Goal: Task Accomplishment & Management: Manage account settings

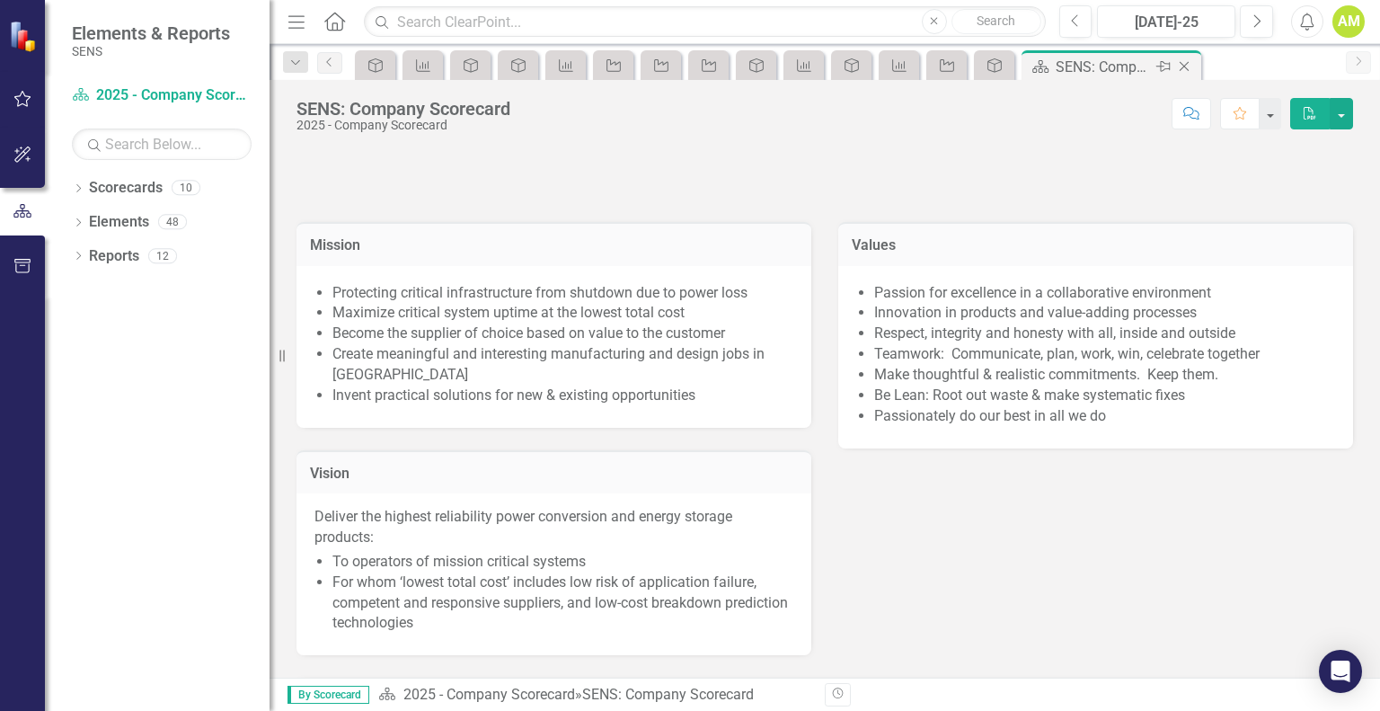
click at [1184, 66] on icon at bounding box center [1185, 67] width 10 height 10
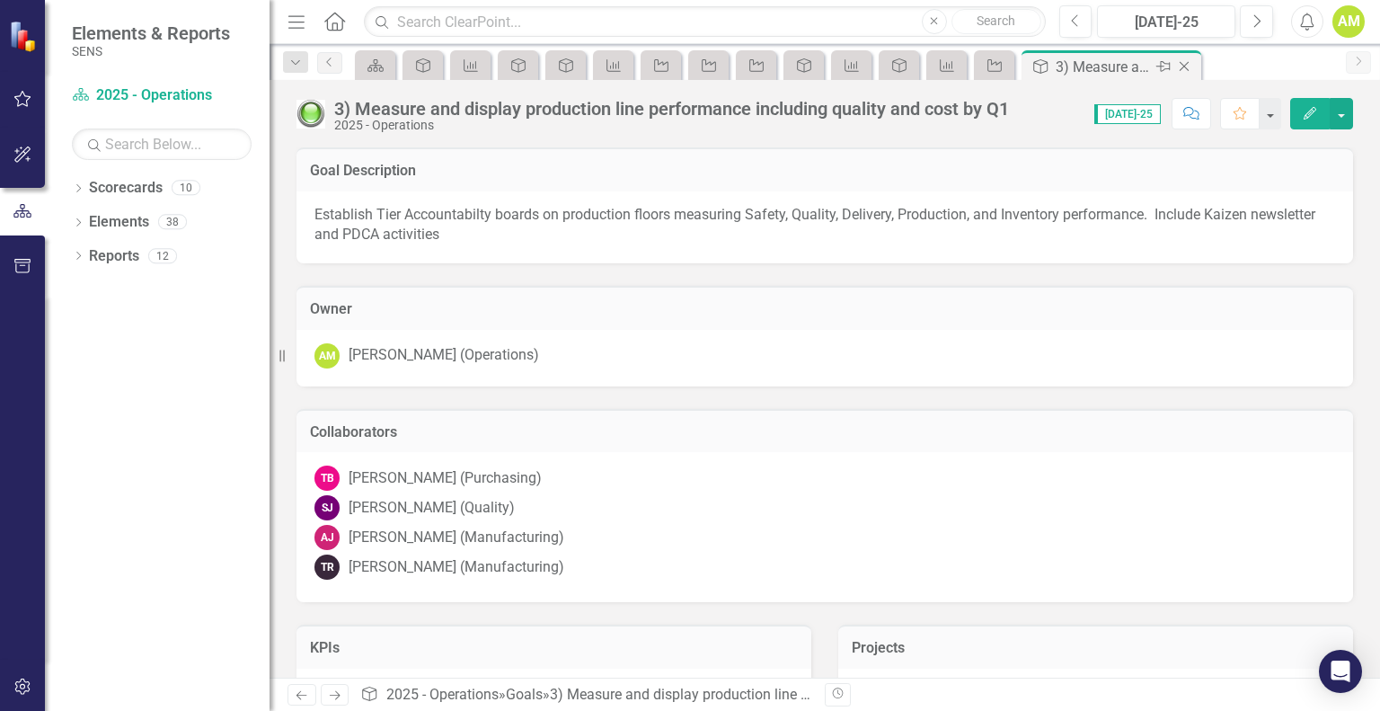
click at [1185, 67] on icon at bounding box center [1185, 67] width 10 height 10
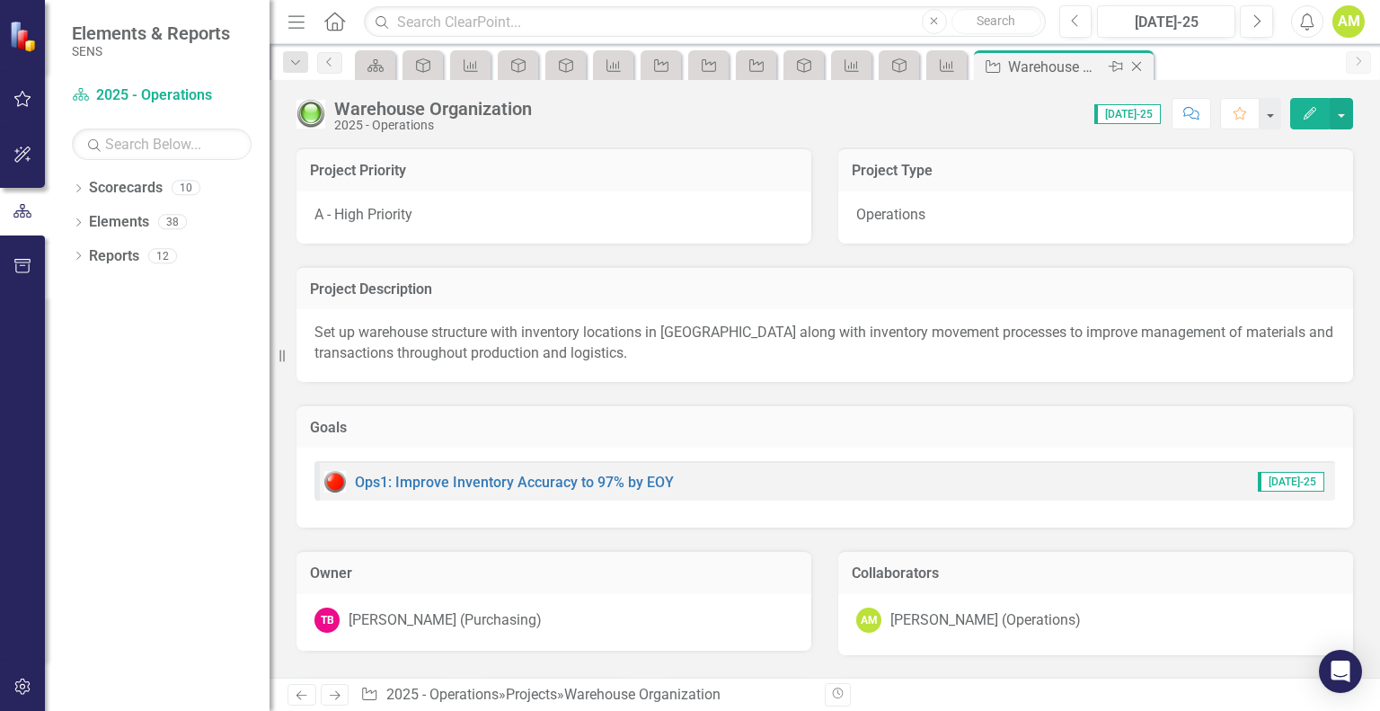
click at [1143, 60] on icon "Close" at bounding box center [1137, 66] width 18 height 14
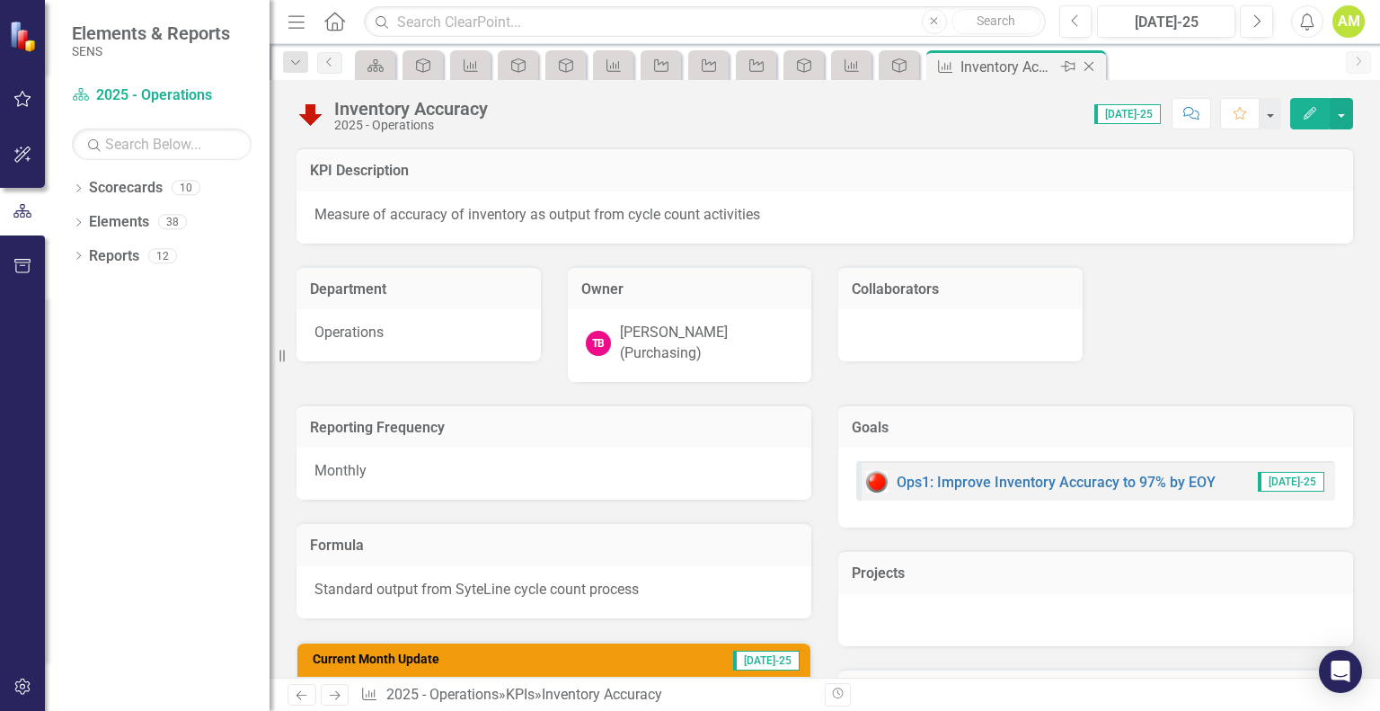
click at [1098, 66] on div "Close" at bounding box center [1090, 67] width 22 height 22
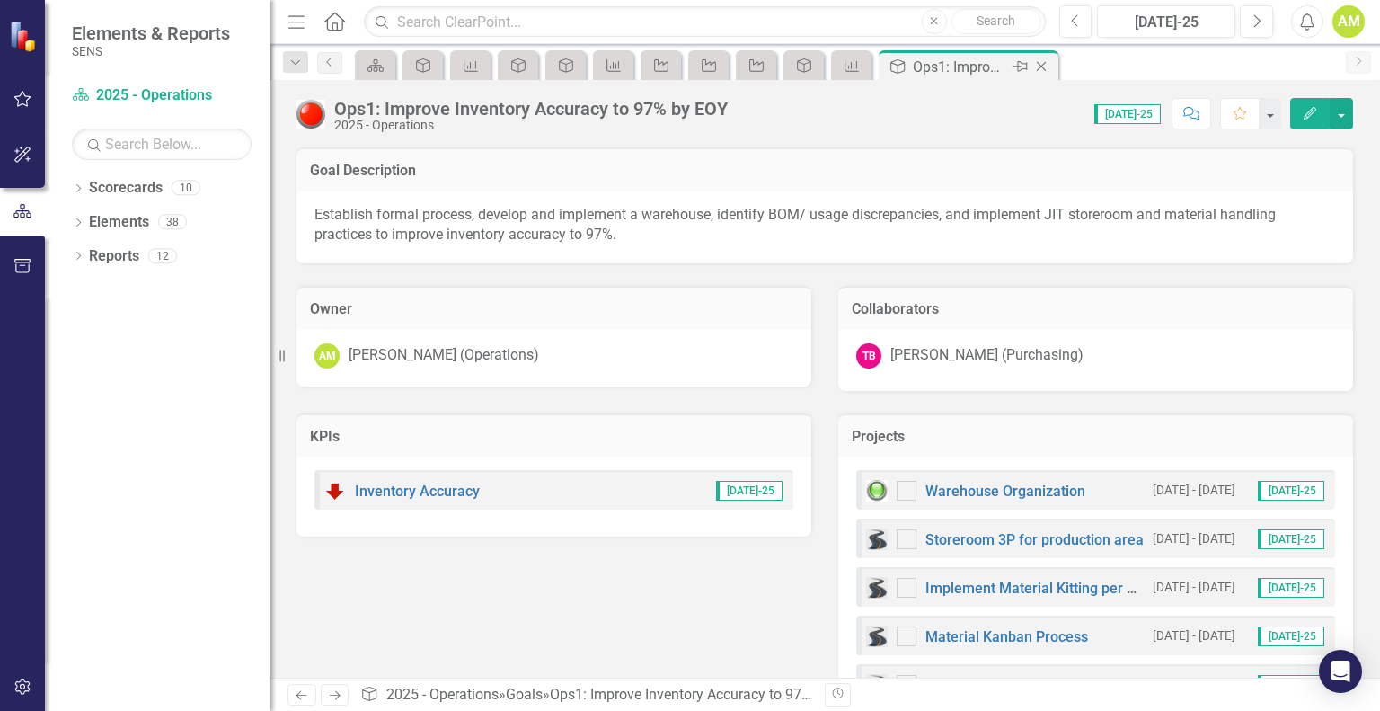
click at [1038, 60] on icon "Close" at bounding box center [1041, 66] width 18 height 14
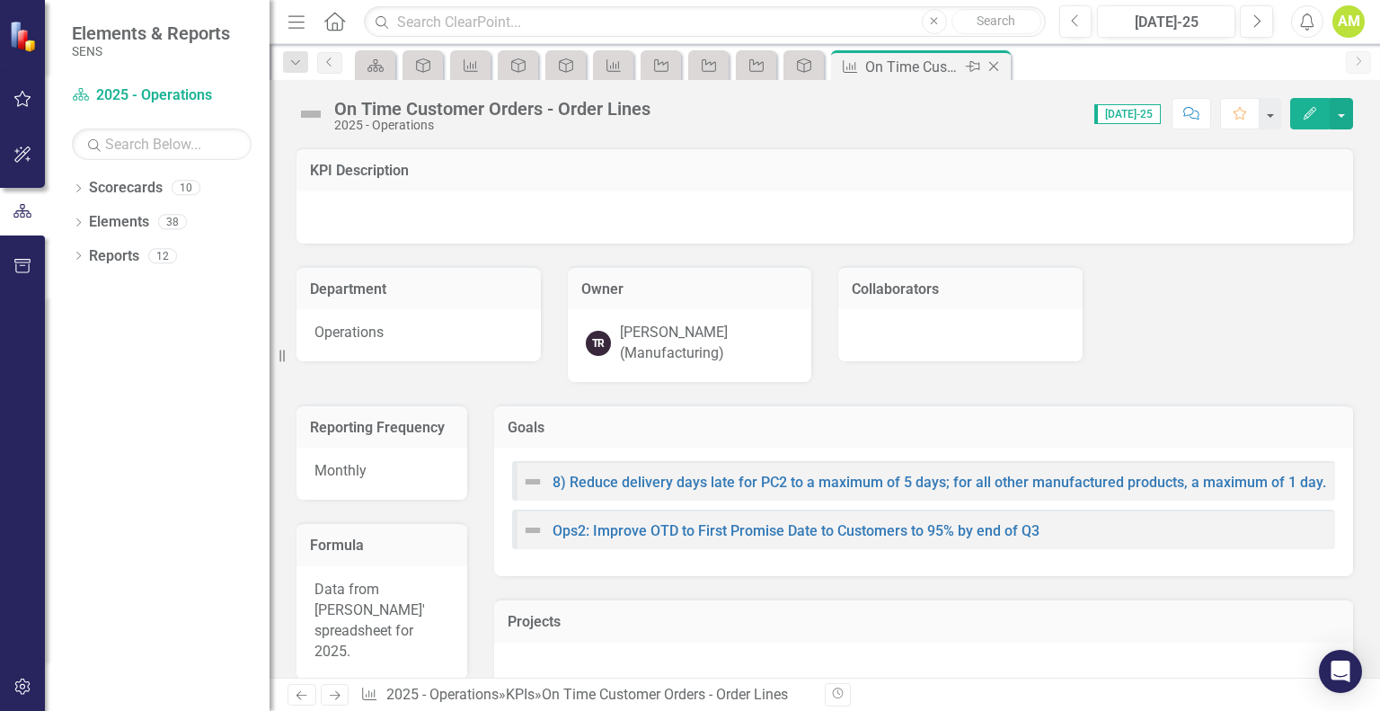
click at [991, 64] on icon "Close" at bounding box center [994, 66] width 18 height 14
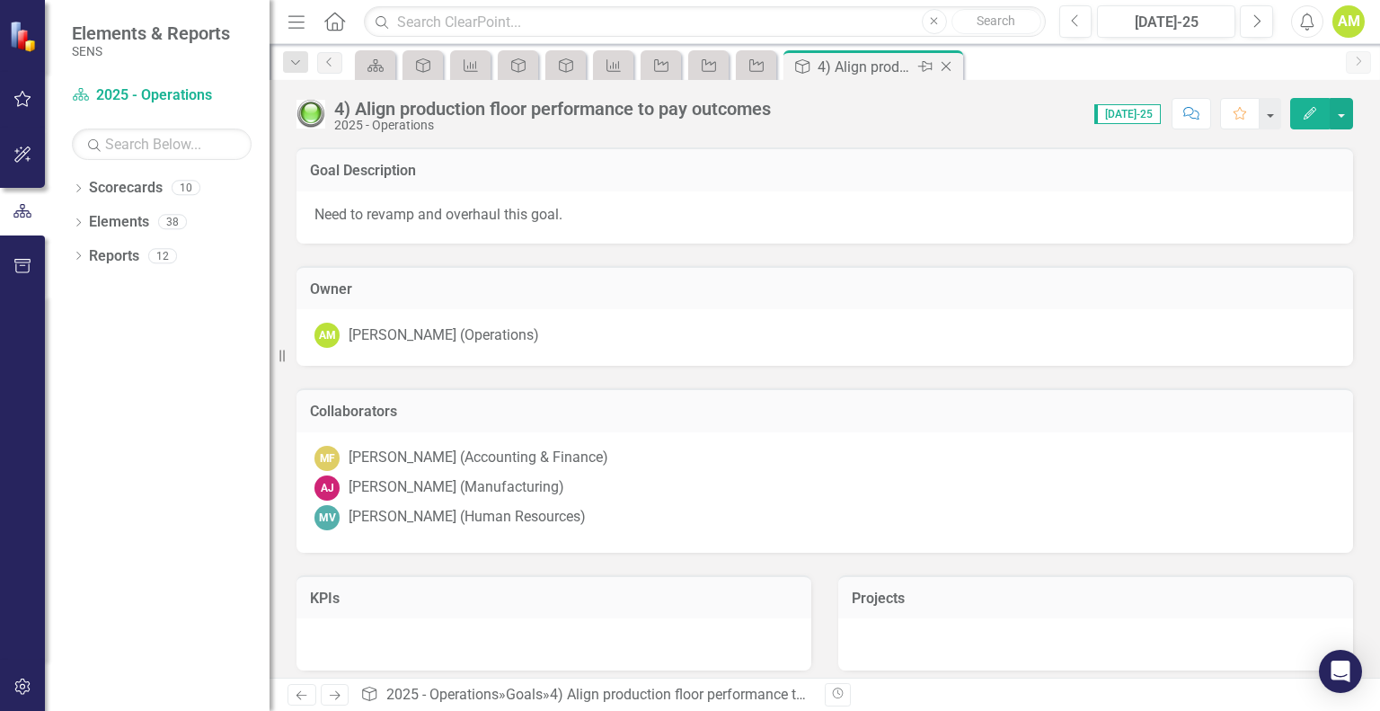
click at [949, 67] on icon "Close" at bounding box center [946, 66] width 18 height 14
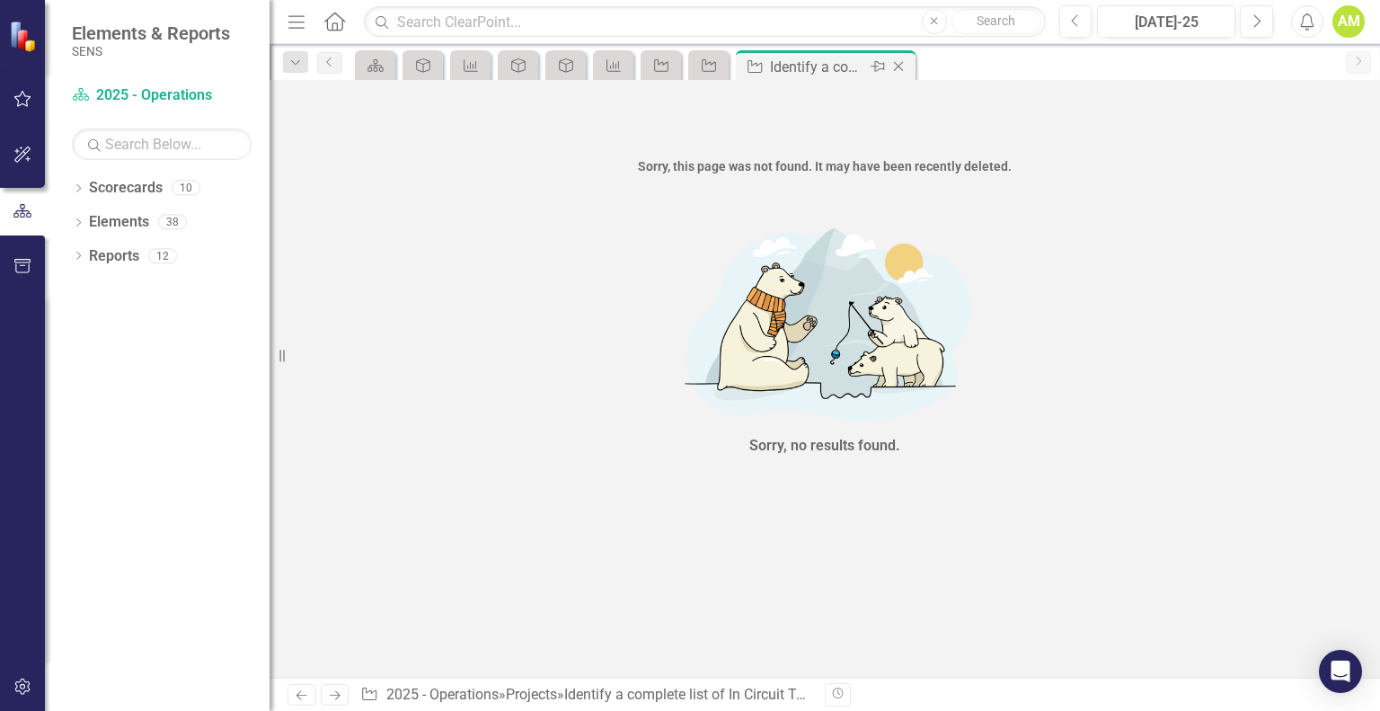
click at [896, 64] on icon at bounding box center [899, 67] width 10 height 10
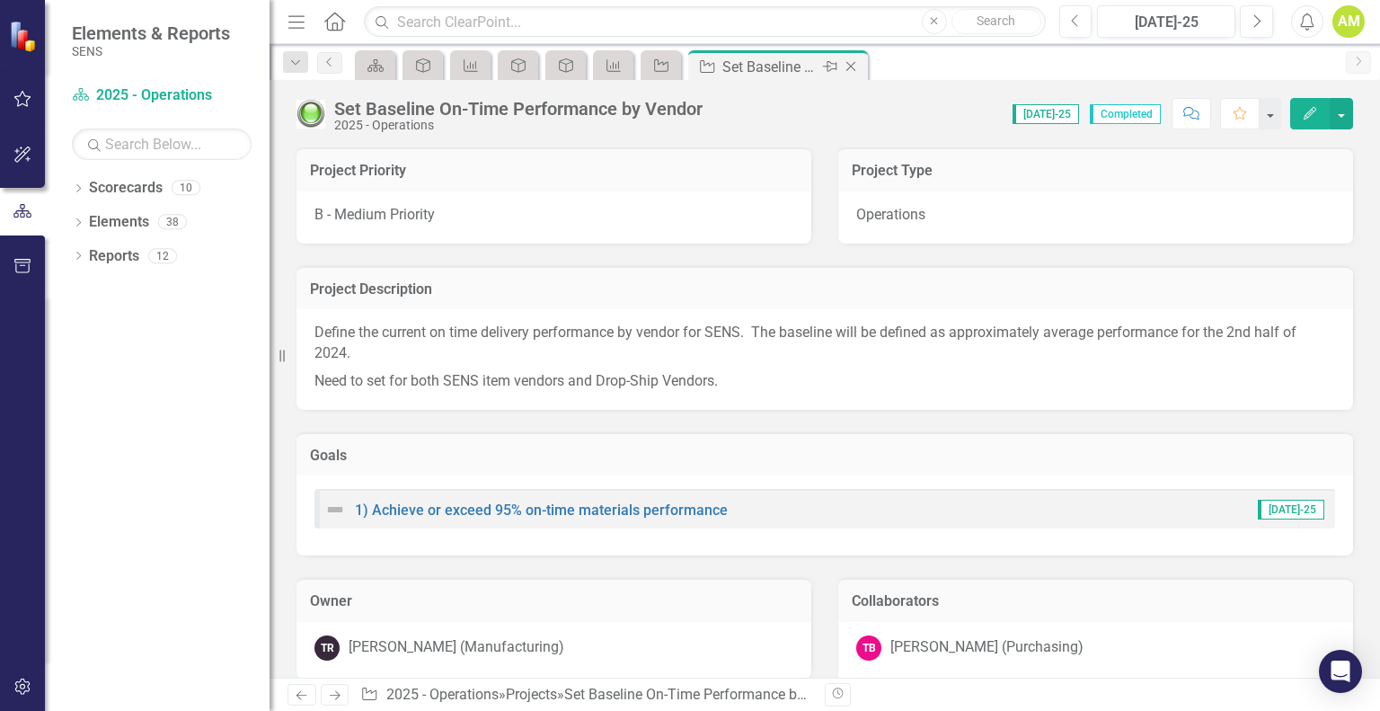
click at [847, 62] on icon at bounding box center [851, 67] width 10 height 10
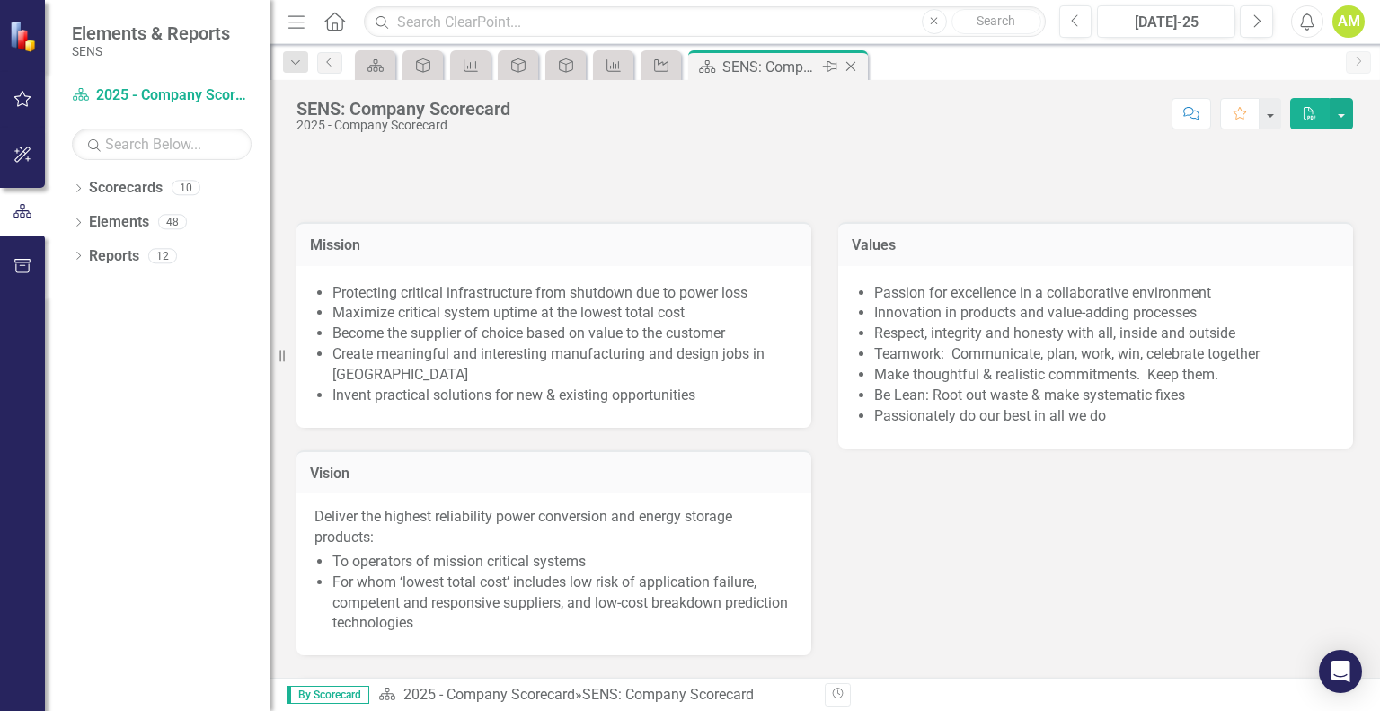
click at [852, 67] on icon at bounding box center [851, 67] width 10 height 10
click at [847, 65] on icon "Close" at bounding box center [851, 66] width 18 height 14
click at [855, 63] on icon "Close" at bounding box center [851, 66] width 18 height 14
click at [0, 0] on icon "Close" at bounding box center [0, 0] width 0 height 0
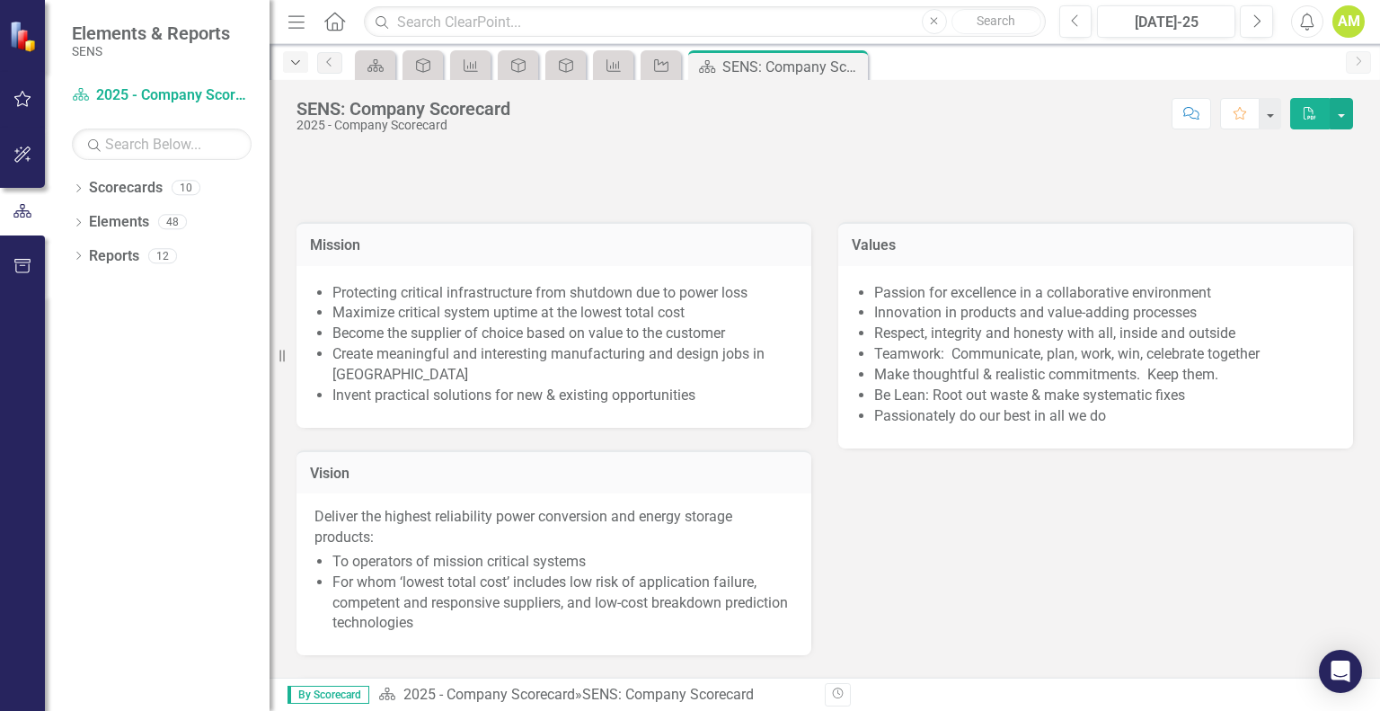
click at [302, 65] on icon "Dropdown" at bounding box center [296, 63] width 16 height 13
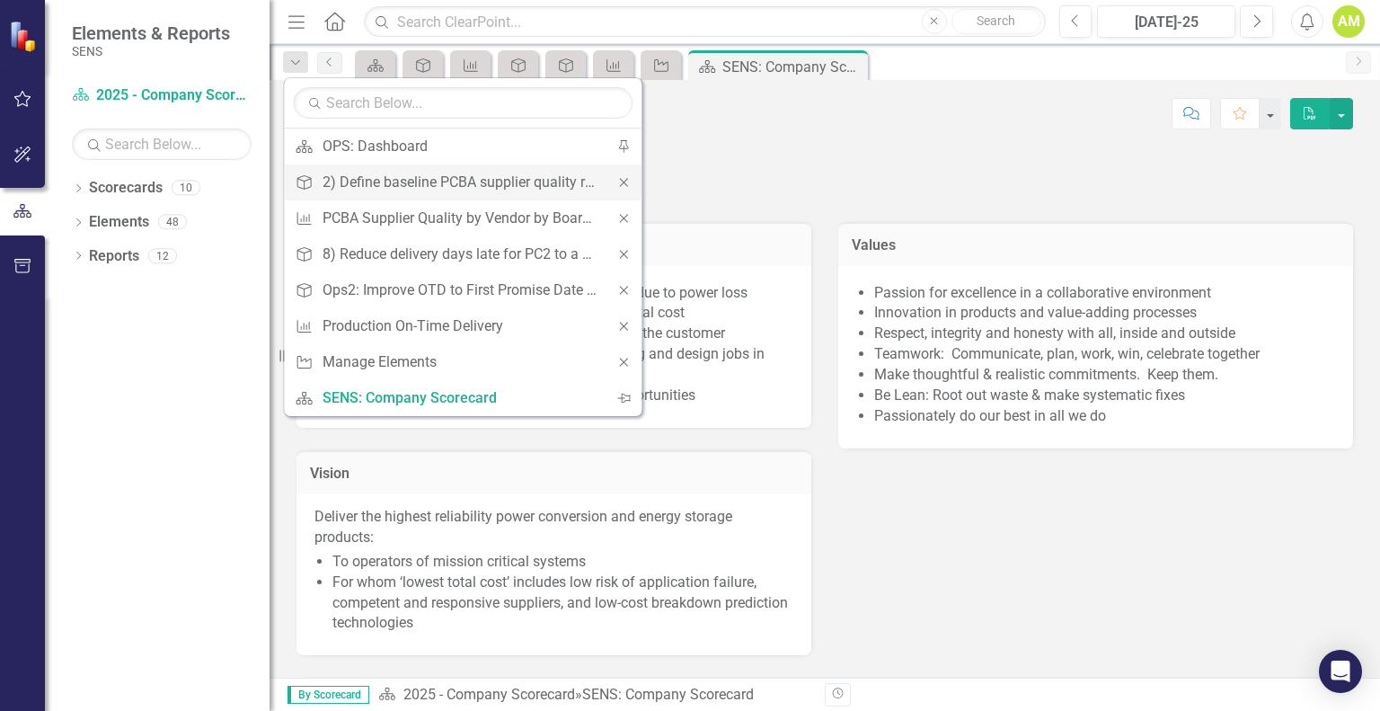
click at [623, 184] on icon "Close" at bounding box center [624, 182] width 16 height 13
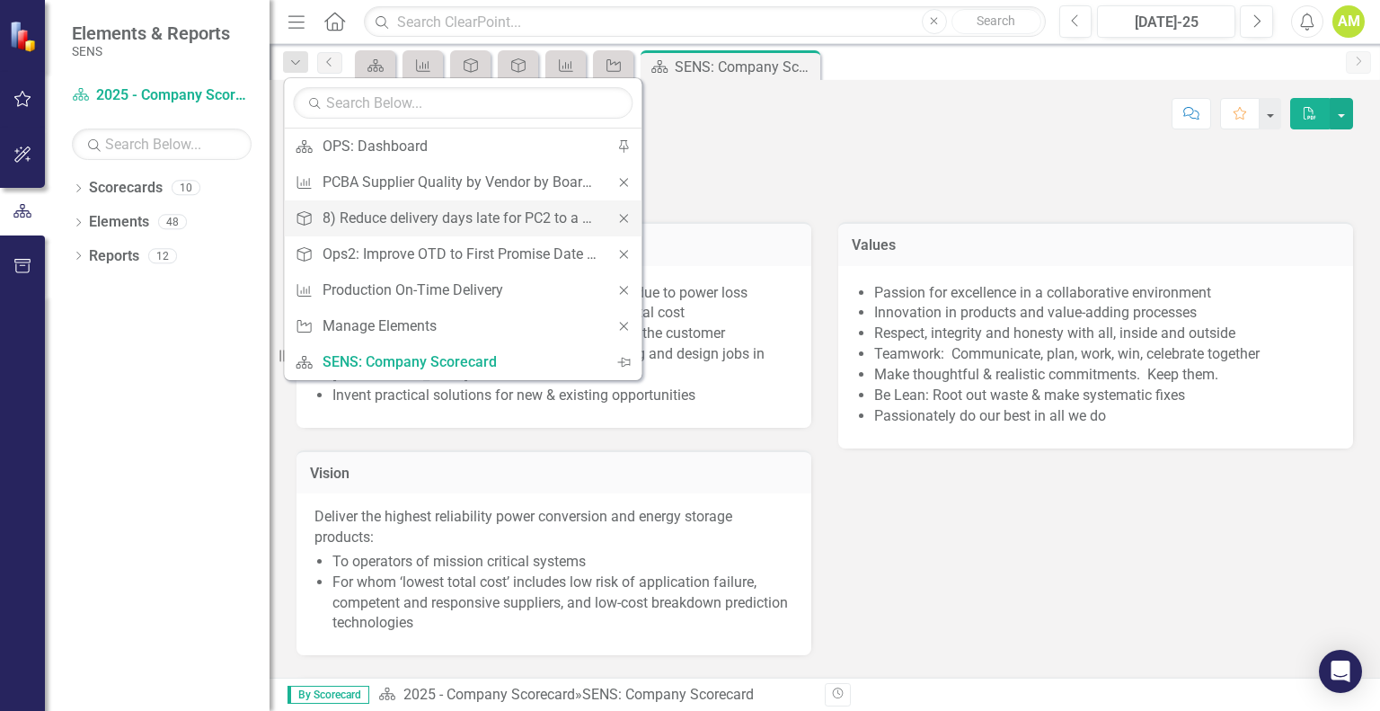
click at [623, 212] on icon "Close" at bounding box center [624, 218] width 16 height 13
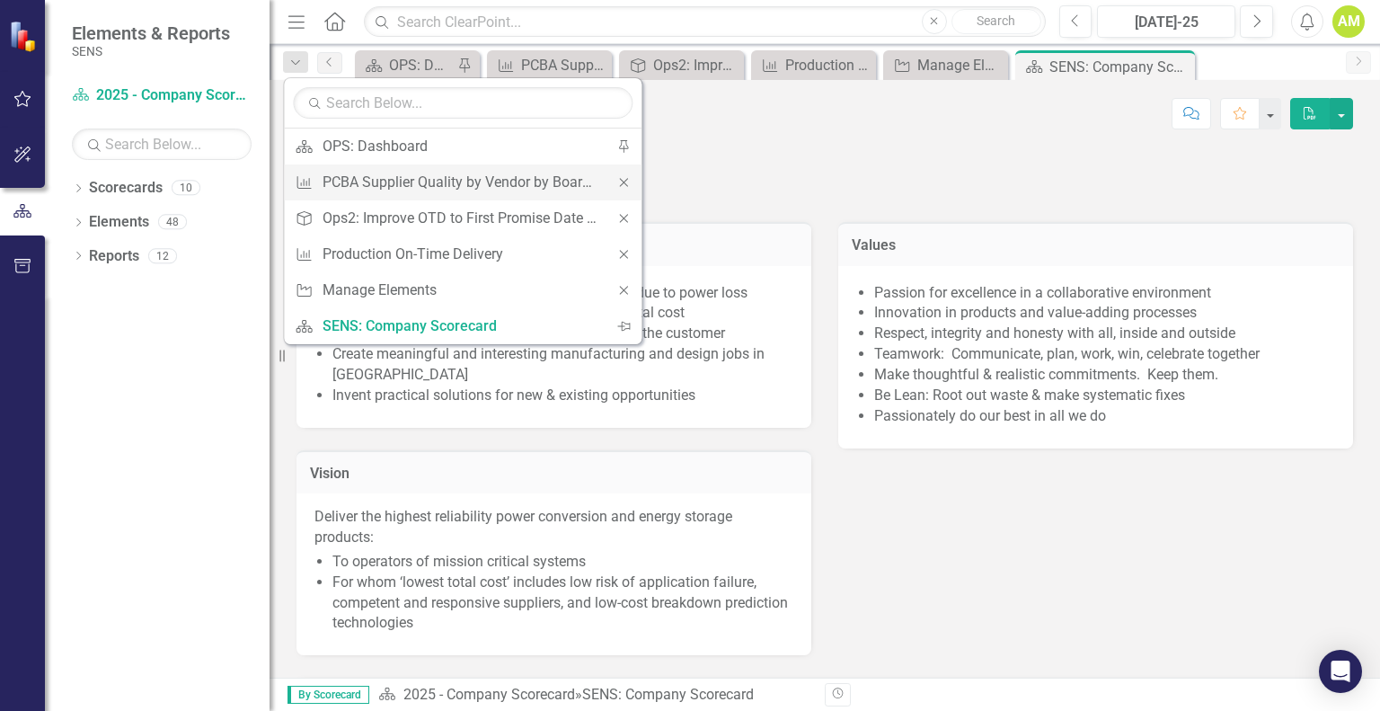
click at [623, 190] on div "Close" at bounding box center [624, 182] width 36 height 36
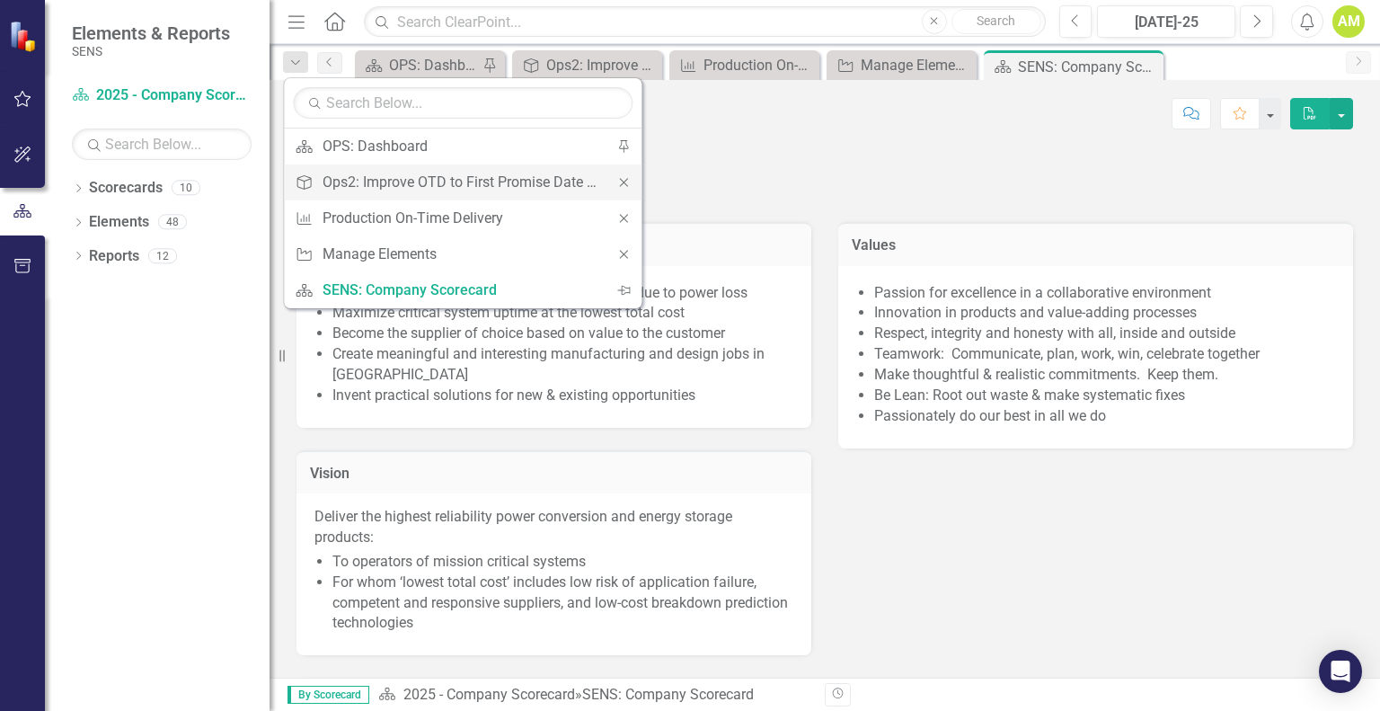
click at [624, 182] on icon "Close" at bounding box center [624, 182] width 16 height 13
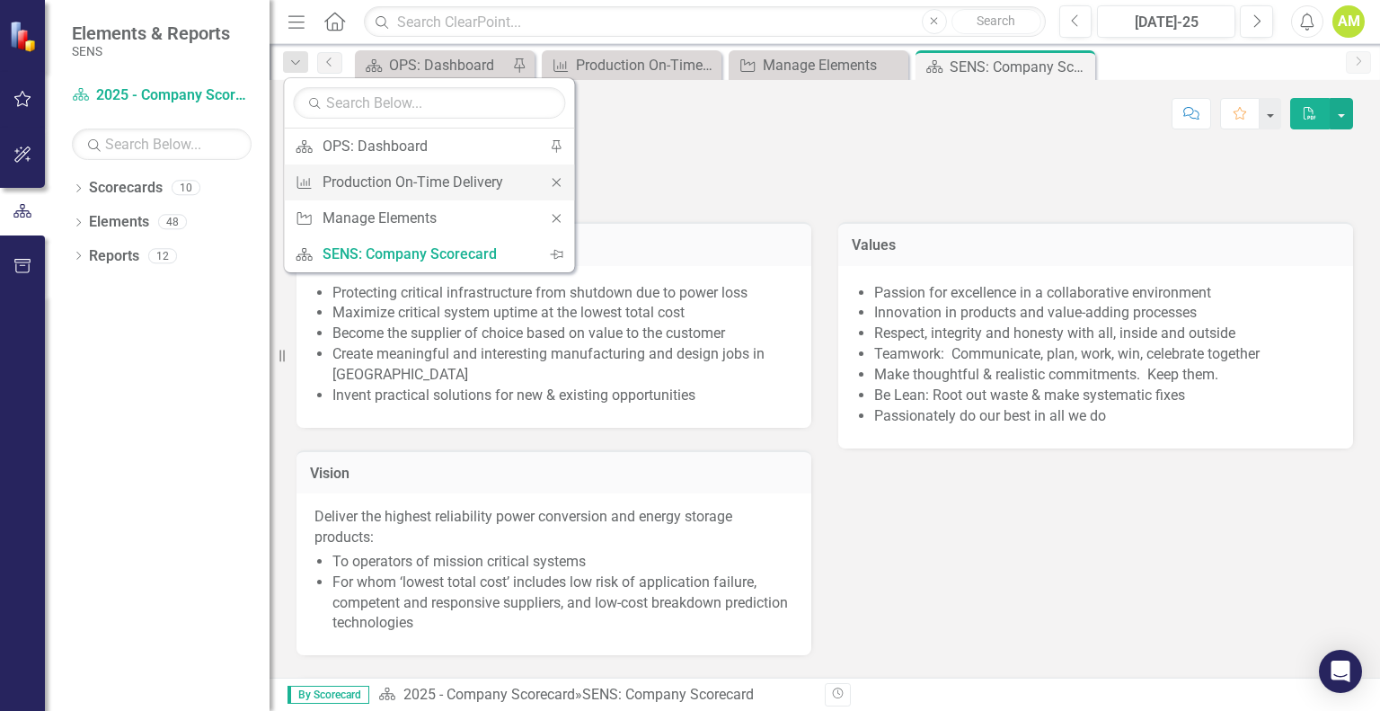
click at [554, 182] on icon "Close" at bounding box center [556, 182] width 16 height 13
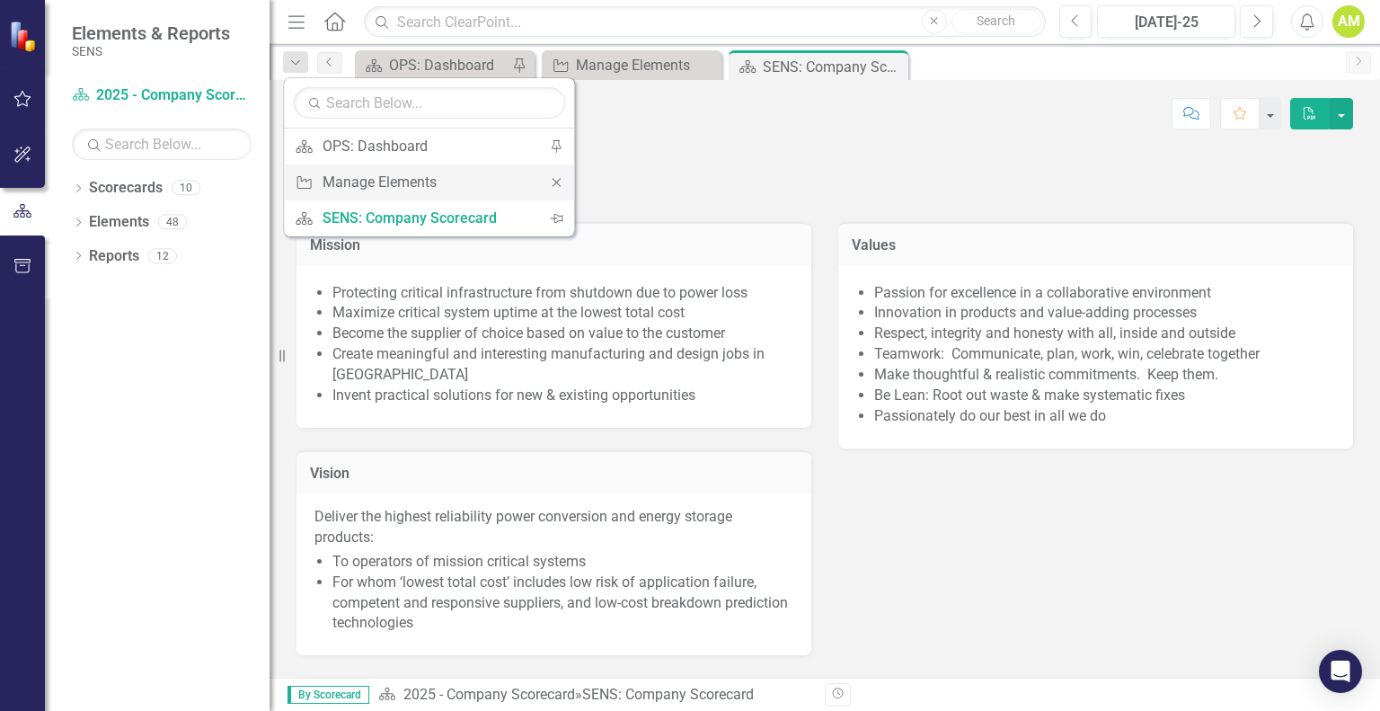
click at [558, 182] on icon at bounding box center [557, 182] width 8 height 8
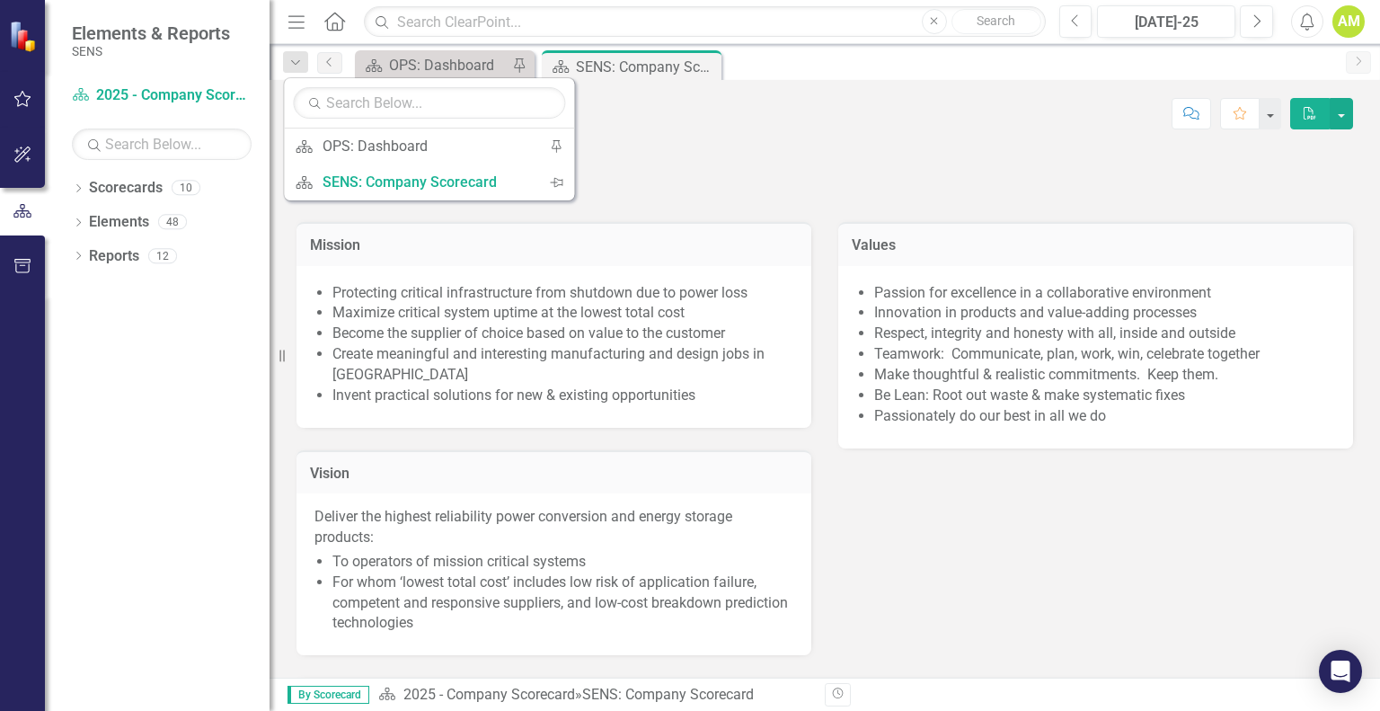
click at [812, 84] on div "SENS: Company Scorecard 2025 - Company Scorecard Score: N/A Jul-25 Completed Co…" at bounding box center [825, 107] width 1111 height 54
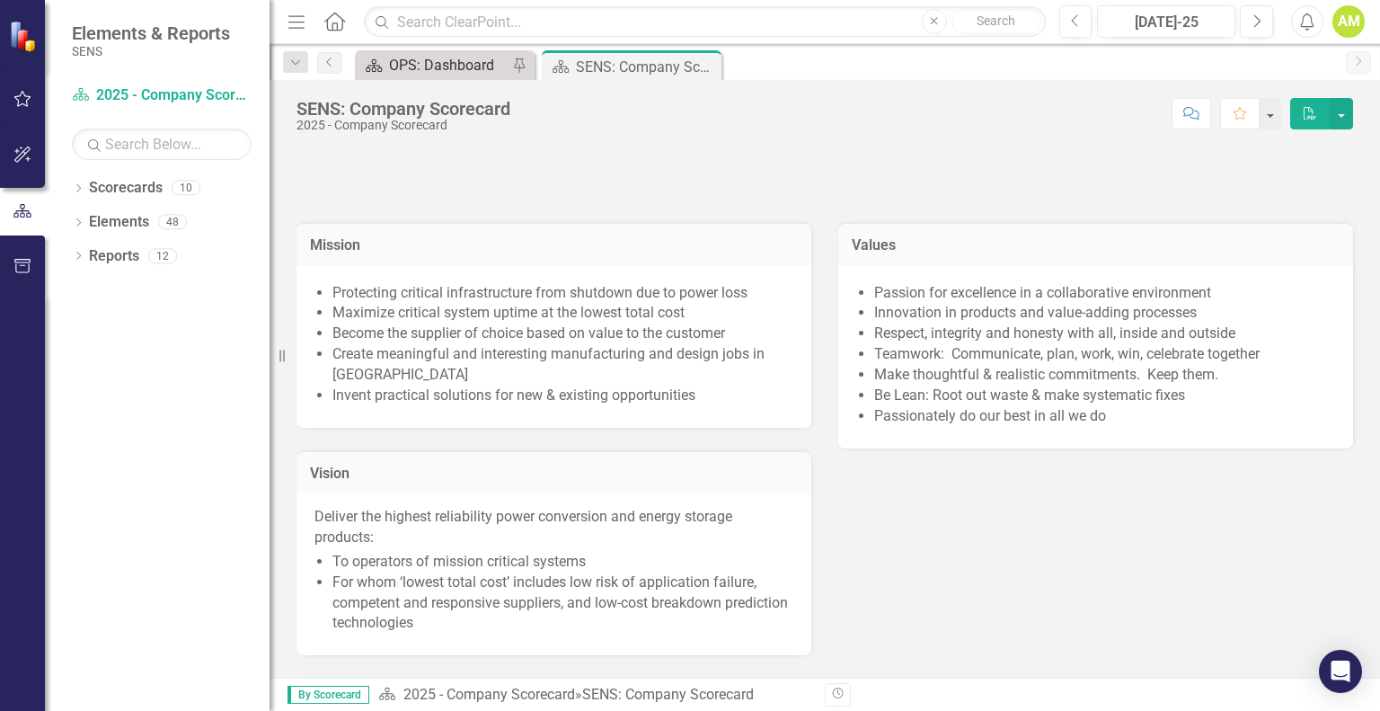
click at [398, 71] on div "OPS: Dashboard" at bounding box center [448, 65] width 119 height 22
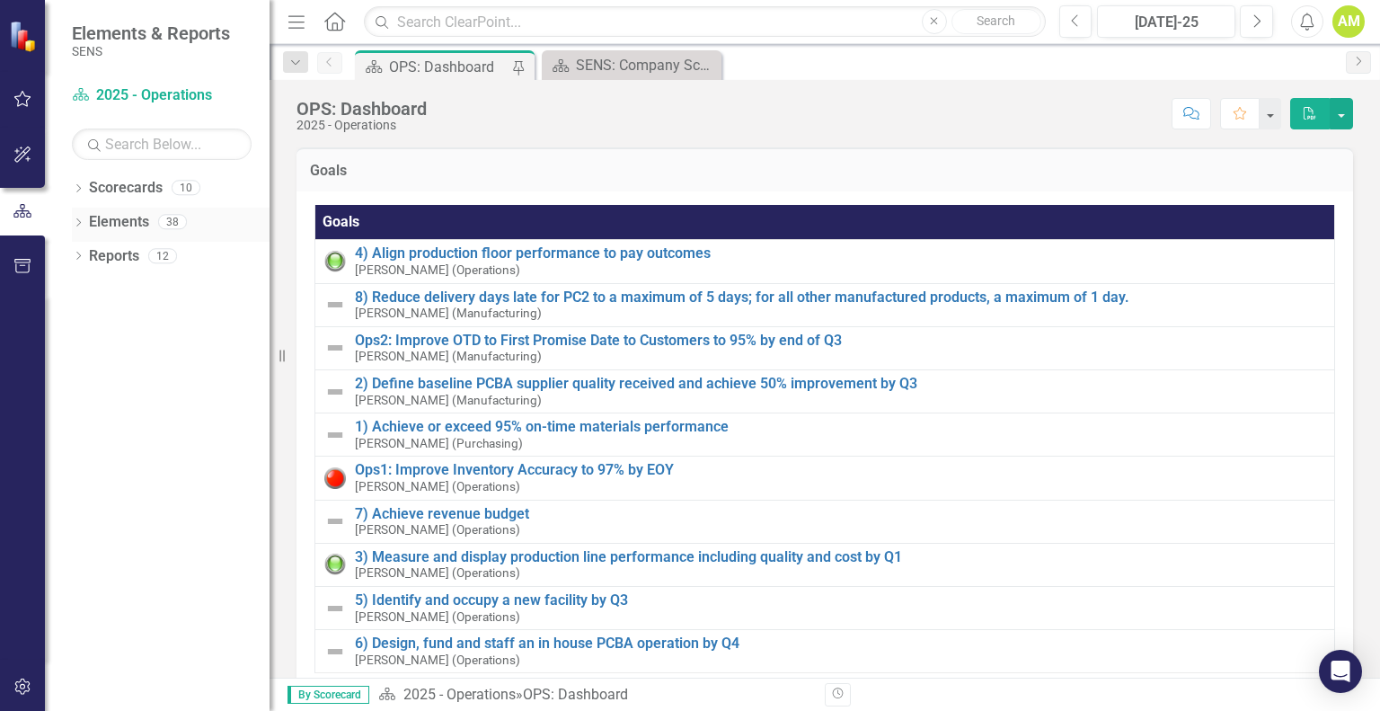
click at [81, 222] on icon "Dropdown" at bounding box center [78, 224] width 13 height 10
click at [137, 322] on link "Project Projects" at bounding box center [136, 324] width 77 height 21
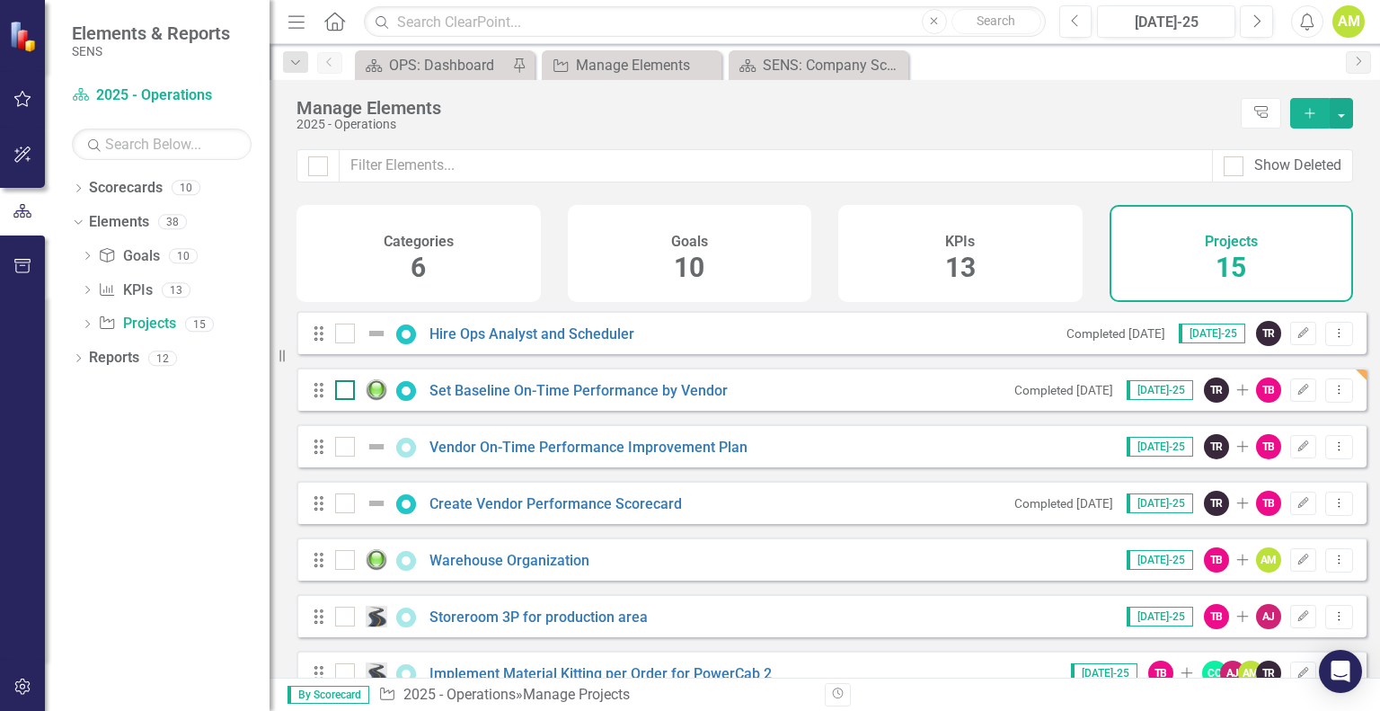
click at [350, 400] on div at bounding box center [345, 390] width 20 height 20
click at [347, 392] on input "checkbox" at bounding box center [341, 386] width 12 height 12
click at [341, 392] on input "checkbox" at bounding box center [341, 386] width 12 height 12
checkbox input "false"
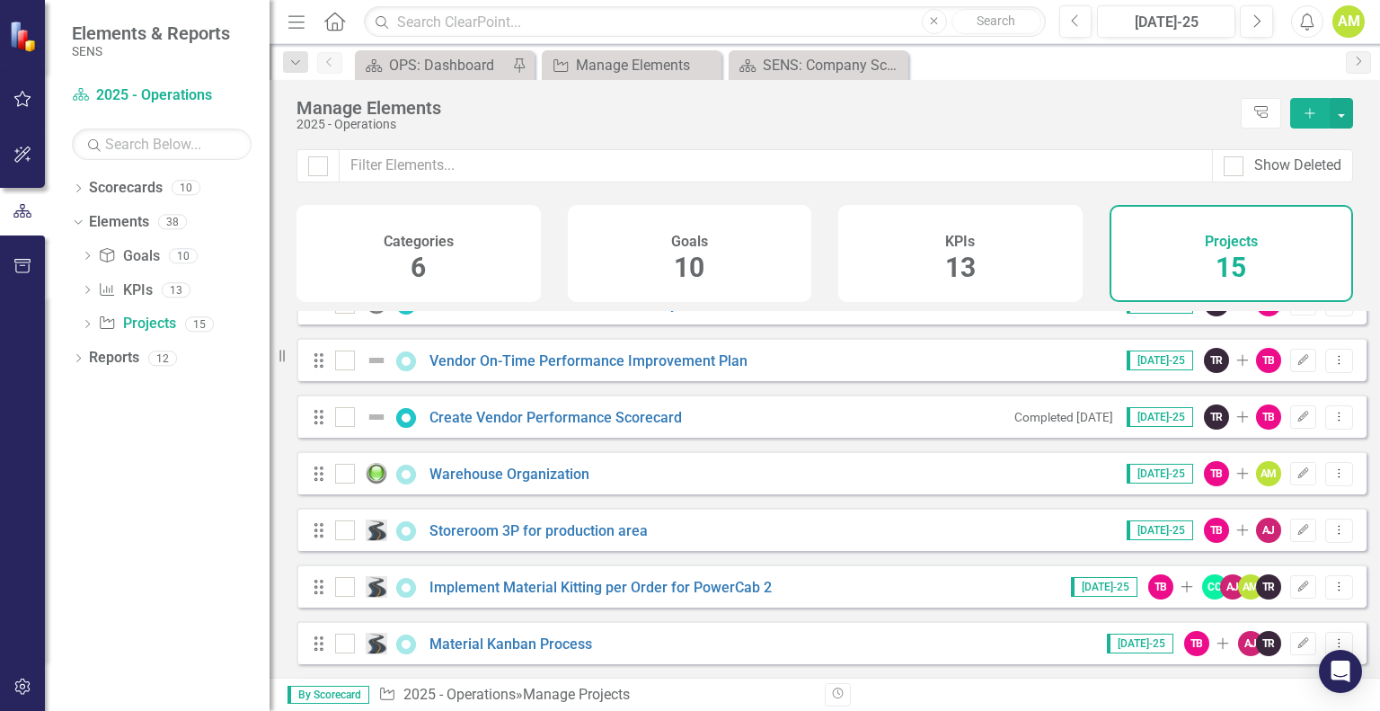
scroll to position [449, 0]
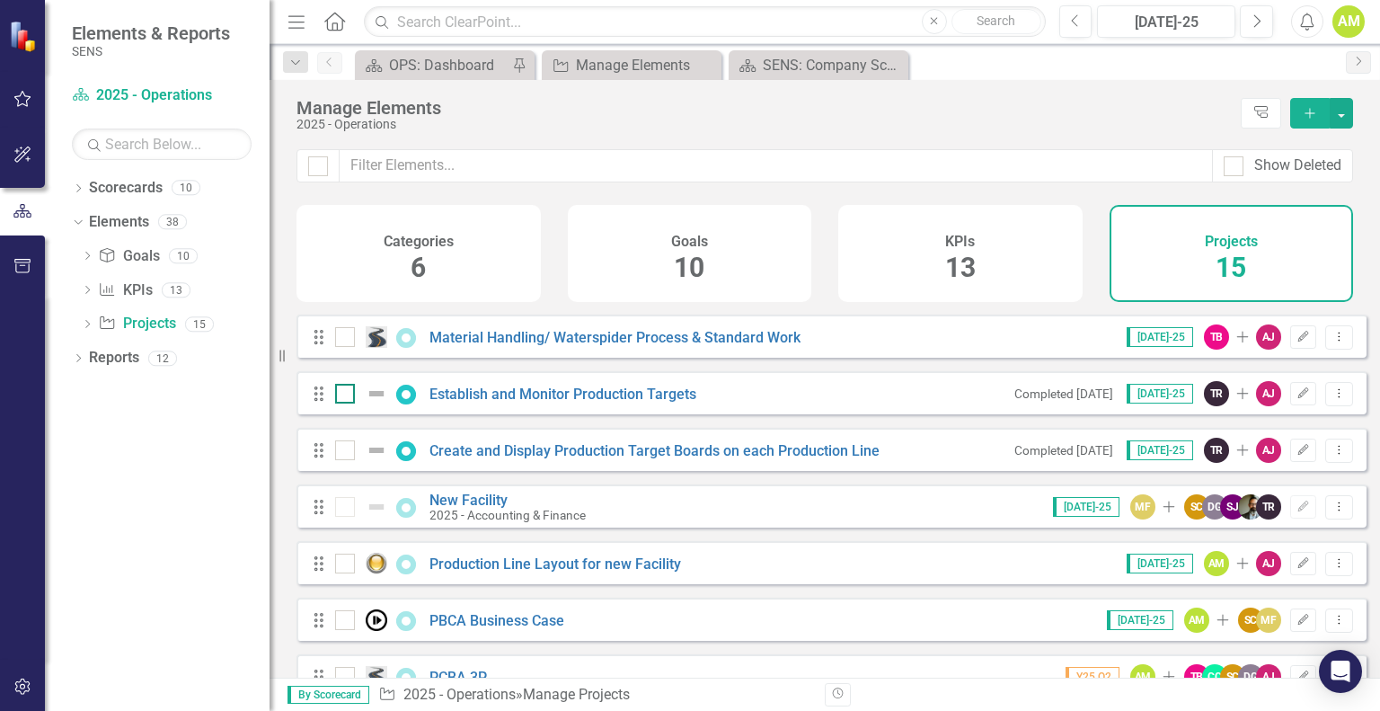
click at [341, 403] on div at bounding box center [345, 394] width 20 height 20
click at [341, 395] on input "checkbox" at bounding box center [341, 390] width 12 height 12
click at [342, 403] on div at bounding box center [345, 394] width 20 height 20
click at [342, 395] on input "checkbox" at bounding box center [341, 390] width 12 height 12
click at [371, 404] on img at bounding box center [377, 394] width 22 height 22
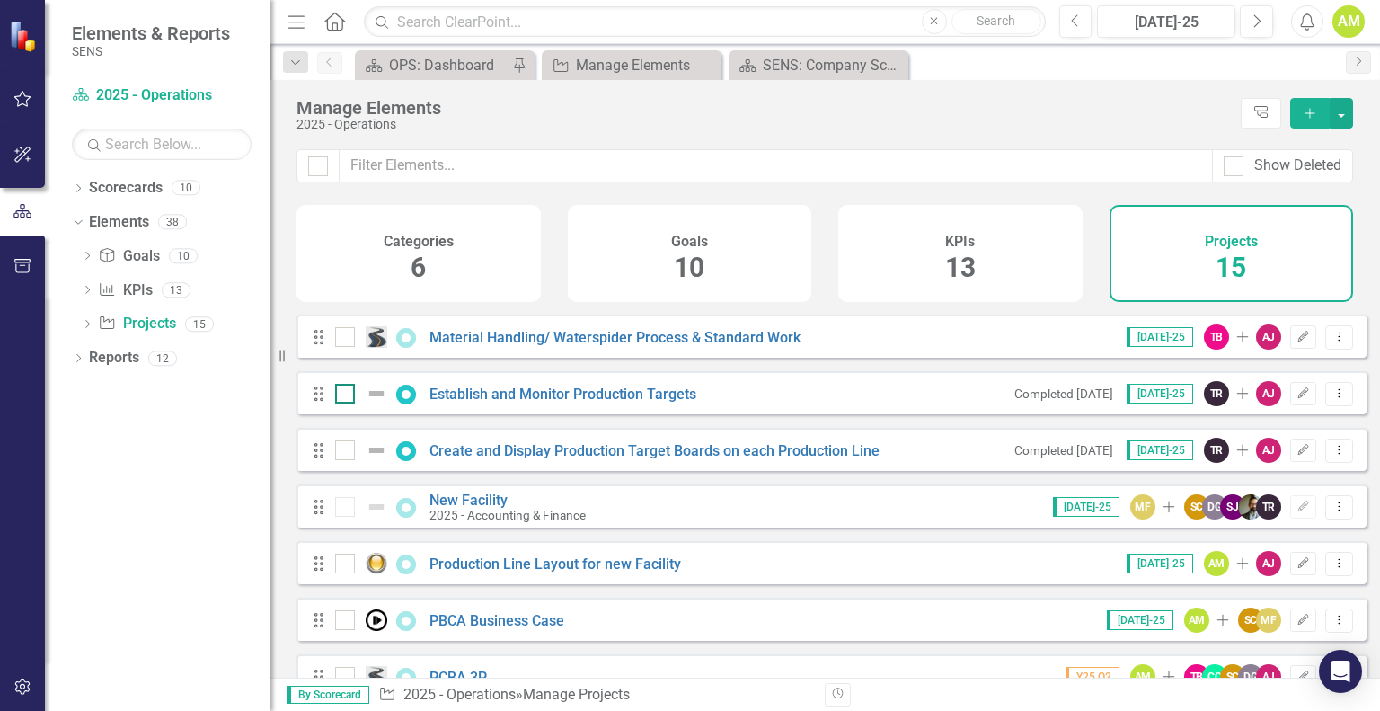
click at [347, 395] on input "checkbox" at bounding box center [341, 390] width 12 height 12
click at [342, 403] on div at bounding box center [345, 394] width 20 height 20
click at [342, 395] on input "checkbox" at bounding box center [341, 390] width 12 height 12
checkbox input "false"
click at [1334, 406] on button "Dropdown Menu" at bounding box center [1339, 394] width 28 height 24
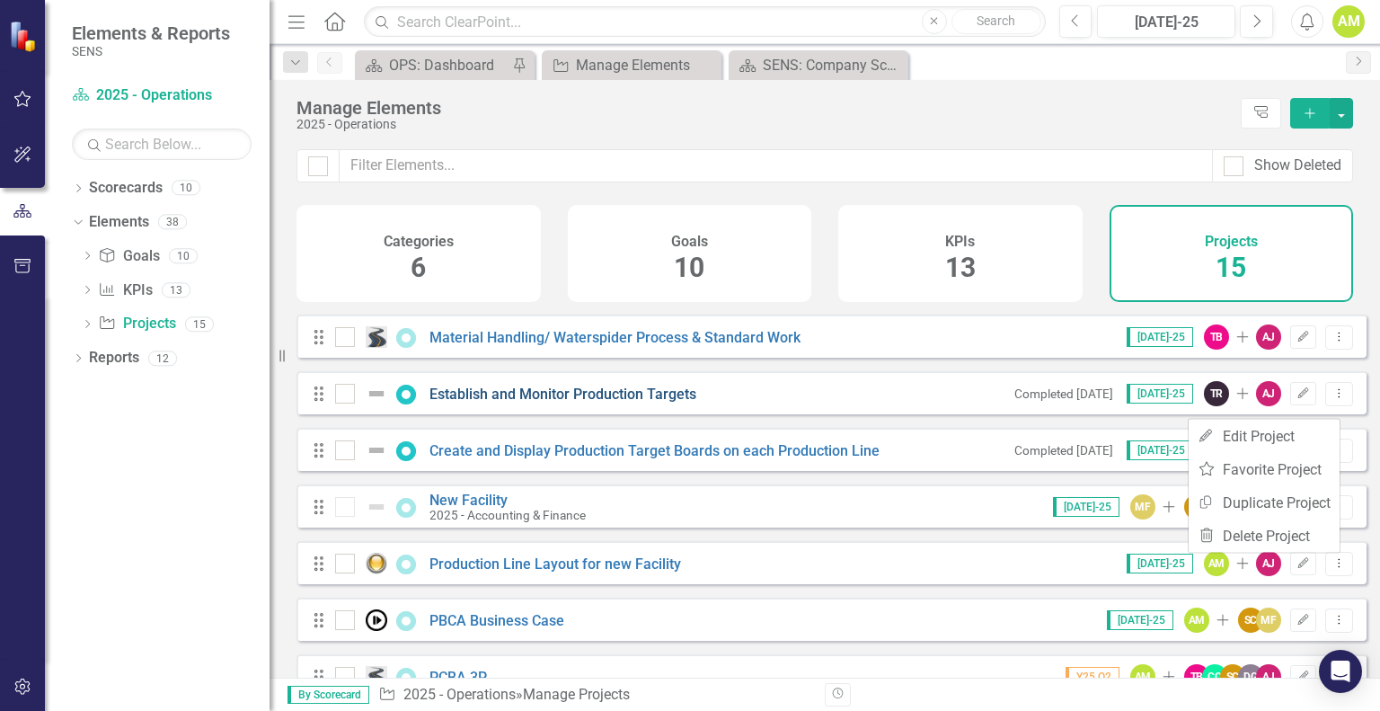
click at [467, 400] on link "Establish and Monitor Production Targets" at bounding box center [563, 393] width 267 height 17
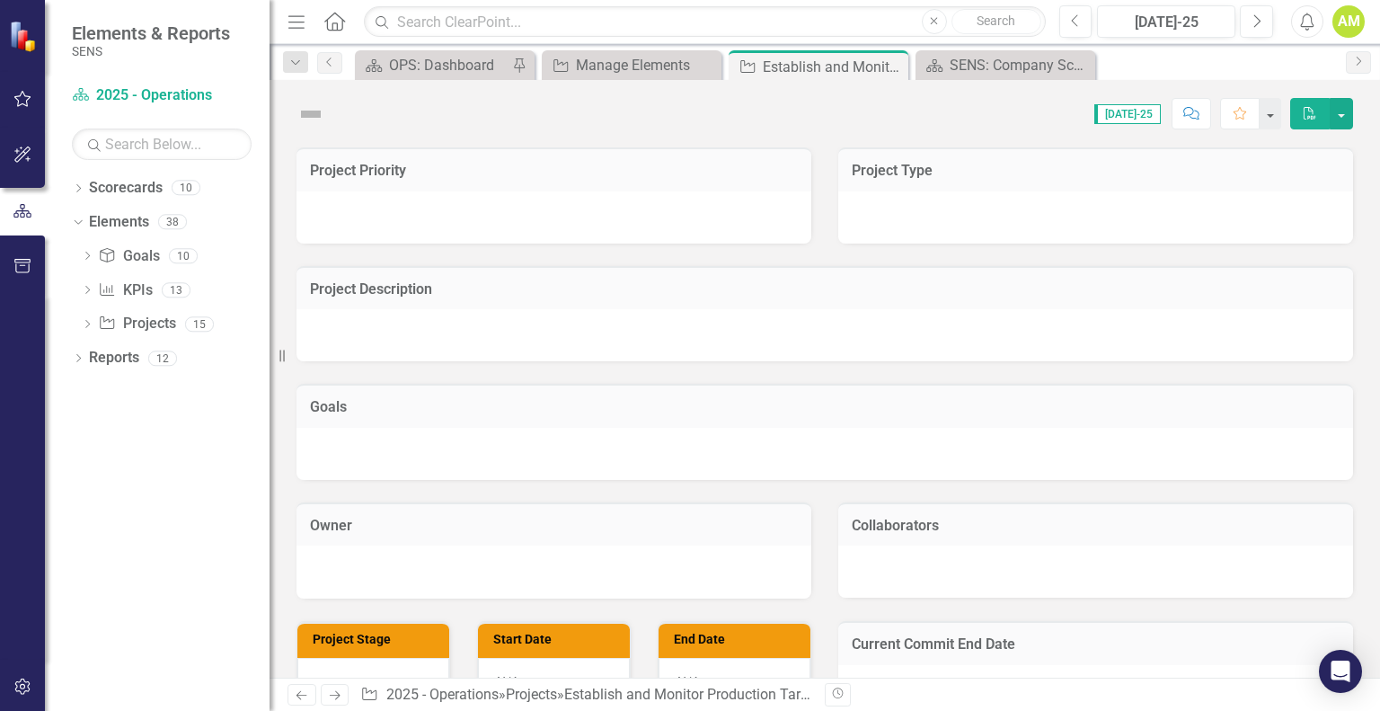
checkbox input "true"
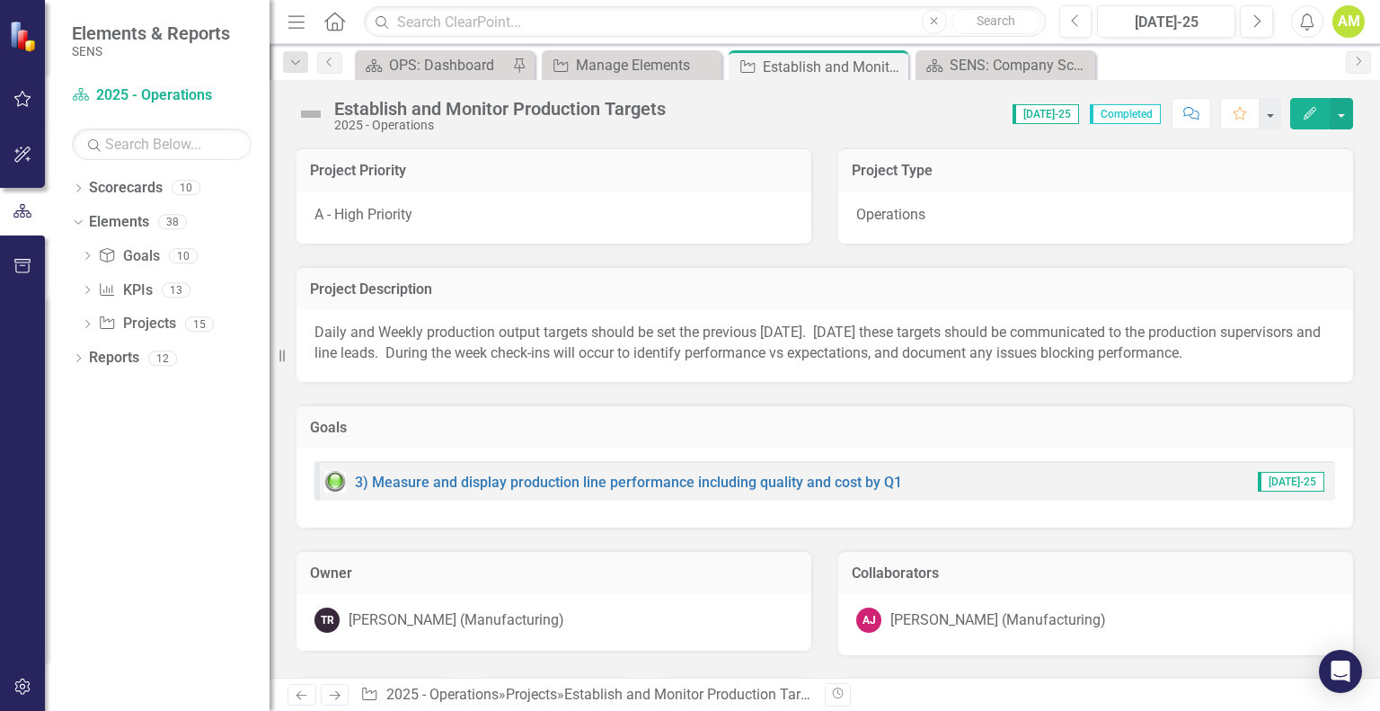
click at [311, 111] on img at bounding box center [311, 114] width 29 height 29
click at [1310, 110] on icon "Edit" at bounding box center [1310, 113] width 16 height 13
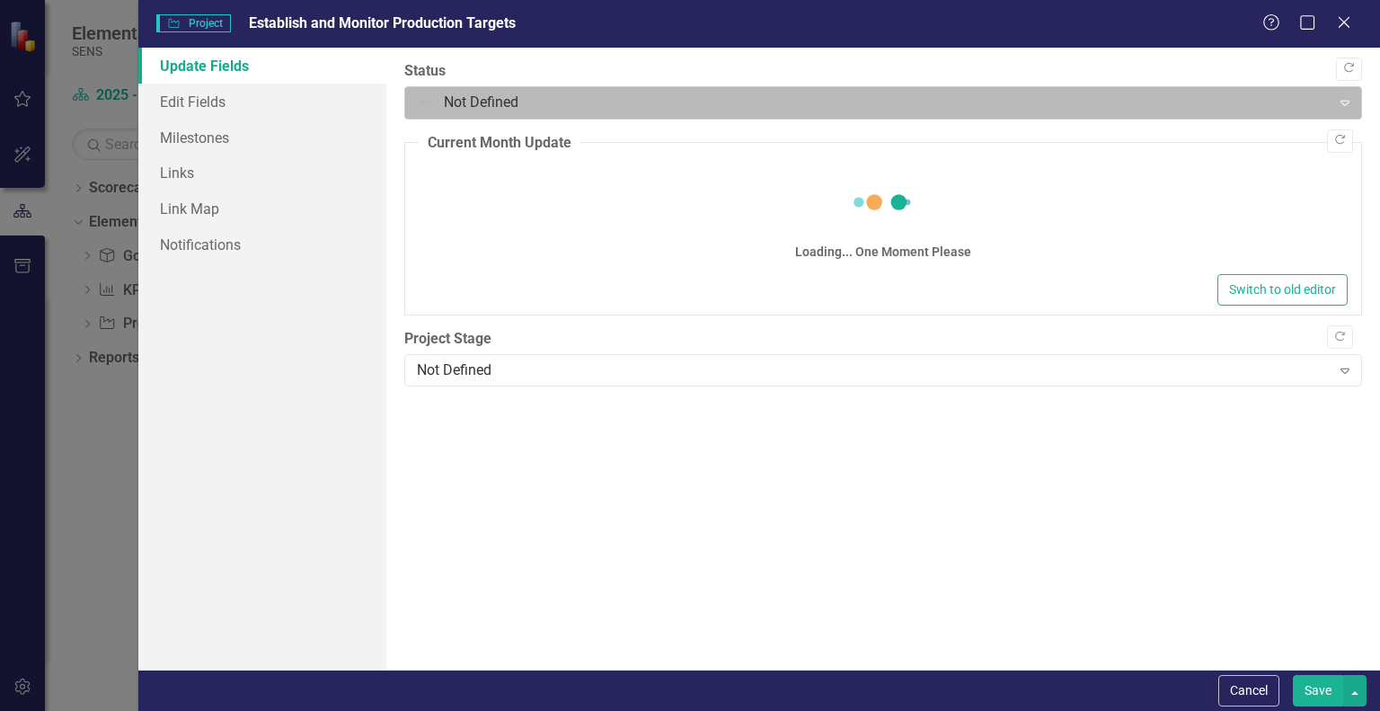
click at [470, 100] on div at bounding box center [868, 103] width 902 height 24
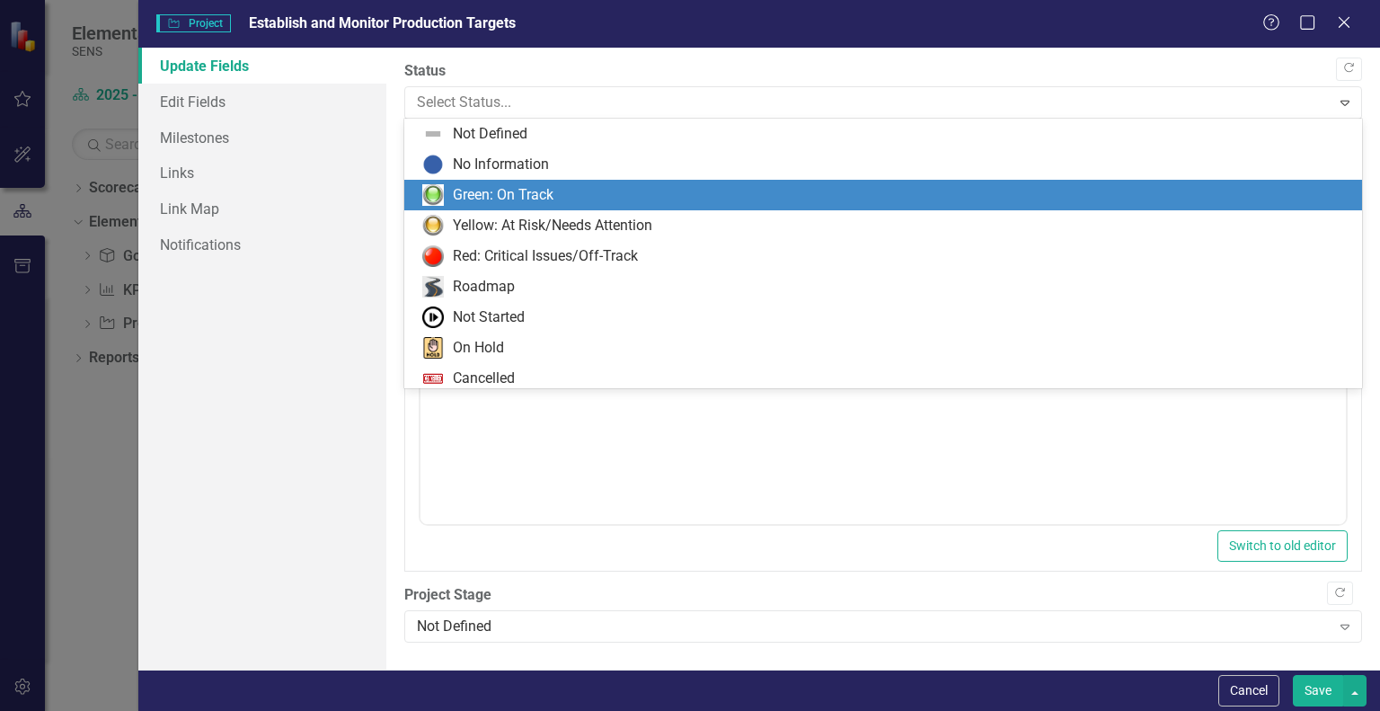
click at [494, 197] on div "Green: On Track" at bounding box center [503, 195] width 101 height 21
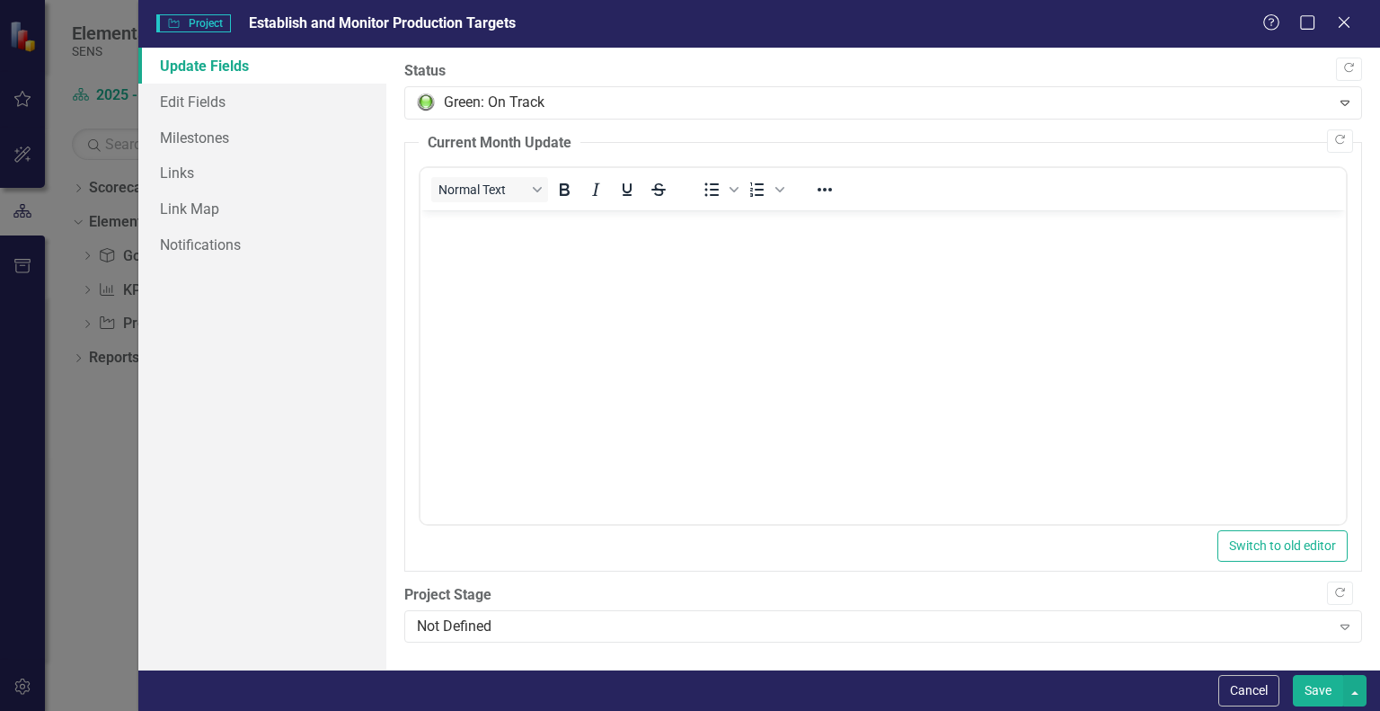
click at [1319, 682] on button "Save" at bounding box center [1318, 690] width 50 height 31
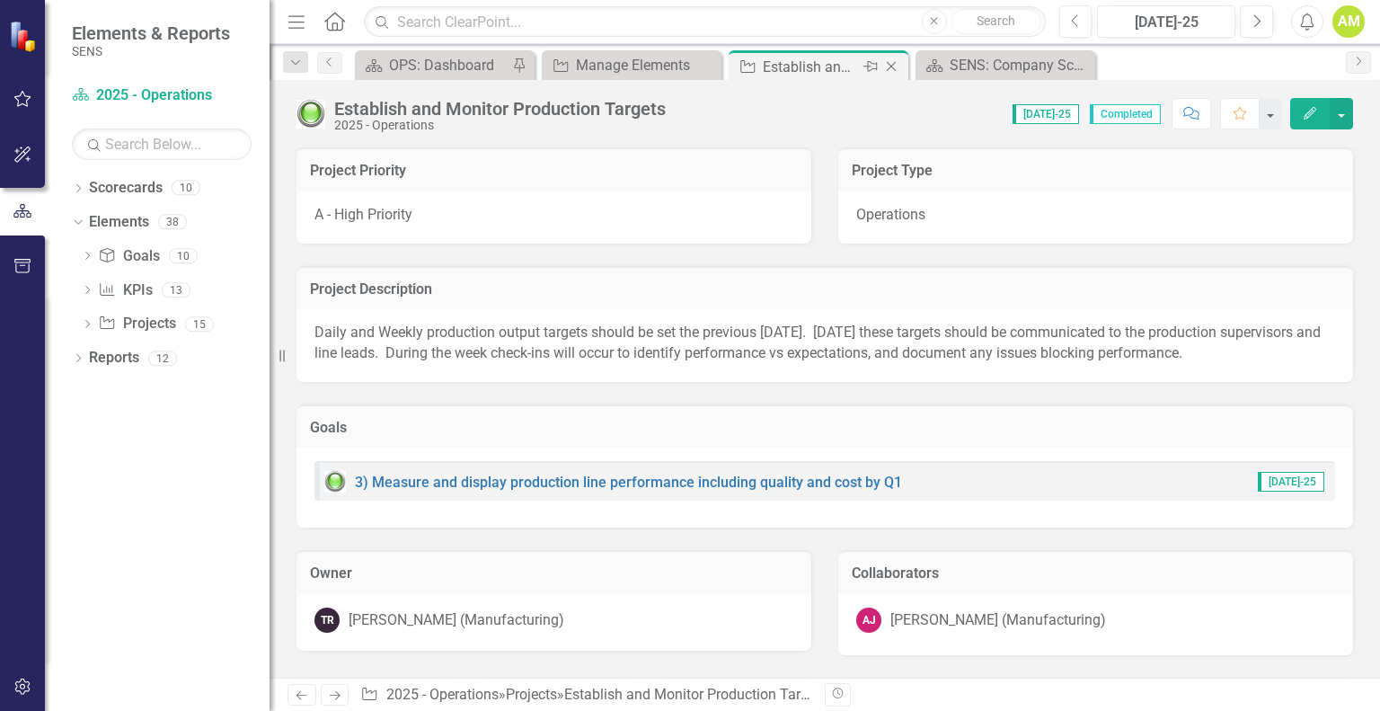
click at [890, 66] on icon "Close" at bounding box center [891, 66] width 18 height 14
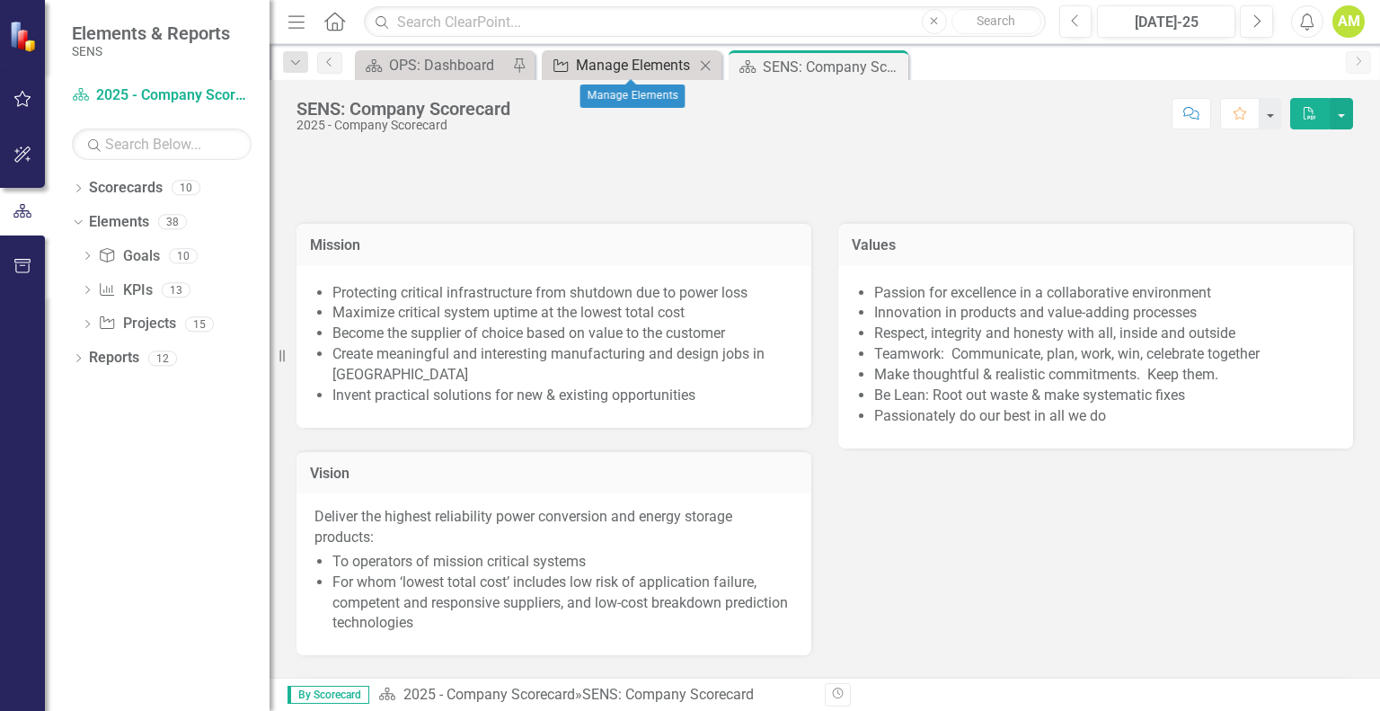
click at [607, 73] on div "Manage Elements" at bounding box center [635, 65] width 119 height 22
click at [621, 62] on div "Manage Elements" at bounding box center [635, 65] width 119 height 22
click at [594, 75] on div "Manage Elements" at bounding box center [635, 65] width 119 height 22
click at [438, 62] on div "OPS: Dashboard" at bounding box center [448, 65] width 119 height 22
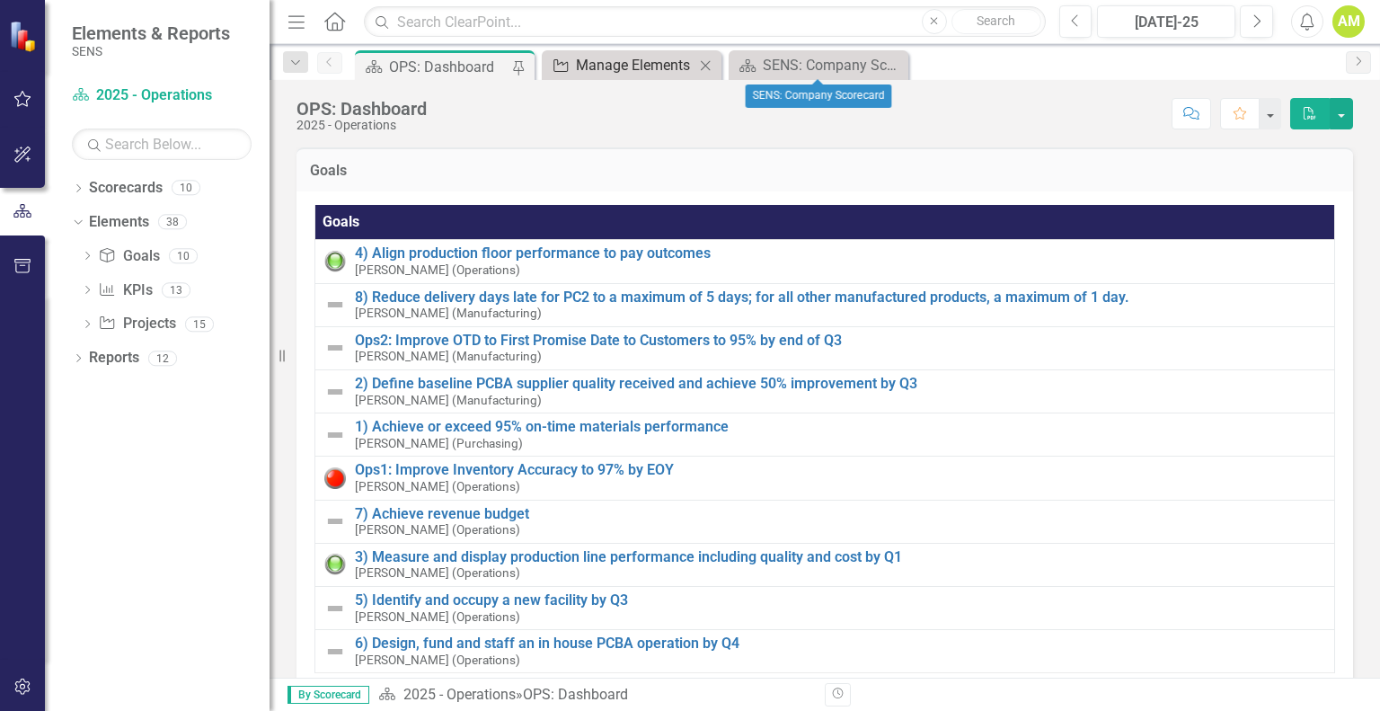
click at [591, 67] on div "Manage Elements" at bounding box center [635, 65] width 119 height 22
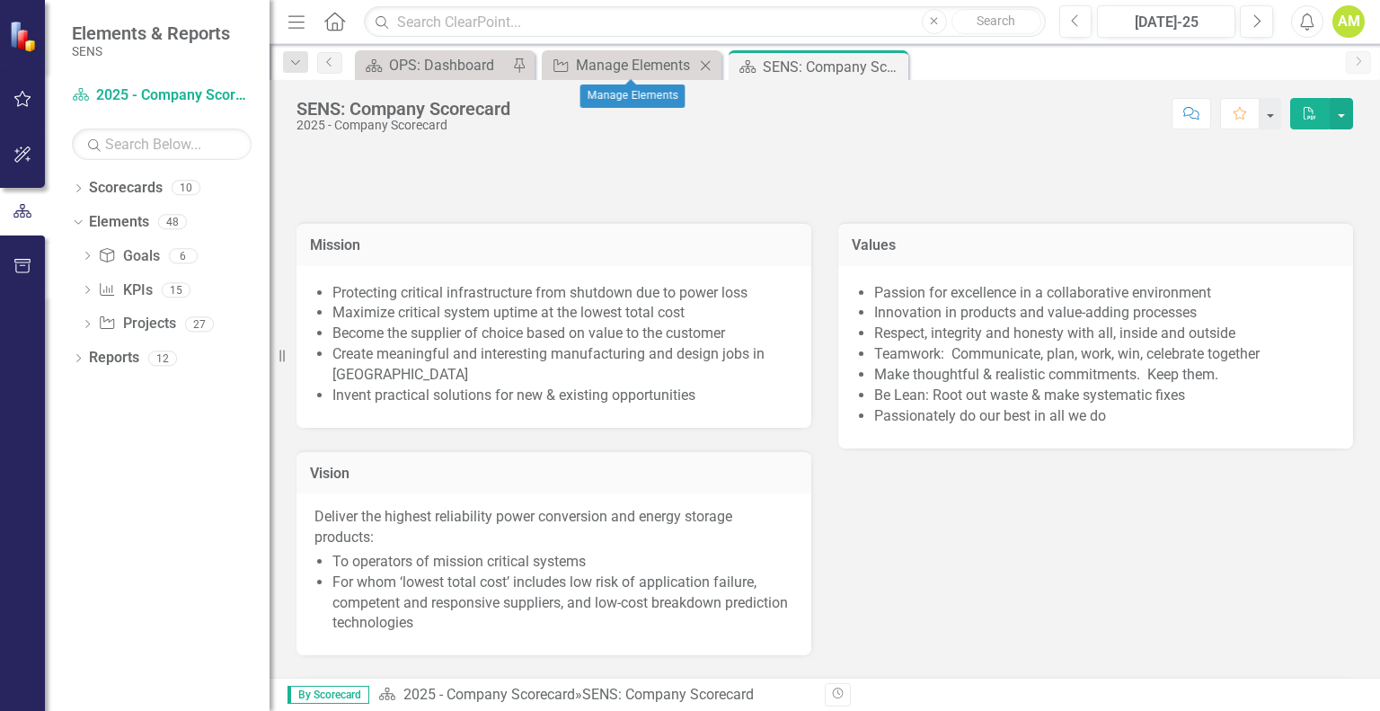
click at [713, 70] on icon "Close" at bounding box center [705, 65] width 18 height 14
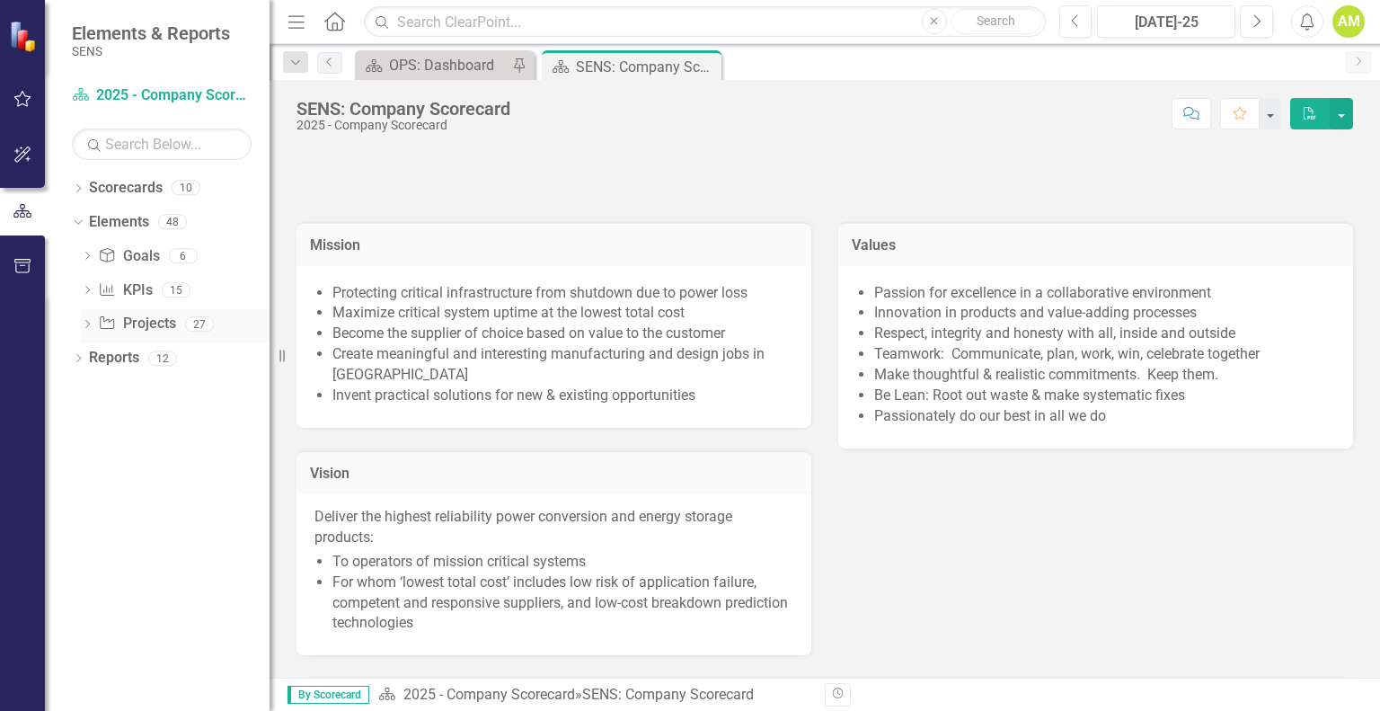
click at [133, 333] on link "Project Projects" at bounding box center [136, 324] width 77 height 21
click at [801, 150] on p at bounding box center [825, 157] width 1057 height 21
click at [144, 332] on link "Project Projects" at bounding box center [136, 324] width 77 height 21
click at [445, 58] on div "OPS: Dashboard" at bounding box center [448, 65] width 119 height 22
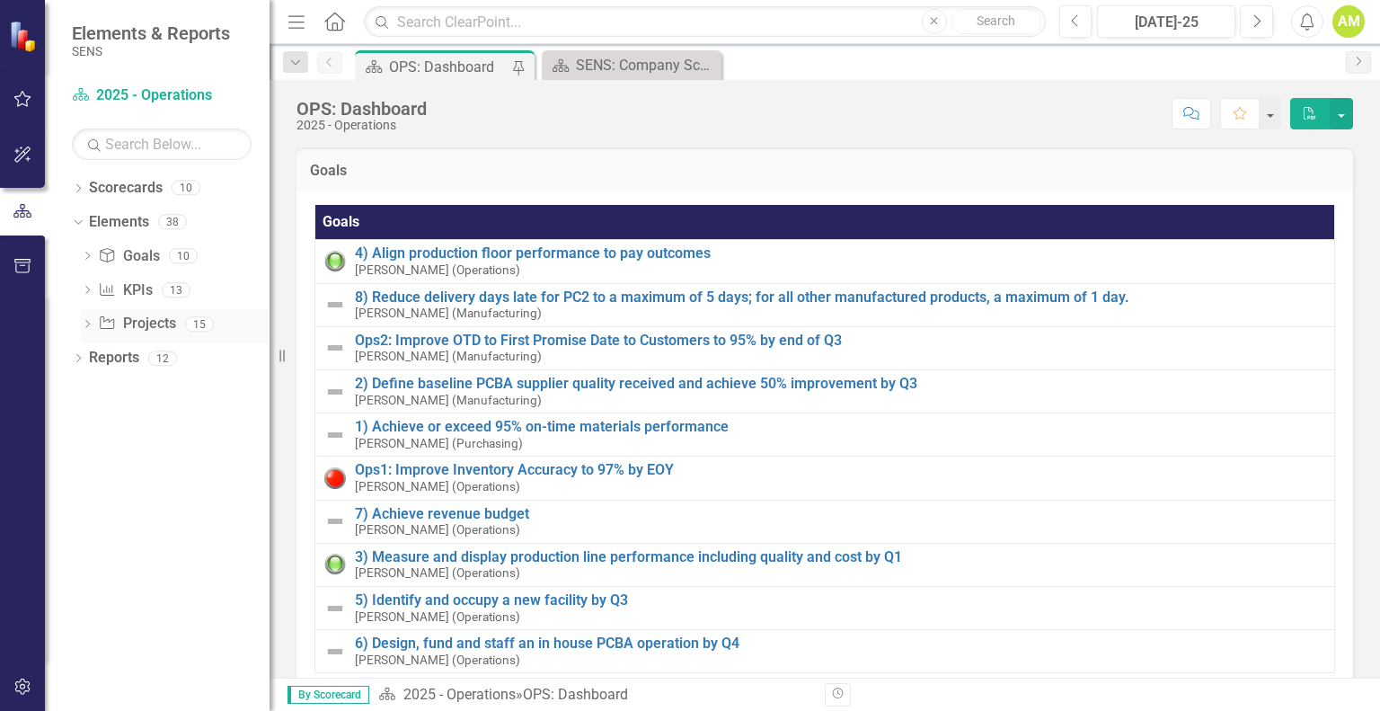
click at [130, 318] on link "Project Projects" at bounding box center [136, 324] width 77 height 21
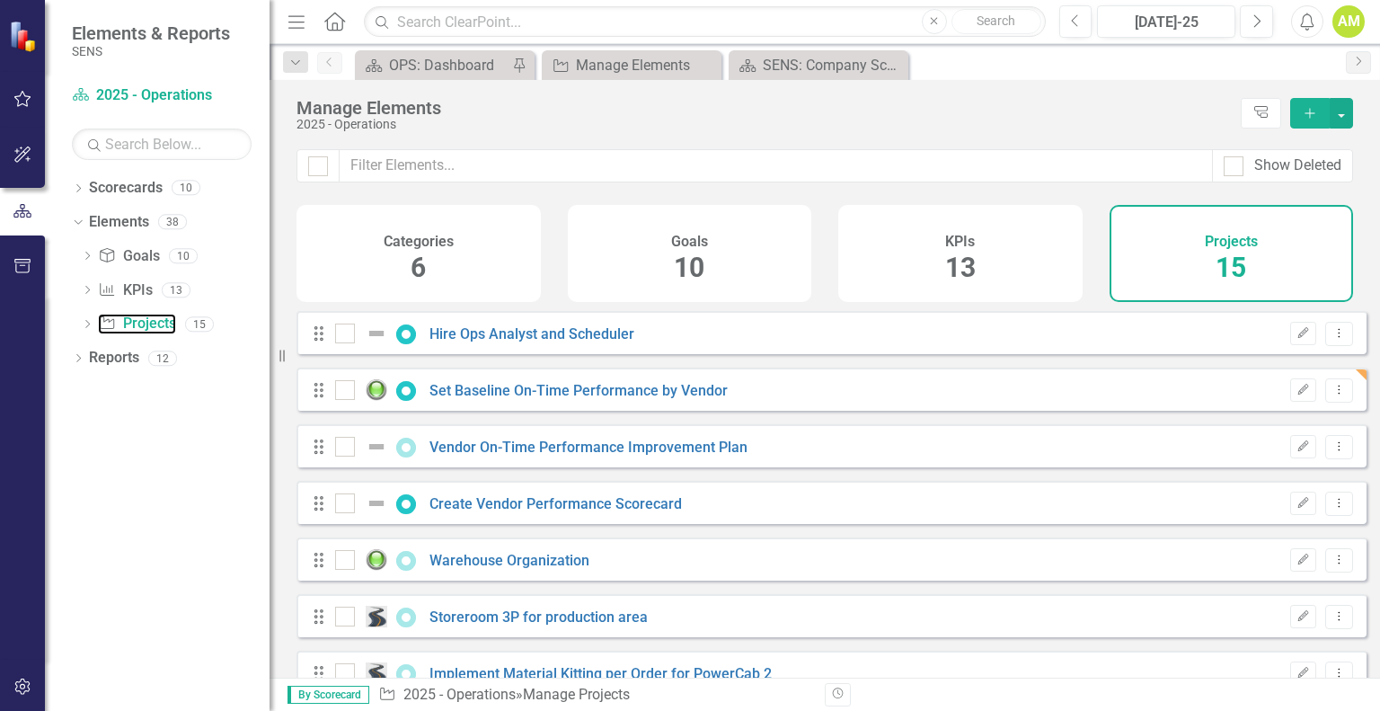
checkbox input "false"
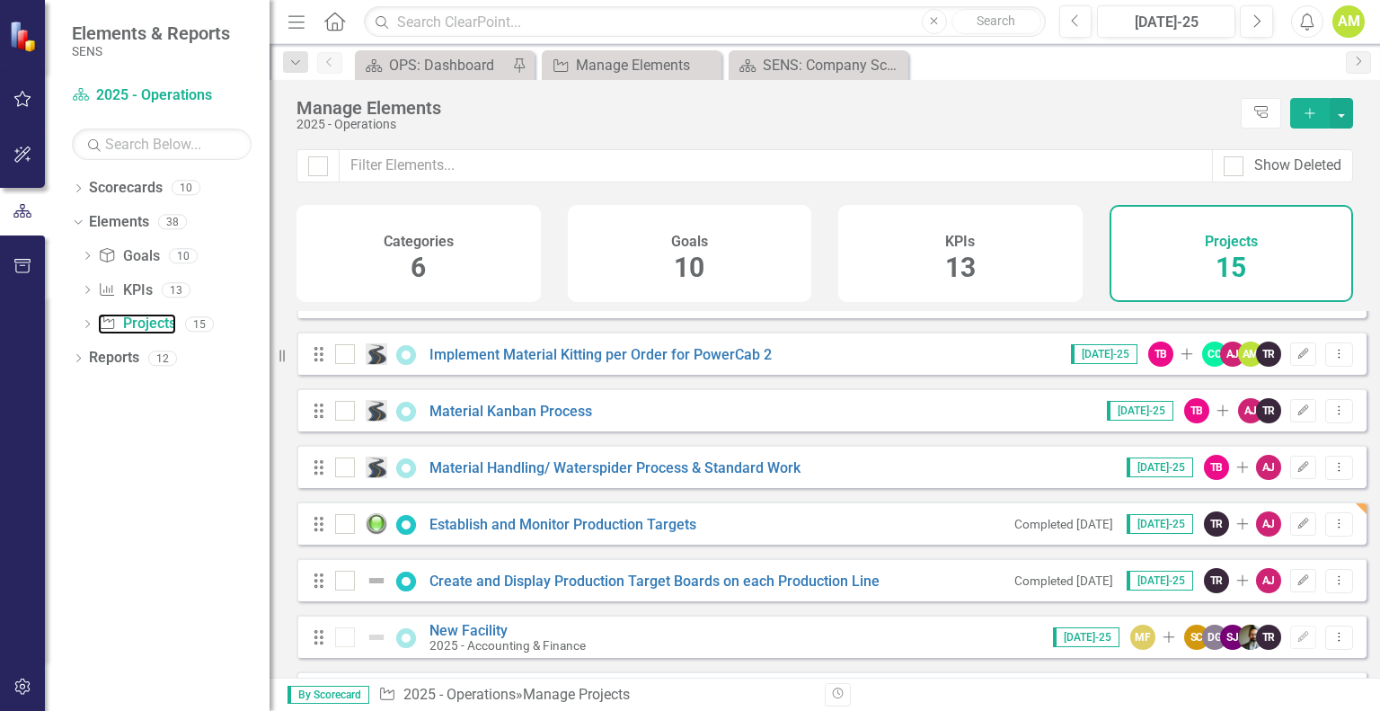
scroll to position [315, 0]
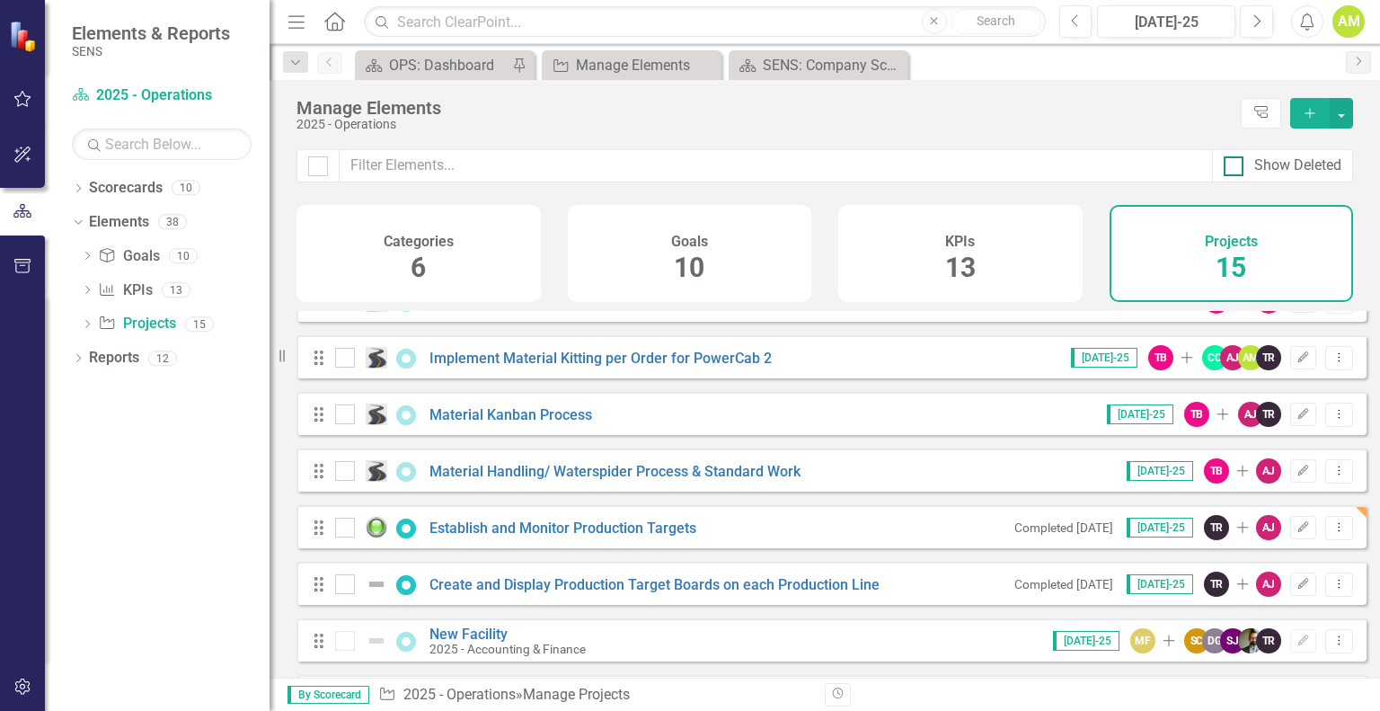
click at [1239, 164] on div at bounding box center [1234, 166] width 20 height 20
click at [1236, 164] on input "Show Deleted" at bounding box center [1230, 162] width 12 height 12
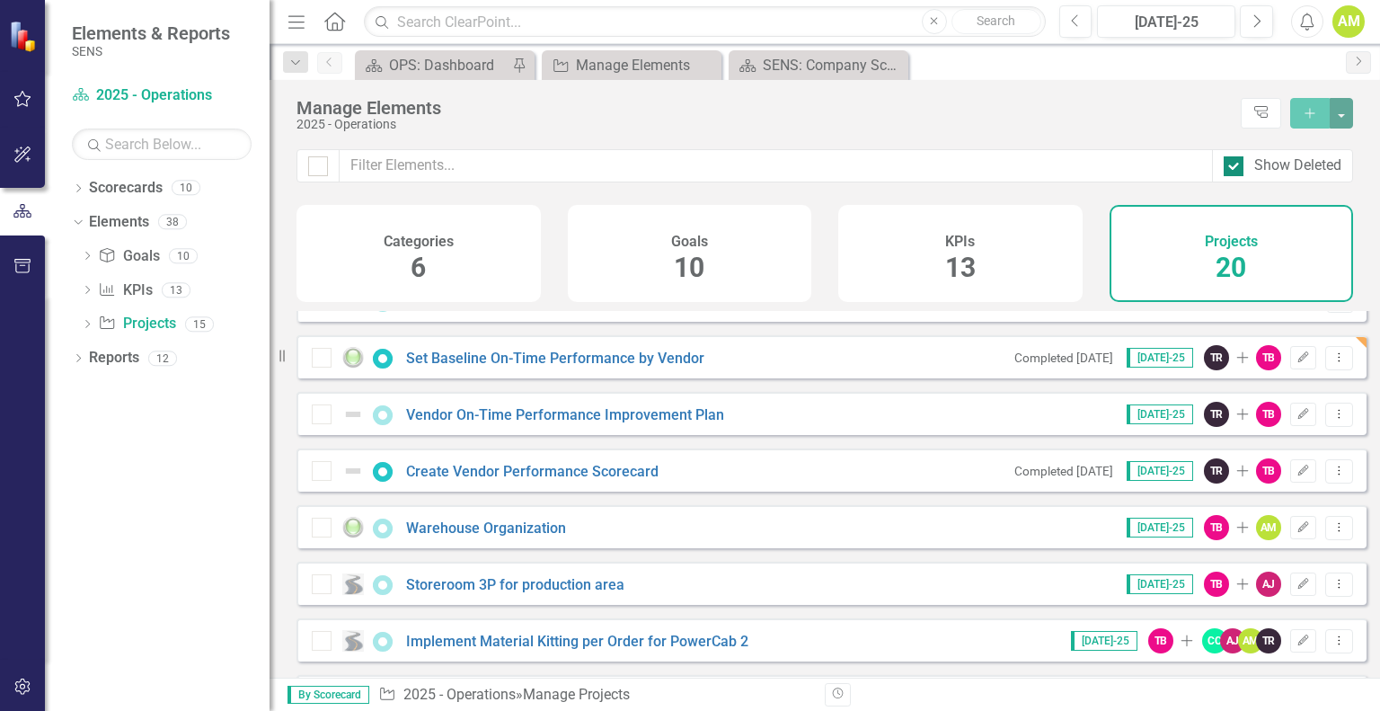
scroll to position [598, 0]
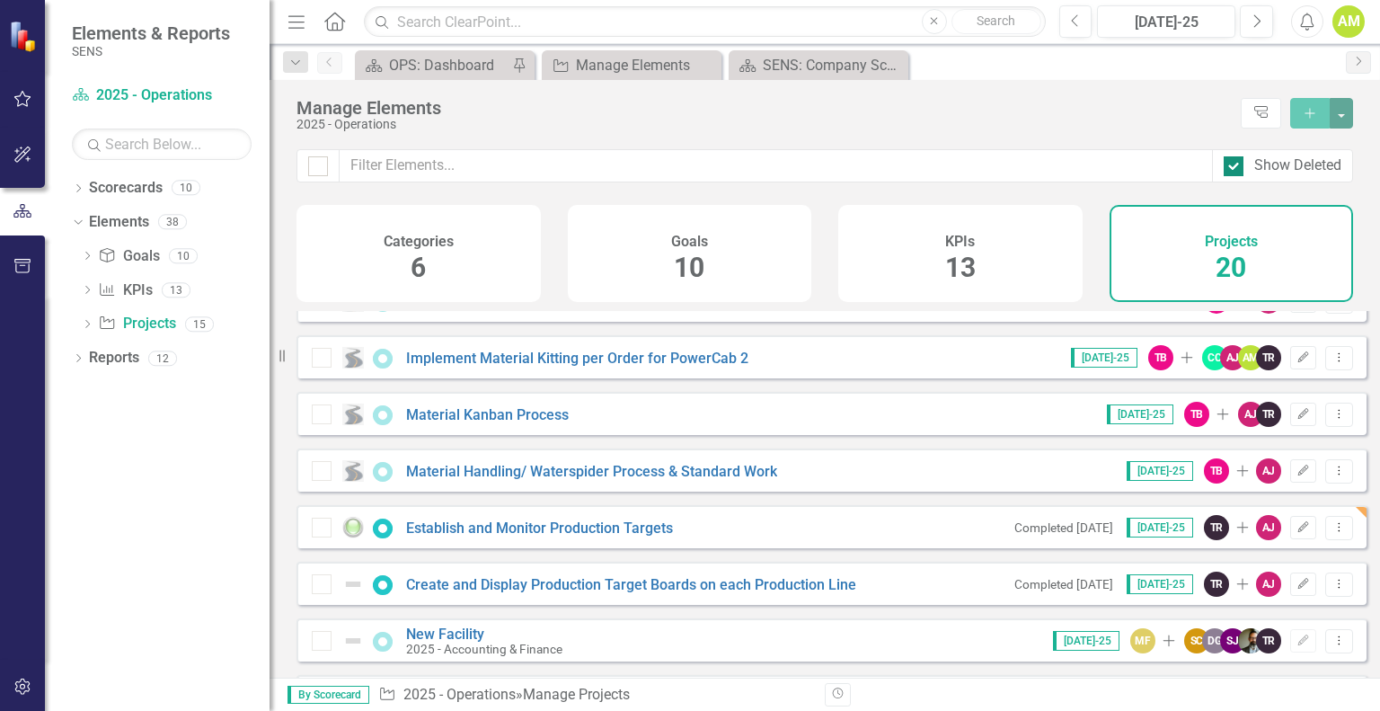
click at [1239, 164] on div at bounding box center [1234, 166] width 20 height 20
click at [1236, 164] on input "Show Deleted" at bounding box center [1230, 162] width 12 height 12
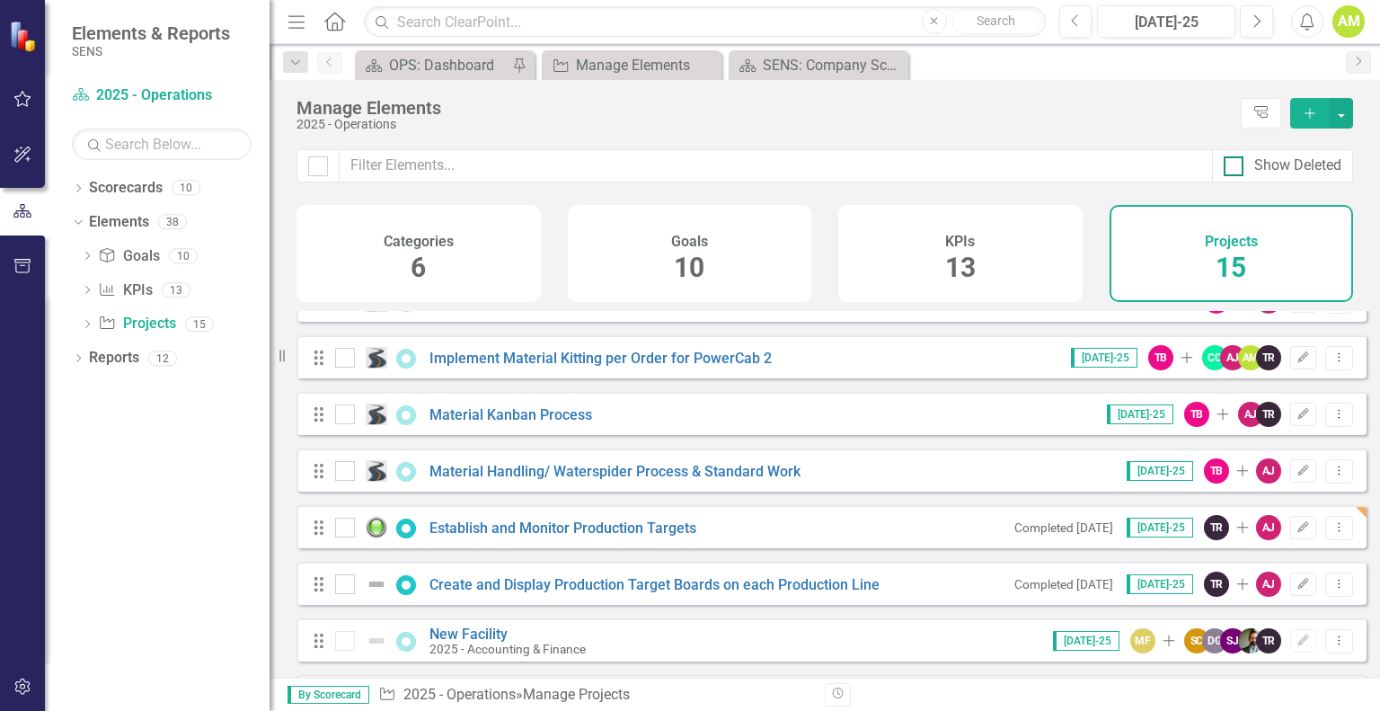
click at [1239, 164] on div at bounding box center [1234, 166] width 20 height 20
click at [1236, 164] on input "Show Deleted" at bounding box center [1230, 162] width 12 height 12
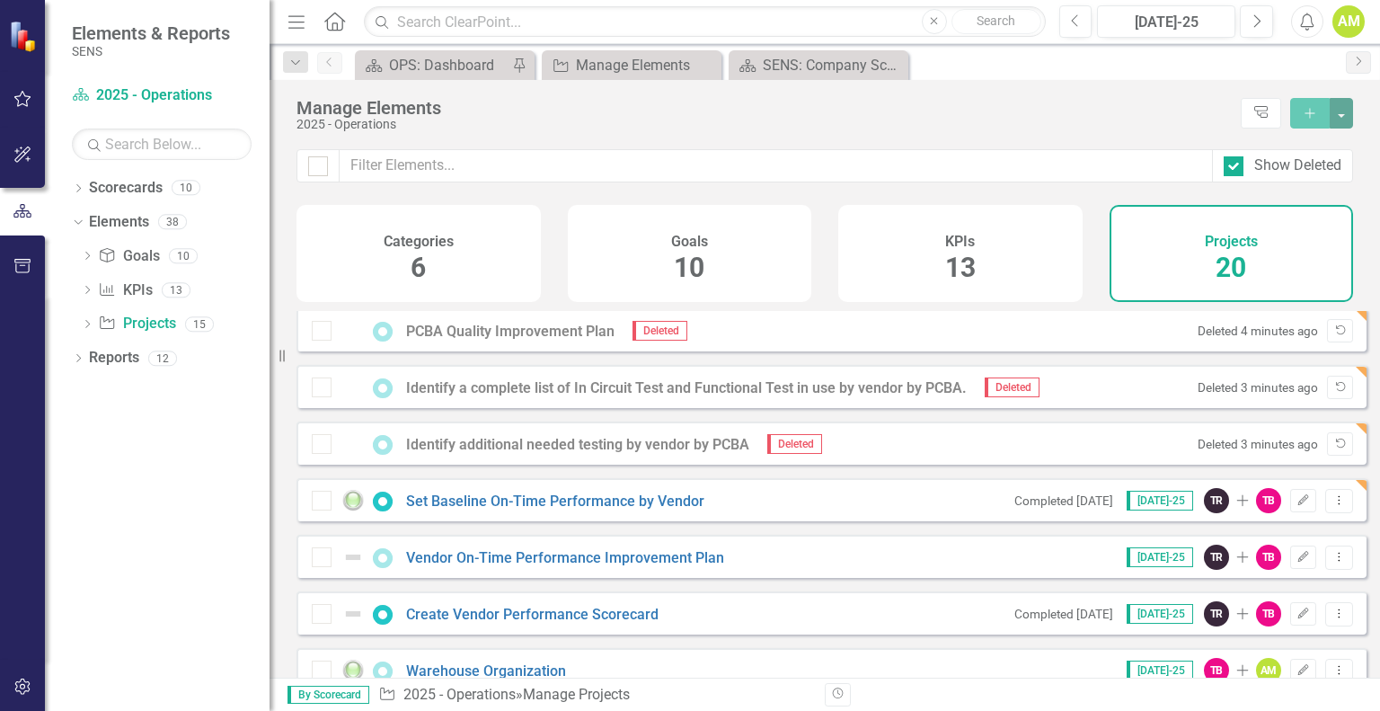
scroll to position [180, 0]
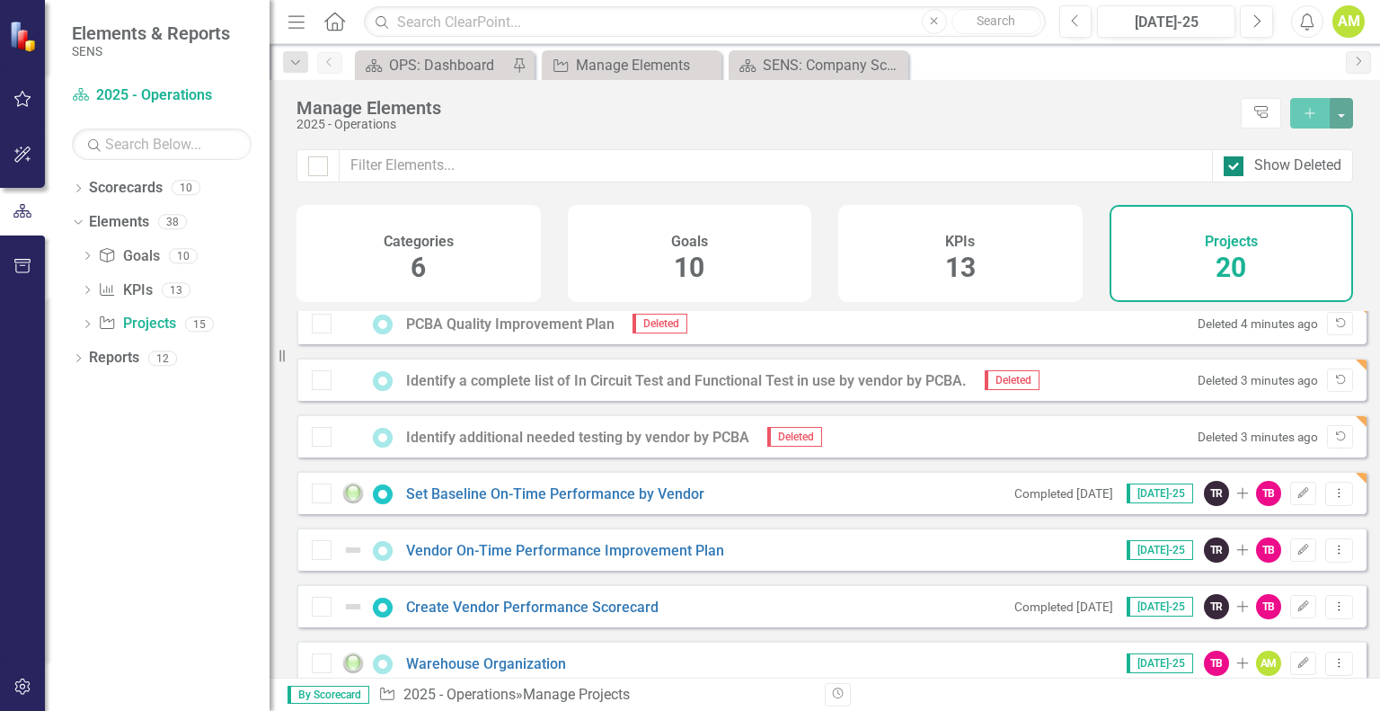
click at [1233, 168] on div at bounding box center [1234, 166] width 20 height 20
click at [1233, 168] on input "Show Deleted" at bounding box center [1230, 162] width 12 height 12
checkbox input "false"
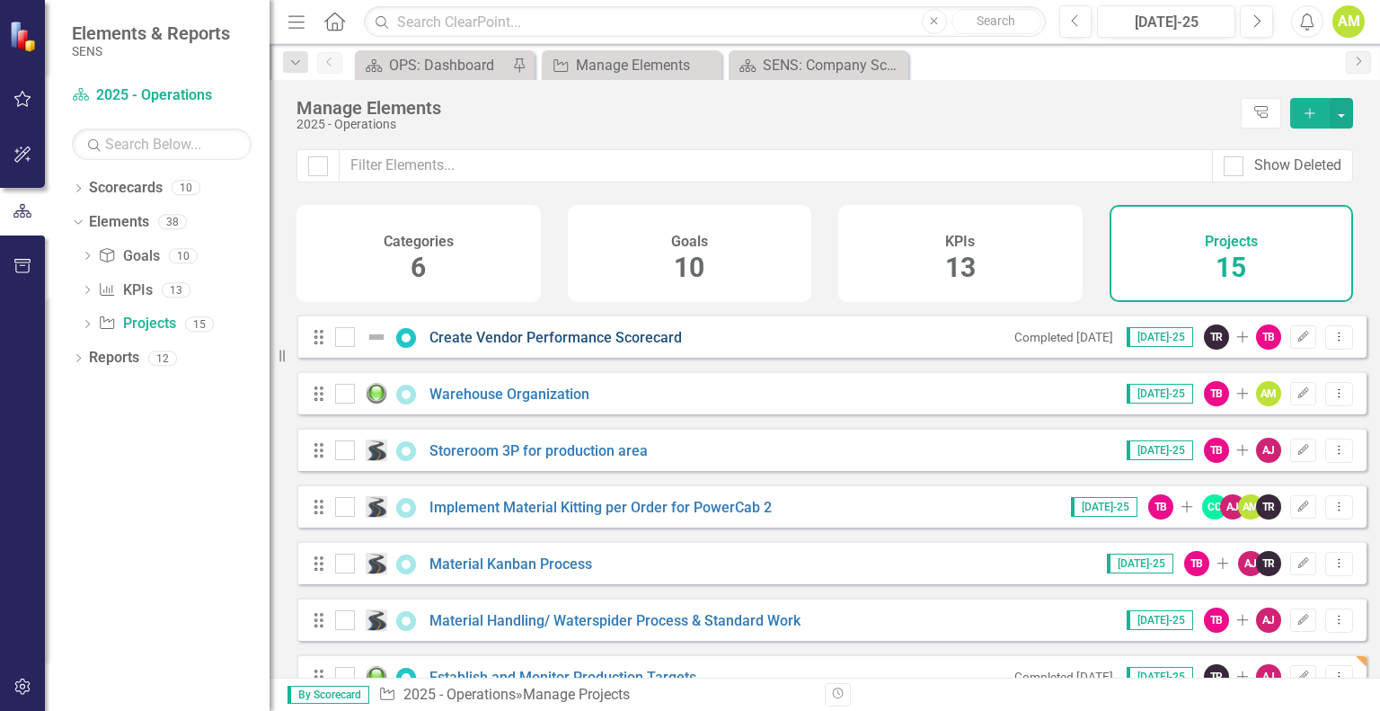
scroll to position [90, 0]
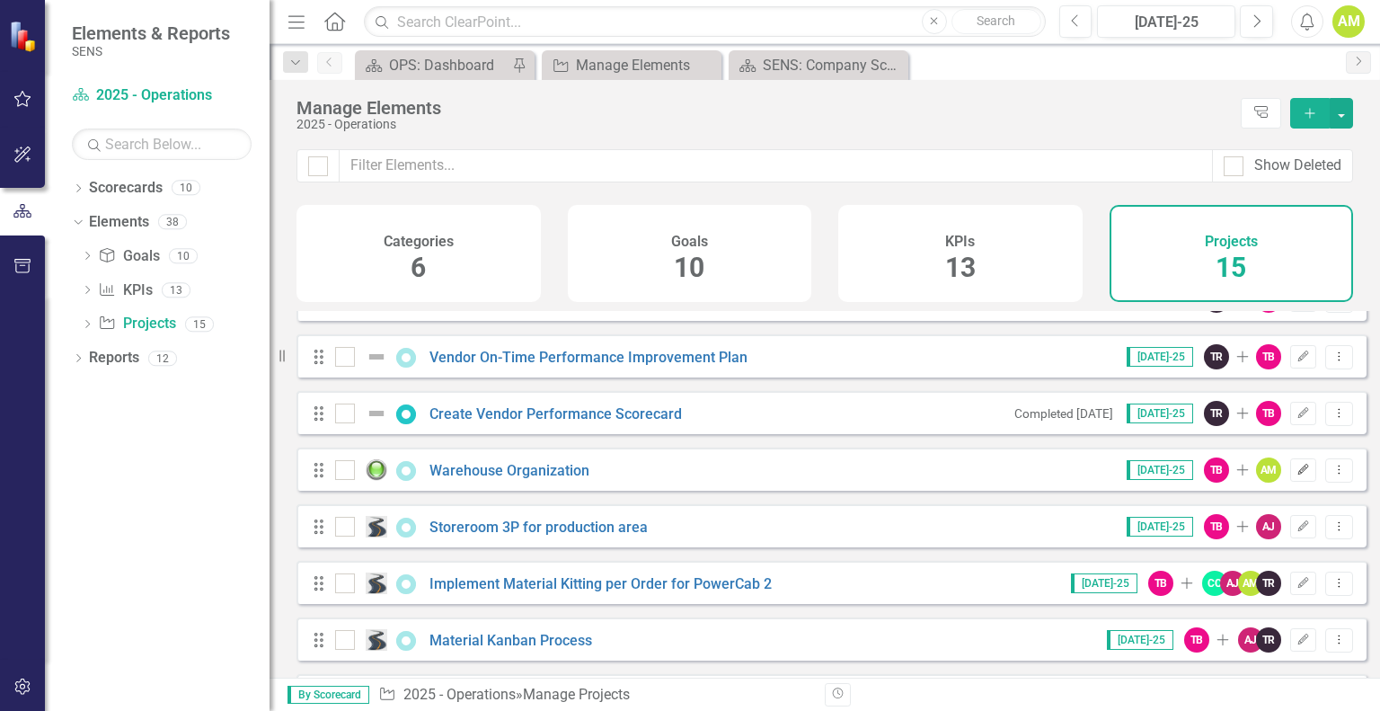
click at [1297, 475] on icon "Edit" at bounding box center [1303, 470] width 13 height 11
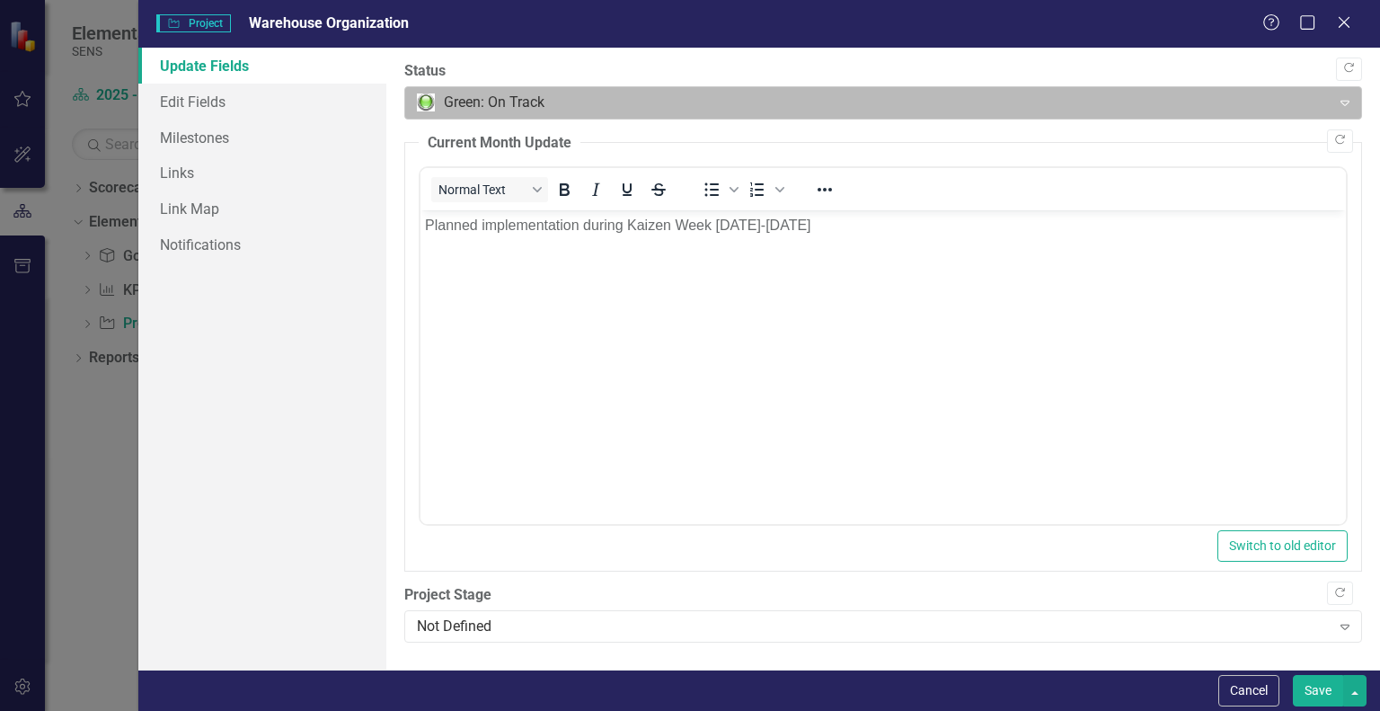
scroll to position [0, 0]
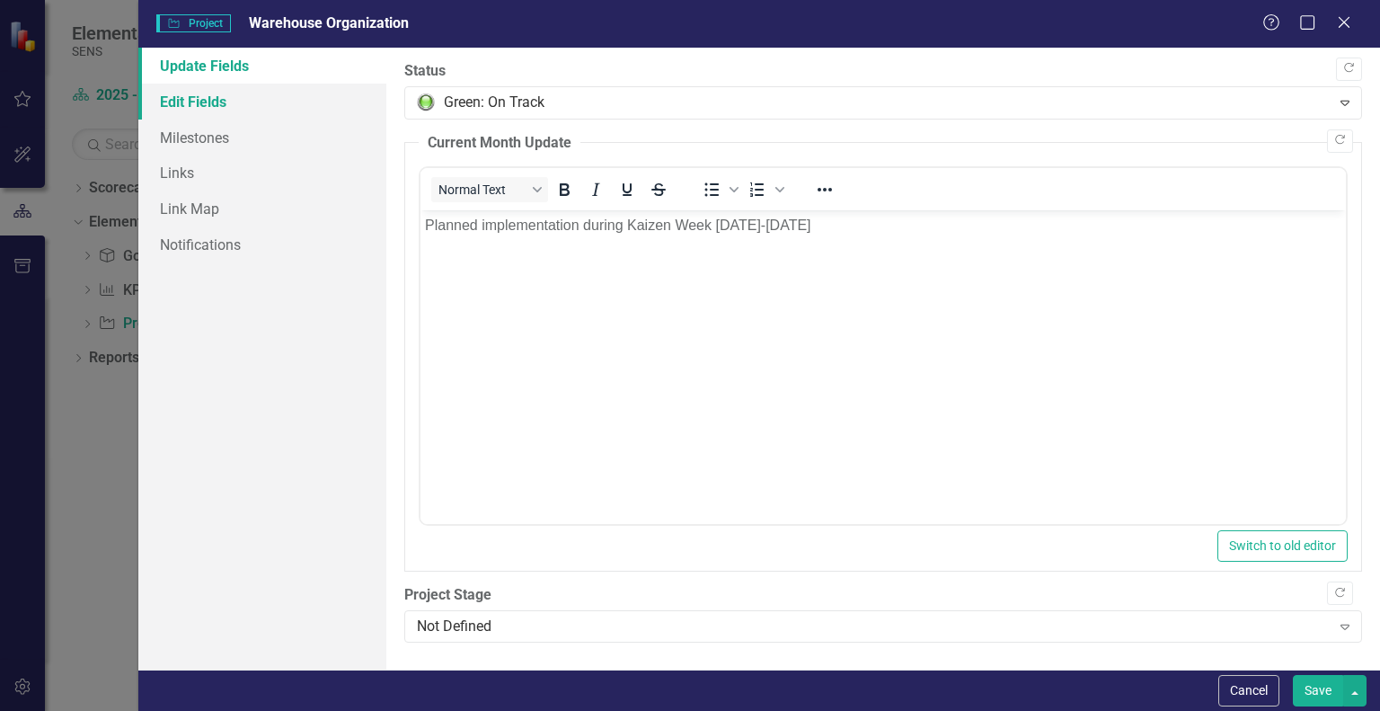
click at [270, 99] on link "Edit Fields" at bounding box center [262, 102] width 248 height 36
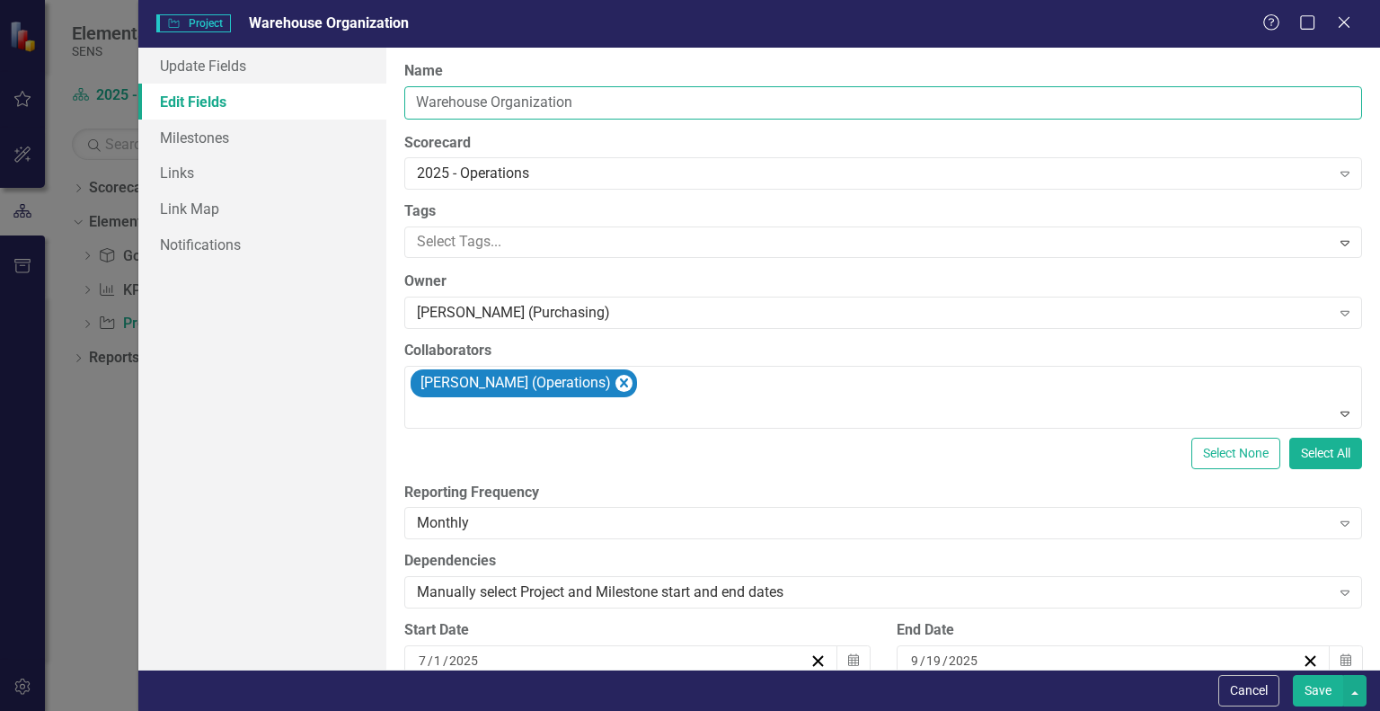
drag, startPoint x: 595, startPoint y: 102, endPoint x: 492, endPoint y: 103, distance: 103.3
click at [492, 103] on input "Warehouse Organization" at bounding box center [883, 102] width 958 height 33
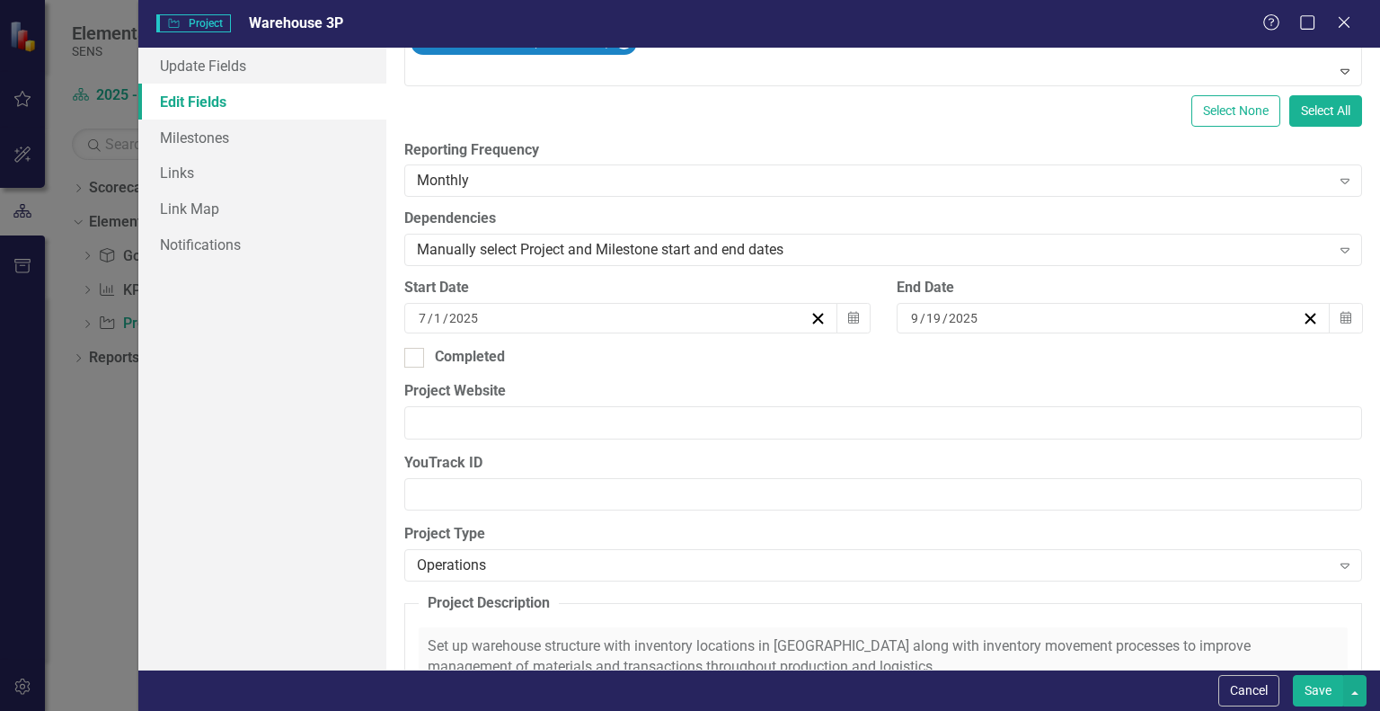
scroll to position [270, 0]
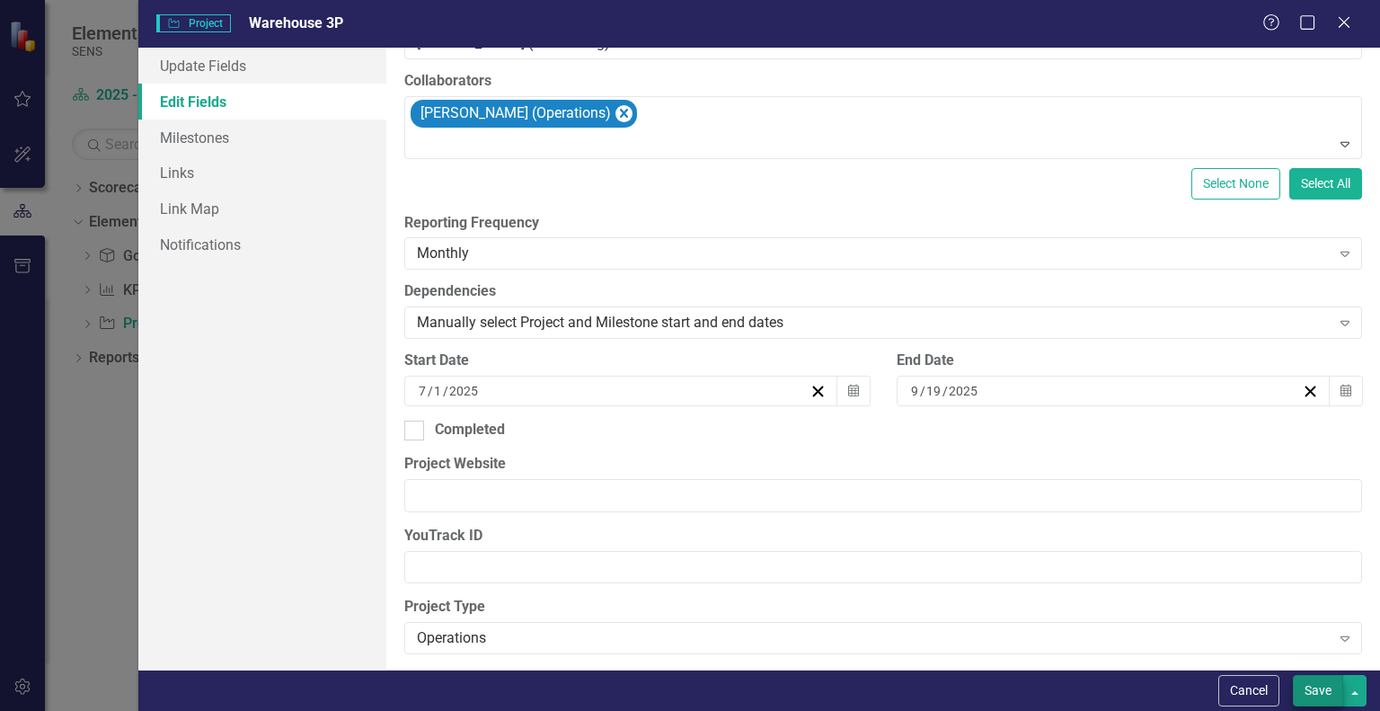
type input "Warehouse 3P"
click at [1324, 693] on button "Save" at bounding box center [1318, 690] width 50 height 31
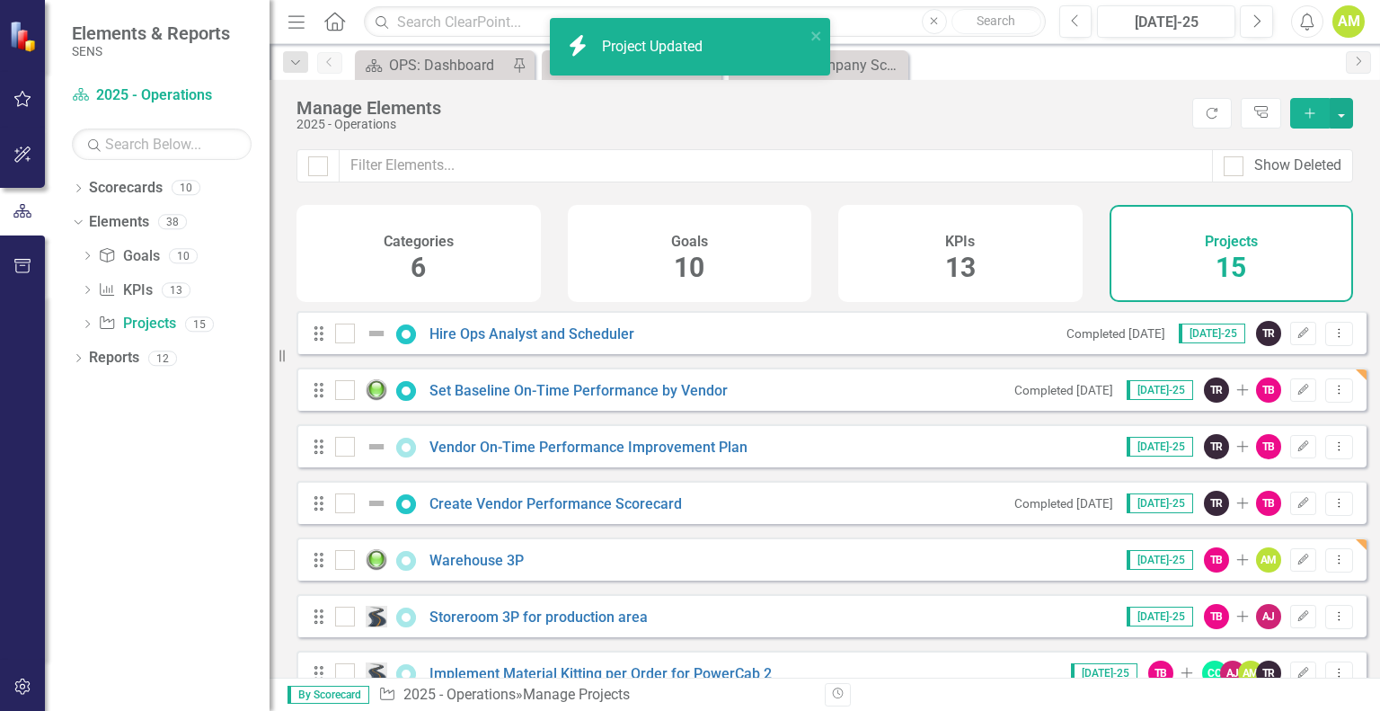
scroll to position [0, 0]
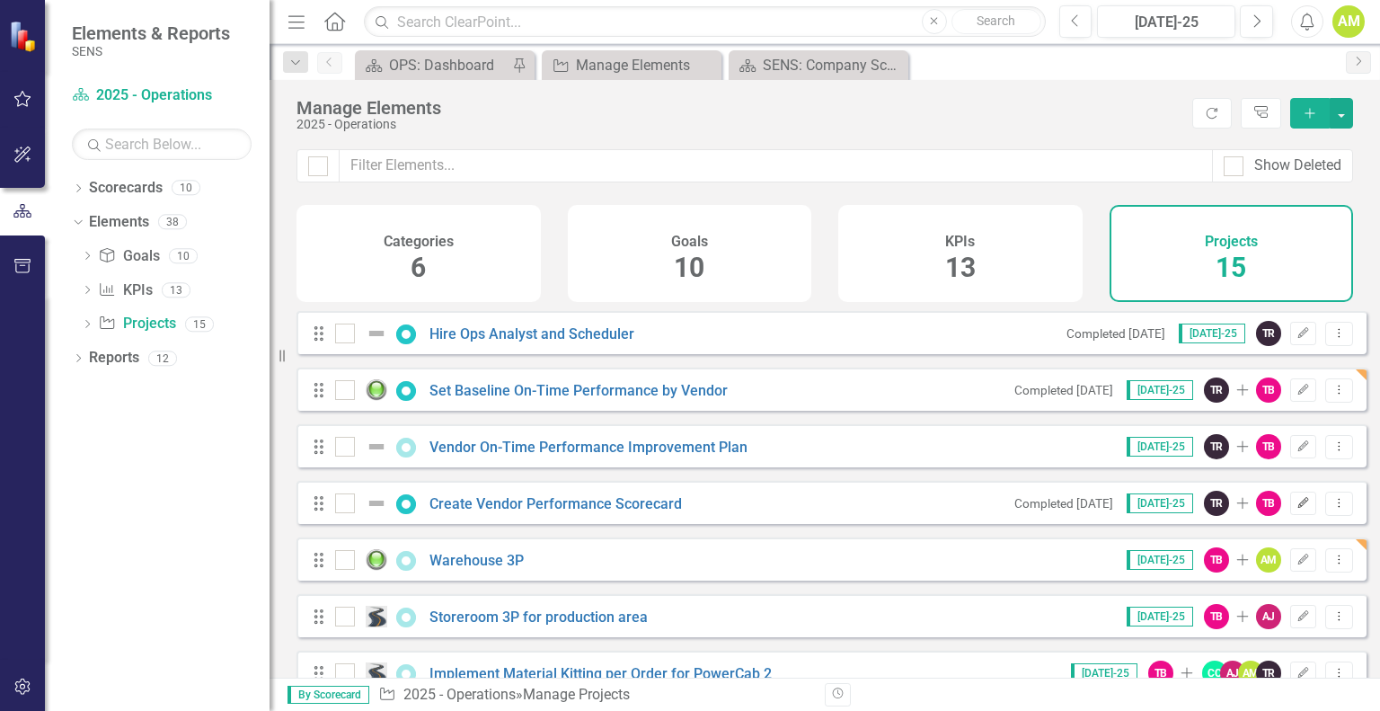
click at [1290, 515] on button "Edit" at bounding box center [1303, 503] width 26 height 23
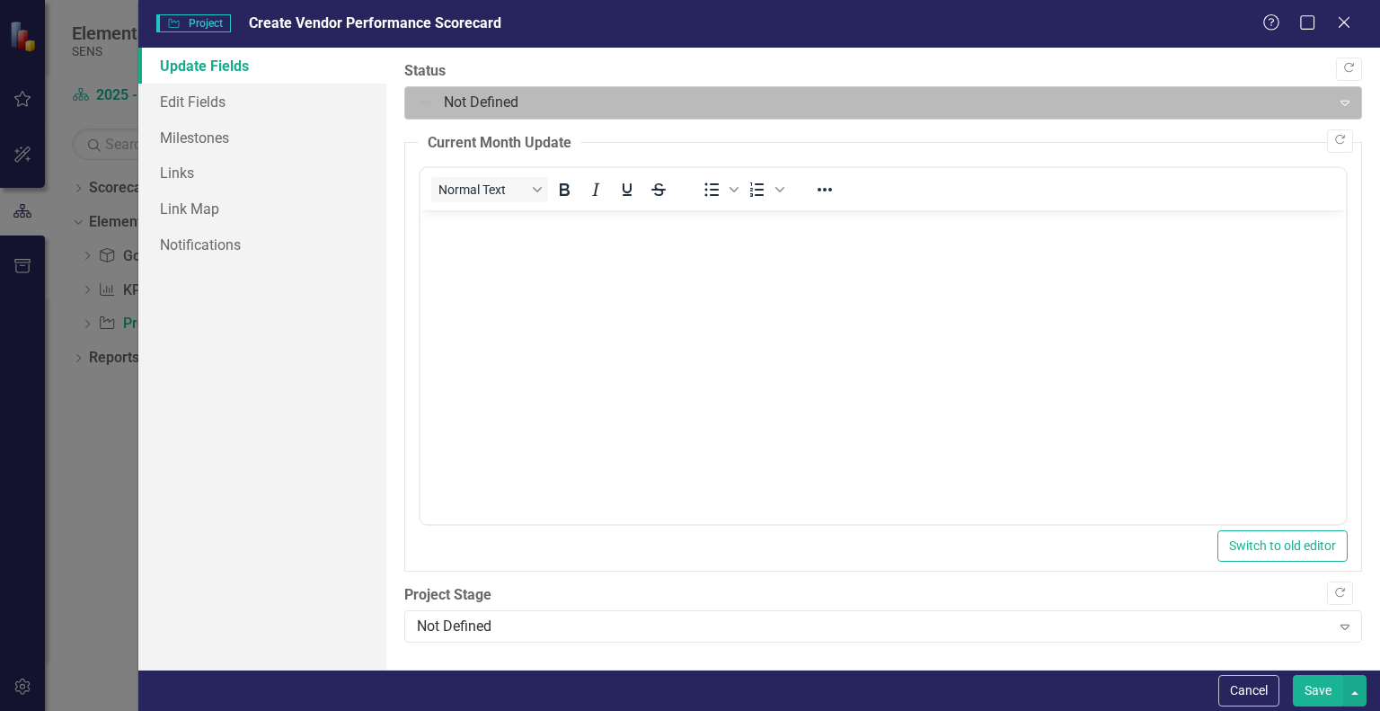
click at [482, 103] on div at bounding box center [868, 103] width 902 height 24
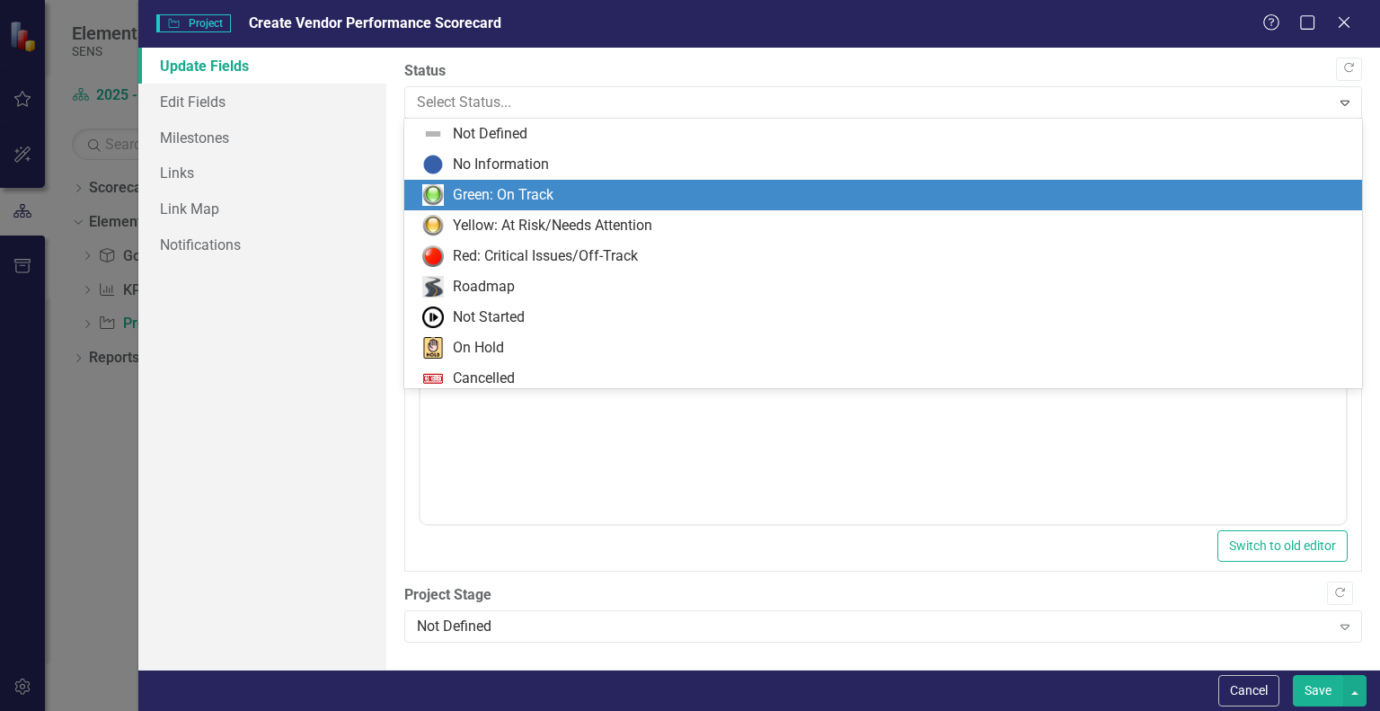
click at [481, 192] on div "Green: On Track" at bounding box center [503, 195] width 101 height 21
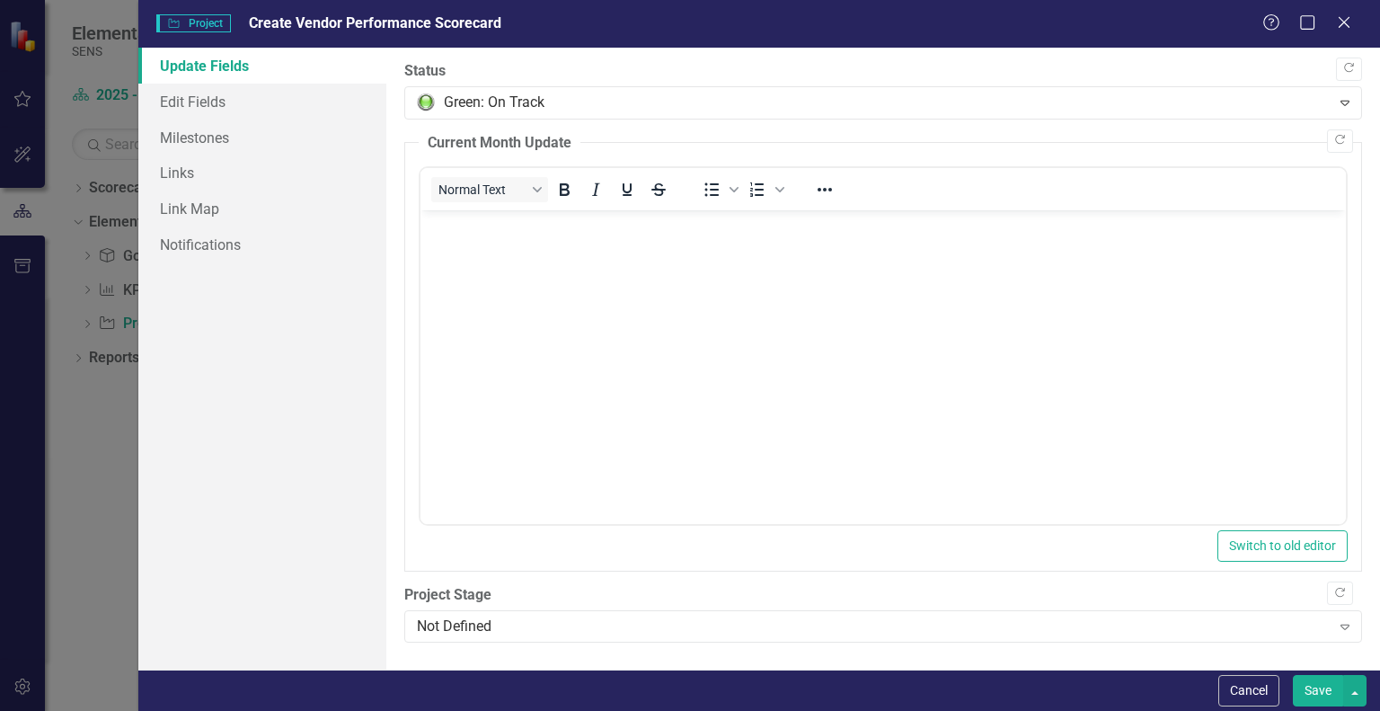
click at [1312, 682] on button "Save" at bounding box center [1318, 690] width 50 height 31
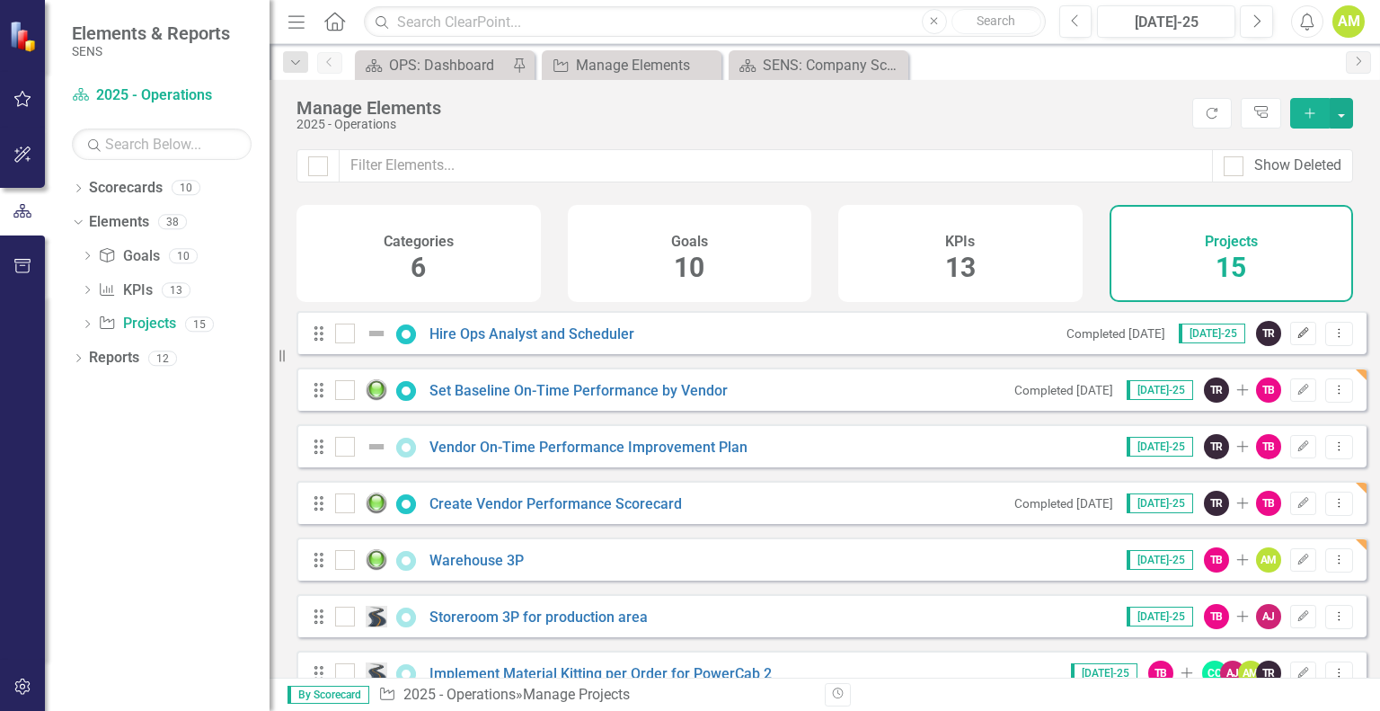
click at [1297, 339] on icon "Edit" at bounding box center [1303, 333] width 13 height 11
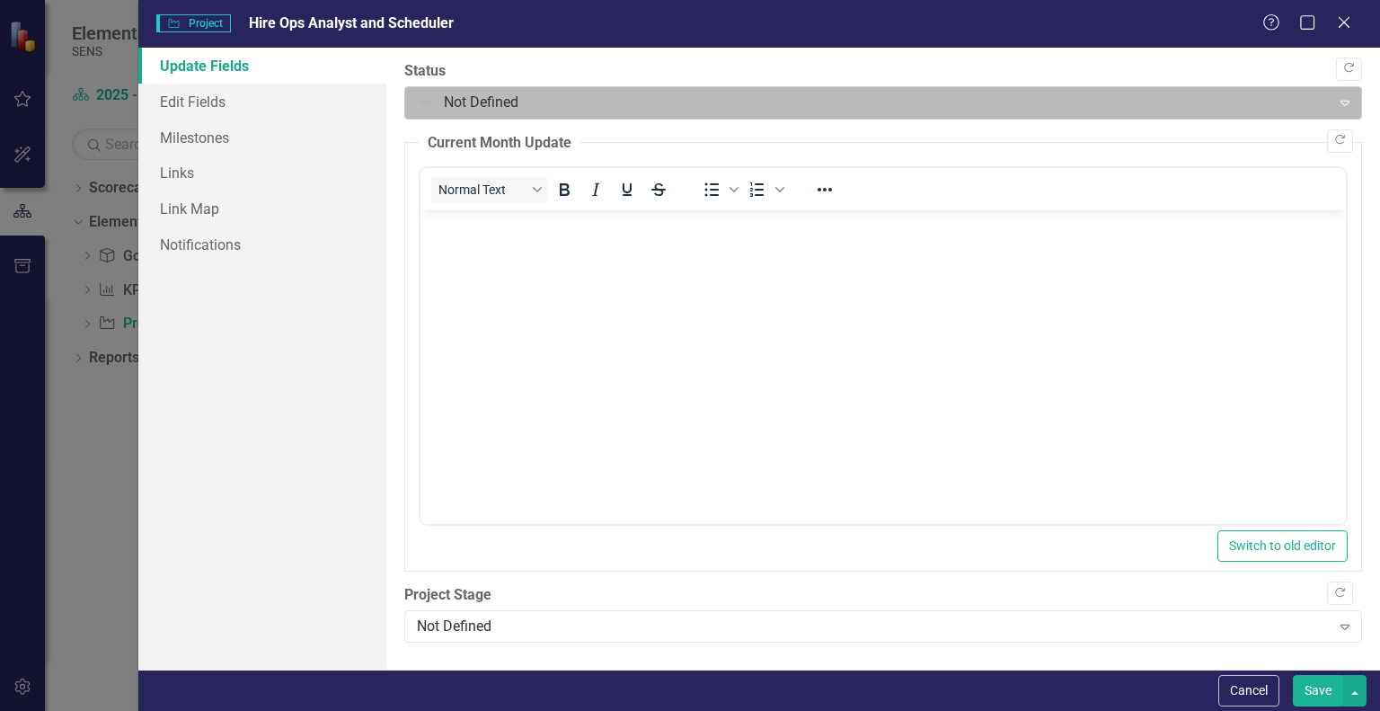
click at [512, 100] on div at bounding box center [868, 103] width 902 height 24
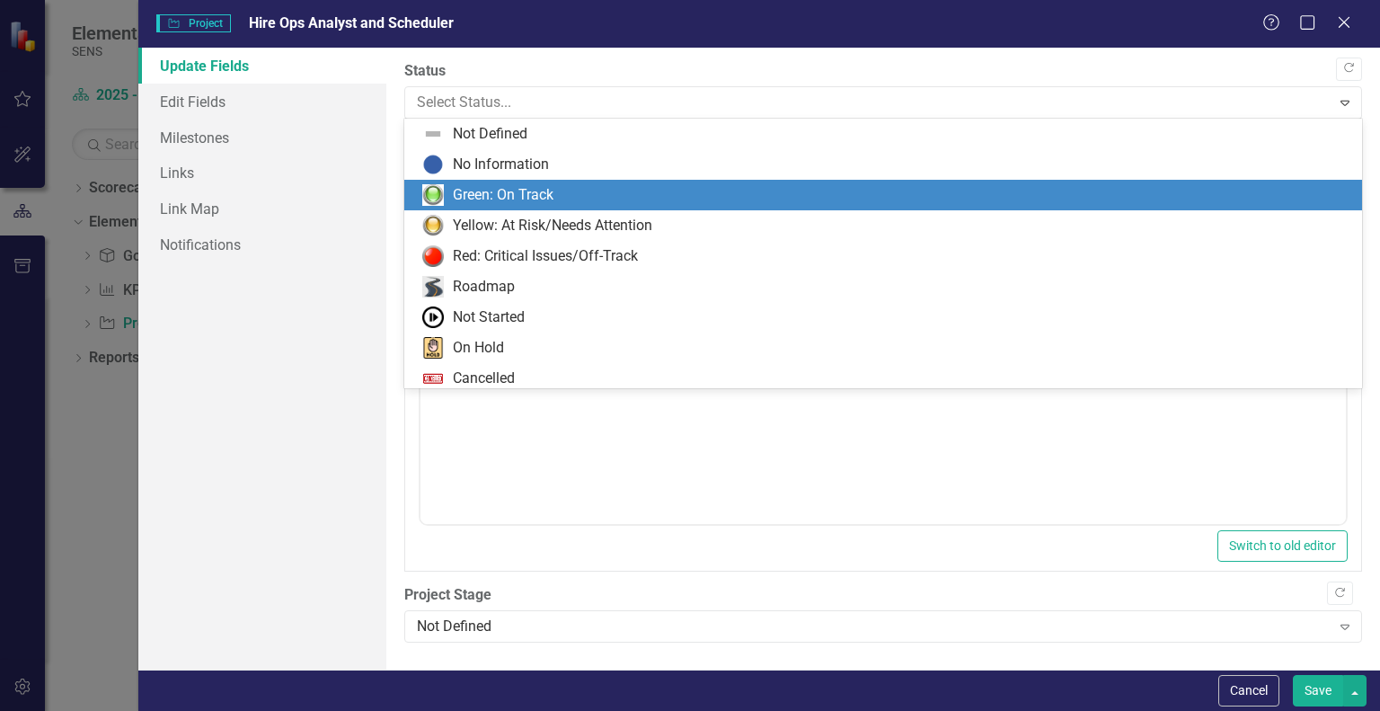
click at [474, 199] on div "Green: On Track" at bounding box center [503, 195] width 101 height 21
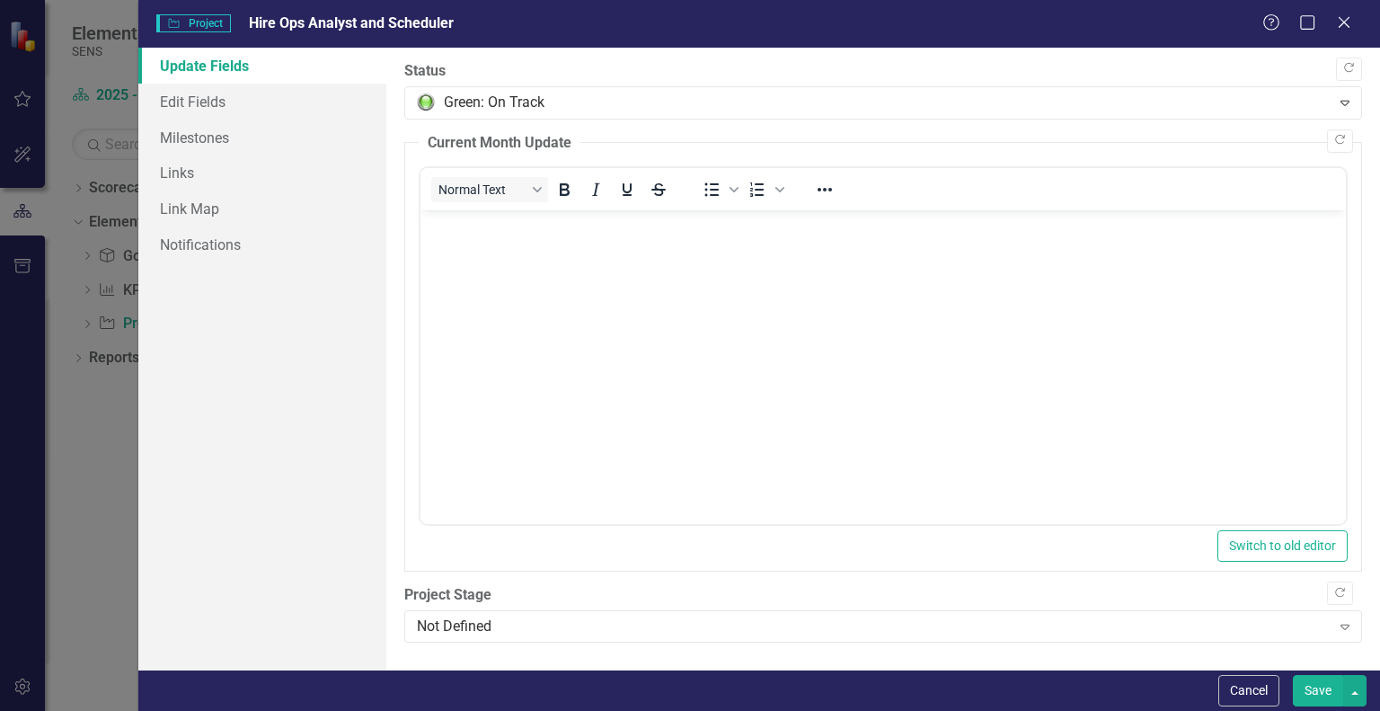
click at [1303, 685] on button "Save" at bounding box center [1318, 690] width 50 height 31
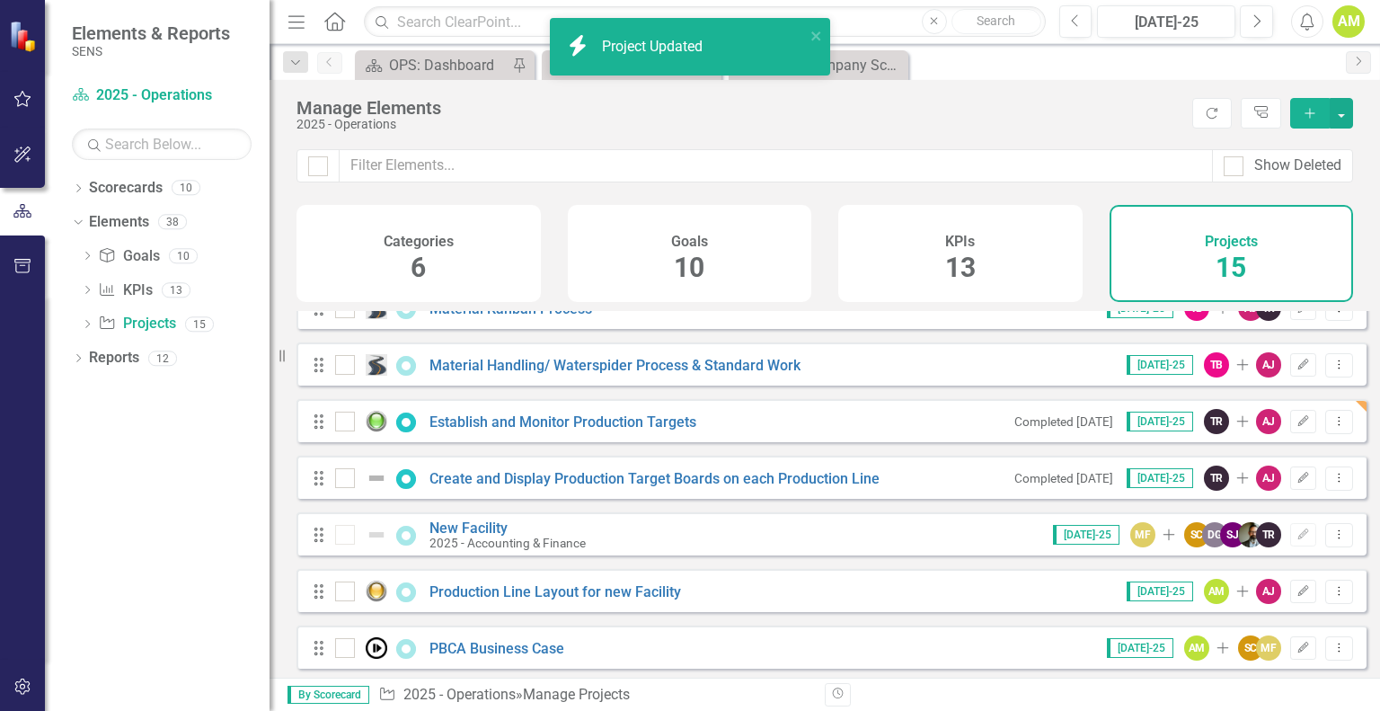
scroll to position [494, 0]
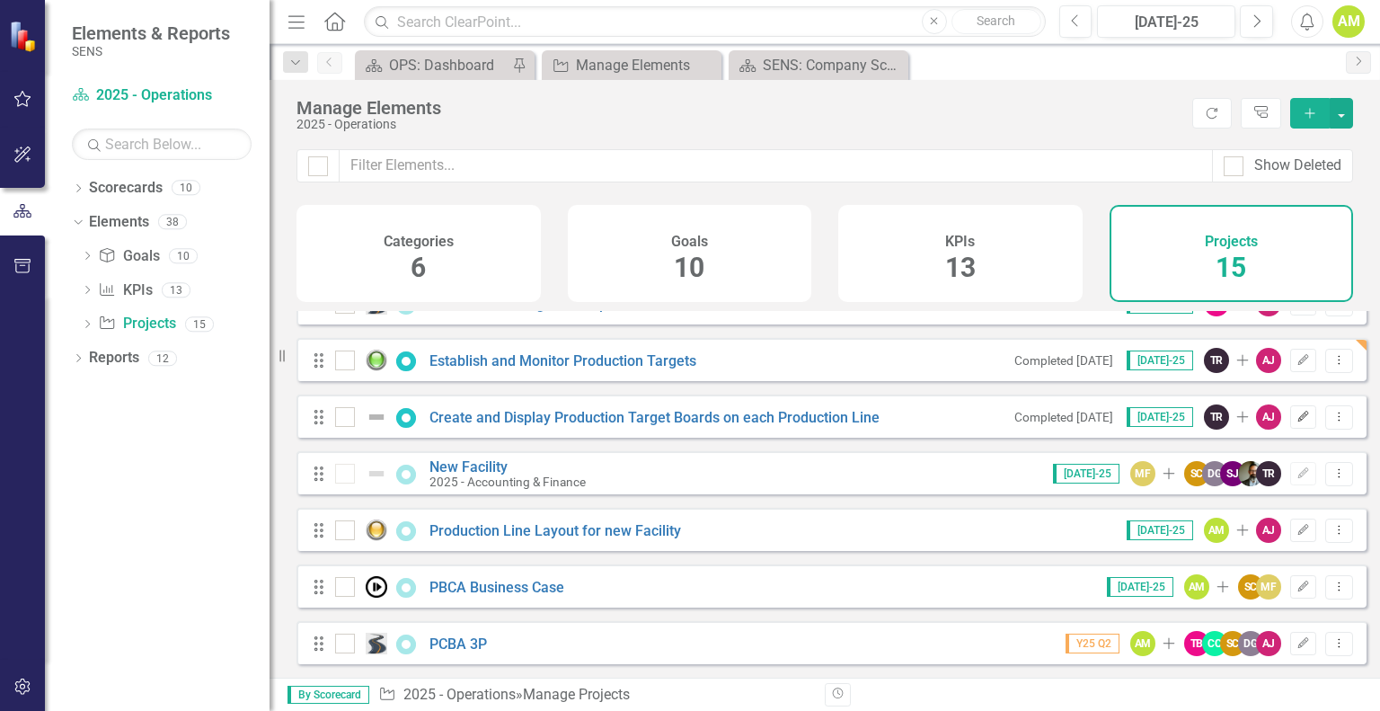
click at [1300, 423] on button "Edit" at bounding box center [1303, 416] width 26 height 23
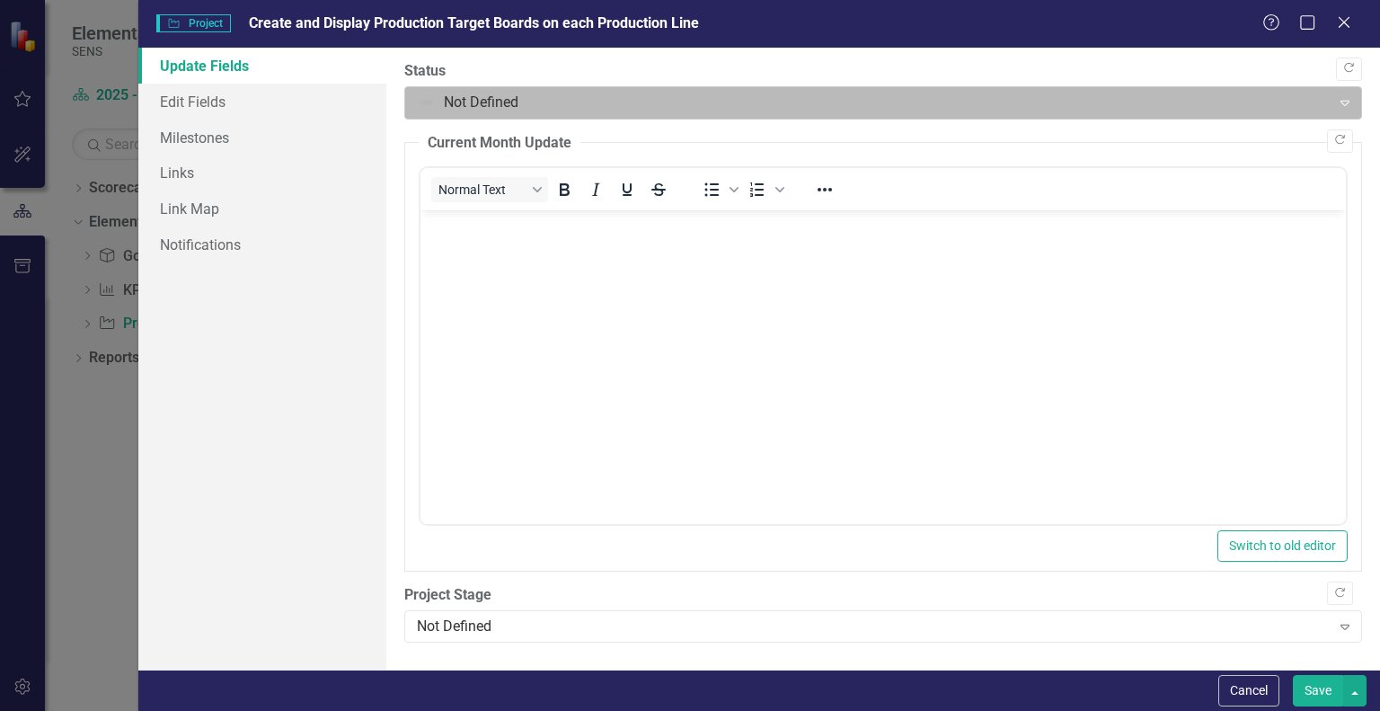
scroll to position [0, 0]
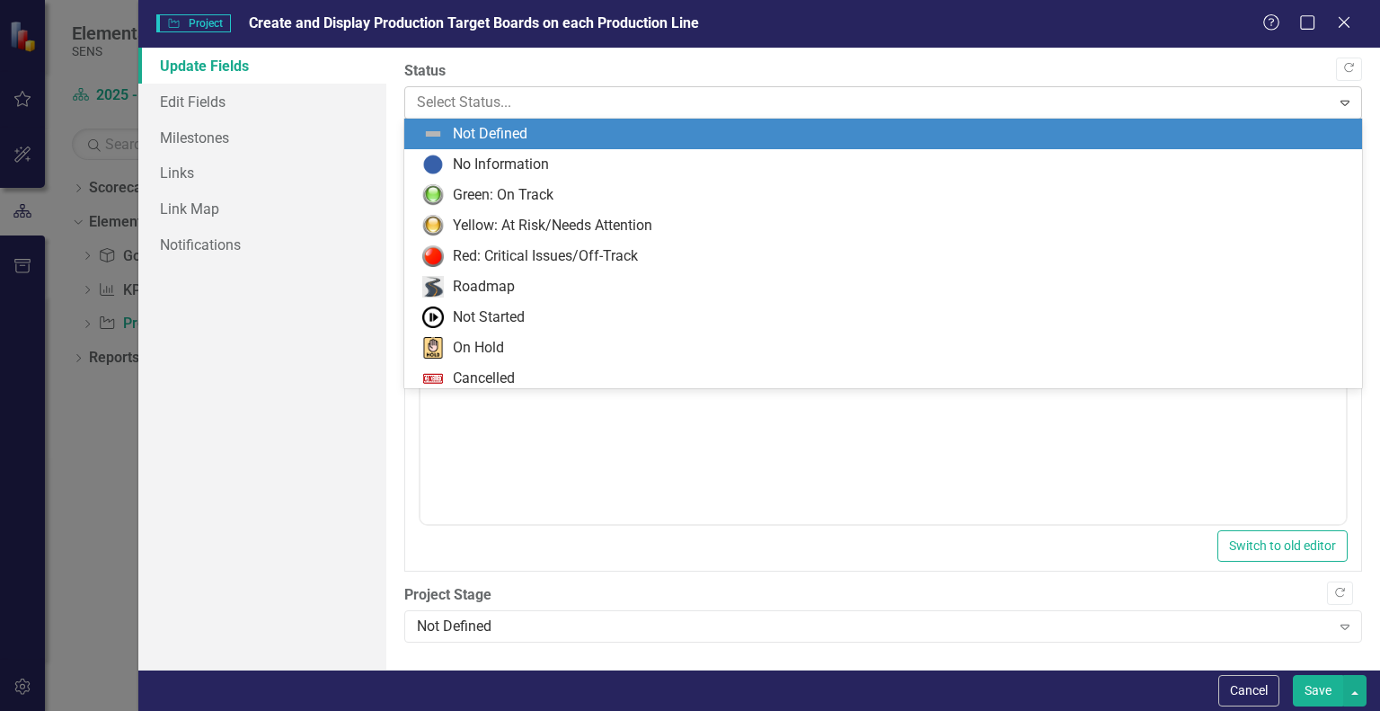
click at [473, 94] on div at bounding box center [868, 103] width 902 height 24
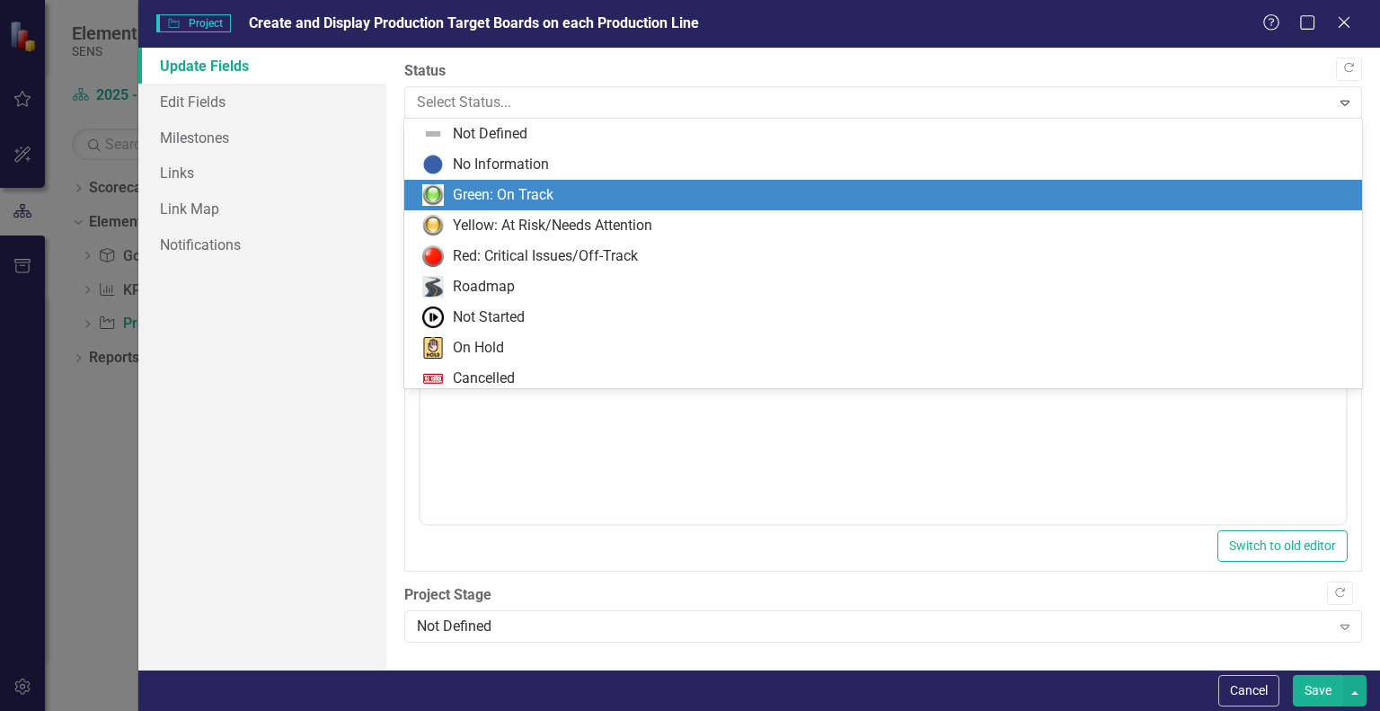
click at [489, 182] on div "Green: On Track" at bounding box center [883, 195] width 958 height 31
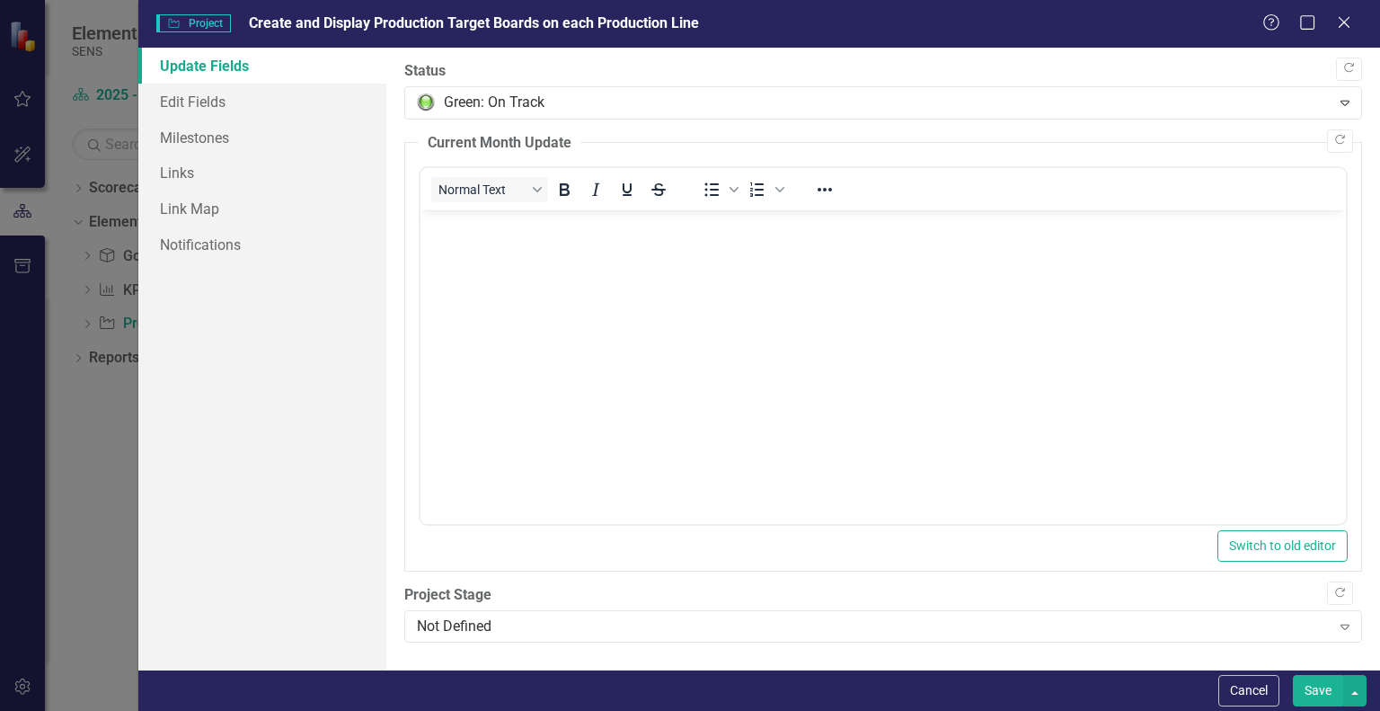
click at [1313, 684] on button "Save" at bounding box center [1318, 690] width 50 height 31
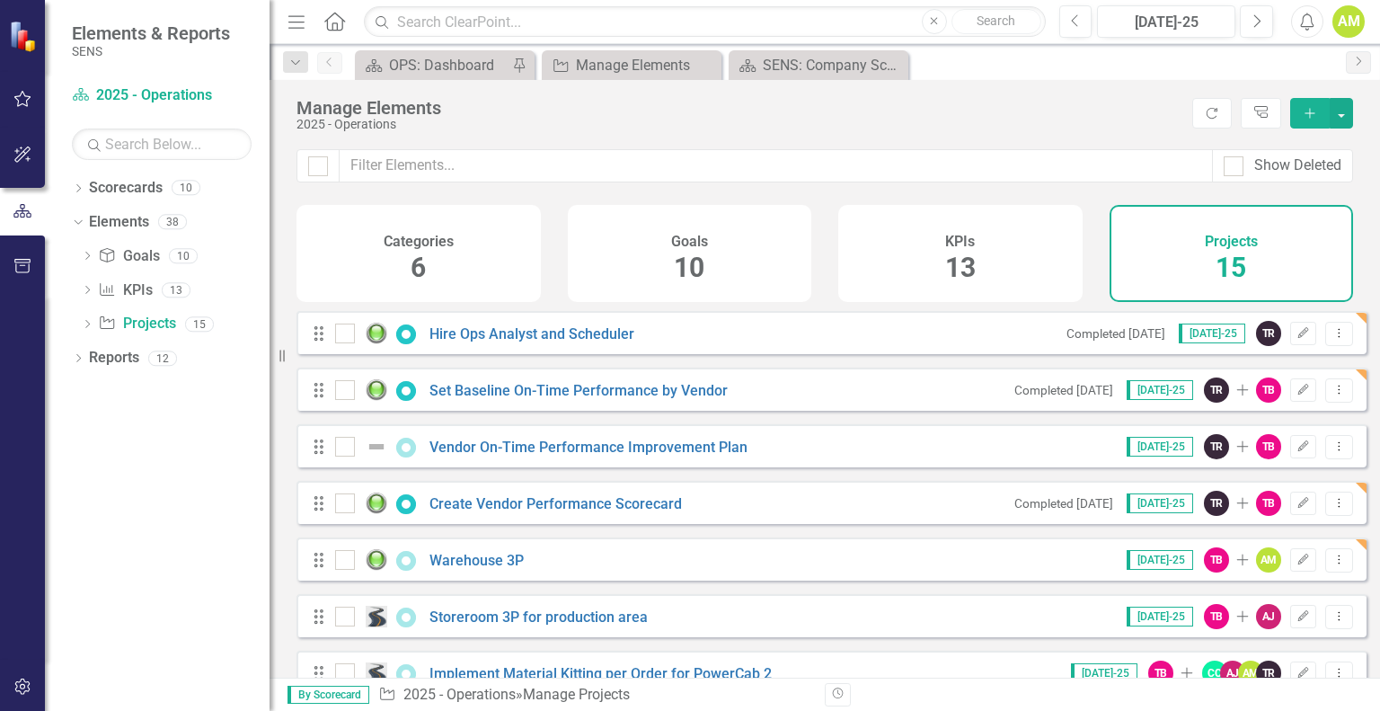
click at [597, 265] on div "Goals 10" at bounding box center [690, 253] width 244 height 97
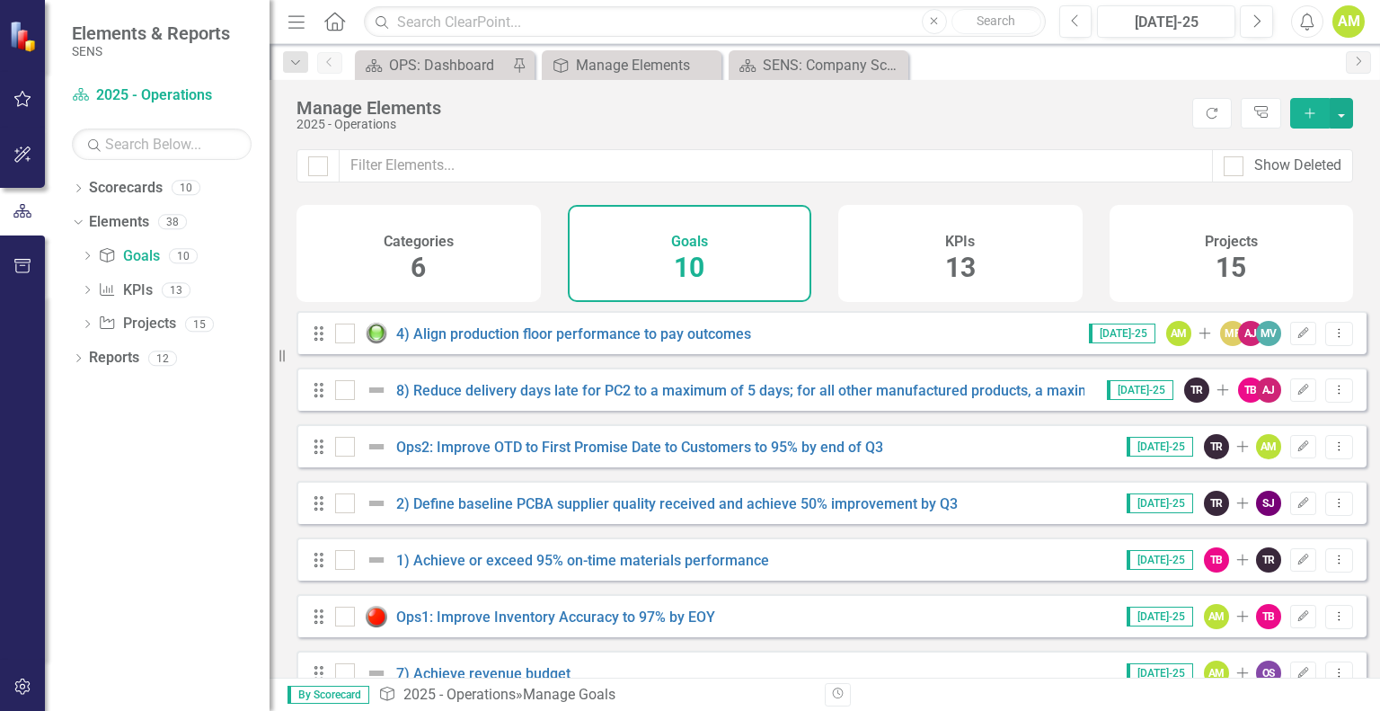
click at [371, 244] on div "Categories 6" at bounding box center [419, 253] width 244 height 97
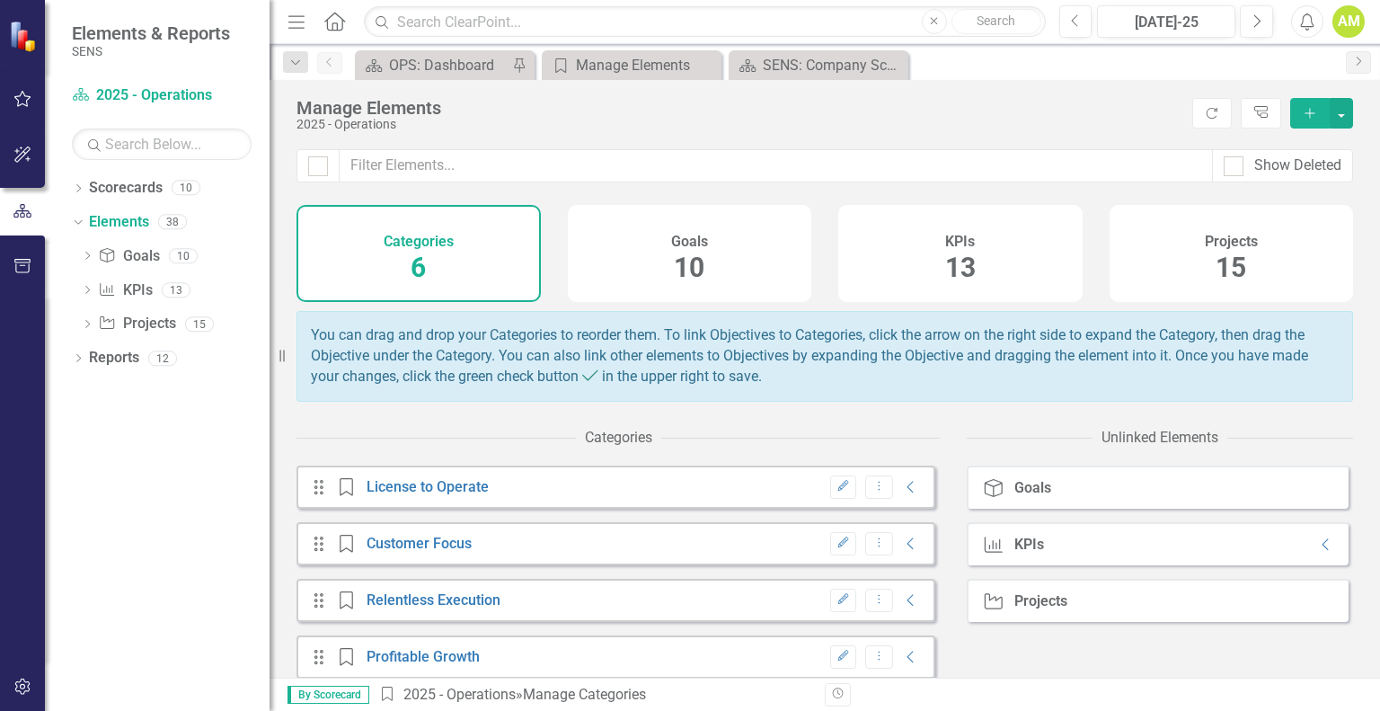
click at [625, 257] on div "Goals 10" at bounding box center [690, 253] width 244 height 97
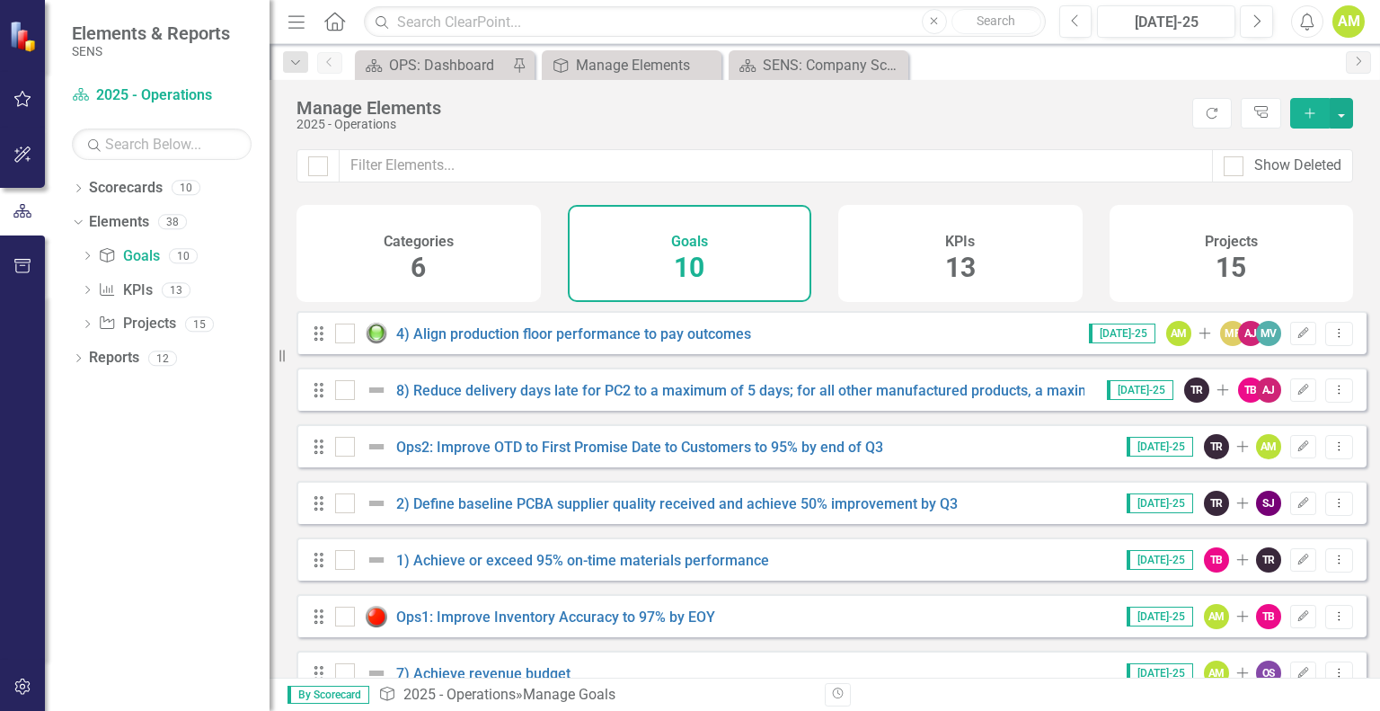
click at [357, 252] on div "Categories 6" at bounding box center [419, 253] width 244 height 97
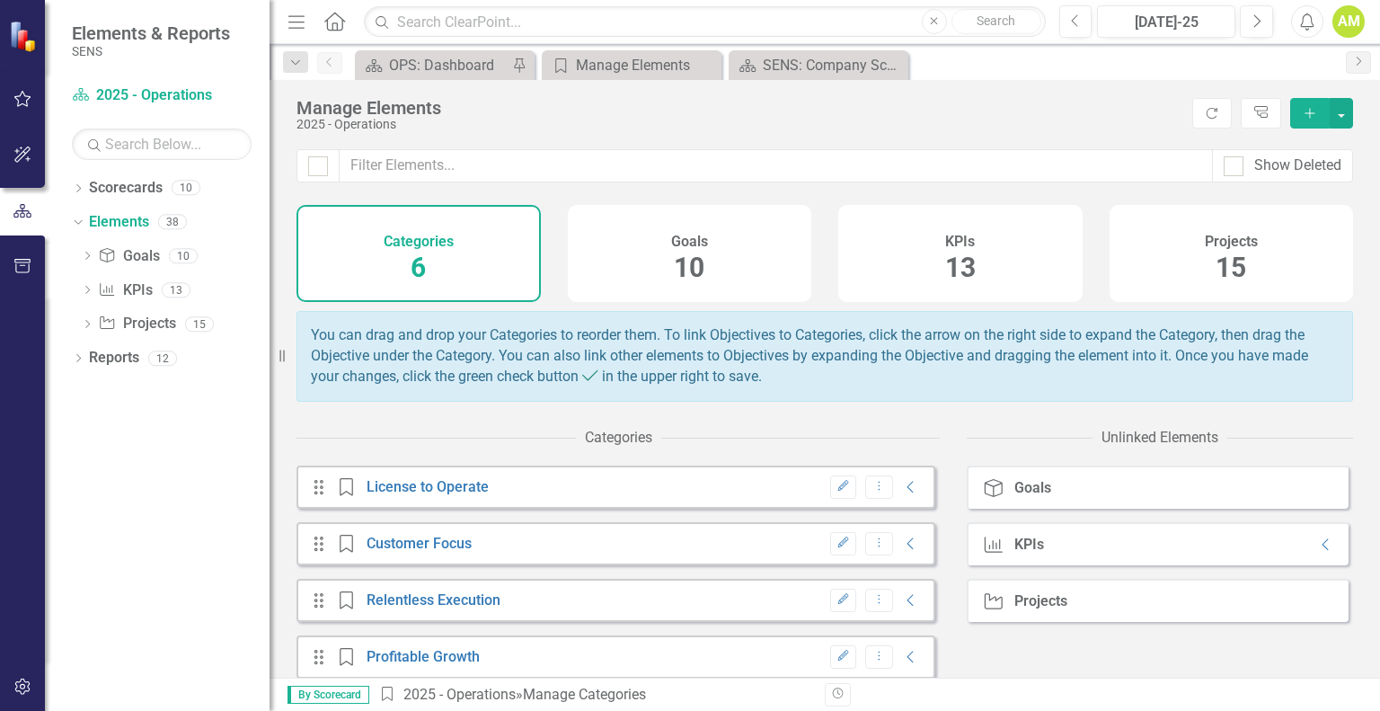
click at [650, 248] on div "Goals 10" at bounding box center [690, 253] width 244 height 97
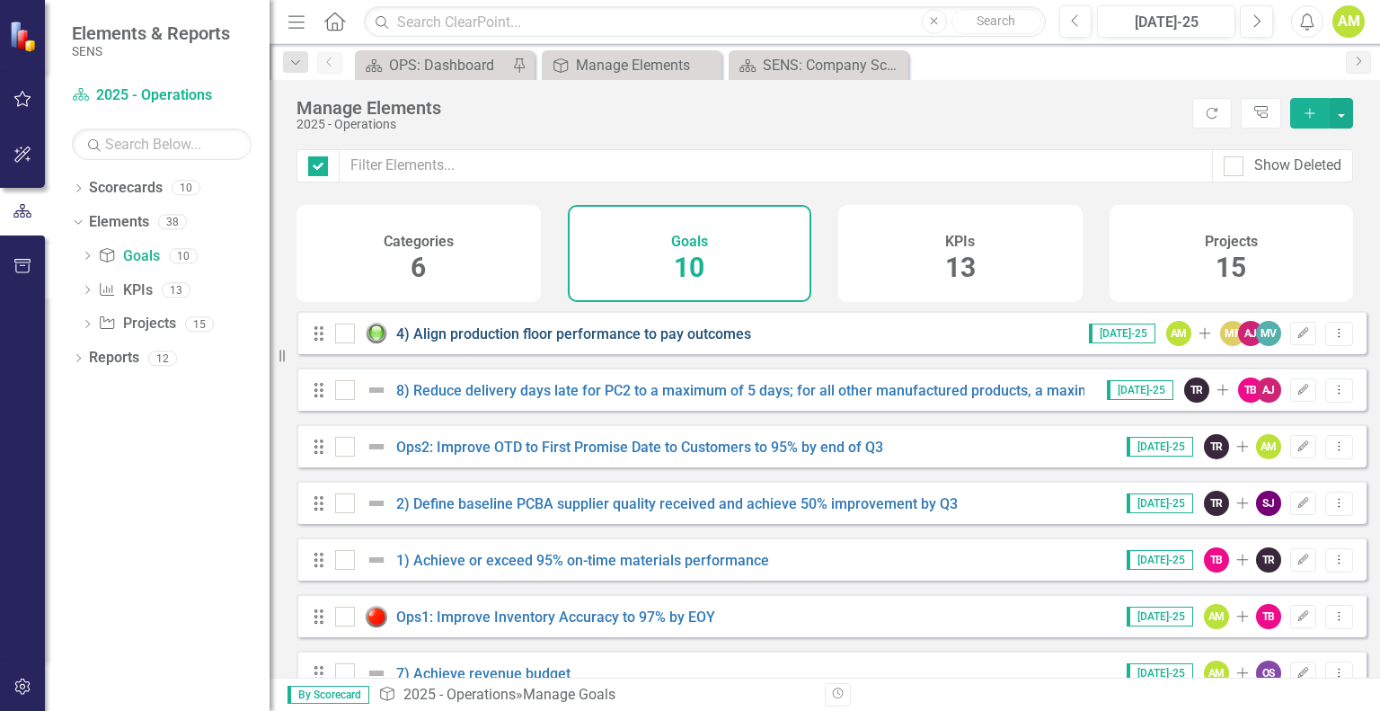
checkbox input "false"
click at [377, 252] on div "Categories 6" at bounding box center [419, 253] width 244 height 97
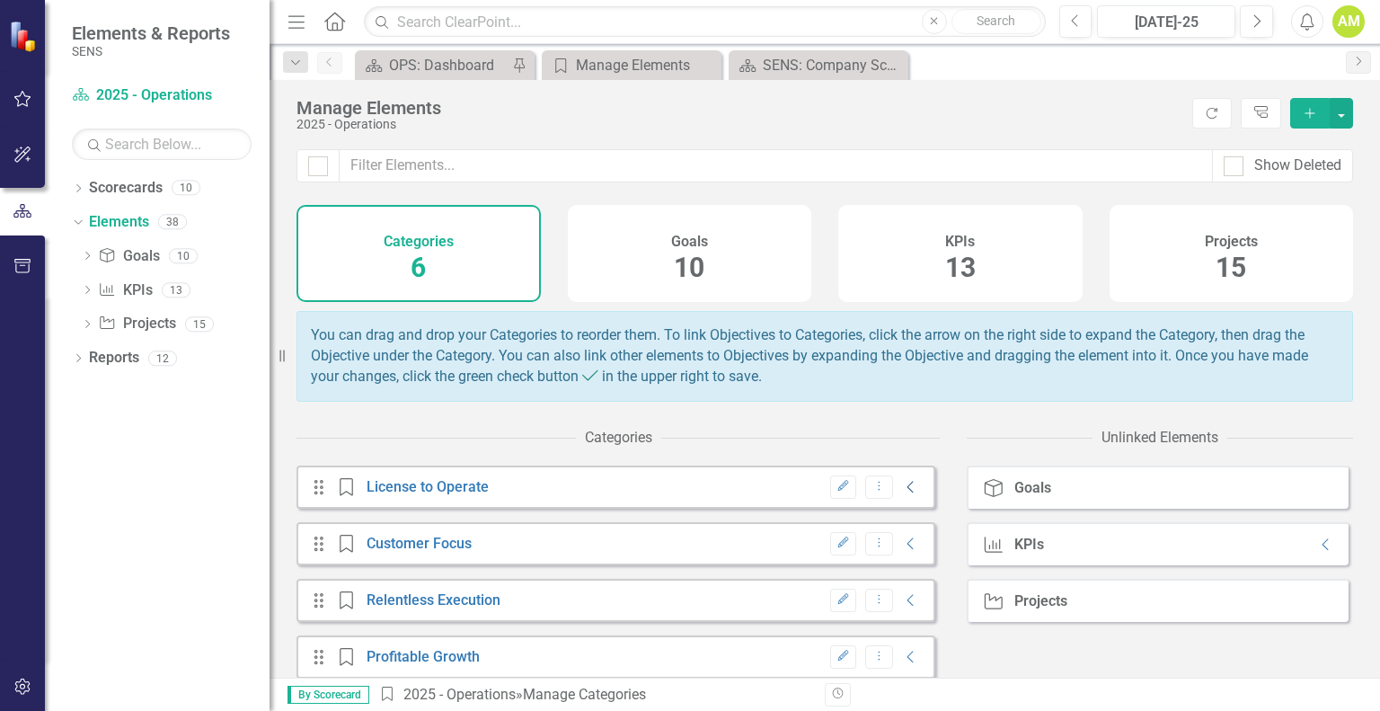
click at [902, 494] on icon "Collapse" at bounding box center [911, 487] width 18 height 14
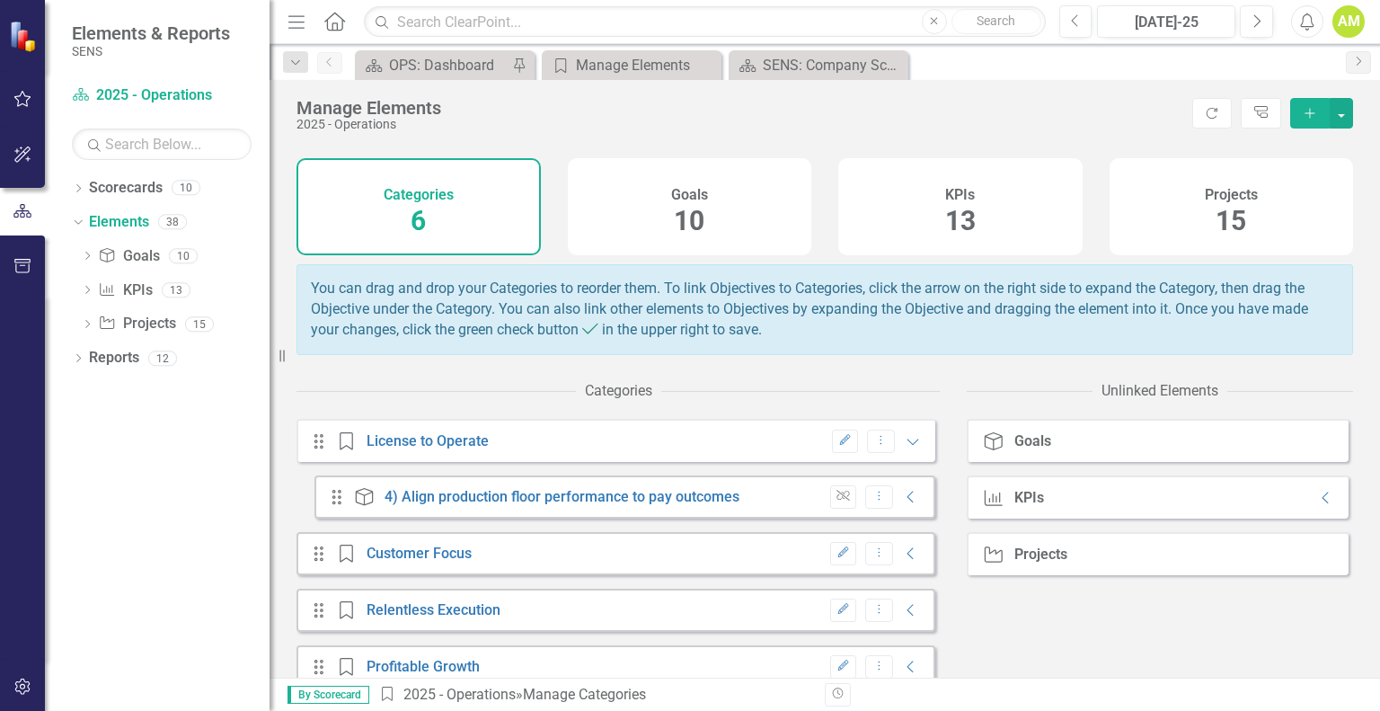
scroll to position [195, 0]
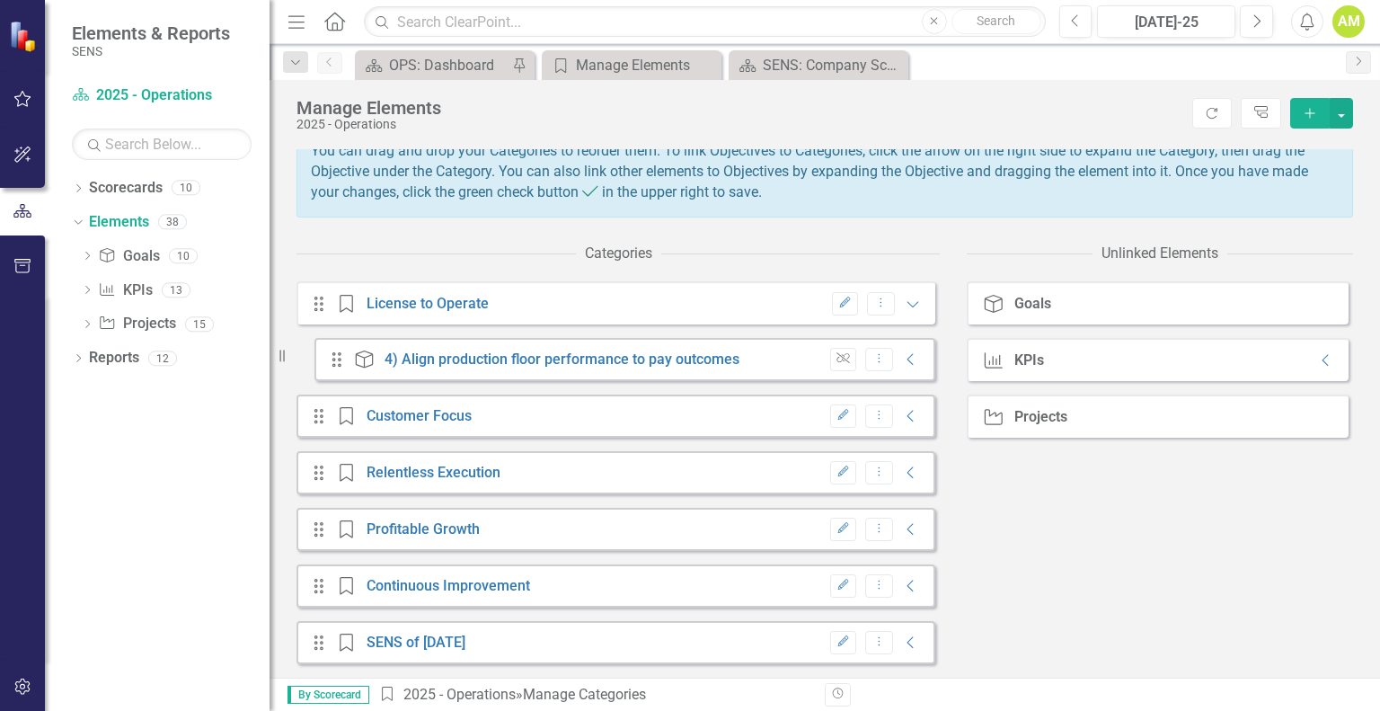
click at [1318, 113] on icon "Add" at bounding box center [1310, 113] width 16 height 13
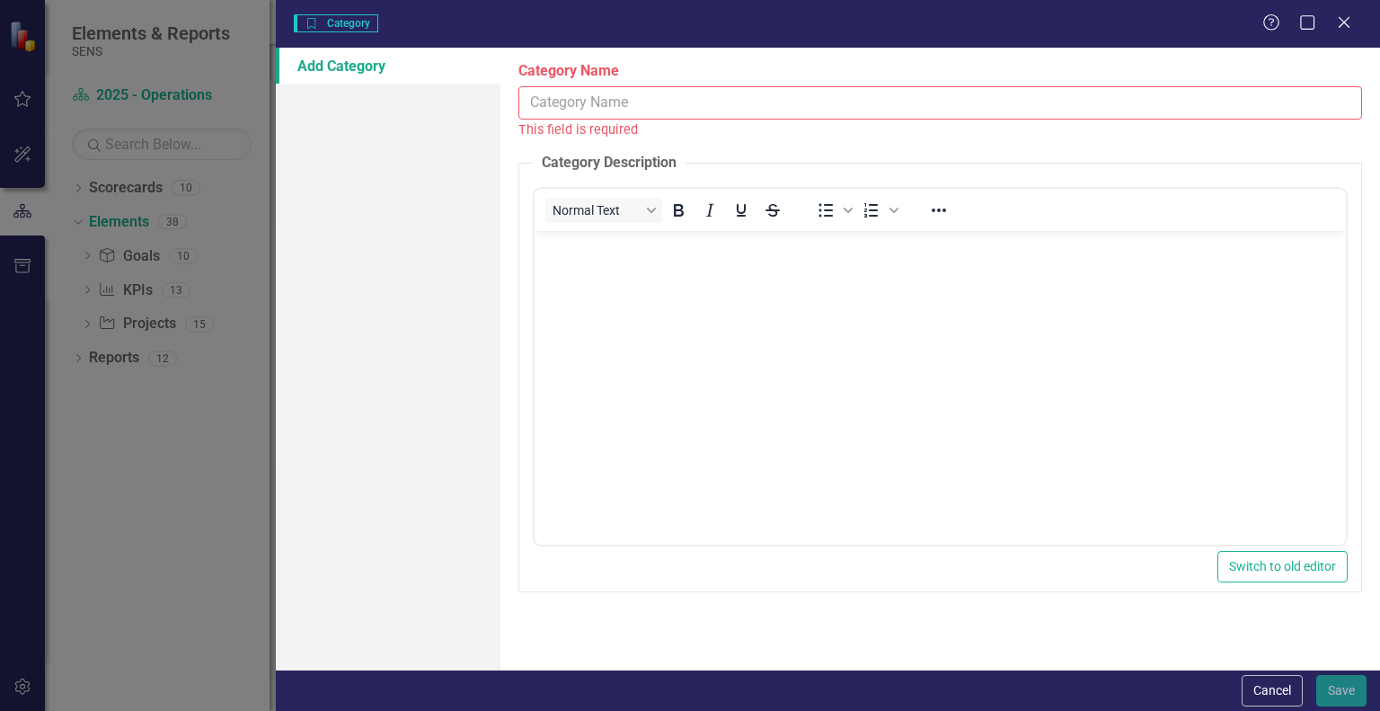
scroll to position [0, 0]
click at [1292, 695] on button "Cancel" at bounding box center [1272, 690] width 61 height 31
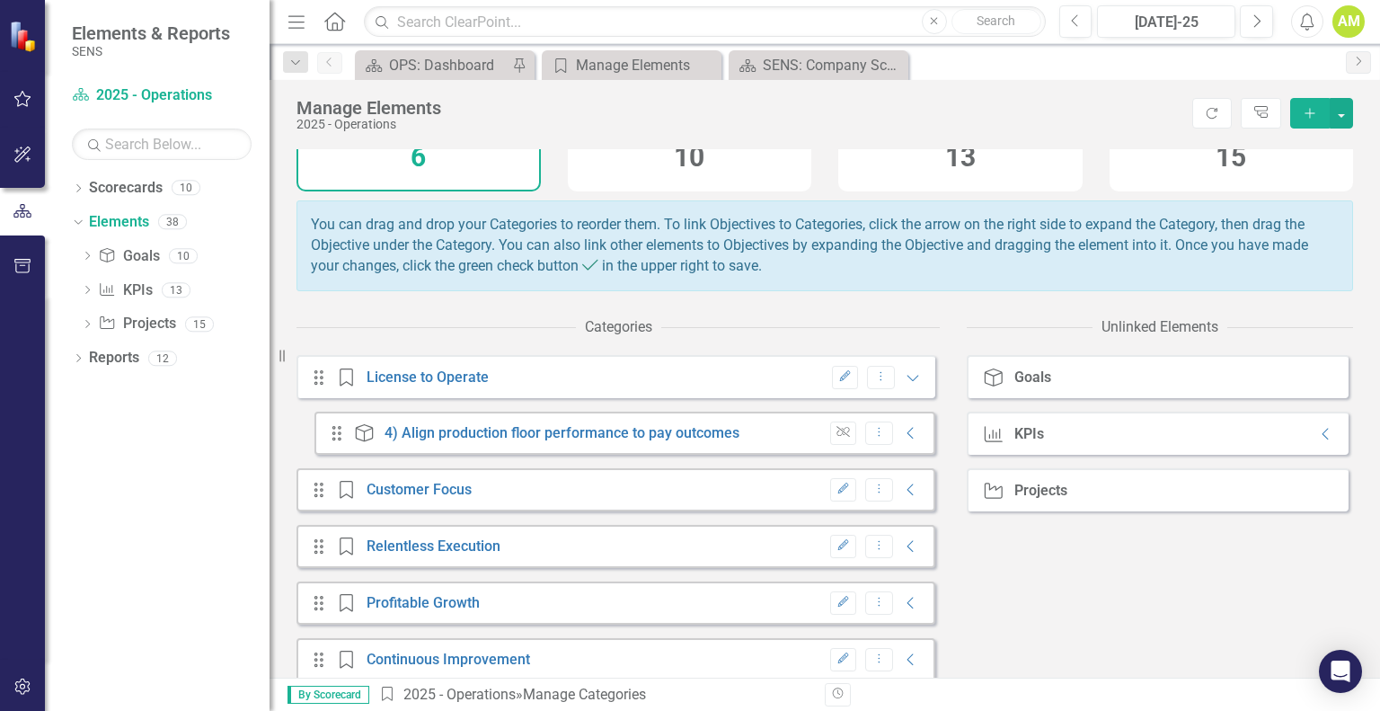
scroll to position [15, 0]
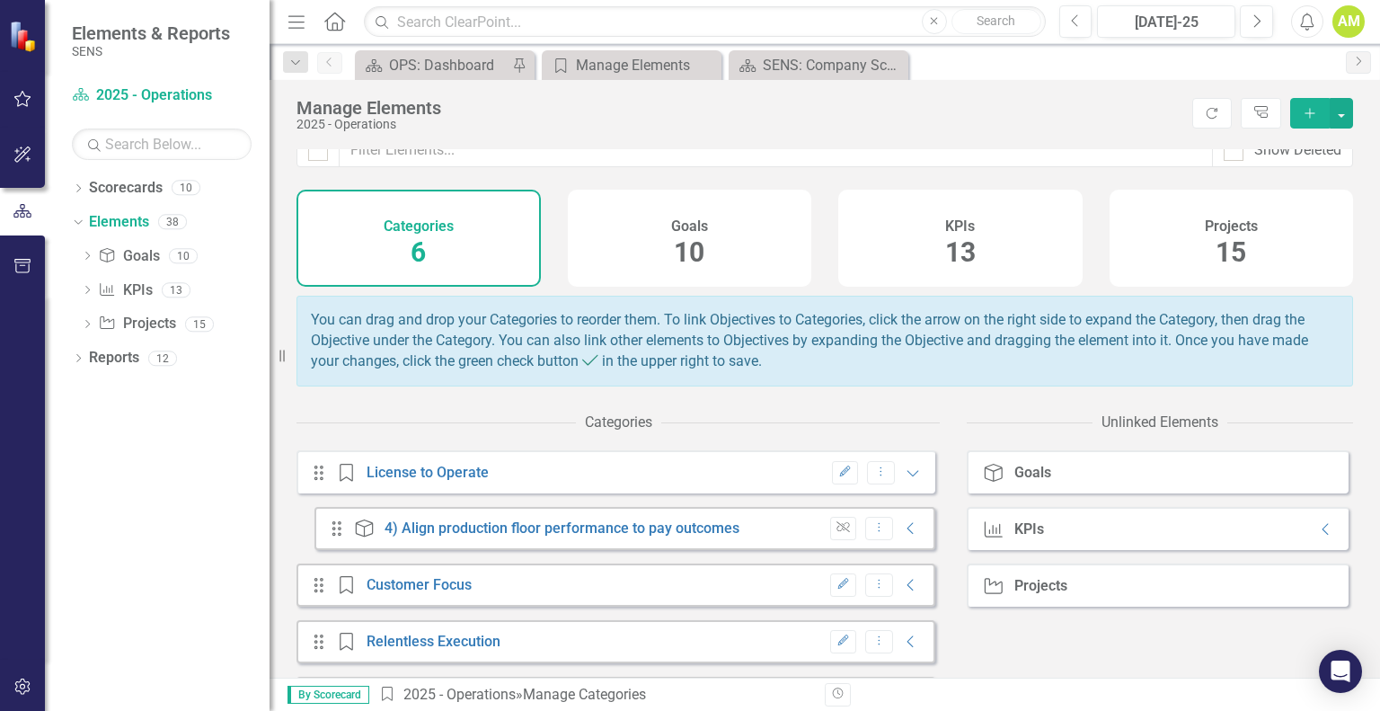
click at [624, 236] on div "Goals 10" at bounding box center [690, 238] width 244 height 97
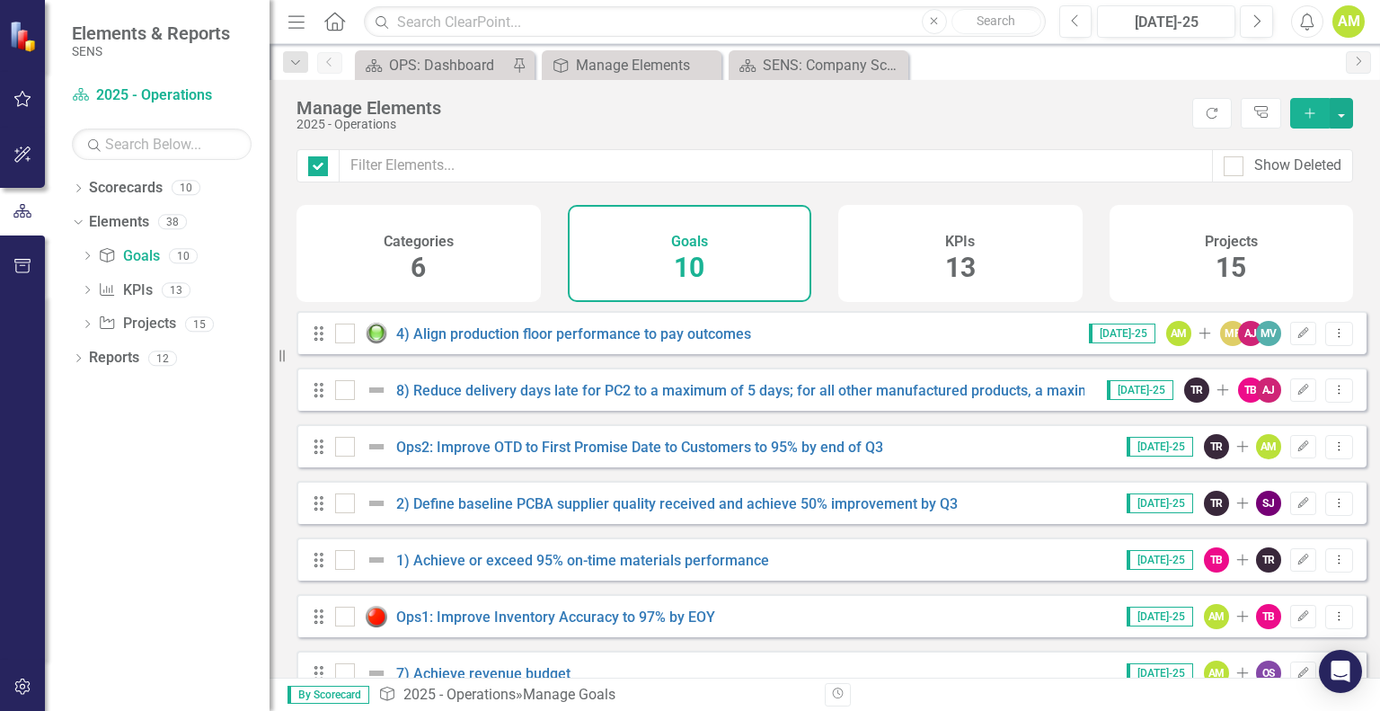
checkbox input "false"
click at [1303, 108] on icon "Add" at bounding box center [1310, 113] width 16 height 13
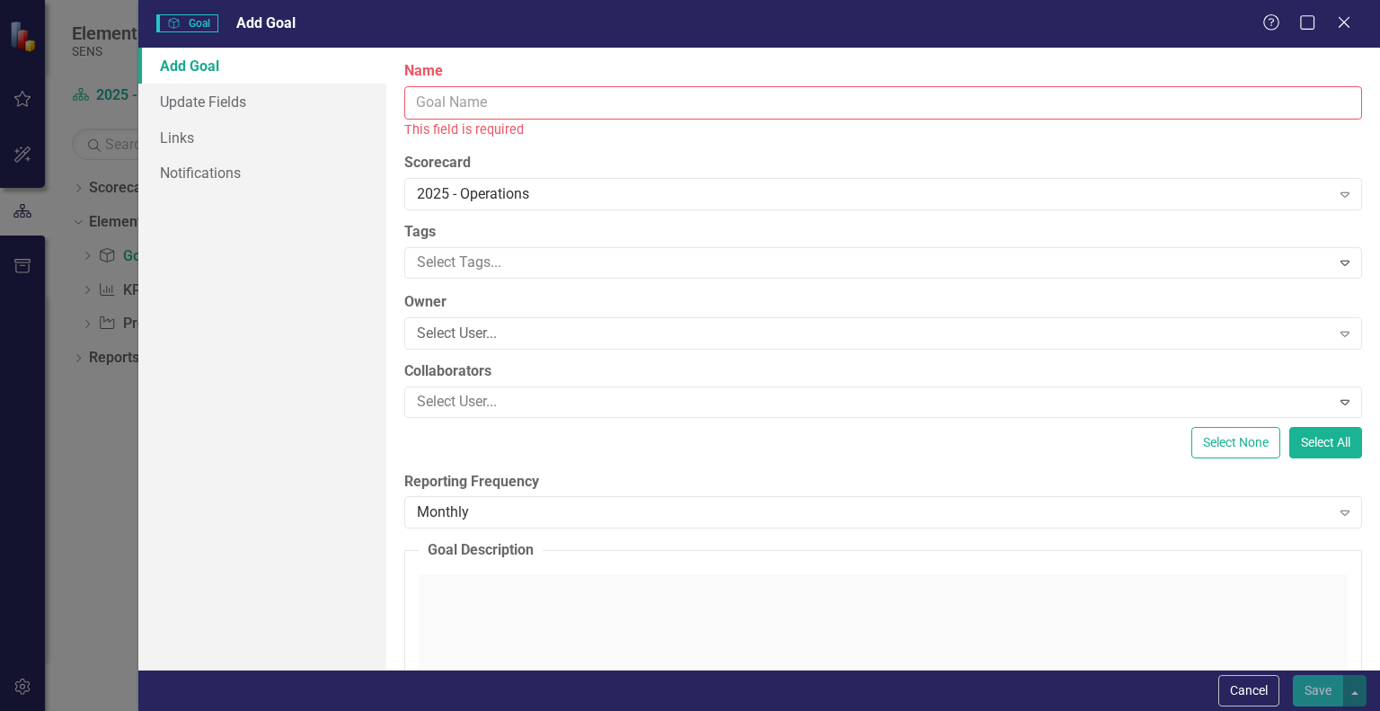
click at [462, 107] on input "Name" at bounding box center [883, 102] width 958 height 33
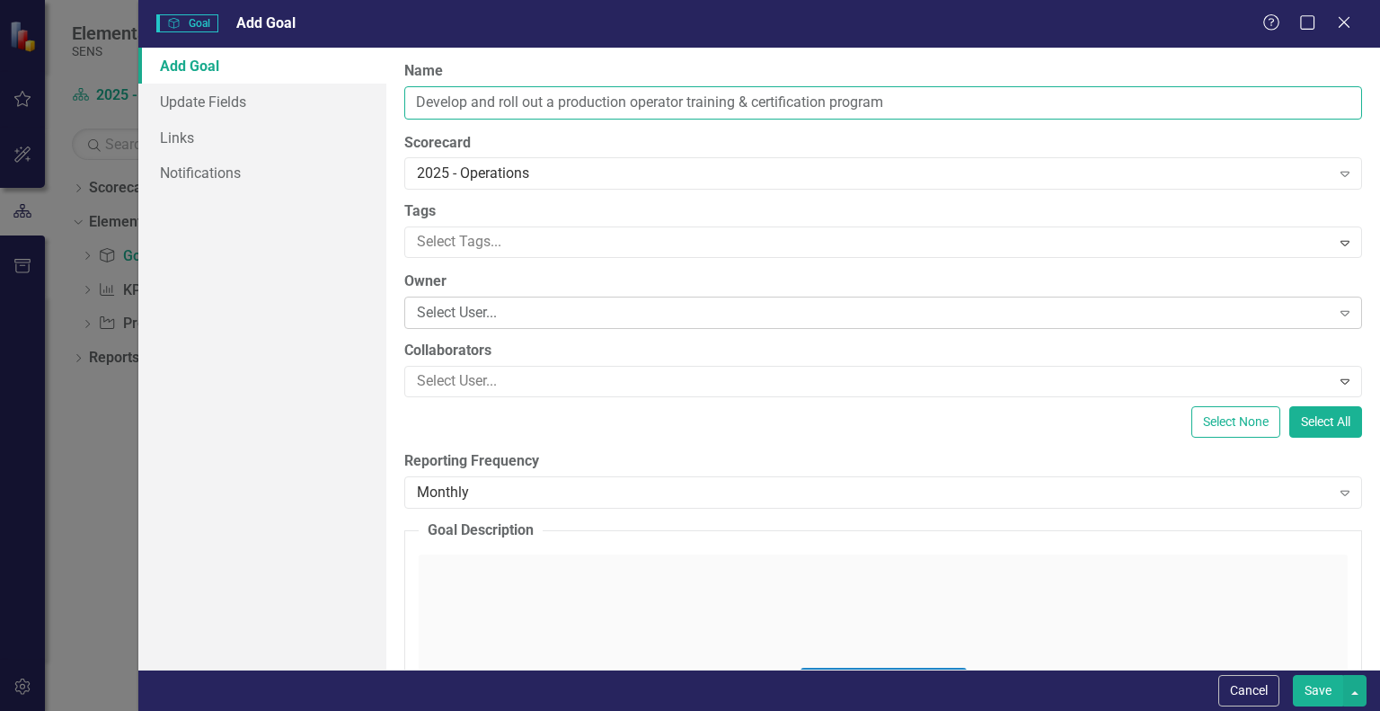
type input "Develop and roll out a production operator training & certification program"
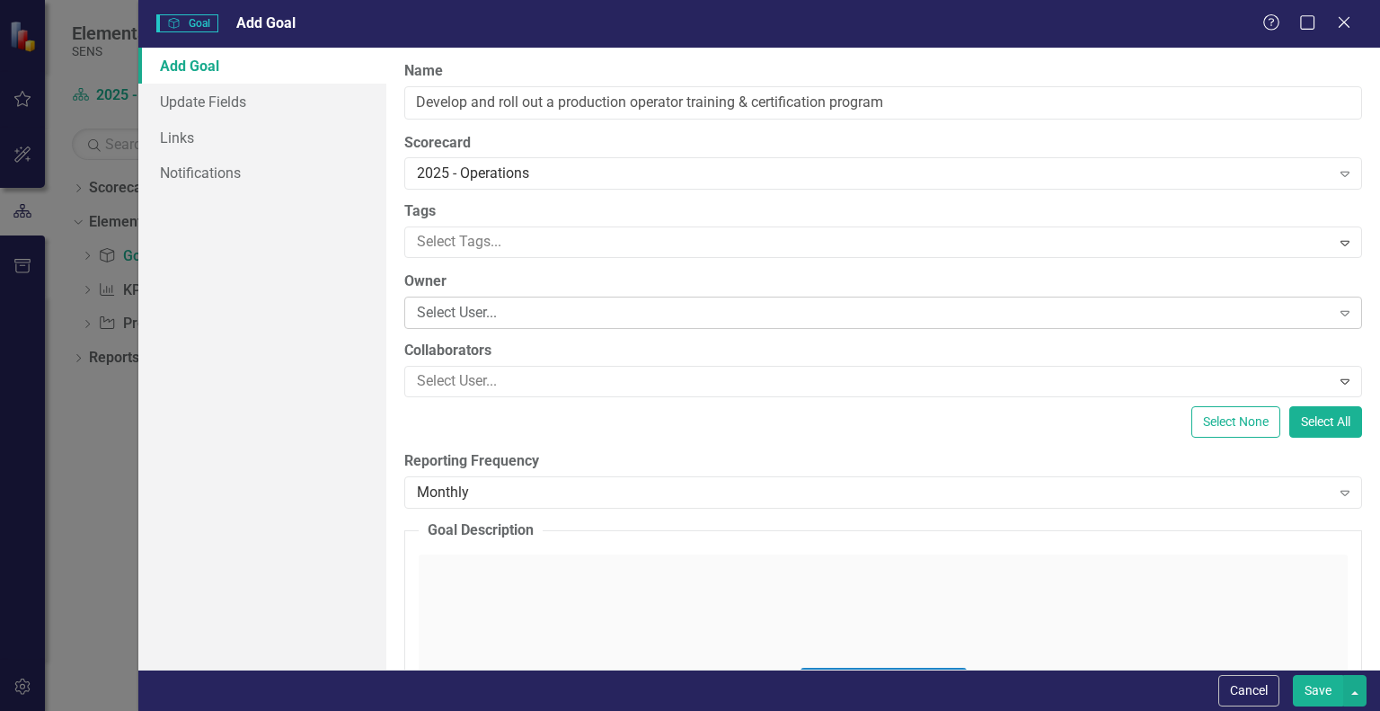
click at [441, 308] on div "Select User..." at bounding box center [873, 313] width 913 height 21
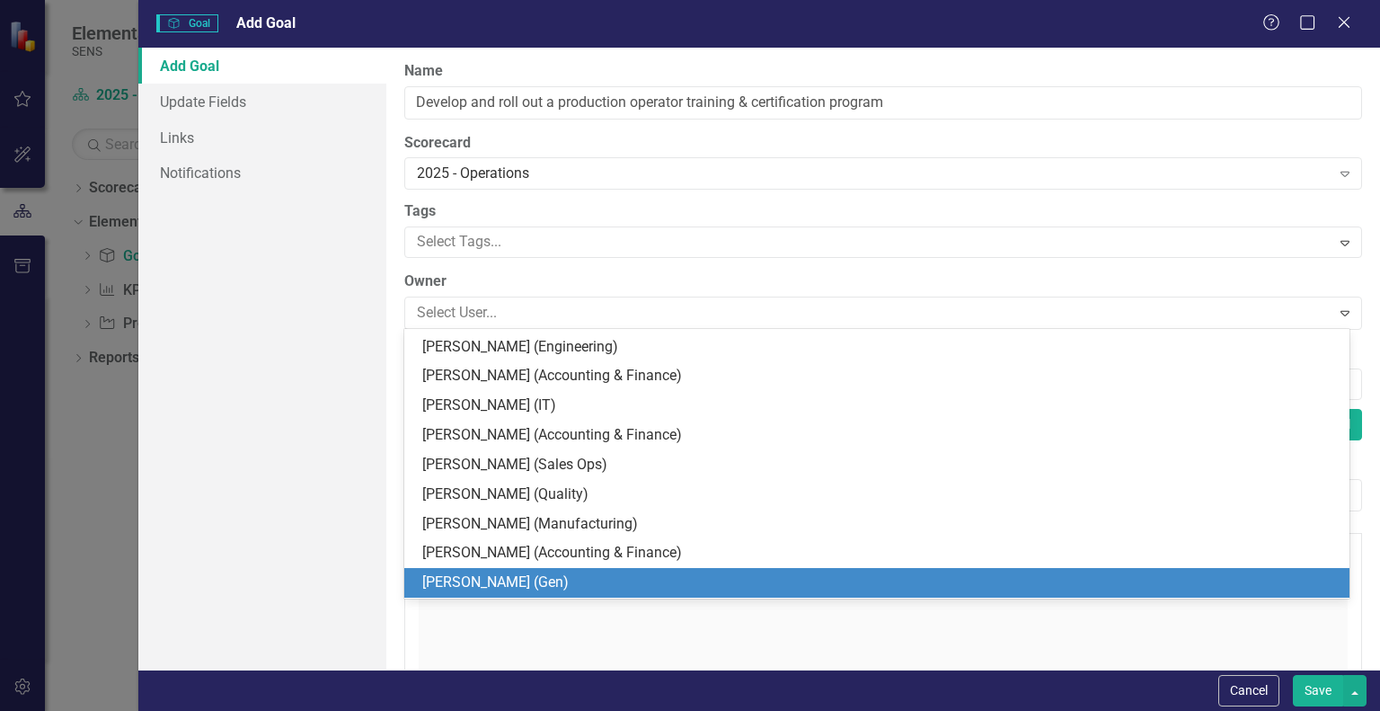
scroll to position [90, 0]
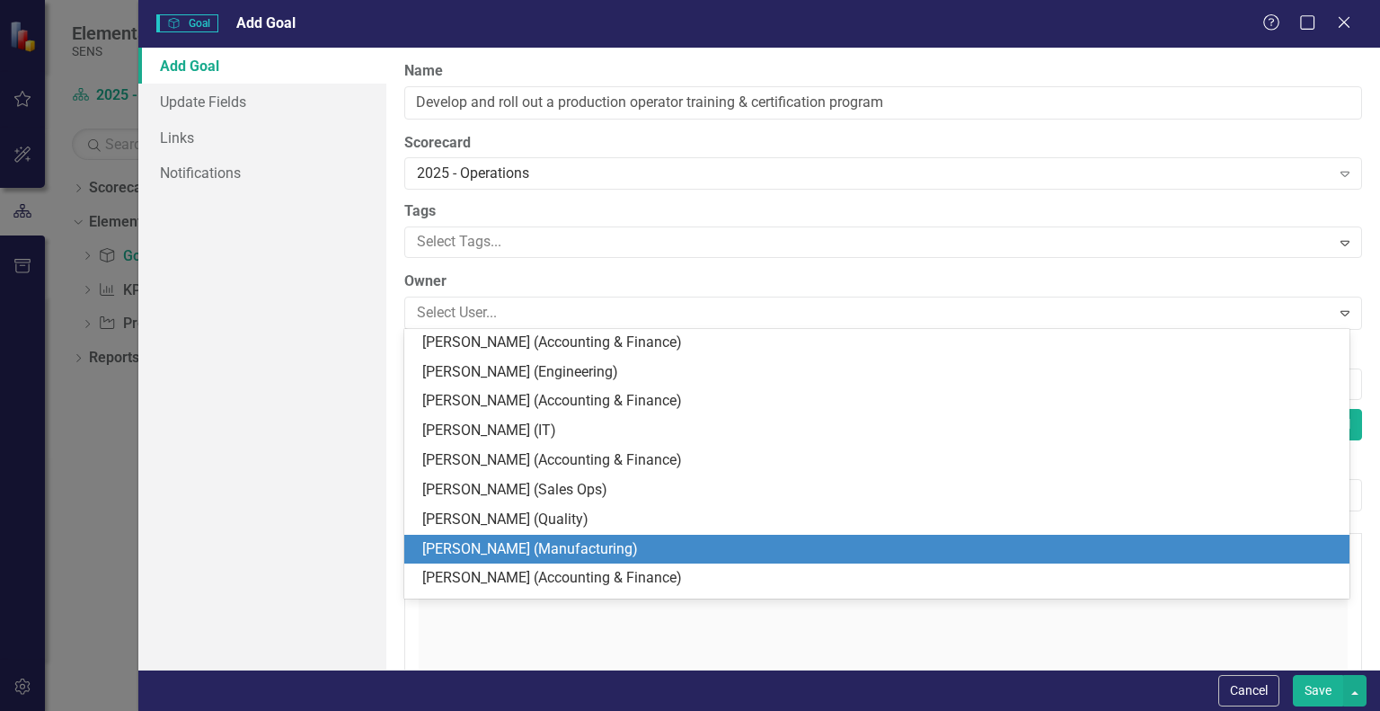
click at [489, 549] on div "[PERSON_NAME] (Manufacturing)" at bounding box center [880, 549] width 917 height 21
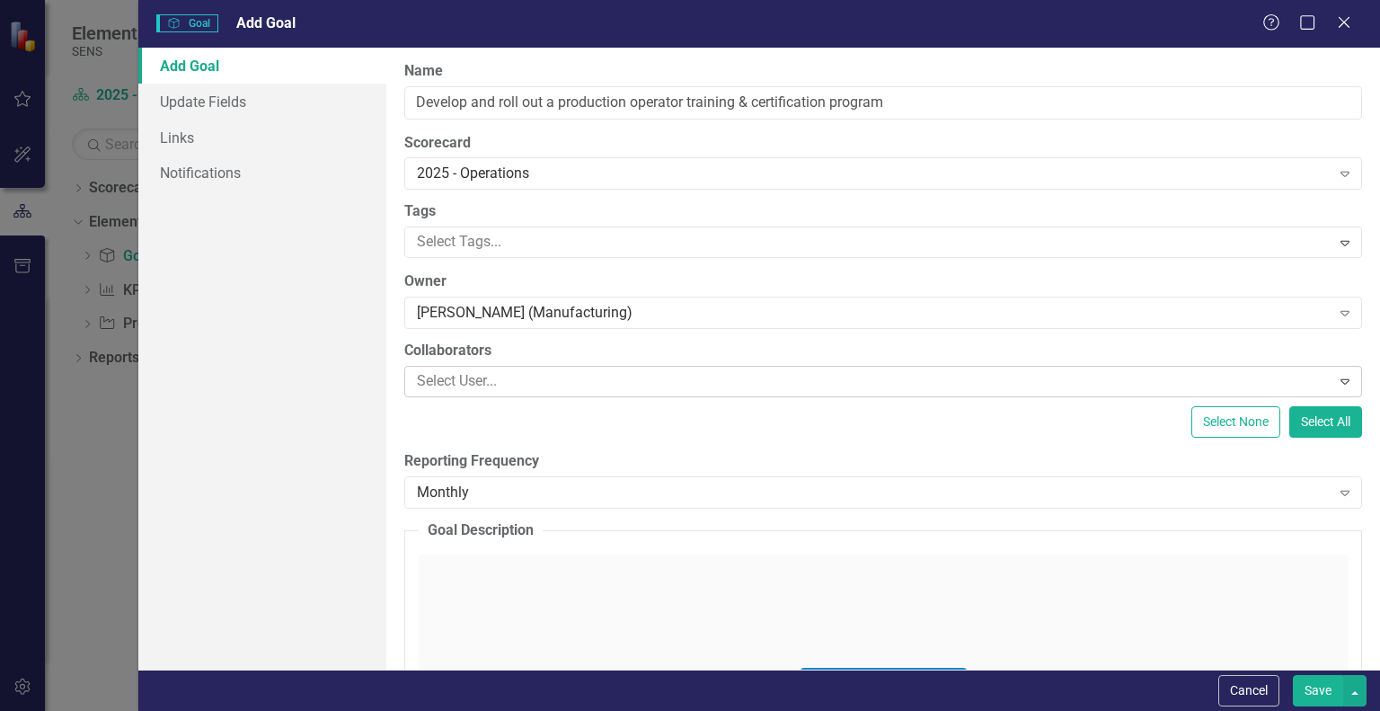
click at [482, 376] on div at bounding box center [870, 381] width 920 height 24
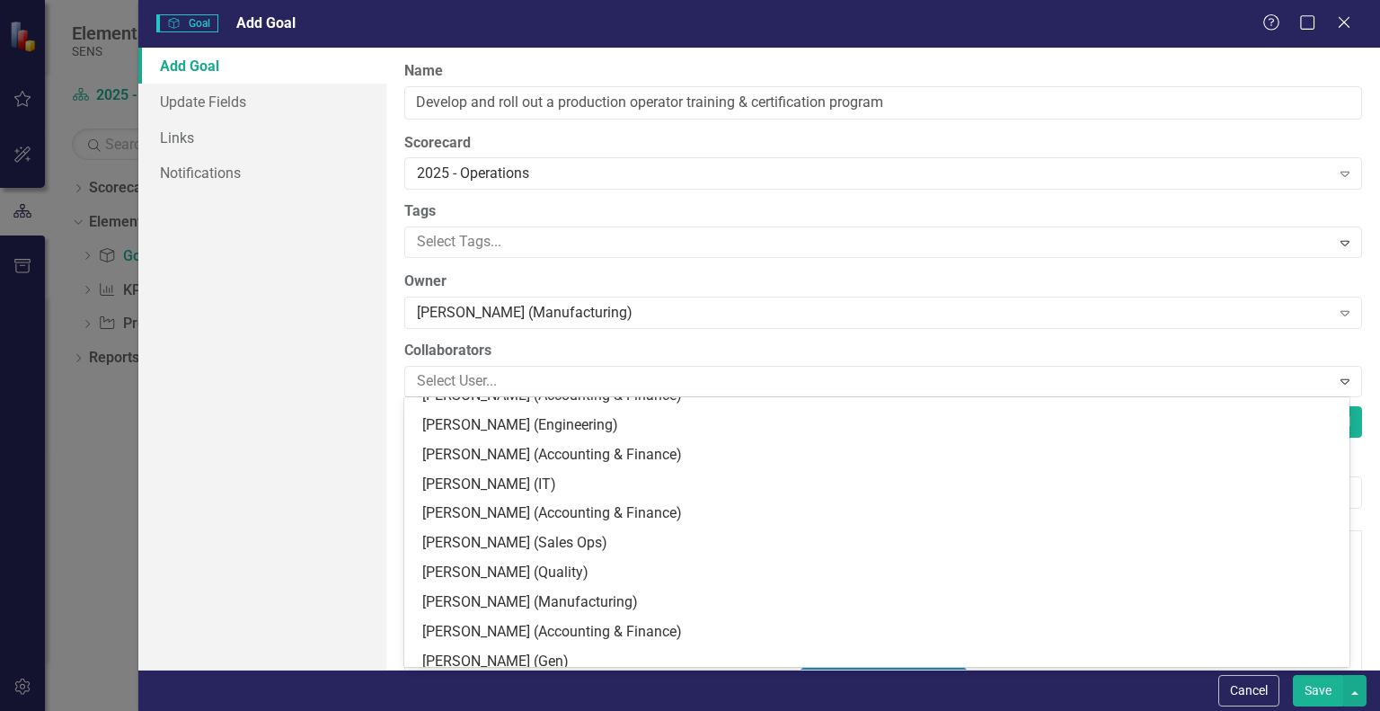
scroll to position [0, 0]
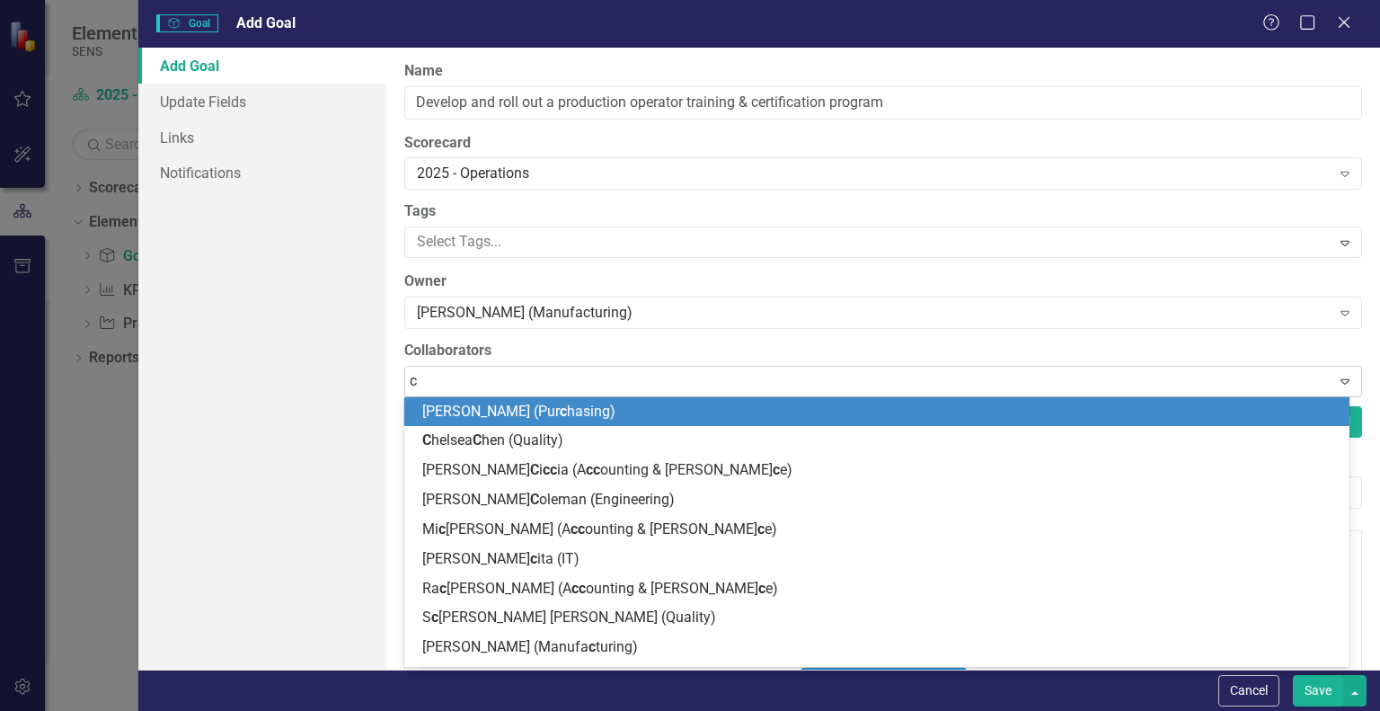
type input "ca"
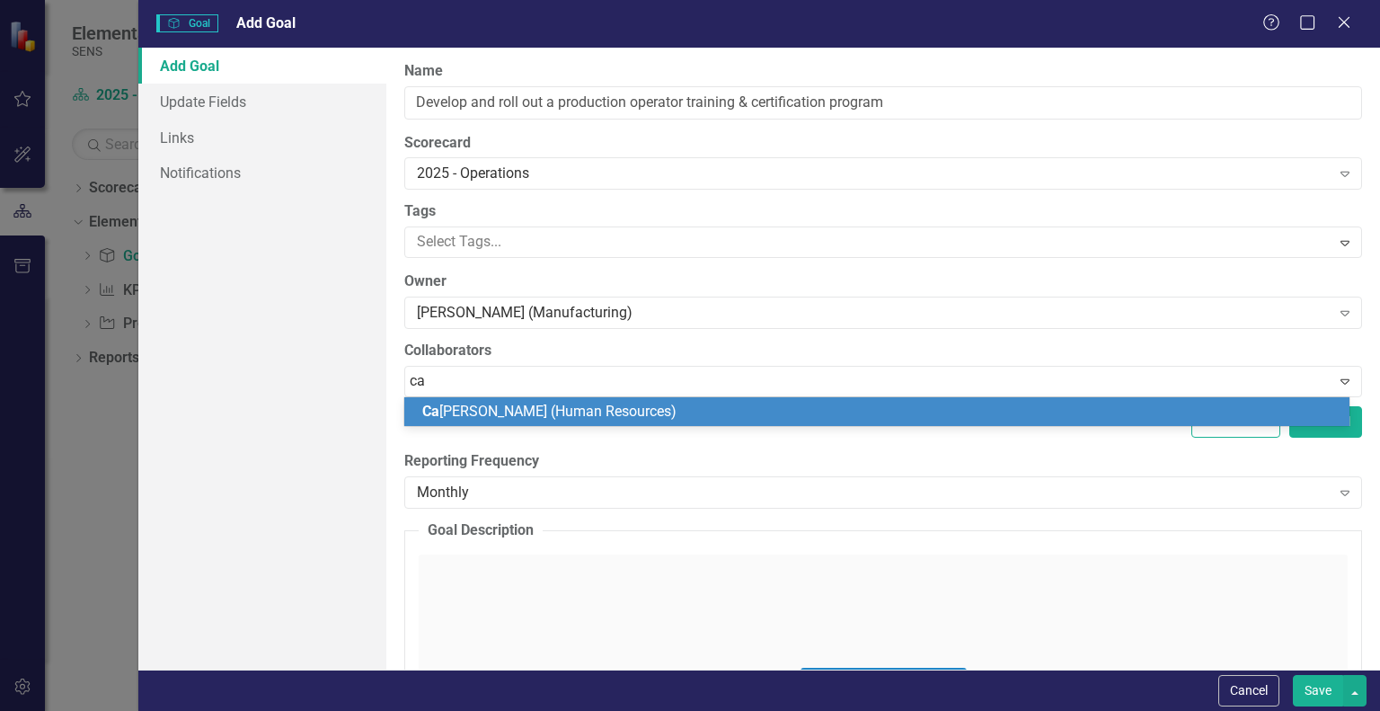
click at [481, 408] on span "Ca ss Ohnstad (Human Resources)" at bounding box center [549, 411] width 254 height 17
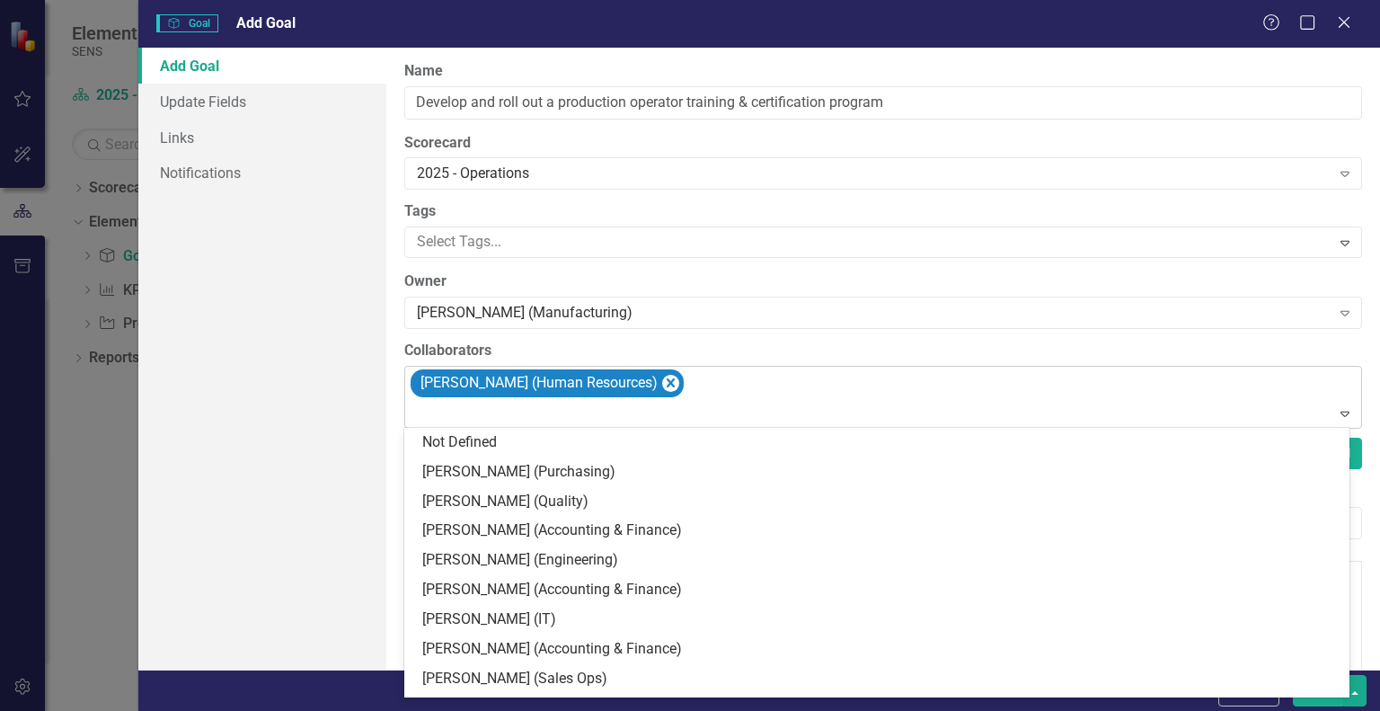
click at [478, 413] on div at bounding box center [885, 414] width 950 height 24
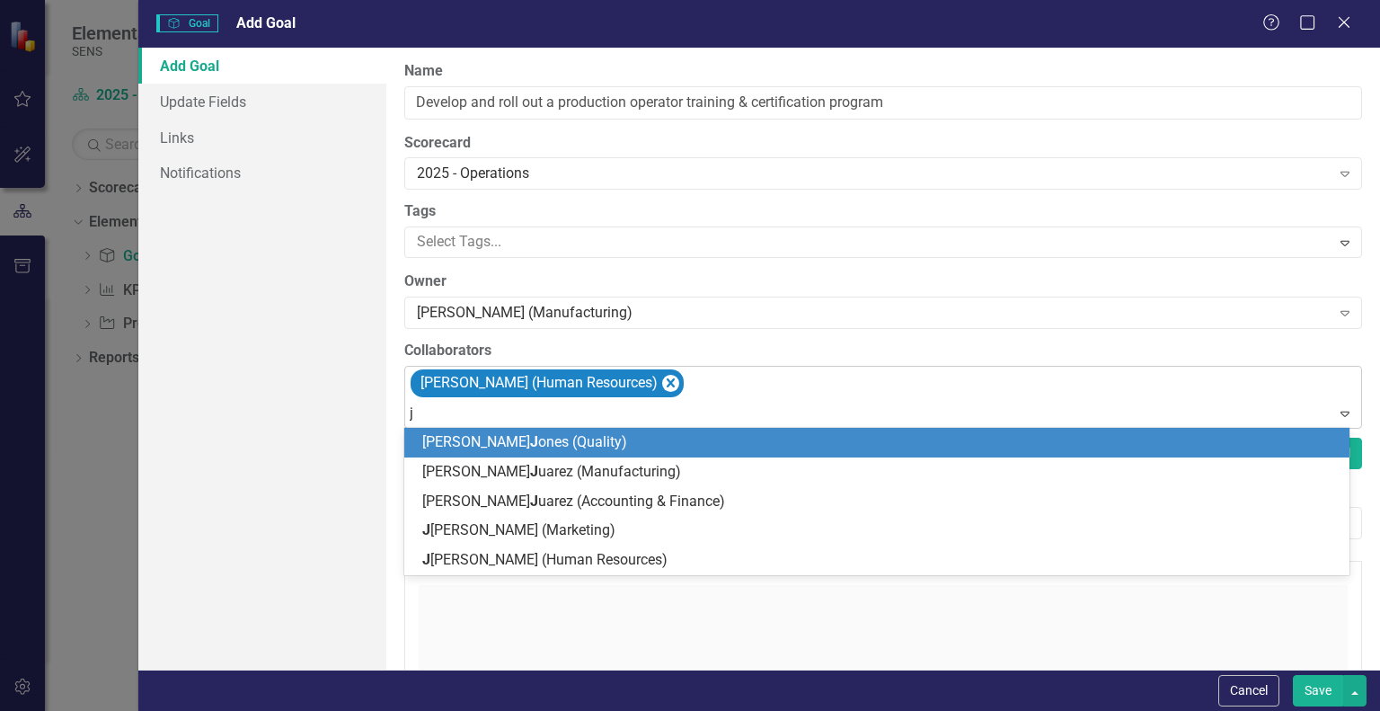
type input "ju"
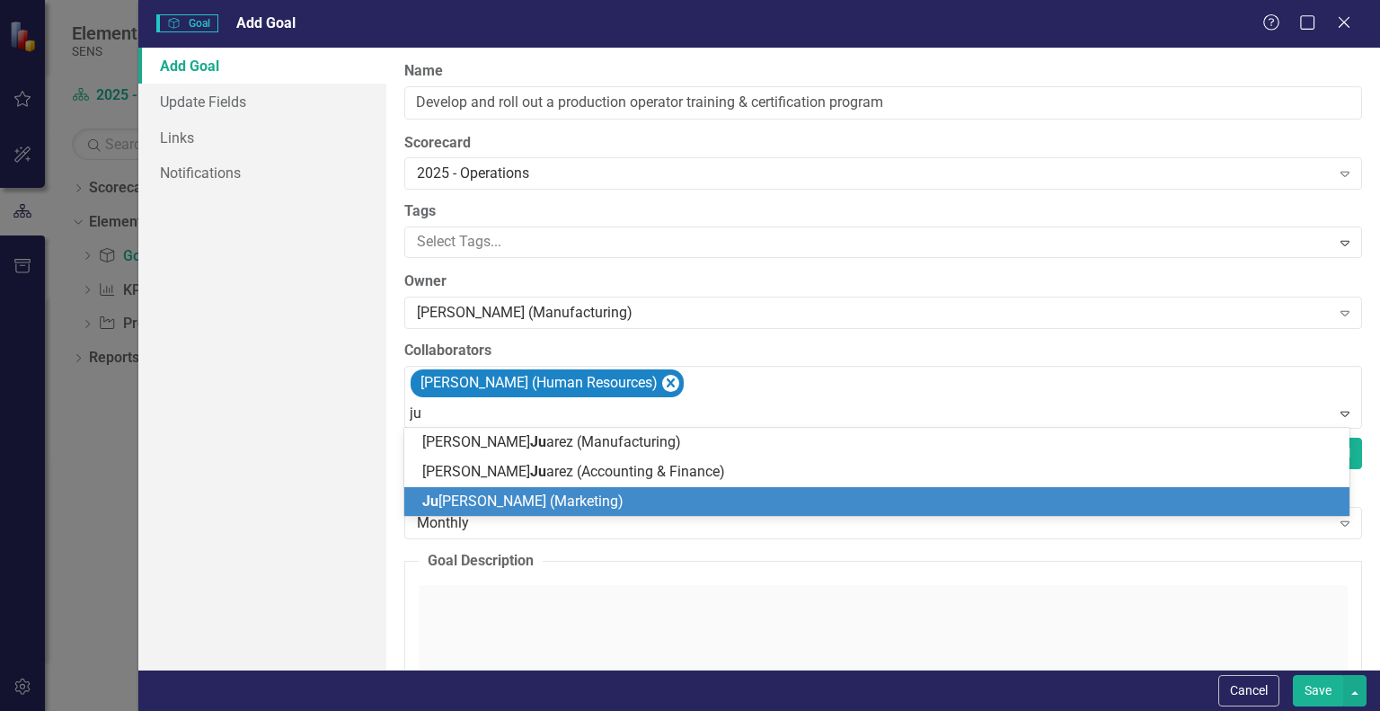
click at [474, 496] on span "Ju lie Lewis (Marketing)" at bounding box center [522, 500] width 201 height 17
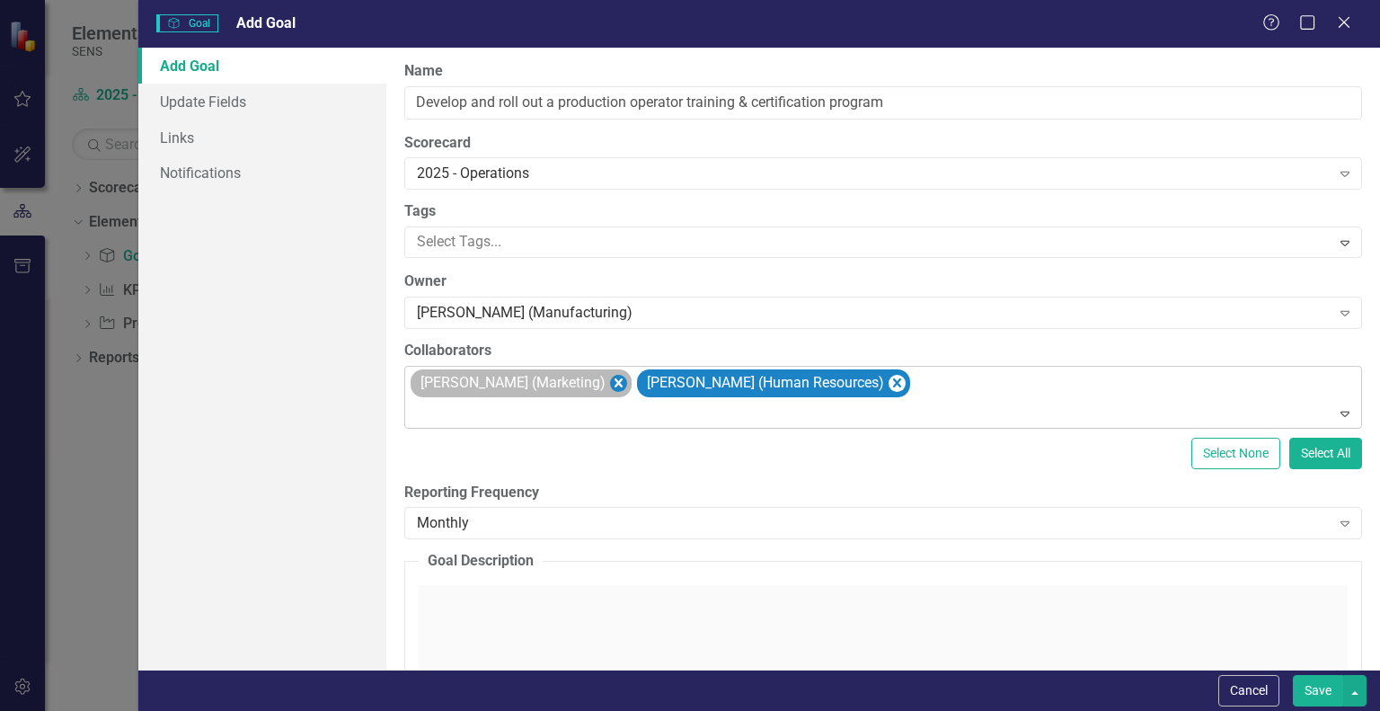
click at [610, 381] on icon "Remove Julie Lewis (Marketing)" at bounding box center [618, 383] width 17 height 22
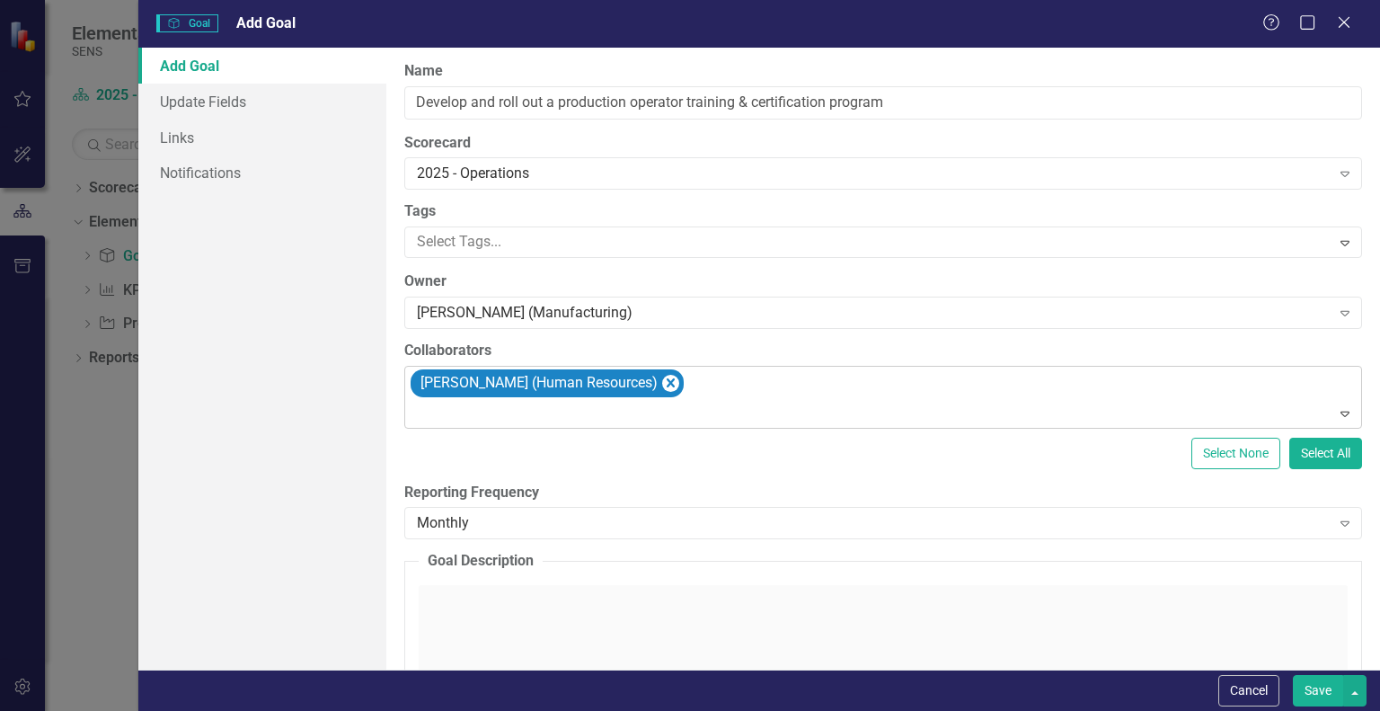
click at [421, 411] on div at bounding box center [885, 414] width 950 height 24
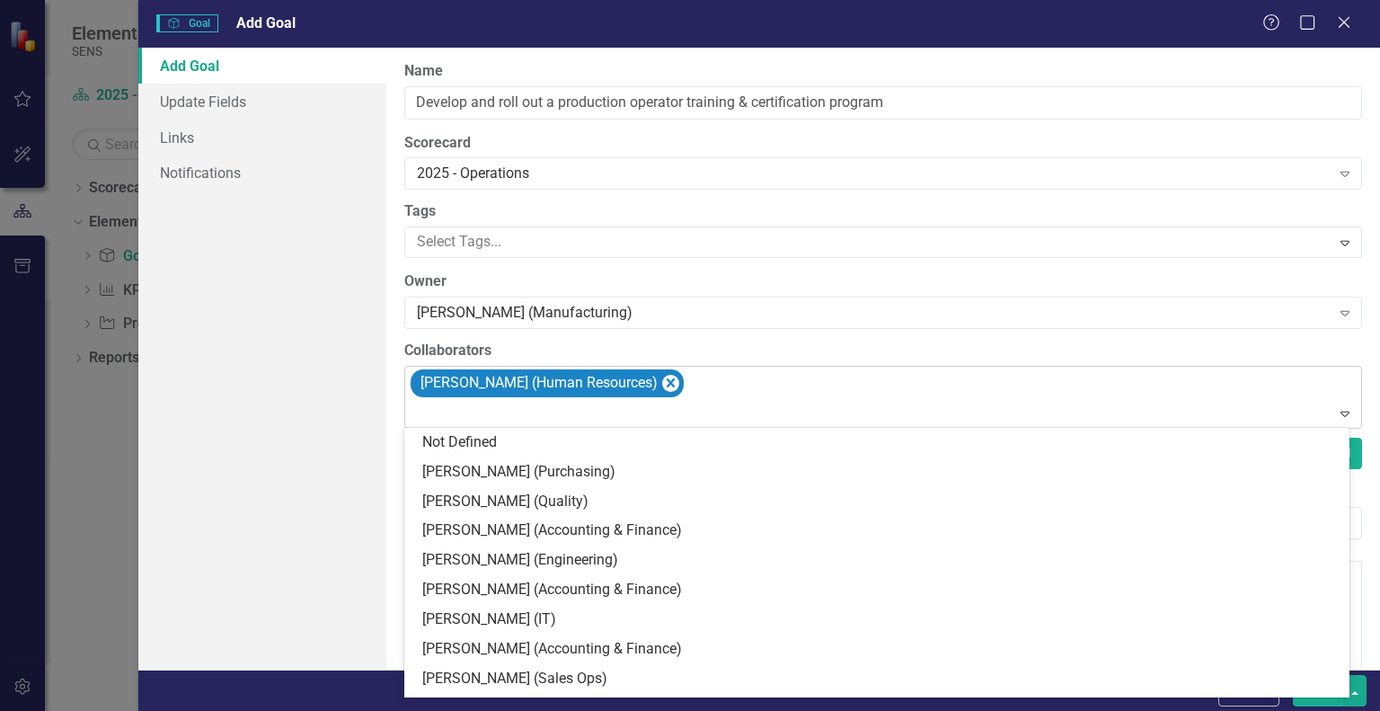
type input "t"
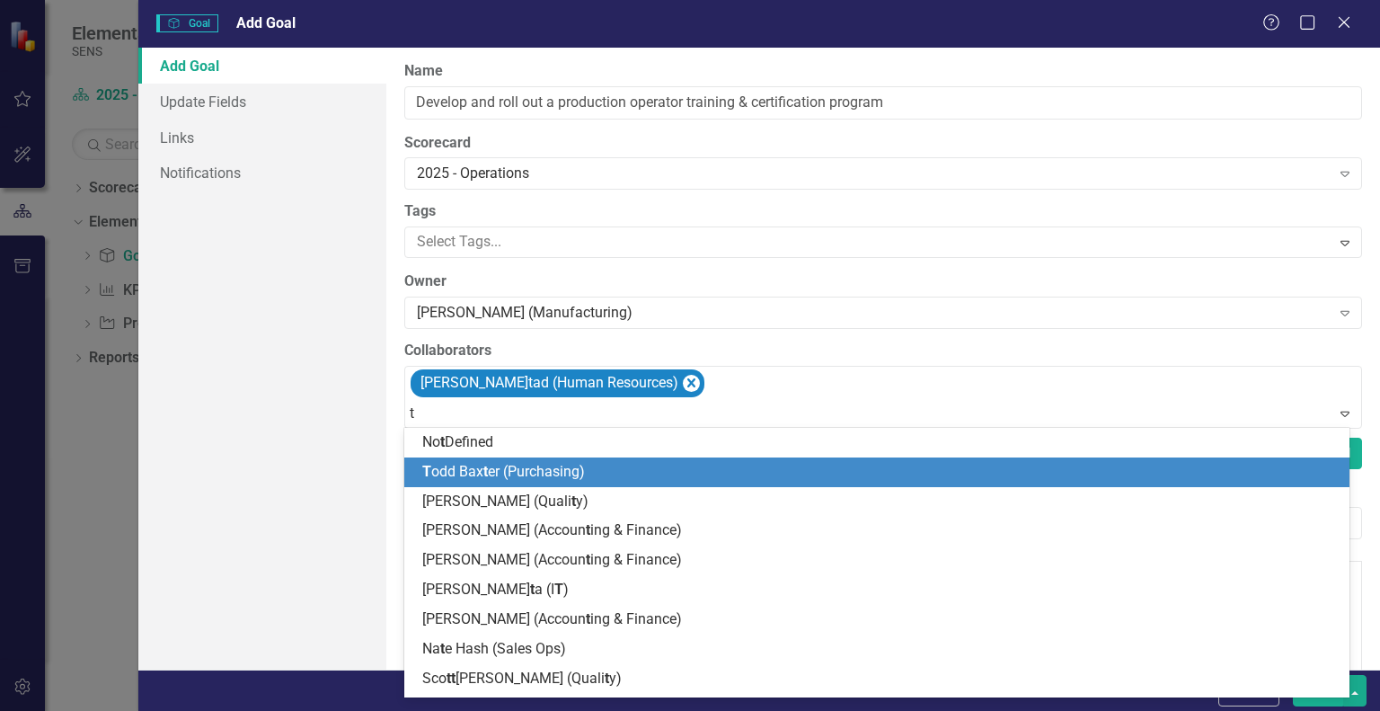
click at [475, 466] on span "T odd Bax t er (Purchasing)" at bounding box center [503, 471] width 163 height 17
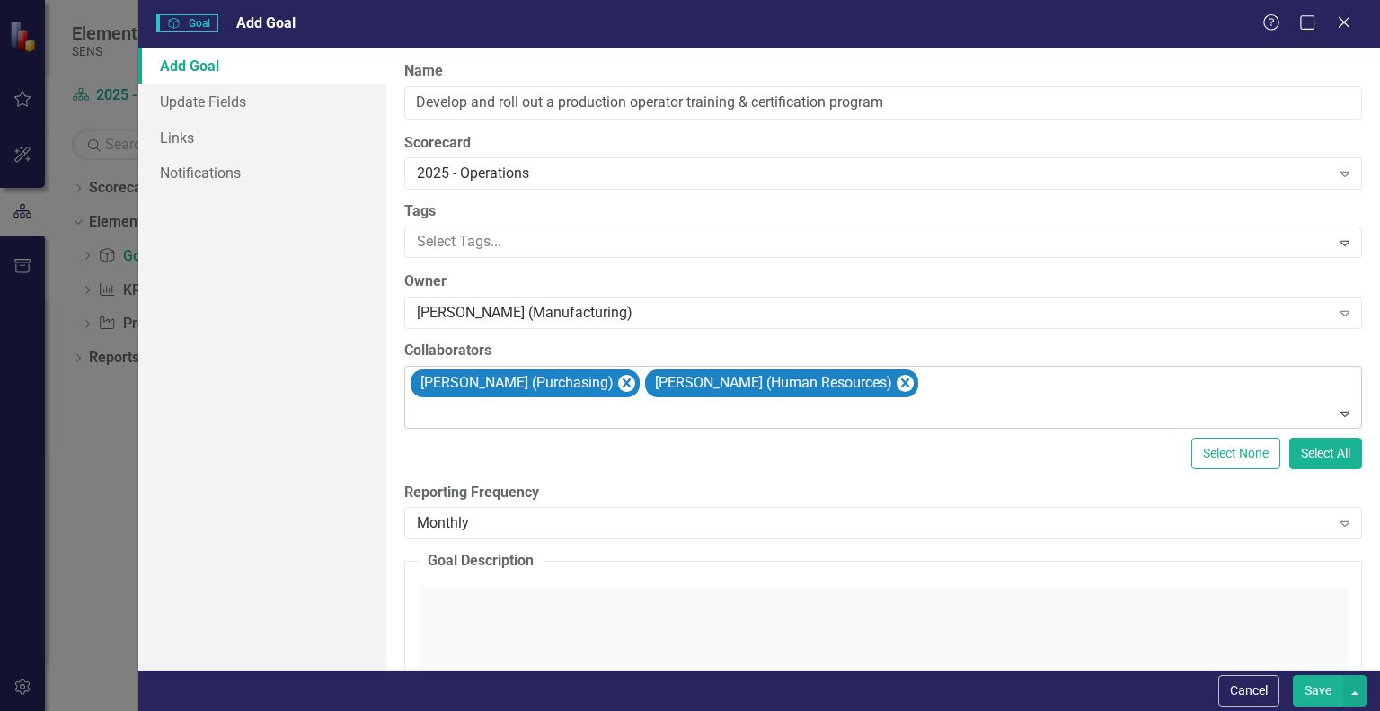
click at [456, 423] on div at bounding box center [885, 414] width 950 height 24
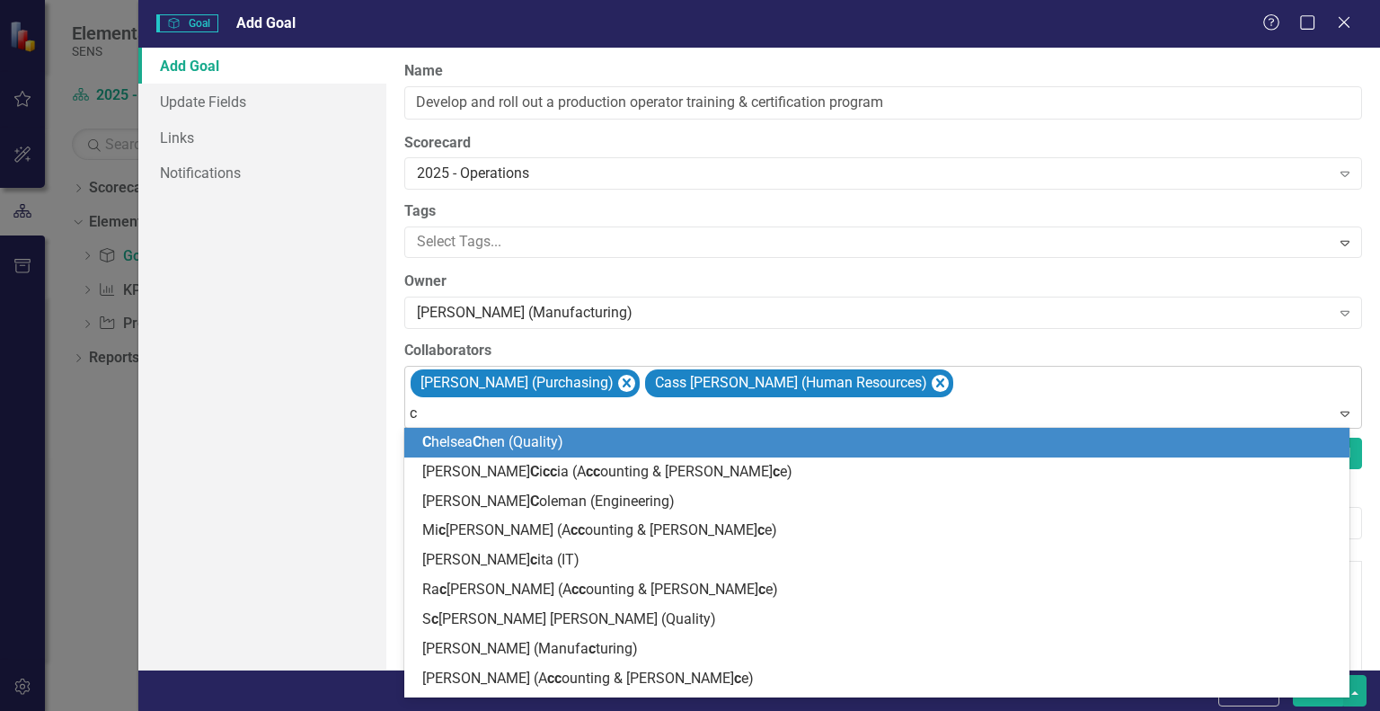
type input "ch"
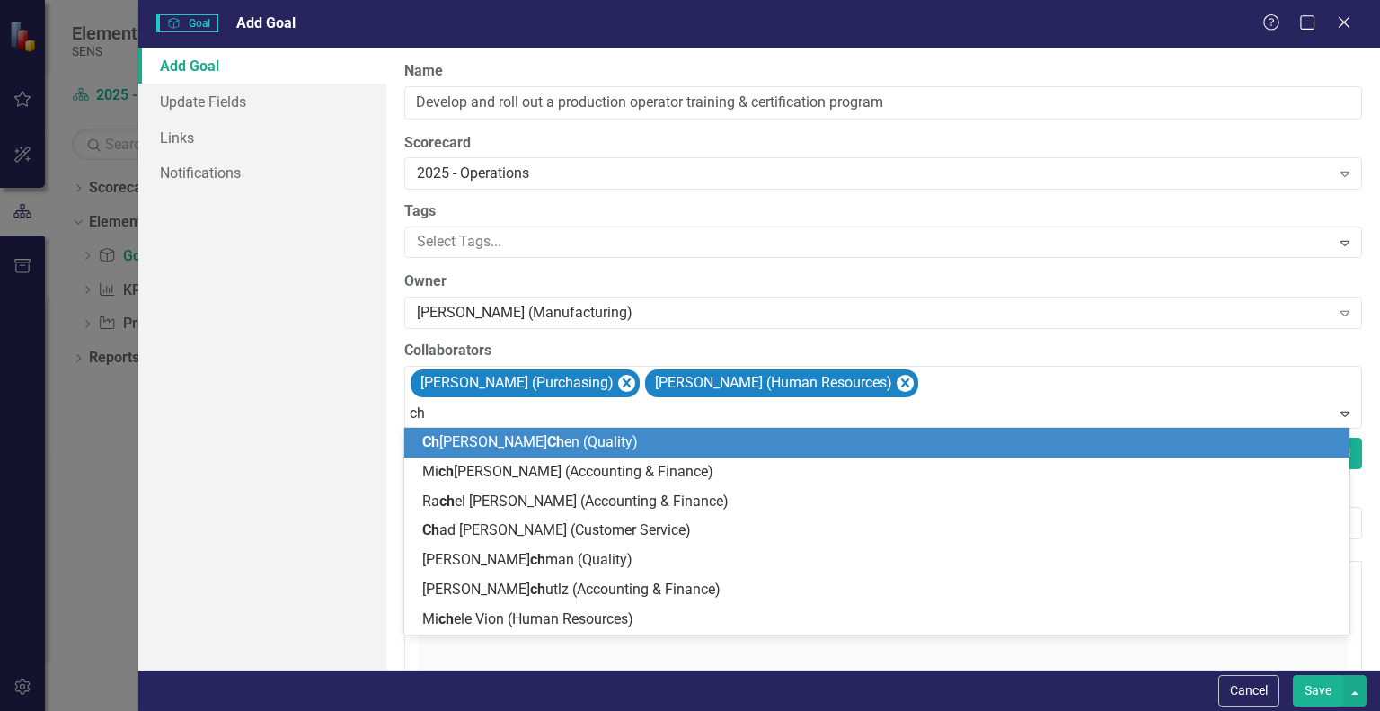
click at [547, 443] on span "Ch" at bounding box center [555, 441] width 17 height 17
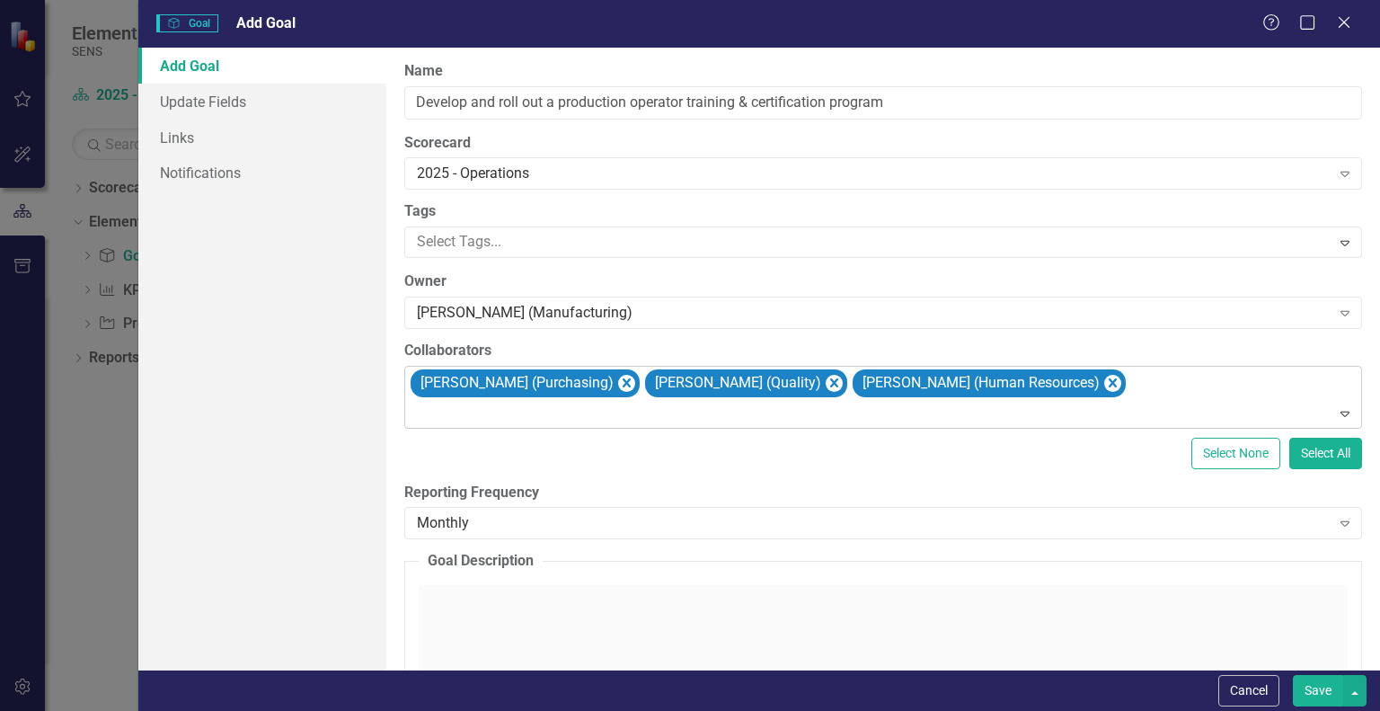
click at [463, 419] on div at bounding box center [885, 414] width 950 height 24
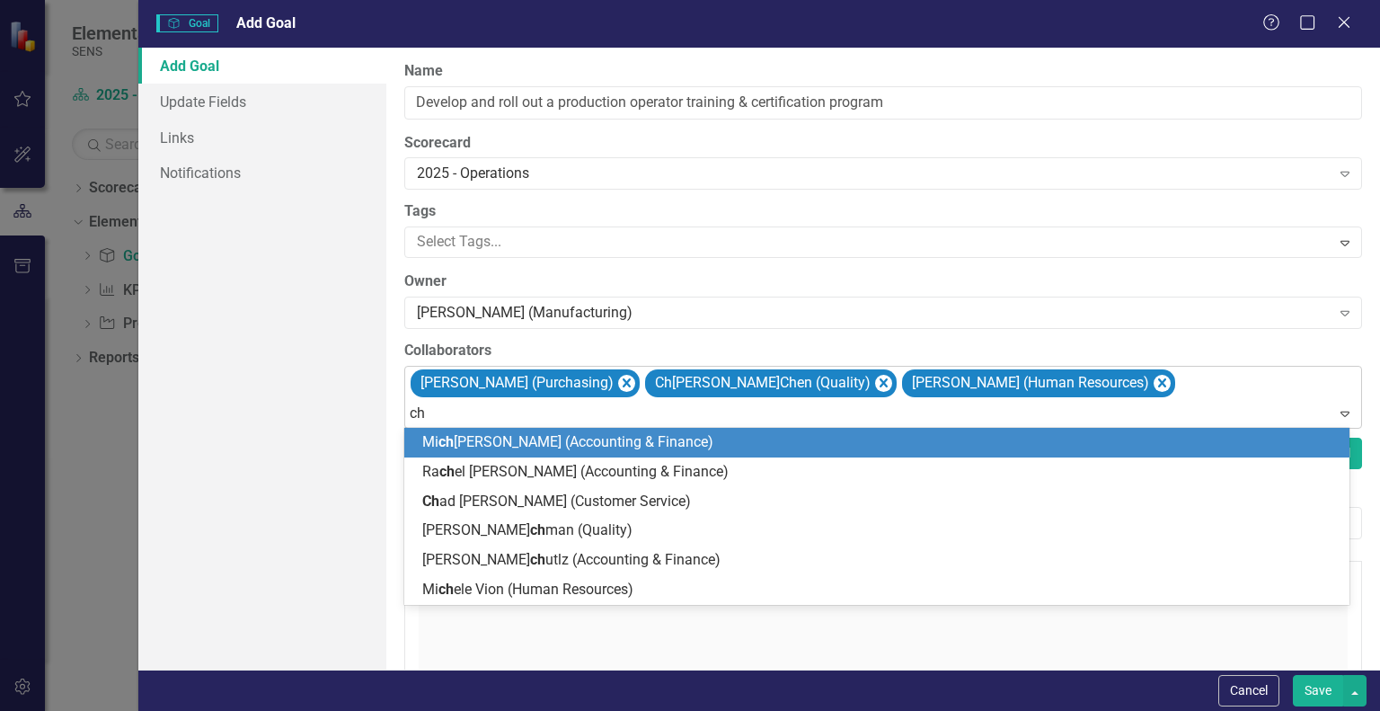
type input "chr"
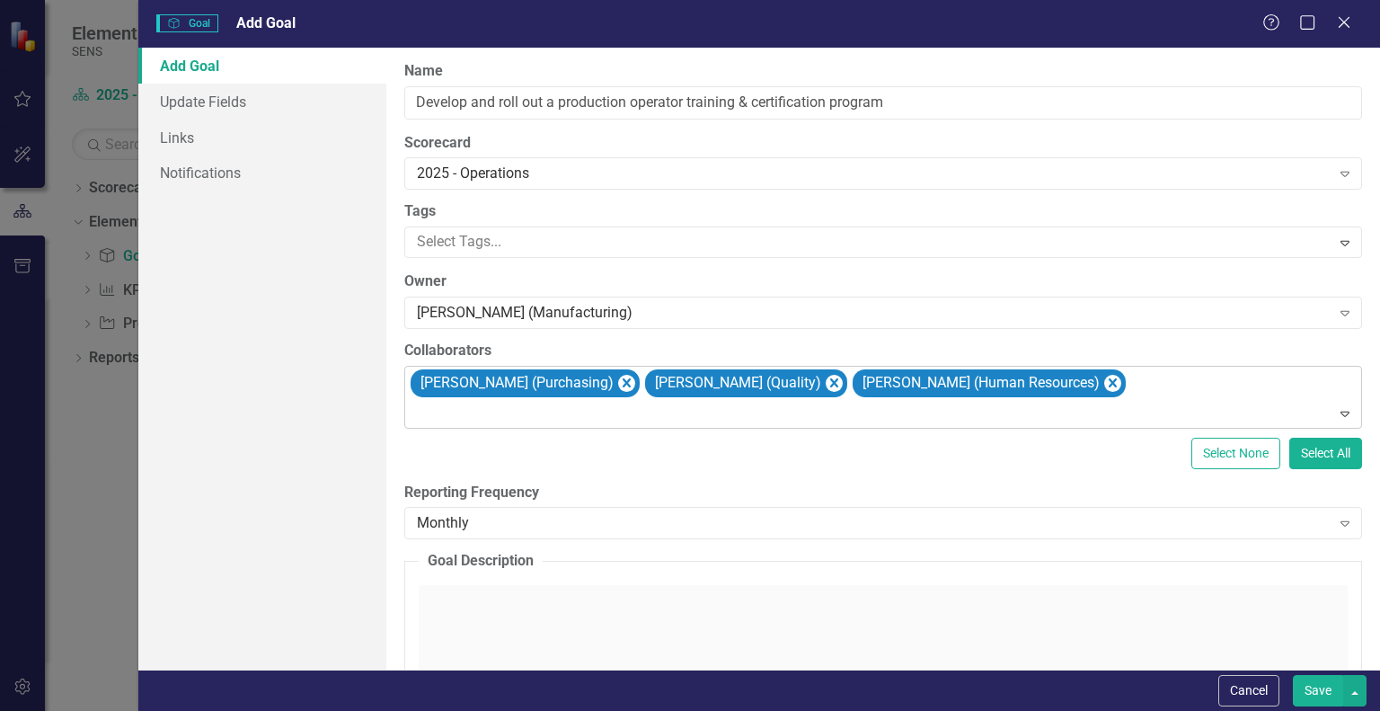
drag, startPoint x: 441, startPoint y: 409, endPoint x: 406, endPoint y: 409, distance: 35.0
click at [406, 409] on div "Todd Baxter (Purchasing) Chelsea Chen (Quality) Cass Ohnstad (Human Resources) …" at bounding box center [883, 397] width 958 height 63
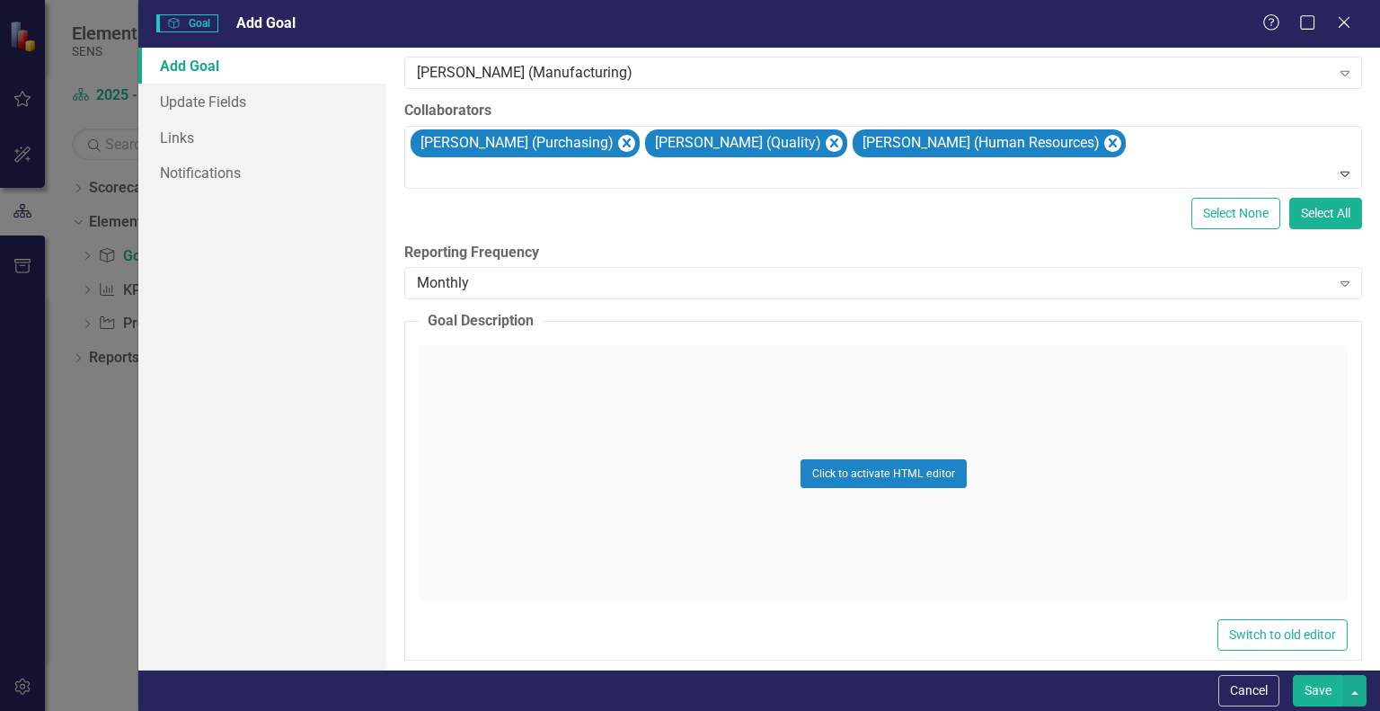
scroll to position [255, 0]
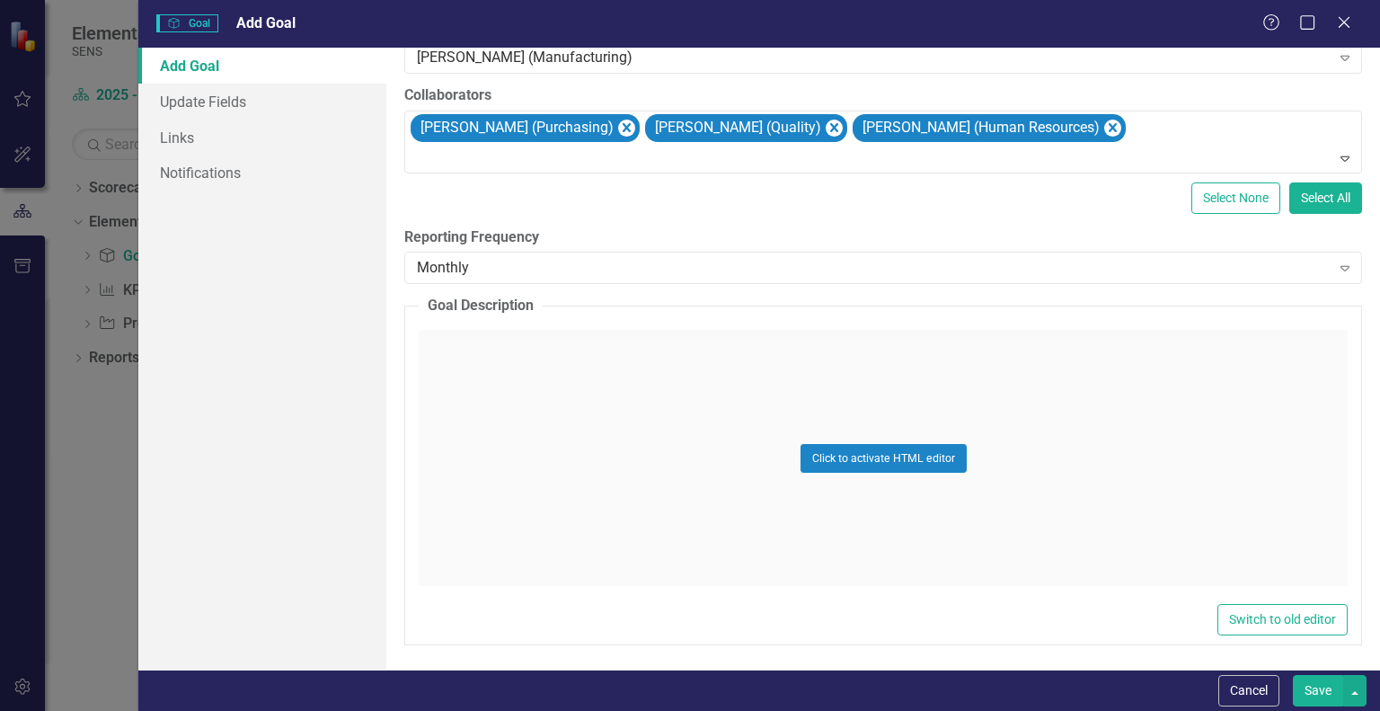
click at [505, 359] on div "Click to activate HTML editor" at bounding box center [883, 458] width 929 height 256
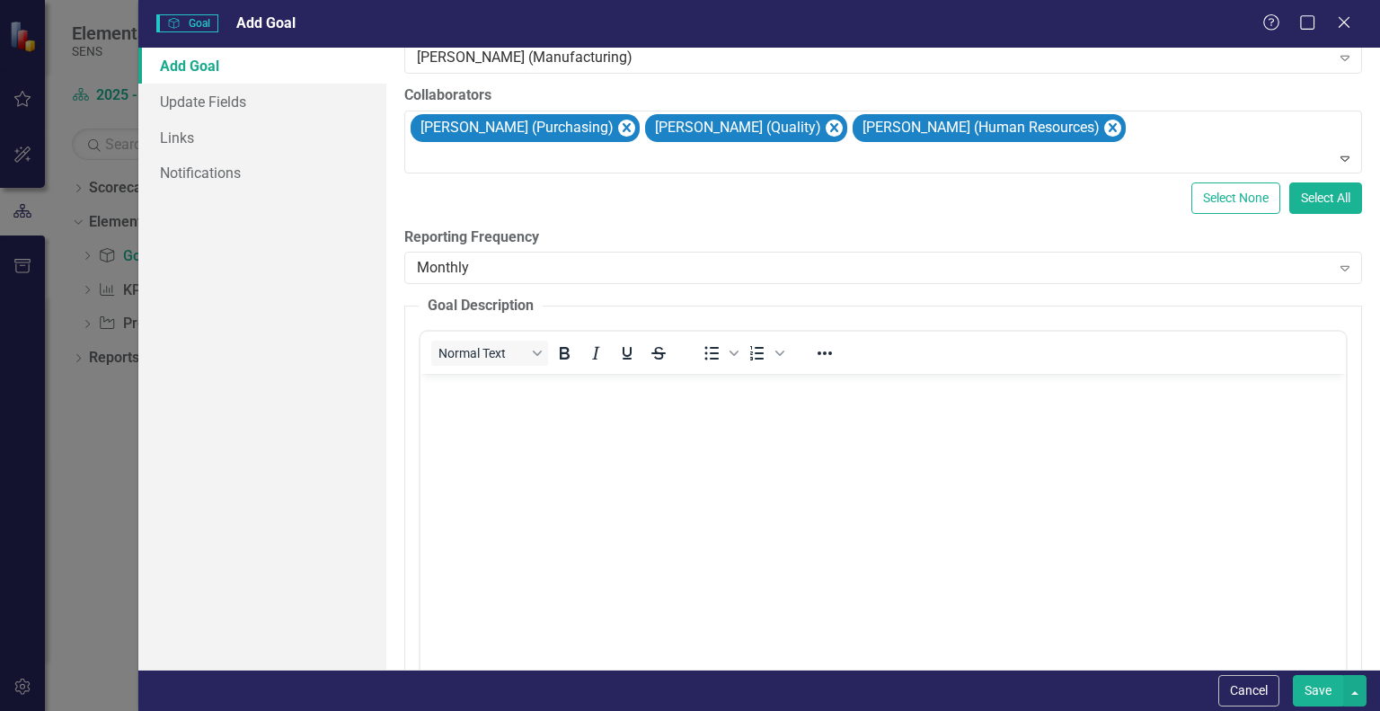
scroll to position [0, 0]
click at [480, 399] on p "Rich Text Area. Press ALT-0 for help." at bounding box center [883, 389] width 917 height 22
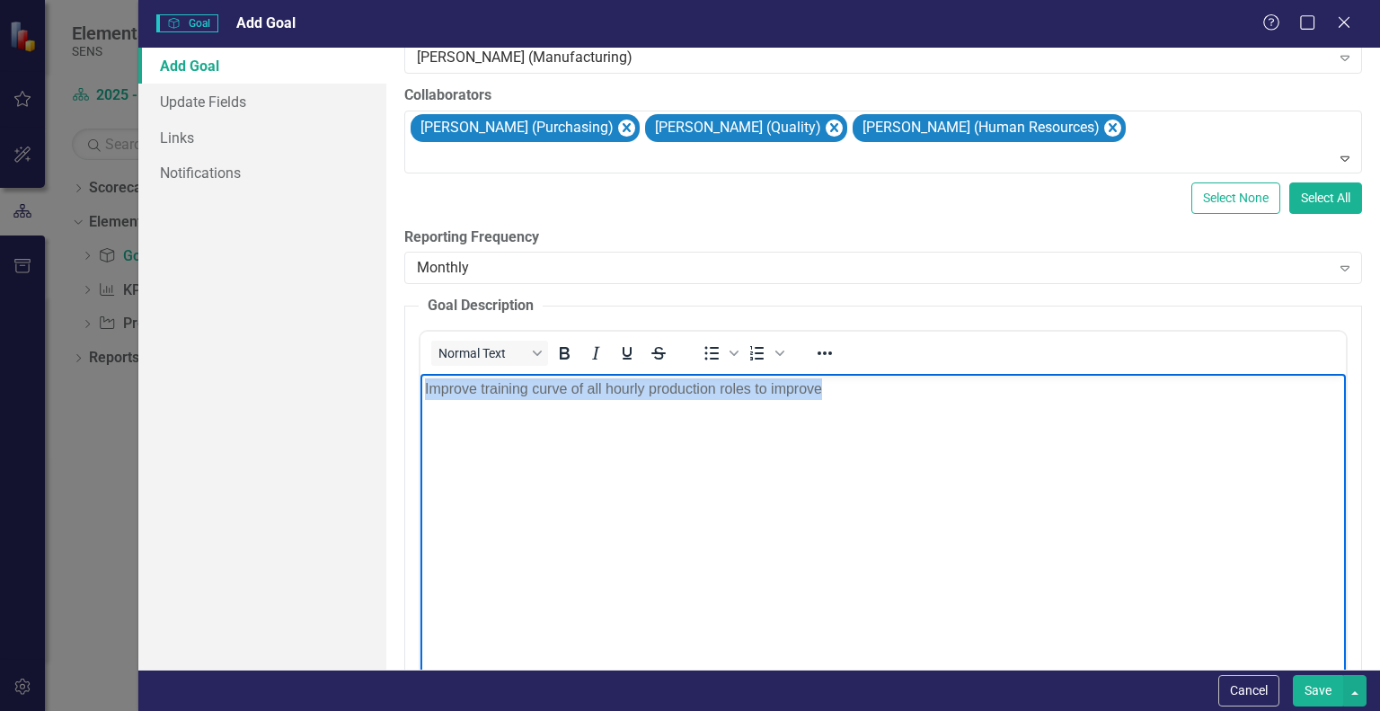
drag, startPoint x: 835, startPoint y: 392, endPoint x: 834, endPoint y: 765, distance: 372.9
click at [421, 396] on html "Improve training curve of all hourly production roles to improve" at bounding box center [884, 509] width 926 height 270
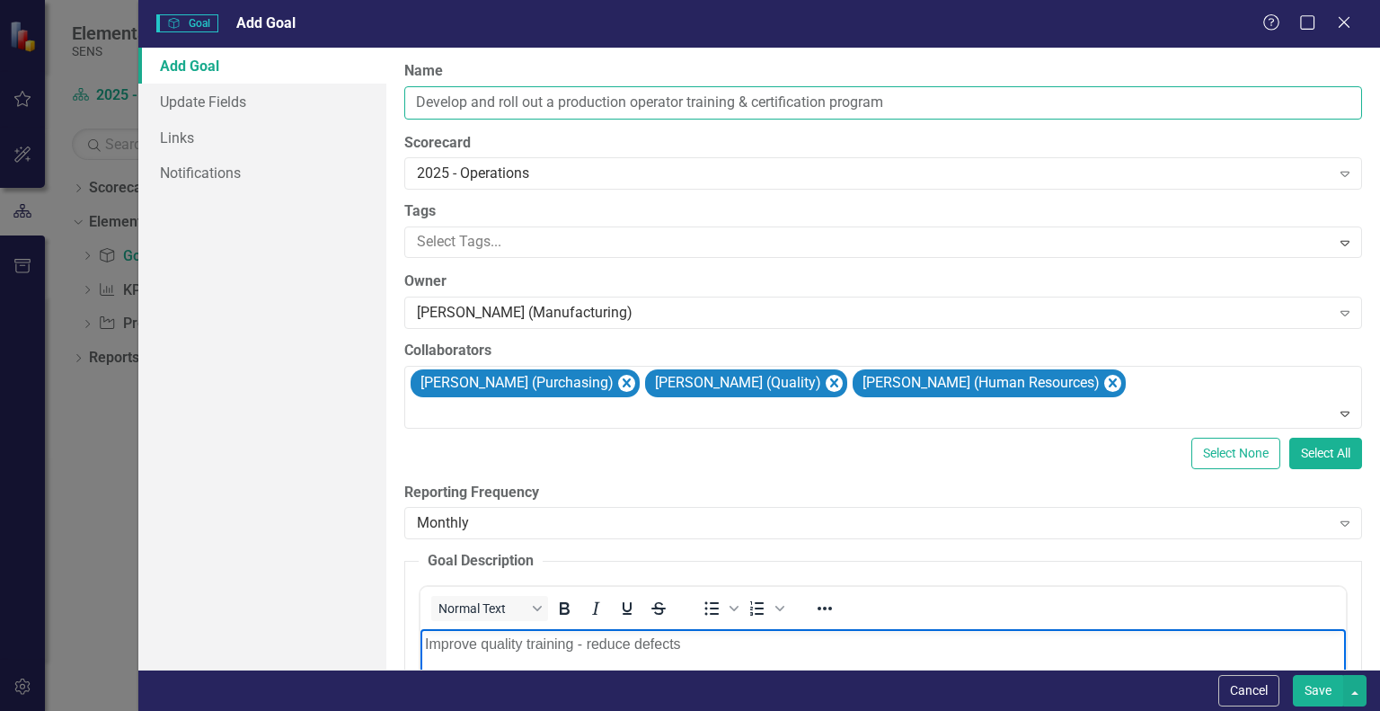
click at [410, 100] on input "Develop and roll out a production operator training & certification program" at bounding box center [883, 102] width 958 height 33
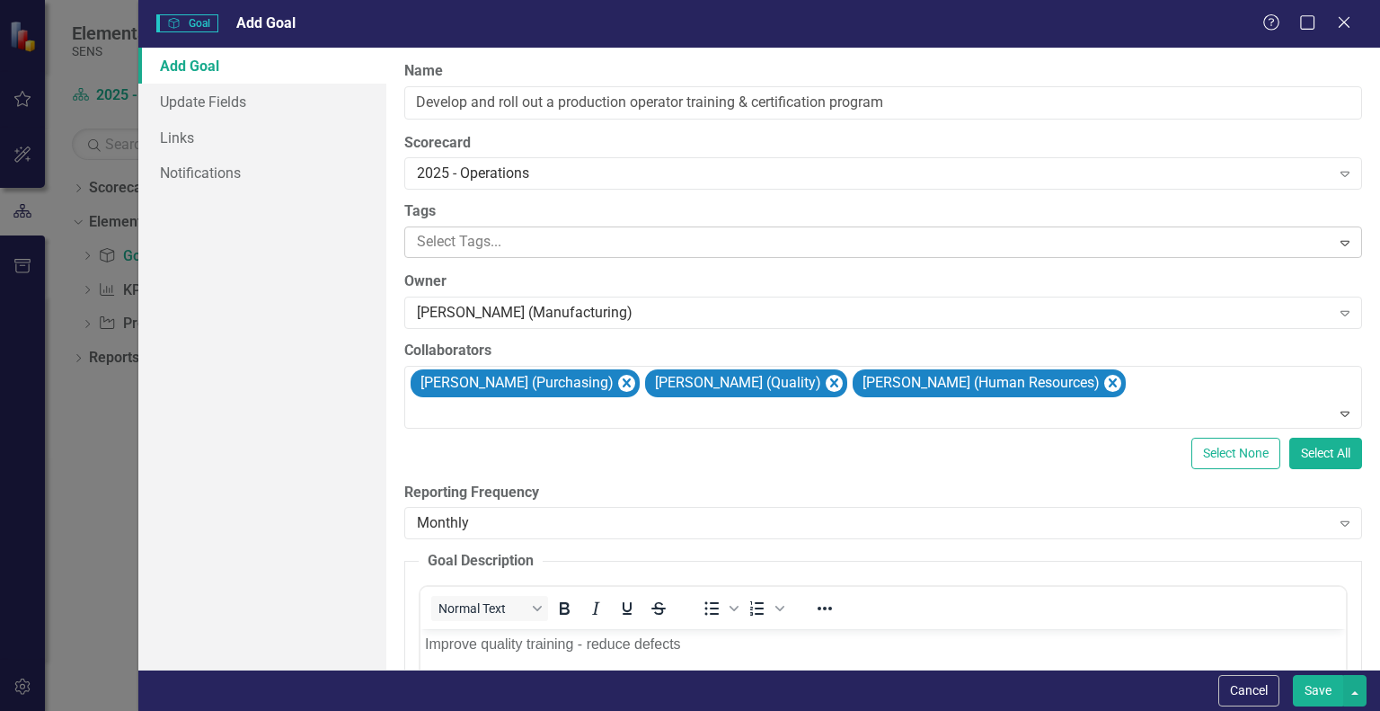
click at [459, 244] on div at bounding box center [870, 242] width 920 height 24
click at [347, 269] on div "Add Goal Update Fields Links Notifications" at bounding box center [262, 359] width 248 height 622
click at [1305, 694] on button "Save" at bounding box center [1318, 690] width 50 height 31
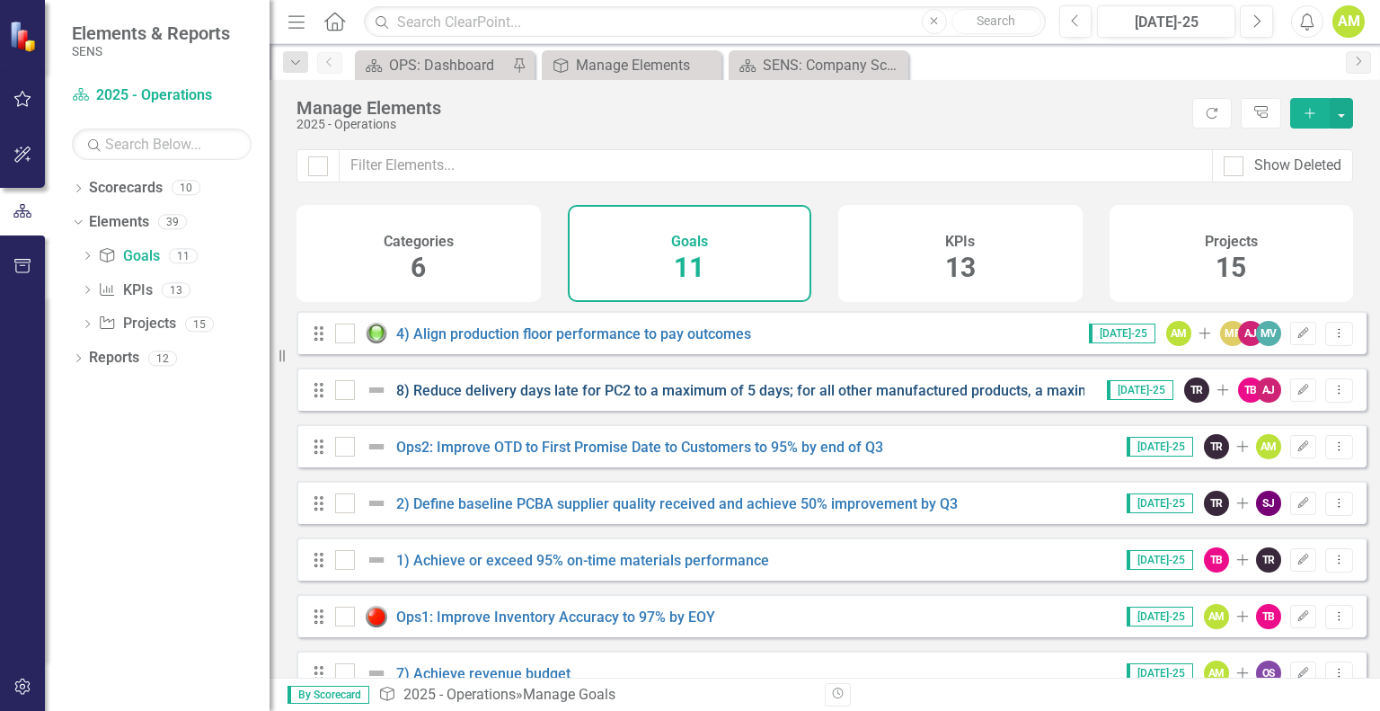
click at [492, 399] on link "8) Reduce delivery days late for PC2 to a maximum of 5 days; for all other manu…" at bounding box center [783, 390] width 774 height 17
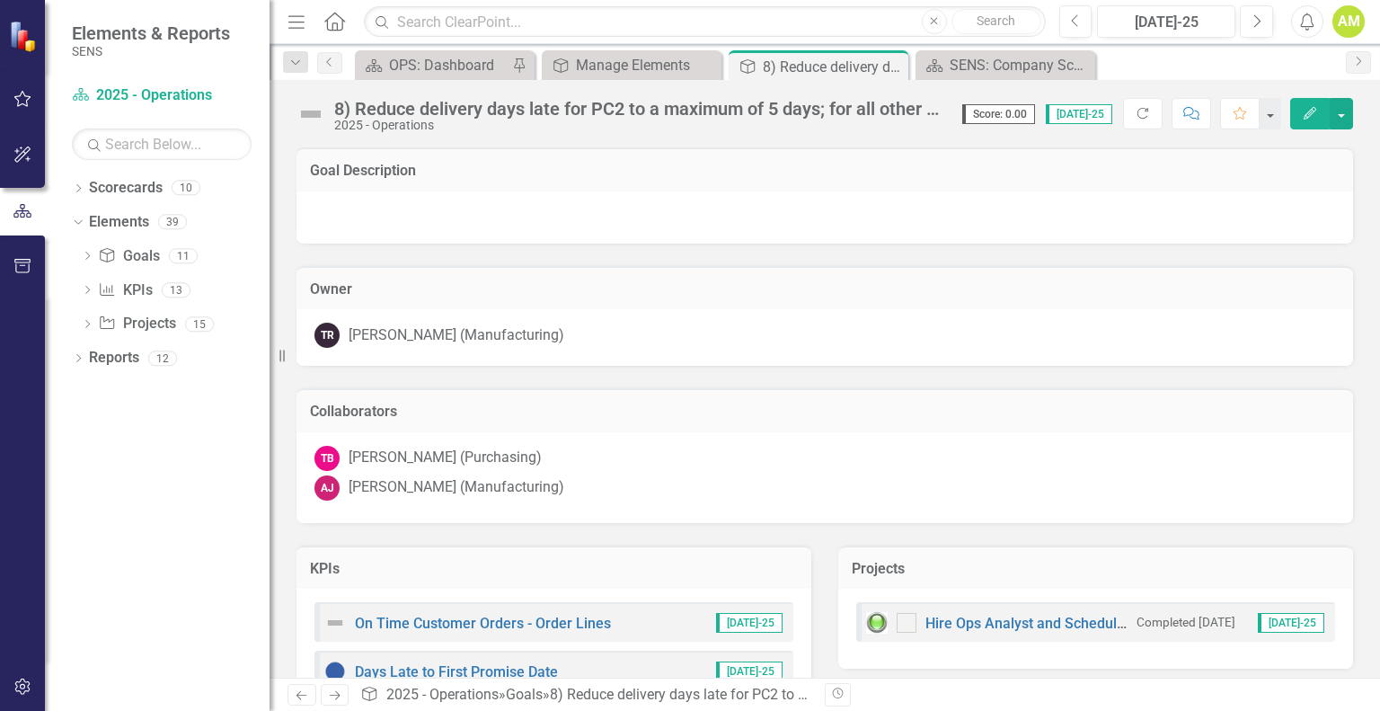
checkbox input "true"
click at [1307, 109] on icon "Edit" at bounding box center [1310, 113] width 16 height 13
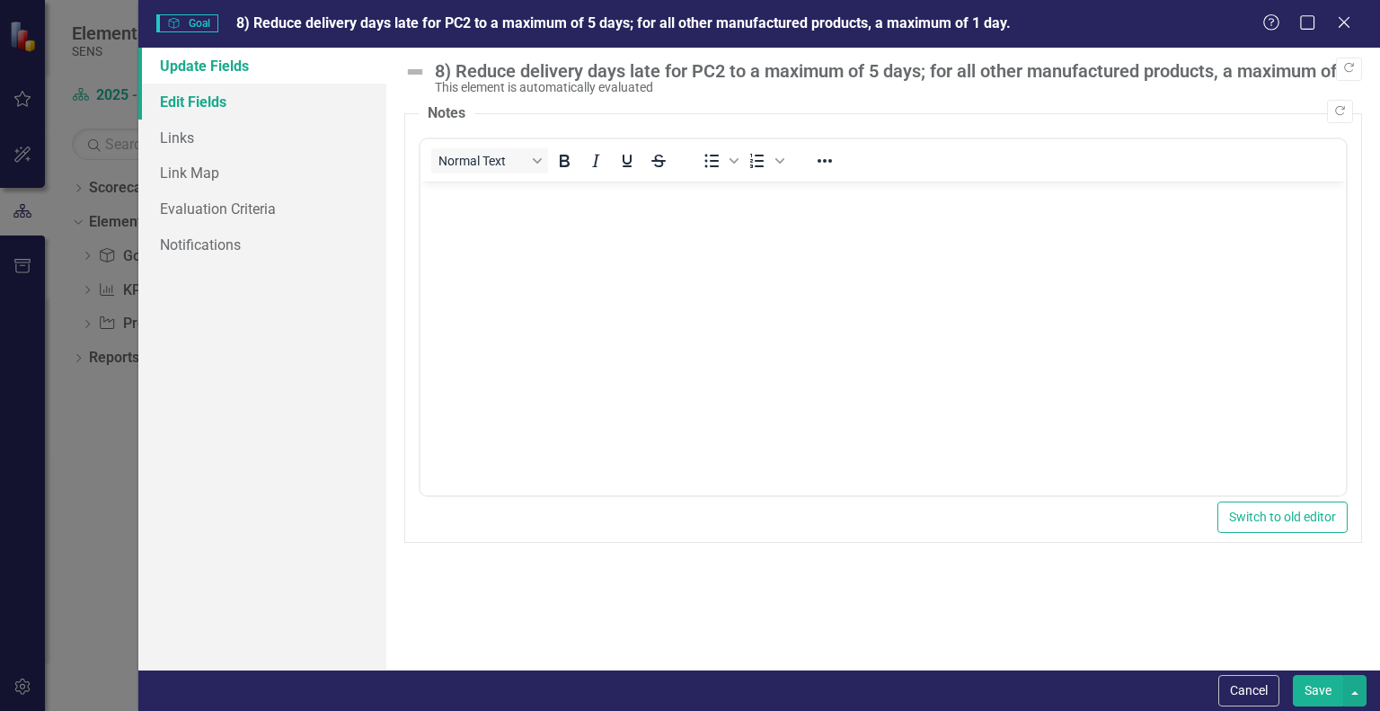
click at [183, 108] on link "Edit Fields" at bounding box center [262, 102] width 248 height 36
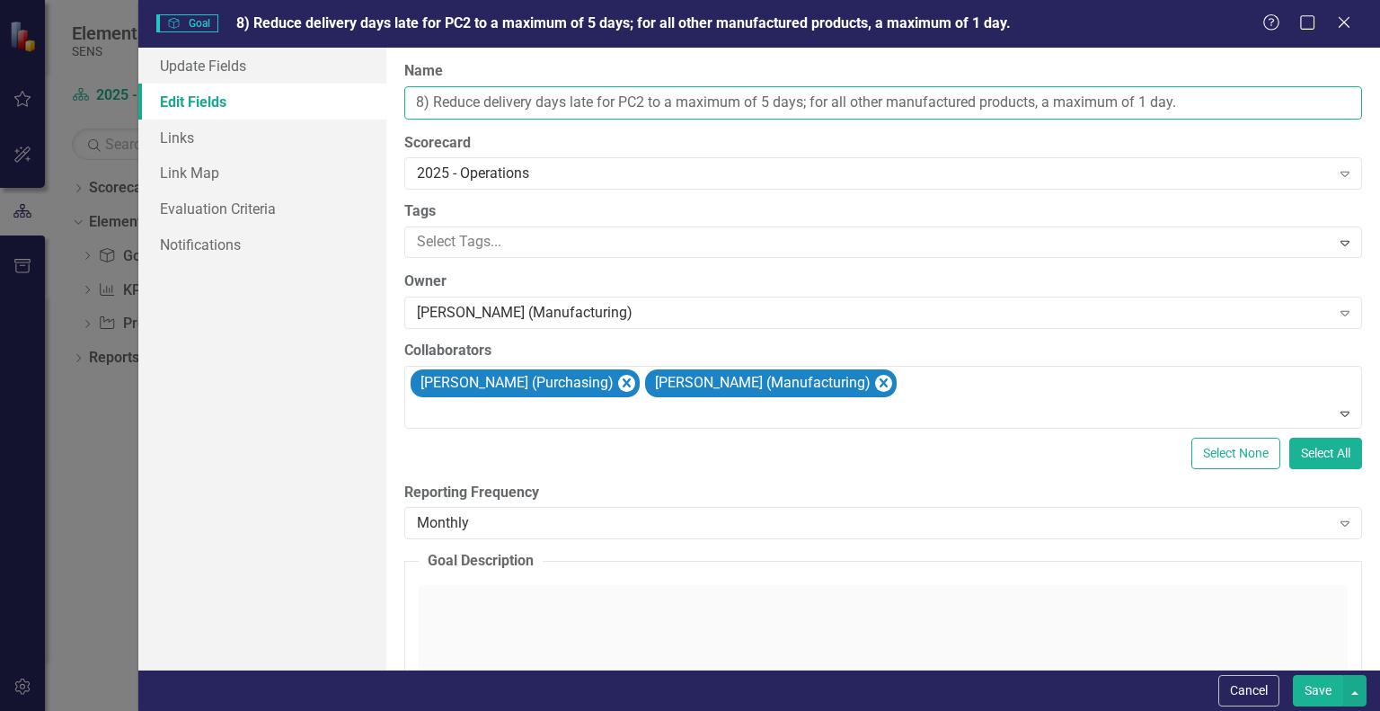
click at [1094, 108] on input "8) Reduce delivery days late for PC2 to a maximum of 5 days; for all other manu…" at bounding box center [883, 102] width 958 height 33
drag, startPoint x: 431, startPoint y: 102, endPoint x: 397, endPoint y: 102, distance: 34.2
click at [397, 102] on div "ClearPoint Can Do More! How ClearPoint Can Help Close Enterprise plans can auto…" at bounding box center [883, 359] width 994 height 622
drag, startPoint x: 1186, startPoint y: 112, endPoint x: 409, endPoint y: 102, distance: 777.3
click at [409, 102] on input "Reduce delivery days late for PC2 to a maximum of 5 days; for all other manufac…" at bounding box center [883, 102] width 958 height 33
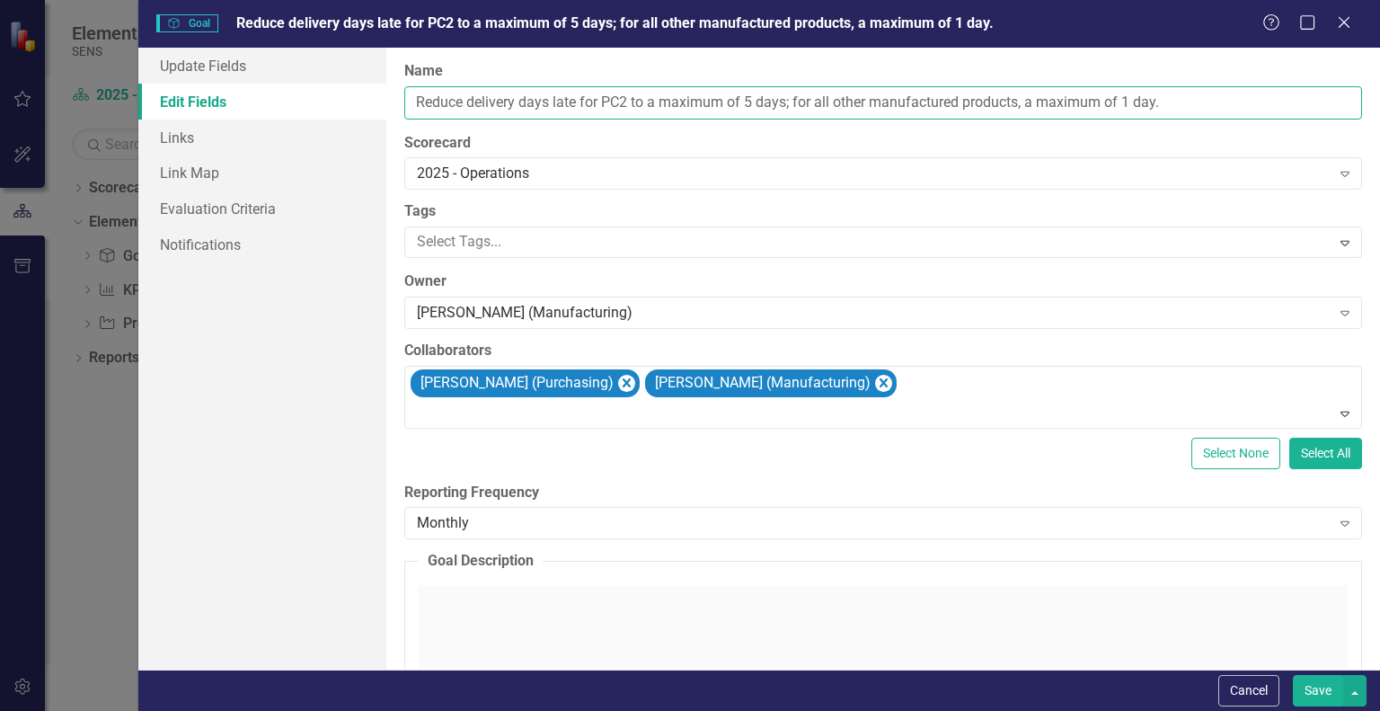
click at [496, 108] on input "Reduce delivery days late for PC2 to a maximum of 5 days; for all other manufac…" at bounding box center [883, 102] width 958 height 33
drag, startPoint x: 1179, startPoint y: 100, endPoint x: 468, endPoint y: 111, distance: 710.8
click at [468, 111] on input "Reduce delivery days late for PC2 to a maximum of 5 days; for all other manufac…" at bounding box center [883, 102] width 958 height 33
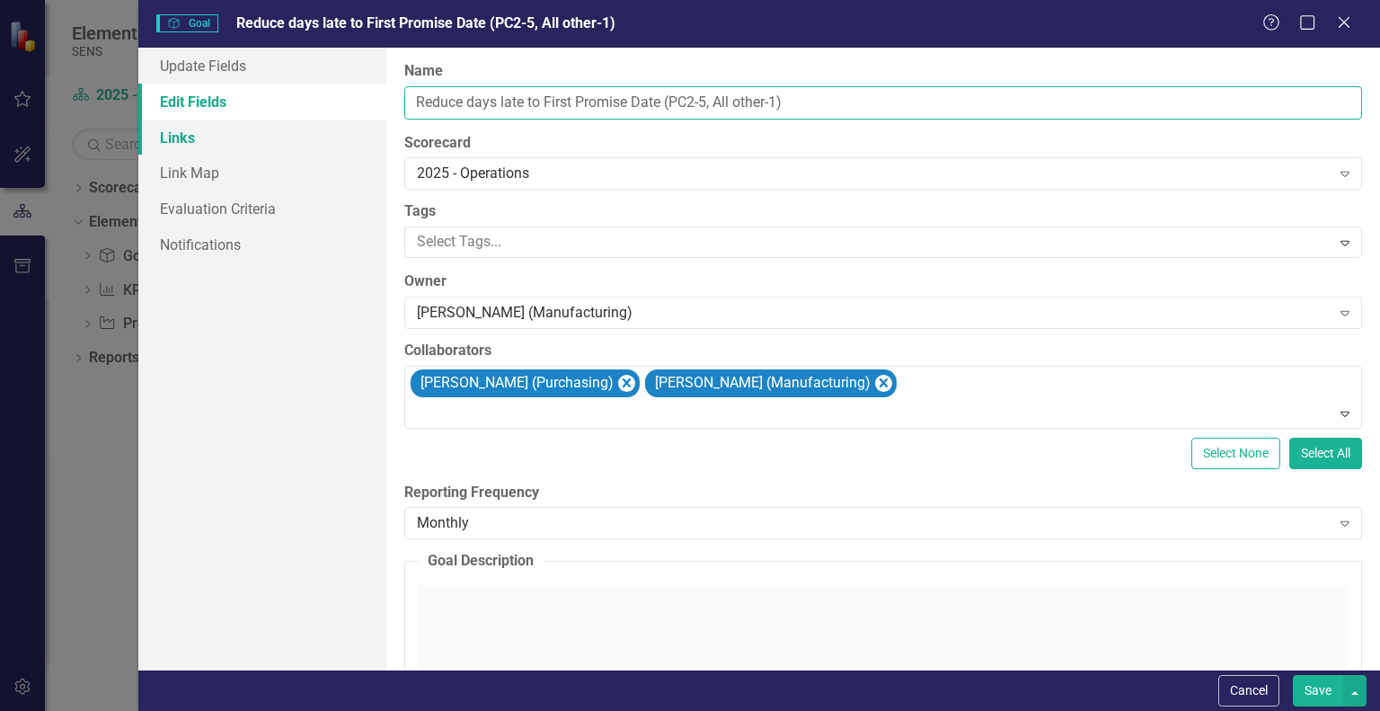
type input "Reduce days late to First Promise Date (PC2-5, All other-1)"
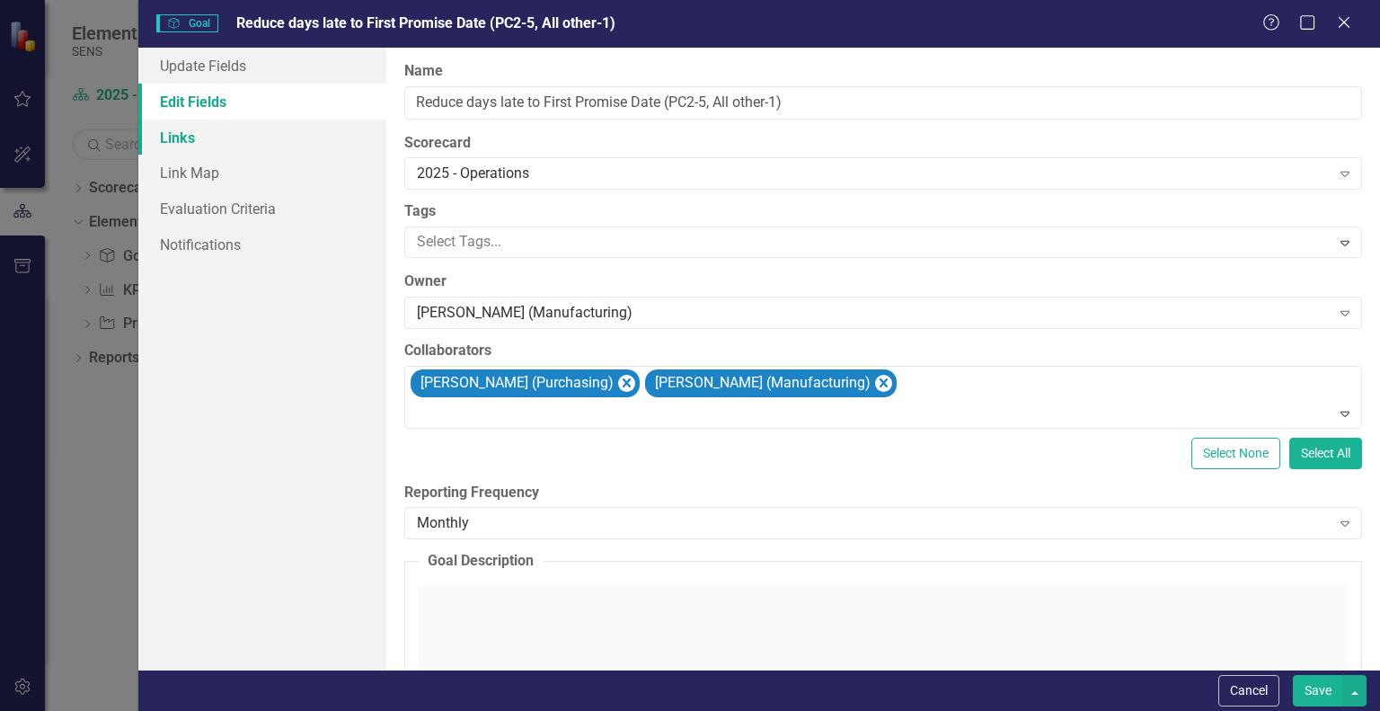
click at [221, 152] on link "Links" at bounding box center [262, 138] width 248 height 36
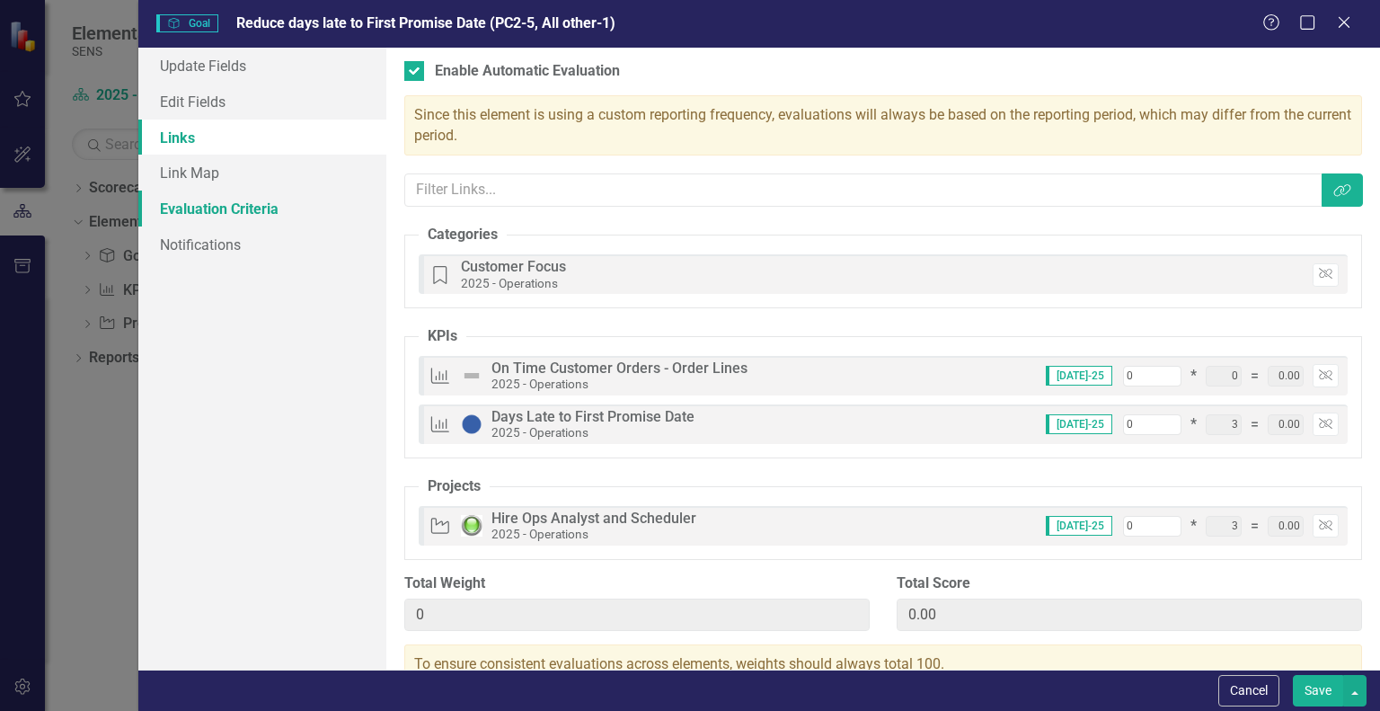
click at [212, 211] on link "Evaluation Criteria" at bounding box center [262, 208] width 248 height 36
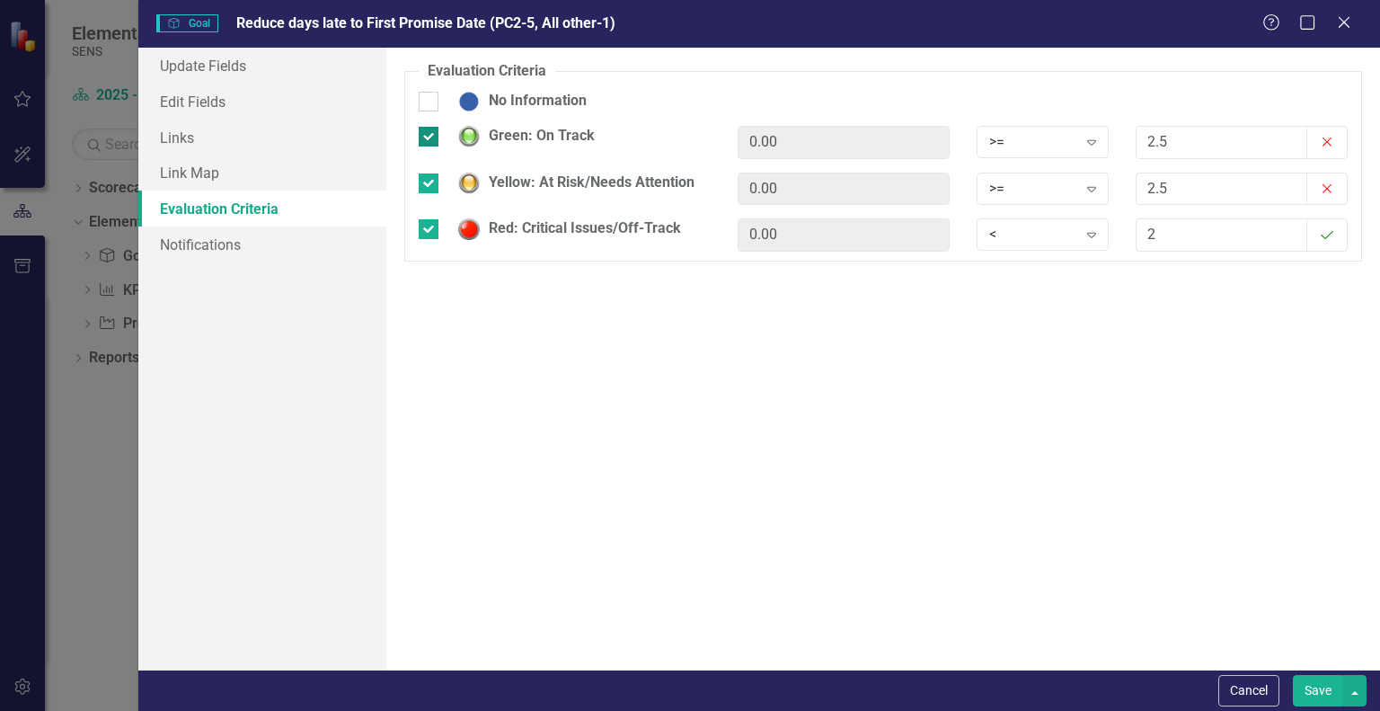
click at [427, 137] on input "Green: On Track" at bounding box center [425, 133] width 12 height 12
checkbox input "false"
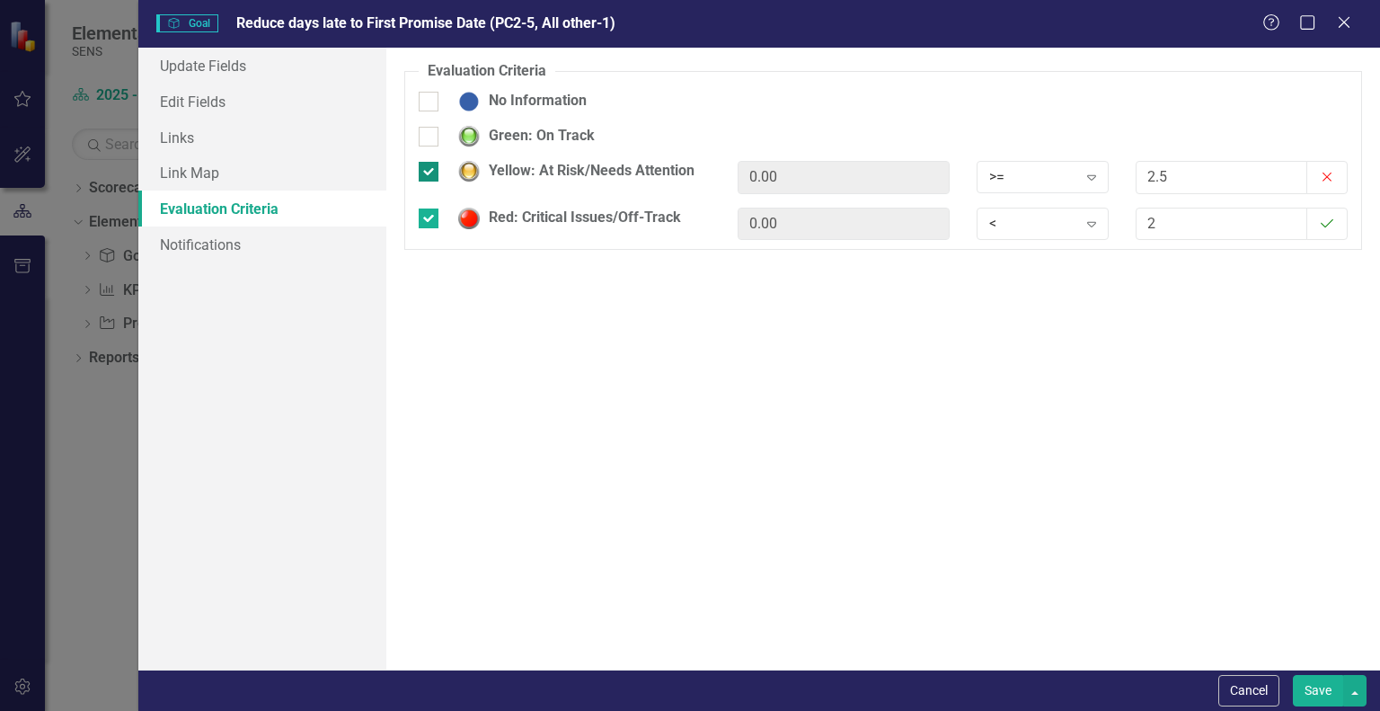
click at [423, 178] on div at bounding box center [429, 172] width 20 height 20
click at [423, 173] on input "Yellow: At Risk/Needs Attention" at bounding box center [425, 168] width 12 height 12
checkbox input "false"
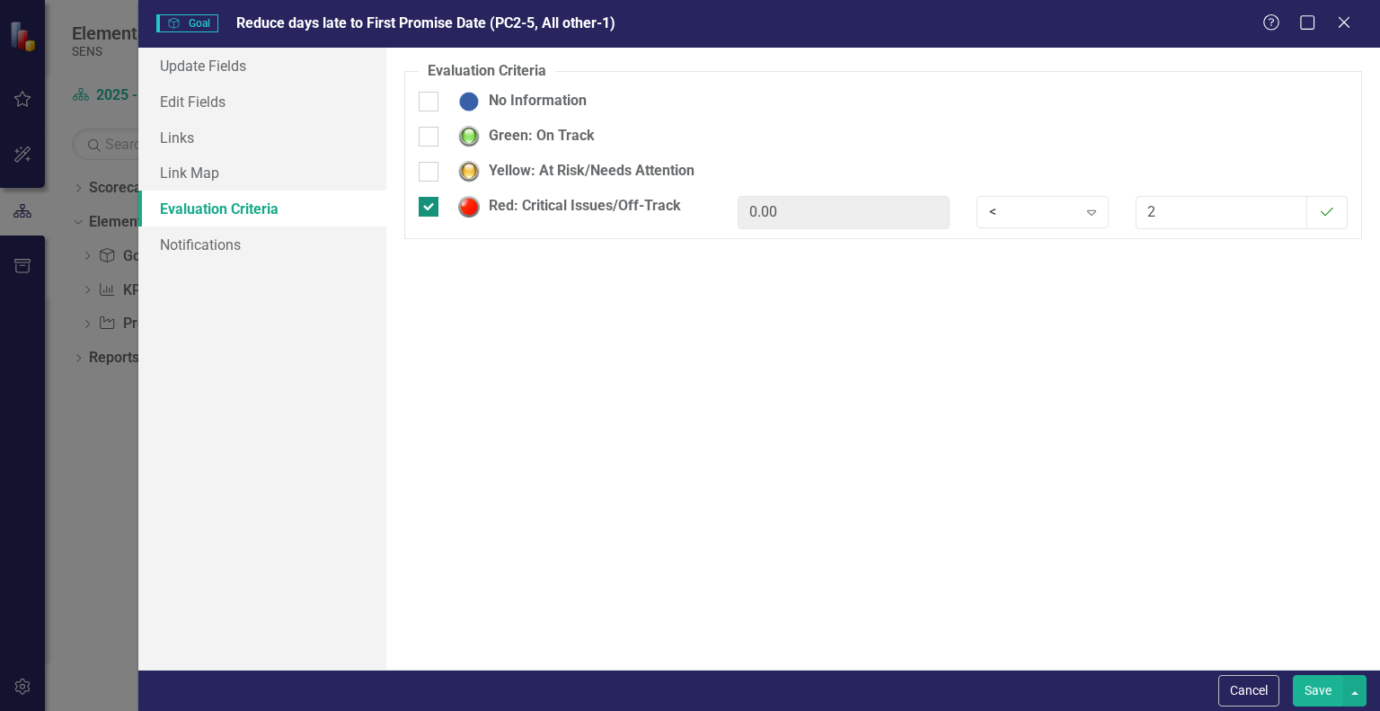
click at [431, 211] on div at bounding box center [429, 207] width 20 height 20
click at [430, 208] on input "Red: Critical Issues/Off-Track" at bounding box center [425, 203] width 12 height 12
checkbox input "false"
click at [485, 355] on div "Evaluation Criteria Objectives are unique in ClearPoint as they can be evaluate…" at bounding box center [883, 359] width 994 height 622
click at [199, 172] on link "Link Map" at bounding box center [262, 173] width 248 height 36
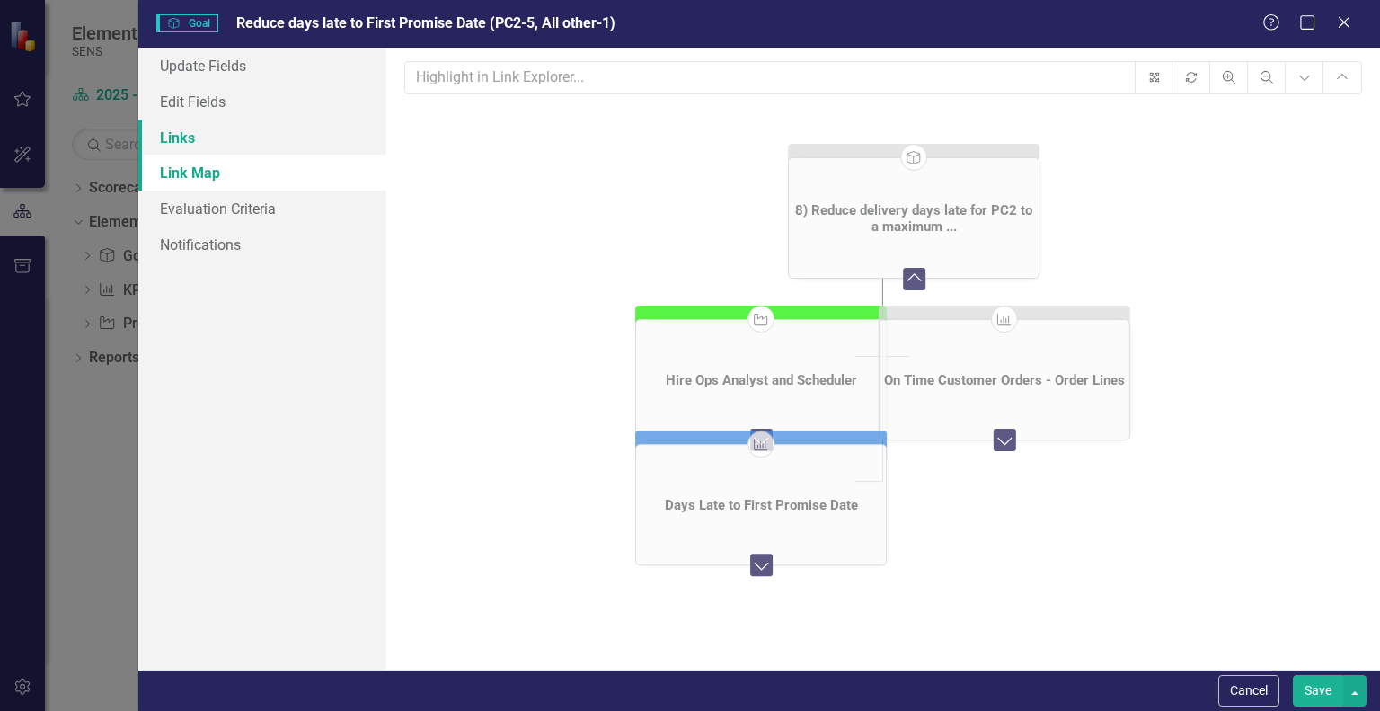
click at [180, 128] on link "Links" at bounding box center [262, 138] width 248 height 36
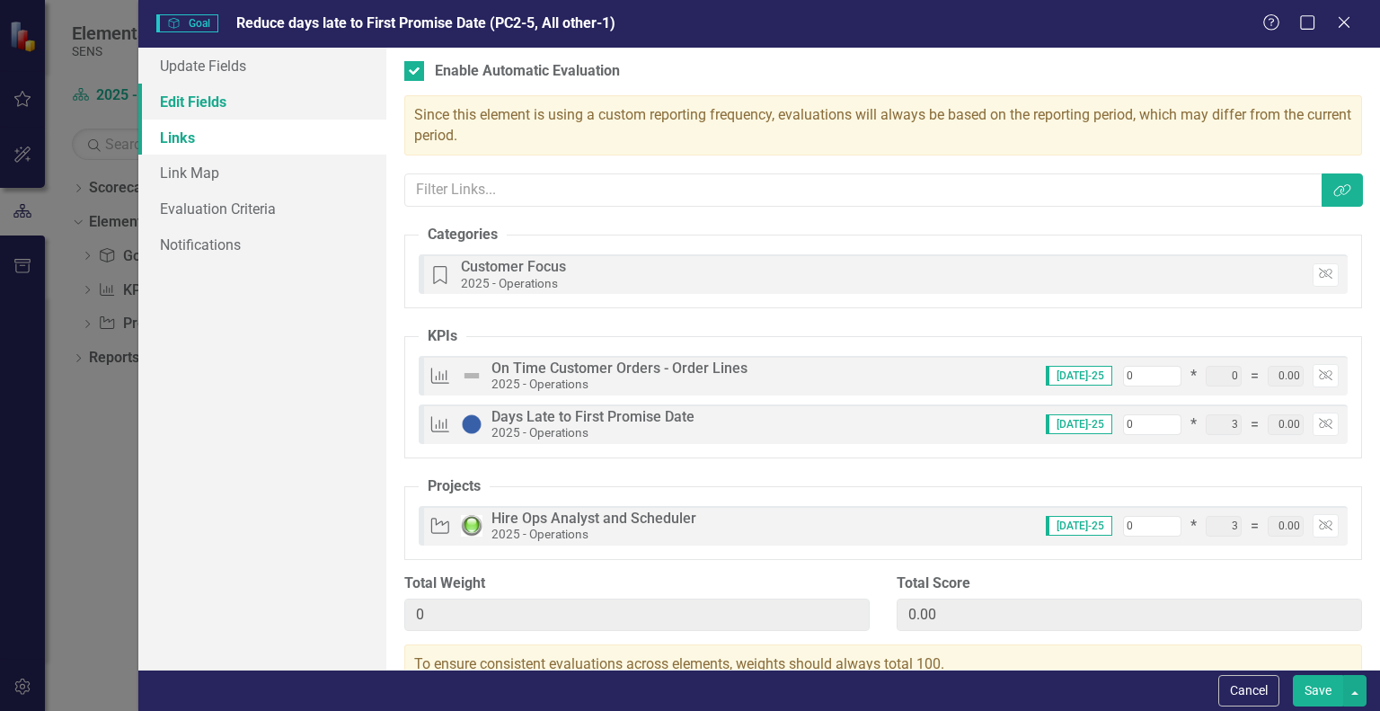
click at [205, 110] on link "Edit Fields" at bounding box center [262, 102] width 248 height 36
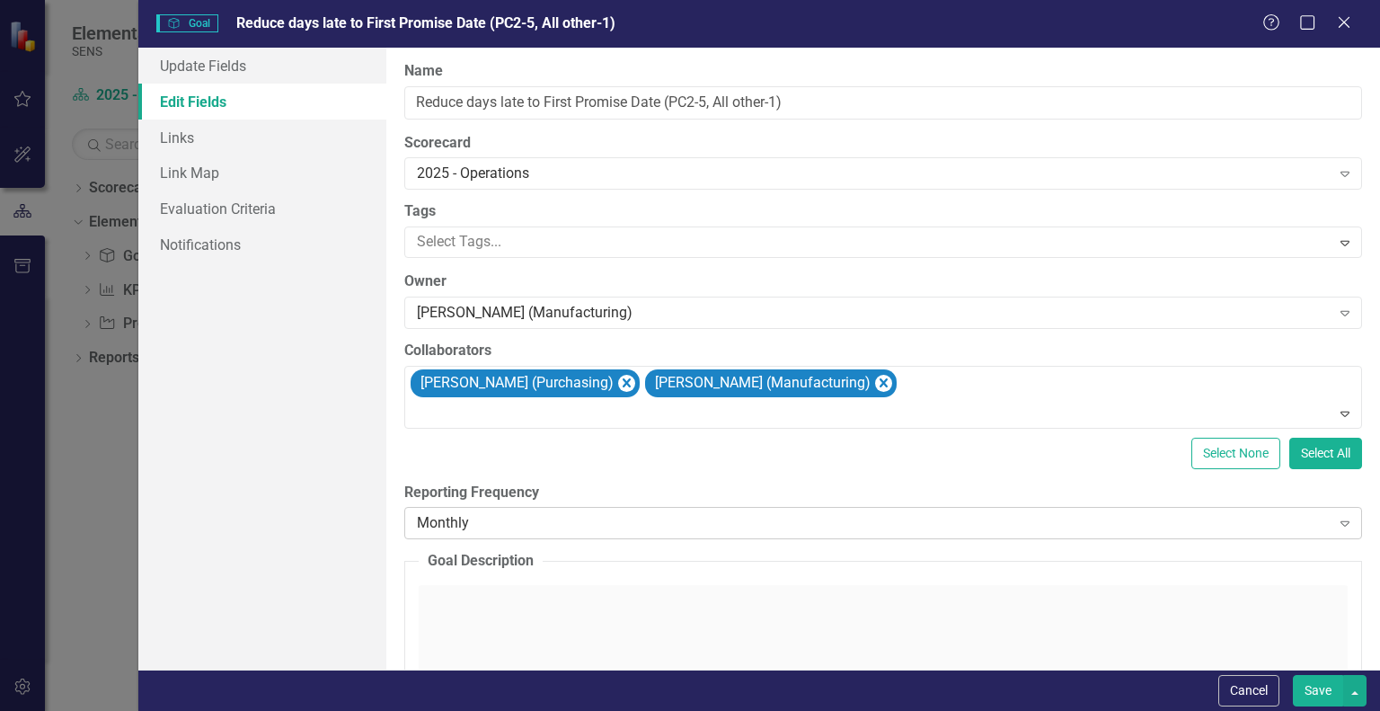
click at [472, 520] on div "Monthly" at bounding box center [873, 523] width 913 height 21
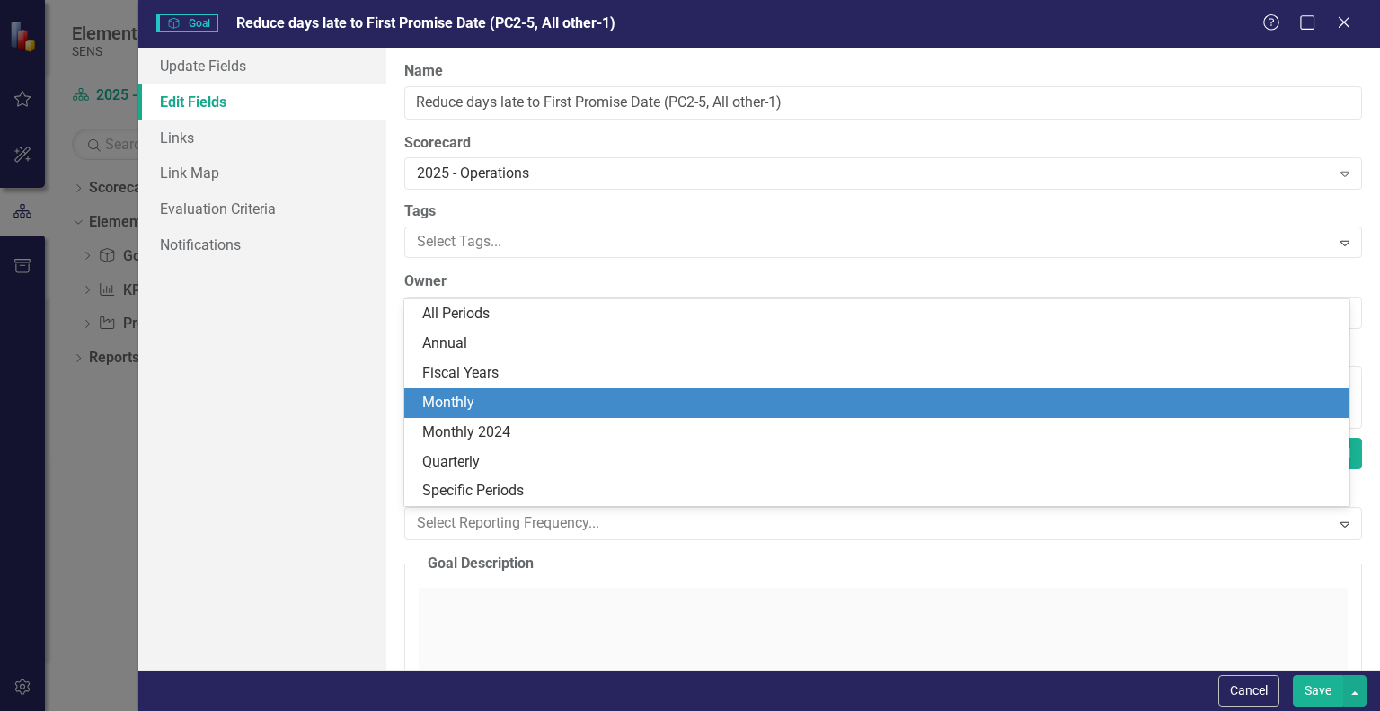
click at [467, 408] on div "Monthly" at bounding box center [880, 403] width 917 height 21
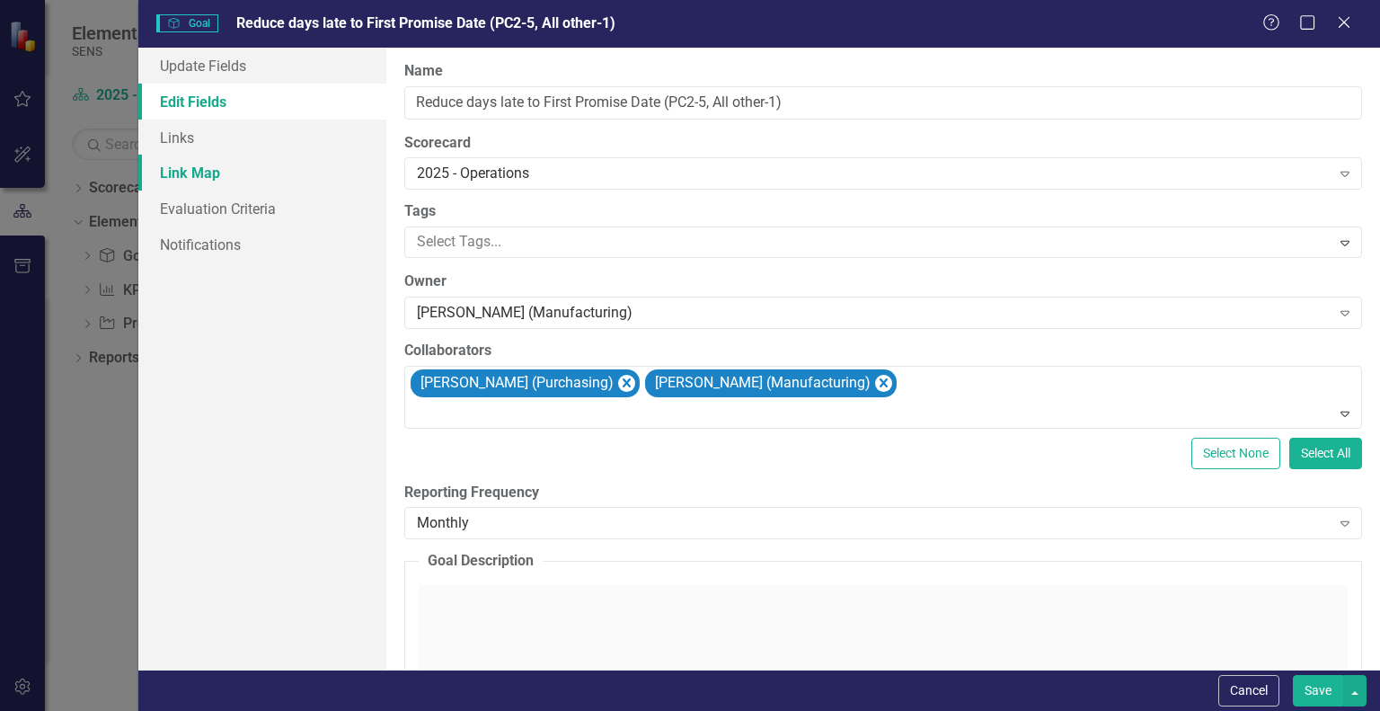
click at [199, 164] on link "Link Map" at bounding box center [262, 173] width 248 height 36
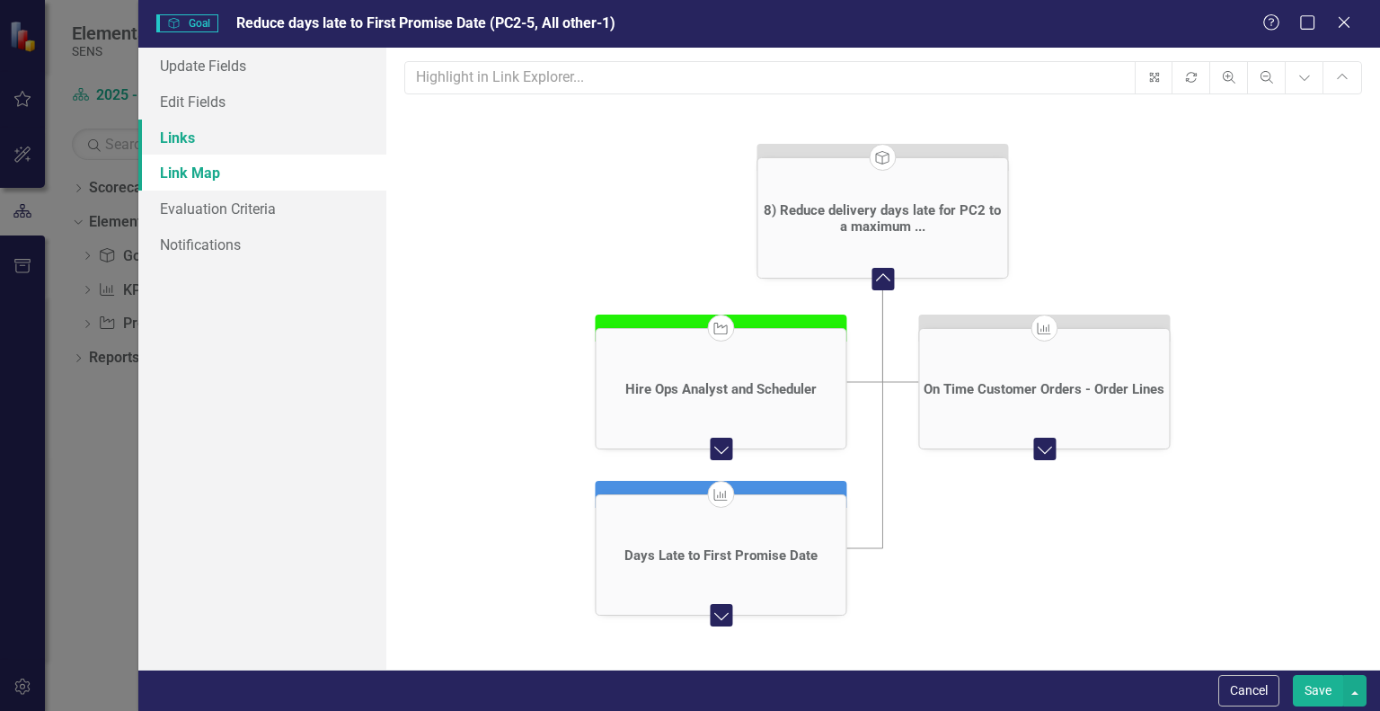
click at [189, 148] on link "Links" at bounding box center [262, 138] width 248 height 36
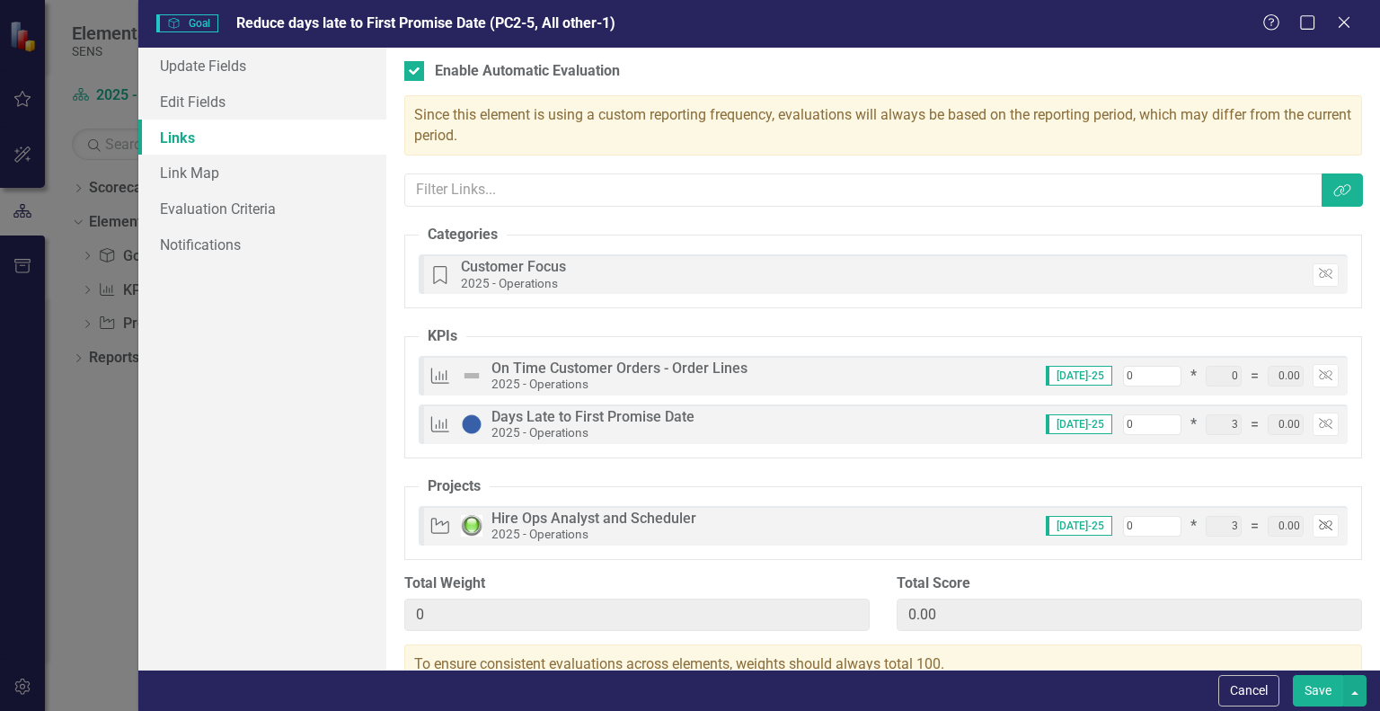
click at [1319, 523] on icon "Unlink" at bounding box center [1325, 525] width 13 height 11
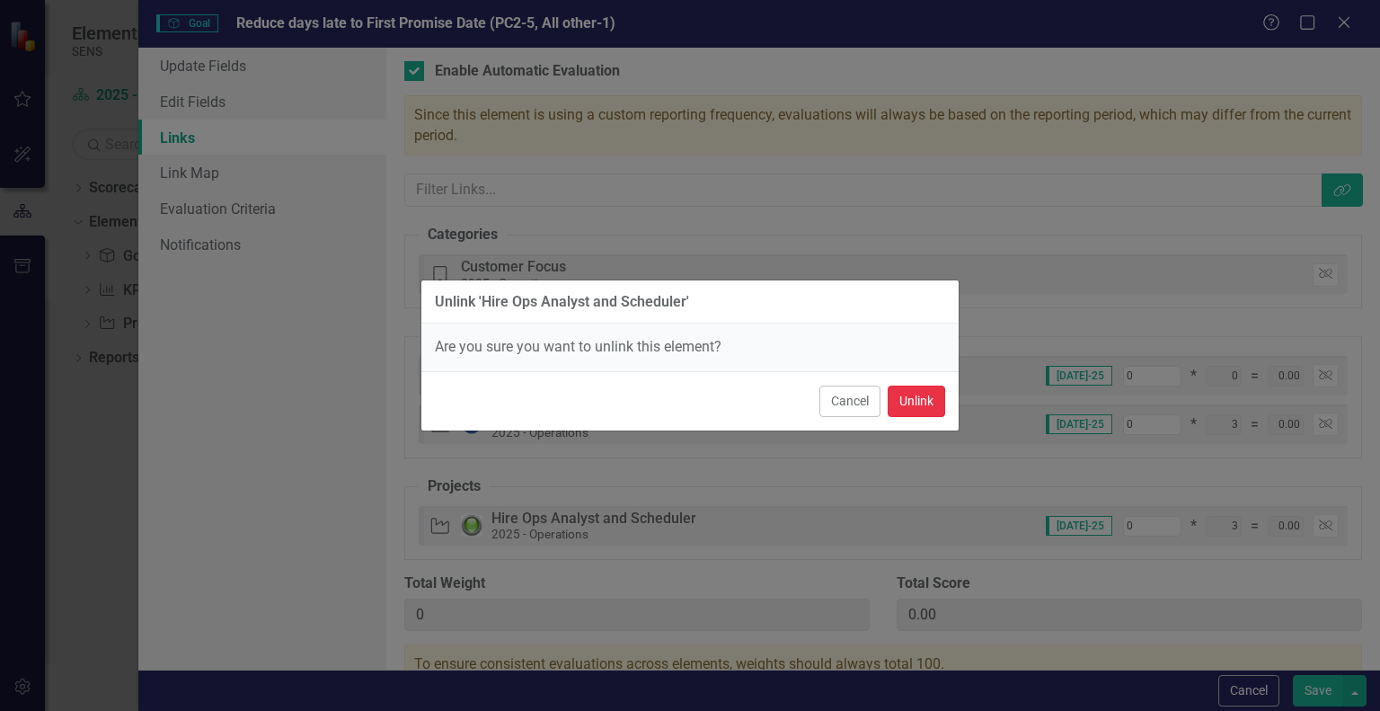
click at [918, 407] on button "Unlink" at bounding box center [917, 400] width 58 height 31
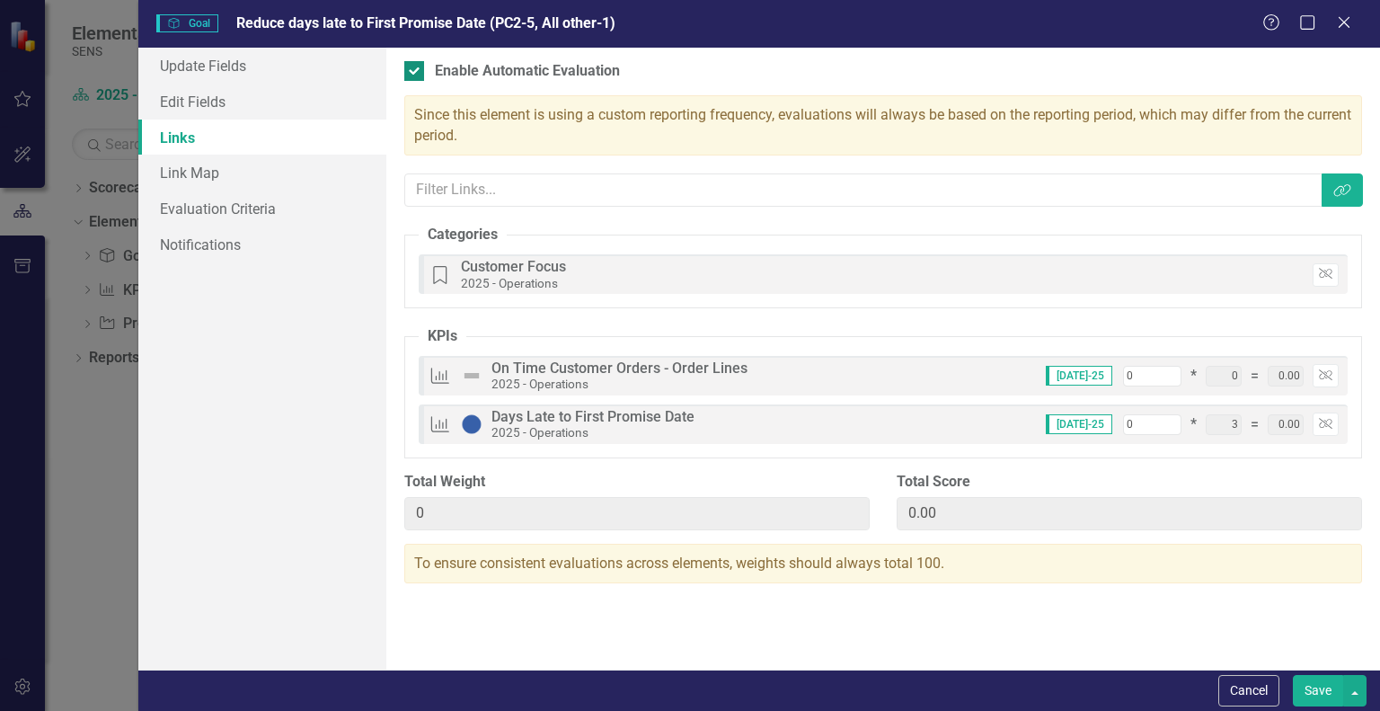
click at [411, 70] on input "Enable Automatic Evaluation" at bounding box center [410, 67] width 12 height 12
checkbox input "false"
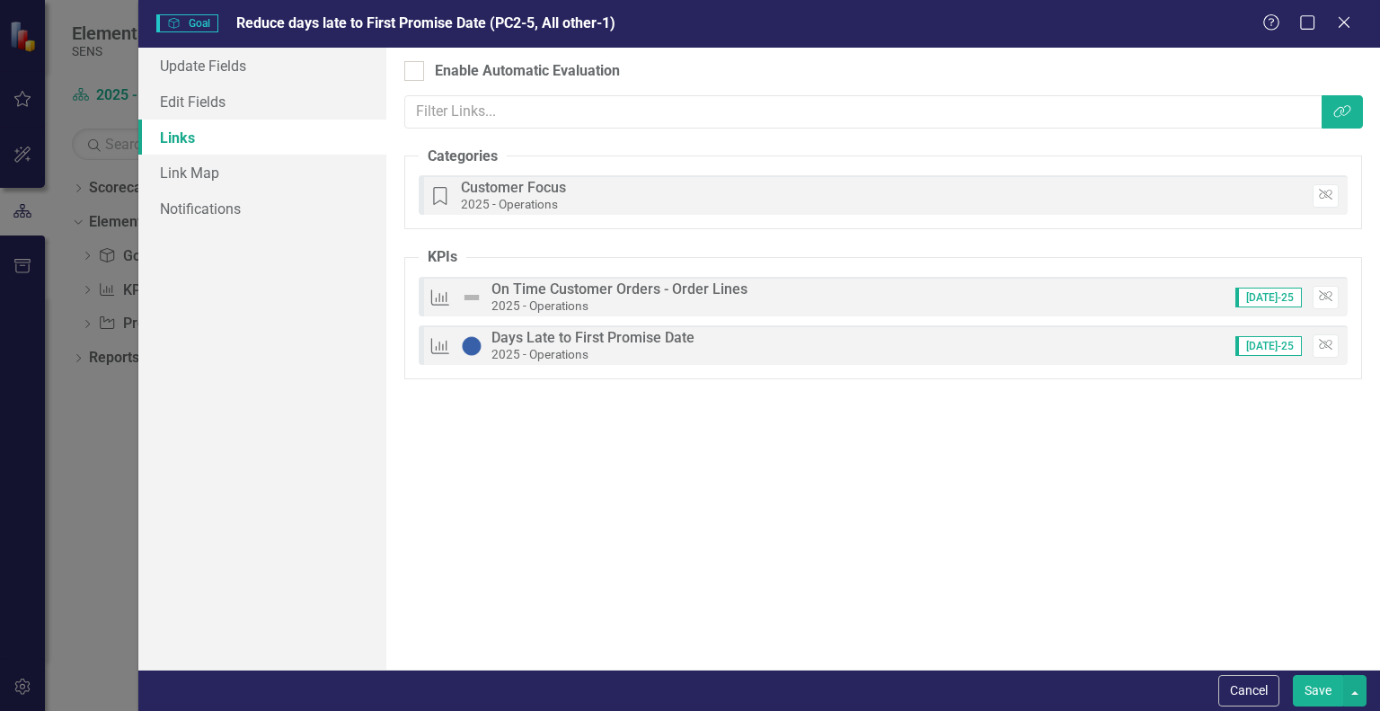
click at [525, 438] on div "Objectives are unique in ClearPoint as they can be evaluated based on the statu…" at bounding box center [883, 359] width 994 height 622
click at [199, 86] on link "Edit Fields" at bounding box center [262, 102] width 248 height 36
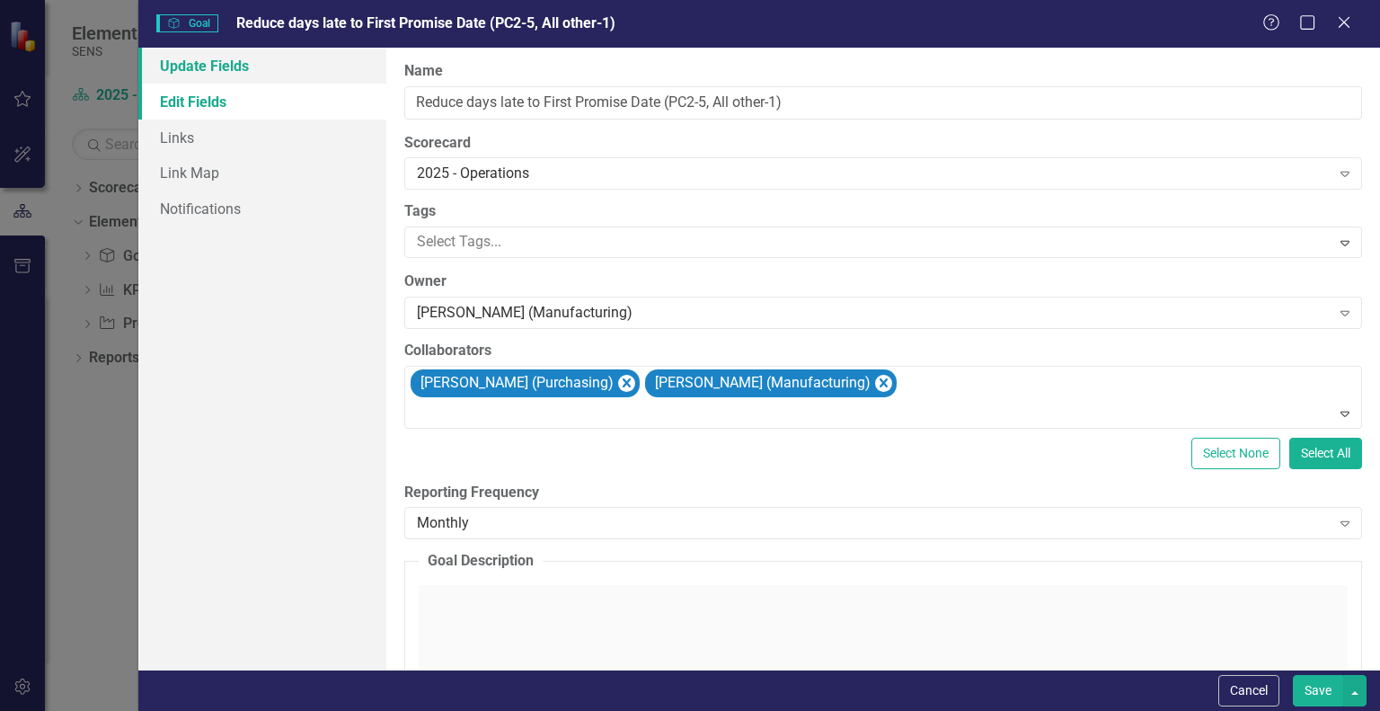
click at [190, 74] on link "Update Fields" at bounding box center [262, 66] width 248 height 36
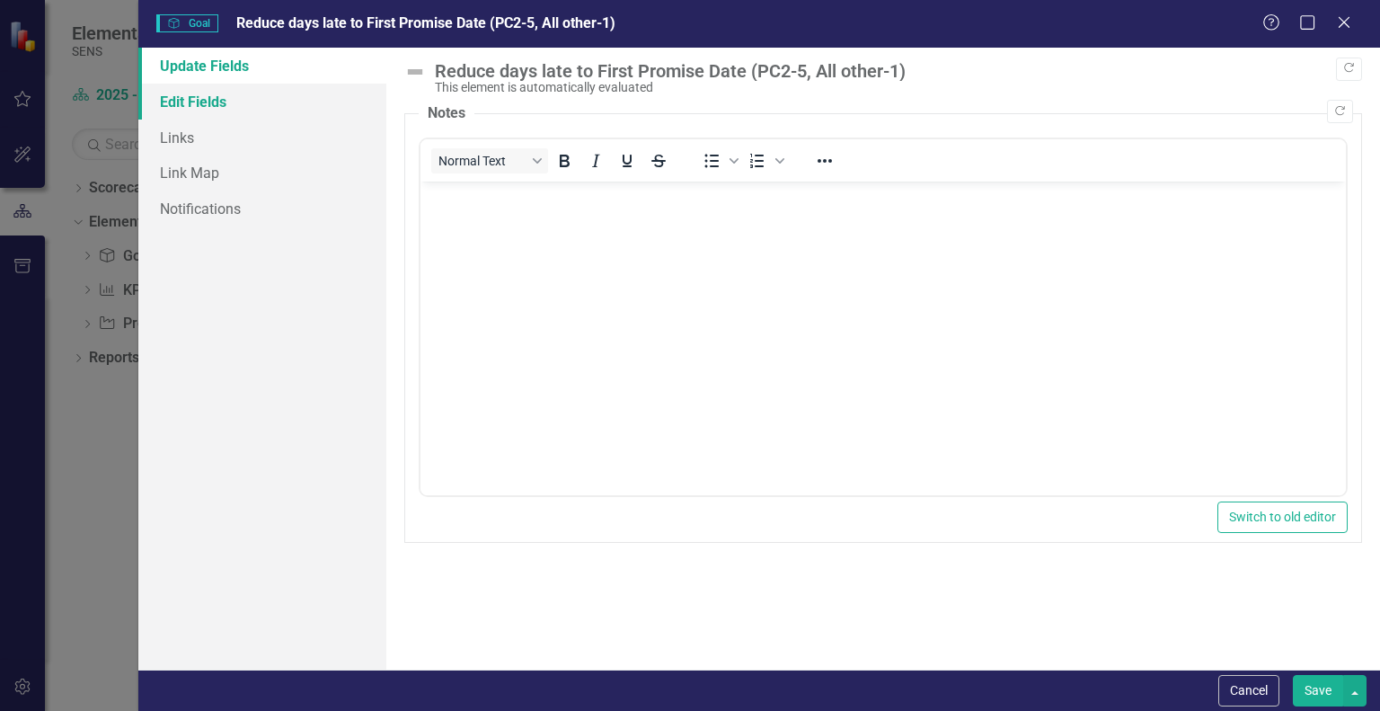
click at [195, 105] on link "Edit Fields" at bounding box center [262, 102] width 248 height 36
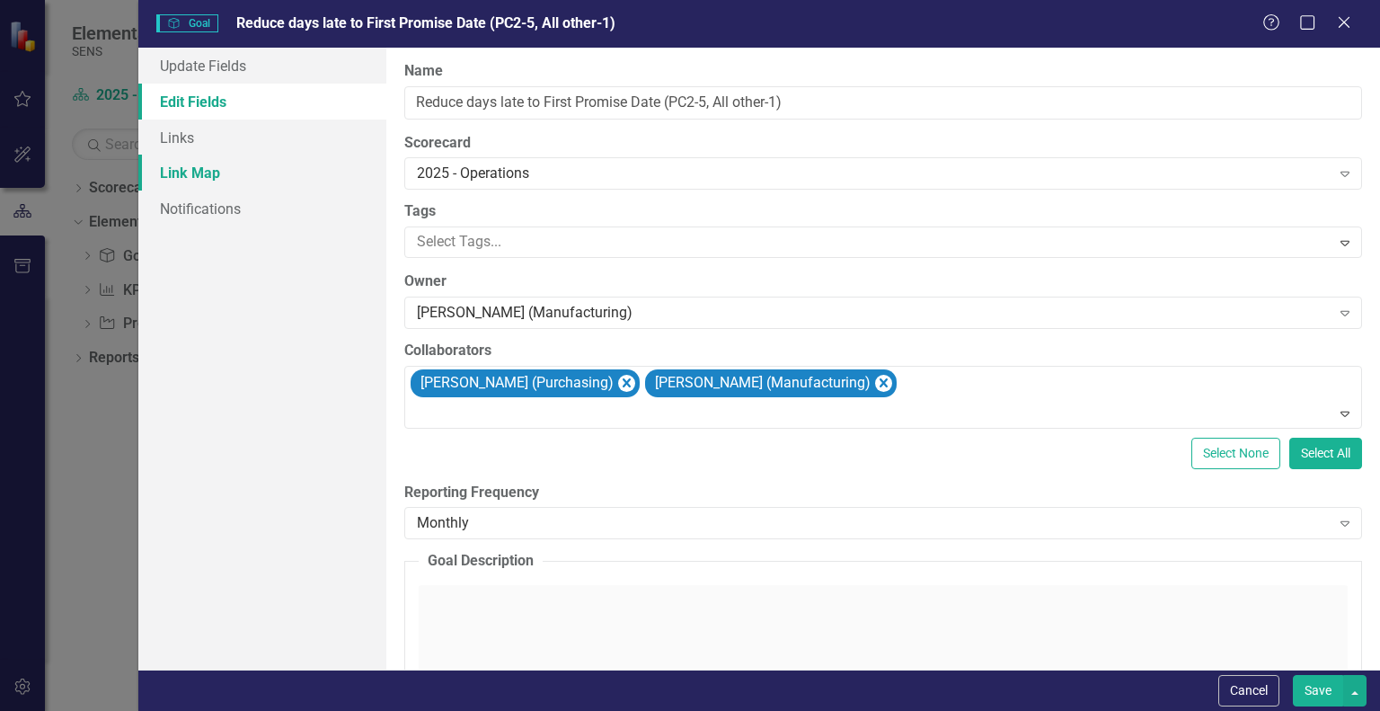
click at [194, 182] on link "Link Map" at bounding box center [262, 173] width 248 height 36
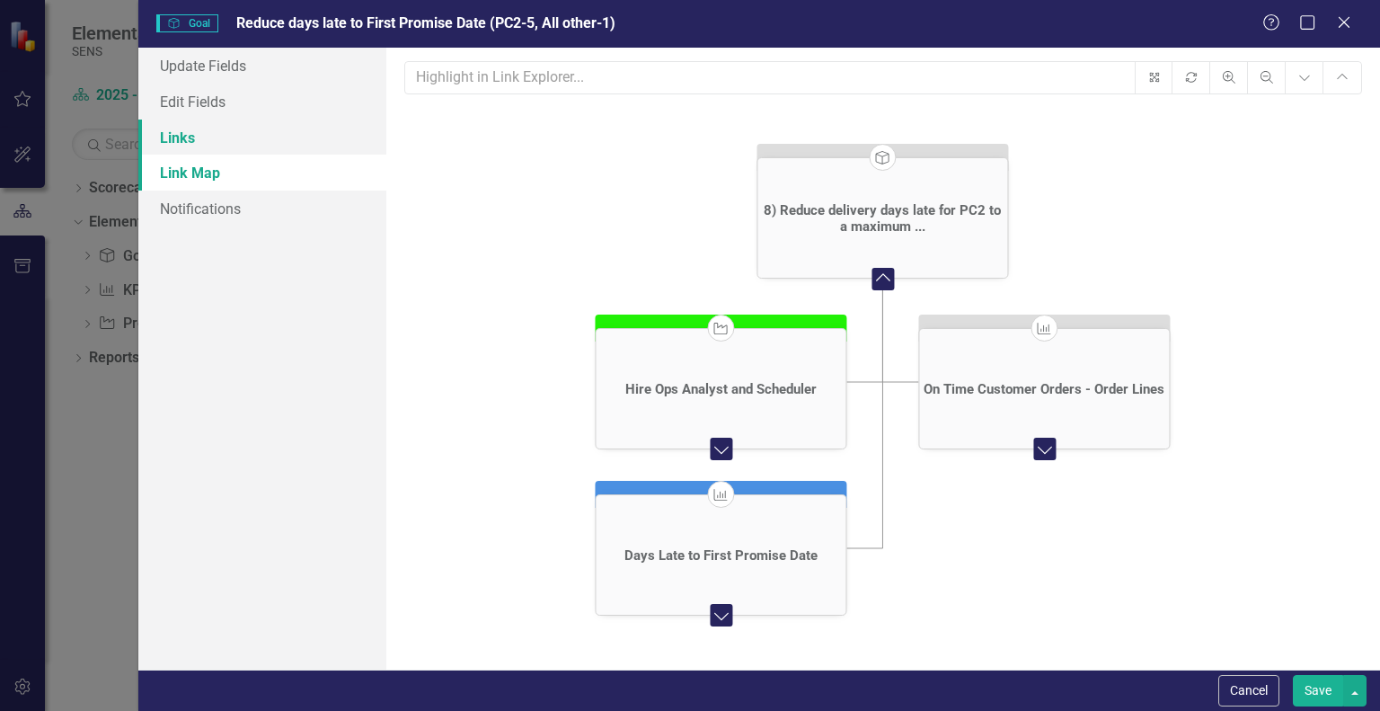
click at [162, 138] on link "Links" at bounding box center [262, 138] width 248 height 36
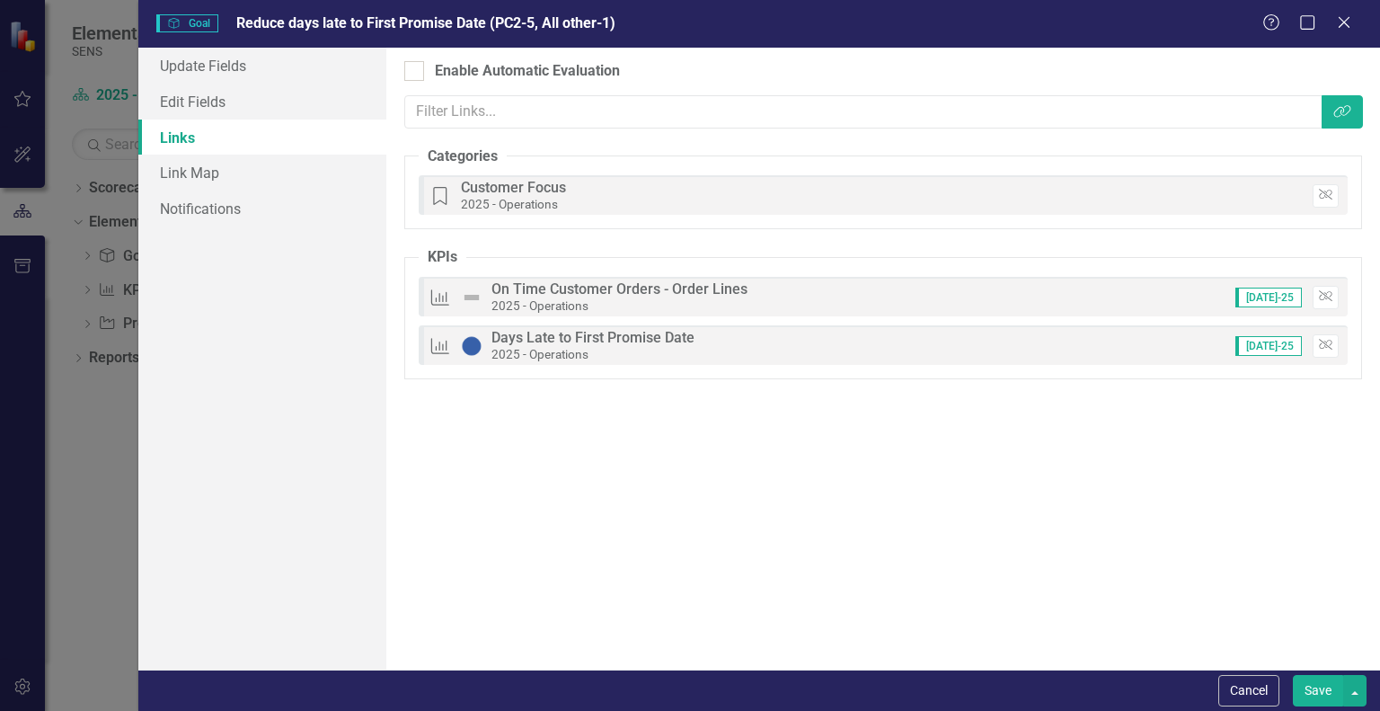
click at [705, 437] on div "Objectives are unique in ClearPoint as they can be evaluated based on the statu…" at bounding box center [883, 359] width 994 height 622
click at [1330, 686] on button "Save" at bounding box center [1318, 690] width 50 height 31
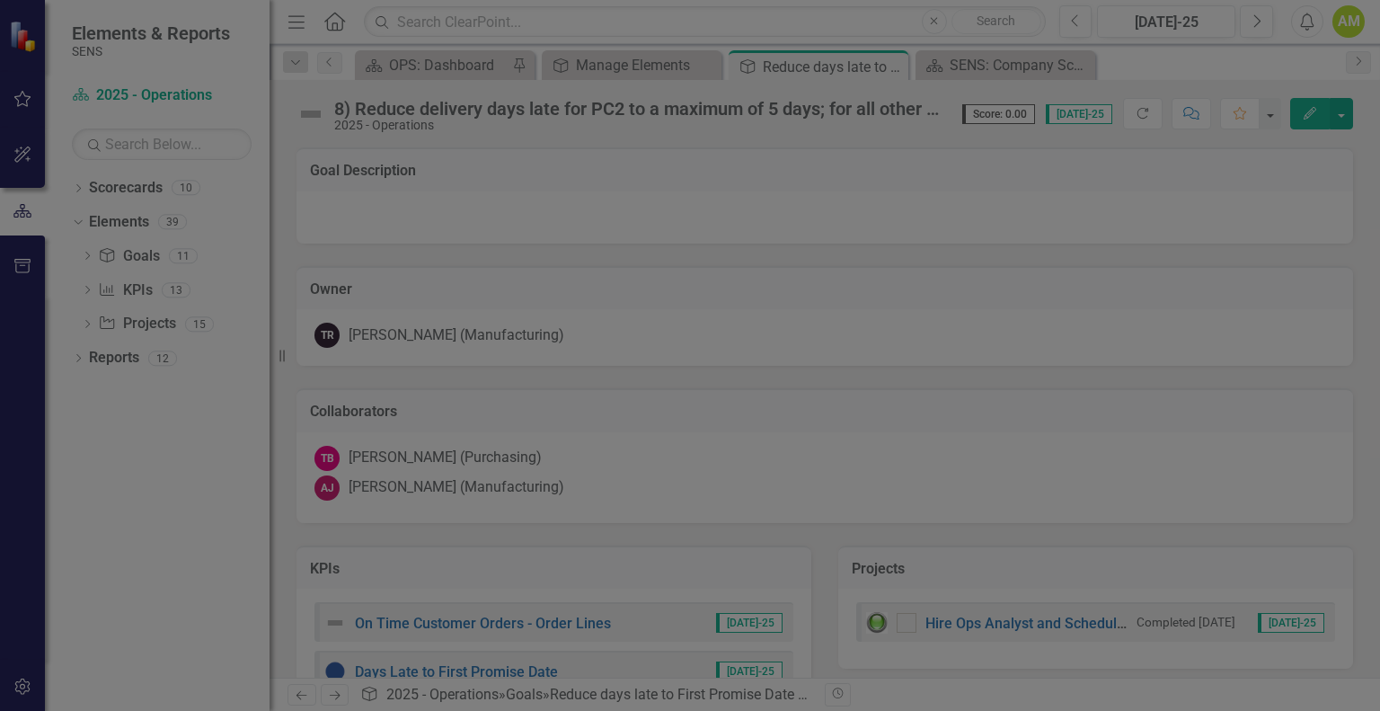
checkbox input "true"
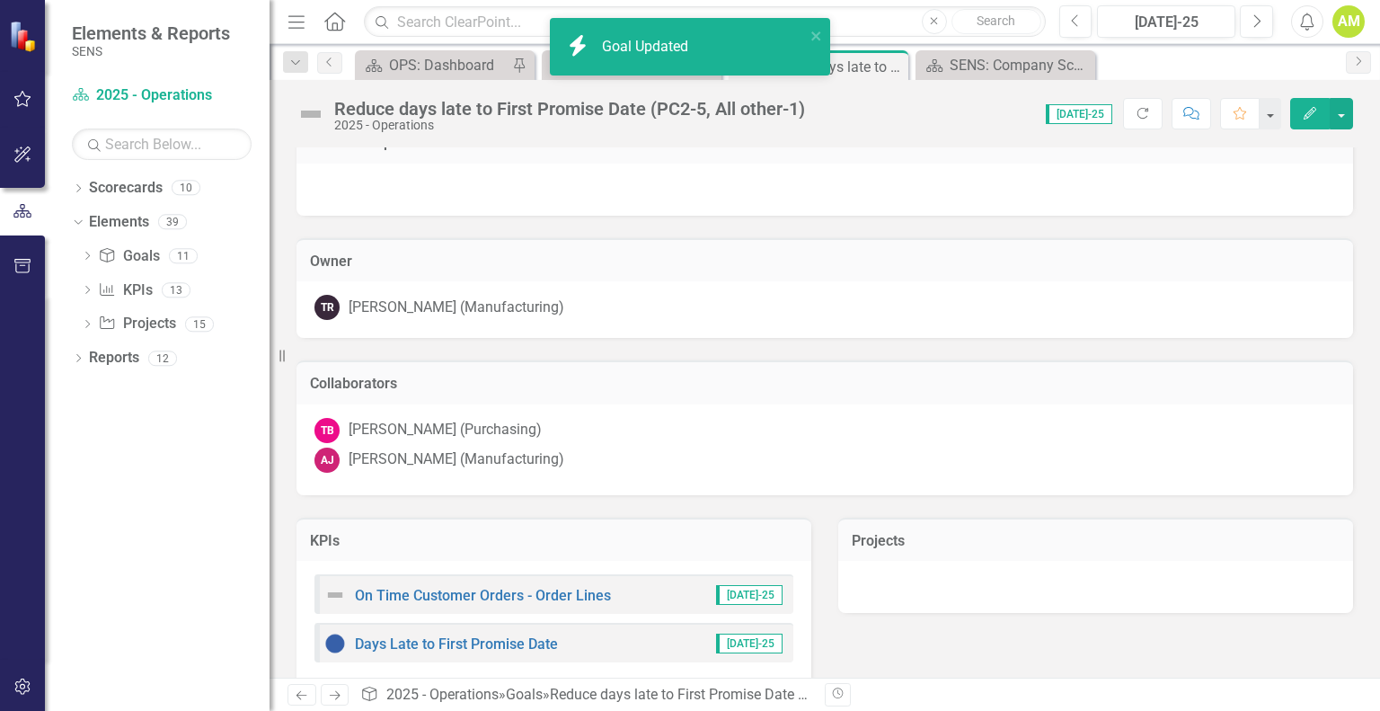
scroll to position [55, 0]
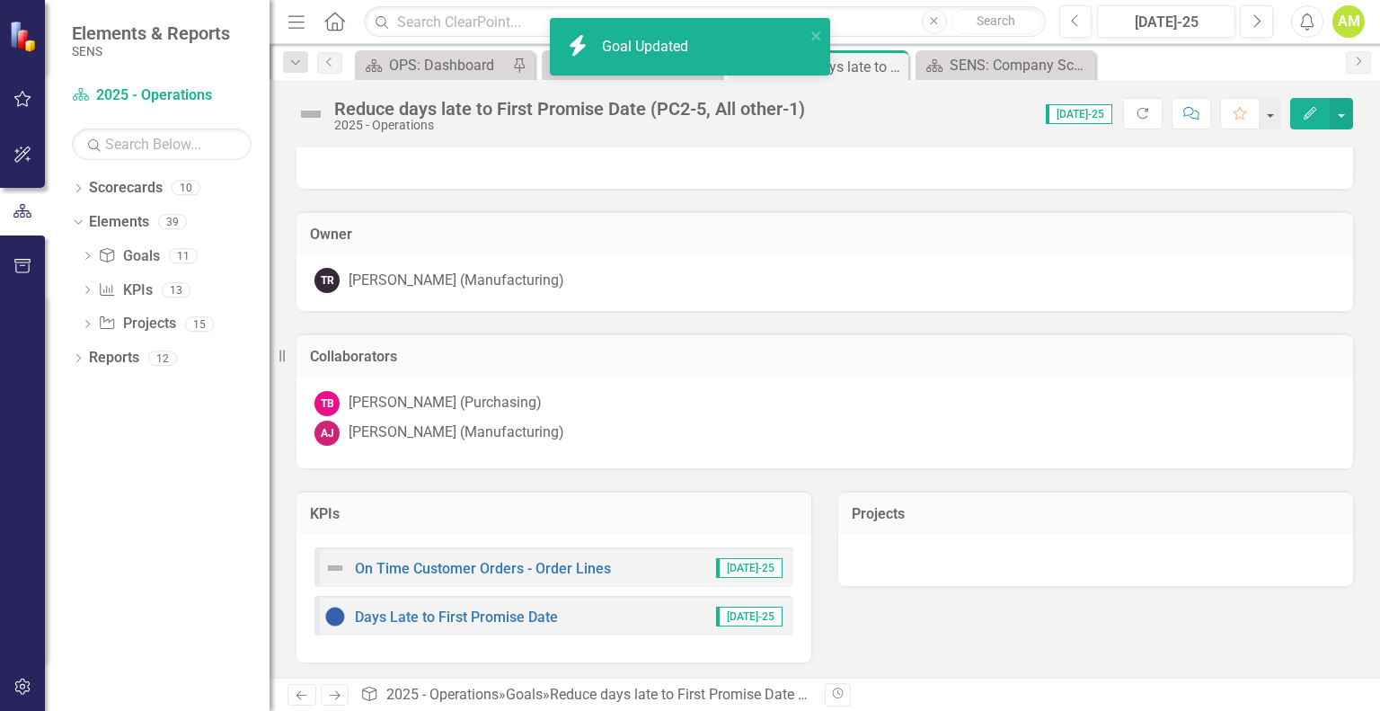
click at [963, 542] on div at bounding box center [1095, 560] width 515 height 52
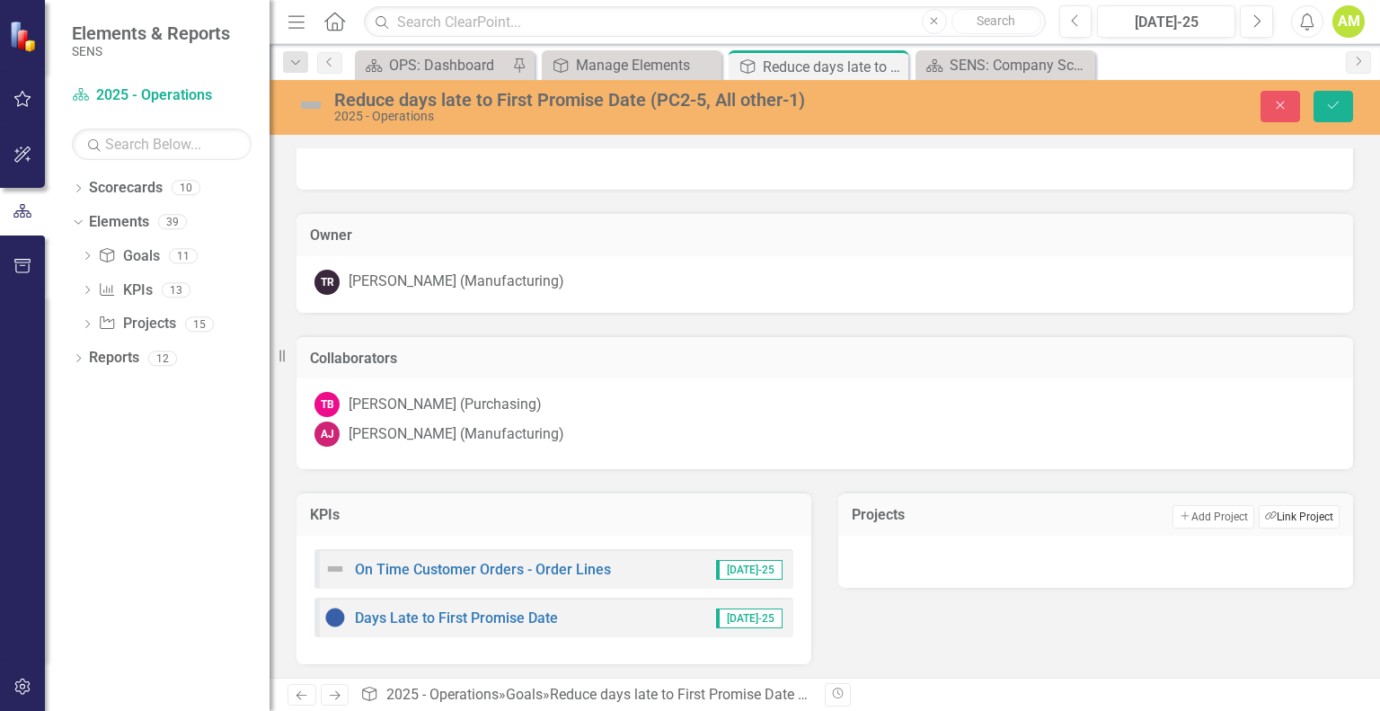
click at [1290, 512] on button "Link Tag Link Project" at bounding box center [1299, 516] width 81 height 23
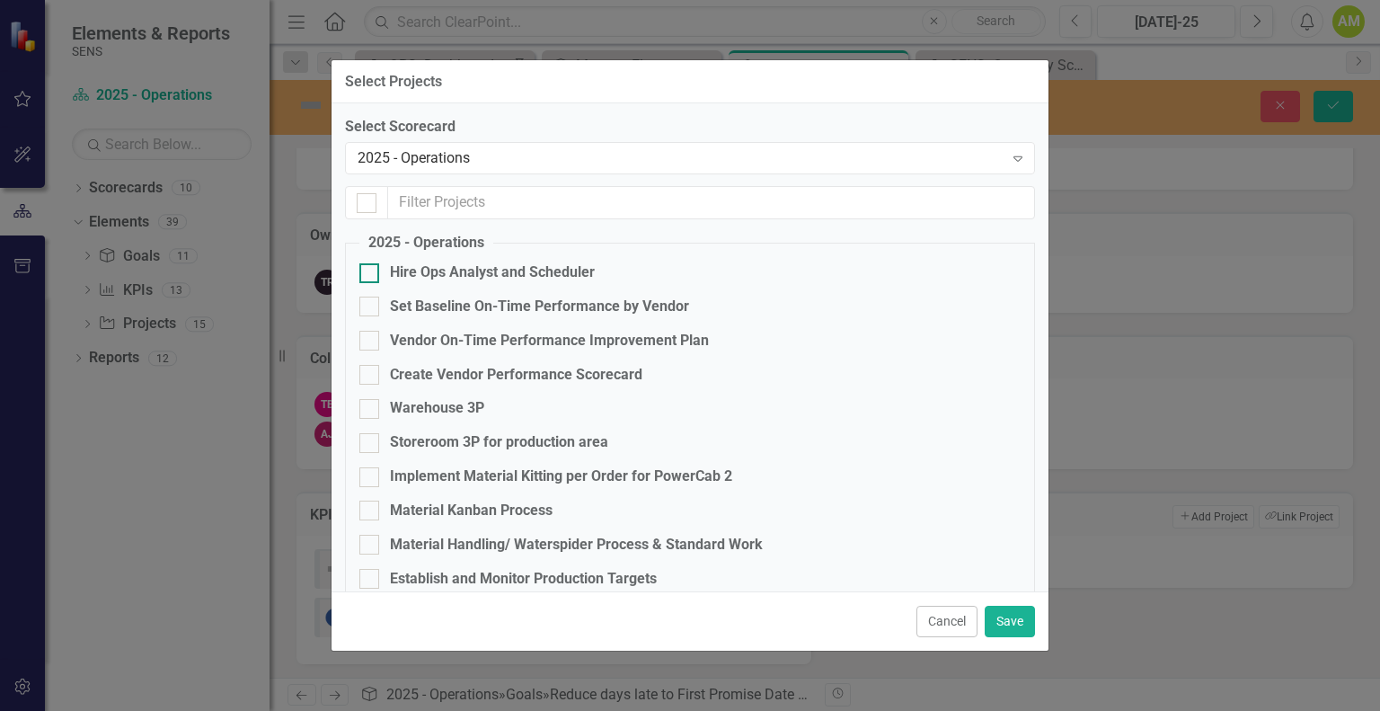
click at [392, 272] on div "Hire Ops Analyst and Scheduler" at bounding box center [492, 272] width 205 height 21
click at [371, 272] on input "Hire Ops Analyst and Scheduler" at bounding box center [365, 269] width 12 height 12
checkbox input "true"
click at [1009, 619] on button "Save" at bounding box center [1010, 621] width 50 height 31
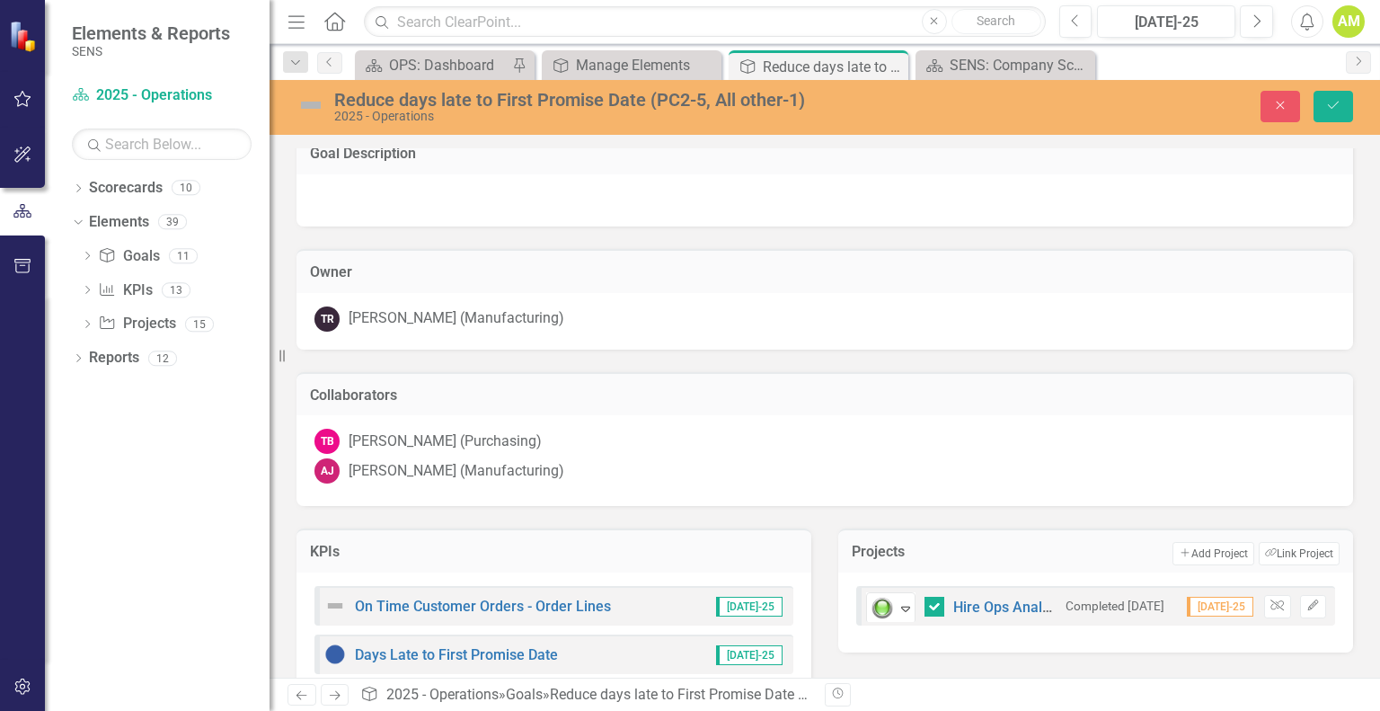
scroll to position [0, 0]
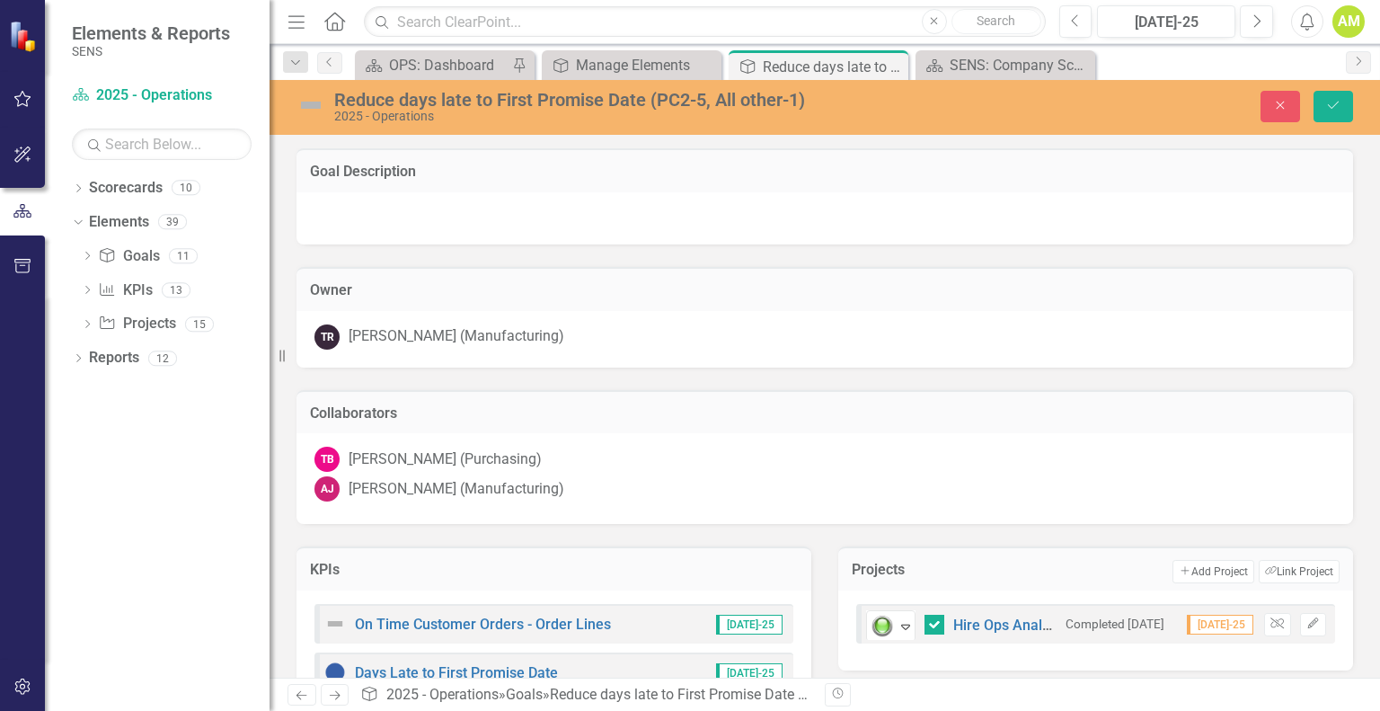
click at [314, 106] on img at bounding box center [311, 105] width 29 height 29
click at [316, 108] on img at bounding box center [311, 105] width 29 height 29
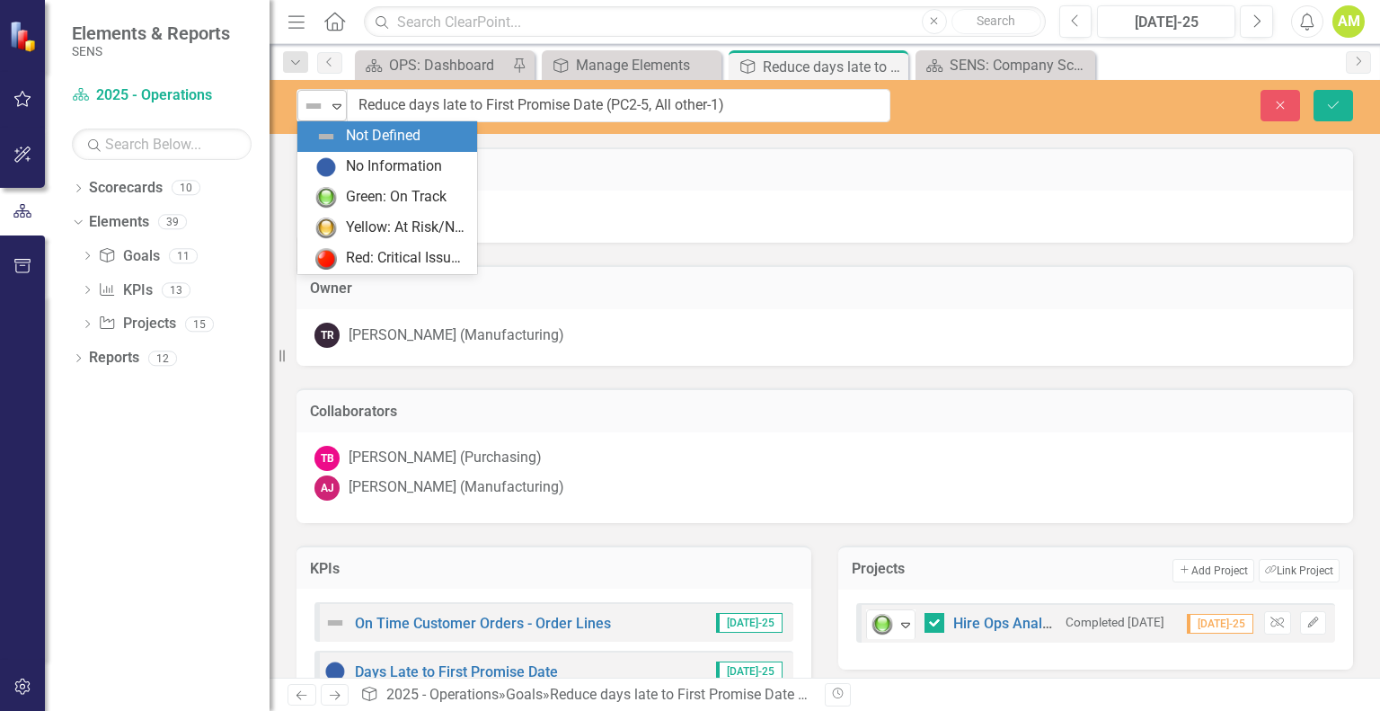
click at [334, 111] on icon "Expand" at bounding box center [337, 106] width 18 height 14
click at [356, 154] on div "No Information" at bounding box center [387, 167] width 180 height 31
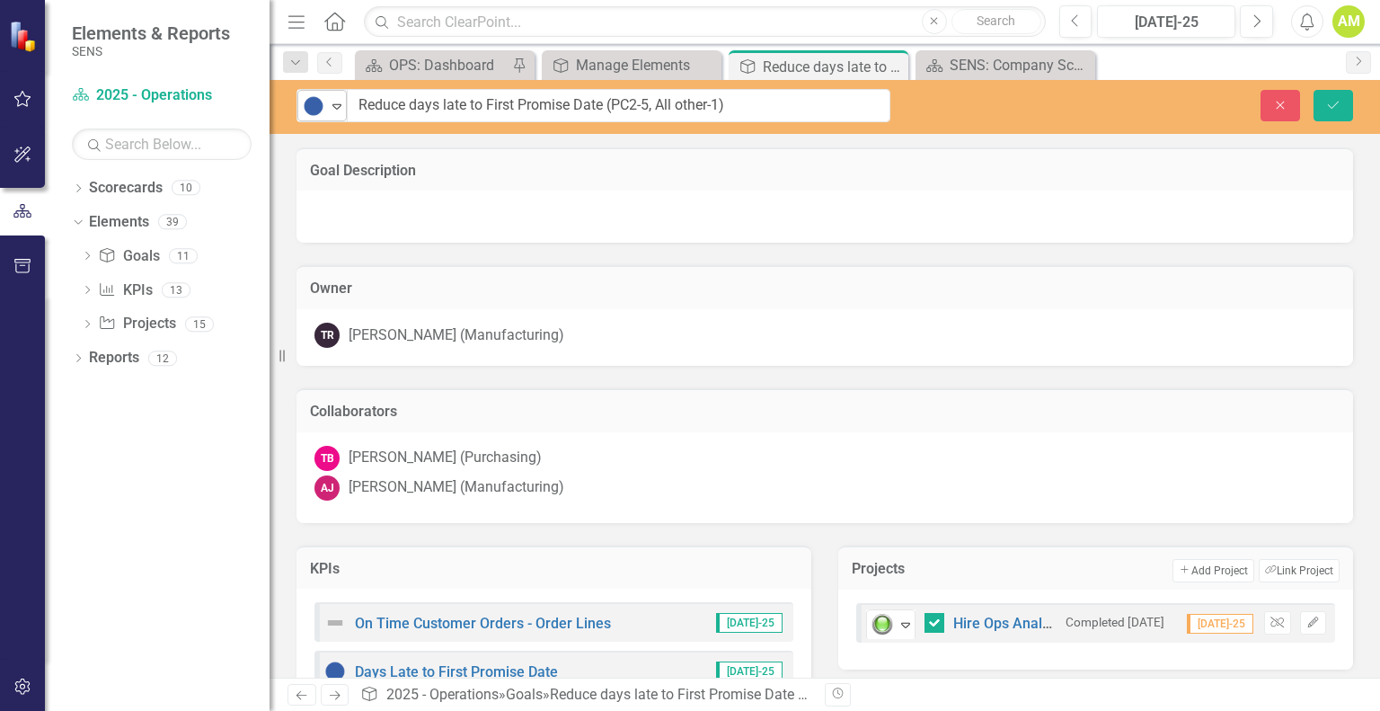
click at [334, 111] on icon "Expand" at bounding box center [337, 106] width 18 height 14
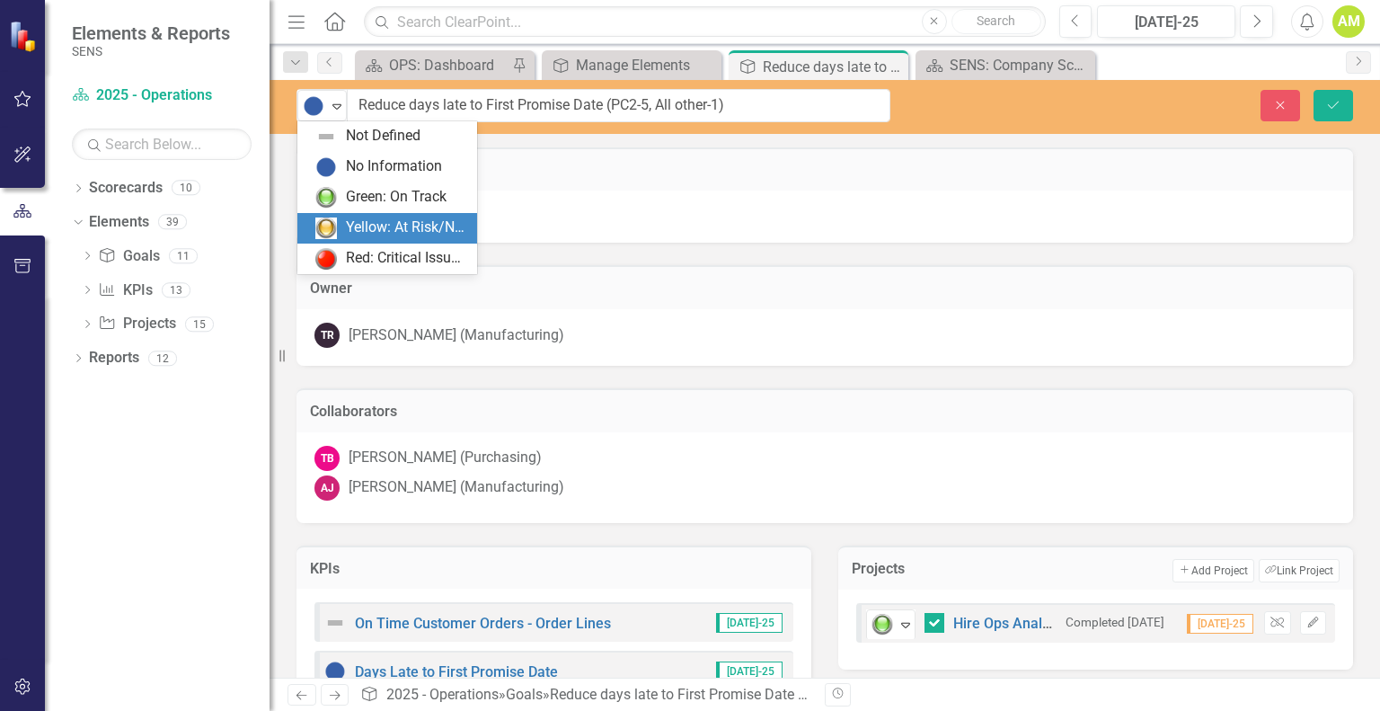
click at [376, 221] on div "Yellow: At Risk/Needs Attention" at bounding box center [406, 227] width 120 height 21
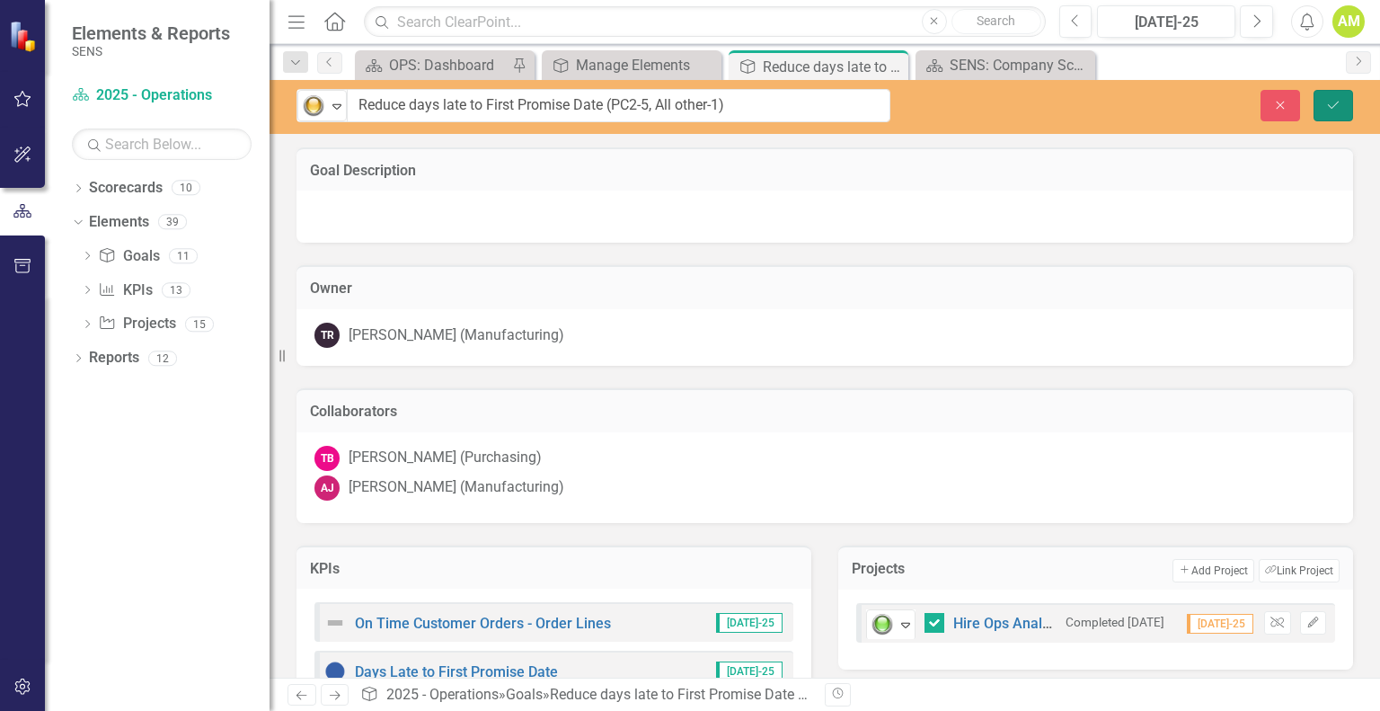
click at [1323, 111] on button "Save" at bounding box center [1334, 105] width 40 height 31
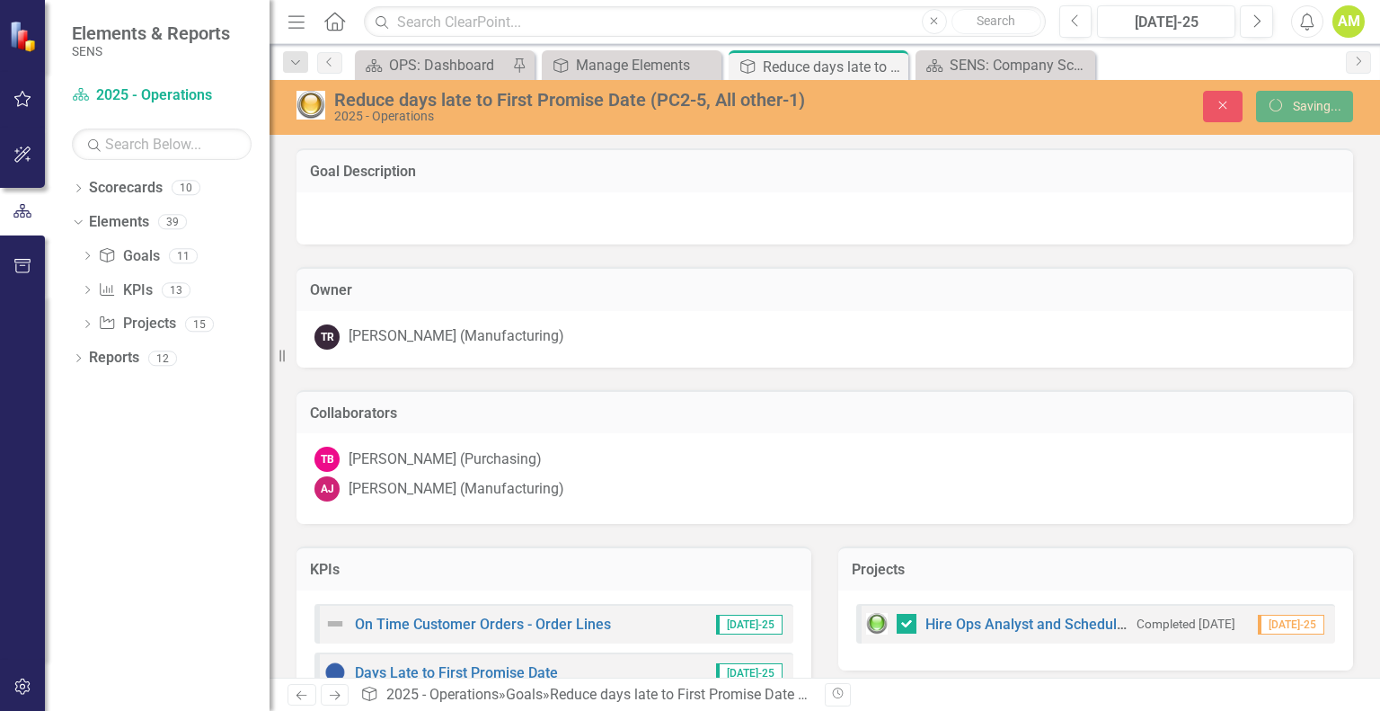
checkbox input "true"
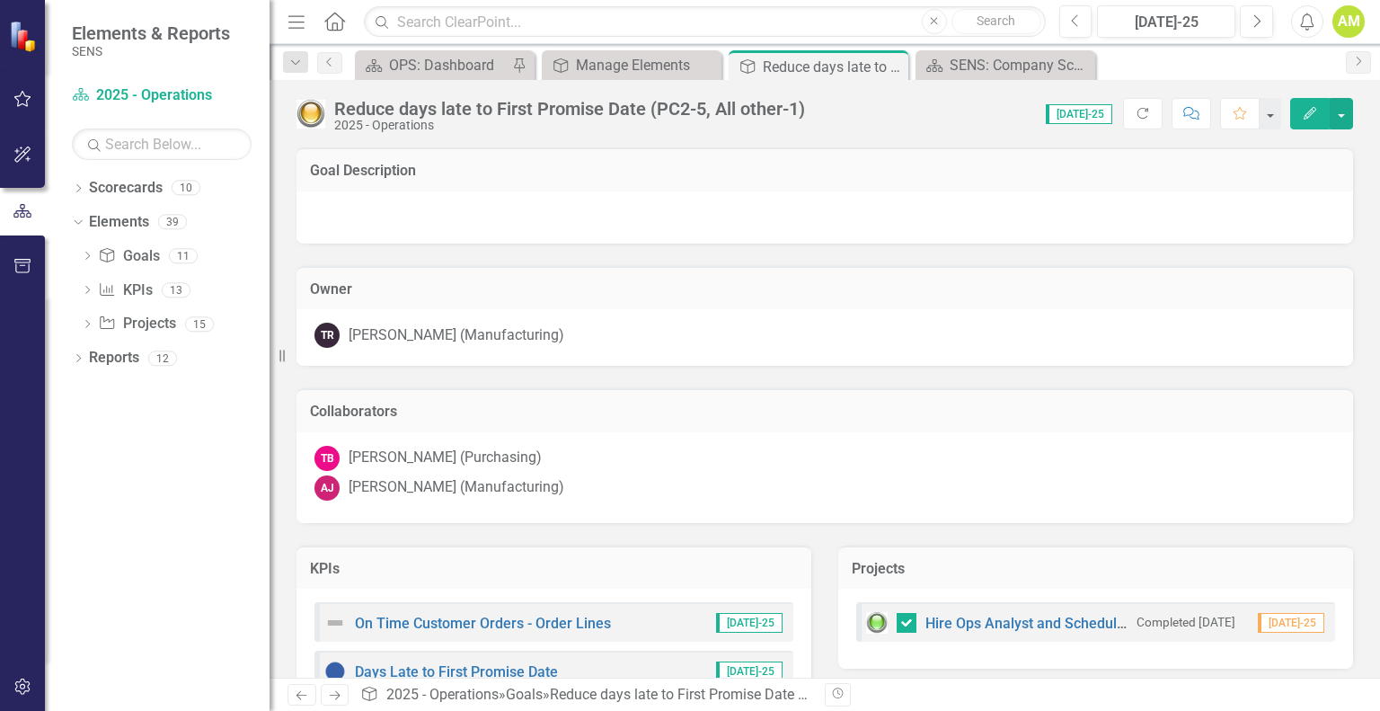
checkbox input "true"
click at [889, 66] on icon "Close" at bounding box center [891, 66] width 18 height 14
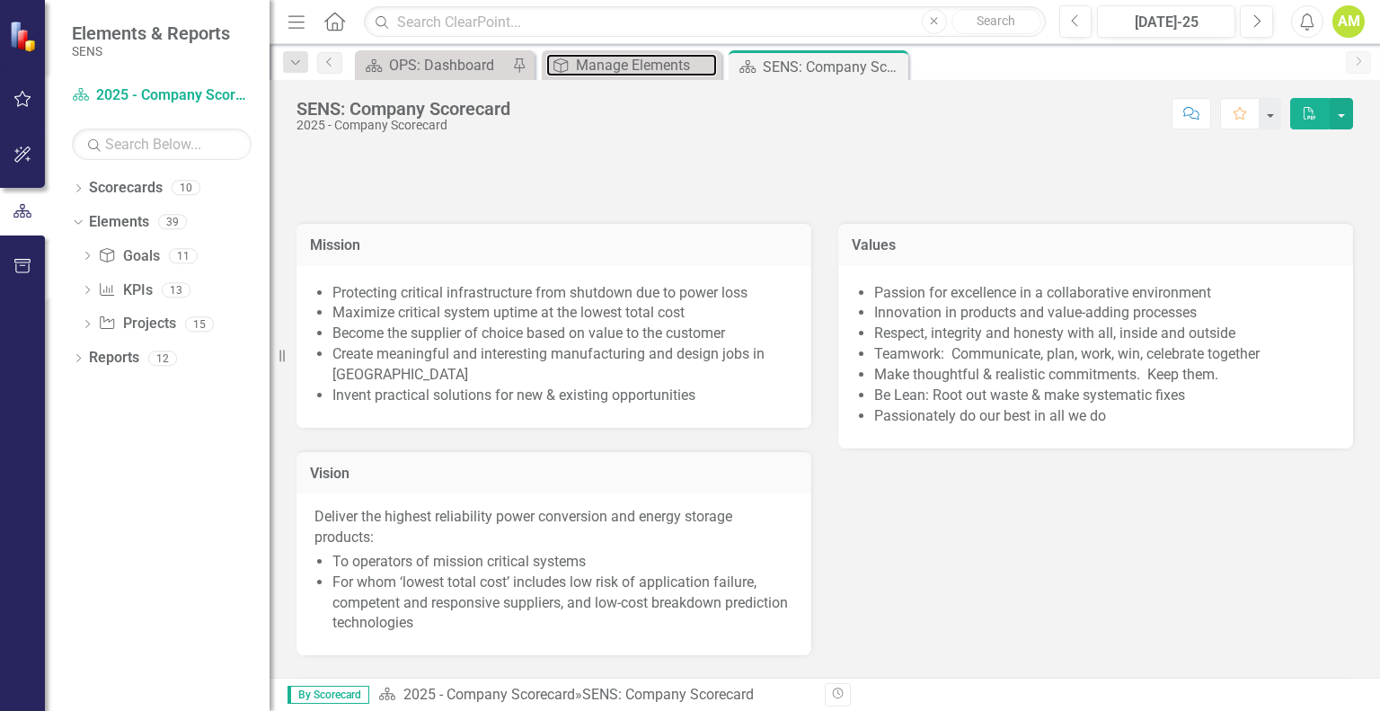
click at [615, 67] on div "Manage Elements" at bounding box center [646, 65] width 141 height 22
click at [444, 62] on div "OPS: Dashboard" at bounding box center [448, 65] width 119 height 22
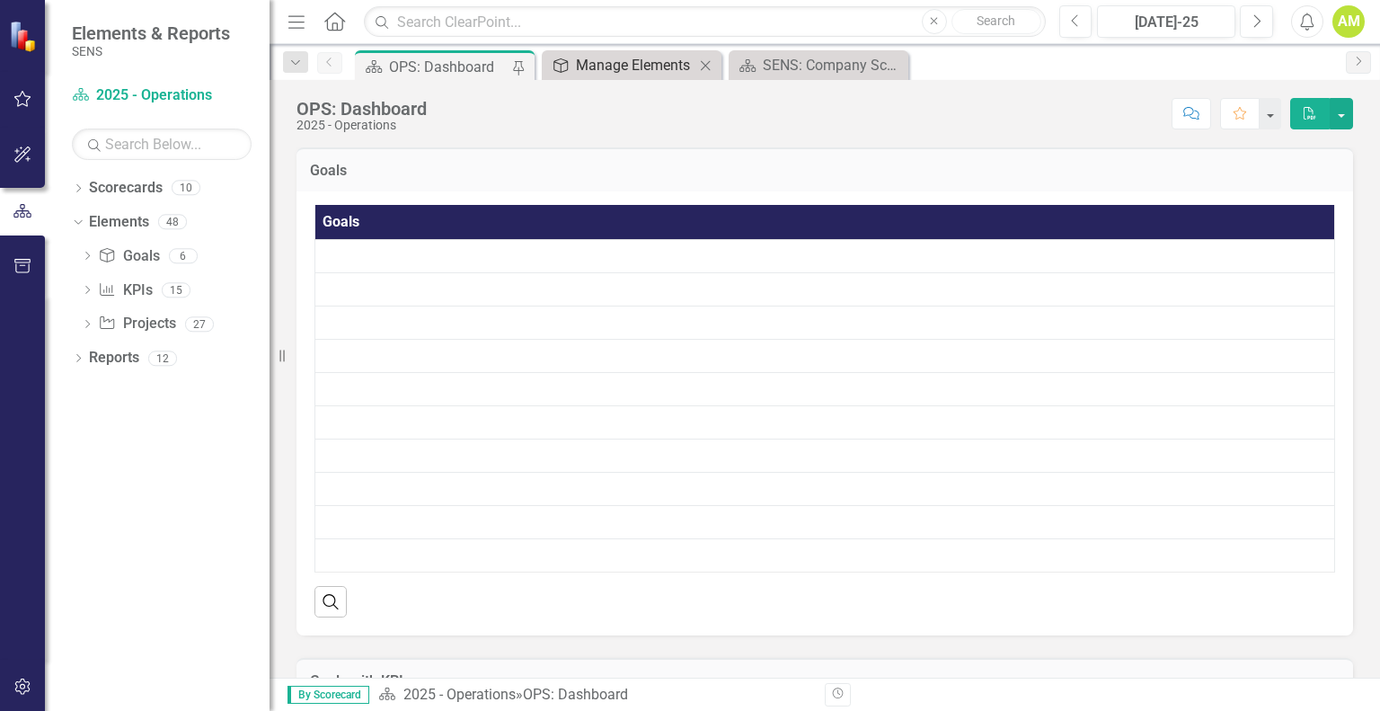
click at [597, 66] on div "Manage Elements" at bounding box center [635, 65] width 119 height 22
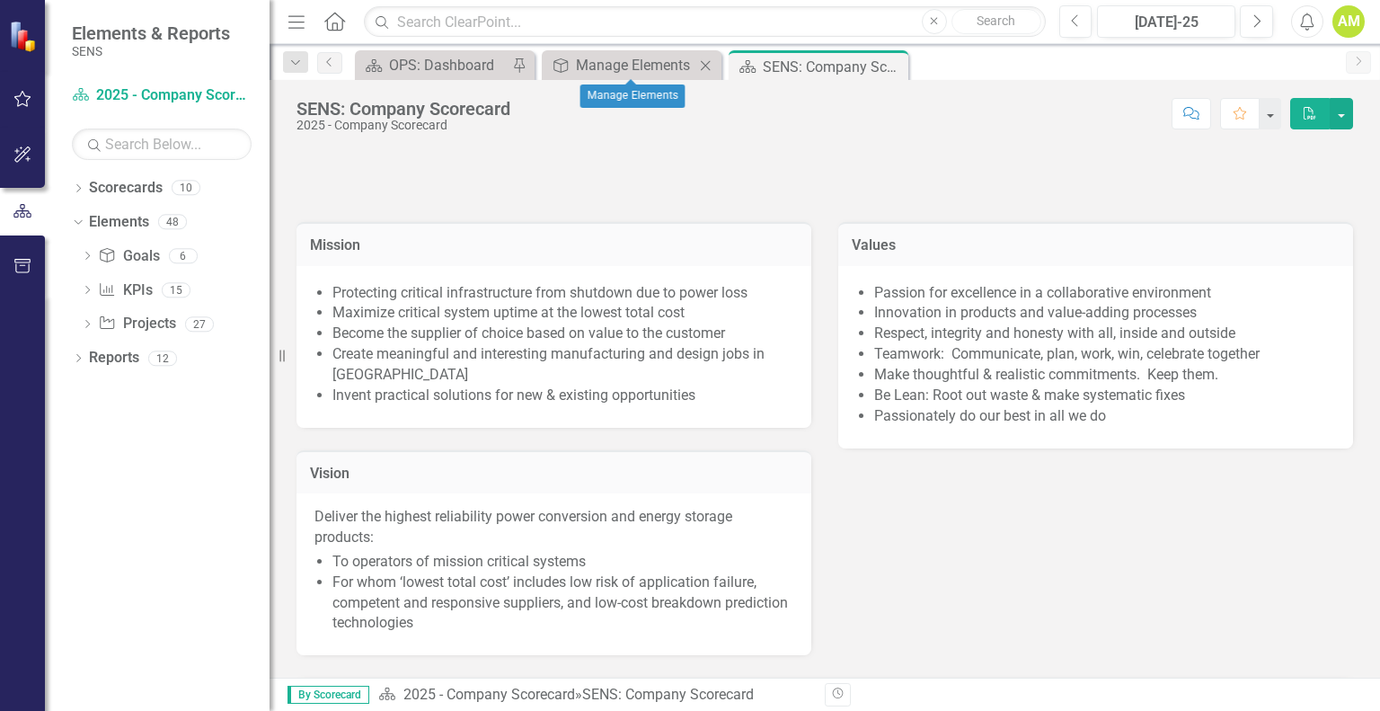
click at [704, 66] on icon at bounding box center [706, 65] width 10 height 10
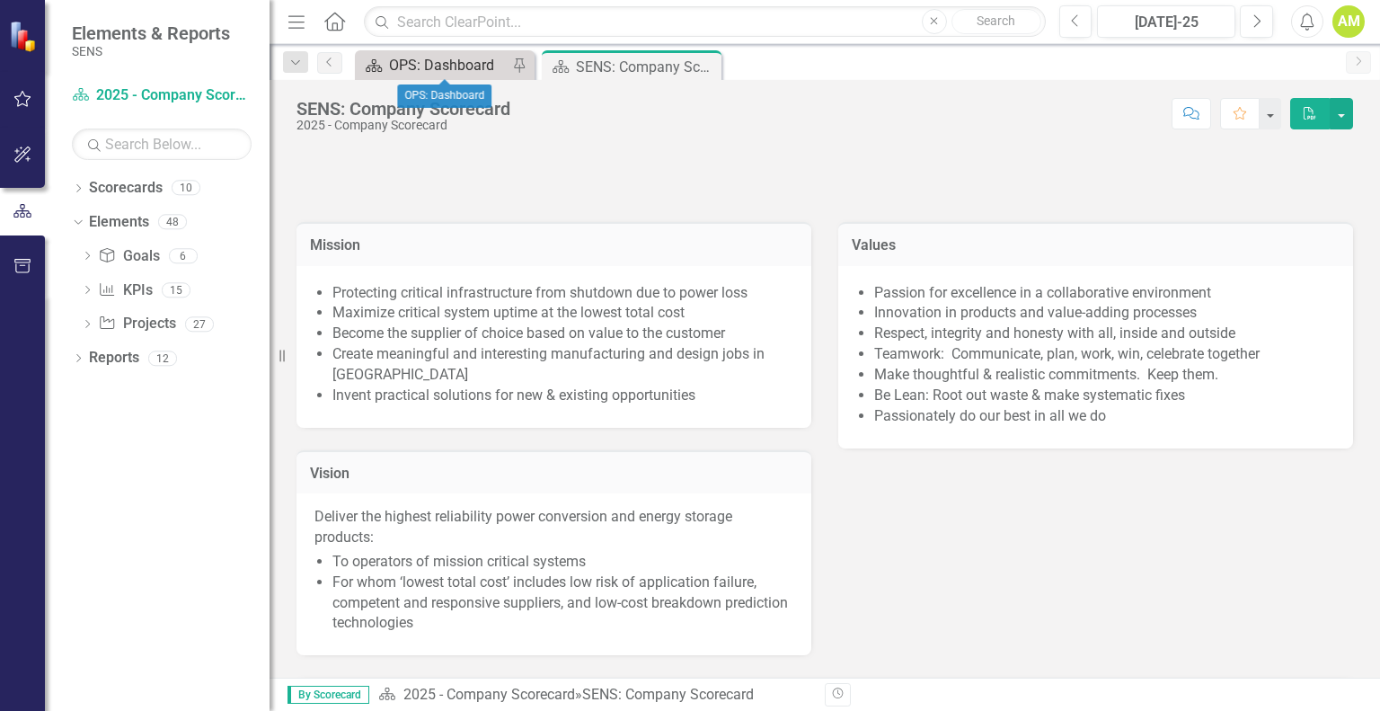
click at [456, 63] on div "OPS: Dashboard" at bounding box center [448, 65] width 119 height 22
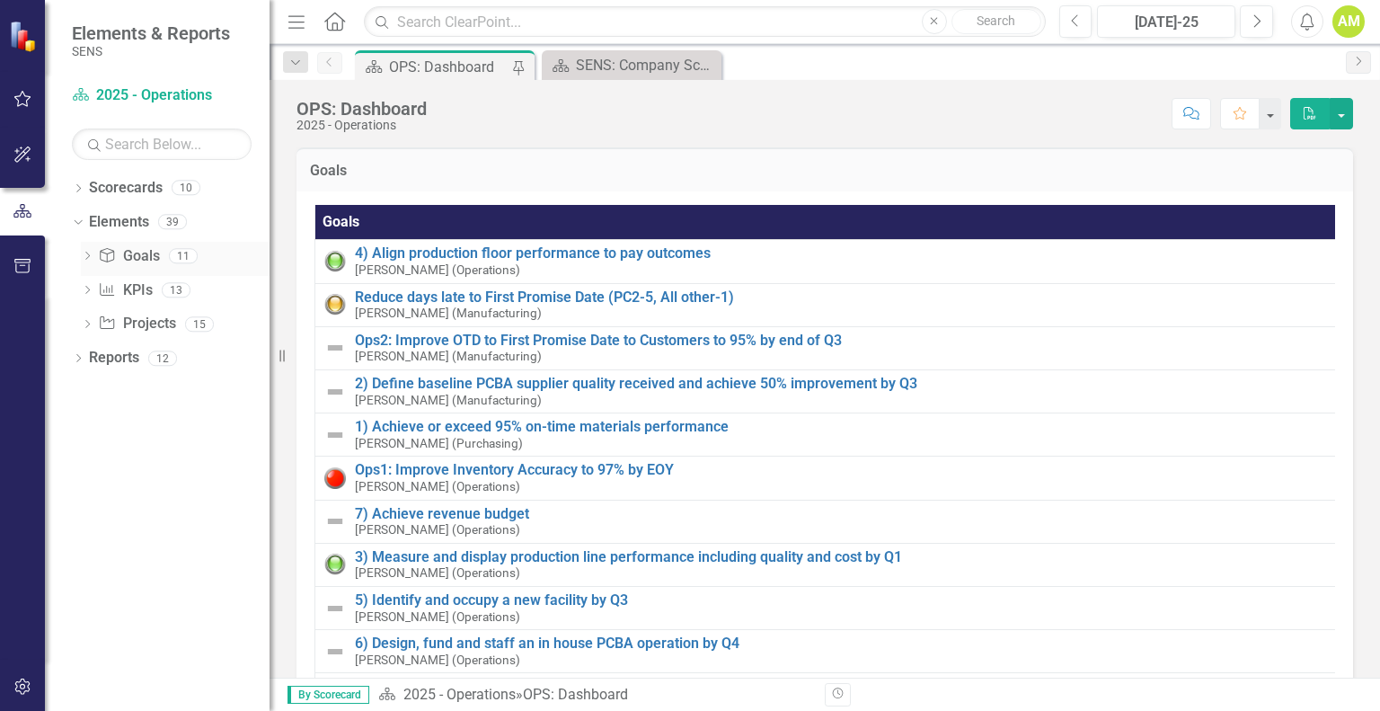
click at [149, 252] on link "Goal Goals" at bounding box center [128, 256] width 61 height 21
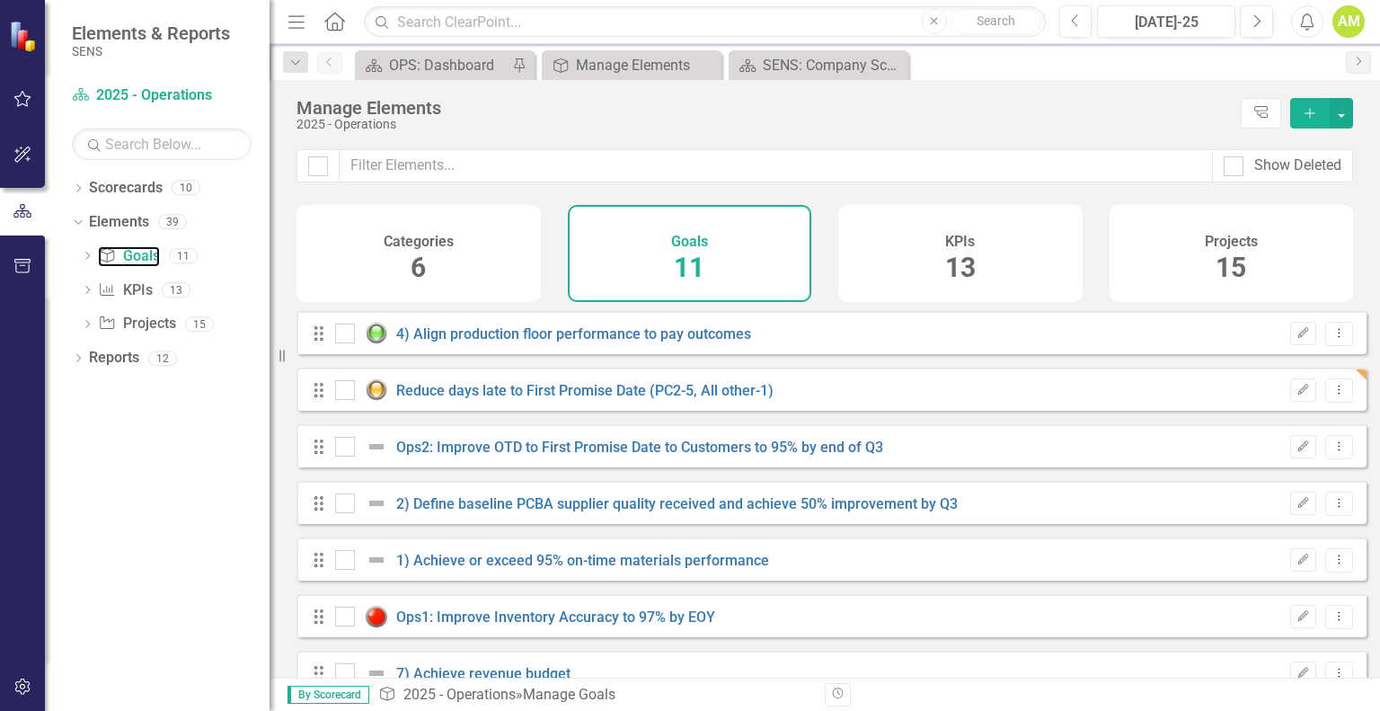
checkbox input "false"
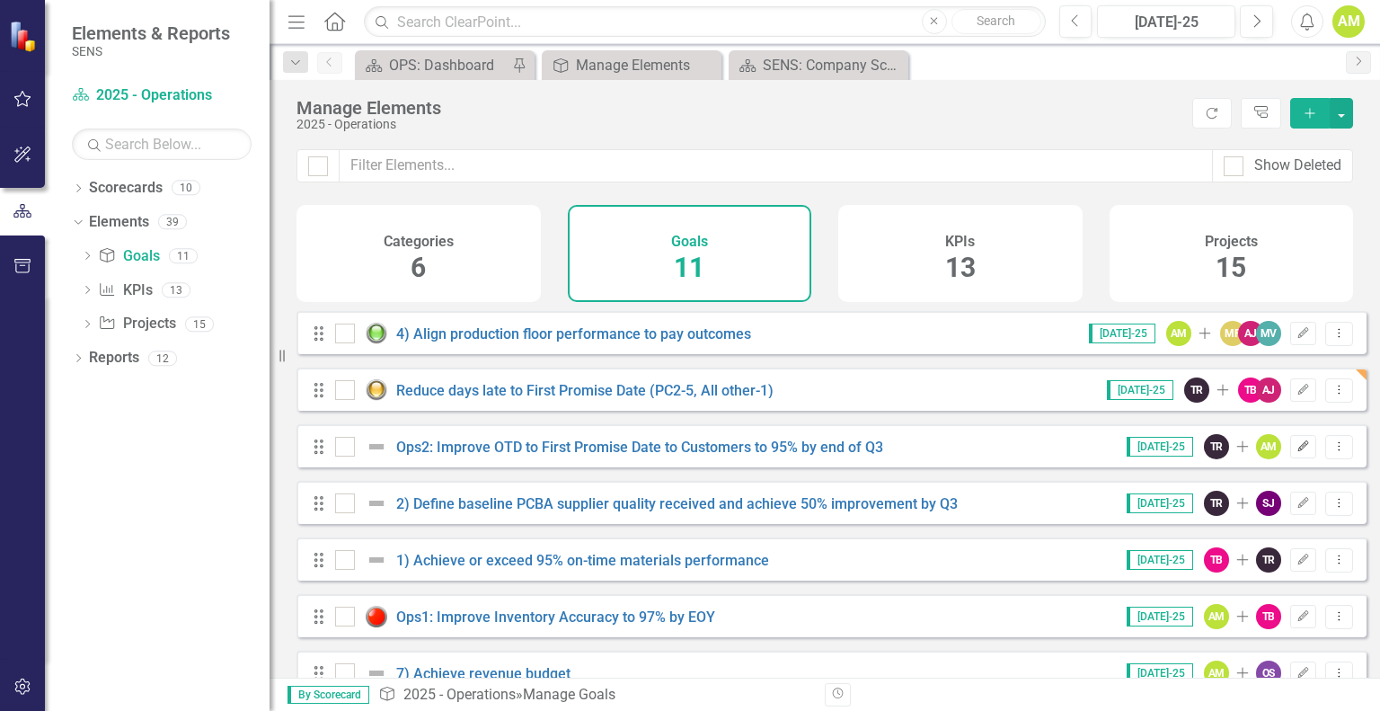
click at [1298, 452] on icon "Edit" at bounding box center [1303, 446] width 13 height 11
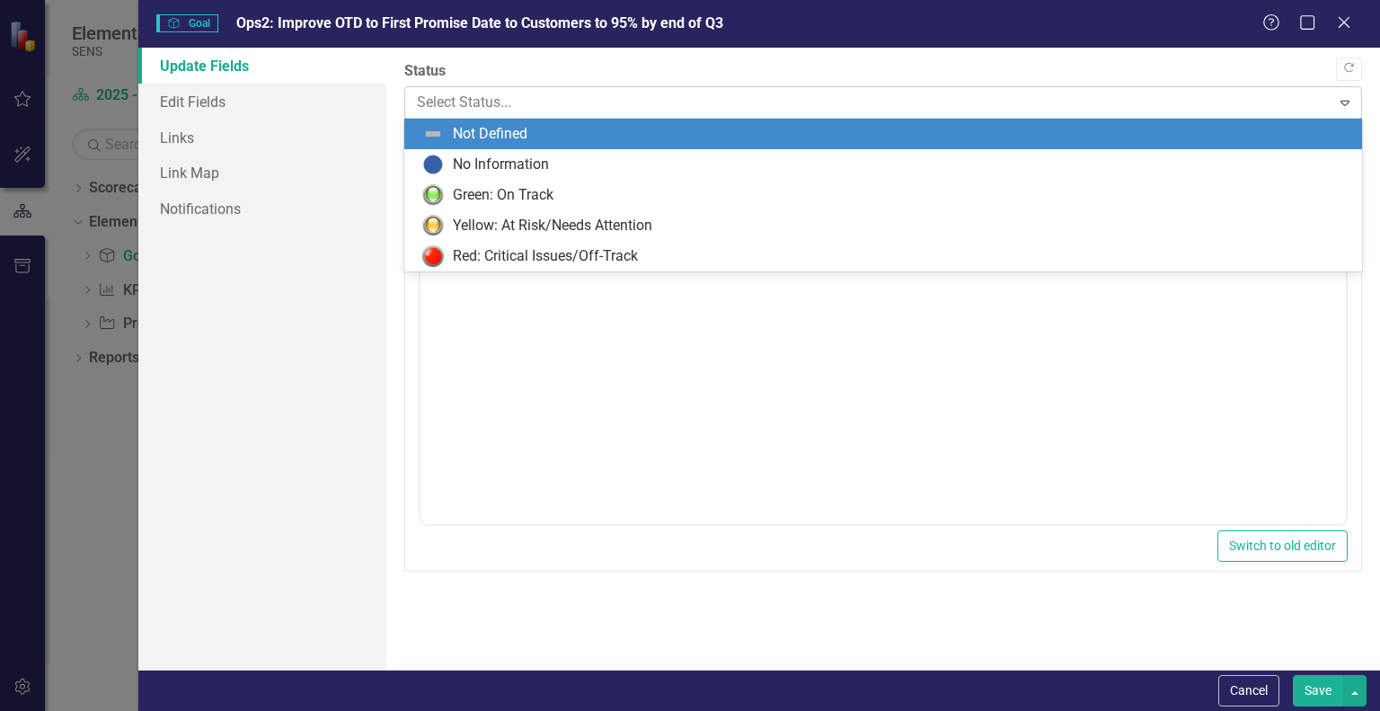
click at [431, 101] on div at bounding box center [868, 103] width 902 height 24
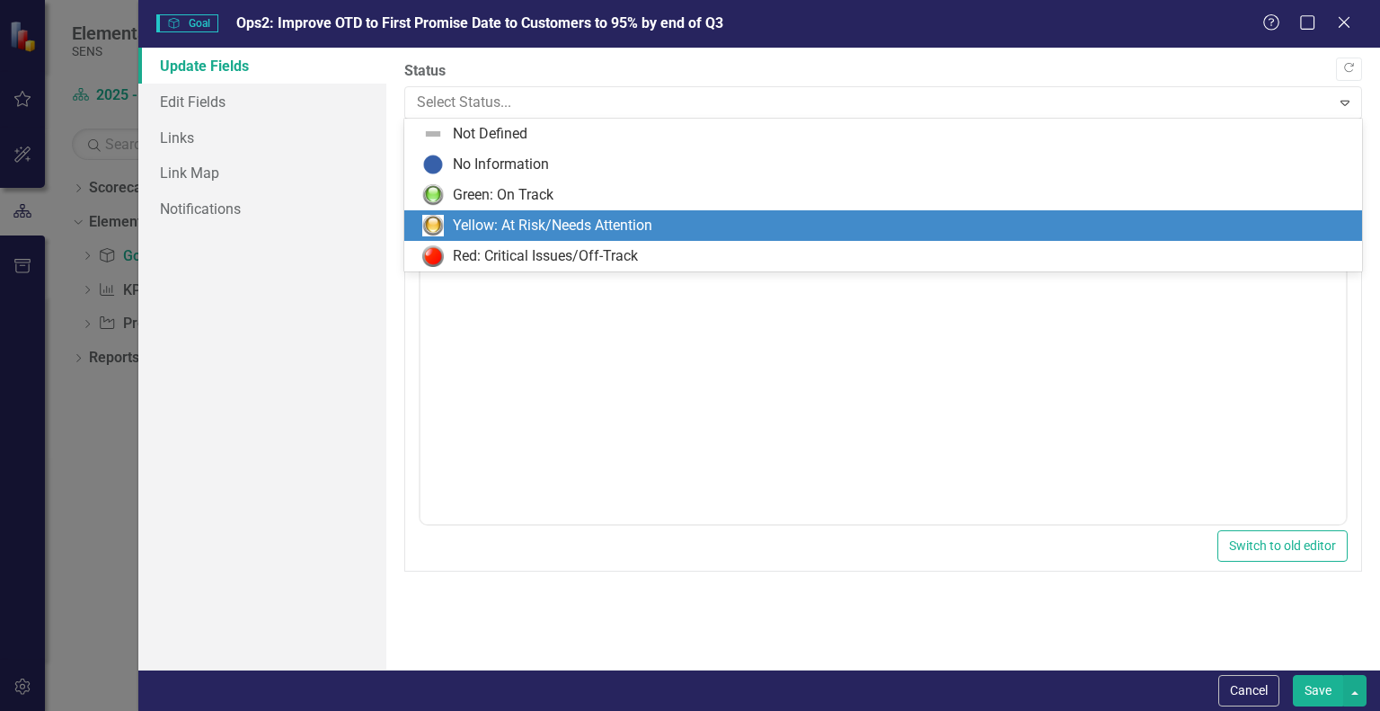
click at [502, 225] on div "Yellow: At Risk/Needs Attention" at bounding box center [552, 226] width 199 height 21
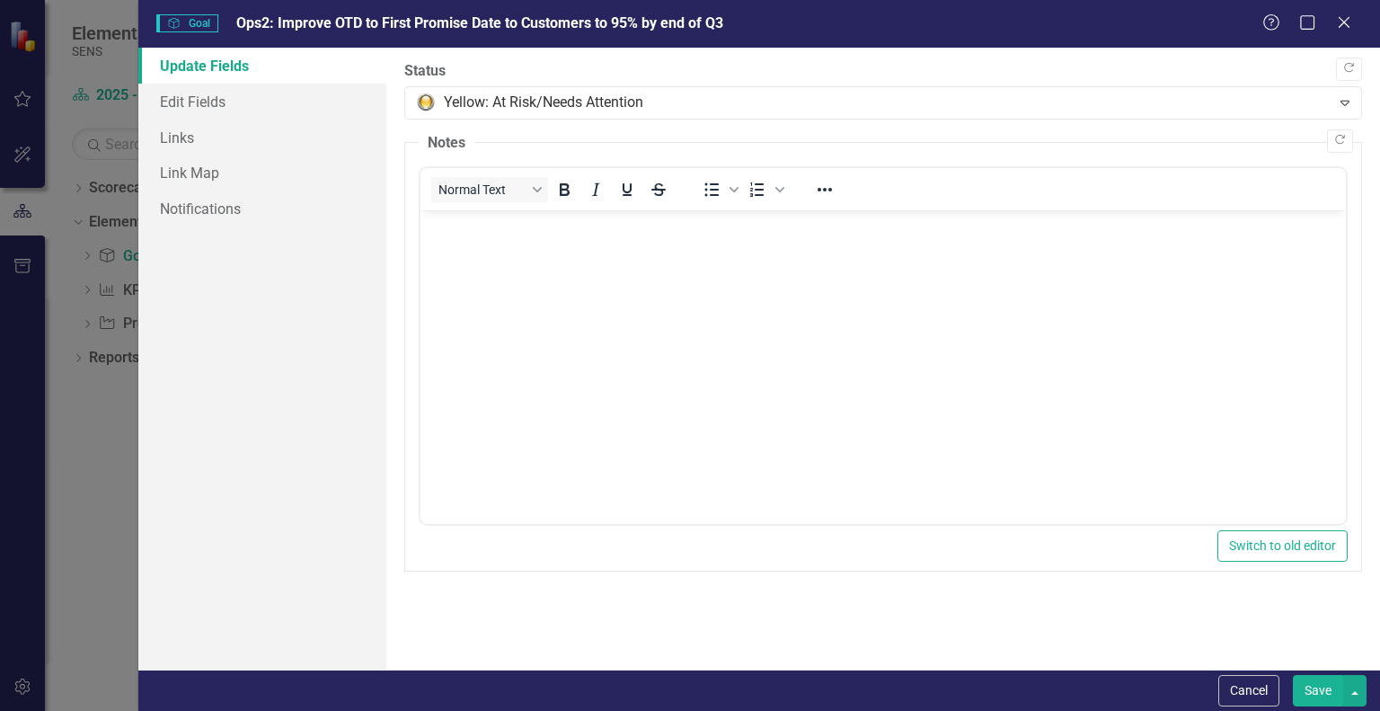
click at [476, 258] on body "Rich Text Area. Press ALT-0 for help." at bounding box center [884, 345] width 926 height 270
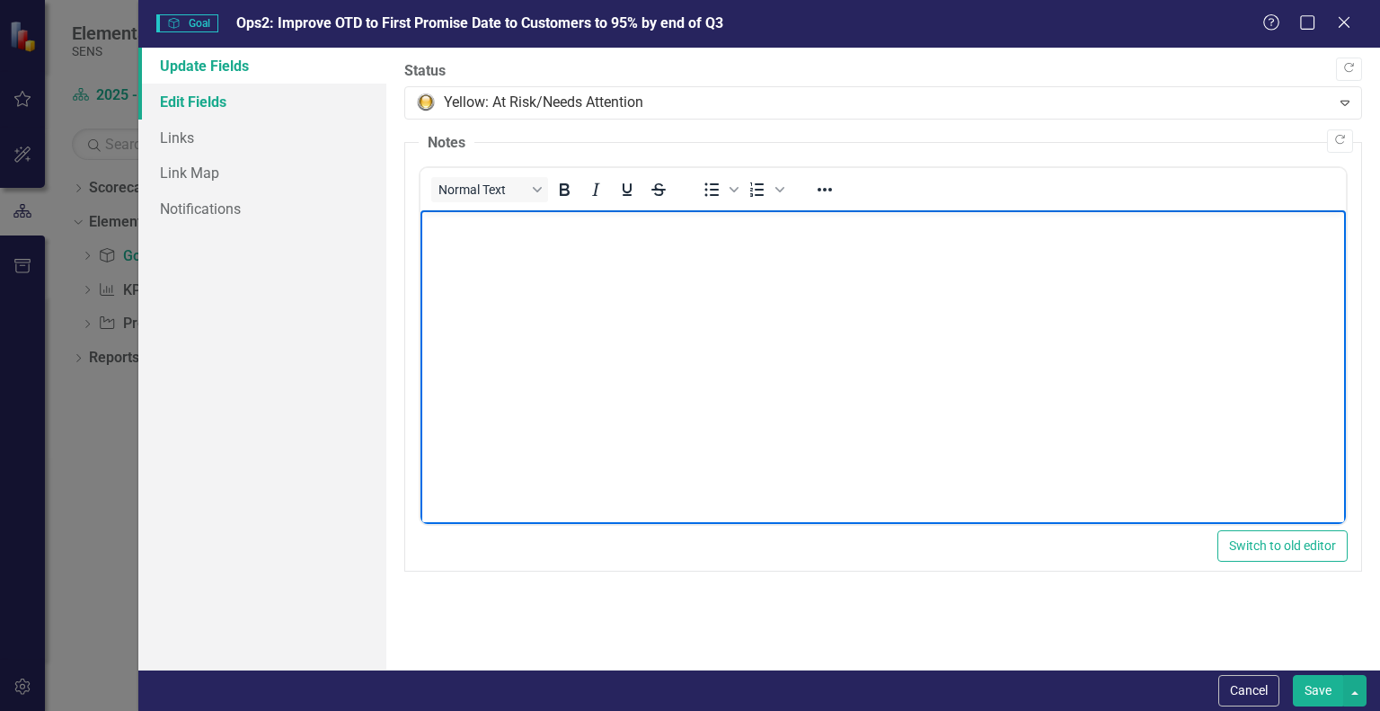
click at [183, 95] on link "Edit Fields" at bounding box center [262, 102] width 248 height 36
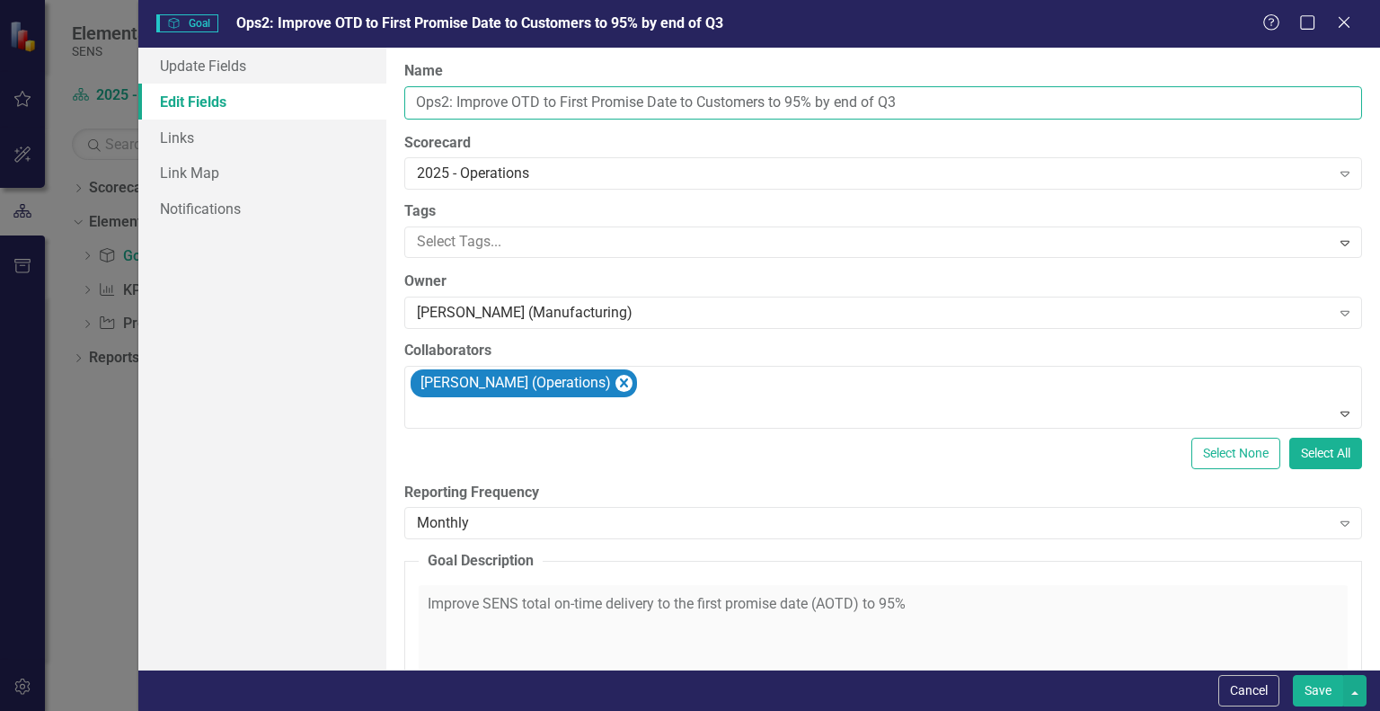
drag, startPoint x: 456, startPoint y: 99, endPoint x: 357, endPoint y: 99, distance: 99.7
click at [357, 99] on div "Update Fields Edit Fields Links Link Map Notifications "Update" fields in Clear…" at bounding box center [759, 359] width 1242 height 622
type input "Improve OTD to First Promise Date to Customers to 95% by end of Q3"
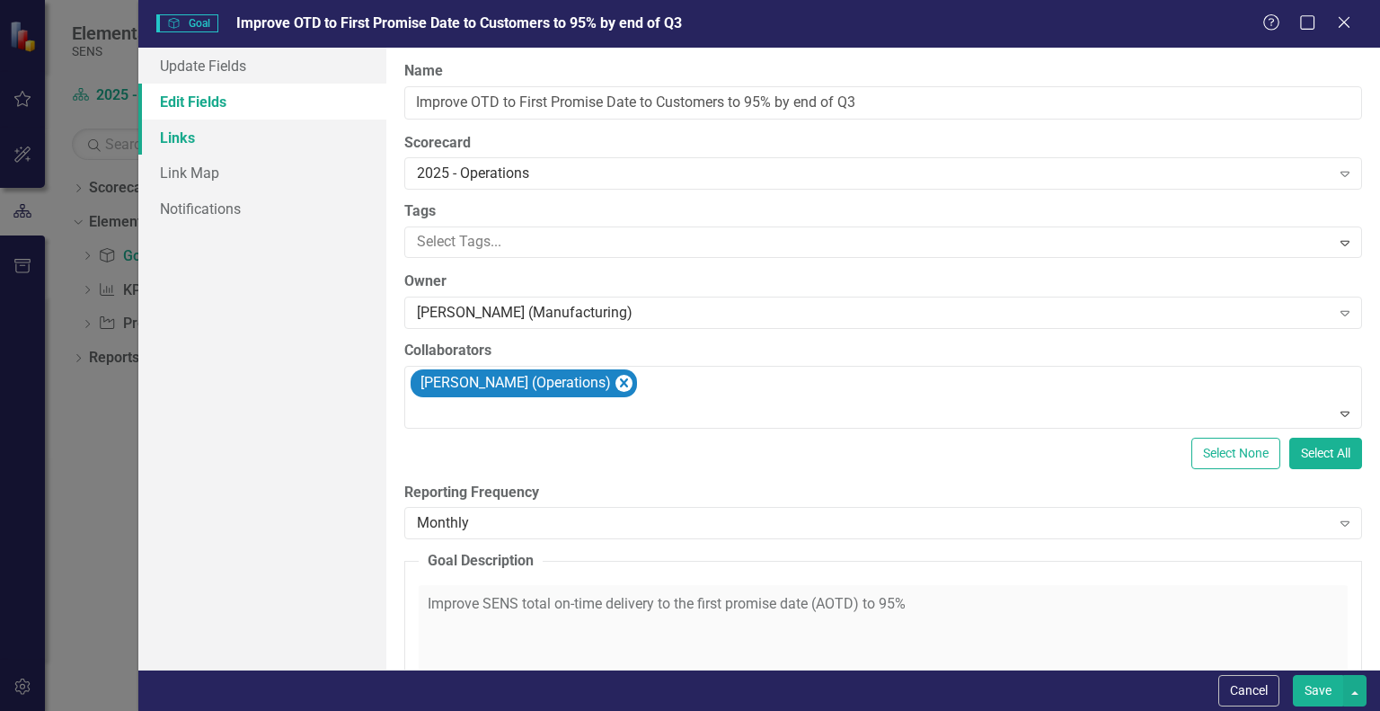
click at [197, 140] on link "Links" at bounding box center [262, 138] width 248 height 36
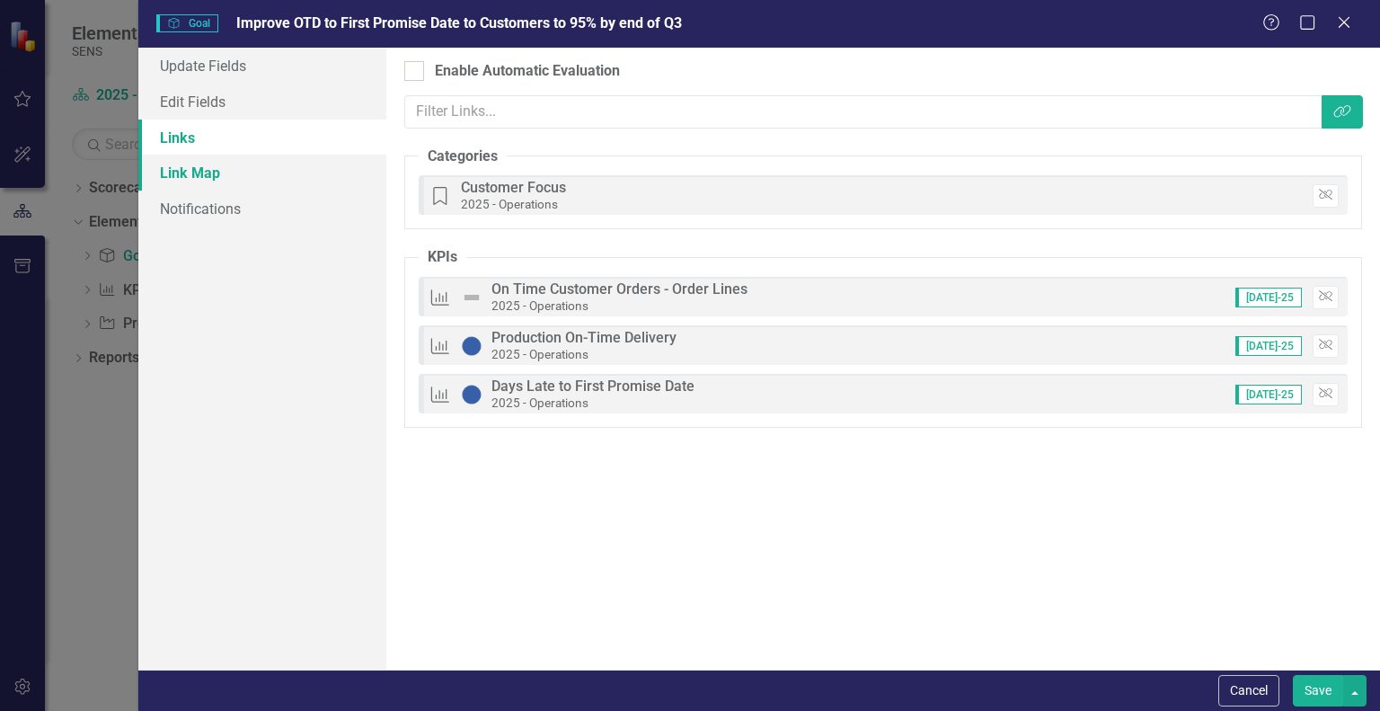
click at [177, 169] on link "Link Map" at bounding box center [262, 173] width 248 height 36
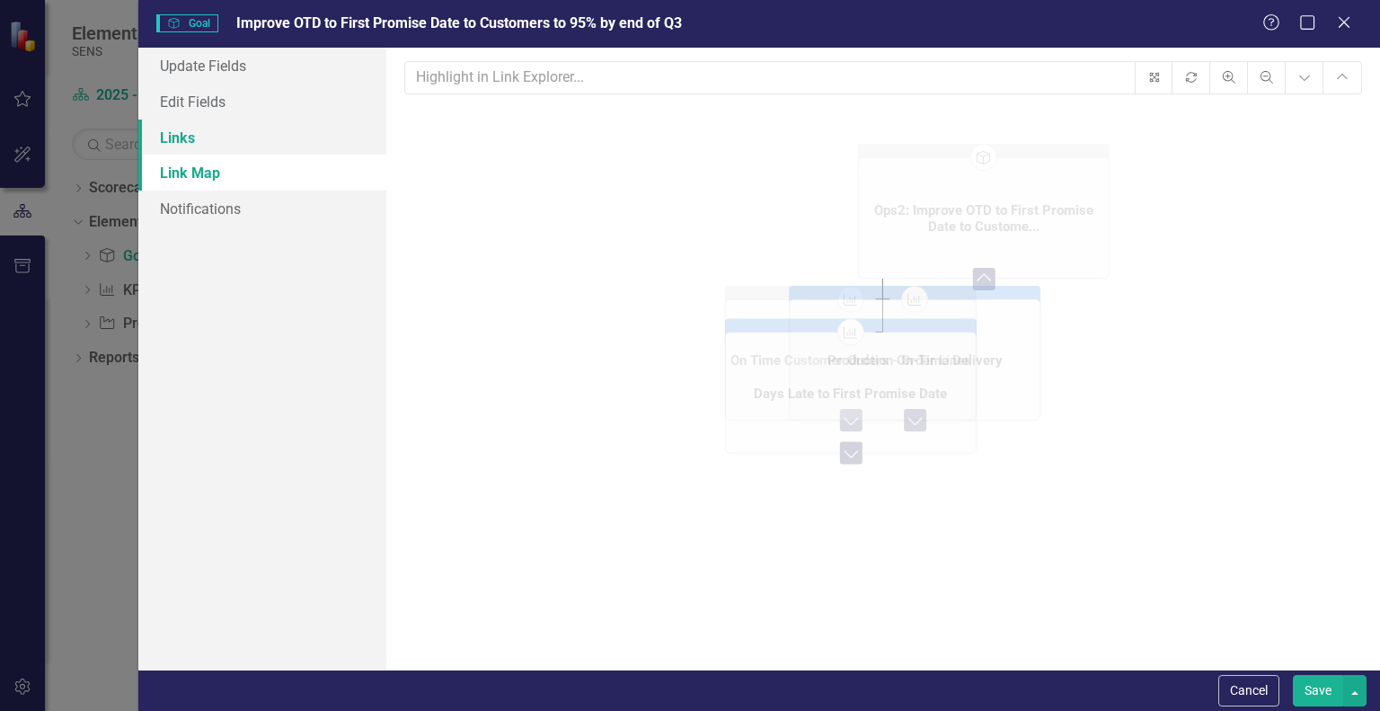
click at [183, 146] on link "Links" at bounding box center [262, 138] width 248 height 36
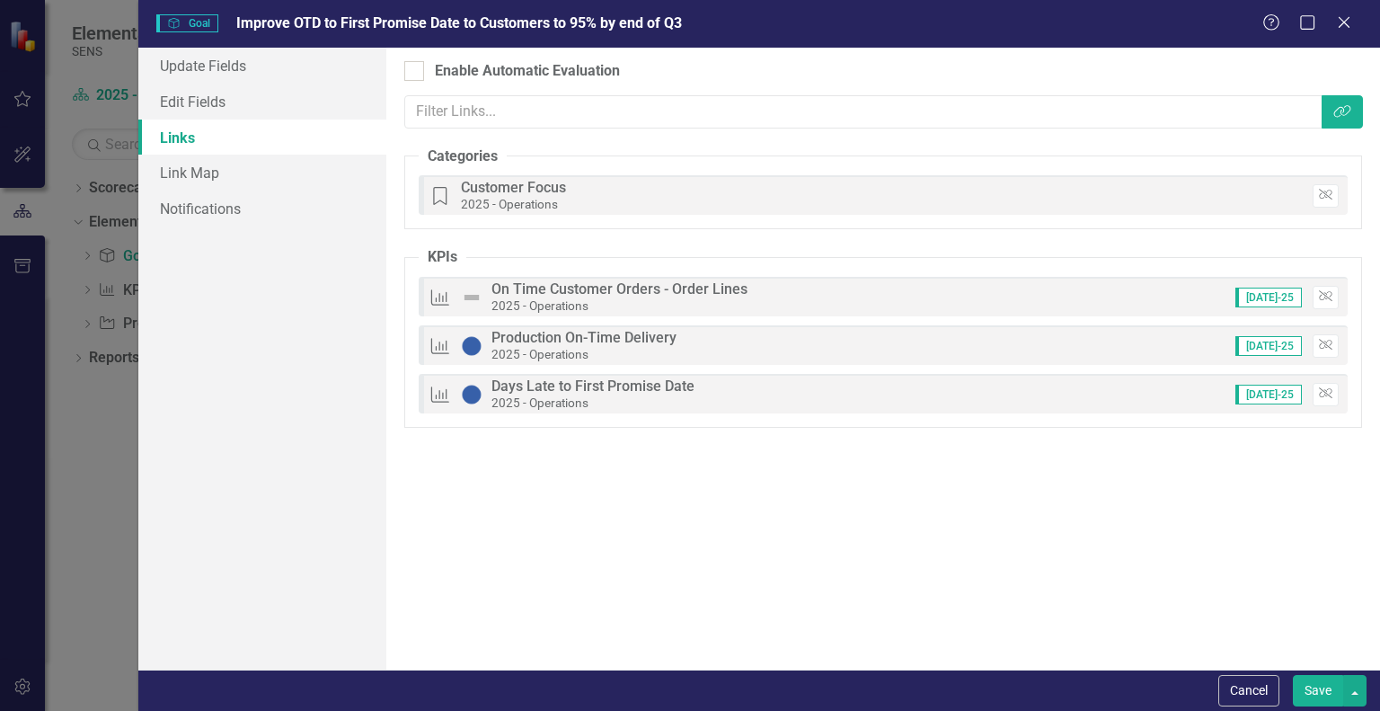
click at [1327, 675] on button "Save" at bounding box center [1318, 690] width 50 height 31
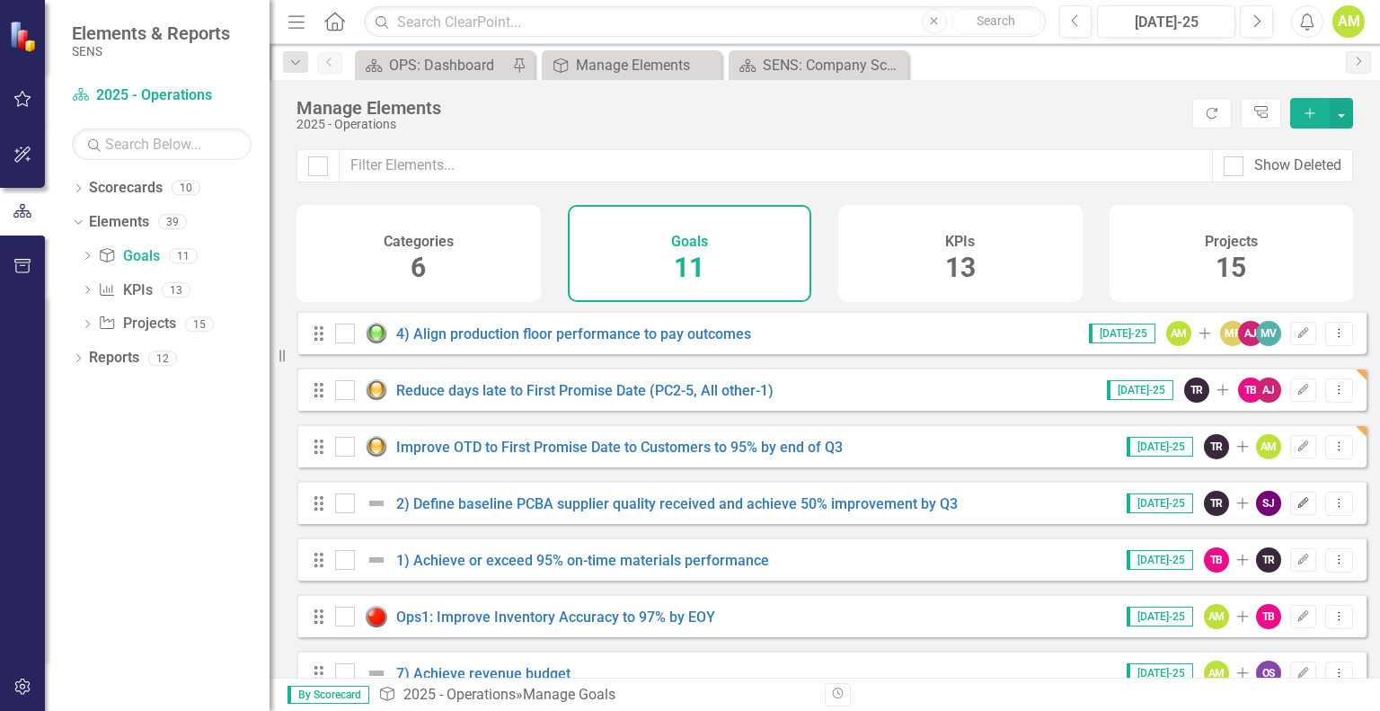
click at [1298, 508] on icon "button" at bounding box center [1303, 502] width 11 height 11
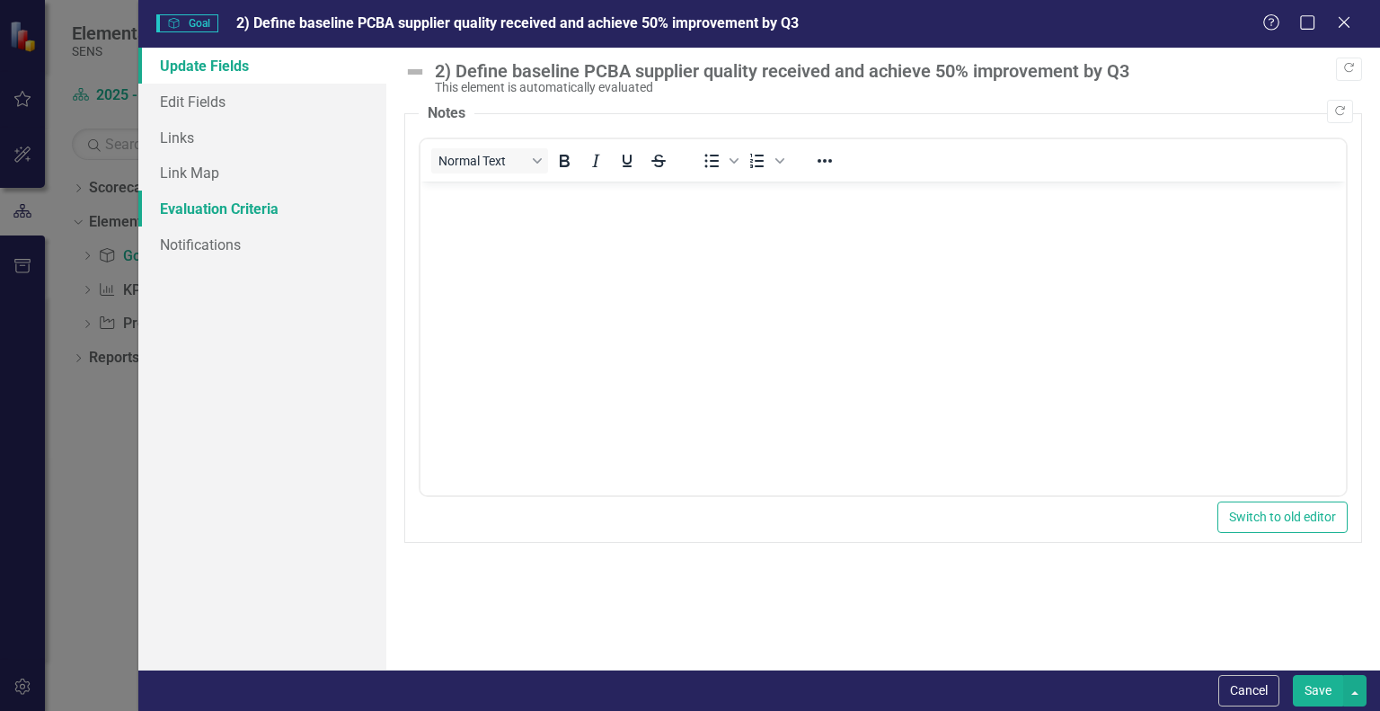
click at [194, 208] on link "Evaluation Criteria" at bounding box center [262, 208] width 248 height 36
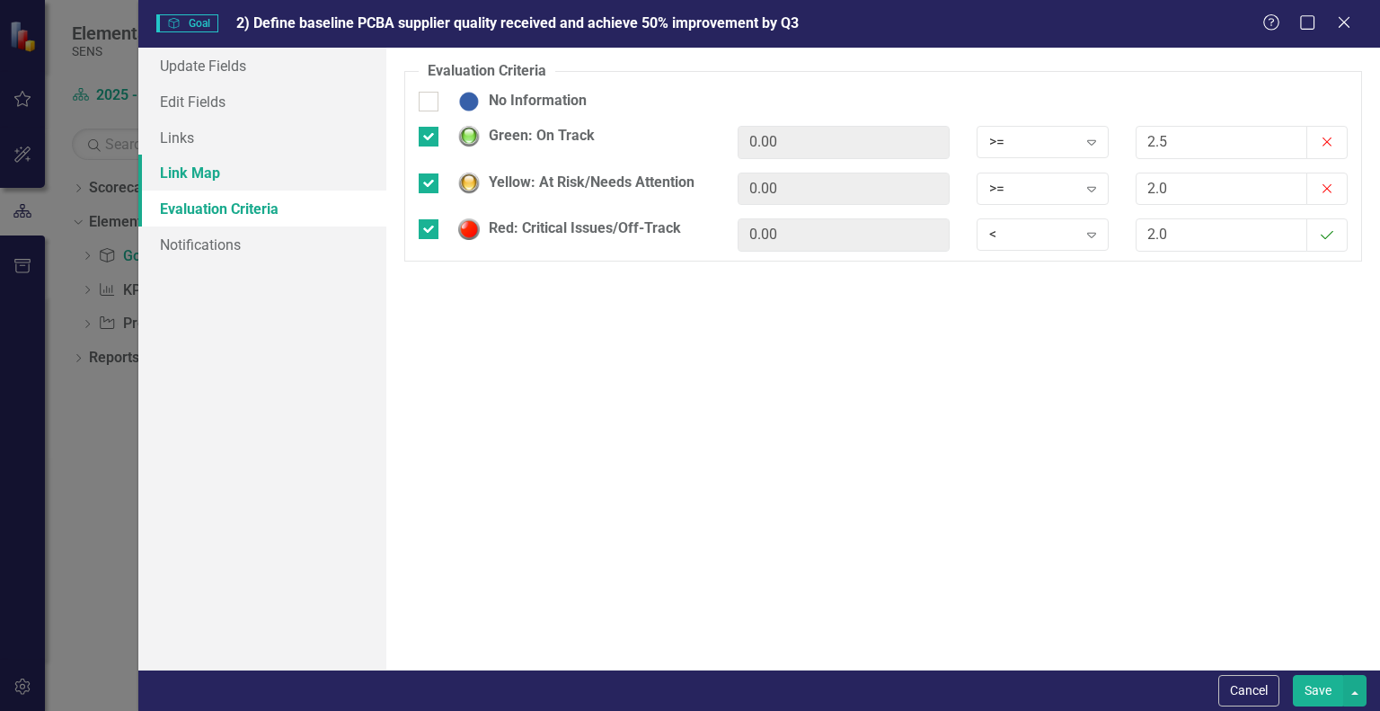
click at [200, 180] on link "Link Map" at bounding box center [262, 173] width 248 height 36
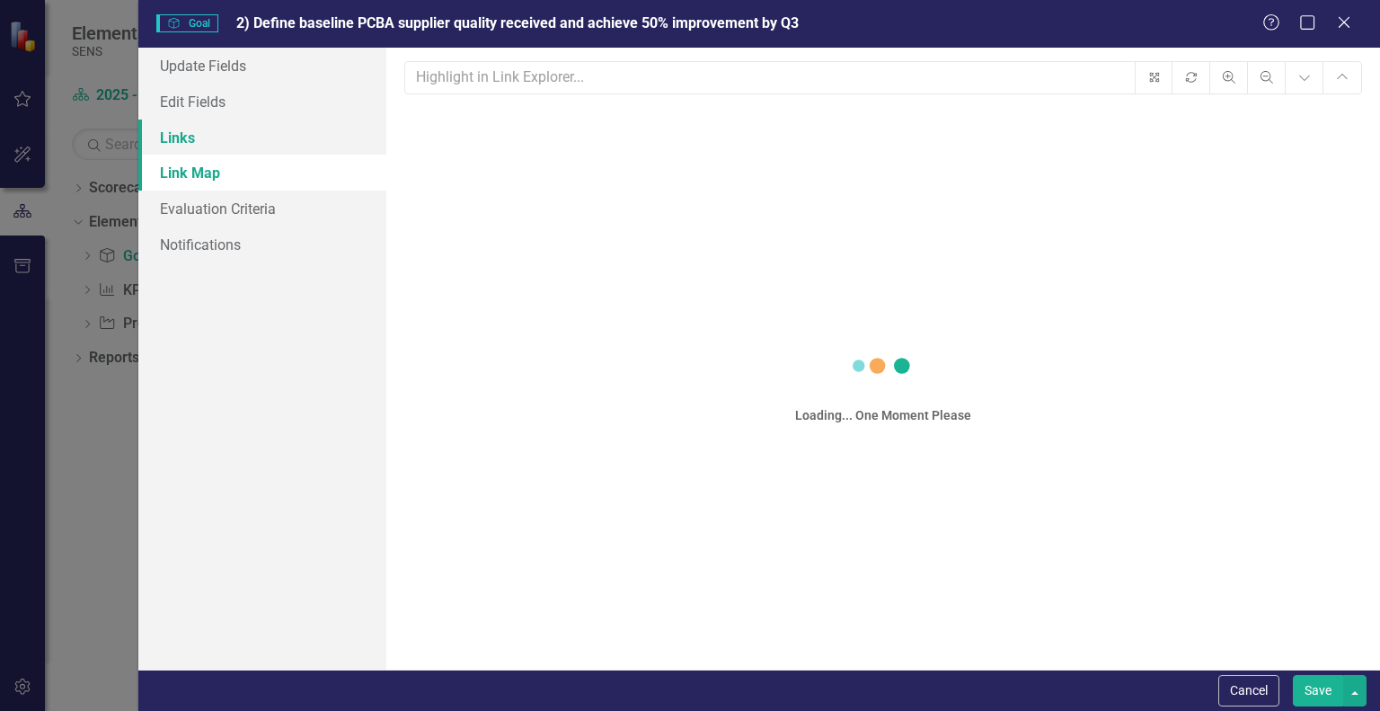
click at [176, 138] on link "Links" at bounding box center [262, 138] width 248 height 36
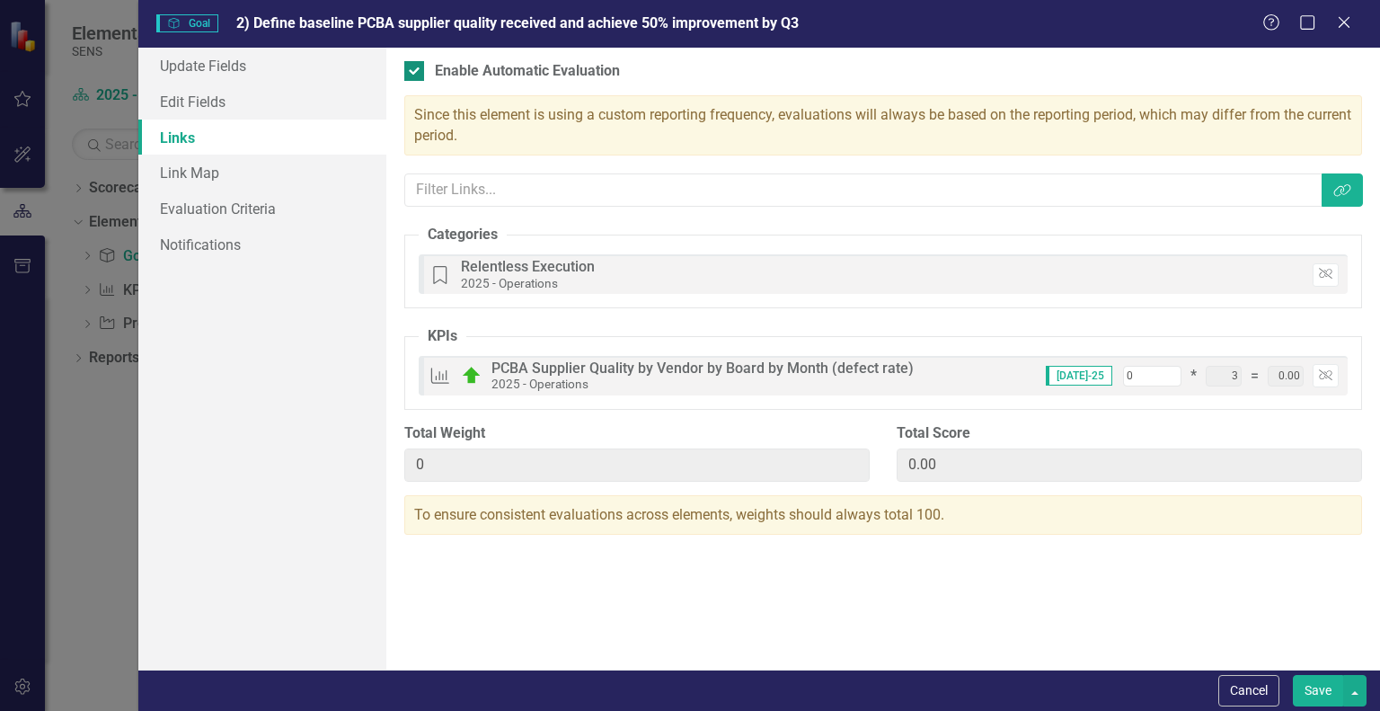
click at [417, 70] on div at bounding box center [414, 71] width 20 height 20
click at [416, 70] on input "Enable Automatic Evaluation" at bounding box center [410, 67] width 12 height 12
checkbox input "false"
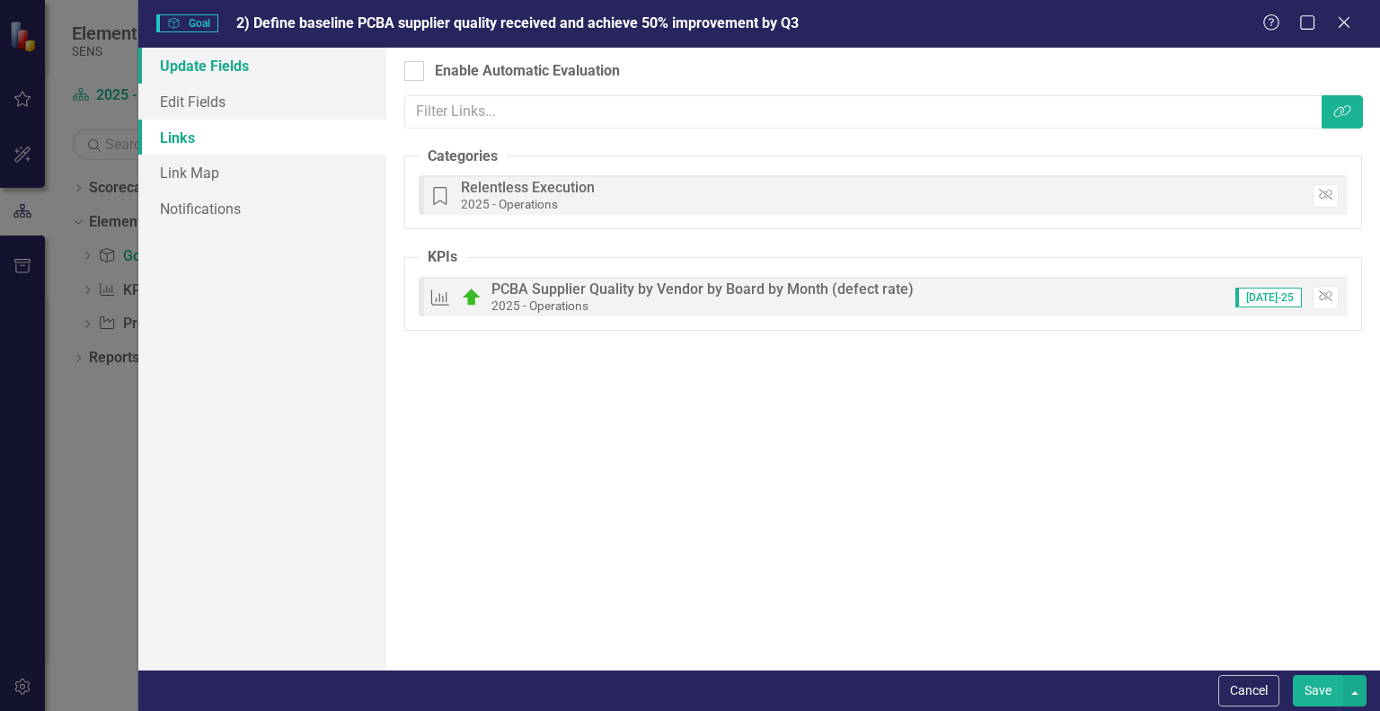
click at [186, 72] on link "Update Fields" at bounding box center [262, 66] width 248 height 36
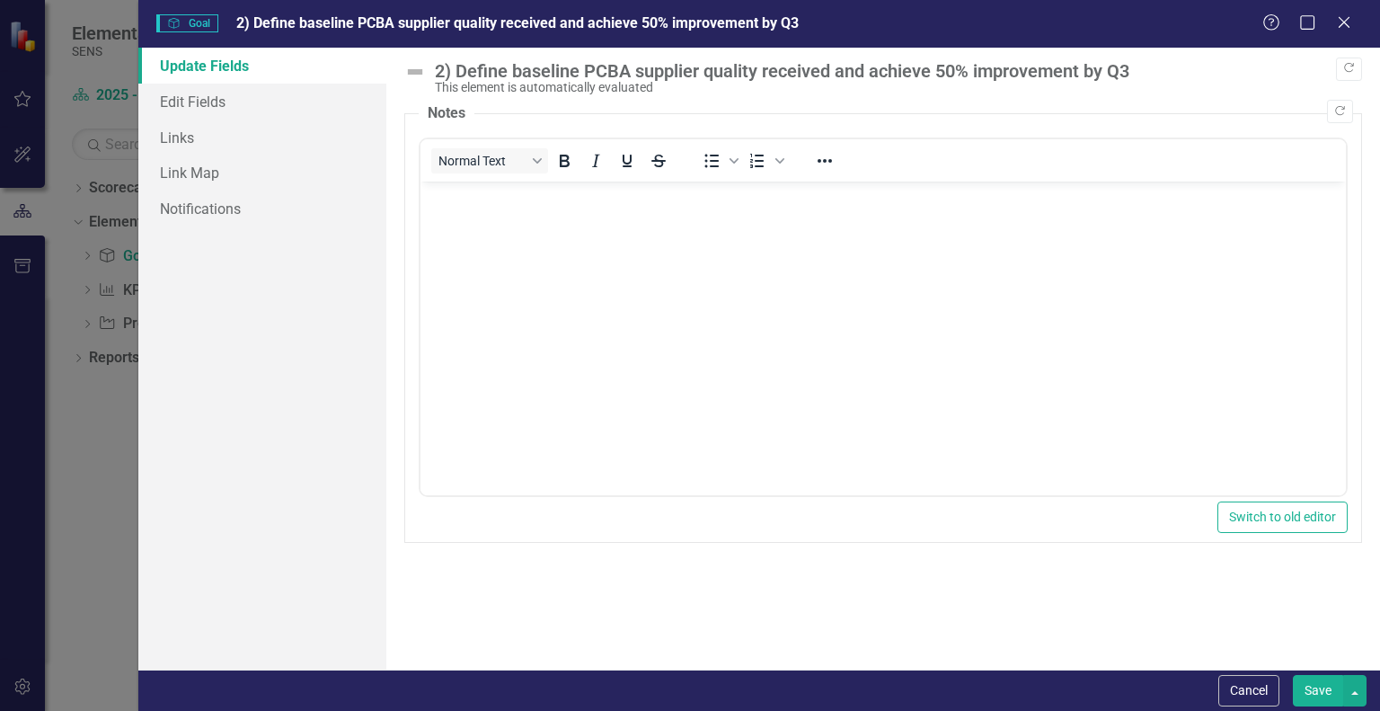
click at [427, 70] on div "2) Define baseline PCBA supplier quality received and achieve 50% improvement b…" at bounding box center [883, 77] width 958 height 33
click at [177, 101] on link "Edit Fields" at bounding box center [262, 102] width 248 height 36
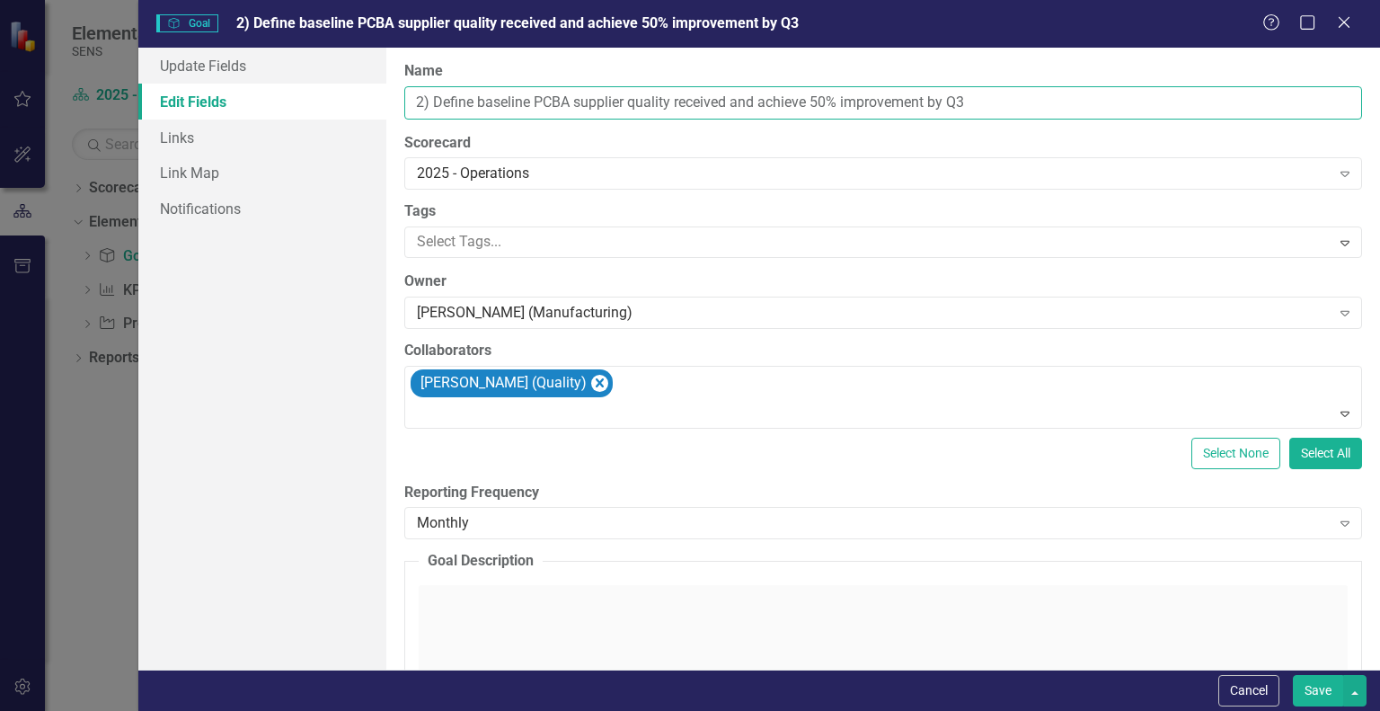
drag, startPoint x: 432, startPoint y: 100, endPoint x: 381, endPoint y: 104, distance: 51.4
click at [385, 104] on div "Update Fields Edit Fields Links Link Map Notifications "Update" fields in Clear…" at bounding box center [759, 359] width 1242 height 622
type input "Define baseline PCBA supplier quality received and achieve 50% improvement by Q3"
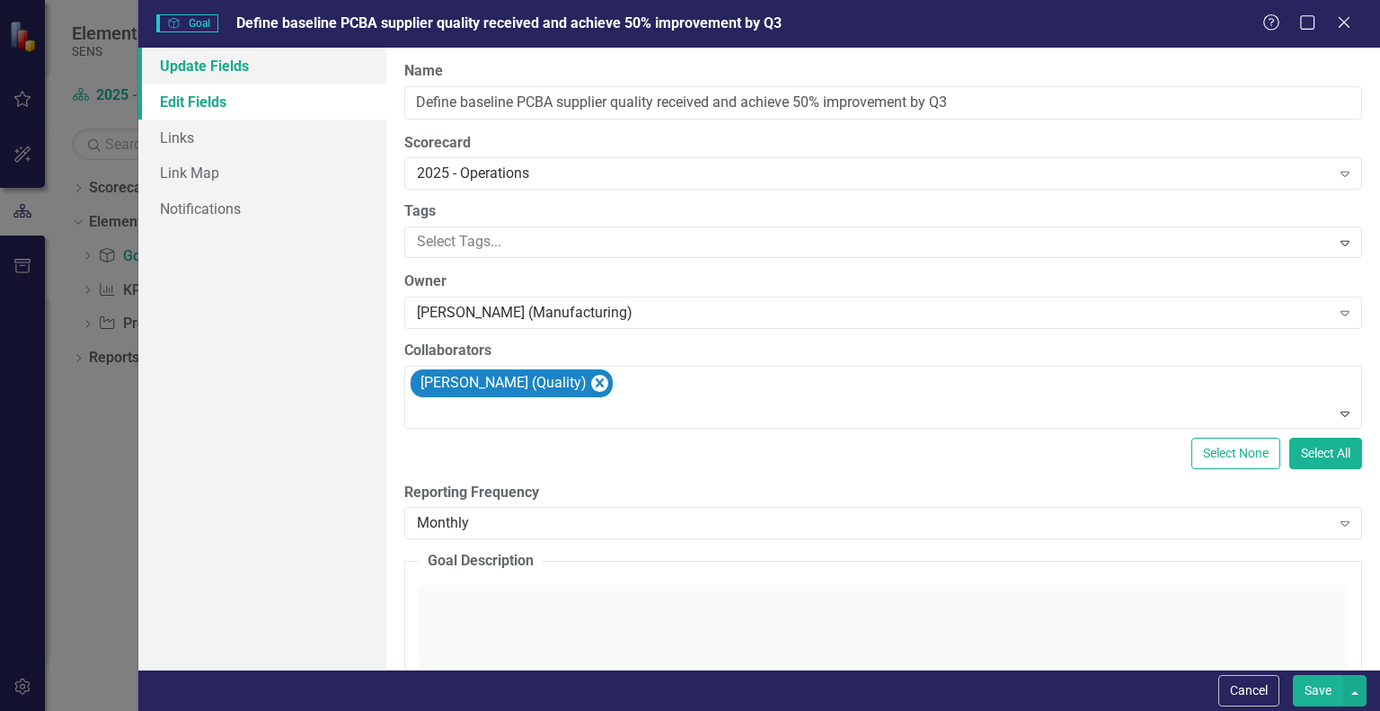
click at [224, 74] on link "Update Fields" at bounding box center [262, 66] width 248 height 36
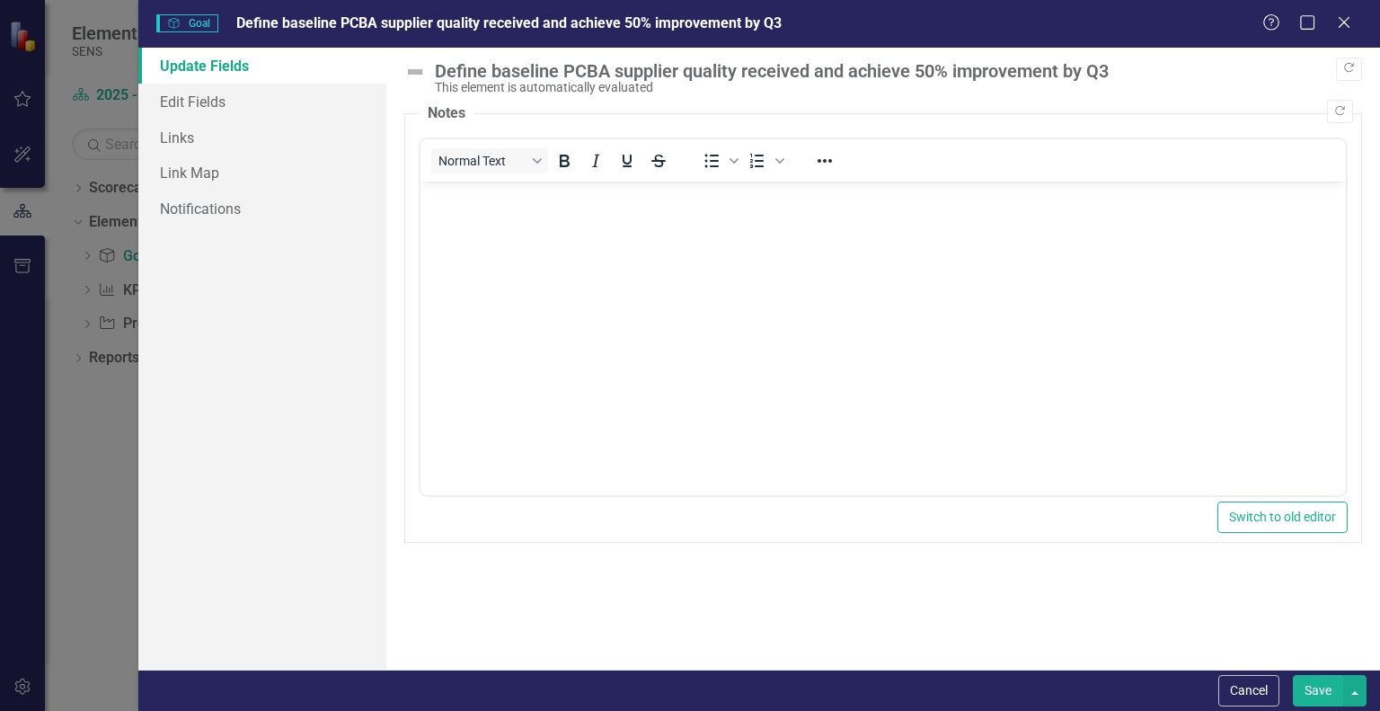
click at [423, 77] on img at bounding box center [415, 72] width 22 height 22
click at [216, 114] on link "Edit Fields" at bounding box center [262, 102] width 248 height 36
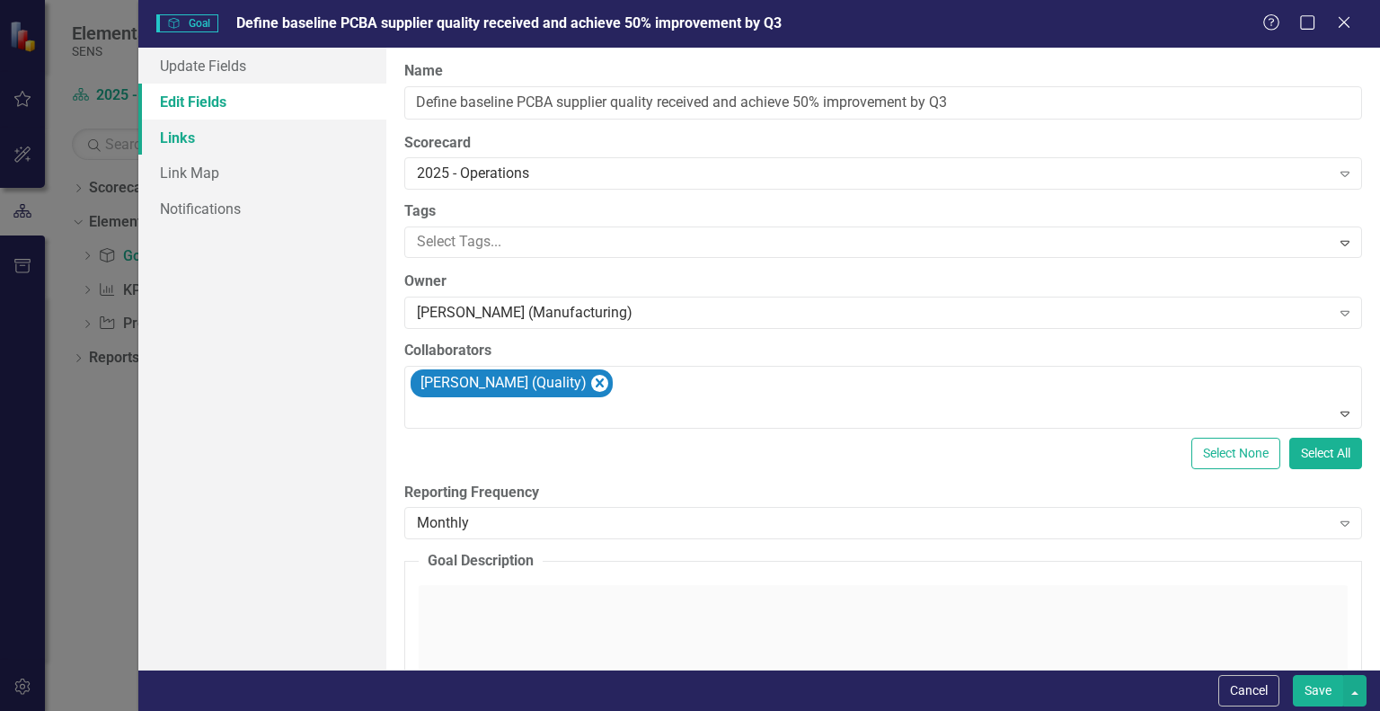
click at [168, 135] on link "Links" at bounding box center [262, 138] width 248 height 36
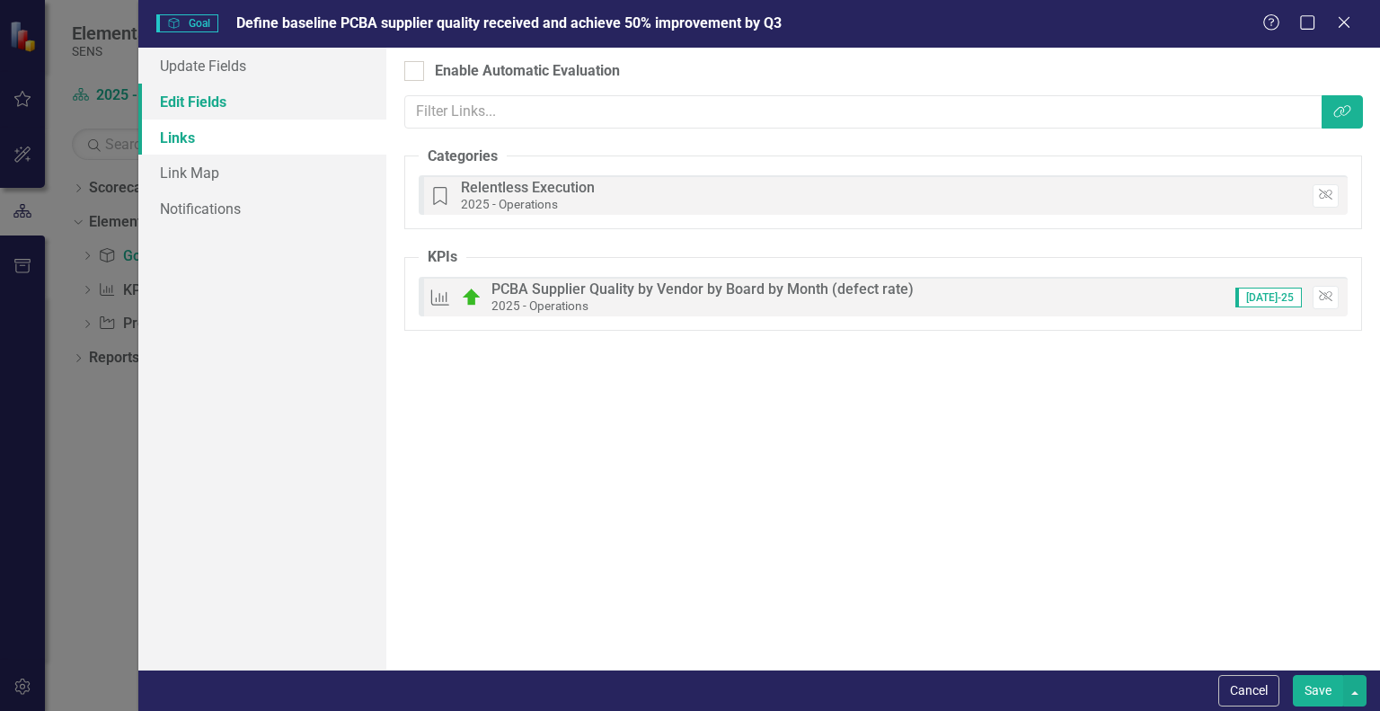
click at [196, 110] on link "Edit Fields" at bounding box center [262, 102] width 248 height 36
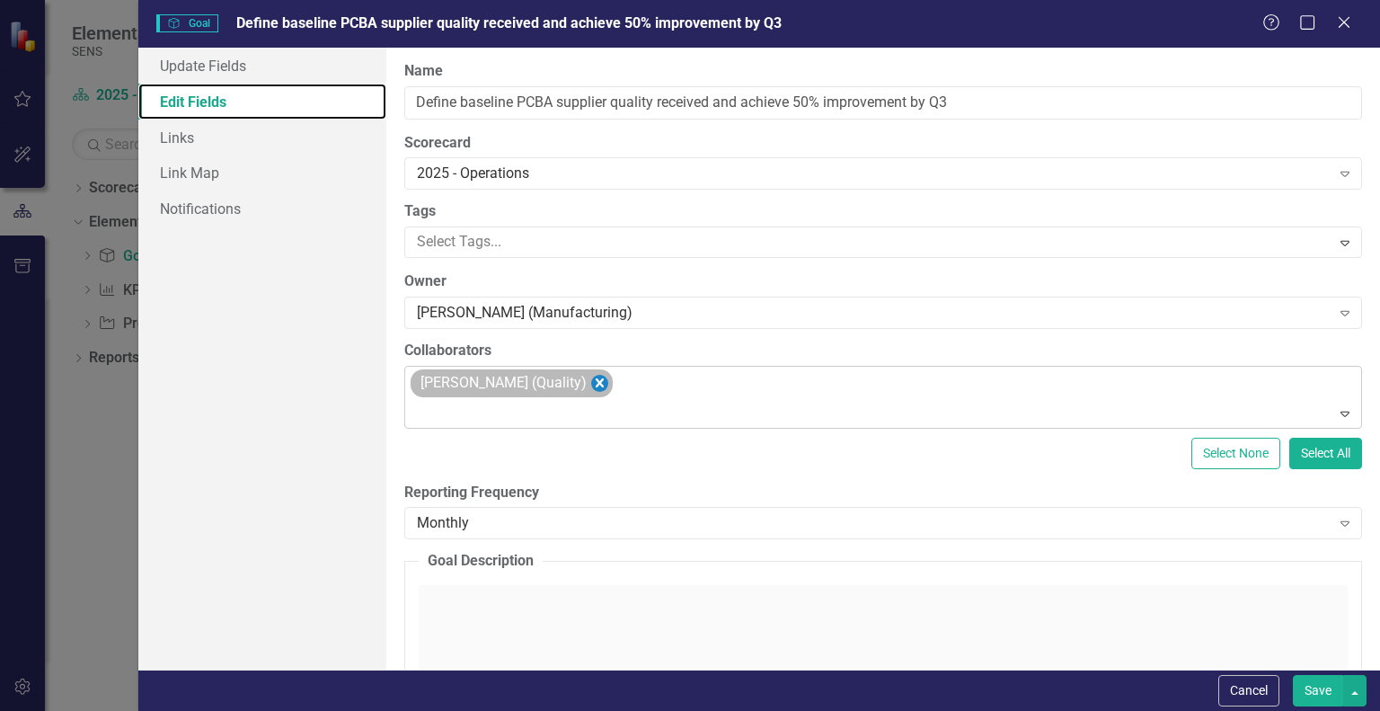
click at [596, 383] on icon "Remove Scott Jones (Quality)" at bounding box center [600, 382] width 8 height 9
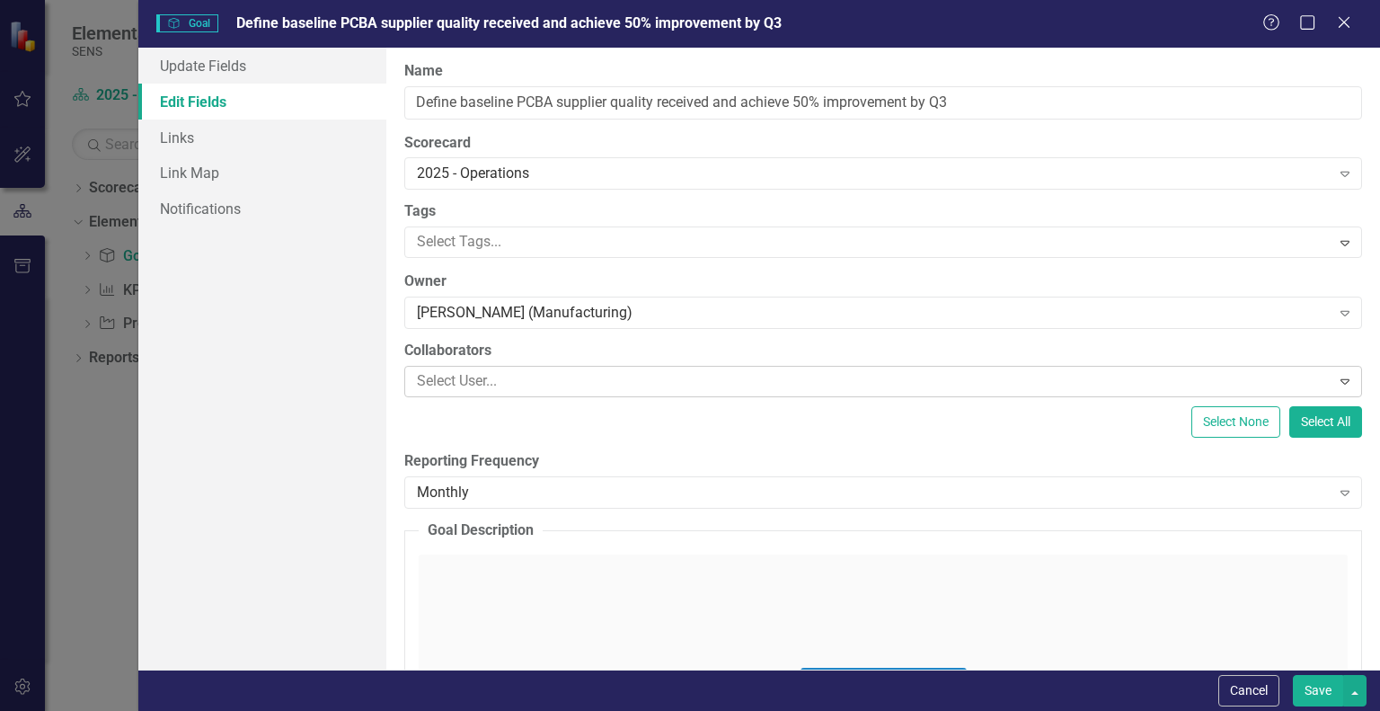
click at [435, 386] on div at bounding box center [870, 381] width 920 height 24
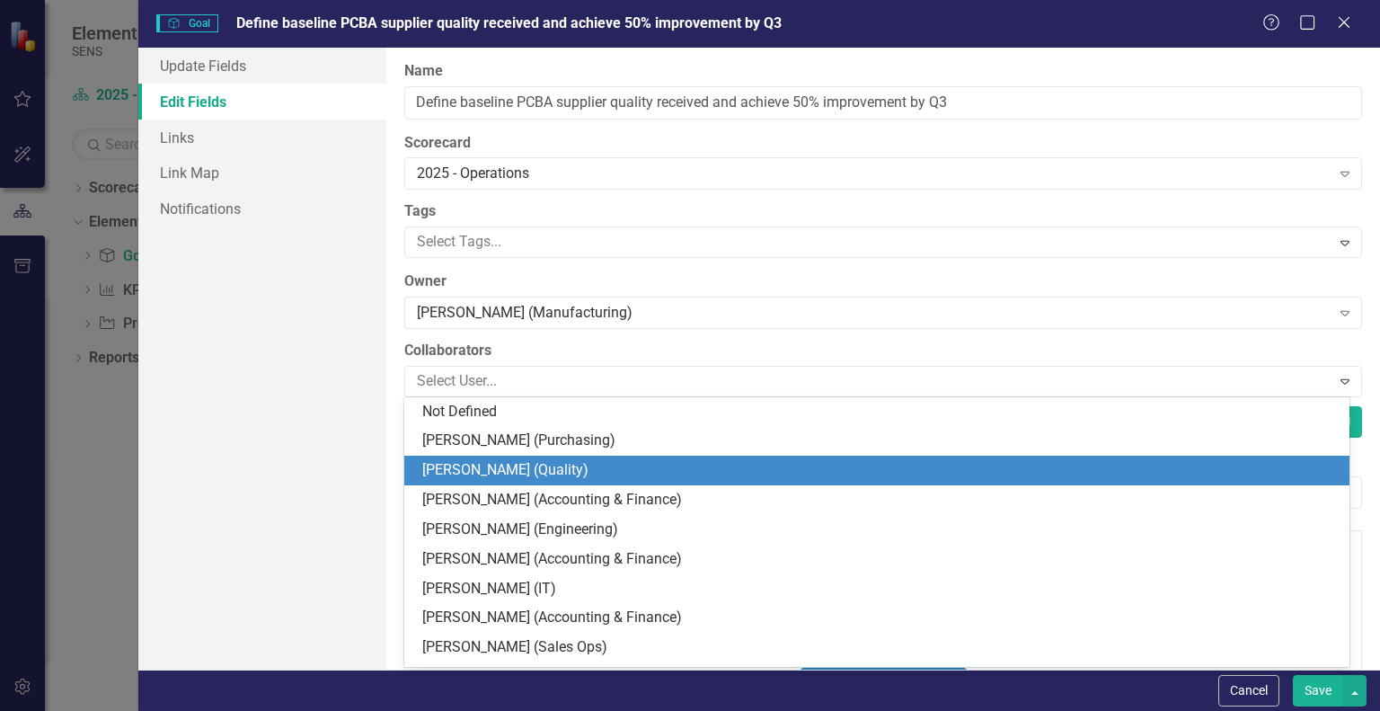
click at [483, 472] on div "[PERSON_NAME] (Quality)" at bounding box center [880, 470] width 917 height 21
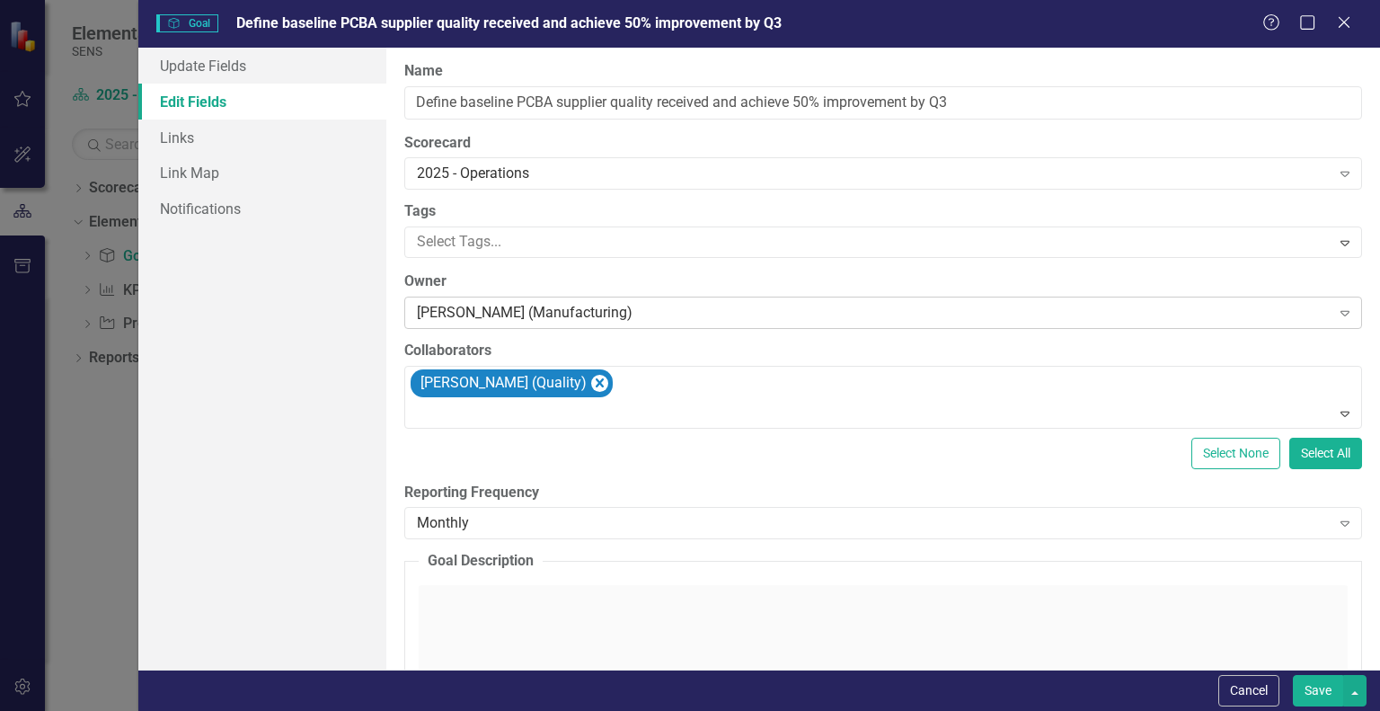
click at [492, 314] on div "[PERSON_NAME] (Manufacturing)" at bounding box center [873, 313] width 913 height 21
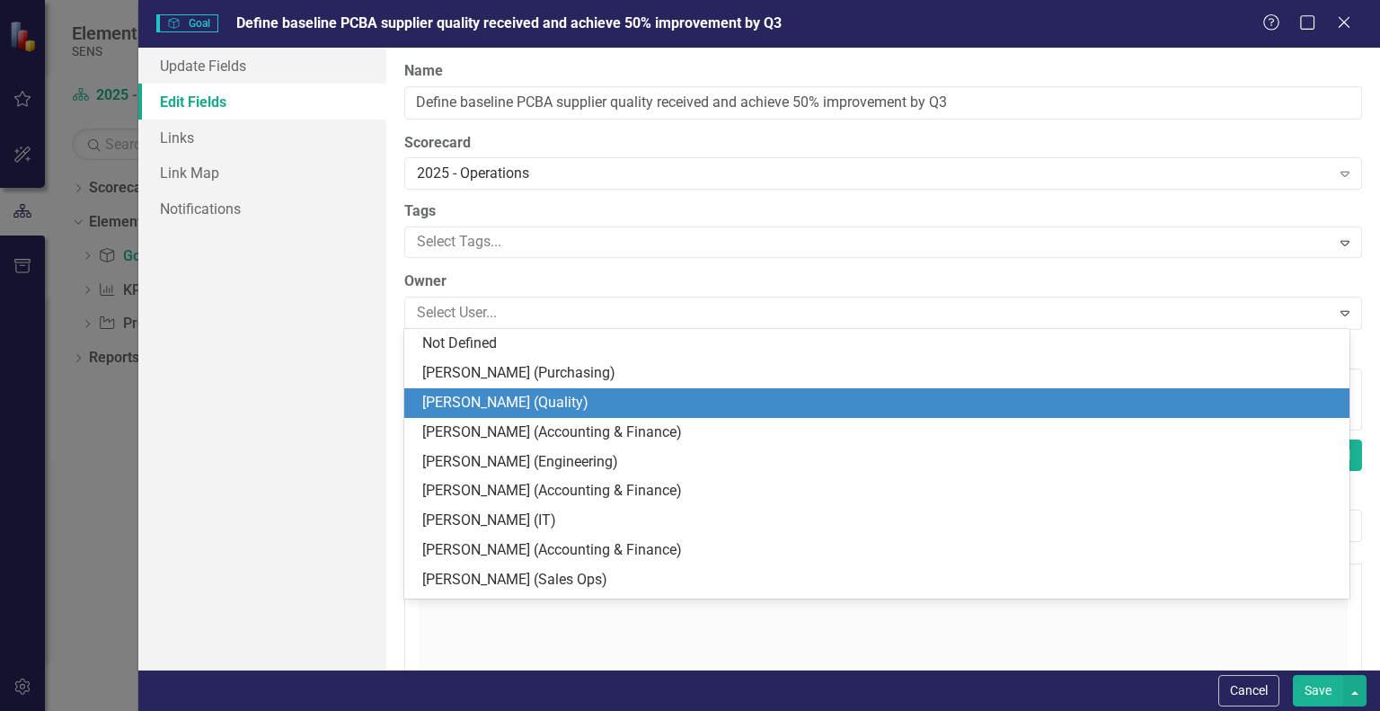
click at [486, 405] on div "[PERSON_NAME] (Quality)" at bounding box center [880, 403] width 917 height 21
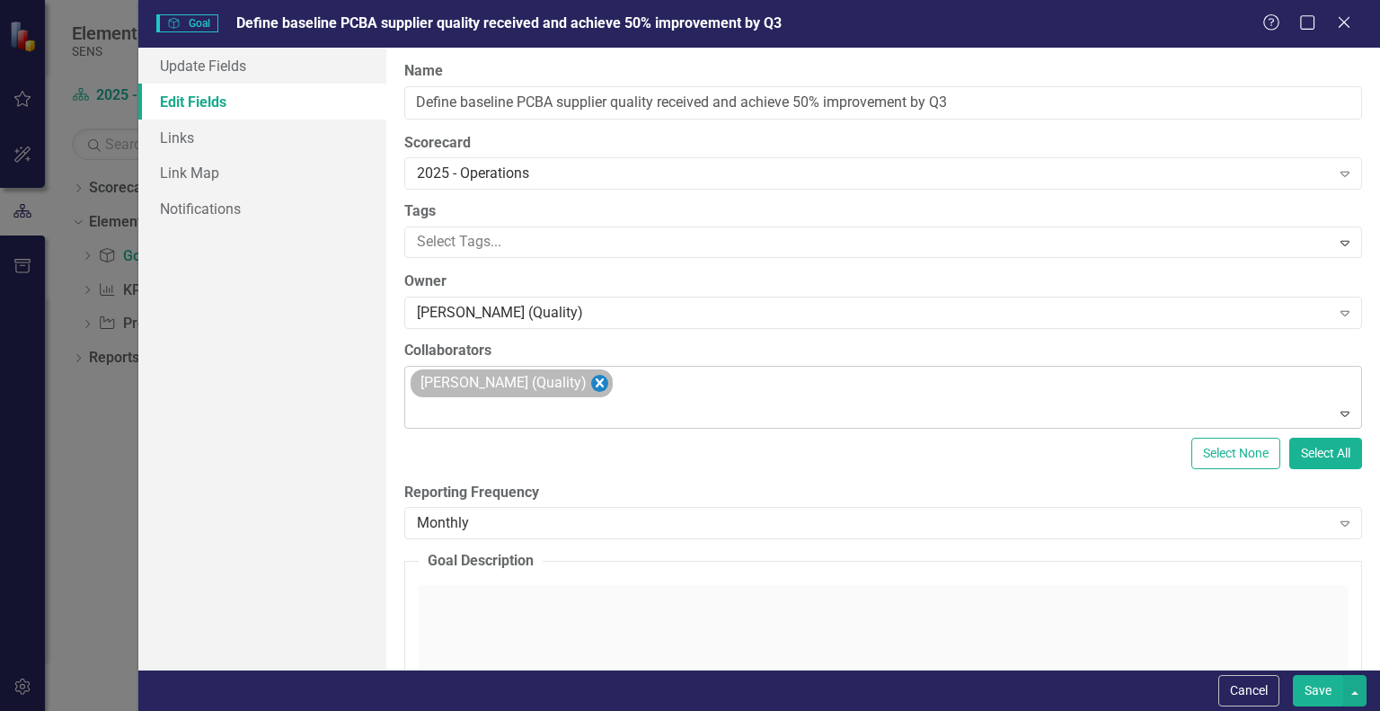
click at [596, 384] on icon "Remove Chelsea Chen (Quality)" at bounding box center [600, 382] width 8 height 9
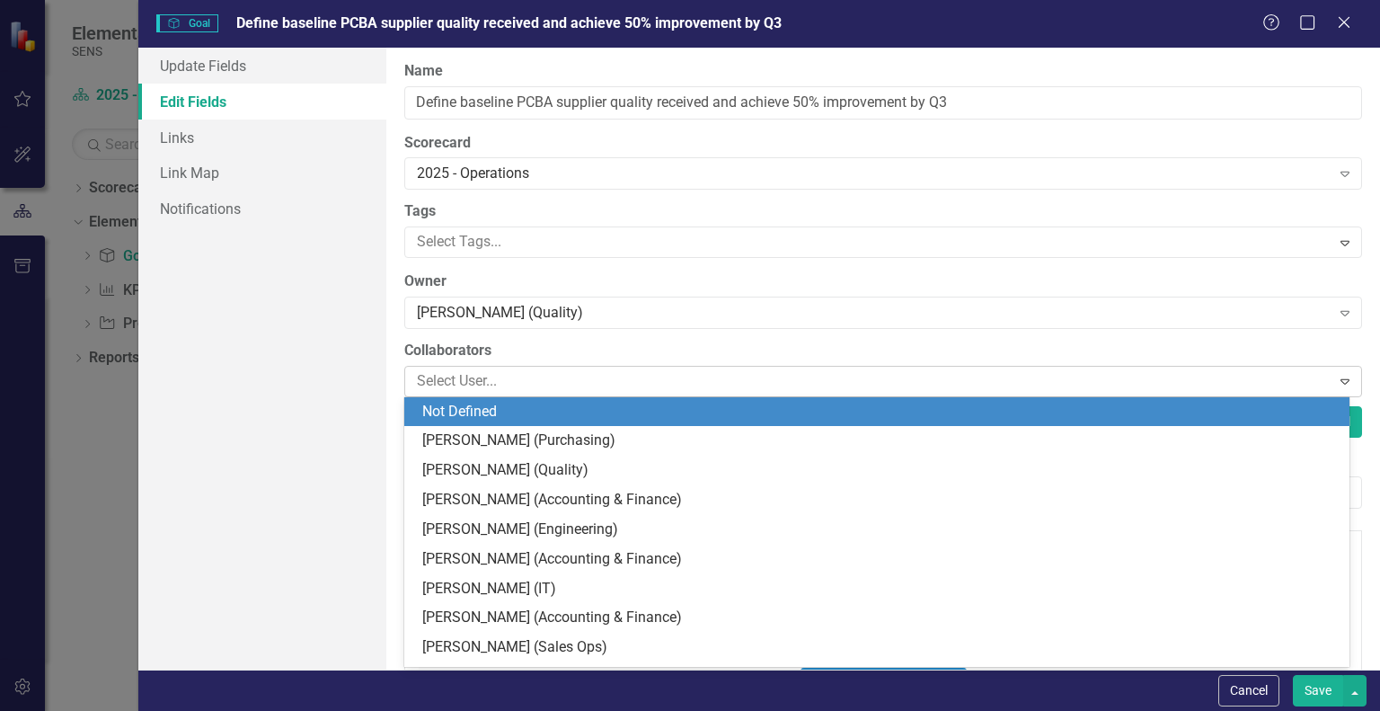
click at [446, 386] on div at bounding box center [870, 381] width 920 height 24
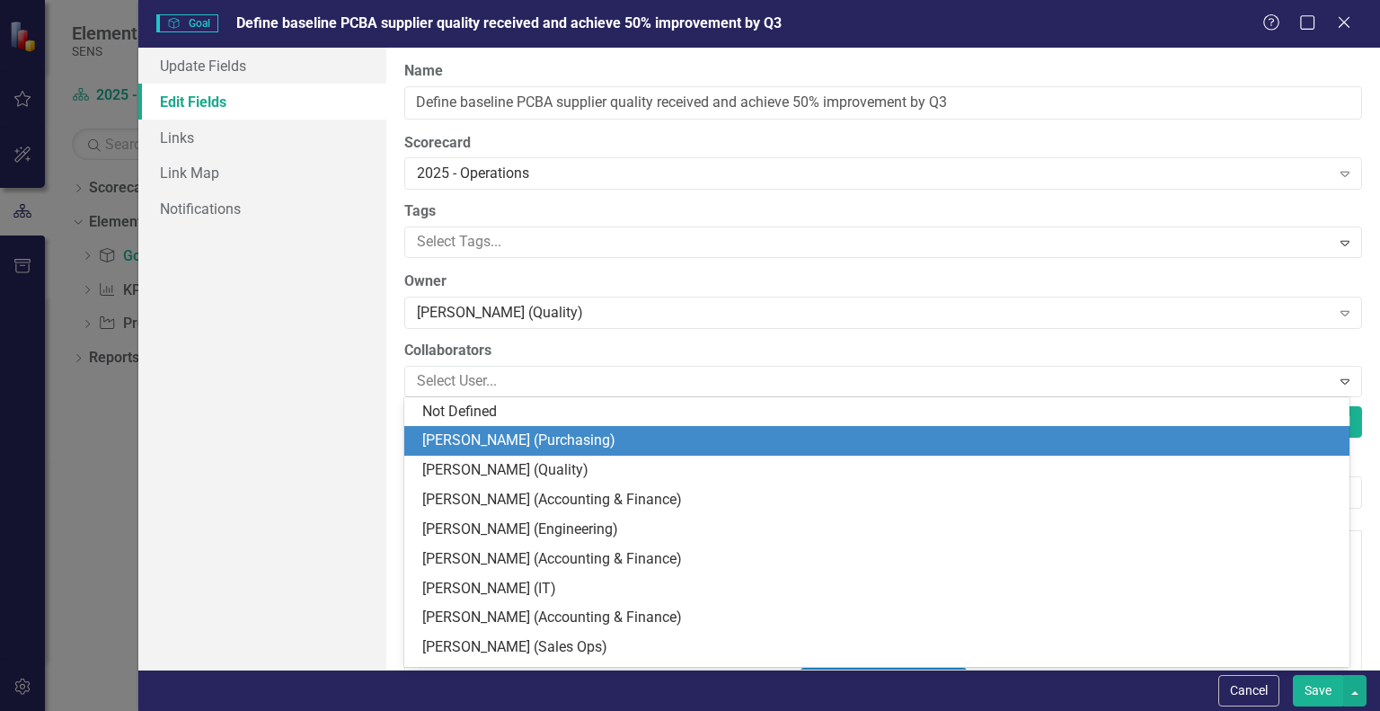
click at [484, 443] on div "[PERSON_NAME] (Purchasing)" at bounding box center [880, 440] width 917 height 21
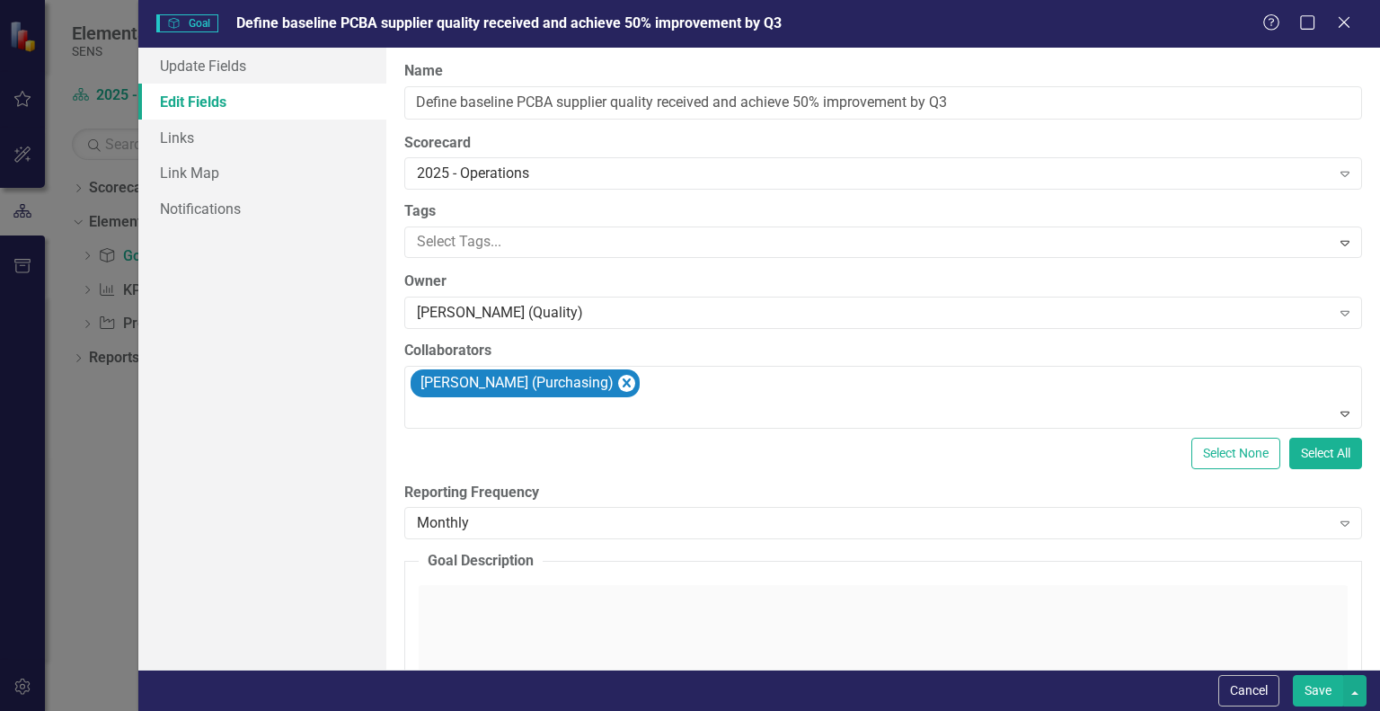
click at [295, 286] on div "Update Fields Edit Fields Links Link Map Notifications" at bounding box center [262, 359] width 248 height 622
click at [1333, 687] on button "Save" at bounding box center [1318, 690] width 50 height 31
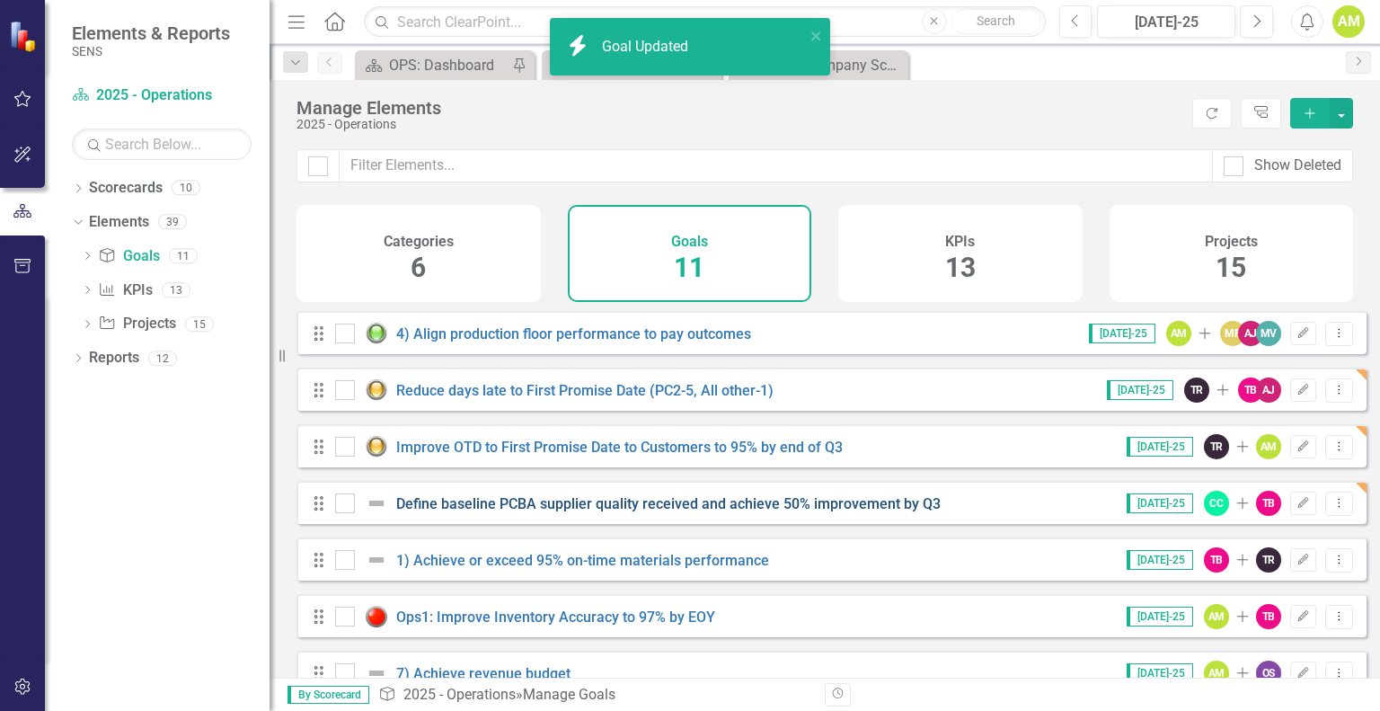
click at [471, 512] on link "Define baseline PCBA supplier quality received and achieve 50% improvement by Q3" at bounding box center [668, 503] width 545 height 17
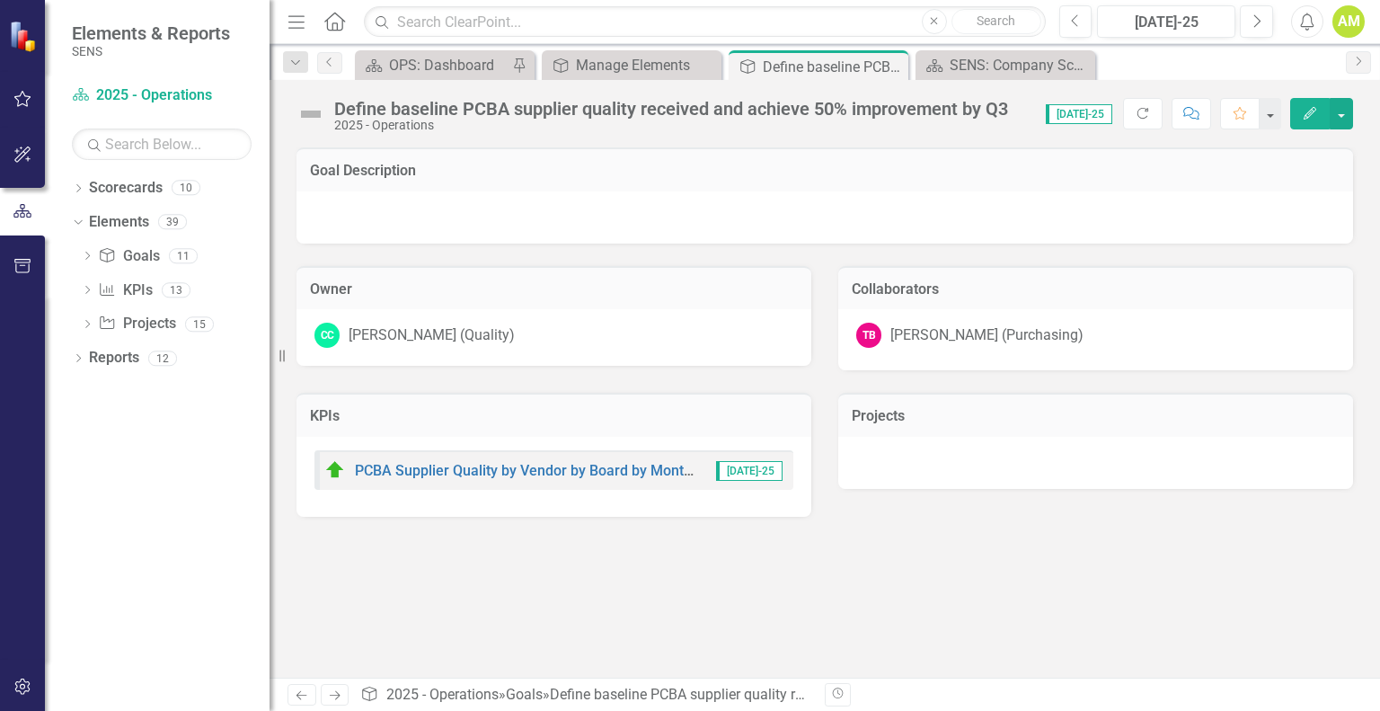
click at [302, 111] on img at bounding box center [311, 114] width 29 height 29
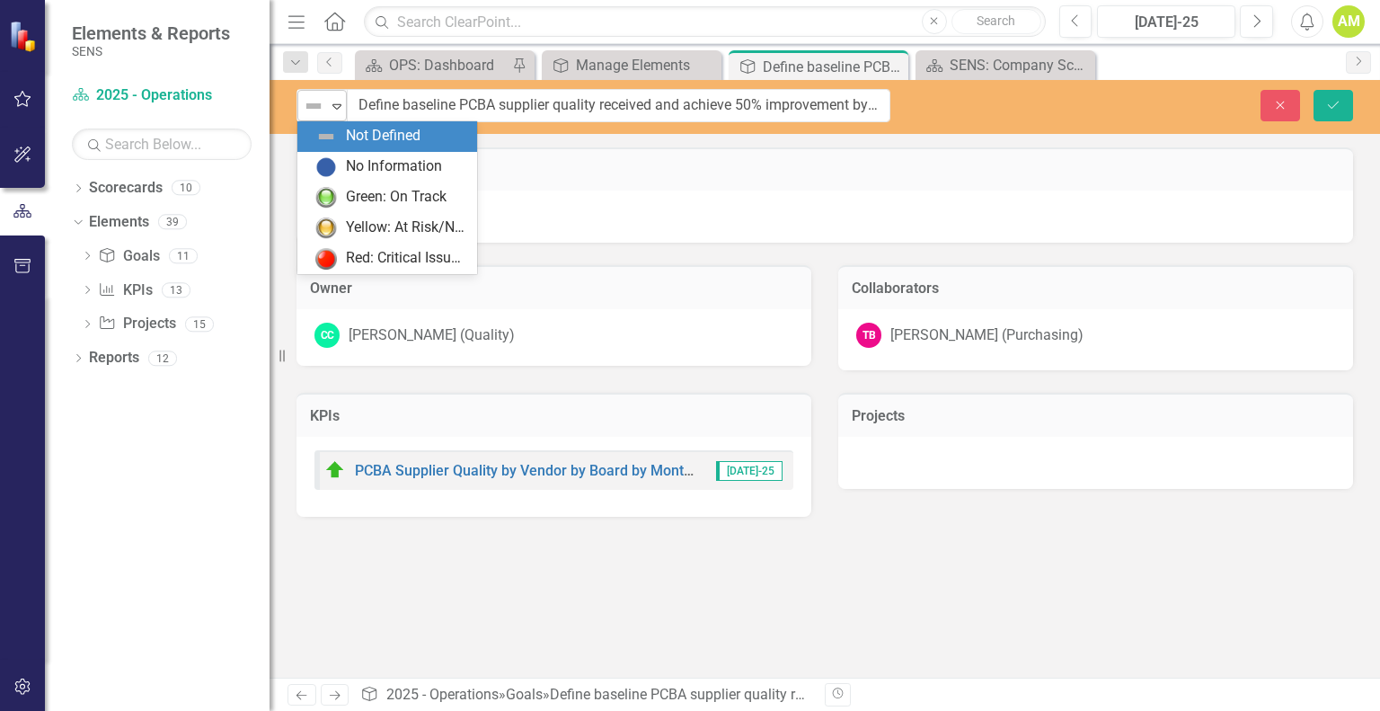
click at [337, 104] on icon "Expand" at bounding box center [337, 106] width 18 height 14
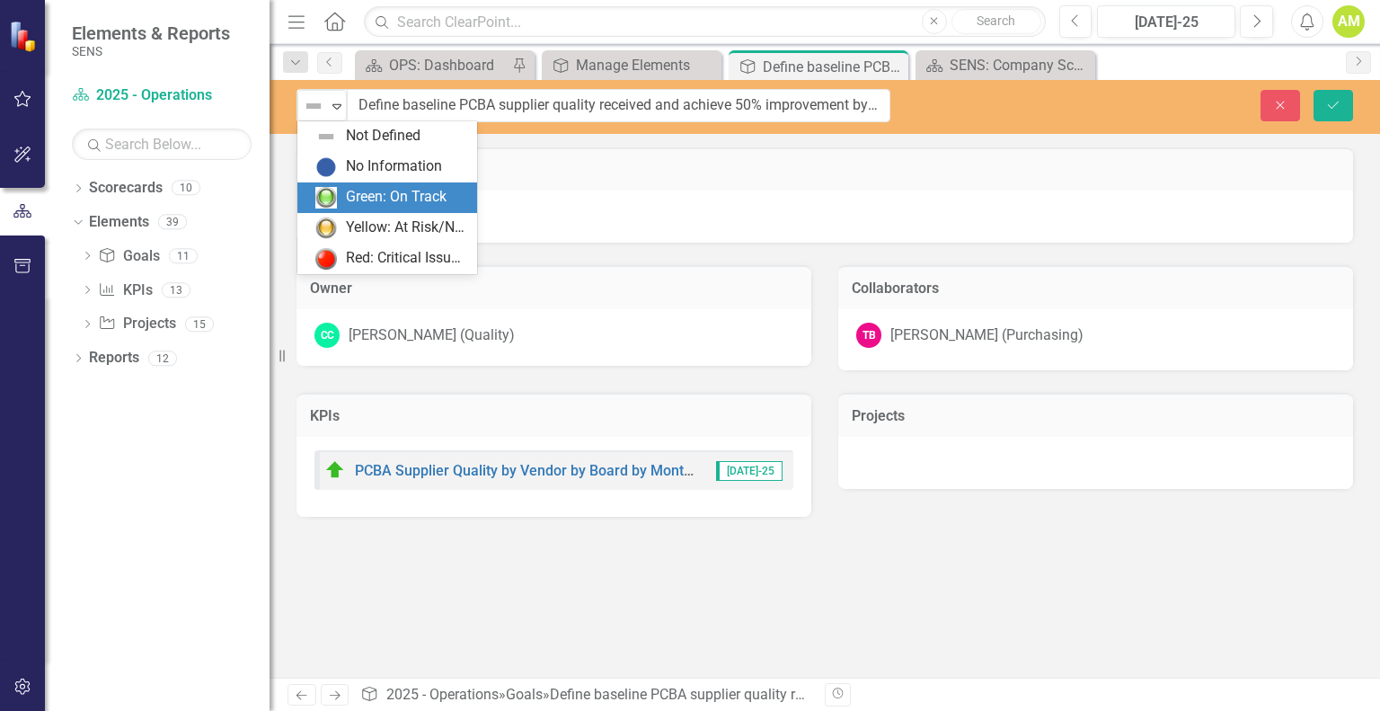
click at [356, 196] on div "Green: On Track" at bounding box center [396, 197] width 101 height 21
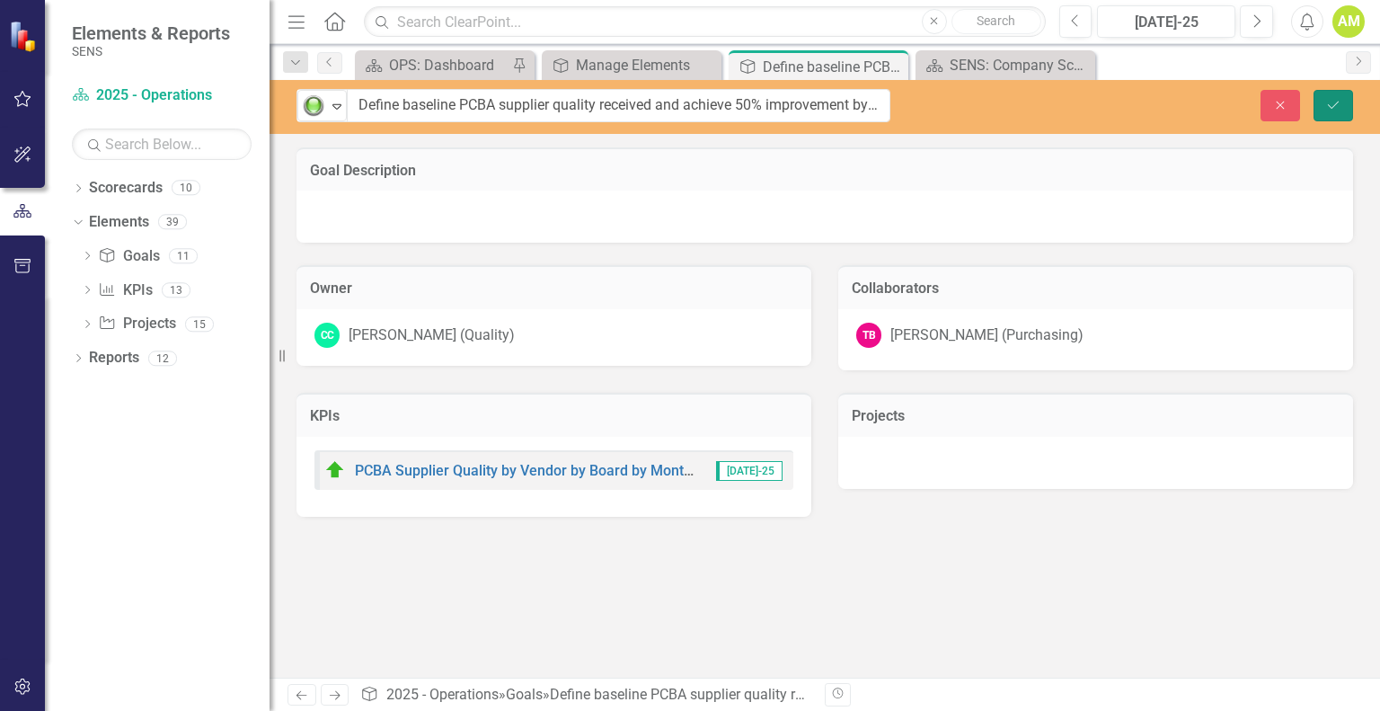
click at [1333, 104] on icon "Save" at bounding box center [1333, 105] width 16 height 13
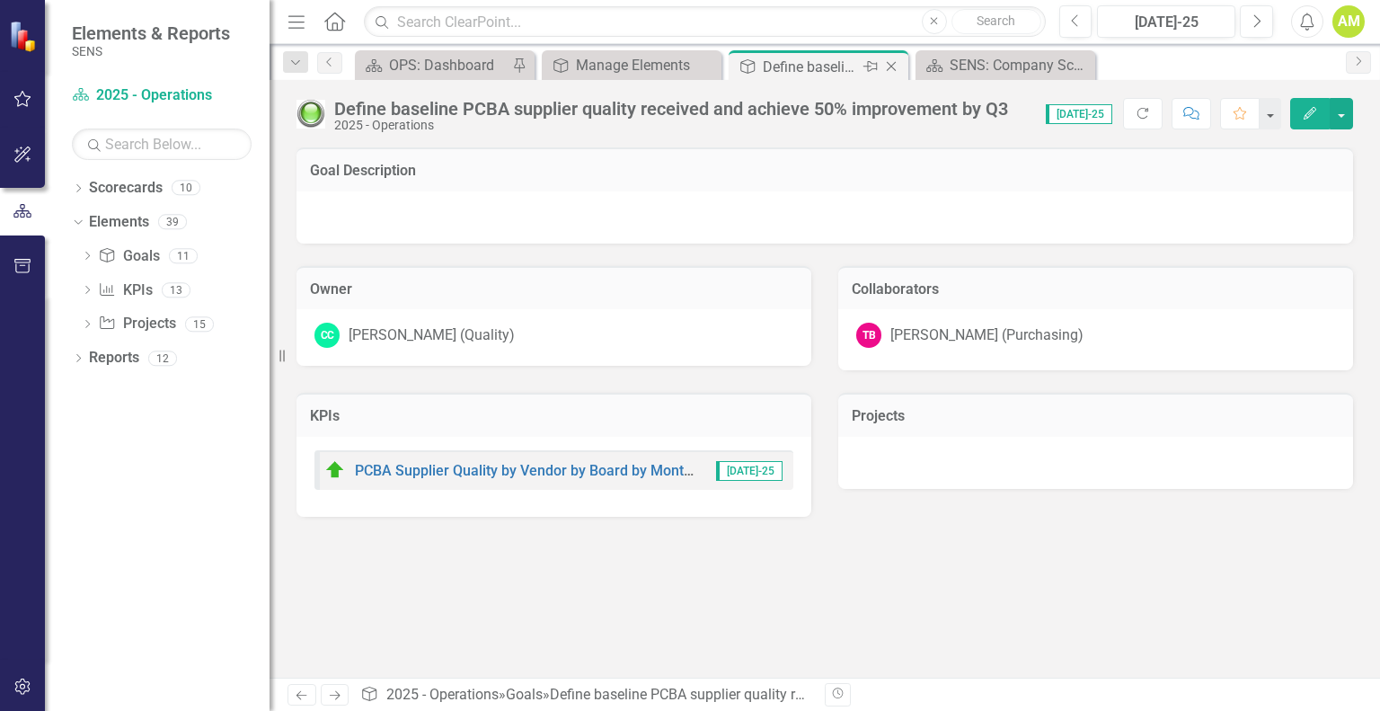
click at [888, 61] on icon "Close" at bounding box center [891, 66] width 18 height 14
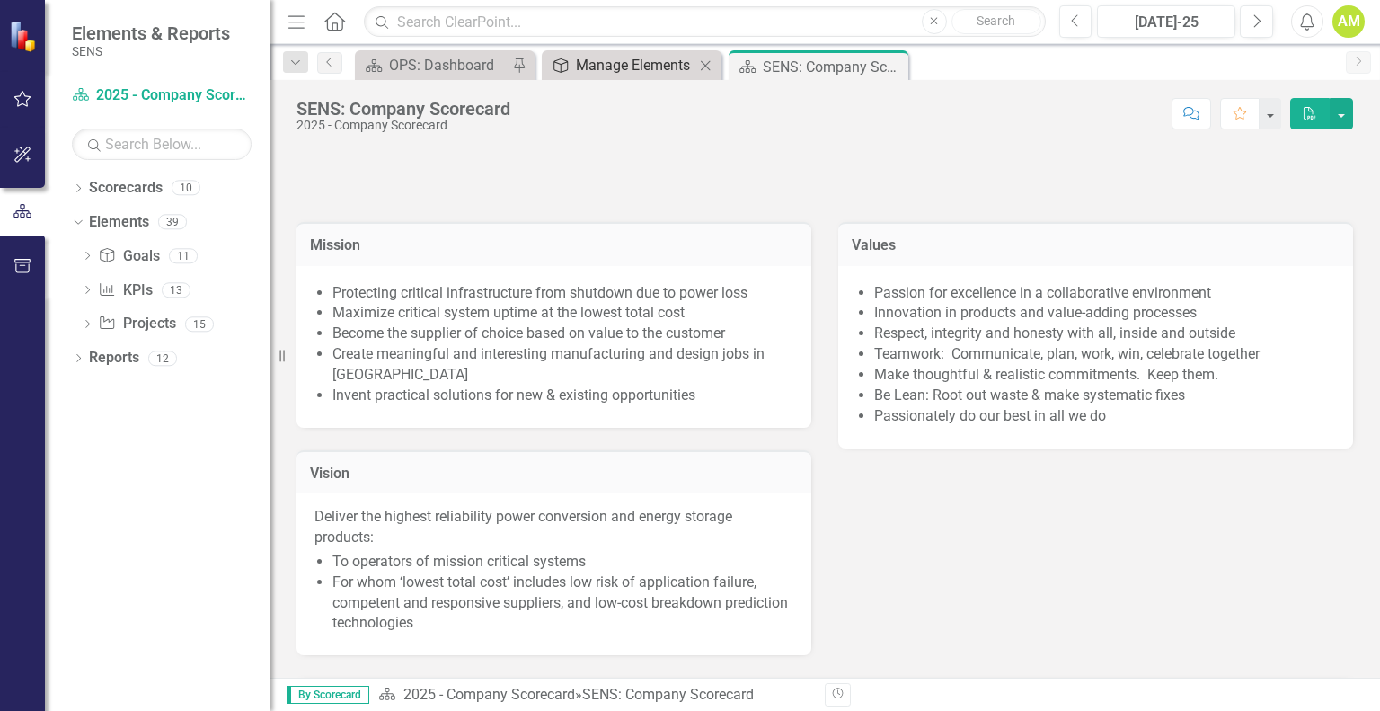
click at [624, 66] on div "Manage Elements" at bounding box center [635, 65] width 119 height 22
click at [582, 67] on div "Manage Elements" at bounding box center [635, 65] width 119 height 22
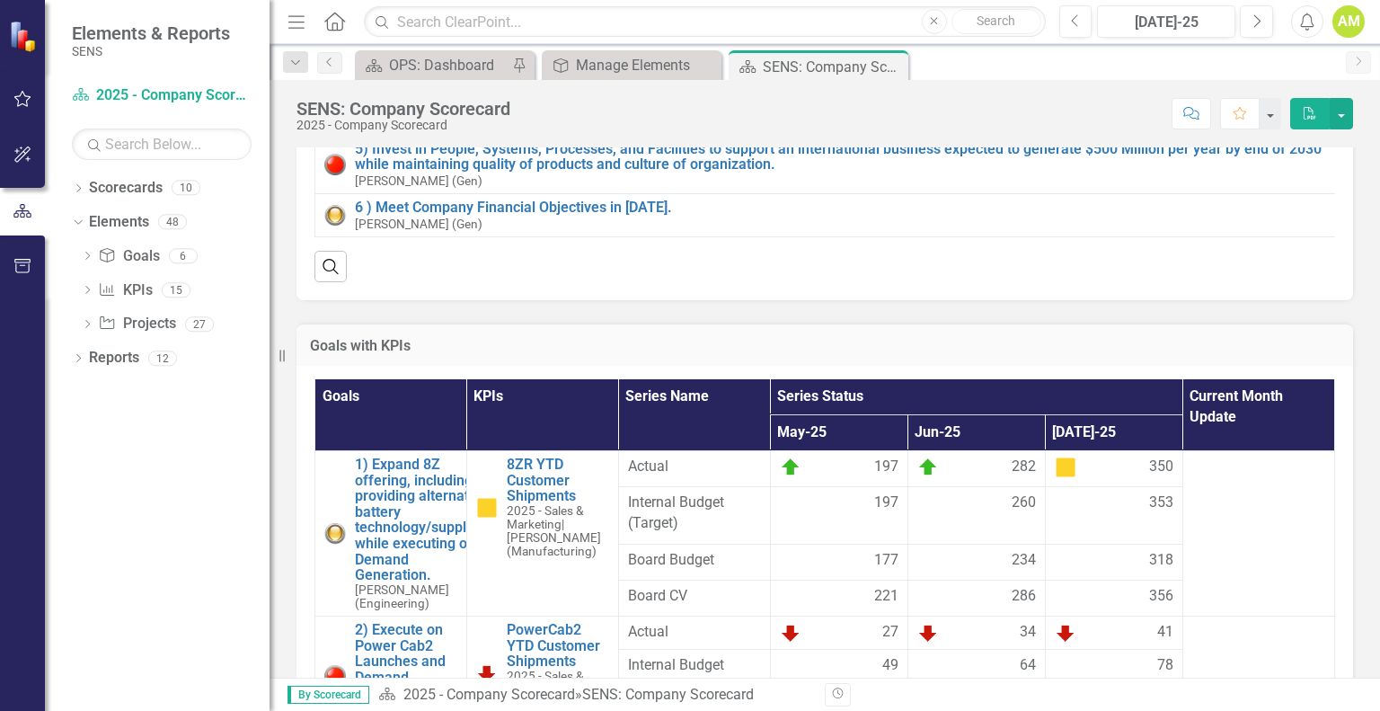
scroll to position [270, 0]
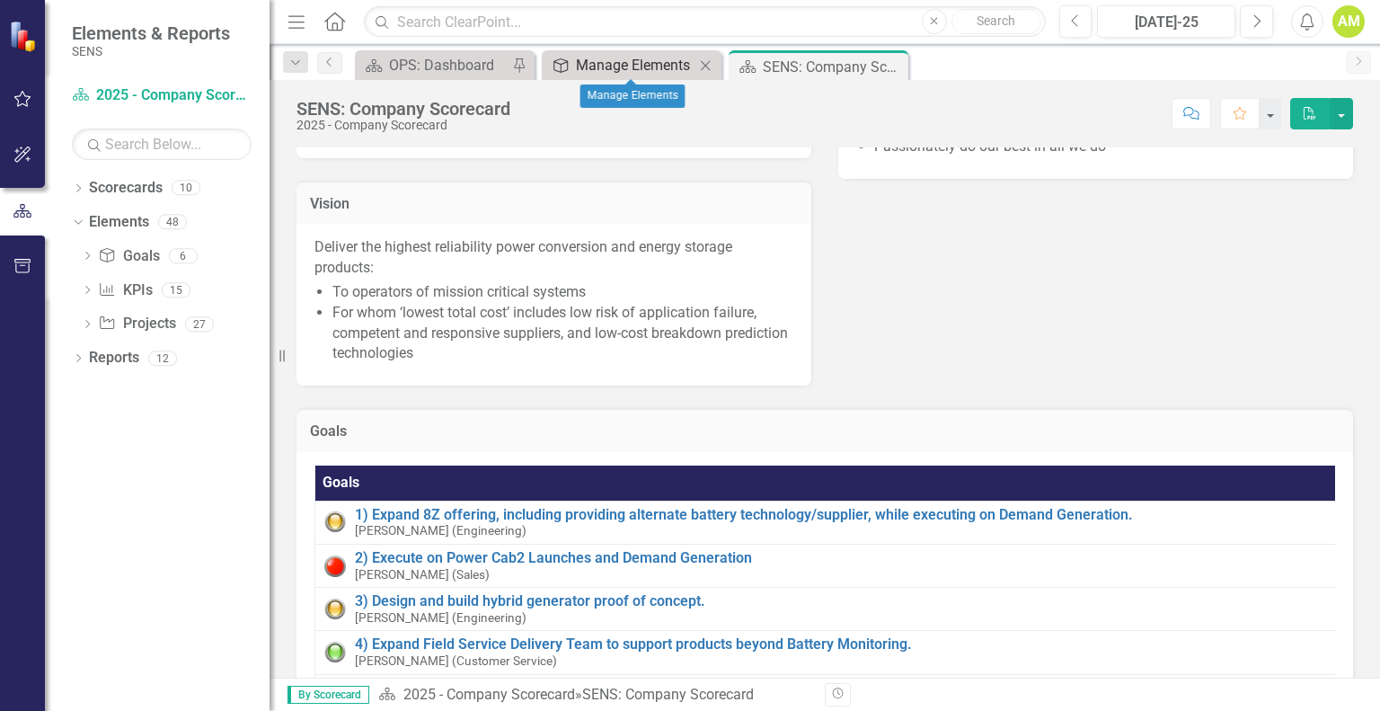
click at [587, 58] on div "Manage Elements" at bounding box center [635, 65] width 119 height 22
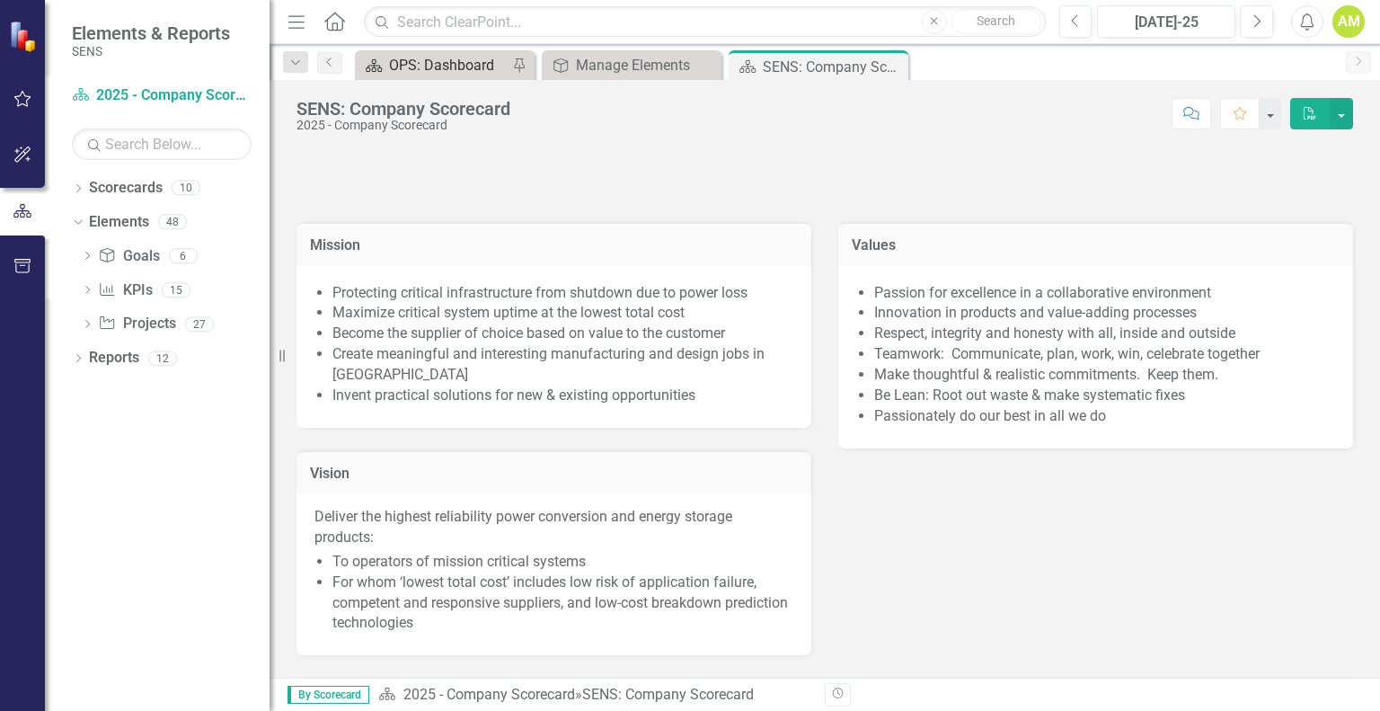
click at [464, 74] on div "OPS: Dashboard" at bounding box center [448, 65] width 119 height 22
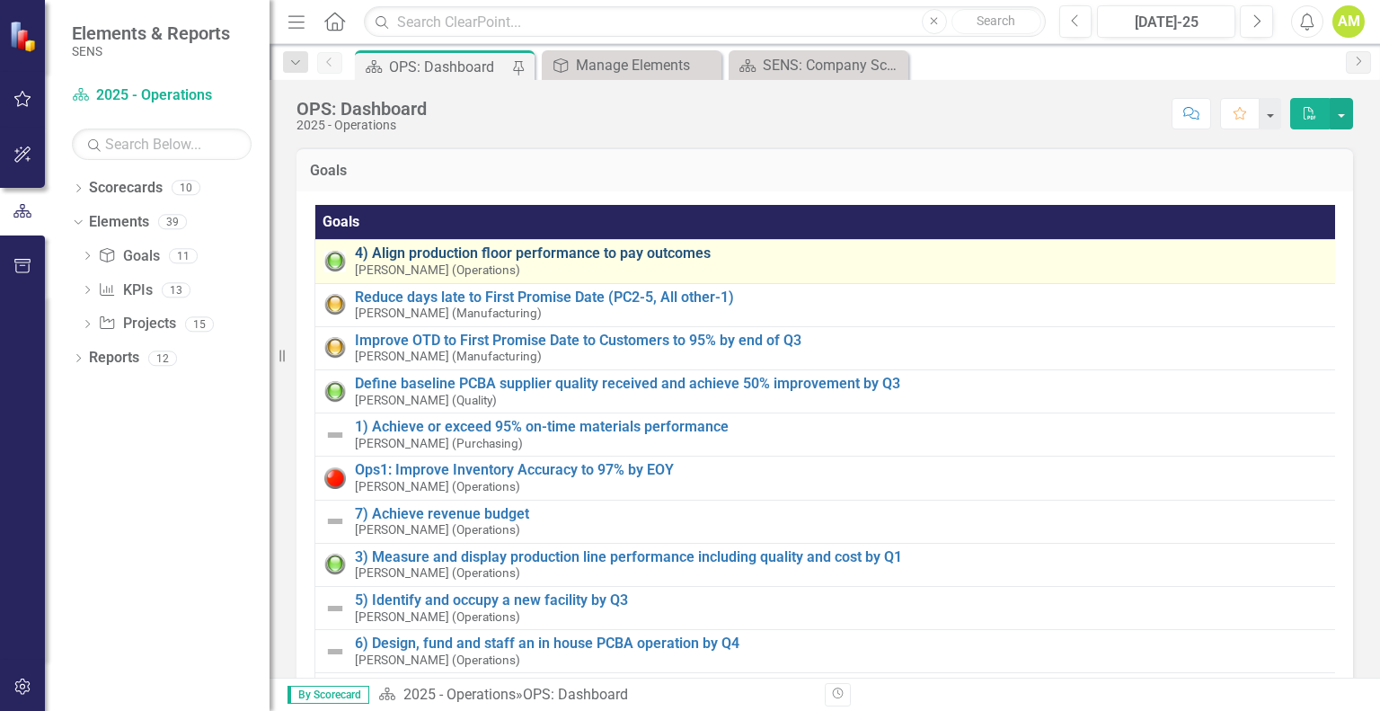
click at [410, 247] on link "4) Align production floor performance to pay outcomes" at bounding box center [844, 253] width 979 height 16
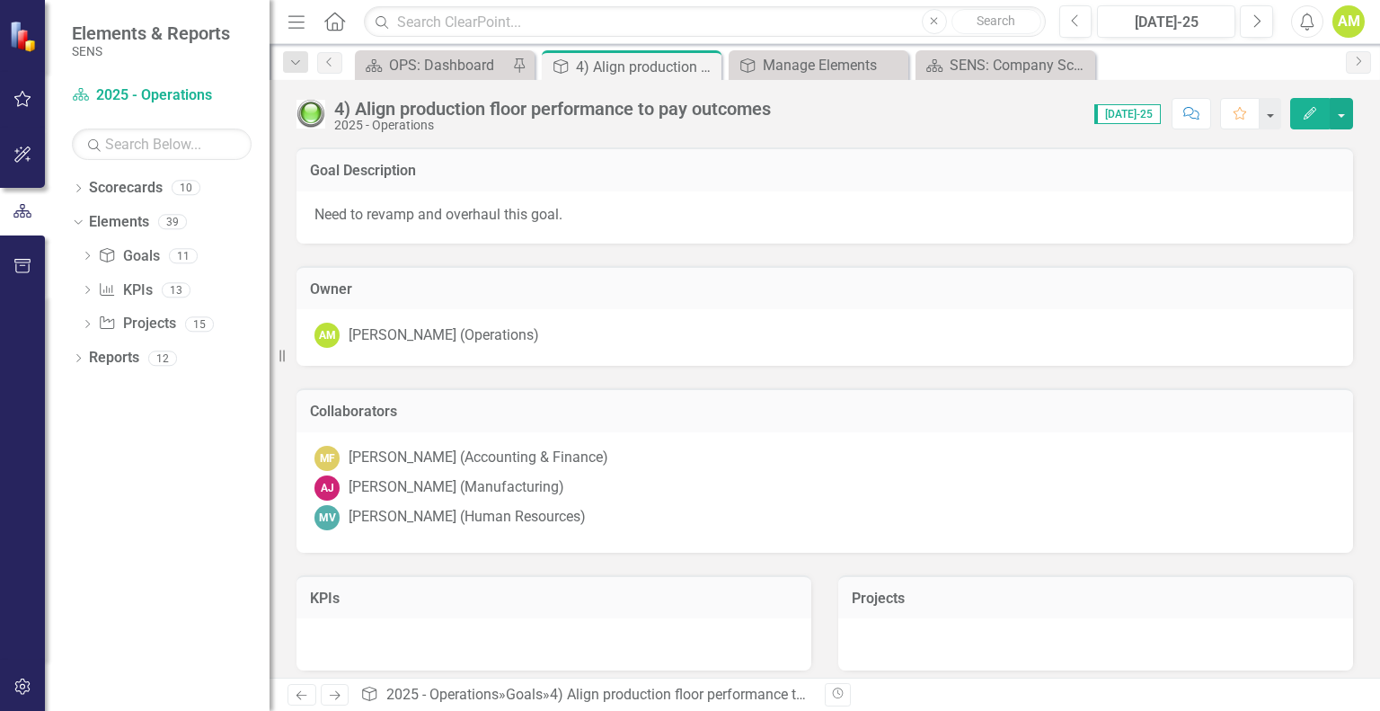
click at [333, 100] on div "4) Align production floor performance to pay outcomes 2025 - Operations" at bounding box center [538, 115] width 483 height 34
click at [349, 105] on div "4) Align production floor performance to pay outcomes" at bounding box center [552, 109] width 437 height 20
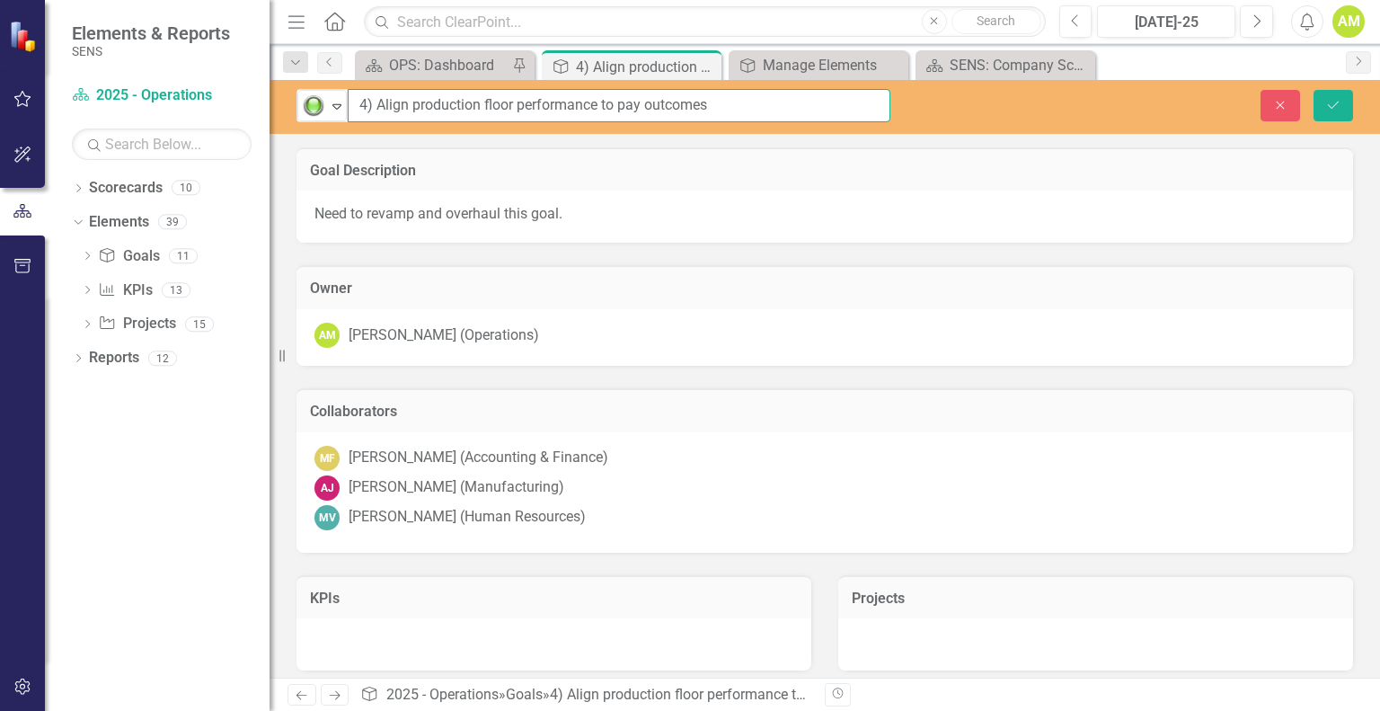
click at [375, 107] on input "4) Align production floor performance to pay outcomes" at bounding box center [619, 105] width 543 height 33
type input "Align production floor performance to pay outcomes"
click at [1341, 108] on icon "Save" at bounding box center [1333, 105] width 16 height 13
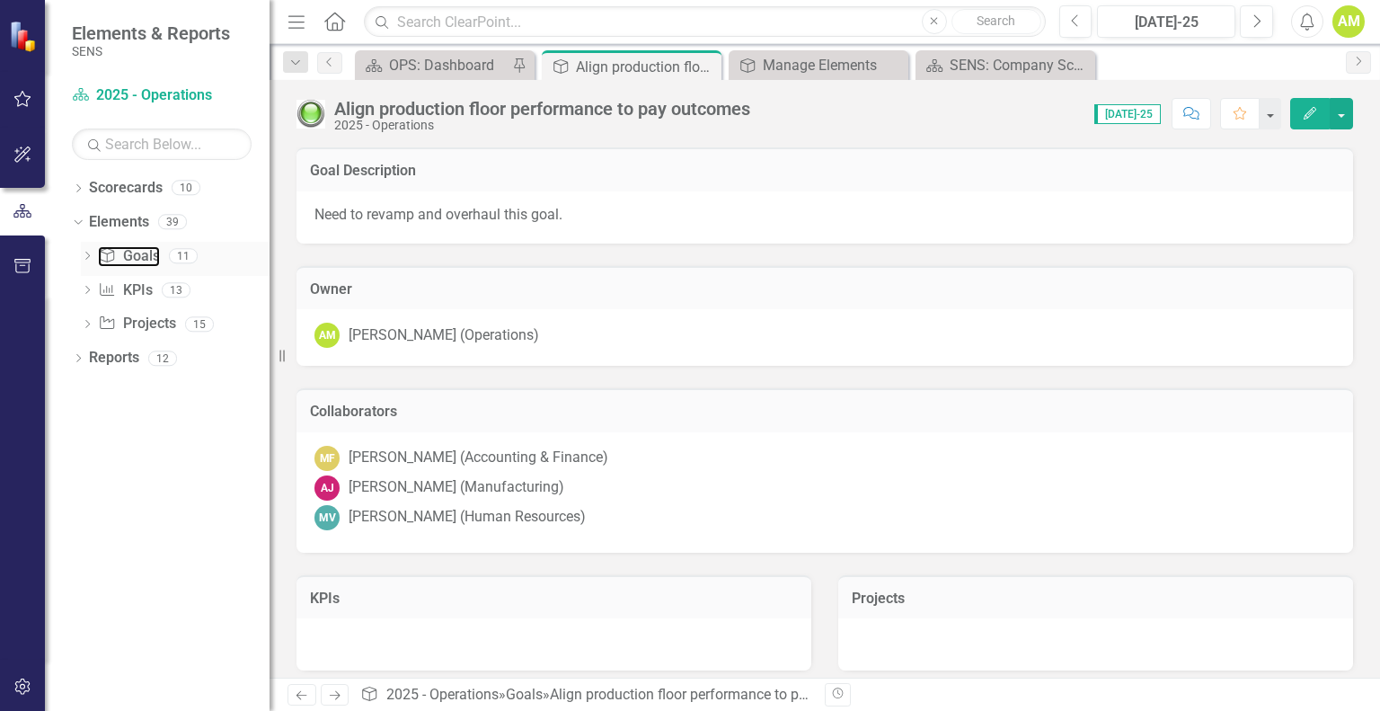
drag, startPoint x: 142, startPoint y: 257, endPoint x: 208, endPoint y: 254, distance: 66.5
click at [142, 257] on link "Goal Goals" at bounding box center [128, 256] width 61 height 21
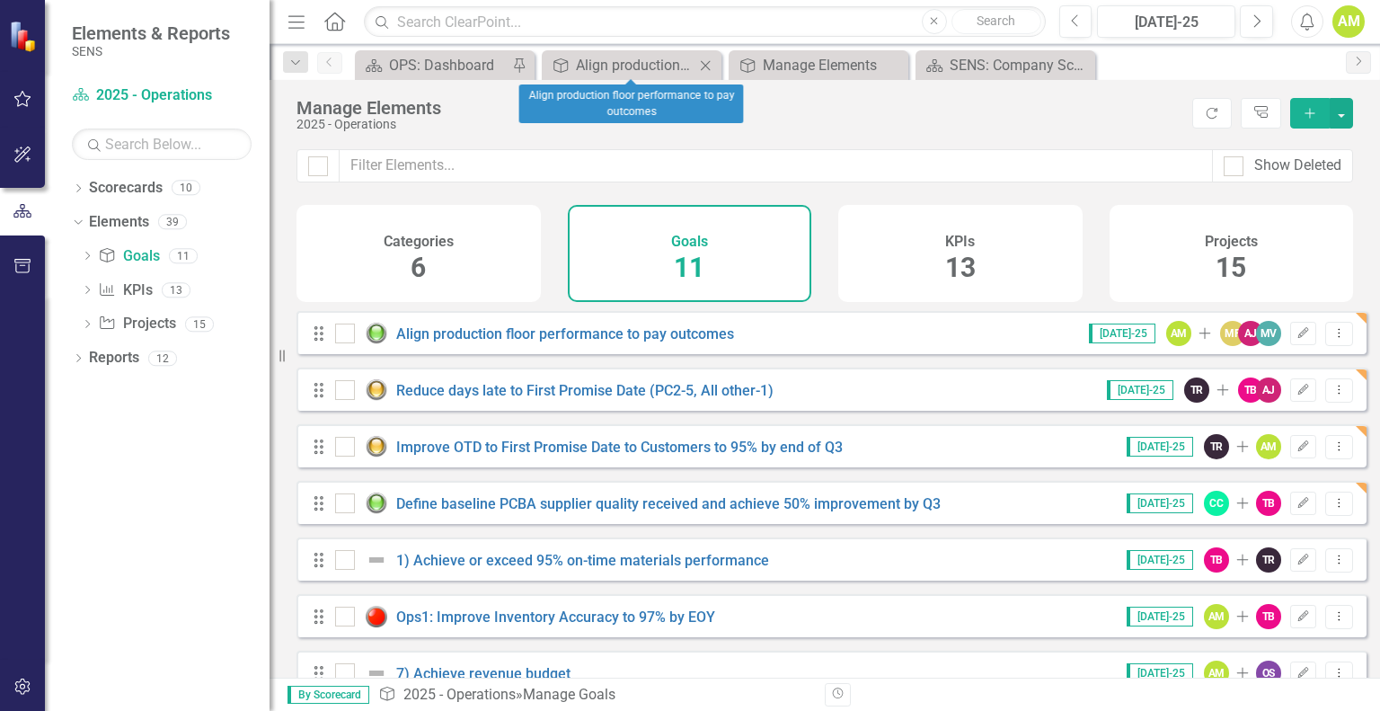
click at [710, 64] on icon "Close" at bounding box center [705, 65] width 18 height 14
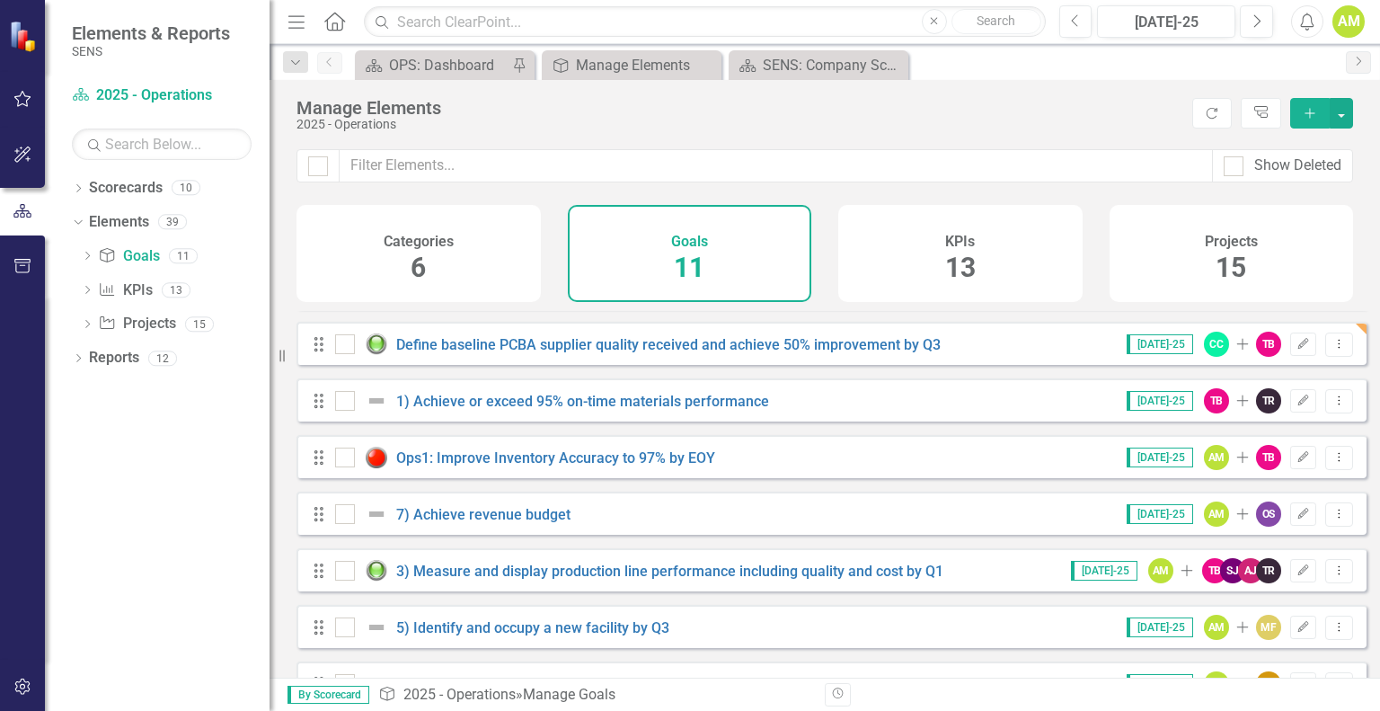
scroll to position [180, 0]
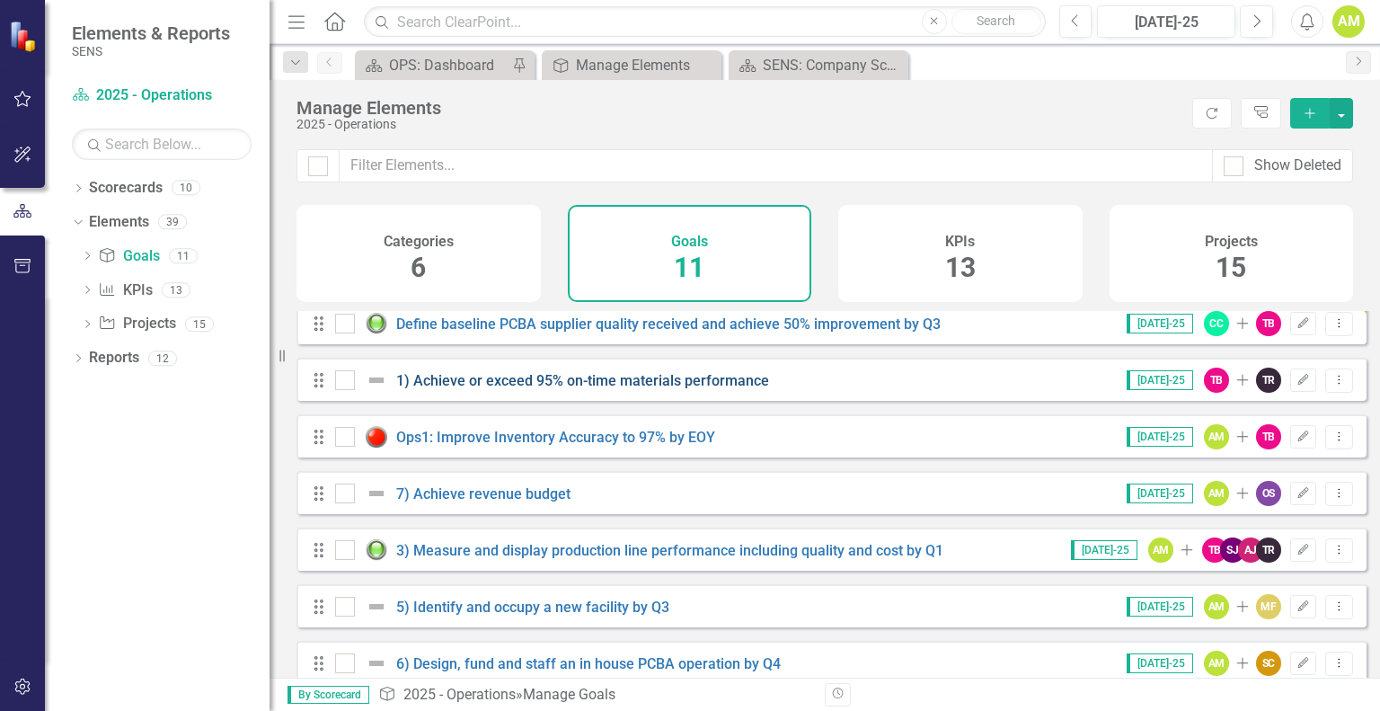
click at [487, 389] on link "1) Achieve or exceed 95% on-time materials performance" at bounding box center [582, 380] width 373 height 17
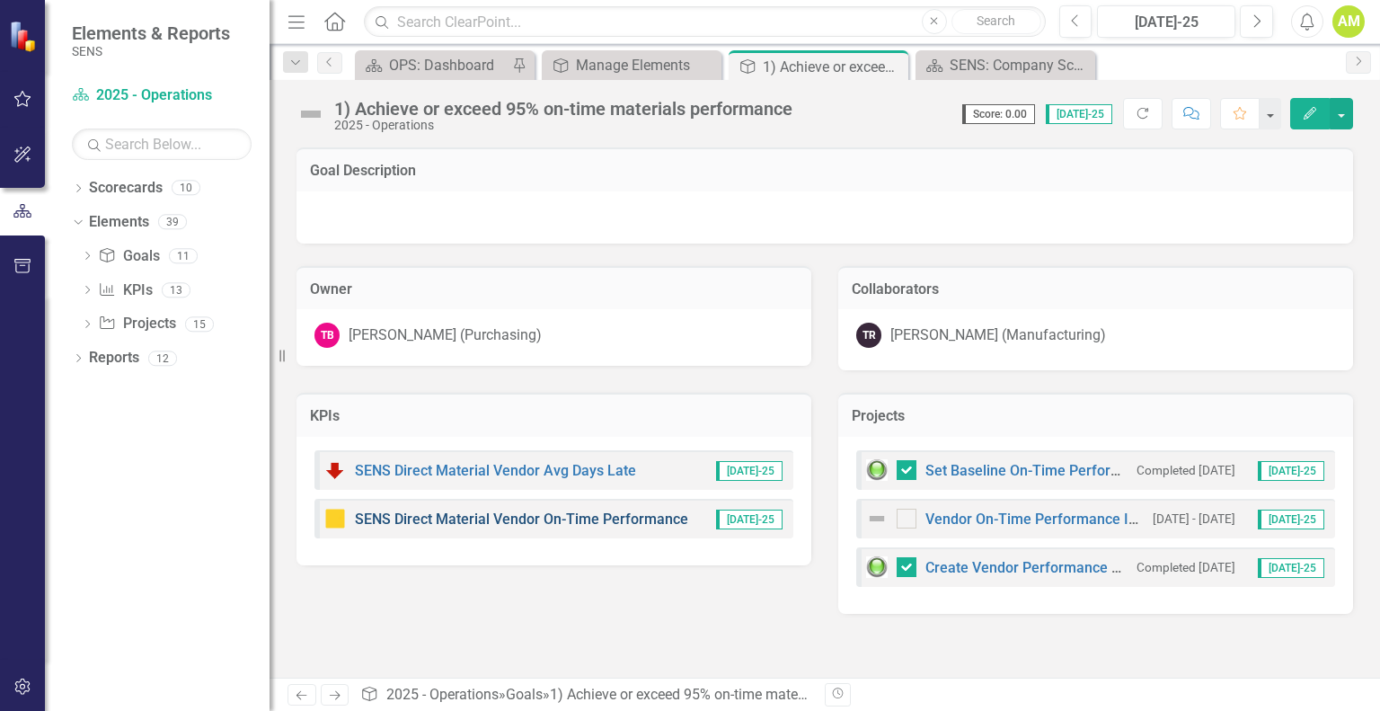
click at [483, 519] on link "SENS Direct Material Vendor On-Time Performance" at bounding box center [521, 518] width 333 height 17
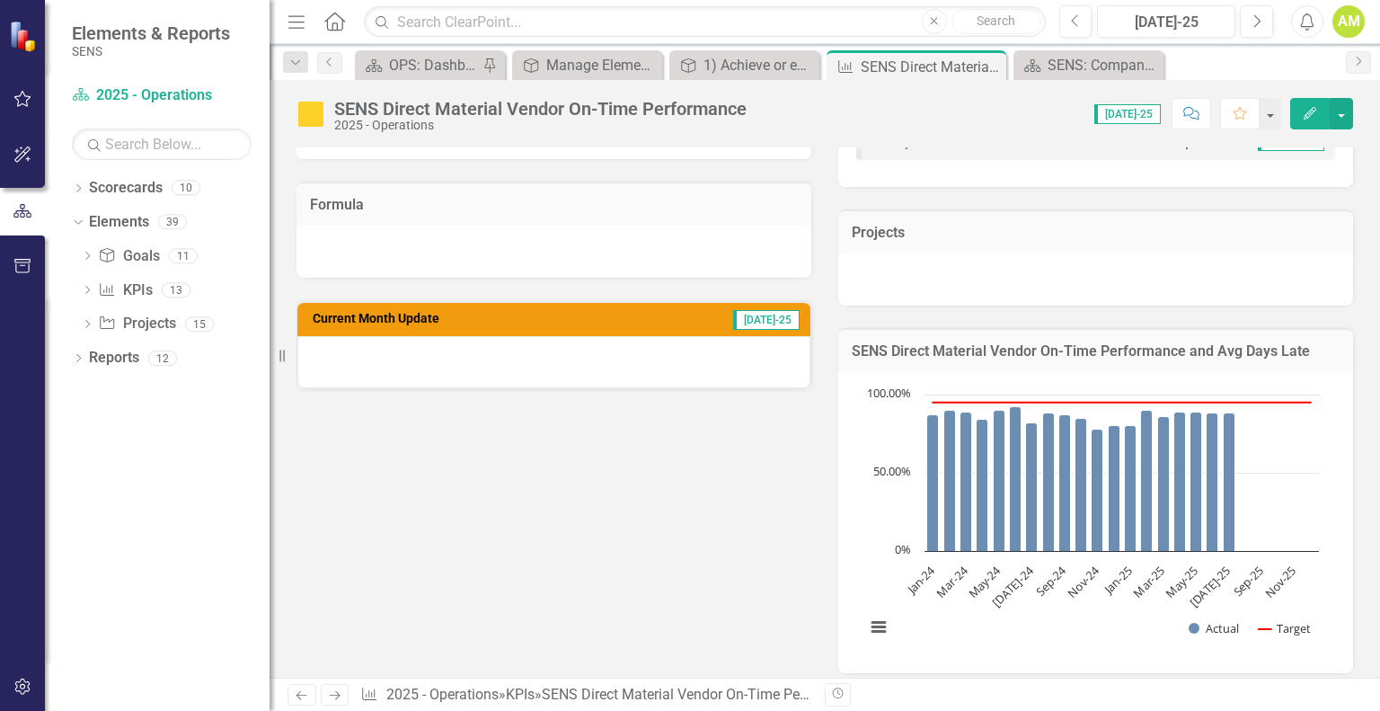
scroll to position [359, 0]
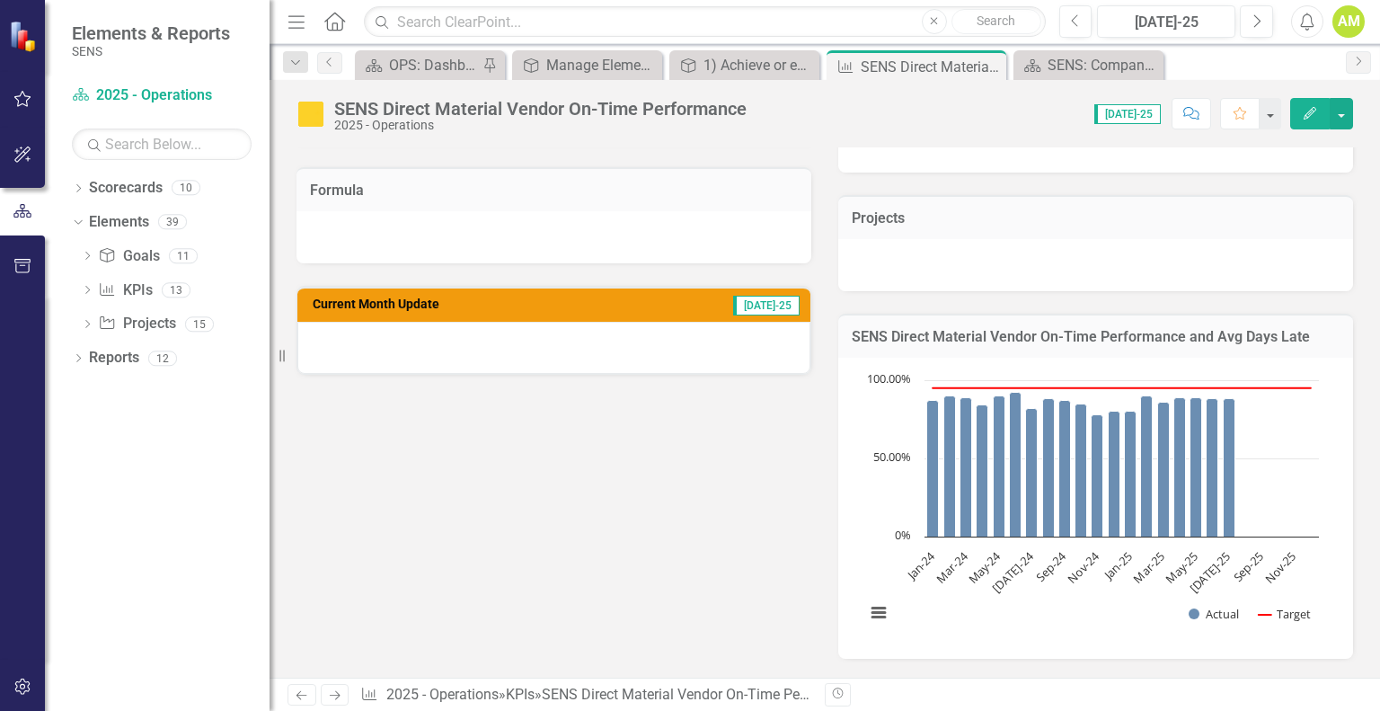
click at [349, 333] on div at bounding box center [553, 348] width 513 height 52
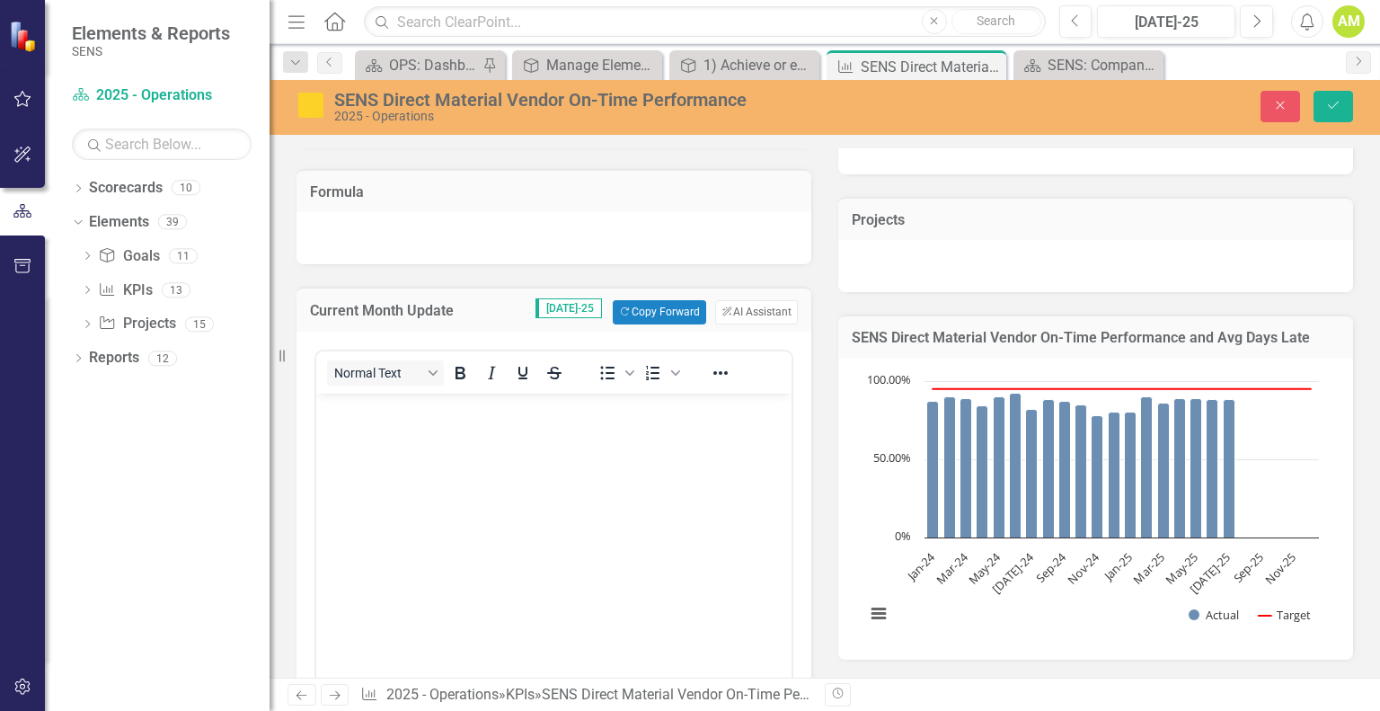
scroll to position [0, 0]
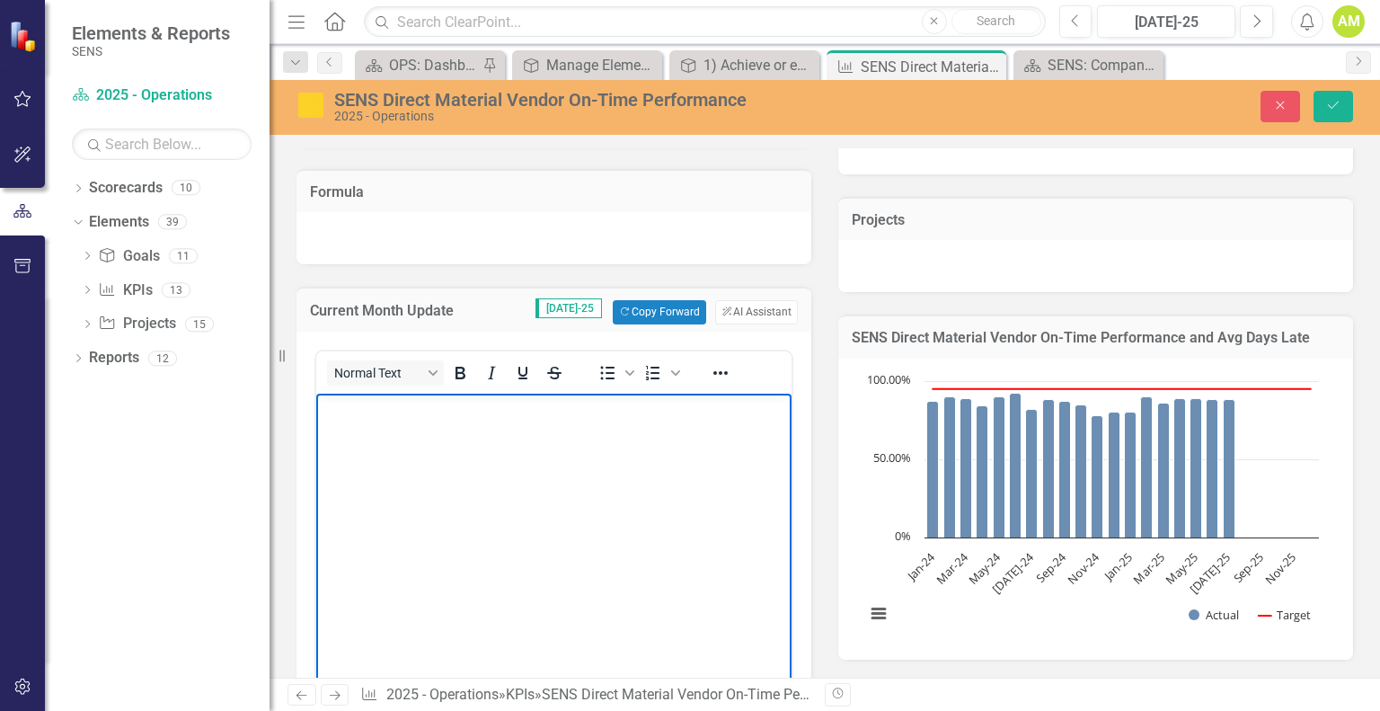
click at [364, 418] on p "Rich Text Area. Press ALT-0 for help." at bounding box center [554, 408] width 466 height 22
click at [1351, 106] on button "Save" at bounding box center [1334, 106] width 40 height 31
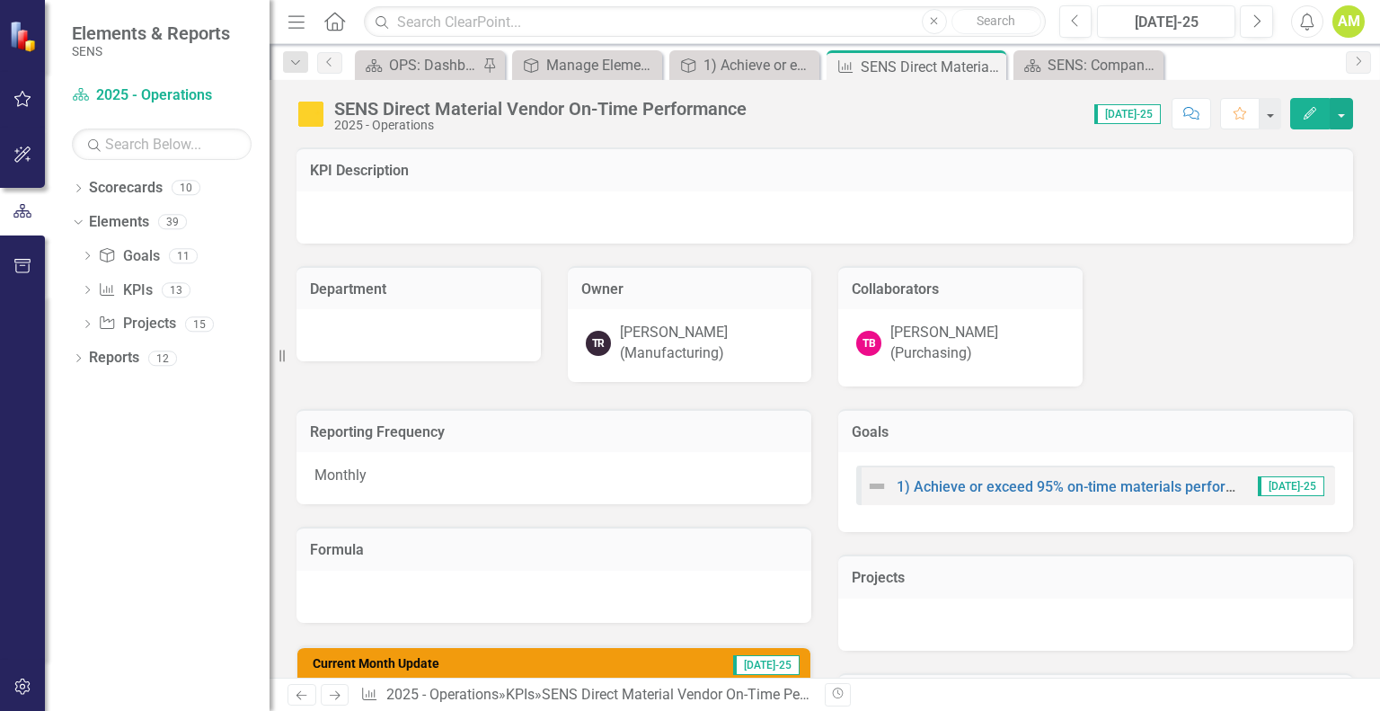
click at [634, 337] on div "[PERSON_NAME] (Manufacturing)" at bounding box center [707, 343] width 174 height 41
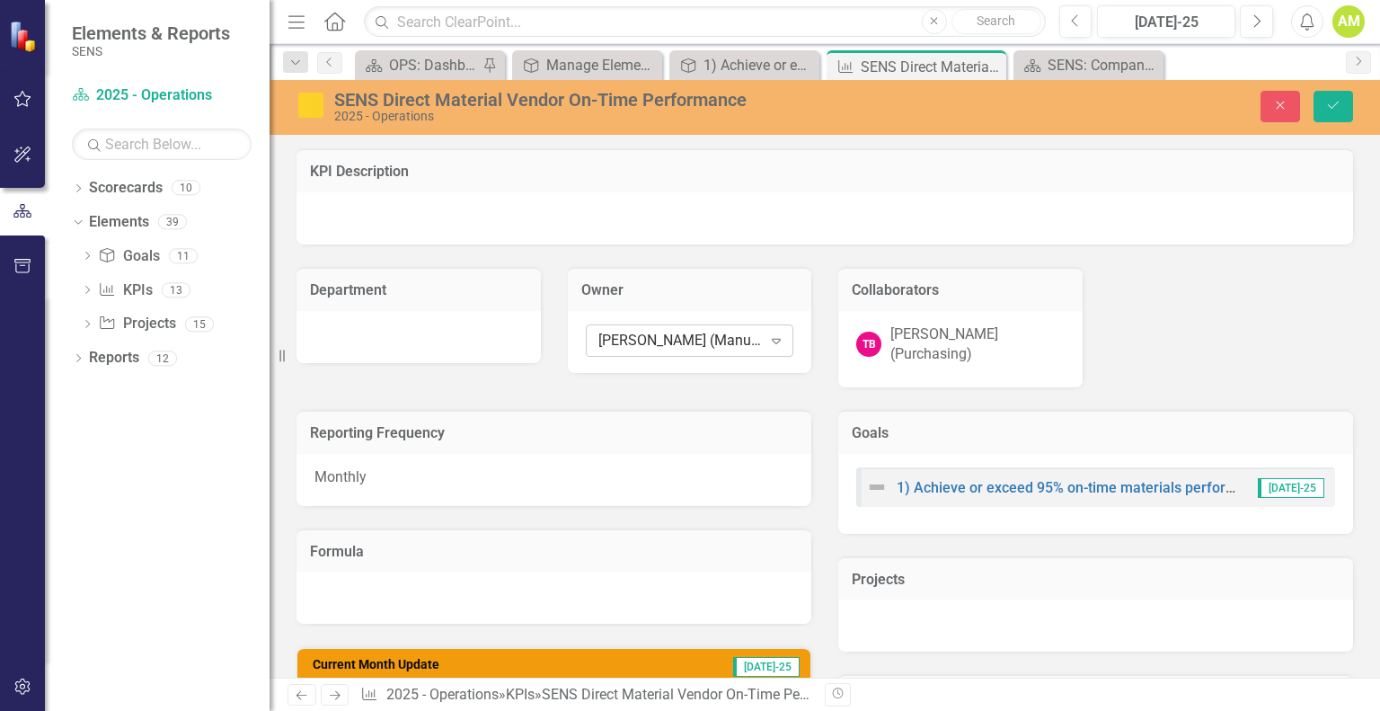
click at [772, 341] on icon "Expand" at bounding box center [776, 340] width 18 height 14
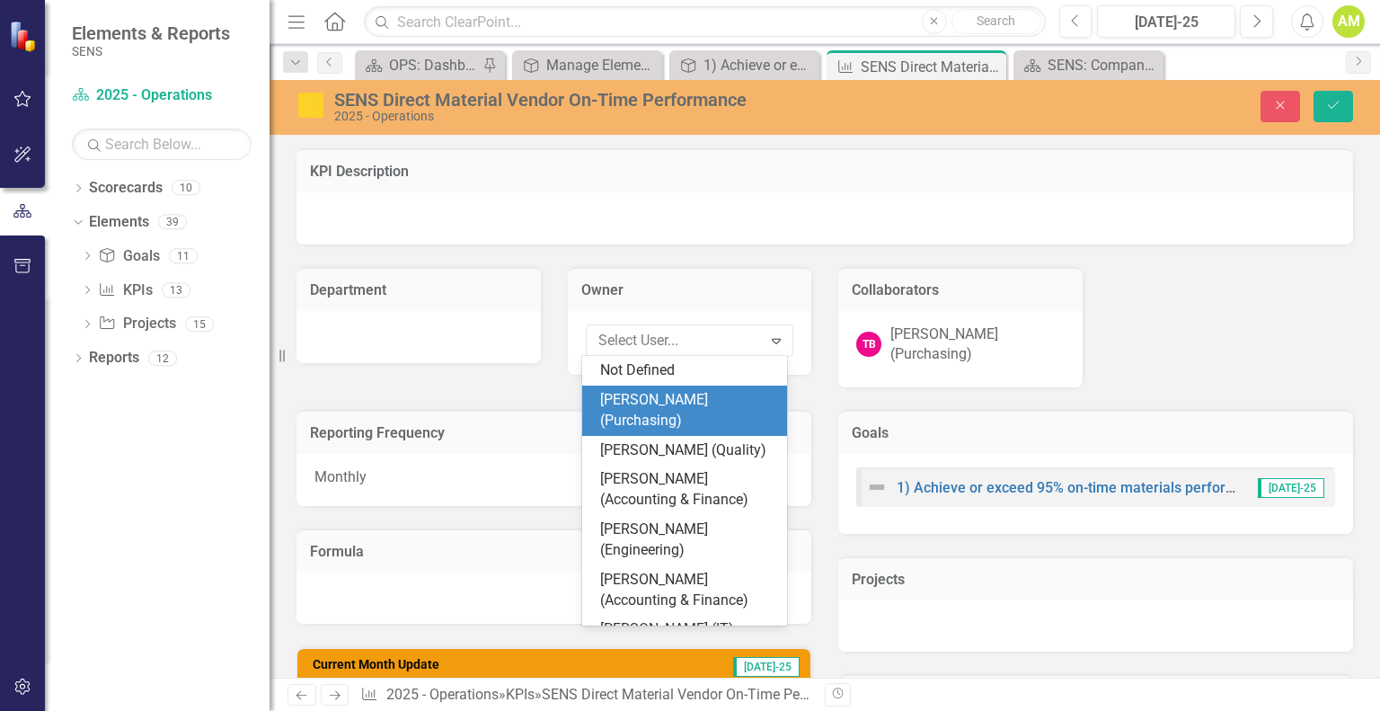
click at [669, 391] on div "[PERSON_NAME] (Purchasing)" at bounding box center [688, 410] width 176 height 41
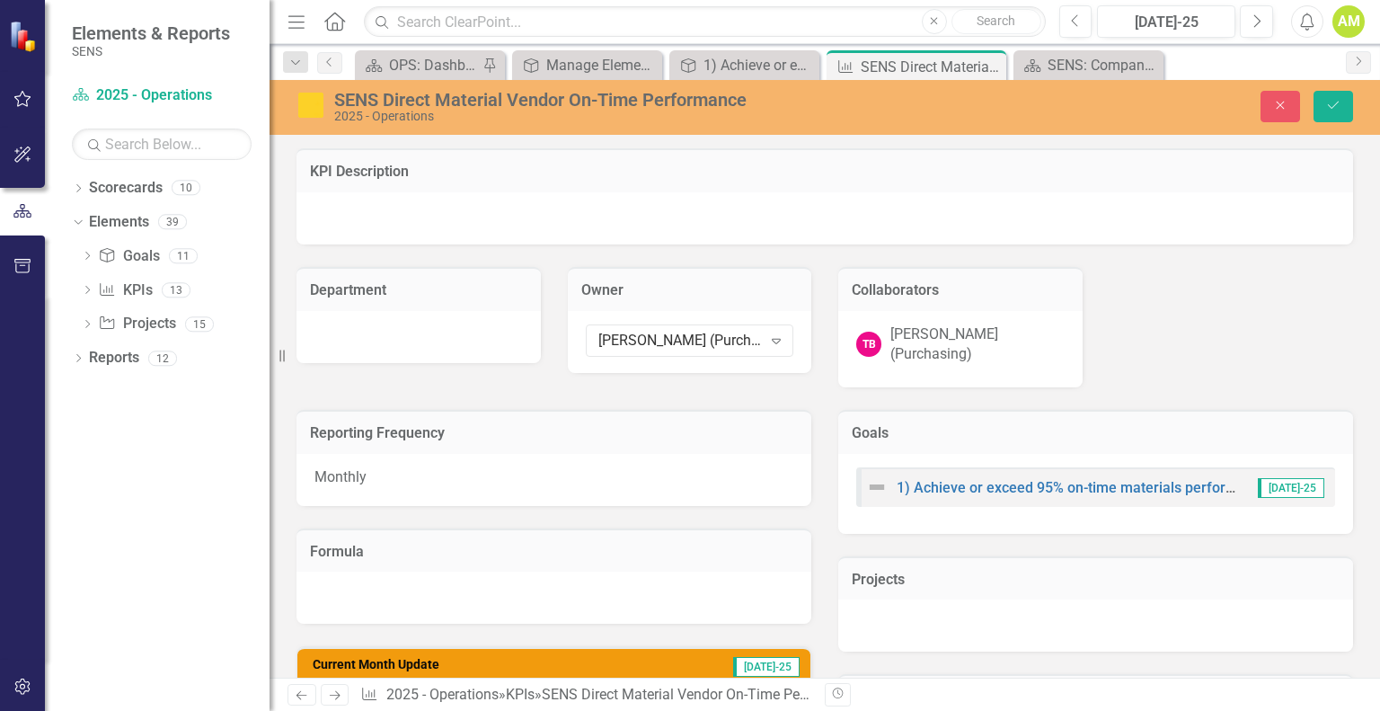
click at [939, 340] on div "[PERSON_NAME] (Purchasing)" at bounding box center [977, 344] width 174 height 41
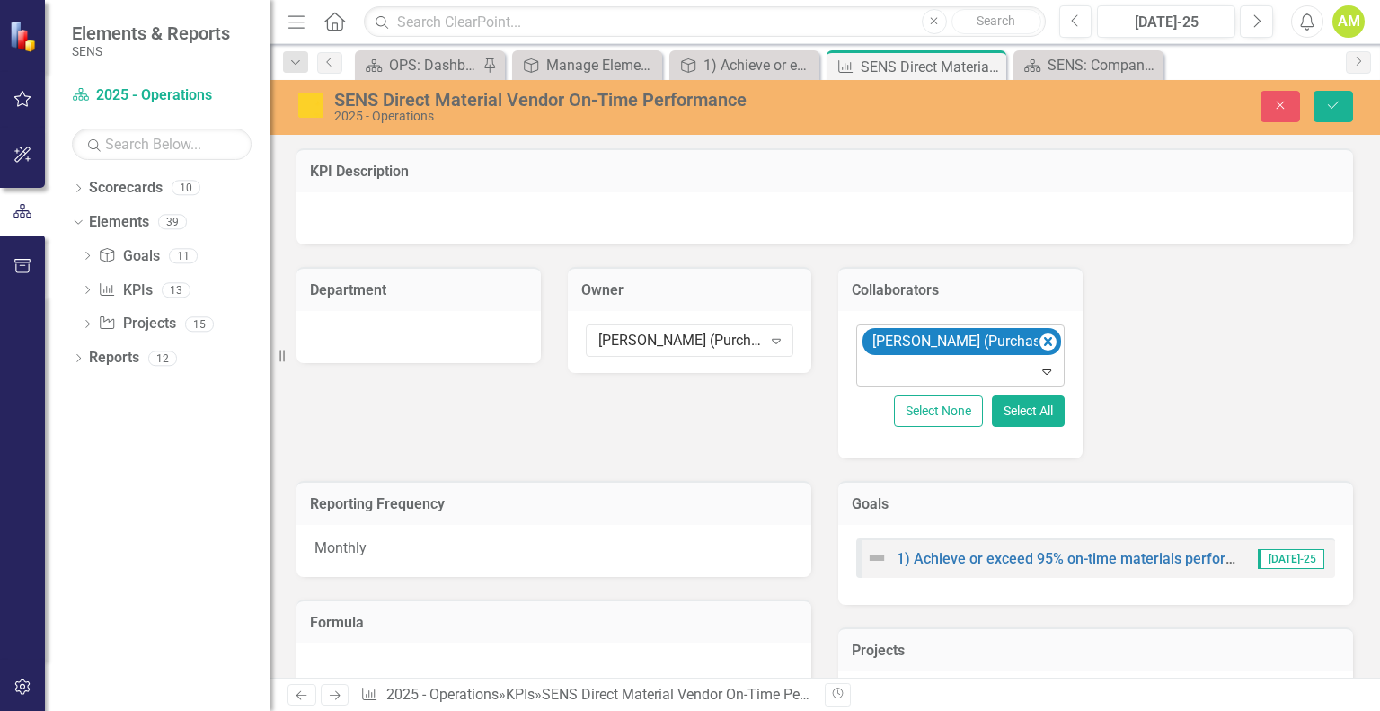
click at [1042, 369] on icon at bounding box center [1046, 371] width 9 height 5
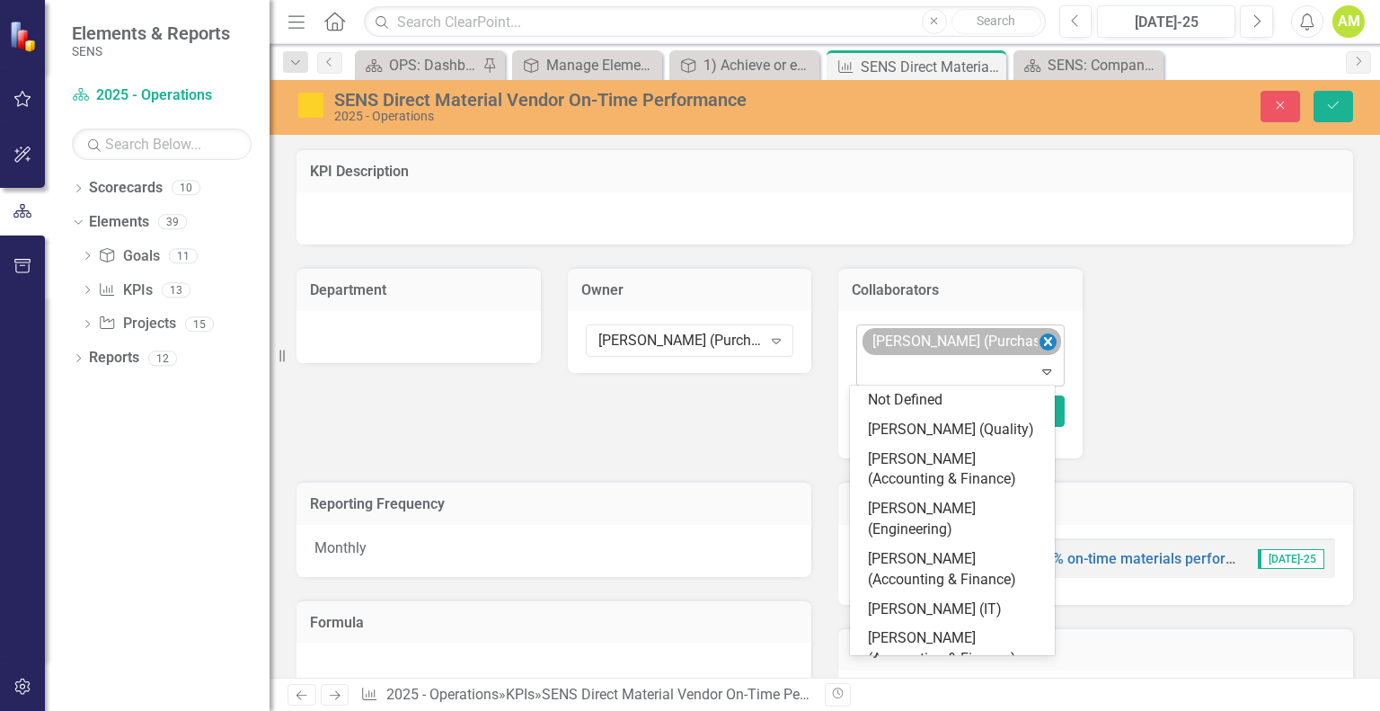
click at [1042, 332] on icon "Remove Todd Baxter (Purchasing)" at bounding box center [1047, 342] width 17 height 22
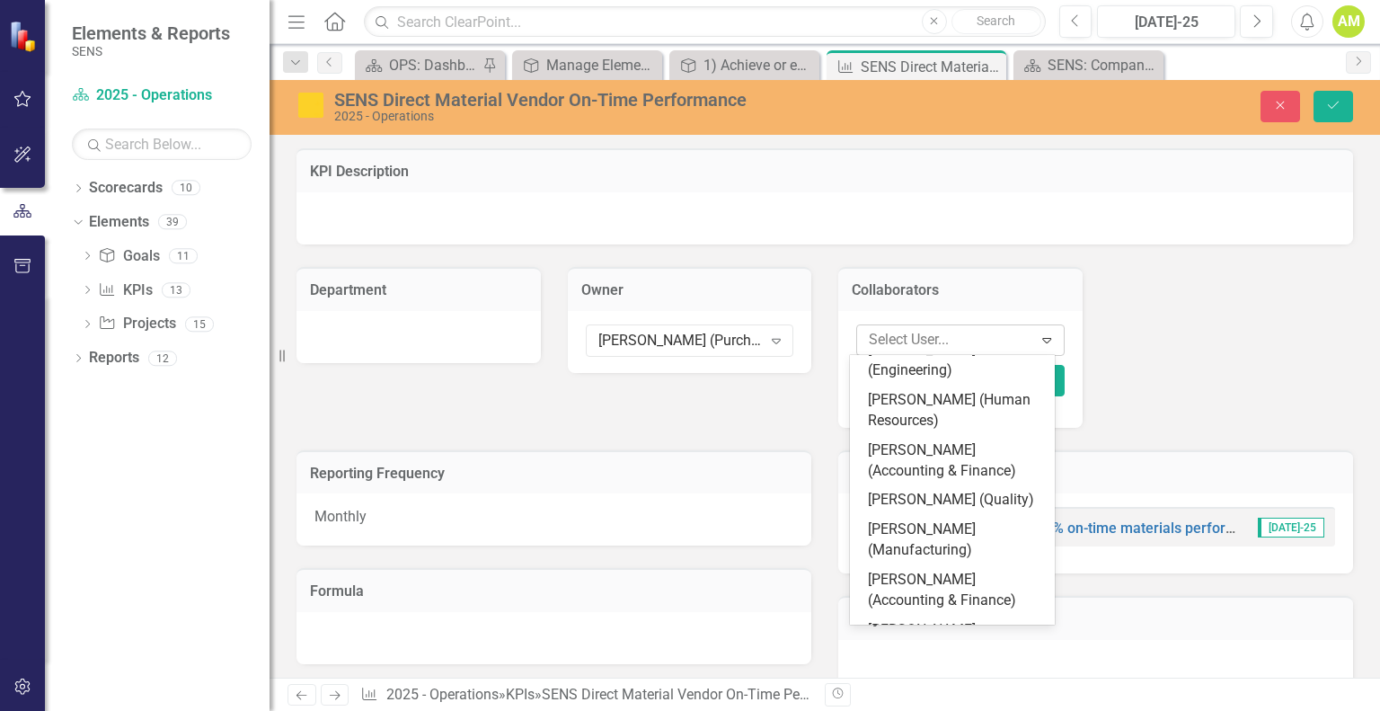
scroll to position [899, 0]
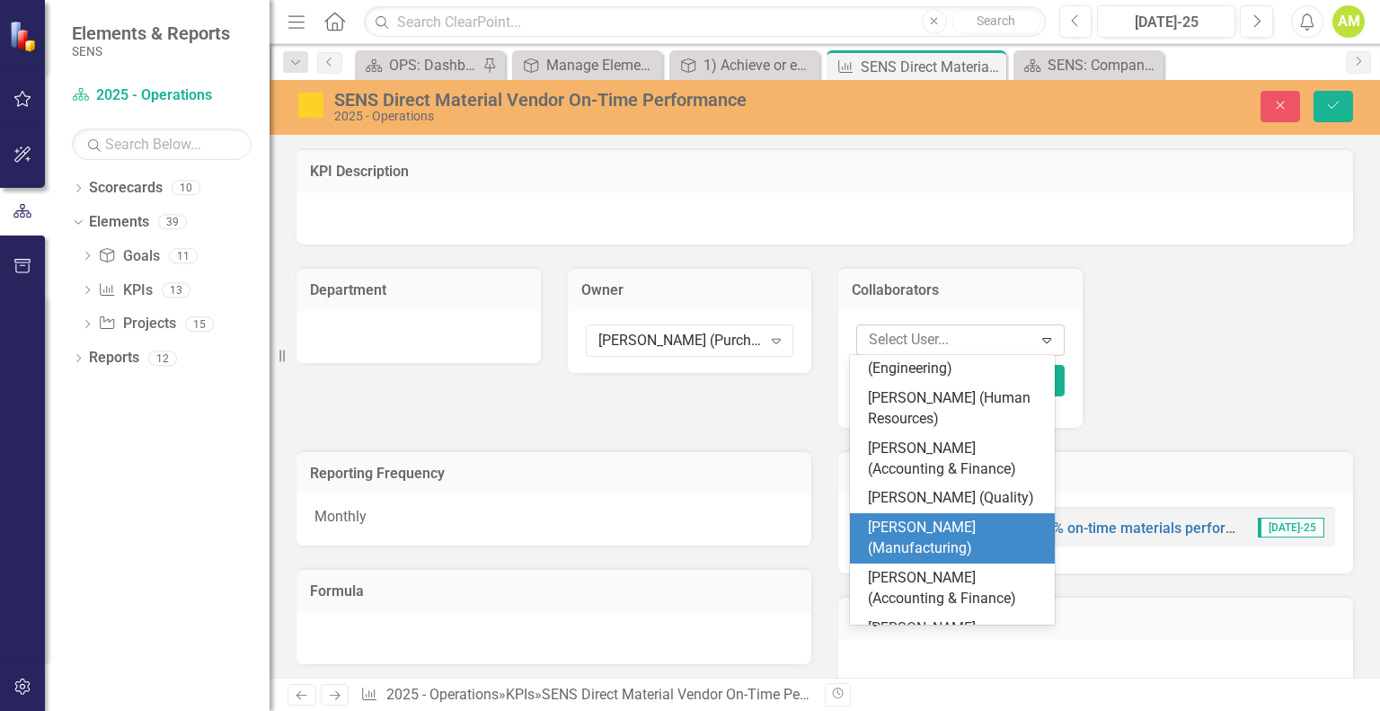
click at [916, 518] on div "[PERSON_NAME] (Manufacturing)" at bounding box center [956, 538] width 176 height 41
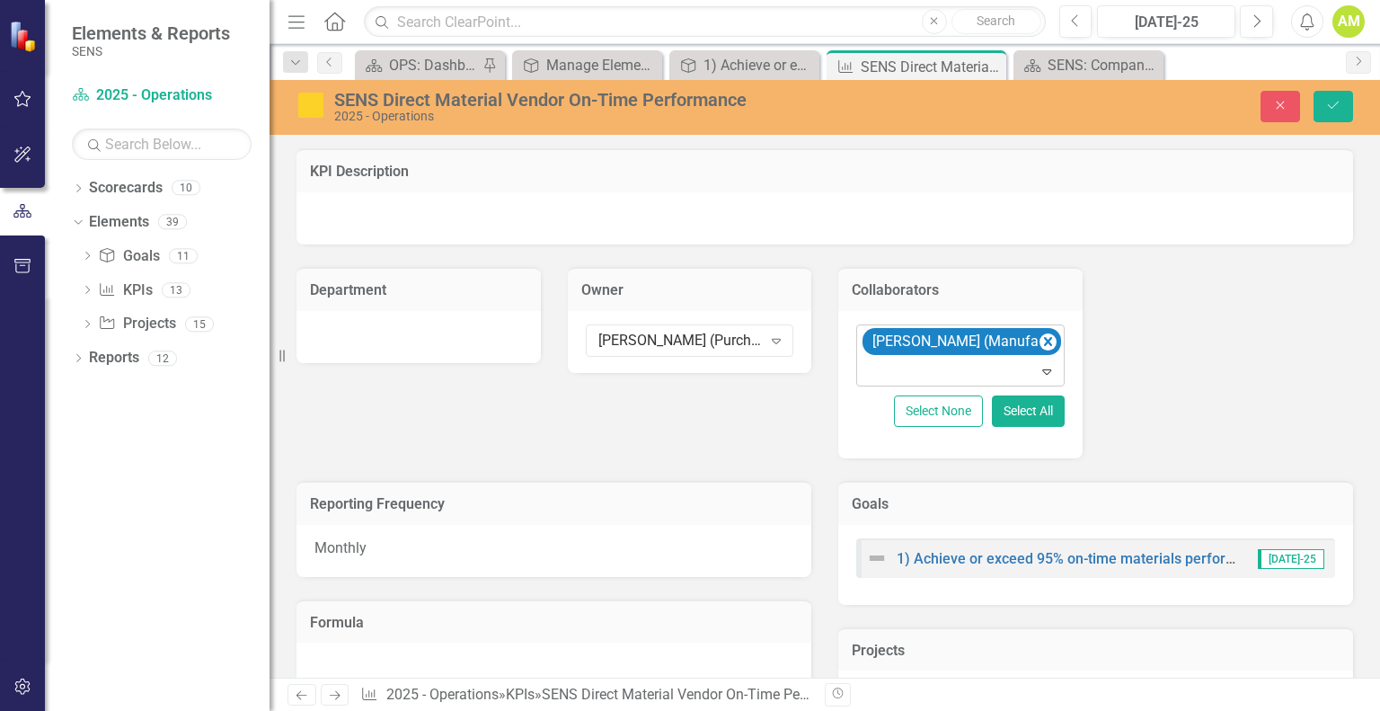
click at [1233, 285] on div "KPI Description Department Owner Todd Baxter (Purchasing) Expand Collaborators …" at bounding box center [825, 292] width 1084 height 332
click at [1336, 107] on icon "Save" at bounding box center [1333, 105] width 16 height 13
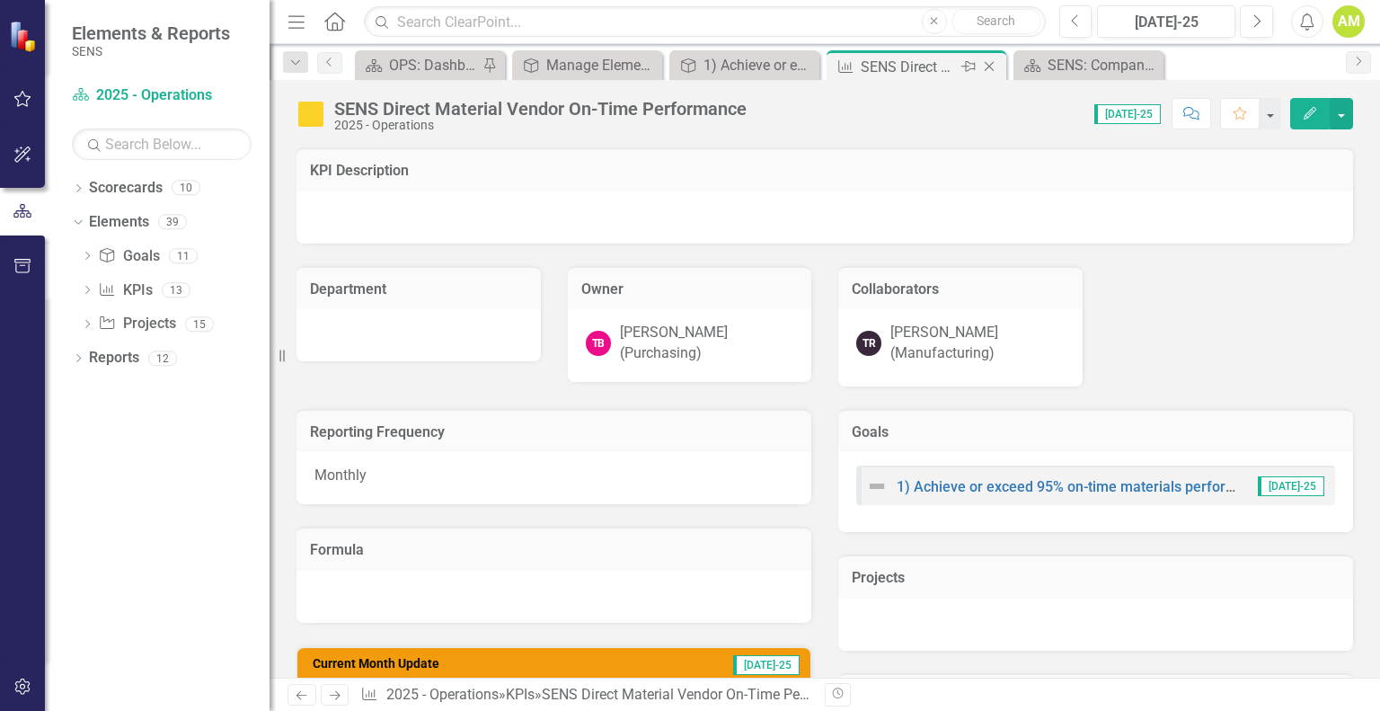
click at [988, 65] on icon "Close" at bounding box center [989, 66] width 18 height 14
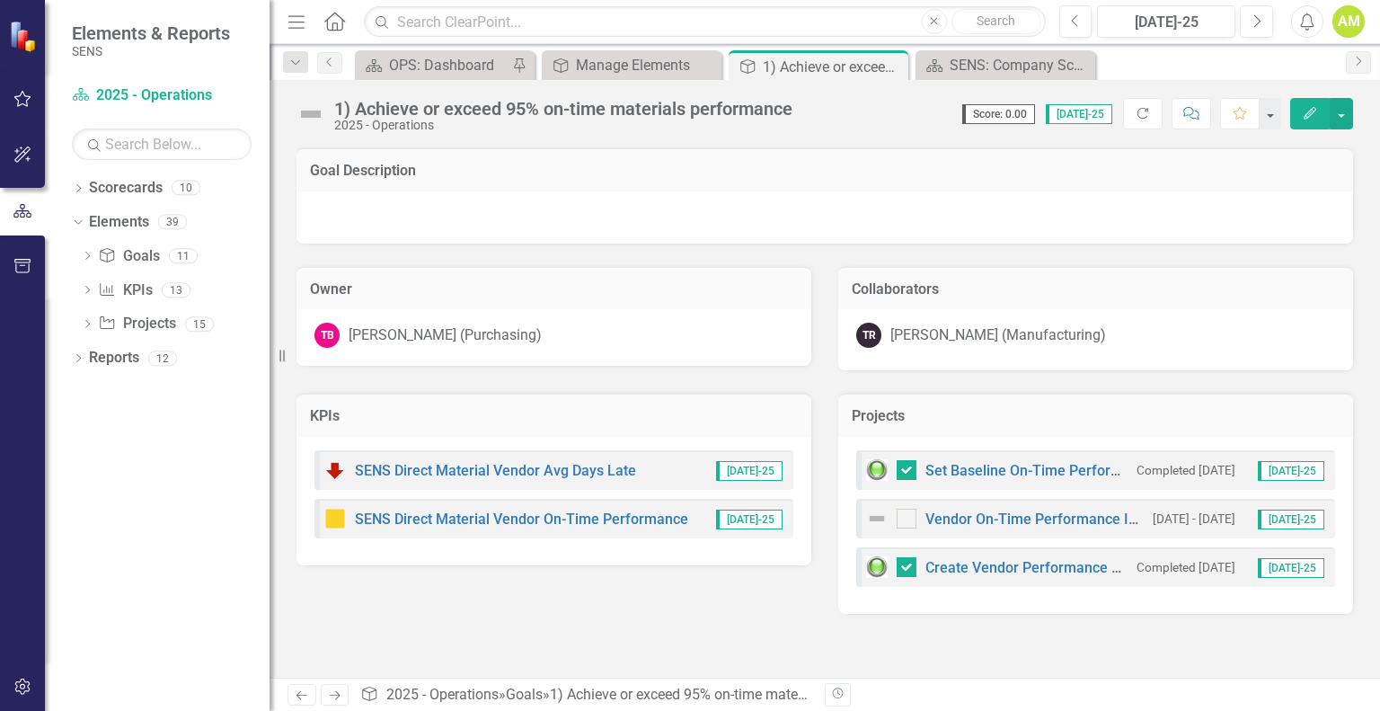
click at [356, 108] on div "1) Achieve or exceed 95% on-time materials performance" at bounding box center [563, 109] width 458 height 20
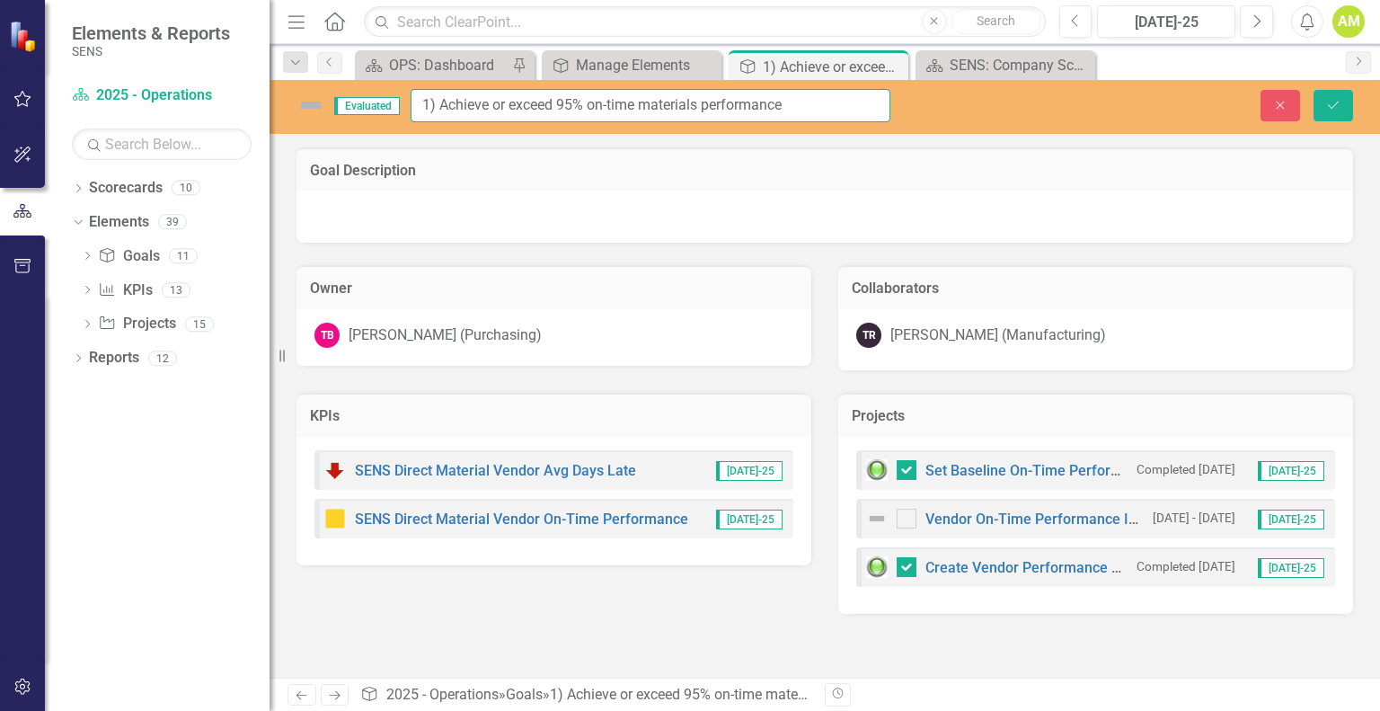
drag, startPoint x: 439, startPoint y: 100, endPoint x: 395, endPoint y: 101, distance: 44.0
click at [395, 101] on div "Evaluated 1) Achieve or exceed 95% on-time materials performance" at bounding box center [594, 105] width 594 height 33
type input "Achieve or exceed 95% on-time materials performance"
click at [496, 252] on div "Owner TB Todd Baxter (Purchasing)" at bounding box center [554, 304] width 542 height 123
click at [306, 100] on img at bounding box center [311, 105] width 29 height 29
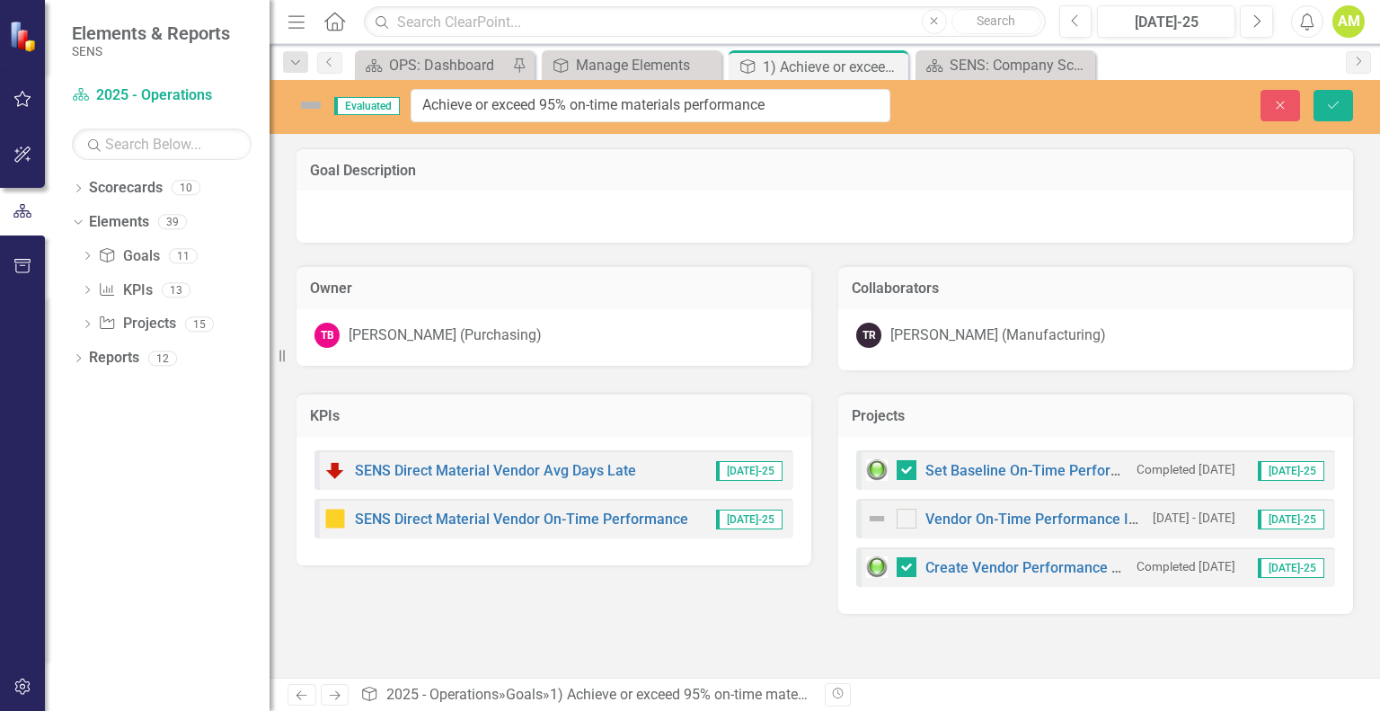
click at [306, 100] on img at bounding box center [311, 105] width 29 height 29
click at [1333, 97] on button "Save" at bounding box center [1334, 105] width 40 height 31
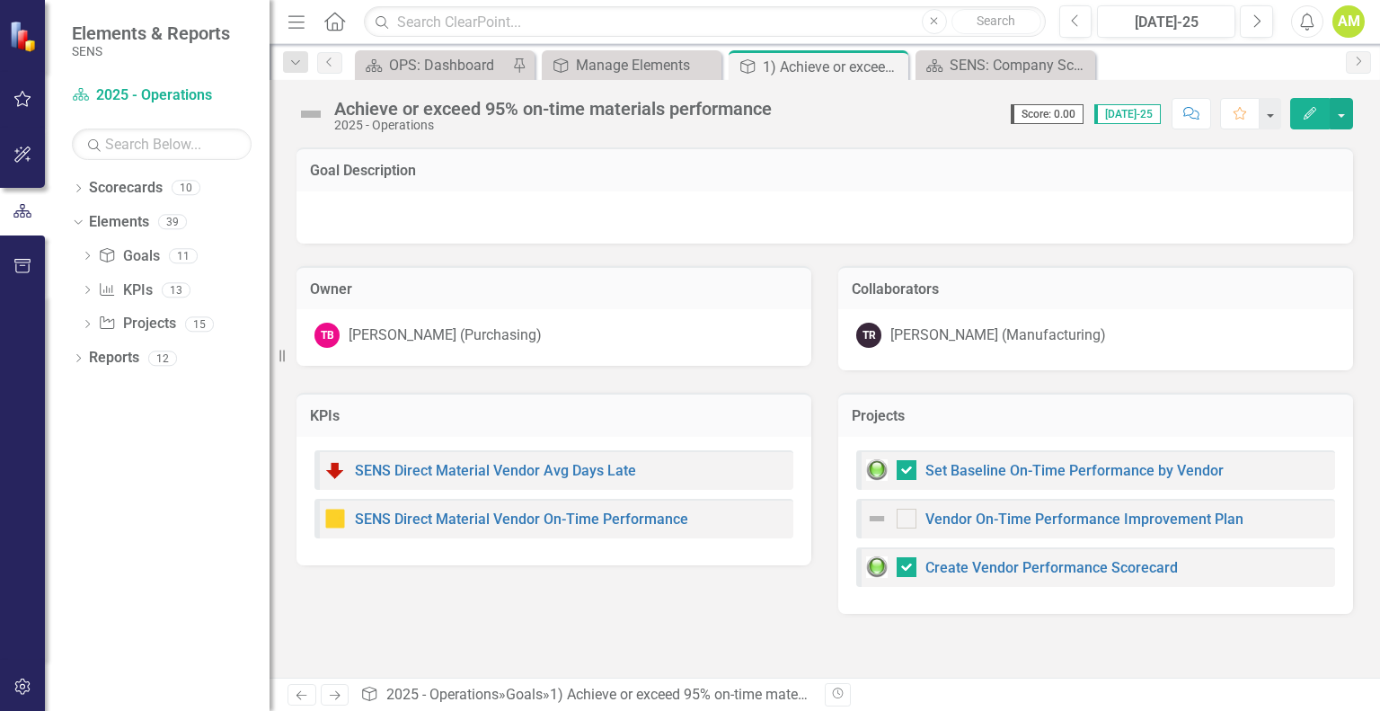
checkbox input "false"
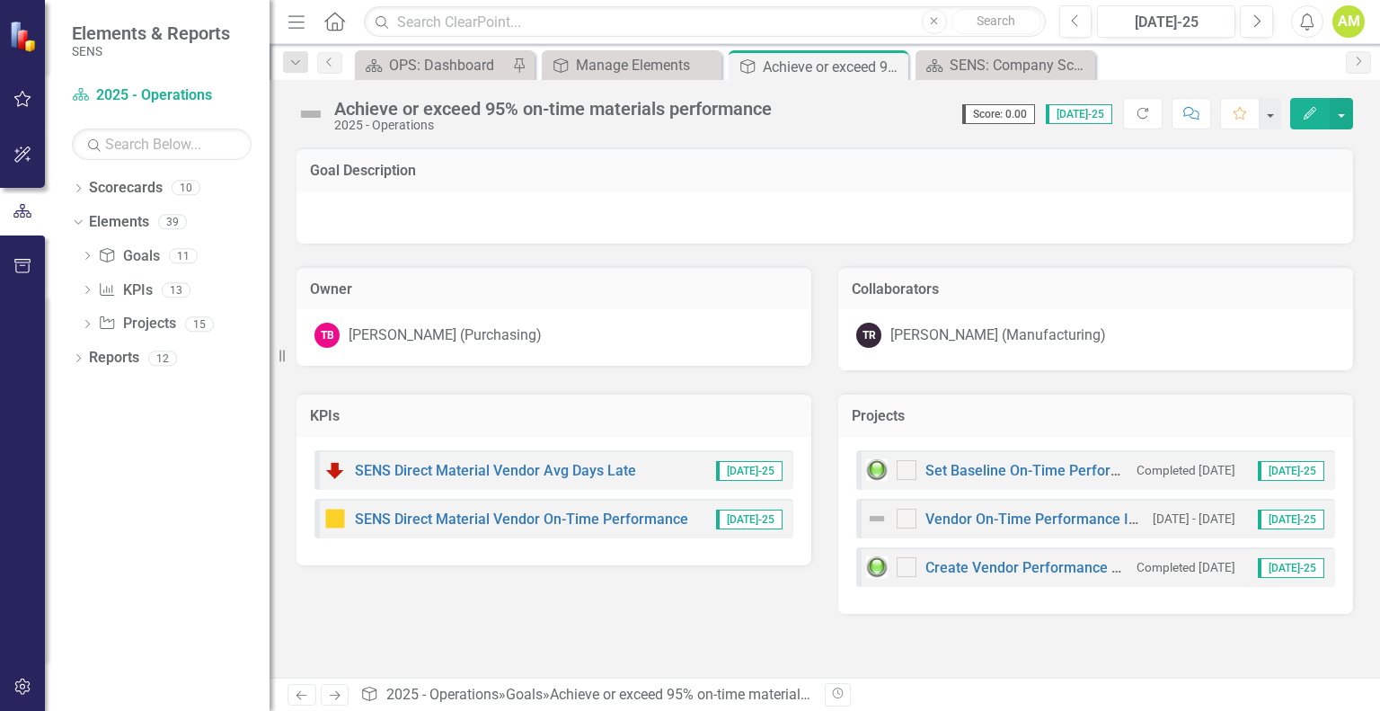
click at [313, 108] on img at bounding box center [311, 114] width 29 height 29
checkbox input "true"
click at [1298, 122] on button "Edit" at bounding box center [1310, 113] width 40 height 31
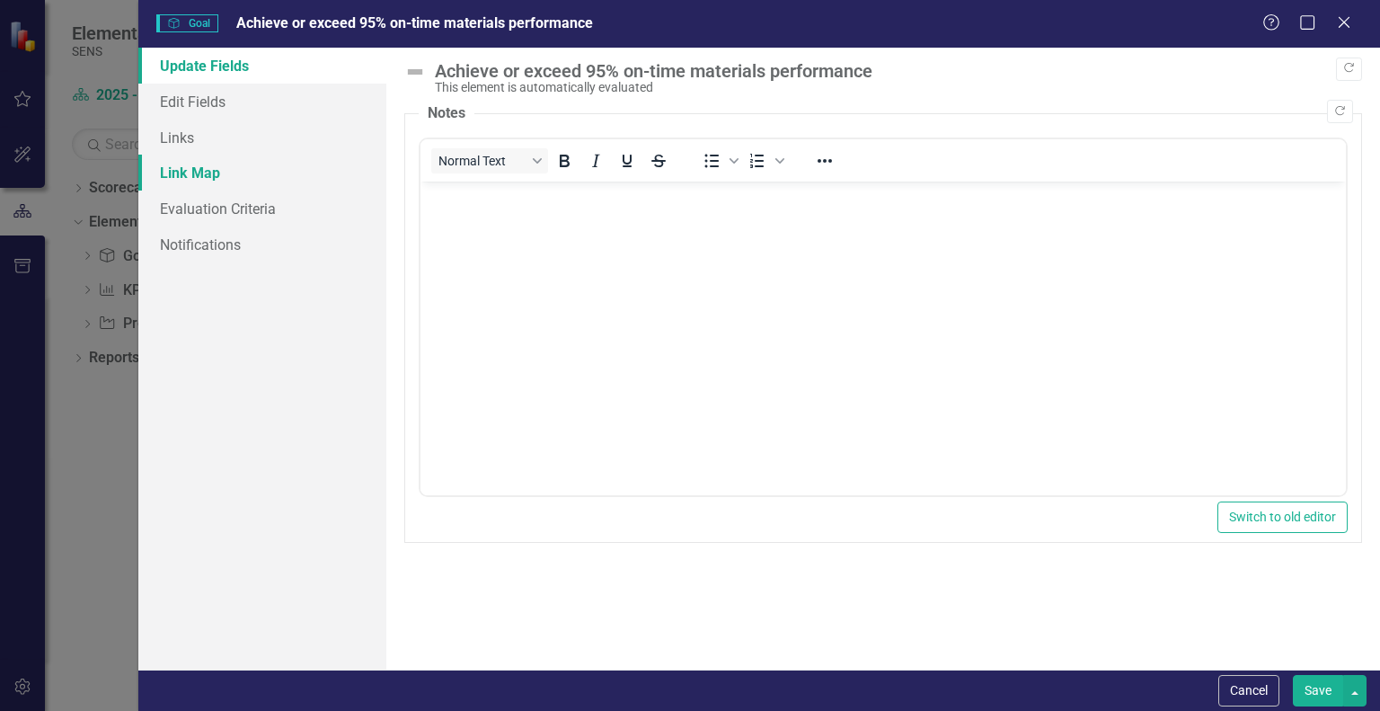
click at [183, 155] on link "Link Map" at bounding box center [262, 173] width 248 height 36
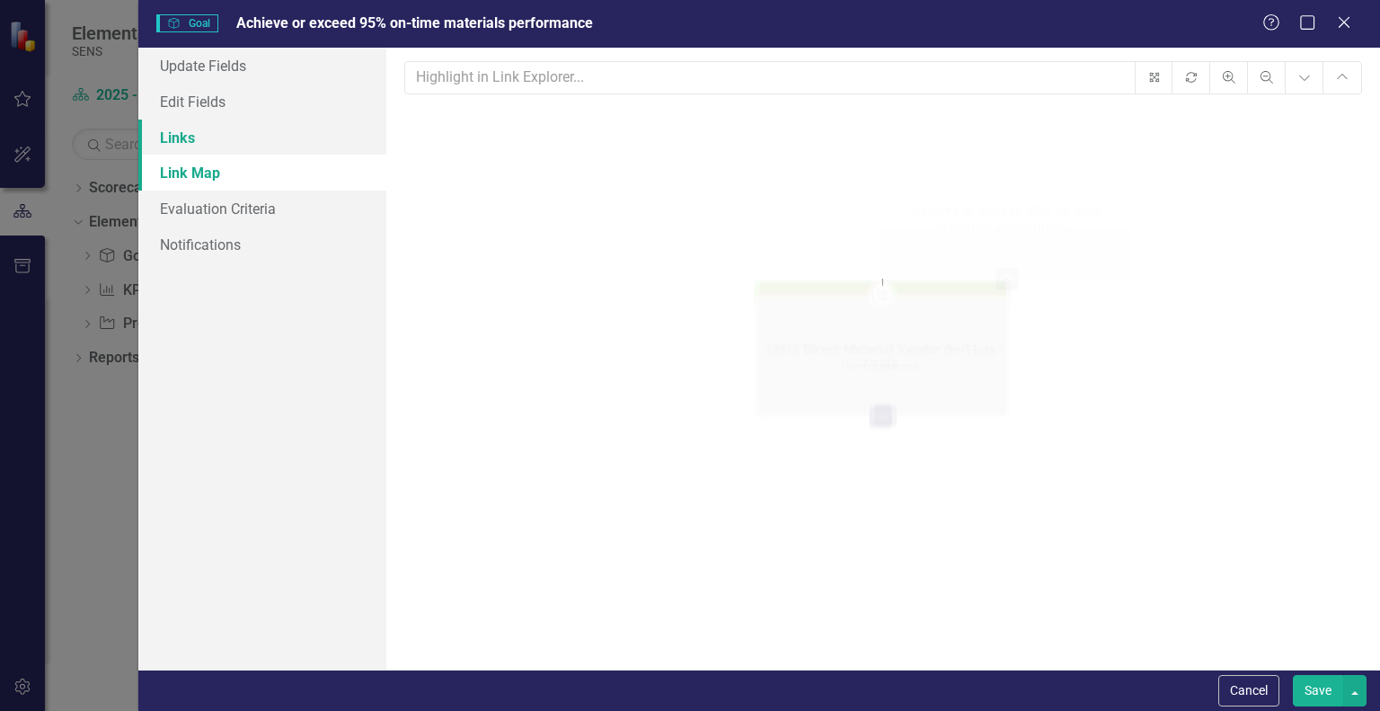
click at [184, 132] on link "Links" at bounding box center [262, 138] width 248 height 36
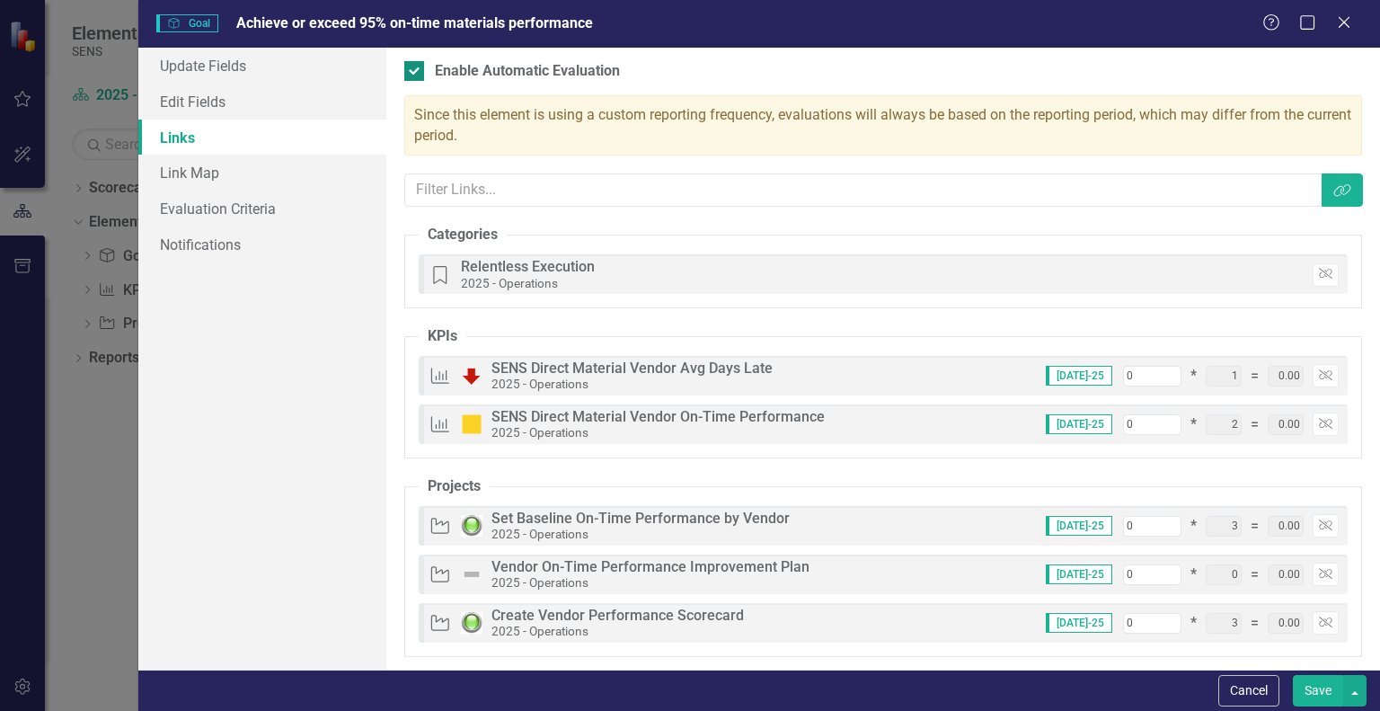
click at [408, 72] on input "Enable Automatic Evaluation" at bounding box center [410, 67] width 12 height 12
checkbox input "false"
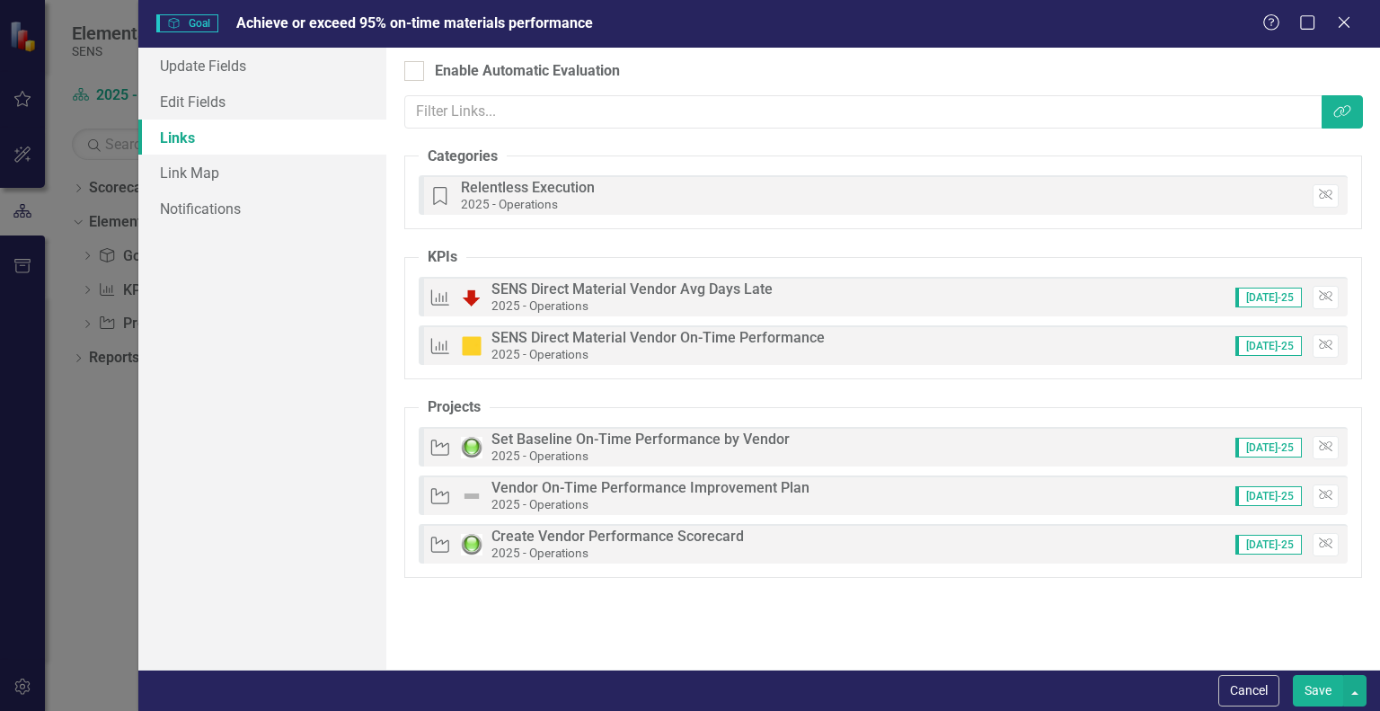
click at [1312, 686] on button "Save" at bounding box center [1318, 690] width 50 height 31
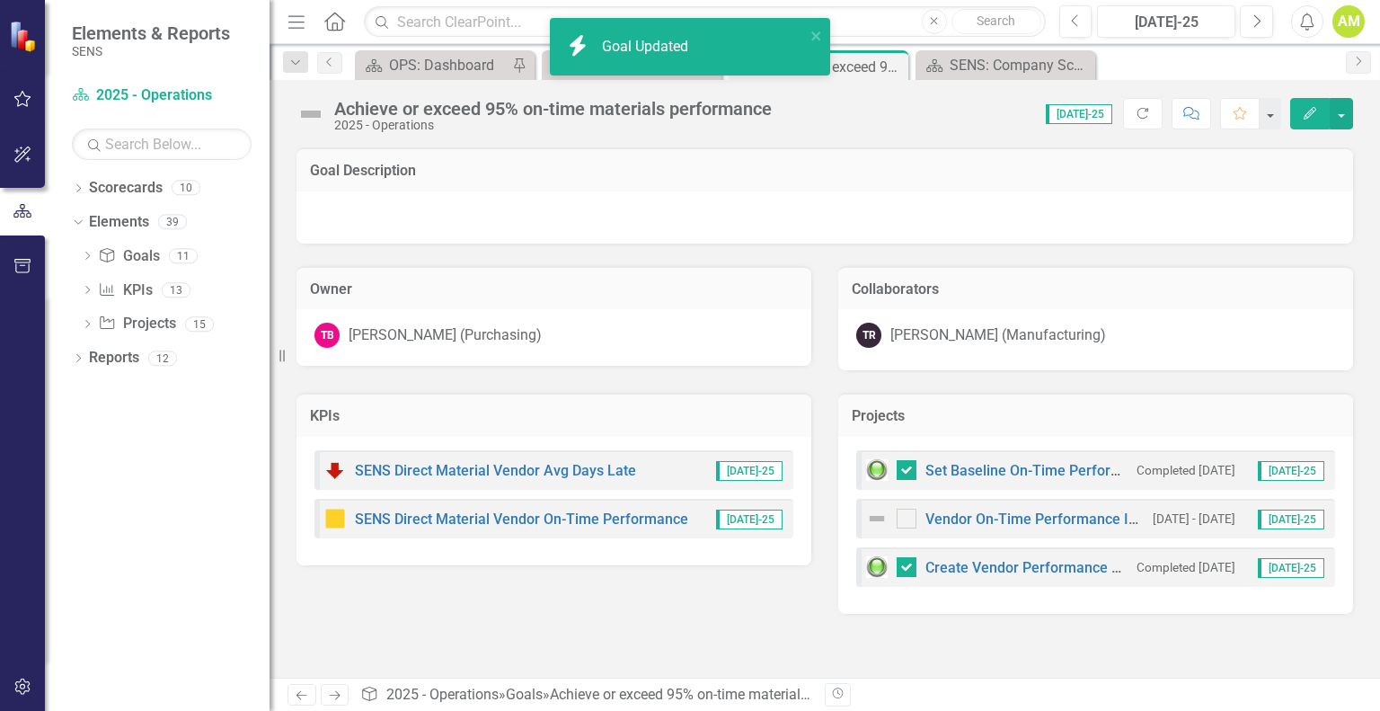
click at [325, 118] on div "Achieve or exceed 95% on-time materials performance 2025 - Operations" at bounding box center [539, 115] width 484 height 34
click at [315, 117] on img at bounding box center [311, 114] width 29 height 29
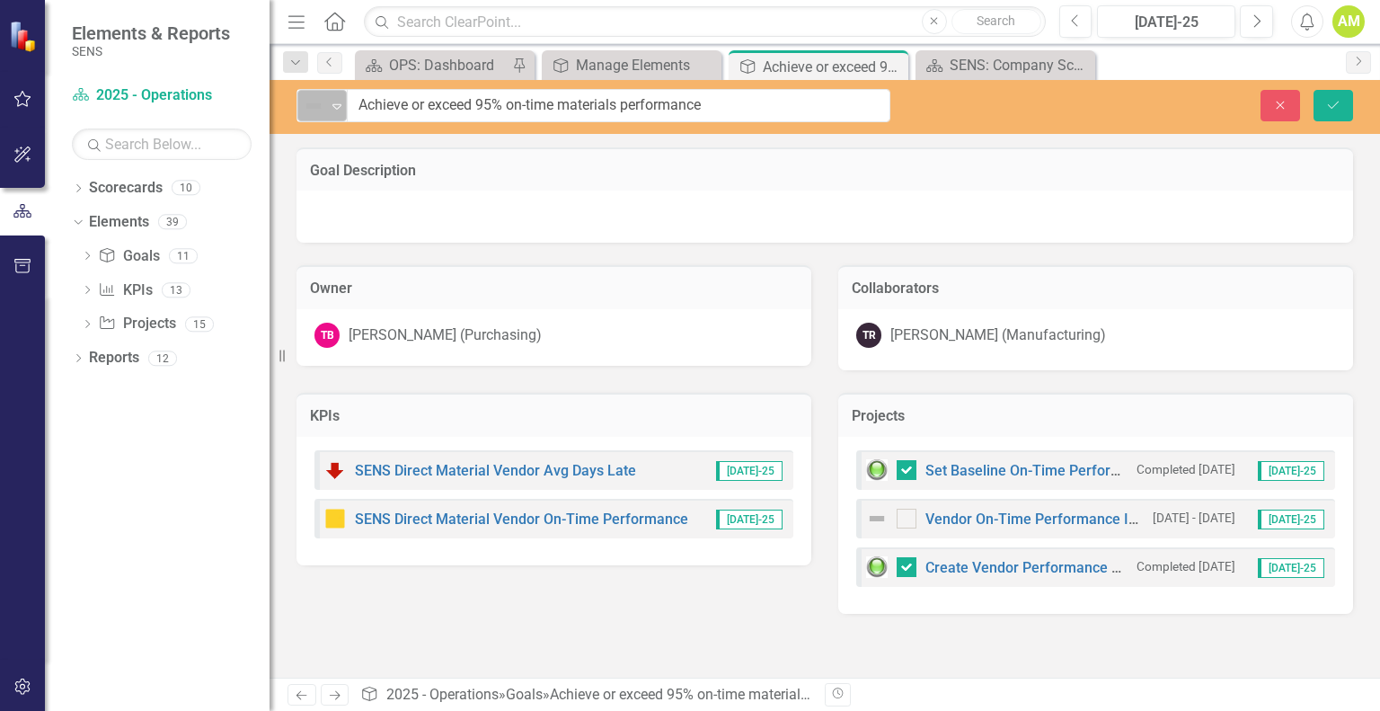
click at [341, 107] on icon "Expand" at bounding box center [337, 106] width 18 height 14
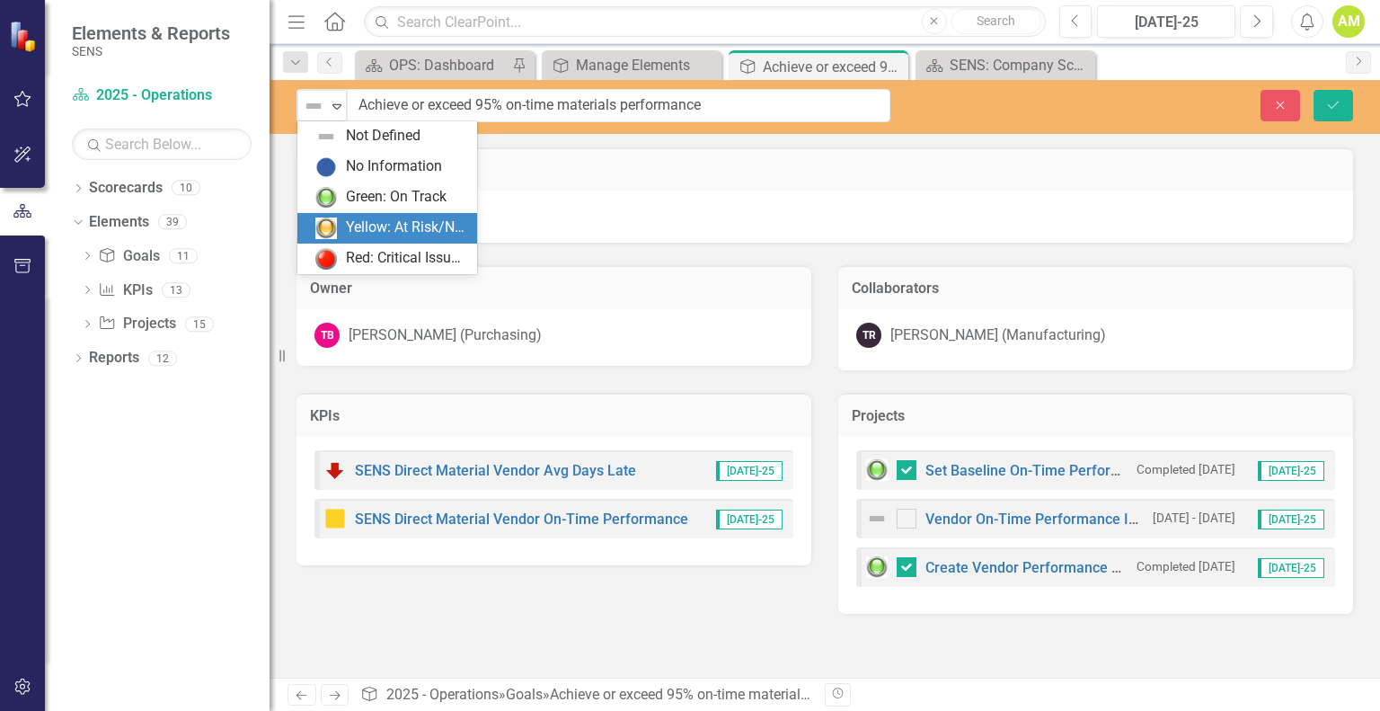
click at [362, 218] on div "Yellow: At Risk/Needs Attention" at bounding box center [406, 227] width 120 height 21
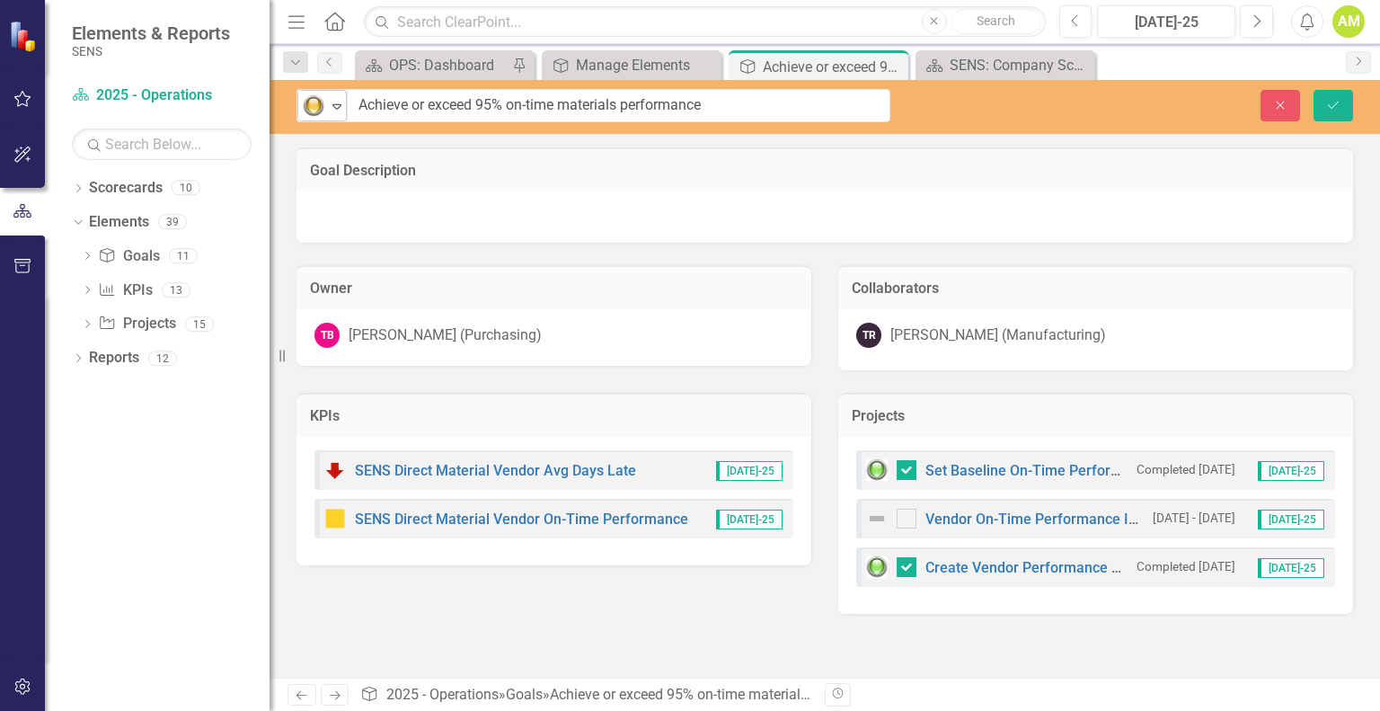
click at [339, 103] on icon "Expand" at bounding box center [337, 106] width 18 height 14
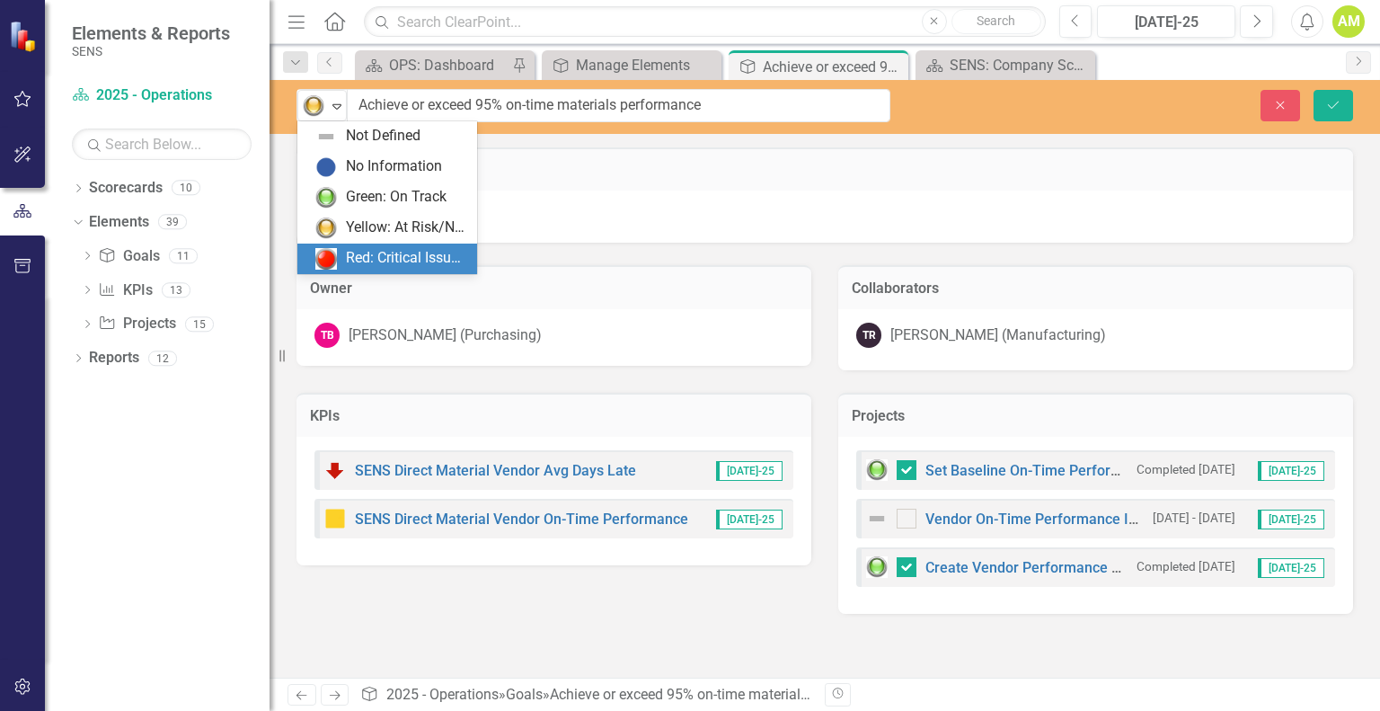
click at [367, 254] on div "Red: Critical Issues/Off-Track" at bounding box center [406, 258] width 120 height 21
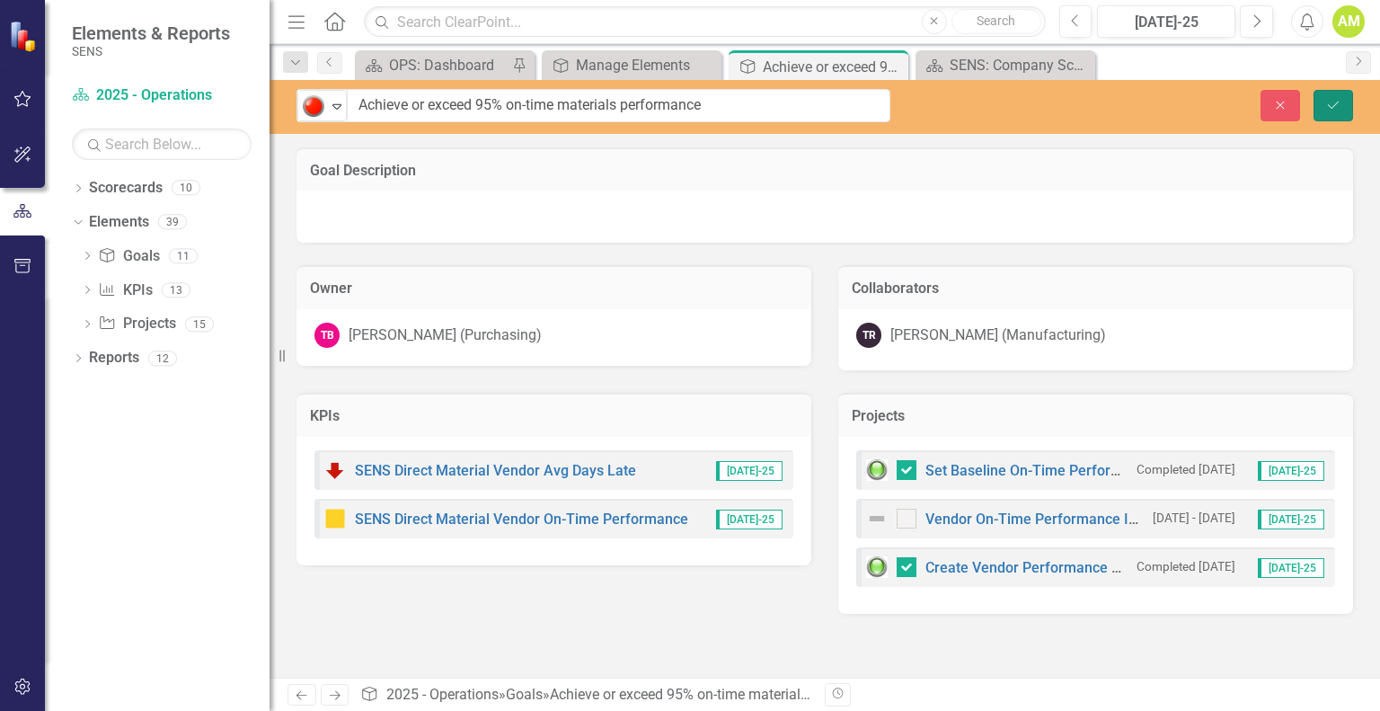
click at [1333, 100] on icon "Save" at bounding box center [1333, 105] width 16 height 13
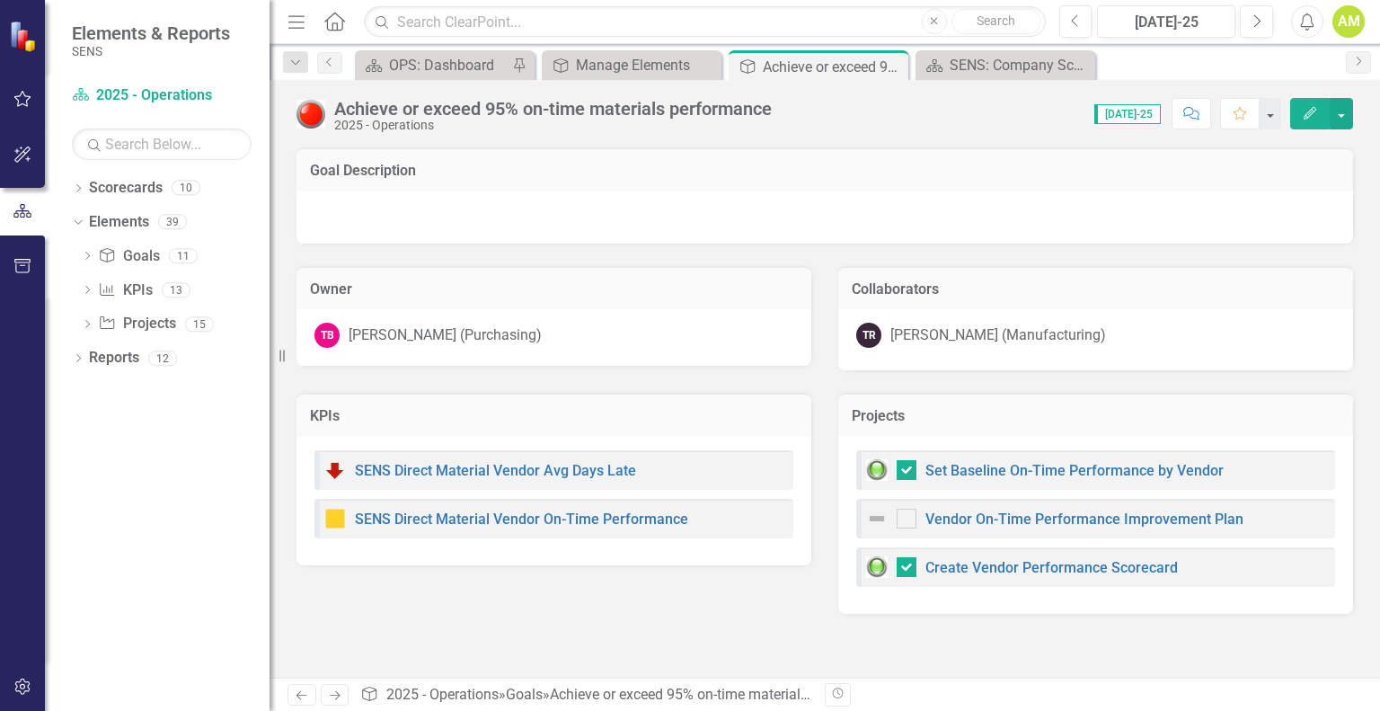
checkbox input "false"
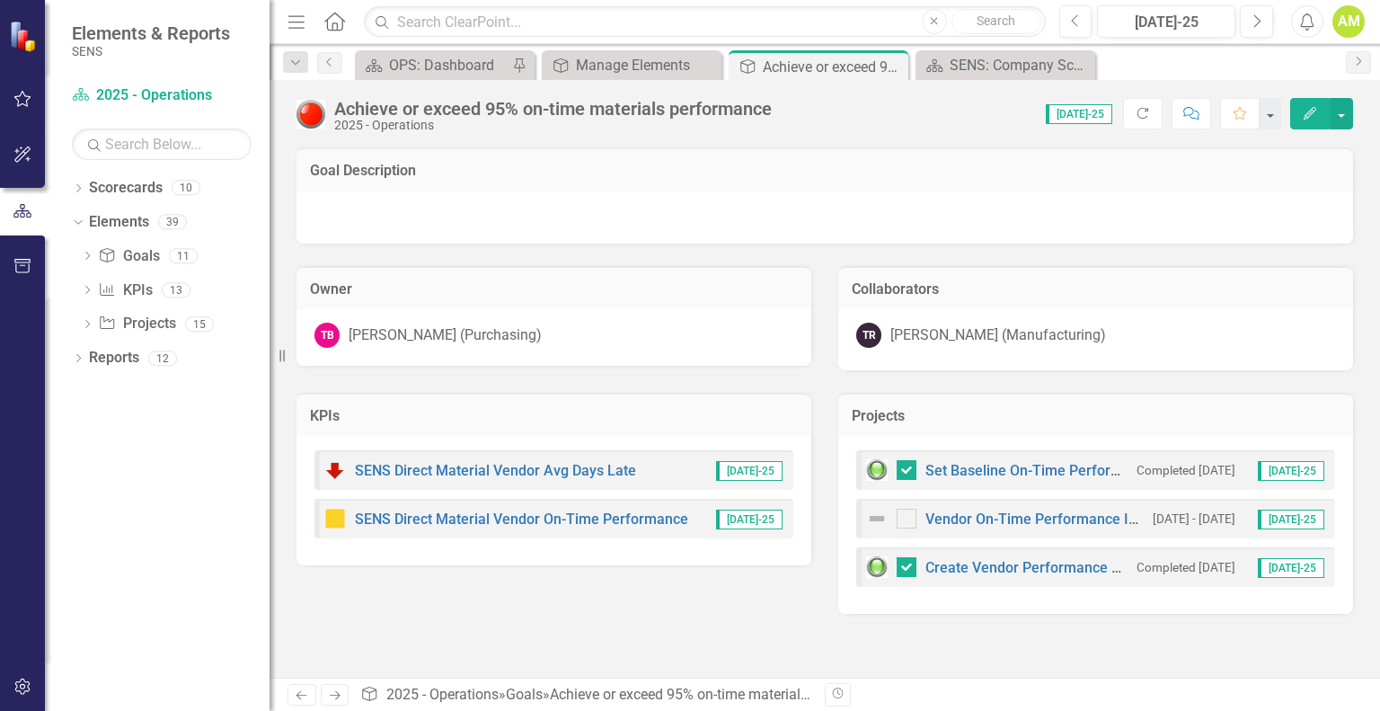
checkbox input "true"
click at [890, 66] on icon at bounding box center [892, 67] width 10 height 10
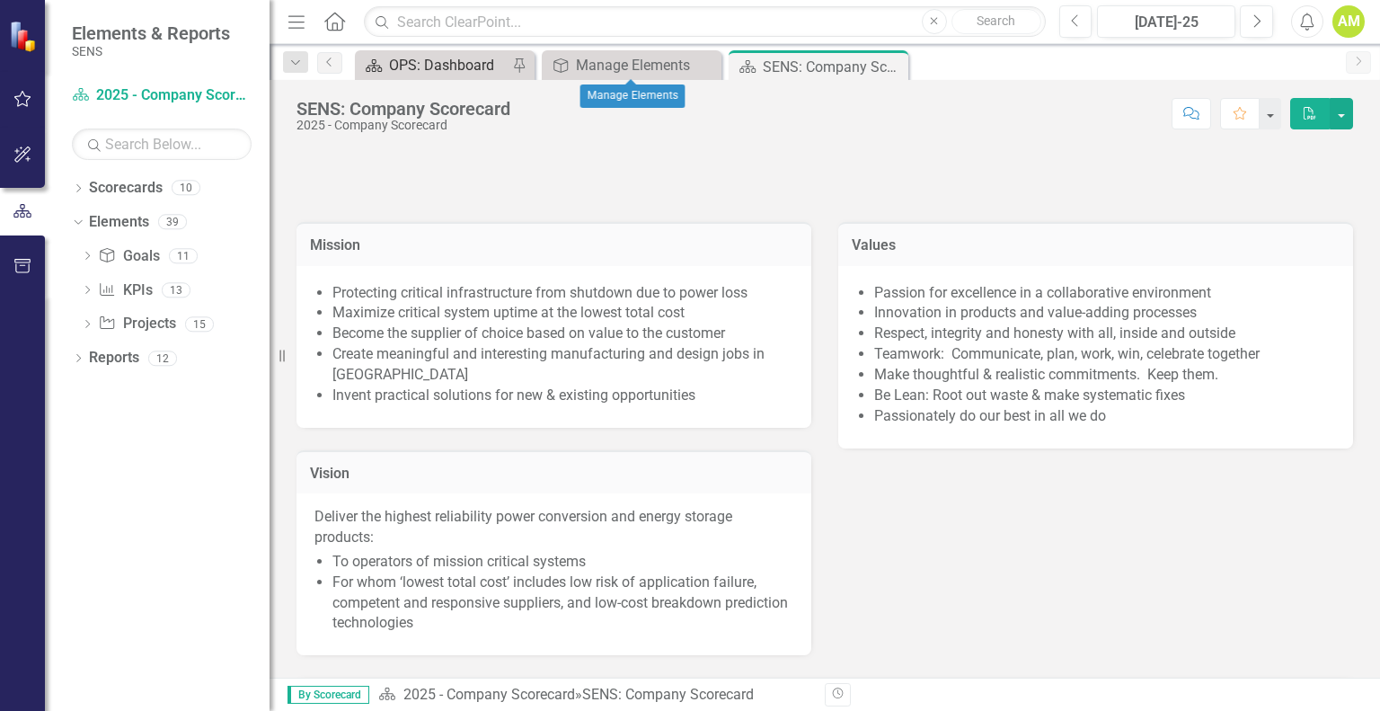
click at [398, 71] on div "OPS: Dashboard" at bounding box center [448, 65] width 119 height 22
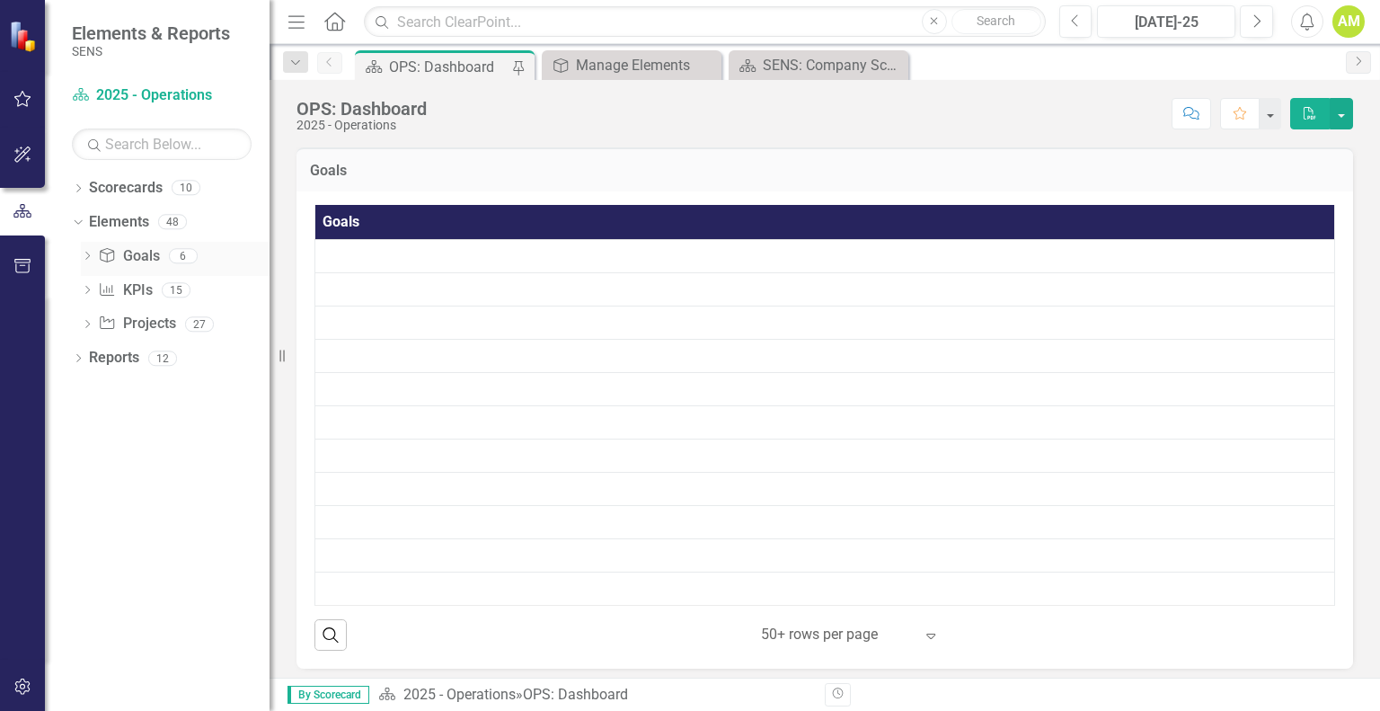
click at [136, 261] on link "Goal Goals" at bounding box center [128, 256] width 61 height 21
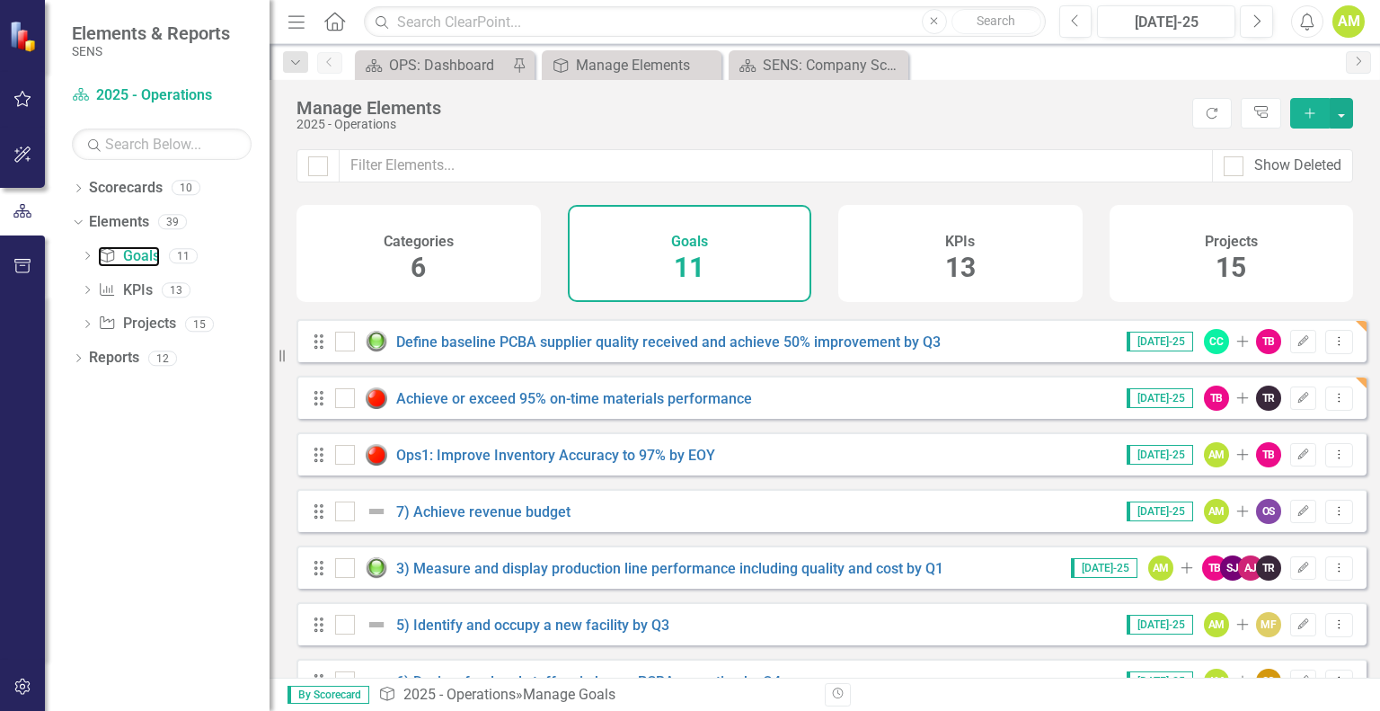
scroll to position [180, 0]
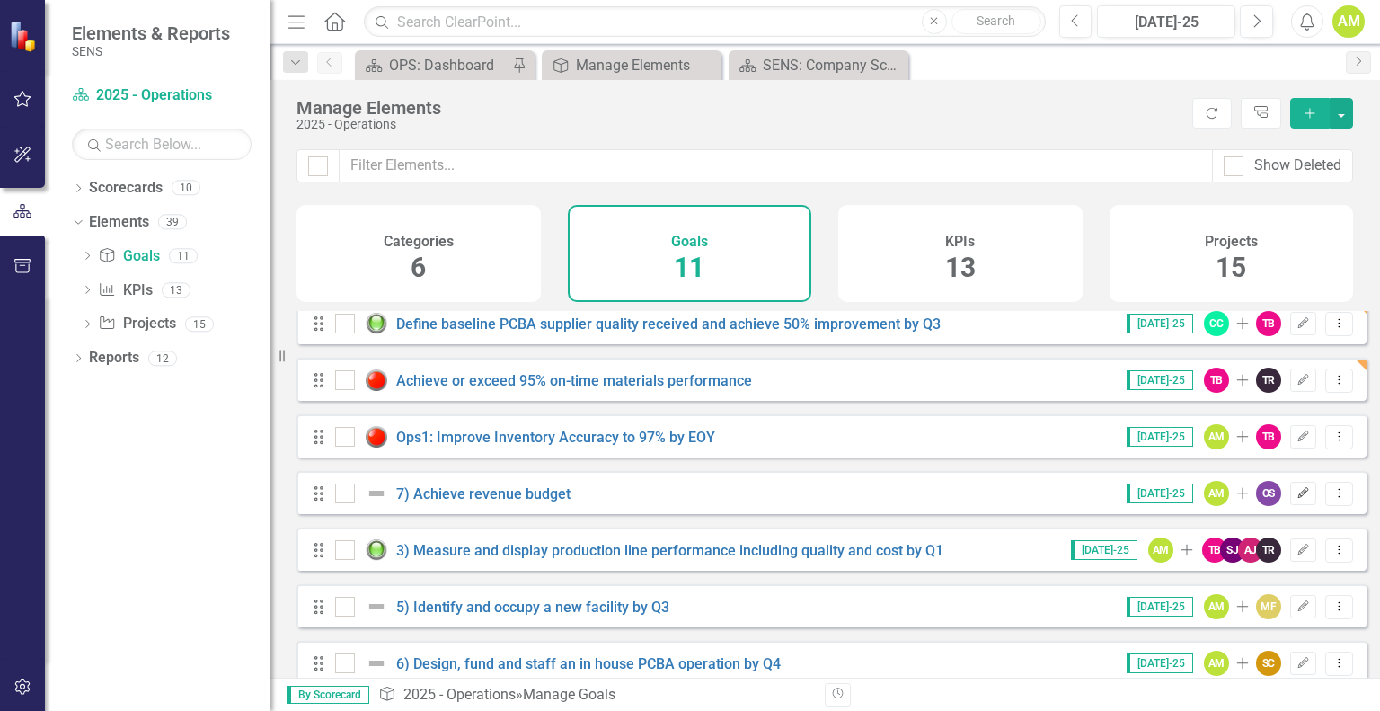
click at [1297, 499] on icon "Edit" at bounding box center [1303, 493] width 13 height 11
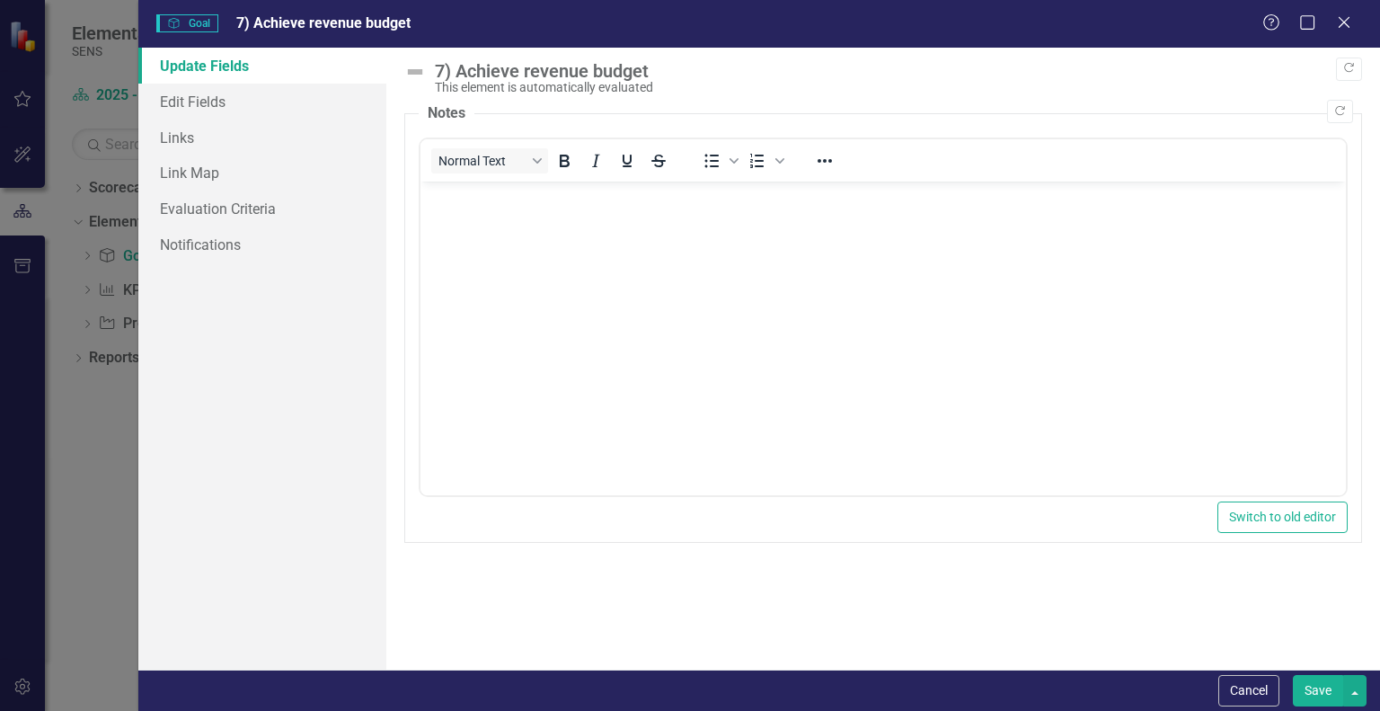
scroll to position [0, 0]
click at [450, 65] on div "7) Achieve revenue budget" at bounding box center [894, 71] width 918 height 20
click at [459, 69] on div "7) Achieve revenue budget" at bounding box center [894, 71] width 918 height 20
click at [575, 67] on div "7) Achieve revenue budget" at bounding box center [894, 71] width 918 height 20
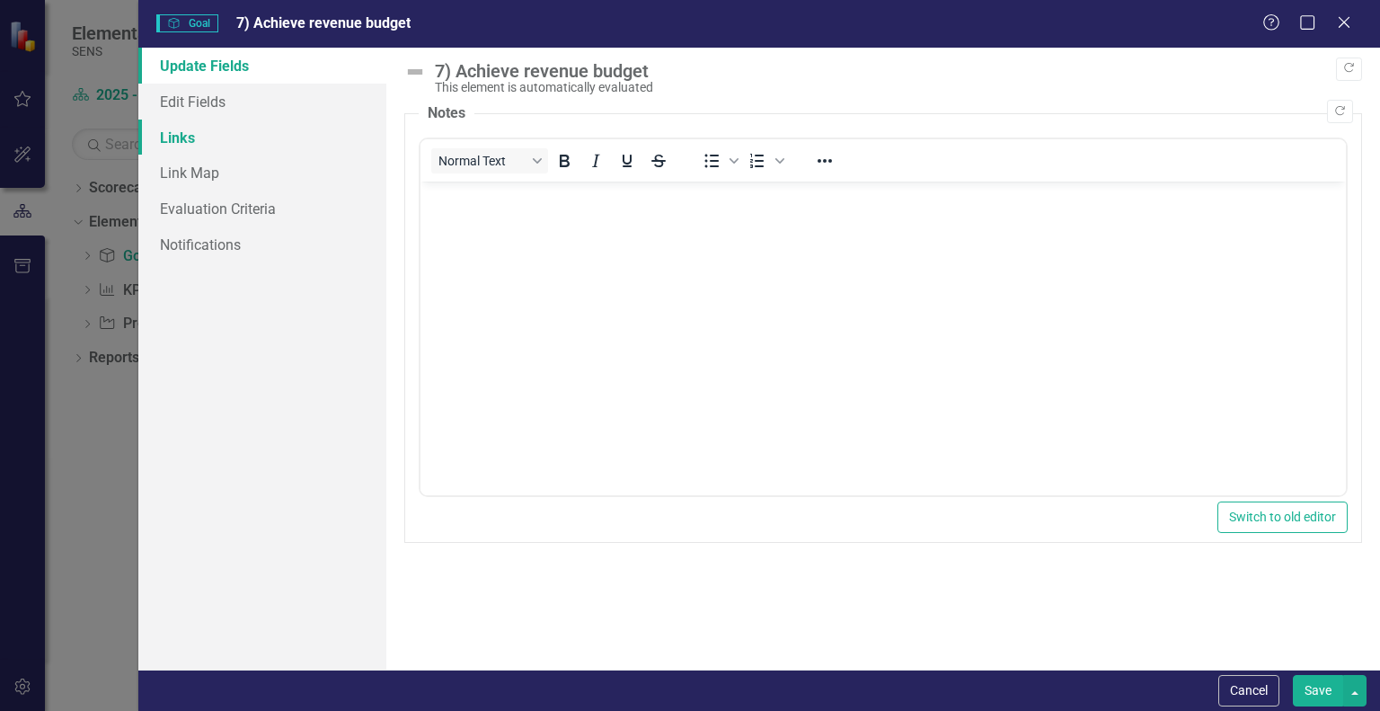
click at [213, 143] on link "Links" at bounding box center [262, 138] width 248 height 36
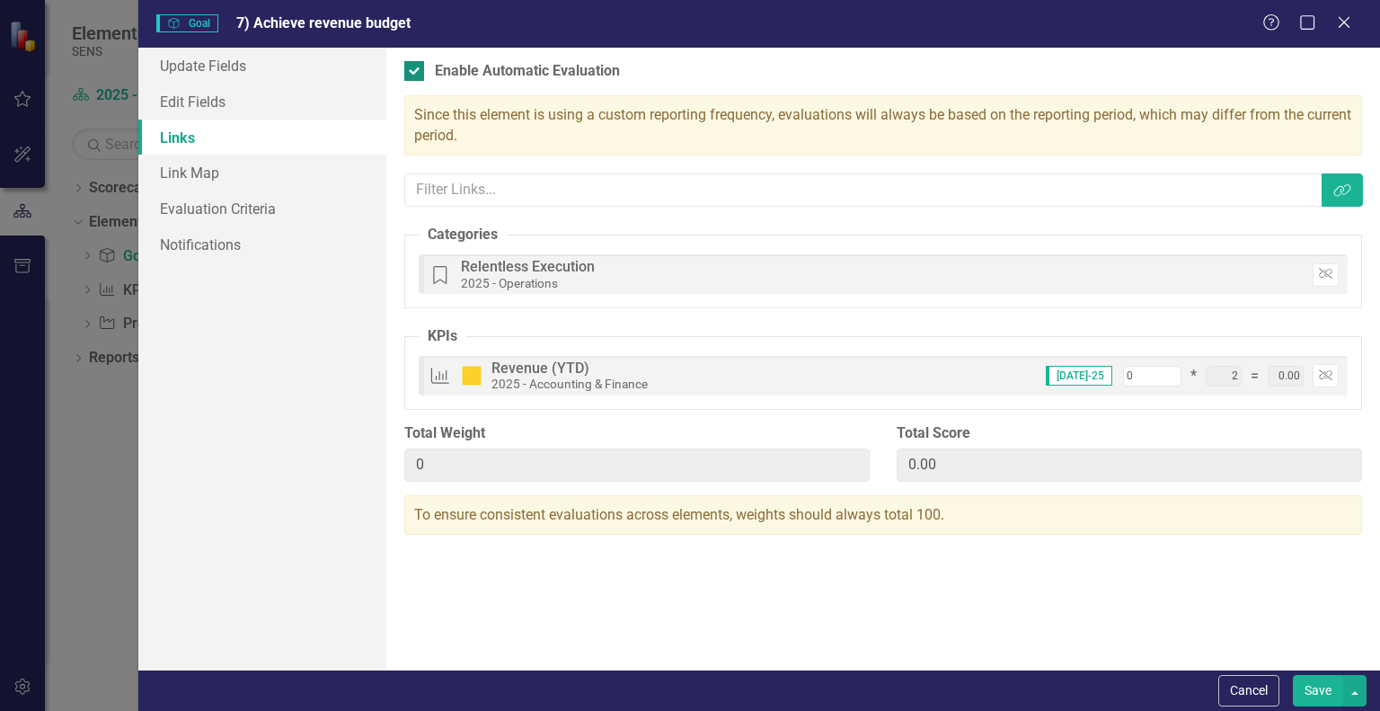
click at [421, 69] on div at bounding box center [414, 71] width 20 height 20
click at [416, 69] on input "Enable Automatic Evaluation" at bounding box center [410, 67] width 12 height 12
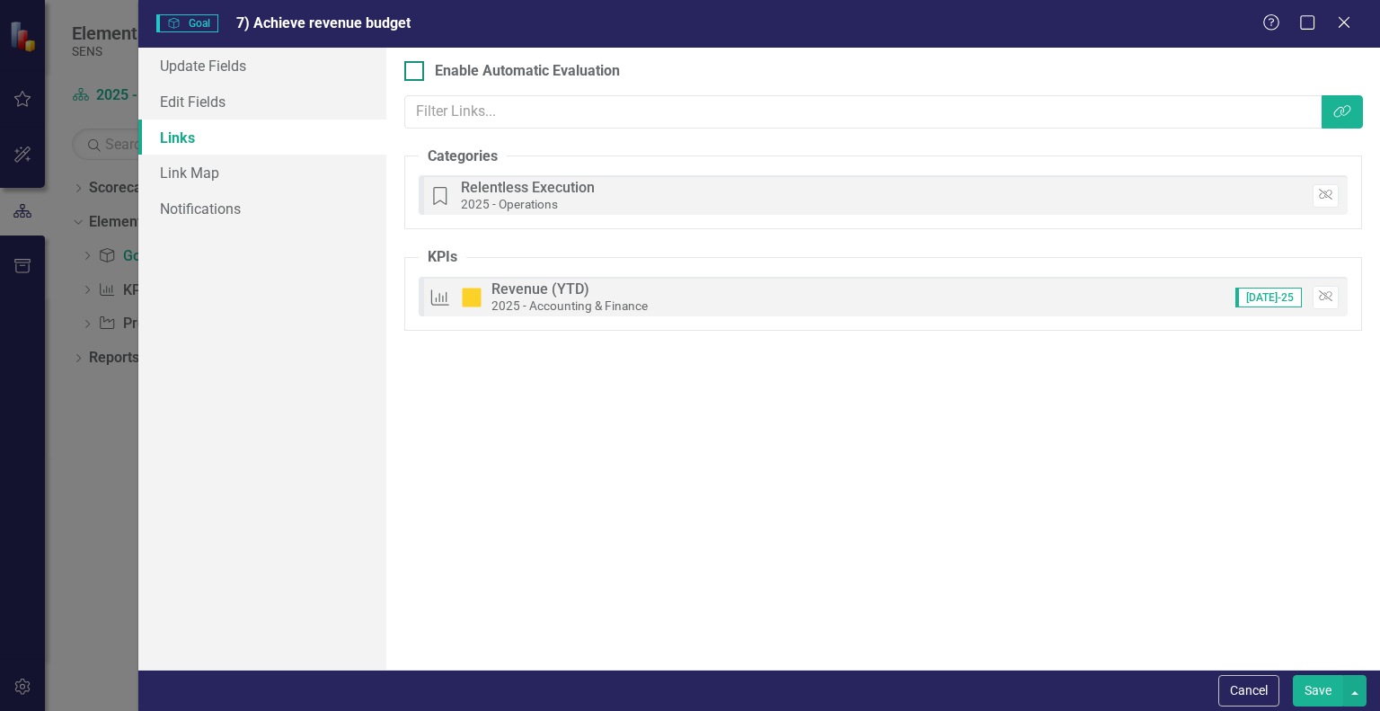
click at [408, 71] on input "Enable Automatic Evaluation" at bounding box center [410, 67] width 12 height 12
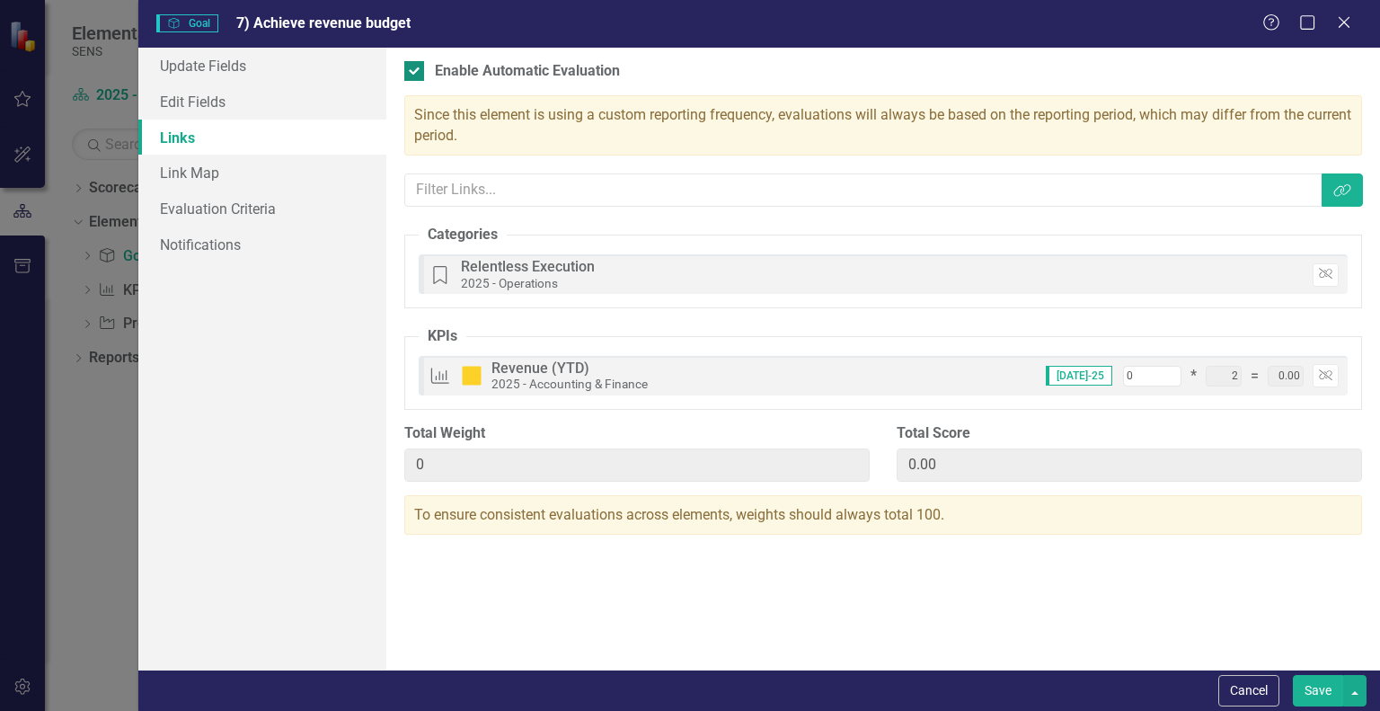
click at [412, 75] on div at bounding box center [414, 71] width 20 height 20
click at [412, 73] on input "Enable Automatic Evaluation" at bounding box center [410, 67] width 12 height 12
checkbox input "false"
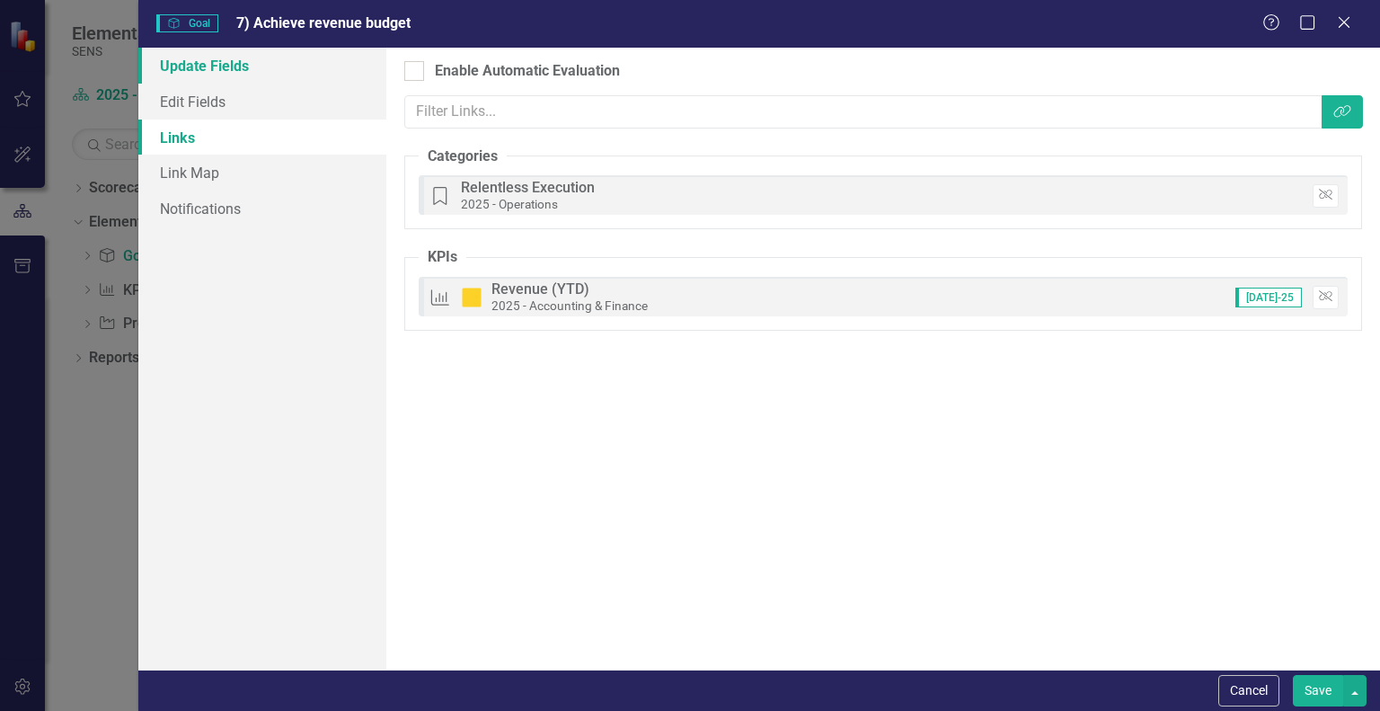
click at [189, 64] on link "Update Fields" at bounding box center [262, 66] width 248 height 36
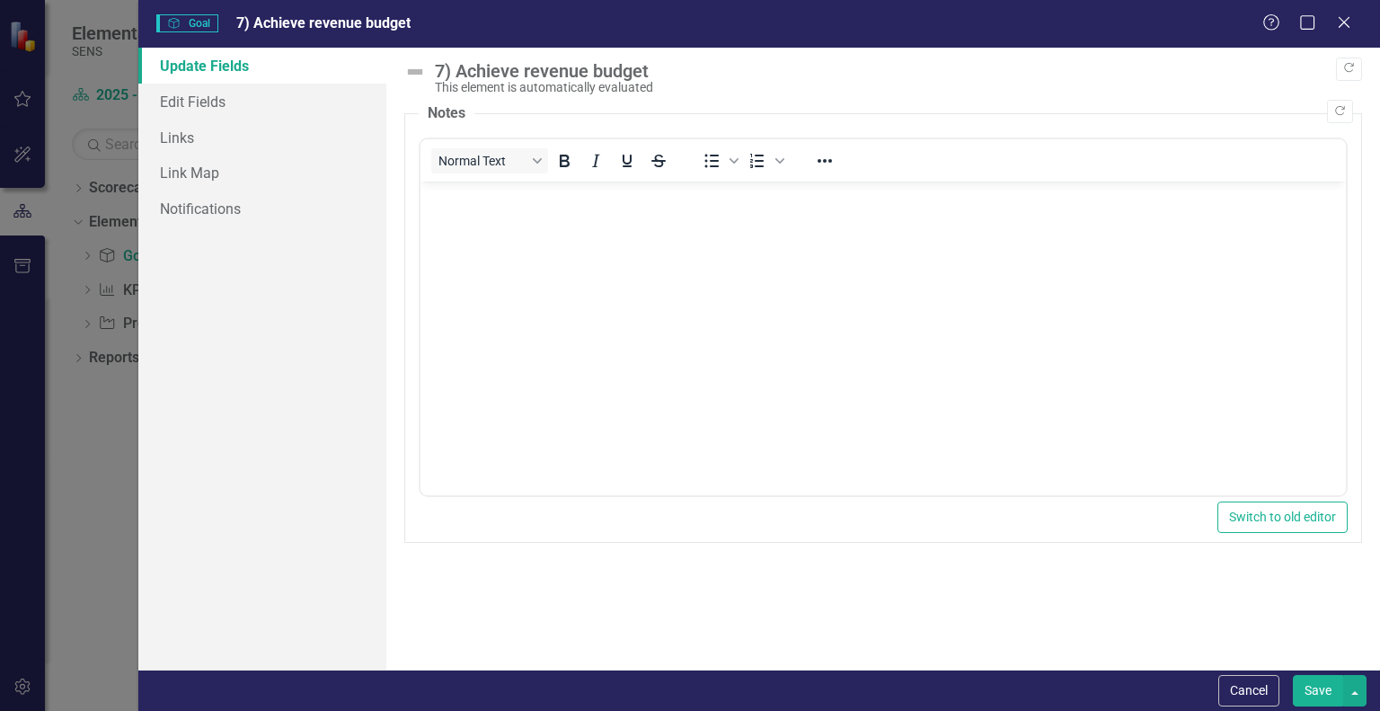
click at [453, 70] on div "7) Achieve revenue budget" at bounding box center [894, 71] width 918 height 20
click at [467, 75] on div "7) Achieve revenue budget" at bounding box center [894, 71] width 918 height 20
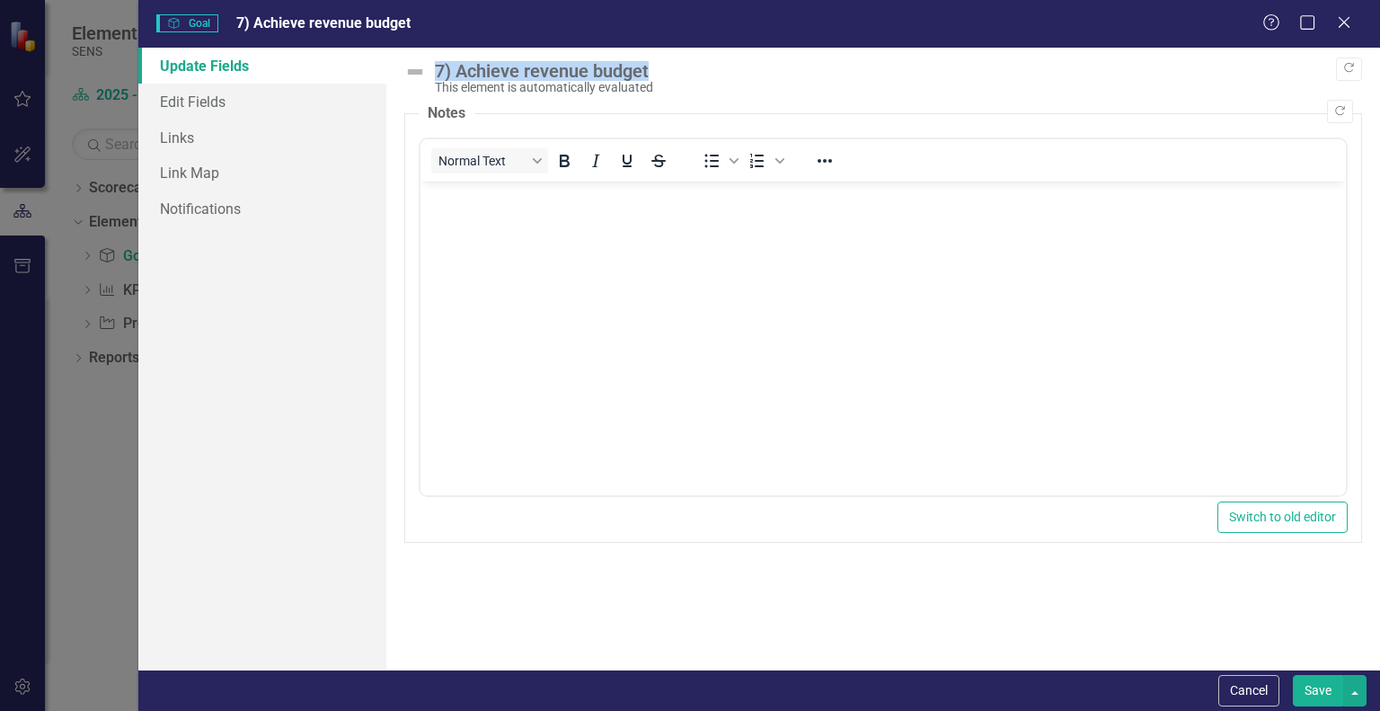
click at [1317, 689] on button "Save" at bounding box center [1318, 690] width 50 height 31
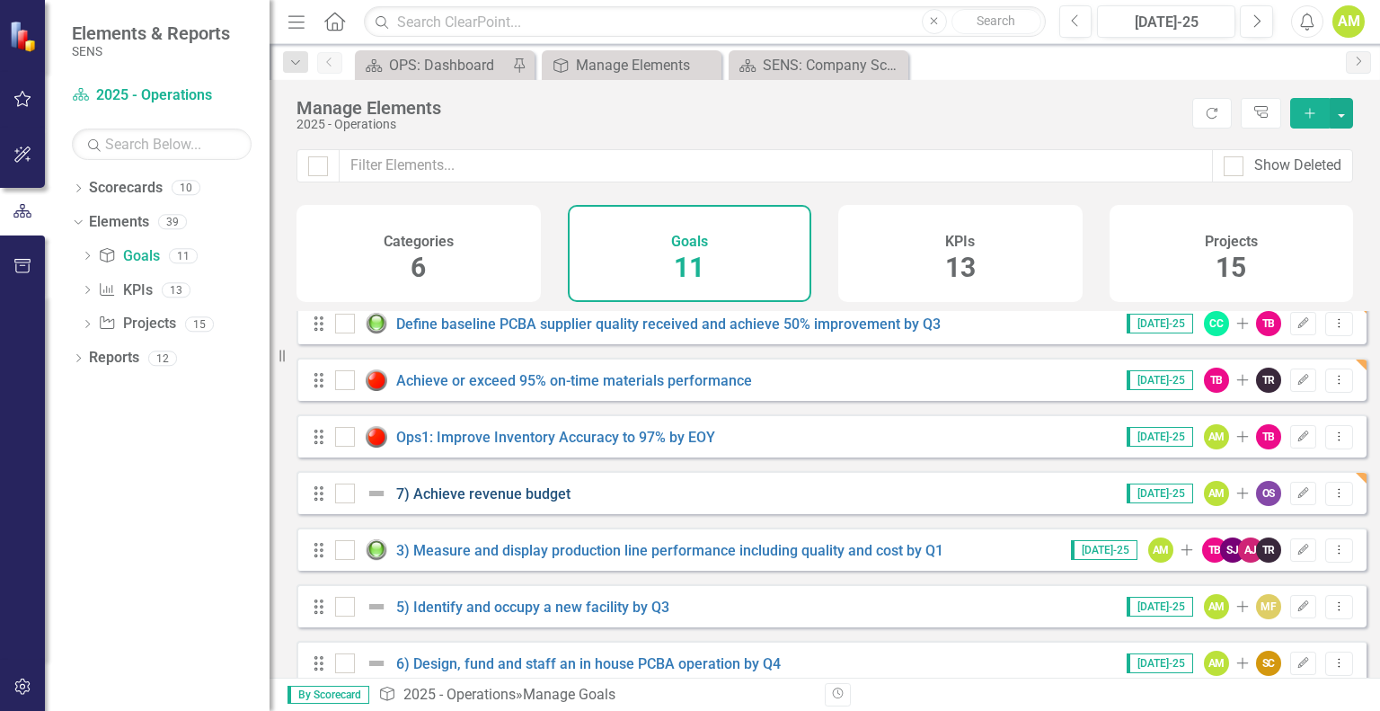
click at [453, 502] on link "7) Achieve revenue budget" at bounding box center [483, 493] width 174 height 17
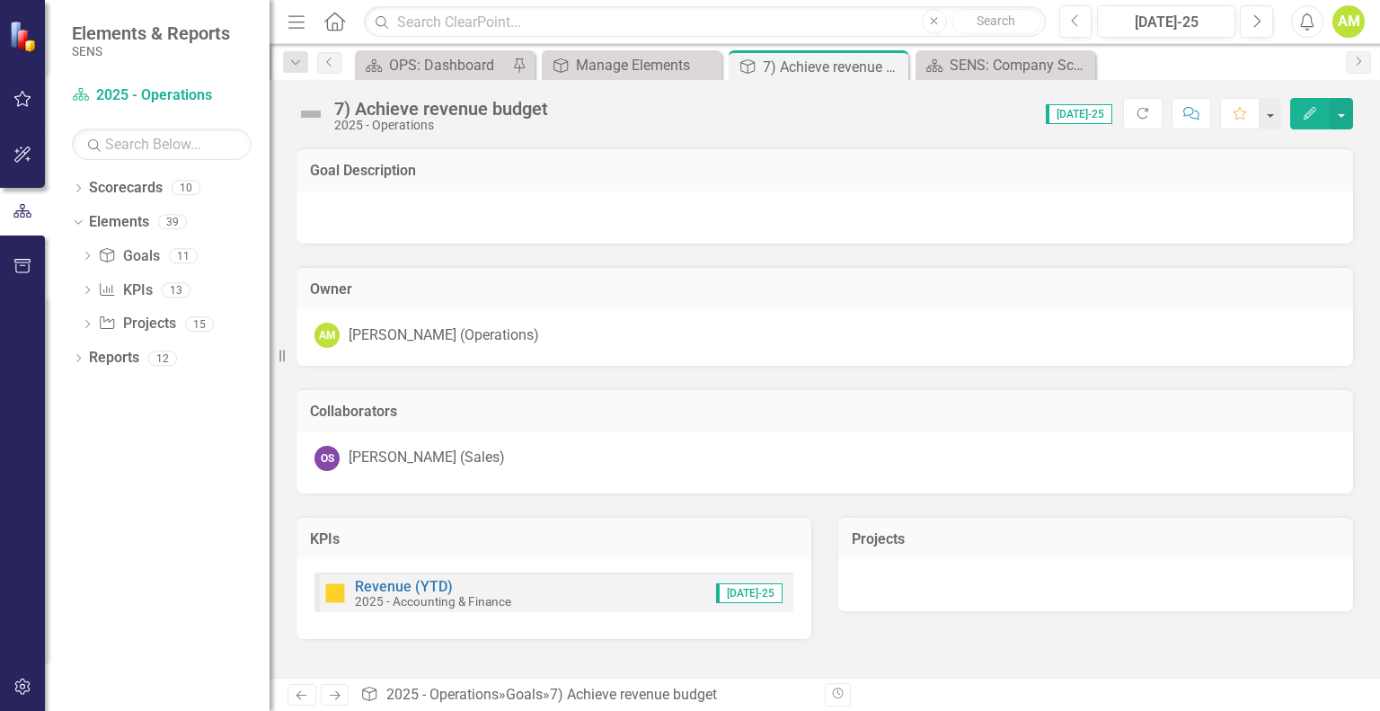
click at [416, 120] on div "2025 - Operations" at bounding box center [441, 125] width 214 height 13
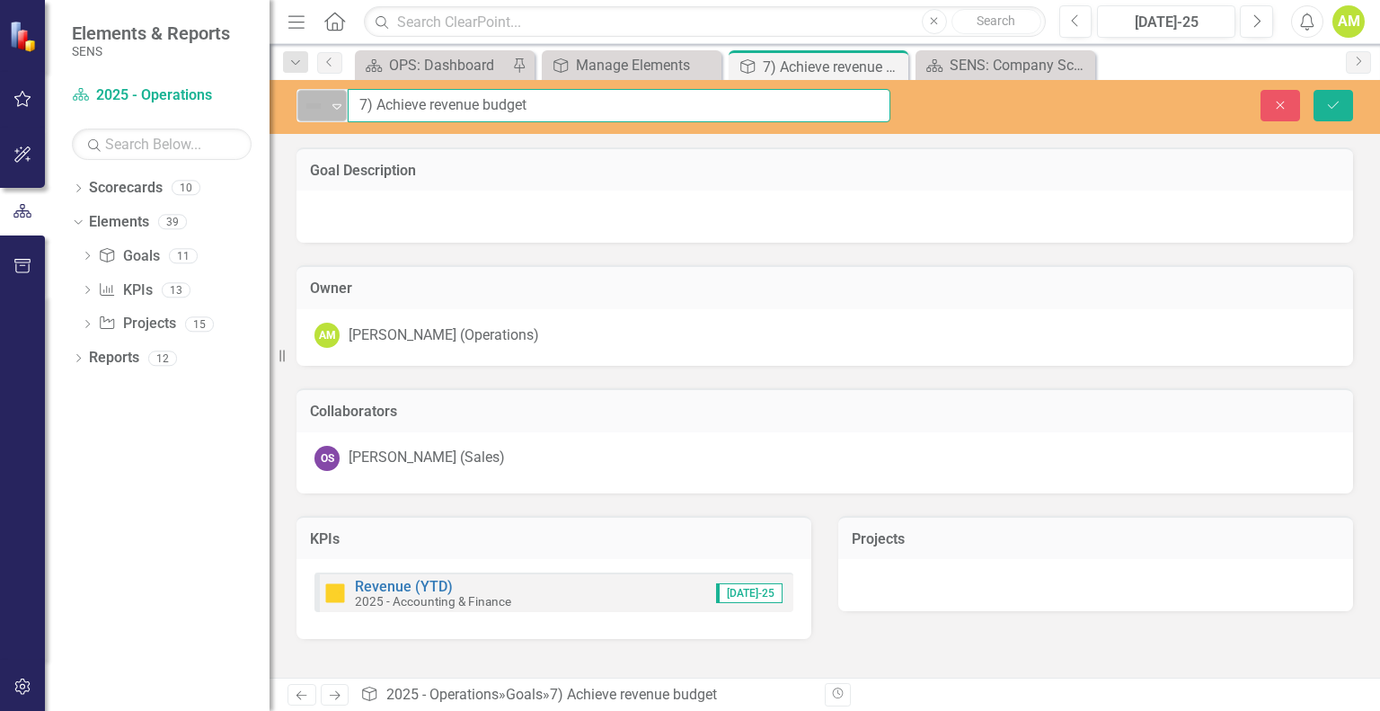
drag, startPoint x: 375, startPoint y: 100, endPoint x: 343, endPoint y: 103, distance: 31.7
click at [343, 103] on div "Not Defined Expand 7) Achieve revenue budget" at bounding box center [594, 105] width 594 height 33
type input "Achieve revenue budget"
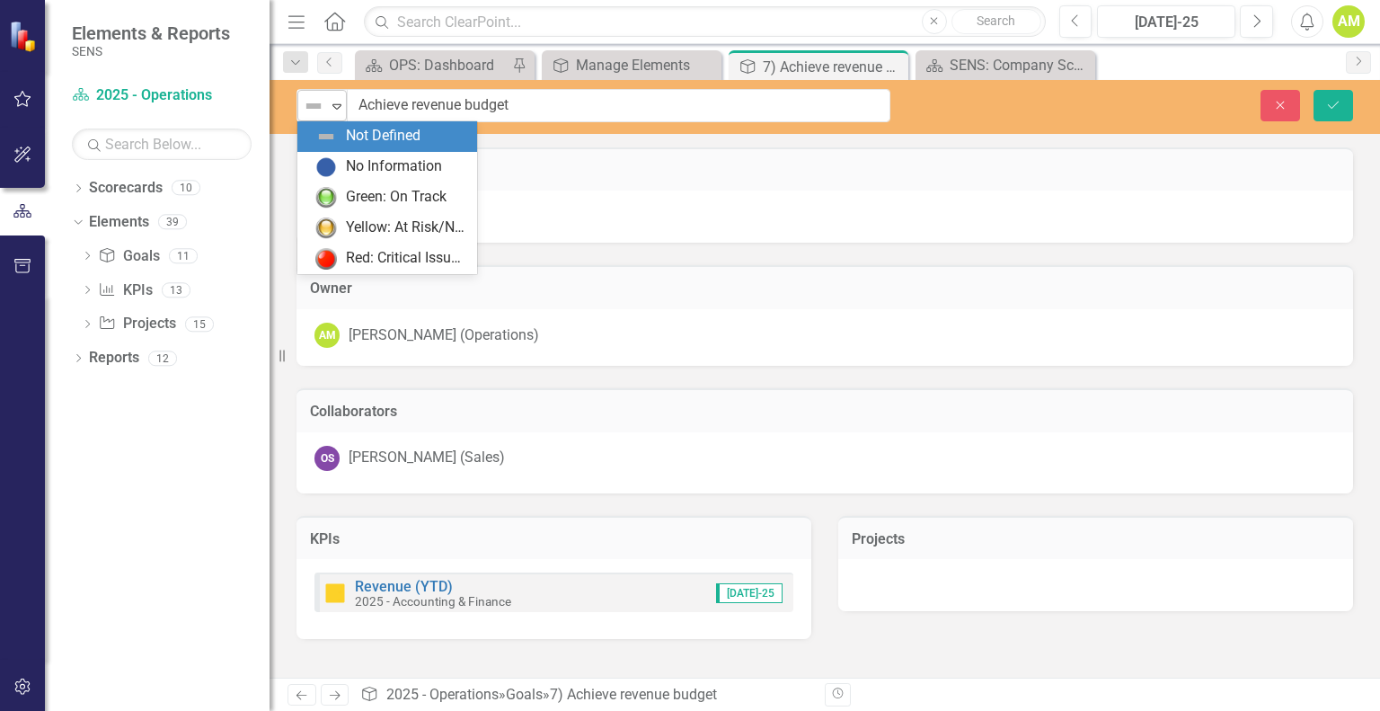
click at [332, 101] on icon "Expand" at bounding box center [337, 106] width 18 height 14
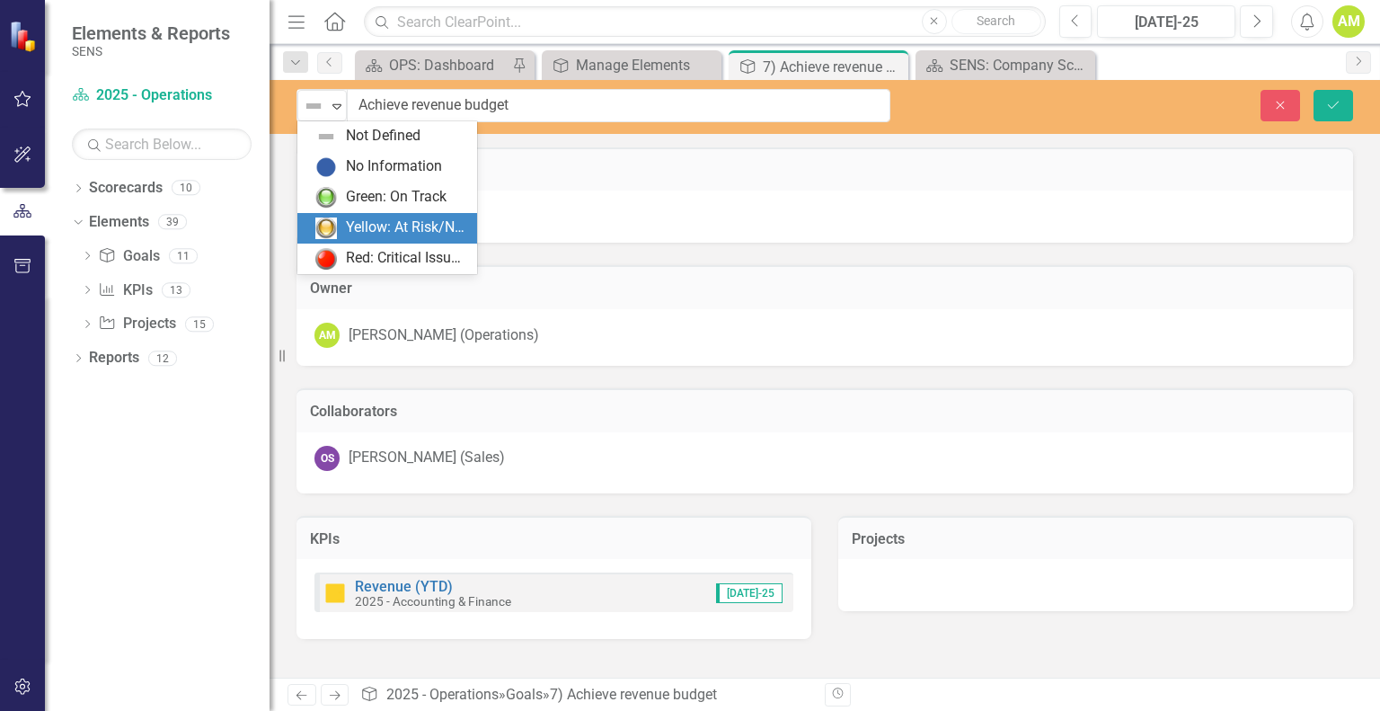
click at [395, 233] on div "Yellow: At Risk/Needs Attention" at bounding box center [406, 227] width 120 height 21
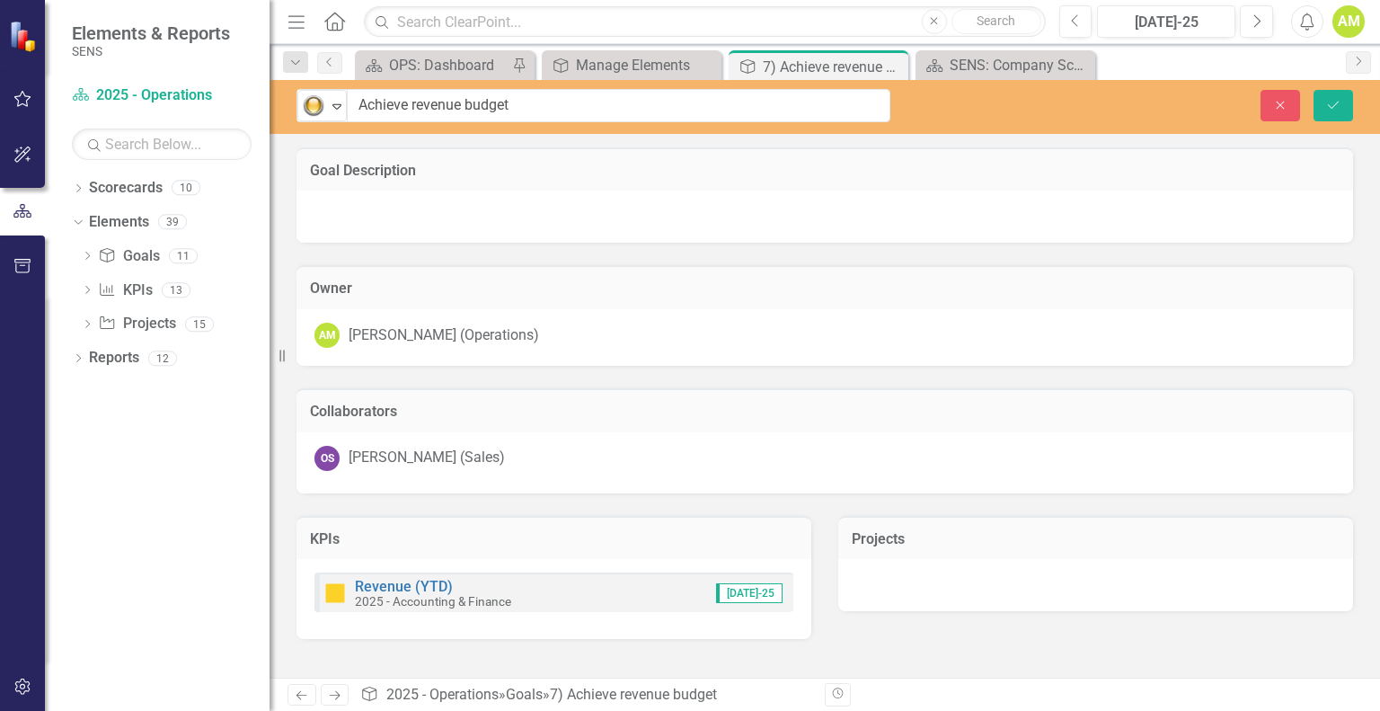
click at [415, 217] on div at bounding box center [825, 216] width 1057 height 52
click at [933, 571] on div at bounding box center [1095, 585] width 515 height 52
click at [1285, 543] on button "Link Tag Link Project" at bounding box center [1299, 540] width 81 height 23
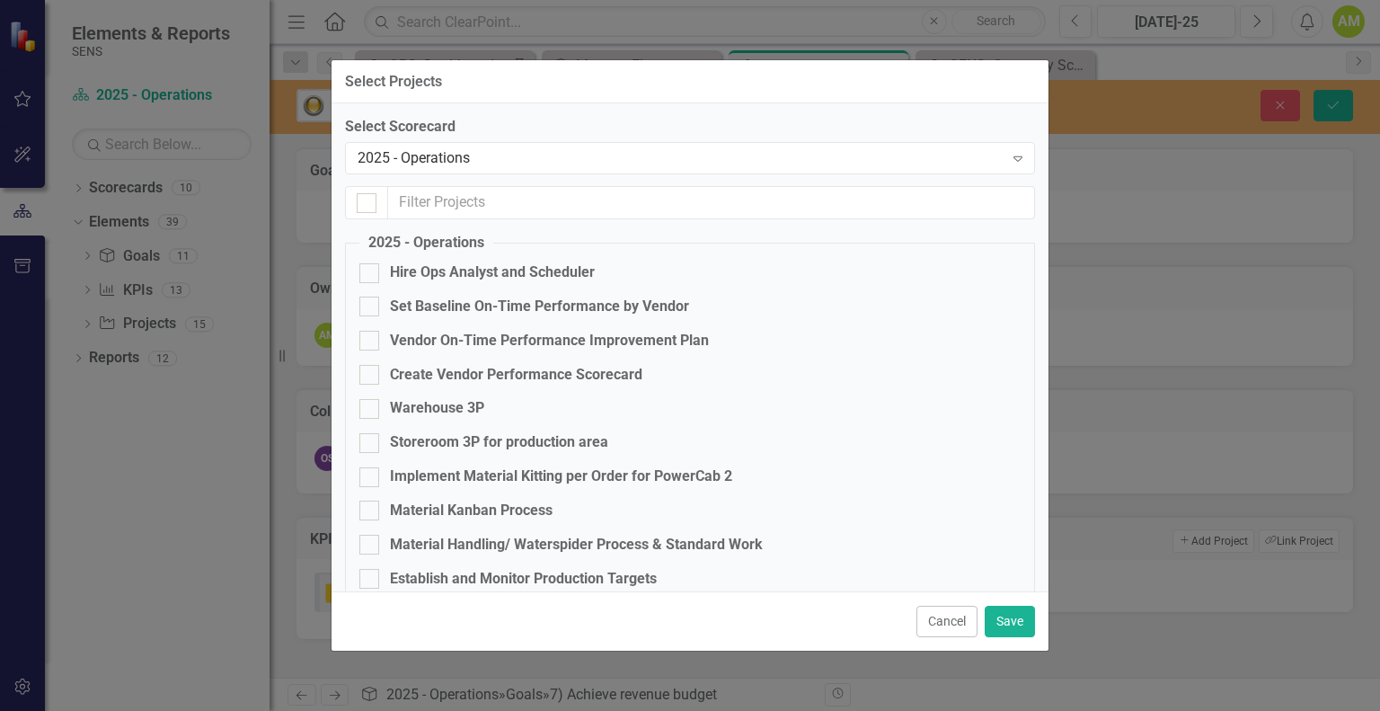
click at [1193, 168] on div "Select Projects Select Scorecard 2025 - Operations Expand 2025 - Operations Hir…" at bounding box center [690, 355] width 1380 height 711
click at [1015, 622] on button "Save" at bounding box center [1010, 621] width 50 height 31
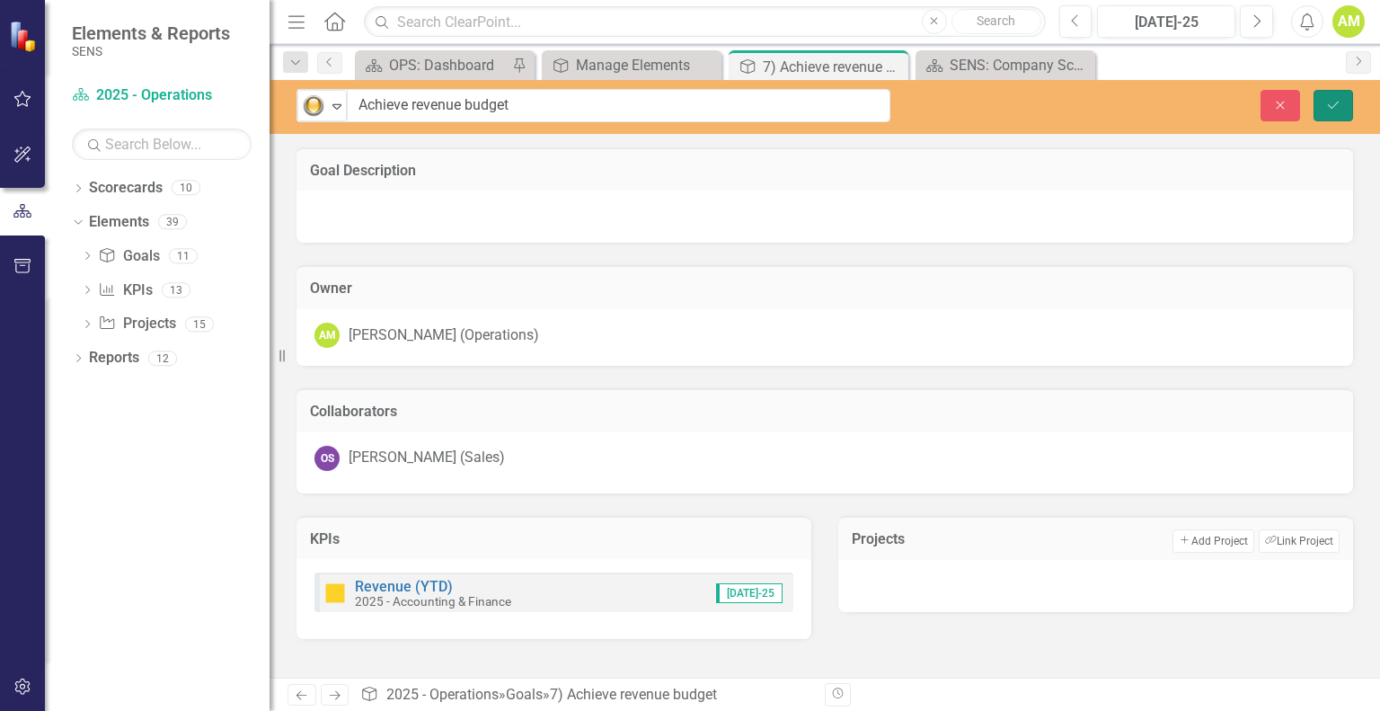
click at [1349, 106] on button "Save" at bounding box center [1334, 105] width 40 height 31
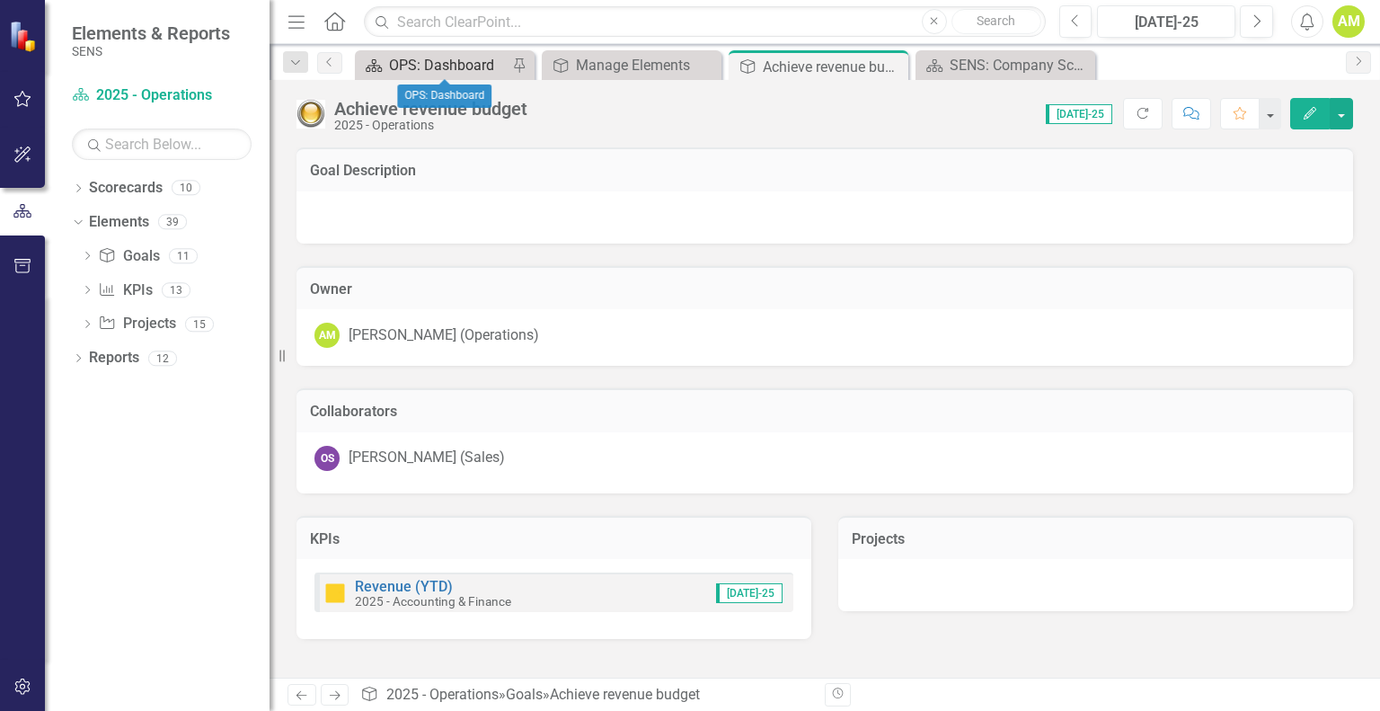
click at [438, 56] on div "OPS: Dashboard" at bounding box center [448, 65] width 119 height 22
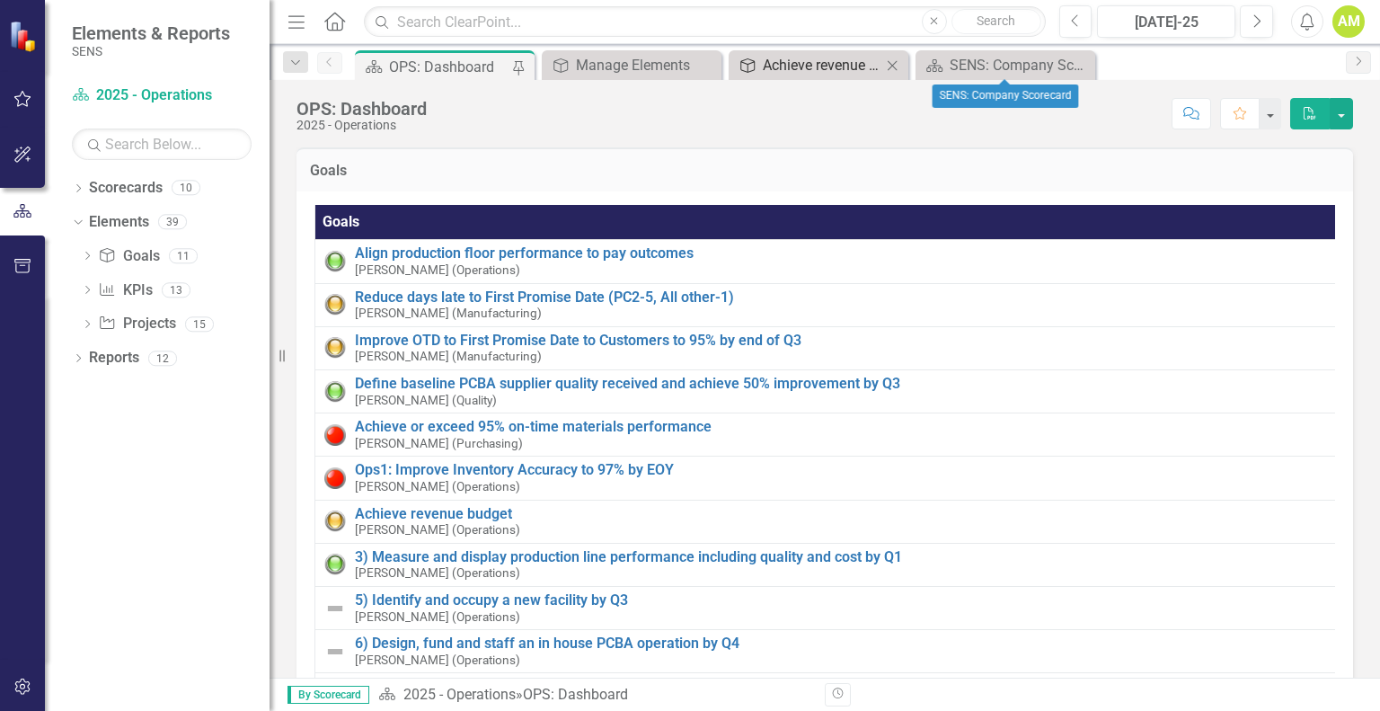
drag, startPoint x: 775, startPoint y: 66, endPoint x: 787, endPoint y: 66, distance: 11.7
click at [783, 66] on div "Achieve revenue budget" at bounding box center [822, 65] width 119 height 22
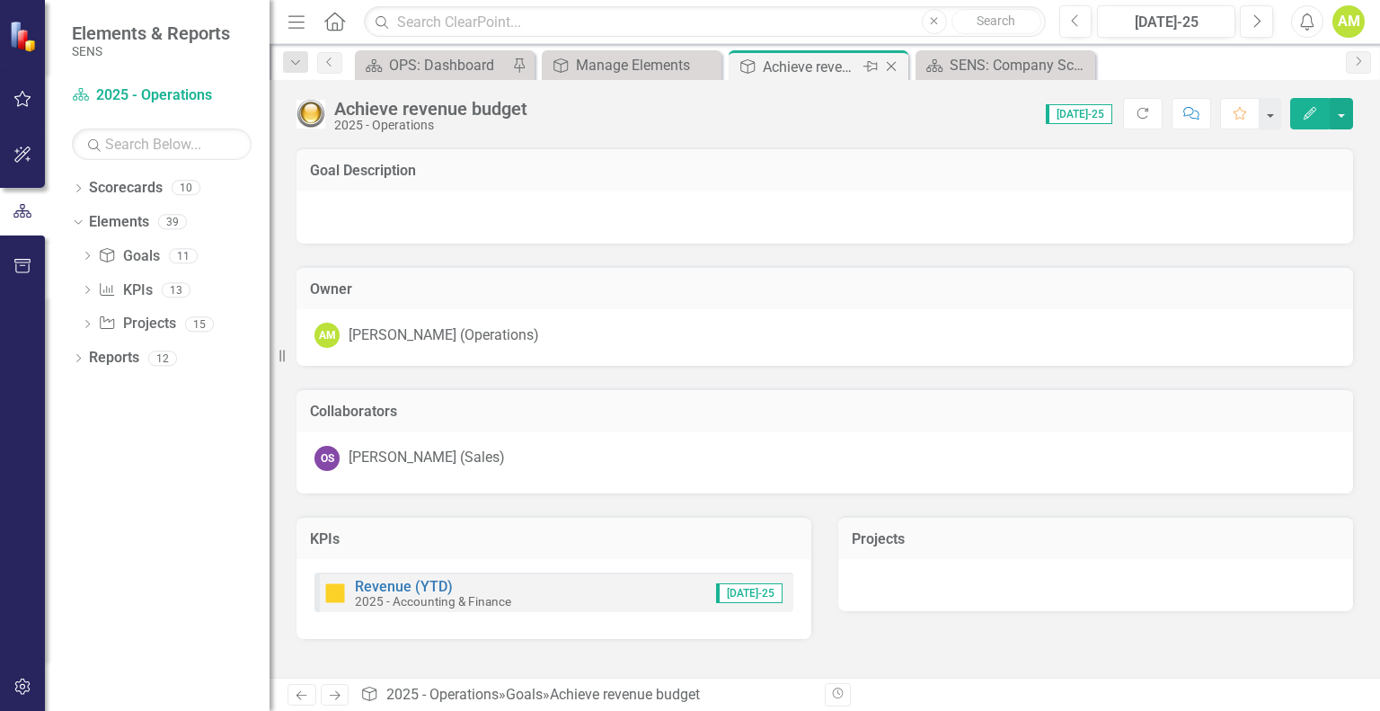
click at [890, 62] on icon "Close" at bounding box center [891, 66] width 18 height 14
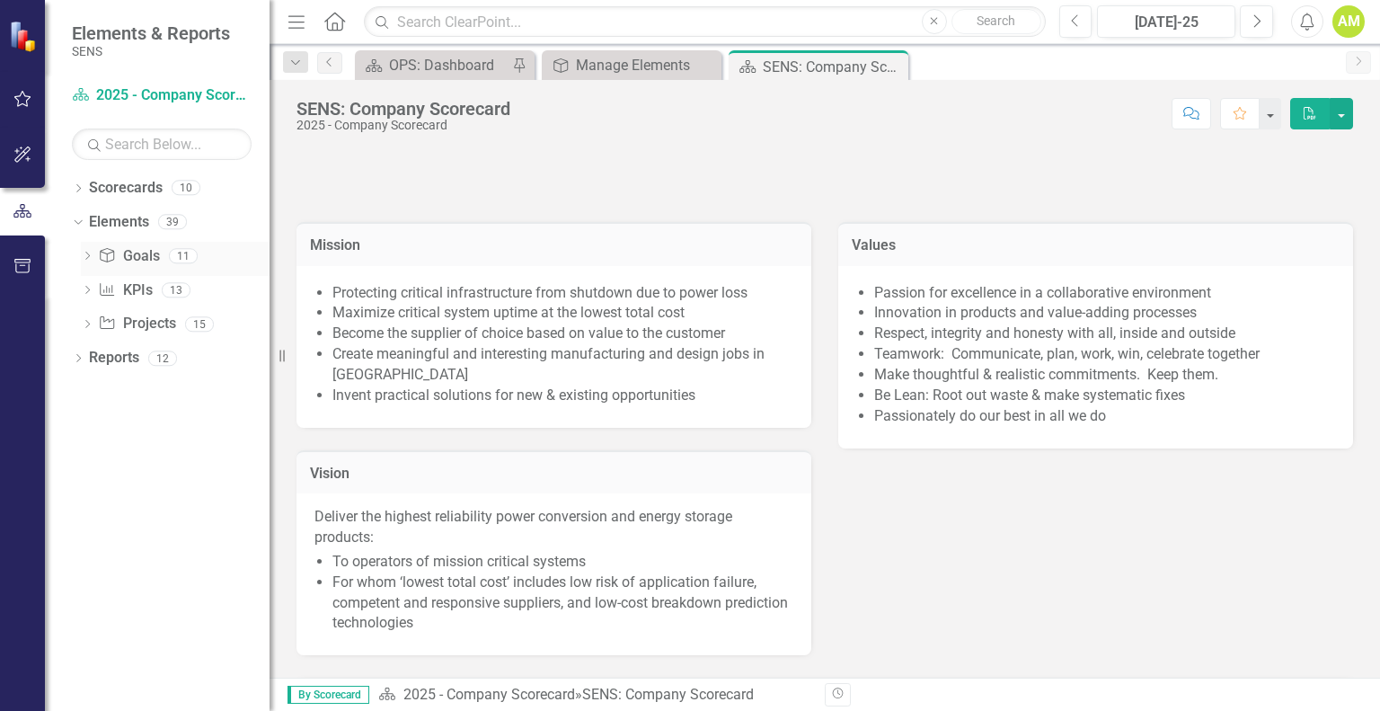
click at [135, 252] on link "Goal Goals" at bounding box center [128, 256] width 61 height 21
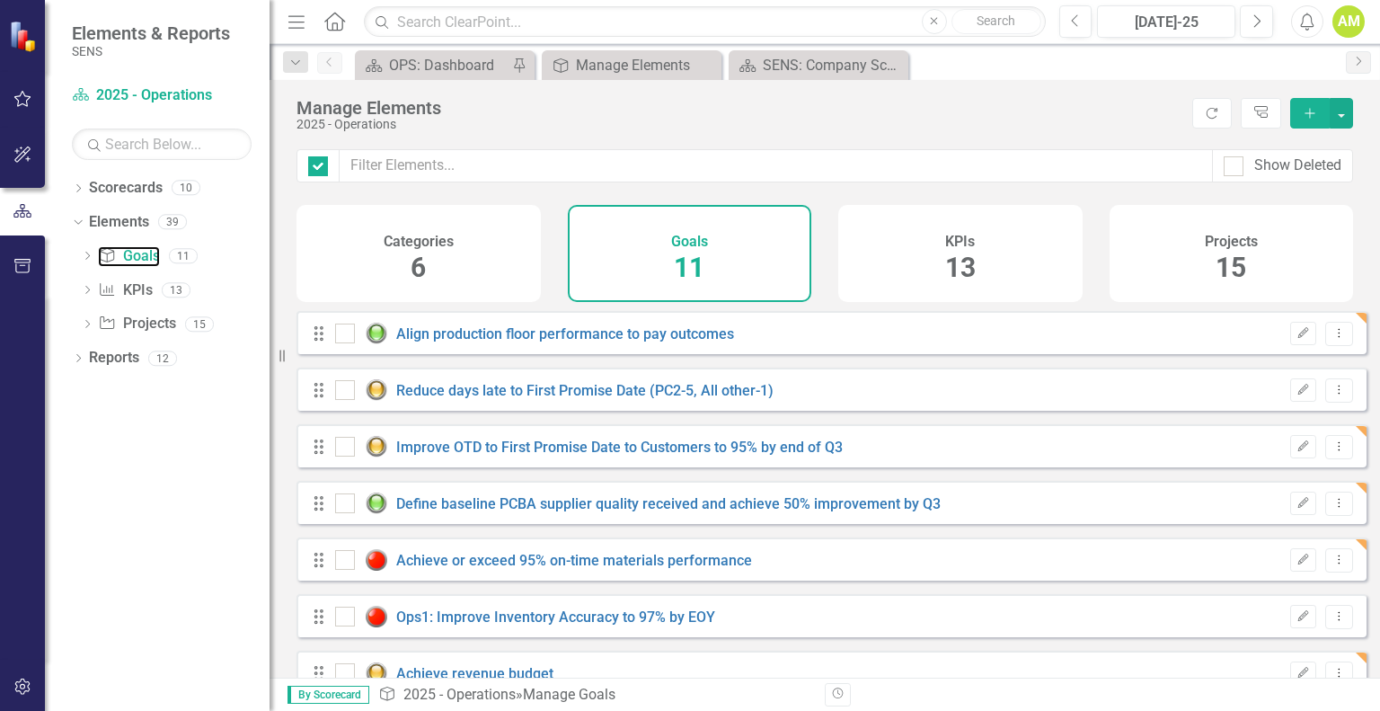
checkbox input "false"
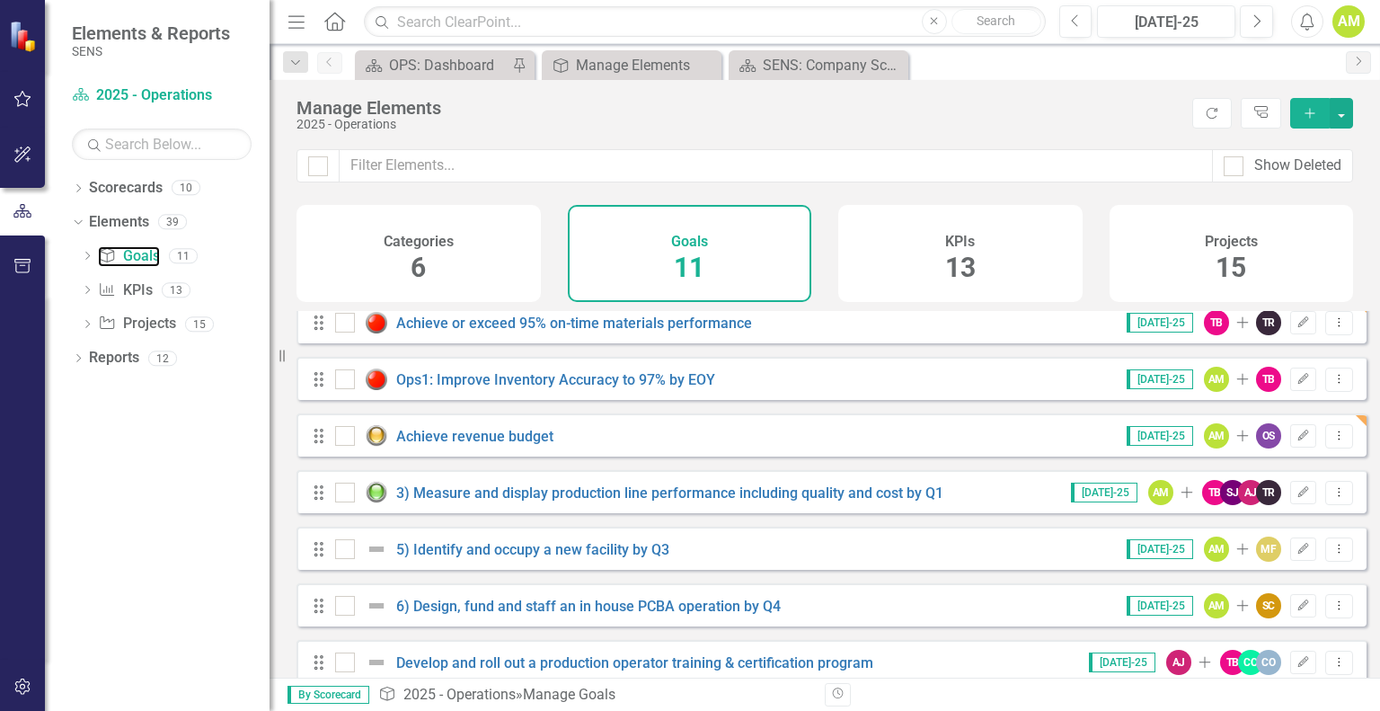
scroll to position [268, 0]
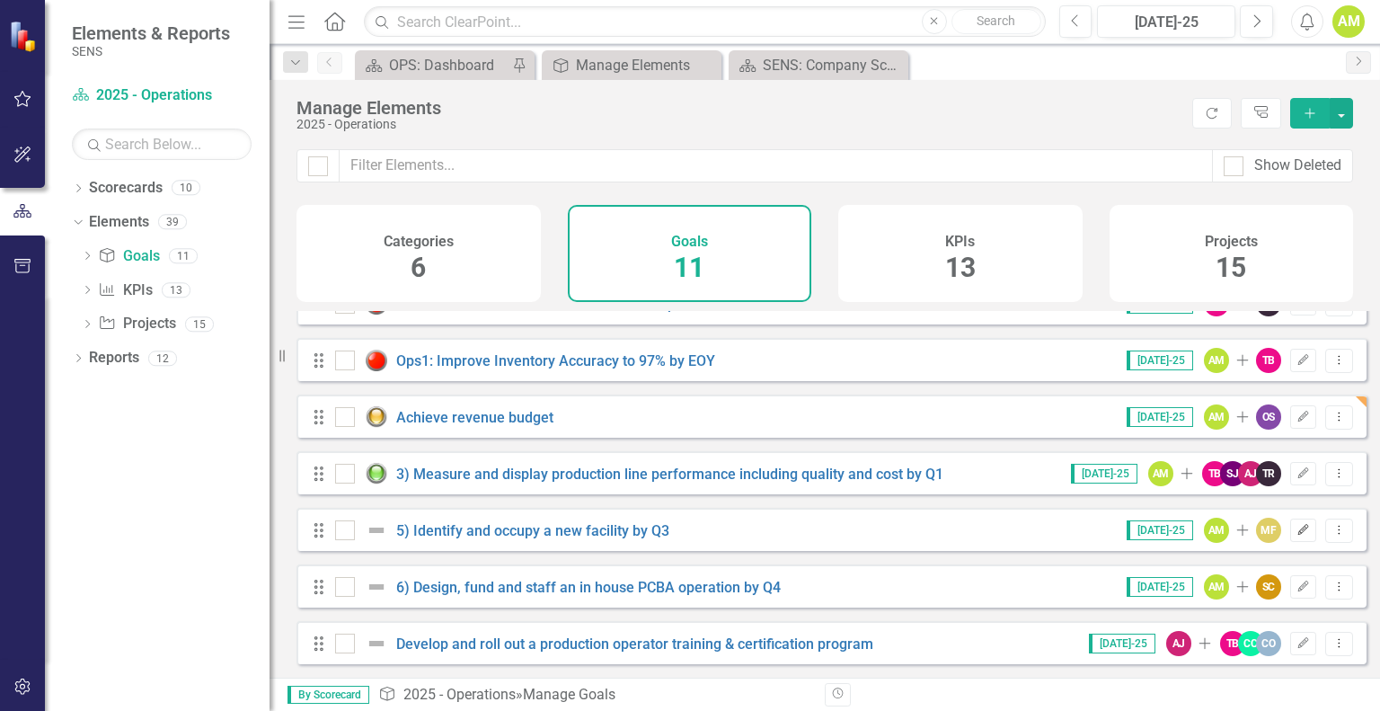
click at [1298, 534] on icon "button" at bounding box center [1303, 529] width 11 height 11
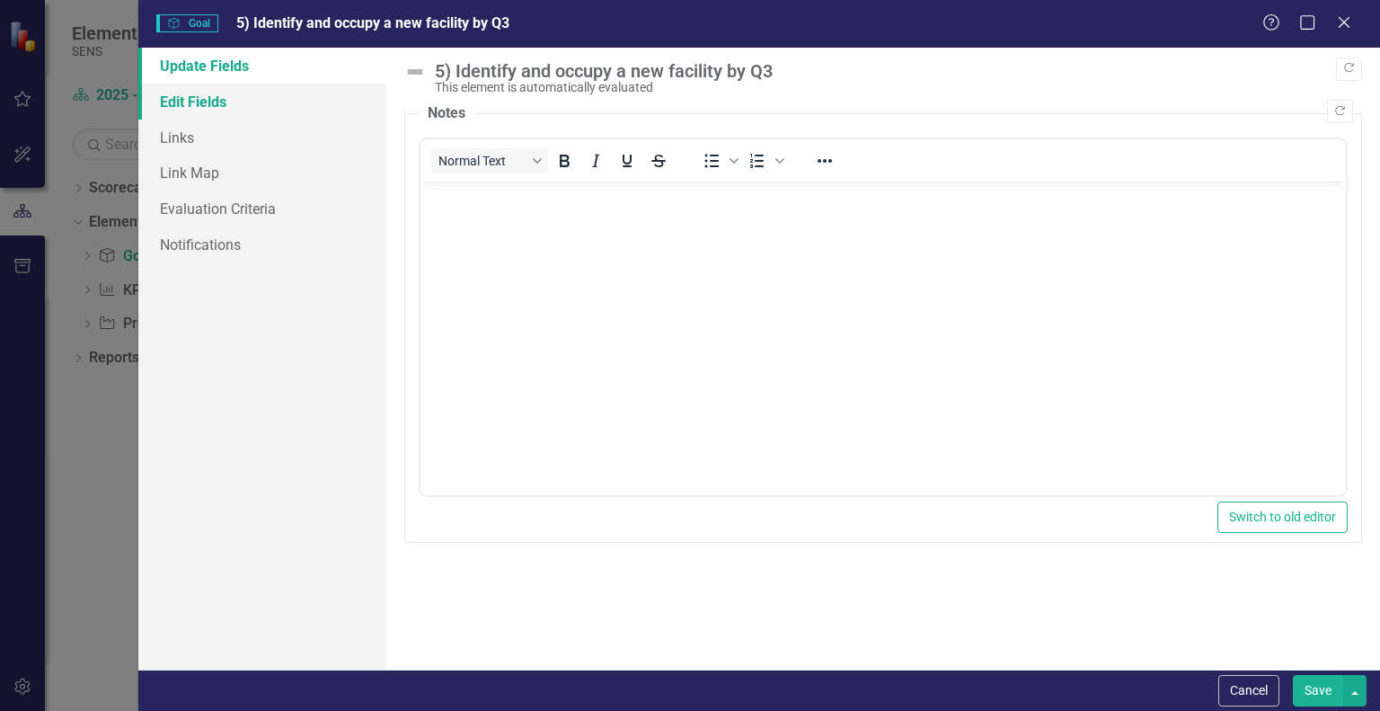
scroll to position [0, 0]
click at [179, 142] on link "Links" at bounding box center [262, 138] width 248 height 36
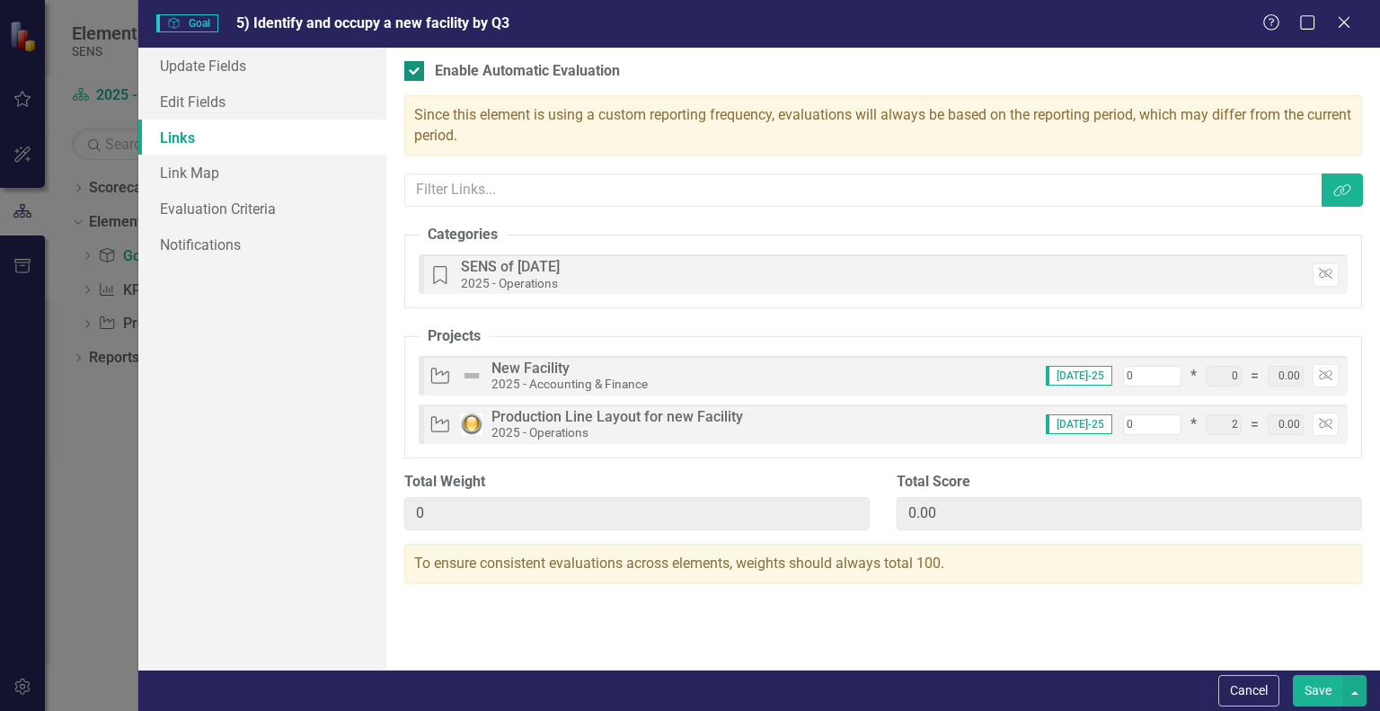
click at [417, 67] on div at bounding box center [414, 71] width 20 height 20
click at [416, 67] on input "Enable Automatic Evaluation" at bounding box center [410, 67] width 12 height 12
checkbox input "false"
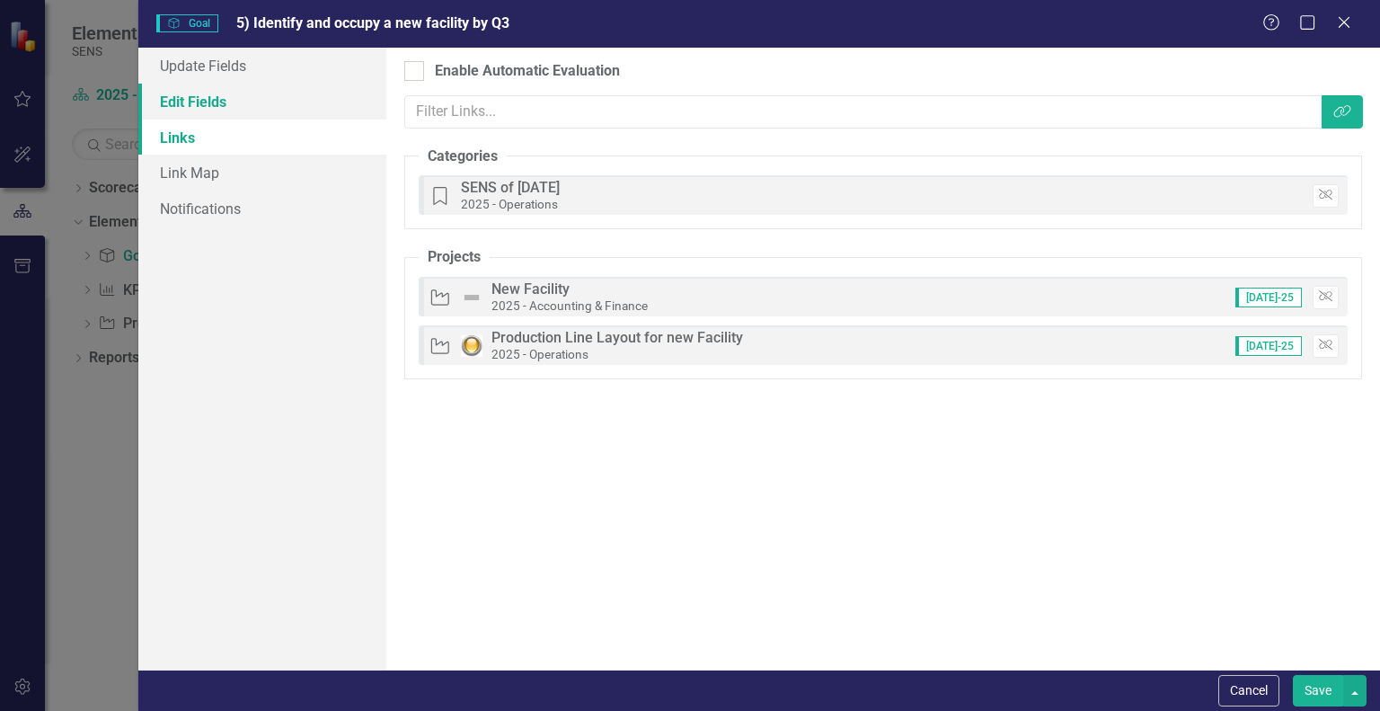
click at [194, 100] on link "Edit Fields" at bounding box center [262, 102] width 248 height 36
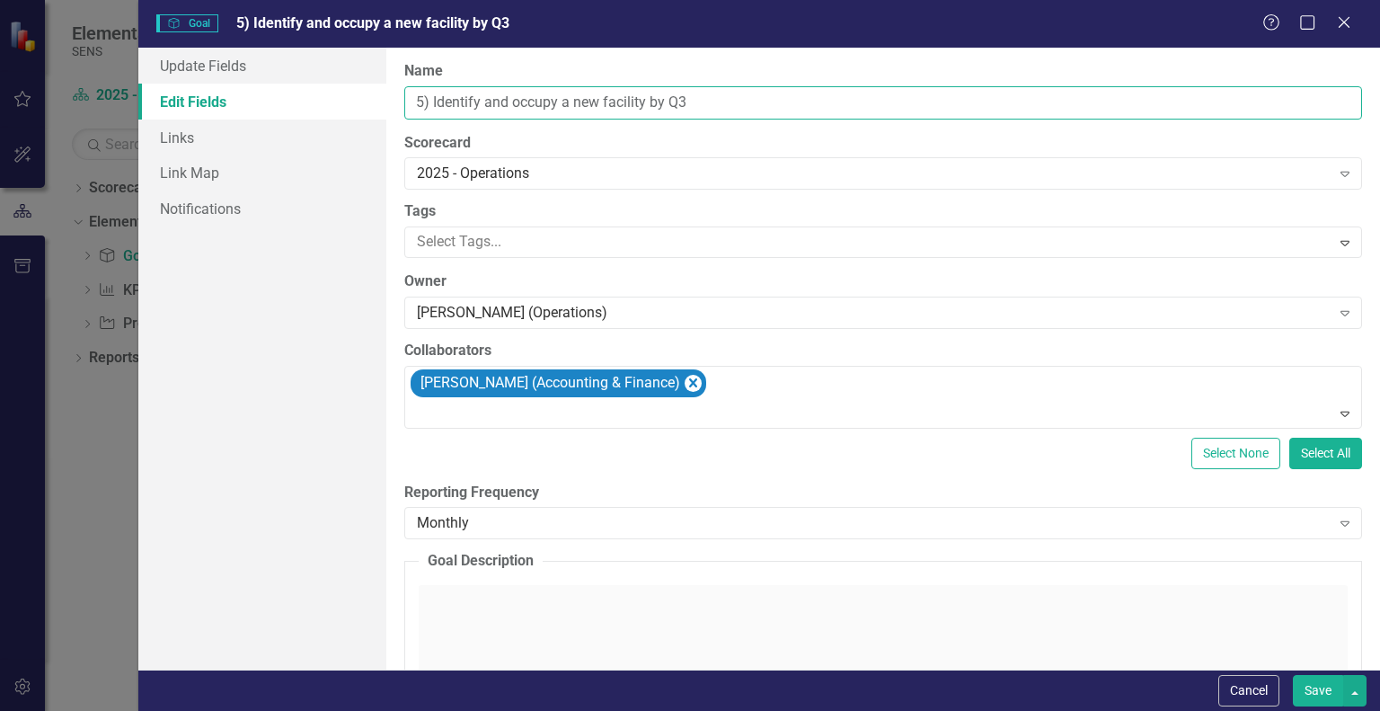
drag, startPoint x: 432, startPoint y: 102, endPoint x: 345, endPoint y: 103, distance: 87.2
click at [352, 103] on div "Update Fields Edit Fields Links Link Map Notifications "Update" fields in Clear…" at bounding box center [759, 359] width 1242 height 622
type input "Identify and occupy a new facility by Q3"
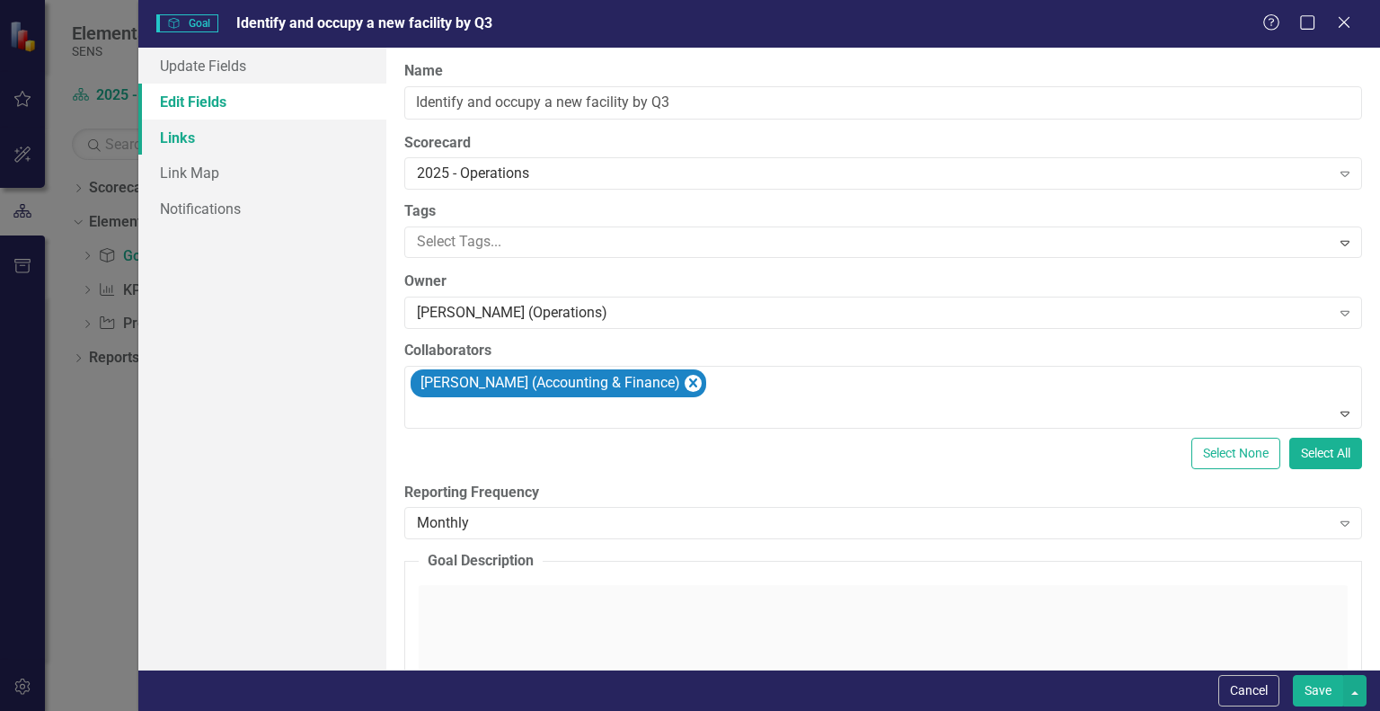
click at [174, 141] on link "Links" at bounding box center [262, 138] width 248 height 36
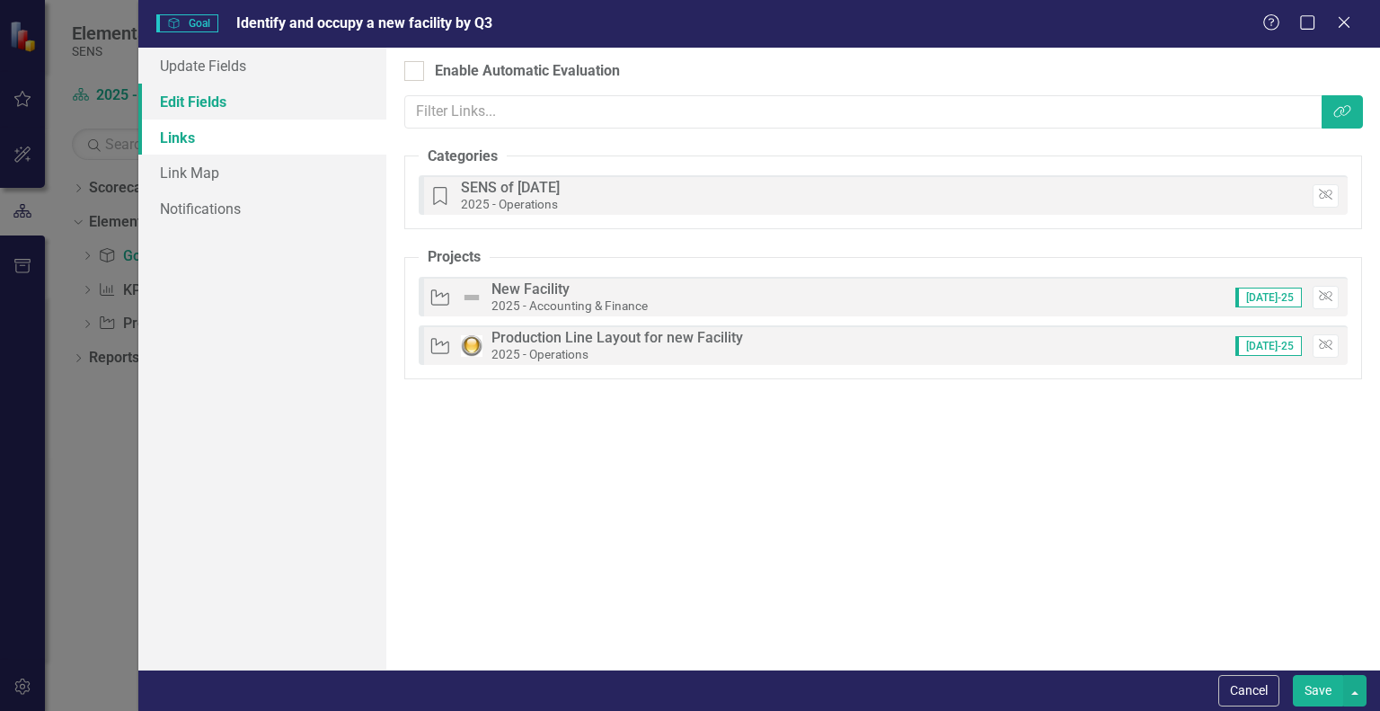
click at [193, 100] on link "Edit Fields" at bounding box center [262, 102] width 248 height 36
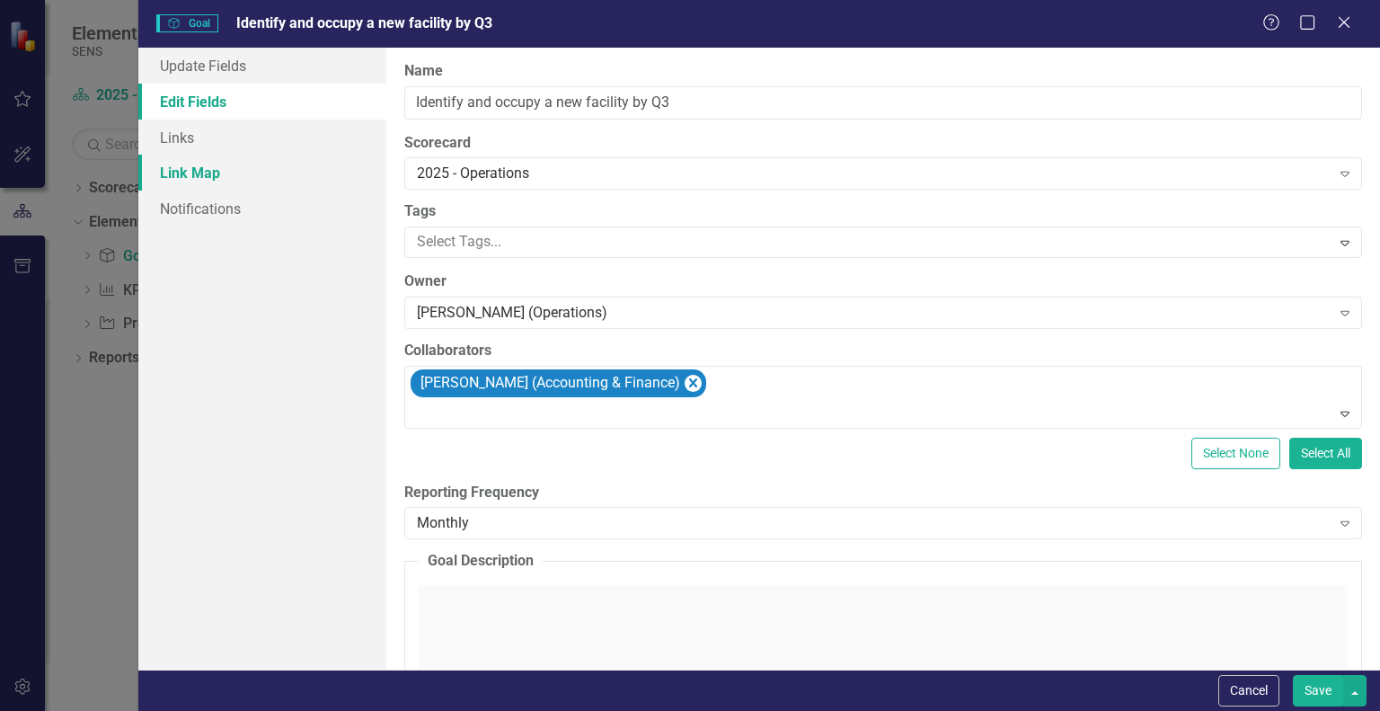
click at [184, 175] on link "Link Map" at bounding box center [262, 173] width 248 height 36
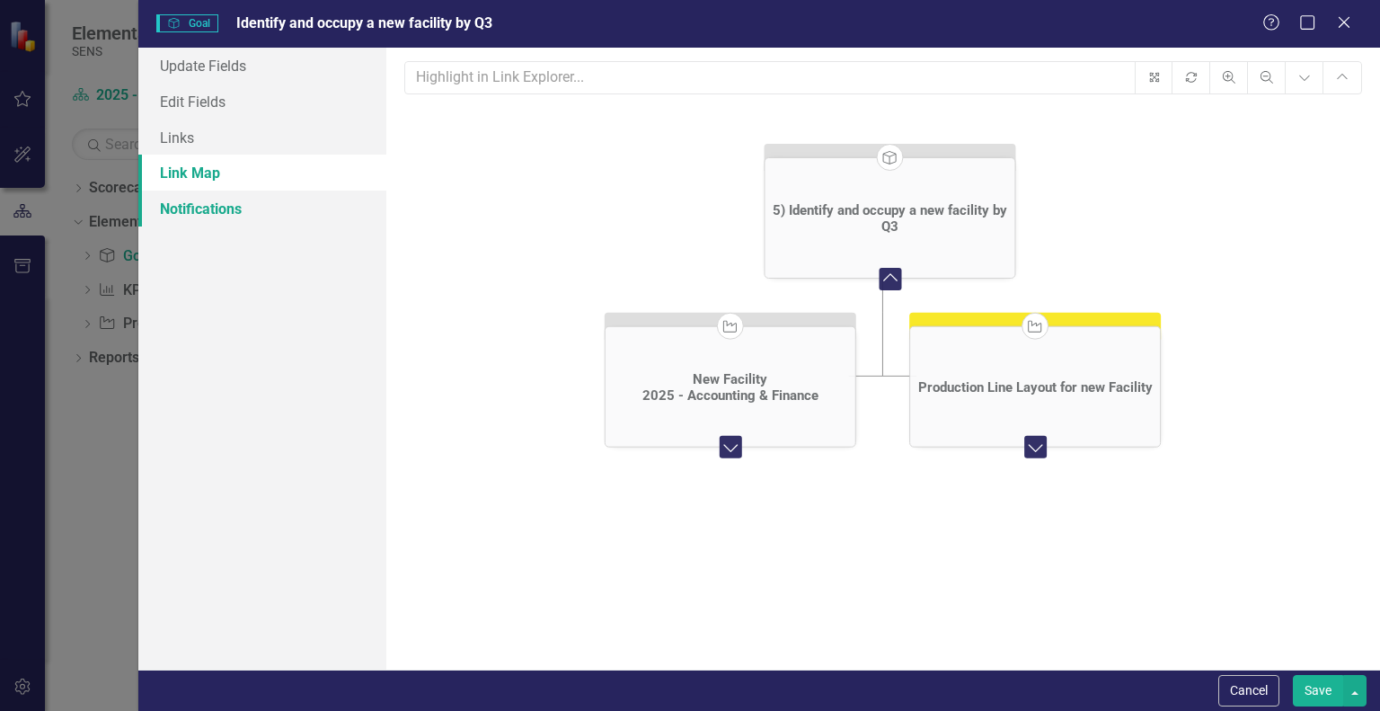
click at [190, 200] on link "Notifications" at bounding box center [262, 208] width 248 height 36
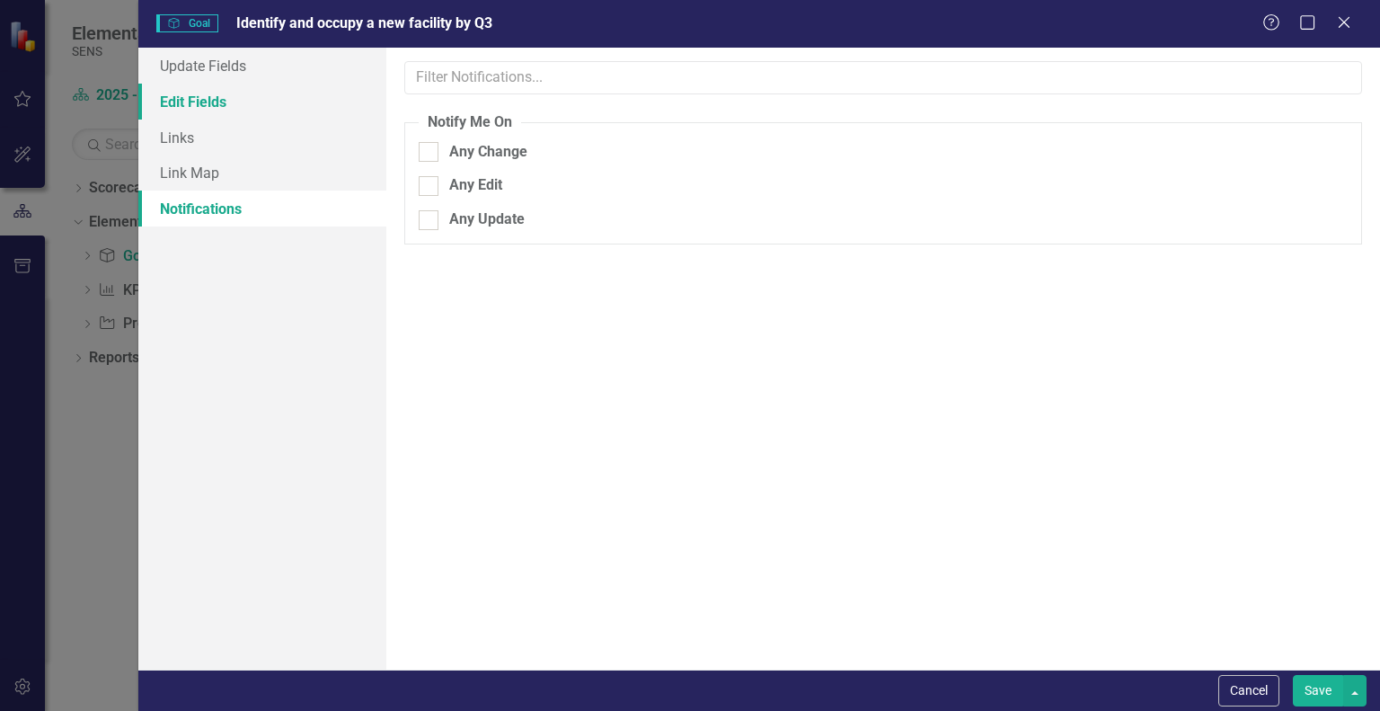
click at [187, 89] on link "Edit Fields" at bounding box center [262, 102] width 248 height 36
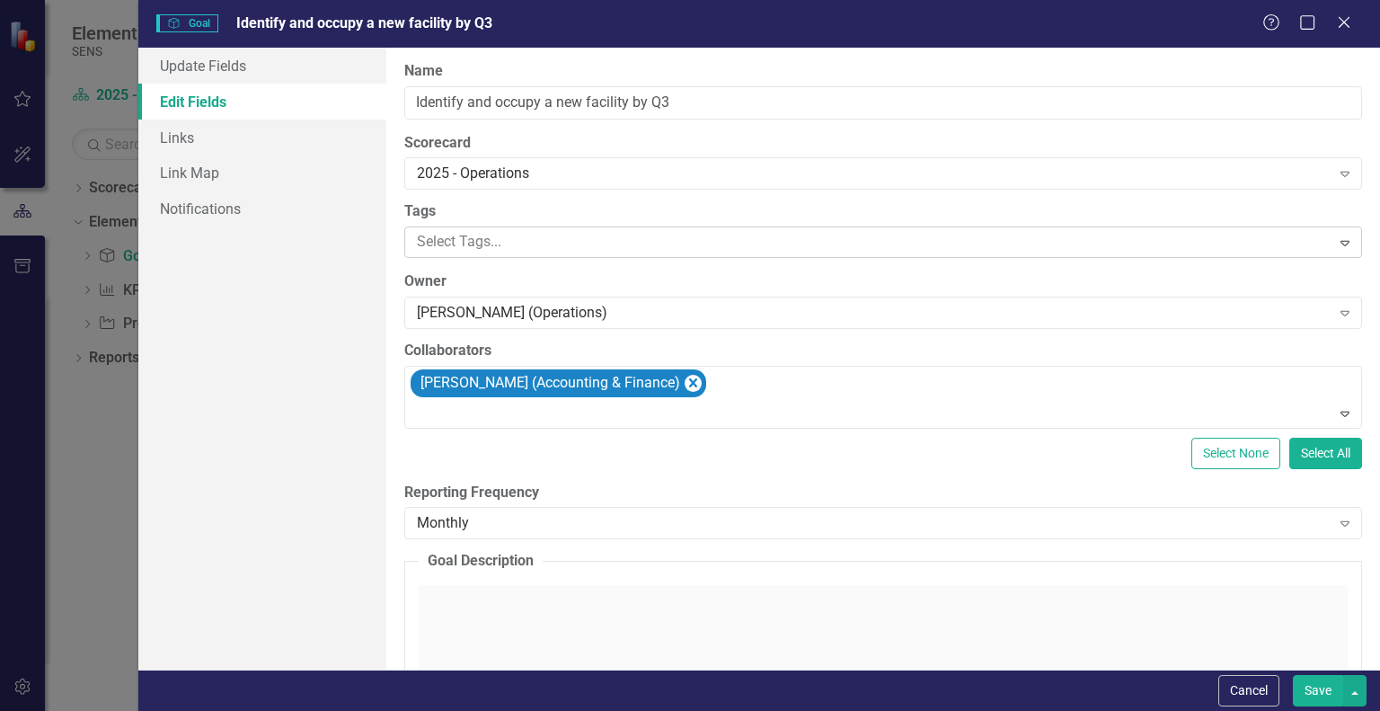
click at [461, 246] on div at bounding box center [870, 242] width 920 height 24
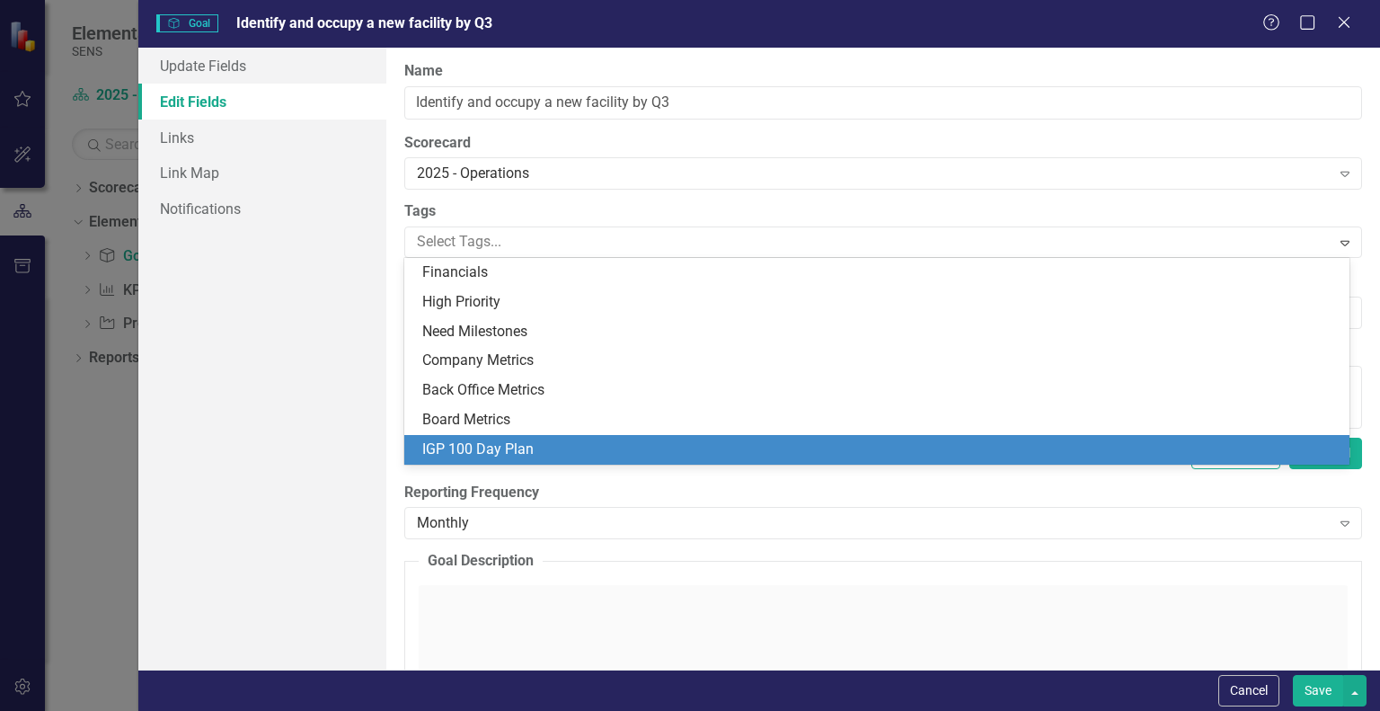
click at [298, 397] on div "Update Fields Edit Fields Links Link Map Notifications" at bounding box center [262, 359] width 248 height 622
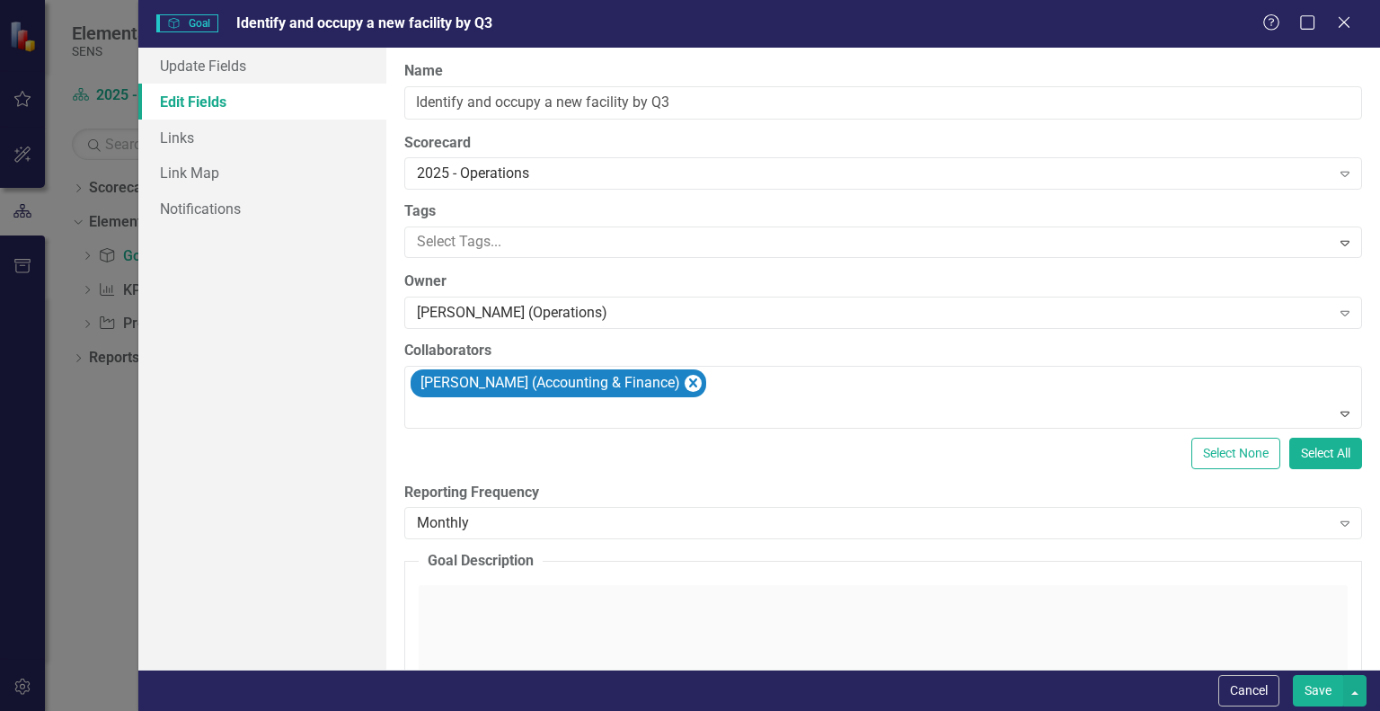
click at [1305, 686] on button "Save" at bounding box center [1318, 690] width 50 height 31
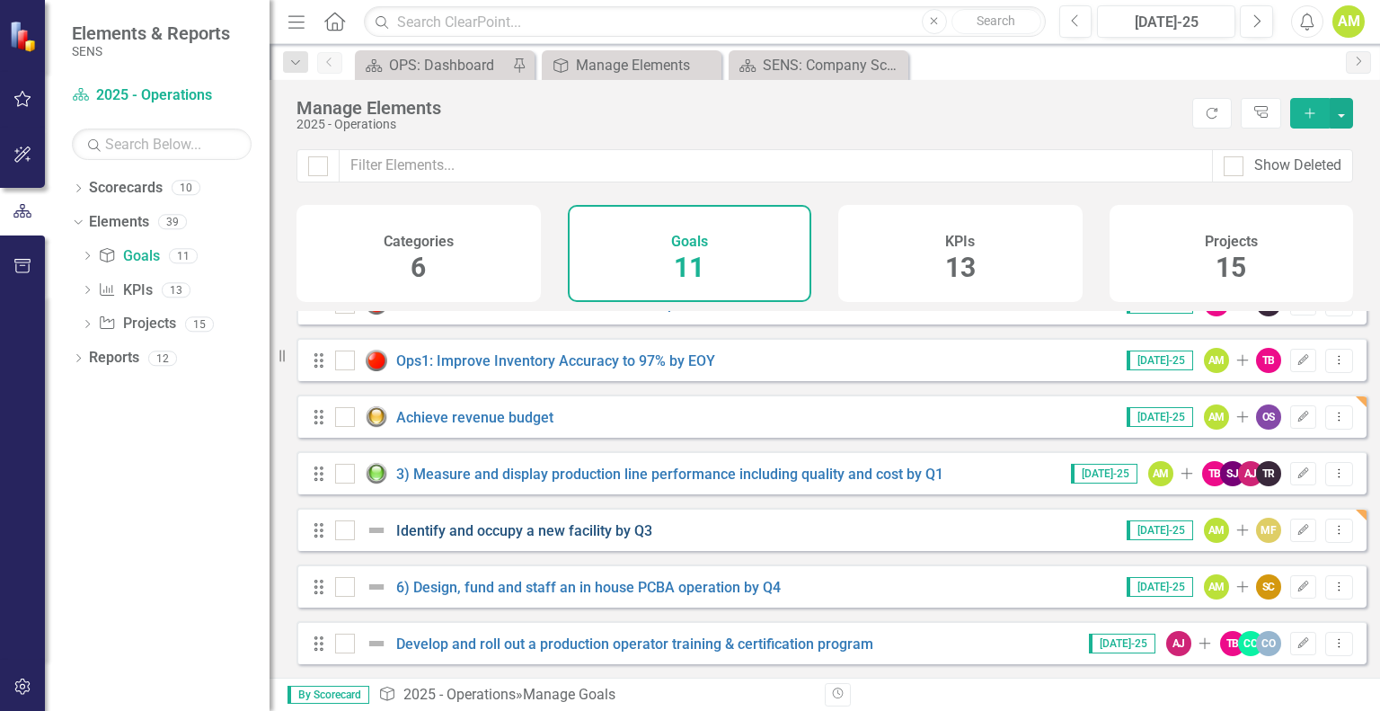
click at [439, 531] on link "Identify and occupy a new facility by Q3" at bounding box center [524, 530] width 256 height 17
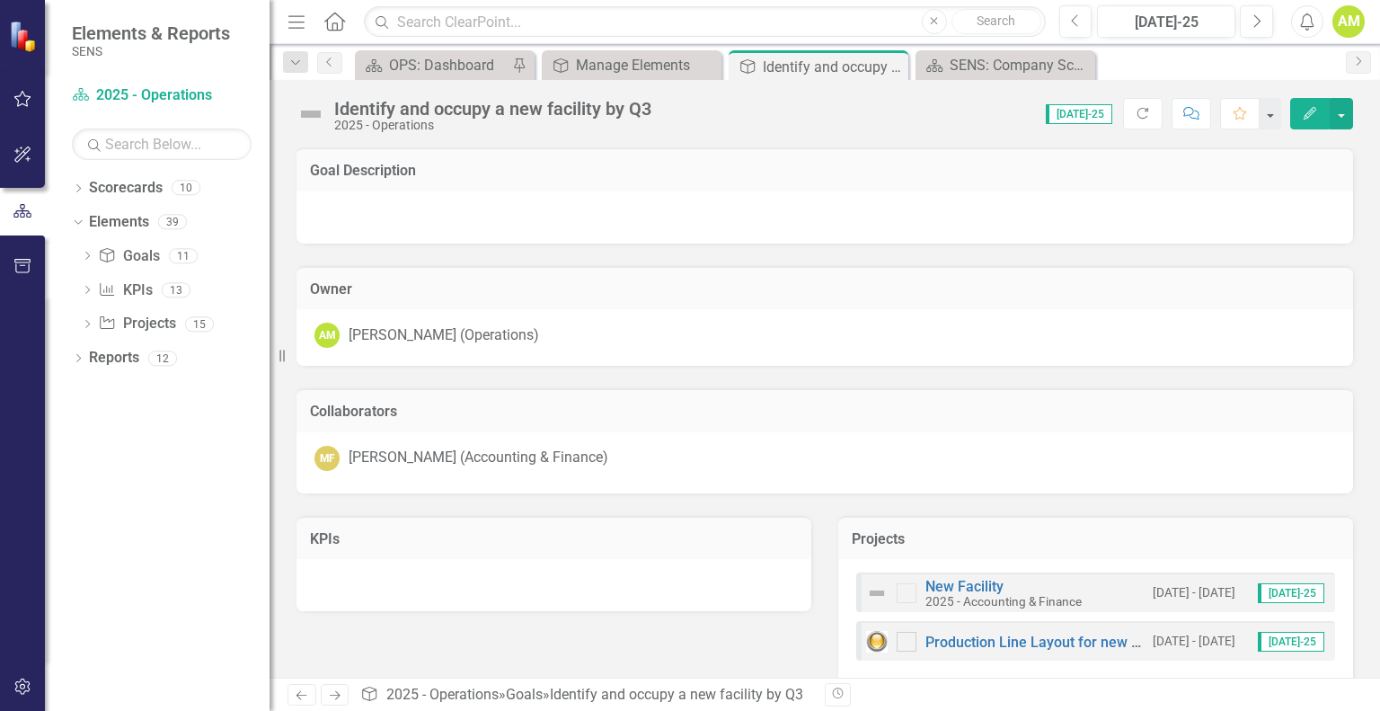
click at [316, 111] on img at bounding box center [311, 114] width 29 height 29
click at [316, 118] on img at bounding box center [311, 114] width 29 height 29
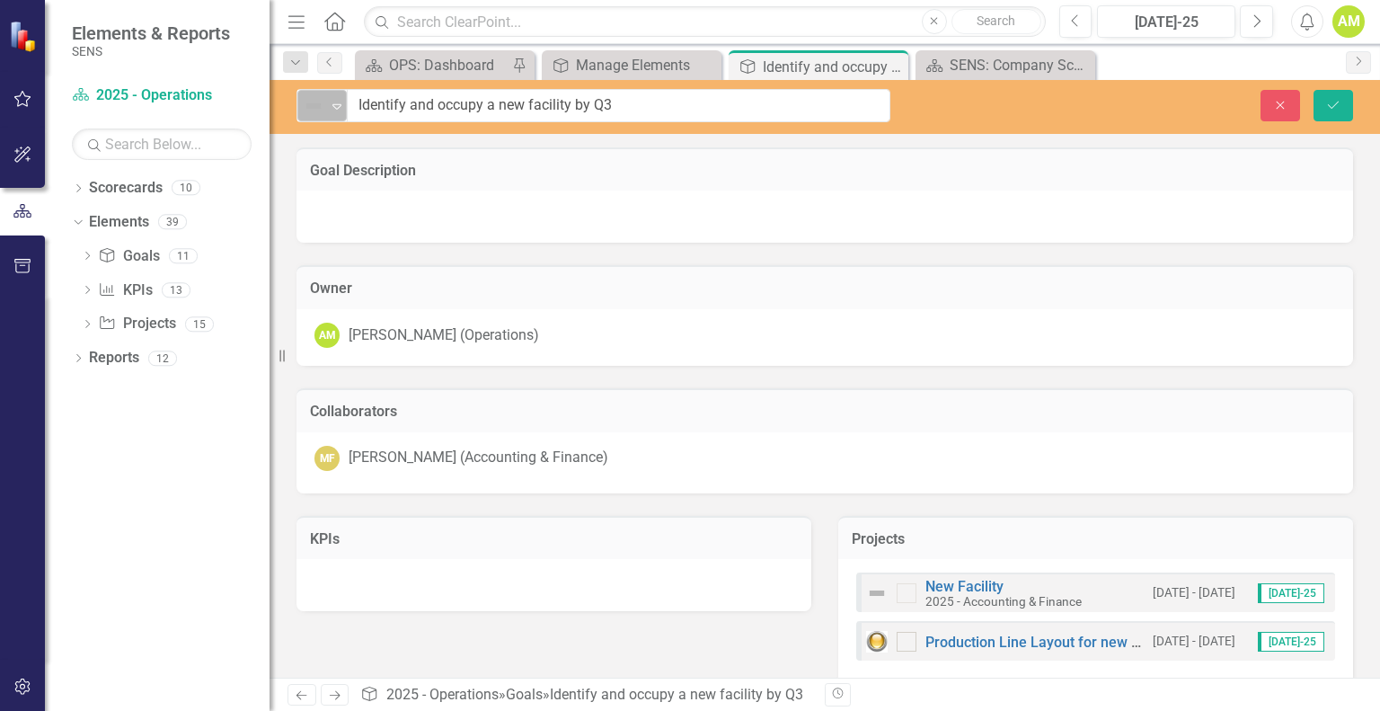
click at [333, 112] on div "Expand" at bounding box center [337, 106] width 18 height 30
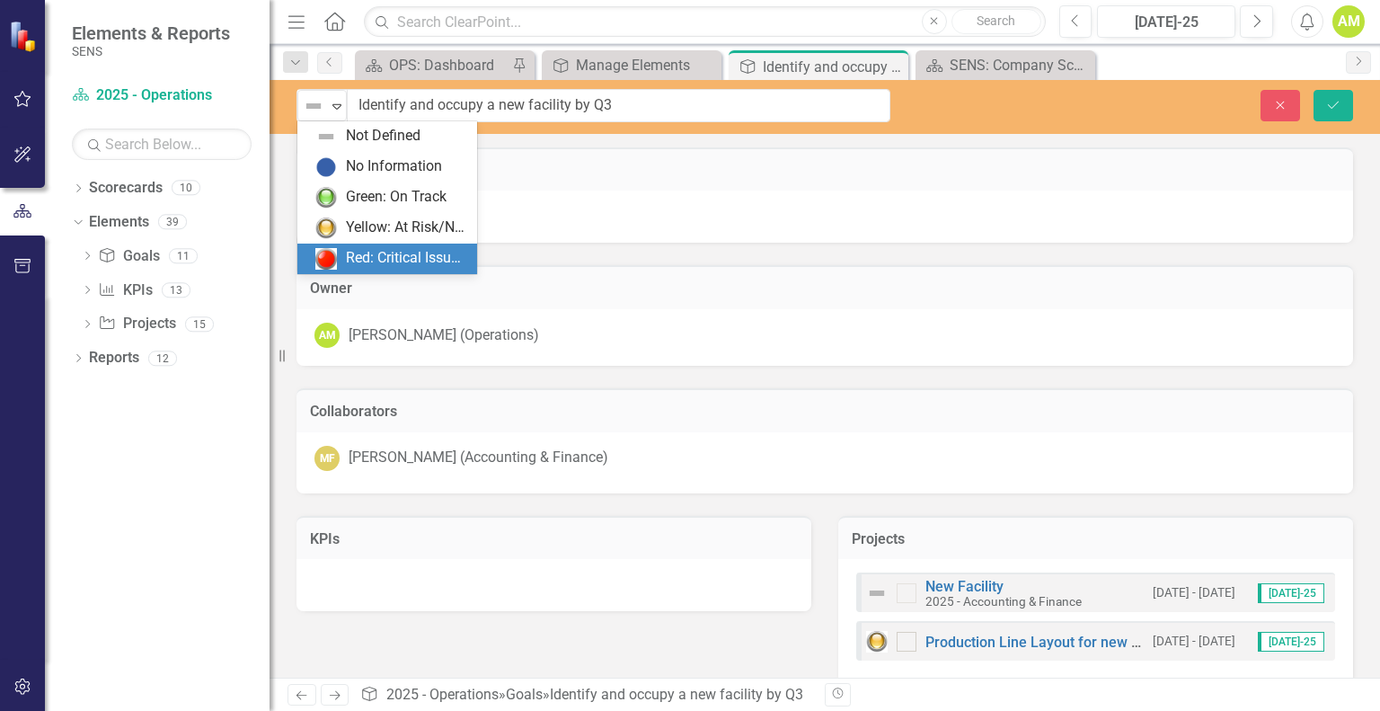
click at [374, 250] on div "Red: Critical Issues/Off-Track" at bounding box center [406, 258] width 120 height 21
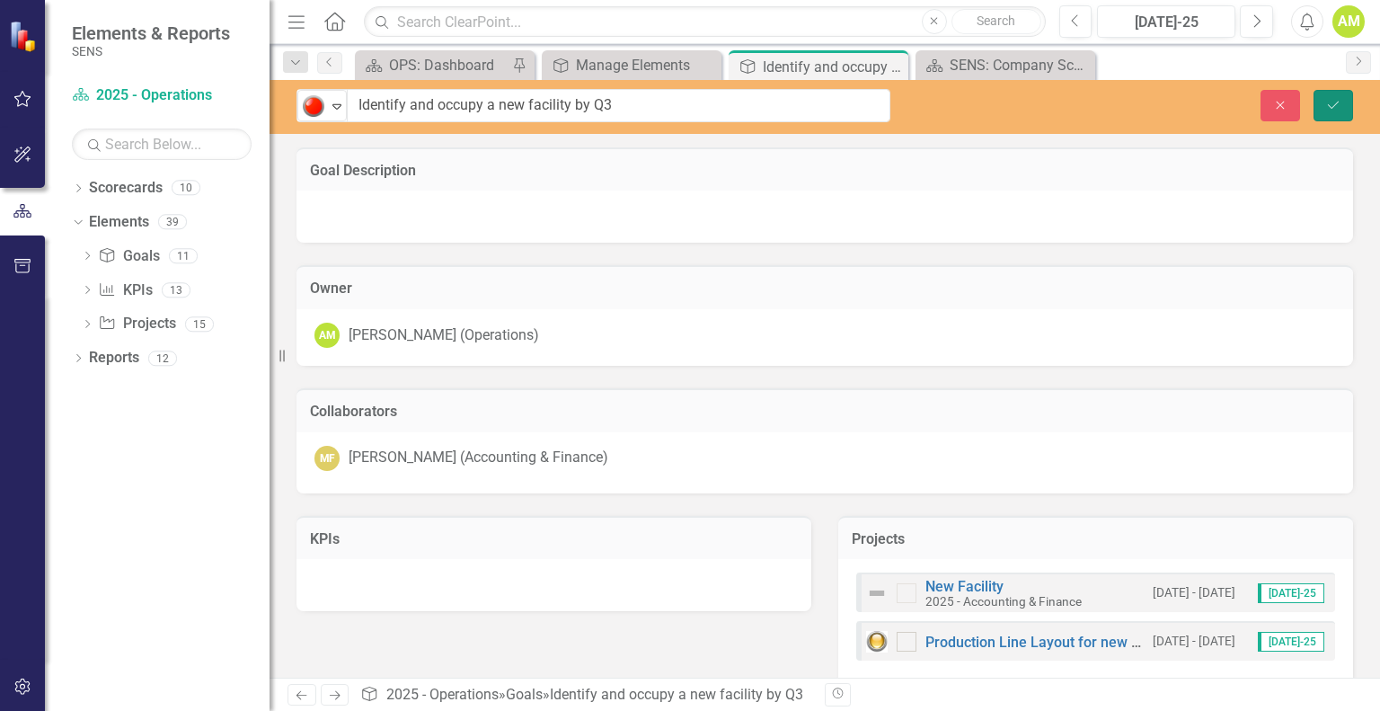
click at [1337, 113] on button "Save" at bounding box center [1334, 105] width 40 height 31
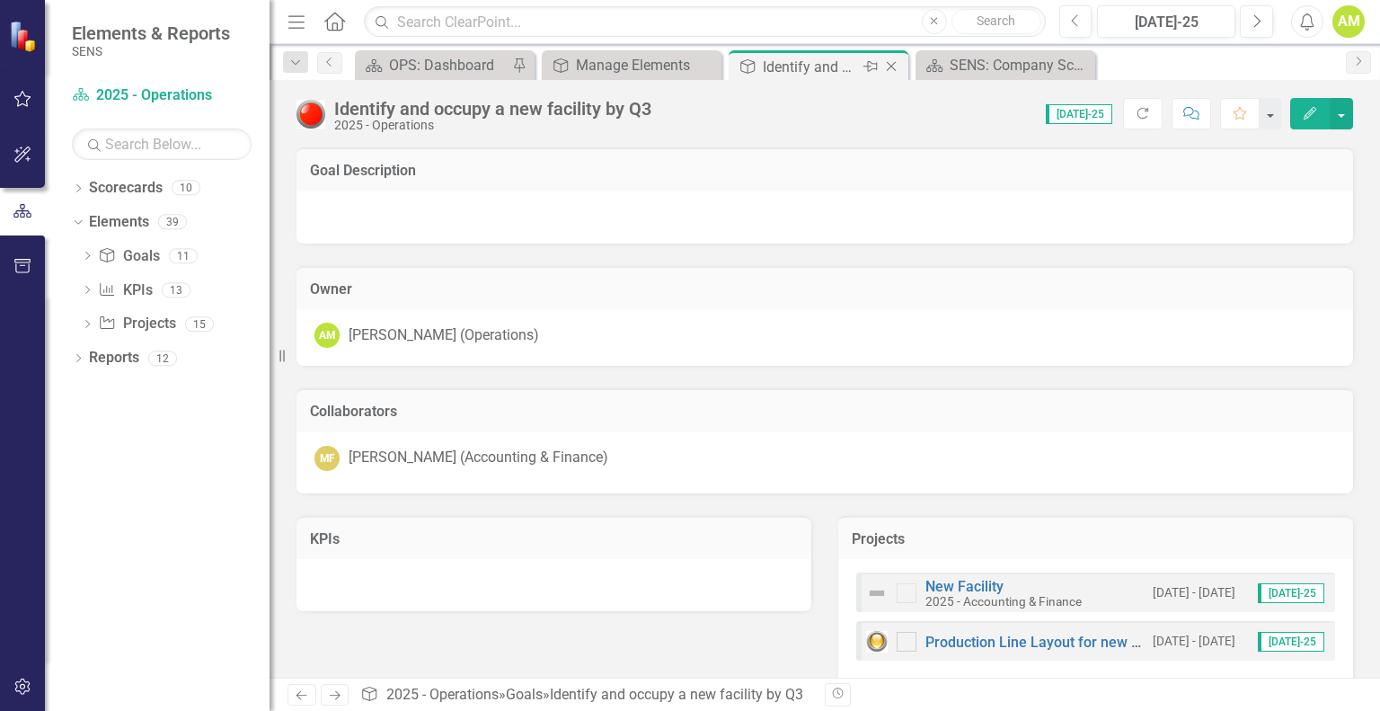
click at [888, 59] on icon "Close" at bounding box center [891, 66] width 18 height 14
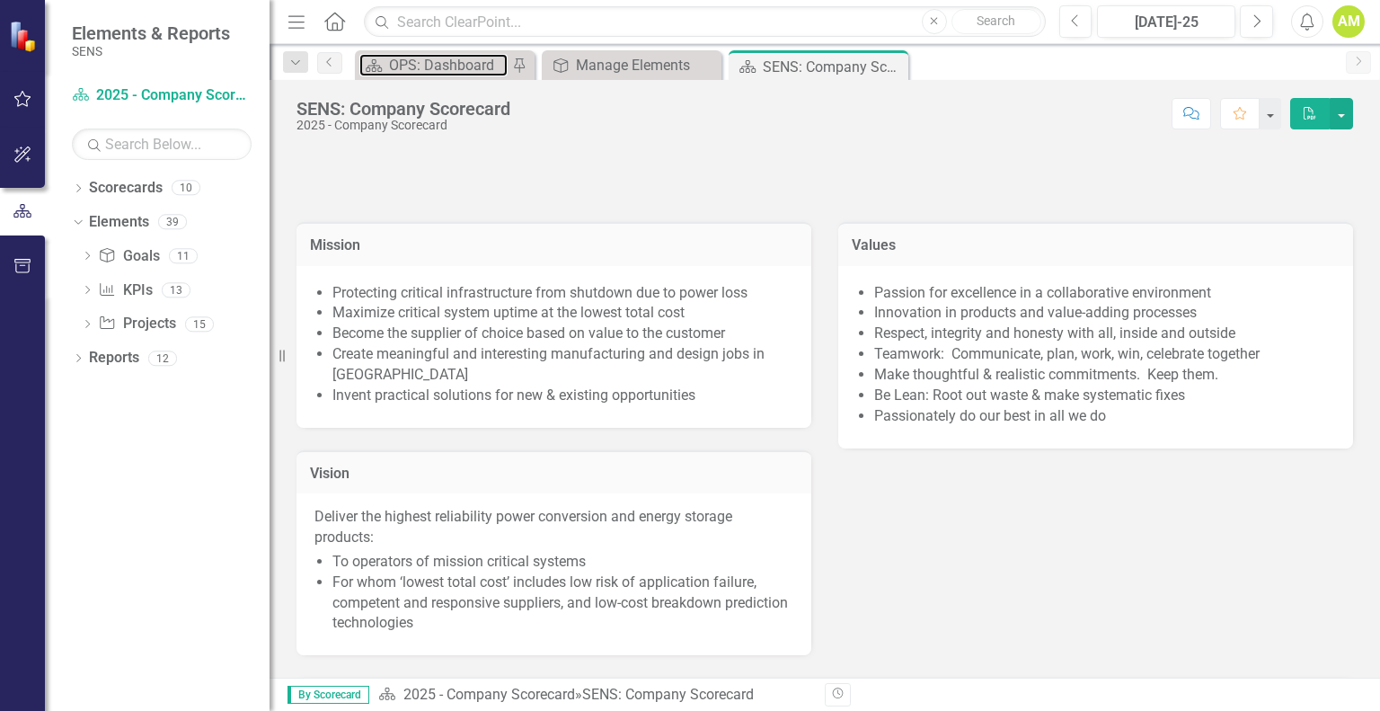
drag, startPoint x: 421, startPoint y: 60, endPoint x: 18, endPoint y: 323, distance: 480.5
click at [421, 60] on div "OPS: Dashboard" at bounding box center [448, 65] width 119 height 22
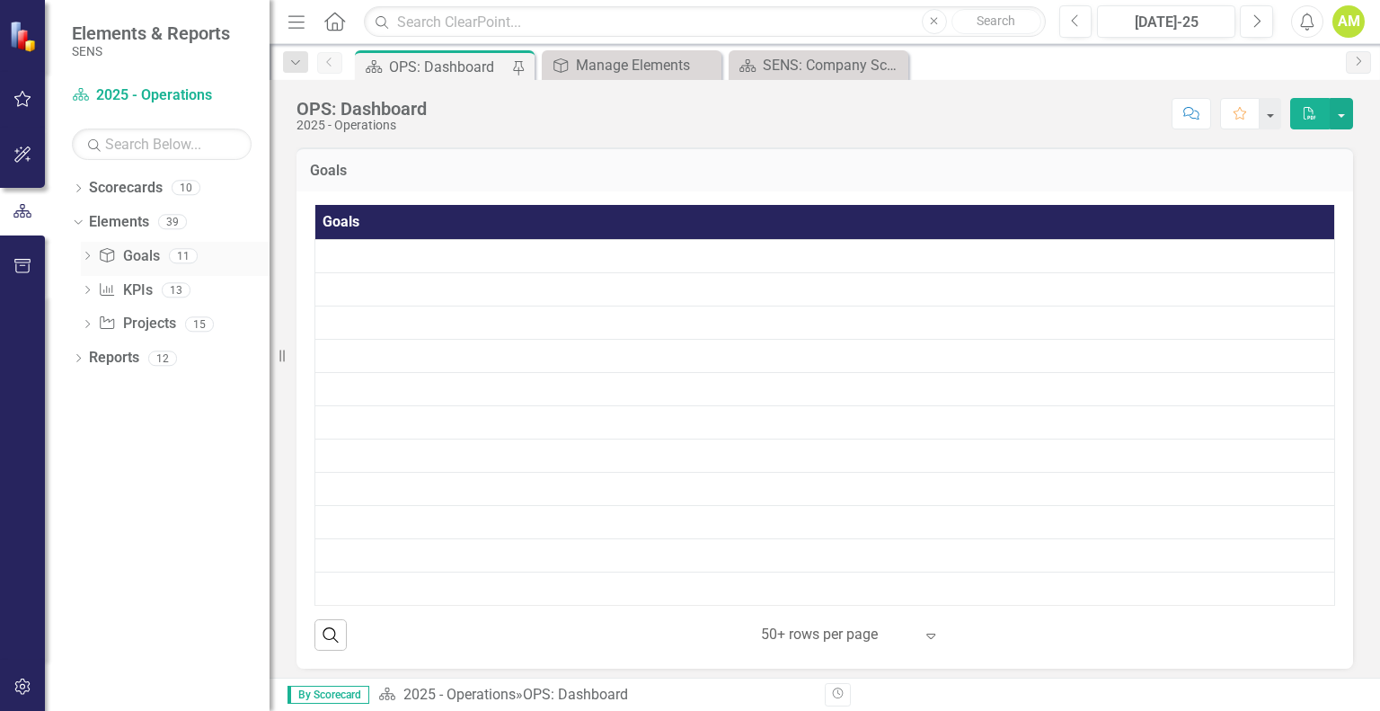
click at [140, 264] on link "Goal Goals" at bounding box center [128, 256] width 61 height 21
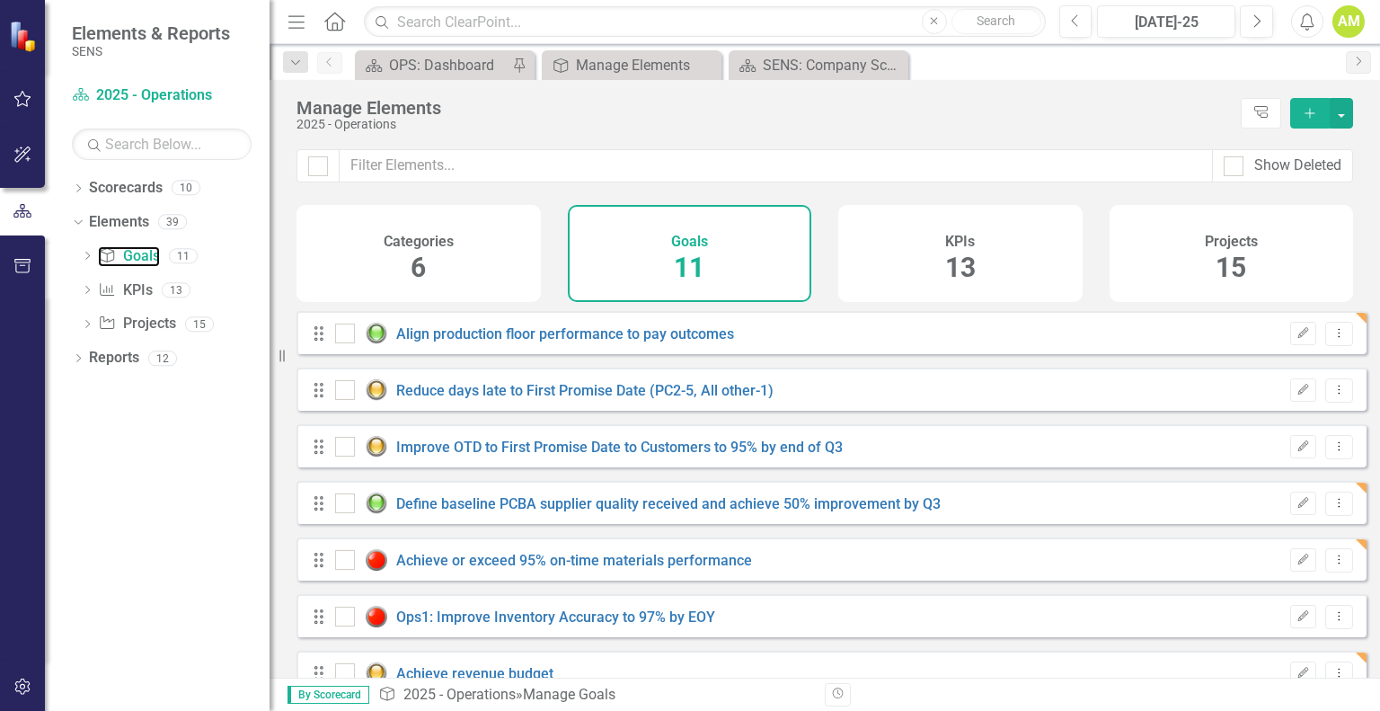
checkbox input "false"
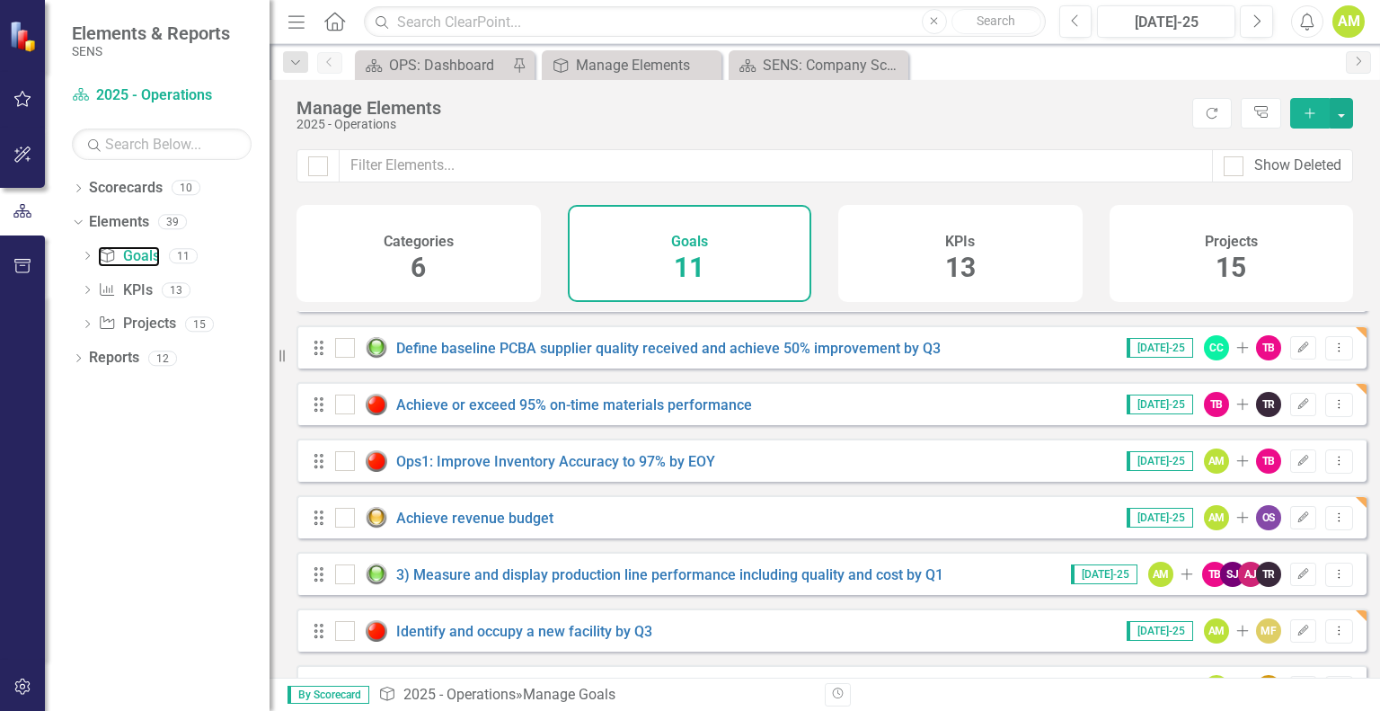
scroll to position [268, 0]
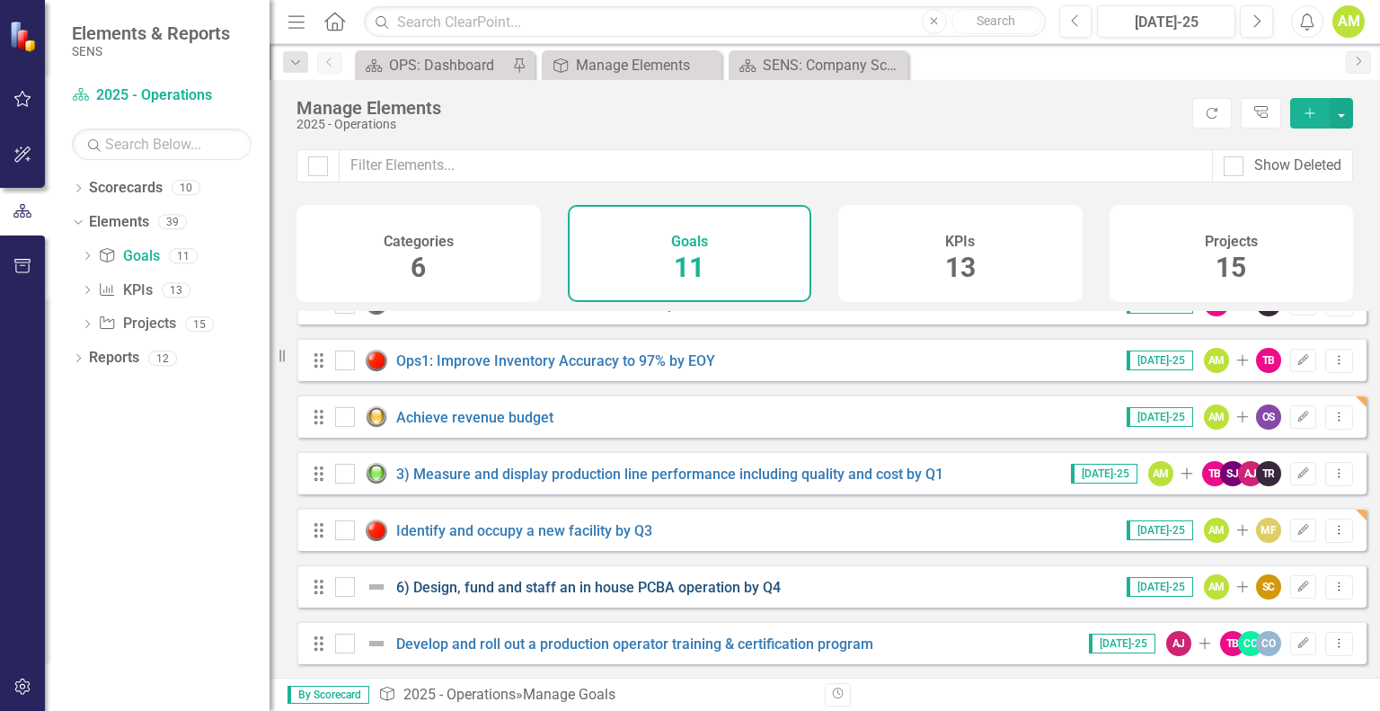
click at [520, 594] on link "6) Design, fund and staff an in house PCBA operation by Q4" at bounding box center [588, 587] width 385 height 17
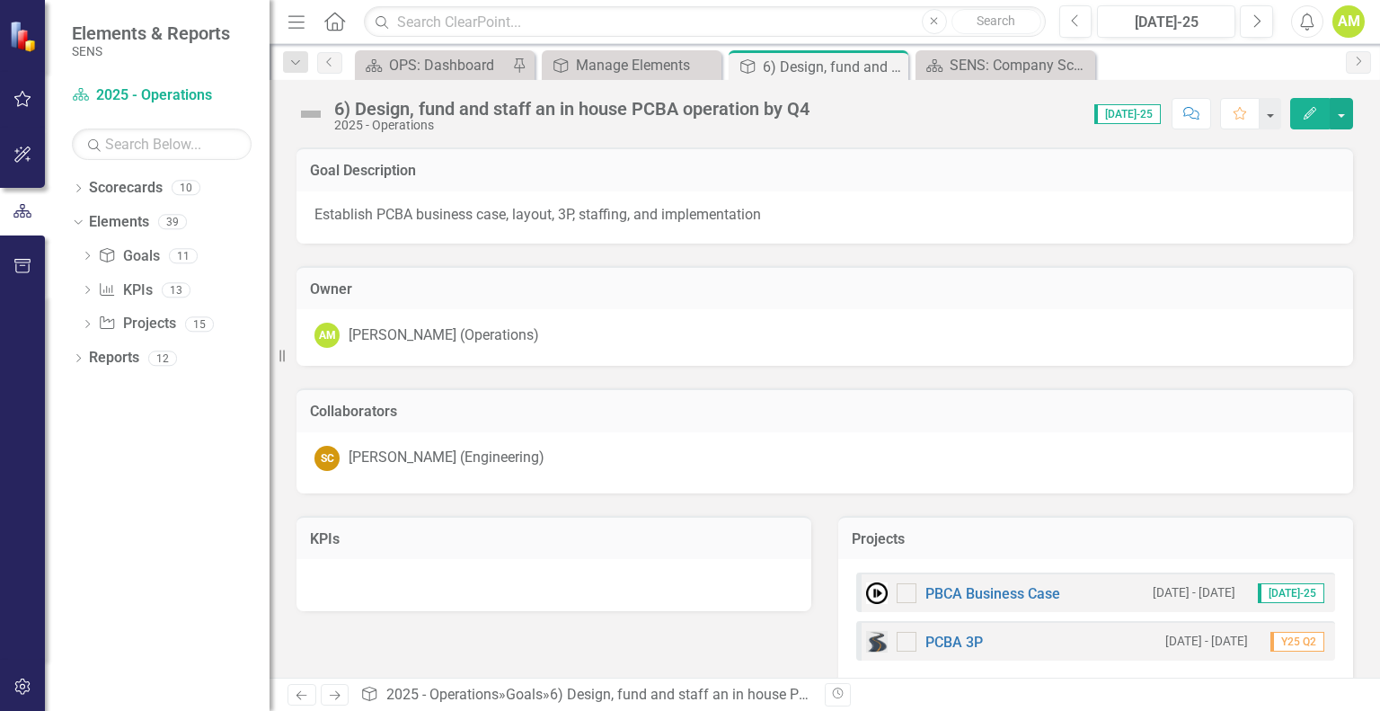
click at [335, 112] on div "6) Design, fund and staff an in house PCBA operation by Q4" at bounding box center [571, 109] width 475 height 20
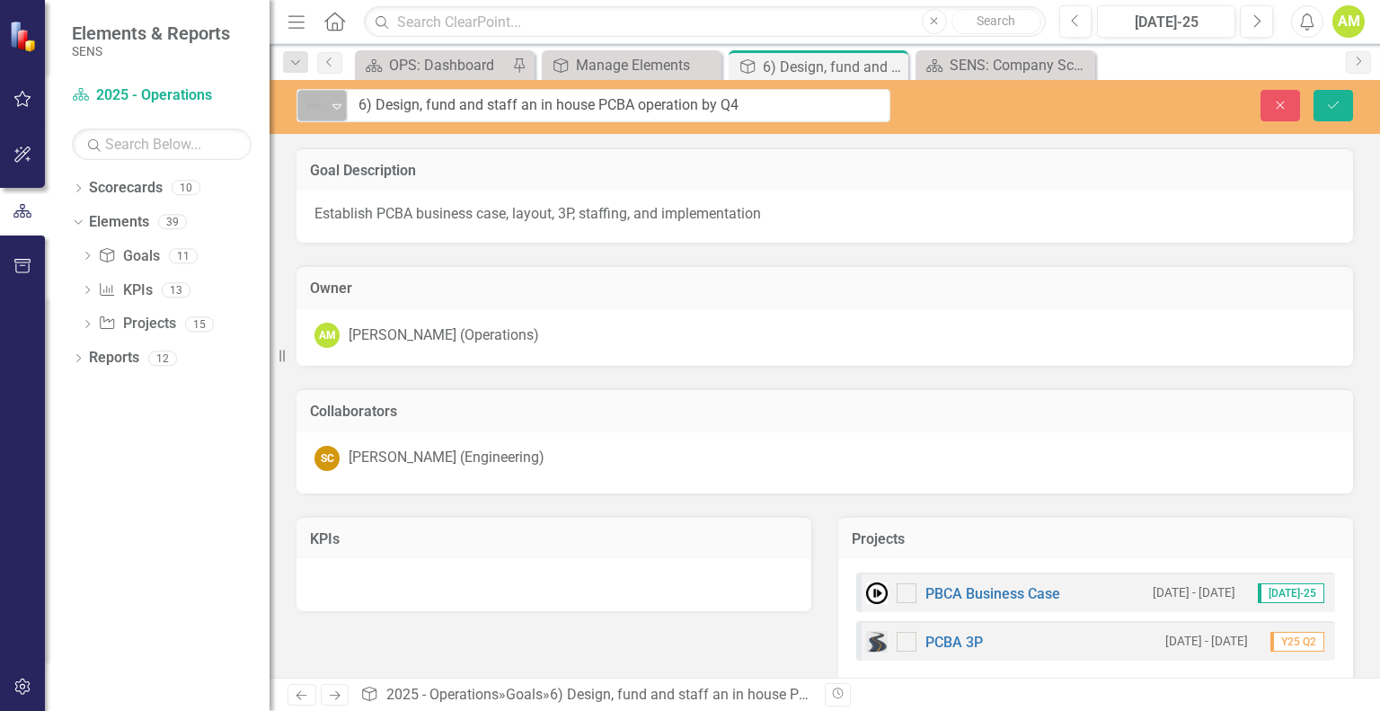
click at [334, 104] on icon at bounding box center [336, 106] width 9 height 5
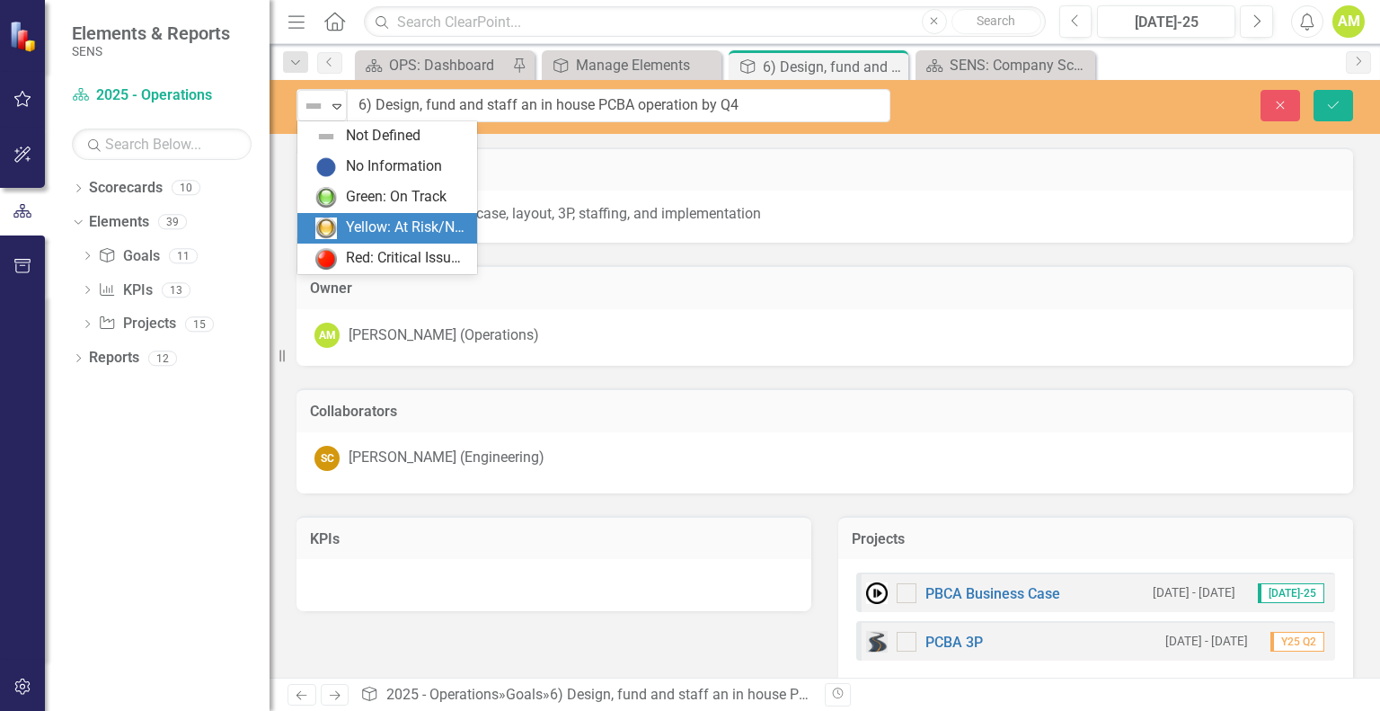
click at [399, 229] on div "Yellow: At Risk/Needs Attention" at bounding box center [406, 227] width 120 height 21
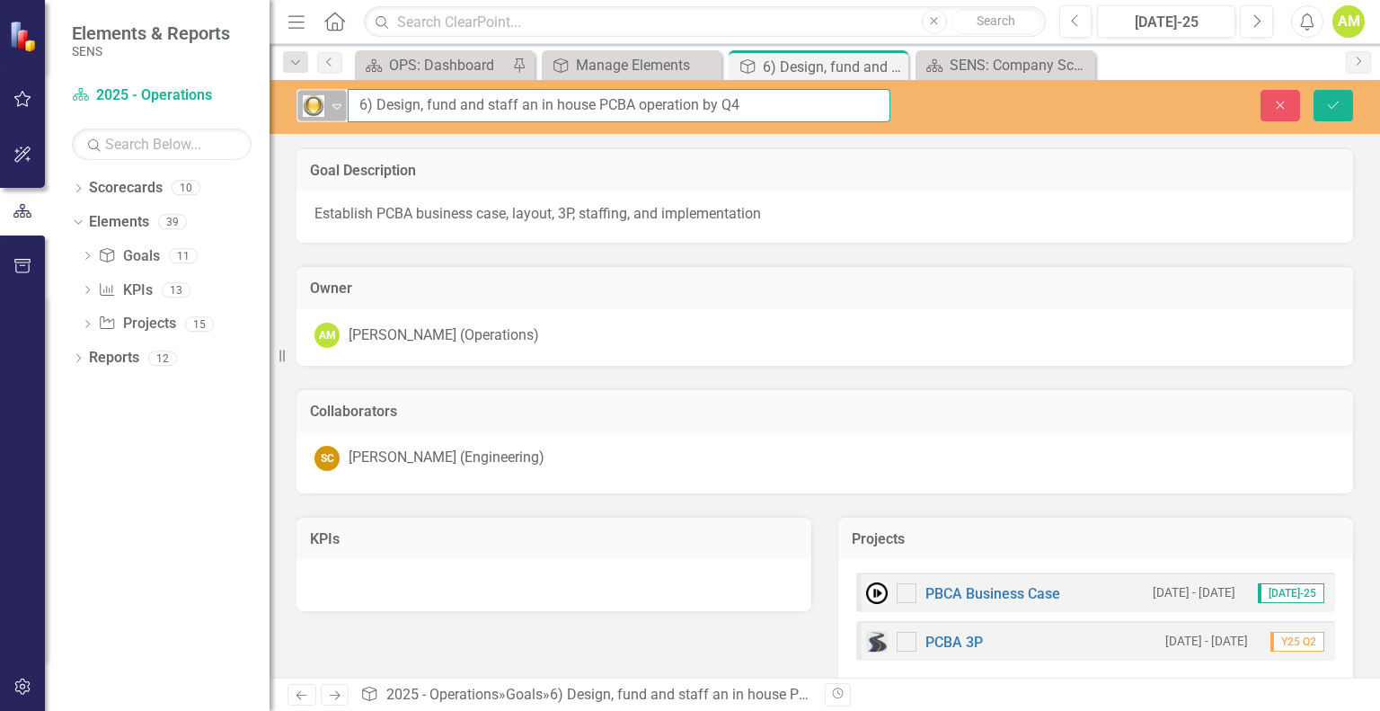
drag, startPoint x: 375, startPoint y: 106, endPoint x: 306, endPoint y: 104, distance: 69.2
click at [306, 104] on div "Yellow: At Risk/Needs Attention Expand 6) Design, fund and staff an in house PC…" at bounding box center [594, 105] width 594 height 33
type input "Design, fund and staff an in house PCBA operation by Q4"
click at [1330, 111] on button "Save" at bounding box center [1334, 105] width 40 height 31
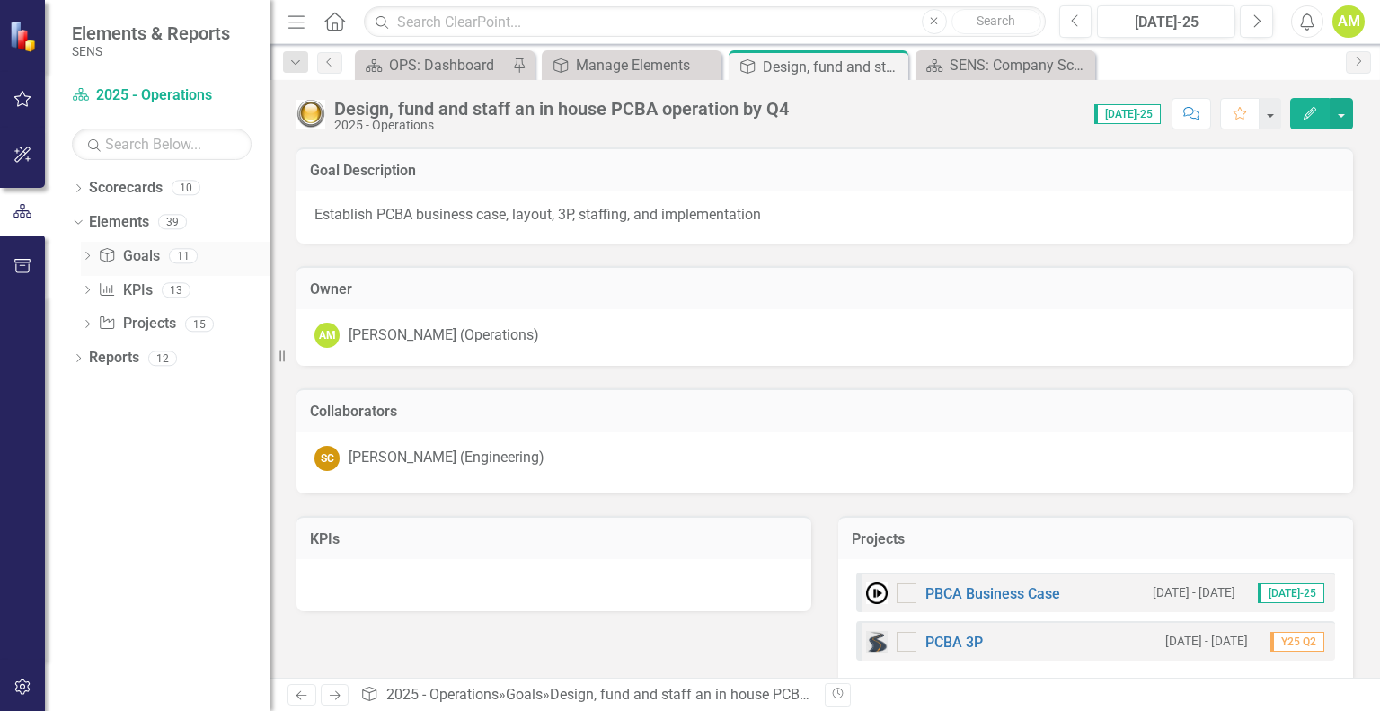
click at [128, 256] on link "Goal Goals" at bounding box center [128, 256] width 61 height 21
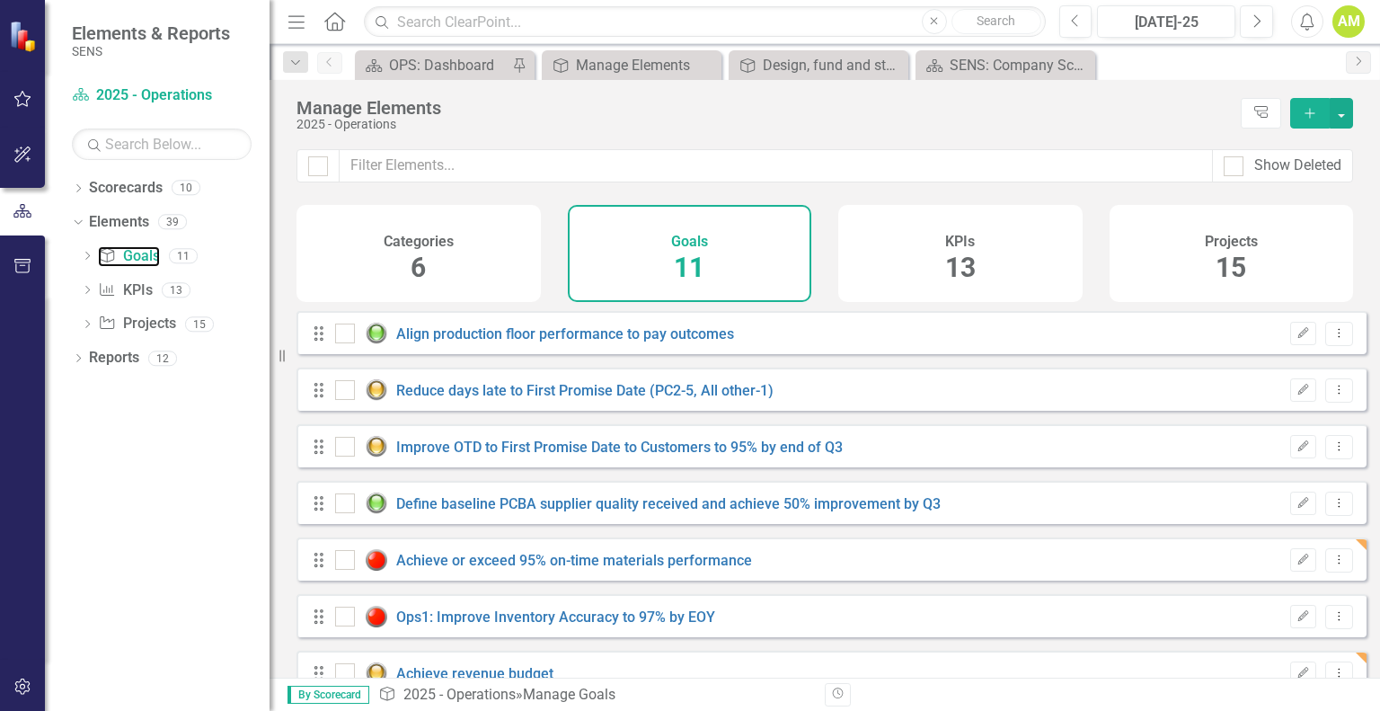
checkbox input "false"
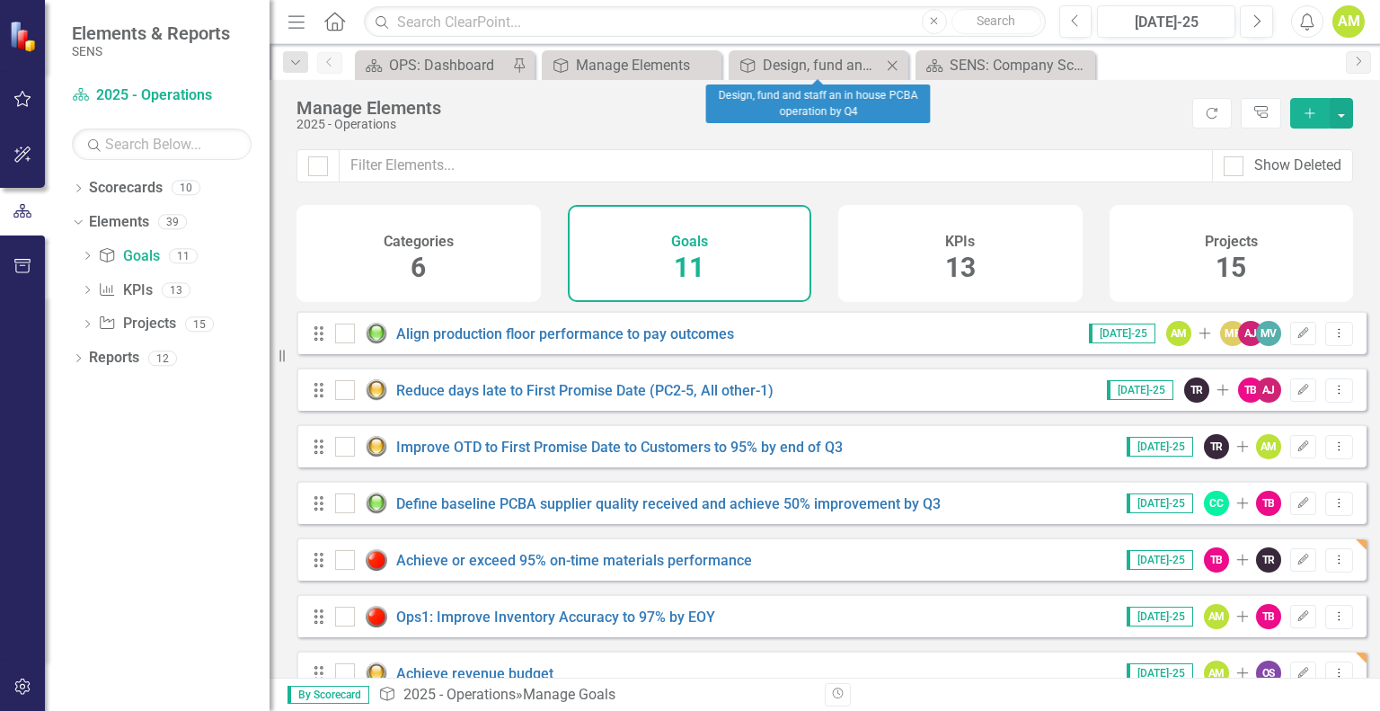
click at [893, 67] on icon "Close" at bounding box center [892, 65] width 18 height 14
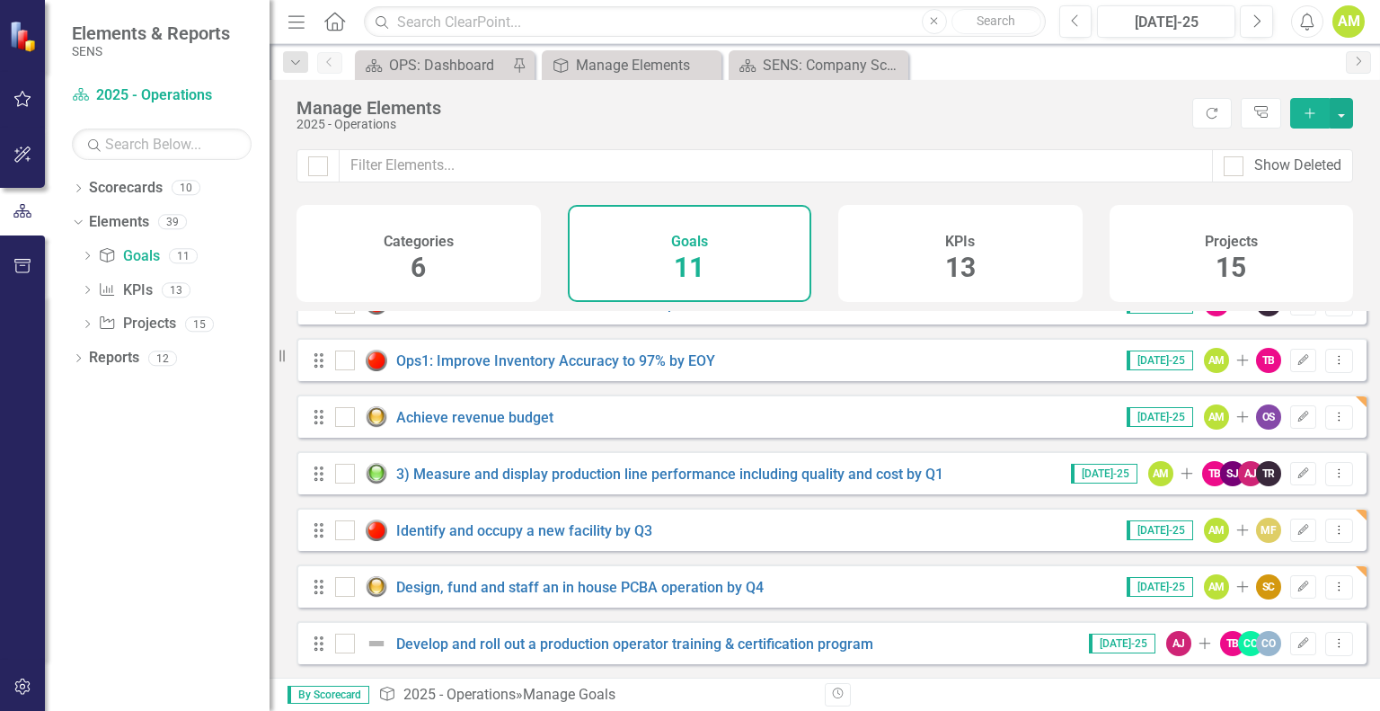
scroll to position [268, 0]
click at [817, 646] on link "Develop and roll out a production operator training & certification program" at bounding box center [634, 643] width 477 height 17
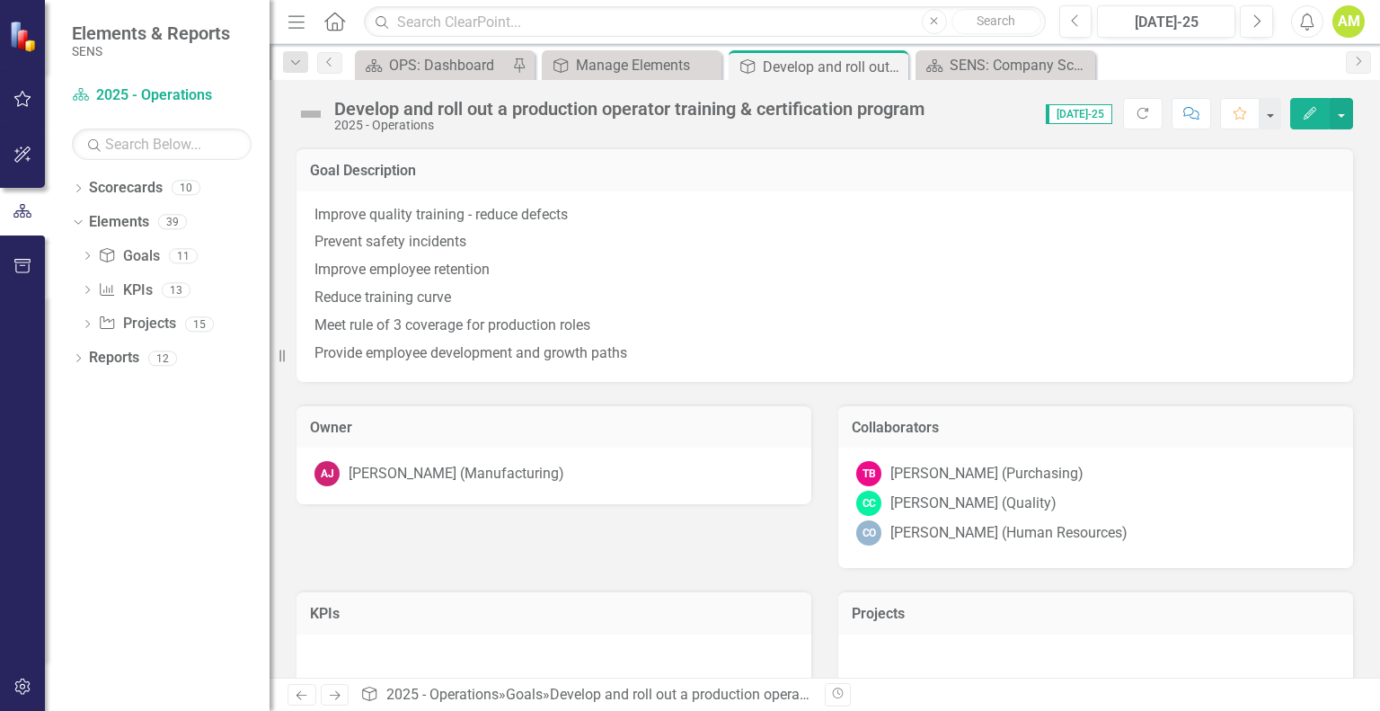
click at [319, 124] on img at bounding box center [311, 114] width 29 height 29
click at [314, 114] on img at bounding box center [311, 114] width 29 height 29
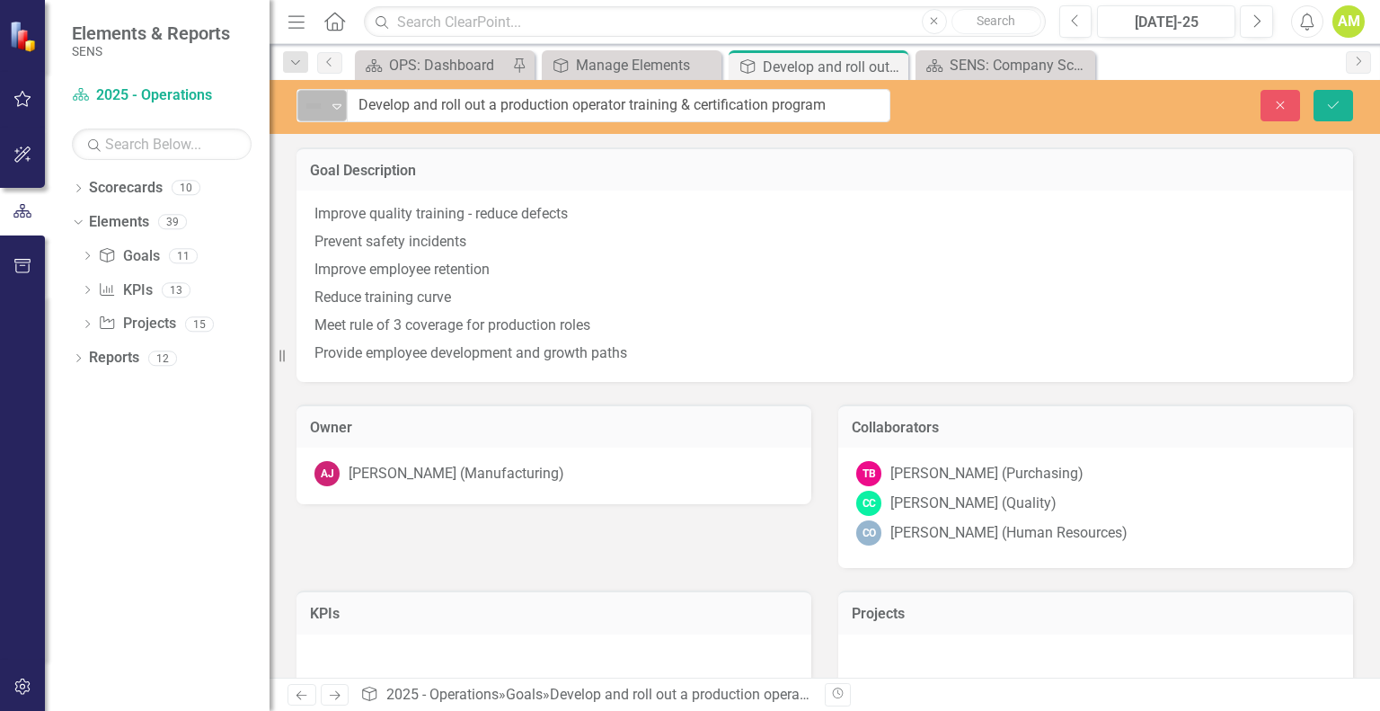
click at [331, 110] on icon "Expand" at bounding box center [337, 106] width 18 height 14
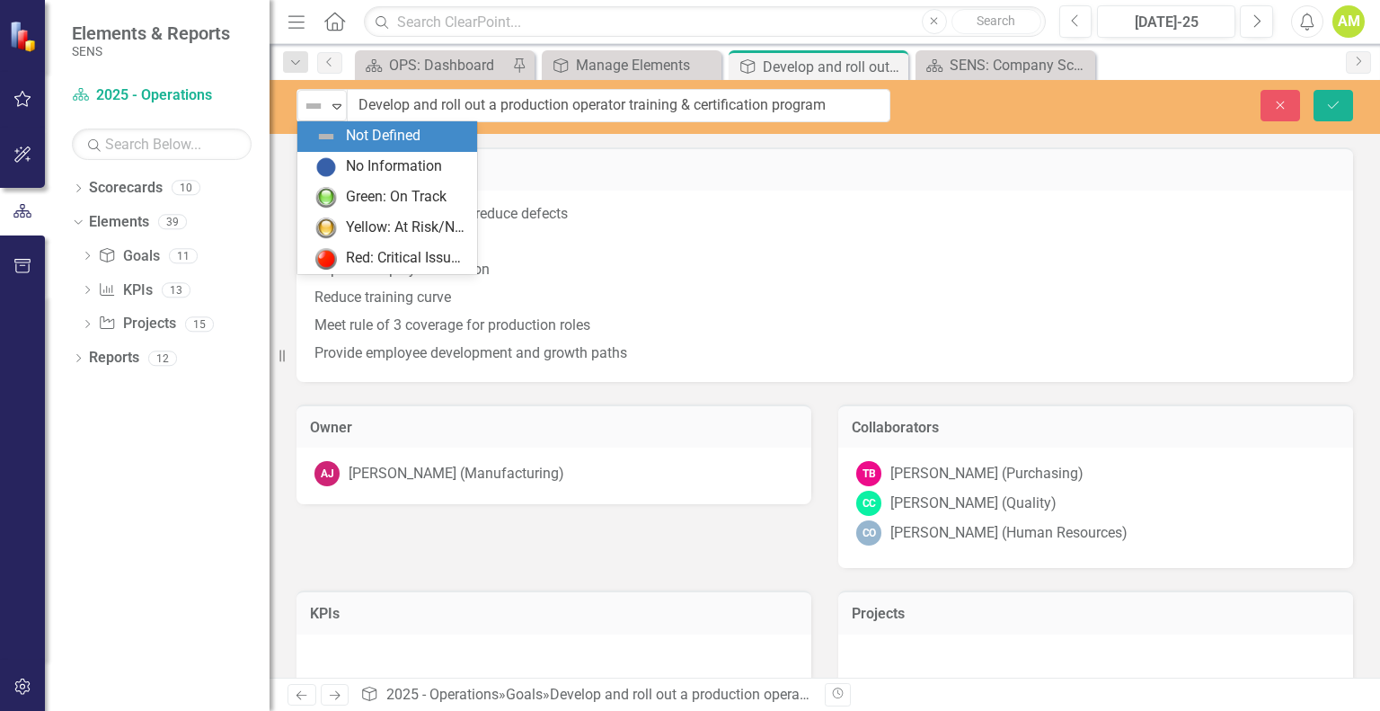
click at [794, 212] on p "Improve quality training - reduce defects" at bounding box center [824, 216] width 1021 height 24
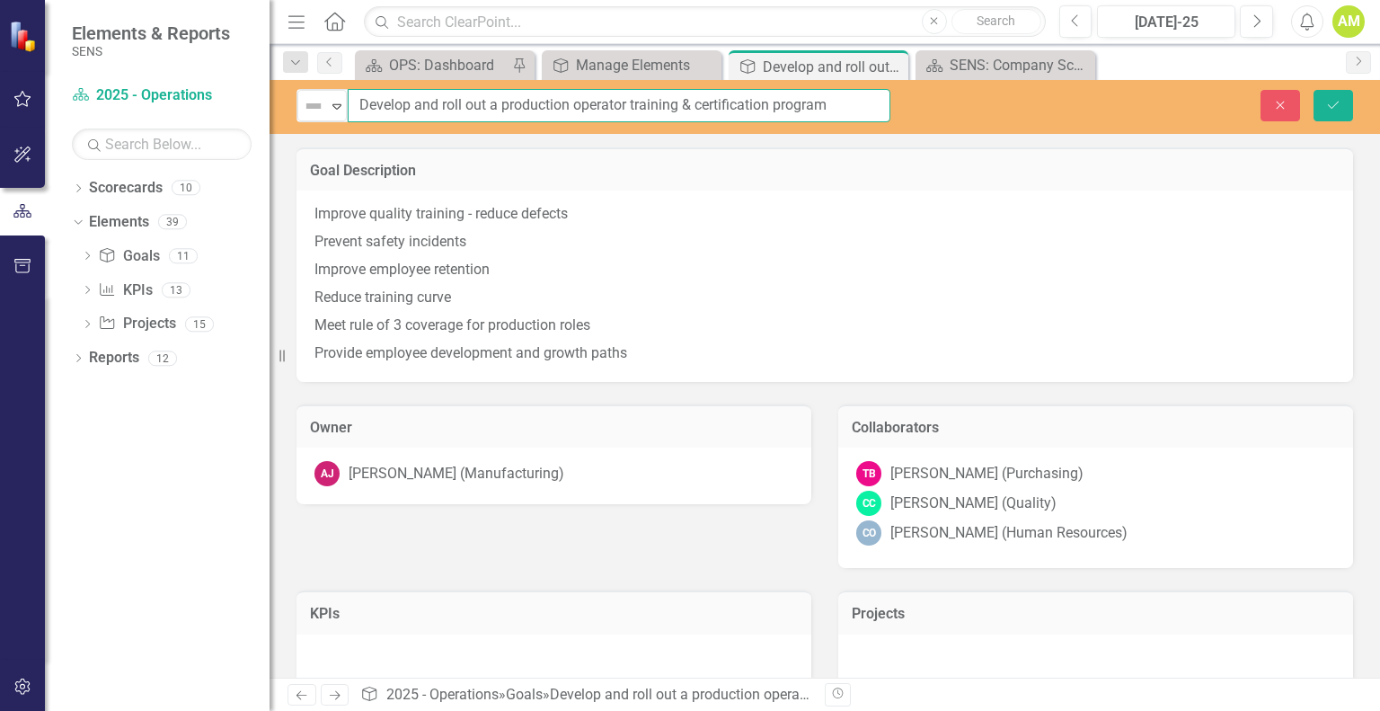
click at [863, 107] on input "Develop and roll out a production operator training & certification program" at bounding box center [619, 105] width 543 height 33
type input "Develop and roll out a production operator training & certification program by …"
click at [1345, 106] on button "Save" at bounding box center [1334, 105] width 40 height 31
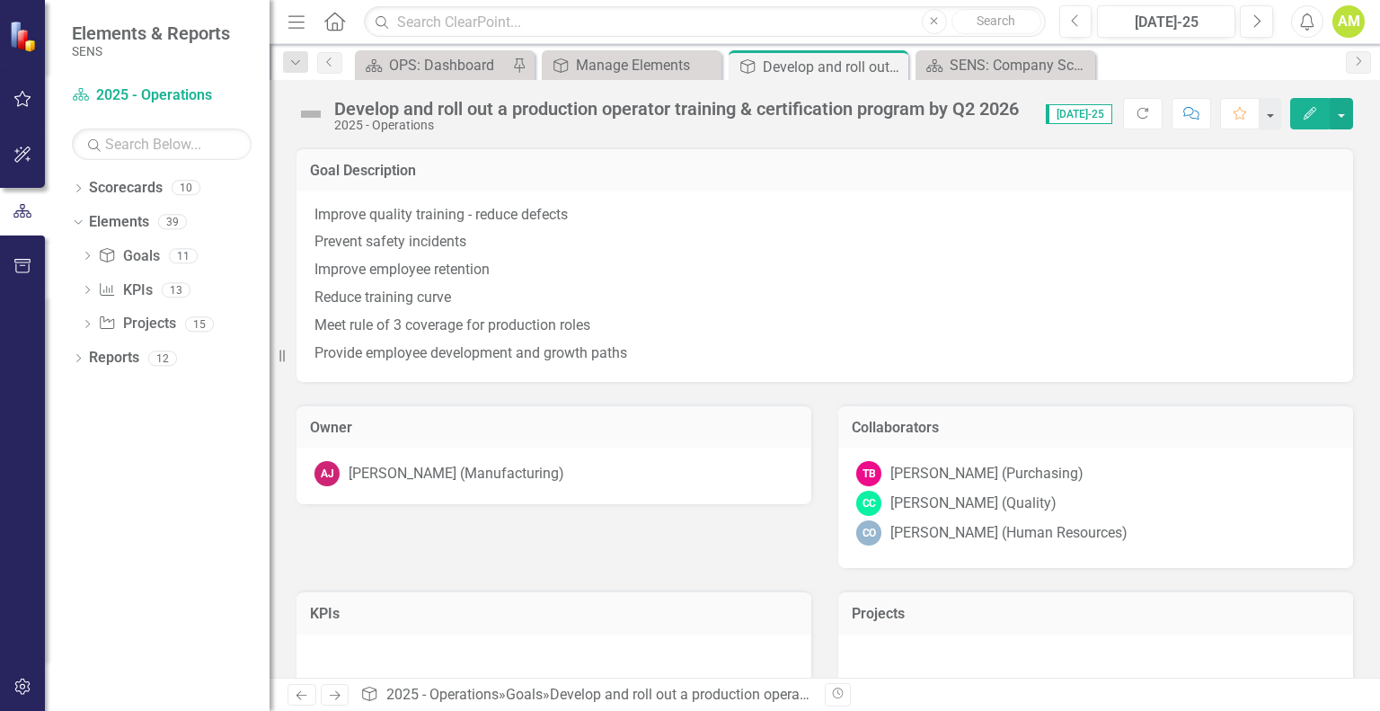
click at [309, 121] on img at bounding box center [311, 114] width 29 height 29
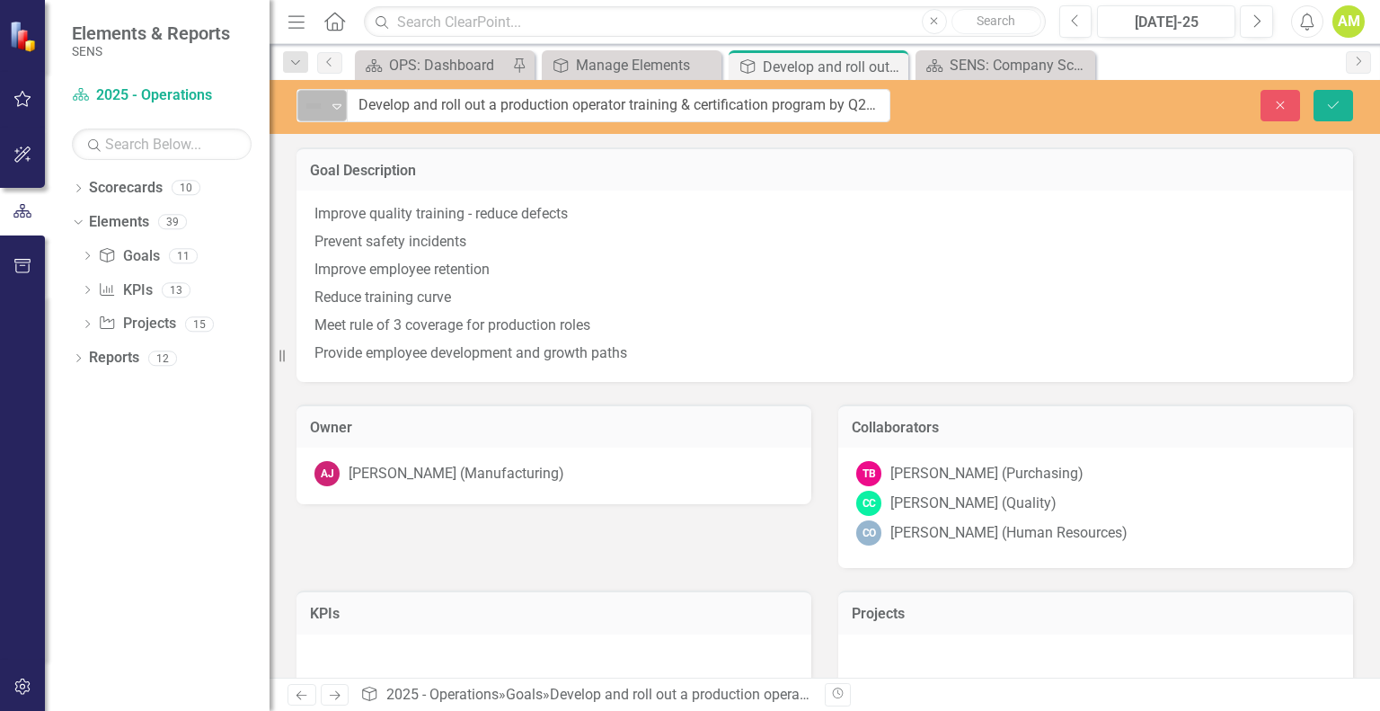
click at [330, 100] on icon "Expand" at bounding box center [337, 106] width 18 height 14
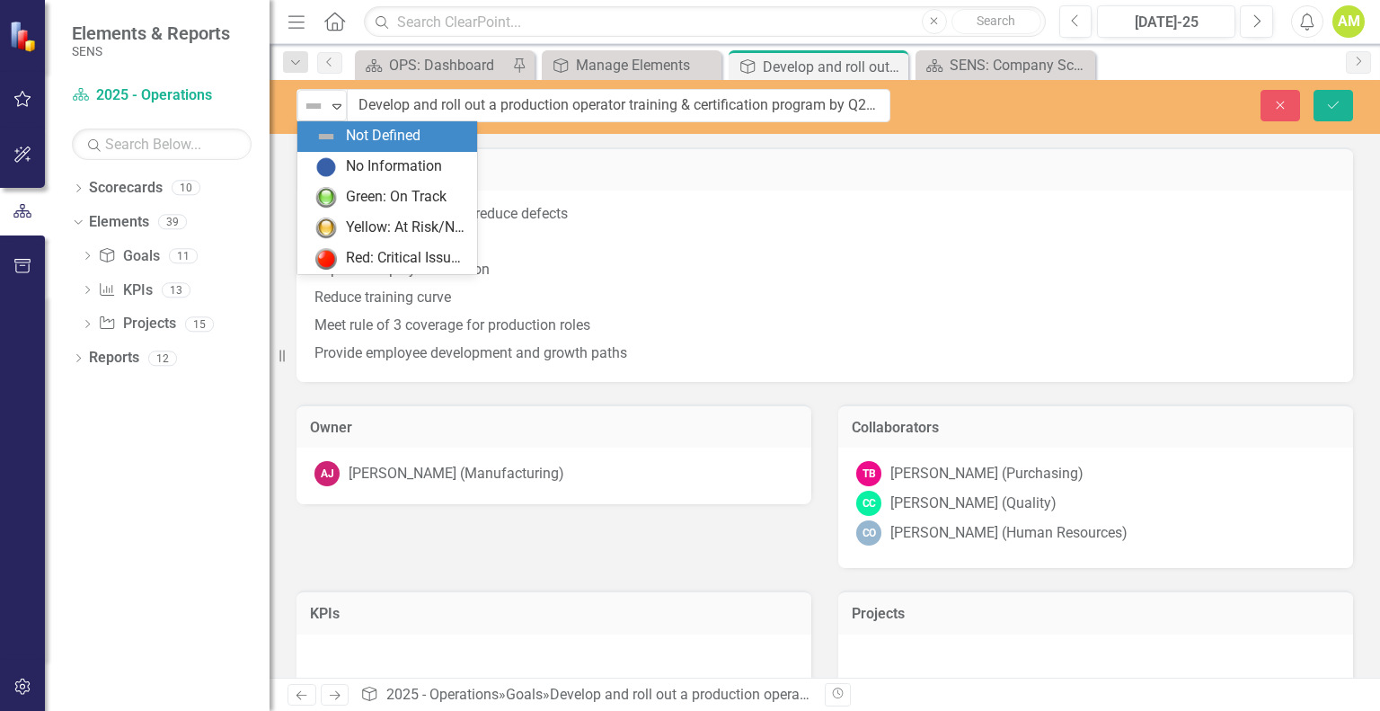
click at [1030, 197] on div "Improve quality training - reduce defects Prevent safety incidents Improve empl…" at bounding box center [825, 285] width 1057 height 190
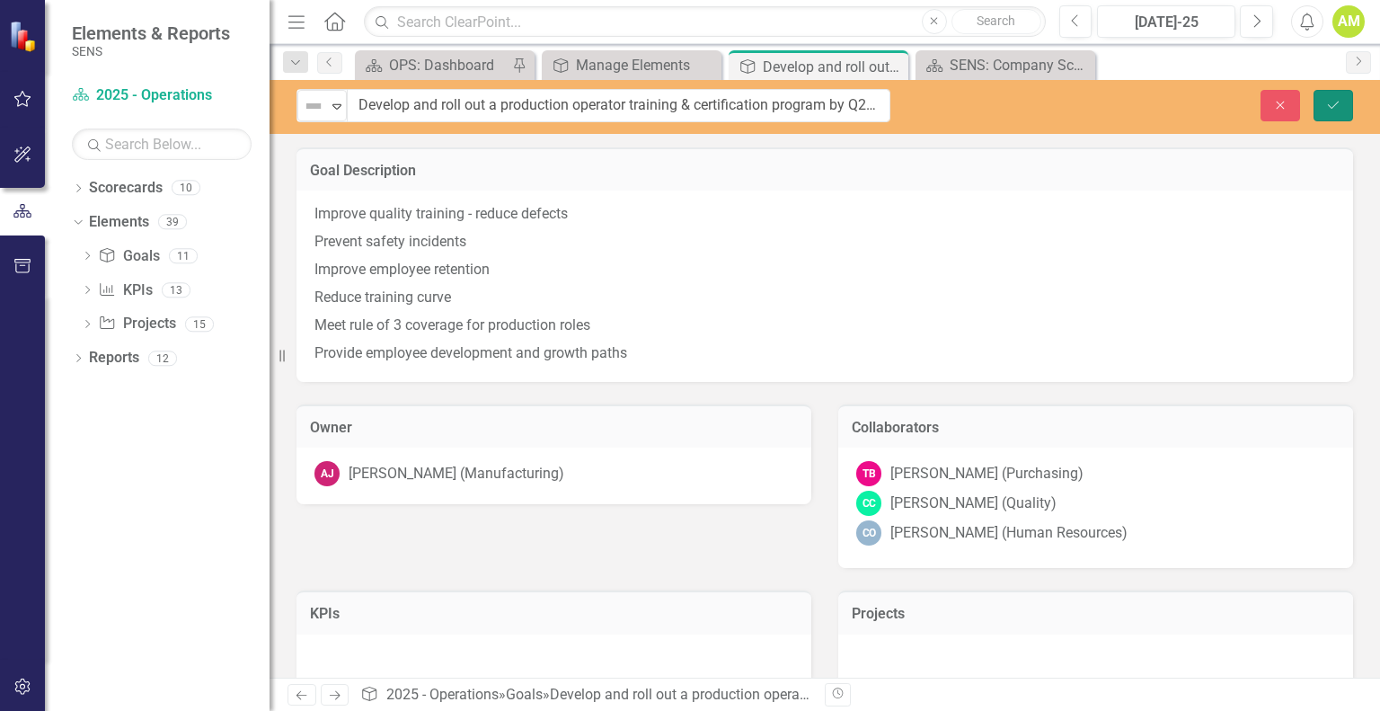
click at [1341, 107] on icon "Save" at bounding box center [1333, 105] width 16 height 13
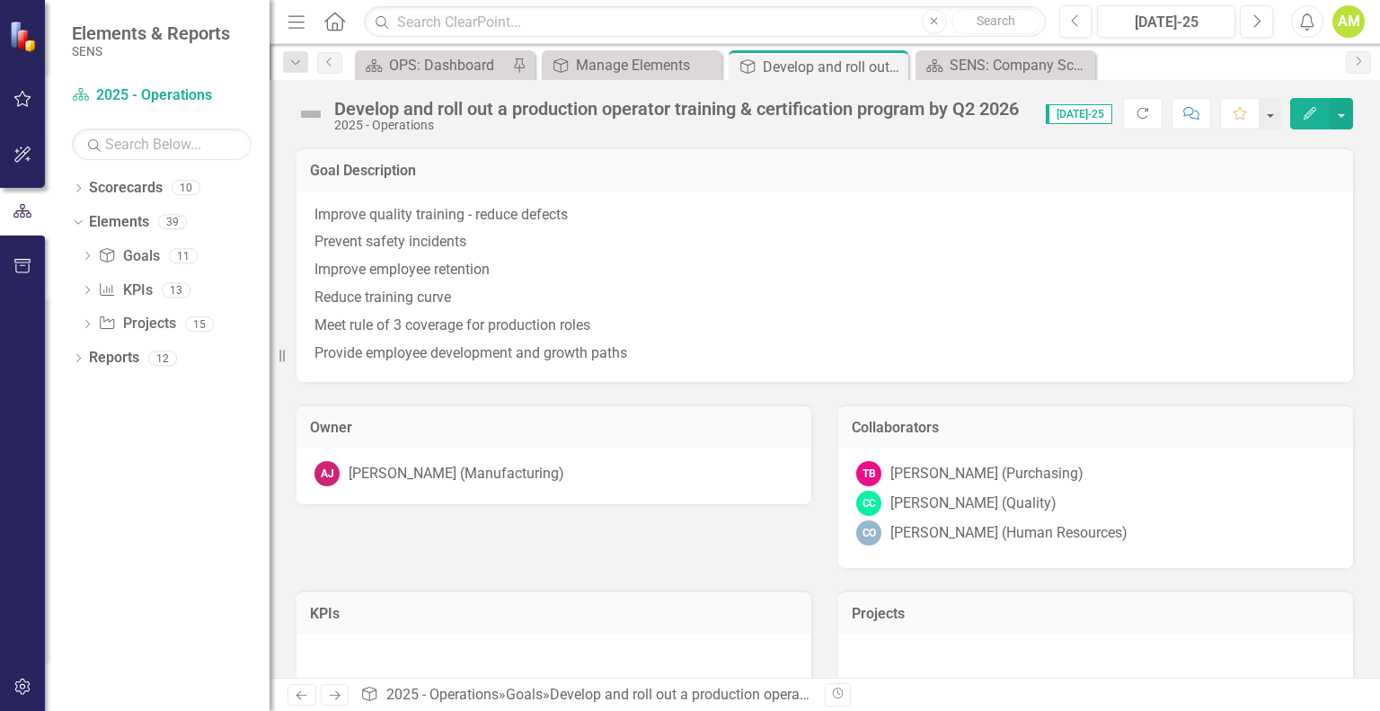
click at [421, 392] on div "Owner AJ Andy Juarez (Manufacturing)" at bounding box center [554, 443] width 542 height 123
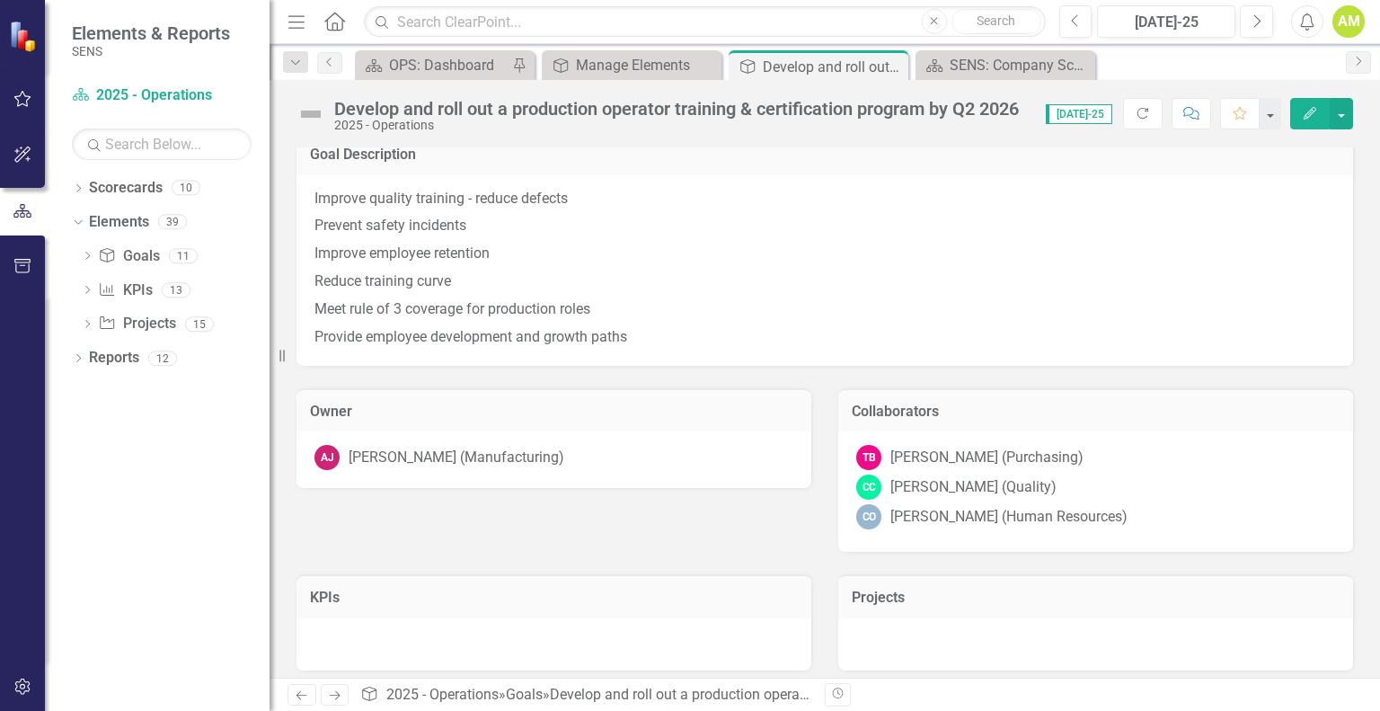
scroll to position [24, 0]
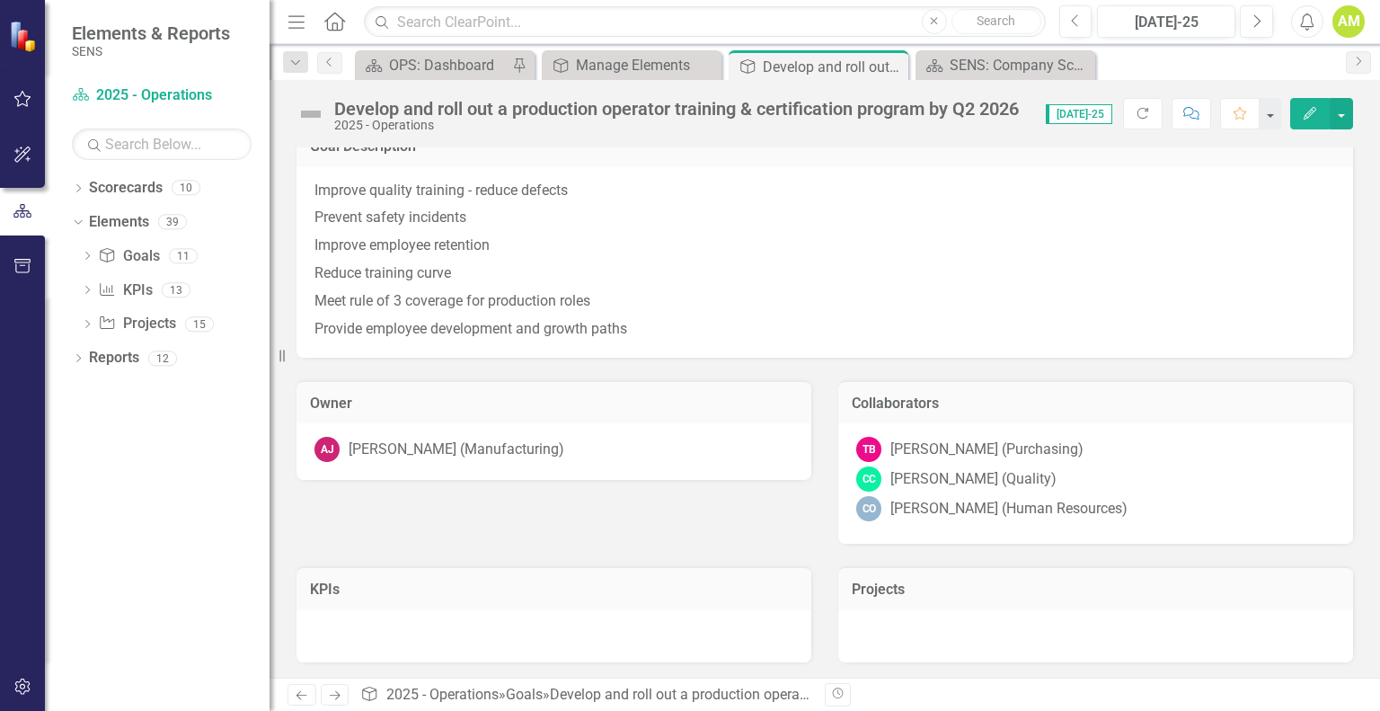
drag, startPoint x: 890, startPoint y: 68, endPoint x: 435, endPoint y: 47, distance: 456.1
click at [0, 0] on icon "Close" at bounding box center [0, 0] width 0 height 0
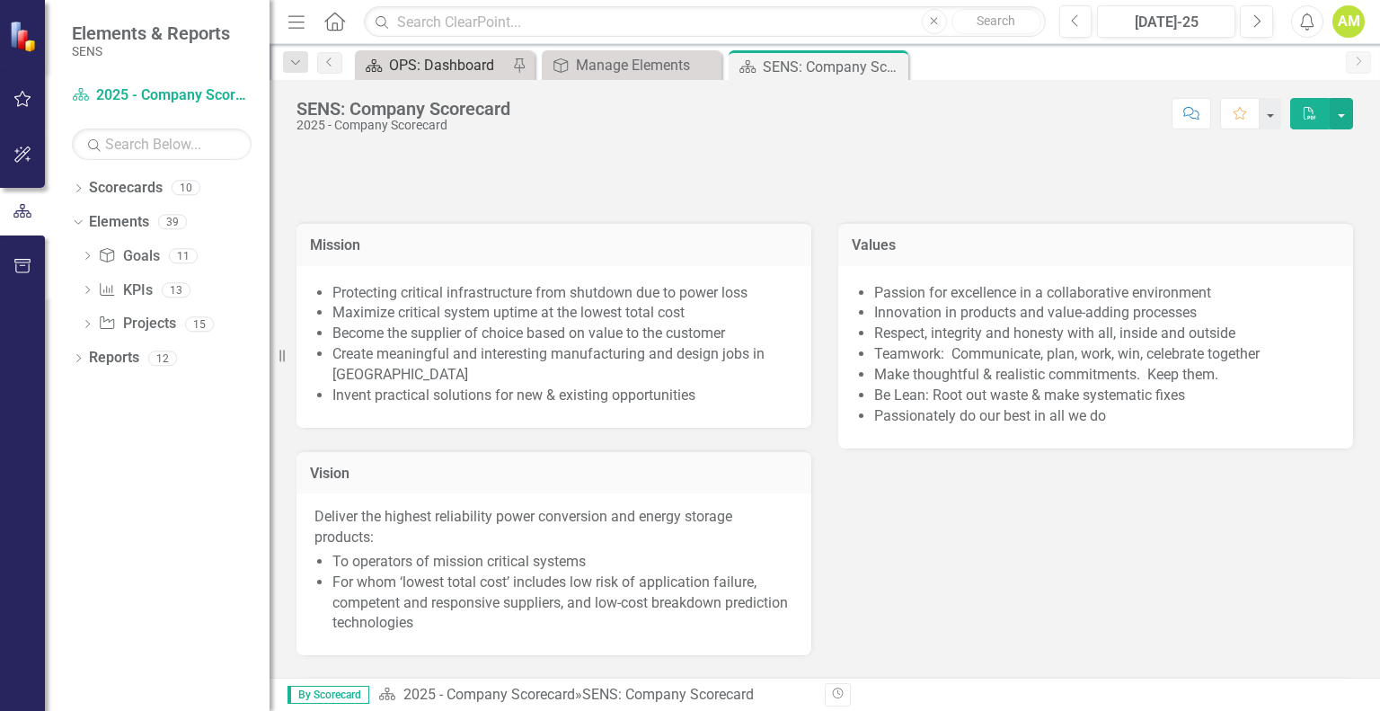
click at [439, 62] on div "OPS: Dashboard" at bounding box center [448, 65] width 119 height 22
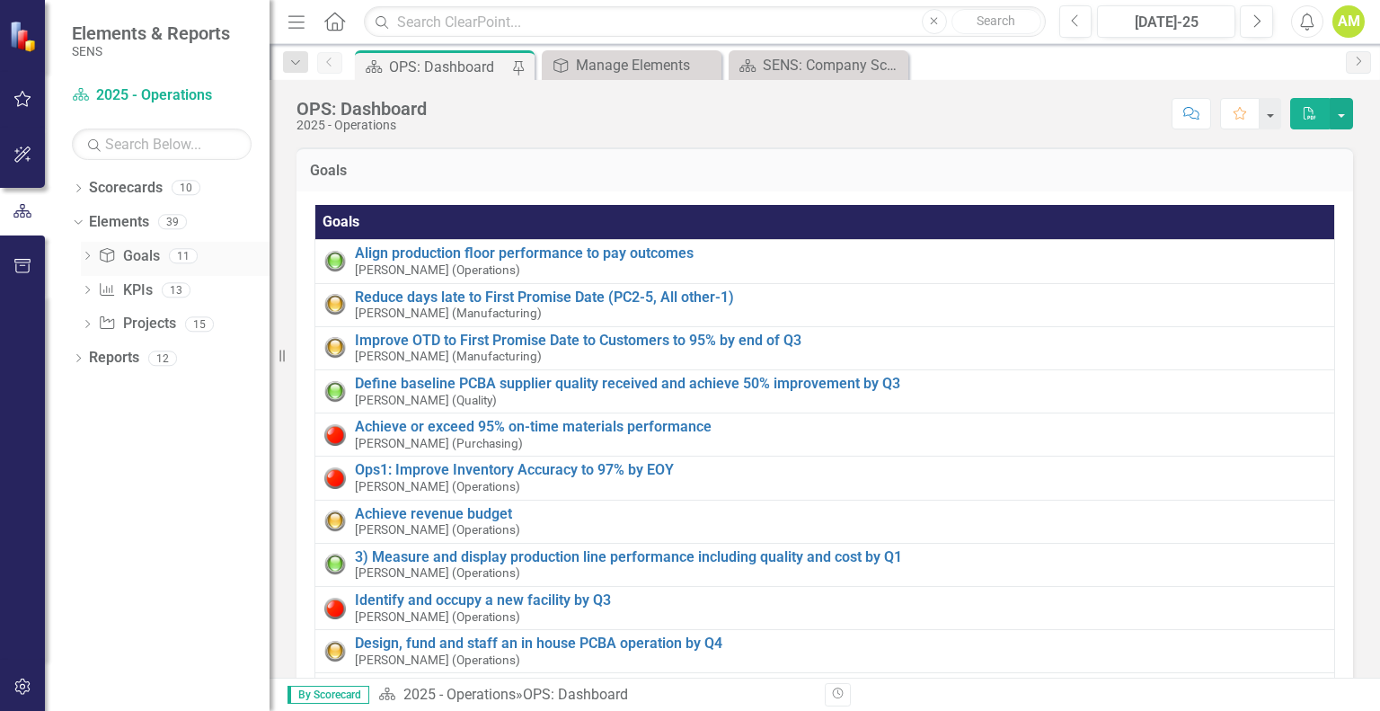
click at [124, 253] on link "Goal Goals" at bounding box center [128, 256] width 61 height 21
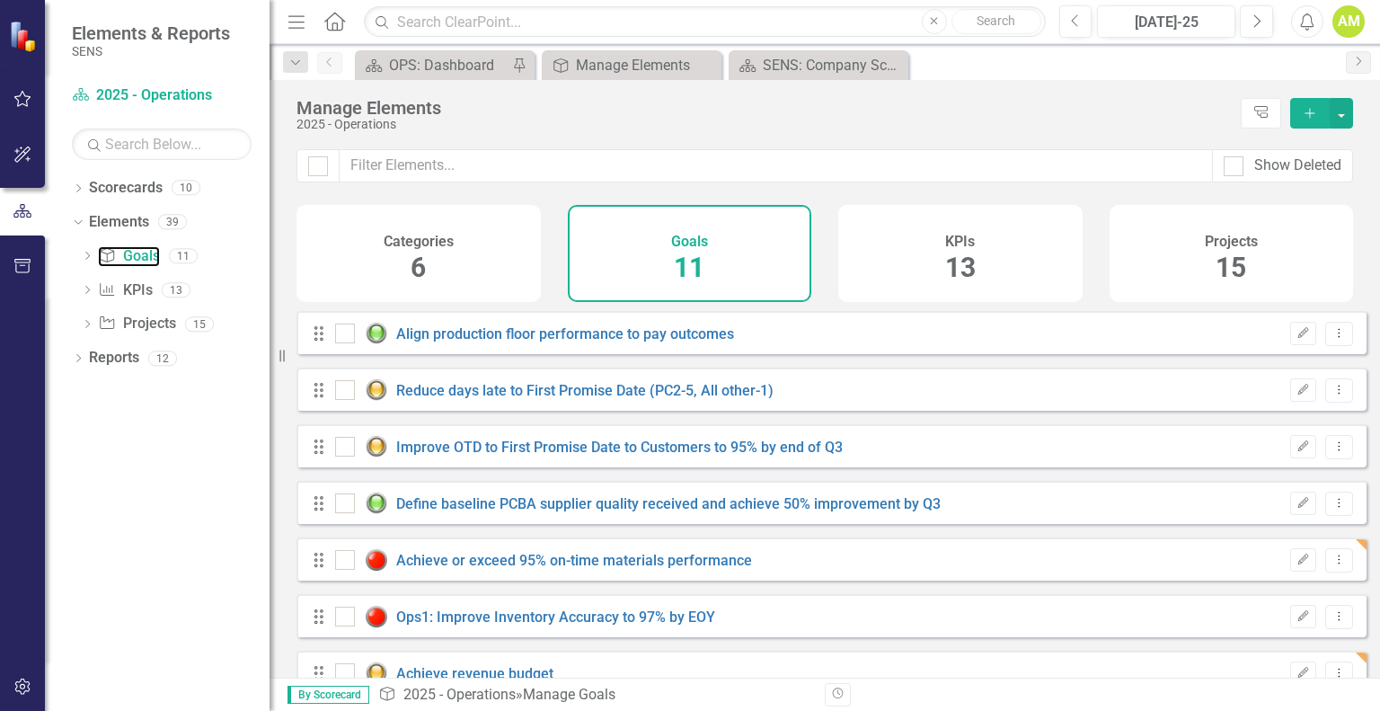
checkbox input "false"
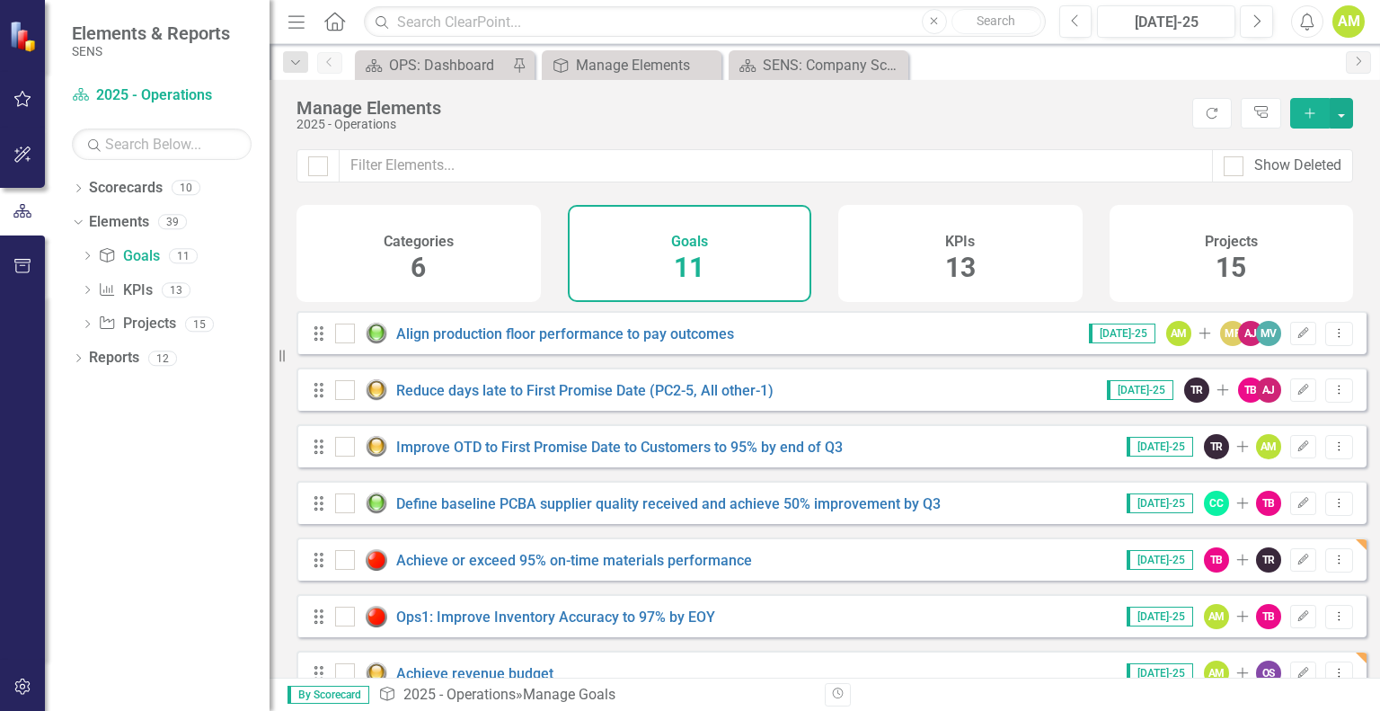
click at [1311, 111] on icon "Add" at bounding box center [1310, 113] width 16 height 13
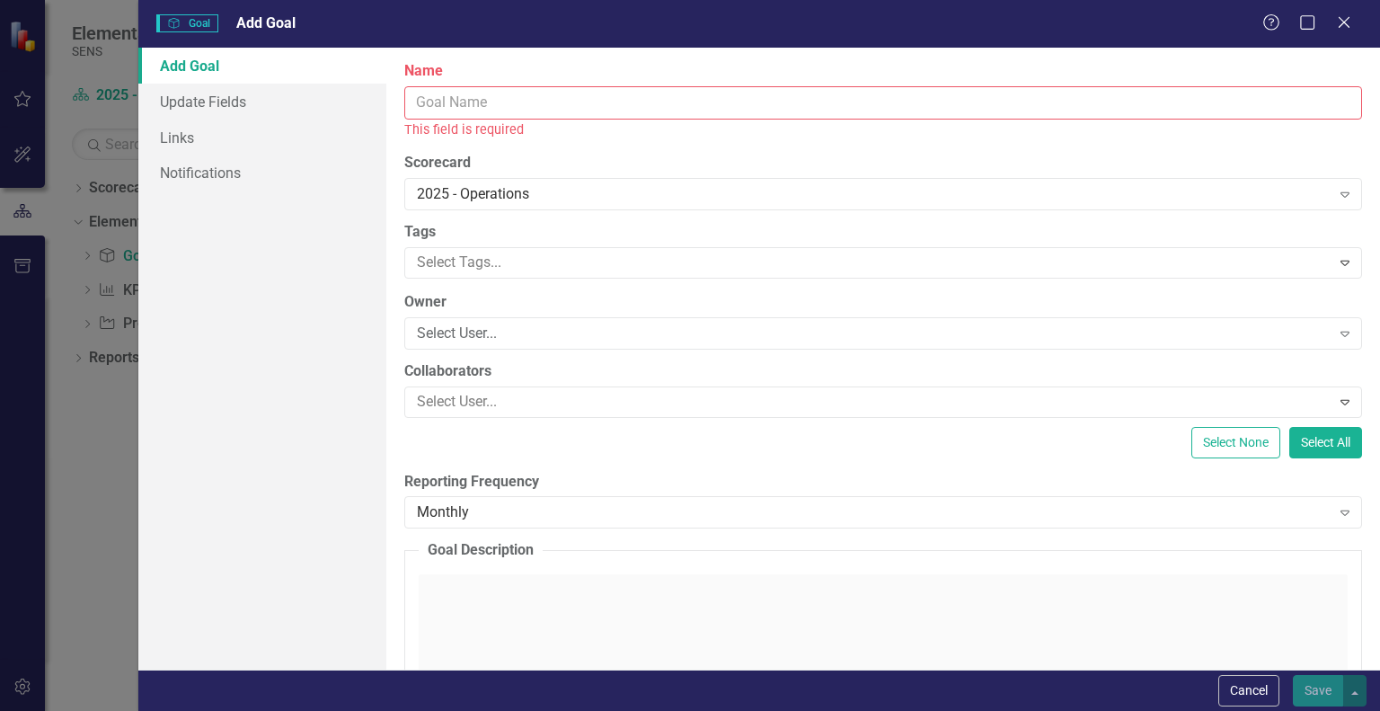
click at [445, 105] on input "Name" at bounding box center [883, 102] width 958 height 33
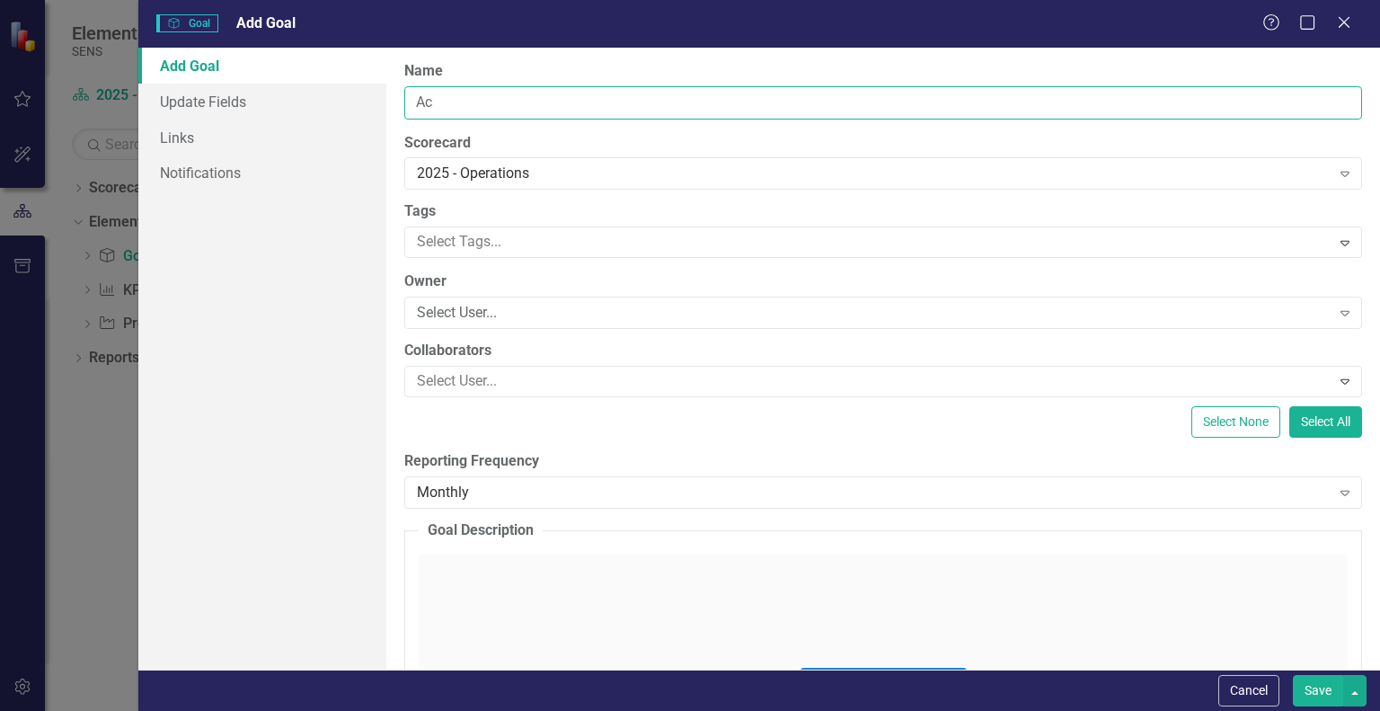
type input "A"
type input "Z"
click at [449, 97] on input "Zero Incidents" at bounding box center [883, 102] width 958 height 33
click at [590, 116] on input "Zero Safety Incidents" at bounding box center [883, 102] width 958 height 33
type input "Zero Safety Incidents in [DATE]"
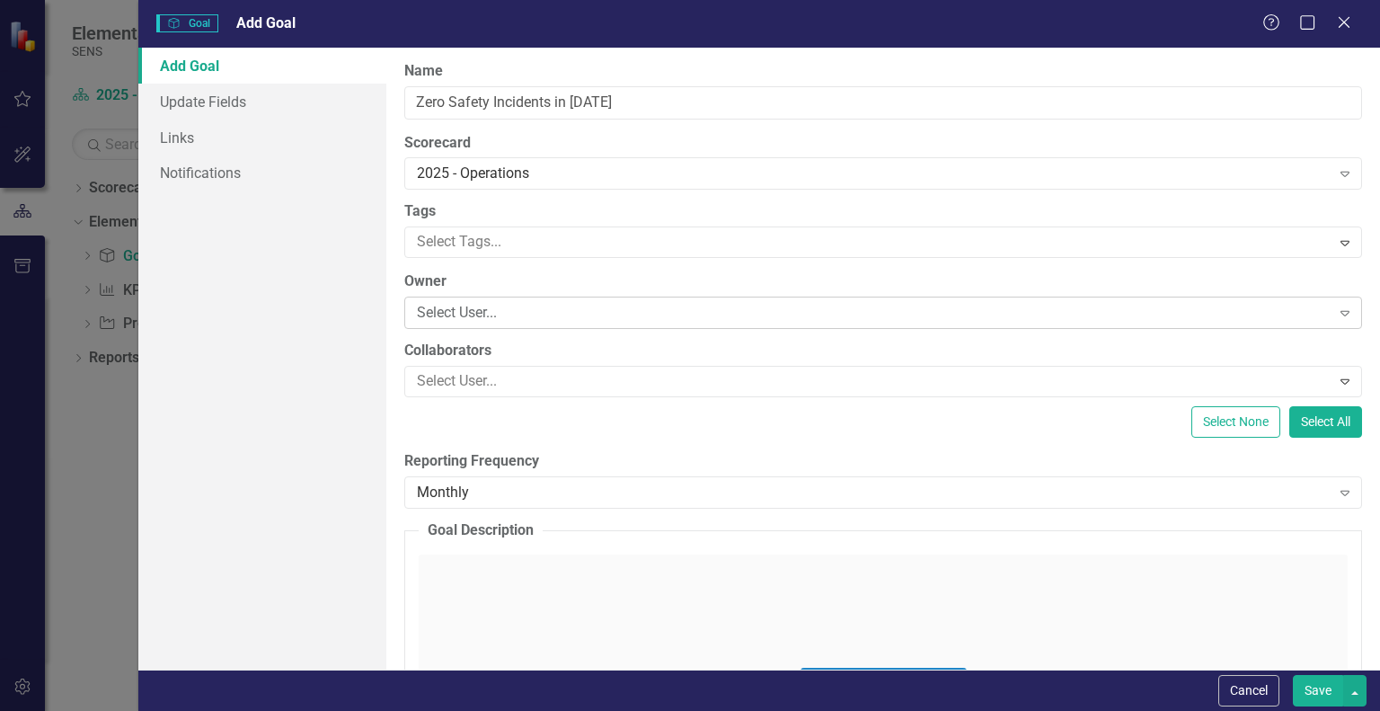
click at [467, 315] on div "Select User..." at bounding box center [873, 313] width 913 height 21
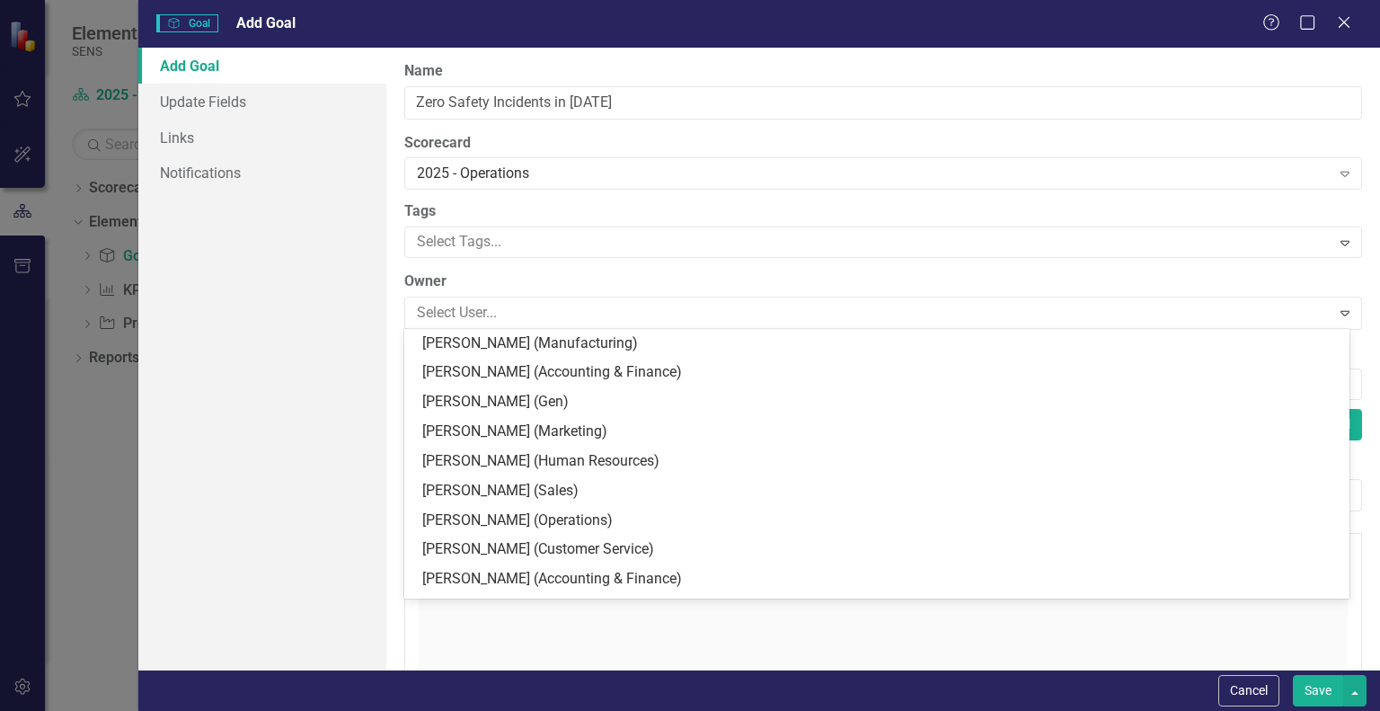
scroll to position [359, 0]
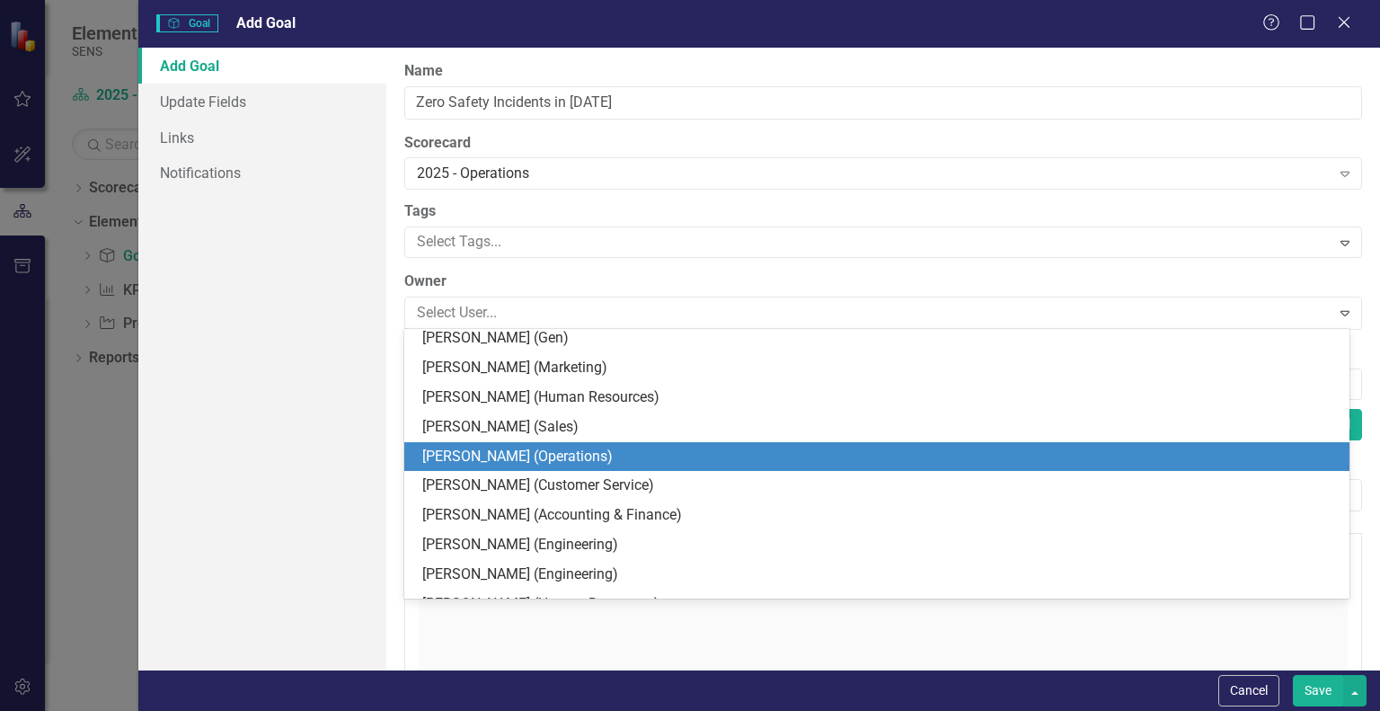
click at [499, 452] on div "[PERSON_NAME] (Operations)" at bounding box center [880, 457] width 917 height 21
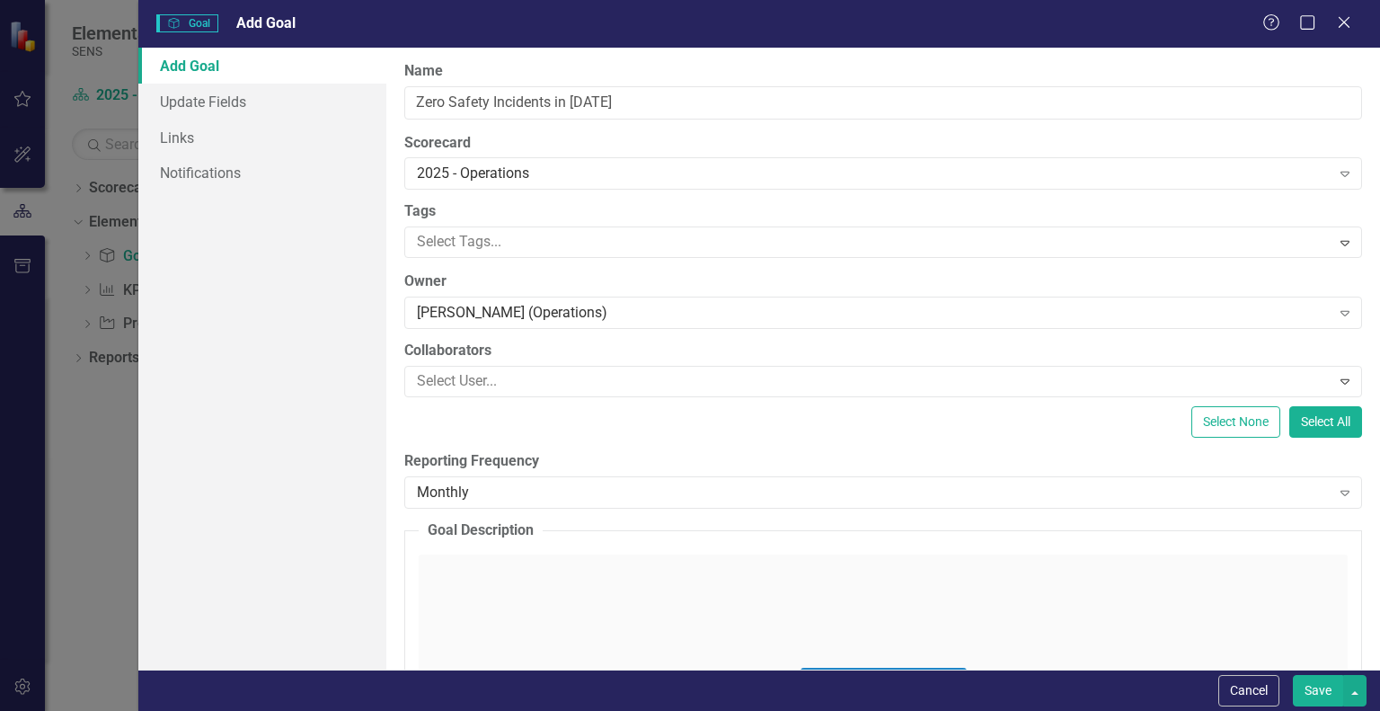
scroll to position [180, 0]
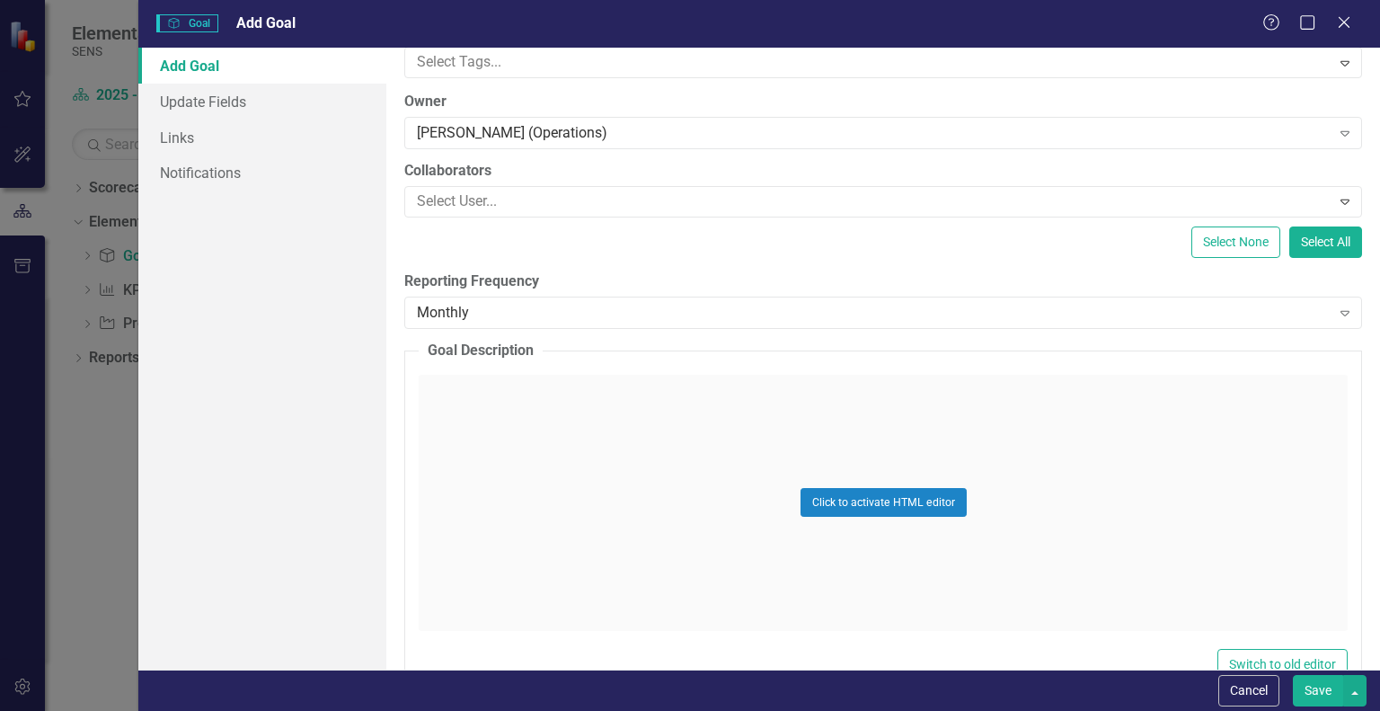
click at [492, 404] on div "Click to activate HTML editor" at bounding box center [883, 503] width 929 height 256
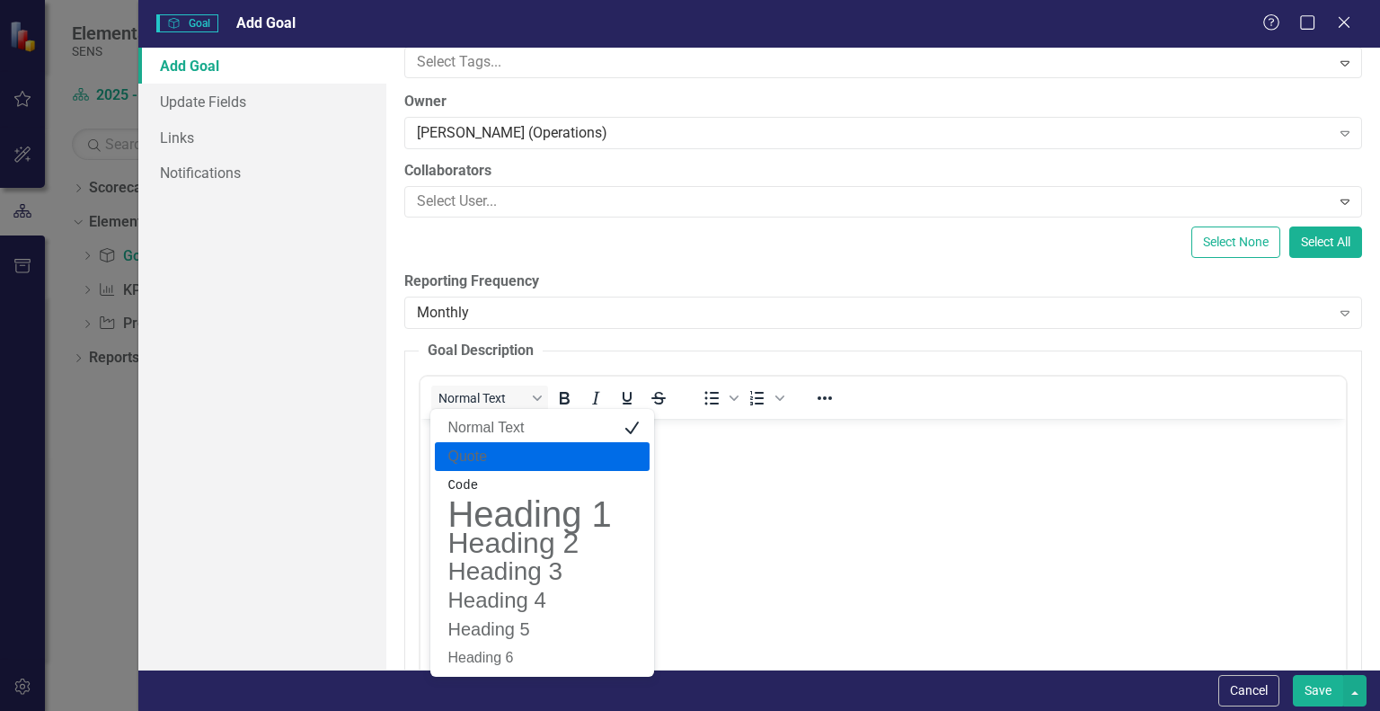
click at [840, 275] on label "Reporting Frequency" at bounding box center [883, 281] width 958 height 21
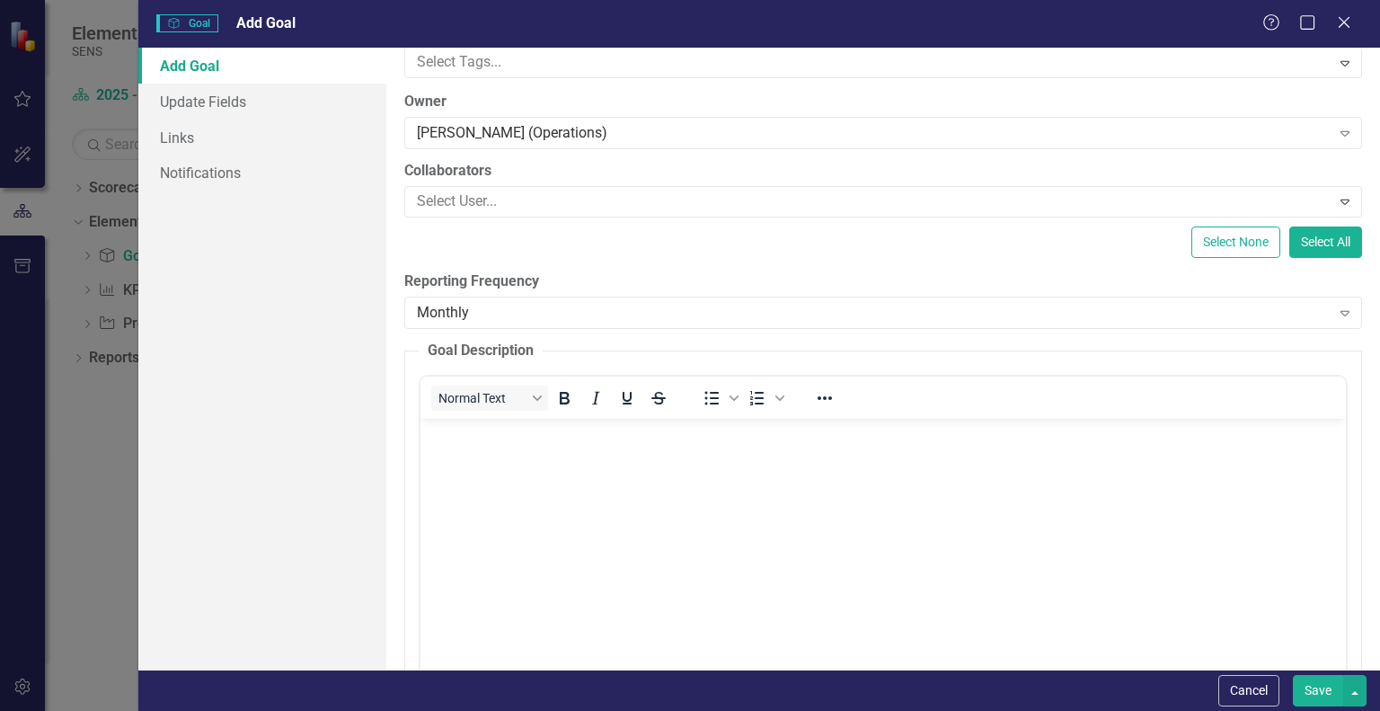
click at [499, 474] on body "Rich Text Area. Press ALT-0 for help." at bounding box center [884, 553] width 926 height 270
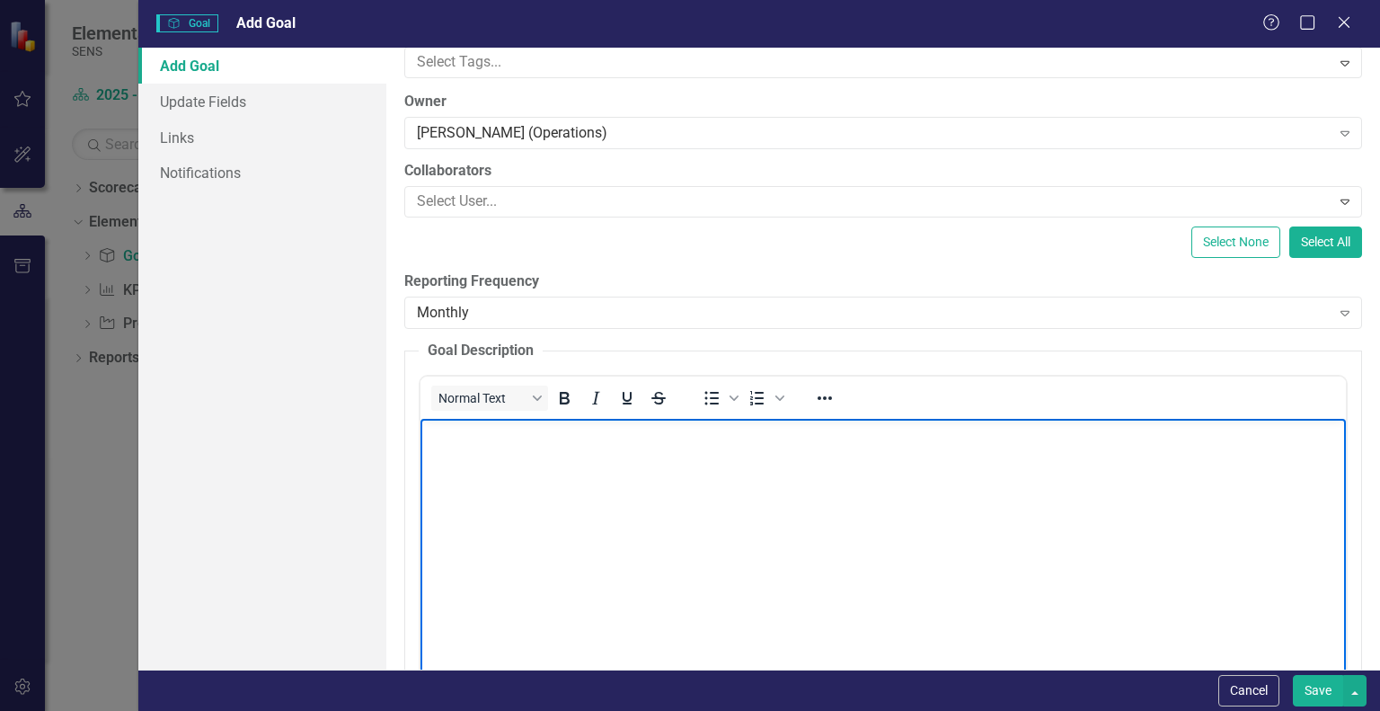
click at [499, 474] on body "Rich Text Area. Press ALT-0 for help." at bounding box center [884, 553] width 926 height 270
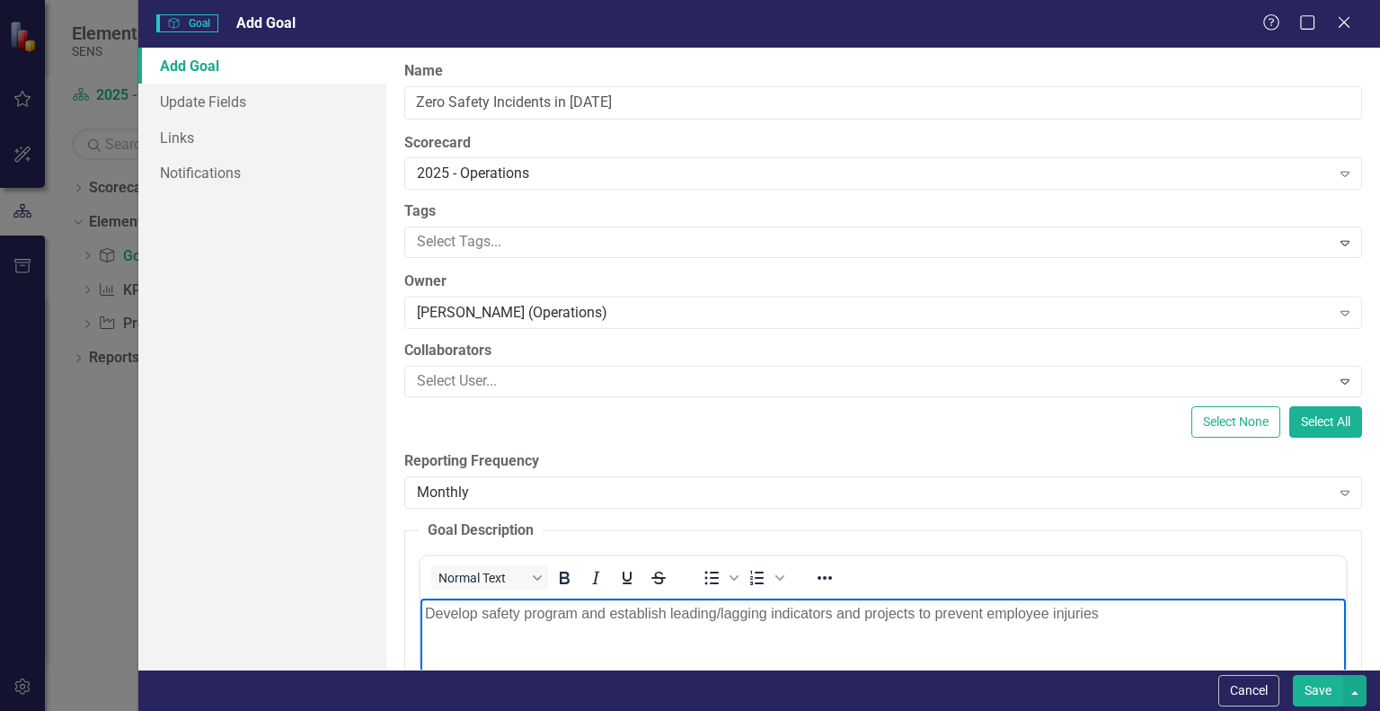
click at [1323, 685] on button "Save" at bounding box center [1318, 690] width 50 height 31
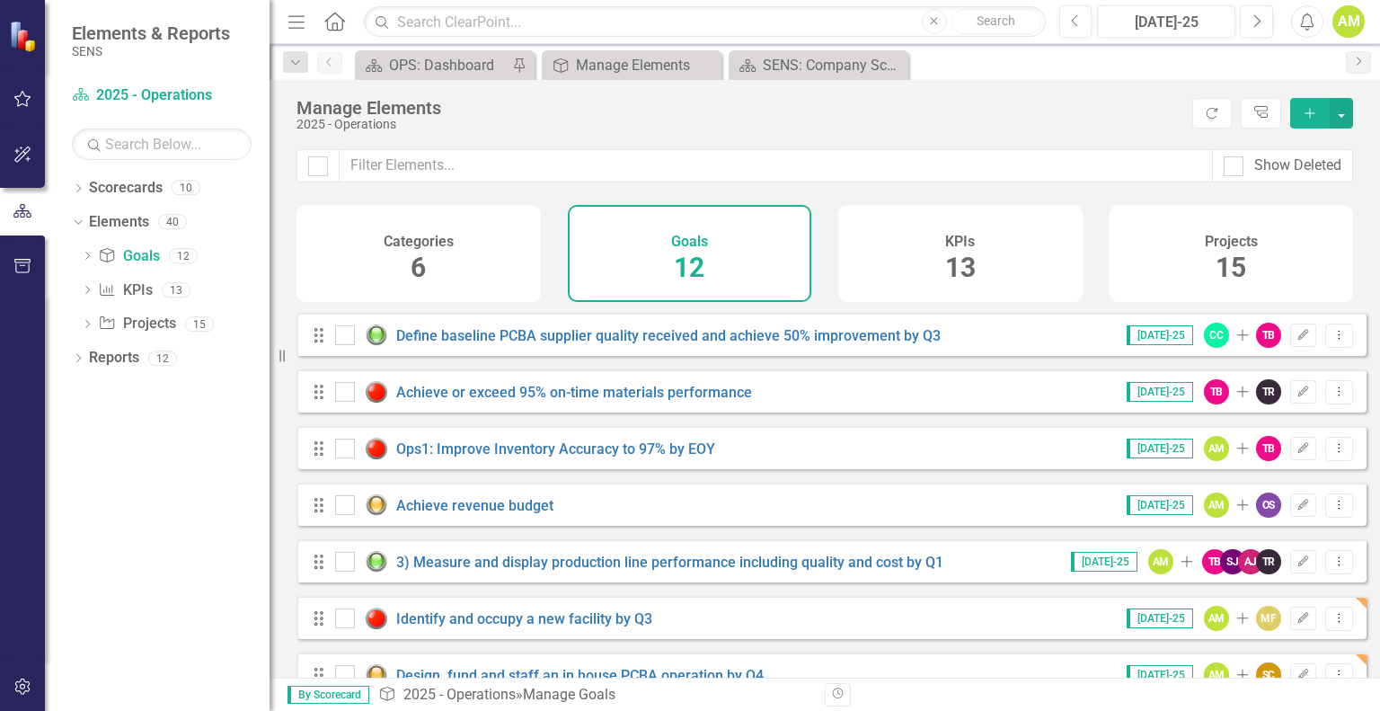
scroll to position [180, 0]
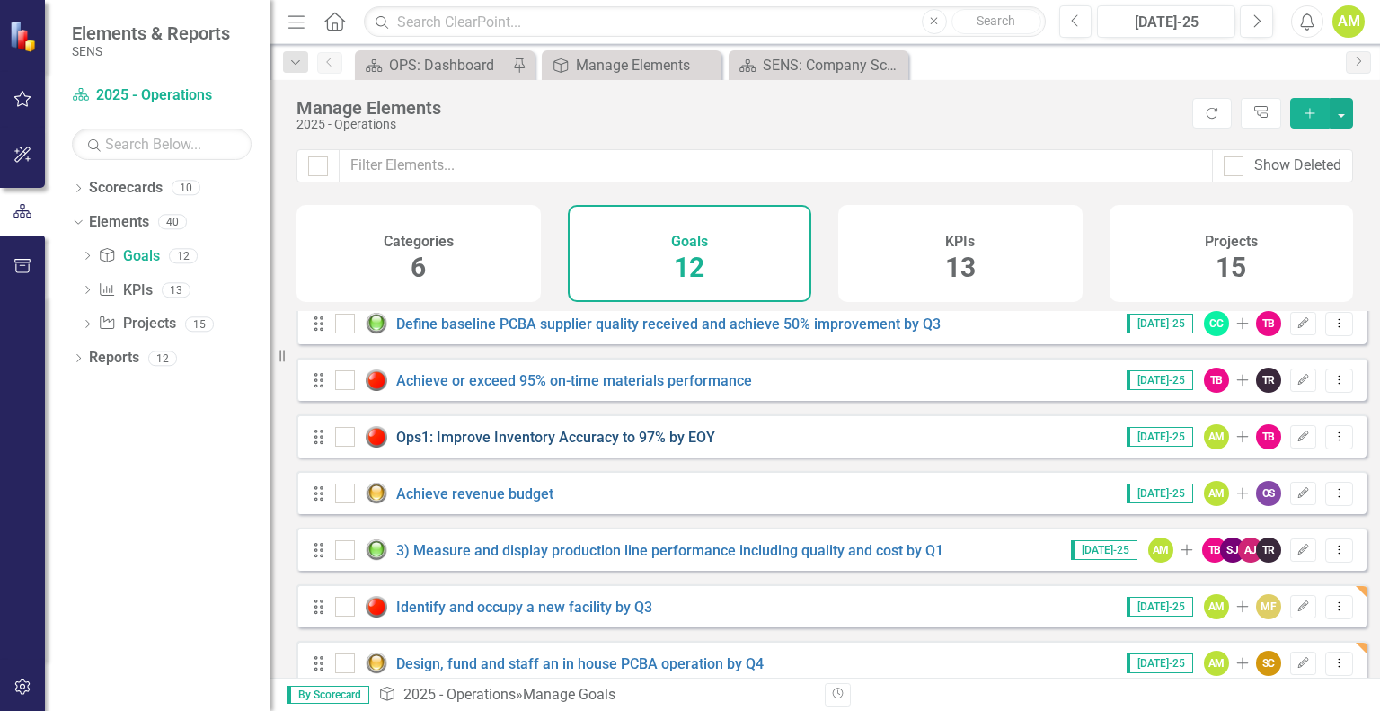
click at [454, 446] on link "Ops1: Improve Inventory Accuracy to 97% by EOY" at bounding box center [555, 437] width 319 height 17
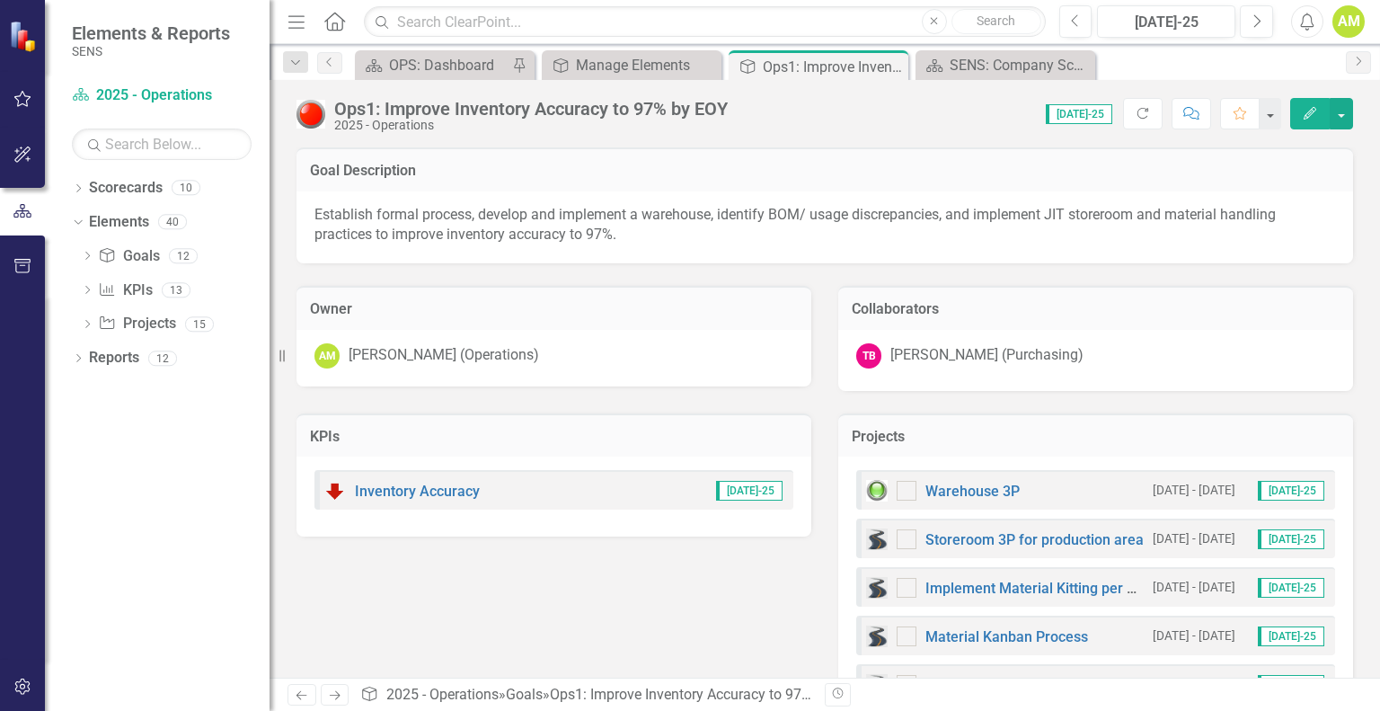
click at [381, 109] on div "Ops1: Improve Inventory Accuracy to 97% by EOY" at bounding box center [531, 109] width 394 height 20
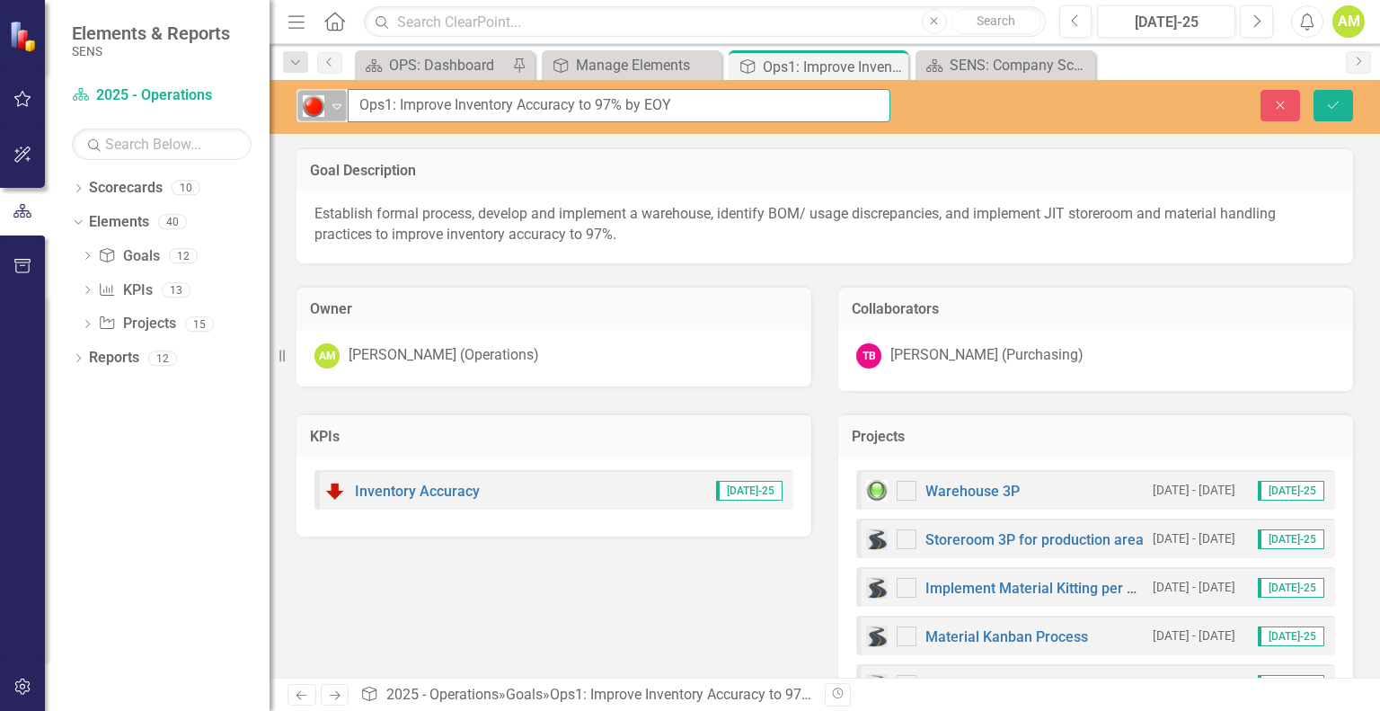
drag, startPoint x: 399, startPoint y: 105, endPoint x: 316, endPoint y: 106, distance: 82.7
click at [319, 106] on div "Red: Critical Issues/Off-Track Expand Ops1: Improve Inventory Accuracy to 97% b…" at bounding box center [594, 105] width 594 height 33
type input "Improve Inventory Accuracy to 97% by EOY"
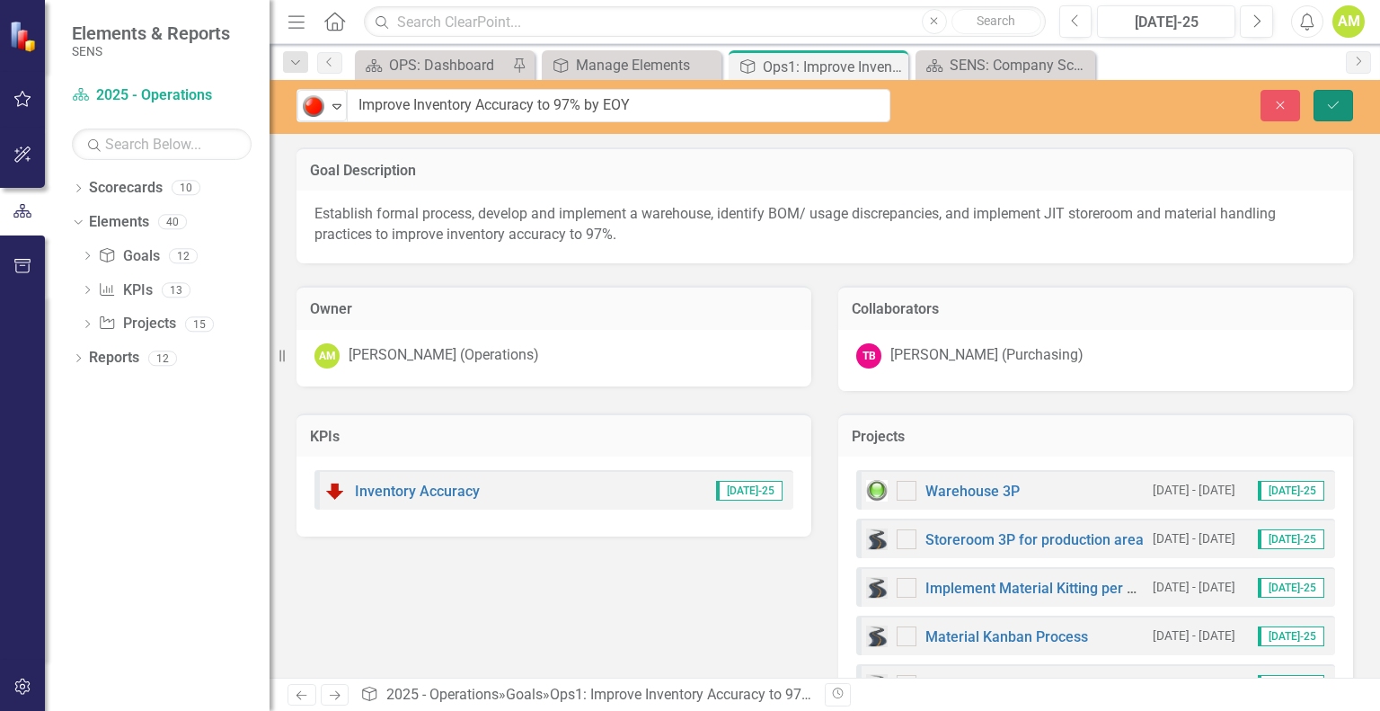
click at [1341, 111] on button "Save" at bounding box center [1334, 105] width 40 height 31
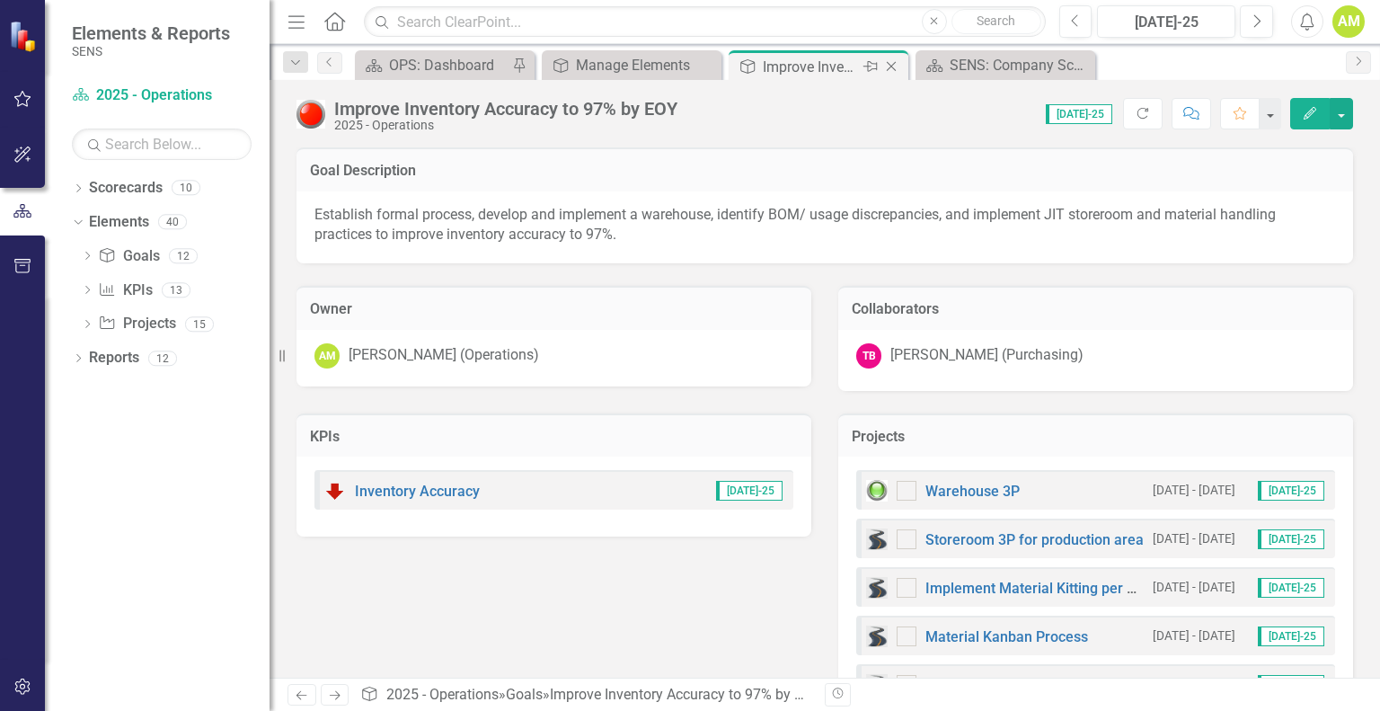
click at [885, 64] on icon "Close" at bounding box center [891, 66] width 18 height 14
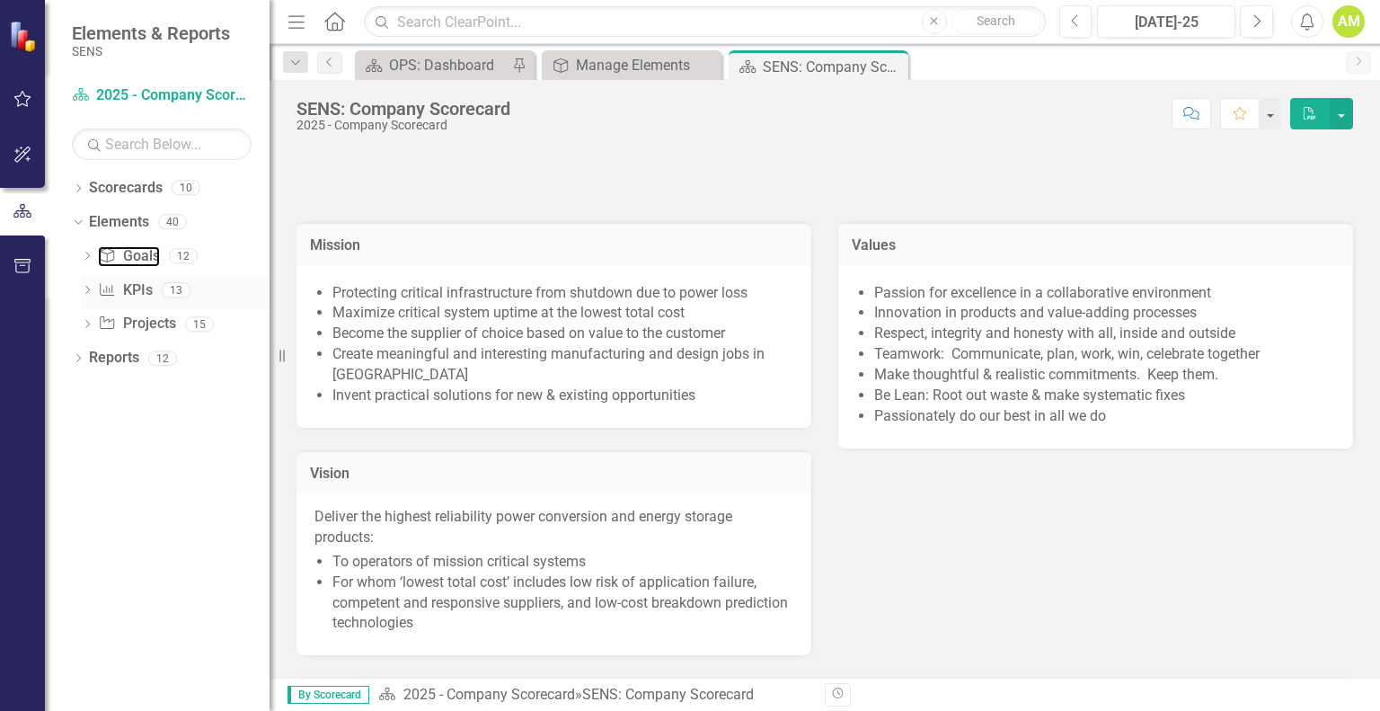
click at [123, 261] on link "Goal Goals" at bounding box center [128, 256] width 61 height 21
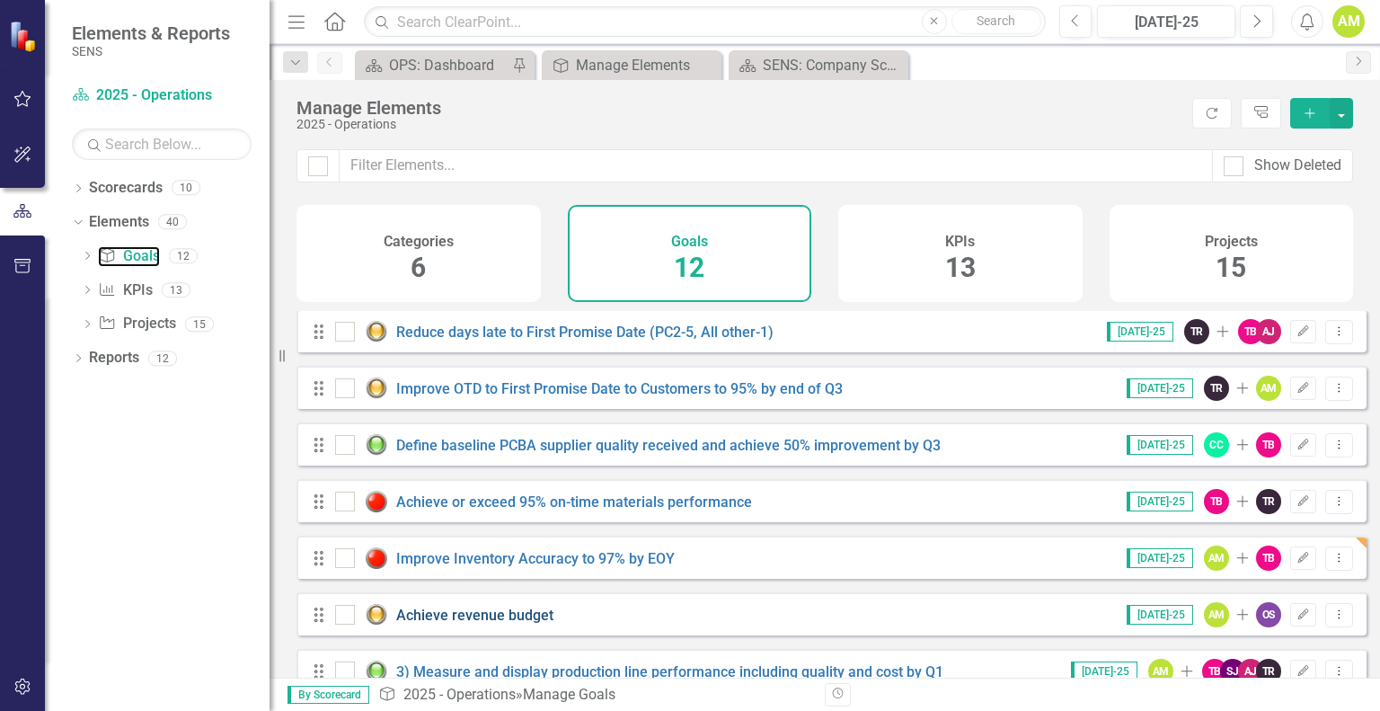
scroll to position [180, 0]
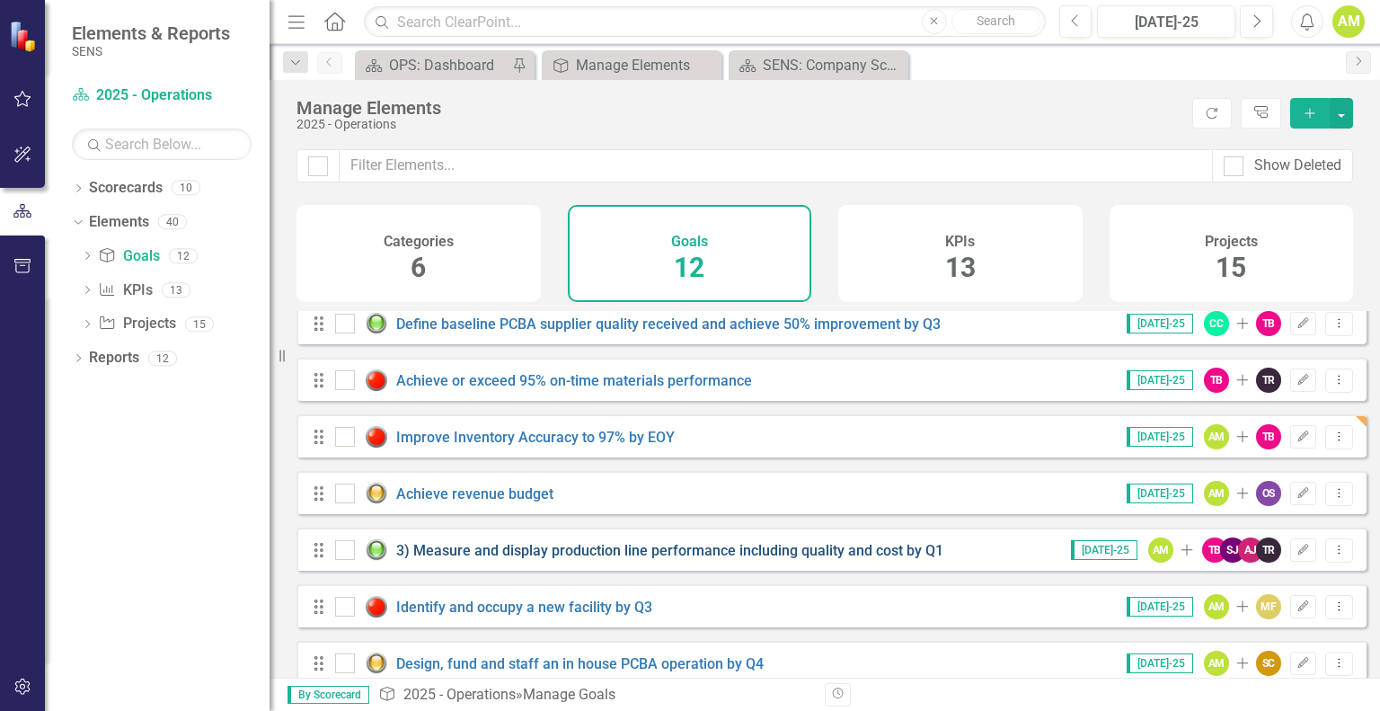
click at [435, 559] on link "3) Measure and display production line performance including quality and cost b…" at bounding box center [669, 550] width 547 height 17
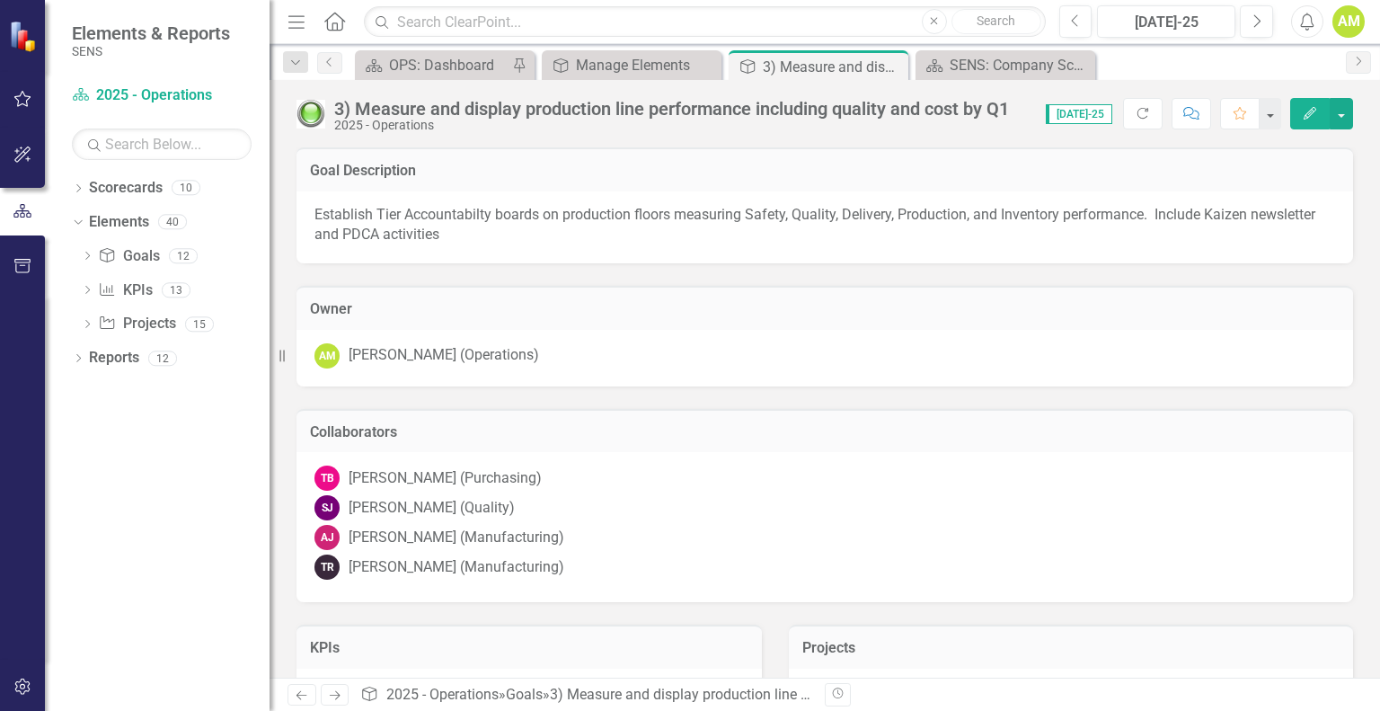
checkbox input "true"
checkbox input "false"
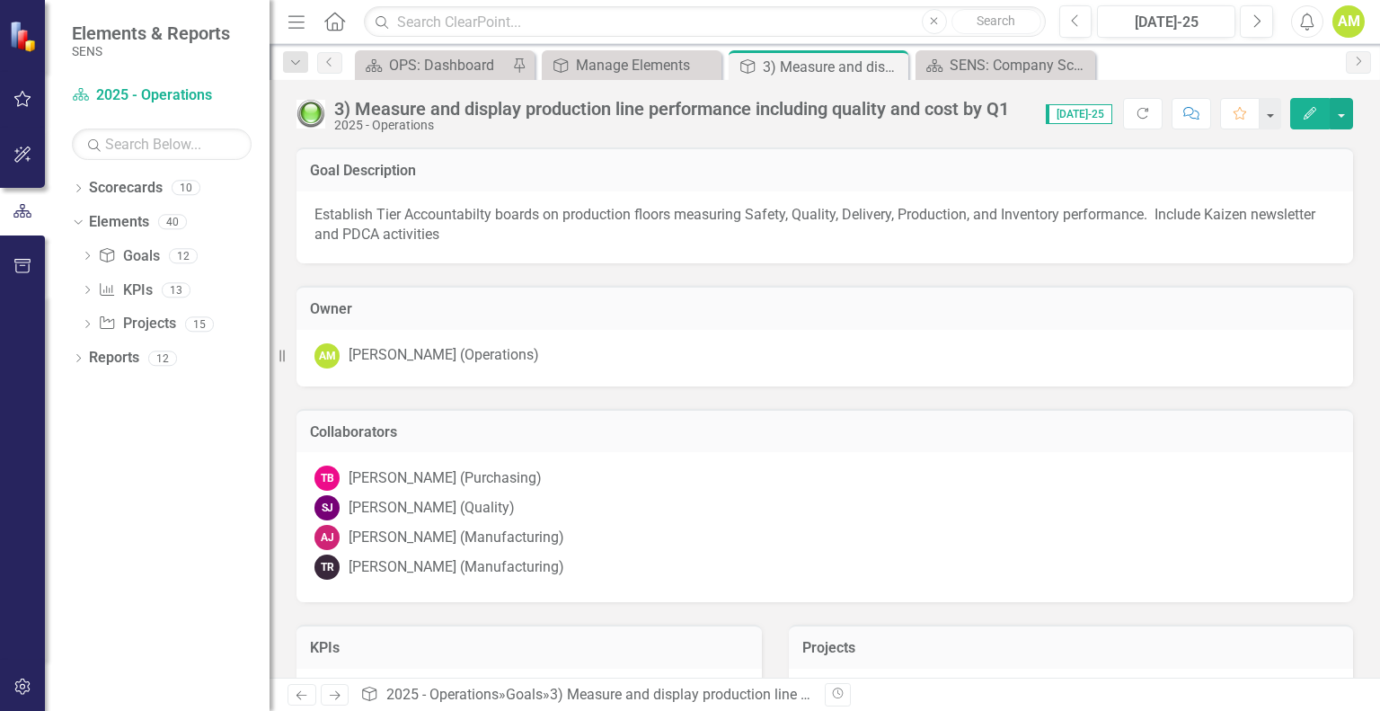
checkbox input "false"
checkbox input "true"
click at [336, 103] on div "3) Measure and display production line performance including quality and cost b…" at bounding box center [671, 109] width 675 height 20
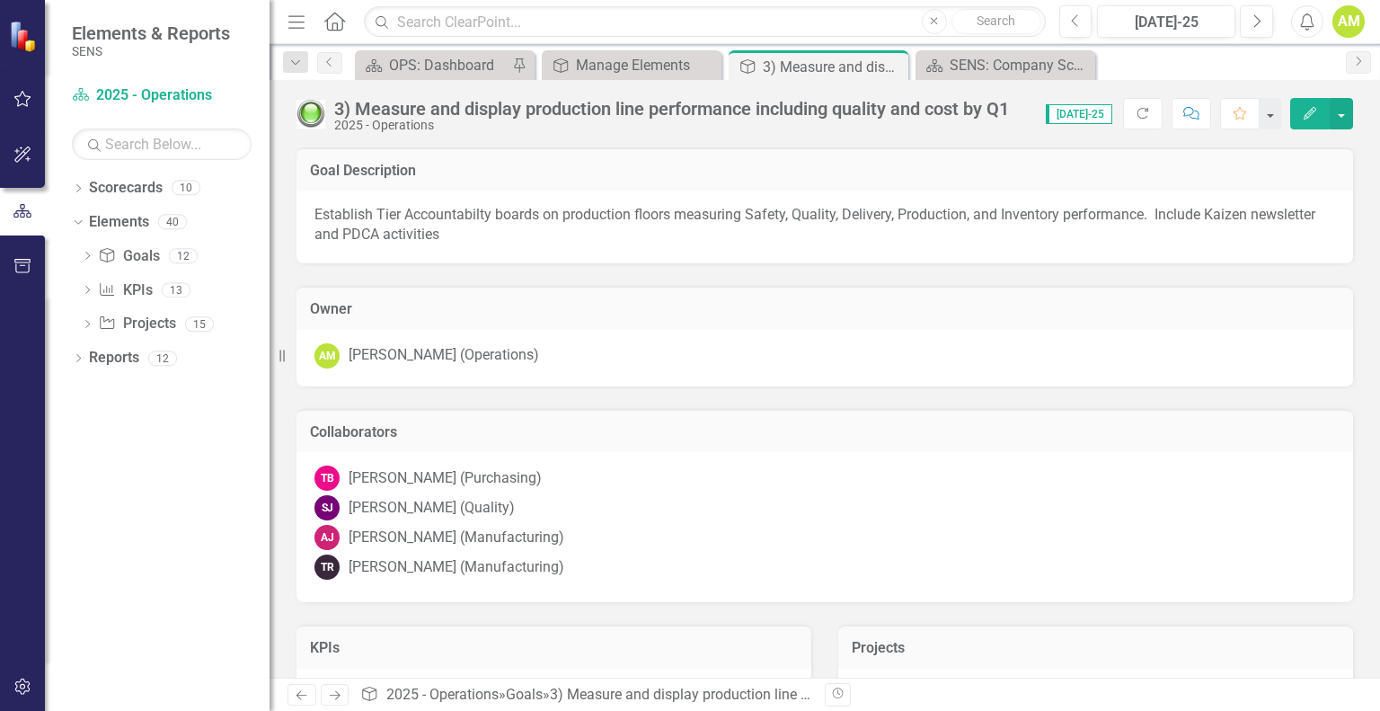
click at [354, 107] on div "3) Measure and display production line performance including quality and cost b…" at bounding box center [671, 109] width 675 height 20
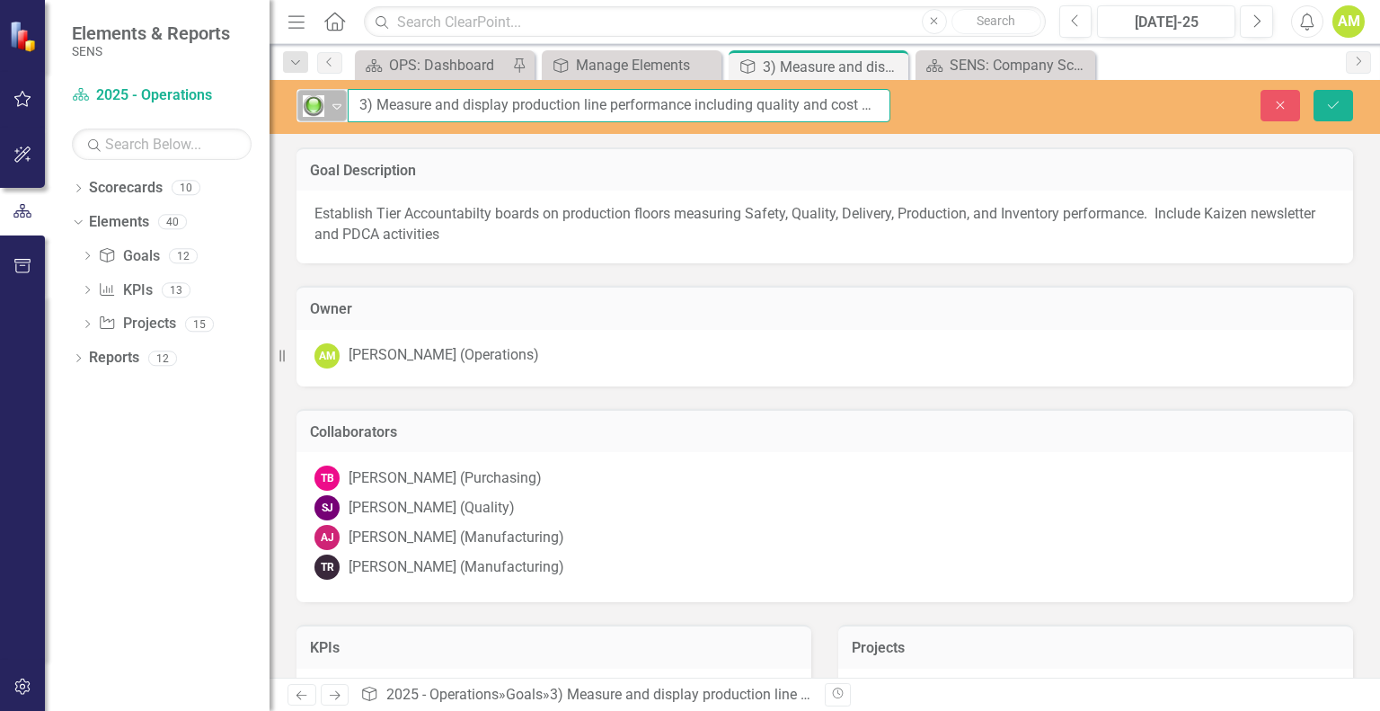
drag, startPoint x: 375, startPoint y: 107, endPoint x: 327, endPoint y: 110, distance: 47.7
click at [327, 110] on div "Green: On Track Expand 3) Measure and display production line performance inclu…" at bounding box center [594, 105] width 594 height 33
type input "Measure and display production line performance including quality and cost by Q1"
click at [1324, 105] on button "Save" at bounding box center [1334, 105] width 40 height 31
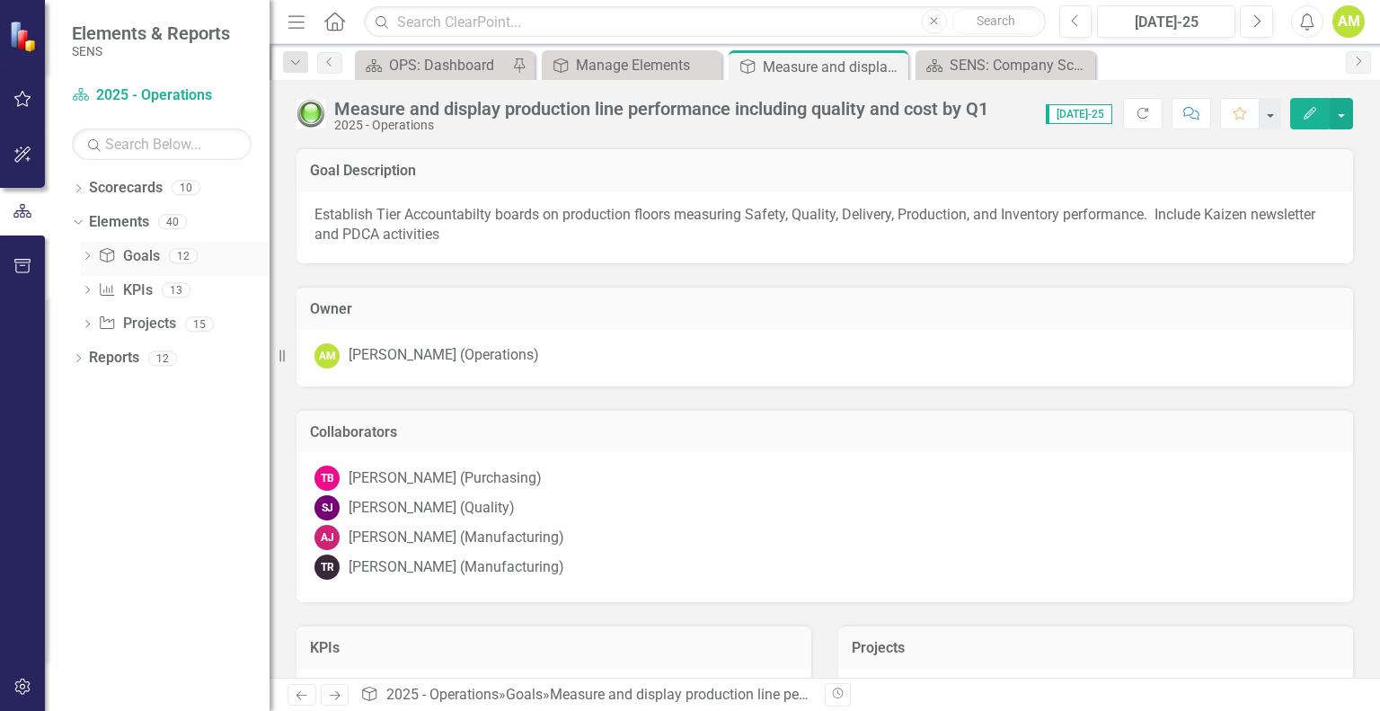
click at [141, 253] on link "Goal Goals" at bounding box center [128, 256] width 61 height 21
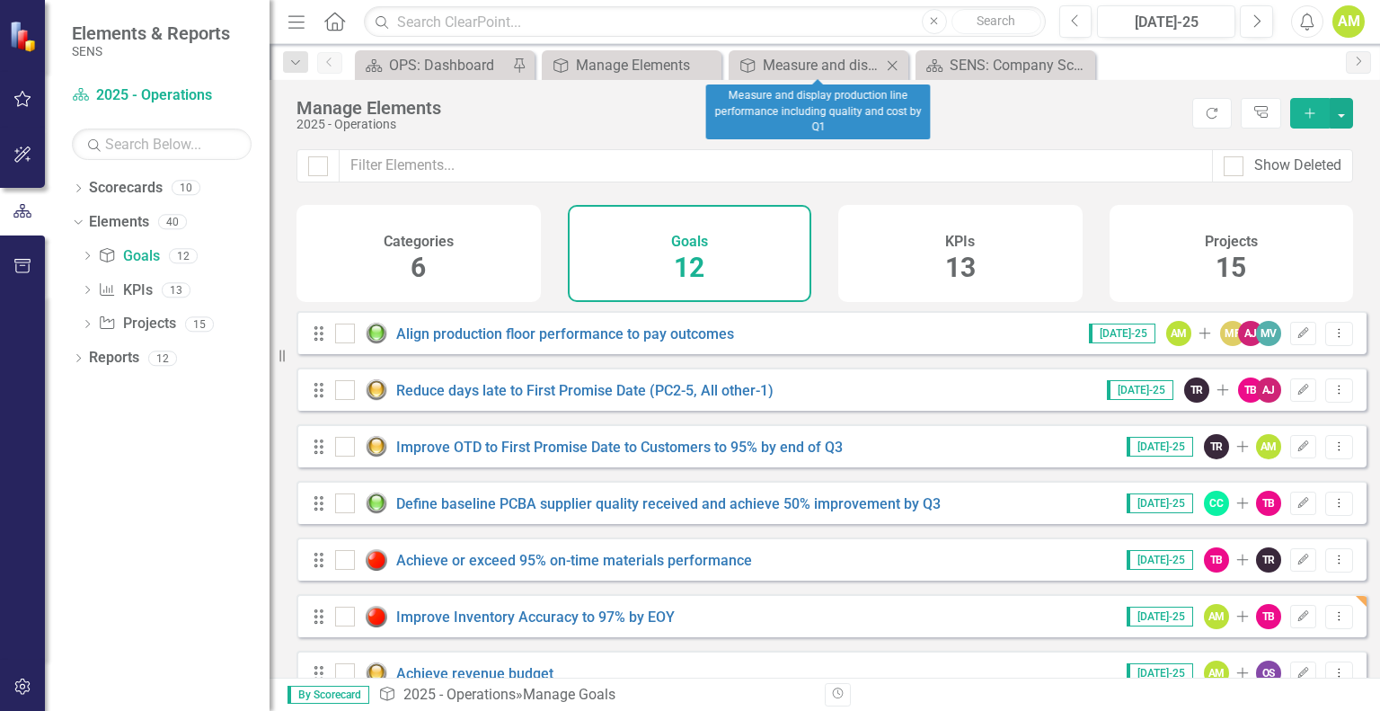
click at [897, 62] on icon "Close" at bounding box center [892, 65] width 18 height 14
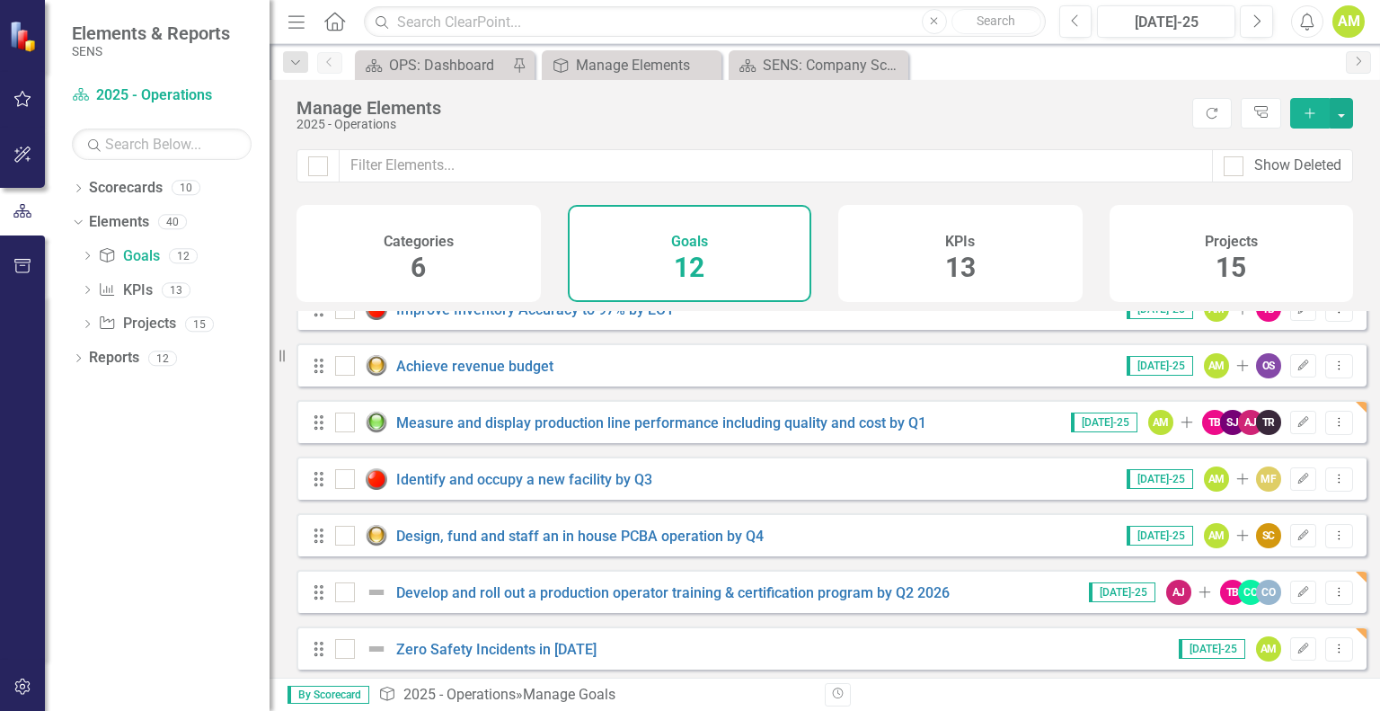
scroll to position [324, 0]
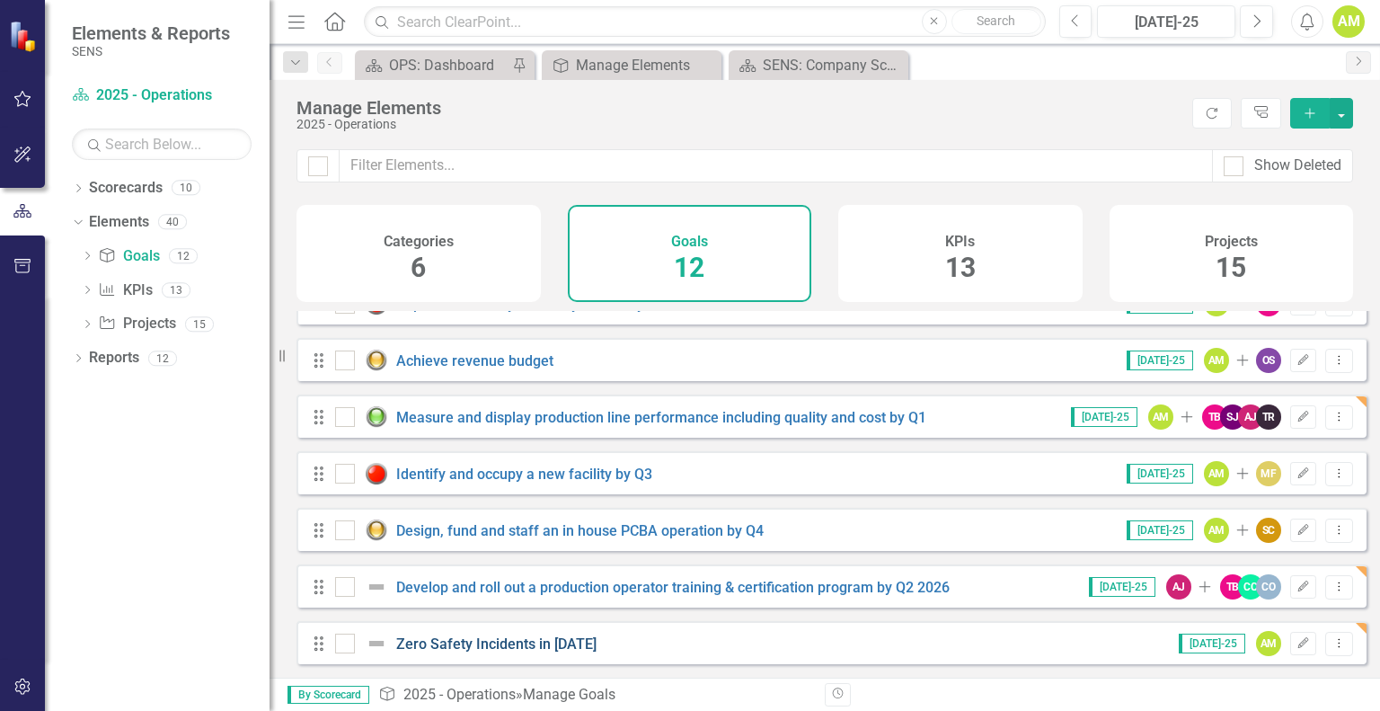
click at [411, 644] on link "Zero Safety Incidents in [DATE]" at bounding box center [496, 643] width 200 height 17
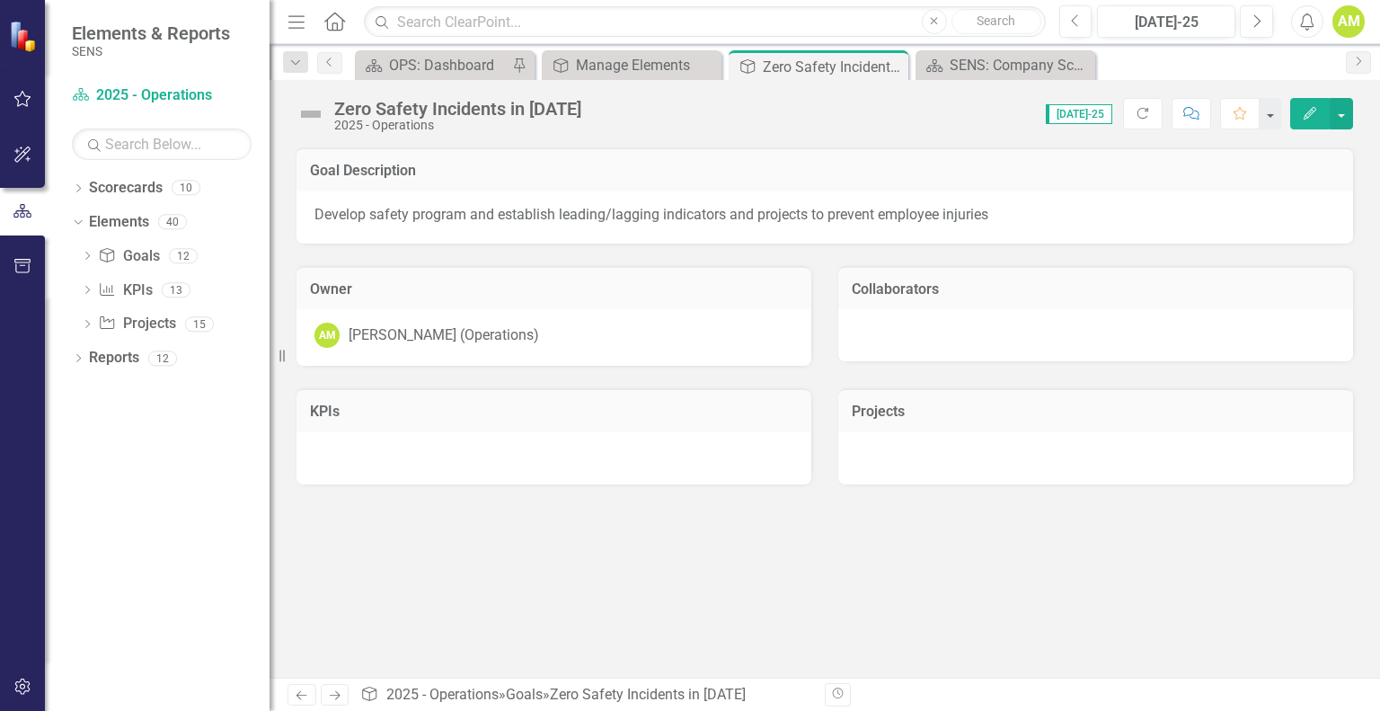
click at [368, 427] on div "KPIs" at bounding box center [554, 410] width 515 height 44
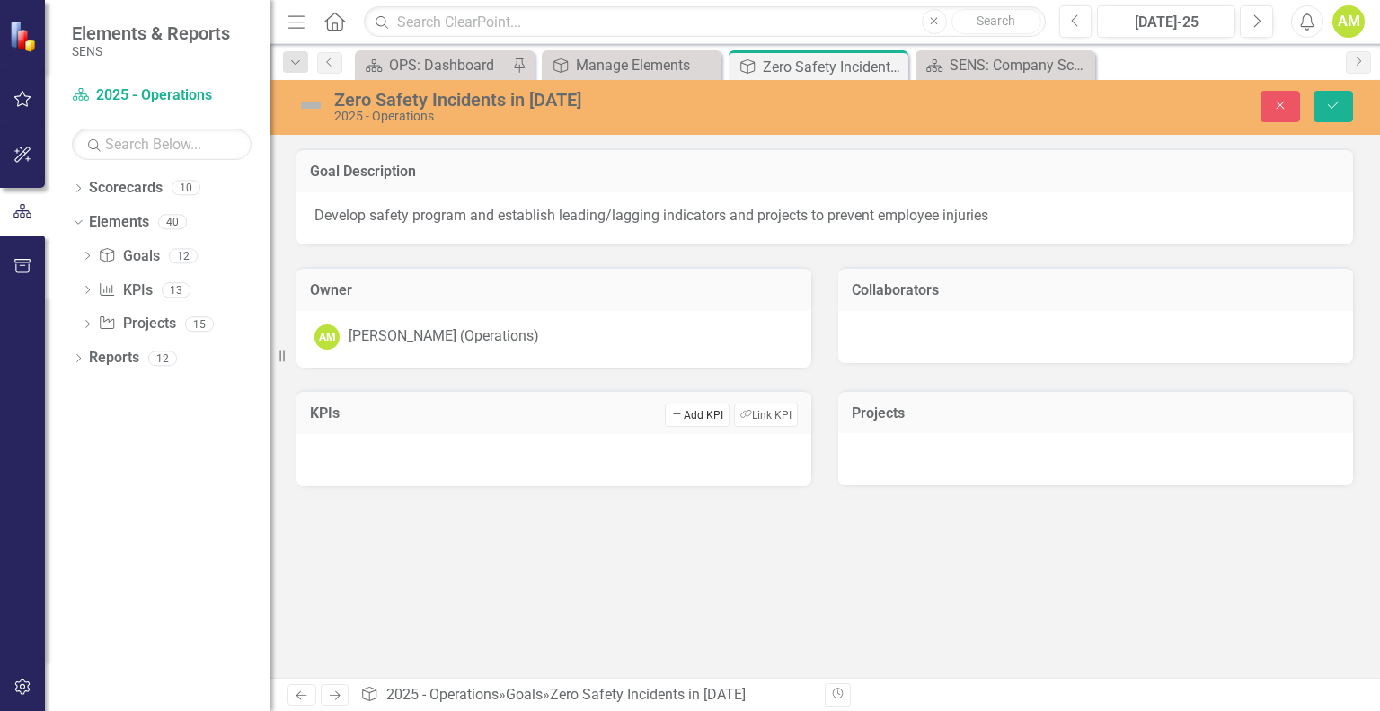
click at [689, 416] on button "Add Add KPI" at bounding box center [697, 414] width 64 height 23
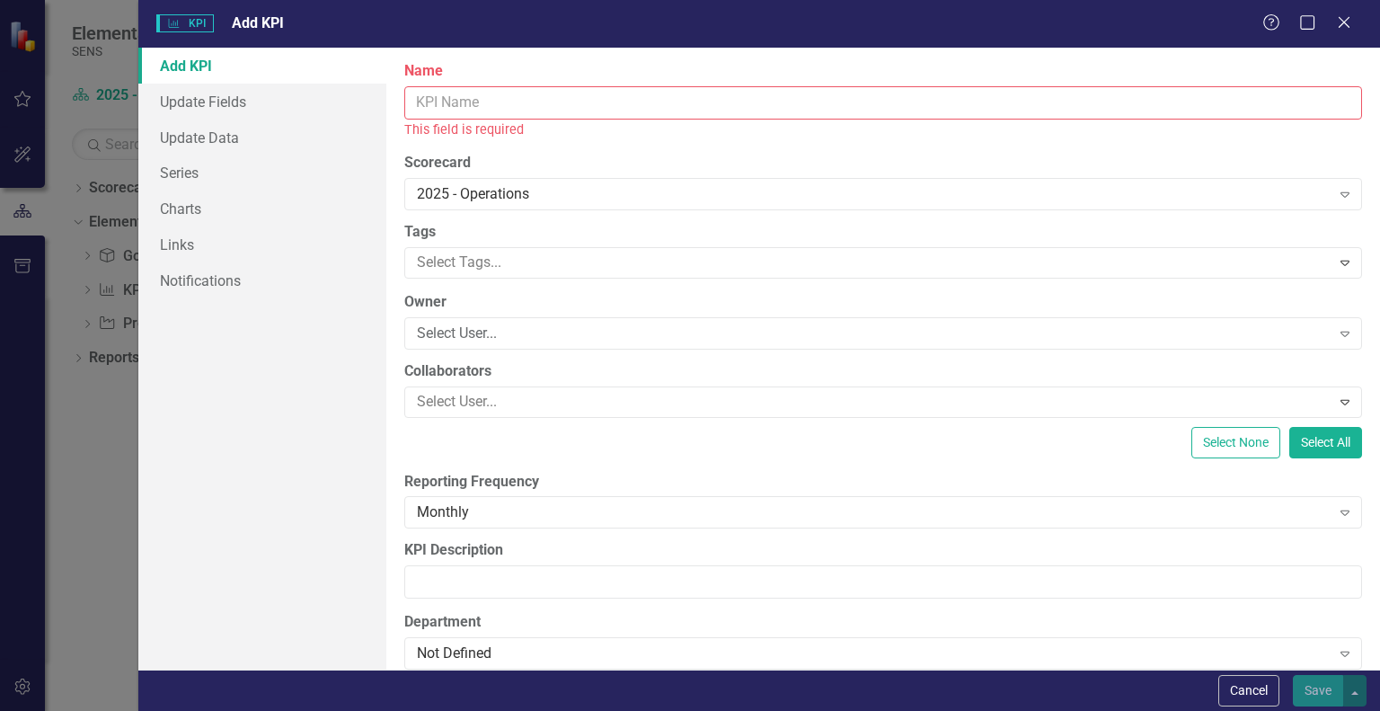
click at [466, 107] on input "Name" at bounding box center [883, 102] width 958 height 33
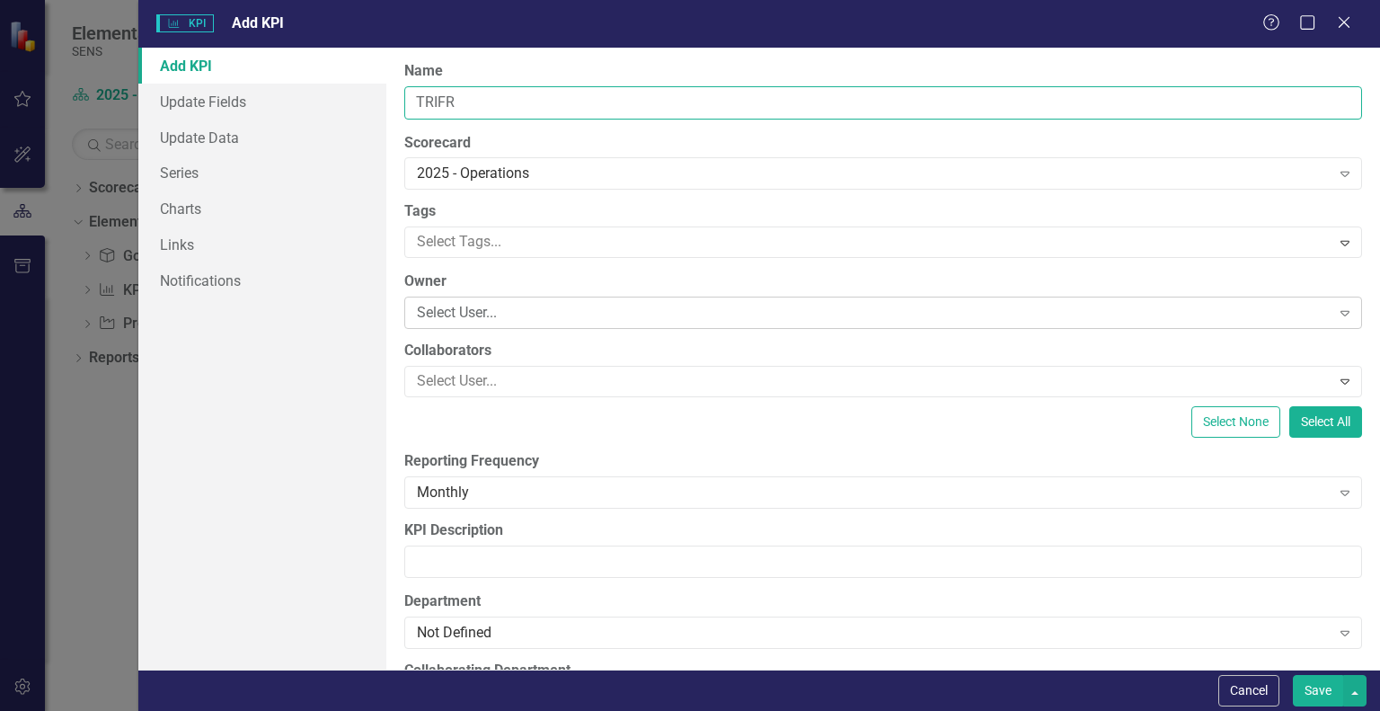
type input "TRIFR"
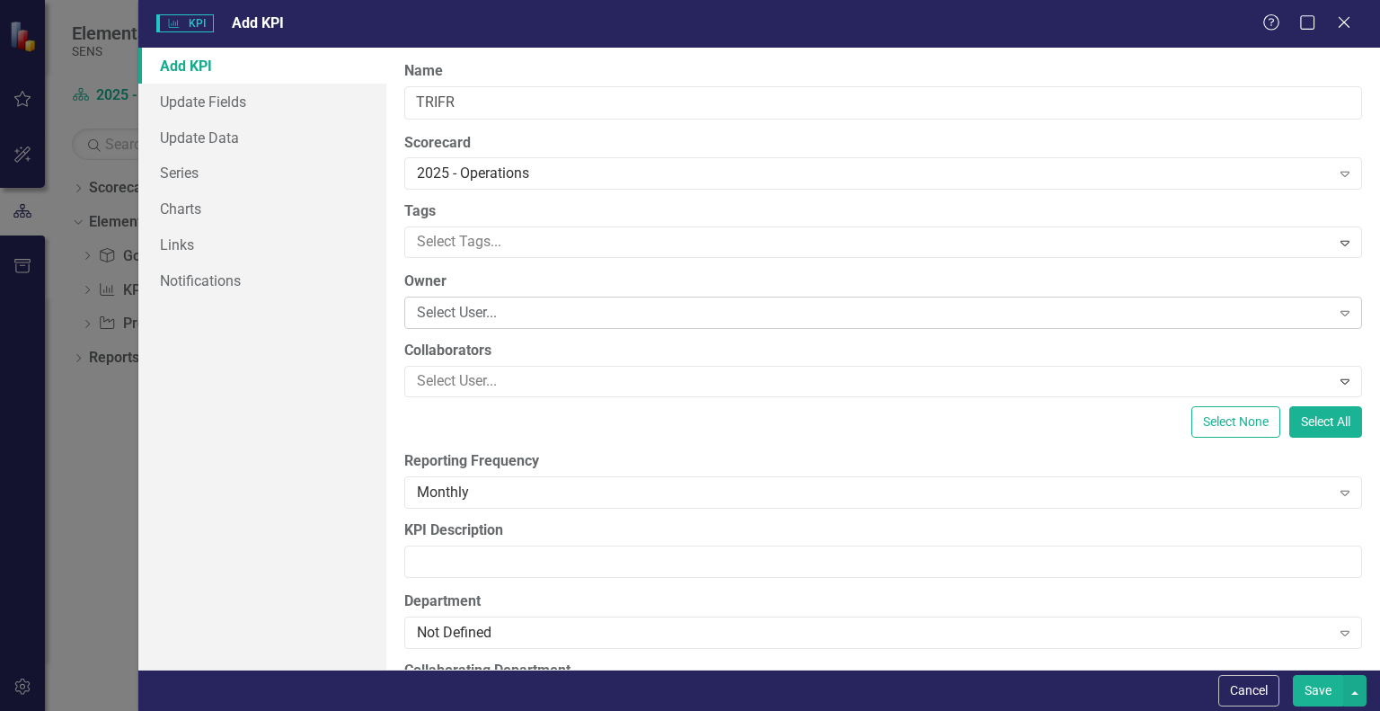
click at [475, 323] on div "Select User..." at bounding box center [873, 313] width 913 height 21
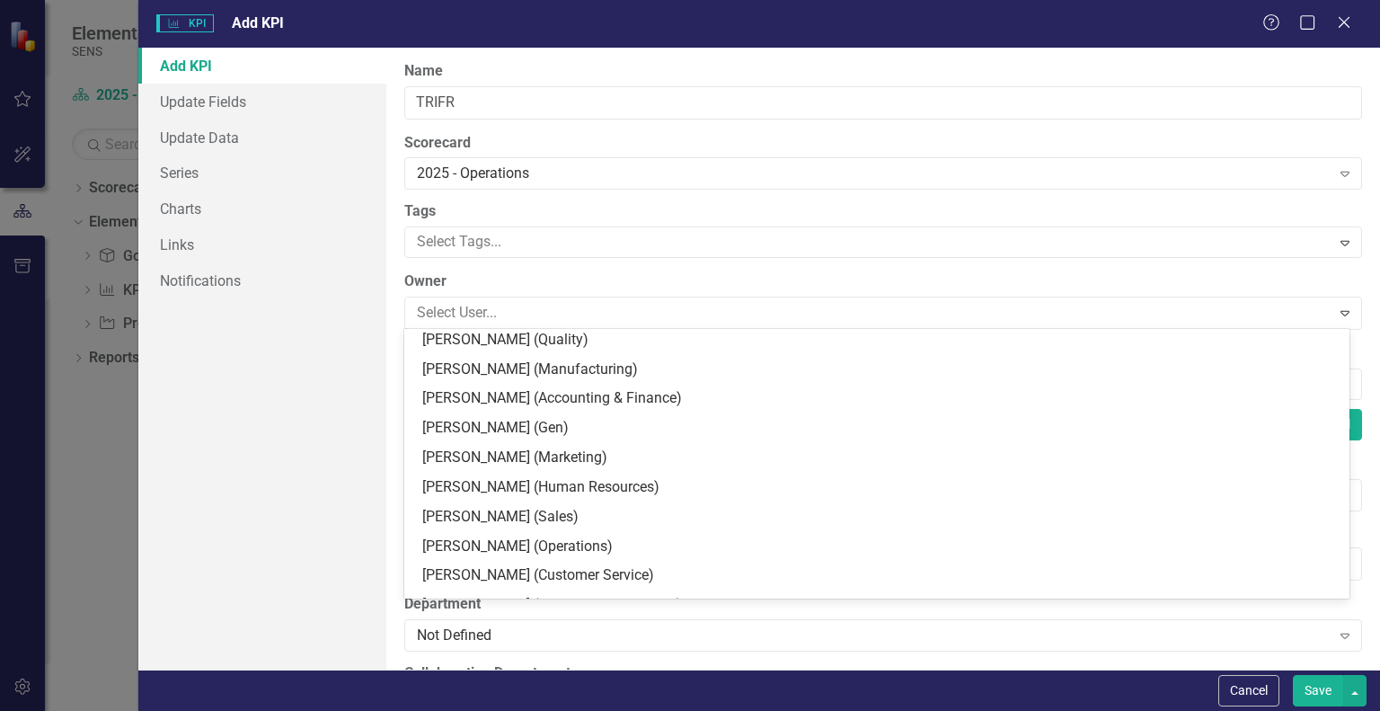
scroll to position [359, 0]
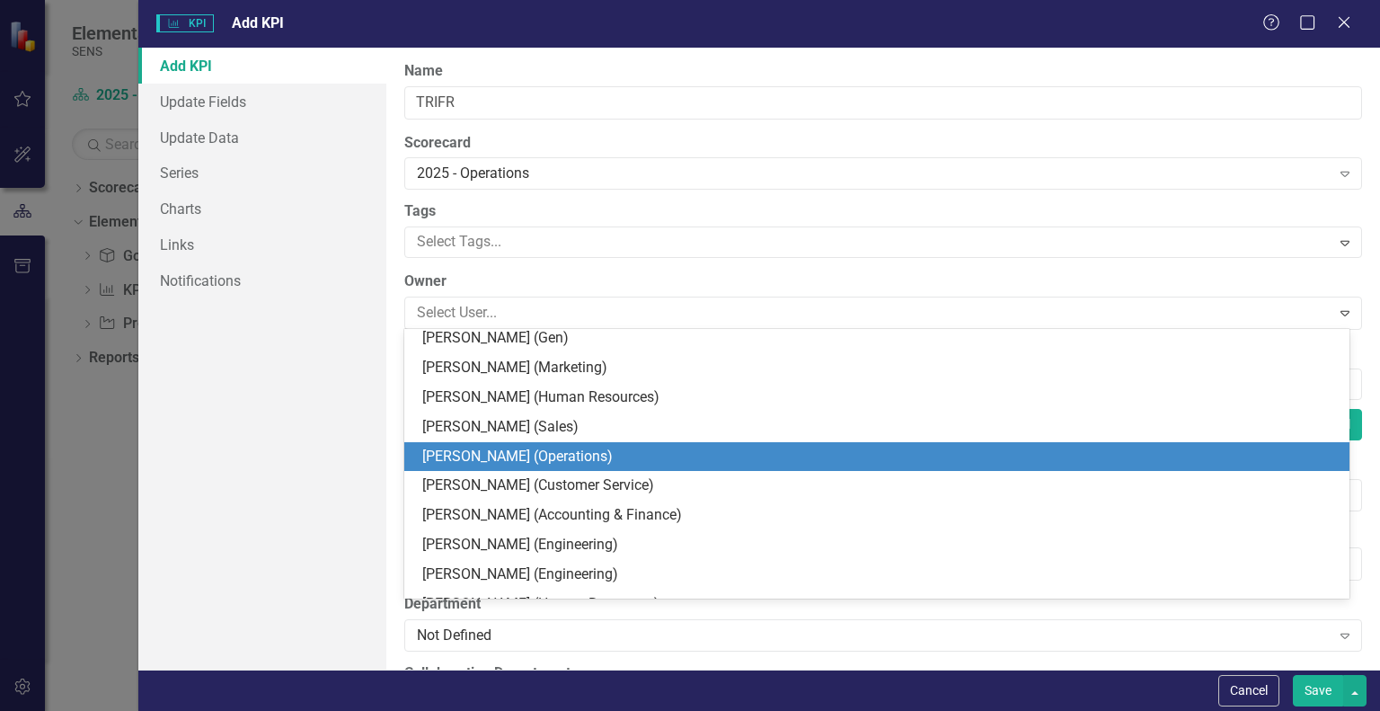
click at [512, 445] on div "[PERSON_NAME] (Operations)" at bounding box center [876, 457] width 945 height 30
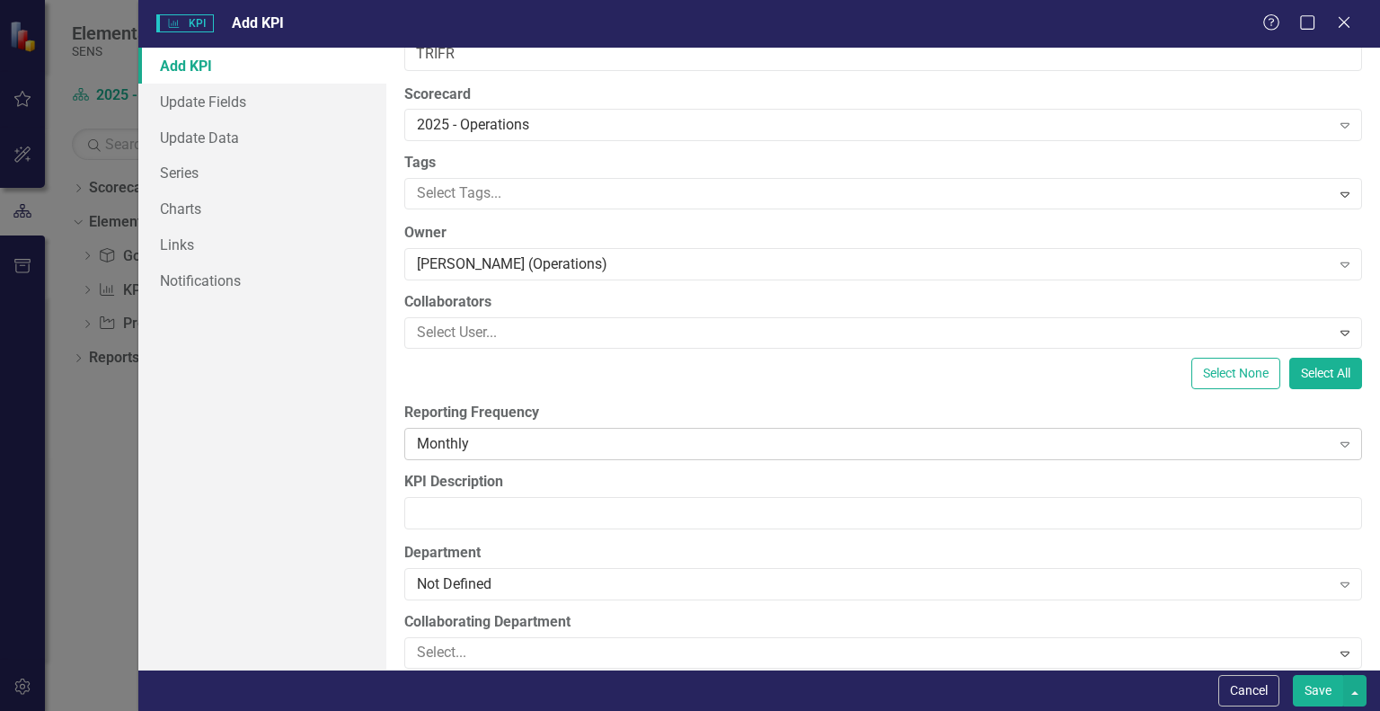
scroll to position [180, 0]
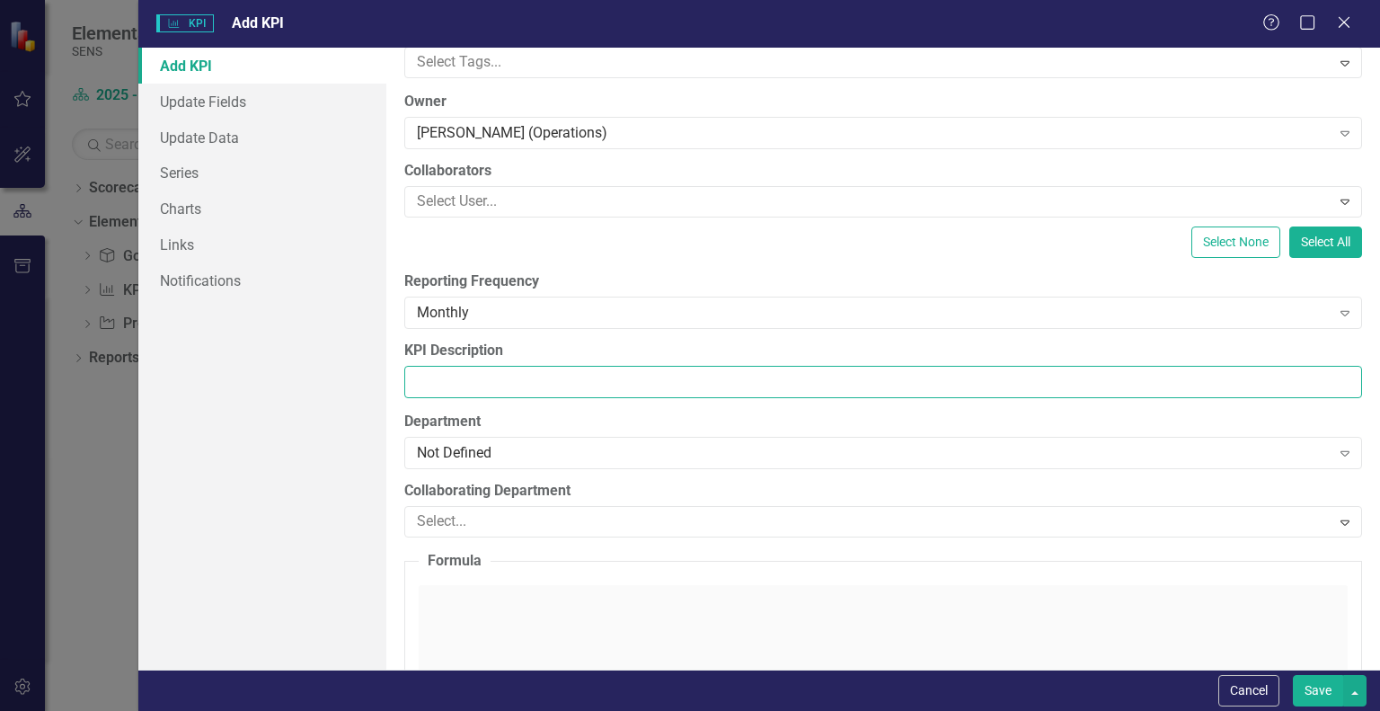
click at [456, 384] on input "KPI Description" at bounding box center [883, 382] width 958 height 33
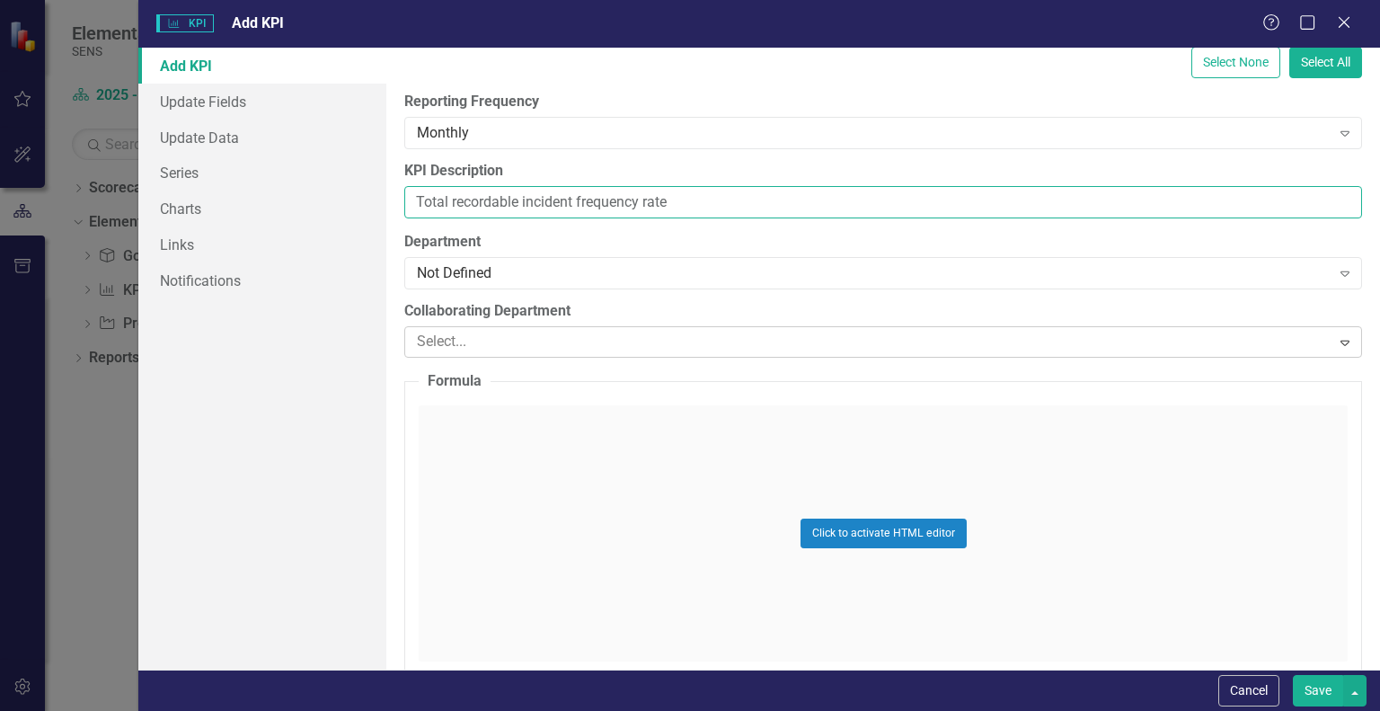
type input "Total recordable incident frequency rate"
click at [483, 334] on div at bounding box center [870, 342] width 920 height 24
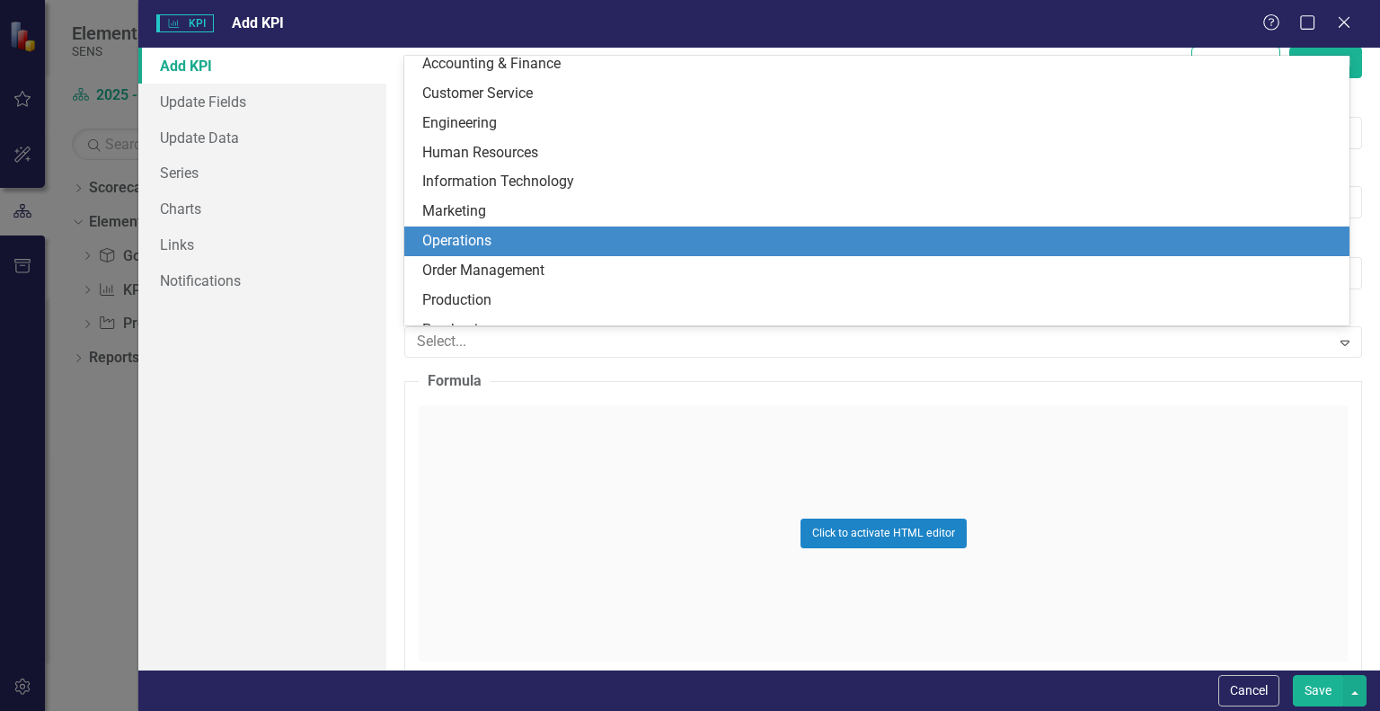
scroll to position [0, 0]
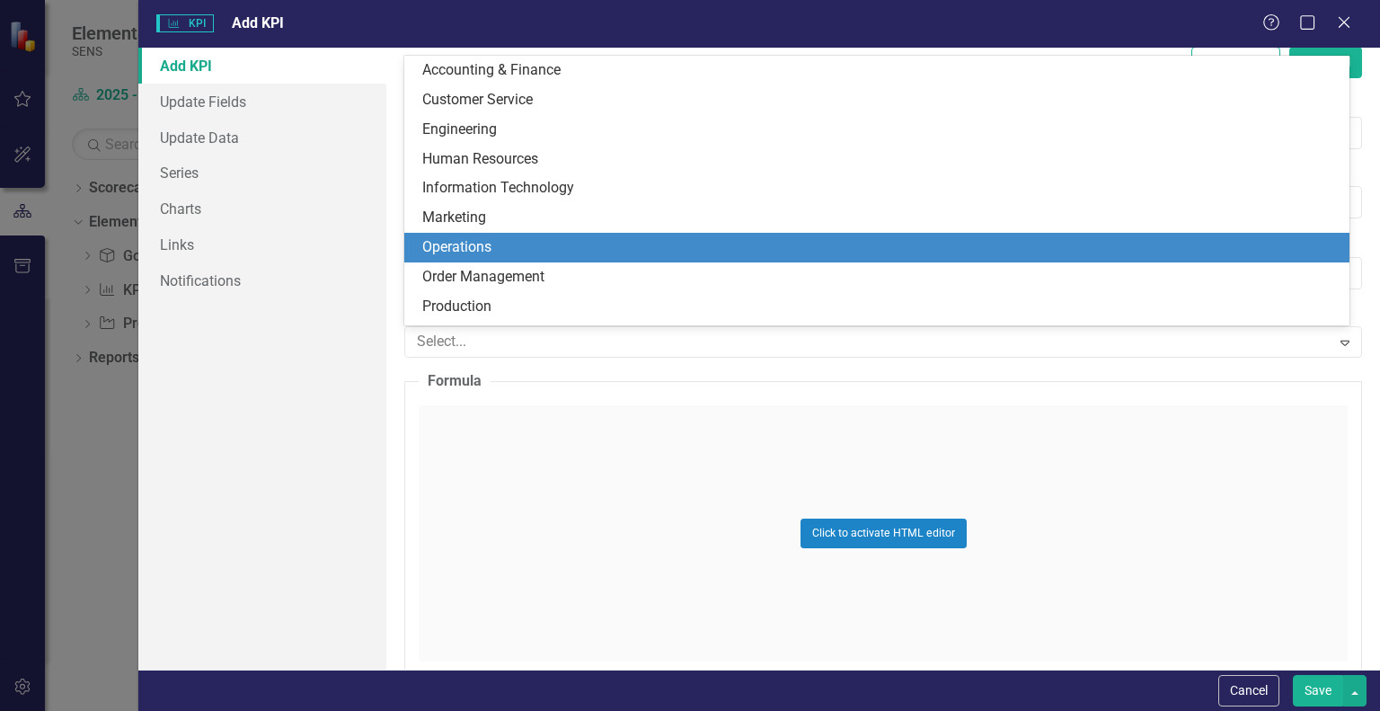
click at [468, 248] on div "Operations" at bounding box center [880, 247] width 917 height 21
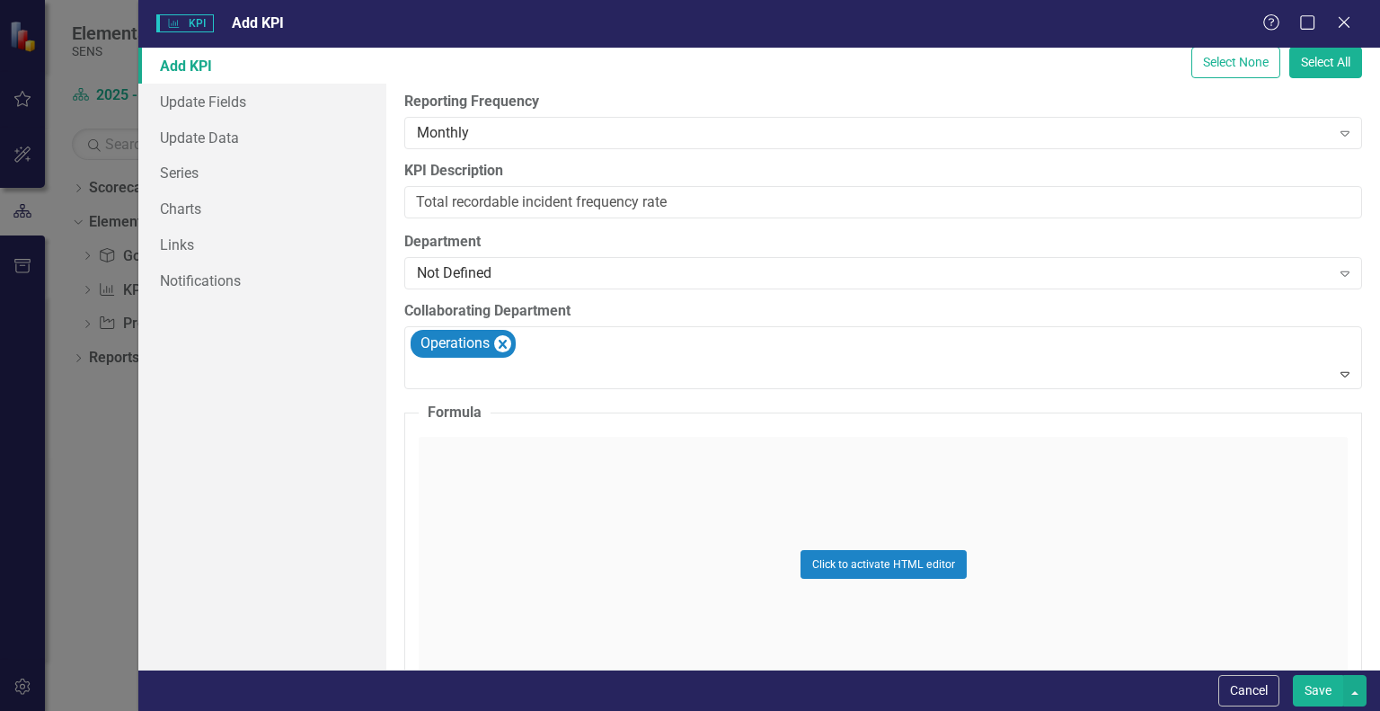
click at [460, 425] on fieldset "Formula Click to activate HTML editor Switch to old editor" at bounding box center [883, 578] width 958 height 350
click at [439, 460] on div "Click to activate HTML editor" at bounding box center [883, 565] width 929 height 256
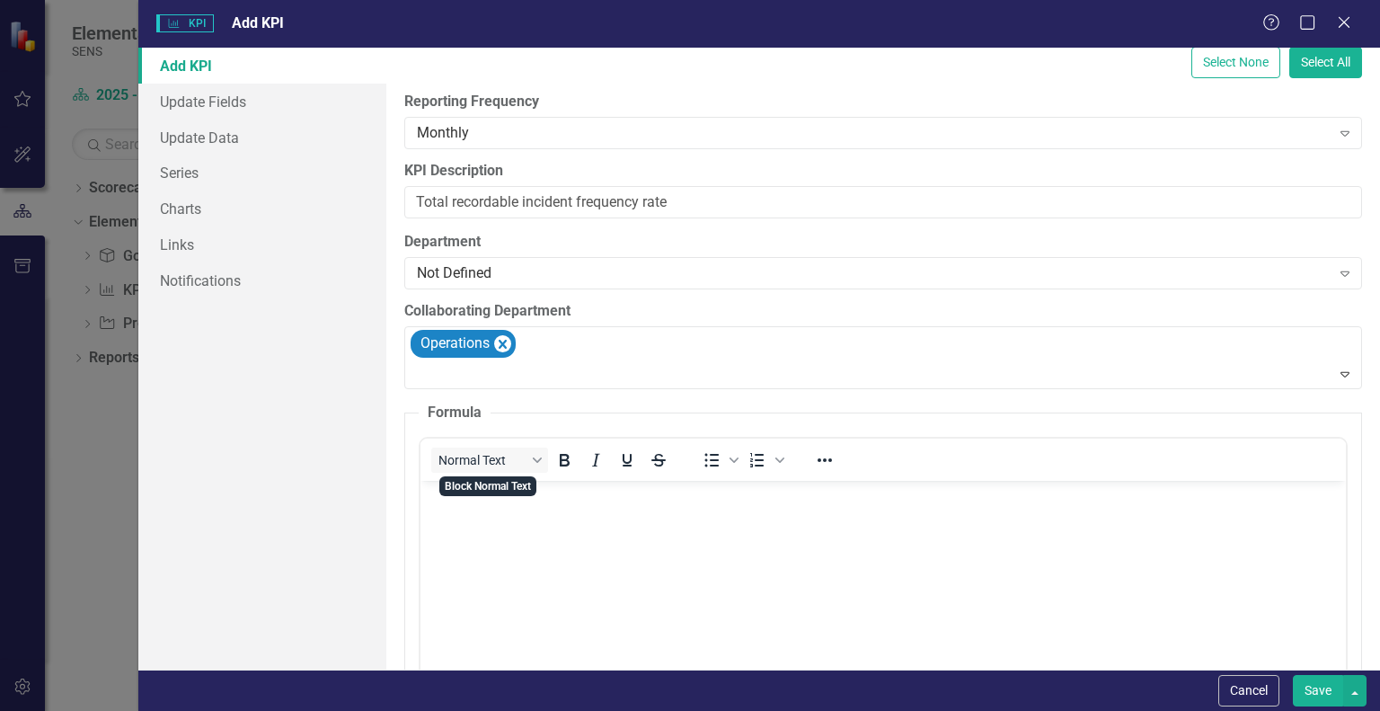
click at [465, 516] on body "Rich Text Area. Press ALT-0 for help." at bounding box center [884, 615] width 926 height 270
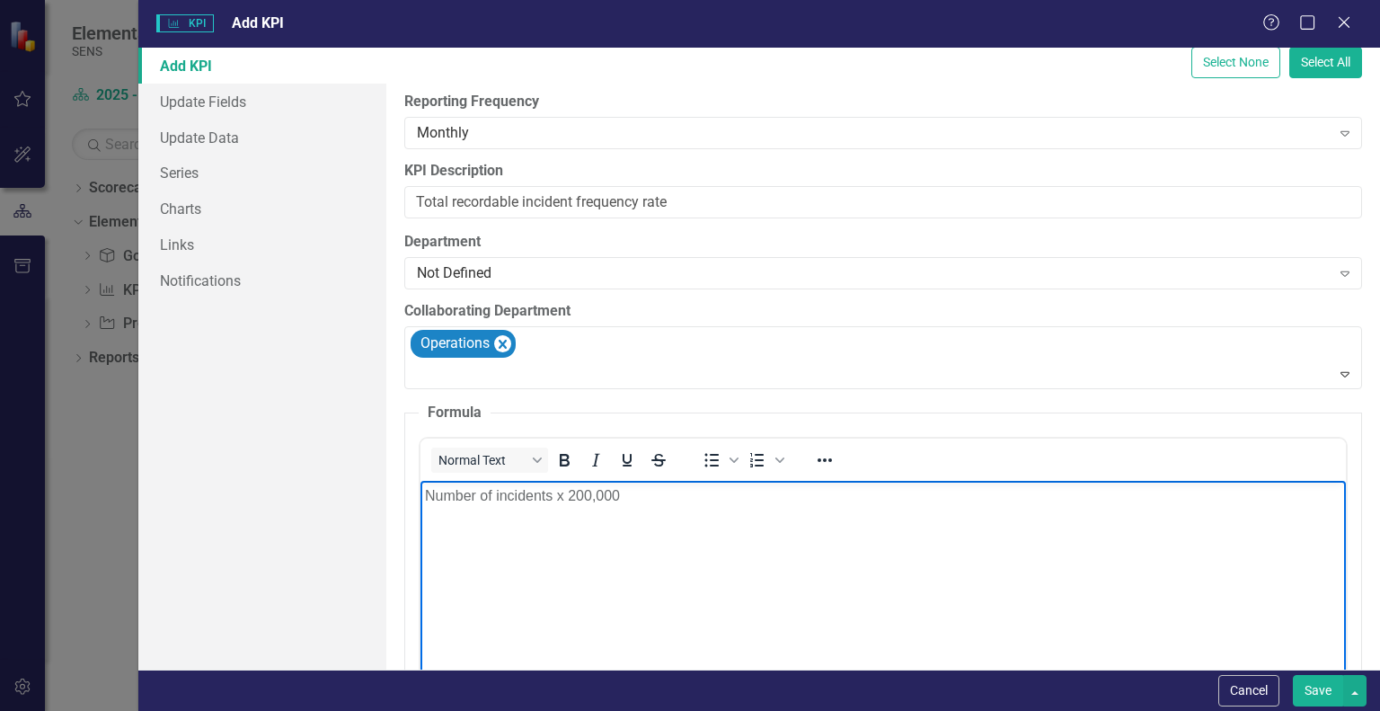
click at [430, 493] on p "Number of incidents x 200,000" at bounding box center [883, 495] width 917 height 22
click at [661, 504] on p "(Number of incidents x 200,000" at bounding box center [883, 495] width 917 height 22
click at [179, 114] on link "Update Fields" at bounding box center [262, 102] width 248 height 36
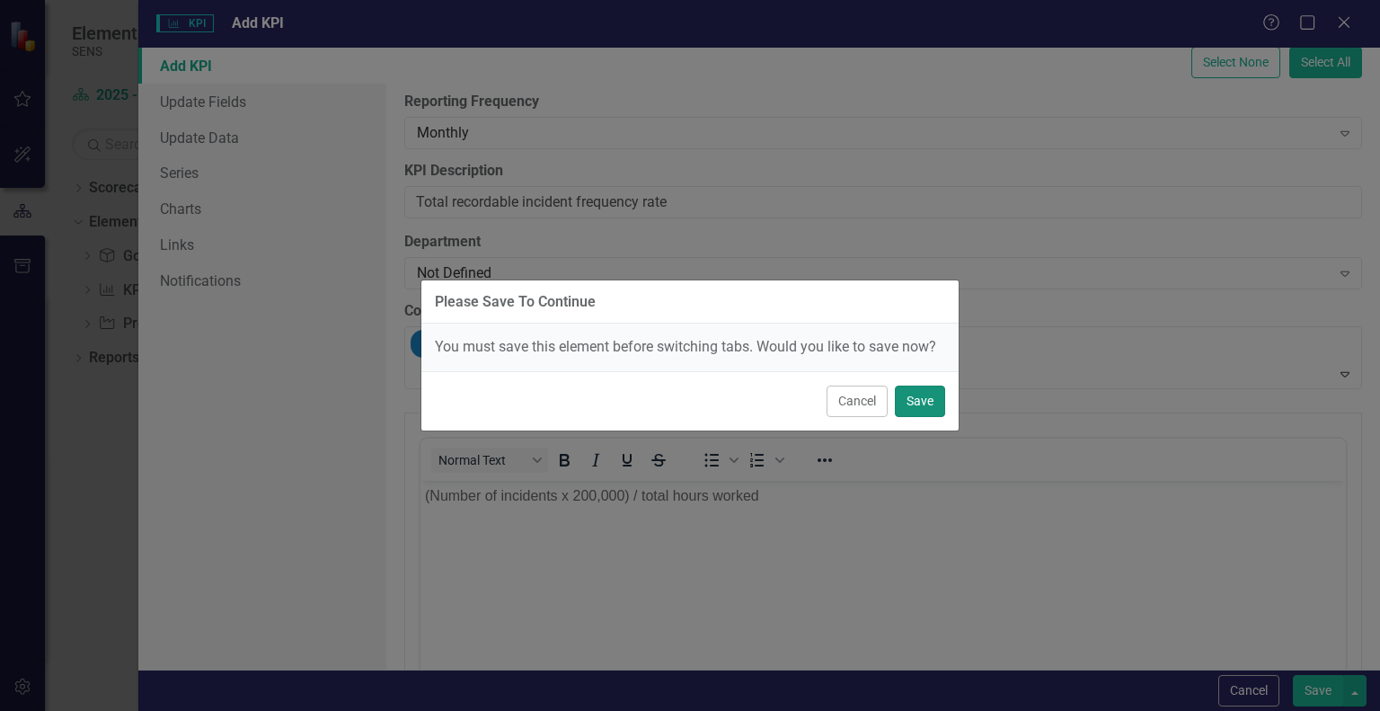
click at [924, 409] on button "Save" at bounding box center [920, 400] width 50 height 31
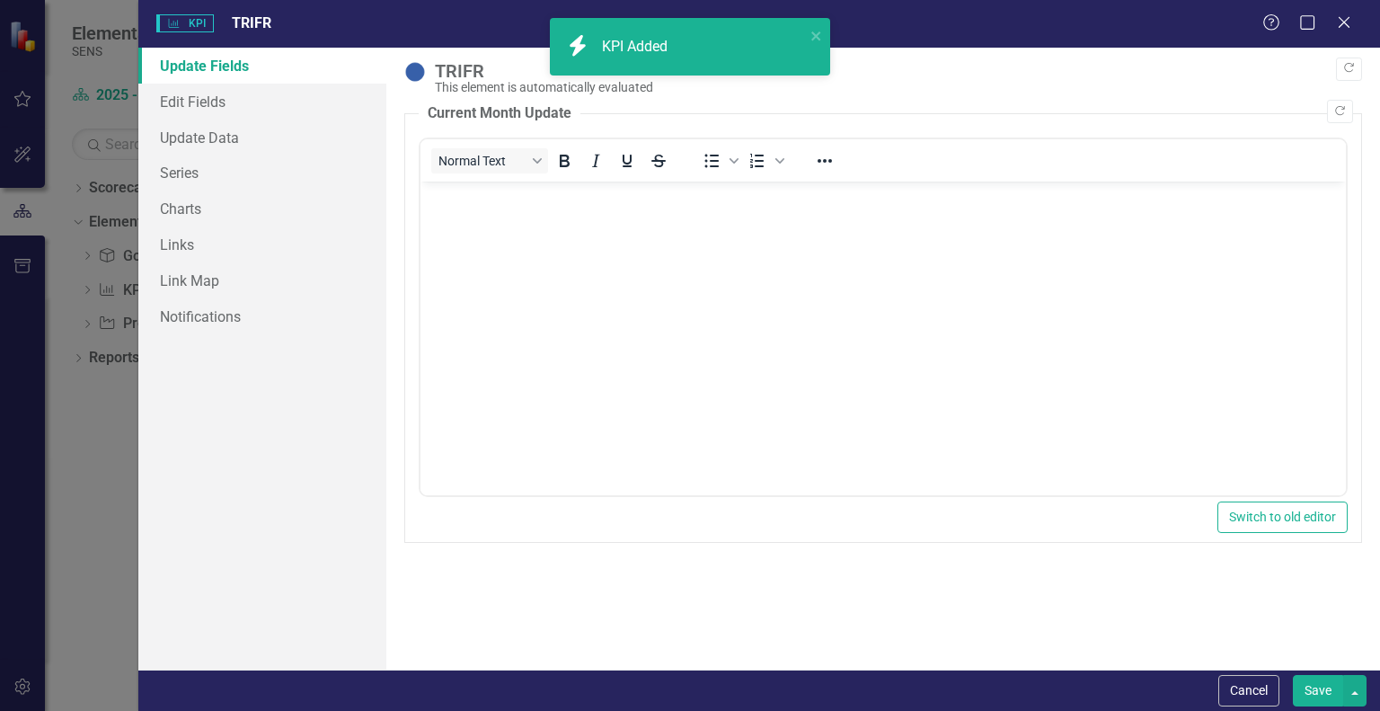
click at [505, 204] on p "Rich Text Area. Press ALT-0 for help." at bounding box center [883, 197] width 917 height 22
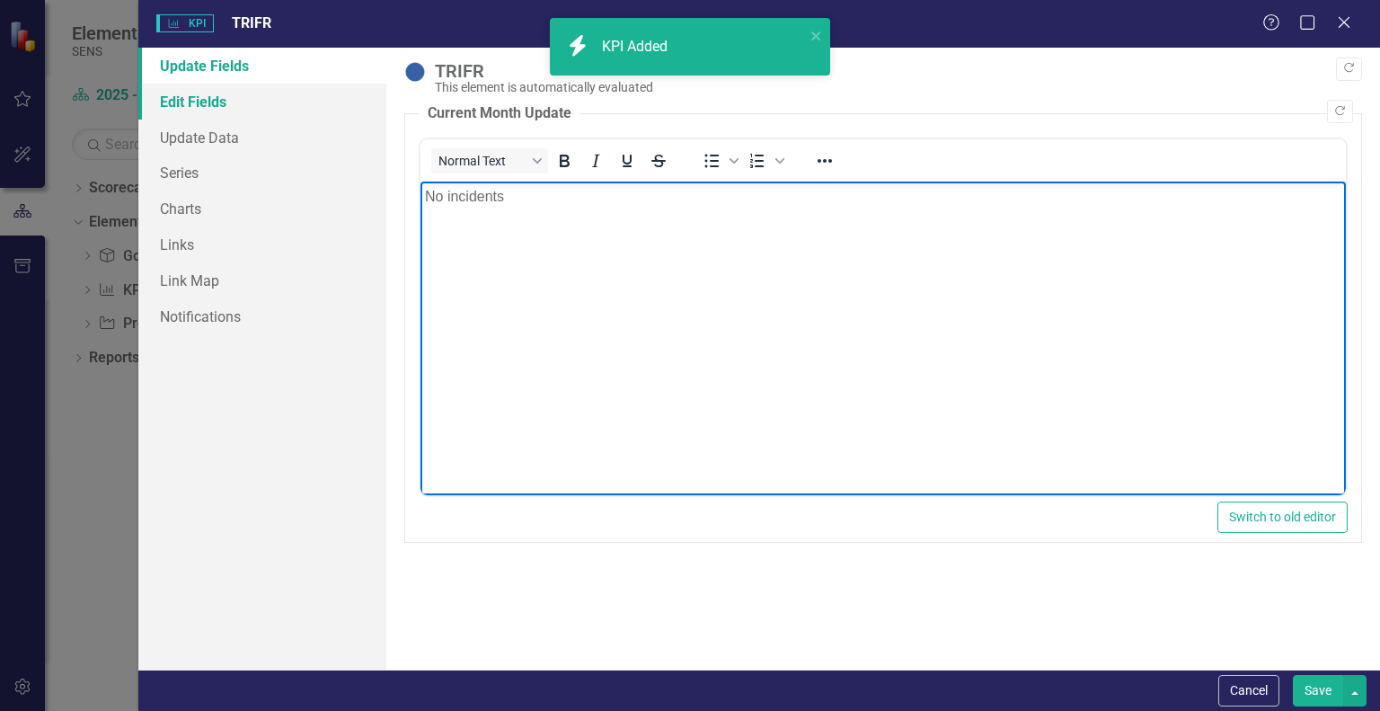
click at [214, 102] on link "Edit Fields" at bounding box center [262, 102] width 248 height 36
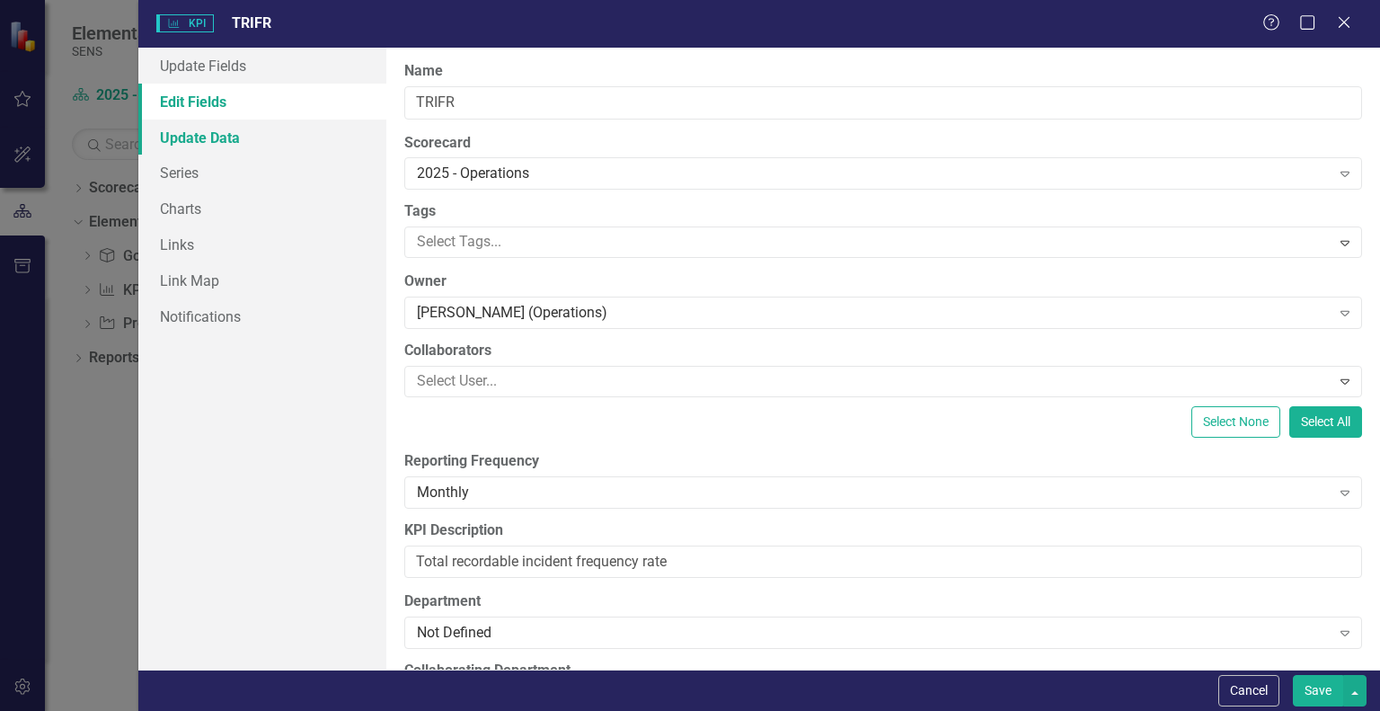
click at [188, 132] on link "Update Data" at bounding box center [262, 138] width 248 height 36
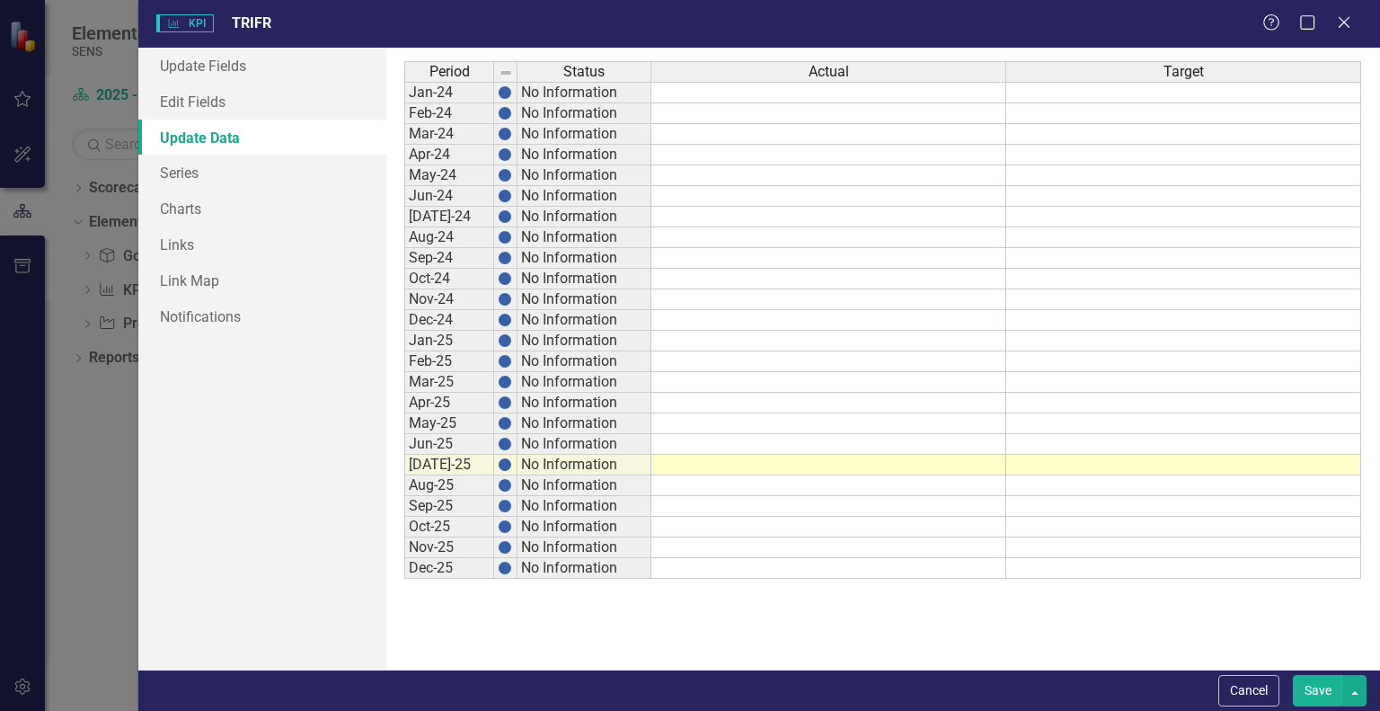
click at [1112, 344] on td at bounding box center [1183, 341] width 355 height 21
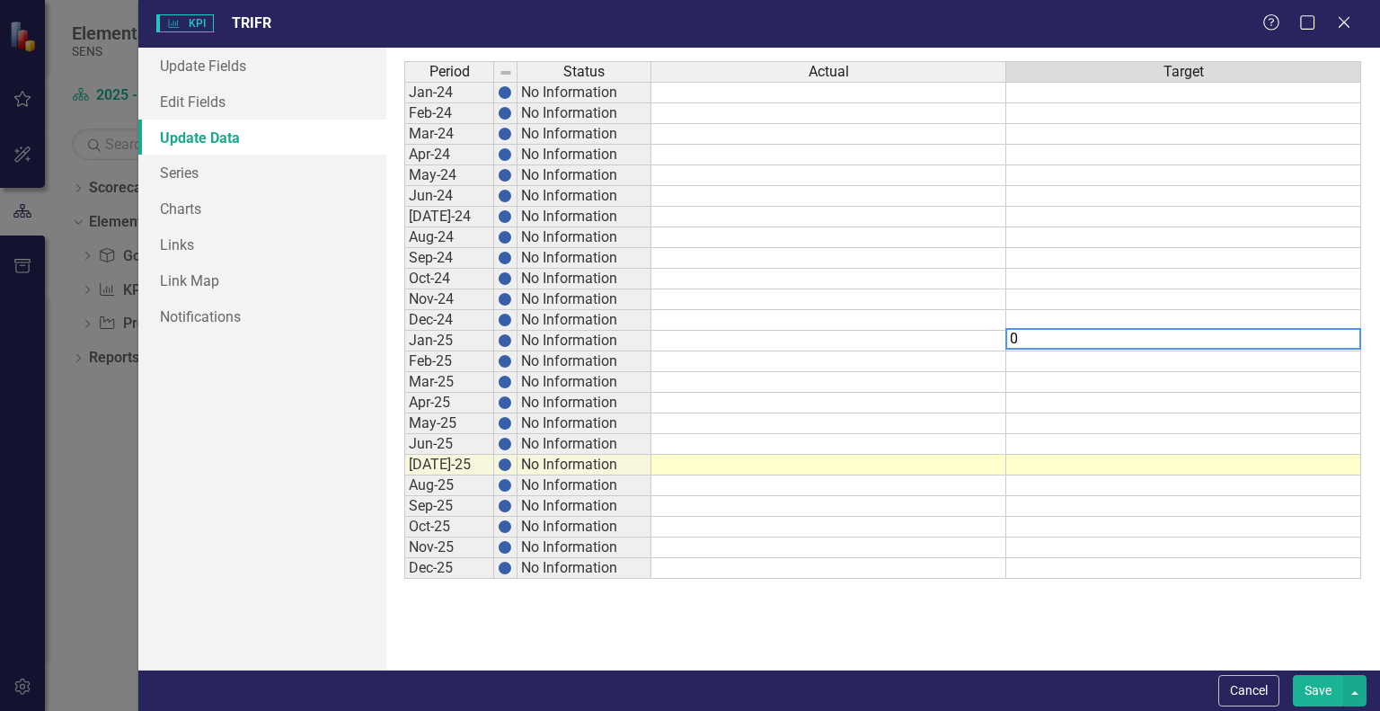
type textarea "0"
click at [1047, 360] on td at bounding box center [1183, 361] width 355 height 21
type textarea "0"
click at [1057, 374] on td at bounding box center [1183, 382] width 355 height 21
click at [1289, 333] on td "0.00" at bounding box center [1183, 341] width 355 height 21
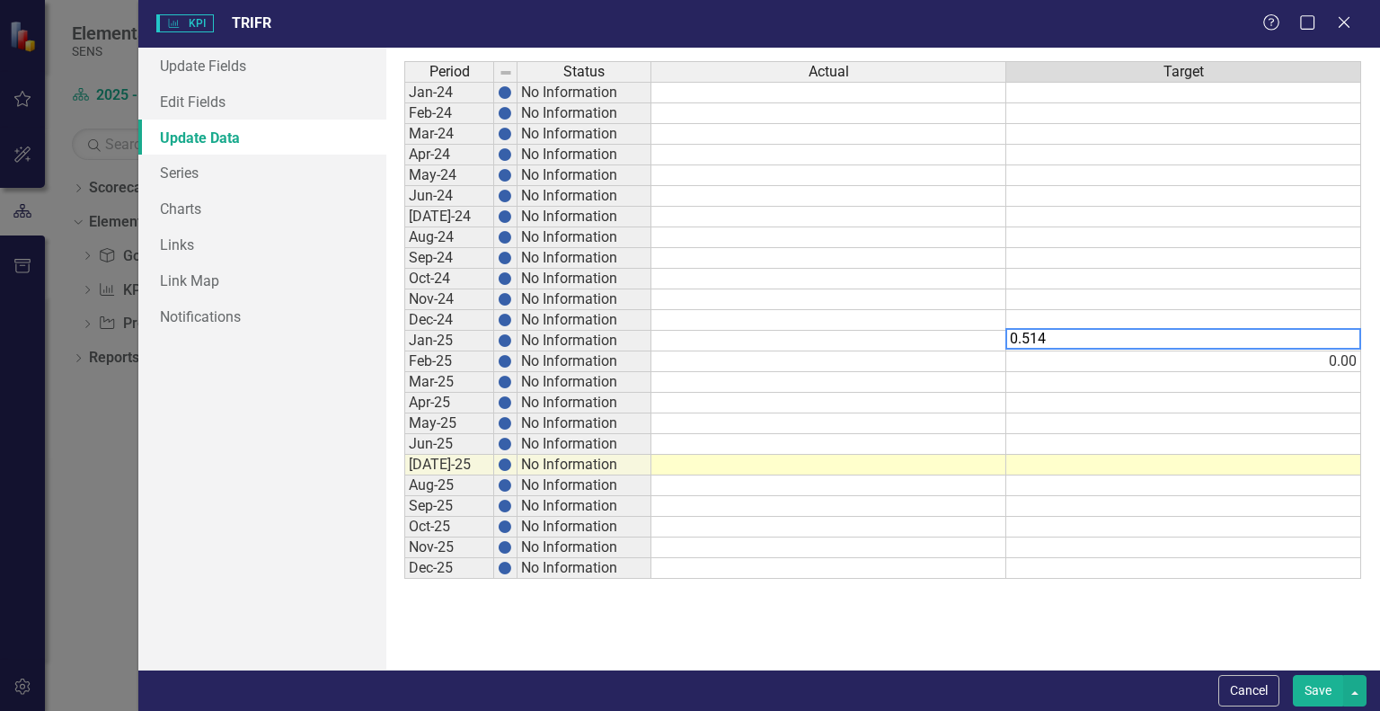
click at [1240, 359] on td "0.00" at bounding box center [1183, 361] width 355 height 21
drag, startPoint x: 1054, startPoint y: 356, endPoint x: 991, endPoint y: 356, distance: 62.9
click at [991, 356] on div "Period Status Actual Target Jan-24 No Information Feb-24 No Information Mar-24 …" at bounding box center [882, 358] width 957 height 595
type textarea "0.514"
click at [1204, 375] on td at bounding box center [1183, 382] width 355 height 21
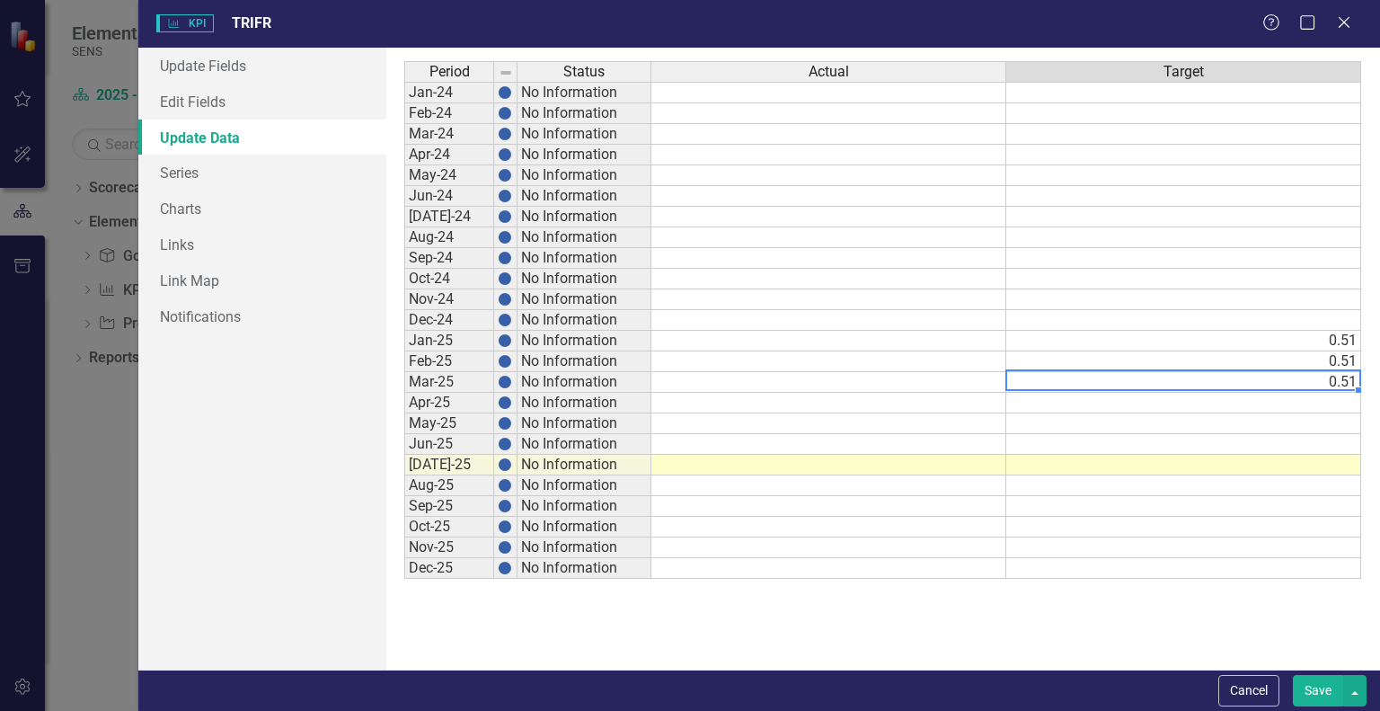
click at [1174, 405] on td at bounding box center [1183, 403] width 355 height 21
click at [1179, 427] on td at bounding box center [1183, 423] width 355 height 21
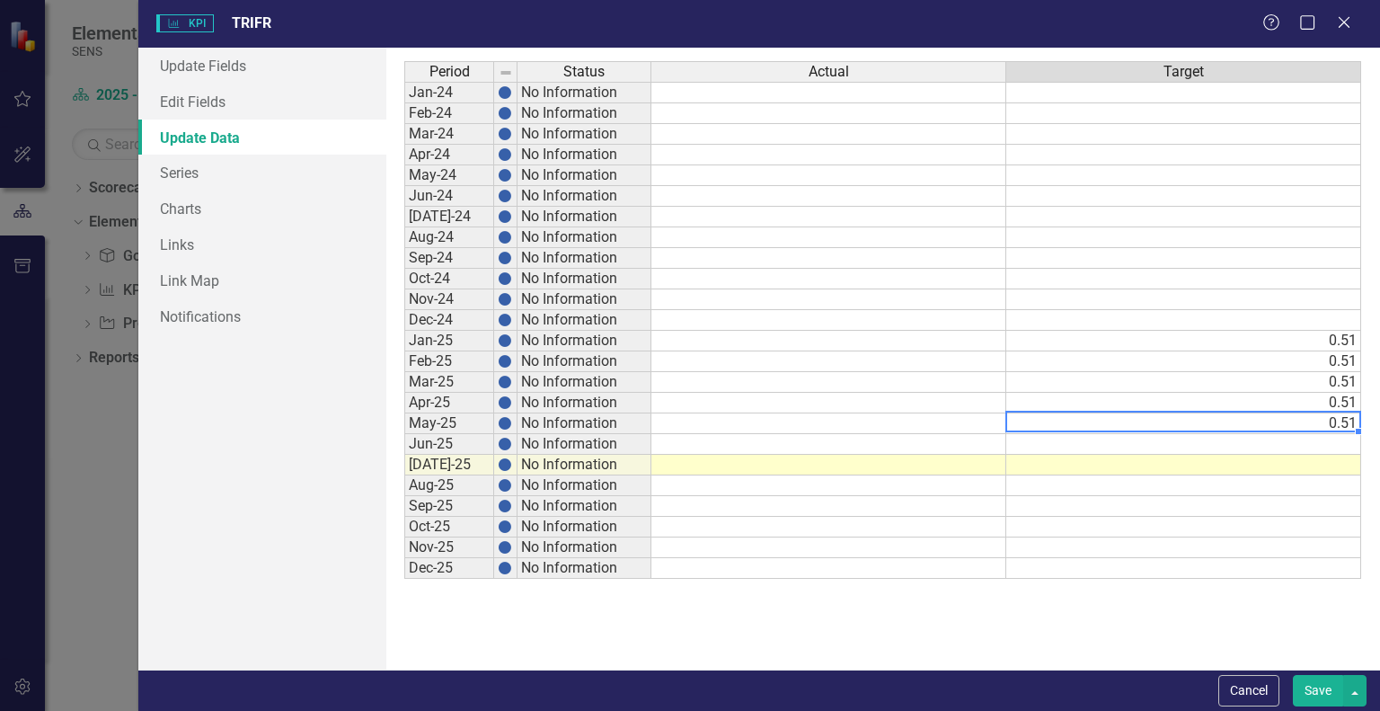
click at [1178, 442] on td at bounding box center [1183, 444] width 355 height 21
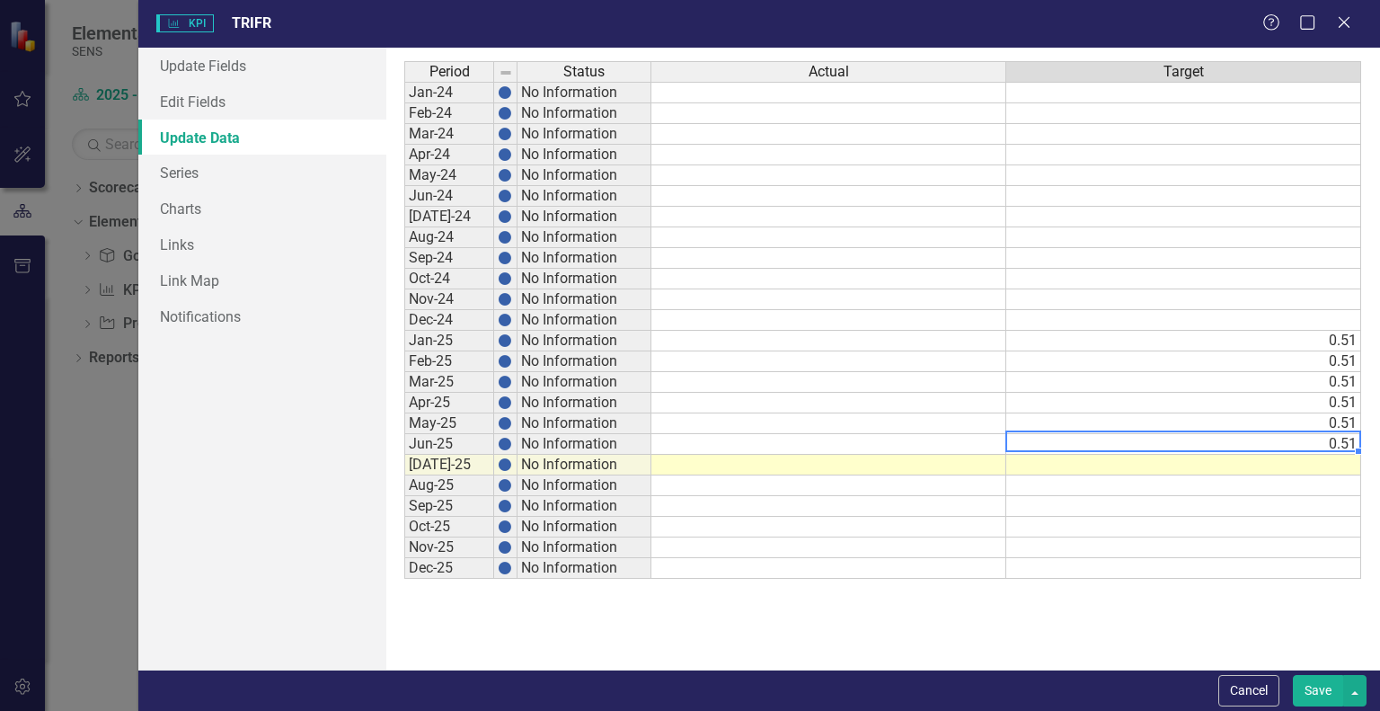
click at [1202, 468] on td at bounding box center [1183, 465] width 355 height 21
click at [1192, 484] on td at bounding box center [1183, 485] width 355 height 21
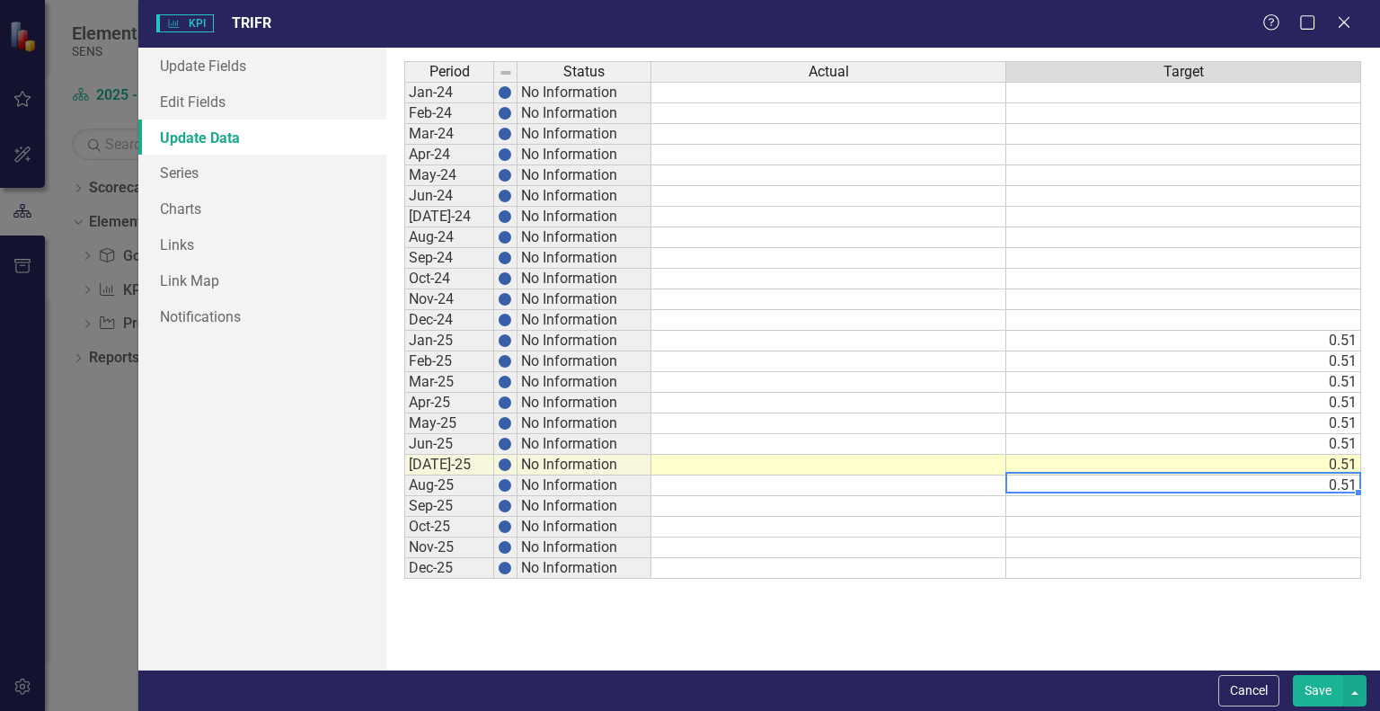
click at [1190, 502] on td at bounding box center [1183, 506] width 355 height 21
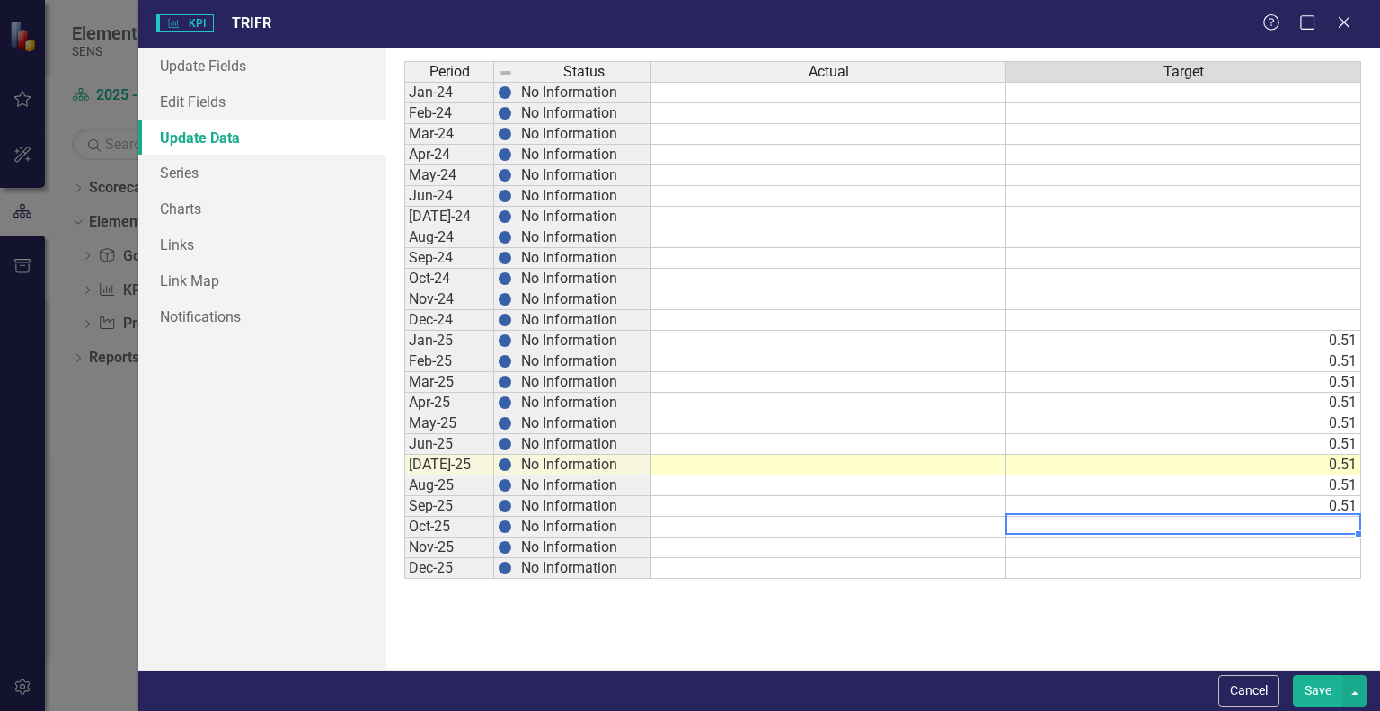
click at [1199, 527] on td at bounding box center [1183, 527] width 355 height 21
click at [1212, 547] on td at bounding box center [1183, 547] width 355 height 21
click at [1211, 563] on td at bounding box center [1183, 568] width 355 height 21
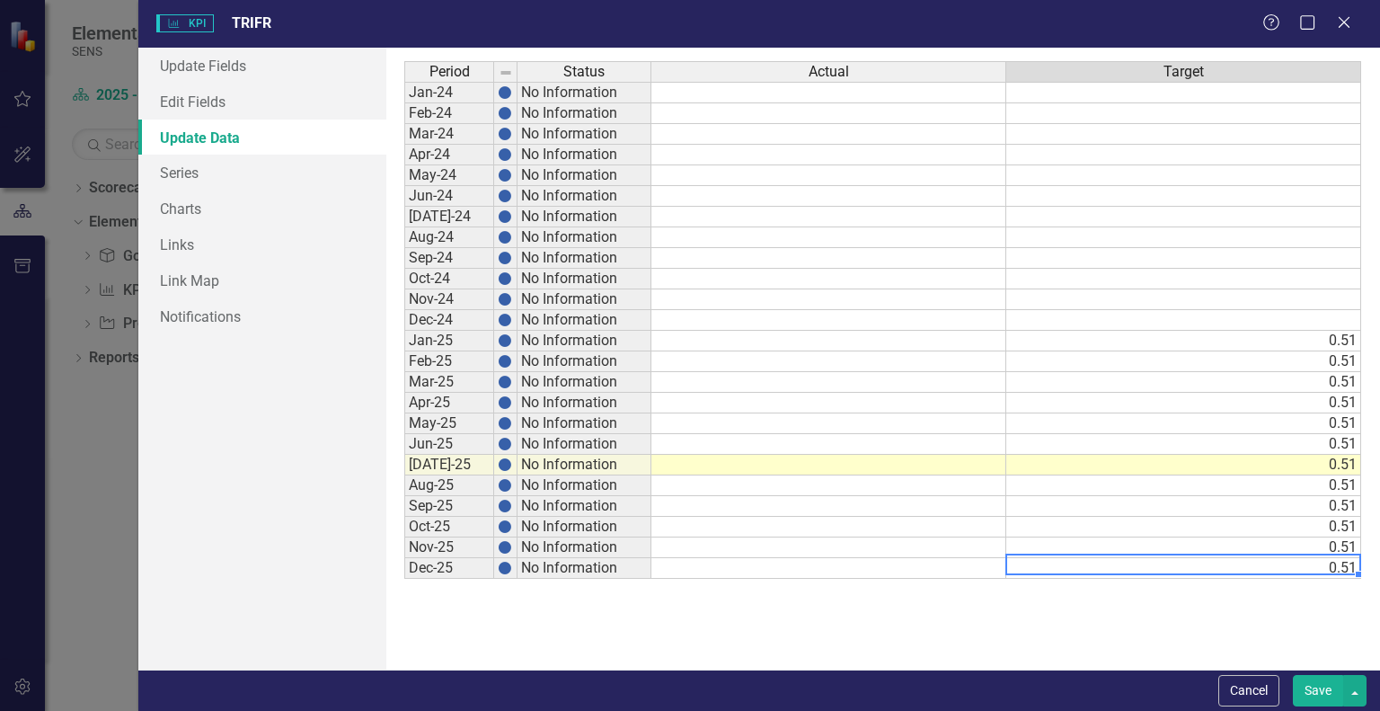
click at [802, 337] on td at bounding box center [828, 341] width 355 height 21
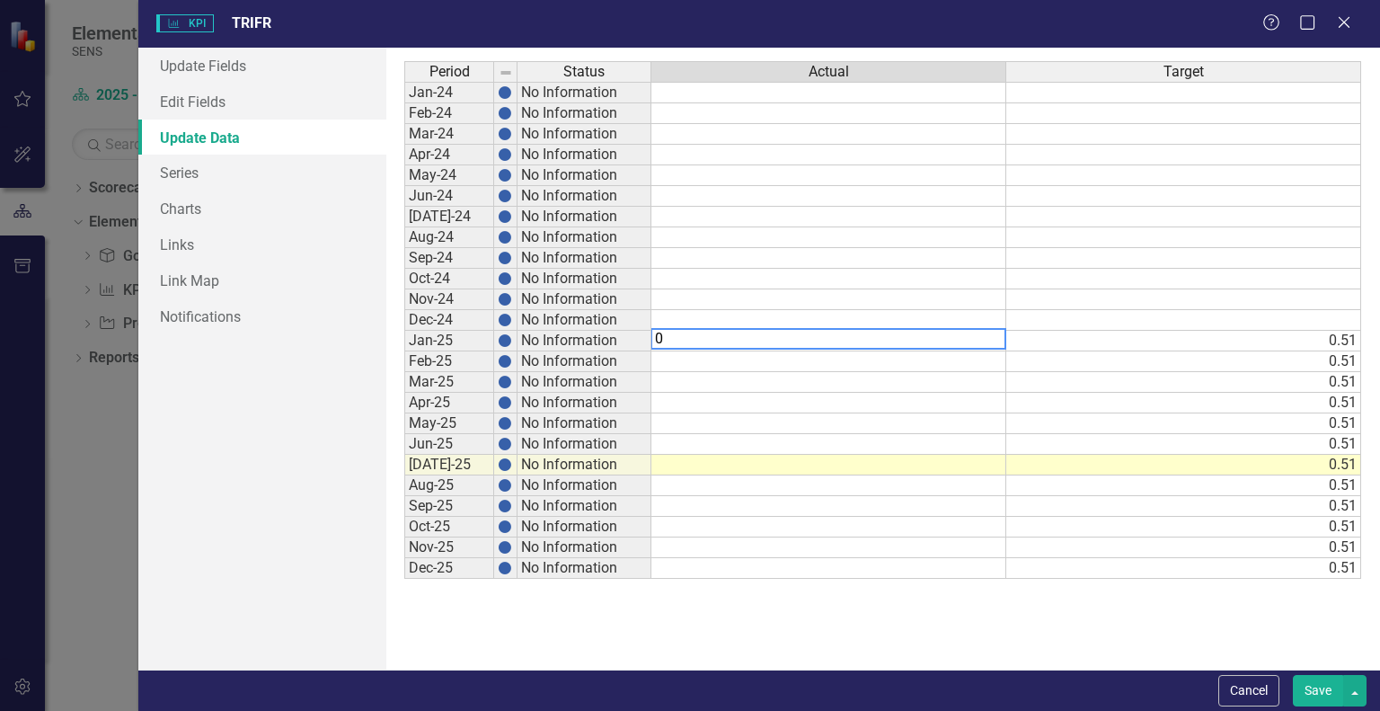
type textarea "0"
click at [872, 359] on td at bounding box center [828, 361] width 355 height 21
type textarea "0"
click at [848, 383] on td at bounding box center [828, 382] width 355 height 21
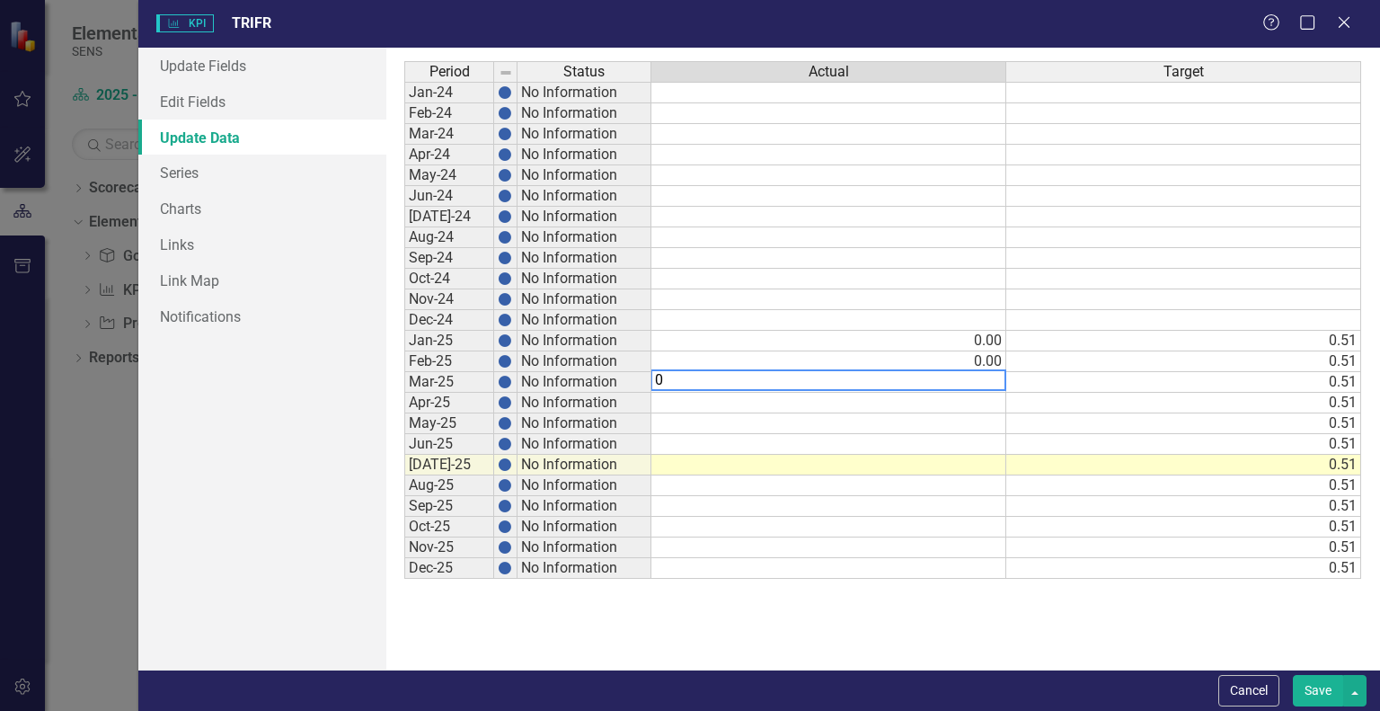
type textarea "0"
click at [826, 398] on td at bounding box center [828, 403] width 355 height 21
type textarea "0"
click at [848, 419] on td at bounding box center [828, 423] width 355 height 21
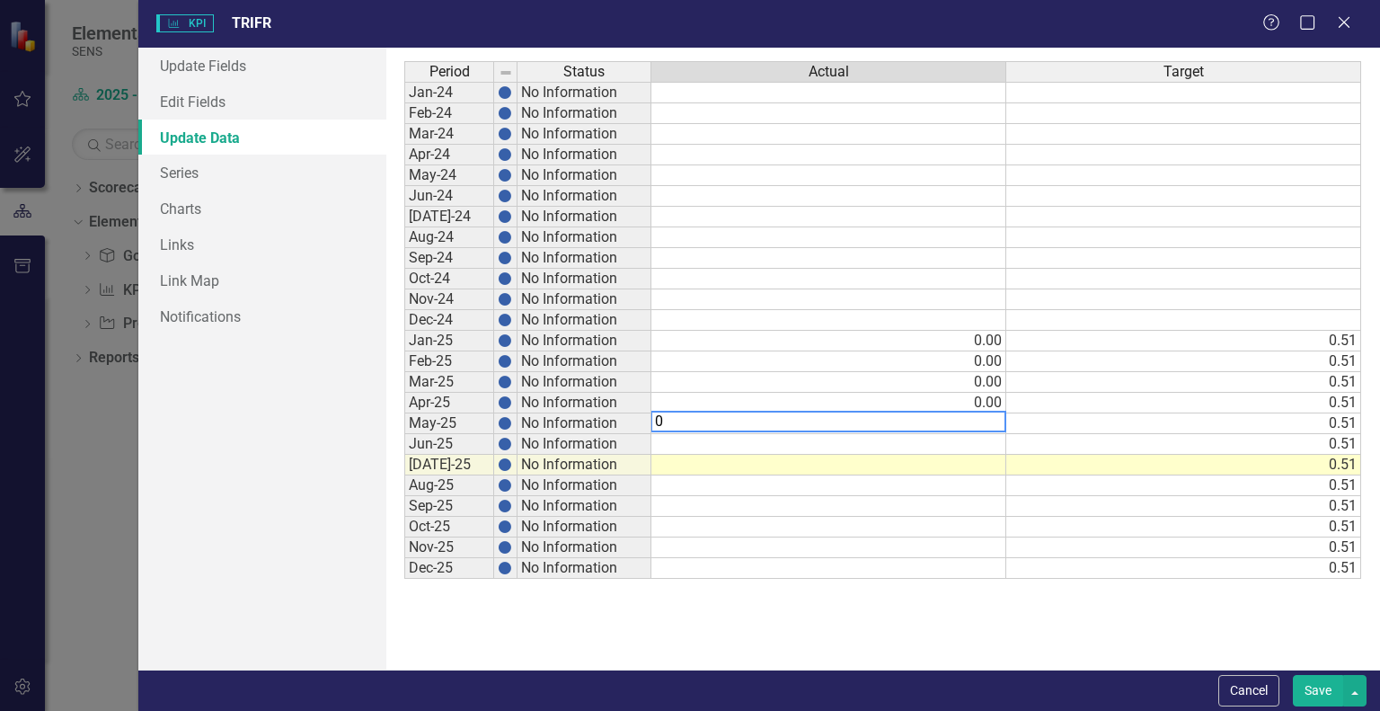
type textarea "0"
click at [877, 445] on td at bounding box center [828, 444] width 355 height 21
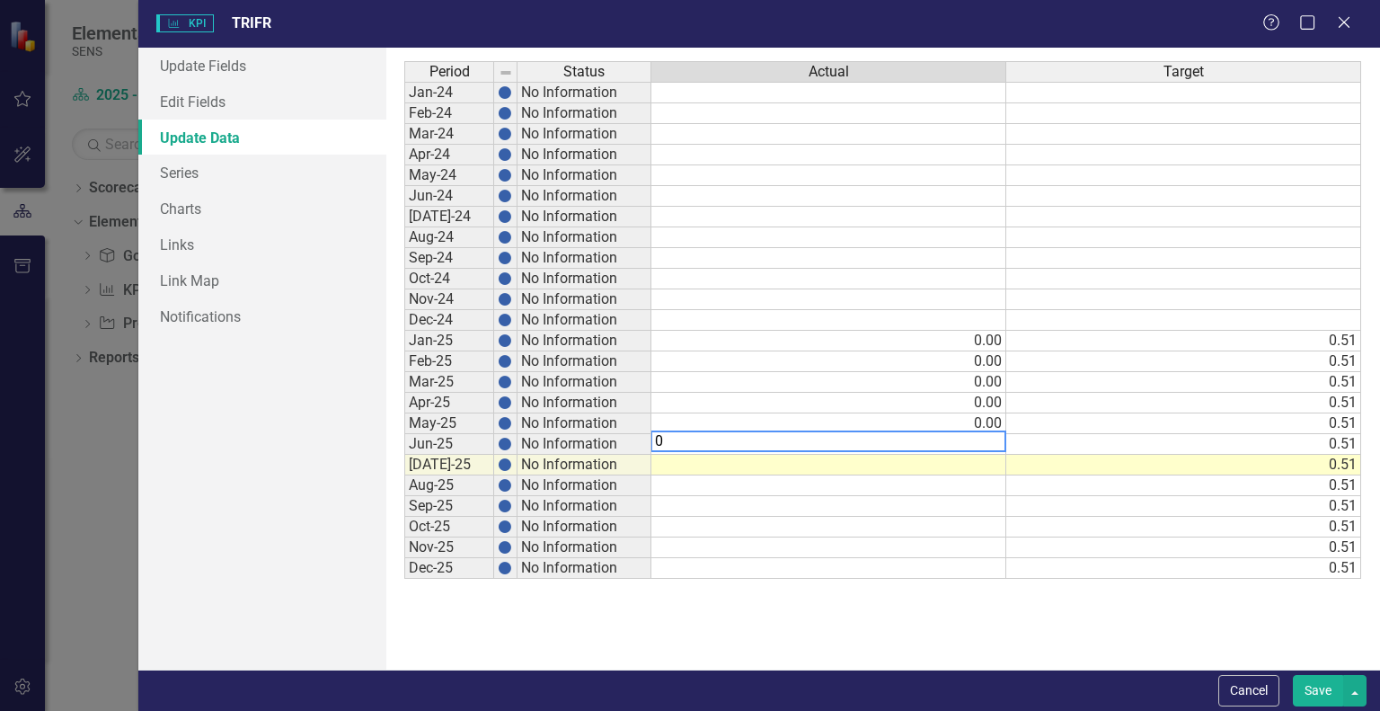
type textarea "0"
click at [879, 462] on td at bounding box center [828, 465] width 355 height 21
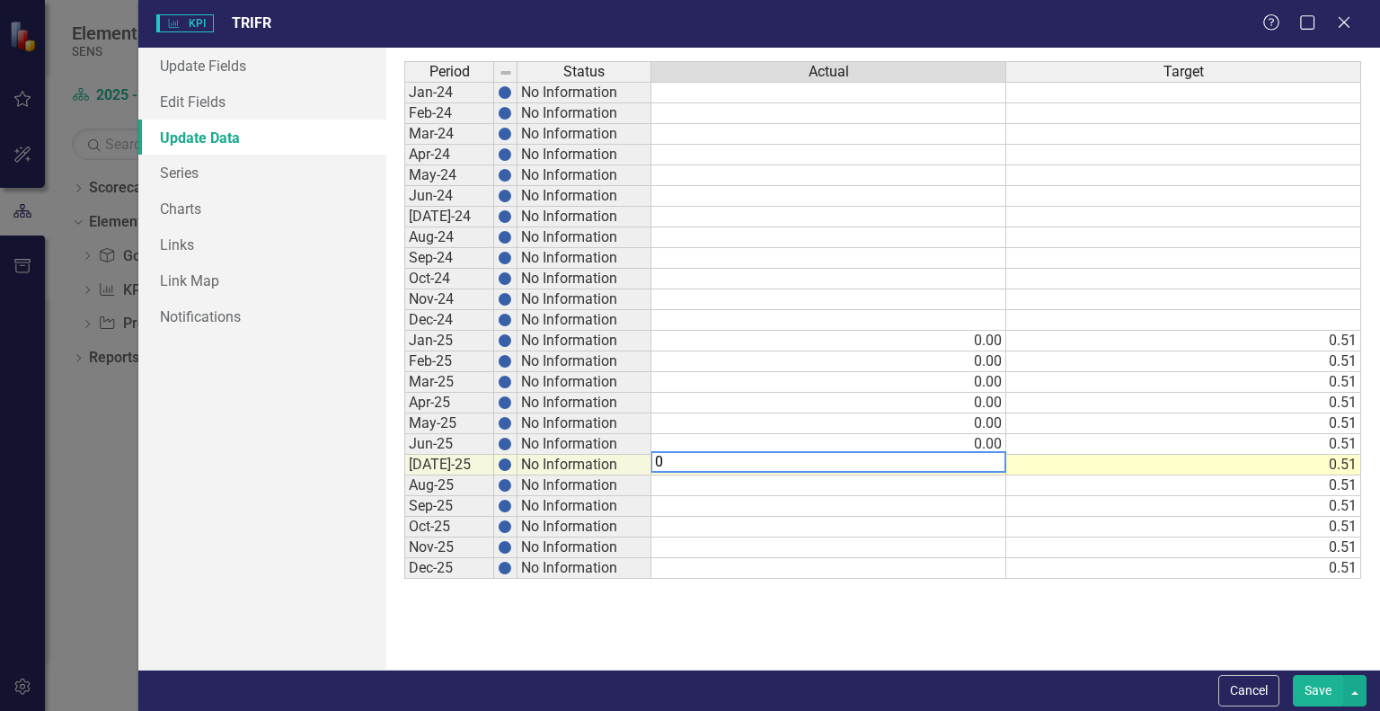
type textarea "0"
click at [887, 481] on td at bounding box center [828, 485] width 355 height 21
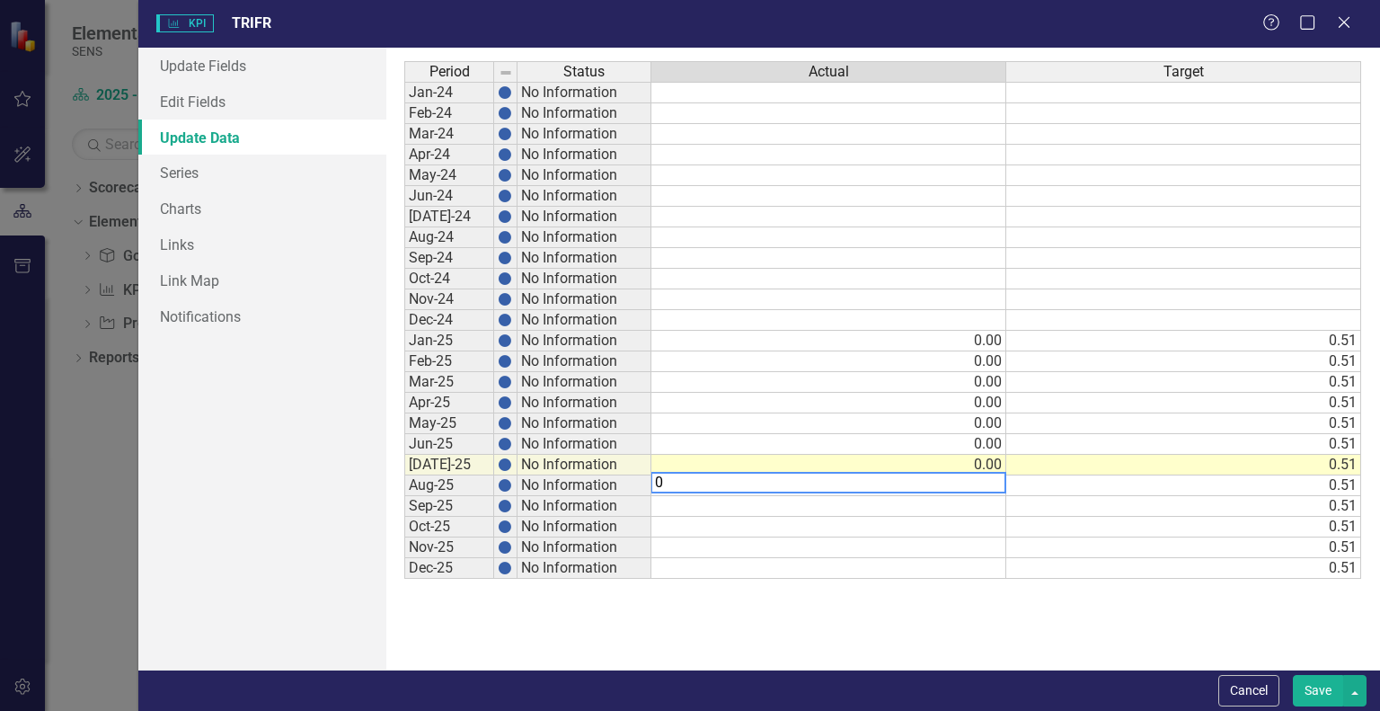
type textarea "0"
click at [891, 506] on td at bounding box center [828, 506] width 355 height 21
click at [955, 475] on td "0.00" at bounding box center [828, 485] width 355 height 21
click at [881, 589] on div "Period Status Actual Target Jan-24 No Information Feb-24 No Information Mar-24 …" at bounding box center [882, 358] width 957 height 595
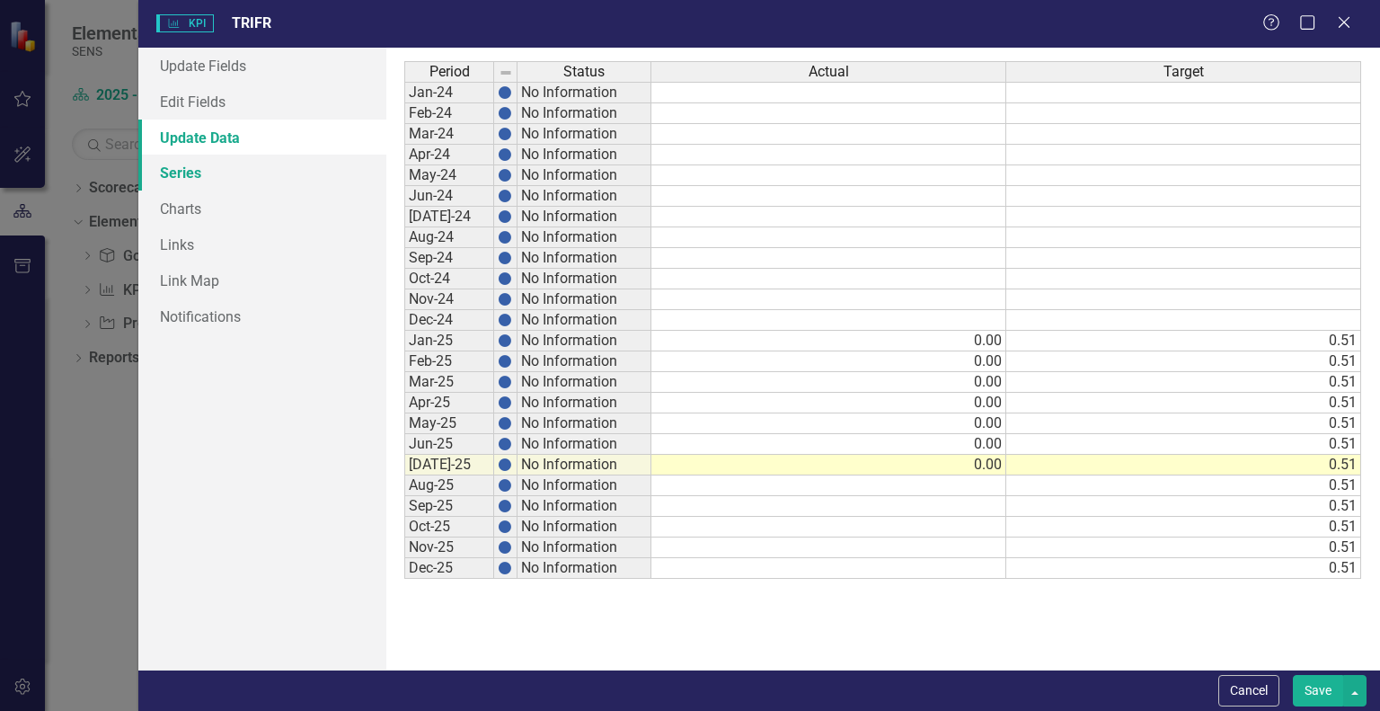
click at [190, 173] on link "Series" at bounding box center [262, 173] width 248 height 36
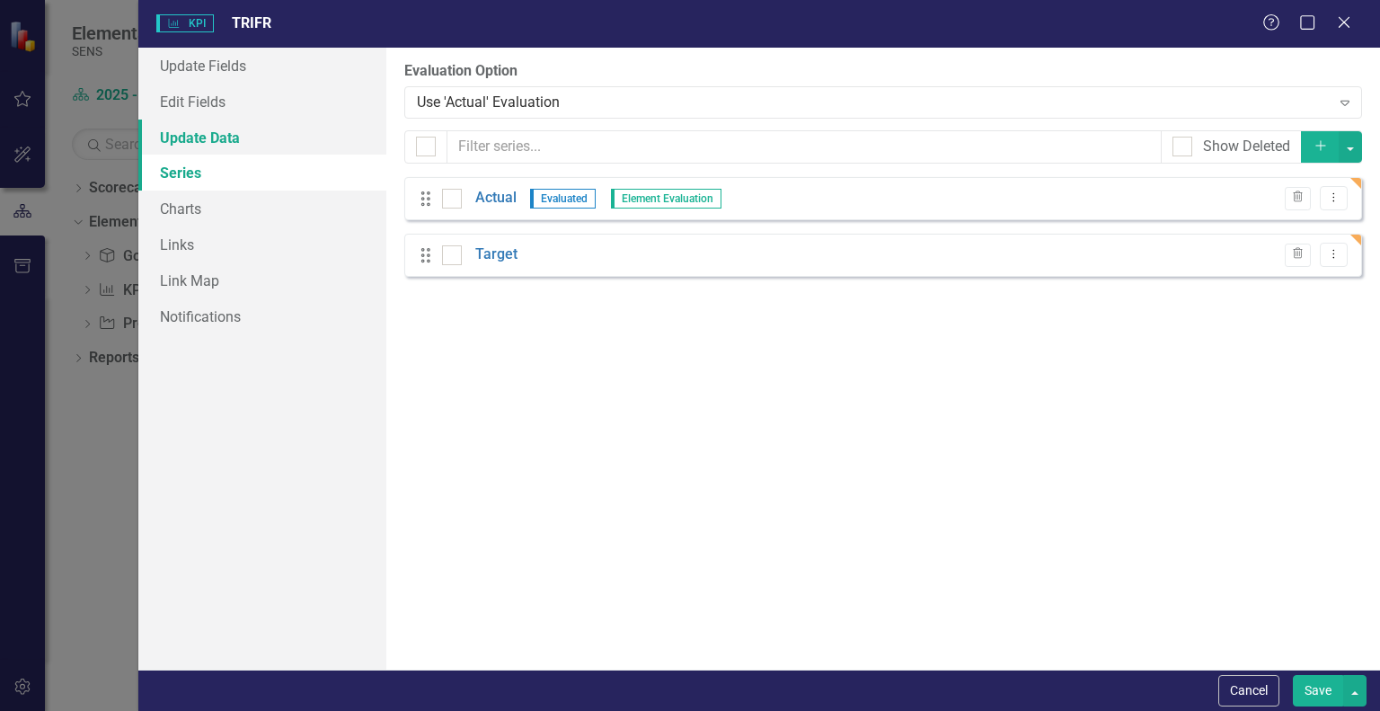
click at [190, 146] on link "Update Data" at bounding box center [262, 138] width 248 height 36
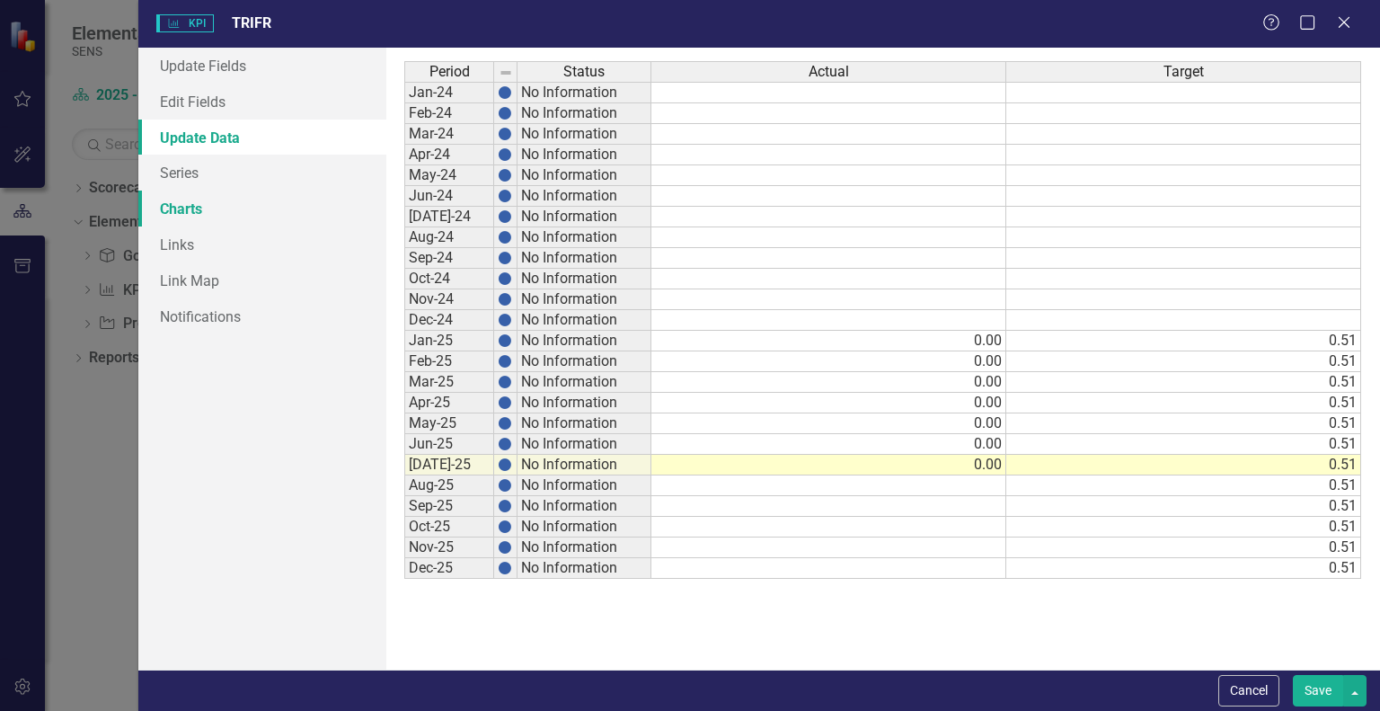
click at [180, 218] on link "Charts" at bounding box center [262, 208] width 248 height 36
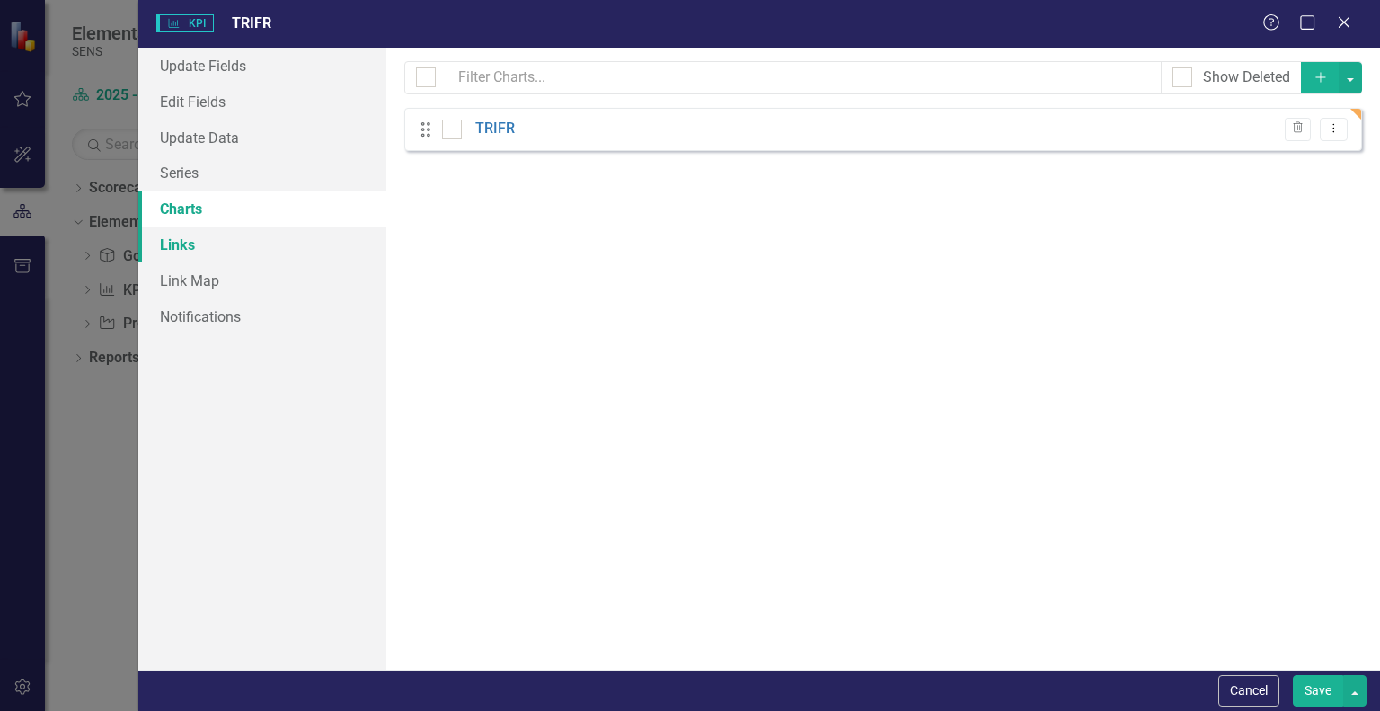
click at [187, 246] on link "Links" at bounding box center [262, 244] width 248 height 36
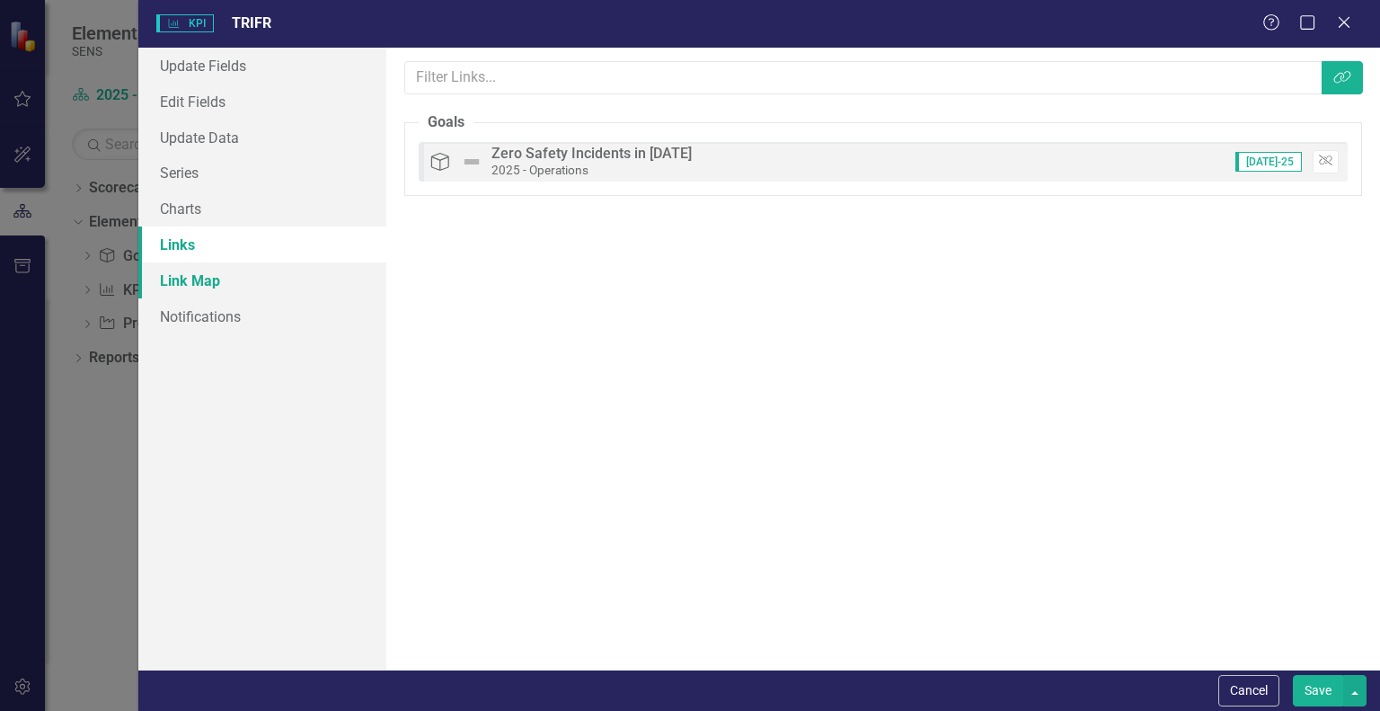
click at [179, 281] on link "Link Map" at bounding box center [262, 280] width 248 height 36
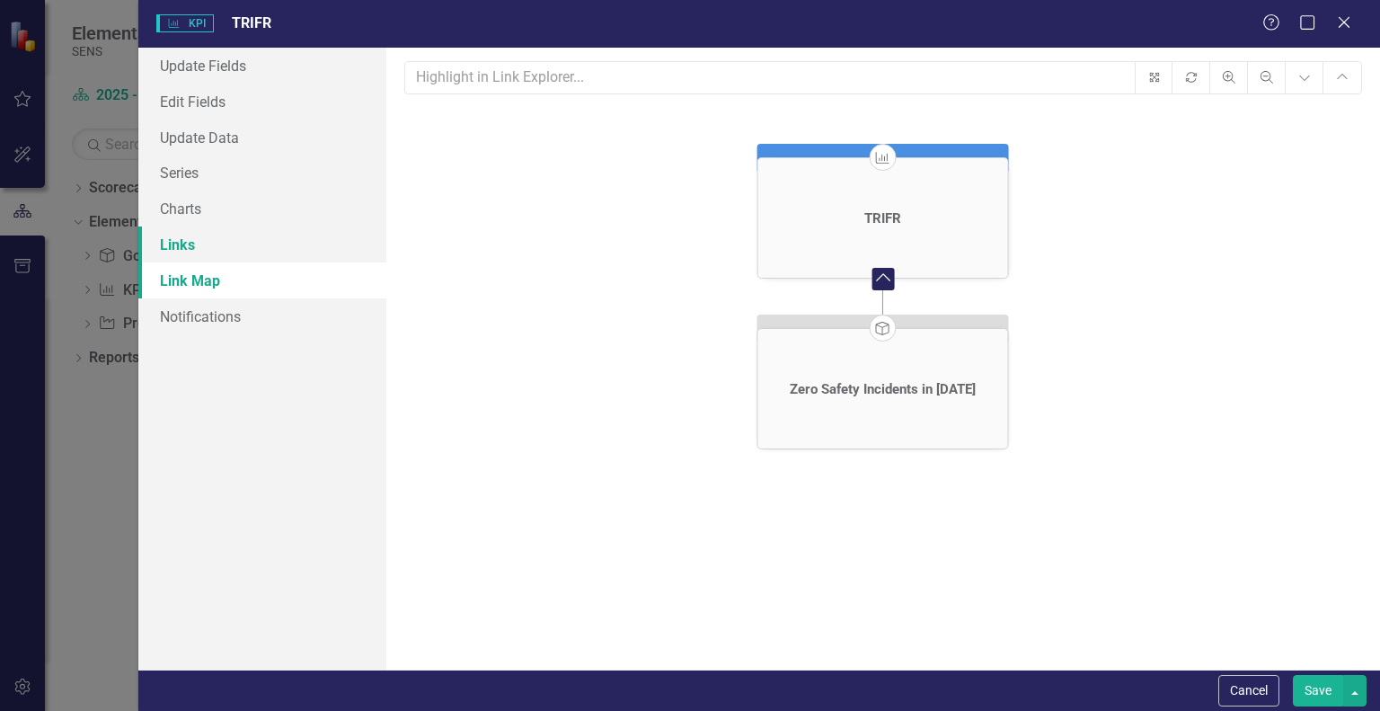
click at [196, 247] on link "Links" at bounding box center [262, 244] width 248 height 36
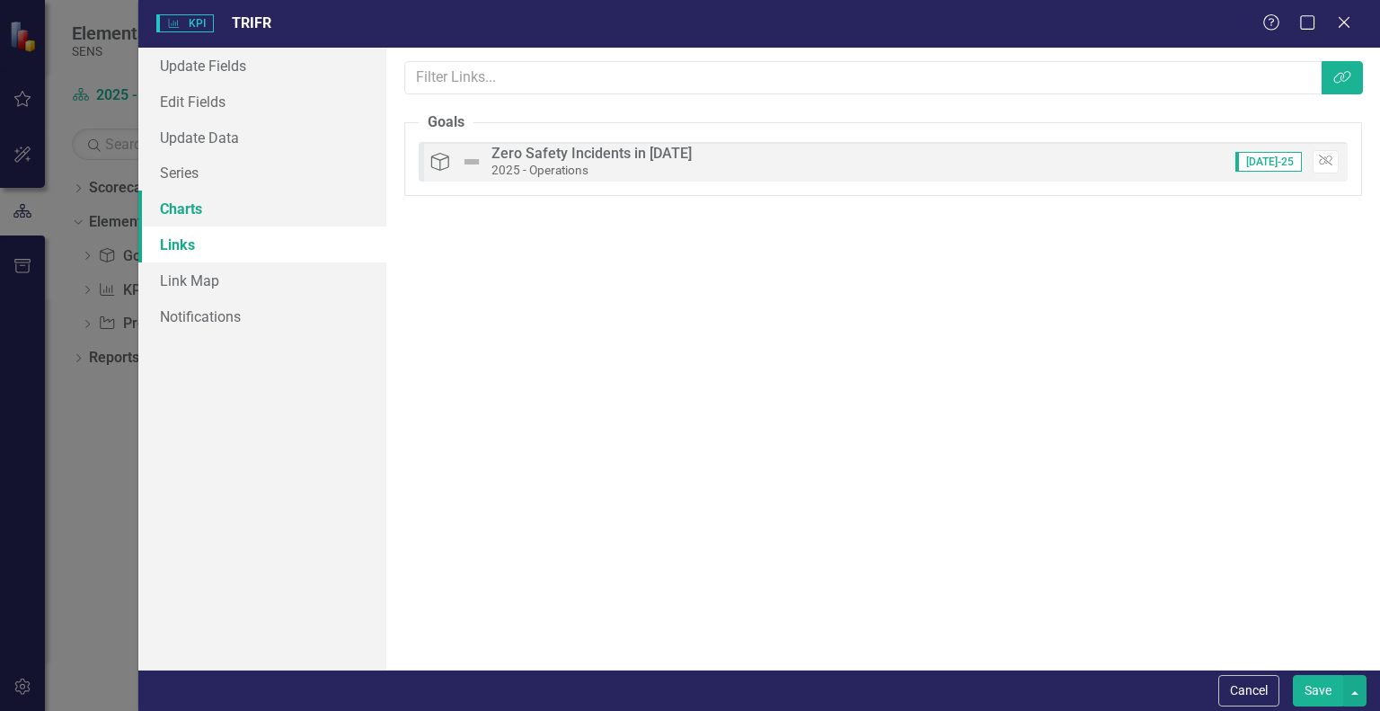
click at [201, 205] on link "Charts" at bounding box center [262, 208] width 248 height 36
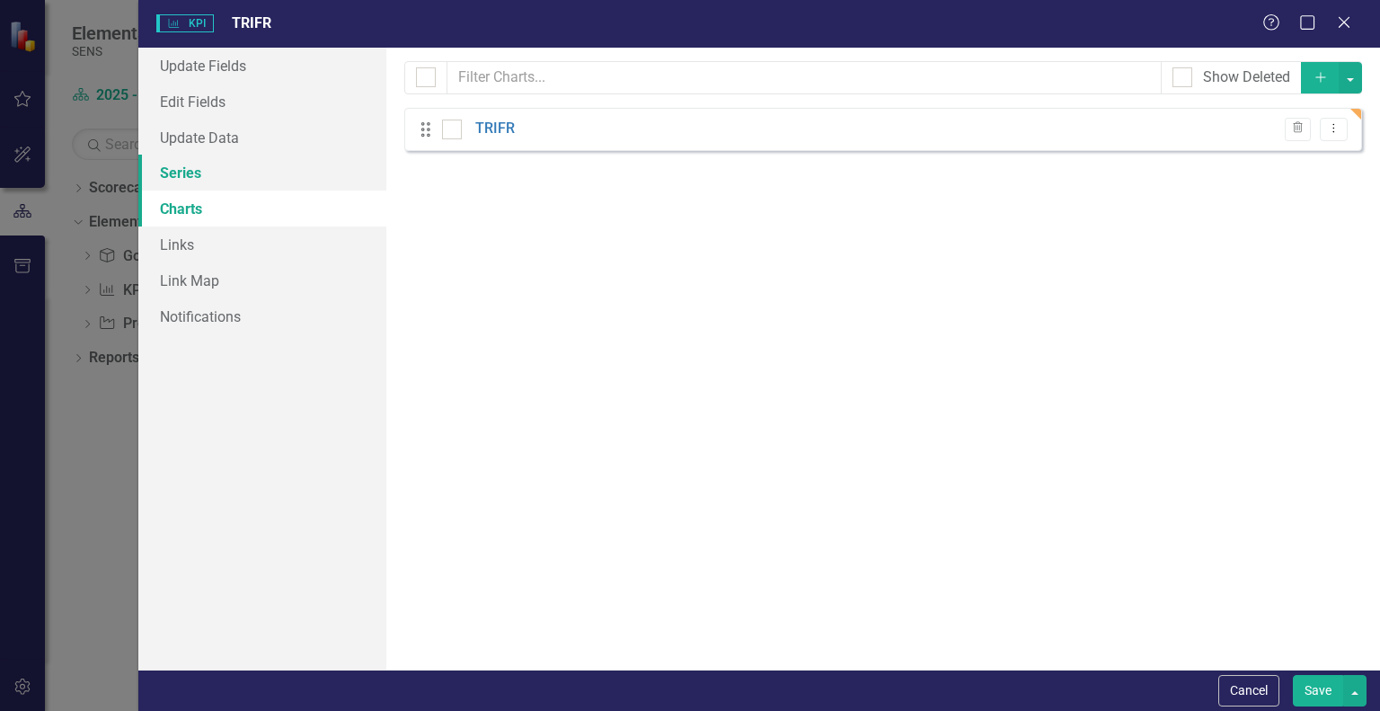
click at [192, 175] on link "Series" at bounding box center [262, 173] width 248 height 36
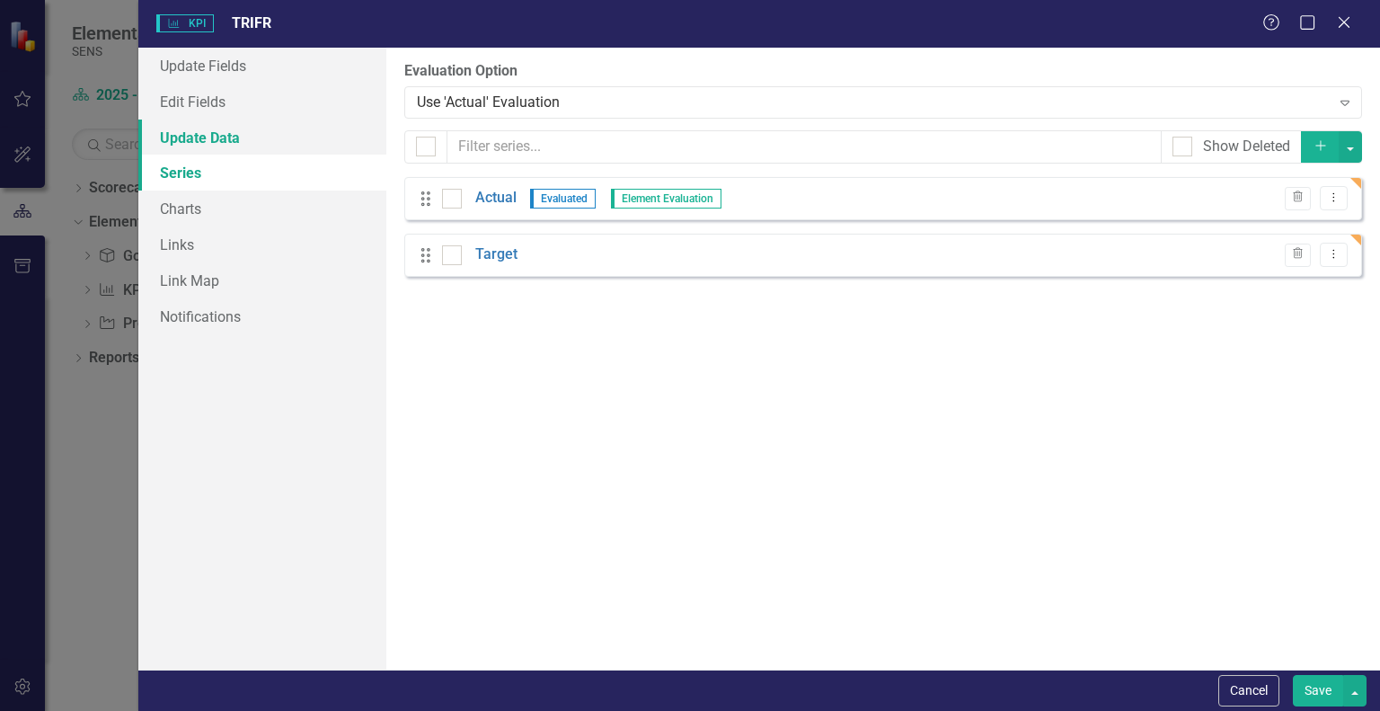
click at [201, 141] on link "Update Data" at bounding box center [262, 138] width 248 height 36
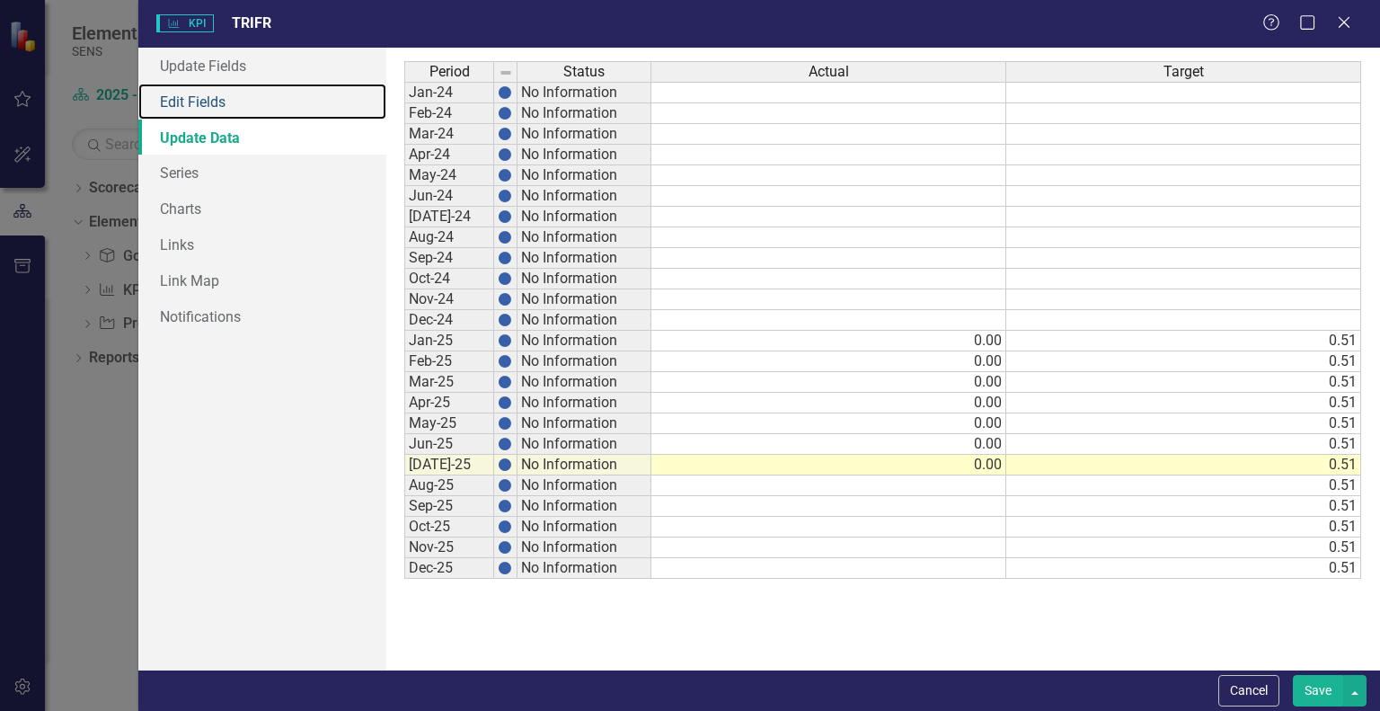
click at [198, 118] on link "Edit Fields" at bounding box center [262, 102] width 248 height 36
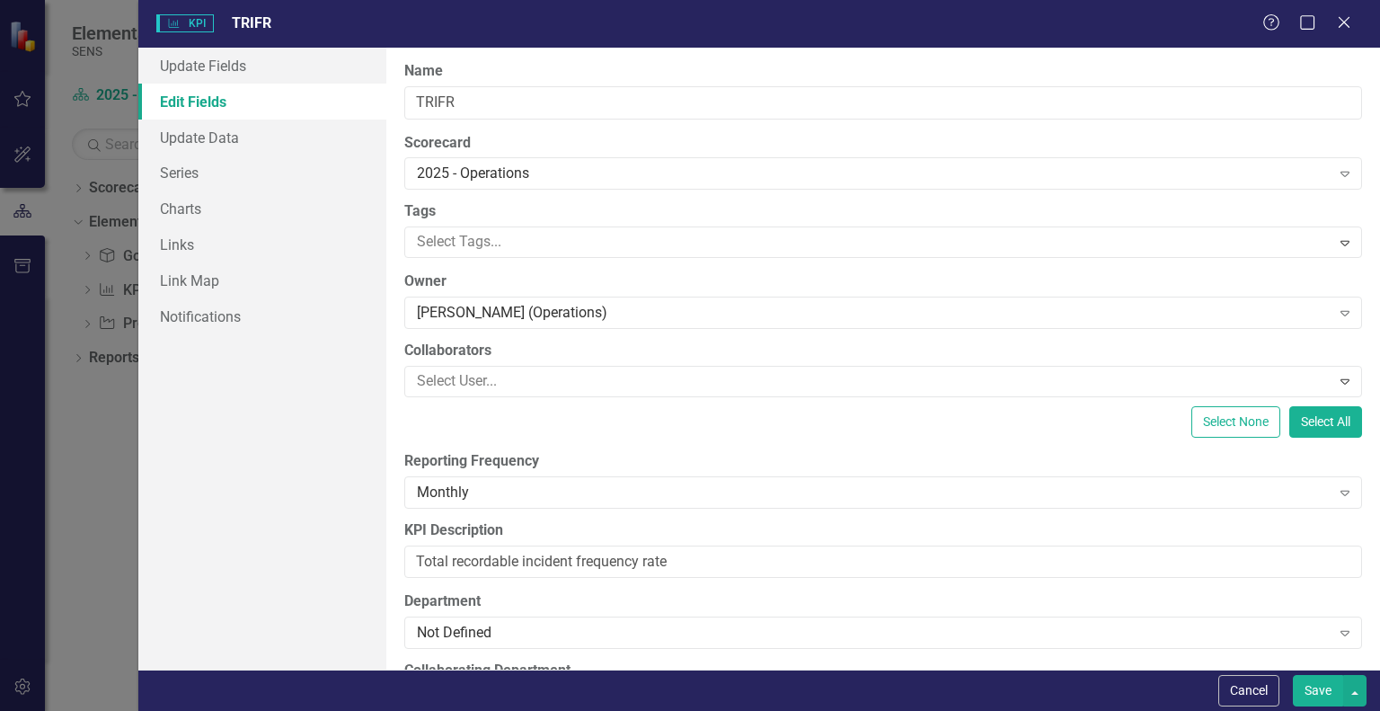
click at [1323, 689] on button "Save" at bounding box center [1318, 690] width 50 height 31
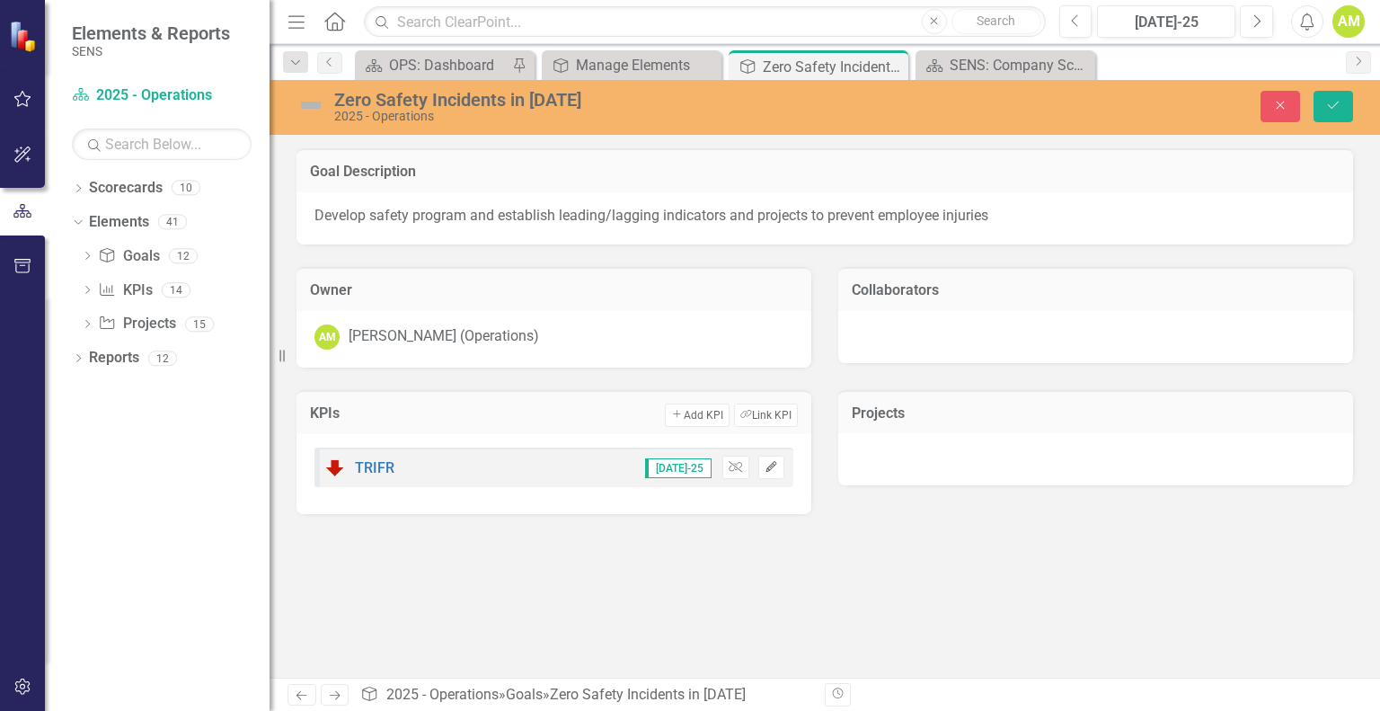
click at [773, 471] on button "Edit" at bounding box center [771, 467] width 26 height 23
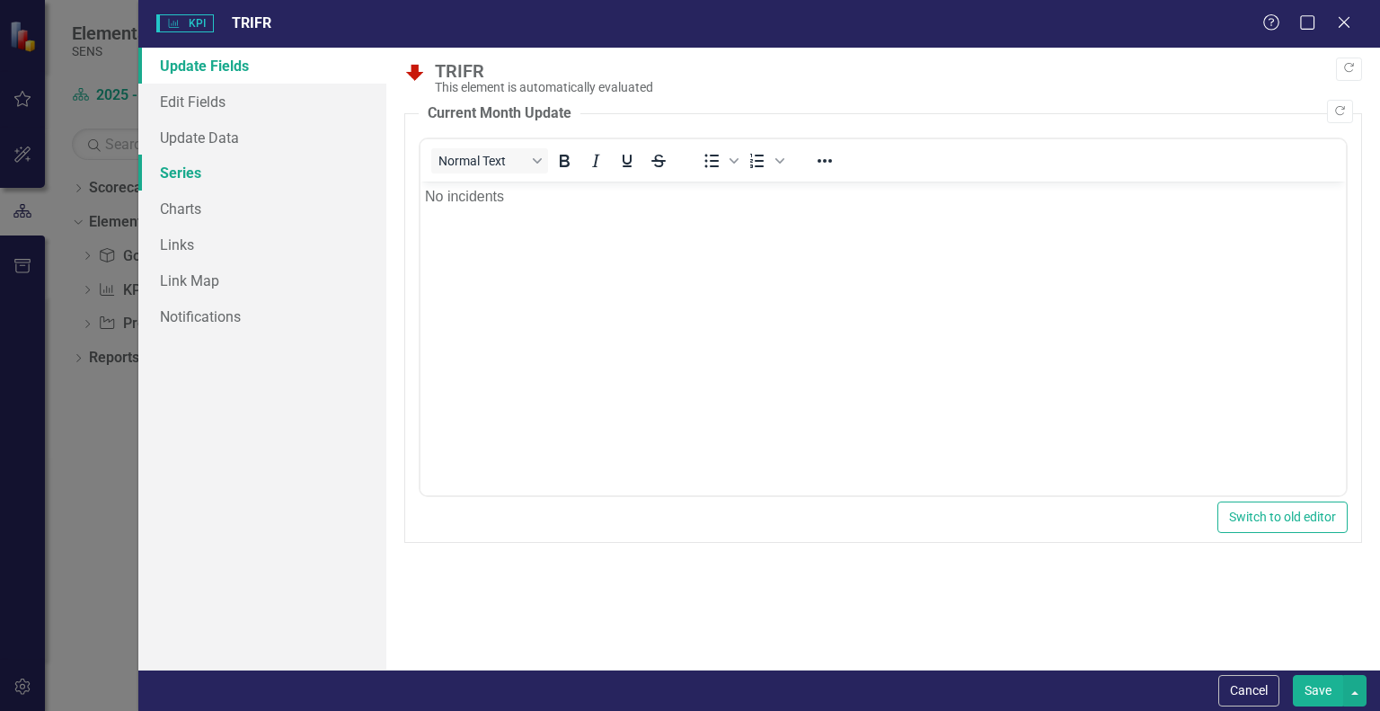
click at [180, 168] on link "Series" at bounding box center [262, 173] width 248 height 36
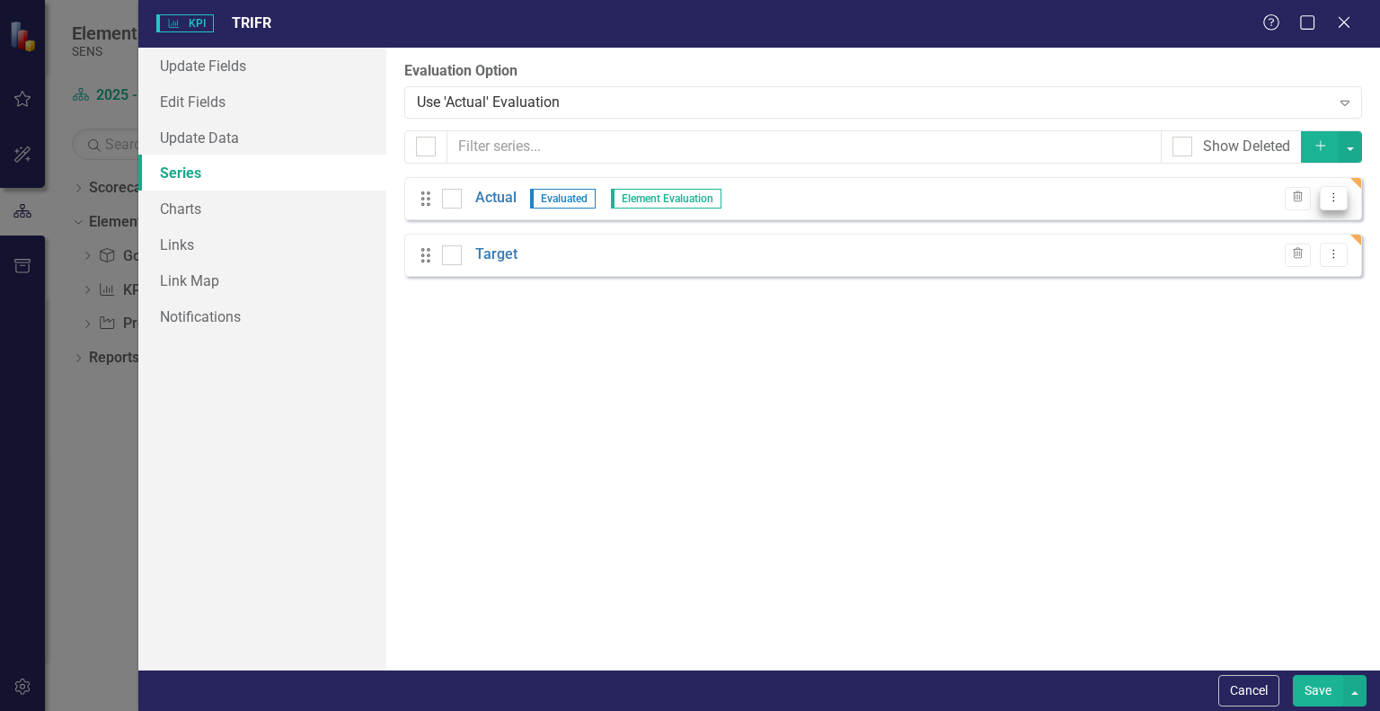
click at [1337, 203] on icon "Dropdown Menu" at bounding box center [1333, 197] width 15 height 12
click at [615, 361] on div "From this page, you can add, edit, delete, or duplicate the measure series for …" at bounding box center [883, 359] width 994 height 622
click at [1335, 251] on icon "Dropdown Menu" at bounding box center [1333, 254] width 15 height 12
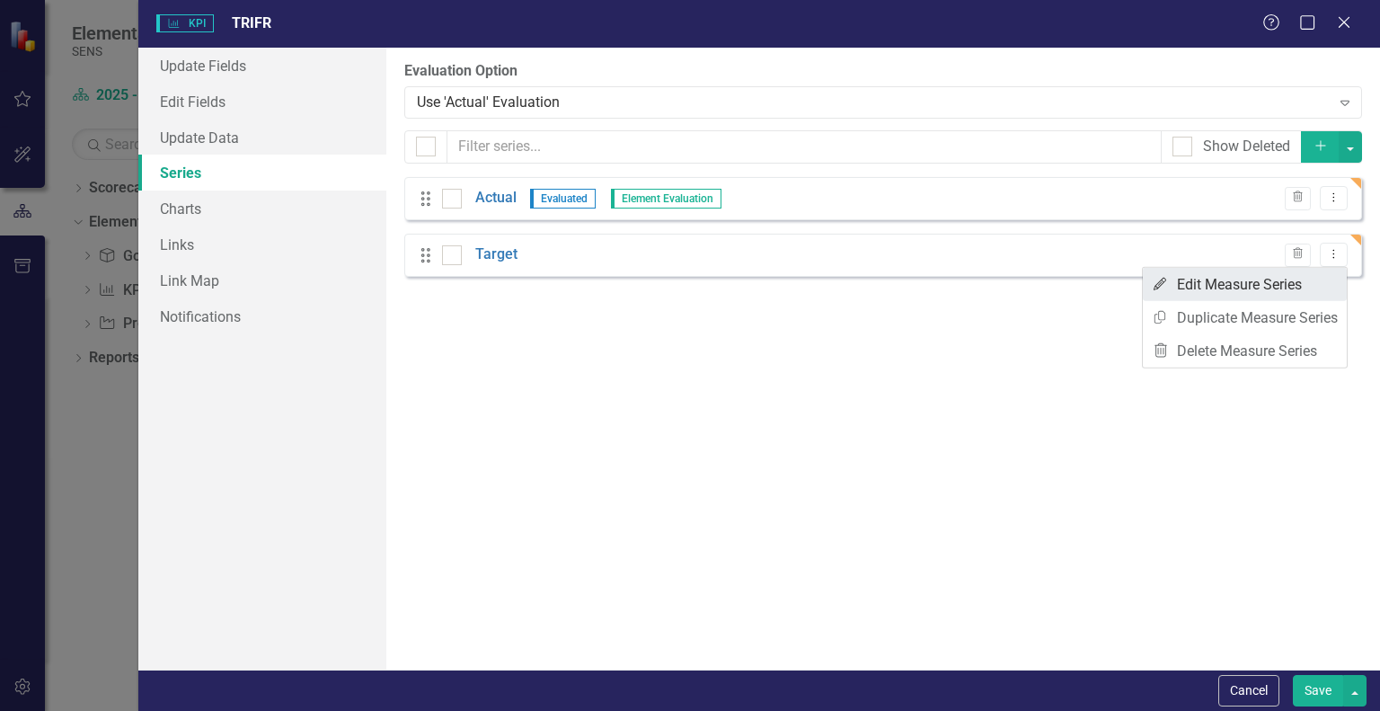
click at [1253, 279] on link "Edit Edit Measure Series" at bounding box center [1245, 284] width 204 height 33
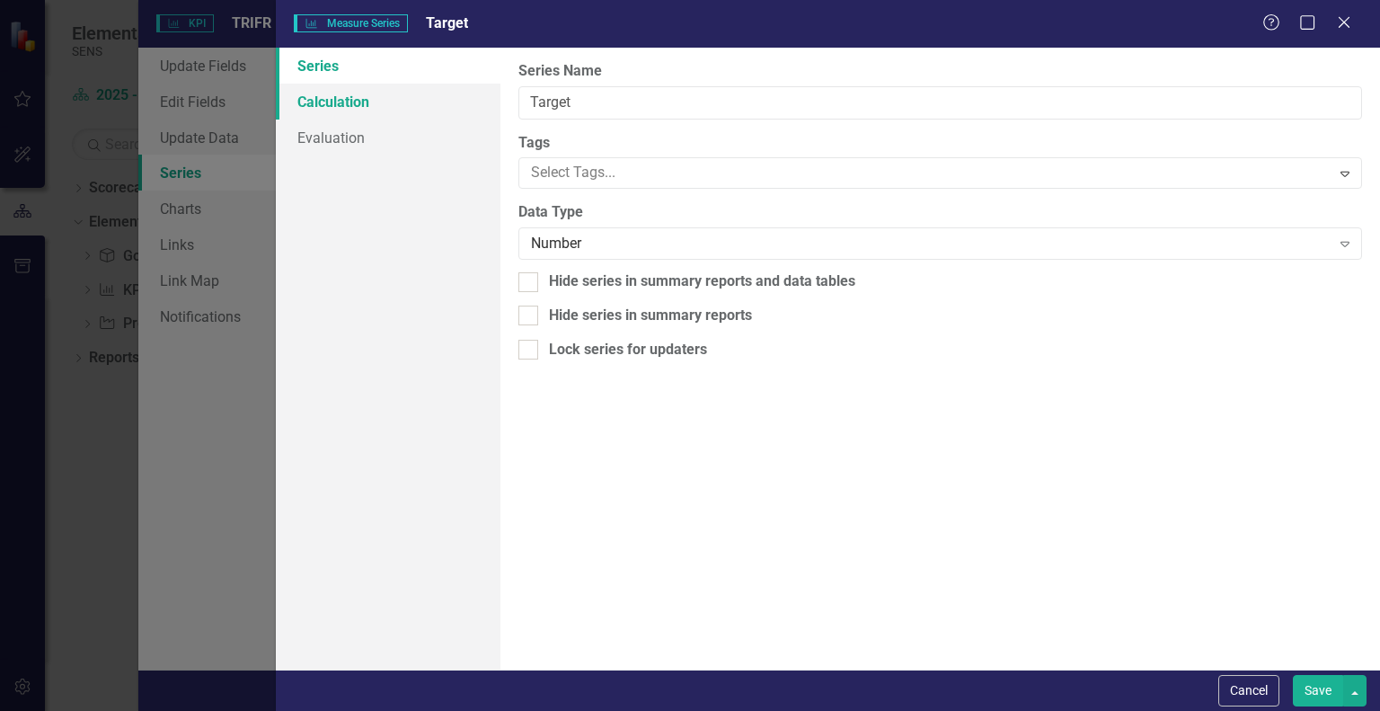
click at [349, 111] on link "Calculation" at bounding box center [388, 102] width 225 height 36
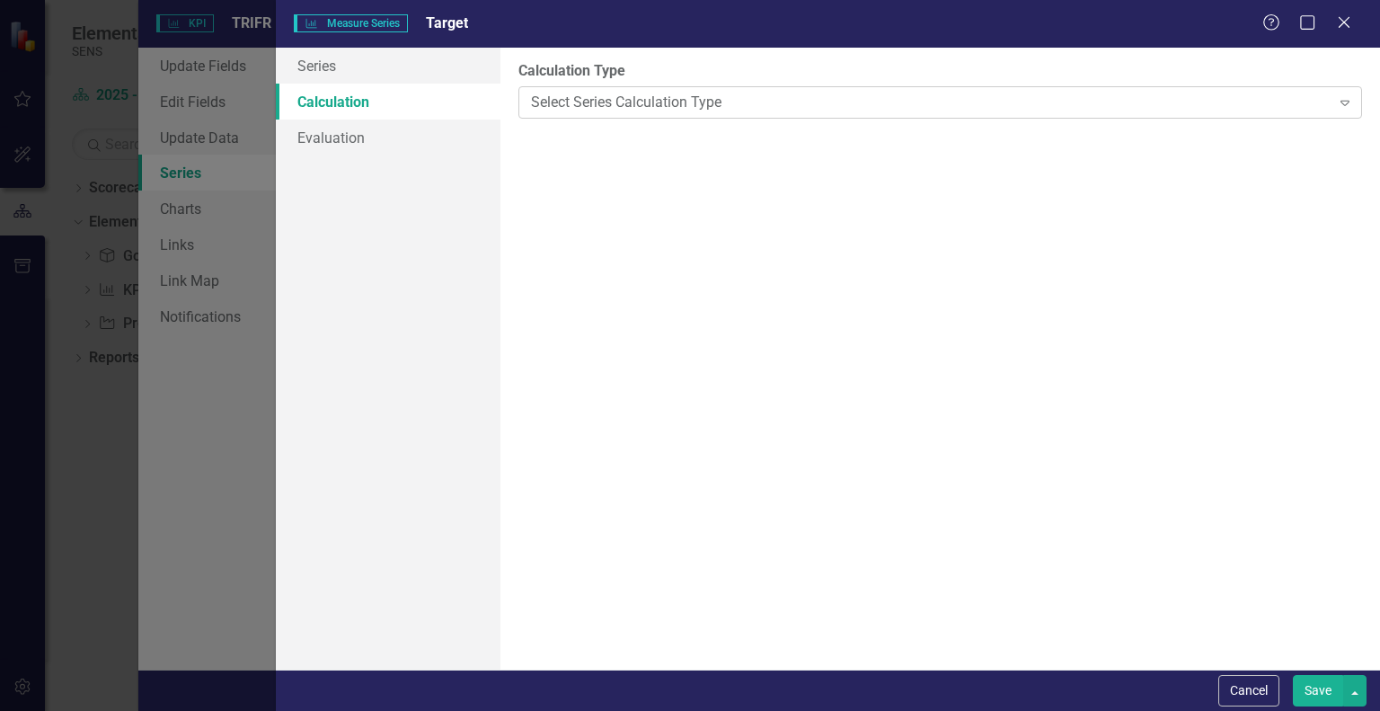
click at [602, 109] on div "Select Series Calculation Type" at bounding box center [930, 102] width 799 height 21
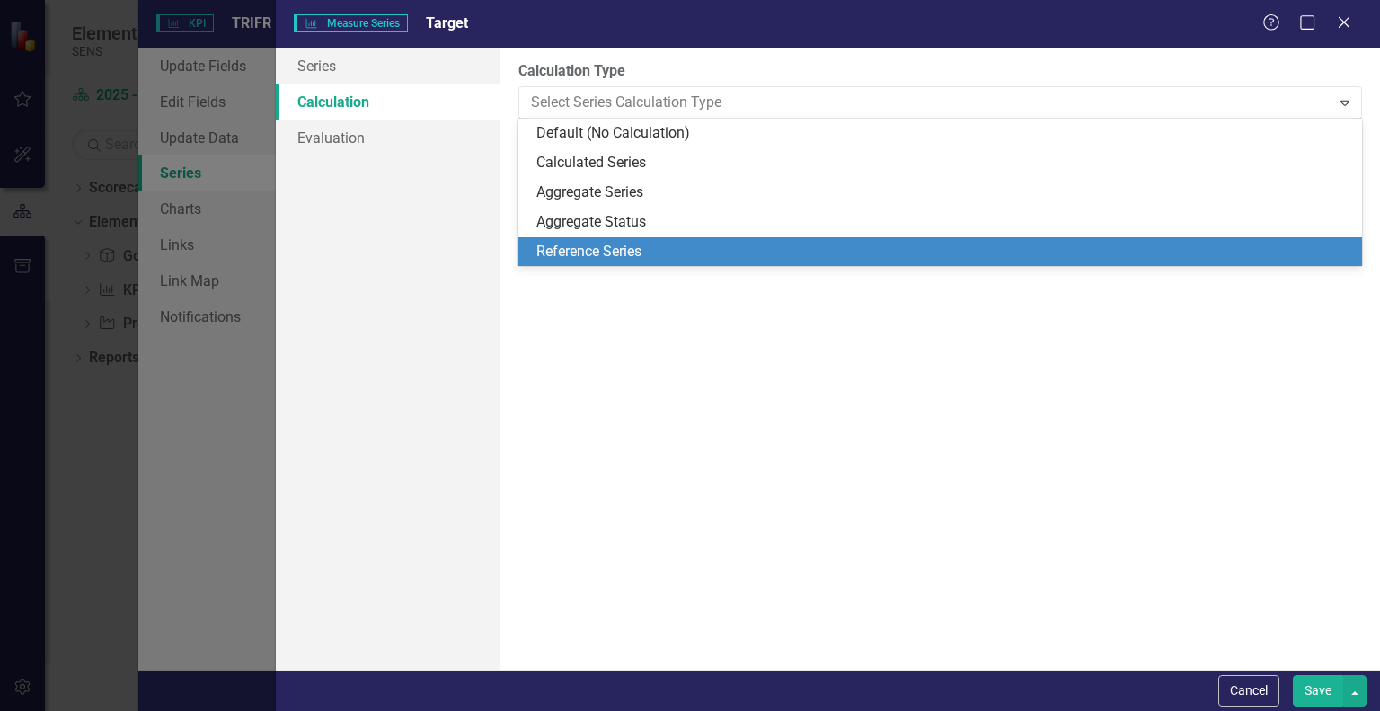
click at [618, 338] on div "By default, series in ClearPoint are not calculated. So, if you leave the form …" at bounding box center [940, 359] width 880 height 622
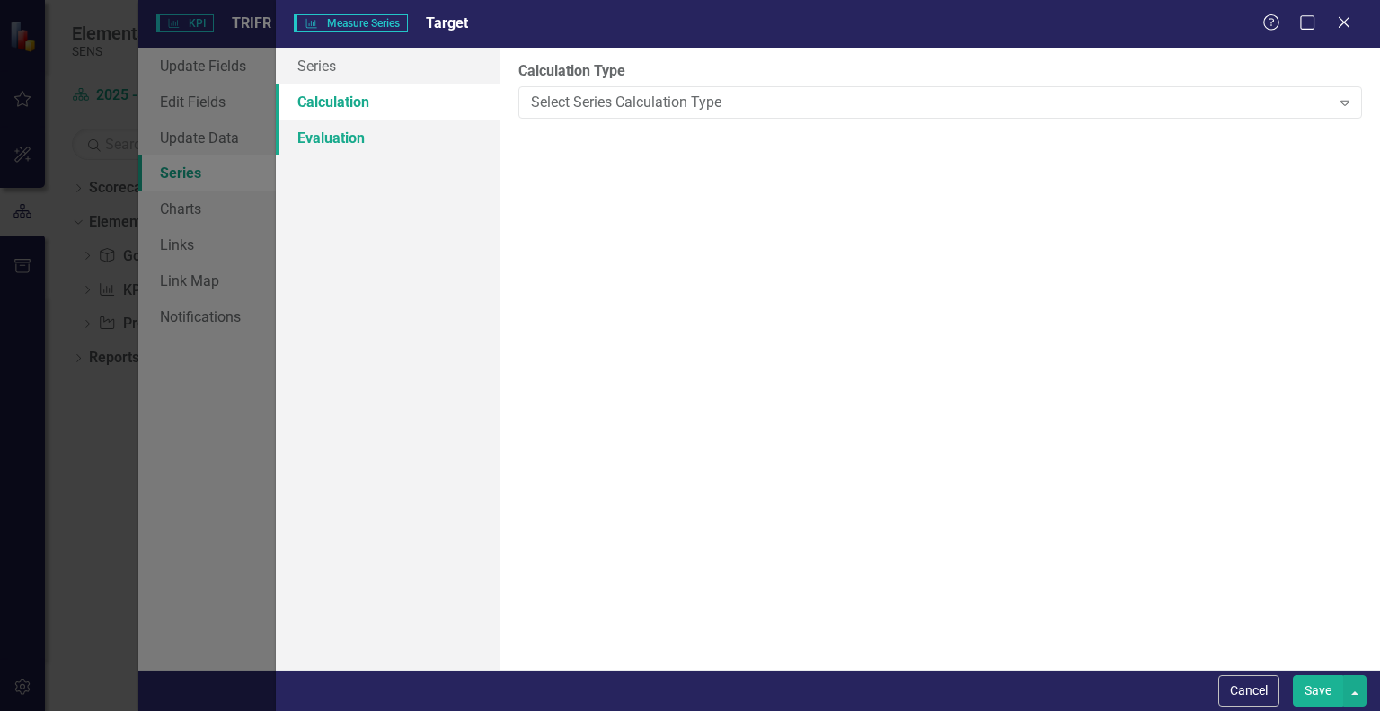
click at [352, 147] on link "Evaluation" at bounding box center [388, 138] width 225 height 36
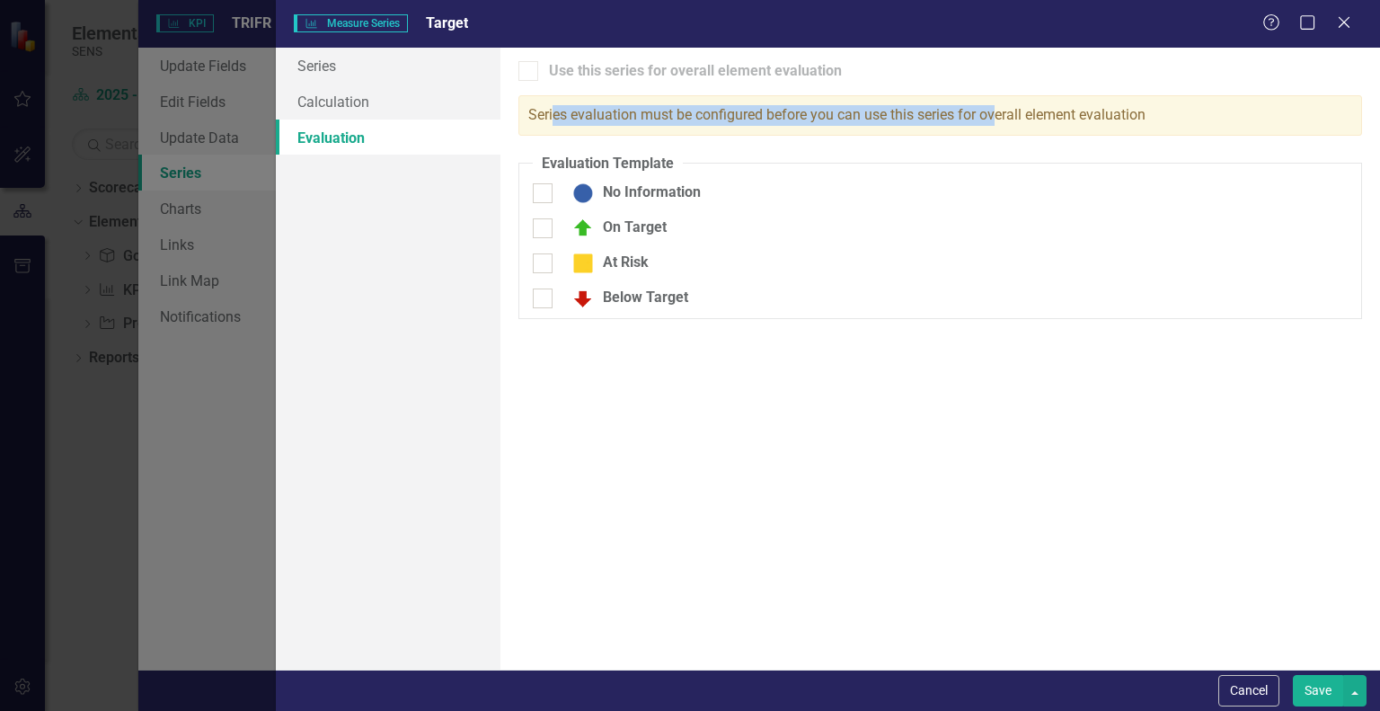
drag, startPoint x: 554, startPoint y: 118, endPoint x: 1000, endPoint y: 120, distance: 445.7
click at [1000, 120] on div "Series evaluation must be configured before you can use this series for overall…" at bounding box center [940, 115] width 844 height 40
click at [1053, 124] on div "Series evaluation must be configured before you can use this series for overall…" at bounding box center [940, 115] width 844 height 40
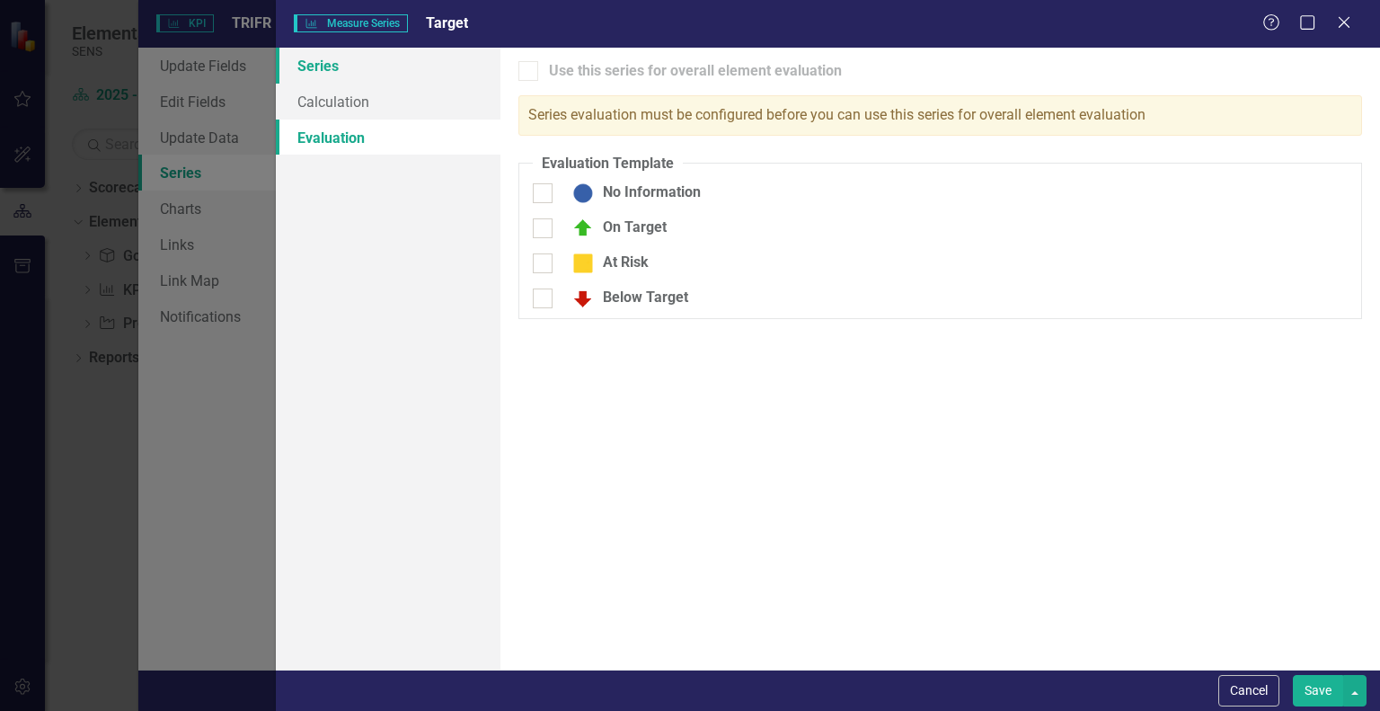
click at [330, 66] on link "Series" at bounding box center [388, 66] width 225 height 36
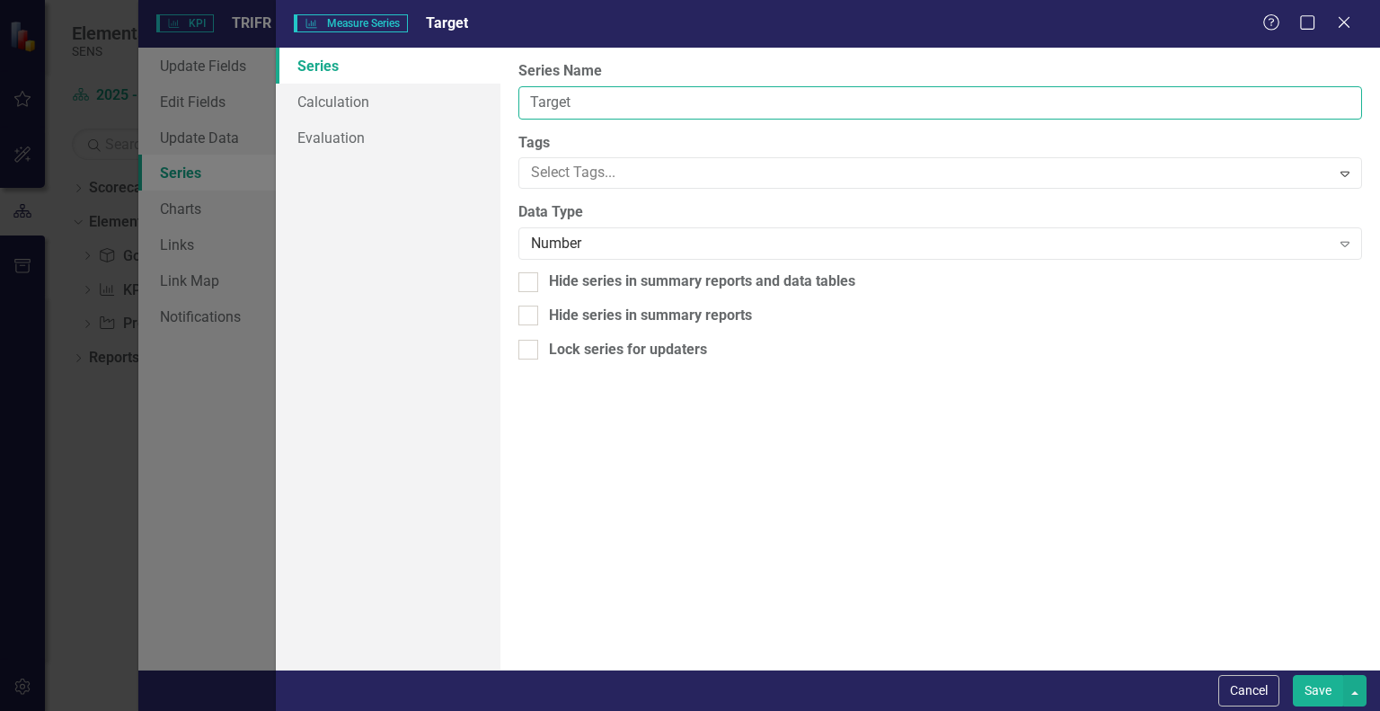
click at [550, 103] on input "Target" at bounding box center [940, 102] width 844 height 33
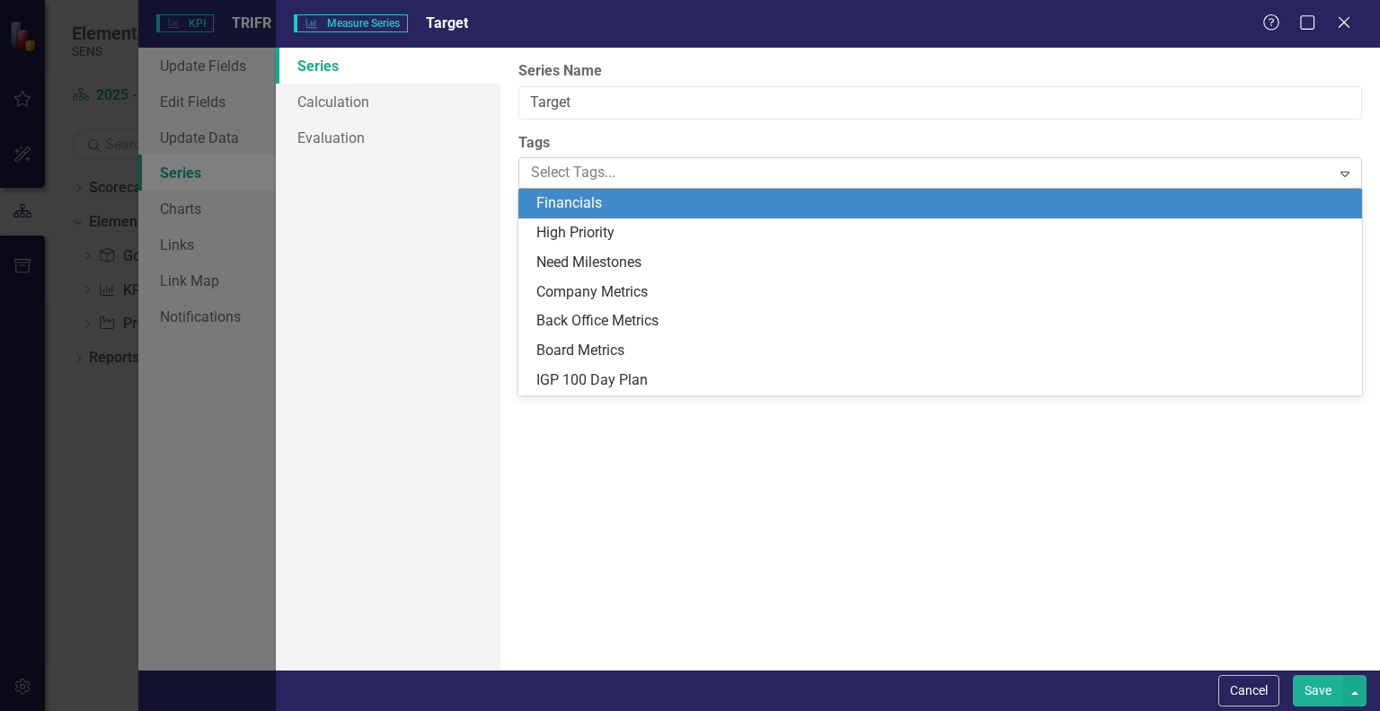
click at [563, 178] on div at bounding box center [927, 173] width 806 height 24
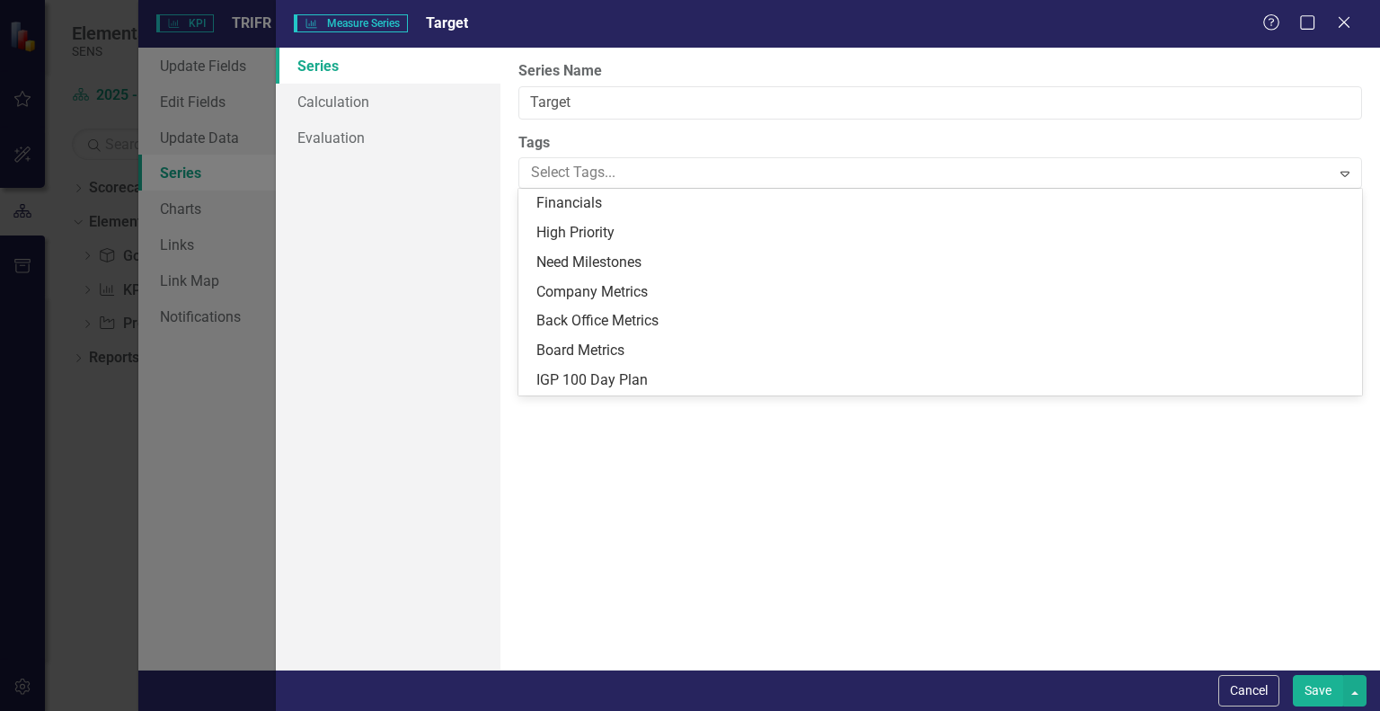
click at [438, 198] on div "Series Calculation Evaluation" at bounding box center [388, 359] width 225 height 622
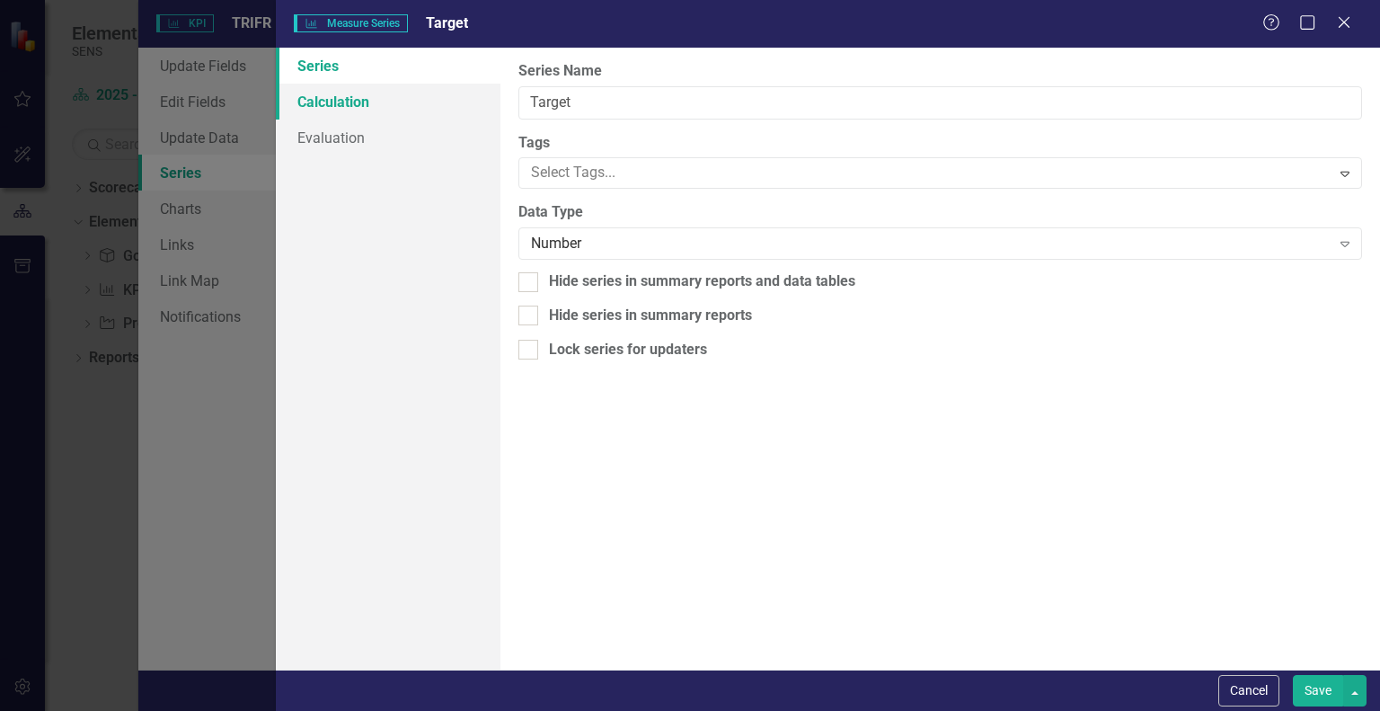
click at [320, 114] on link "Calculation" at bounding box center [388, 102] width 225 height 36
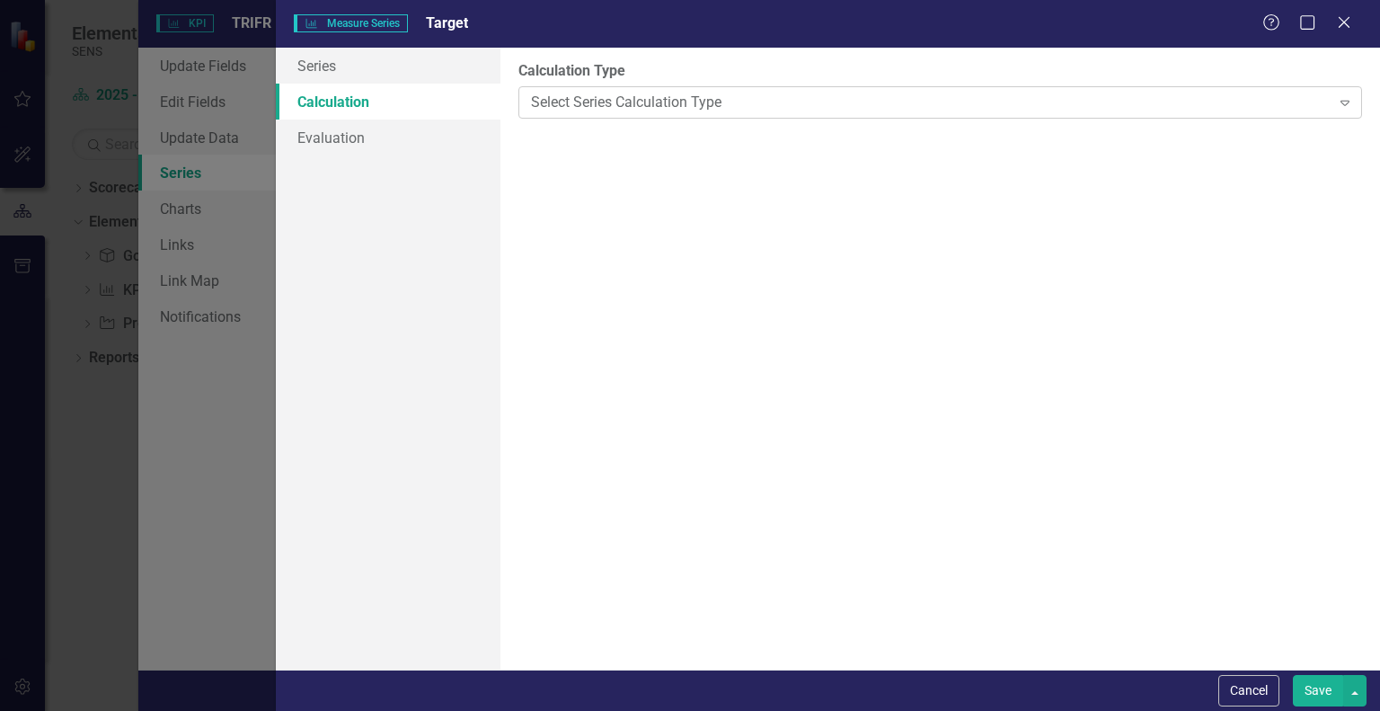
click at [629, 104] on div "Select Series Calculation Type" at bounding box center [930, 102] width 799 height 21
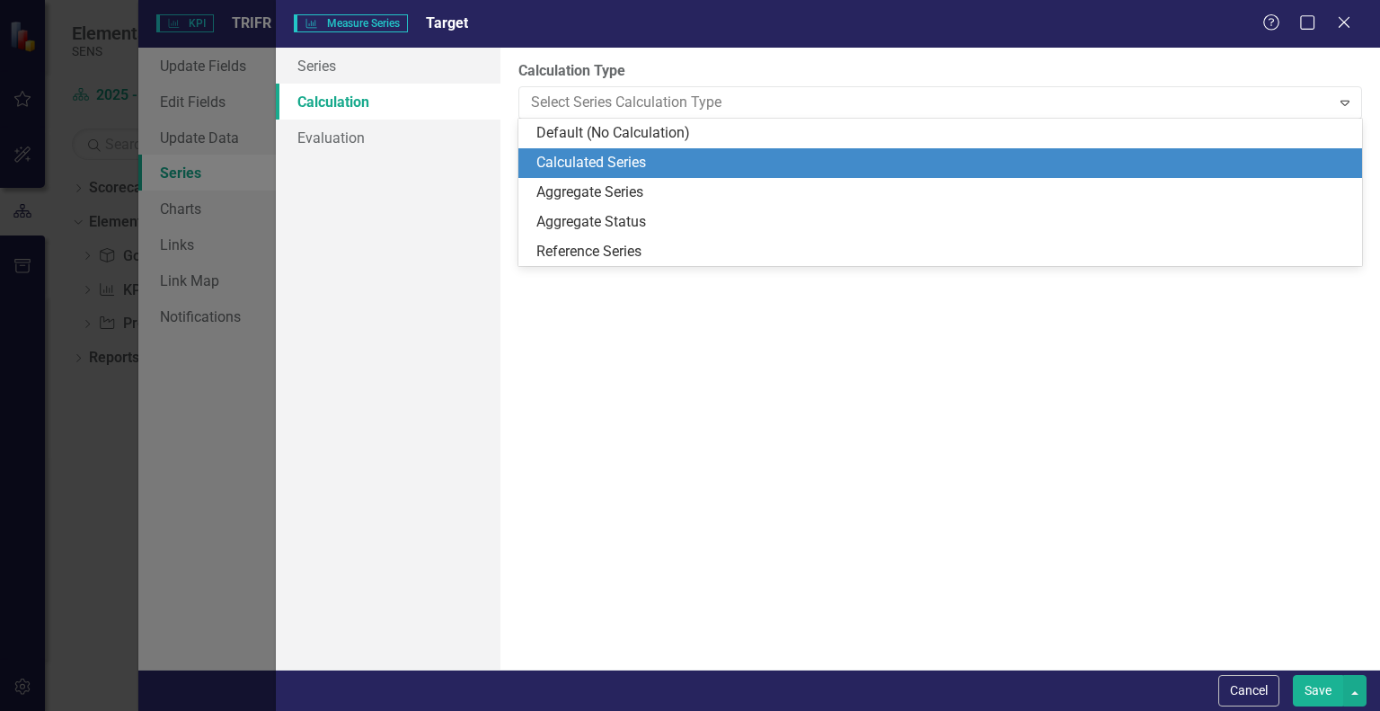
click at [571, 154] on div "Calculated Series" at bounding box center [943, 163] width 815 height 21
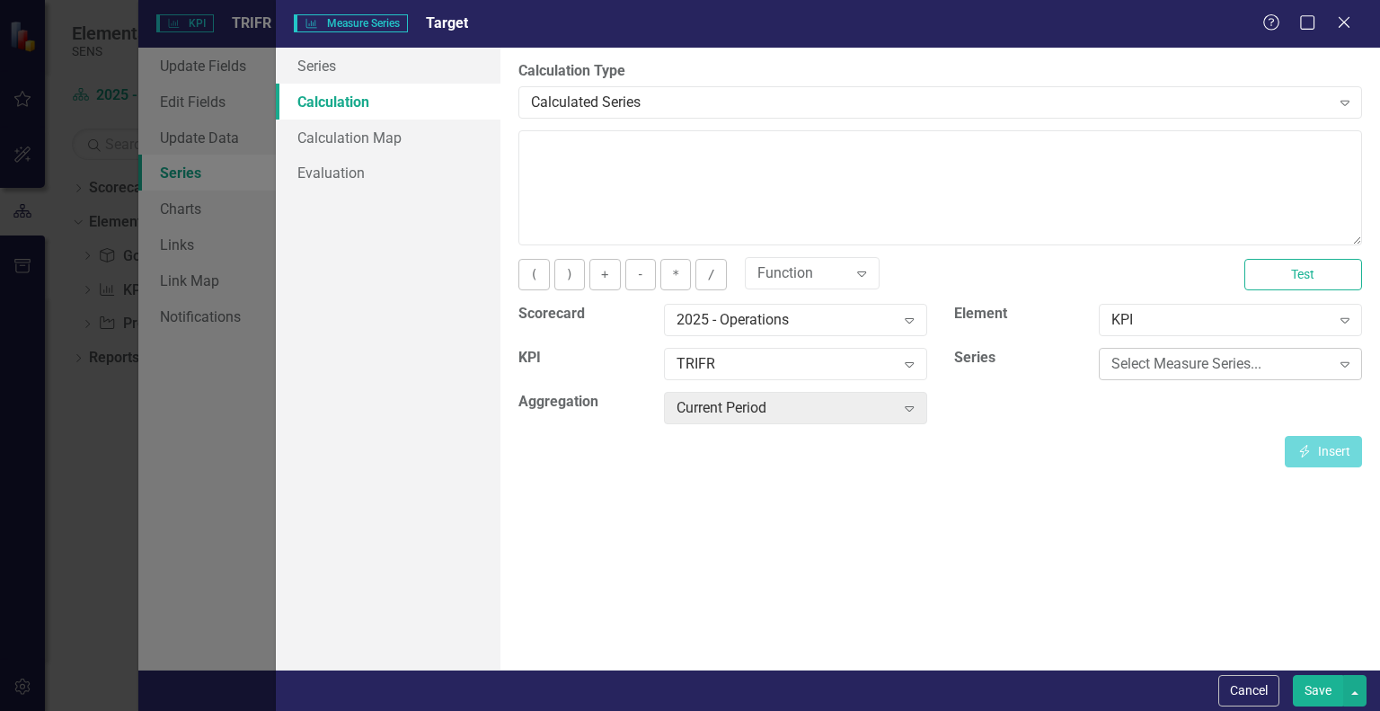
click at [1188, 359] on div "Select Measure Series..." at bounding box center [1221, 364] width 218 height 21
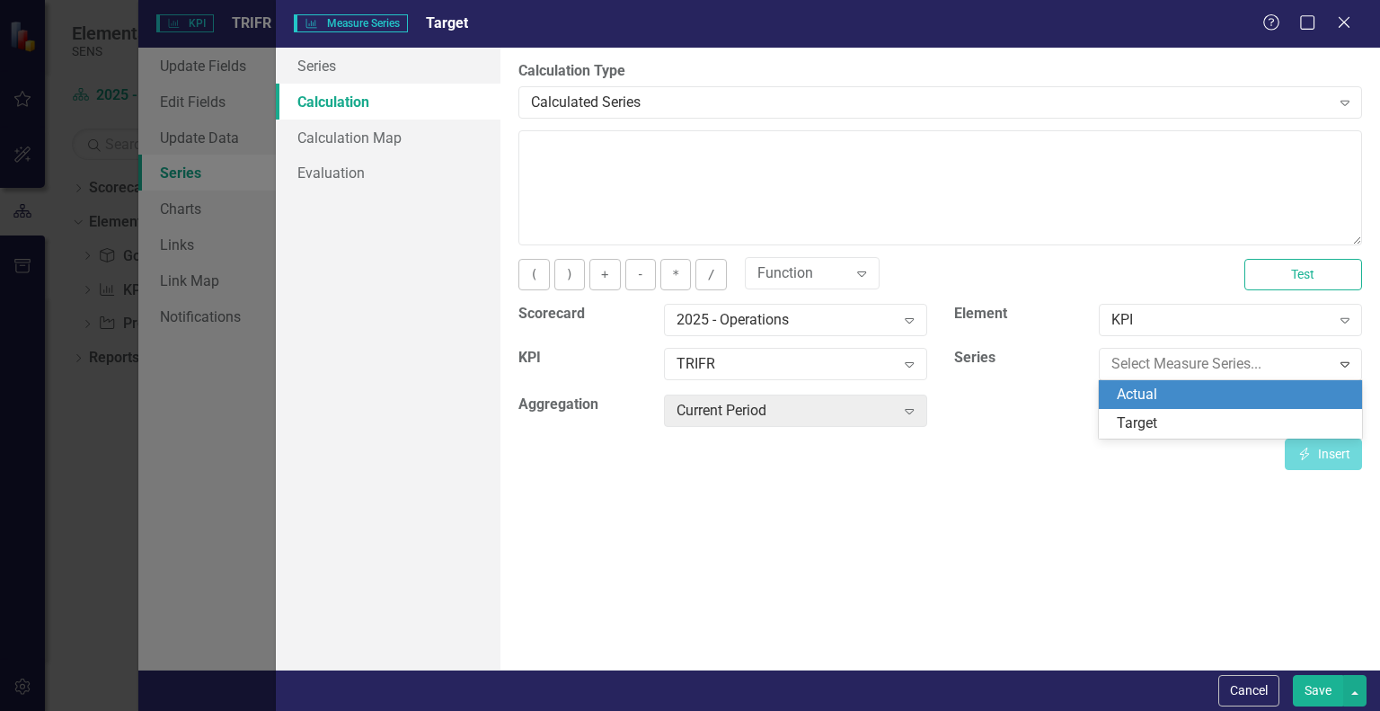
click at [1147, 398] on div "Actual" at bounding box center [1234, 395] width 235 height 21
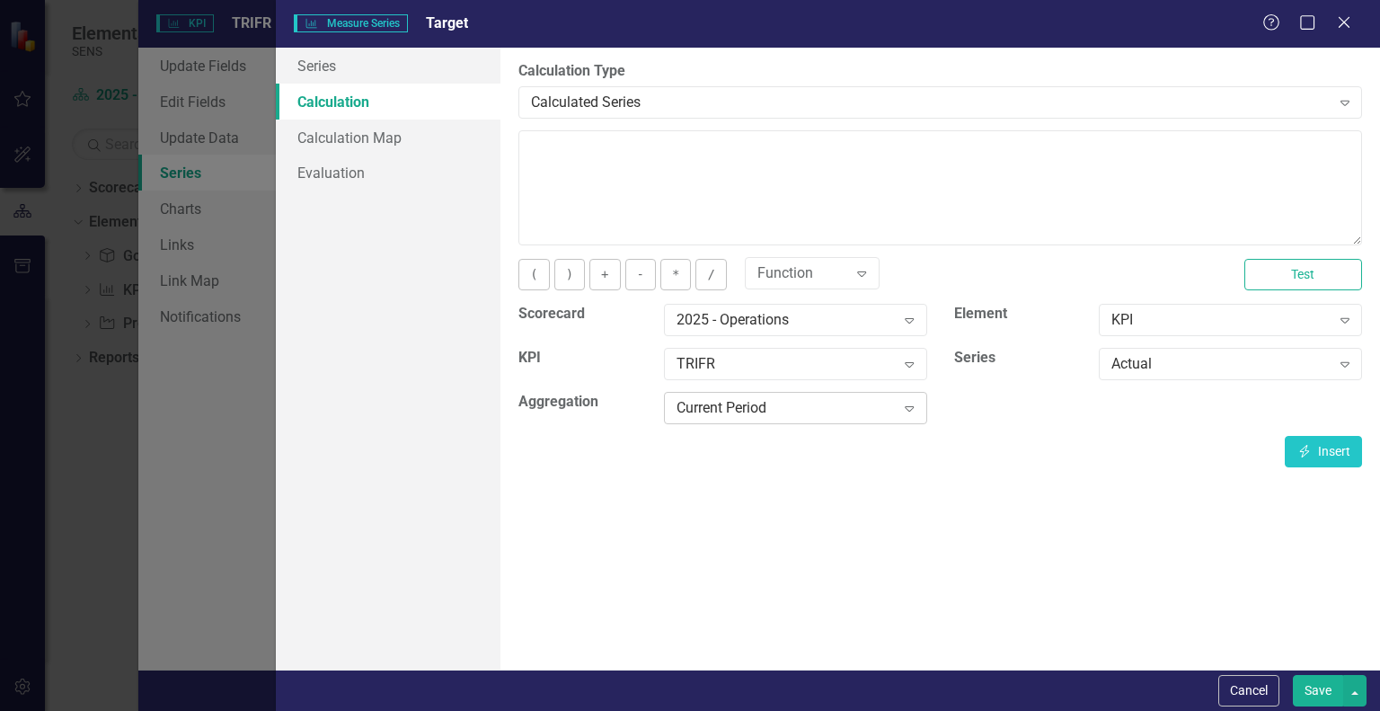
click at [827, 409] on div "Current Period" at bounding box center [786, 408] width 218 height 21
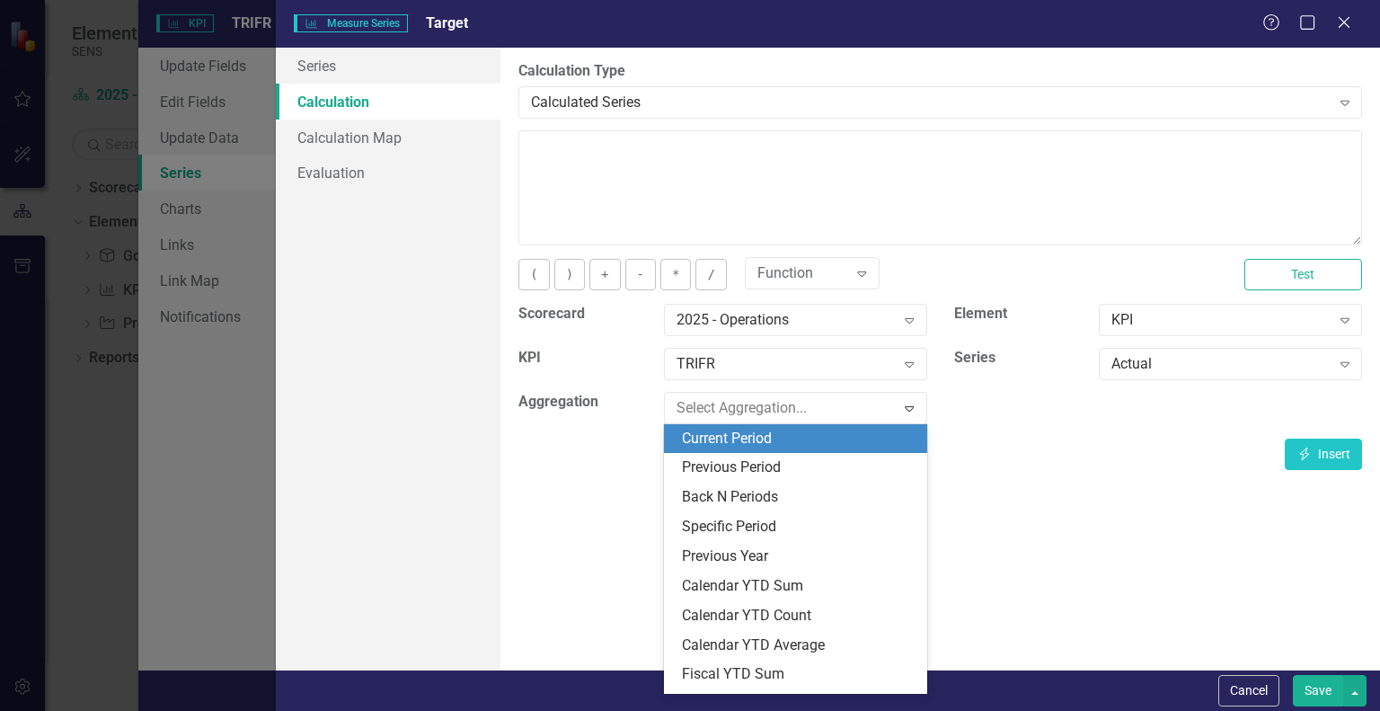
click at [751, 431] on div "Current Period" at bounding box center [799, 439] width 235 height 21
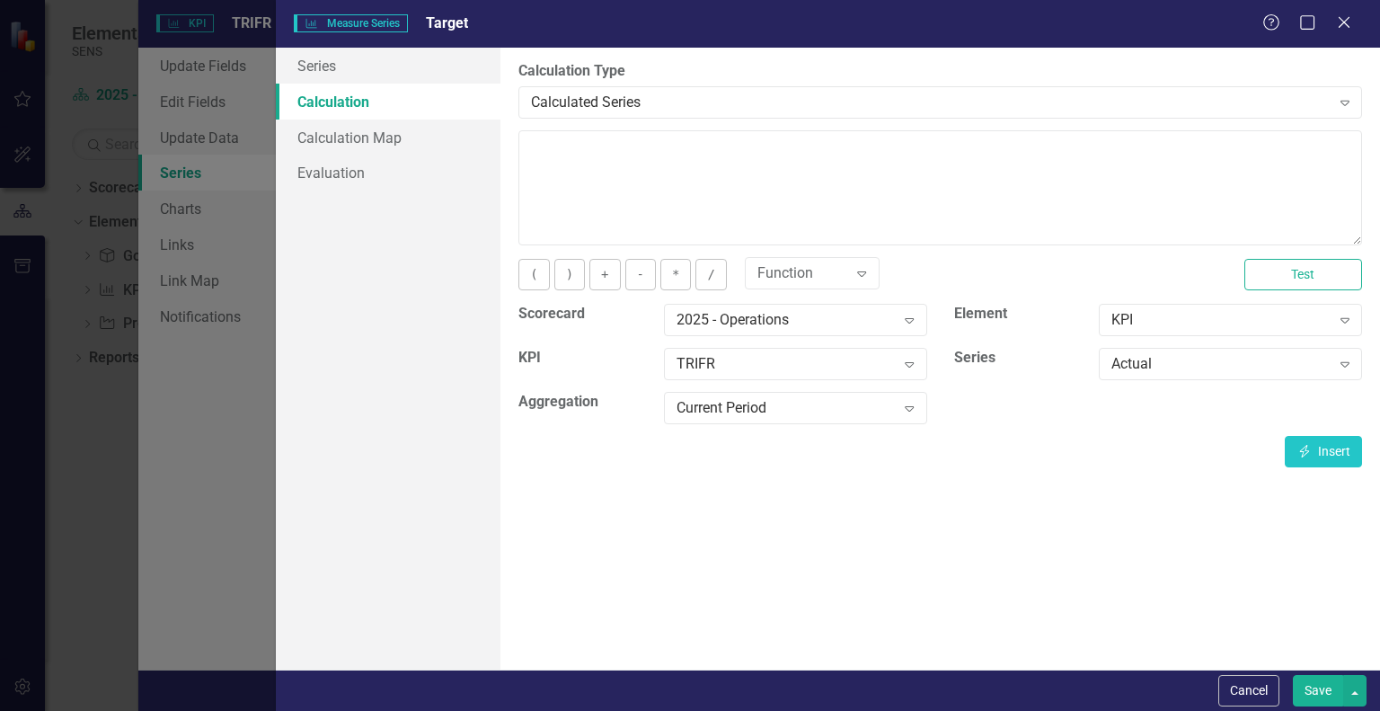
click at [1042, 456] on div "Insert Insert" at bounding box center [940, 451] width 844 height 31
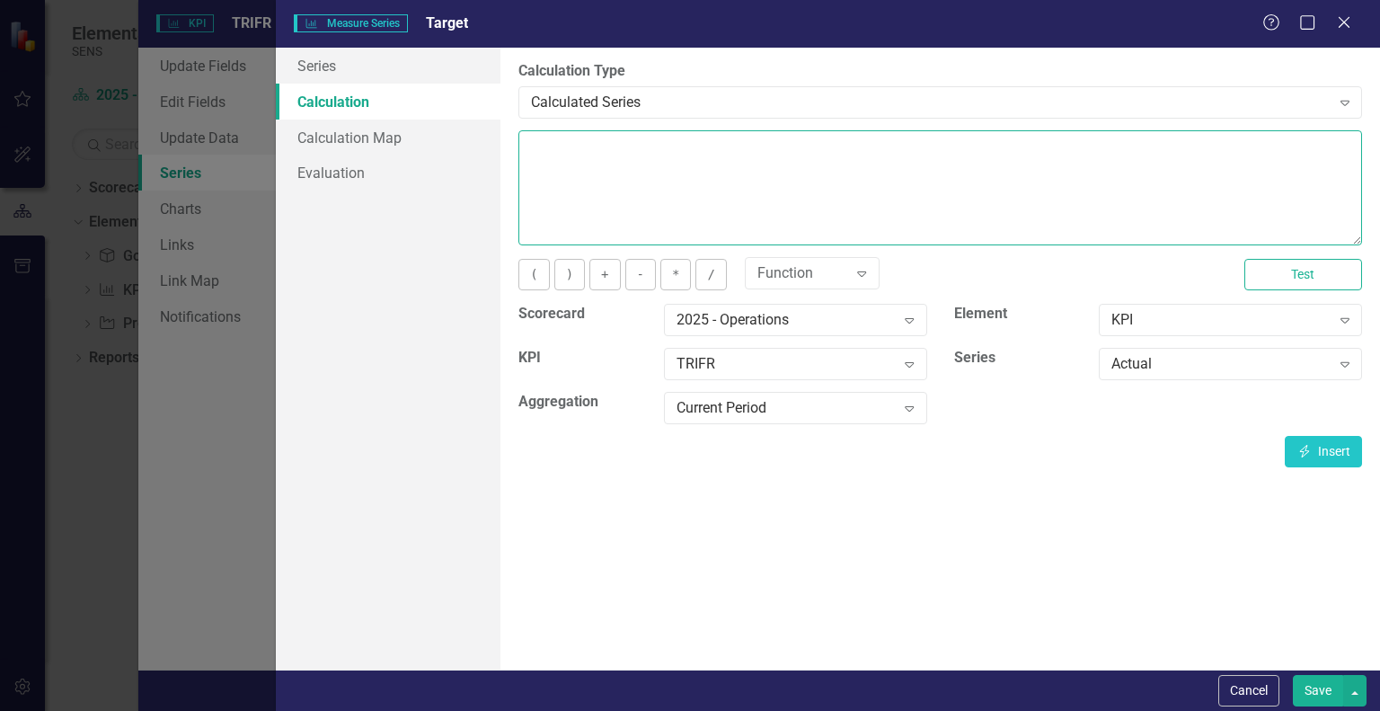
click at [607, 143] on textarea at bounding box center [940, 187] width 844 height 115
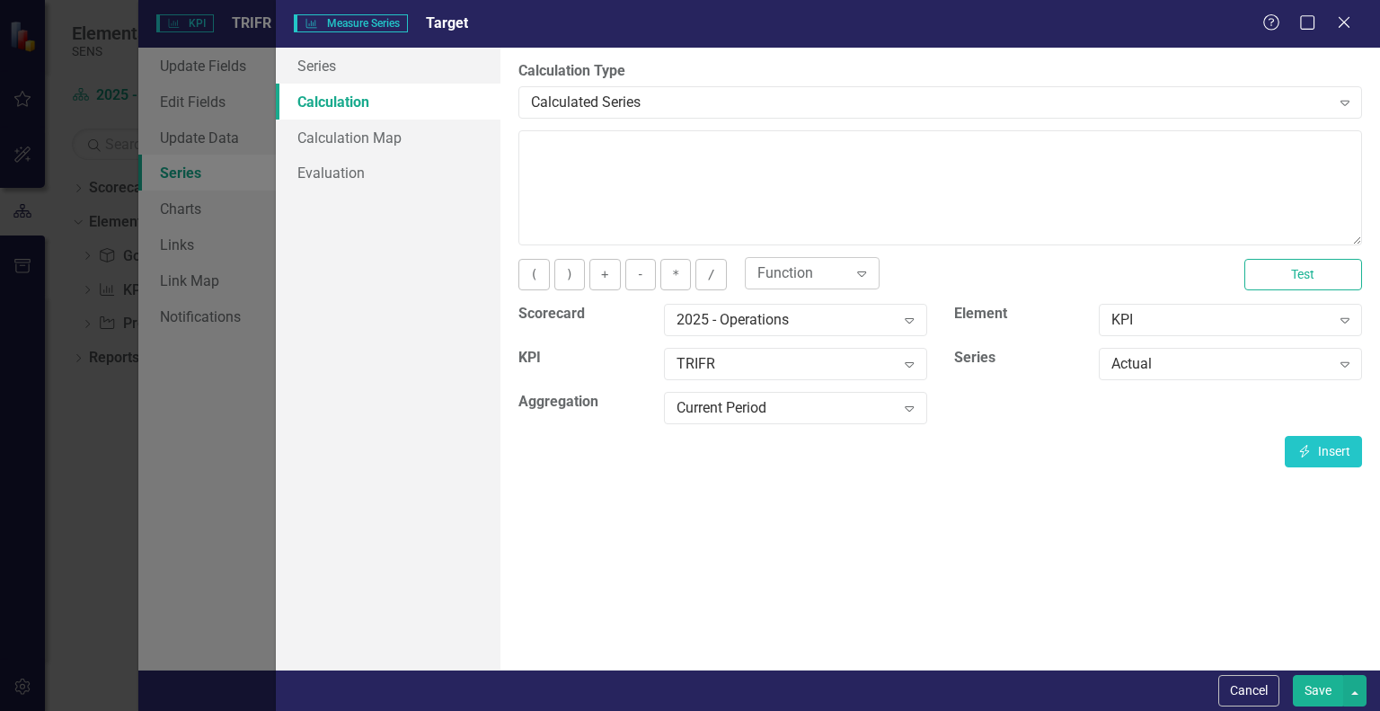
click at [855, 267] on icon "Expand" at bounding box center [862, 273] width 18 height 14
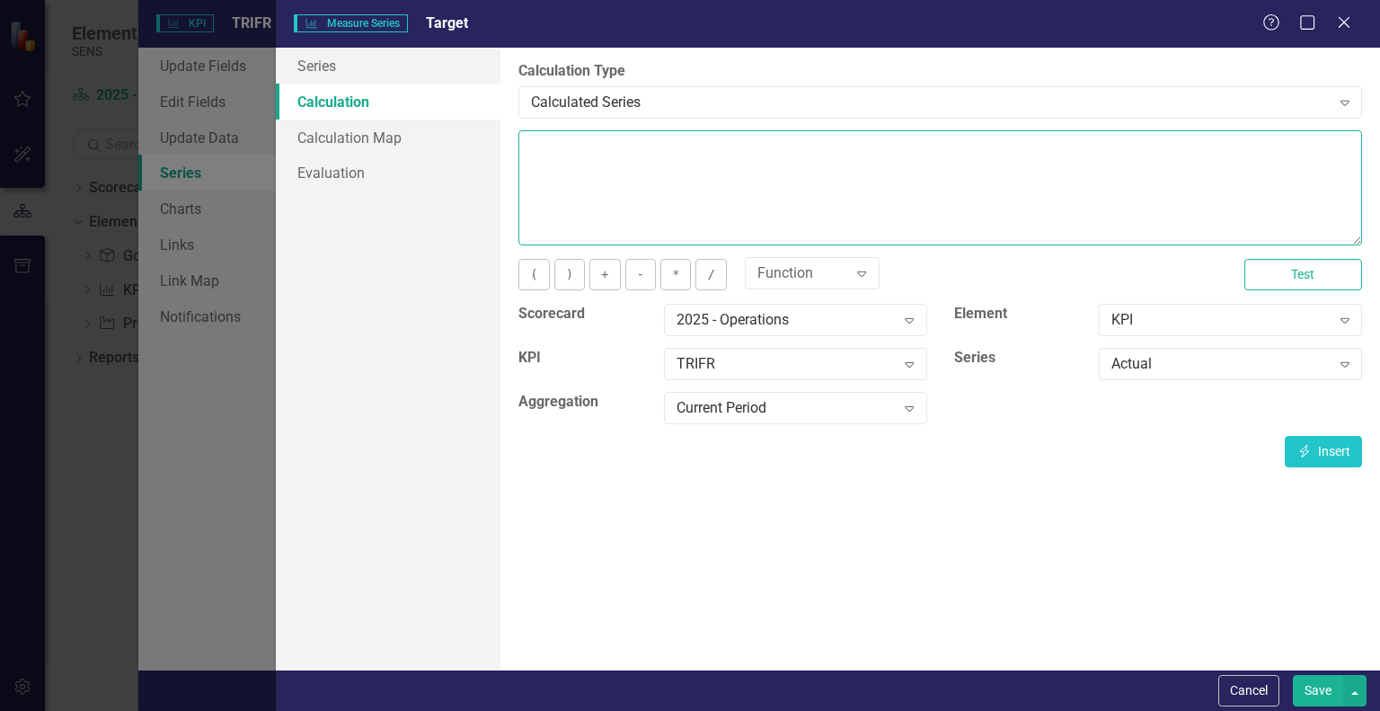
click at [845, 160] on textarea at bounding box center [940, 187] width 844 height 115
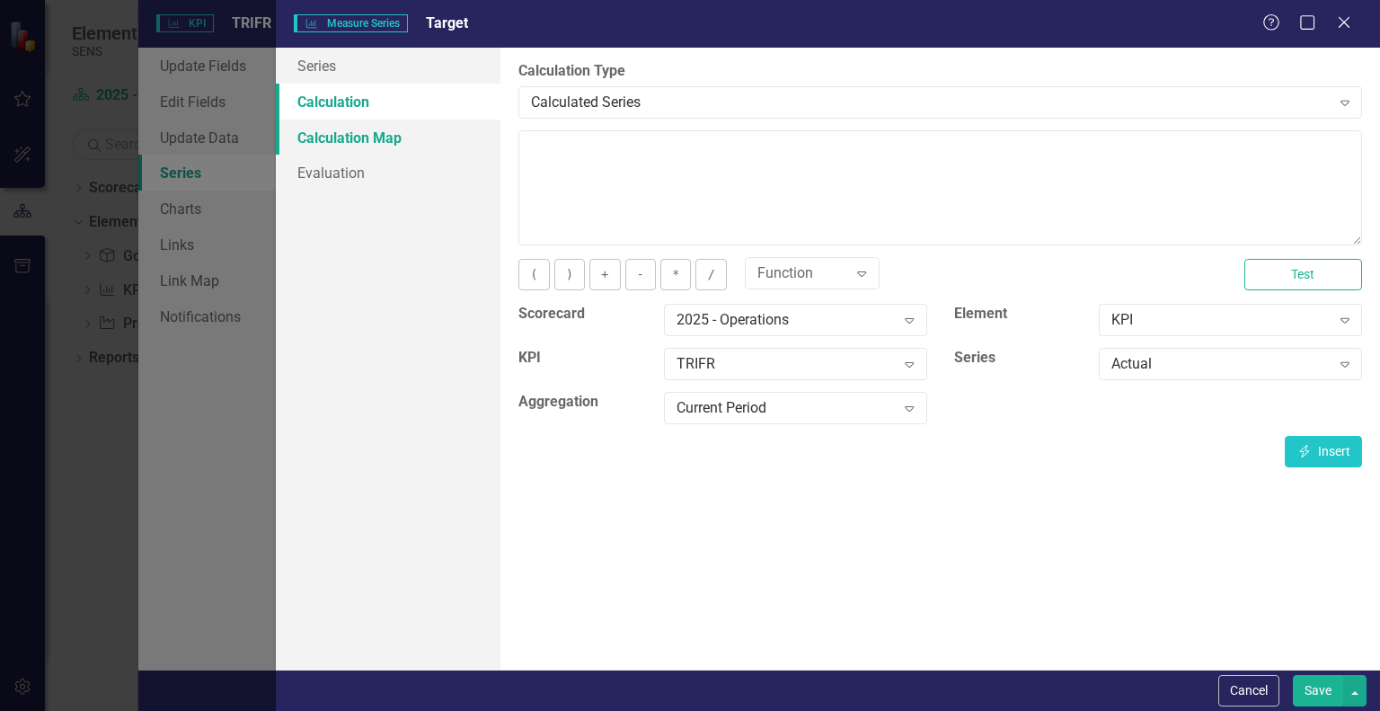
click at [359, 137] on link "Calculation Map" at bounding box center [388, 138] width 225 height 36
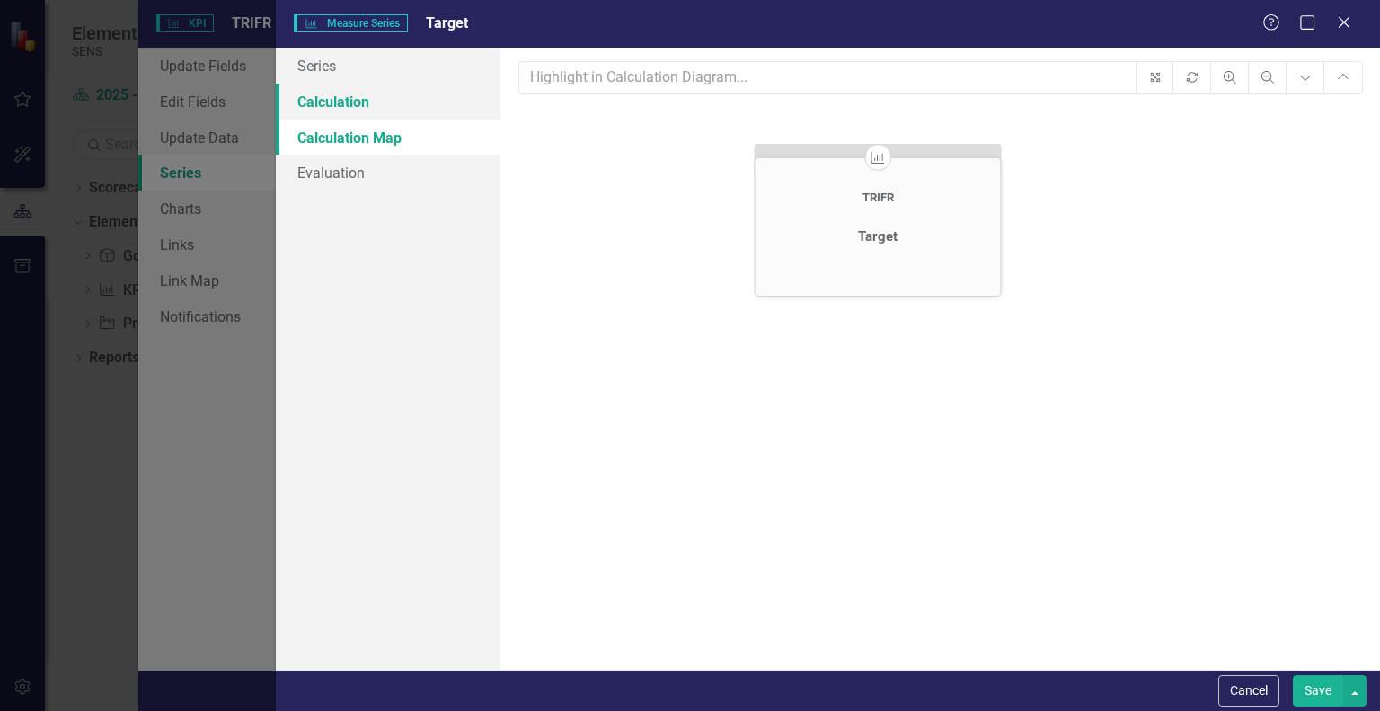
click at [349, 108] on link "Calculation" at bounding box center [388, 102] width 225 height 36
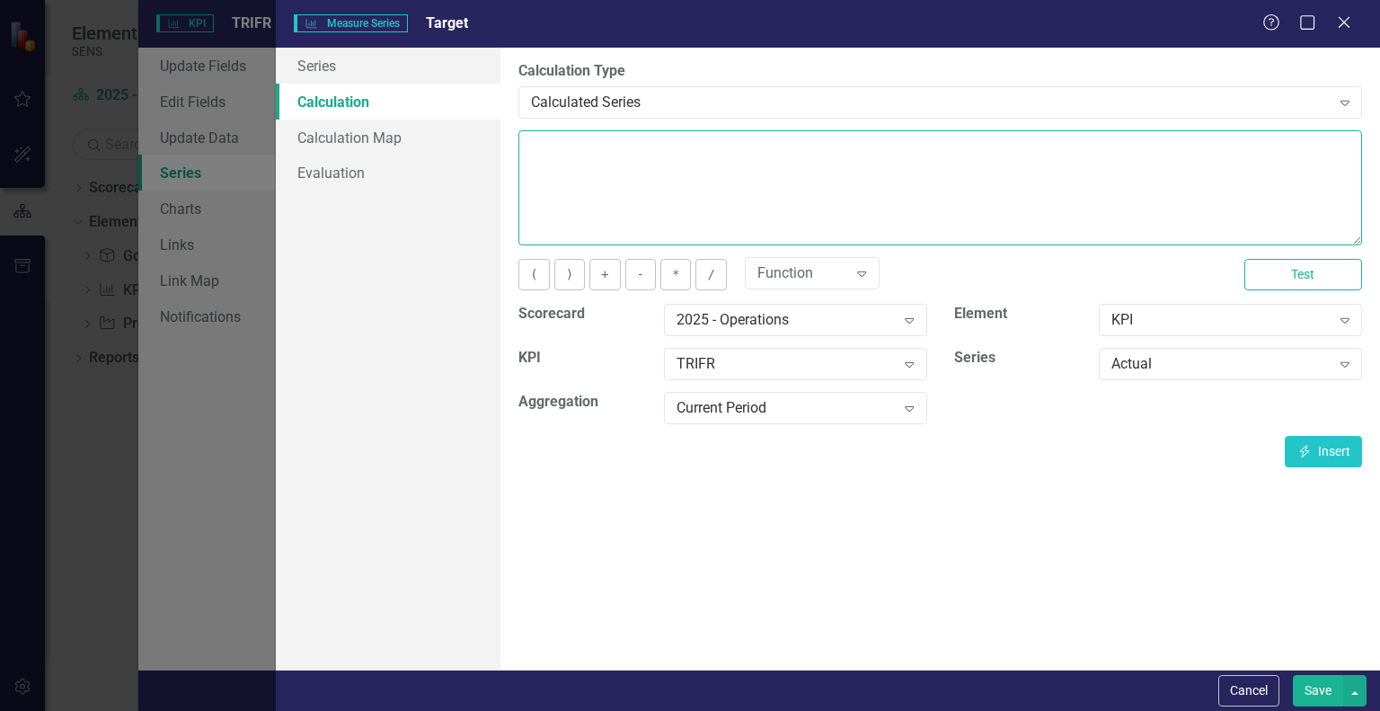
click at [609, 175] on textarea at bounding box center [940, 187] width 844 height 115
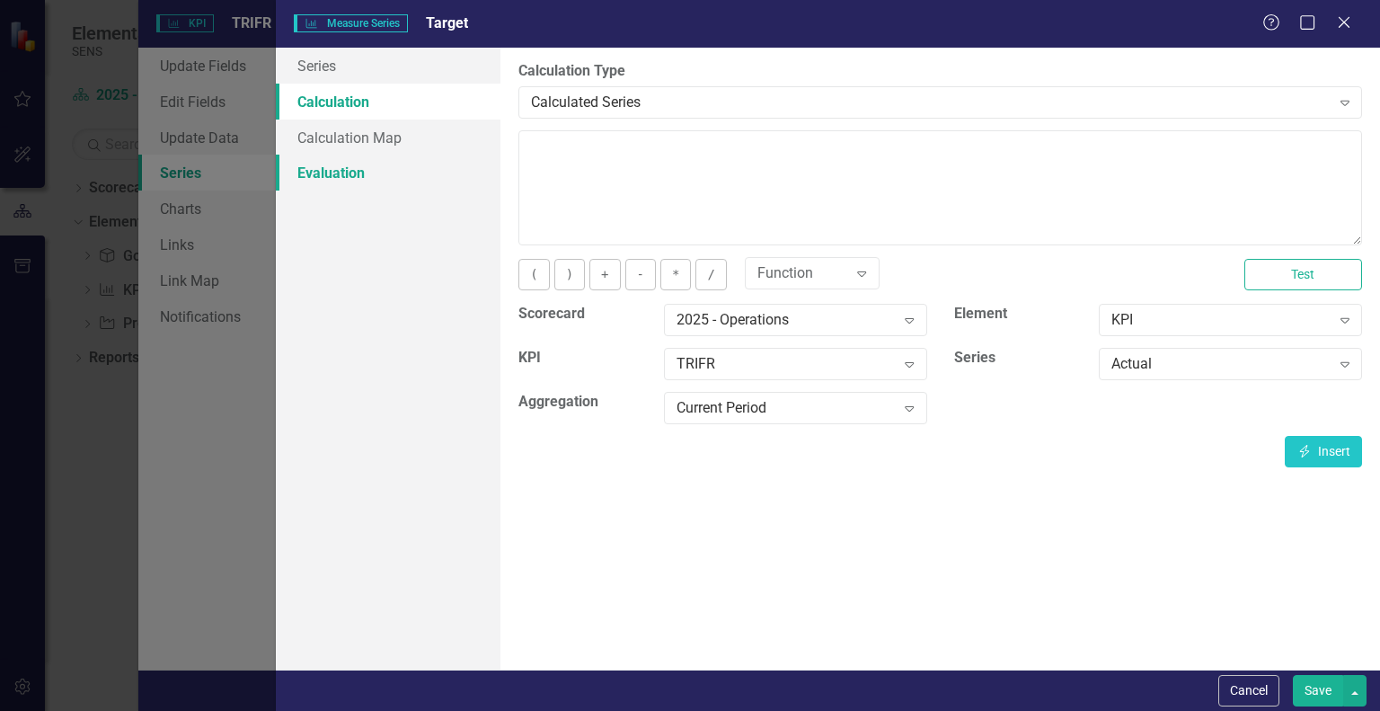
click at [337, 178] on link "Evaluation" at bounding box center [388, 173] width 225 height 36
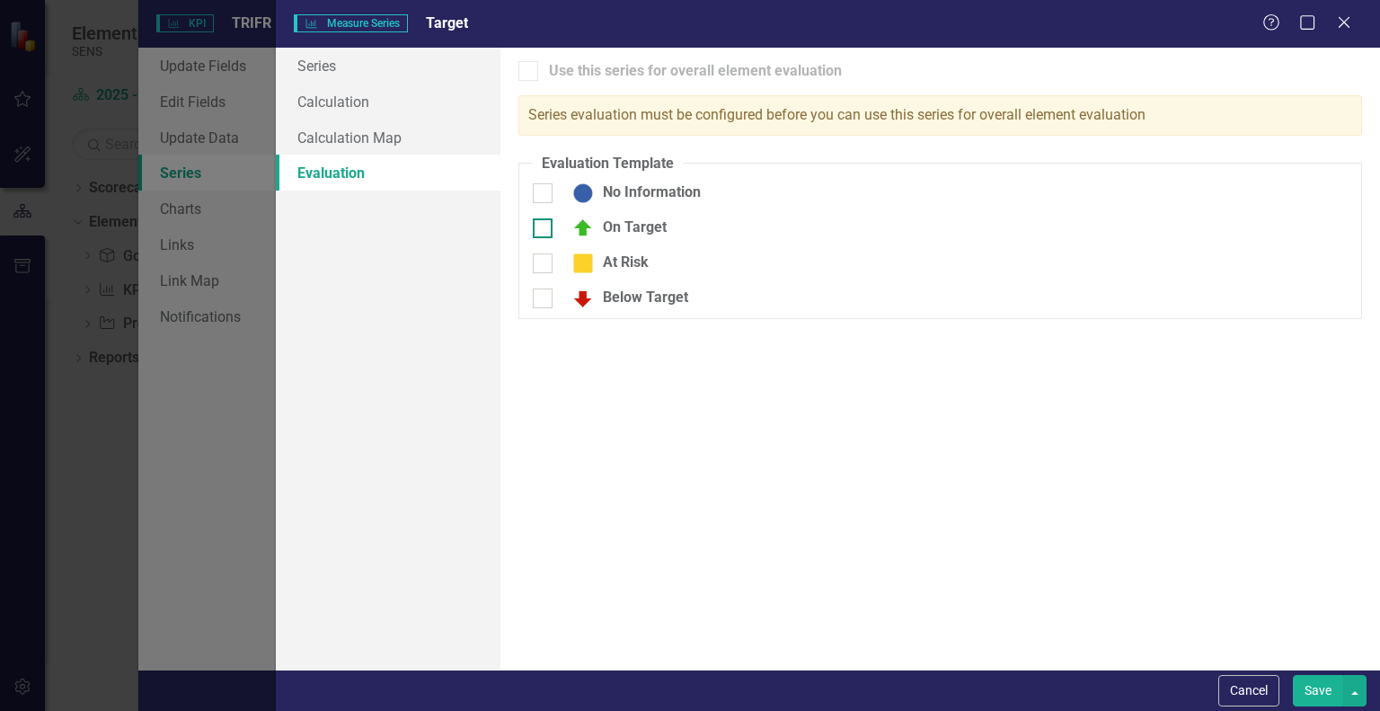
click at [544, 227] on input "On Target" at bounding box center [539, 224] width 12 height 12
checkbox input "true"
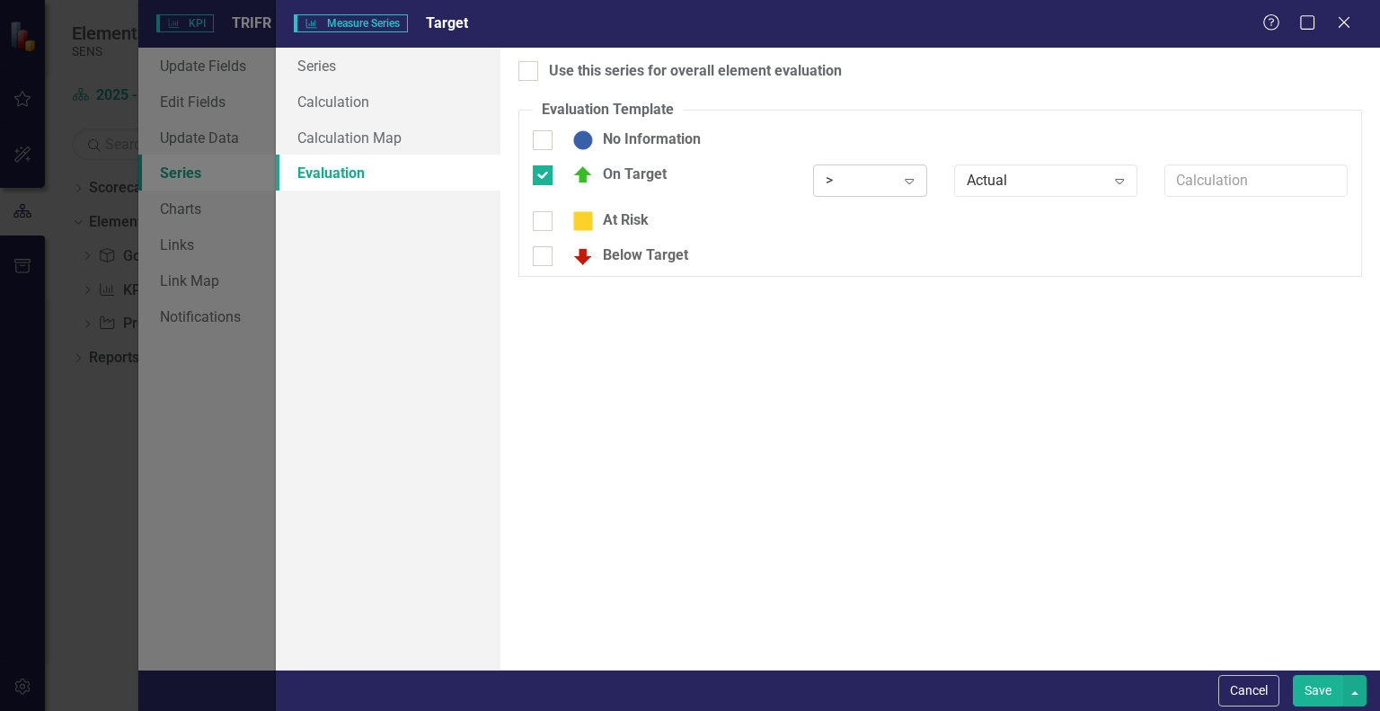
click at [910, 185] on icon "Expand" at bounding box center [909, 180] width 18 height 14
click at [852, 295] on div "<=" at bounding box center [888, 300] width 115 height 21
click at [1113, 178] on icon "Expand" at bounding box center [1120, 180] width 18 height 14
click at [825, 350] on div "Use this series for overall element evaluation Evaluation Template You can defi…" at bounding box center [940, 359] width 880 height 622
click at [339, 96] on link "Calculation" at bounding box center [388, 102] width 225 height 36
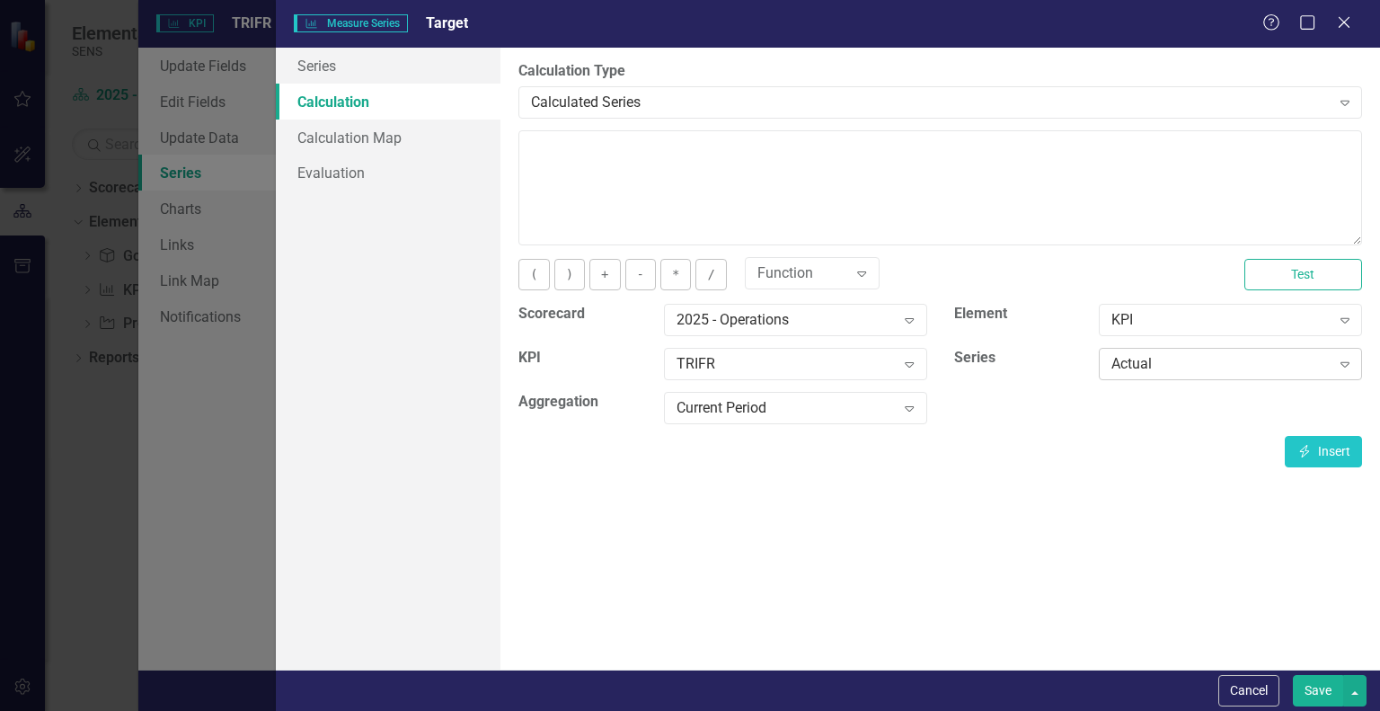
click at [1236, 361] on div "Actual" at bounding box center [1221, 364] width 218 height 21
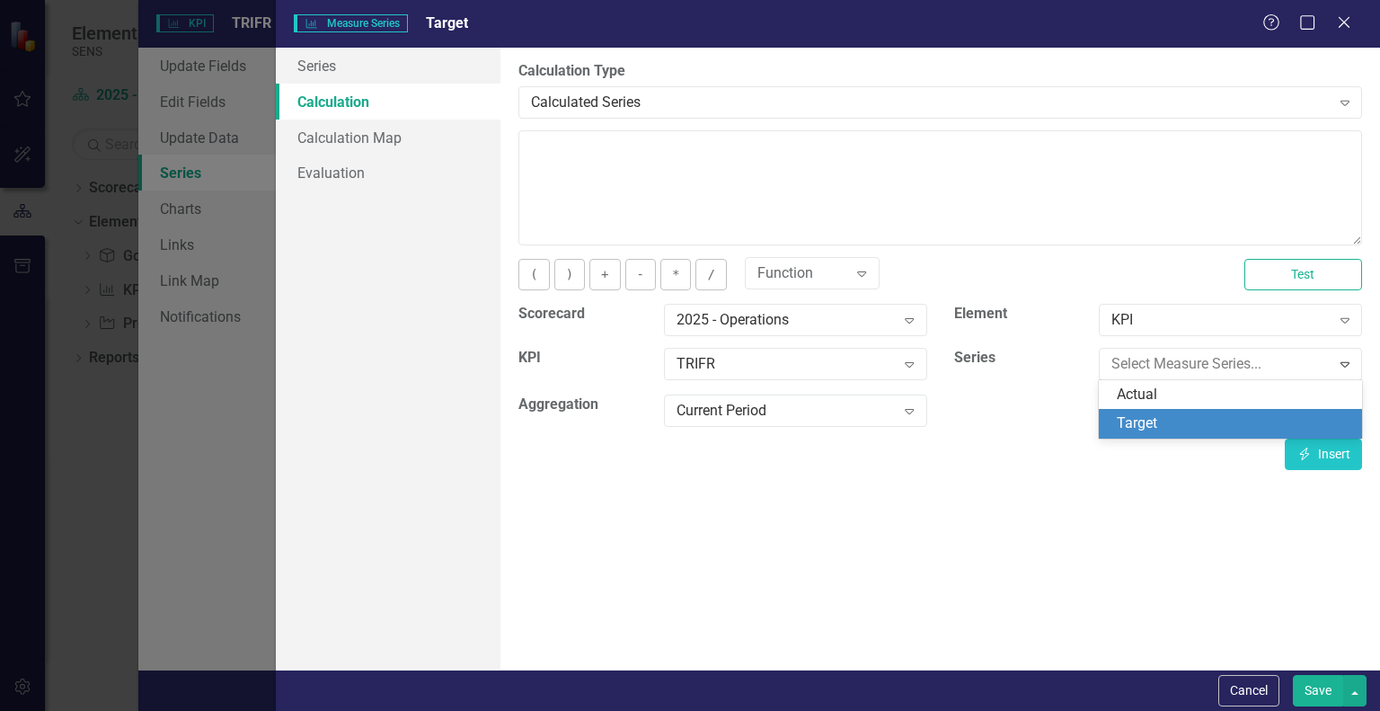
click at [1165, 423] on div "Target" at bounding box center [1234, 423] width 235 height 21
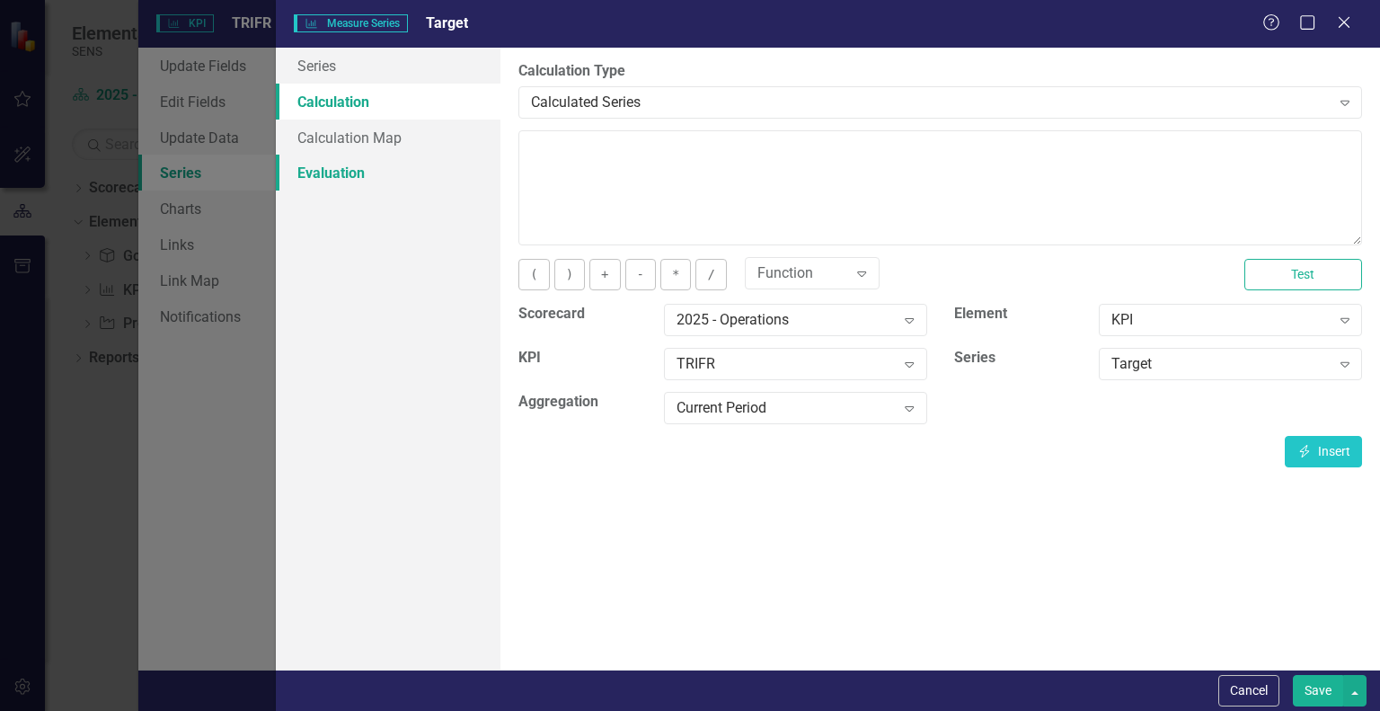
click at [346, 175] on link "Evaluation" at bounding box center [388, 173] width 225 height 36
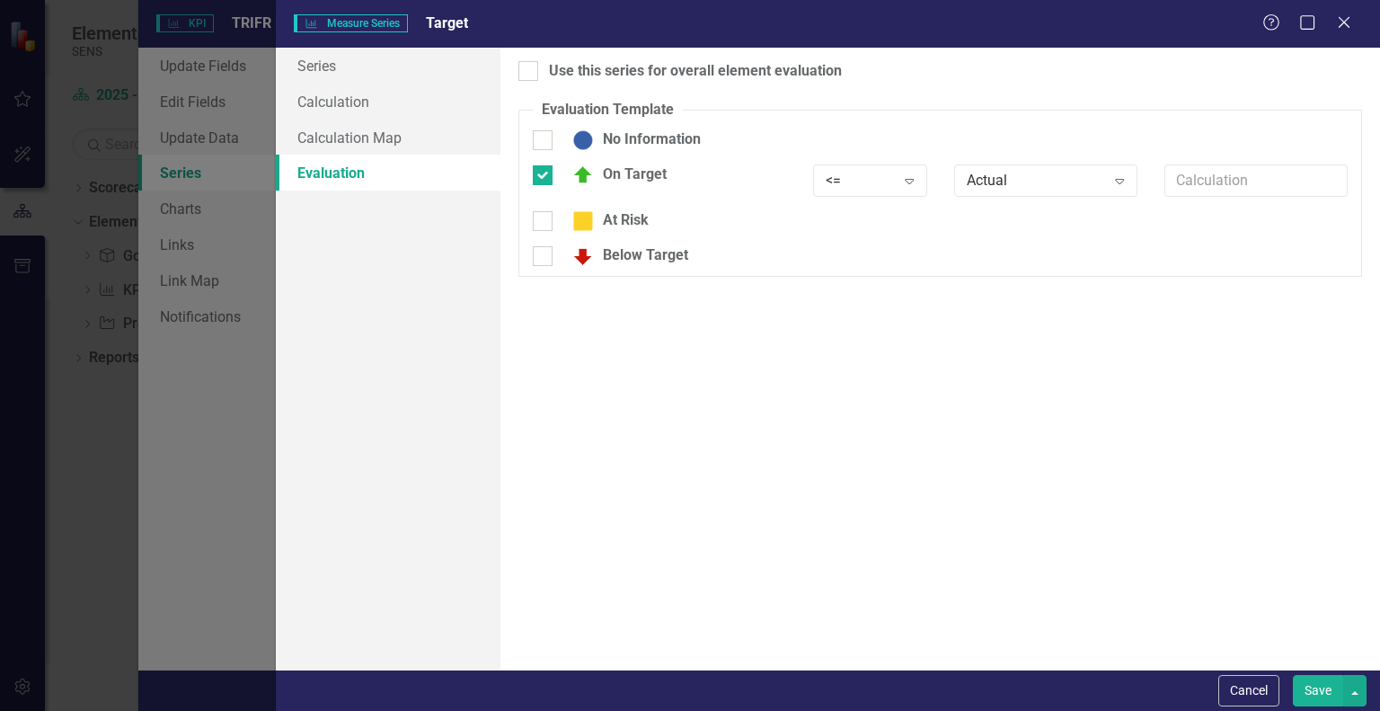
click at [1042, 200] on div "Actual Expand" at bounding box center [1046, 186] width 210 height 44
click at [1029, 179] on div "Actual" at bounding box center [1036, 180] width 139 height 21
click at [988, 240] on div "Actual" at bounding box center [1049, 241] width 155 height 21
click at [531, 71] on div at bounding box center [528, 71] width 20 height 20
click at [530, 71] on input "Use this series for overall element evaluation" at bounding box center [524, 67] width 12 height 12
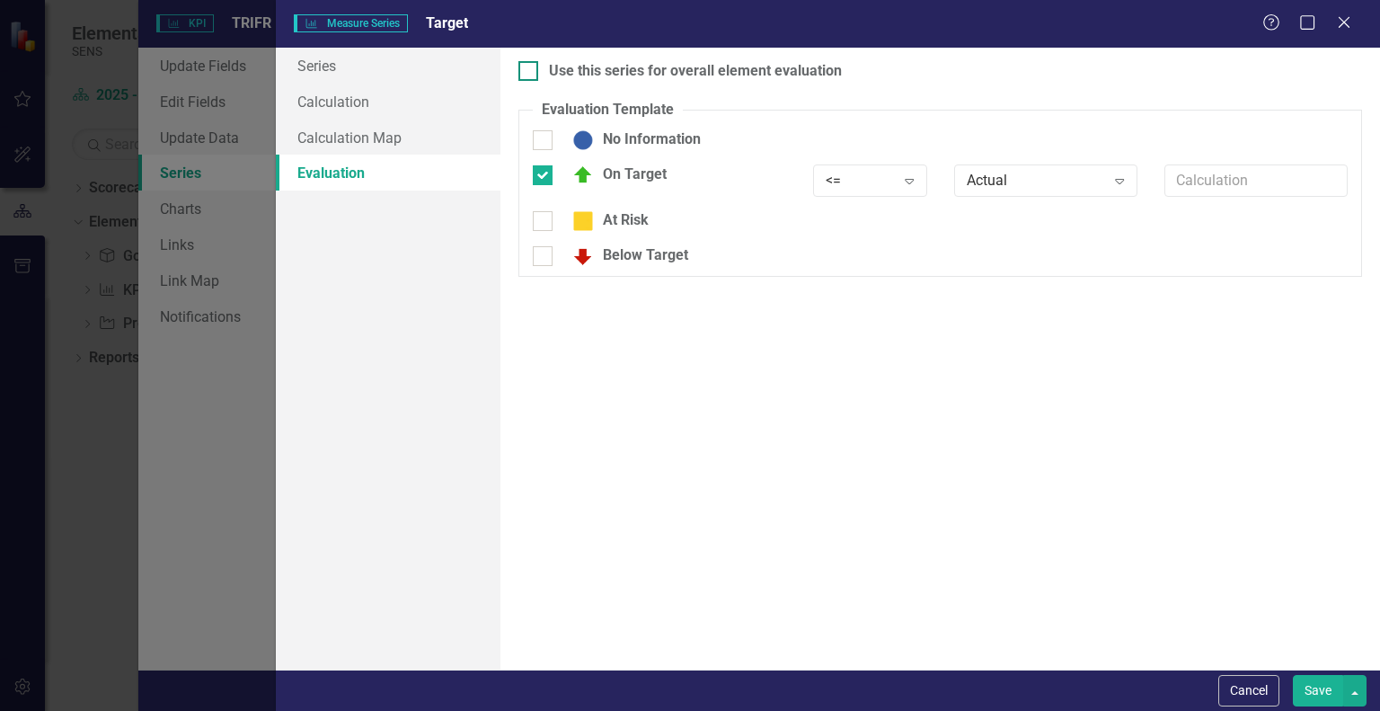
checkbox input "true"
click at [607, 252] on div "Below Target" at bounding box center [625, 256] width 125 height 22
click at [545, 252] on input "Below Target" at bounding box center [539, 252] width 12 height 12
checkbox input "true"
click at [860, 179] on div "<=" at bounding box center [860, 180] width 69 height 21
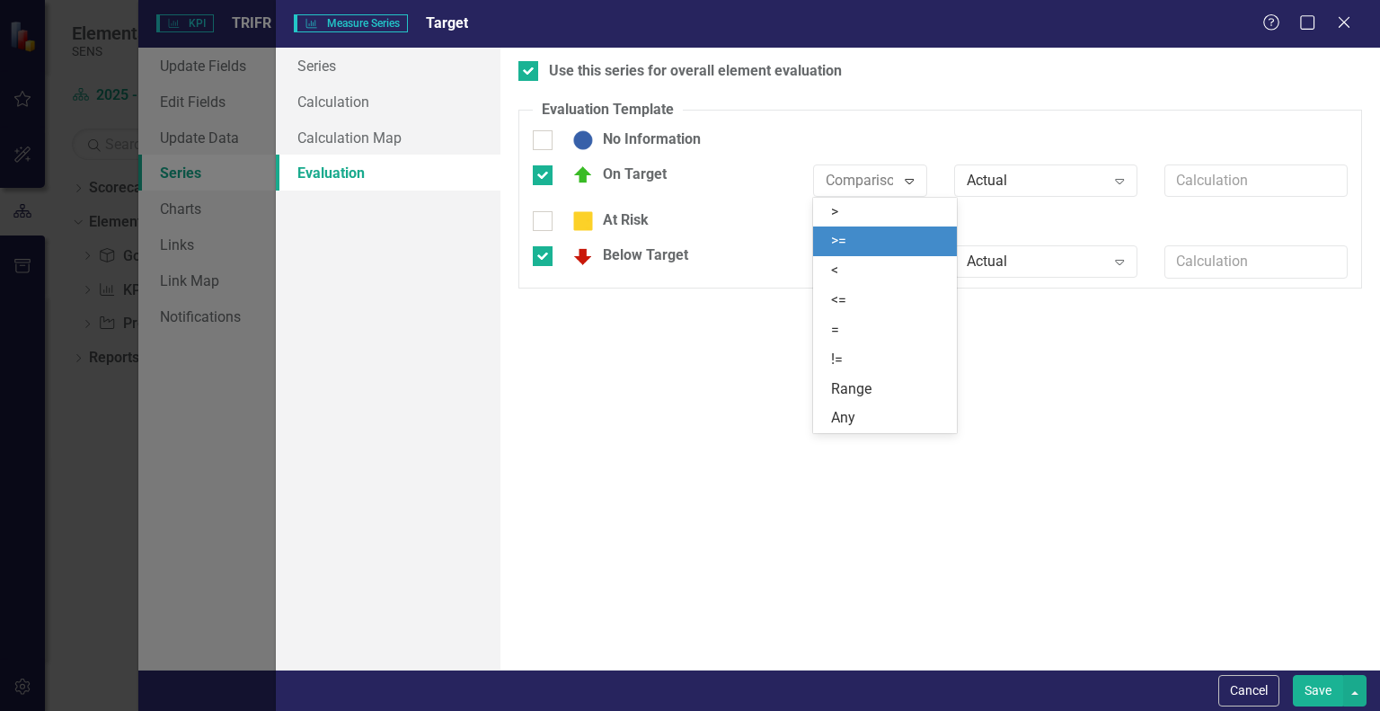
click at [855, 235] on div ">=" at bounding box center [888, 241] width 115 height 21
click at [916, 267] on icon "Expand" at bounding box center [909, 261] width 18 height 14
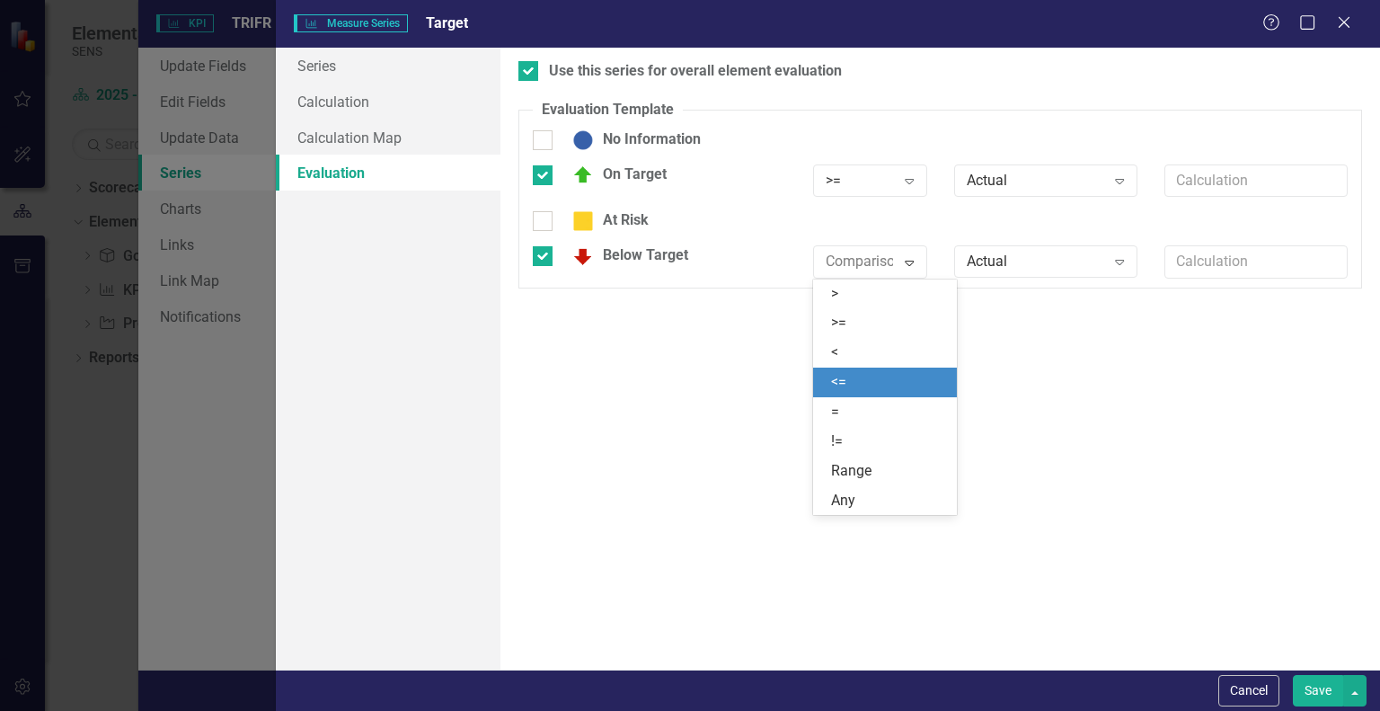
click at [855, 382] on div "<=" at bounding box center [888, 382] width 115 height 21
click at [691, 405] on div "Use this series for overall element evaluation Evaluation Template You can defi…" at bounding box center [940, 359] width 880 height 622
click at [548, 218] on div at bounding box center [543, 221] width 20 height 20
click at [545, 218] on input "At Risk" at bounding box center [539, 217] width 12 height 12
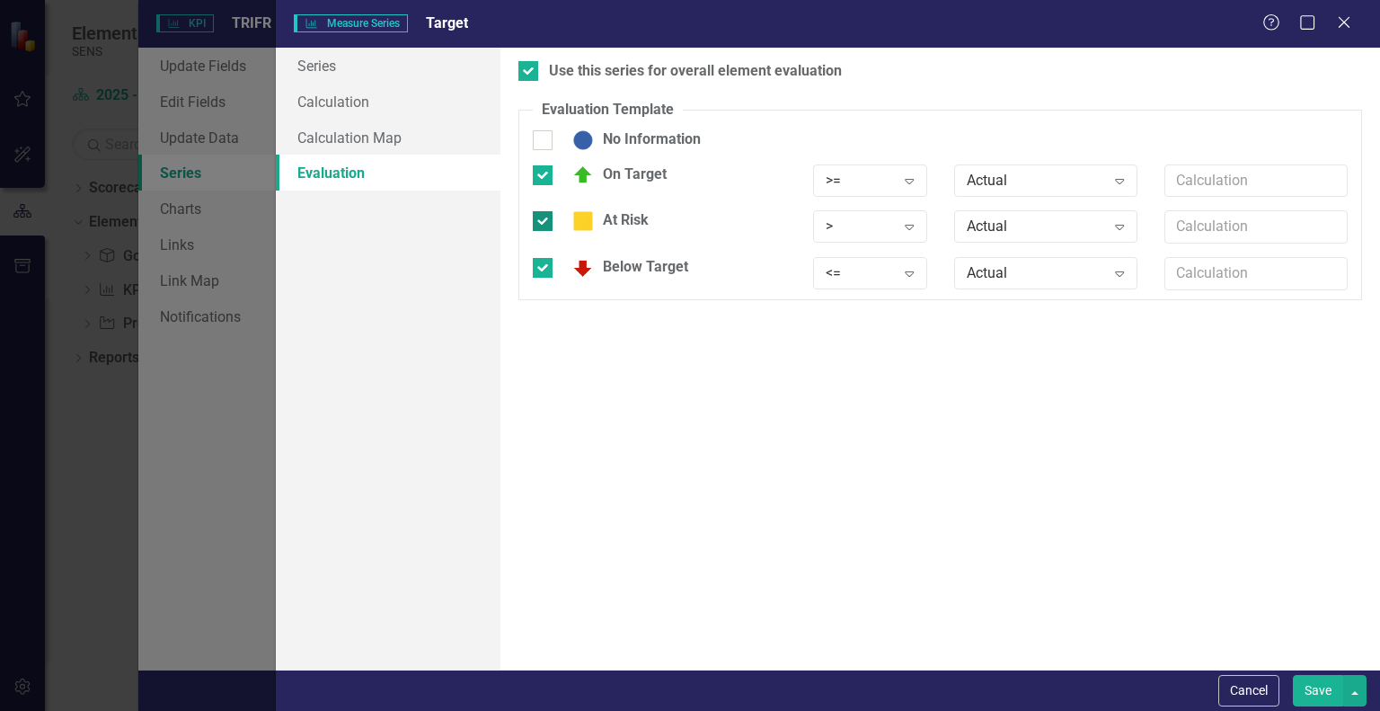
click at [537, 223] on input "At Risk" at bounding box center [539, 217] width 12 height 12
checkbox input "false"
click at [593, 411] on div "Use this series for overall element evaluation Evaluation Template You can defi…" at bounding box center [940, 359] width 880 height 622
click at [1302, 678] on button "Save" at bounding box center [1318, 690] width 50 height 31
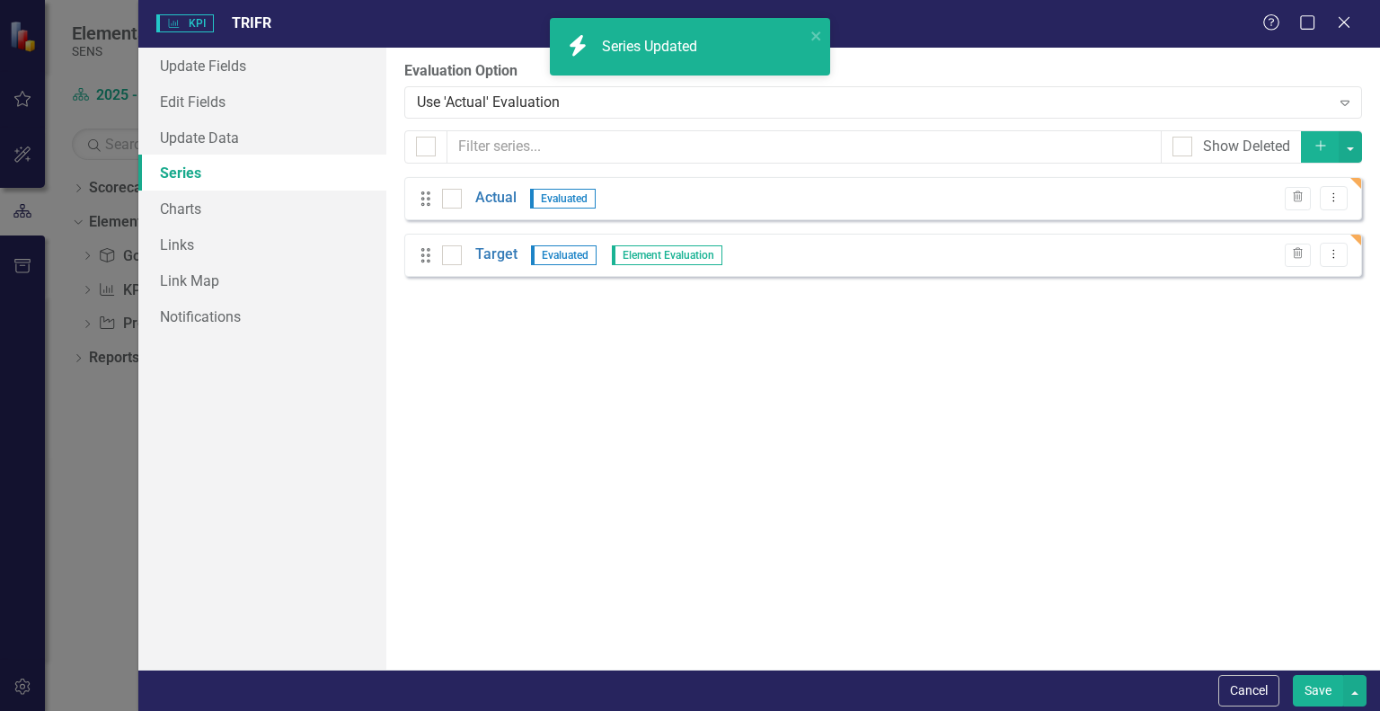
click at [703, 430] on div "From this page, you can add, edit, delete, or duplicate the measure series for …" at bounding box center [883, 359] width 994 height 622
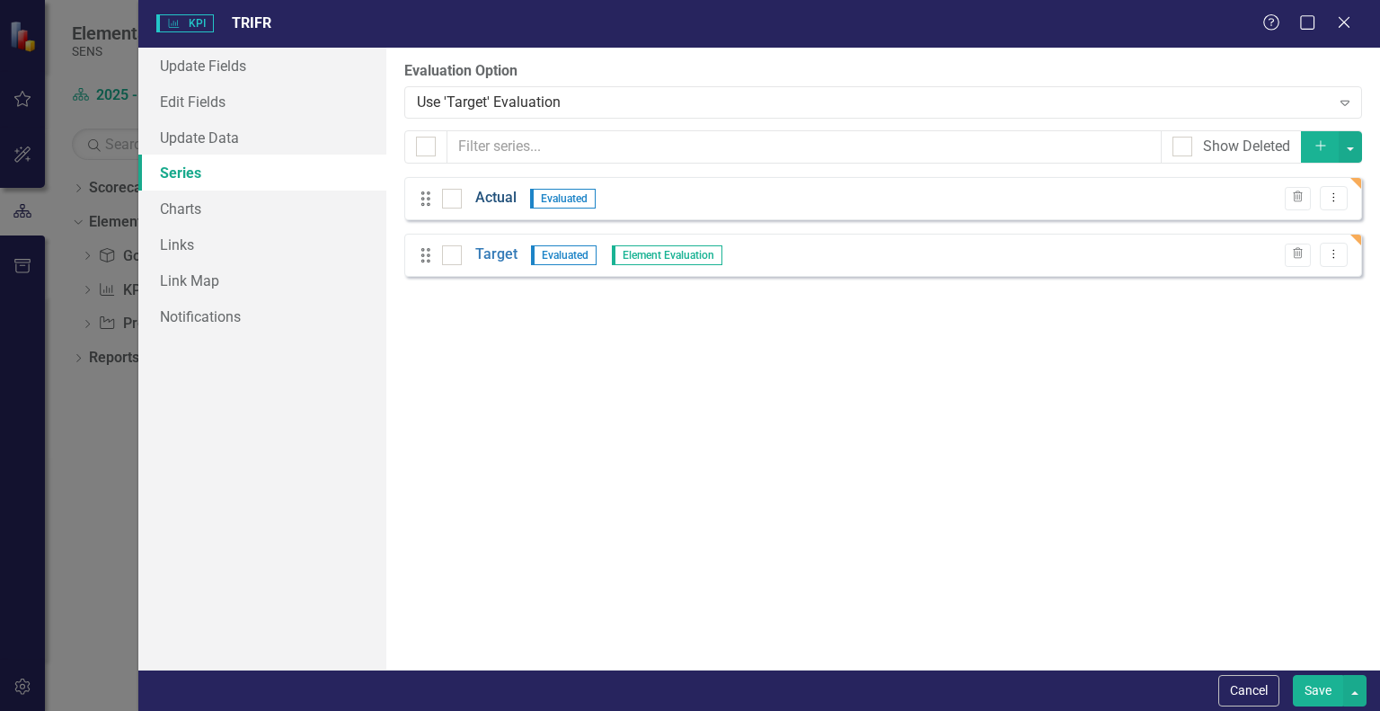
click at [501, 207] on link "Actual" at bounding box center [495, 198] width 41 height 21
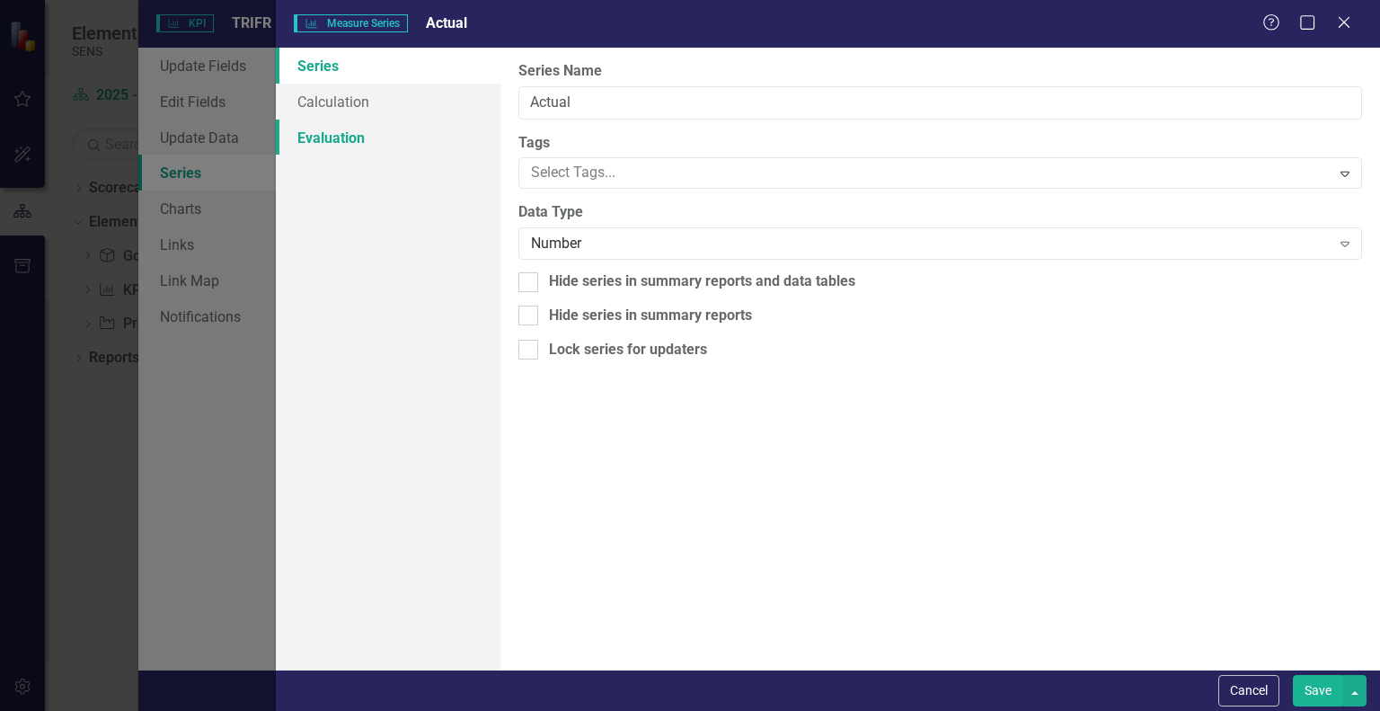
click at [341, 146] on link "Evaluation" at bounding box center [388, 138] width 225 height 36
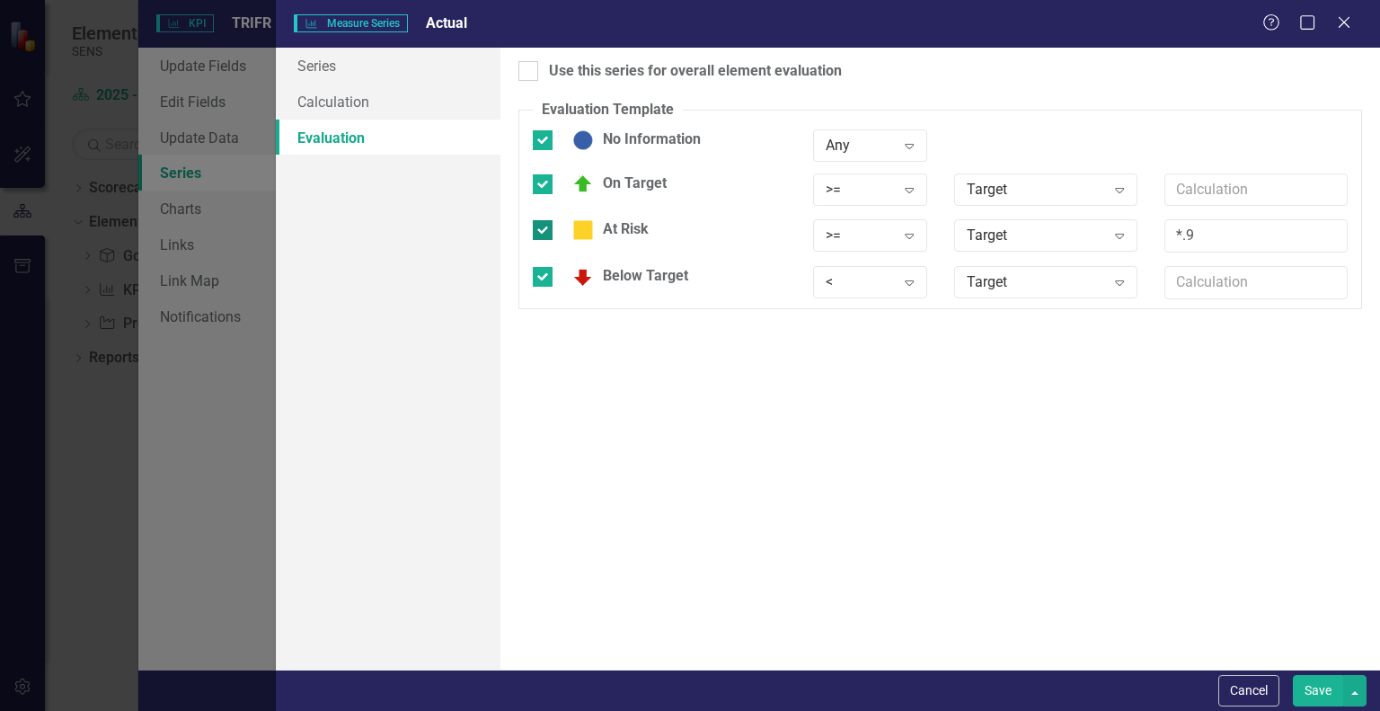
click at [539, 228] on input "At Risk" at bounding box center [539, 226] width 12 height 12
checkbox input "false"
click at [548, 141] on div at bounding box center [543, 140] width 20 height 20
click at [545, 141] on input "No Information" at bounding box center [539, 136] width 12 height 12
checkbox input "false"
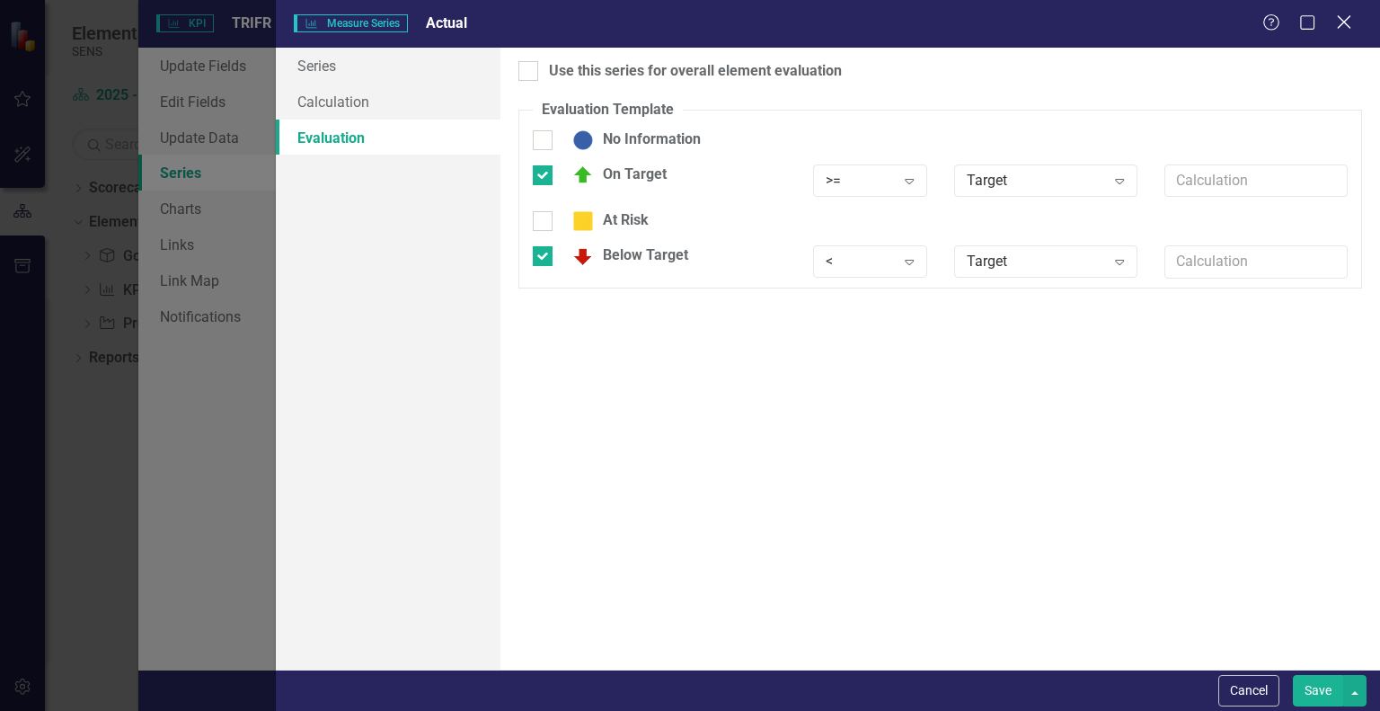
click at [1344, 19] on icon "Close" at bounding box center [1344, 21] width 22 height 17
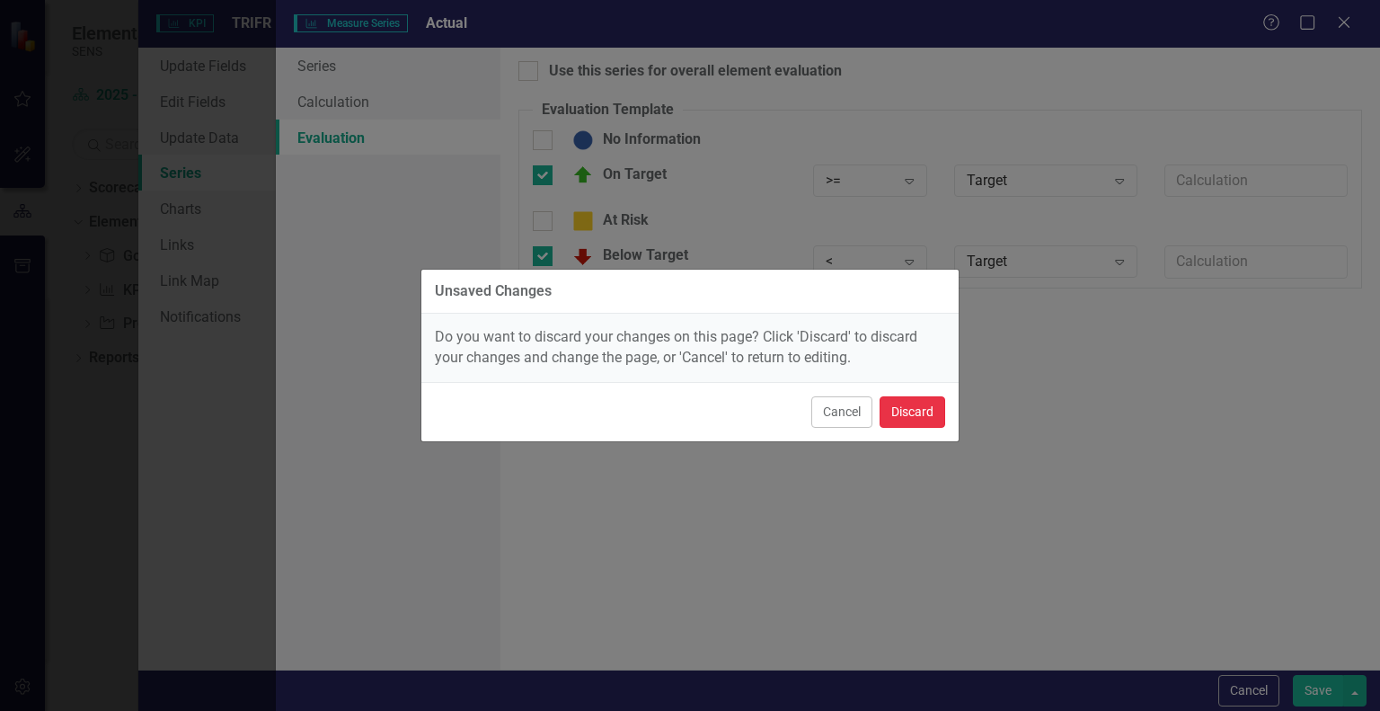
click at [931, 412] on button "Discard" at bounding box center [913, 411] width 66 height 31
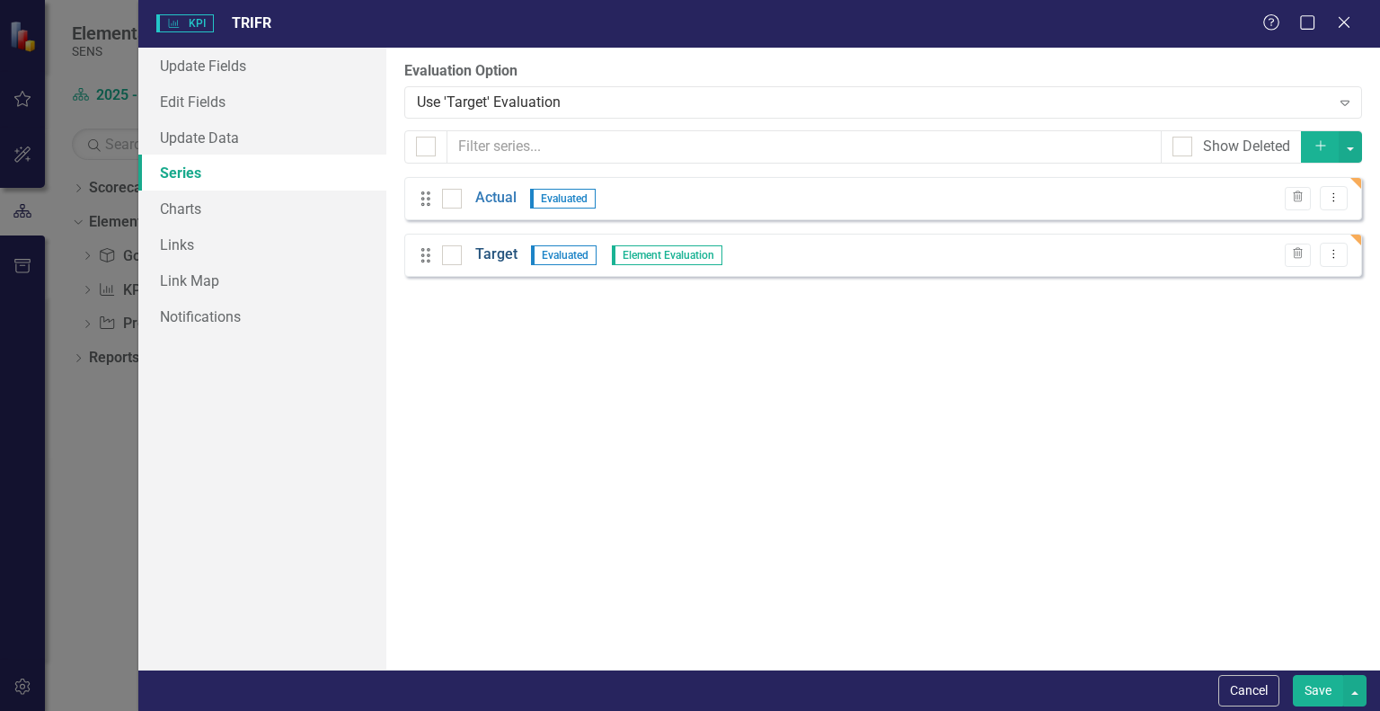
click at [500, 258] on link "Target" at bounding box center [496, 254] width 42 height 21
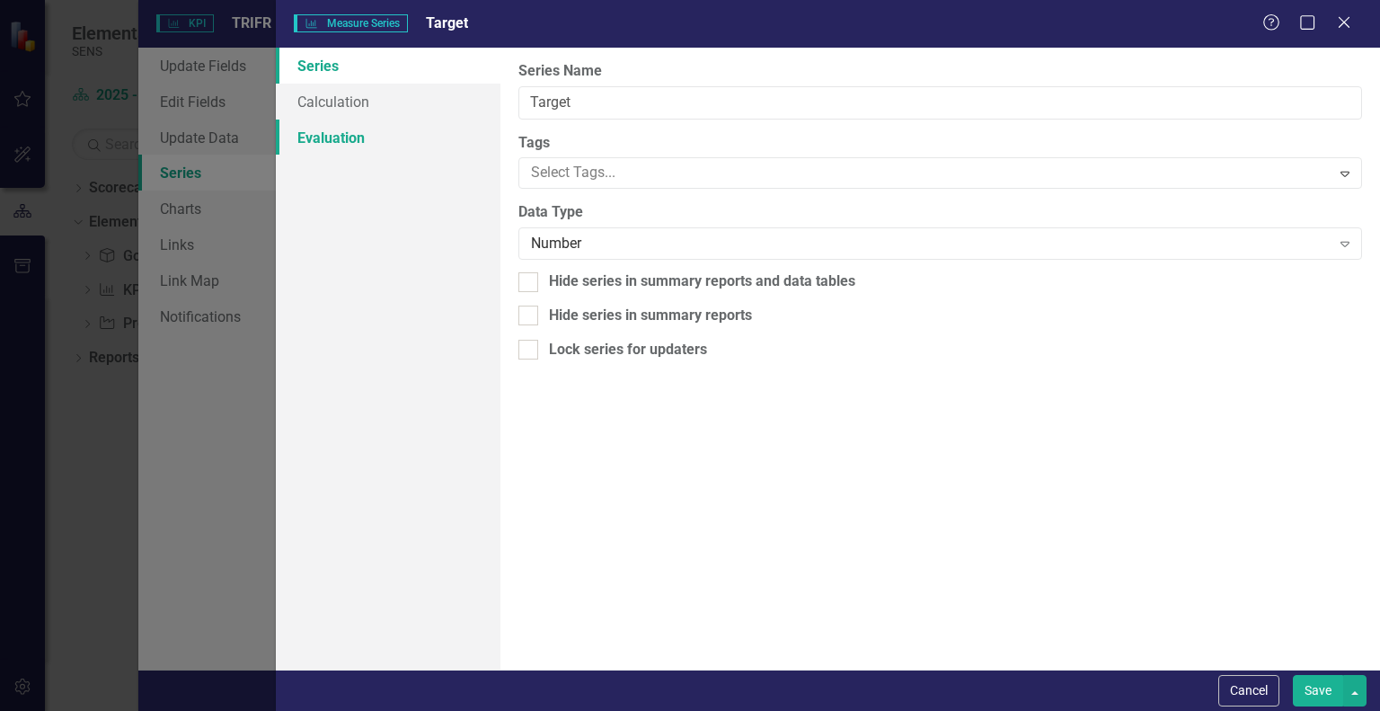
click at [326, 143] on link "Evaluation" at bounding box center [388, 138] width 225 height 36
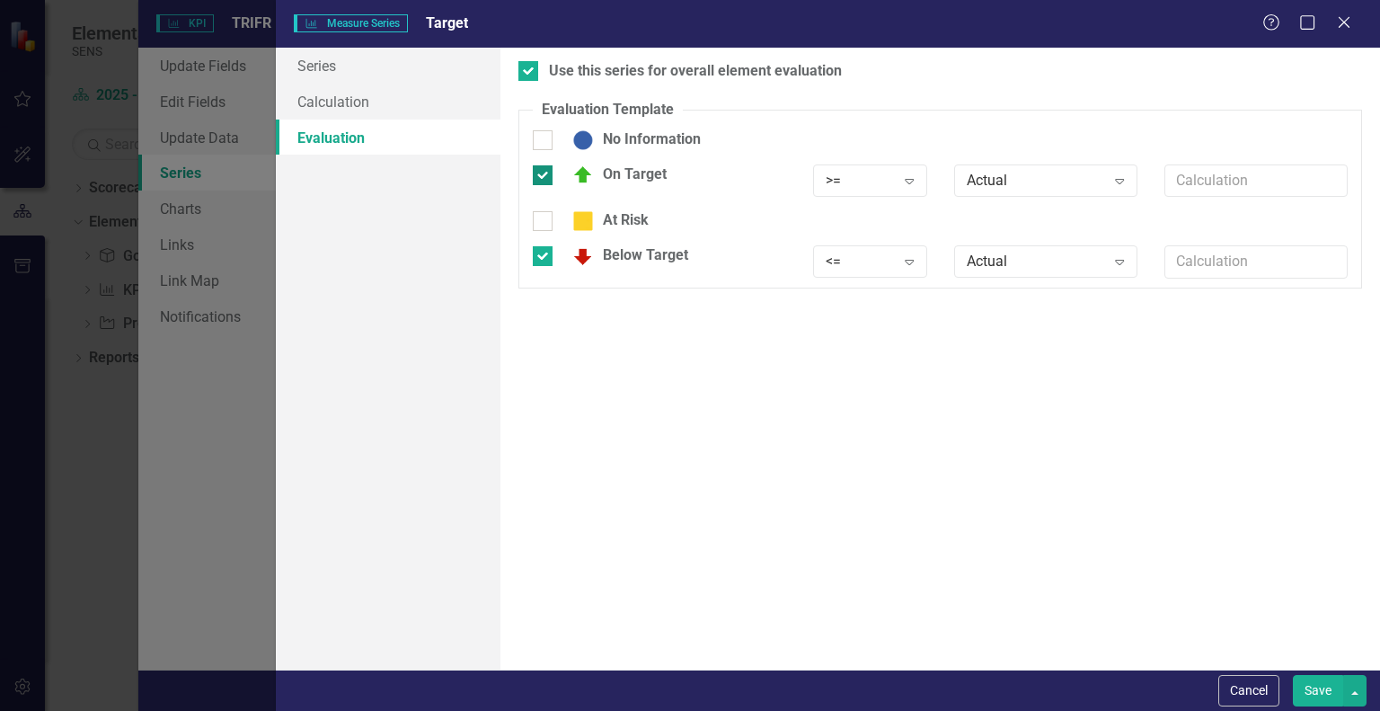
click at [545, 170] on div at bounding box center [543, 175] width 20 height 20
click at [545, 170] on input "On Target" at bounding box center [539, 171] width 12 height 12
checkbox input "false"
click at [535, 62] on div at bounding box center [528, 71] width 20 height 20
click at [530, 62] on input "Use this series for overall element evaluation" at bounding box center [524, 67] width 12 height 12
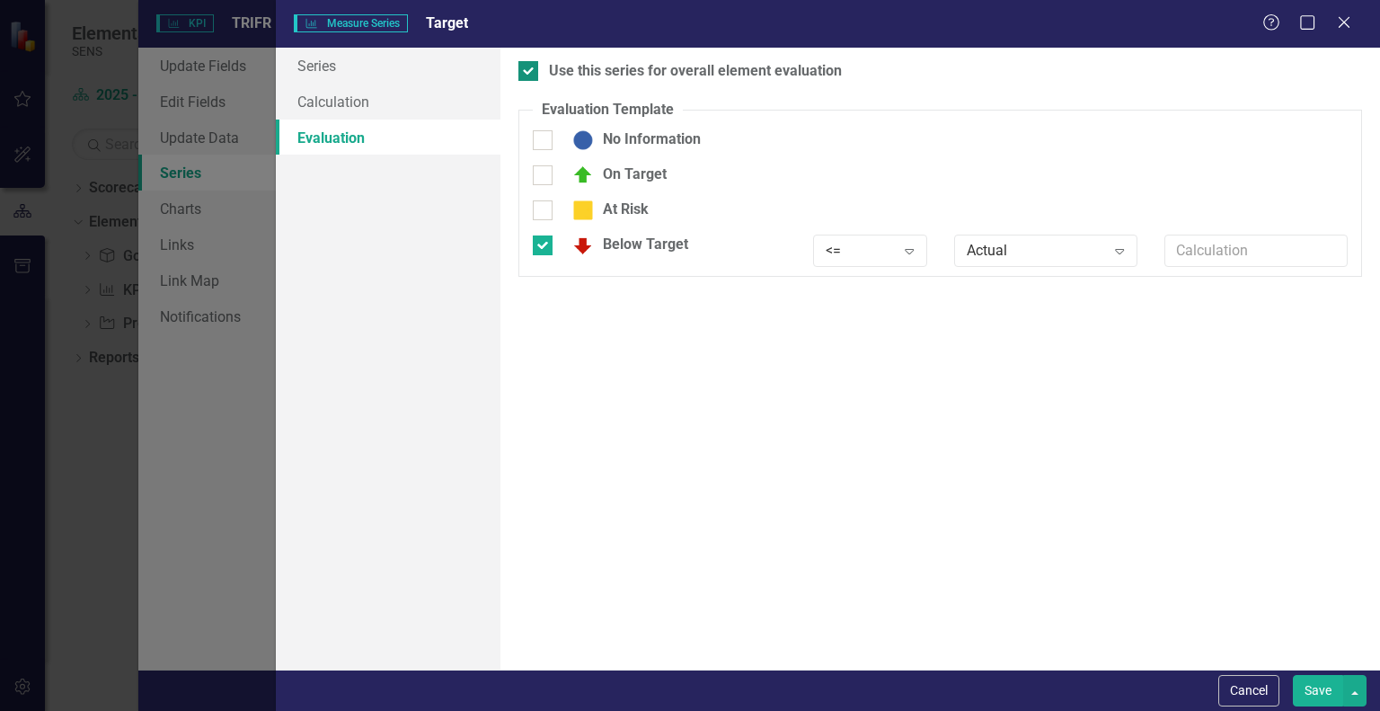
checkbox input "false"
click at [543, 245] on input "Below Target" at bounding box center [539, 241] width 12 height 12
checkbox input "false"
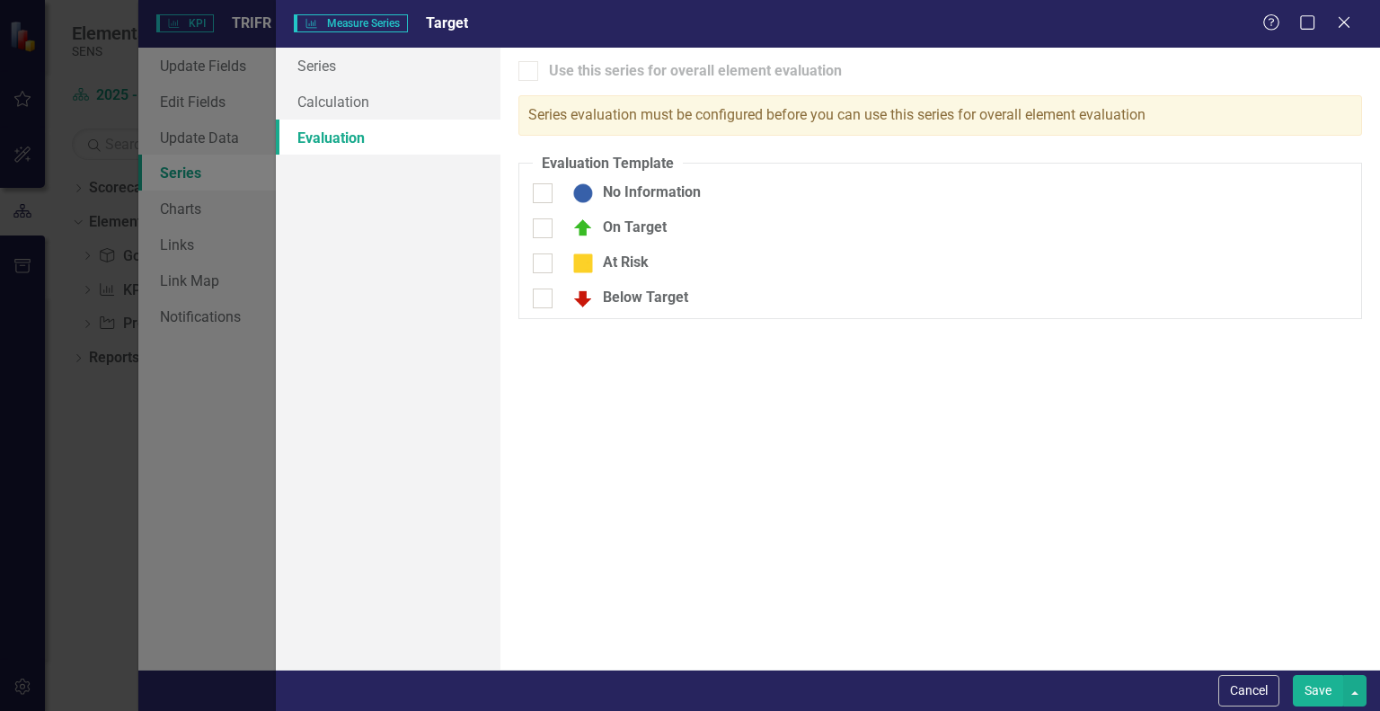
click at [1082, 492] on div "Use this series for overall element evaluation Series evaluation must be config…" at bounding box center [940, 359] width 880 height 622
click at [320, 78] on link "Series" at bounding box center [388, 66] width 225 height 36
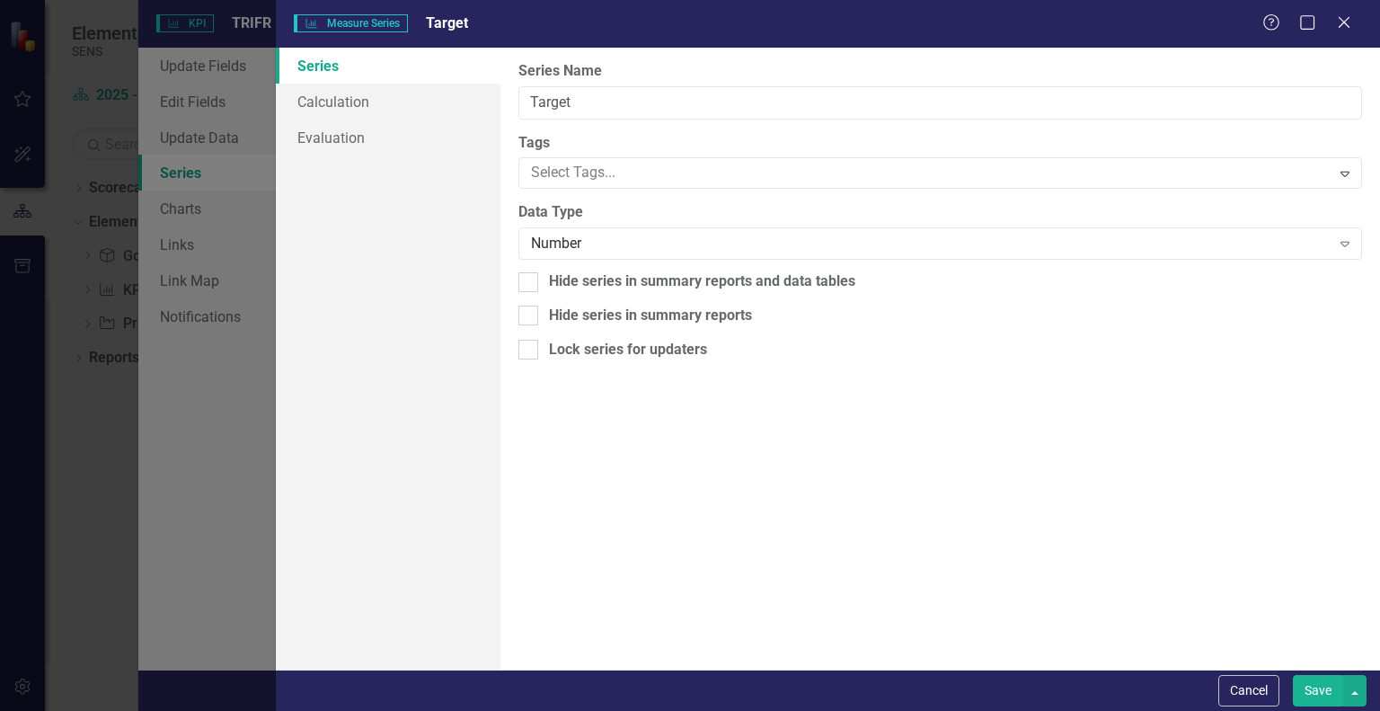
click at [1315, 699] on button "Save" at bounding box center [1318, 690] width 50 height 31
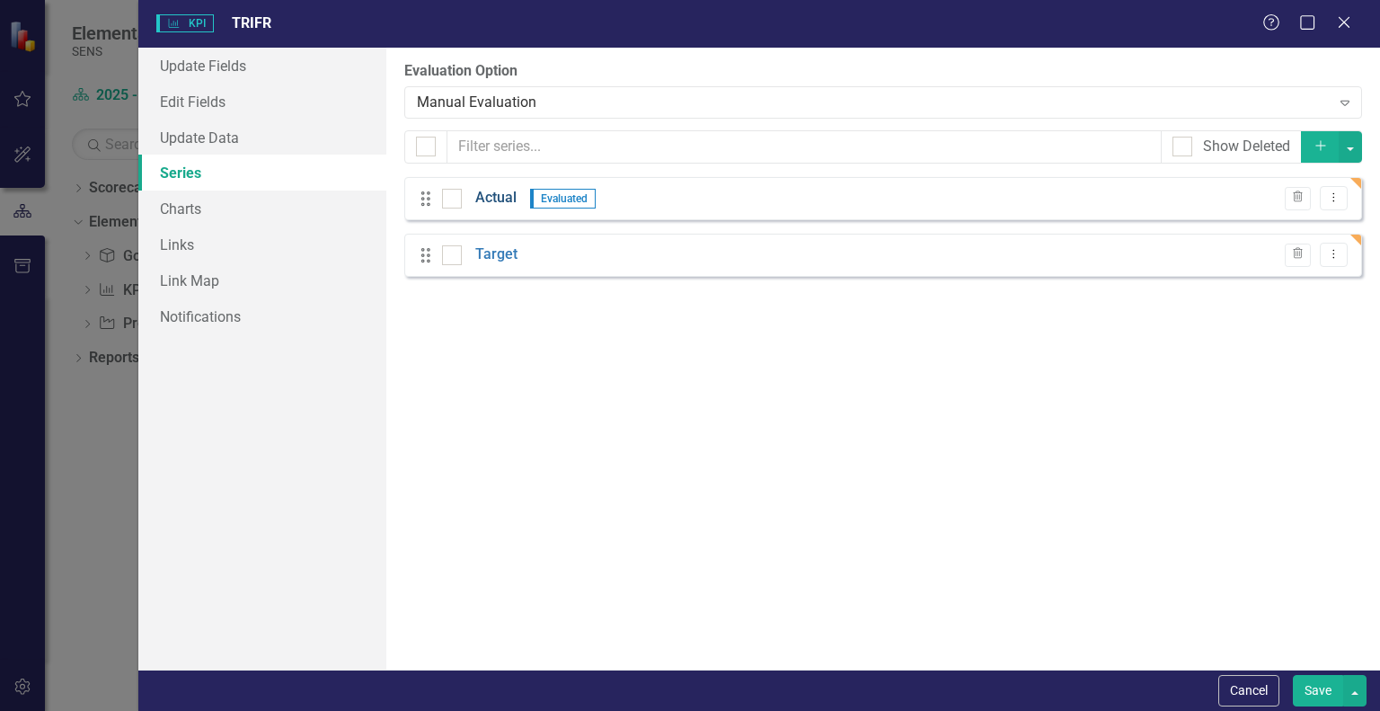
click at [492, 191] on link "Actual" at bounding box center [495, 198] width 41 height 21
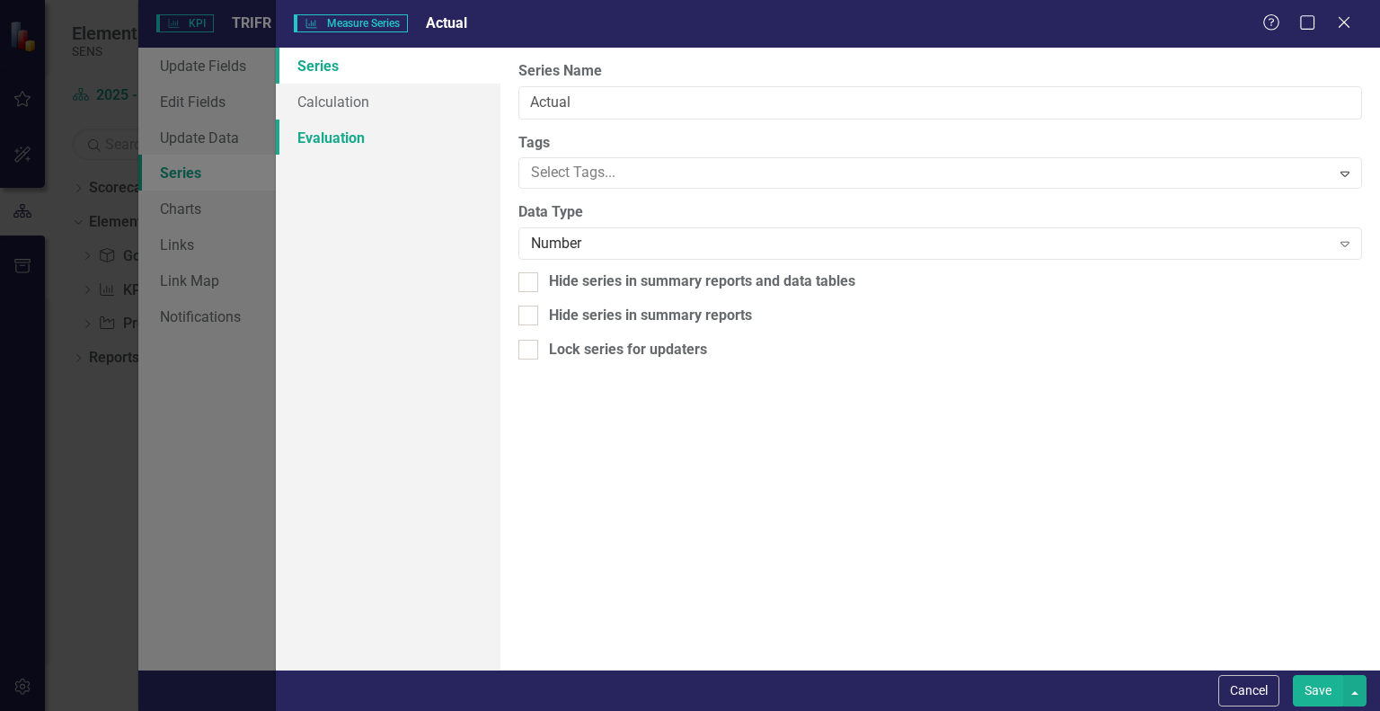
click at [328, 148] on link "Evaluation" at bounding box center [388, 138] width 225 height 36
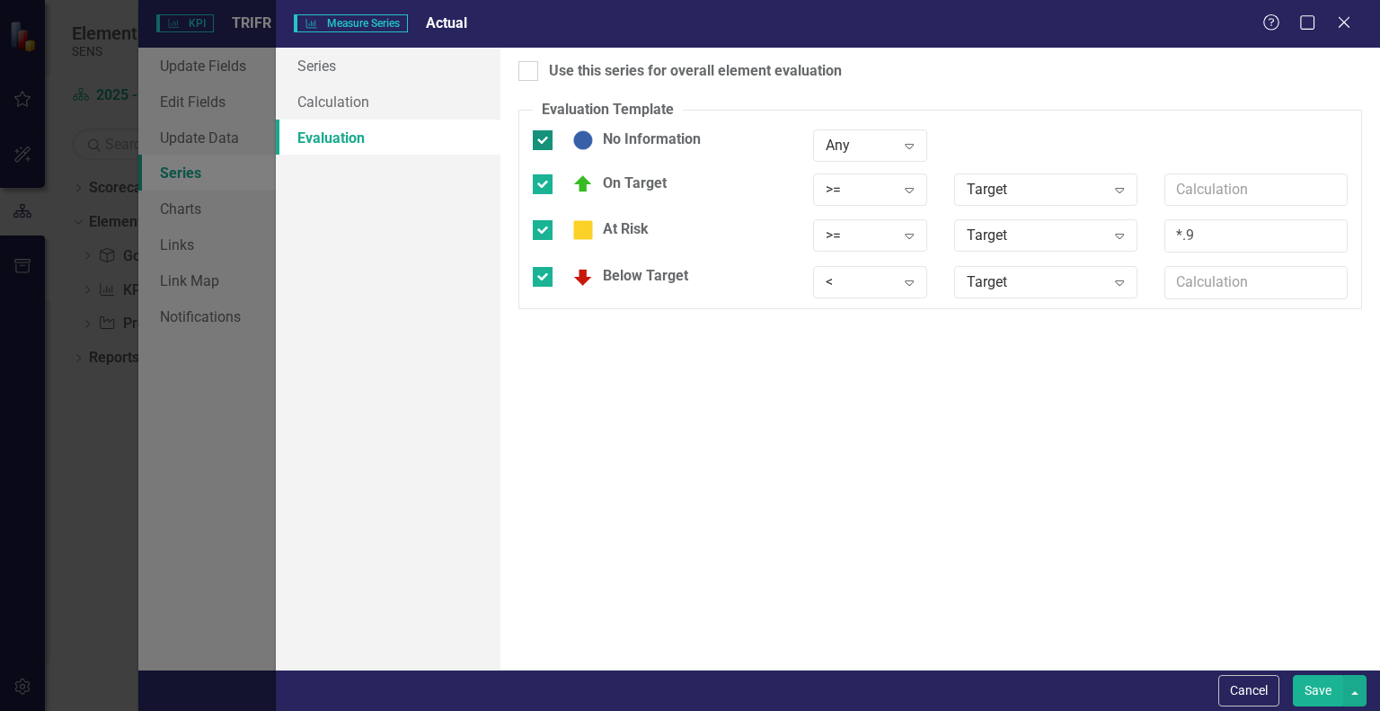
click at [545, 140] on div at bounding box center [543, 140] width 20 height 20
click at [545, 140] on input "No Information" at bounding box center [539, 136] width 12 height 12
checkbox input "false"
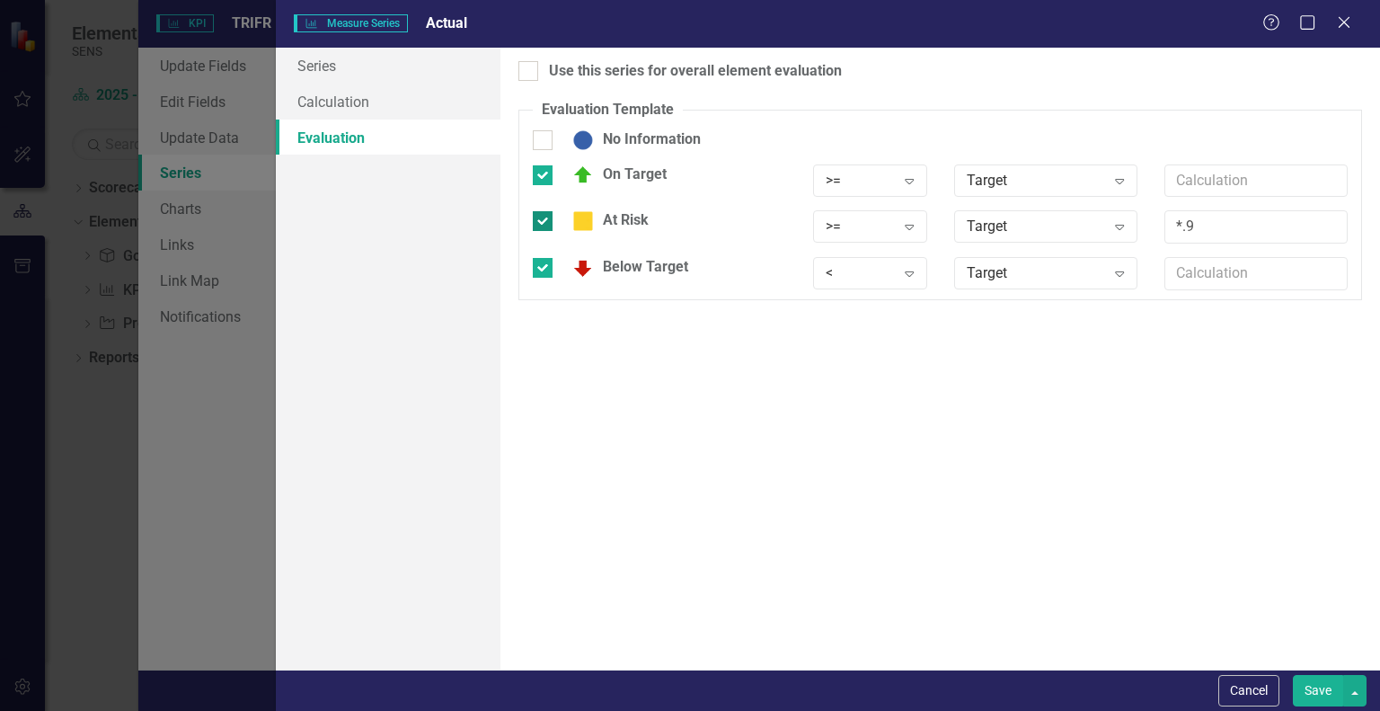
click at [546, 222] on div at bounding box center [543, 221] width 20 height 20
click at [545, 222] on input "At Risk" at bounding box center [539, 217] width 12 height 12
checkbox input "false"
click at [903, 175] on icon "Expand" at bounding box center [909, 180] width 18 height 14
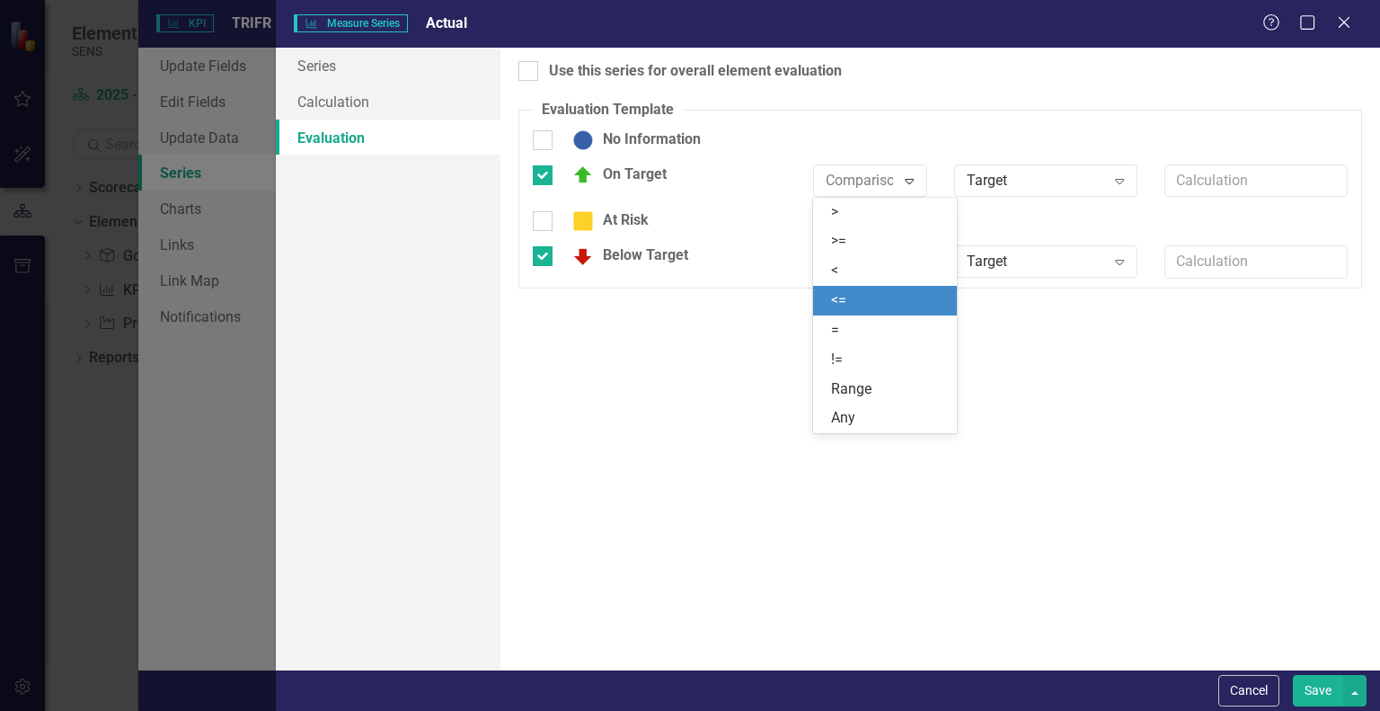
click at [859, 297] on div "<=" at bounding box center [888, 300] width 115 height 21
click at [901, 267] on icon "Expand" at bounding box center [909, 261] width 18 height 14
click at [846, 304] on div ">" at bounding box center [888, 294] width 115 height 21
click at [633, 394] on div "Use this series for overall element evaluation Evaluation Template You can defi…" at bounding box center [940, 359] width 880 height 622
click at [1300, 691] on button "Save" at bounding box center [1318, 690] width 50 height 31
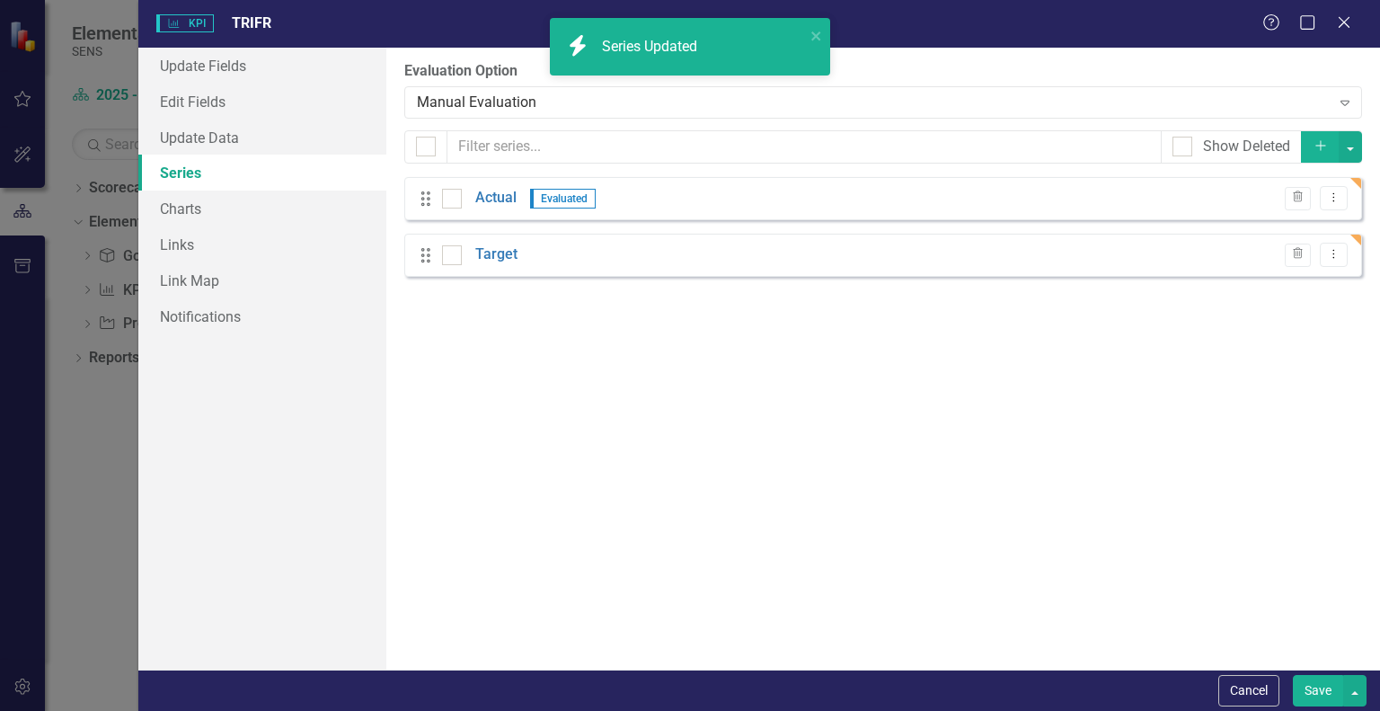
click at [1318, 695] on button "Save" at bounding box center [1318, 690] width 50 height 31
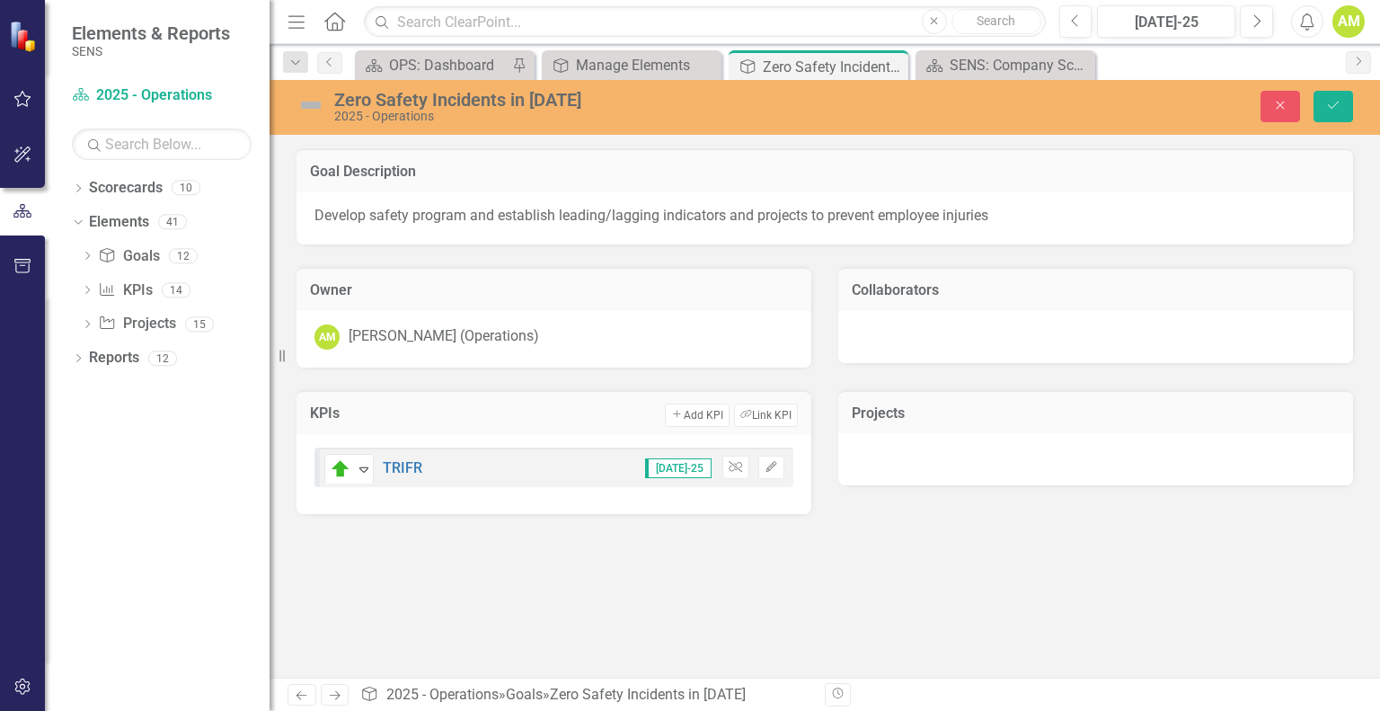
click at [917, 453] on div at bounding box center [1095, 459] width 515 height 52
click at [1215, 412] on button "Add Add Project" at bounding box center [1213, 414] width 81 height 23
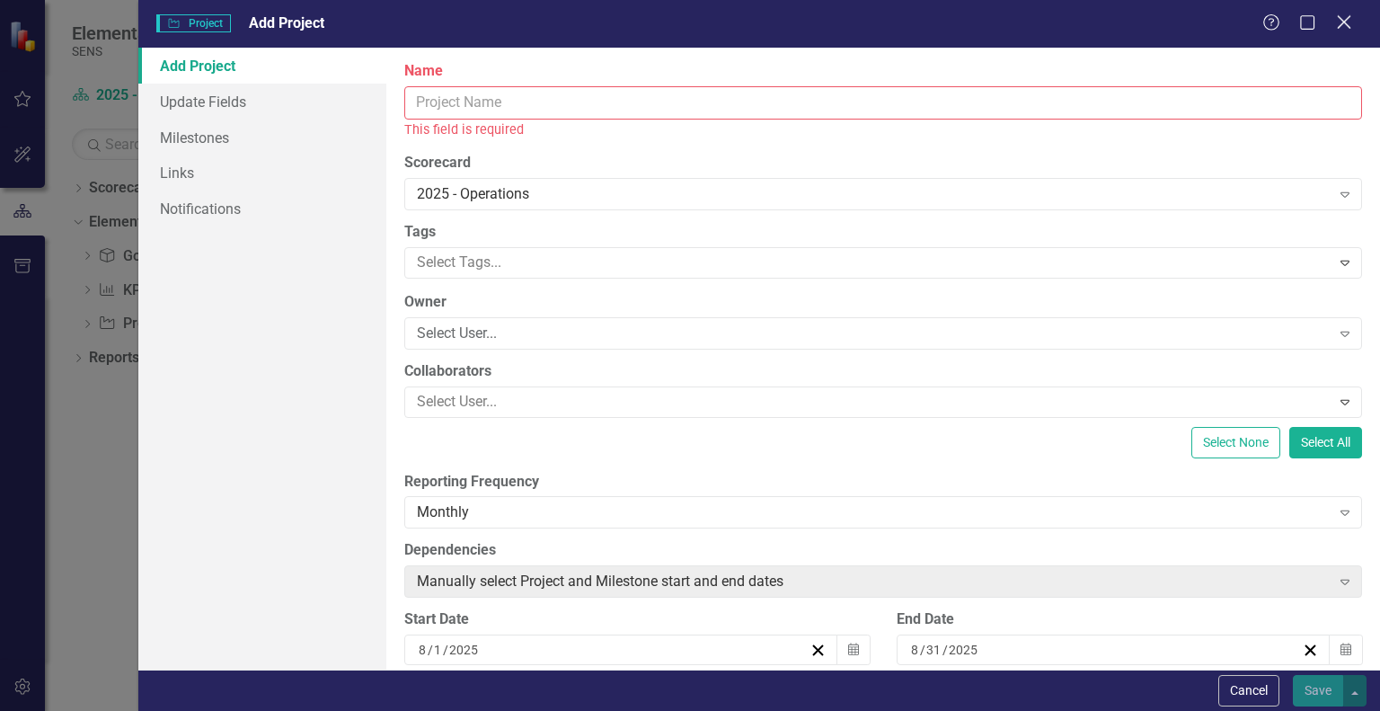
click at [1350, 13] on div "Close" at bounding box center [1344, 24] width 22 height 24
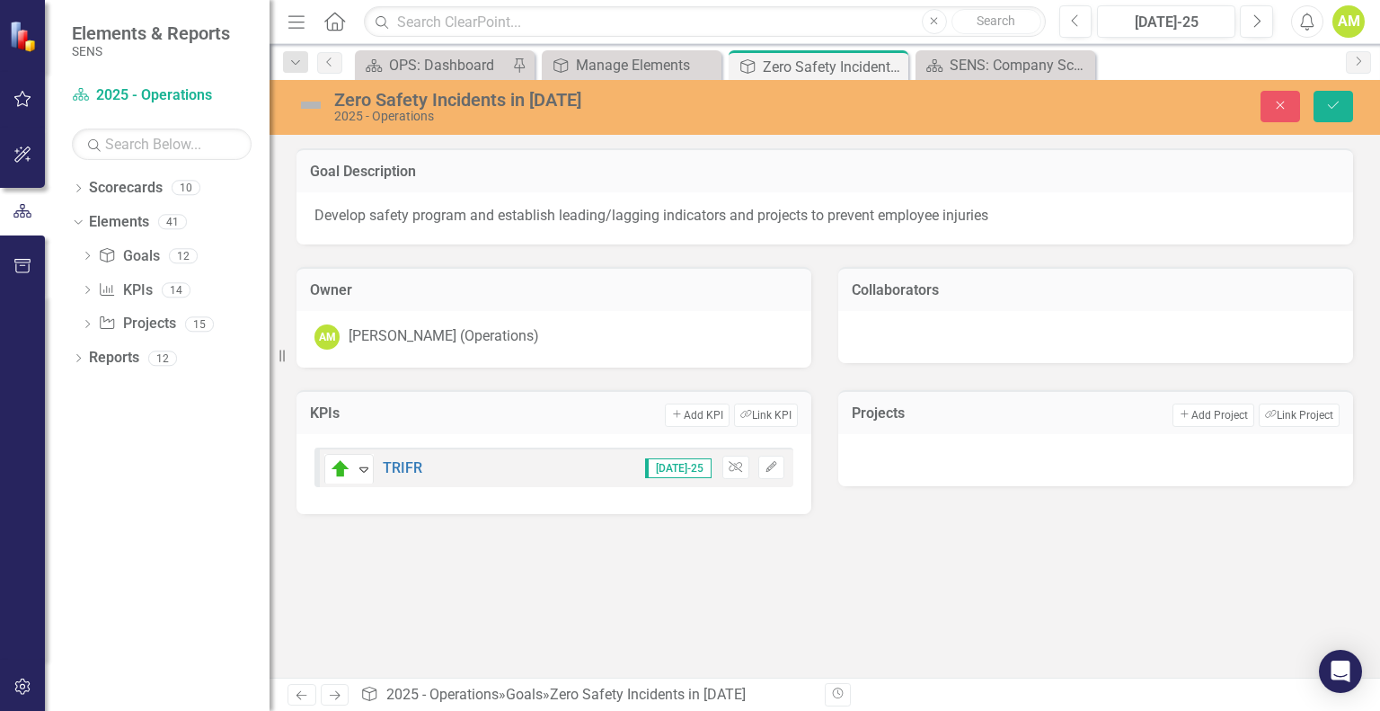
click at [316, 107] on img at bounding box center [311, 105] width 29 height 29
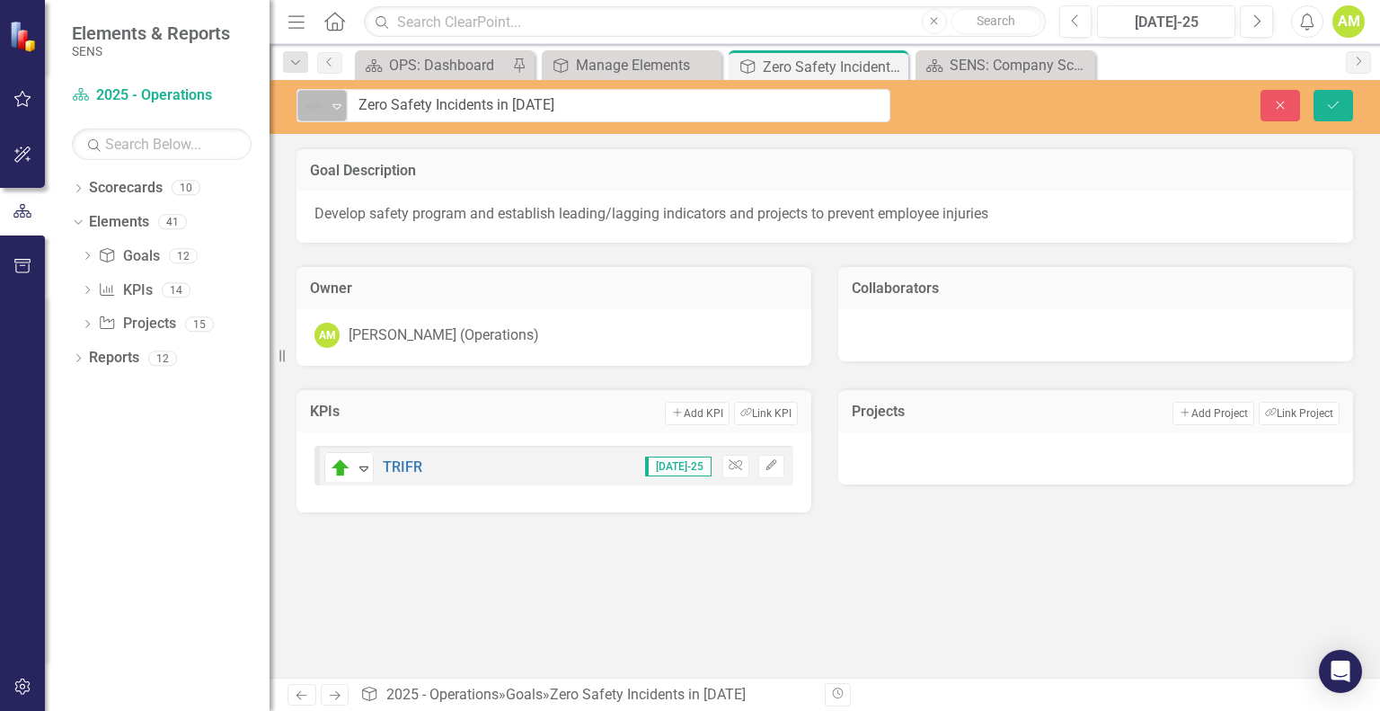
click at [331, 114] on div "Expand" at bounding box center [337, 106] width 18 height 30
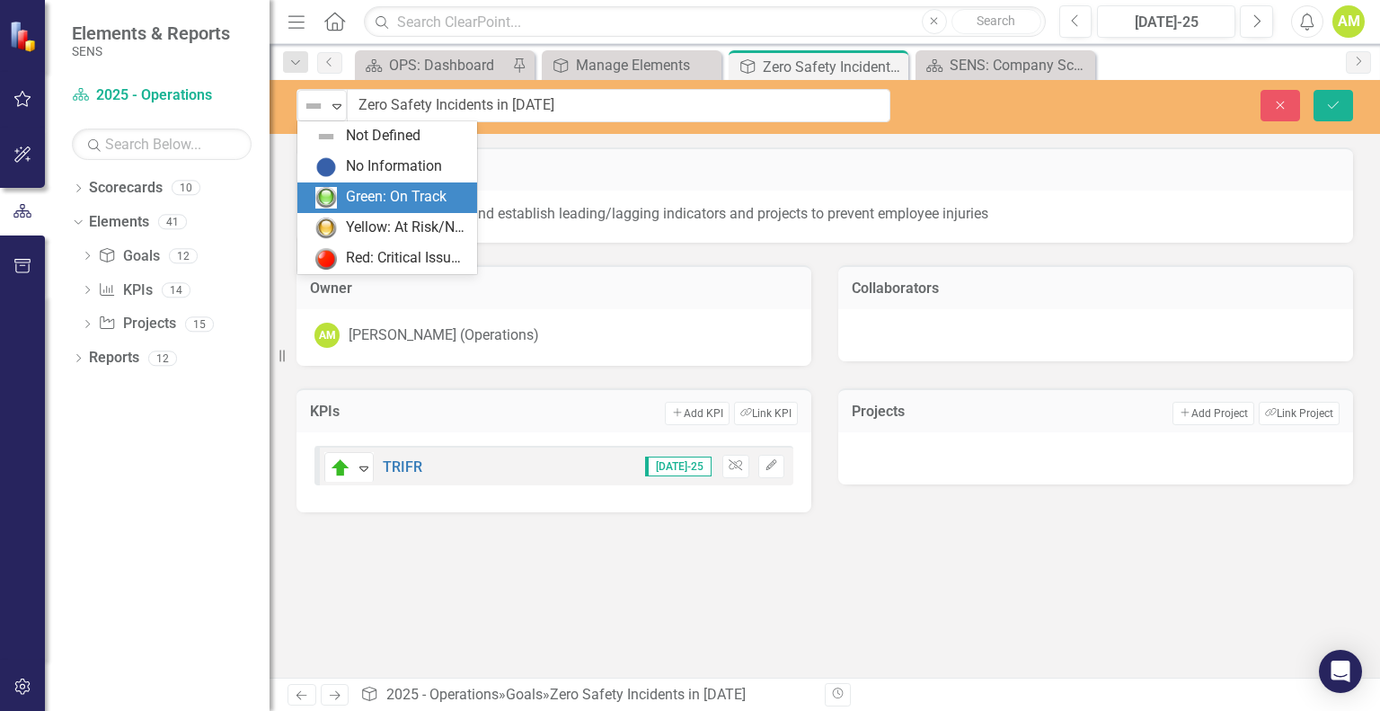
click at [369, 205] on div "Green: On Track" at bounding box center [396, 197] width 101 height 21
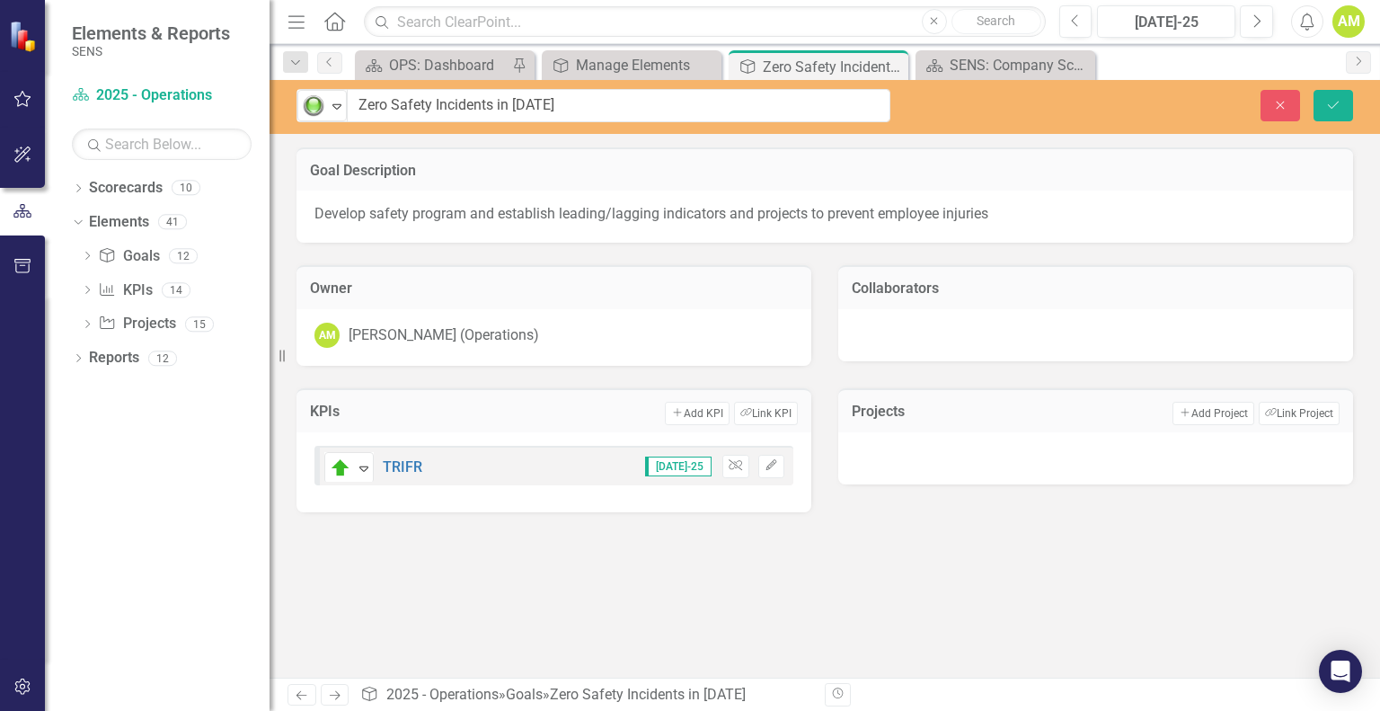
click at [719, 594] on div "Goal Description Develop safety program and establish leading/lagging indicator…" at bounding box center [825, 412] width 1111 height 530
click at [984, 460] on div at bounding box center [1095, 458] width 515 height 52
click at [1212, 410] on button "Add Add Project" at bounding box center [1213, 413] width 81 height 23
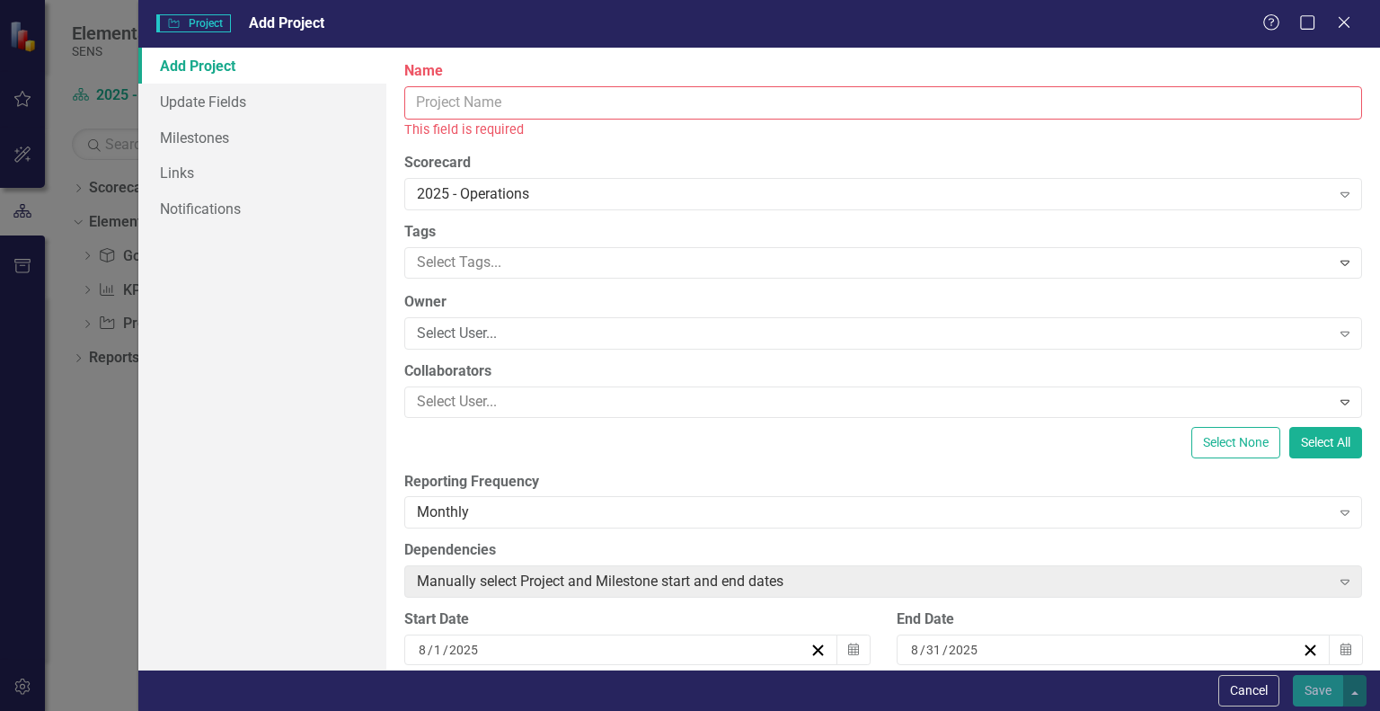
click at [432, 106] on input "Name" at bounding box center [883, 102] width 958 height 33
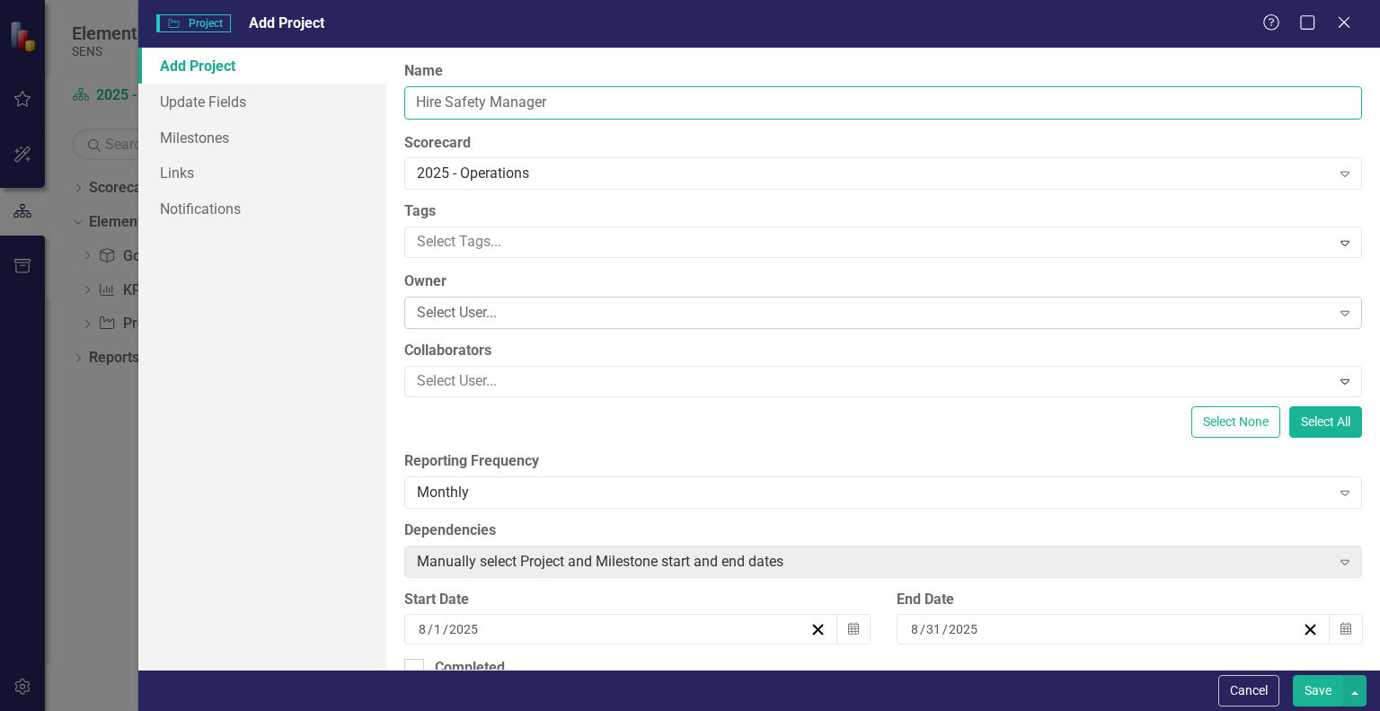
type input "Hire Safety Manager"
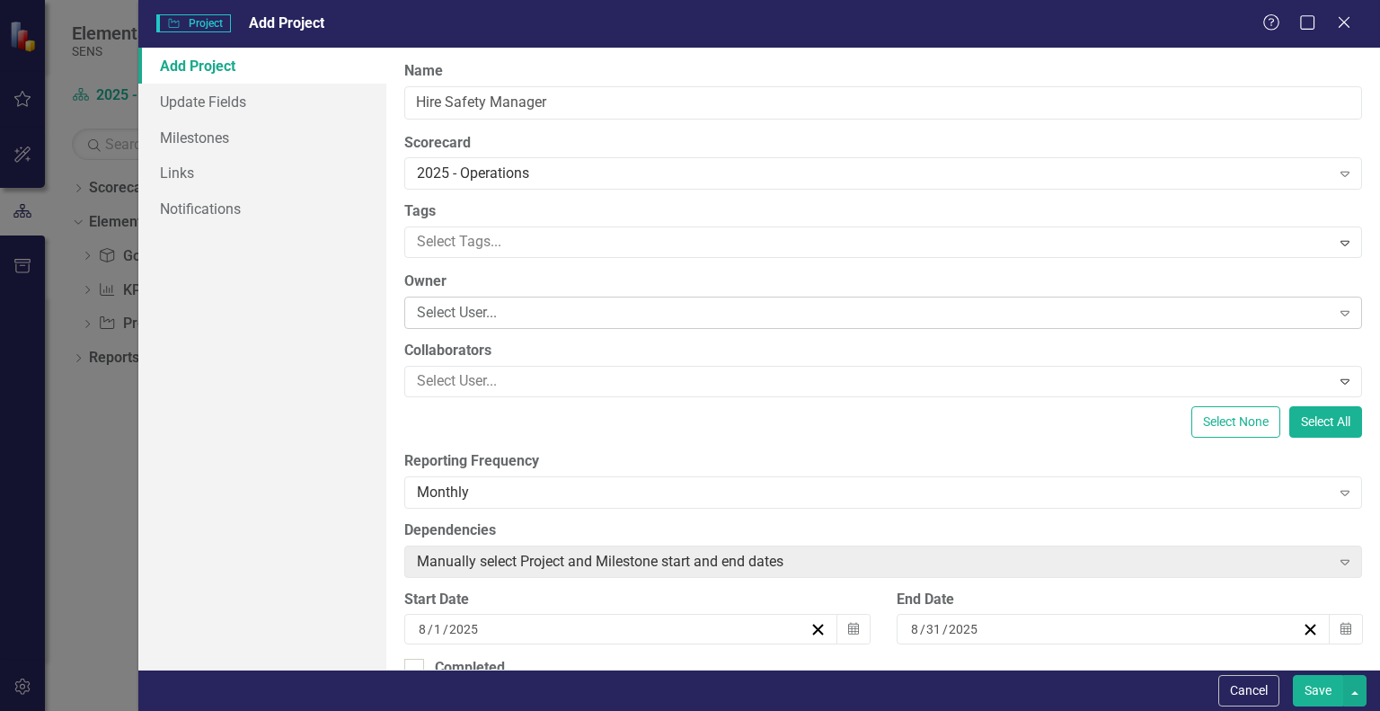
click at [457, 310] on div "Select User..." at bounding box center [873, 313] width 913 height 21
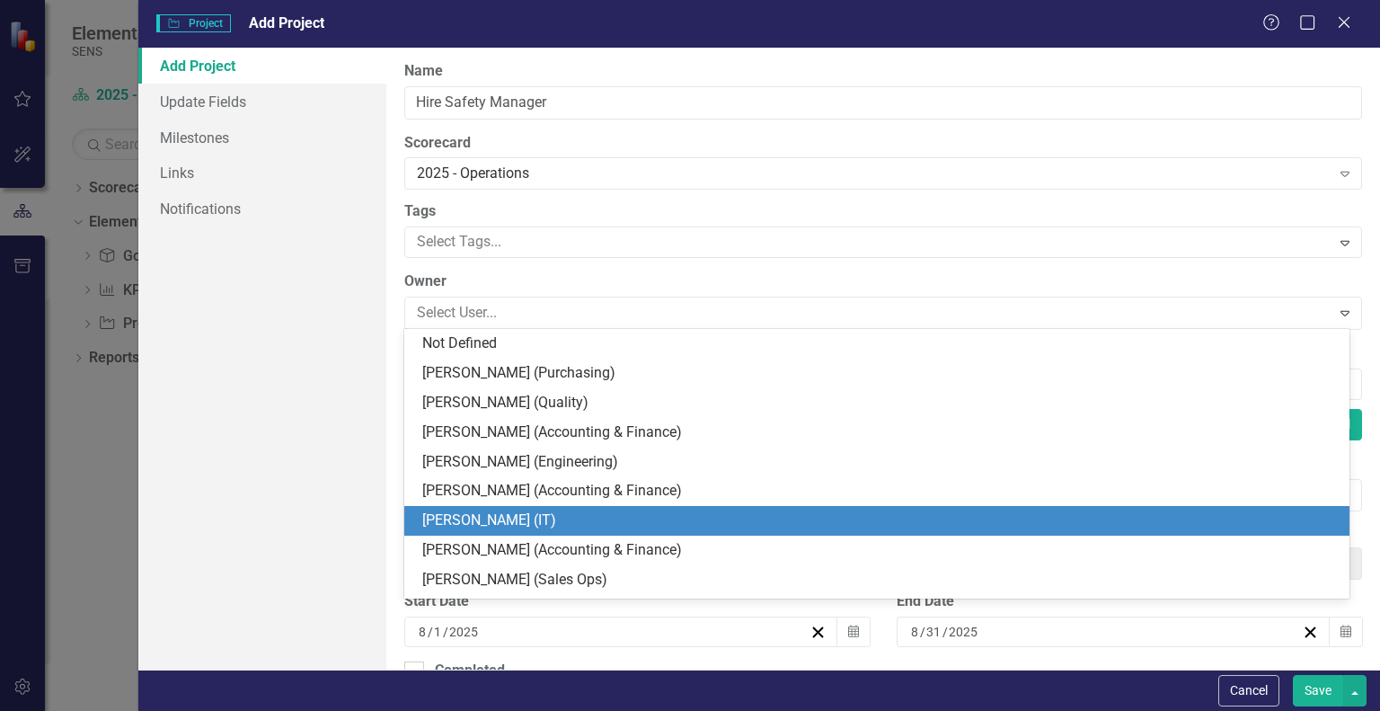
scroll to position [270, 0]
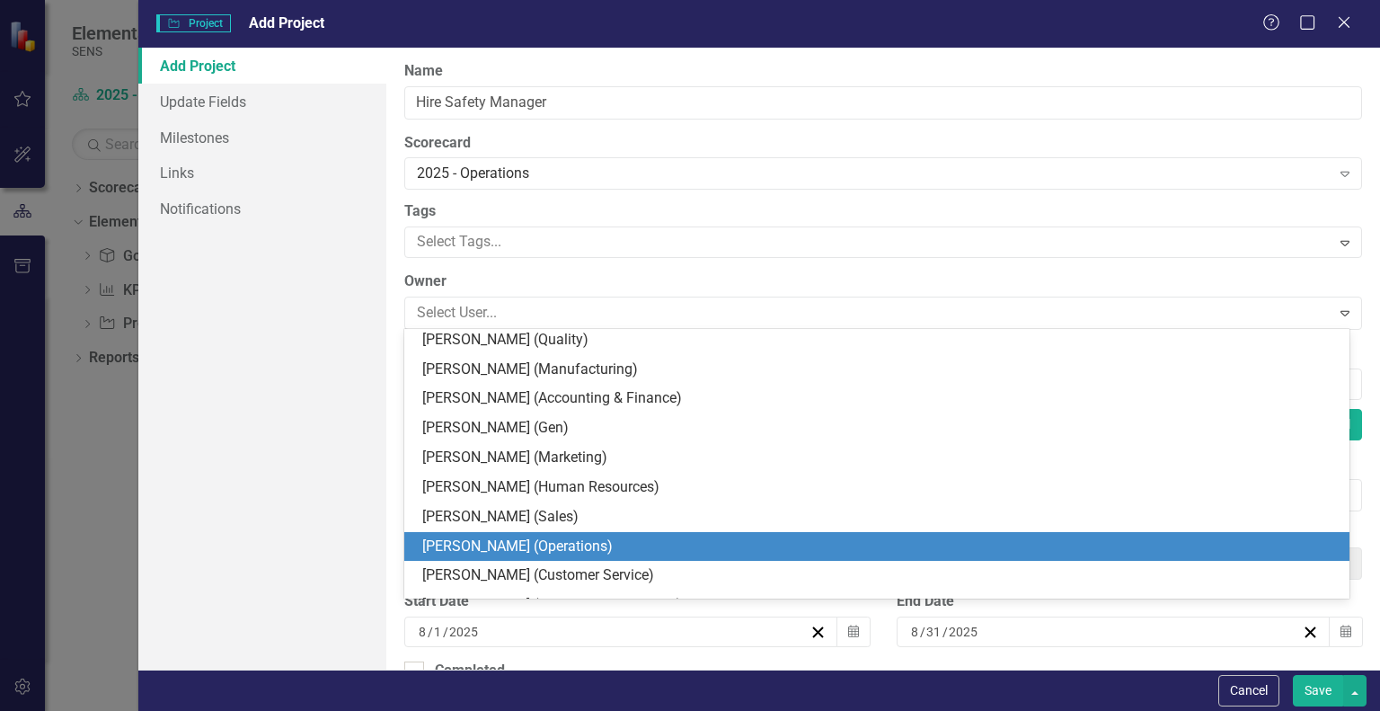
click at [504, 549] on div "[PERSON_NAME] (Operations)" at bounding box center [880, 546] width 917 height 21
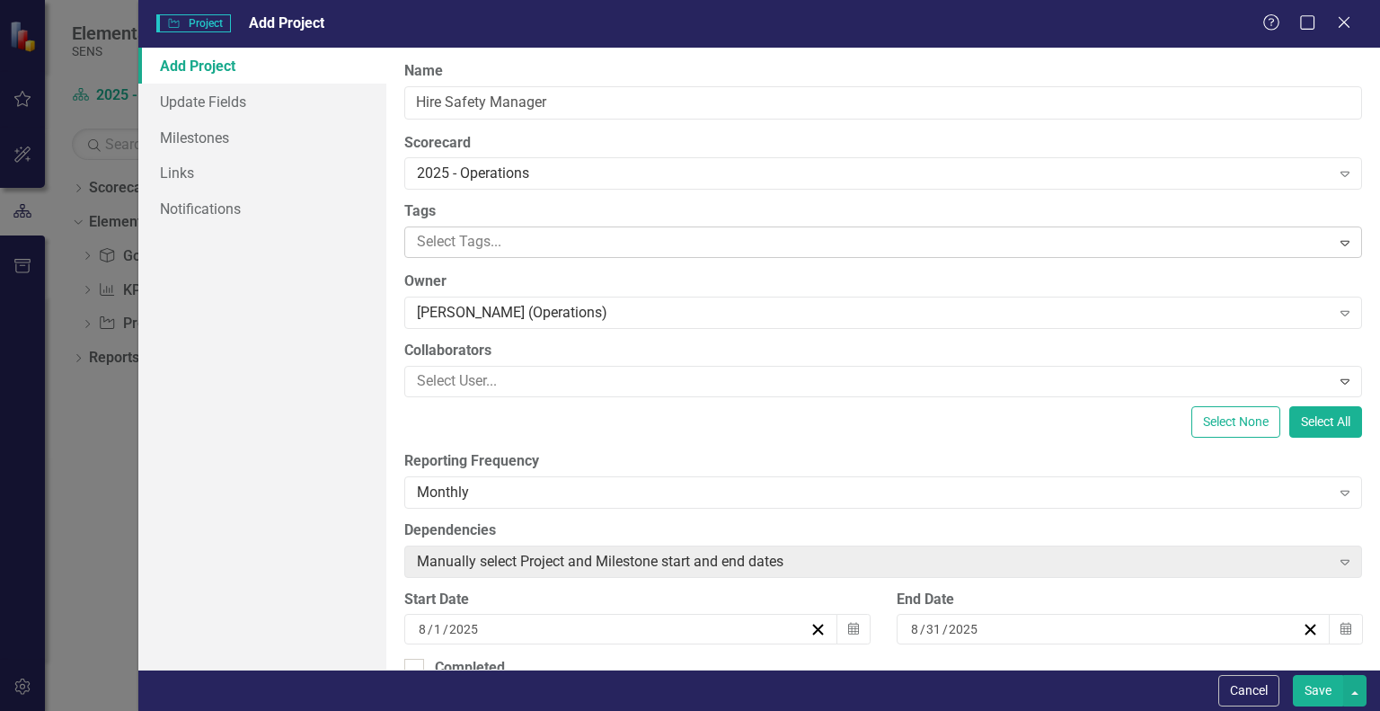
click at [527, 246] on div at bounding box center [870, 242] width 920 height 24
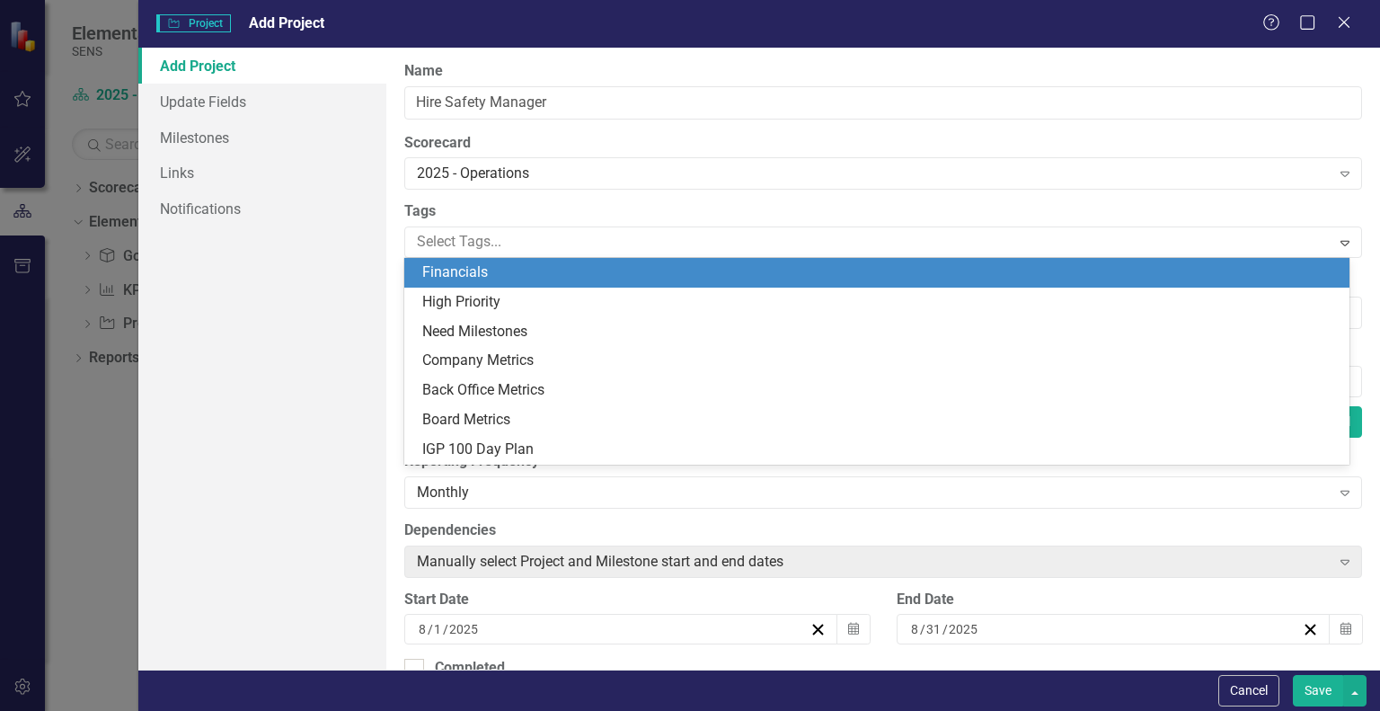
click at [337, 309] on div "Add Project Update Fields Milestones Links Notifications" at bounding box center [262, 359] width 248 height 622
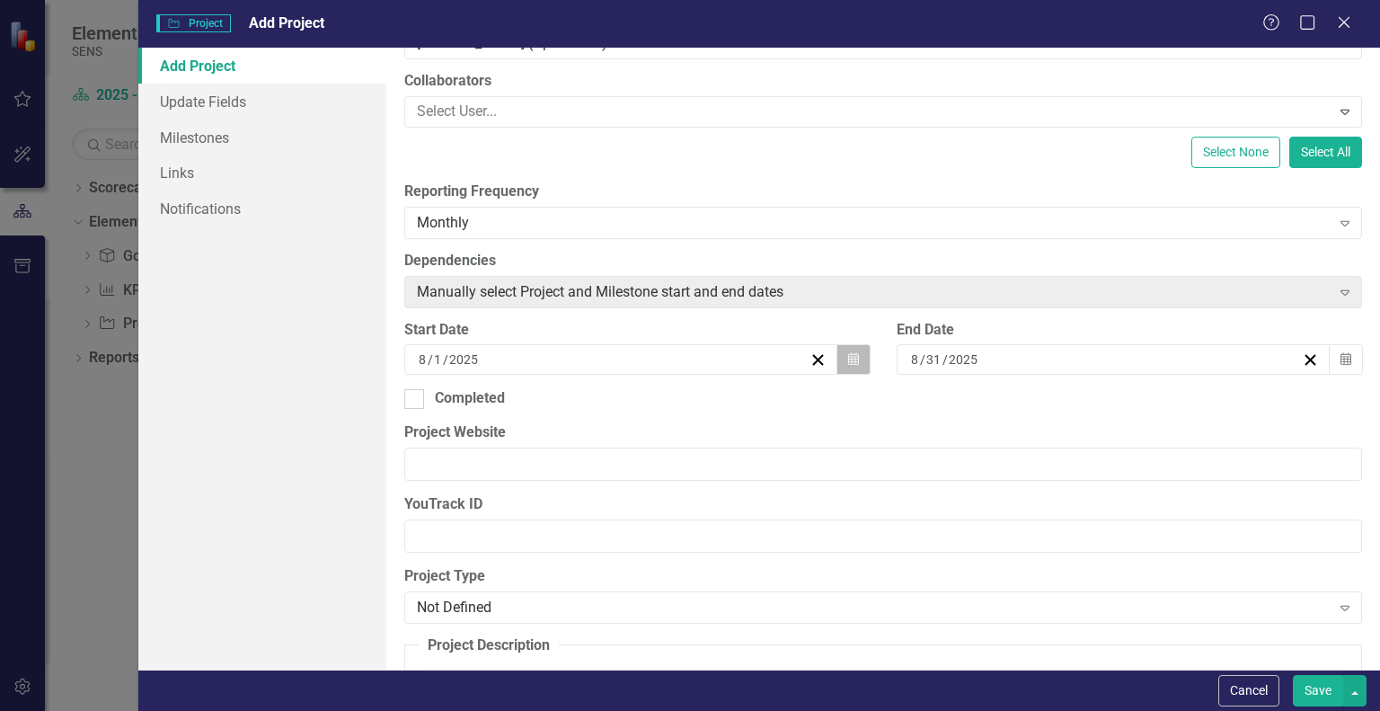
click at [837, 368] on button "Calendar" at bounding box center [854, 359] width 34 height 31
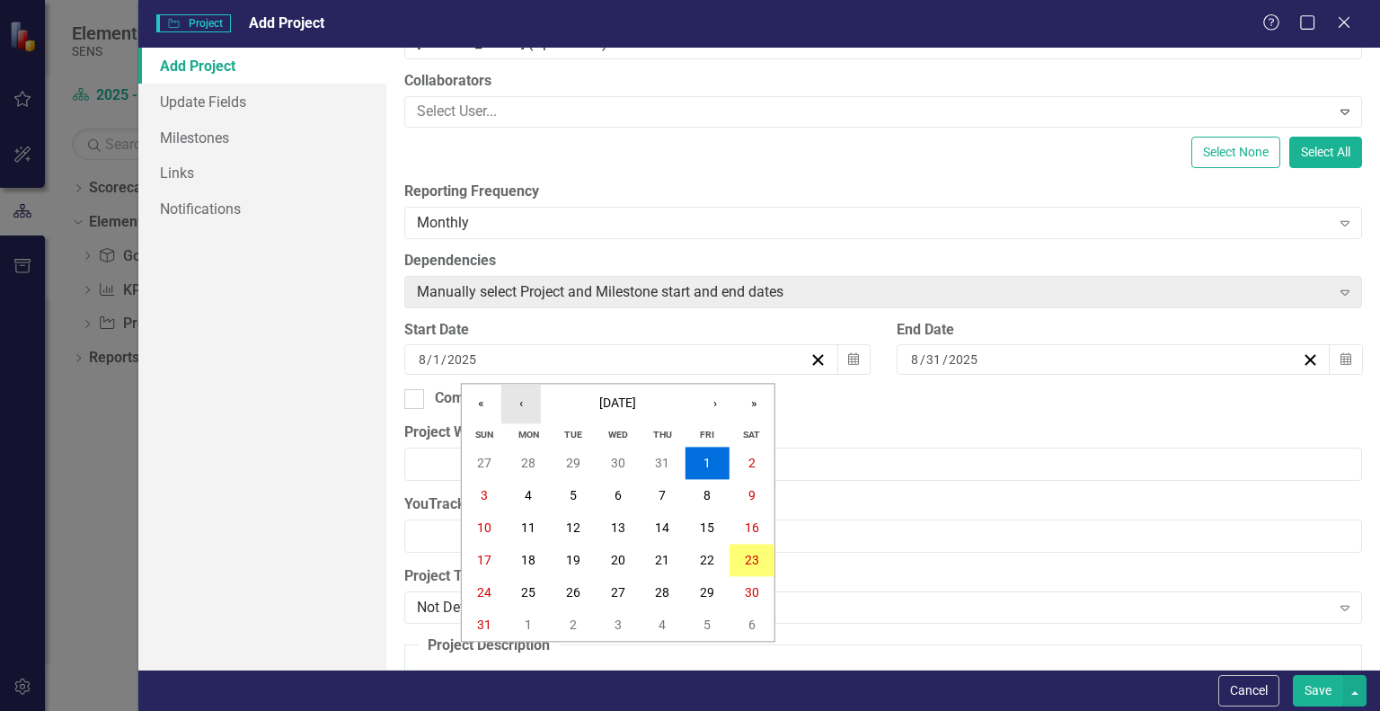
click at [523, 409] on button "‹" at bounding box center [521, 404] width 40 height 40
click at [521, 504] on button "9" at bounding box center [529, 496] width 45 height 32
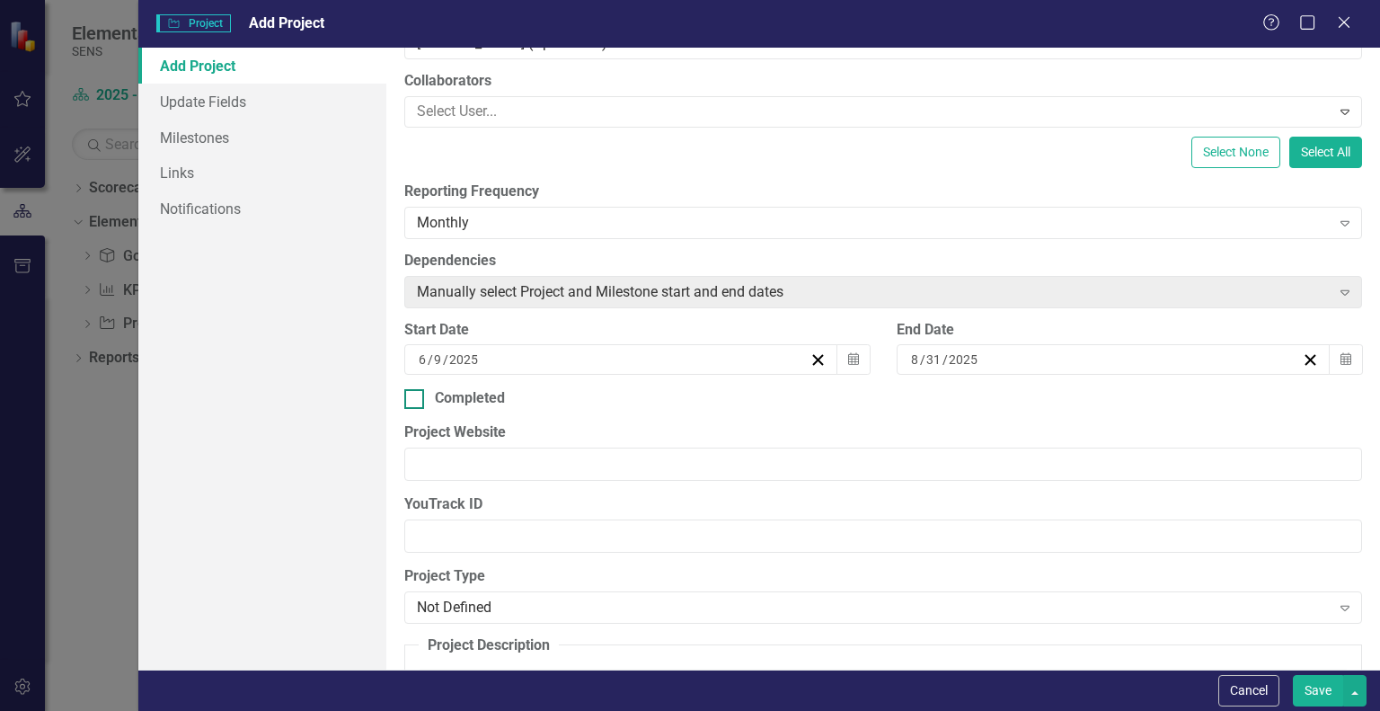
click at [412, 405] on div at bounding box center [414, 399] width 20 height 20
click at [412, 401] on input "Completed" at bounding box center [410, 395] width 12 height 12
checkbox input "true"
click at [1340, 353] on button "Calendar" at bounding box center [1346, 359] width 34 height 31
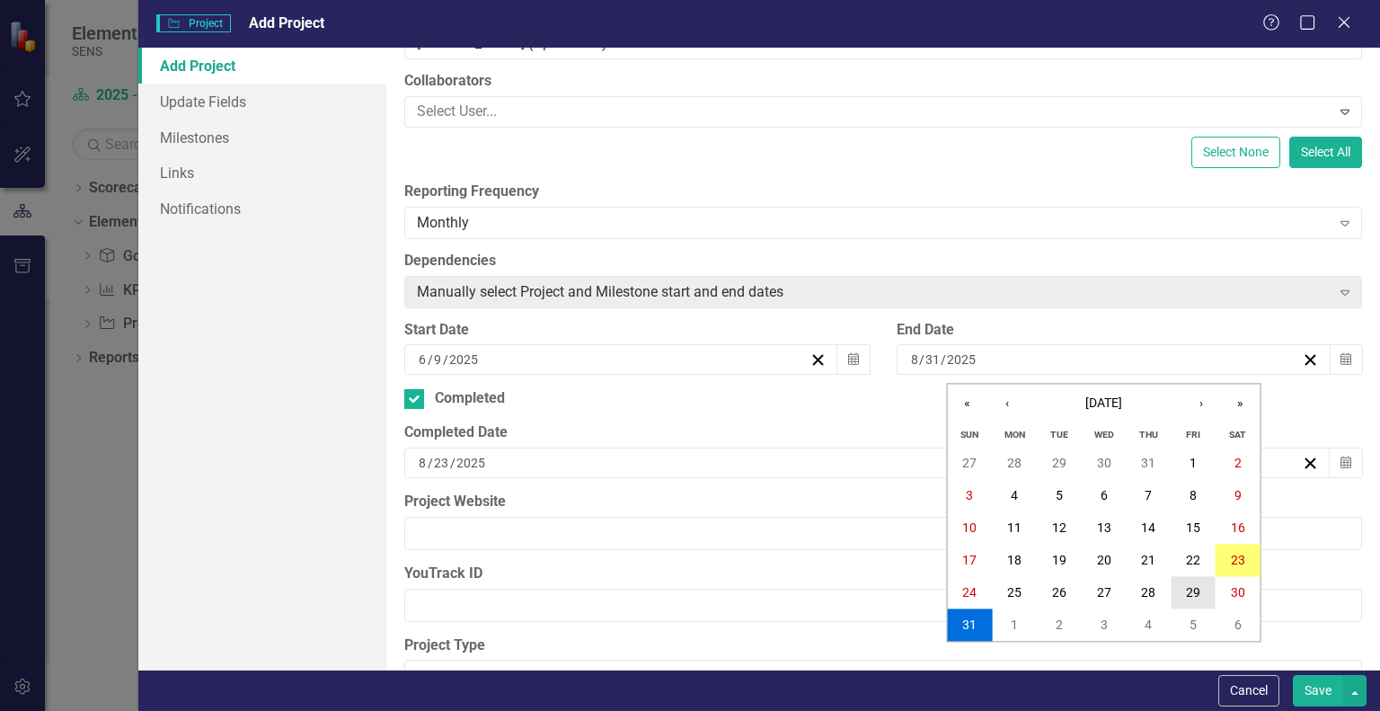
click at [1213, 599] on button "29" at bounding box center [1193, 593] width 45 height 32
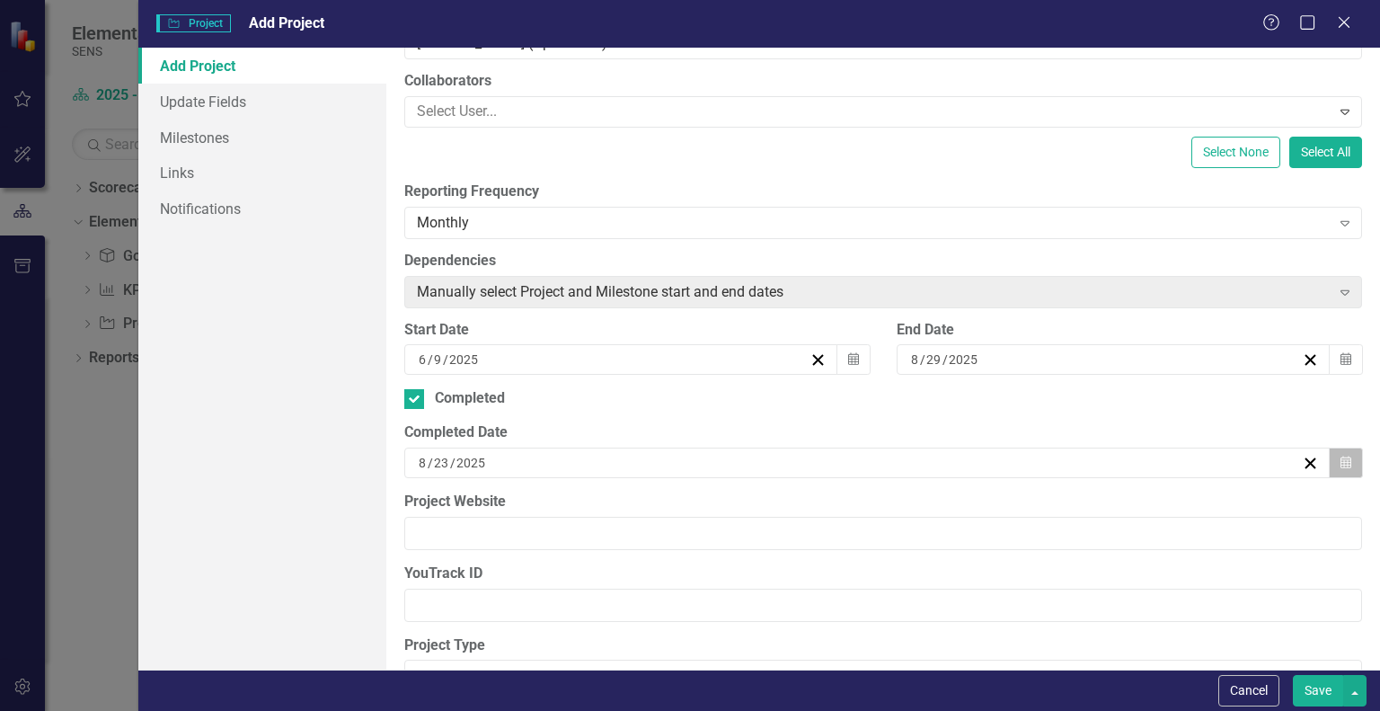
click at [1334, 454] on button "Calendar" at bounding box center [1346, 462] width 34 height 31
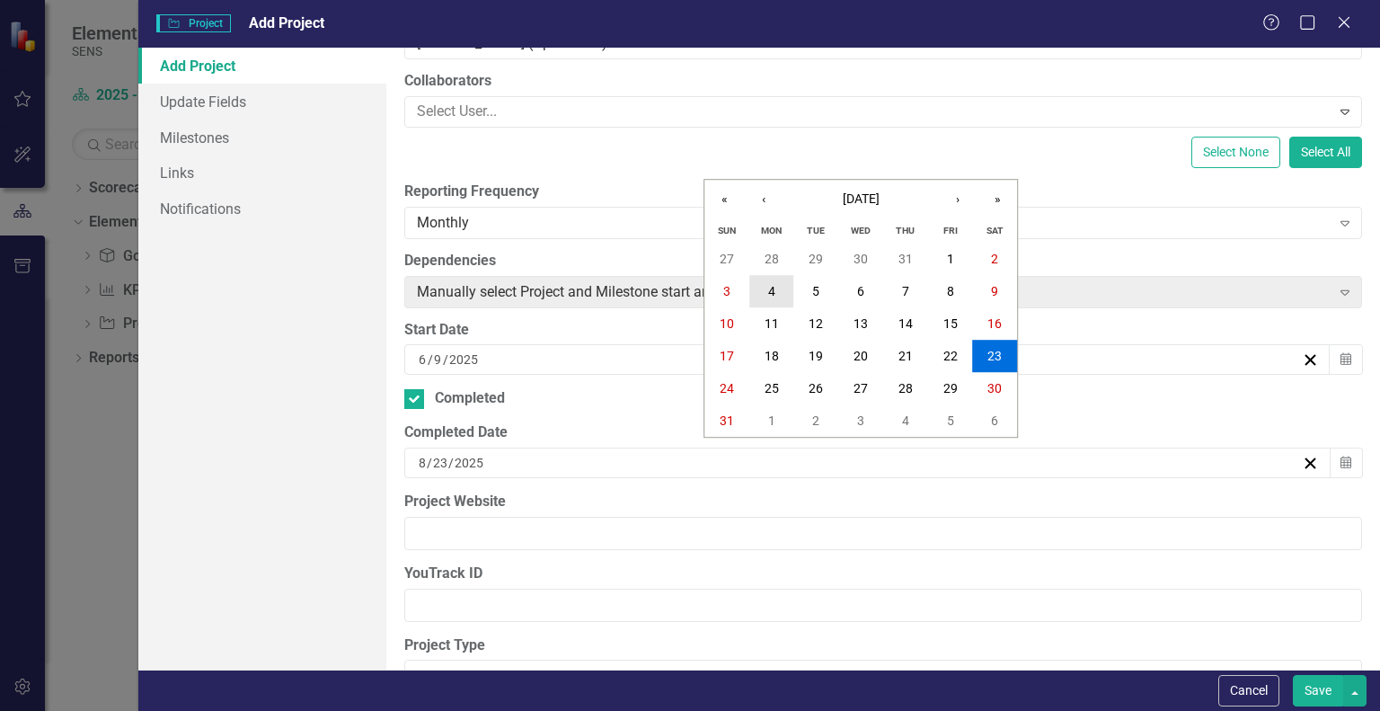
click at [773, 294] on abbr "4" at bounding box center [771, 291] width 7 height 14
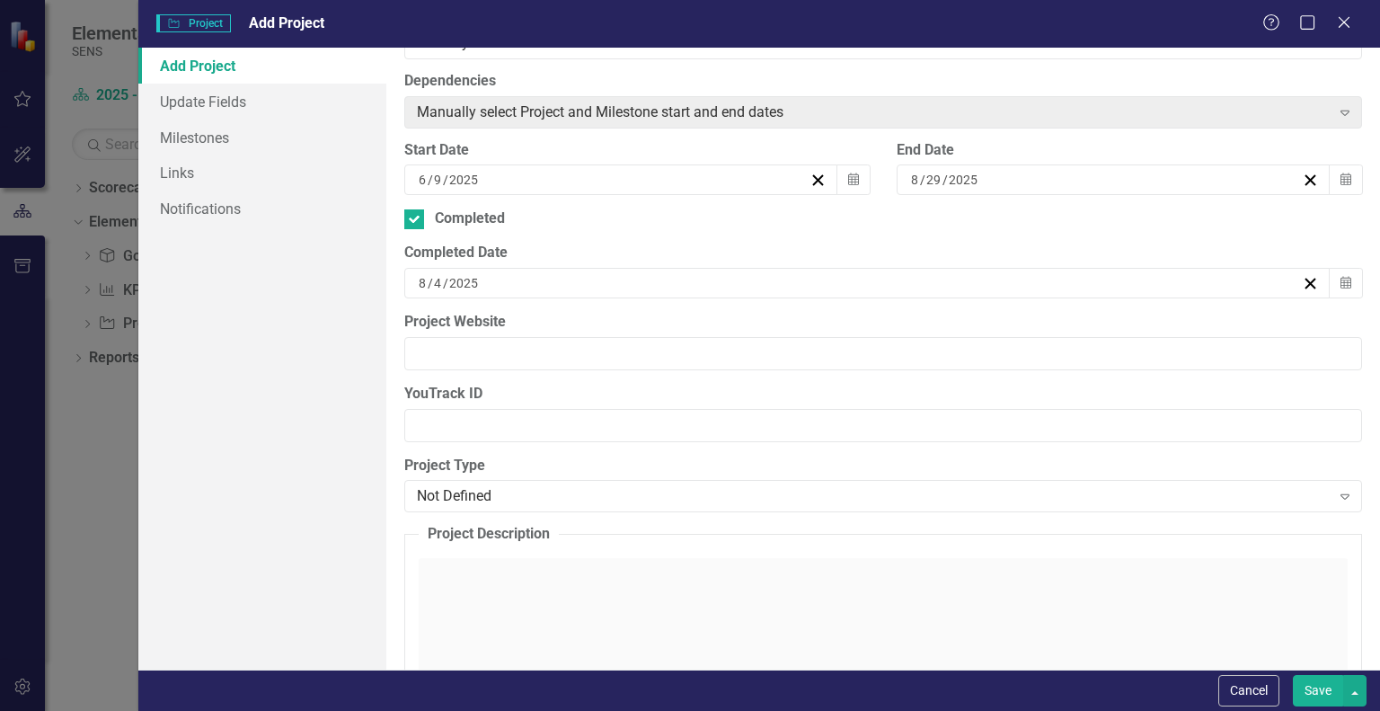
scroll to position [0, 0]
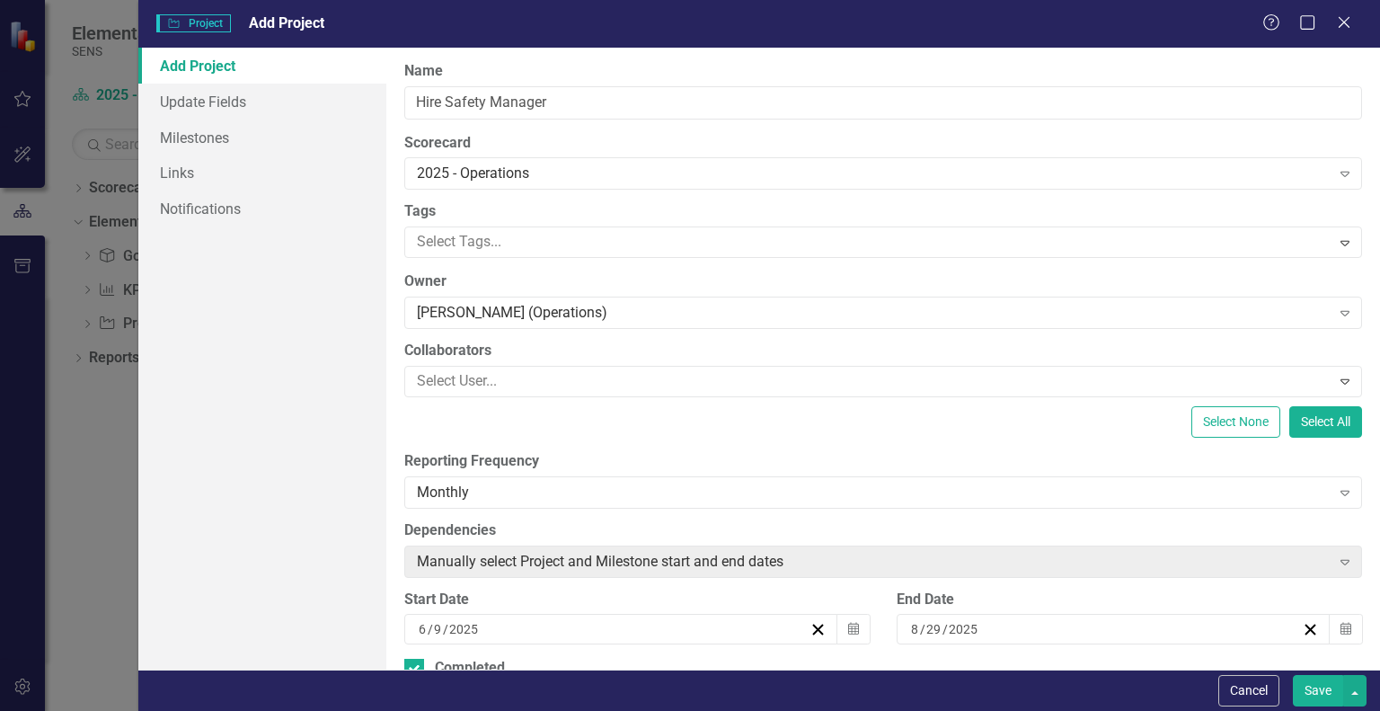
drag, startPoint x: 1323, startPoint y: 699, endPoint x: 1311, endPoint y: 702, distance: 12.0
click at [1323, 699] on button "Save" at bounding box center [1318, 690] width 50 height 31
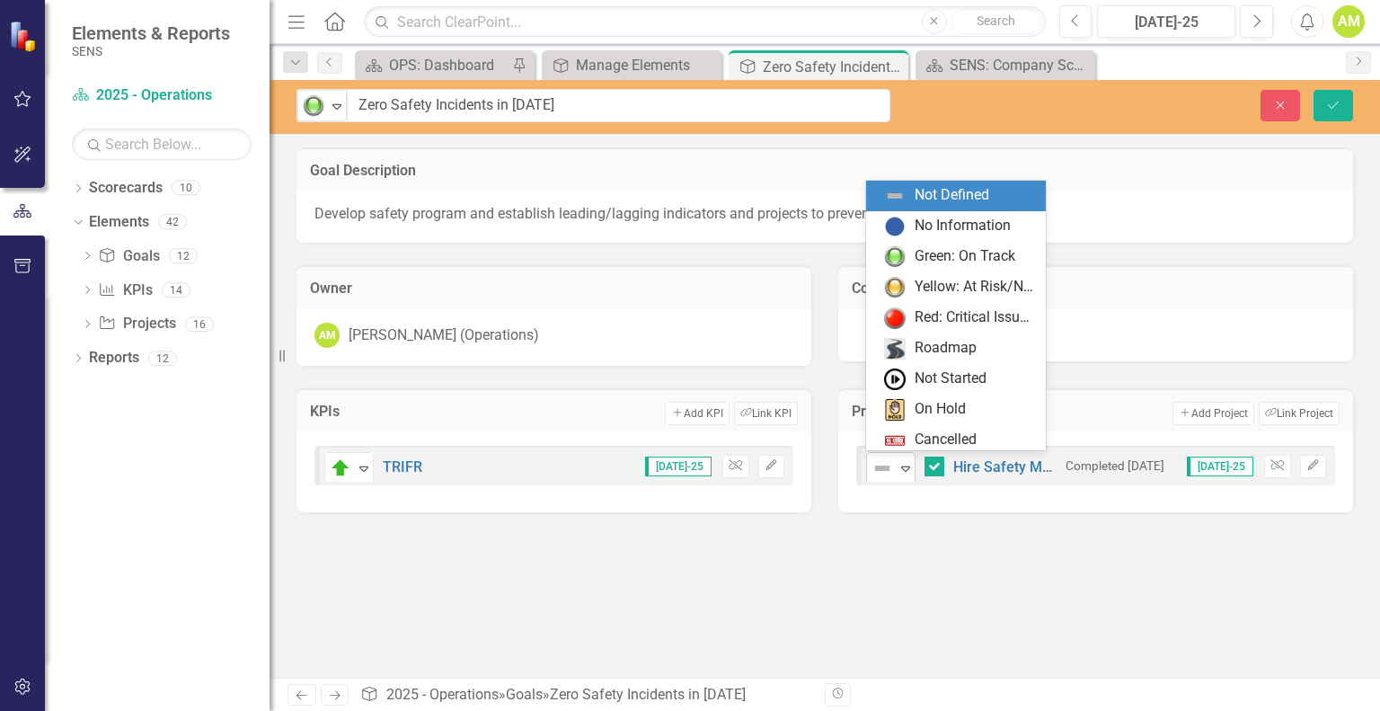
click at [897, 464] on icon "Expand" at bounding box center [906, 468] width 18 height 14
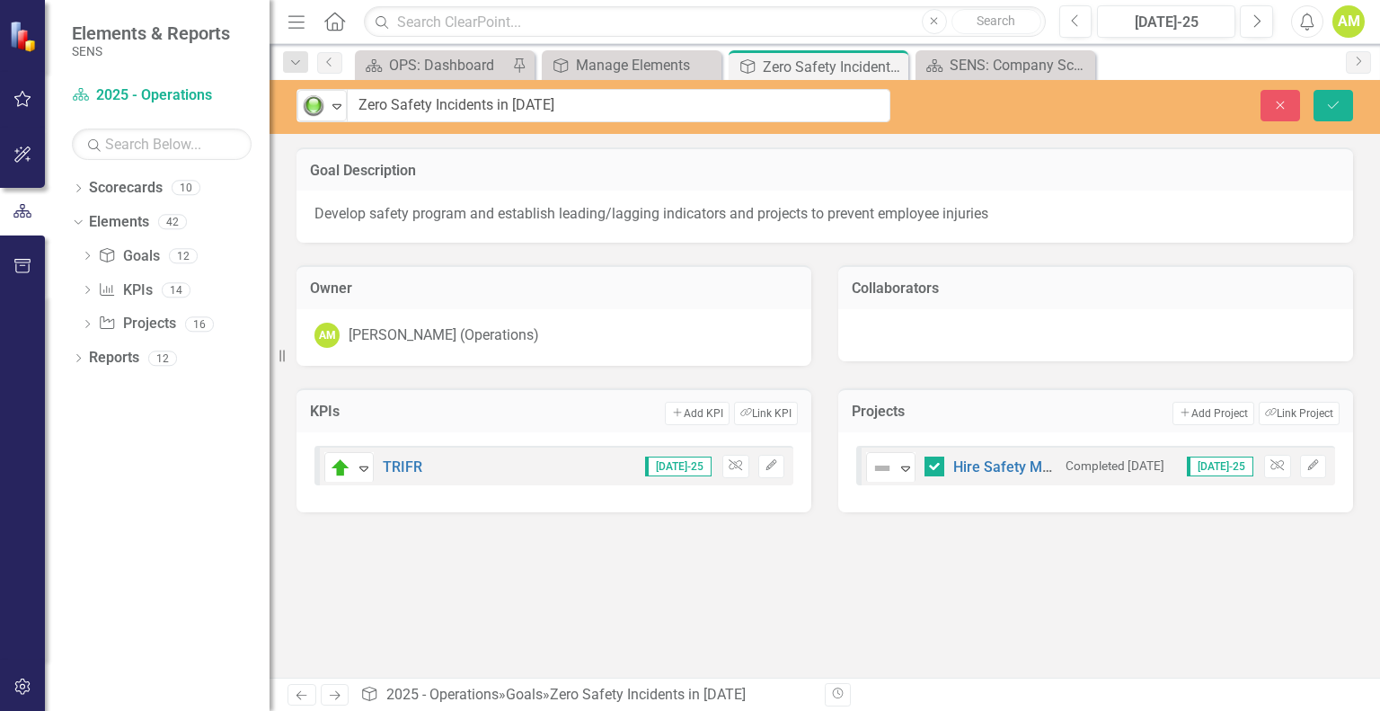
click at [938, 591] on div "Goal Description Develop safety program and establish leading/lagging indicator…" at bounding box center [825, 412] width 1111 height 530
click at [909, 466] on icon "Expand" at bounding box center [906, 468] width 18 height 14
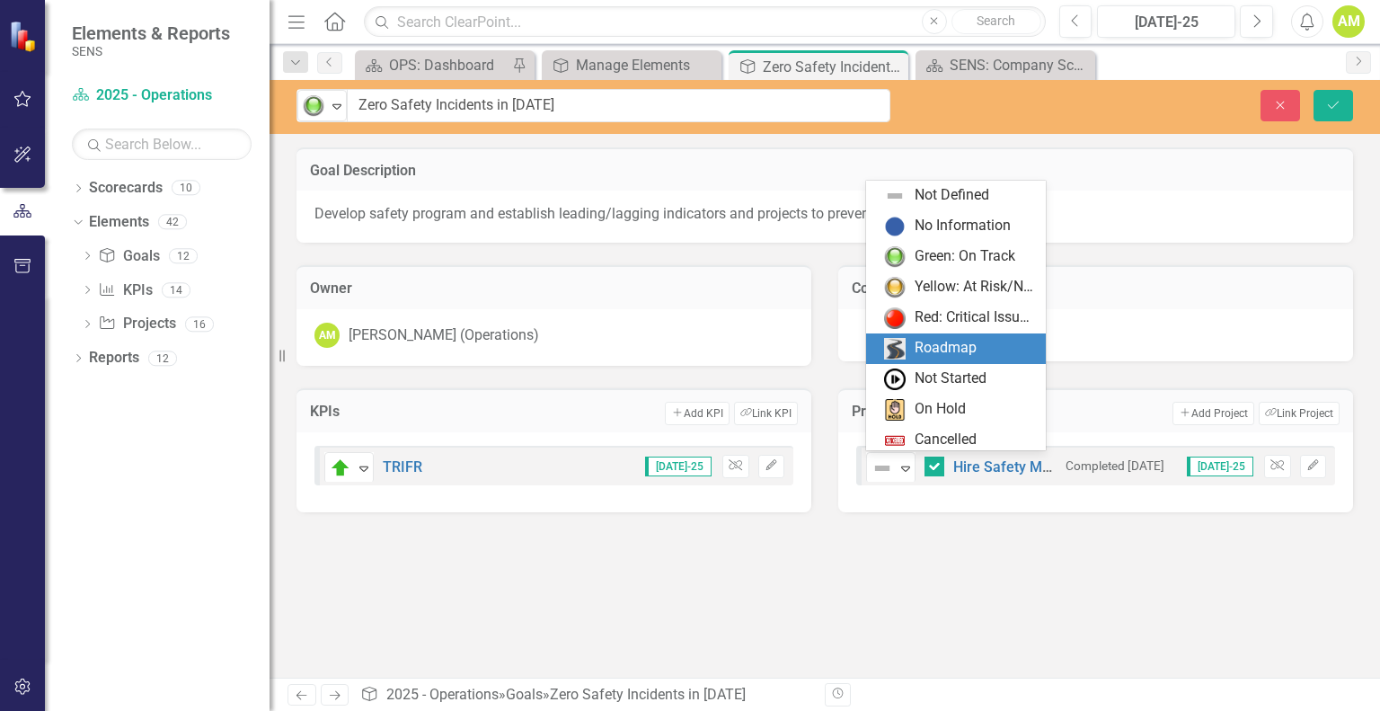
click at [1214, 563] on div "Goal Description Develop safety program and establish leading/lagging indicator…" at bounding box center [825, 412] width 1111 height 530
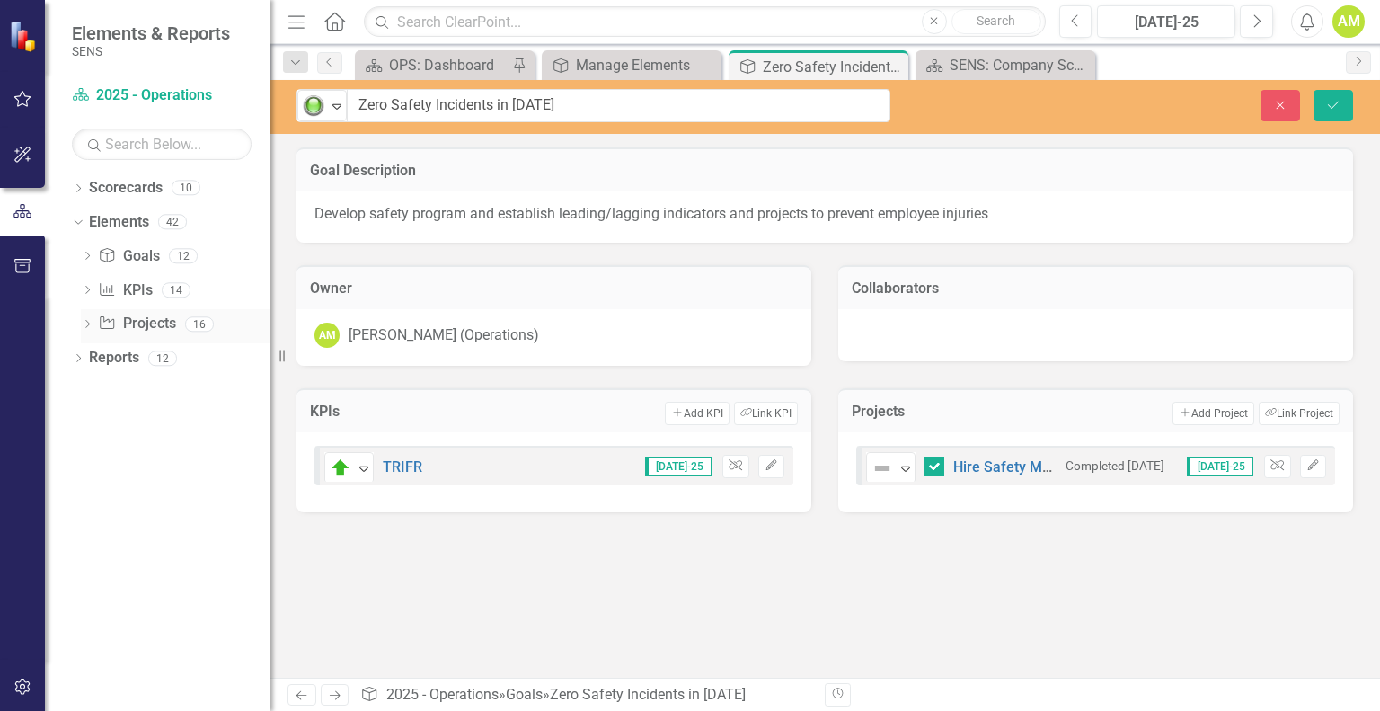
click at [145, 328] on link "Project Projects" at bounding box center [136, 324] width 77 height 21
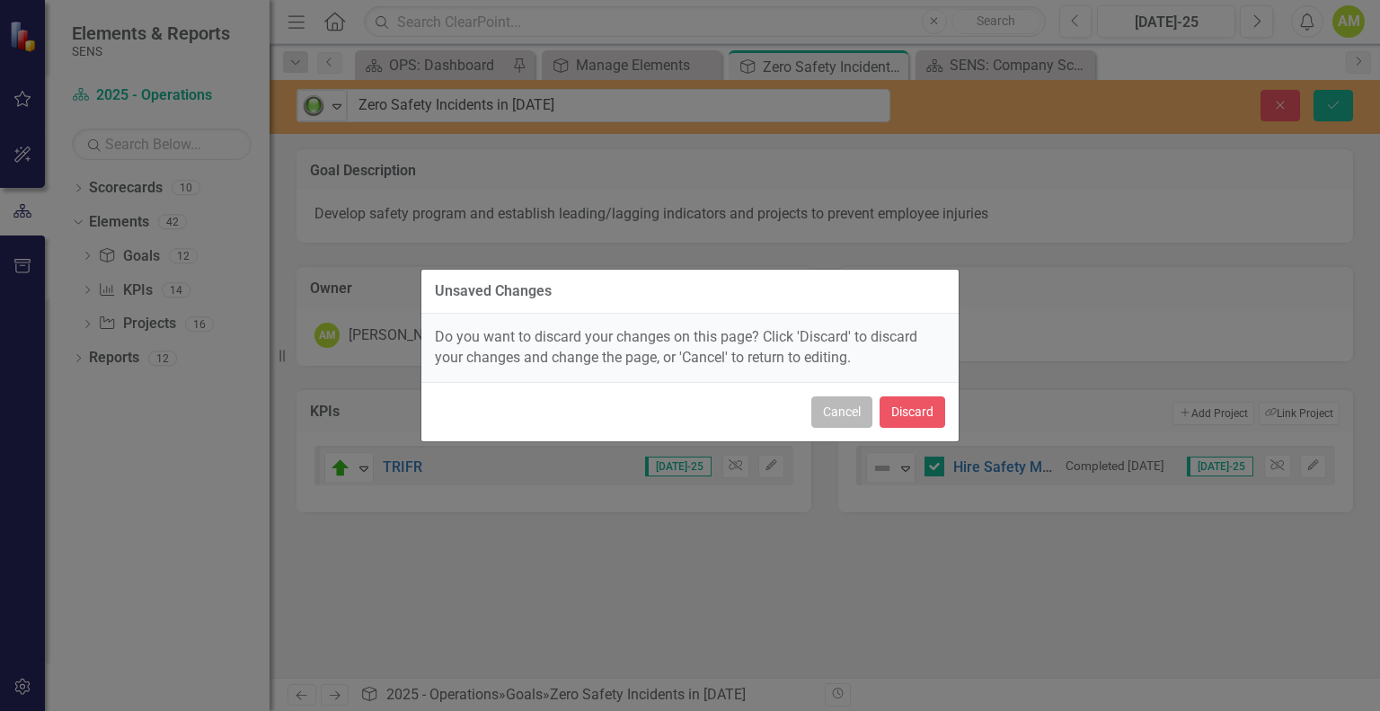
click at [828, 406] on button "Cancel" at bounding box center [841, 411] width 61 height 31
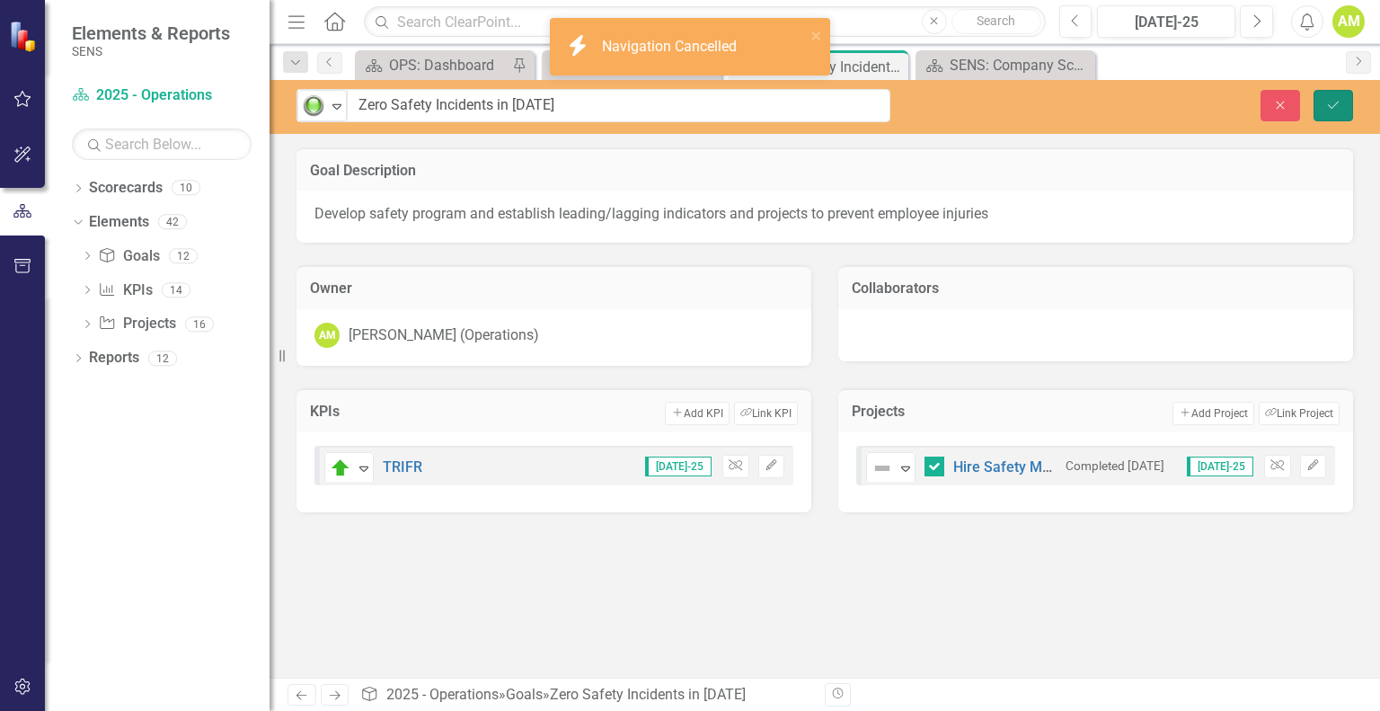
click at [1334, 112] on button "Save" at bounding box center [1334, 105] width 40 height 31
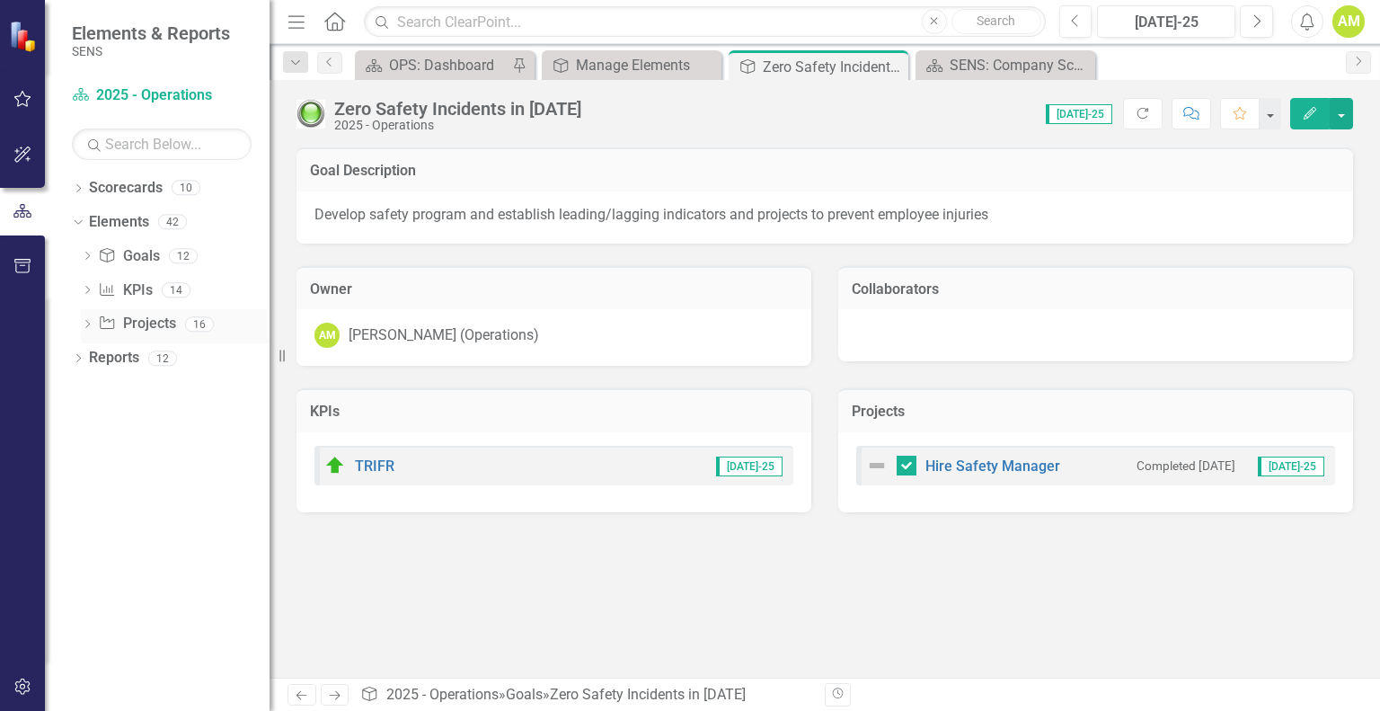
click at [146, 322] on link "Project Projects" at bounding box center [136, 324] width 77 height 21
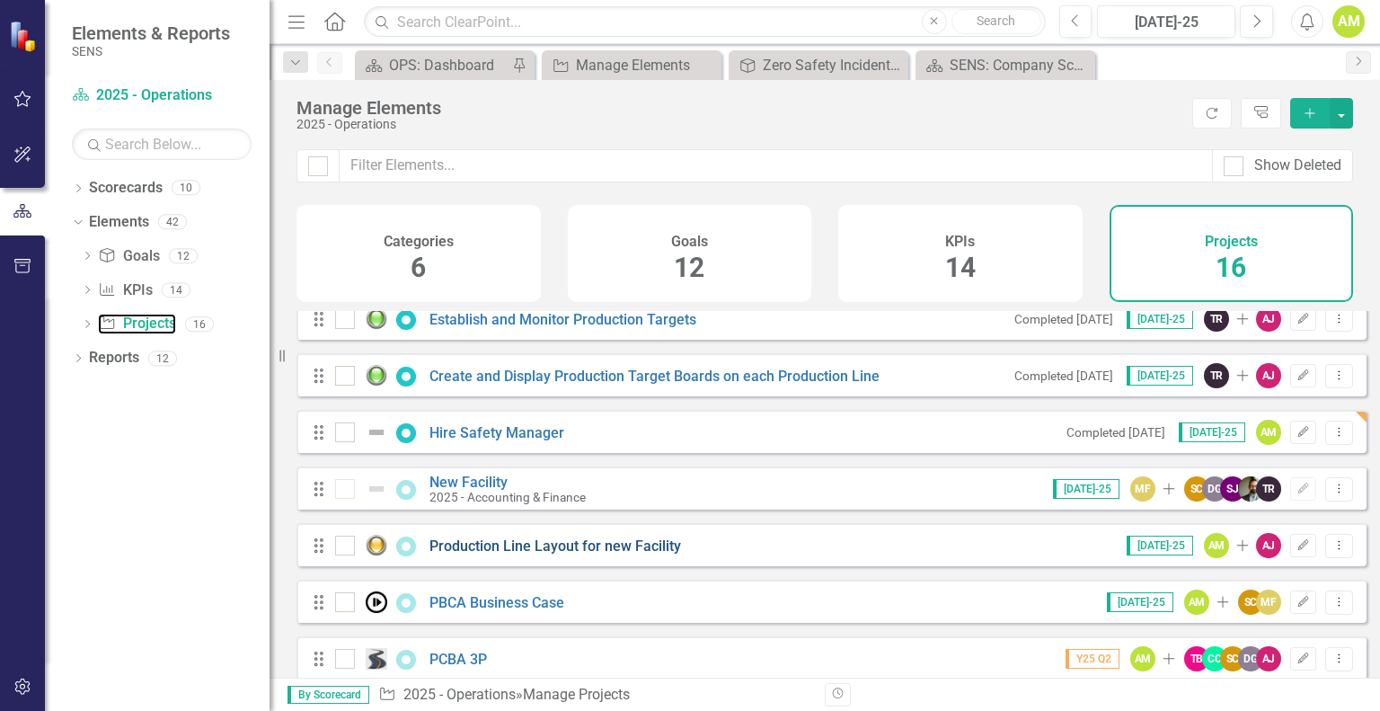
scroll to position [551, 0]
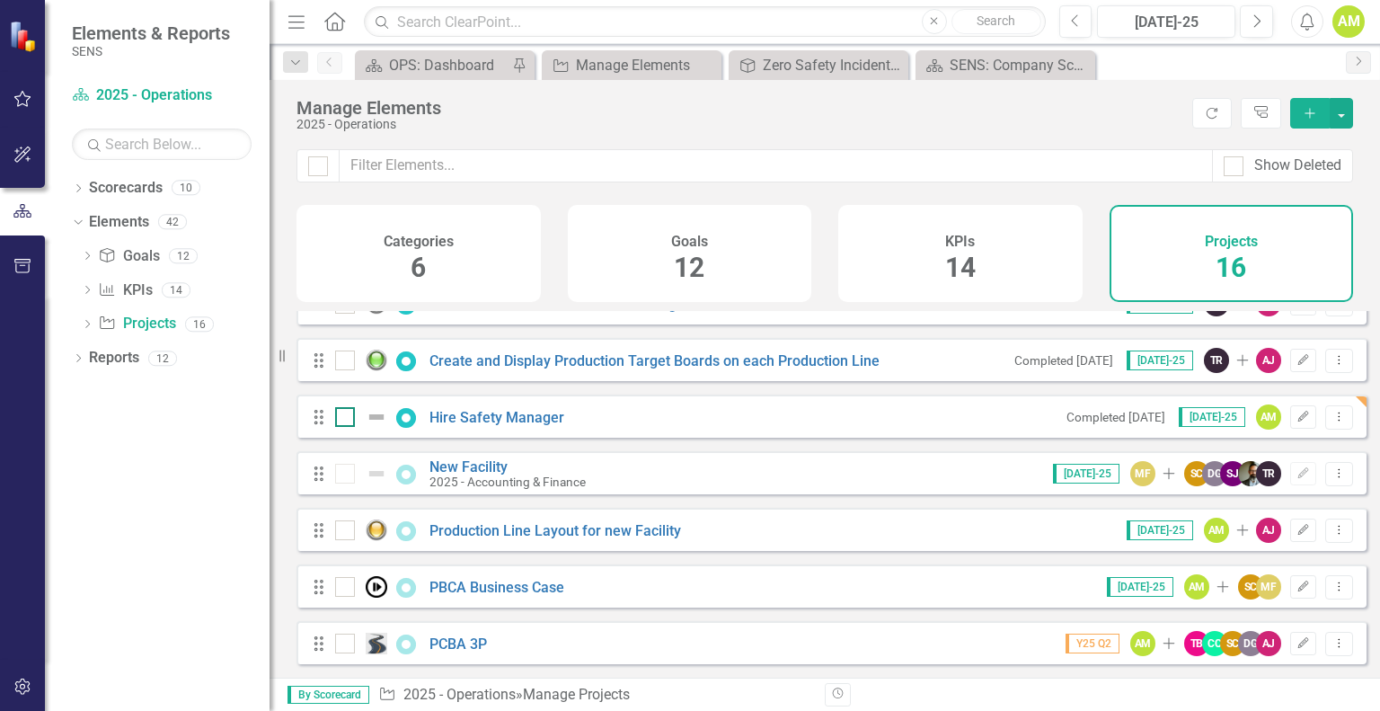
click at [377, 419] on img at bounding box center [377, 417] width 22 height 22
click at [347, 419] on input "checkbox" at bounding box center [341, 413] width 12 height 12
click at [377, 419] on img at bounding box center [377, 417] width 22 height 22
click at [347, 419] on input "checkbox" at bounding box center [341, 413] width 12 height 12
checkbox input "false"
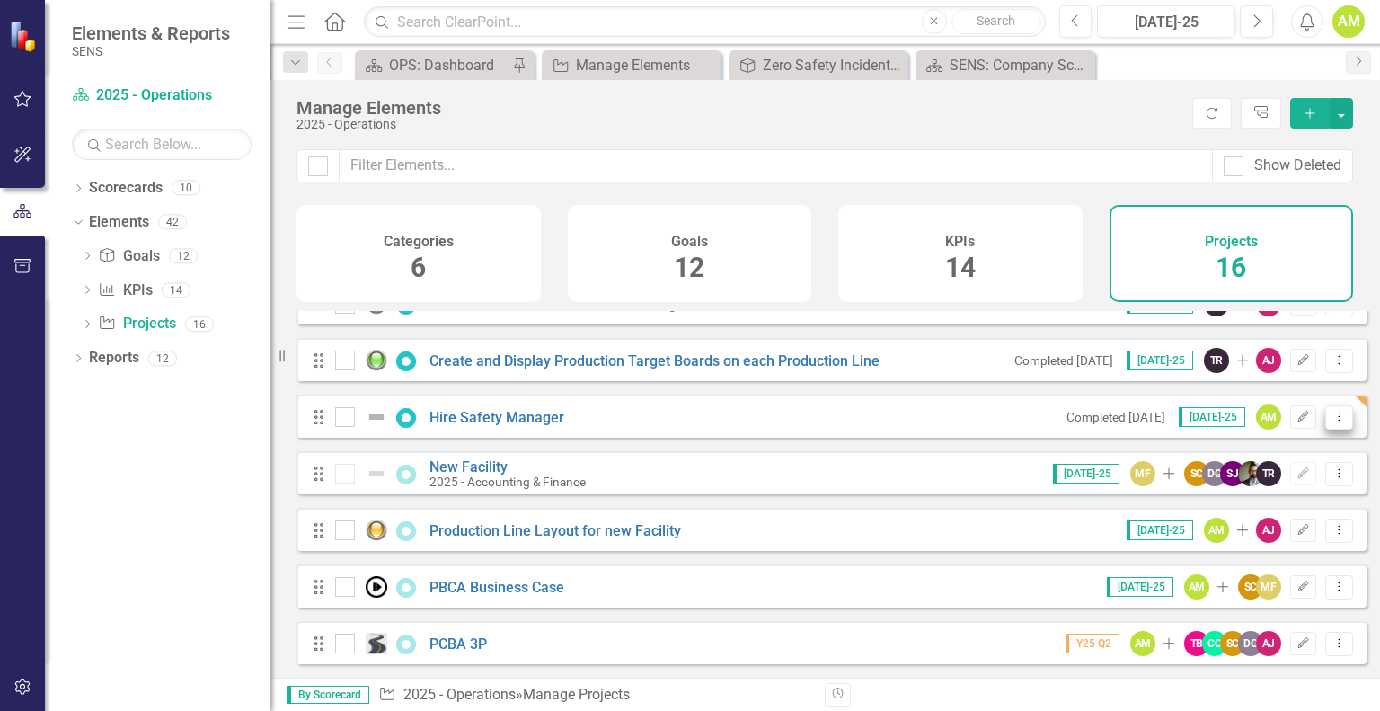
click at [1333, 413] on icon "Dropdown Menu" at bounding box center [1339, 417] width 15 height 12
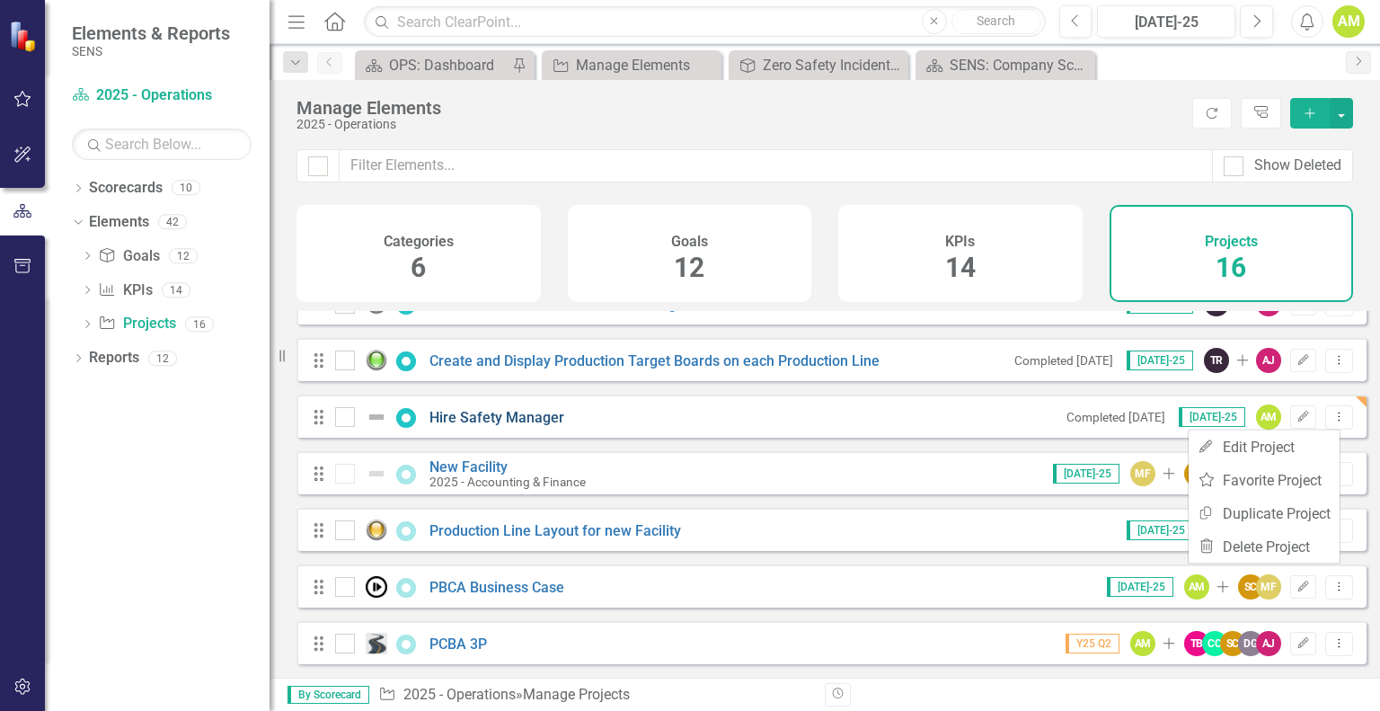
click at [507, 415] on link "Hire Safety Manager" at bounding box center [497, 417] width 135 height 17
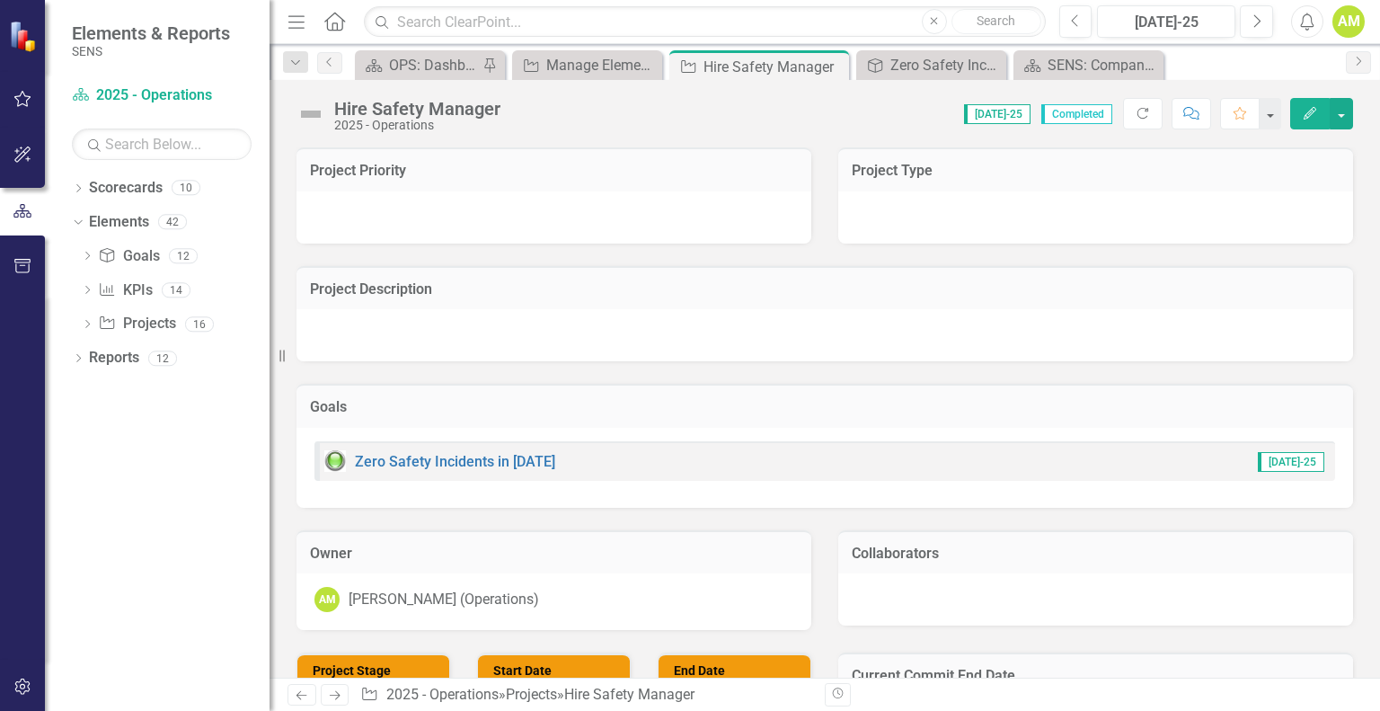
click at [313, 115] on img at bounding box center [311, 114] width 29 height 29
click at [306, 111] on img at bounding box center [311, 114] width 29 height 29
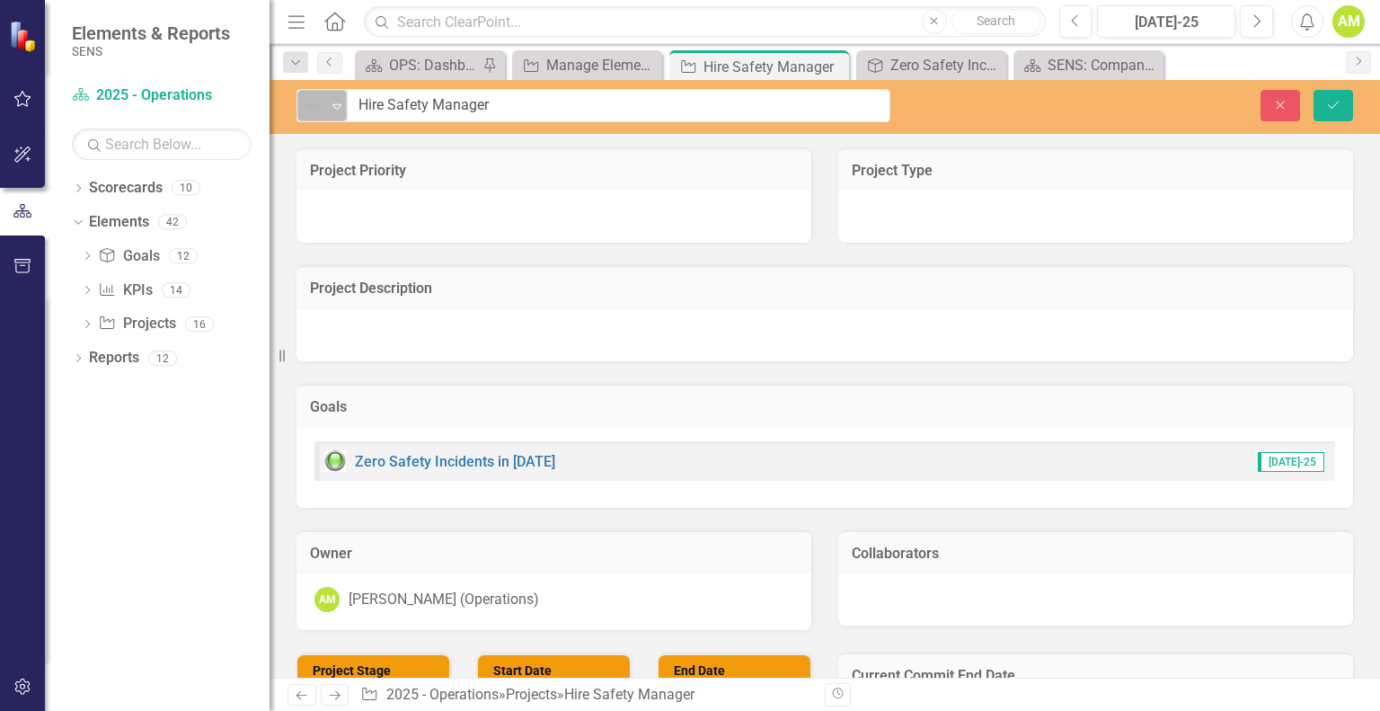
click at [345, 103] on icon "Expand" at bounding box center [337, 106] width 18 height 14
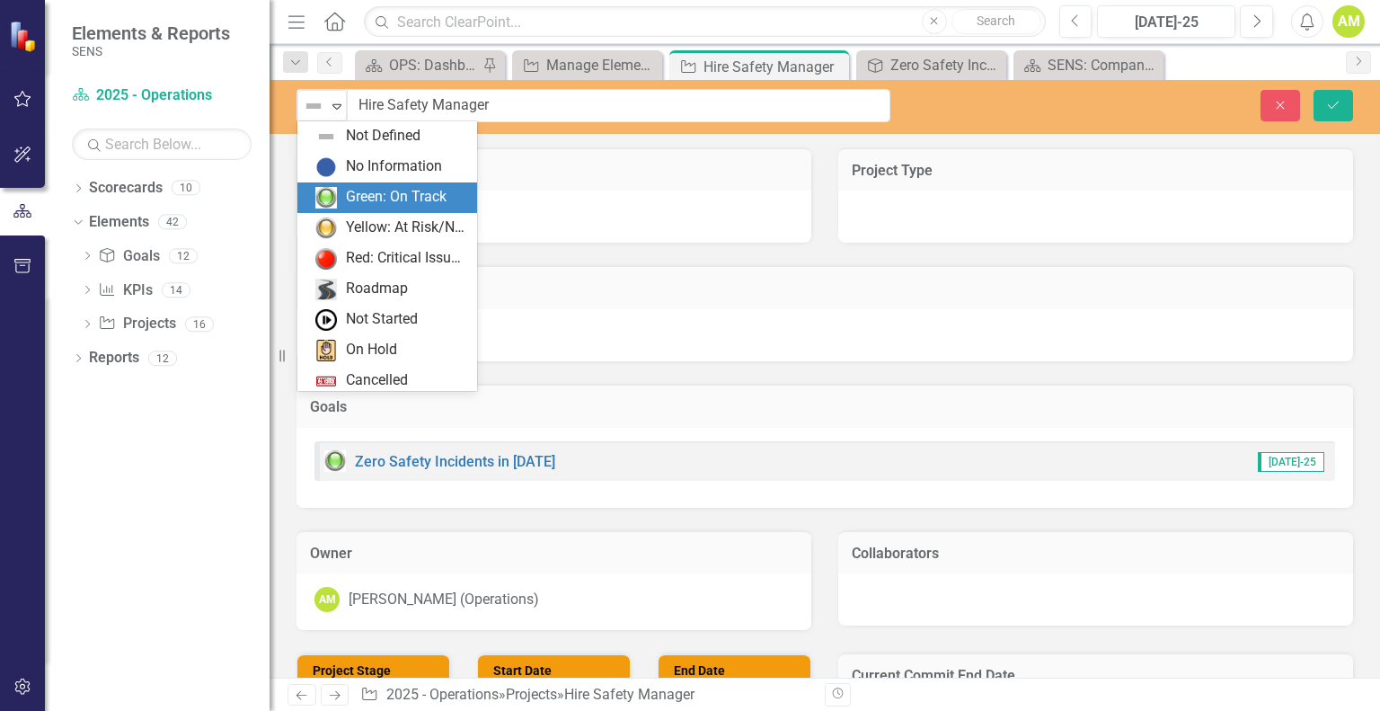
click at [368, 196] on div "Green: On Track" at bounding box center [396, 197] width 101 height 21
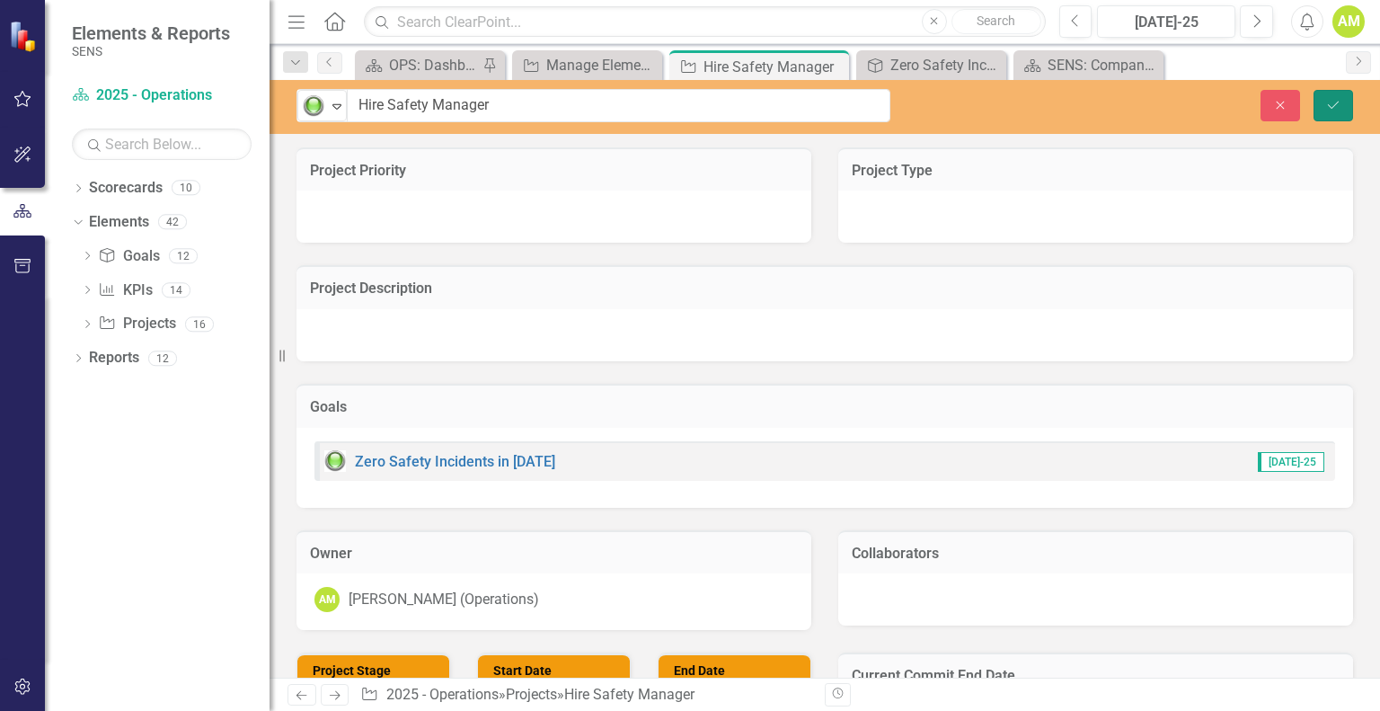
click at [1328, 107] on icon "Save" at bounding box center [1333, 105] width 16 height 13
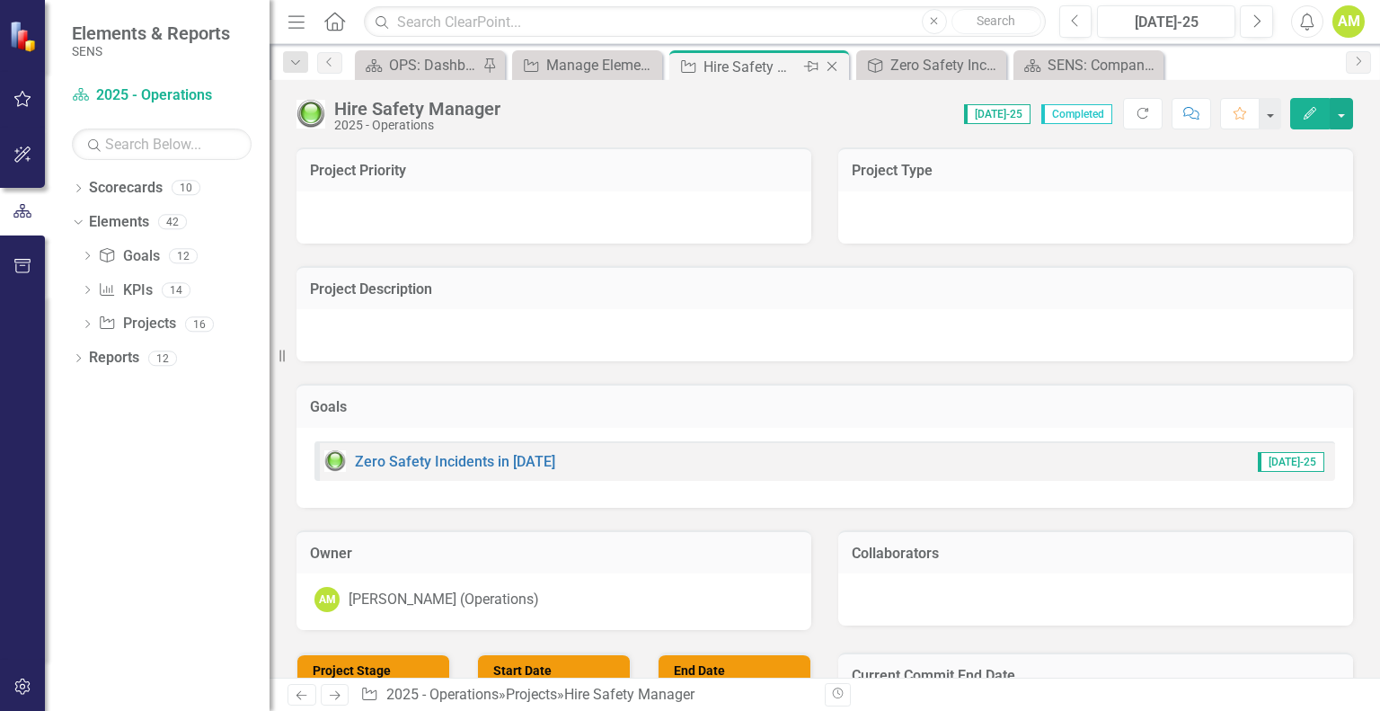
click at [834, 65] on icon "Close" at bounding box center [832, 66] width 18 height 14
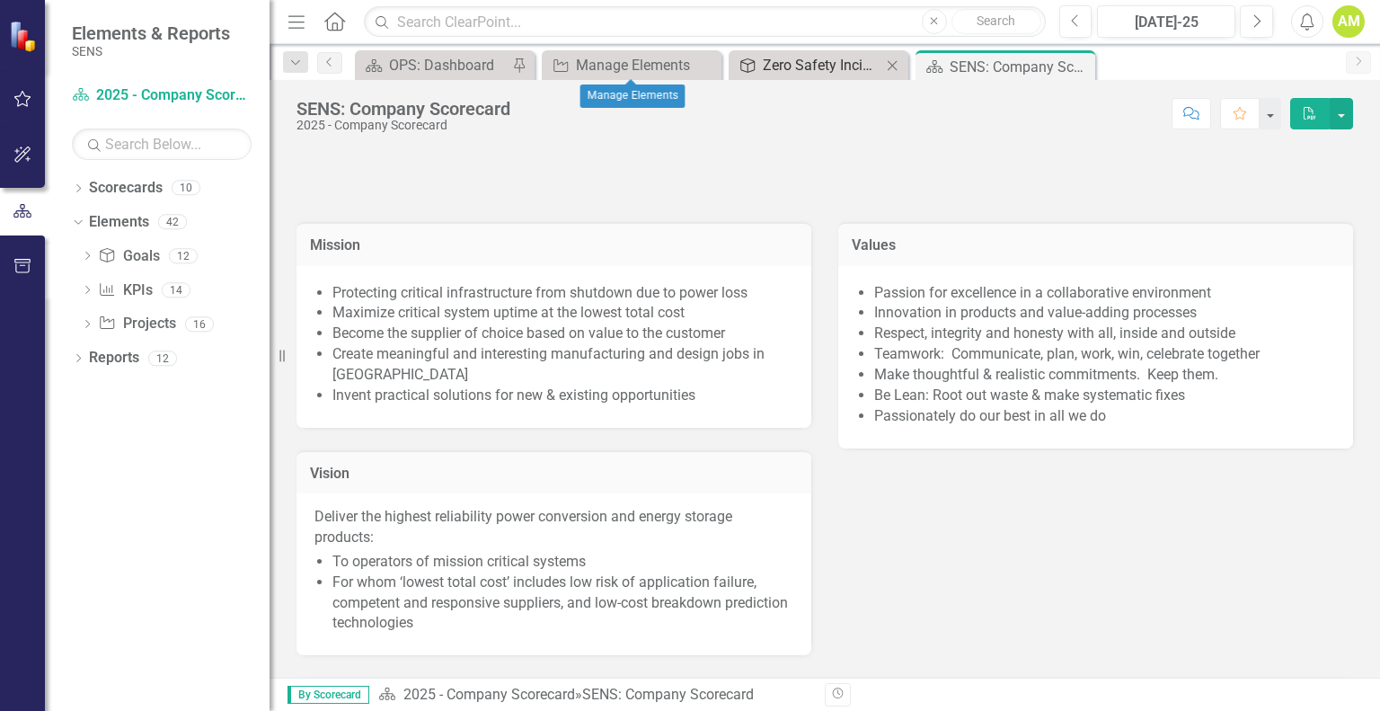
click at [828, 67] on div "Zero Safety Incidents in [DATE]" at bounding box center [822, 65] width 119 height 22
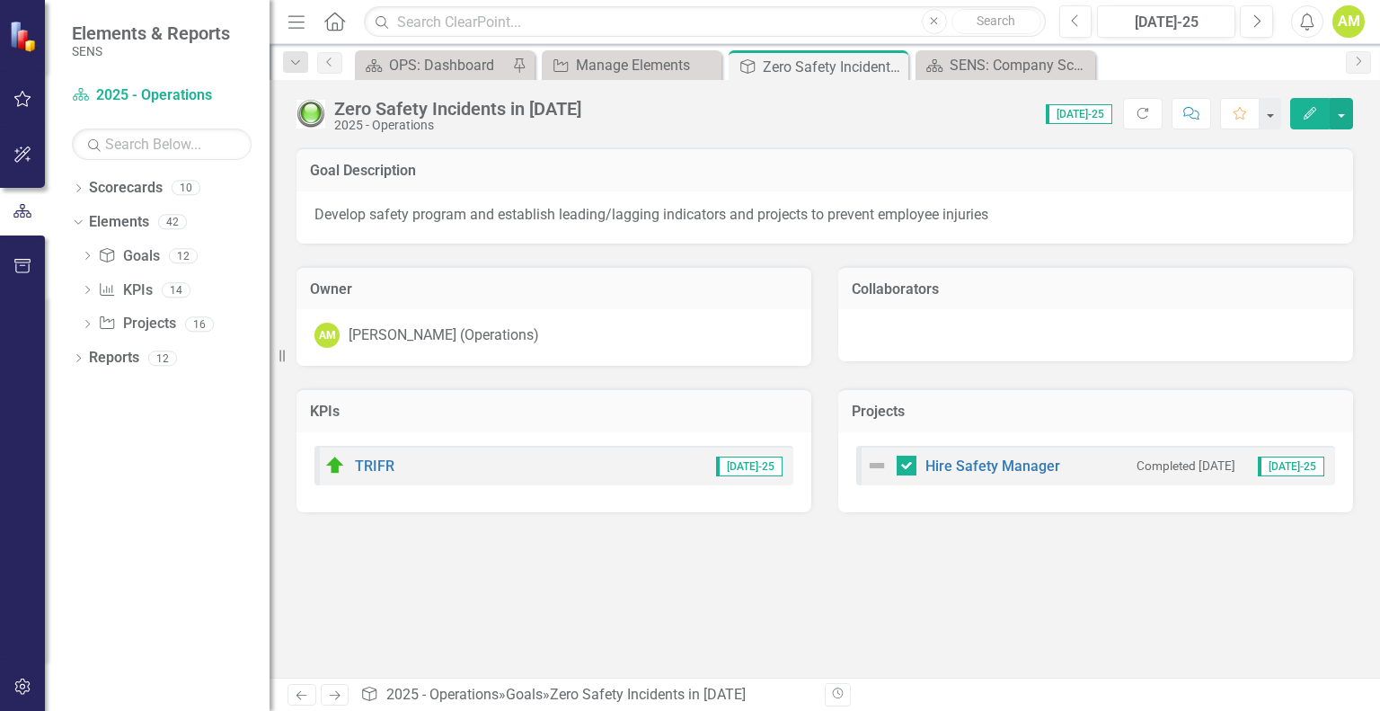
click at [872, 465] on img at bounding box center [877, 466] width 22 height 22
click at [899, 586] on div "Goal Description Develop safety program and establish leading/lagging indicator…" at bounding box center [825, 412] width 1111 height 530
click at [900, 456] on input "checkbox" at bounding box center [903, 462] width 12 height 12
checkbox input "false"
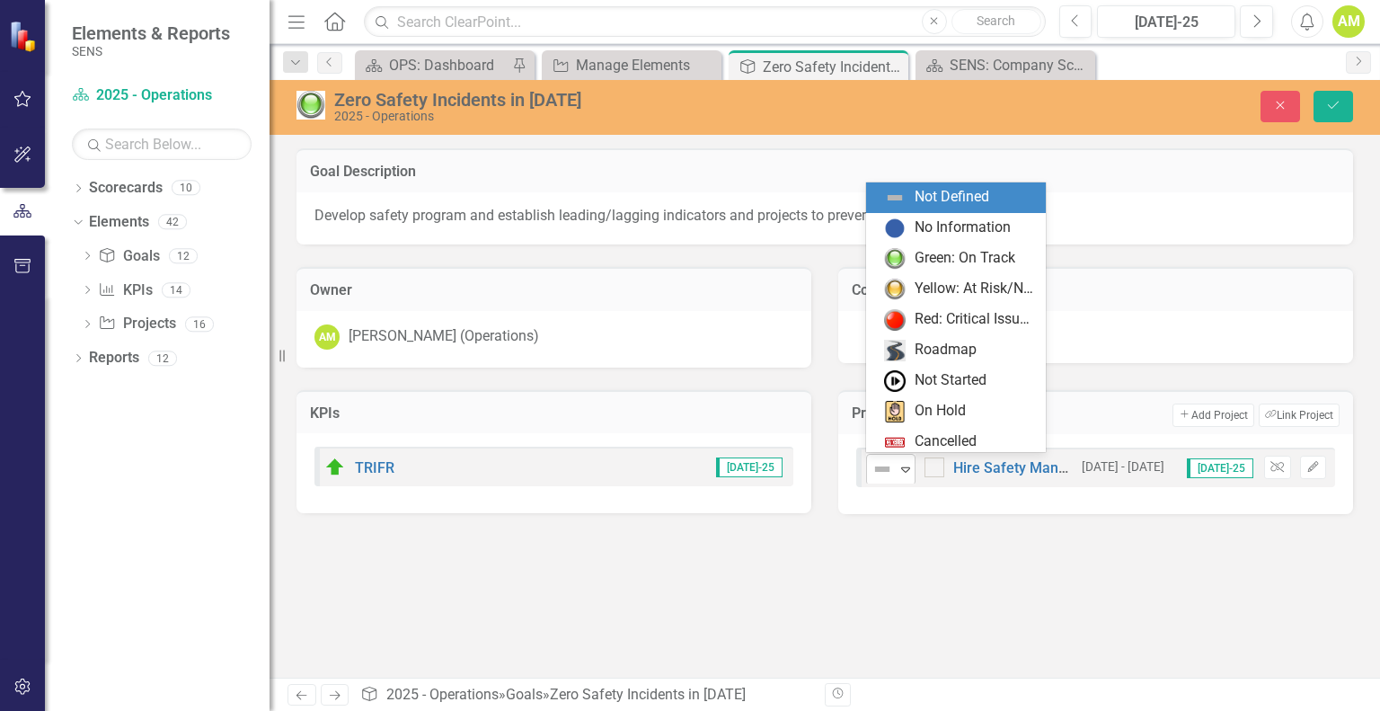
click at [912, 470] on icon "Expand" at bounding box center [906, 469] width 18 height 14
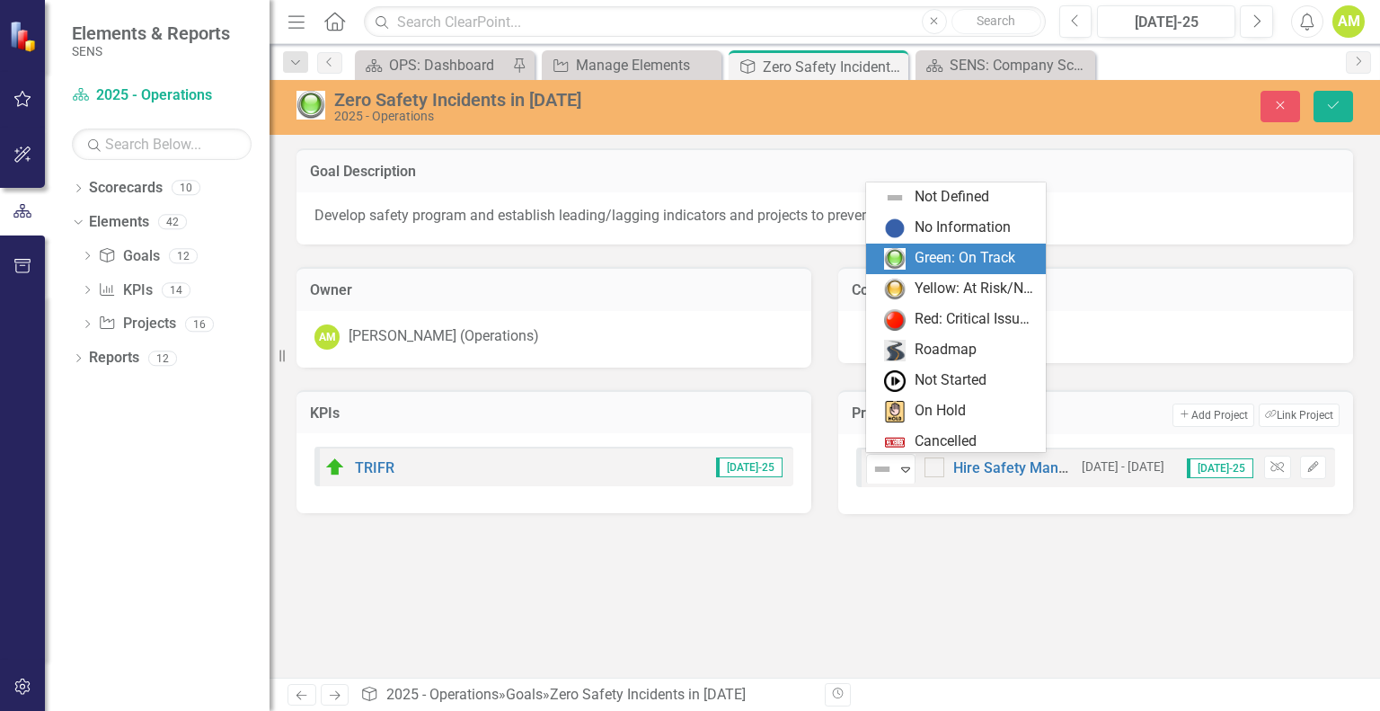
click at [939, 259] on div "Green: On Track" at bounding box center [965, 258] width 101 height 21
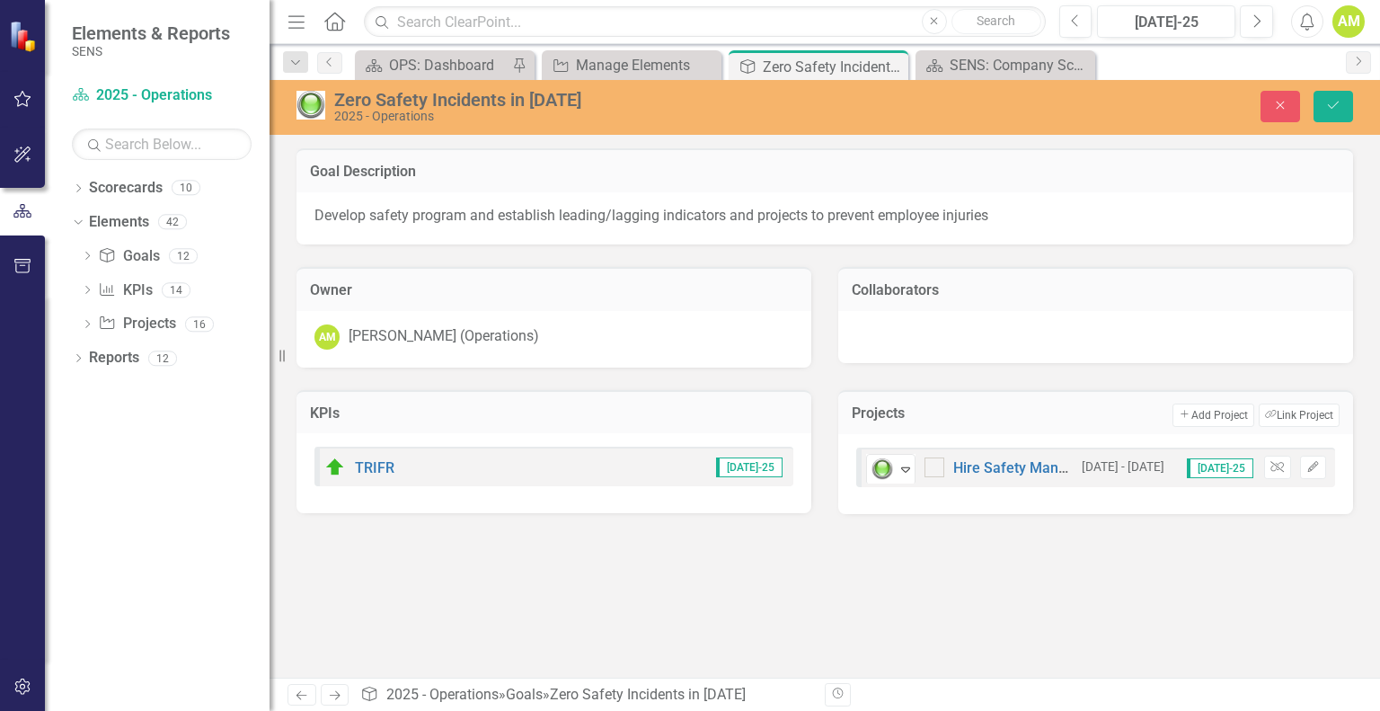
click at [1124, 646] on div "Goal Description Develop safety program and establish leading/lagging indicator…" at bounding box center [825, 412] width 1111 height 529
click at [1204, 422] on button "Add Add Project" at bounding box center [1213, 414] width 81 height 23
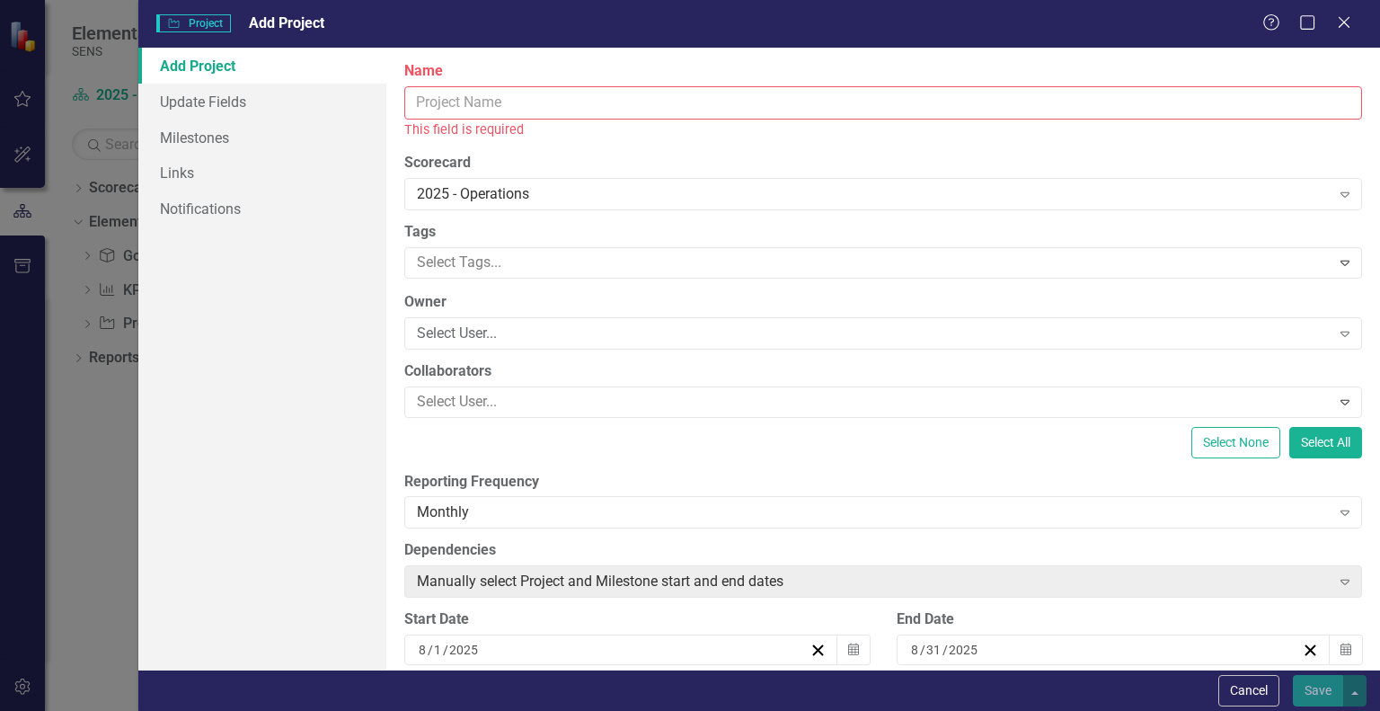
click at [452, 112] on input "Name" at bounding box center [883, 102] width 958 height 33
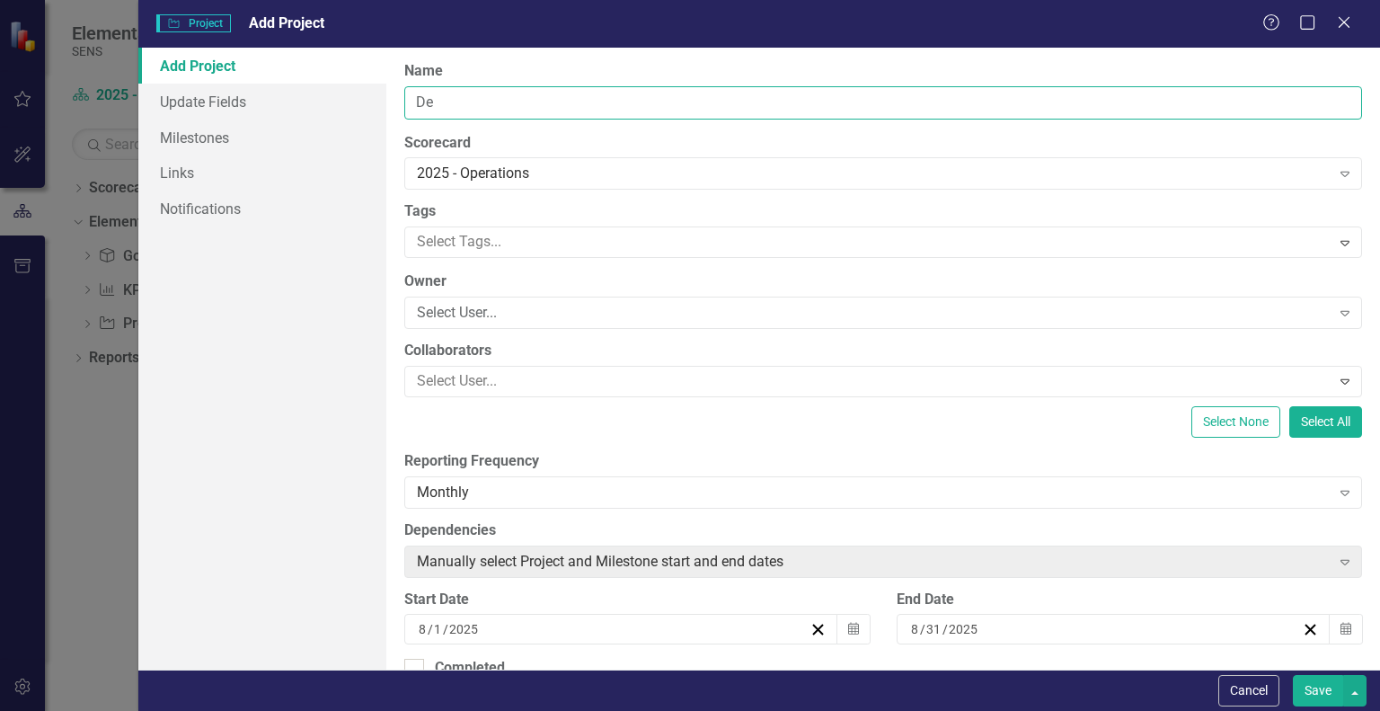
type input "D"
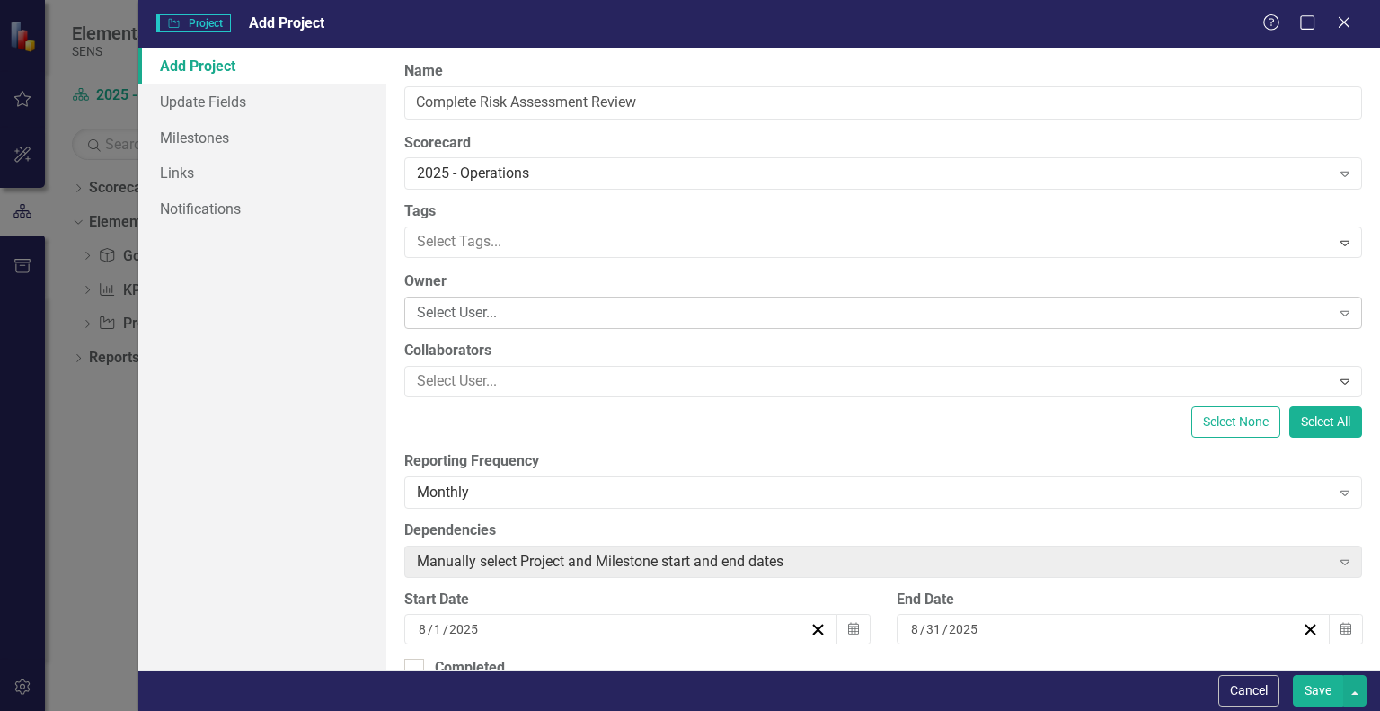
click at [471, 323] on div "Select User..." at bounding box center [873, 313] width 913 height 21
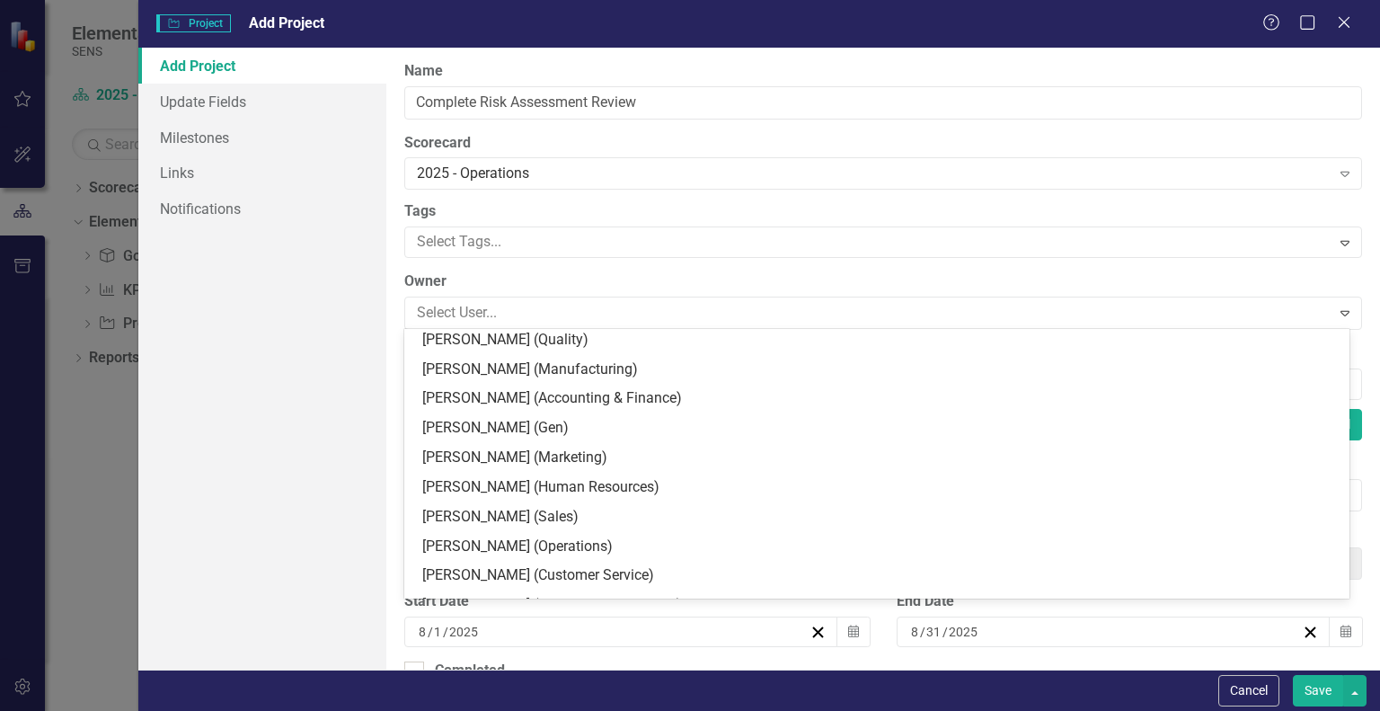
scroll to position [449, 0]
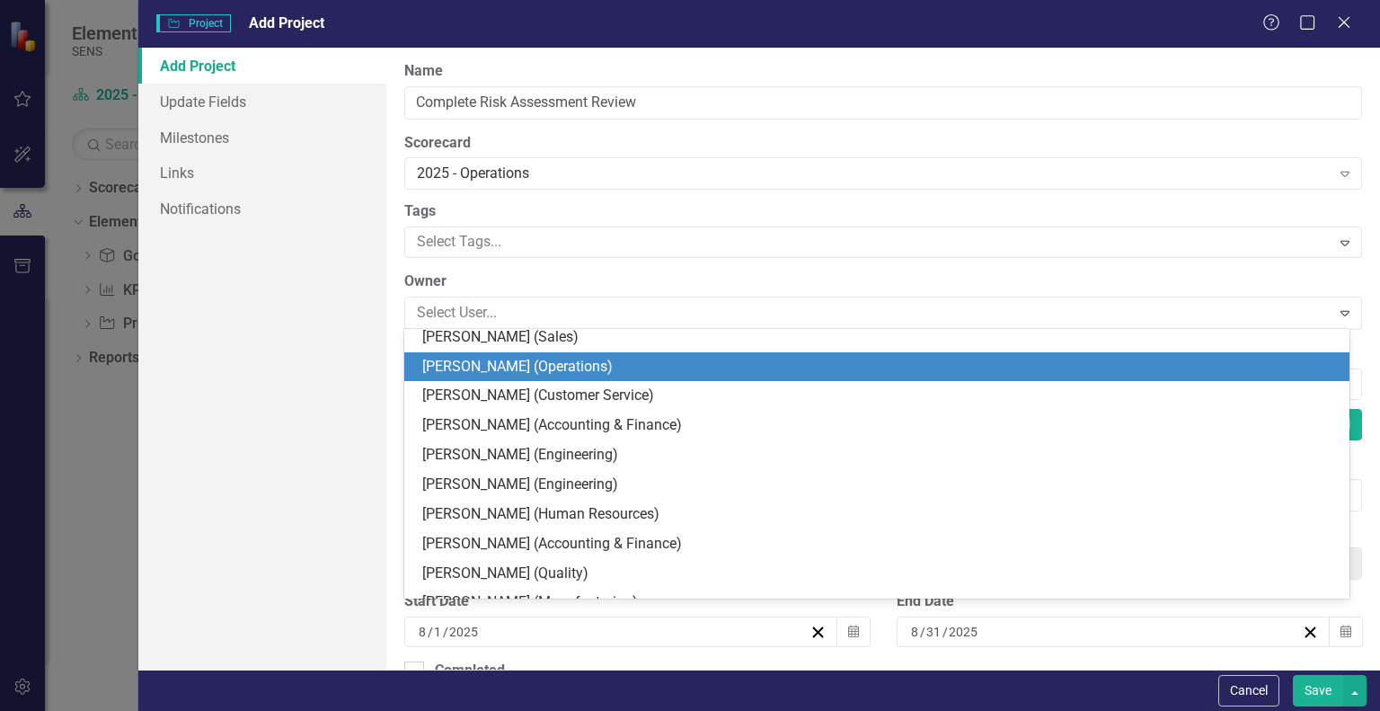
click at [492, 359] on div "[PERSON_NAME] (Operations)" at bounding box center [880, 367] width 917 height 21
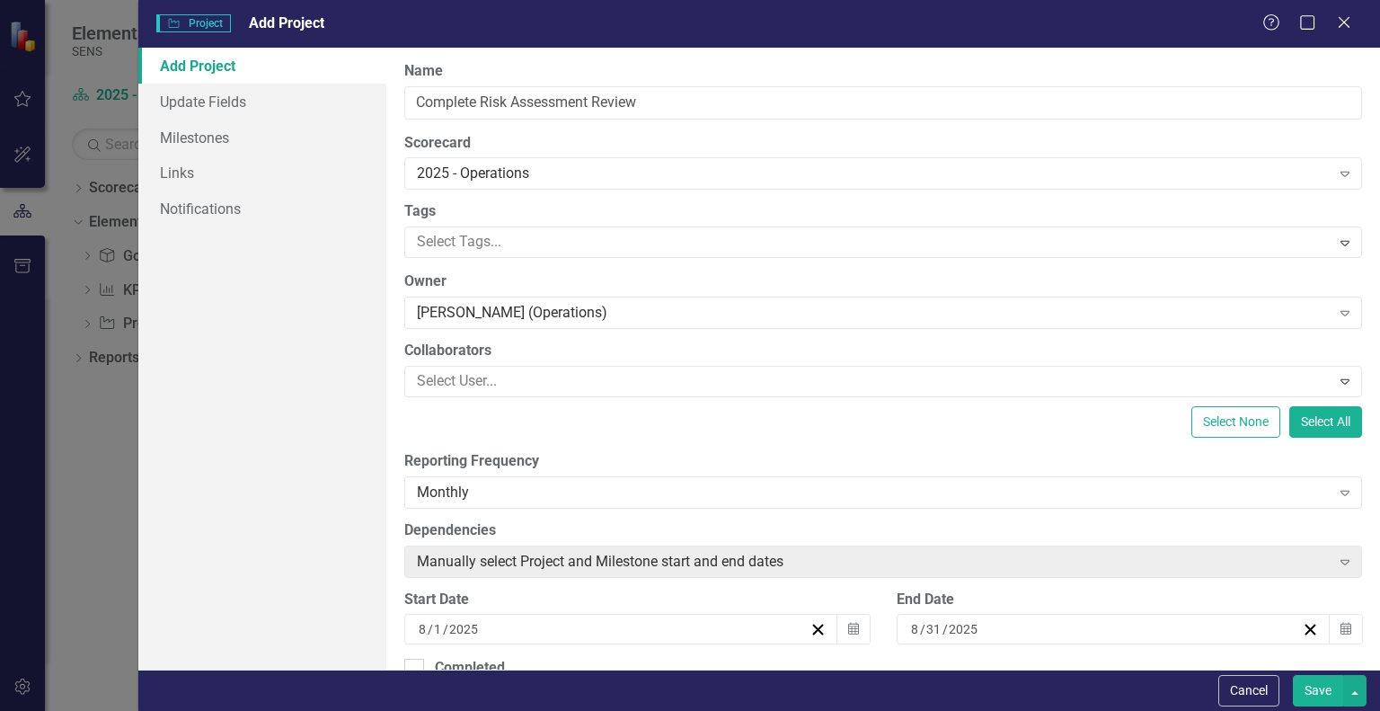
scroll to position [180, 0]
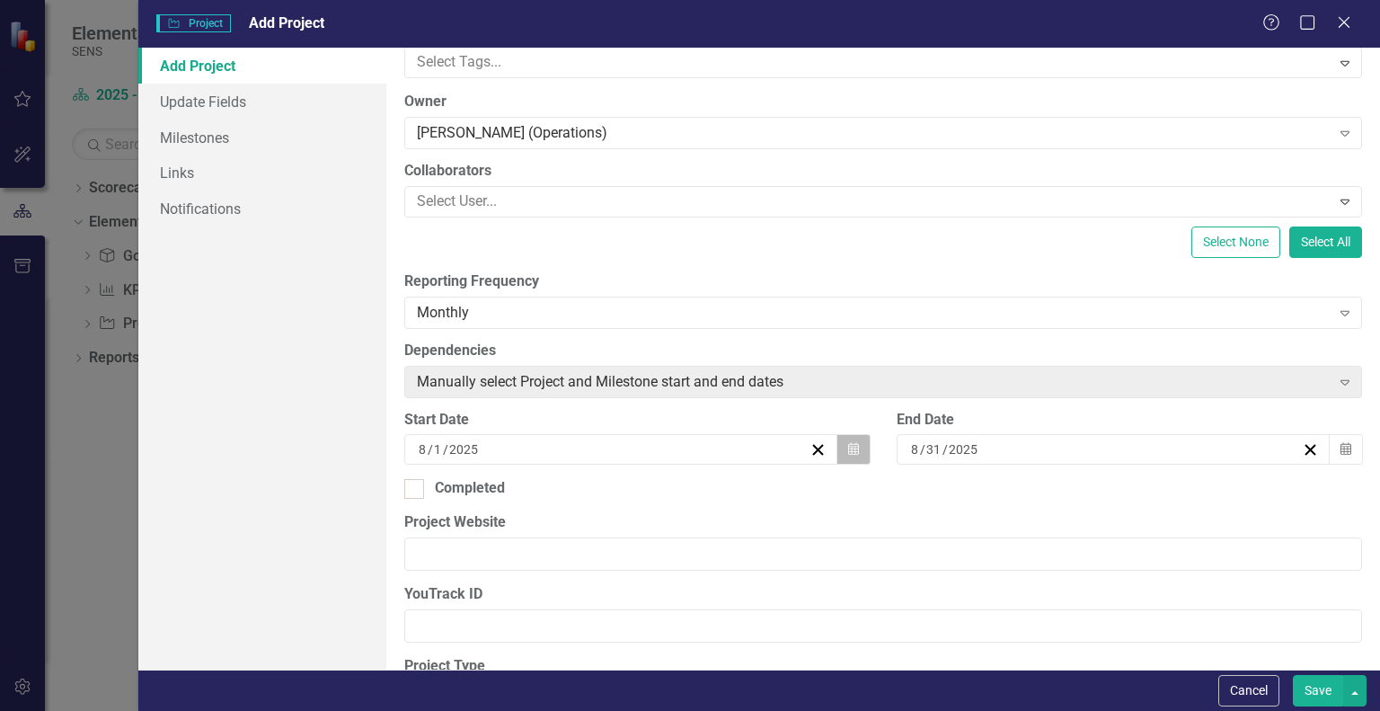
click at [850, 459] on button "Calendar" at bounding box center [854, 449] width 34 height 31
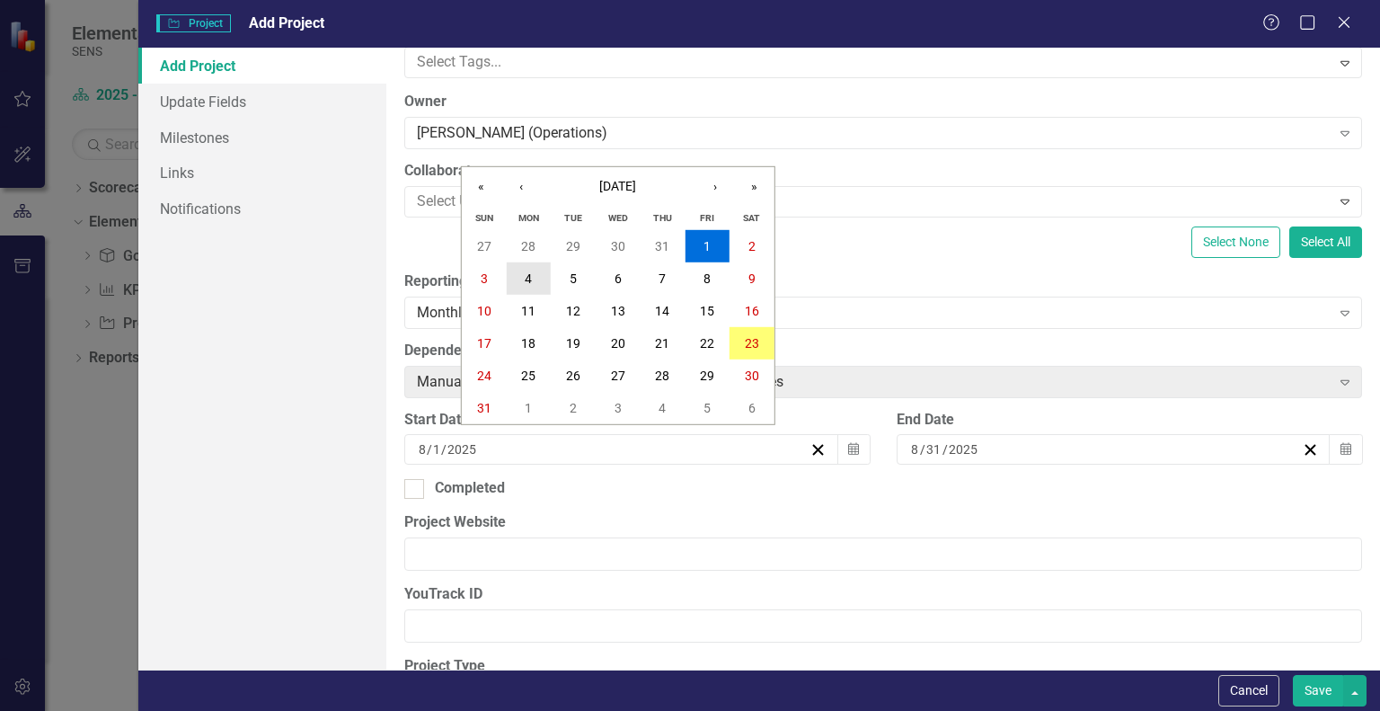
click at [530, 285] on abbr "4" at bounding box center [528, 278] width 7 height 14
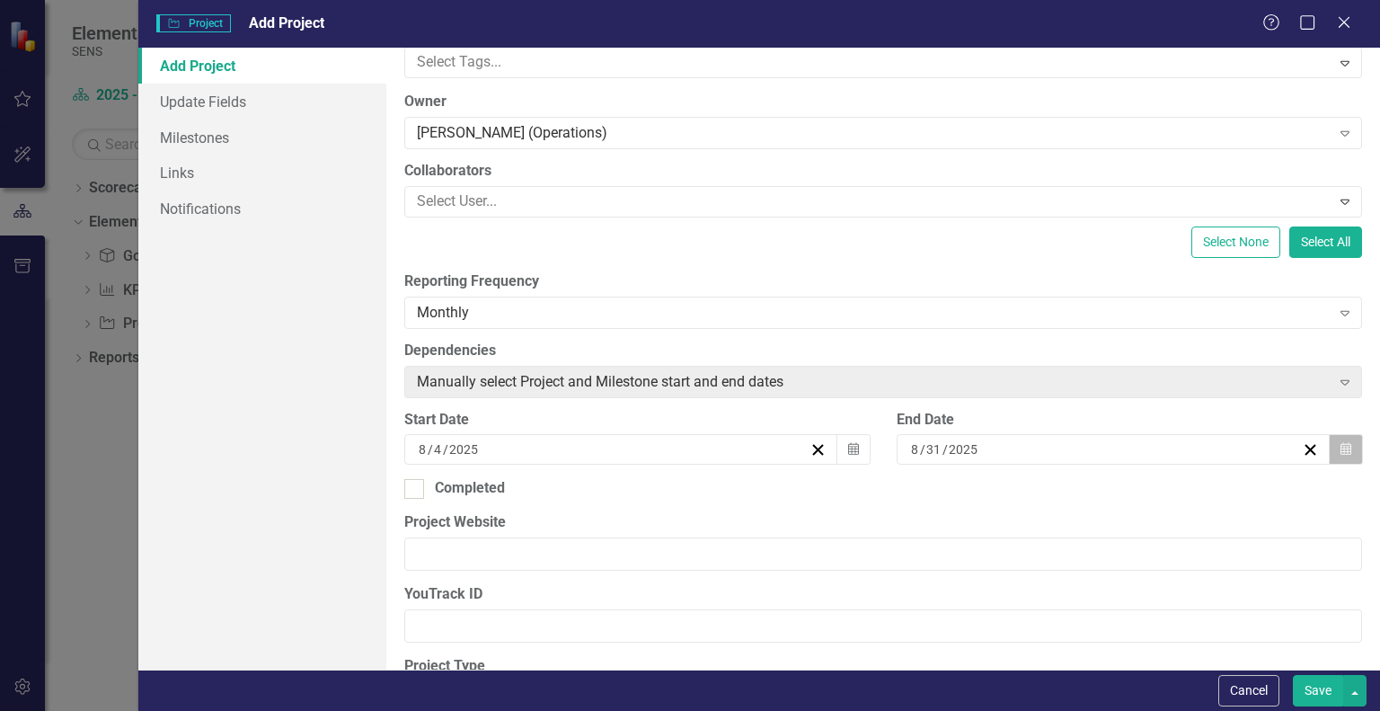
click at [1341, 449] on icon "button" at bounding box center [1346, 449] width 11 height 13
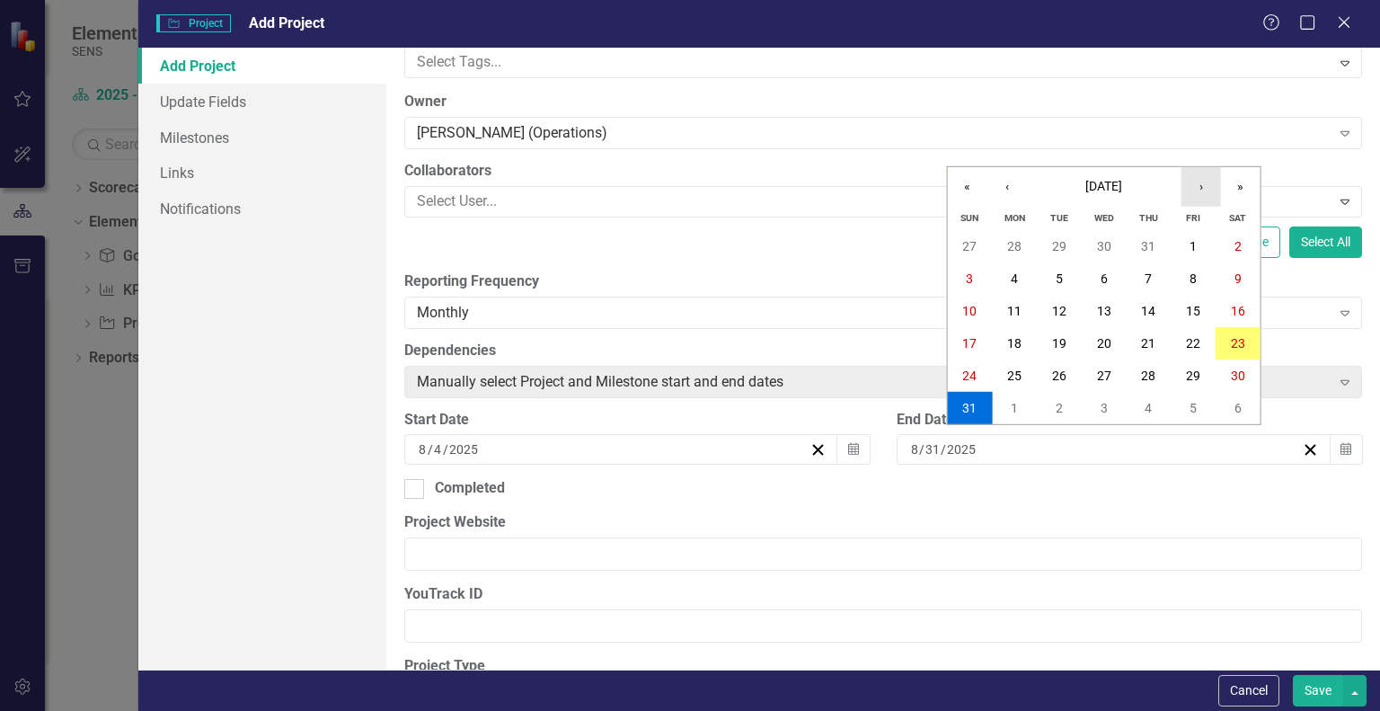
click at [1190, 190] on button "›" at bounding box center [1202, 187] width 40 height 40
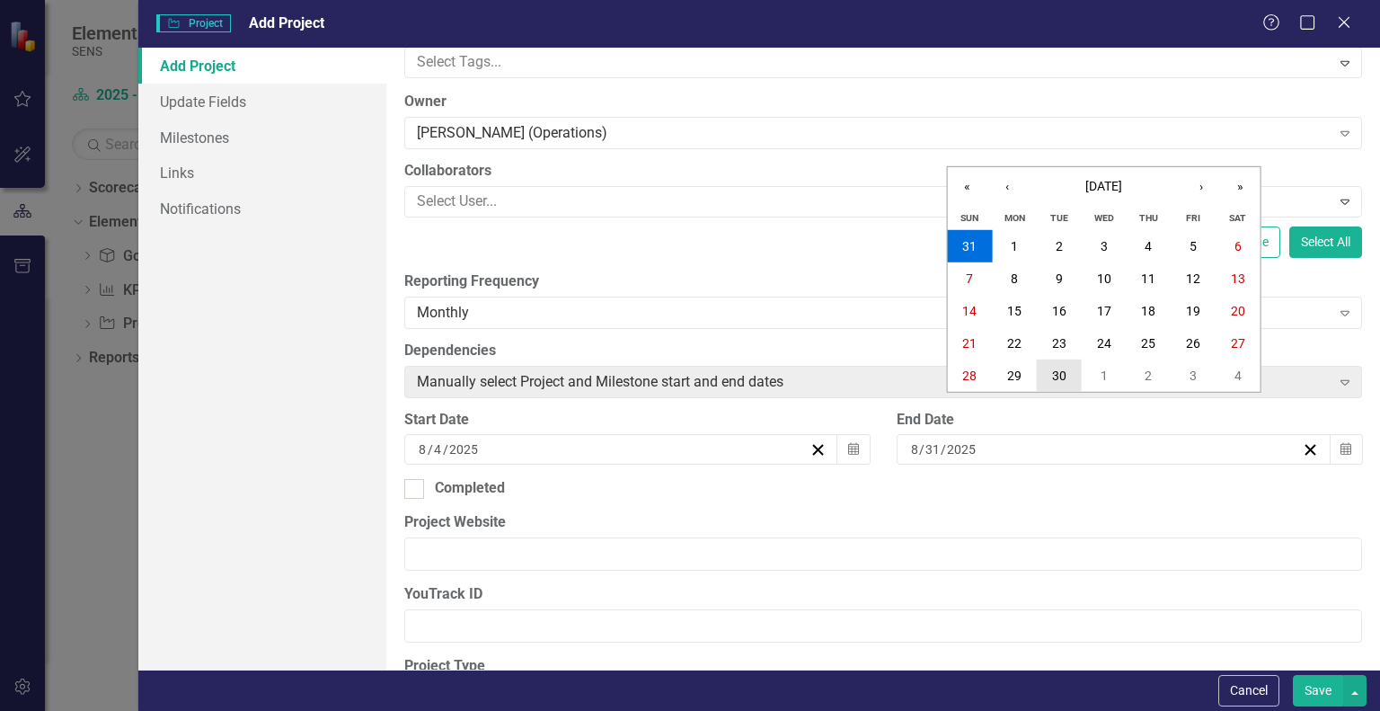
click at [1060, 370] on abbr "30" at bounding box center [1059, 375] width 14 height 14
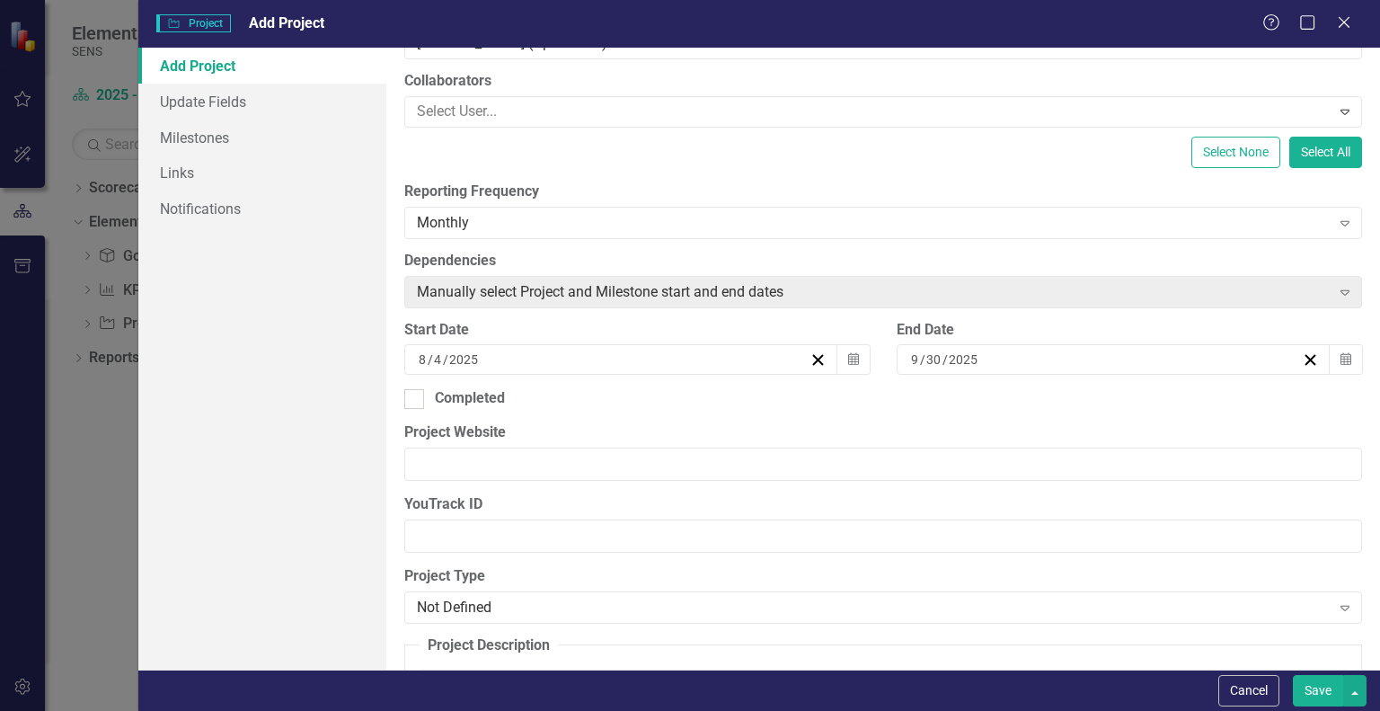
scroll to position [0, 0]
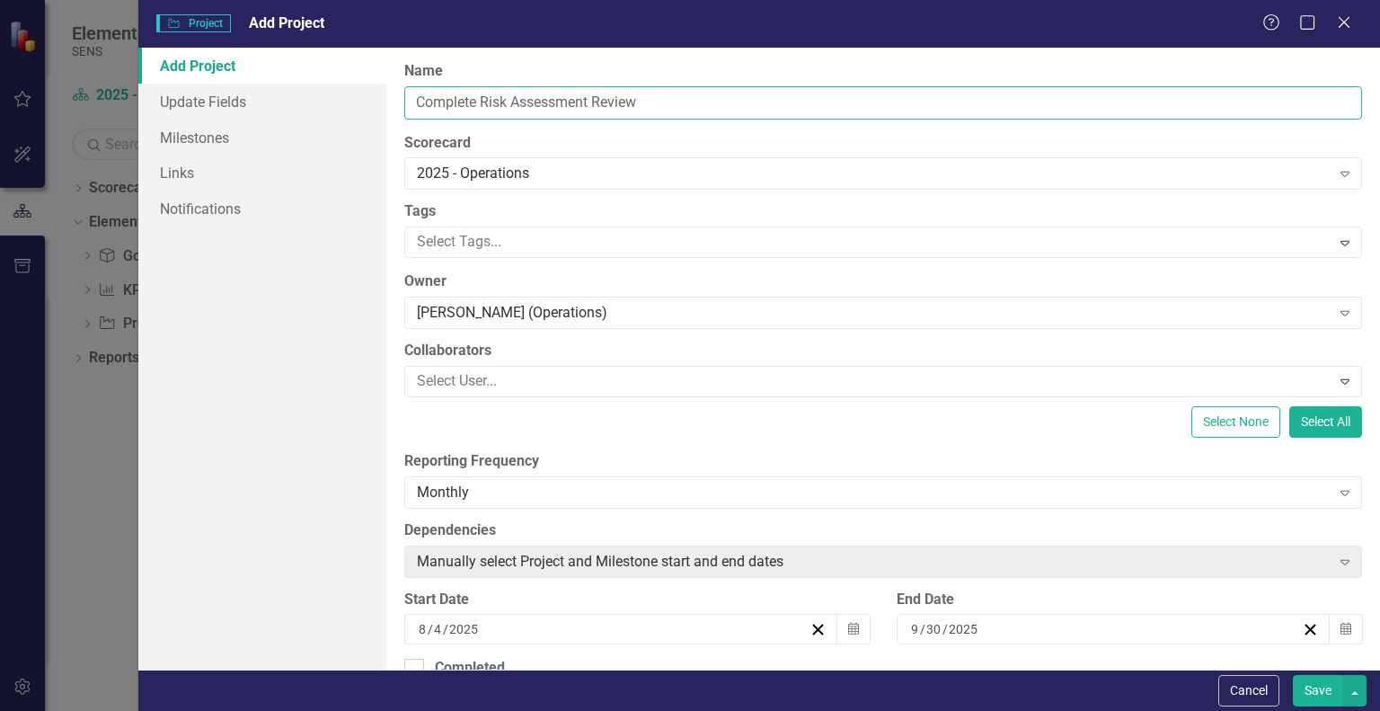
click at [654, 95] on input "Complete Risk Assessment Review" at bounding box center [883, 102] width 958 height 33
drag, startPoint x: 654, startPoint y: 96, endPoint x: 380, endPoint y: 103, distance: 274.2
click at [380, 103] on div "Add Project Update Fields Milestones Links Notifications ClearPoint Can Do More…" at bounding box center [759, 359] width 1242 height 622
type input "R"
type input "D"
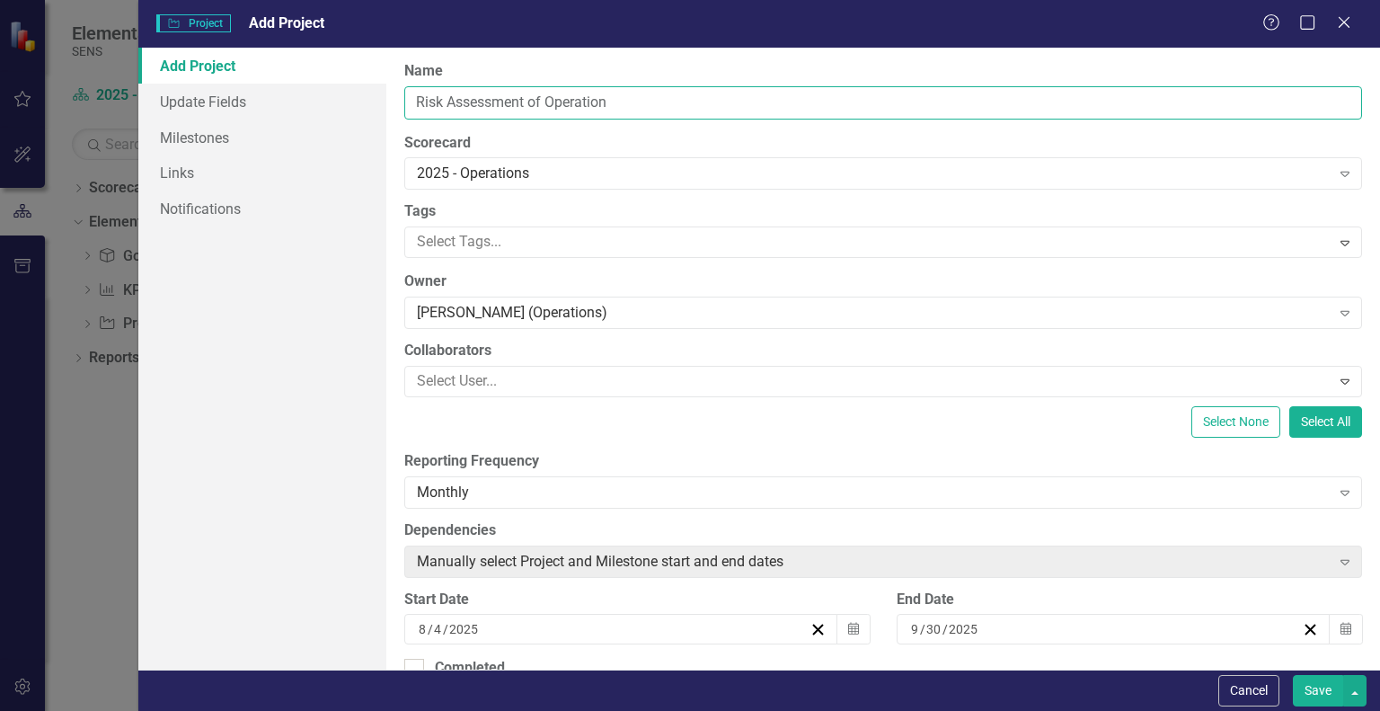
click at [527, 109] on input "Risk Assessment of Operation" at bounding box center [883, 102] width 958 height 33
drag, startPoint x: 616, startPoint y: 100, endPoint x: 376, endPoint y: 100, distance: 239.9
click at [376, 100] on div "Add Project Update Fields Milestones Links Notifications ClearPoint Can Do More…" at bounding box center [759, 359] width 1242 height 622
click at [423, 103] on input "Risk Assessment of Operation" at bounding box center [883, 102] width 958 height 33
drag, startPoint x: 651, startPoint y: 102, endPoint x: 399, endPoint y: 97, distance: 251.7
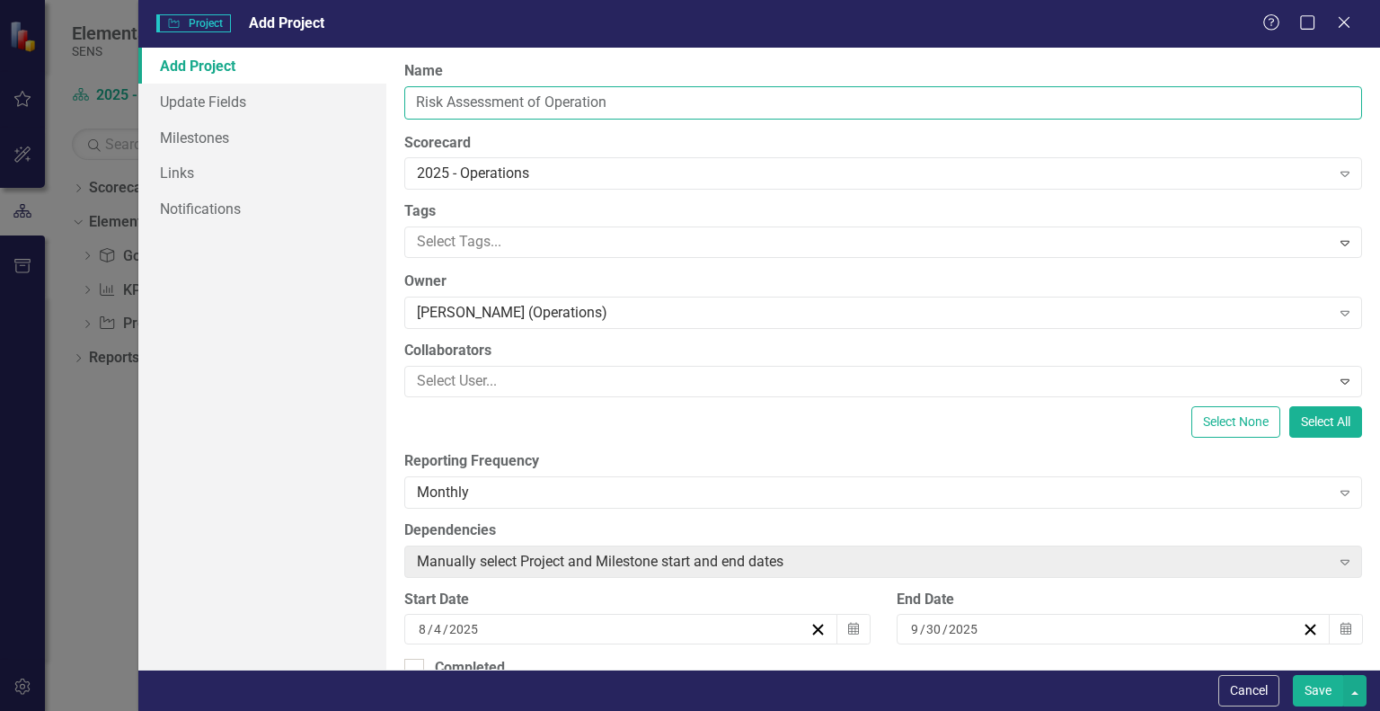
click at [399, 97] on div "ClearPoint Can Do More! How ClearPoint Can Help Close Enterprise plans can auto…" at bounding box center [883, 359] width 994 height 622
type input "Update/ Develop Risk Assessments of Operation"
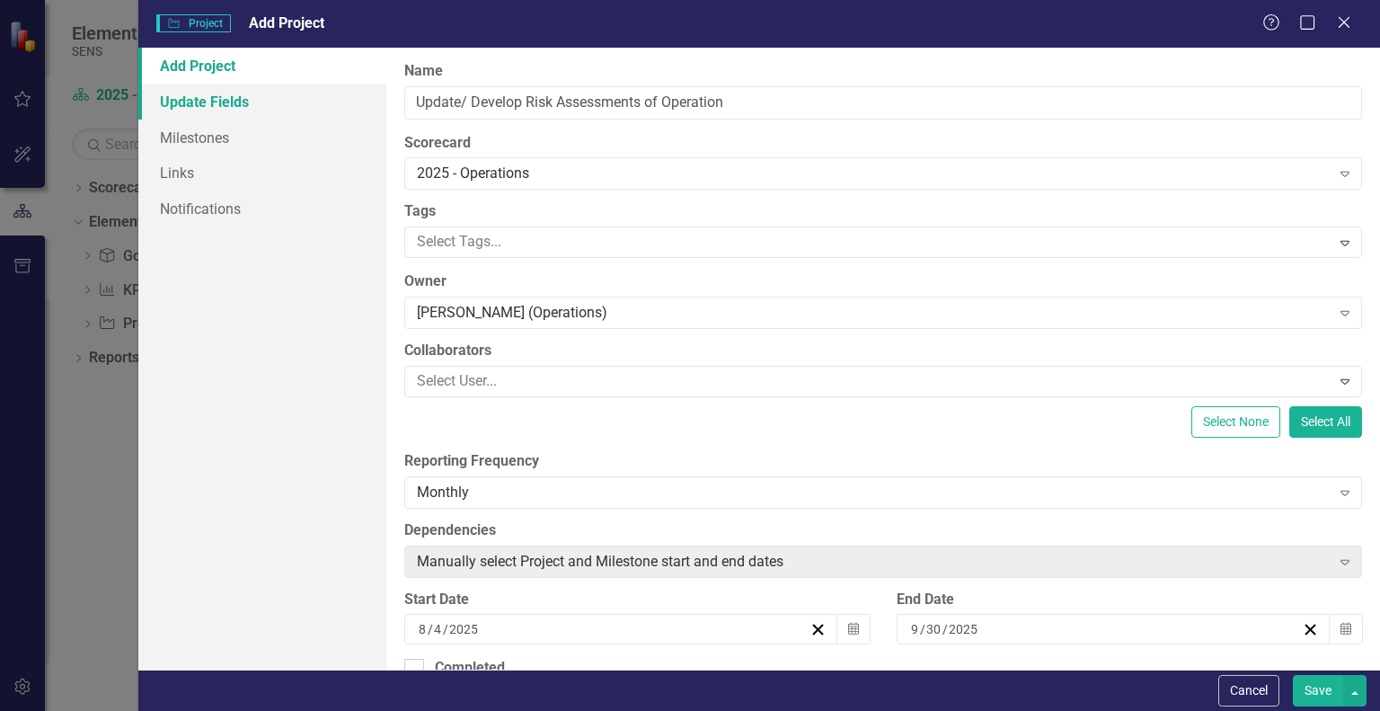
click at [185, 102] on link "Update Fields" at bounding box center [262, 102] width 248 height 36
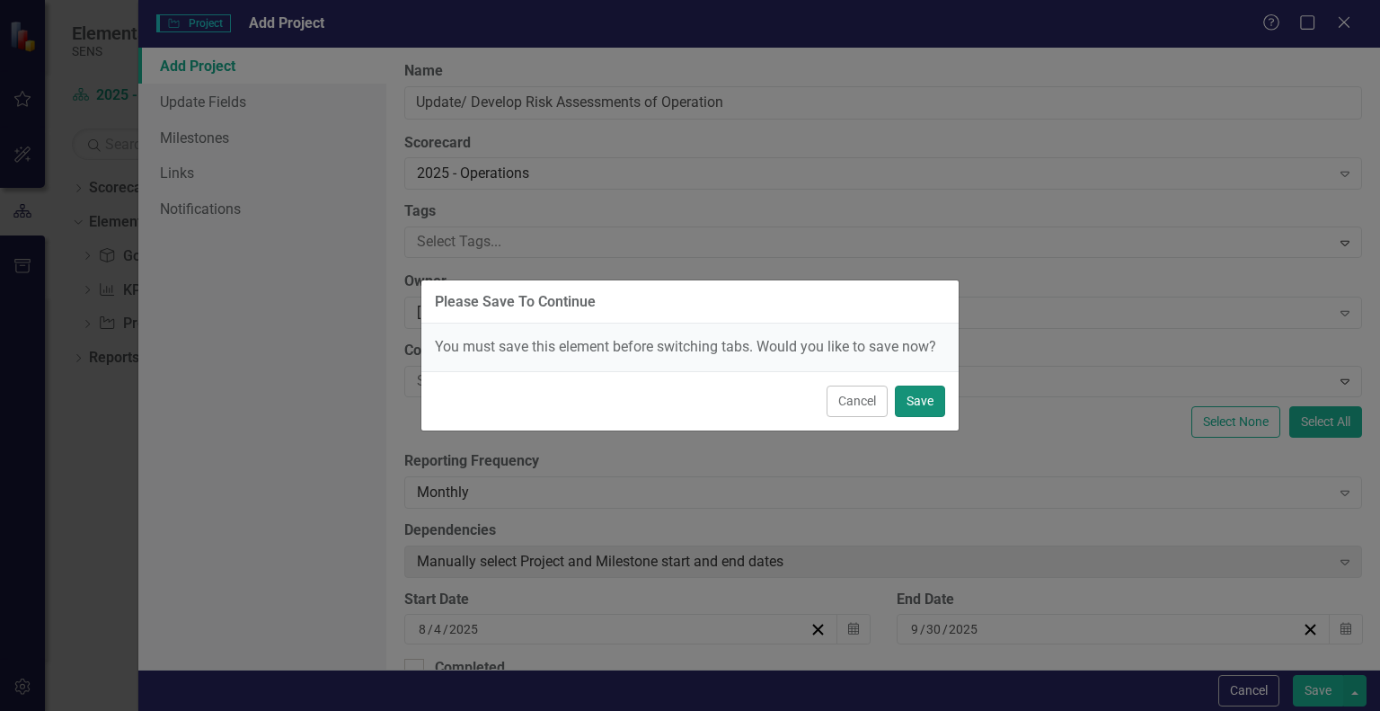
click at [910, 402] on button "Save" at bounding box center [920, 400] width 50 height 31
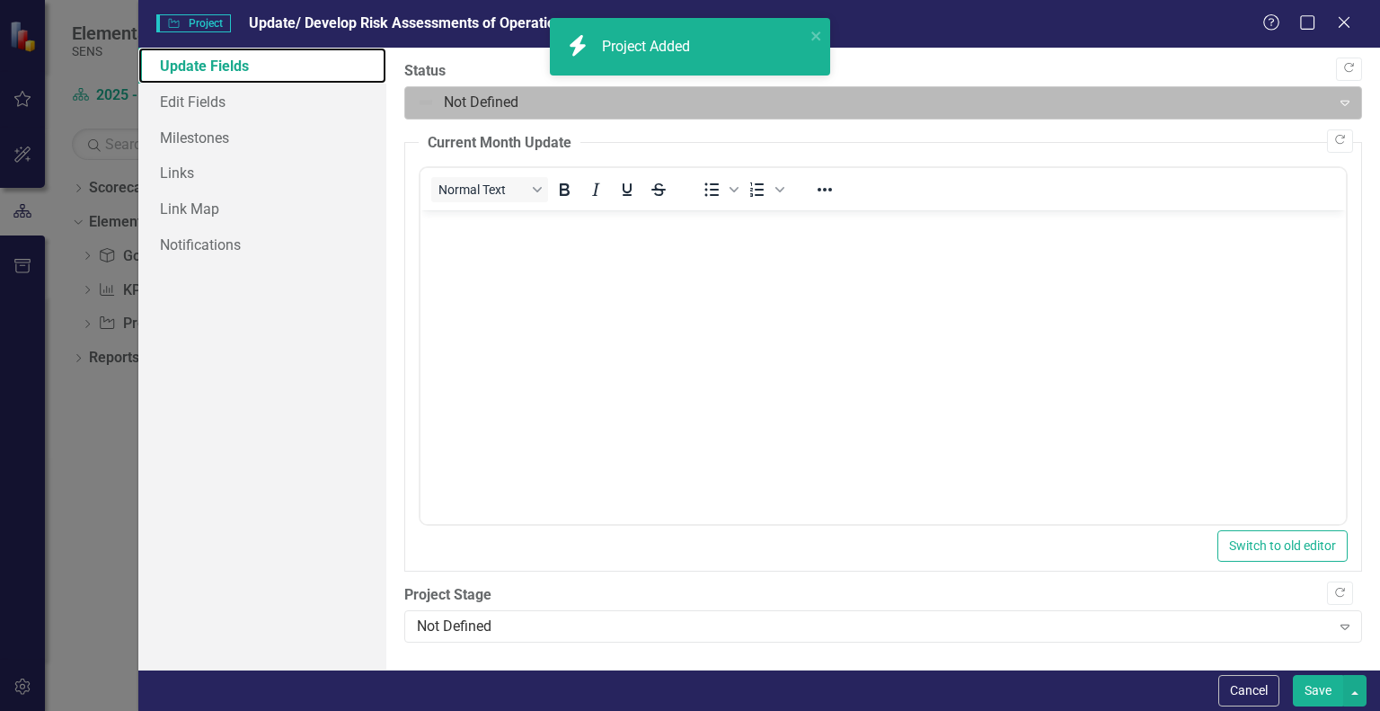
checkbox input "true"
click at [431, 100] on div at bounding box center [868, 103] width 902 height 24
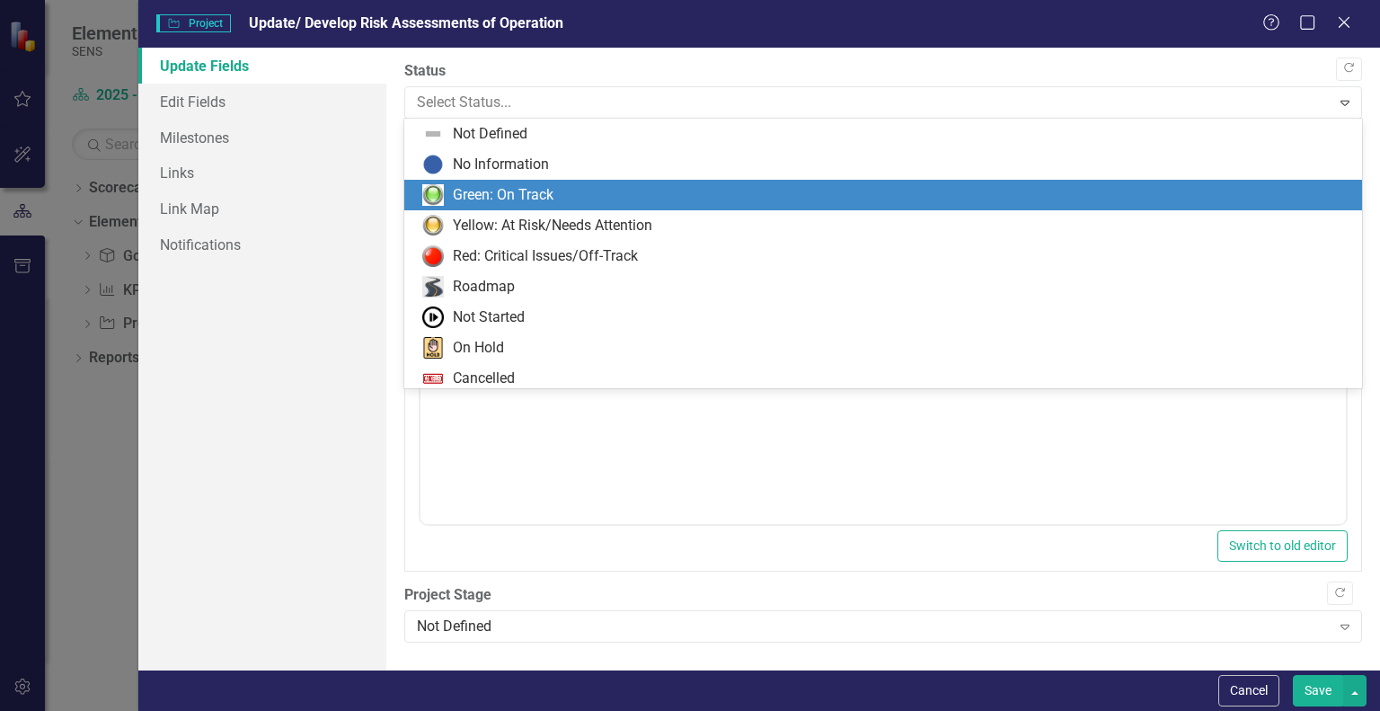
click at [516, 195] on div "Green: On Track" at bounding box center [503, 195] width 101 height 21
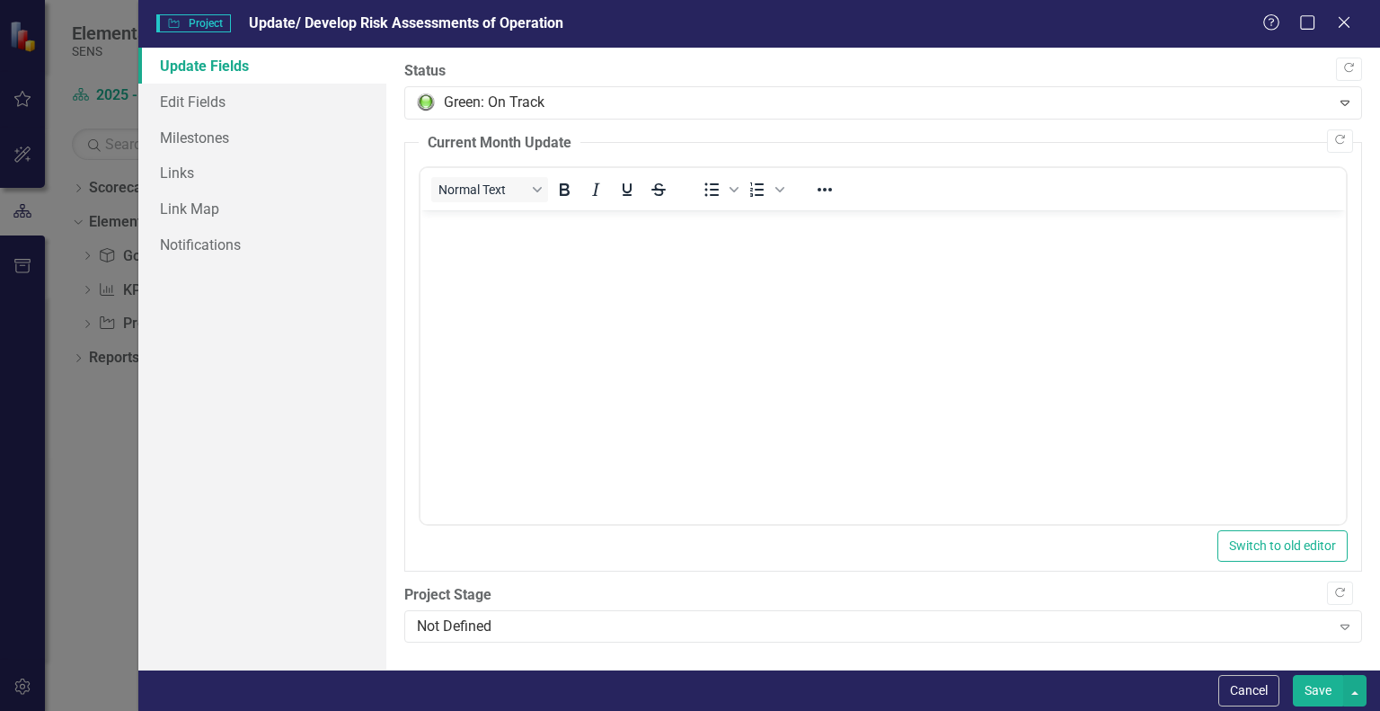
click at [483, 245] on body "Rich Text Area. Press ALT-0 for help." at bounding box center [884, 345] width 926 height 270
click at [442, 624] on div "Not Defined" at bounding box center [873, 626] width 913 height 21
click at [310, 290] on div "Update Fields Edit Fields Milestones Links Link Map Notifications" at bounding box center [262, 359] width 248 height 622
click at [491, 625] on div "Not Defined" at bounding box center [873, 626] width 913 height 21
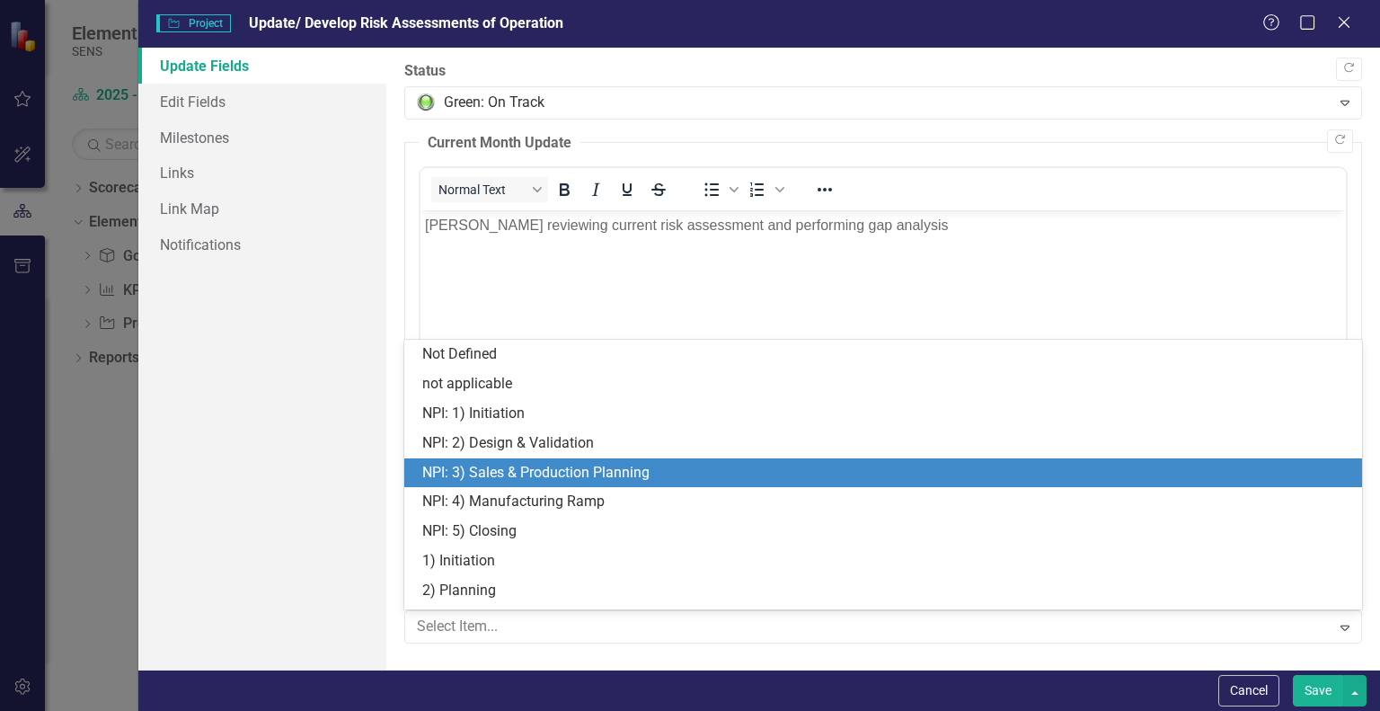
scroll to position [84, 0]
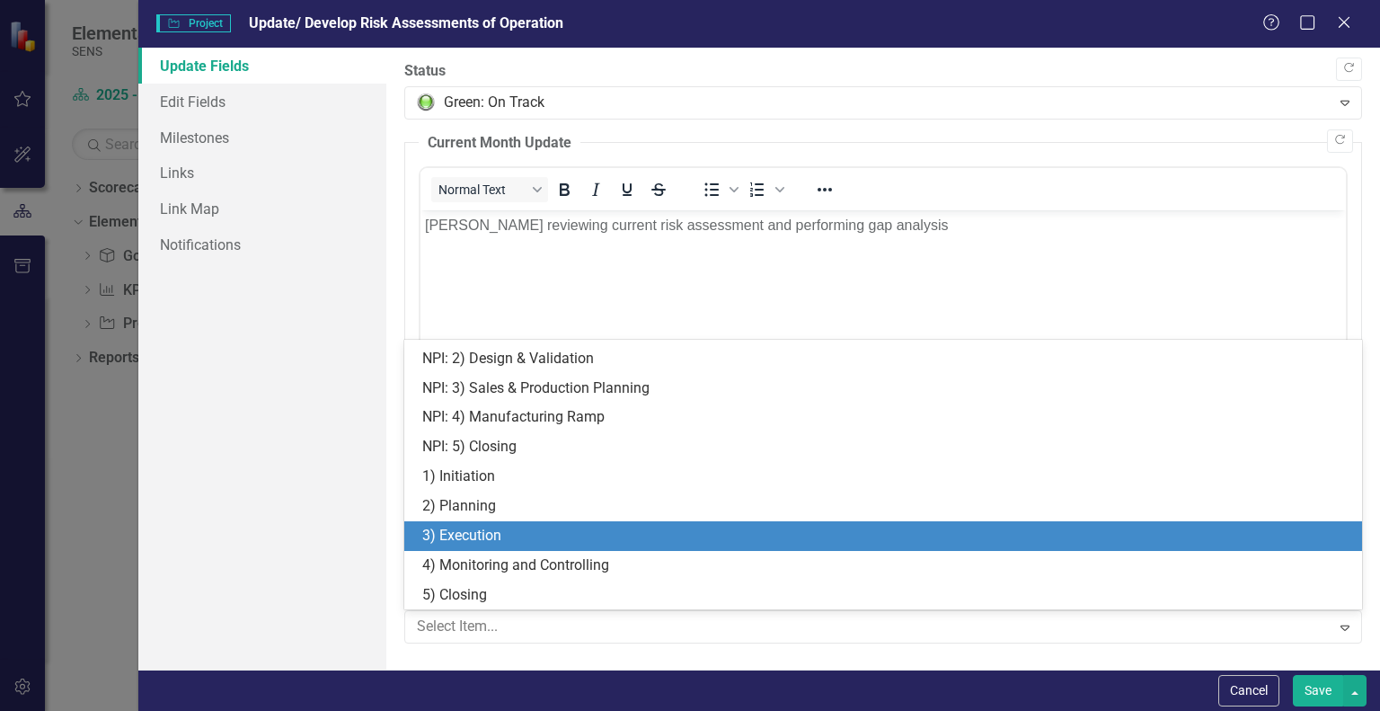
click at [479, 536] on div "3) Execution" at bounding box center [886, 536] width 929 height 21
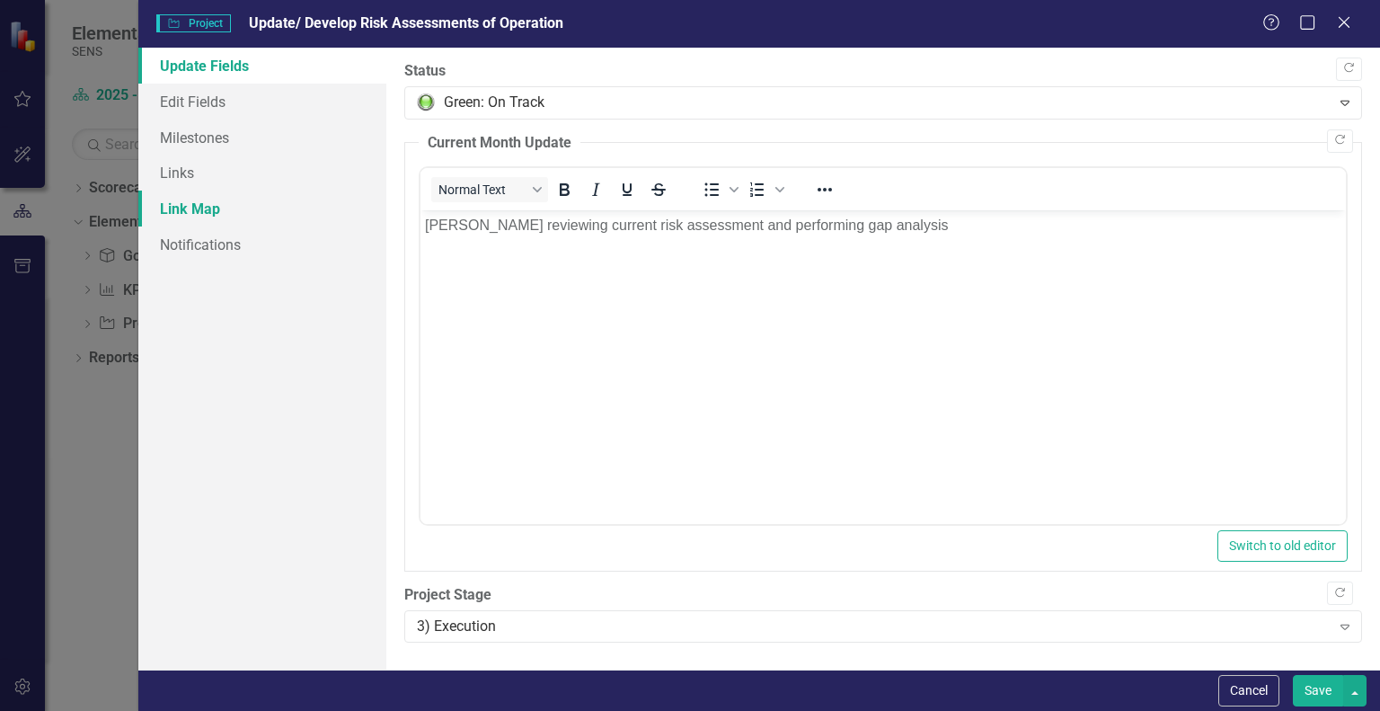
click at [259, 385] on div "Update Fields Edit Fields Milestones Links Link Map Notifications" at bounding box center [262, 359] width 248 height 622
click at [217, 99] on link "Edit Fields" at bounding box center [262, 102] width 248 height 36
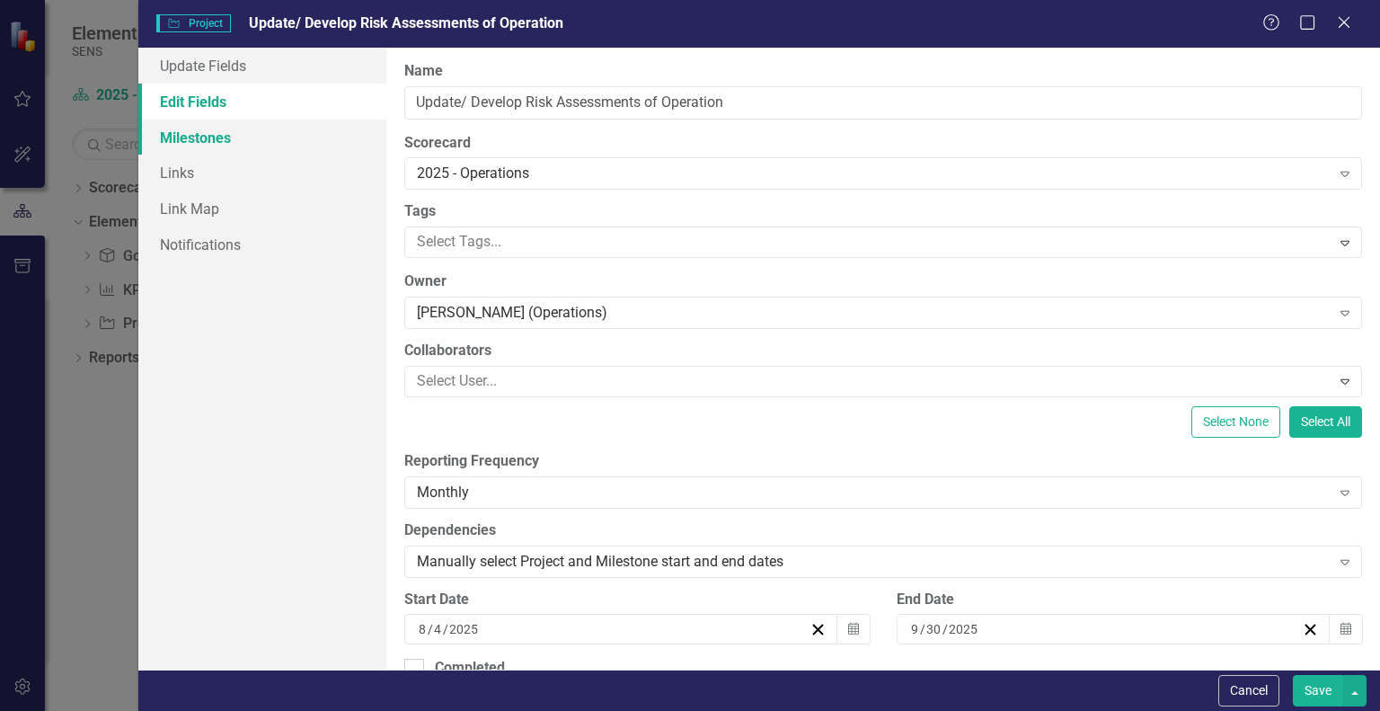
click at [184, 137] on link "Milestones" at bounding box center [262, 138] width 248 height 36
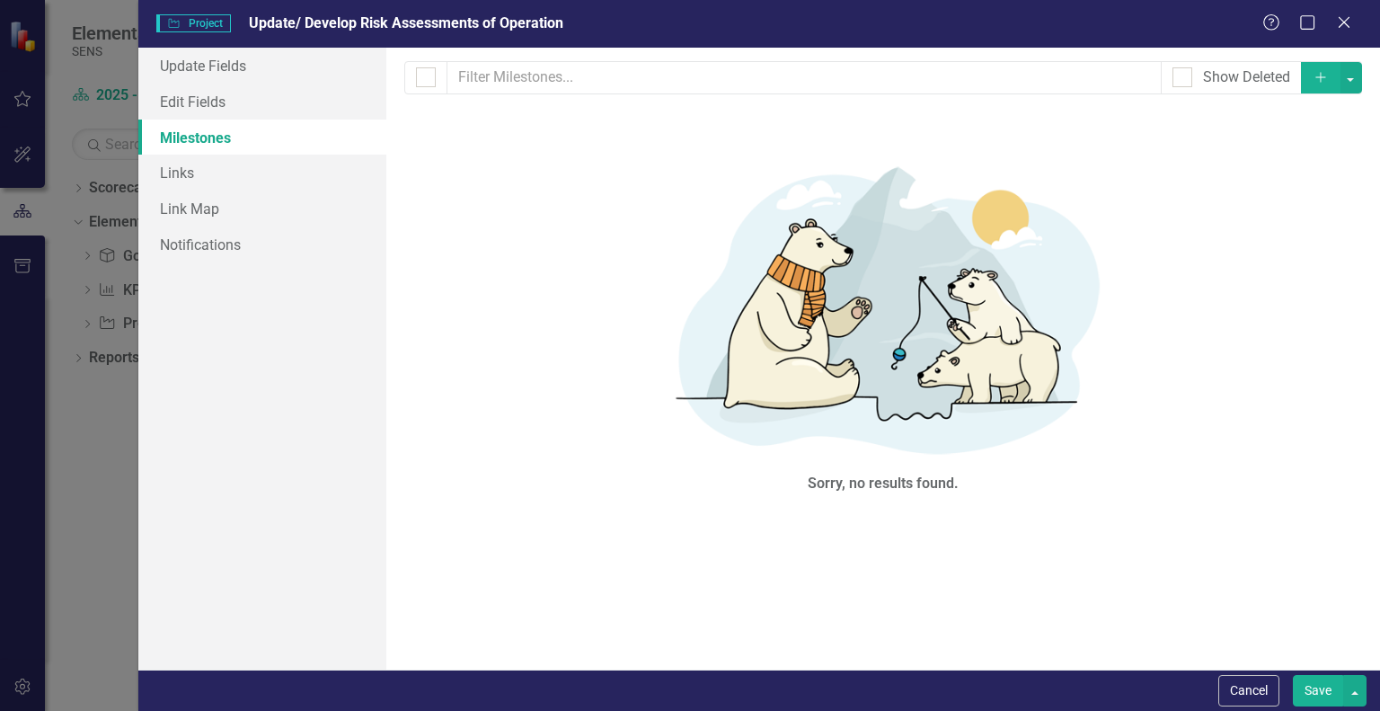
click at [1324, 78] on icon "Add" at bounding box center [1321, 77] width 16 height 13
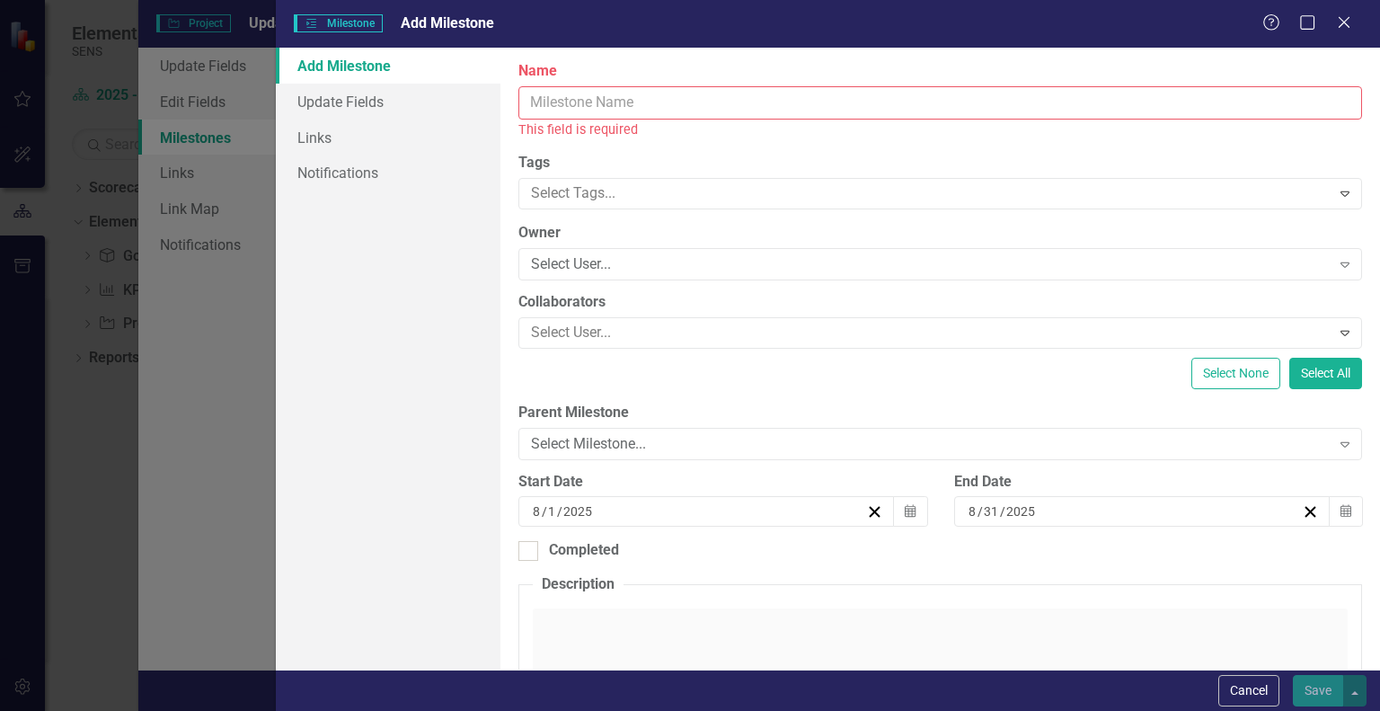
click at [627, 93] on input "Name" at bounding box center [940, 102] width 844 height 33
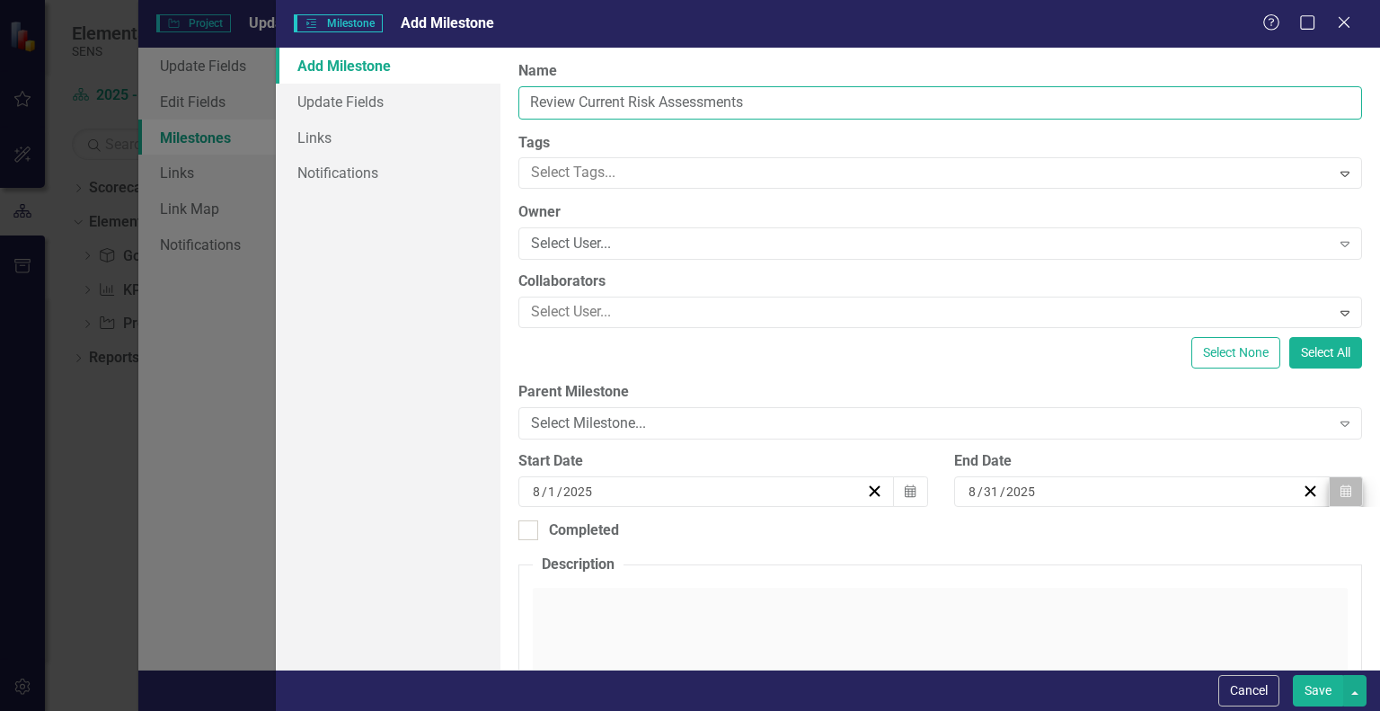
type input "Review Current Risk Assessments"
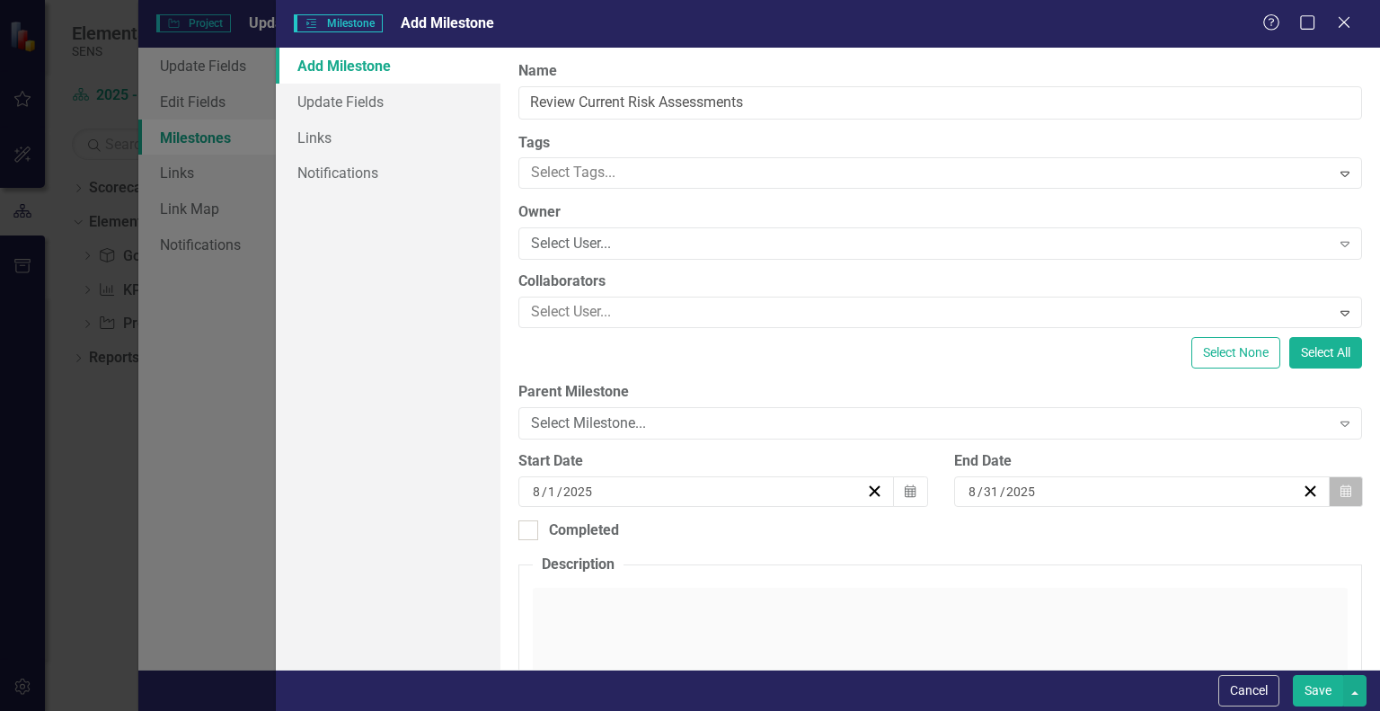
click at [1341, 495] on button "Calendar" at bounding box center [1346, 491] width 34 height 31
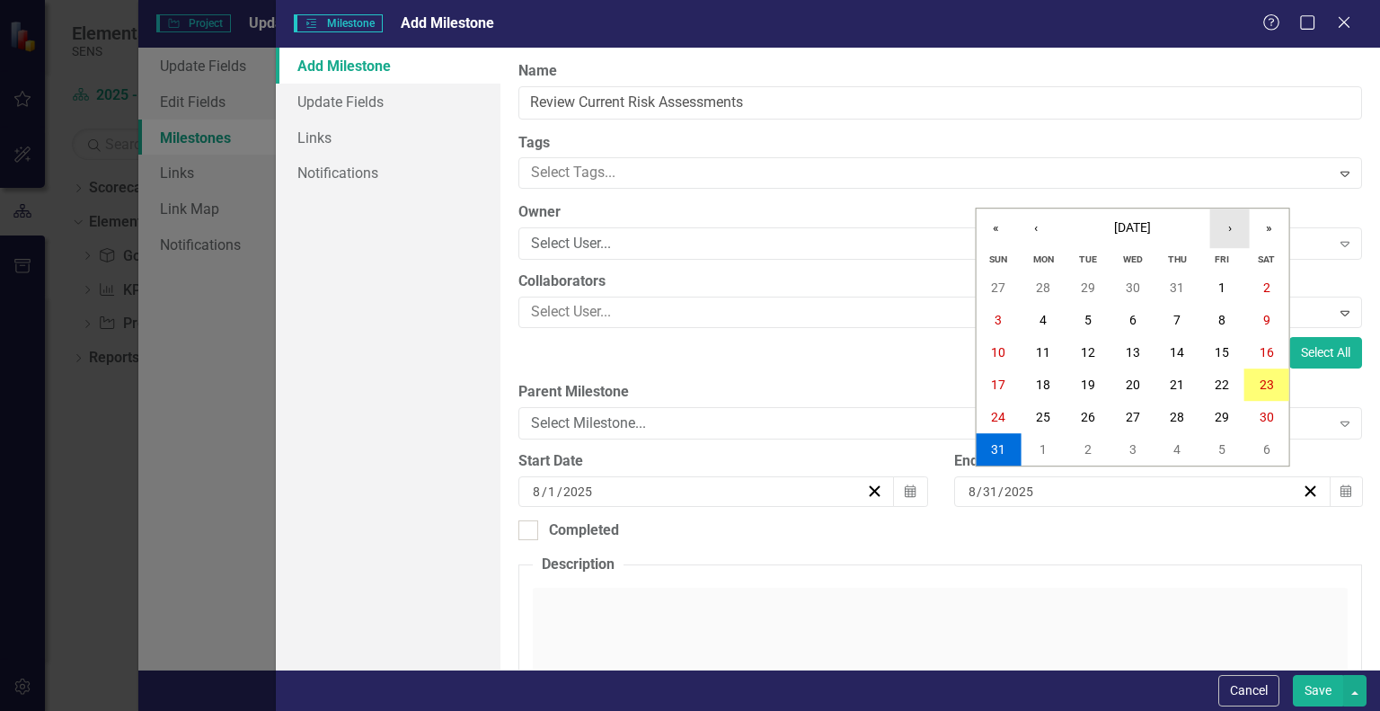
click at [1219, 233] on button "›" at bounding box center [1230, 228] width 40 height 40
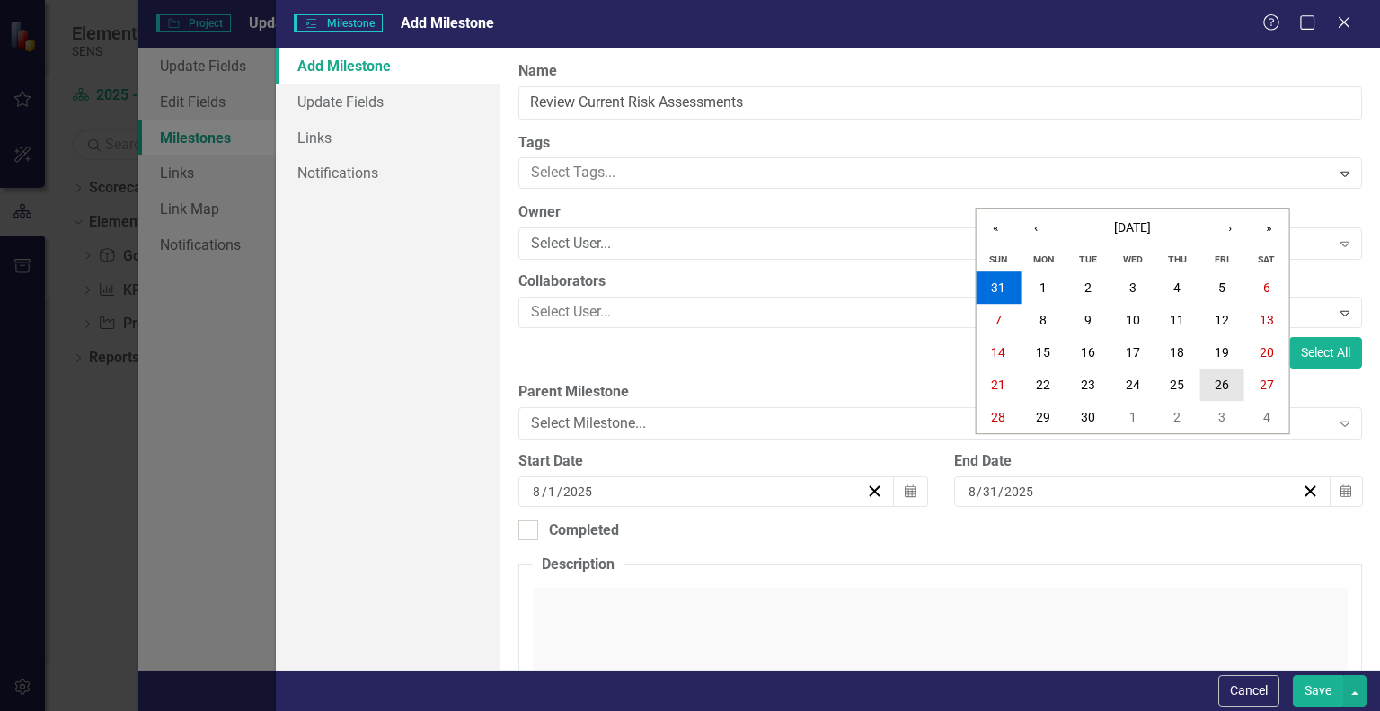
click at [1229, 384] on button "26" at bounding box center [1222, 384] width 45 height 32
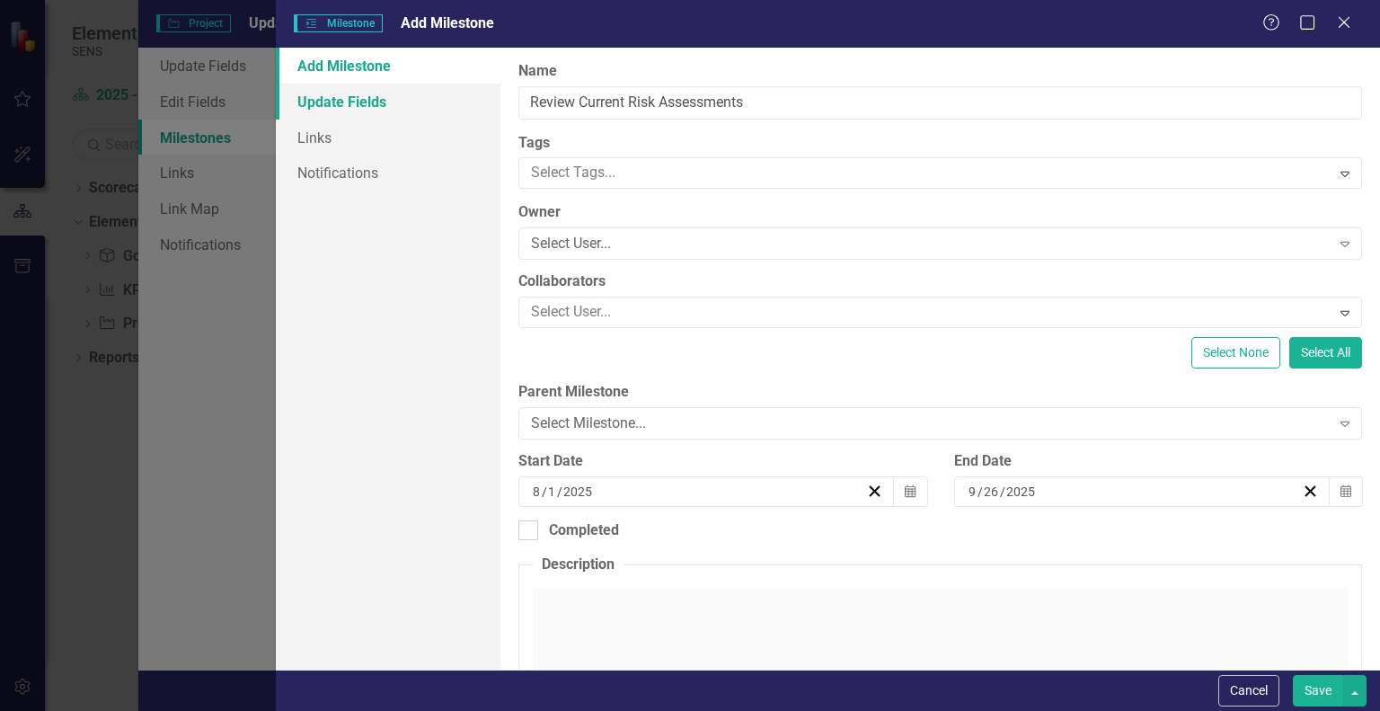
click at [367, 107] on link "Update Fields" at bounding box center [388, 102] width 225 height 36
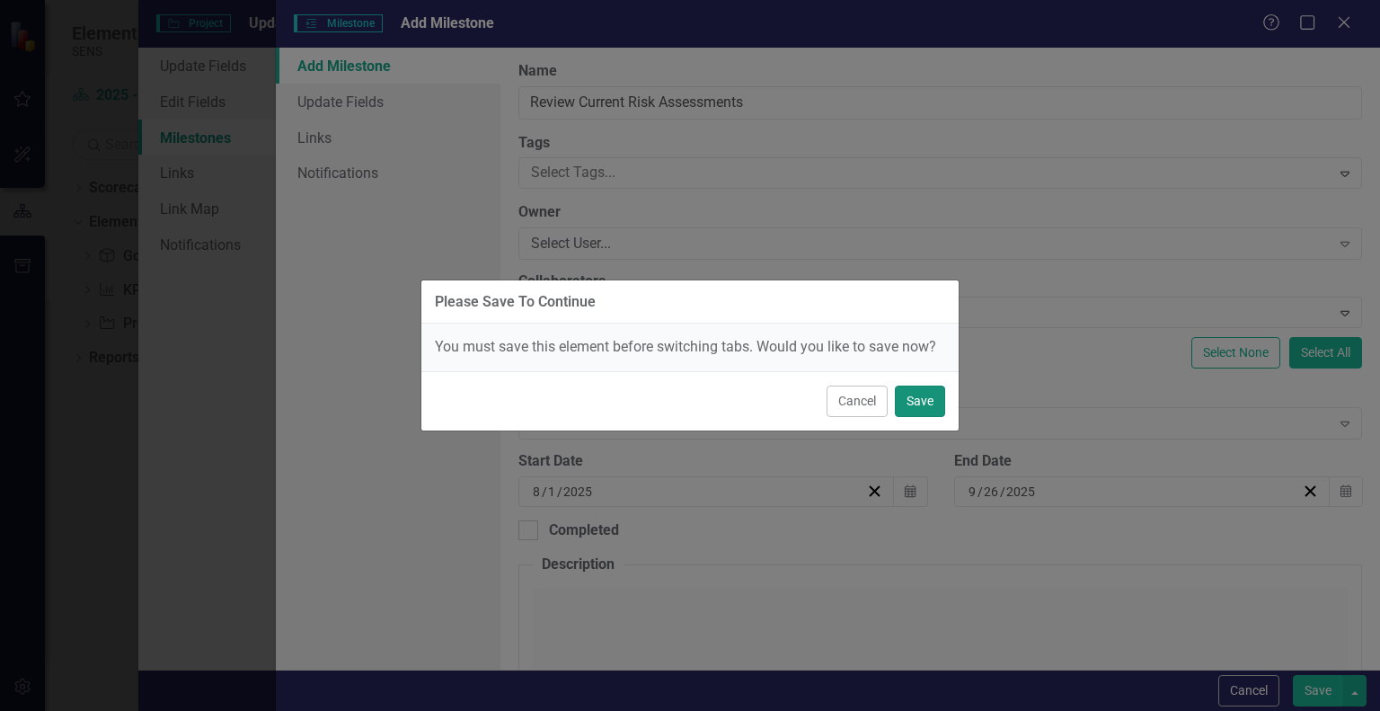
click at [934, 392] on button "Save" at bounding box center [920, 400] width 50 height 31
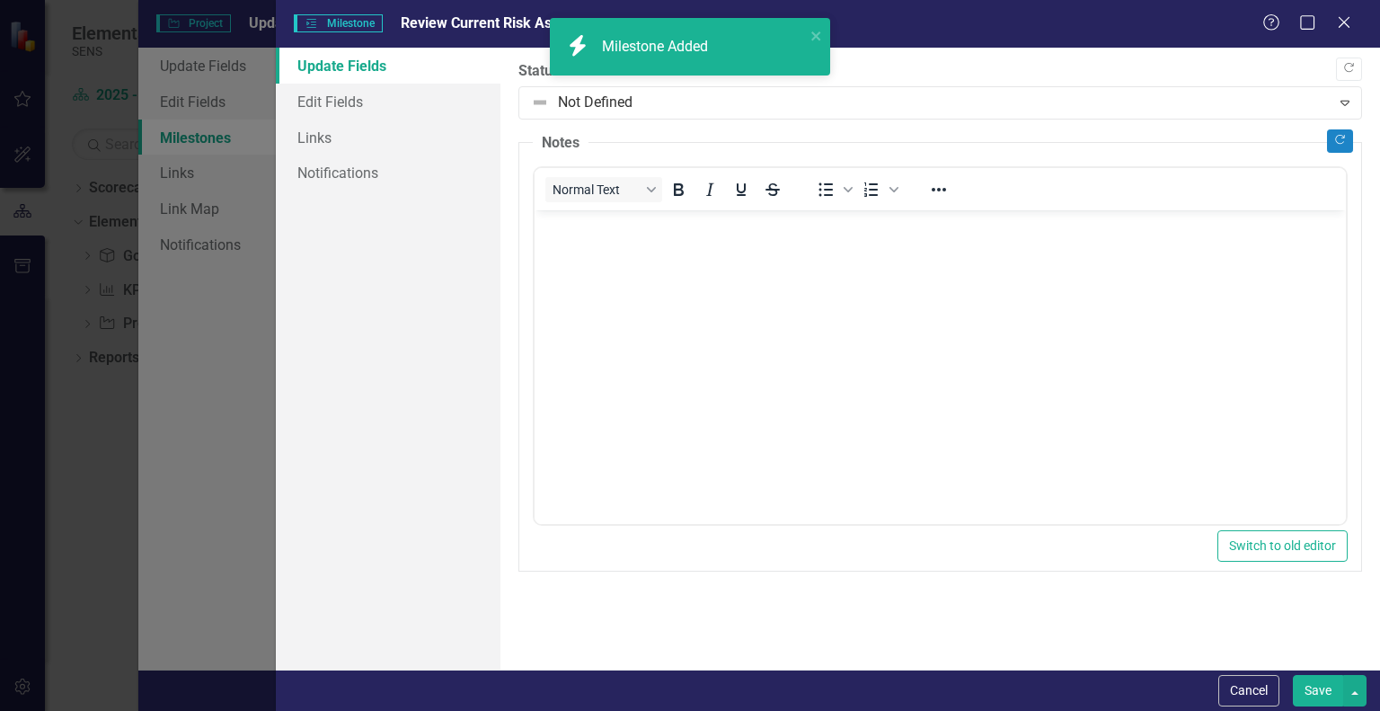
scroll to position [0, 0]
click at [321, 107] on link "Edit Fields" at bounding box center [388, 102] width 225 height 36
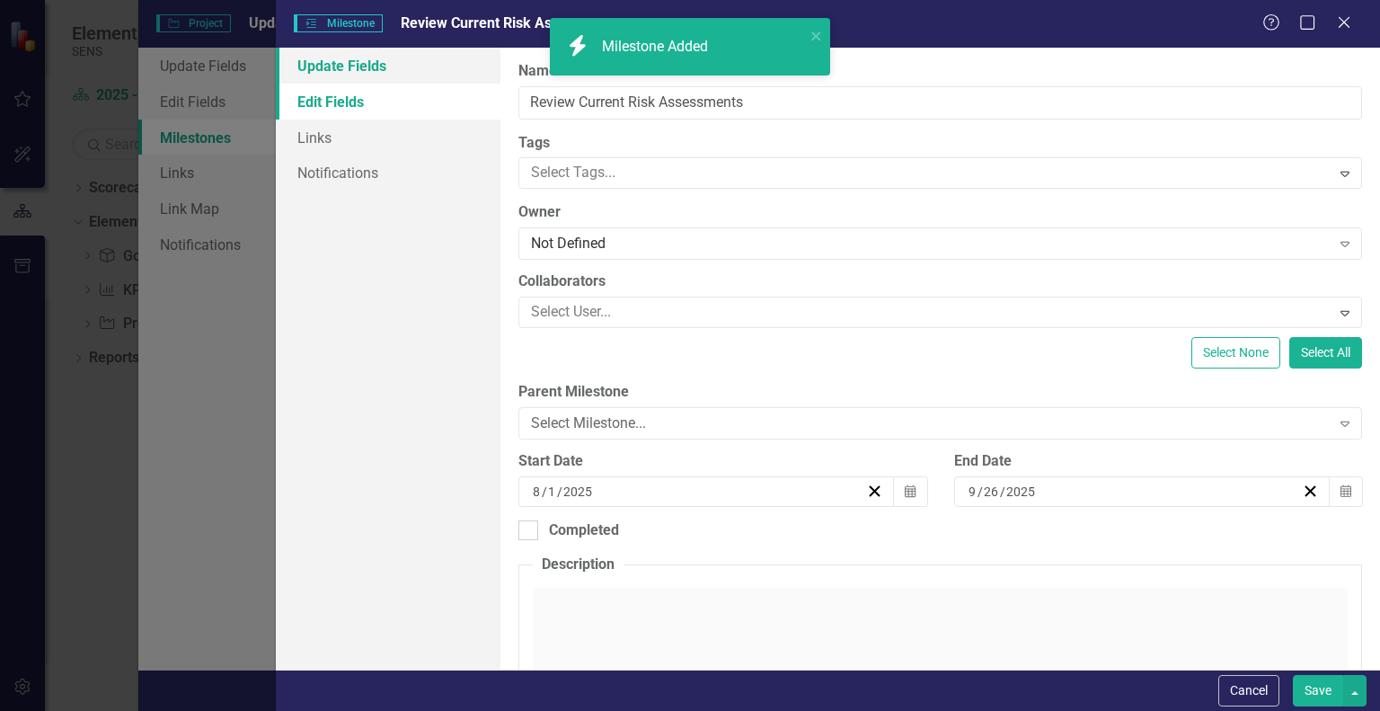
click at [349, 63] on link "Update Fields" at bounding box center [388, 66] width 225 height 36
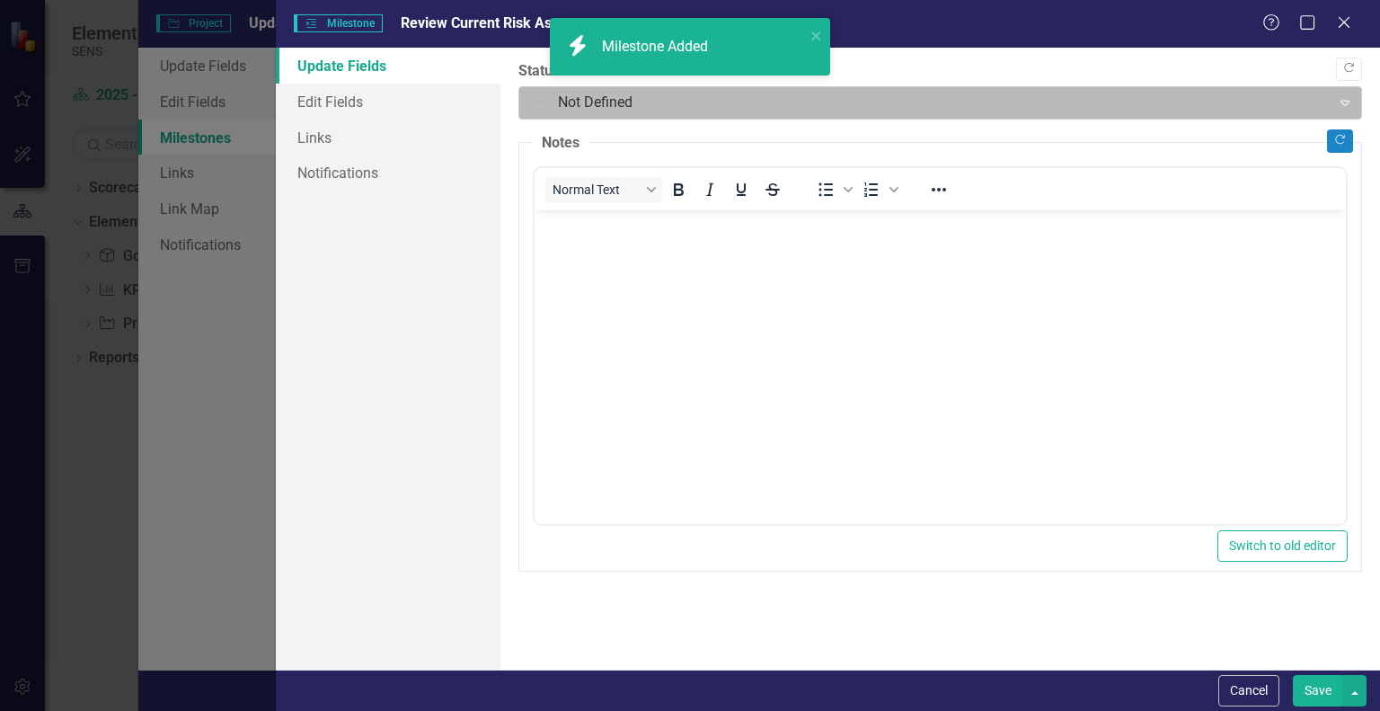
click at [556, 103] on div at bounding box center [925, 103] width 788 height 24
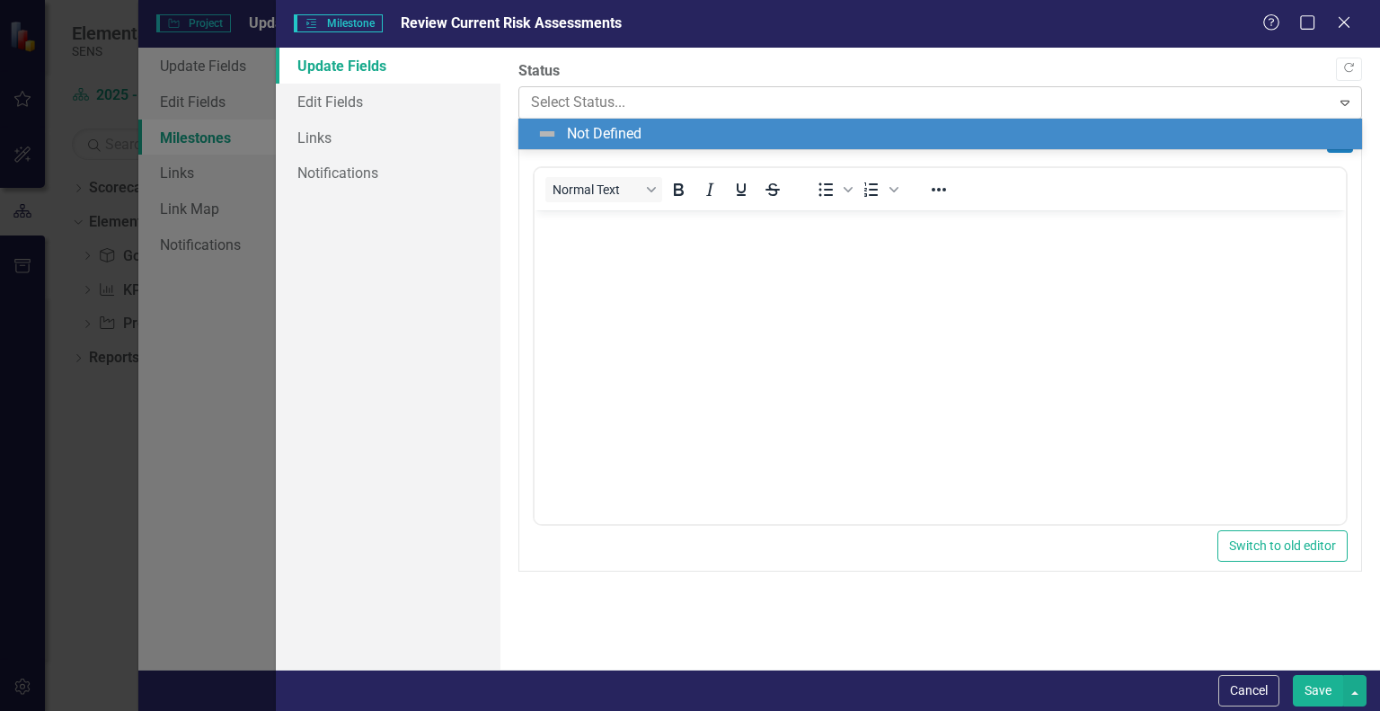
click at [570, 104] on div at bounding box center [925, 103] width 788 height 24
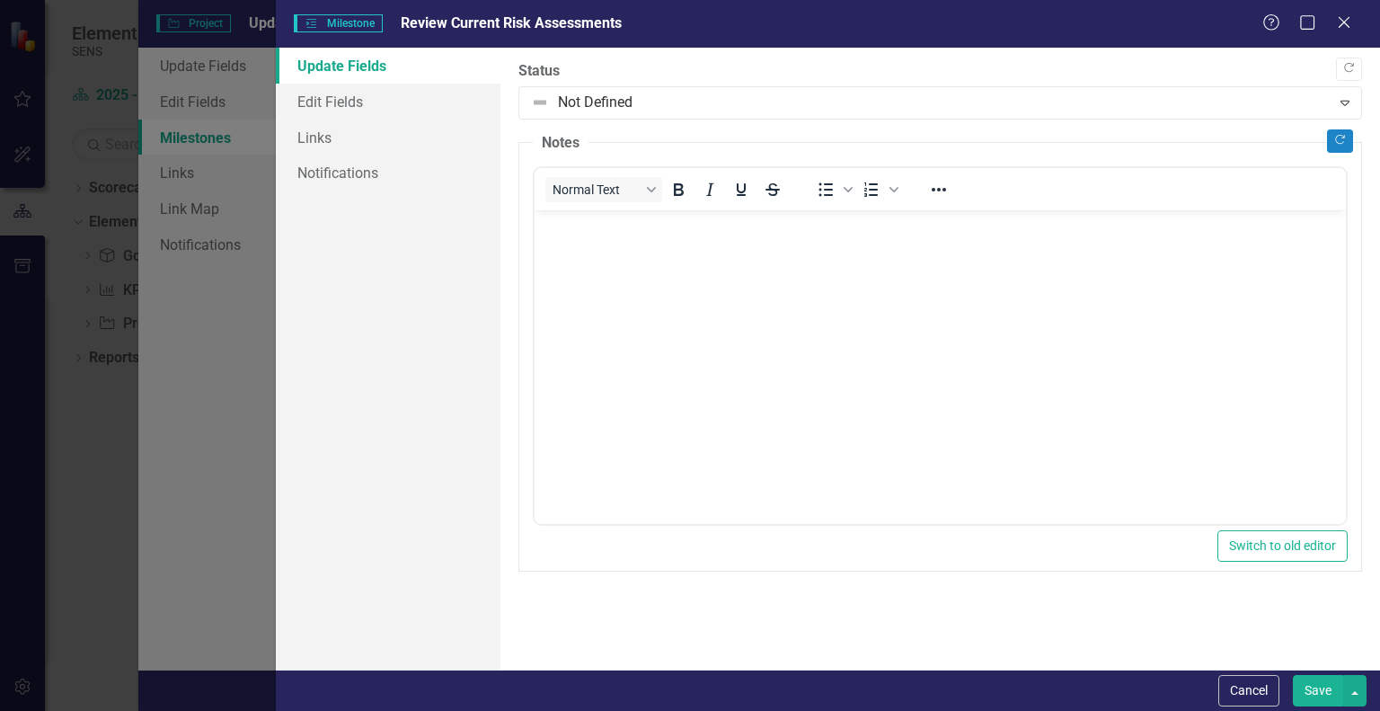
click at [411, 287] on div "Update Fields Edit Fields Links Notifications" at bounding box center [388, 359] width 225 height 622
click at [345, 114] on link "Edit Fields" at bounding box center [388, 102] width 225 height 36
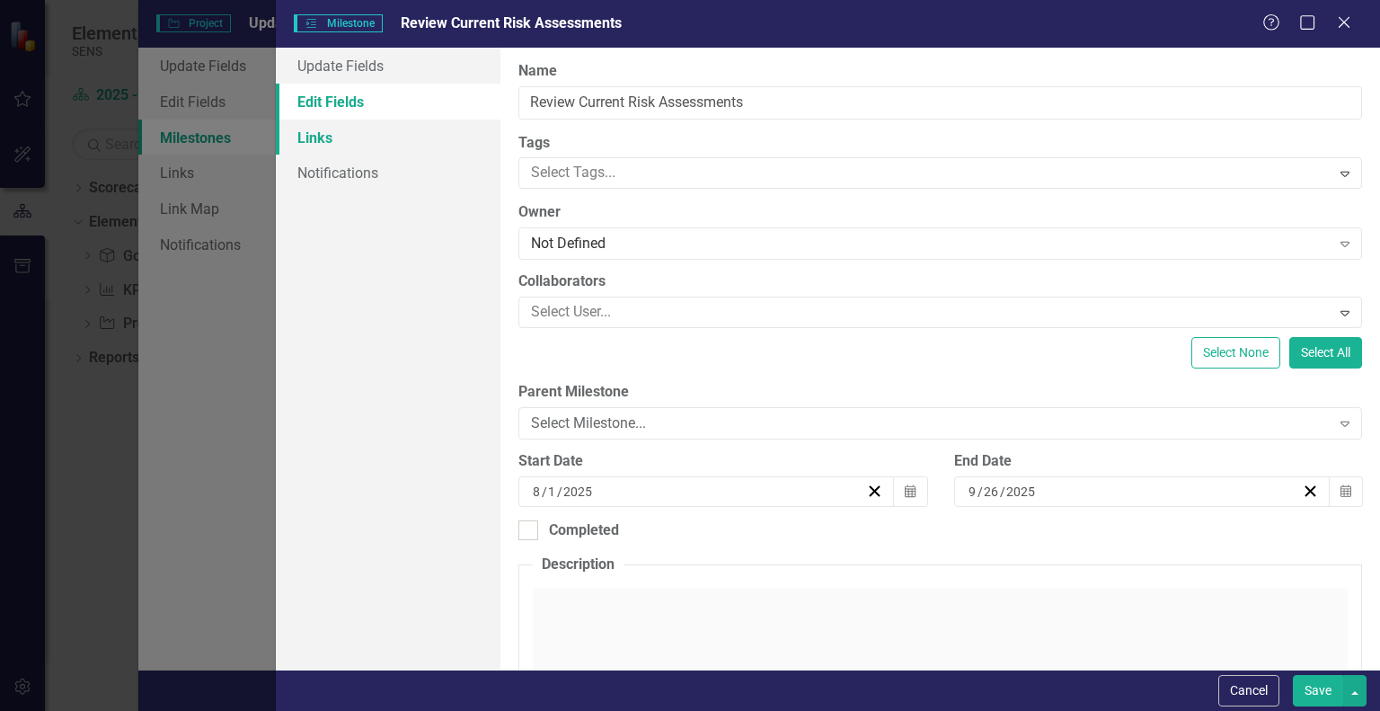
click at [323, 143] on link "Links" at bounding box center [388, 138] width 225 height 36
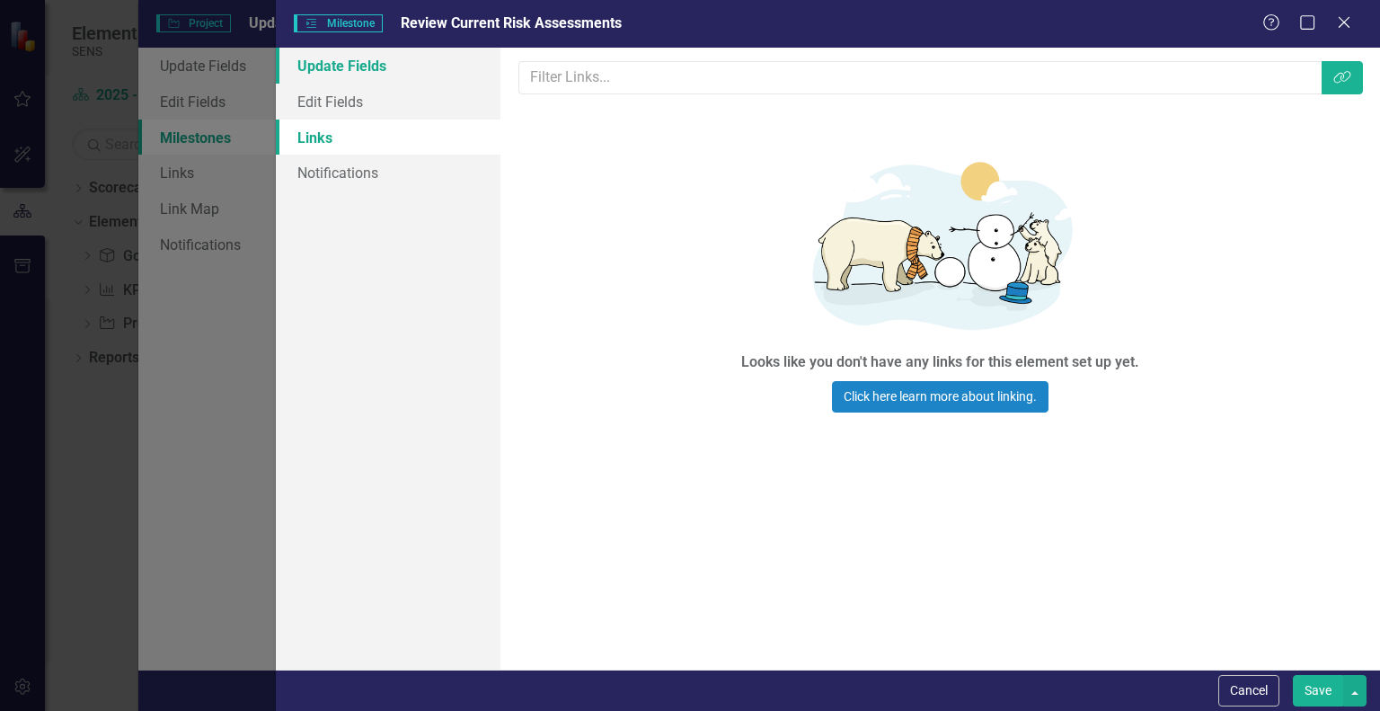
click at [340, 66] on link "Update Fields" at bounding box center [388, 66] width 225 height 36
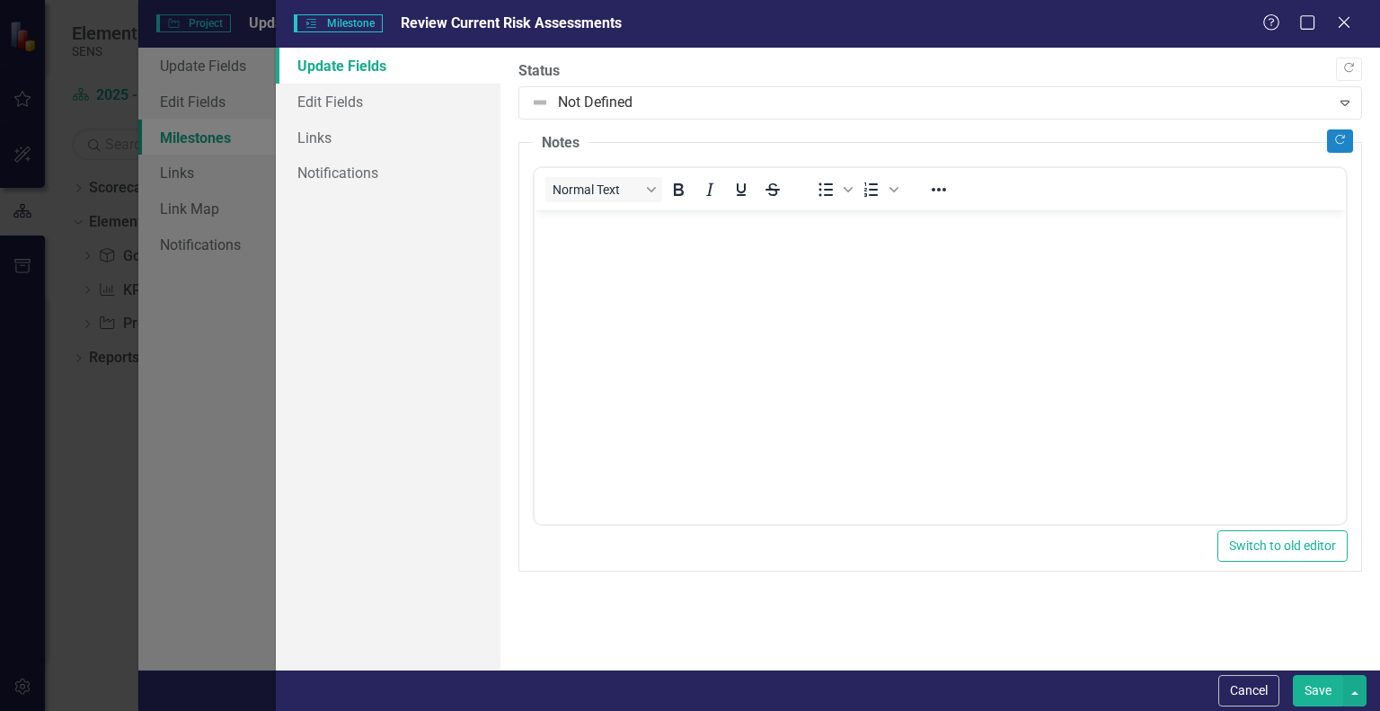
click at [1316, 688] on button "Save" at bounding box center [1318, 690] width 50 height 31
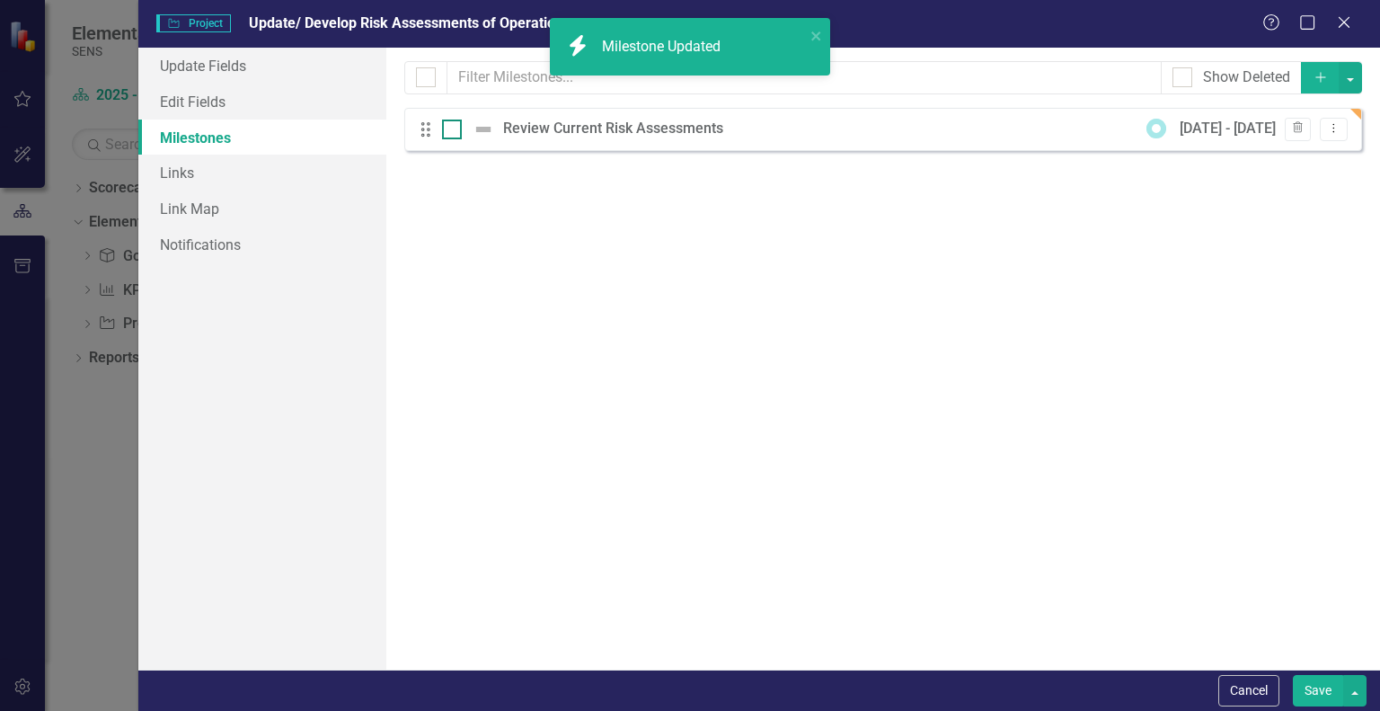
click at [488, 128] on img at bounding box center [484, 130] width 22 height 22
click at [454, 128] on input "checkbox" at bounding box center [448, 126] width 12 height 12
checkbox input "true"
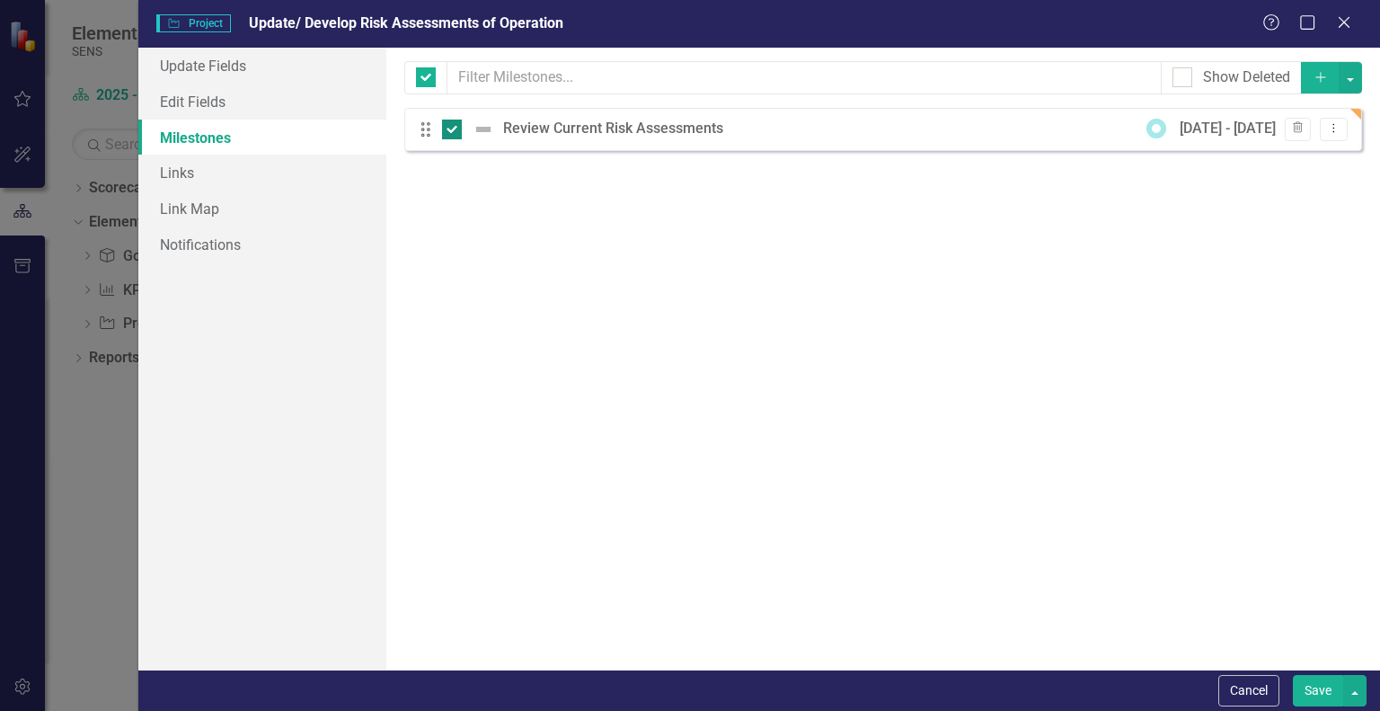
click at [442, 126] on input "checkbox" at bounding box center [448, 126] width 12 height 12
checkbox input "false"
click at [1315, 87] on button "Add" at bounding box center [1321, 77] width 40 height 31
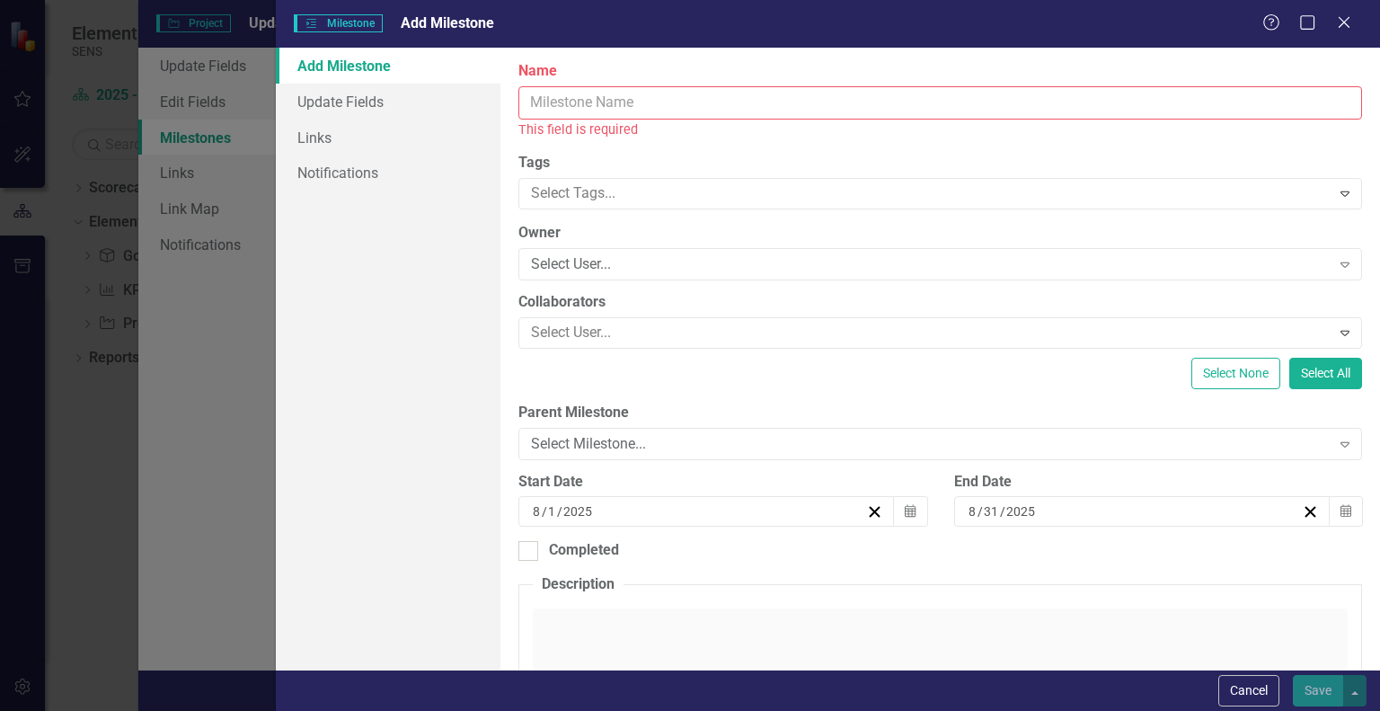
click at [665, 93] on input "Name" at bounding box center [940, 102] width 844 height 33
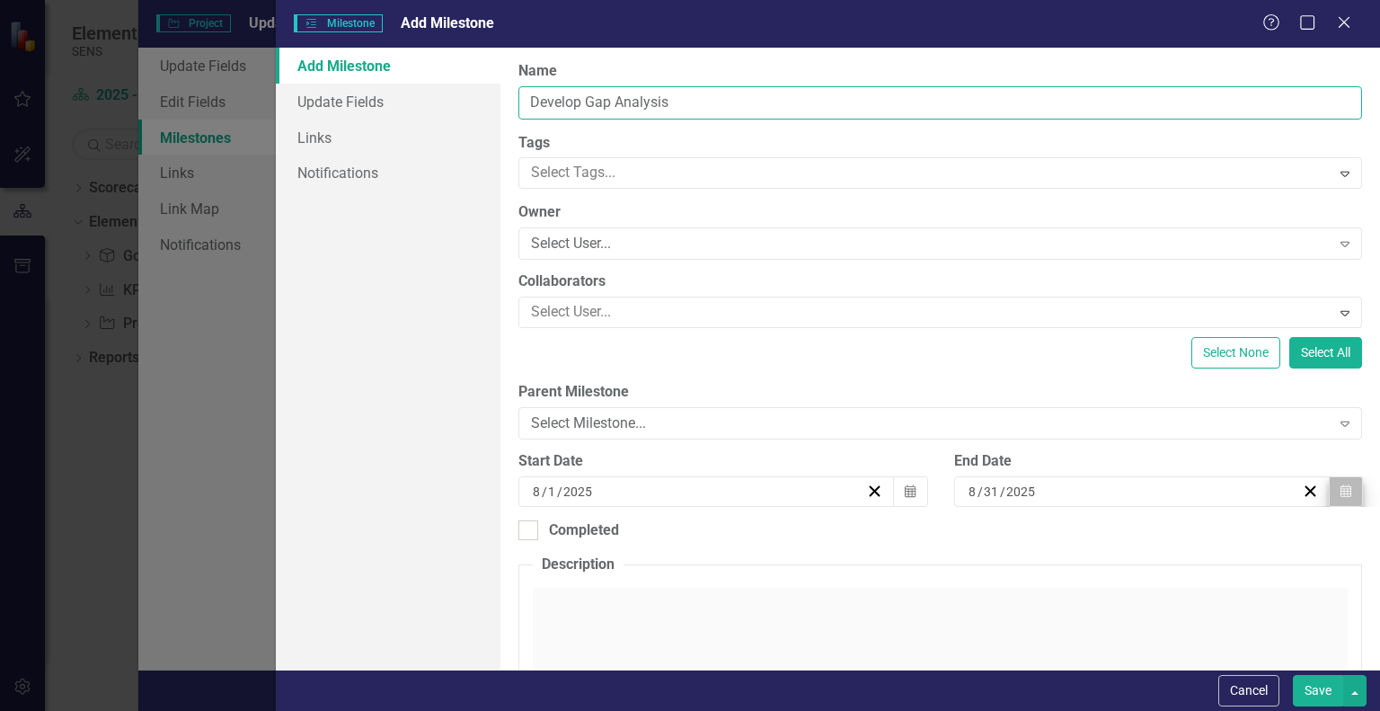
type input "Develop Gap Analysis"
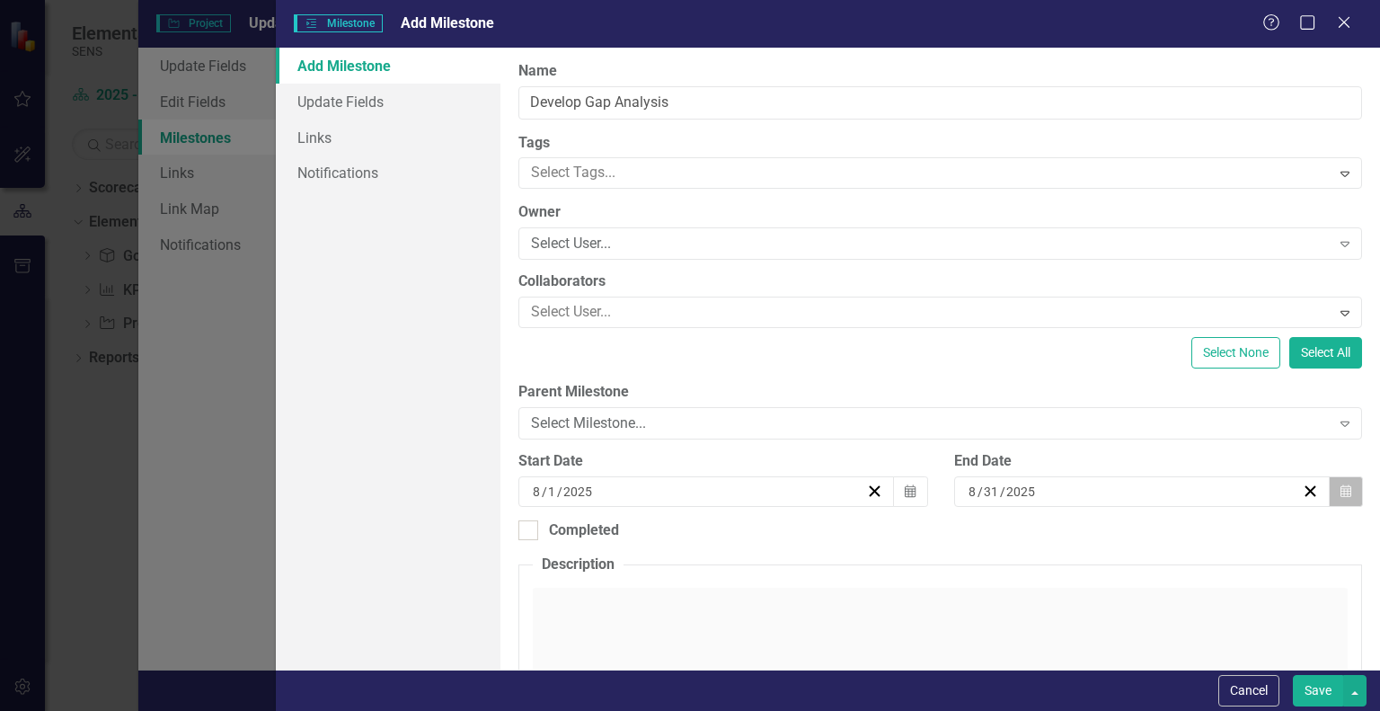
click at [1341, 490] on icon "button" at bounding box center [1346, 490] width 11 height 13
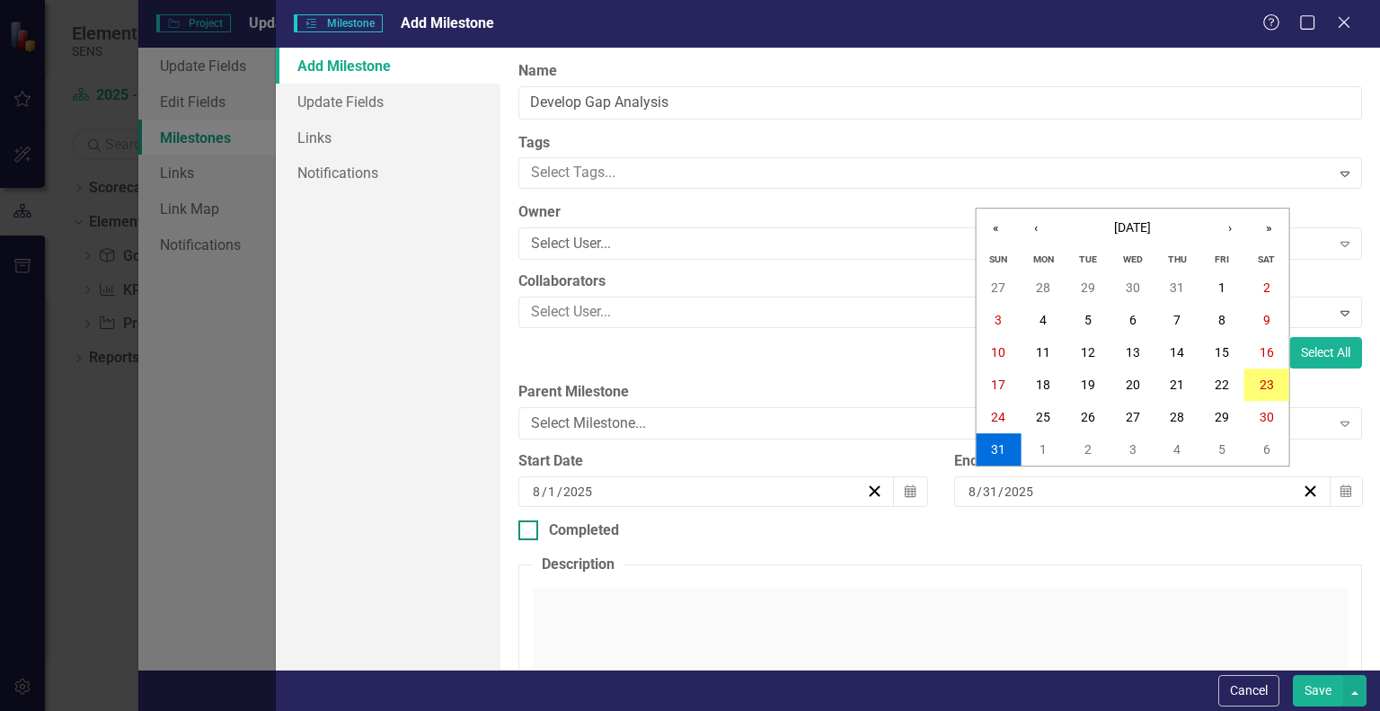
click at [1175, 536] on div "Completed" at bounding box center [940, 530] width 844 height 21
click at [530, 532] on input "Completed" at bounding box center [524, 526] width 12 height 12
checkbox input "true"
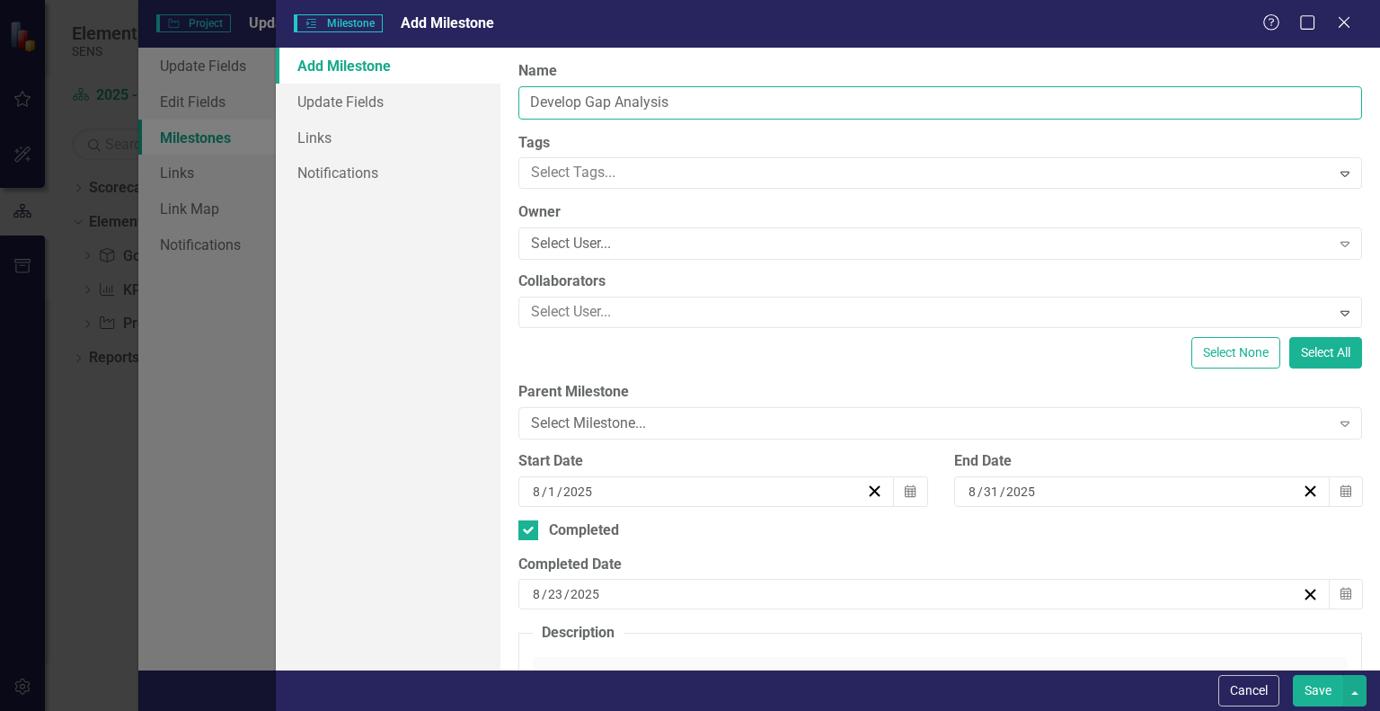
drag, startPoint x: 582, startPoint y: 102, endPoint x: 546, endPoint y: 106, distance: 36.2
click at [546, 106] on input "Develop Gap Analysis" at bounding box center [940, 102] width 844 height 33
type input "Complete Gap Analysis"
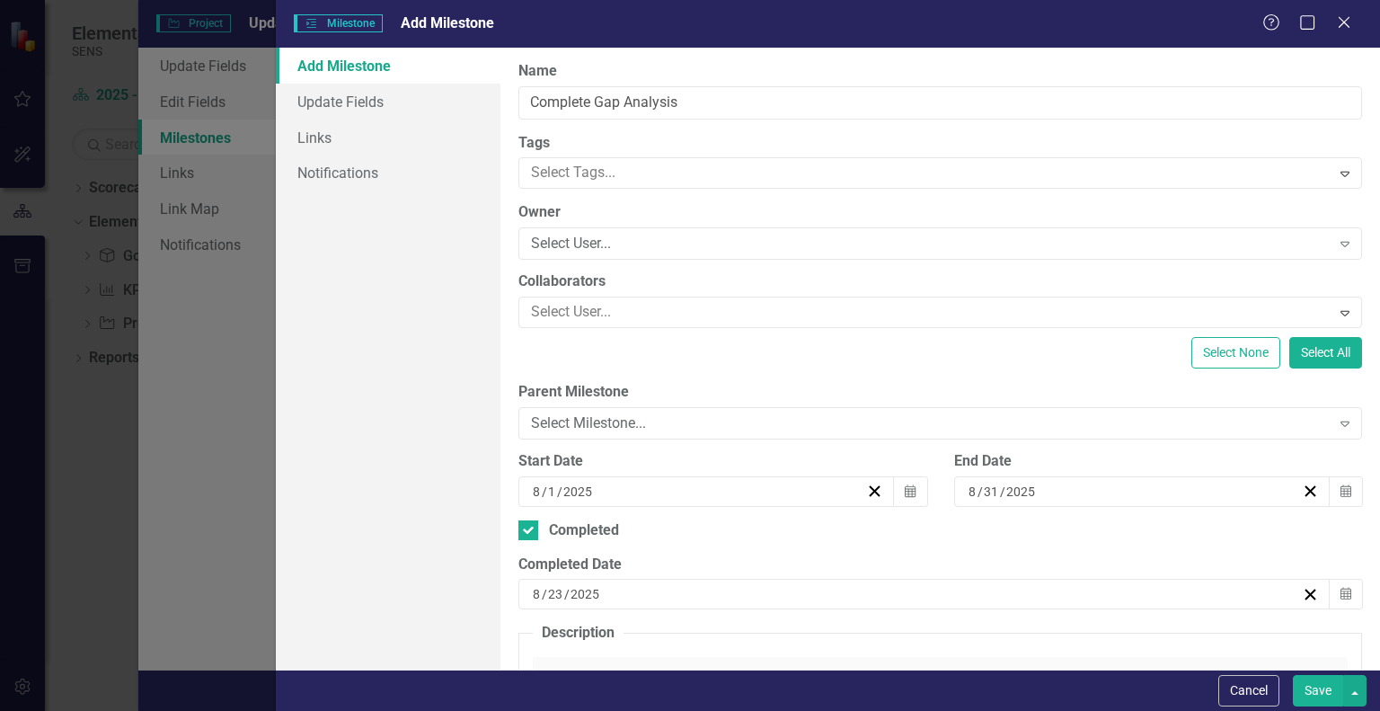
click at [1324, 686] on button "Save" at bounding box center [1318, 690] width 50 height 31
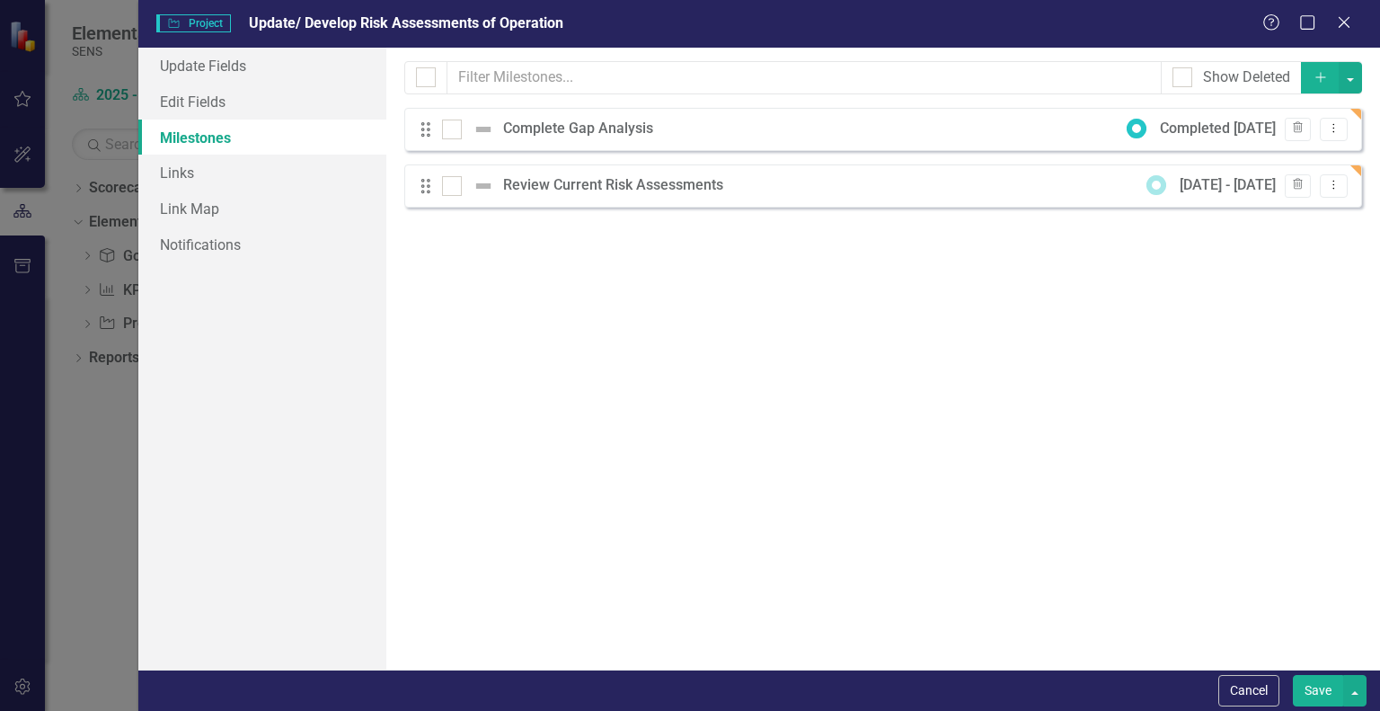
click at [581, 393] on div "Milestones allow you to break down your projects (or initiatives) into smaller …" at bounding box center [883, 359] width 994 height 622
click at [1319, 85] on button "Add" at bounding box center [1321, 77] width 40 height 31
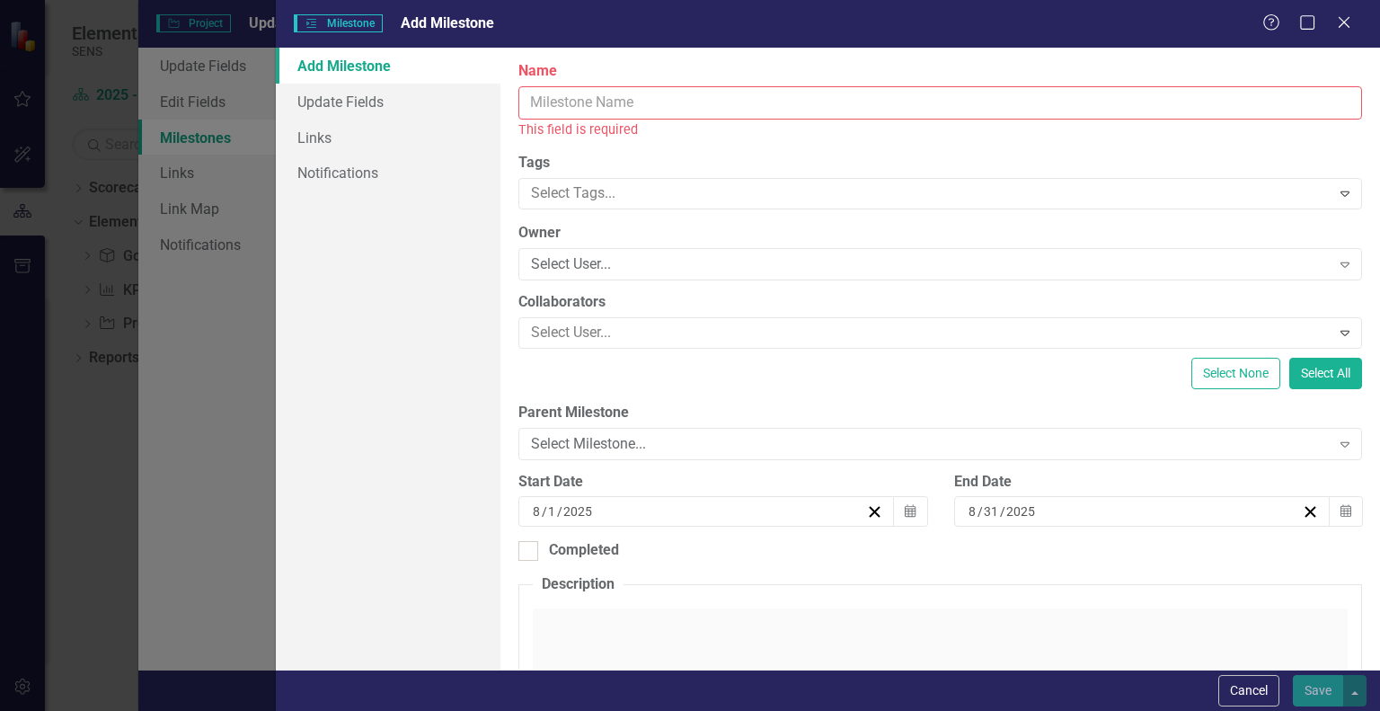
click at [562, 93] on input "Name" at bounding box center [940, 102] width 844 height 33
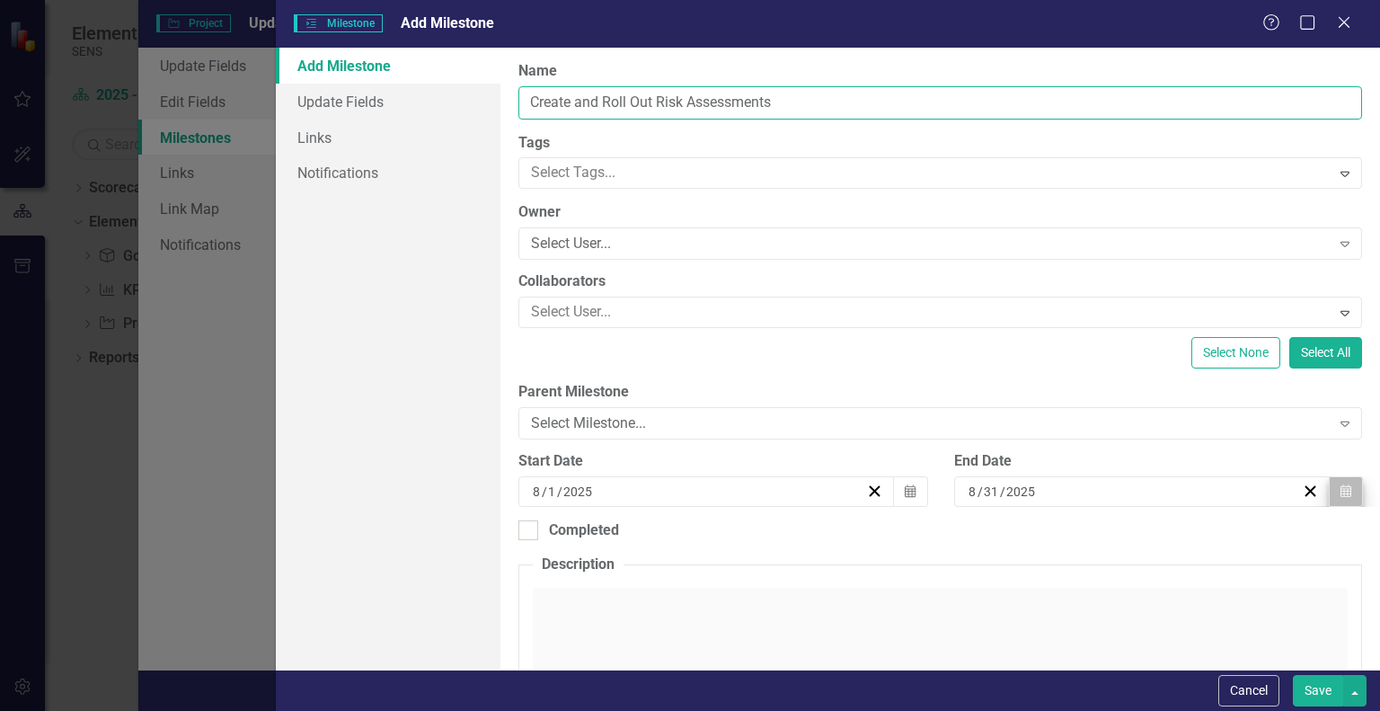
type input "Create and Roll Out Risk Assessments"
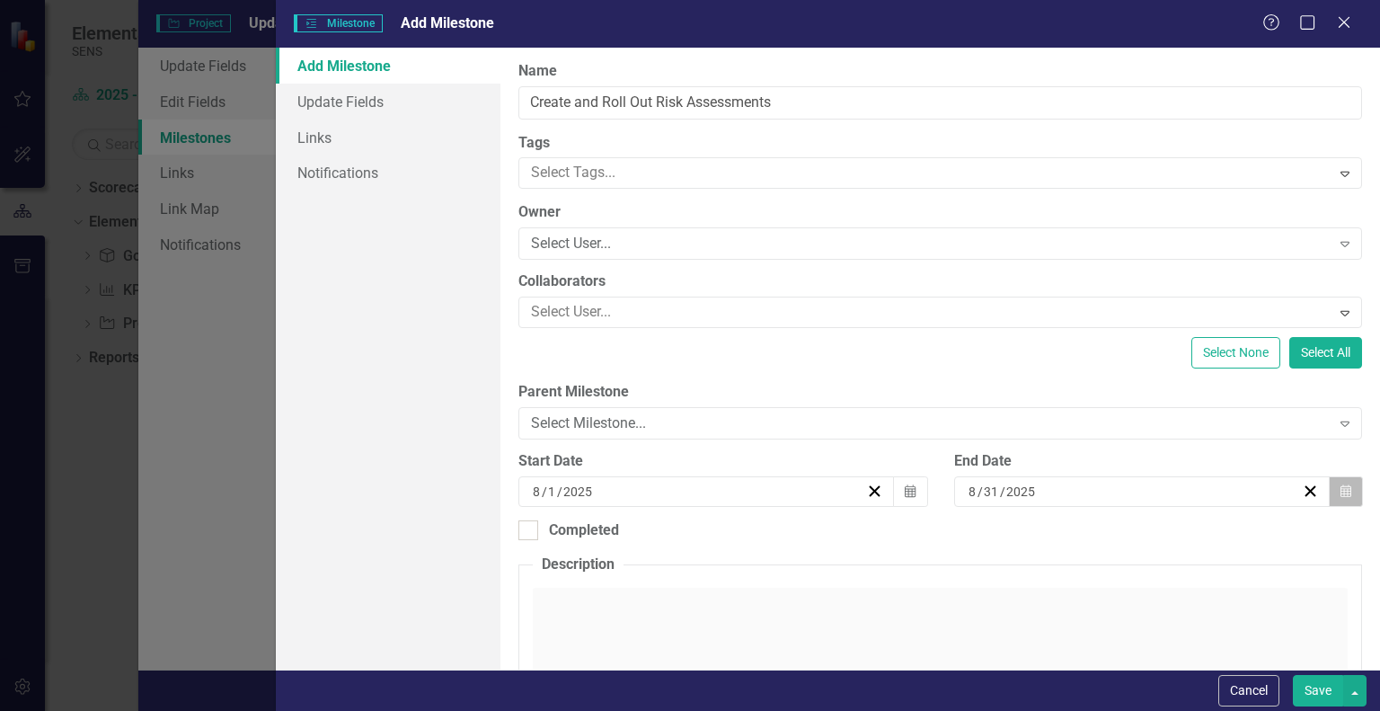
click at [1343, 484] on button "Calendar" at bounding box center [1346, 491] width 34 height 31
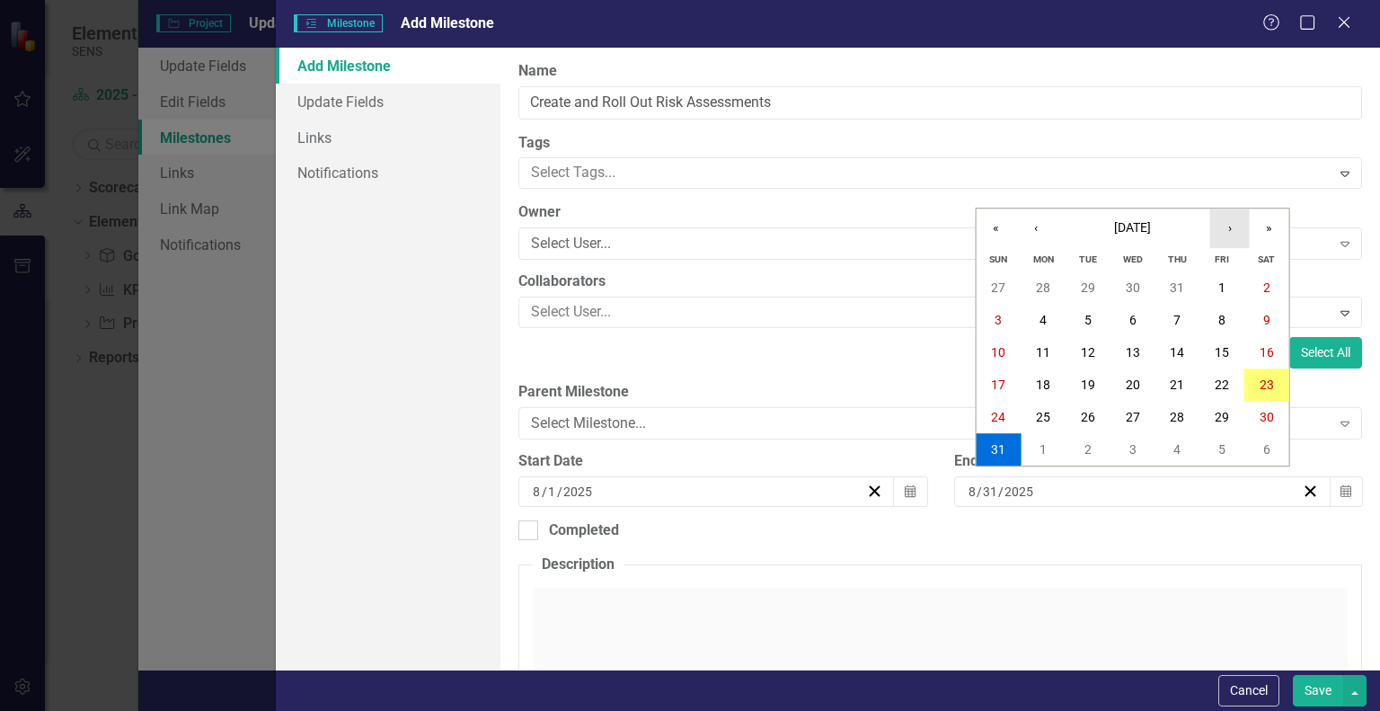
click at [1237, 236] on button "›" at bounding box center [1230, 228] width 40 height 40
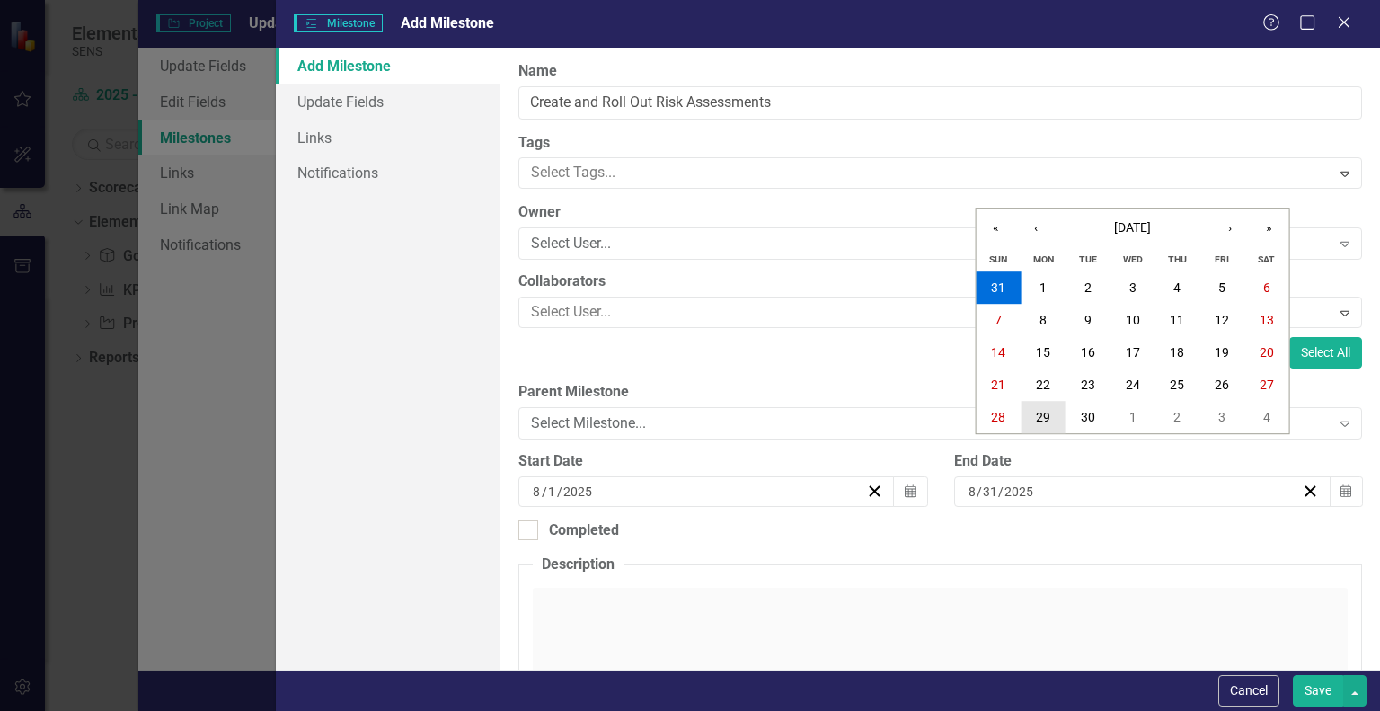
click at [1024, 421] on button "29" at bounding box center [1043, 417] width 45 height 32
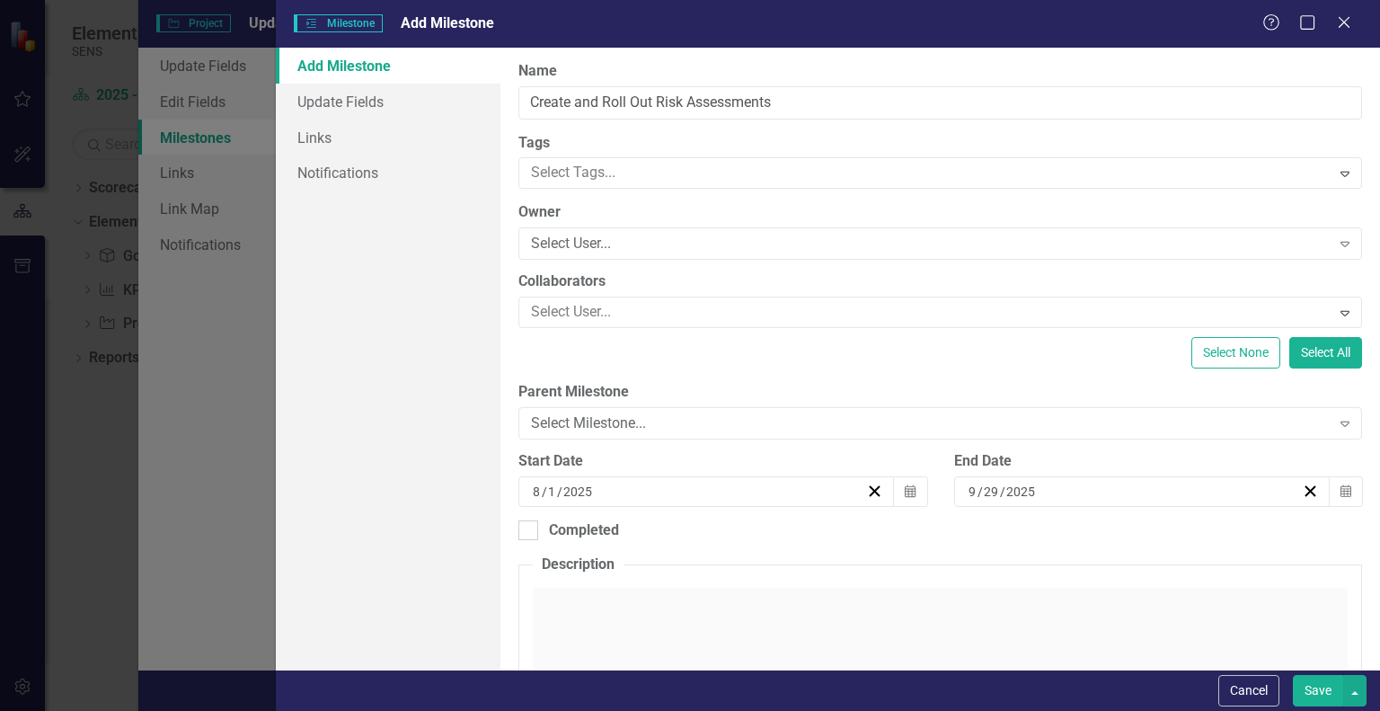
click at [1307, 690] on button "Save" at bounding box center [1318, 690] width 50 height 31
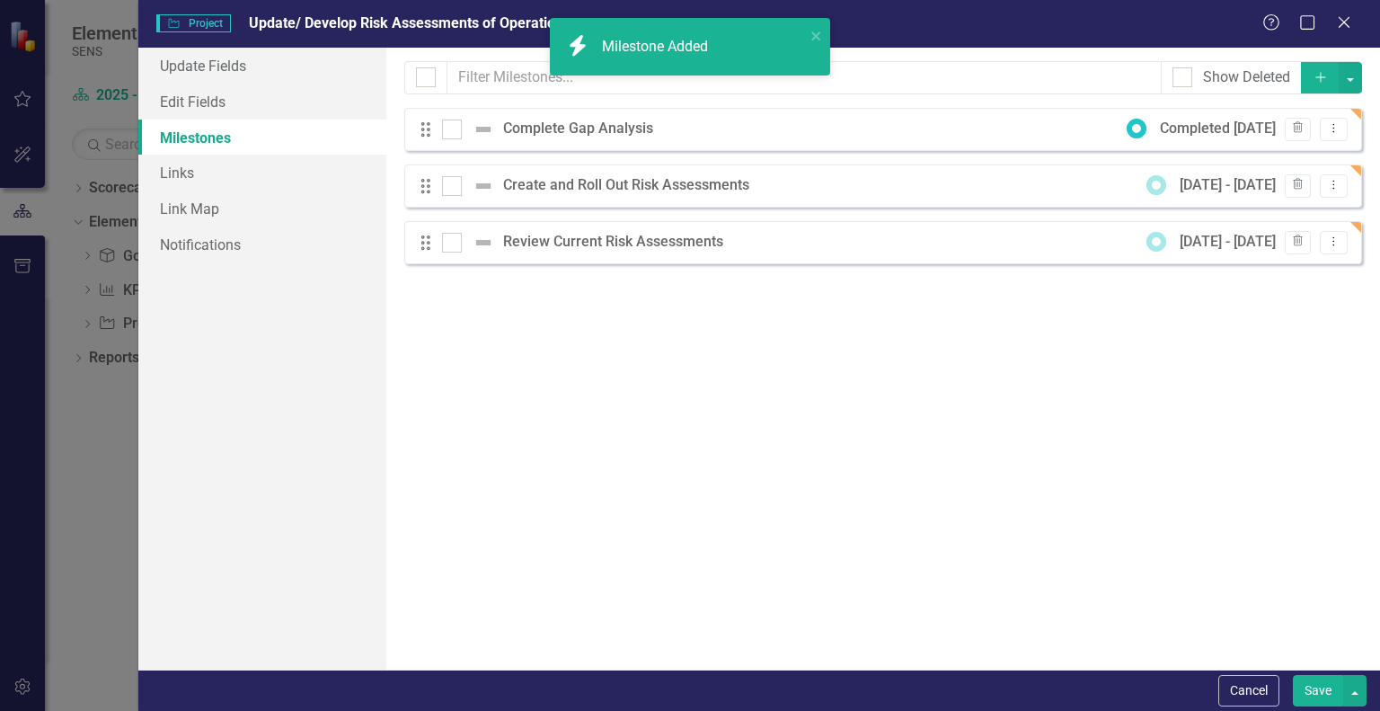
click at [664, 446] on div "Milestones allow you to break down your projects (or initiatives) into smaller …" at bounding box center [883, 359] width 994 height 622
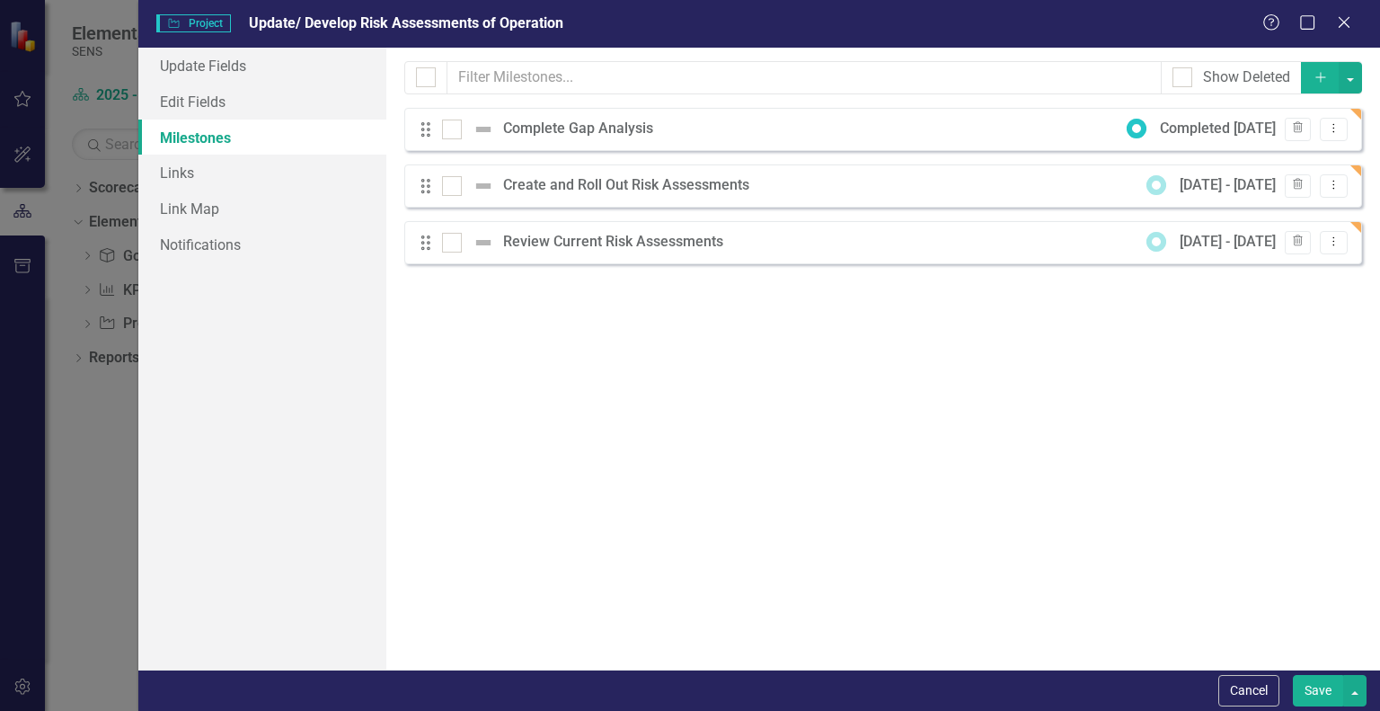
click at [1306, 672] on div "Cancel Save" at bounding box center [759, 689] width 1242 height 41
click at [1312, 682] on button "Save" at bounding box center [1318, 690] width 50 height 31
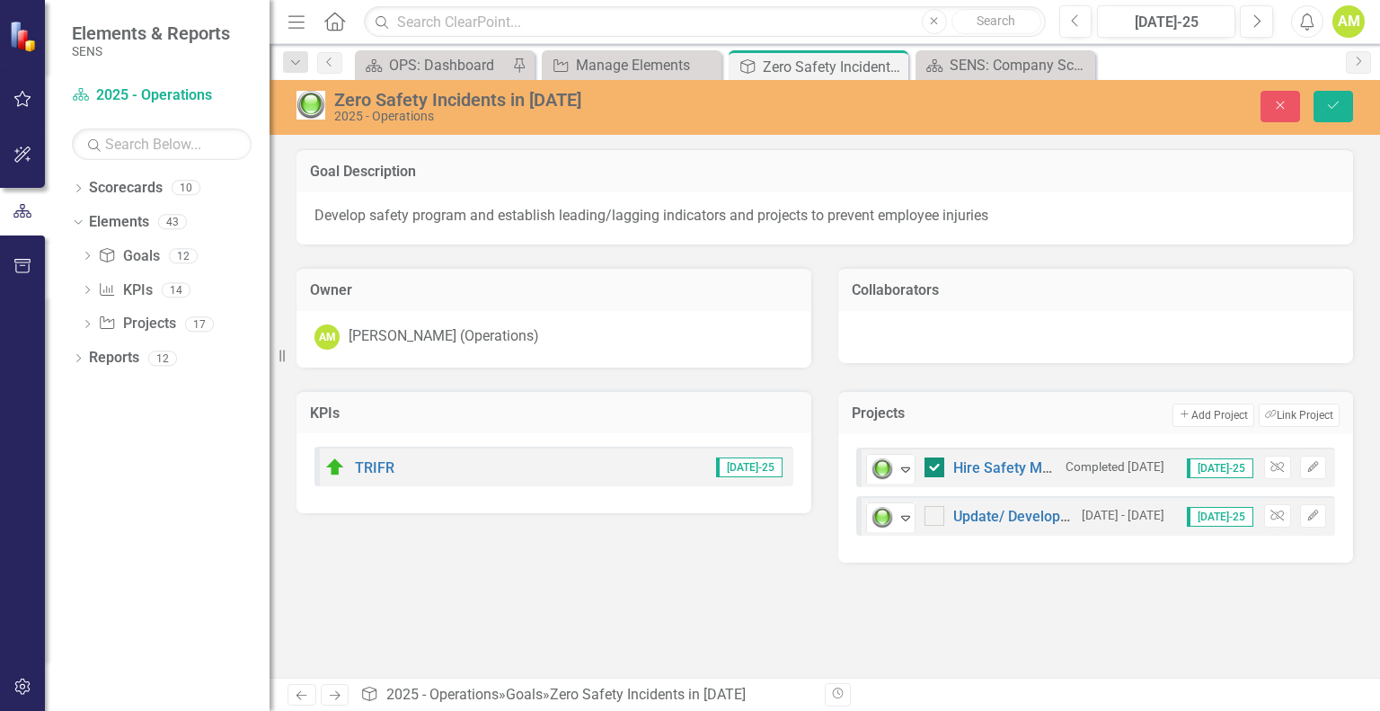
click at [932, 465] on input "checkbox" at bounding box center [931, 463] width 12 height 12
checkbox input "false"
click at [1200, 419] on button "Add Add Project" at bounding box center [1213, 414] width 81 height 23
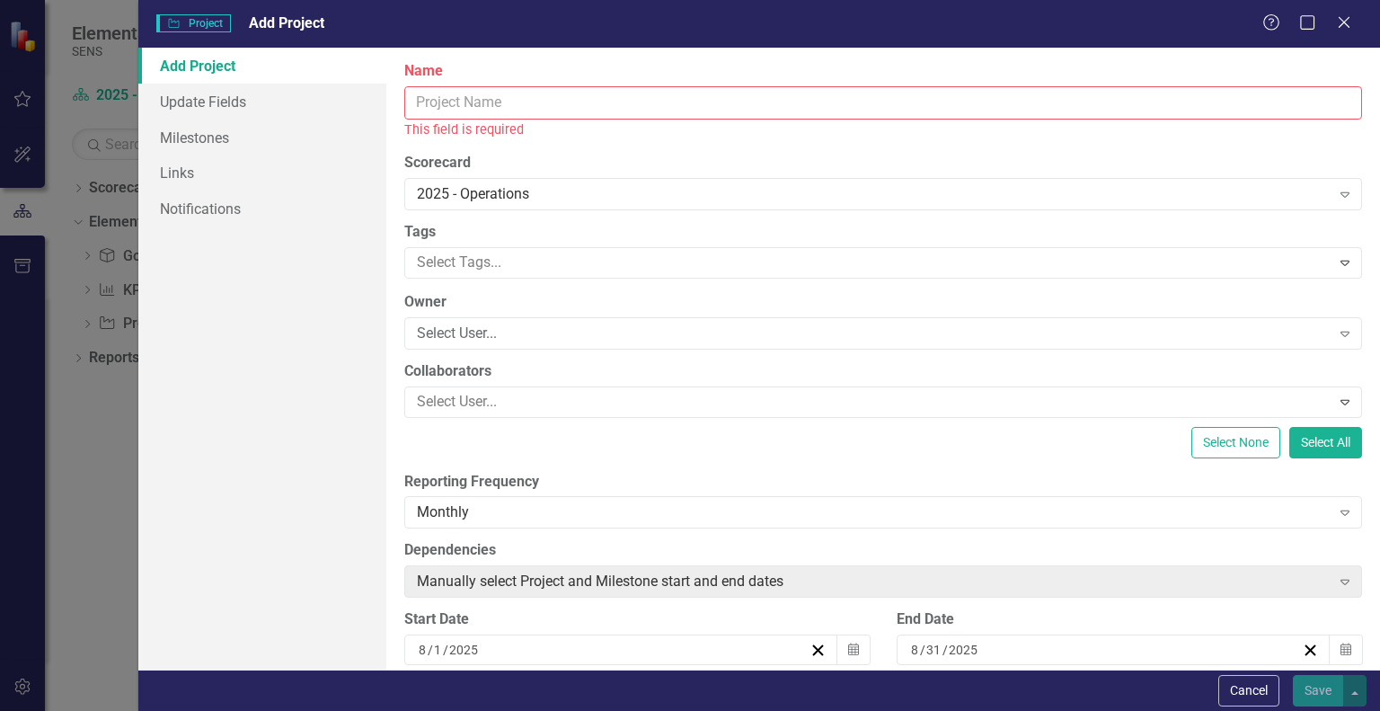
click at [499, 114] on input "Name" at bounding box center [883, 102] width 958 height 33
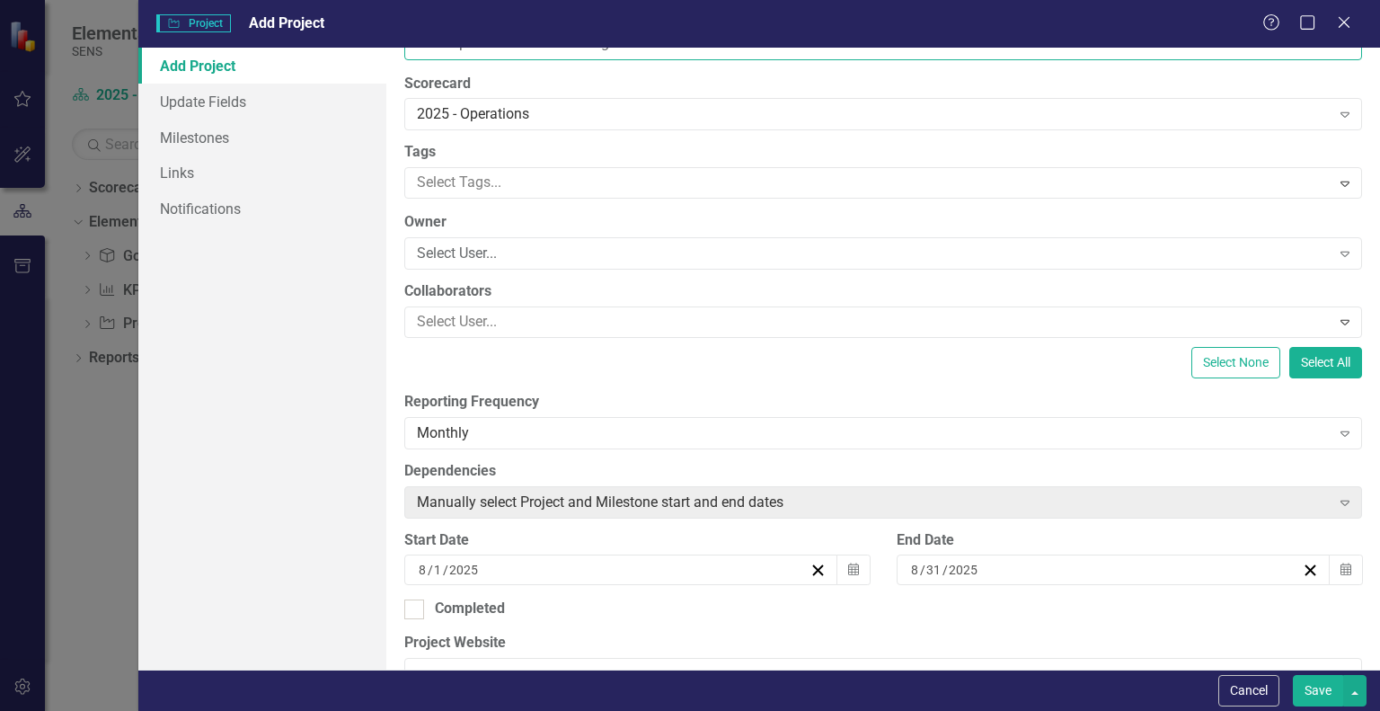
scroll to position [180, 0]
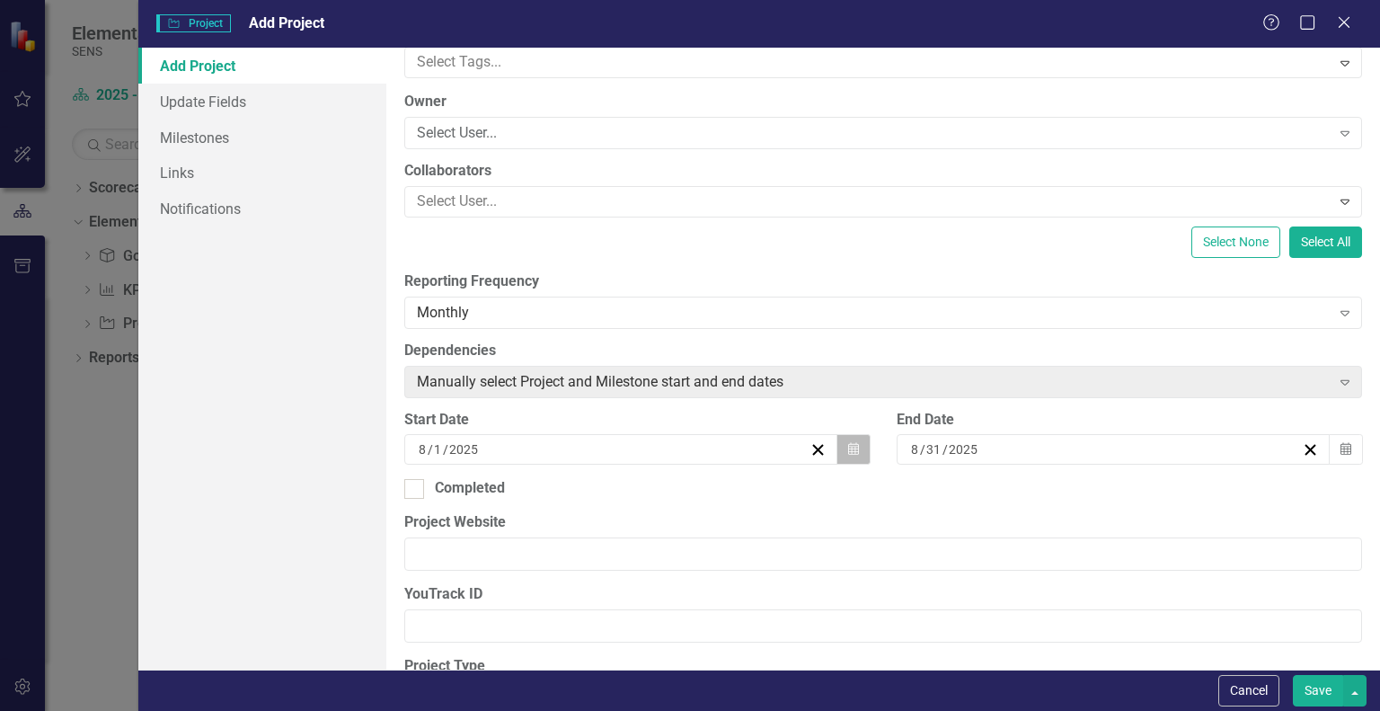
click at [839, 459] on button "Calendar" at bounding box center [854, 449] width 34 height 31
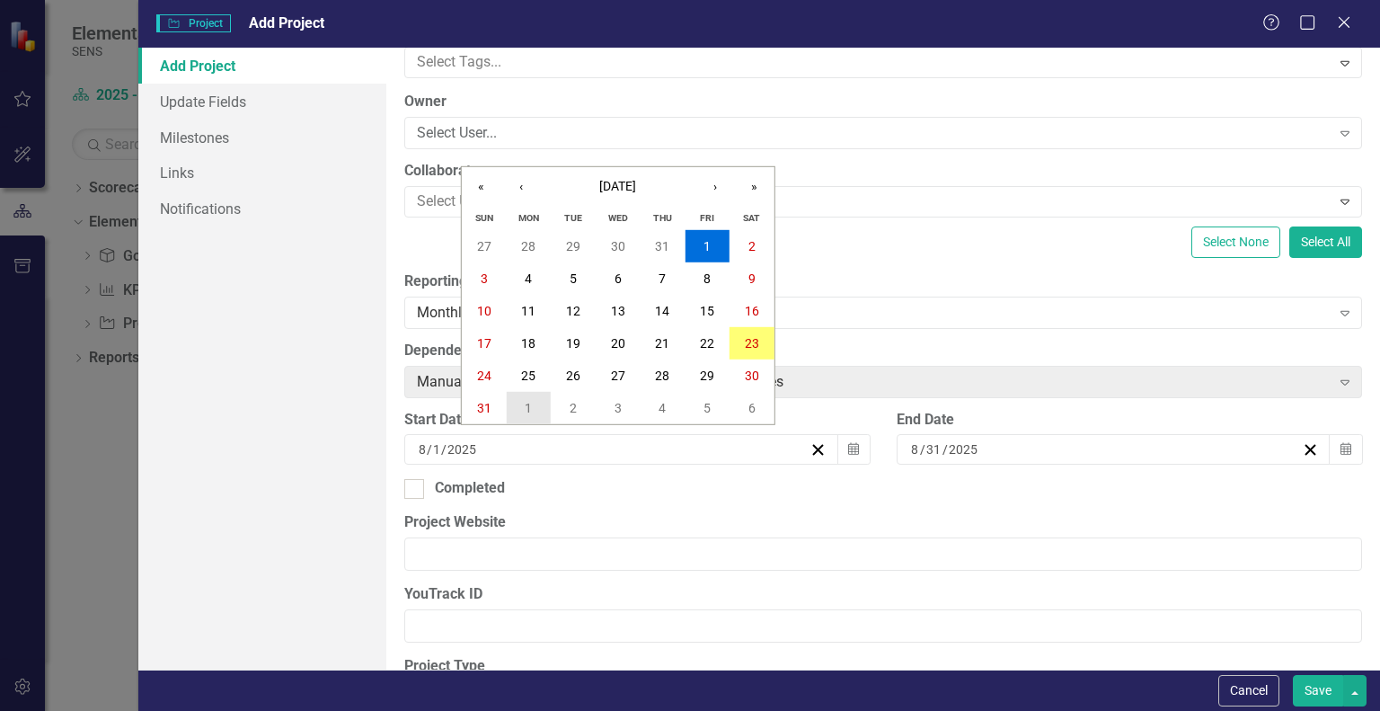
click at [523, 409] on button "1" at bounding box center [529, 408] width 45 height 32
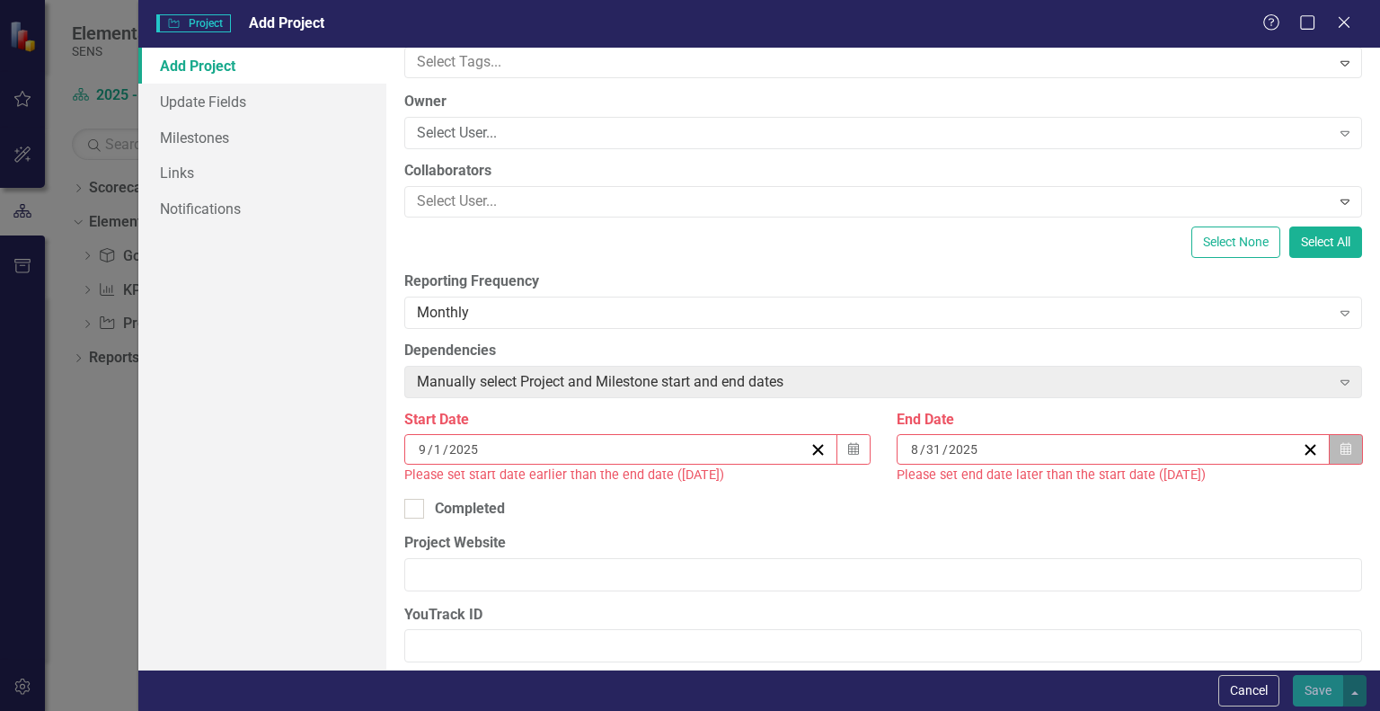
click at [1341, 448] on icon "button" at bounding box center [1346, 449] width 11 height 13
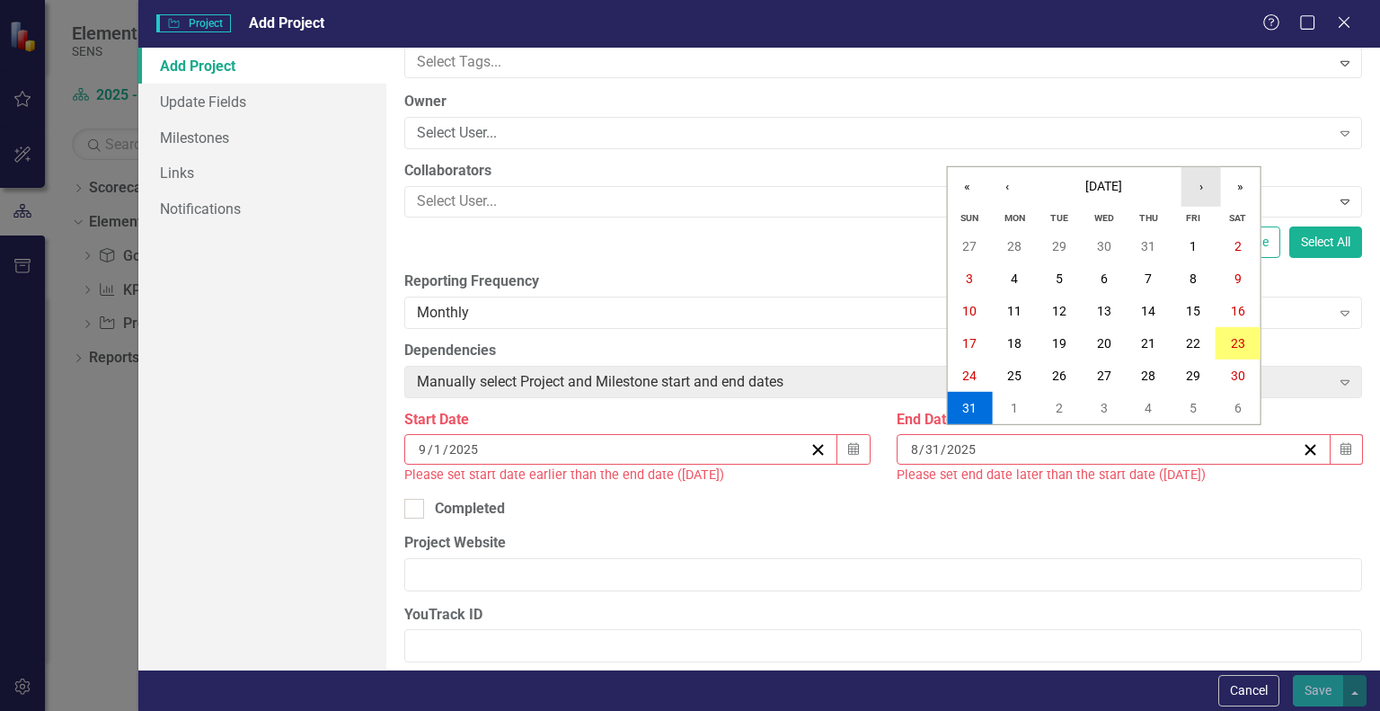
click at [1200, 181] on button "›" at bounding box center [1202, 187] width 40 height 40
click at [1201, 371] on button "31" at bounding box center [1193, 375] width 45 height 32
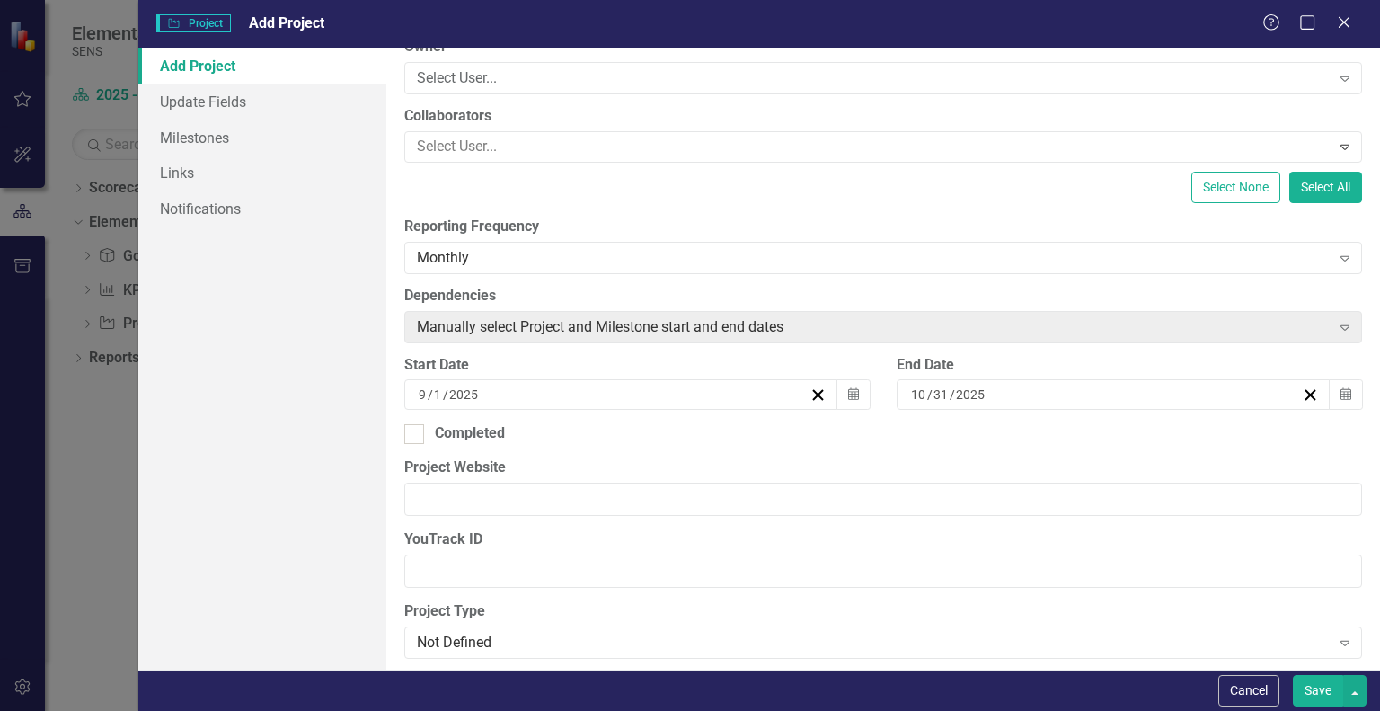
scroll to position [0, 0]
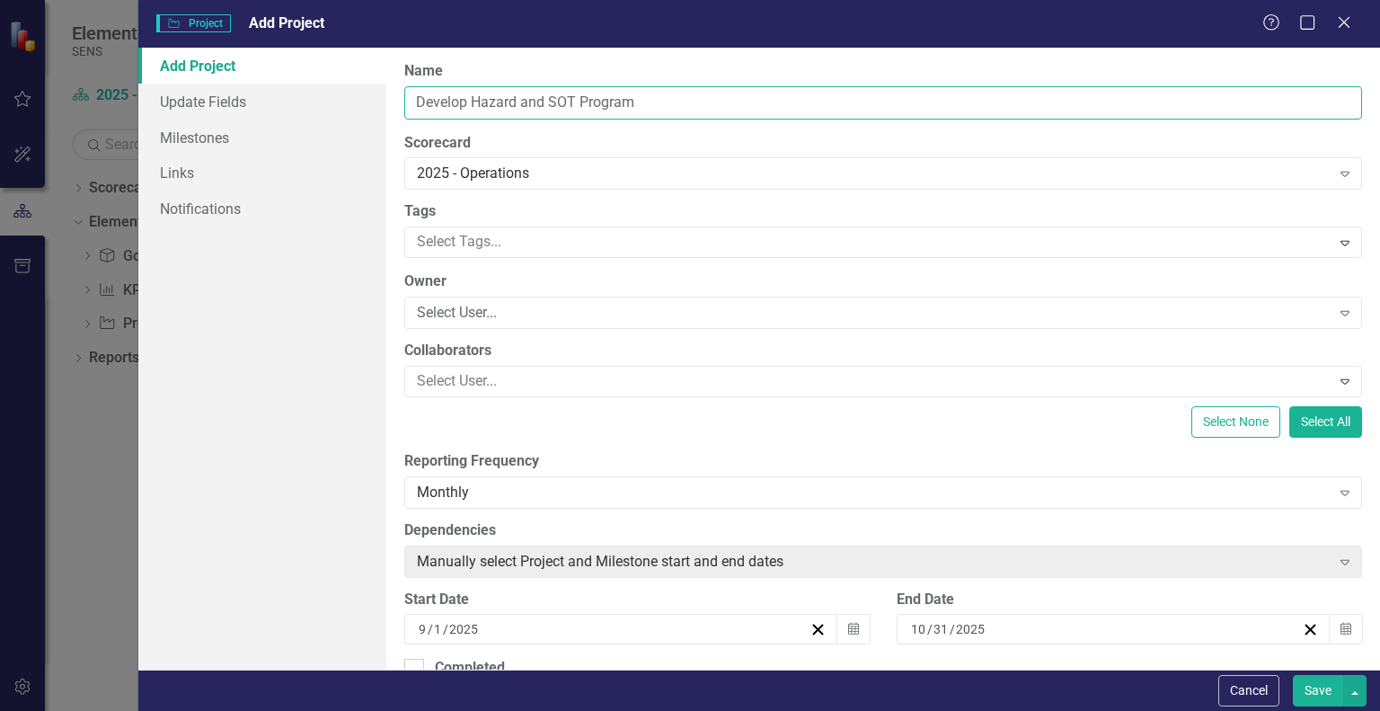
click at [521, 96] on input "Develop Hazard and SOT Program" at bounding box center [883, 102] width 958 height 33
type input "Develop Hazard Reporting and SOT Program"
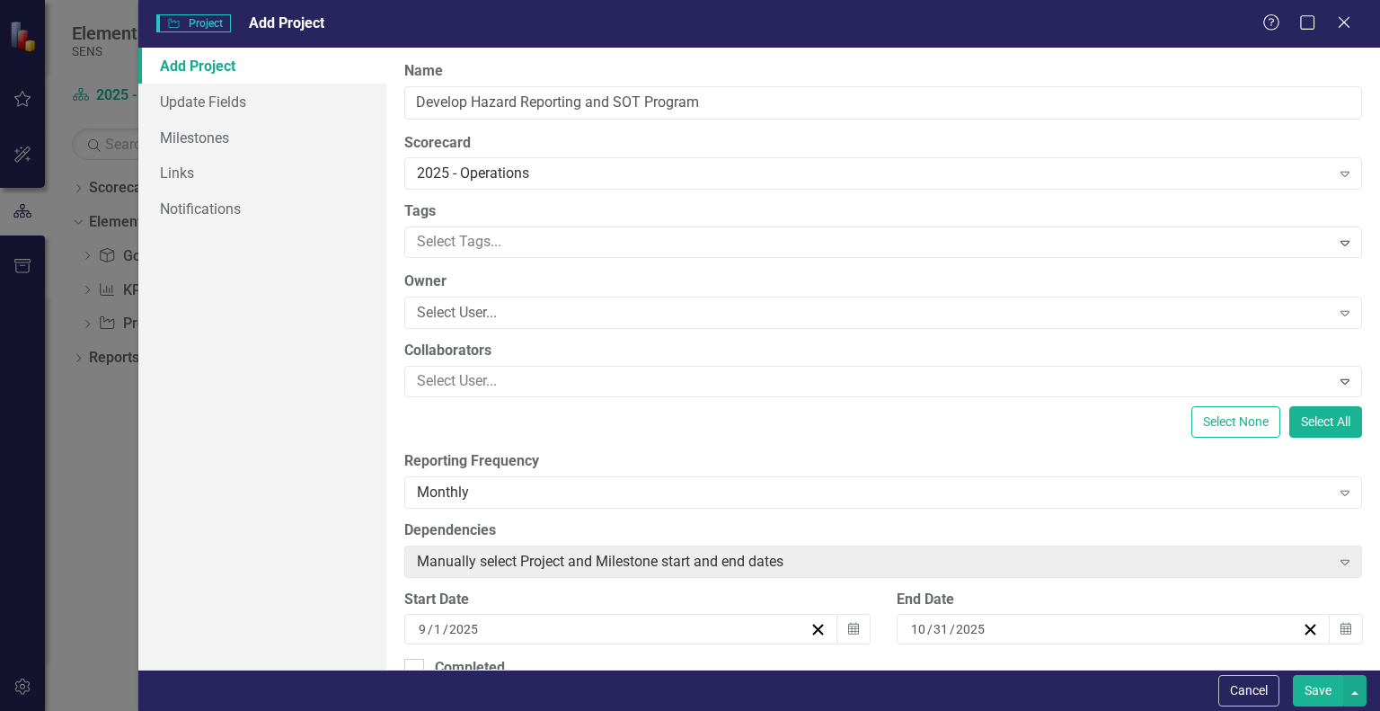
click at [1319, 695] on button "Save" at bounding box center [1318, 690] width 50 height 31
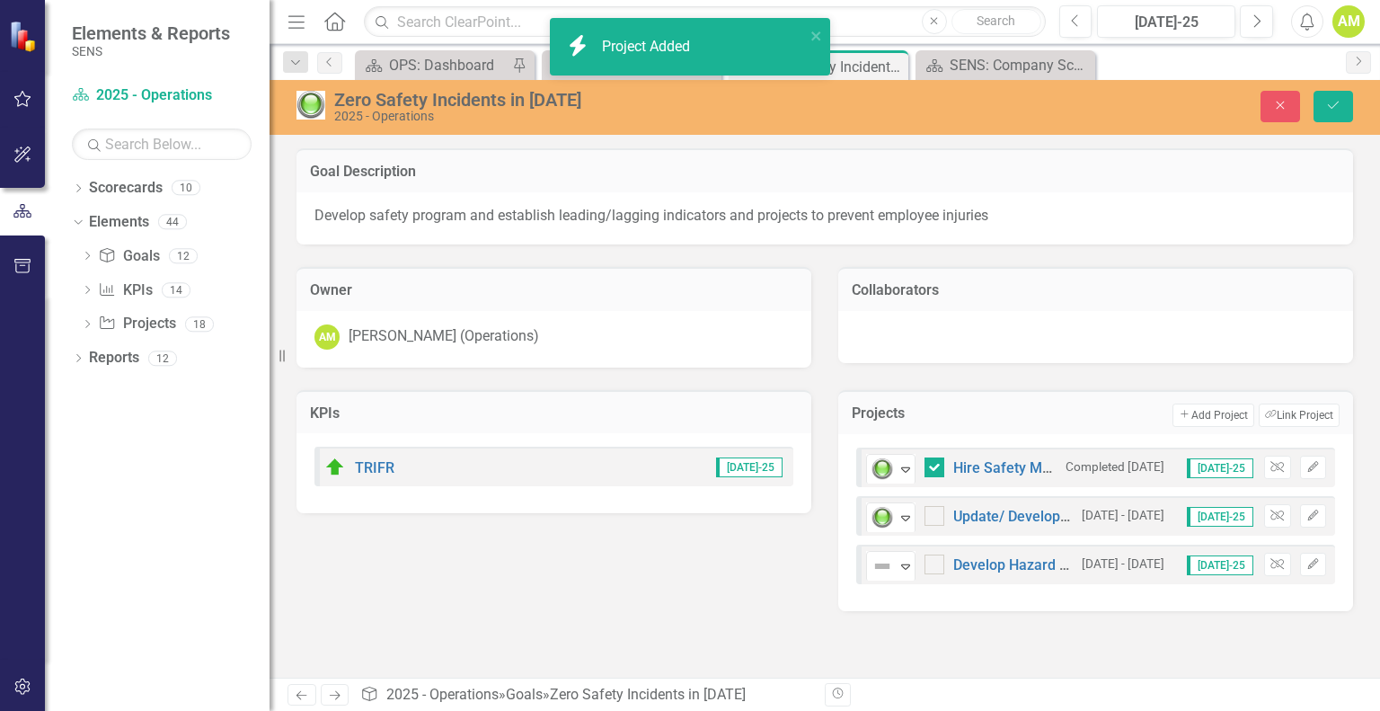
checkbox input "true"
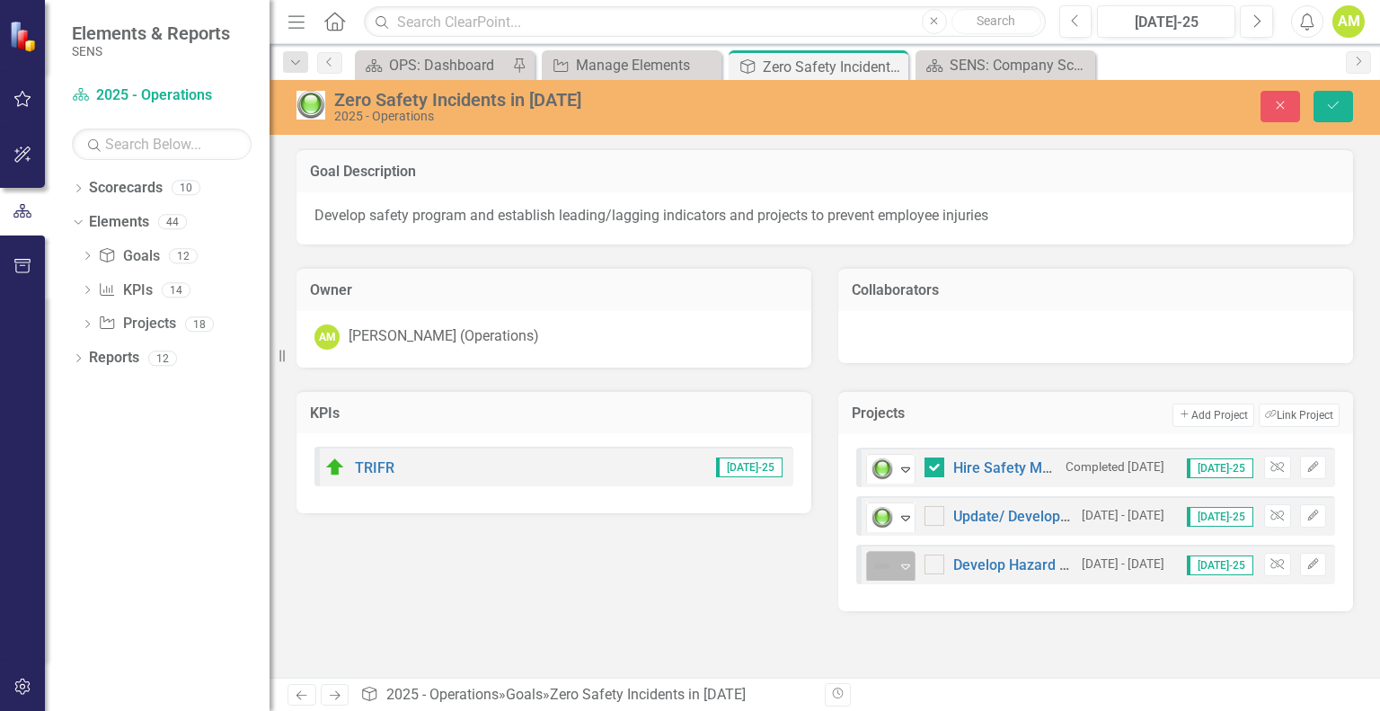
click at [906, 565] on icon "Expand" at bounding box center [906, 566] width 18 height 14
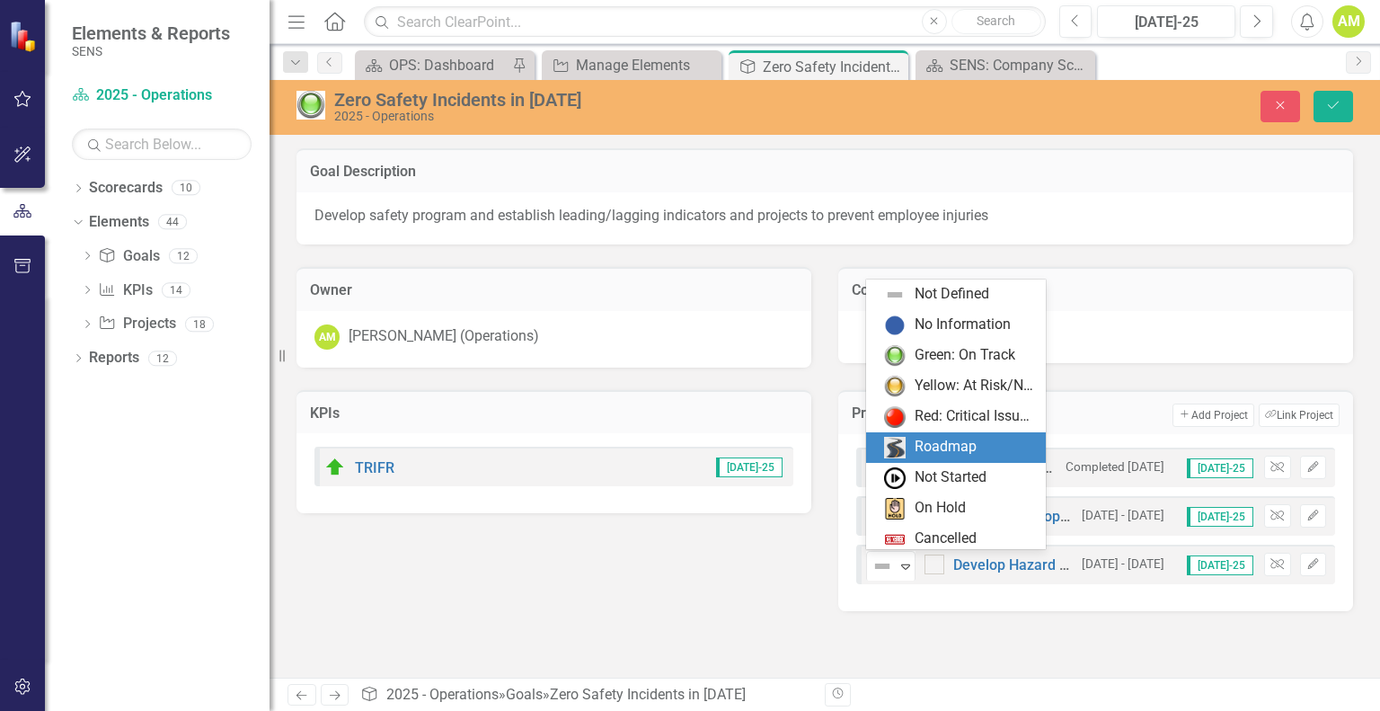
click at [960, 447] on div "Roadmap" at bounding box center [946, 447] width 62 height 21
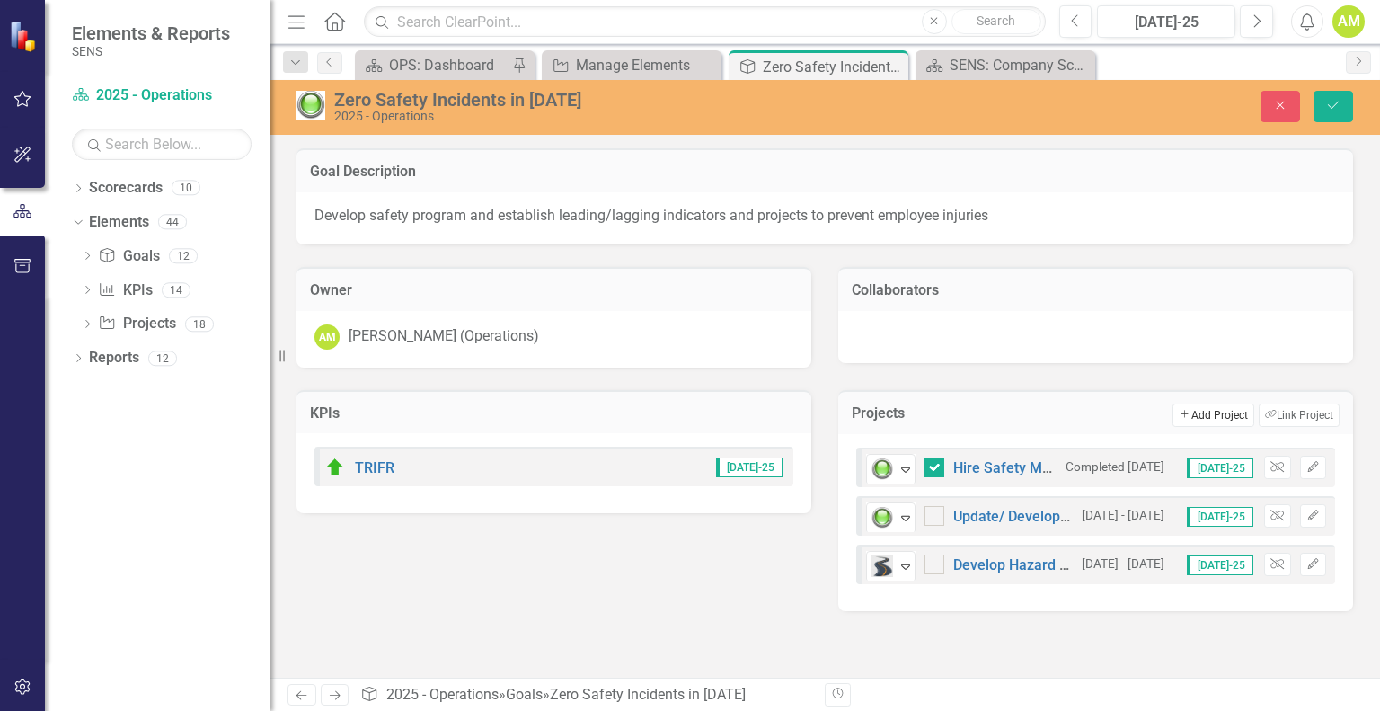
click at [1215, 417] on button "Add Add Project" at bounding box center [1213, 414] width 81 height 23
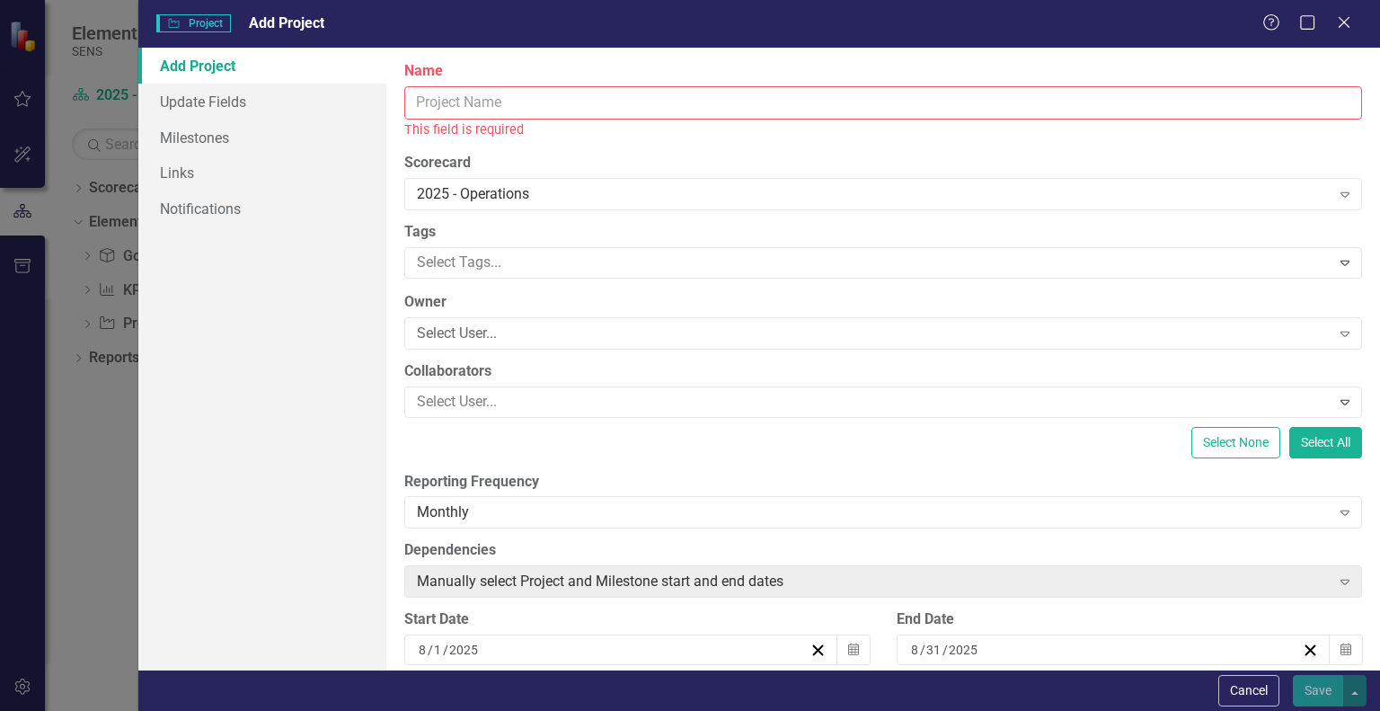
click at [439, 106] on input "Name" at bounding box center [883, 102] width 958 height 33
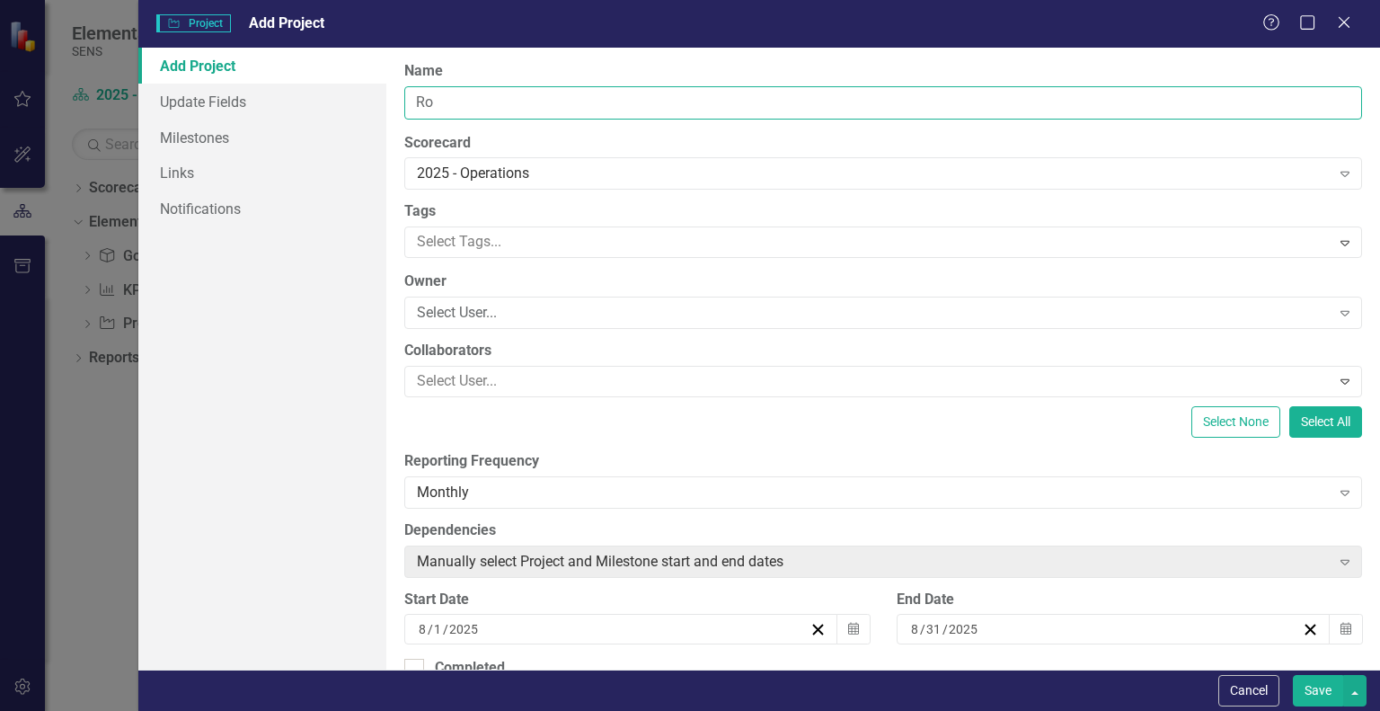
type input "R"
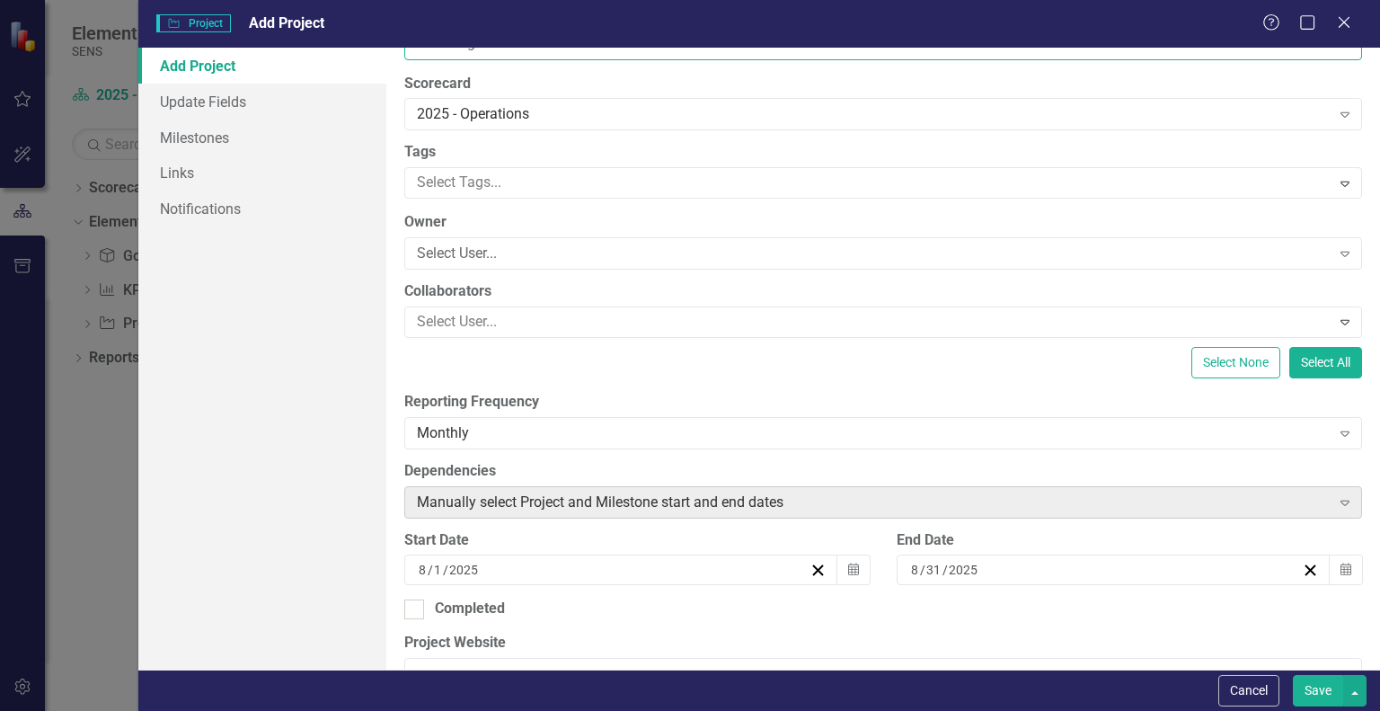
scroll to position [180, 0]
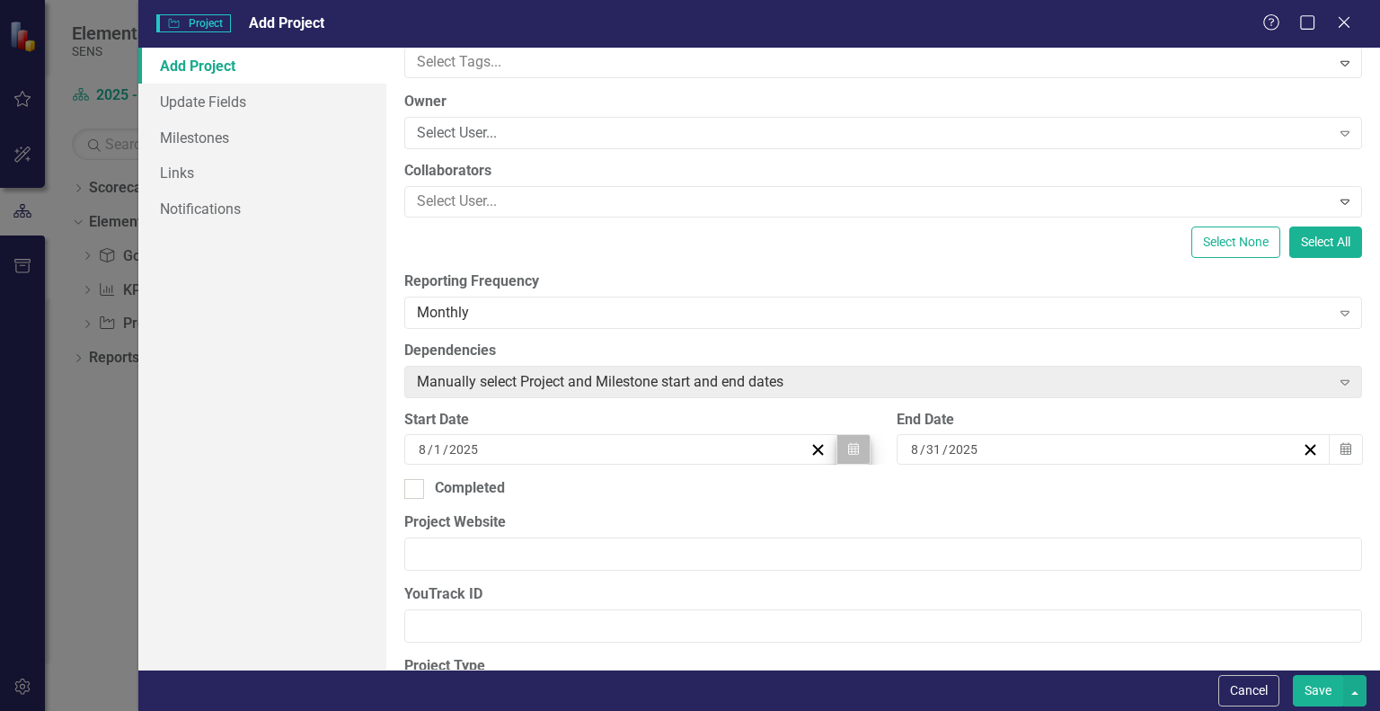
type input "PPE Program"
click at [845, 437] on button "Calendar" at bounding box center [854, 449] width 34 height 31
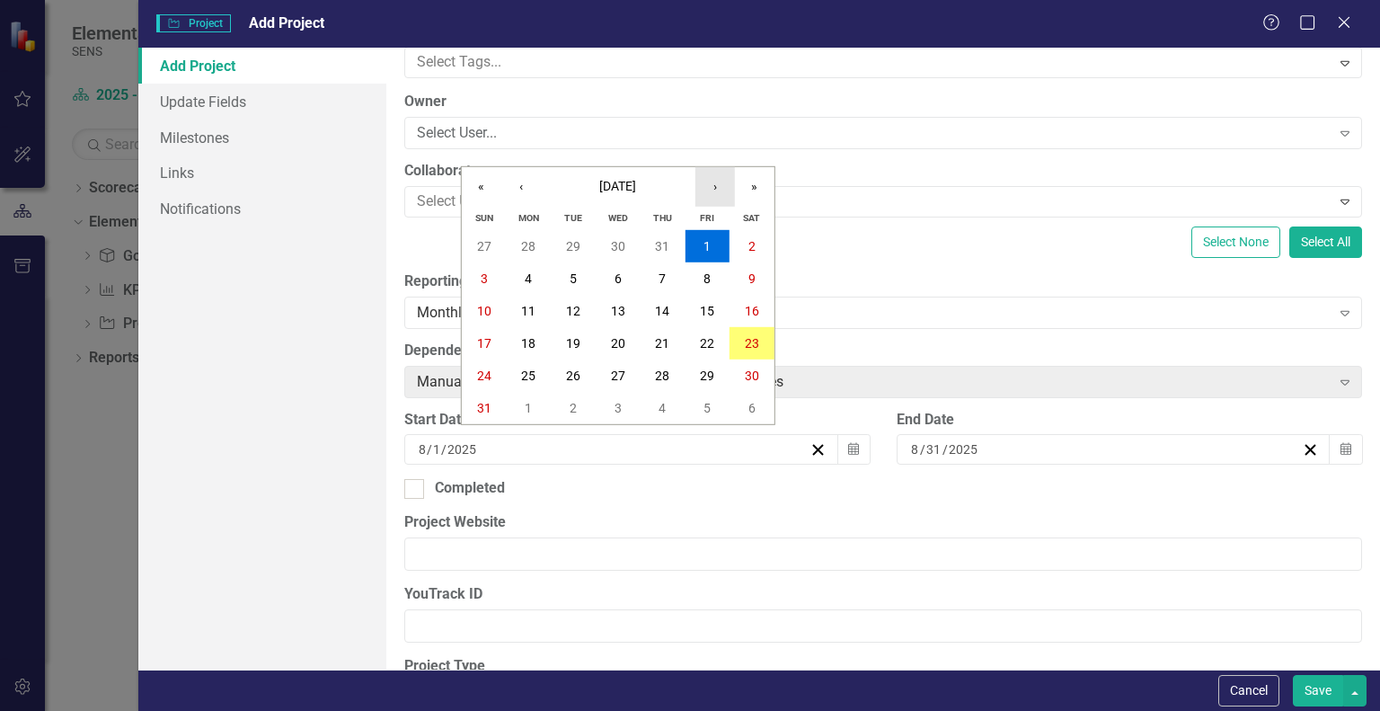
click at [715, 179] on button "›" at bounding box center [715, 187] width 40 height 40
click at [621, 375] on abbr "1" at bounding box center [618, 375] width 7 height 14
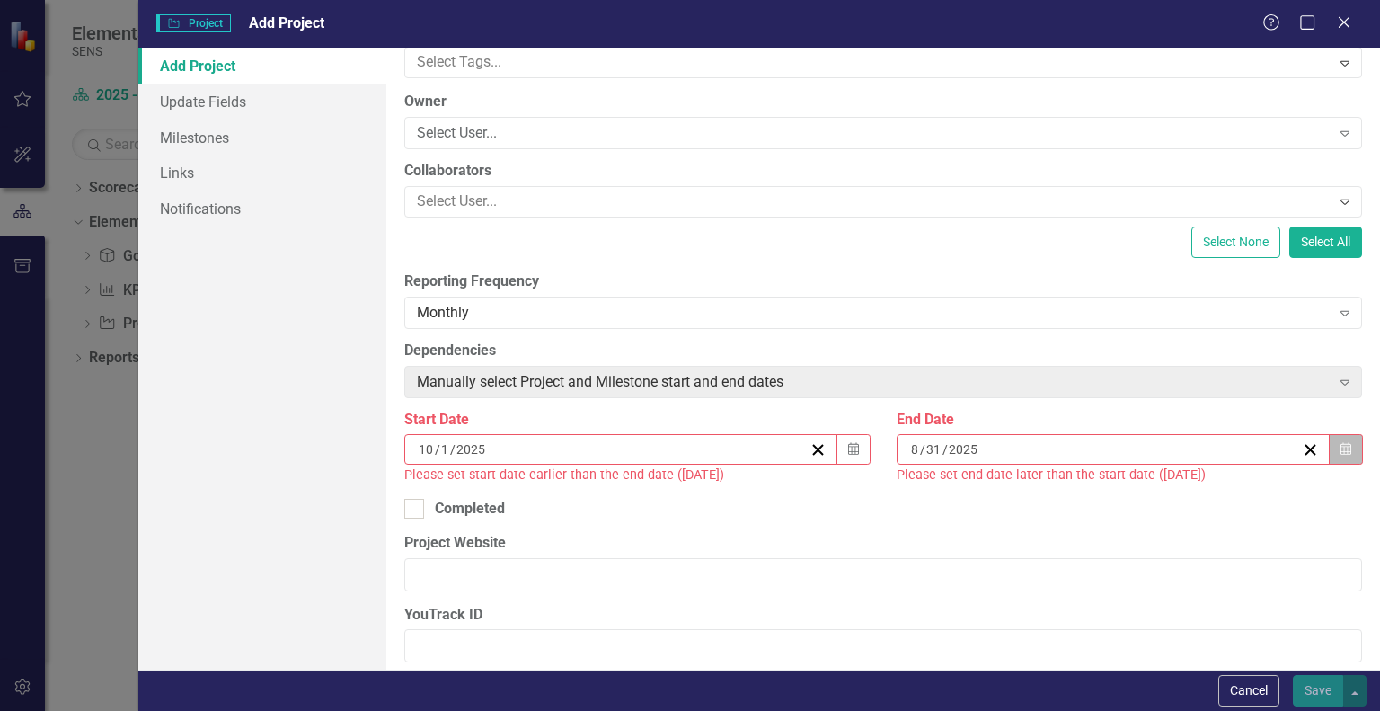
click at [1344, 449] on button "Calendar" at bounding box center [1346, 449] width 34 height 31
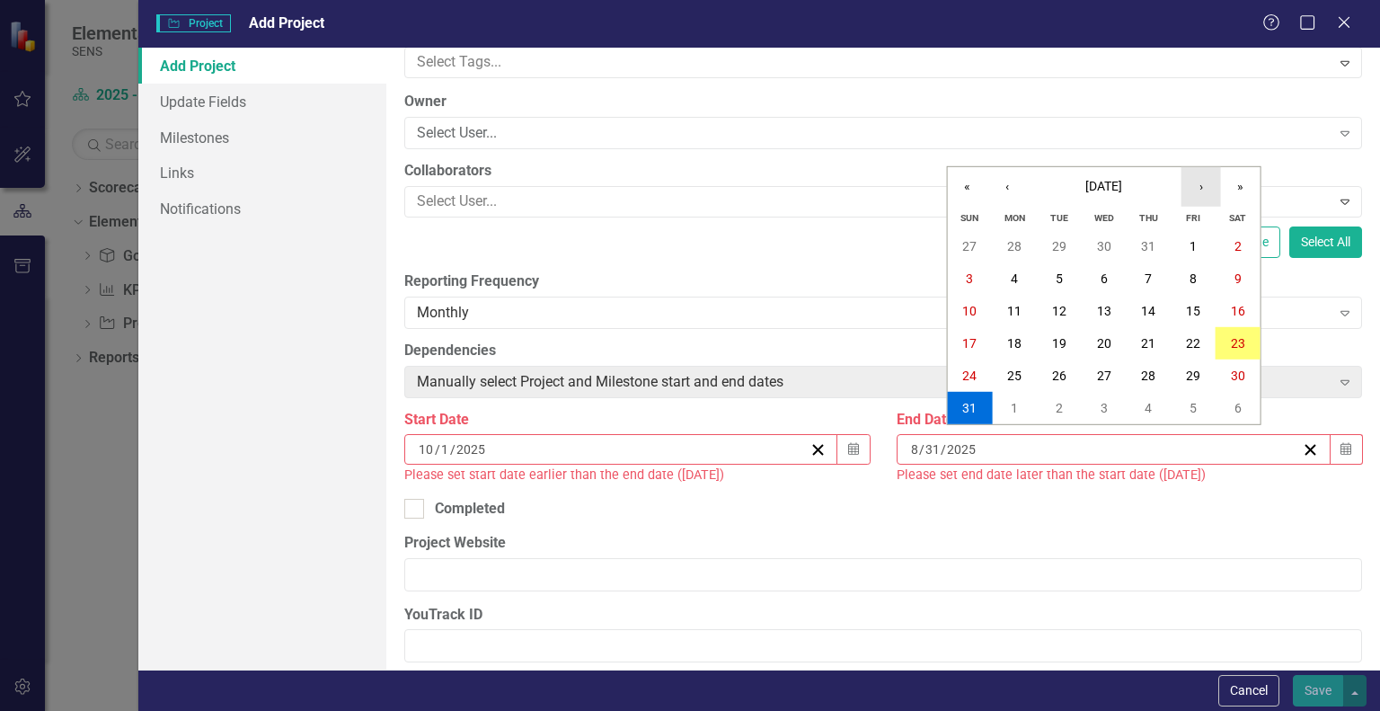
click at [1208, 199] on button "›" at bounding box center [1202, 187] width 40 height 40
click at [1112, 380] on button "31" at bounding box center [1104, 375] width 45 height 32
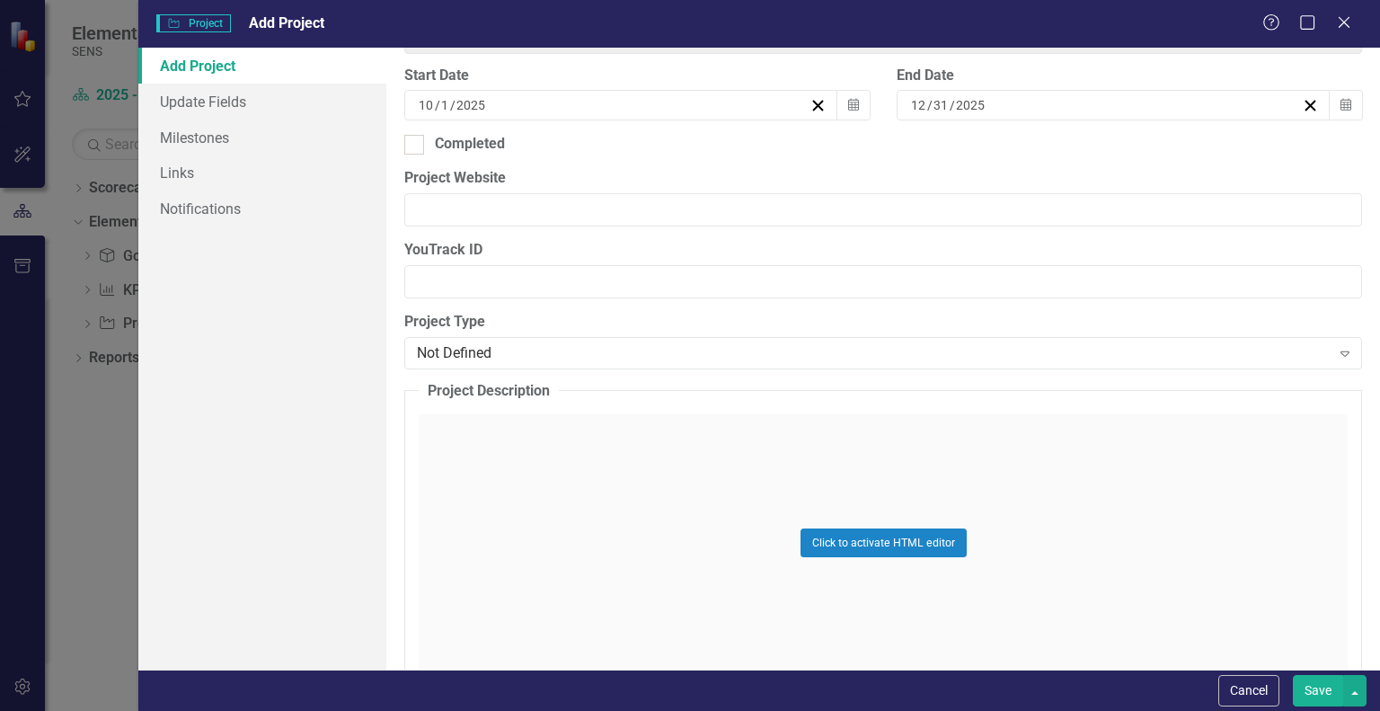
scroll to position [539, 0]
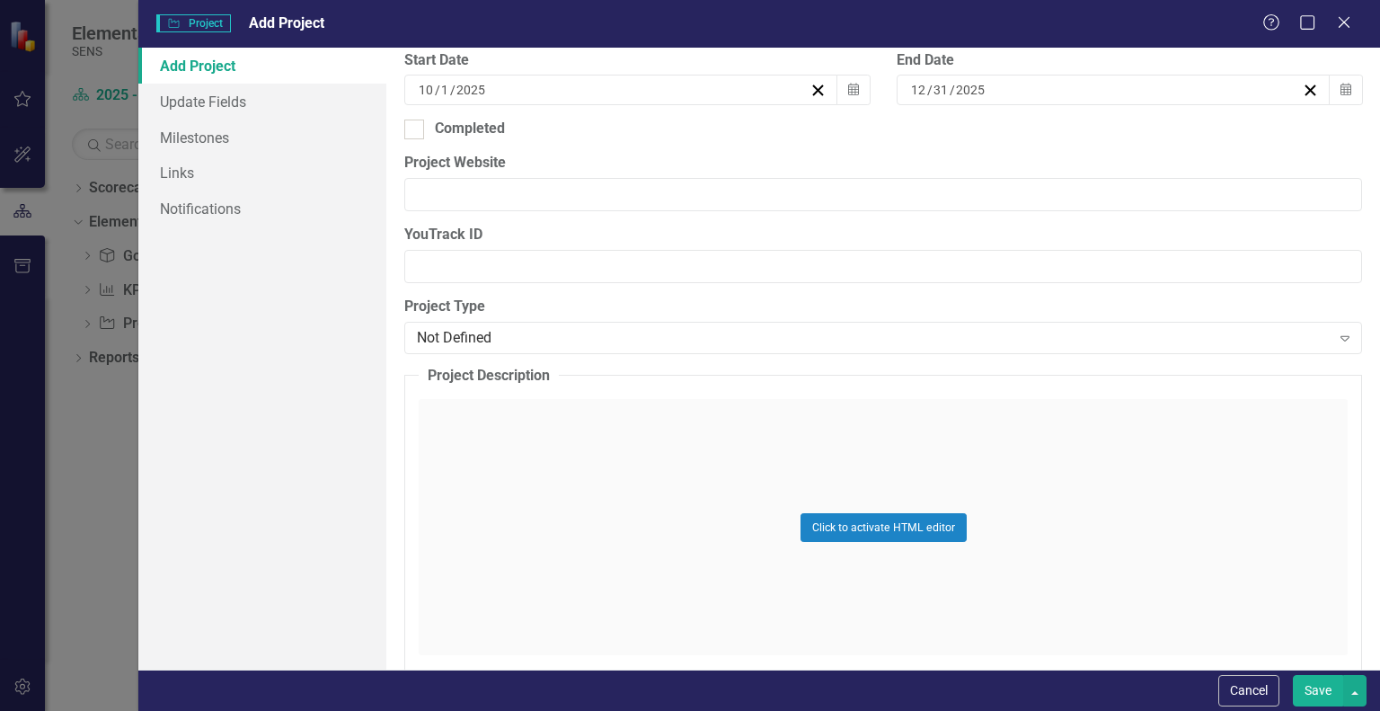
click at [1318, 686] on button "Save" at bounding box center [1318, 690] width 50 height 31
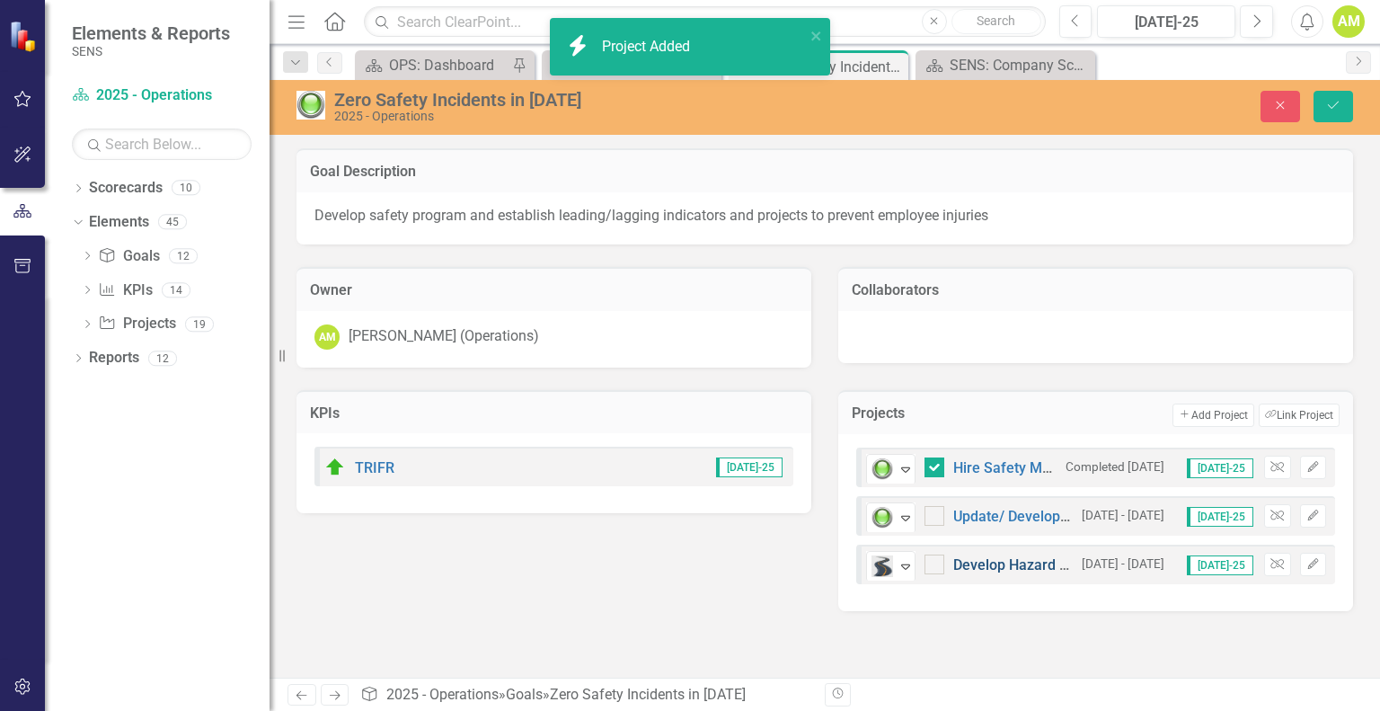
checkbox input "true"
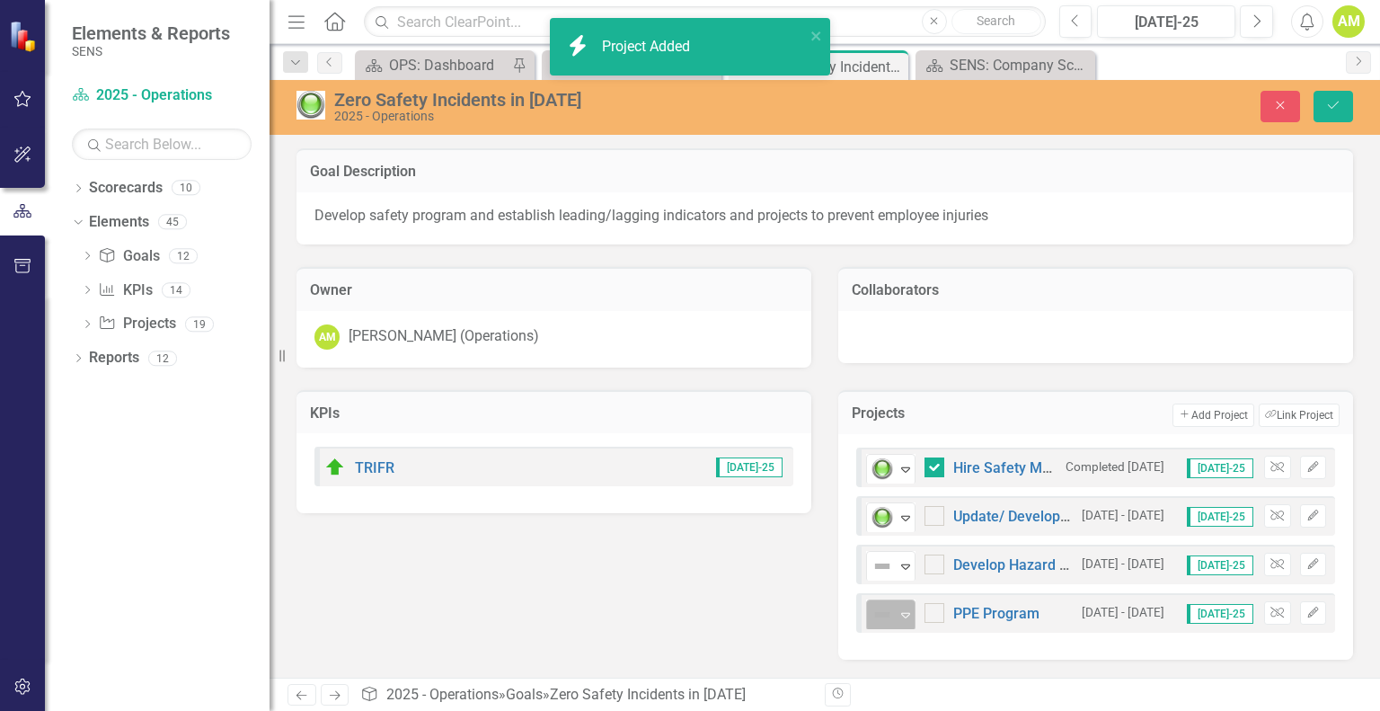
click at [903, 613] on icon at bounding box center [905, 615] width 9 height 5
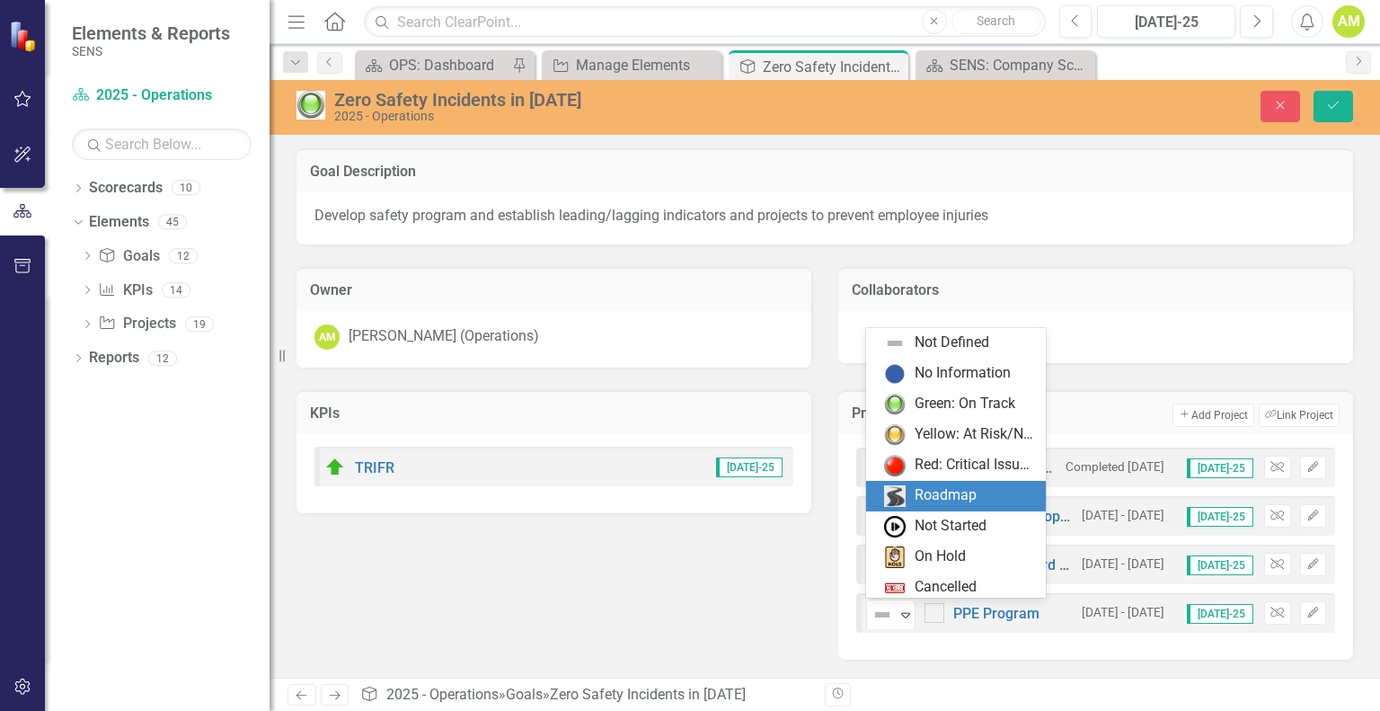
click at [920, 499] on div "Roadmap" at bounding box center [946, 495] width 62 height 21
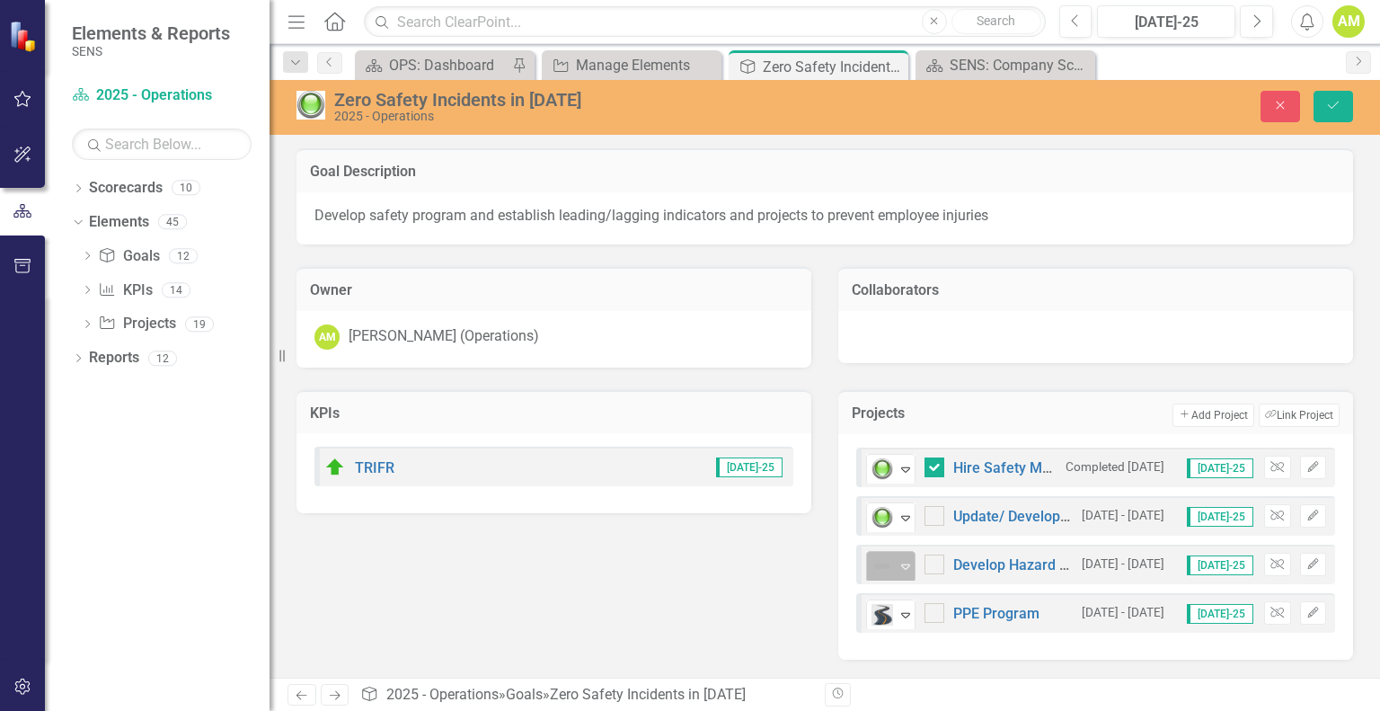
click at [907, 559] on icon "Expand" at bounding box center [906, 566] width 18 height 14
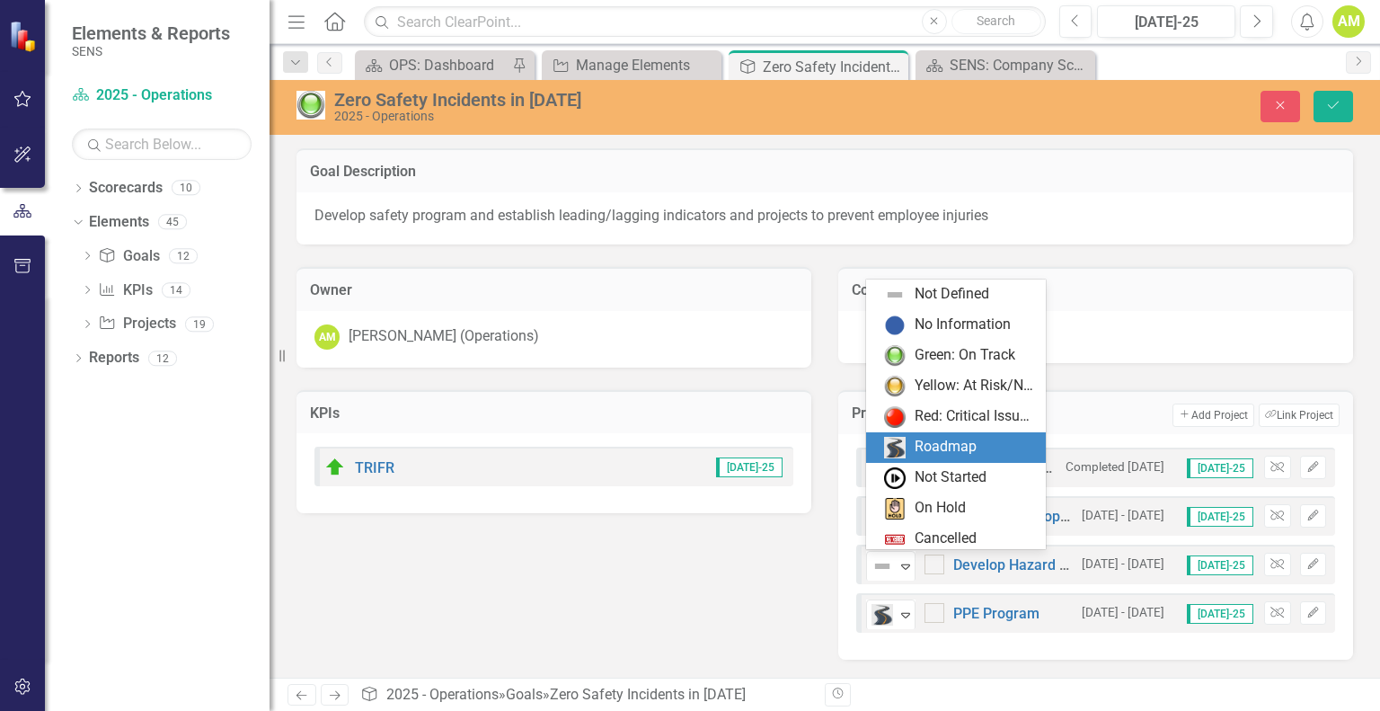
click at [928, 445] on div "Roadmap" at bounding box center [946, 447] width 62 height 21
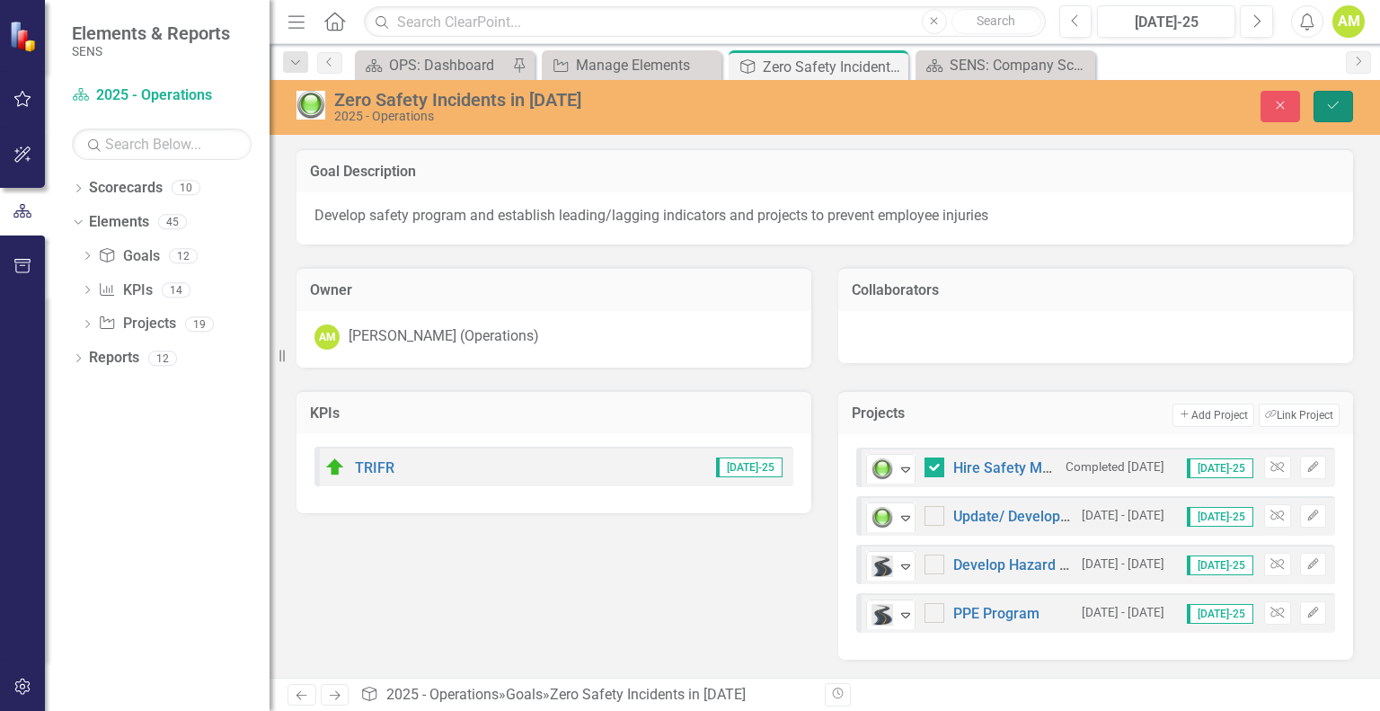
click at [1337, 107] on icon "Save" at bounding box center [1333, 105] width 16 height 13
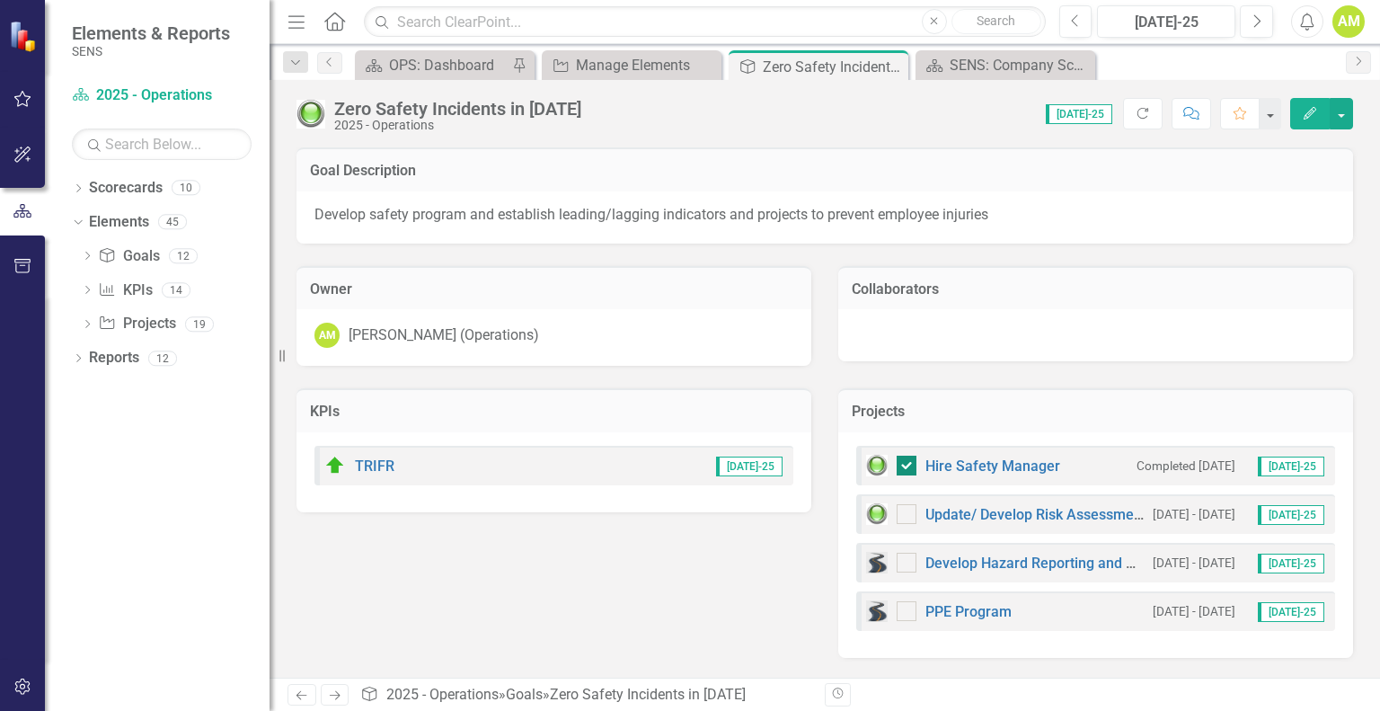
click at [906, 462] on input "checkbox" at bounding box center [903, 462] width 12 height 12
checkbox input "false"
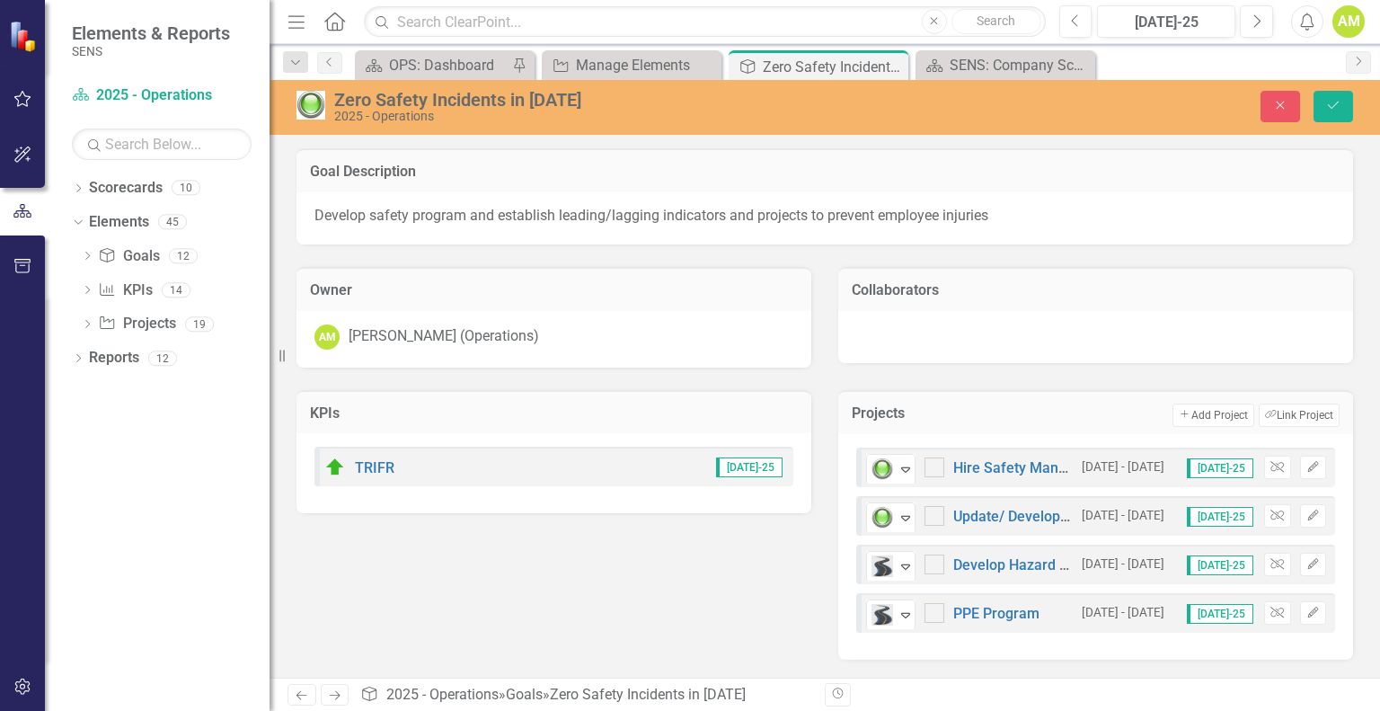
click at [664, 620] on div "KPIs TRIFR Jul-25 Projects Add Add Project Link Tag Link Project Green: On Trac…" at bounding box center [825, 514] width 1084 height 292
click at [1336, 100] on icon "Save" at bounding box center [1333, 105] width 16 height 13
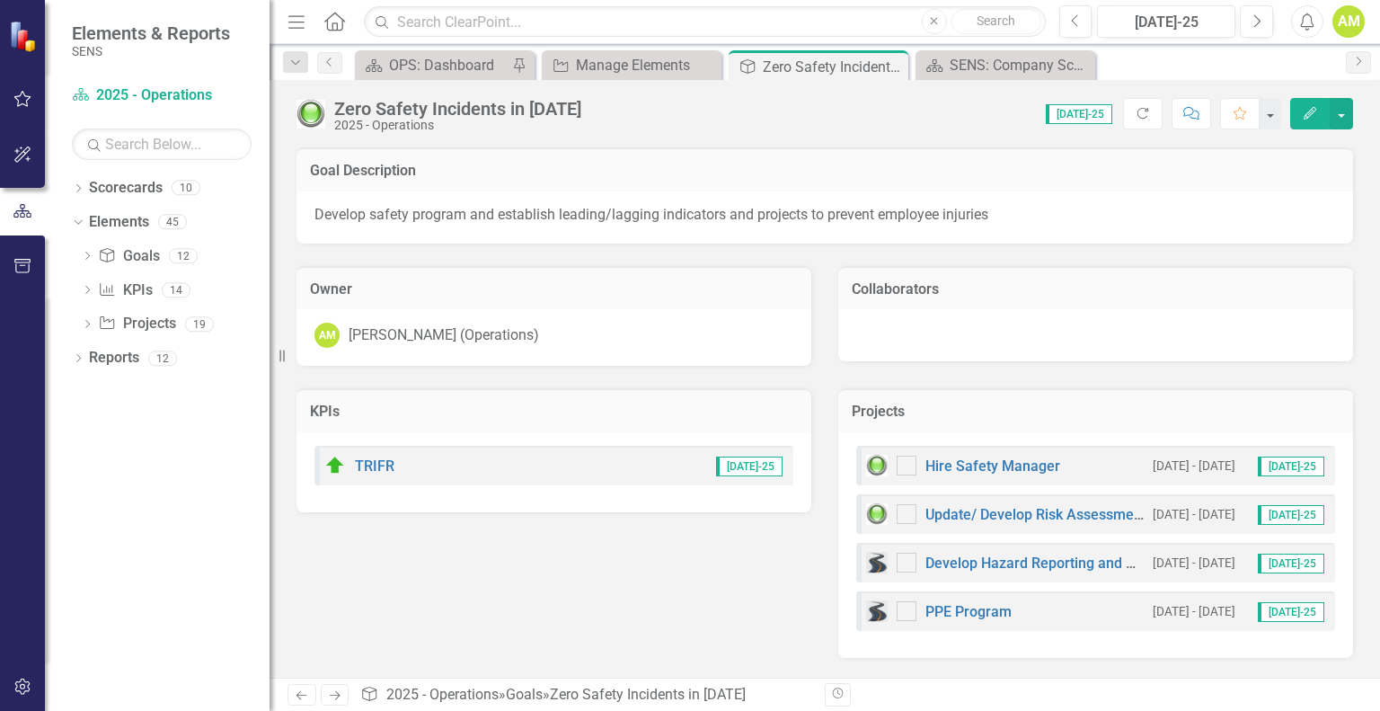
click at [996, 422] on td "Projects" at bounding box center [1096, 413] width 488 height 23
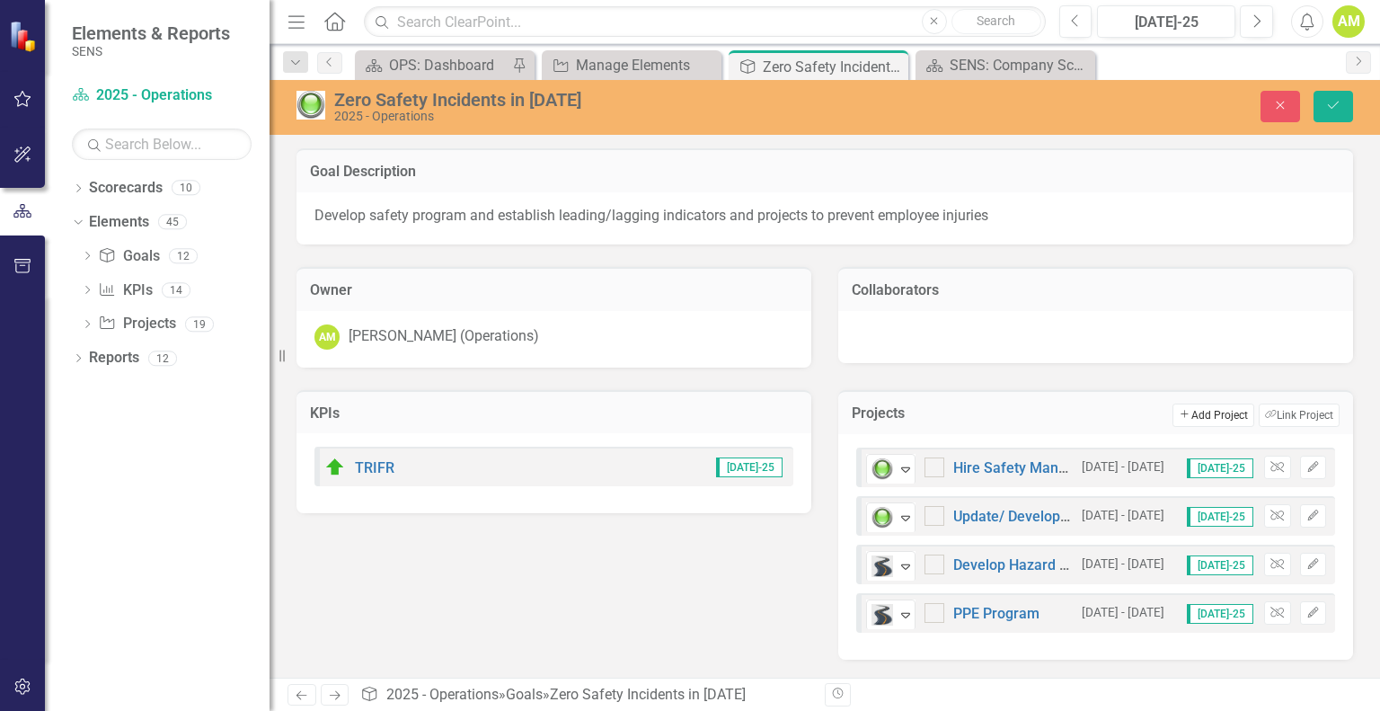
click at [1226, 410] on button "Add Add Project" at bounding box center [1213, 414] width 81 height 23
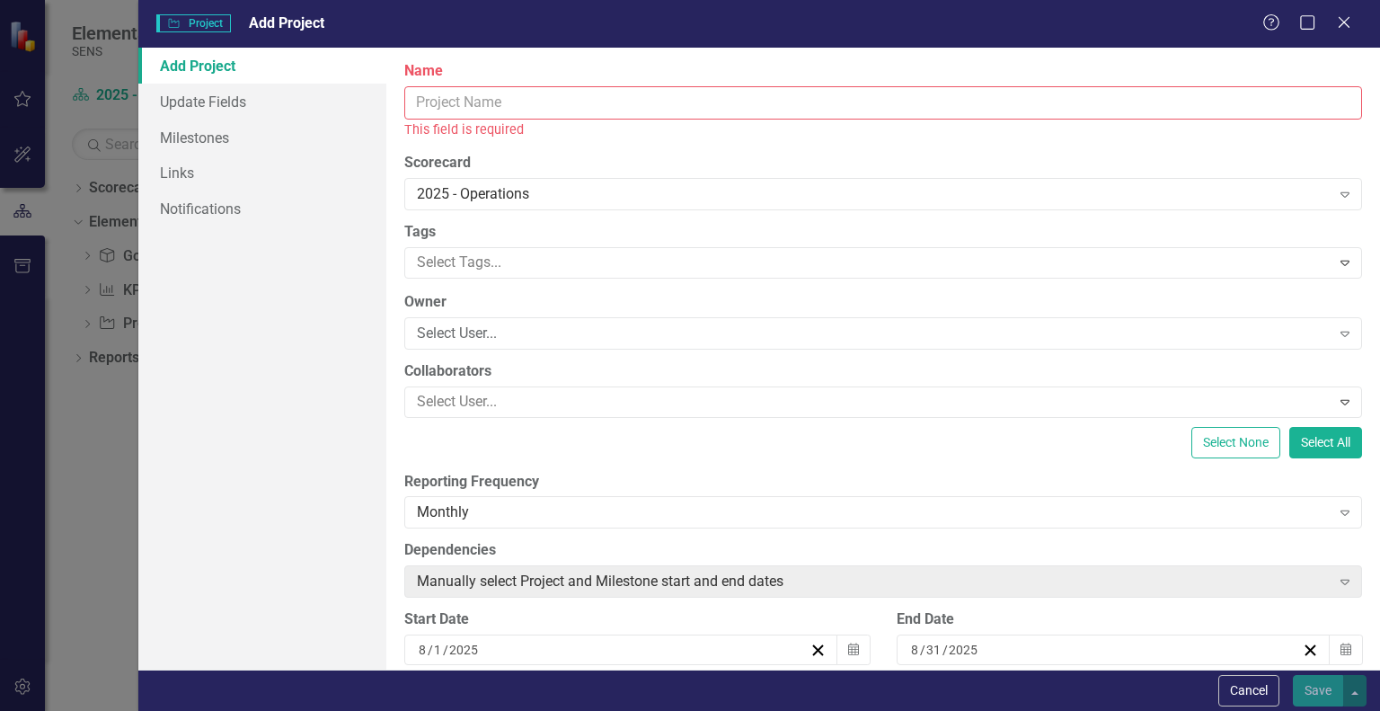
click at [438, 104] on input "Name" at bounding box center [883, 102] width 958 height 33
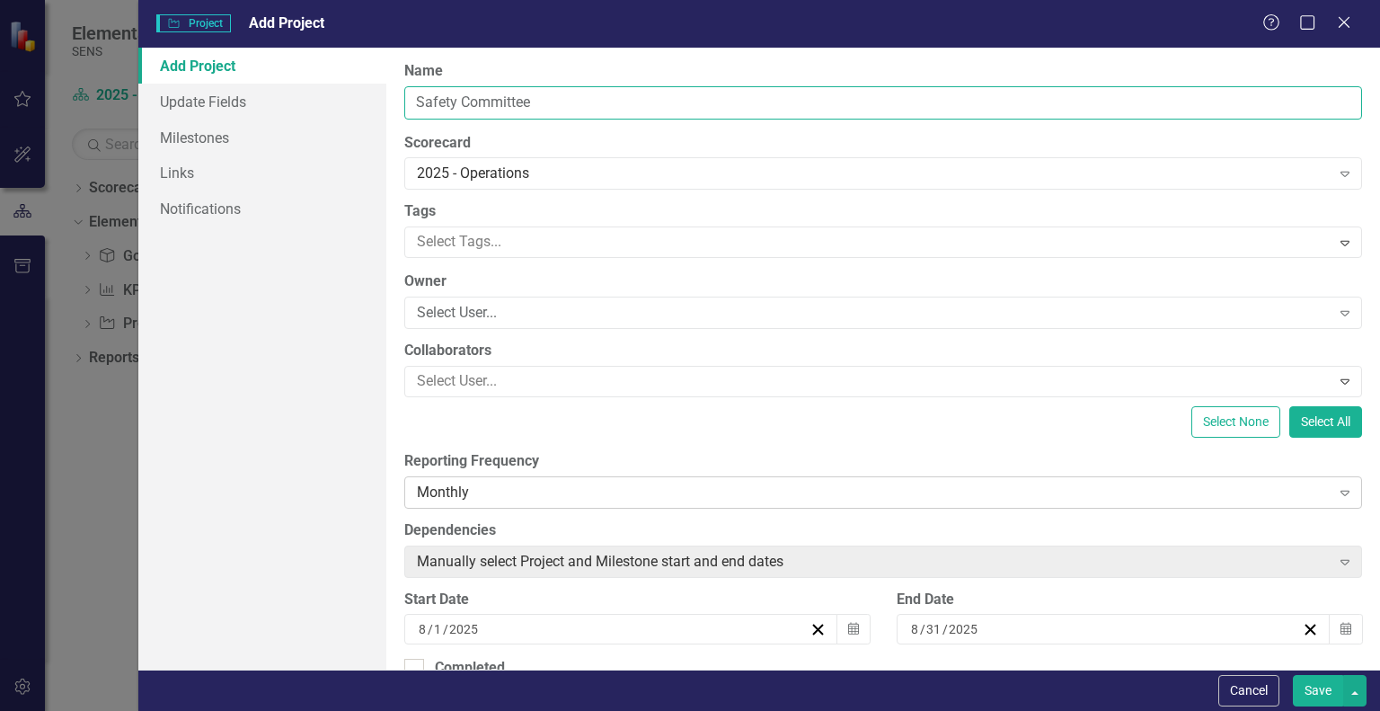
scroll to position [180, 0]
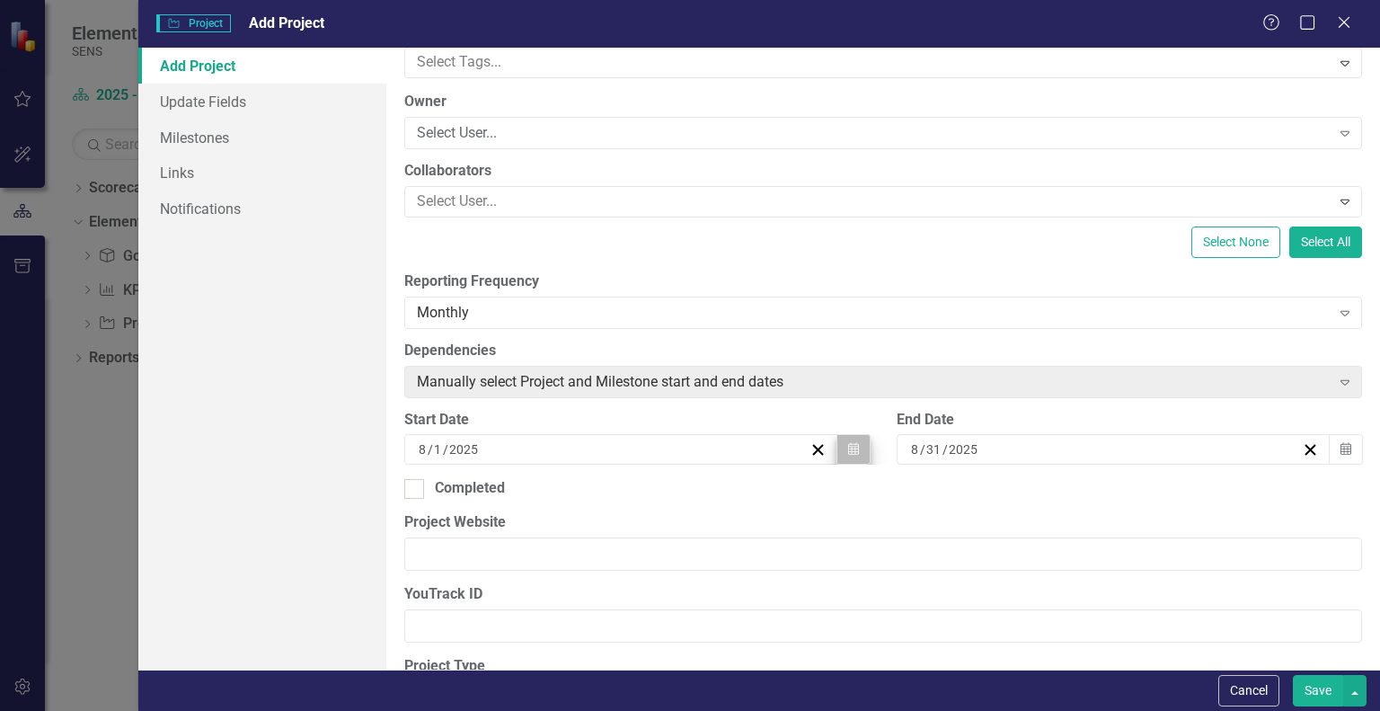
type input "Safety Committee"
click at [845, 458] on button "Calendar" at bounding box center [854, 449] width 34 height 31
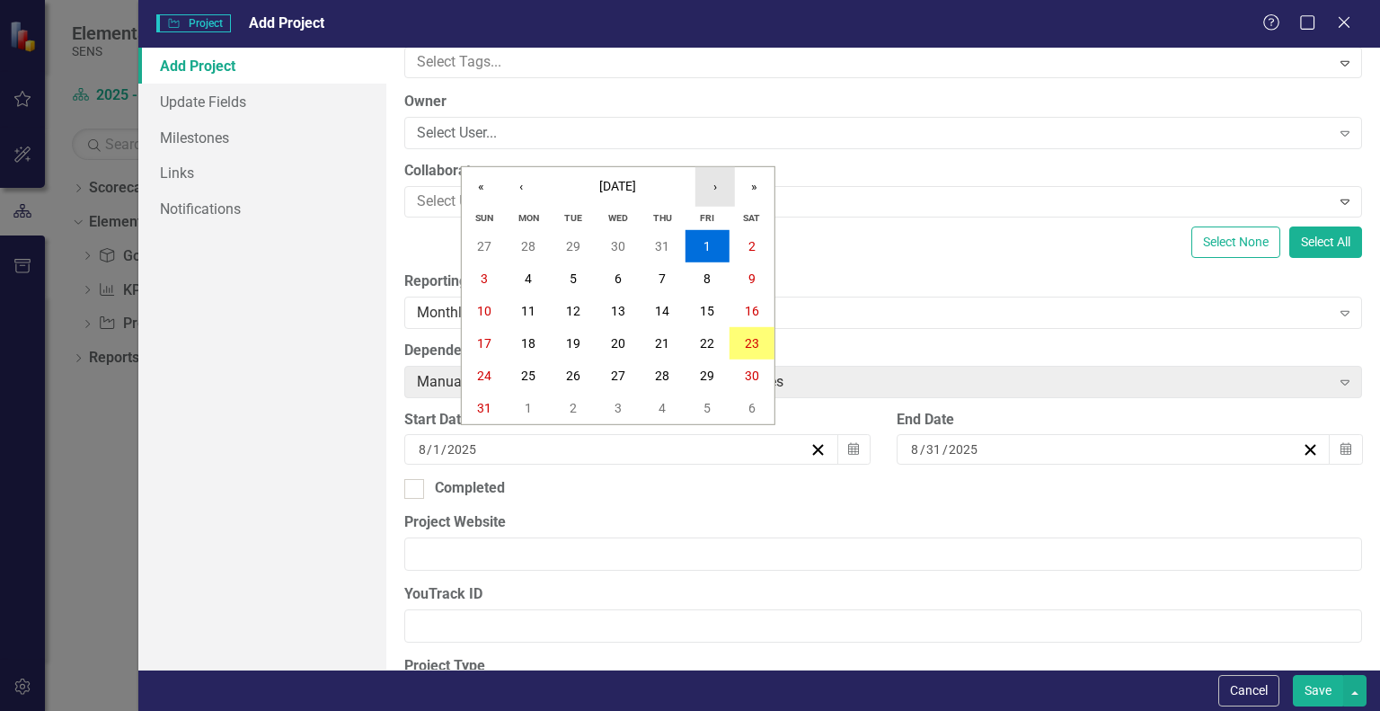
click at [713, 179] on button "›" at bounding box center [715, 187] width 40 height 40
click at [622, 255] on button "1" at bounding box center [618, 246] width 45 height 32
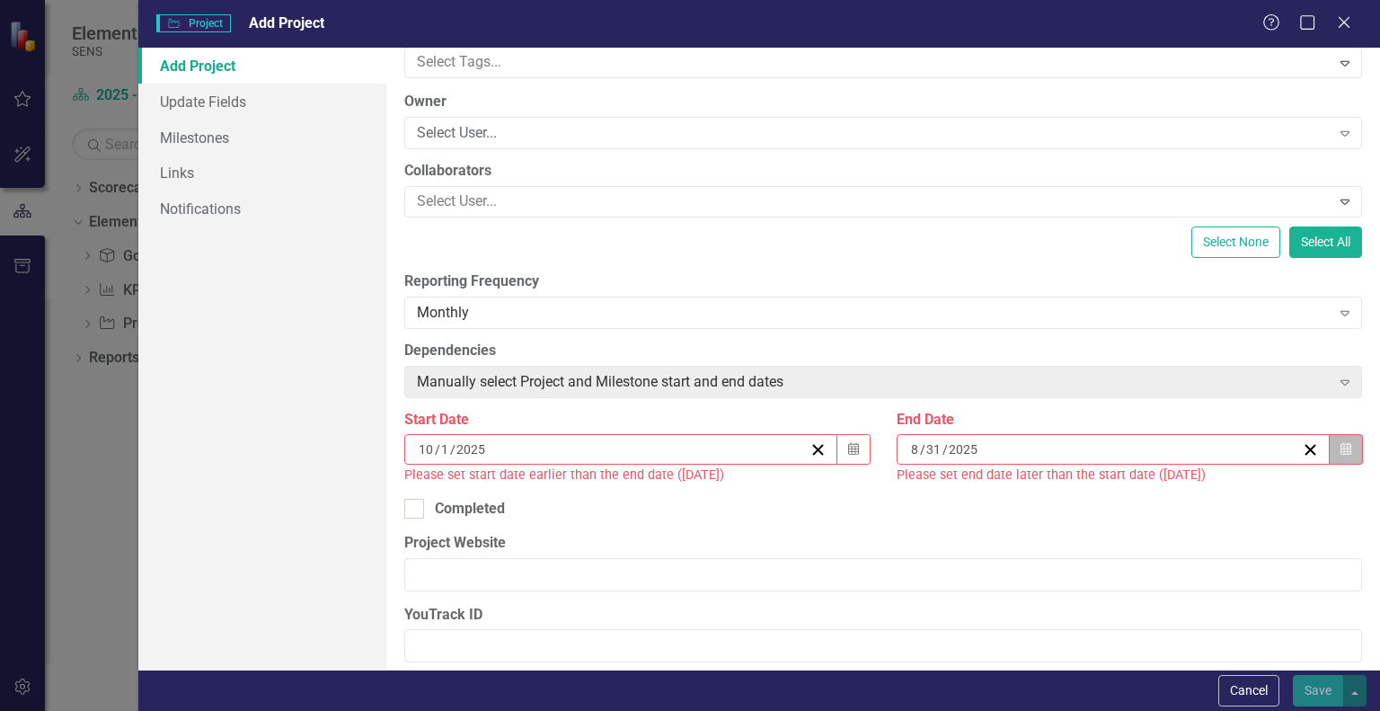
click at [1341, 445] on button "Calendar" at bounding box center [1346, 449] width 34 height 31
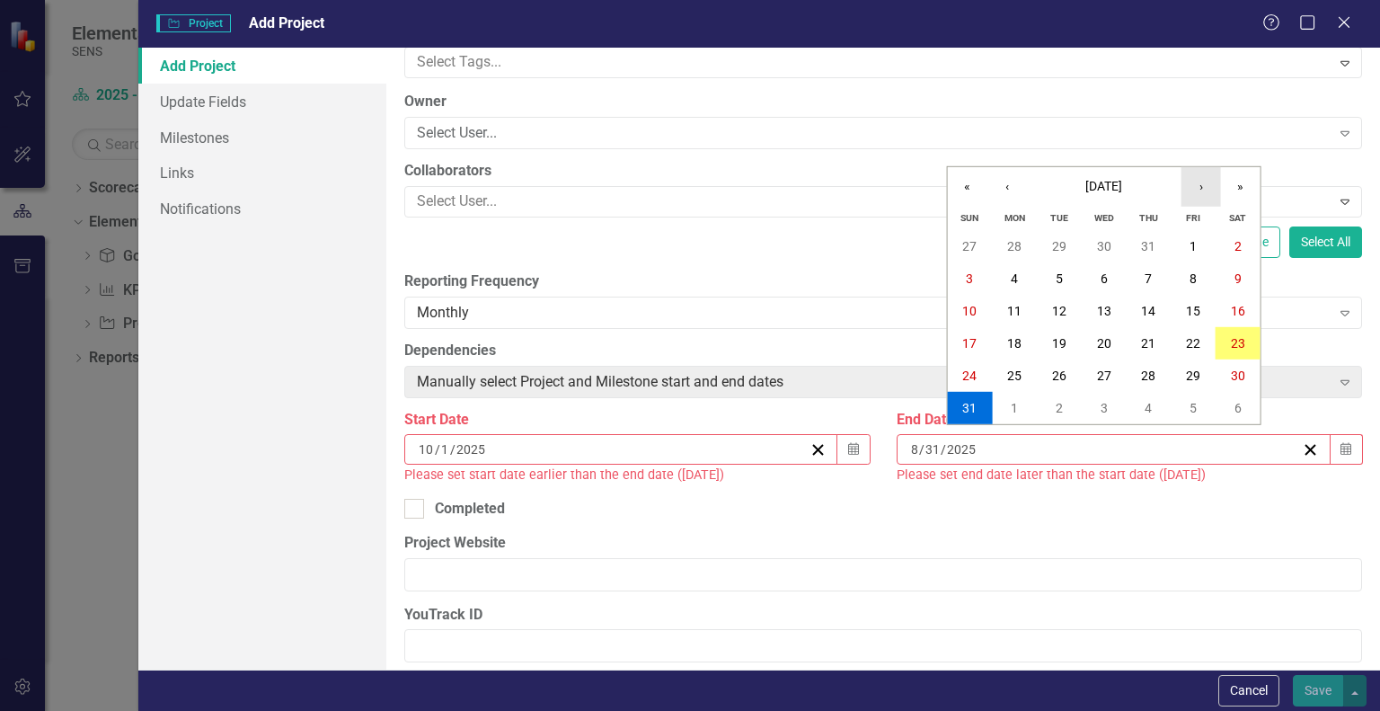
click at [1203, 188] on button "›" at bounding box center [1202, 187] width 40 height 40
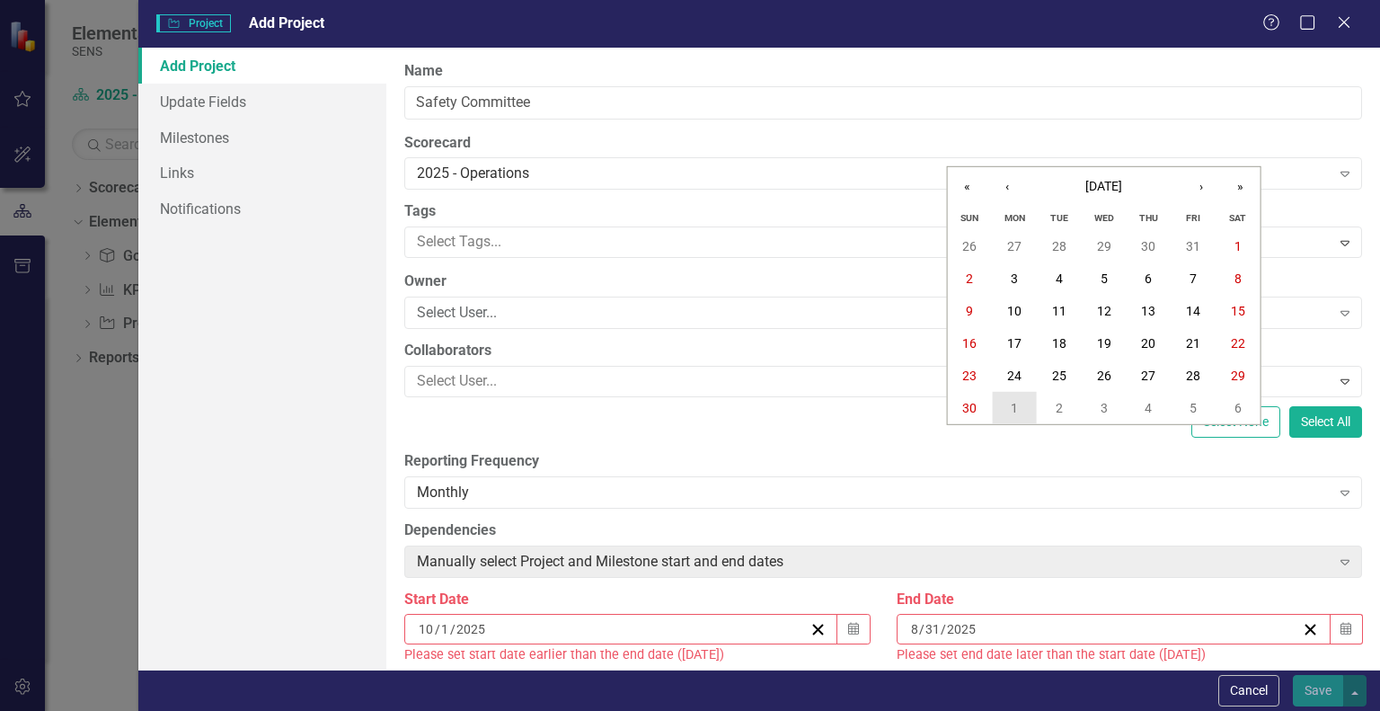
scroll to position [180, 0]
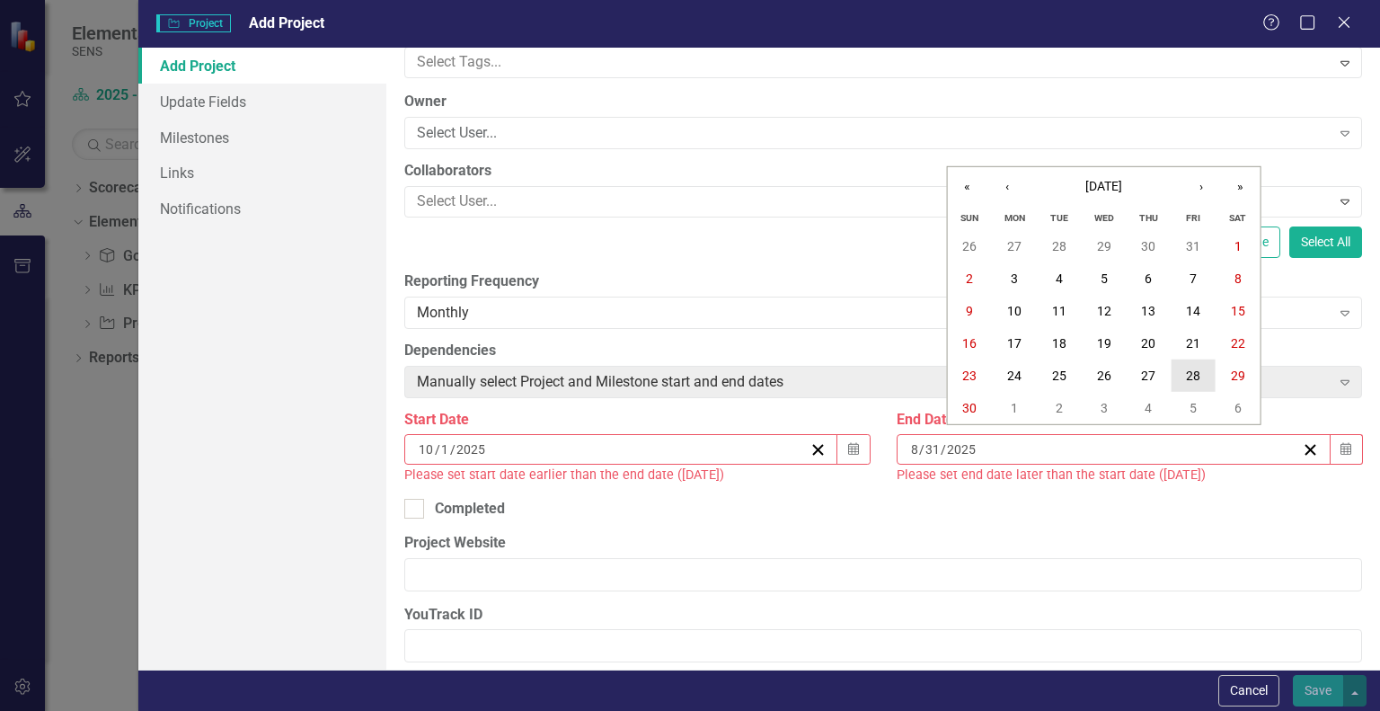
click at [1194, 375] on abbr "28" at bounding box center [1193, 375] width 14 height 14
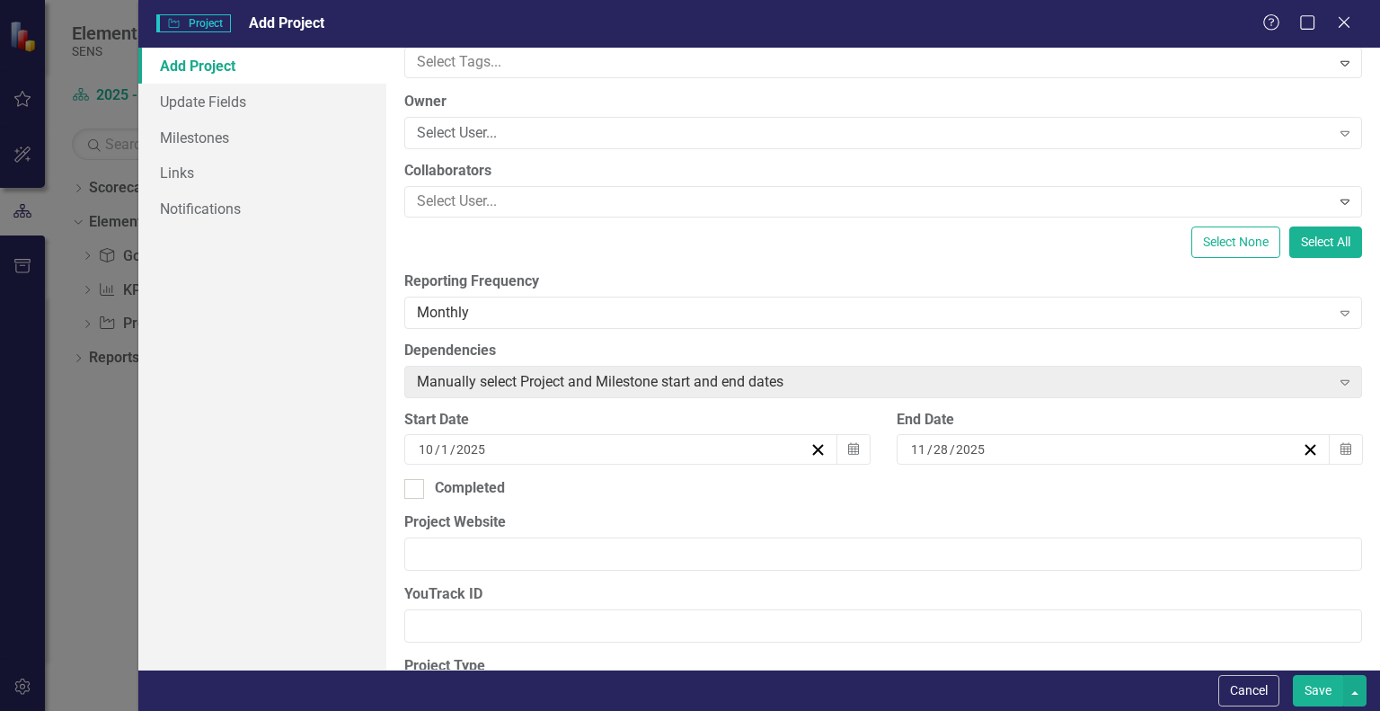
drag, startPoint x: 1312, startPoint y: 684, endPoint x: 1278, endPoint y: 689, distance: 34.6
click at [1308, 686] on button "Save" at bounding box center [1318, 690] width 50 height 31
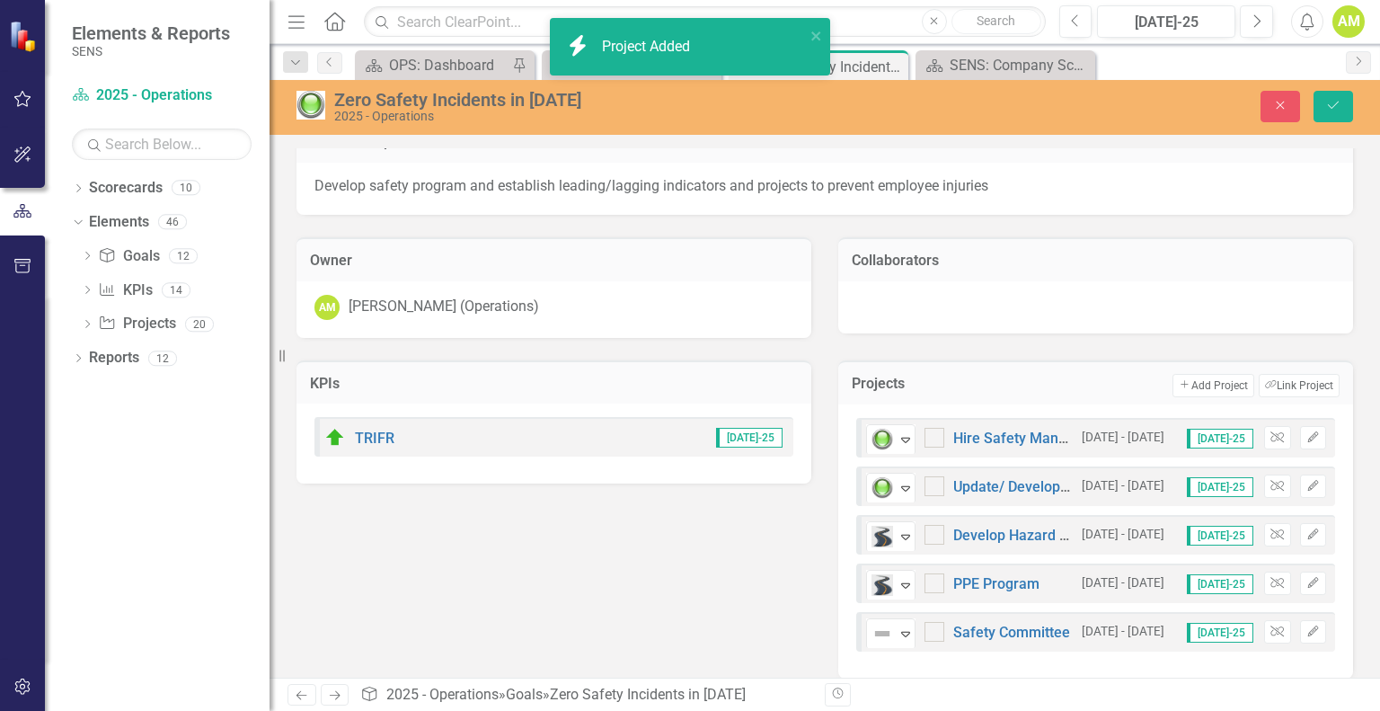
scroll to position [46, 0]
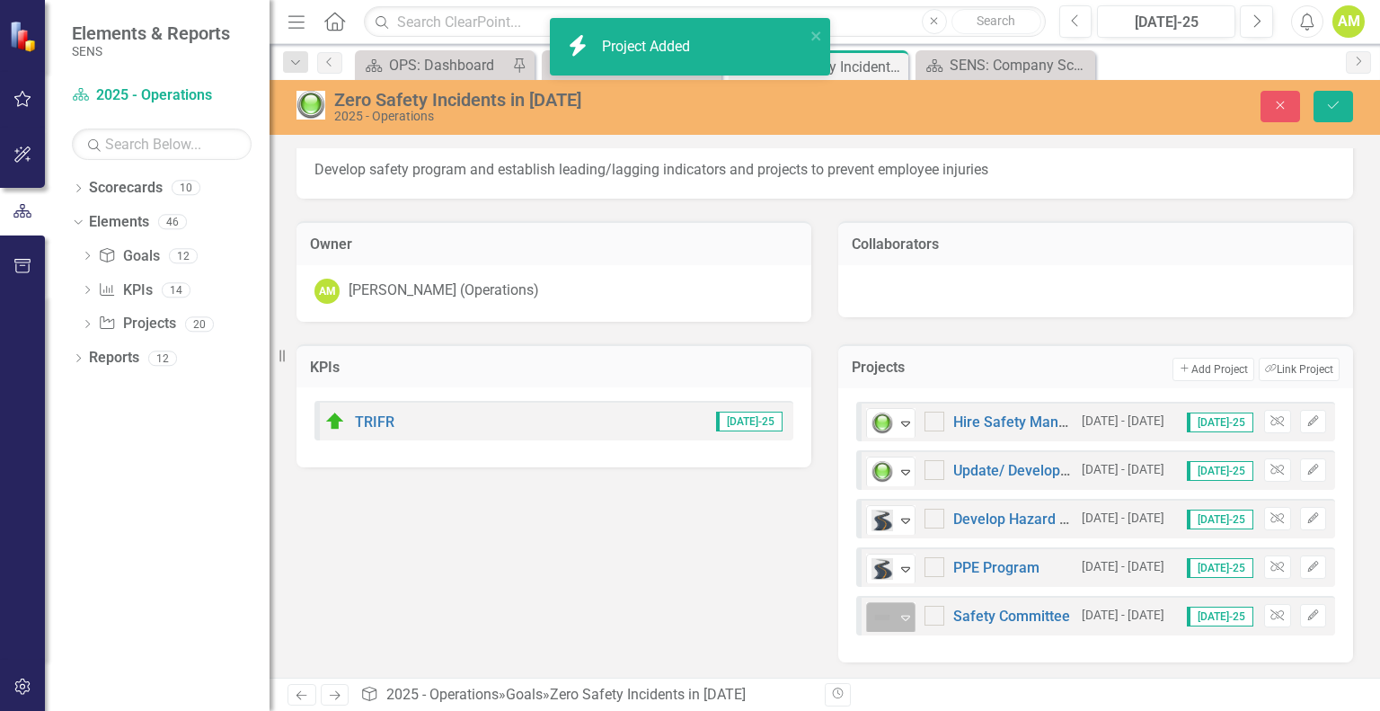
click at [897, 618] on icon "Expand" at bounding box center [906, 617] width 18 height 14
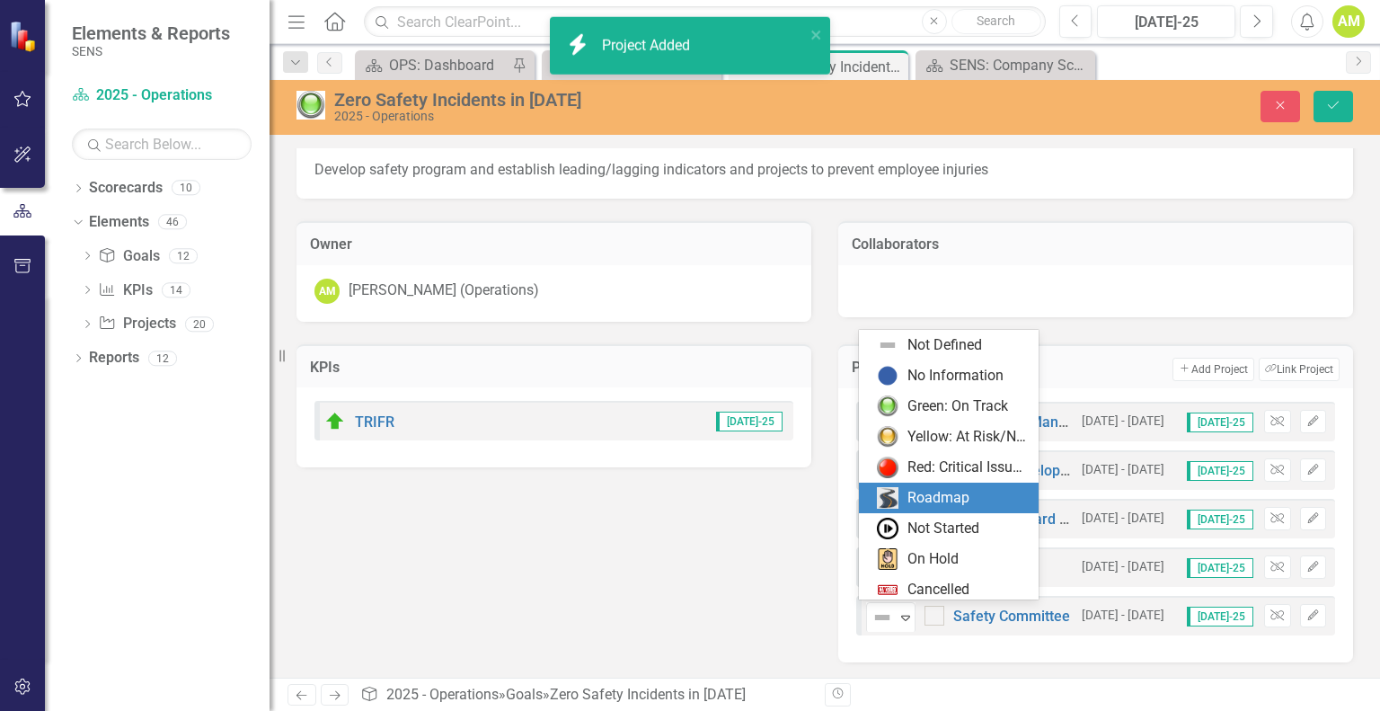
click at [925, 493] on div "Roadmap" at bounding box center [939, 498] width 62 height 21
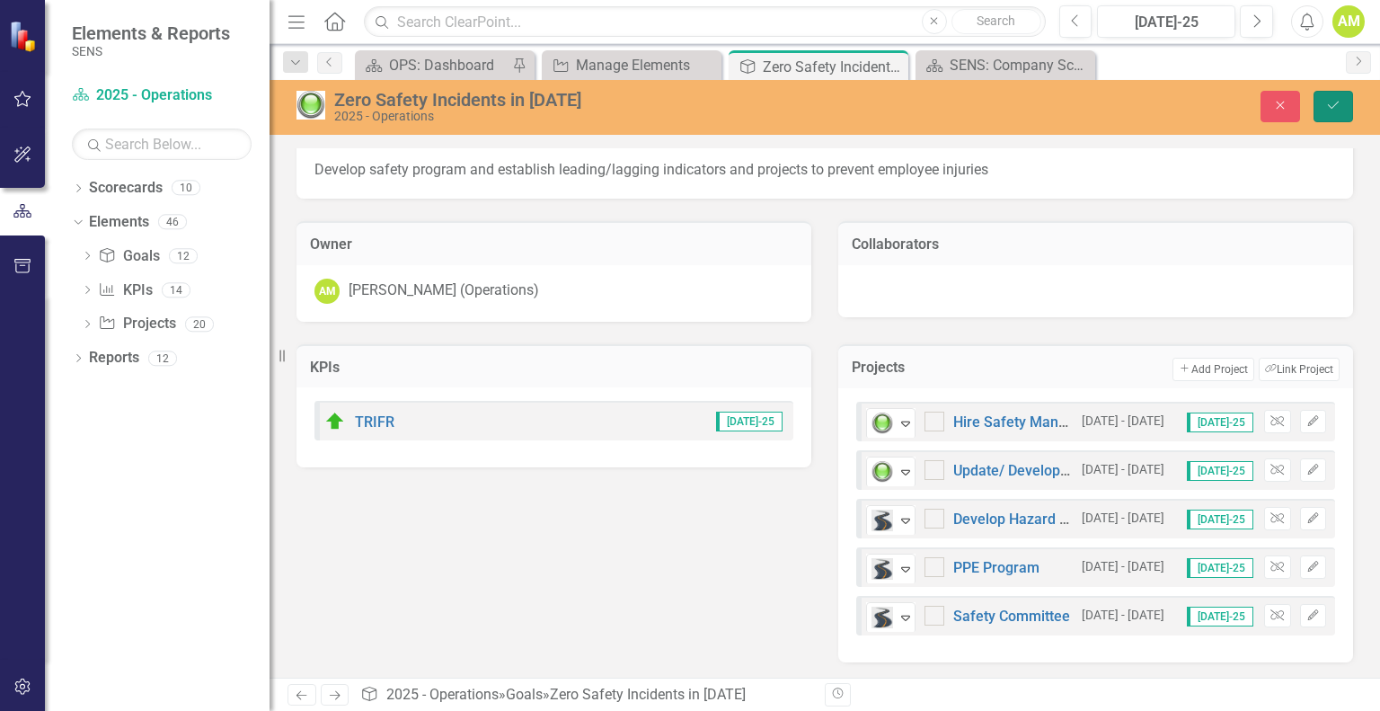
click at [1345, 103] on button "Save" at bounding box center [1334, 106] width 40 height 31
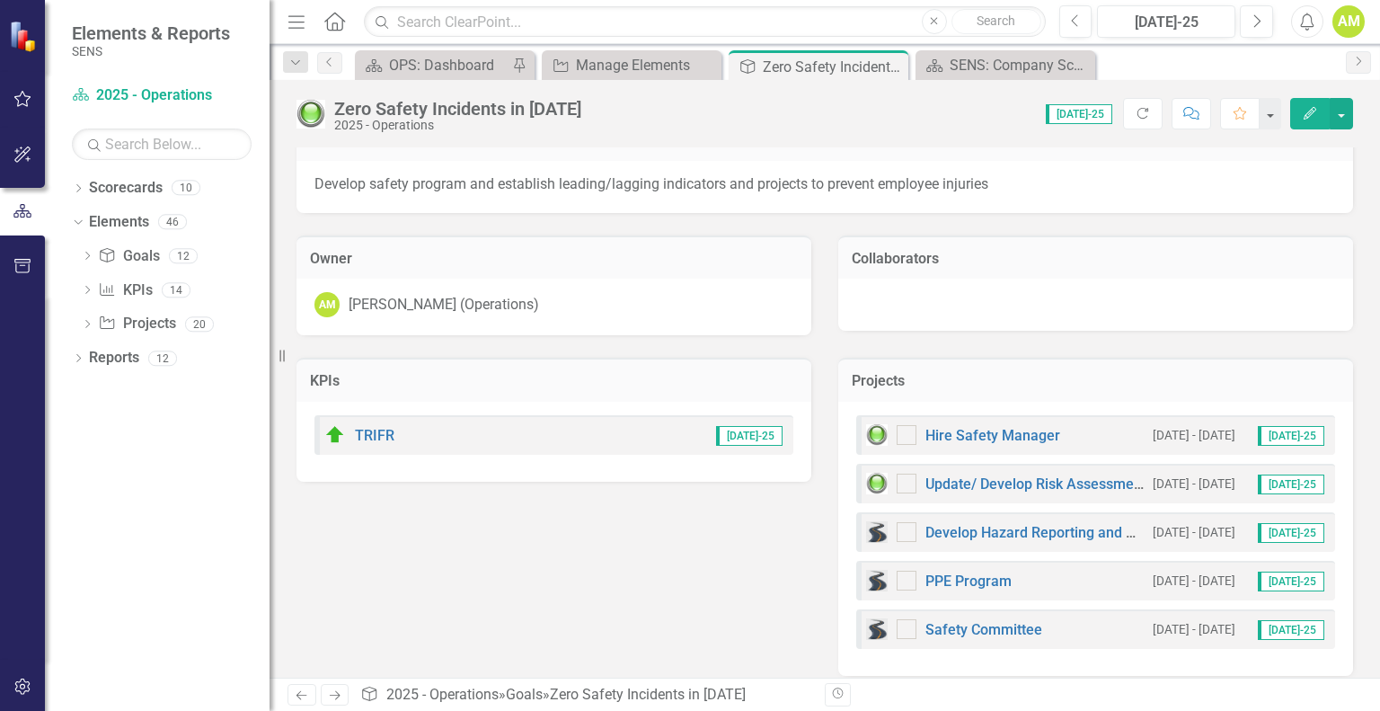
scroll to position [44, 0]
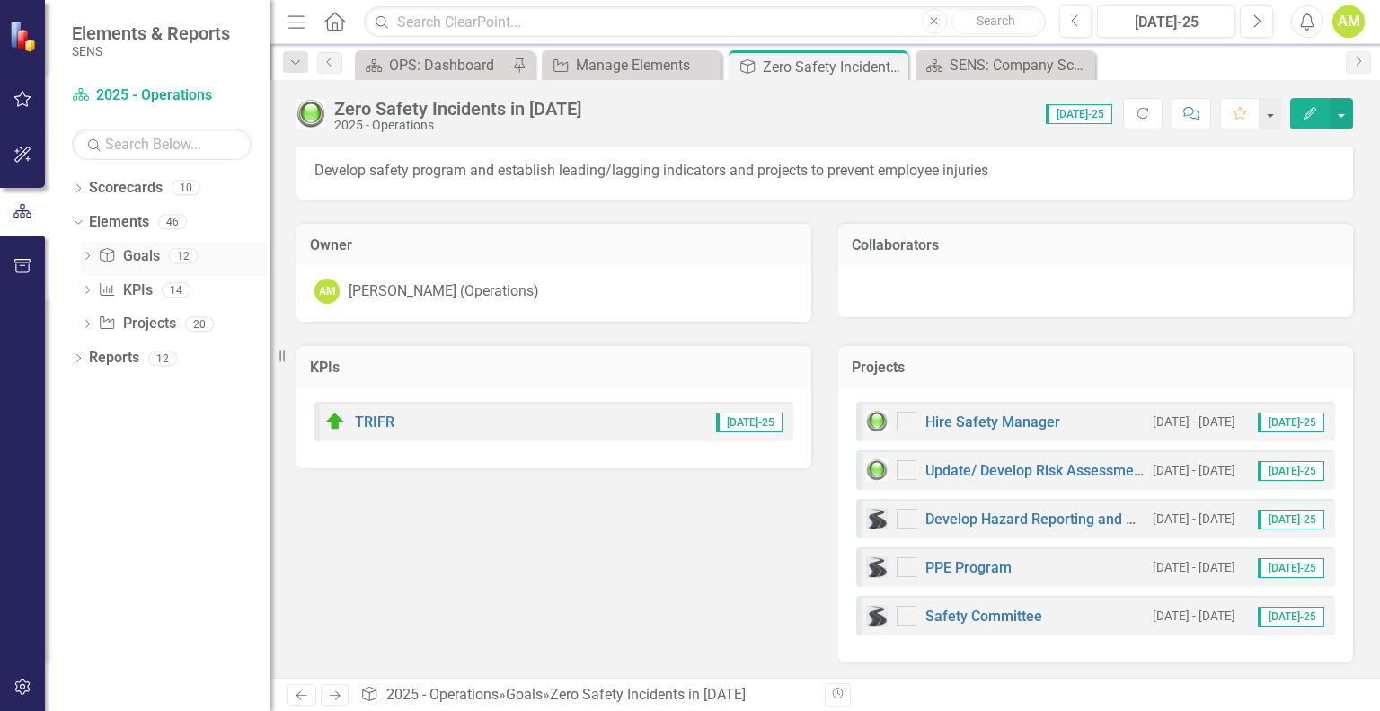
click at [142, 258] on link "Goal Goals" at bounding box center [128, 256] width 61 height 21
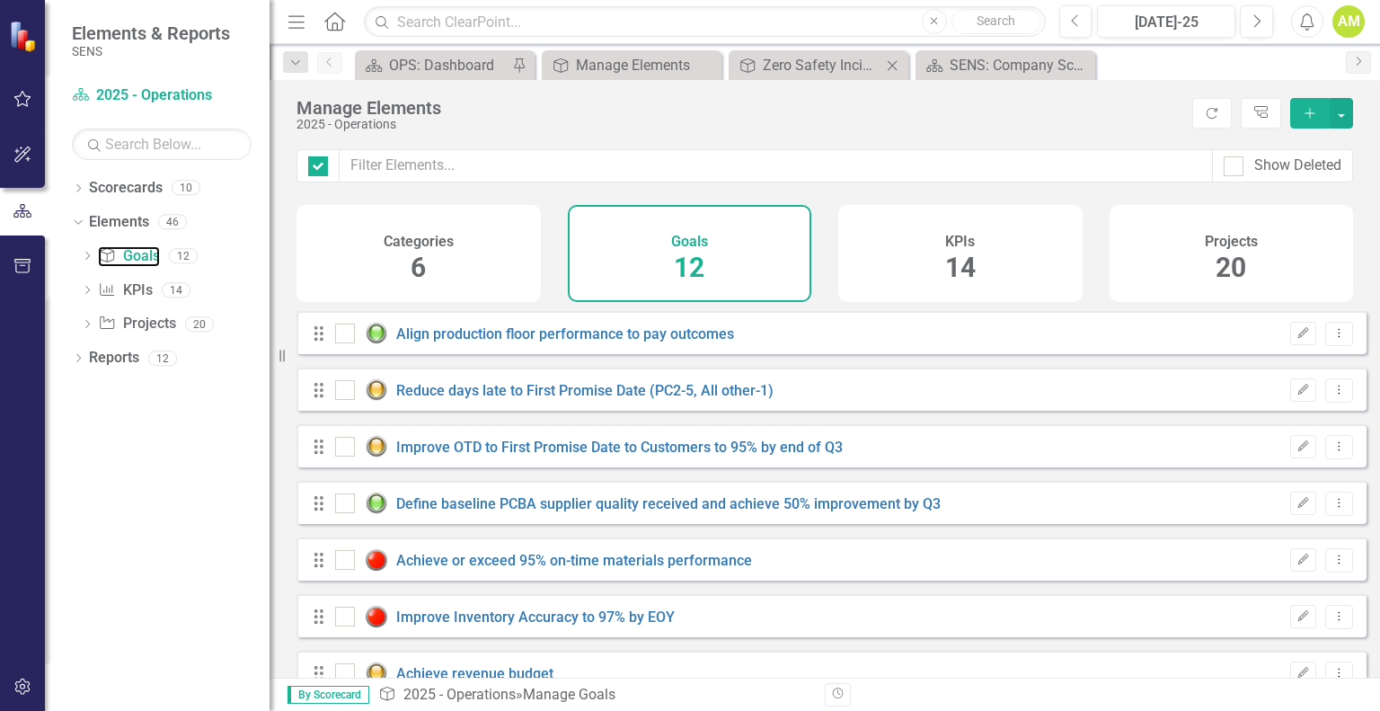
checkbox input "false"
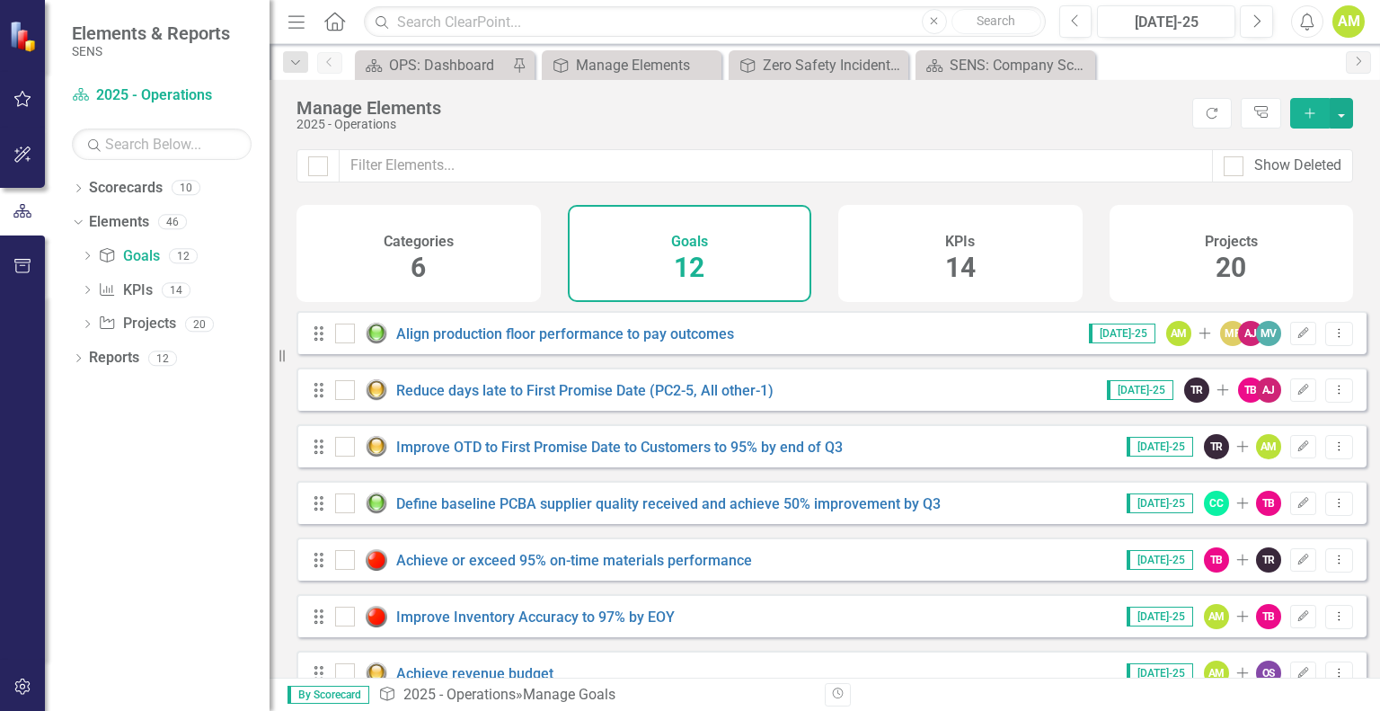
click at [388, 288] on div "Categories 6" at bounding box center [419, 253] width 244 height 97
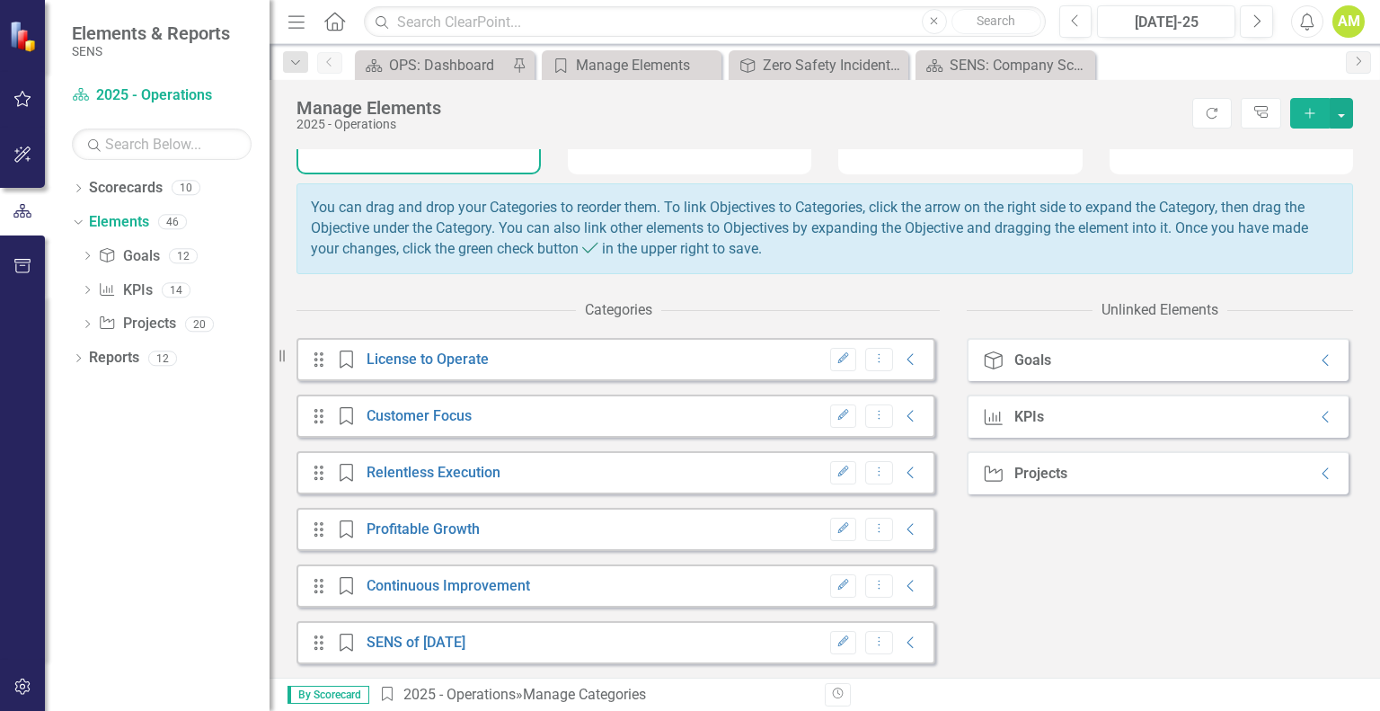
scroll to position [138, 0]
click at [1317, 366] on icon "Collapse" at bounding box center [1326, 360] width 18 height 14
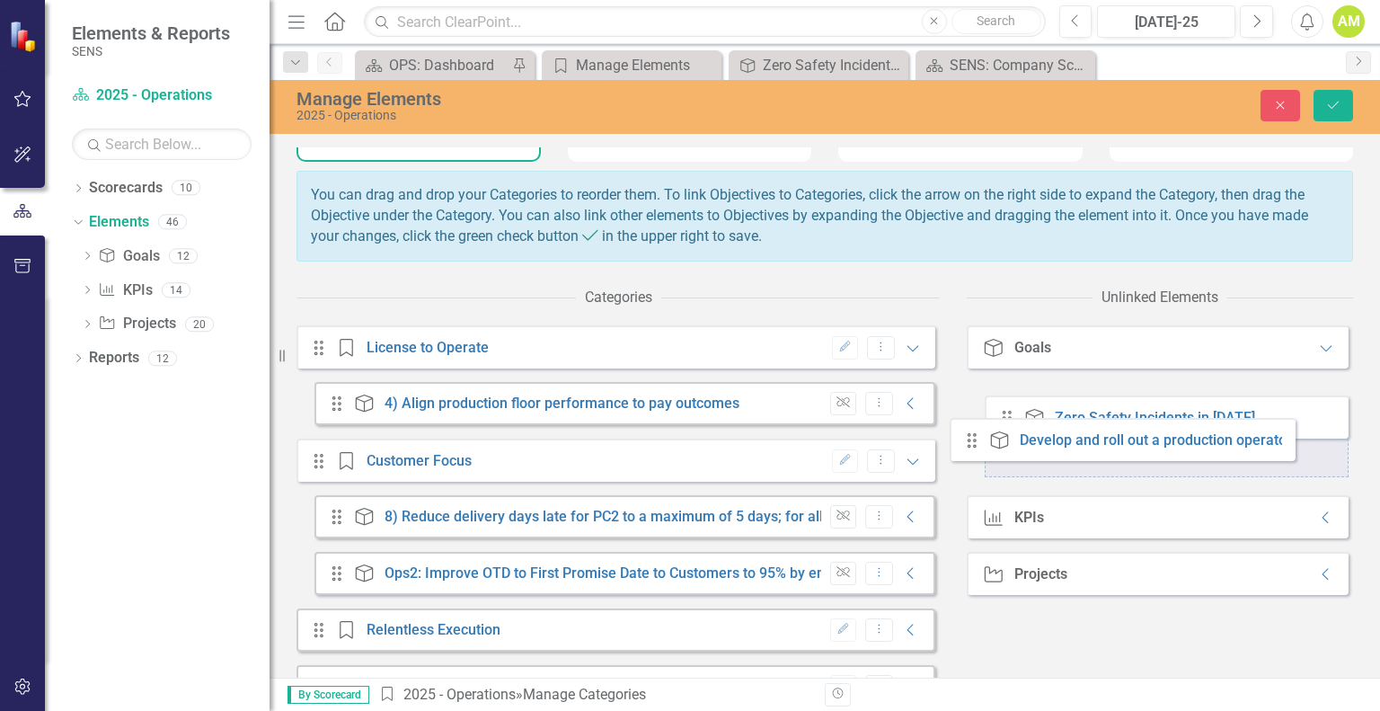
drag, startPoint x: 1005, startPoint y: 426, endPoint x: 979, endPoint y: 448, distance: 35.1
click at [985, 448] on div "Drag Goal Develop and roll out a production operator training & certification p…" at bounding box center [1167, 432] width 364 height 100
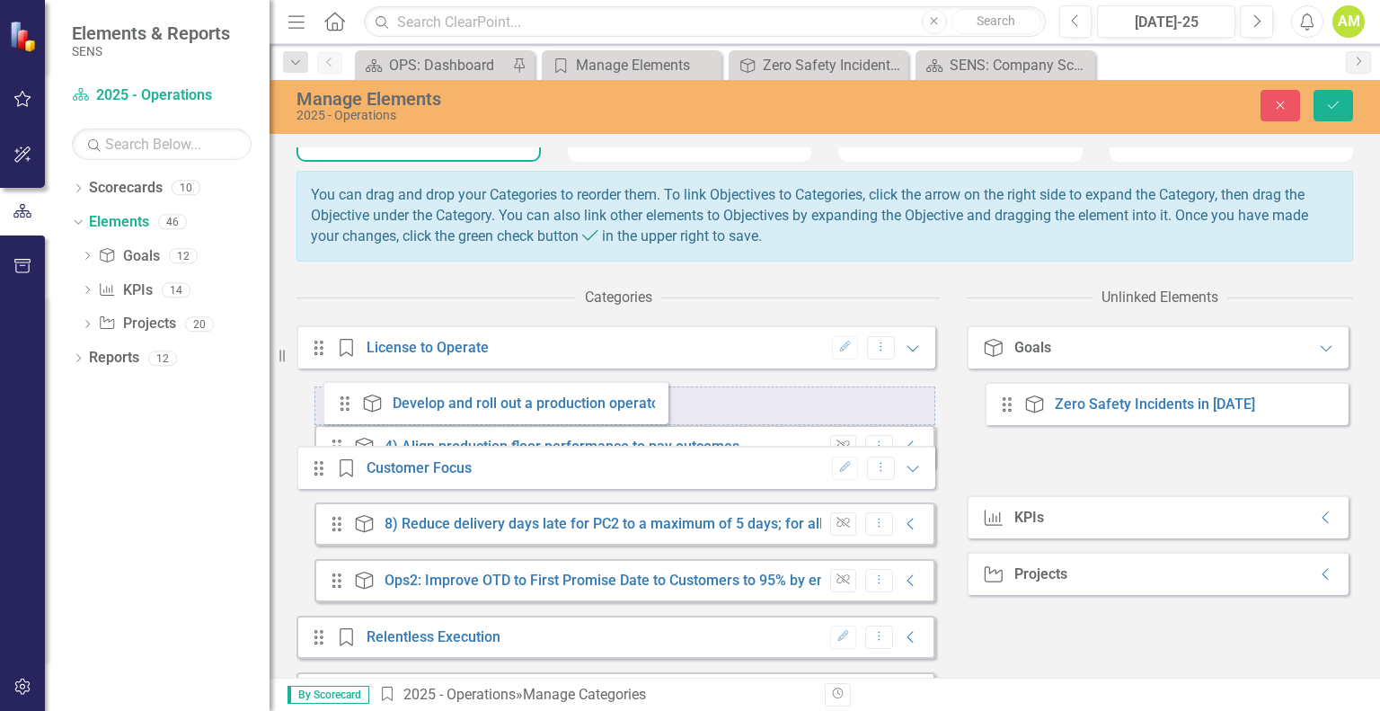
drag, startPoint x: 996, startPoint y: 481, endPoint x: 341, endPoint y: 412, distance: 657.8
click at [341, 412] on div "Categories Drag Category License to Operate Edit Dropdown Menu Expanded Drag Go…" at bounding box center [825, 560] width 1057 height 562
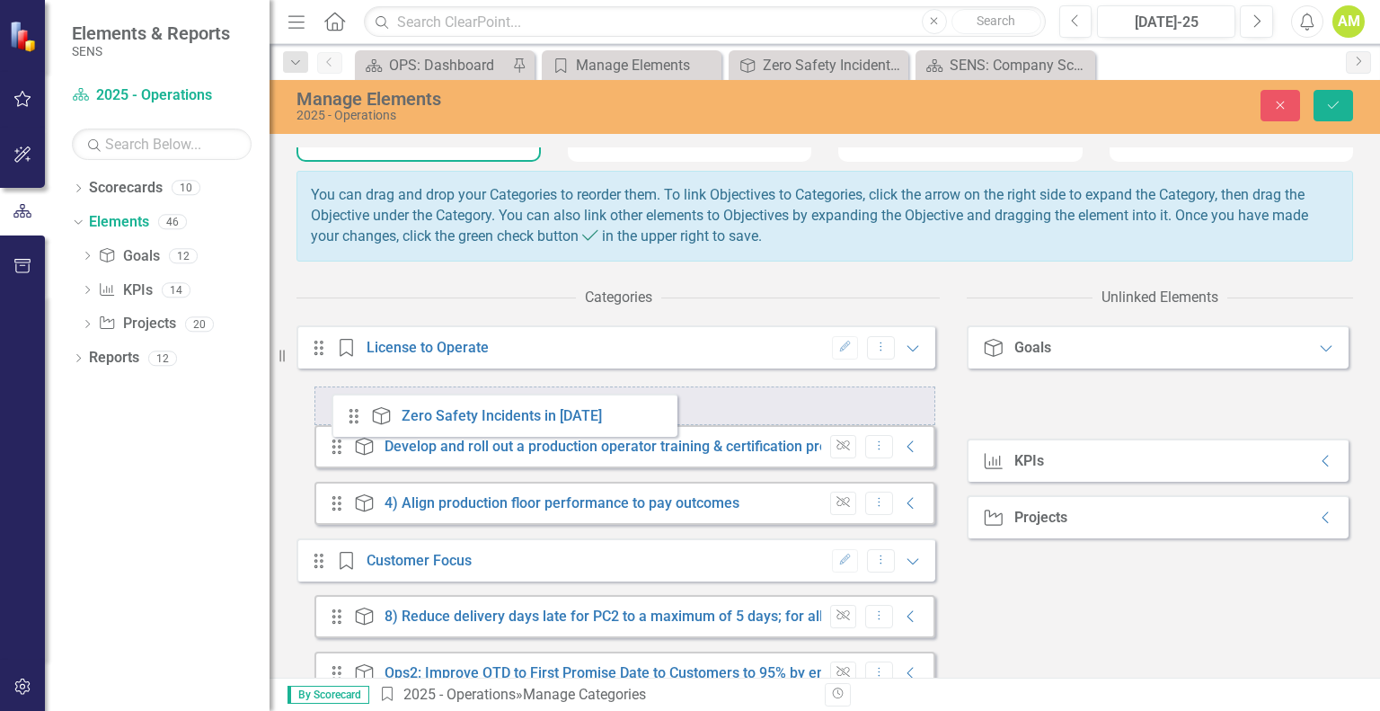
drag, startPoint x: 1006, startPoint y: 415, endPoint x: 361, endPoint y: 415, distance: 645.2
click at [361, 415] on div "Categories Drag Category License to Operate Edit Dropdown Menu Expanded Drag Go…" at bounding box center [825, 606] width 1057 height 655
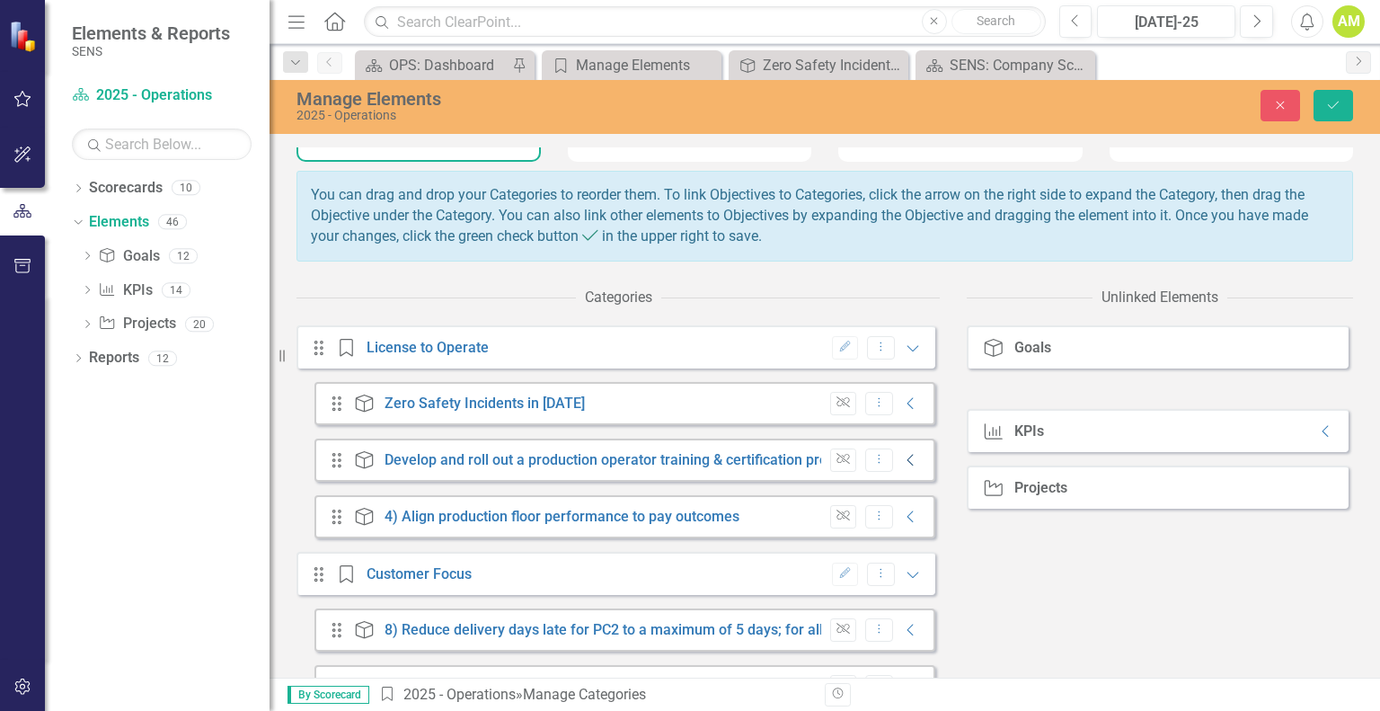
click at [902, 467] on icon "Collapse" at bounding box center [911, 460] width 18 height 14
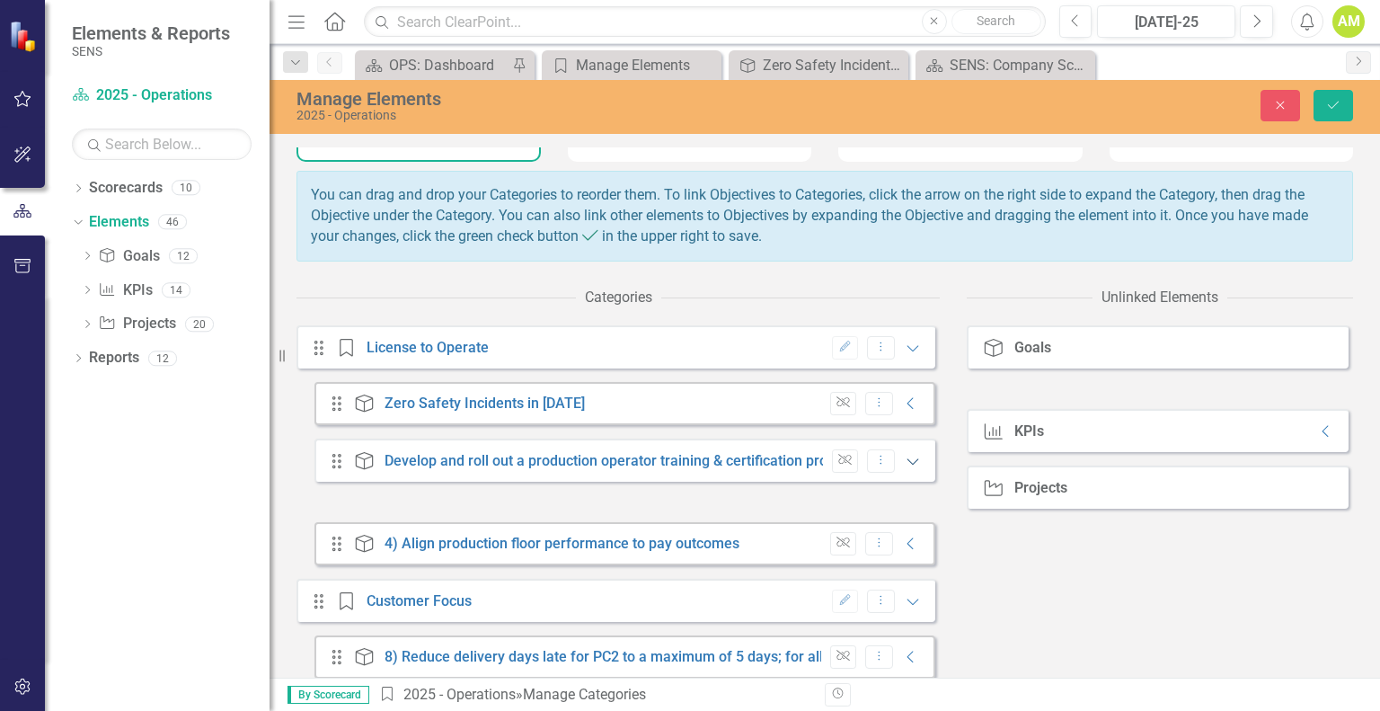
click at [904, 468] on icon "Expanded" at bounding box center [913, 461] width 18 height 14
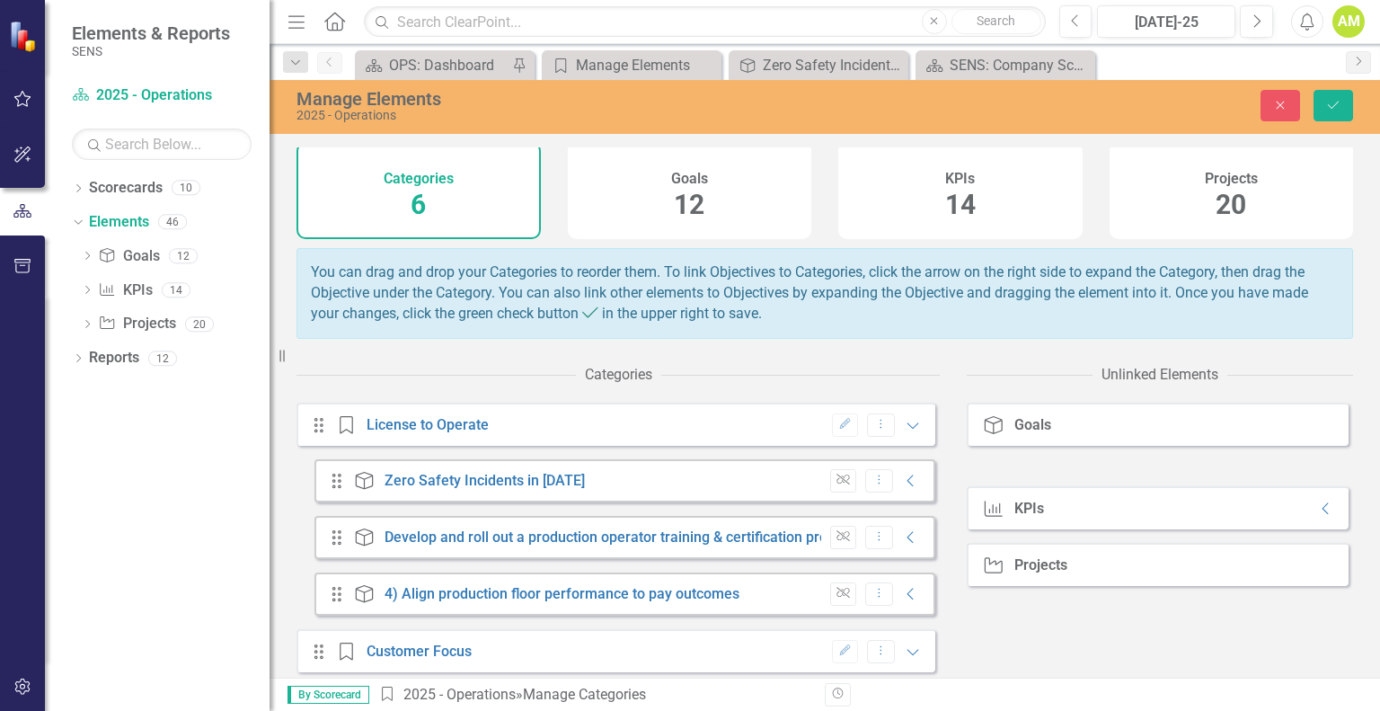
scroll to position [0, 0]
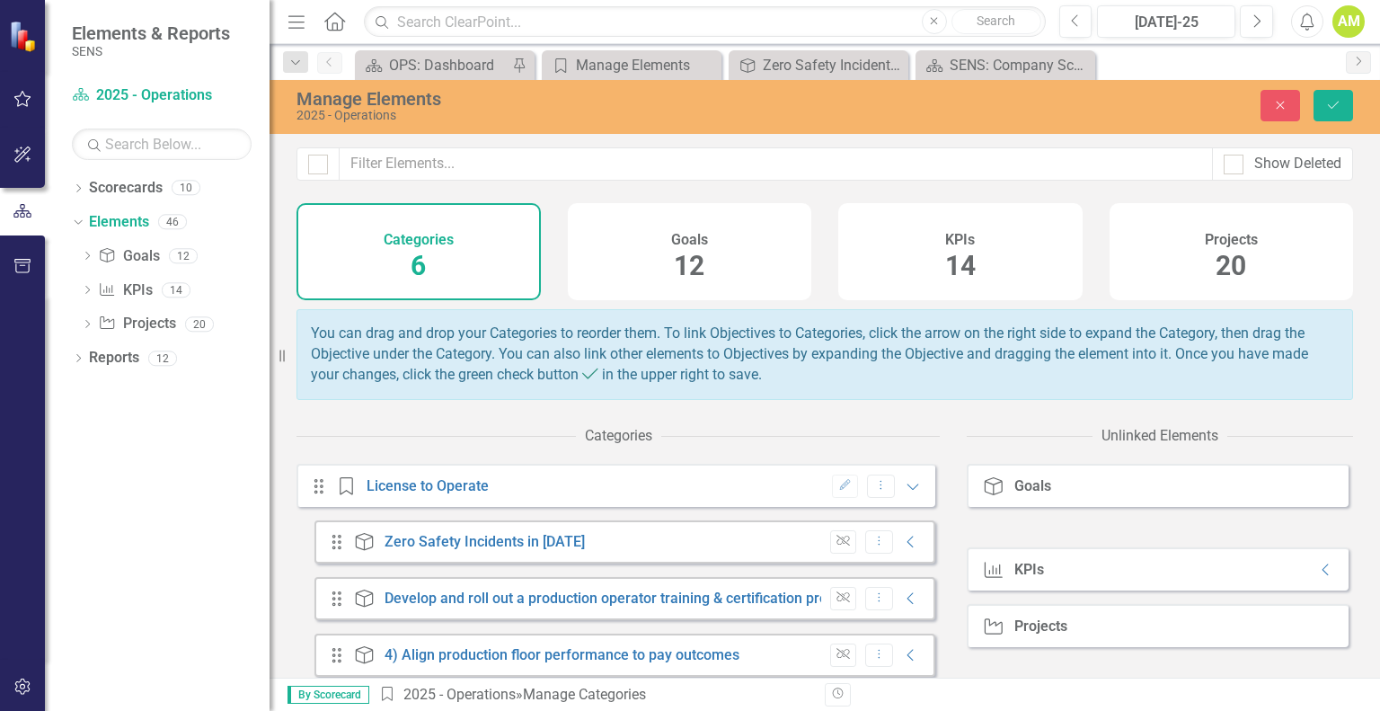
click at [686, 266] on span "12" at bounding box center [689, 265] width 31 height 31
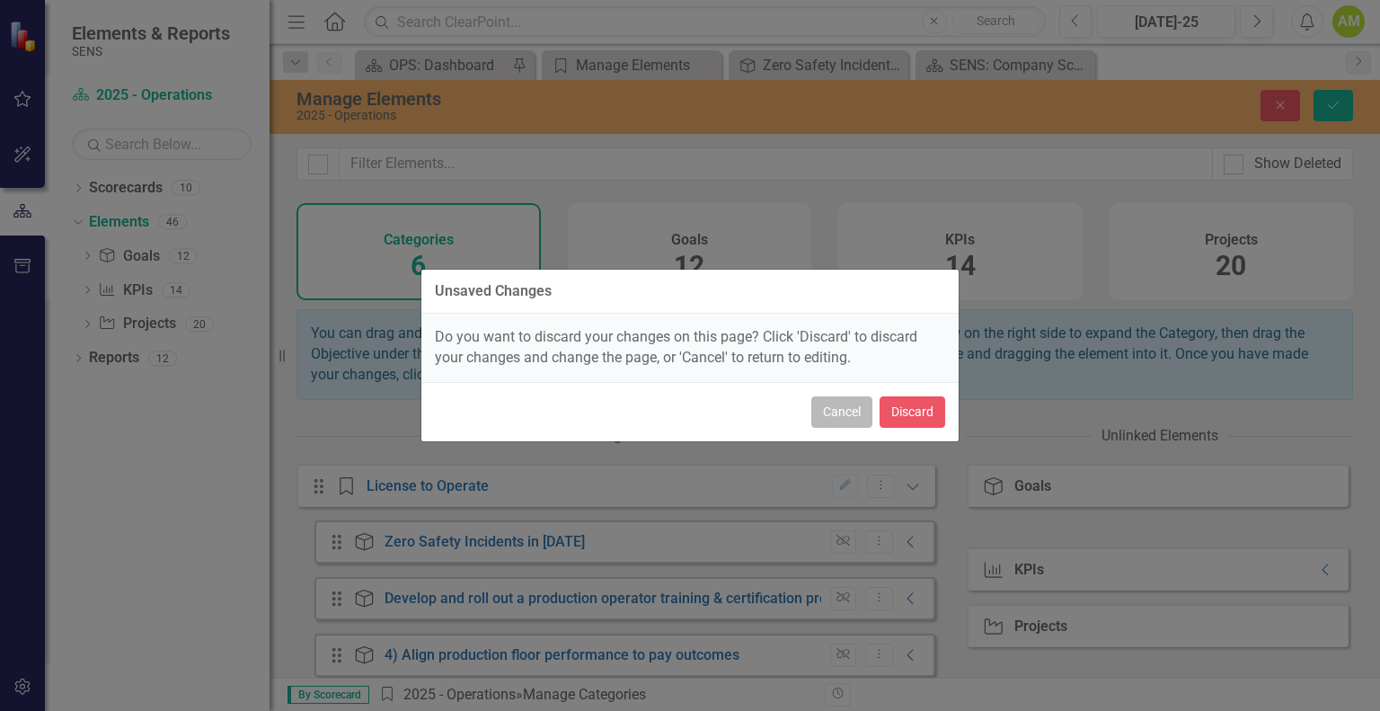
click at [827, 413] on button "Cancel" at bounding box center [841, 411] width 61 height 31
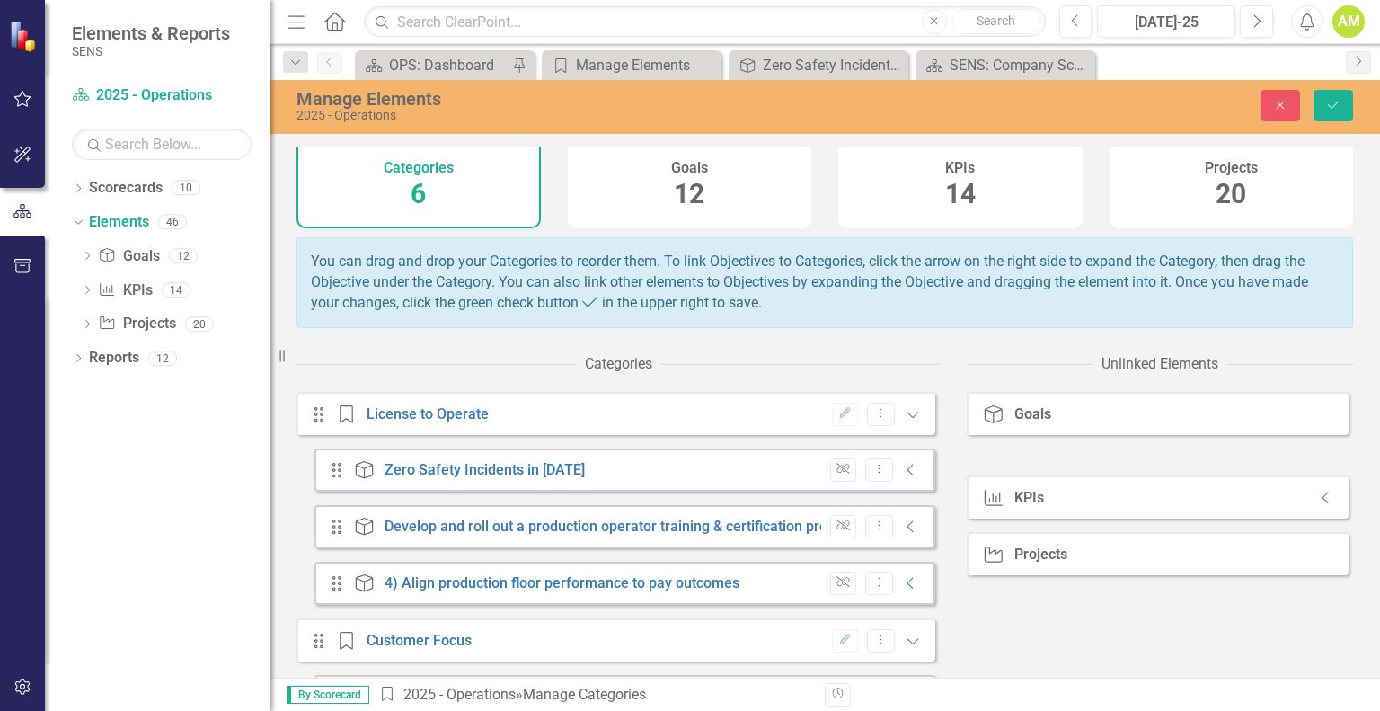
scroll to position [180, 0]
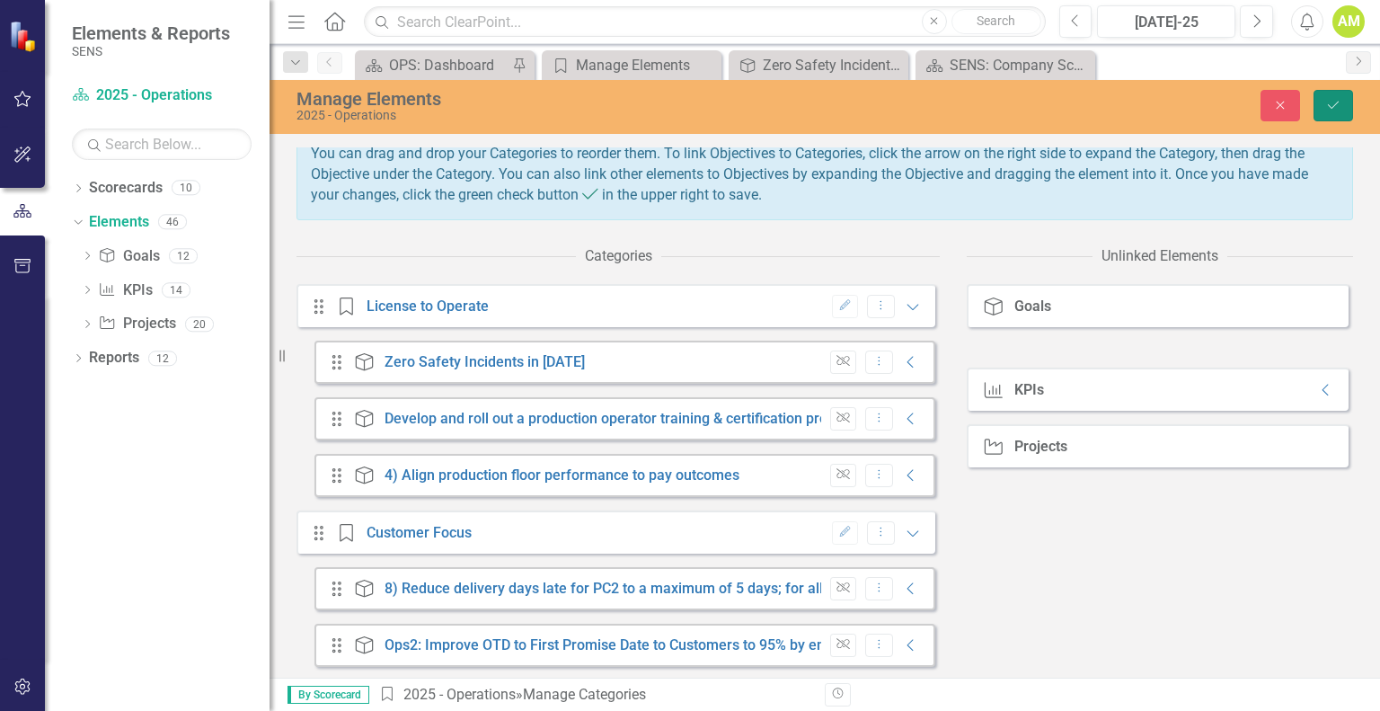
click at [1326, 106] on icon "Save" at bounding box center [1333, 105] width 16 height 13
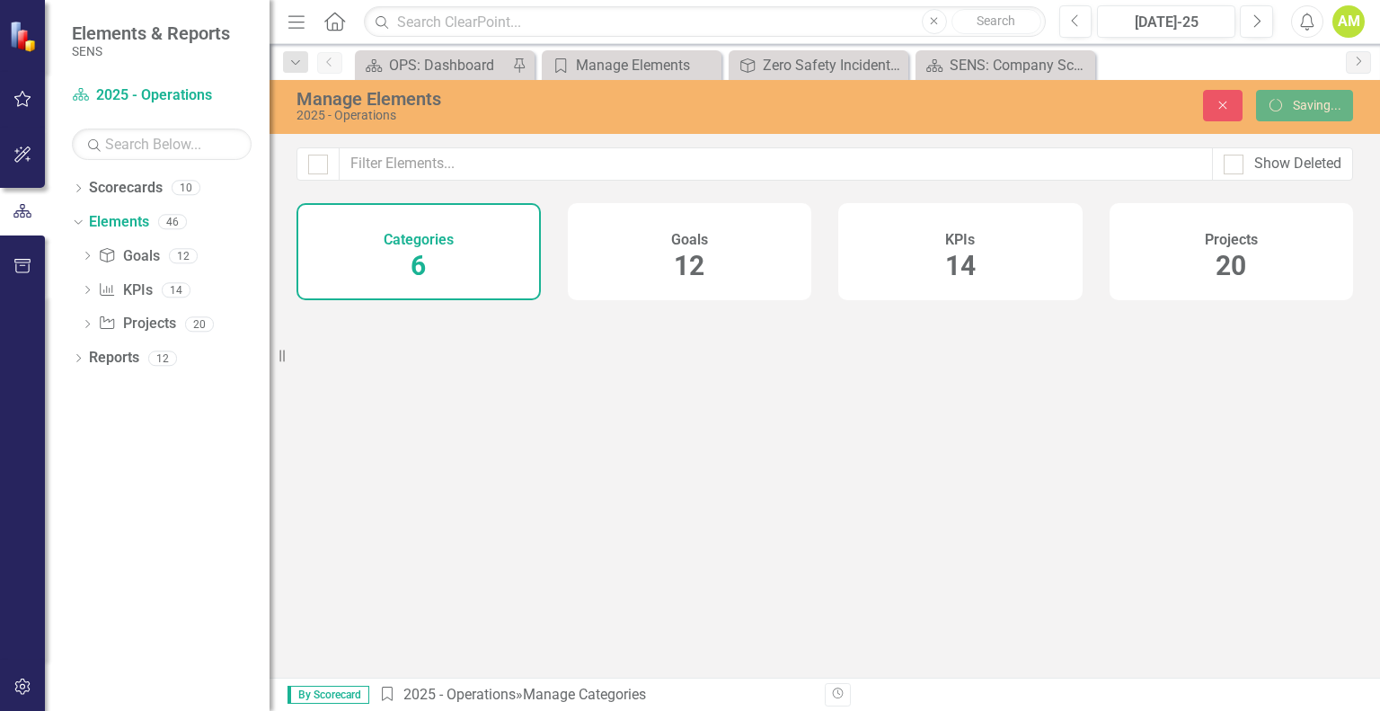
scroll to position [0, 0]
click at [146, 250] on link "Goal Goals" at bounding box center [128, 256] width 61 height 21
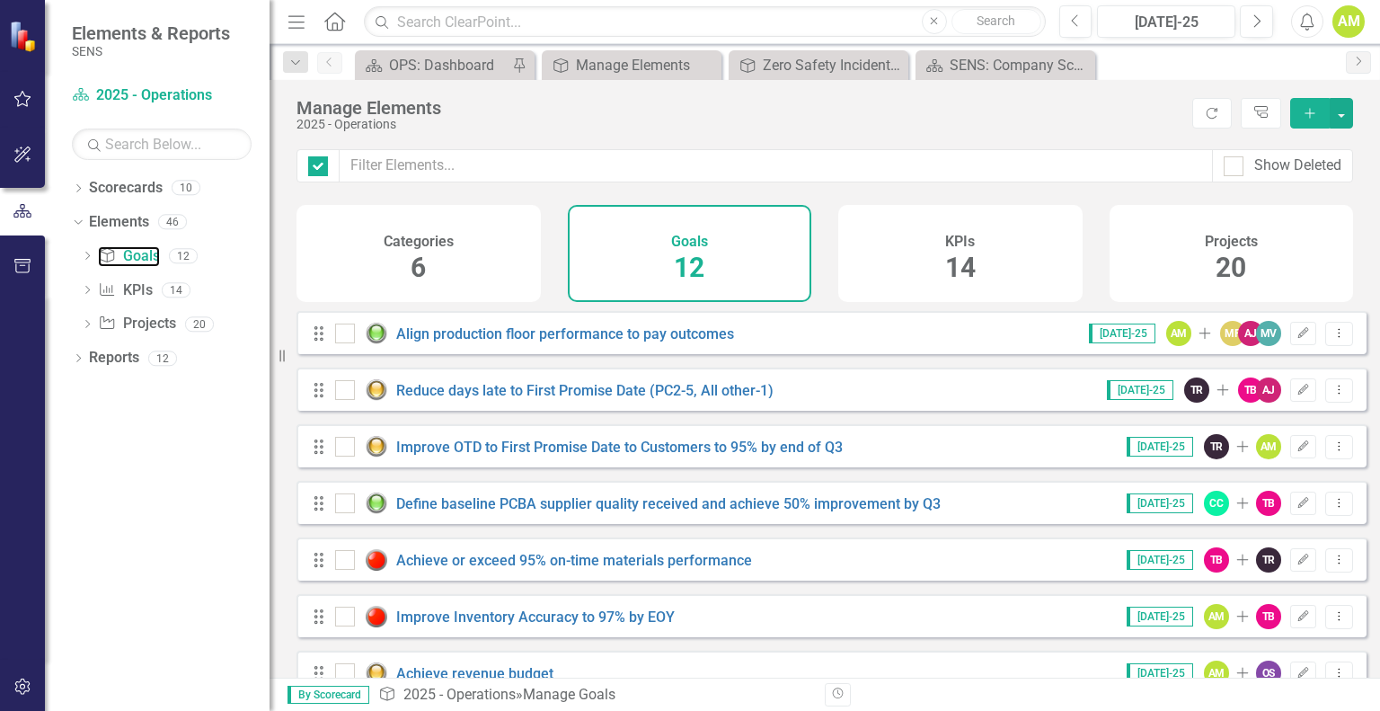
checkbox input "false"
click at [977, 242] on div "KPIs 14" at bounding box center [960, 253] width 244 height 97
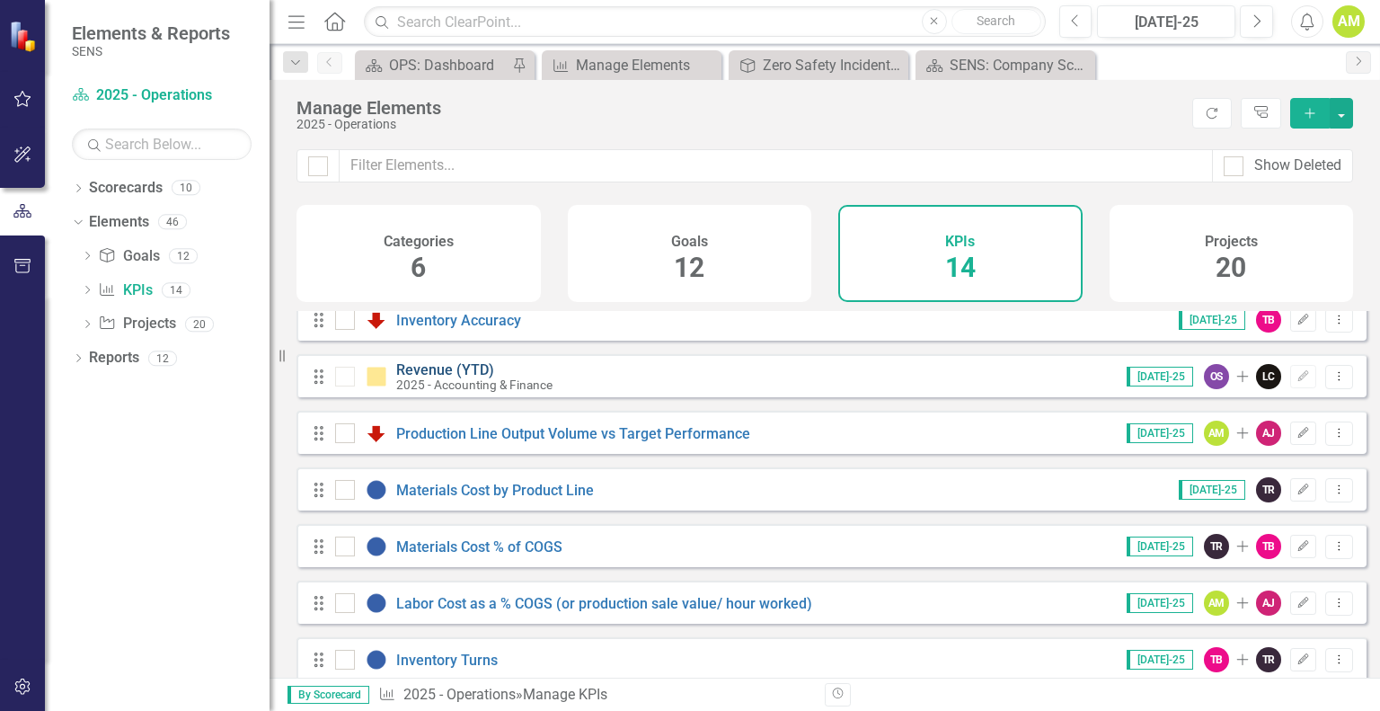
scroll to position [438, 0]
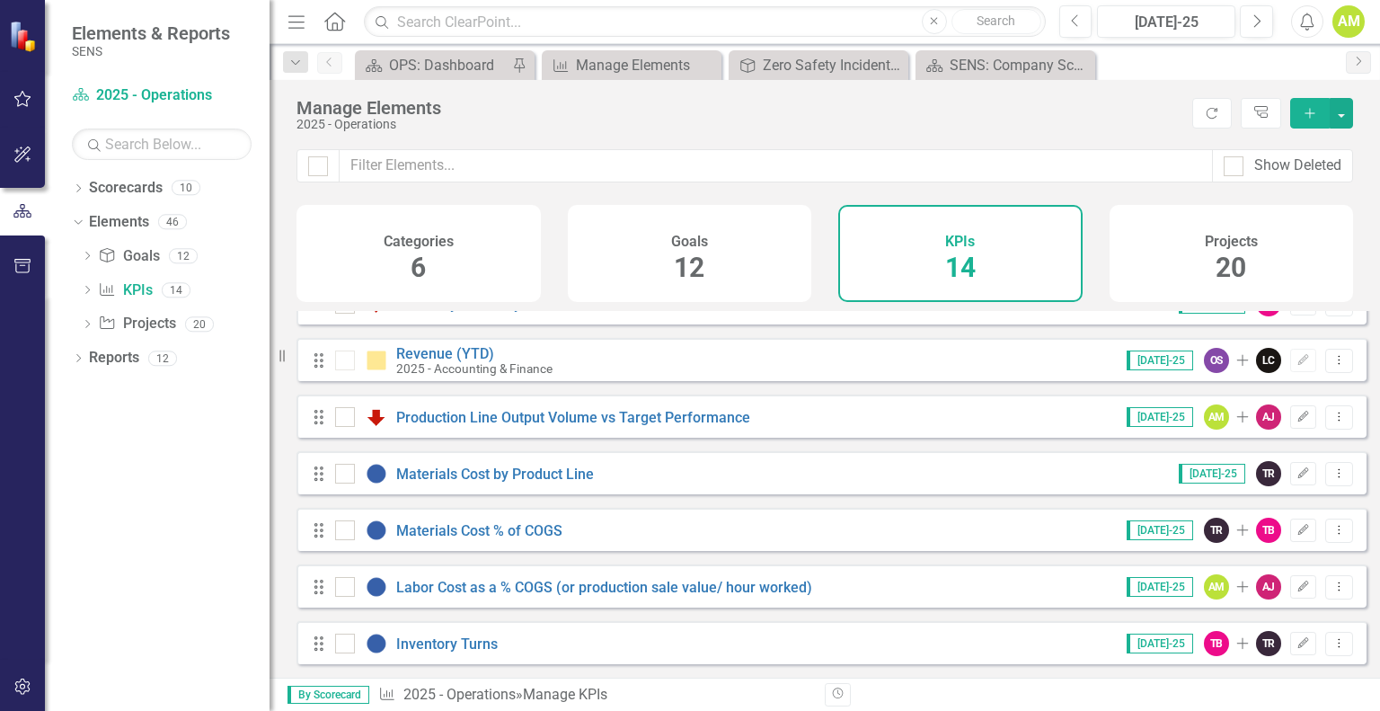
click at [666, 283] on div "Goals 12" at bounding box center [690, 253] width 244 height 97
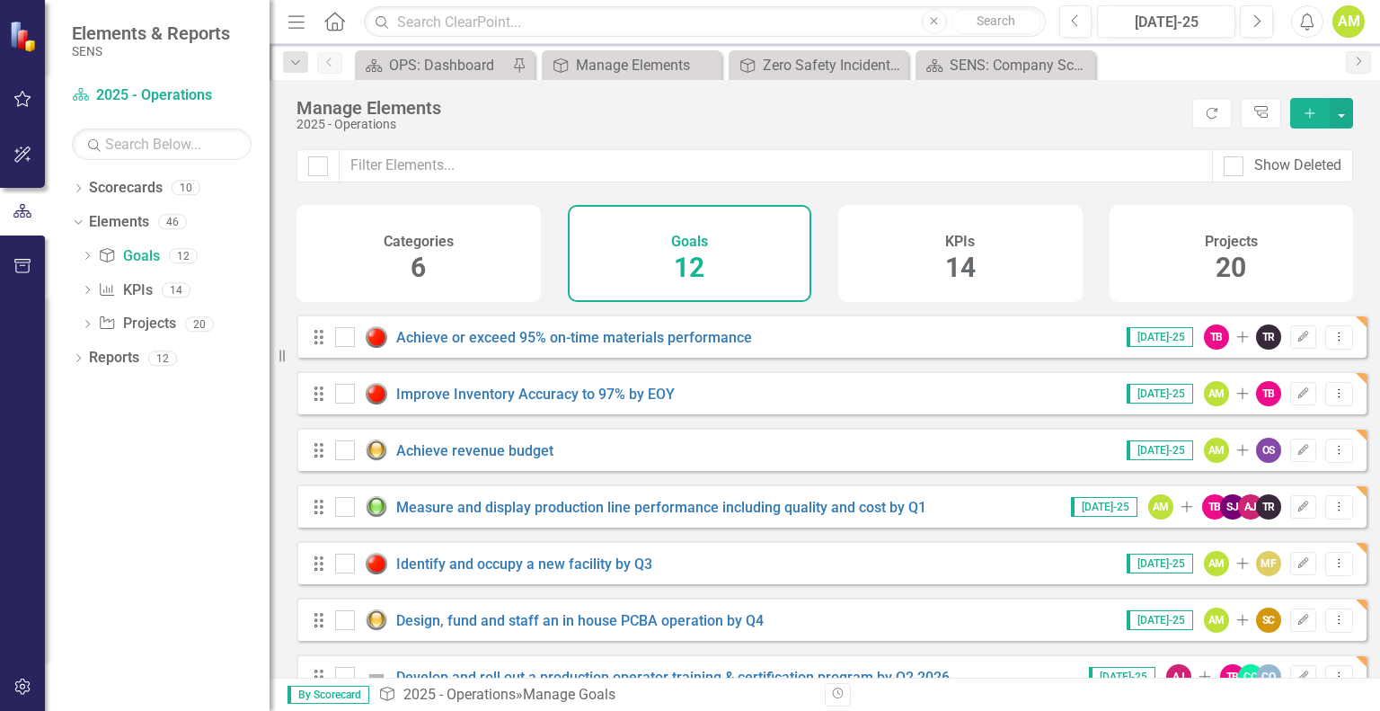
scroll to position [146, 0]
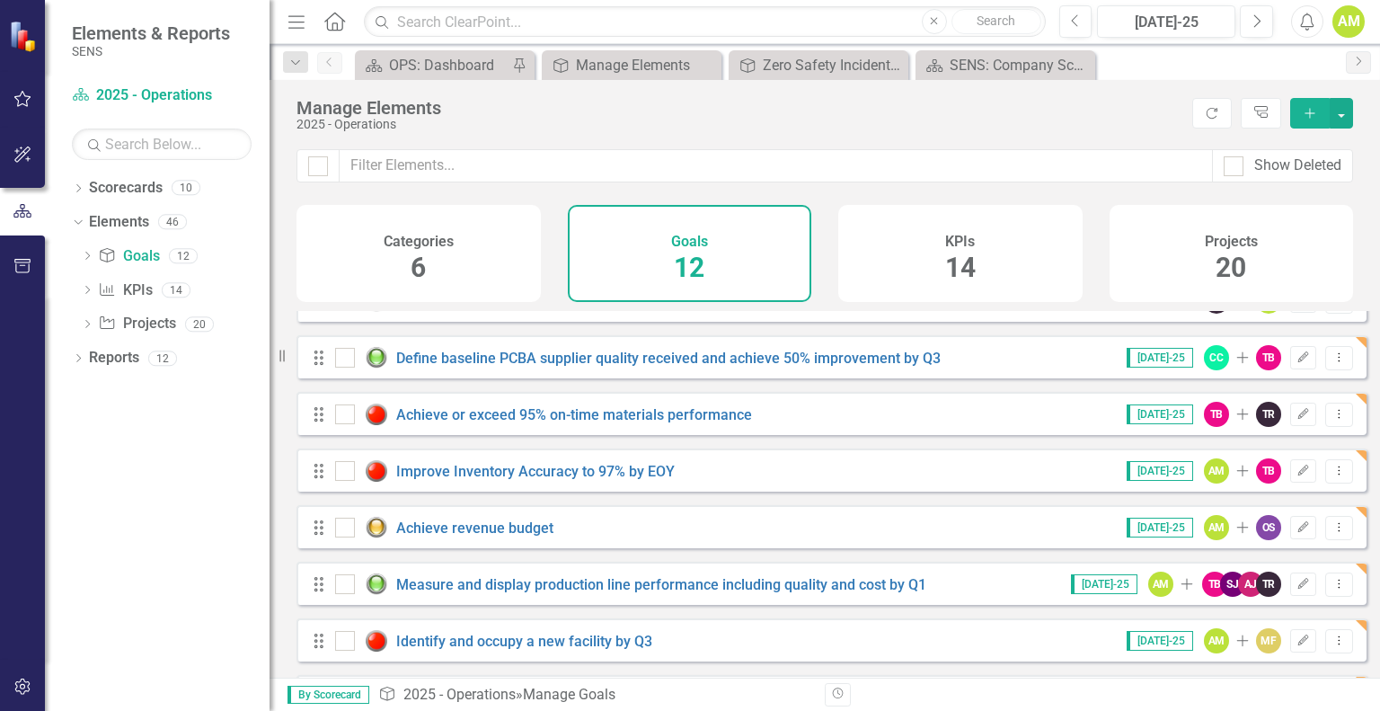
click at [902, 229] on div "KPIs 14" at bounding box center [960, 253] width 244 height 97
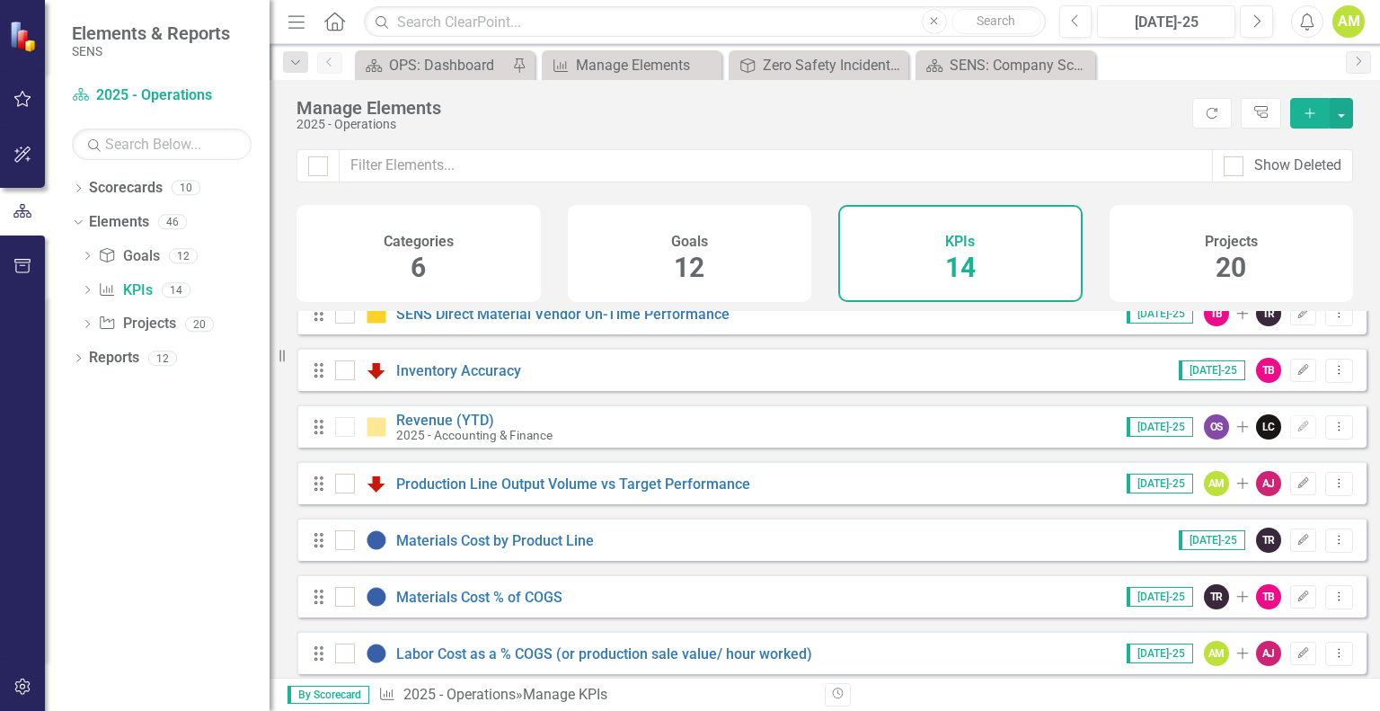
scroll to position [438, 0]
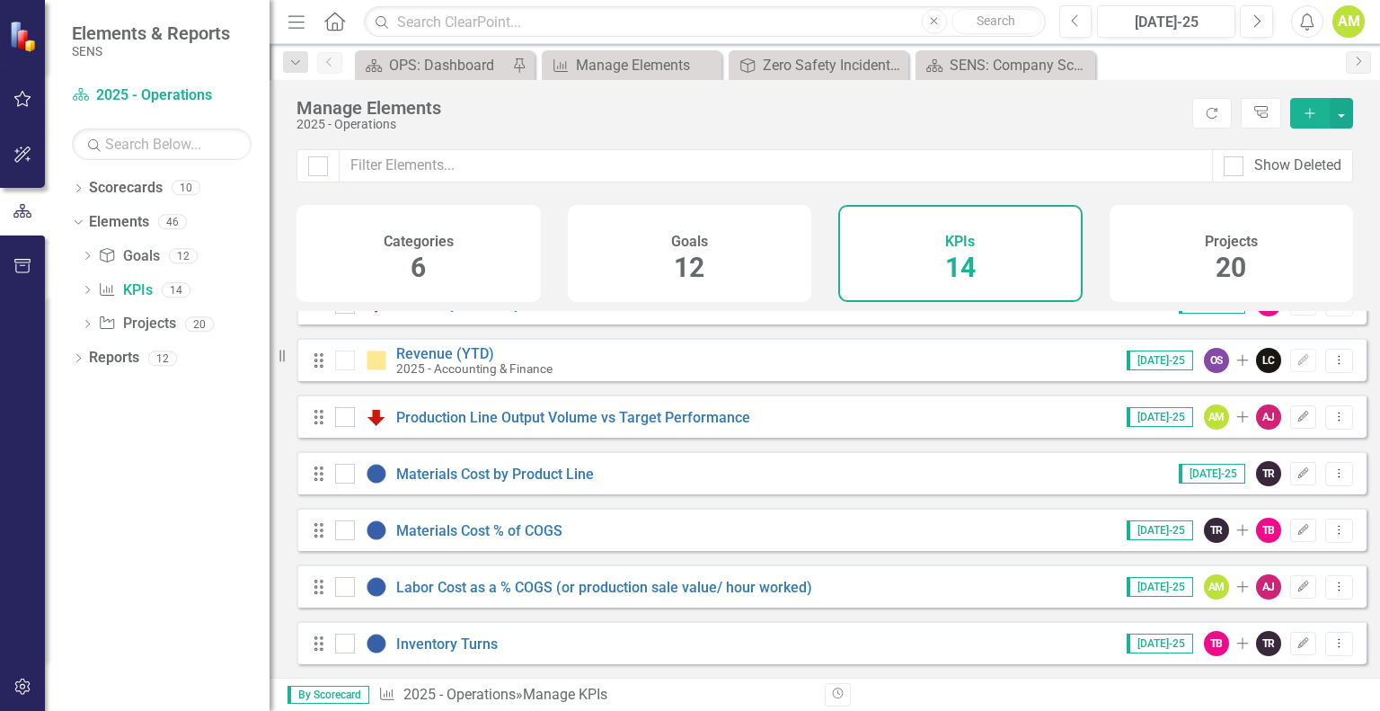
click at [616, 257] on div "Goals 12" at bounding box center [690, 253] width 244 height 97
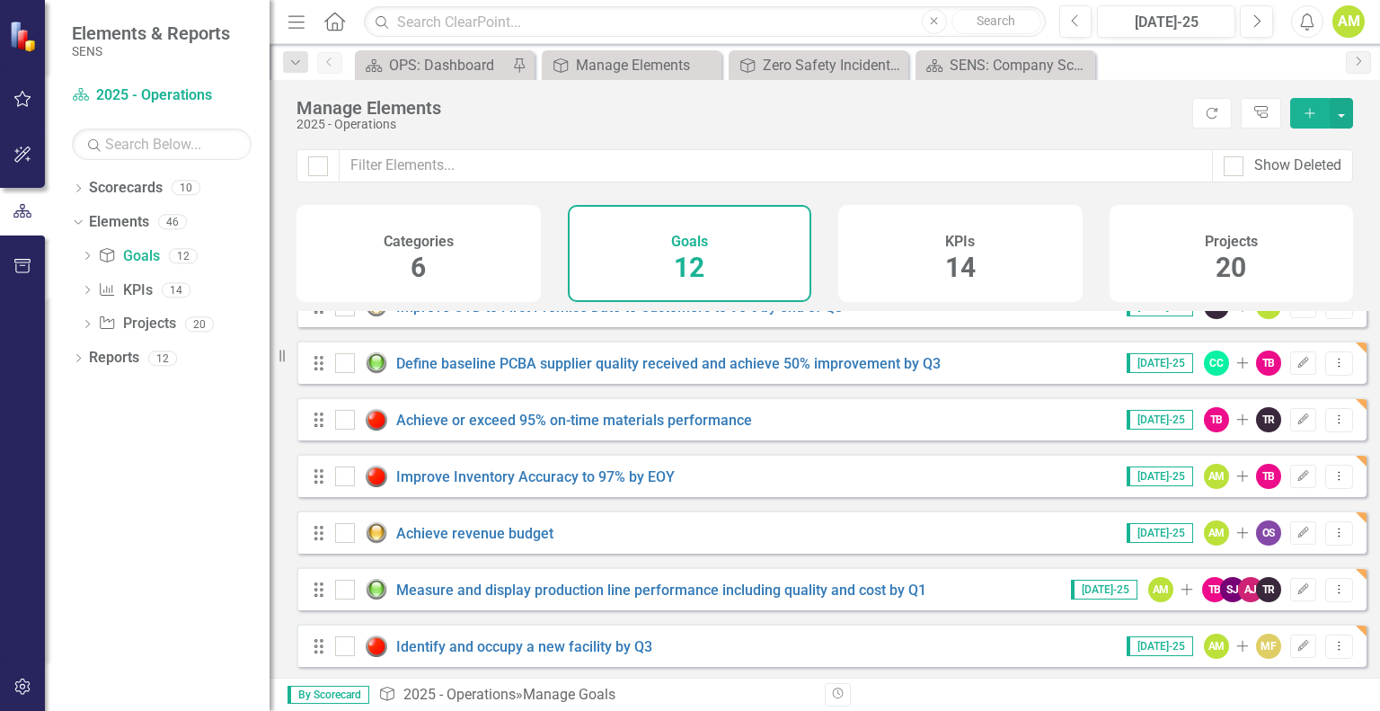
scroll to position [324, 0]
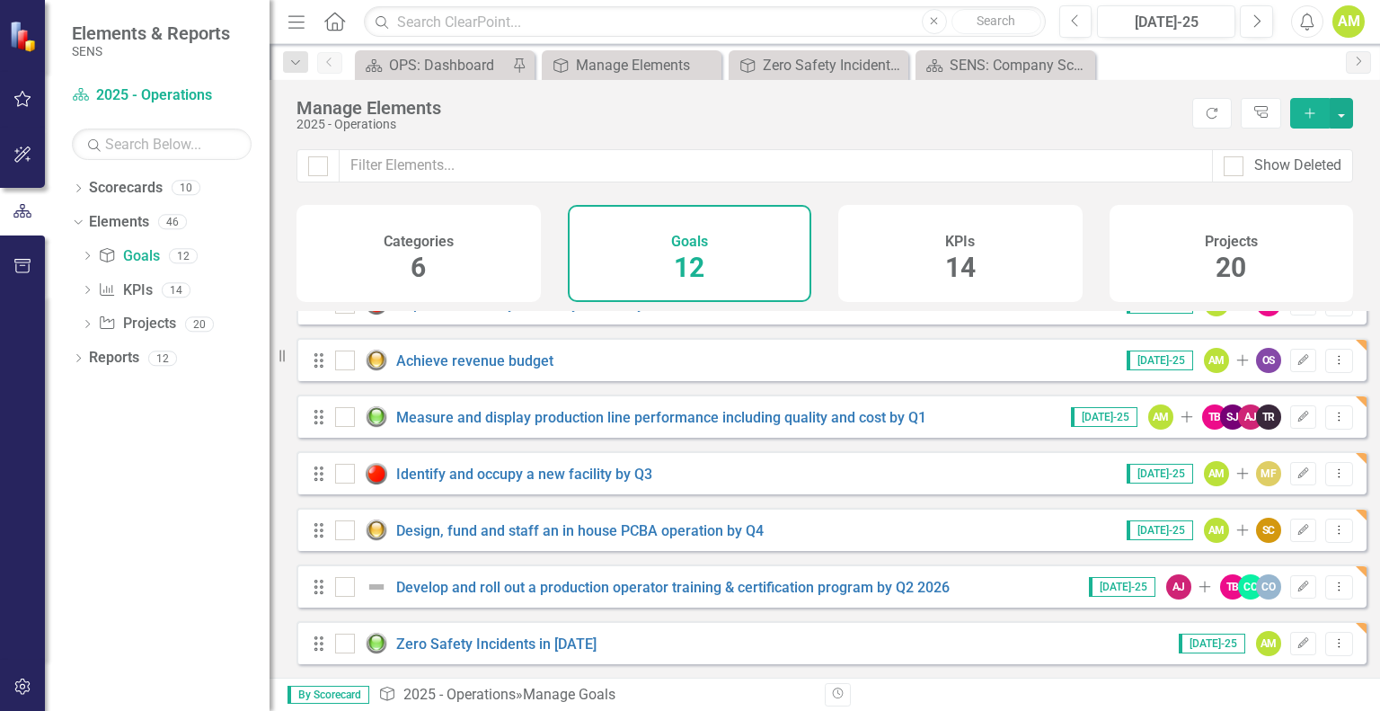
click at [923, 263] on div "KPIs 14" at bounding box center [960, 253] width 244 height 97
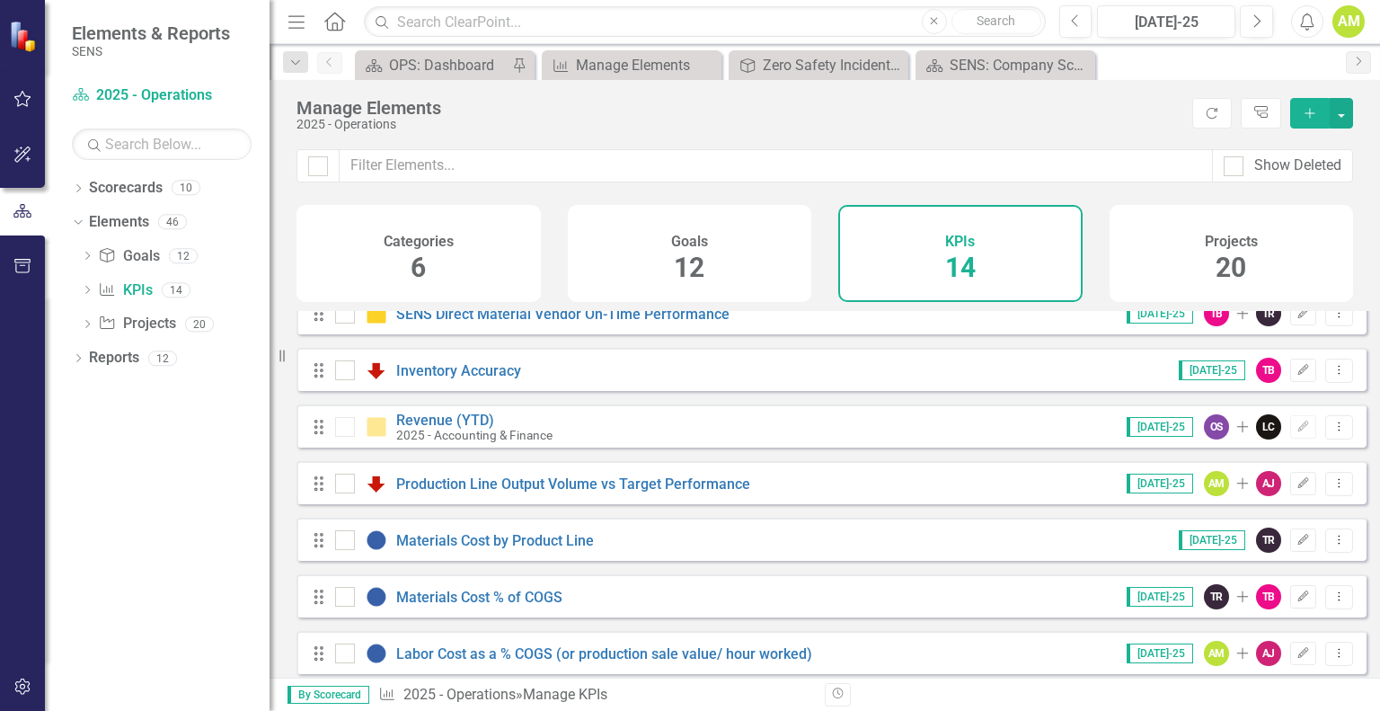
scroll to position [438, 0]
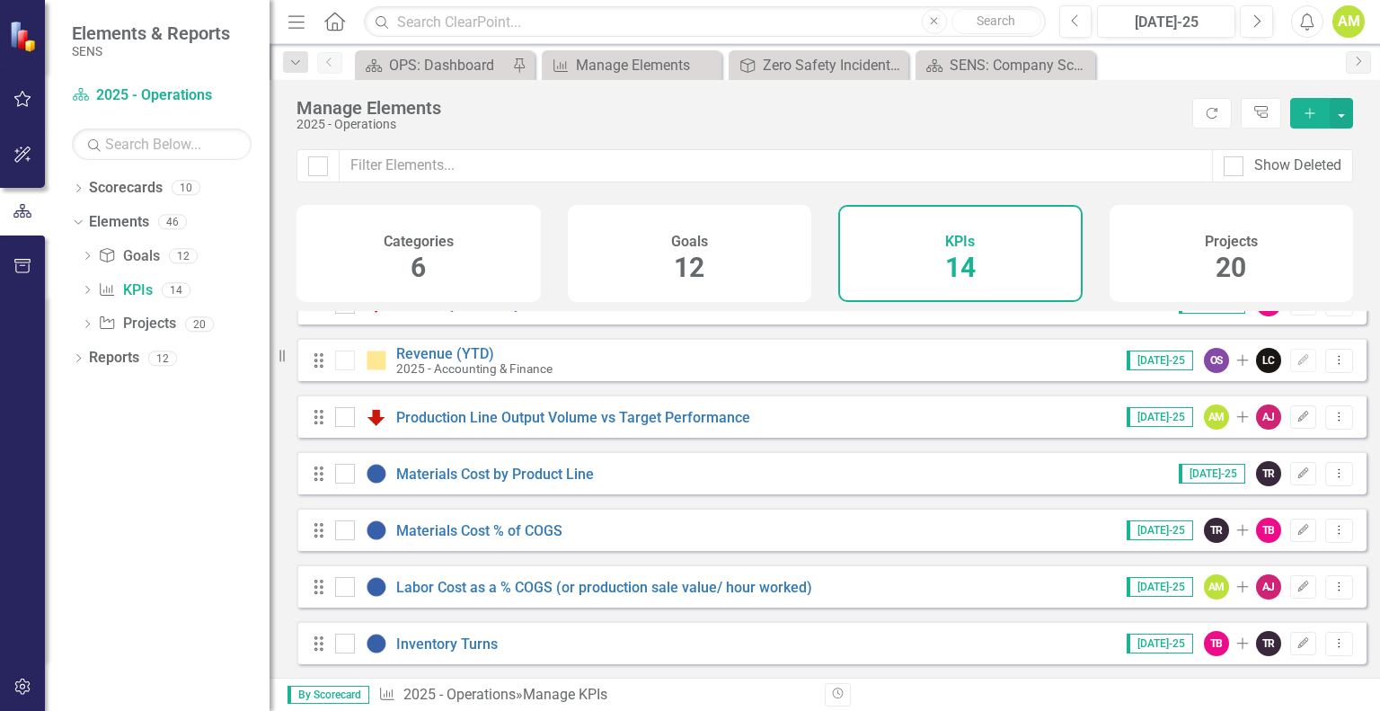
click at [660, 254] on div "Goals 12" at bounding box center [690, 253] width 244 height 97
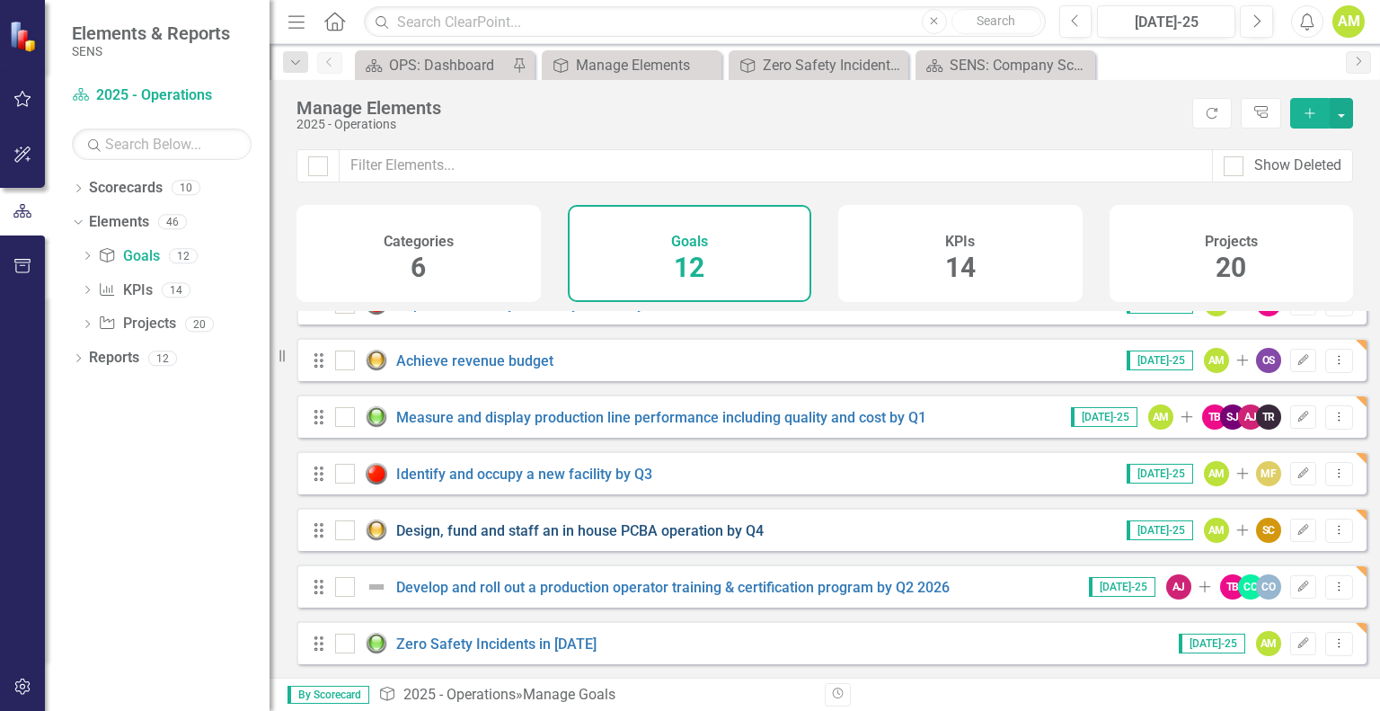
scroll to position [146, 0]
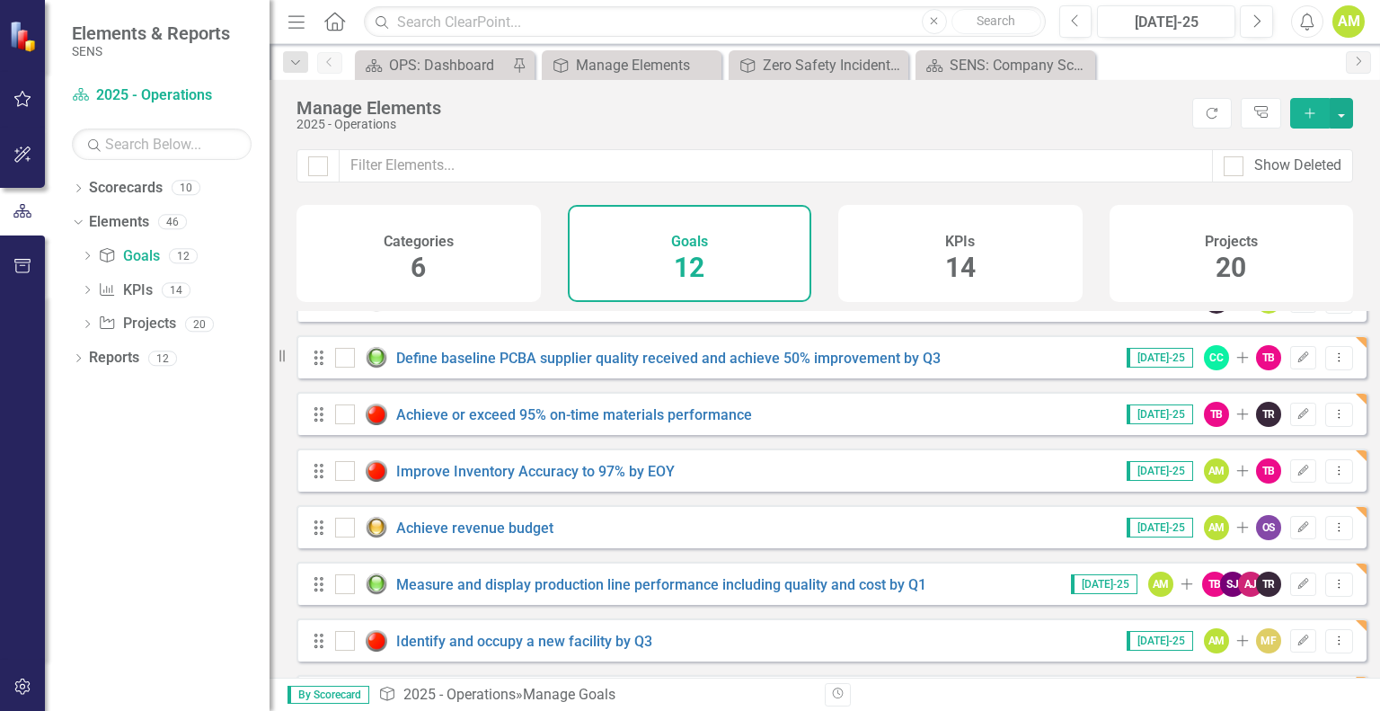
click at [1307, 113] on icon "Add" at bounding box center [1310, 113] width 16 height 13
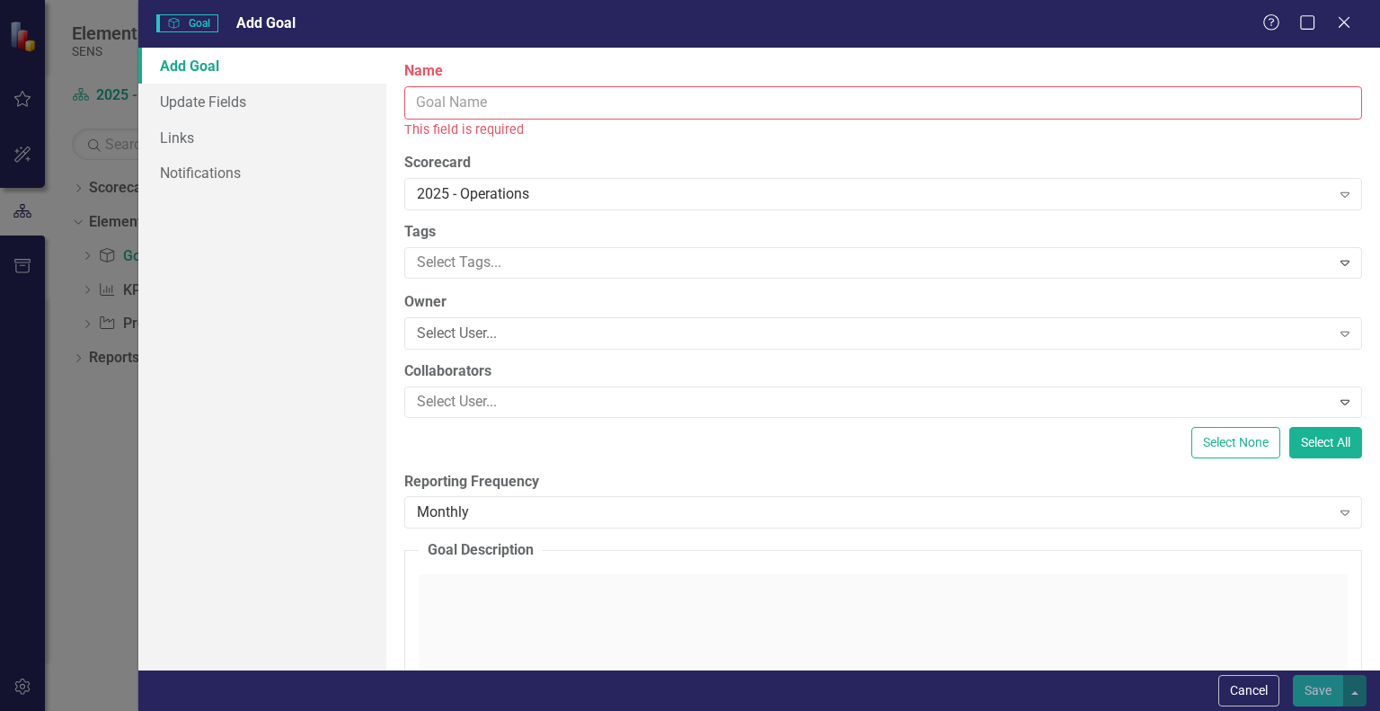
click at [441, 102] on input "Name" at bounding box center [883, 102] width 958 height 33
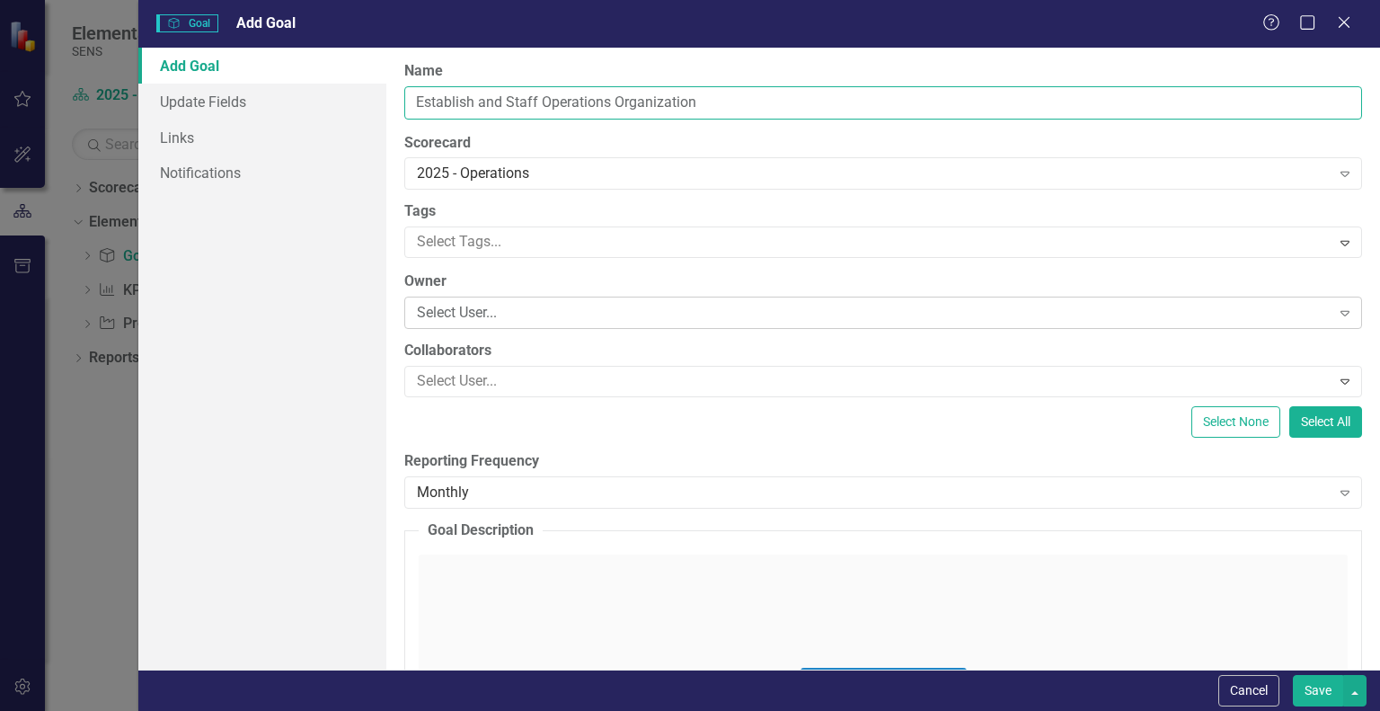
type input "Establish and Staff Operations Organization"
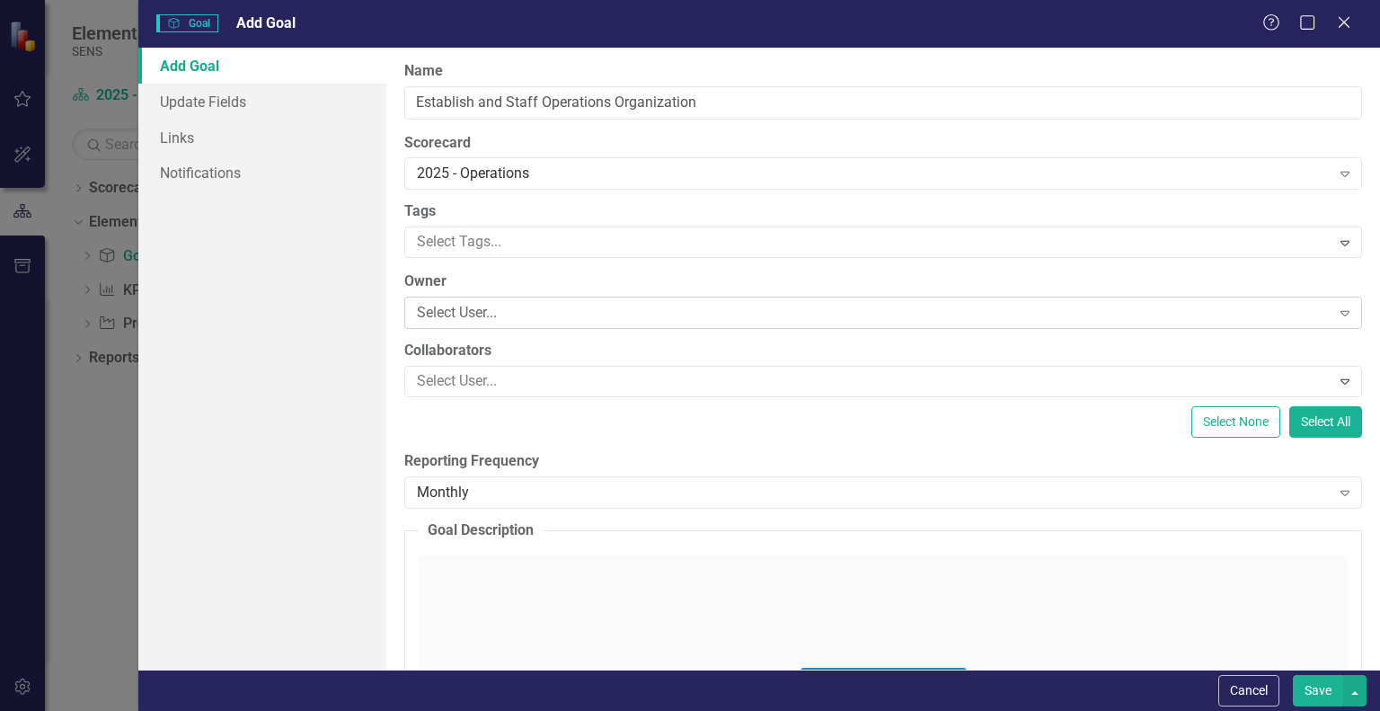
click at [493, 309] on div "Select User..." at bounding box center [873, 313] width 913 height 21
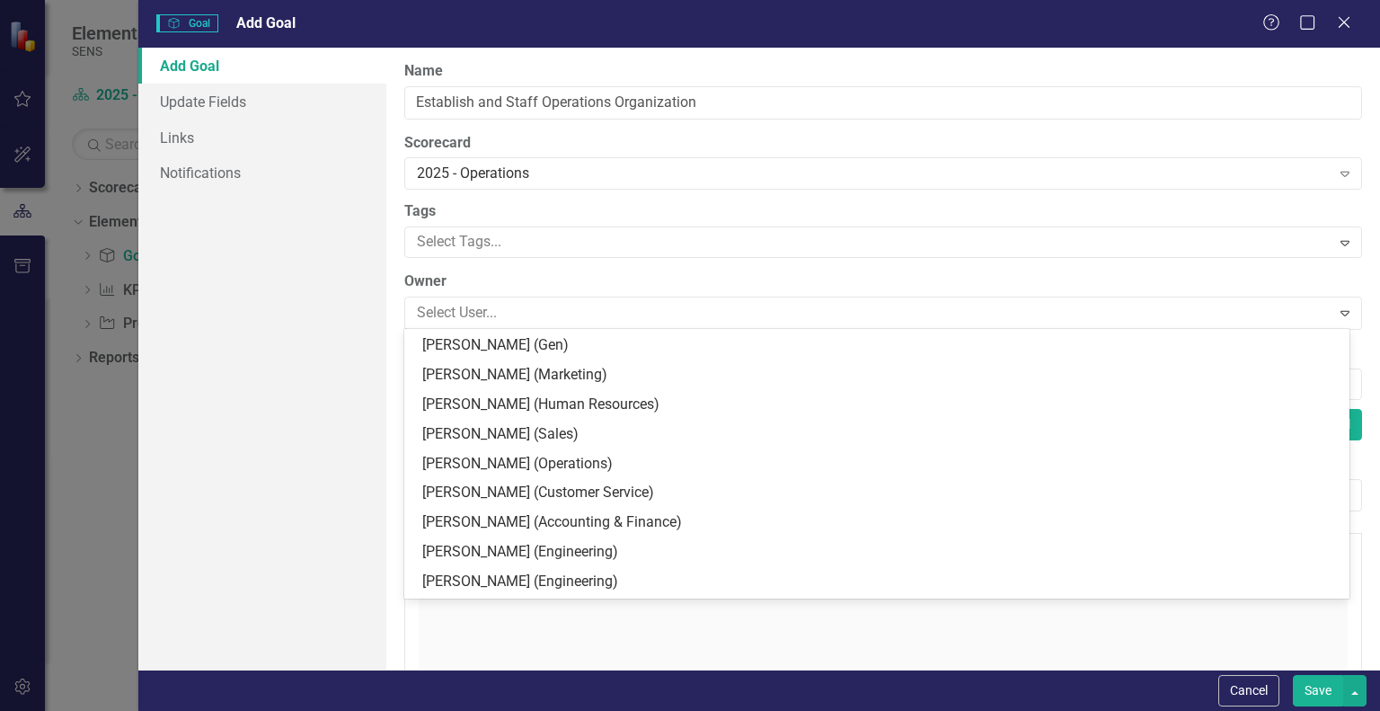
scroll to position [359, 0]
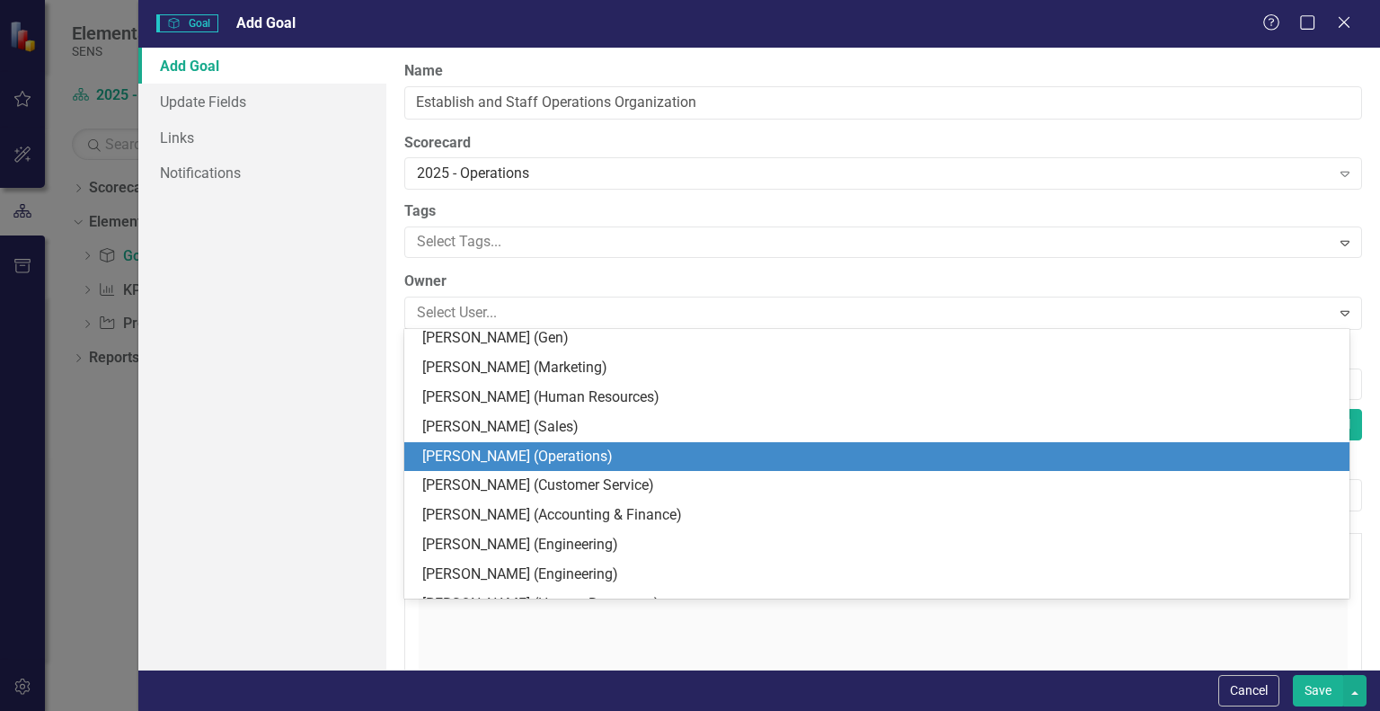
click at [479, 461] on div "[PERSON_NAME] (Operations)" at bounding box center [880, 457] width 917 height 21
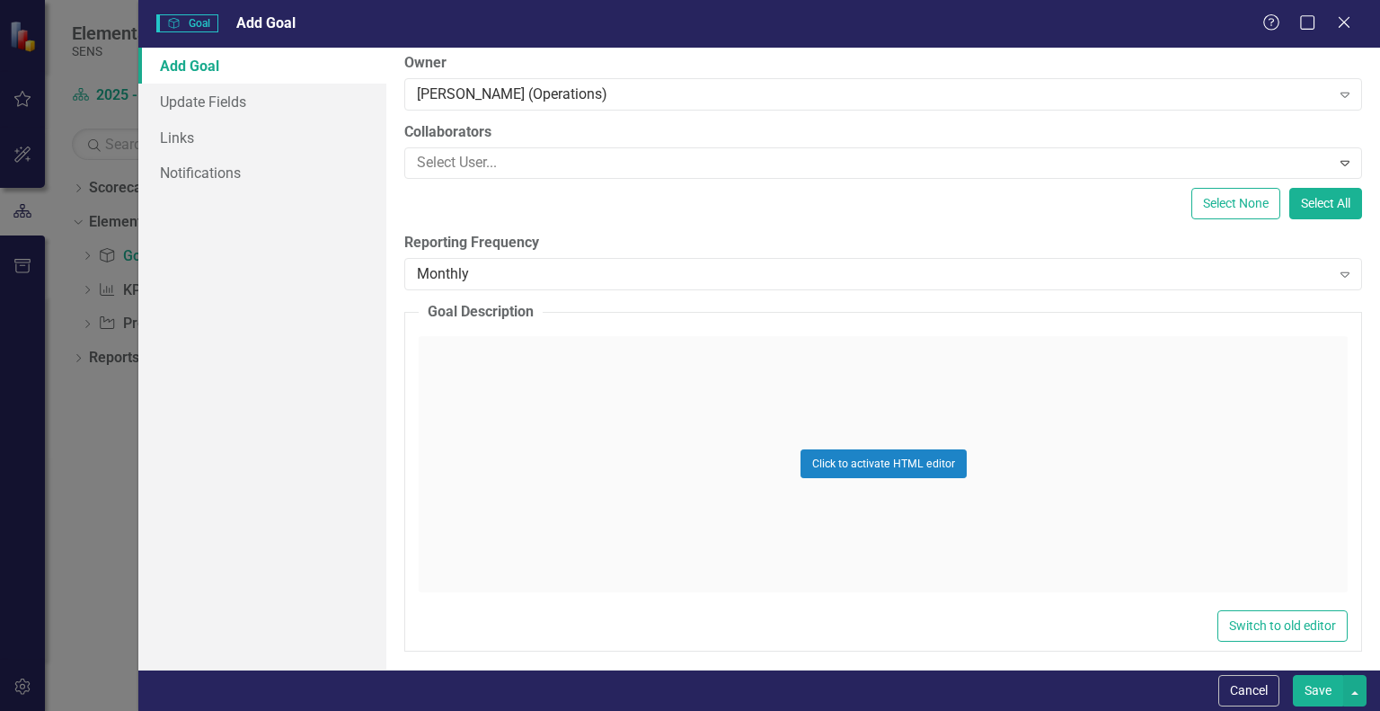
scroll to position [225, 0]
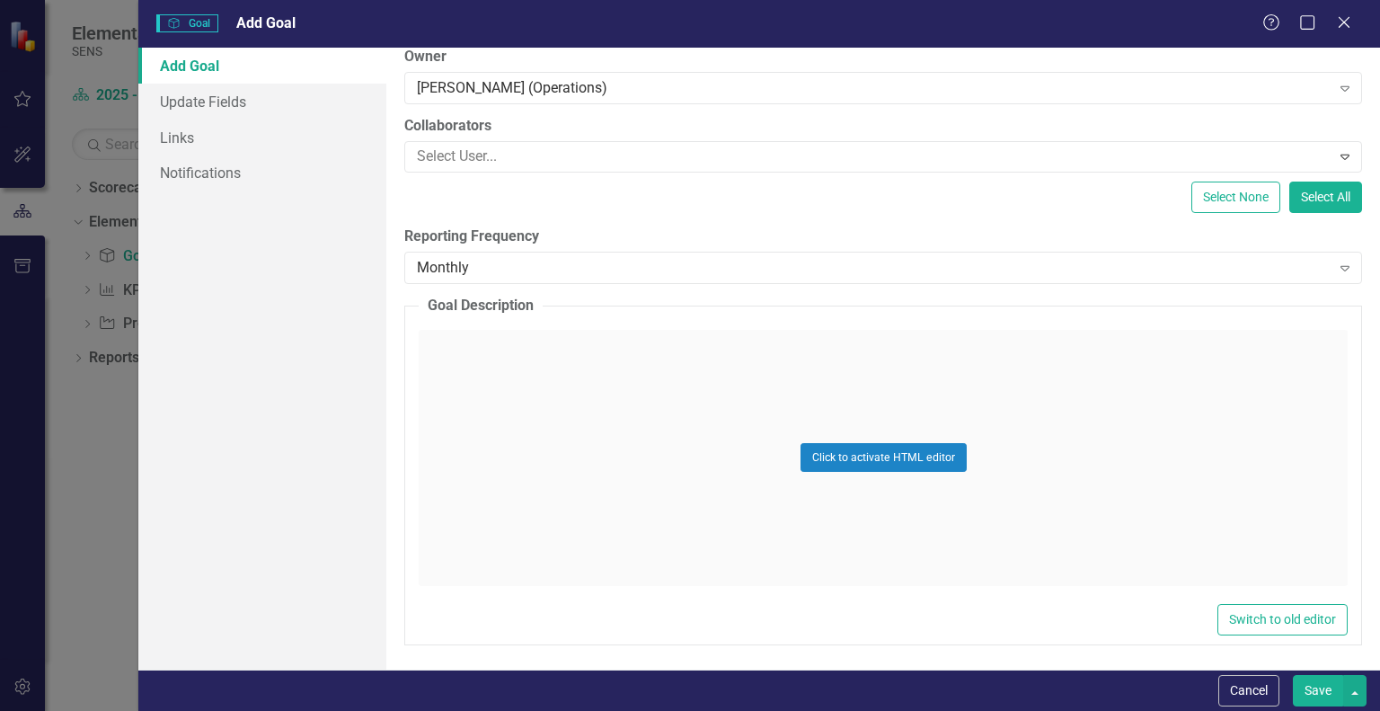
click at [442, 369] on div "Click to activate HTML editor" at bounding box center [883, 458] width 929 height 256
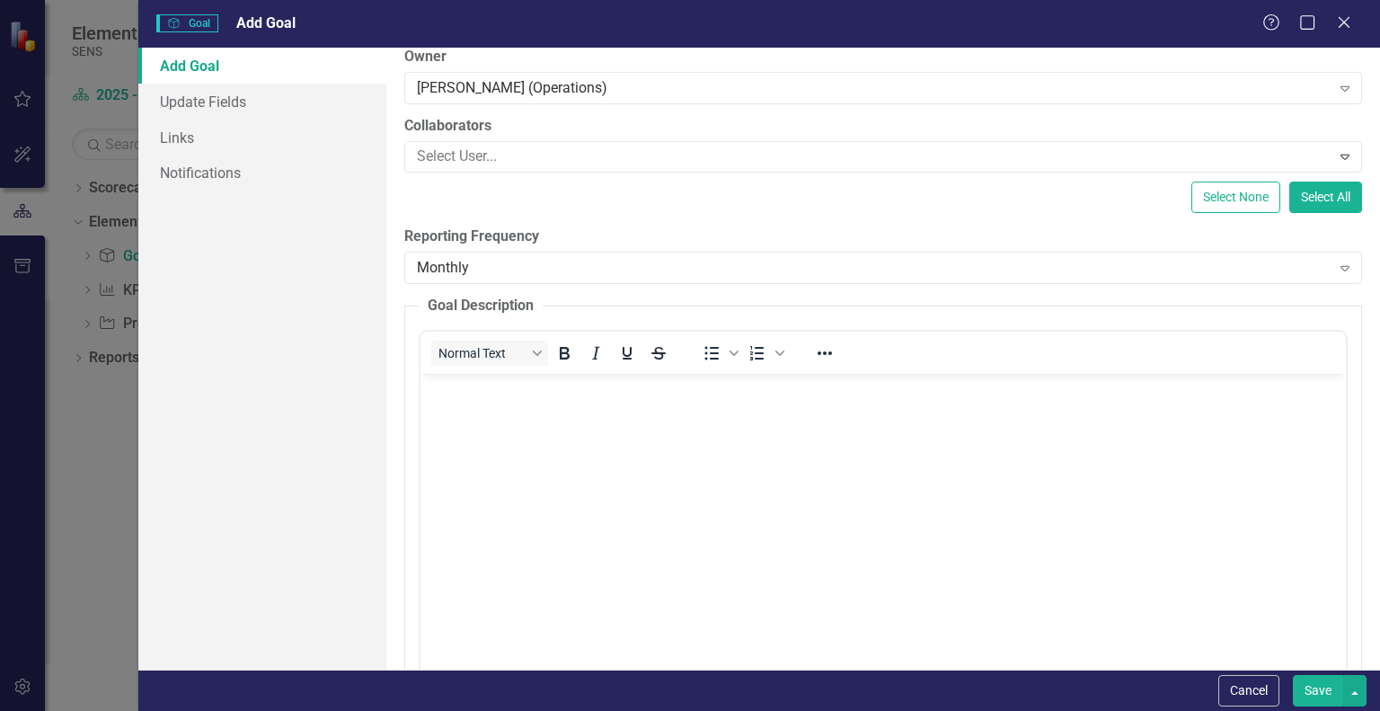
scroll to position [0, 0]
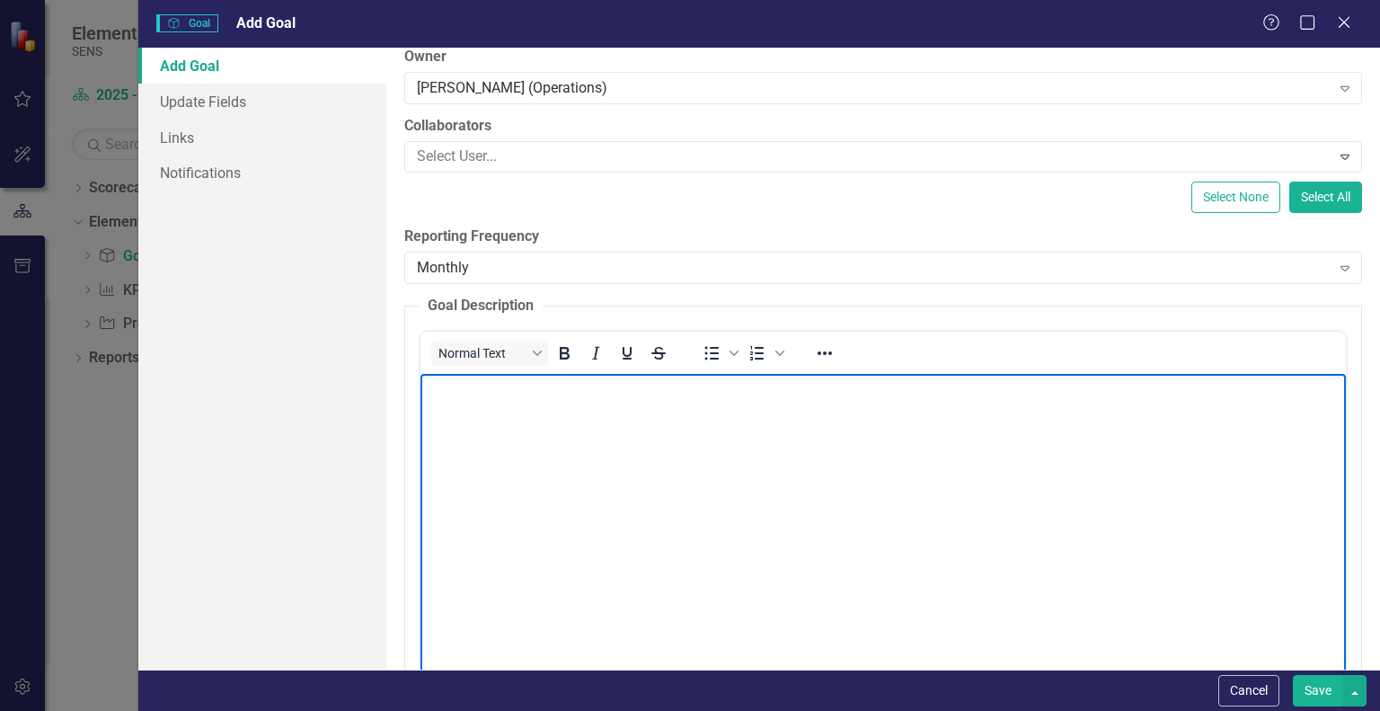
click at [462, 404] on body "Rich Text Area. Press ALT-0 for help." at bounding box center [884, 508] width 926 height 270
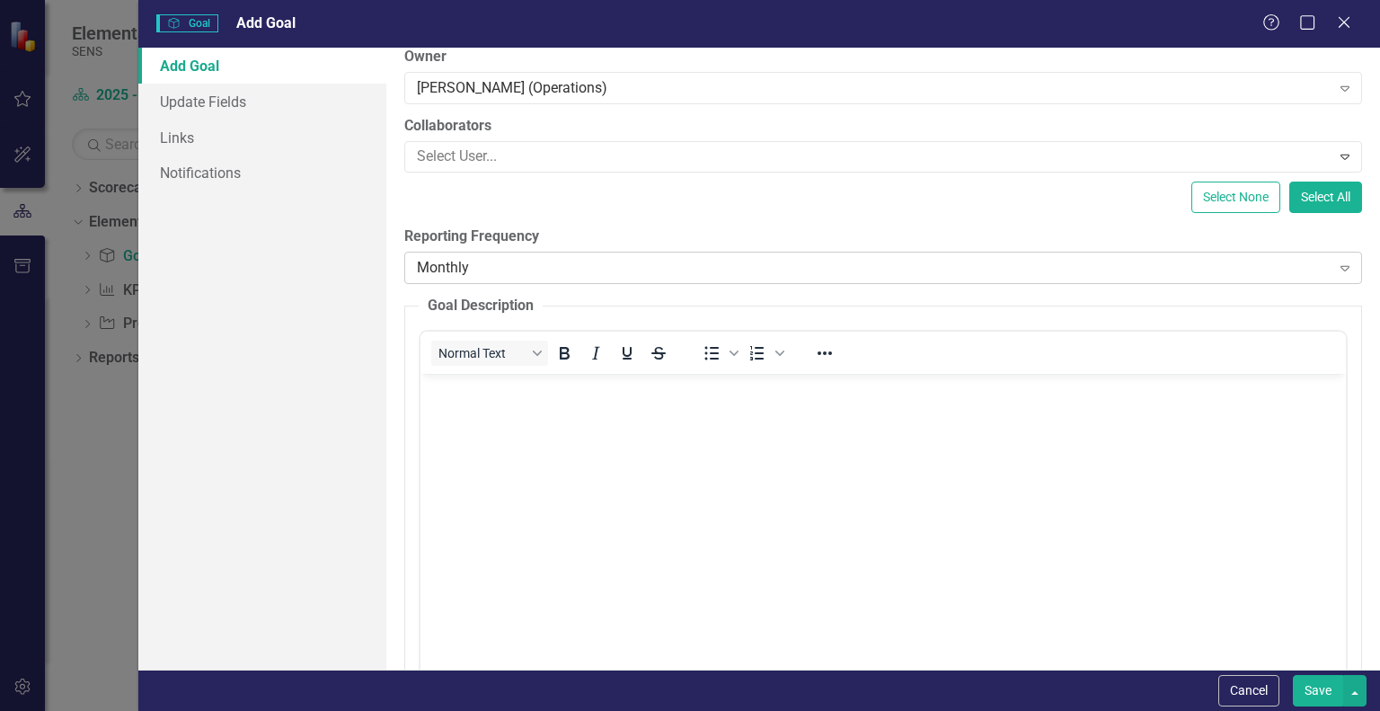
click at [487, 276] on div "Monthly" at bounding box center [873, 267] width 913 height 21
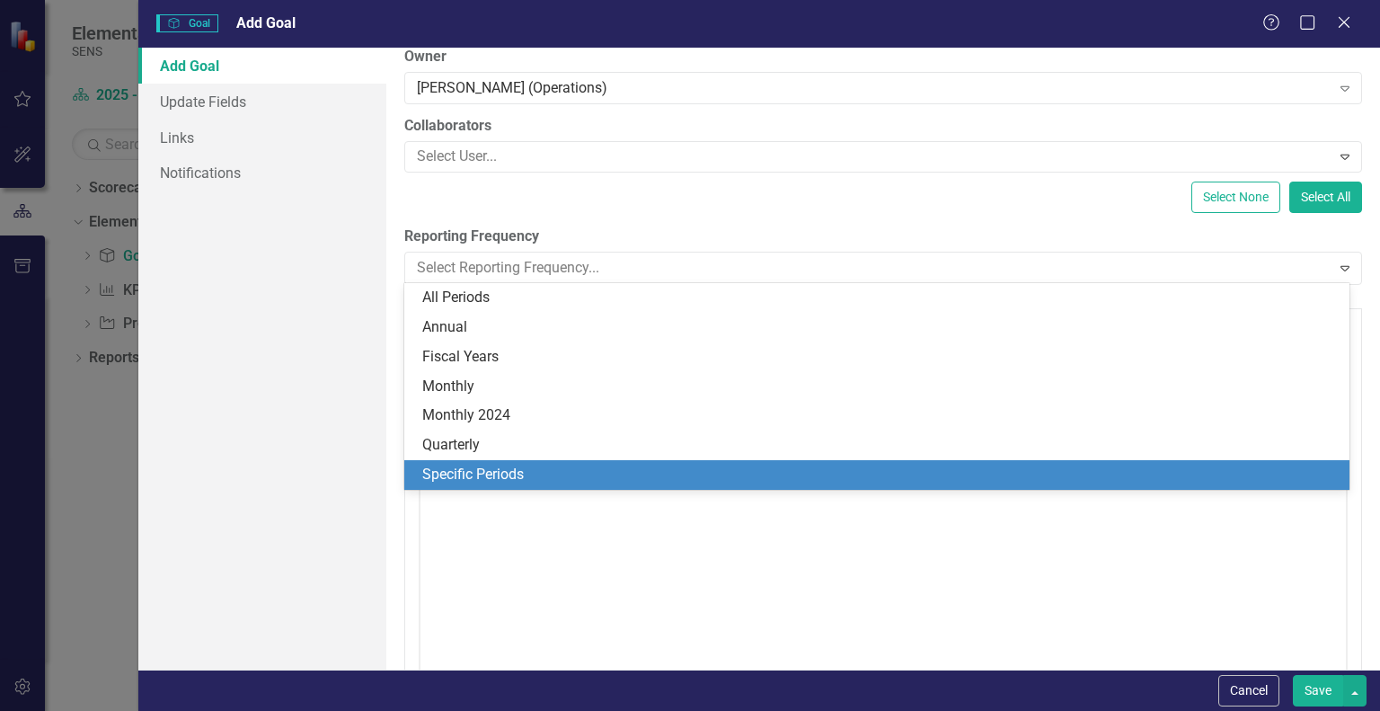
click at [316, 495] on div "Add Goal Update Fields Links Notifications" at bounding box center [262, 359] width 248 height 622
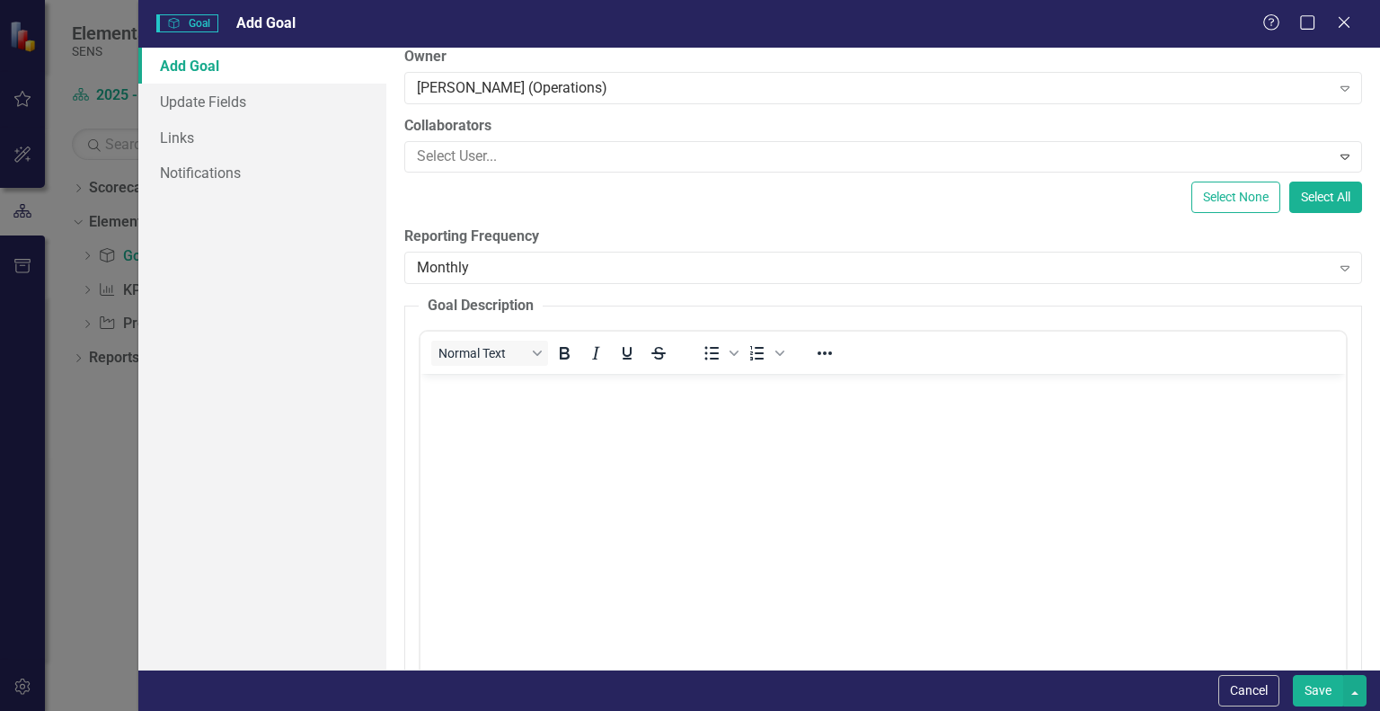
click at [495, 412] on body "Rich Text Area. Press ALT-0 for help." at bounding box center [884, 508] width 926 height 270
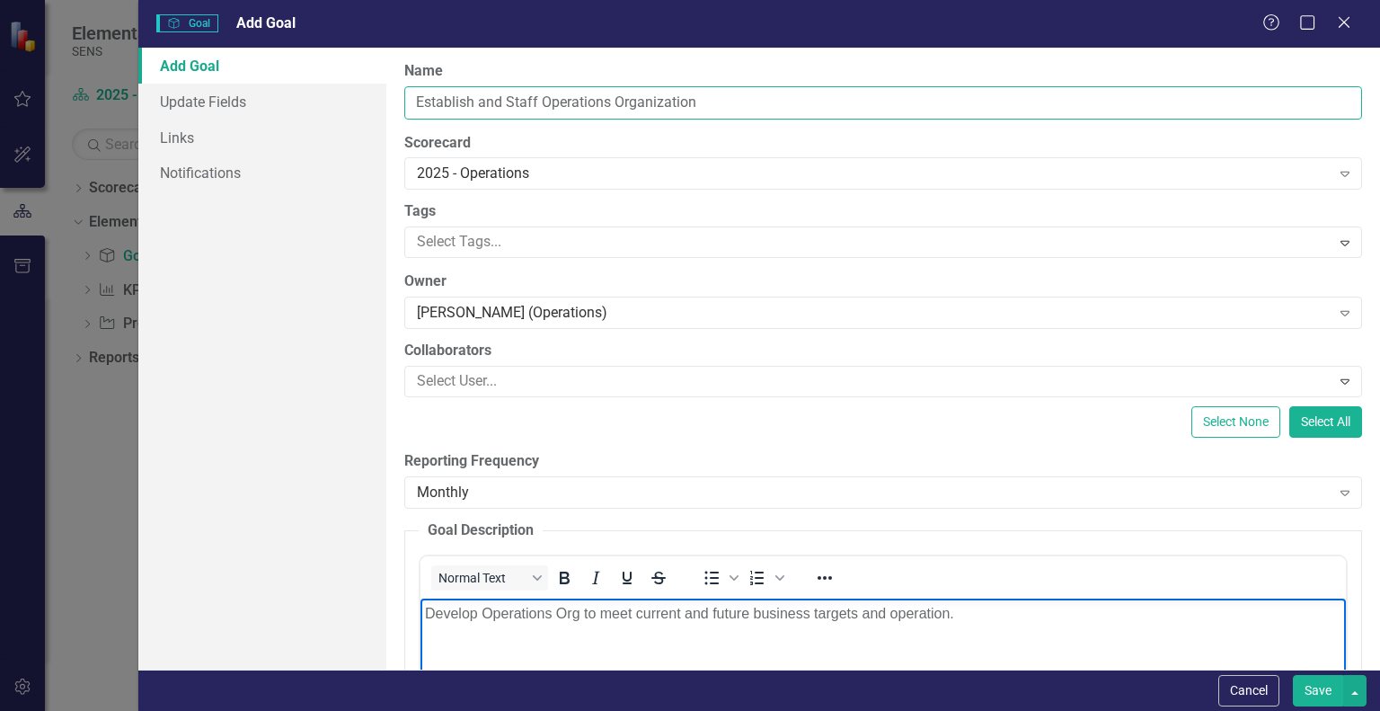
click at [719, 103] on input "Establish and Staff Operations Organization" at bounding box center [883, 102] width 958 height 33
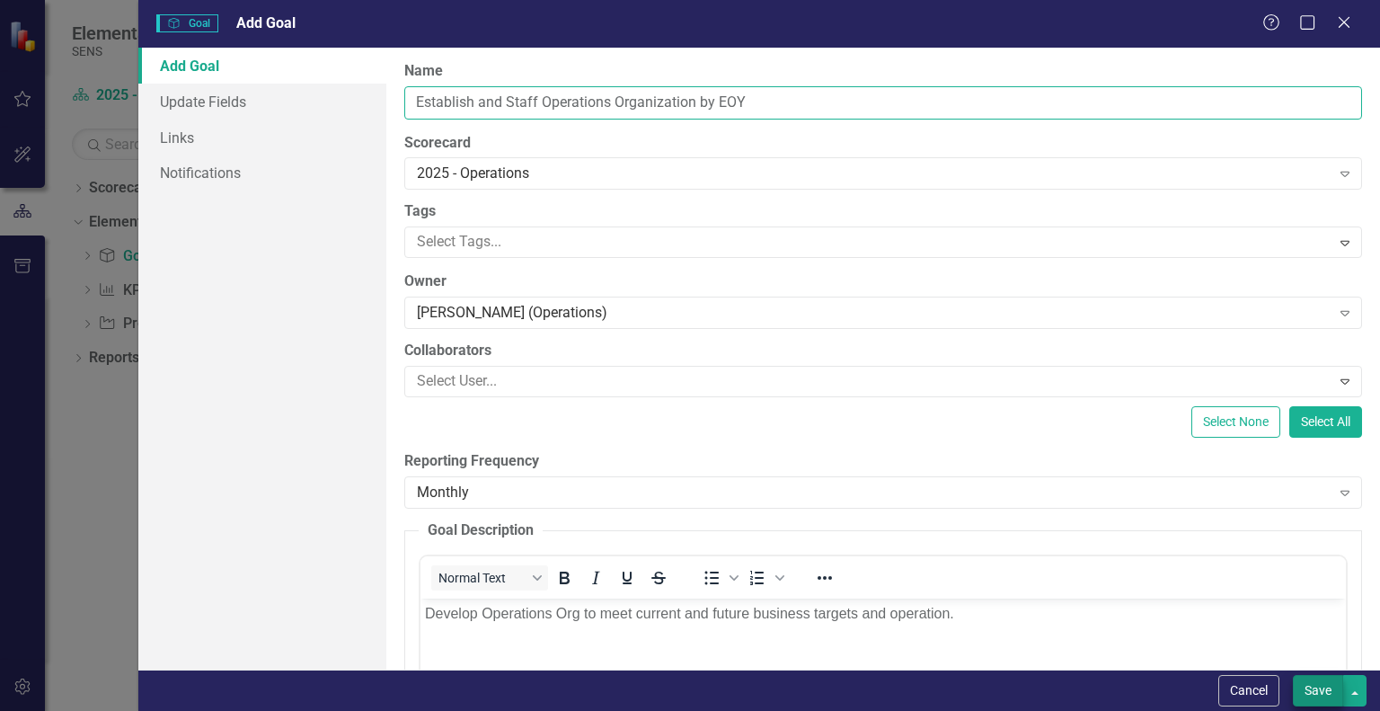
type input "Establish and Staff Operations Organization by EOY"
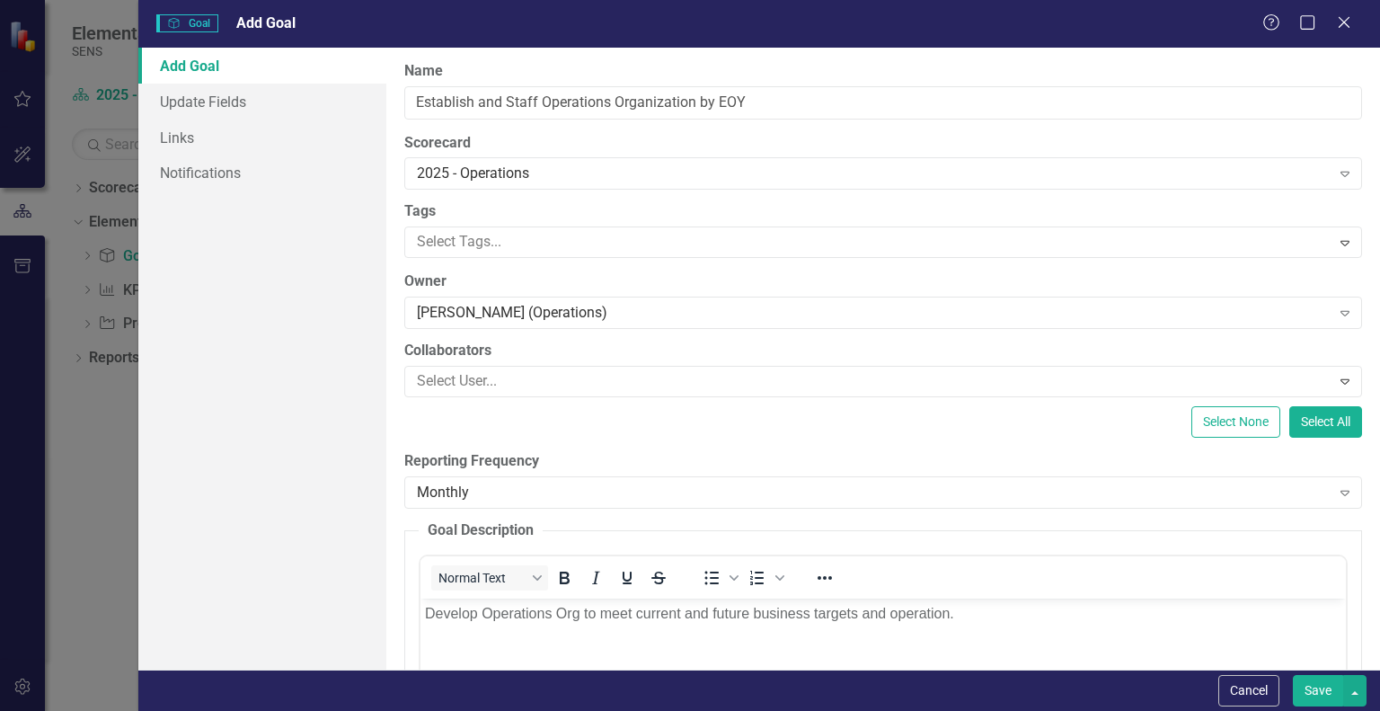
click at [1319, 689] on button "Save" at bounding box center [1318, 690] width 50 height 31
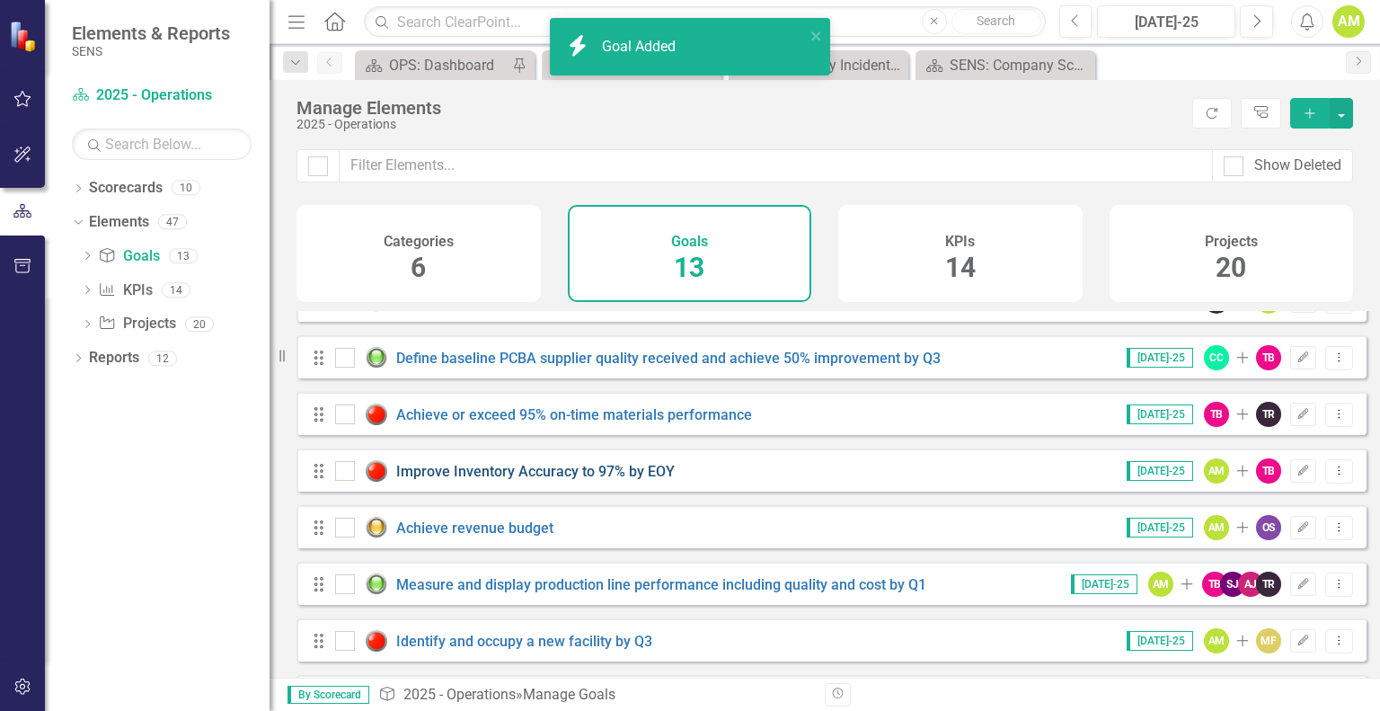
scroll to position [381, 0]
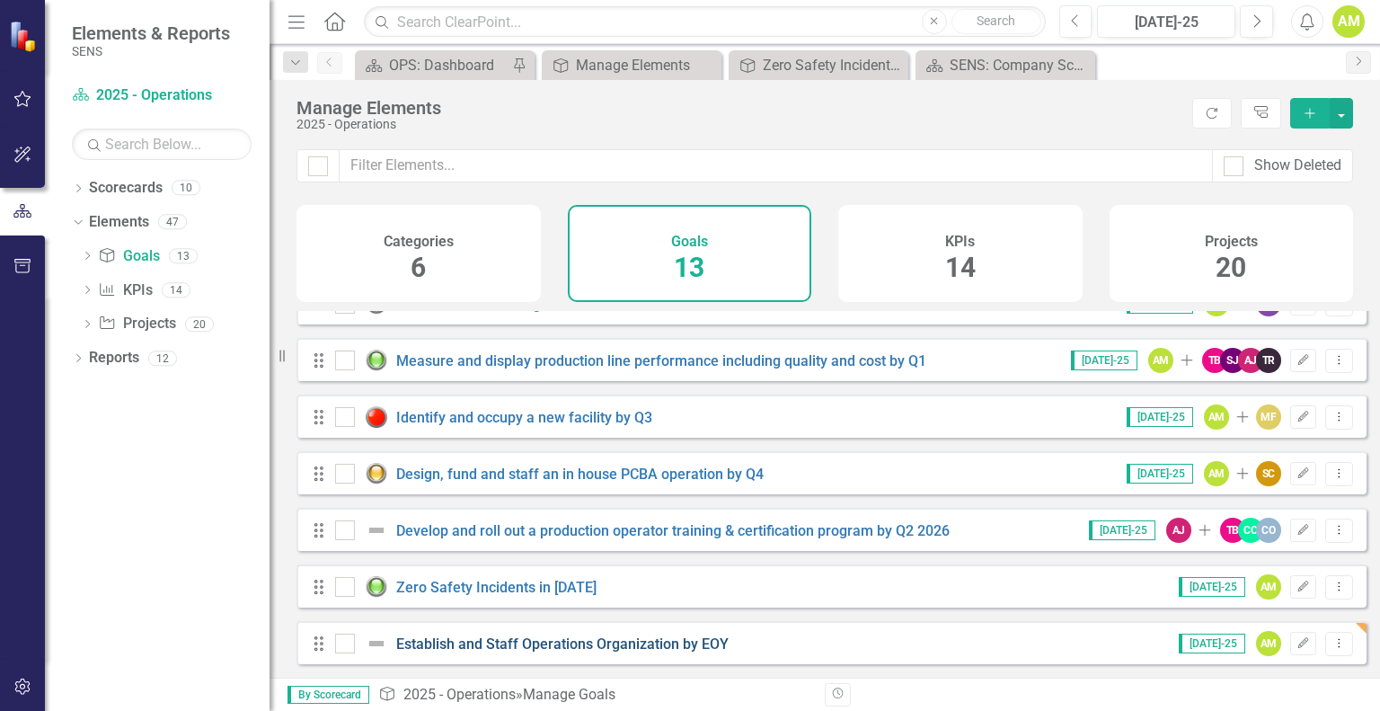
click at [431, 644] on link "Establish and Staff Operations Organization by EOY" at bounding box center [562, 643] width 332 height 17
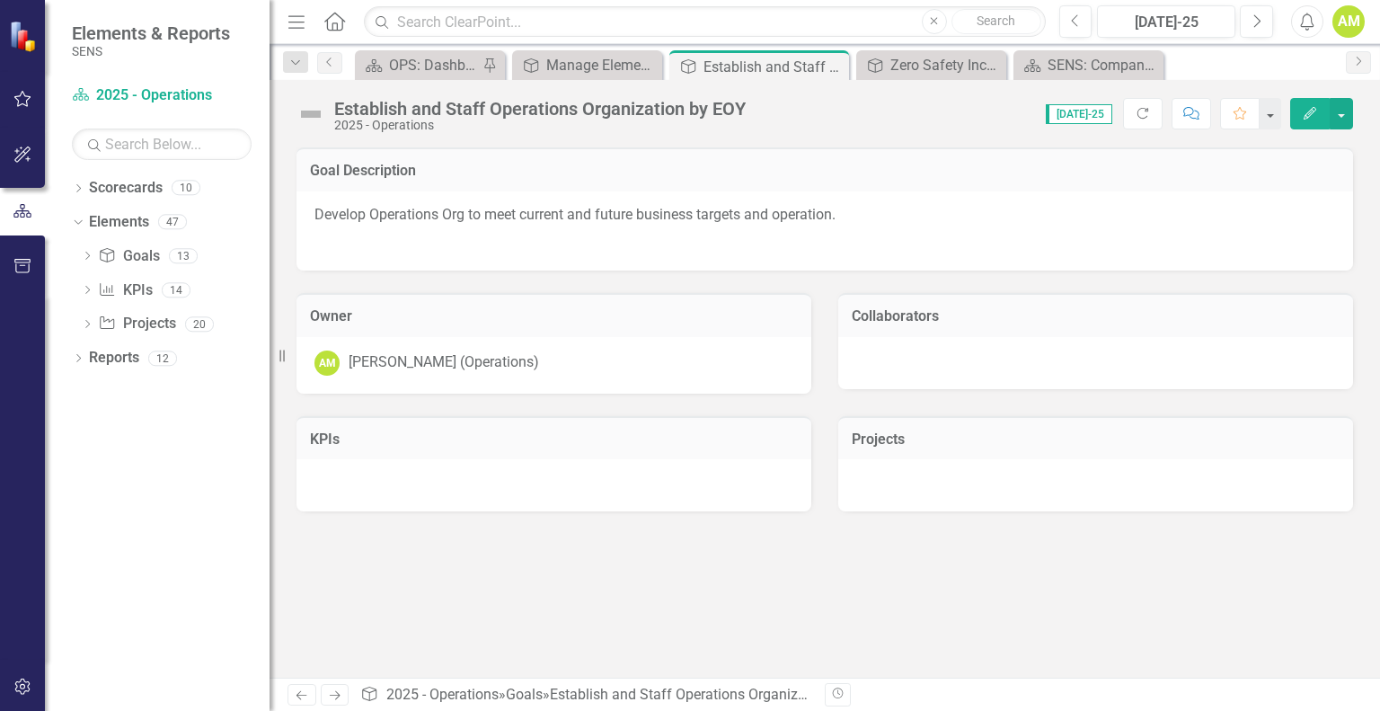
click at [314, 111] on img at bounding box center [311, 114] width 29 height 29
click at [314, 118] on img at bounding box center [311, 114] width 29 height 29
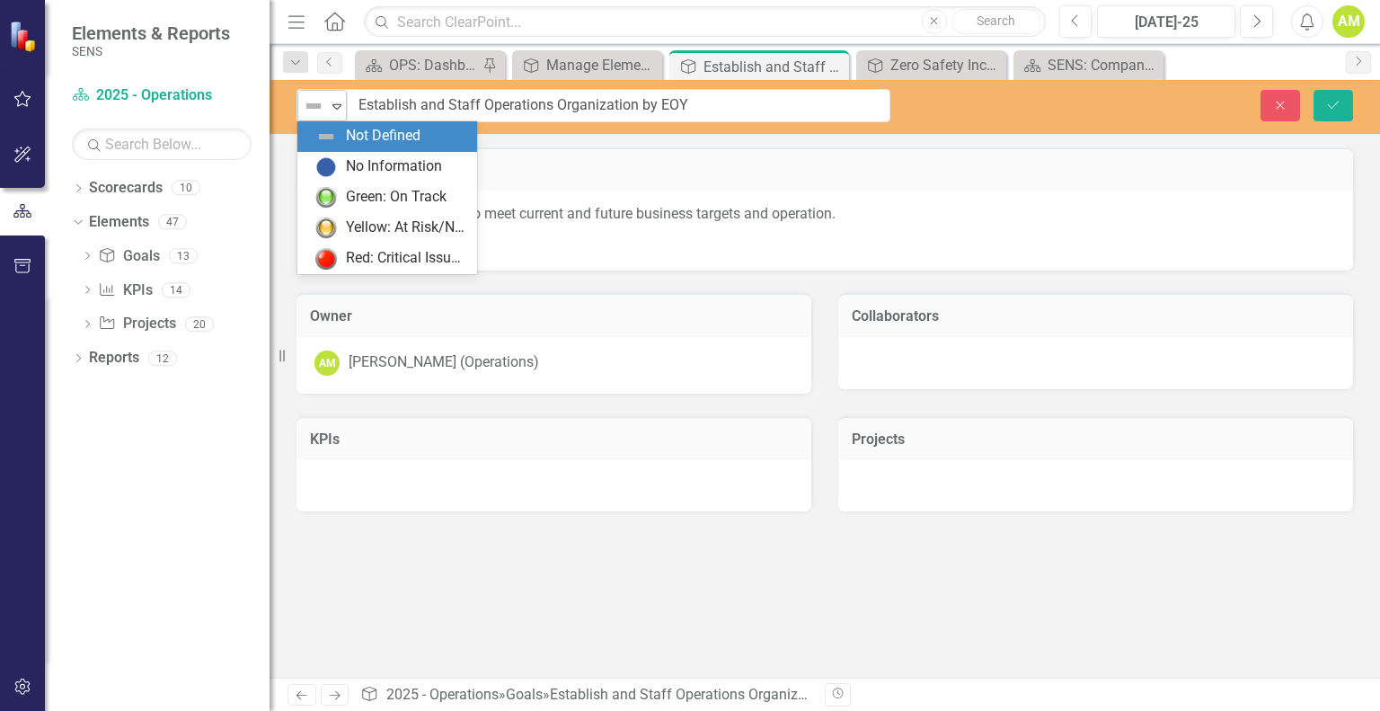
click at [336, 108] on icon at bounding box center [336, 106] width 9 height 5
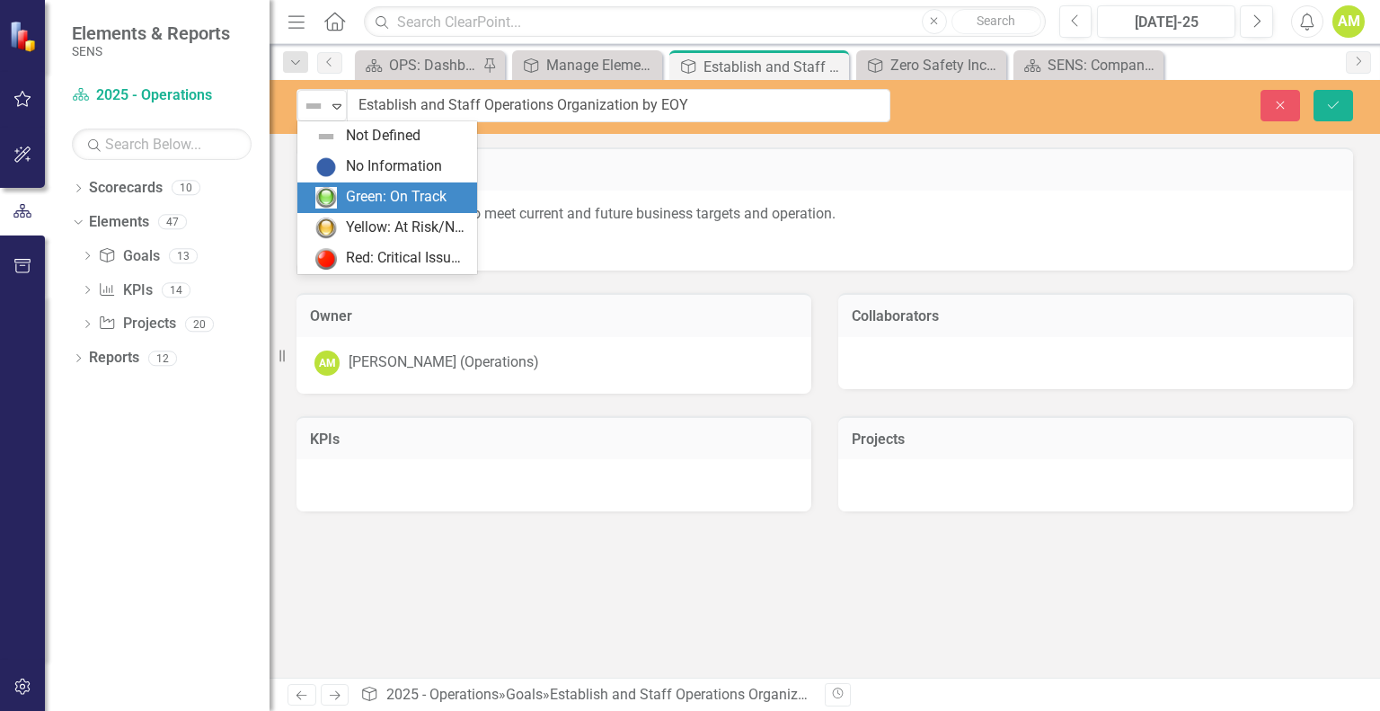
click at [355, 199] on div "Green: On Track" at bounding box center [396, 197] width 101 height 21
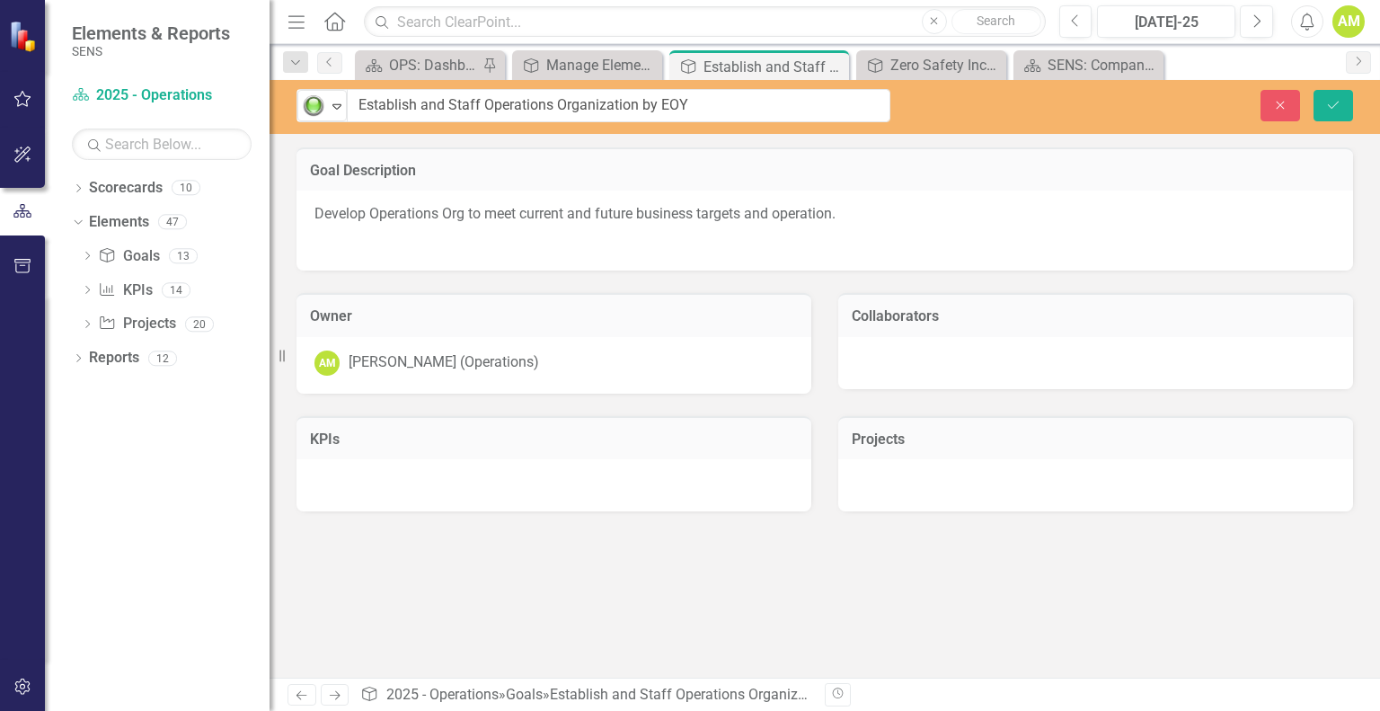
click at [942, 480] on div at bounding box center [1095, 485] width 515 height 52
click at [913, 359] on div at bounding box center [1095, 363] width 515 height 52
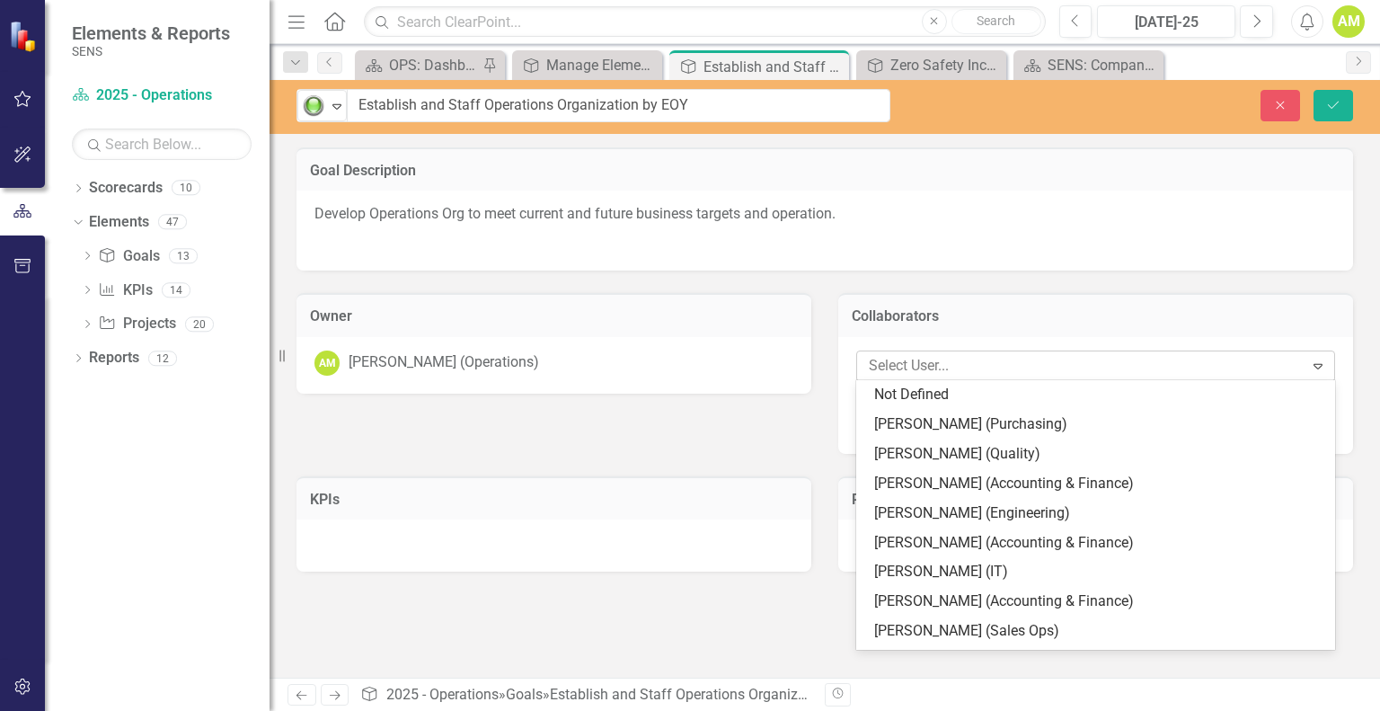
click at [979, 366] on div at bounding box center [1083, 366] width 442 height 24
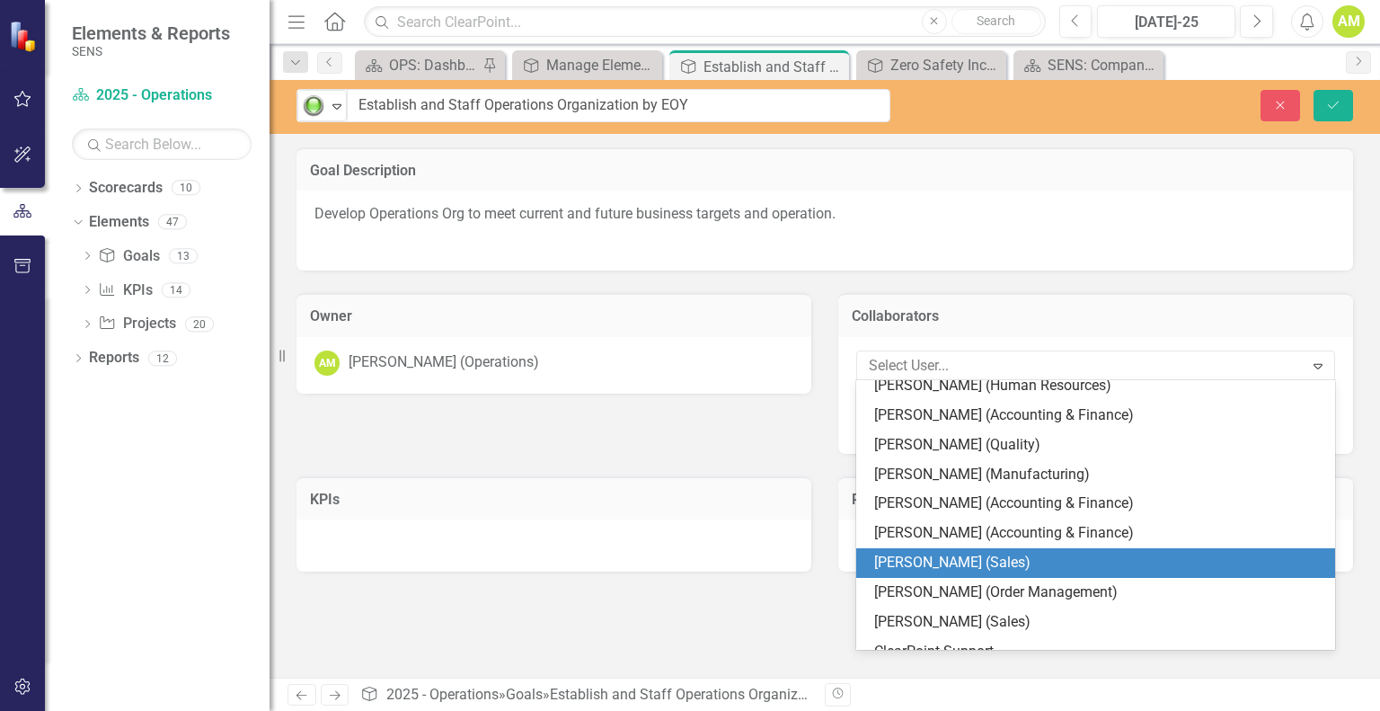
scroll to position [733, 0]
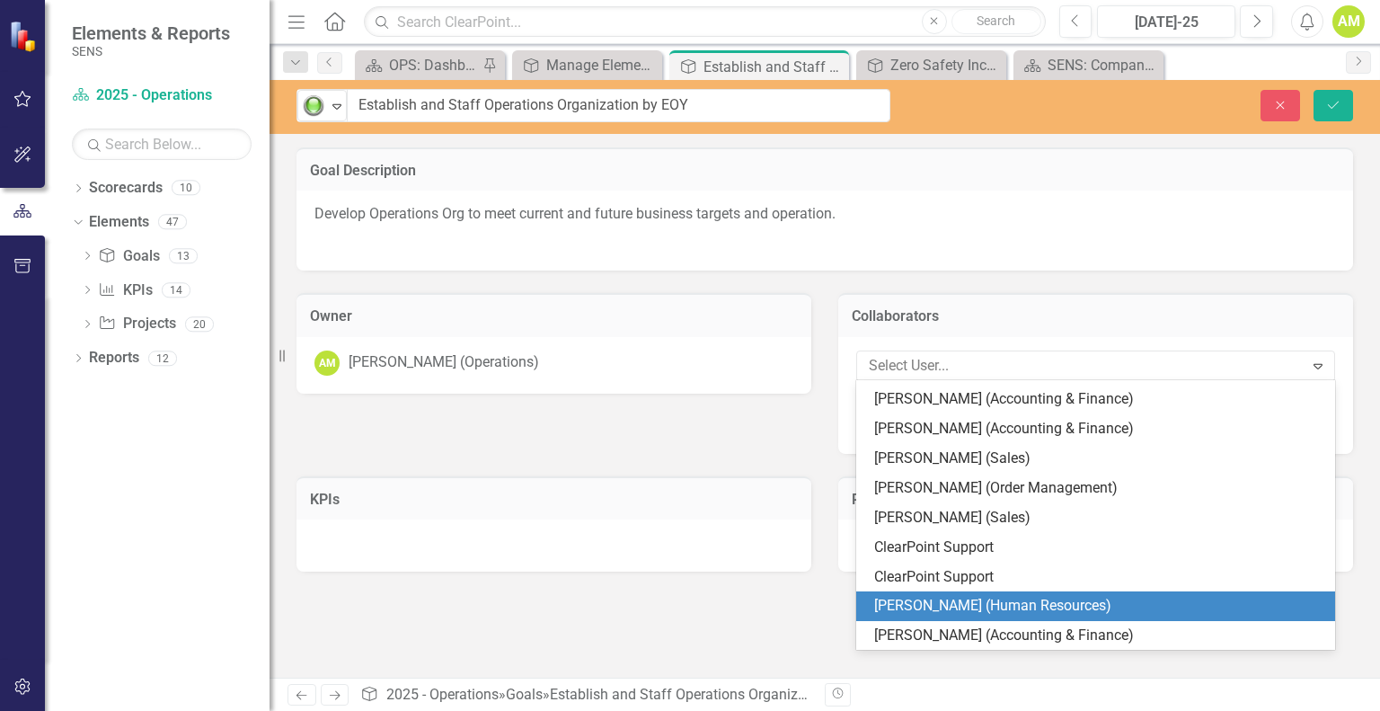
click at [983, 603] on div "[PERSON_NAME] (Human Resources)" at bounding box center [1099, 606] width 450 height 21
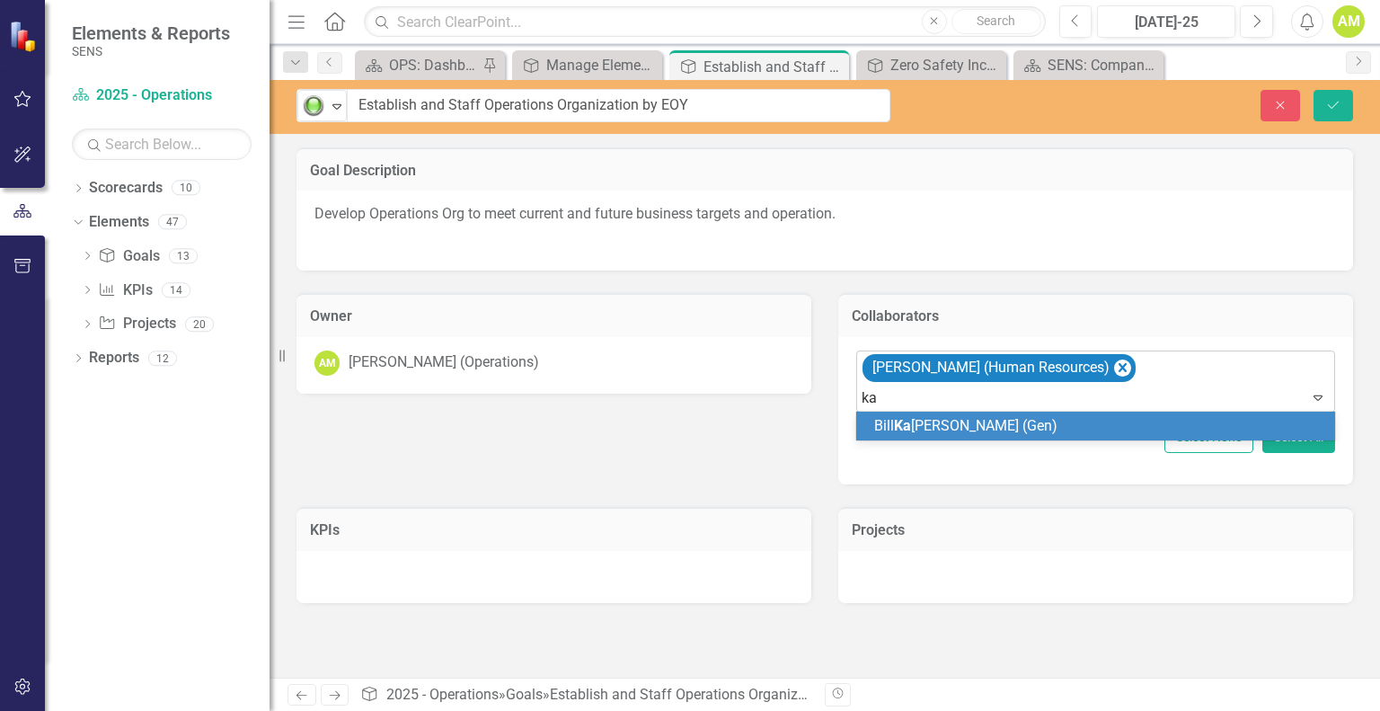
type input "kae"
click at [947, 427] on span "Bill Kae wert (Gen)" at bounding box center [969, 425] width 191 height 17
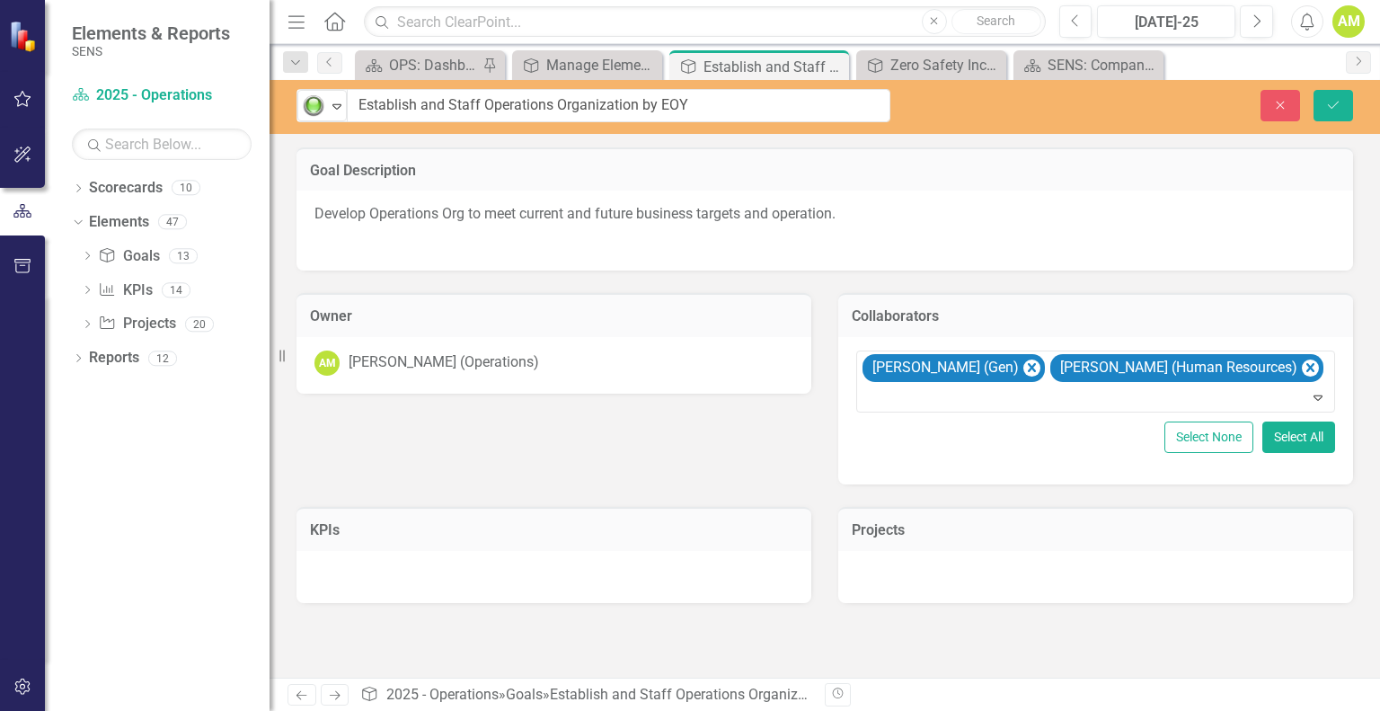
click at [758, 456] on div "Goal Description Develop Operations Org to meet current and future business tar…" at bounding box center [825, 305] width 1084 height 360
click at [952, 398] on div at bounding box center [1097, 398] width 471 height 24
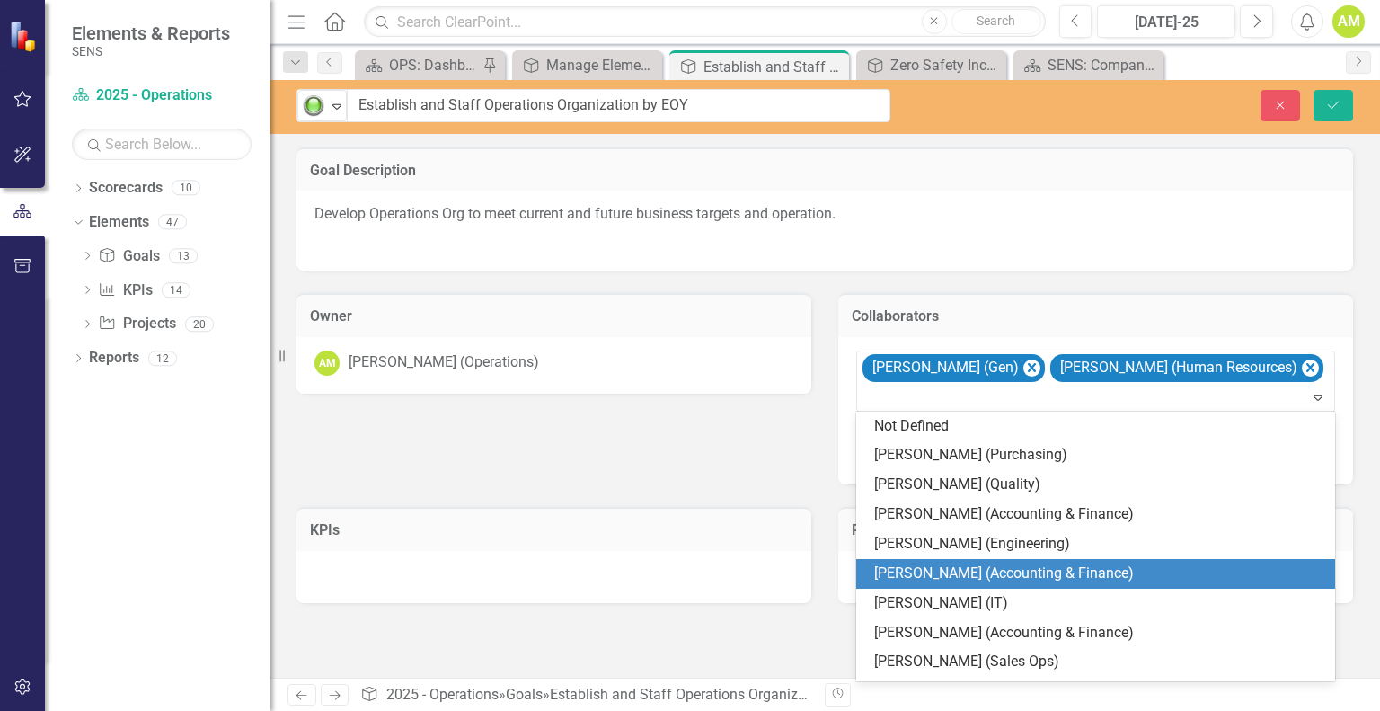
click at [954, 575] on div "[PERSON_NAME] (Accounting & Finance)" at bounding box center [1099, 573] width 450 height 21
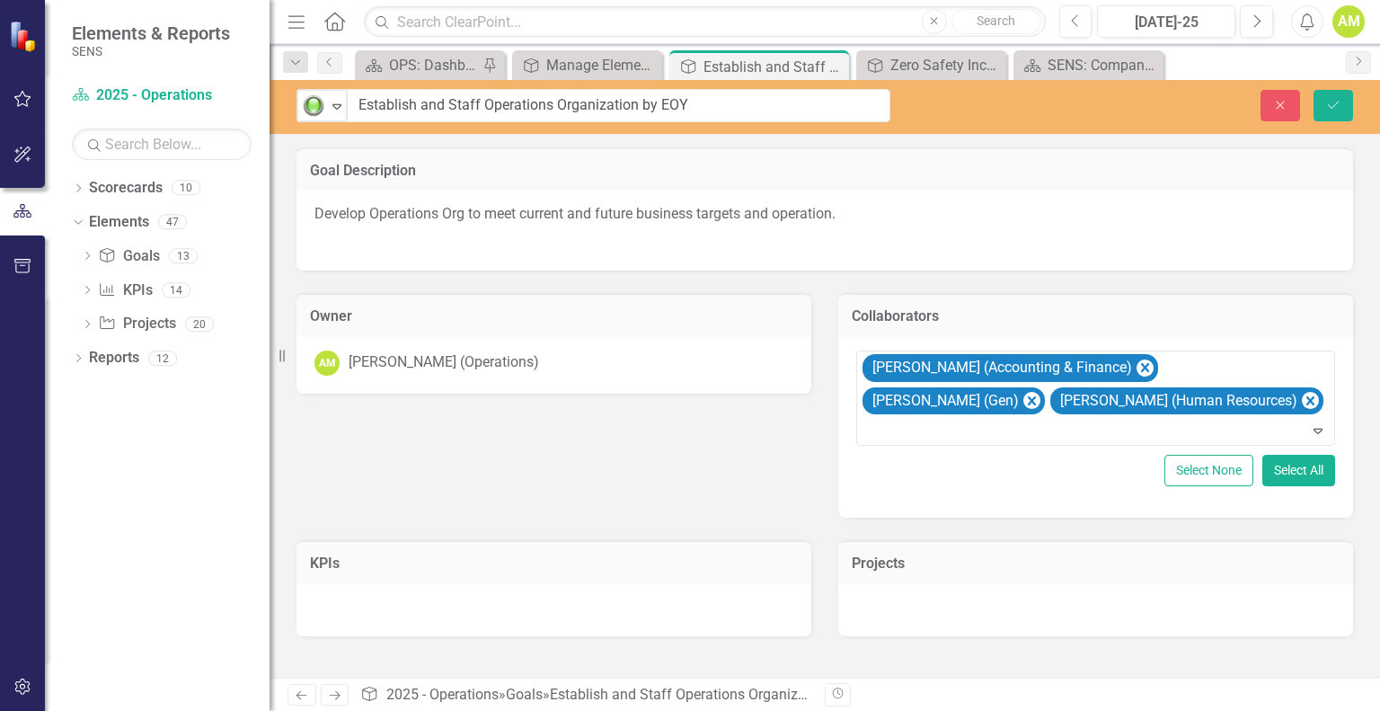
click at [661, 456] on div "Goal Description Develop Operations Org to meet current and future business tar…" at bounding box center [825, 321] width 1084 height 393
click at [943, 616] on div at bounding box center [1095, 610] width 515 height 52
click at [892, 579] on div "Projects" at bounding box center [1095, 562] width 515 height 44
click at [1213, 563] on button "Add Add Project" at bounding box center [1213, 565] width 81 height 23
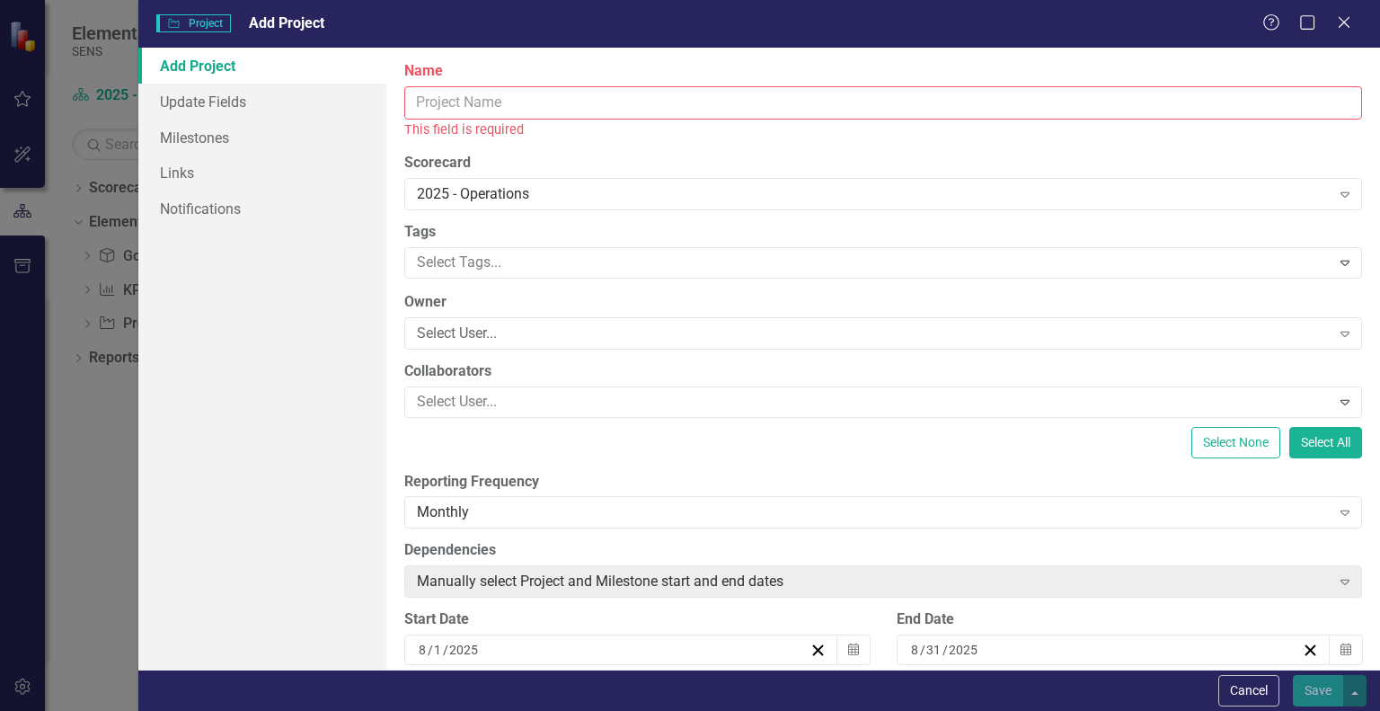
click at [457, 112] on input "Name" at bounding box center [883, 102] width 958 height 33
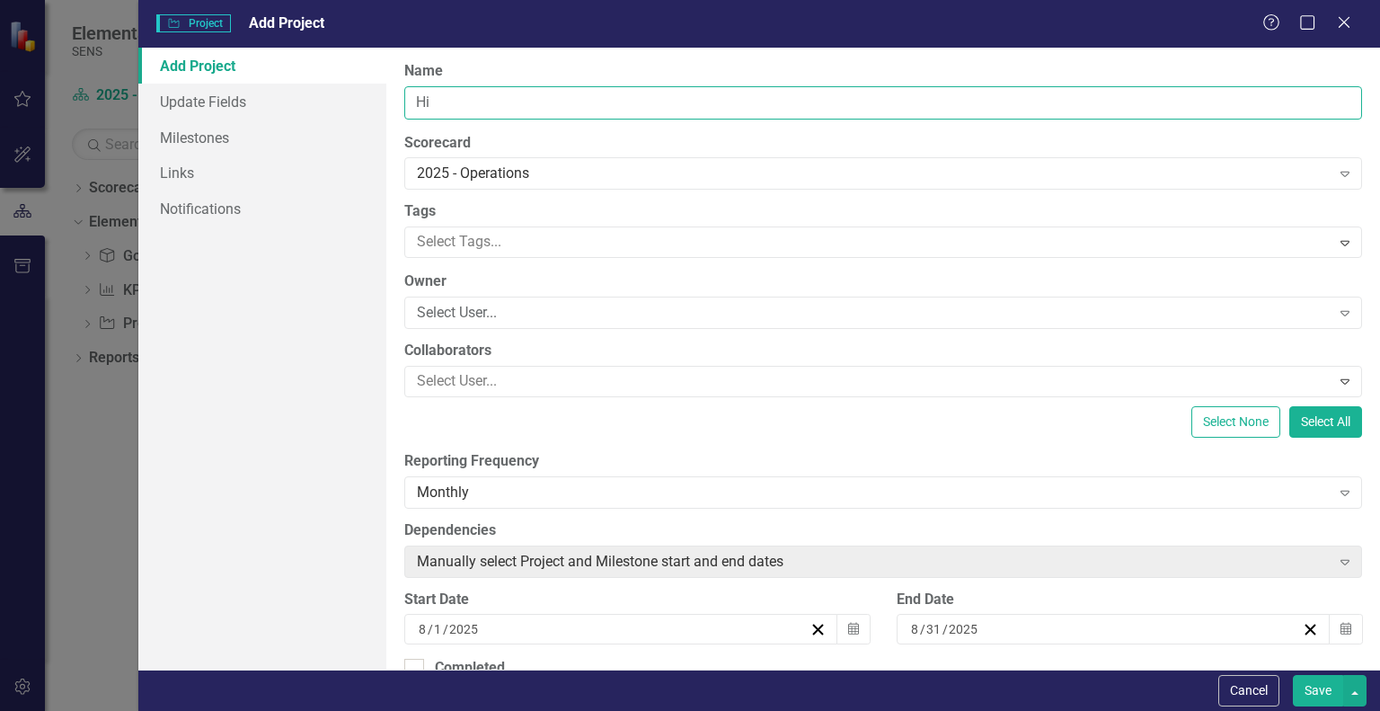
type input "H"
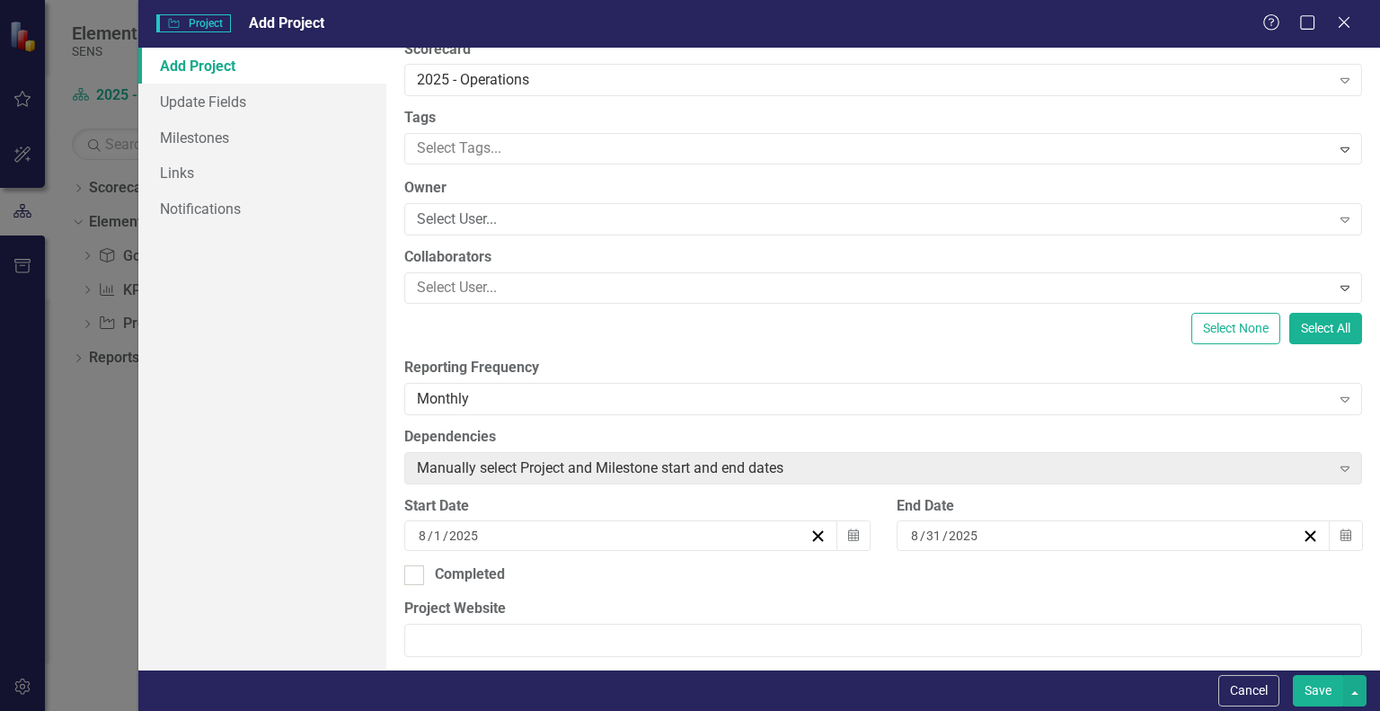
scroll to position [270, 0]
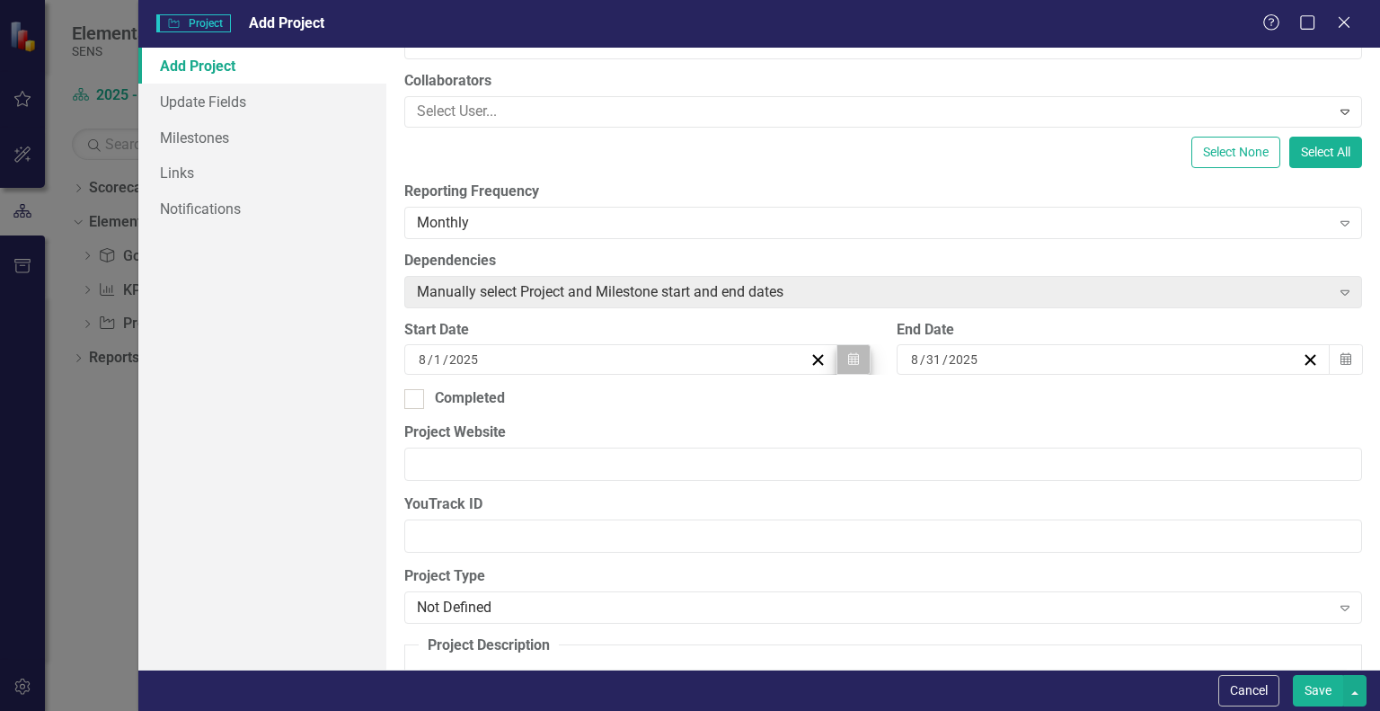
type input "Develop and Staff Manufacturing Engineering Org"
click at [848, 355] on icon "Calendar" at bounding box center [853, 359] width 11 height 13
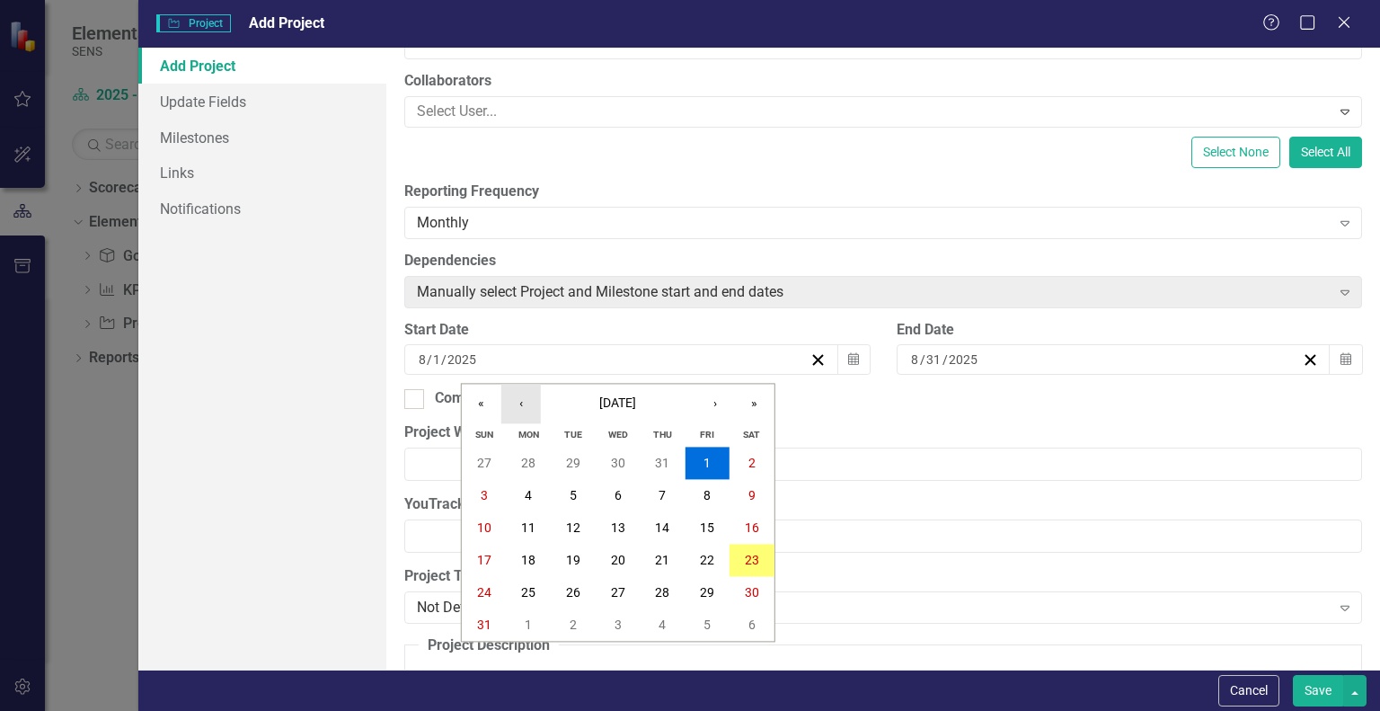
click at [521, 407] on button "‹" at bounding box center [521, 404] width 40 height 40
click at [521, 499] on button "9" at bounding box center [529, 496] width 45 height 32
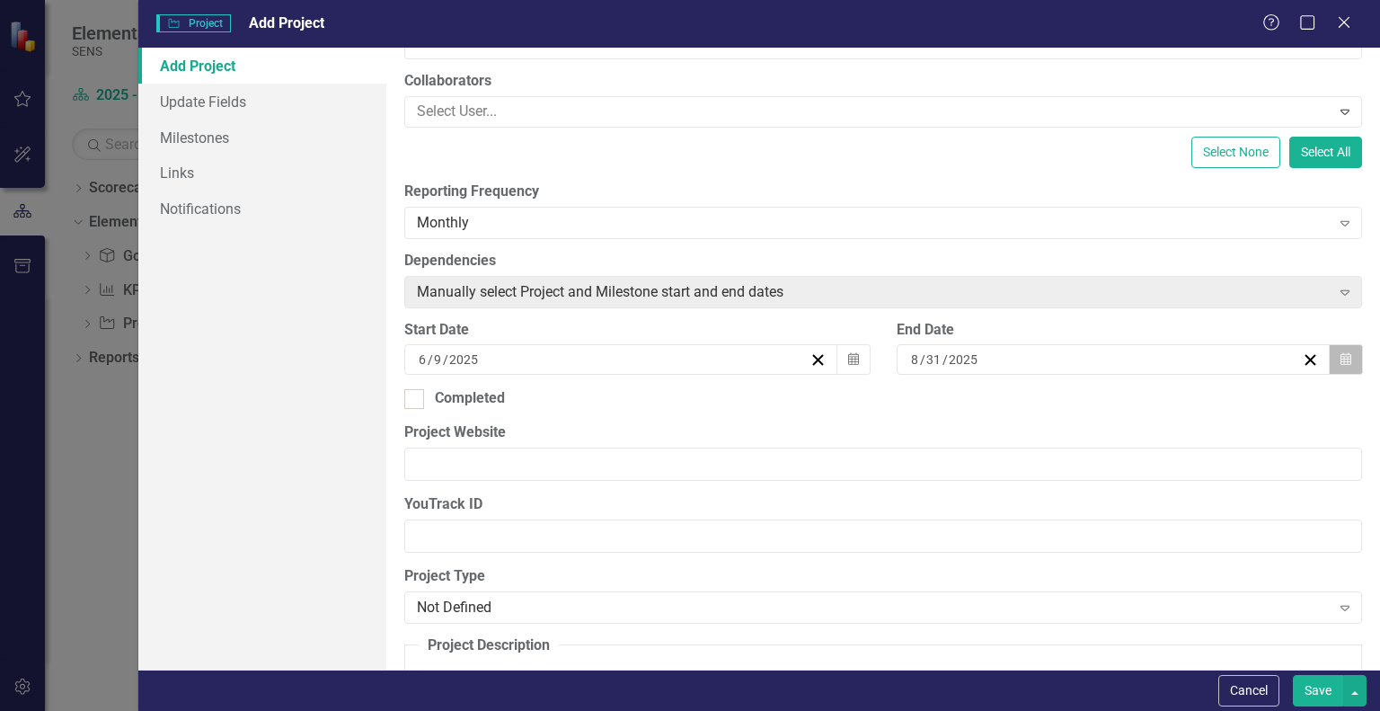
click at [1341, 365] on icon "Calendar" at bounding box center [1346, 359] width 11 height 13
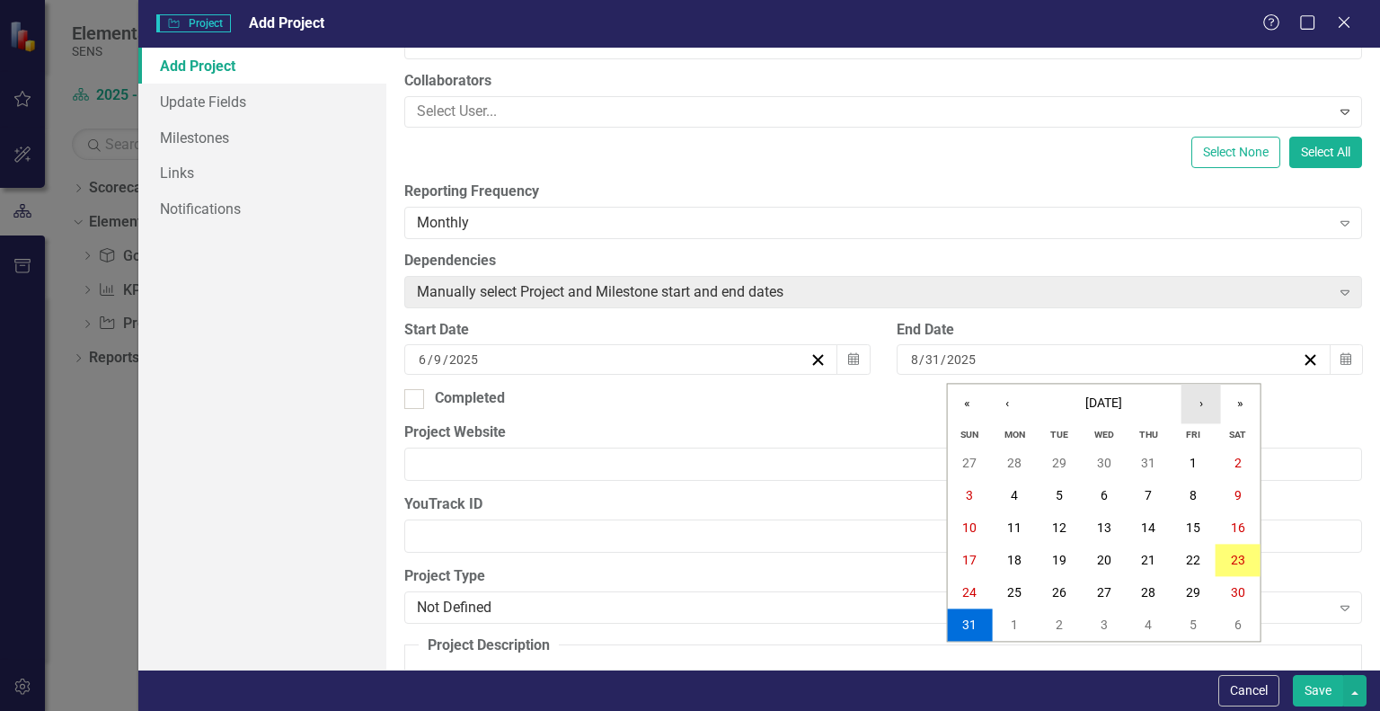
click at [1196, 401] on button "›" at bounding box center [1202, 404] width 40 height 40
click at [1197, 401] on button "›" at bounding box center [1202, 404] width 40 height 40
click at [1103, 592] on abbr "31" at bounding box center [1104, 593] width 14 height 14
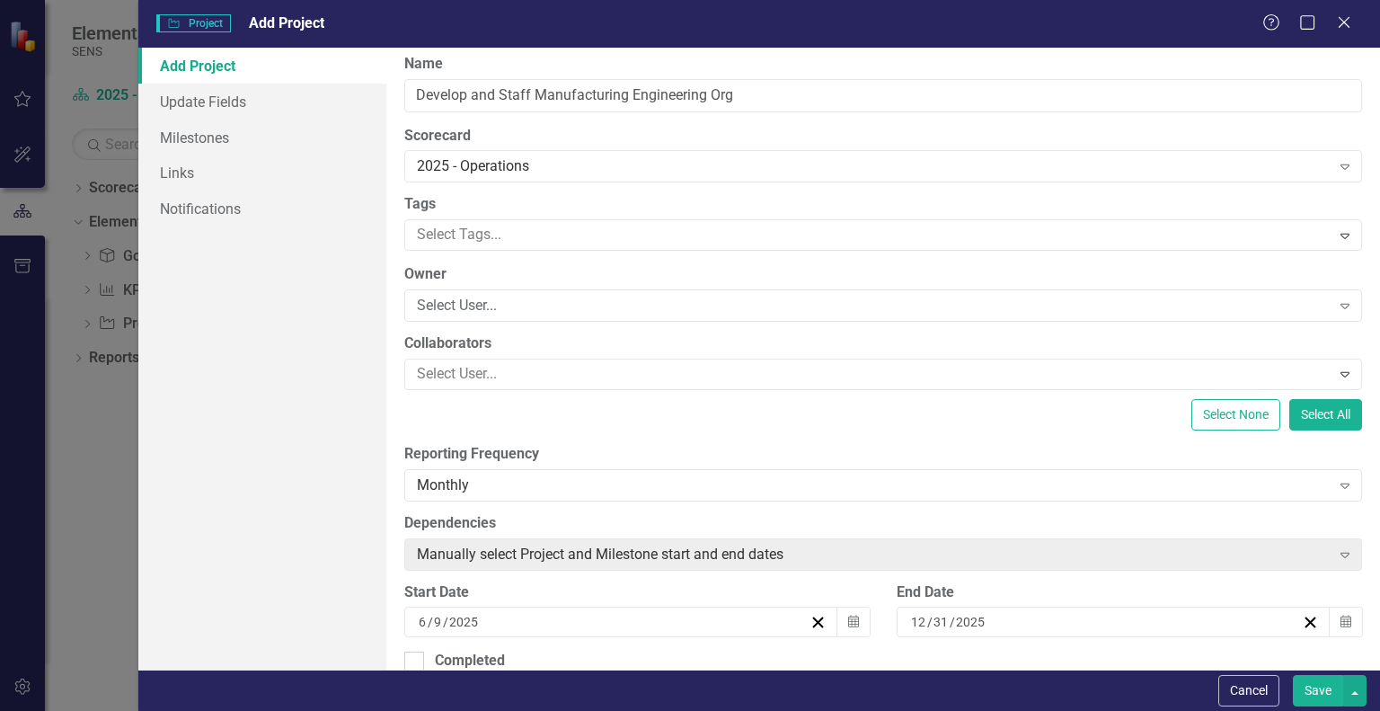
scroll to position [0, 0]
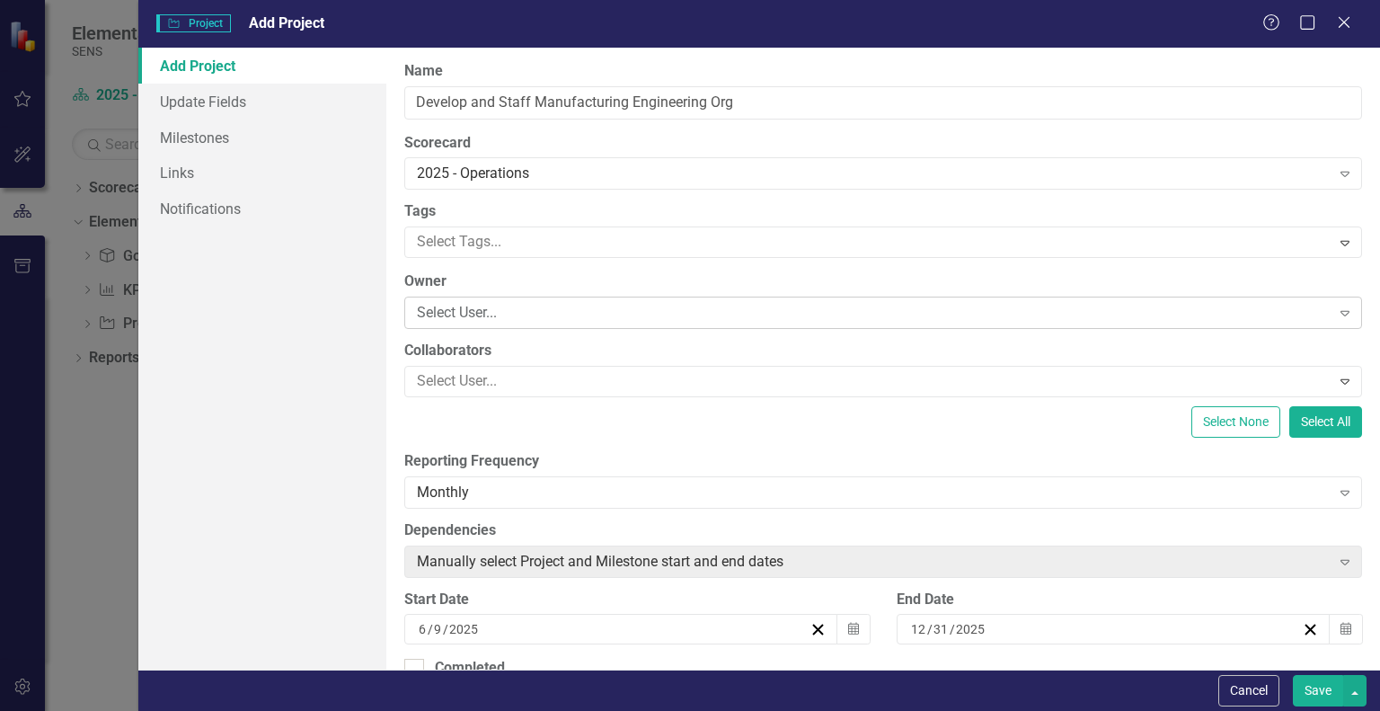
click at [474, 314] on div "Select User..." at bounding box center [873, 313] width 913 height 21
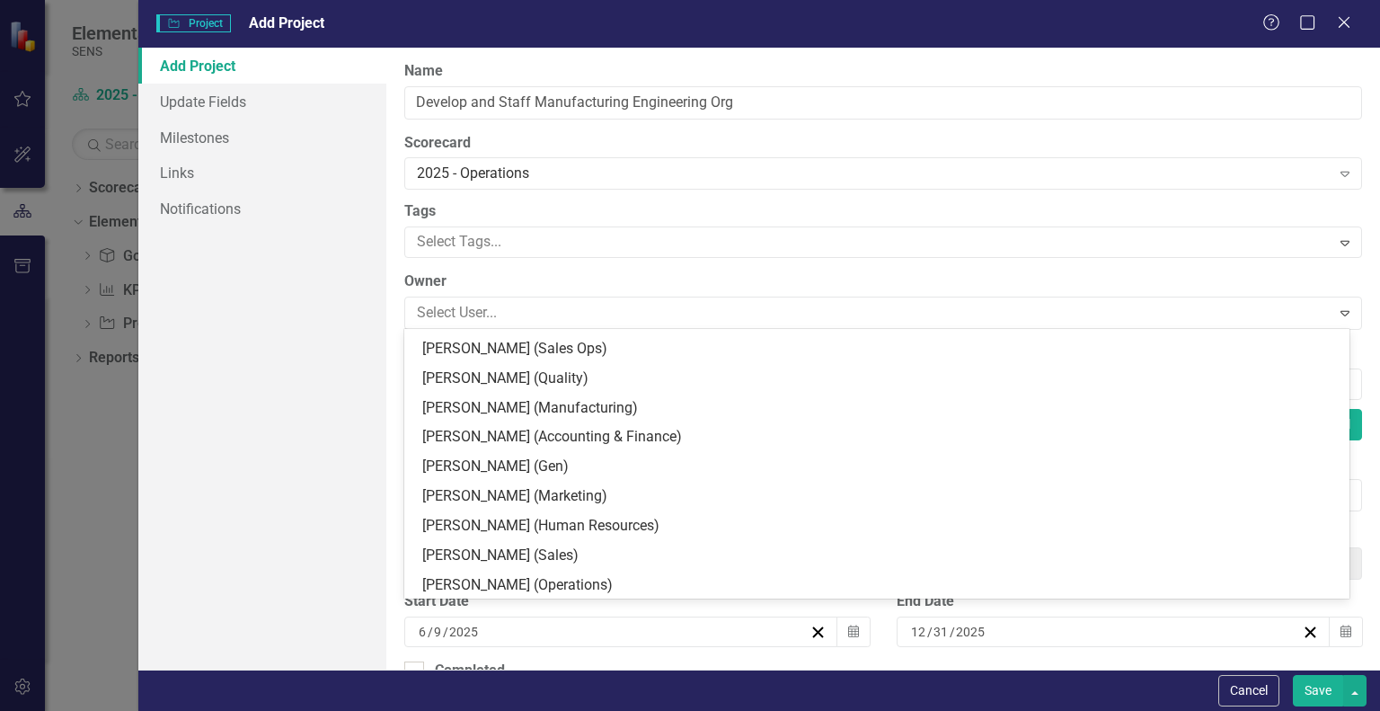
scroll to position [270, 0]
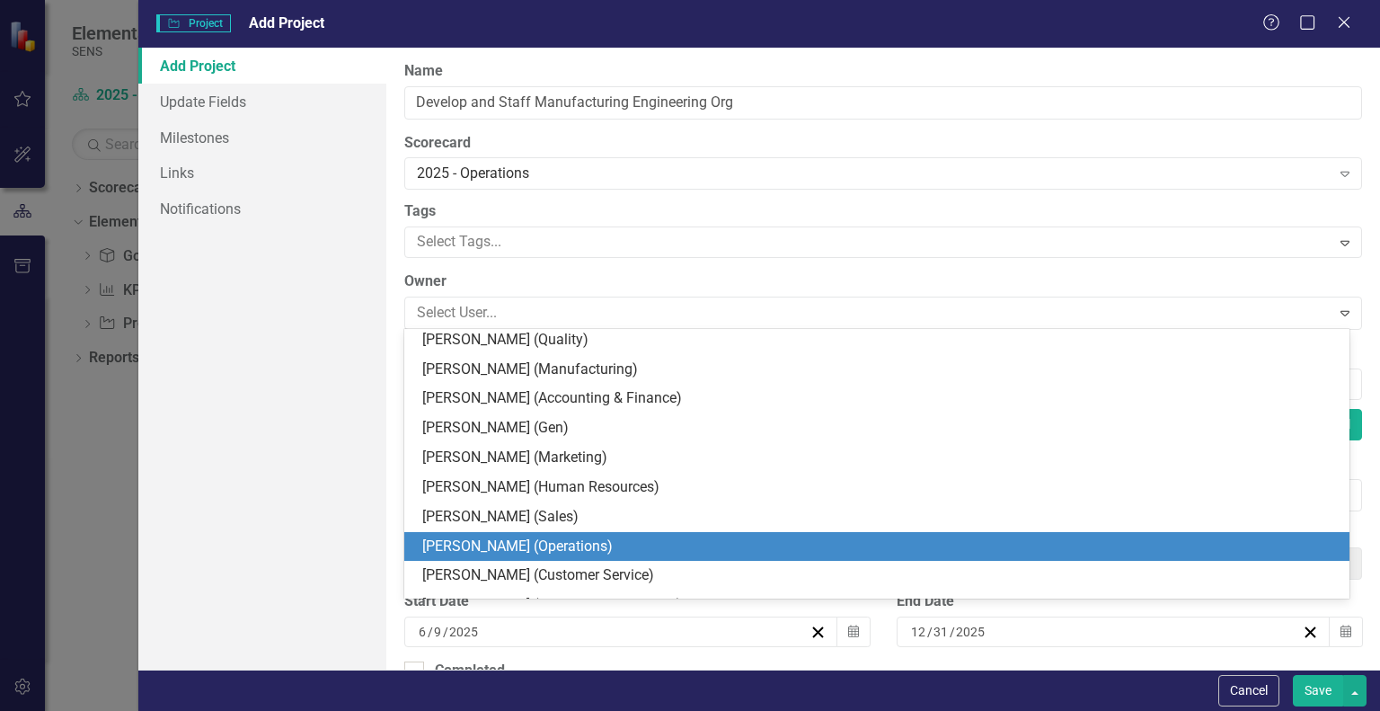
click at [480, 536] on div "[PERSON_NAME] (Operations)" at bounding box center [876, 547] width 945 height 30
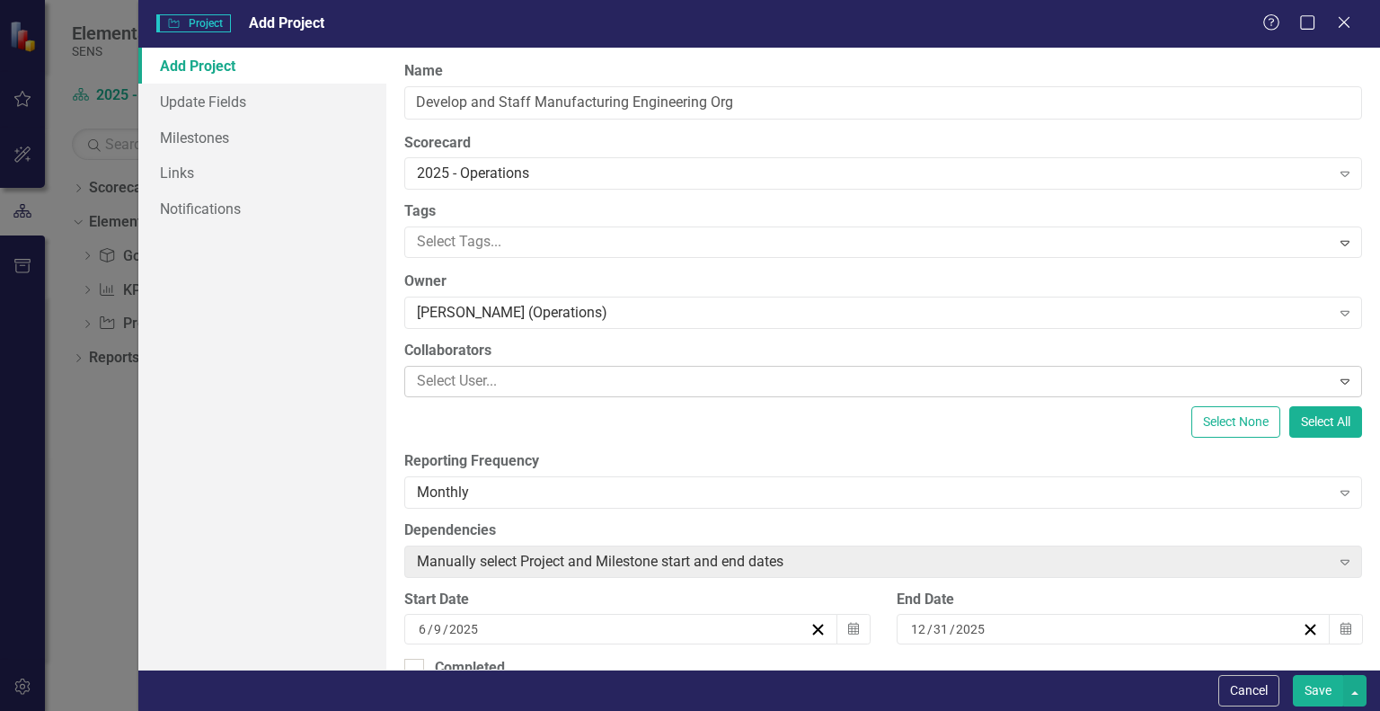
click at [496, 379] on div at bounding box center [870, 381] width 920 height 24
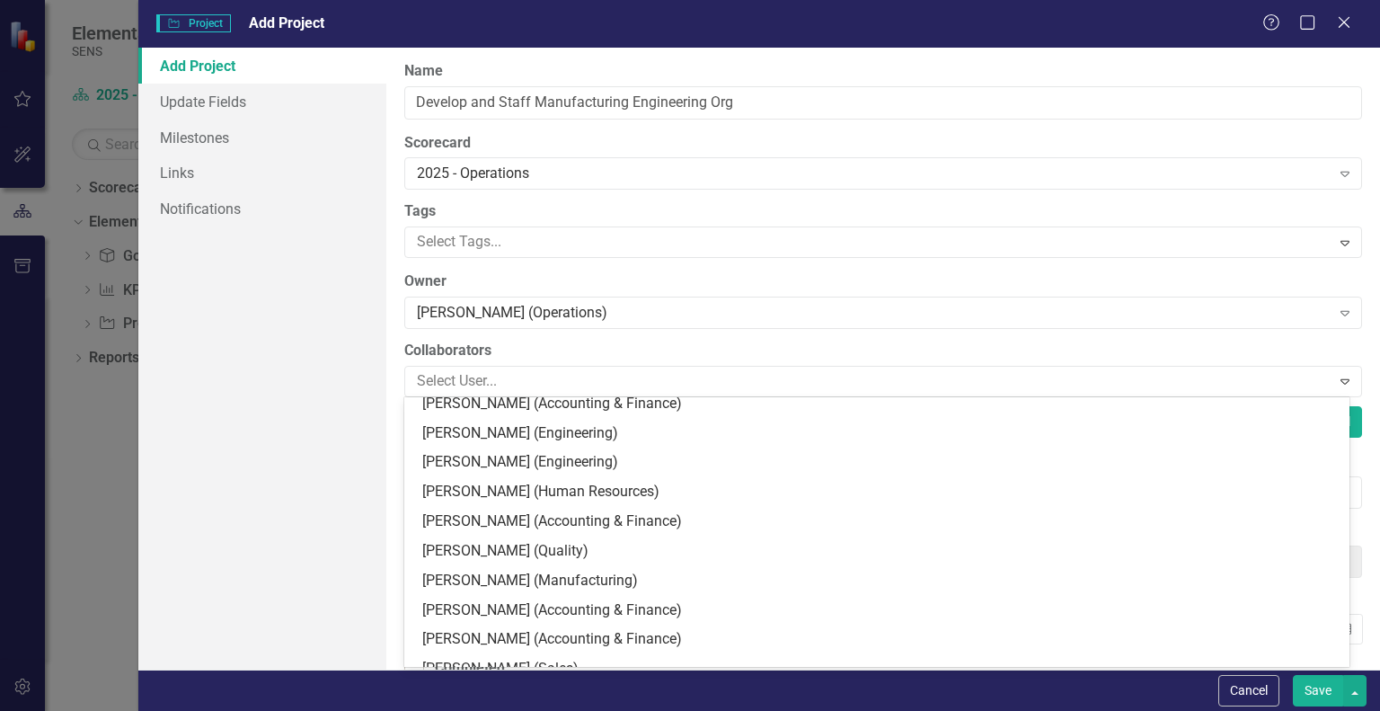
scroll to position [733, 0]
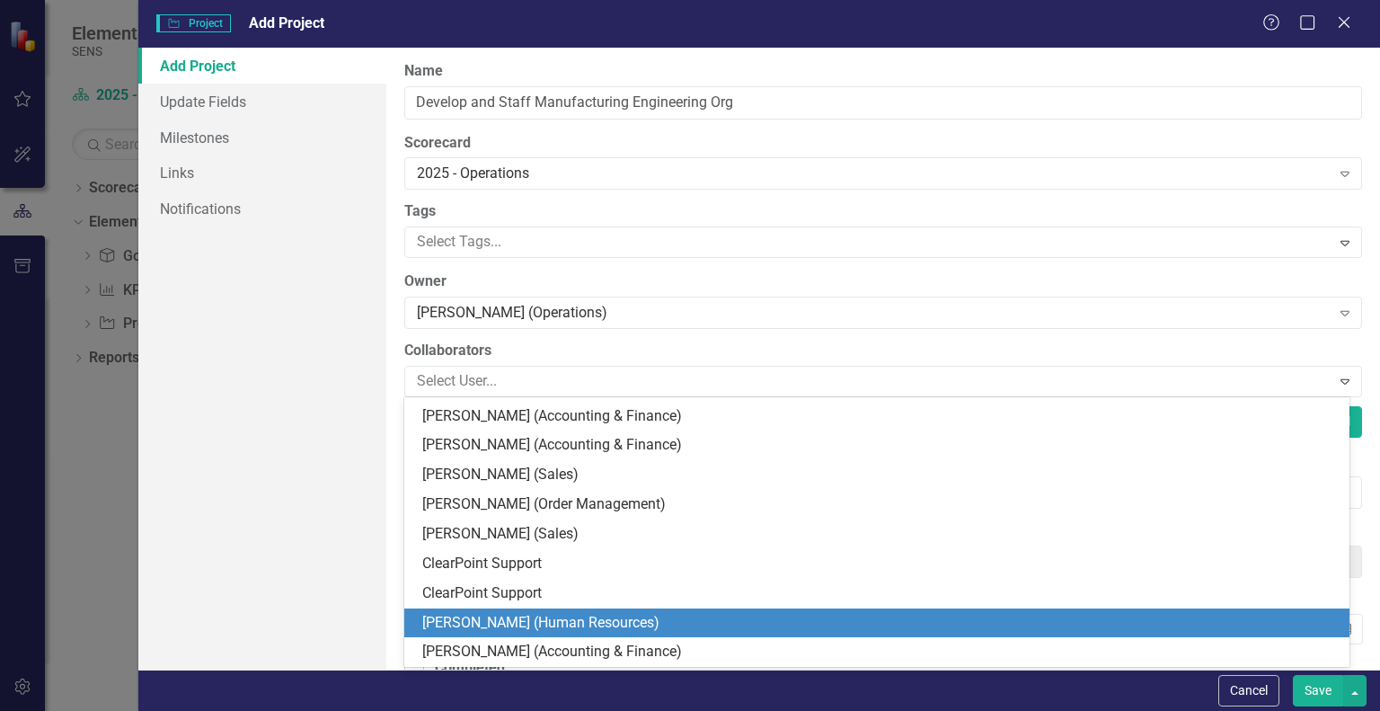
click at [507, 622] on div "[PERSON_NAME] (Human Resources)" at bounding box center [880, 623] width 917 height 21
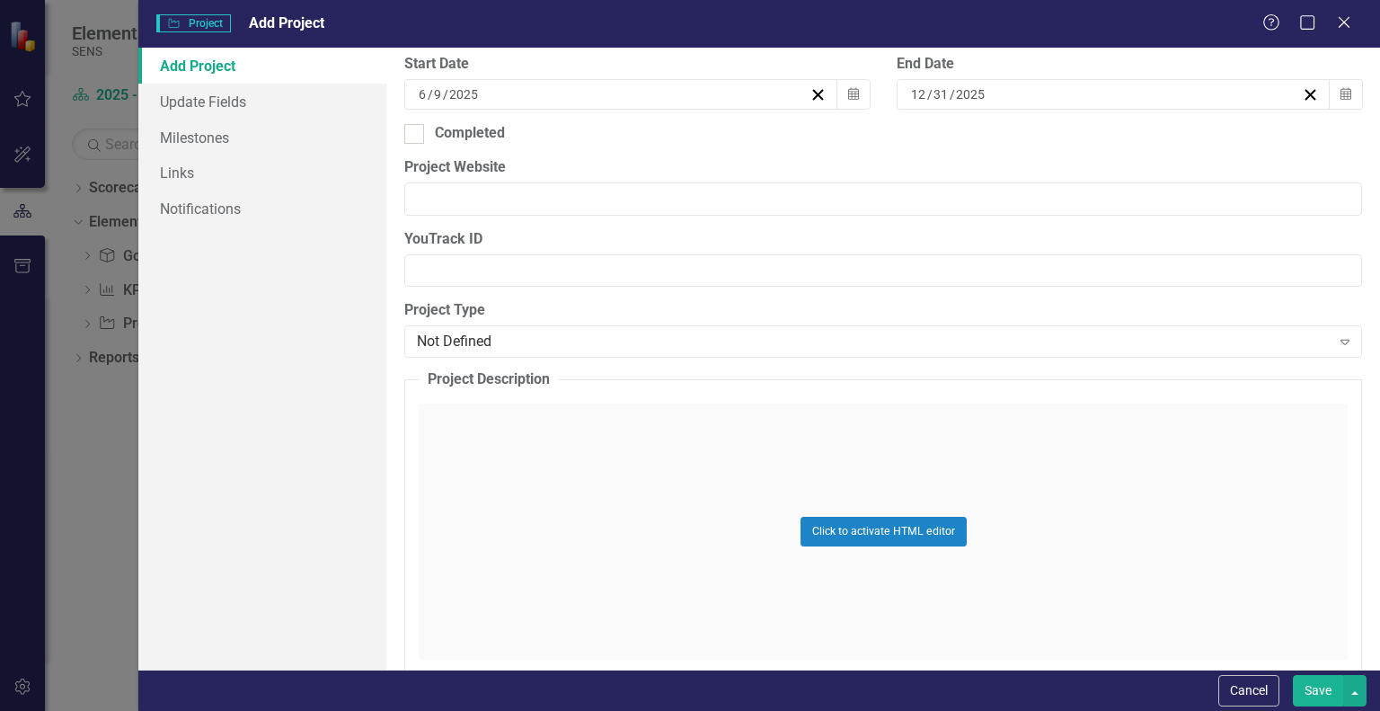
scroll to position [539, 0]
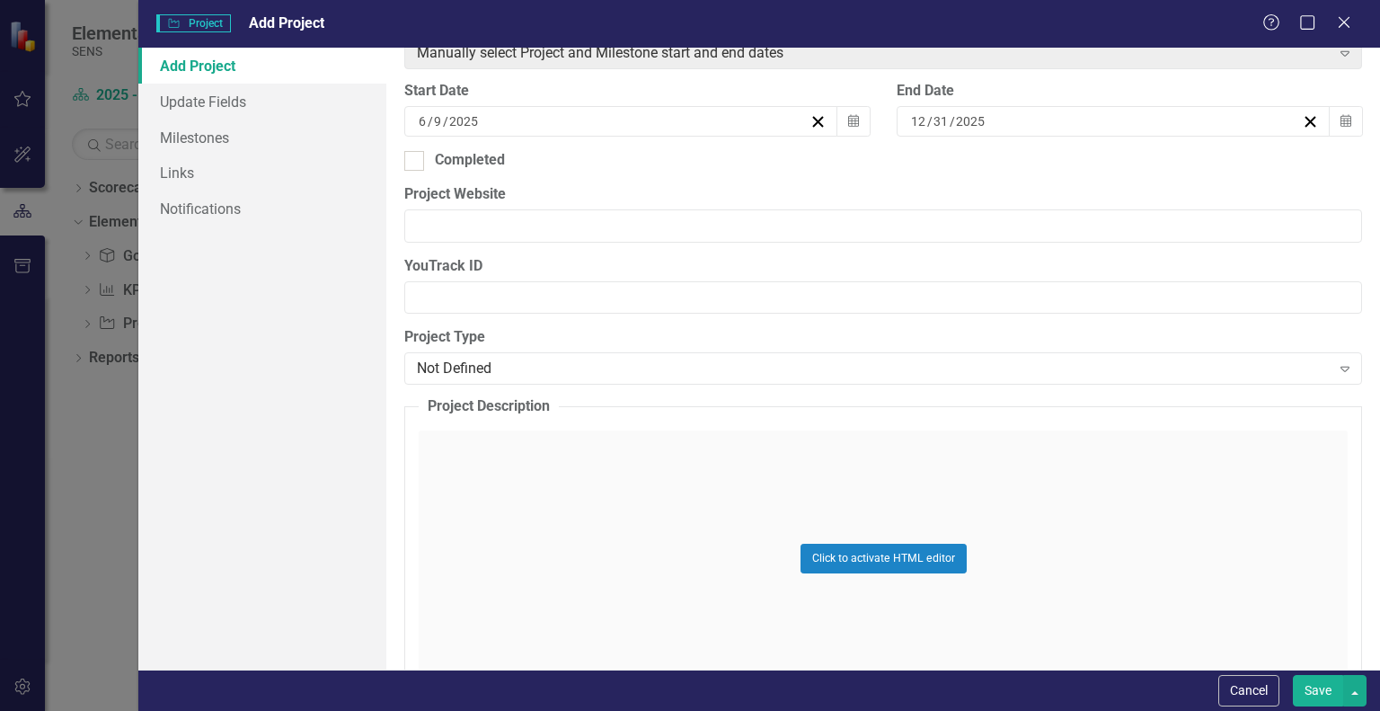
click at [456, 454] on div "Click to activate HTML editor" at bounding box center [883, 558] width 929 height 256
click at [456, 454] on button "Normal Text" at bounding box center [489, 453] width 117 height 25
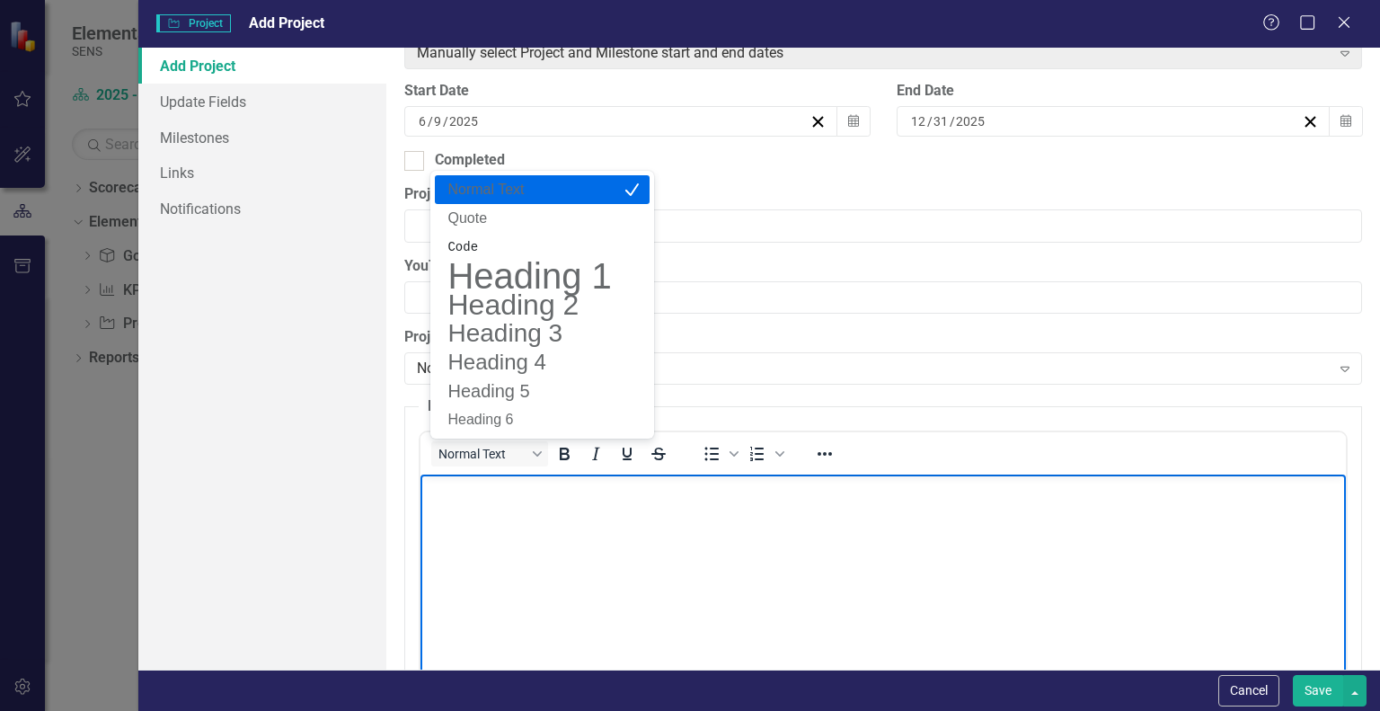
click at [488, 510] on body "Rich Text Area. Press ALT-0 for help." at bounding box center [884, 609] width 926 height 270
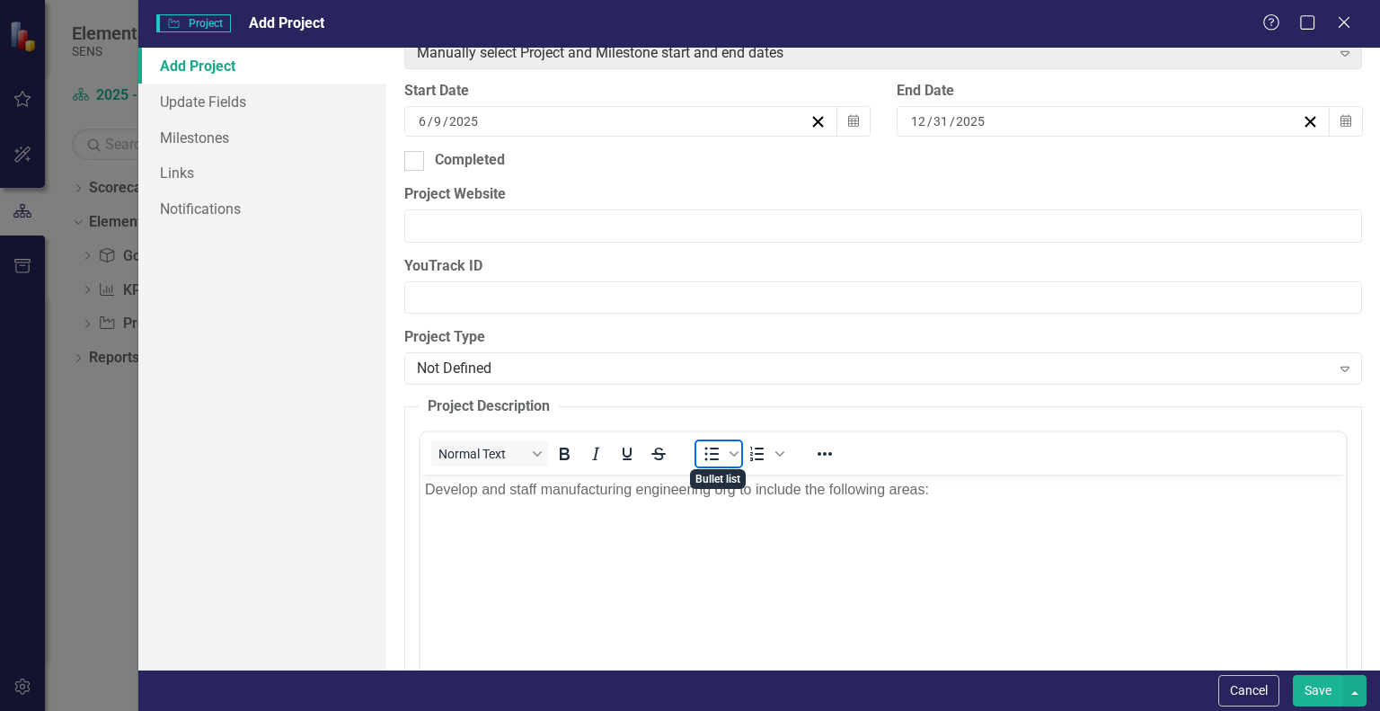
click at [709, 443] on icon "Bullet list" at bounding box center [712, 454] width 22 height 22
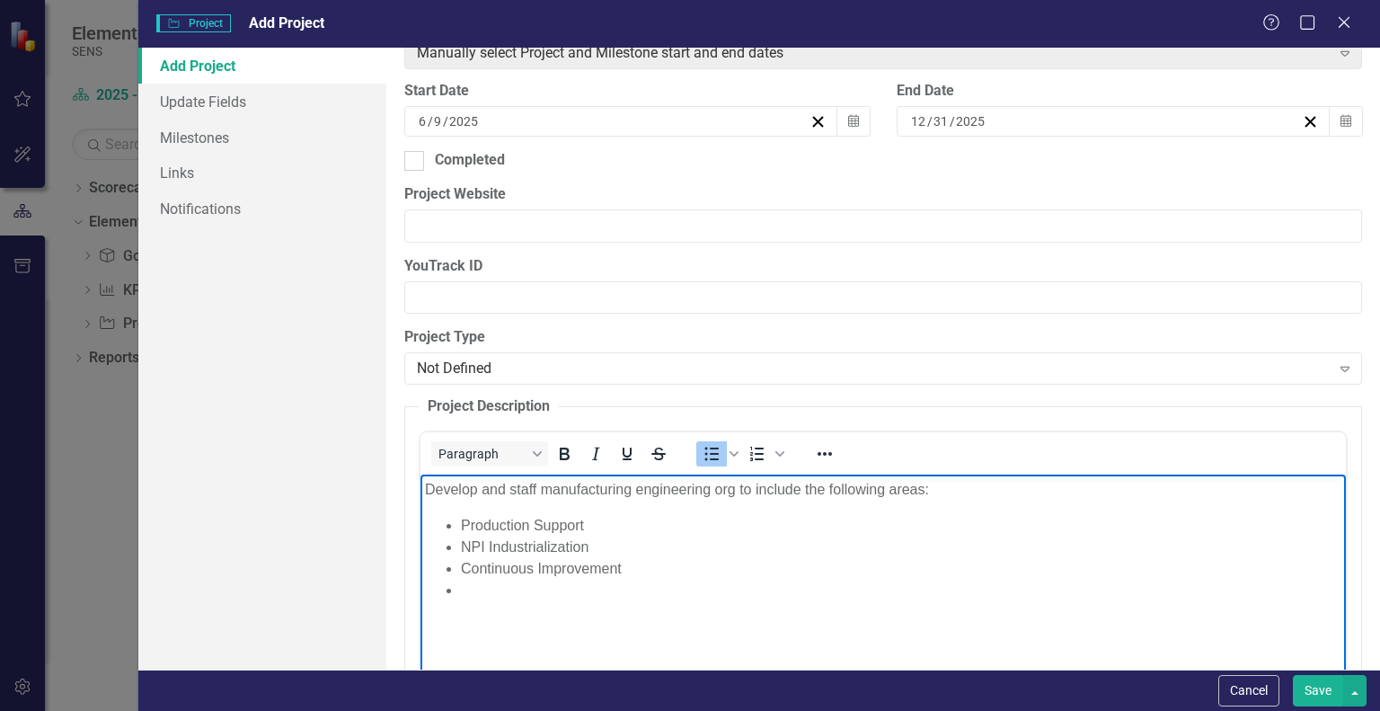
click at [595, 532] on li "Production Support" at bounding box center [901, 526] width 881 height 22
click at [545, 596] on li "Rich Text Area. Press ALT-0 for help." at bounding box center [901, 591] width 881 height 22
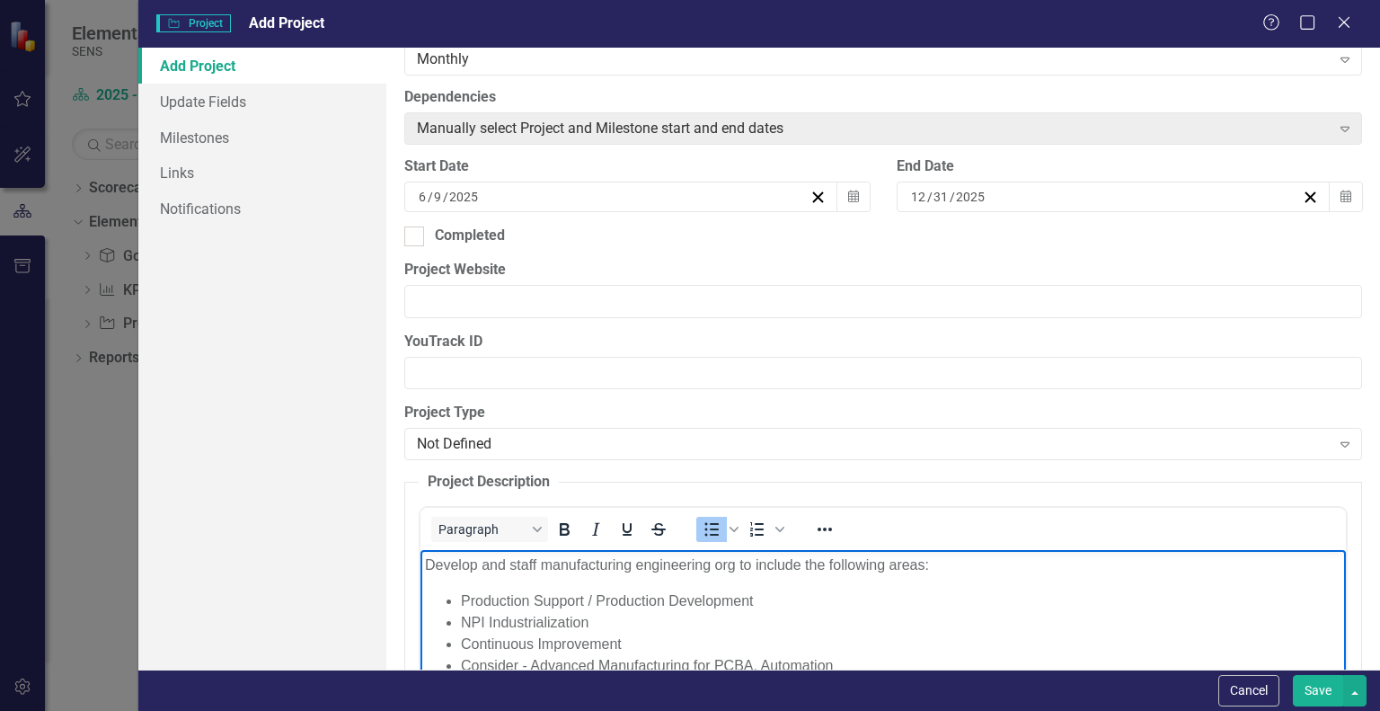
scroll to position [449, 0]
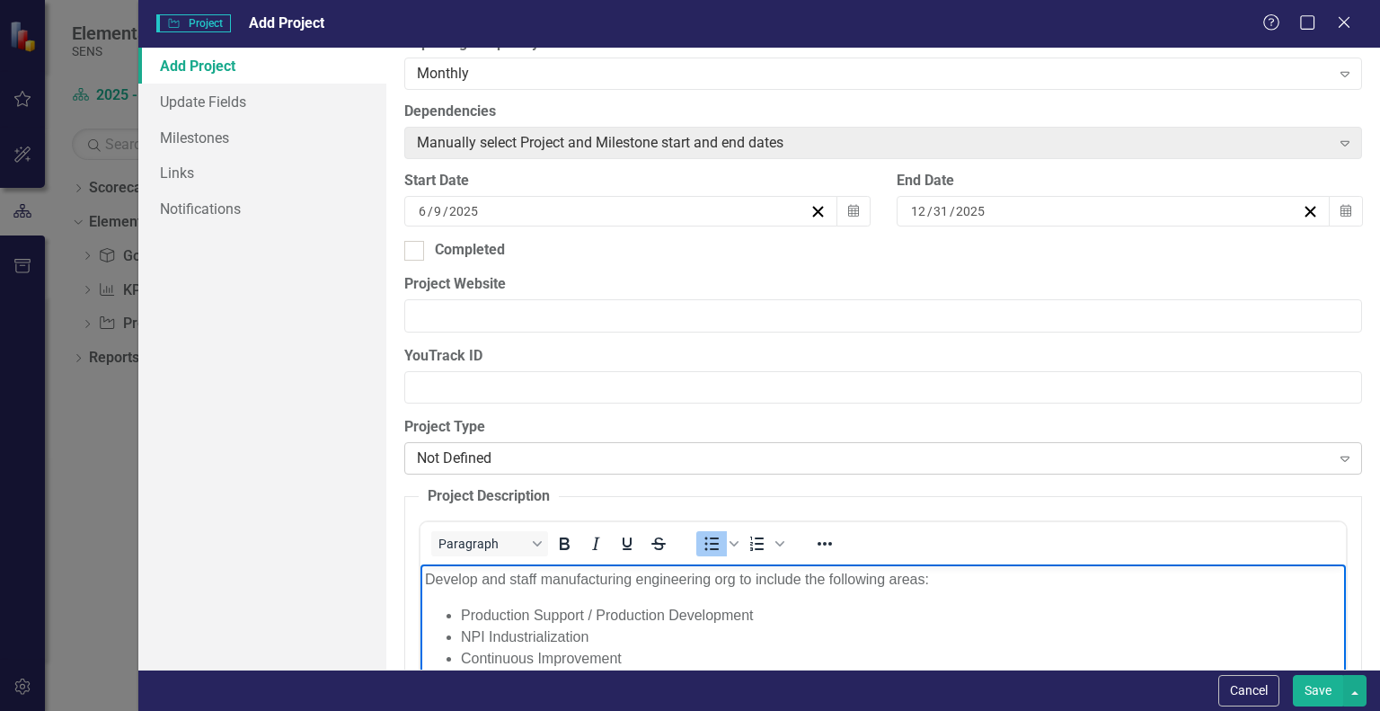
click at [442, 462] on div "Not Defined" at bounding box center [873, 458] width 913 height 21
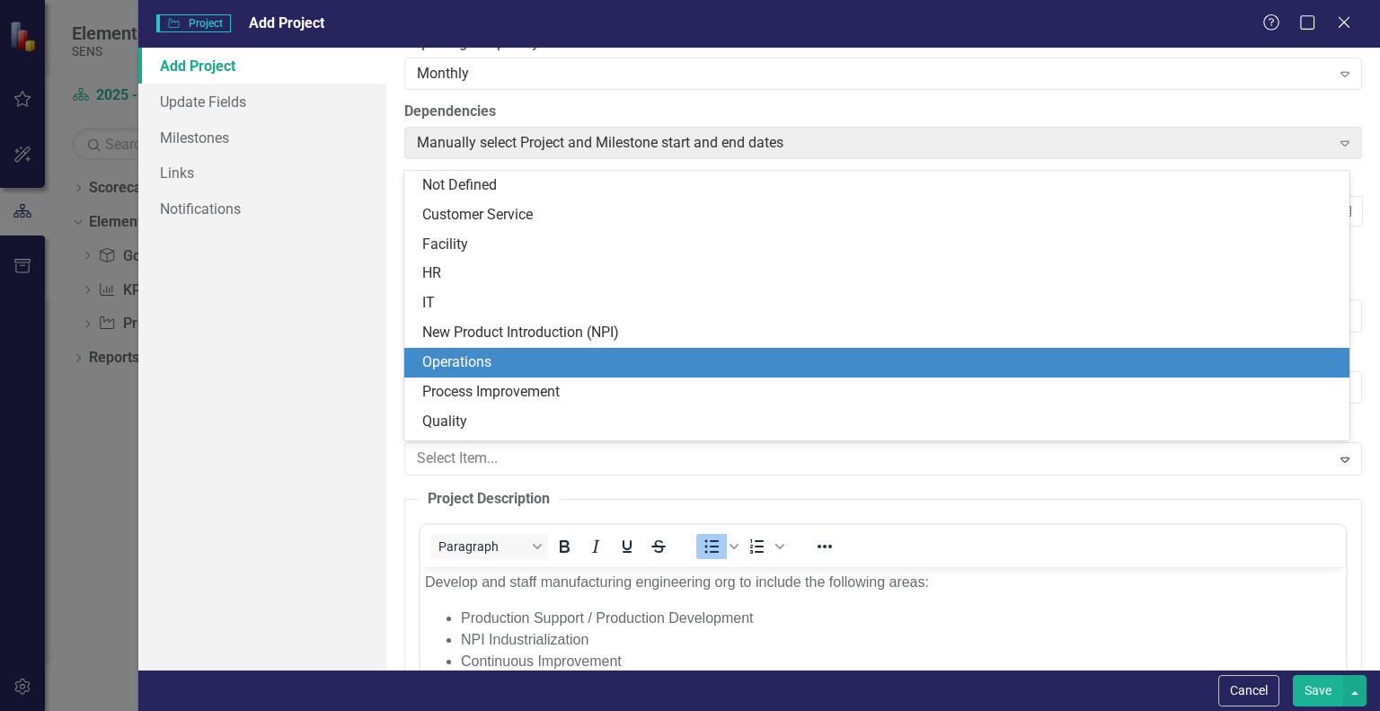
click at [488, 361] on div "Operations" at bounding box center [880, 362] width 917 height 21
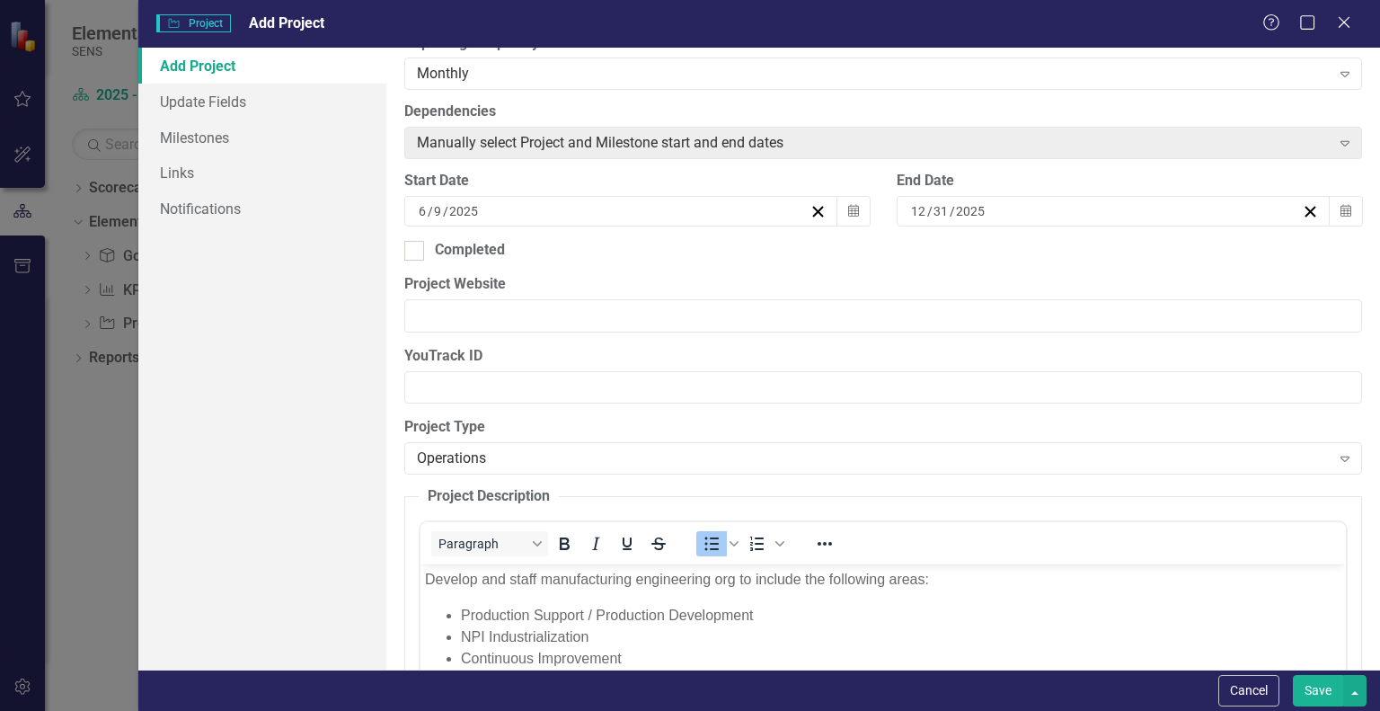
drag, startPoint x: 1315, startPoint y: 684, endPoint x: 1299, endPoint y: 681, distance: 16.4
click at [1315, 684] on button "Save" at bounding box center [1318, 690] width 50 height 31
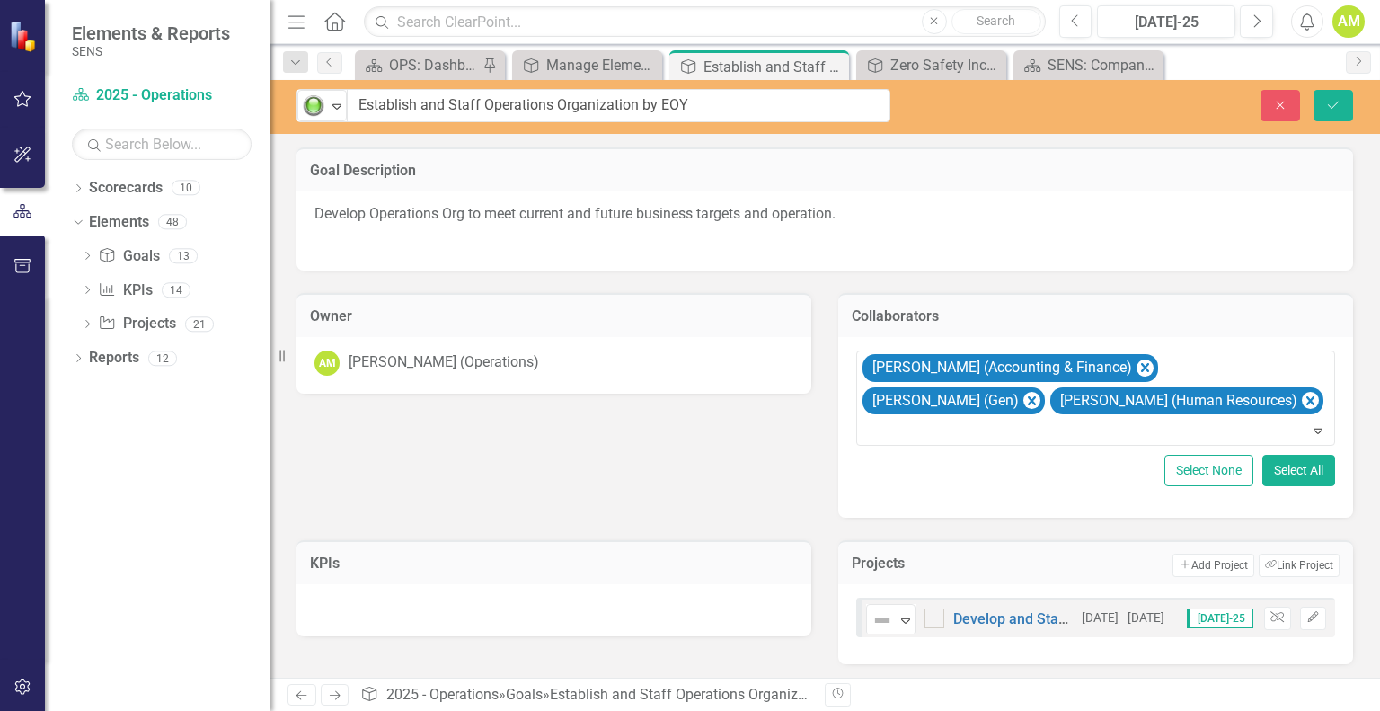
scroll to position [1, 0]
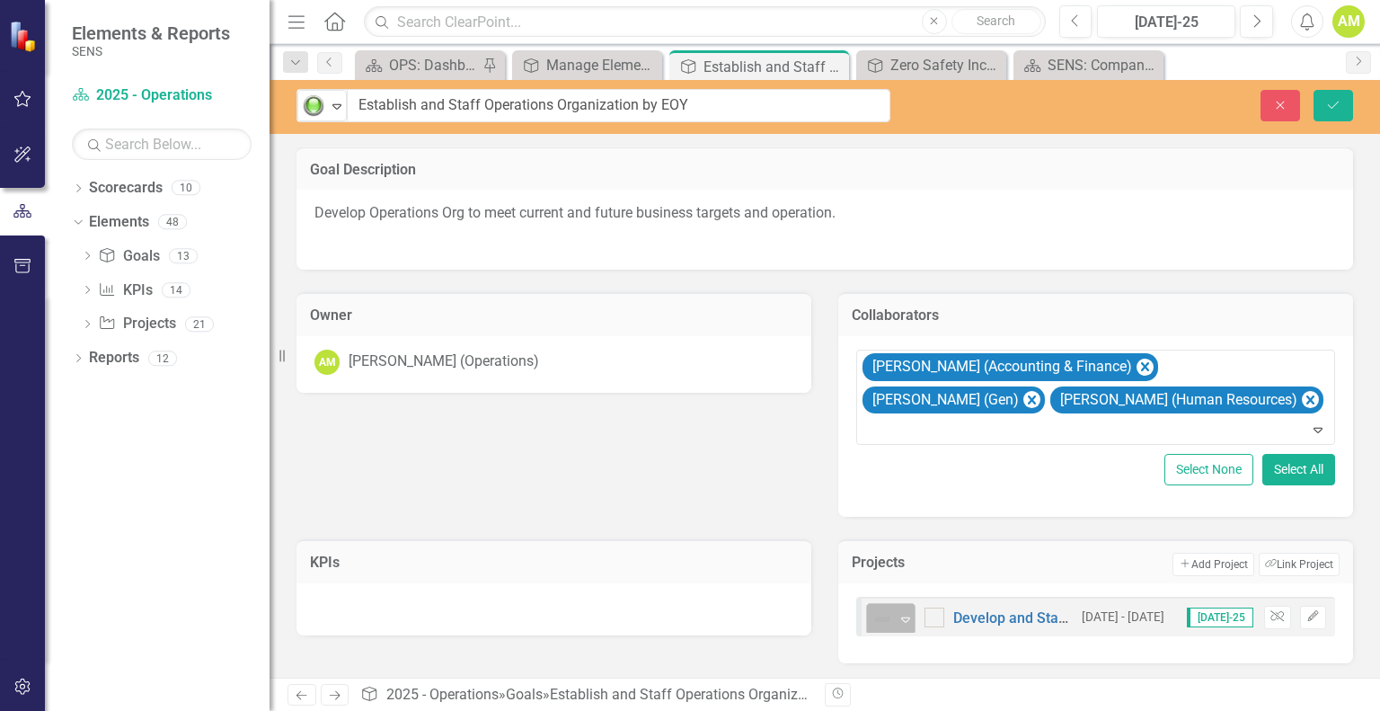
click at [897, 612] on icon "Expand" at bounding box center [906, 619] width 18 height 14
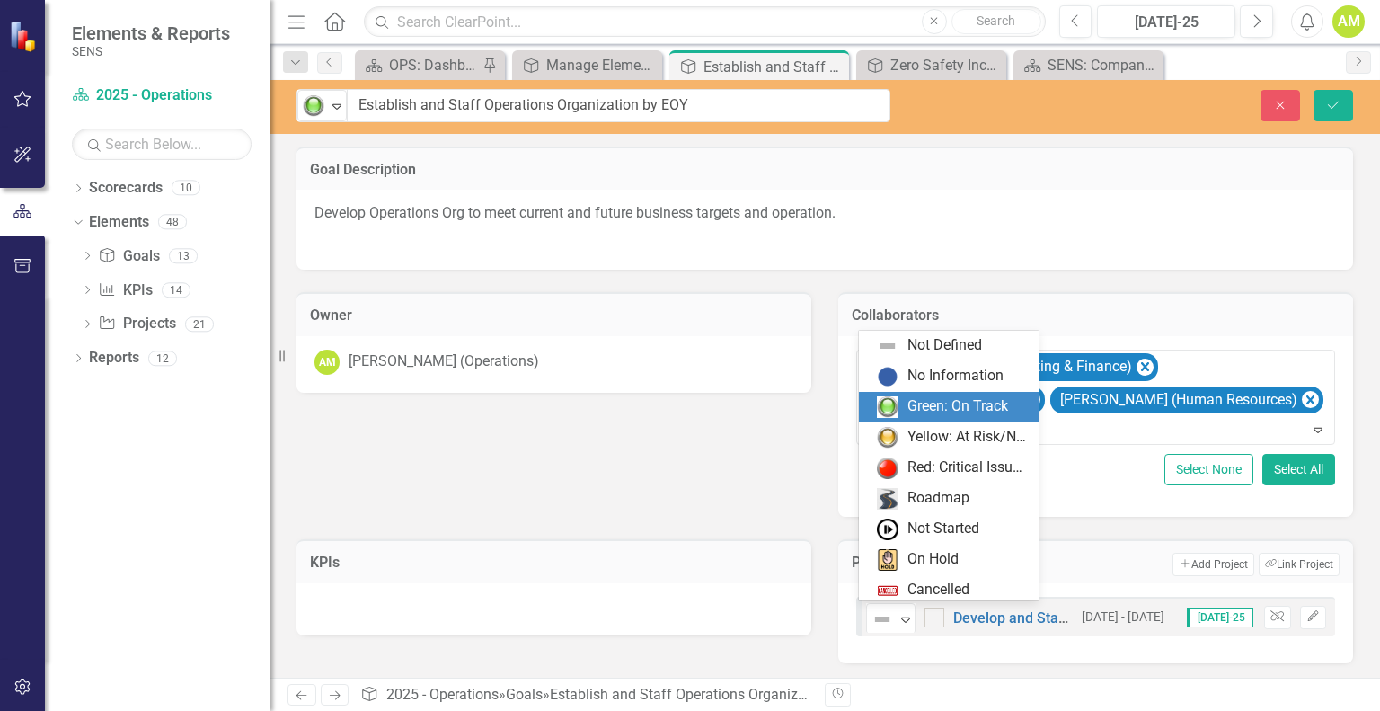
click at [931, 411] on div "Green: On Track" at bounding box center [958, 406] width 101 height 21
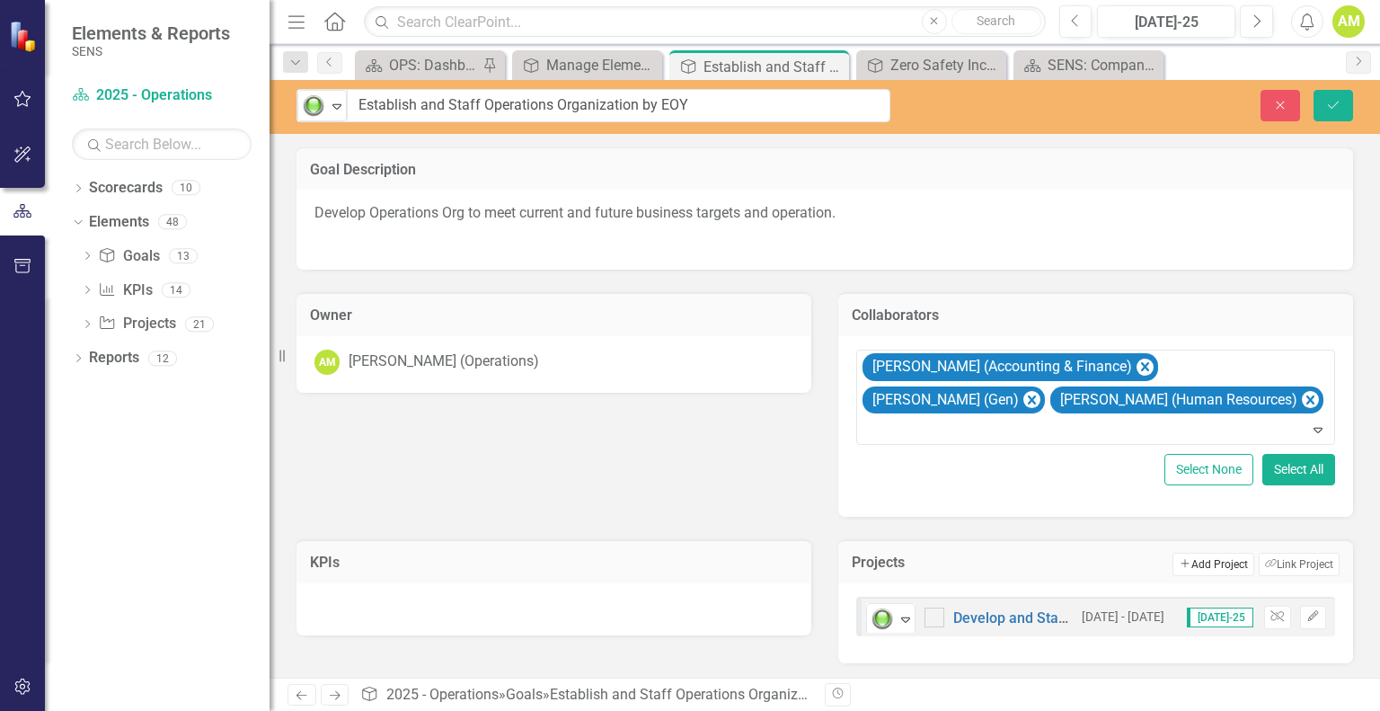
click at [1200, 563] on button "Add Add Project" at bounding box center [1213, 564] width 81 height 23
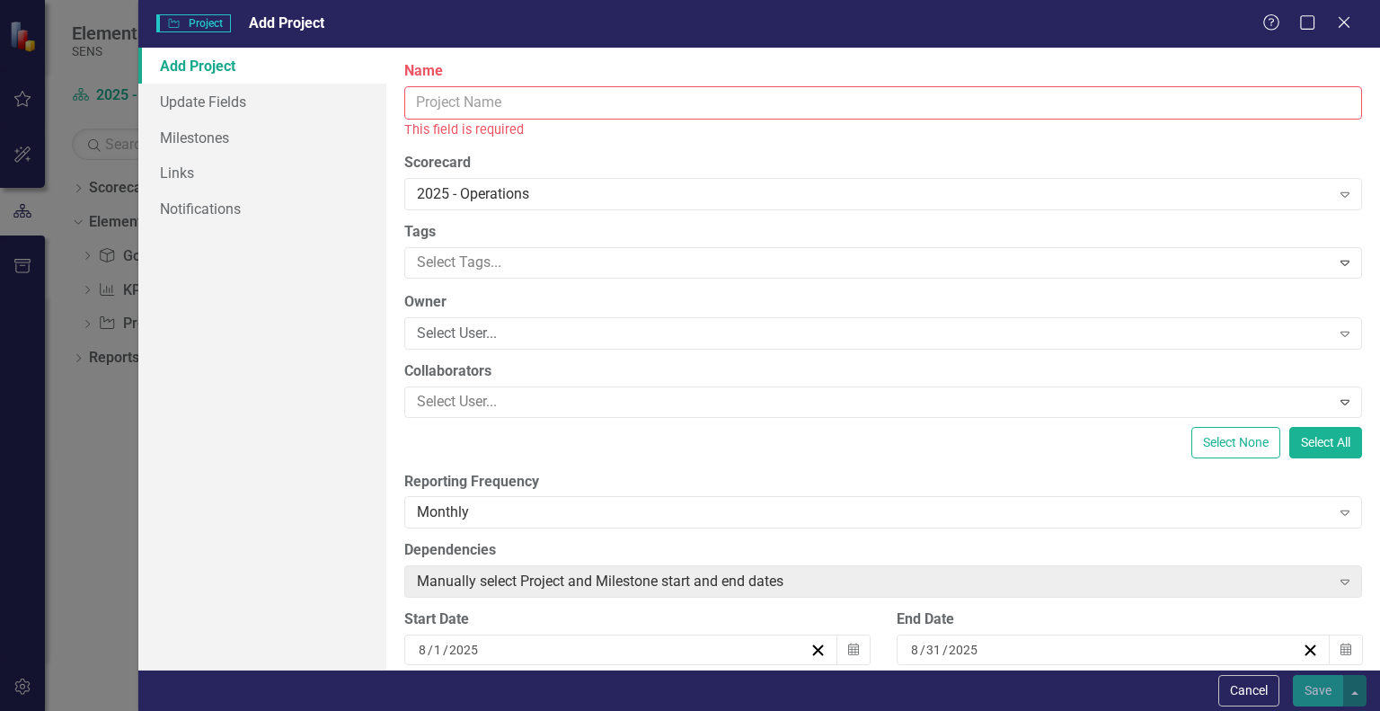
click at [430, 104] on input "Name" at bounding box center [883, 102] width 958 height 33
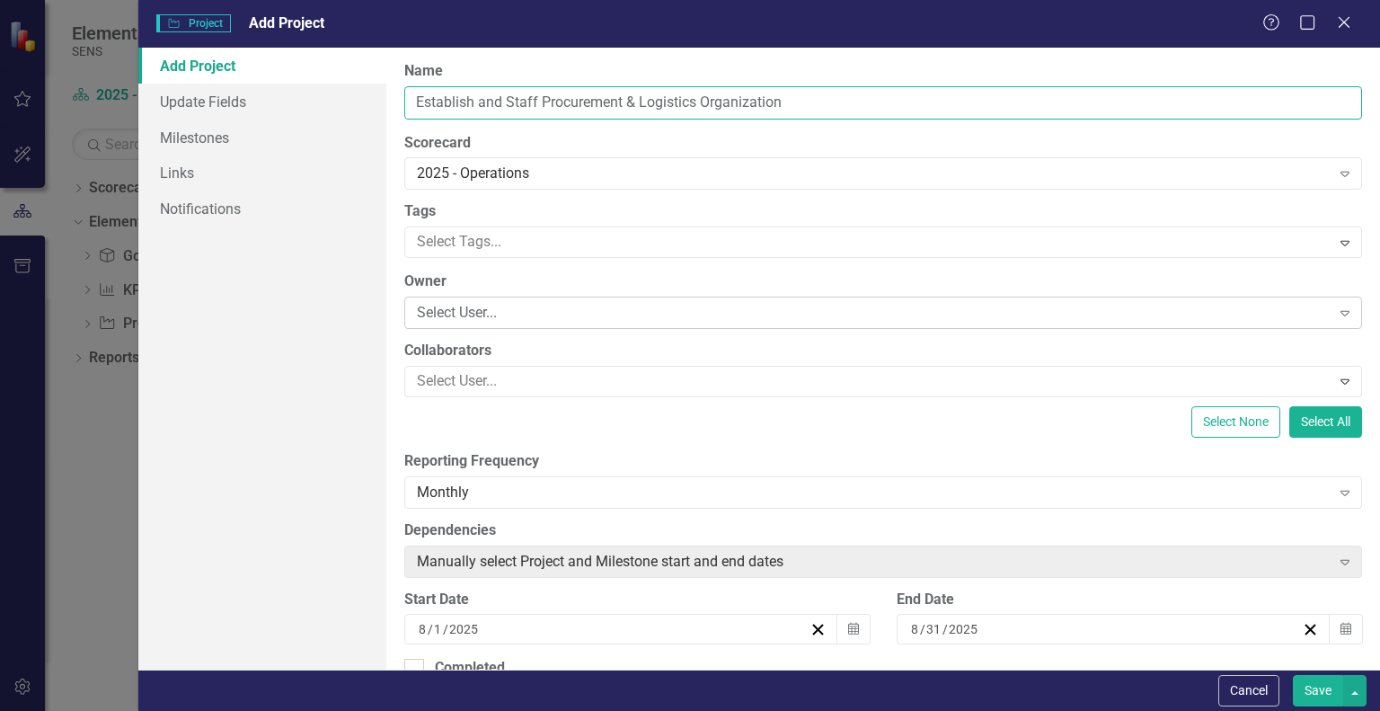
type input "Establish and Staff Procurement & Logistics Organization"
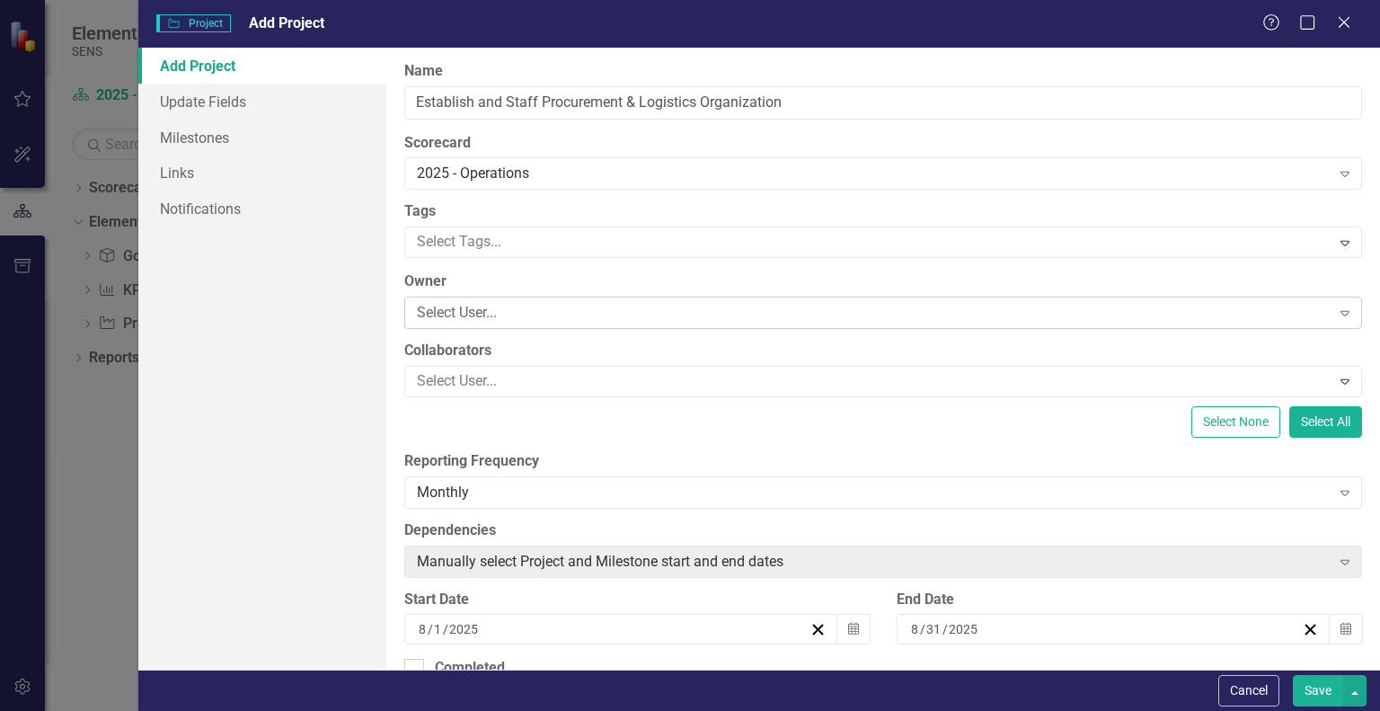
click at [474, 312] on div "Select User..." at bounding box center [873, 313] width 913 height 21
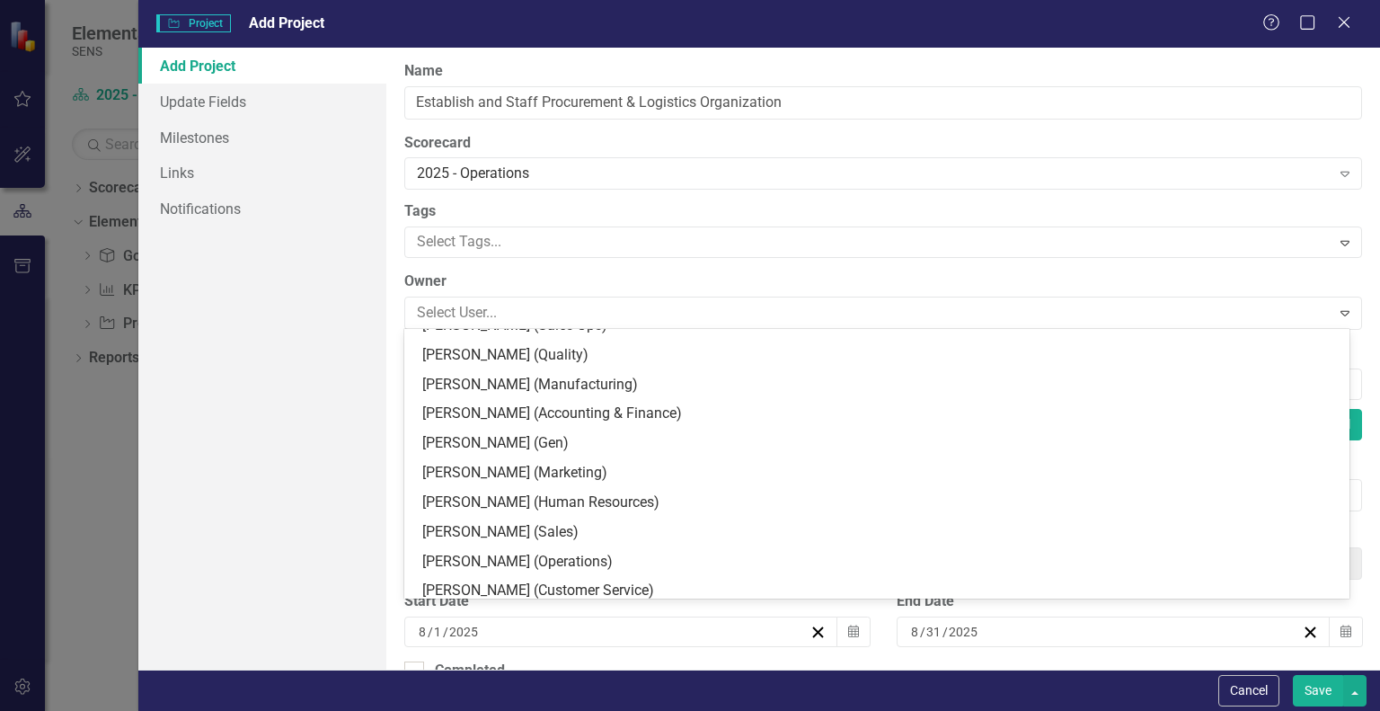
scroll to position [270, 0]
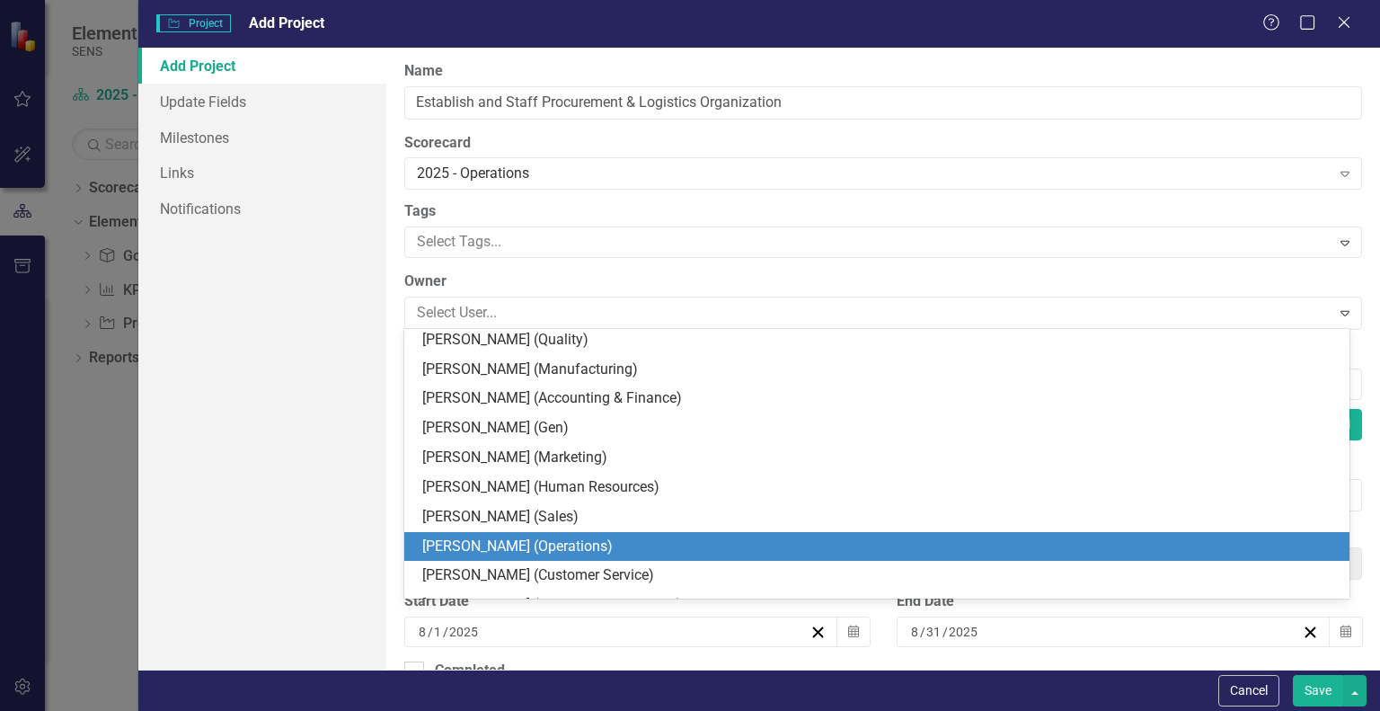
click at [497, 540] on div "[PERSON_NAME] (Operations)" at bounding box center [880, 546] width 917 height 21
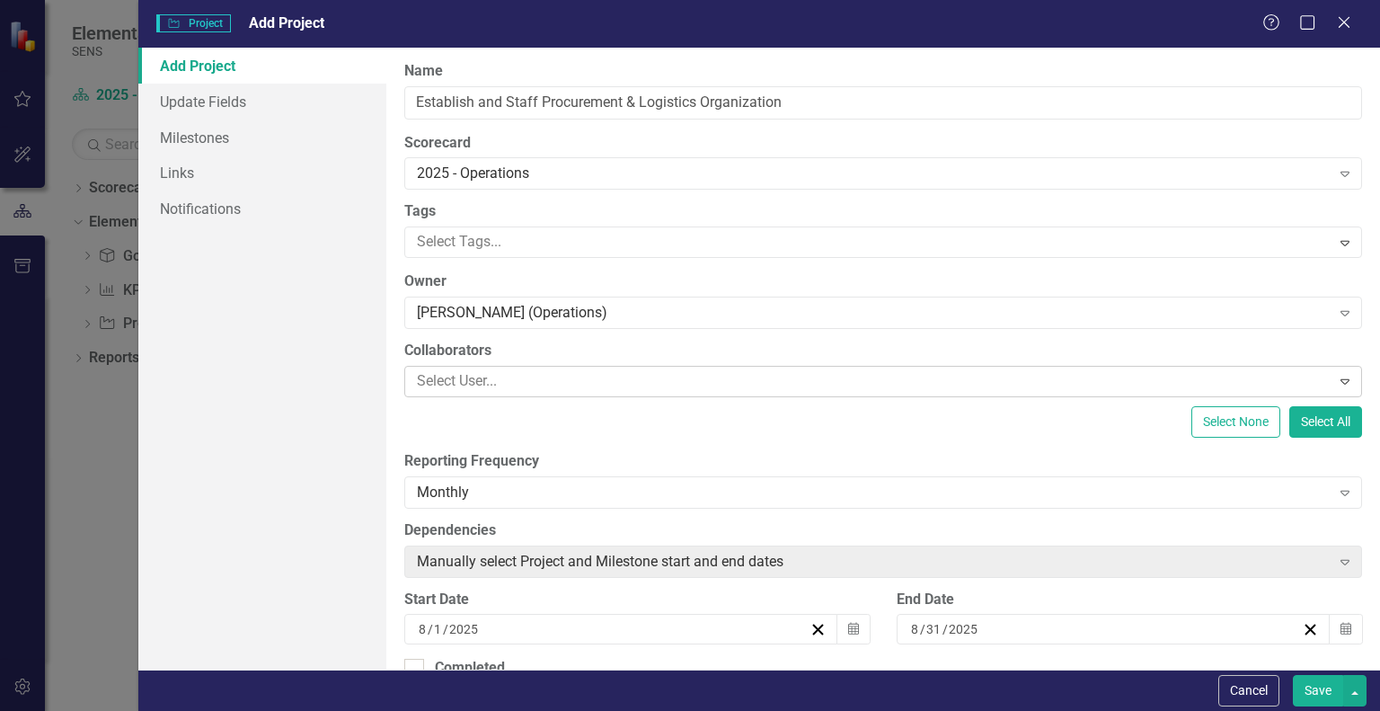
click at [448, 383] on div at bounding box center [870, 381] width 920 height 24
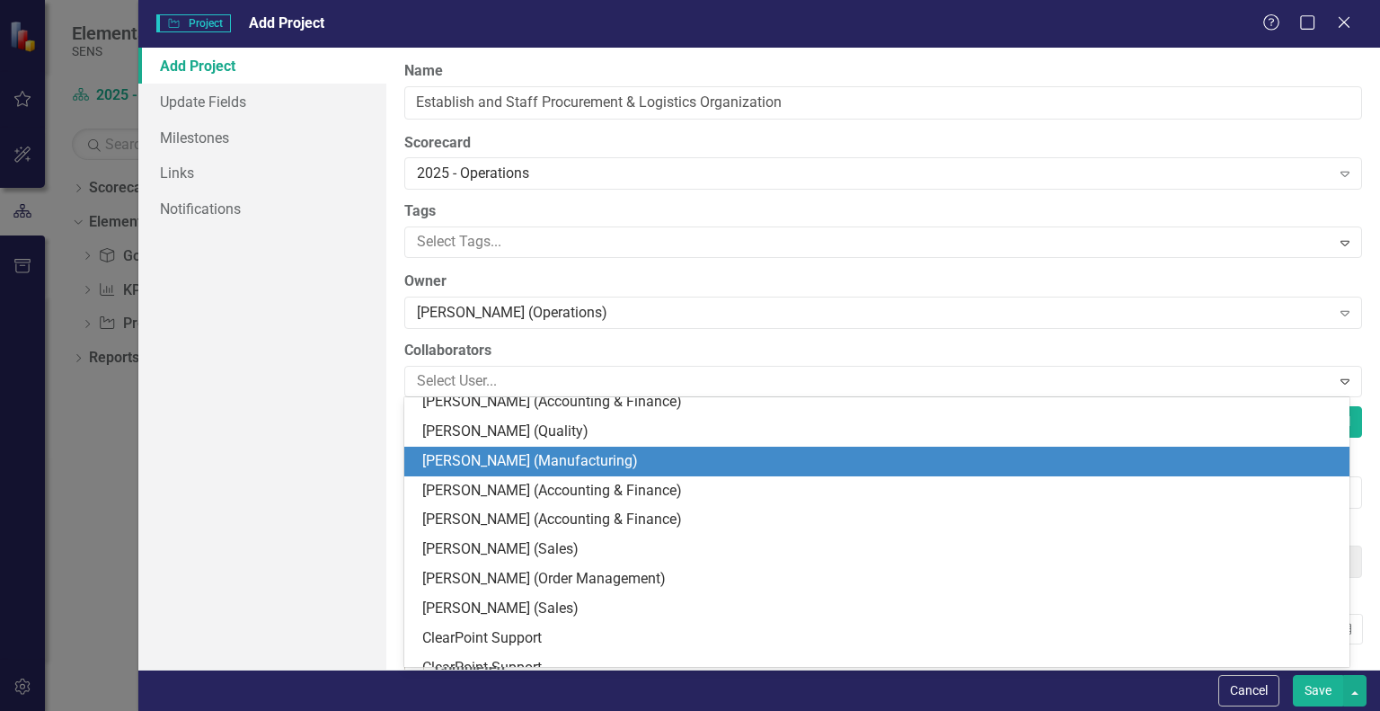
scroll to position [733, 0]
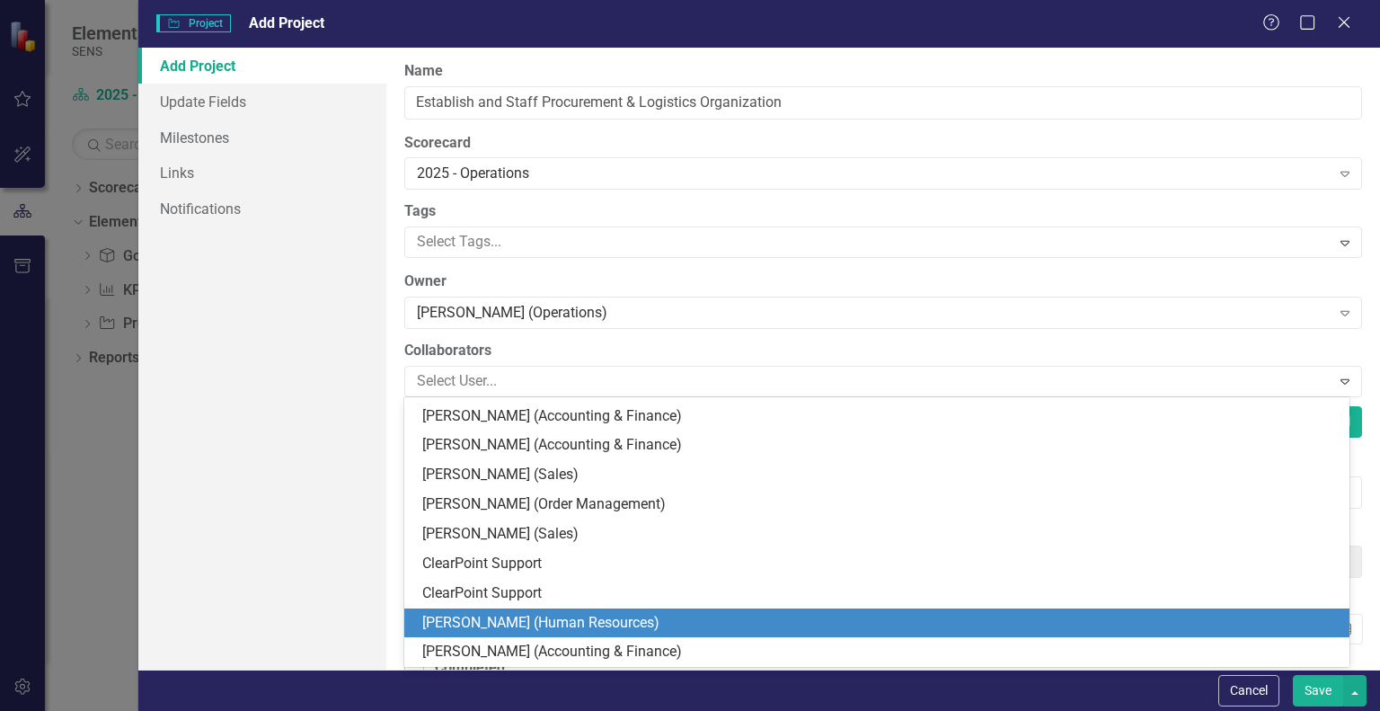
click at [513, 619] on div "[PERSON_NAME] (Human Resources)" at bounding box center [880, 623] width 917 height 21
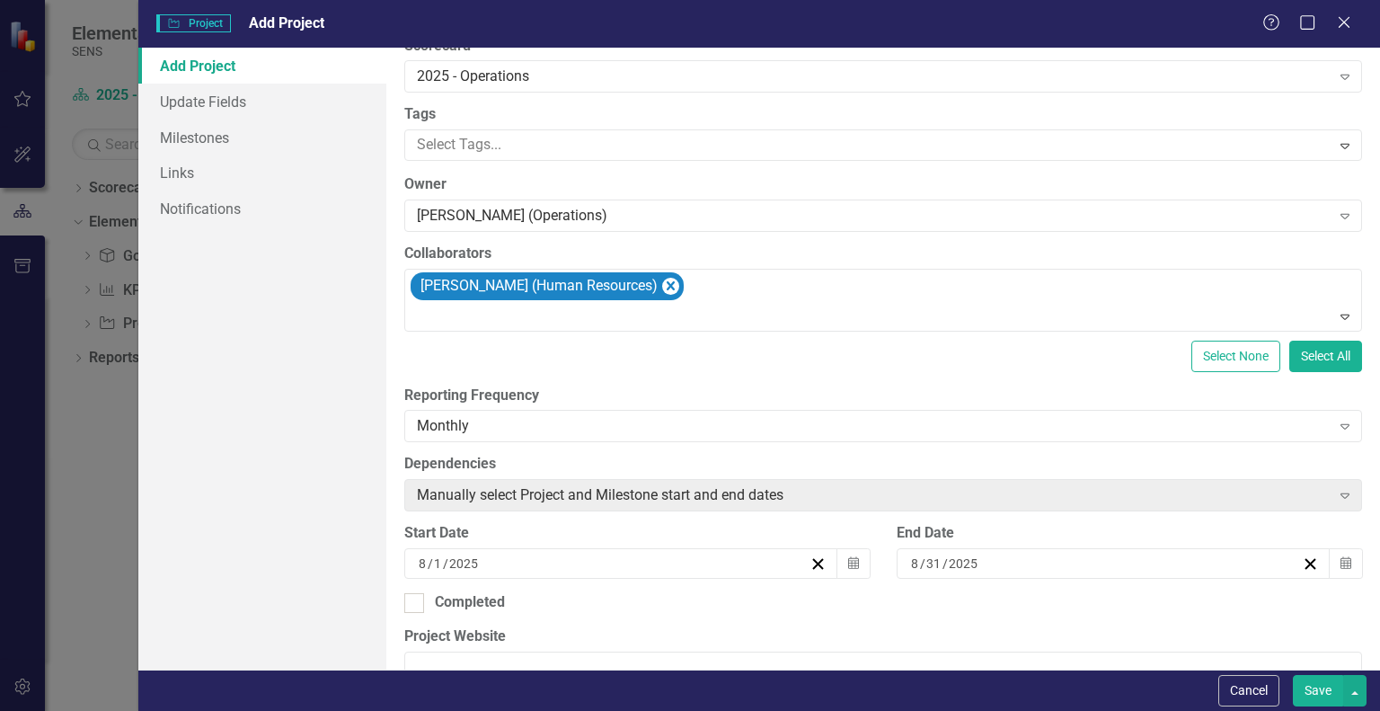
scroll to position [449, 0]
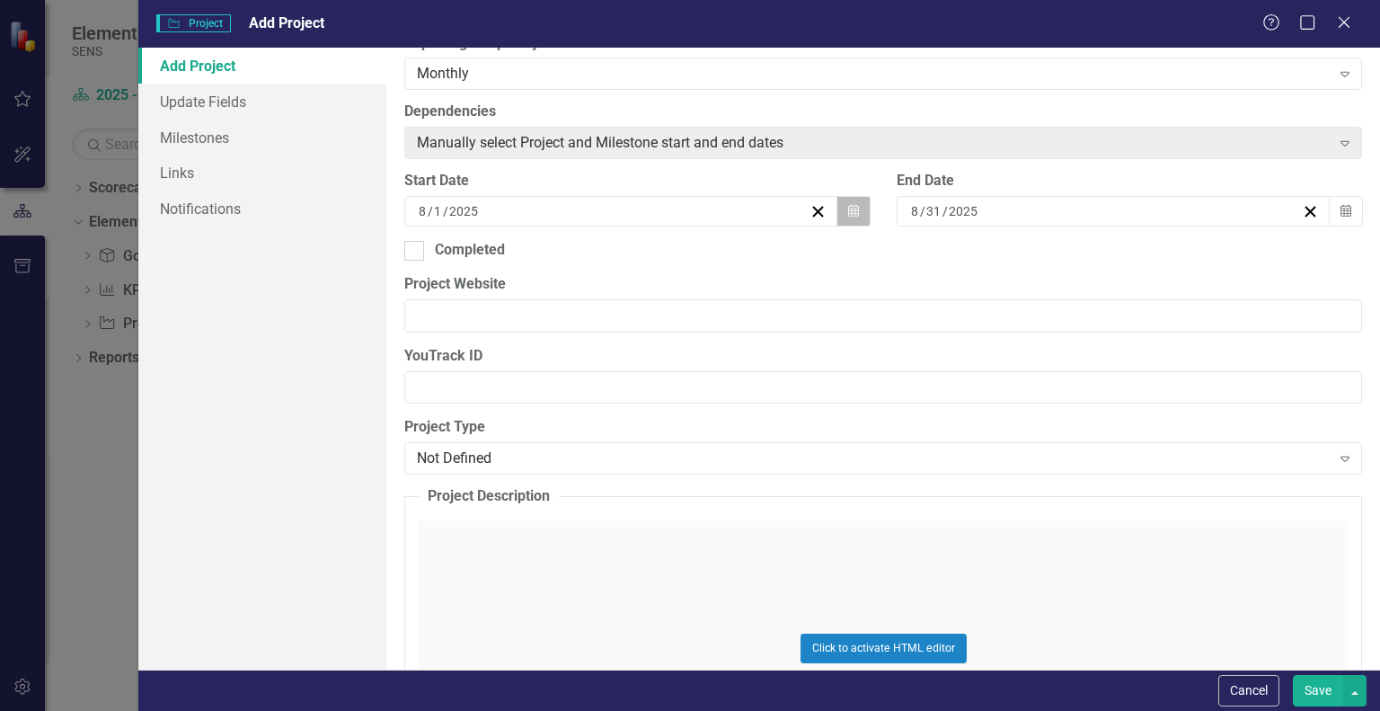
click at [848, 209] on icon "Calendar" at bounding box center [853, 211] width 11 height 13
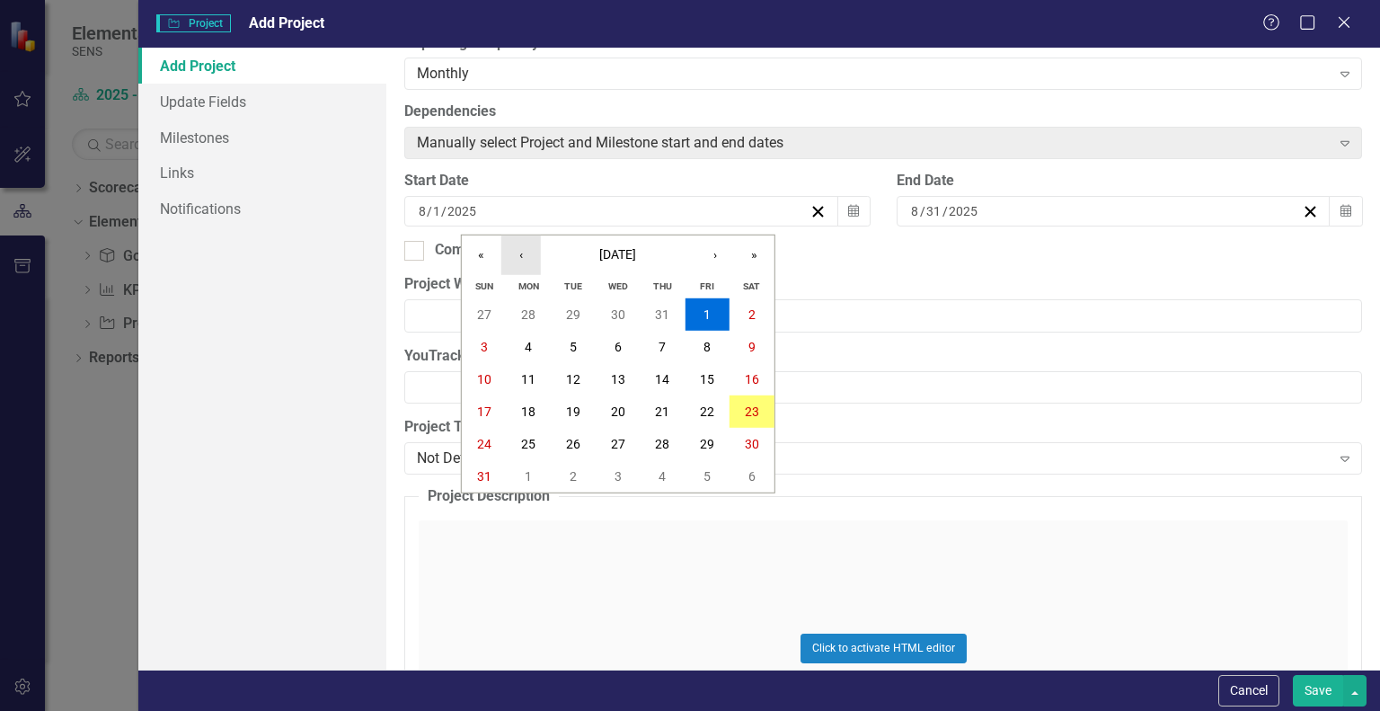
click at [527, 254] on button "‹" at bounding box center [521, 255] width 40 height 40
click at [529, 353] on abbr "9" at bounding box center [528, 347] width 7 height 14
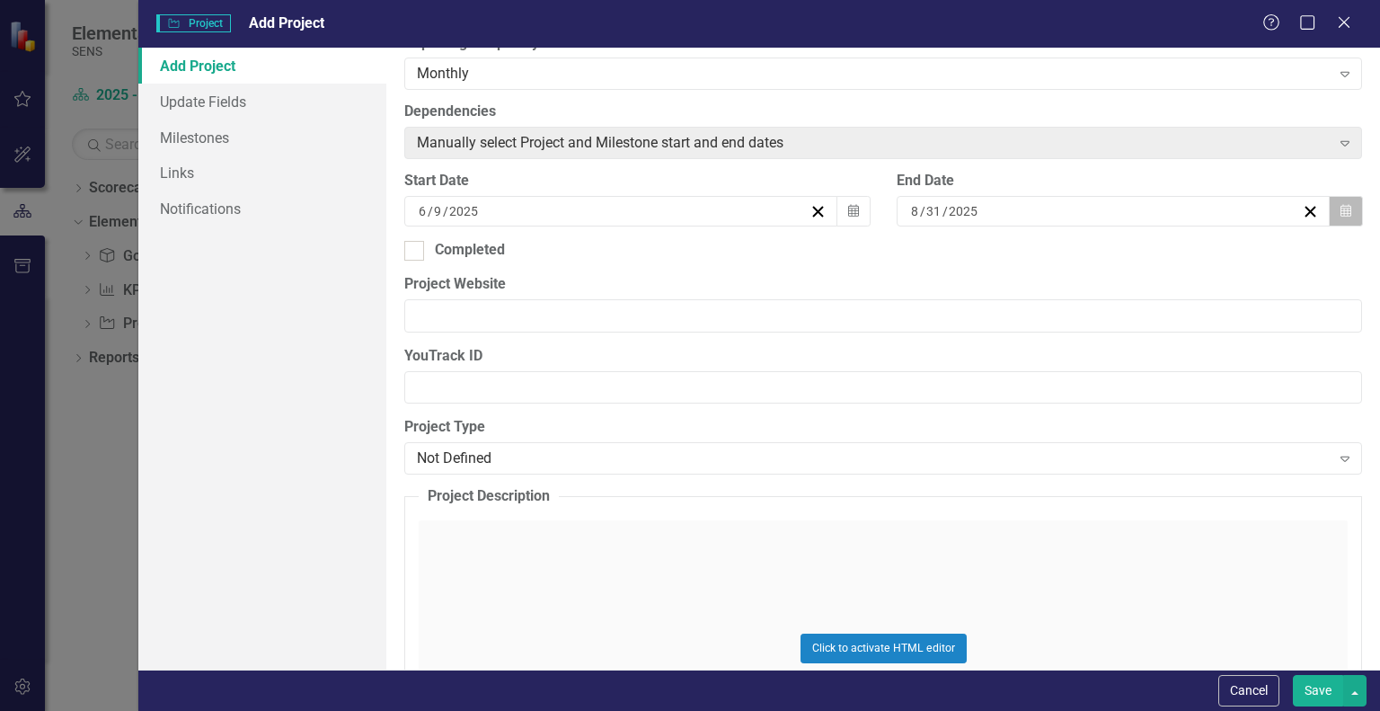
click at [1343, 211] on button "Calendar" at bounding box center [1346, 211] width 34 height 31
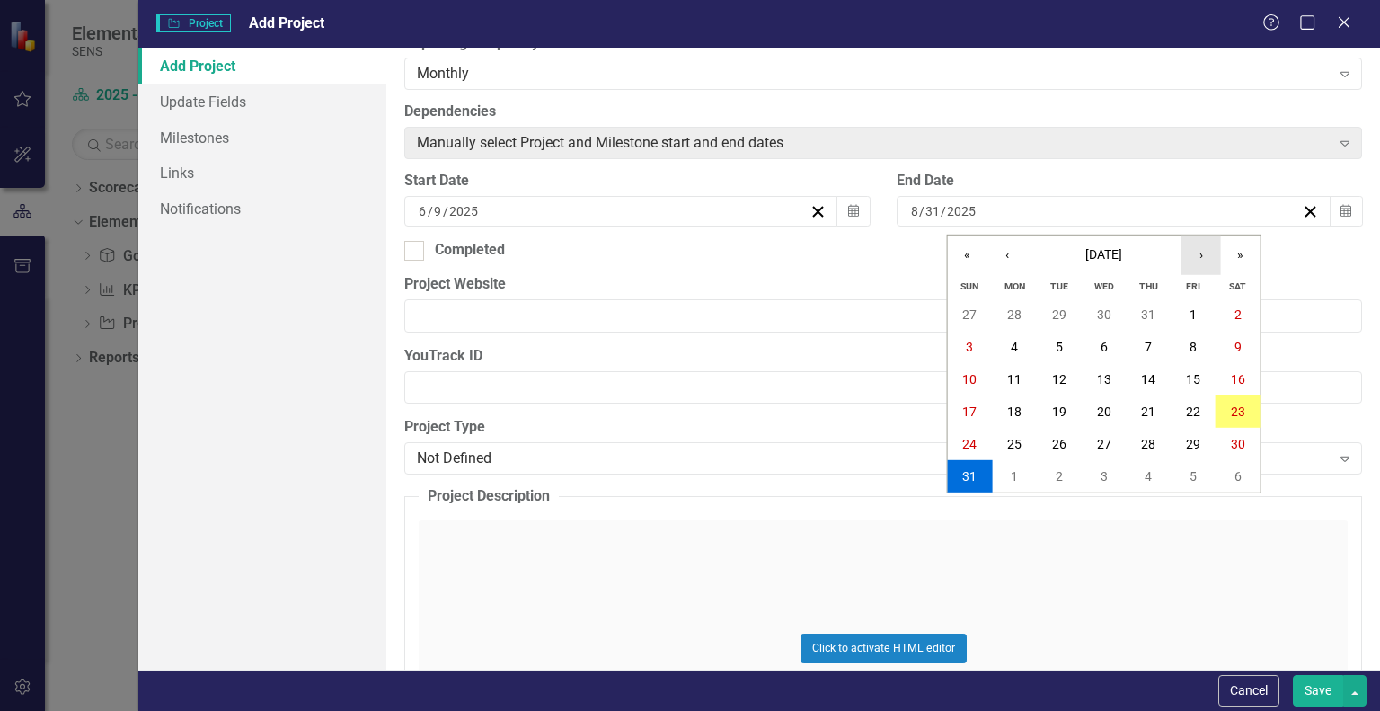
click at [1209, 245] on button "›" at bounding box center [1202, 255] width 40 height 40
click at [1115, 448] on button "31" at bounding box center [1104, 444] width 45 height 32
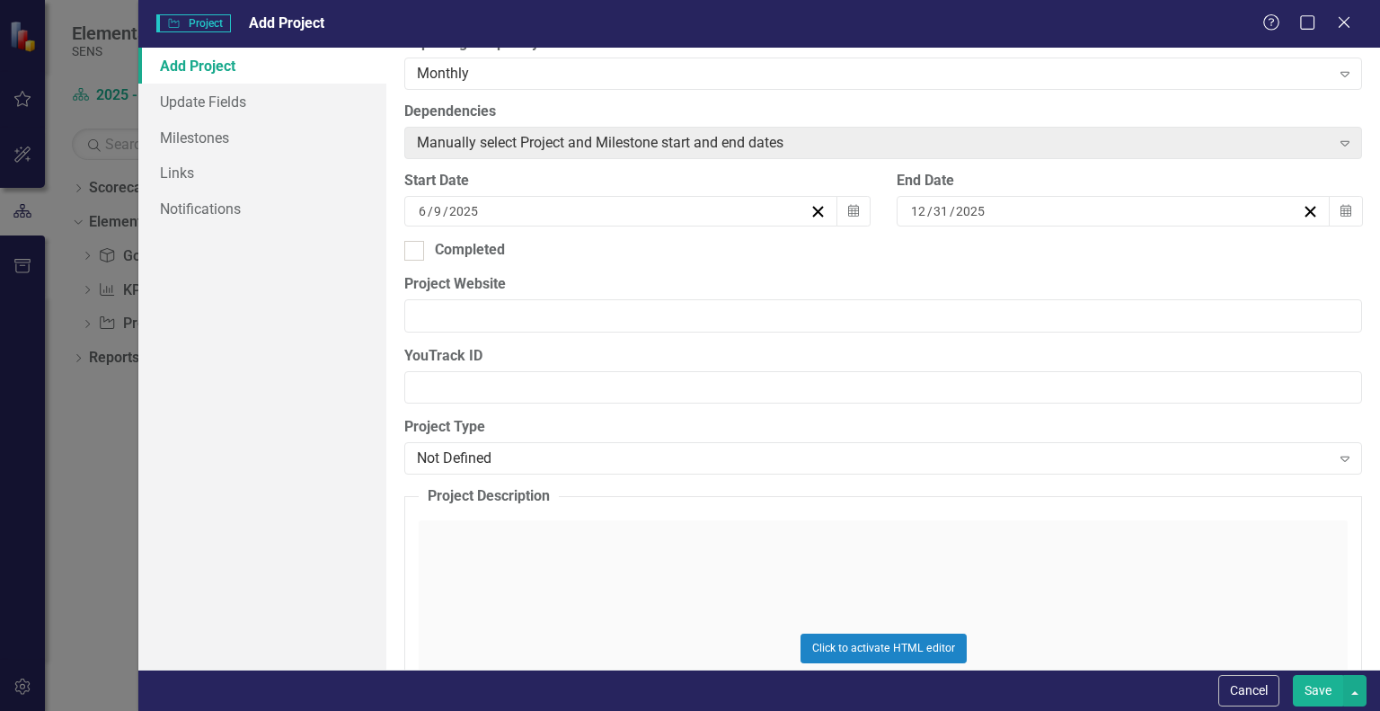
click at [464, 546] on div "Click to activate HTML editor" at bounding box center [883, 648] width 929 height 256
click at [444, 600] on body "Rich Text Area. Press ALT-0 for help." at bounding box center [884, 699] width 926 height 270
click at [1323, 698] on button "Save" at bounding box center [1318, 690] width 50 height 31
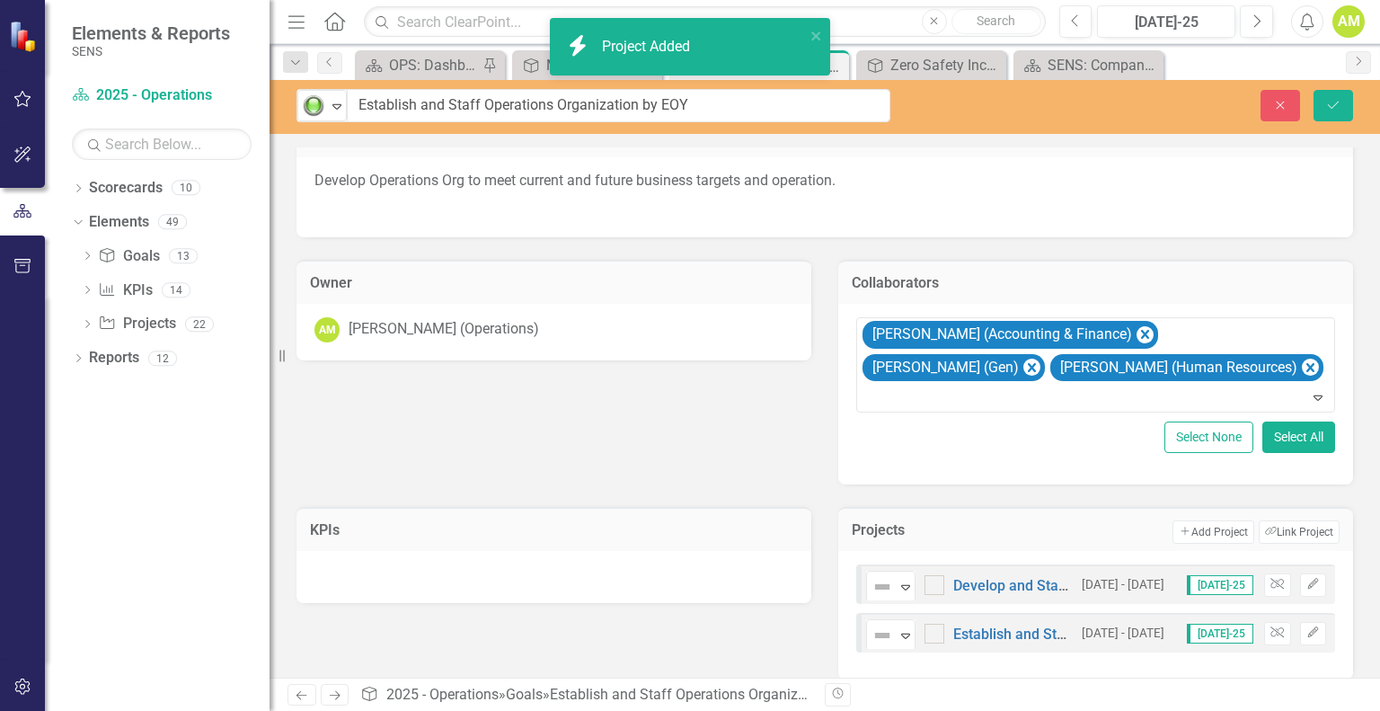
scroll to position [50, 0]
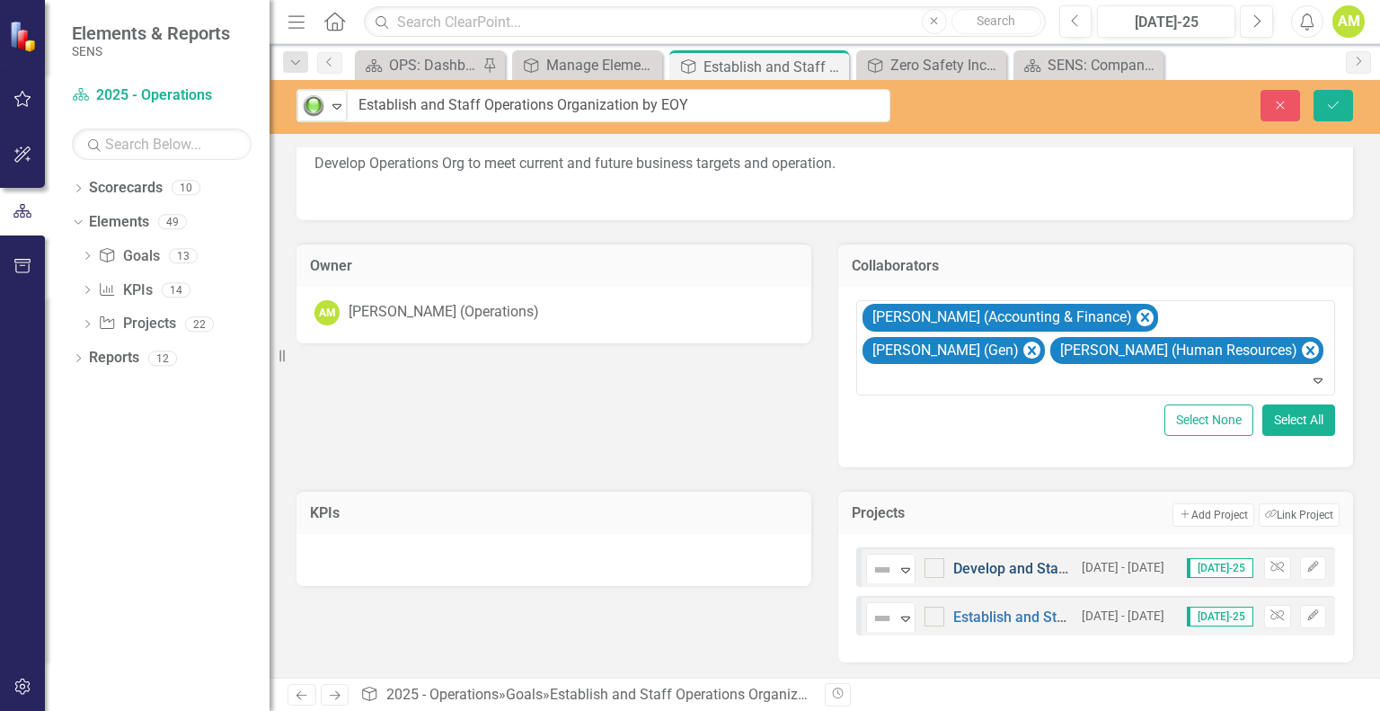
click at [981, 569] on link "Develop and Staff Manufacturing Engineering Org" at bounding box center [1114, 568] width 323 height 17
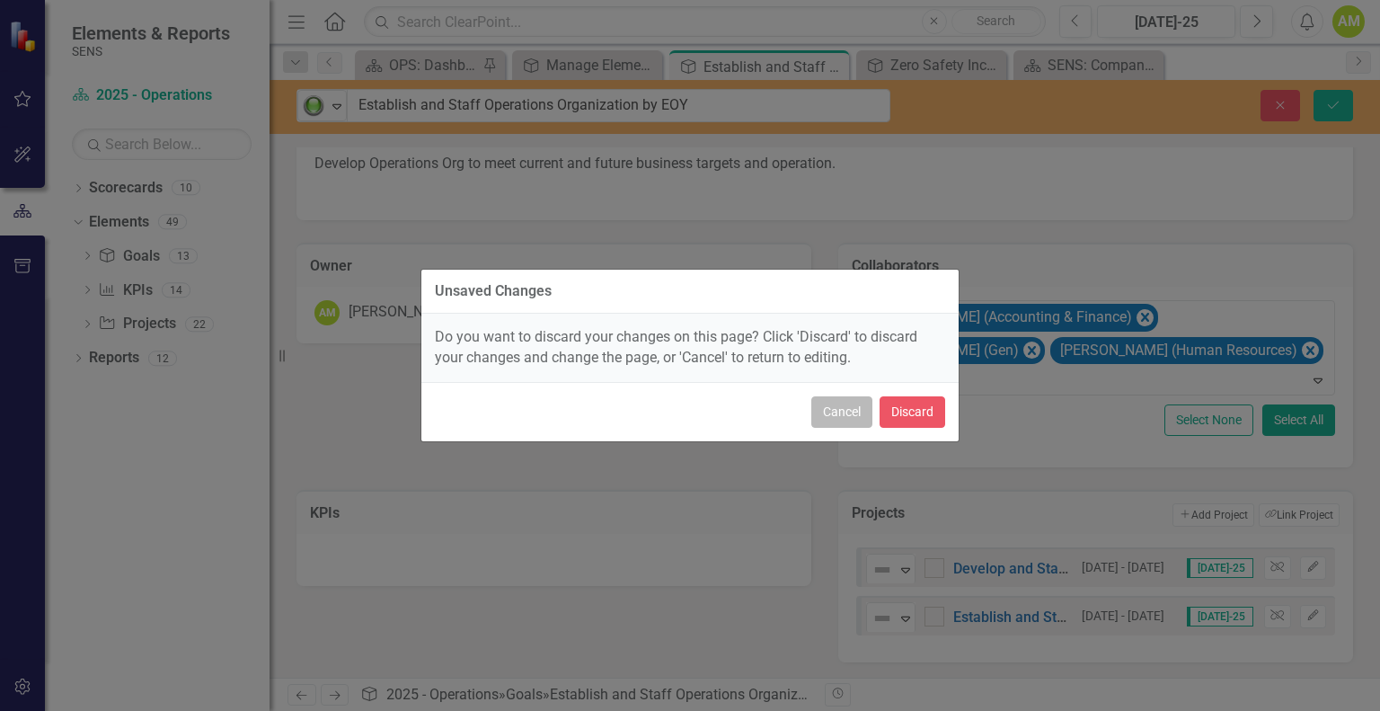
click at [847, 407] on button "Cancel" at bounding box center [841, 411] width 61 height 31
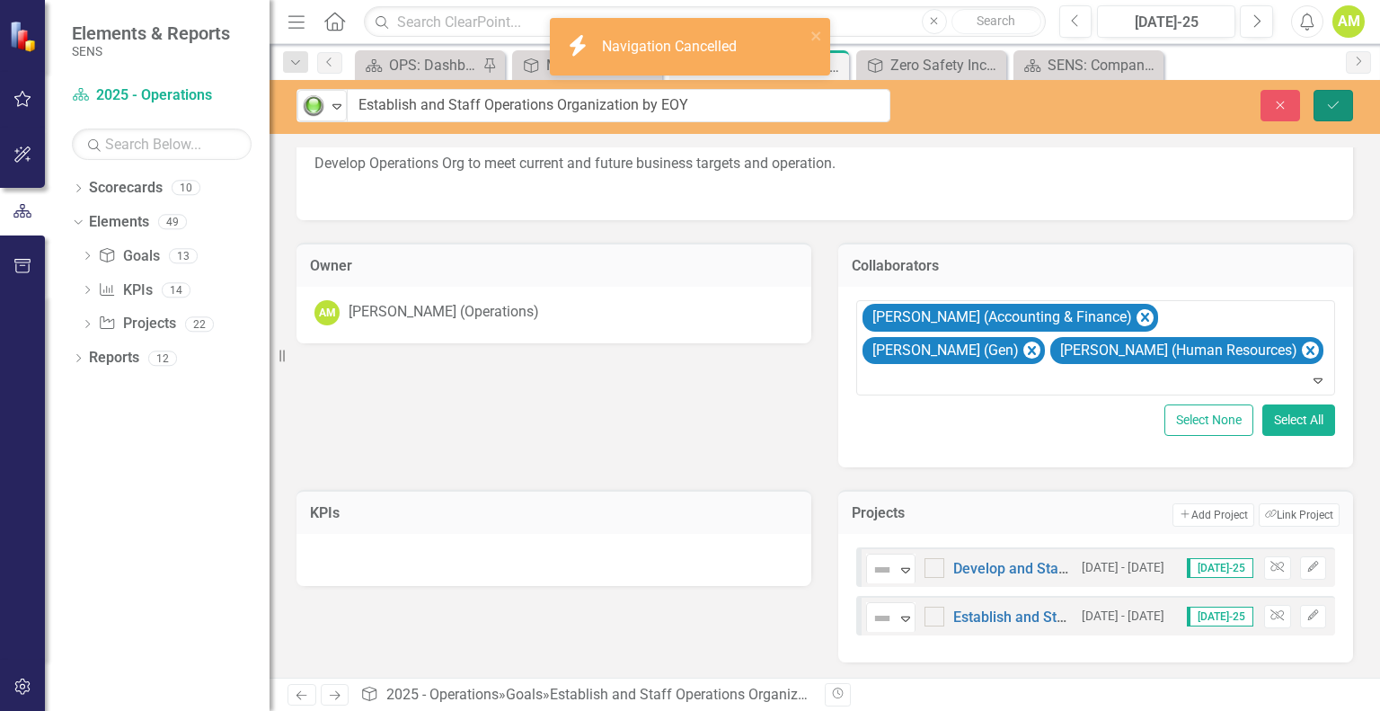
click at [1341, 114] on button "Save" at bounding box center [1334, 105] width 40 height 31
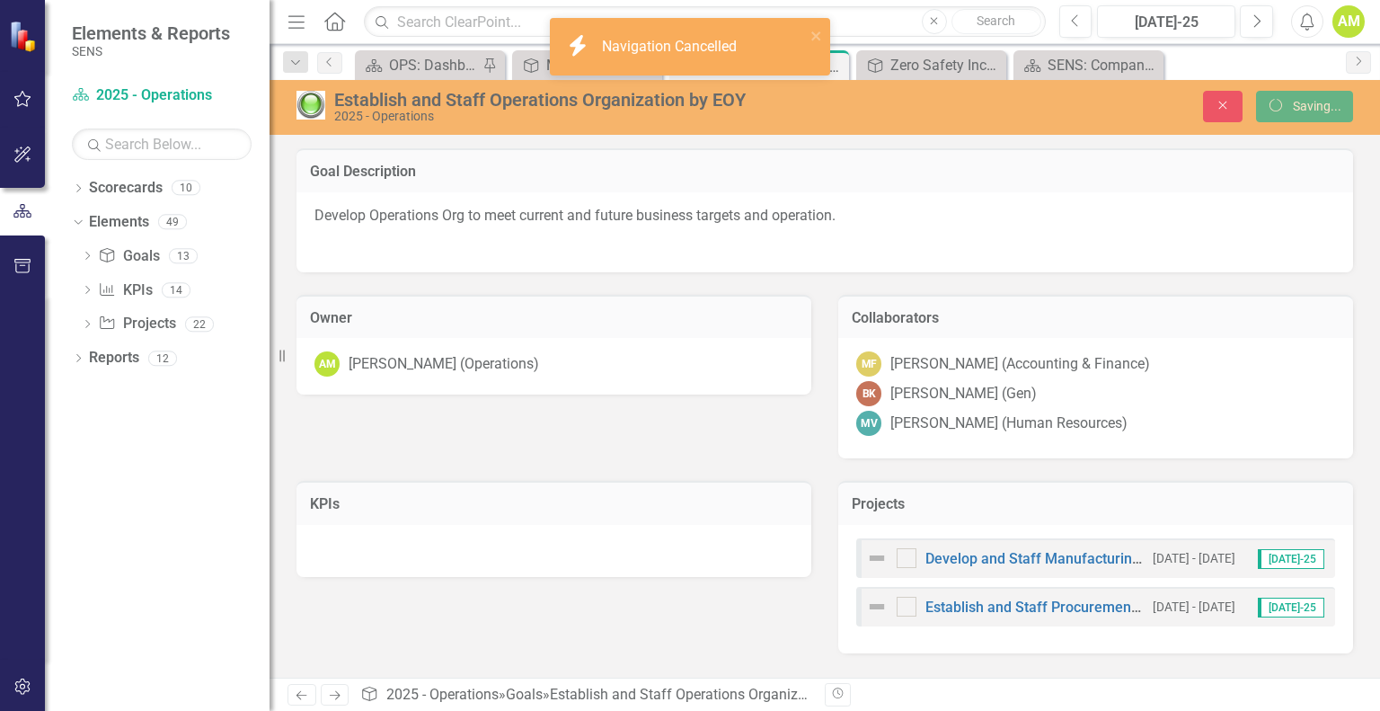
scroll to position [0, 0]
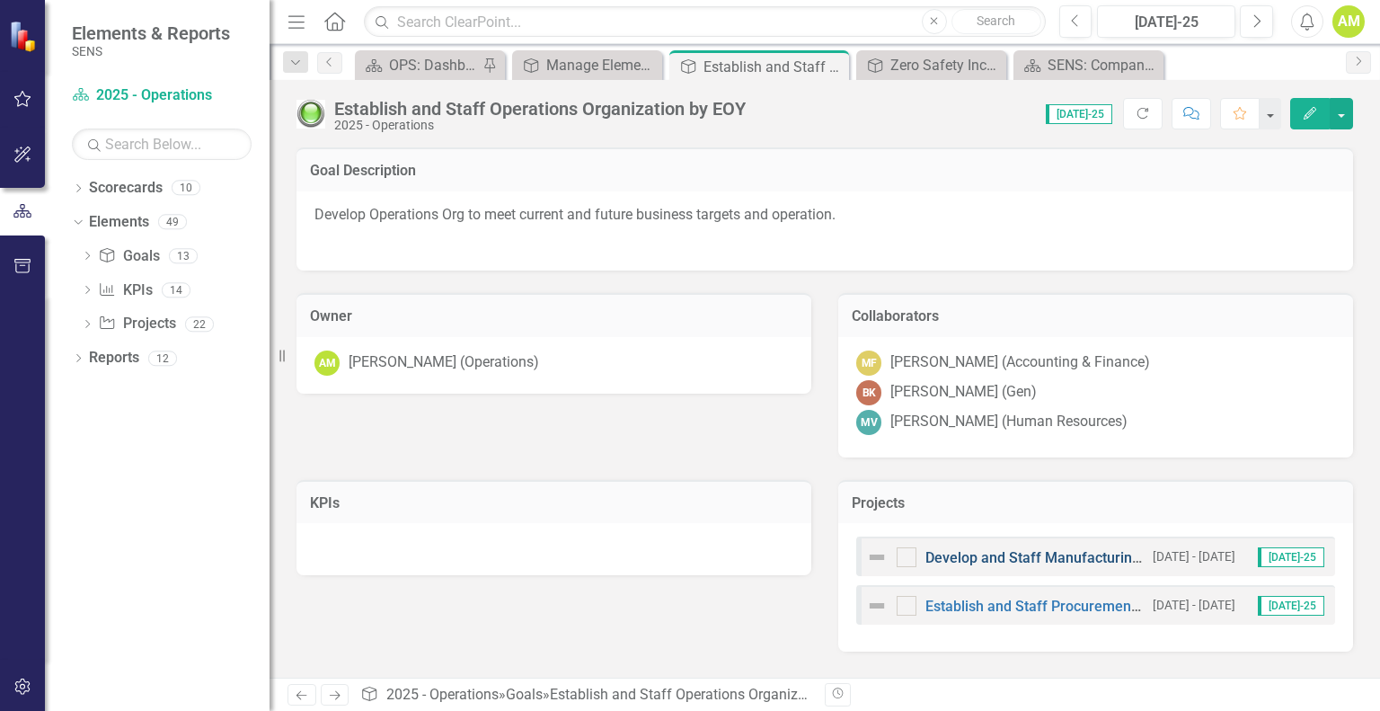
click at [1032, 557] on link "Develop and Staff Manufacturing Engineering Org" at bounding box center [1087, 557] width 323 height 17
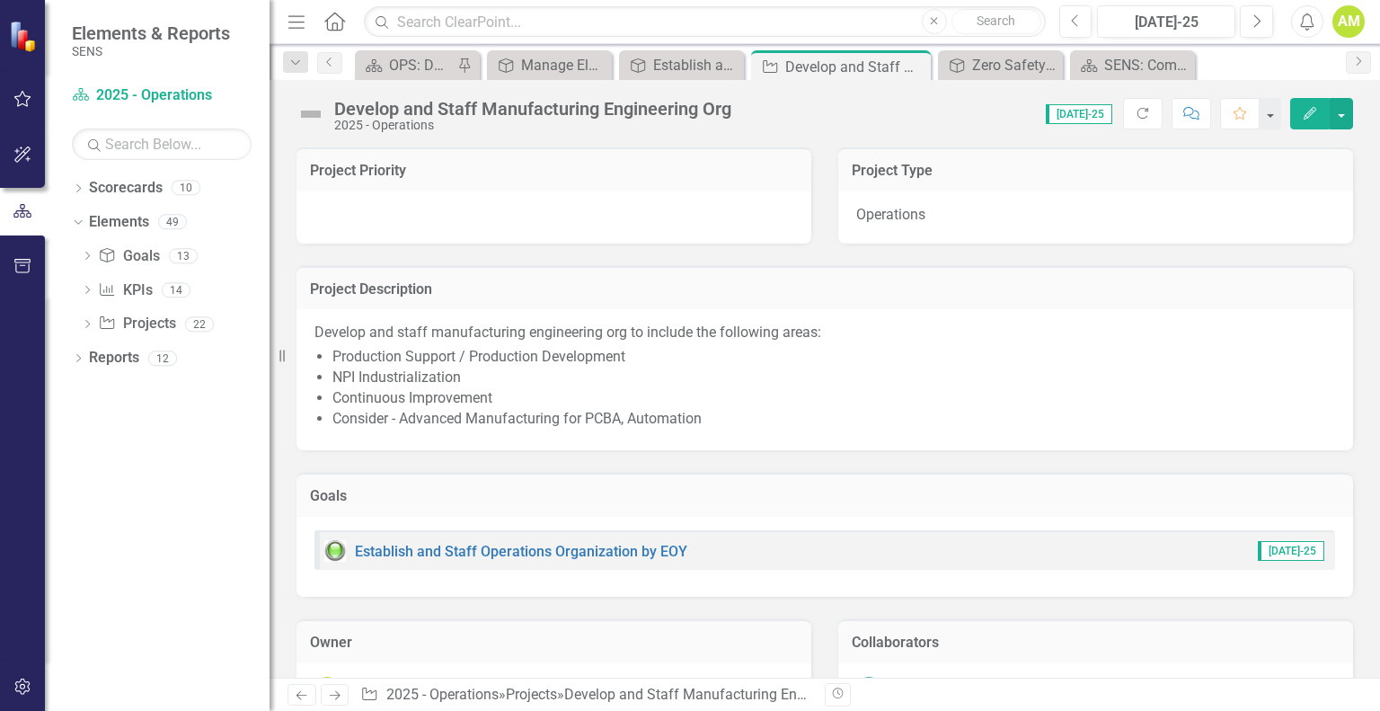
drag, startPoint x: 695, startPoint y: 417, endPoint x: 446, endPoint y: 404, distance: 250.1
click at [446, 405] on ul "Production Support / Production Development NPI Industrialization Continuous Im…" at bounding box center [833, 388] width 1003 height 82
click at [436, 376] on li "NPI Industrialization" at bounding box center [833, 378] width 1003 height 21
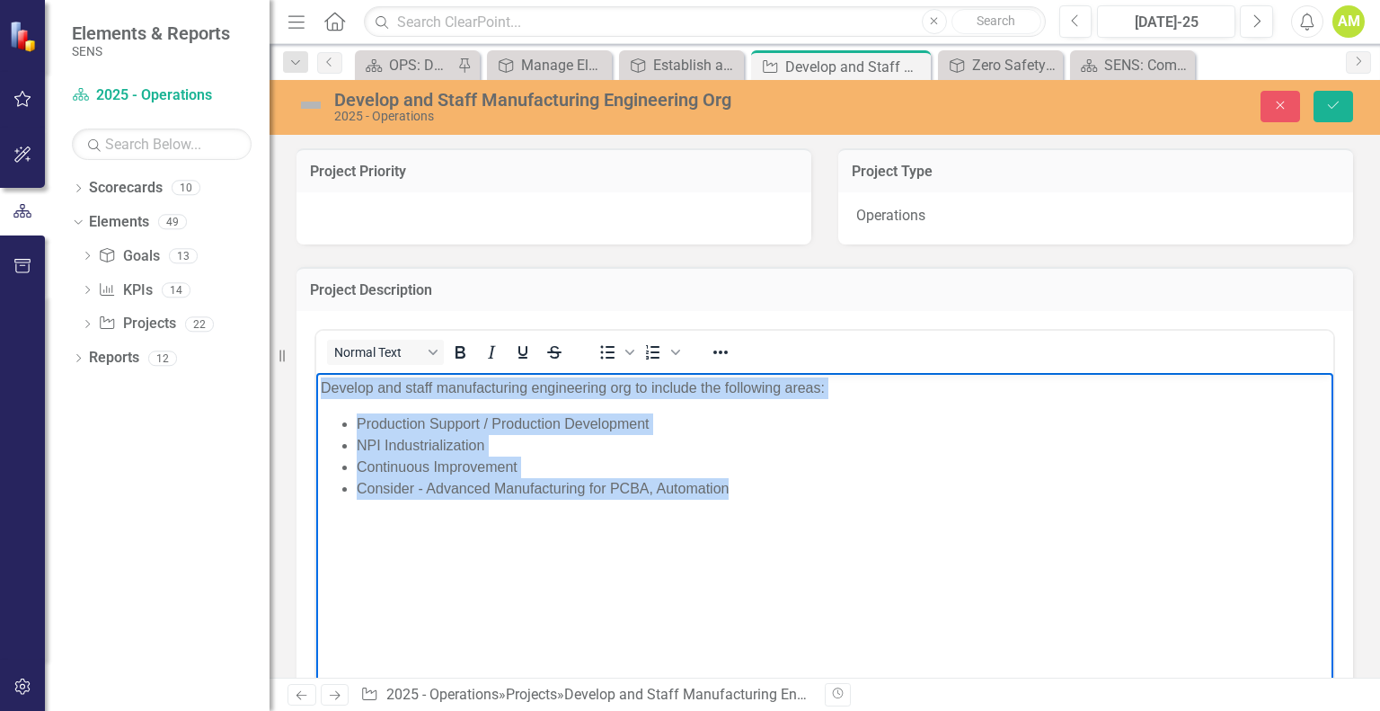
drag, startPoint x: 742, startPoint y: 490, endPoint x: 318, endPoint y: 390, distance: 435.7
click at [318, 390] on body "Develop and staff manufacturing engineering org to include the following areas:…" at bounding box center [824, 507] width 1017 height 270
copy body "Develop and staff manufacturing engineering org to include the following areas:…"
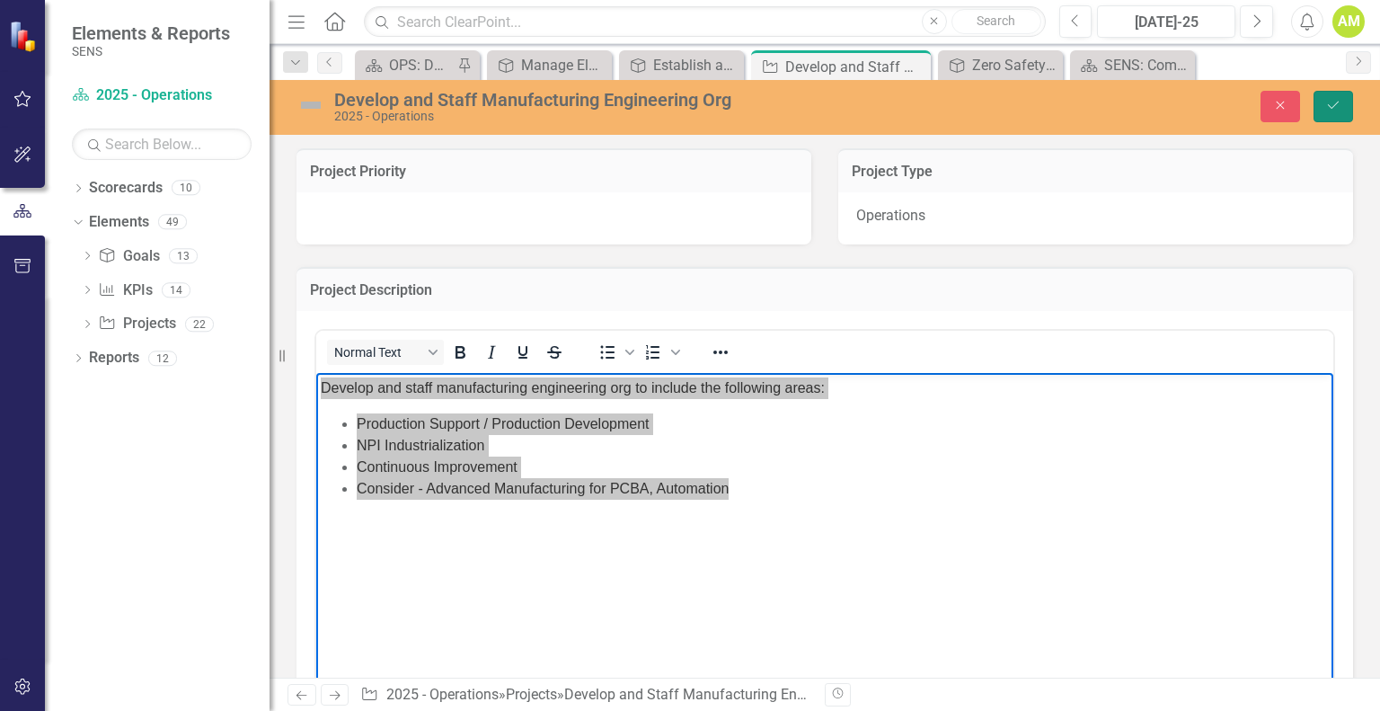
click at [1344, 117] on button "Save" at bounding box center [1334, 106] width 40 height 31
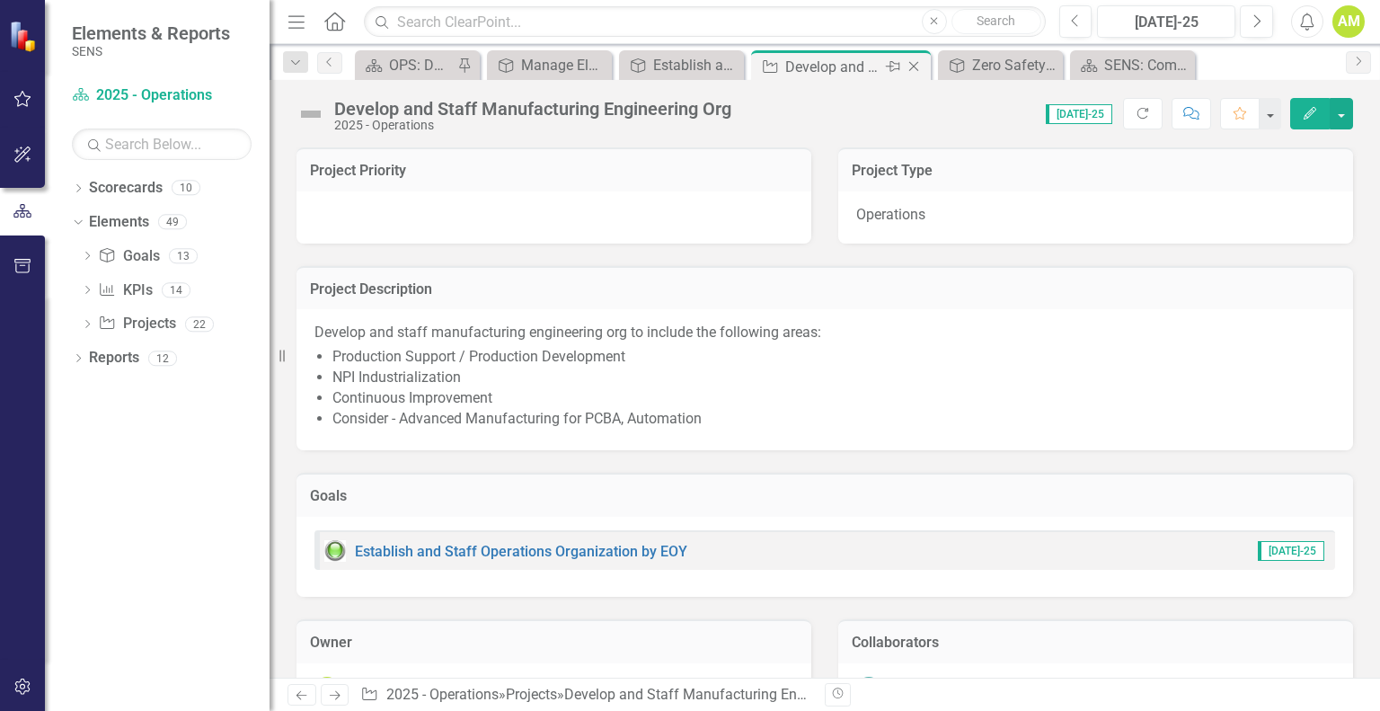
click at [912, 66] on icon "Close" at bounding box center [914, 66] width 18 height 14
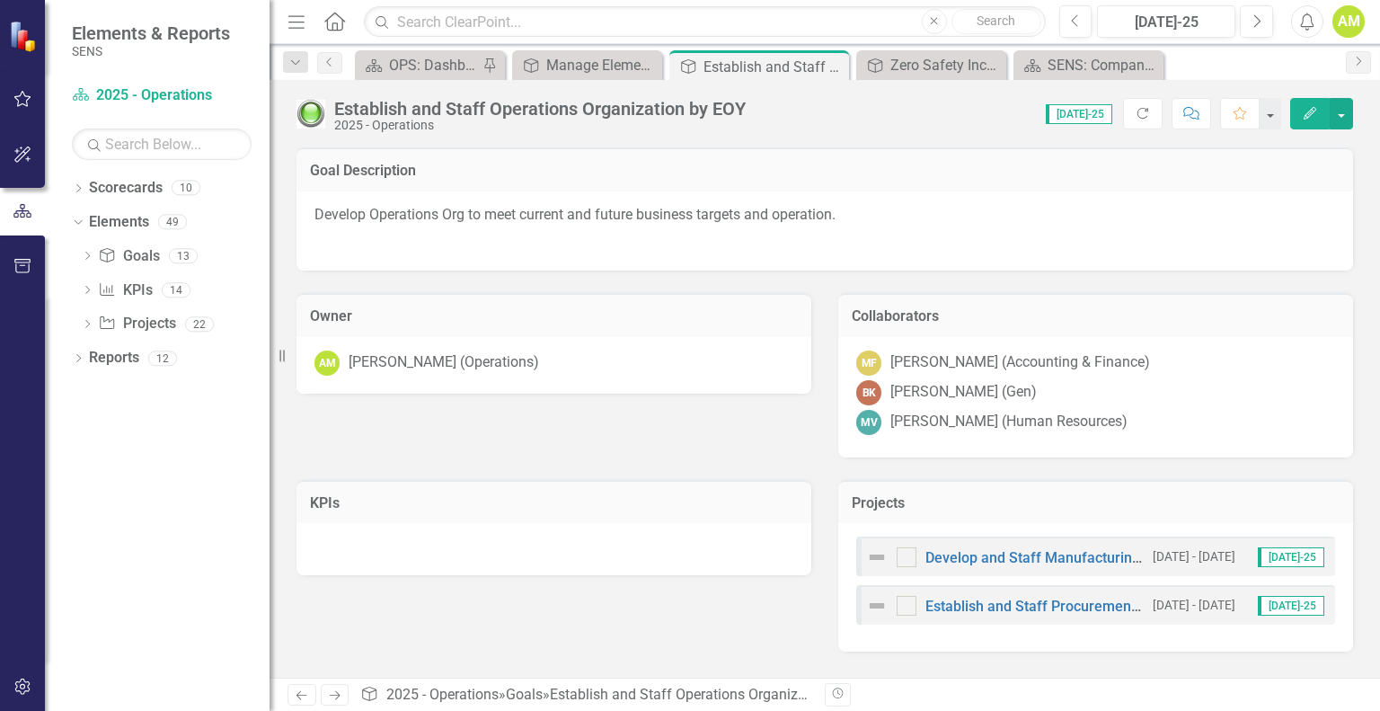
click at [979, 509] on td "Projects" at bounding box center [1096, 504] width 488 height 23
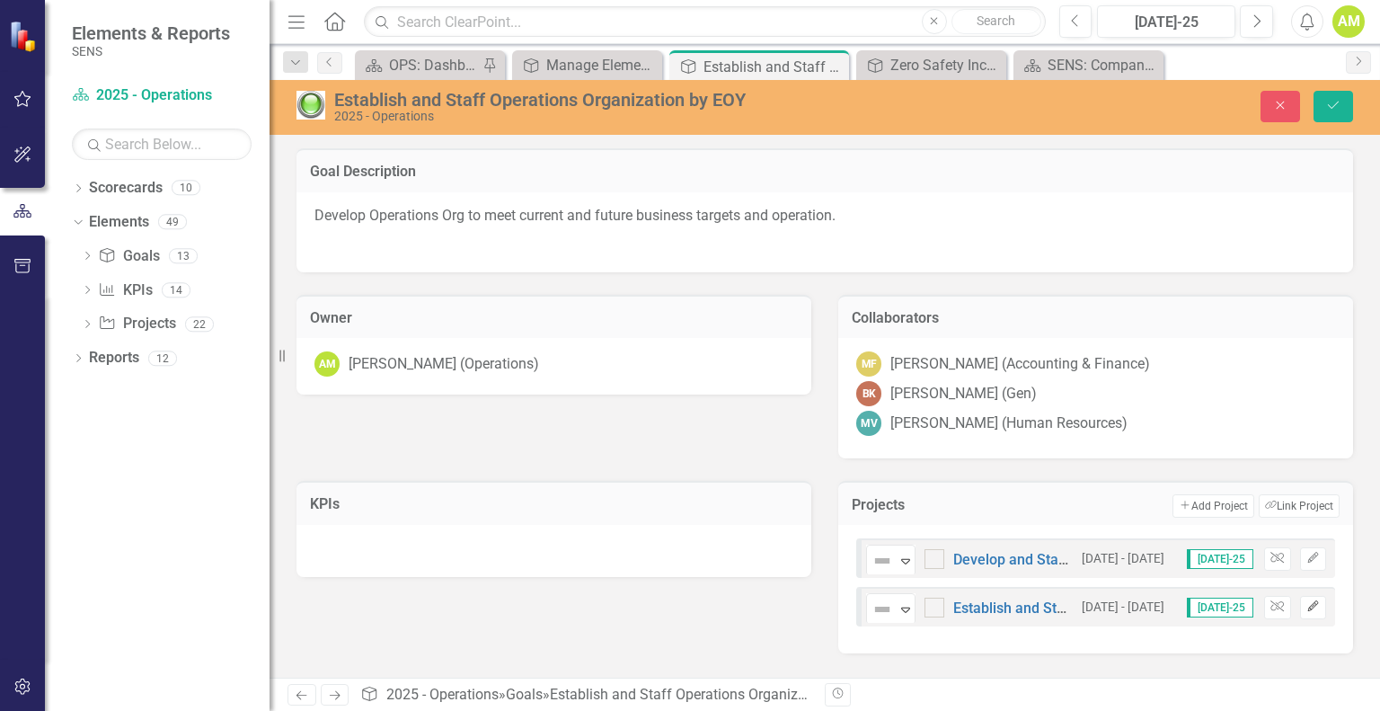
click at [1303, 608] on button "Edit" at bounding box center [1313, 607] width 26 height 23
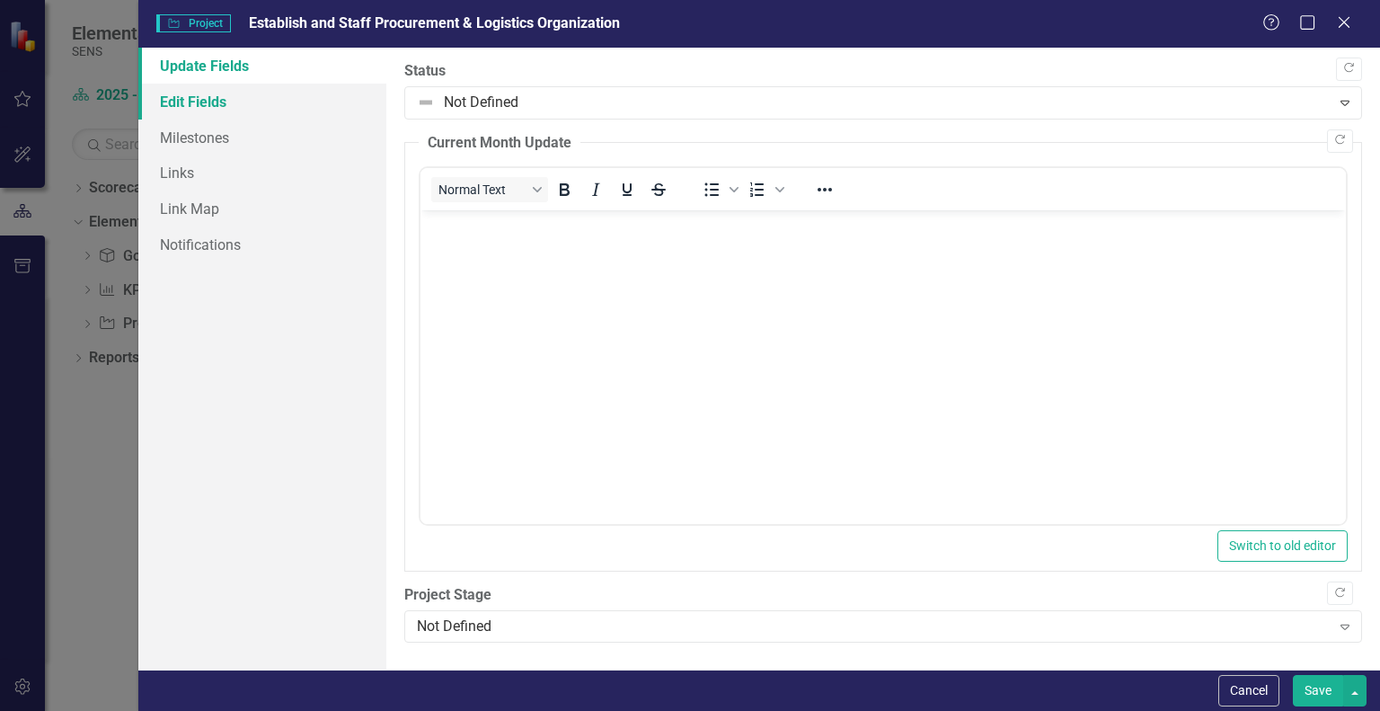
click at [206, 100] on link "Edit Fields" at bounding box center [262, 102] width 248 height 36
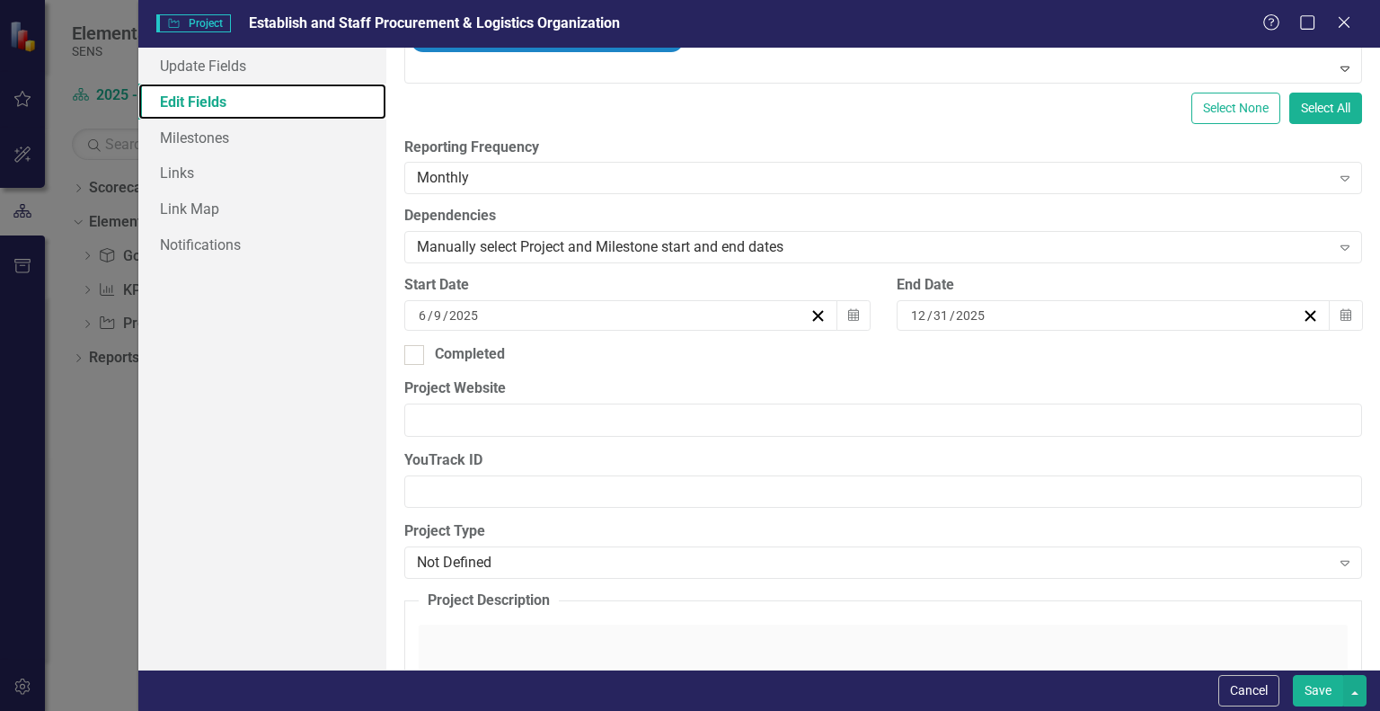
scroll to position [629, 0]
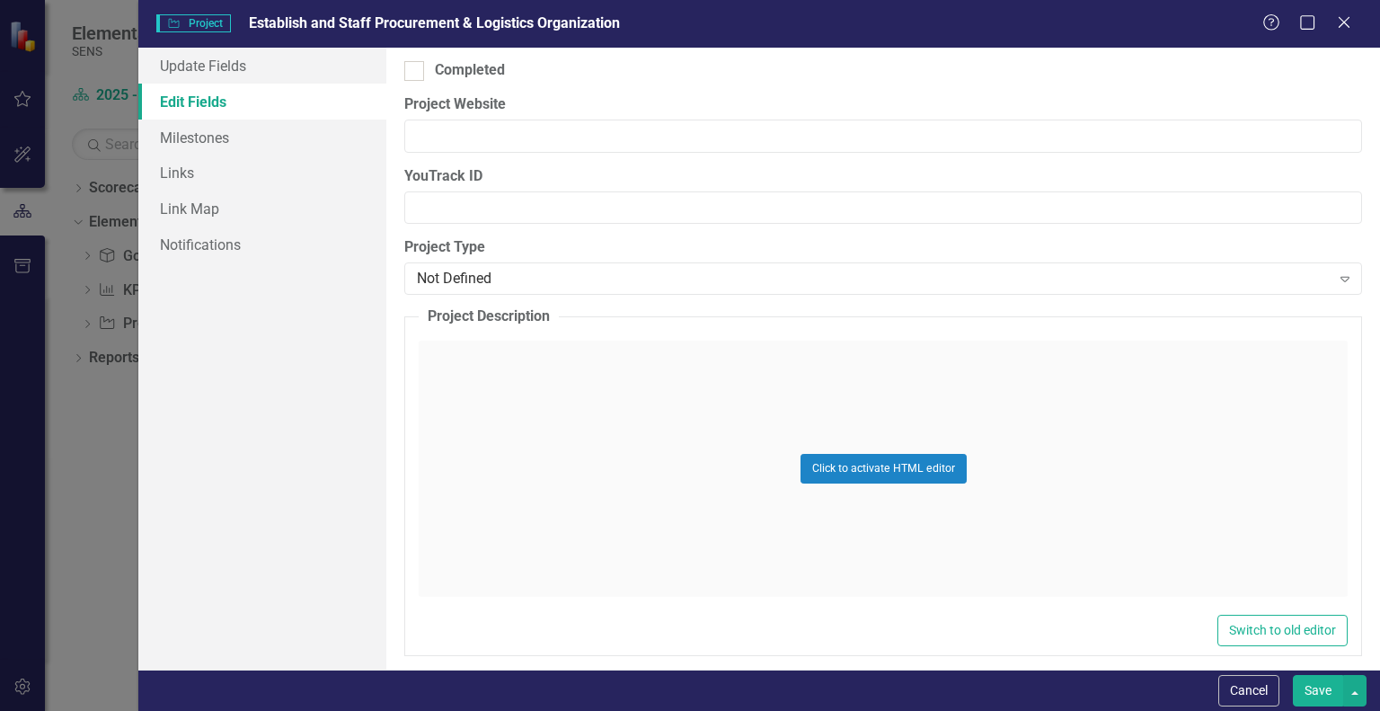
click at [474, 380] on div "Click to activate HTML editor" at bounding box center [883, 469] width 929 height 256
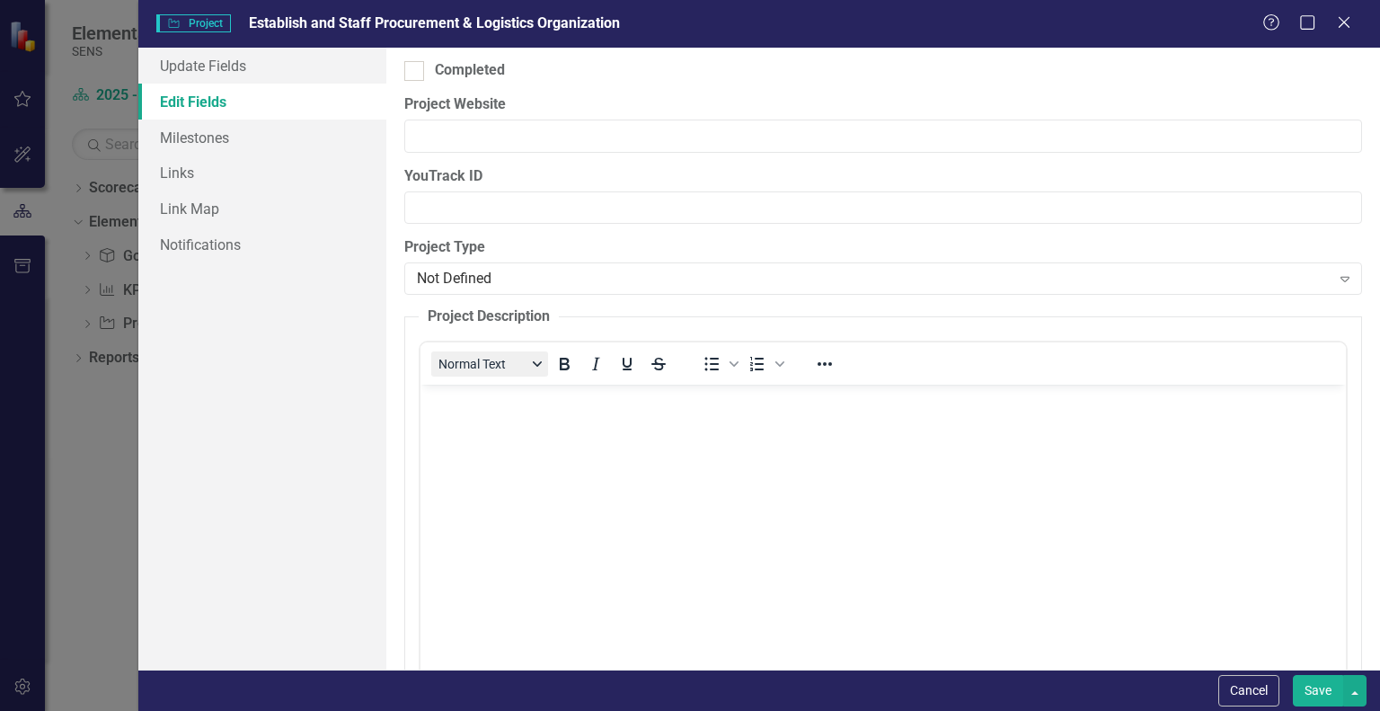
scroll to position [0, 0]
click at [474, 435] on body "Rich Text Area. Press ALT-0 for help." at bounding box center [884, 520] width 926 height 270
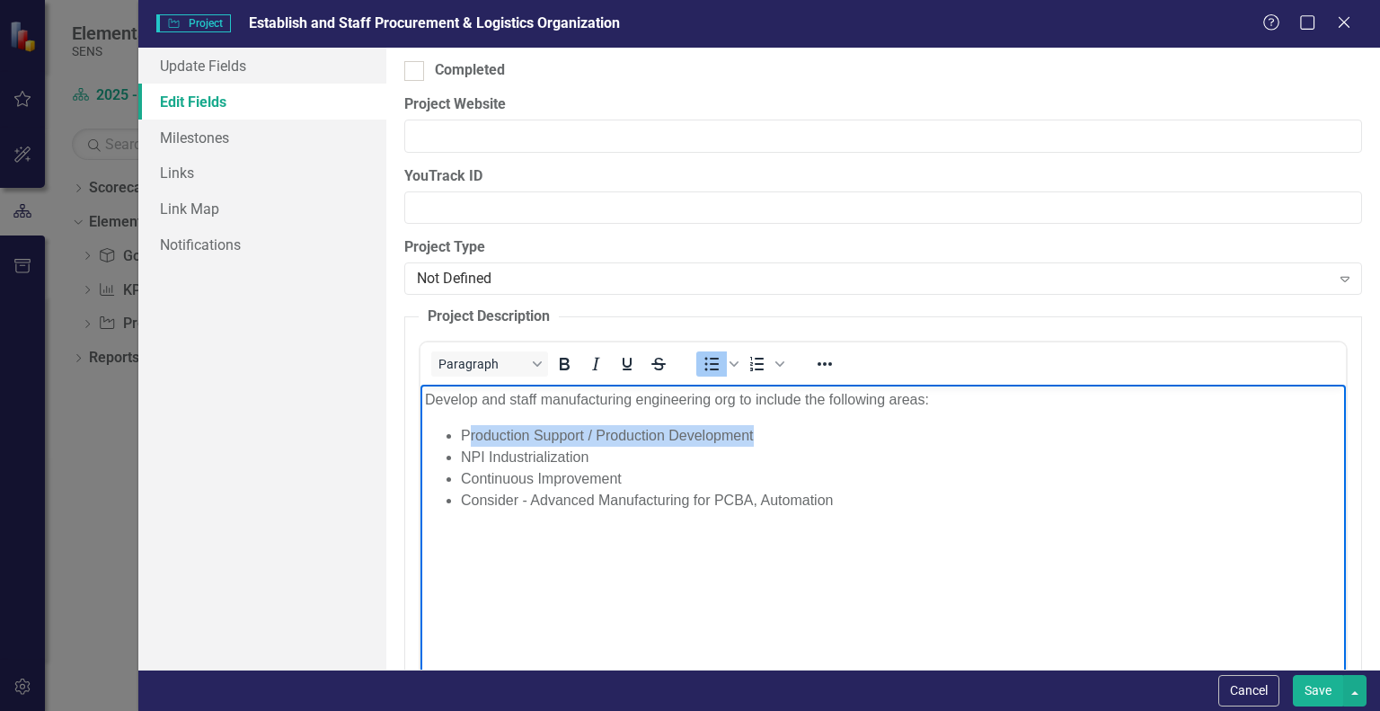
drag, startPoint x: 779, startPoint y: 438, endPoint x: 469, endPoint y: 438, distance: 310.0
click at [469, 438] on li "Production Support / Production Development" at bounding box center [901, 436] width 881 height 22
drag, startPoint x: 591, startPoint y: 458, endPoint x: 463, endPoint y: 454, distance: 128.6
click at [463, 454] on li "NPI Industrialization" at bounding box center [901, 458] width 881 height 22
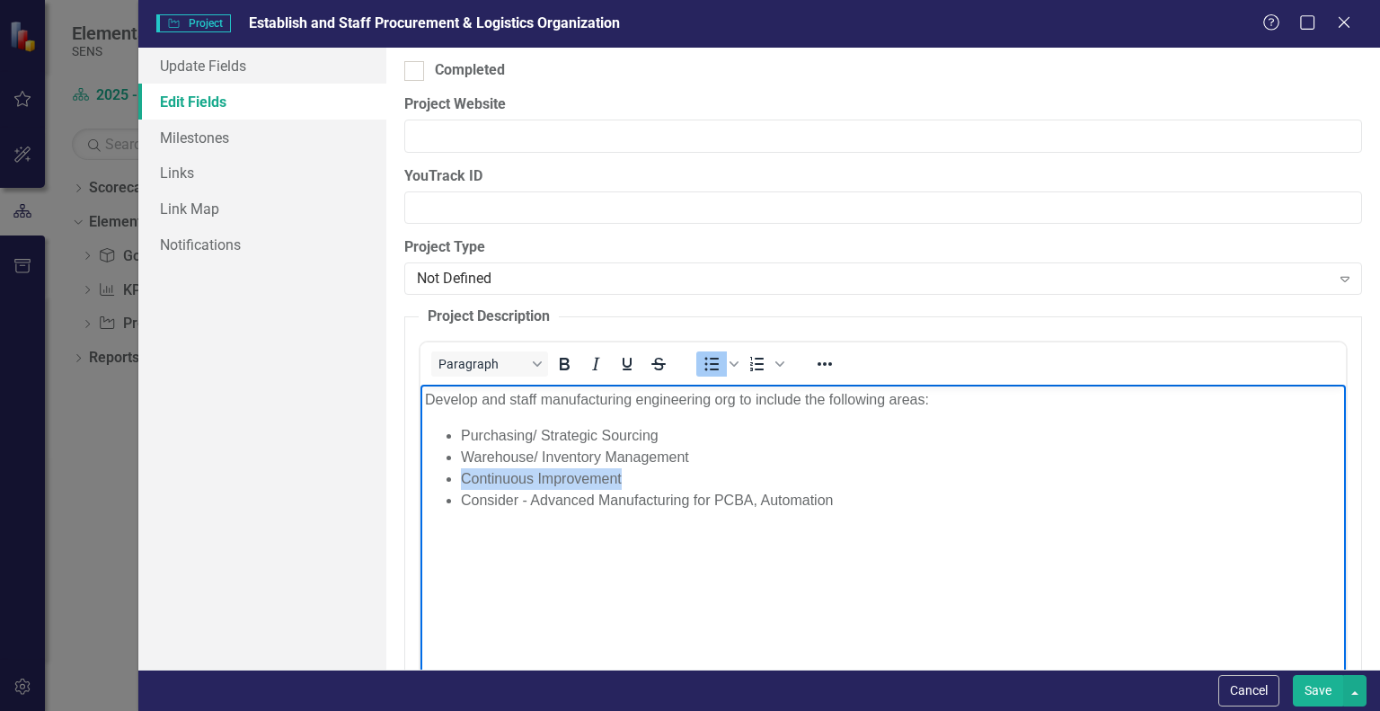
drag, startPoint x: 631, startPoint y: 478, endPoint x: 458, endPoint y: 474, distance: 172.6
click at [458, 474] on ul "Purchasing/ Strategic Sourcing Warehouse/ Inventory Management Continuous Impro…" at bounding box center [883, 468] width 917 height 86
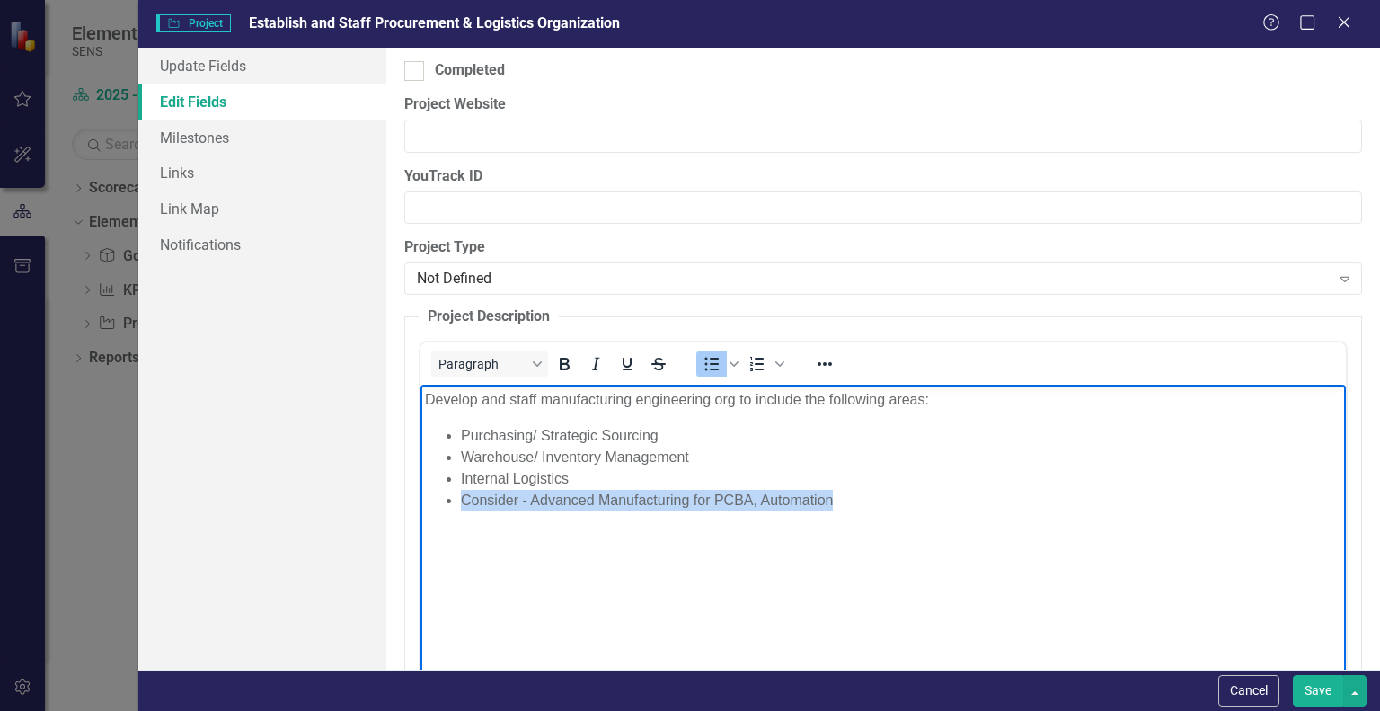
drag, startPoint x: 836, startPoint y: 497, endPoint x: 462, endPoint y: 495, distance: 373.8
click at [462, 495] on li "Consider - Advanced Manufacturing for PCBA, Automation" at bounding box center [901, 501] width 881 height 22
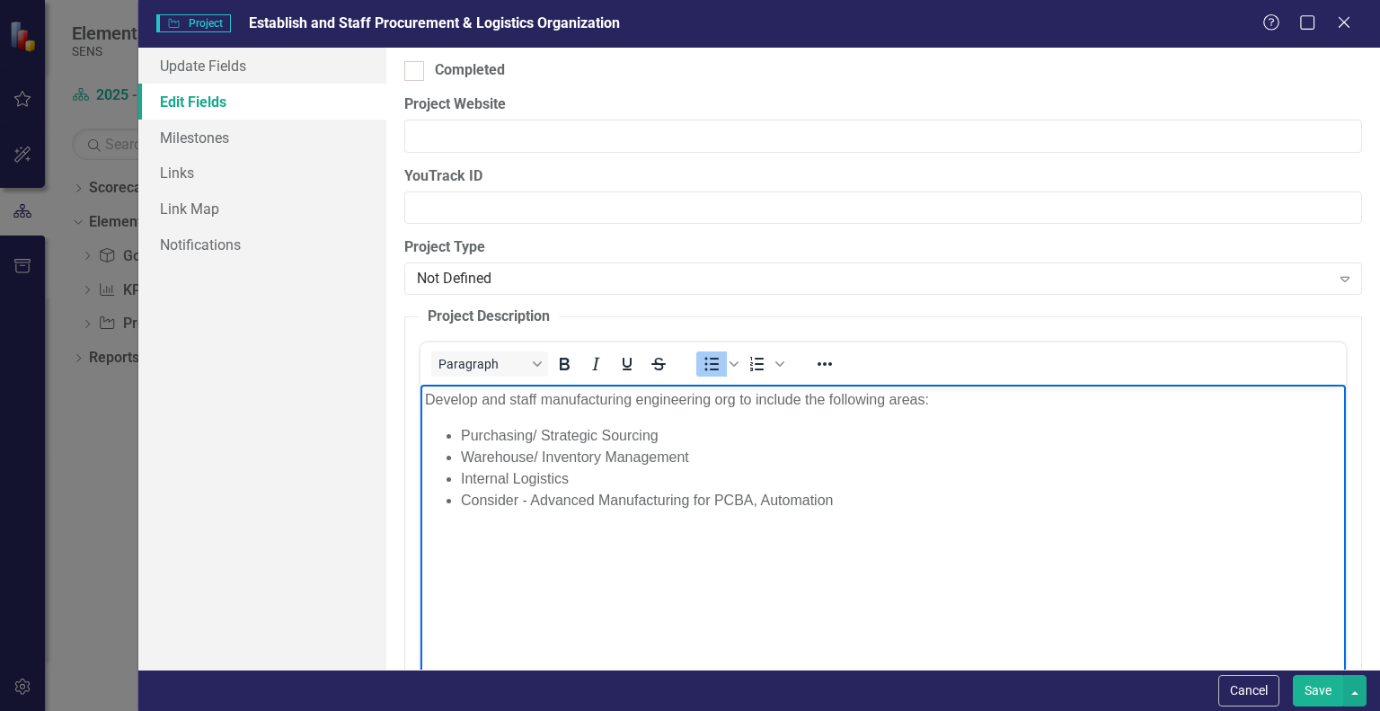
click at [589, 484] on li "Internal Logistics" at bounding box center [901, 479] width 881 height 22
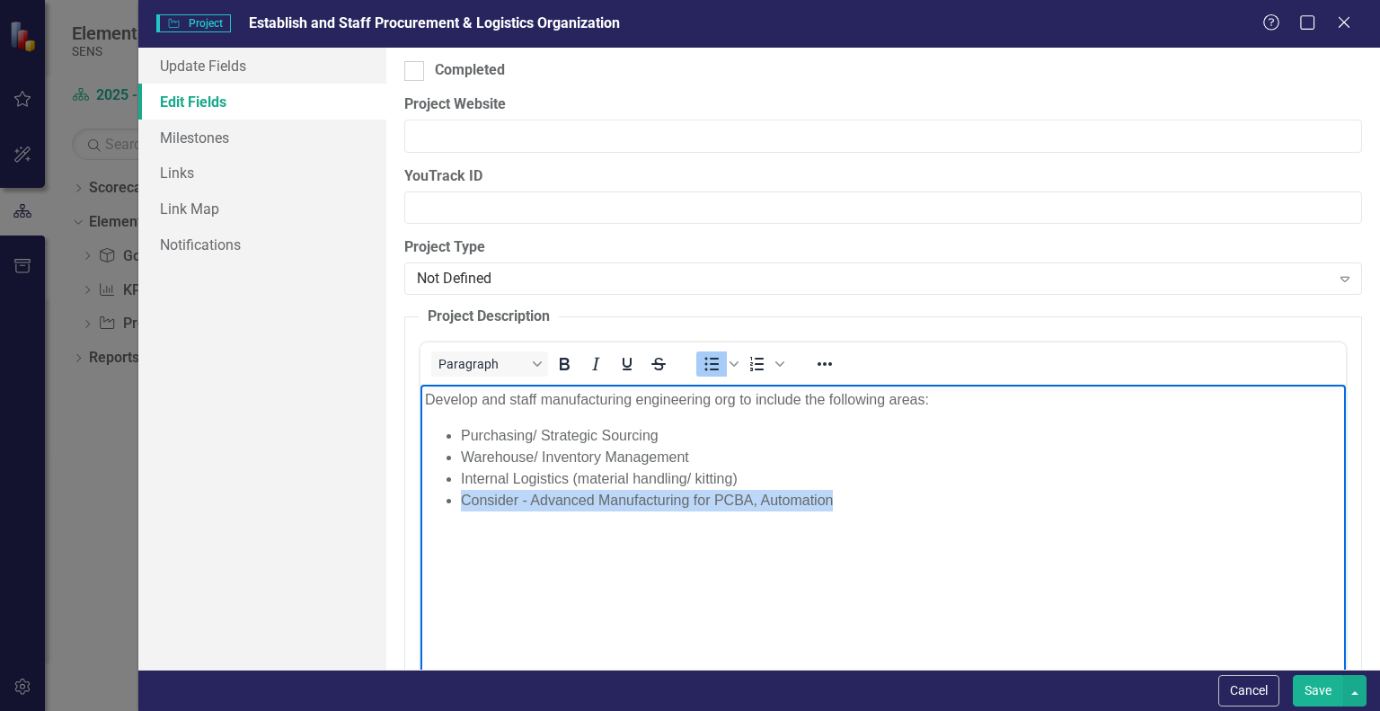
drag, startPoint x: 836, startPoint y: 500, endPoint x: 462, endPoint y: 497, distance: 373.8
click at [462, 497] on li "Consider - Advanced Manufacturing for PCBA, Automation" at bounding box center [901, 501] width 881 height 22
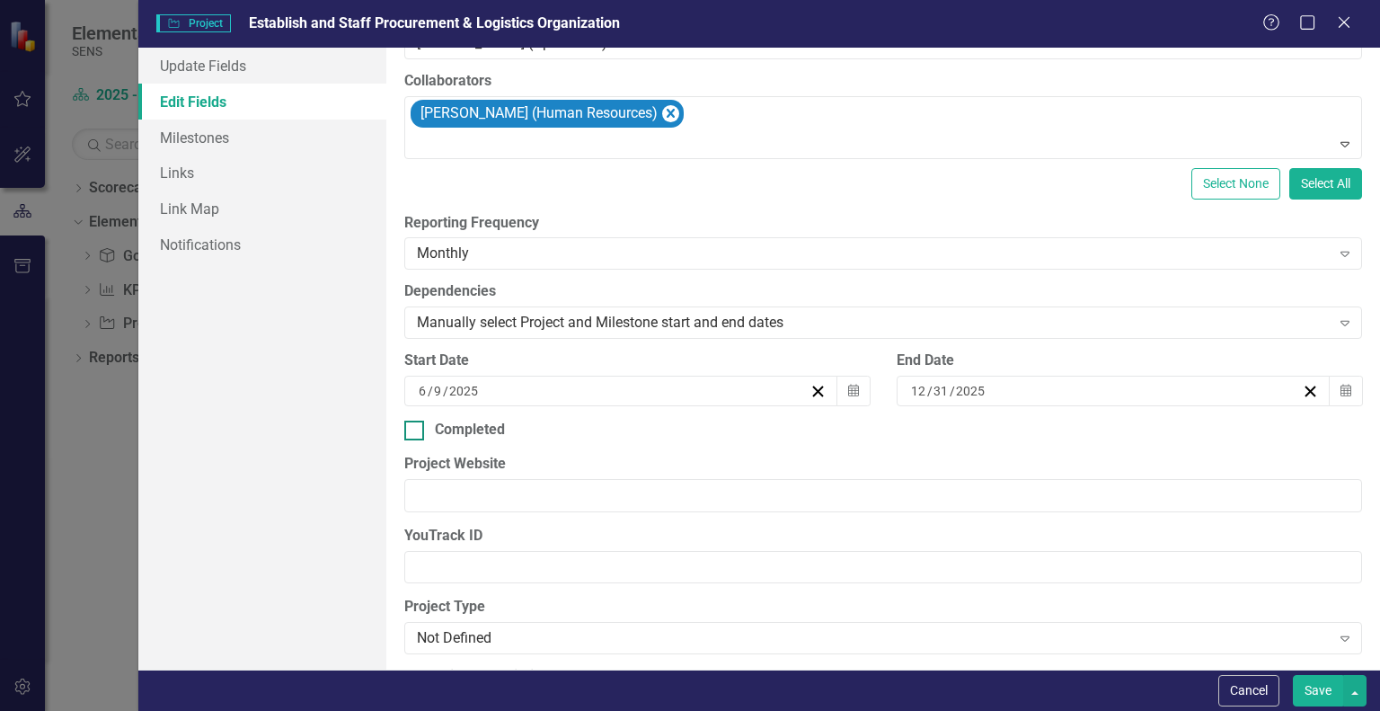
scroll to position [539, 0]
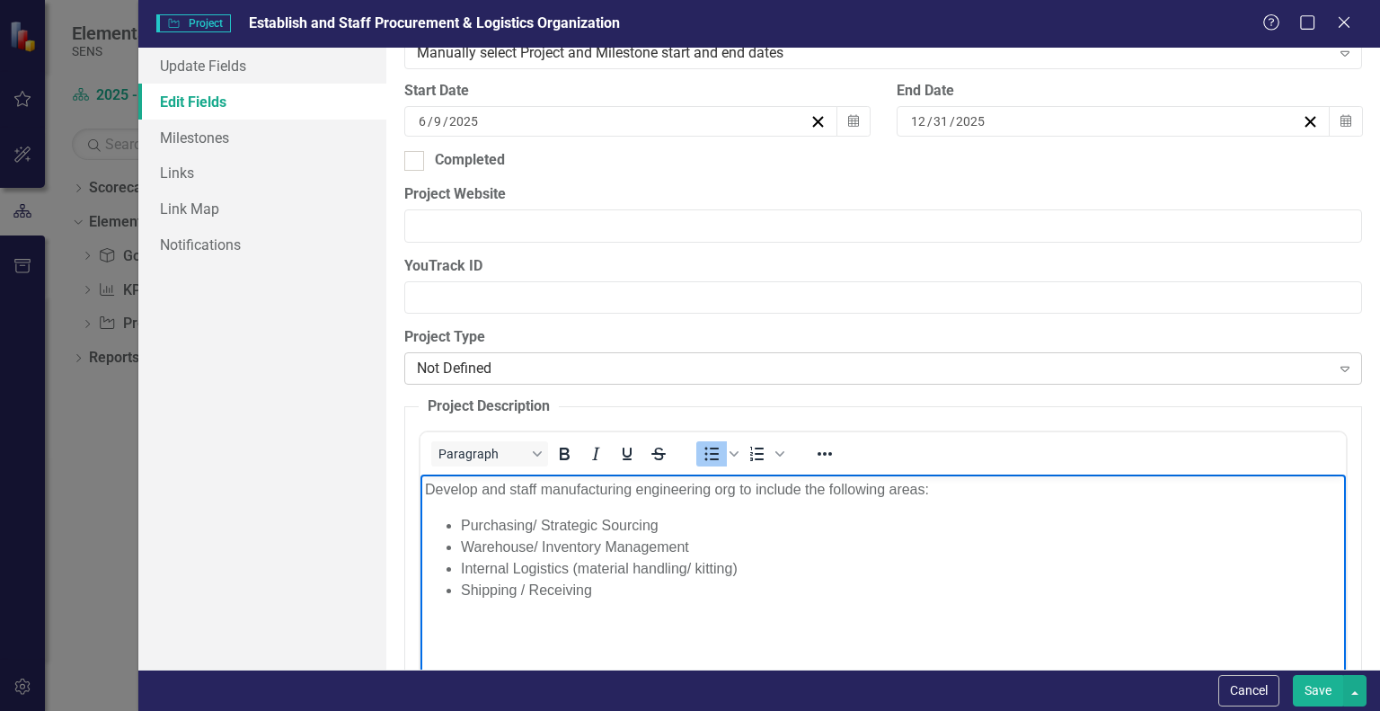
click at [474, 364] on div "Not Defined" at bounding box center [873, 369] width 913 height 21
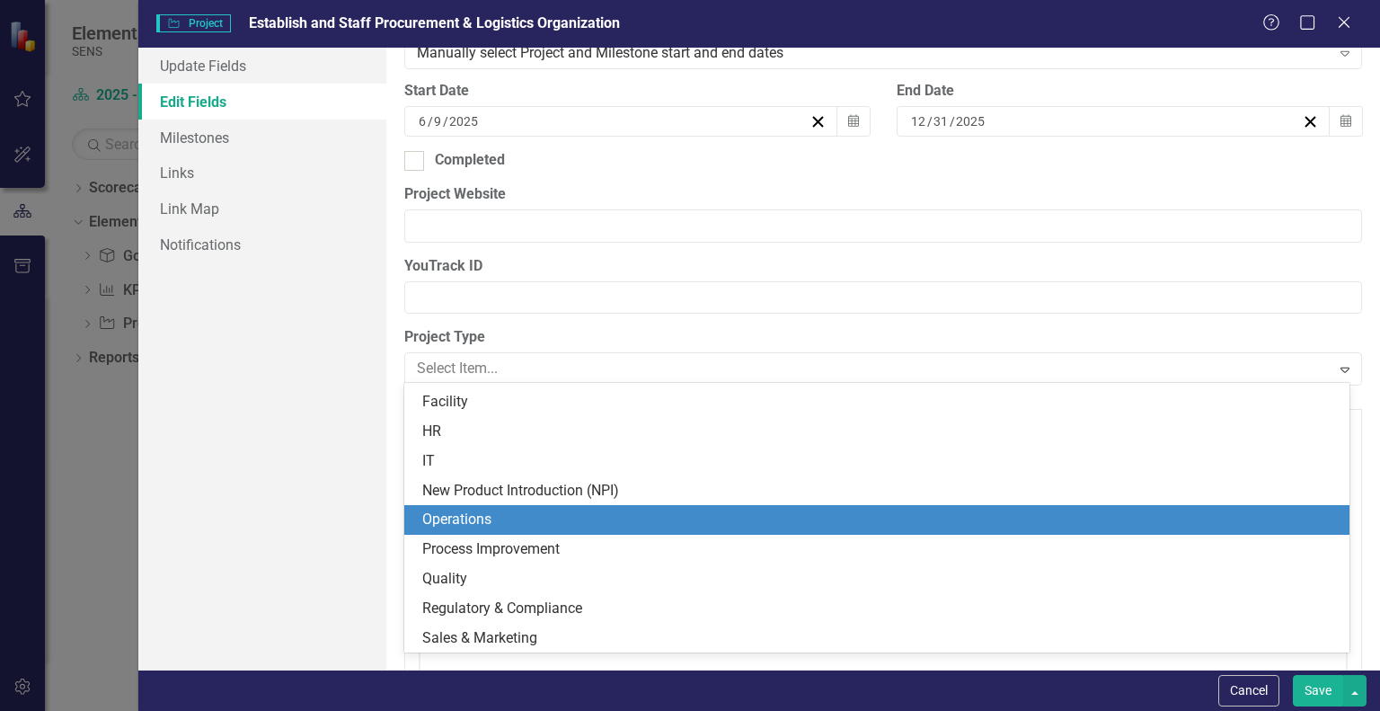
scroll to position [0, 0]
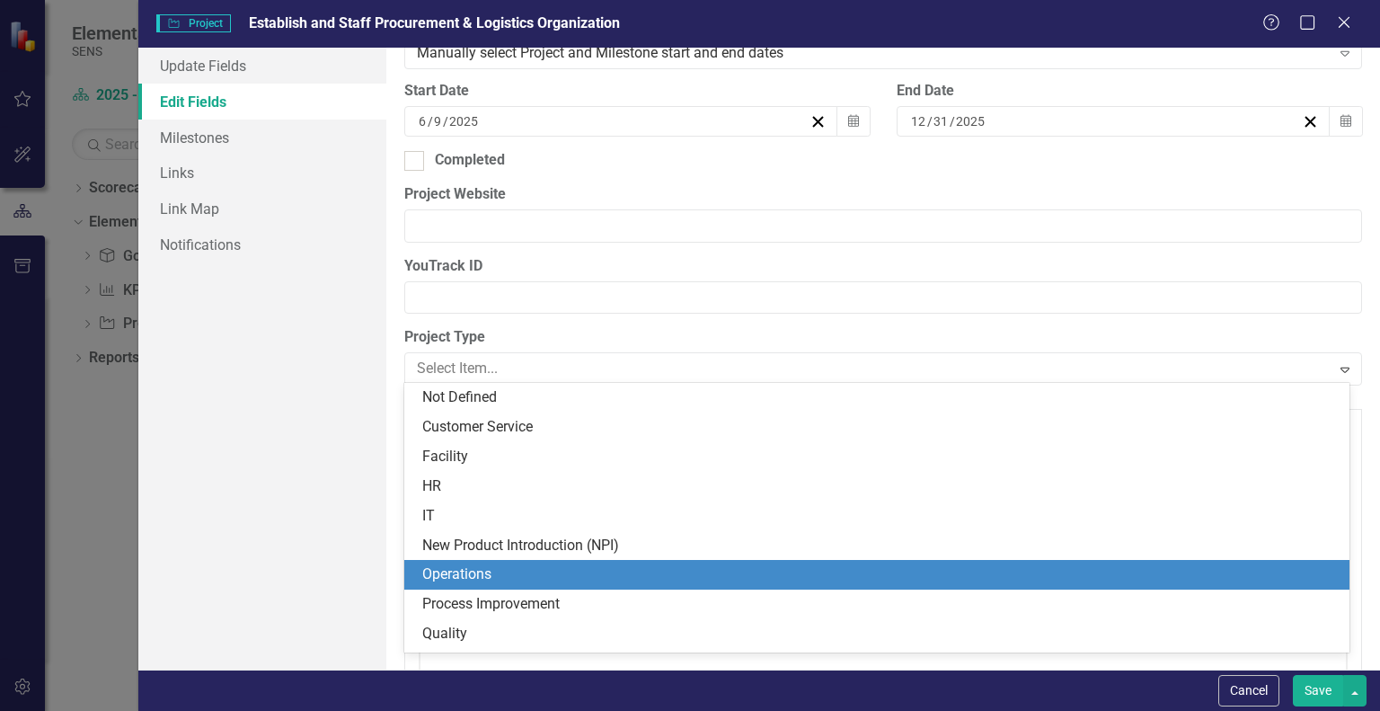
click at [446, 572] on div "Operations" at bounding box center [880, 574] width 917 height 21
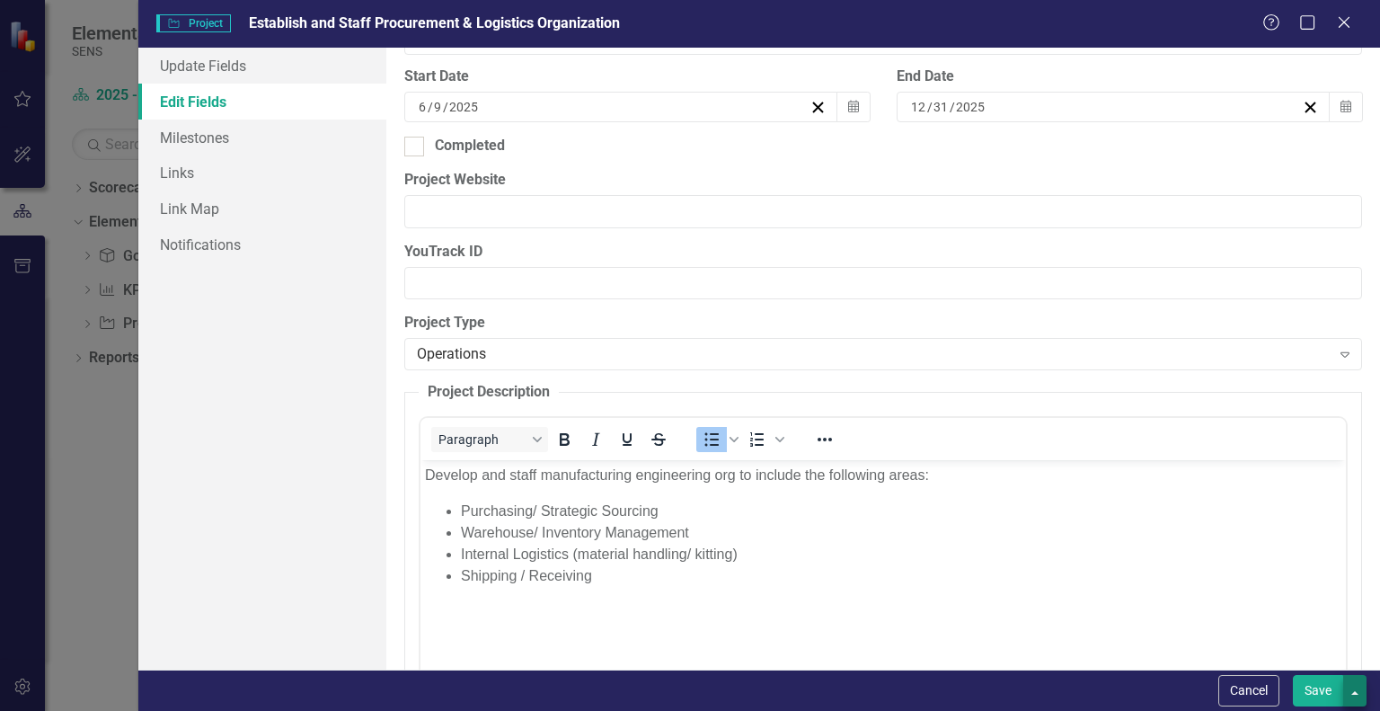
scroll to position [629, 0]
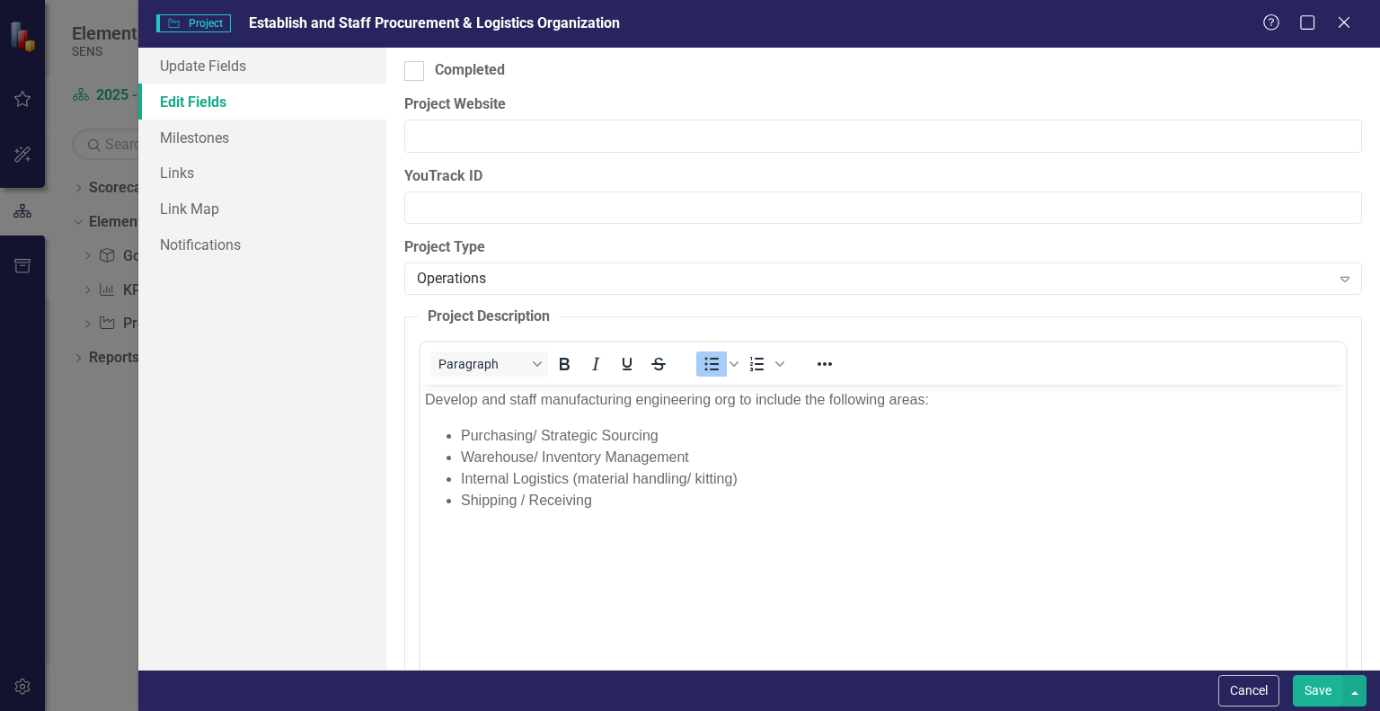
click at [1323, 695] on button "Save" at bounding box center [1318, 690] width 50 height 31
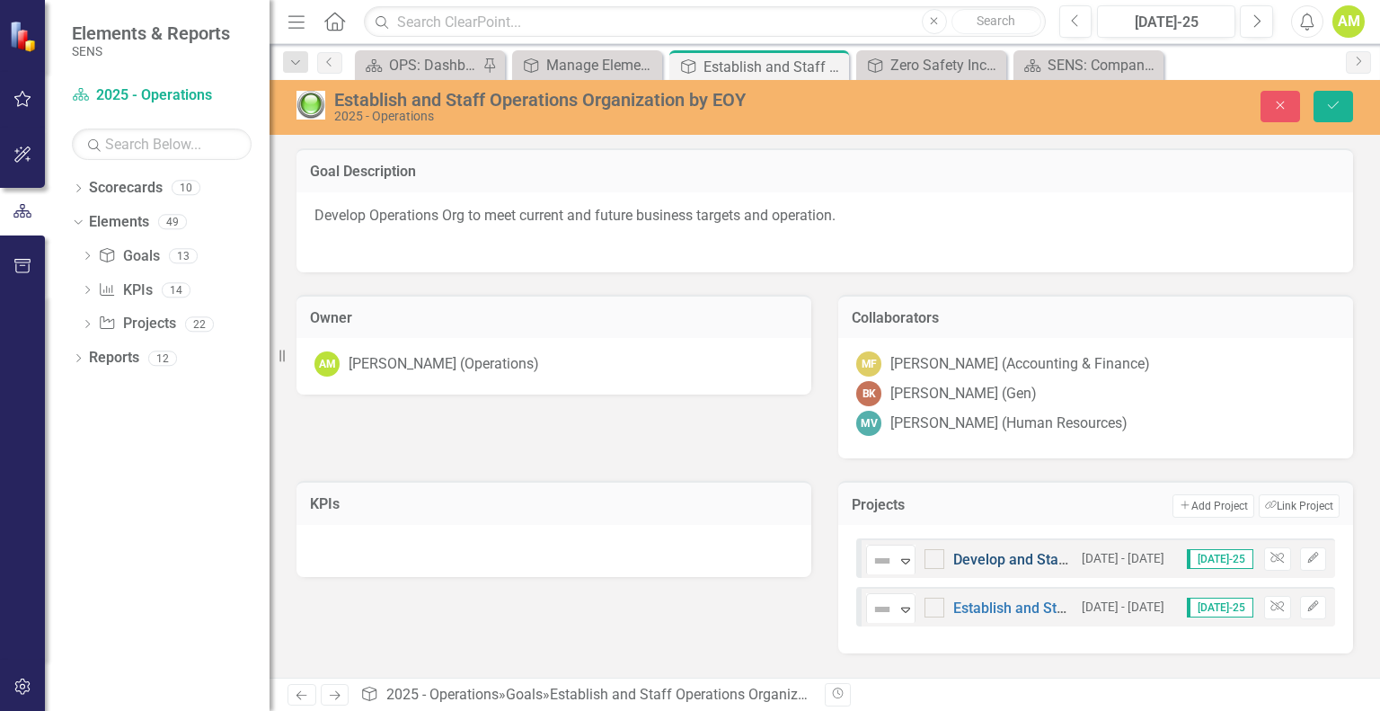
click at [1014, 553] on link "Develop and Staff Manufacturing Engineering Org" at bounding box center [1114, 559] width 323 height 17
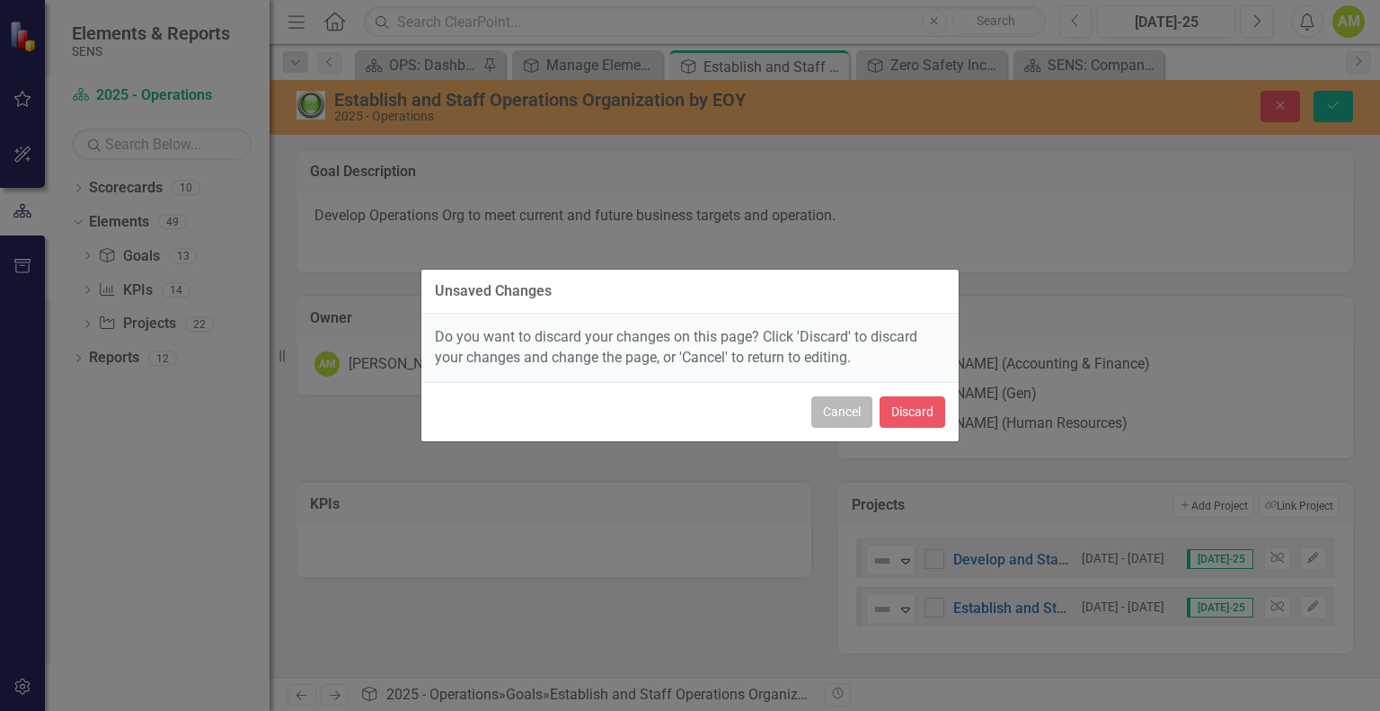
click at [845, 420] on button "Cancel" at bounding box center [841, 411] width 61 height 31
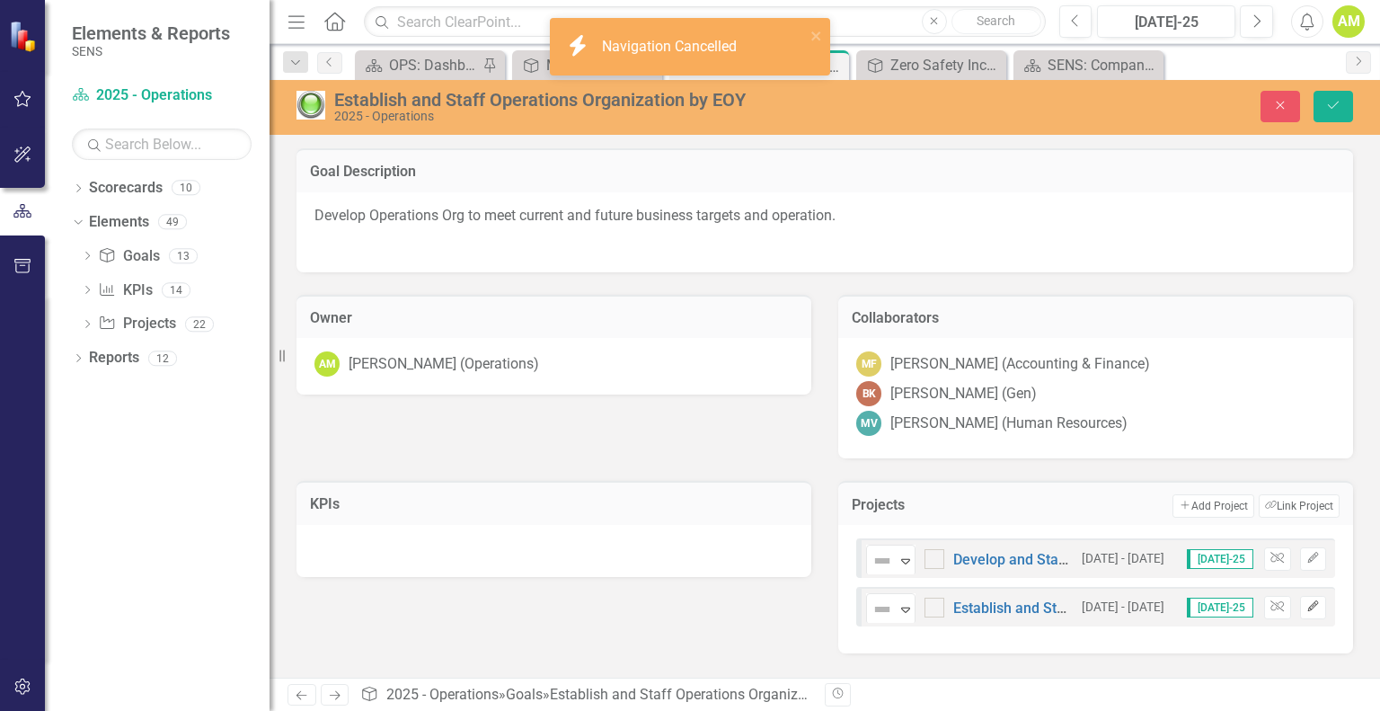
click at [1308, 607] on icon "Edit" at bounding box center [1312, 606] width 13 height 11
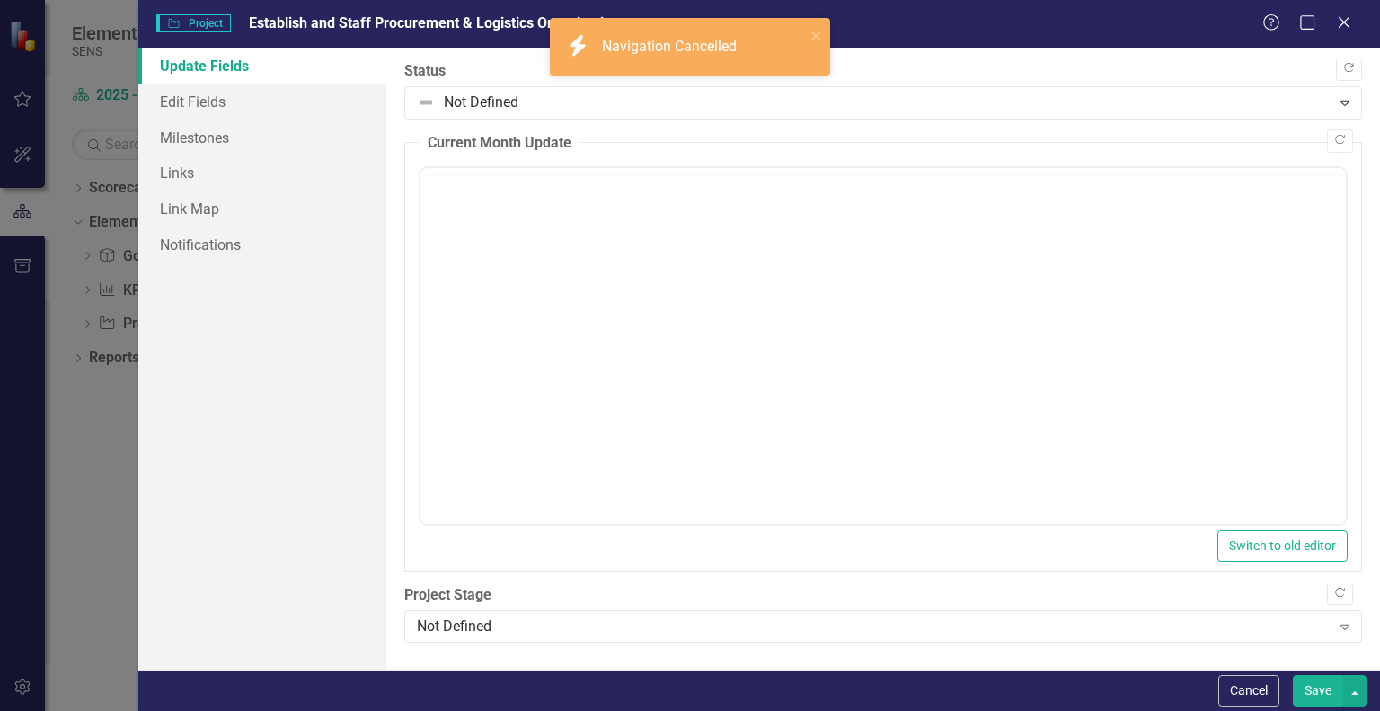
scroll to position [0, 0]
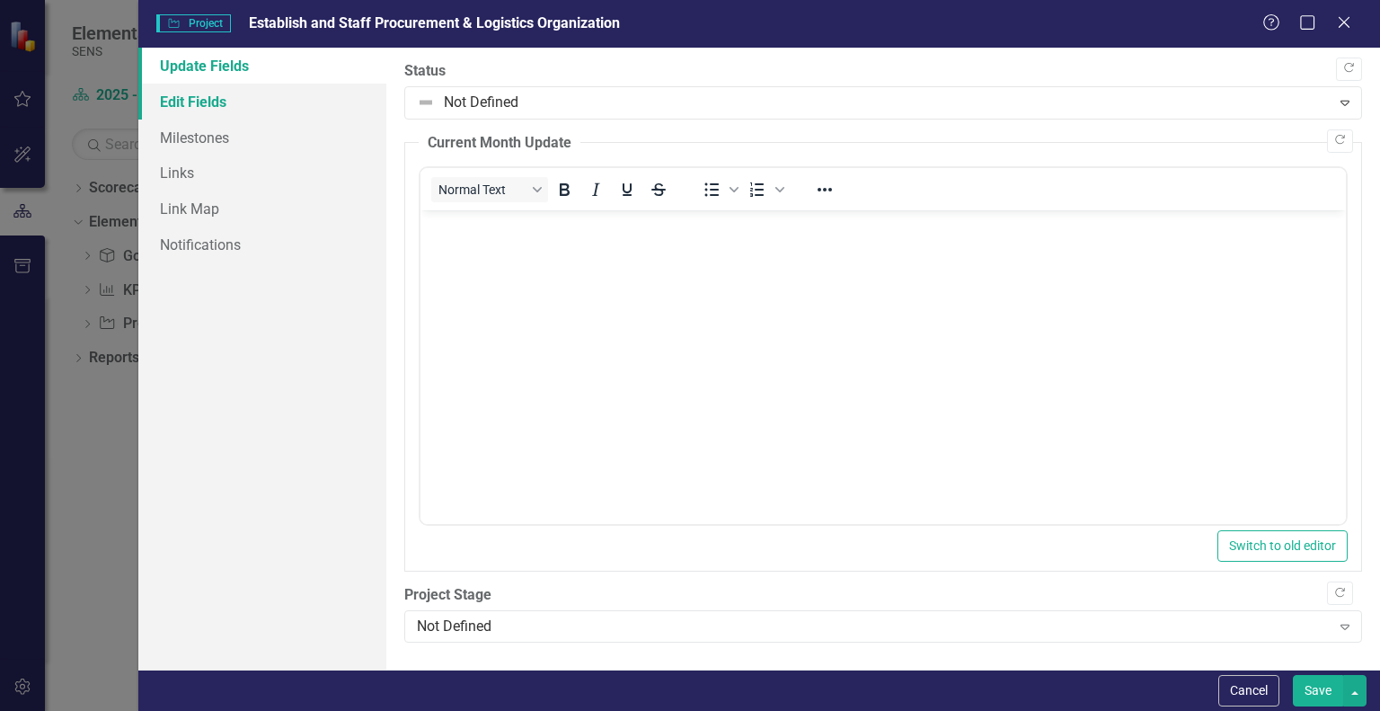
click at [196, 85] on link "Edit Fields" at bounding box center [262, 102] width 248 height 36
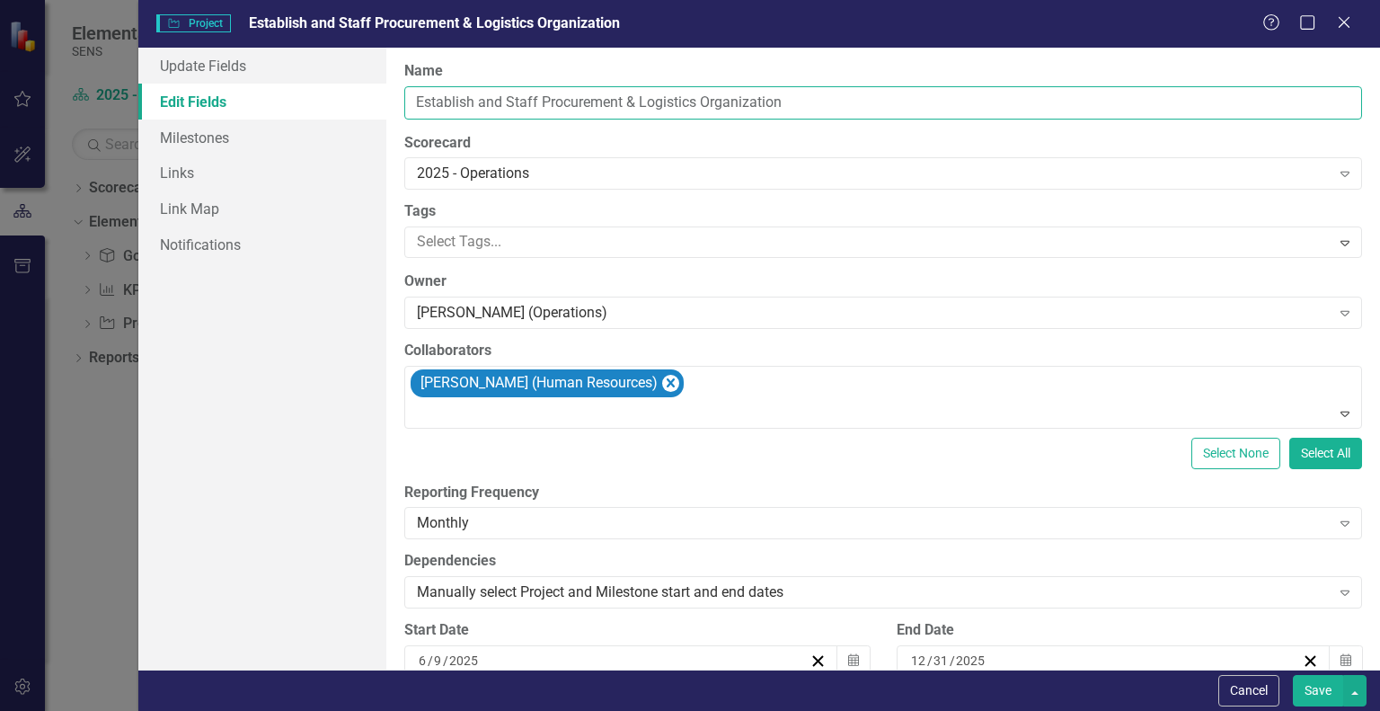
drag, startPoint x: 472, startPoint y: 103, endPoint x: 346, endPoint y: 94, distance: 126.1
click at [349, 94] on div "Update Fields Edit Fields Milestones Links Link Map Notifications "Update" fiel…" at bounding box center [759, 359] width 1242 height 622
type input "Develop and Staff Procurement & Logistics Organization"
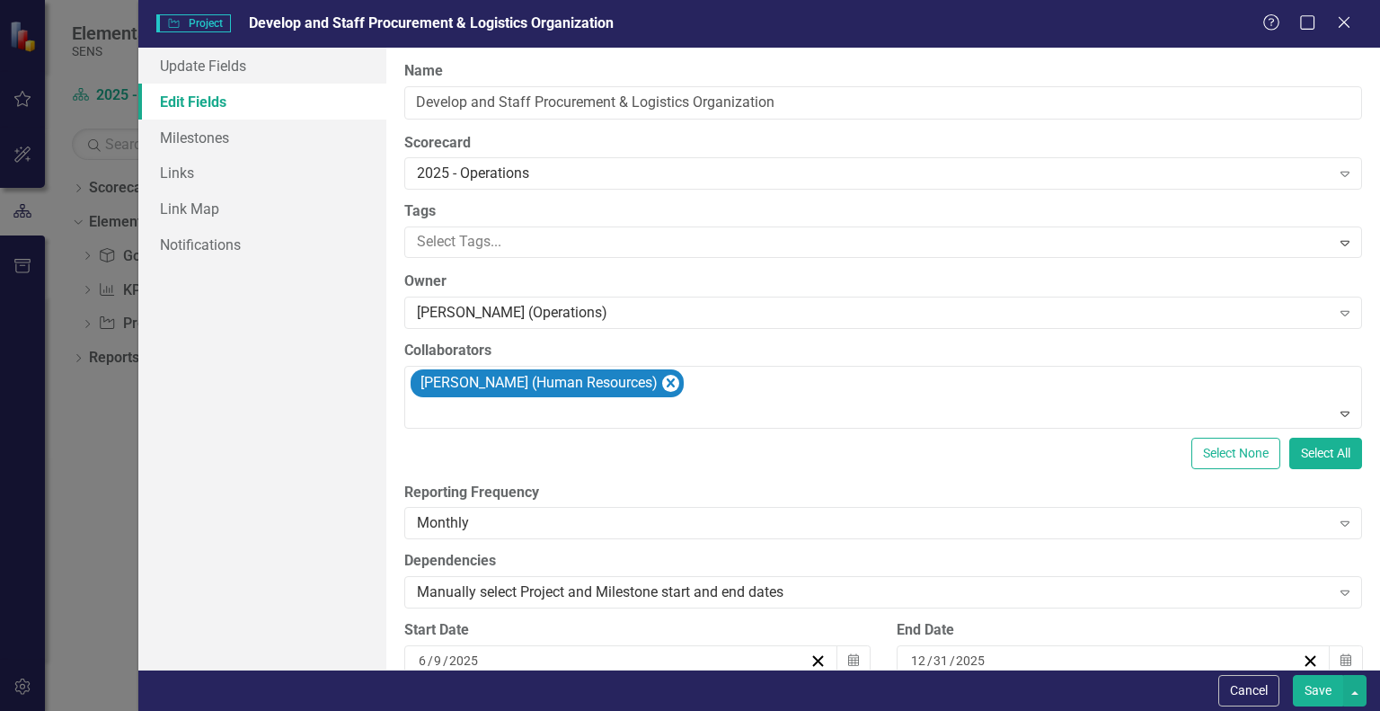
click at [1326, 690] on button "Save" at bounding box center [1318, 690] width 50 height 31
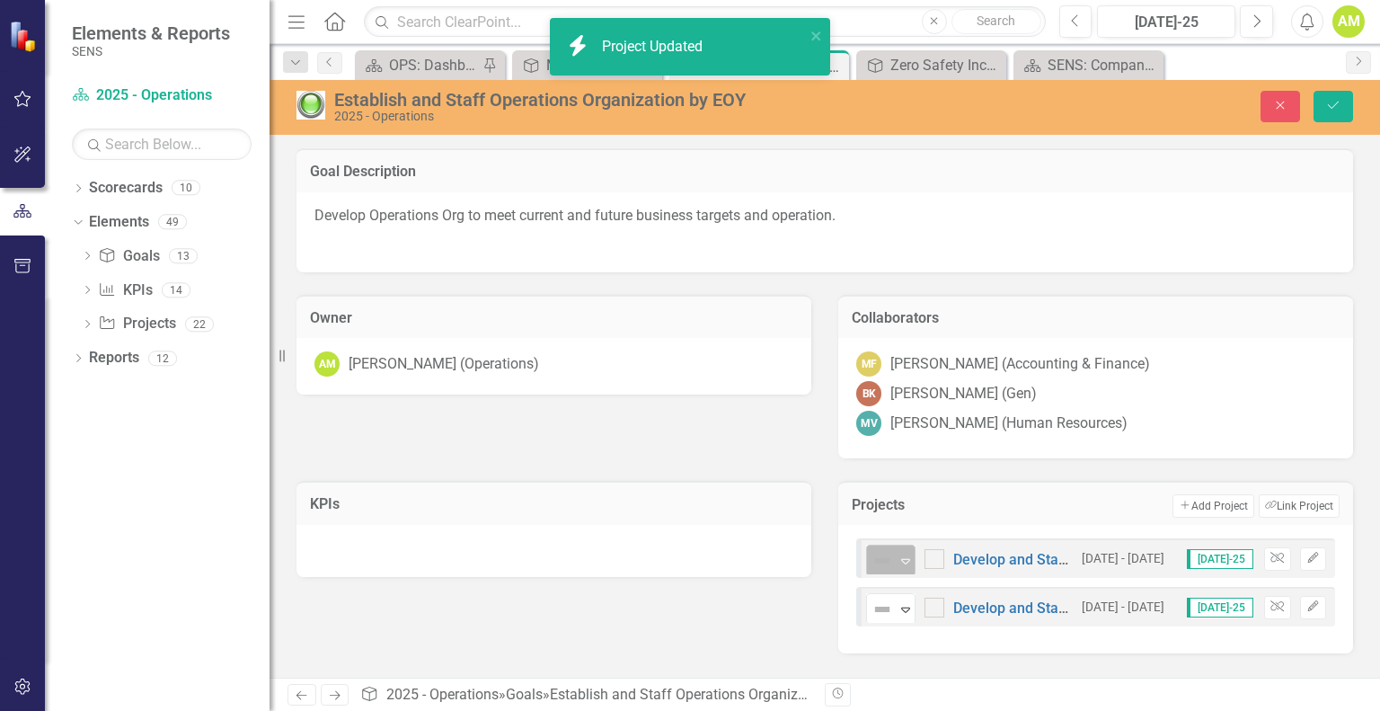
click at [901, 566] on div "Expand" at bounding box center [906, 560] width 18 height 30
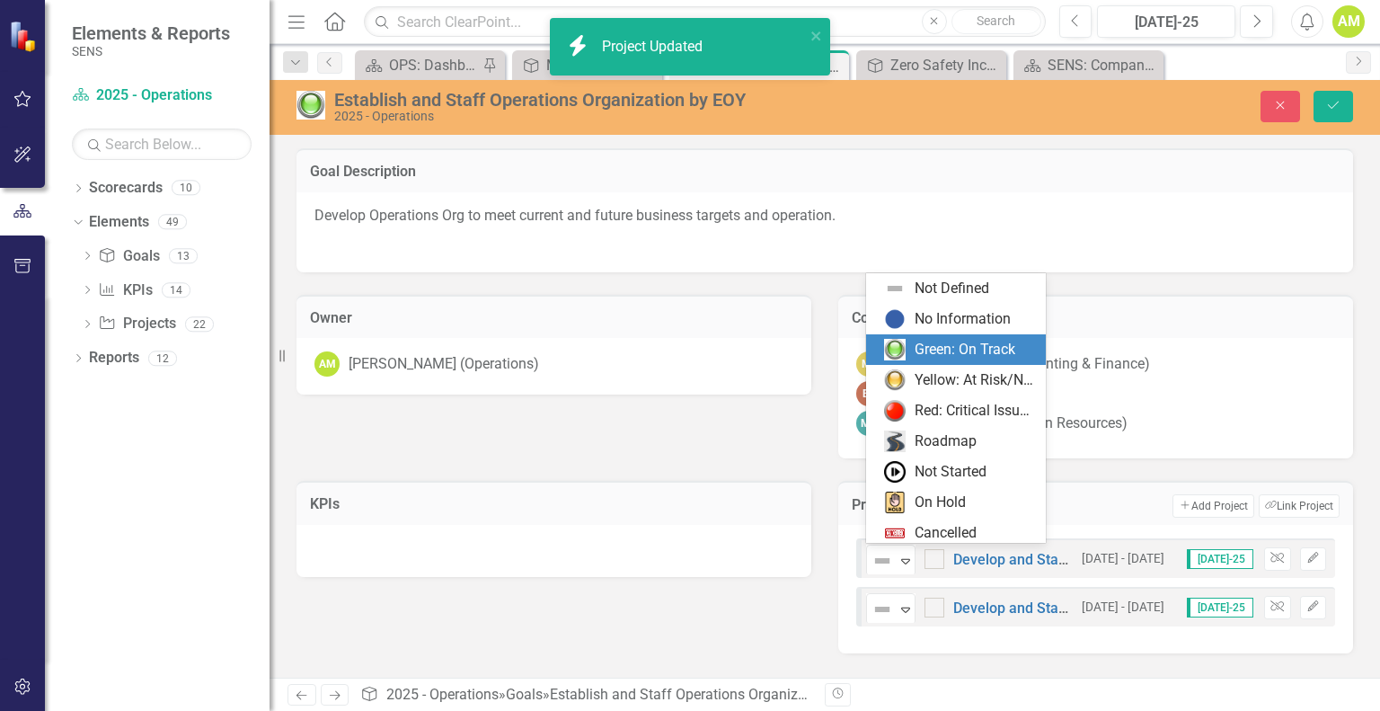
click at [916, 350] on div "Green: On Track" at bounding box center [965, 350] width 101 height 21
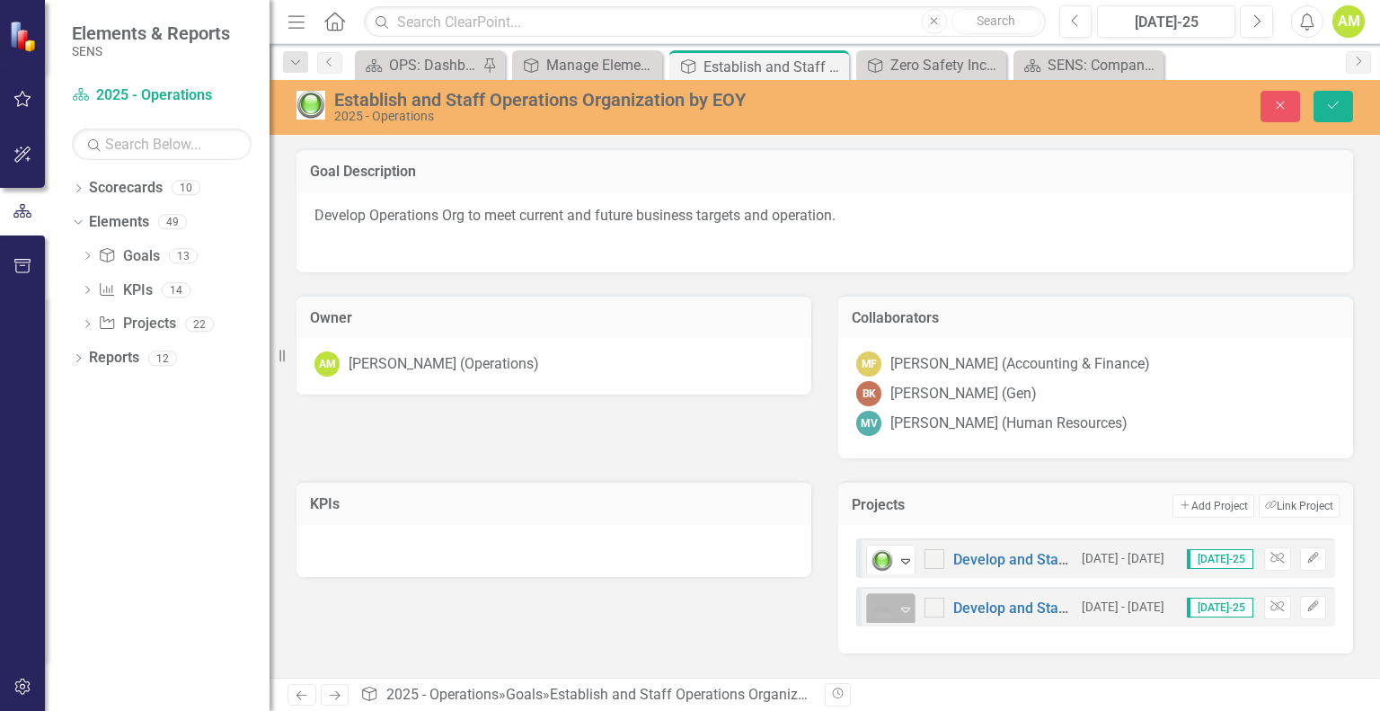
click at [902, 608] on icon at bounding box center [905, 609] width 9 height 5
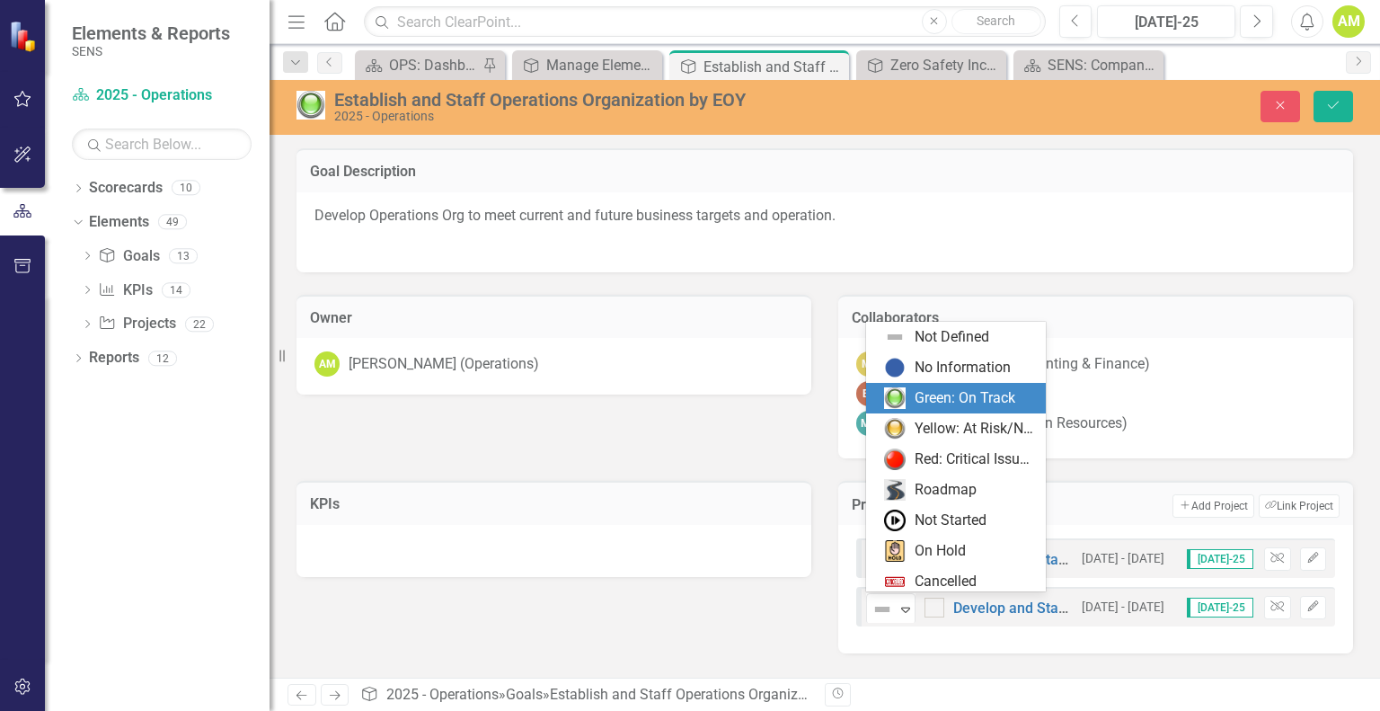
click at [938, 393] on div "Green: On Track" at bounding box center [965, 398] width 101 height 21
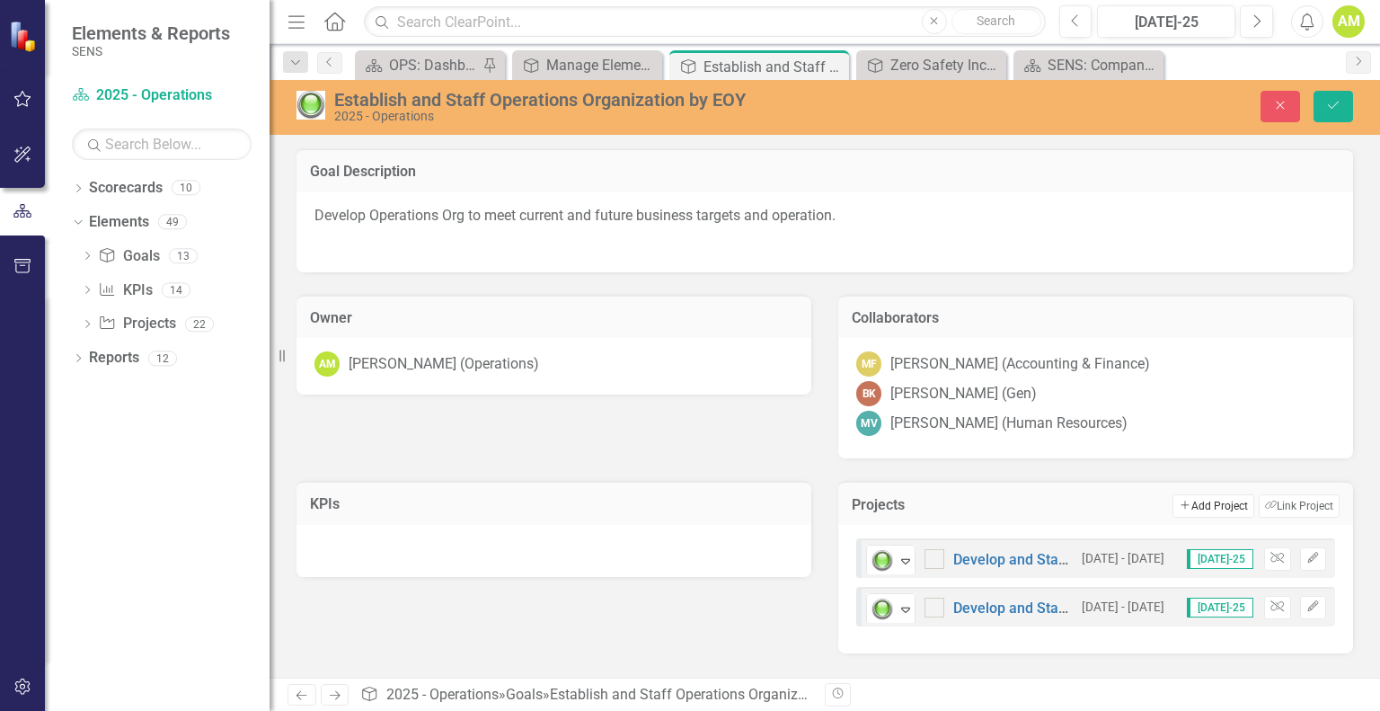
click at [1195, 504] on button "Add Add Project" at bounding box center [1213, 505] width 81 height 23
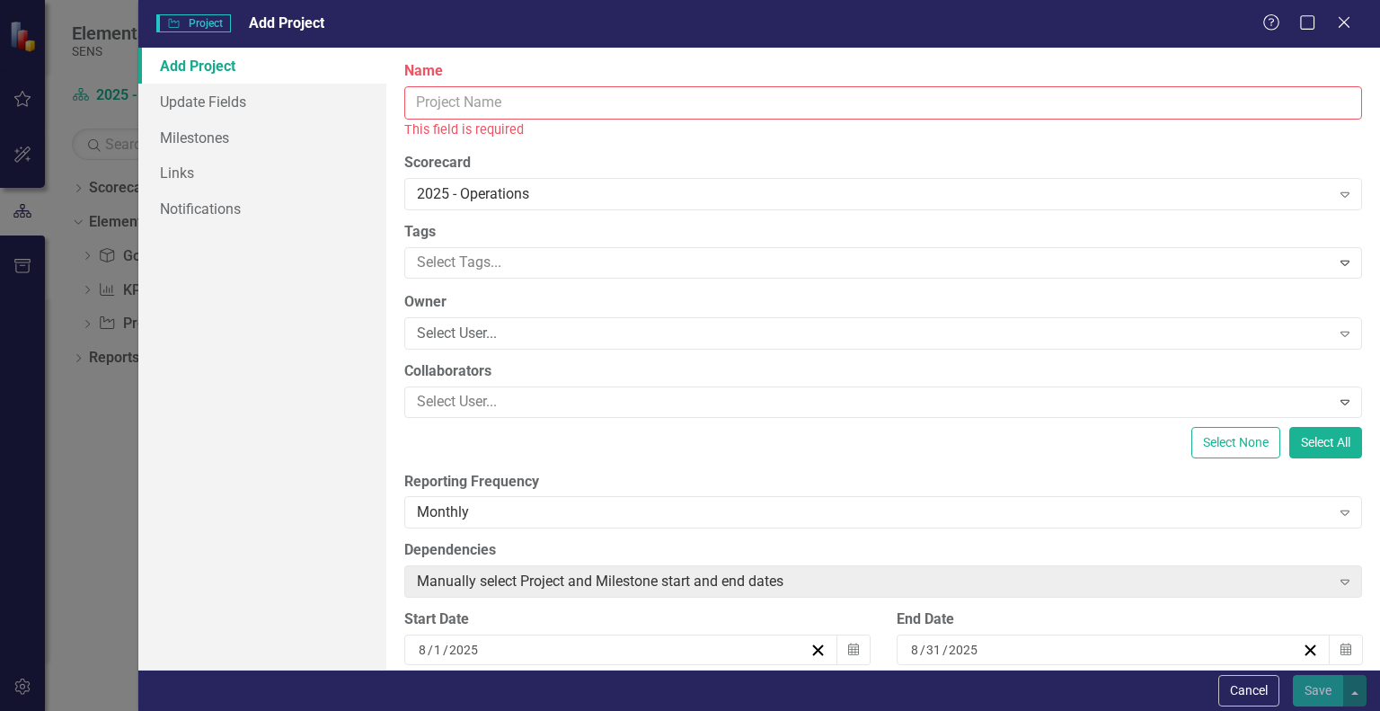
click at [435, 105] on input "Name" at bounding box center [883, 102] width 958 height 33
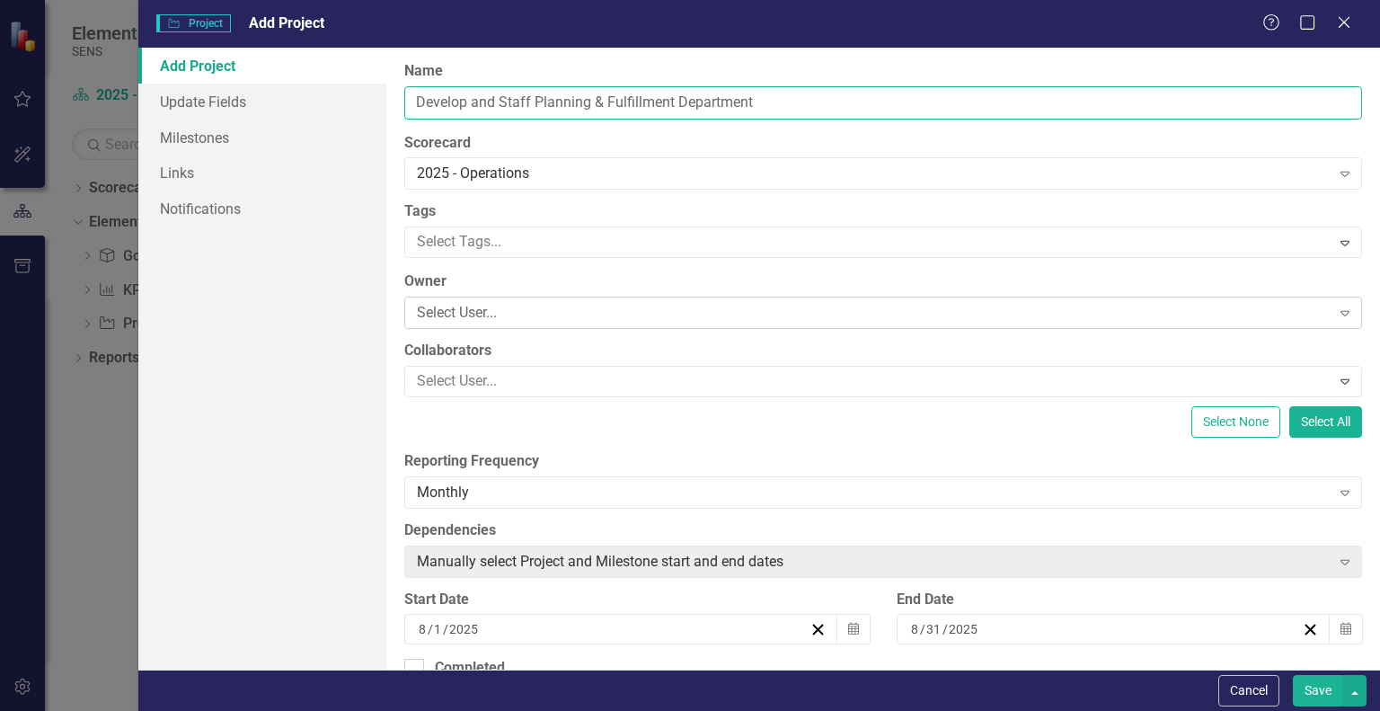
type input "Develop and Staff Planning & Fulfillment Department"
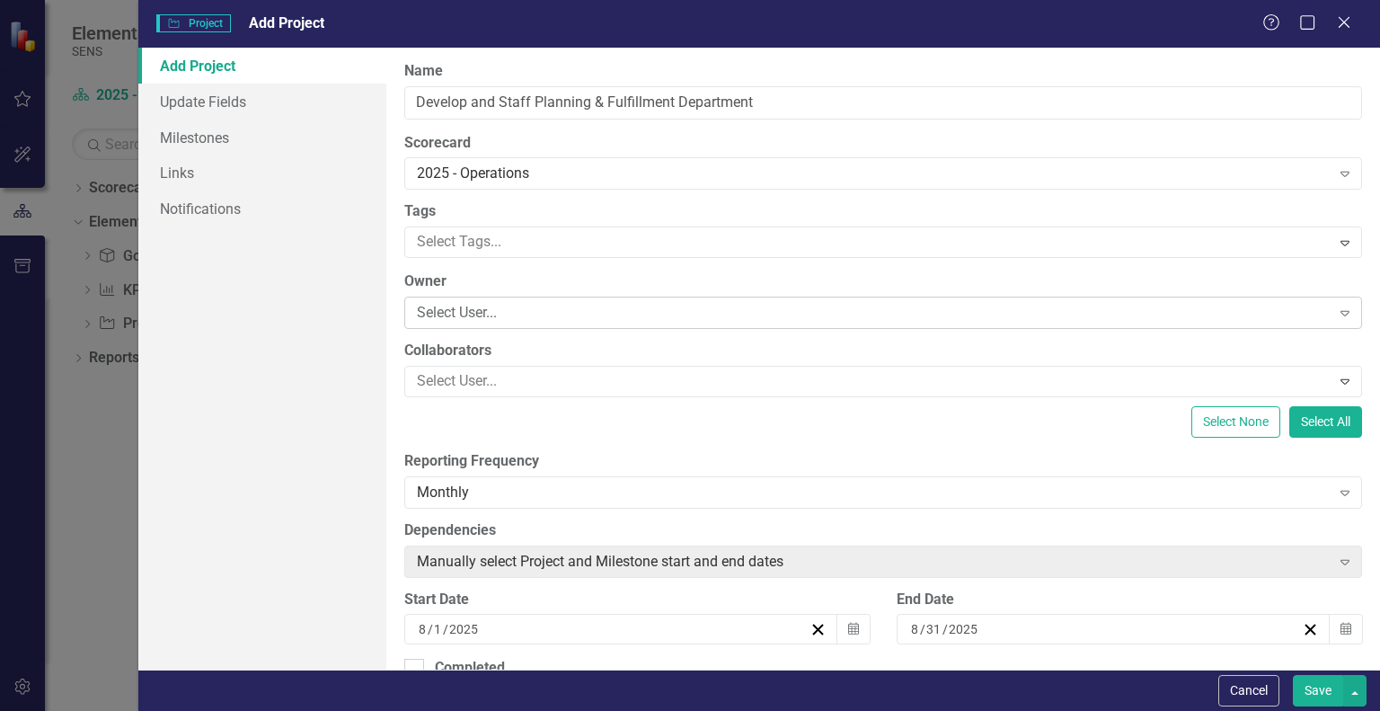
click at [509, 313] on div "Select User..." at bounding box center [873, 313] width 913 height 21
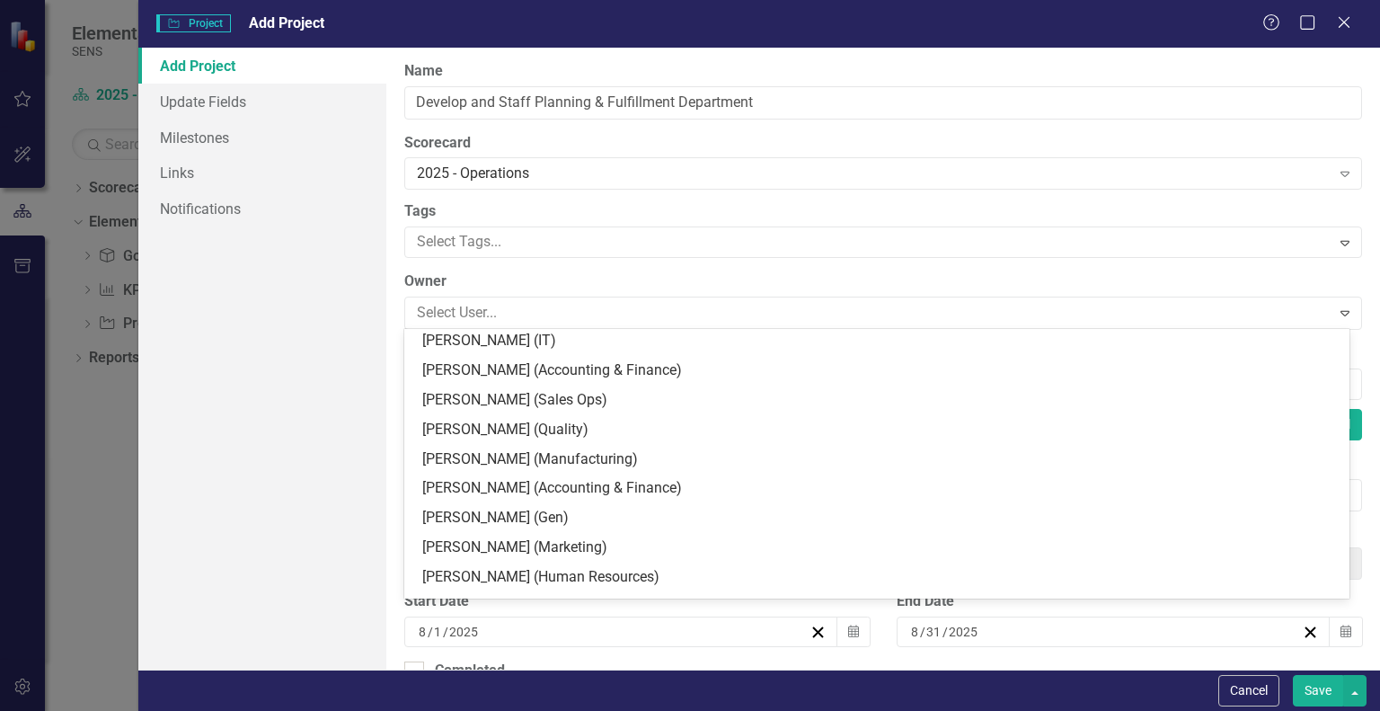
scroll to position [270, 0]
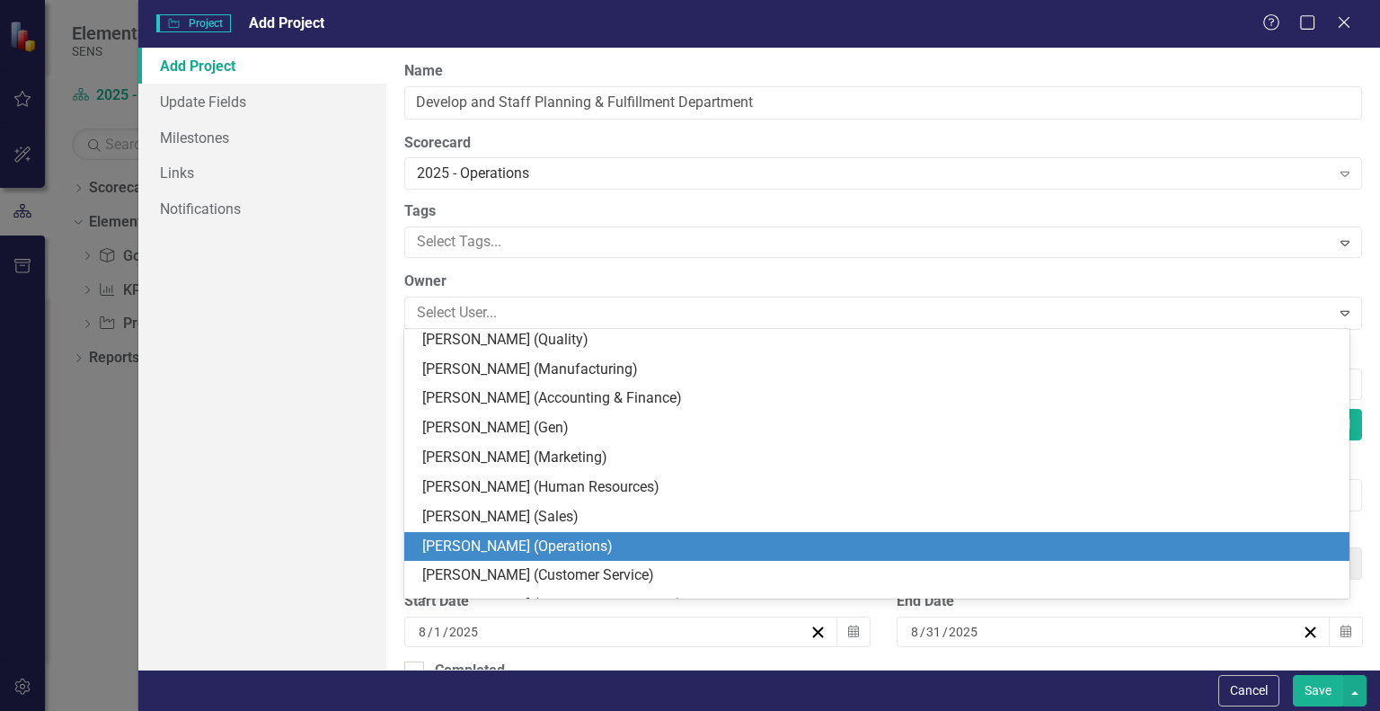
click at [482, 546] on div "[PERSON_NAME] (Operations)" at bounding box center [880, 546] width 917 height 21
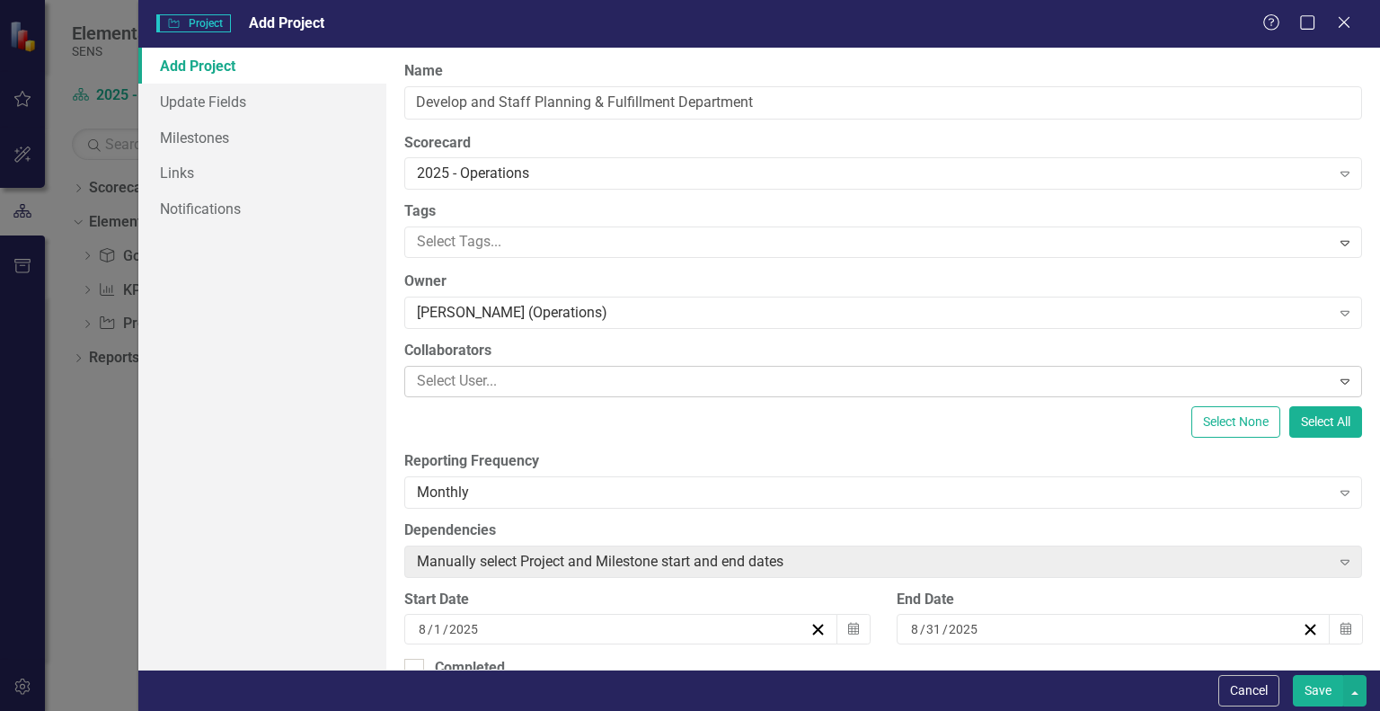
click at [485, 390] on div at bounding box center [870, 381] width 920 height 24
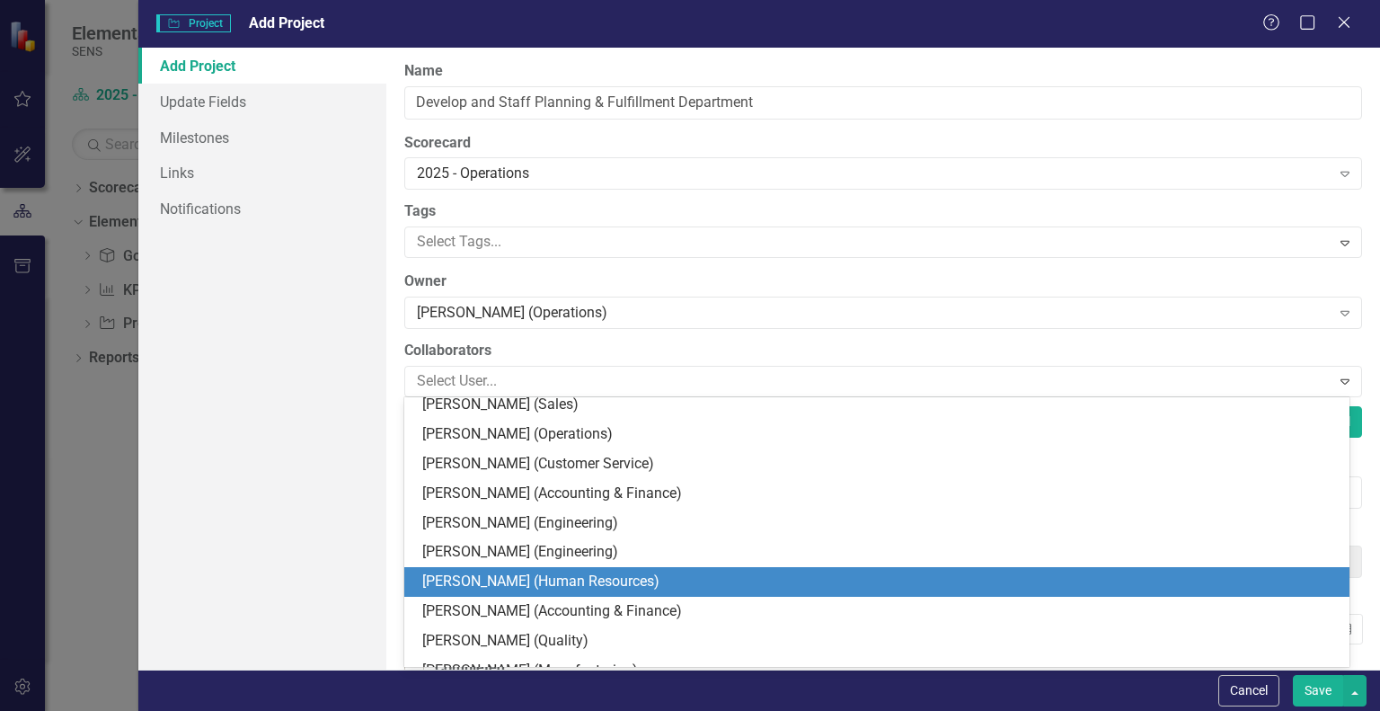
scroll to position [733, 0]
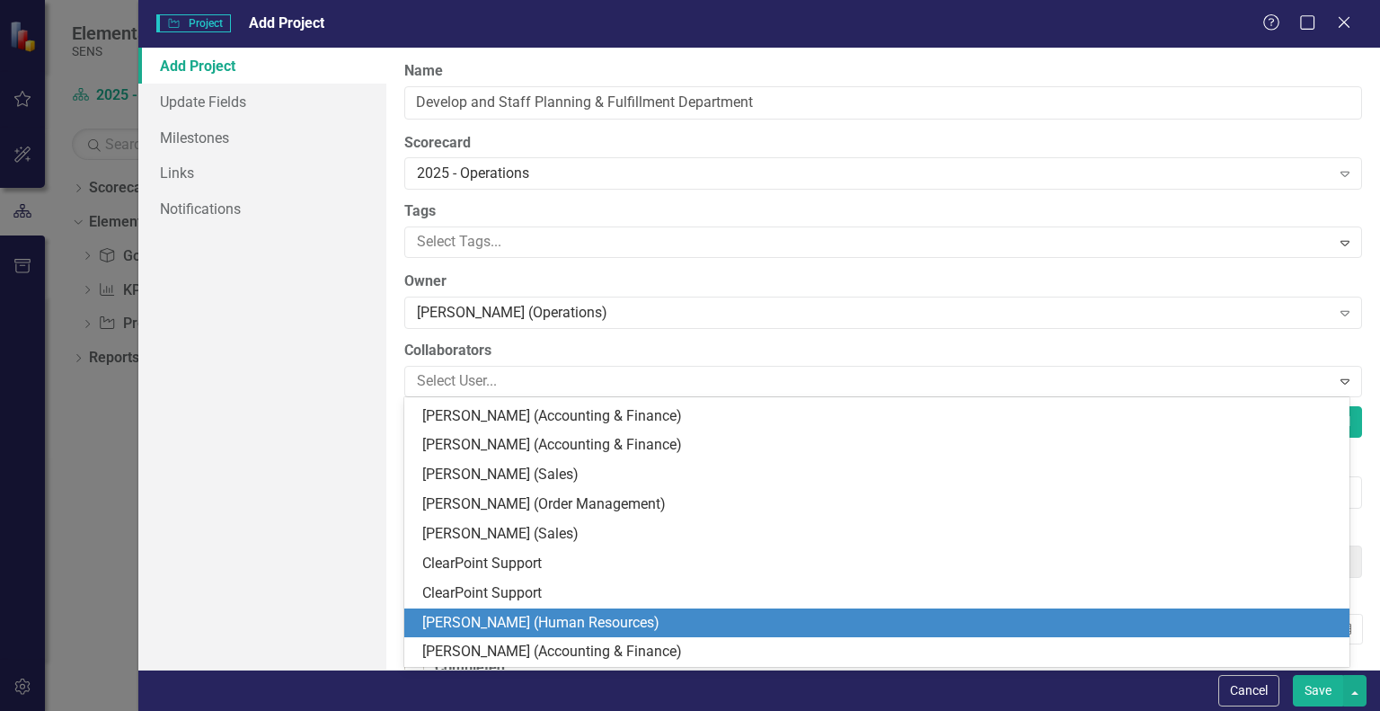
click at [518, 622] on div "[PERSON_NAME] (Human Resources)" at bounding box center [880, 623] width 917 height 21
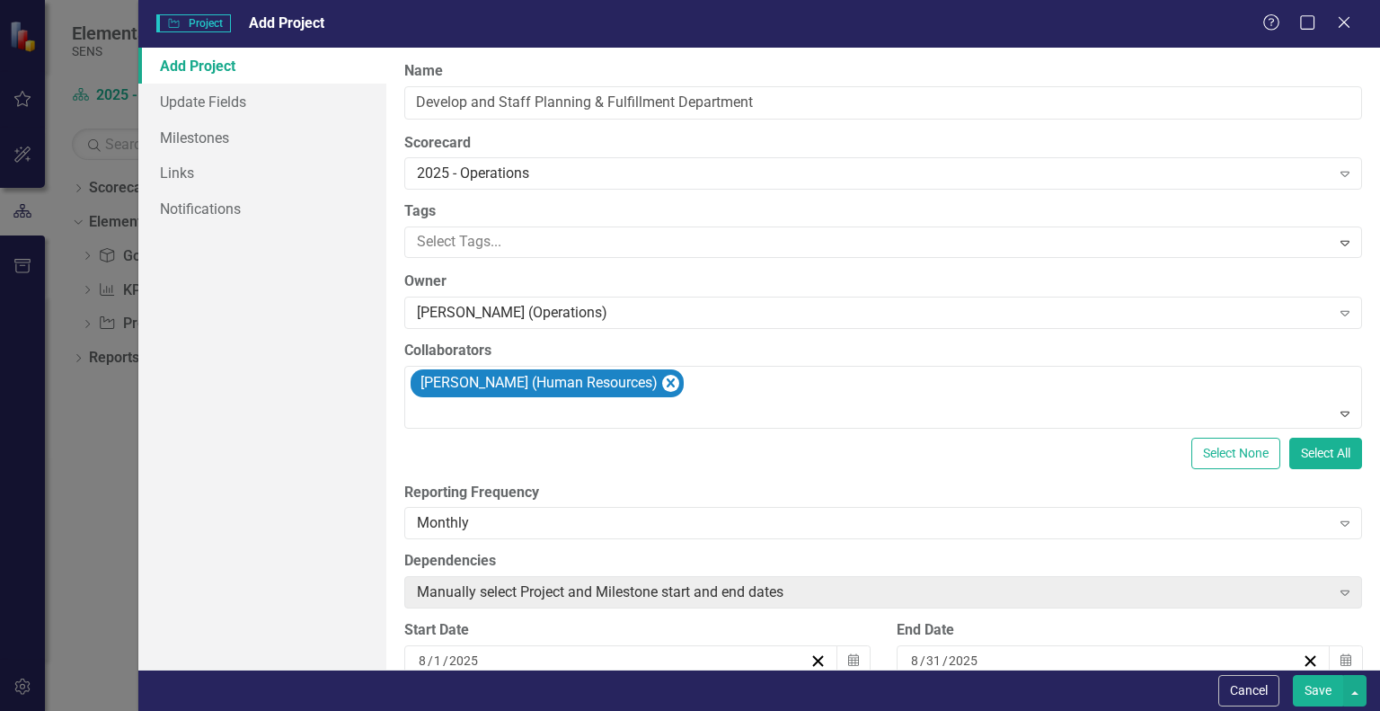
click at [333, 527] on div "Add Project Update Fields Milestones Links Notifications" at bounding box center [262, 359] width 248 height 622
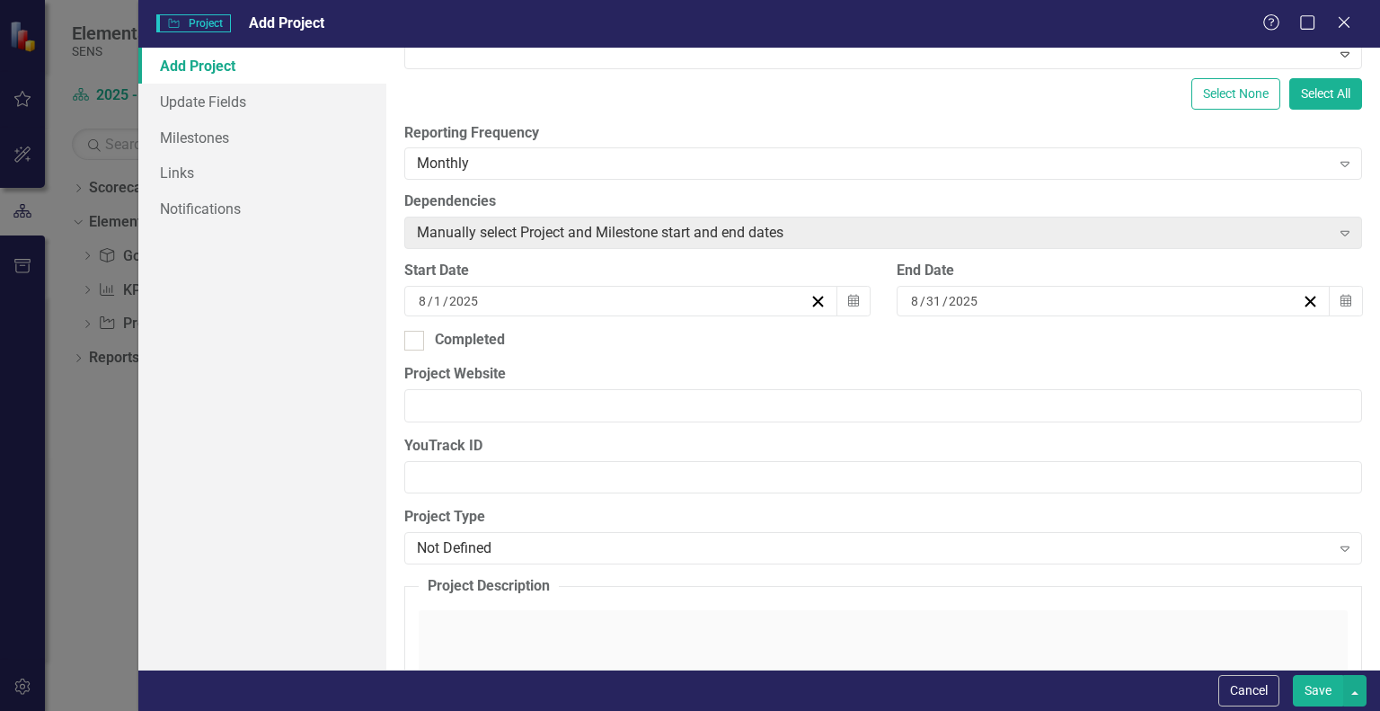
click at [456, 625] on button "Normal Text" at bounding box center [489, 633] width 117 height 25
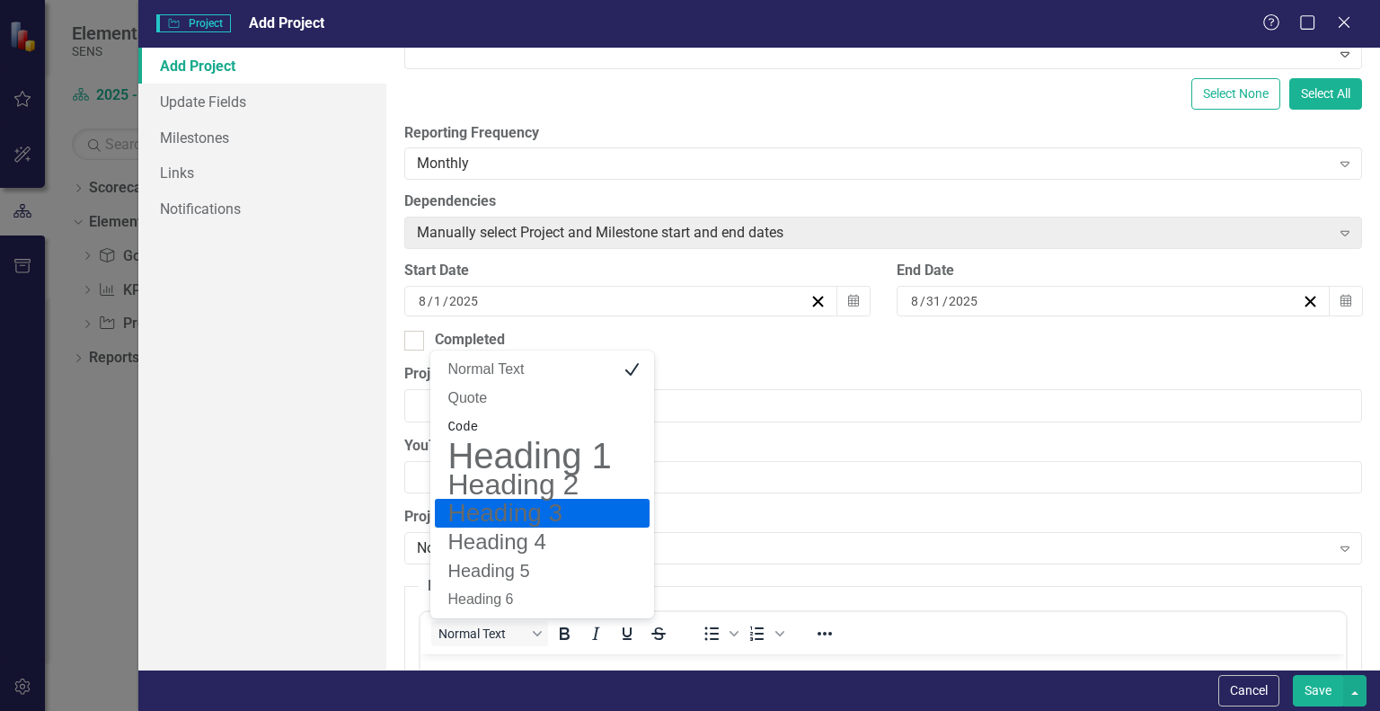
click at [794, 453] on label "YouTrack ID" at bounding box center [883, 446] width 958 height 21
click at [794, 461] on input "YouTrack ID" at bounding box center [883, 477] width 958 height 33
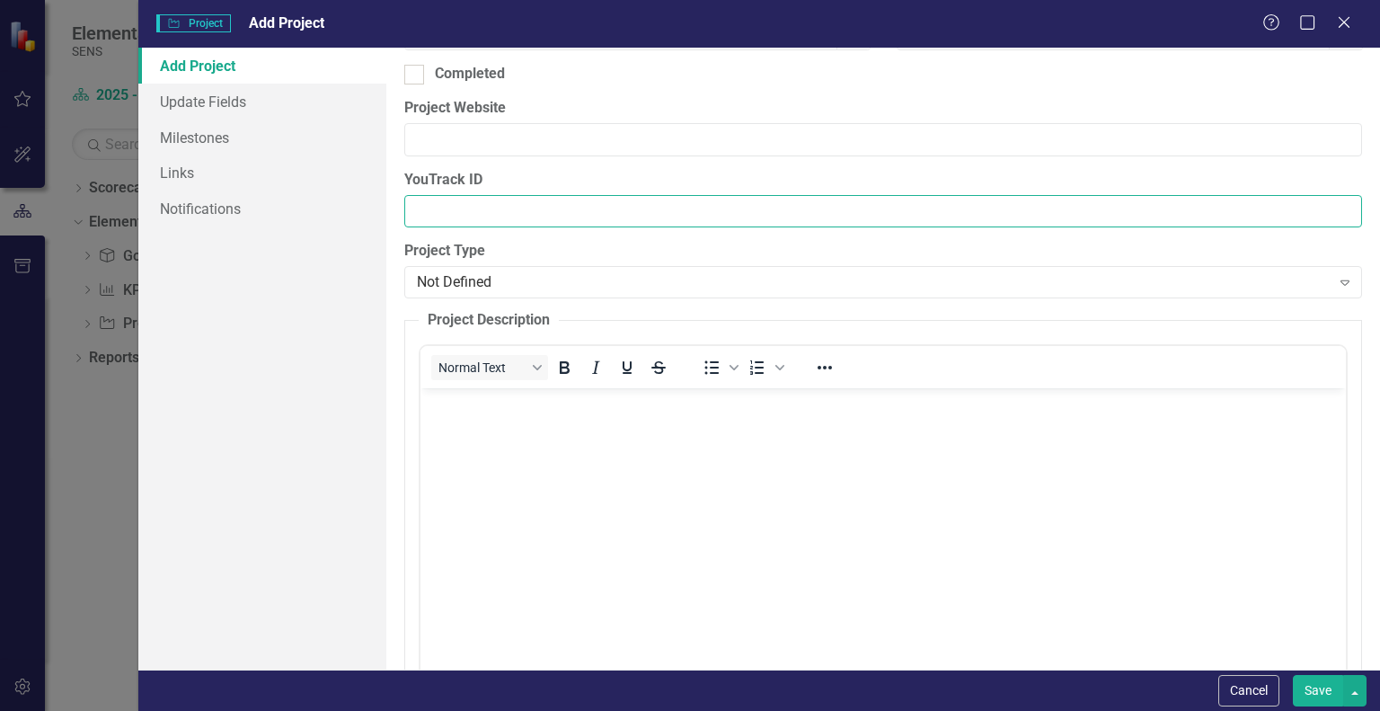
scroll to position [809, 0]
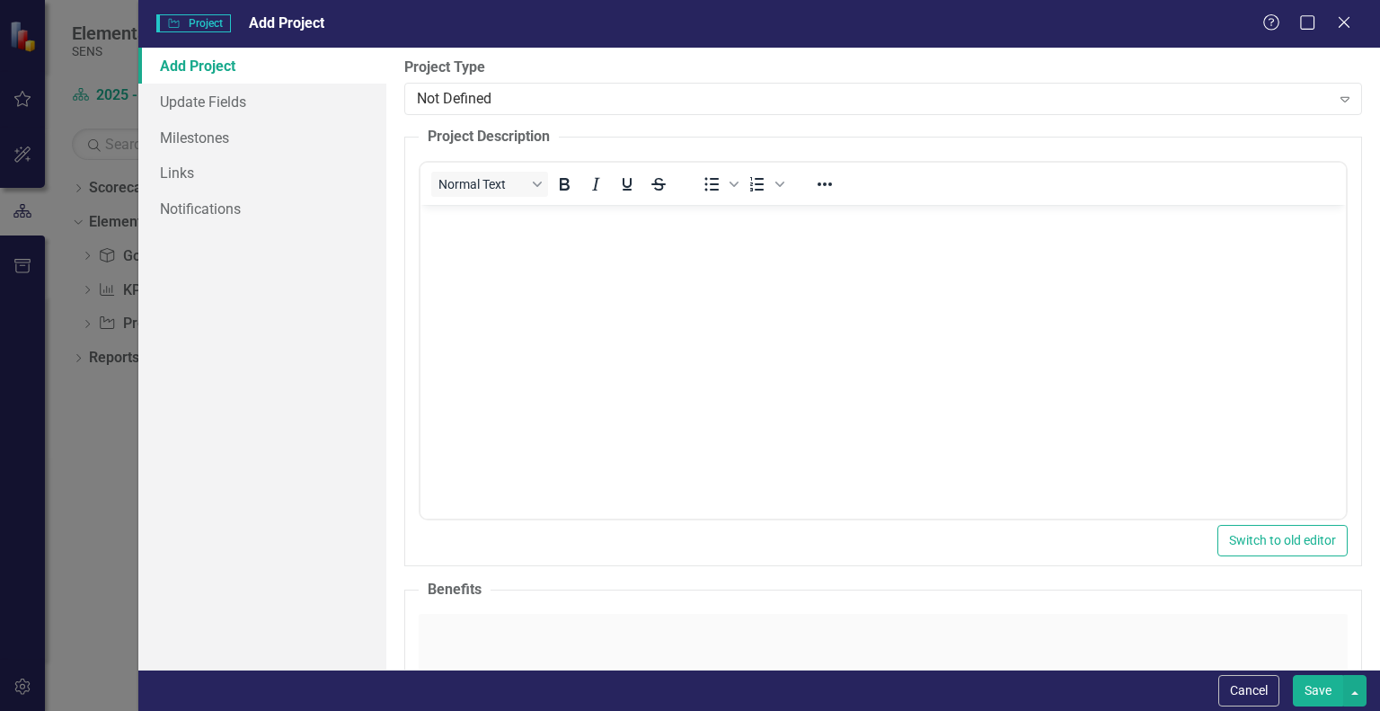
click at [518, 270] on body "Rich Text Area. Press ALT-0 for help." at bounding box center [884, 340] width 926 height 270
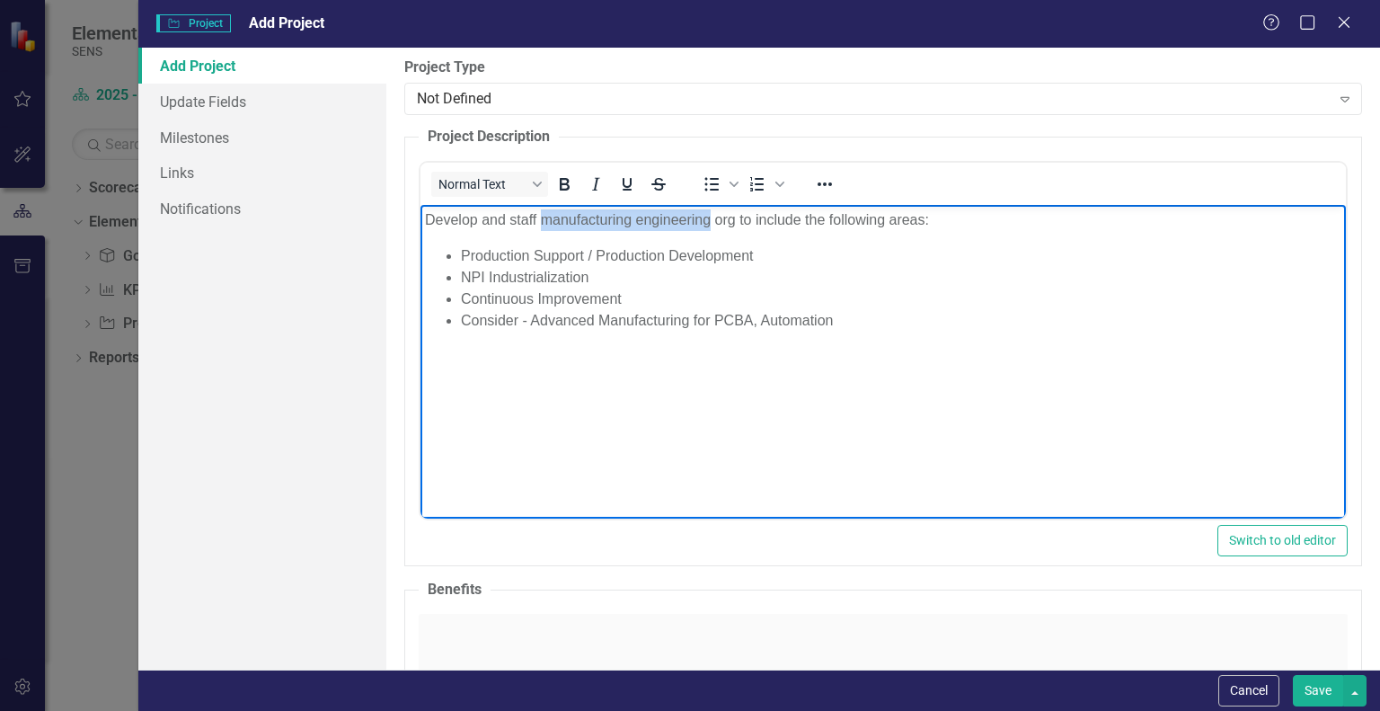
drag, startPoint x: 710, startPoint y: 221, endPoint x: 541, endPoint y: 222, distance: 168.9
click at [541, 222] on p "Develop and staff manufacturing engineering org to include the following areas:" at bounding box center [883, 220] width 917 height 22
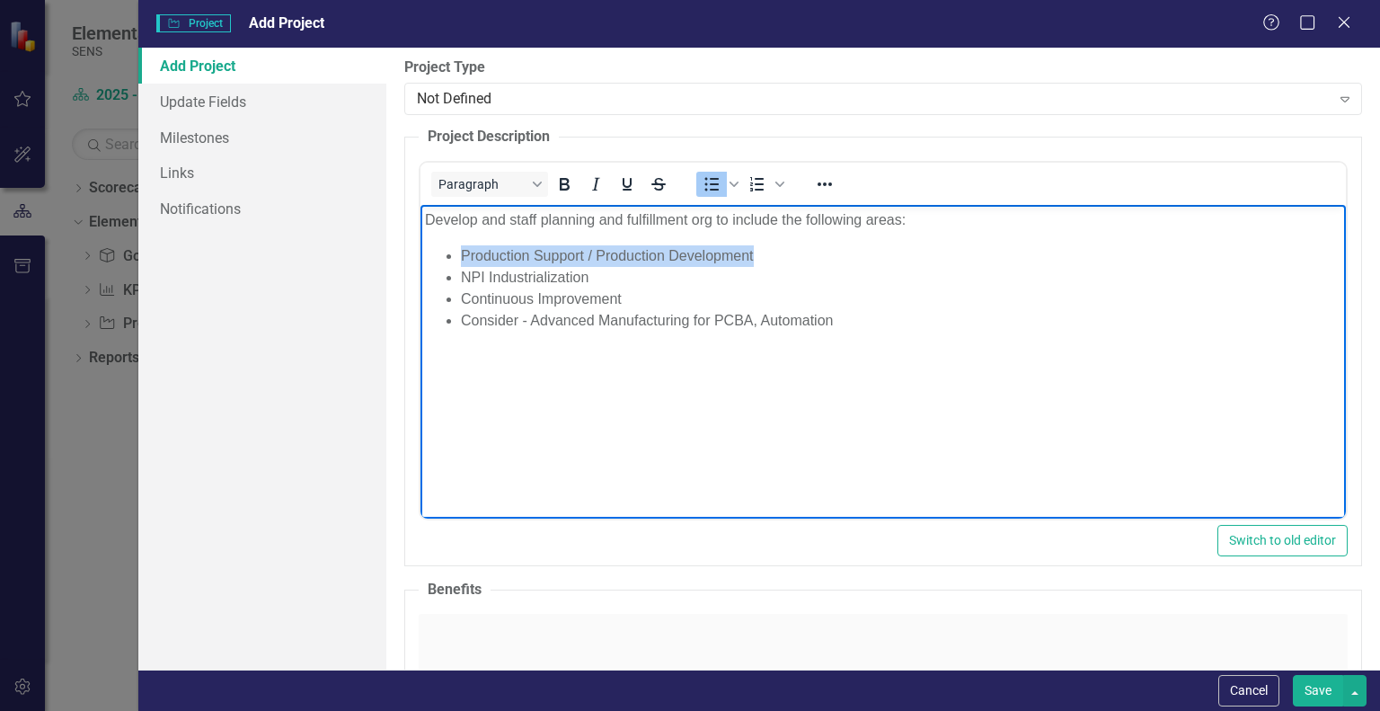
drag, startPoint x: 759, startPoint y: 254, endPoint x: 459, endPoint y: 252, distance: 300.1
click at [459, 252] on ul "Production Support / Production Development NPI Industrialization Continuous Im…" at bounding box center [883, 288] width 917 height 86
drag, startPoint x: 580, startPoint y: 273, endPoint x: 532, endPoint y: 274, distance: 48.5
click at [532, 274] on li "NPI Industrialization" at bounding box center [901, 278] width 881 height 22
drag, startPoint x: 589, startPoint y: 276, endPoint x: 464, endPoint y: 268, distance: 126.1
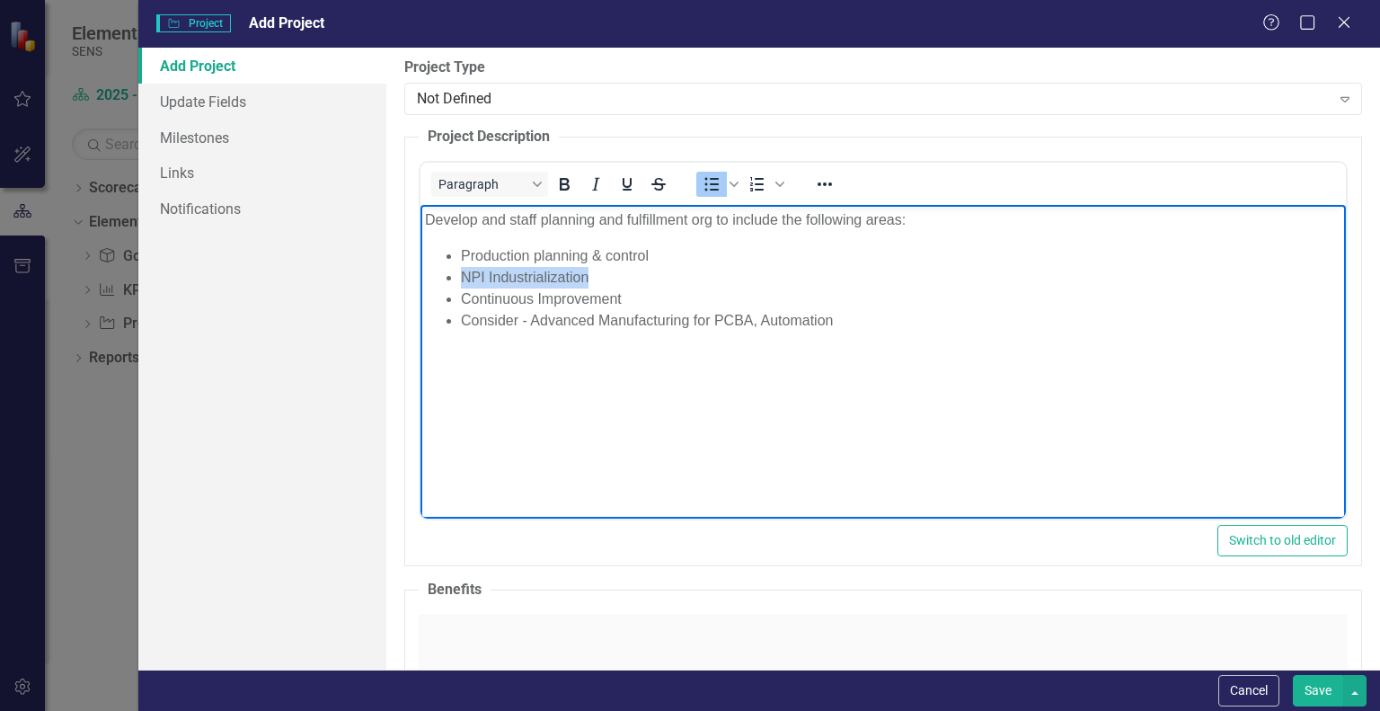
click at [464, 268] on li "NPI Industrialization" at bounding box center [901, 278] width 881 height 22
drag, startPoint x: 624, startPoint y: 295, endPoint x: 461, endPoint y: 291, distance: 162.7
click at [461, 291] on li "Continuous Improvement" at bounding box center [901, 299] width 881 height 22
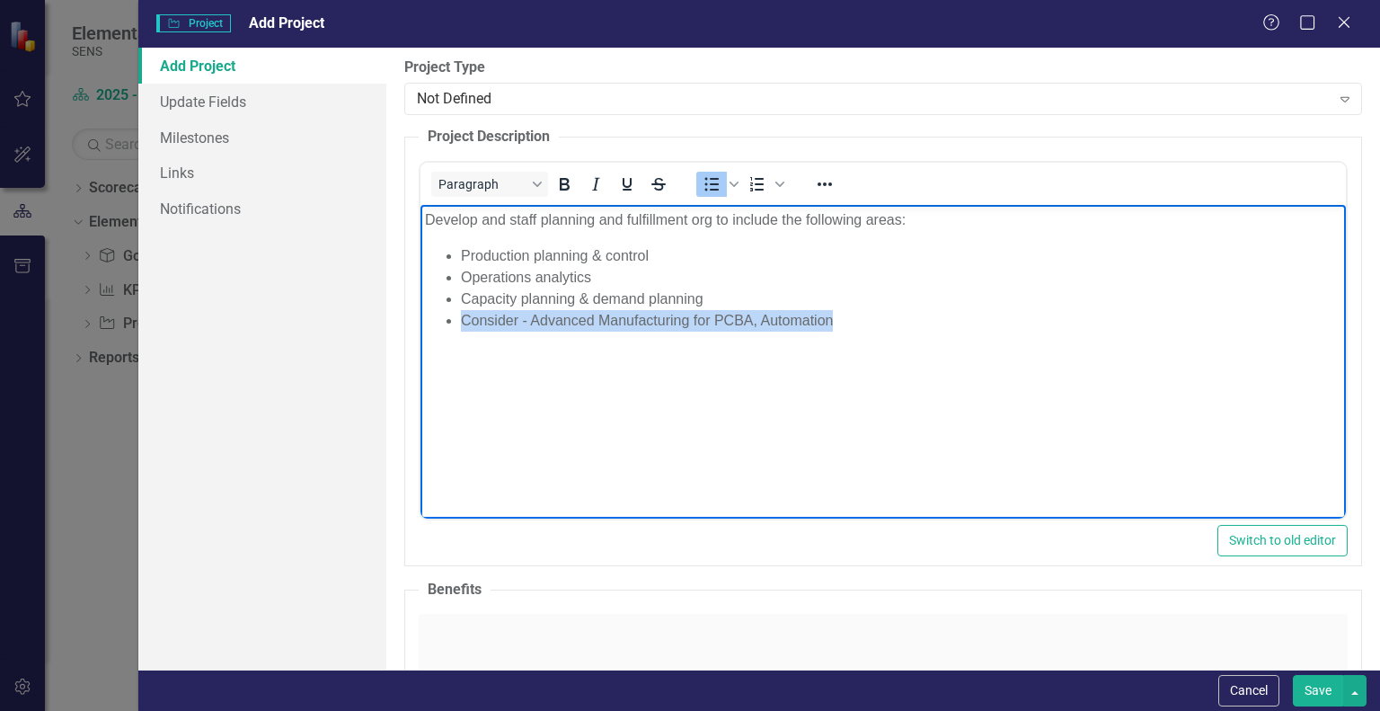
drag, startPoint x: 837, startPoint y: 321, endPoint x: 458, endPoint y: 334, distance: 378.5
click at [458, 334] on body "Develop and staff planning and fulfillment org to include the following areas: …" at bounding box center [884, 340] width 926 height 270
click at [1329, 687] on button "Save" at bounding box center [1318, 690] width 50 height 31
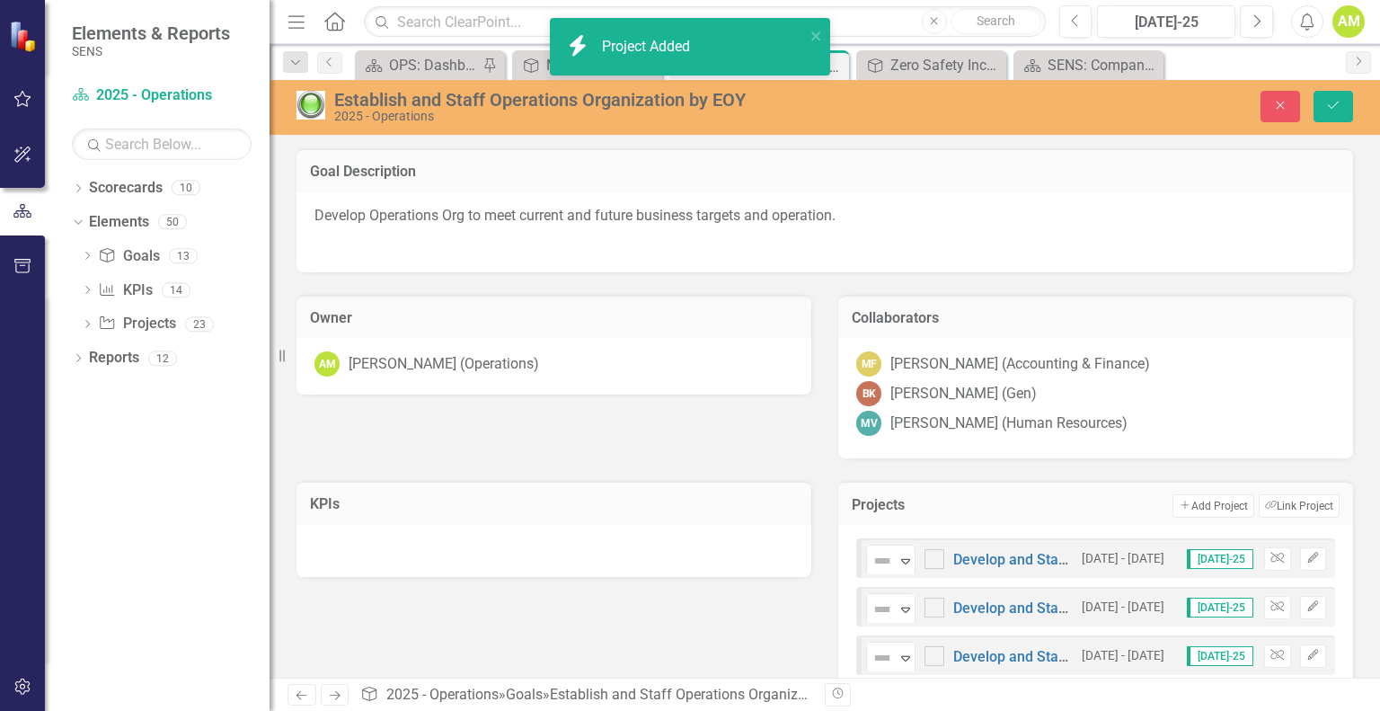
scroll to position [40, 0]
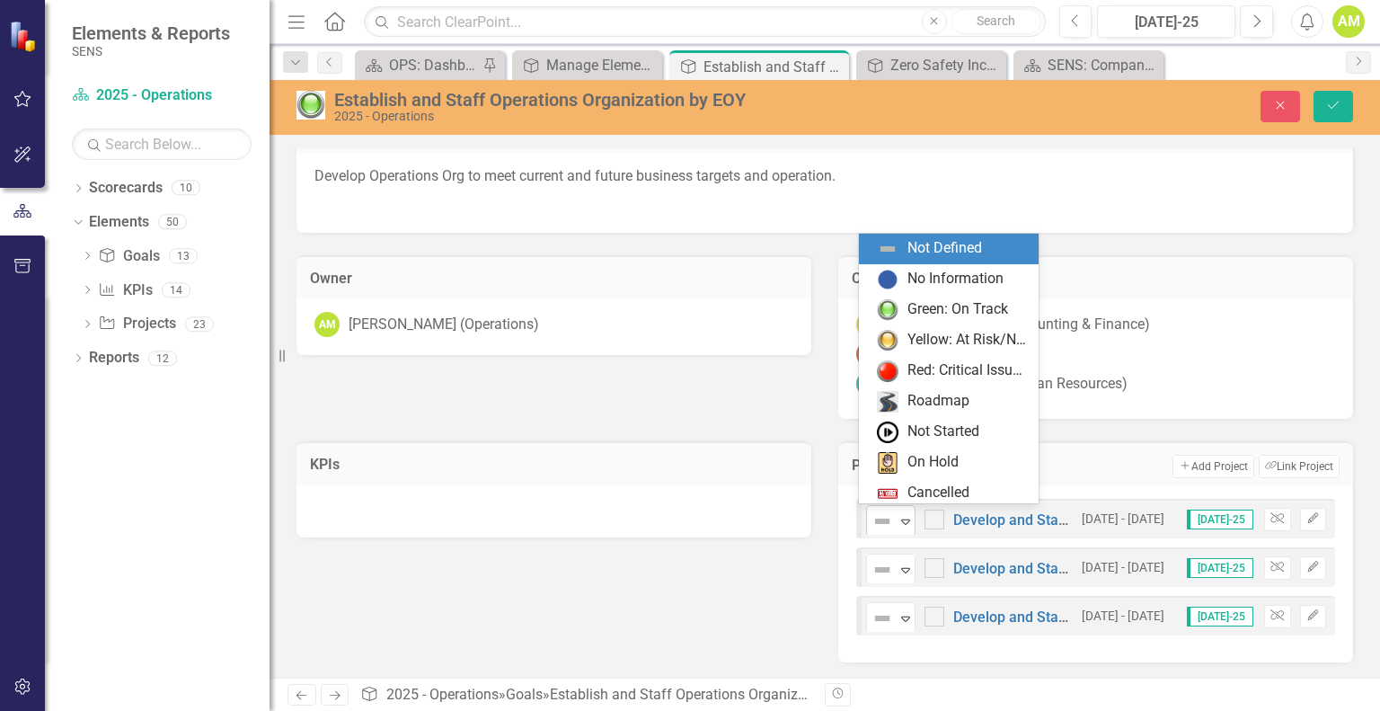
click at [901, 515] on icon "Expand" at bounding box center [906, 521] width 18 height 14
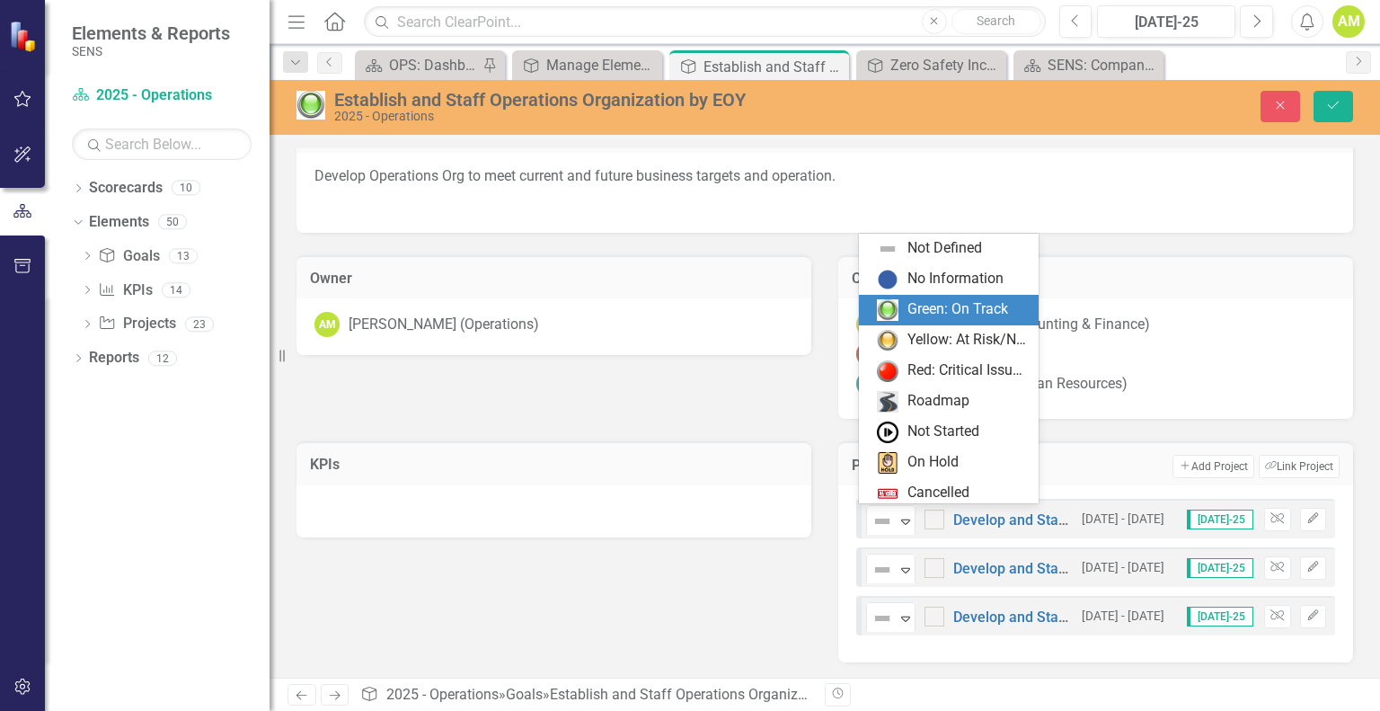
click at [924, 302] on div "Green: On Track" at bounding box center [958, 309] width 101 height 21
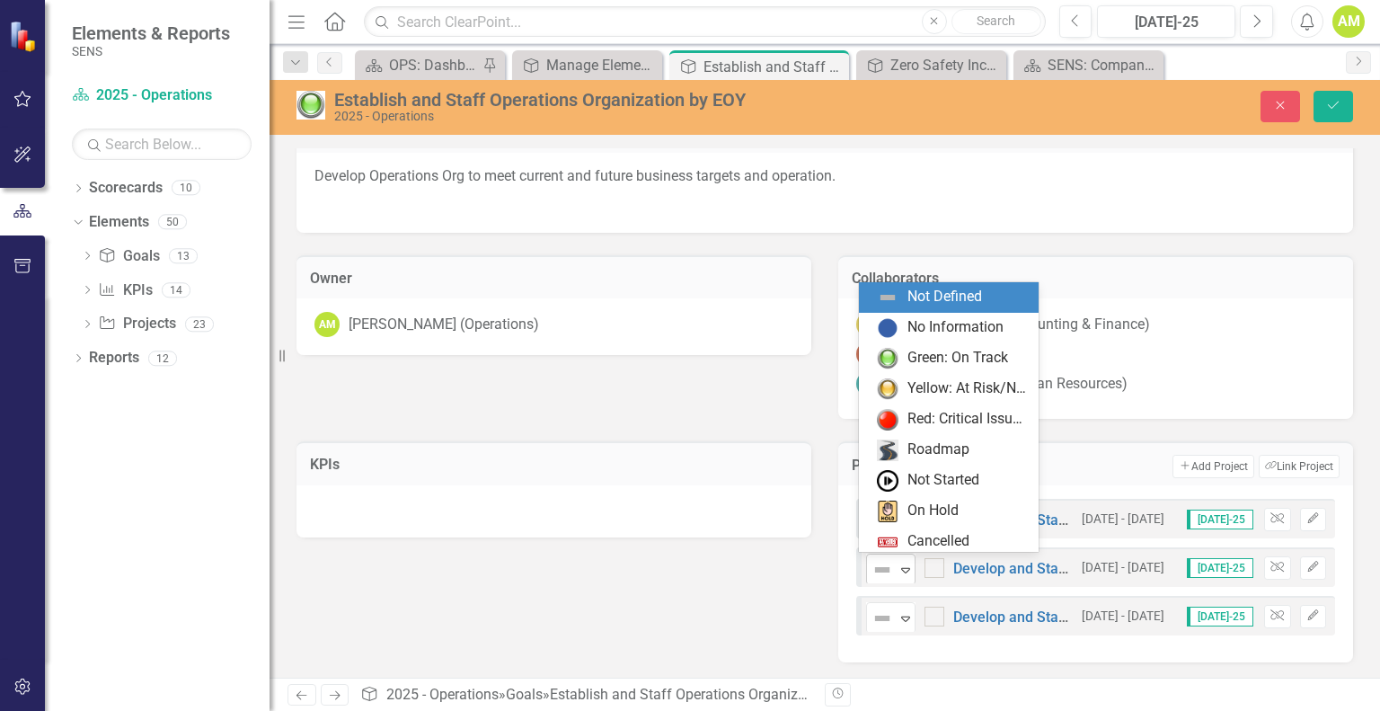
click at [901, 568] on icon at bounding box center [905, 570] width 9 height 5
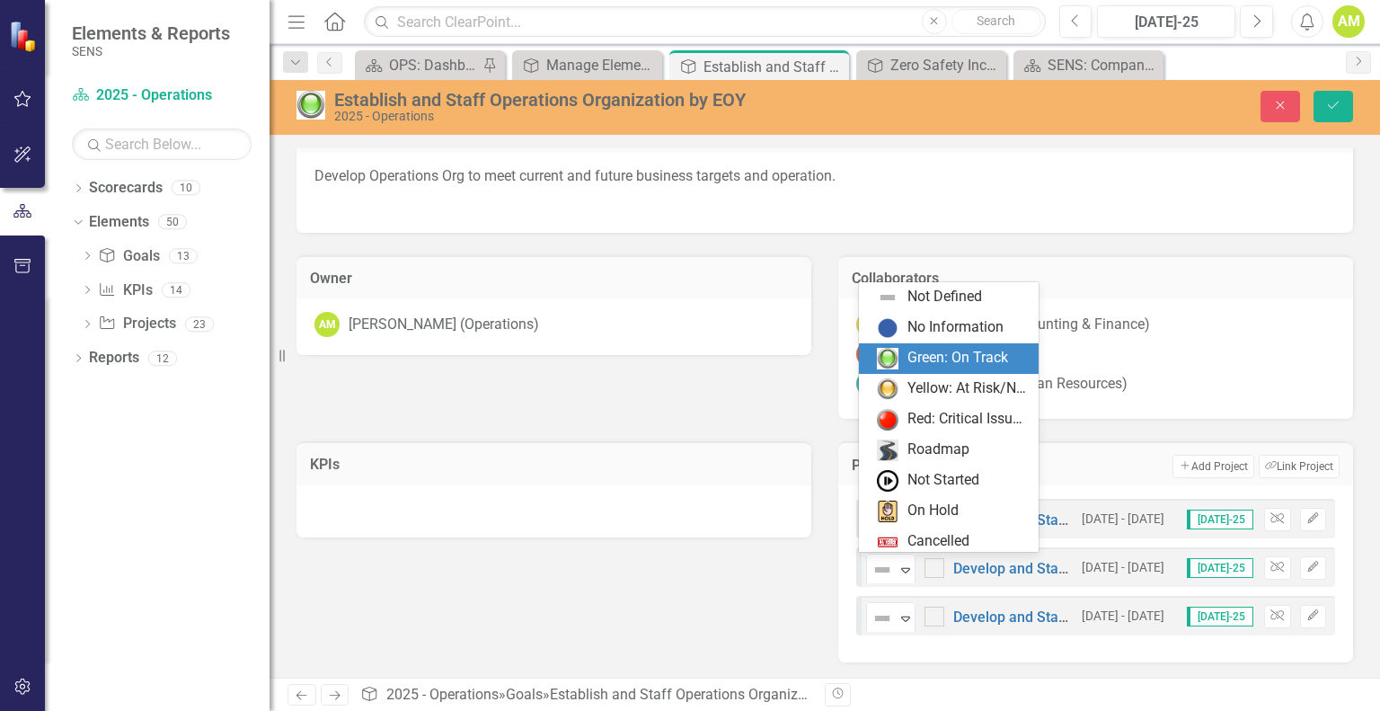
click at [925, 360] on div "Green: On Track" at bounding box center [958, 358] width 101 height 21
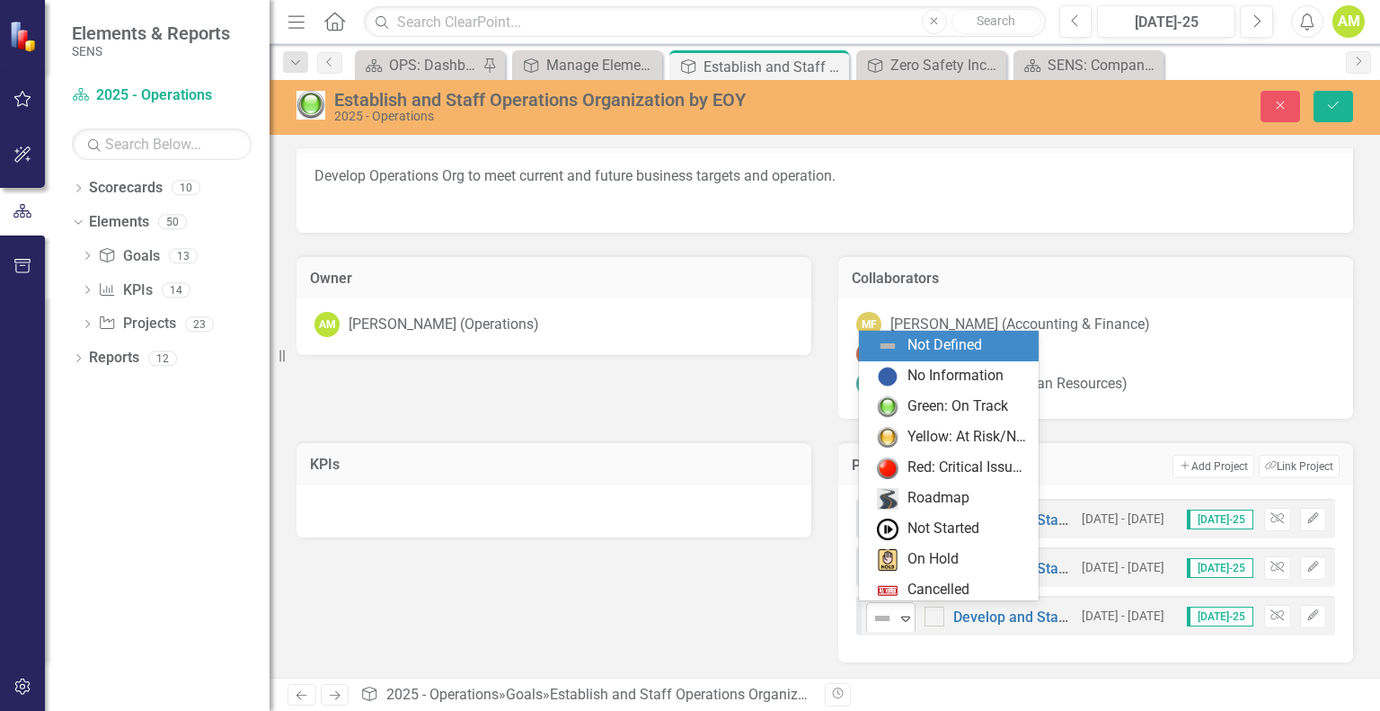
click at [907, 613] on icon "Expand" at bounding box center [906, 618] width 18 height 14
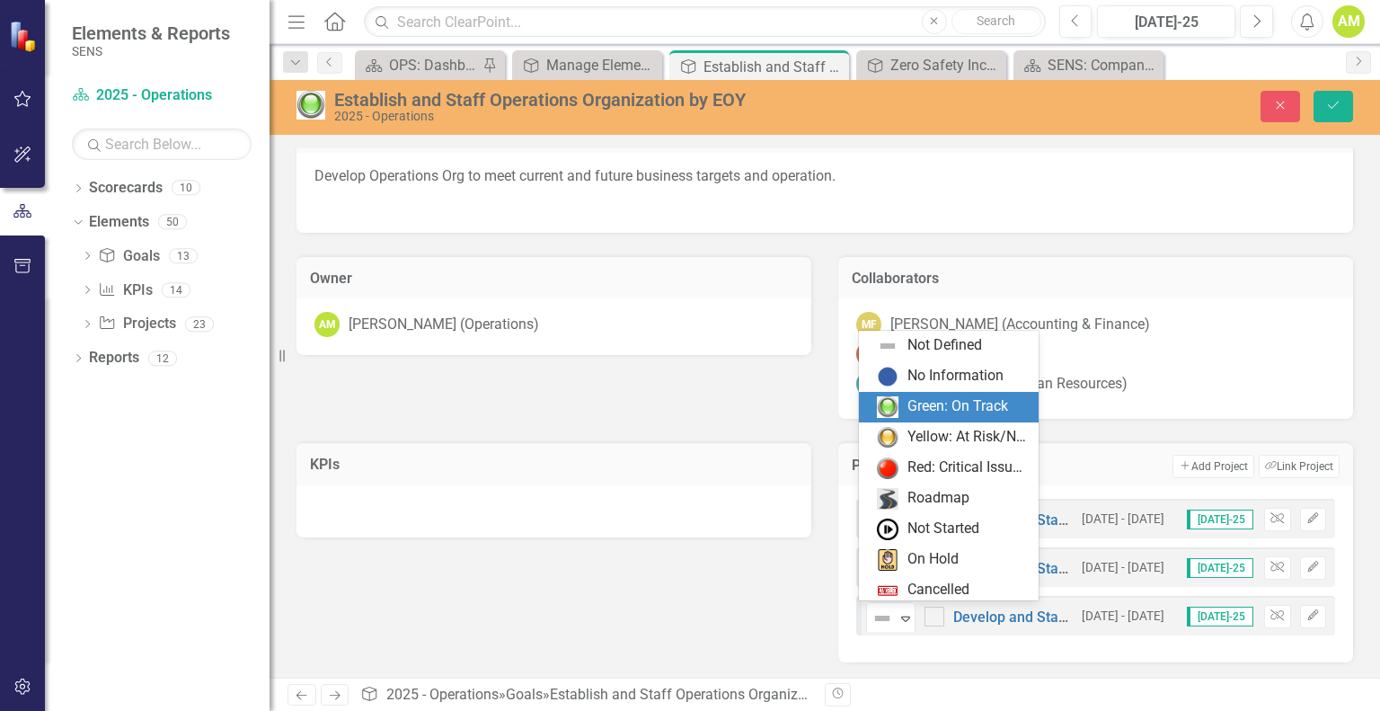
click at [952, 418] on div "Green: On Track" at bounding box center [949, 407] width 180 height 31
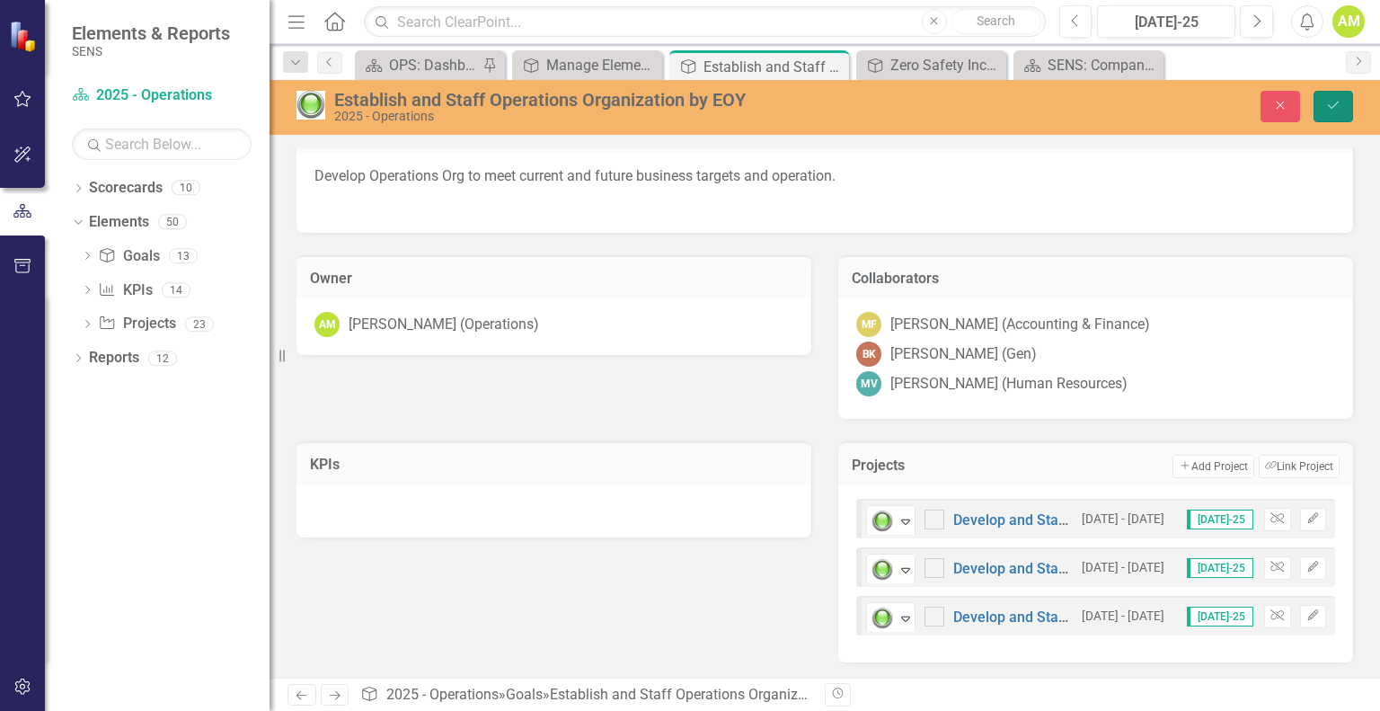
click at [1337, 103] on icon "Save" at bounding box center [1333, 105] width 16 height 13
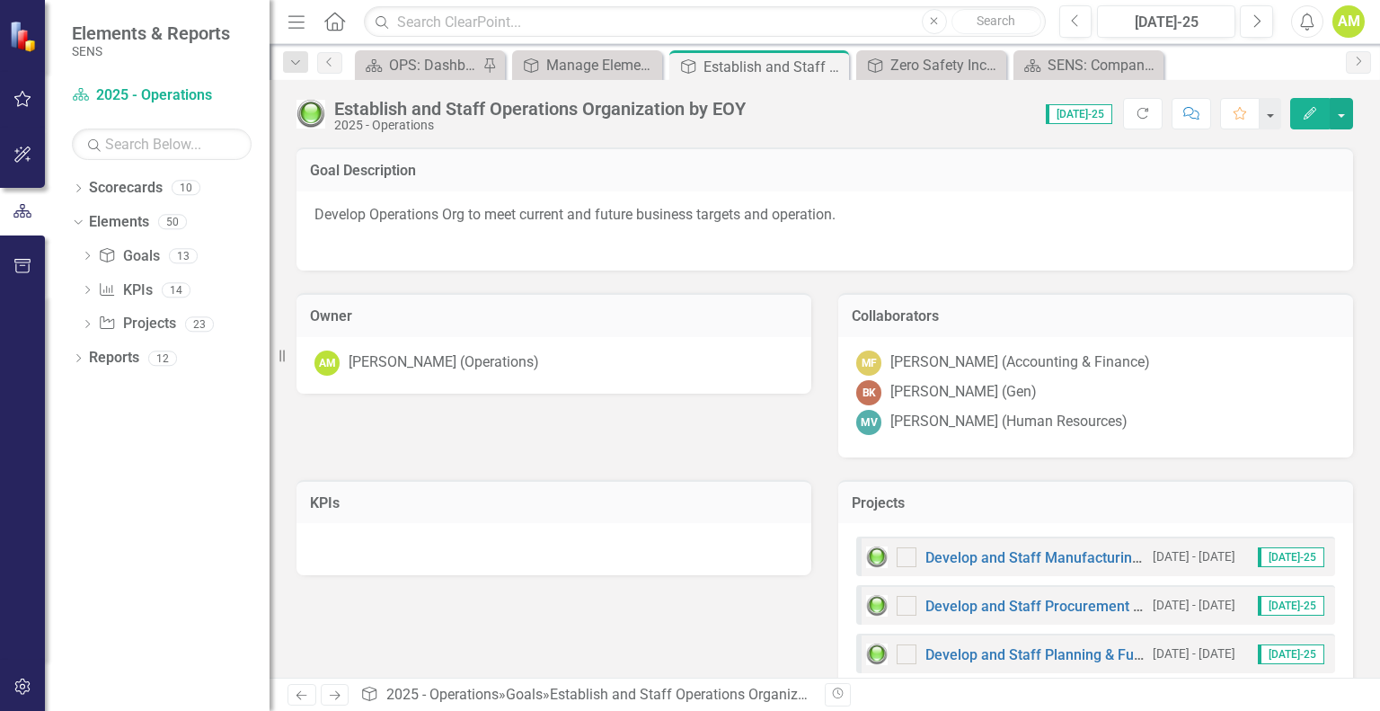
click at [1101, 638] on div "Develop and Staff Planning & Fulfillment Department 8/1/25 - 8/31/25 Jul-25" at bounding box center [1095, 653] width 479 height 40
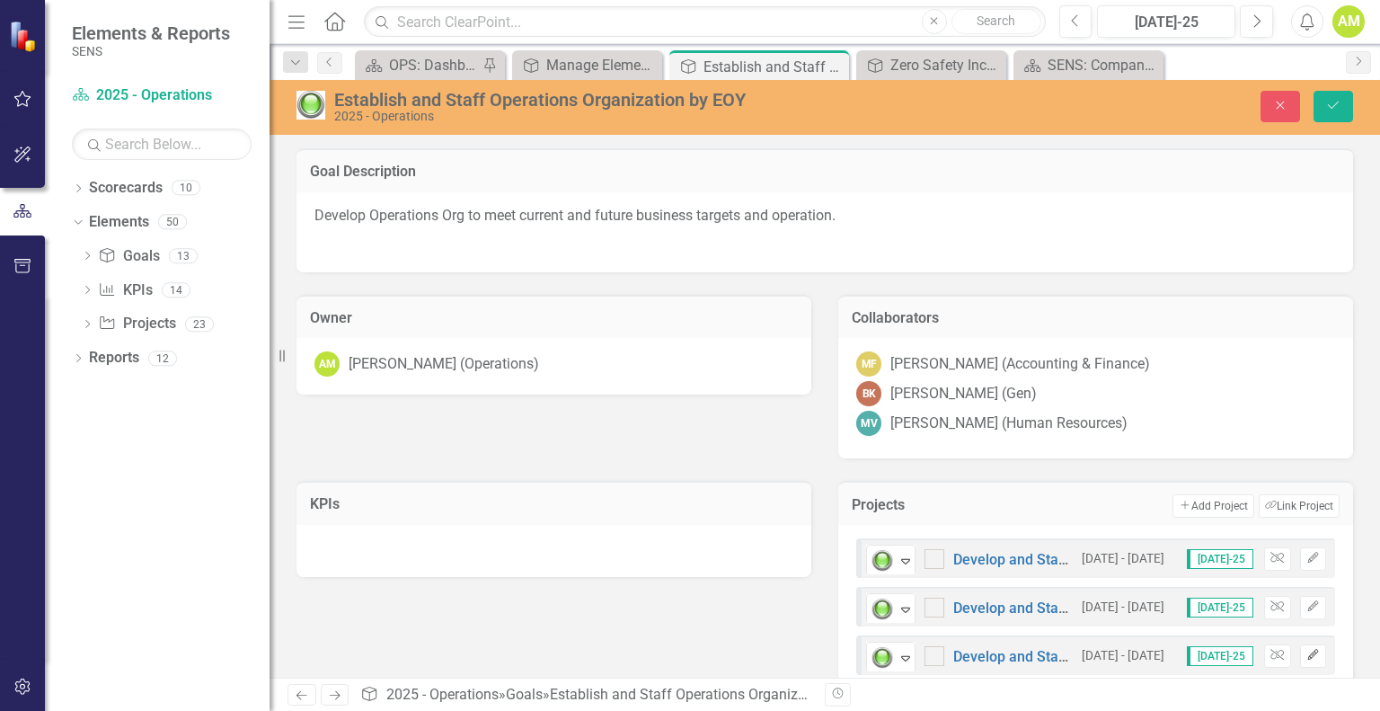
click at [1307, 651] on icon "button" at bounding box center [1312, 655] width 11 height 11
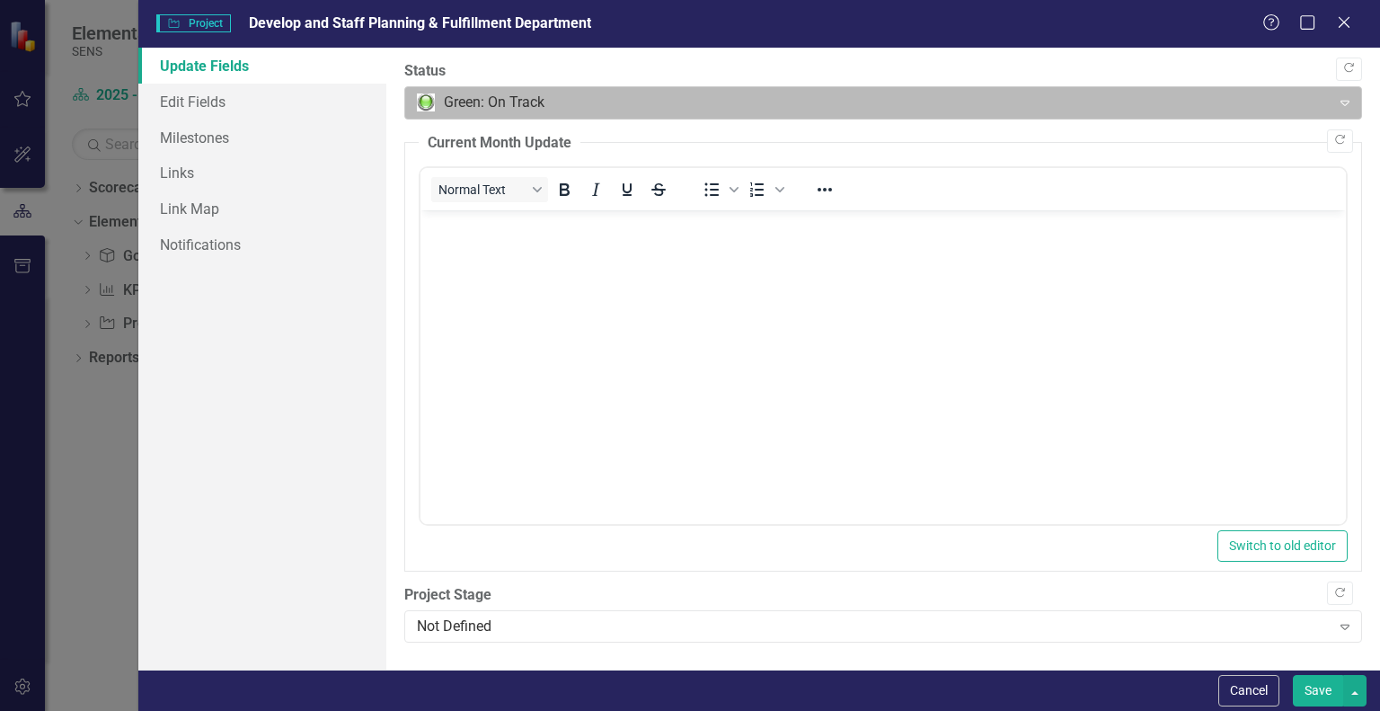
scroll to position [0, 0]
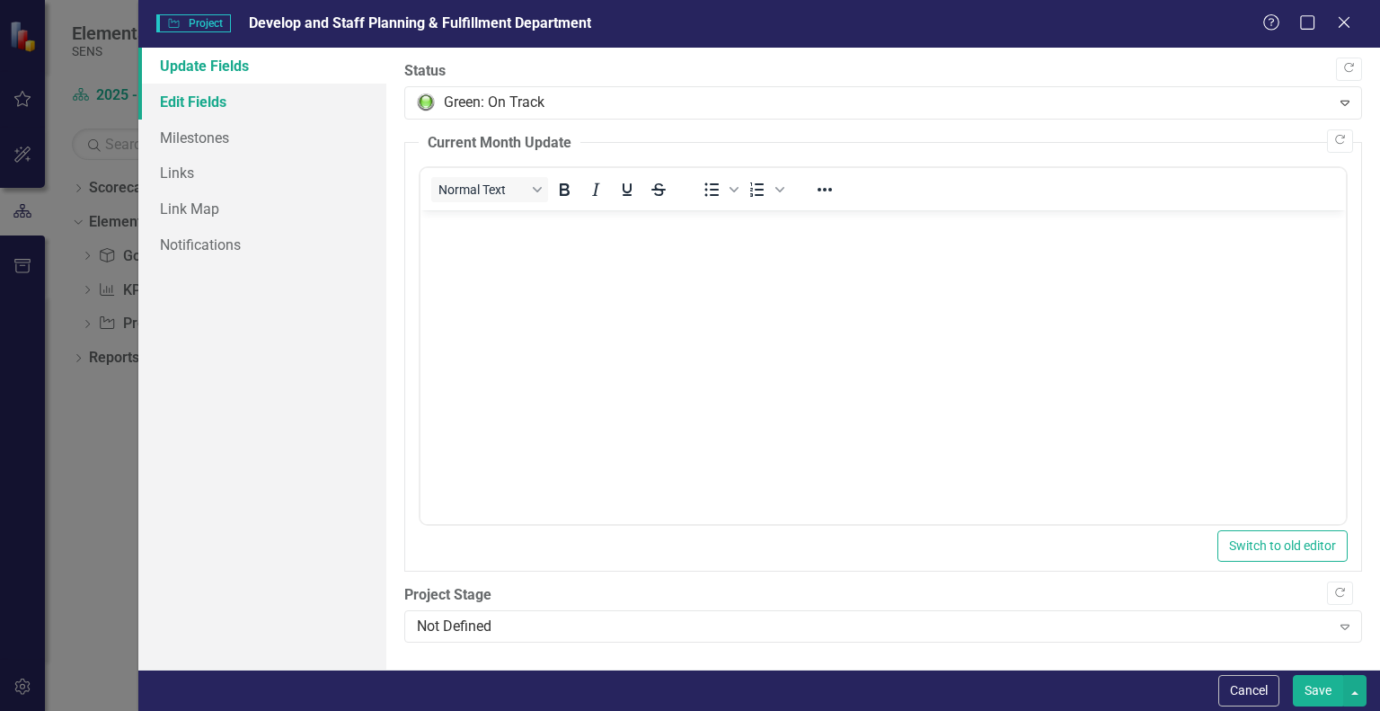
click at [191, 102] on link "Edit Fields" at bounding box center [262, 102] width 248 height 36
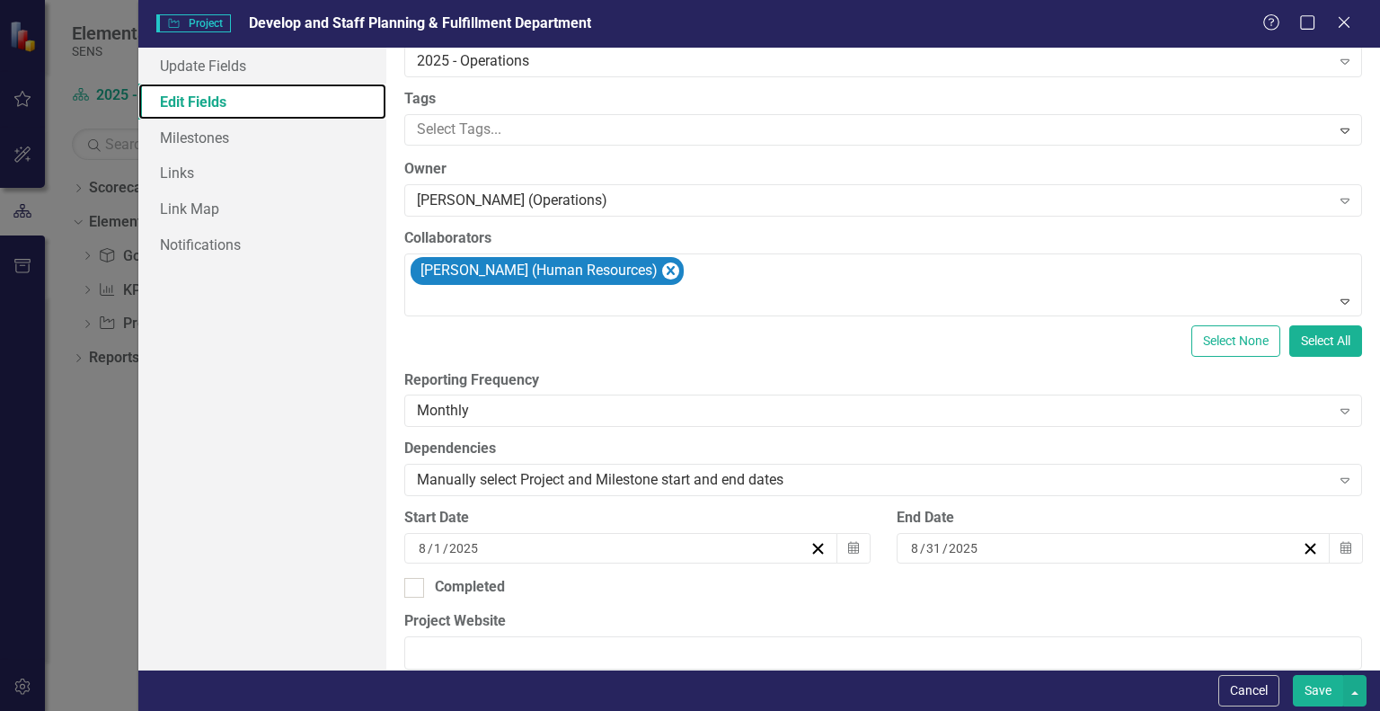
scroll to position [270, 0]
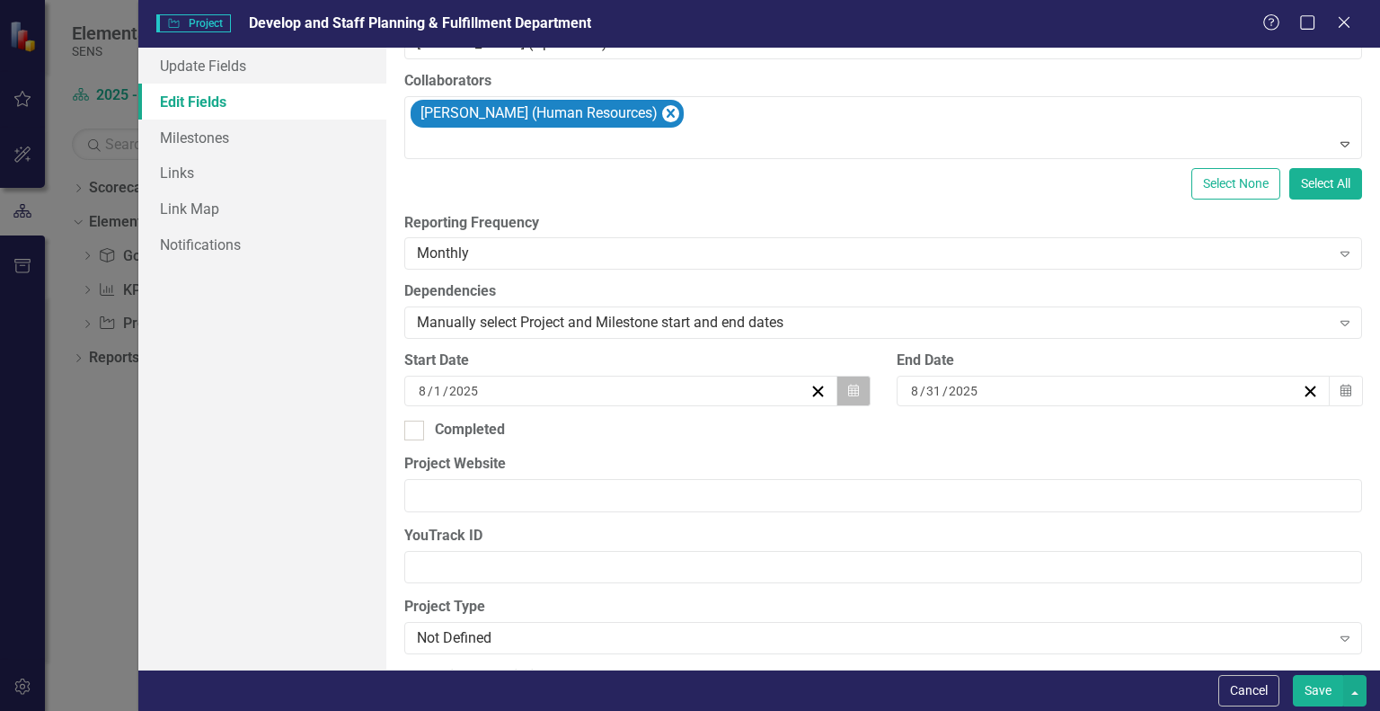
click at [845, 382] on button "Calendar" at bounding box center [854, 391] width 34 height 31
click at [485, 420] on button "‹" at bounding box center [466, 426] width 40 height 40
click at [496, 524] on button "9" at bounding box center [473, 517] width 45 height 32
click at [1329, 385] on button "Calendar" at bounding box center [1346, 391] width 34 height 31
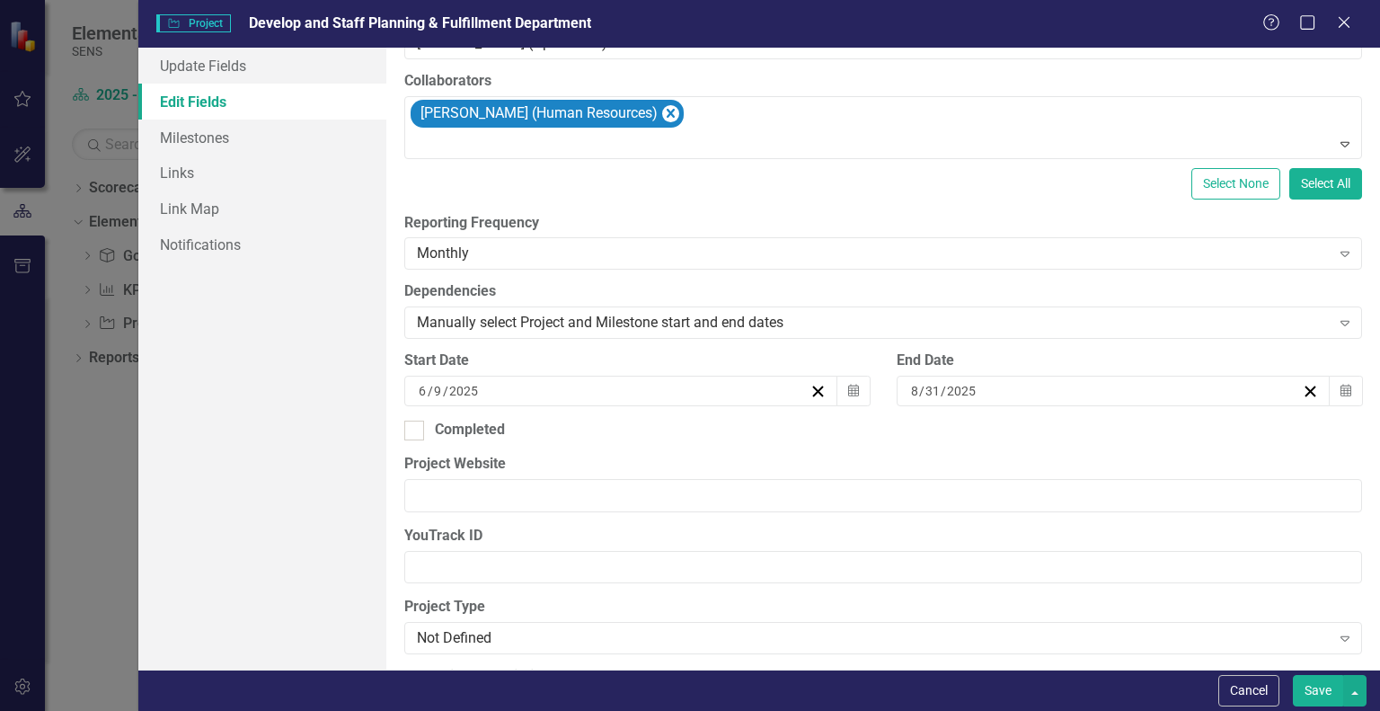
click at [1172, 433] on button "›" at bounding box center [1152, 426] width 40 height 40
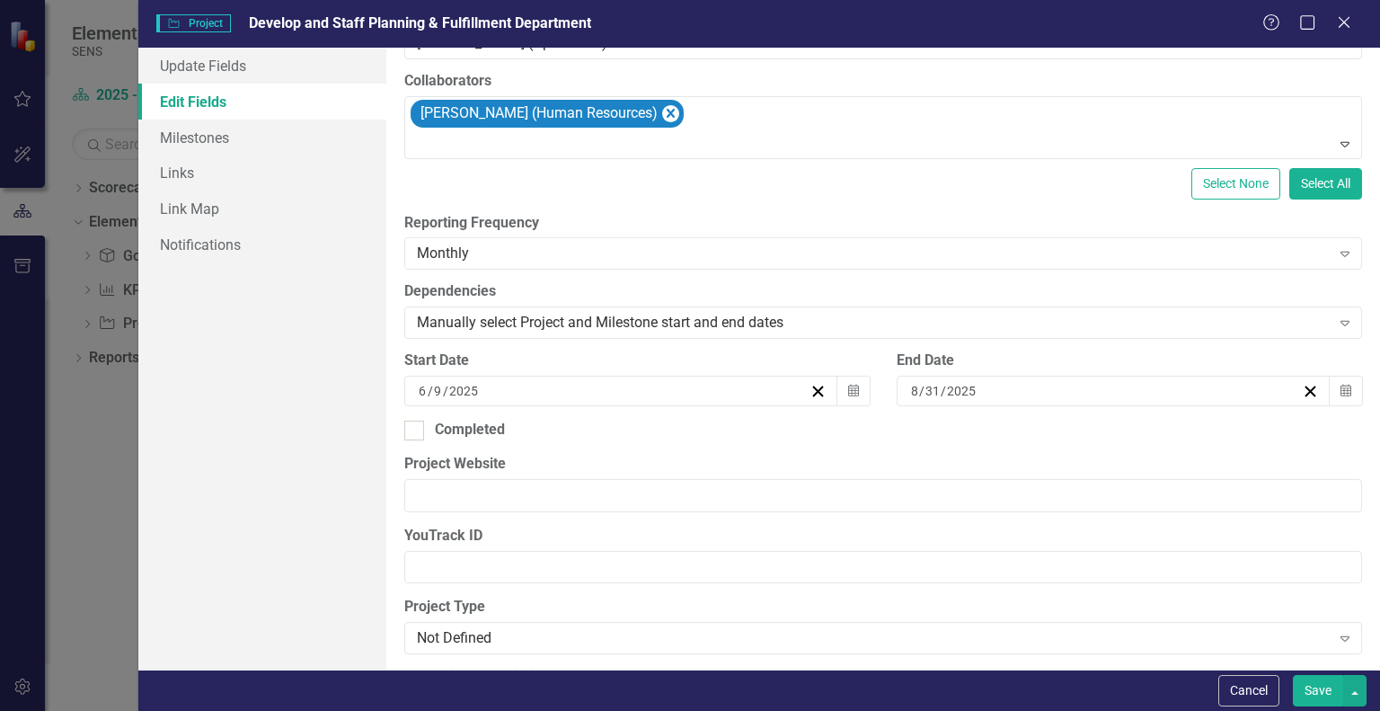
click at [978, 444] on button "‹" at bounding box center [958, 426] width 40 height 40
click at [1062, 622] on abbr "31" at bounding box center [1055, 614] width 14 height 14
click at [1312, 693] on button "Save" at bounding box center [1318, 690] width 50 height 31
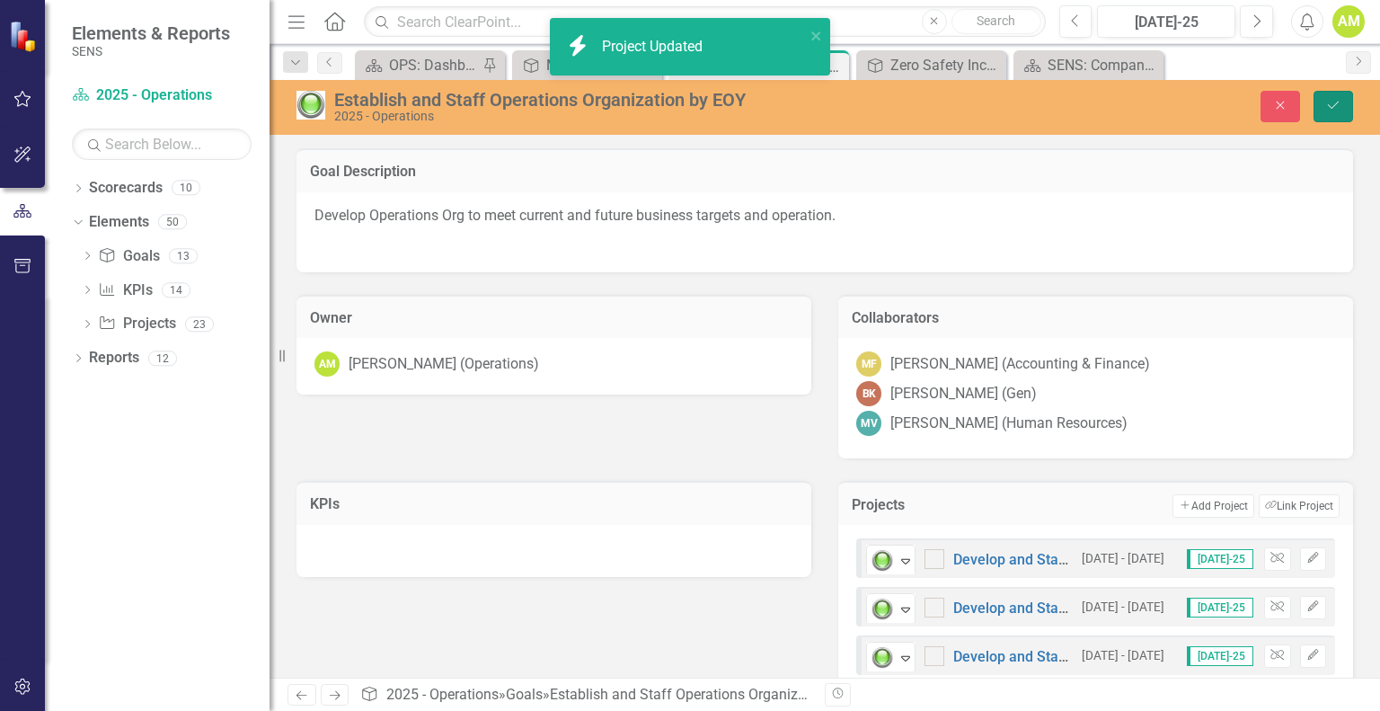
click at [1345, 110] on button "Save" at bounding box center [1334, 106] width 40 height 31
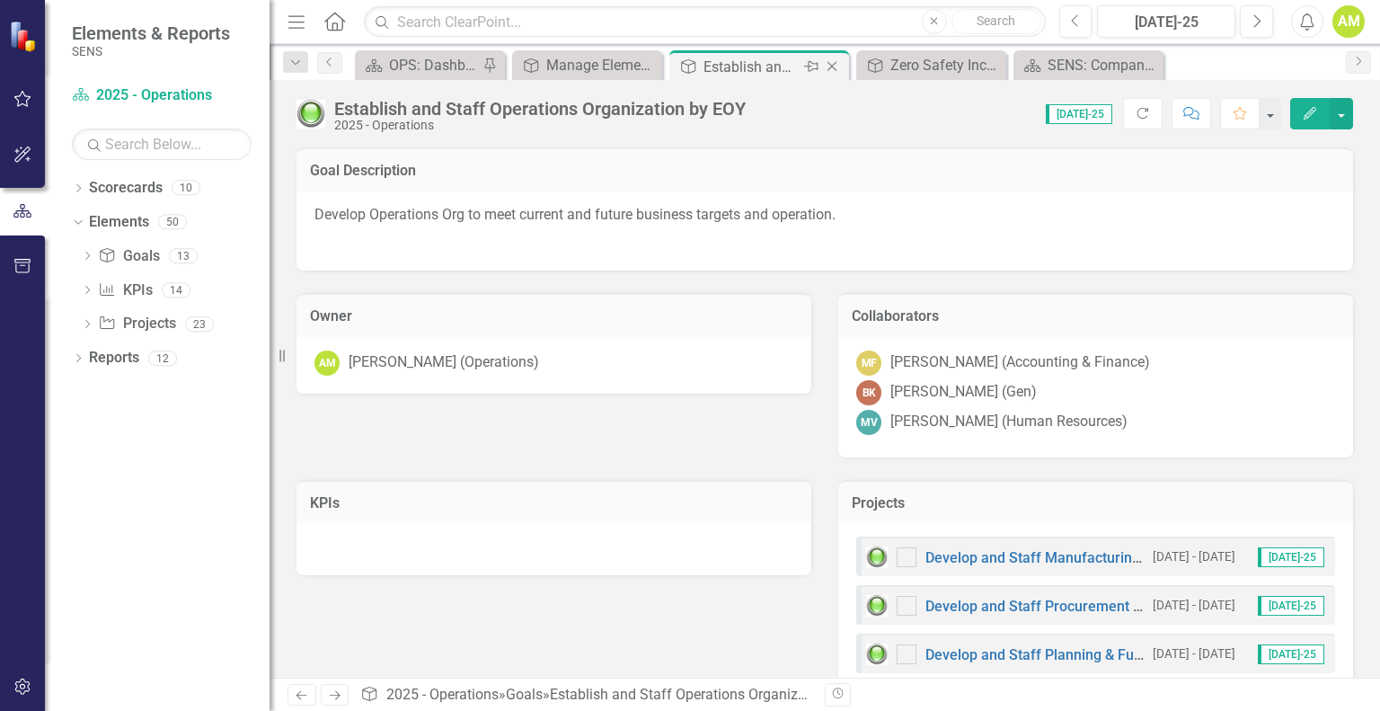
click at [830, 63] on icon "Close" at bounding box center [832, 66] width 18 height 14
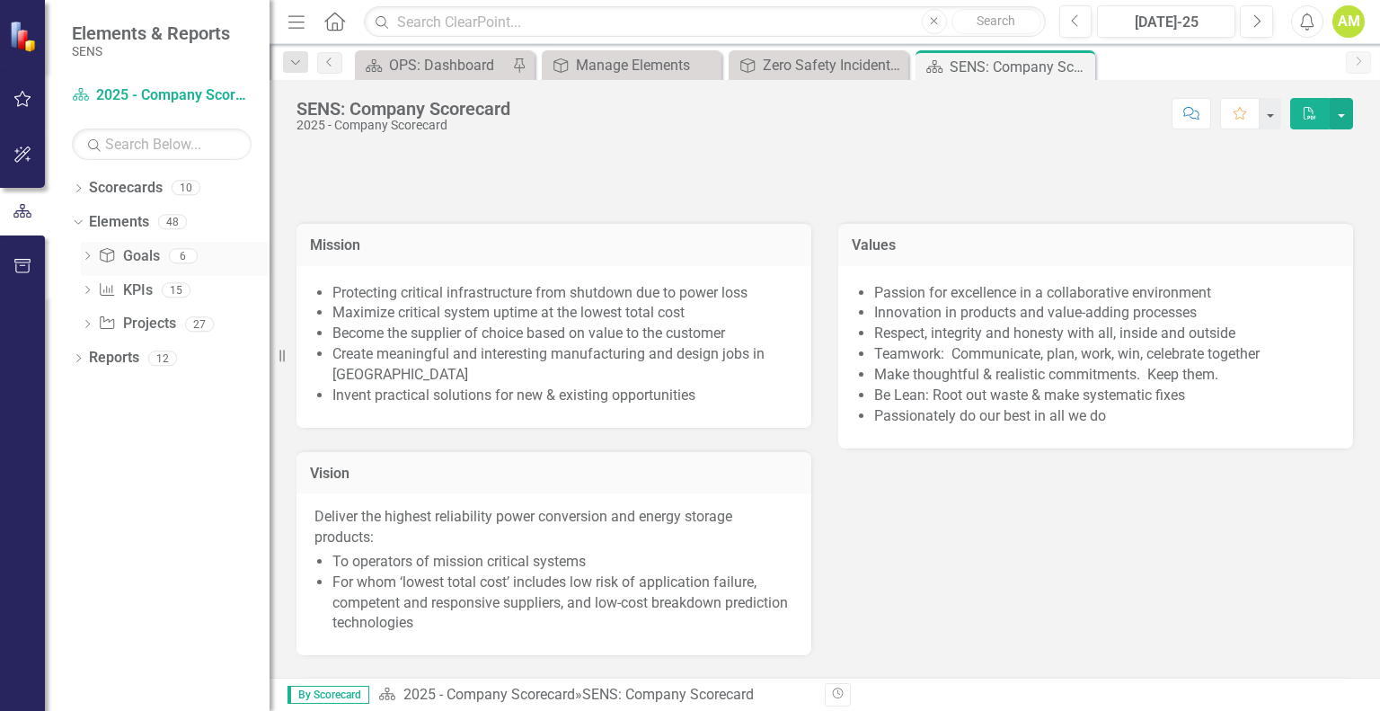
click at [139, 253] on link "Goal Goals" at bounding box center [128, 256] width 61 height 21
click at [472, 64] on div "OPS: Dashboard" at bounding box center [448, 65] width 119 height 22
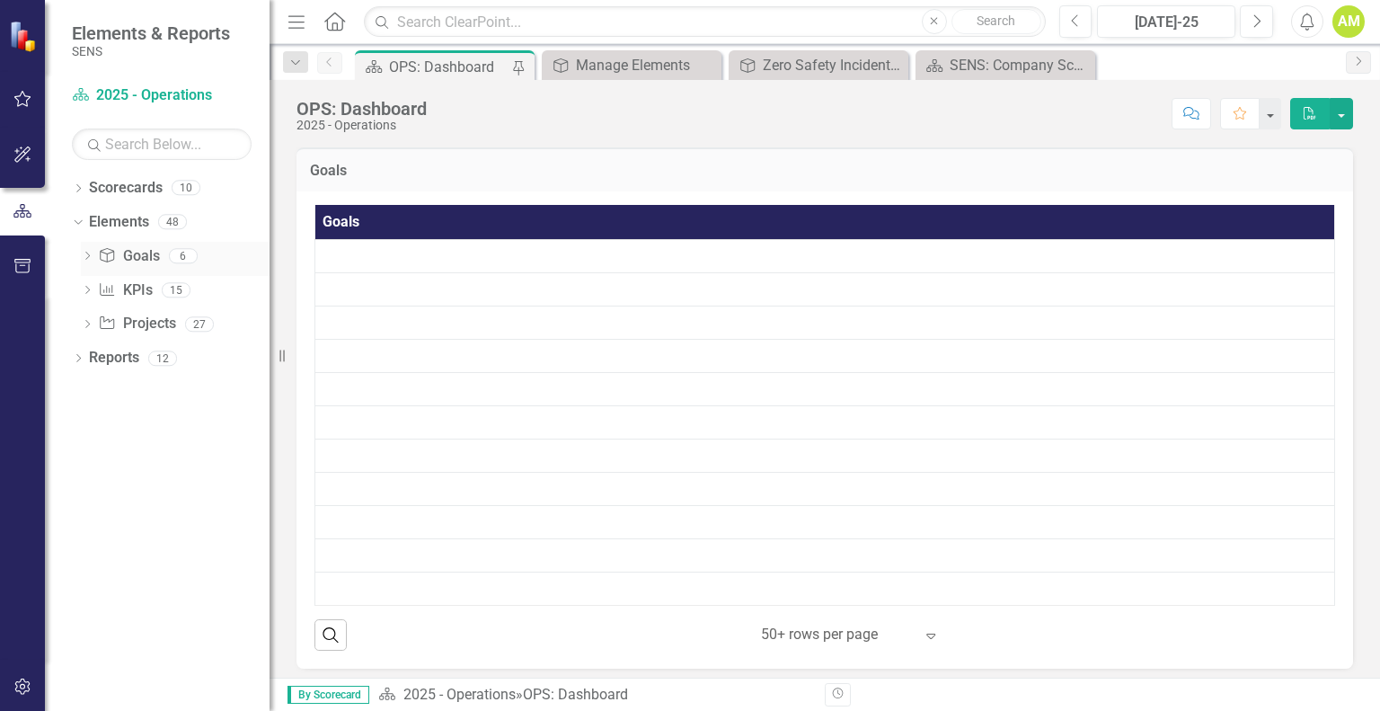
click at [137, 265] on link "Goal Goals" at bounding box center [128, 256] width 61 height 21
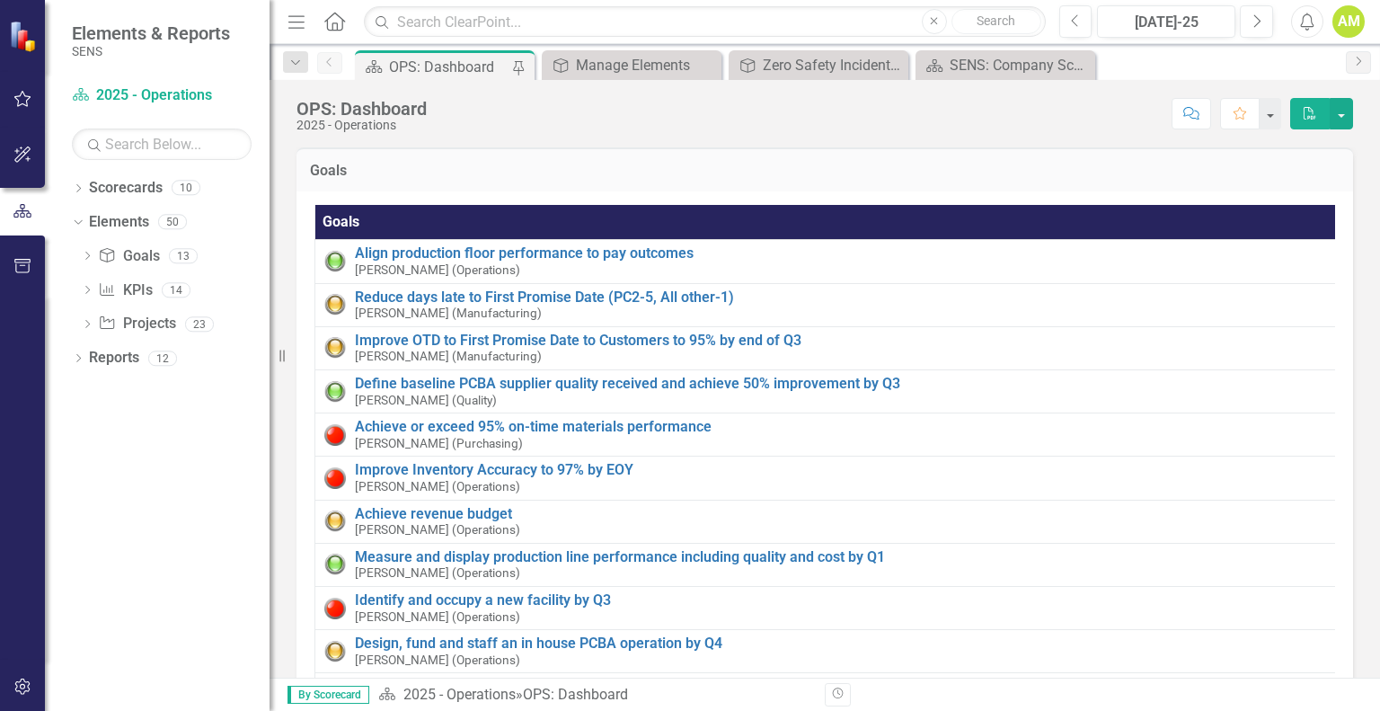
click at [422, 66] on div "OPS: Dashboard" at bounding box center [448, 67] width 119 height 22
click at [891, 60] on icon "Close" at bounding box center [892, 65] width 18 height 14
click at [134, 222] on link "Elements" at bounding box center [119, 222] width 60 height 21
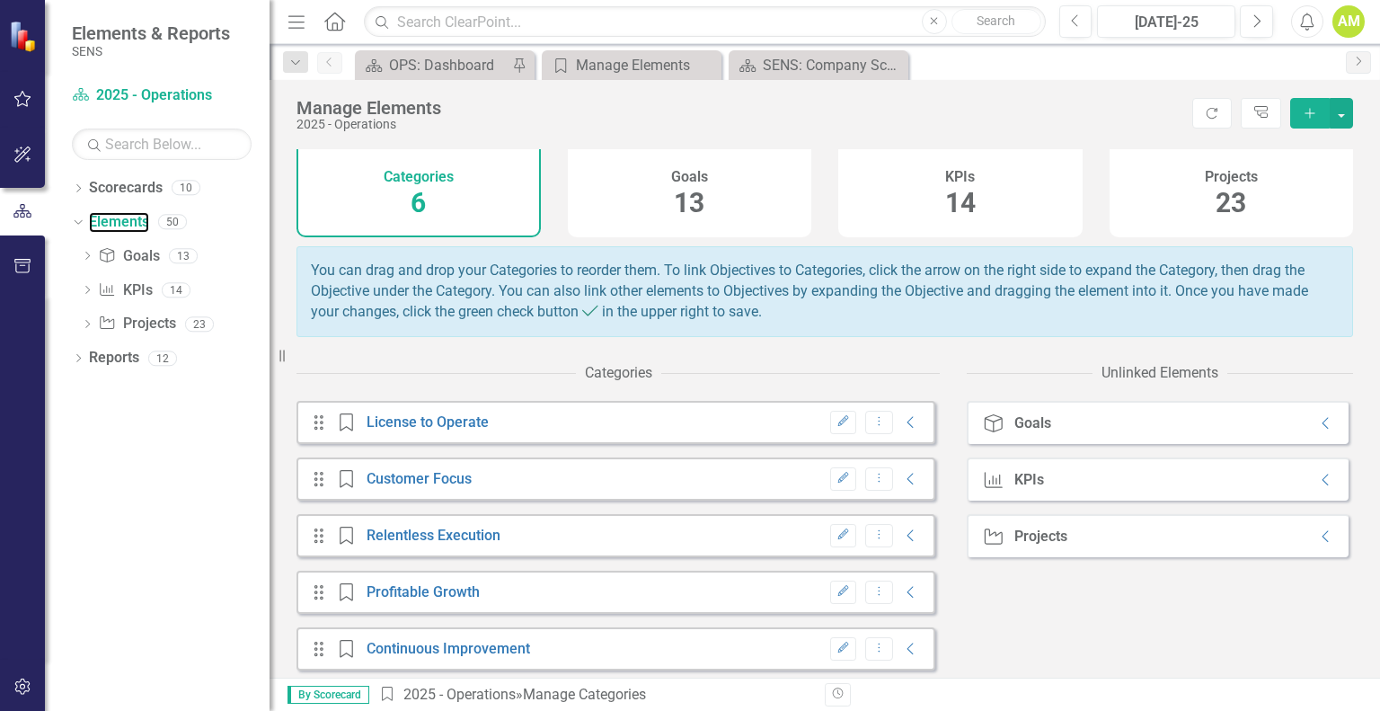
scroll to position [138, 0]
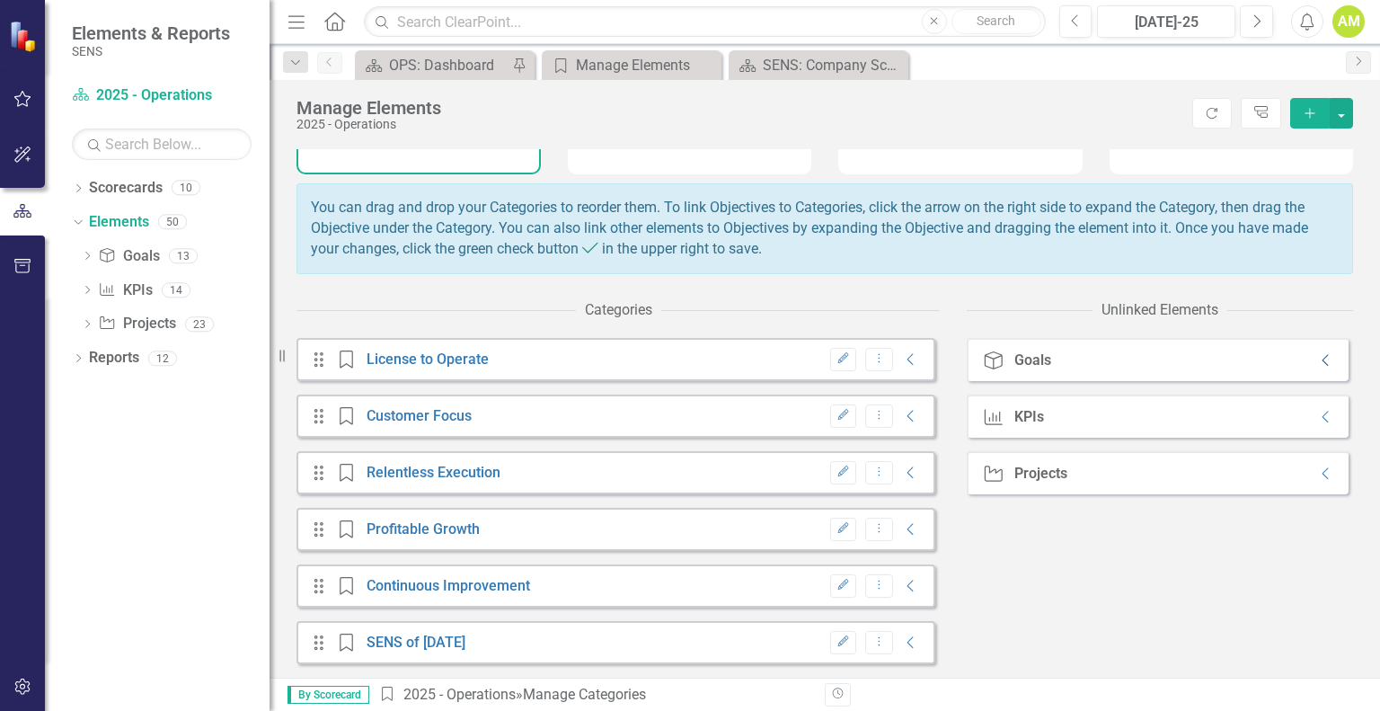
click at [1317, 362] on icon "Collapse" at bounding box center [1326, 360] width 18 height 14
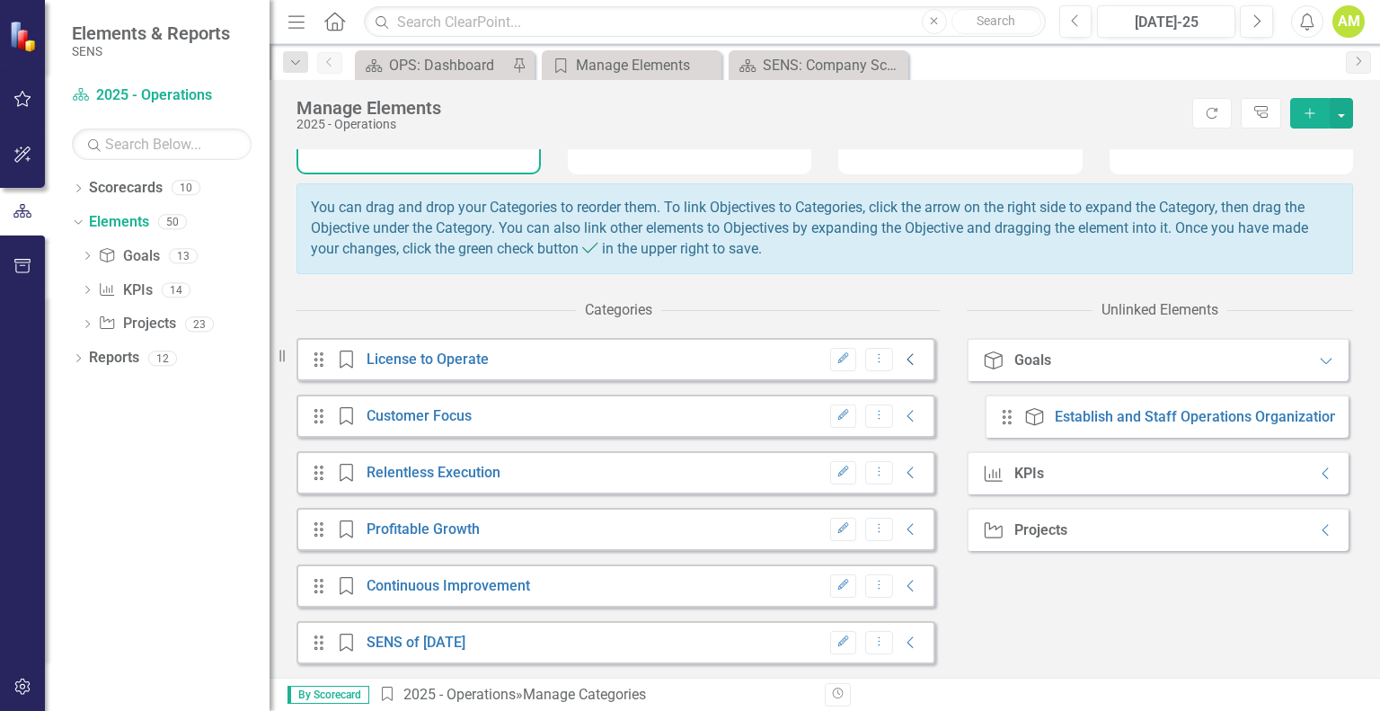
click at [902, 359] on icon "Collapse" at bounding box center [911, 359] width 18 height 14
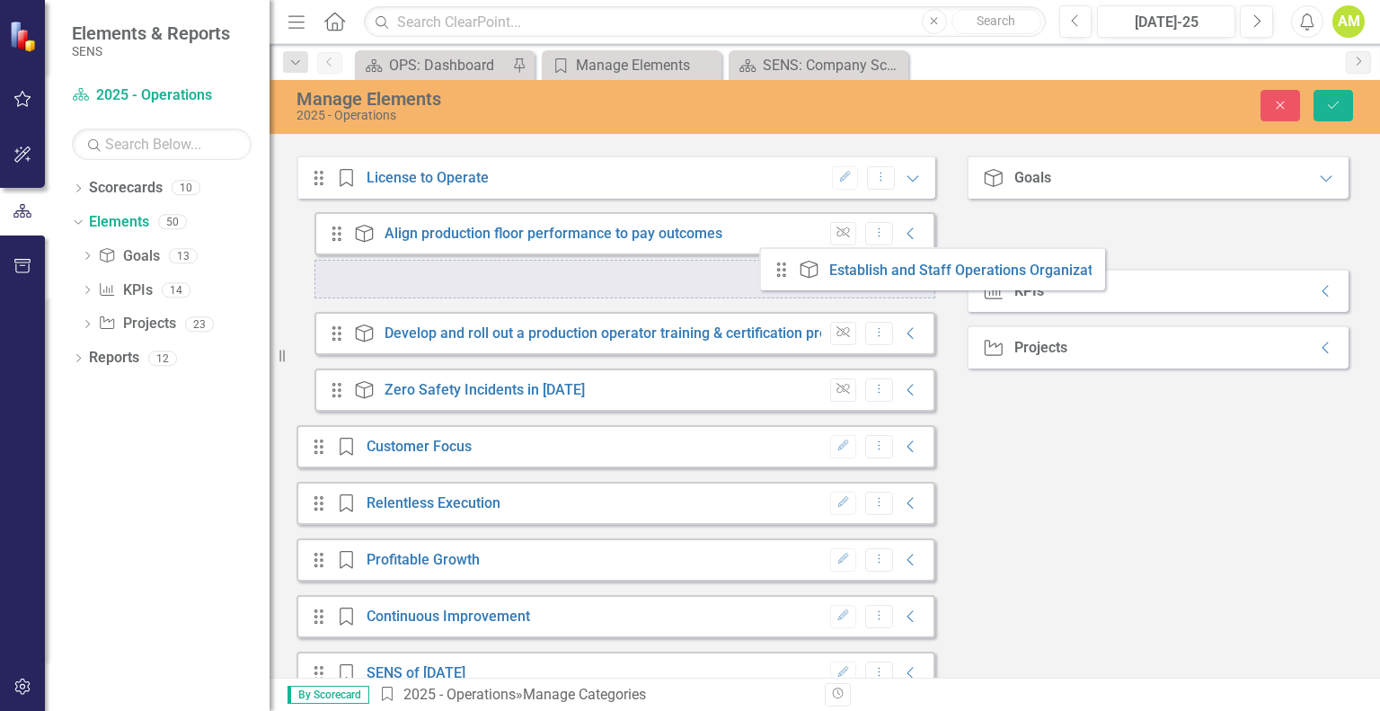
scroll to position [308, 0]
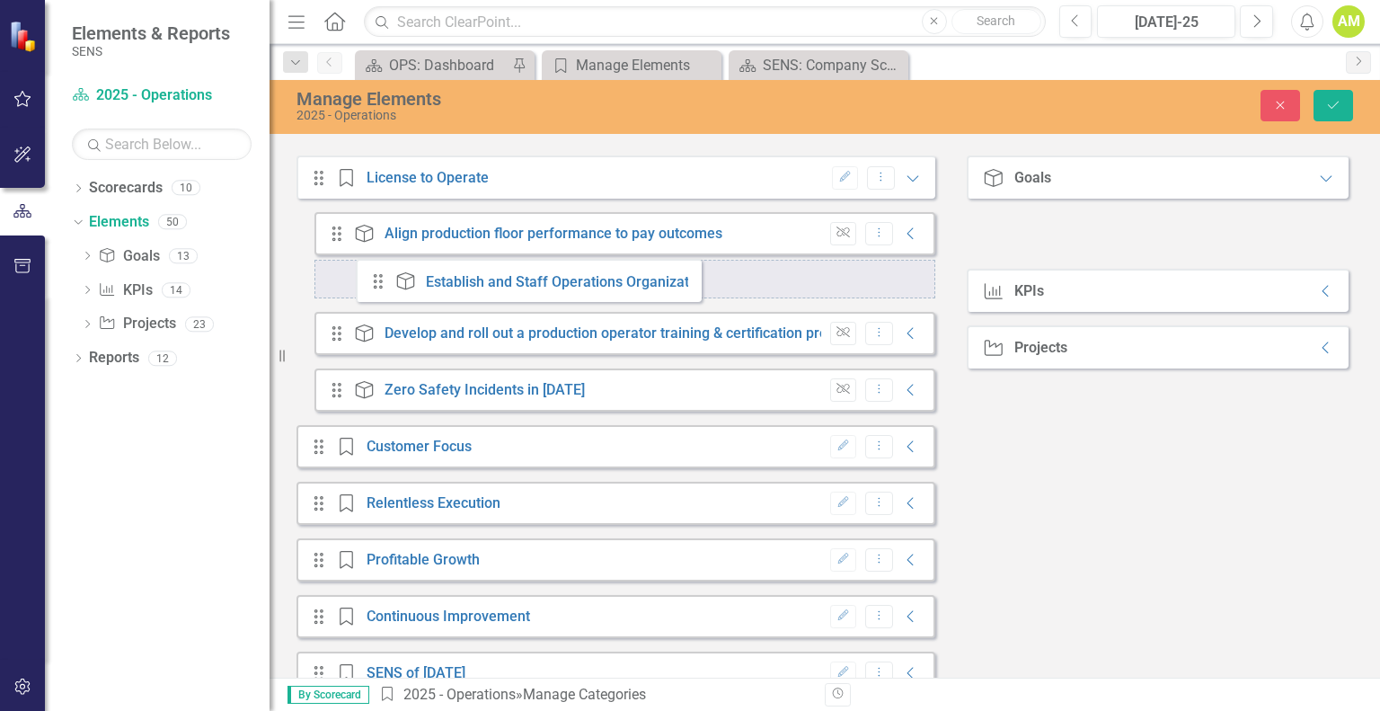
drag, startPoint x: 999, startPoint y: 251, endPoint x: 377, endPoint y: 288, distance: 622.9
click at [377, 288] on div "Categories Drag Category License to Operate Edit Dropdown Menu Expanded Drag Go…" at bounding box center [825, 409] width 1057 height 598
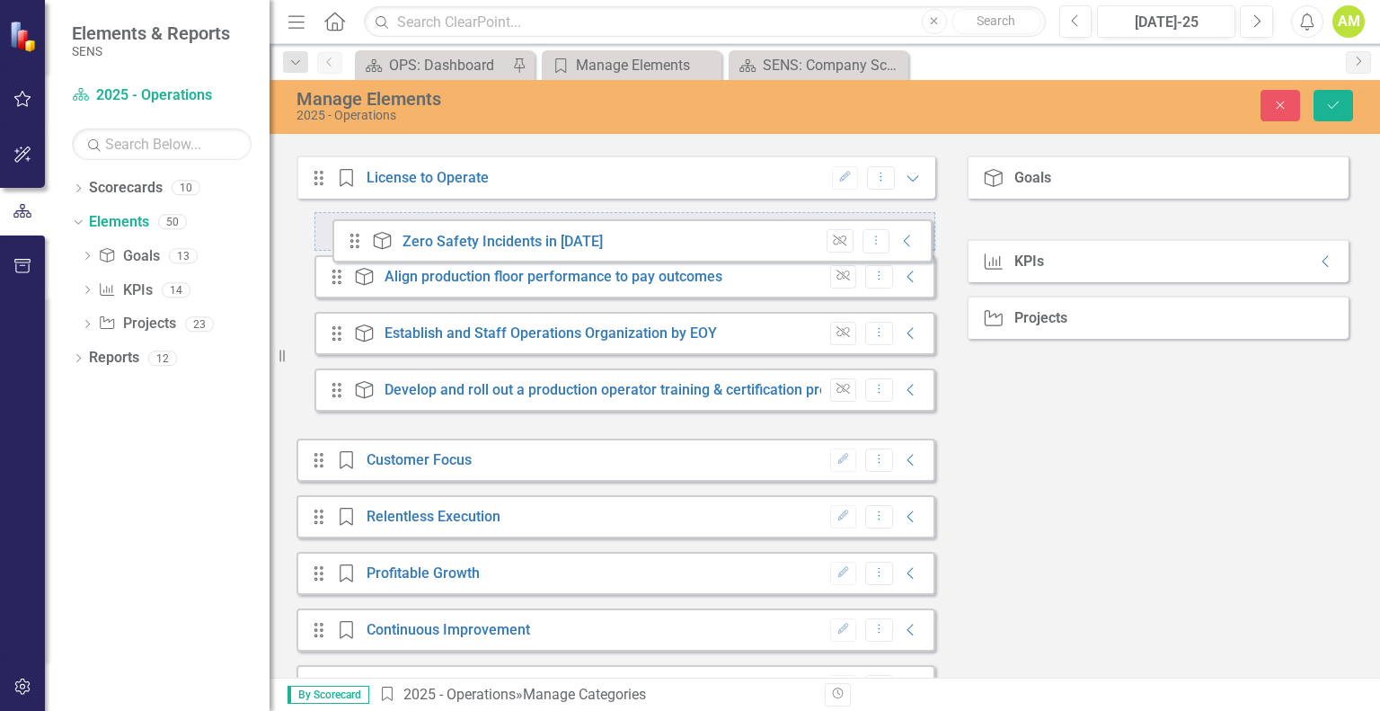
drag, startPoint x: 332, startPoint y: 423, endPoint x: 350, endPoint y: 249, distance: 175.2
click at [350, 249] on div "Drag Goal Align production floor performance to pay outcomes Unlink Dropdown Me…" at bounding box center [624, 318] width 621 height 213
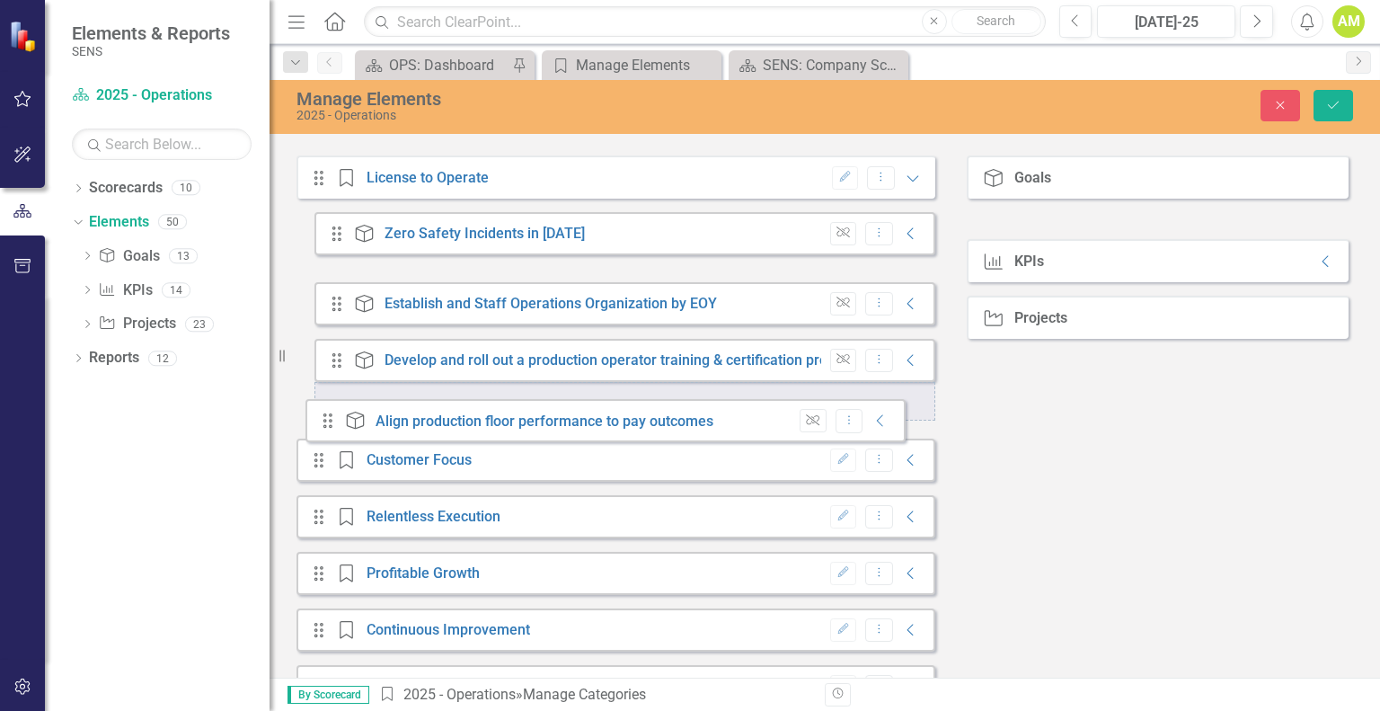
drag, startPoint x: 340, startPoint y: 301, endPoint x: 331, endPoint y: 420, distance: 118.9
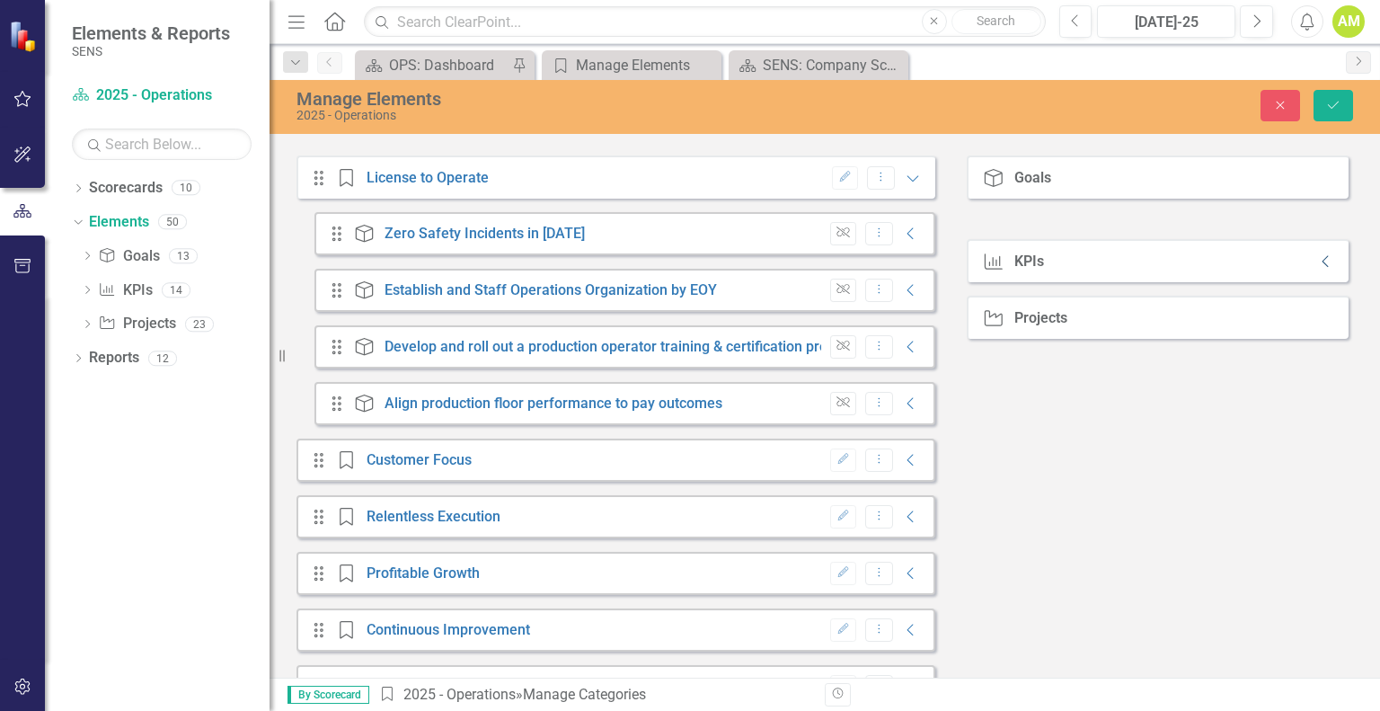
click at [1317, 269] on icon "Collapse" at bounding box center [1326, 261] width 18 height 14
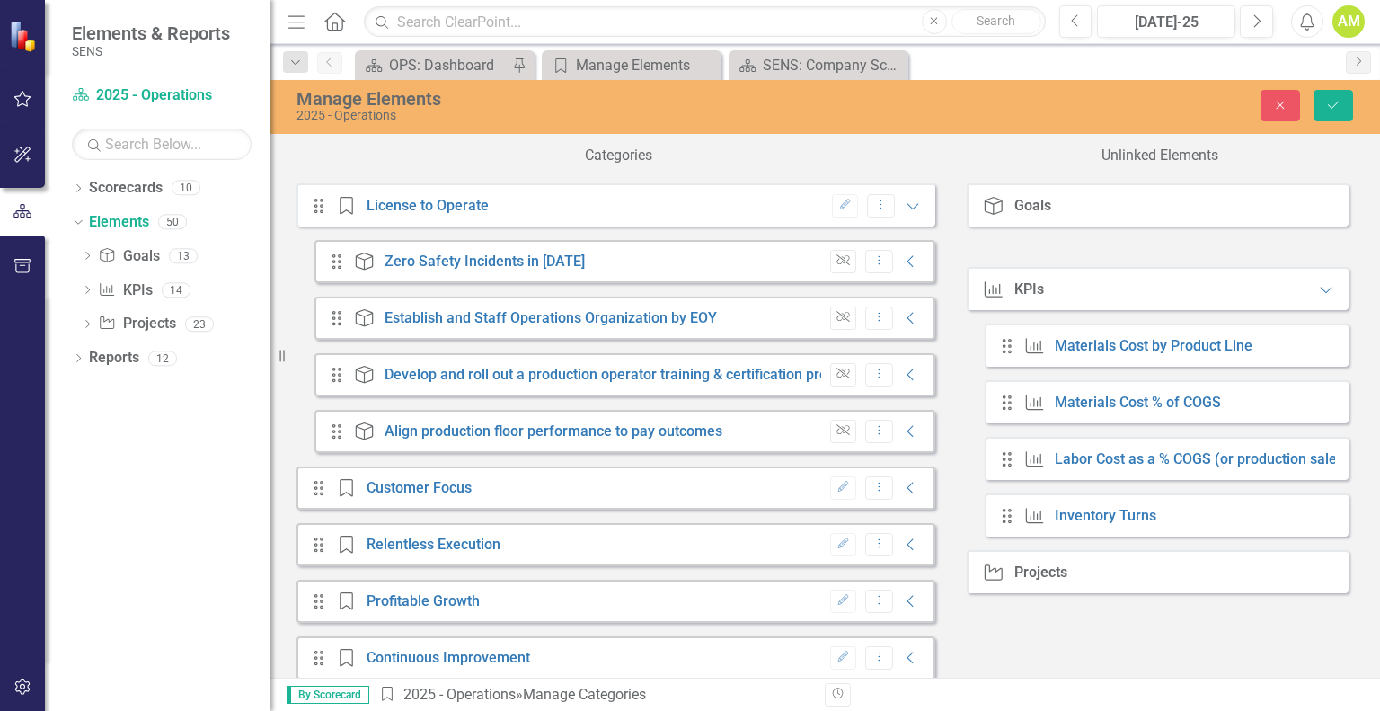
scroll to position [183, 0]
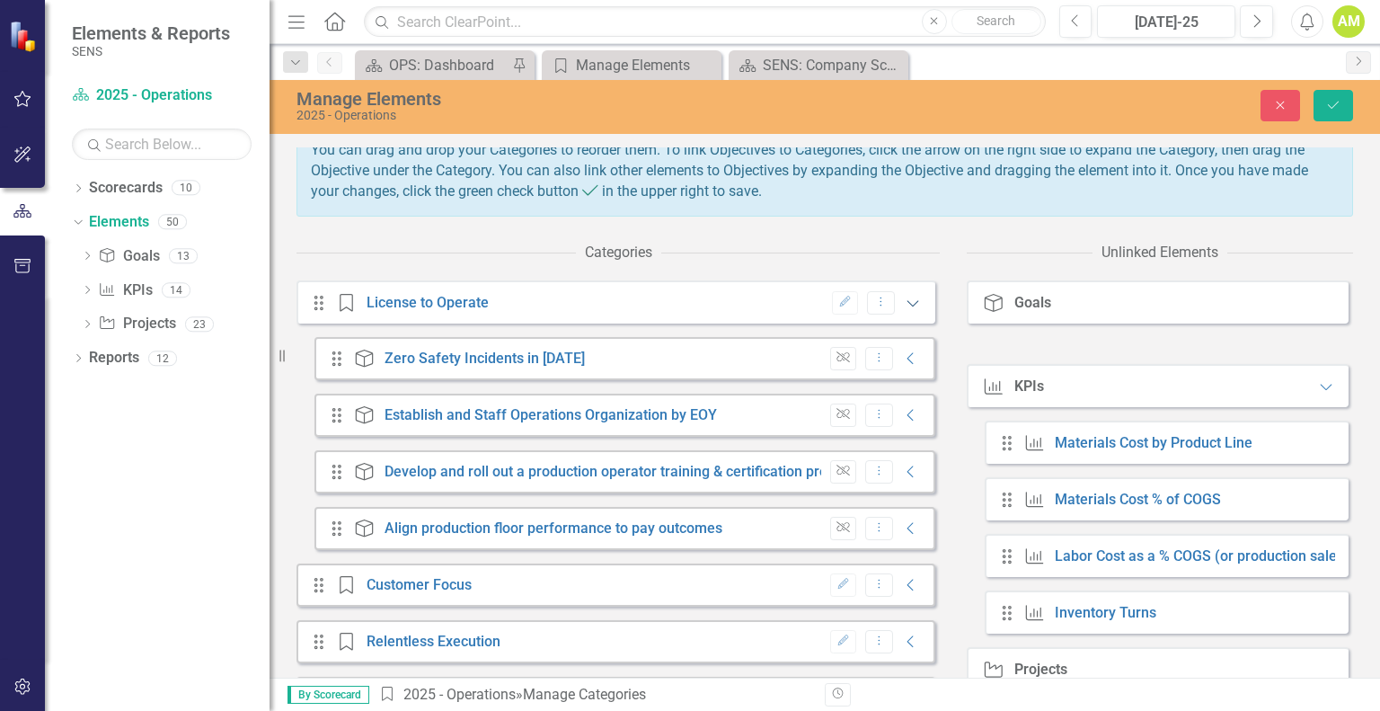
click at [904, 310] on icon "Expanded" at bounding box center [913, 303] width 18 height 14
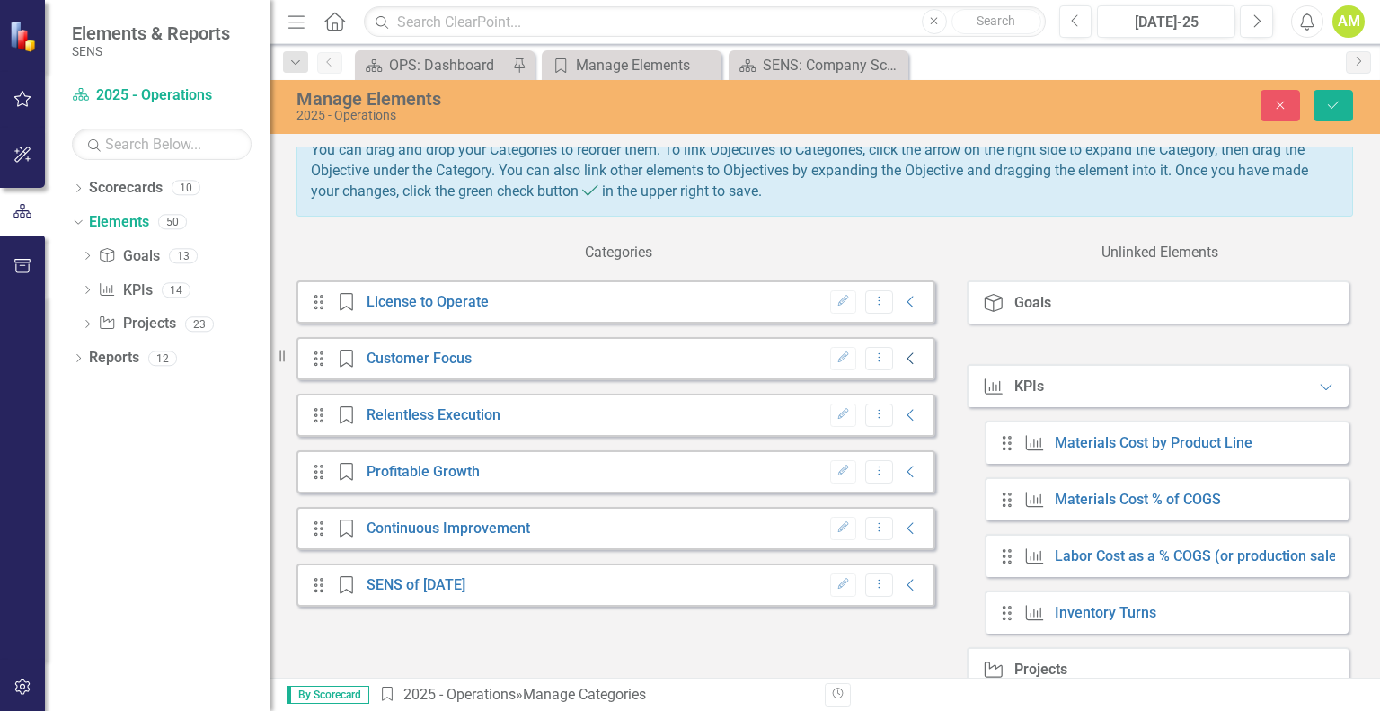
click at [902, 366] on icon "Collapse" at bounding box center [911, 358] width 18 height 14
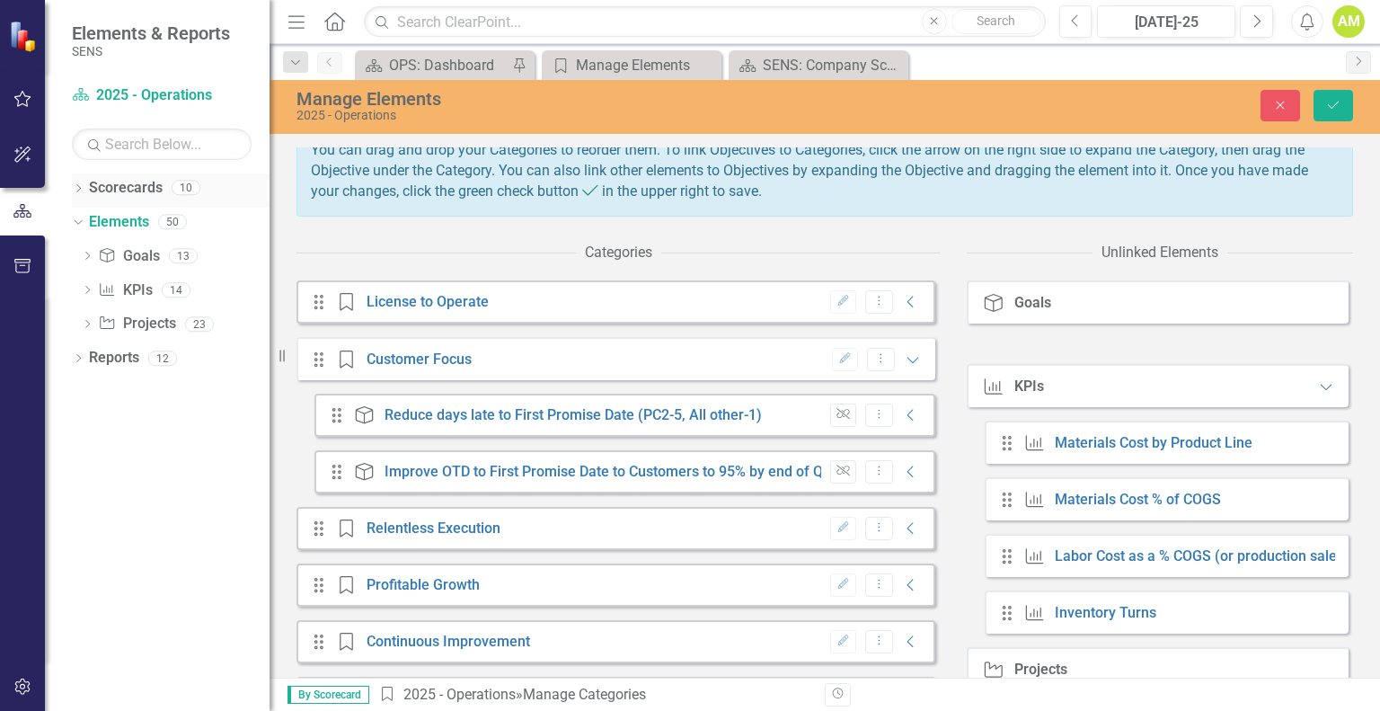
click at [78, 185] on icon "Dropdown" at bounding box center [78, 190] width 13 height 10
click at [94, 226] on div "Dropdown" at bounding box center [90, 222] width 18 height 15
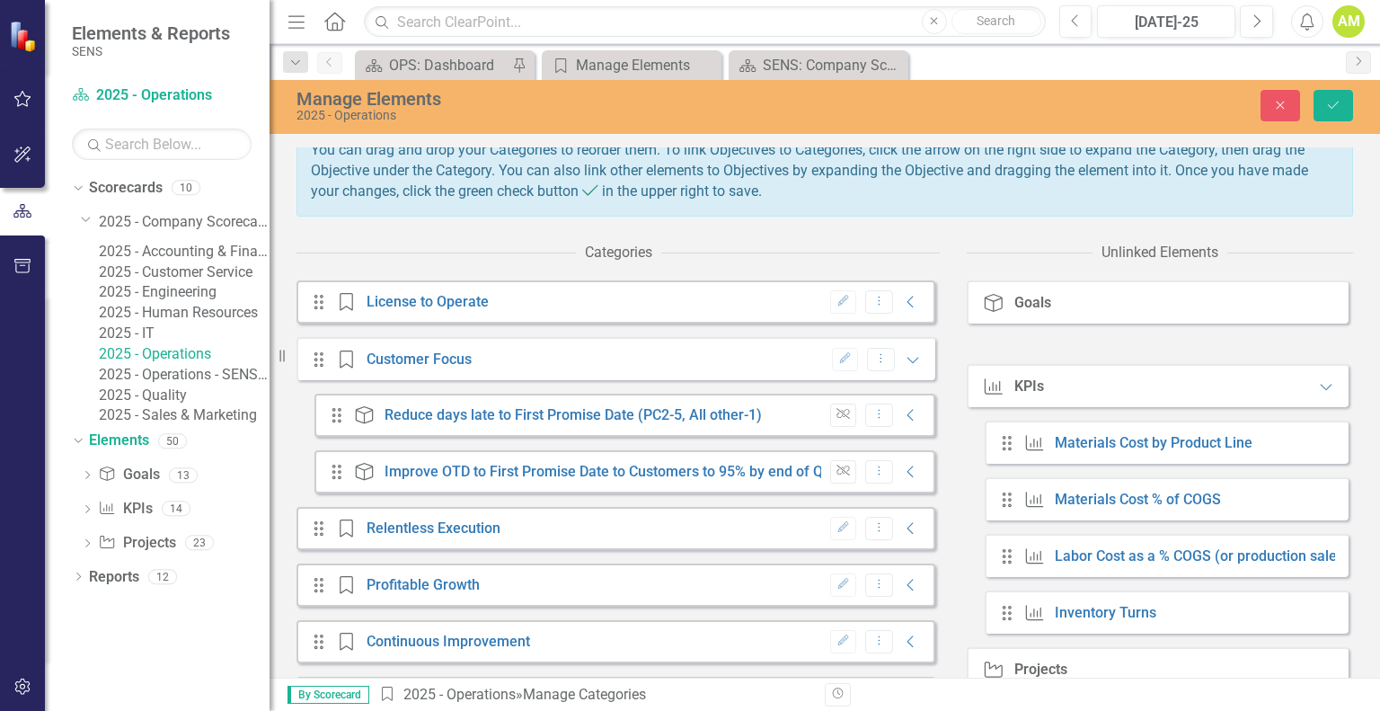
click at [195, 283] on link "2025 - Customer Service" at bounding box center [184, 272] width 171 height 21
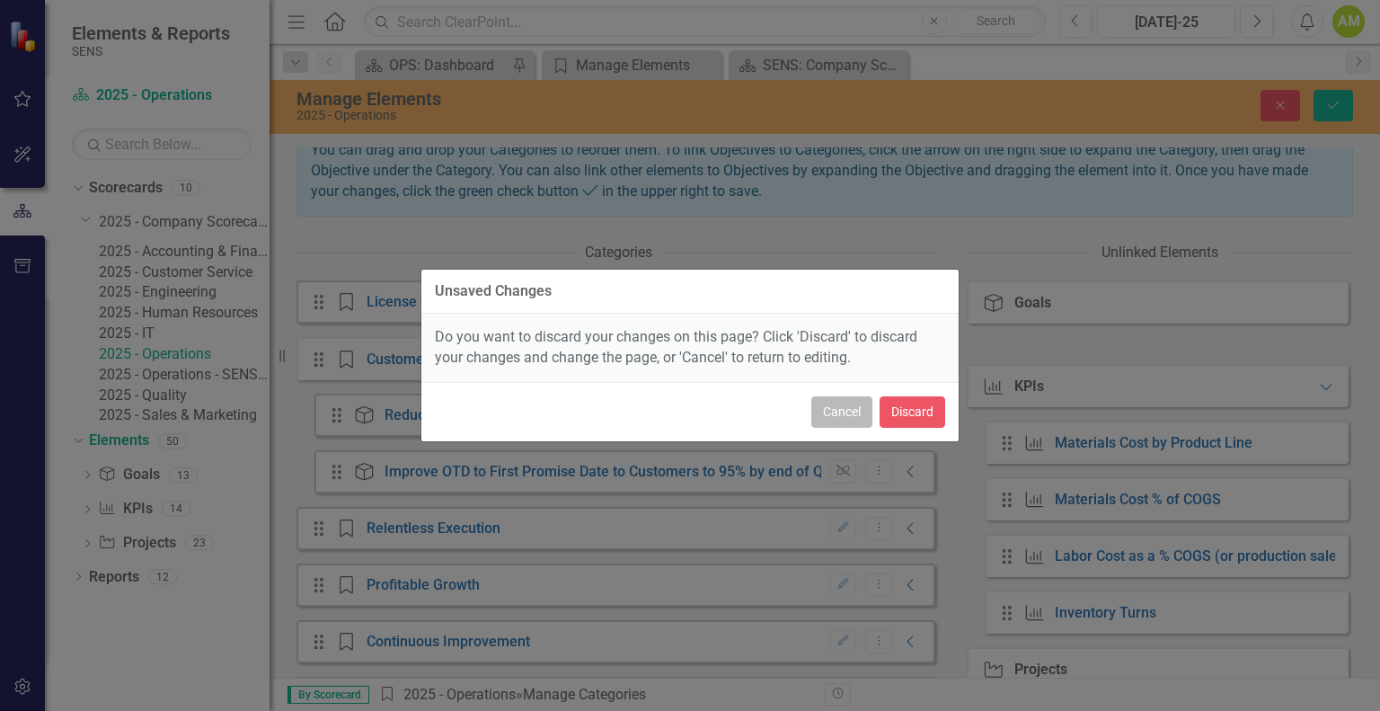
click at [831, 416] on button "Cancel" at bounding box center [841, 411] width 61 height 31
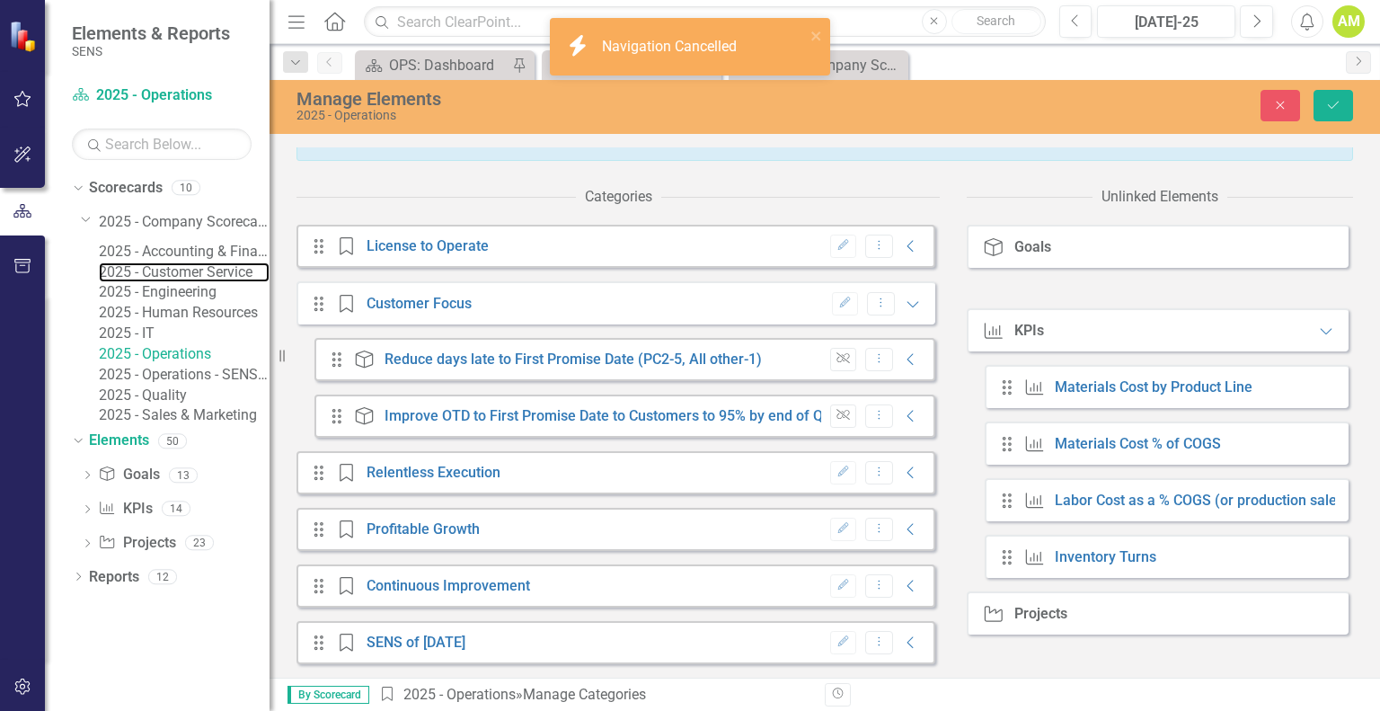
scroll to position [251, 0]
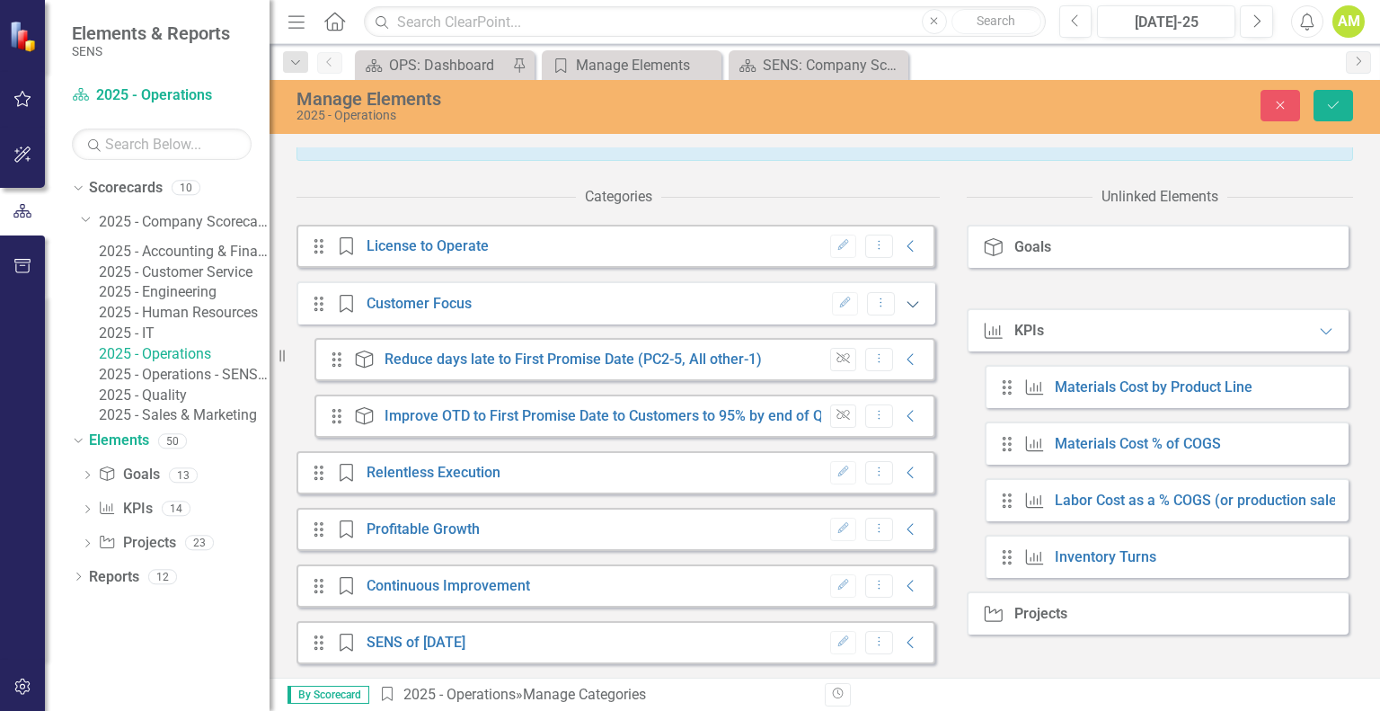
click at [904, 300] on icon "Expanded" at bounding box center [913, 304] width 18 height 14
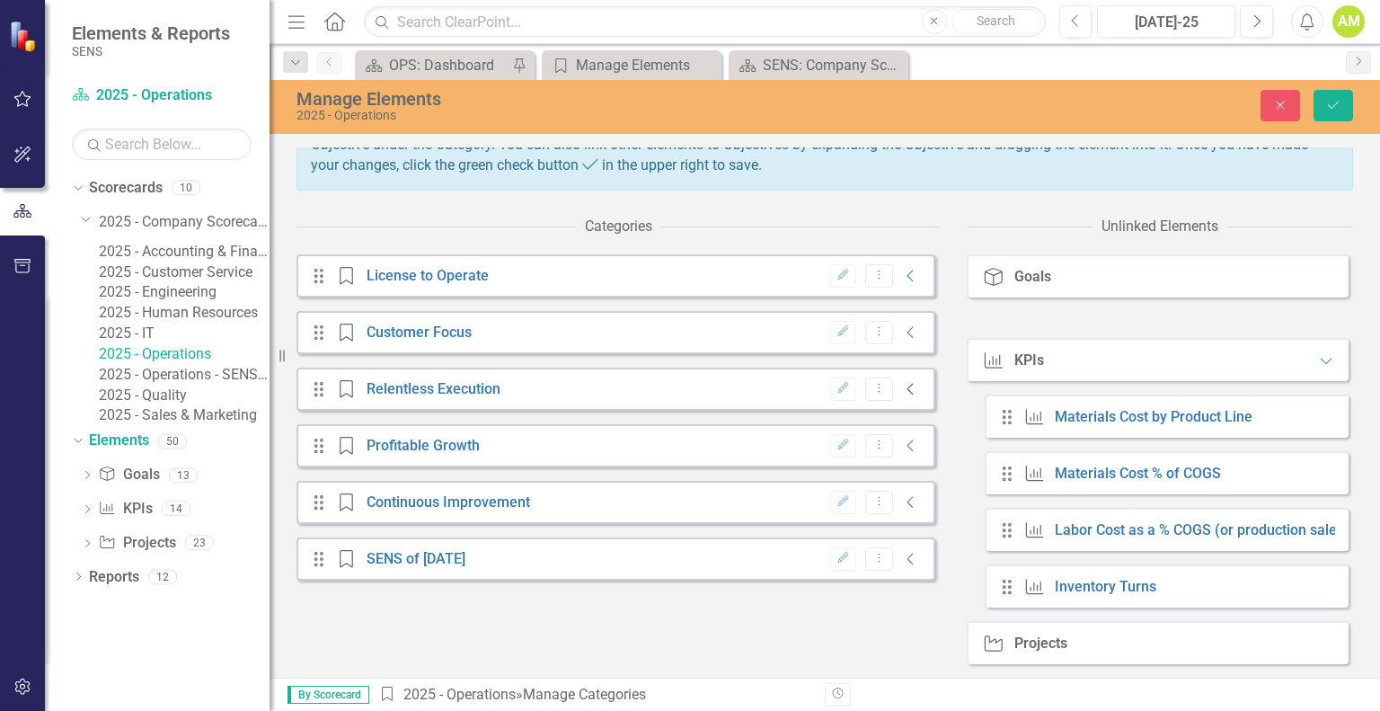
click at [908, 384] on icon at bounding box center [911, 389] width 6 height 12
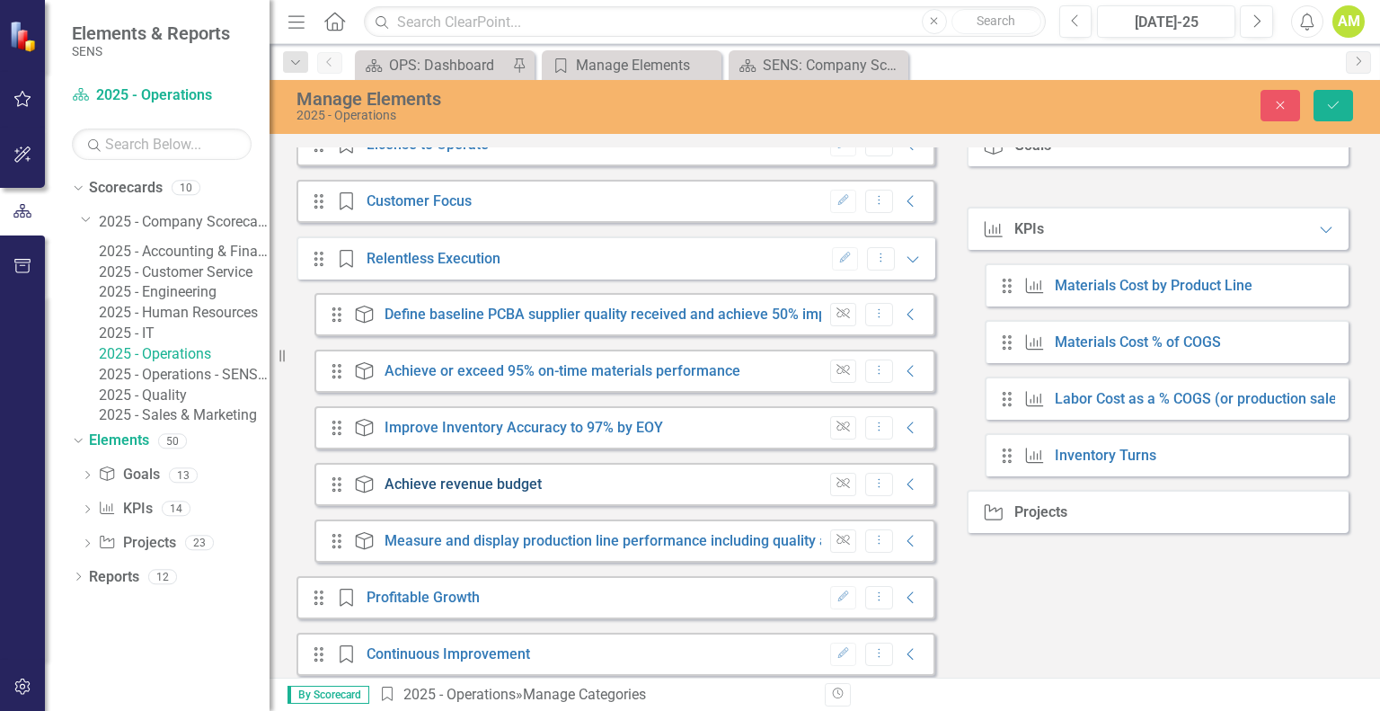
scroll to position [421, 0]
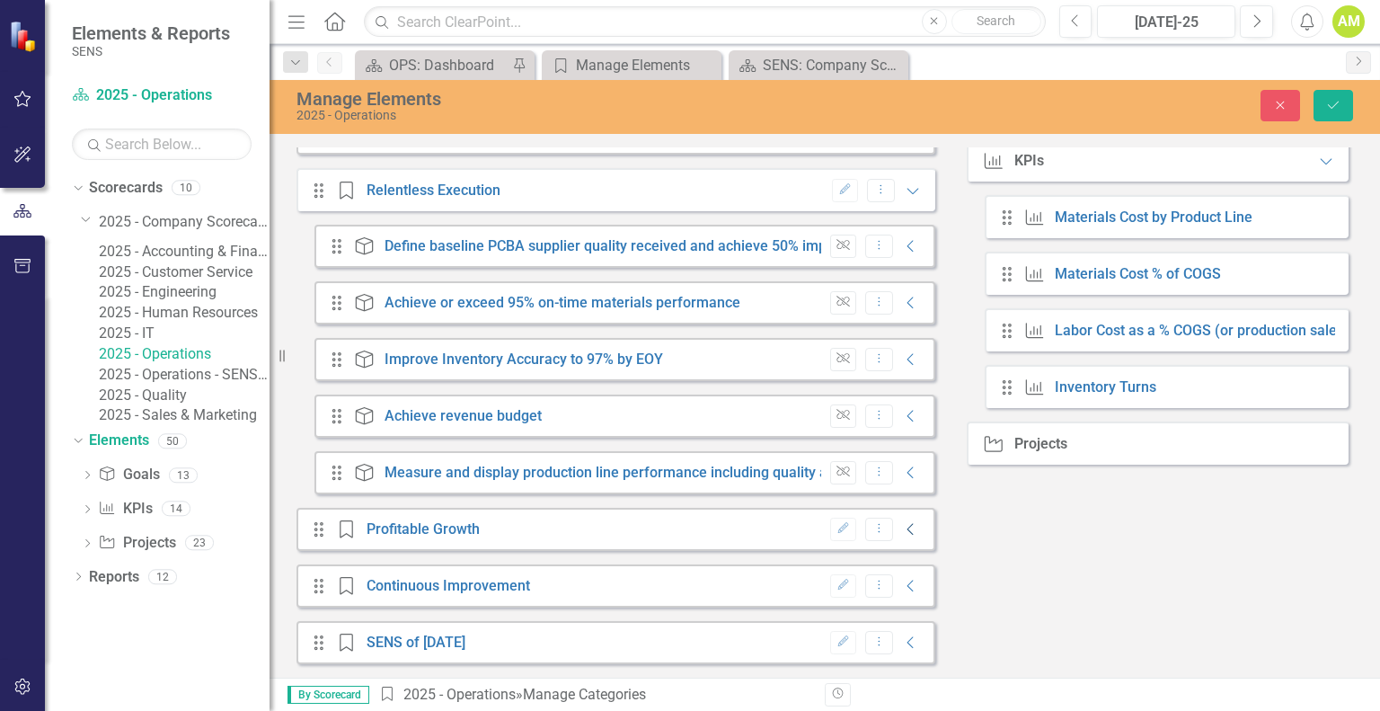
click at [902, 531] on icon "Collapse" at bounding box center [911, 529] width 18 height 14
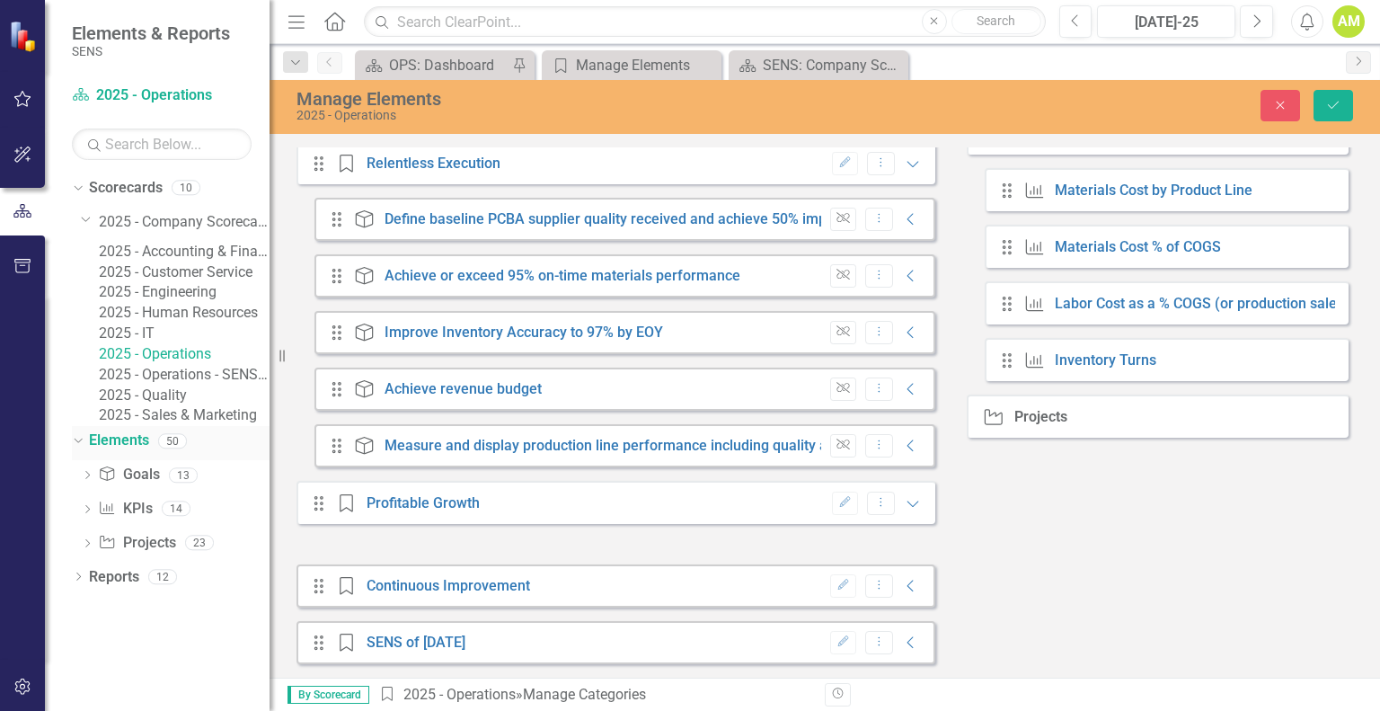
scroll to position [6, 0]
click at [155, 554] on link "Project Projects" at bounding box center [136, 543] width 77 height 21
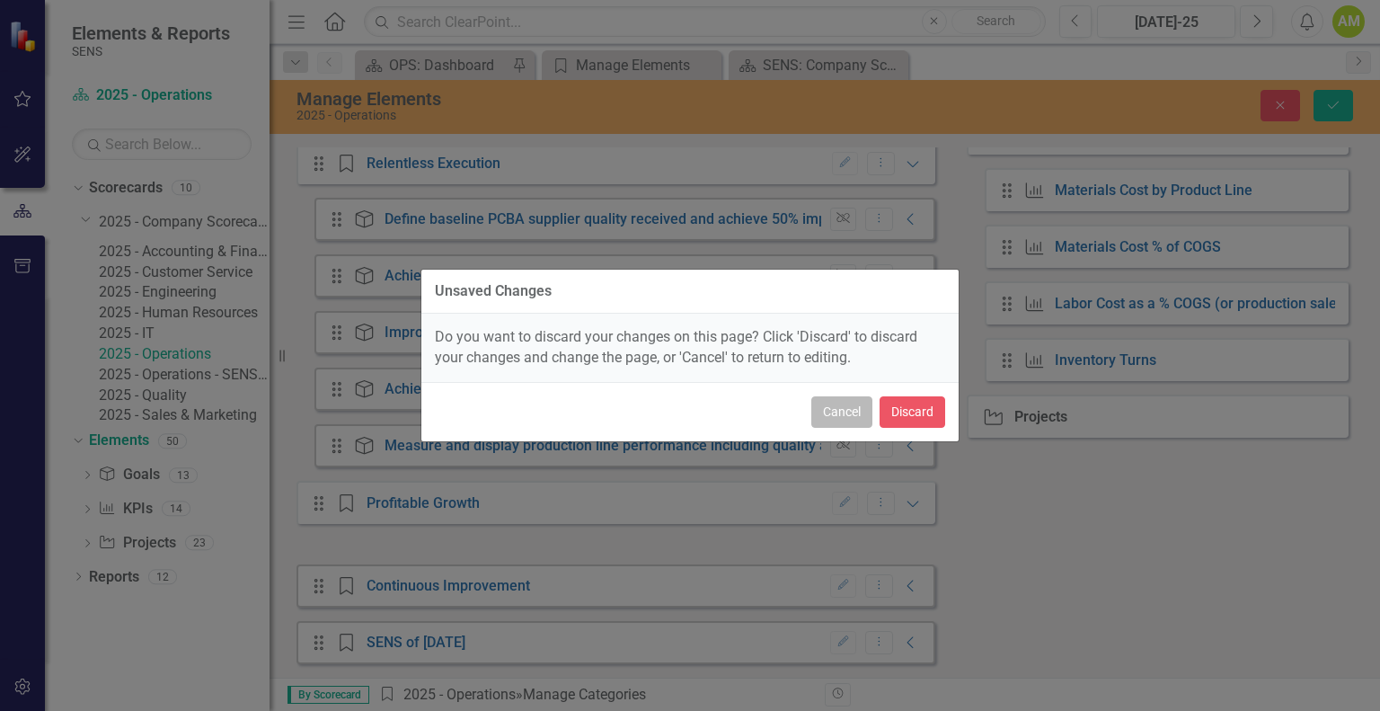
click at [857, 417] on button "Cancel" at bounding box center [841, 411] width 61 height 31
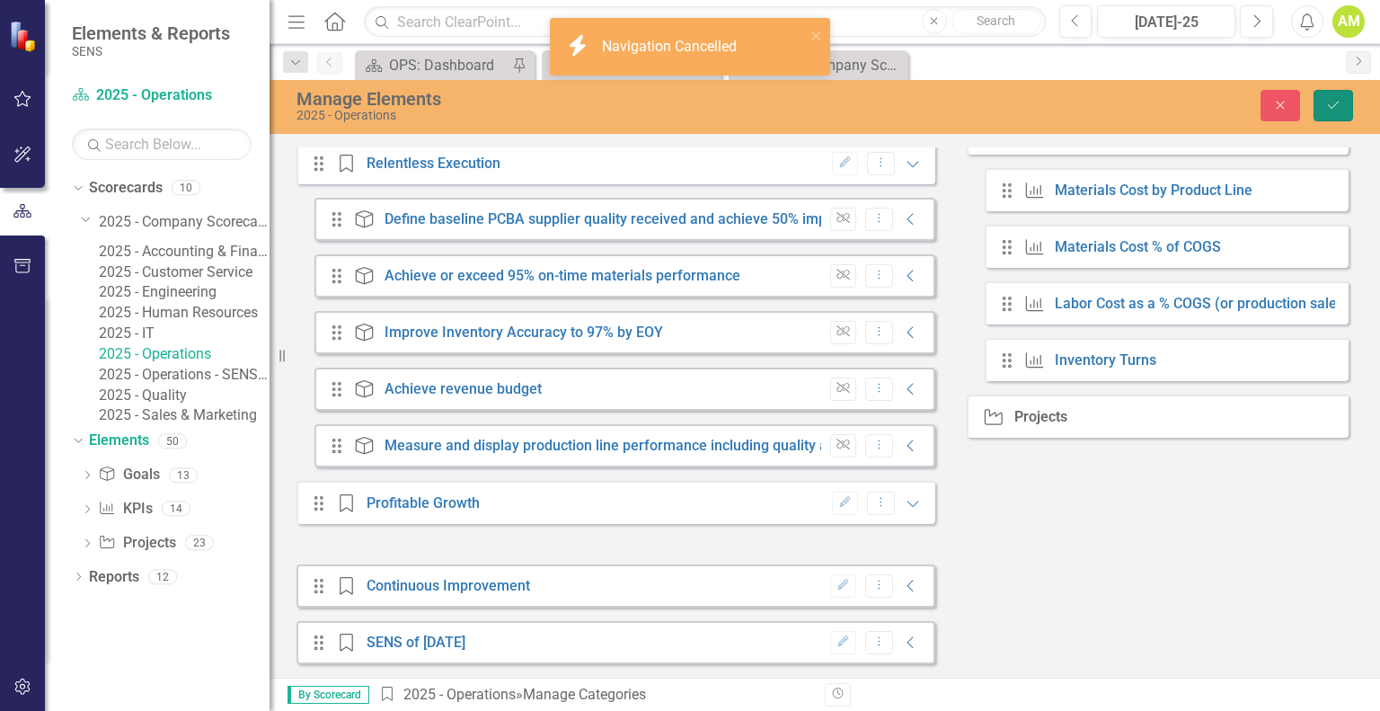
click at [1338, 113] on button "Save" at bounding box center [1334, 105] width 40 height 31
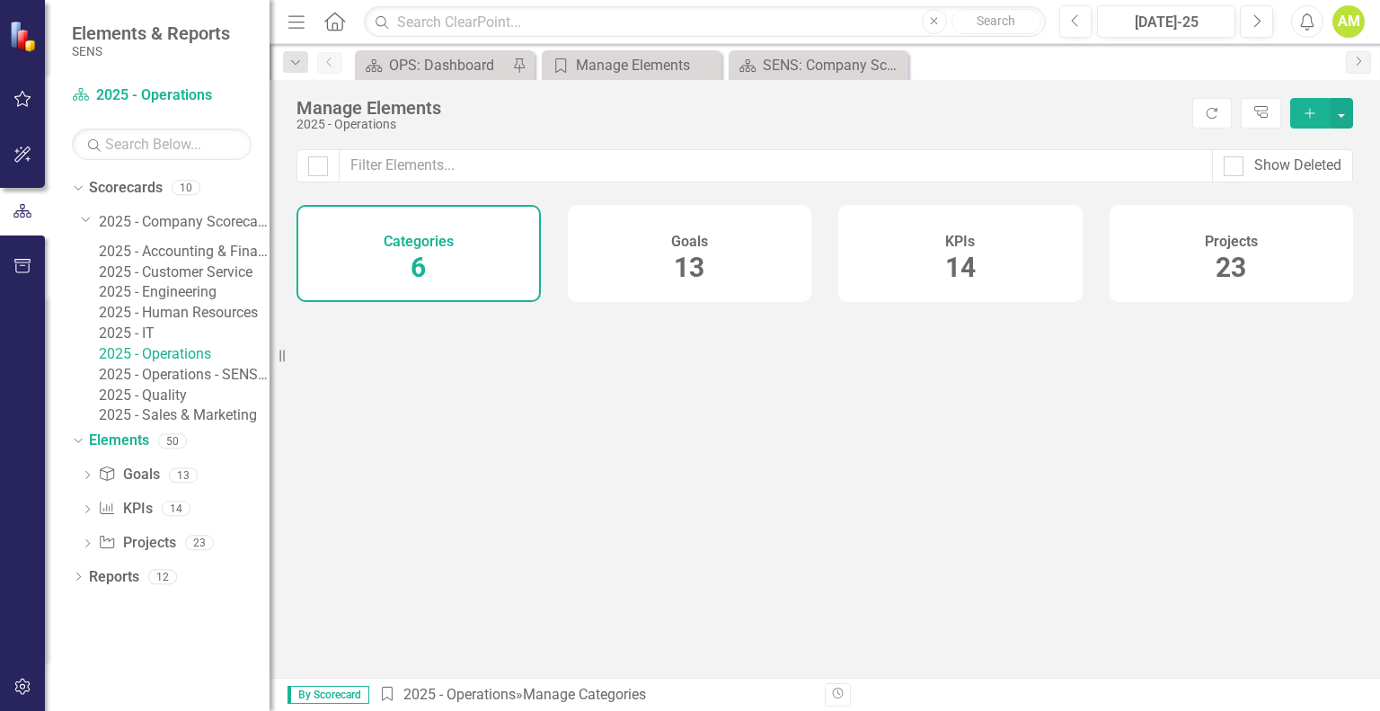
scroll to position [0, 0]
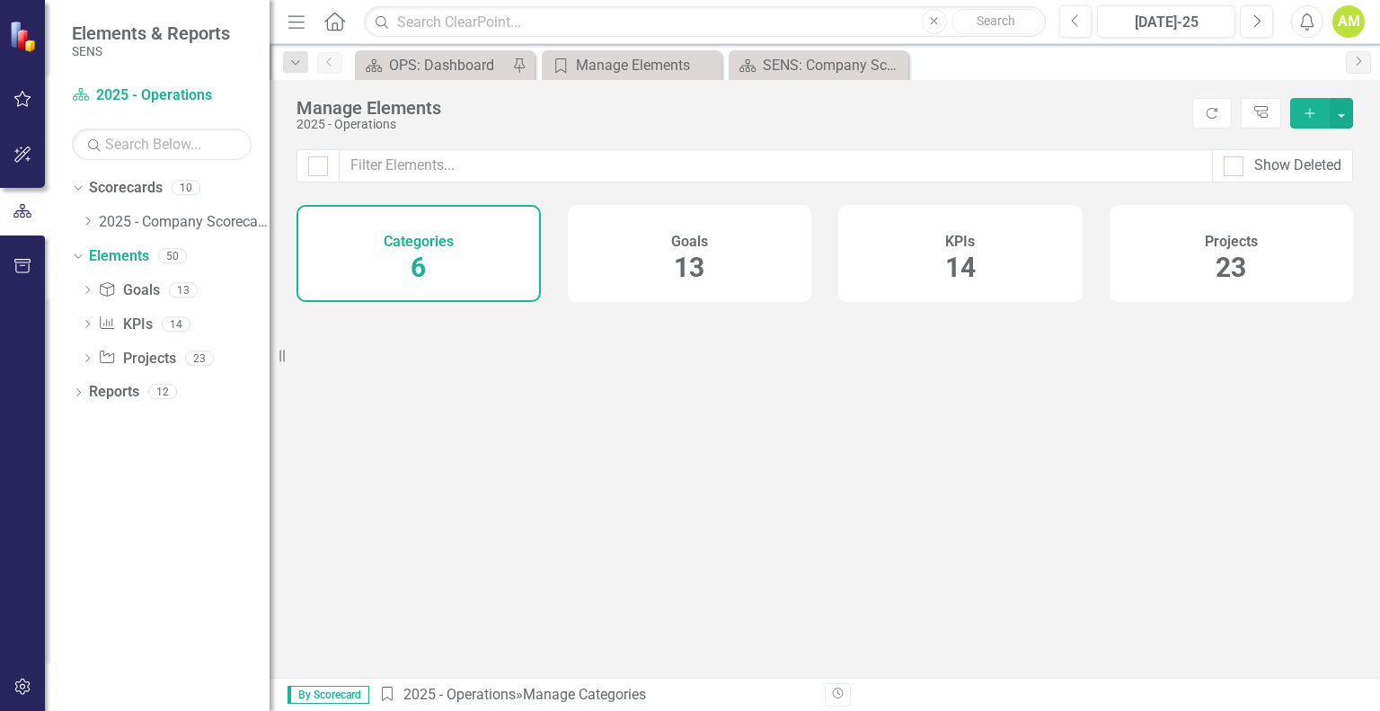
click at [695, 274] on span "13" at bounding box center [689, 267] width 31 height 31
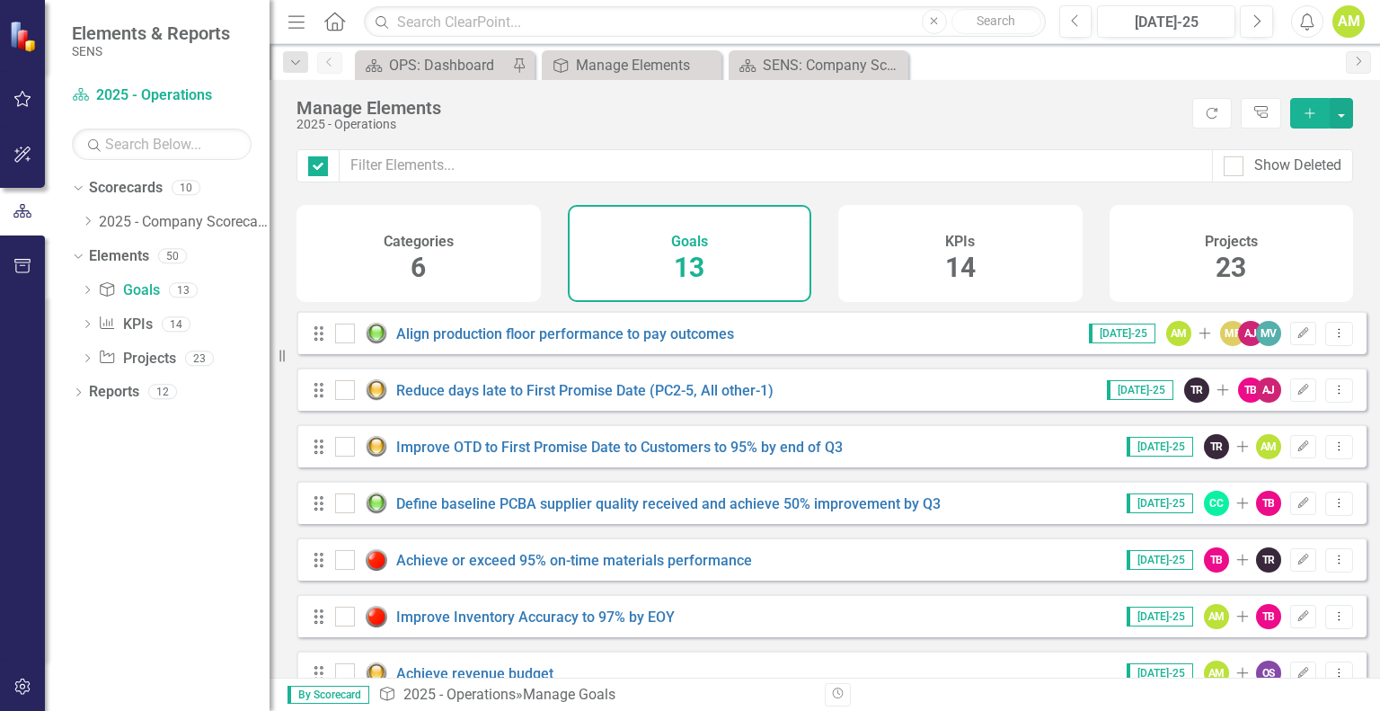
checkbox input "false"
click at [1315, 111] on icon "Add" at bounding box center [1310, 113] width 16 height 13
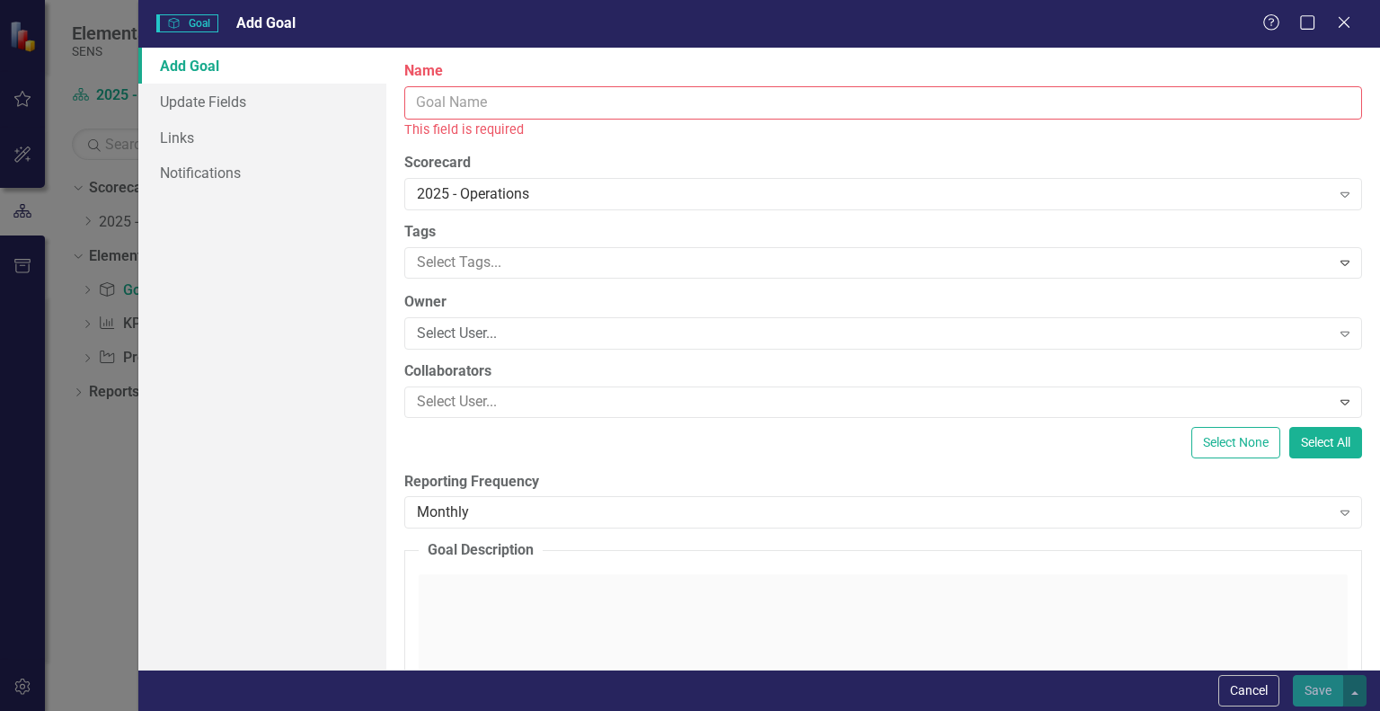
click at [489, 99] on input "Name" at bounding box center [883, 102] width 958 height 33
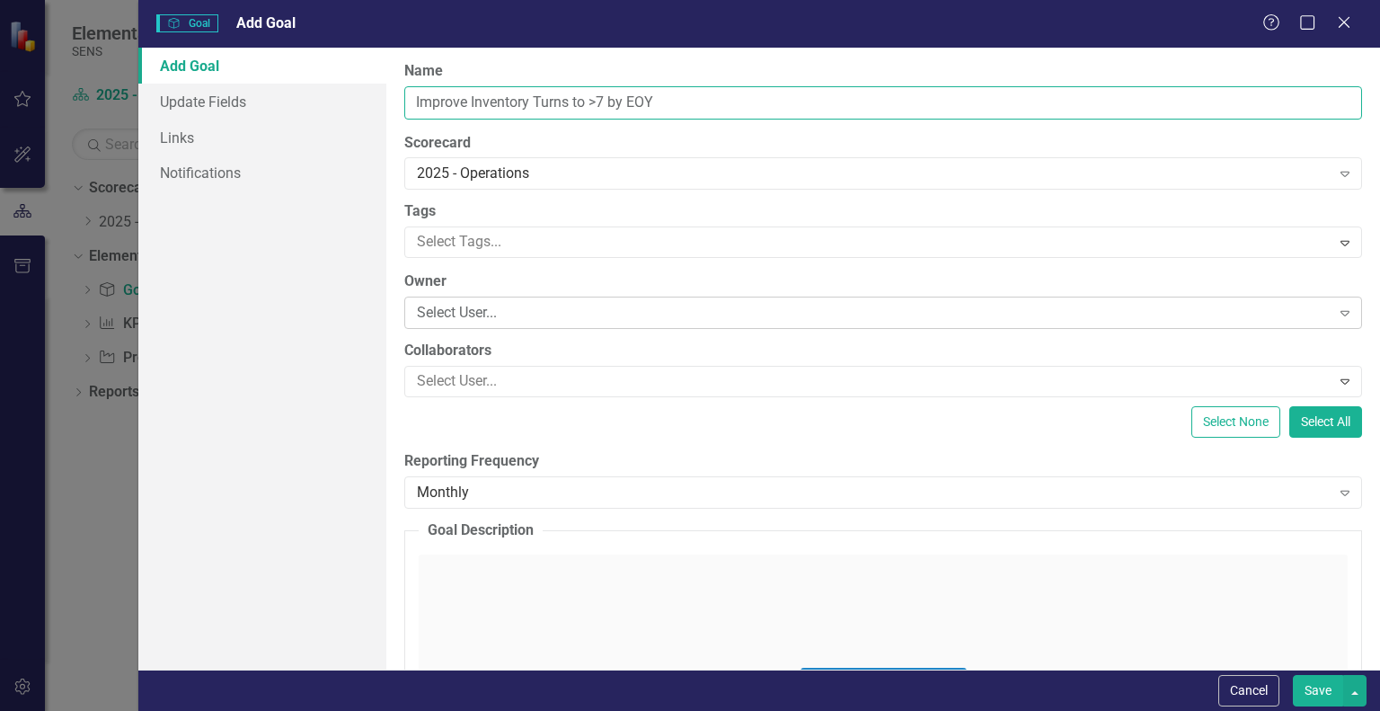
type input "Improve Inventory Turns to >7 by EOY"
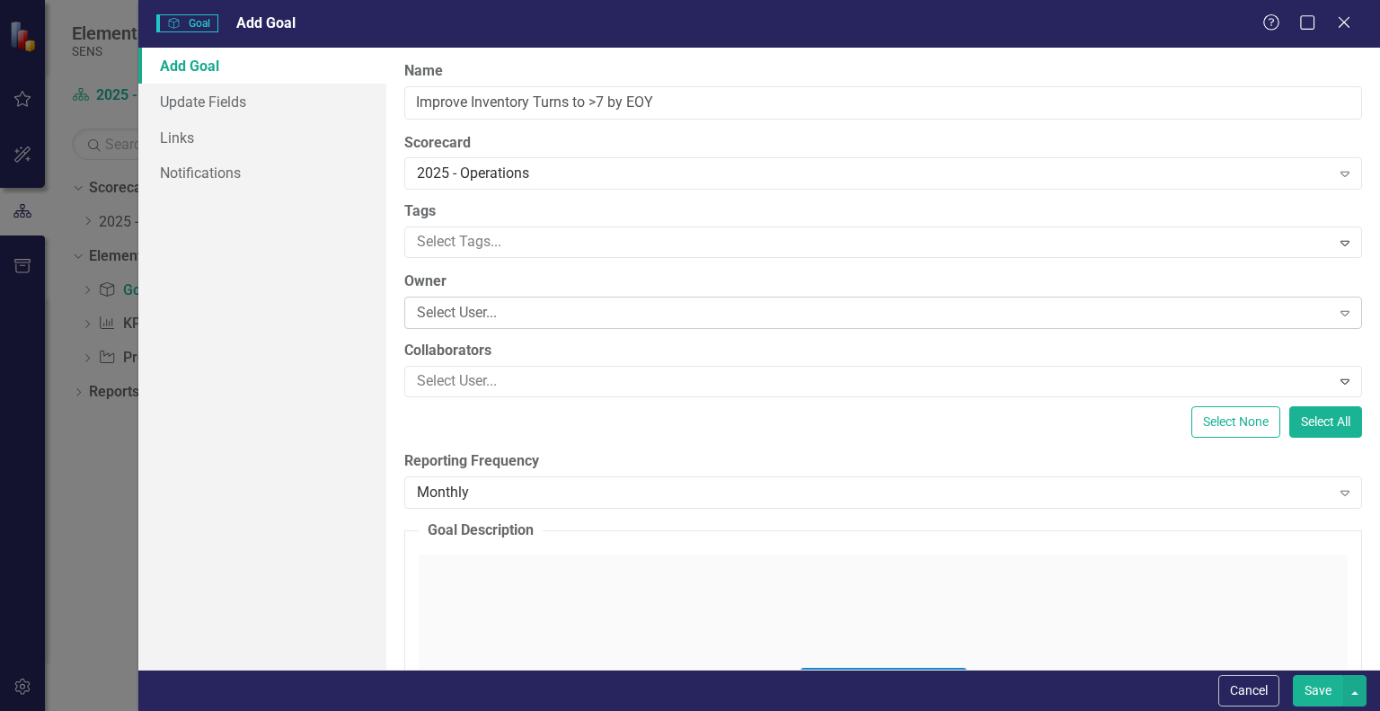
click at [458, 315] on div "Select User..." at bounding box center [873, 313] width 913 height 21
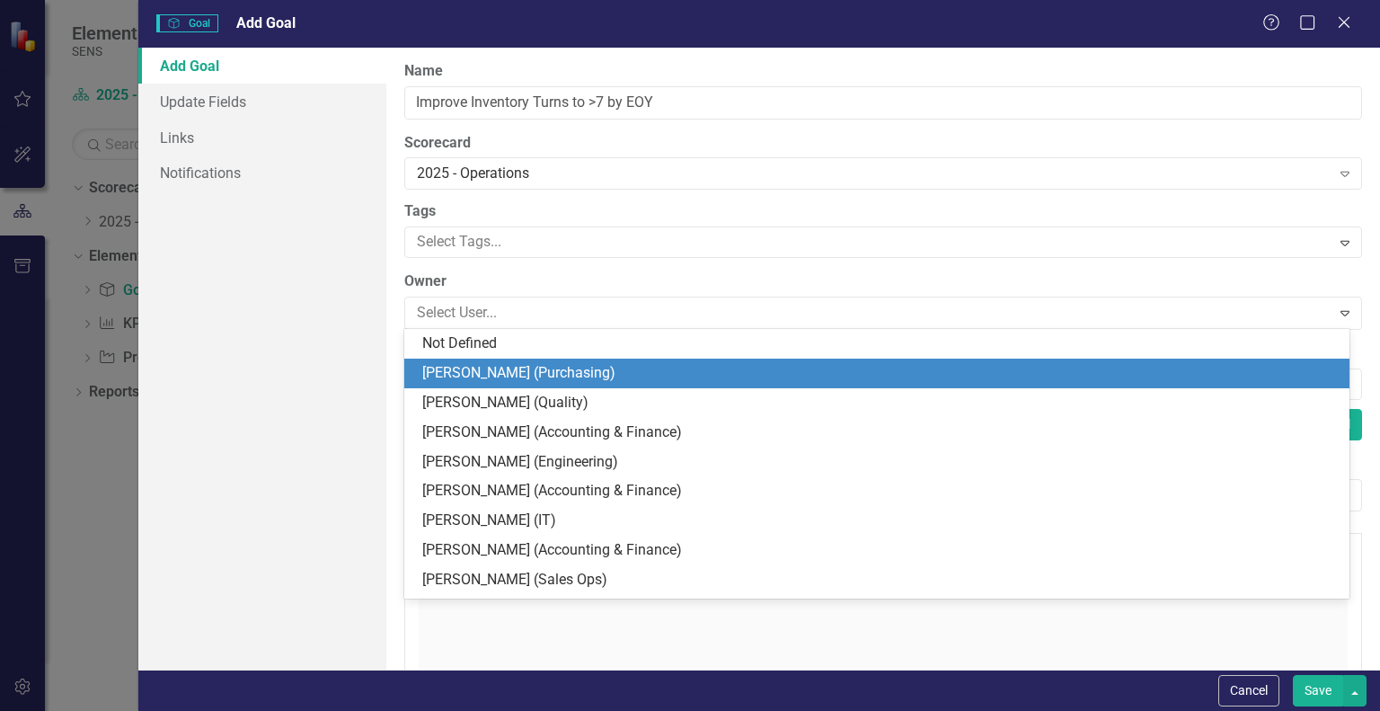
click at [479, 380] on div "[PERSON_NAME] (Purchasing)" at bounding box center [880, 373] width 917 height 21
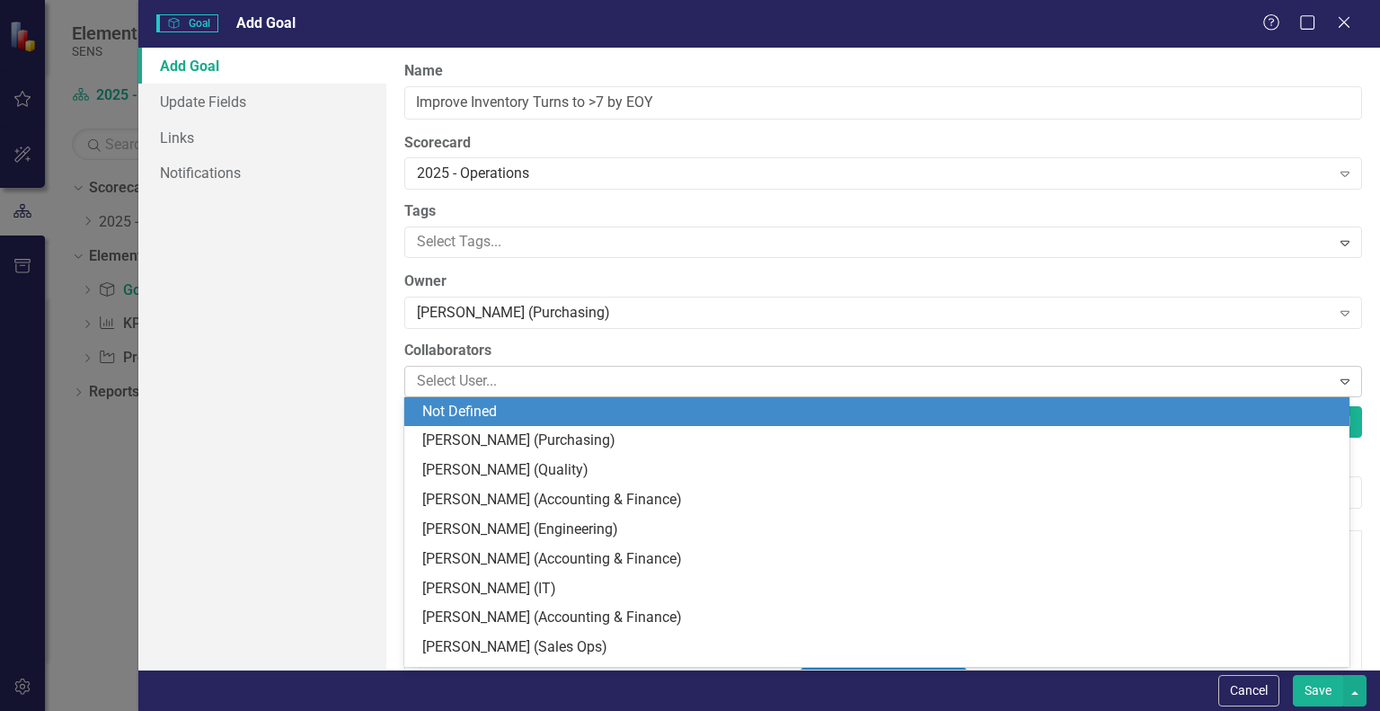
click at [490, 373] on div at bounding box center [870, 381] width 920 height 24
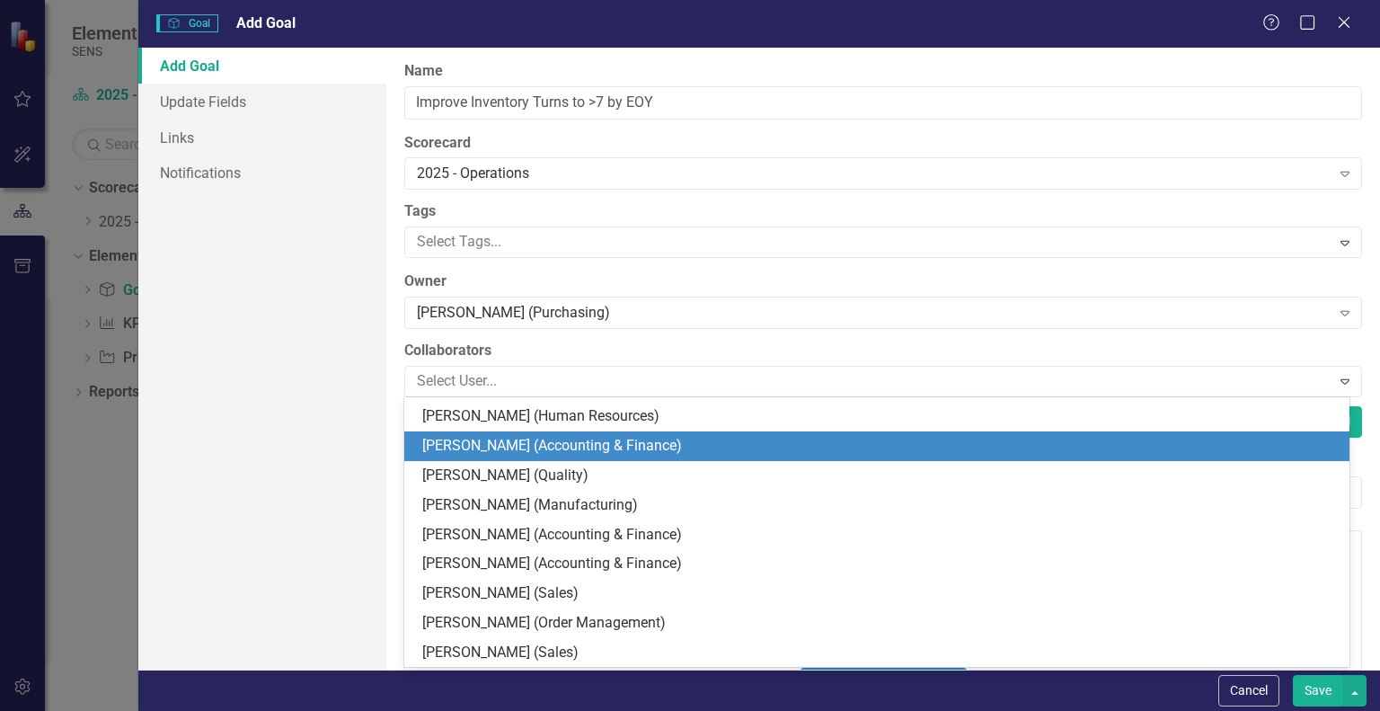
scroll to position [629, 0]
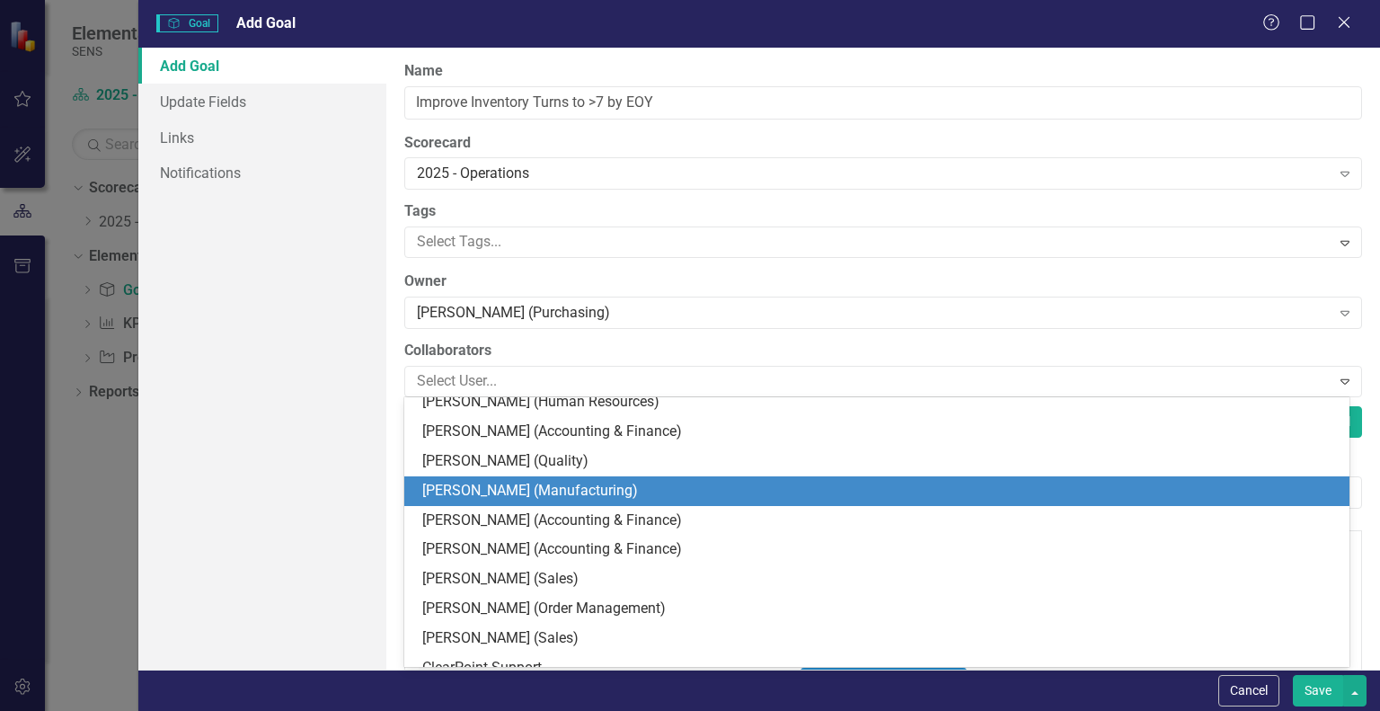
click at [479, 488] on div "[PERSON_NAME] (Manufacturing)" at bounding box center [880, 491] width 917 height 21
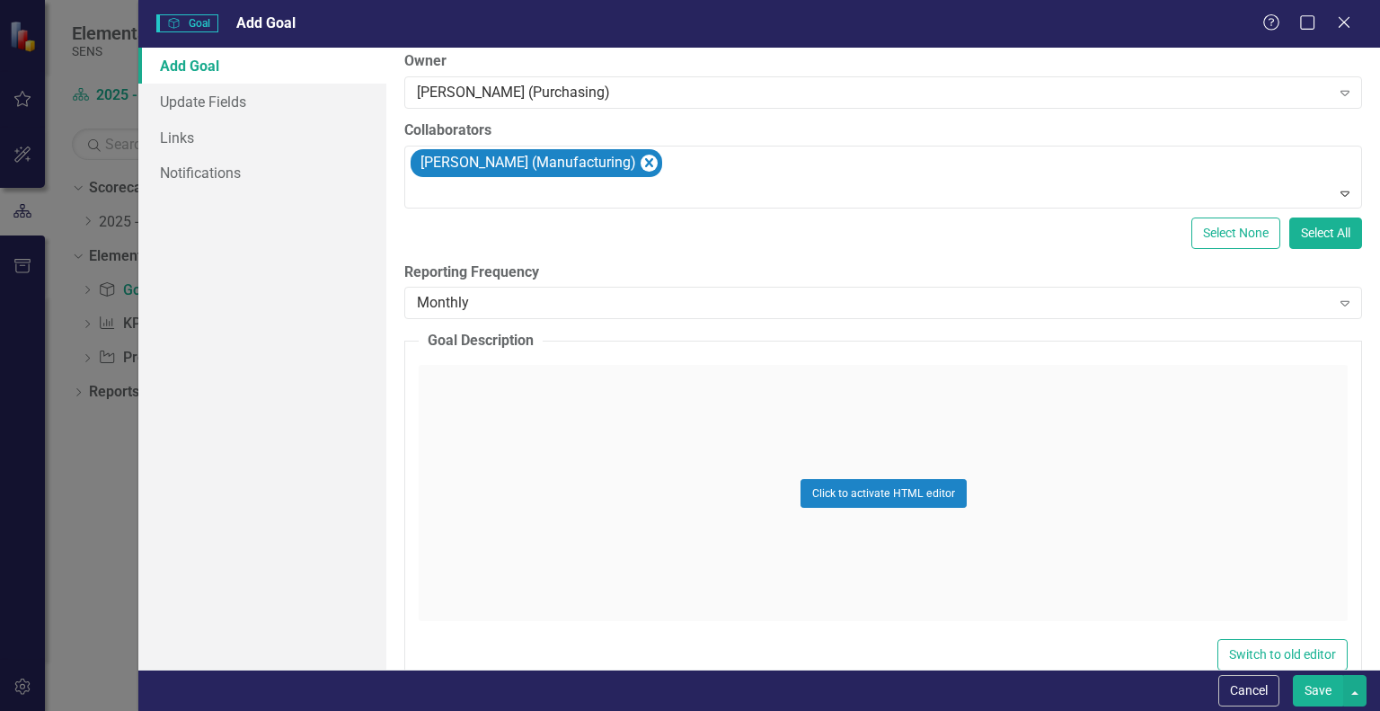
scroll to position [255, 0]
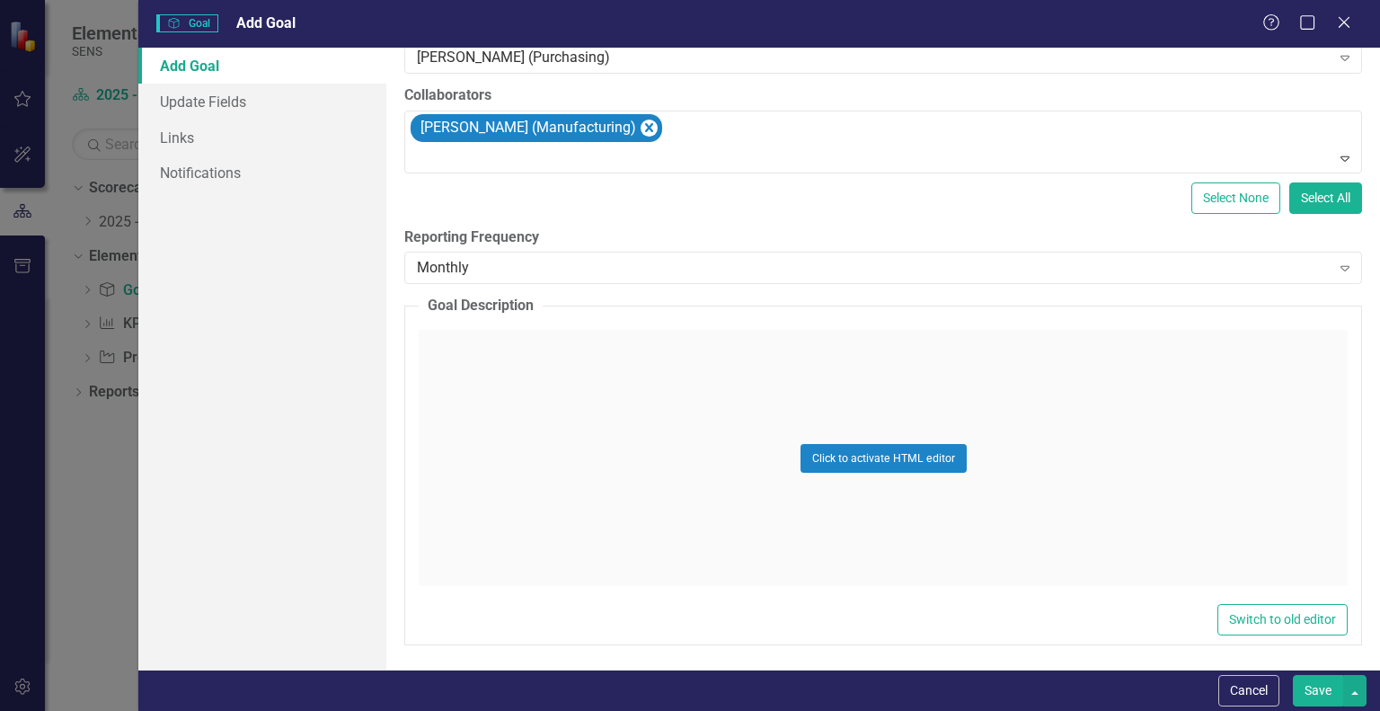
click at [493, 368] on div "Click to activate HTML editor" at bounding box center [883, 458] width 929 height 256
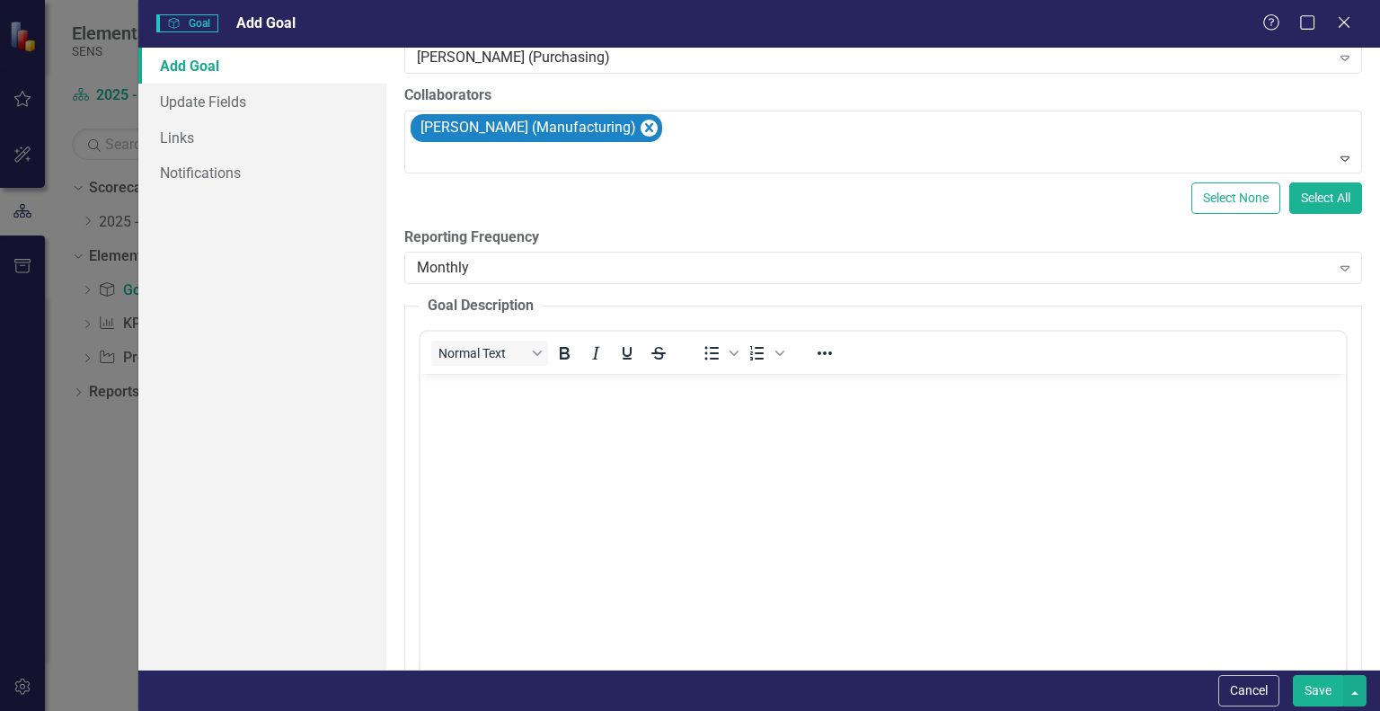
click at [515, 418] on body "Rich Text Area. Press ALT-0 for help." at bounding box center [884, 509] width 926 height 270
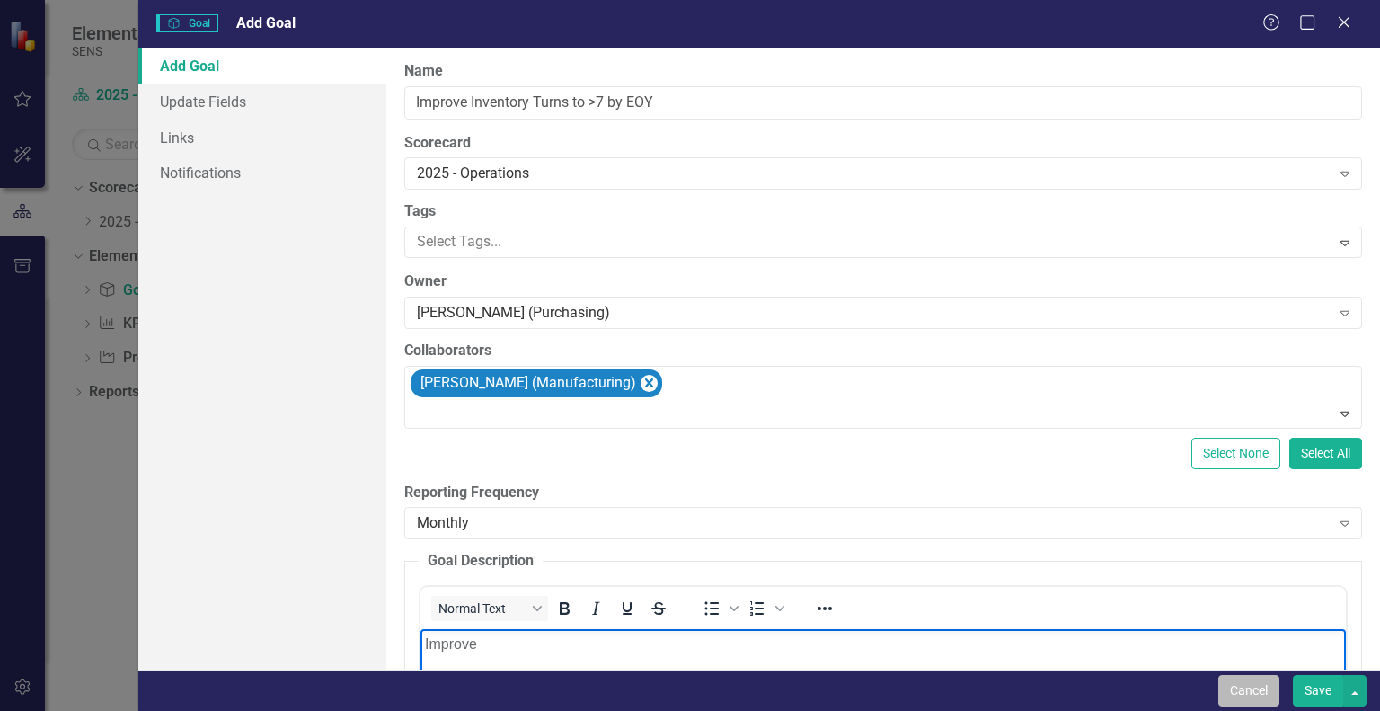
click at [1253, 695] on button "Cancel" at bounding box center [1248, 690] width 61 height 31
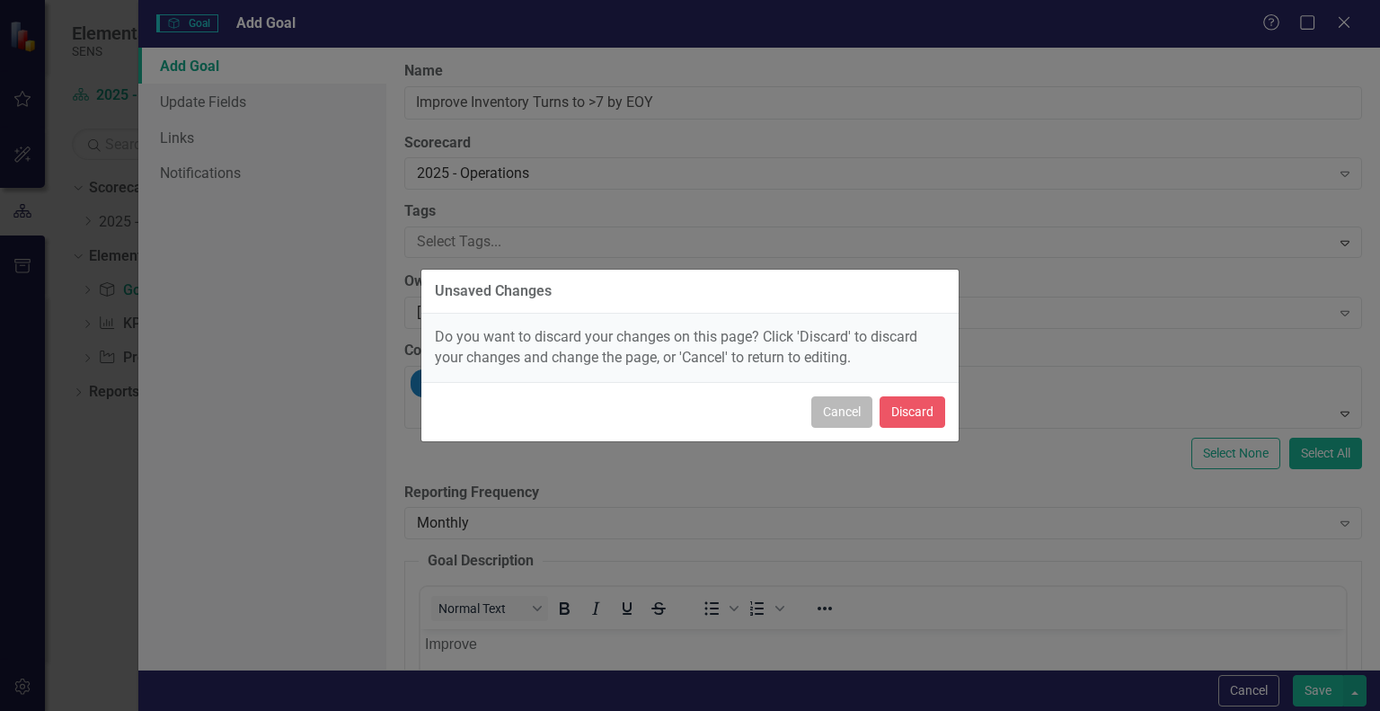
click at [837, 407] on button "Cancel" at bounding box center [841, 411] width 61 height 31
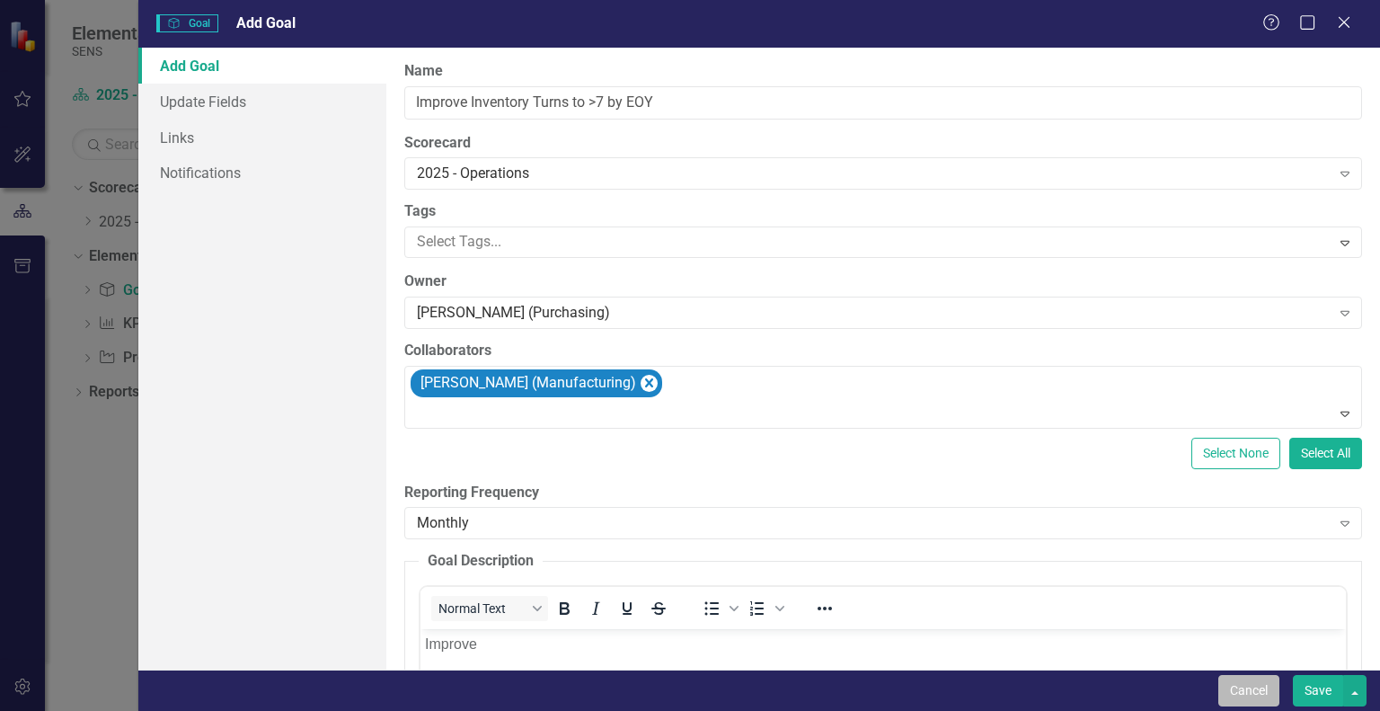
click at [1261, 686] on button "Cancel" at bounding box center [1248, 690] width 61 height 31
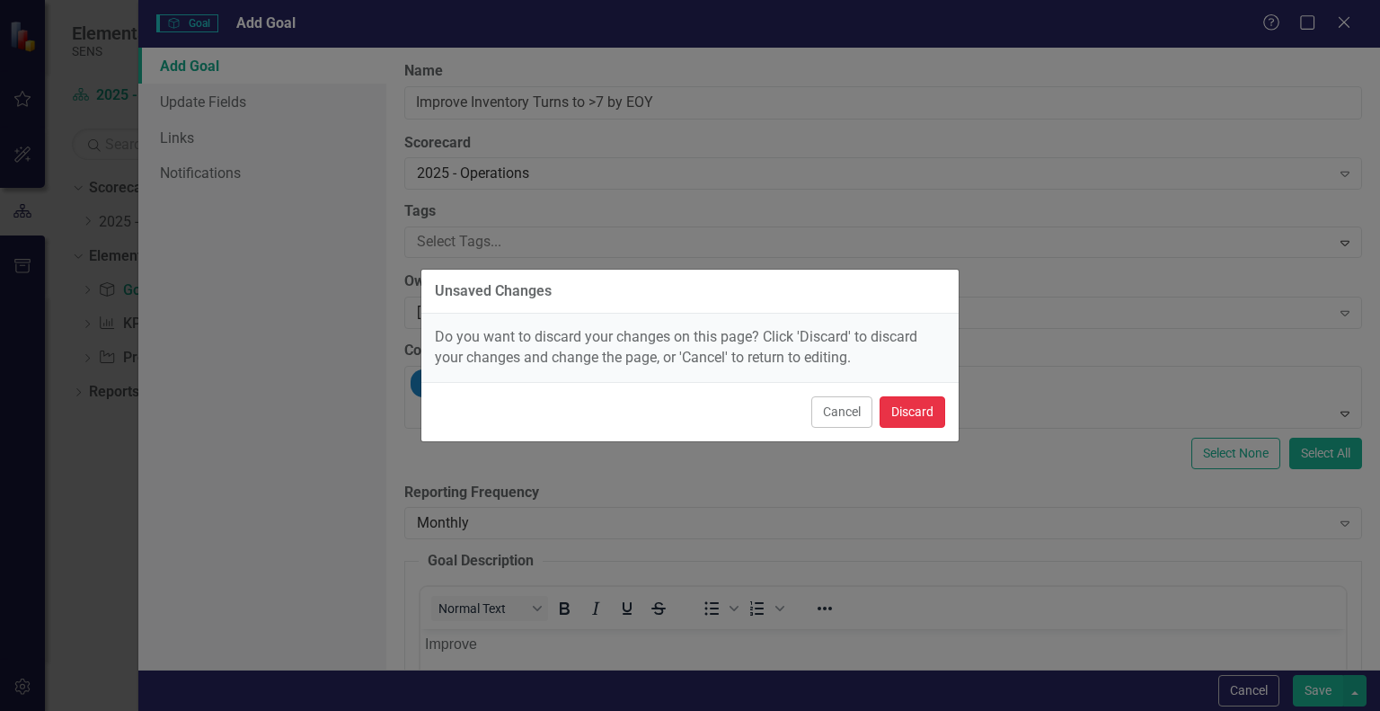
click at [921, 406] on button "Discard" at bounding box center [913, 411] width 66 height 31
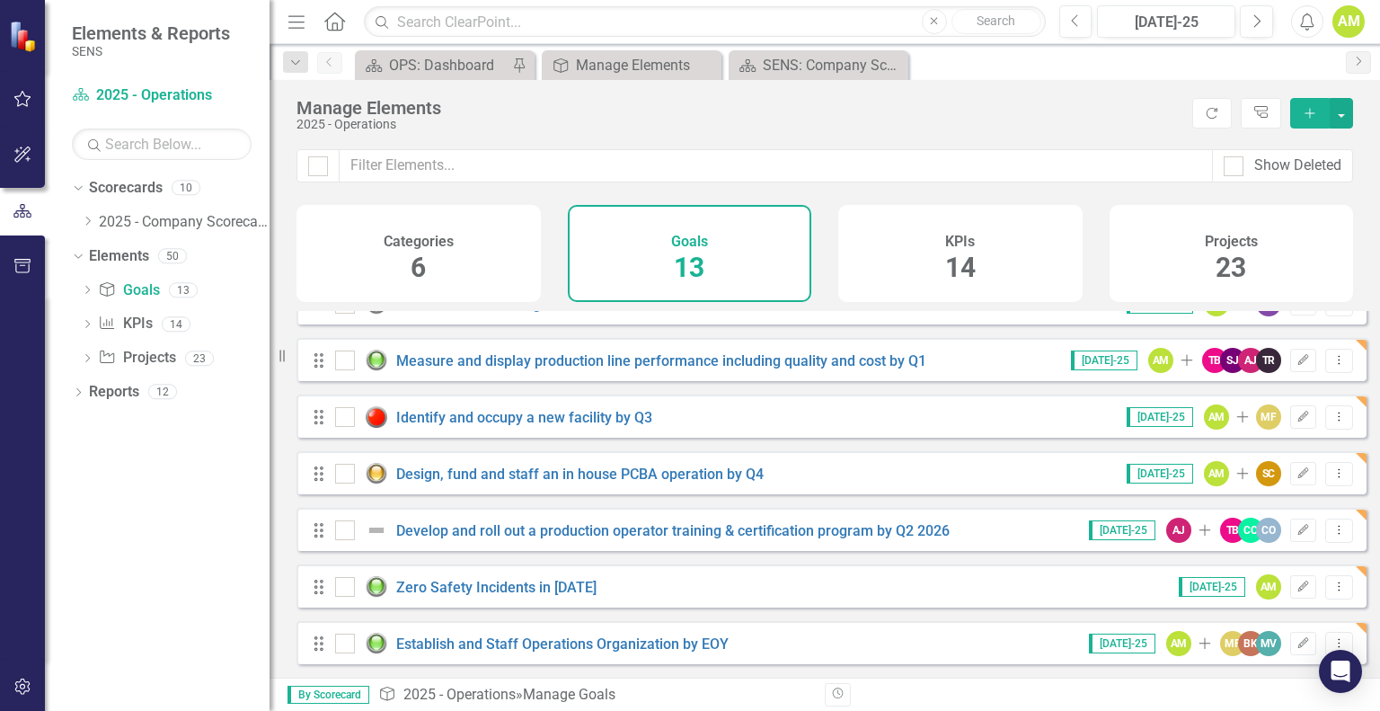
scroll to position [381, 0]
click at [86, 224] on icon at bounding box center [88, 221] width 4 height 9
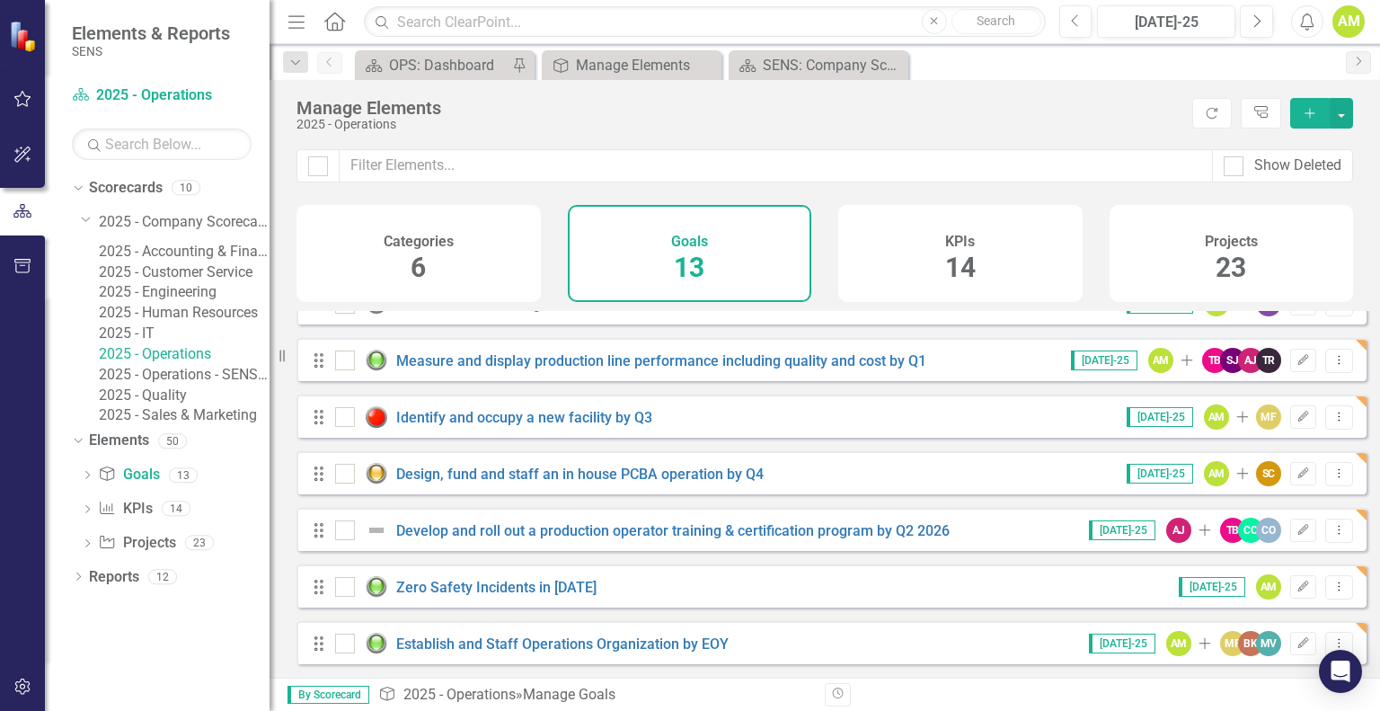
click at [191, 261] on link "2025 - Accounting & Finance" at bounding box center [184, 252] width 171 height 21
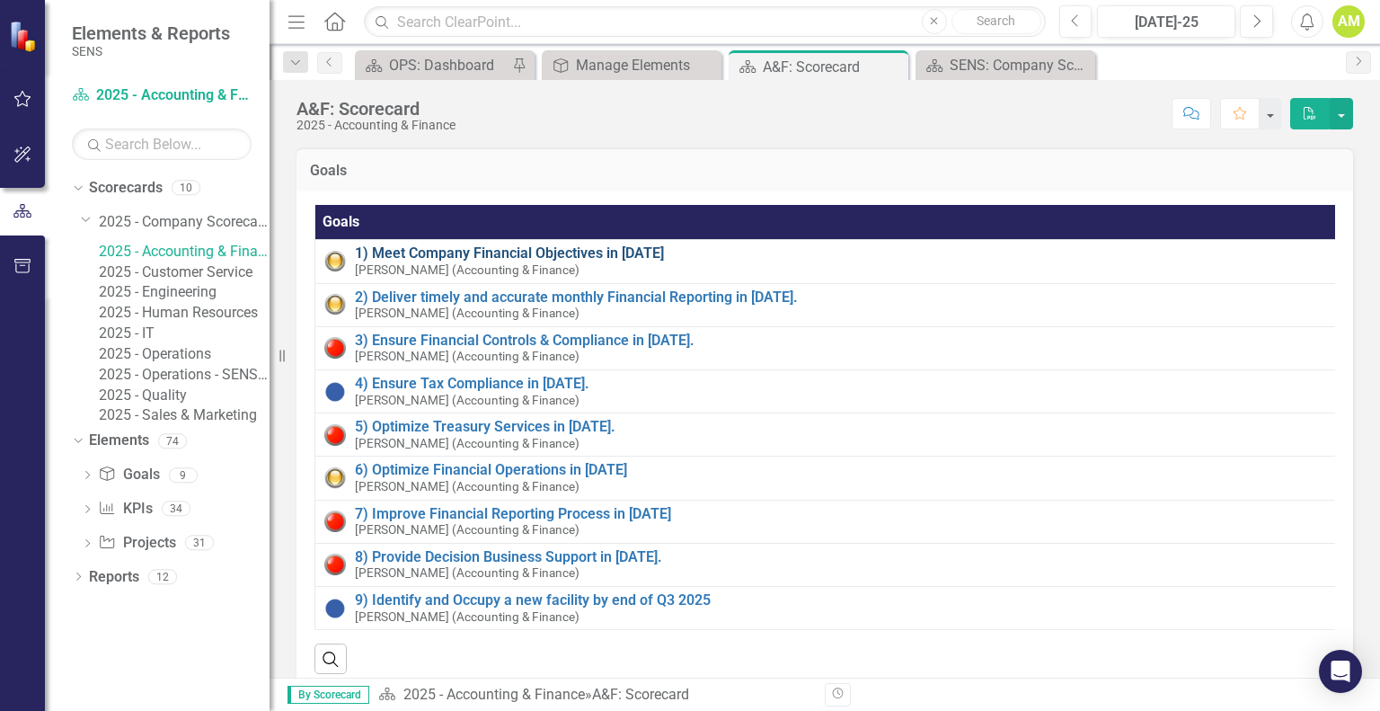
click at [472, 253] on link "1) Meet Company Financial Objectives in [DATE]" at bounding box center [844, 253] width 979 height 16
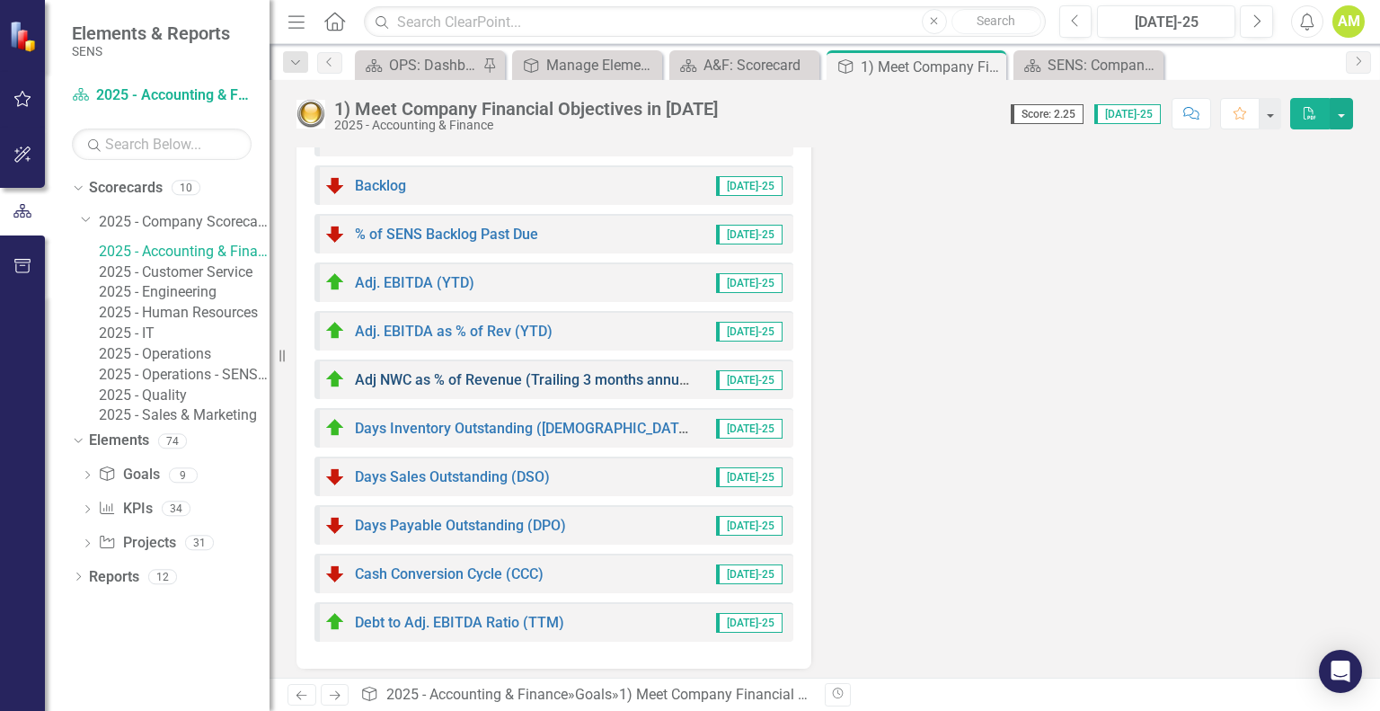
scroll to position [500, 0]
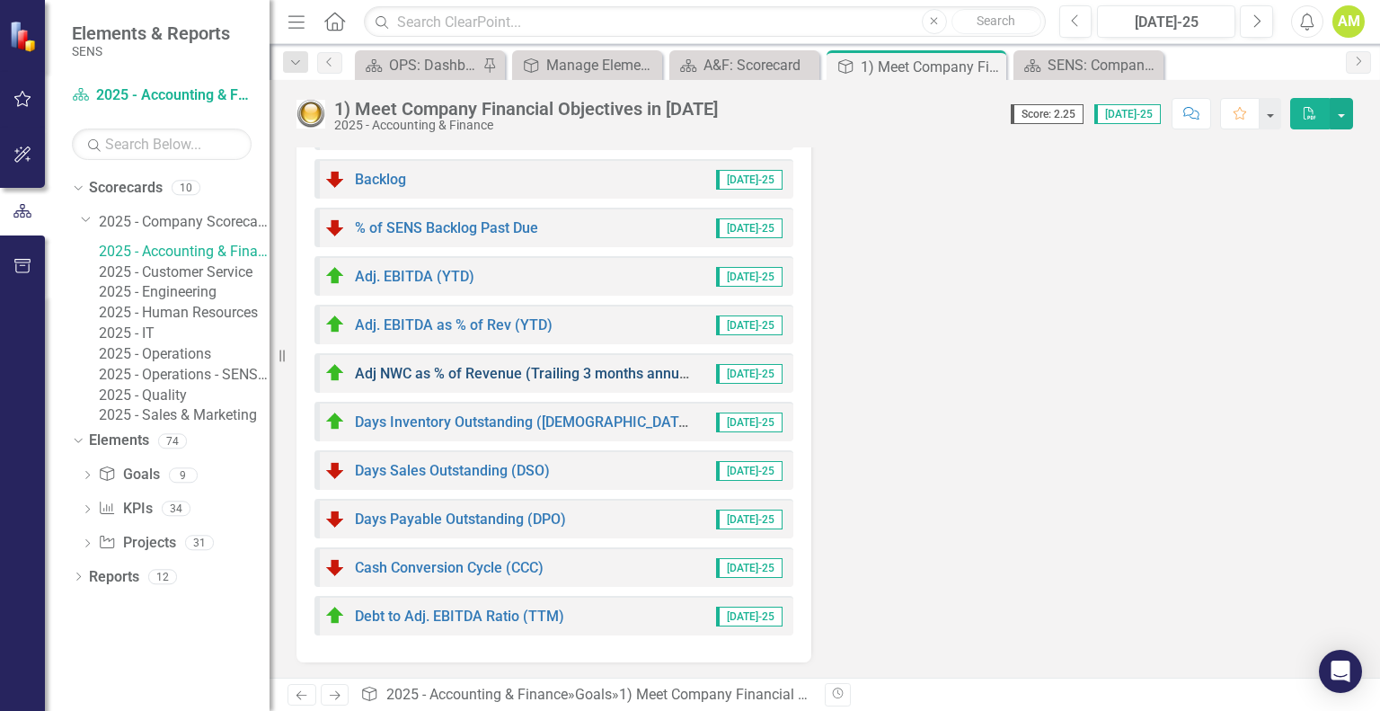
click at [447, 376] on link "Adj NWC as % of Revenue (Trailing 3 months annualized)" at bounding box center [539, 373] width 368 height 17
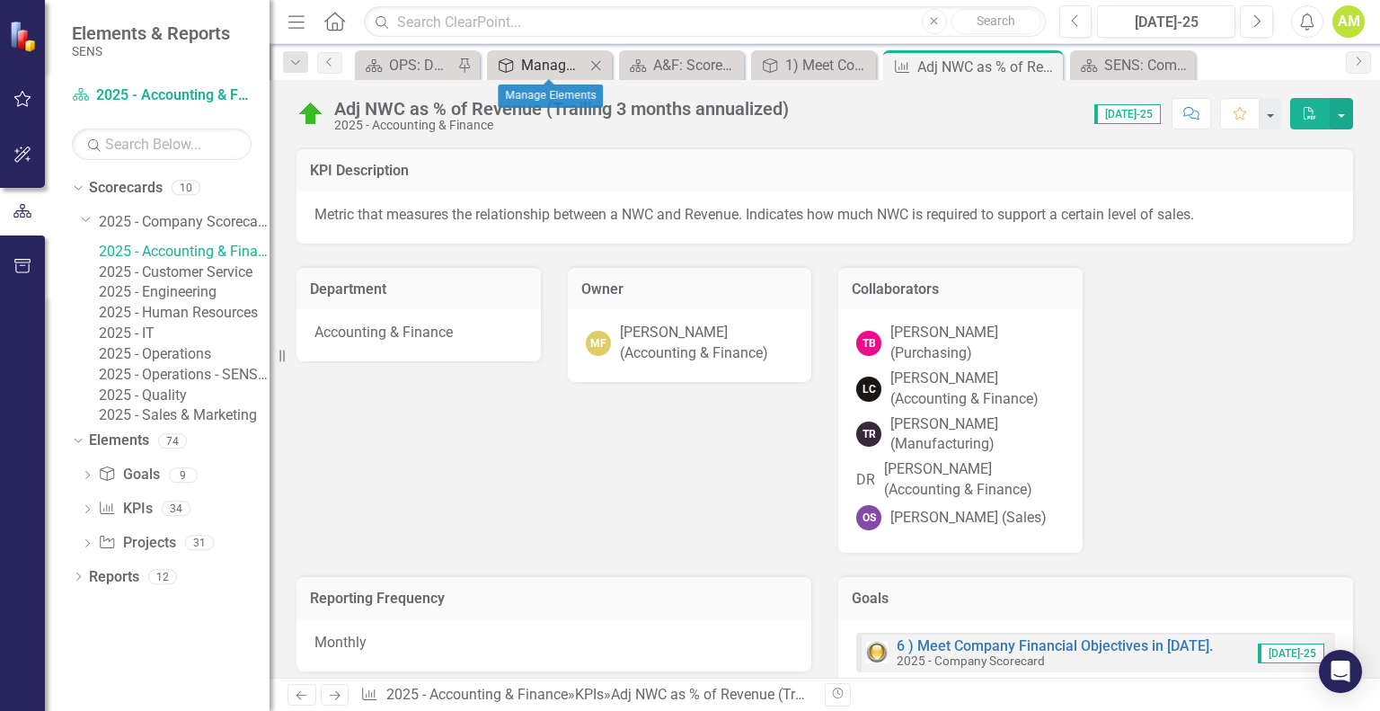
click at [554, 72] on div "Manage Elements" at bounding box center [553, 65] width 64 height 22
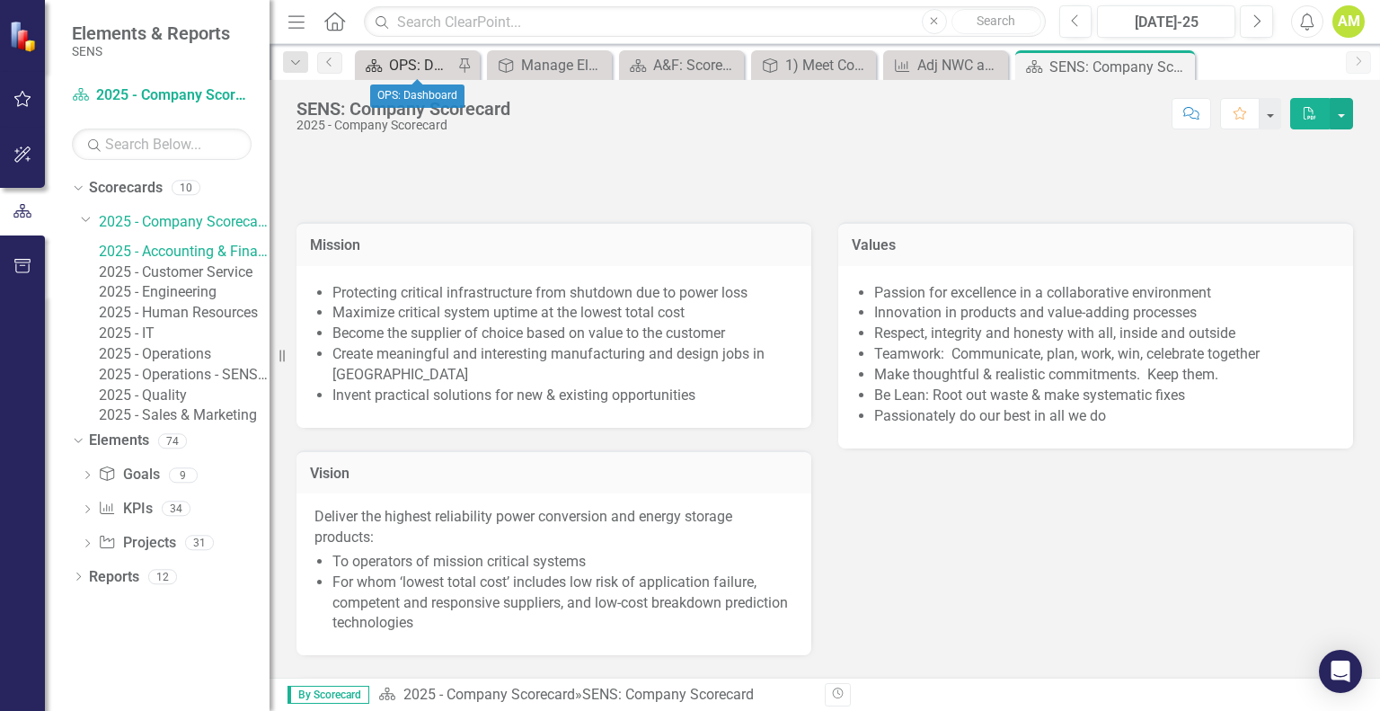
click at [399, 69] on div "OPS: Dashboard" at bounding box center [421, 65] width 64 height 22
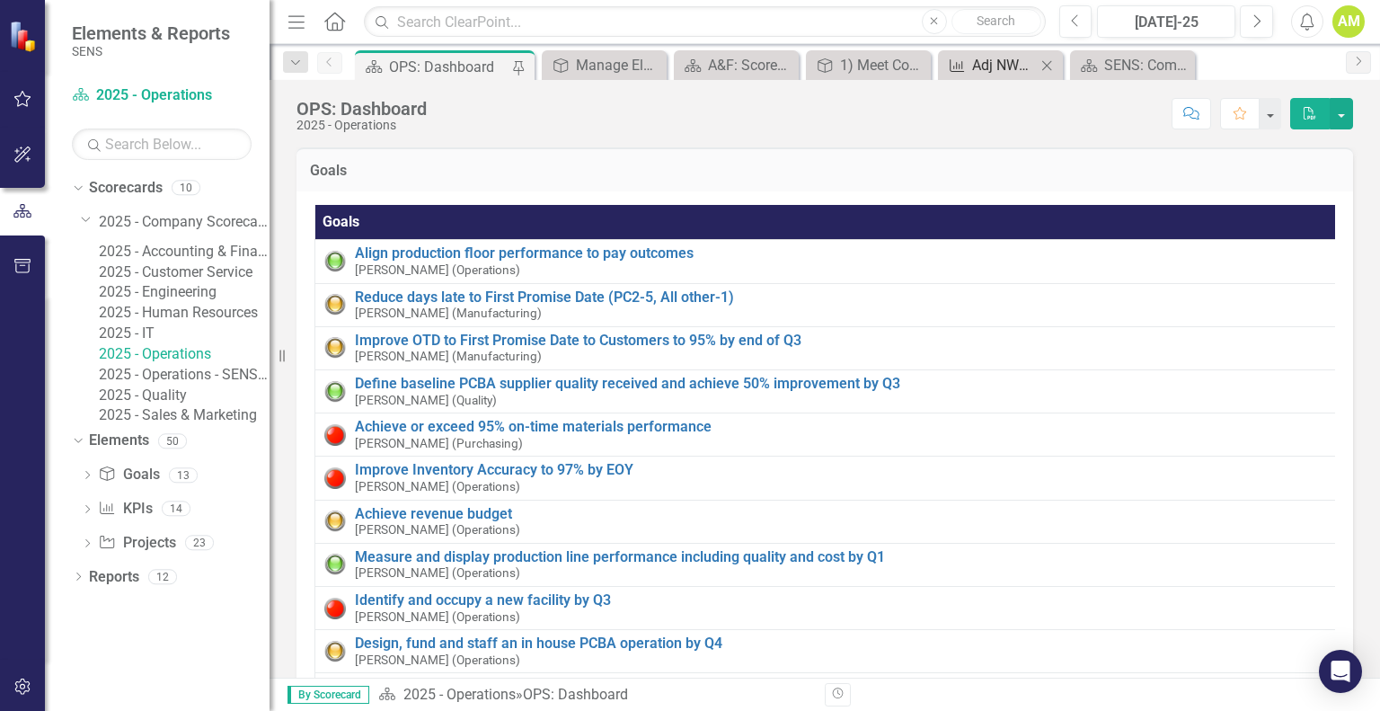
click at [986, 74] on div "Adj NWC as % of Revenue (Trailing 3 months annualized)" at bounding box center [1004, 65] width 64 height 22
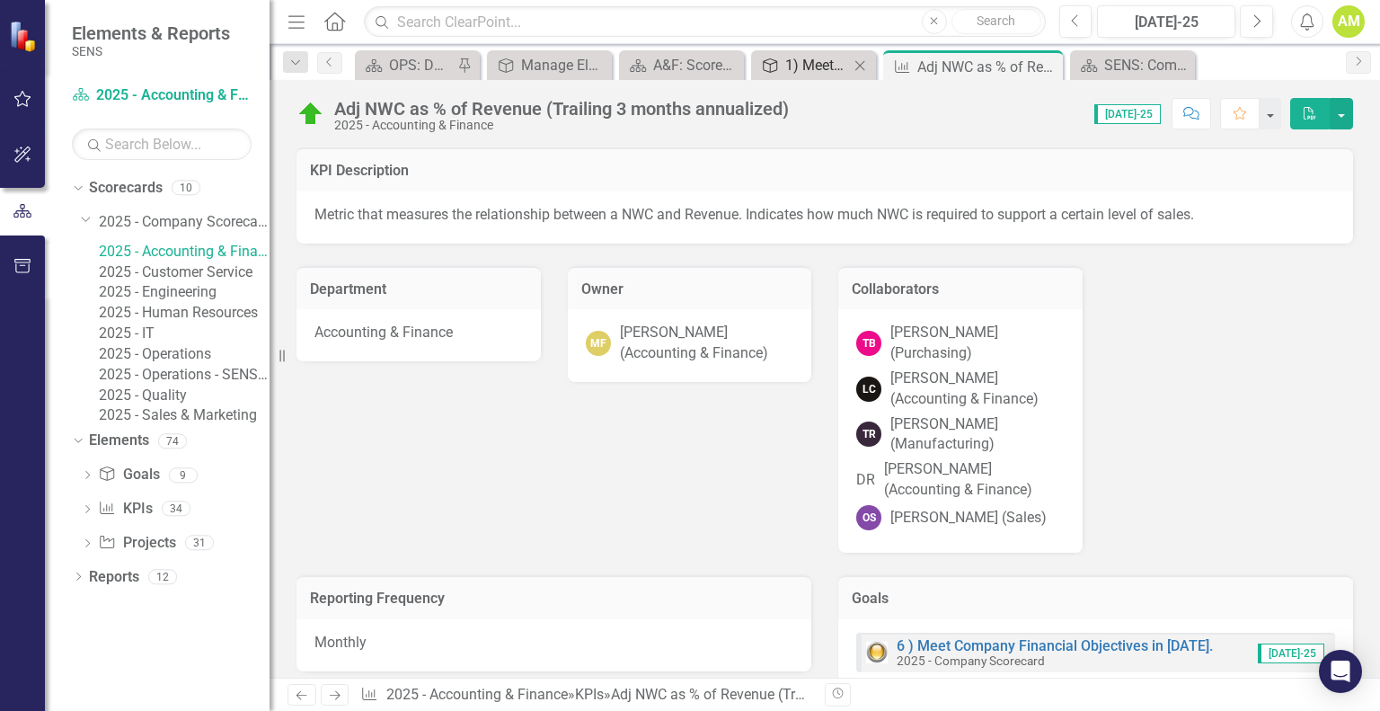
click at [822, 72] on div "1) Meet Company Financial Objectives in [DATE]" at bounding box center [817, 65] width 64 height 22
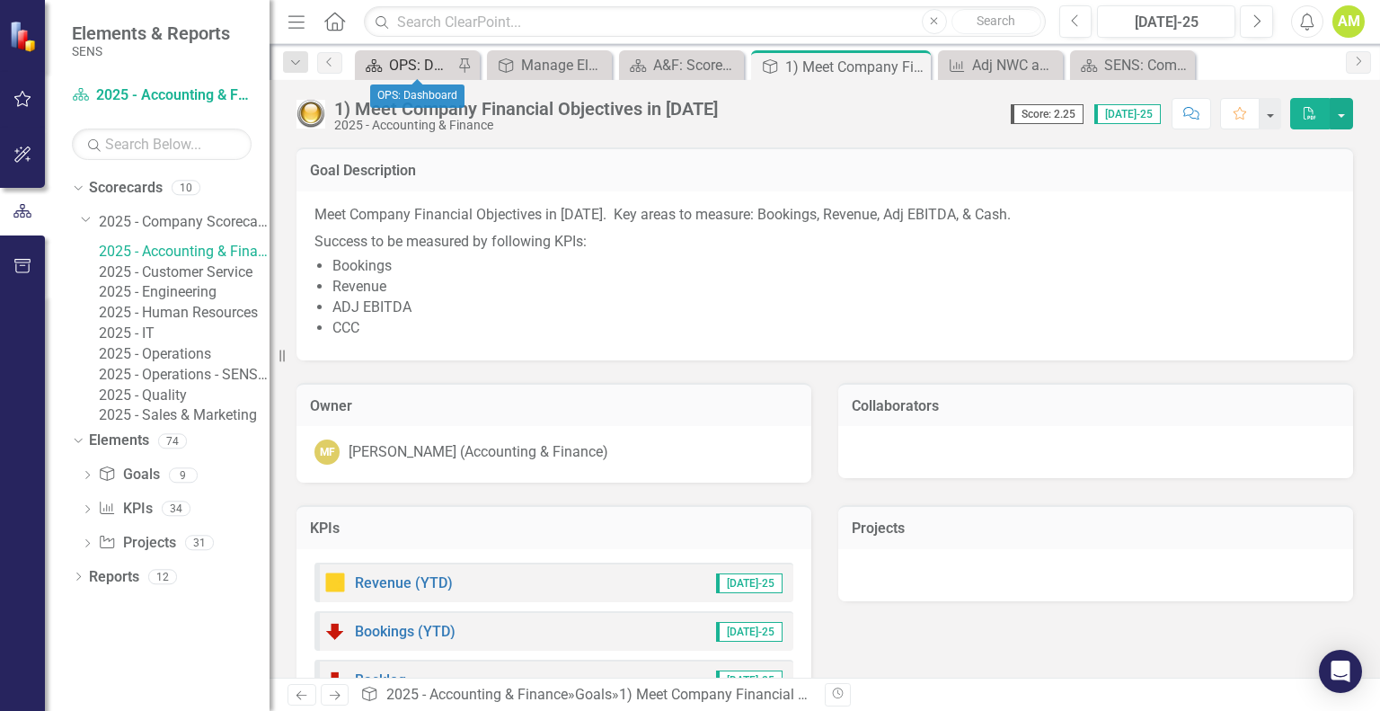
click at [398, 64] on div "OPS: Dashboard" at bounding box center [421, 65] width 64 height 22
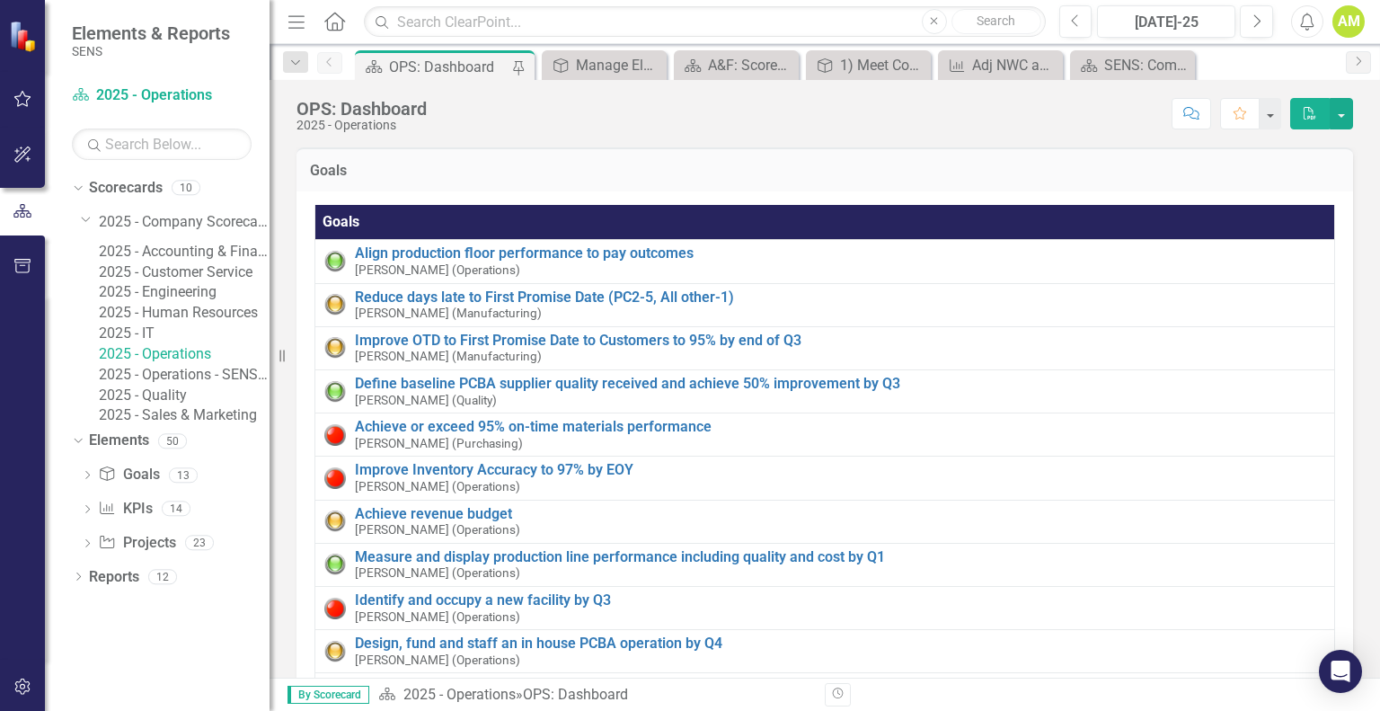
click at [208, 365] on link "2025 - Operations" at bounding box center [184, 354] width 171 height 21
click at [154, 485] on link "Goal Goals" at bounding box center [128, 475] width 61 height 21
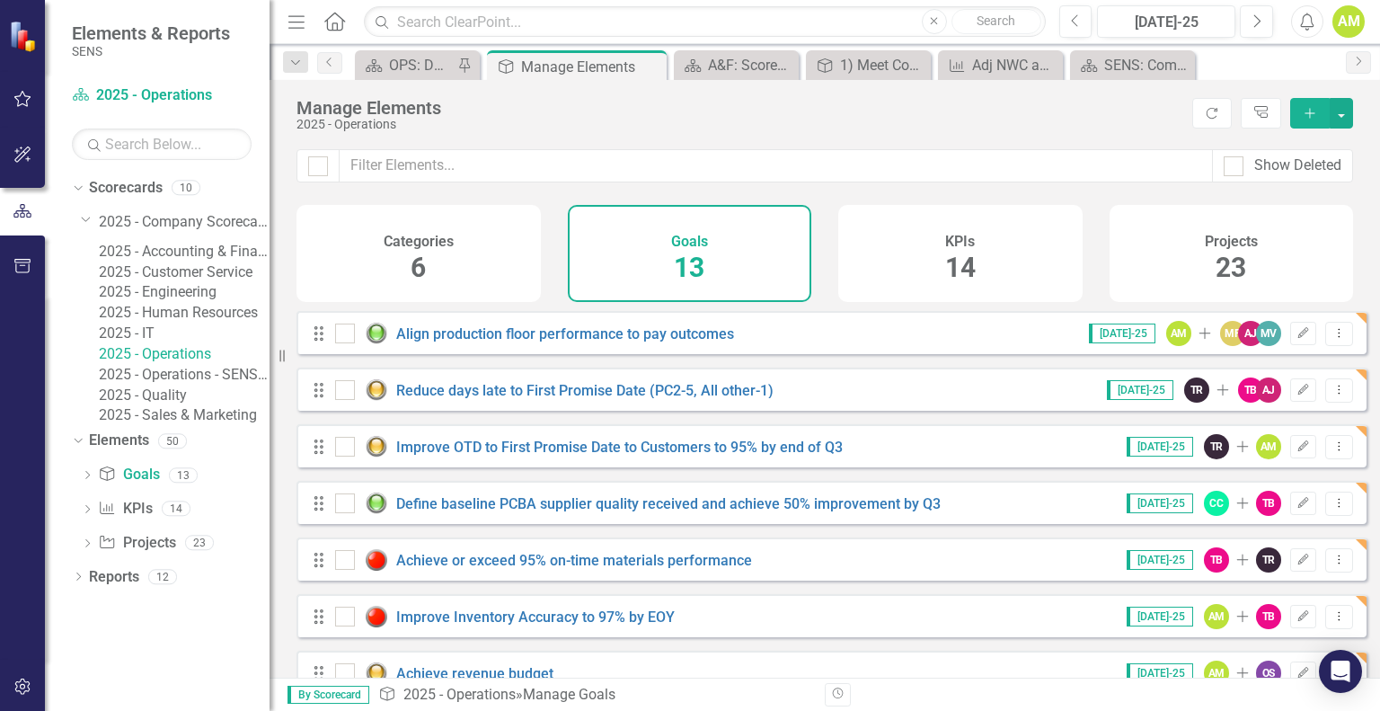
click at [1301, 114] on button "Add" at bounding box center [1310, 113] width 40 height 31
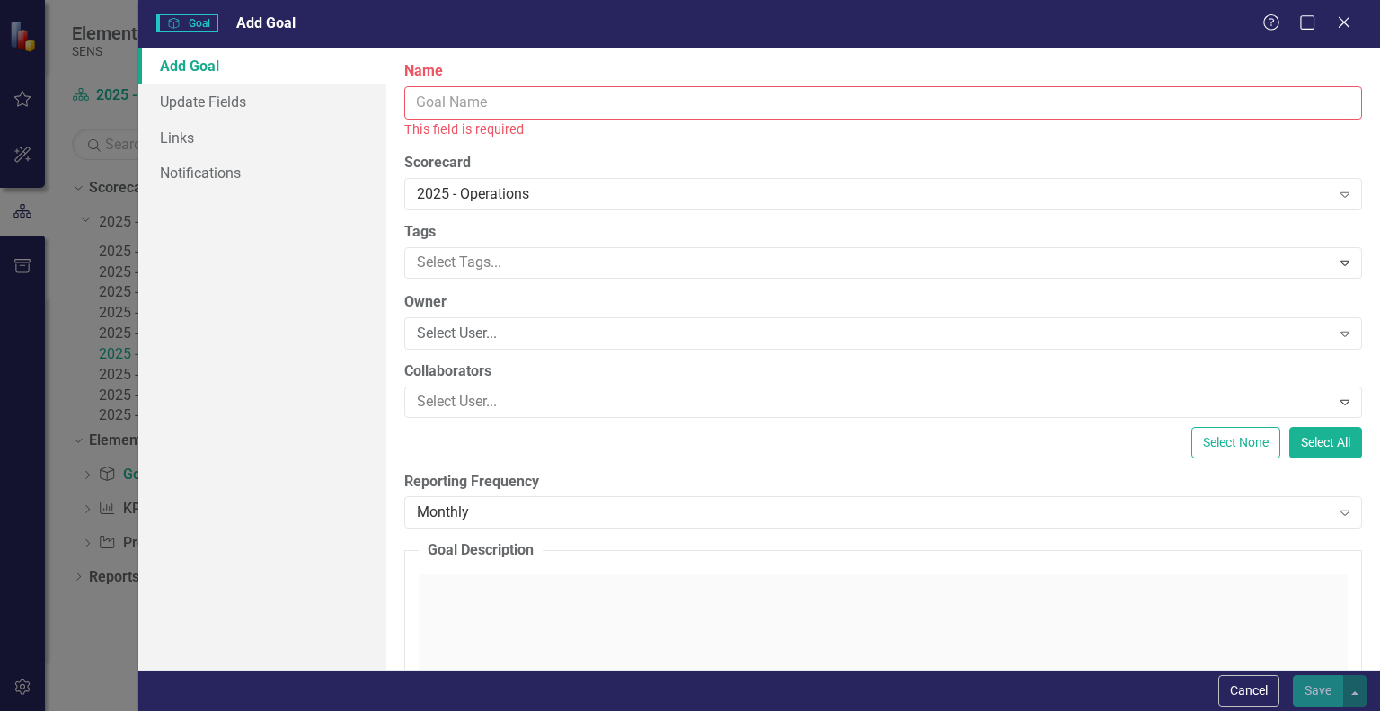
click at [446, 116] on input "Name" at bounding box center [883, 102] width 958 height 33
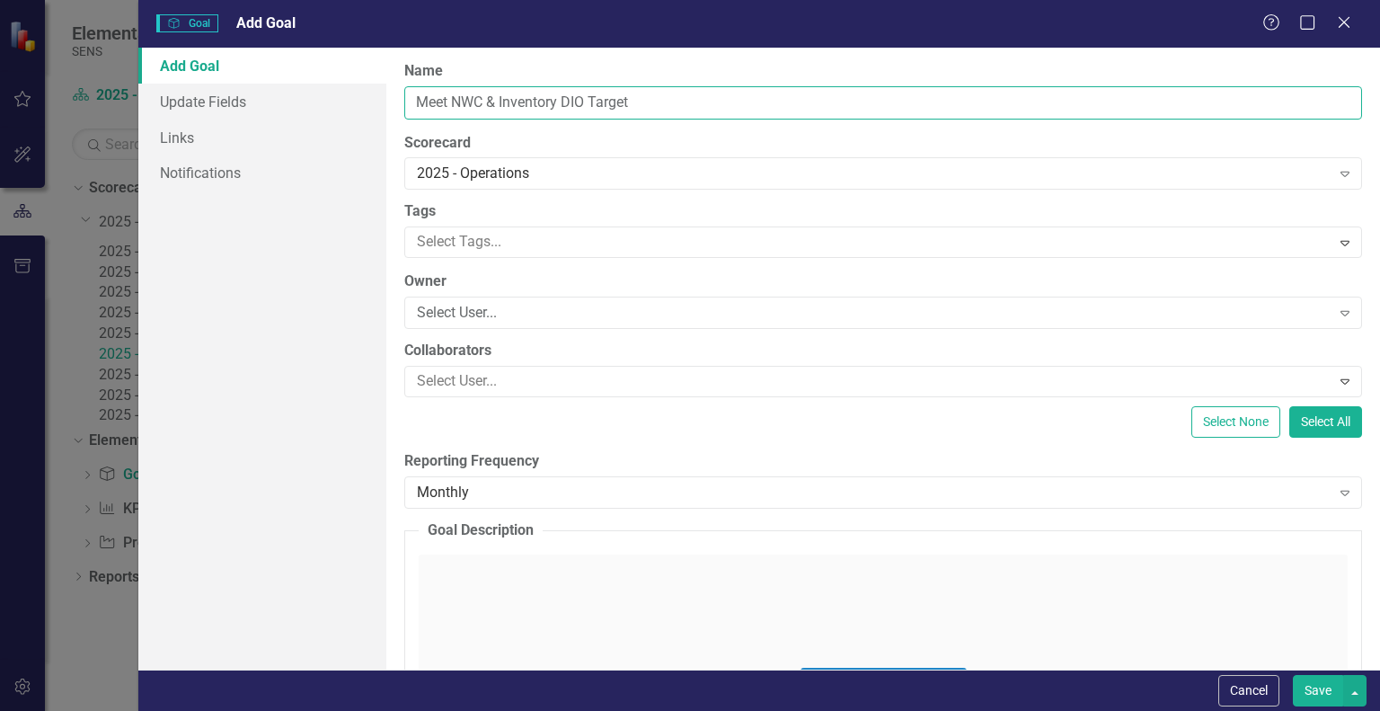
click at [592, 103] on input "Meet NWC & Inventory DIO Target" at bounding box center [883, 102] width 958 height 33
click at [706, 107] on input "Meet NWC & Inventory DIO Financial Target" at bounding box center [883, 102] width 958 height 33
click at [578, 100] on input "Meet NWC & Inventory DIO Financial Targets for 2025" at bounding box center [883, 102] width 958 height 33
drag, startPoint x: 586, startPoint y: 103, endPoint x: 500, endPoint y: 104, distance: 85.4
click at [500, 104] on input "Meet NWC & Inventory DIO Financial Targets for 2025" at bounding box center [883, 102] width 958 height 33
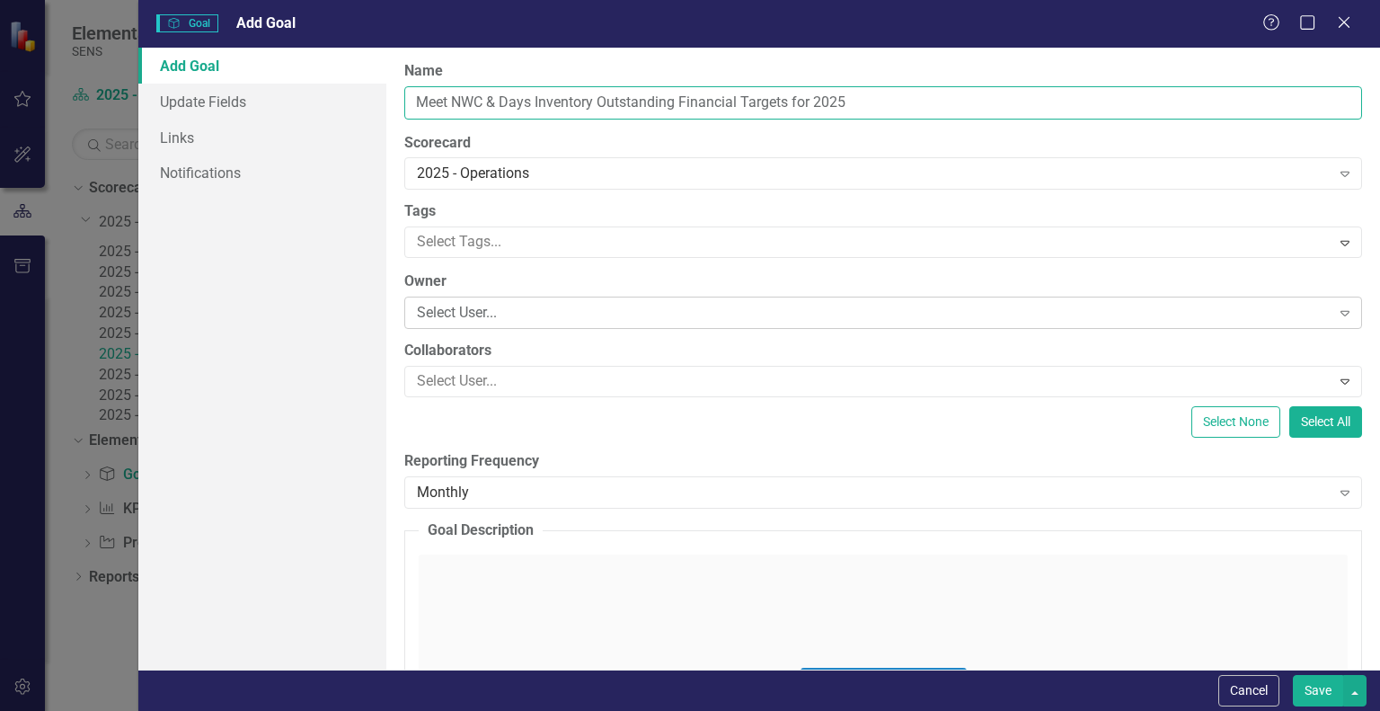
type input "Meet NWC & Days Inventory Outstanding Financial Targets for 2025"
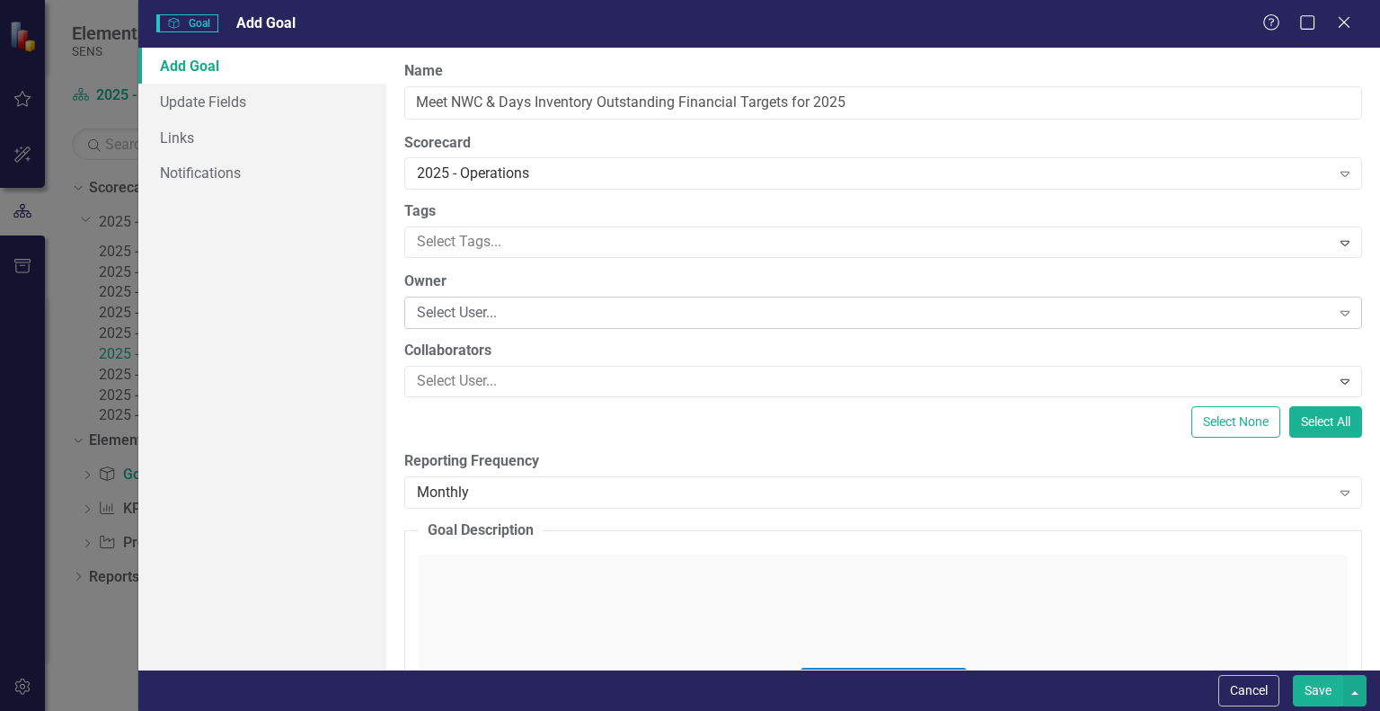
click at [446, 314] on div "Select User..." at bounding box center [873, 313] width 913 height 21
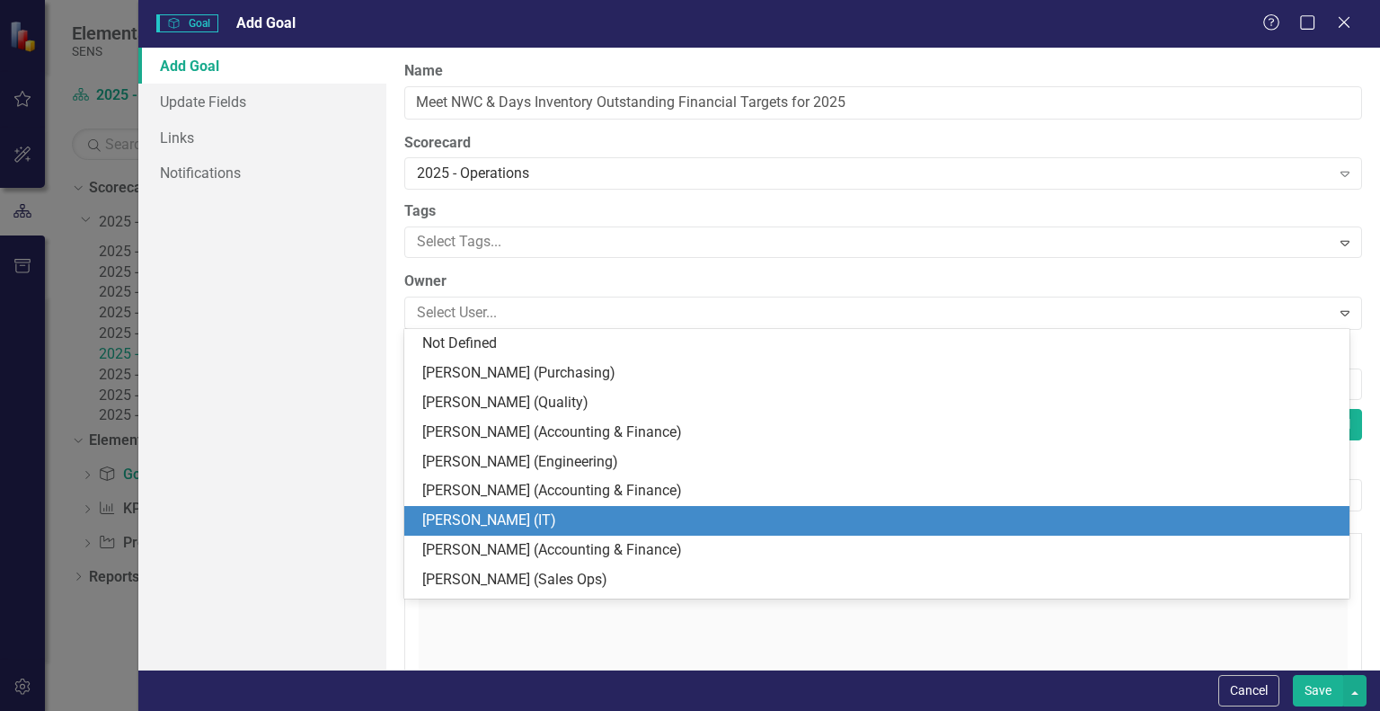
scroll to position [270, 0]
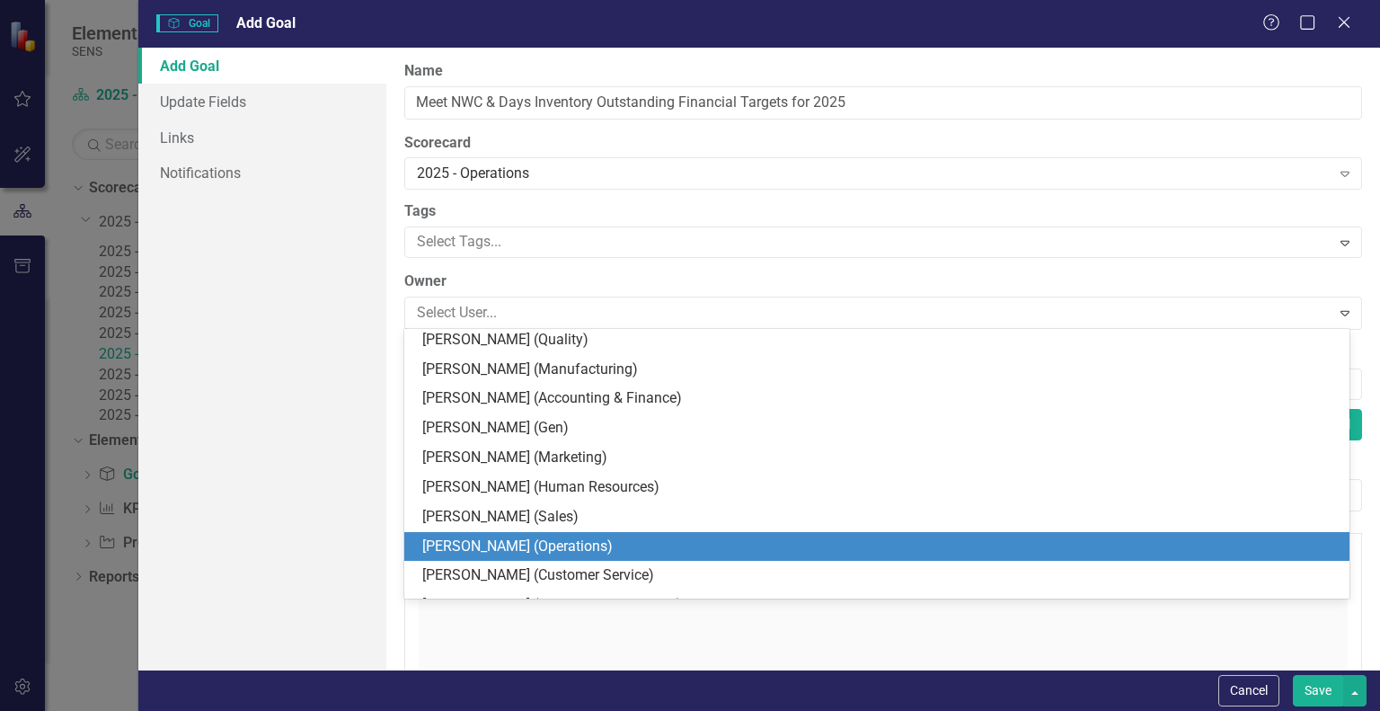
click at [489, 549] on div "[PERSON_NAME] (Operations)" at bounding box center [880, 546] width 917 height 21
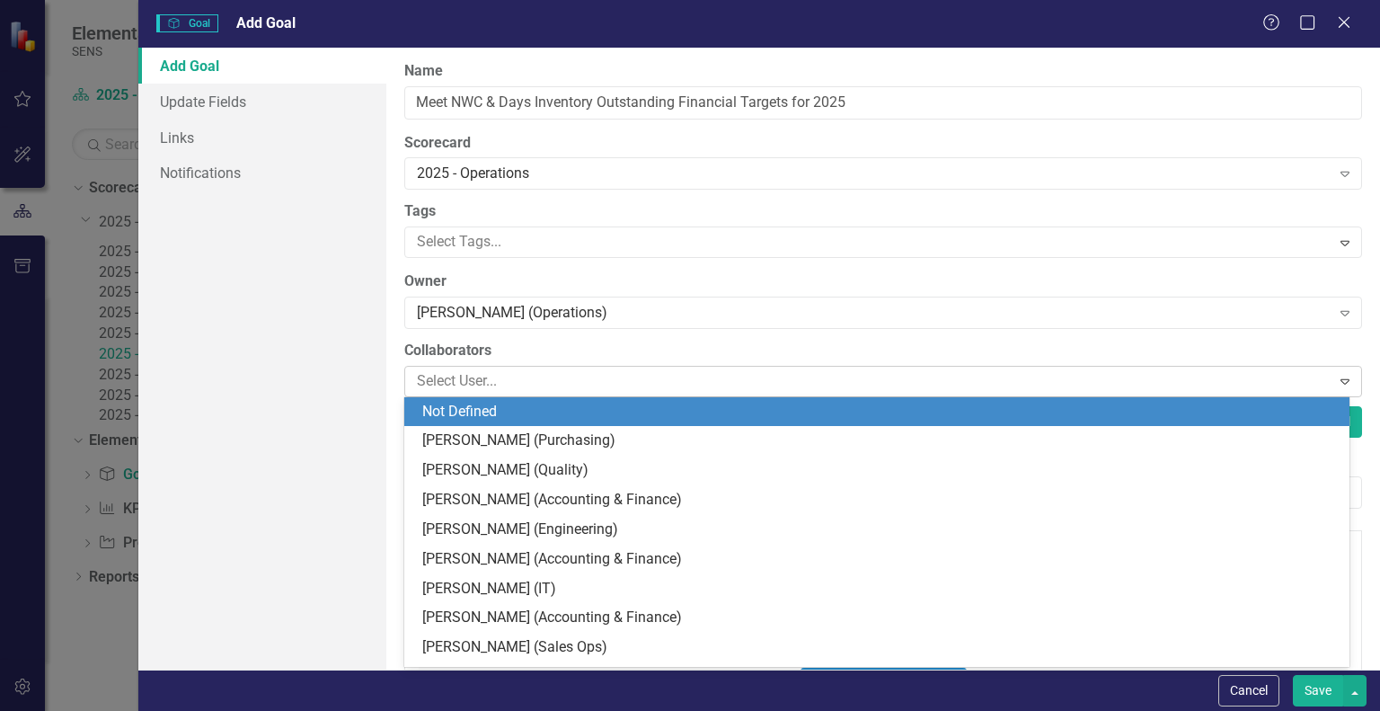
click at [473, 386] on div at bounding box center [870, 381] width 920 height 24
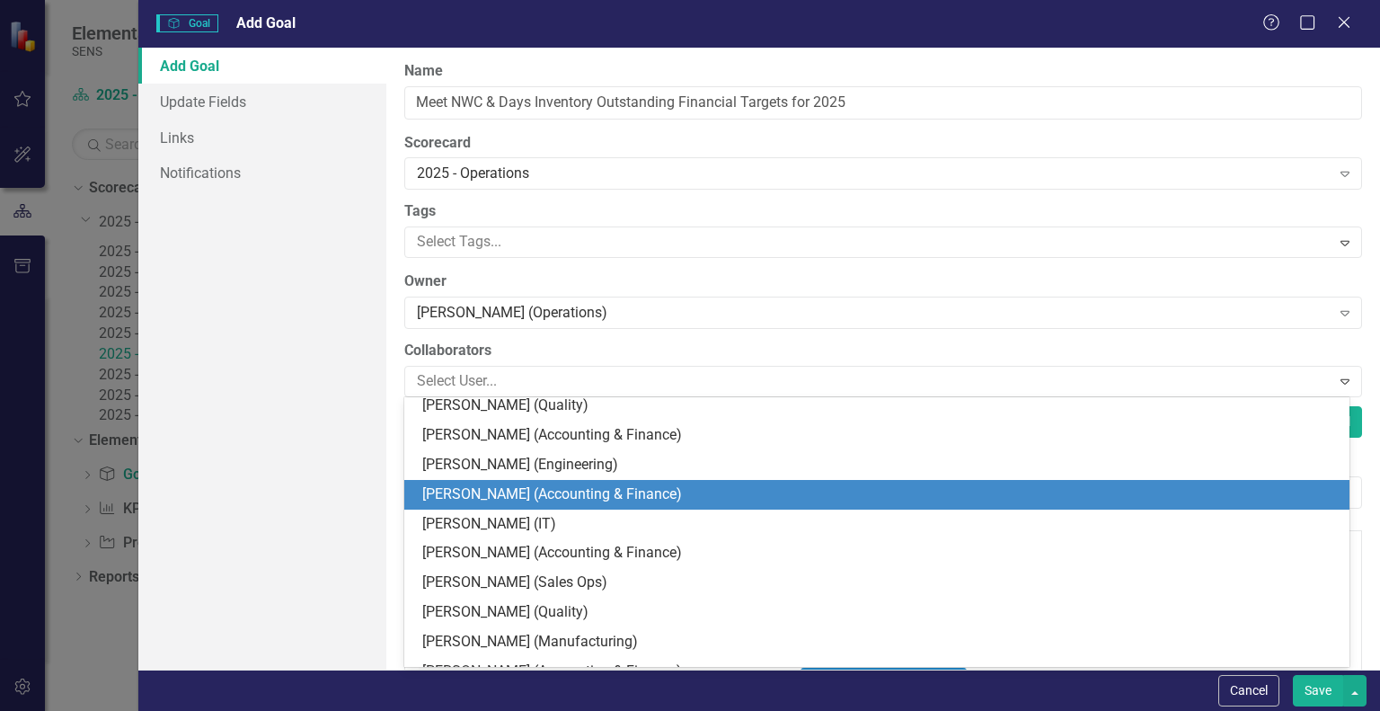
scroll to position [90, 0]
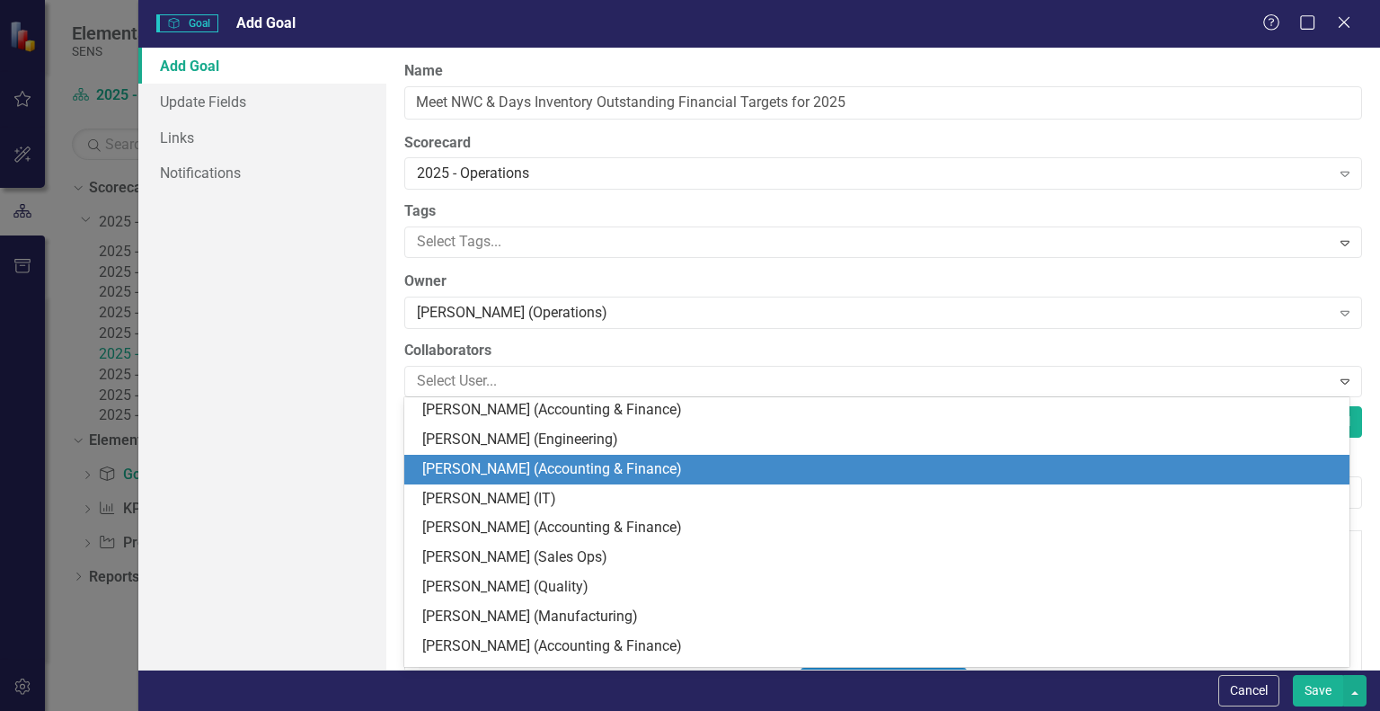
click at [487, 473] on div "[PERSON_NAME] (Accounting & Finance)" at bounding box center [880, 469] width 917 height 21
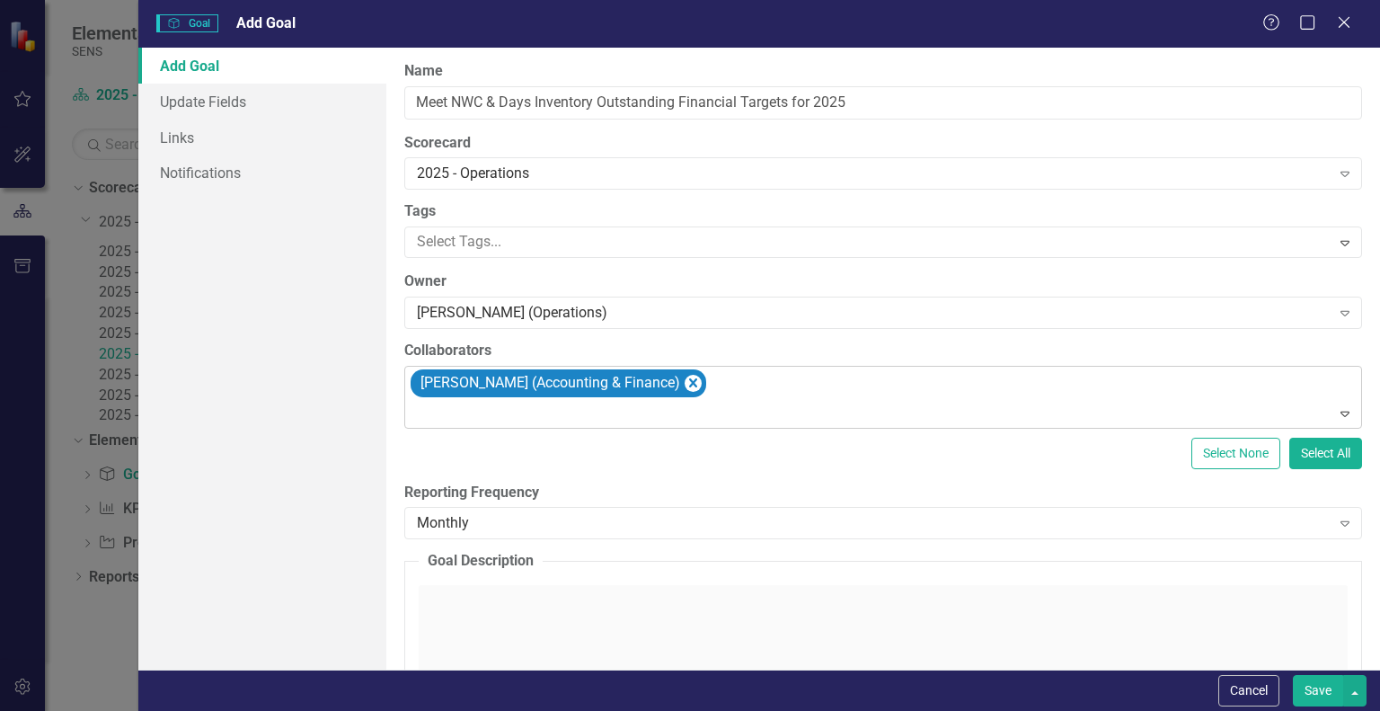
click at [492, 413] on div at bounding box center [885, 414] width 950 height 24
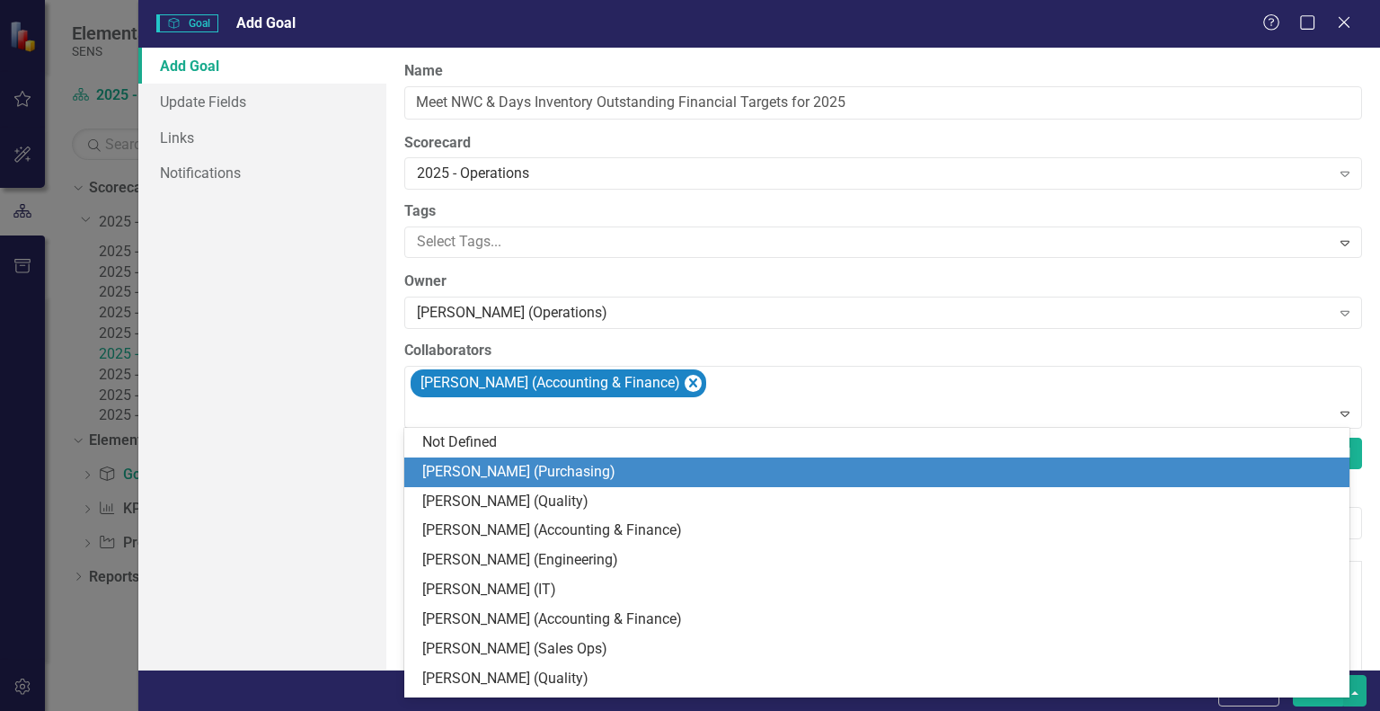
click at [496, 474] on div "[PERSON_NAME] (Purchasing)" at bounding box center [880, 472] width 917 height 21
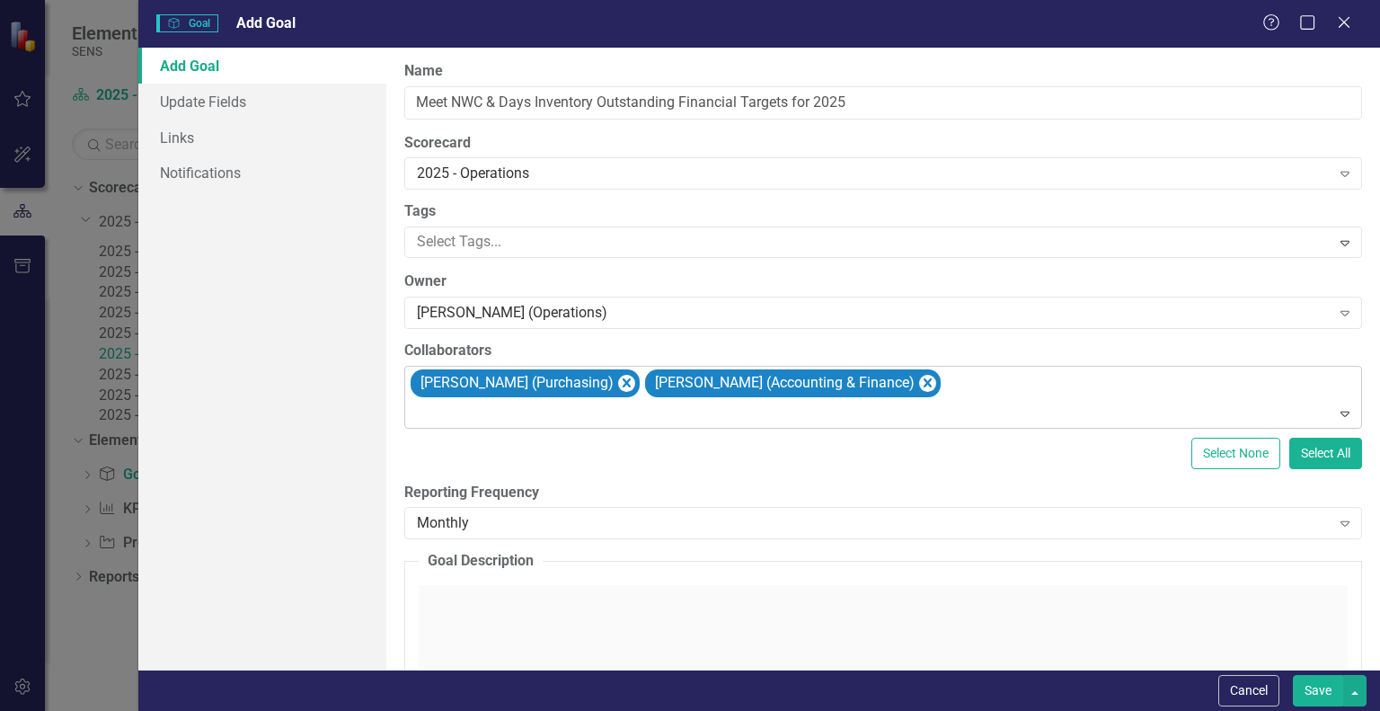
click at [453, 420] on div at bounding box center [885, 414] width 950 height 24
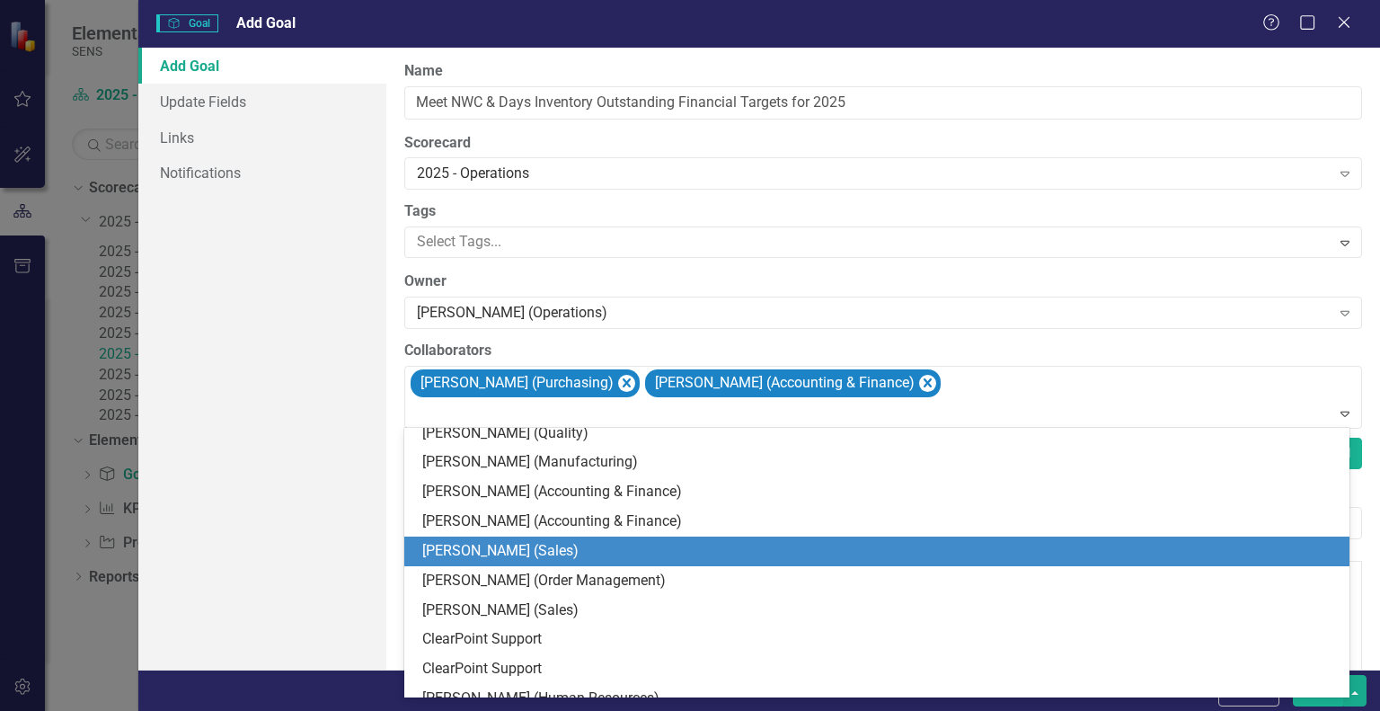
scroll to position [539, 0]
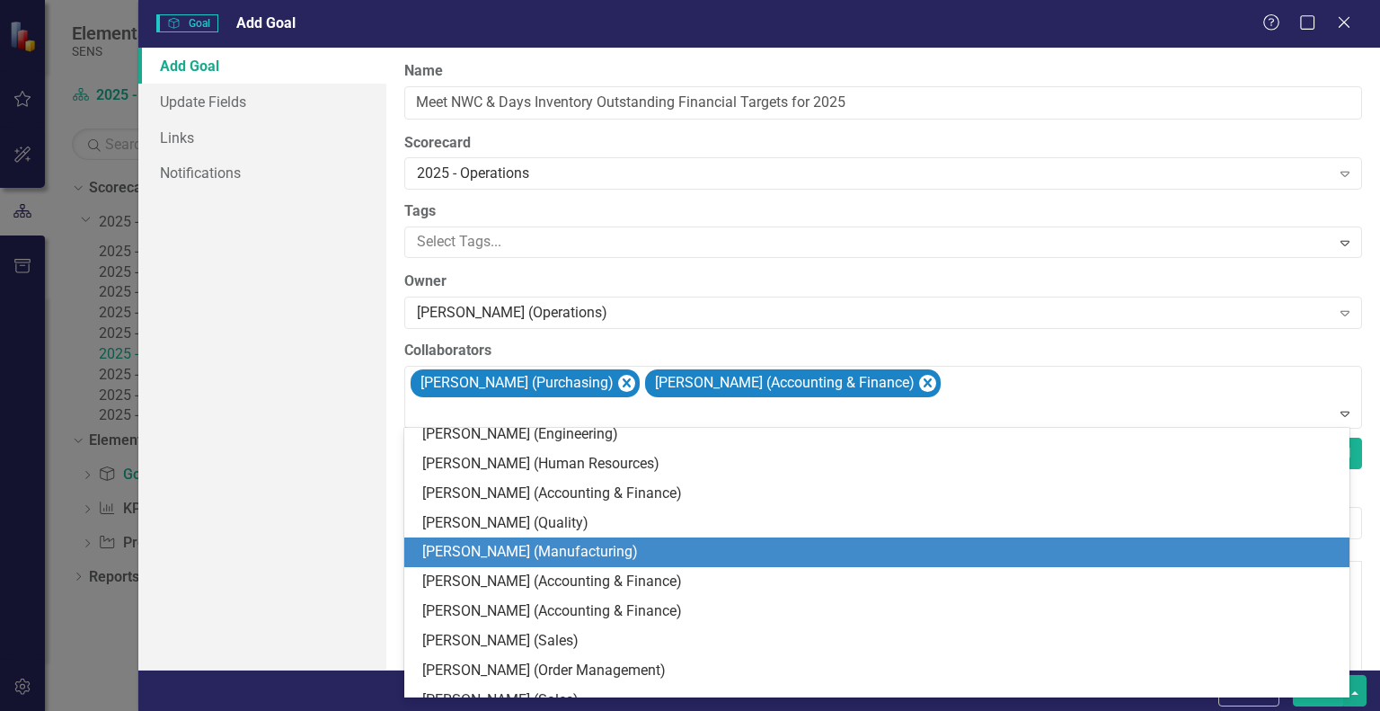
click at [458, 560] on div "[PERSON_NAME] (Manufacturing)" at bounding box center [880, 552] width 917 height 21
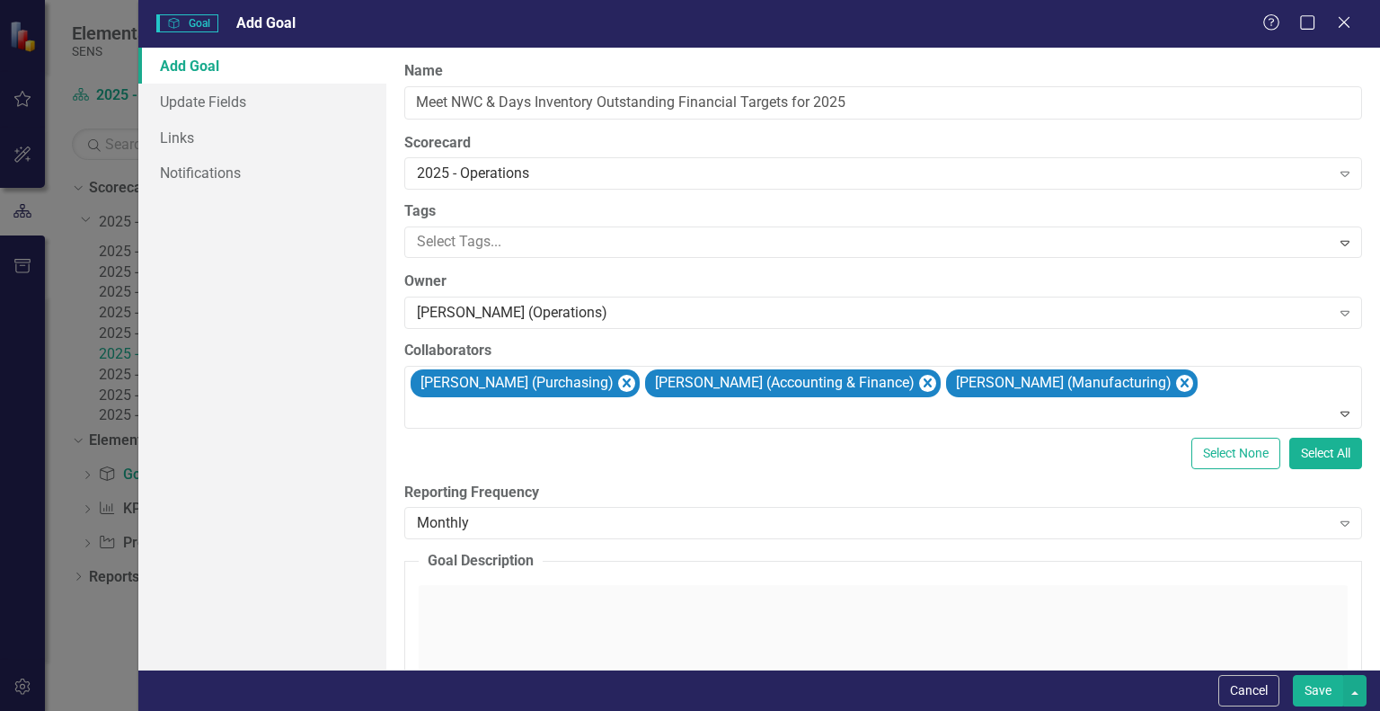
click at [347, 441] on div "Add Goal Update Fields Links Notifications" at bounding box center [262, 359] width 248 height 622
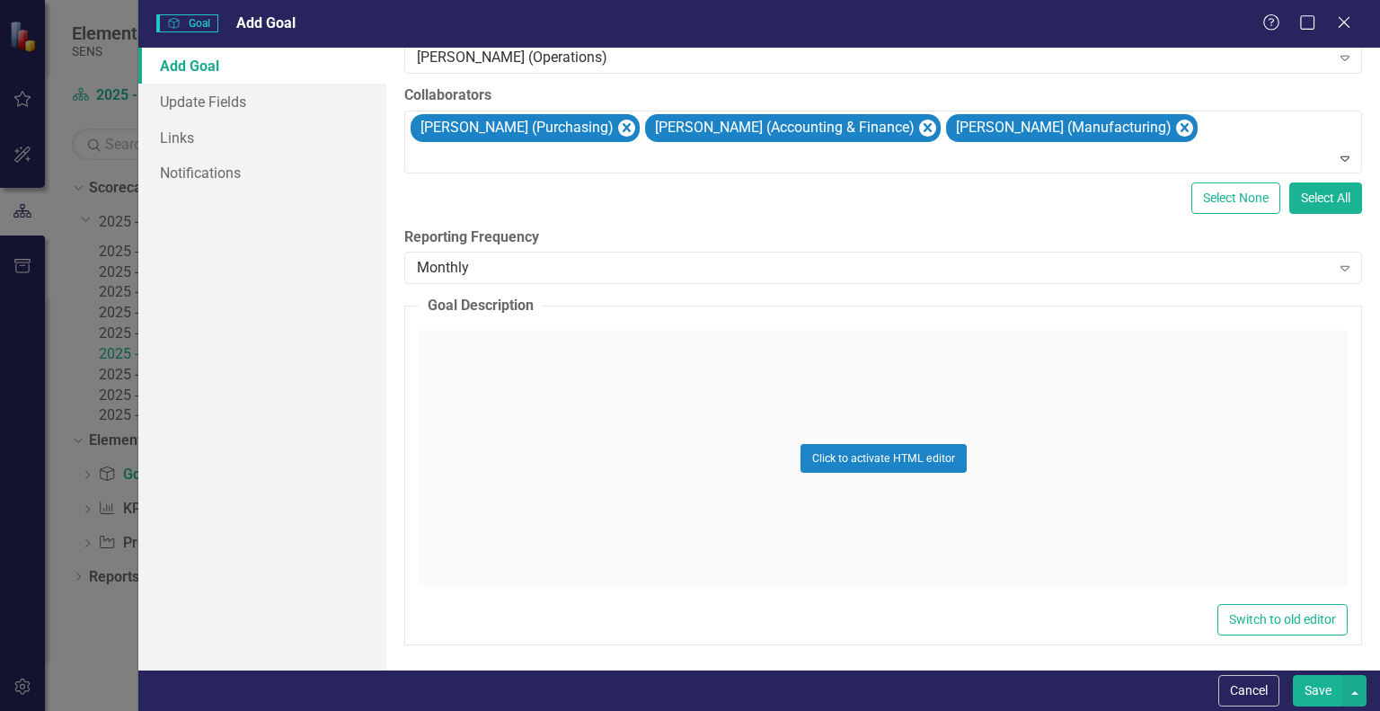
scroll to position [0, 0]
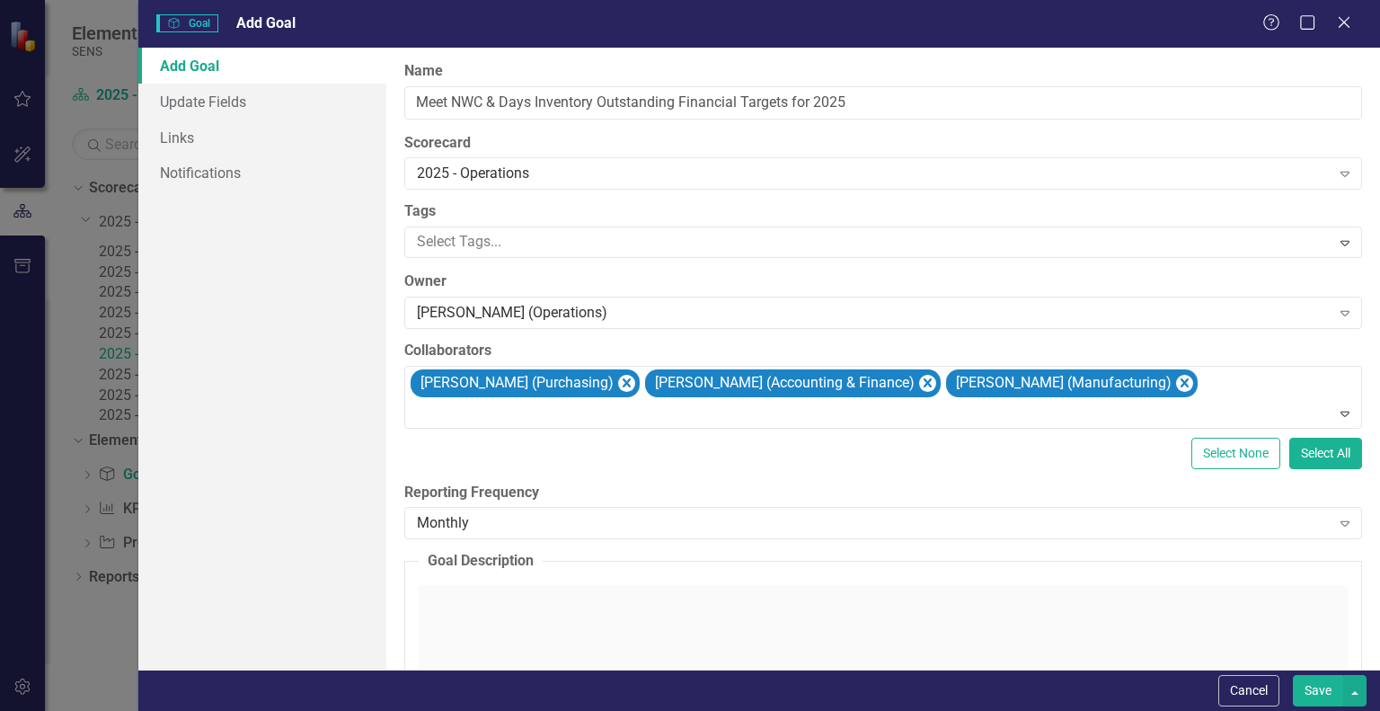
drag, startPoint x: 1322, startPoint y: 687, endPoint x: 1311, endPoint y: 685, distance: 11.1
click at [1322, 687] on button "Save" at bounding box center [1318, 690] width 50 height 31
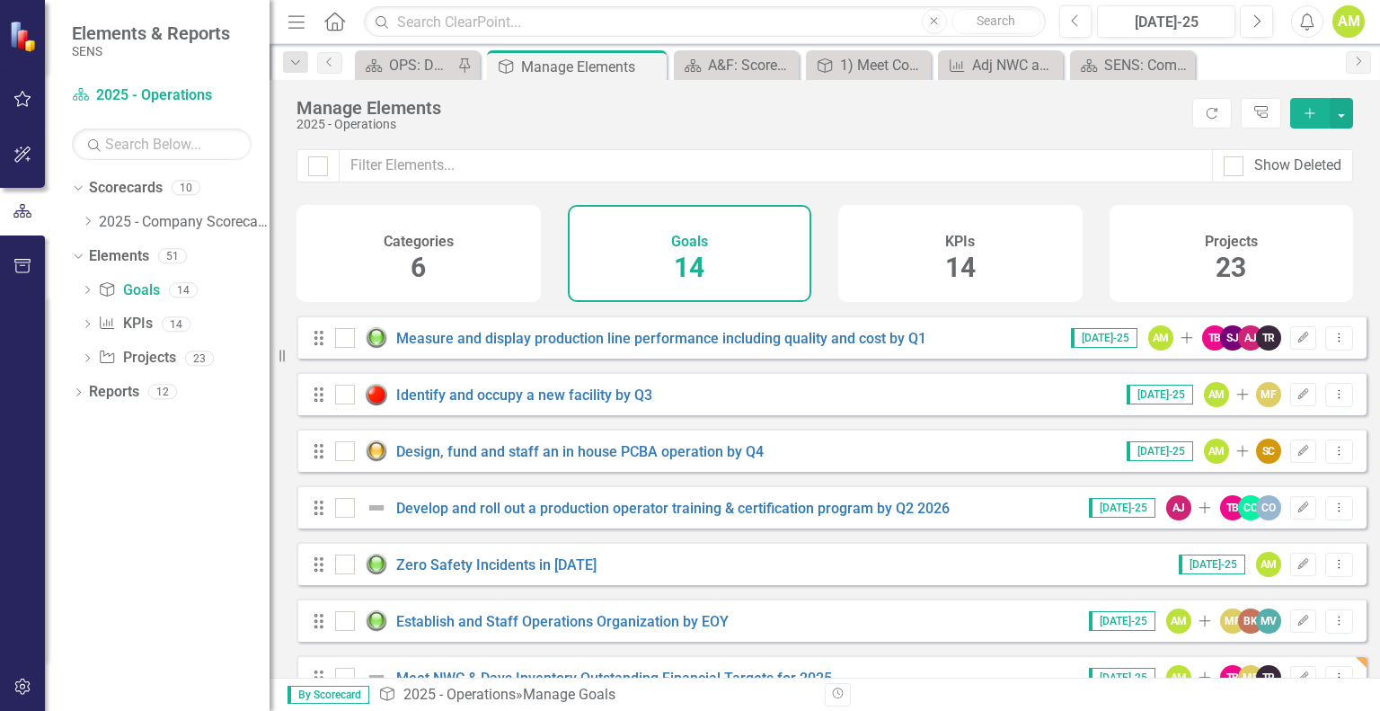
scroll to position [438, 0]
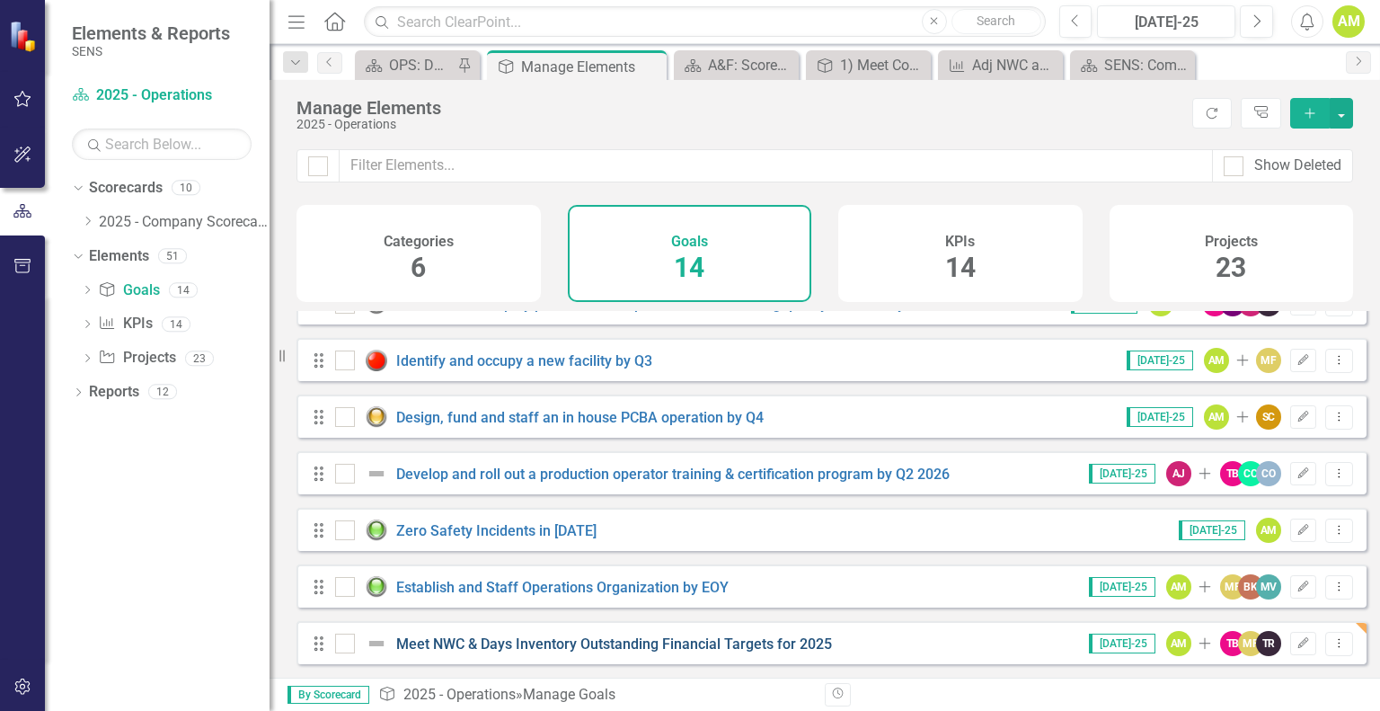
click at [467, 646] on link "Meet NWC & Days Inventory Outstanding Financial Targets for 2025" at bounding box center [614, 643] width 436 height 17
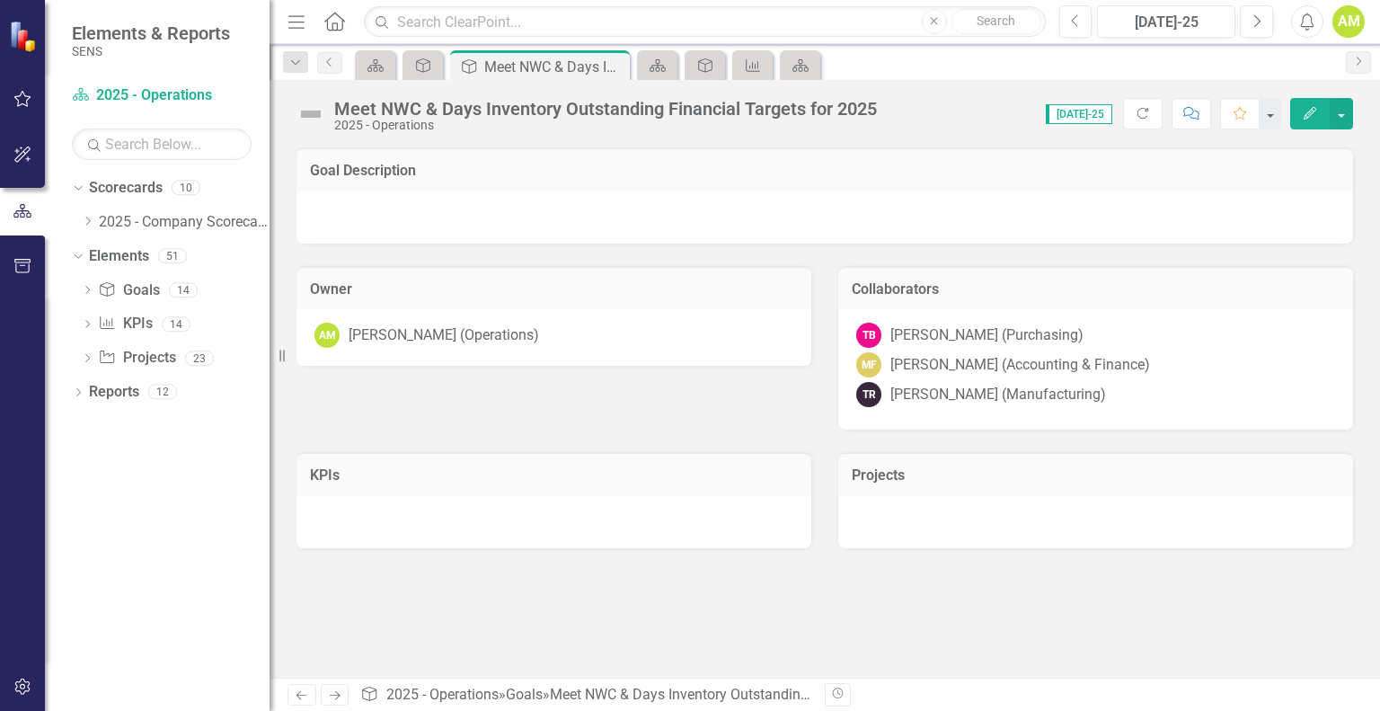
click at [316, 118] on img at bounding box center [311, 114] width 29 height 29
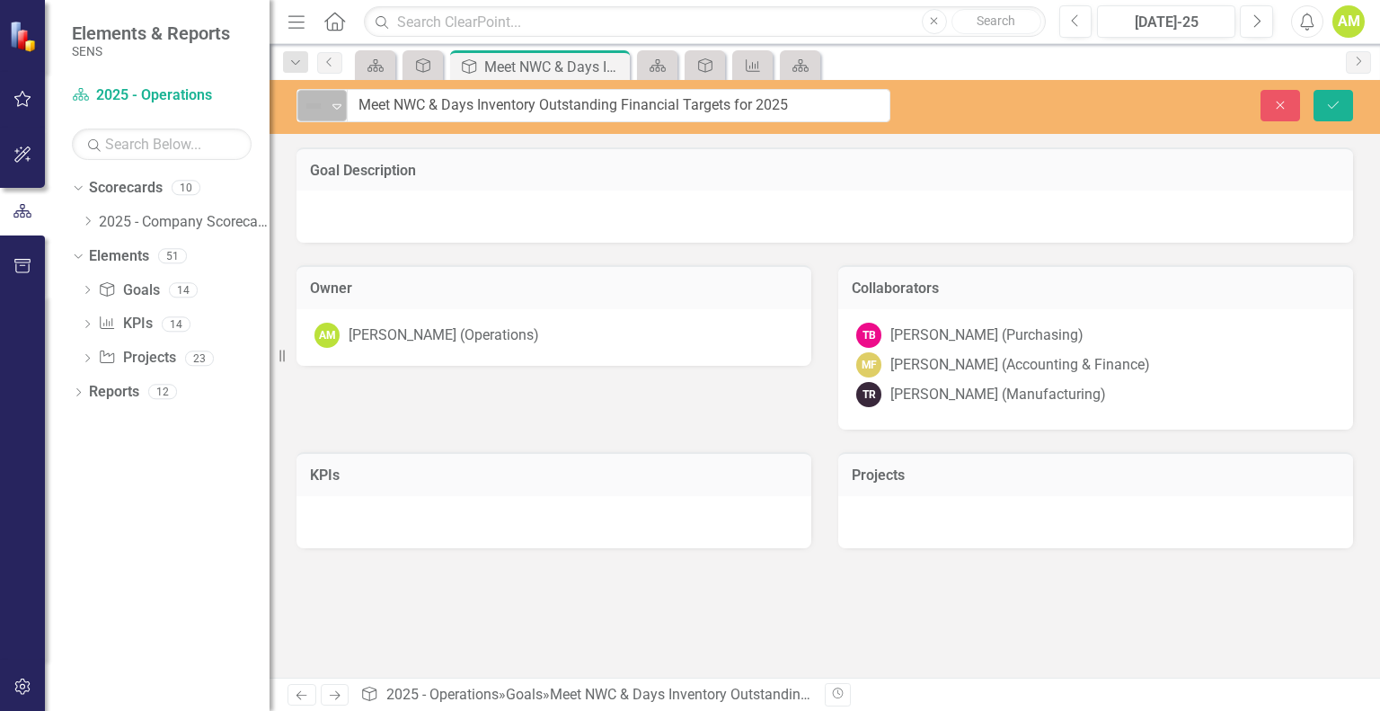
click at [344, 115] on div "Expand" at bounding box center [337, 106] width 18 height 30
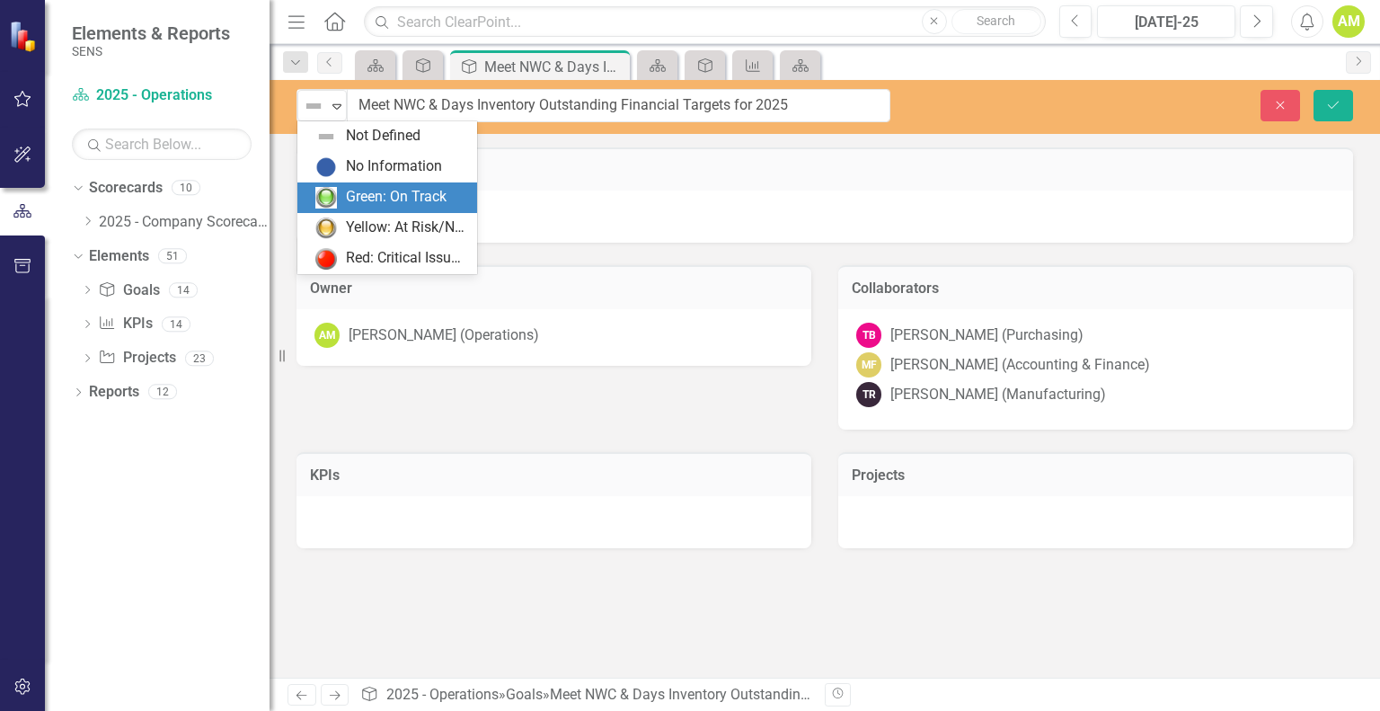
click at [367, 198] on div "Green: On Track" at bounding box center [396, 197] width 101 height 21
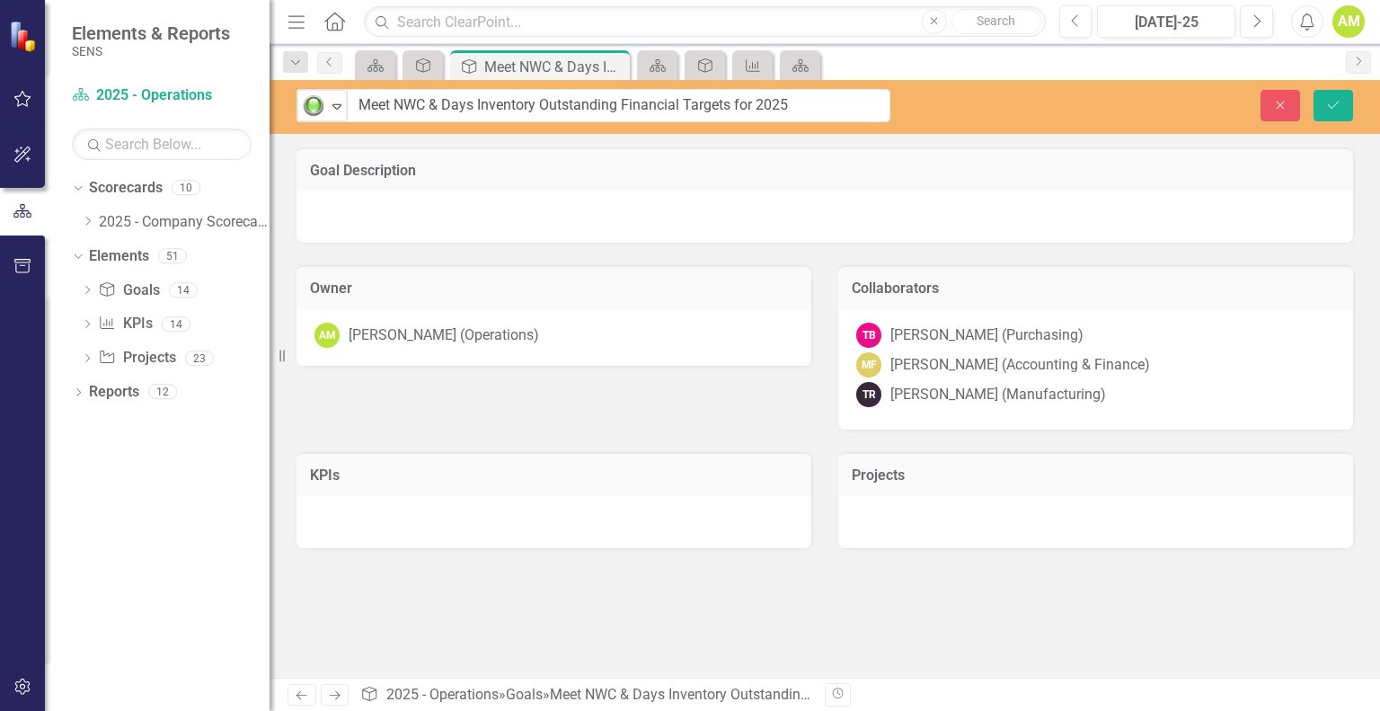
click at [528, 416] on div "Goal Description Owner AM Andrew Meehan (Operations) Collaborators TB Todd Baxt…" at bounding box center [825, 277] width 1084 height 305
click at [386, 520] on div at bounding box center [554, 522] width 515 height 52
click at [567, 520] on div at bounding box center [554, 522] width 515 height 52
click at [751, 476] on button "Link Tag Link KPI" at bounding box center [766, 476] width 64 height 23
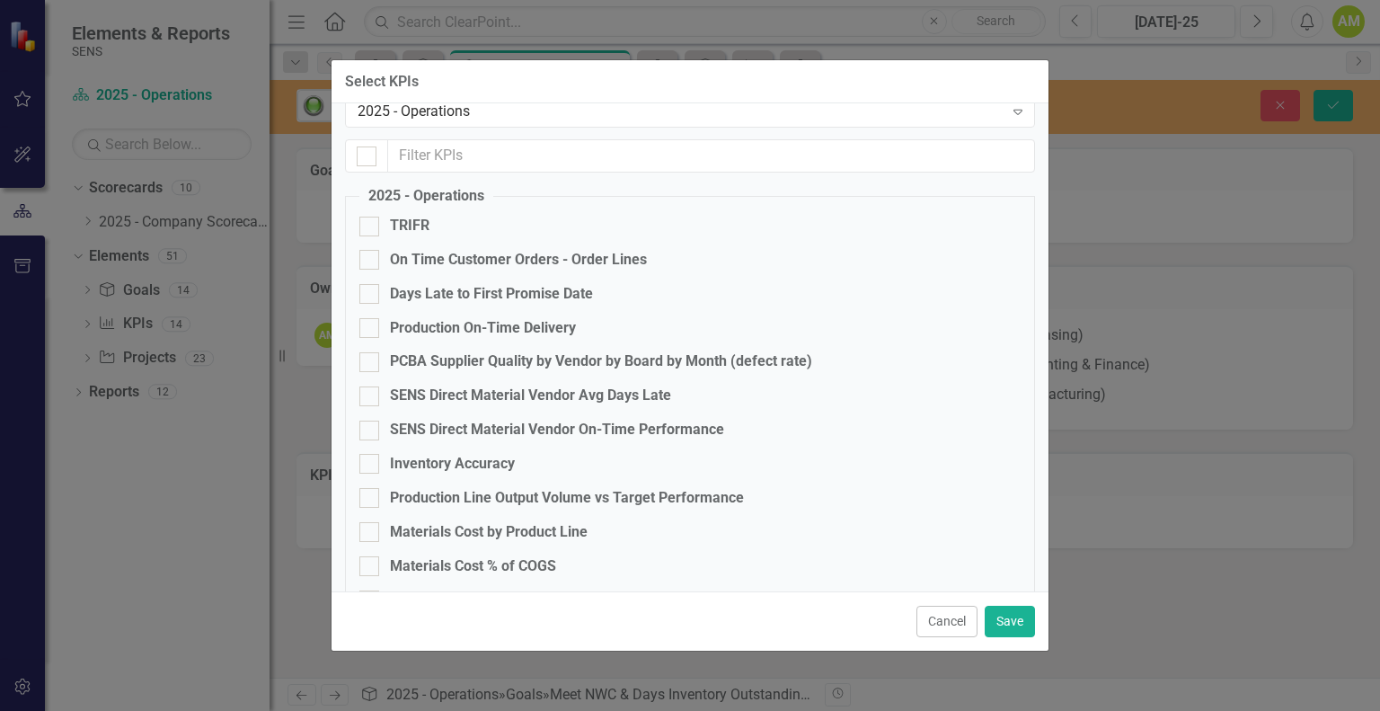
scroll to position [131, 0]
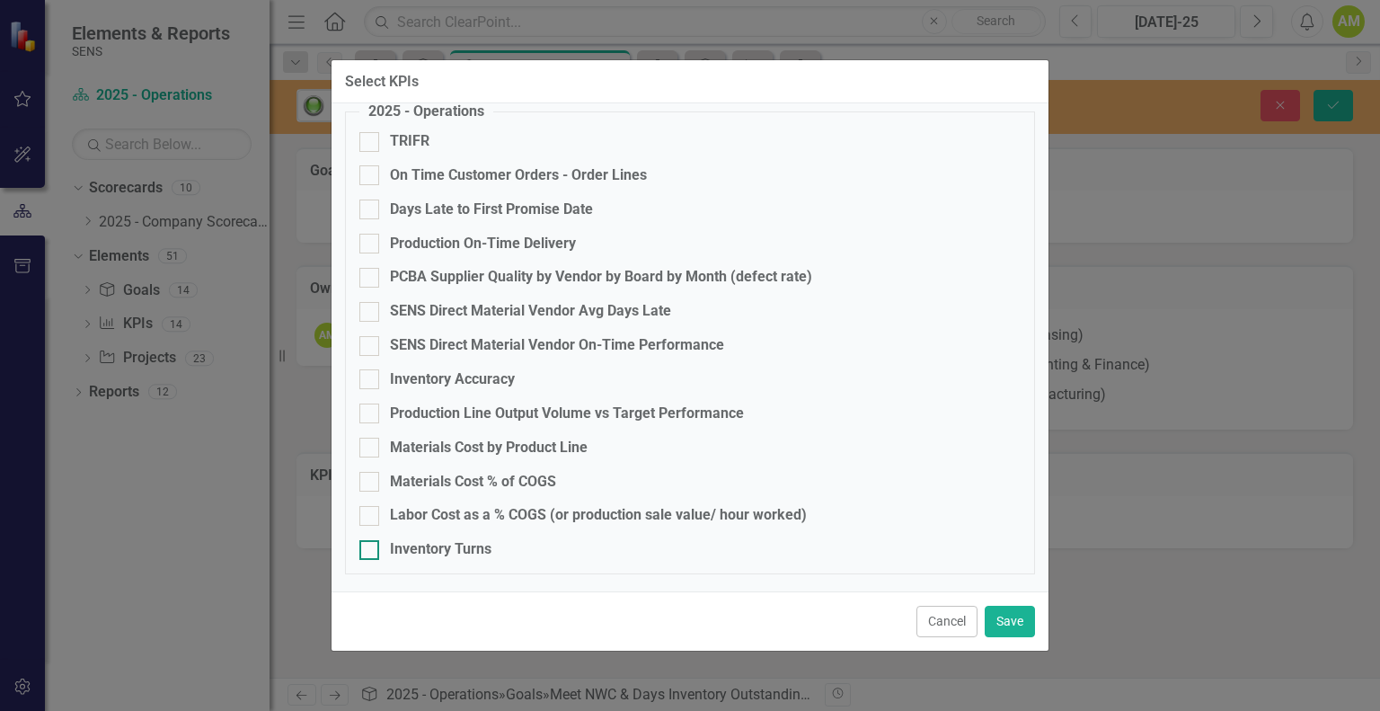
click at [380, 547] on div "Inventory Turns" at bounding box center [689, 549] width 661 height 21
click at [371, 547] on input "Inventory Turns" at bounding box center [365, 546] width 12 height 12
checkbox input "true"
click at [1013, 626] on button "Save" at bounding box center [1010, 621] width 50 height 31
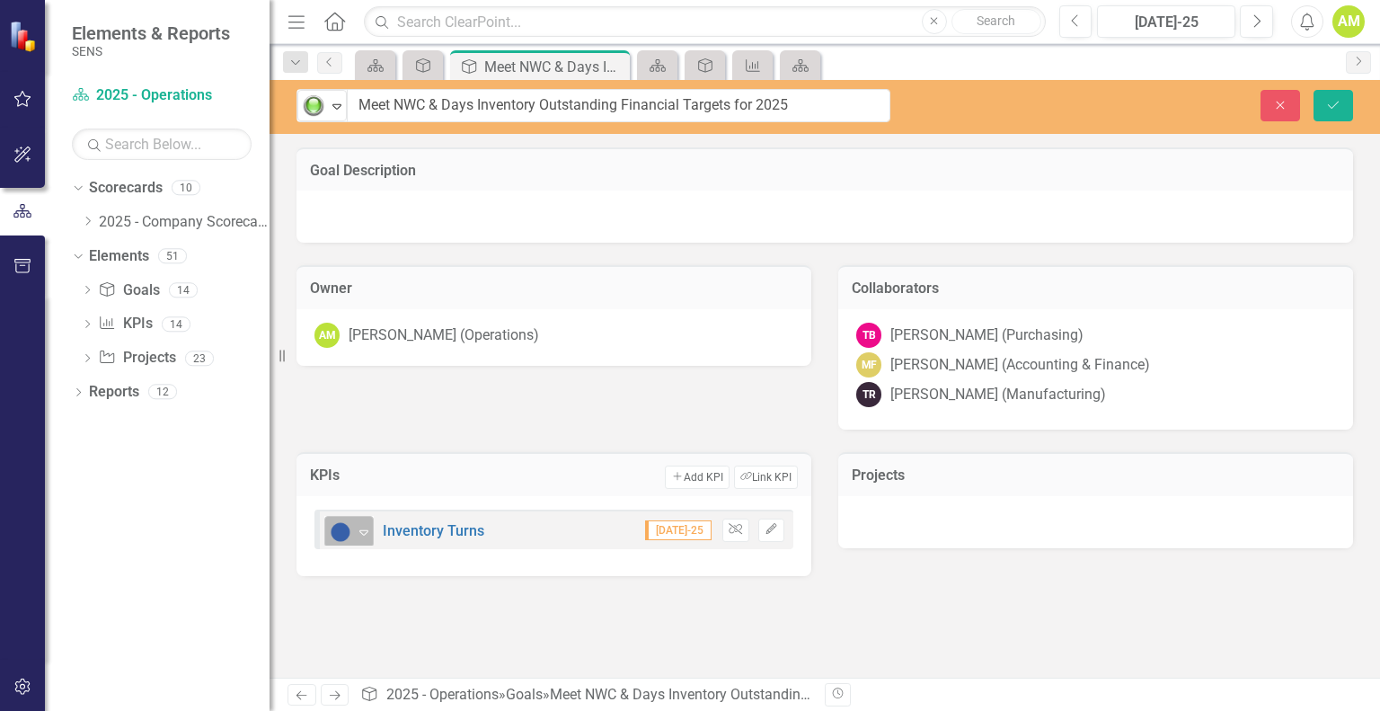
click at [353, 532] on div "No Information" at bounding box center [341, 531] width 27 height 25
click at [406, 592] on div "Goal Description Owner AM Andrew Meehan (Operations) Collaborators TB Todd Baxt…" at bounding box center [825, 412] width 1111 height 530
click at [752, 484] on button "Link Tag Link KPI" at bounding box center [766, 476] width 64 height 23
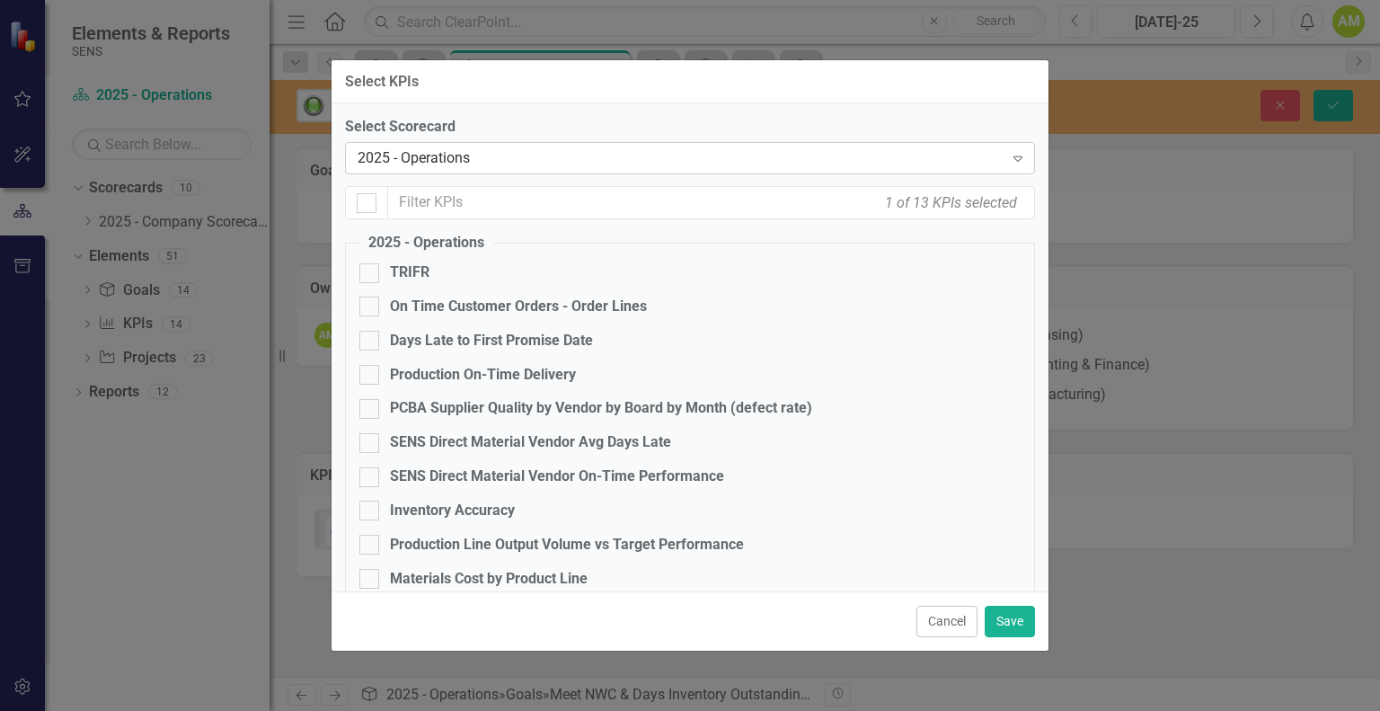
click at [483, 157] on div "2025 - Operations" at bounding box center [681, 158] width 646 height 21
click at [543, 114] on div "Select Scorecard 2025 - Operations Expand 1 of 13 KPIs selected 2025 - Operatio…" at bounding box center [690, 347] width 717 height 488
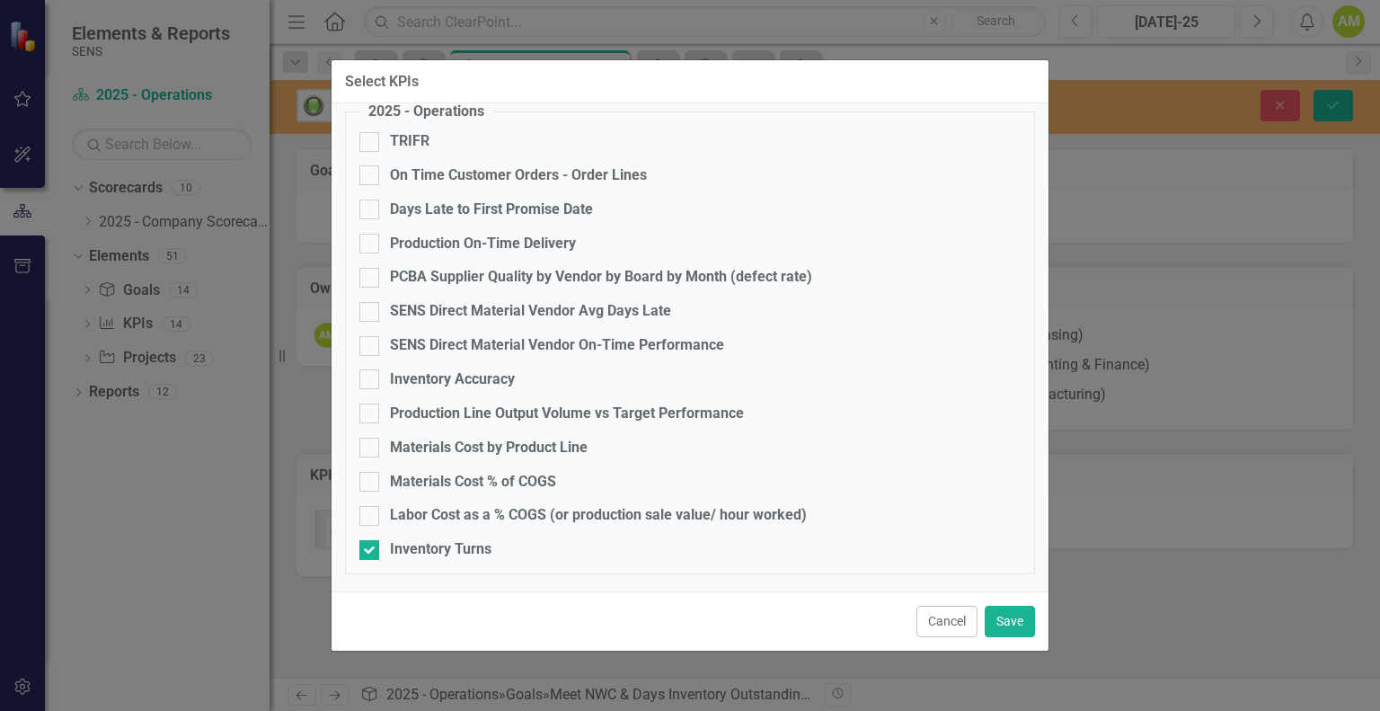
click at [477, 607] on div "Cancel Save" at bounding box center [690, 620] width 717 height 59
click at [606, 624] on div "Cancel Save" at bounding box center [690, 620] width 717 height 59
click at [1015, 624] on button "Save" at bounding box center [1010, 621] width 50 height 31
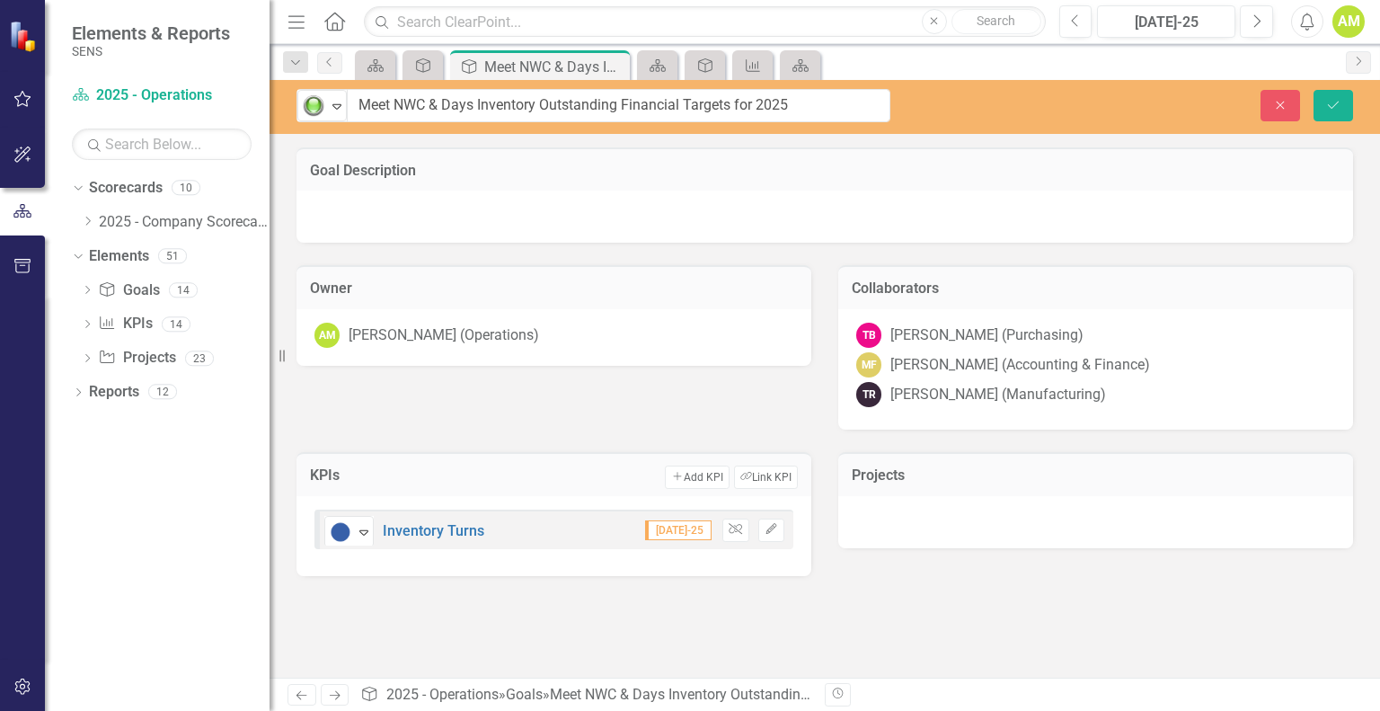
click at [409, 603] on div "Goal Description Owner AM Andrew Meehan (Operations) Collaborators TB Todd Baxt…" at bounding box center [825, 412] width 1111 height 530
click at [695, 473] on button "Add Add KPI" at bounding box center [697, 476] width 64 height 23
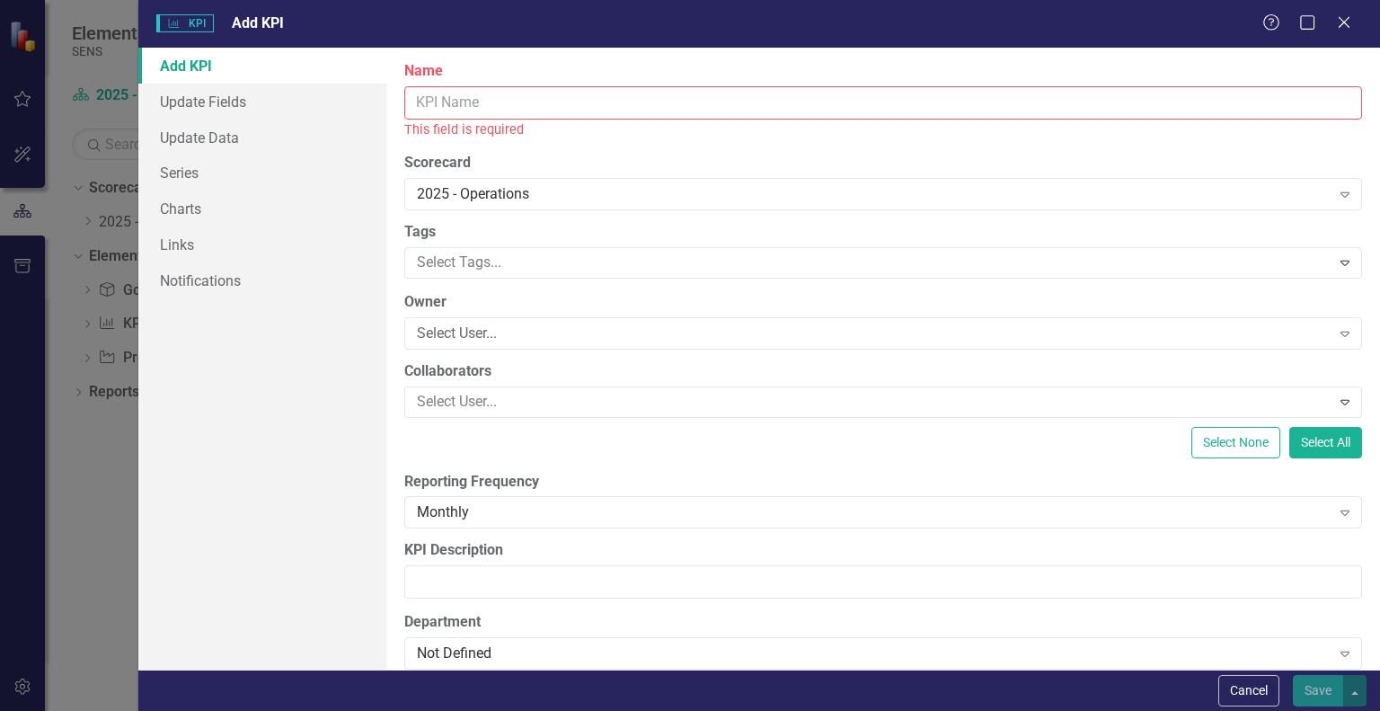
click at [476, 105] on input "Name" at bounding box center [883, 102] width 958 height 33
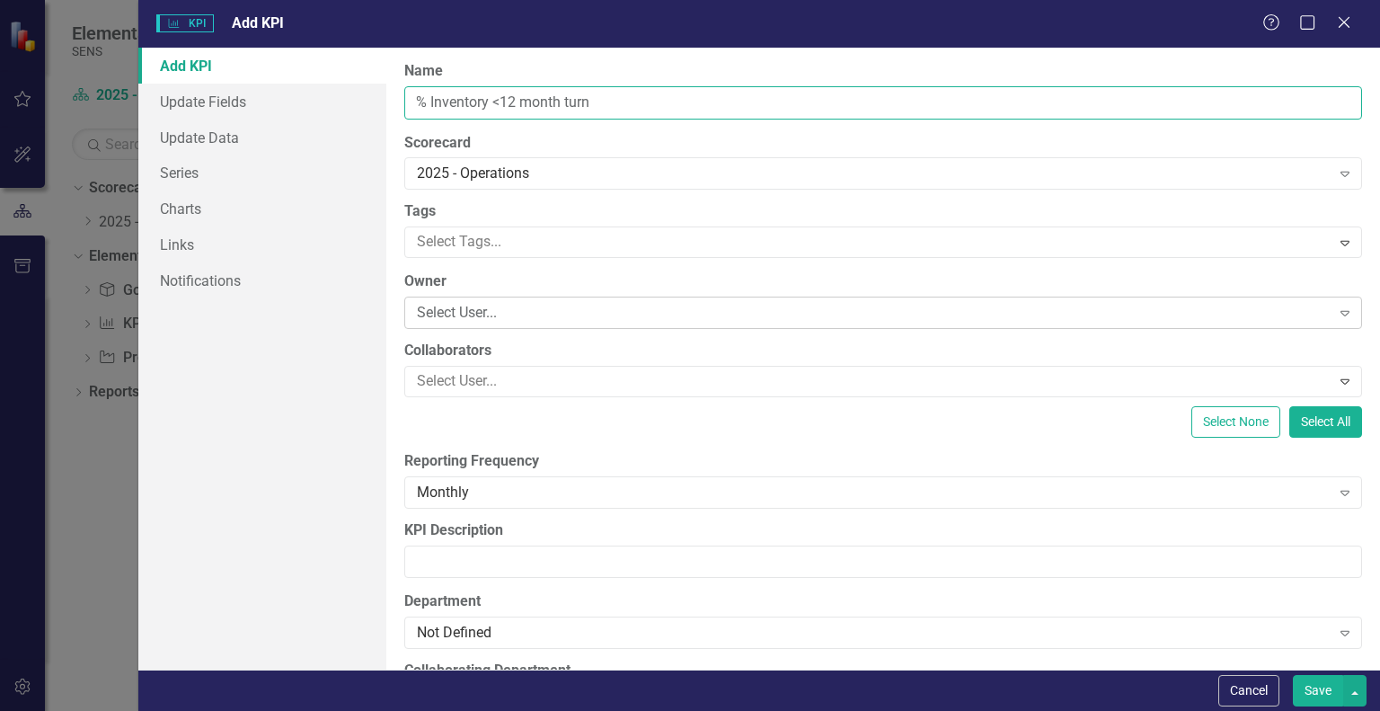
type input "% Inventory <12 month turn"
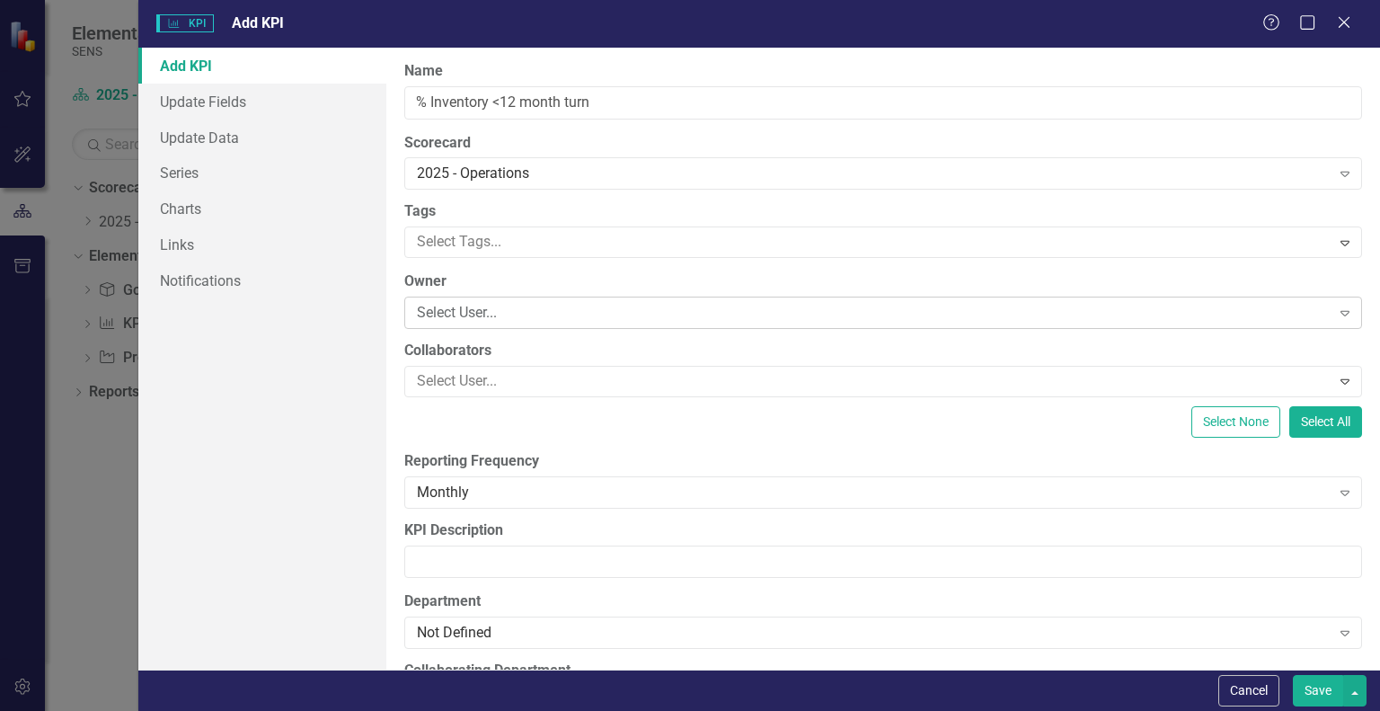
click at [473, 321] on div "Select User..." at bounding box center [873, 313] width 913 height 21
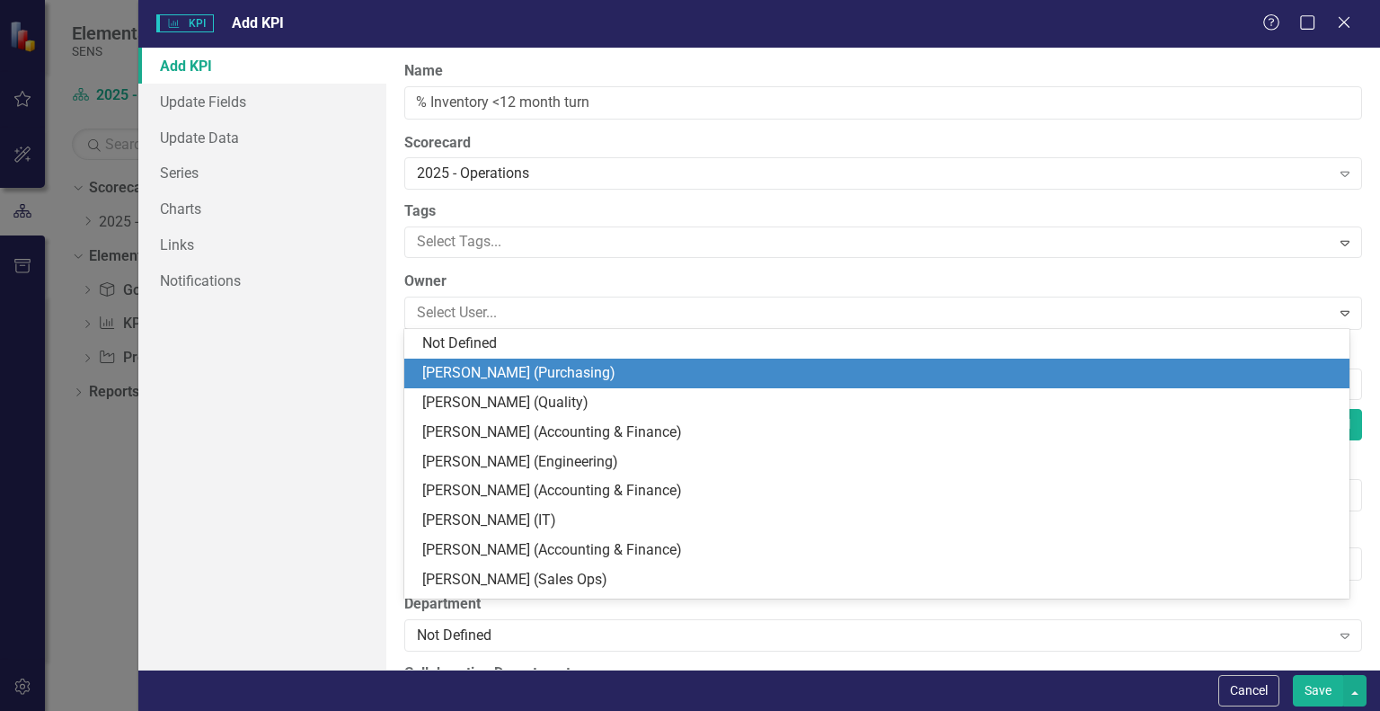
click at [480, 365] on div "[PERSON_NAME] (Purchasing)" at bounding box center [880, 373] width 917 height 21
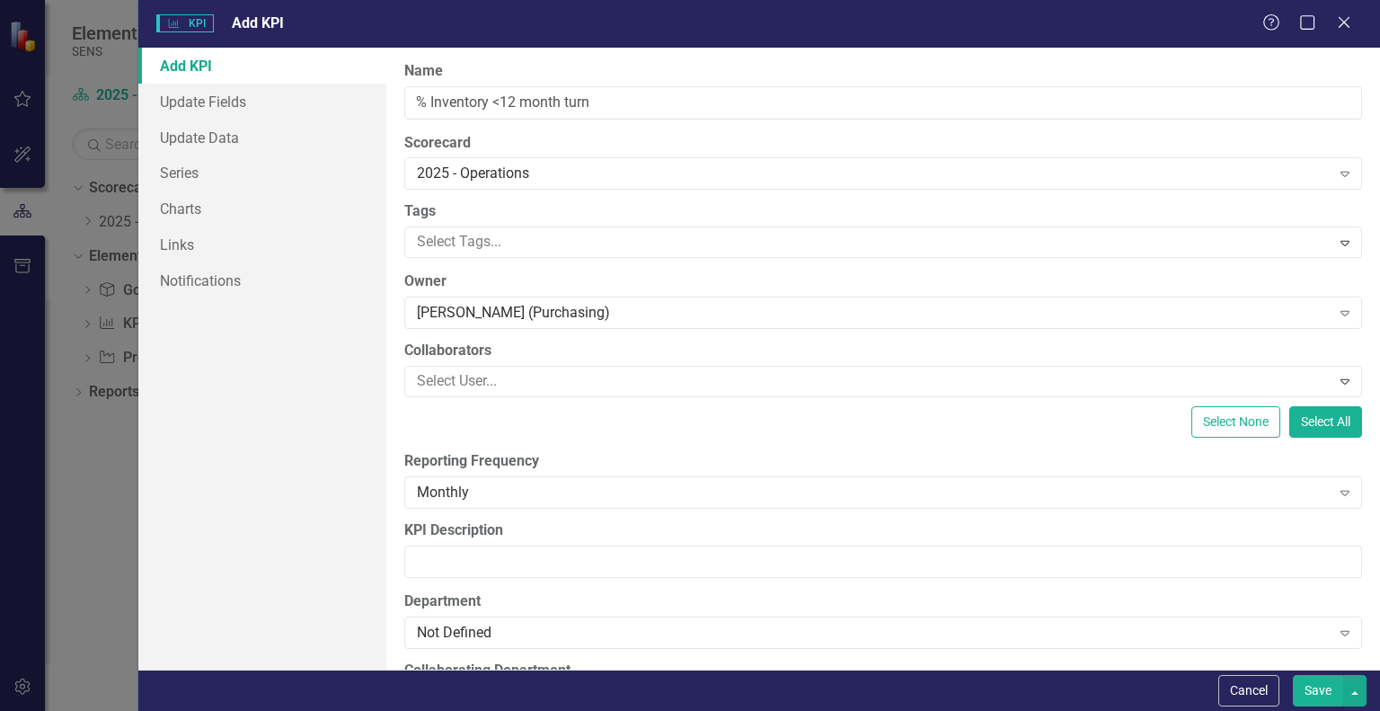
click at [467, 415] on div "Select None Select All" at bounding box center [883, 421] width 958 height 31
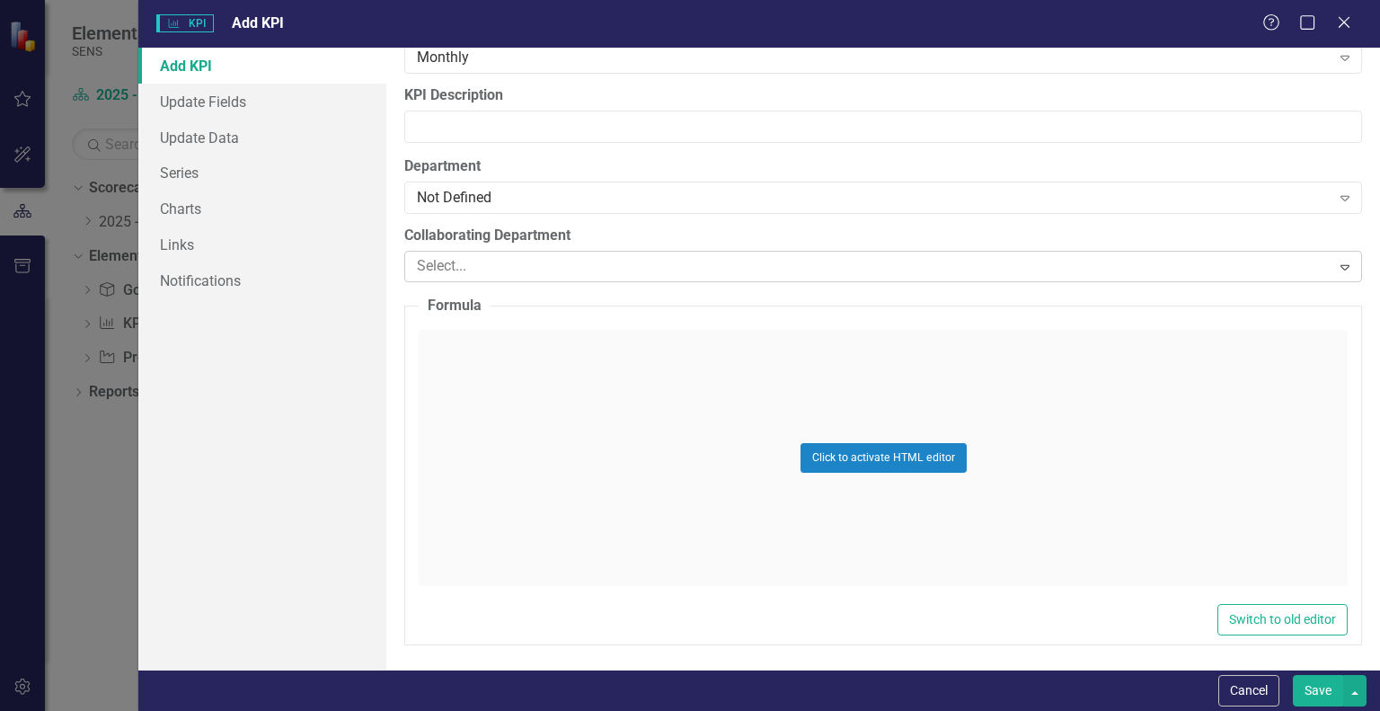
scroll to position [345, 0]
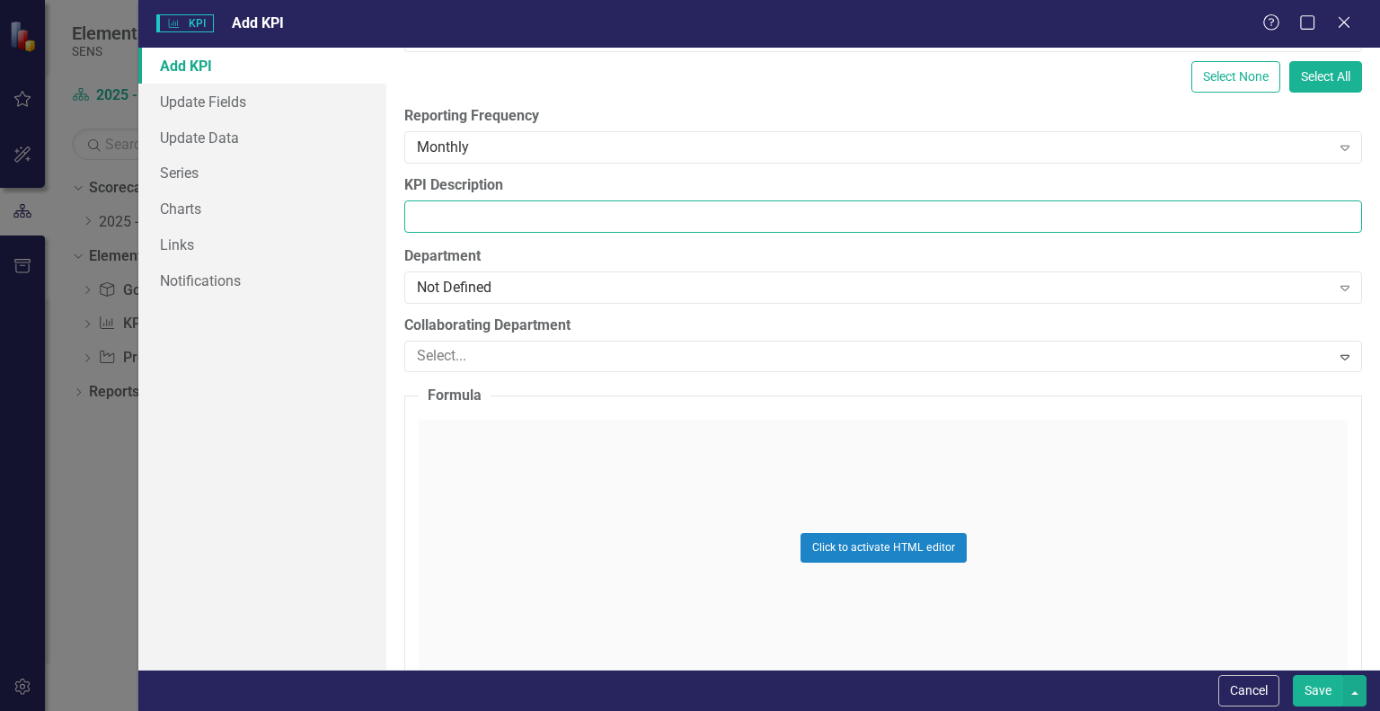
click at [438, 209] on input "KPI Description" at bounding box center [883, 216] width 958 height 33
click at [546, 210] on input "% of total inventory that turns in <12 month" at bounding box center [883, 216] width 958 height 33
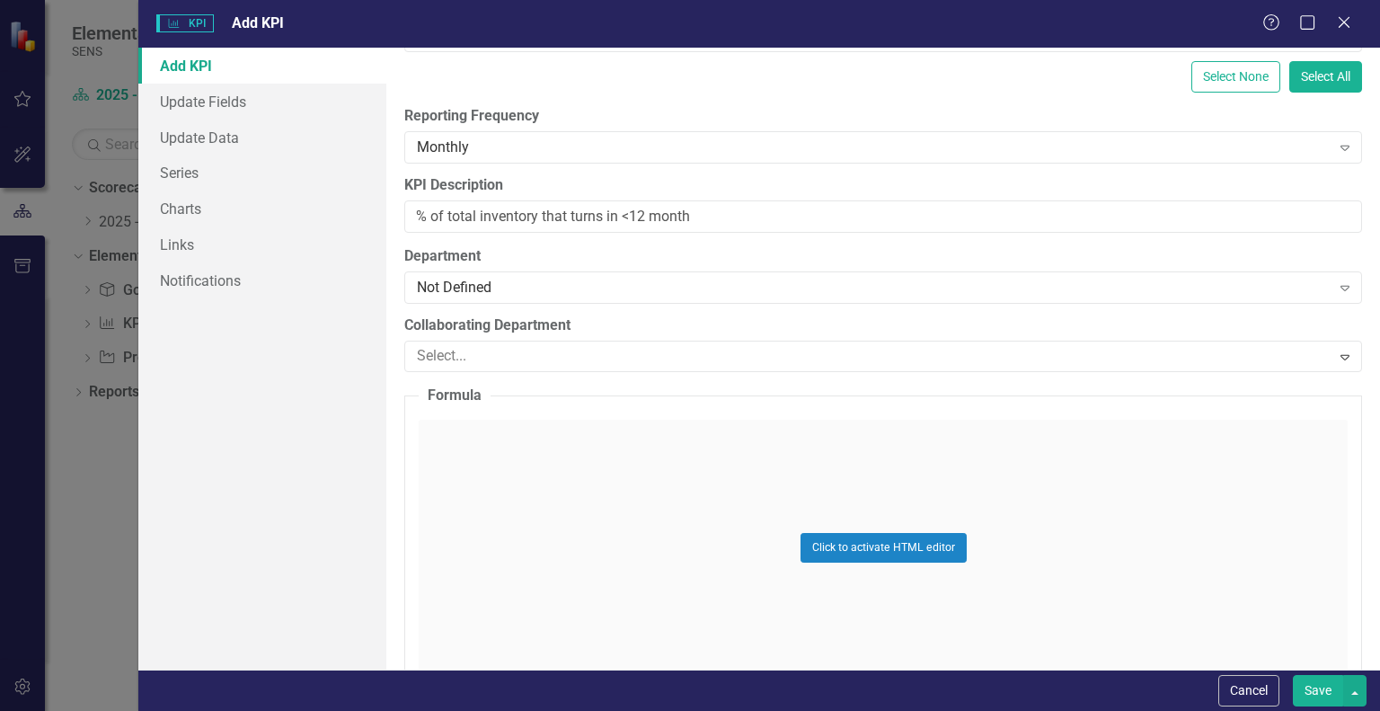
click at [539, 234] on div "ClearPoint Can Do More! How ClearPoint Can Help Close Enterprise plans can auto…" at bounding box center [883, 359] width 994 height 622
click at [541, 214] on input "% of total inventory that turns in <12 month" at bounding box center [883, 216] width 958 height 33
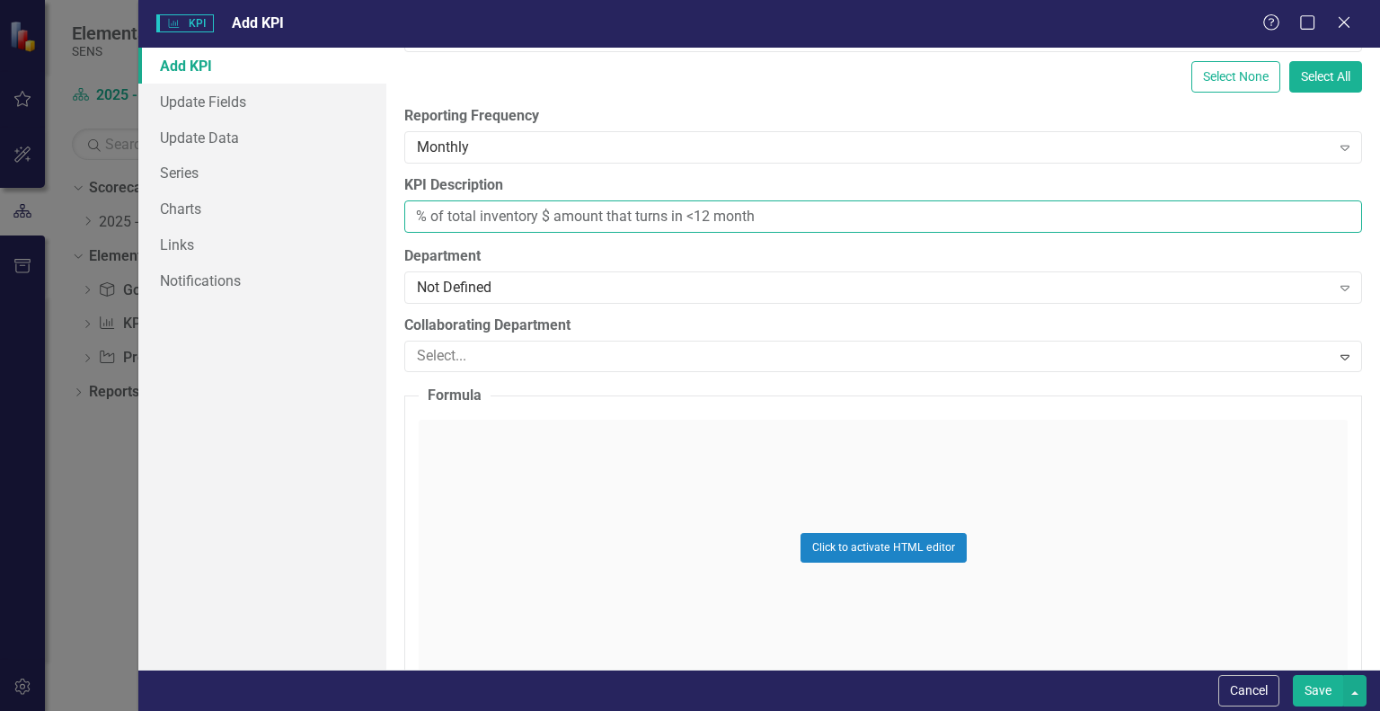
click at [808, 214] on input "% of total inventory $ amount that turns in <12 month" at bounding box center [883, 216] width 958 height 33
type input "% of total inventory $ amount that turns in <12 months"
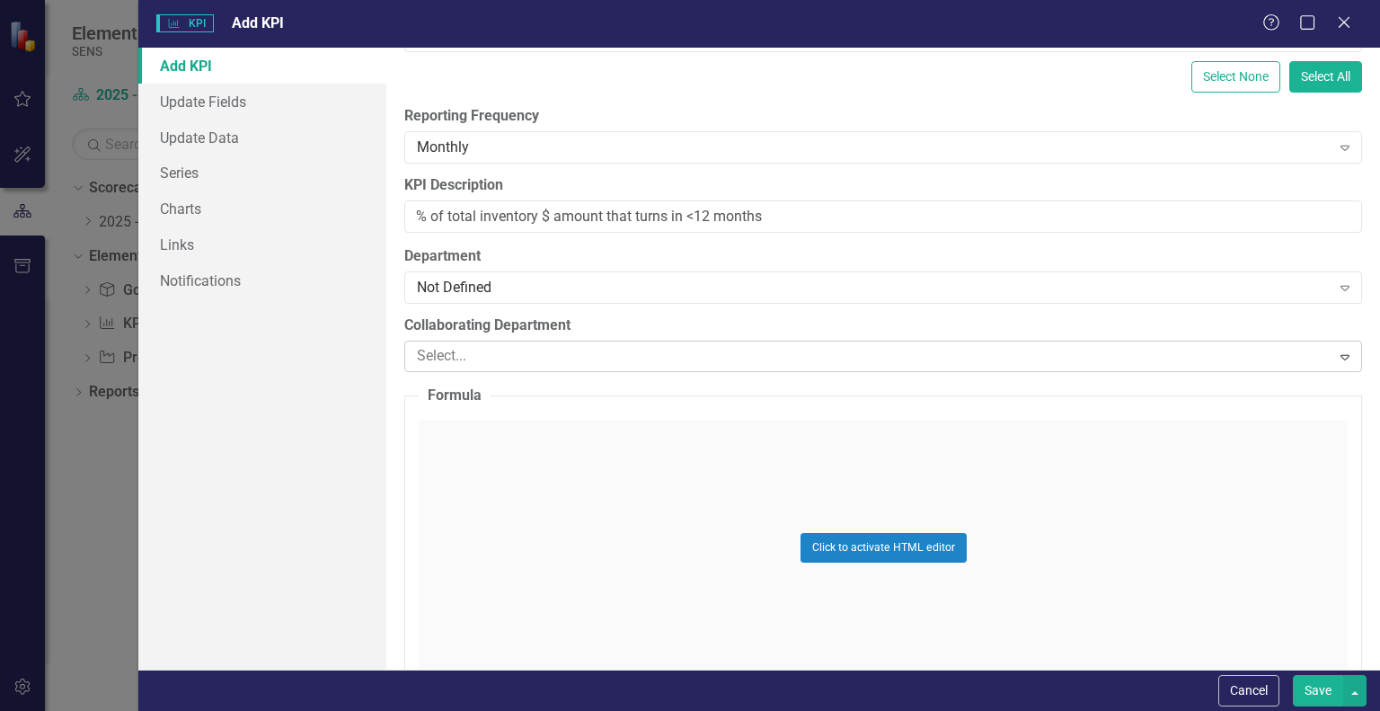
click at [494, 344] on div at bounding box center [870, 356] width 920 height 24
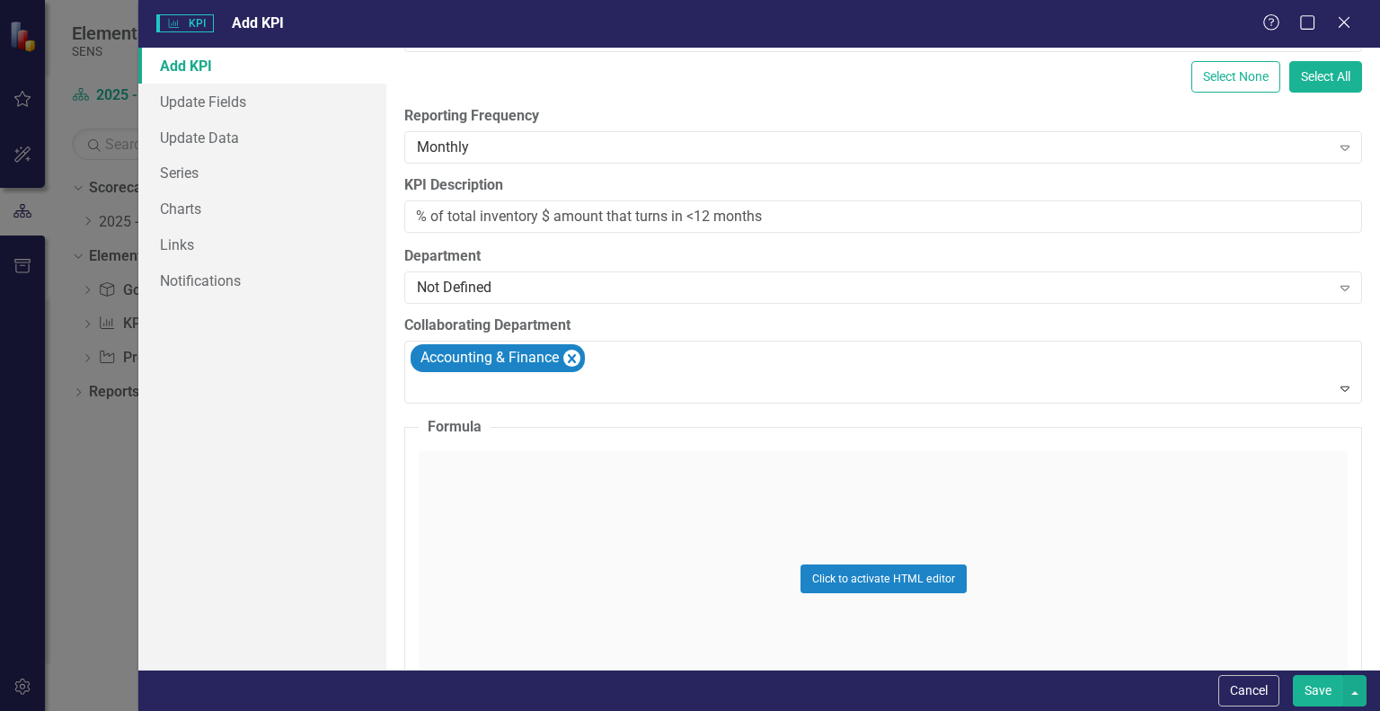
scroll to position [0, 0]
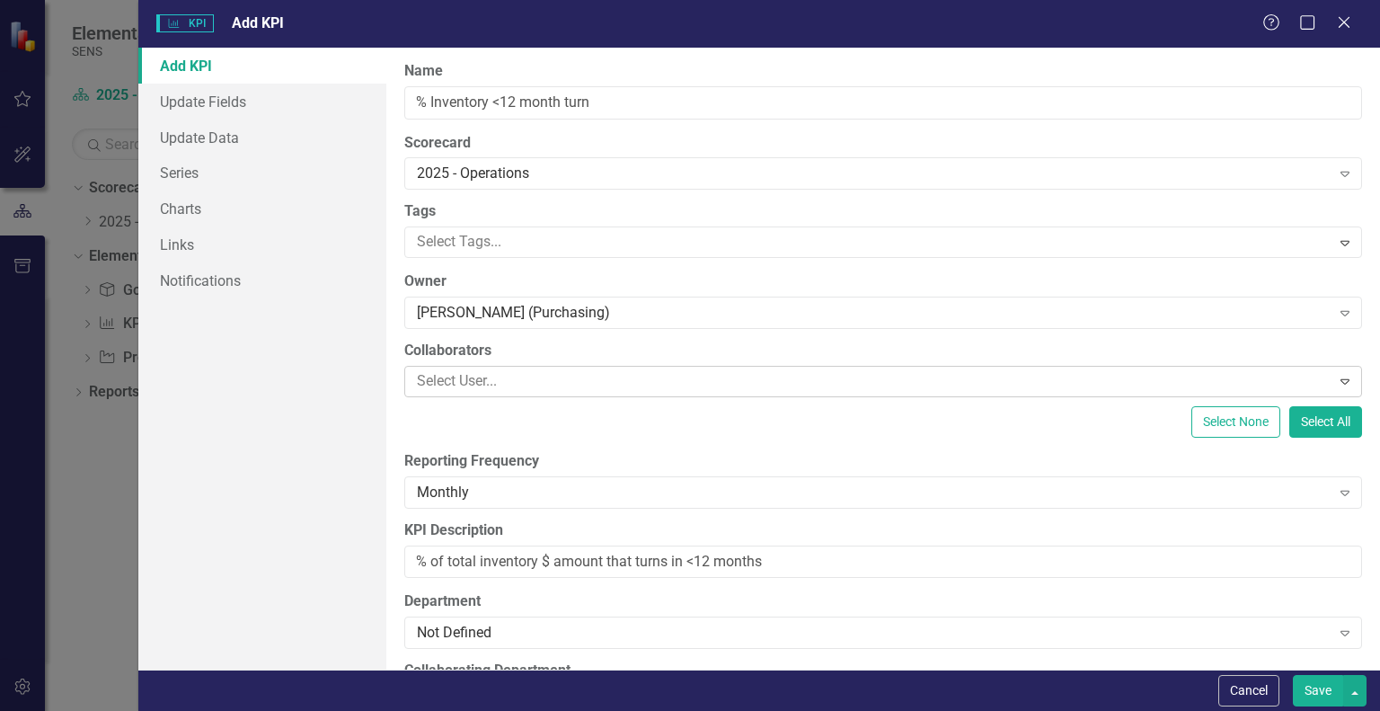
click at [501, 378] on div at bounding box center [870, 381] width 920 height 24
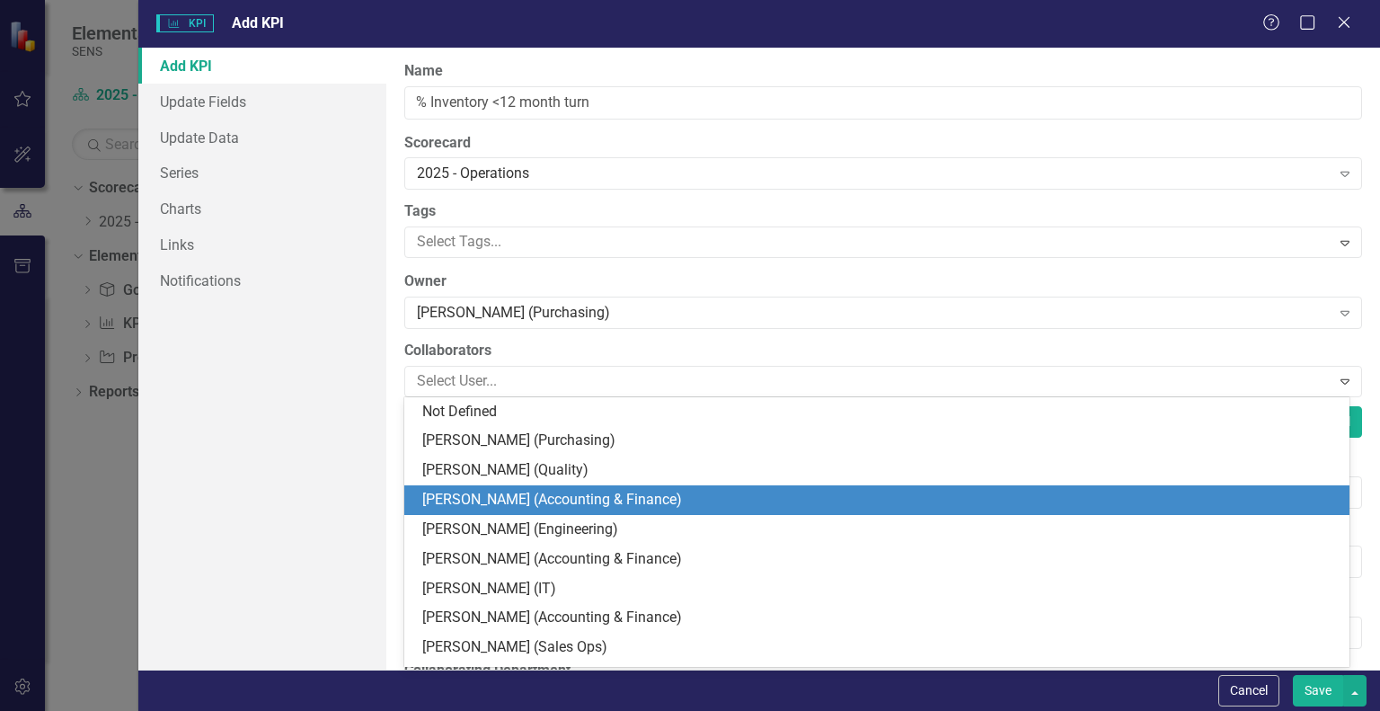
click at [589, 500] on div "[PERSON_NAME] (Accounting & Finance)" at bounding box center [880, 500] width 917 height 21
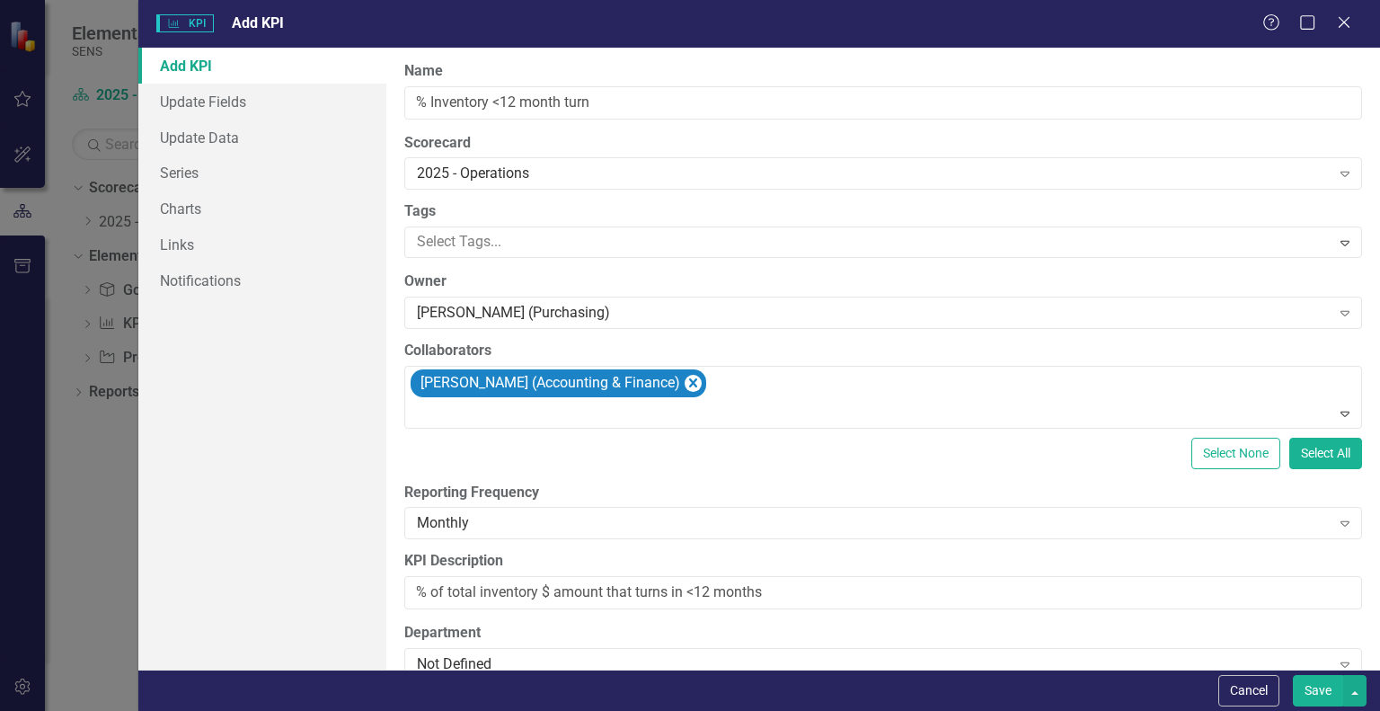
click at [344, 459] on div "Add KPI Update Fields Update Data Series Charts Links Notifications" at bounding box center [262, 359] width 248 height 622
drag, startPoint x: 1316, startPoint y: 694, endPoint x: 1303, endPoint y: 689, distance: 14.2
click at [1316, 694] on button "Save" at bounding box center [1318, 690] width 50 height 31
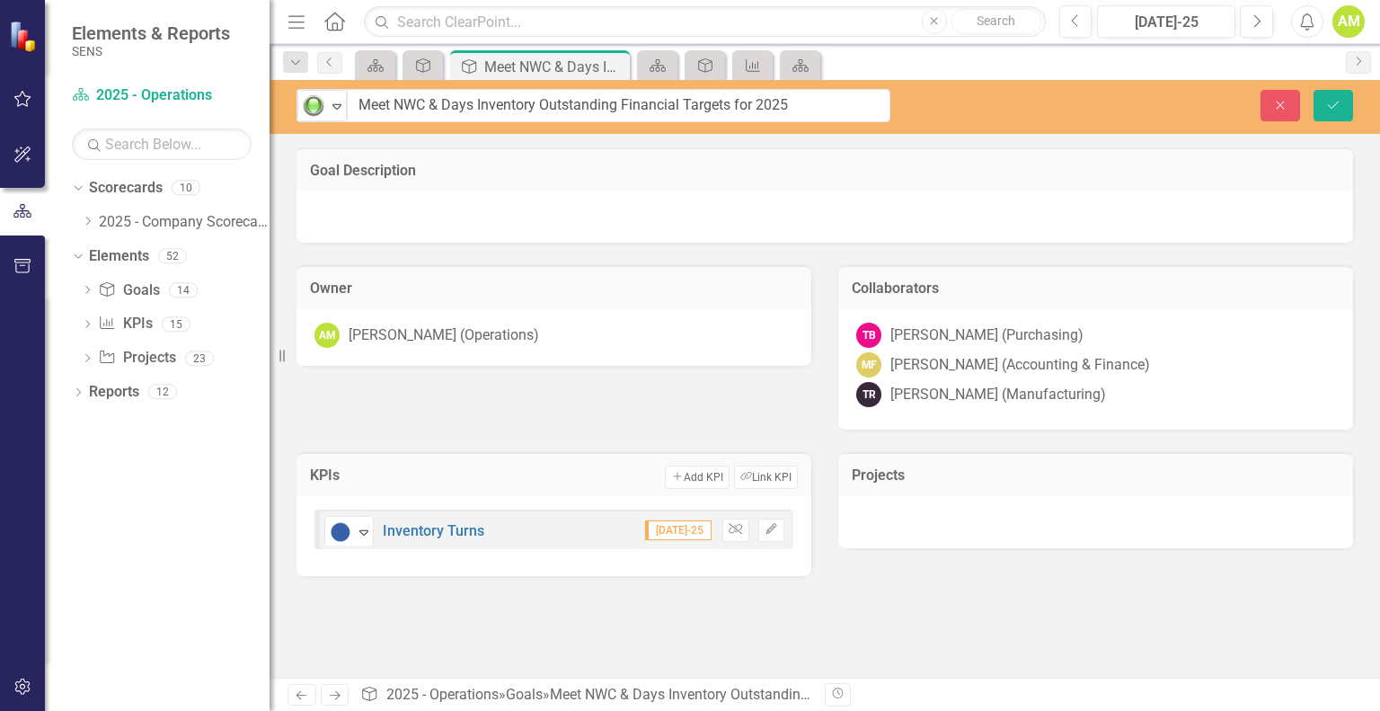
click at [445, 610] on div "Goal Description Owner AM Andrew Meehan (Operations) Collaborators TB Todd Baxt…" at bounding box center [825, 412] width 1111 height 530
click at [776, 481] on button "Link Tag Link KPI" at bounding box center [766, 476] width 64 height 23
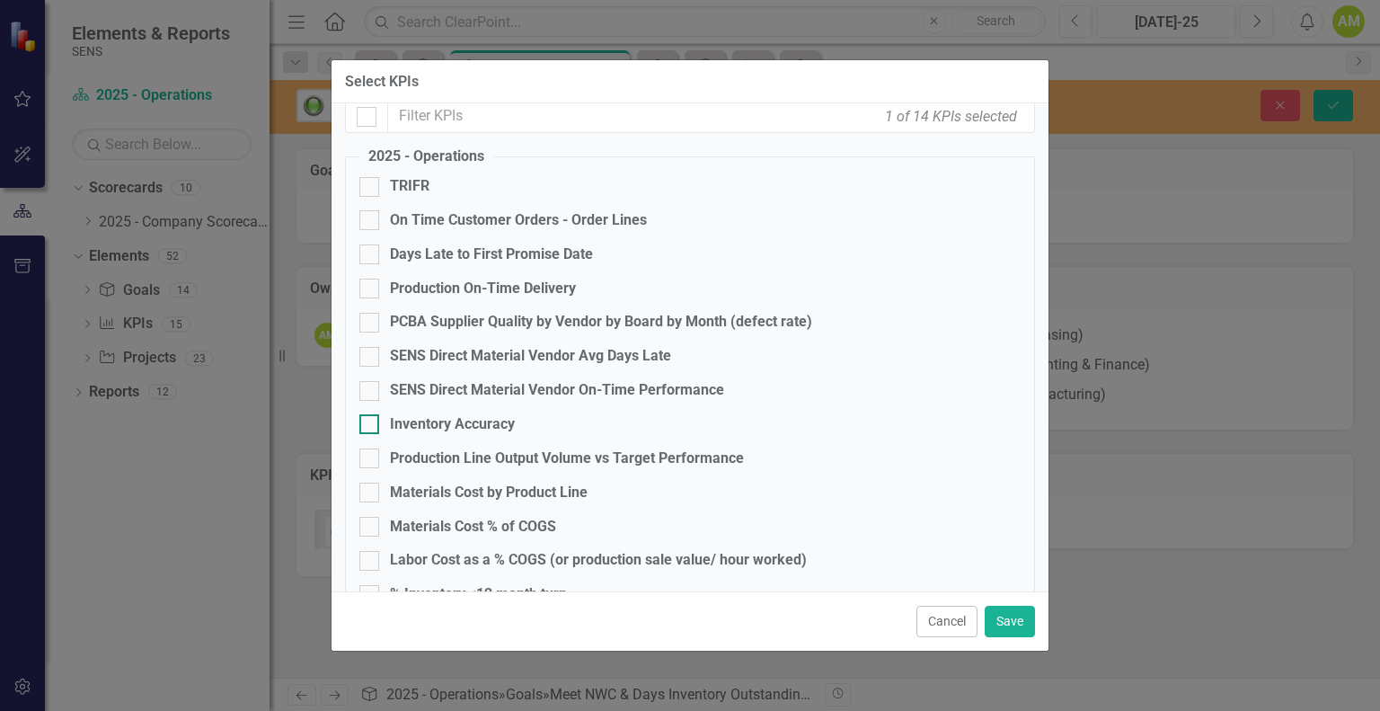
scroll to position [165, 0]
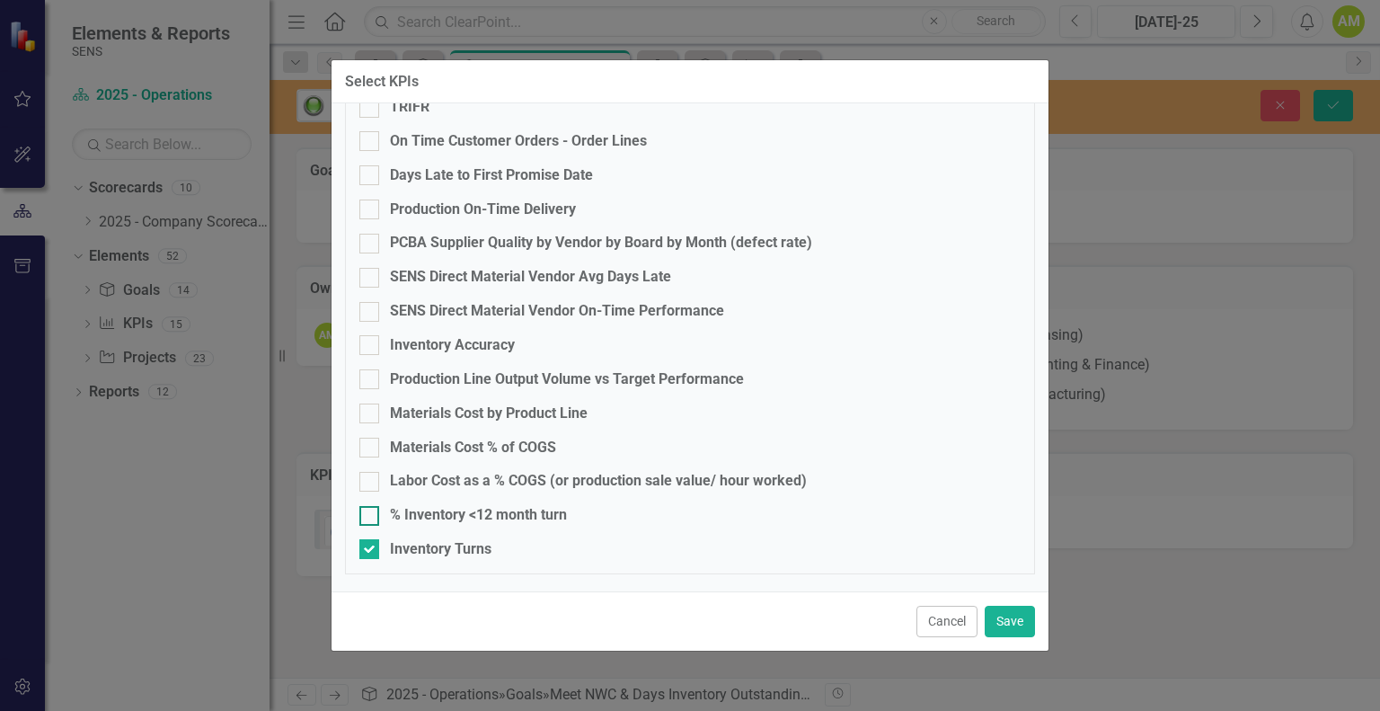
click at [377, 517] on div at bounding box center [369, 516] width 20 height 20
click at [371, 517] on input "% Inventory <12 month turn" at bounding box center [365, 512] width 12 height 12
checkbox input "true"
click at [1008, 619] on button "Save" at bounding box center [1010, 621] width 50 height 31
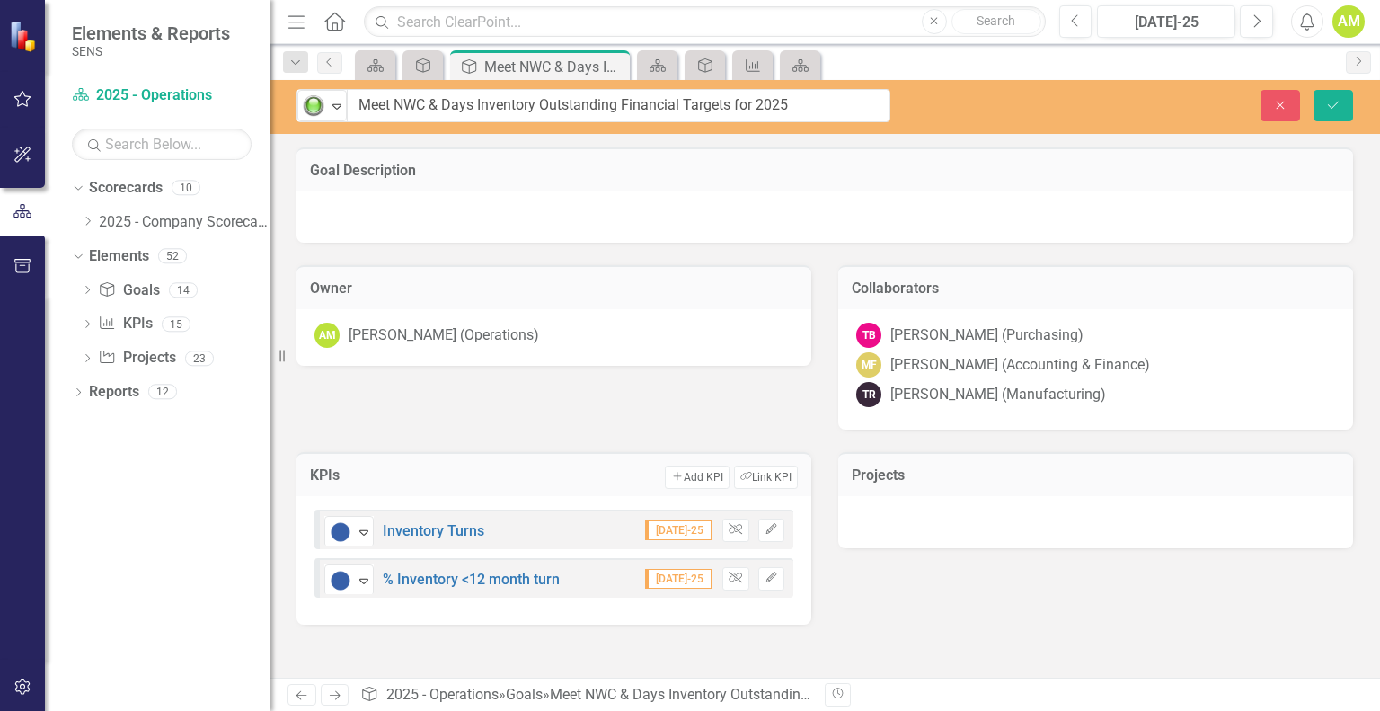
click at [942, 527] on div at bounding box center [1095, 522] width 515 height 52
click at [1209, 479] on button "Add Add Project" at bounding box center [1213, 476] width 81 height 23
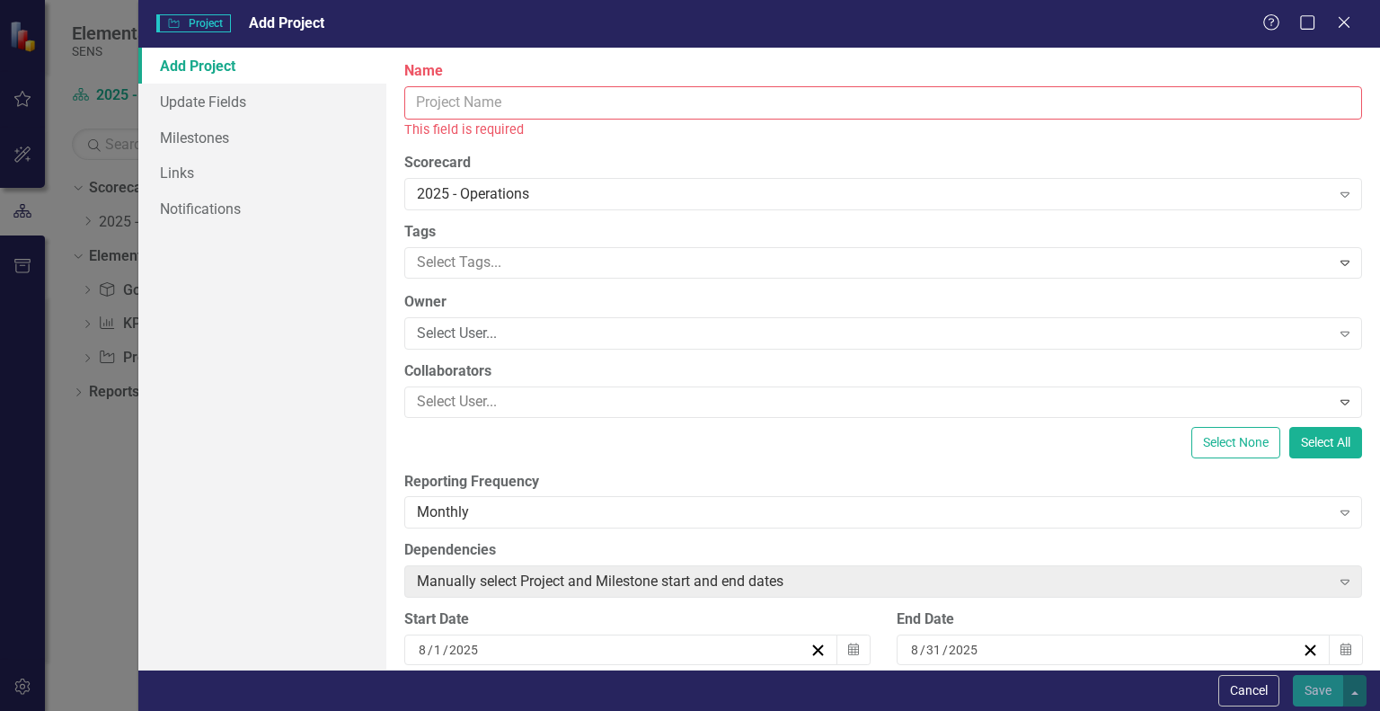
click at [482, 107] on input "Name" at bounding box center [883, 102] width 958 height 33
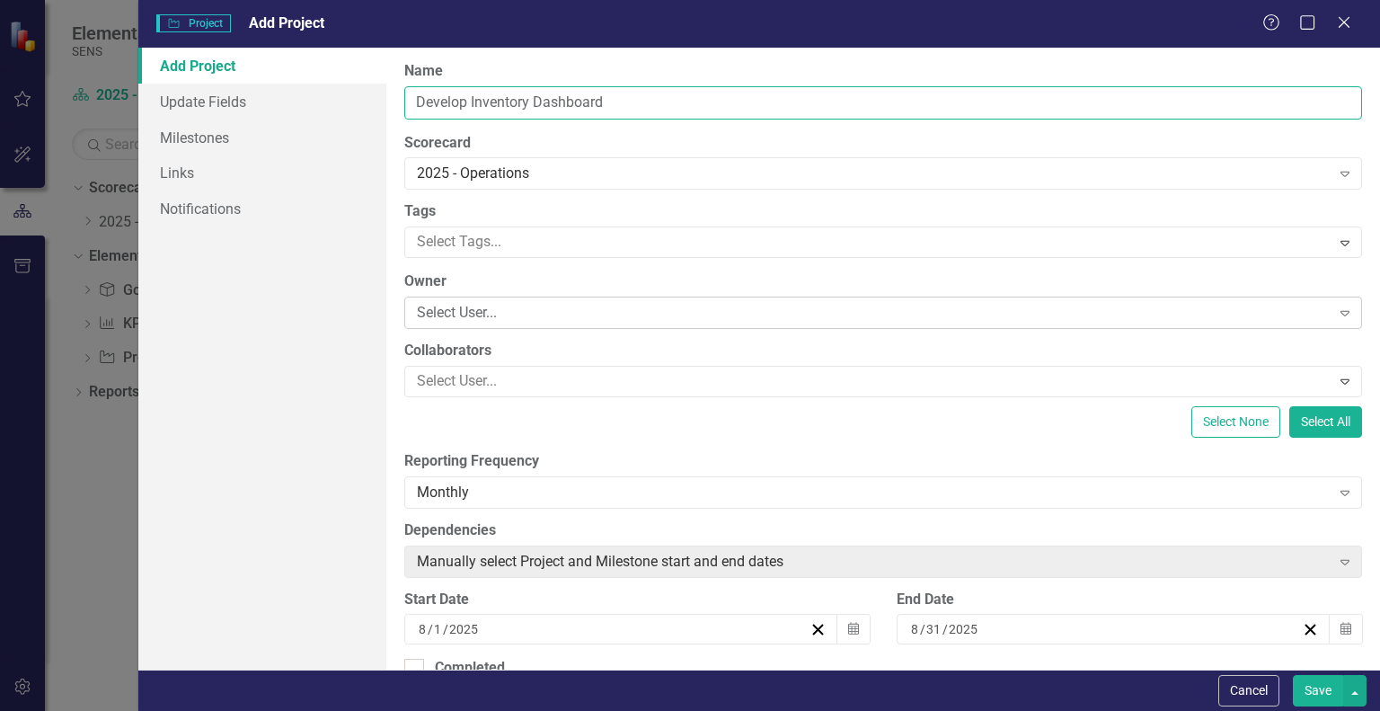
type input "Develop Inventory Dashboard"
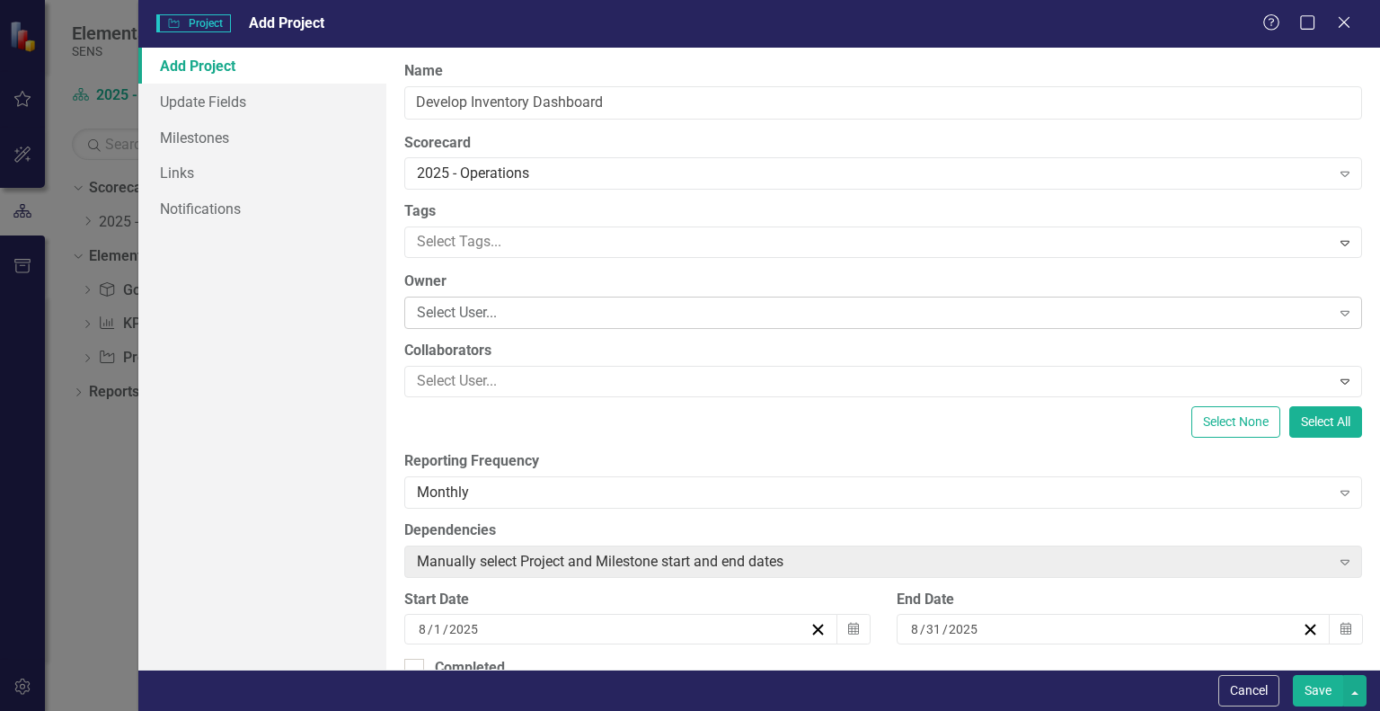
click at [529, 326] on div "Select User... Expand" at bounding box center [883, 313] width 958 height 32
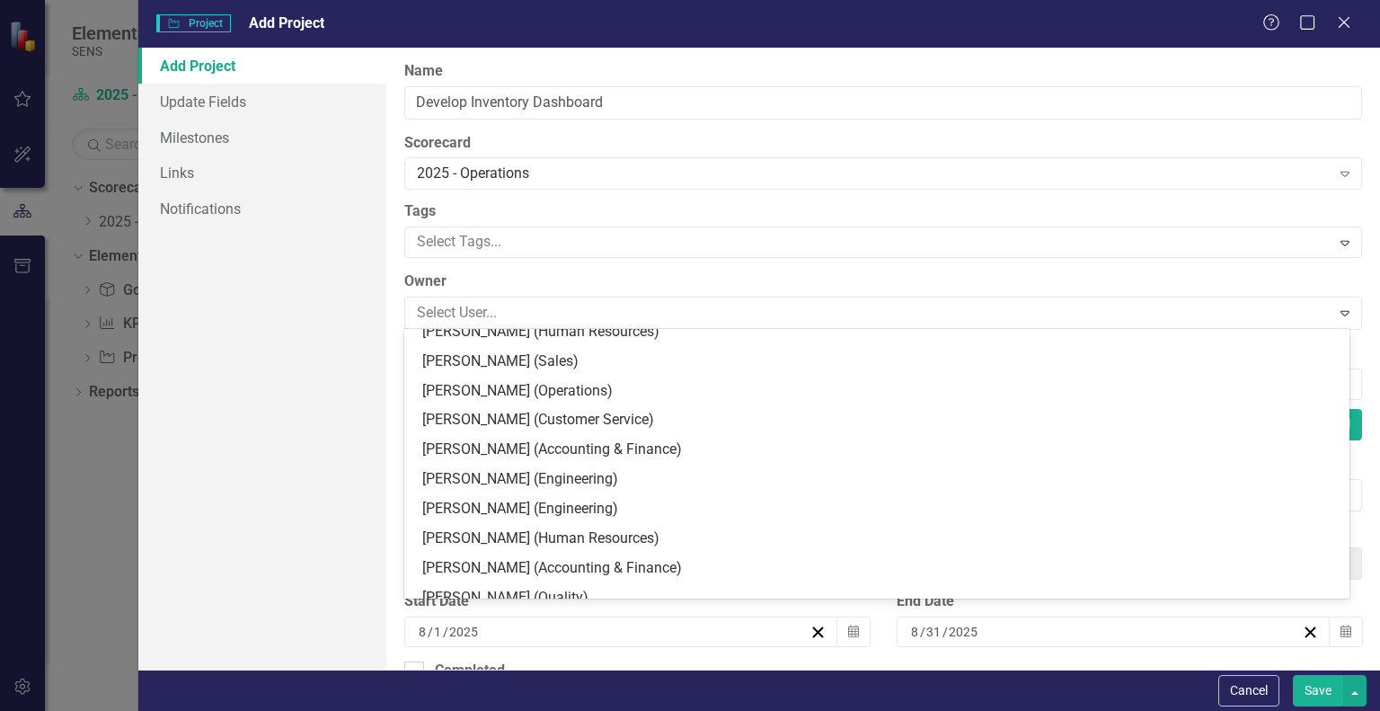
scroll to position [539, 0]
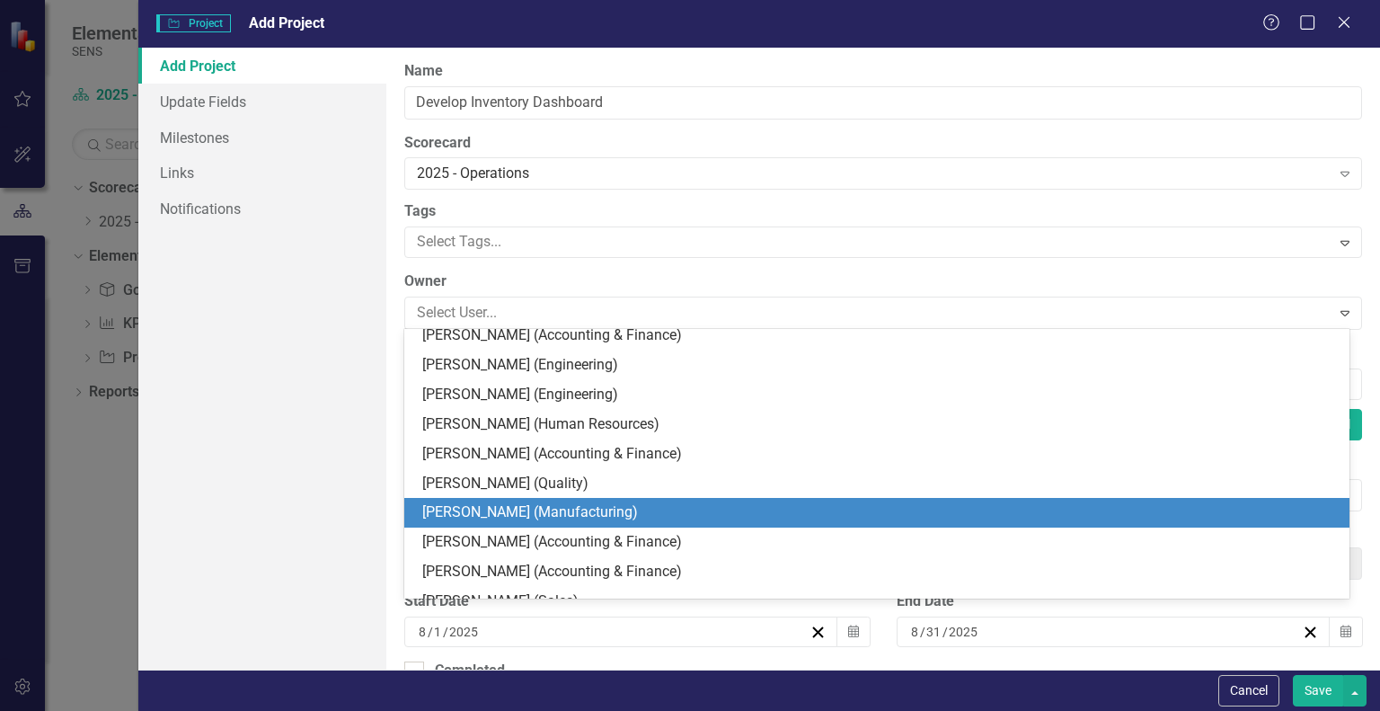
click at [484, 508] on div "[PERSON_NAME] (Manufacturing)" at bounding box center [880, 512] width 917 height 21
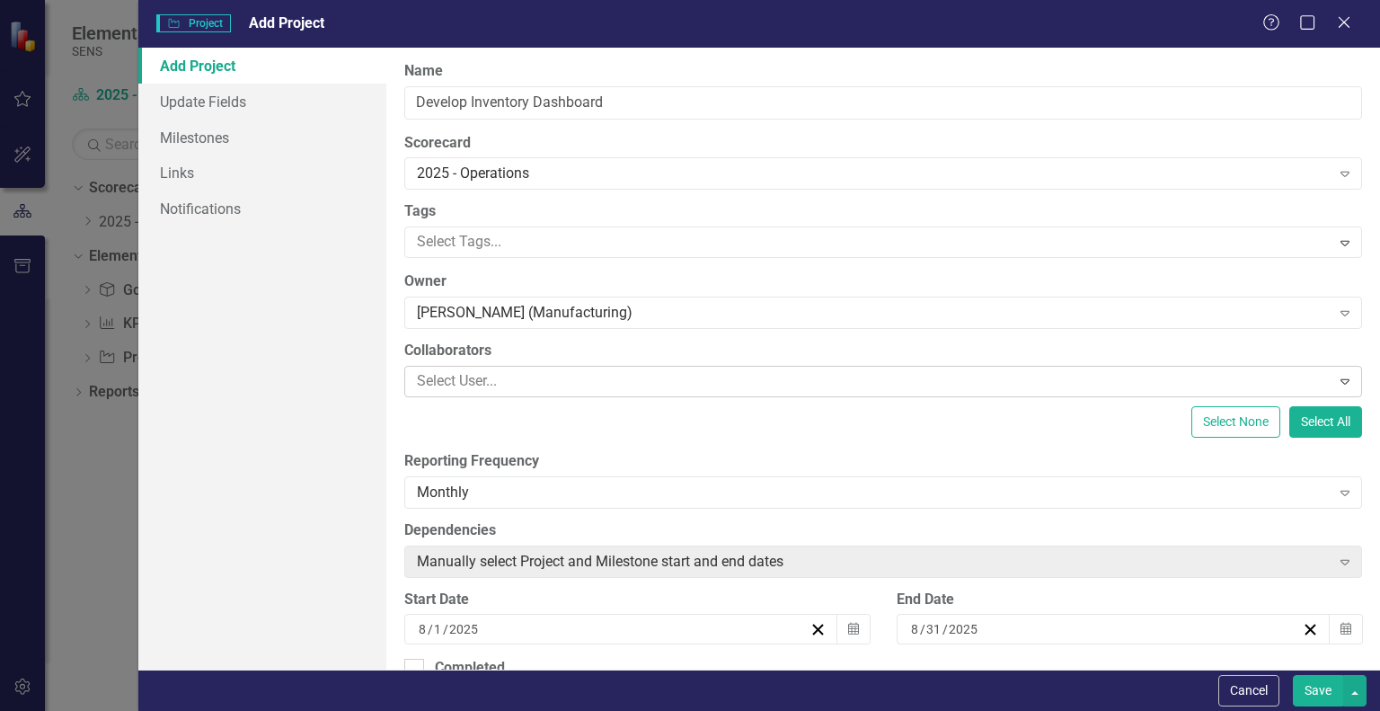
click at [456, 386] on div at bounding box center [870, 381] width 920 height 24
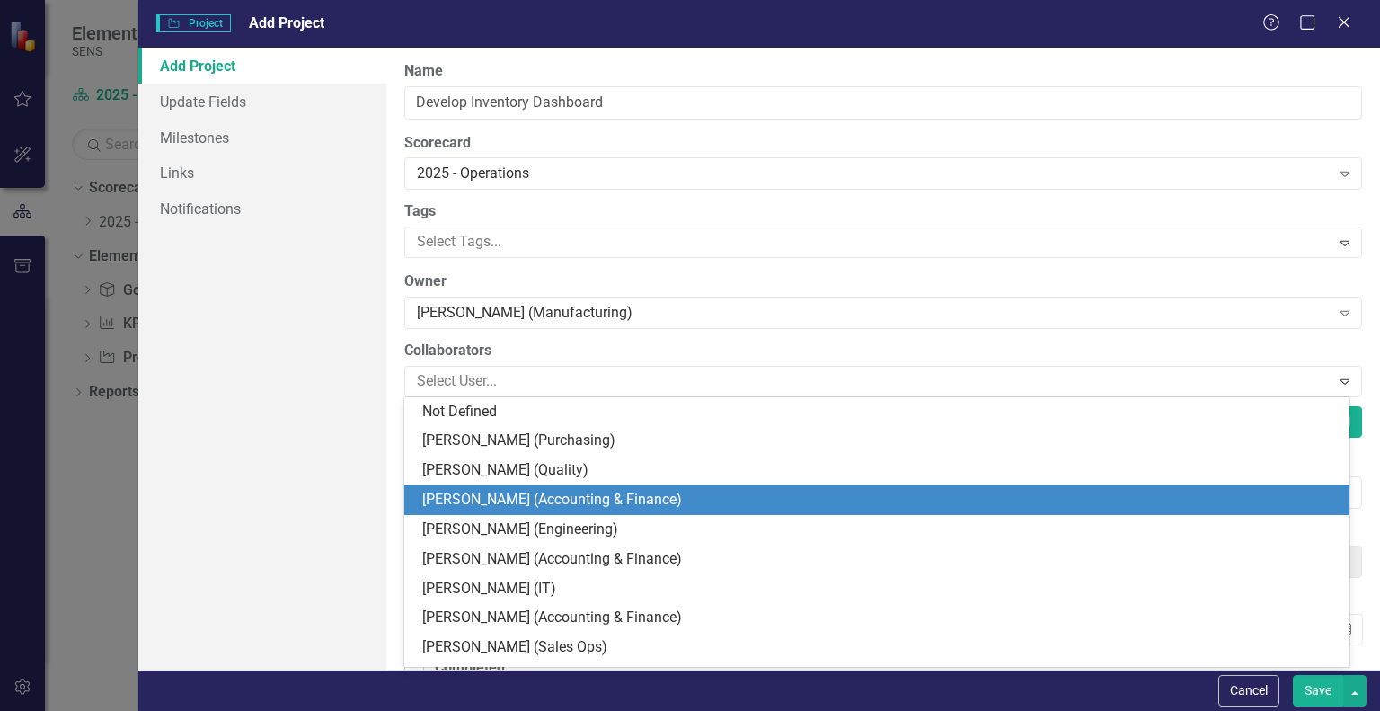
click at [507, 495] on div "[PERSON_NAME] (Accounting & Finance)" at bounding box center [880, 500] width 917 height 21
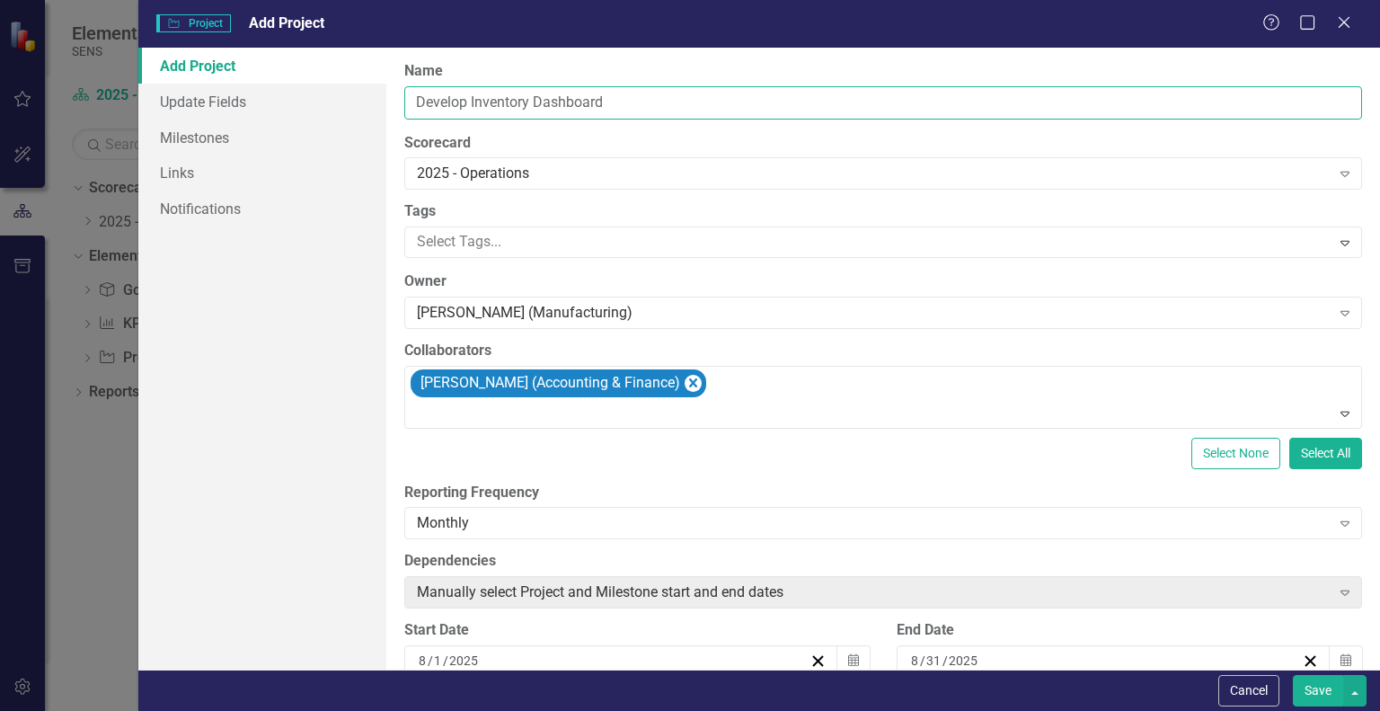
click at [624, 108] on input "Develop Inventory Dashboard" at bounding box center [883, 102] width 958 height 33
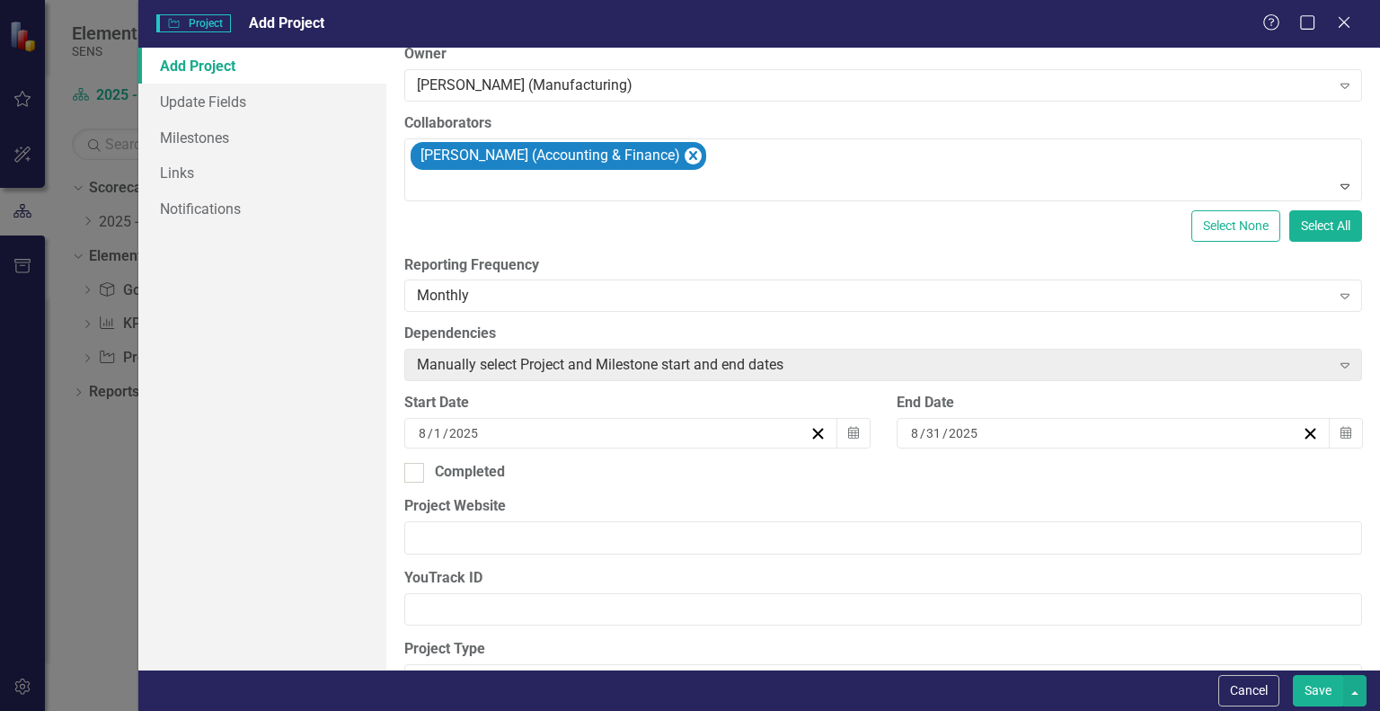
scroll to position [270, 0]
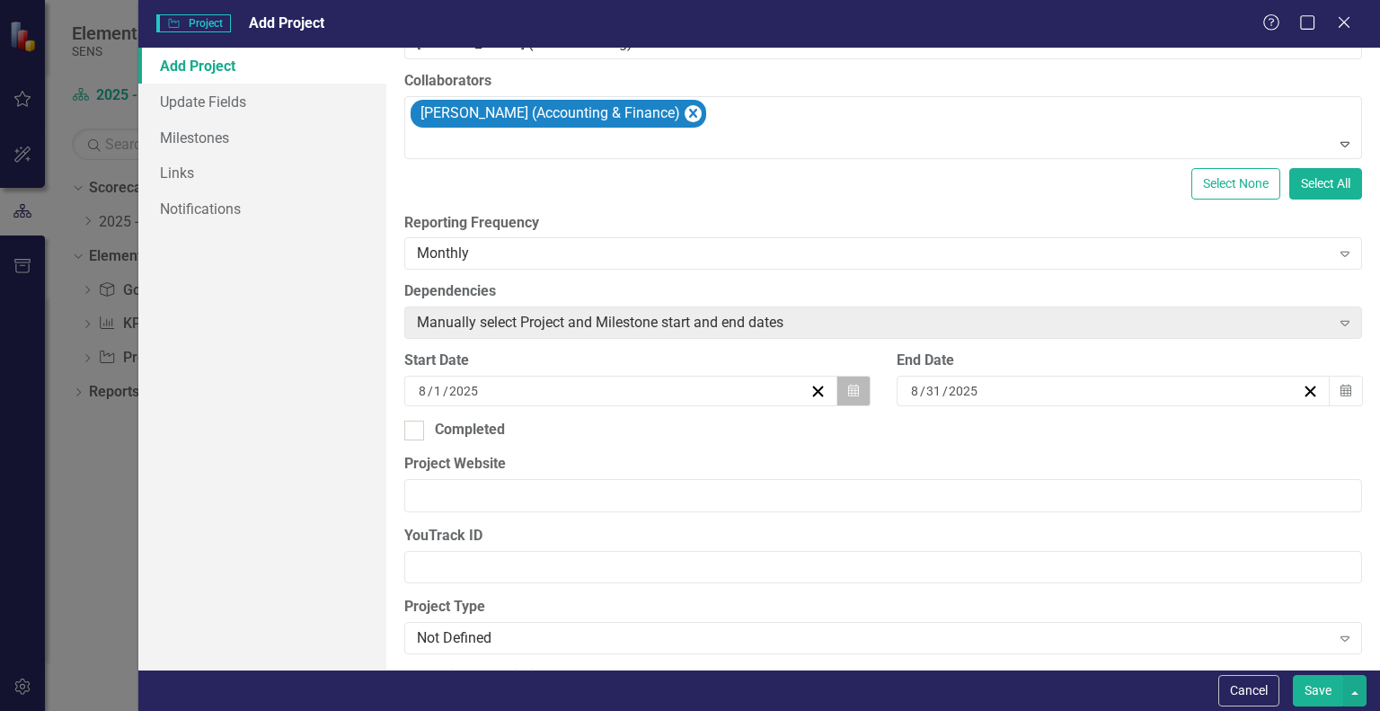
click at [848, 391] on icon "Calendar" at bounding box center [853, 391] width 11 height 13
click at [485, 428] on button "‹" at bounding box center [466, 426] width 40 height 40
click at [477, 525] on abbr "7" at bounding box center [473, 517] width 7 height 14
click at [1341, 389] on icon "button" at bounding box center [1346, 390] width 11 height 13
click at [1151, 620] on abbr "29" at bounding box center [1144, 614] width 14 height 14
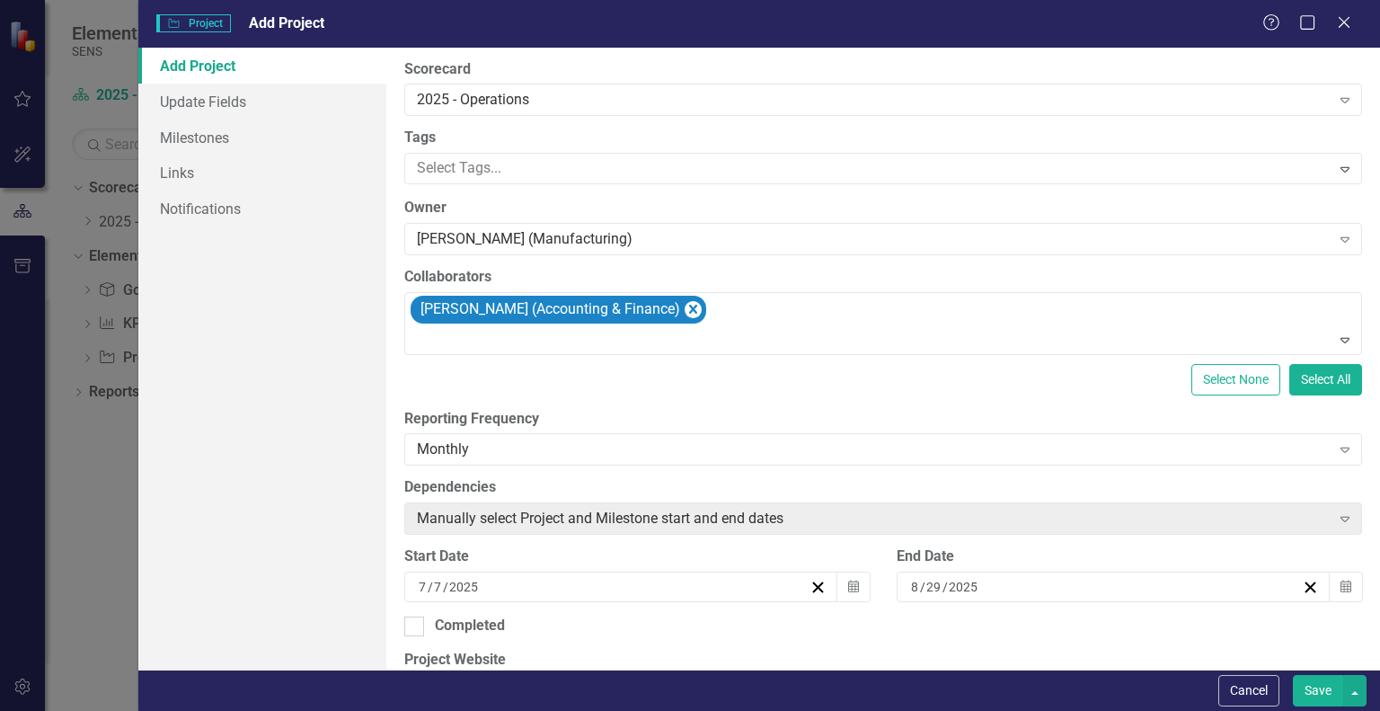
scroll to position [0, 0]
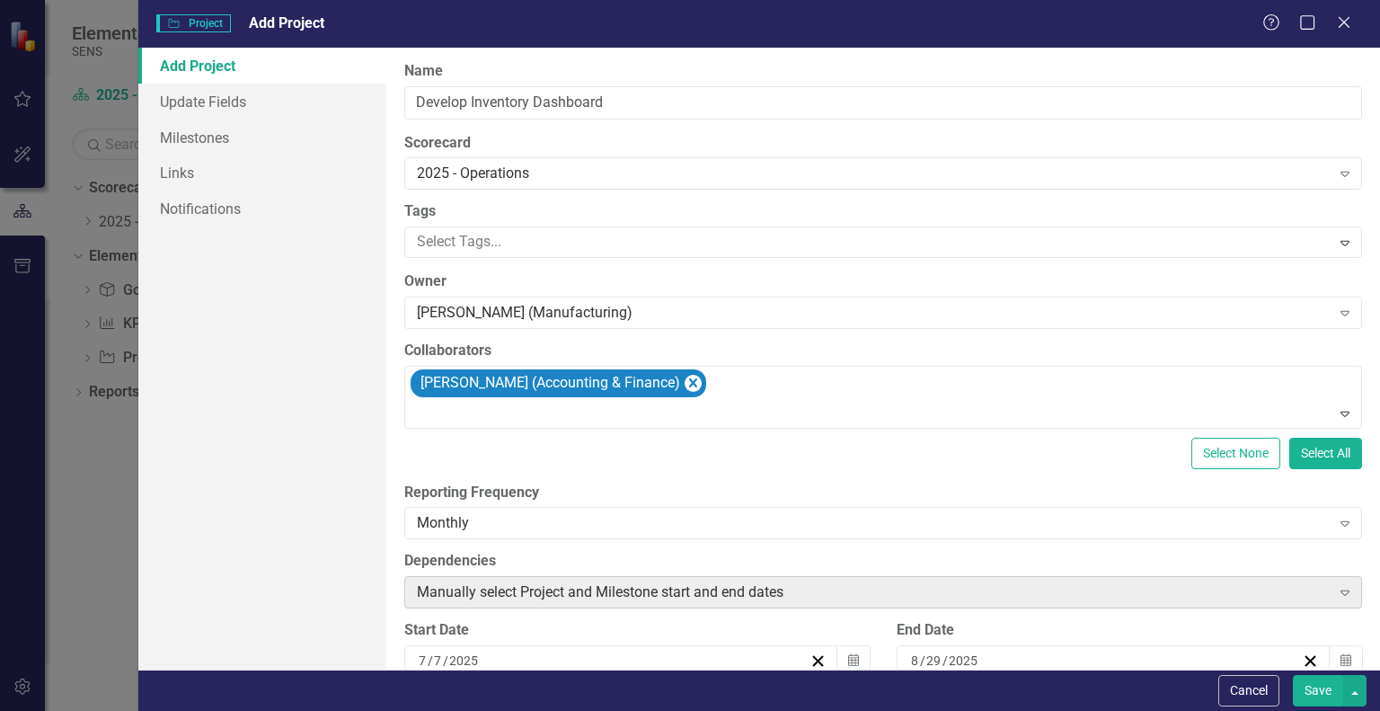
drag, startPoint x: 1309, startPoint y: 687, endPoint x: 797, endPoint y: 591, distance: 521.1
click at [1309, 687] on button "Save" at bounding box center [1318, 690] width 50 height 31
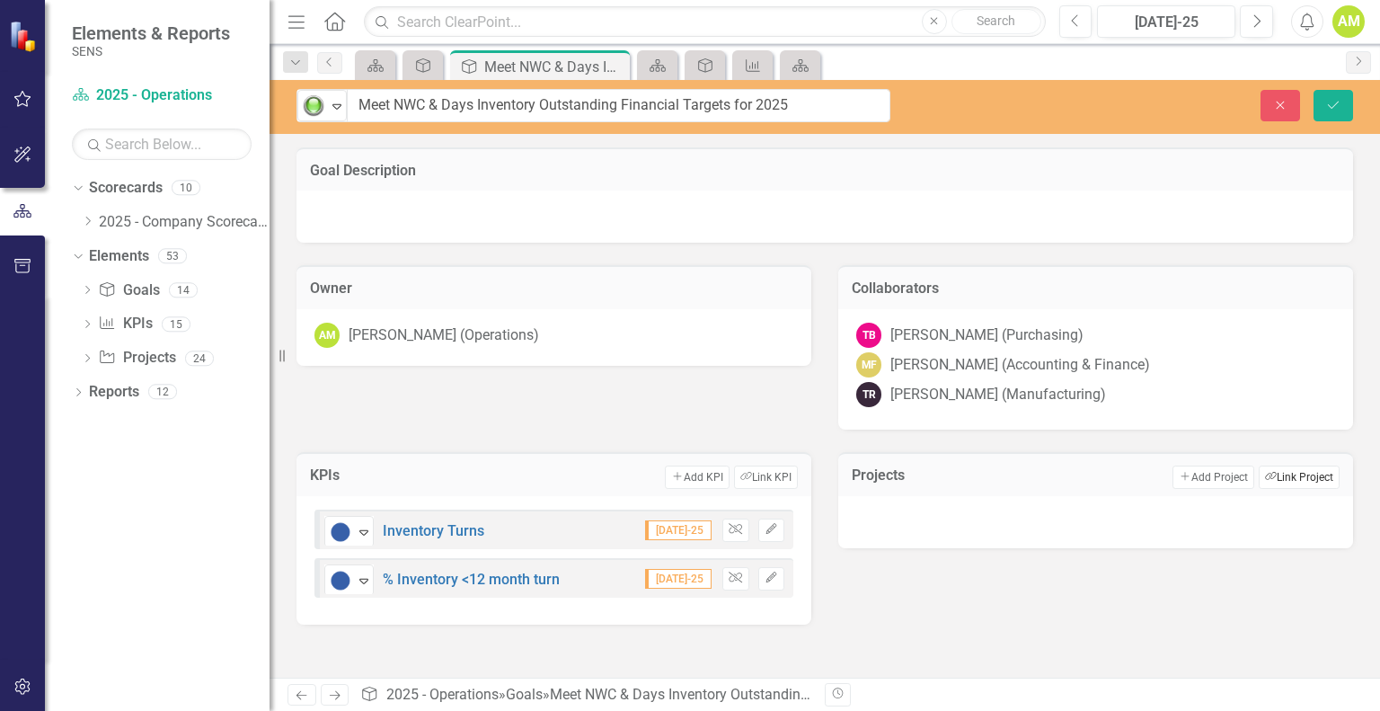
click at [1298, 470] on button "Link Tag Link Project" at bounding box center [1299, 476] width 81 height 23
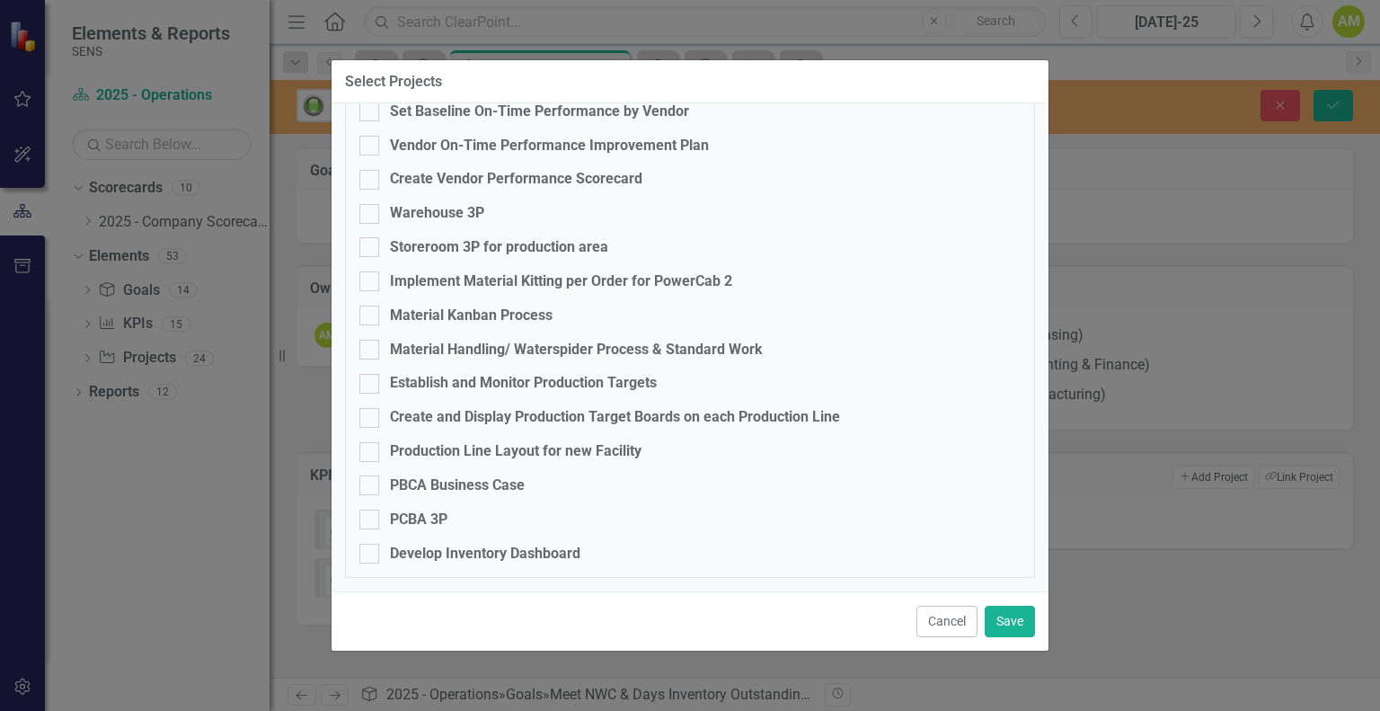
scroll to position [471, 0]
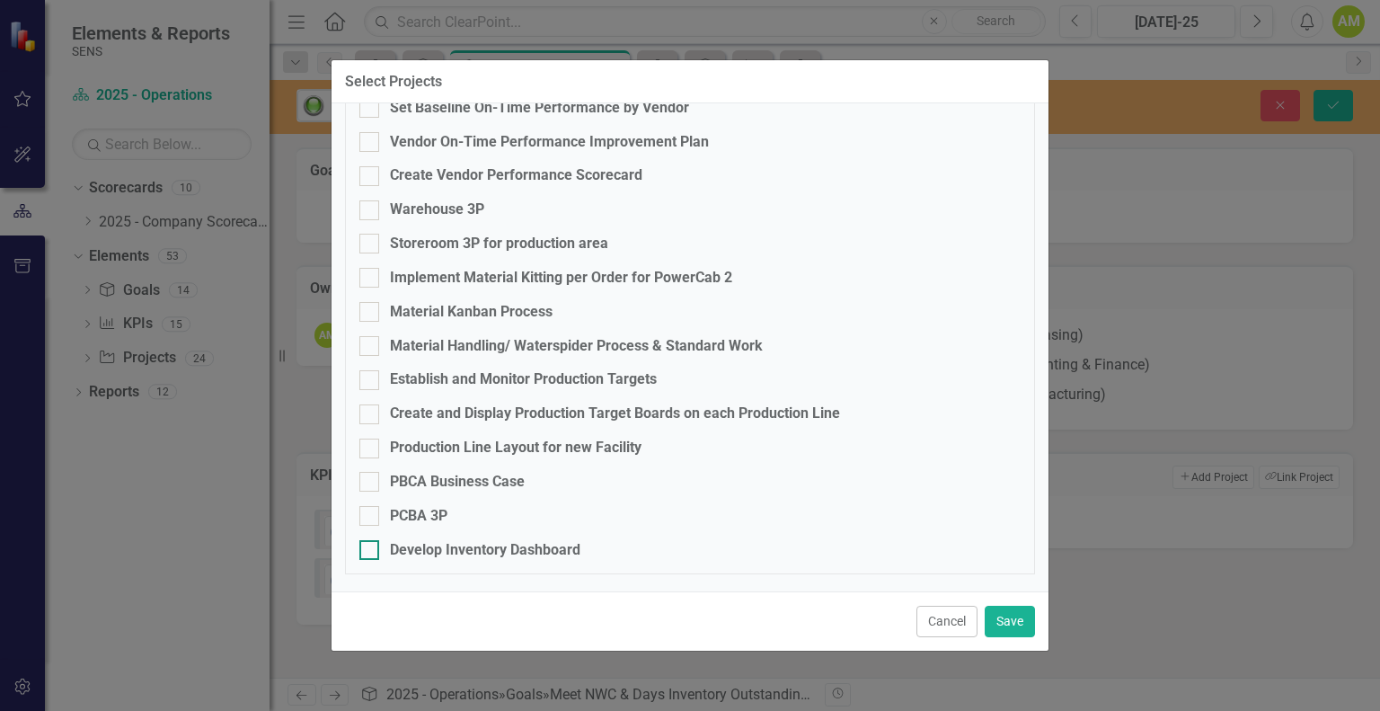
click at [374, 553] on div at bounding box center [369, 550] width 20 height 20
click at [371, 552] on input "Develop Inventory Dashboard" at bounding box center [365, 546] width 12 height 12
checkbox input "true"
click at [1009, 621] on button "Save" at bounding box center [1010, 621] width 50 height 31
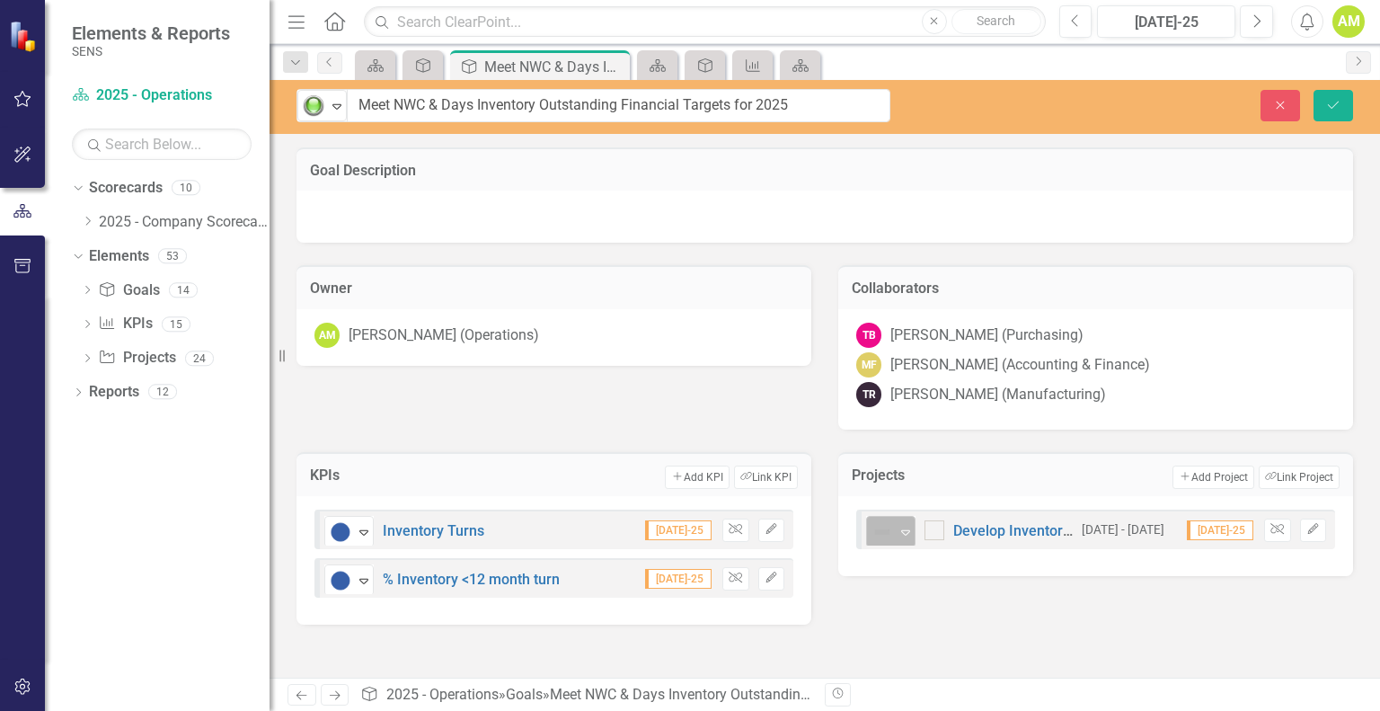
click at [903, 542] on div "Expand" at bounding box center [906, 532] width 18 height 30
click at [985, 617] on div "KPIs Add Add KPI Link Tag Link KPI No Information Expand Inventory Turns Jul-25…" at bounding box center [825, 527] width 1084 height 195
click at [1327, 109] on icon "Save" at bounding box center [1333, 105] width 16 height 13
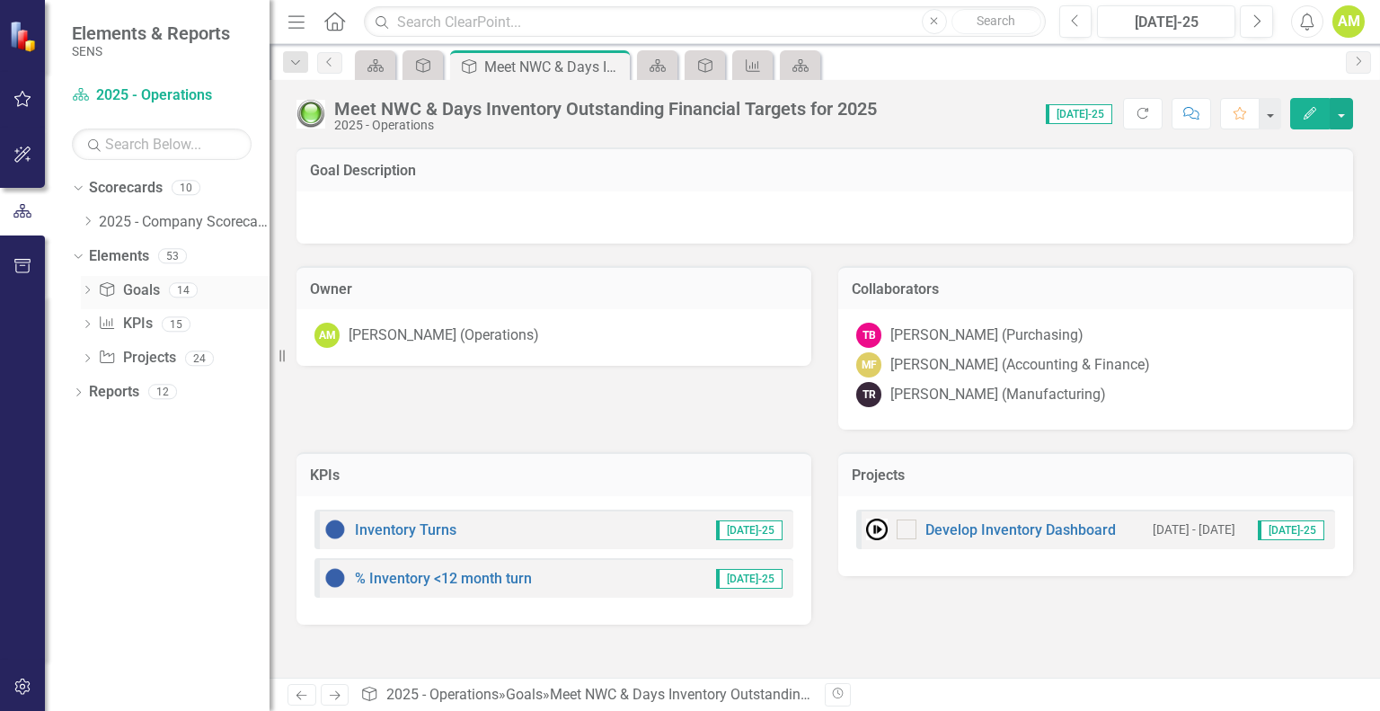
click at [134, 290] on link "Goal Goals" at bounding box center [128, 290] width 61 height 21
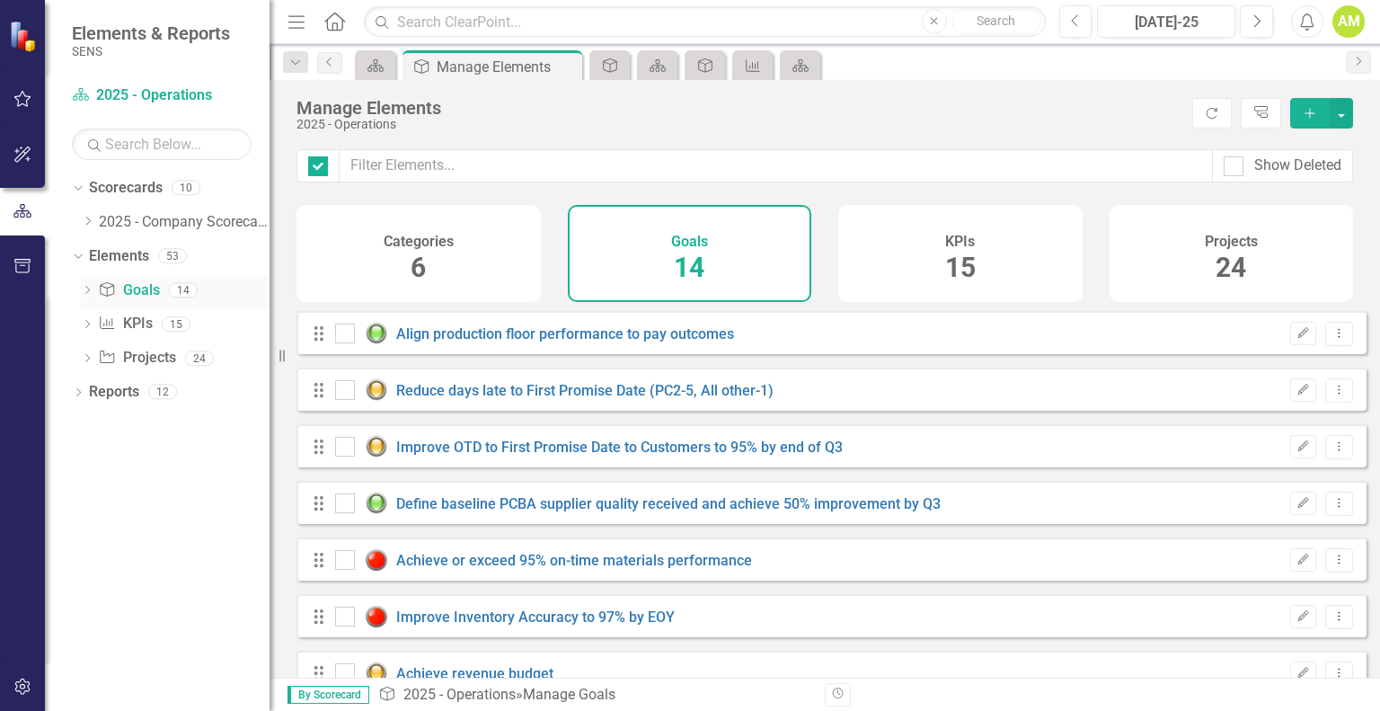
checkbox input "false"
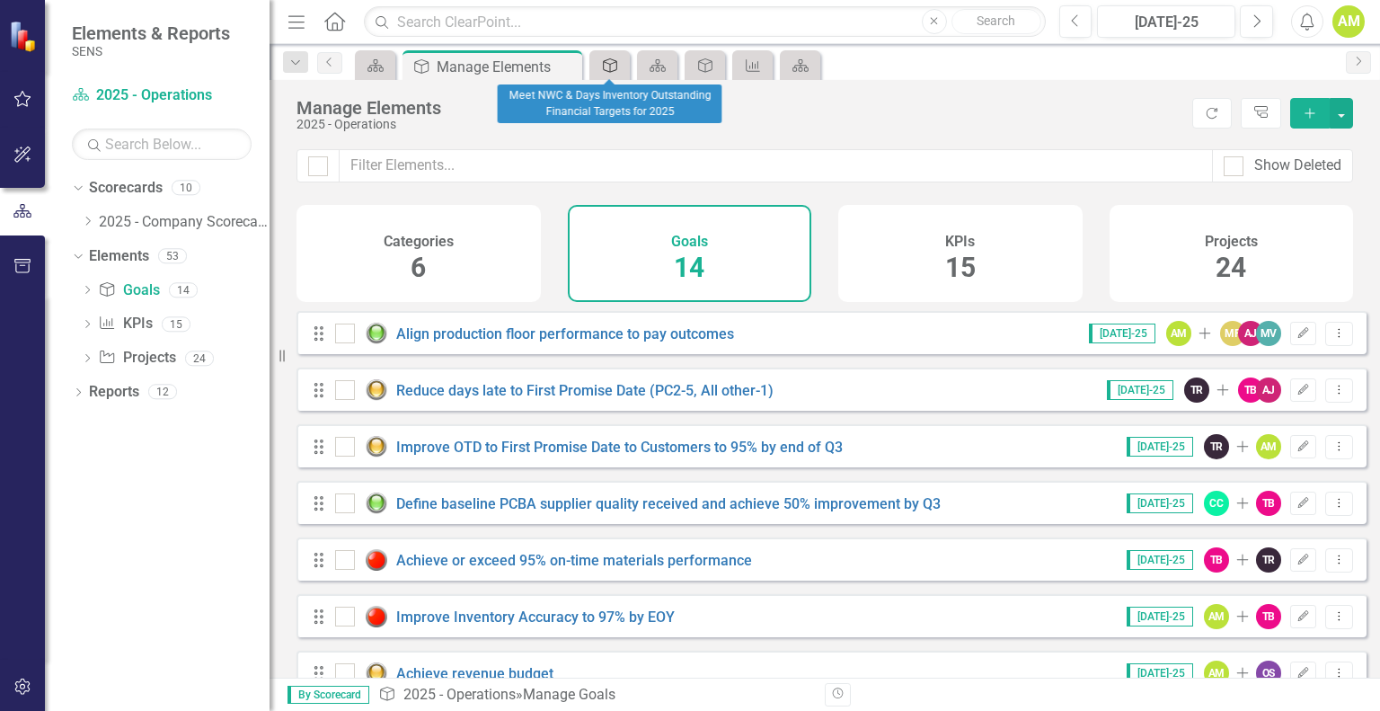
click at [621, 68] on link "Goal" at bounding box center [609, 65] width 31 height 22
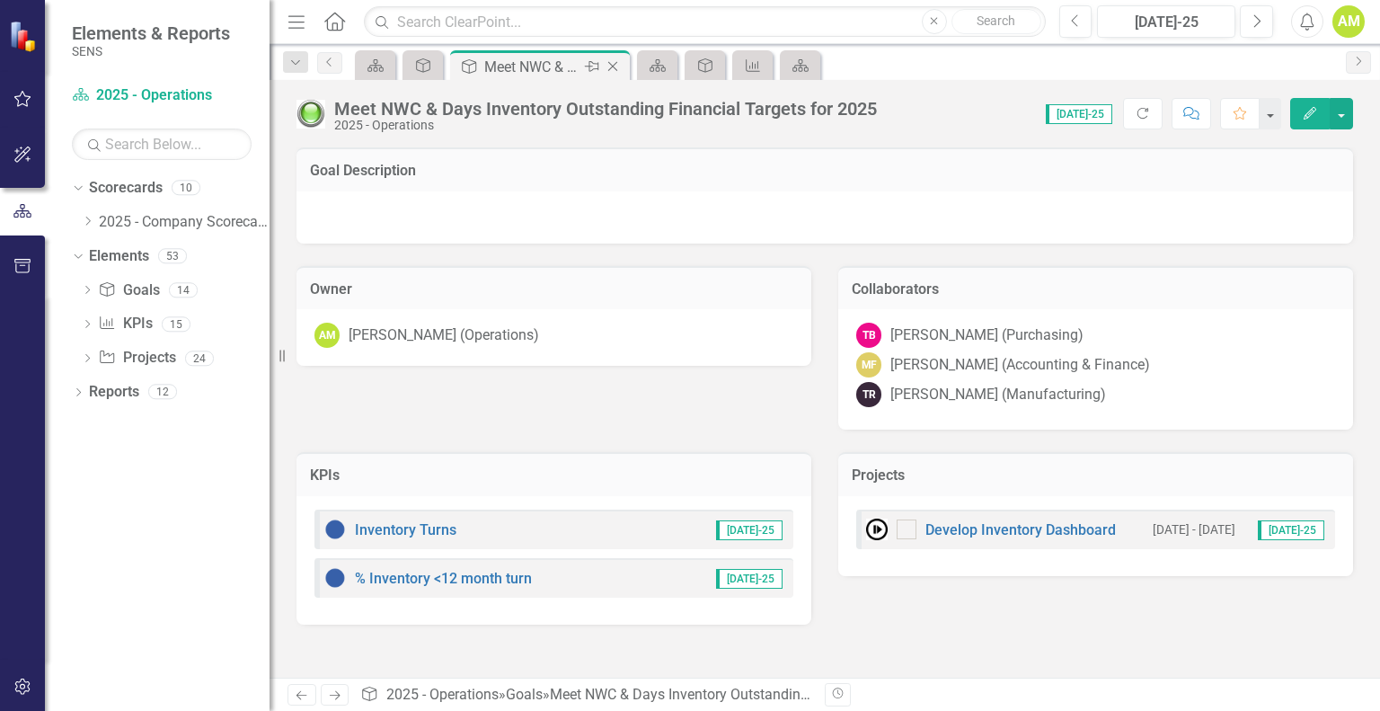
click at [610, 67] on icon "Close" at bounding box center [613, 66] width 18 height 14
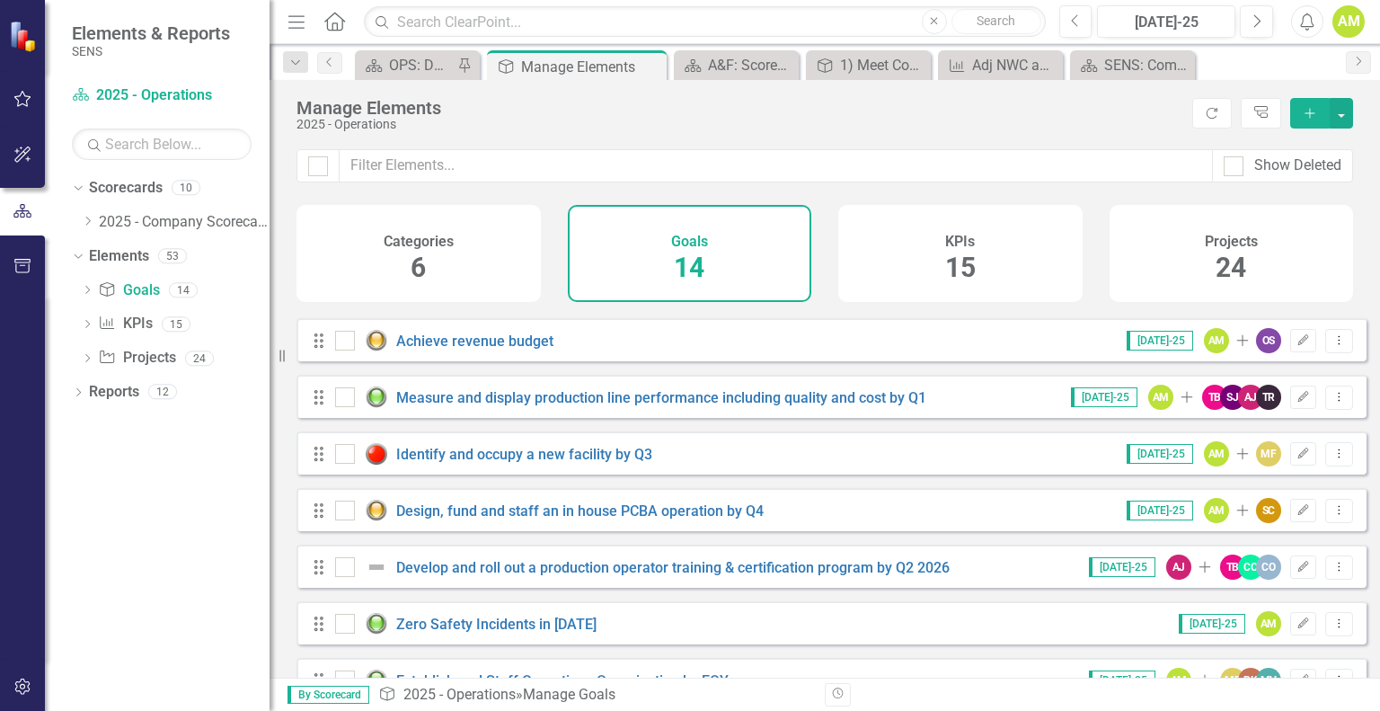
scroll to position [438, 0]
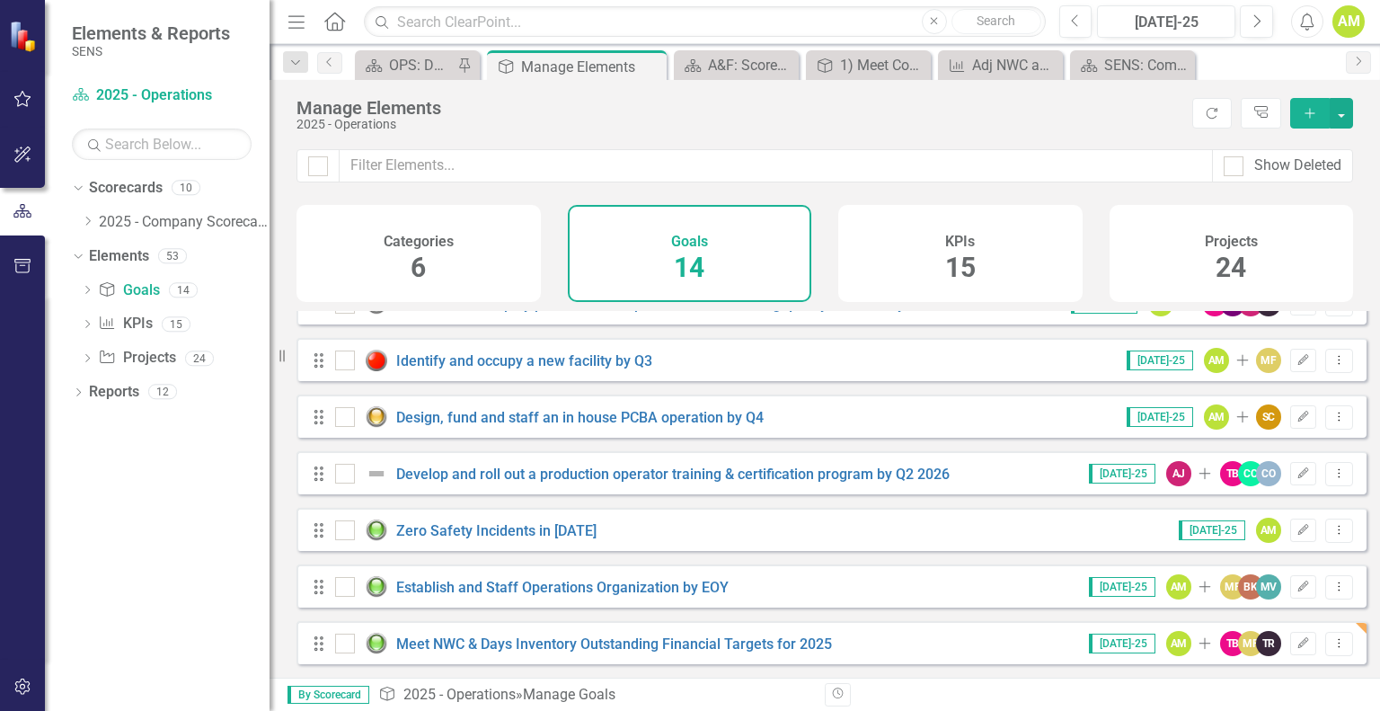
click at [428, 267] on div "Categories 6" at bounding box center [419, 253] width 244 height 97
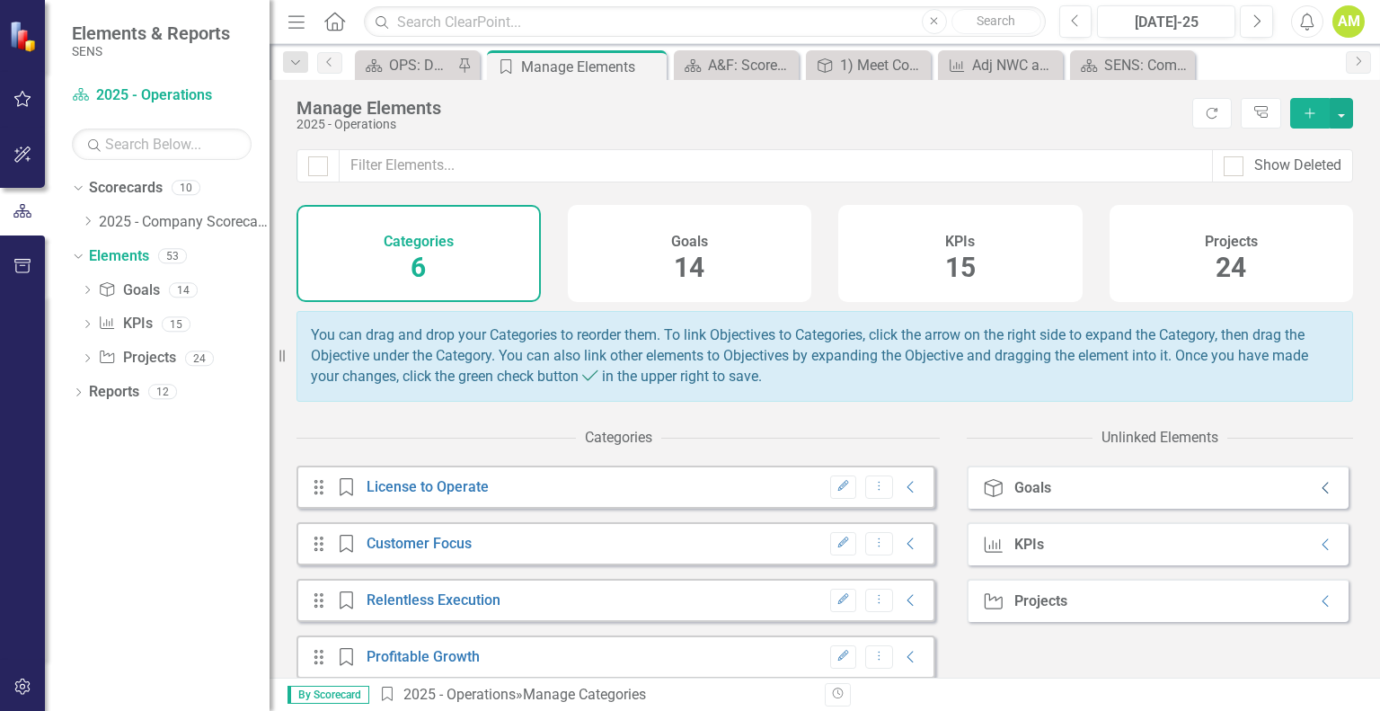
click at [1317, 492] on icon "Collapse" at bounding box center [1326, 488] width 18 height 14
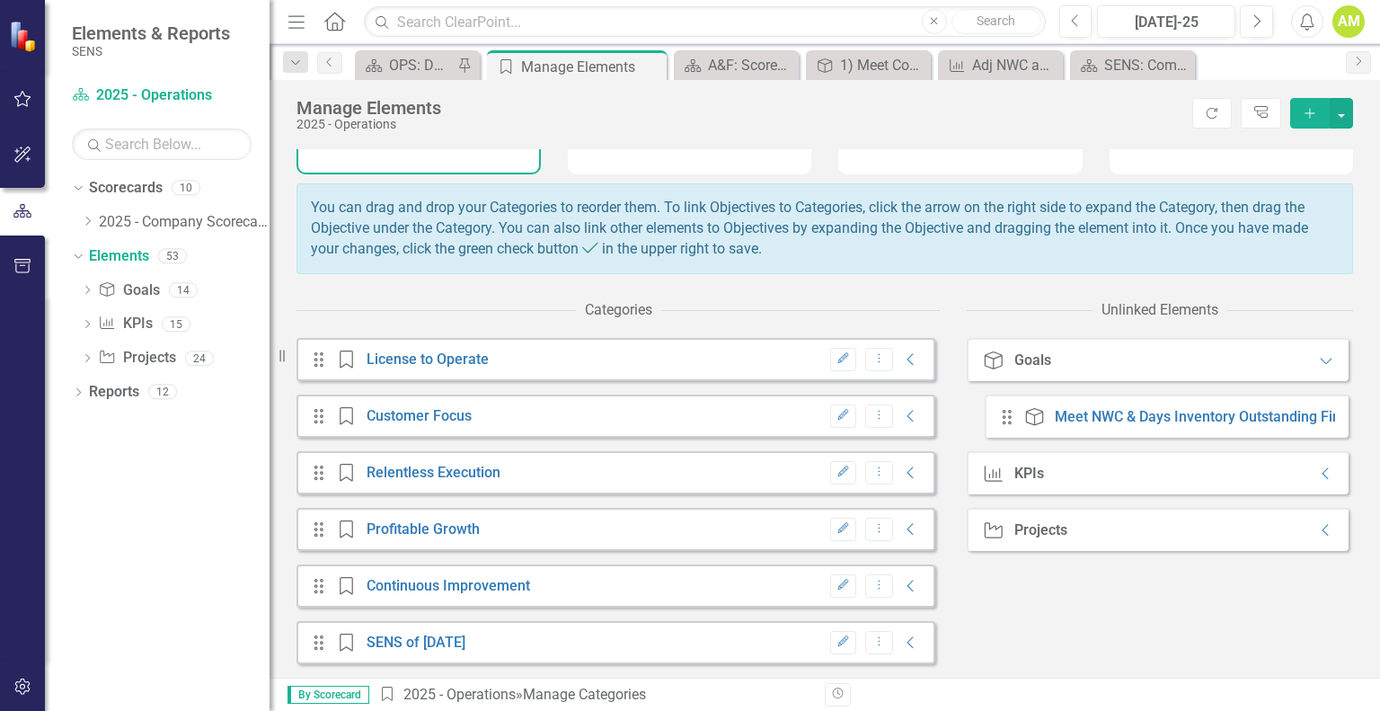
scroll to position [138, 0]
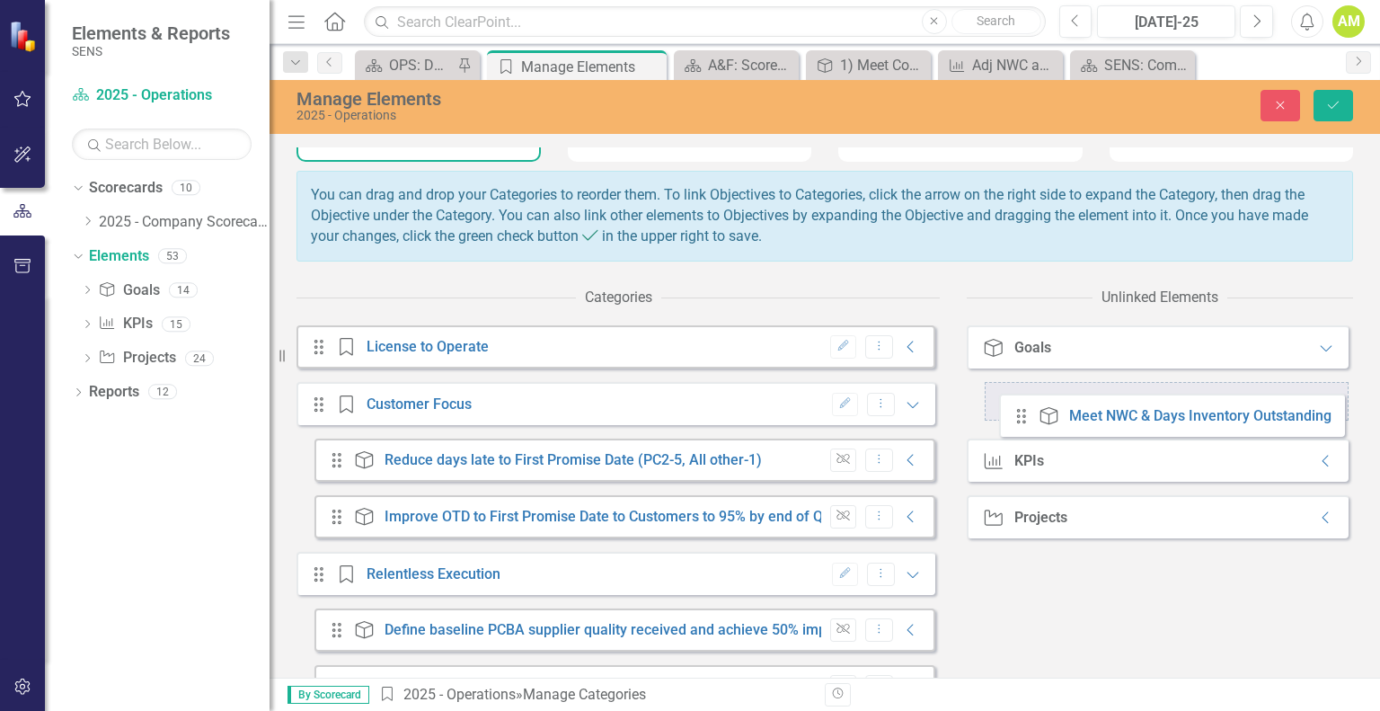
drag, startPoint x: 1002, startPoint y: 421, endPoint x: 1024, endPoint y: 420, distance: 22.5
click at [1024, 420] on div "Drag Goal Meet NWC & Days Inventory Outstanding Financial Targets for 2025" at bounding box center [1167, 403] width 364 height 43
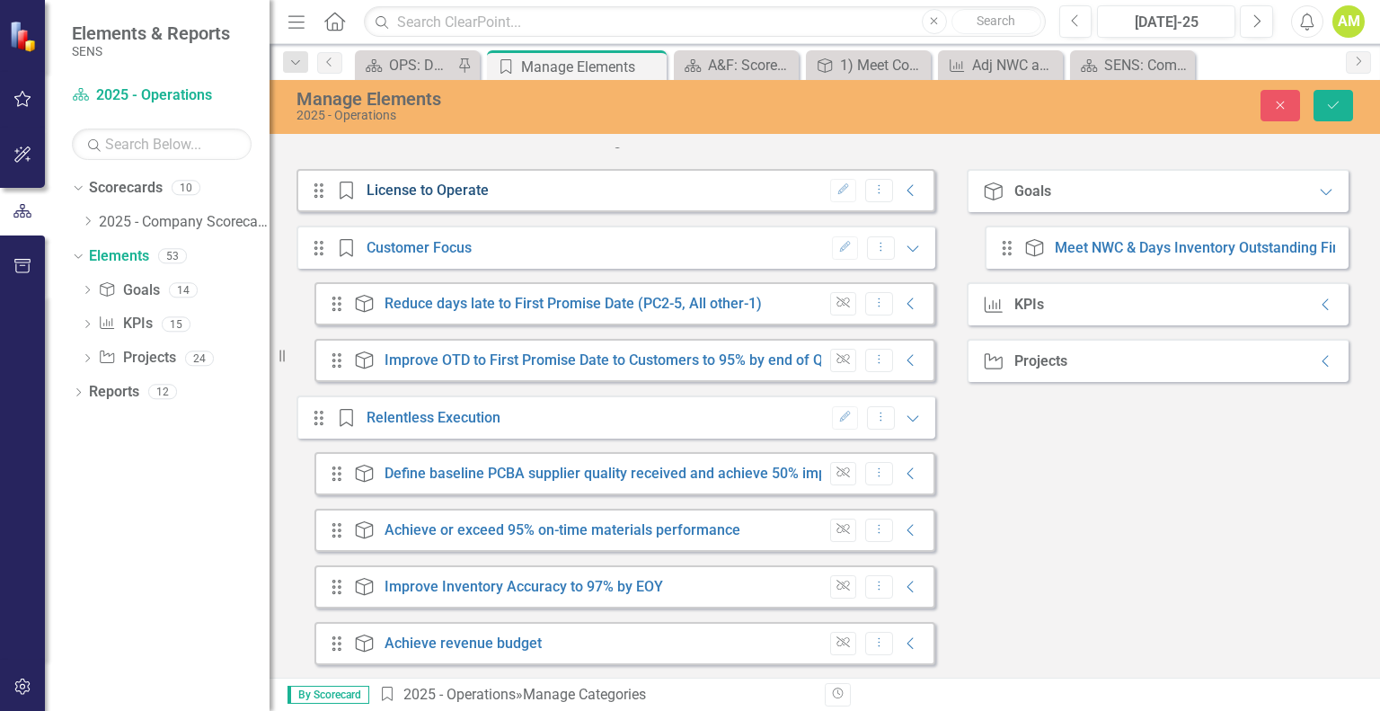
scroll to position [174, 0]
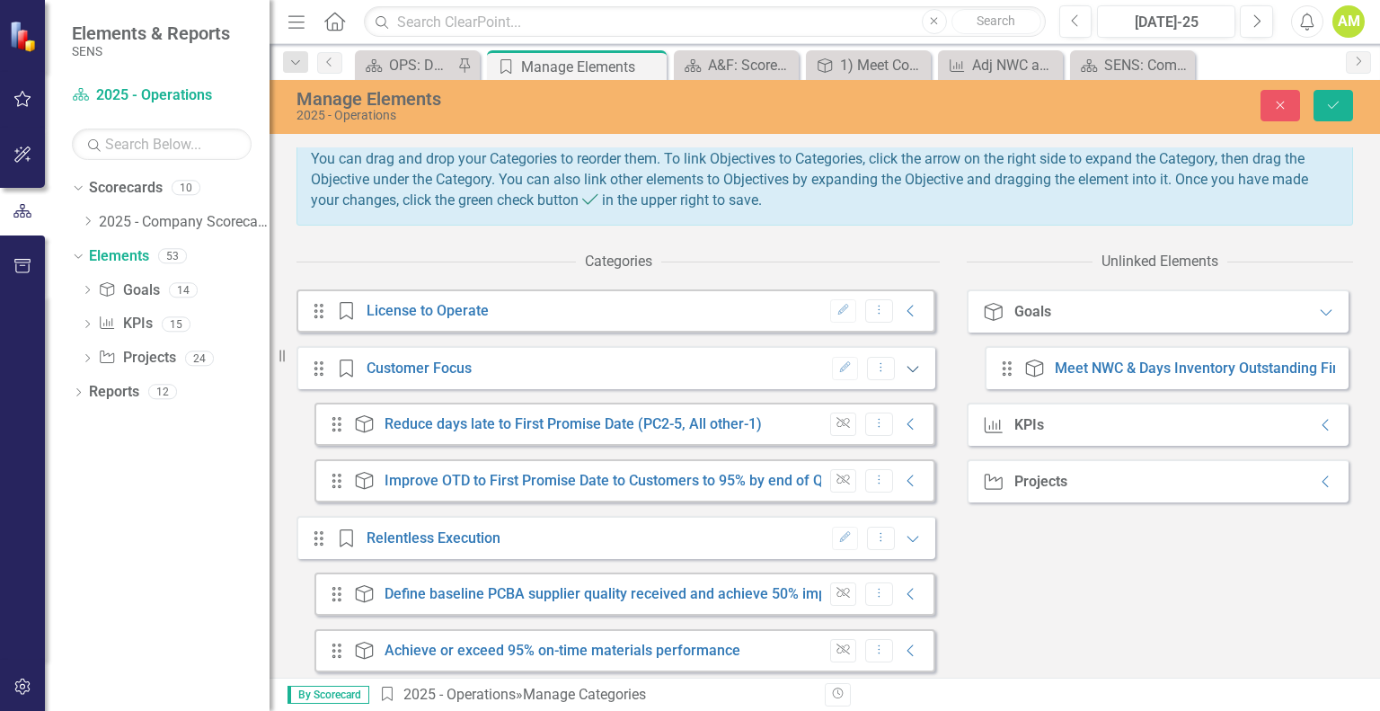
click at [904, 375] on icon "Expanded" at bounding box center [913, 368] width 18 height 14
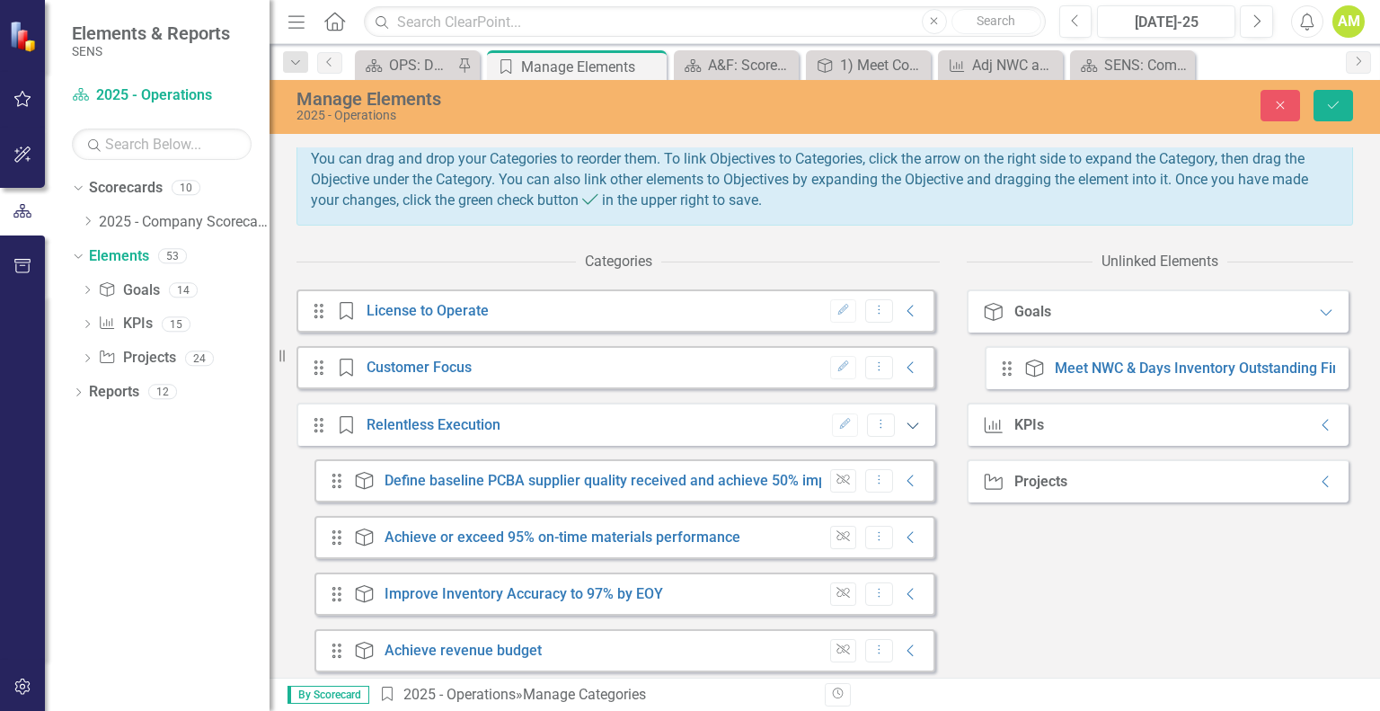
click at [904, 432] on icon "Expanded" at bounding box center [913, 425] width 18 height 14
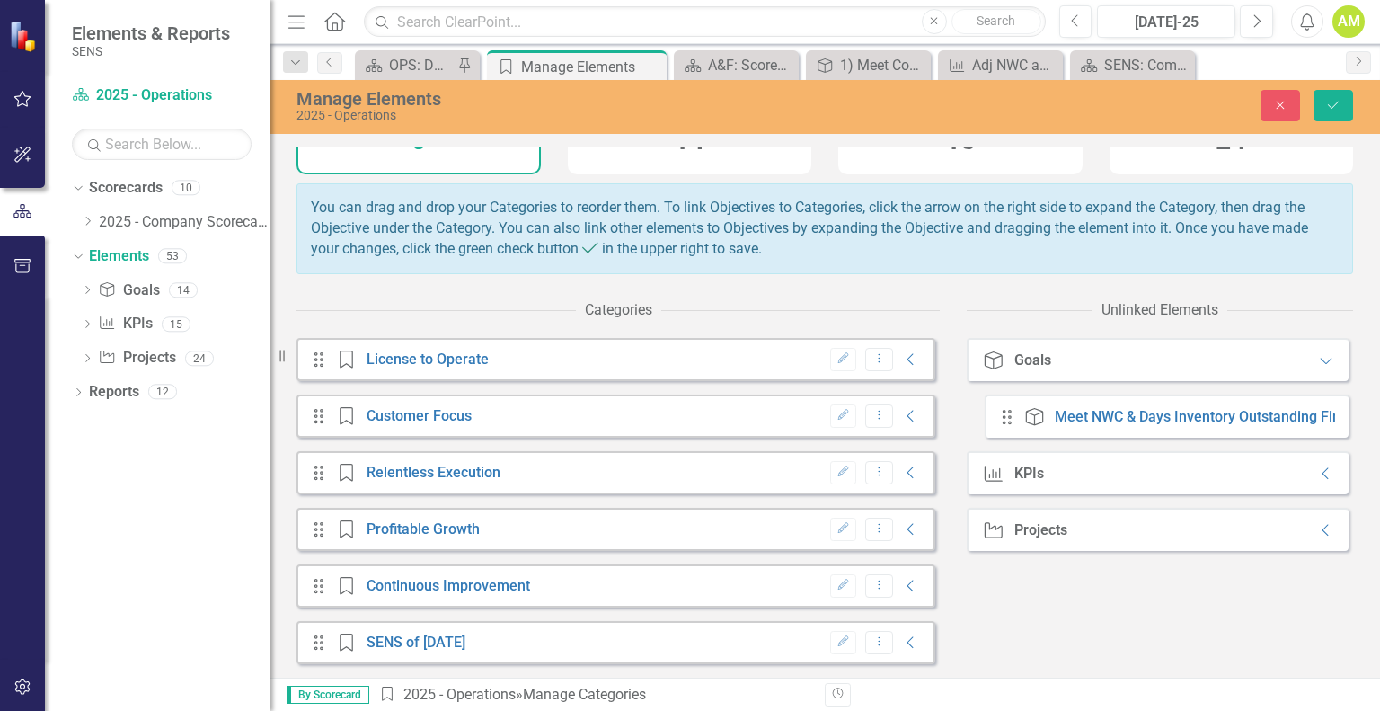
scroll to position [137, 0]
click at [902, 531] on icon "Collapse" at bounding box center [911, 529] width 18 height 14
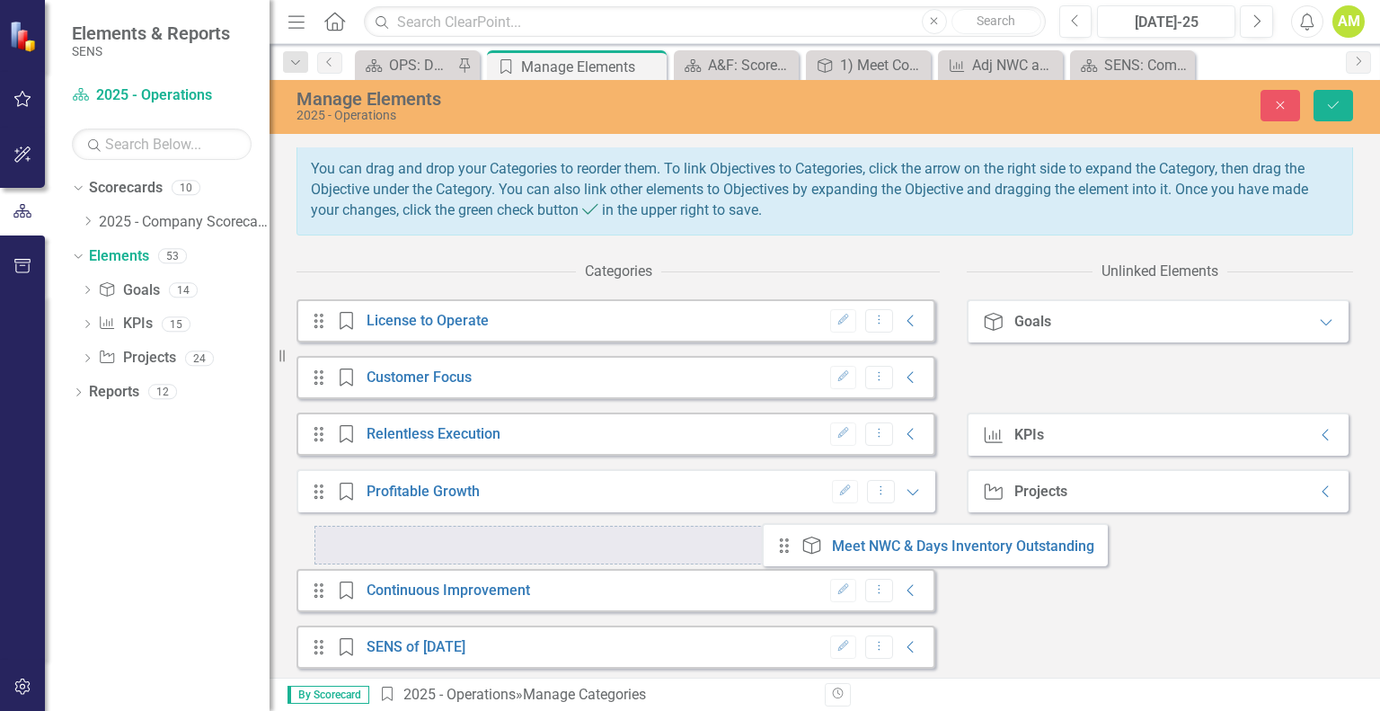
scroll to position [174, 0]
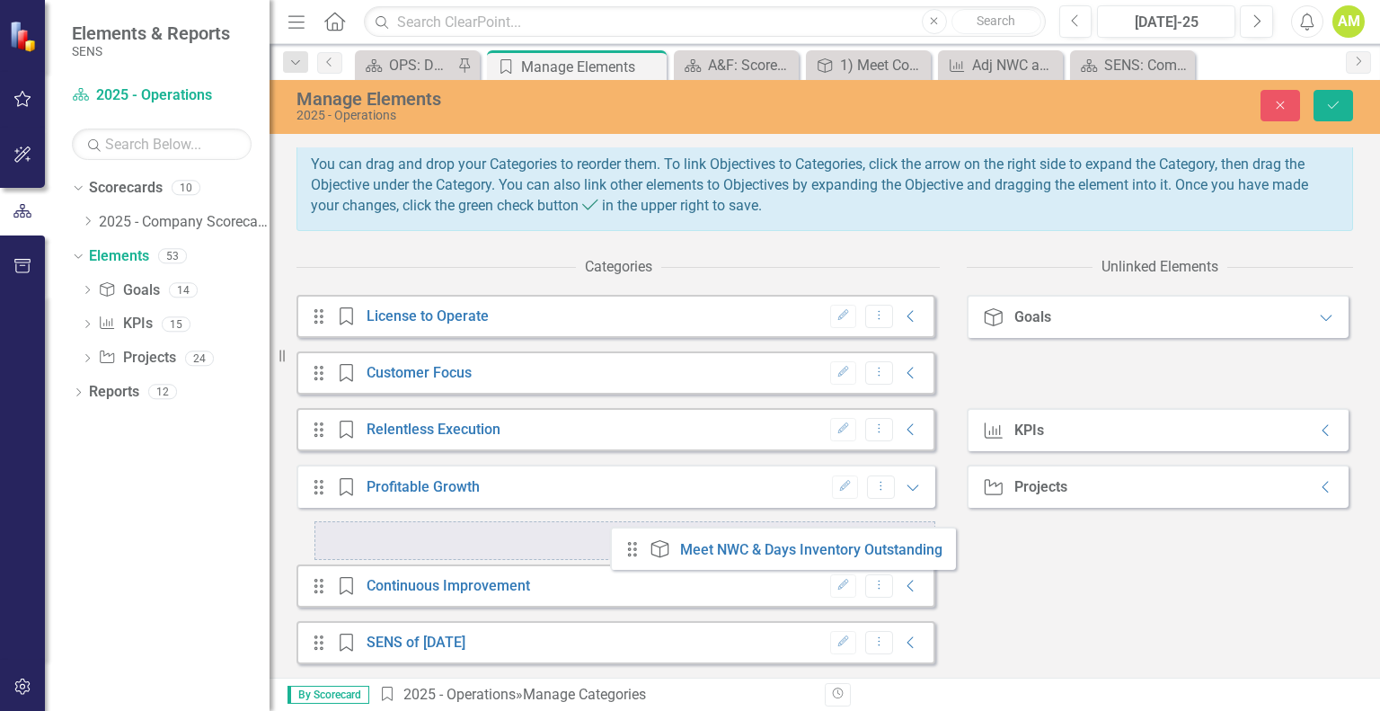
drag, startPoint x: 1003, startPoint y: 387, endPoint x: 625, endPoint y: 546, distance: 409.5
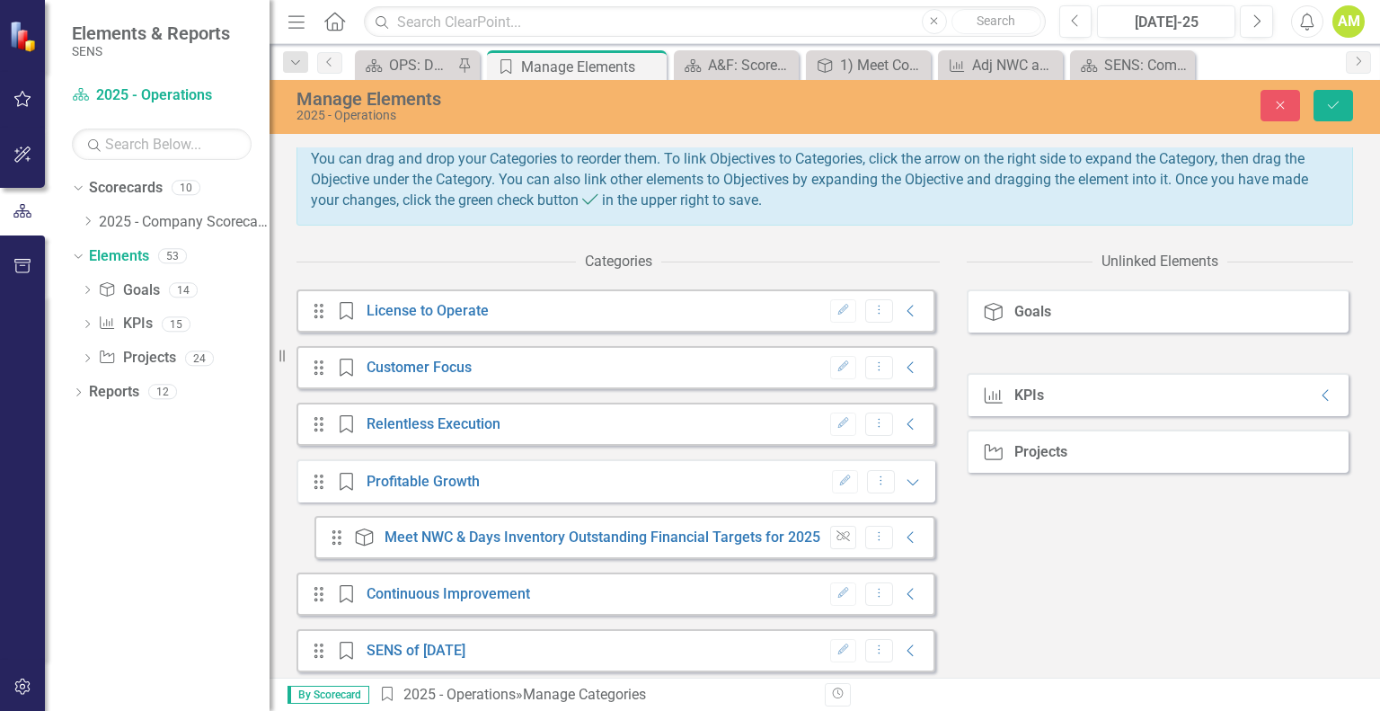
click at [1007, 549] on div "Categories Drag Category License to Operate Edit Dropdown Menu Collapse Drag Ca…" at bounding box center [825, 465] width 1057 height 442
click at [1075, 583] on div "Categories Drag Category License to Operate Edit Dropdown Menu Collapse Drag Ca…" at bounding box center [825, 465] width 1057 height 442
click at [1345, 111] on button "Save" at bounding box center [1334, 105] width 40 height 31
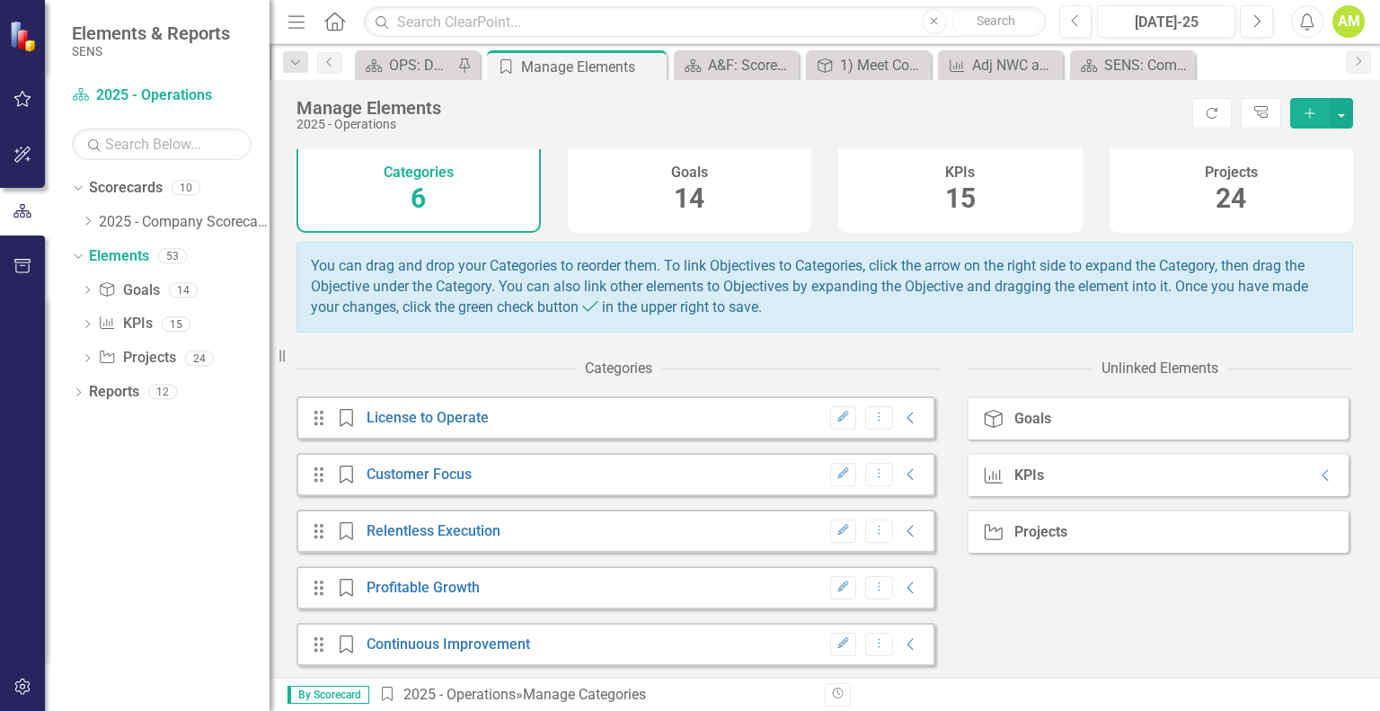
scroll to position [0, 0]
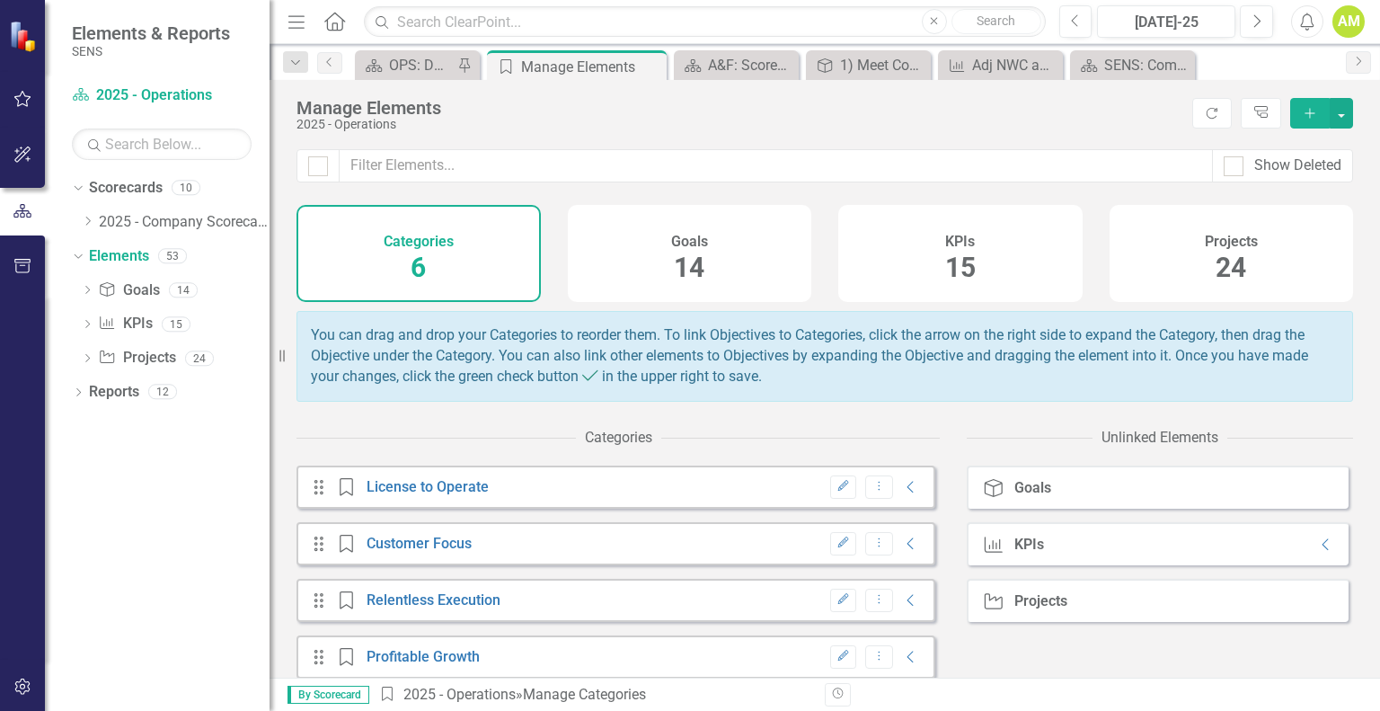
click at [745, 251] on div "Goals 14" at bounding box center [690, 253] width 244 height 97
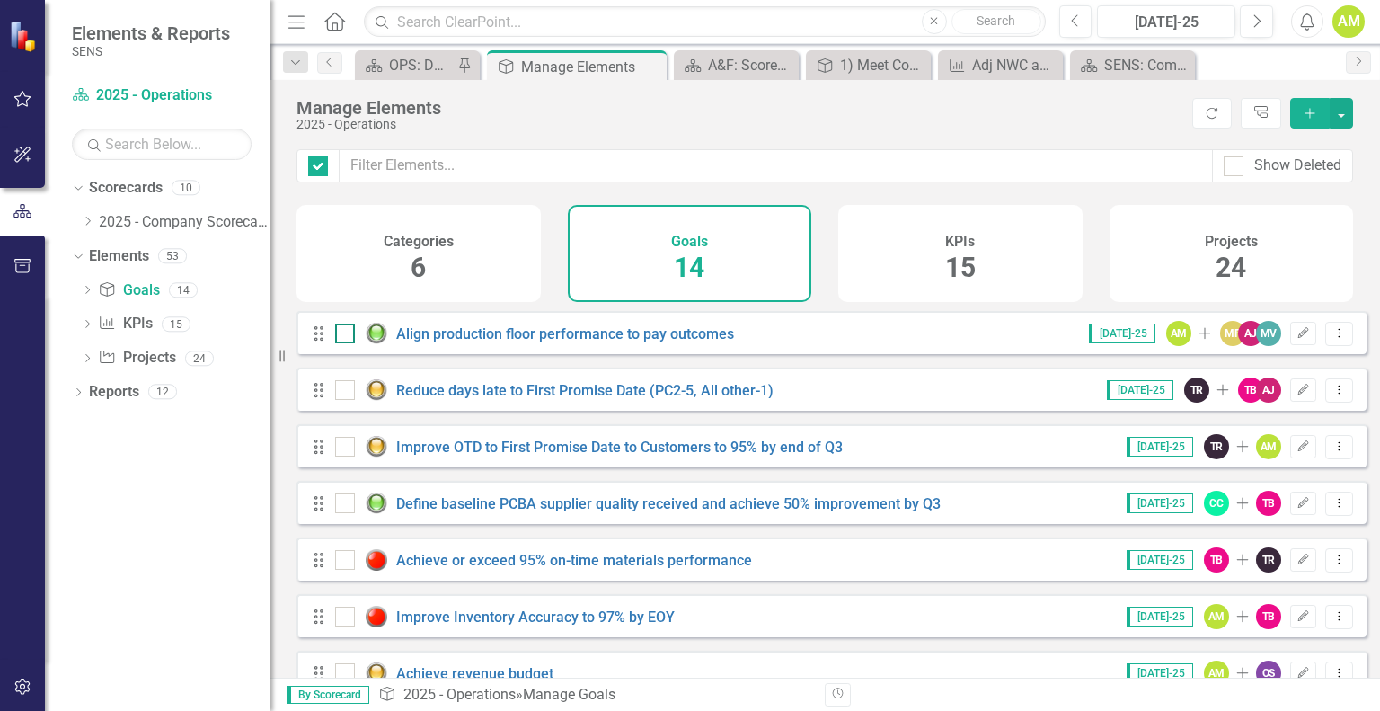
checkbox input "false"
click at [1312, 115] on icon "Add" at bounding box center [1310, 113] width 16 height 13
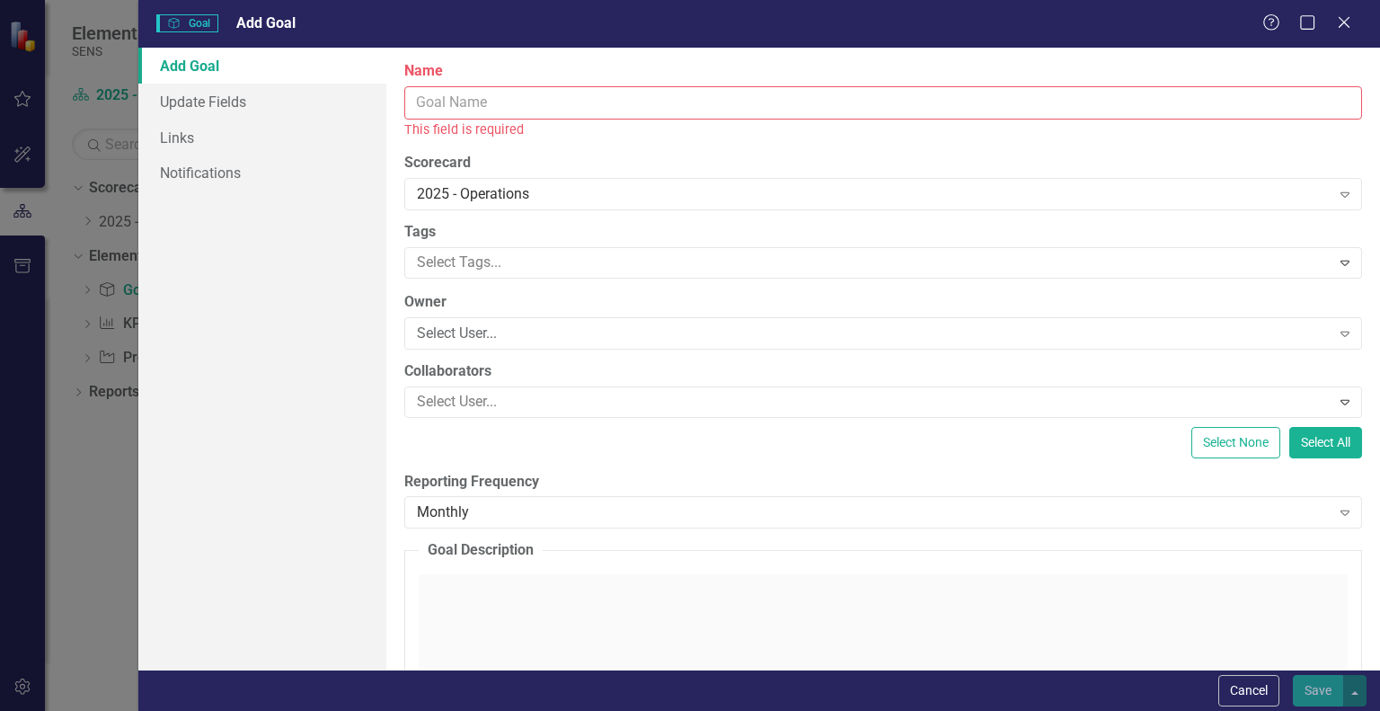
click at [453, 111] on input "Name" at bounding box center [883, 102] width 958 height 33
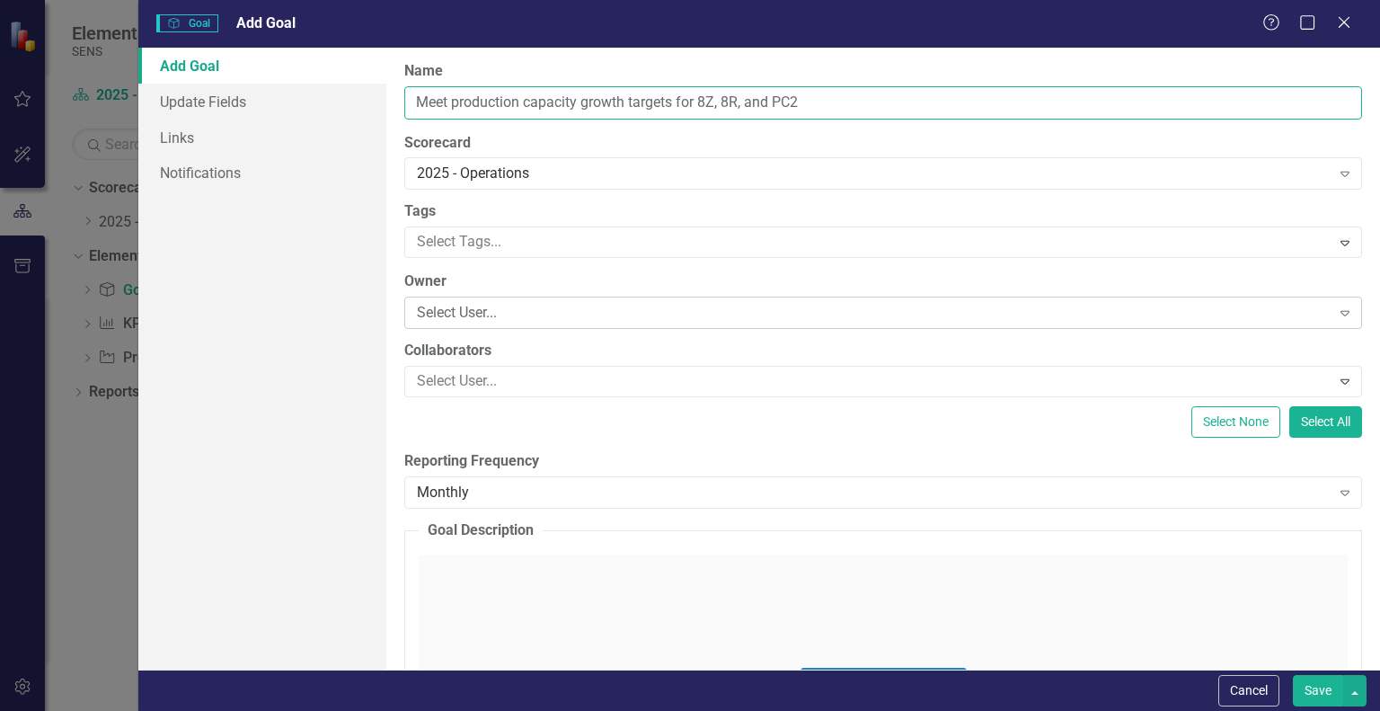
type input "Meet production capacity growth targets for 8Z, 8R, and PC2"
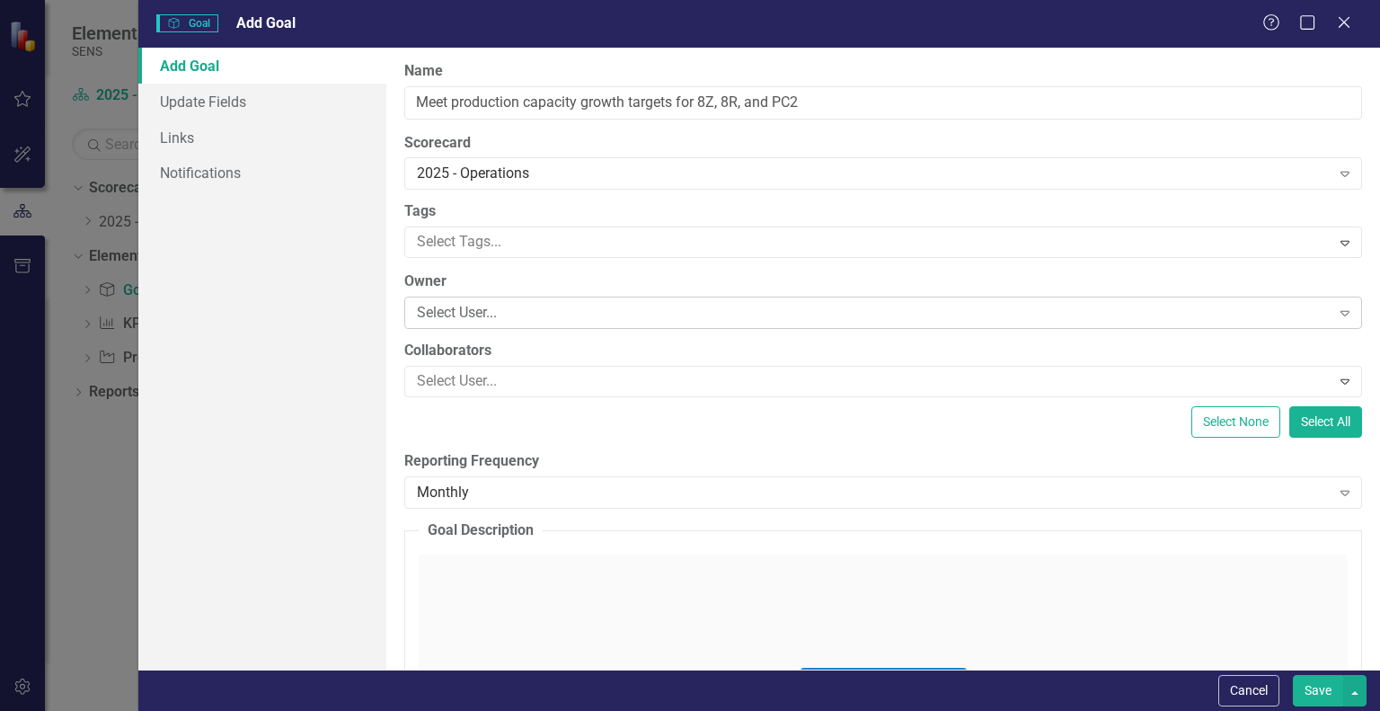
click at [482, 322] on div "Select User..." at bounding box center [873, 313] width 913 height 21
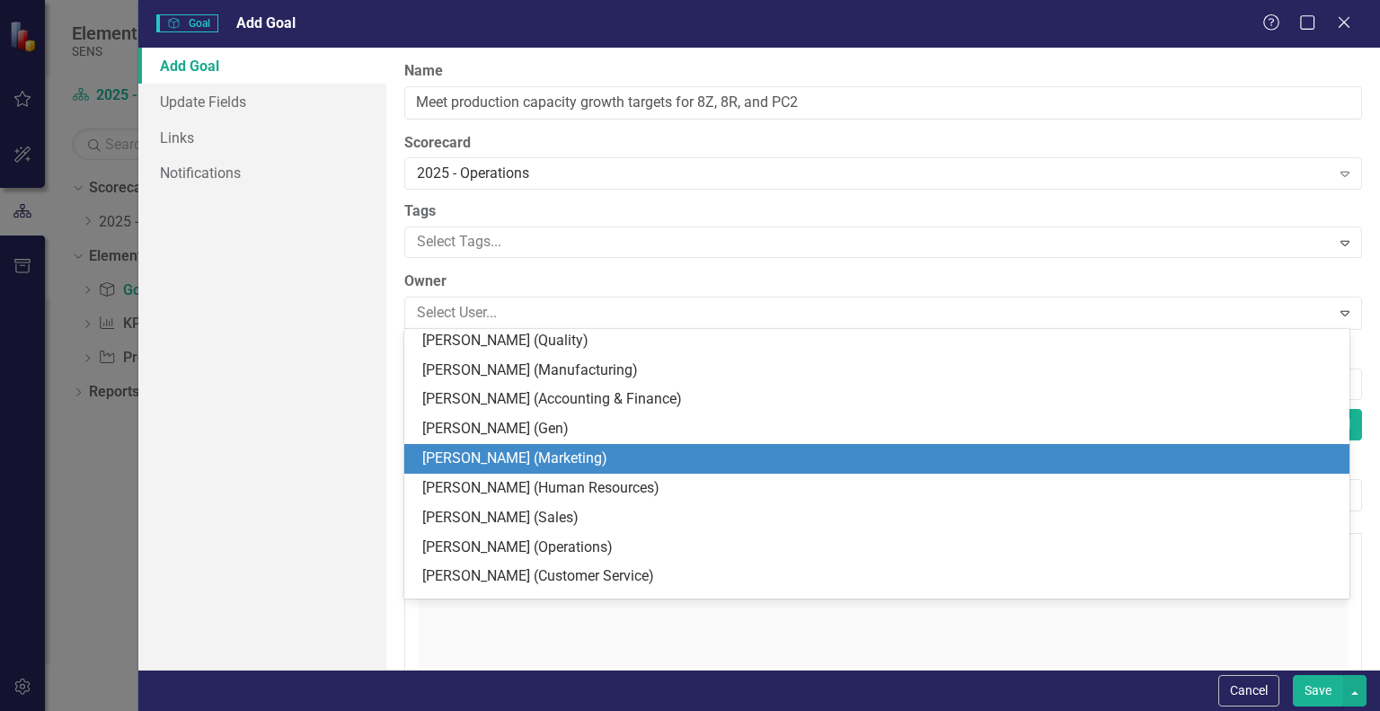
scroll to position [359, 0]
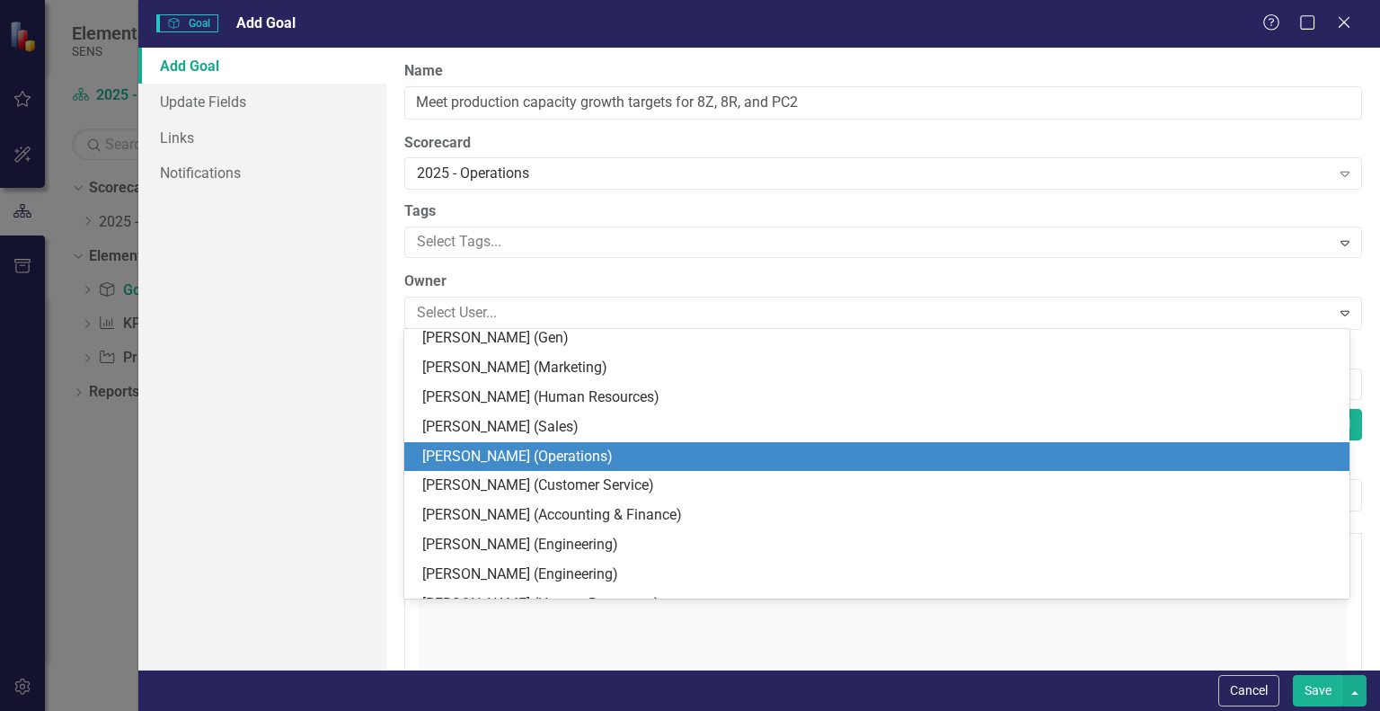
click at [492, 461] on div "[PERSON_NAME] (Operations)" at bounding box center [880, 457] width 917 height 21
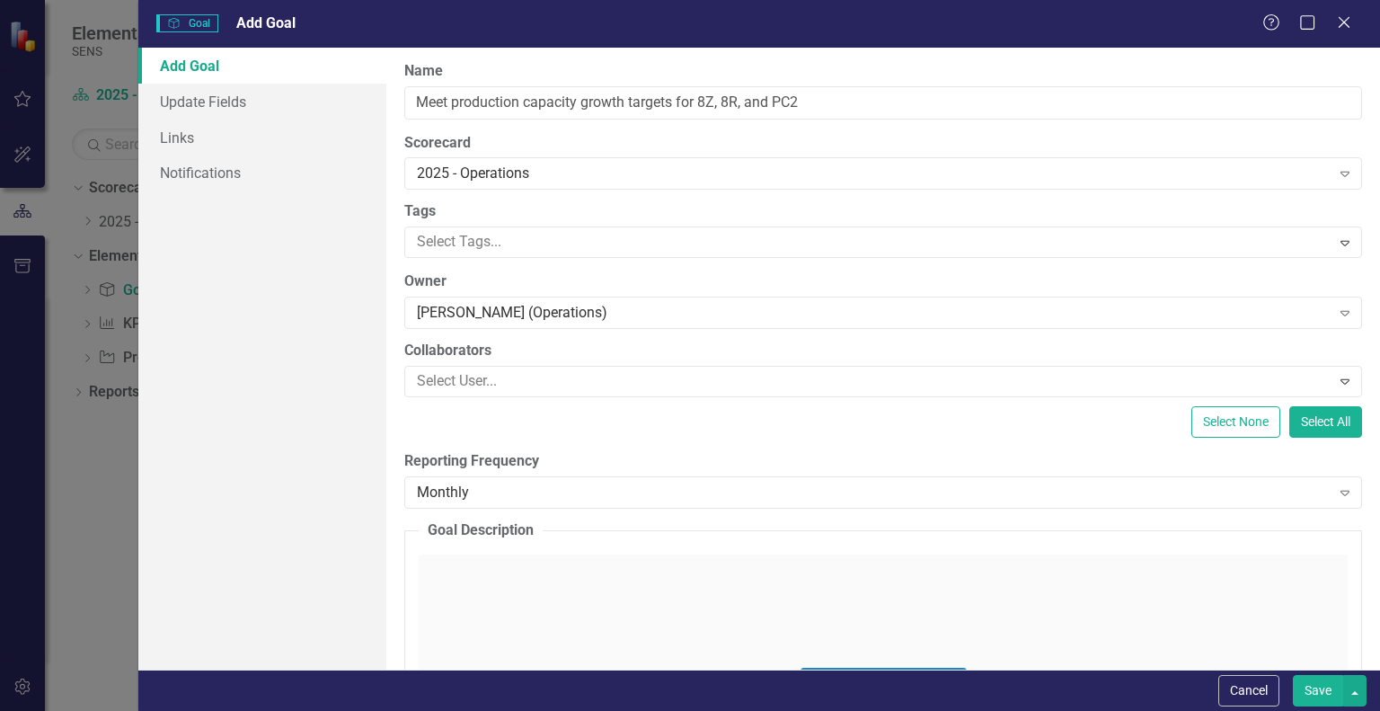
click at [509, 416] on div "Select None Select All" at bounding box center [883, 421] width 958 height 31
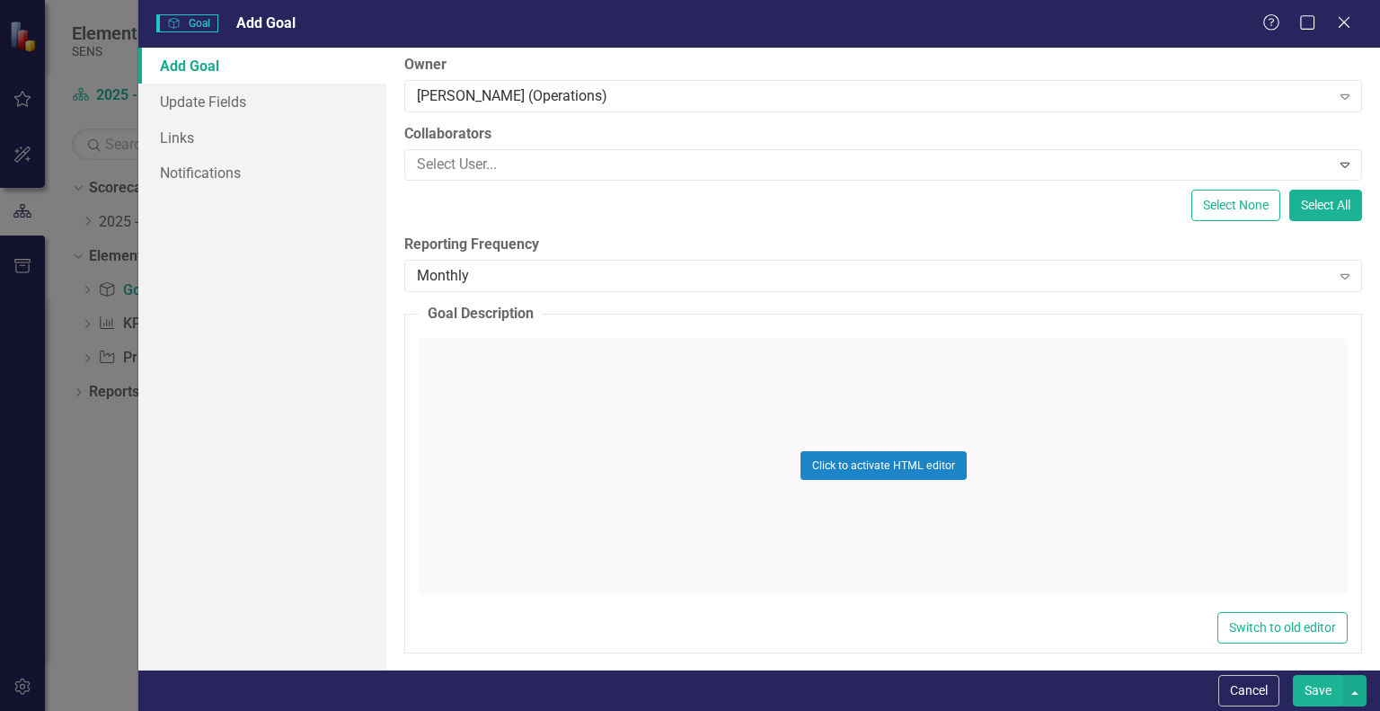
scroll to position [225, 0]
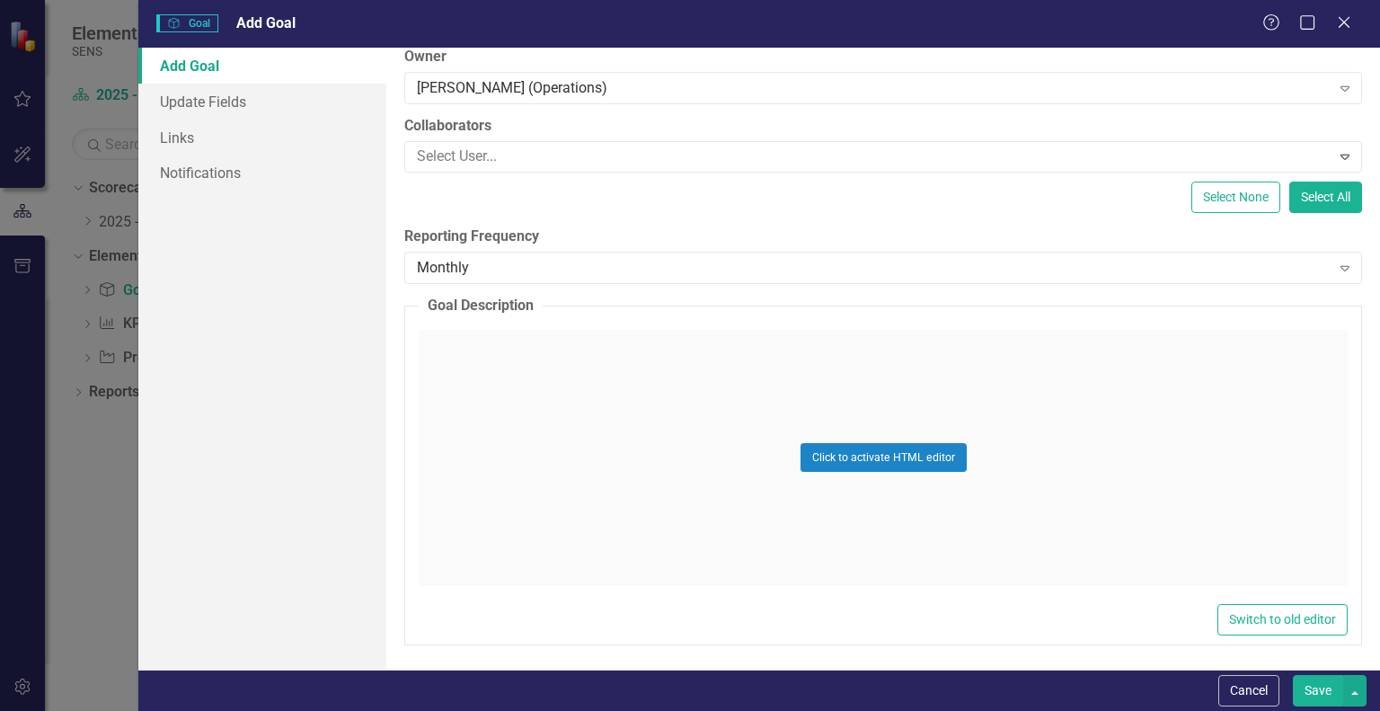
click at [510, 366] on div "Click to activate HTML editor" at bounding box center [883, 458] width 929 height 256
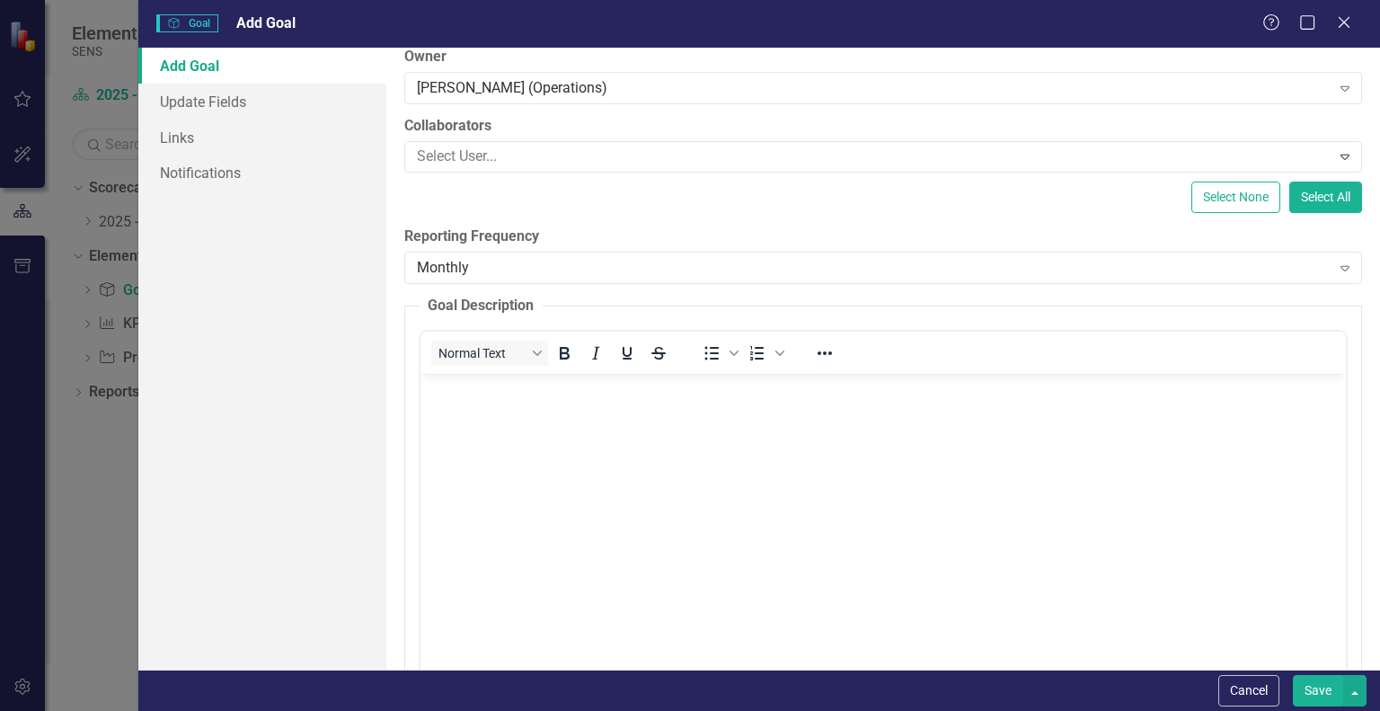
scroll to position [0, 0]
click at [498, 423] on body "Rich Text Area. Press ALT-0 for help." at bounding box center [884, 508] width 926 height 270
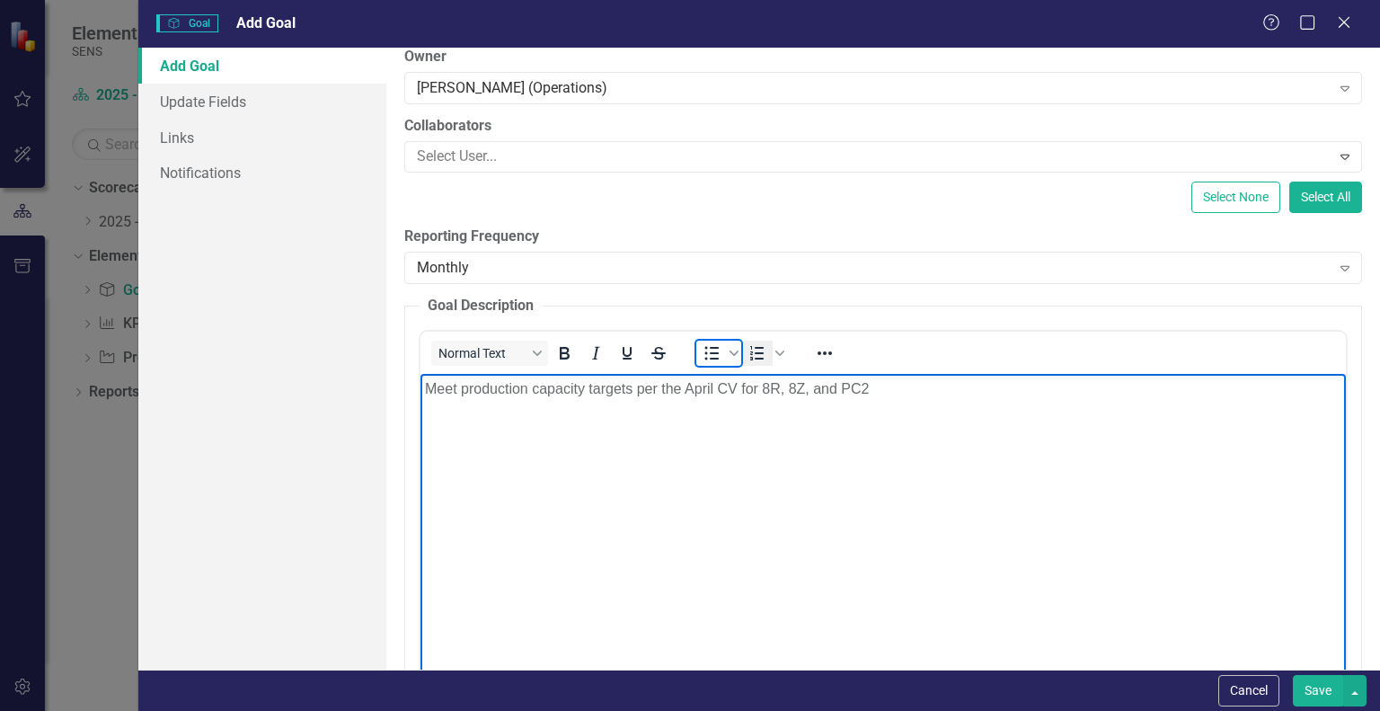
drag, startPoint x: 709, startPoint y: 357, endPoint x: 763, endPoint y: 356, distance: 53.9
click at [709, 357] on icon "Bullet list" at bounding box center [712, 352] width 14 height 13
click at [510, 435] on body "Meet production capacity targets per the April CV for 8R, 8Z, and PC2 8R -" at bounding box center [884, 508] width 926 height 270
click at [642, 443] on li "8Z - 1,150 units/ month (" at bounding box center [901, 446] width 881 height 22
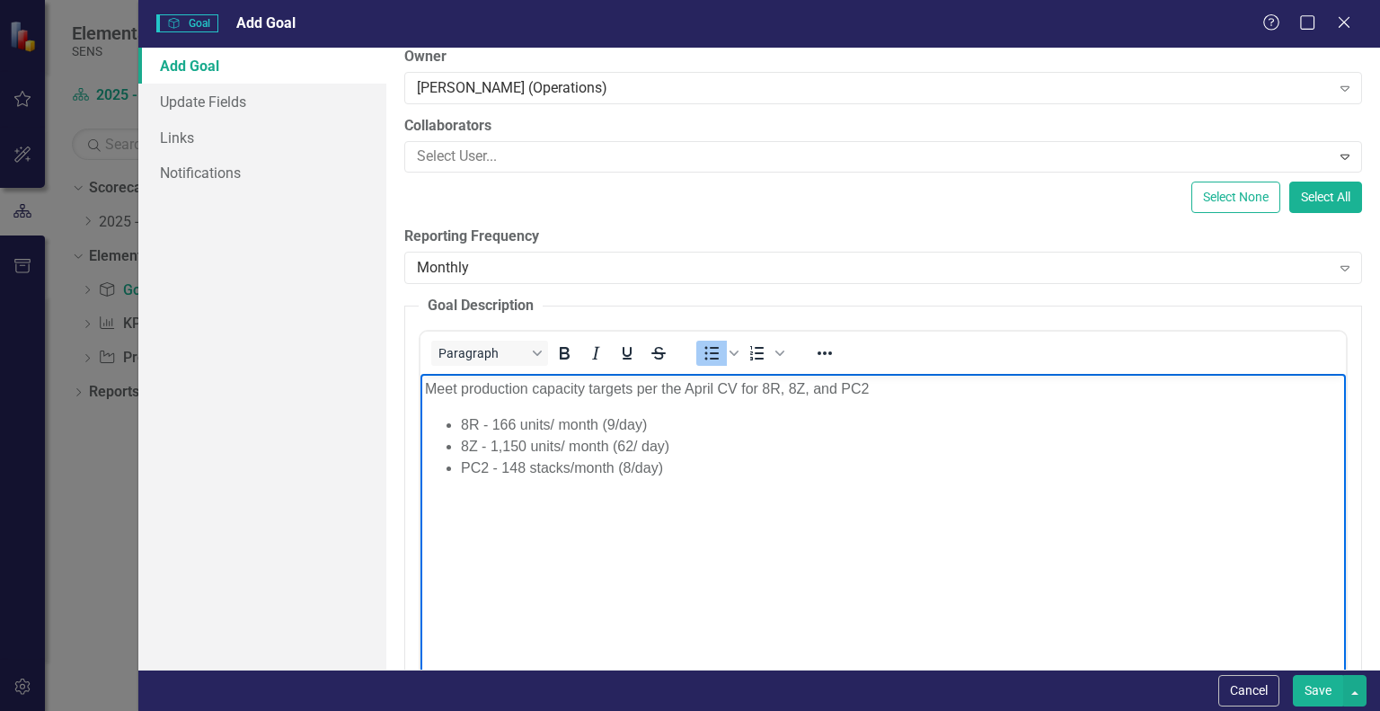
click at [1318, 683] on button "Save" at bounding box center [1318, 690] width 50 height 31
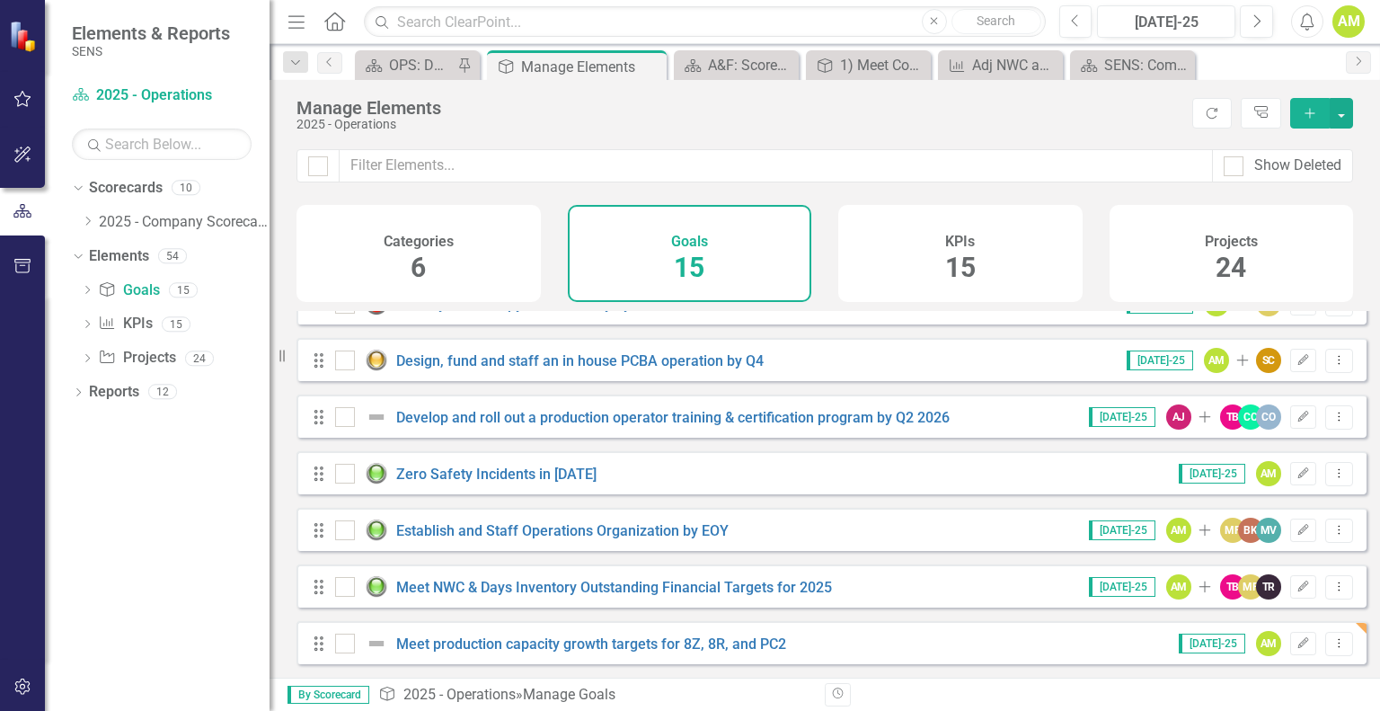
scroll to position [494, 0]
click at [598, 642] on link "Meet production capacity growth targets for 8Z, 8R, and PC2" at bounding box center [591, 643] width 390 height 17
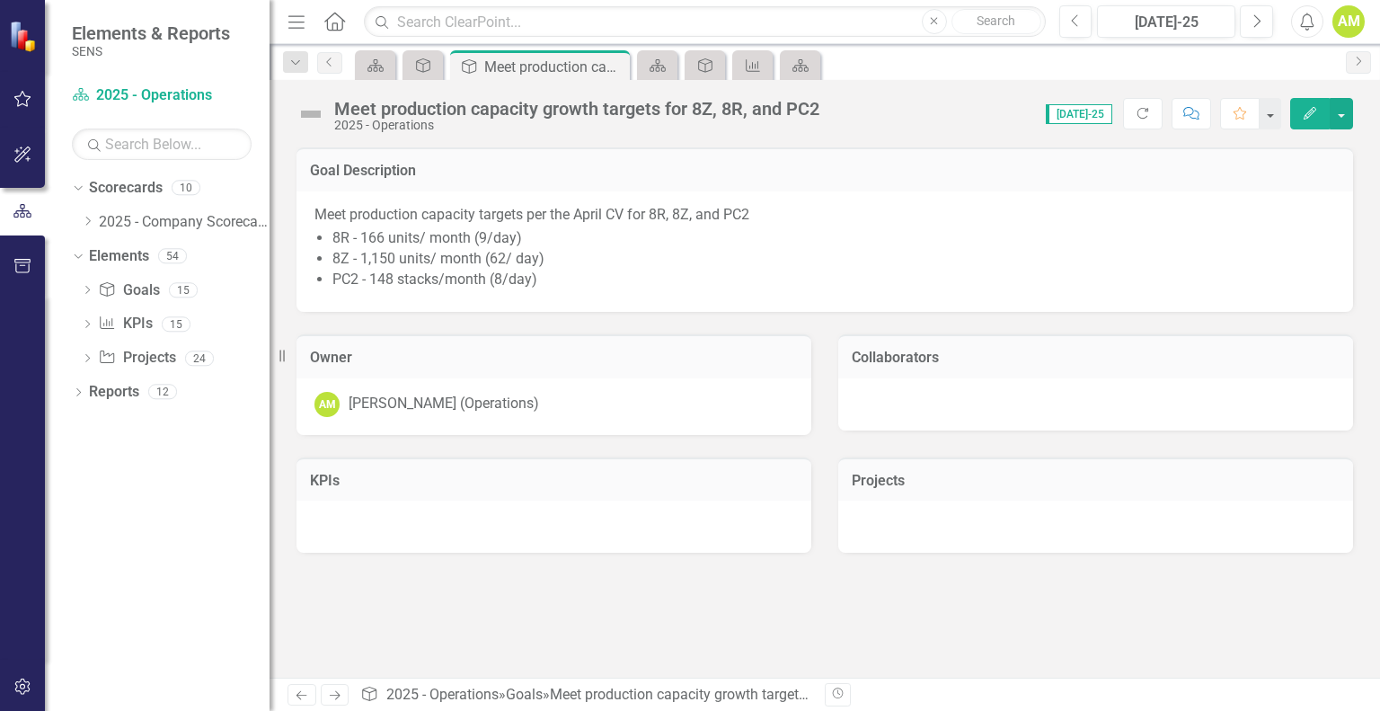
click at [412, 522] on div at bounding box center [554, 526] width 515 height 52
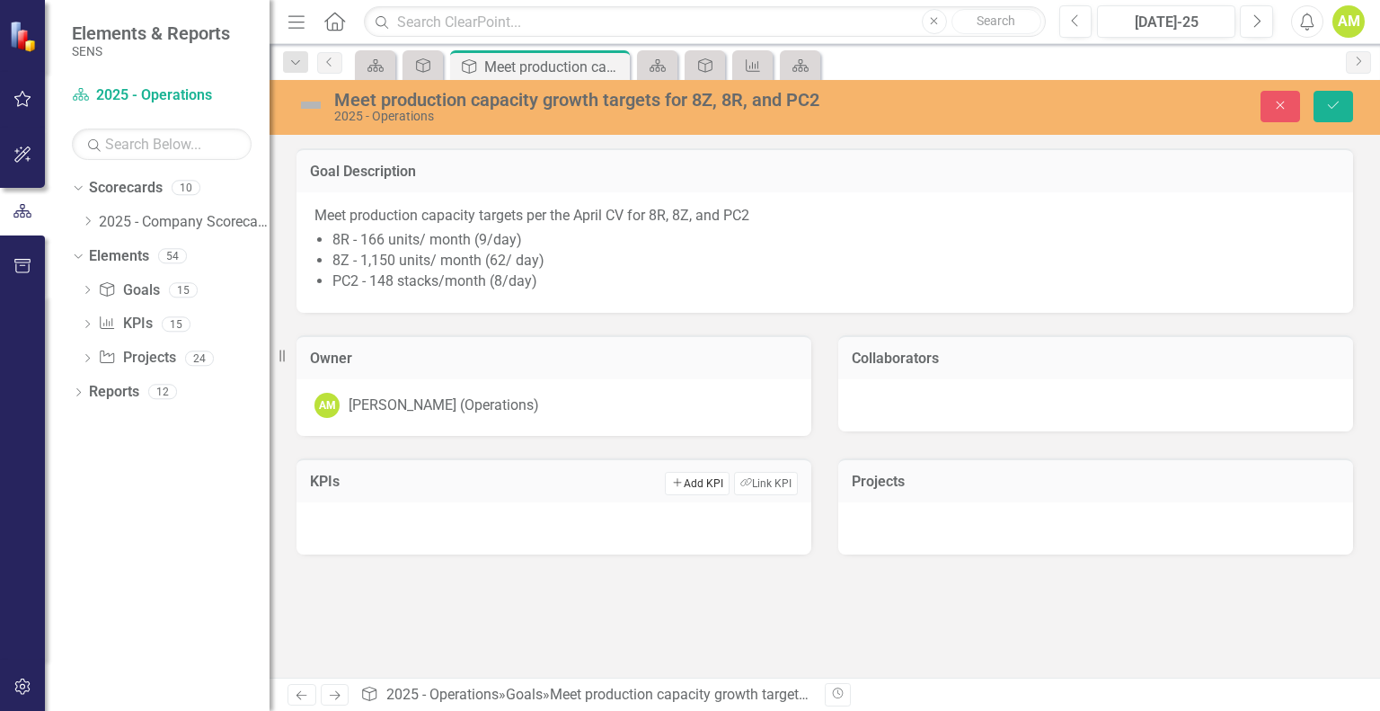
click at [703, 485] on button "Add Add KPI" at bounding box center [697, 483] width 64 height 23
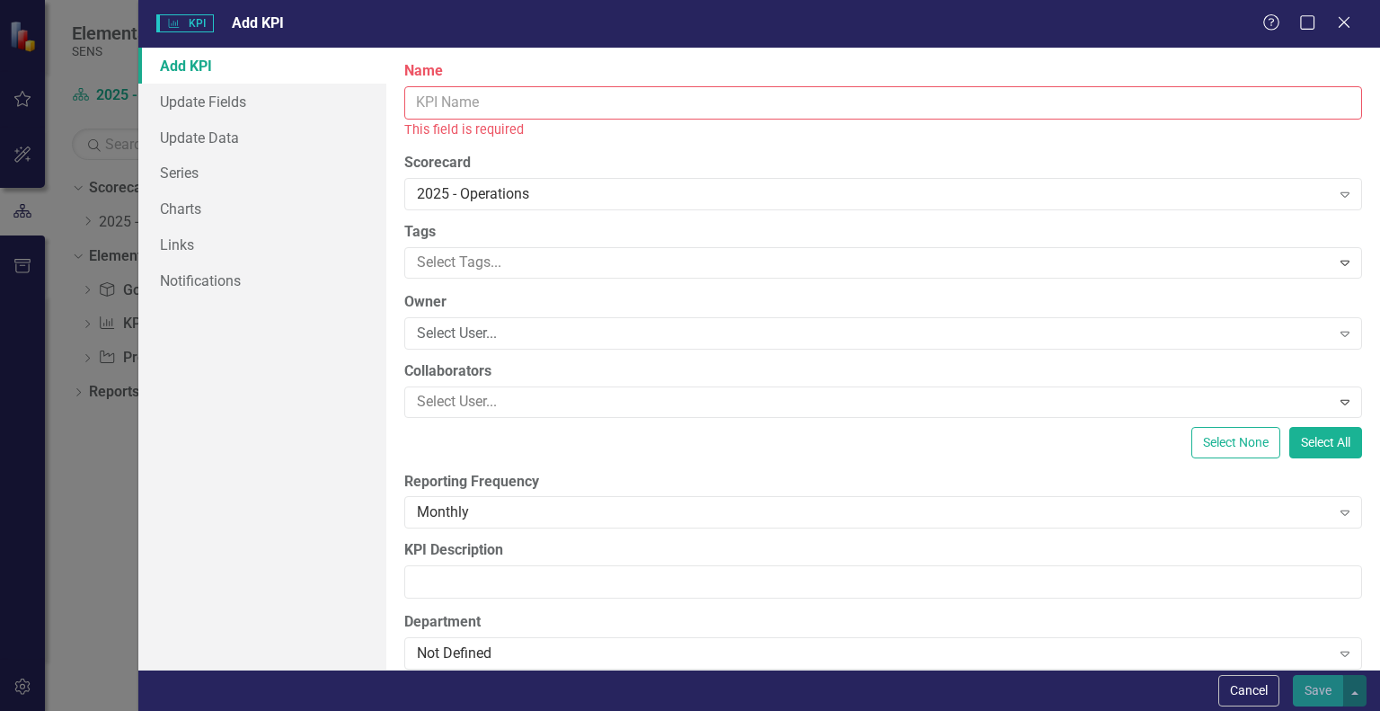
click at [454, 106] on input "Name" at bounding box center [883, 102] width 958 height 33
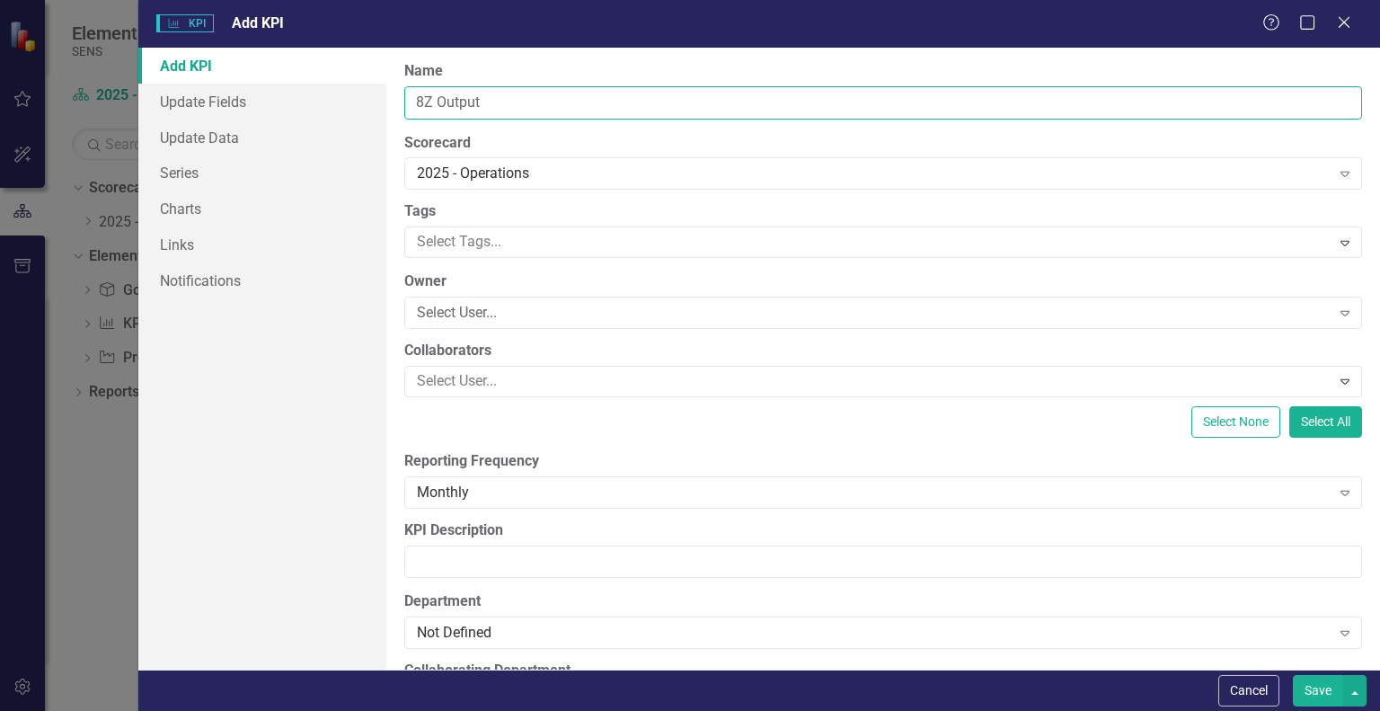
scroll to position [90, 0]
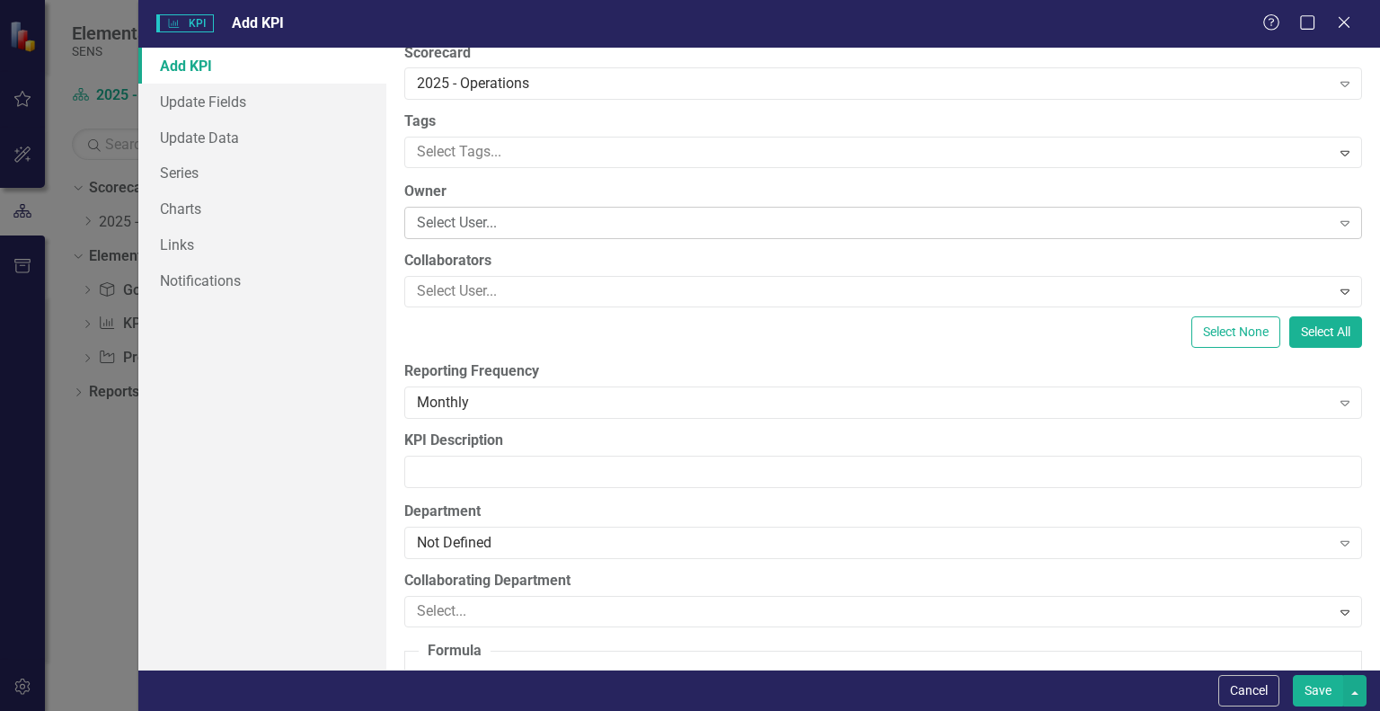
type input "8Z Output"
click at [498, 226] on div "Select User..." at bounding box center [873, 223] width 913 height 21
click at [527, 344] on div "Select None Select All" at bounding box center [883, 331] width 958 height 31
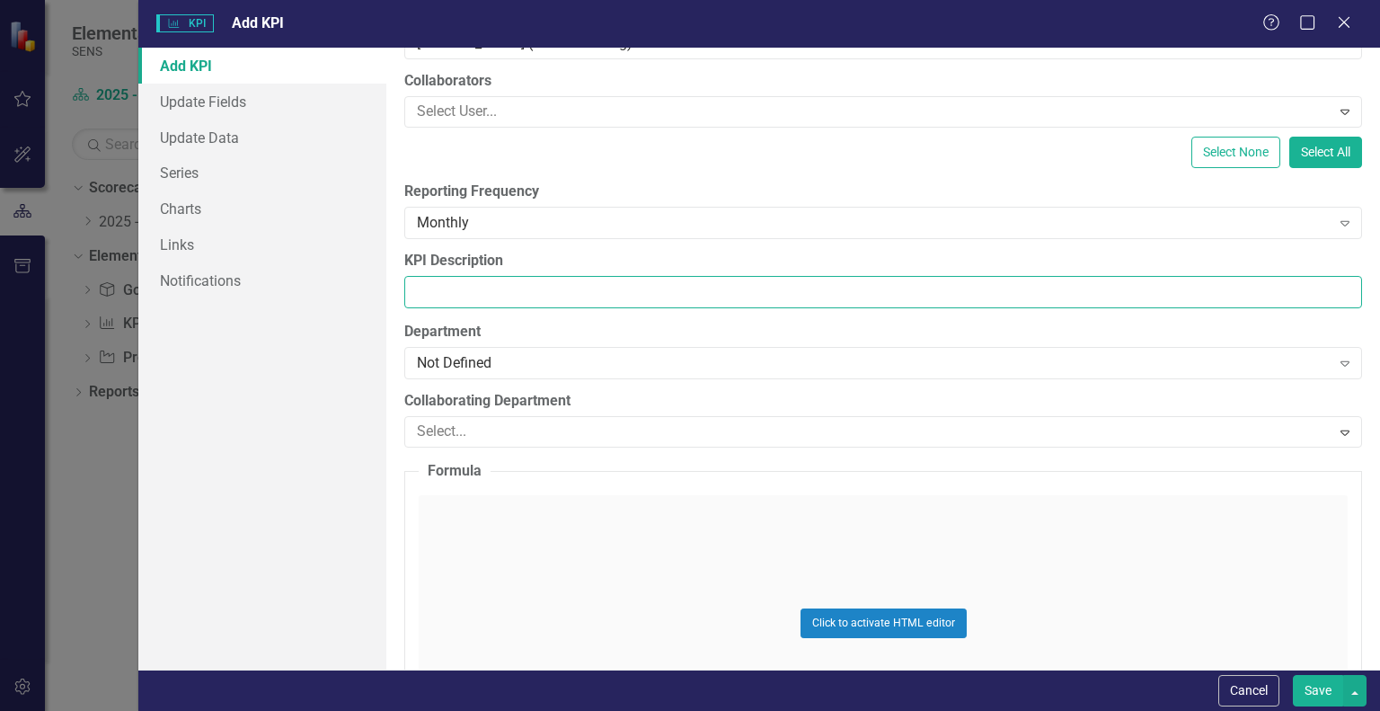
click at [464, 303] on input "KPI Description" at bounding box center [883, 292] width 958 height 33
type input "Monthly output of 8Z"
click at [500, 438] on div at bounding box center [870, 432] width 920 height 24
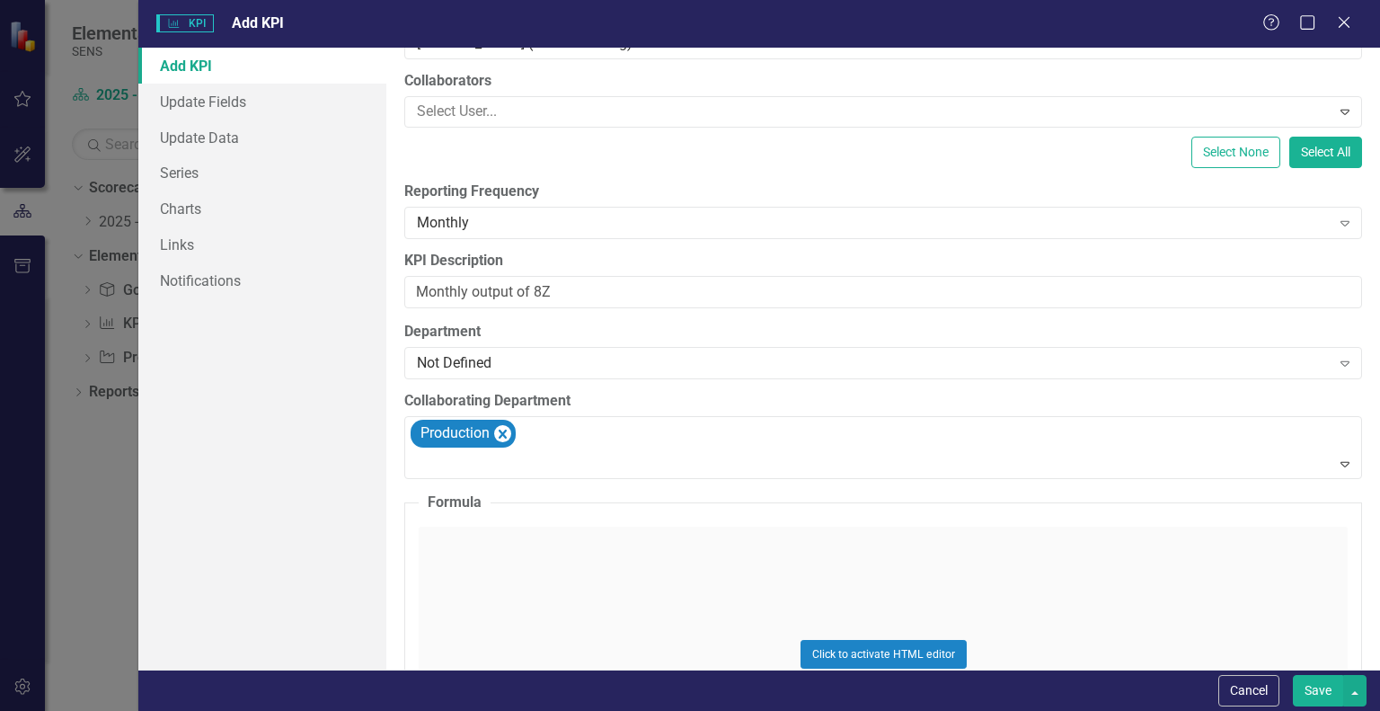
click at [348, 453] on div "Add KPI Update Fields Update Data Series Charts Links Notifications" at bounding box center [262, 359] width 248 height 622
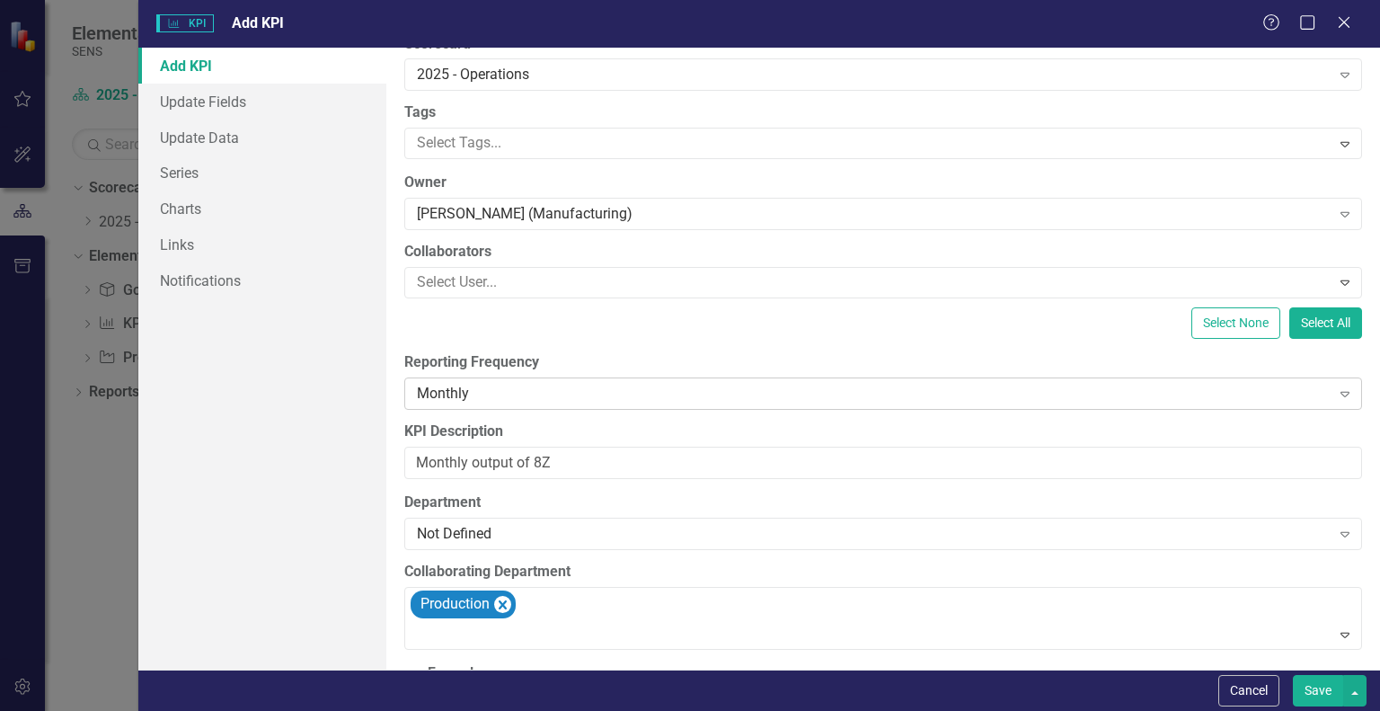
scroll to position [0, 0]
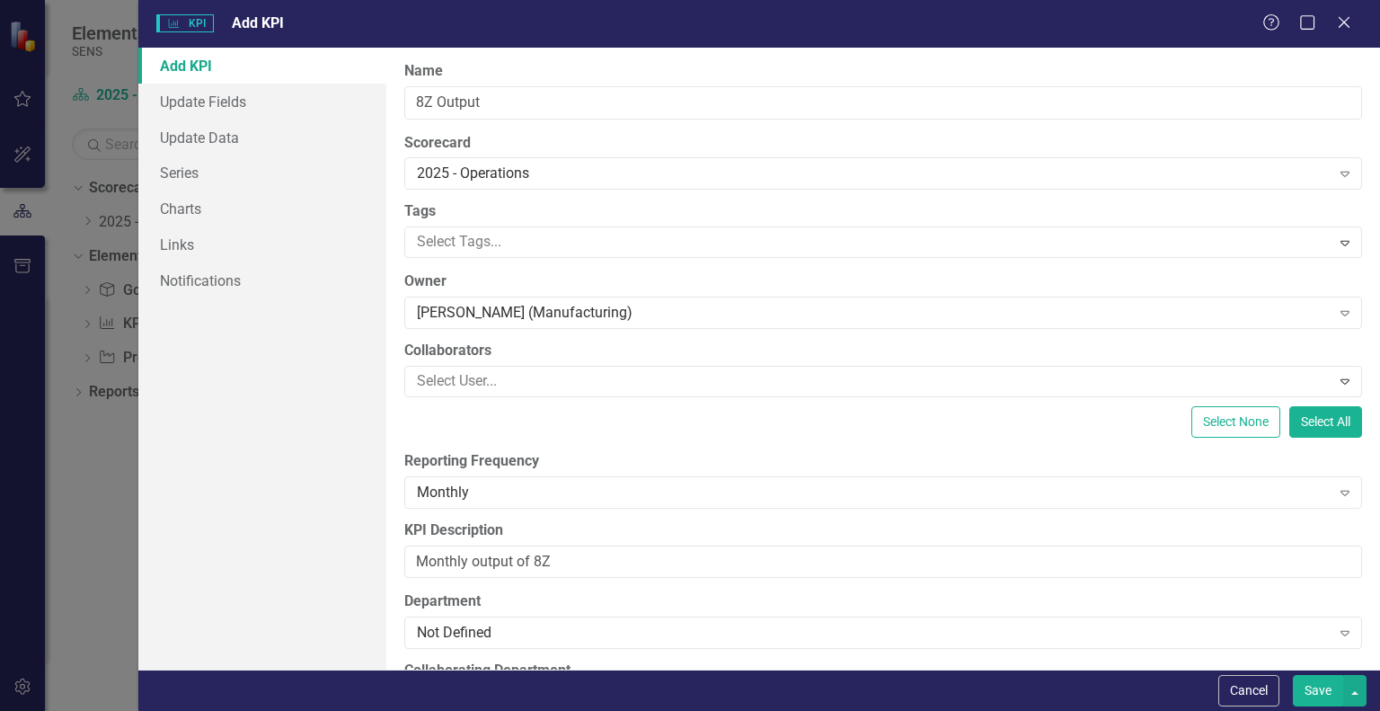
click at [1324, 694] on button "Save" at bounding box center [1318, 690] width 50 height 31
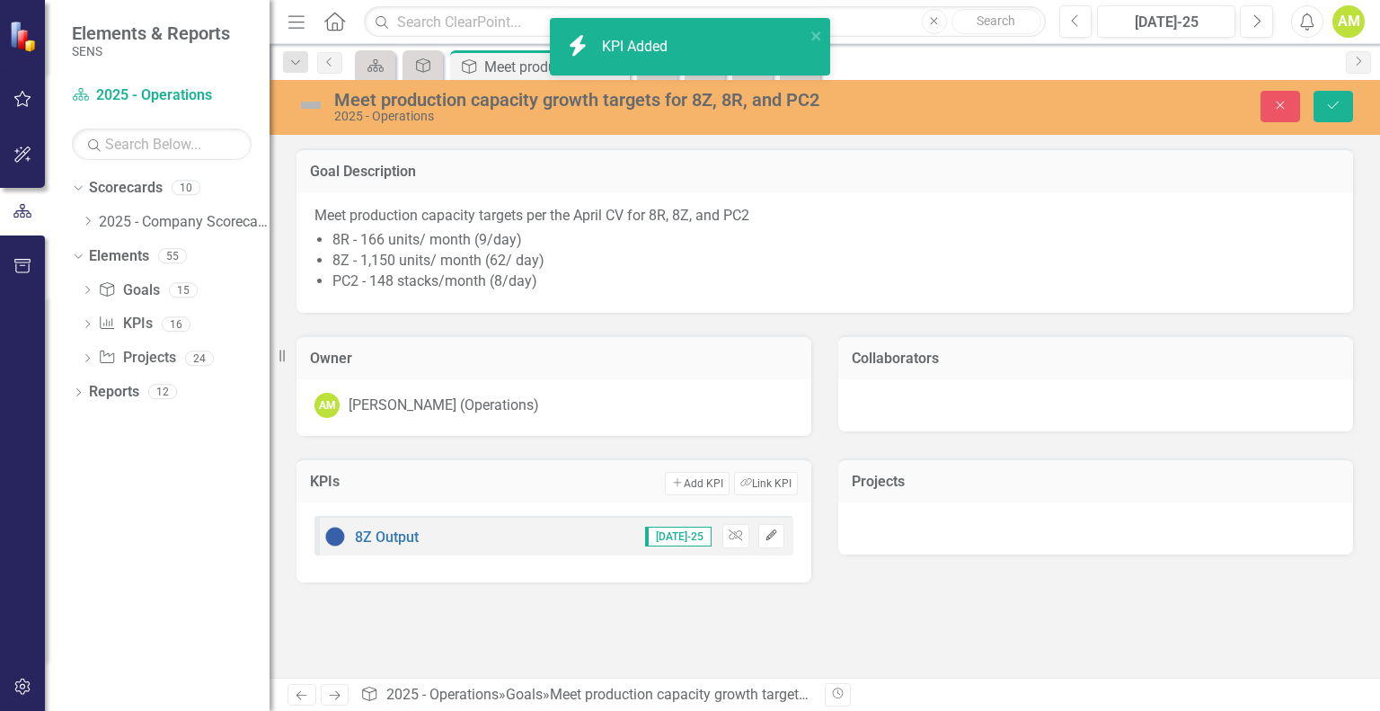
click at [772, 540] on button "Edit" at bounding box center [771, 535] width 26 height 23
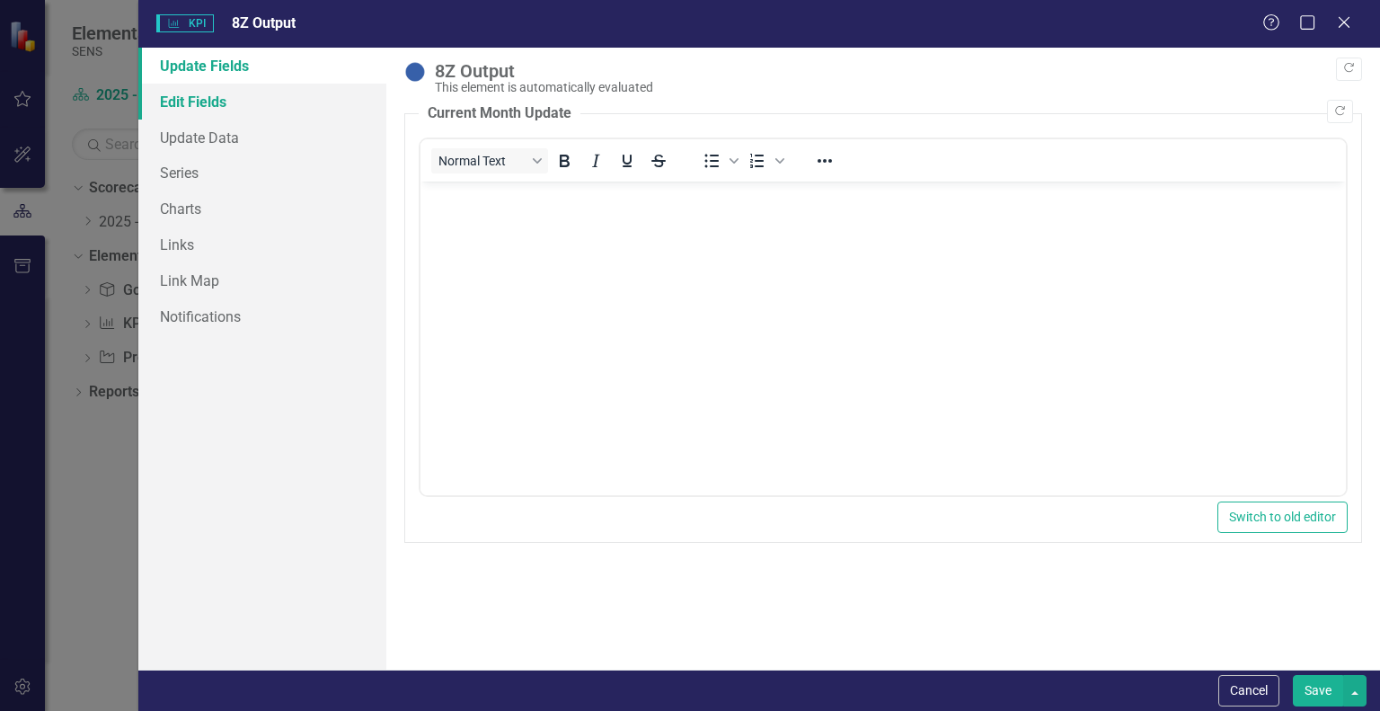
click at [188, 97] on link "Edit Fields" at bounding box center [262, 102] width 248 height 36
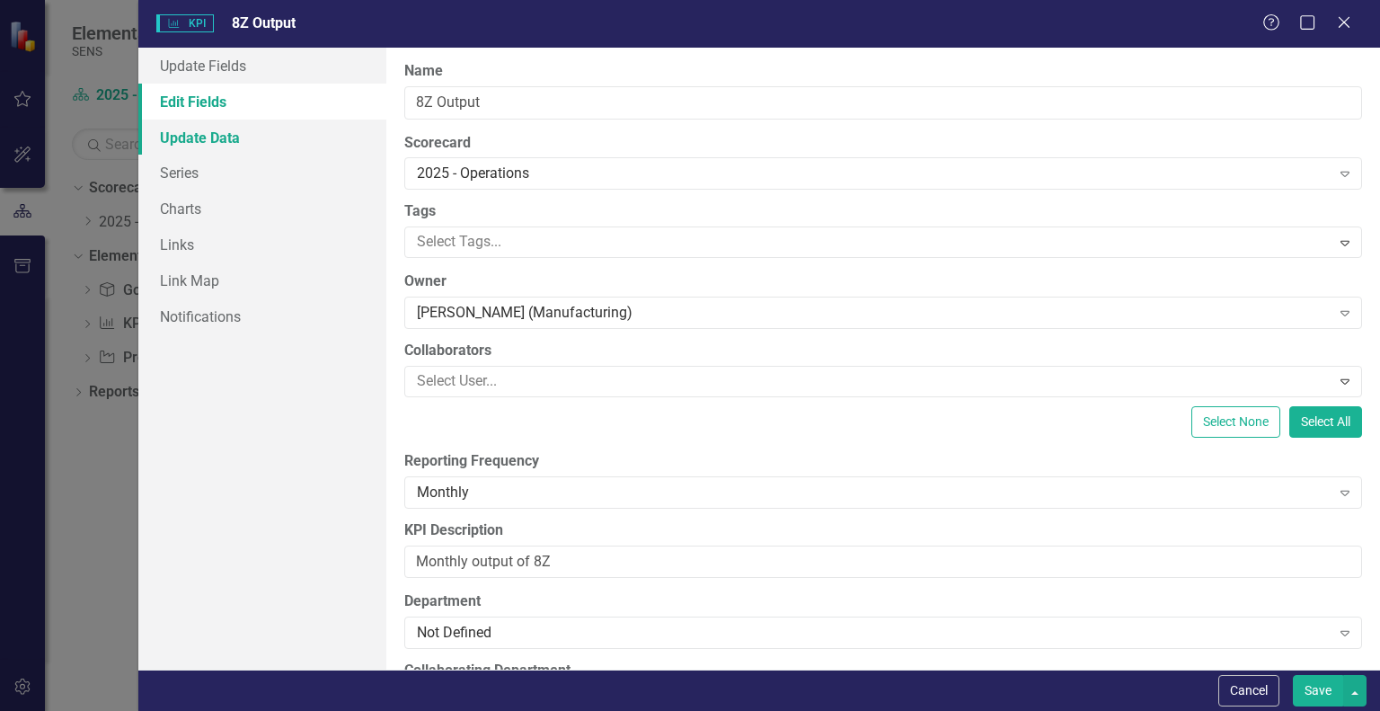
click at [207, 139] on link "Update Data" at bounding box center [262, 138] width 248 height 36
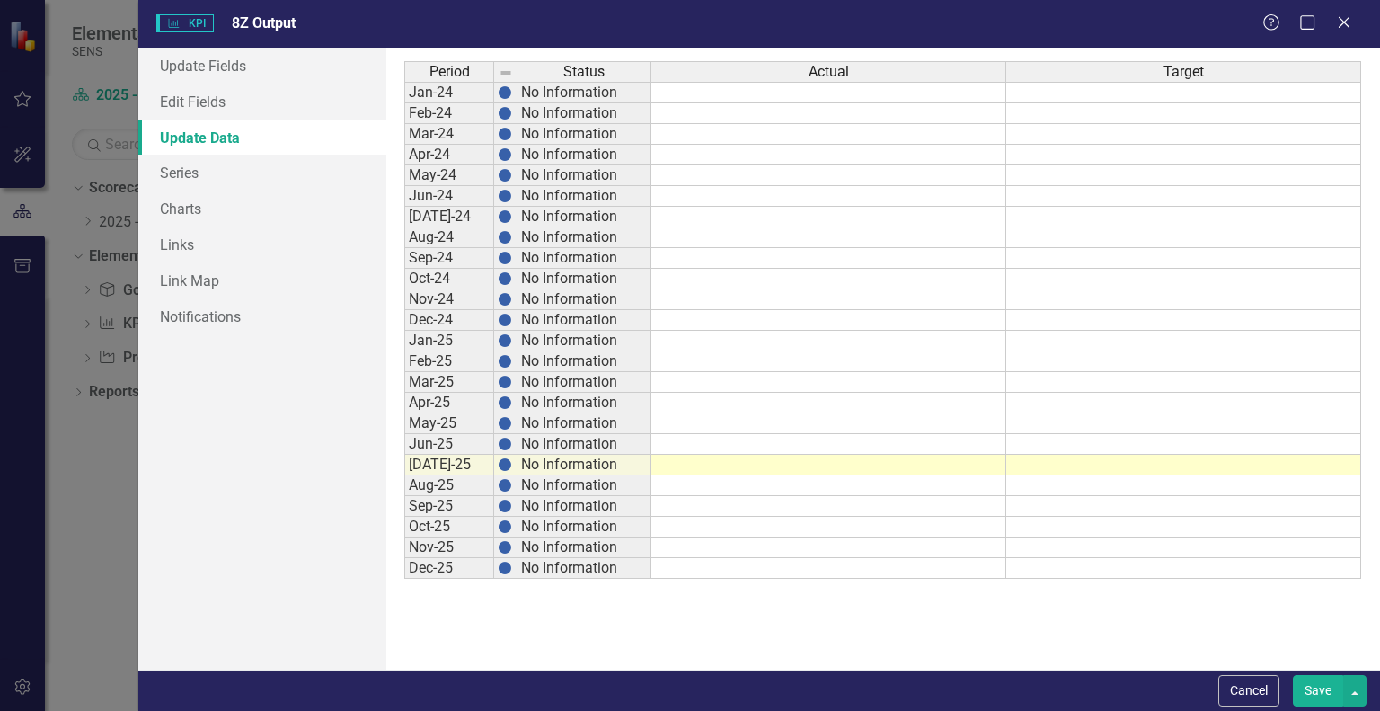
click at [433, 445] on td "Jun-25" at bounding box center [449, 444] width 90 height 21
click at [1058, 442] on td at bounding box center [1183, 444] width 355 height 21
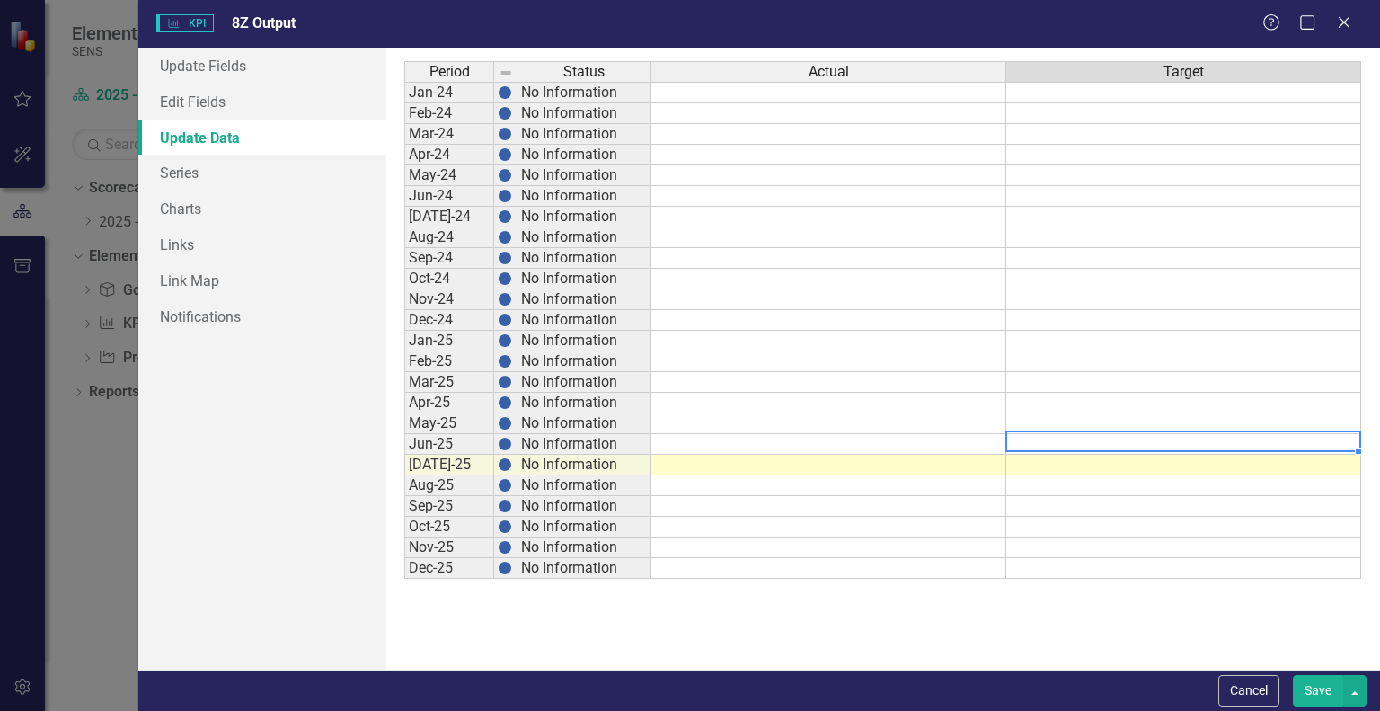
type textarea "30"
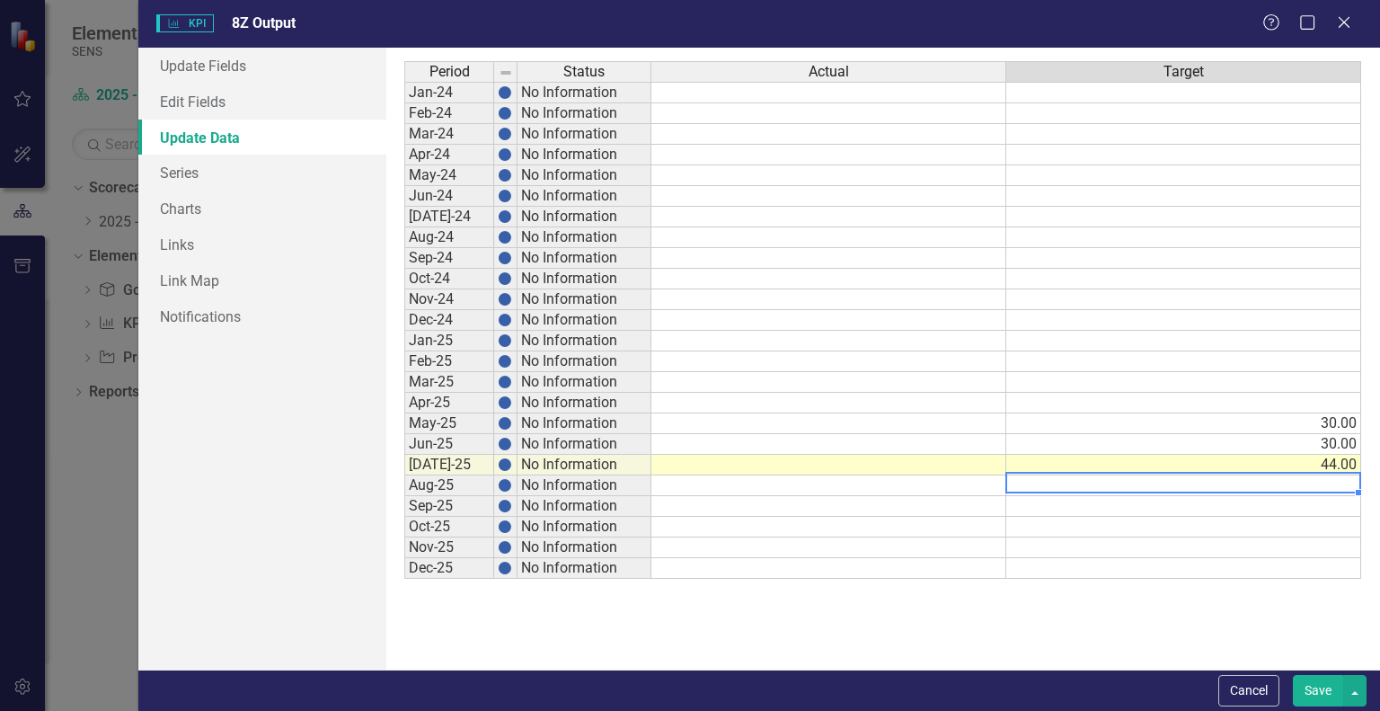
click at [1214, 483] on td at bounding box center [1183, 485] width 355 height 21
click at [1089, 497] on td at bounding box center [1183, 506] width 355 height 21
type textarea "45"
click at [1109, 520] on td at bounding box center [1183, 527] width 355 height 21
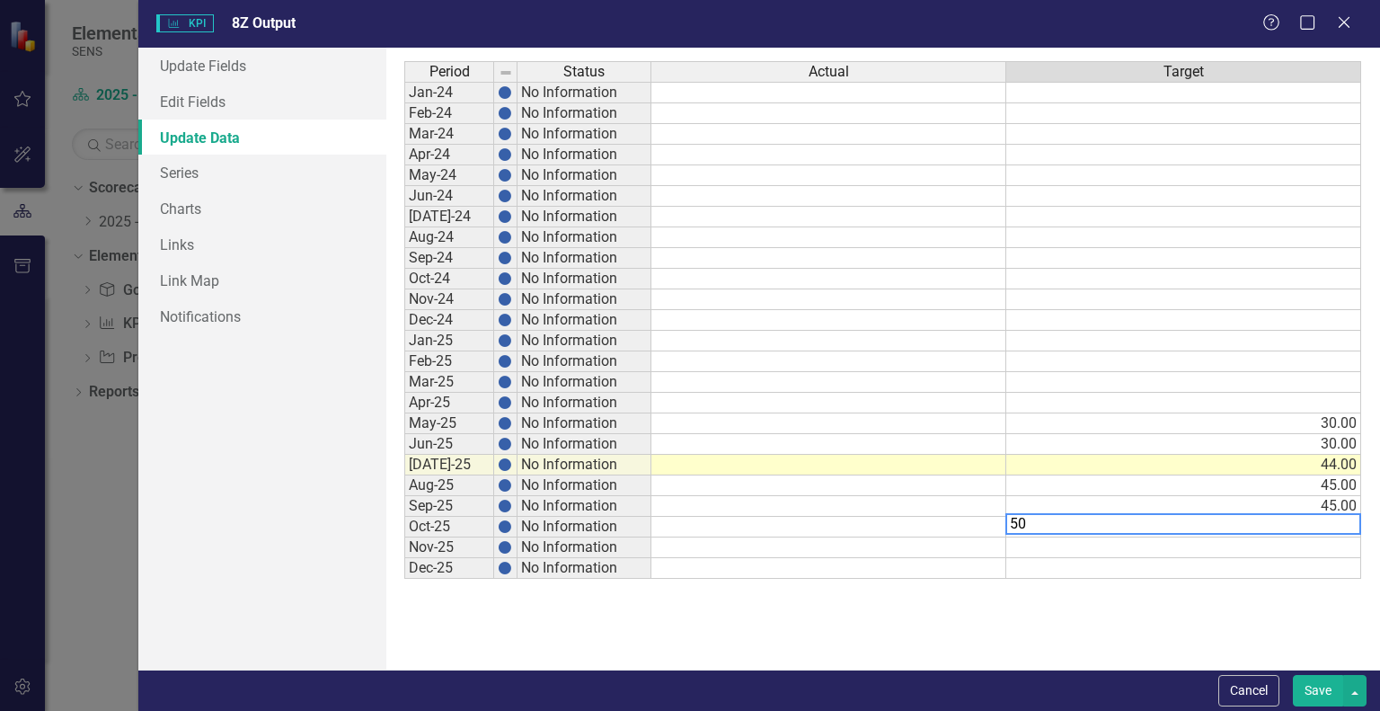
type textarea "50"
click at [1146, 540] on td at bounding box center [1183, 547] width 355 height 21
type textarea "50"
click at [1135, 563] on td at bounding box center [1183, 568] width 355 height 21
click at [1286, 539] on td "50.00" at bounding box center [1183, 547] width 355 height 21
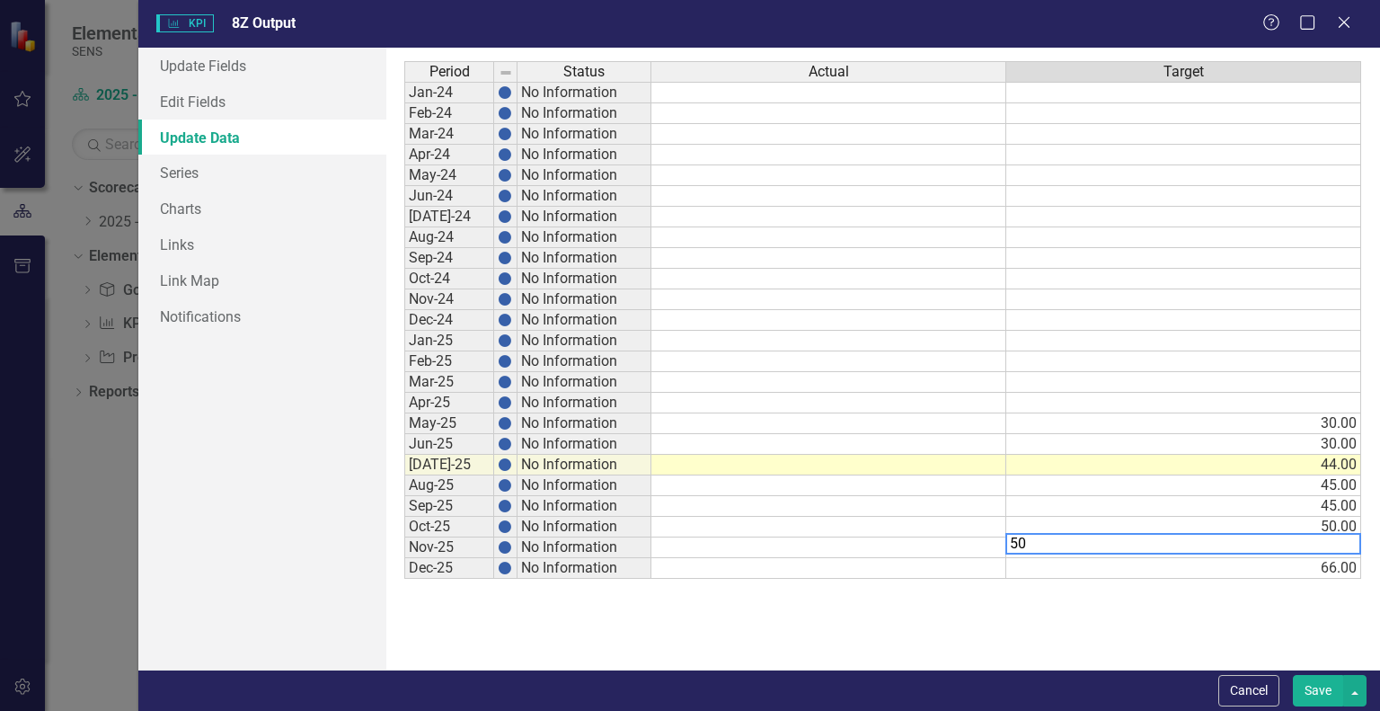
click at [1285, 517] on td "50.00" at bounding box center [1183, 527] width 355 height 21
type textarea "55"
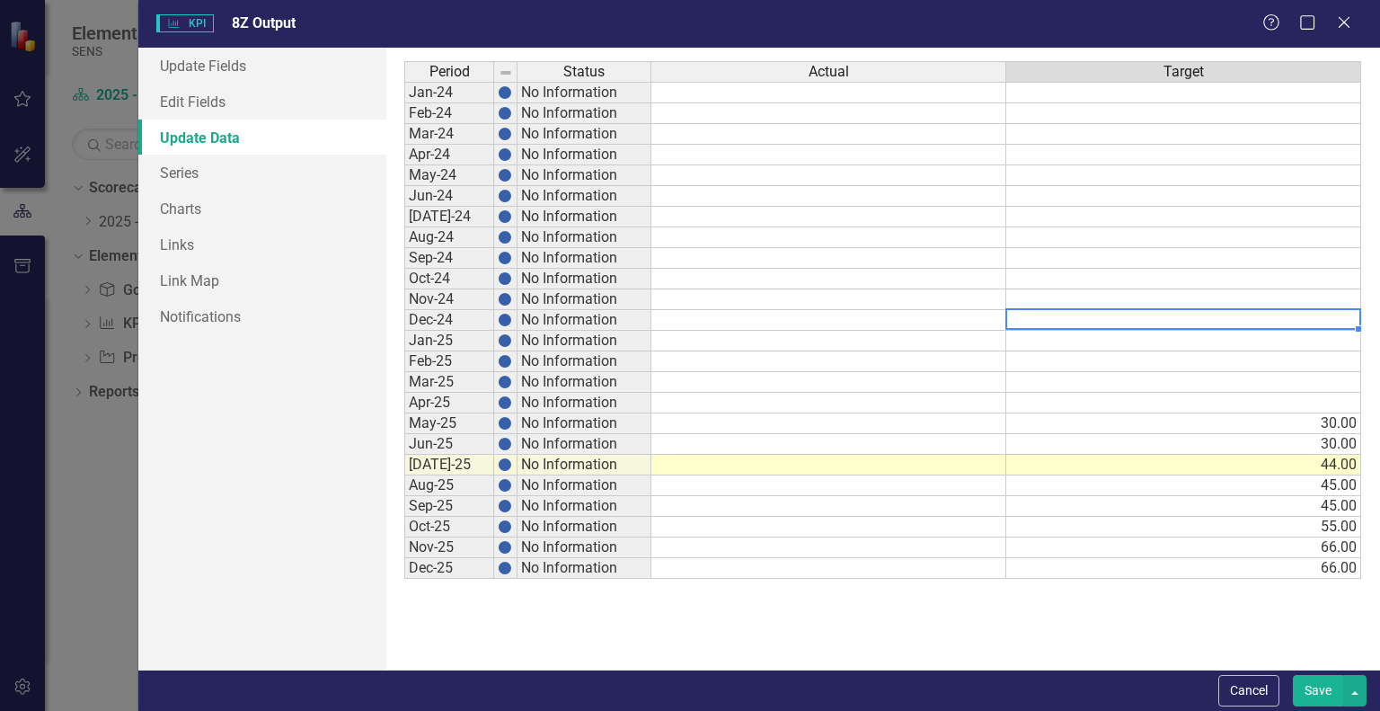
click at [1089, 323] on td at bounding box center [1183, 320] width 355 height 21
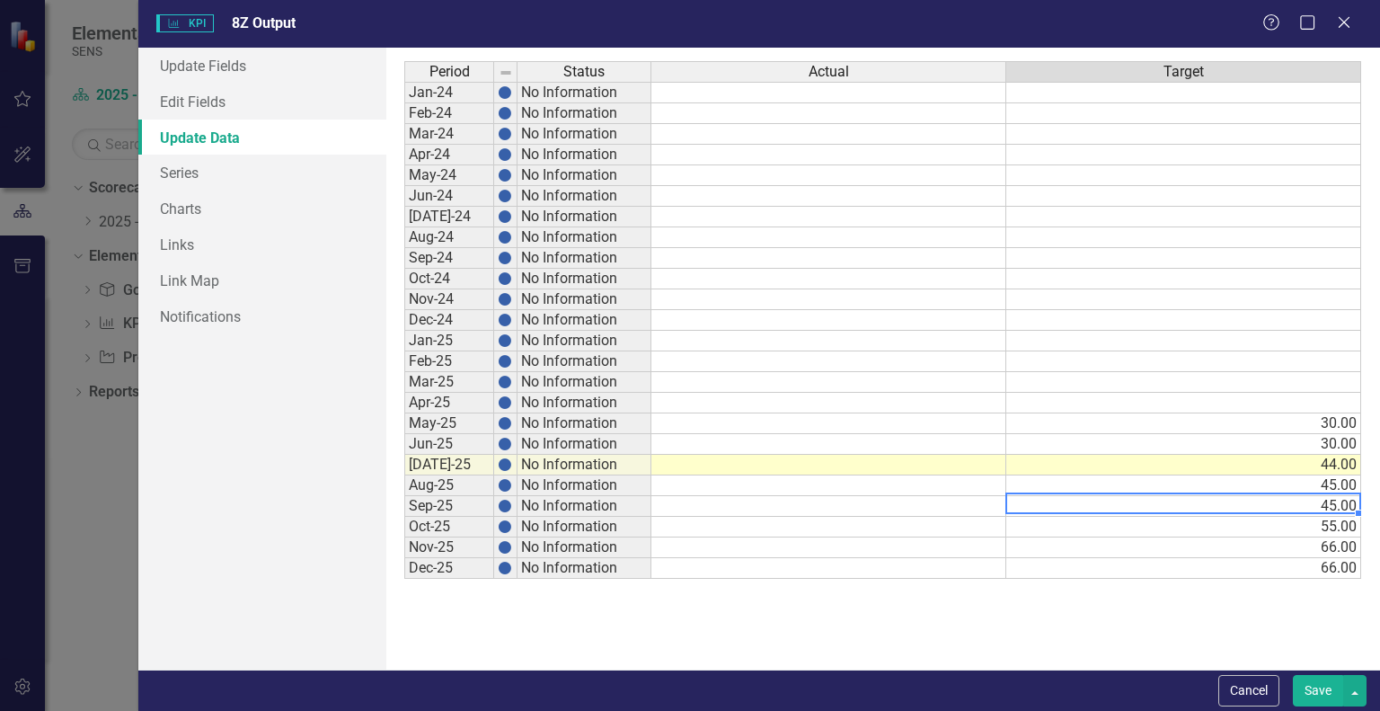
click at [1298, 502] on td "45.00" at bounding box center [1183, 506] width 355 height 21
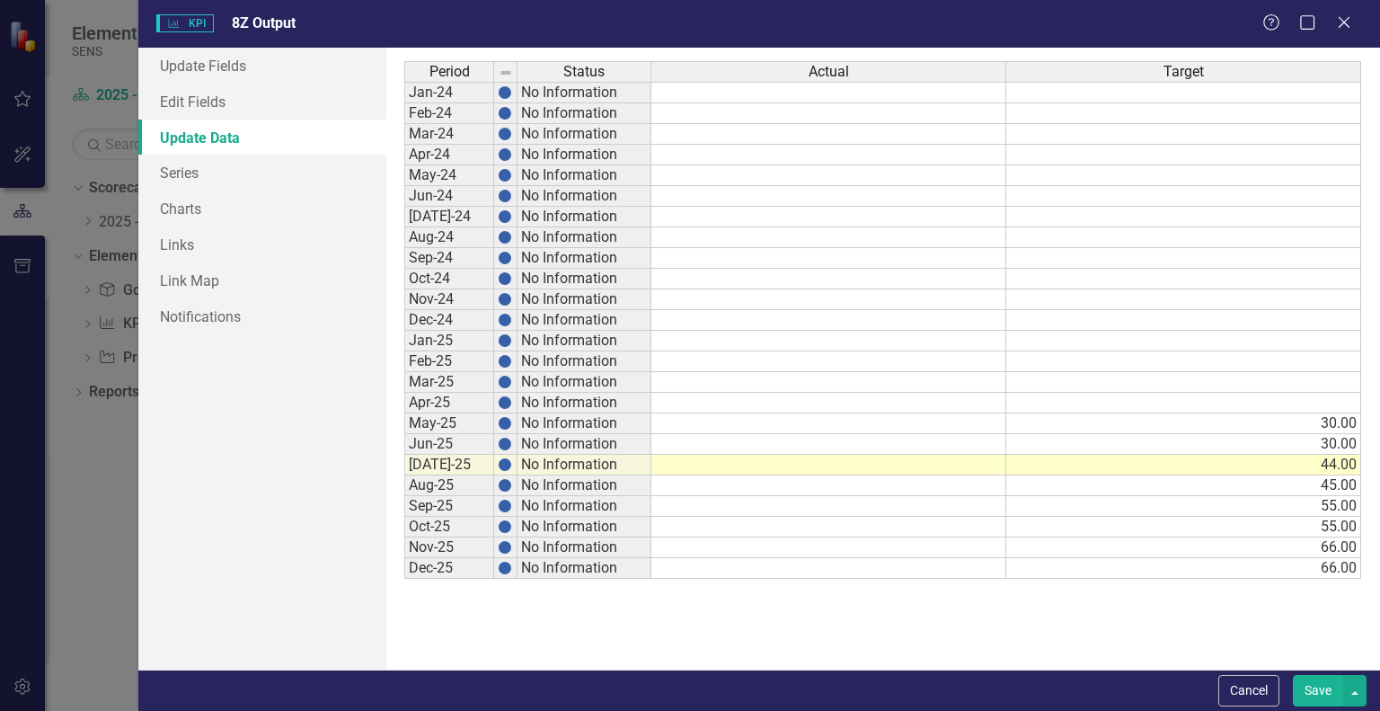
click at [1225, 615] on div "Period Status Actual Target Jan-24 No Information Feb-24 No Information Mar-24 …" at bounding box center [882, 358] width 957 height 595
click at [1340, 504] on td "55.00" at bounding box center [1183, 506] width 355 height 21
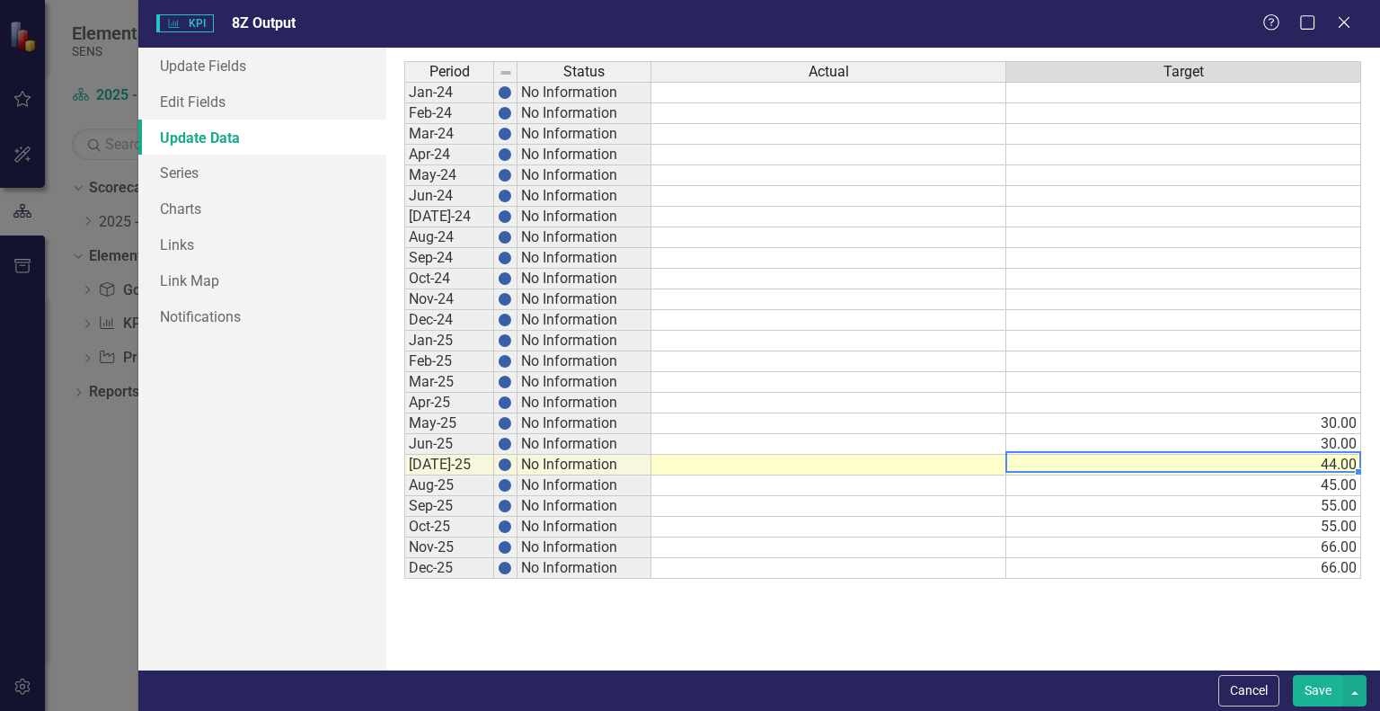
click at [1340, 465] on td "44.00" at bounding box center [1183, 465] width 355 height 21
click at [1327, 481] on td "45.00" at bounding box center [1183, 485] width 355 height 21
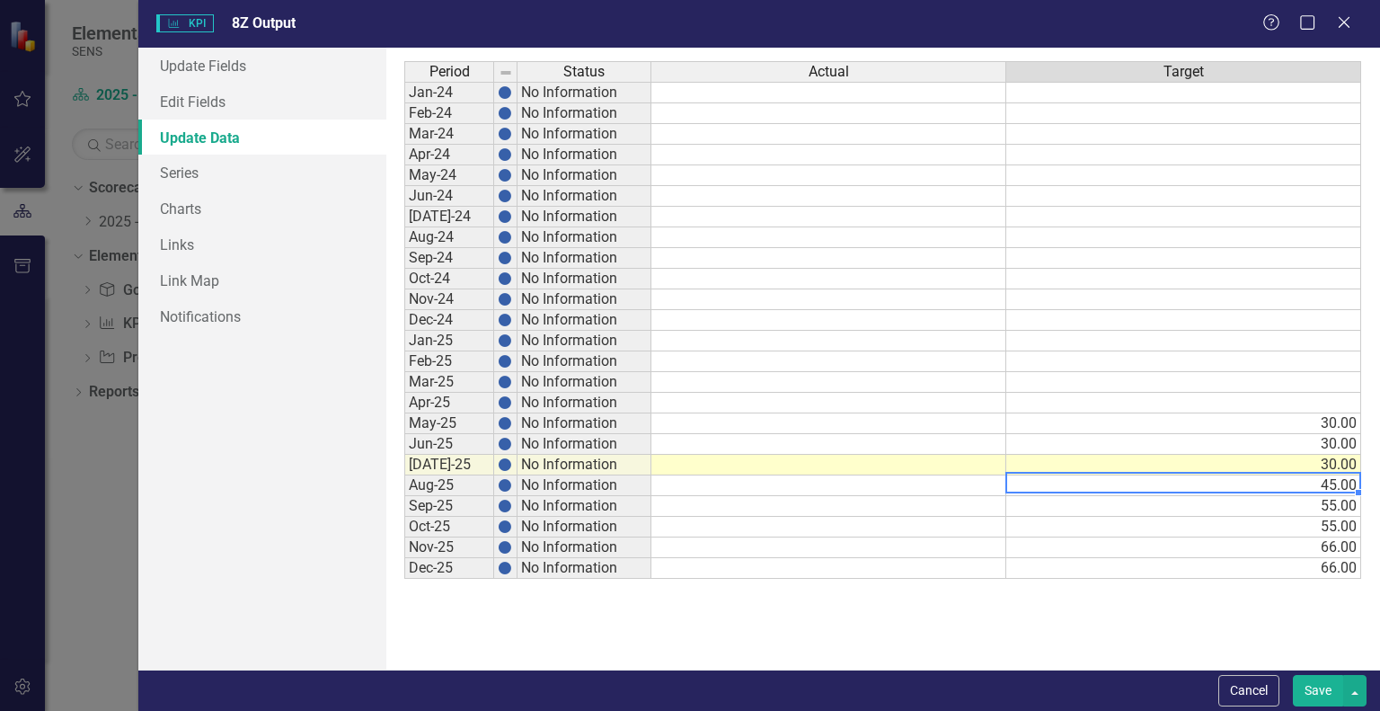
click at [1341, 492] on div at bounding box center [1182, 493] width 355 height 2
click at [1341, 498] on td "55.00" at bounding box center [1183, 506] width 355 height 21
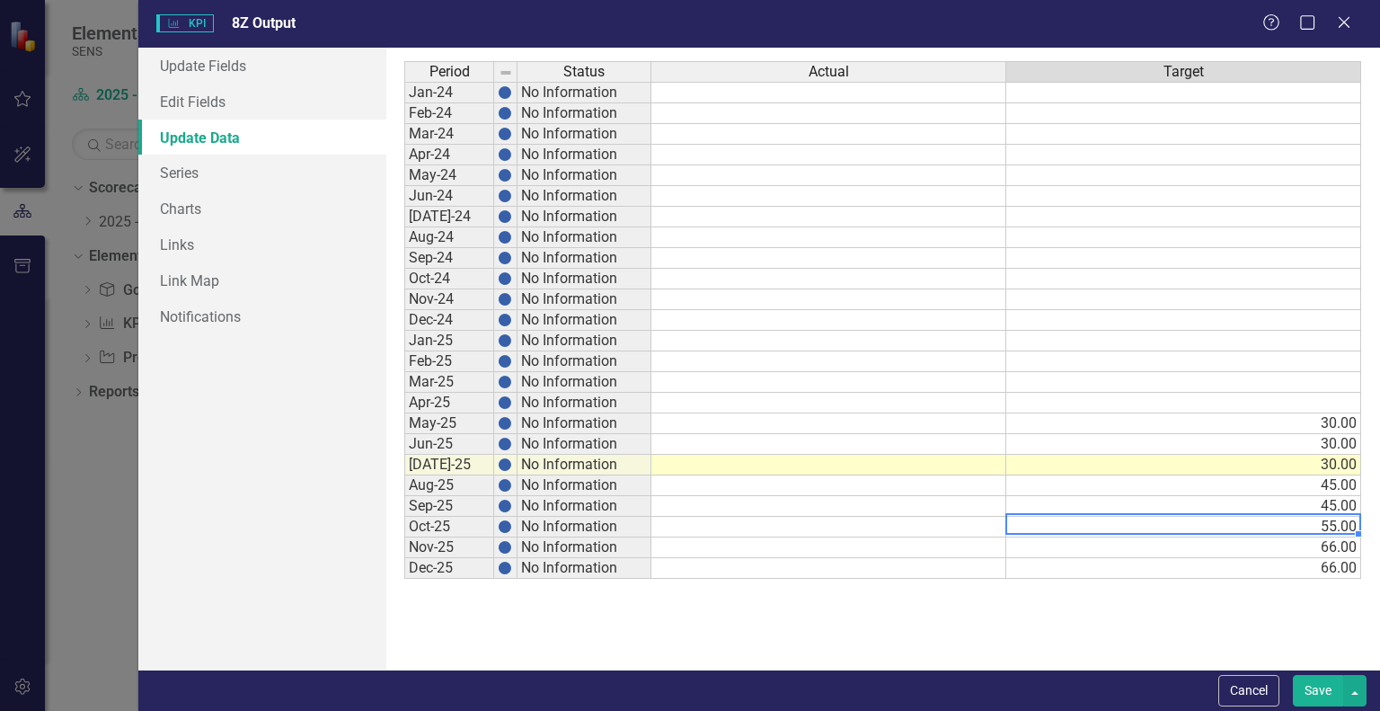
click at [1333, 524] on td "55.00" at bounding box center [1183, 527] width 355 height 21
click at [1339, 542] on td "66.00" at bounding box center [1183, 547] width 355 height 21
click at [1333, 564] on td "66.00" at bounding box center [1183, 568] width 355 height 21
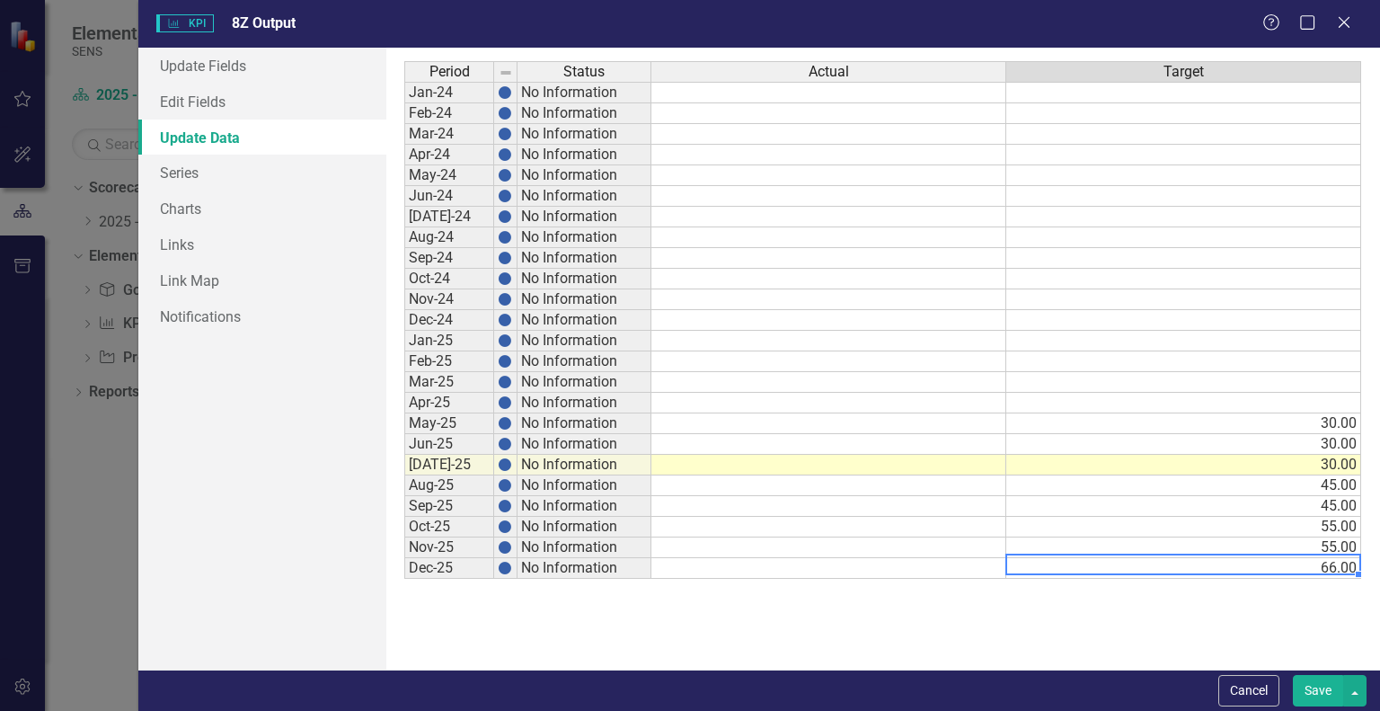
click at [1300, 395] on td at bounding box center [1183, 403] width 355 height 21
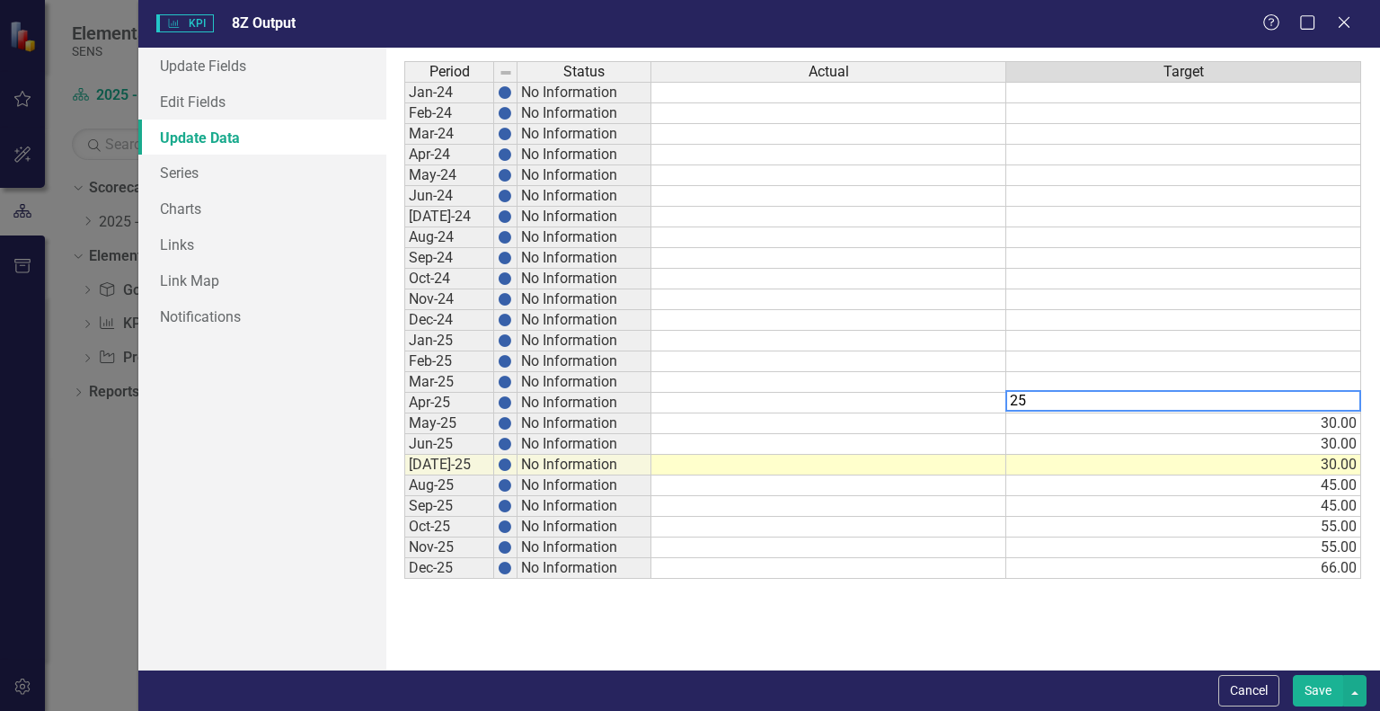
type textarea "25"
click at [1316, 380] on td at bounding box center [1183, 382] width 355 height 21
type textarea "25"
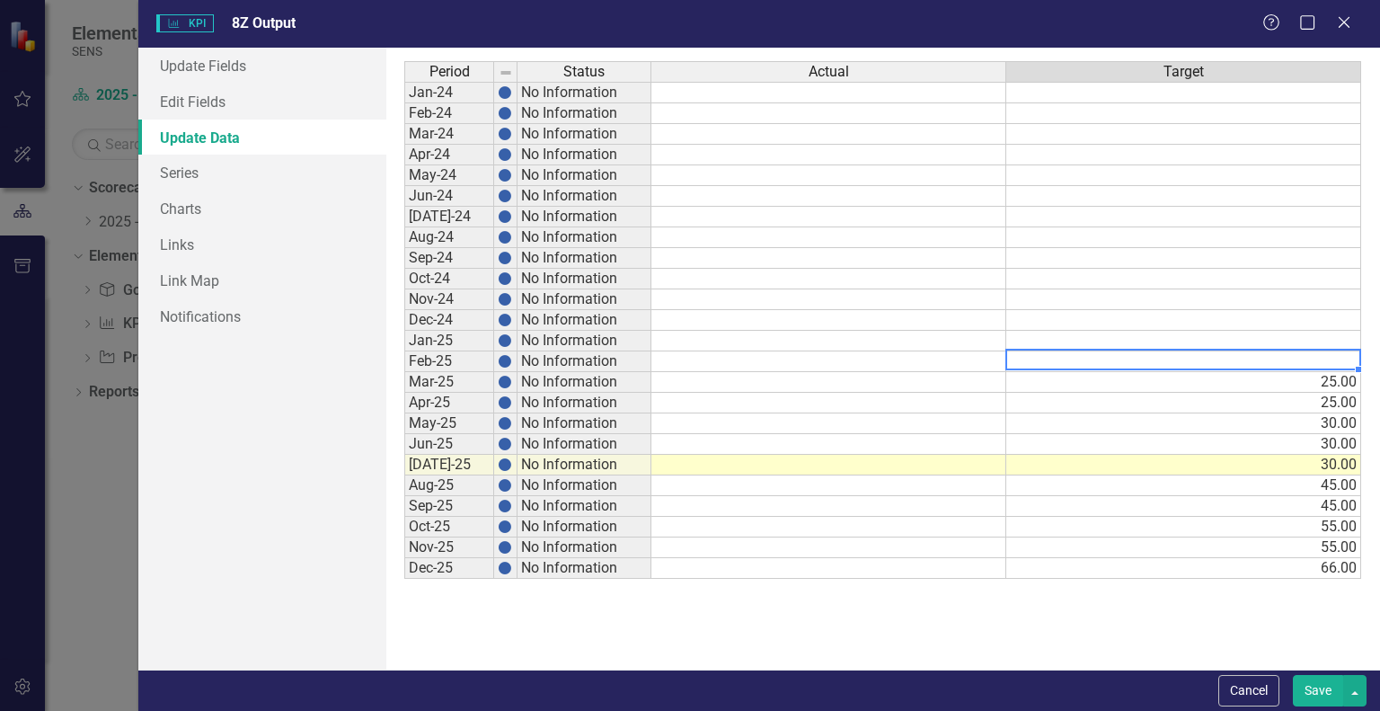
click at [1312, 362] on td at bounding box center [1183, 361] width 355 height 21
type textarea "25"
click at [1307, 333] on td at bounding box center [1183, 341] width 355 height 21
type textarea "25"
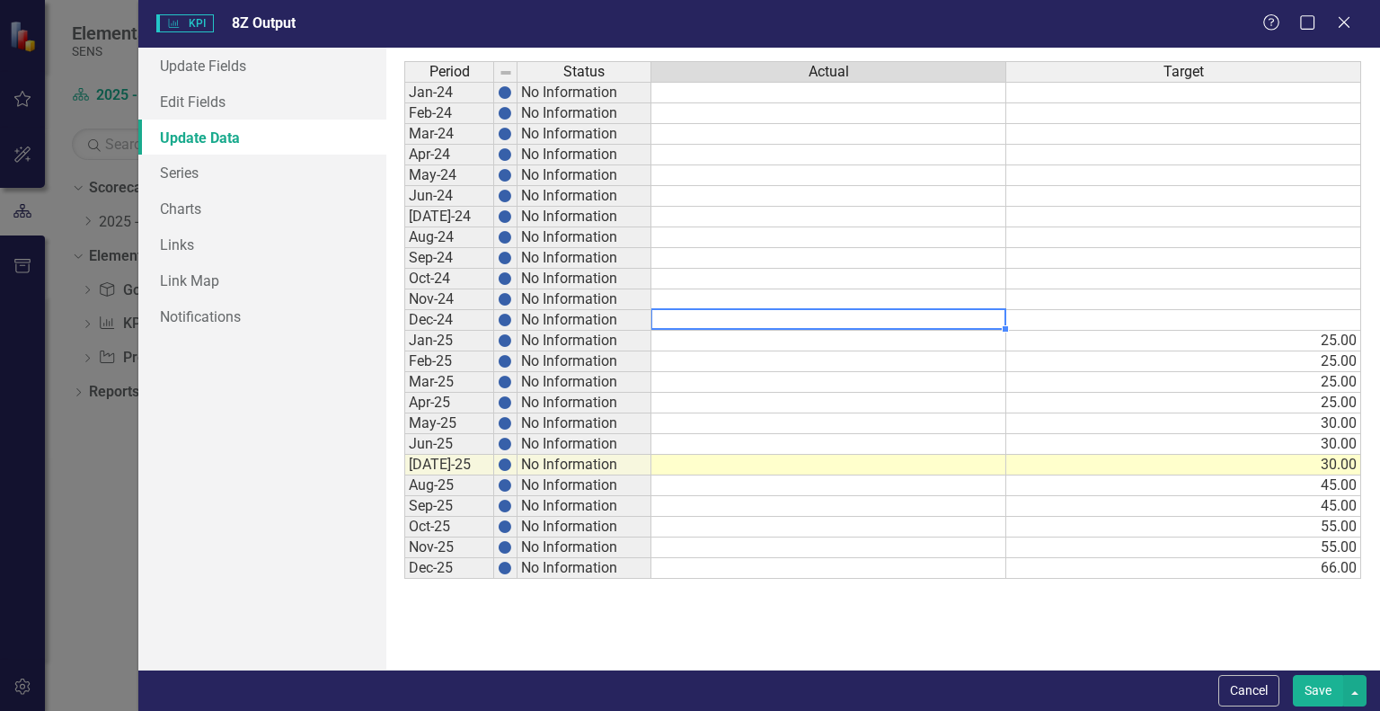
click at [893, 321] on td at bounding box center [828, 320] width 355 height 21
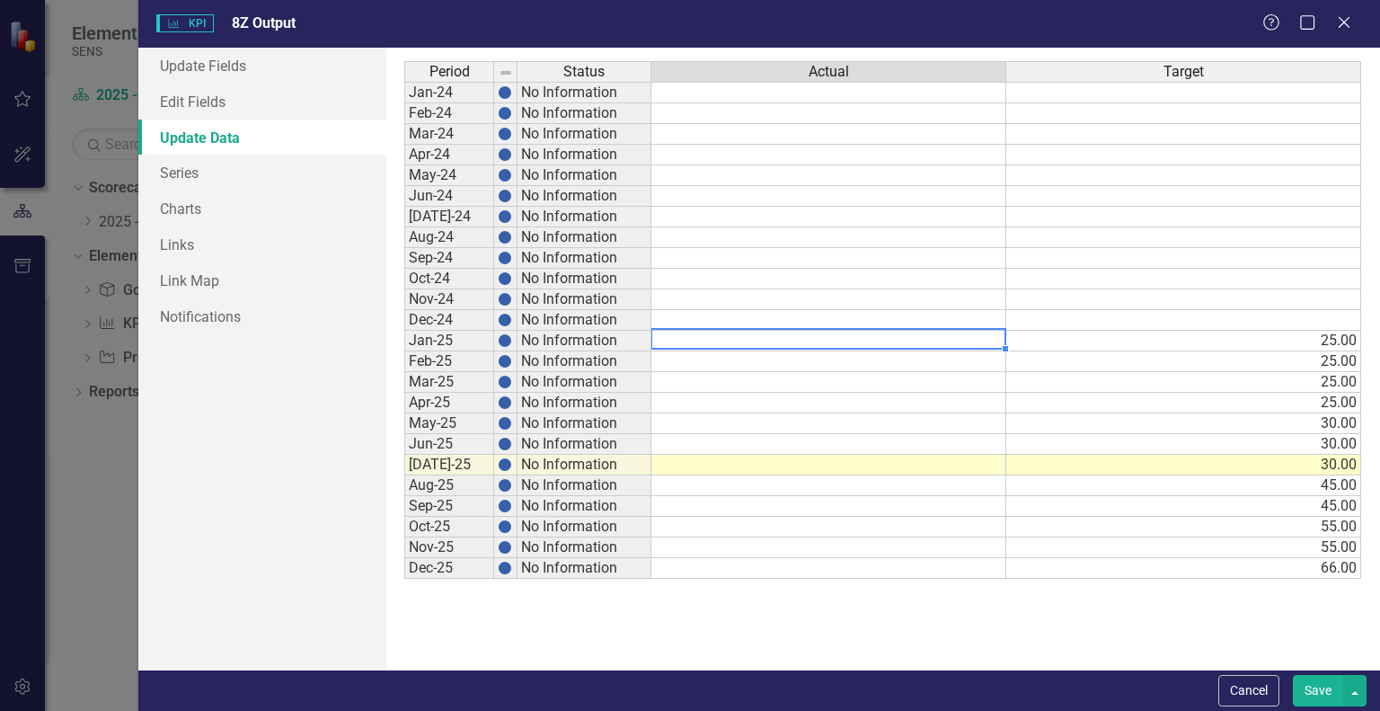
click at [889, 341] on td at bounding box center [828, 341] width 355 height 21
click at [1225, 340] on td "25.00" at bounding box center [1183, 341] width 355 height 21
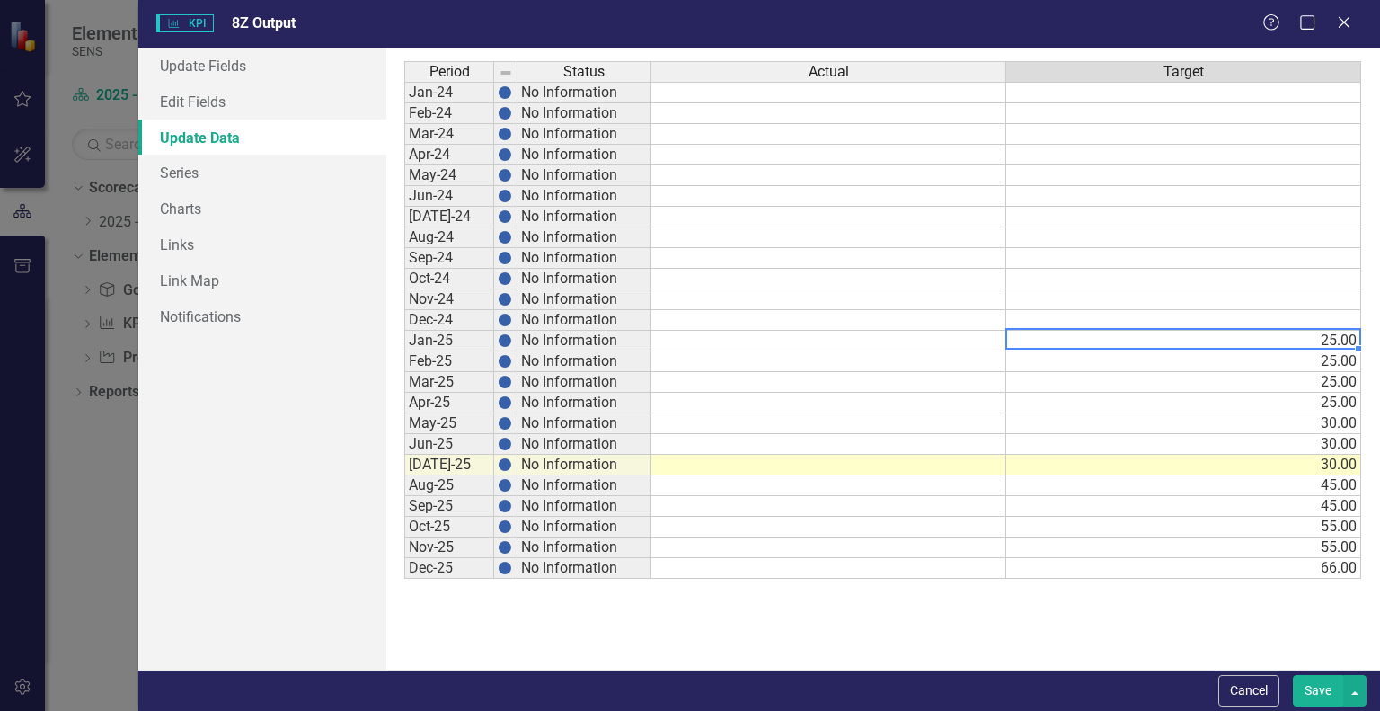
click at [923, 340] on td at bounding box center [828, 341] width 355 height 21
click at [1333, 337] on td "25.00" at bounding box center [1183, 341] width 355 height 21
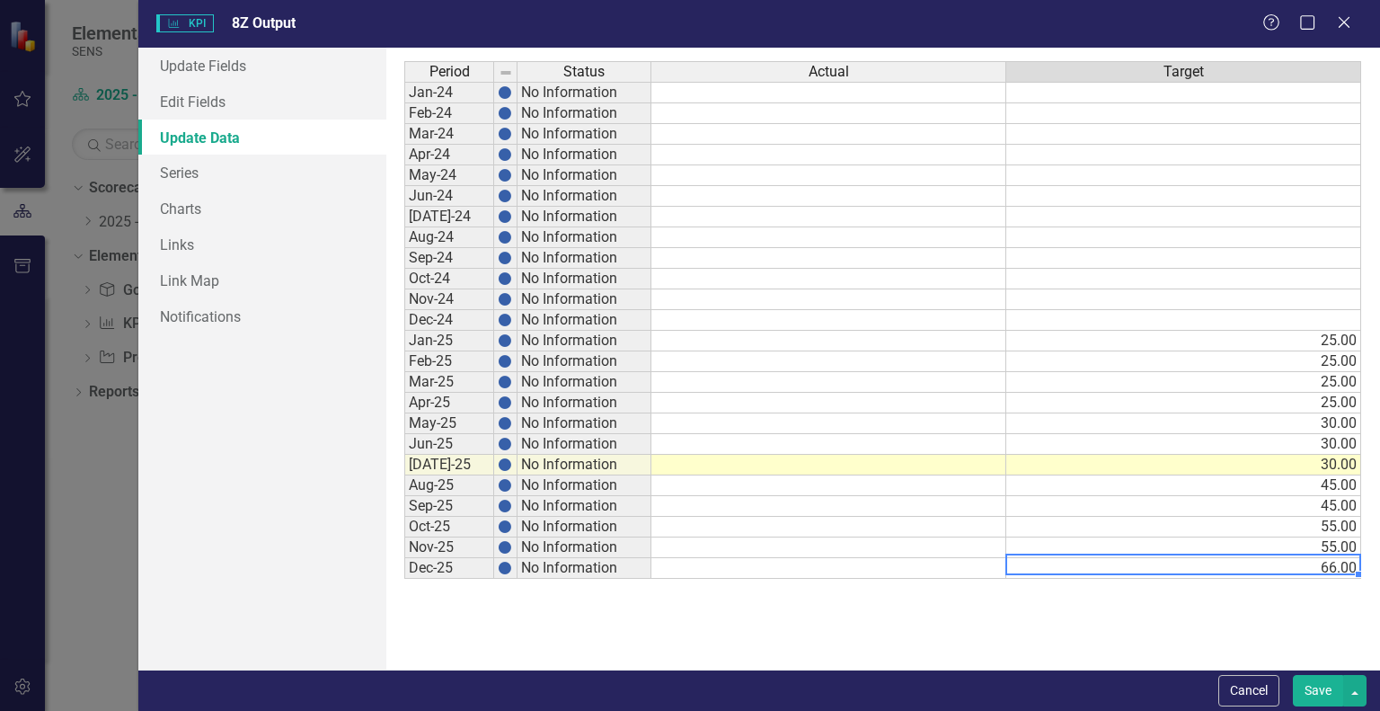
click at [1330, 563] on td "66.00" at bounding box center [1183, 568] width 355 height 21
click at [404, 347] on div "Period Status Actual Target Jan-24 No Information Feb-24 No Information Mar-24 …" at bounding box center [404, 320] width 0 height 518
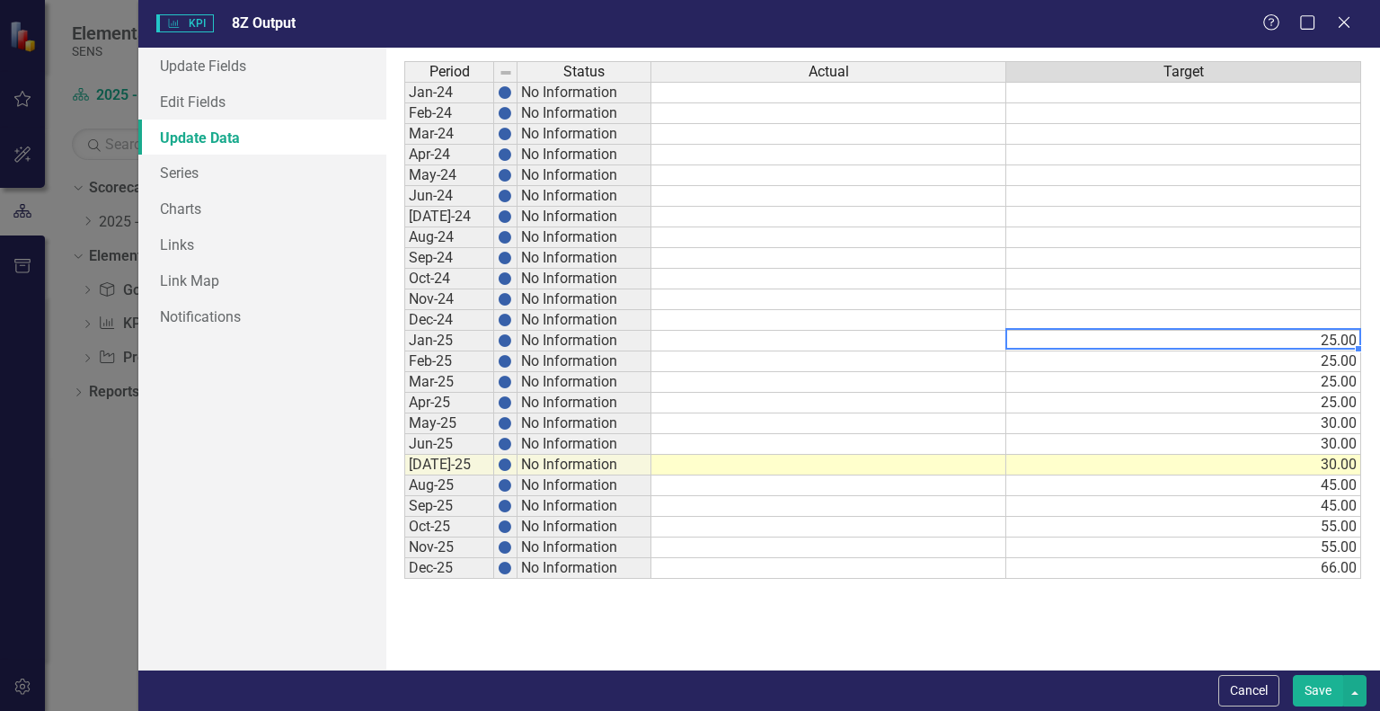
click at [1339, 477] on td "45.00" at bounding box center [1183, 485] width 355 height 21
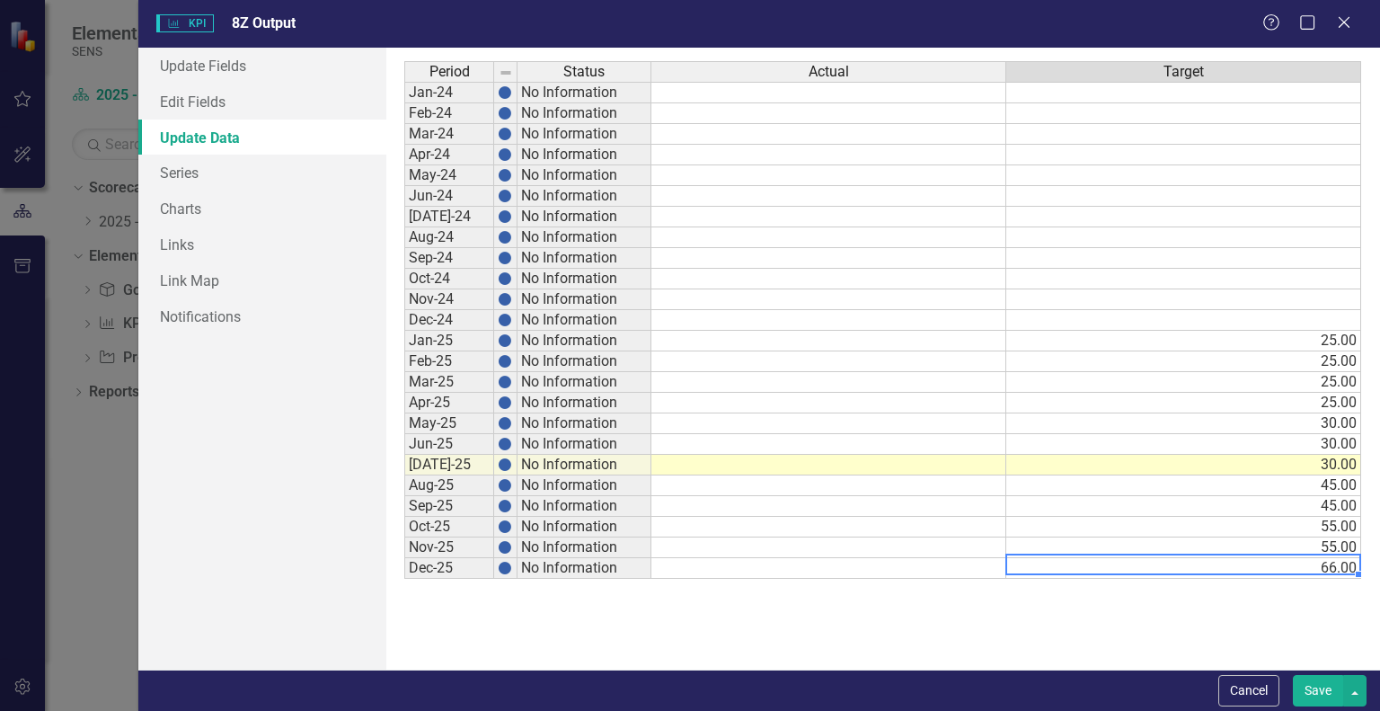
click at [1330, 561] on td "66.00" at bounding box center [1183, 568] width 355 height 21
click at [1326, 538] on td "55.00" at bounding box center [1183, 547] width 355 height 21
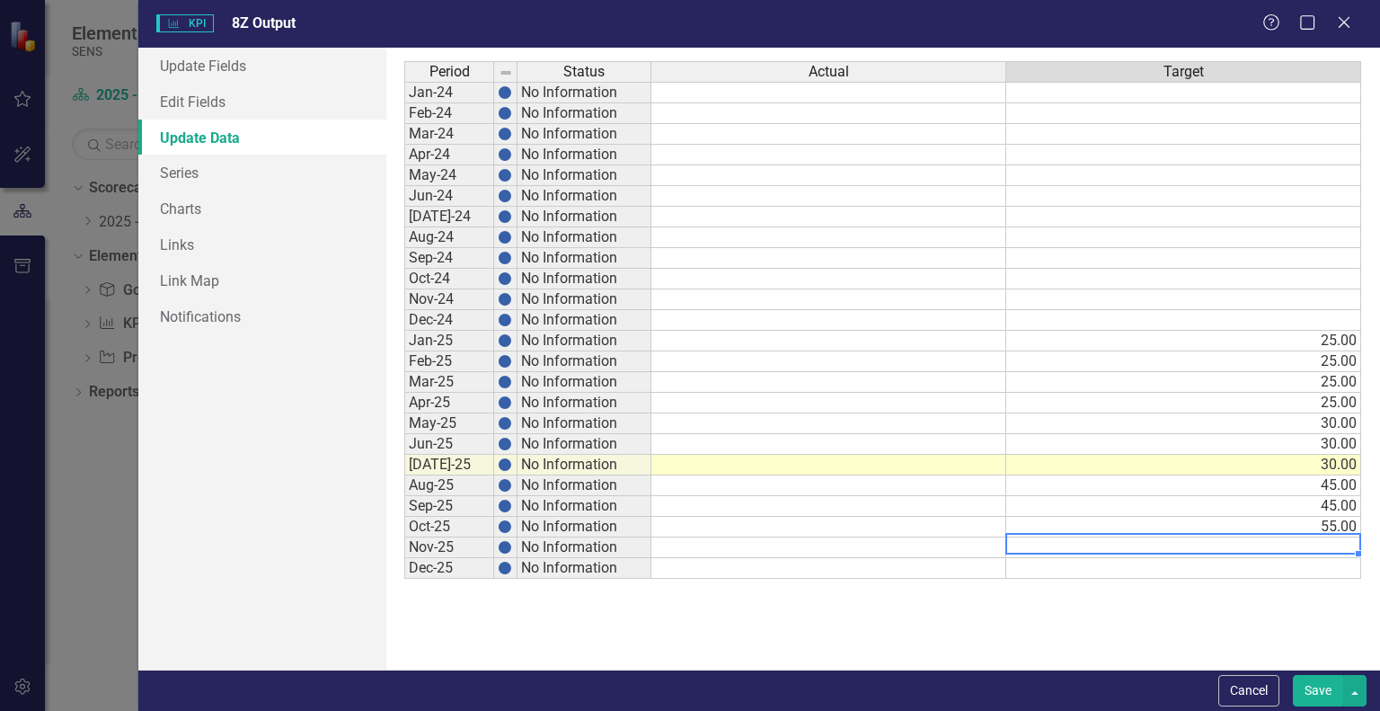
click at [404, 513] on div "Period Status Actual Target Jan-24 No Information Feb-24 No Information Mar-24 …" at bounding box center [404, 320] width 0 height 518
click at [1326, 500] on td "45.00" at bounding box center [1183, 506] width 355 height 21
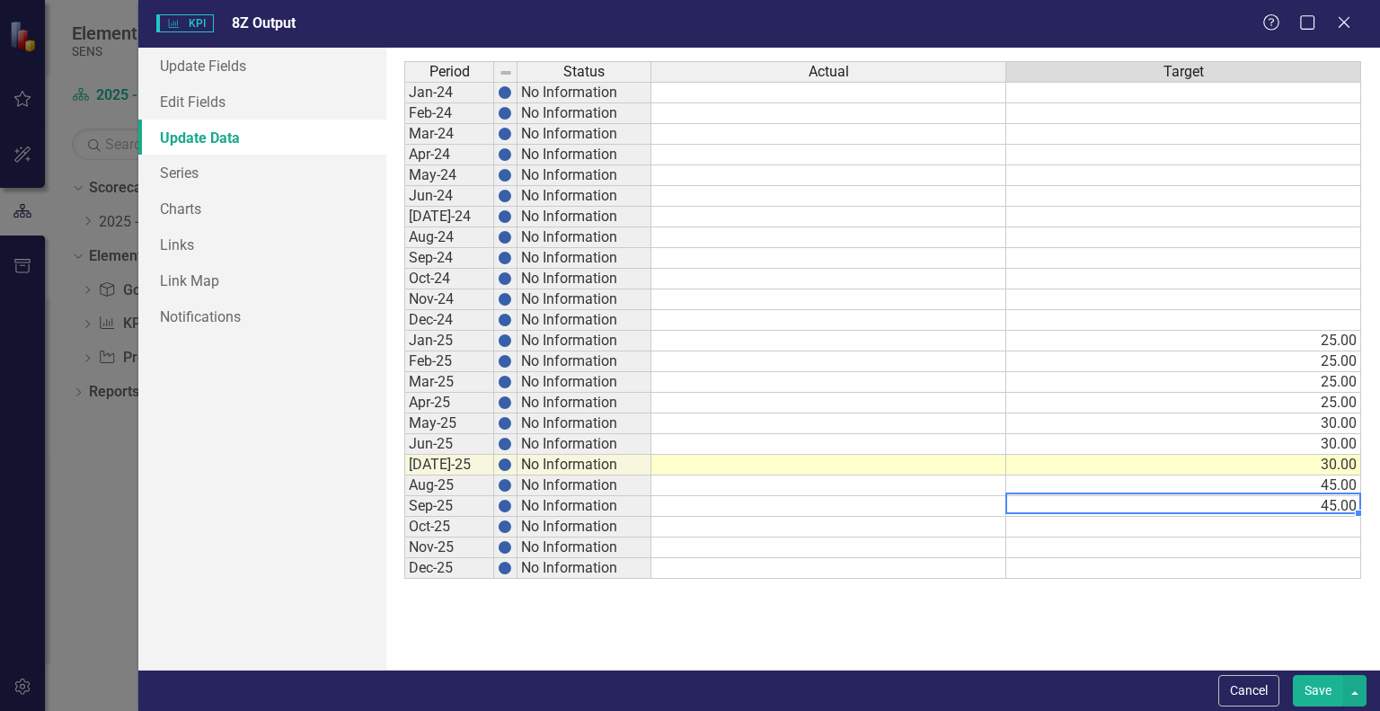
click at [1326, 489] on td "45.00" at bounding box center [1183, 485] width 355 height 21
click at [1322, 466] on td "30.00" at bounding box center [1183, 465] width 355 height 21
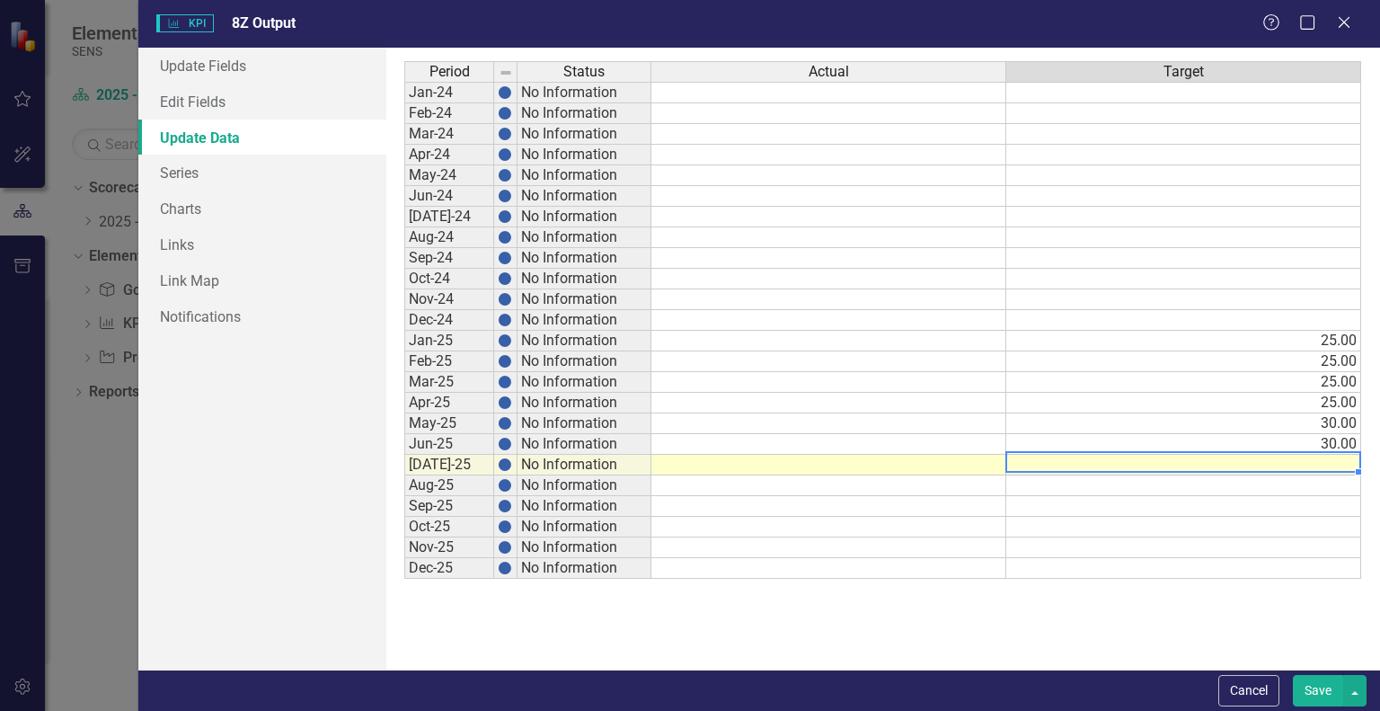
click at [1323, 438] on td "30.00" at bounding box center [1183, 444] width 355 height 21
click at [1321, 424] on td "30.00" at bounding box center [1183, 423] width 355 height 21
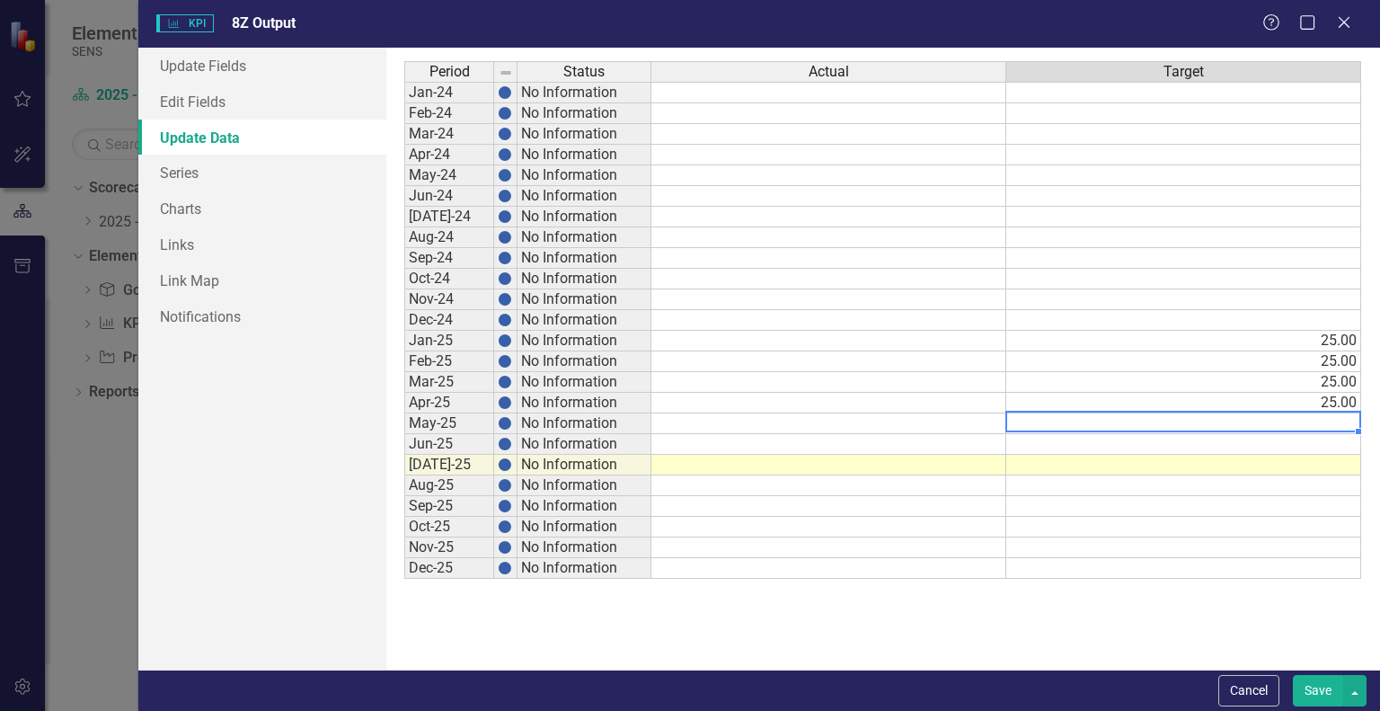
click at [1311, 402] on td "25.00" at bounding box center [1183, 403] width 355 height 21
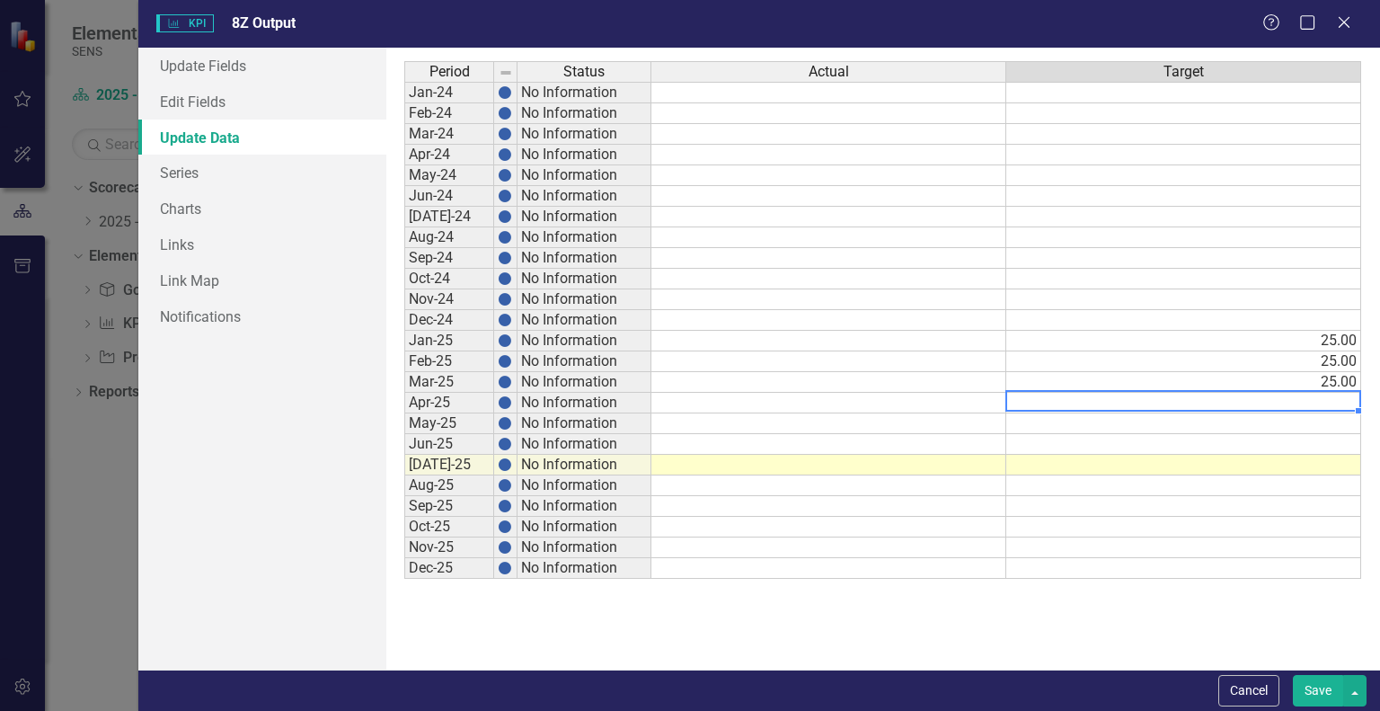
click at [1311, 378] on td "25.00" at bounding box center [1183, 382] width 355 height 21
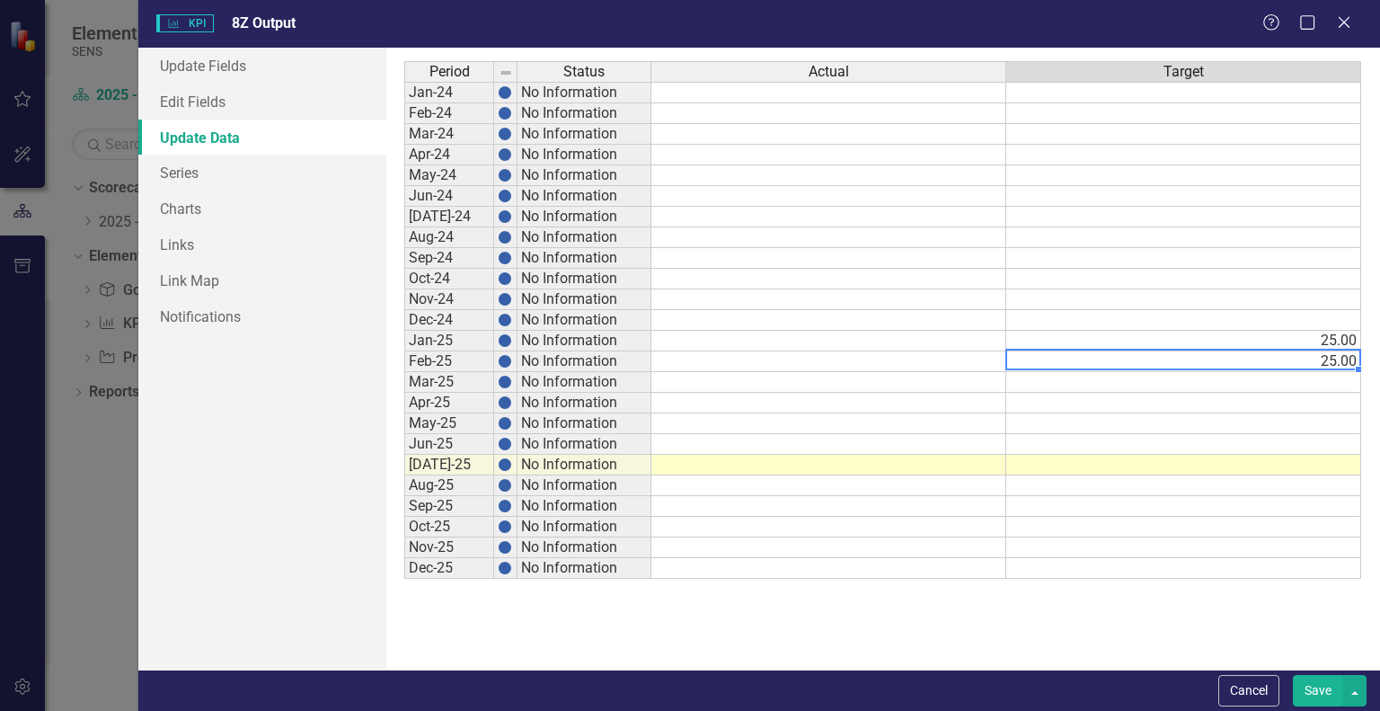
click at [1313, 366] on td "25.00" at bounding box center [1183, 361] width 355 height 21
click at [1316, 333] on td "25.00" at bounding box center [1183, 341] width 355 height 21
click at [1319, 693] on button "Save" at bounding box center [1318, 690] width 50 height 31
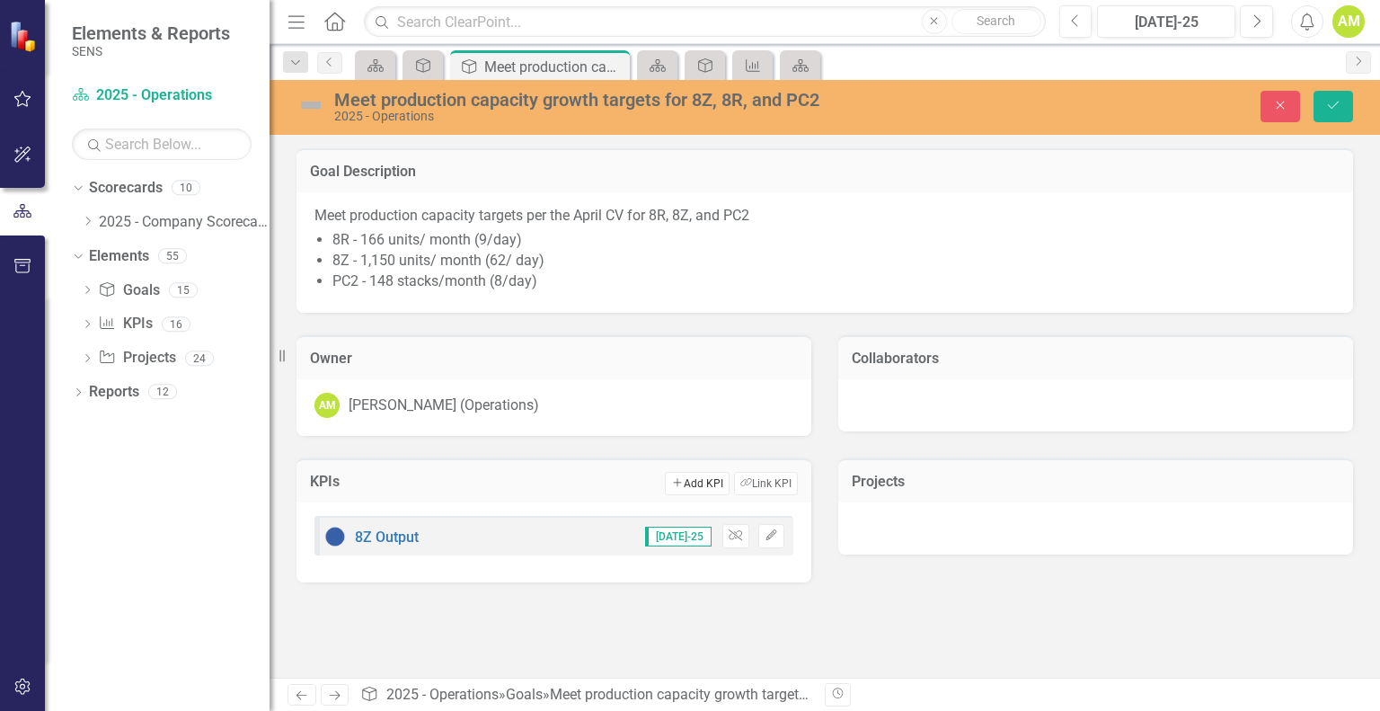
click at [683, 483] on button "Add Add KPI" at bounding box center [697, 483] width 64 height 23
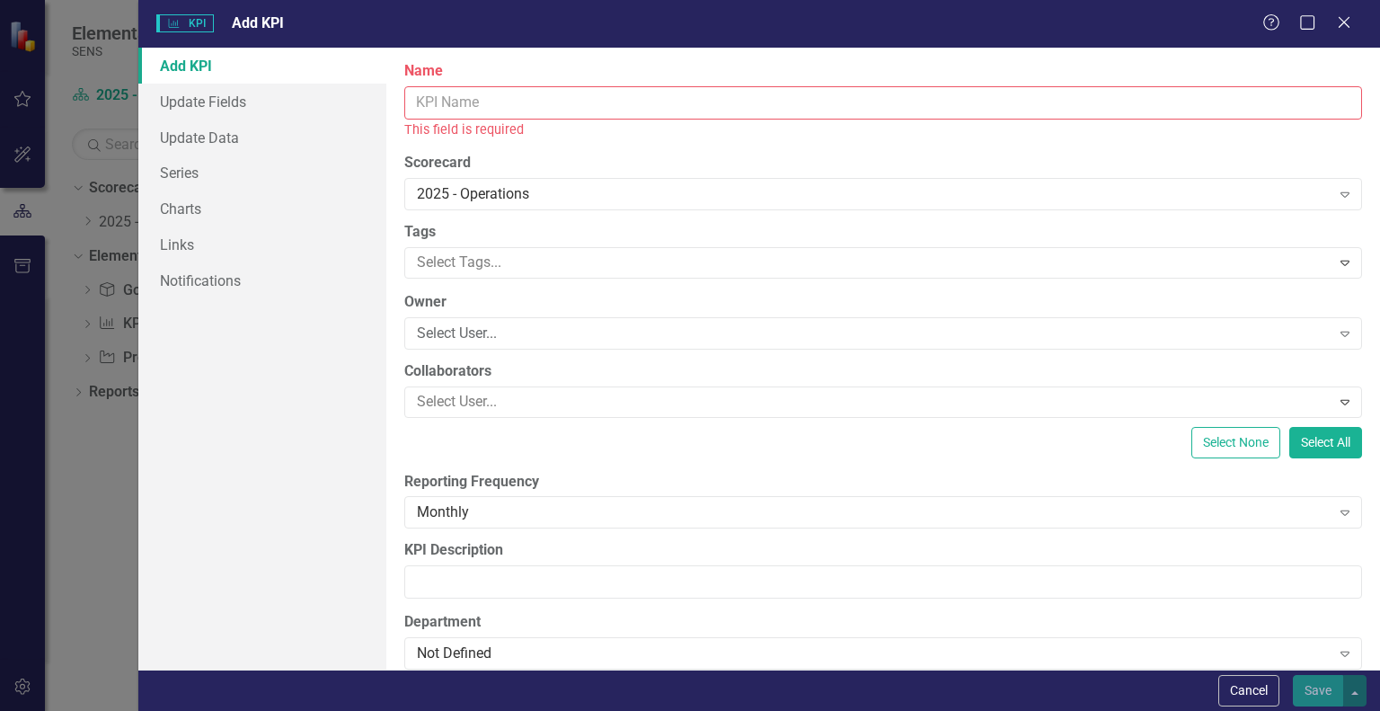
click at [438, 103] on input "Name" at bounding box center [883, 102] width 958 height 33
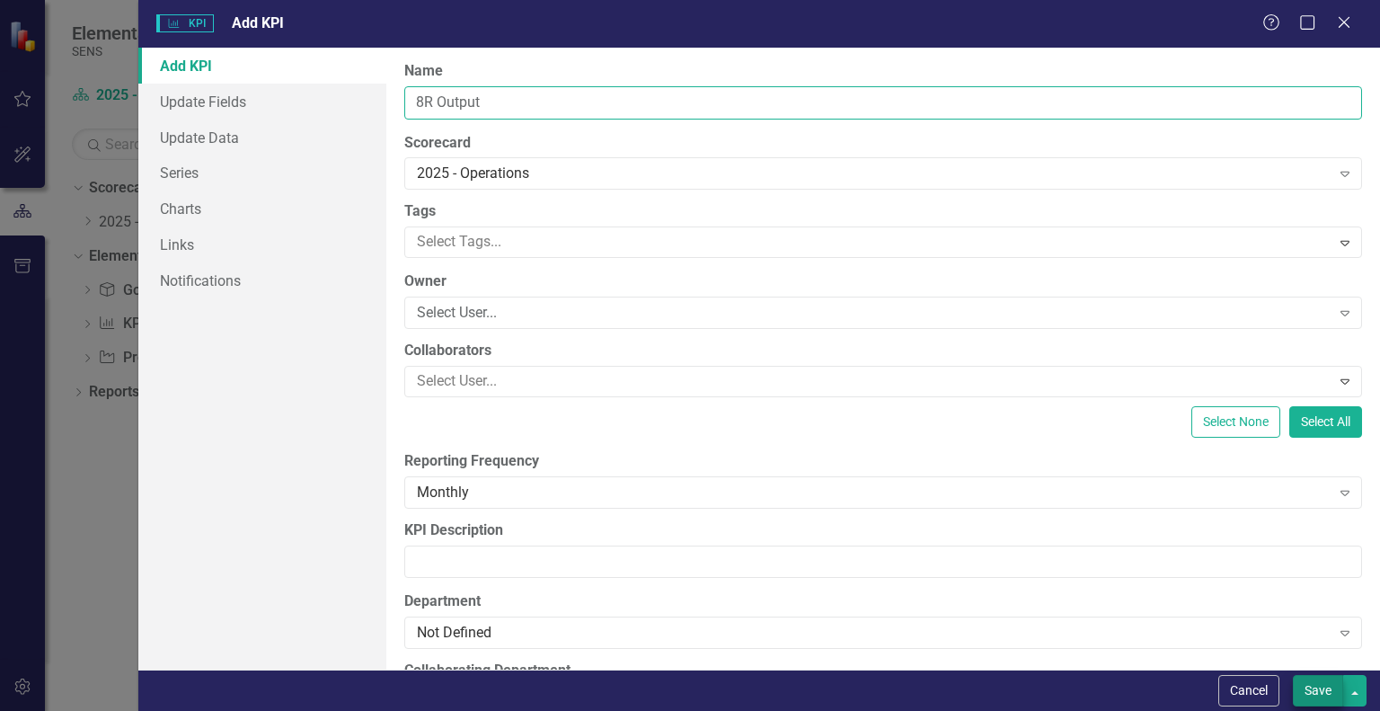
type input "8R Output"
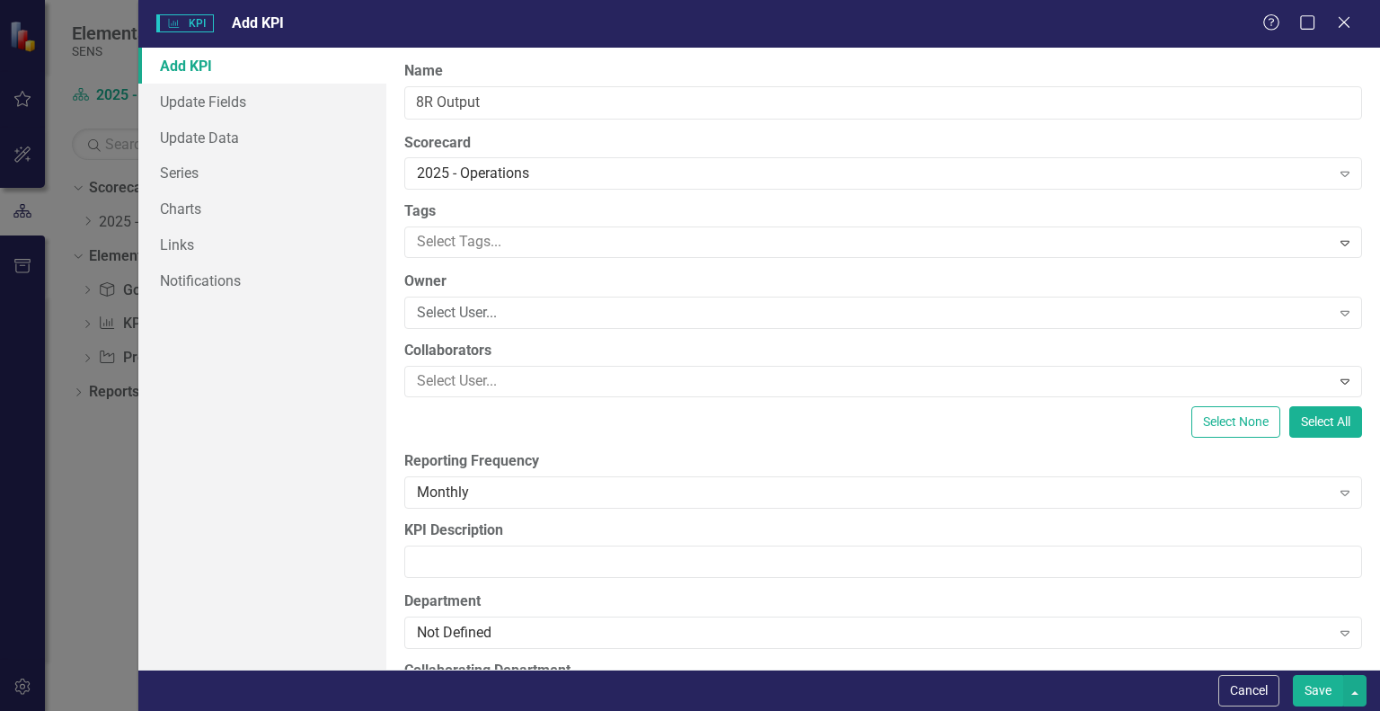
click at [1319, 688] on button "Save" at bounding box center [1318, 690] width 50 height 31
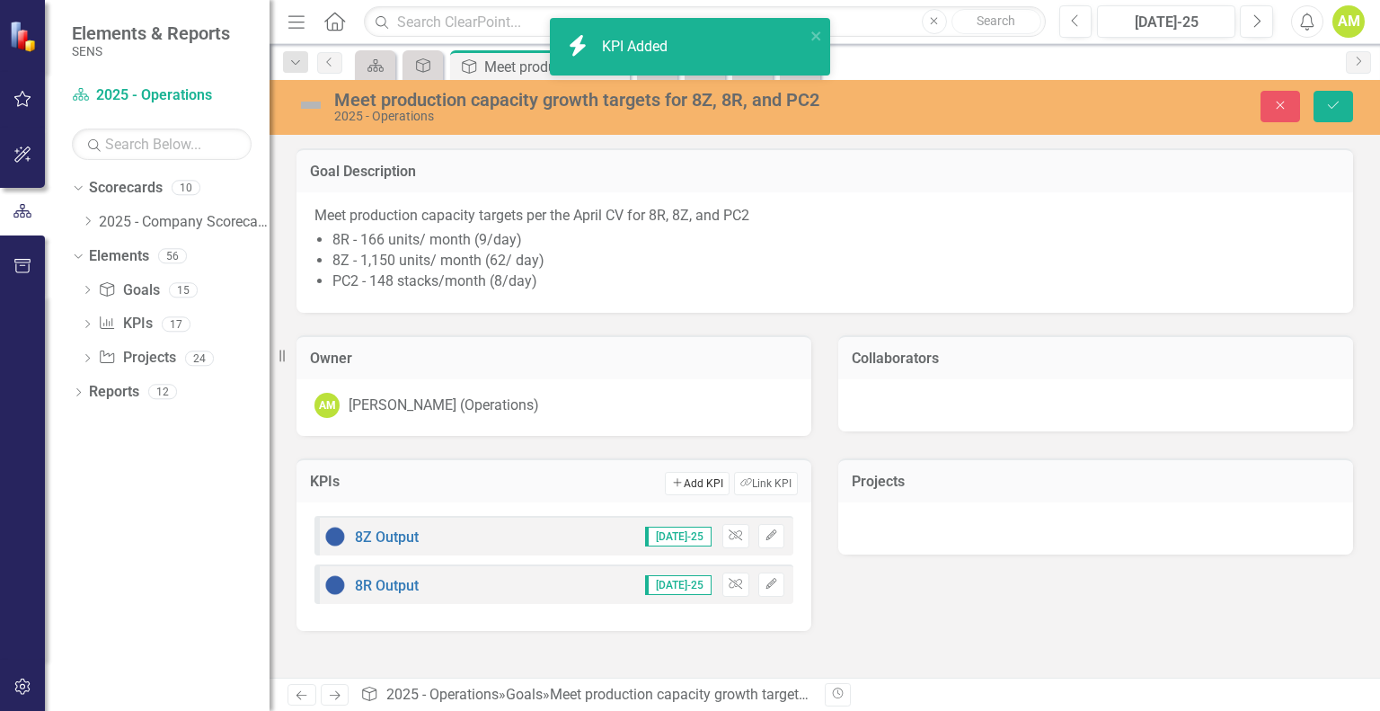
click at [688, 491] on button "Add Add KPI" at bounding box center [697, 483] width 64 height 23
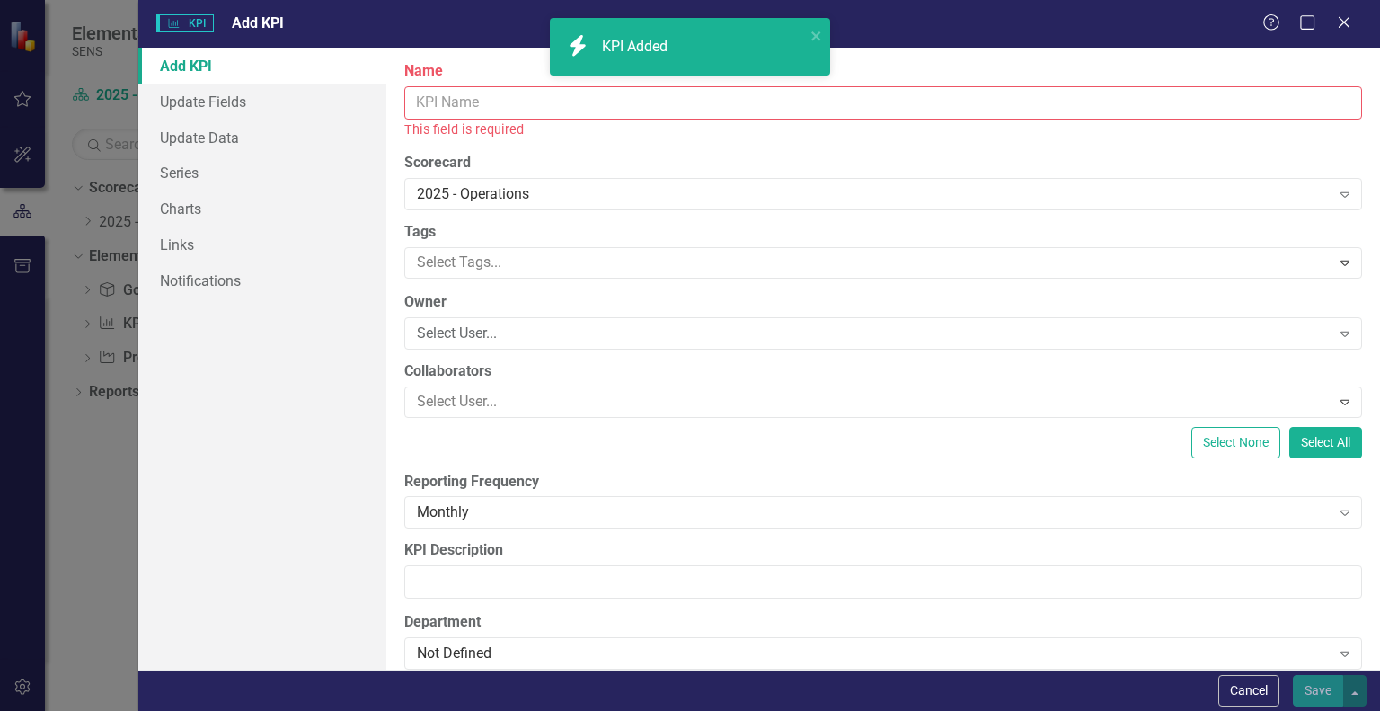
click at [478, 108] on input "Name" at bounding box center [883, 102] width 958 height 33
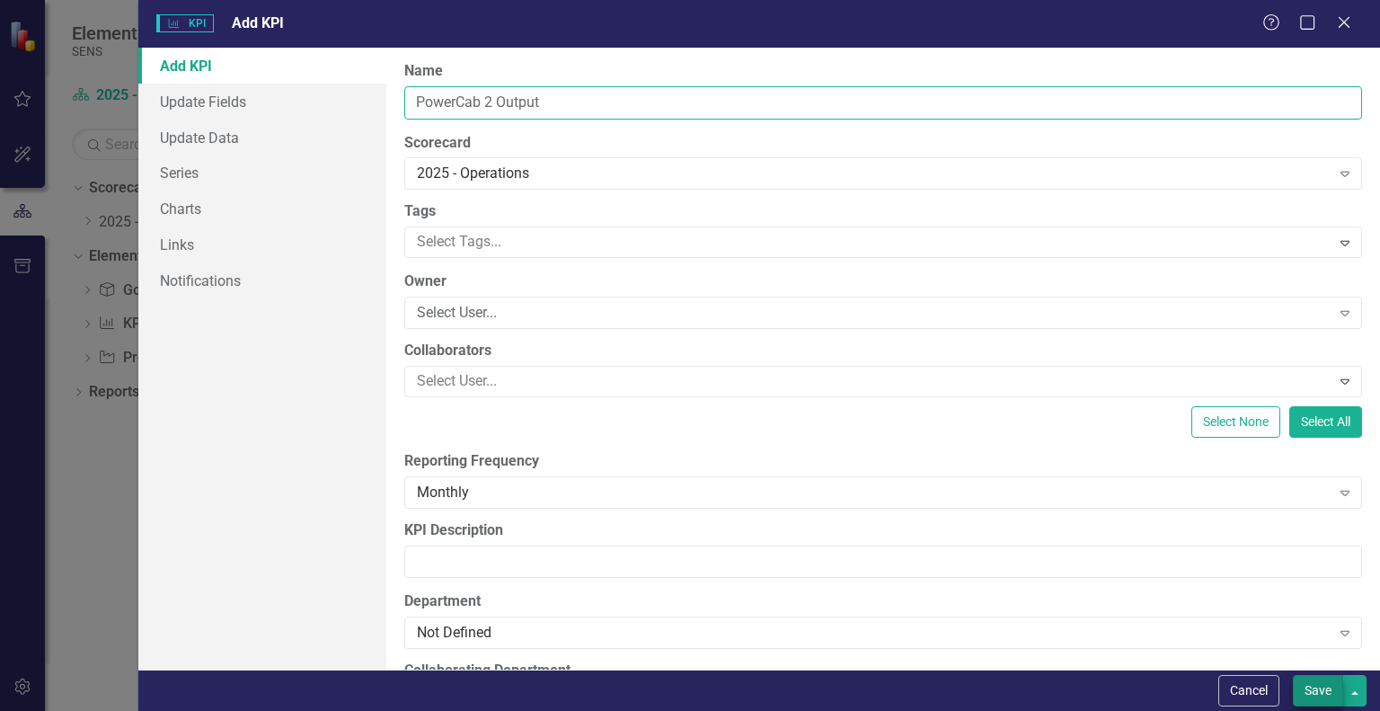
type input "PowerCab 2 Output"
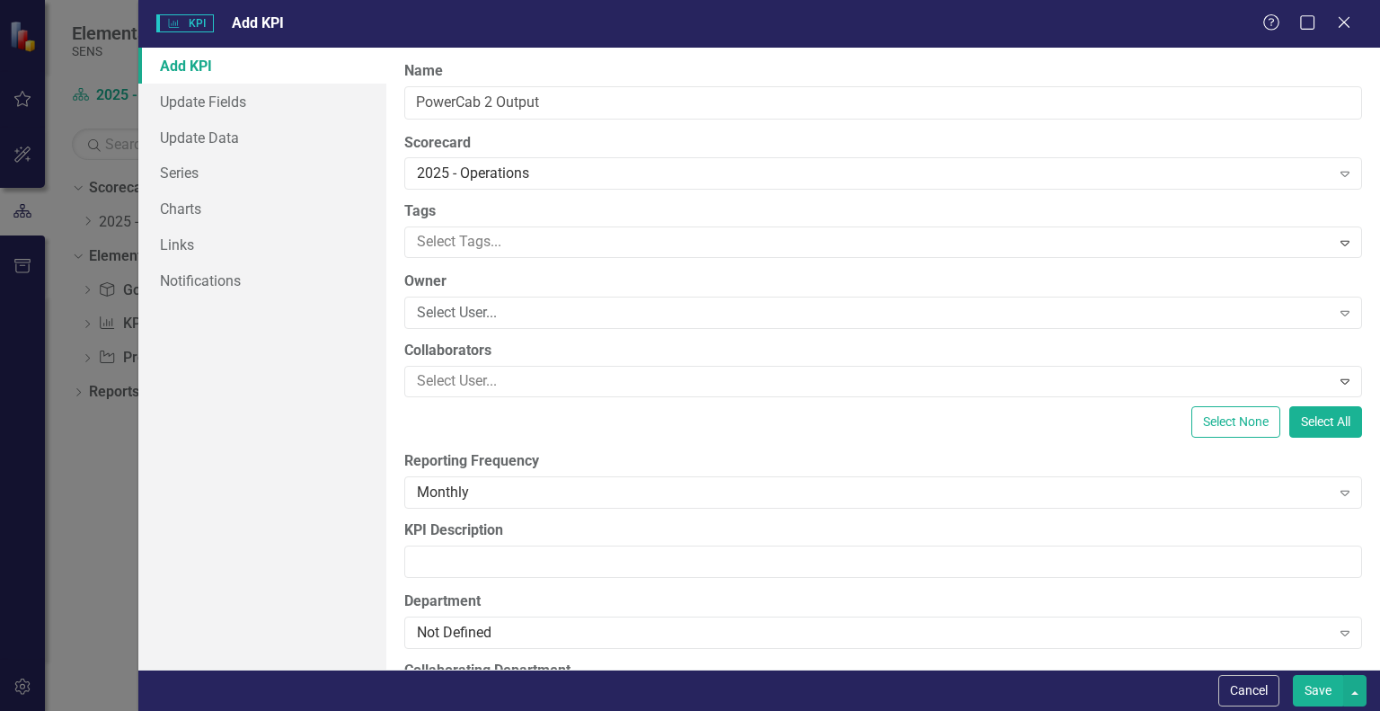
click at [1296, 693] on button "Save" at bounding box center [1318, 690] width 50 height 31
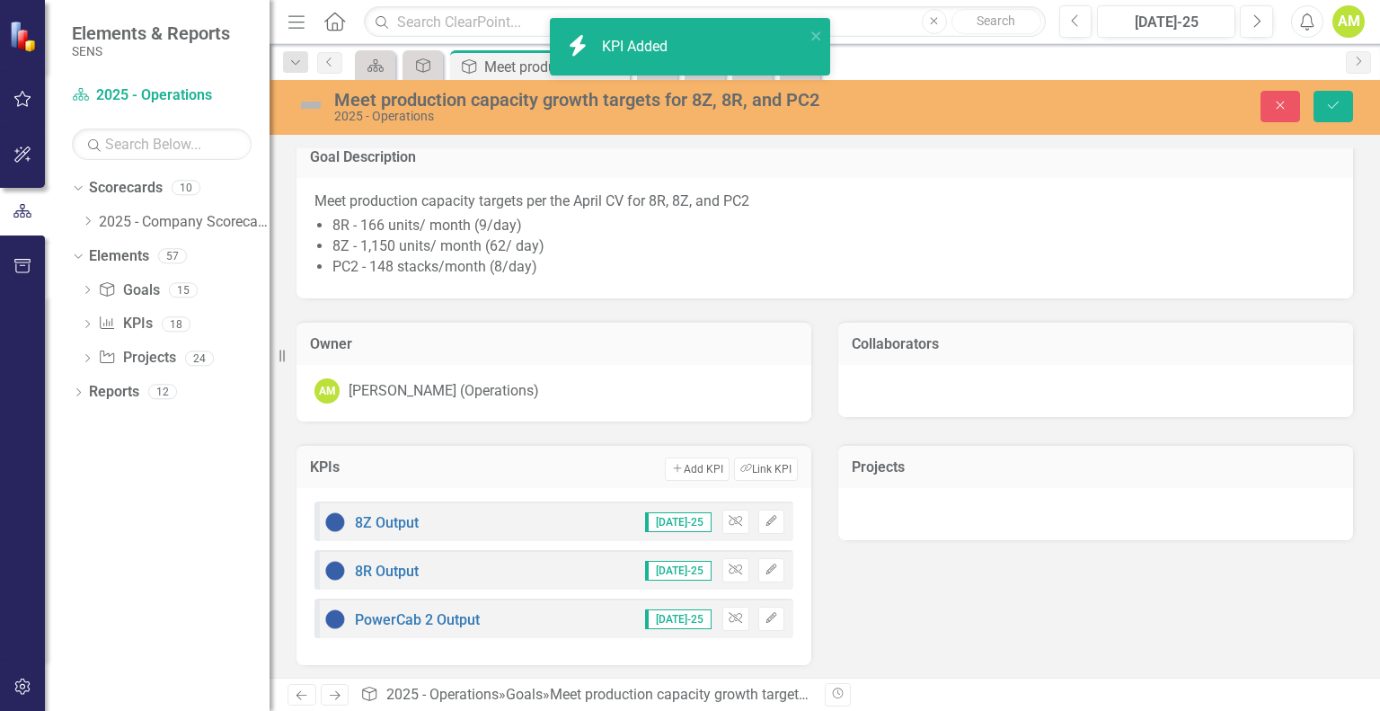
scroll to position [17, 0]
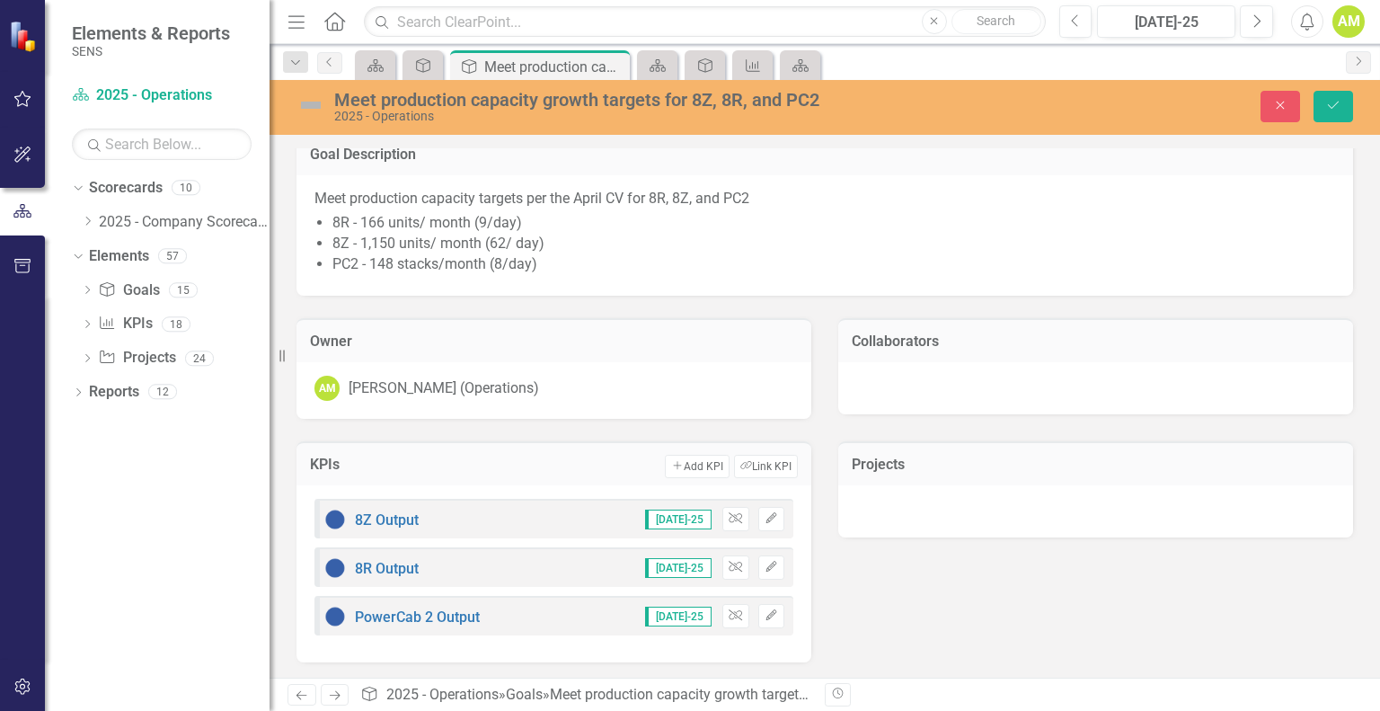
click at [1129, 500] on div at bounding box center [1095, 511] width 515 height 52
click at [1197, 472] on button "Add Add Project" at bounding box center [1213, 466] width 81 height 23
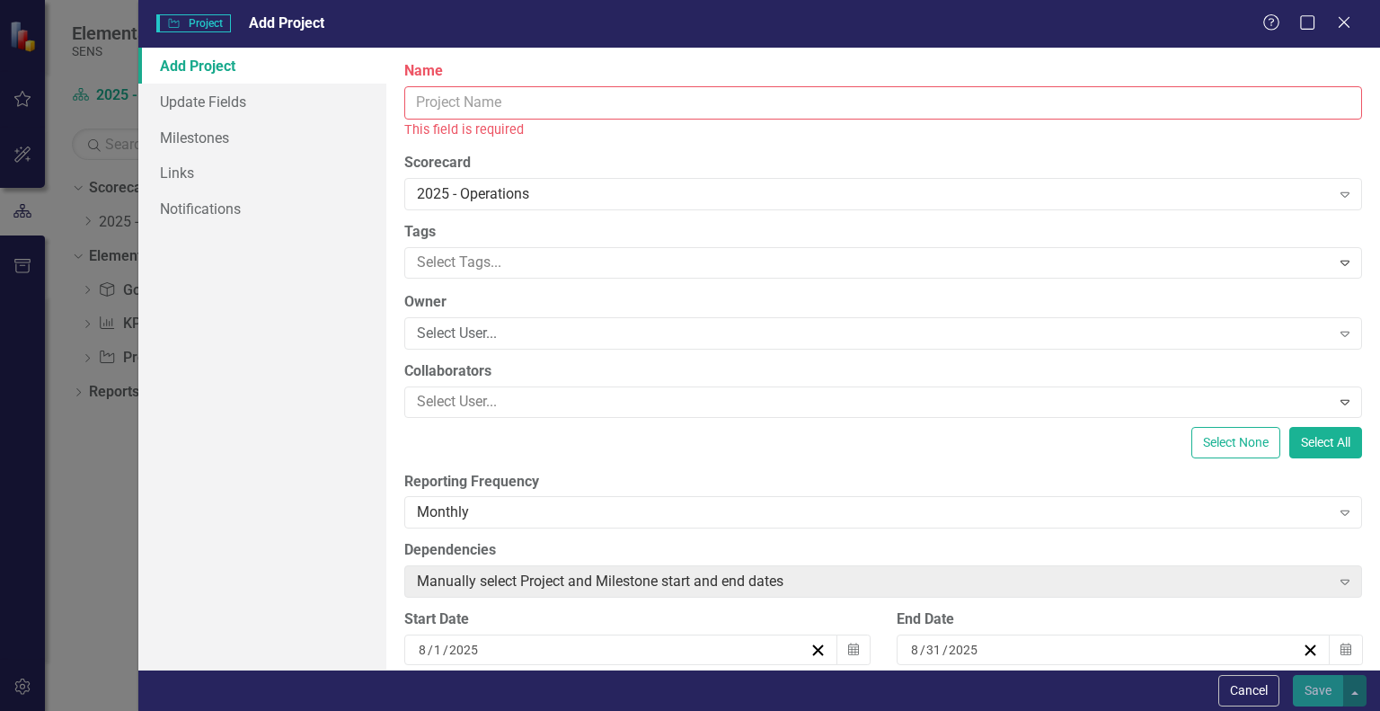
click at [489, 102] on input "Name" at bounding box center [883, 102] width 958 height 33
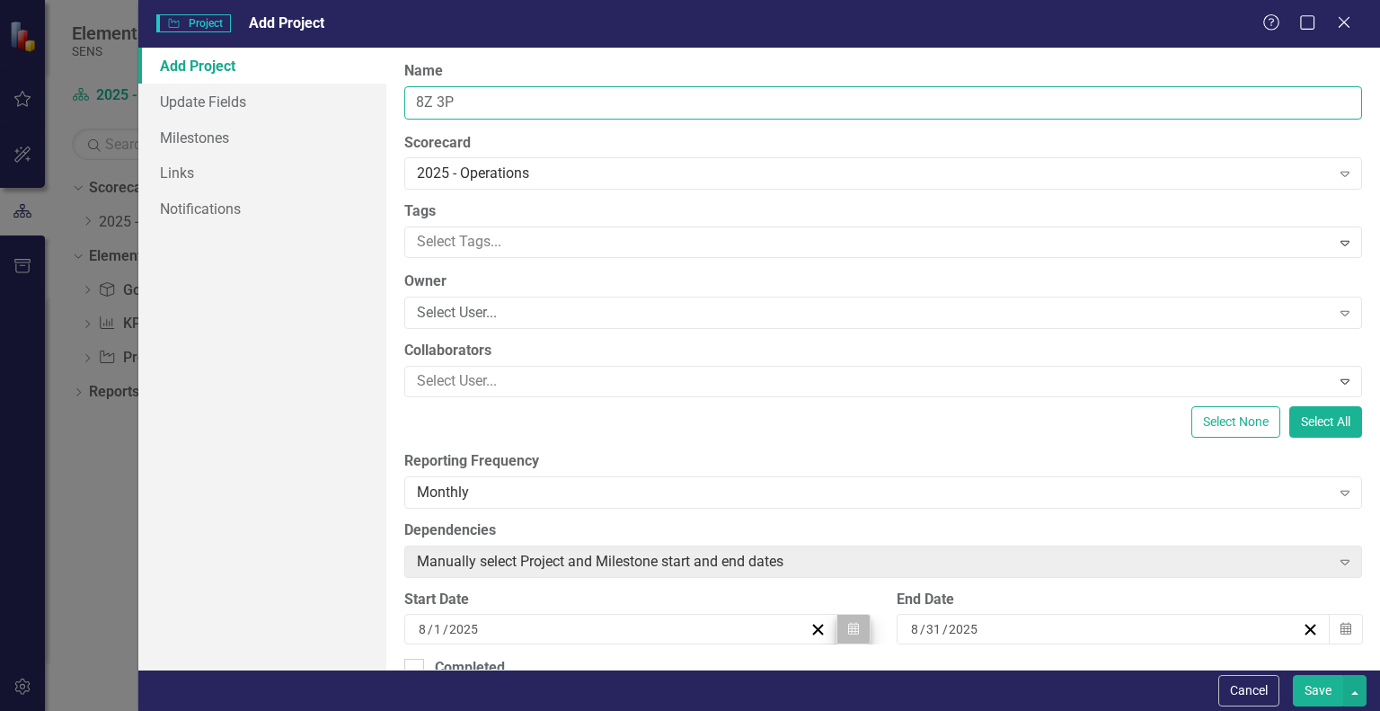
type input "8Z 3P"
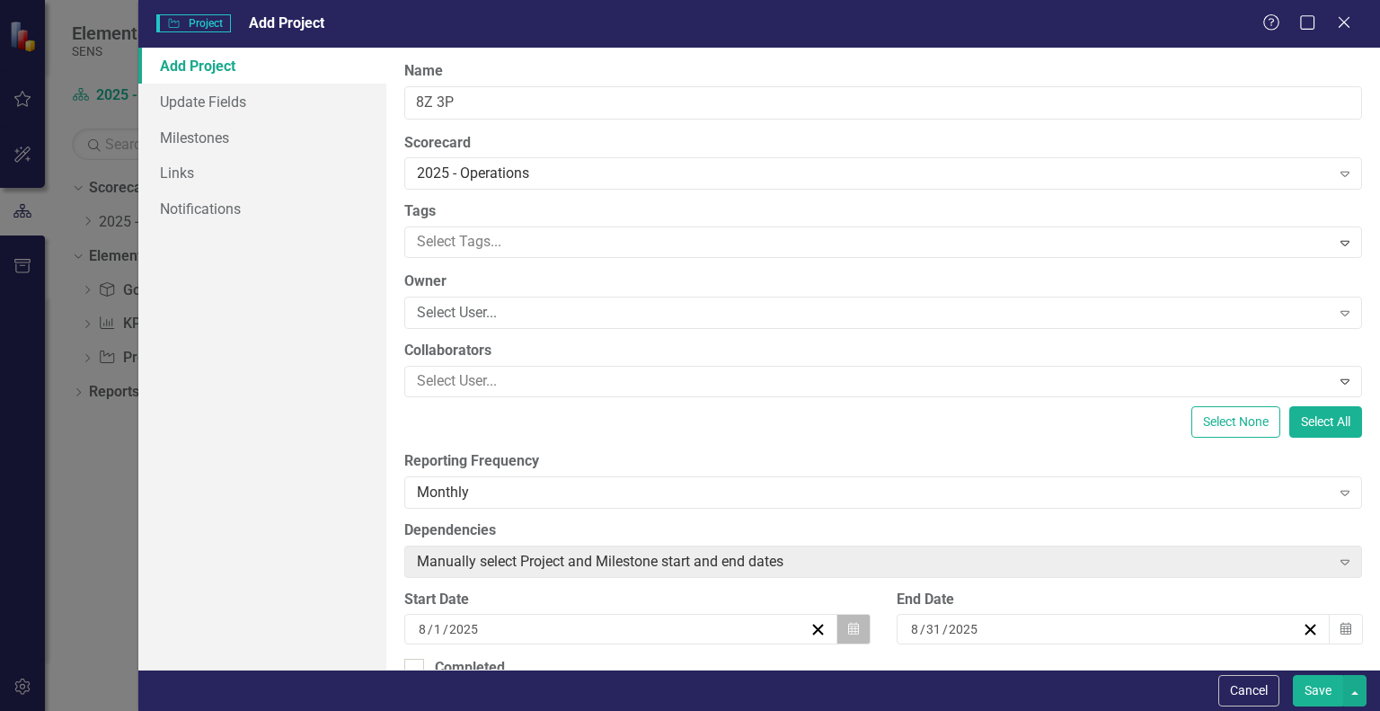
click at [848, 628] on icon "Calendar" at bounding box center [853, 629] width 11 height 13
click at [485, 644] on button "‹" at bounding box center [466, 664] width 40 height 40
click at [679, 644] on button "›" at bounding box center [660, 664] width 40 height 40
click at [485, 644] on button "‹" at bounding box center [466, 664] width 40 height 40
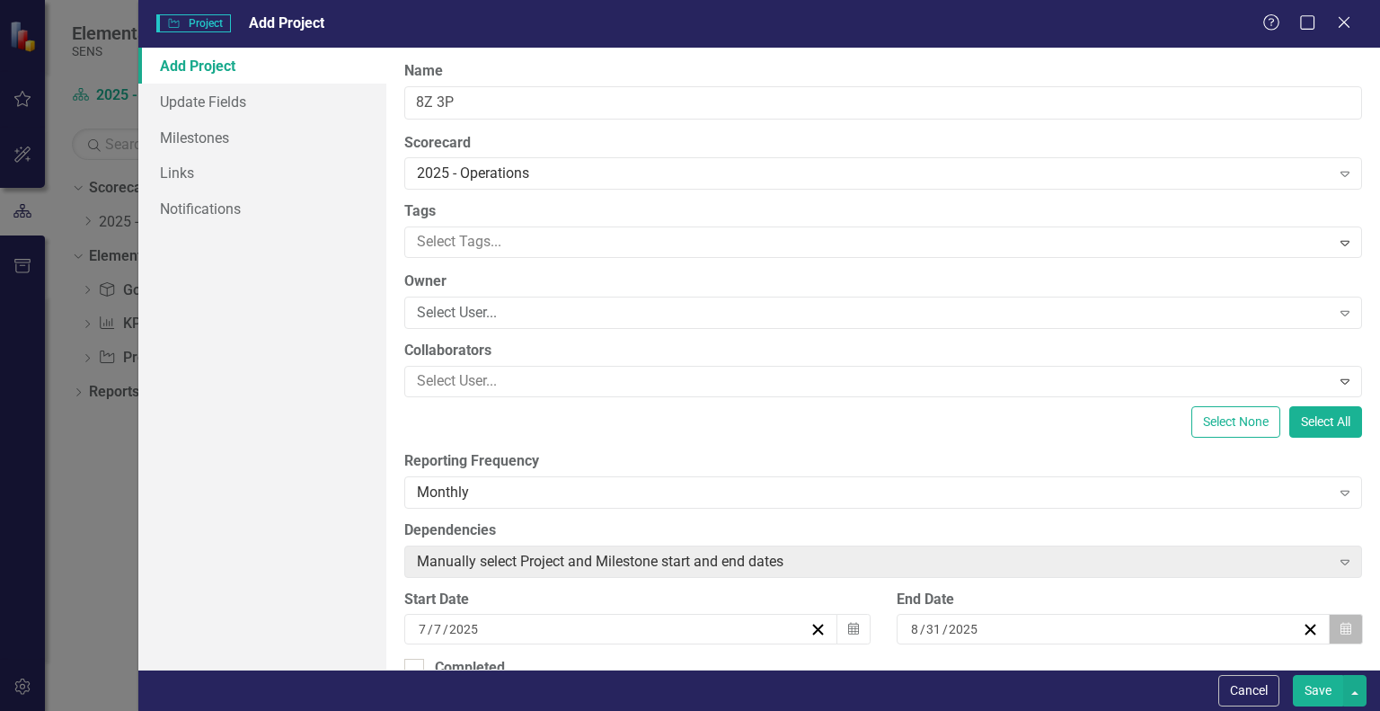
click at [1341, 627] on icon "Calendar" at bounding box center [1346, 629] width 11 height 13
click at [1172, 644] on button "›" at bounding box center [1152, 664] width 40 height 40
click at [1321, 680] on button "Save" at bounding box center [1318, 690] width 50 height 31
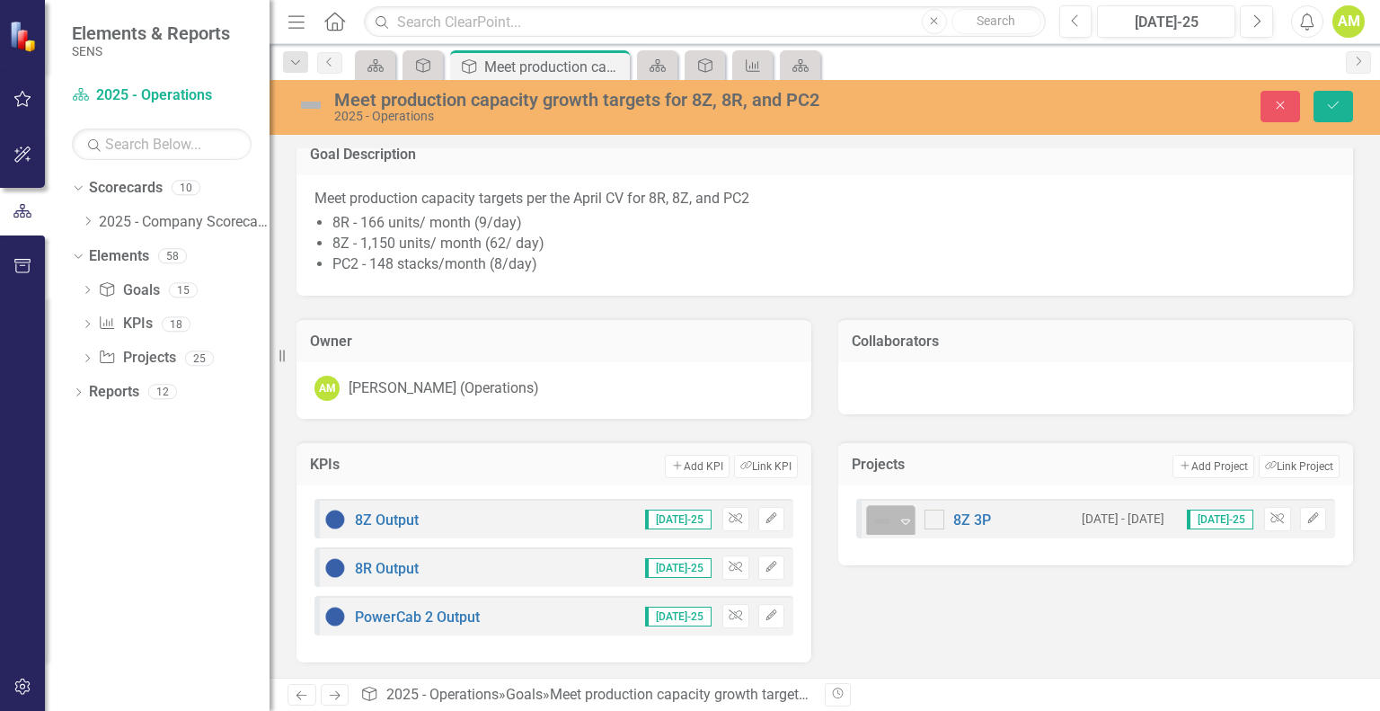
click at [897, 527] on div "Expand" at bounding box center [906, 521] width 18 height 30
click at [1035, 612] on div "KPIs Add Add KPI Link Tag Link KPI 8Z Output [DATE]-25 Unlink Edit 8R Output [D…" at bounding box center [825, 541] width 1084 height 244
click at [1193, 470] on button "Add Add Project" at bounding box center [1213, 466] width 81 height 23
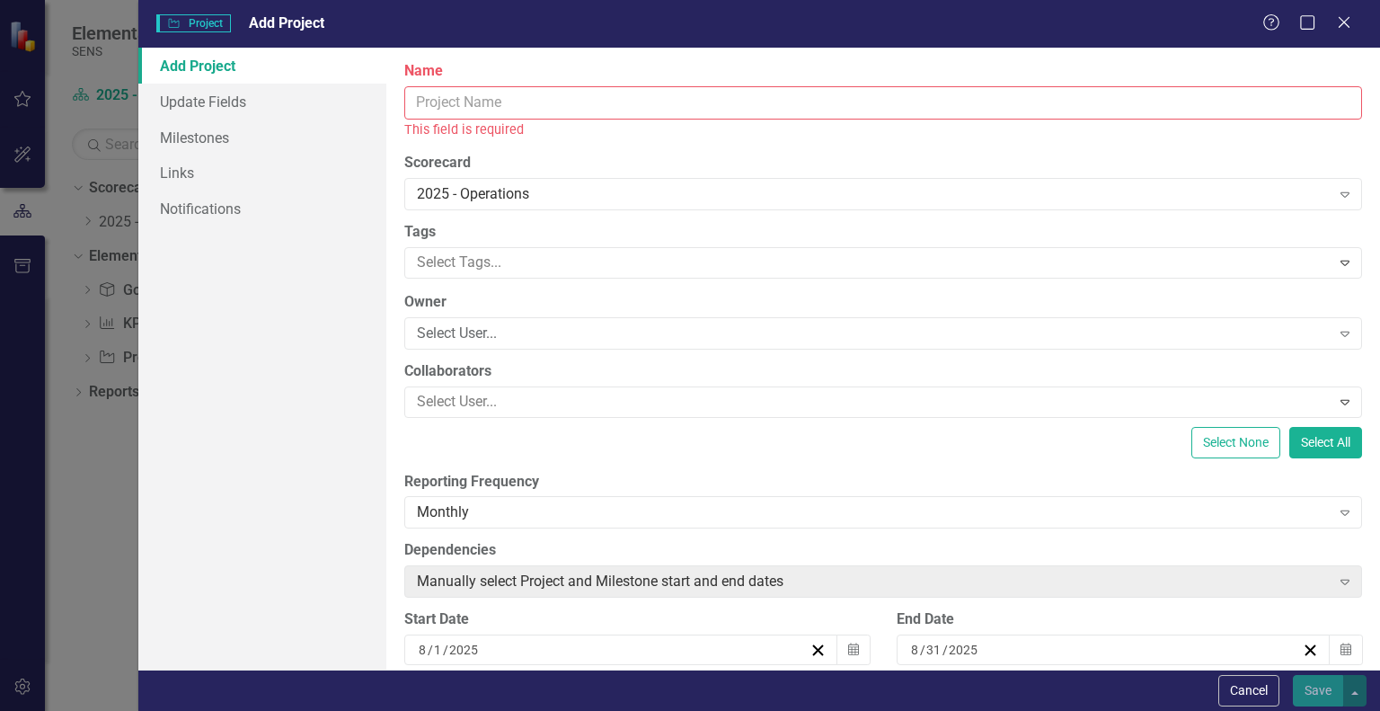
click at [518, 105] on input "Name" at bounding box center [883, 102] width 958 height 33
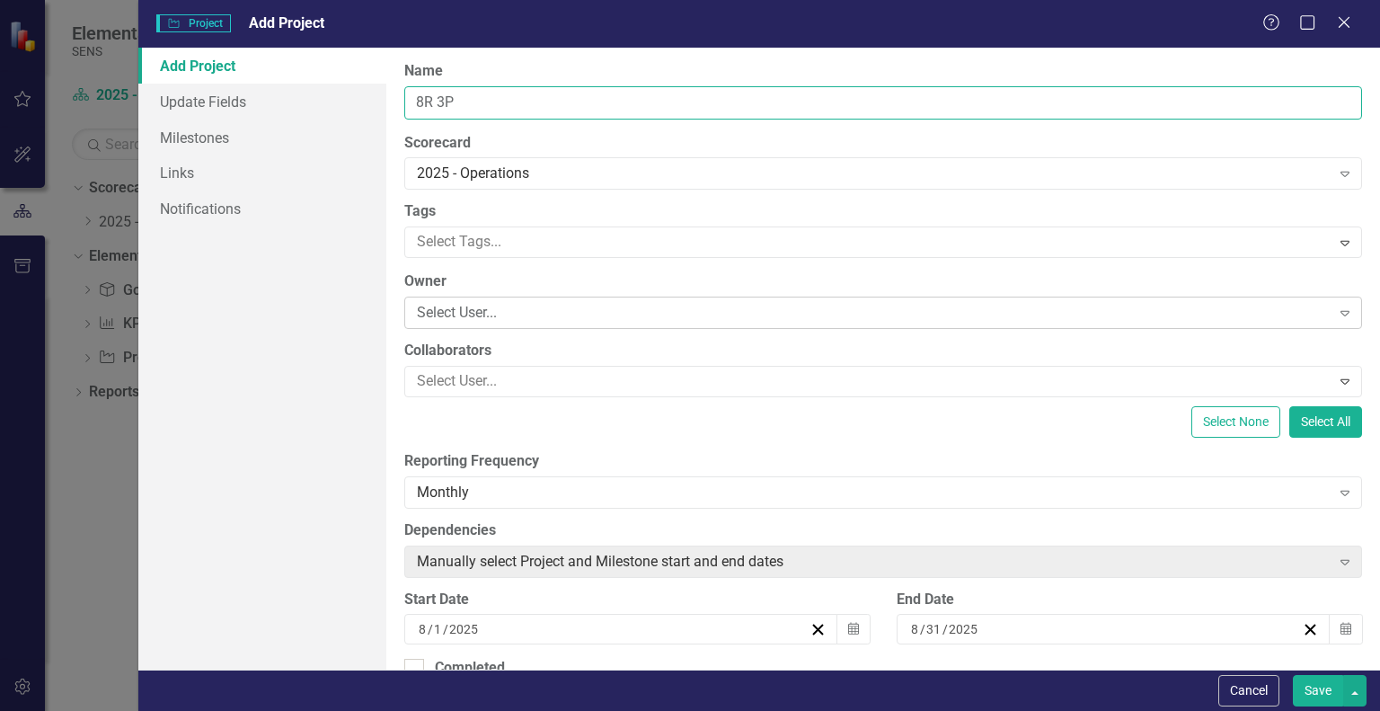
type input "8R 3P"
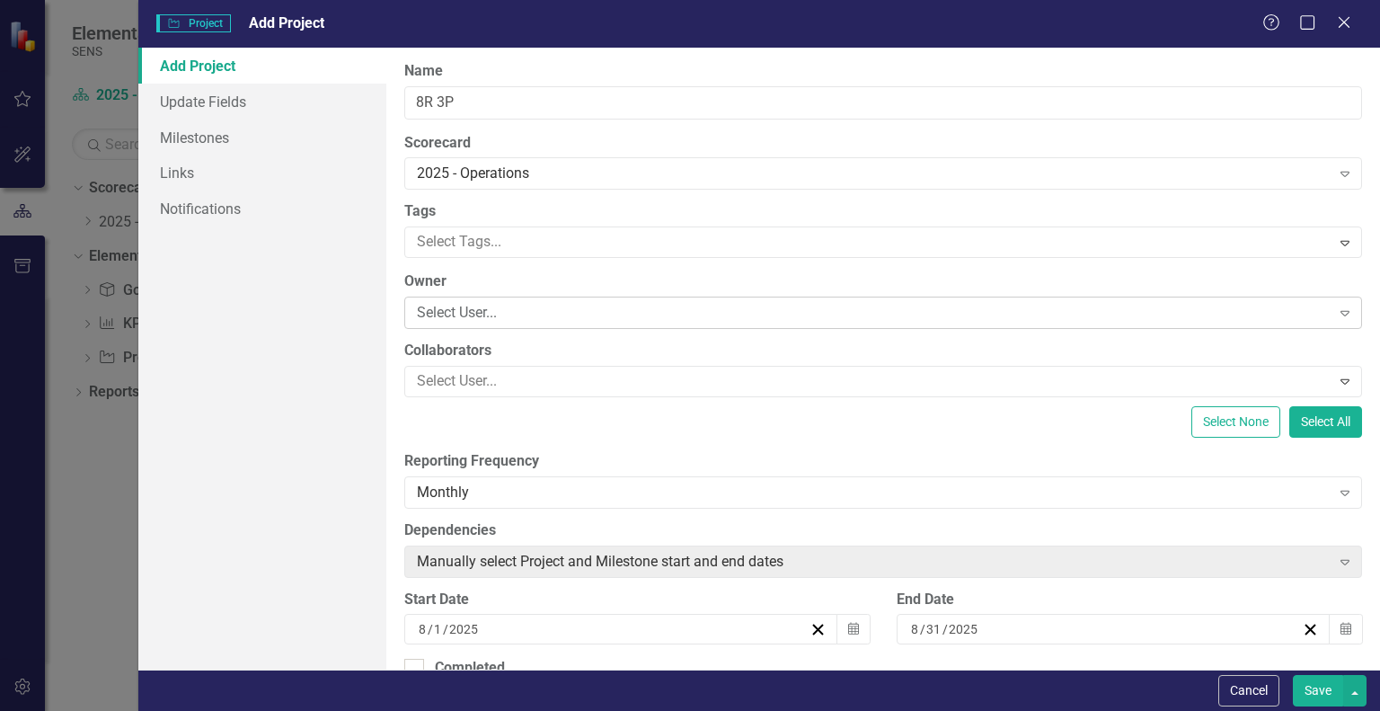
click at [474, 314] on div "Select User..." at bounding box center [873, 313] width 913 height 21
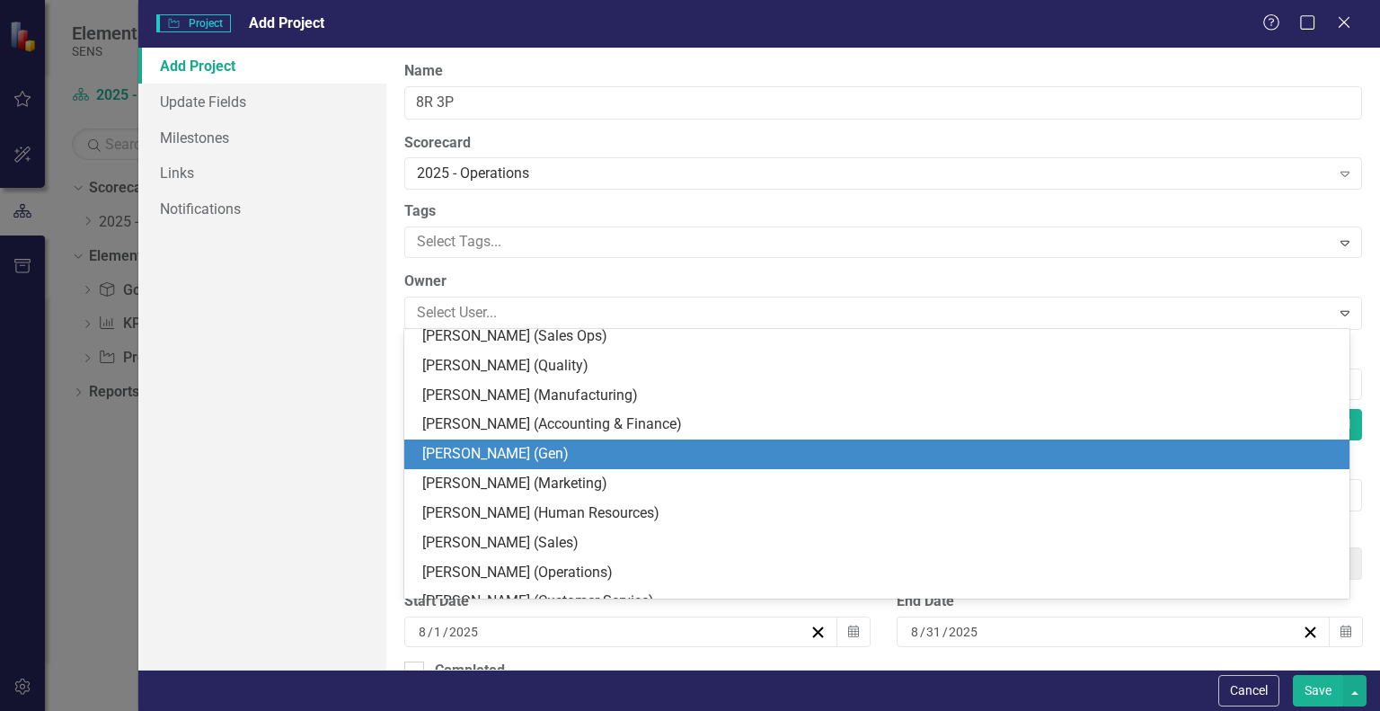
scroll to position [270, 0]
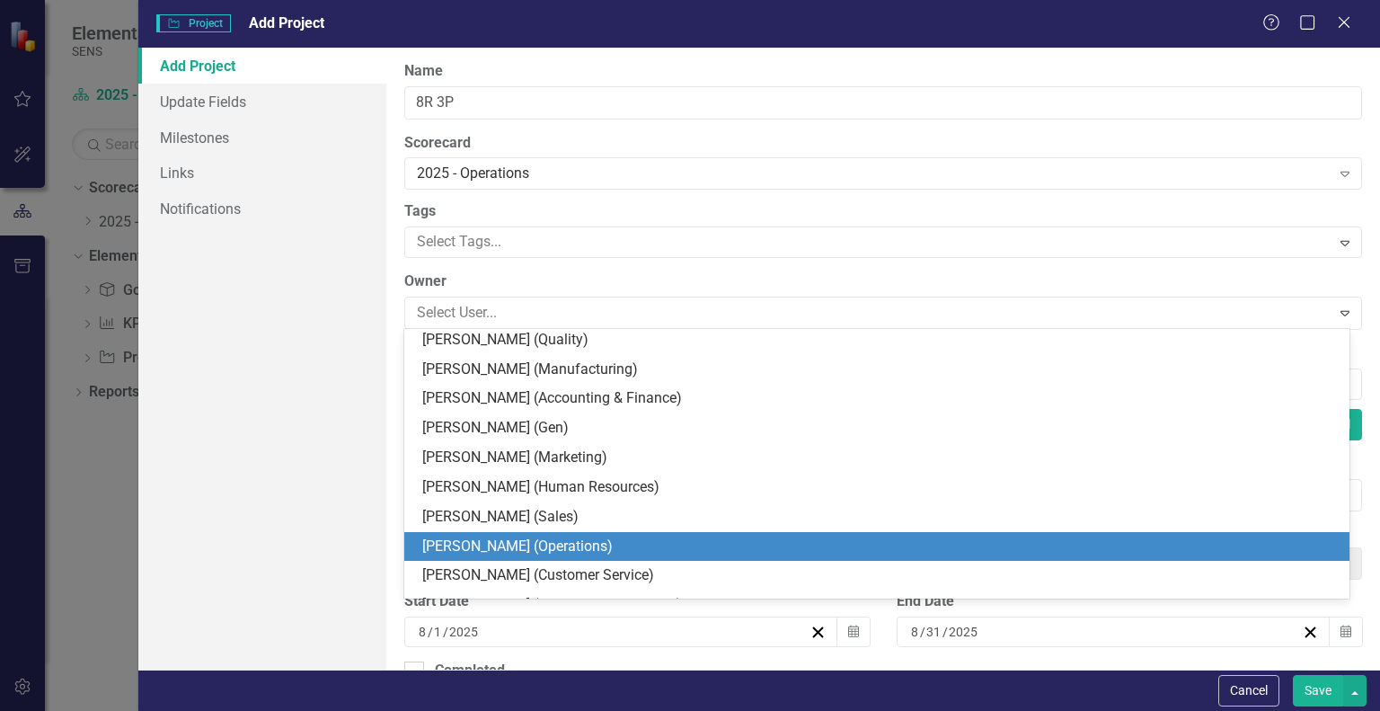
click at [497, 544] on div "[PERSON_NAME] (Operations)" at bounding box center [880, 546] width 917 height 21
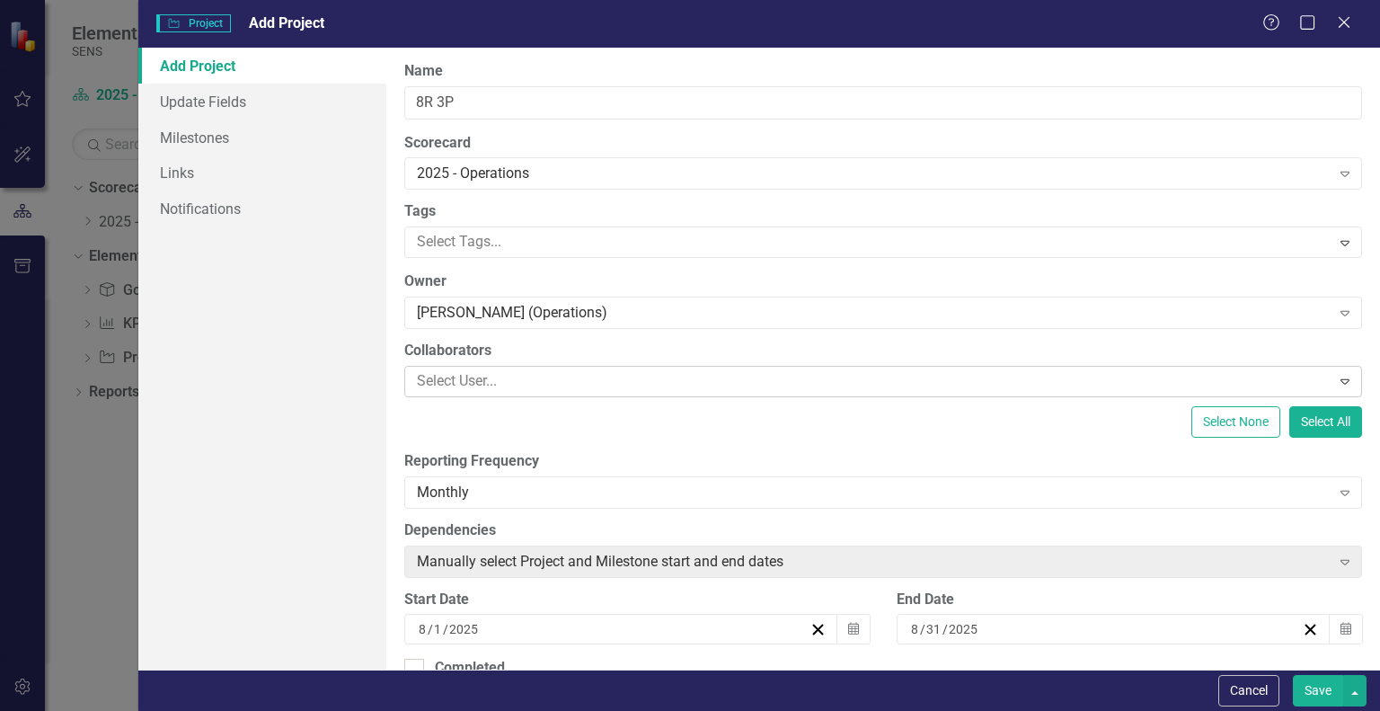
click at [468, 380] on div at bounding box center [870, 381] width 920 height 24
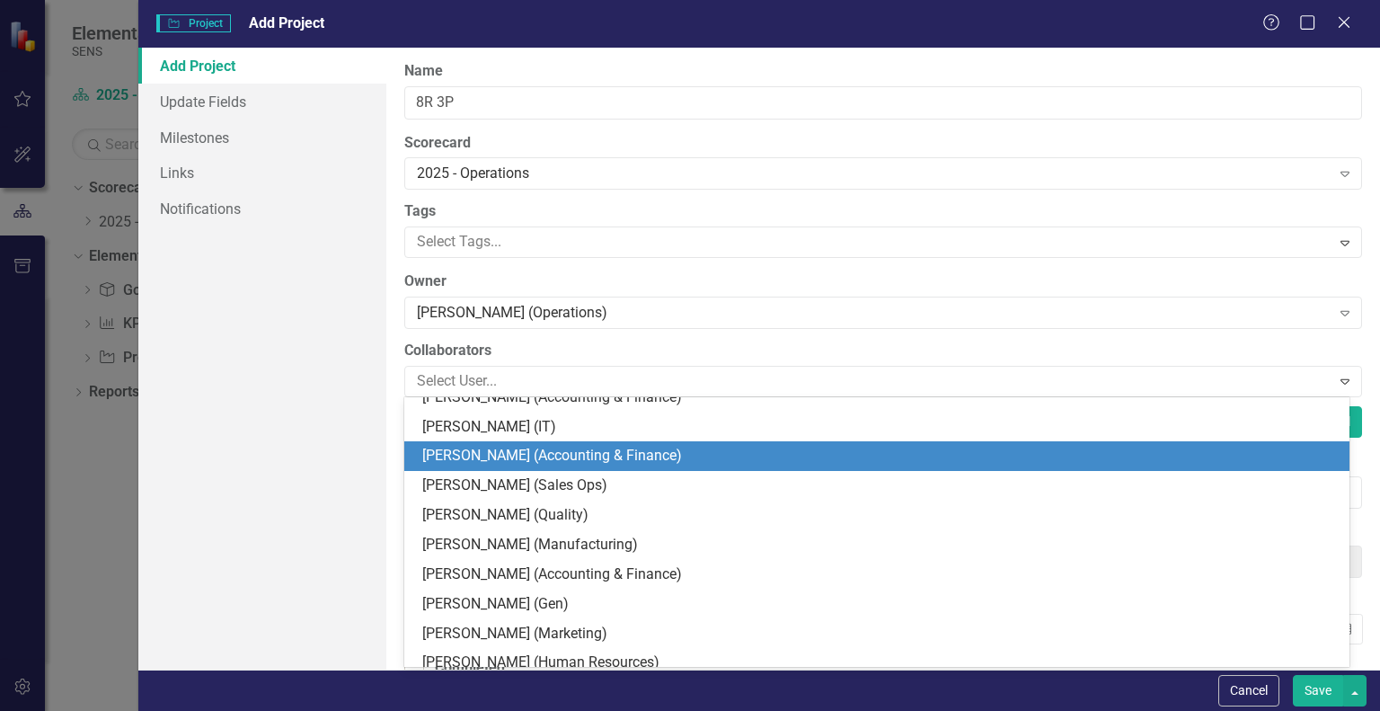
scroll to position [180, 0]
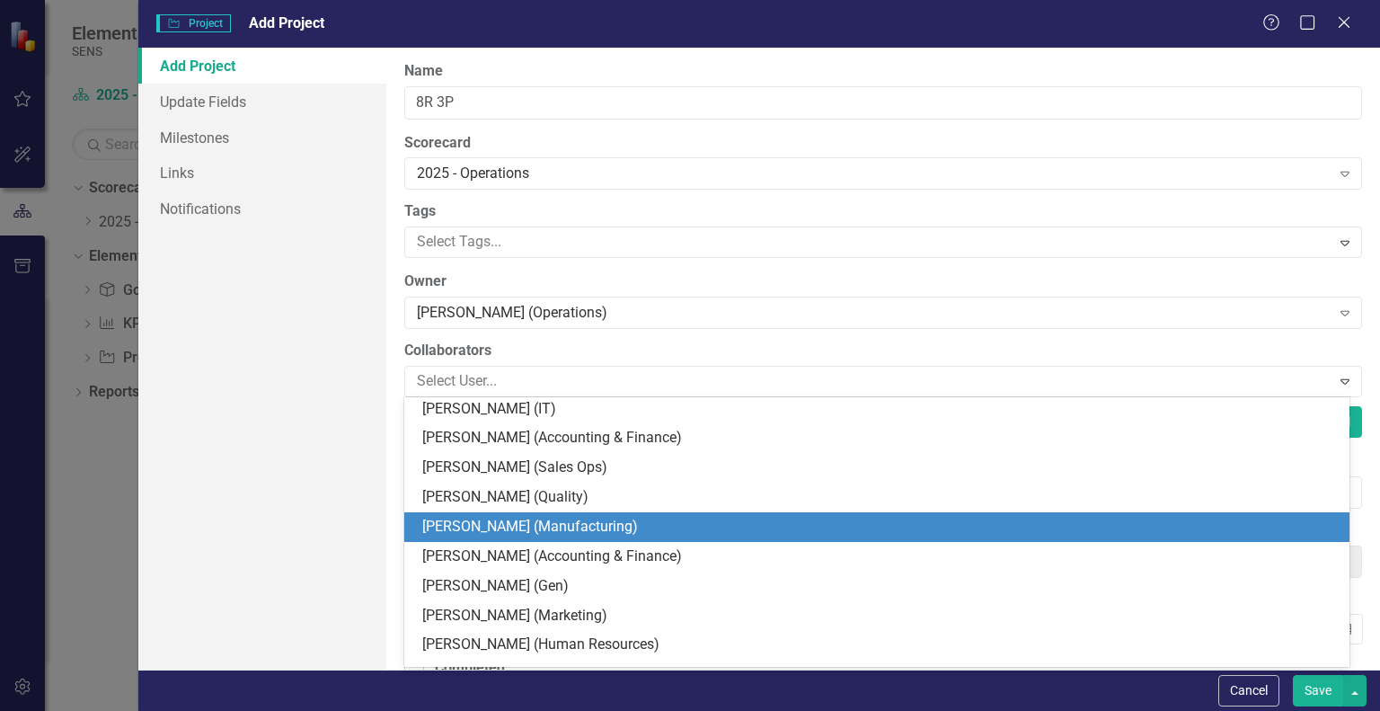
click at [480, 527] on div "[PERSON_NAME] (Manufacturing)" at bounding box center [880, 527] width 917 height 21
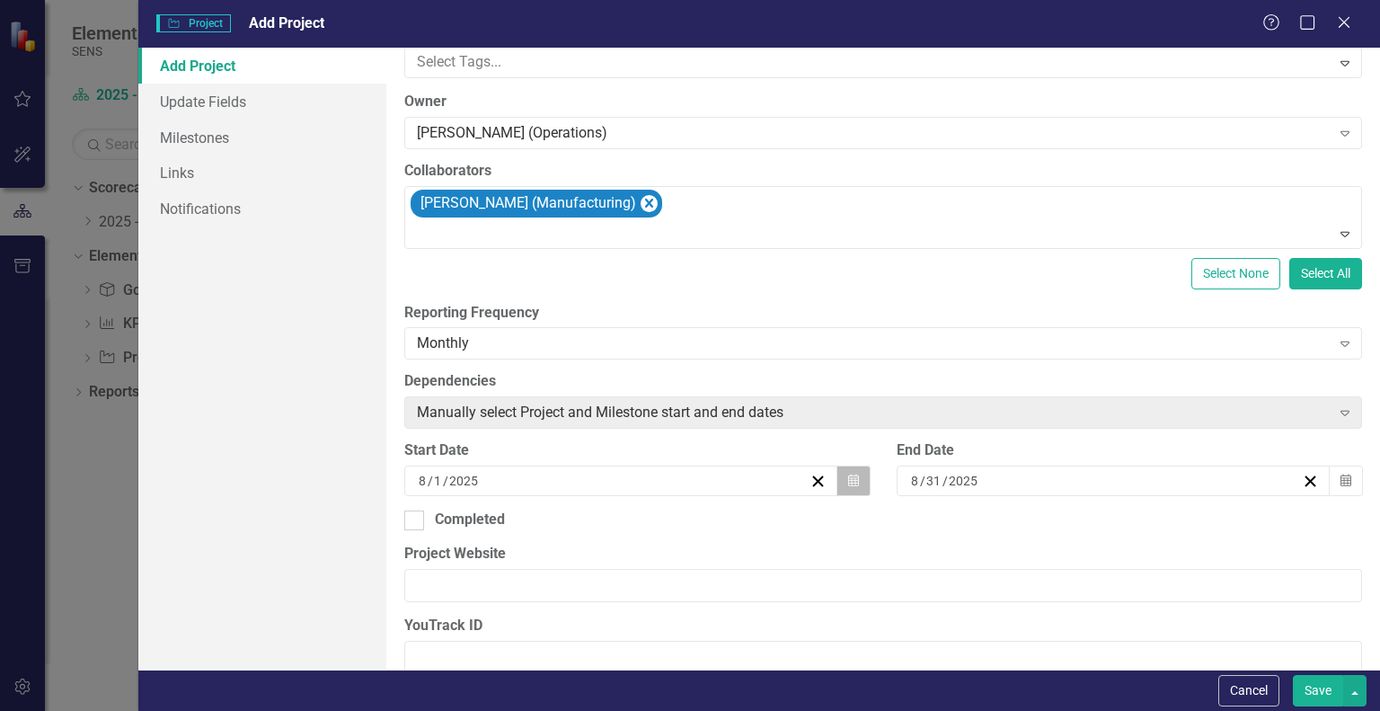
click at [848, 480] on icon "Calendar" at bounding box center [853, 480] width 11 height 13
click at [485, 496] on button "‹" at bounding box center [466, 516] width 40 height 40
click at [477, 600] on abbr "7" at bounding box center [473, 607] width 7 height 14
click at [1341, 481] on icon "button" at bounding box center [1346, 480] width 11 height 13
click at [1172, 496] on button "›" at bounding box center [1152, 516] width 40 height 40
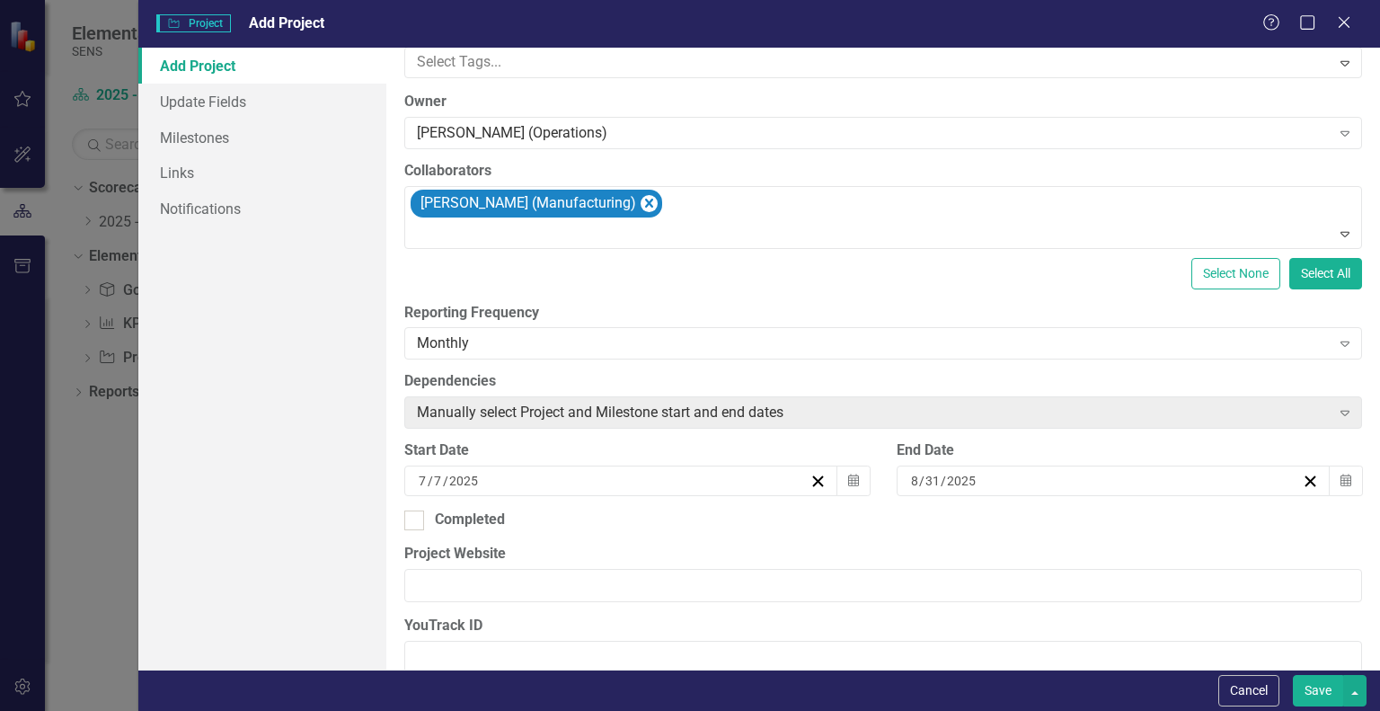
click at [1032, 688] on button "30" at bounding box center [1010, 704] width 45 height 32
click at [1341, 483] on icon "Calendar" at bounding box center [1346, 480] width 11 height 13
click at [1172, 496] on button "›" at bounding box center [1152, 516] width 40 height 40
click at [1151, 697] on abbr "31" at bounding box center [1144, 704] width 14 height 14
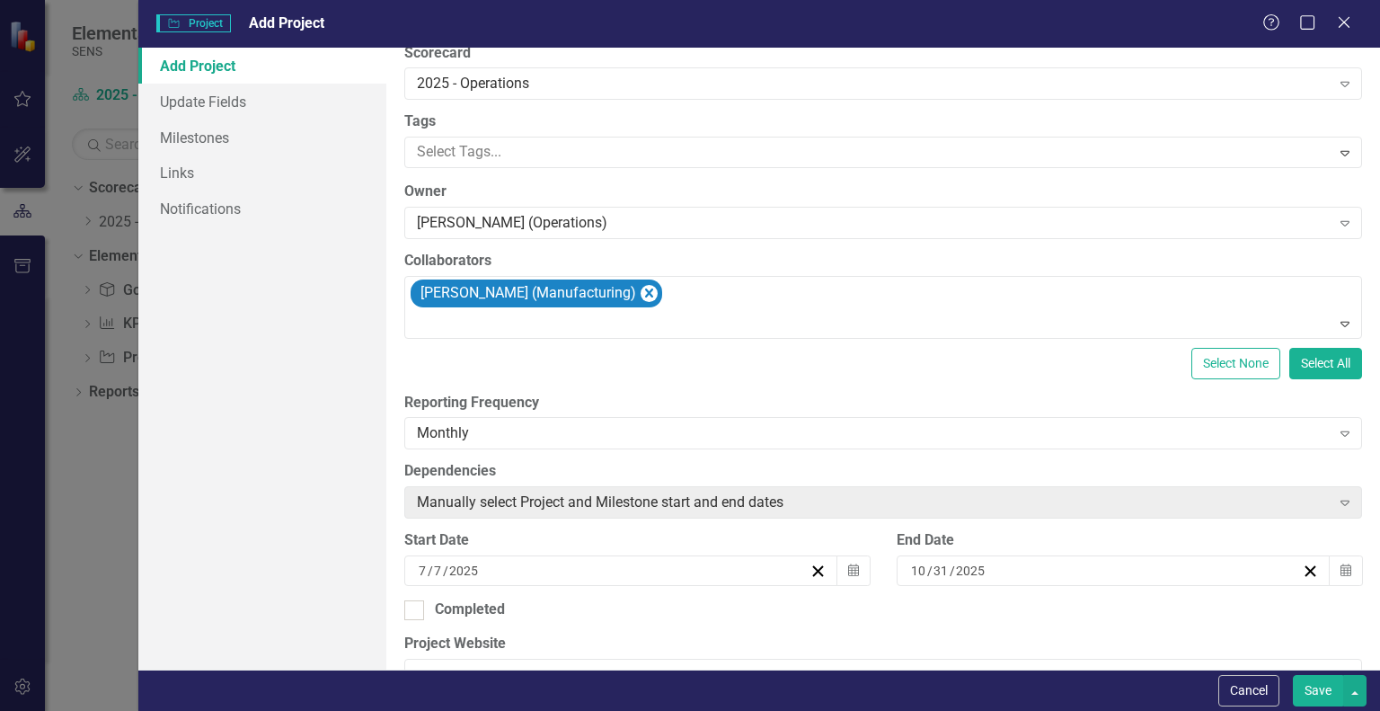
scroll to position [0, 0]
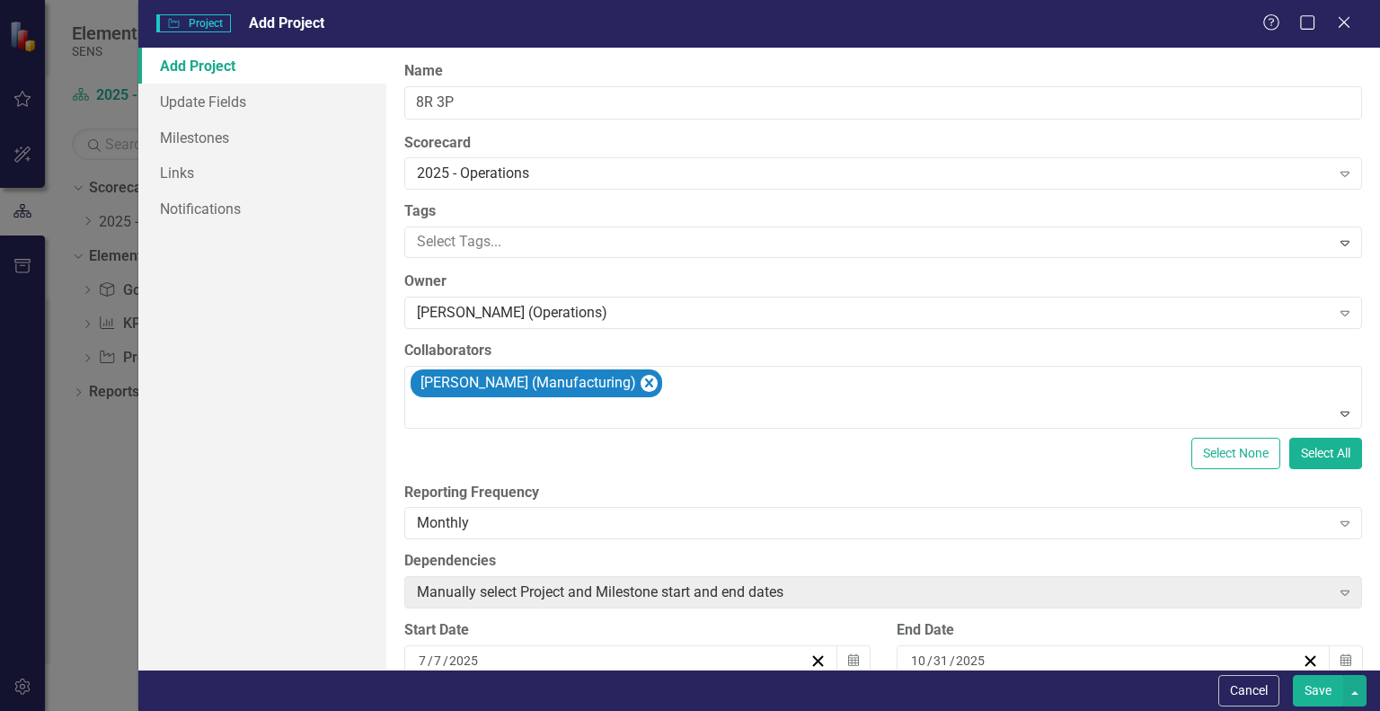
click at [1316, 699] on button "Save" at bounding box center [1318, 690] width 50 height 31
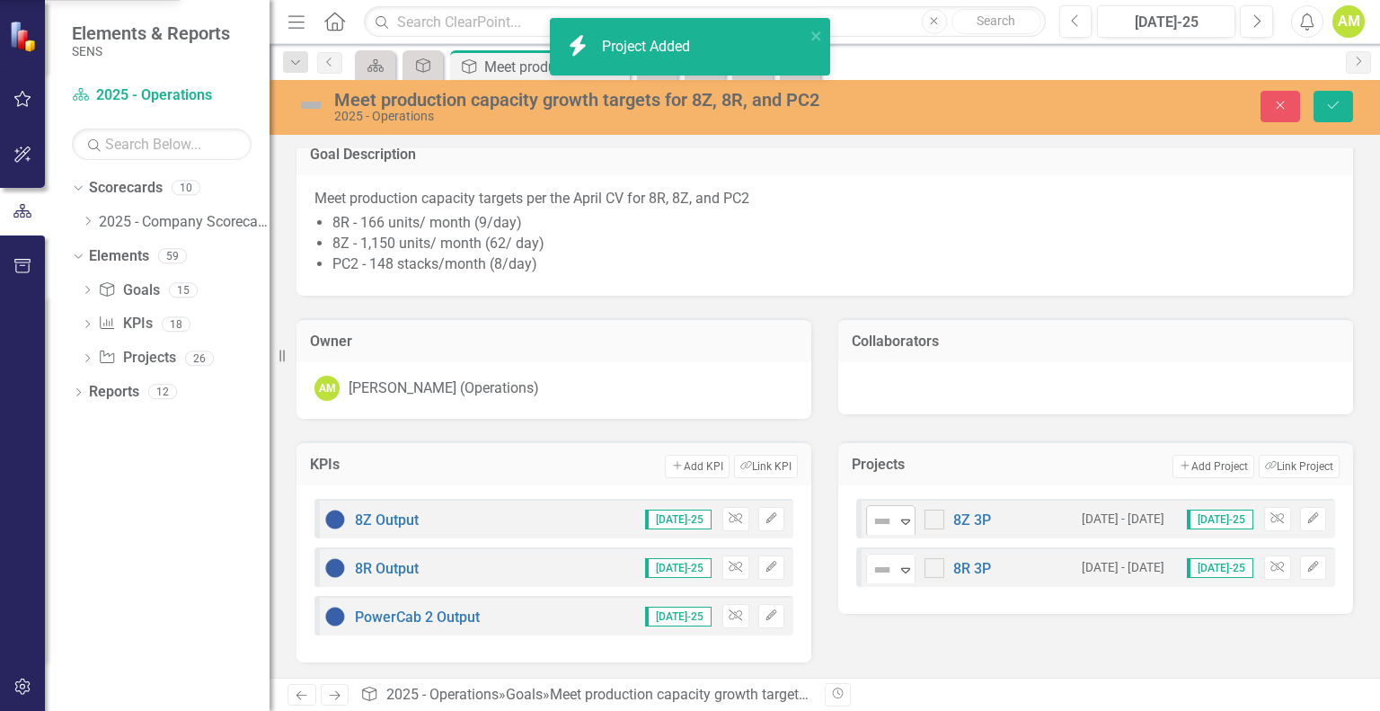
click at [904, 523] on icon "Expand" at bounding box center [906, 521] width 18 height 14
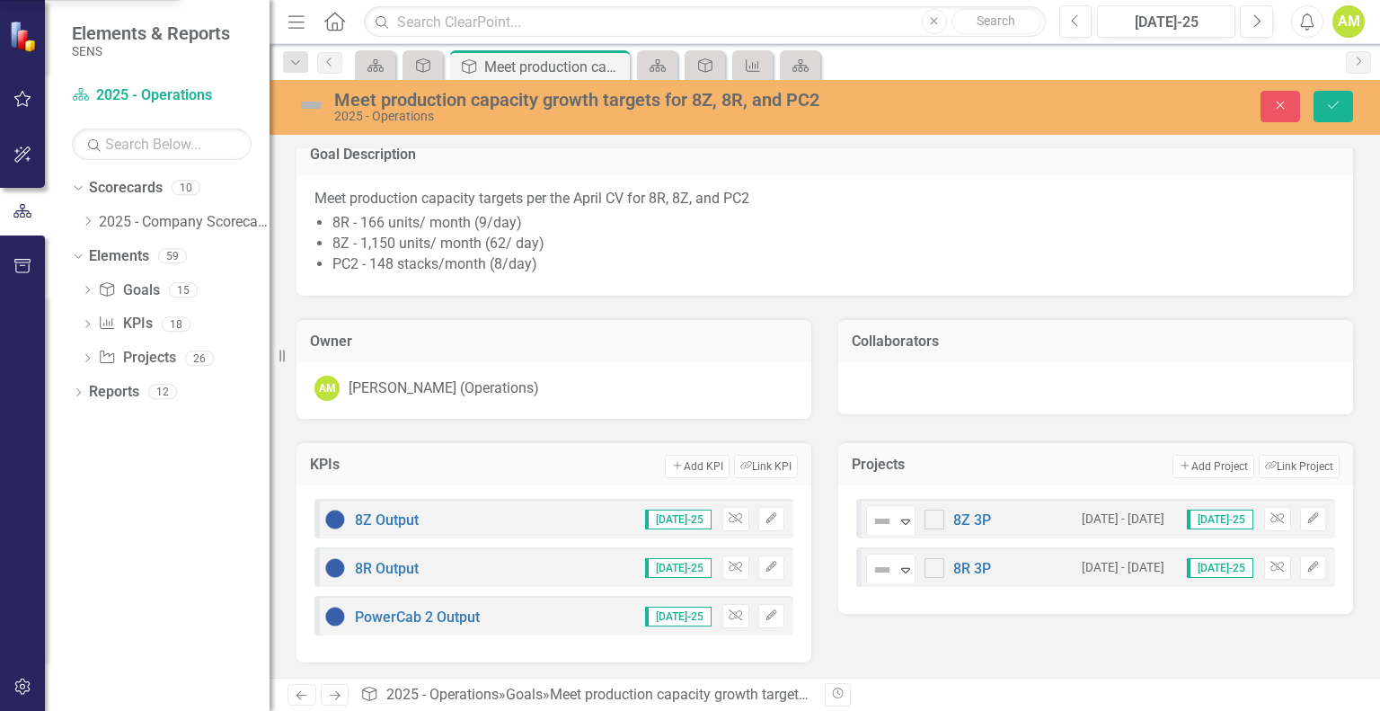
click at [951, 611] on div "10 results available. Use Up and Down to choose options, press Enter to select …" at bounding box center [1095, 549] width 515 height 128
click at [1179, 463] on icon "Add" at bounding box center [1185, 466] width 12 height 10
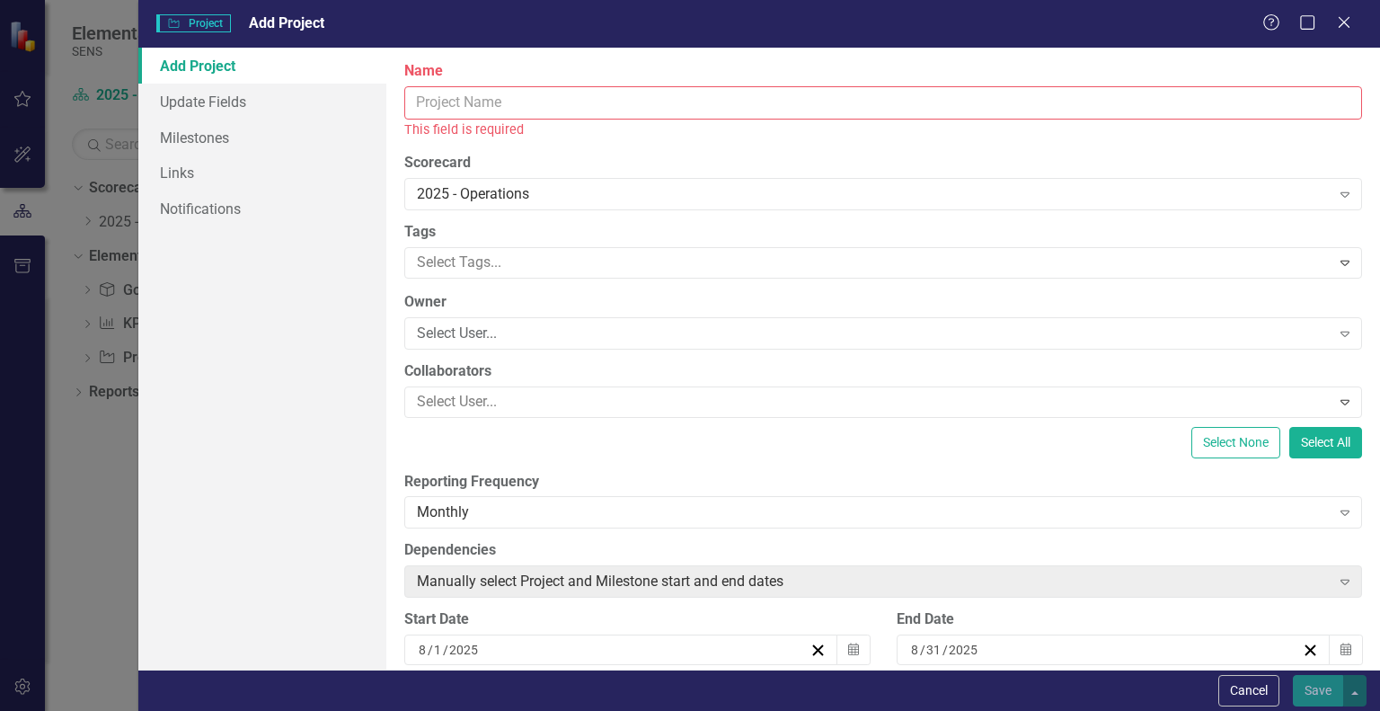
click at [453, 102] on input "Name" at bounding box center [883, 102] width 958 height 33
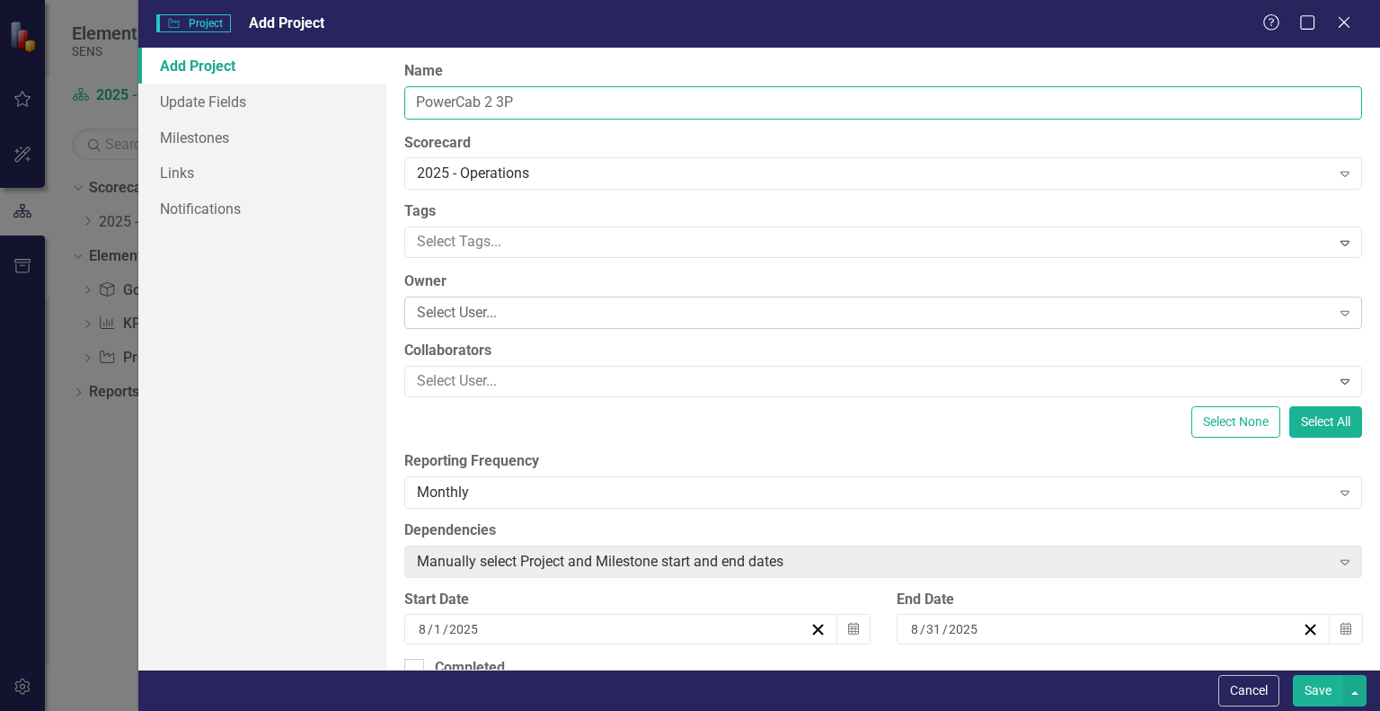
type input "PowerCab 2 3P"
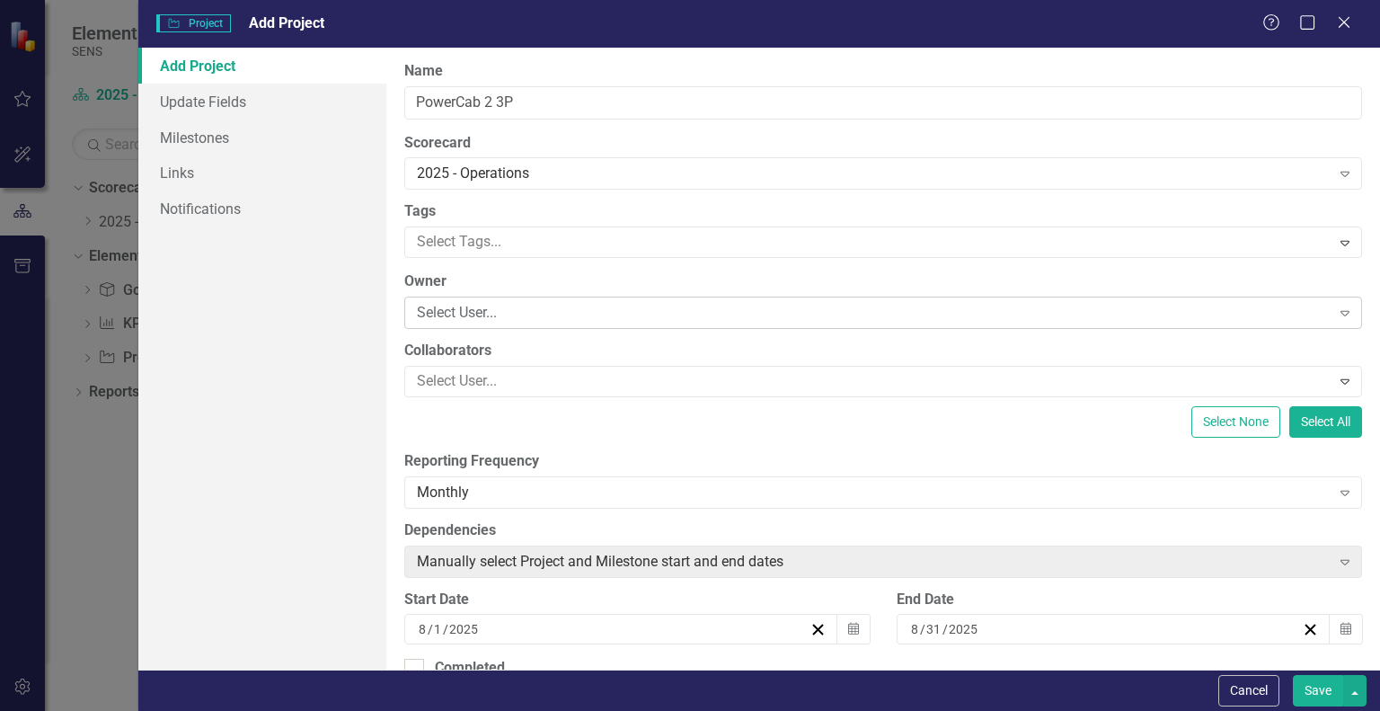
click at [467, 299] on div "Select User... Expand" at bounding box center [883, 313] width 958 height 32
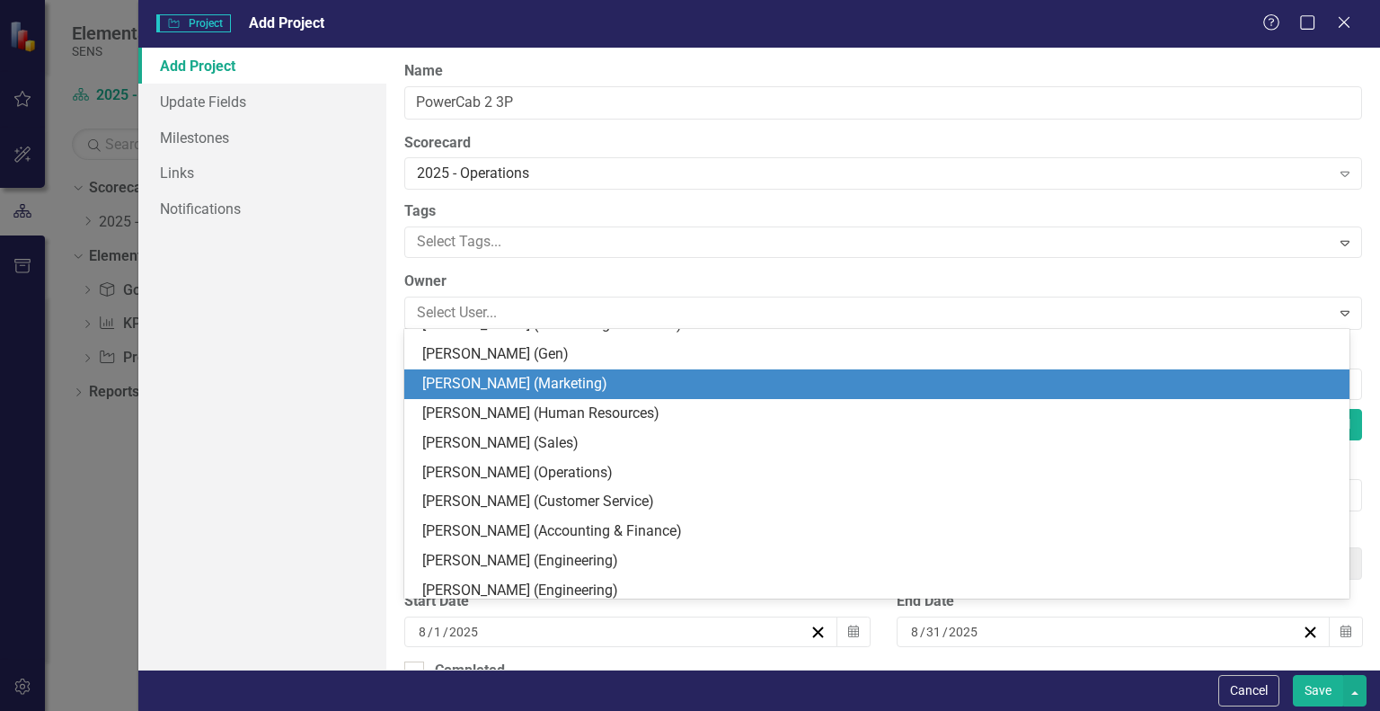
scroll to position [359, 0]
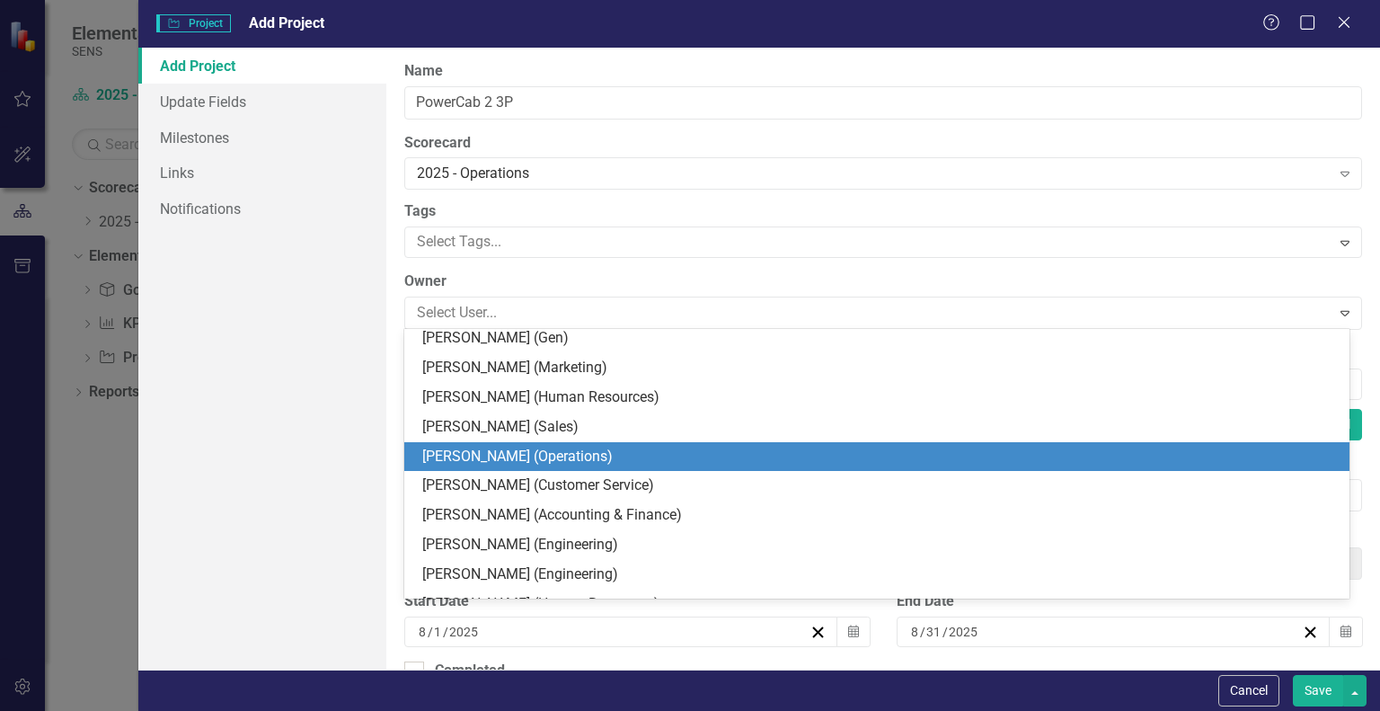
click at [481, 459] on div "[PERSON_NAME] (Operations)" at bounding box center [880, 457] width 917 height 21
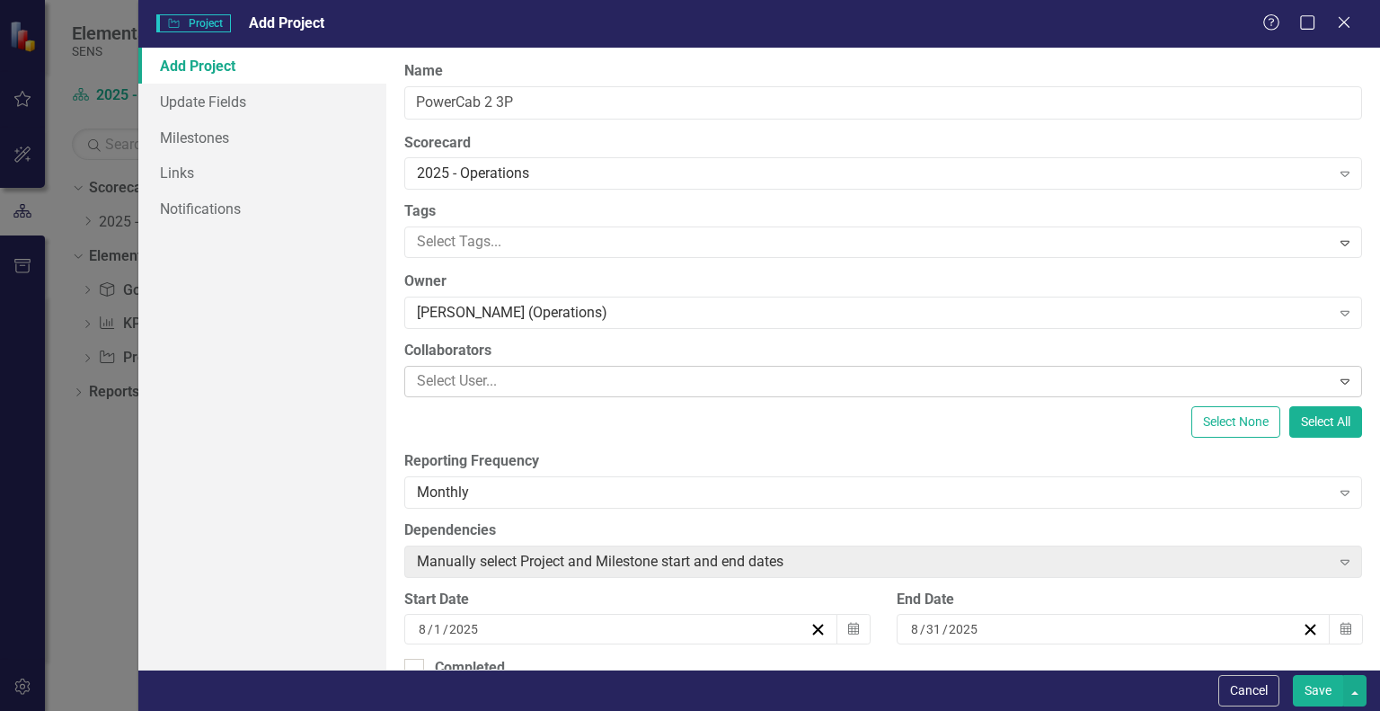
click at [471, 385] on div at bounding box center [870, 381] width 920 height 24
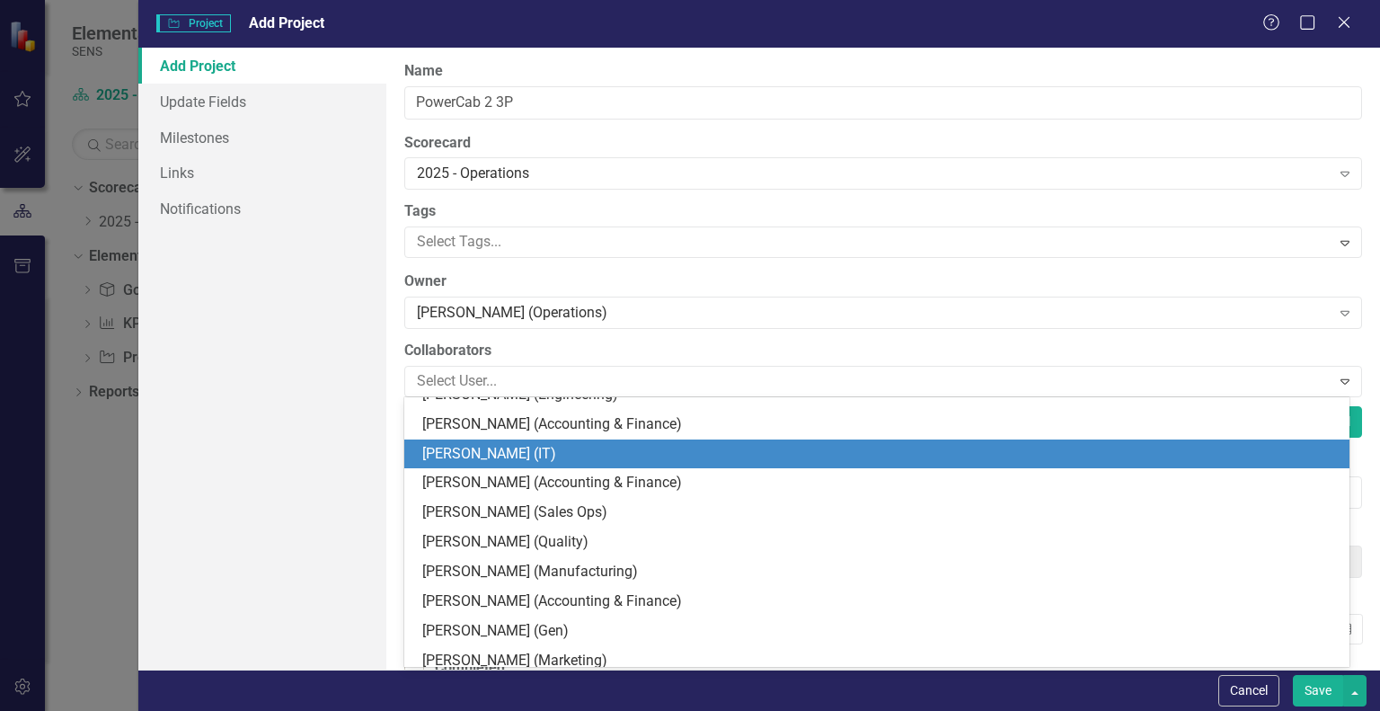
scroll to position [180, 0]
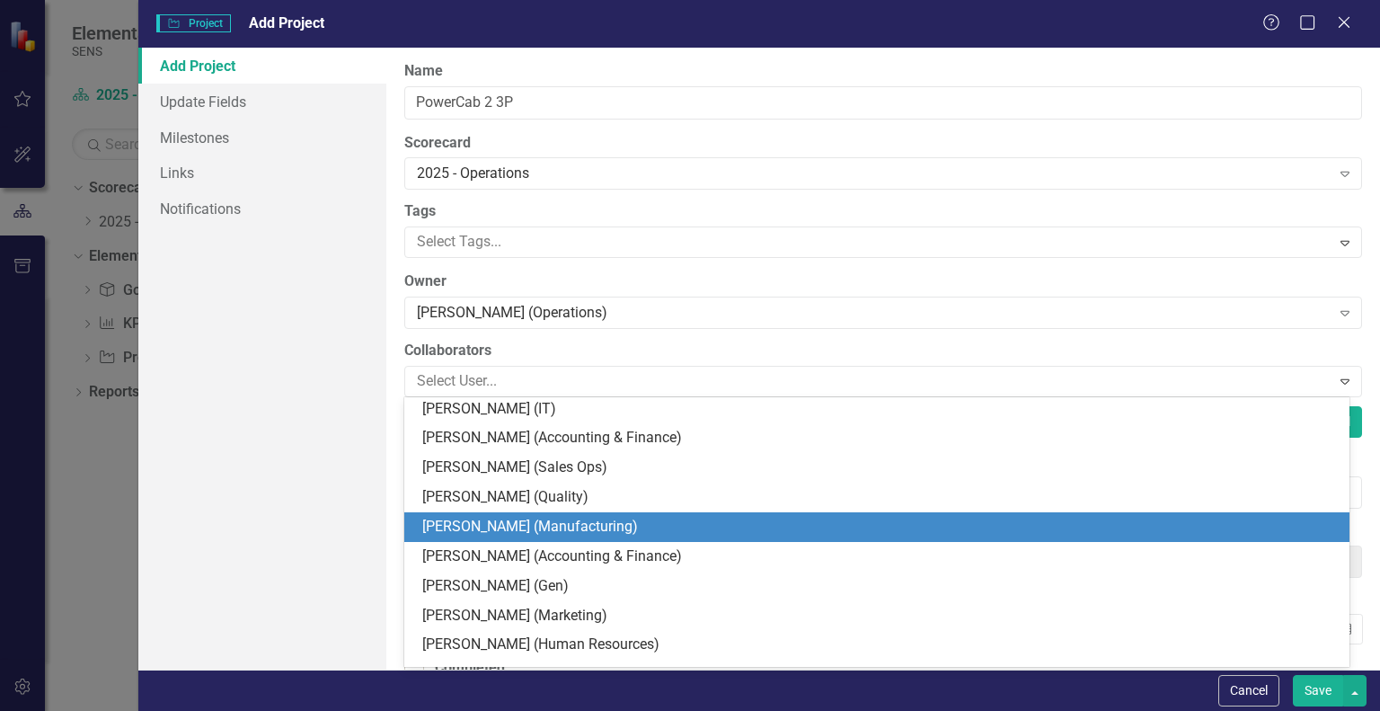
click at [491, 513] on div "[PERSON_NAME] (Manufacturing)" at bounding box center [876, 527] width 945 height 30
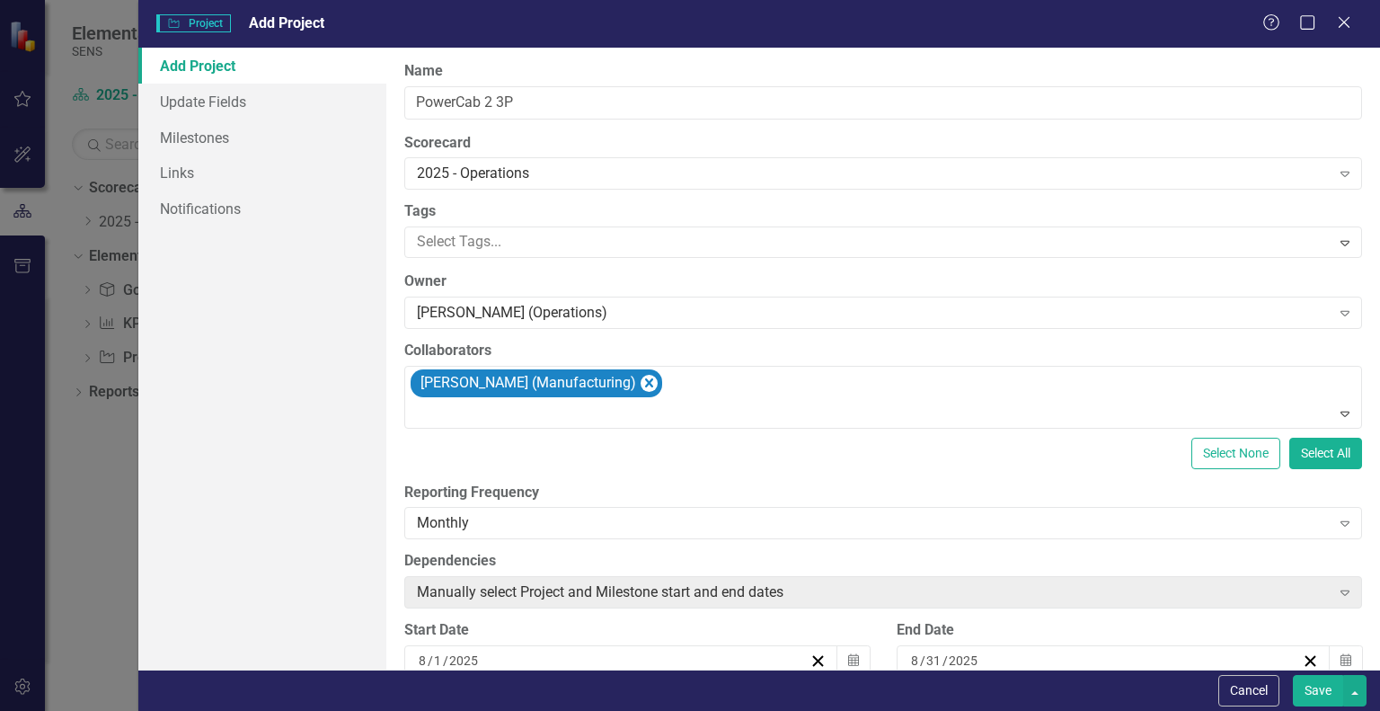
scroll to position [270, 0]
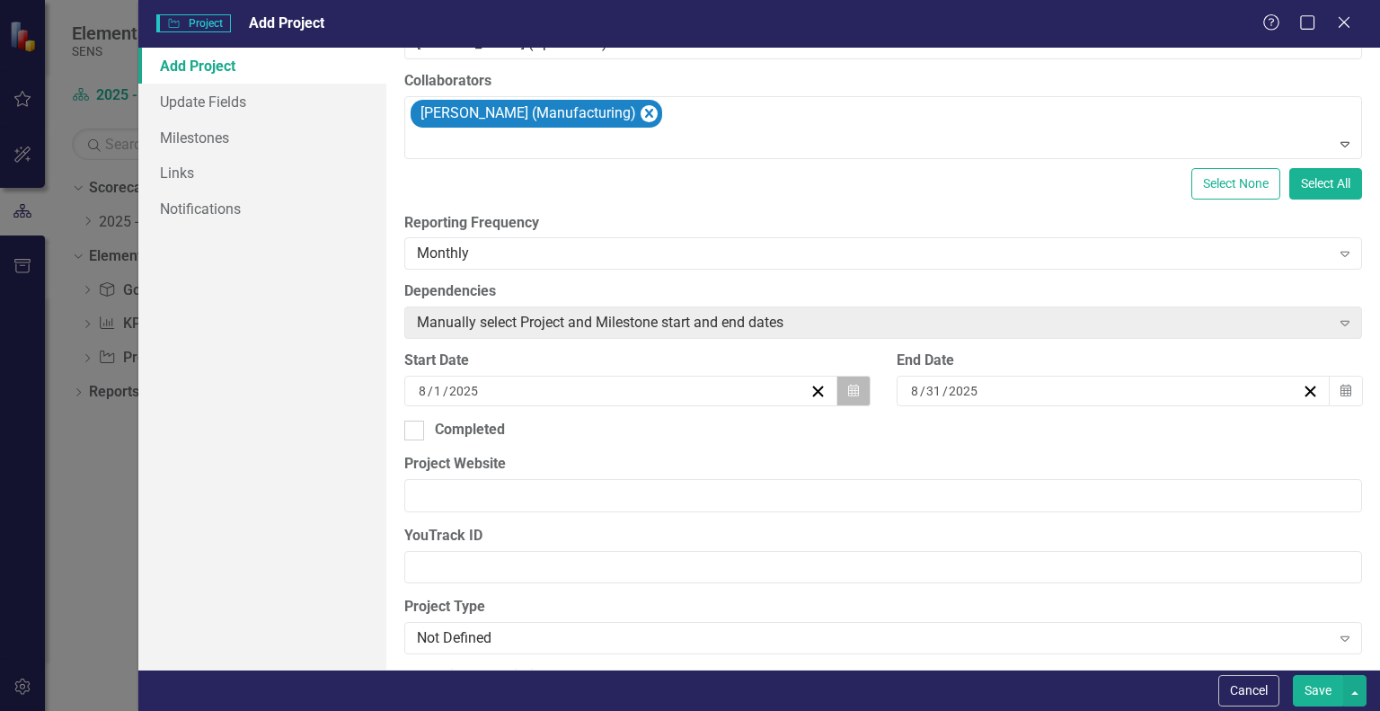
click at [852, 394] on icon "button" at bounding box center [853, 390] width 11 height 13
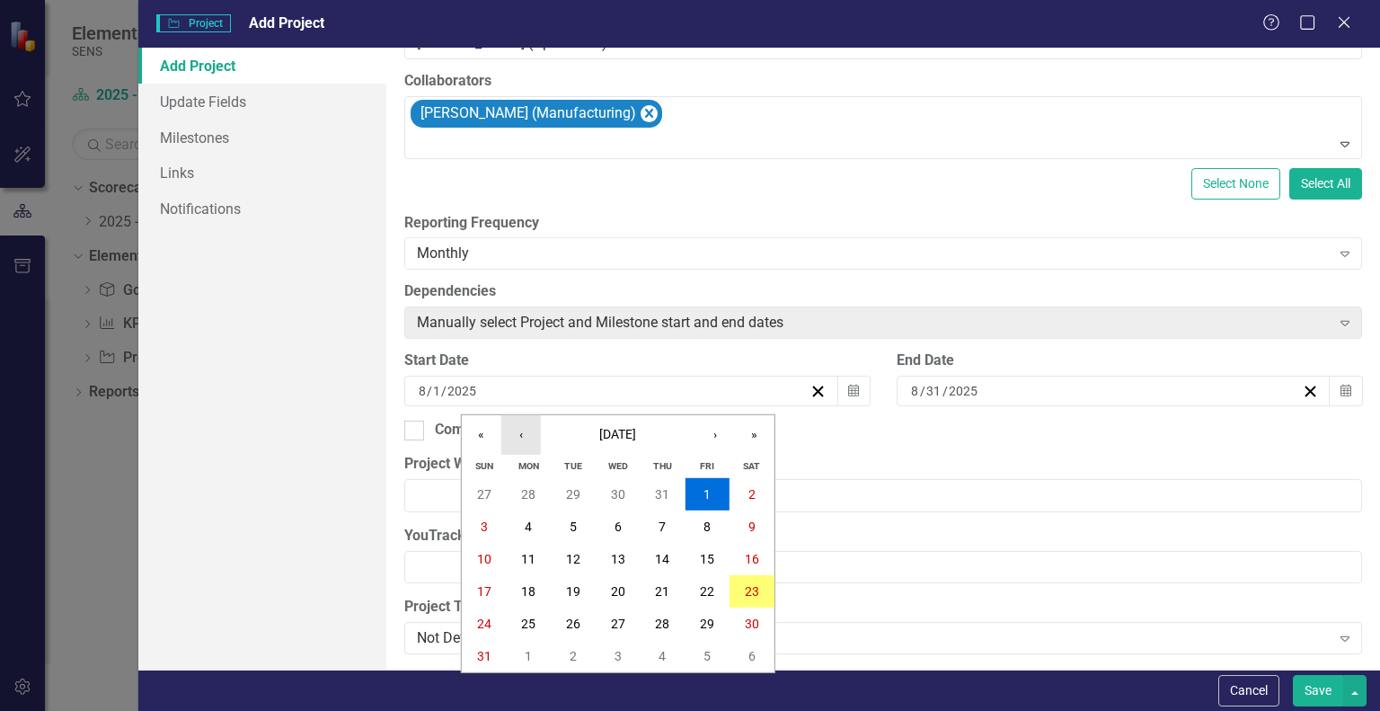
click at [525, 438] on button "‹" at bounding box center [521, 435] width 40 height 40
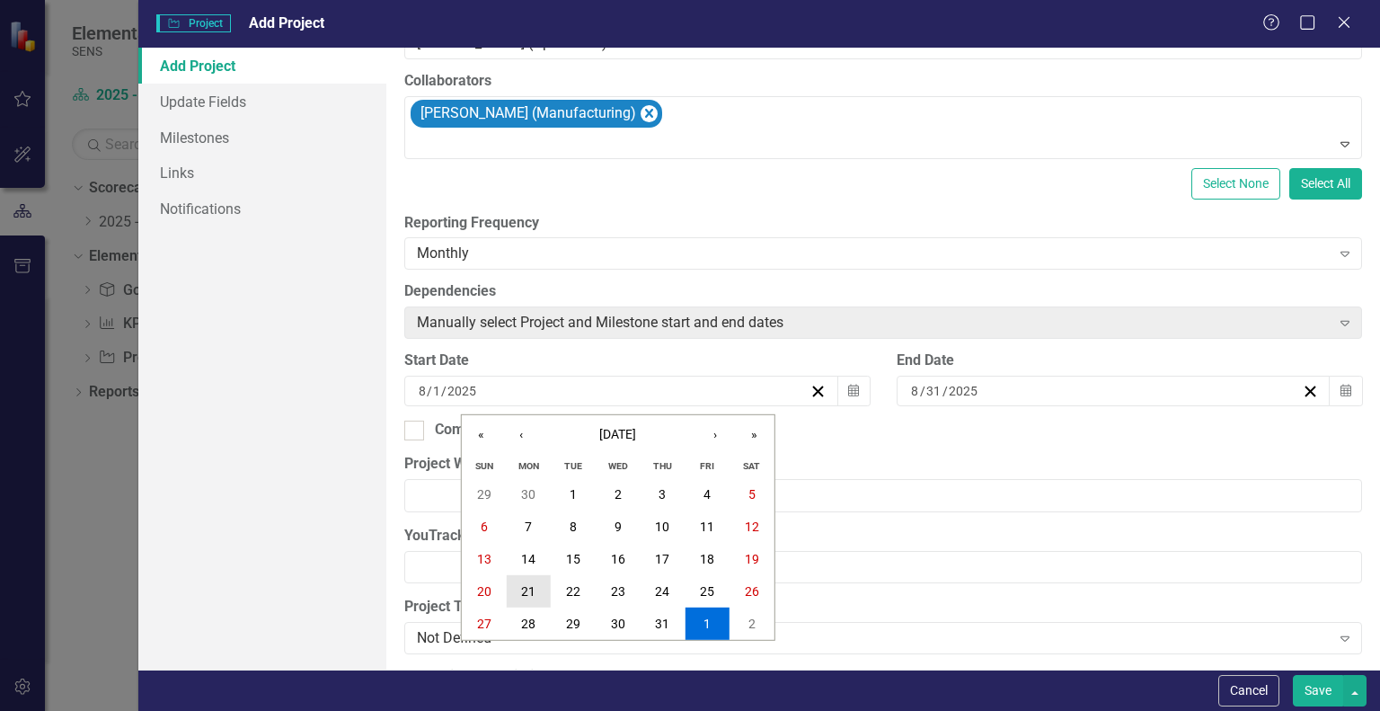
click at [525, 585] on abbr "21" at bounding box center [528, 591] width 14 height 14
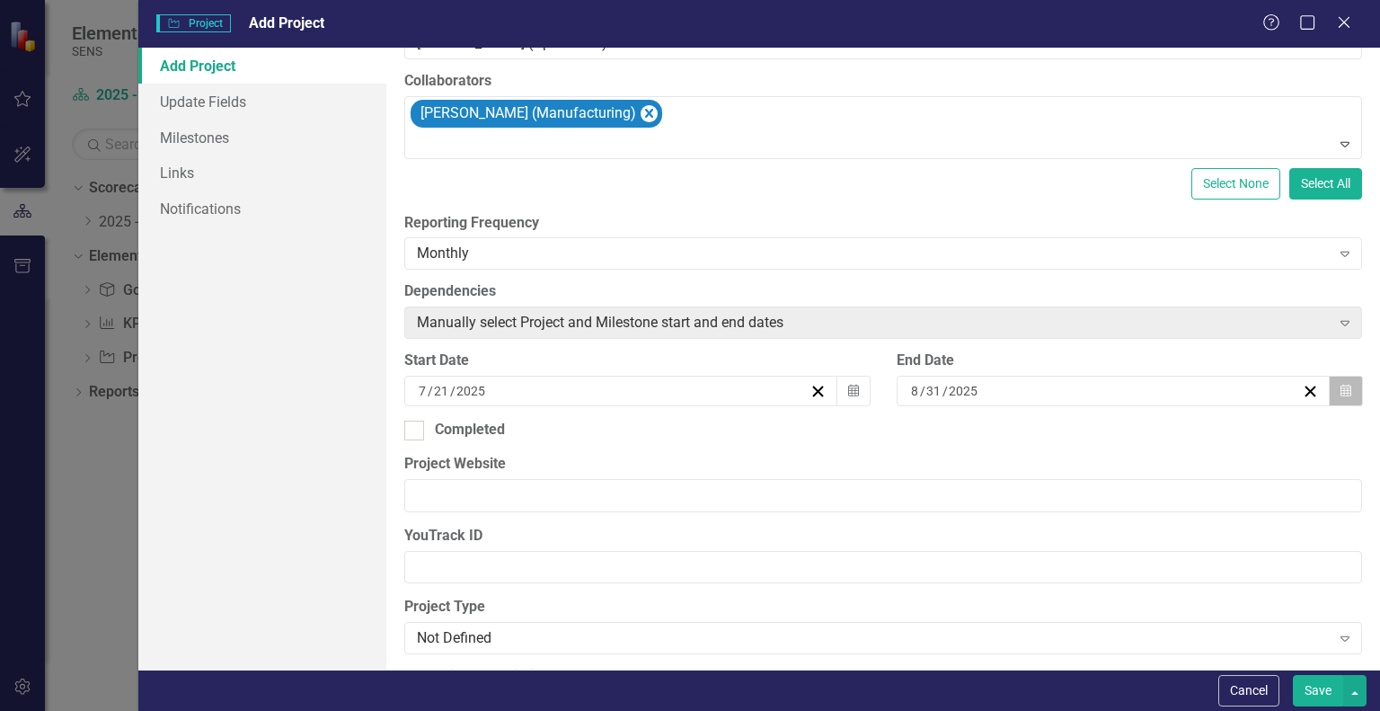
click at [1341, 391] on icon "Calendar" at bounding box center [1346, 391] width 11 height 13
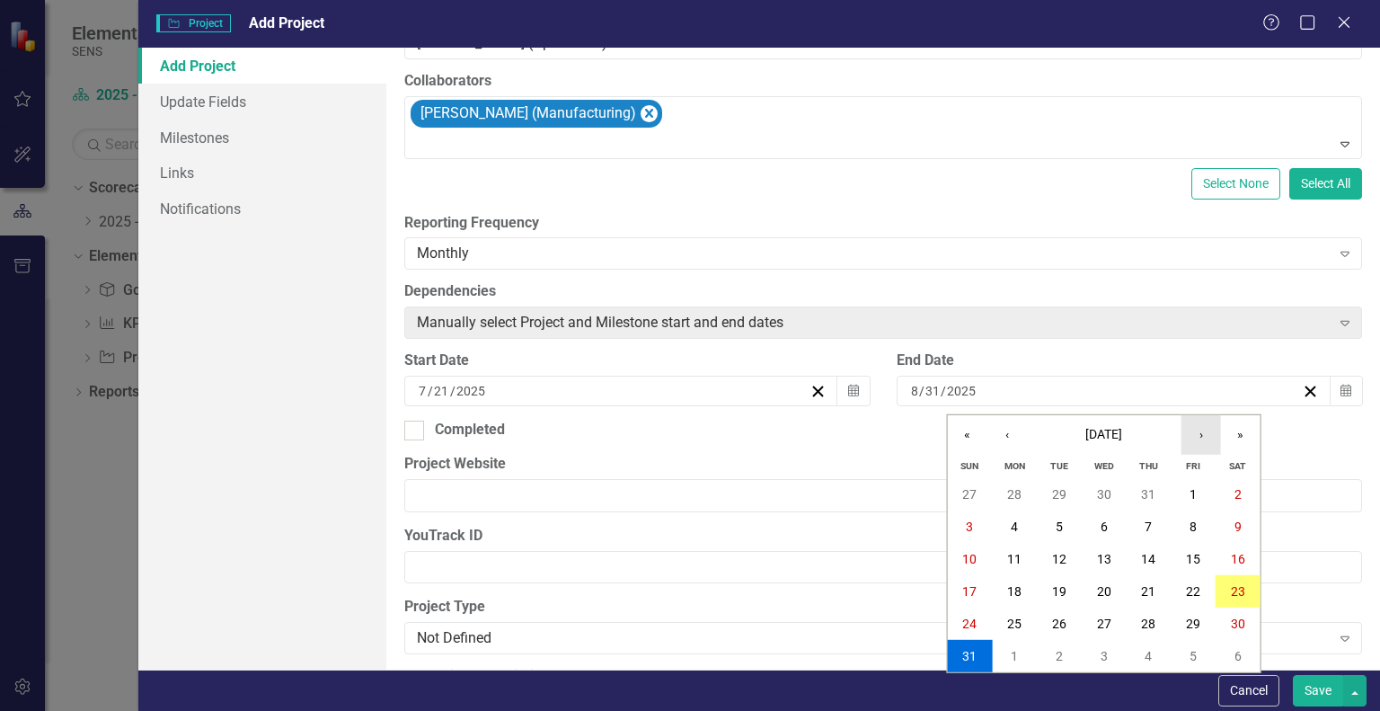
click at [1206, 434] on button "›" at bounding box center [1202, 435] width 40 height 40
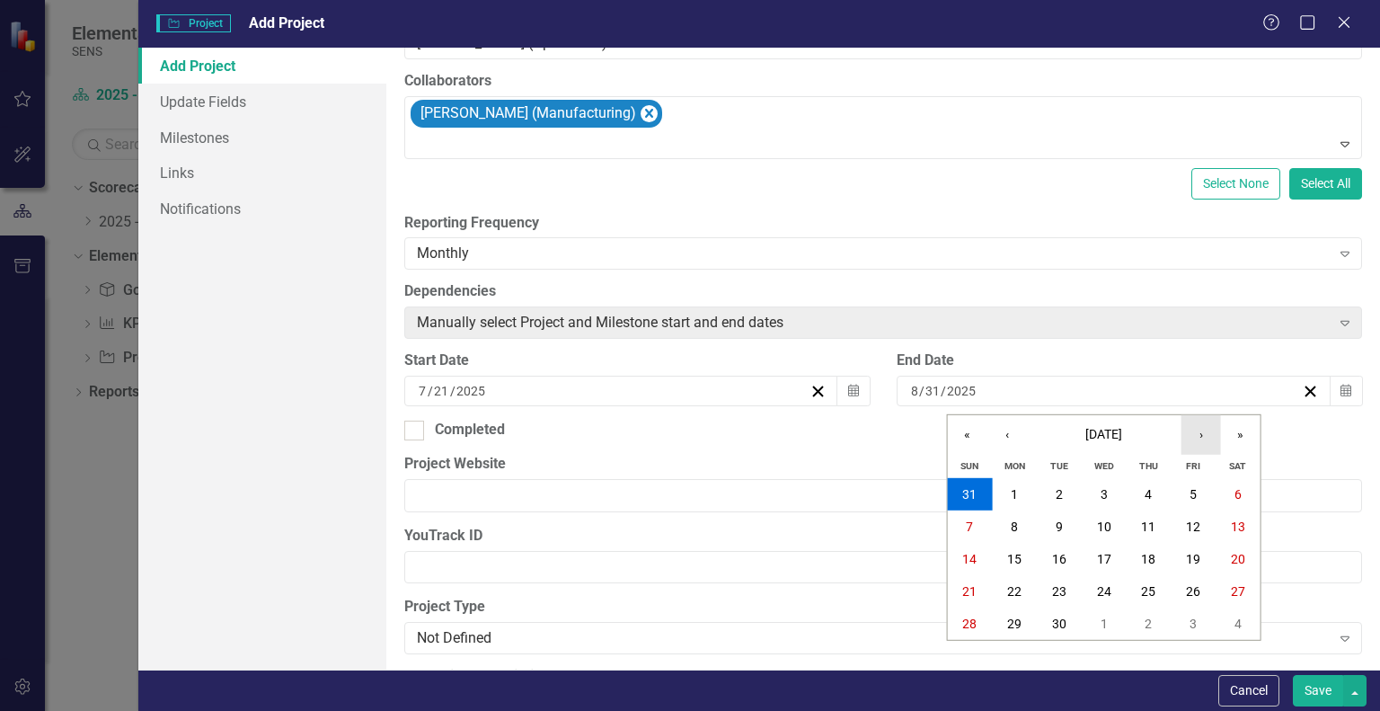
click at [1206, 434] on button "›" at bounding box center [1202, 435] width 40 height 40
click at [1102, 632] on button "31" at bounding box center [1104, 623] width 45 height 32
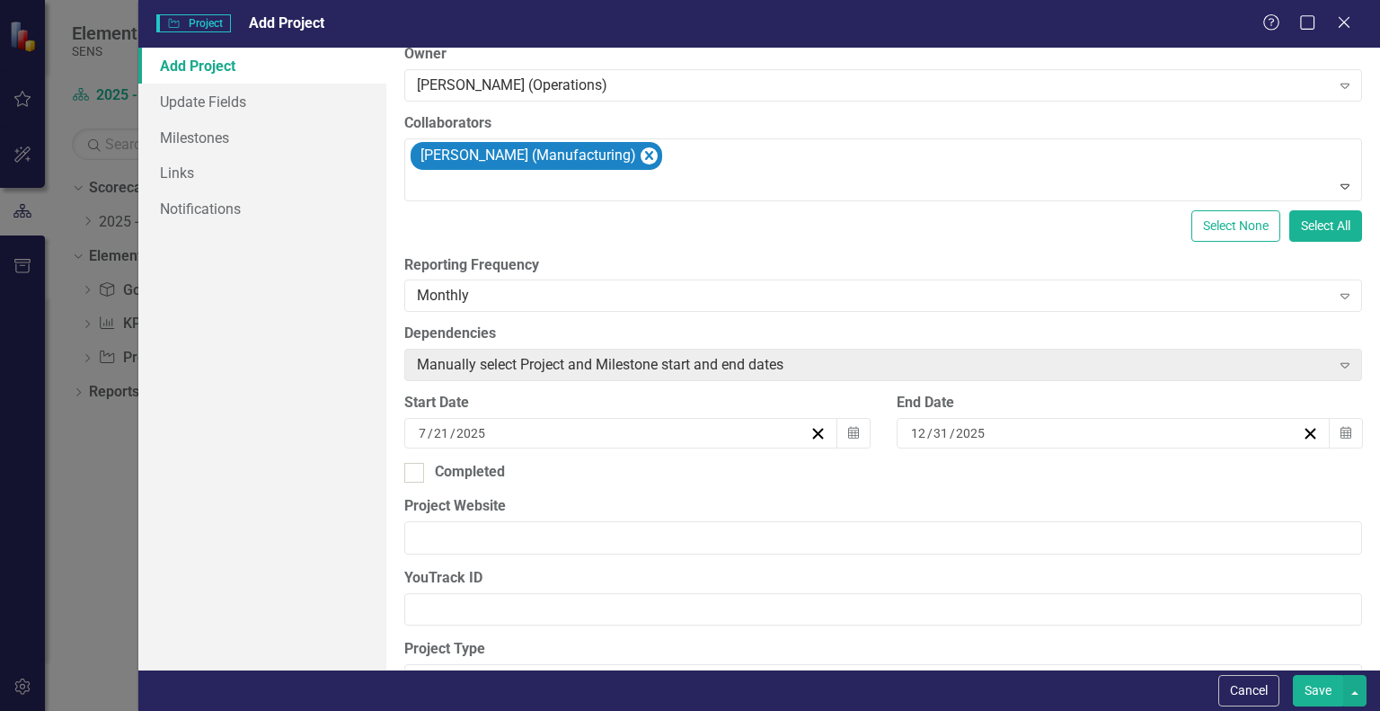
scroll to position [359, 0]
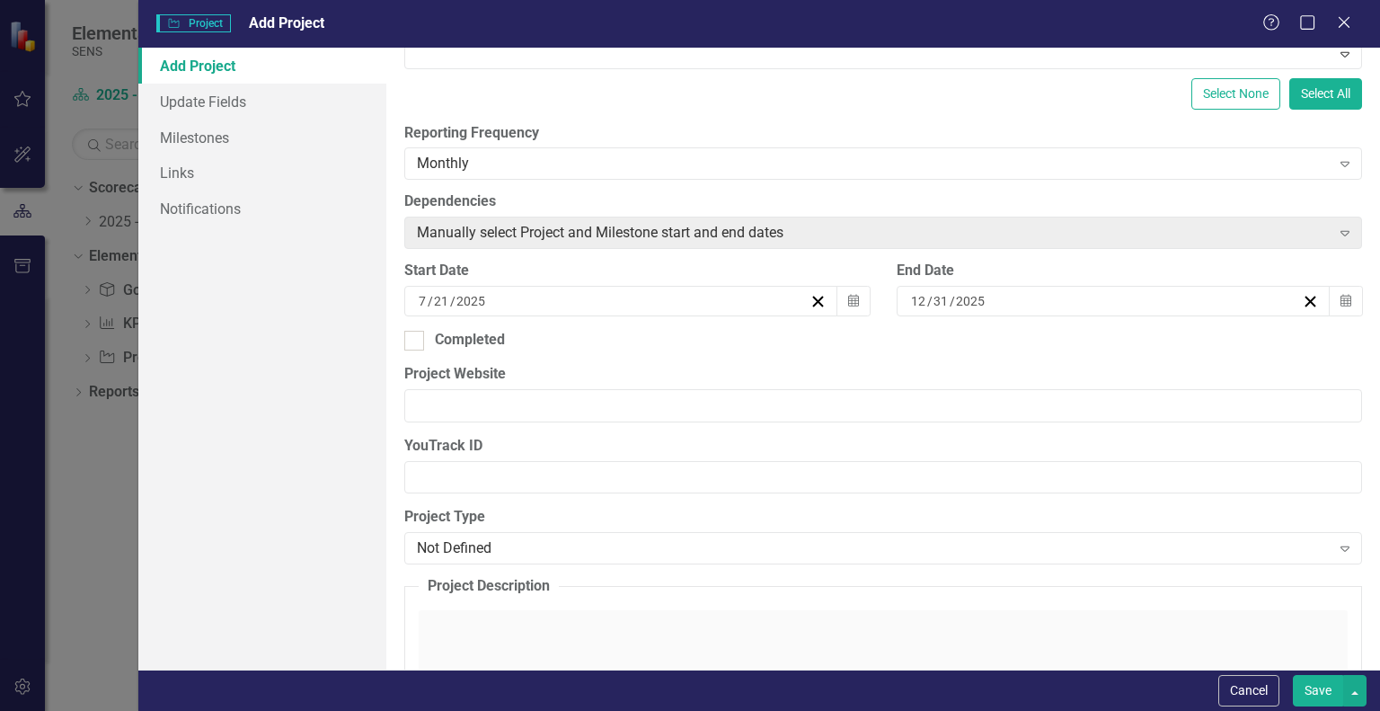
click at [1320, 684] on button "Save" at bounding box center [1318, 690] width 50 height 31
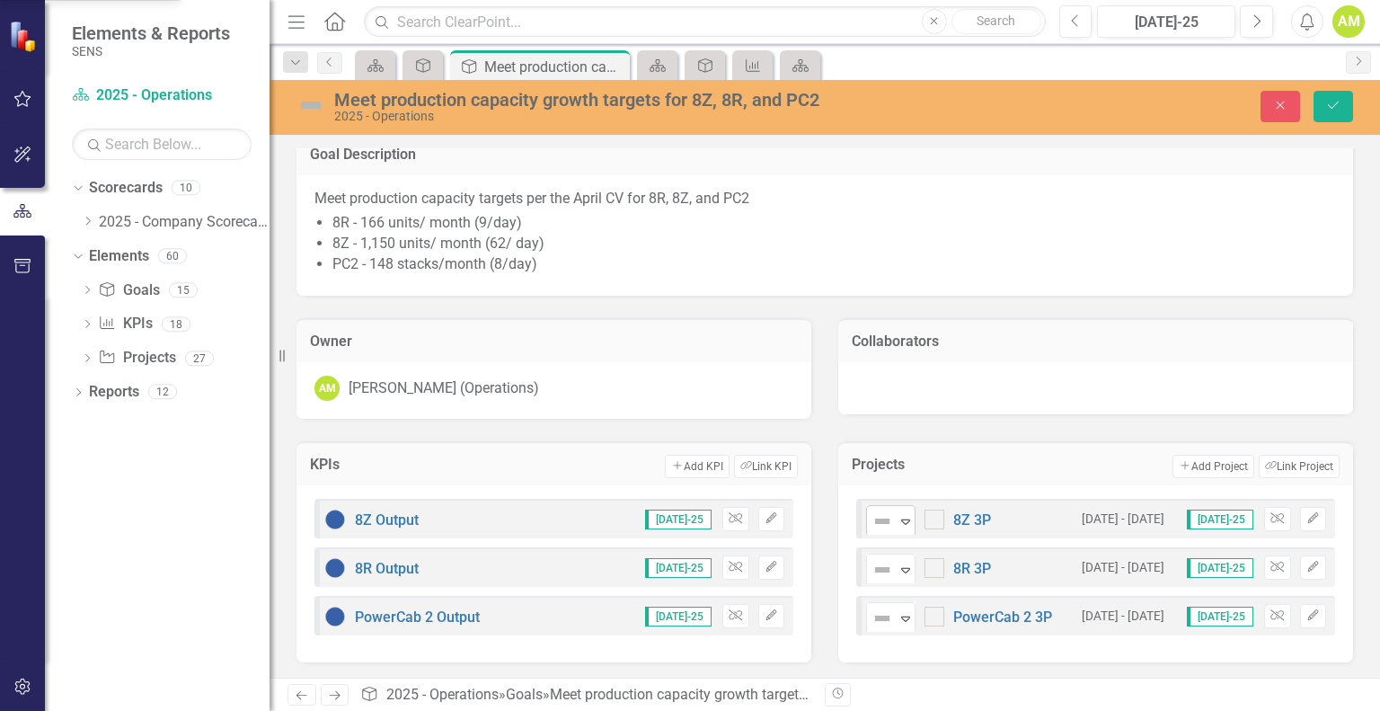
click at [905, 523] on icon "Expand" at bounding box center [906, 521] width 18 height 14
click at [899, 572] on icon "Expand" at bounding box center [906, 569] width 18 height 14
click at [905, 613] on icon "Expand" at bounding box center [906, 618] width 18 height 14
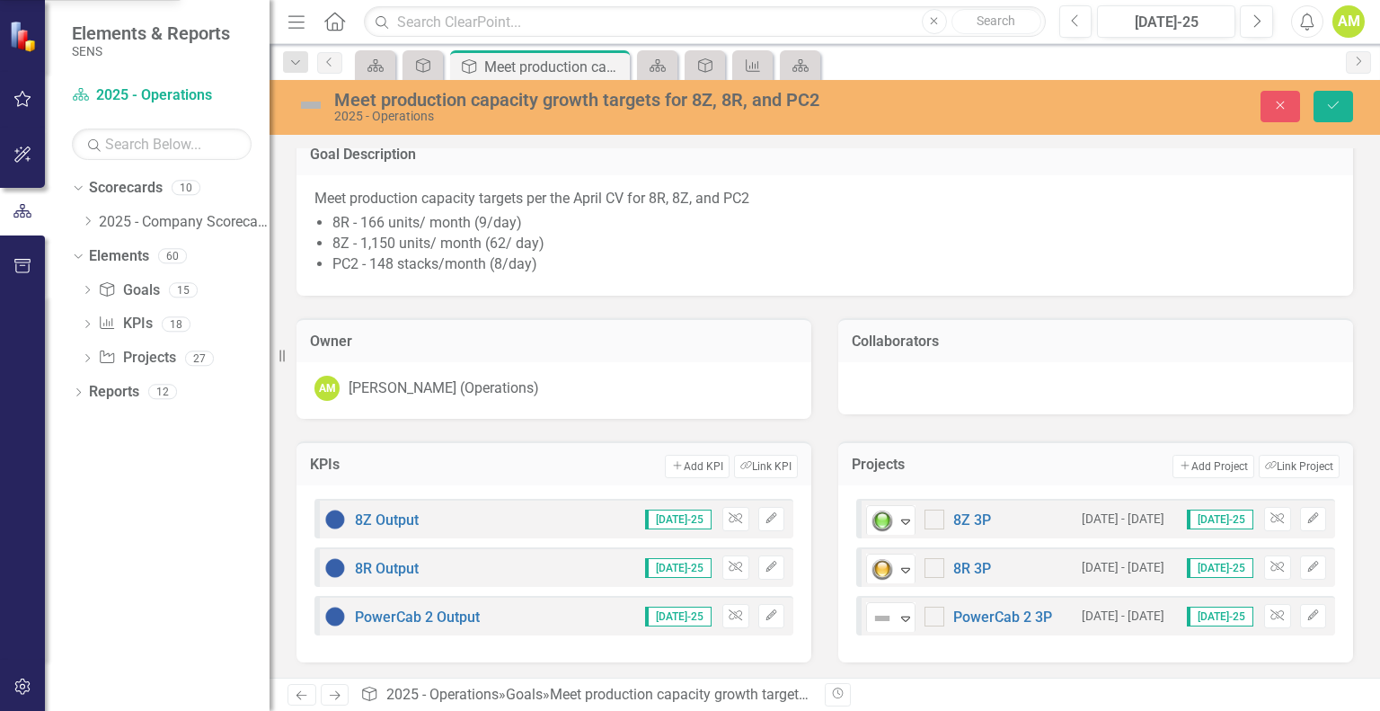
click at [1328, 98] on button "Save" at bounding box center [1334, 106] width 40 height 31
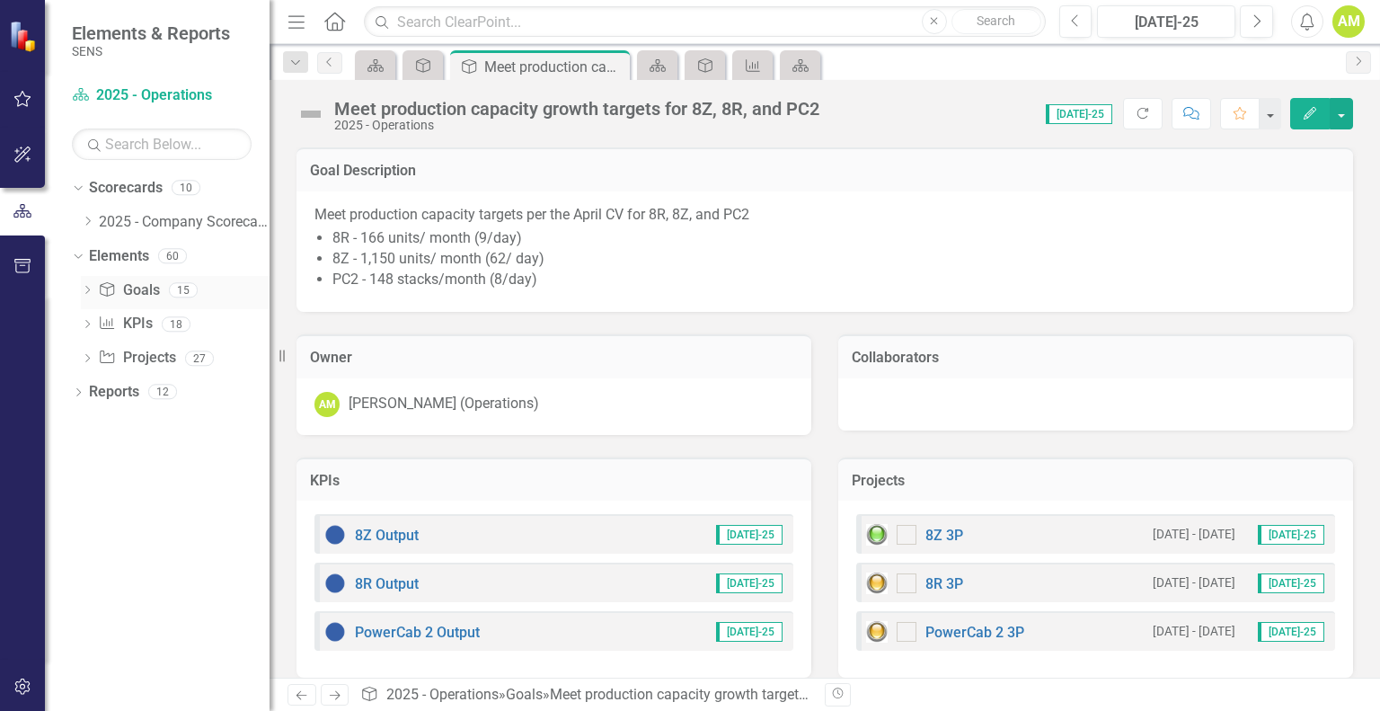
click at [129, 294] on link "Goal Goals" at bounding box center [128, 290] width 61 height 21
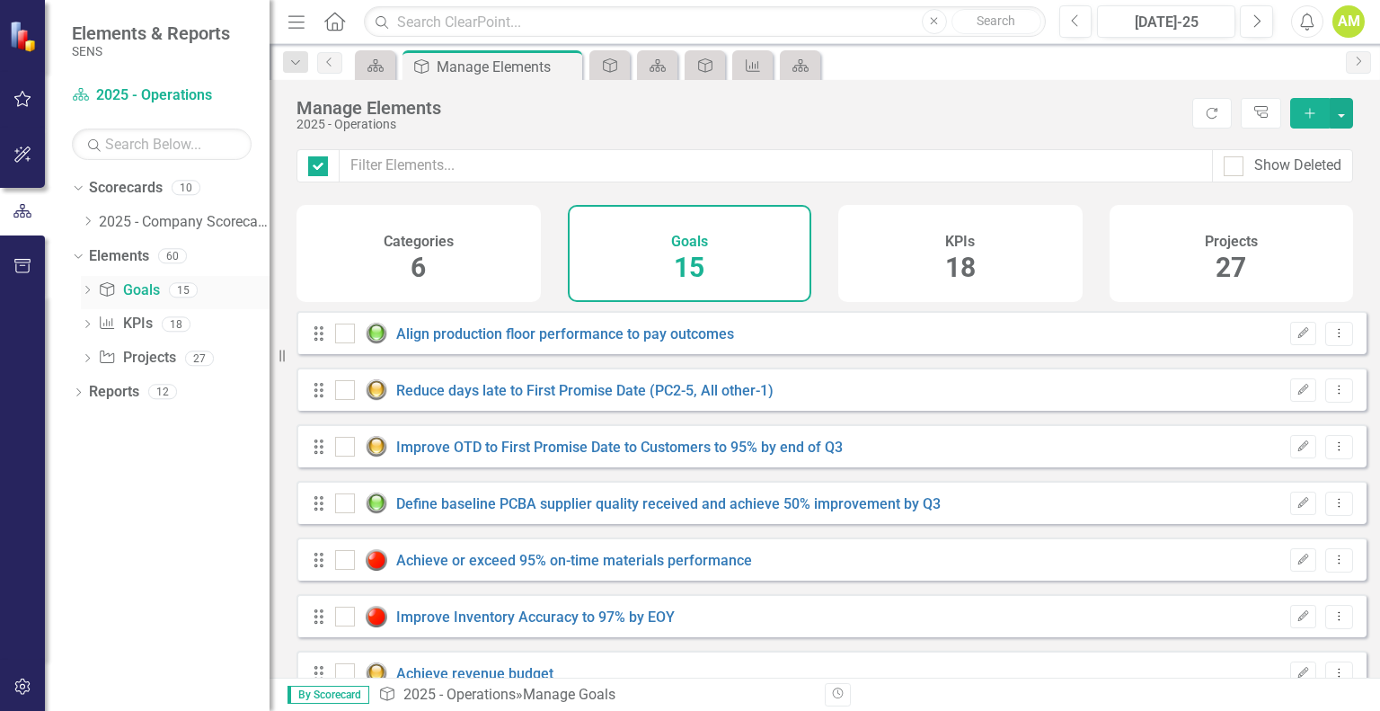
checkbox input "false"
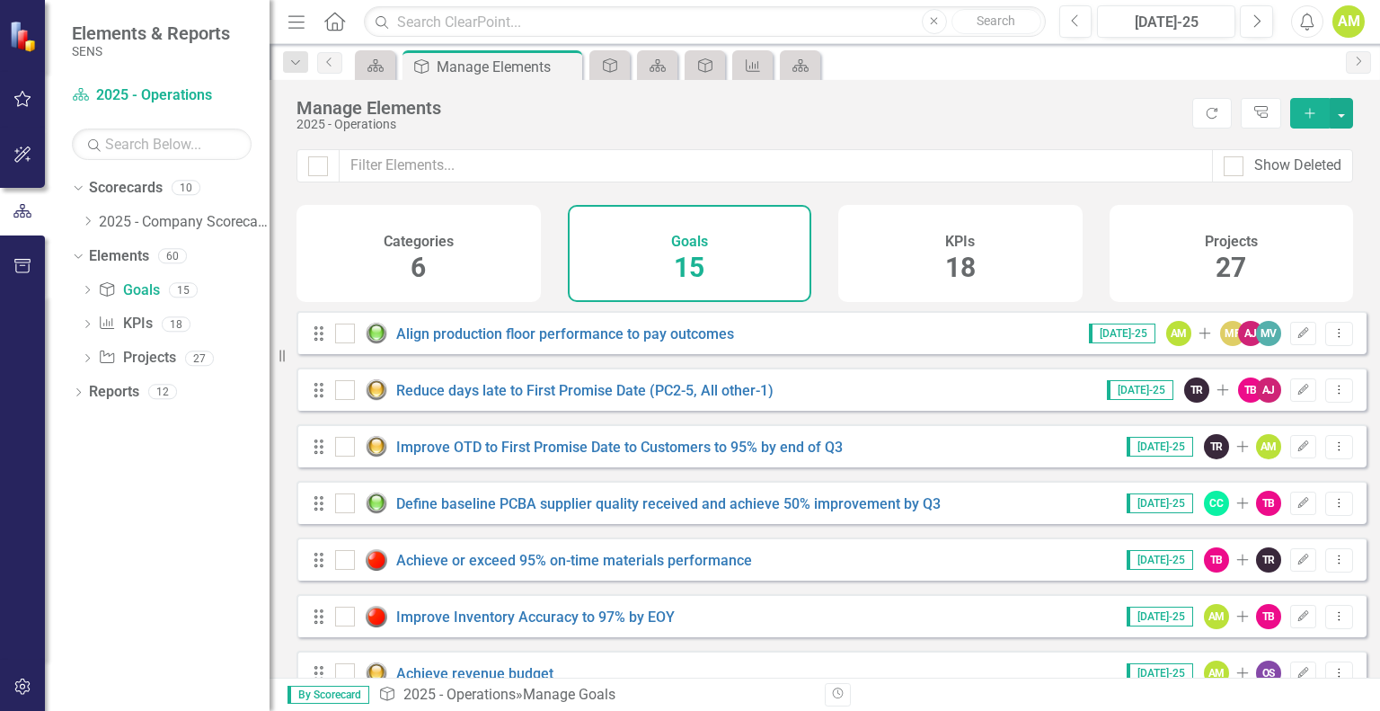
click at [423, 261] on span "6" at bounding box center [418, 267] width 15 height 31
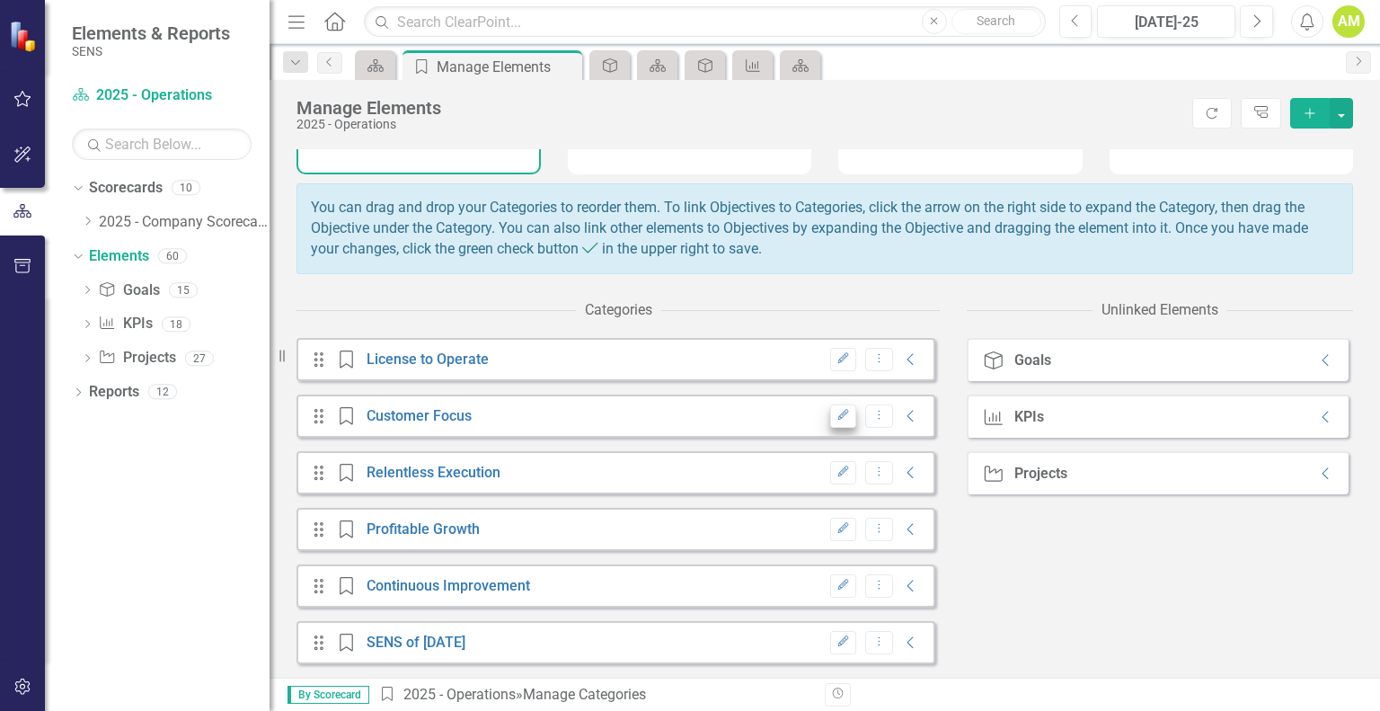
scroll to position [138, 0]
click at [1322, 358] on icon at bounding box center [1325, 360] width 6 height 12
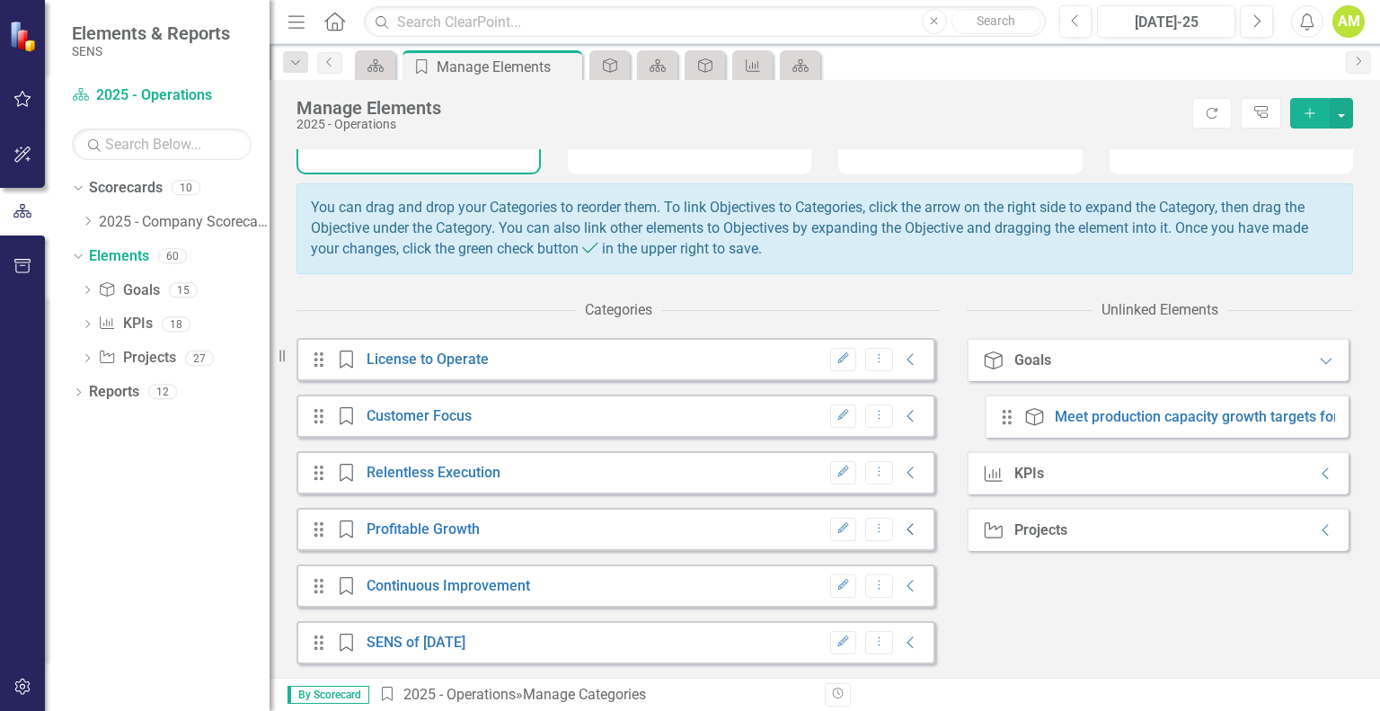
click at [902, 531] on icon "Collapse" at bounding box center [911, 529] width 18 height 14
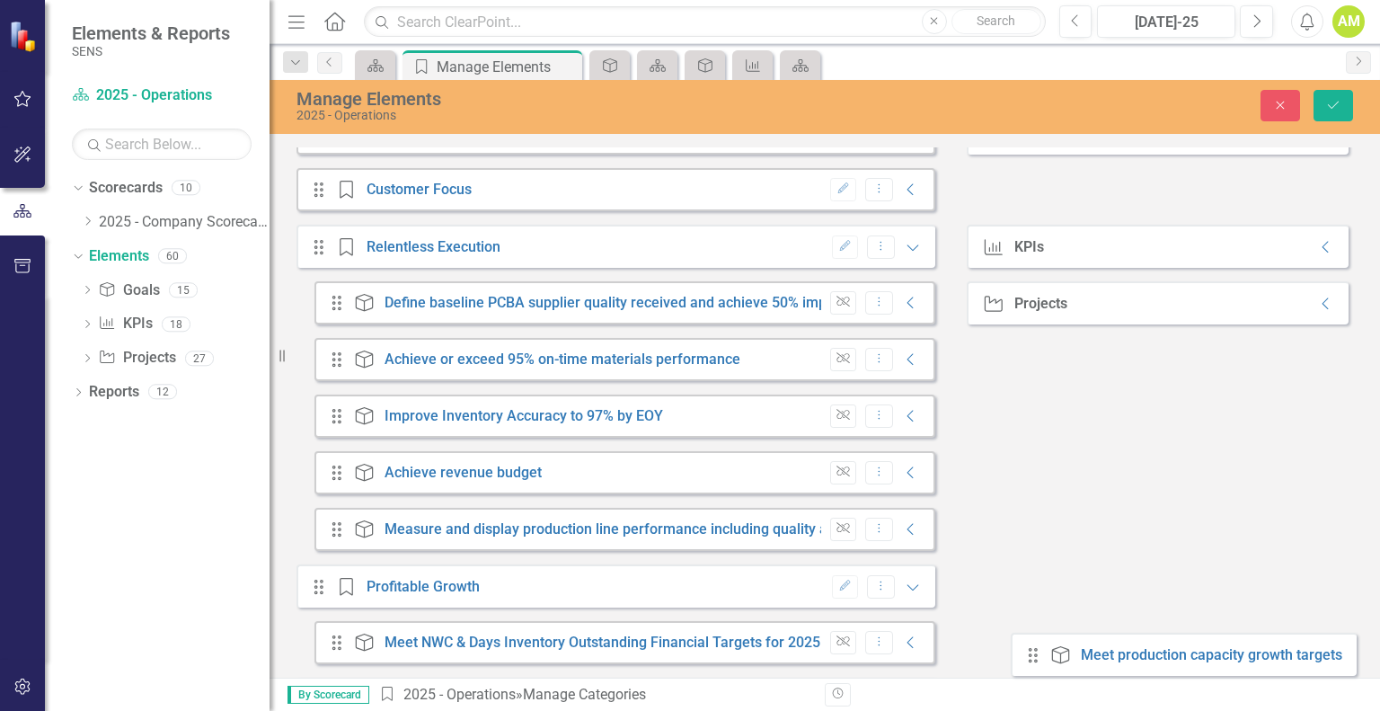
scroll to position [477, 0]
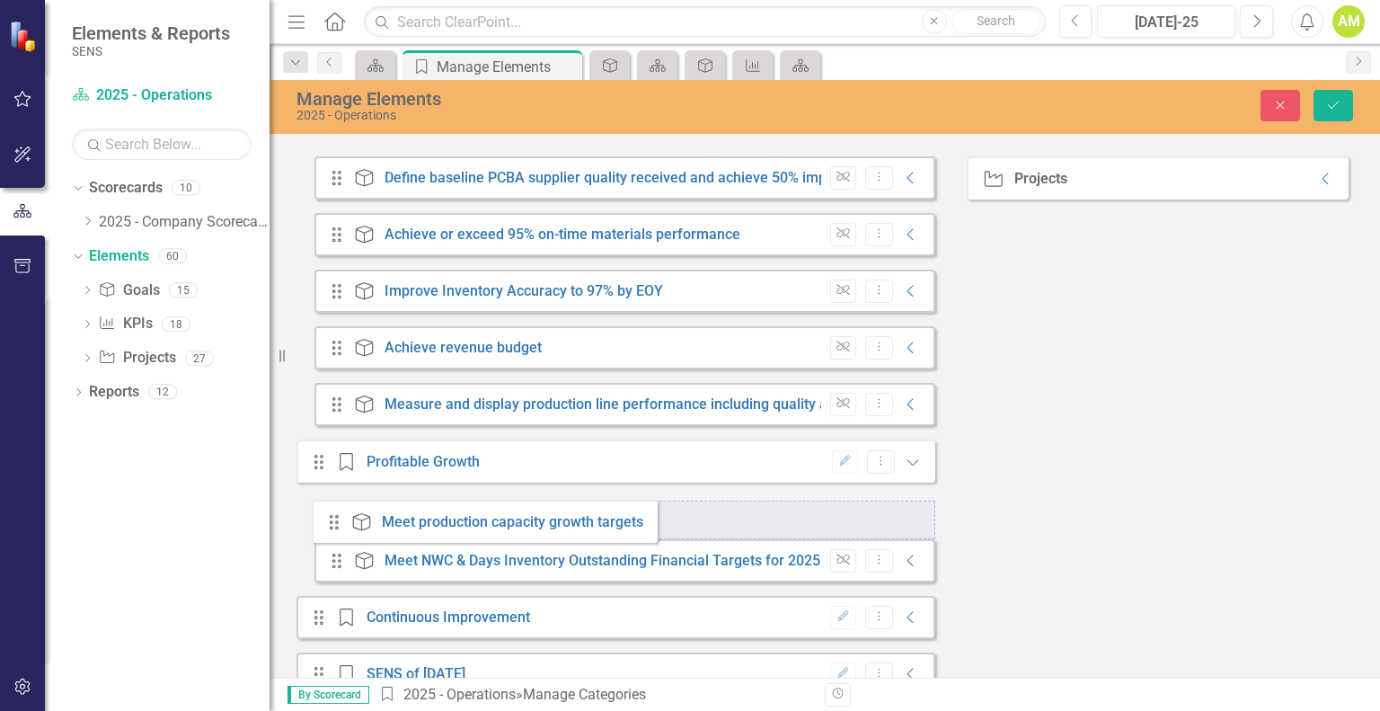
drag, startPoint x: 1003, startPoint y: 358, endPoint x: 338, endPoint y: 518, distance: 684.1
click at [338, 518] on div "Categories Drag Category License to Operate Edit Dropdown Menu Collapse Drag Ca…" at bounding box center [825, 325] width 1057 height 768
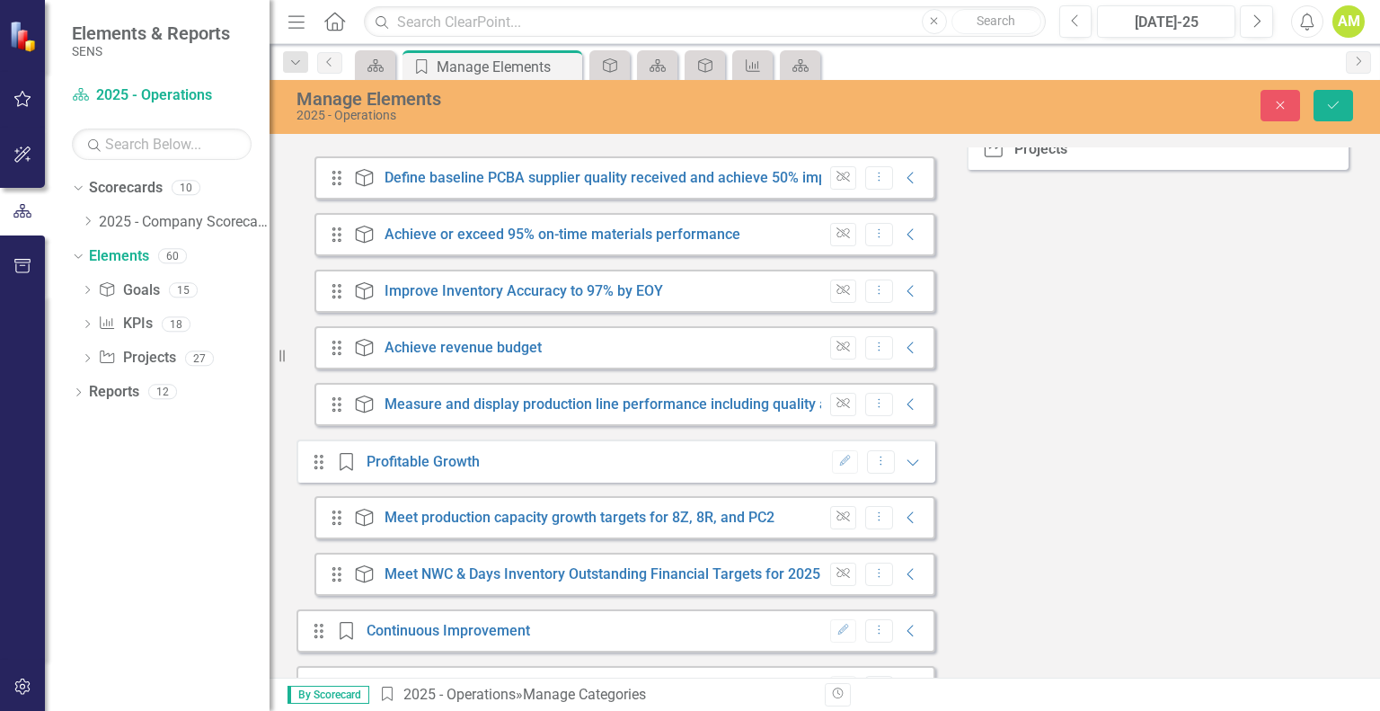
click at [1025, 403] on div "Categories Drag Category License to Operate Edit Dropdown Menu Collapse Drag Ca…" at bounding box center [825, 332] width 1057 height 782
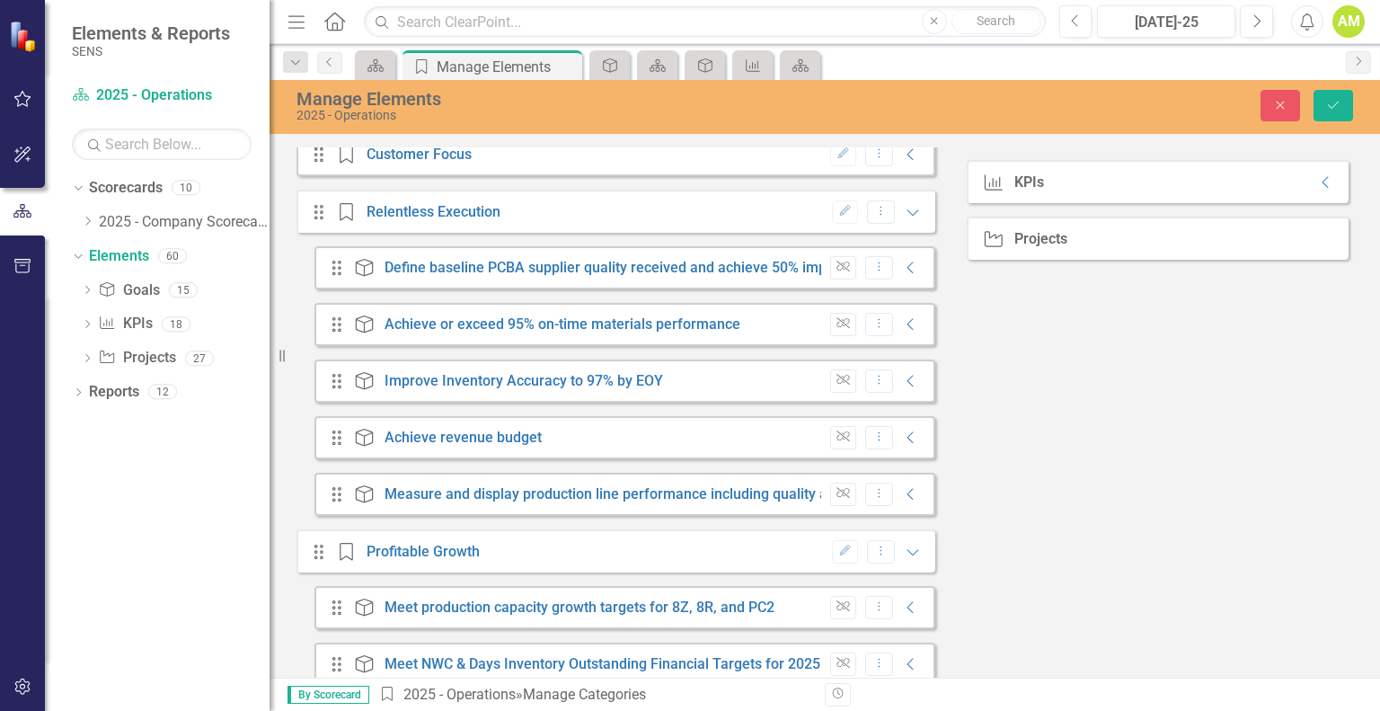
scroll to position [533, 0]
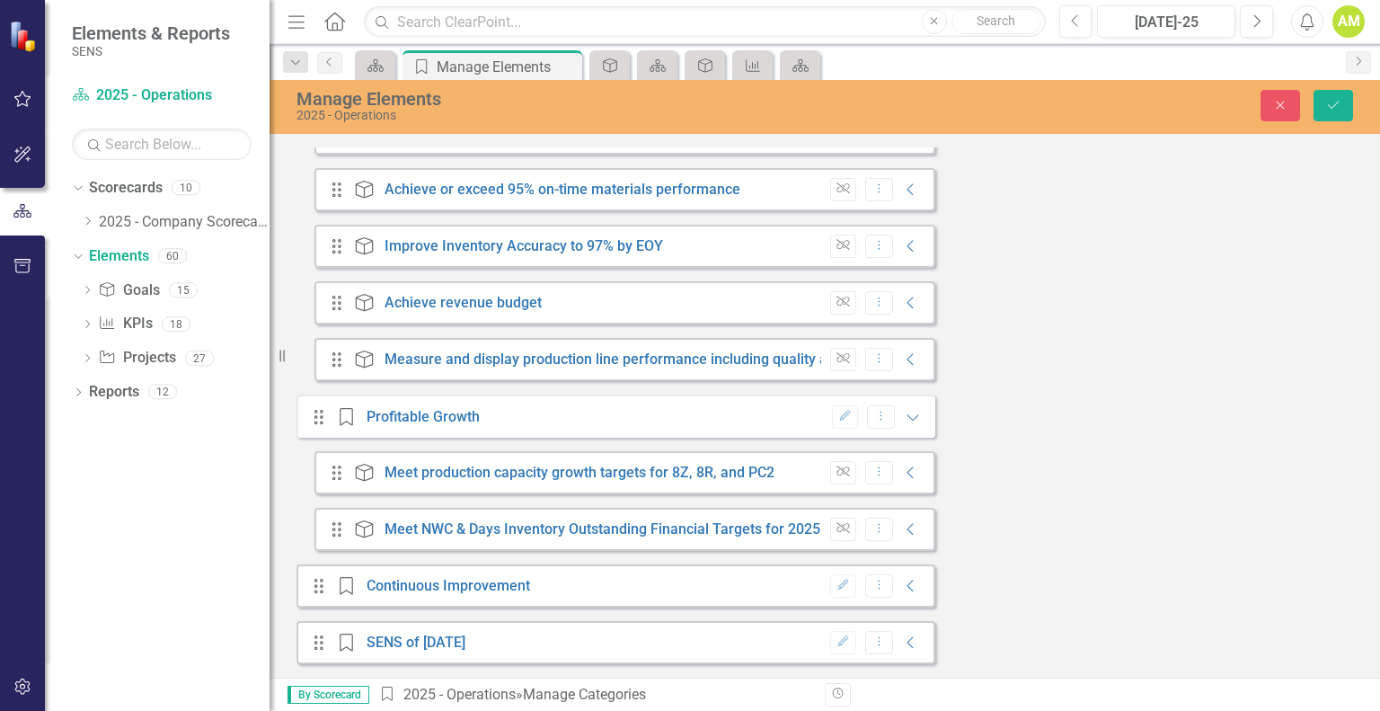
click at [1240, 369] on div "Categories Drag Category License to Operate Edit Dropdown Menu Collapse Drag Ca…" at bounding box center [825, 287] width 1057 height 782
click at [1332, 93] on button "Save" at bounding box center [1334, 105] width 40 height 31
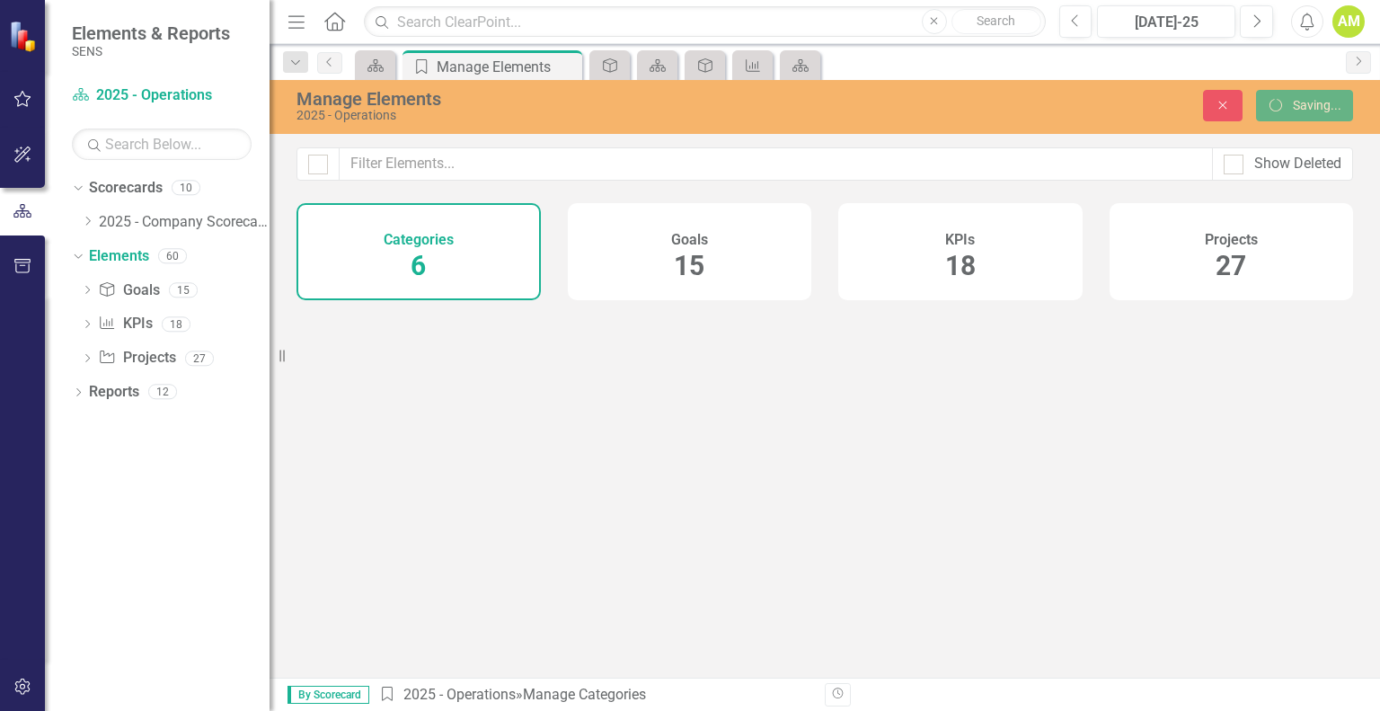
scroll to position [0, 0]
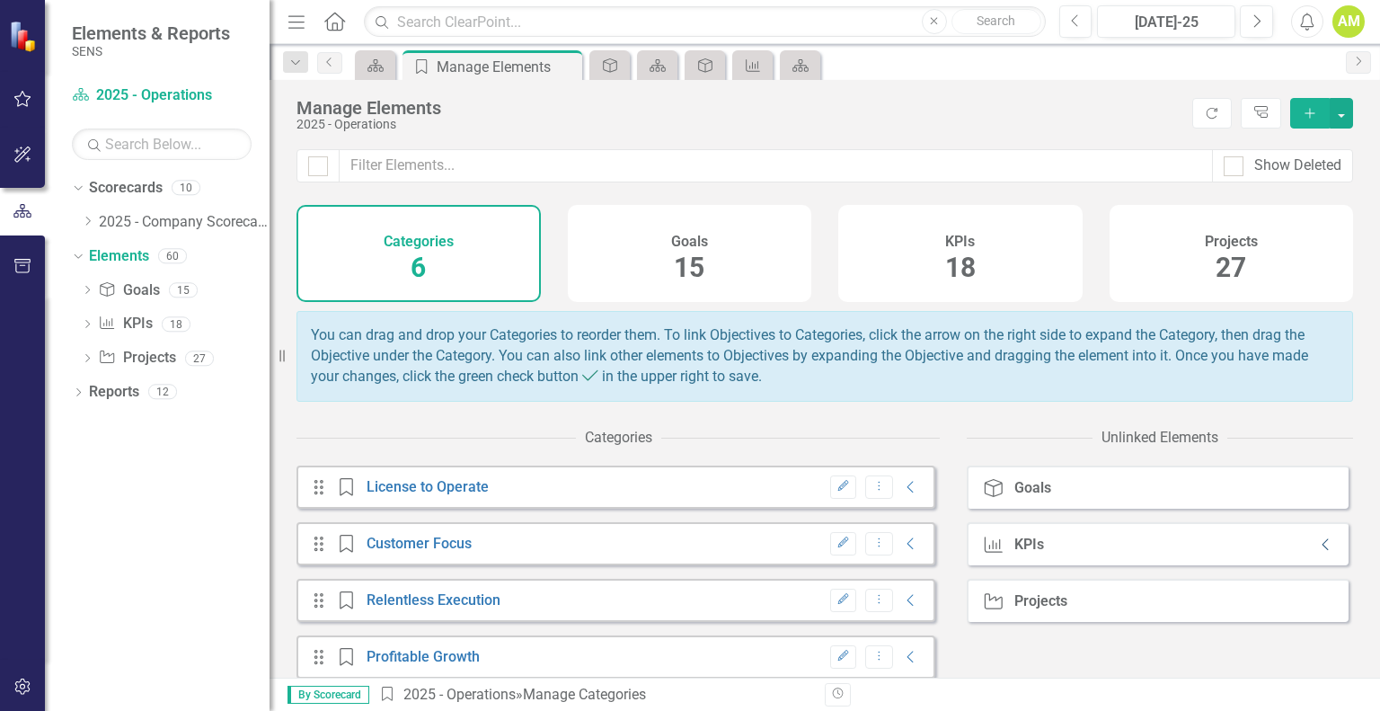
click at [1317, 552] on icon "Collapse" at bounding box center [1326, 544] width 18 height 14
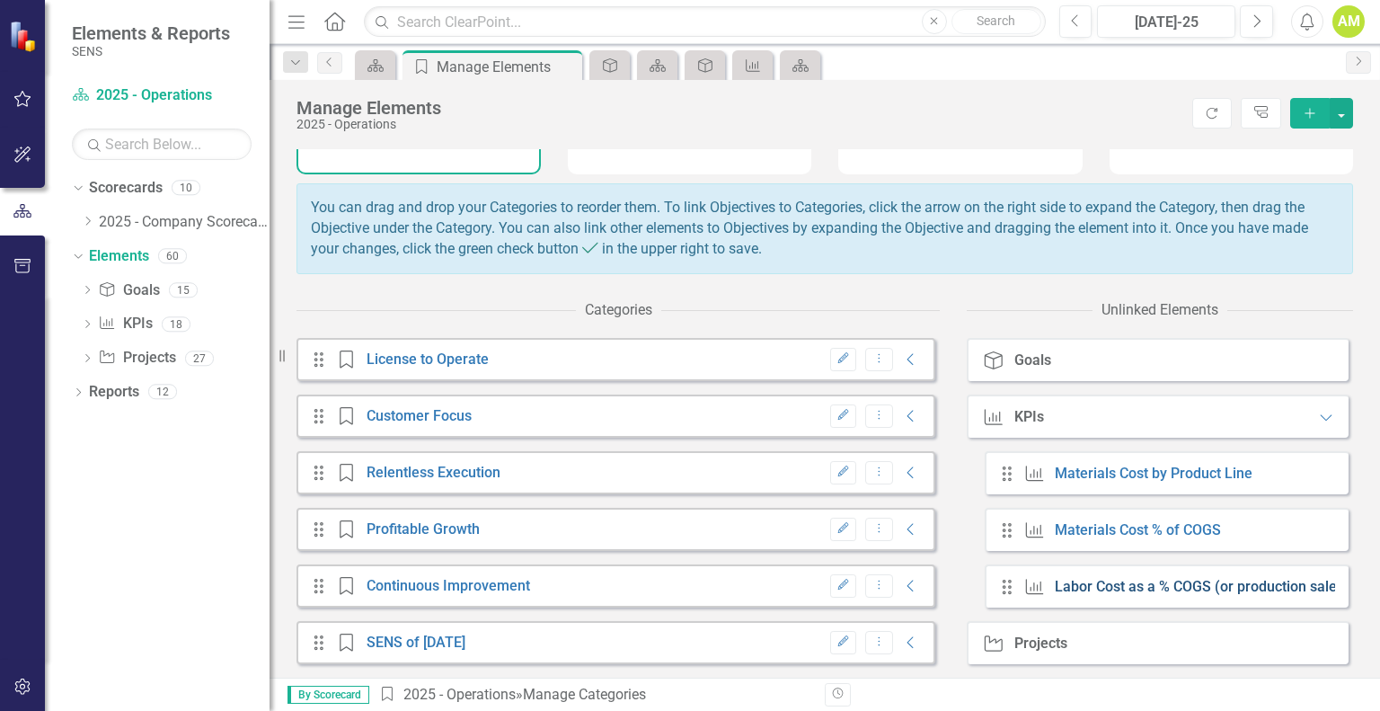
scroll to position [138, 0]
click at [902, 642] on icon "Collapse" at bounding box center [911, 642] width 18 height 14
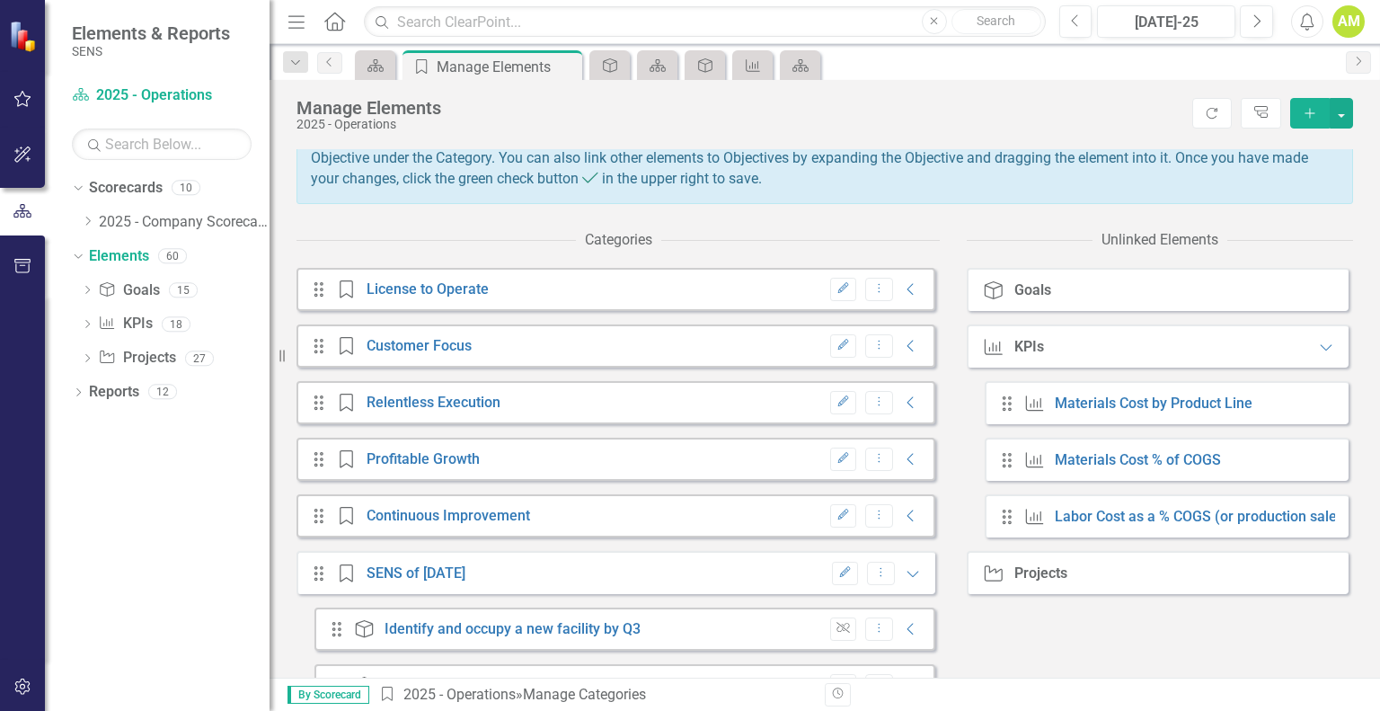
scroll to position [252, 0]
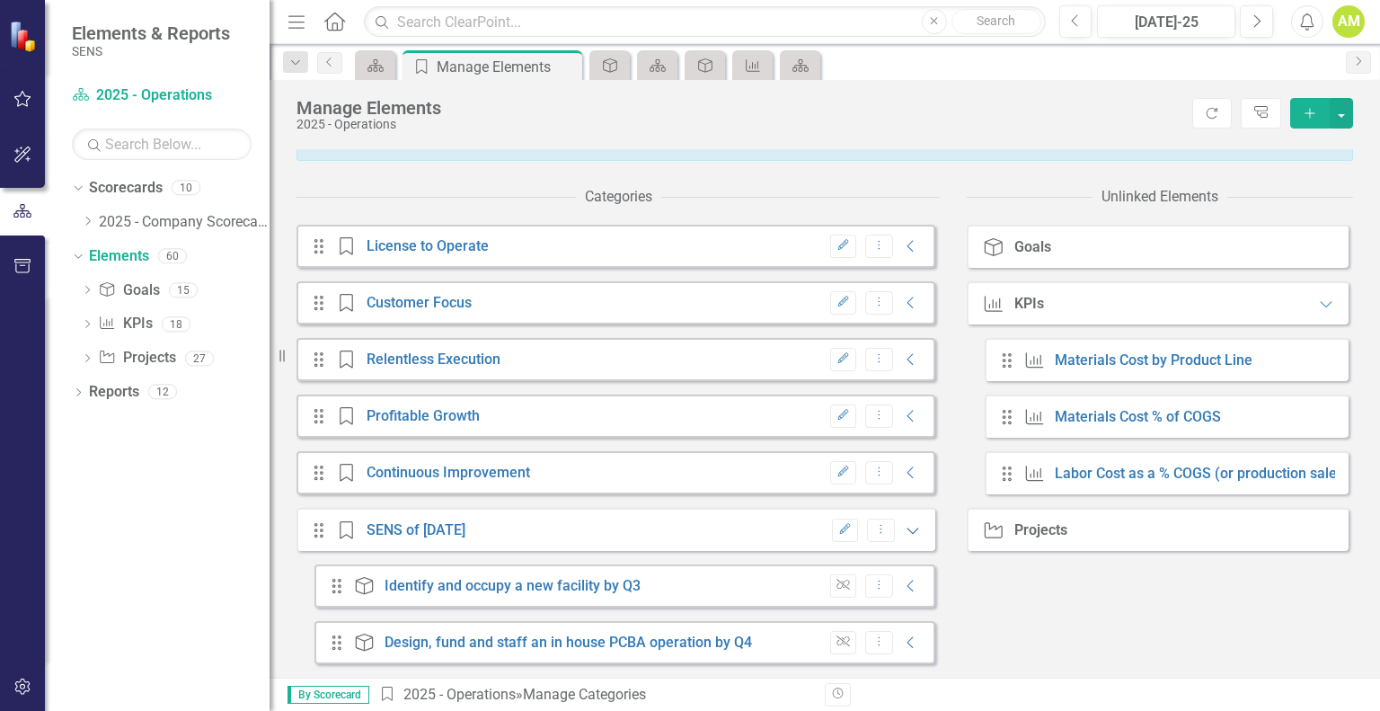
click at [908, 531] on icon at bounding box center [914, 530] width 12 height 6
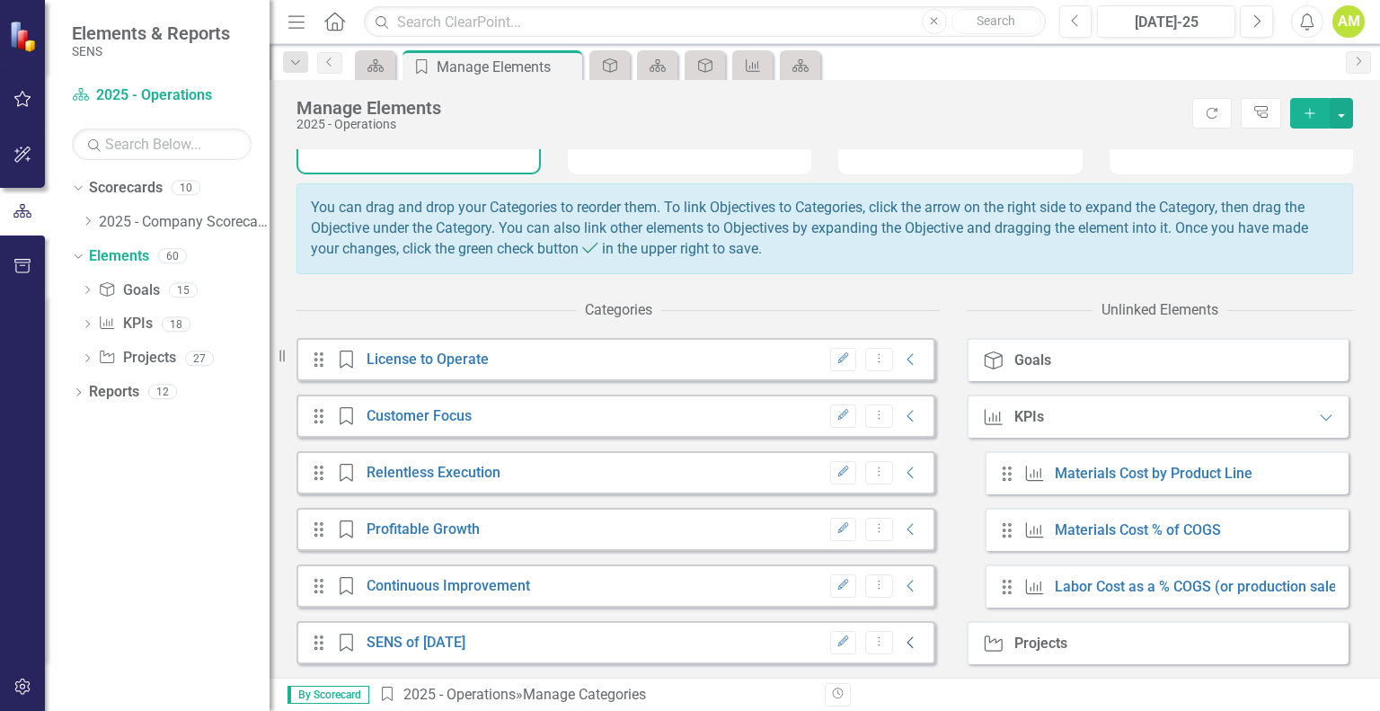
scroll to position [138, 0]
click at [902, 589] on icon "Collapse" at bounding box center [911, 586] width 18 height 14
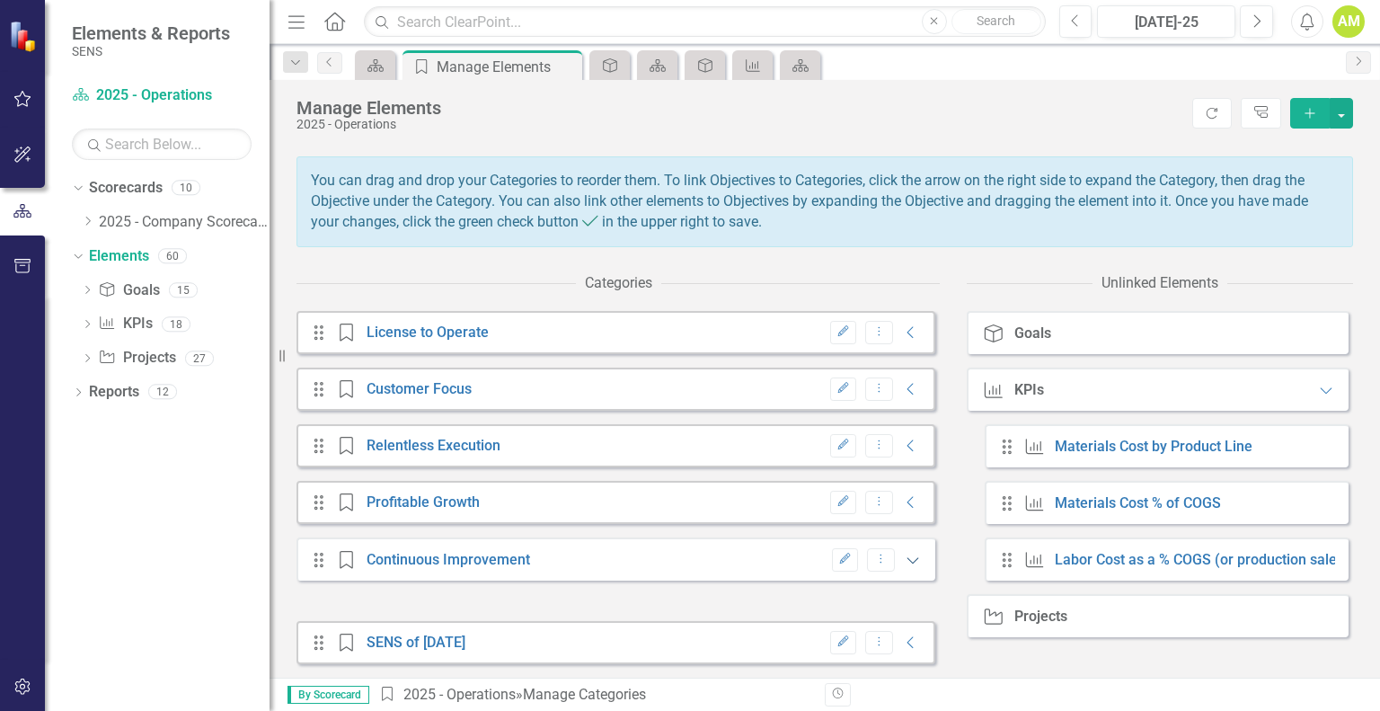
click at [904, 559] on icon "Expanded" at bounding box center [913, 560] width 18 height 14
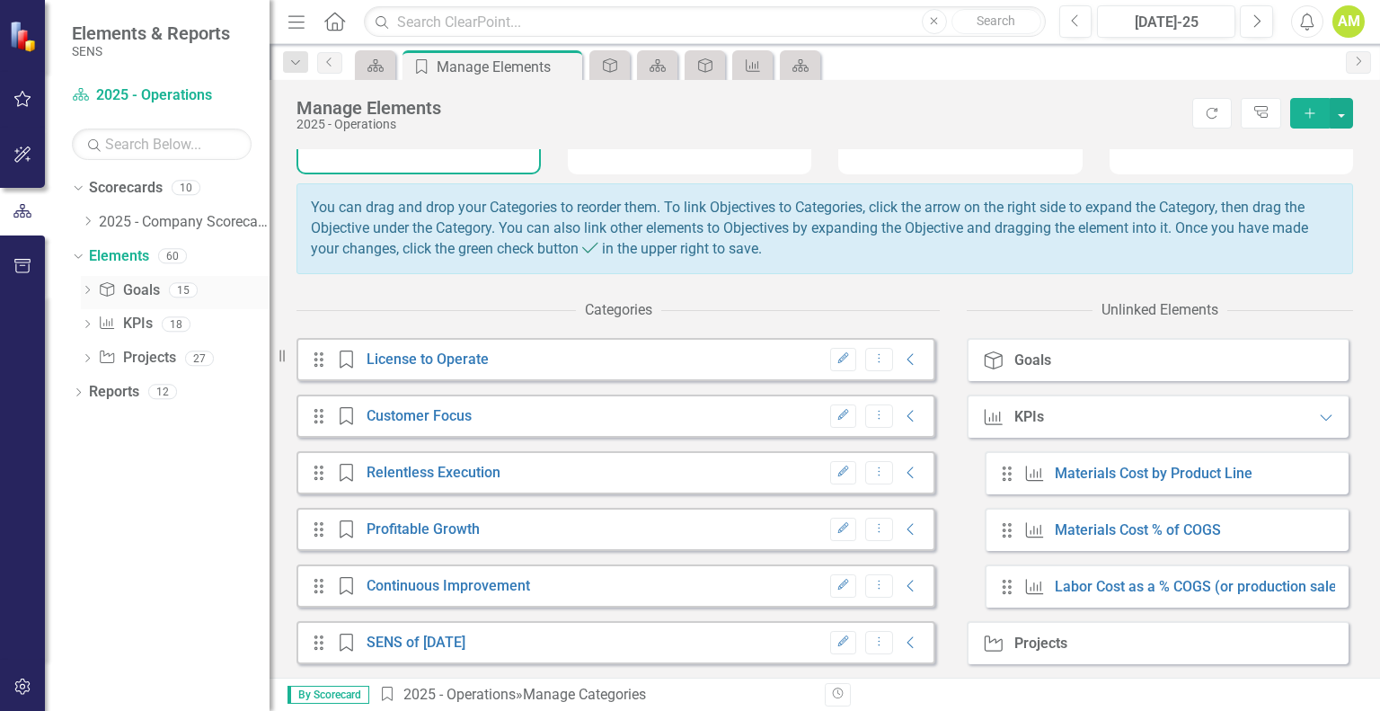
click at [137, 293] on link "Goal Goals" at bounding box center [128, 290] width 61 height 21
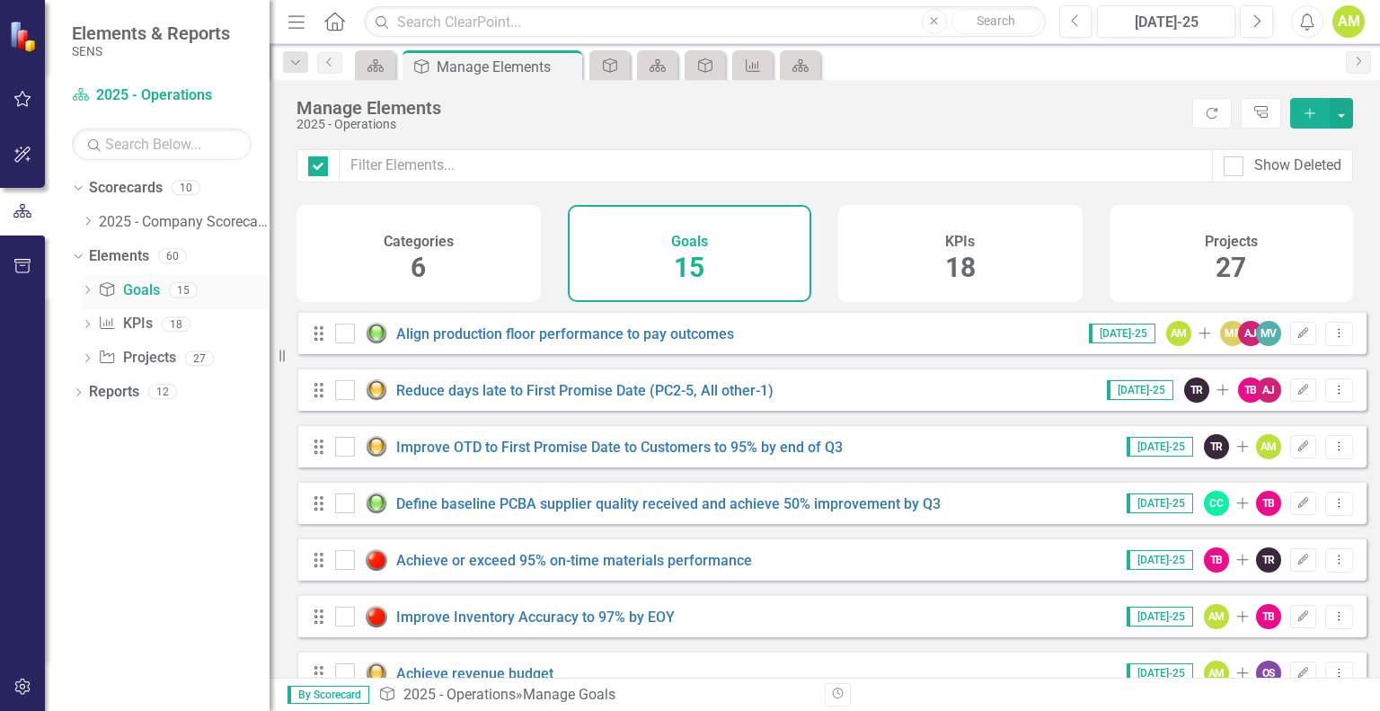
checkbox input "false"
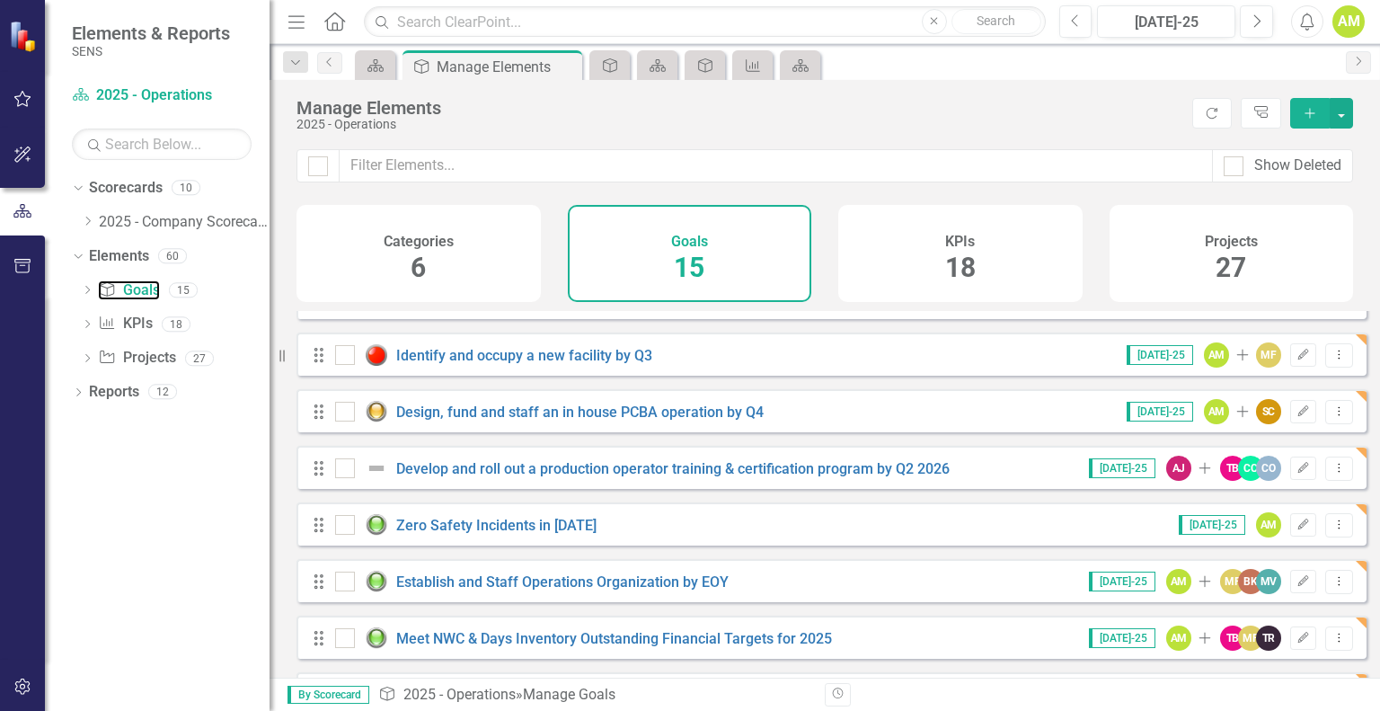
scroll to position [494, 0]
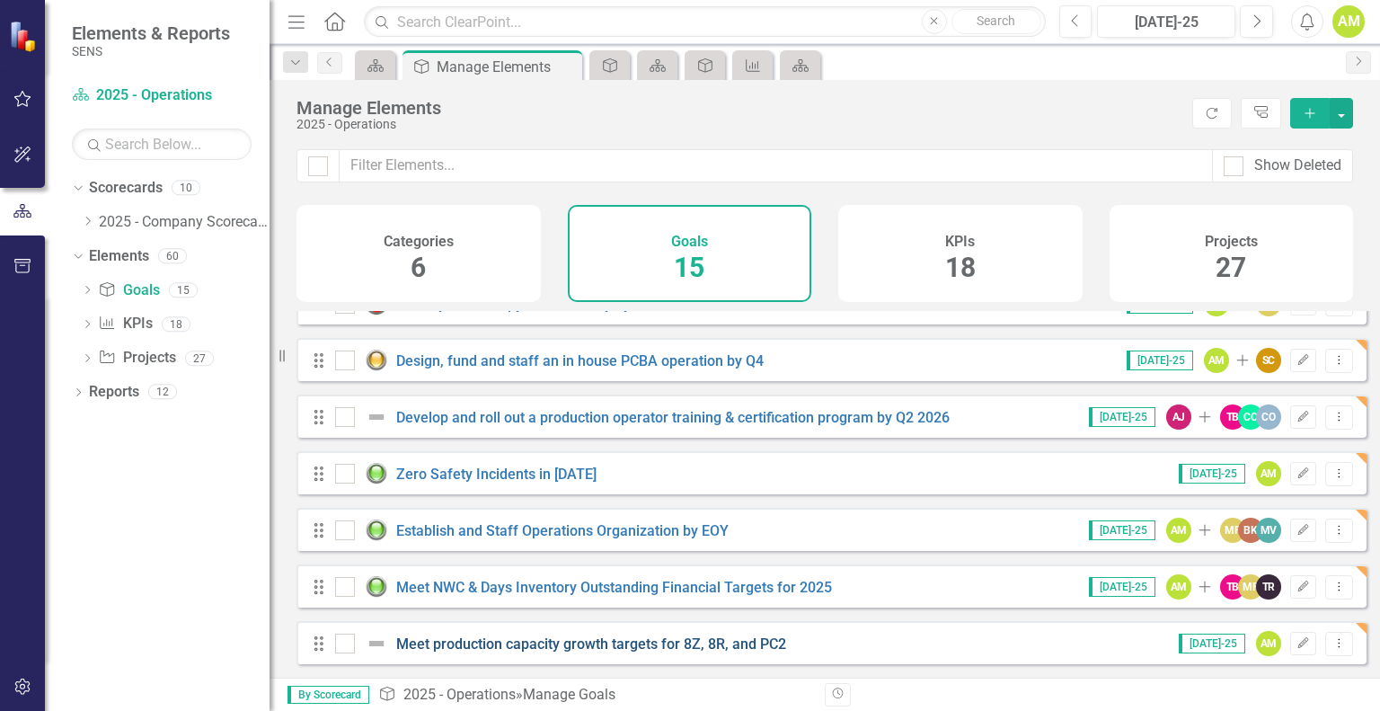
click at [417, 644] on link "Meet production capacity growth targets for 8Z, 8R, and PC2" at bounding box center [591, 643] width 390 height 17
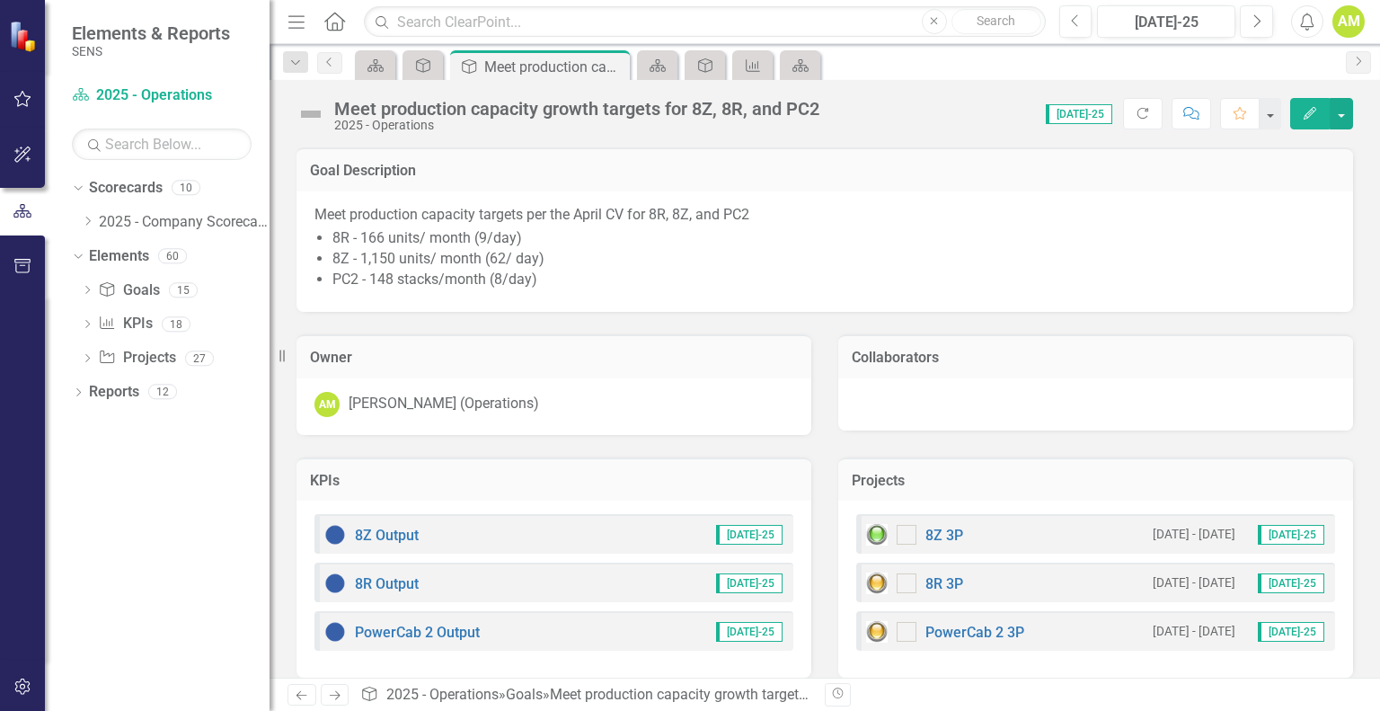
click at [310, 116] on img at bounding box center [311, 114] width 29 height 29
click at [316, 114] on img at bounding box center [311, 114] width 29 height 29
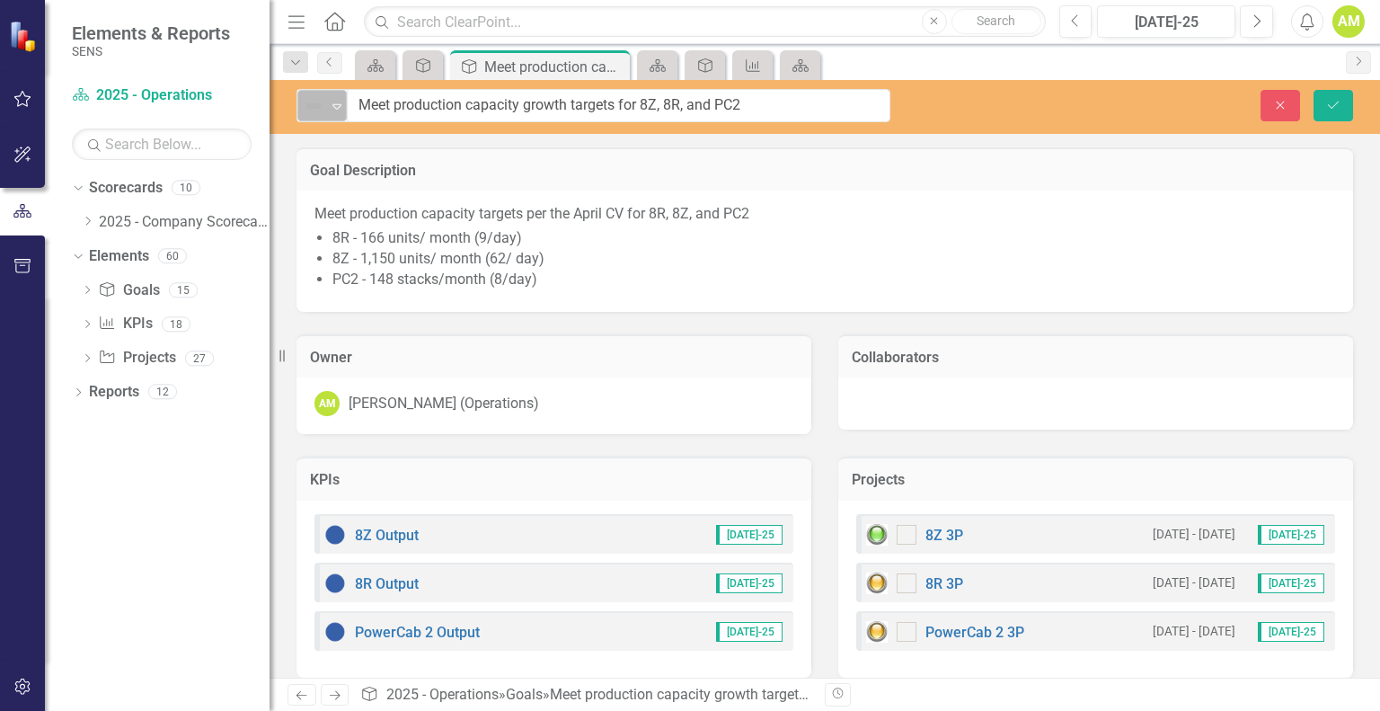
click at [335, 102] on icon "Expand" at bounding box center [337, 106] width 18 height 14
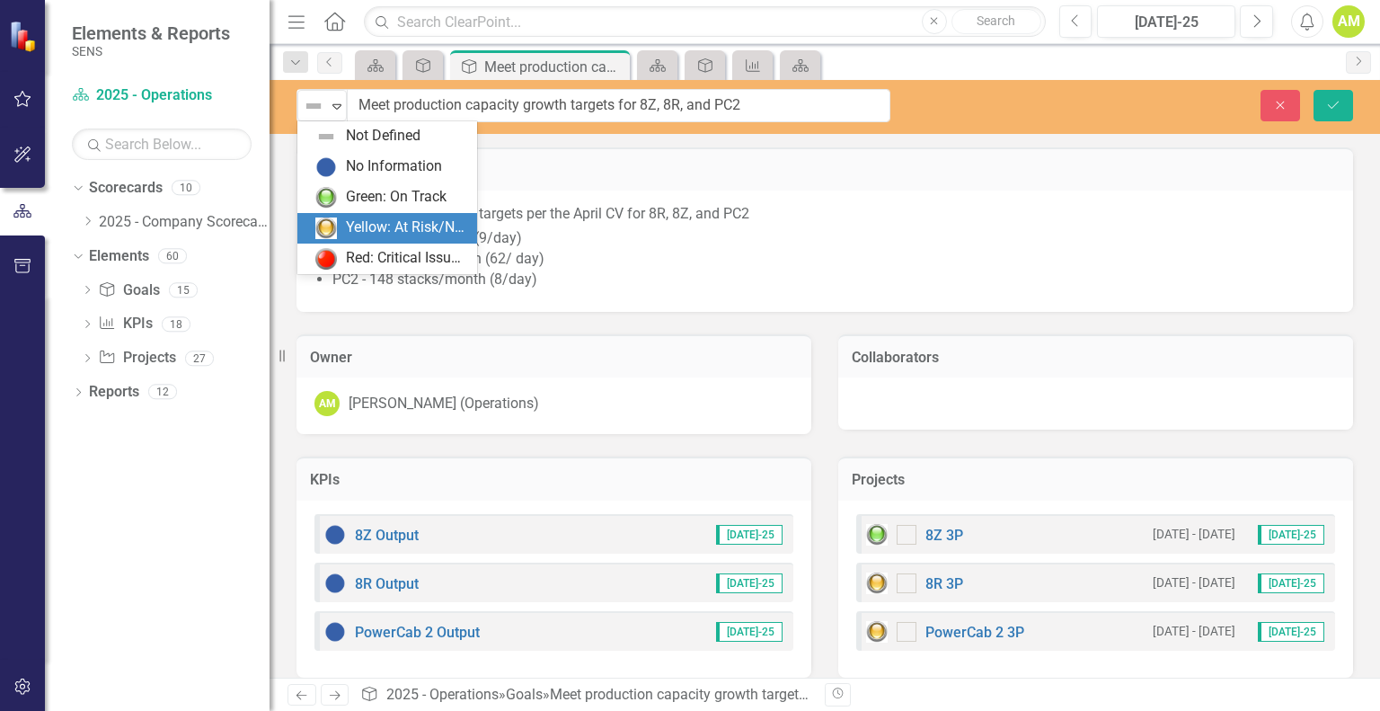
click at [381, 228] on div "Yellow: At Risk/Needs Attention" at bounding box center [406, 227] width 120 height 21
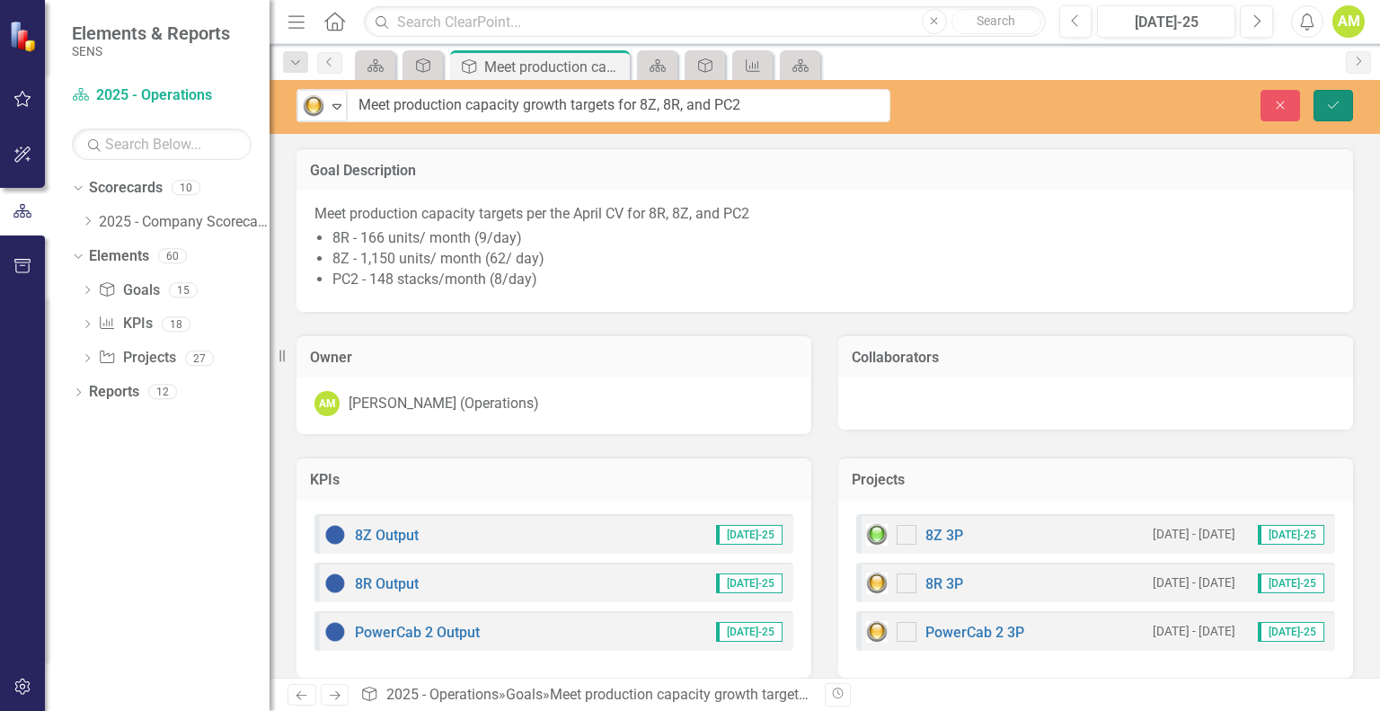
click at [1337, 113] on button "Save" at bounding box center [1334, 105] width 40 height 31
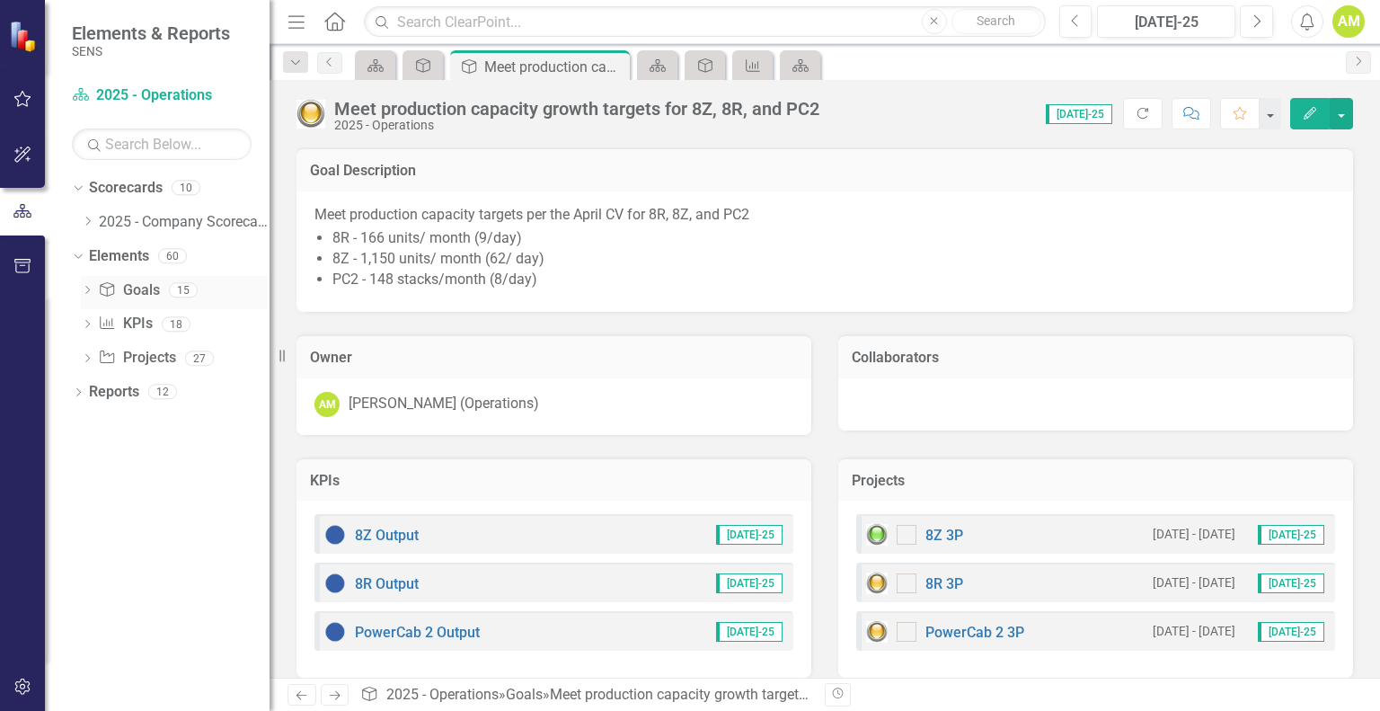
click at [140, 288] on link "Goal Goals" at bounding box center [128, 290] width 61 height 21
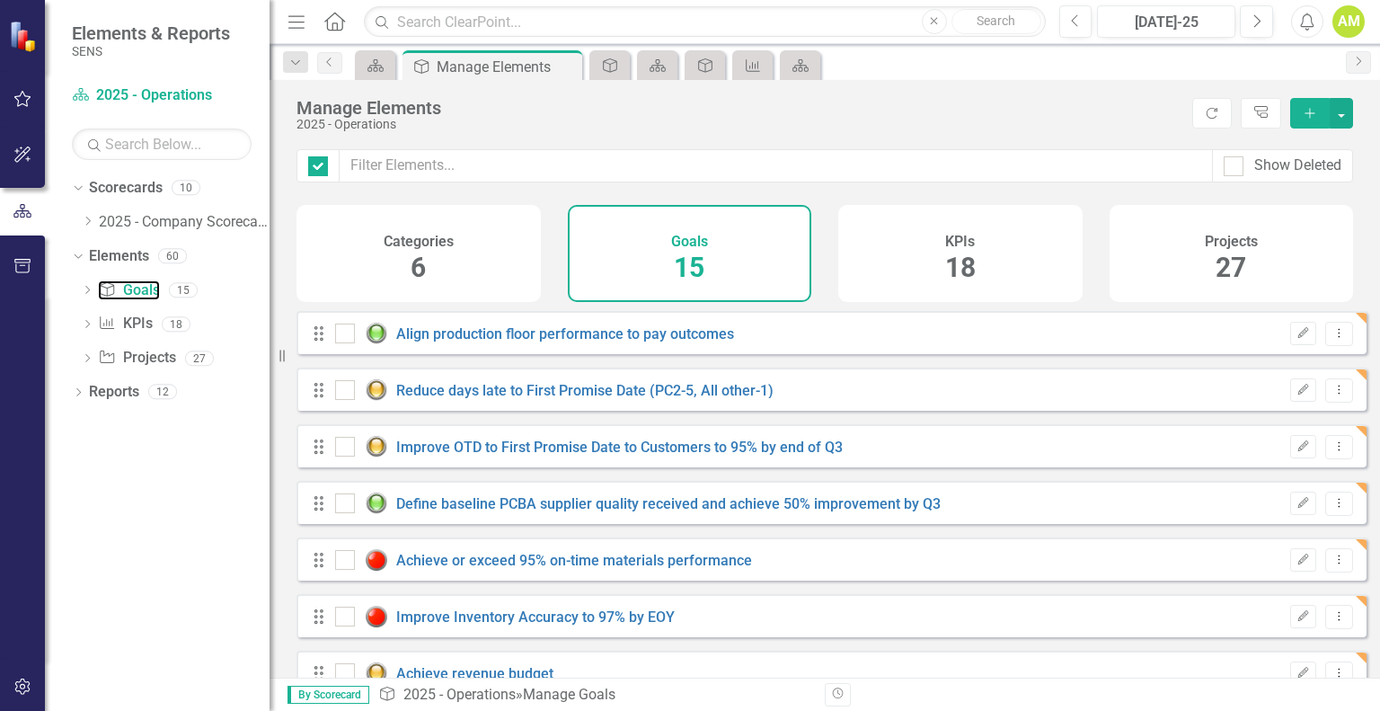
checkbox input "false"
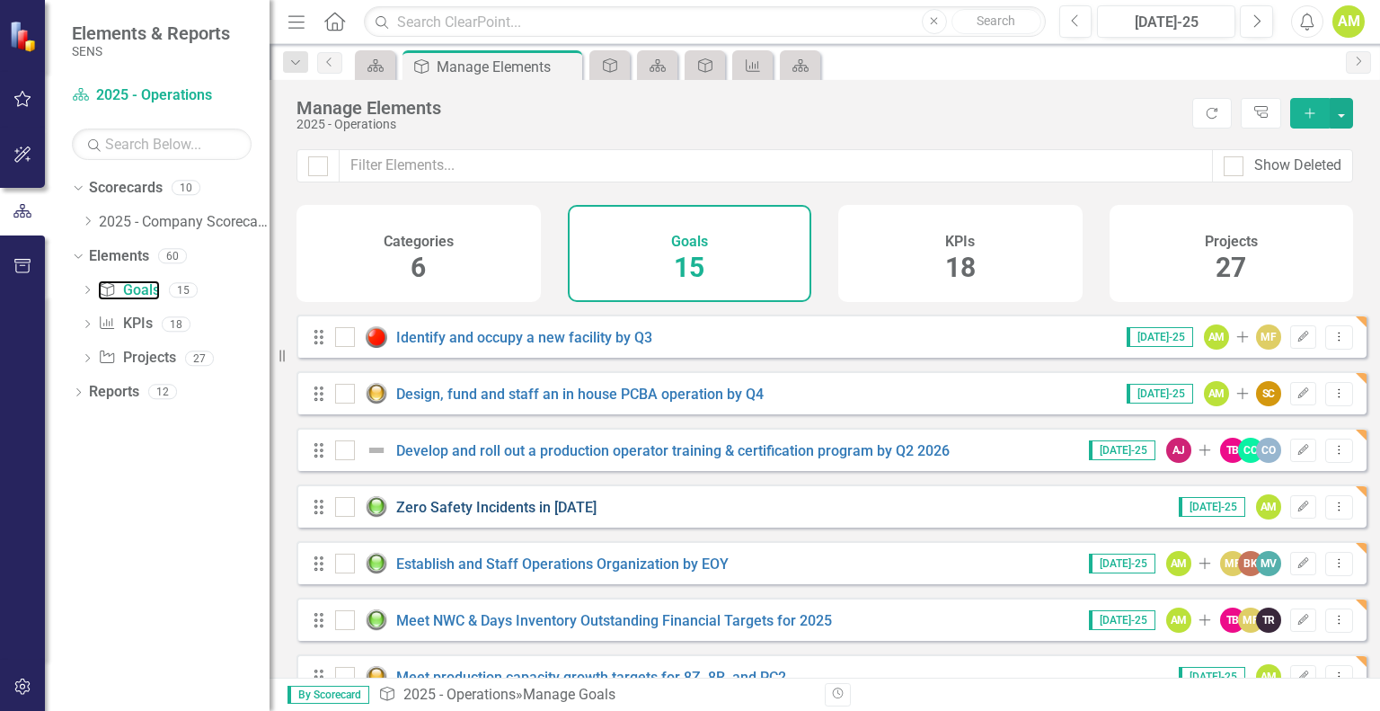
scroll to position [494, 0]
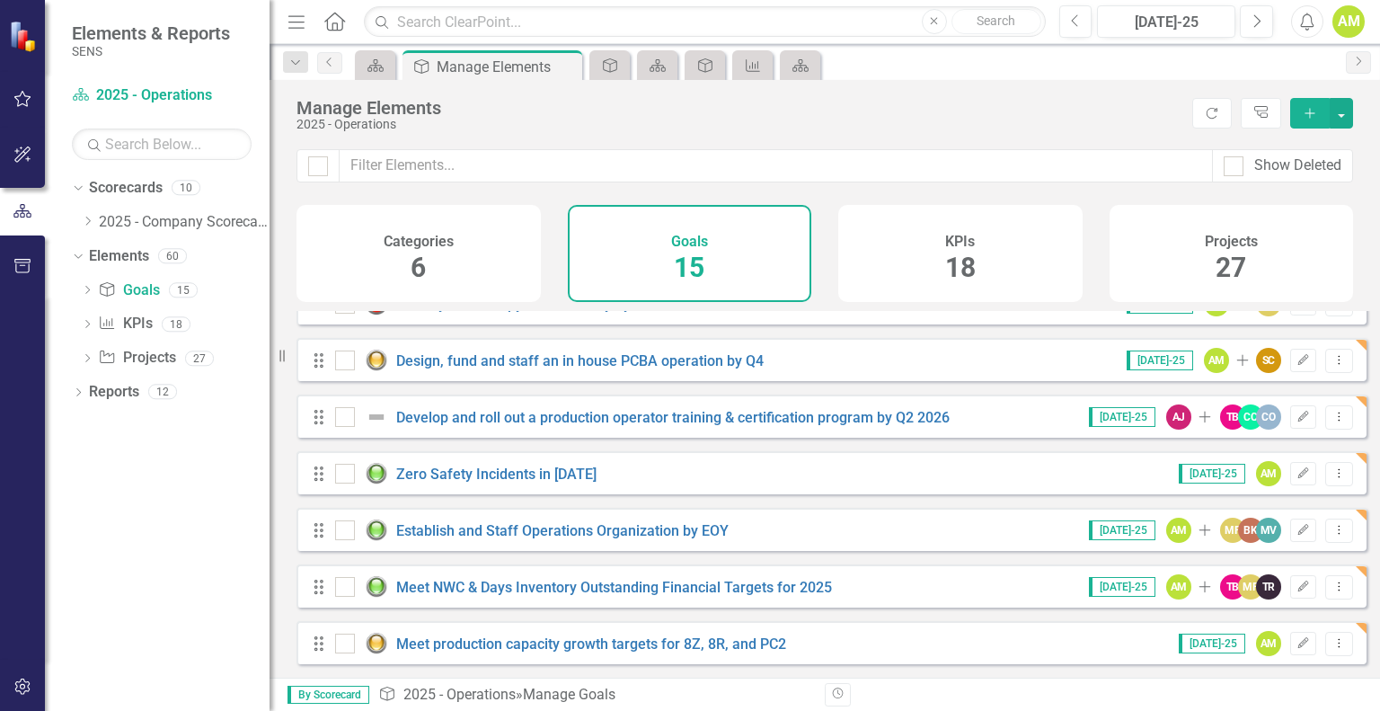
click at [923, 270] on div "KPIs 18" at bounding box center [960, 253] width 244 height 97
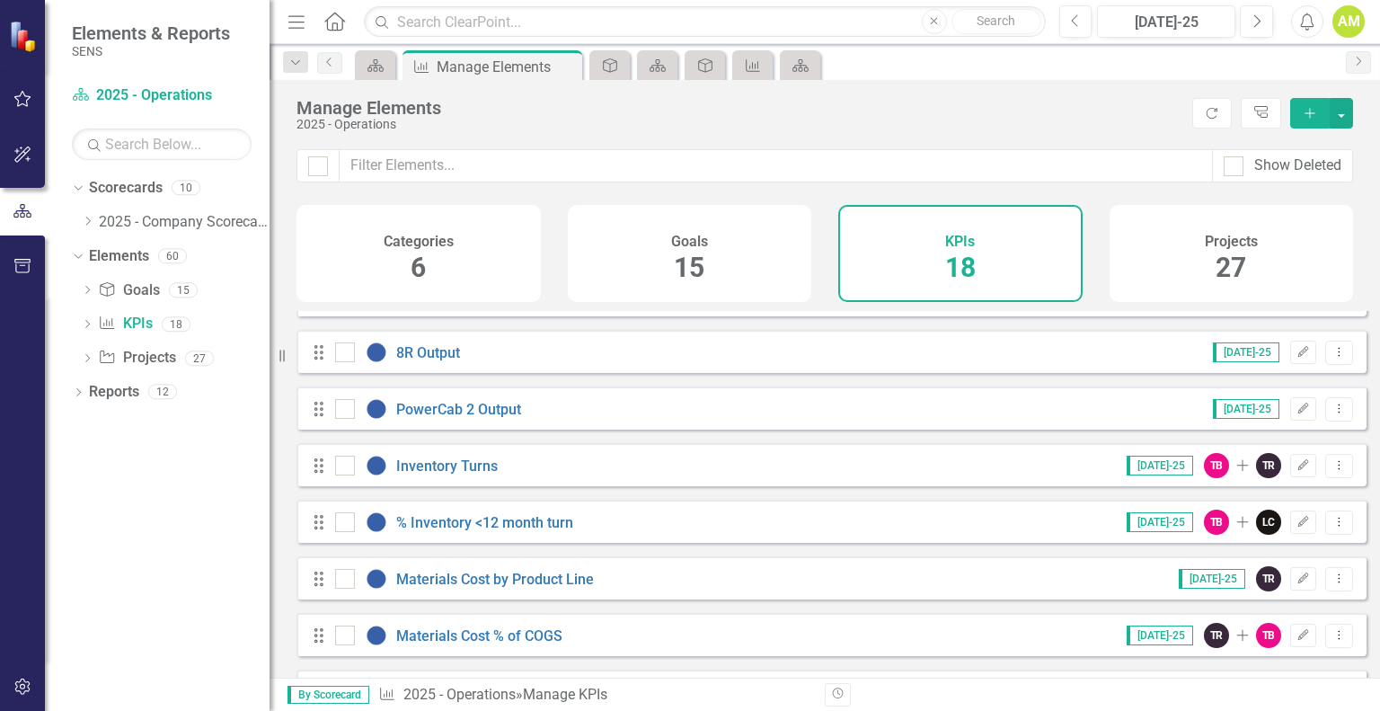
scroll to position [575, 0]
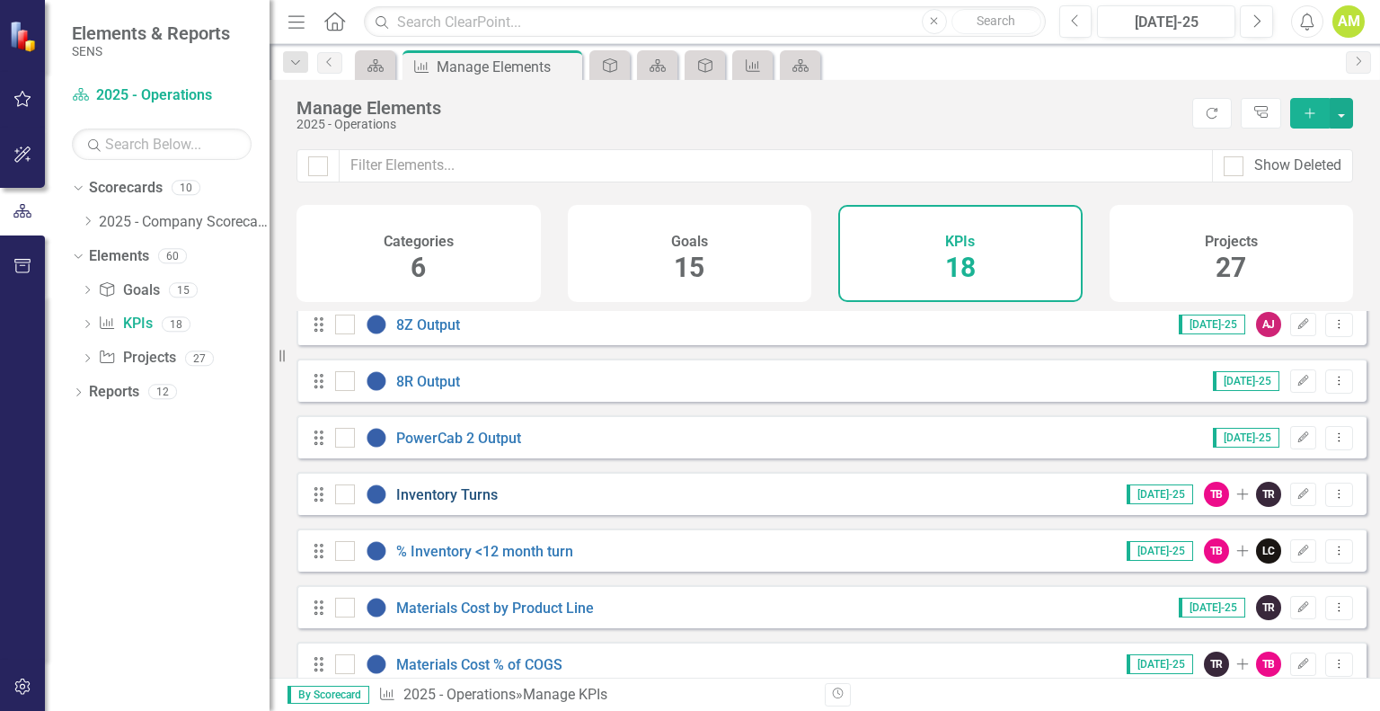
click at [420, 503] on link "Inventory Turns" at bounding box center [447, 494] width 102 height 17
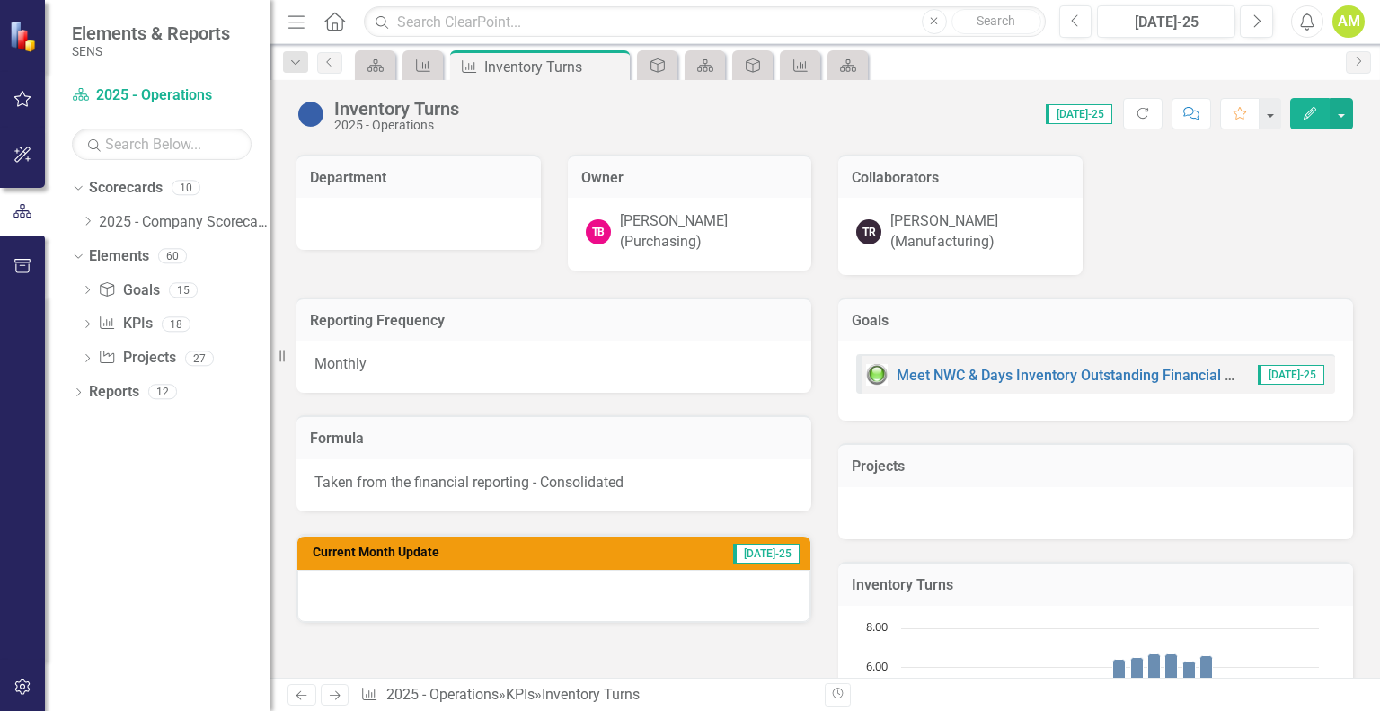
scroll to position [359, 0]
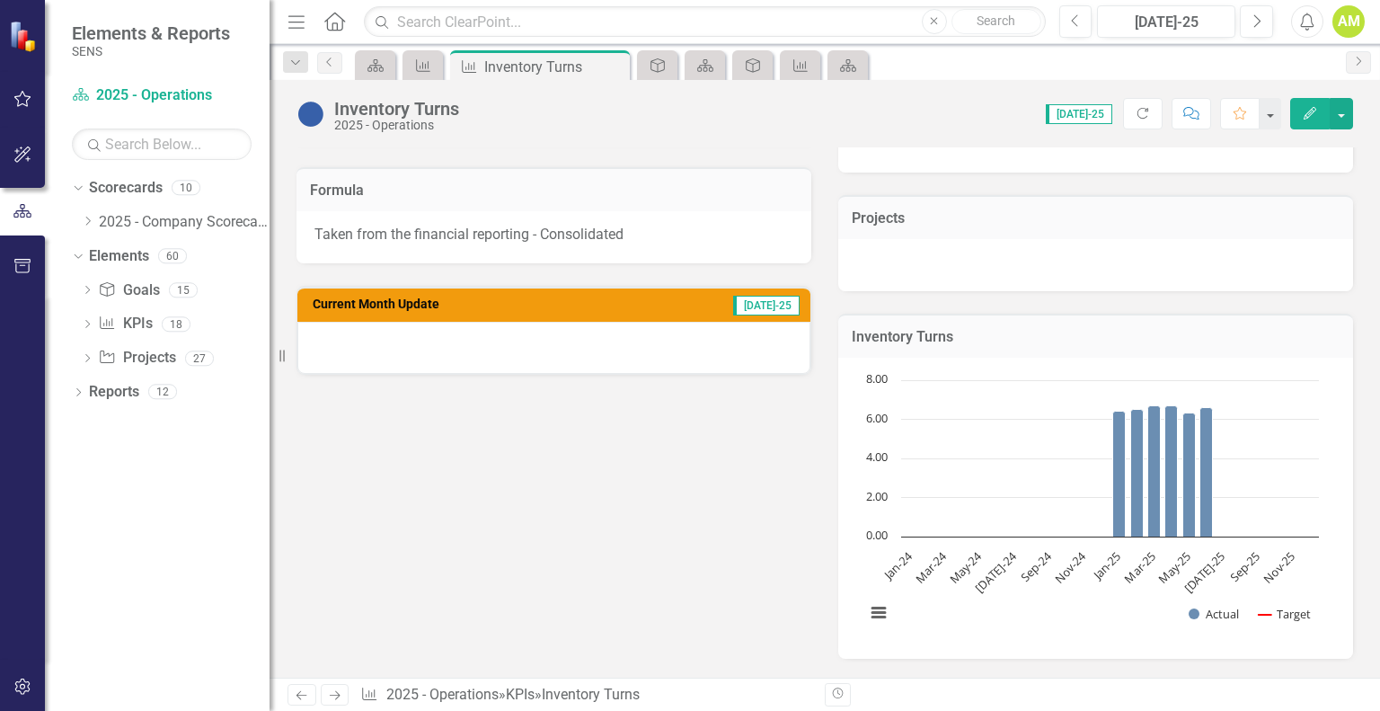
click at [1011, 328] on td "Inventory Turns" at bounding box center [1096, 338] width 488 height 23
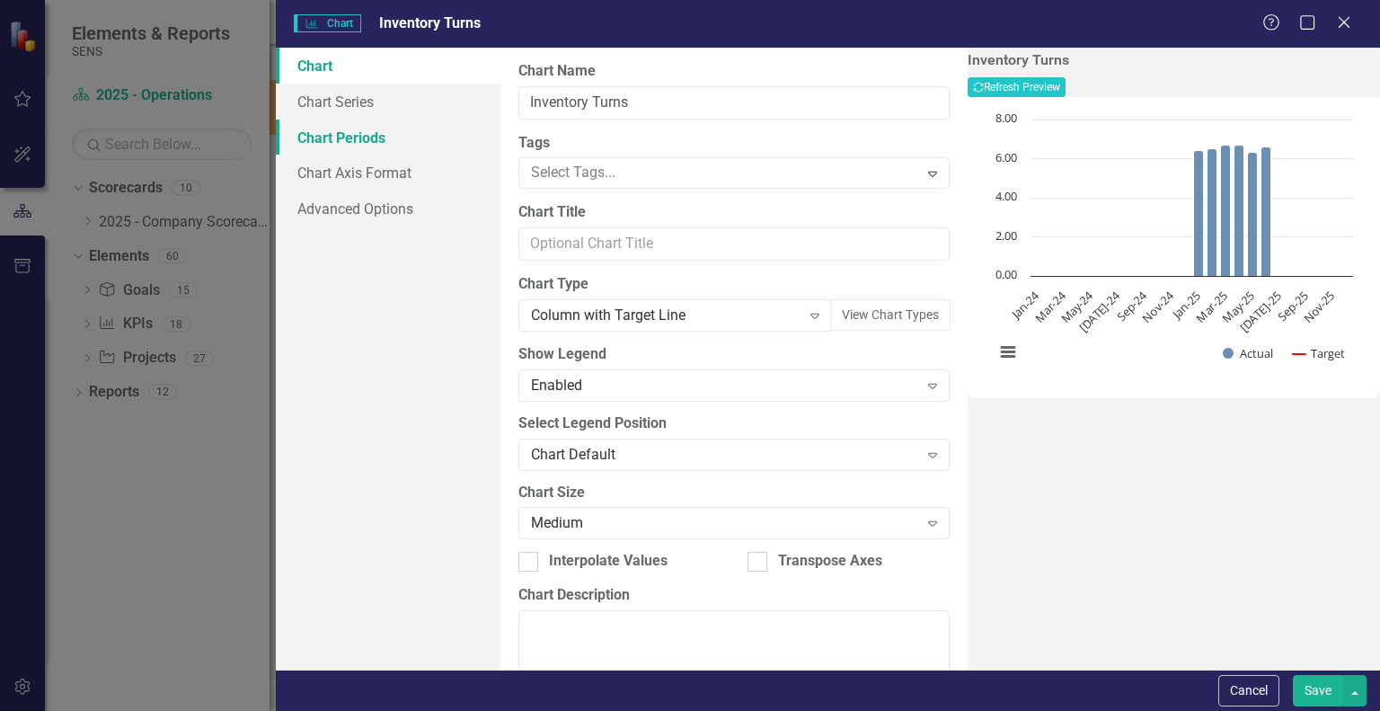
click at [359, 141] on link "Chart Periods" at bounding box center [388, 138] width 225 height 36
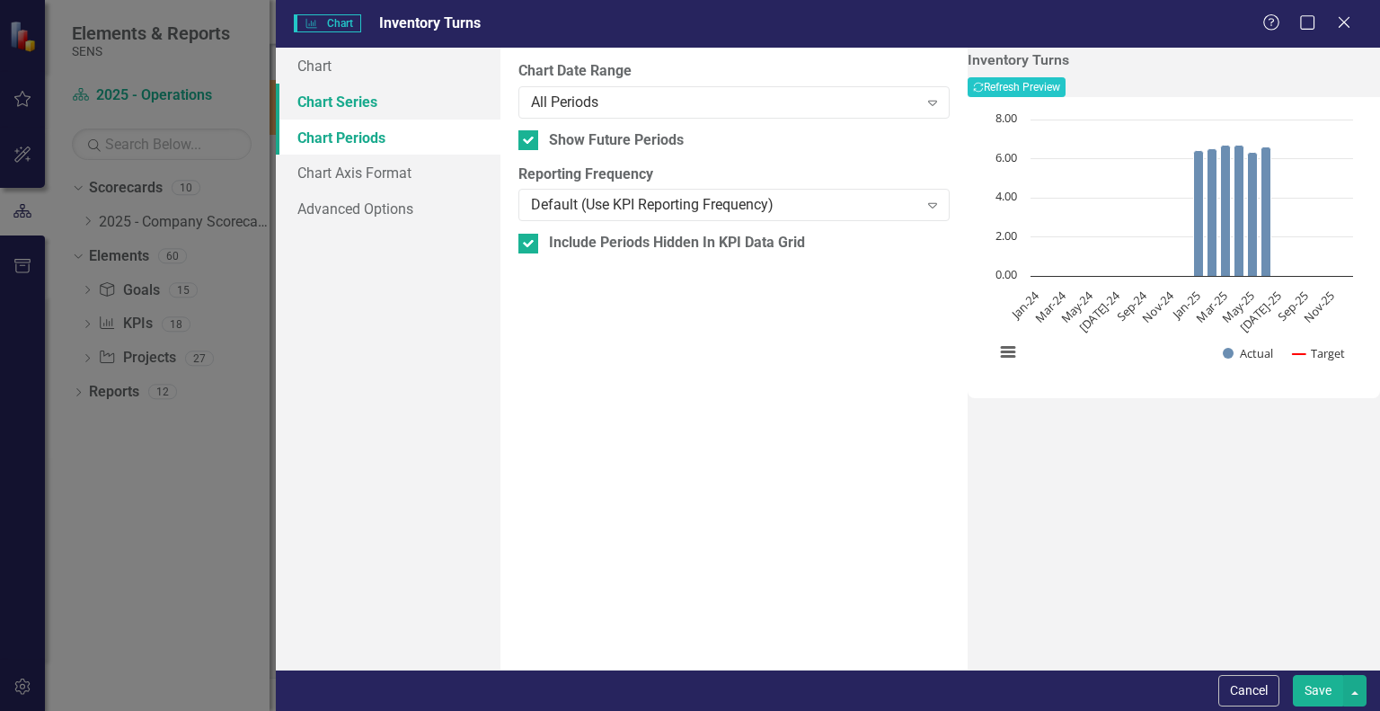
click at [334, 107] on link "Chart Series" at bounding box center [388, 102] width 225 height 36
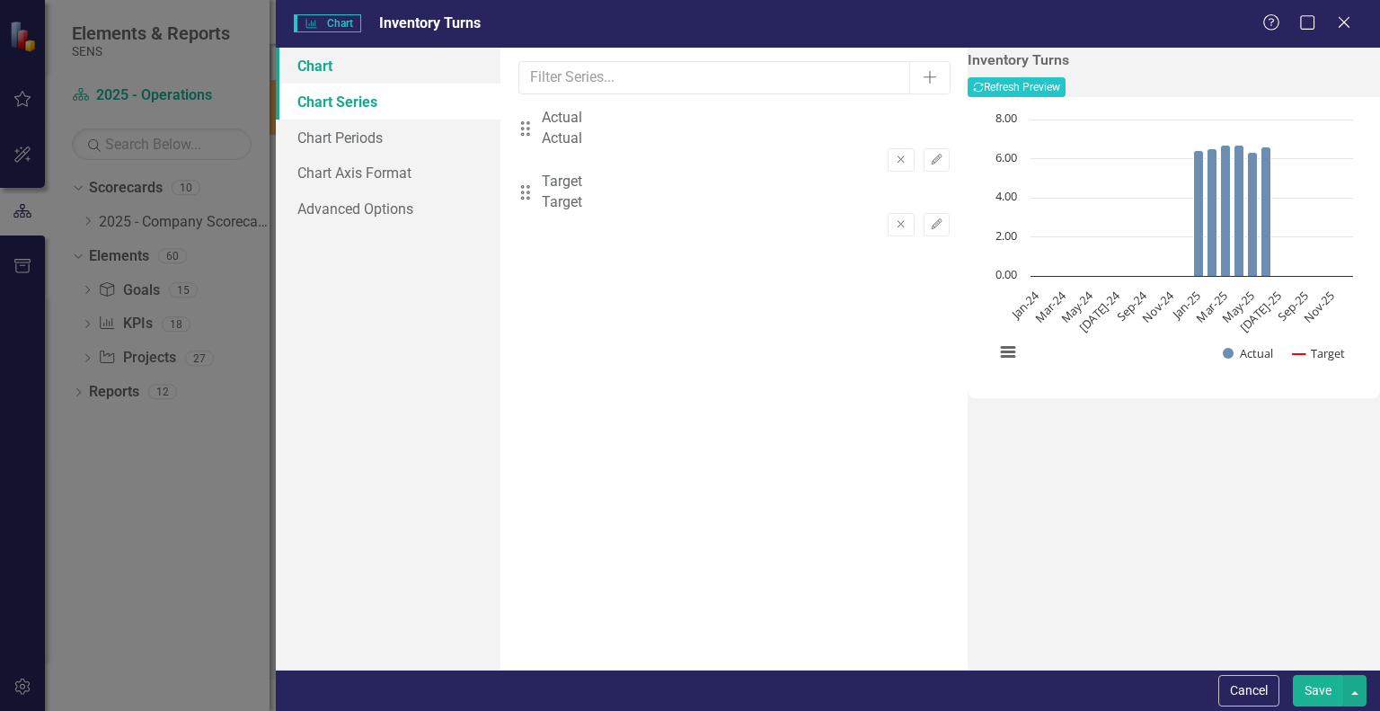
click at [325, 66] on link "Chart" at bounding box center [388, 66] width 225 height 36
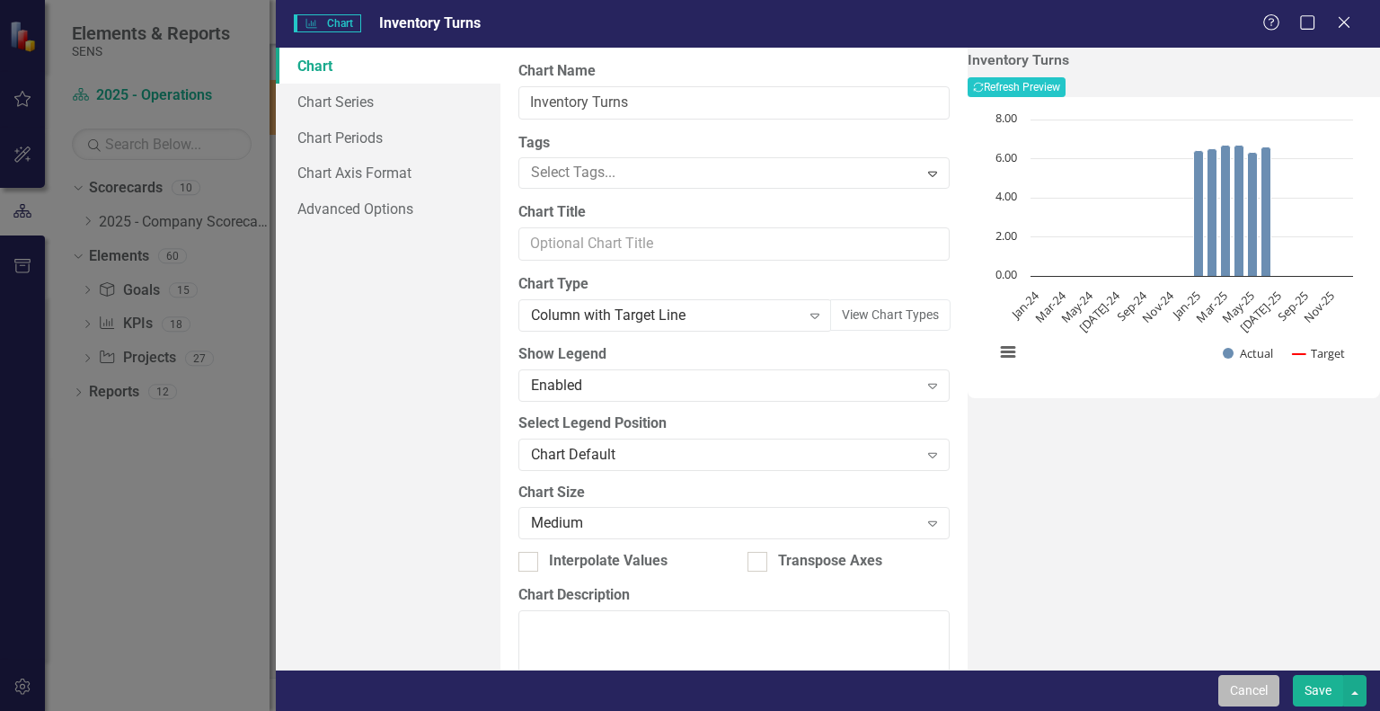
click at [1229, 701] on button "Cancel" at bounding box center [1248, 690] width 61 height 31
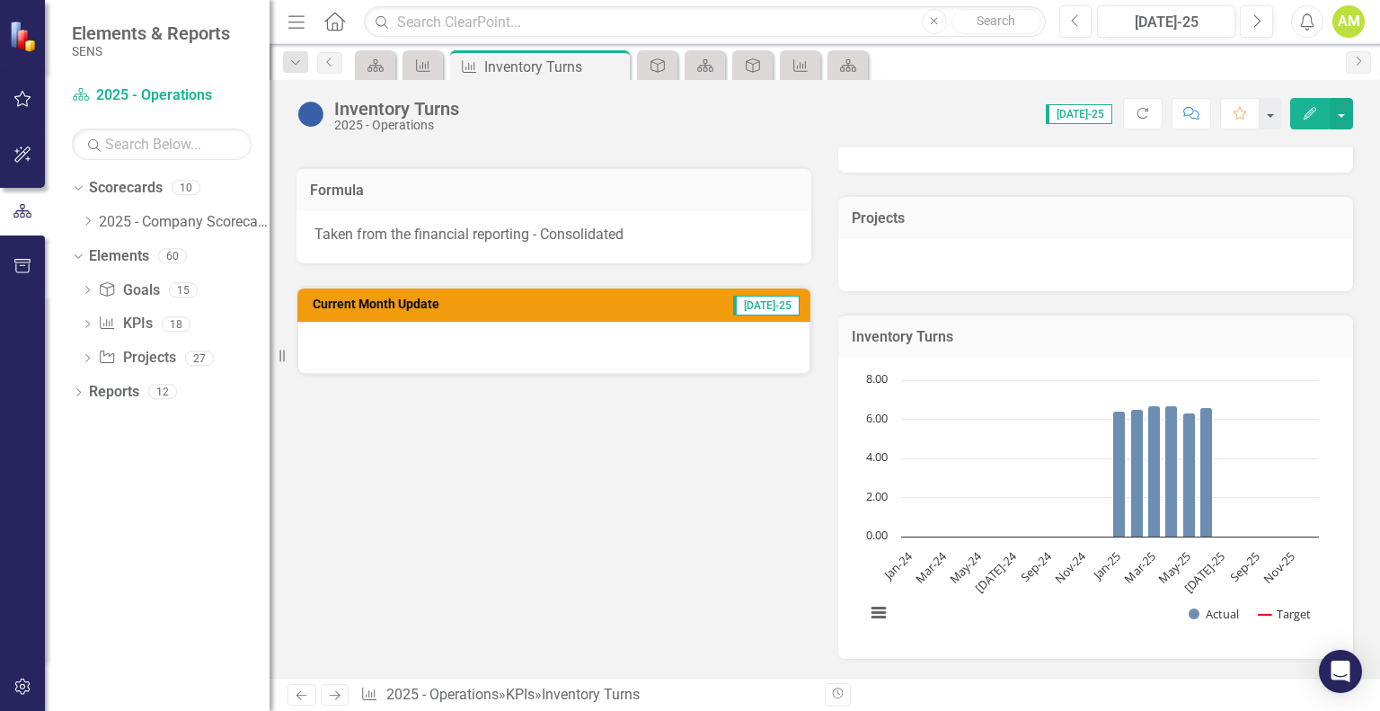
click at [476, 424] on div "Reporting Frequency Monthly Formula Taken from the financial reporting - Consol…" at bounding box center [825, 343] width 1084 height 632
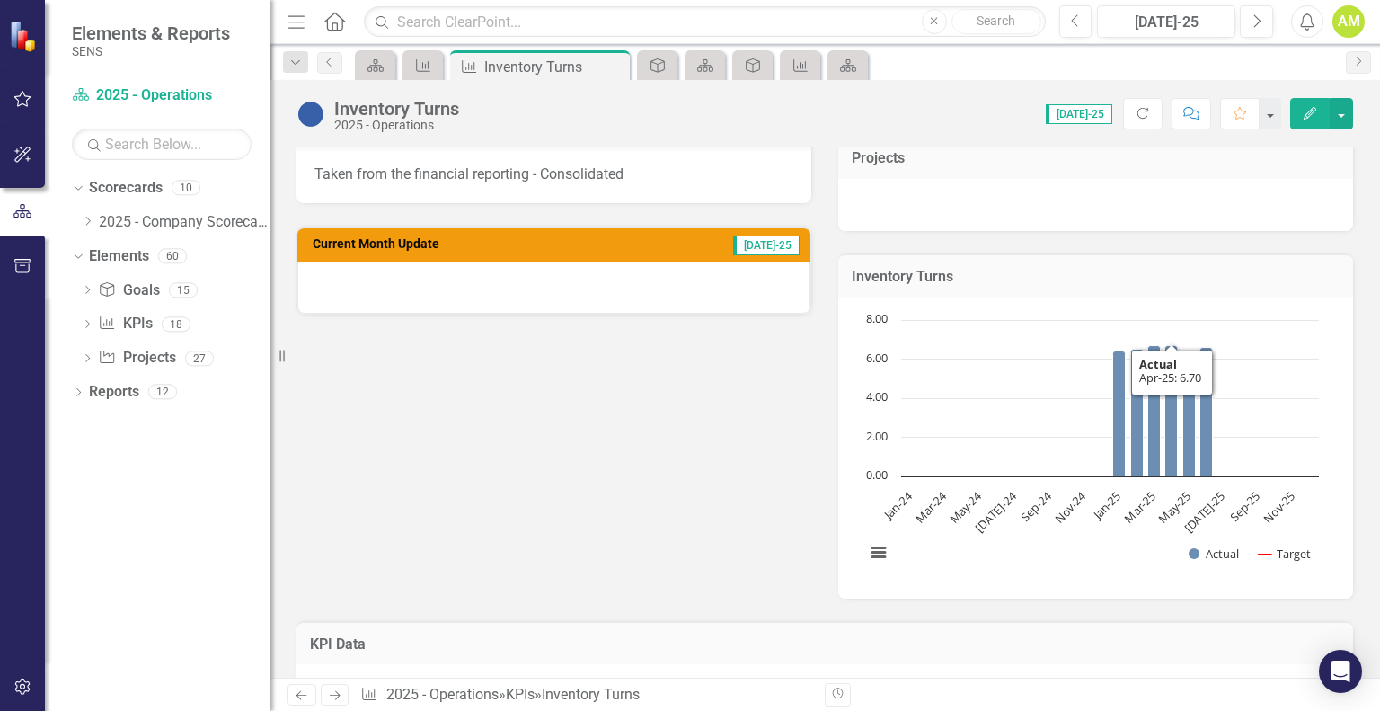
scroll to position [449, 0]
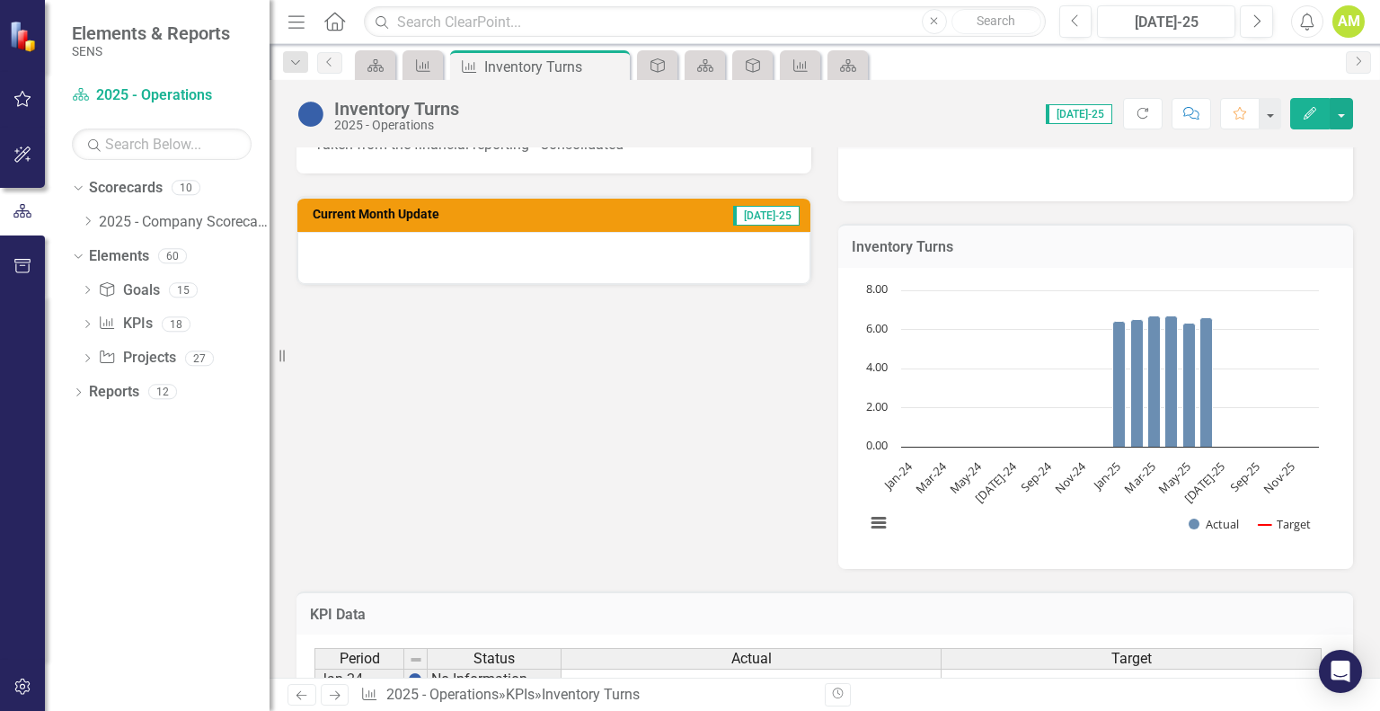
click at [1316, 104] on button "Edit" at bounding box center [1310, 113] width 40 height 31
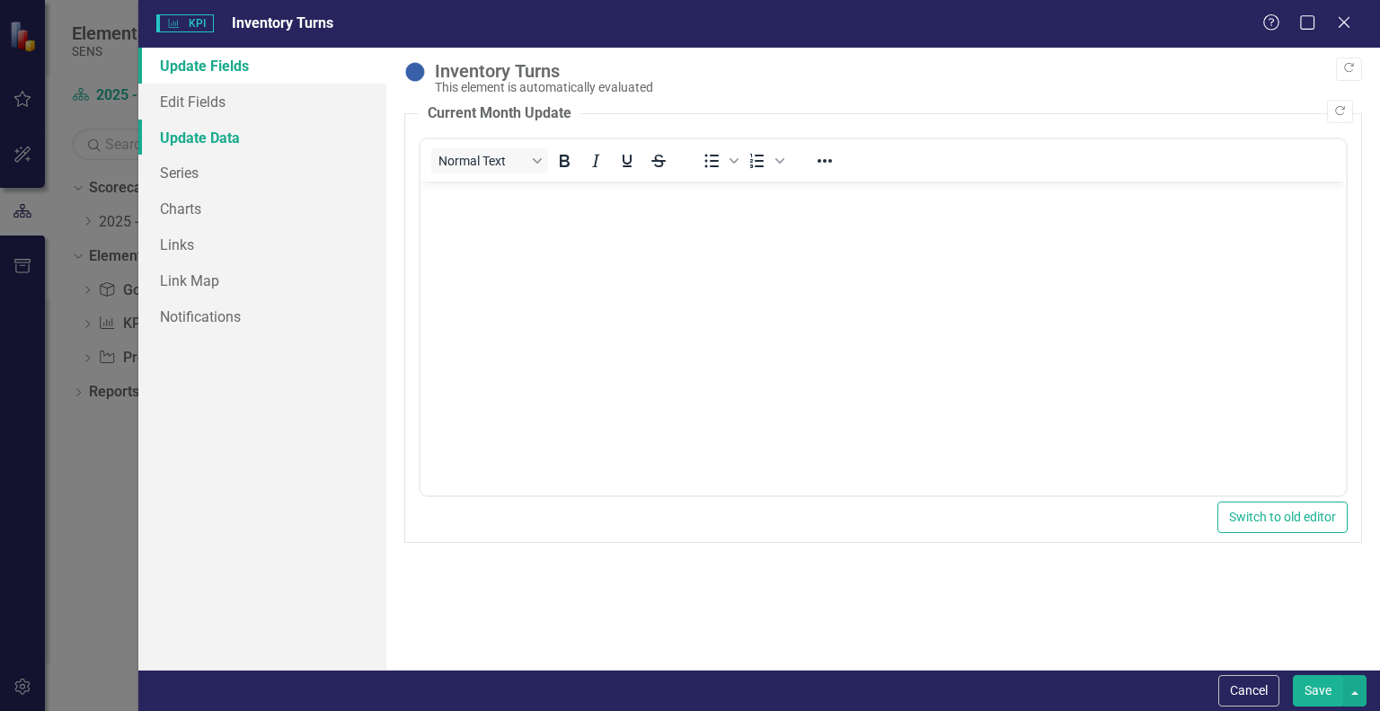
scroll to position [0, 0]
click at [194, 140] on link "Update Data" at bounding box center [262, 138] width 248 height 36
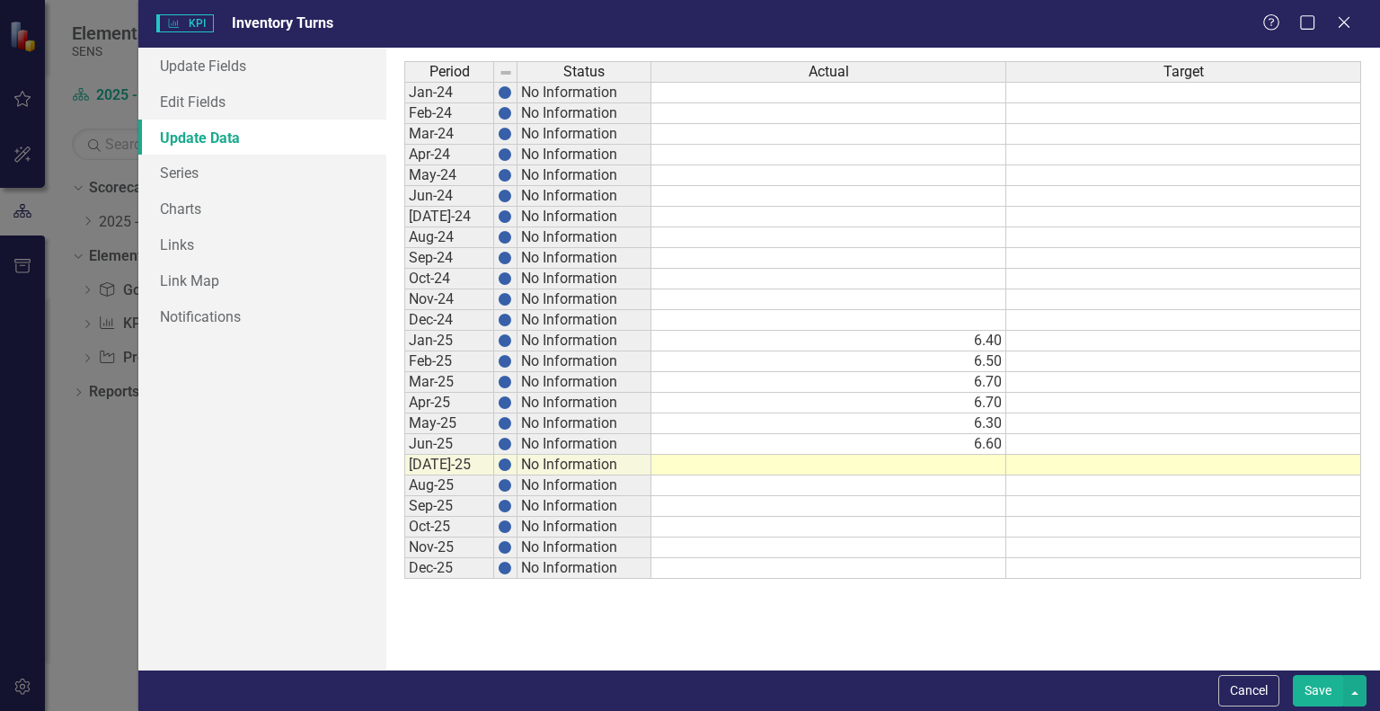
click at [949, 335] on td "6.40" at bounding box center [828, 341] width 355 height 21
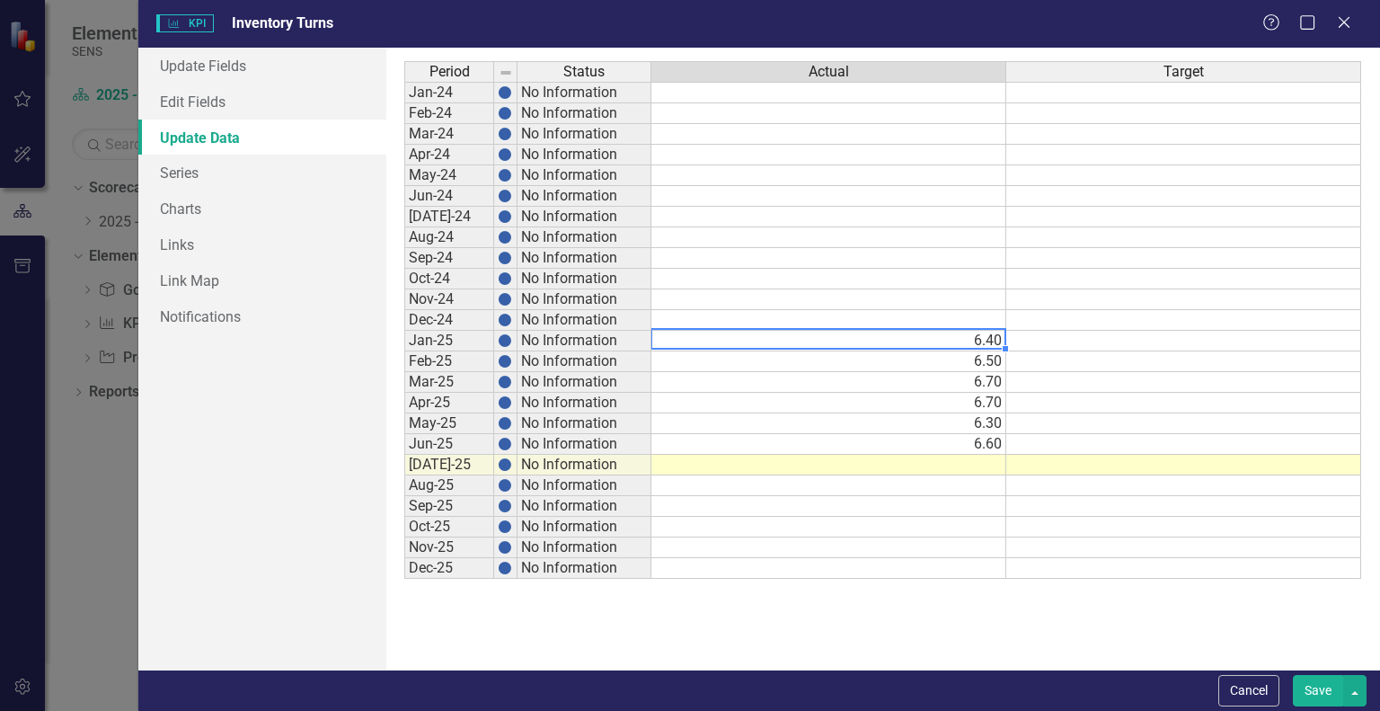
click at [925, 461] on td at bounding box center [828, 465] width 355 height 21
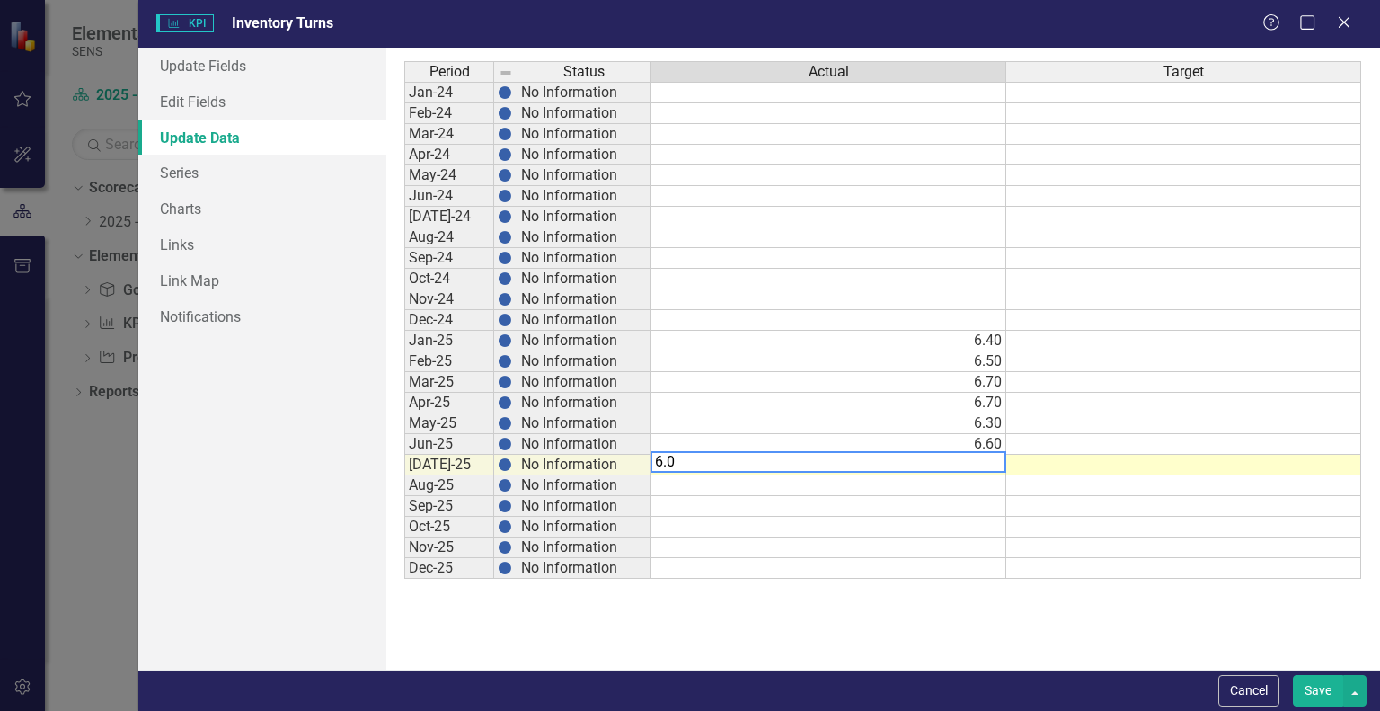
type textarea "6.0"
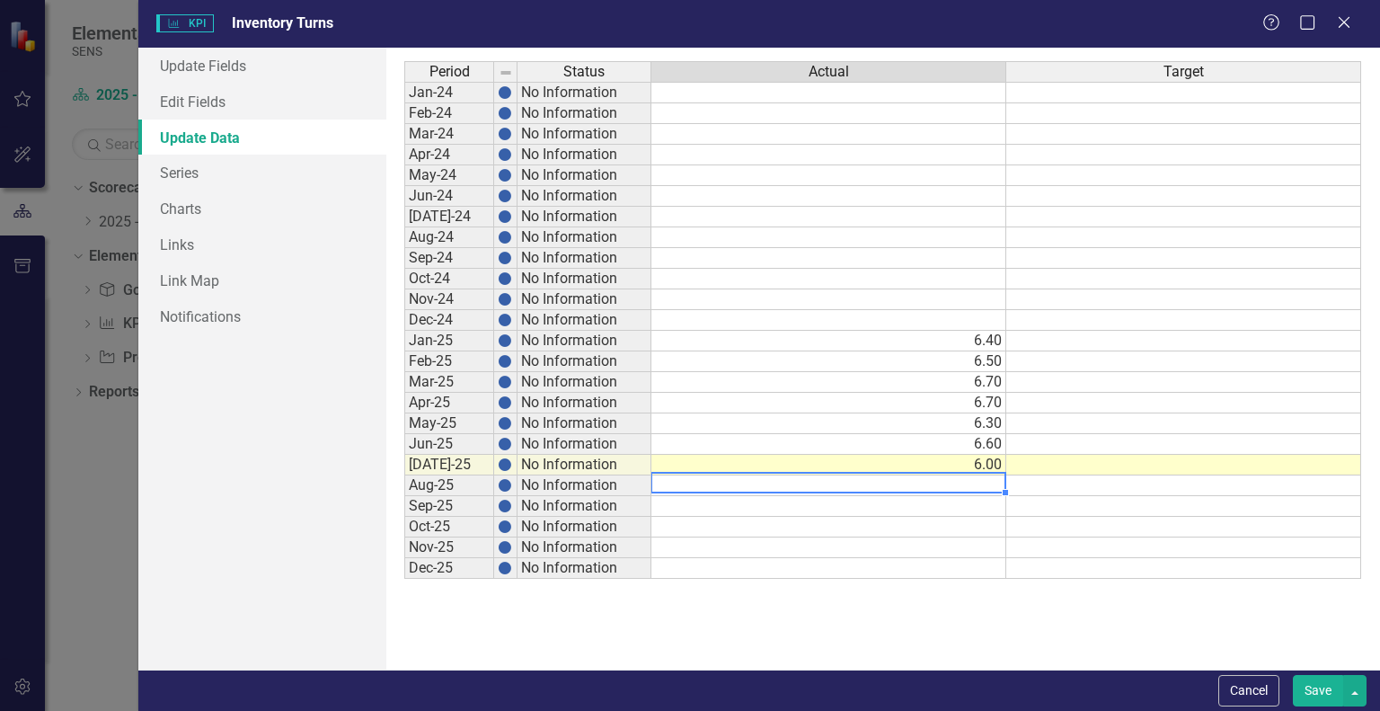
click at [987, 477] on td at bounding box center [828, 485] width 355 height 21
click at [1026, 333] on td at bounding box center [1183, 341] width 355 height 21
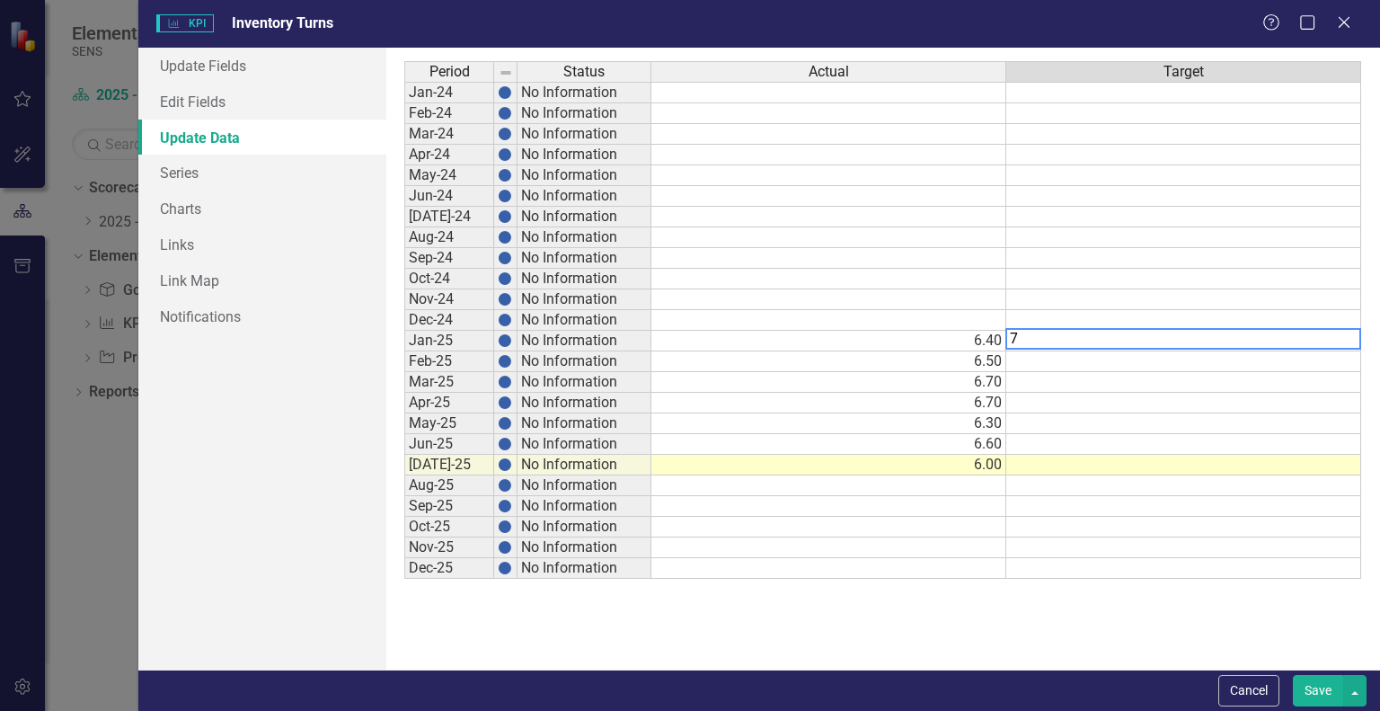
type textarea "7"
click at [404, 350] on div "Period Status Actual Target Jan-24 No Information Feb-24 No Information Mar-24 …" at bounding box center [404, 320] width 0 height 518
type textarea "5.2"
click at [1078, 385] on td at bounding box center [1183, 382] width 355 height 21
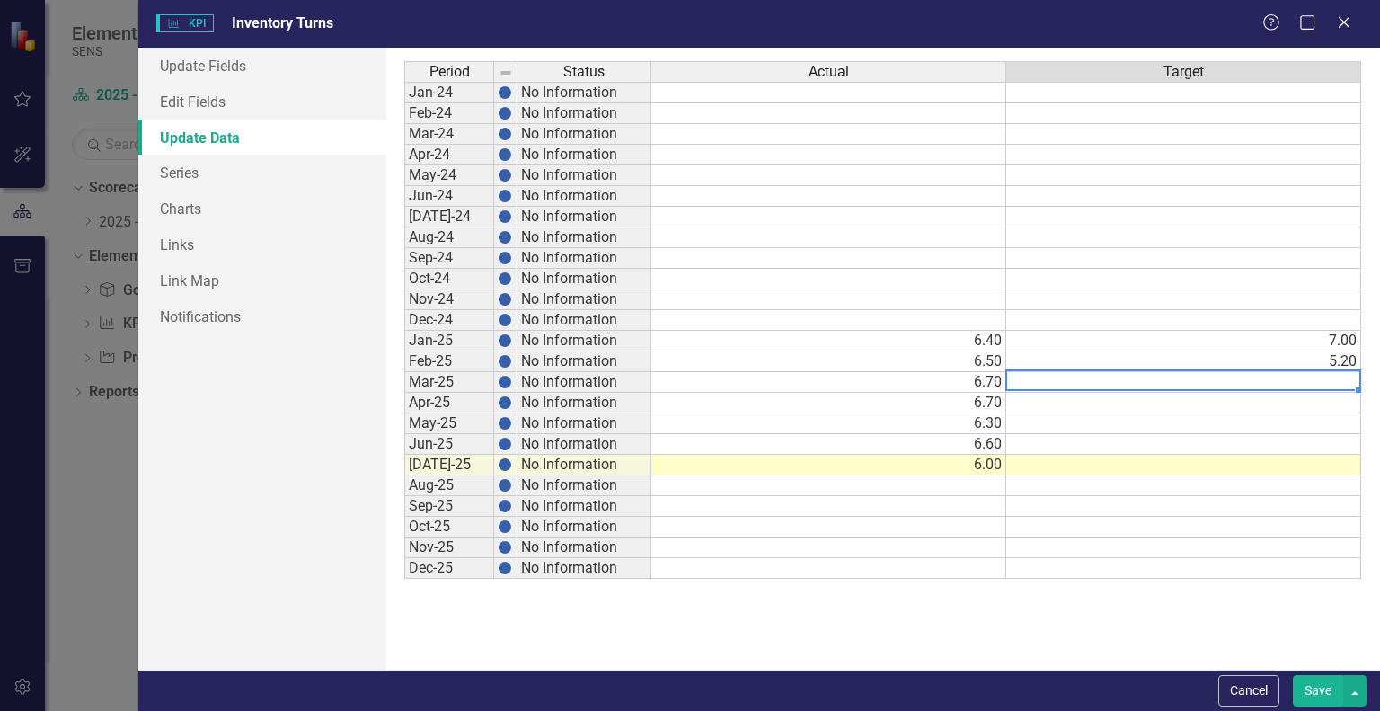
click at [1321, 378] on td at bounding box center [1183, 382] width 355 height 21
type textarea "5.5"
click at [1226, 405] on td at bounding box center [1183, 403] width 355 height 21
type textarea "5.9"
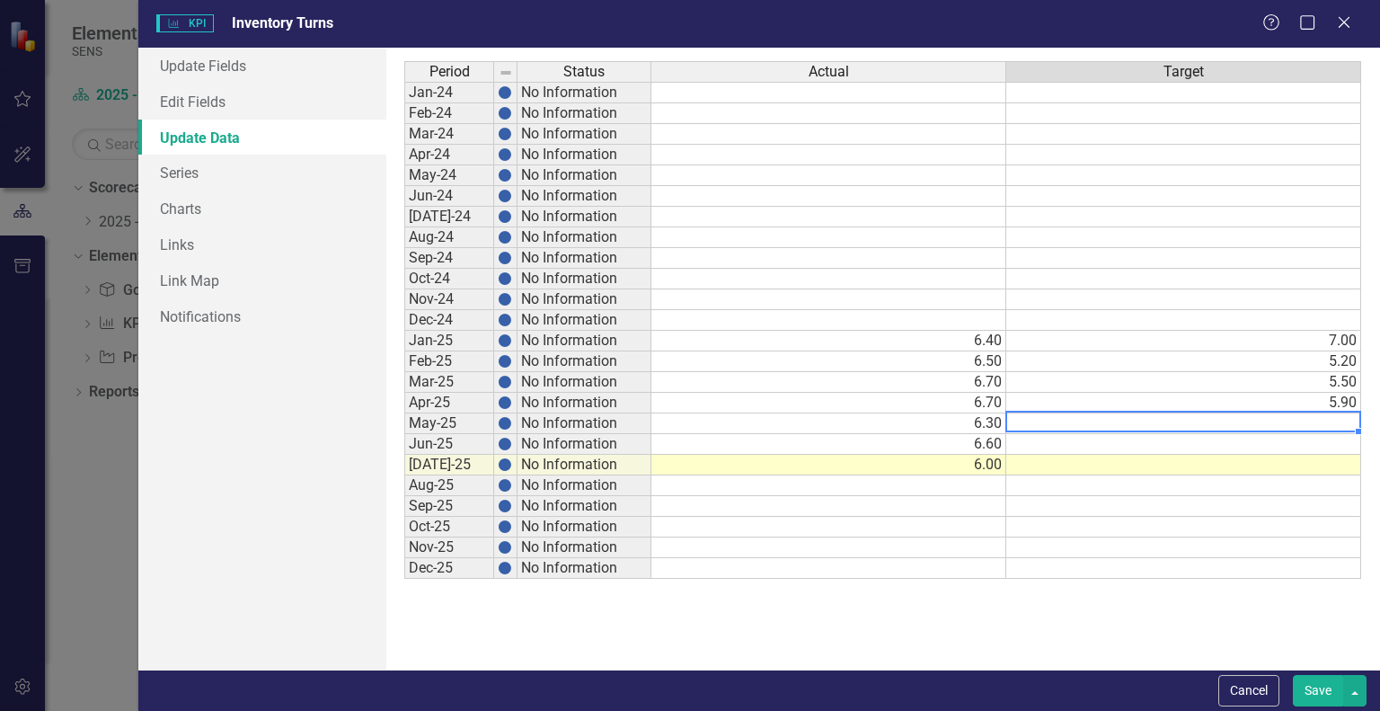
click at [1156, 428] on td at bounding box center [1183, 423] width 355 height 21
type textarea "6.1"
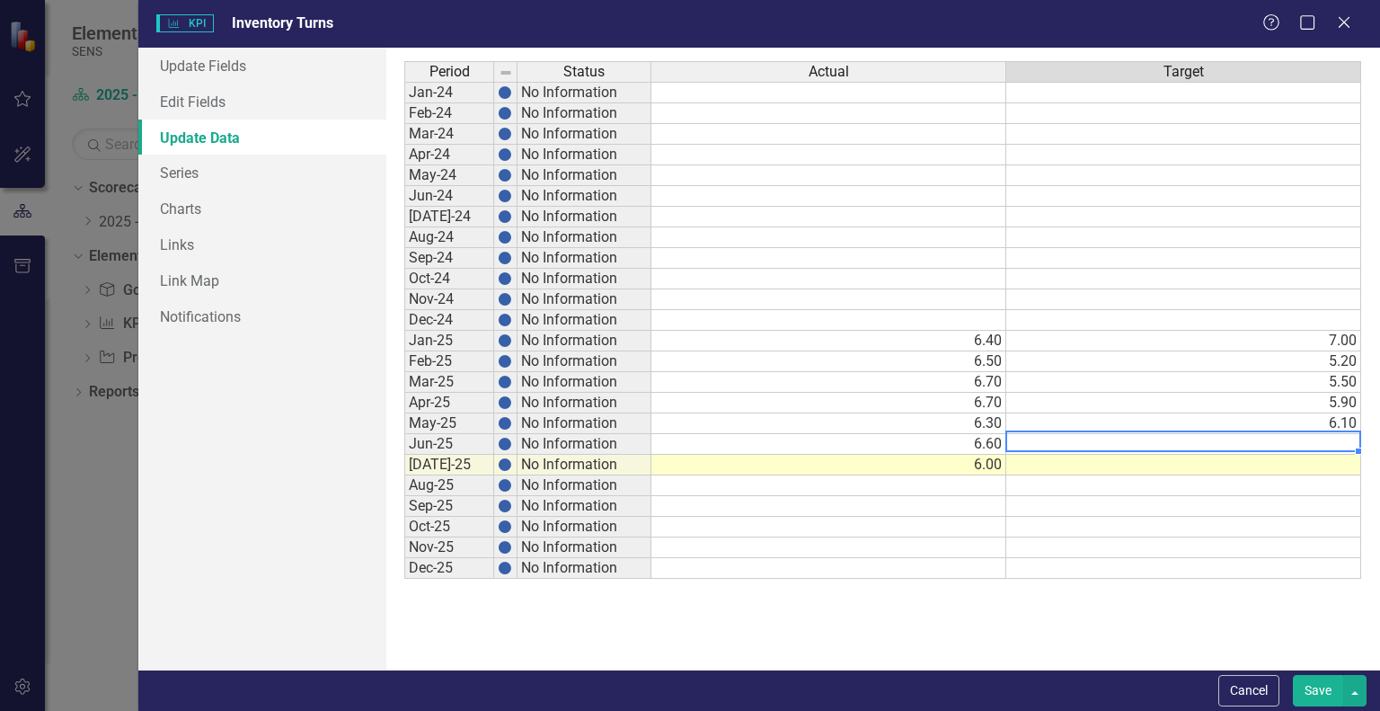
click at [1079, 440] on td at bounding box center [1183, 444] width 355 height 21
type textarea "5.8"
click at [1118, 459] on td at bounding box center [1183, 465] width 355 height 21
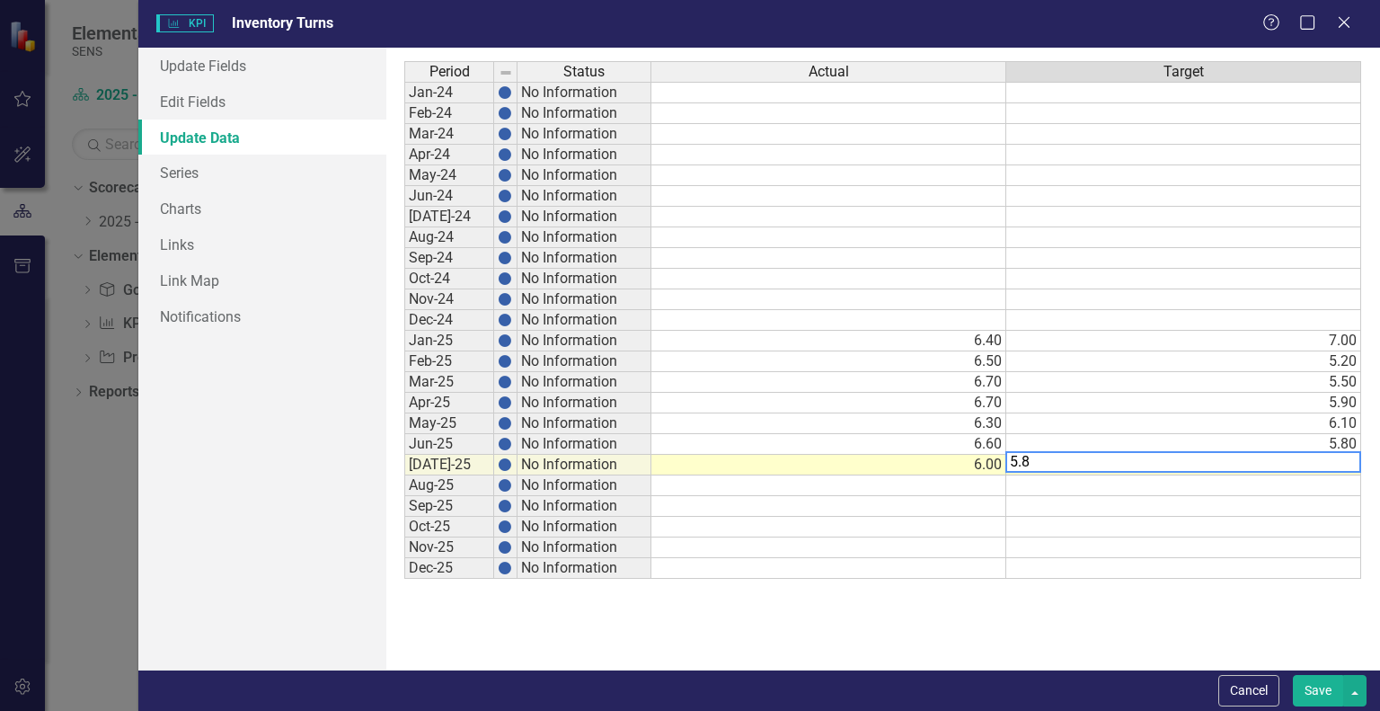
type textarea "5.8"
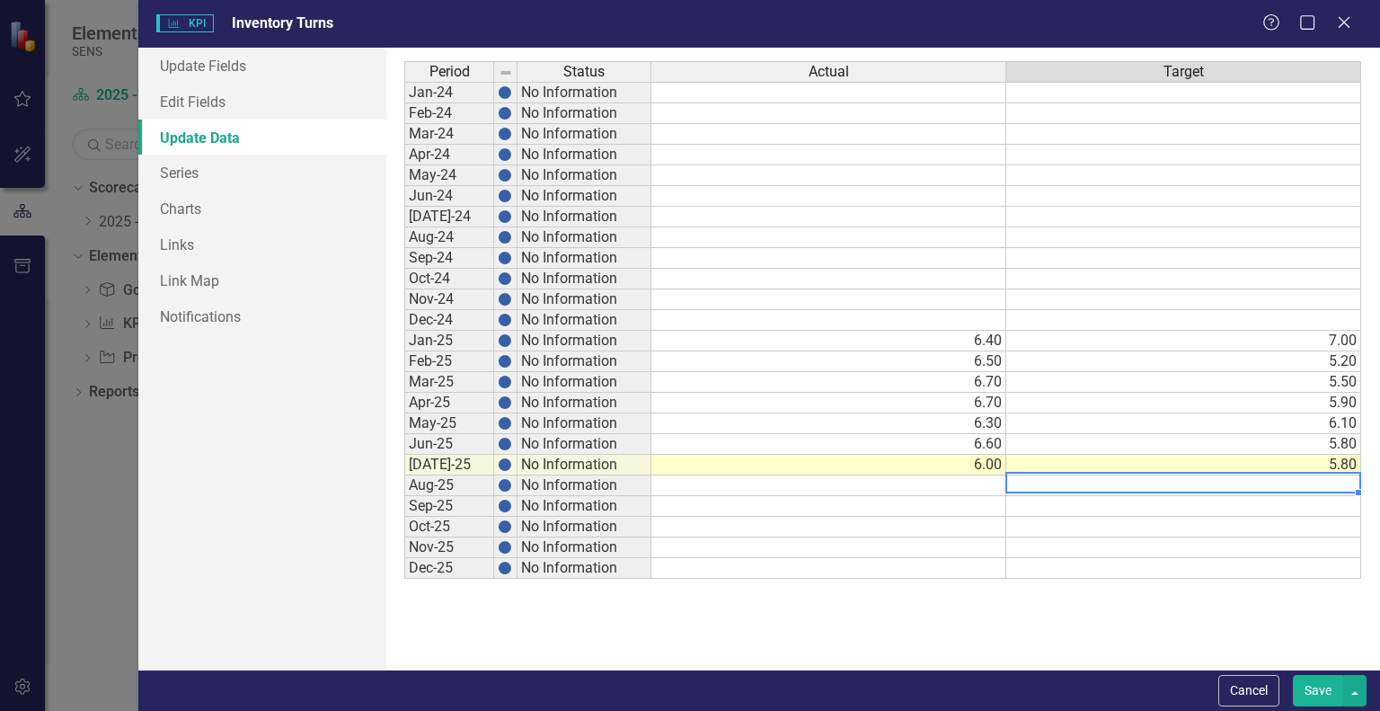
click at [1233, 479] on td at bounding box center [1183, 485] width 355 height 21
type textarea "6.1"
click at [1060, 506] on td at bounding box center [1183, 506] width 355 height 21
type textarea "6.0"
click at [1105, 521] on td at bounding box center [1183, 527] width 355 height 21
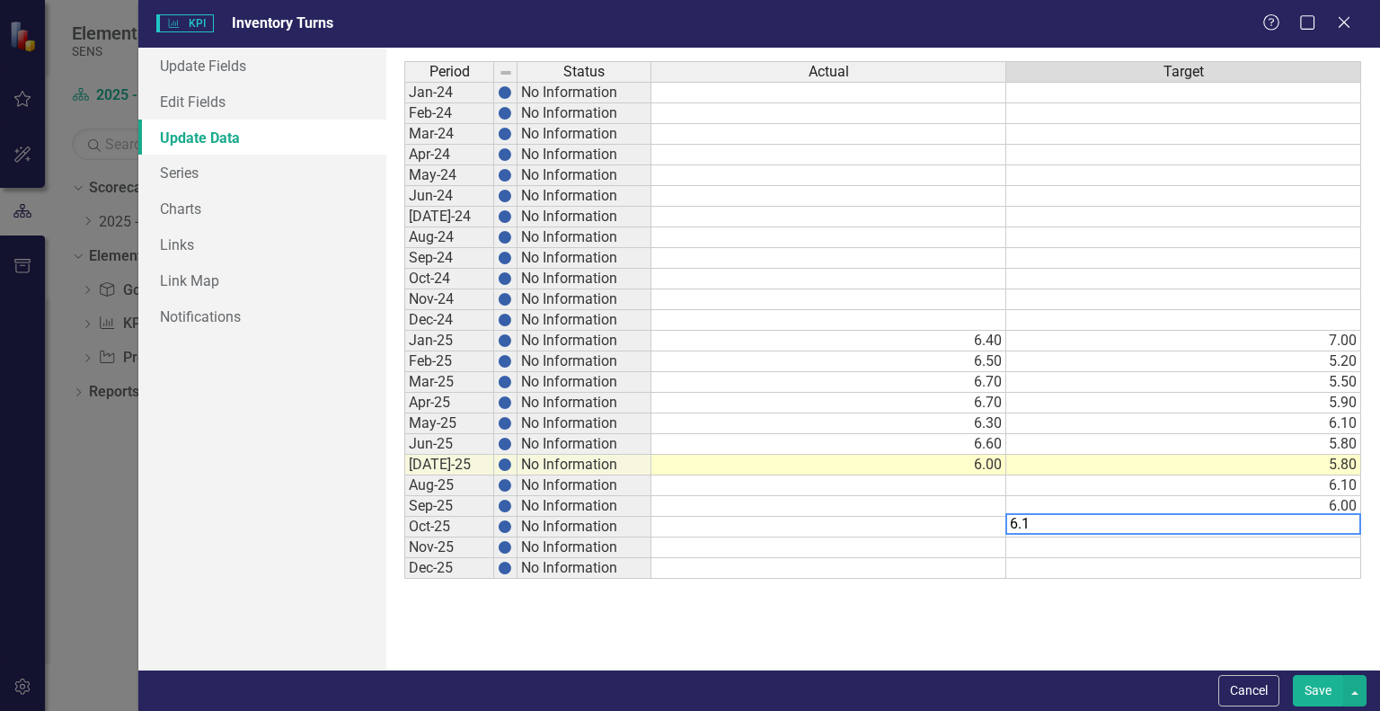
type textarea "6.1"
click at [1166, 540] on td at bounding box center [1183, 547] width 355 height 21
type textarea "6.2"
click at [1221, 567] on td at bounding box center [1183, 568] width 355 height 21
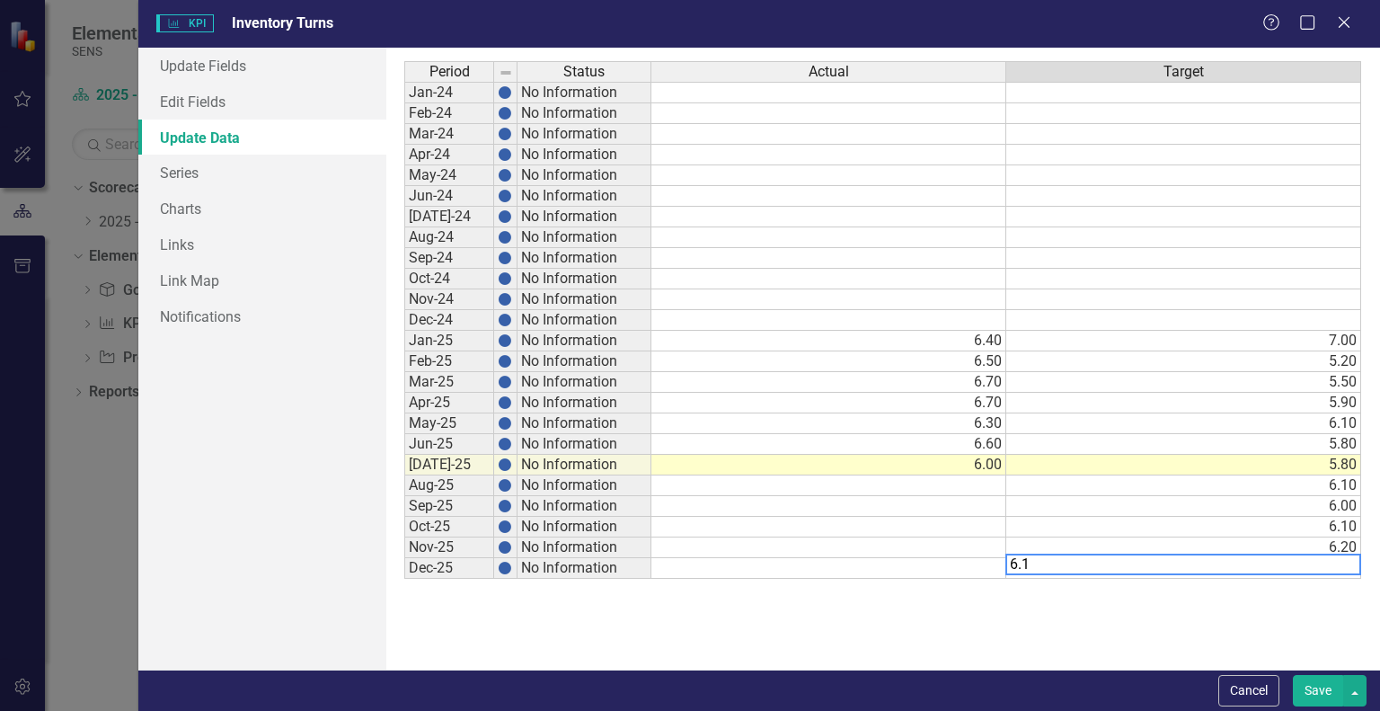
type textarea "6.1"
click at [1102, 613] on div "Period Status Actual Target Jan-24 No Information Feb-24 No Information Mar-24 …" at bounding box center [882, 358] width 957 height 595
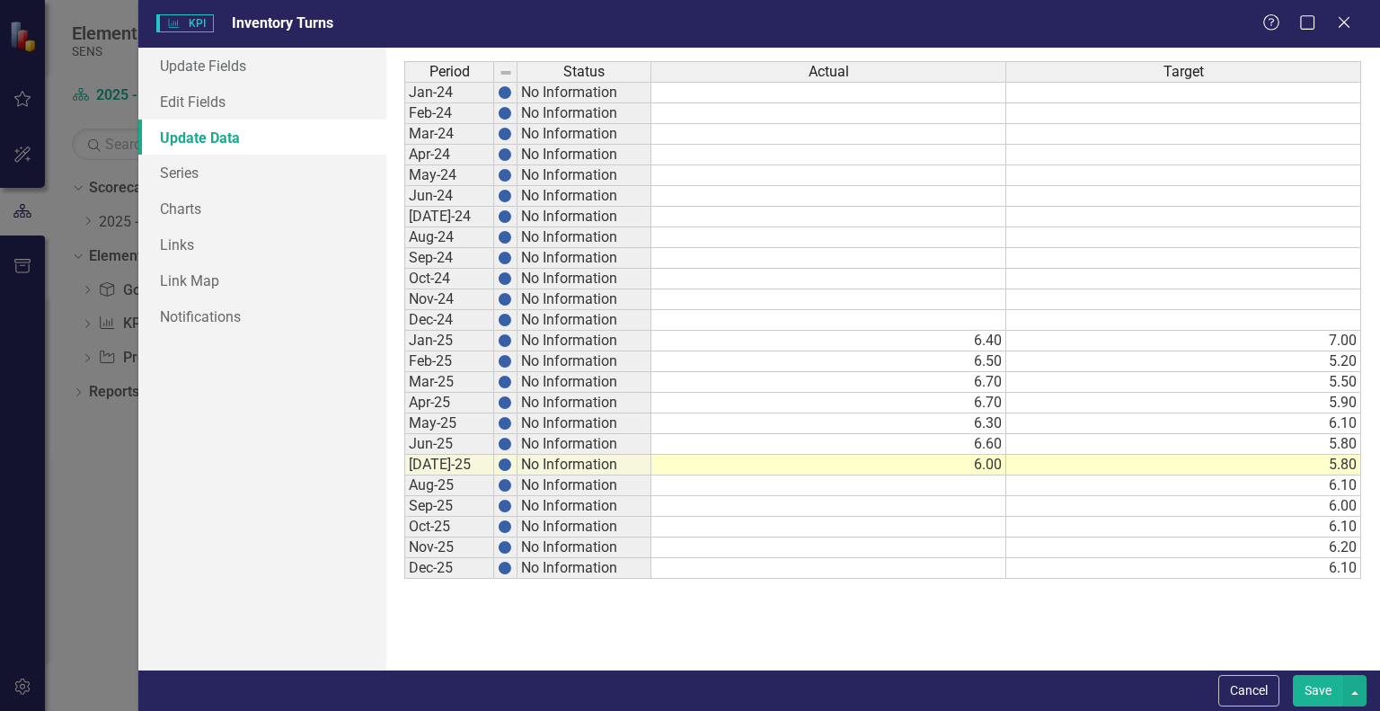
click at [1315, 689] on button "Save" at bounding box center [1318, 690] width 50 height 31
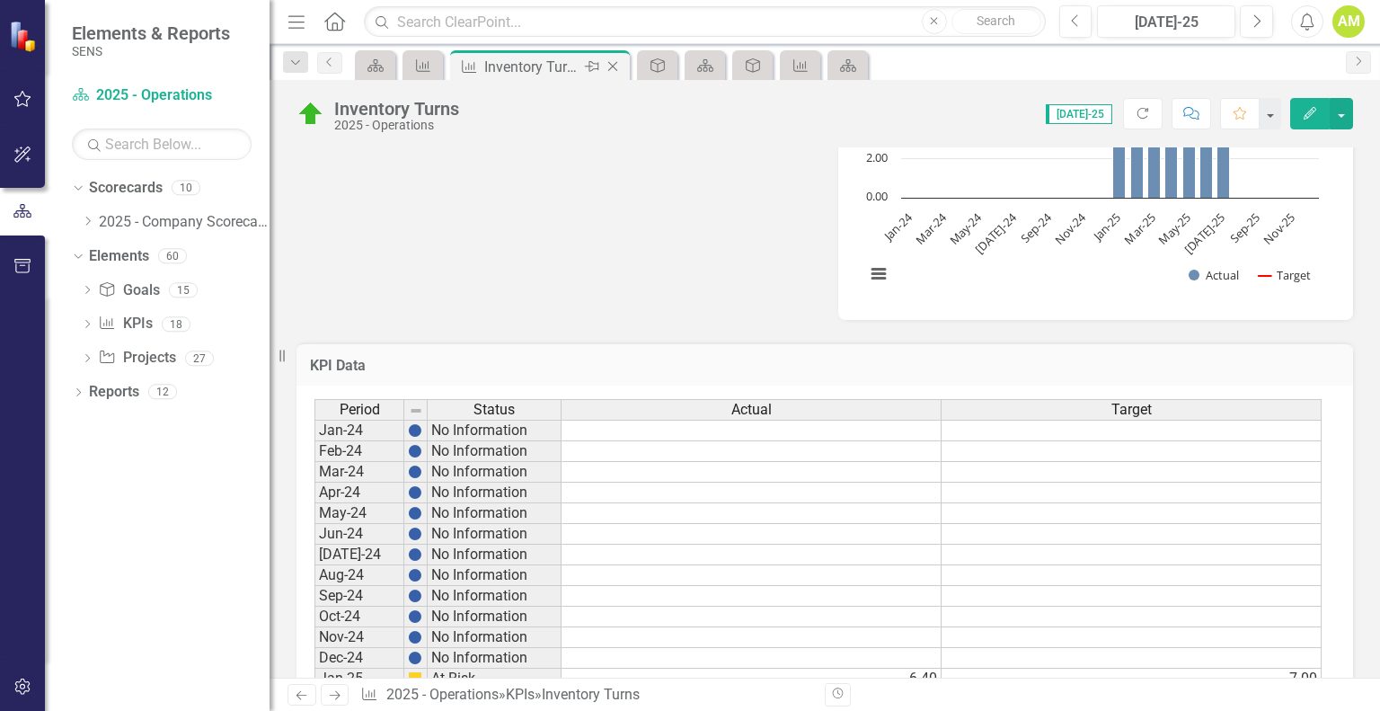
scroll to position [629, 0]
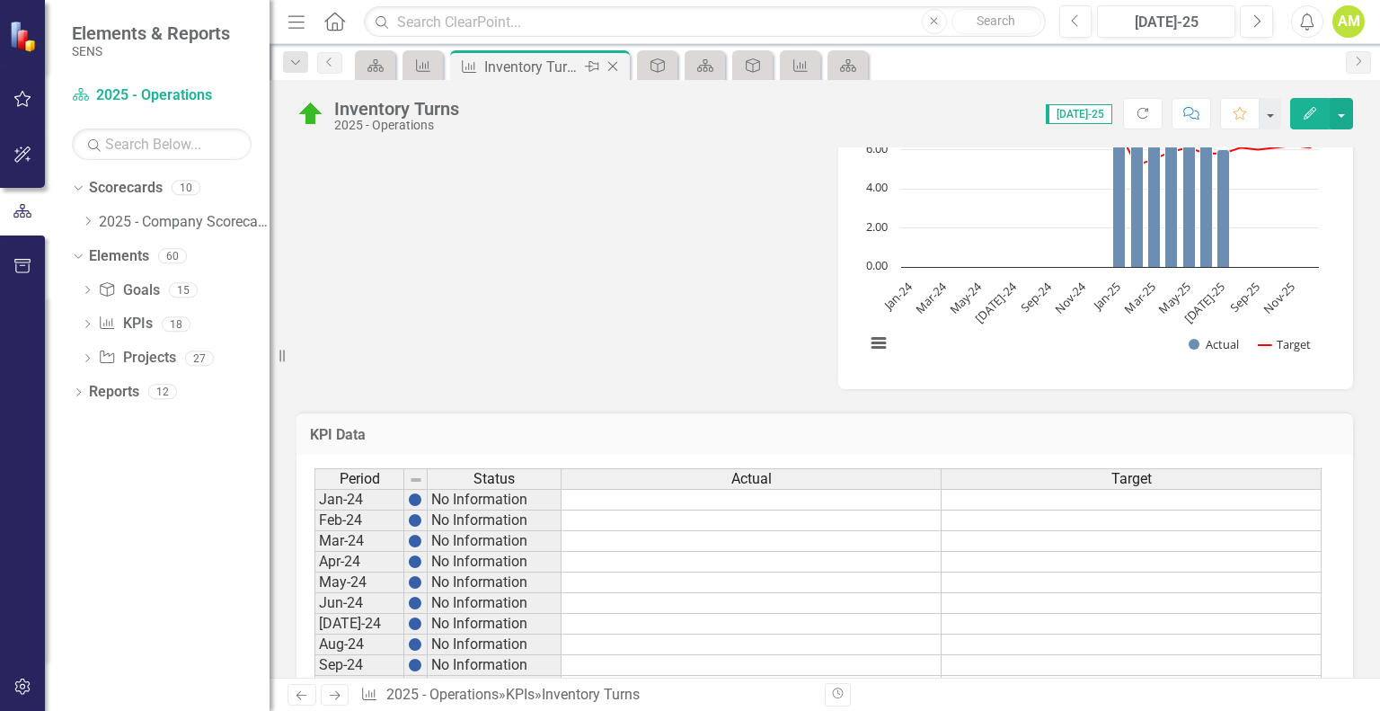
click at [616, 63] on icon "Close" at bounding box center [613, 66] width 18 height 14
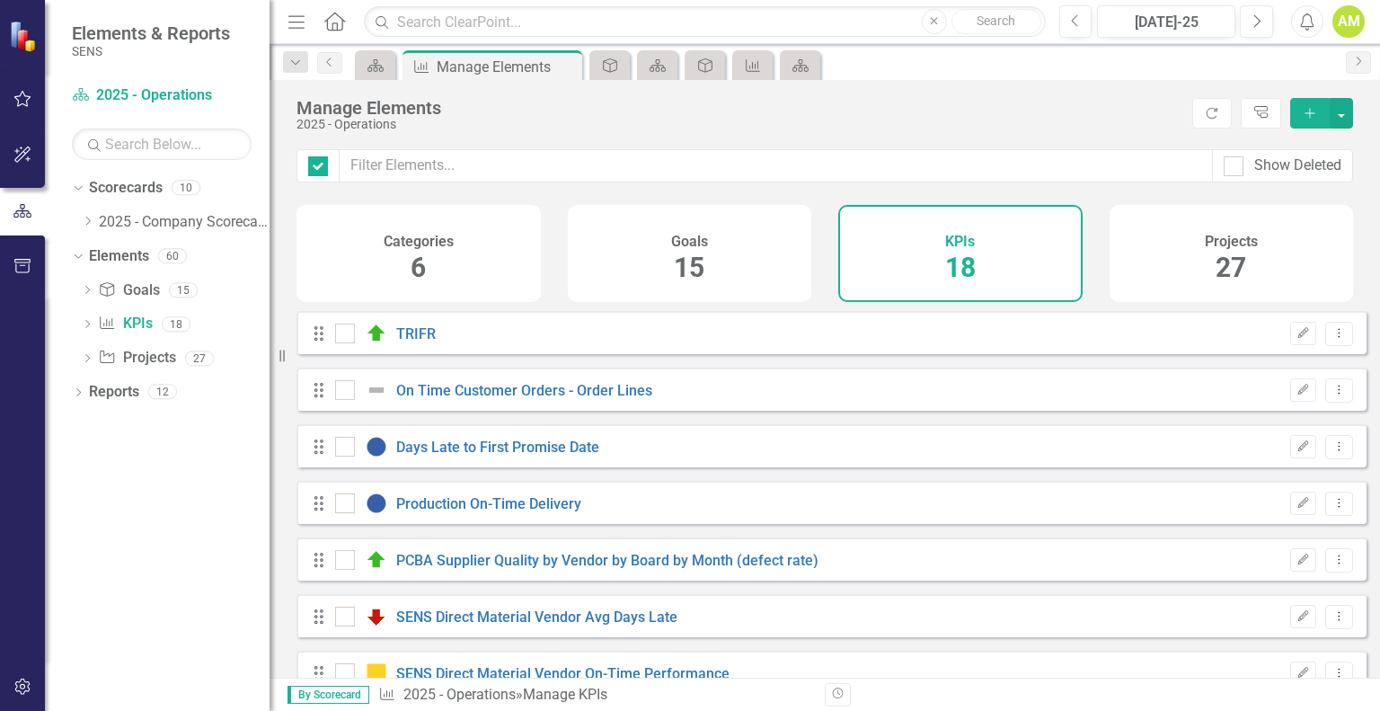
checkbox input "false"
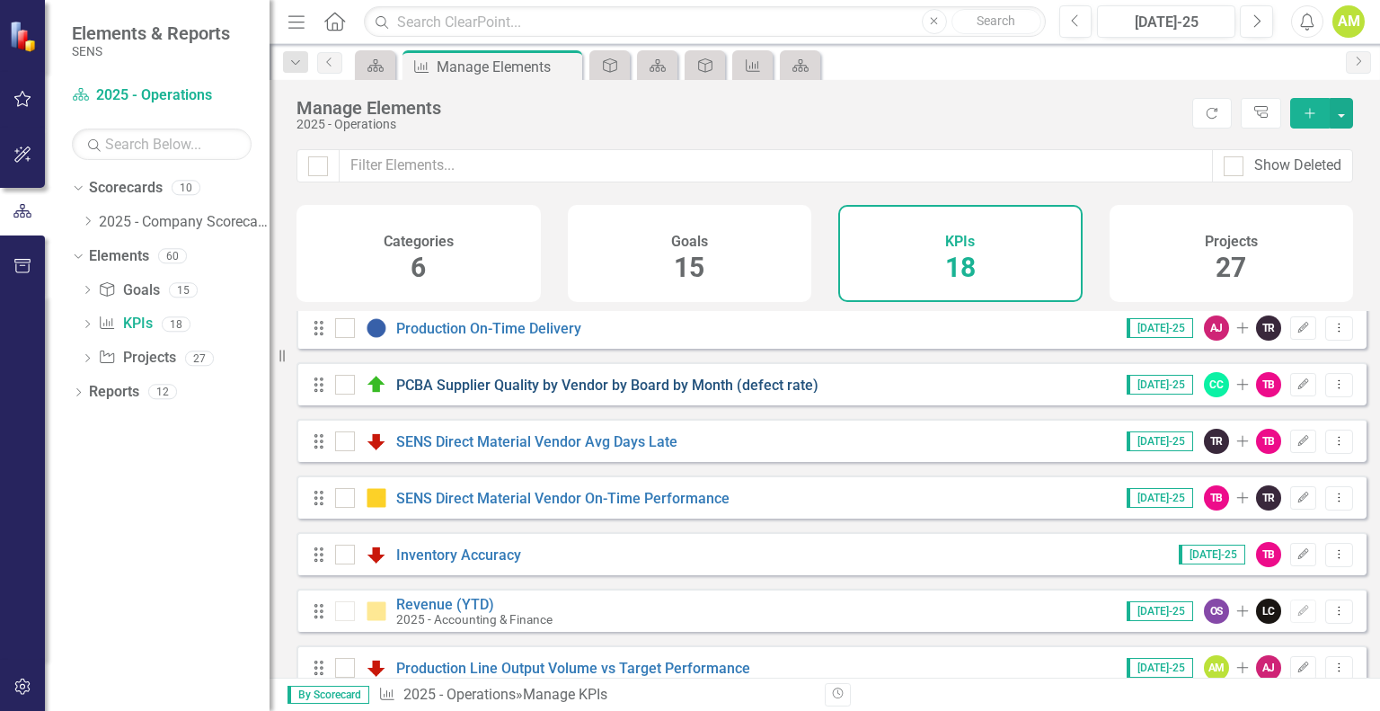
scroll to position [180, 0]
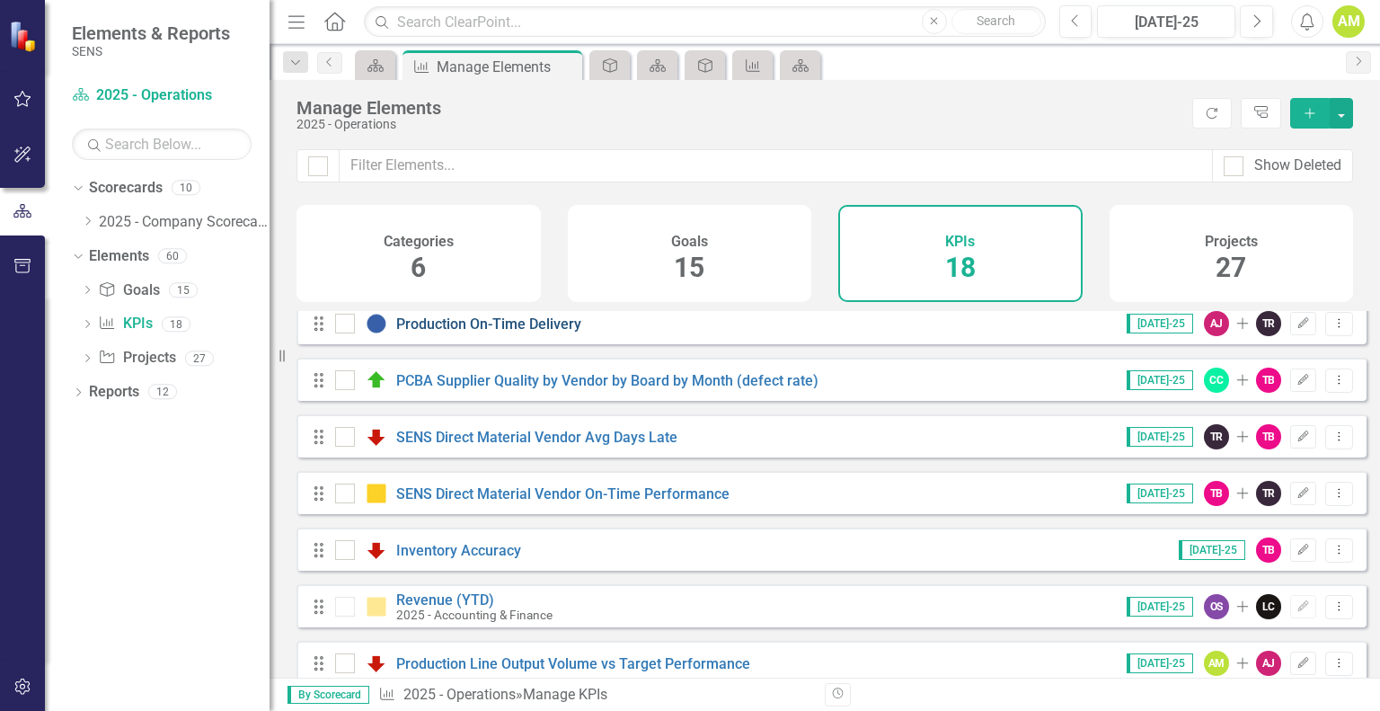
click at [433, 332] on link "Production On-Time Delivery" at bounding box center [488, 323] width 185 height 17
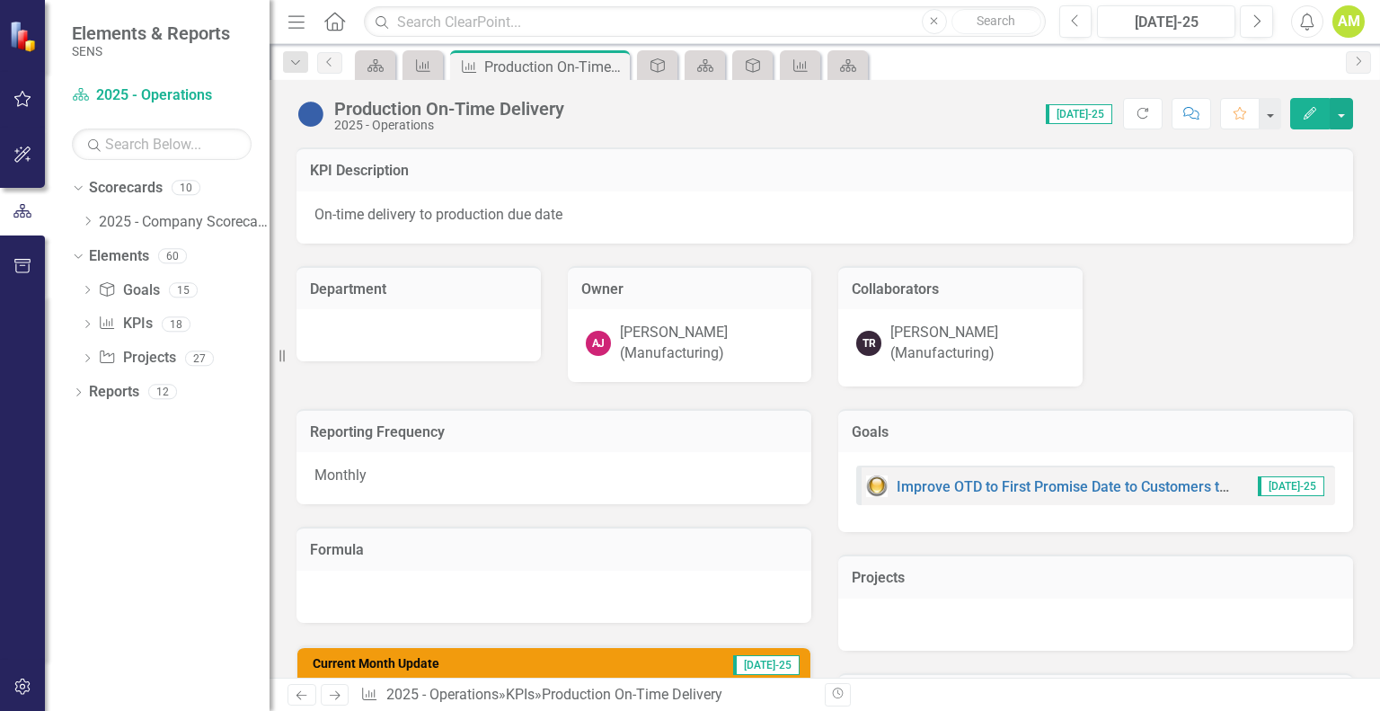
scroll to position [359, 0]
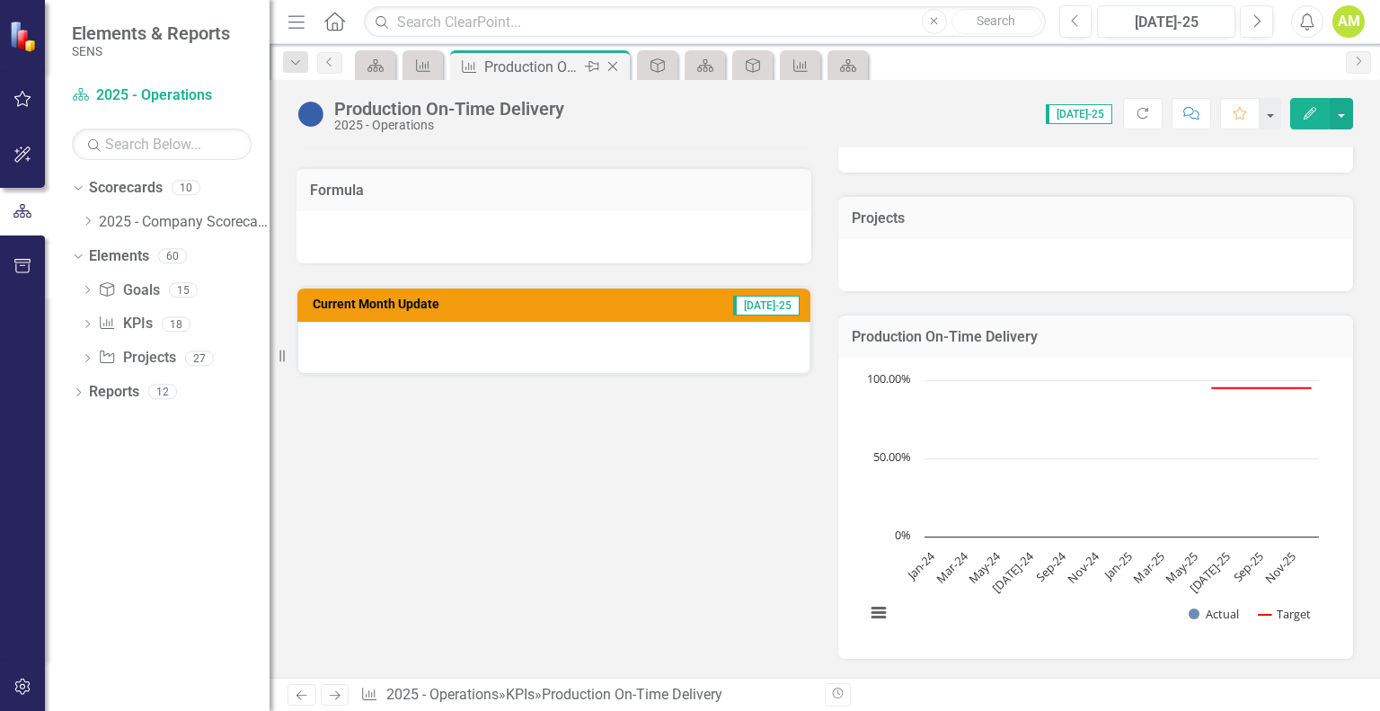
click at [618, 66] on icon "Close" at bounding box center [613, 66] width 18 height 14
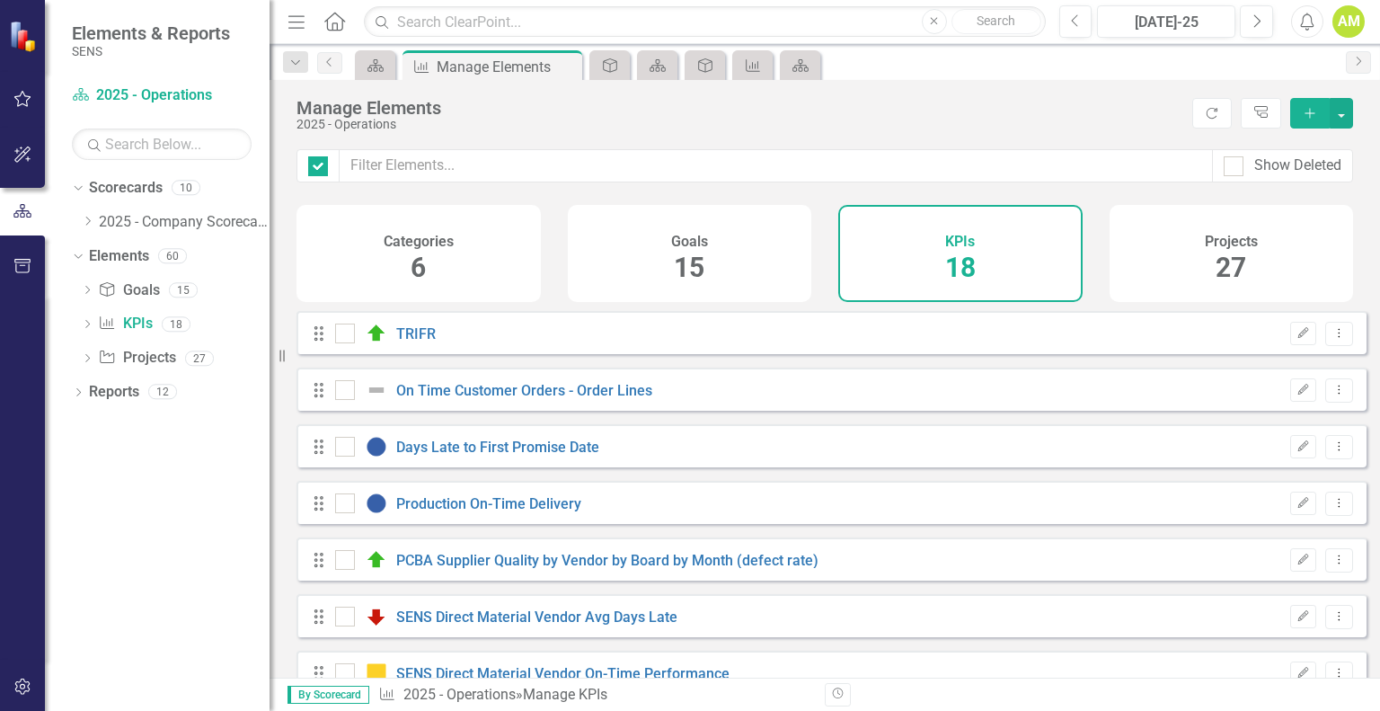
checkbox input "false"
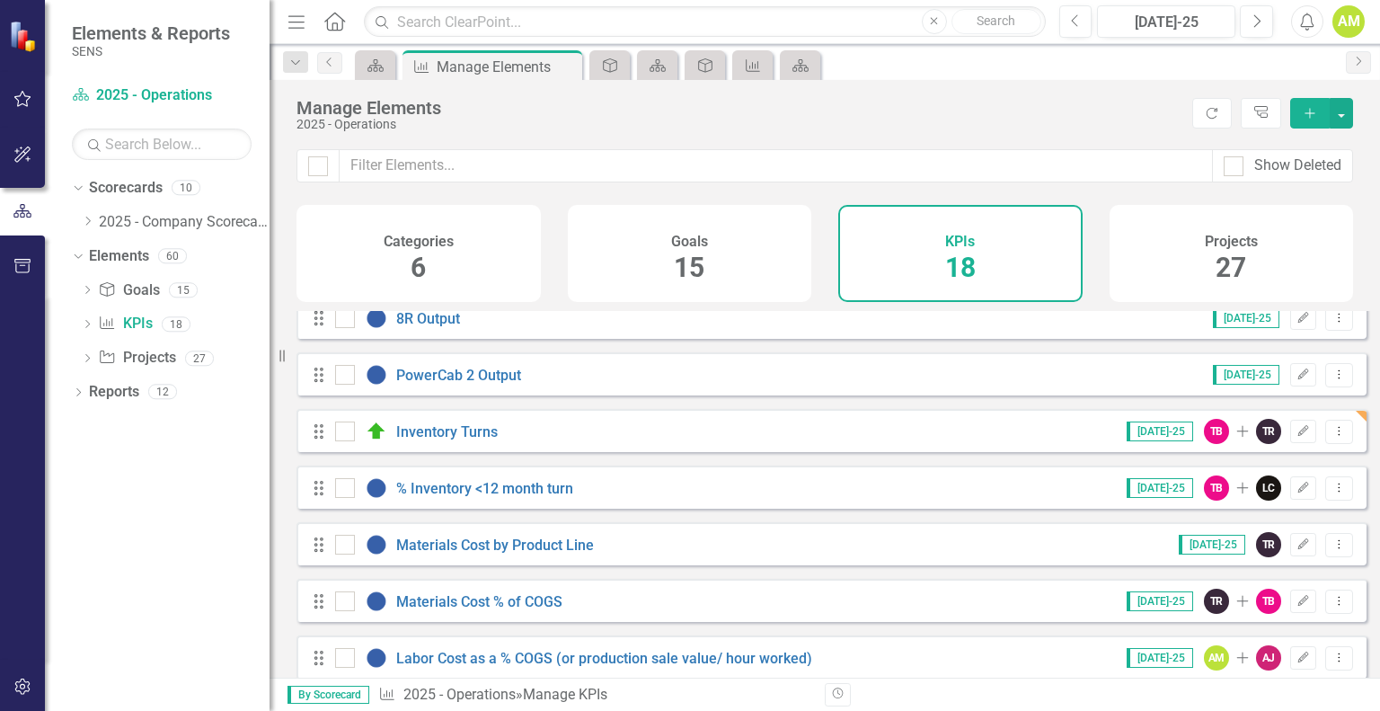
scroll to position [665, 0]
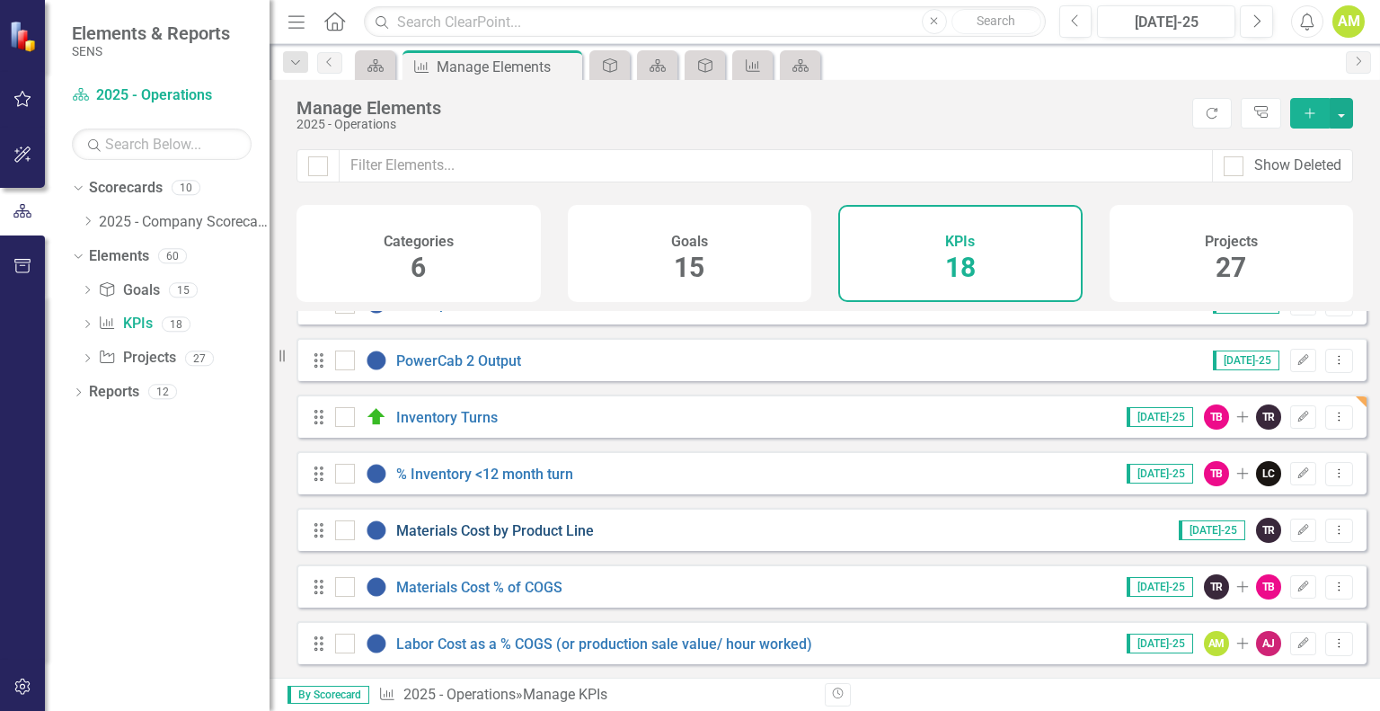
click at [545, 532] on link "Materials Cost by Product Line" at bounding box center [495, 530] width 198 height 17
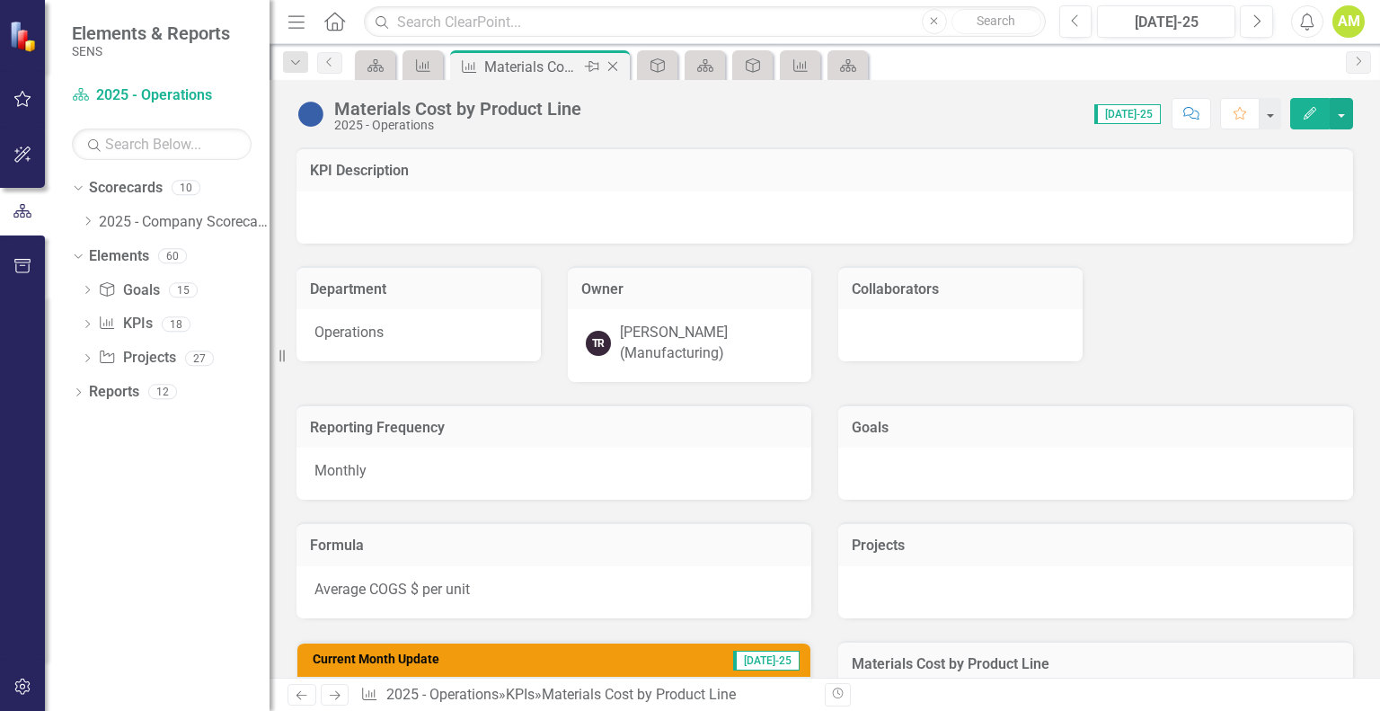
click at [616, 61] on icon "Close" at bounding box center [613, 66] width 18 height 14
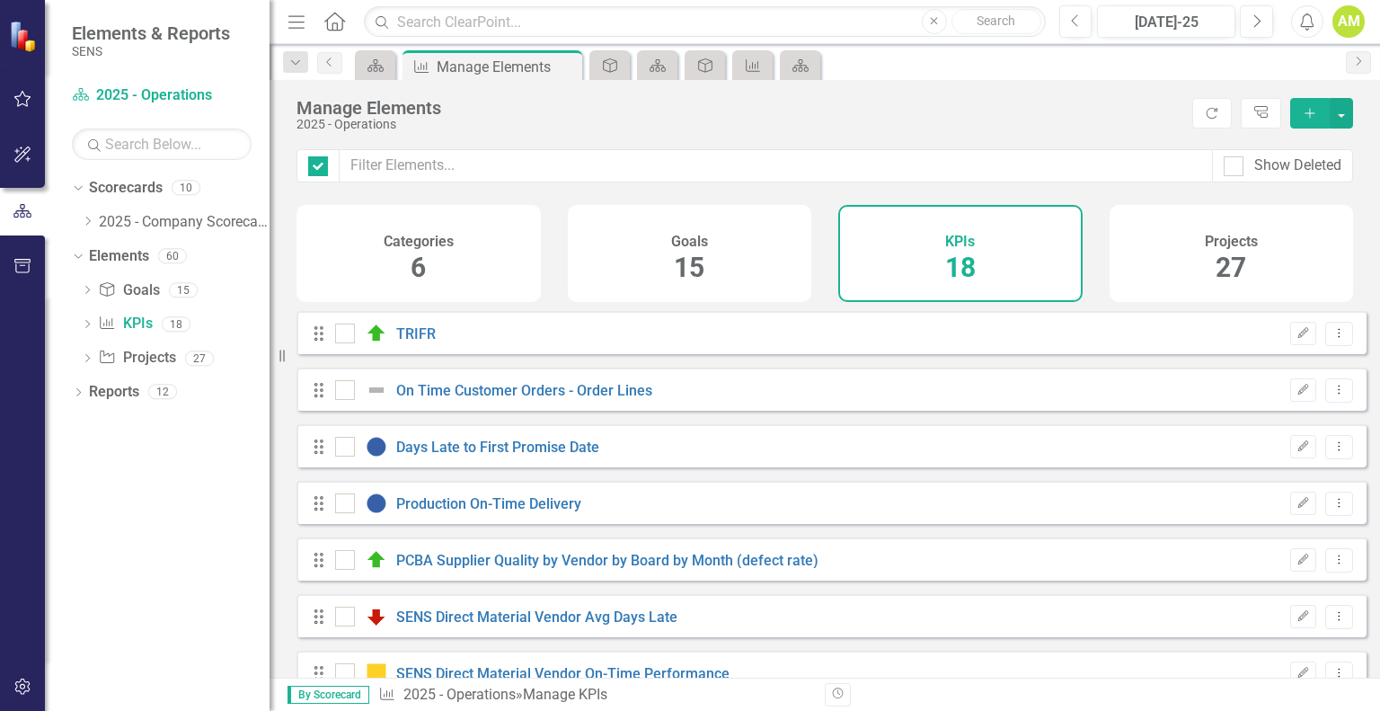
checkbox input "false"
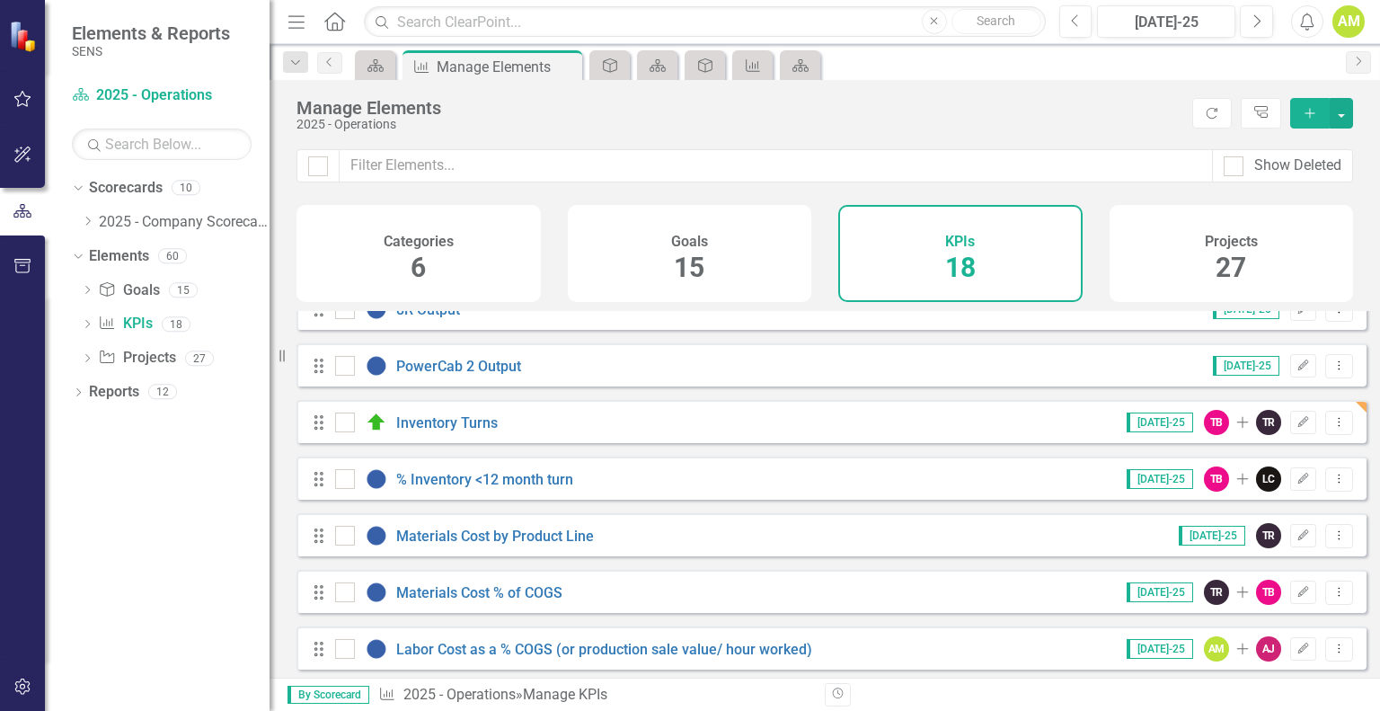
scroll to position [665, 0]
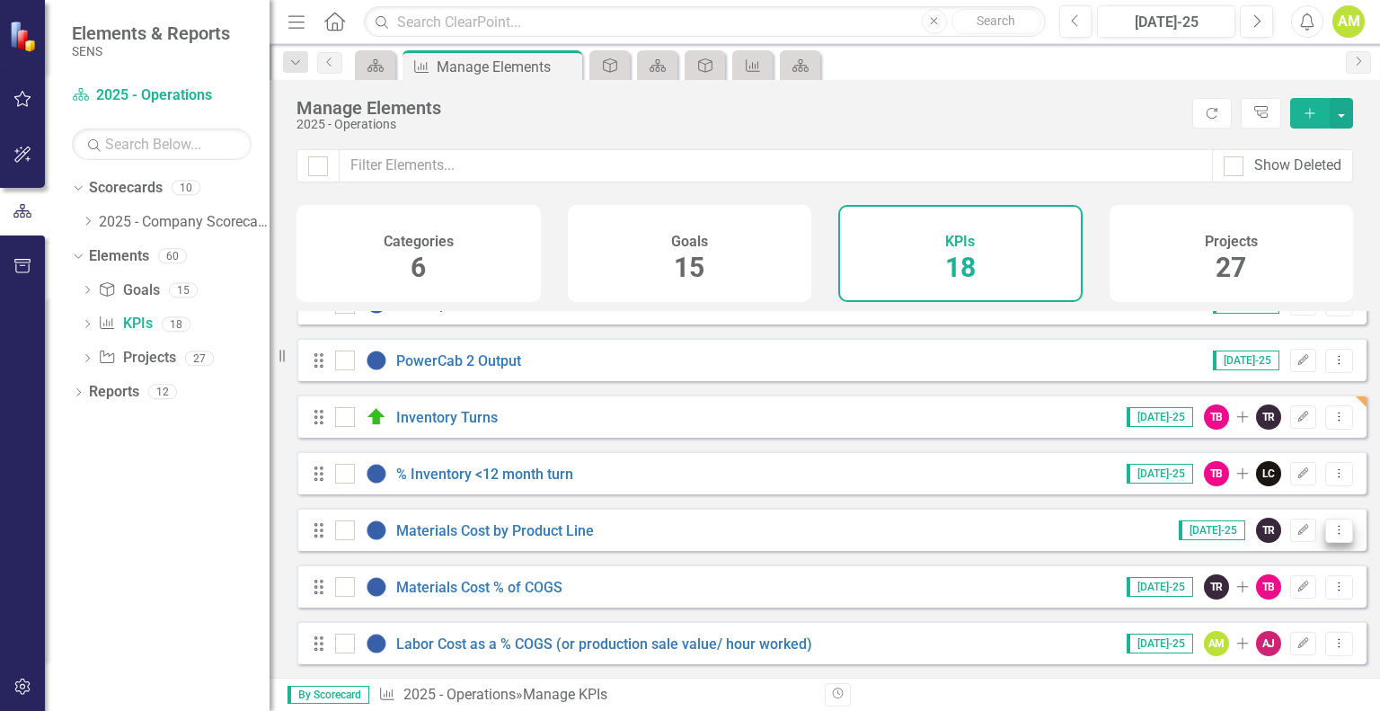
click at [1332, 530] on icon "Dropdown Menu" at bounding box center [1339, 530] width 15 height 12
click at [1249, 657] on link "Trash Delete KPI" at bounding box center [1269, 658] width 142 height 33
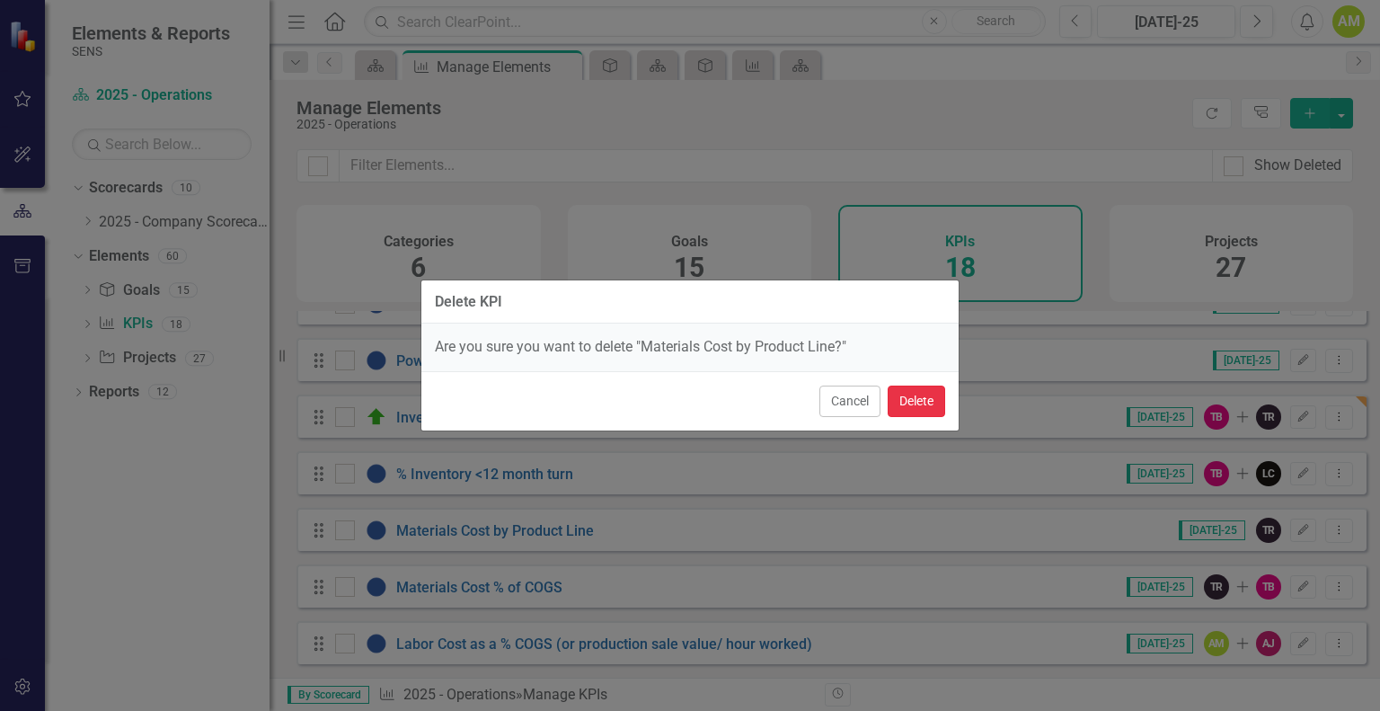
click at [912, 399] on button "Delete" at bounding box center [917, 400] width 58 height 31
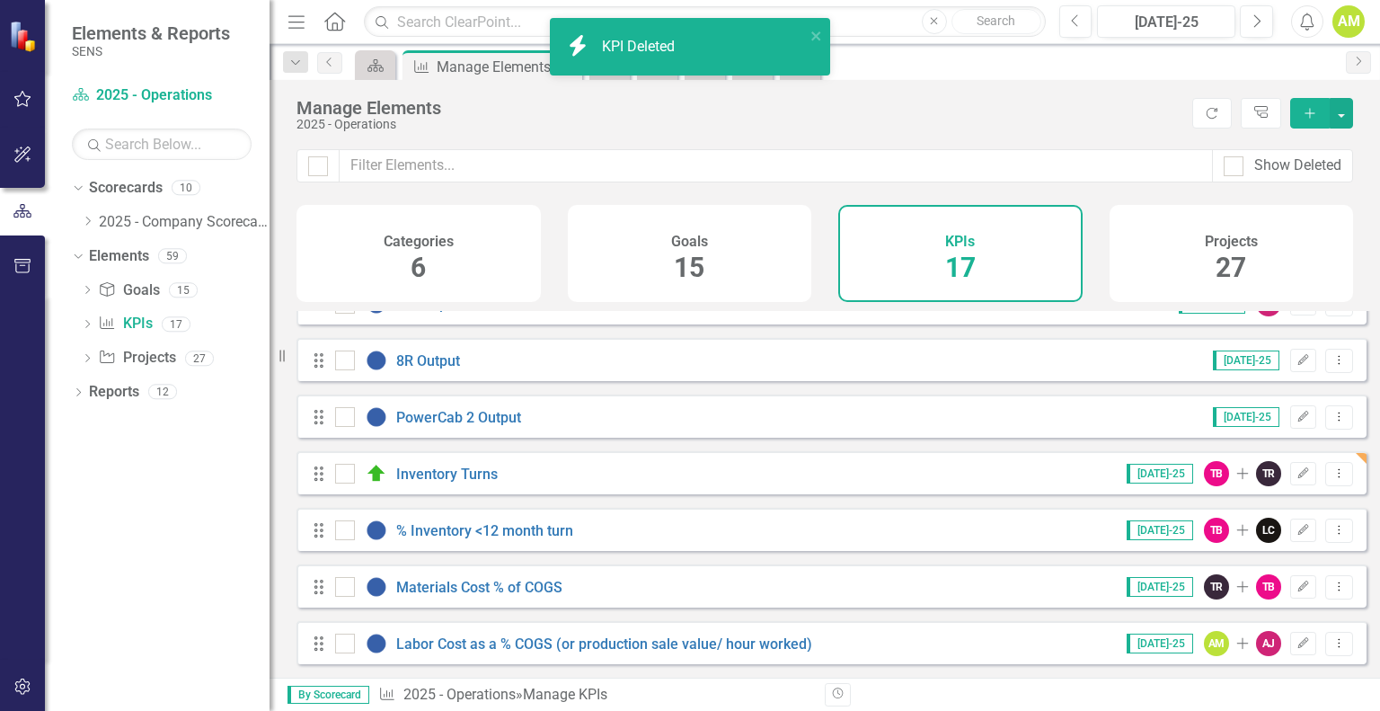
scroll to position [607, 0]
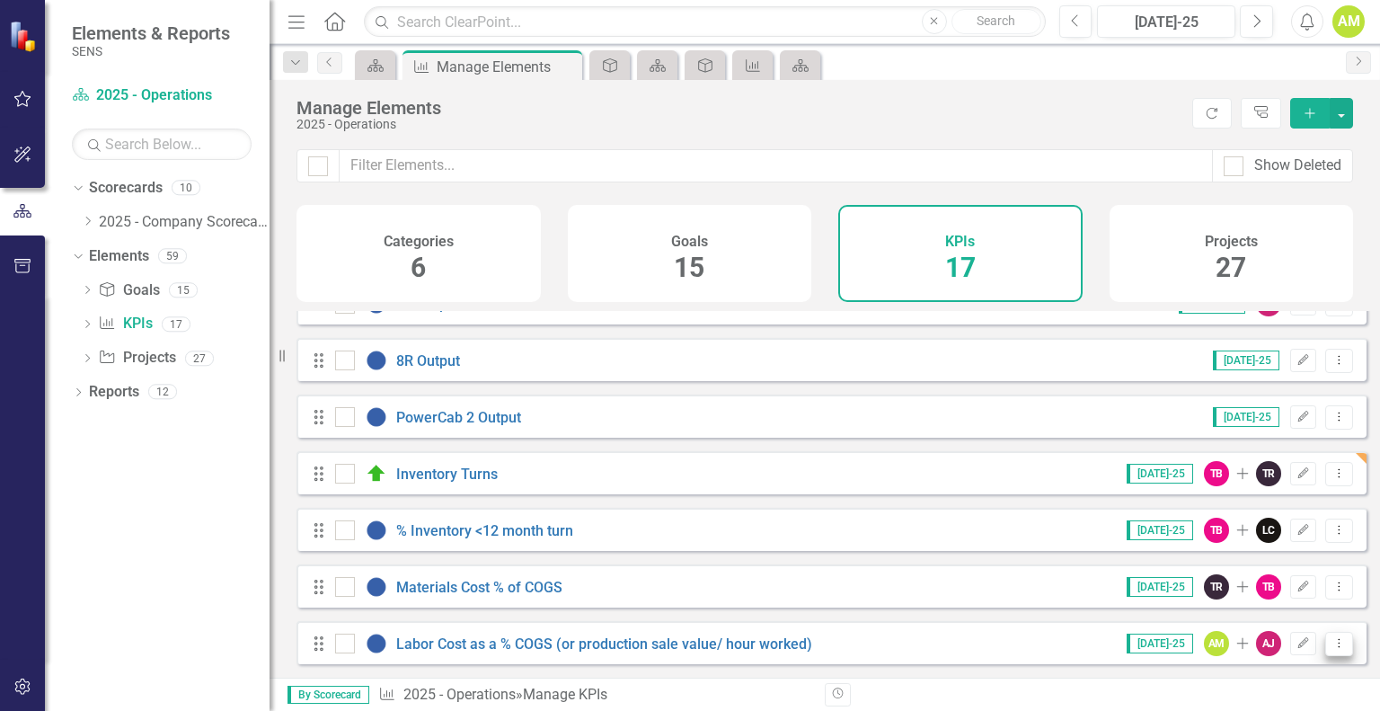
click at [1332, 644] on icon "Dropdown Menu" at bounding box center [1339, 643] width 15 height 12
click at [1287, 620] on link "Trash Delete KPI" at bounding box center [1269, 614] width 142 height 33
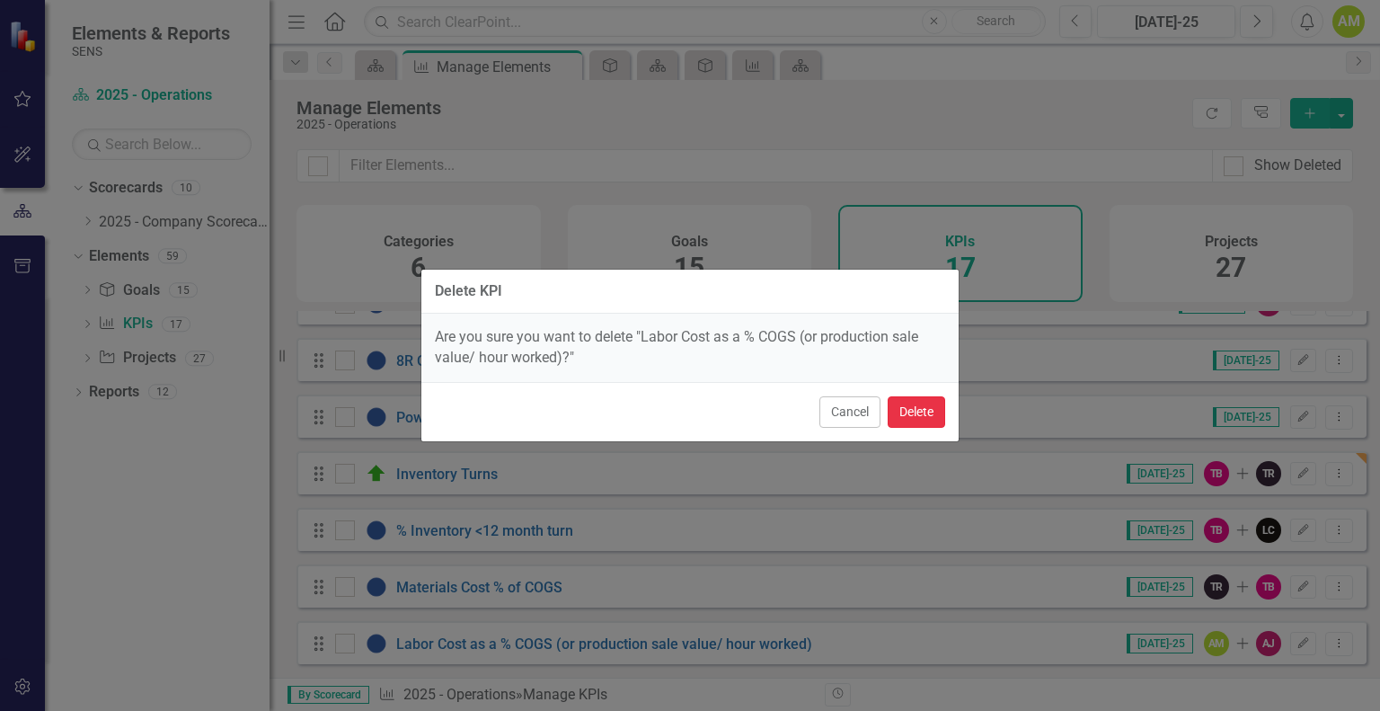
click at [921, 421] on button "Delete" at bounding box center [917, 411] width 58 height 31
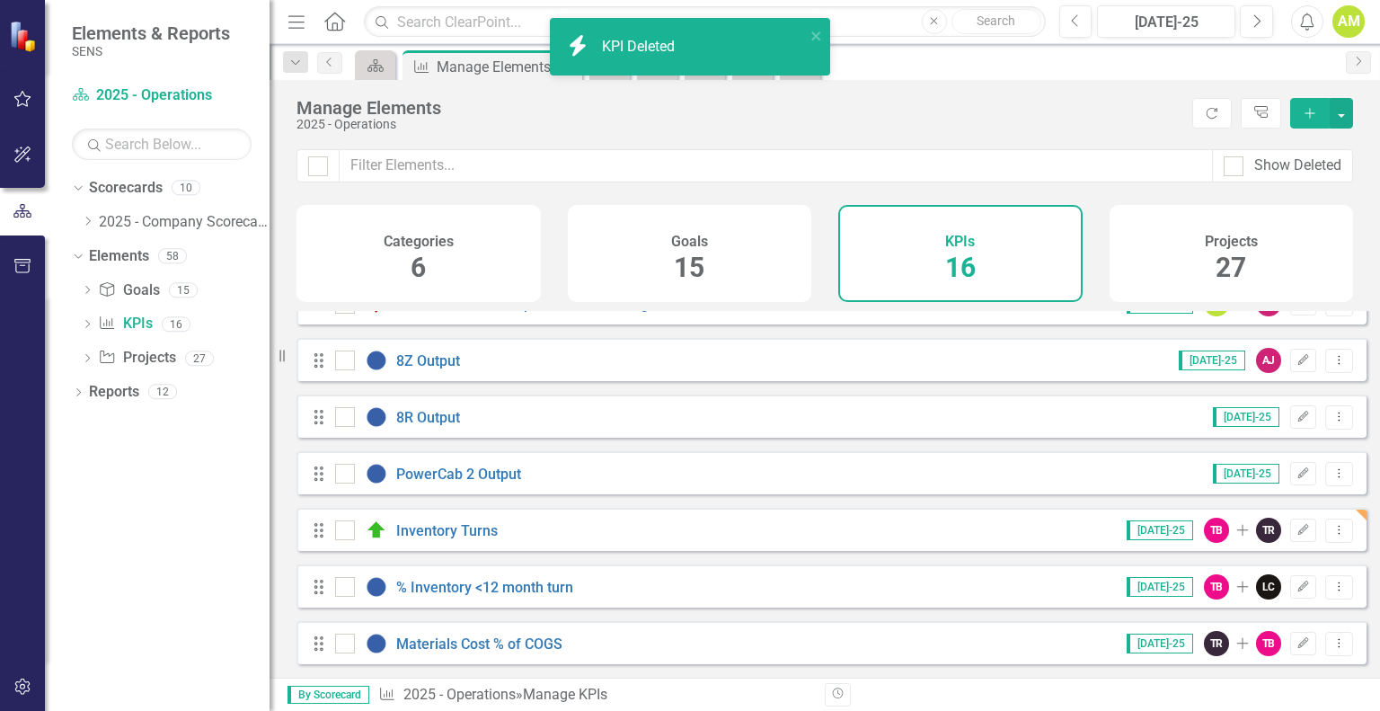
scroll to position [551, 0]
click at [1332, 646] on icon "Dropdown Menu" at bounding box center [1339, 643] width 15 height 12
click at [1285, 614] on link "Trash Delete KPI" at bounding box center [1269, 614] width 142 height 33
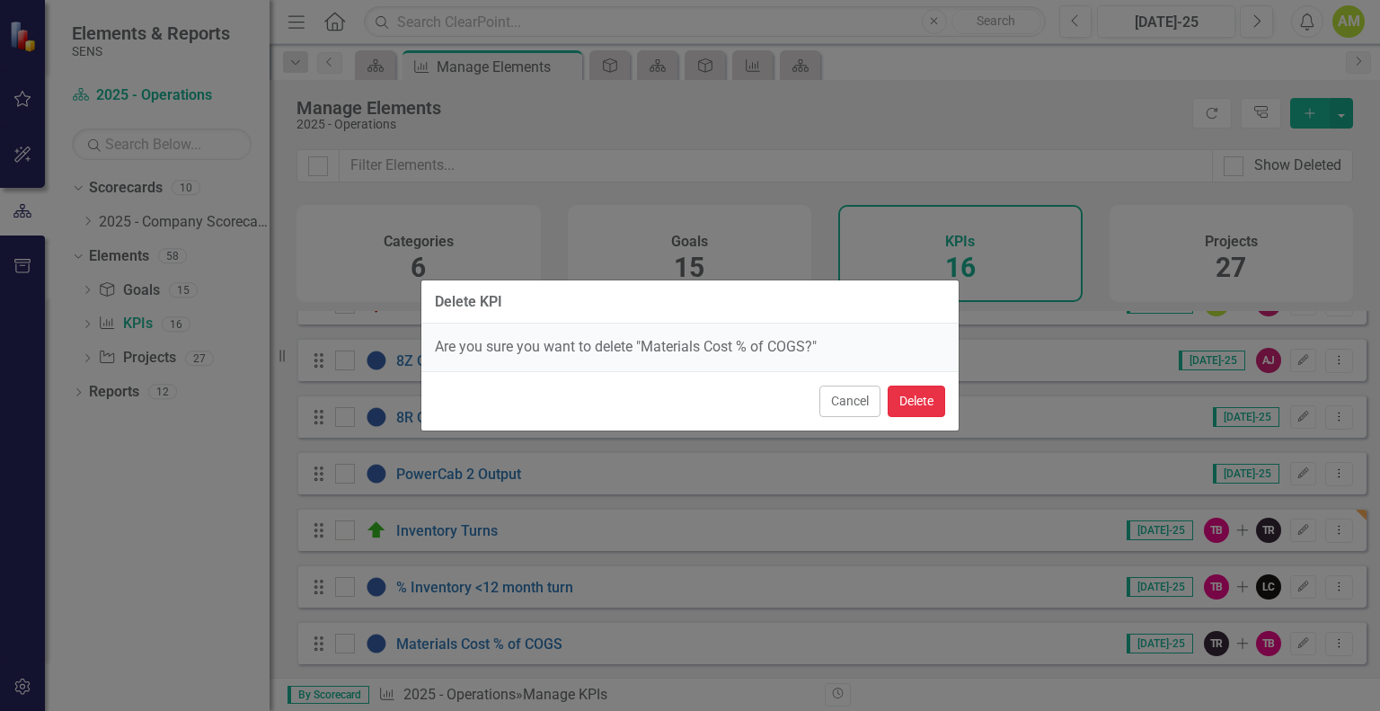
click at [913, 401] on button "Delete" at bounding box center [917, 400] width 58 height 31
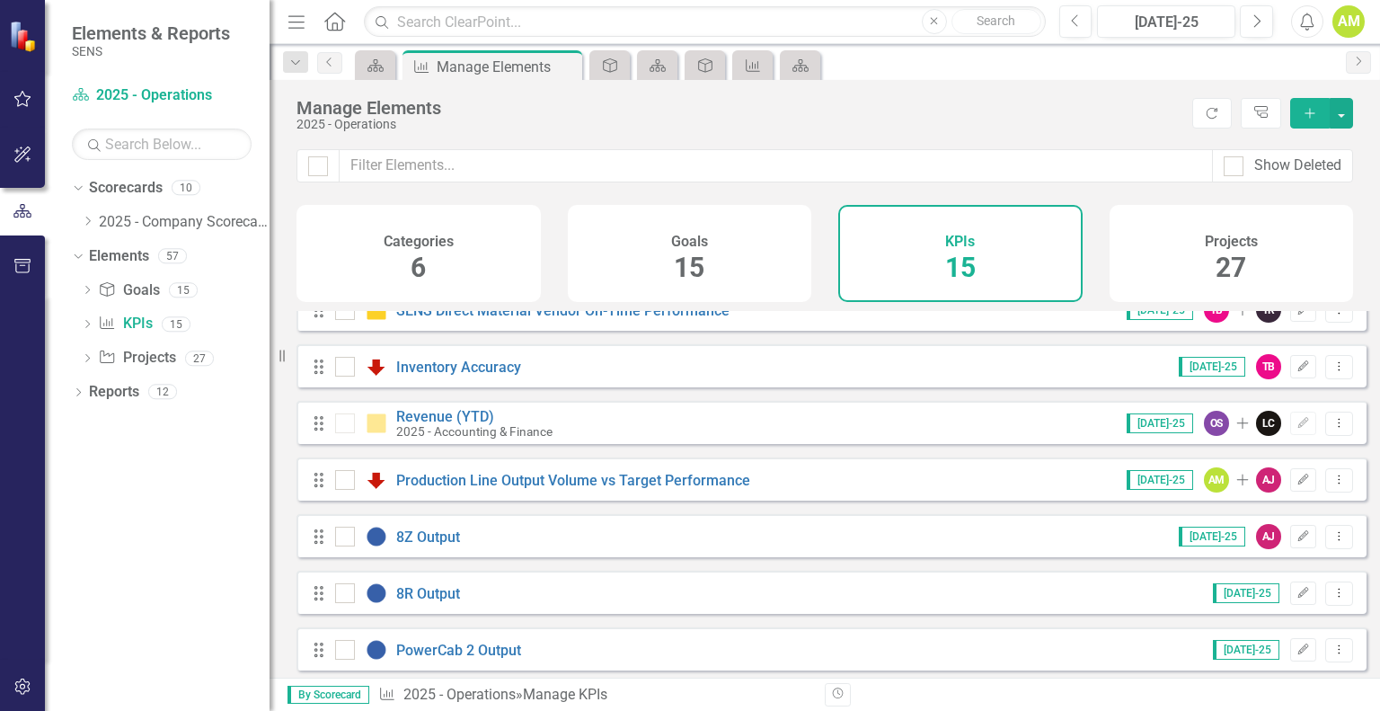
scroll to position [494, 0]
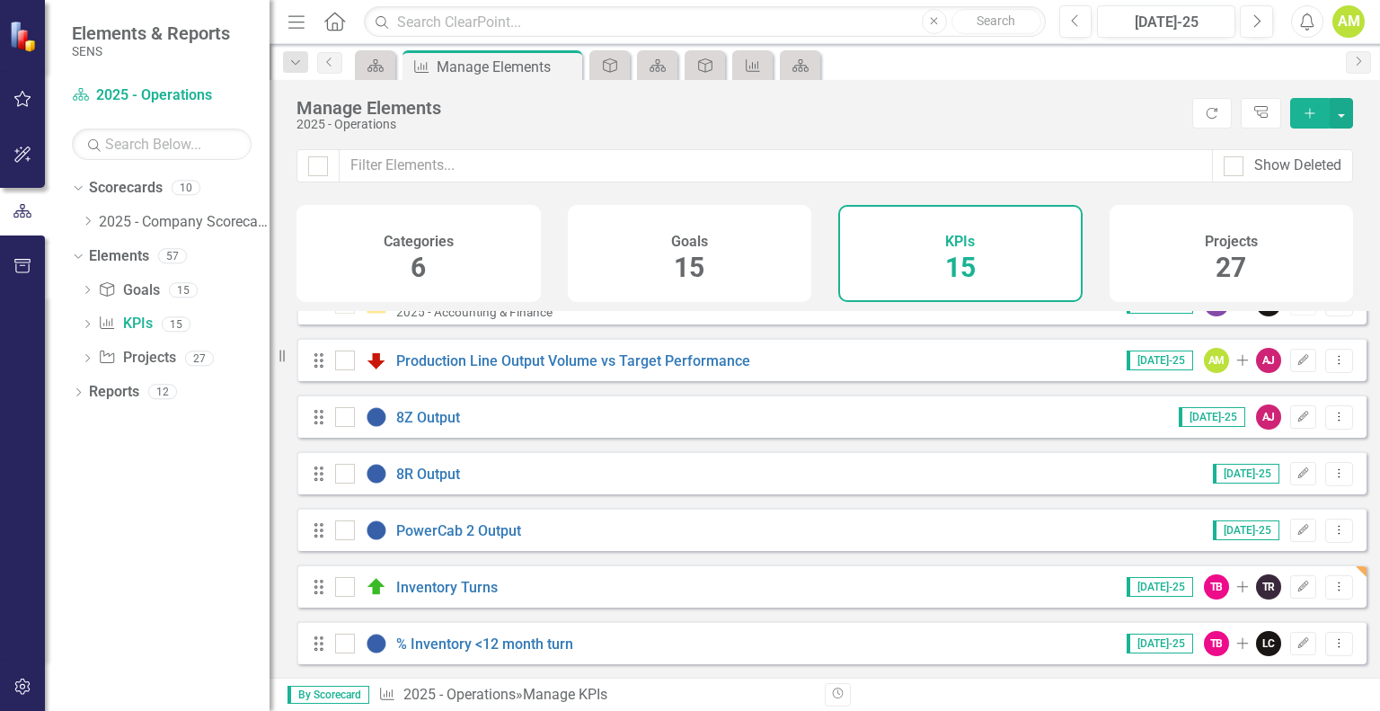
click at [749, 271] on div "Goals 15" at bounding box center [690, 253] width 244 height 97
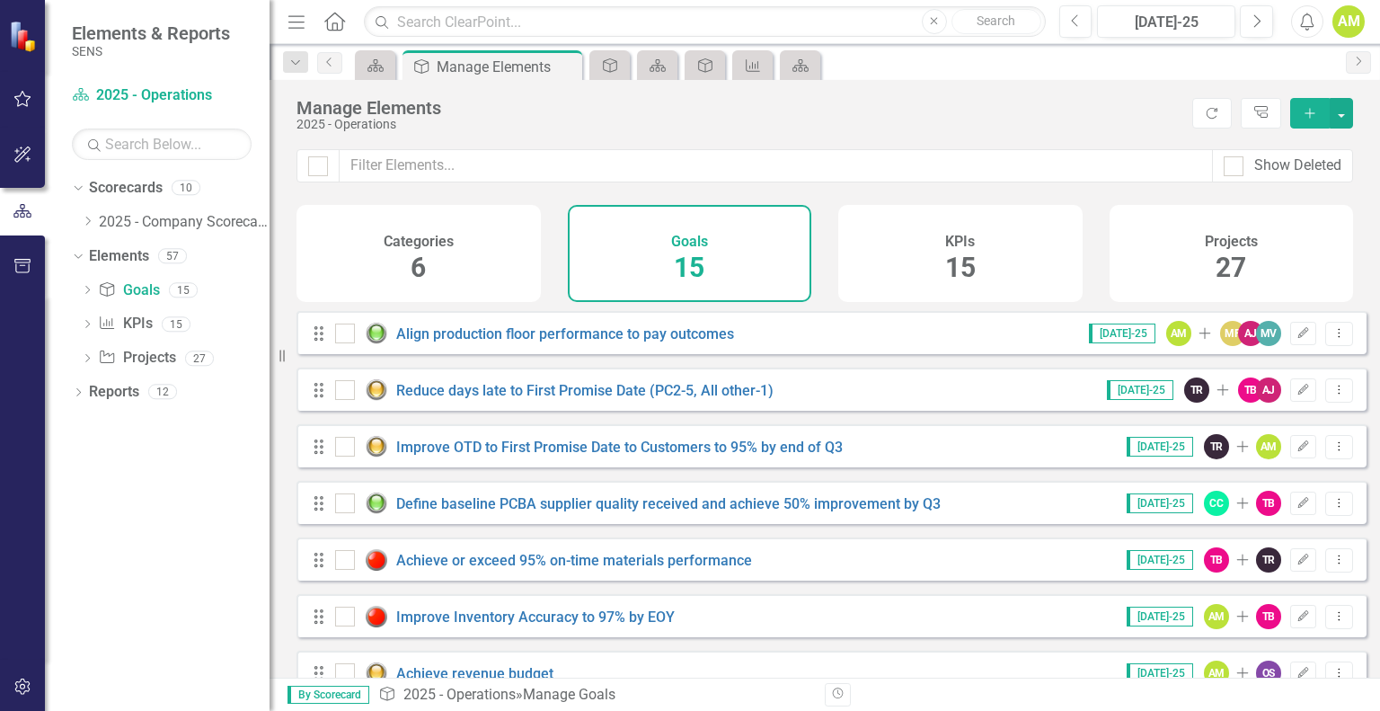
click at [1017, 246] on div "KPIs 15" at bounding box center [960, 253] width 244 height 97
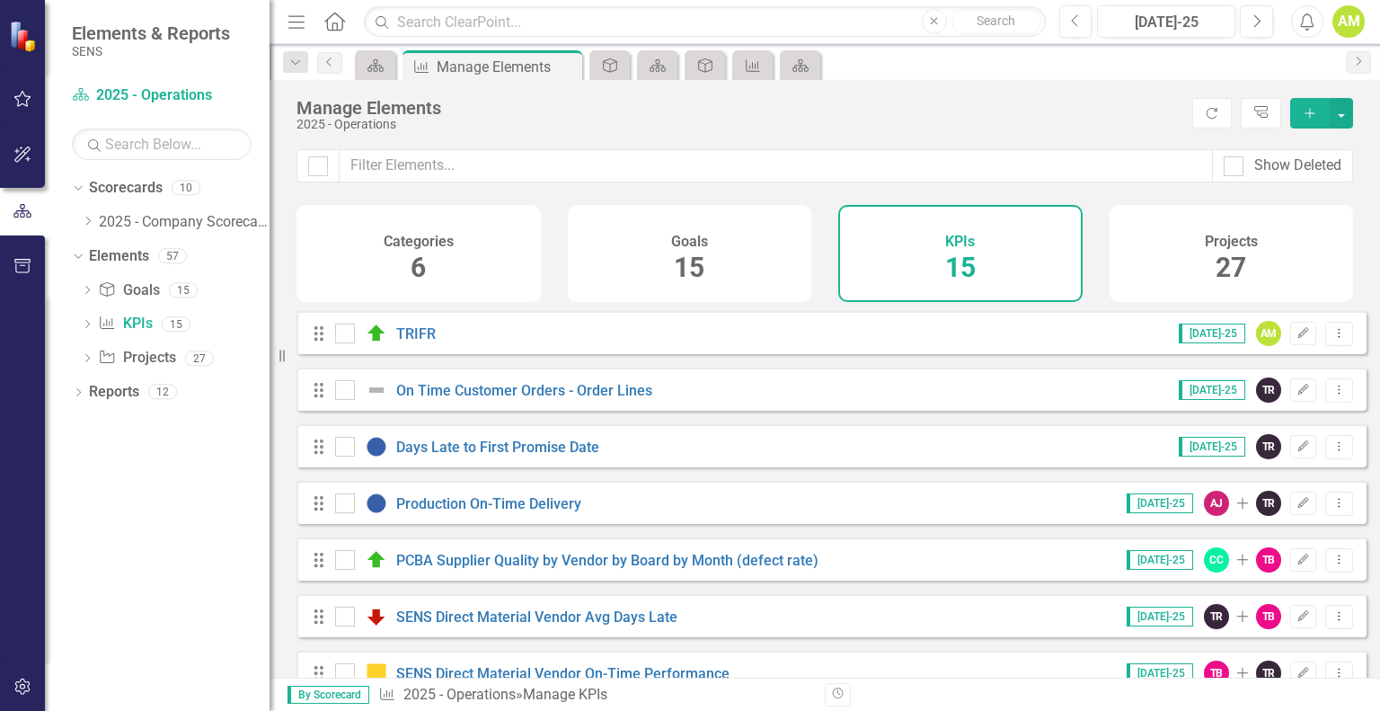
click at [1286, 258] on div "Projects 27" at bounding box center [1232, 253] width 244 height 97
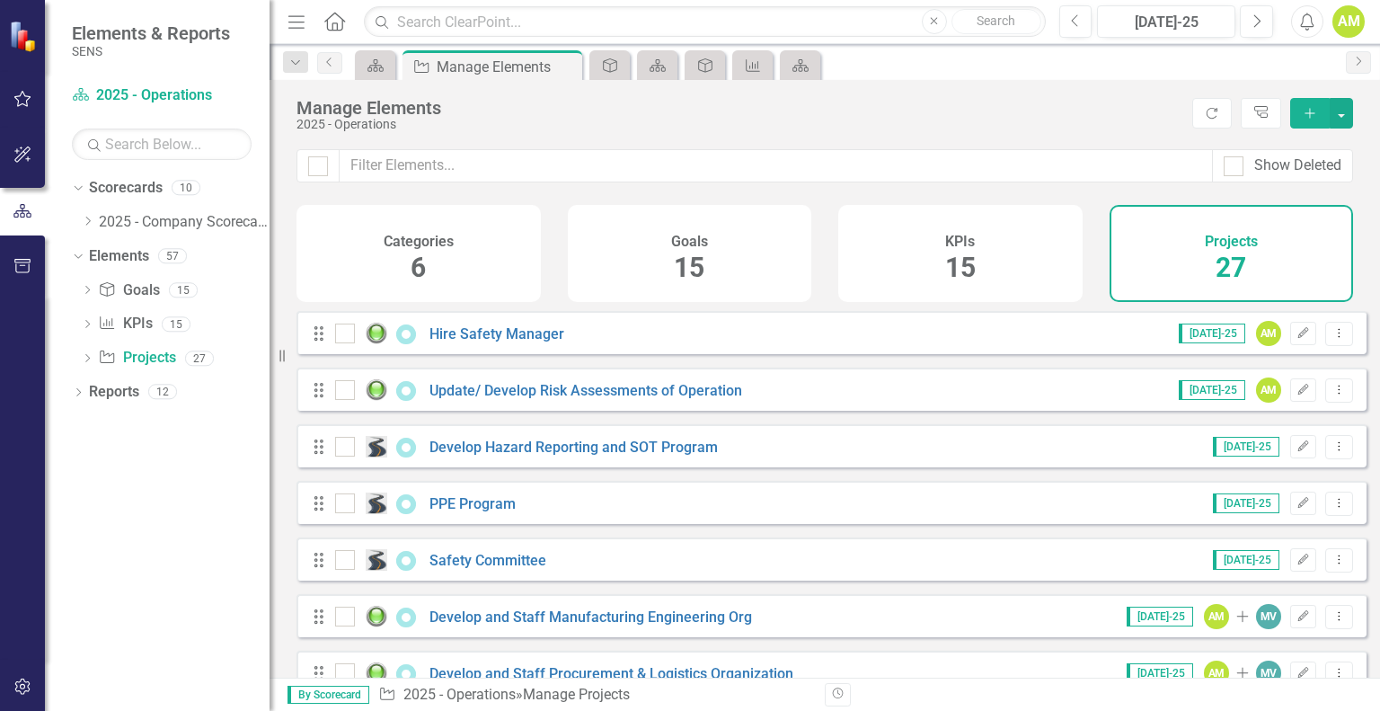
click at [676, 291] on div "Goals 15" at bounding box center [690, 253] width 244 height 97
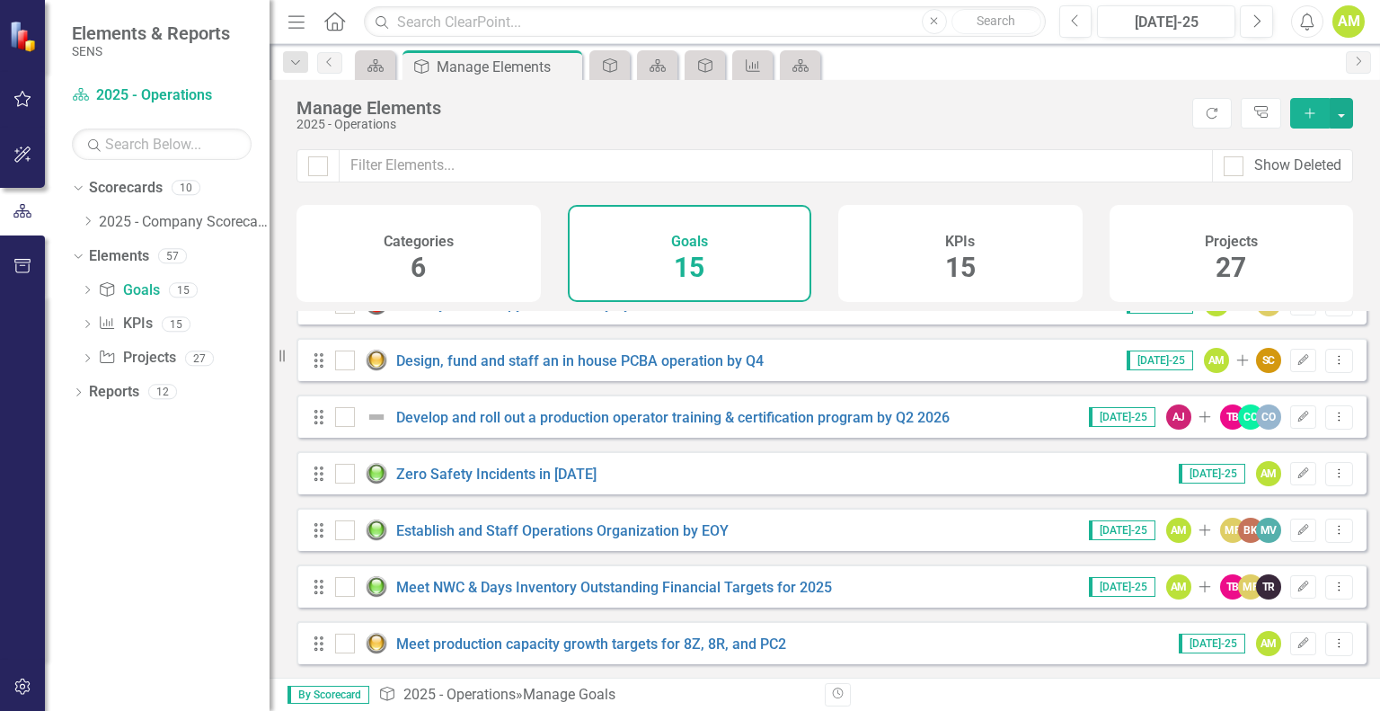
scroll to position [494, 0]
click at [456, 272] on div "Categories 6" at bounding box center [419, 253] width 244 height 97
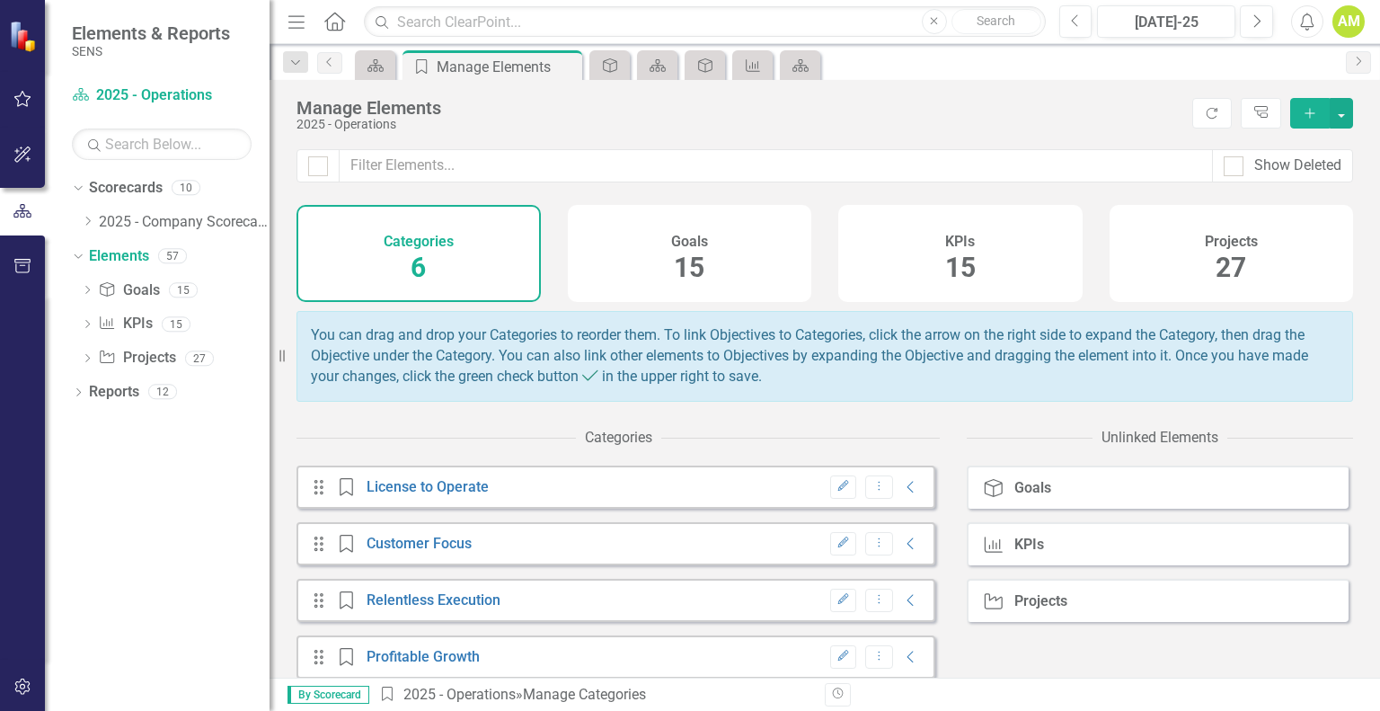
scroll to position [138, 0]
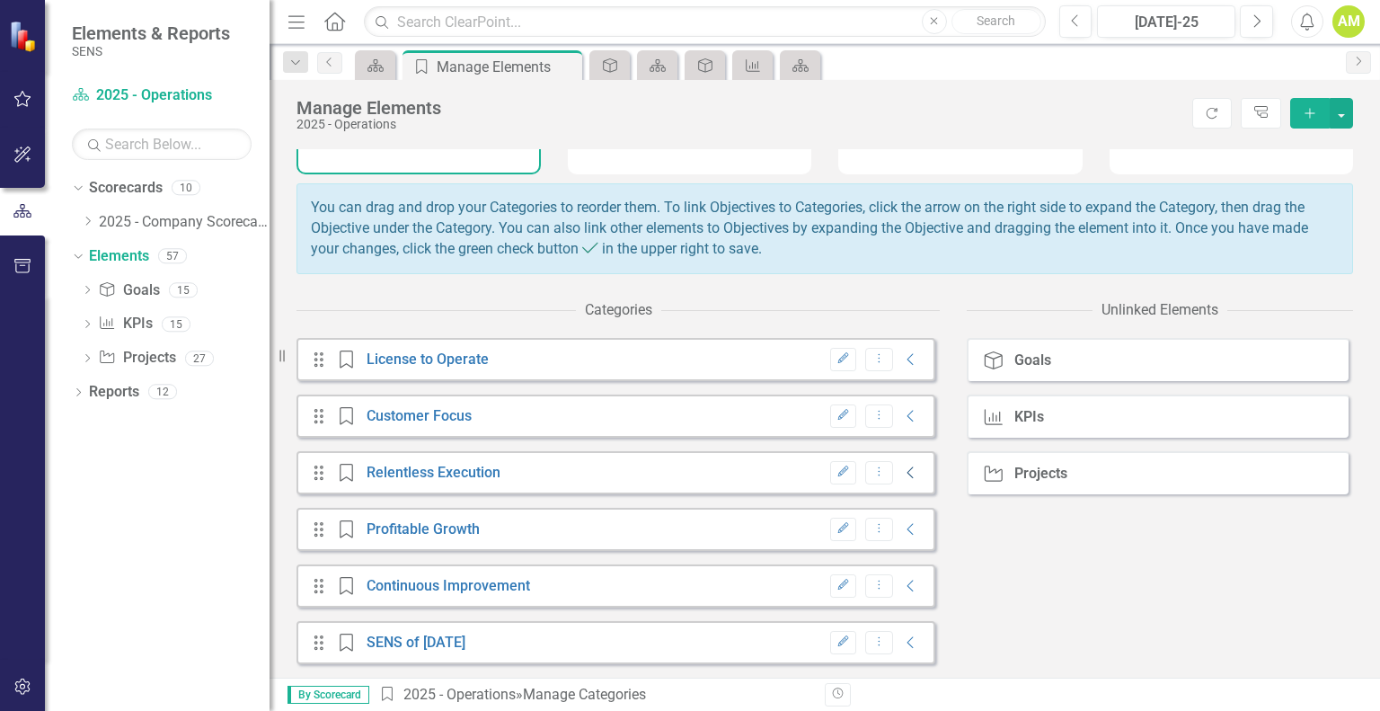
click at [902, 474] on icon "Collapse" at bounding box center [911, 472] width 18 height 14
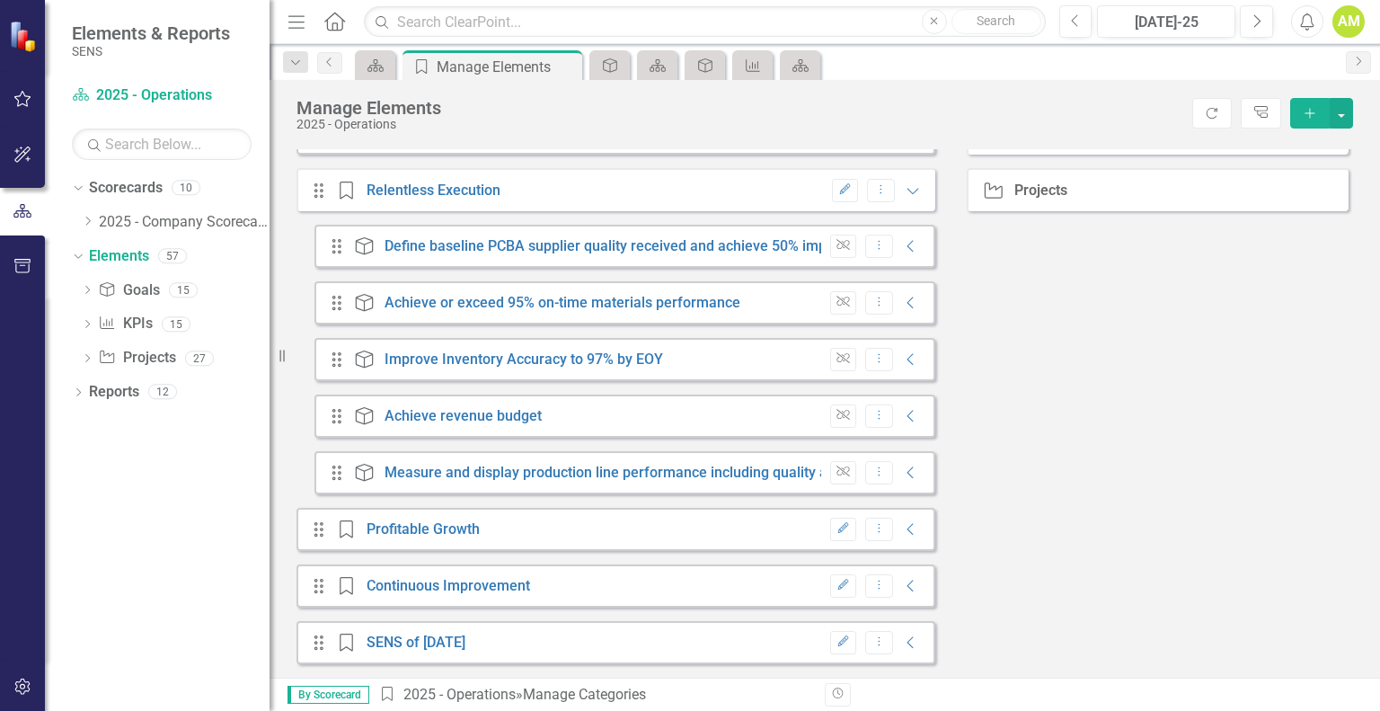
scroll to position [421, 0]
click at [902, 531] on icon "Collapse" at bounding box center [911, 529] width 18 height 14
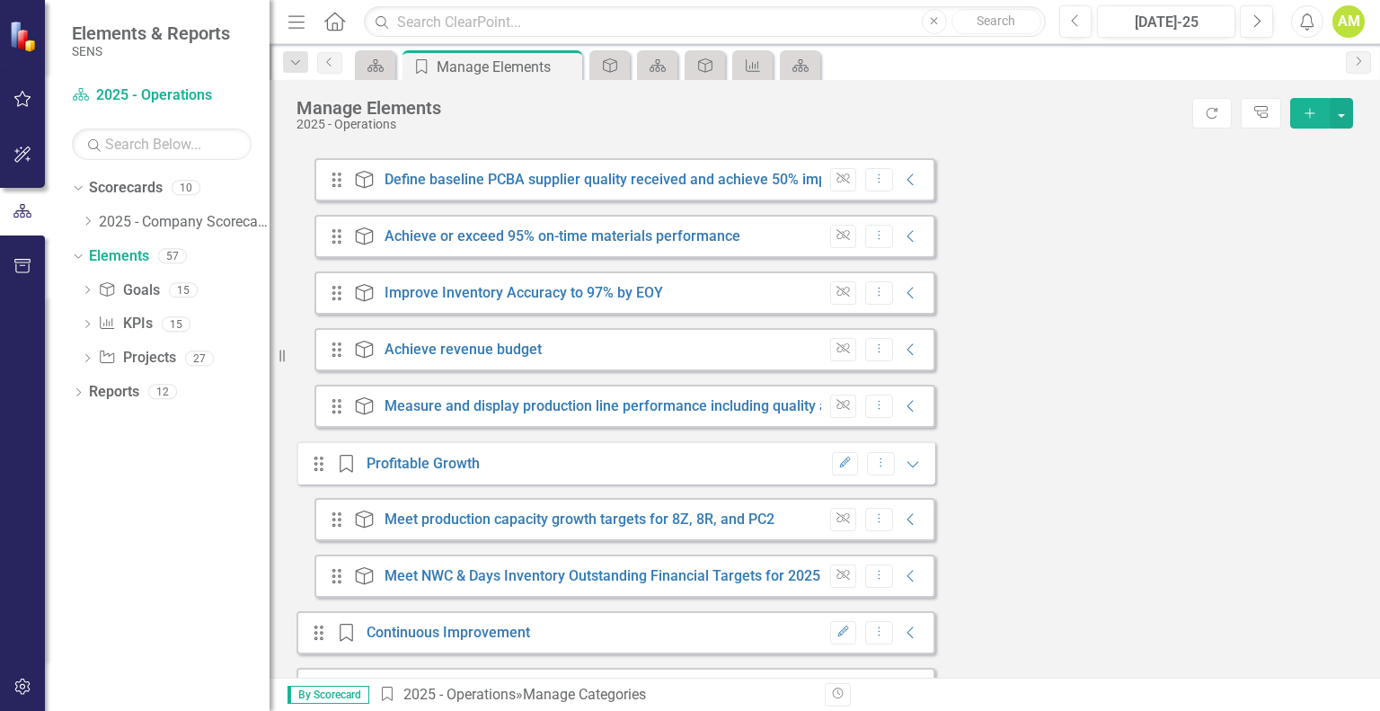
scroll to position [535, 0]
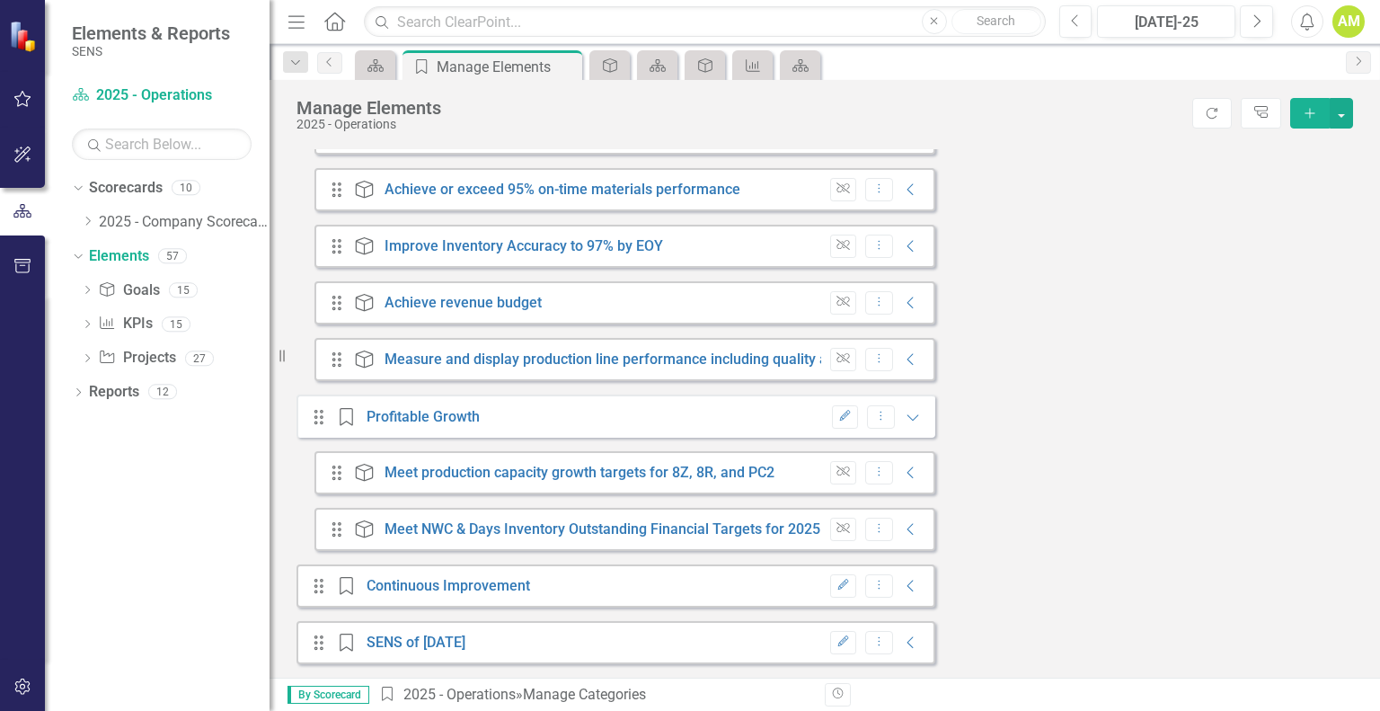
click at [1306, 111] on icon "Add" at bounding box center [1310, 113] width 16 height 13
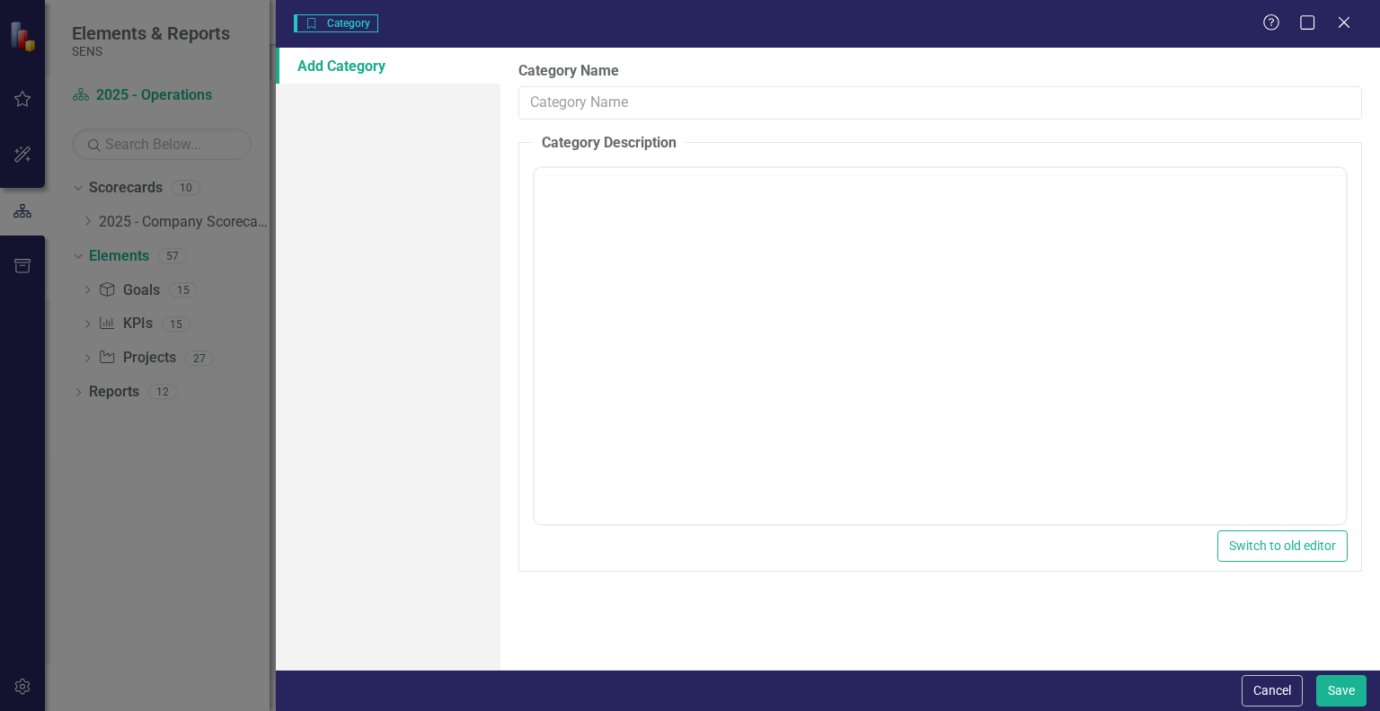
scroll to position [0, 0]
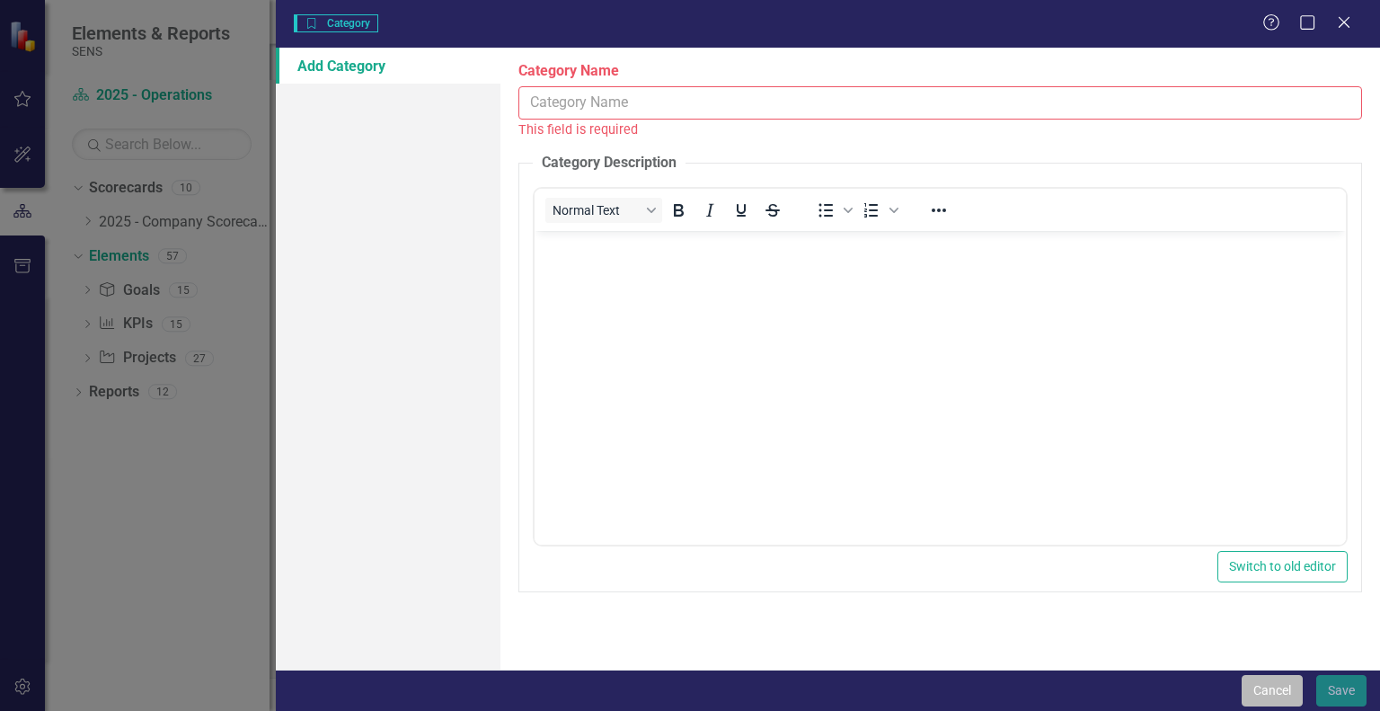
click at [1289, 695] on button "Cancel" at bounding box center [1272, 690] width 61 height 31
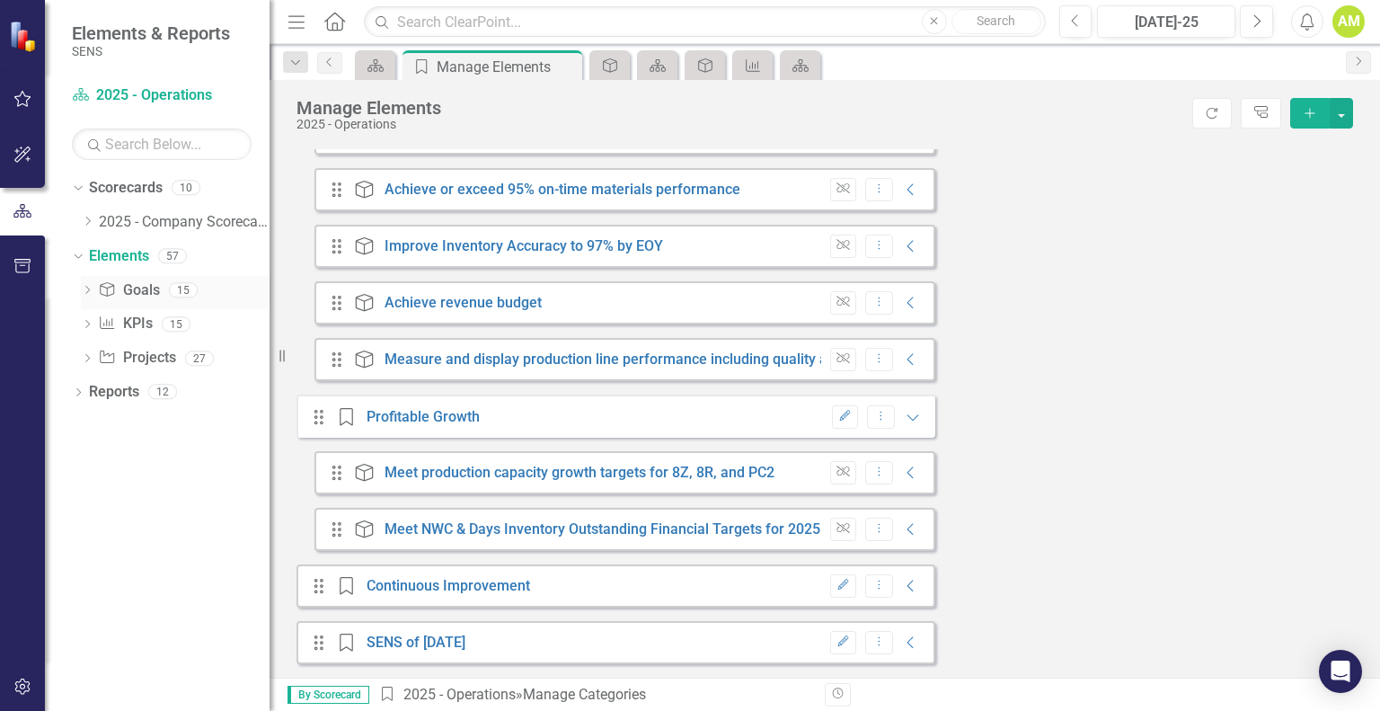
click at [140, 290] on link "Goal Goals" at bounding box center [128, 290] width 61 height 21
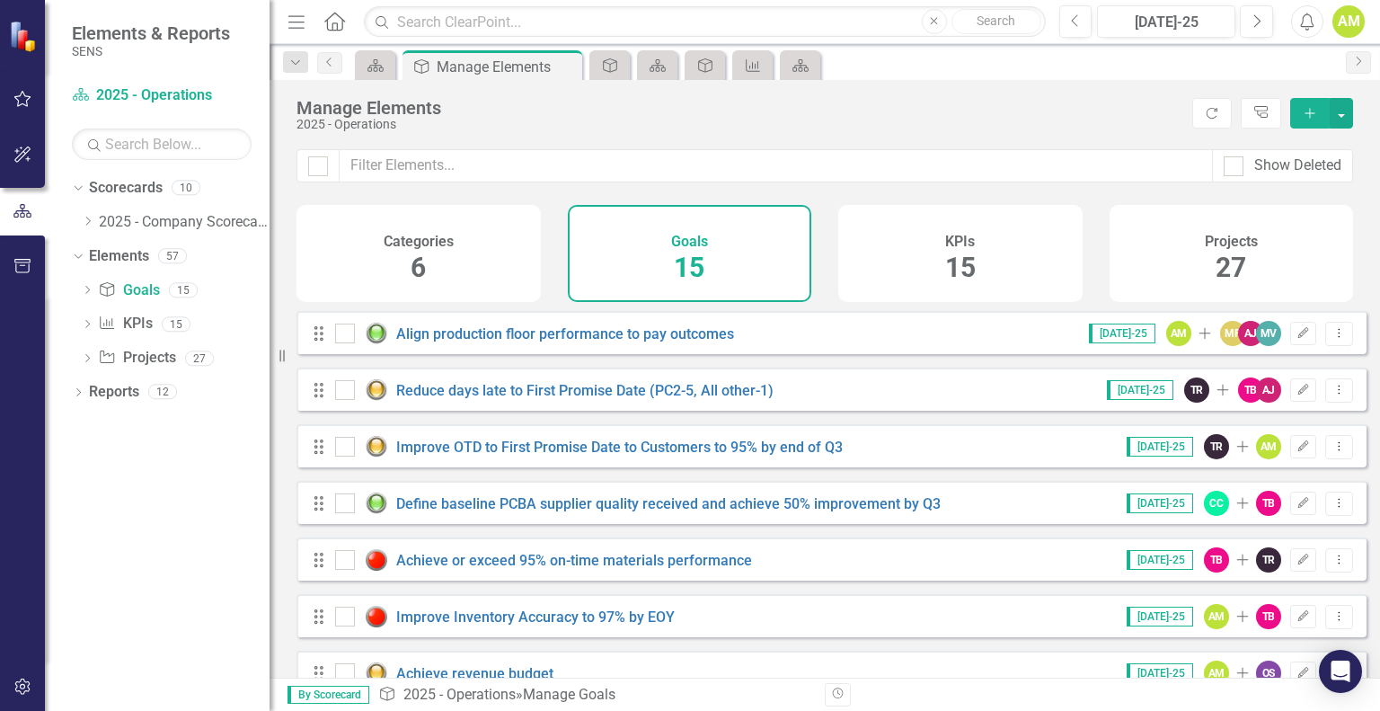
click at [1306, 110] on icon "Add" at bounding box center [1310, 113] width 16 height 13
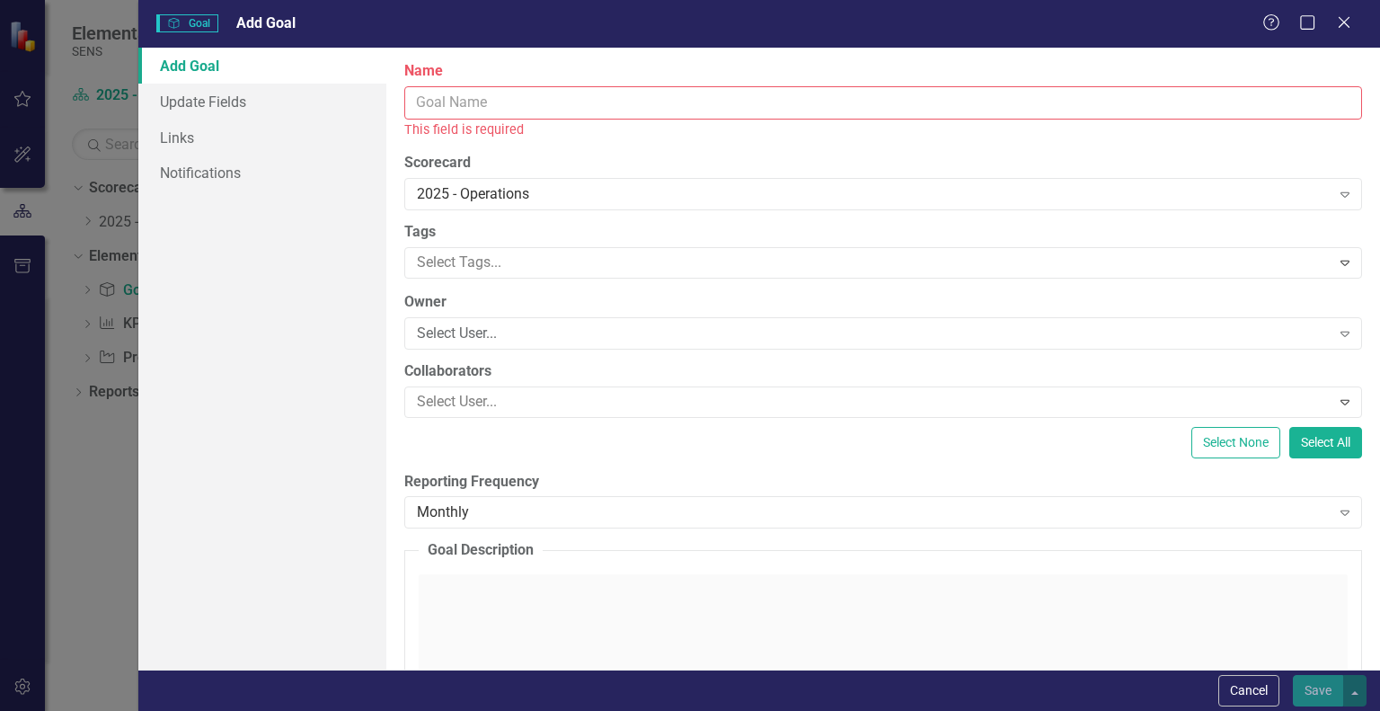
click at [427, 103] on input "Name" at bounding box center [883, 102] width 958 height 33
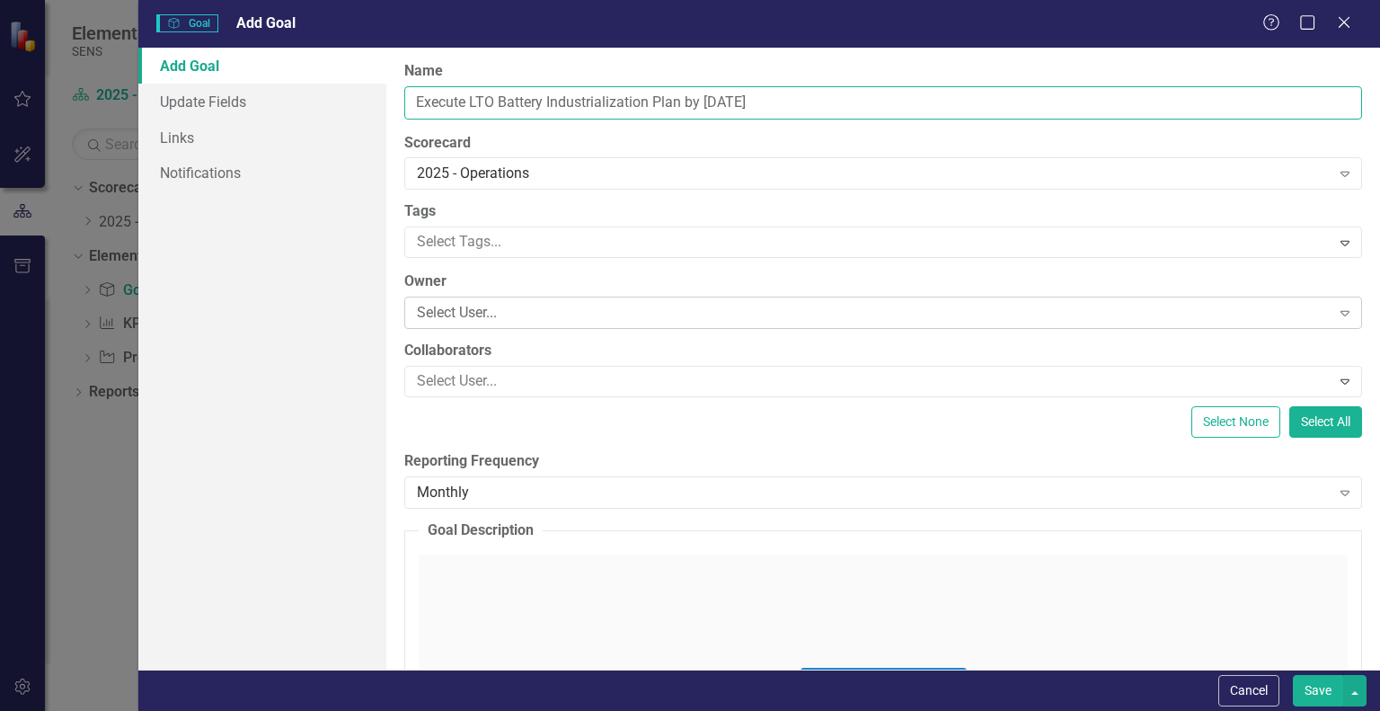
type input "Execute LTO Battery Industrialization Plan by [DATE]"
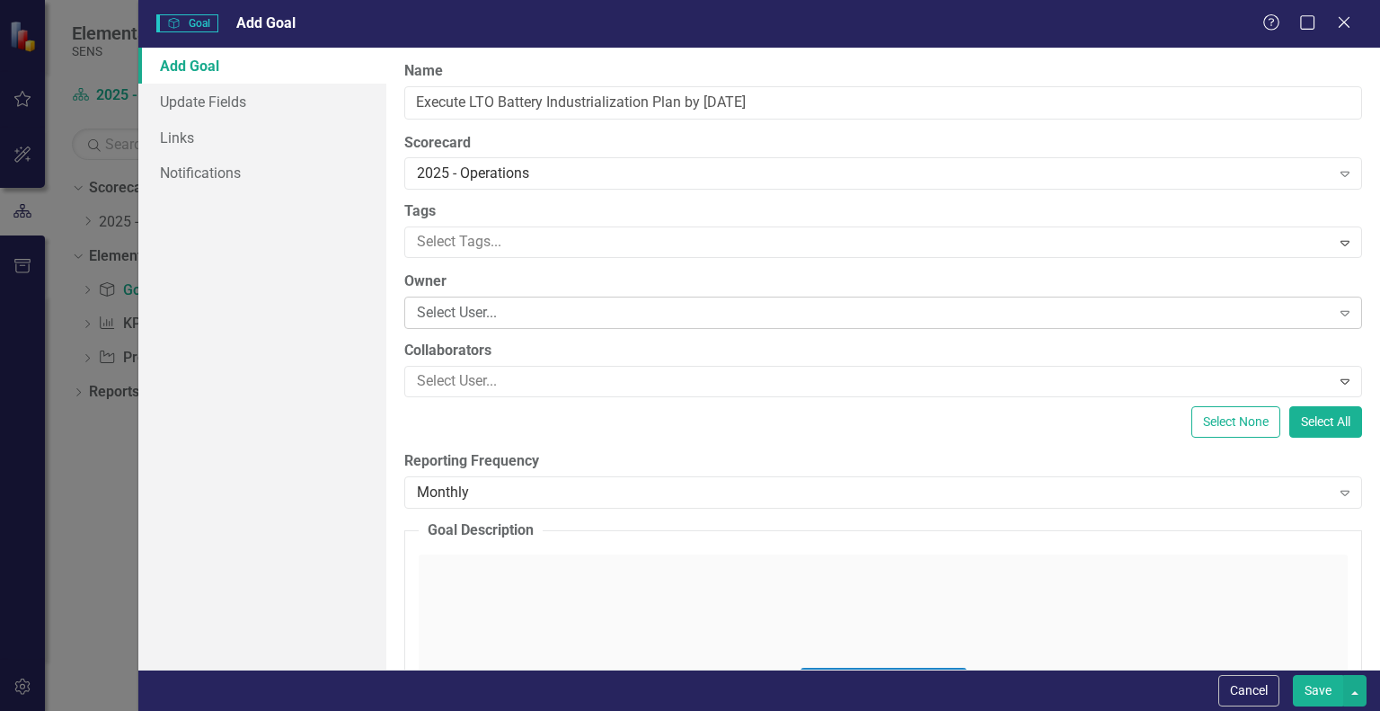
click at [478, 308] on div "Select User..." at bounding box center [873, 313] width 913 height 21
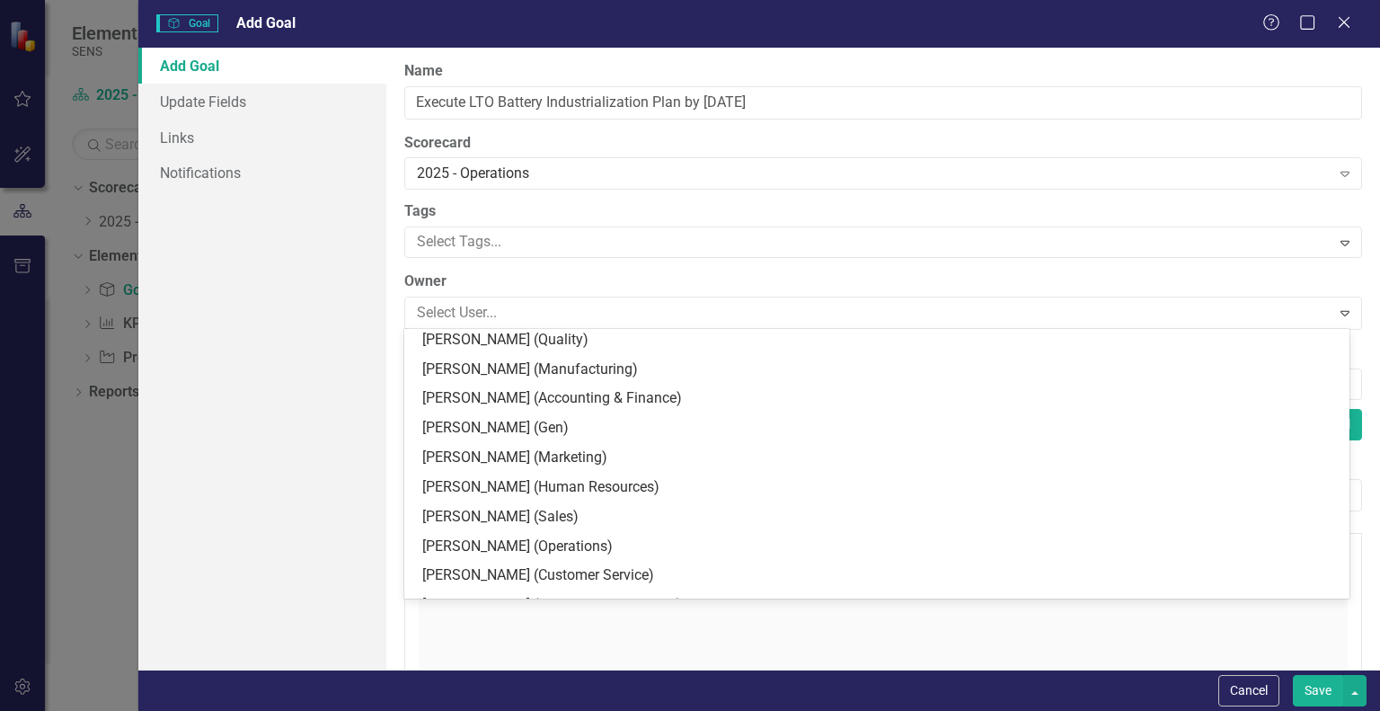
scroll to position [359, 0]
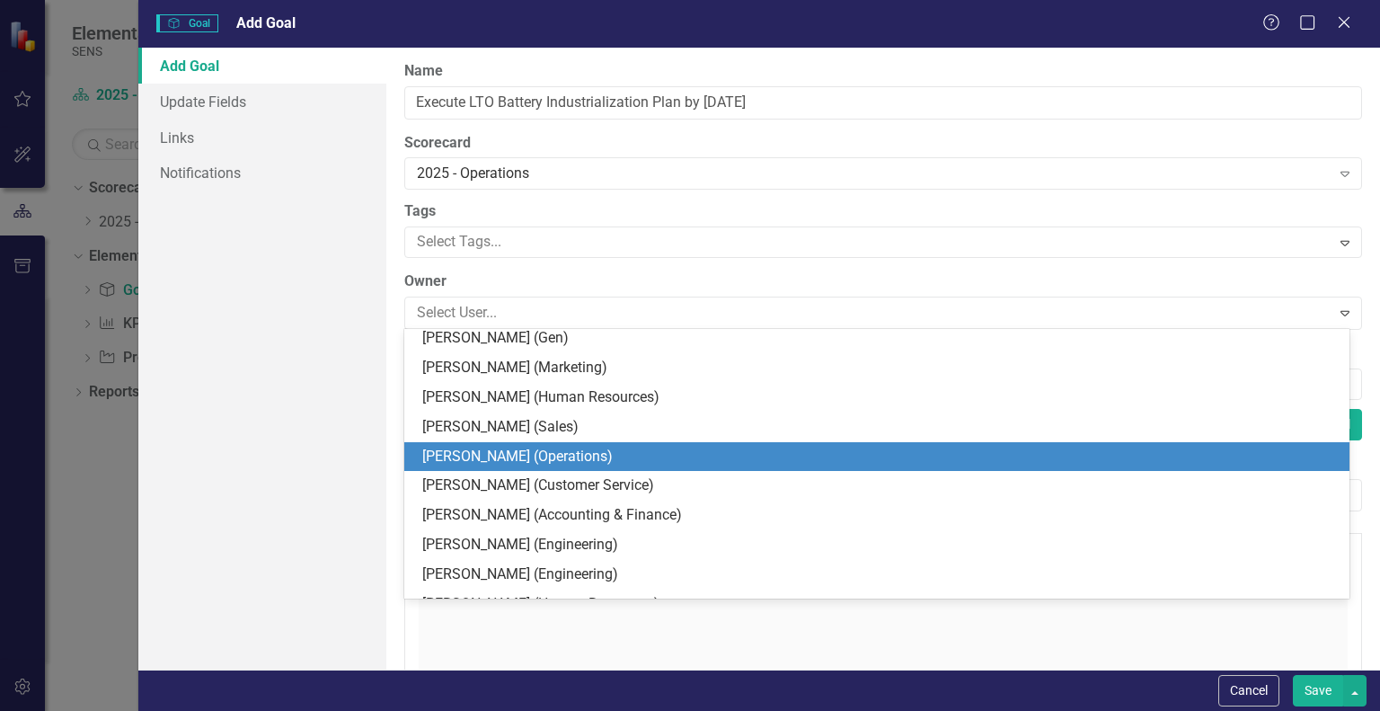
click at [532, 467] on div "[PERSON_NAME] (Operations)" at bounding box center [876, 457] width 945 height 30
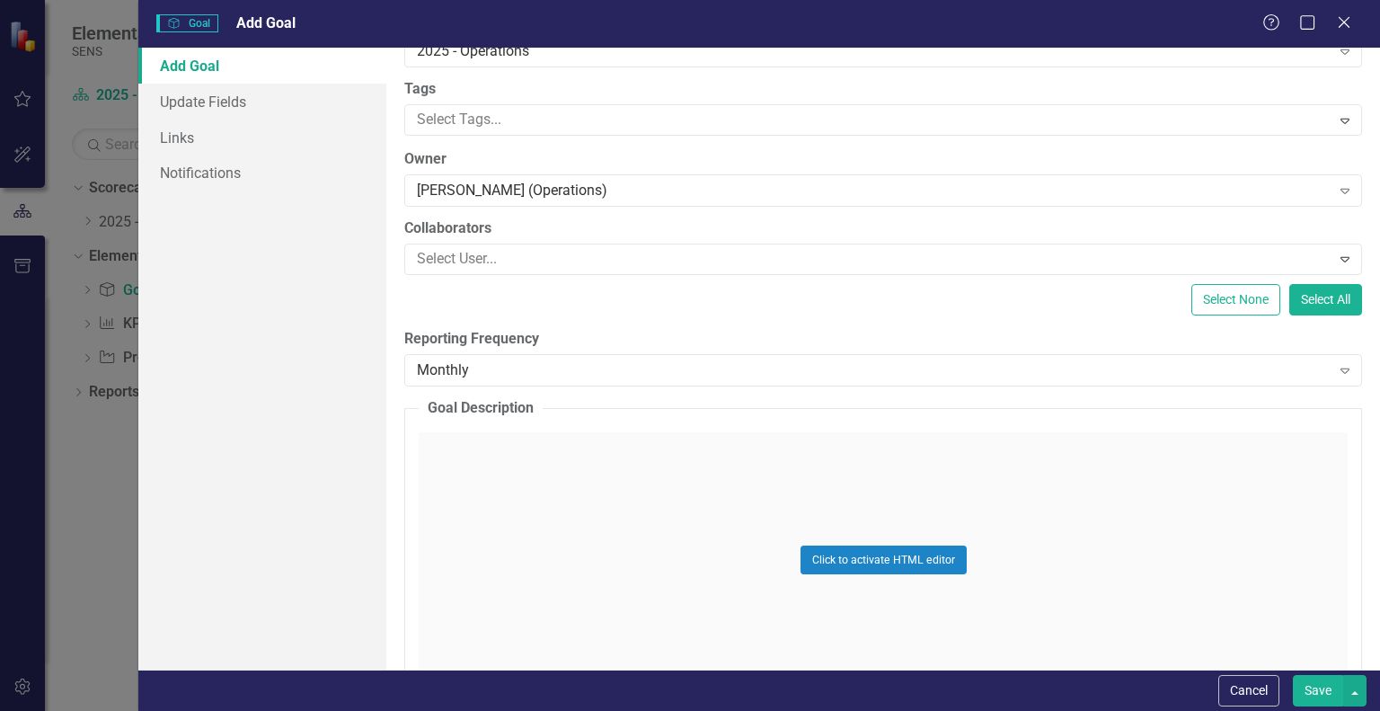
scroll to position [0, 0]
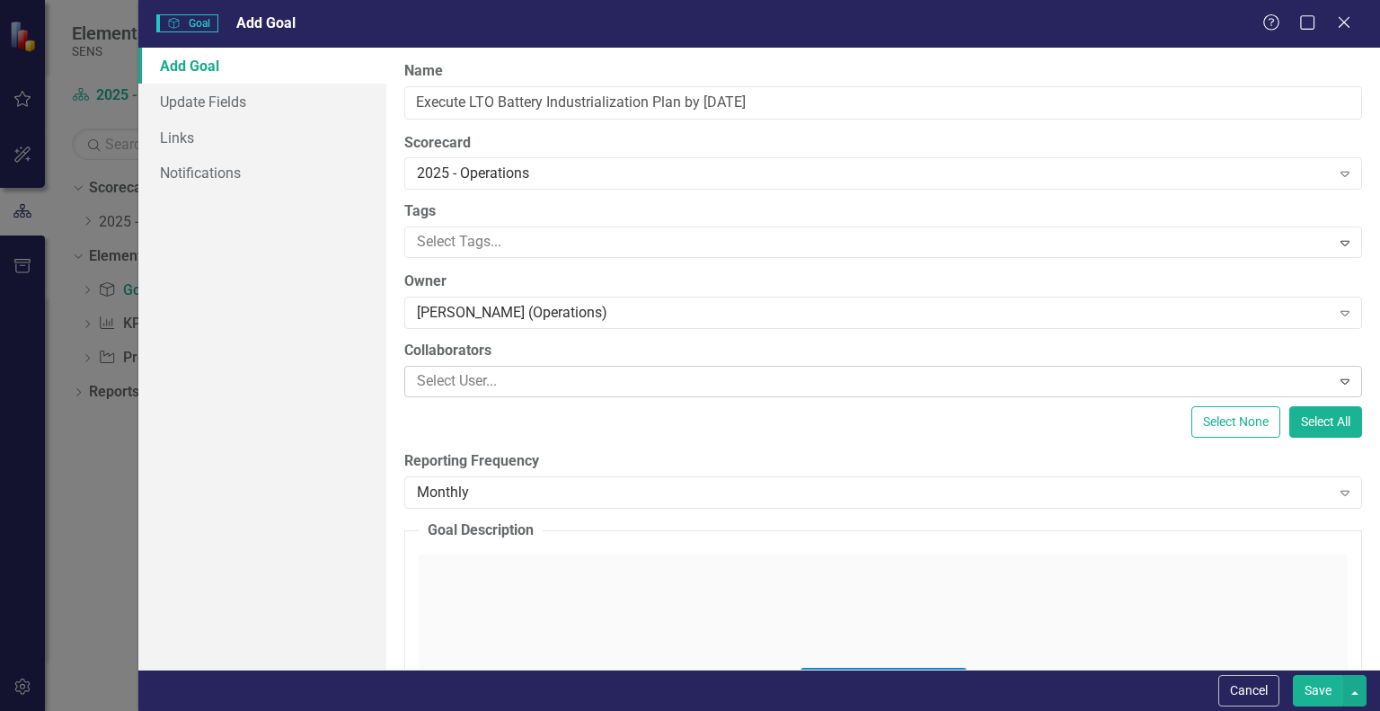
click at [503, 394] on div "Select User... Expand" at bounding box center [883, 381] width 958 height 31
click at [321, 337] on div "Add Goal Update Fields Links Notifications" at bounding box center [262, 359] width 248 height 622
click at [1324, 692] on button "Save" at bounding box center [1318, 690] width 50 height 31
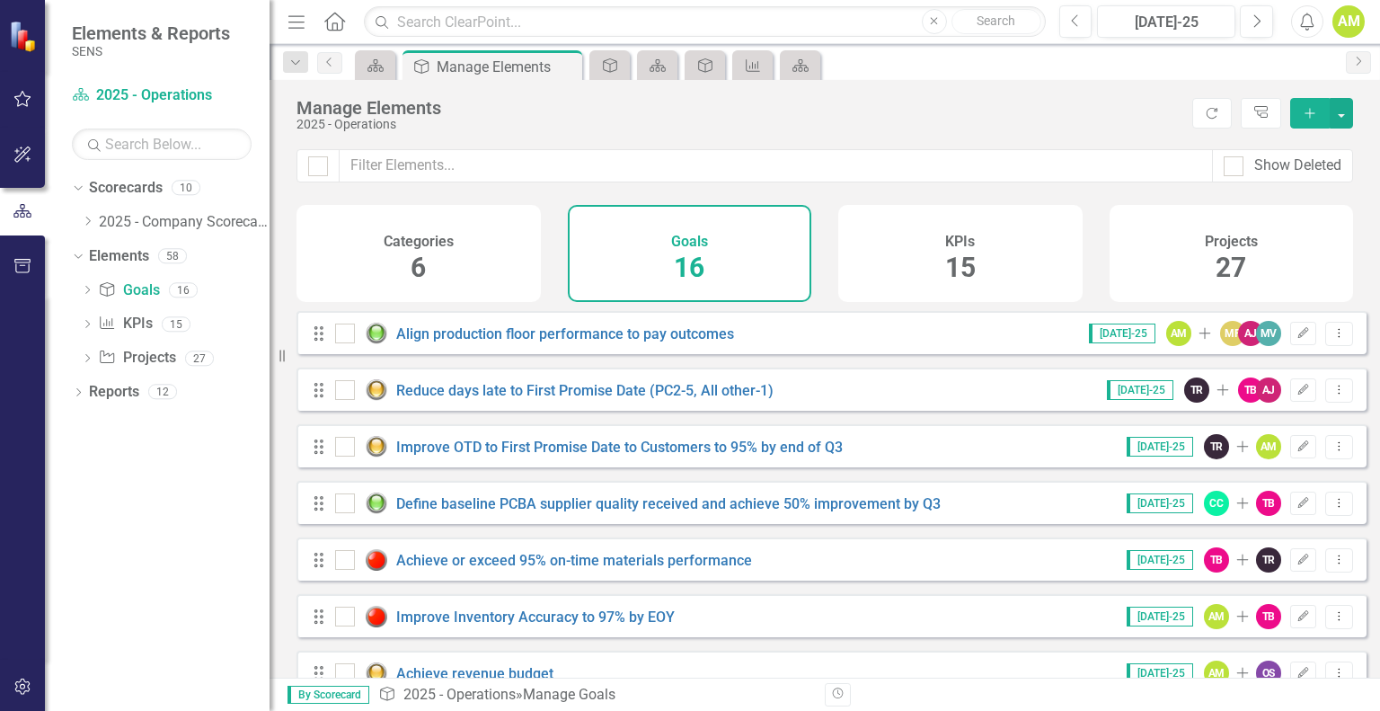
click at [404, 278] on div "Categories 6" at bounding box center [419, 253] width 244 height 97
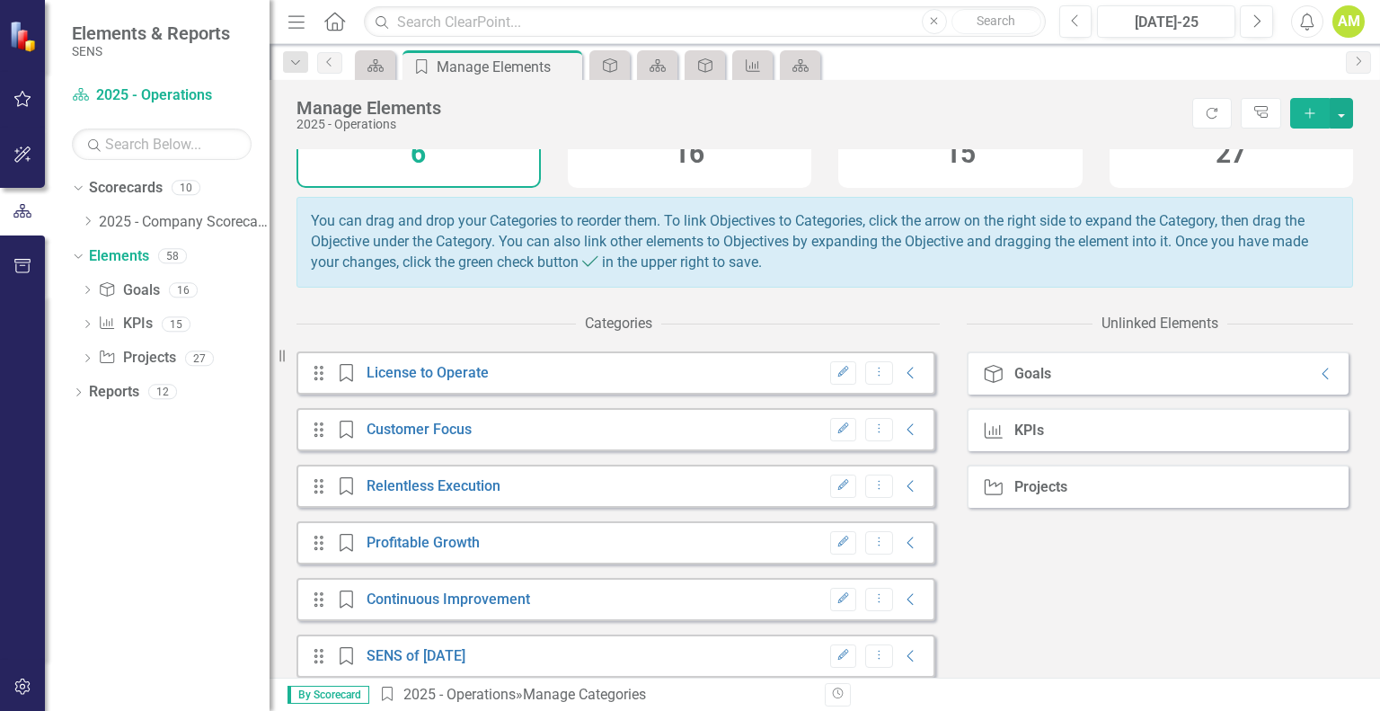
scroll to position [138, 0]
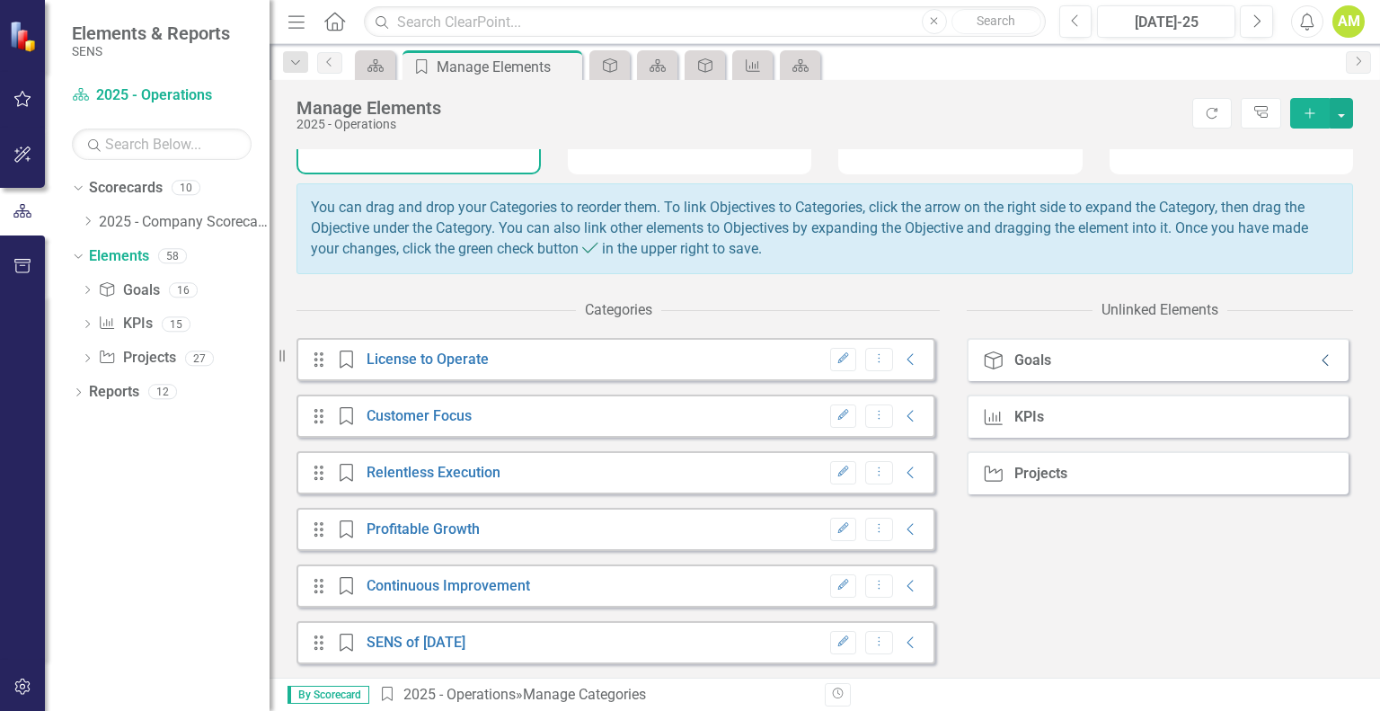
click at [1317, 361] on icon "Collapse" at bounding box center [1326, 360] width 18 height 14
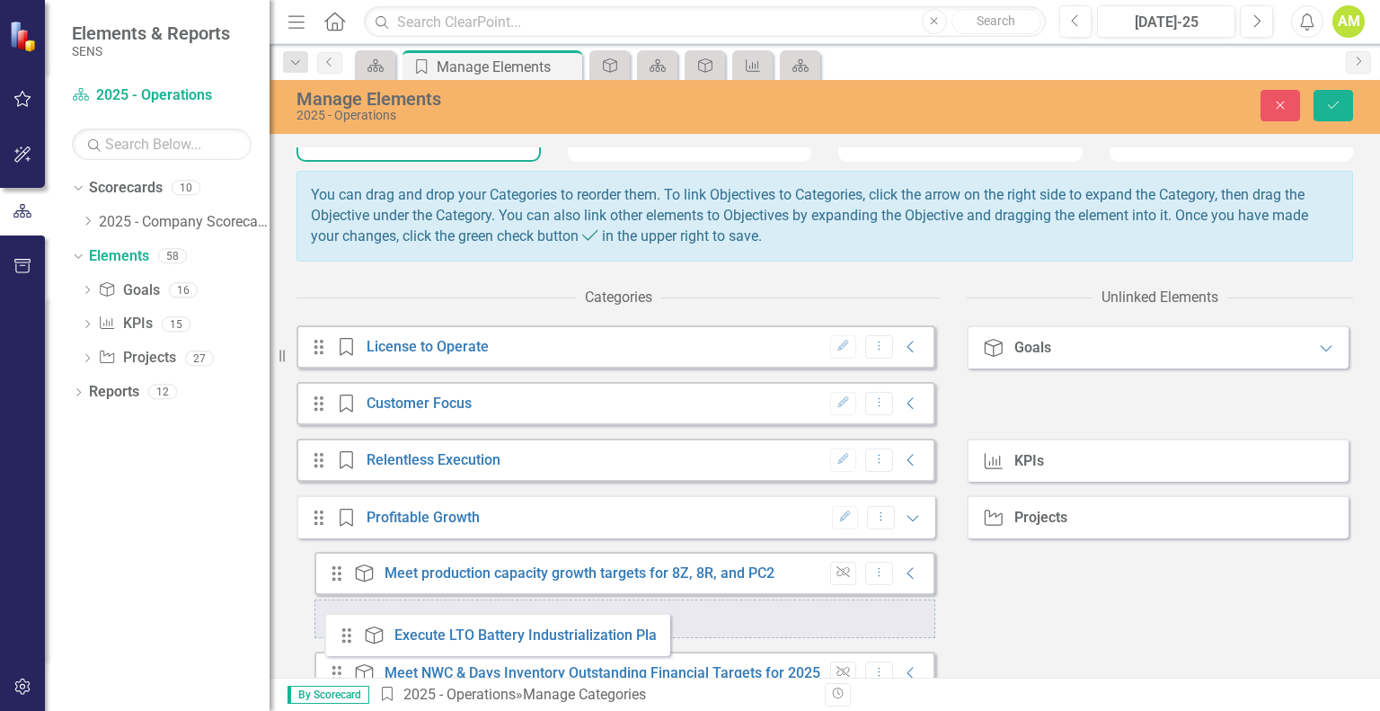
drag, startPoint x: 1005, startPoint y: 419, endPoint x: 352, endPoint y: 636, distance: 687.6
click at [352, 636] on div "Categories Drag Category License to Operate Edit Dropdown Menu Collapse Drag Ca…" at bounding box center [825, 620] width 1057 height 682
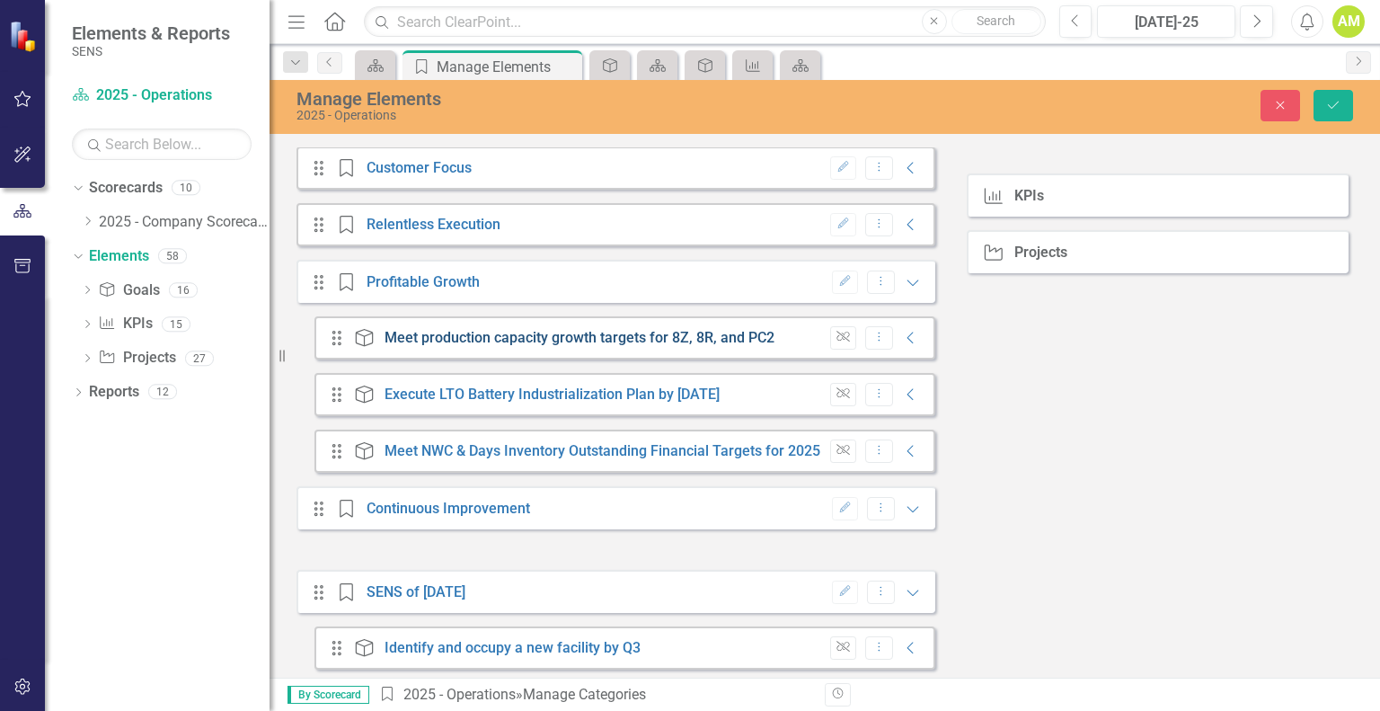
scroll to position [267, 0]
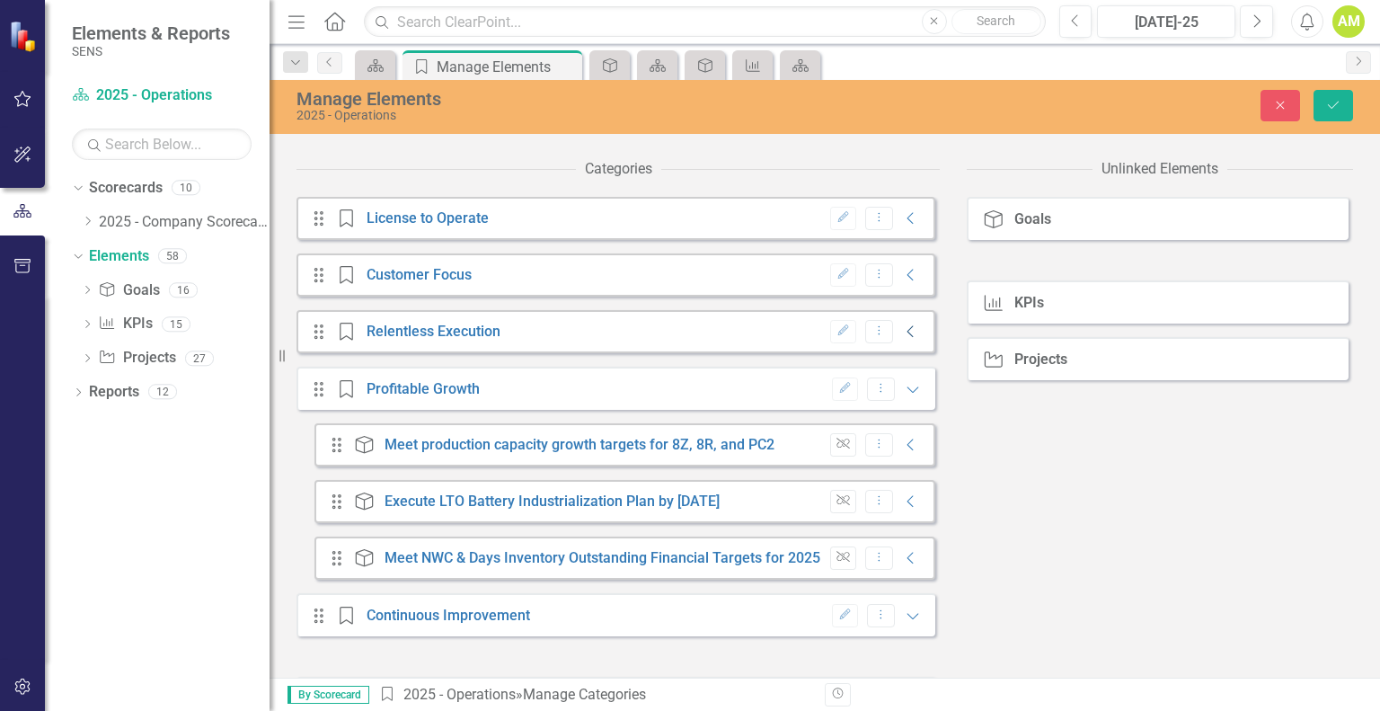
click at [902, 339] on icon "Collapse" at bounding box center [911, 331] width 18 height 14
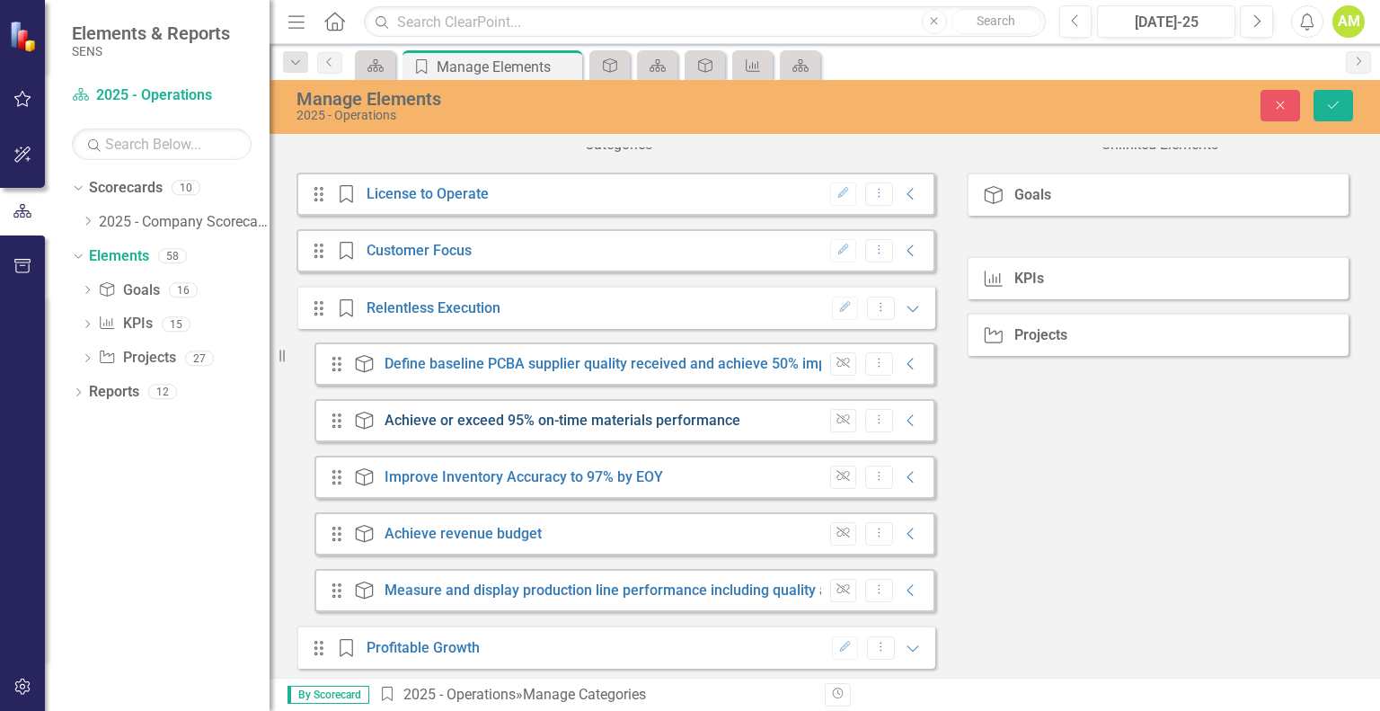
scroll to position [280, 0]
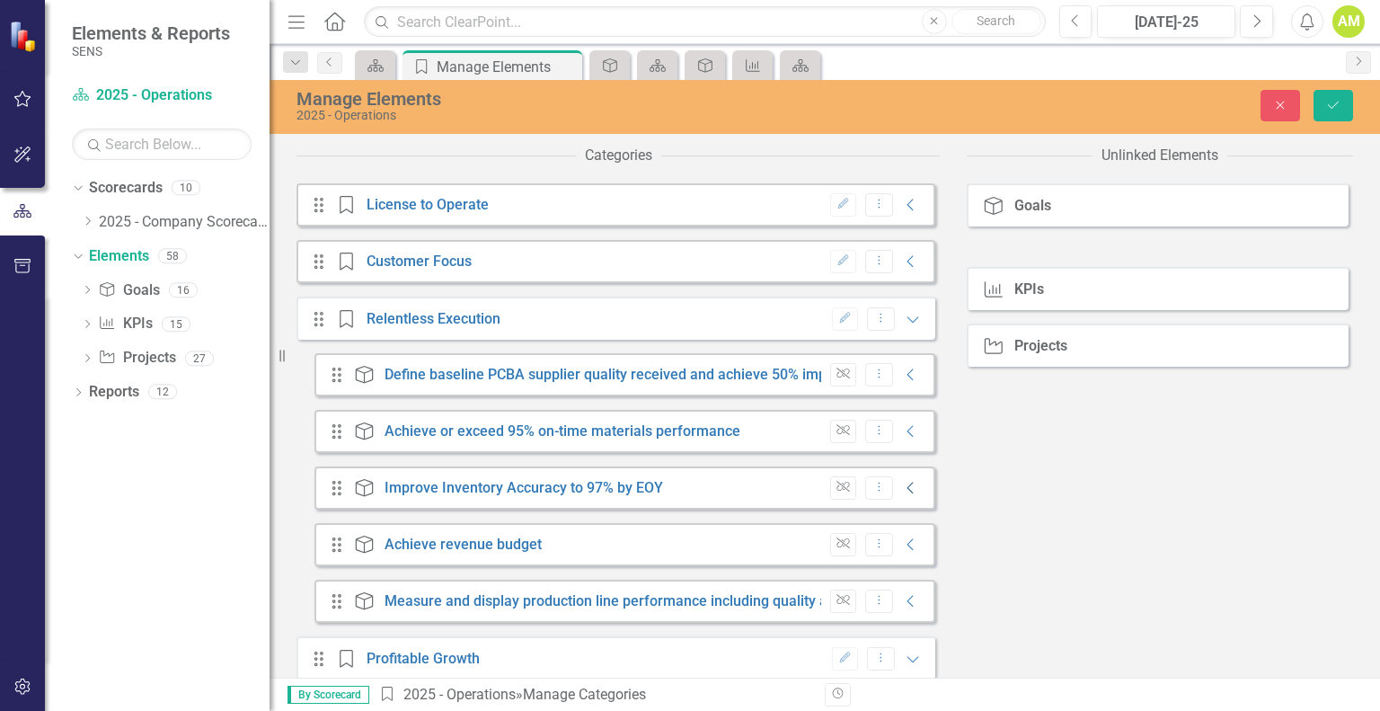
click at [902, 495] on icon "Collapse" at bounding box center [911, 488] width 18 height 14
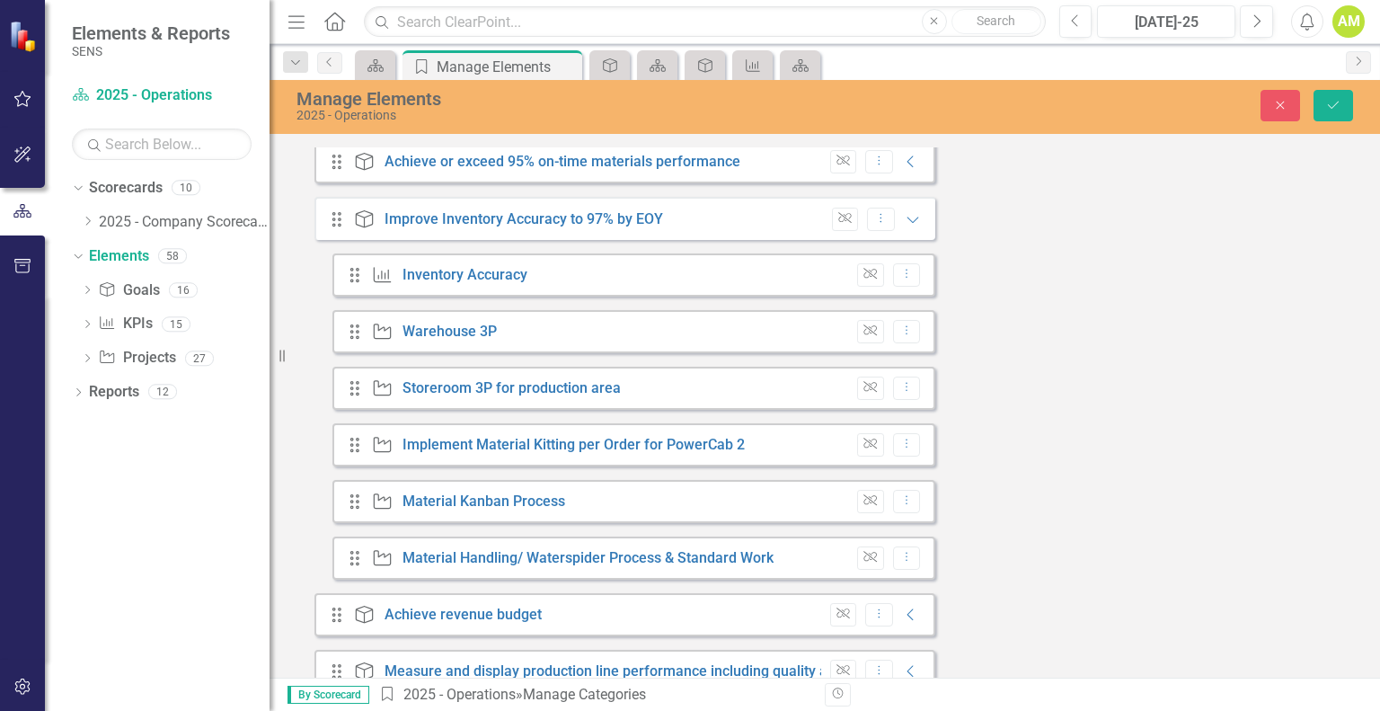
scroll to position [460, 0]
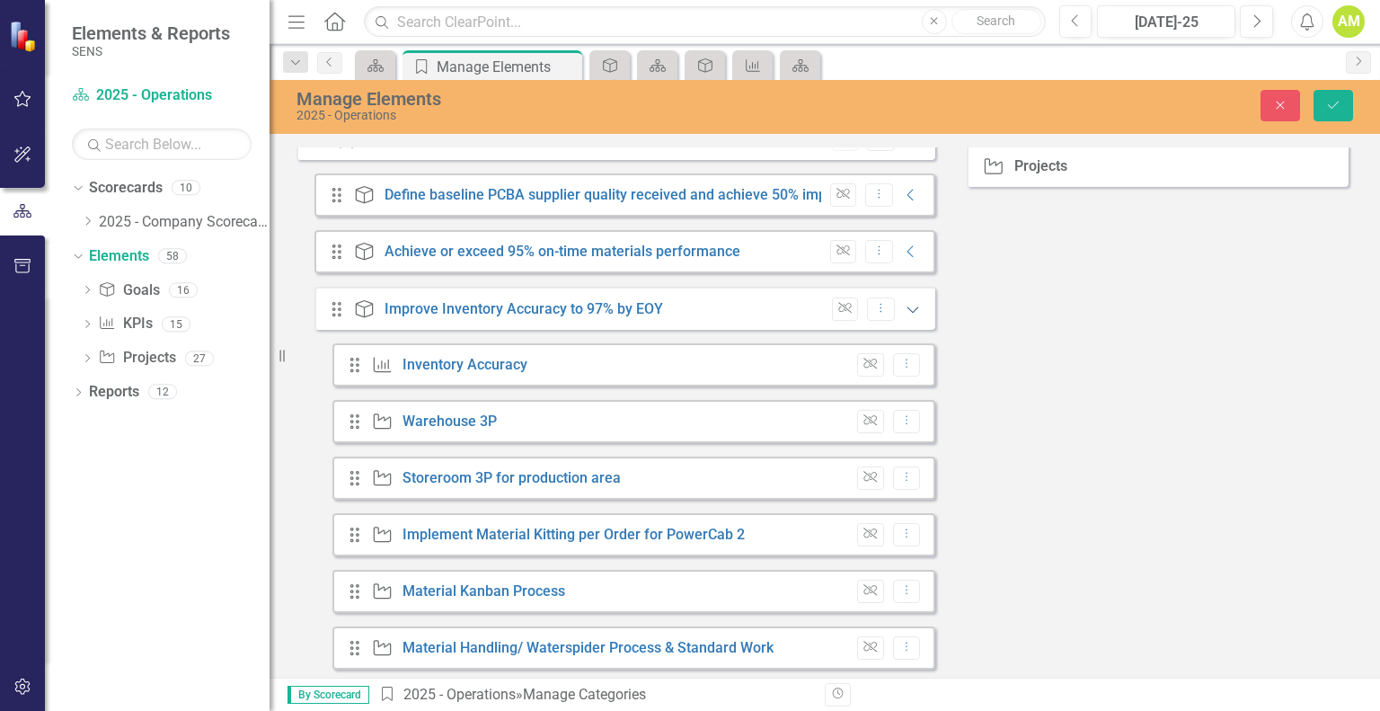
click at [904, 316] on icon "Expanded" at bounding box center [913, 309] width 18 height 14
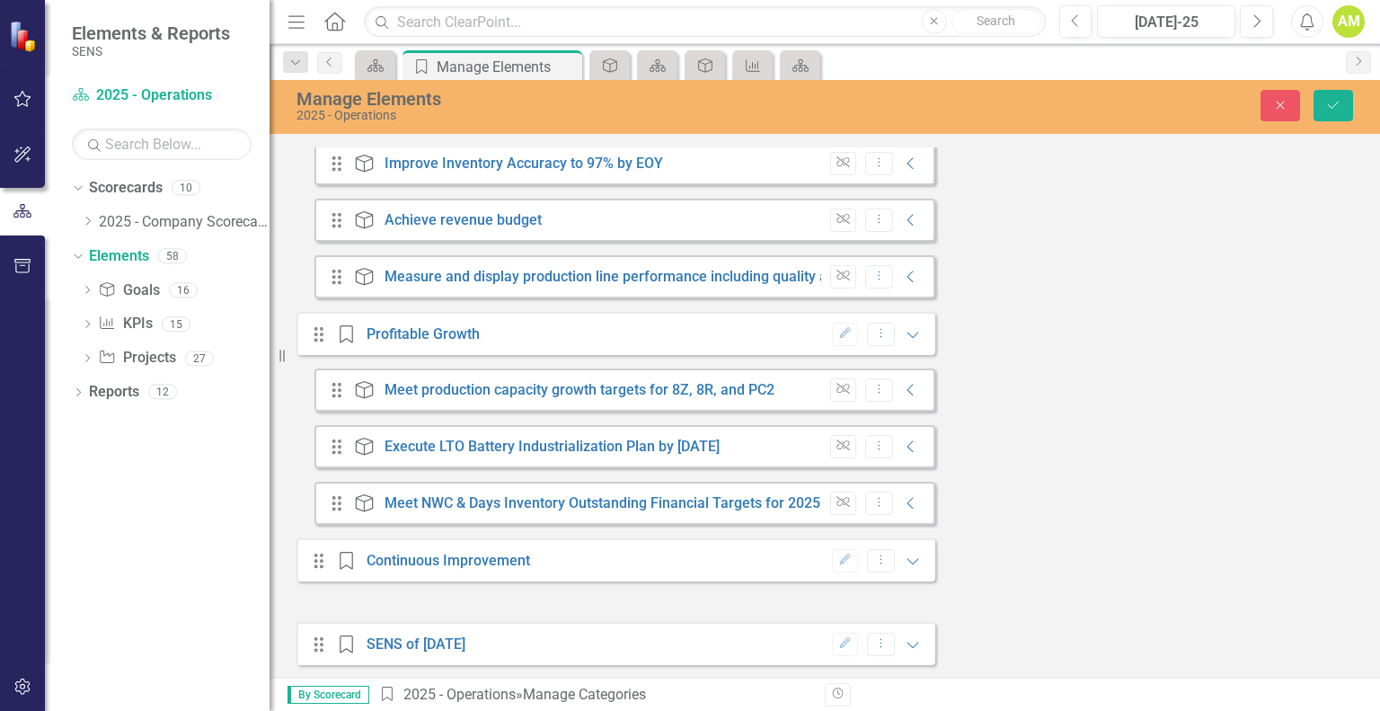
scroll to position [640, 0]
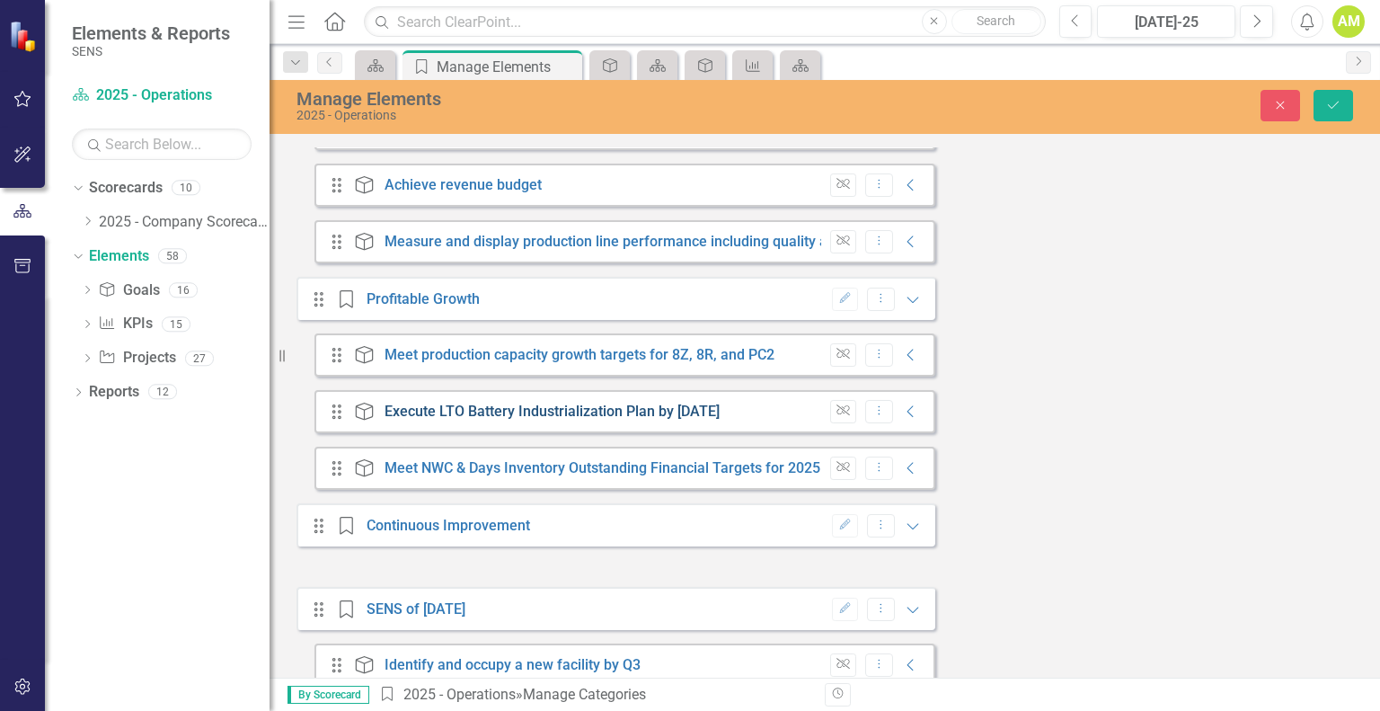
click at [432, 420] on link "Execute LTO Battery Industrialization Plan by [DATE]" at bounding box center [552, 411] width 335 height 17
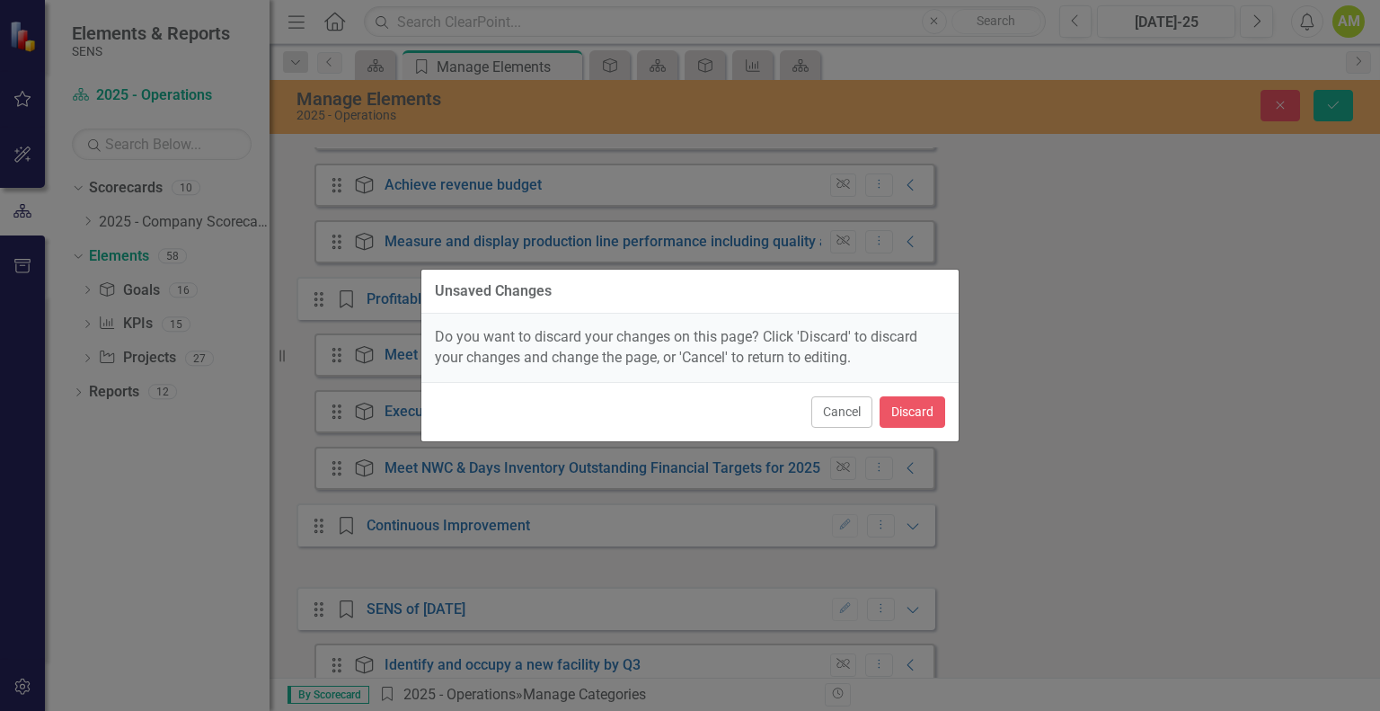
click at [1006, 383] on div "Unsaved Changes Do you want to discard your changes on this page? Click 'Discar…" at bounding box center [690, 355] width 1380 height 711
click at [827, 421] on button "Cancel" at bounding box center [841, 411] width 61 height 31
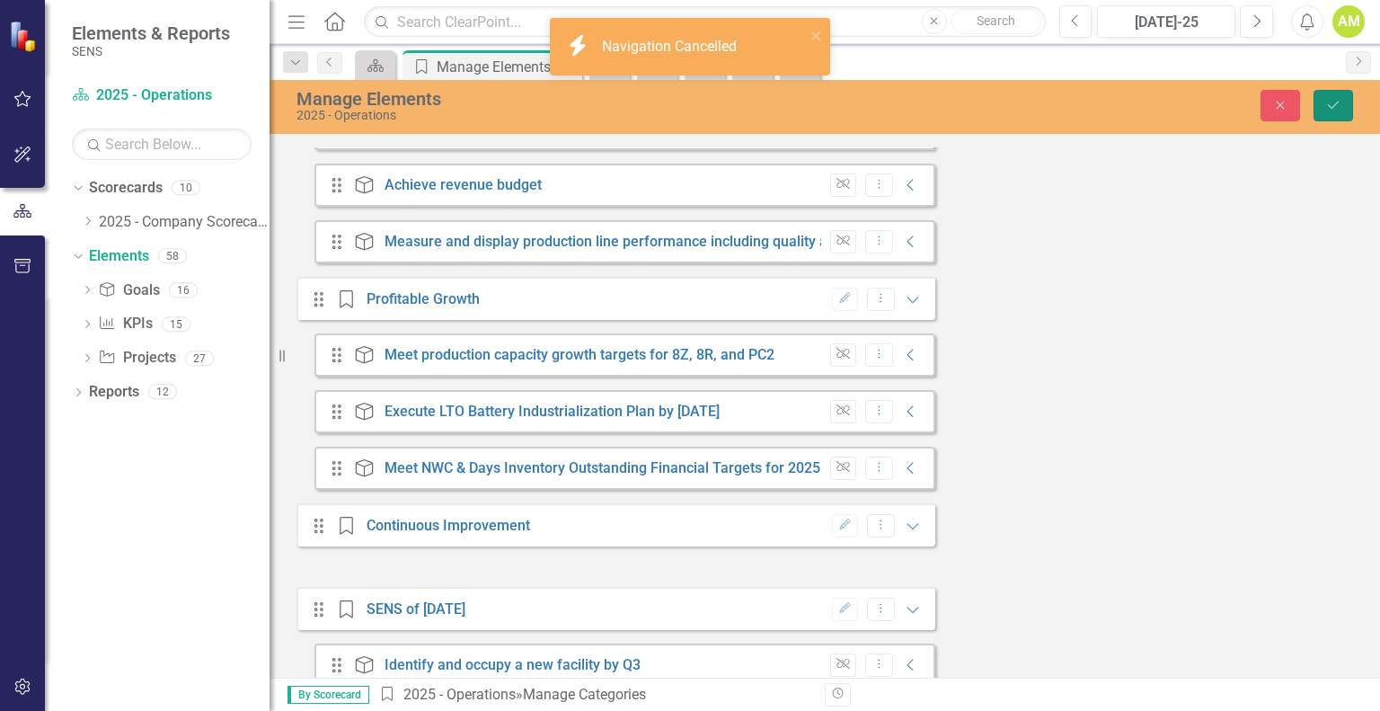
click at [1337, 107] on icon "Save" at bounding box center [1333, 105] width 16 height 13
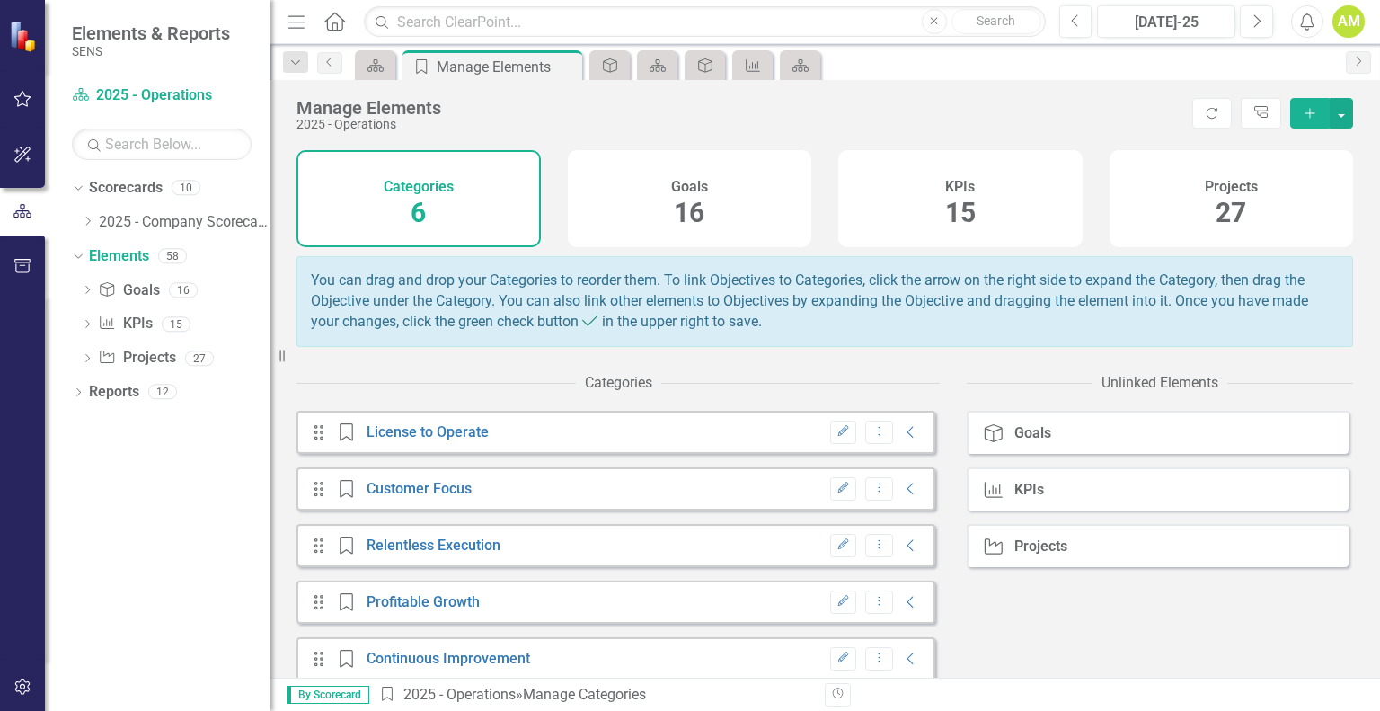
scroll to position [0, 0]
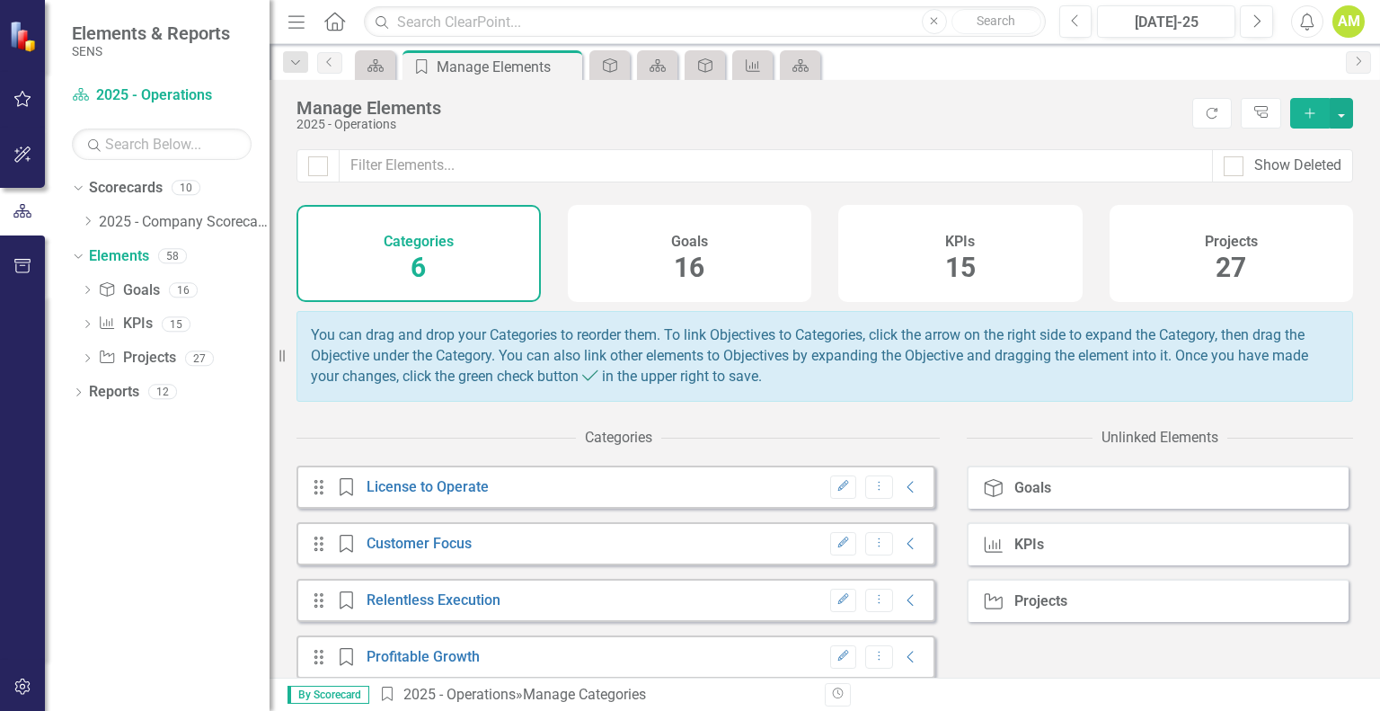
click at [678, 269] on span "16" at bounding box center [689, 267] width 31 height 31
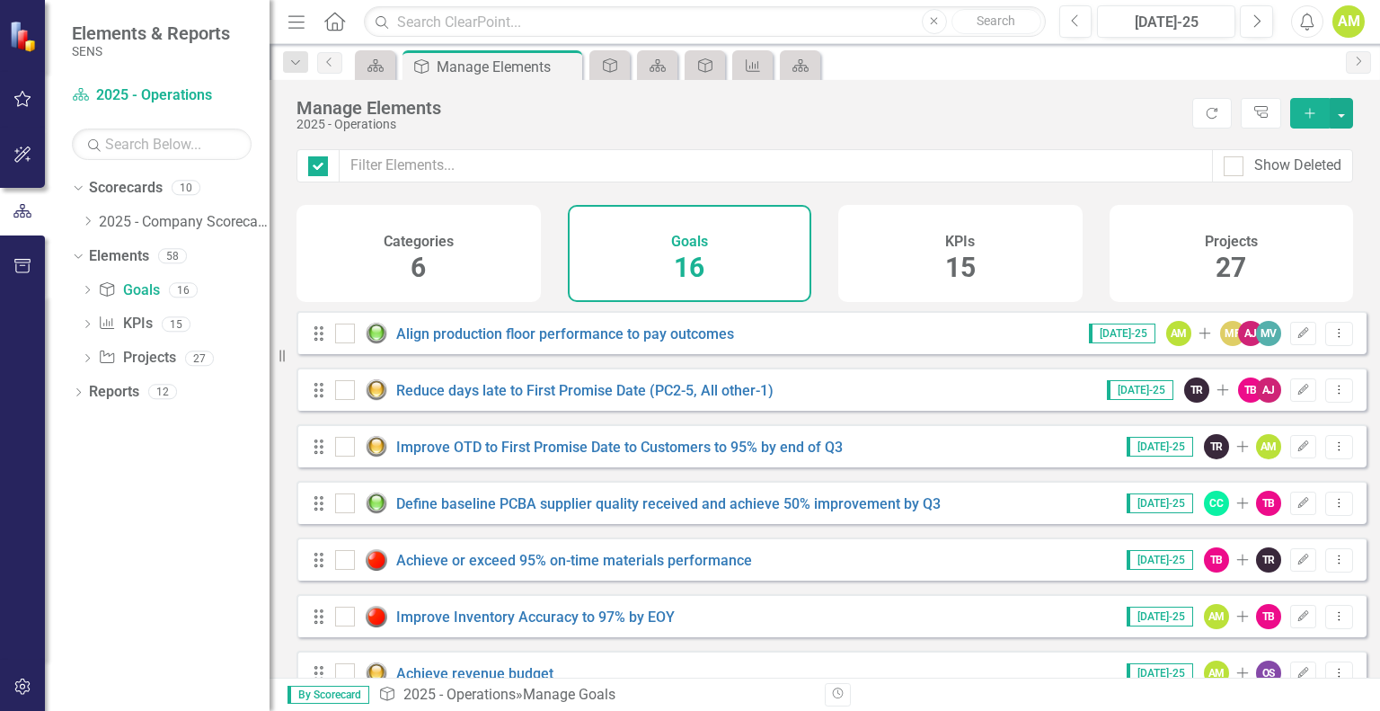
checkbox input "false"
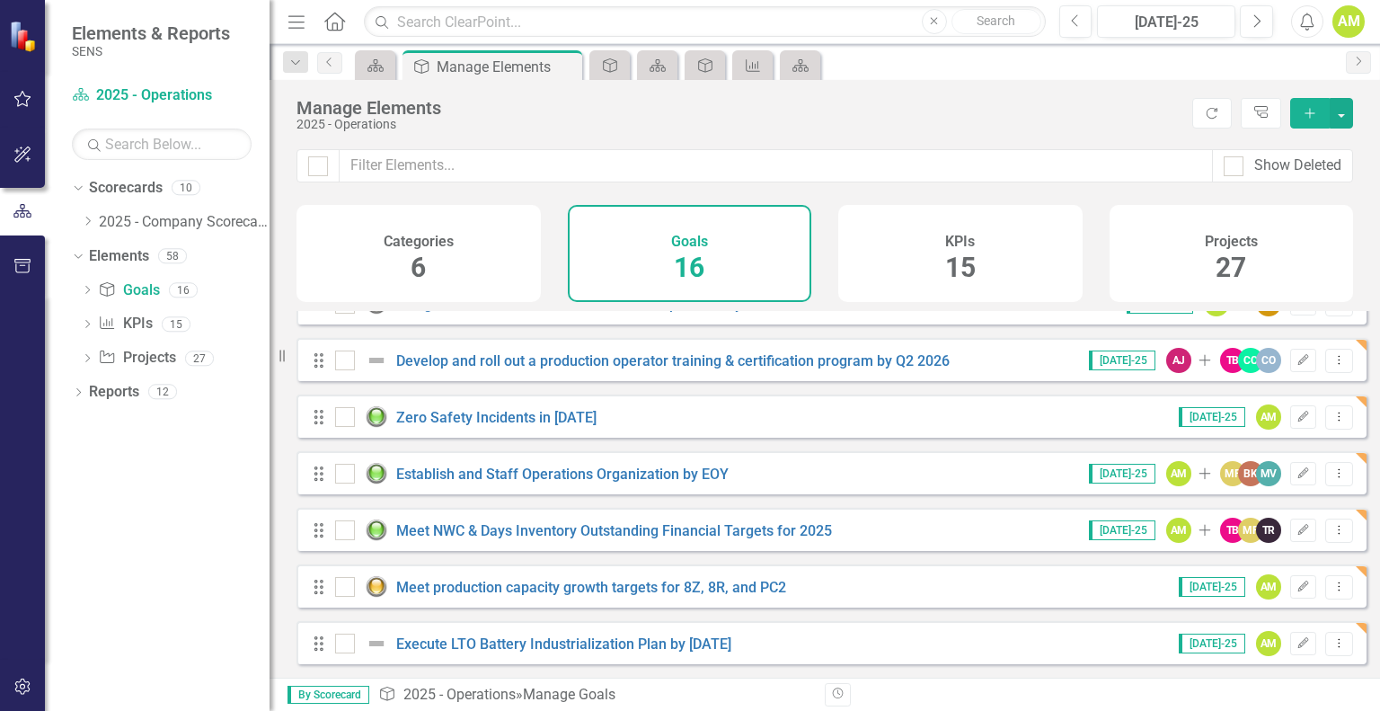
scroll to position [551, 0]
click at [497, 646] on link "Execute LTO Battery Industrialization Plan by [DATE]" at bounding box center [563, 643] width 335 height 17
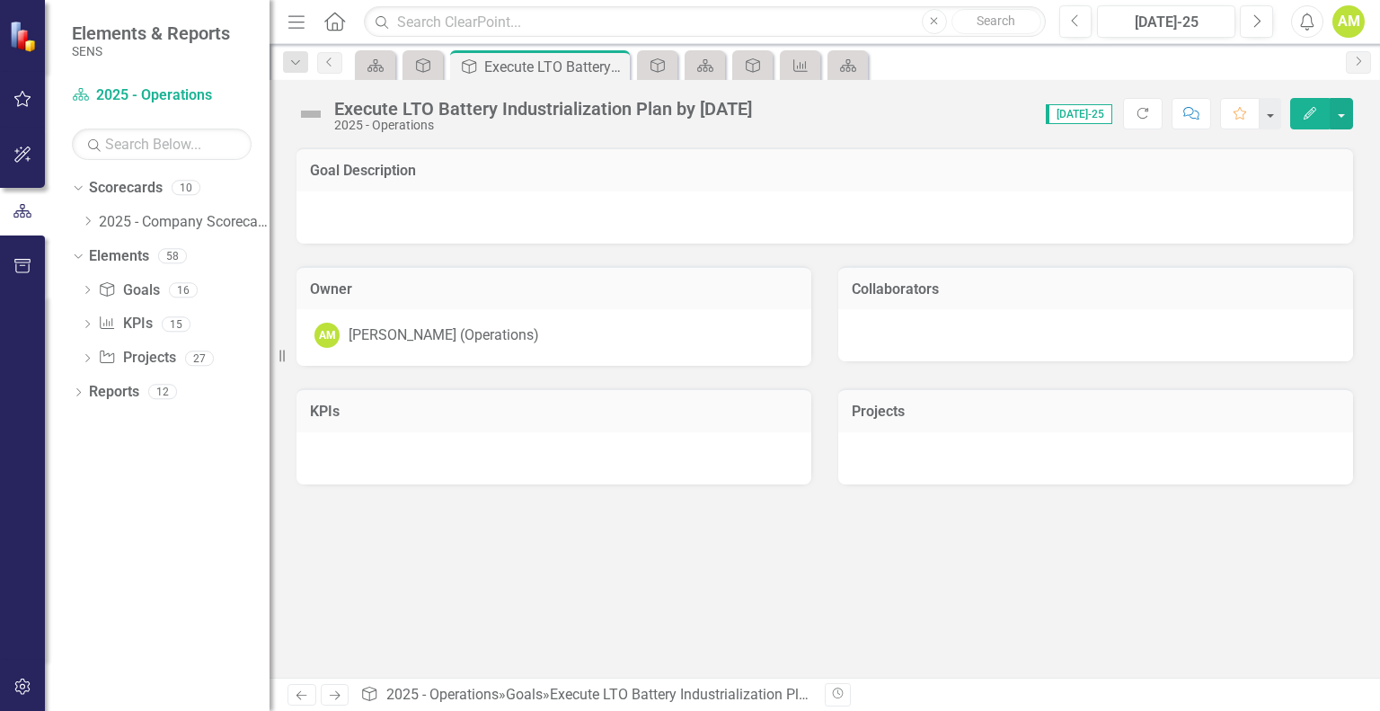
click at [326, 116] on div "Execute LTO Battery Industrialization Plan by [DATE] 2025 - Operations" at bounding box center [529, 115] width 465 height 34
click at [306, 116] on img at bounding box center [311, 114] width 29 height 29
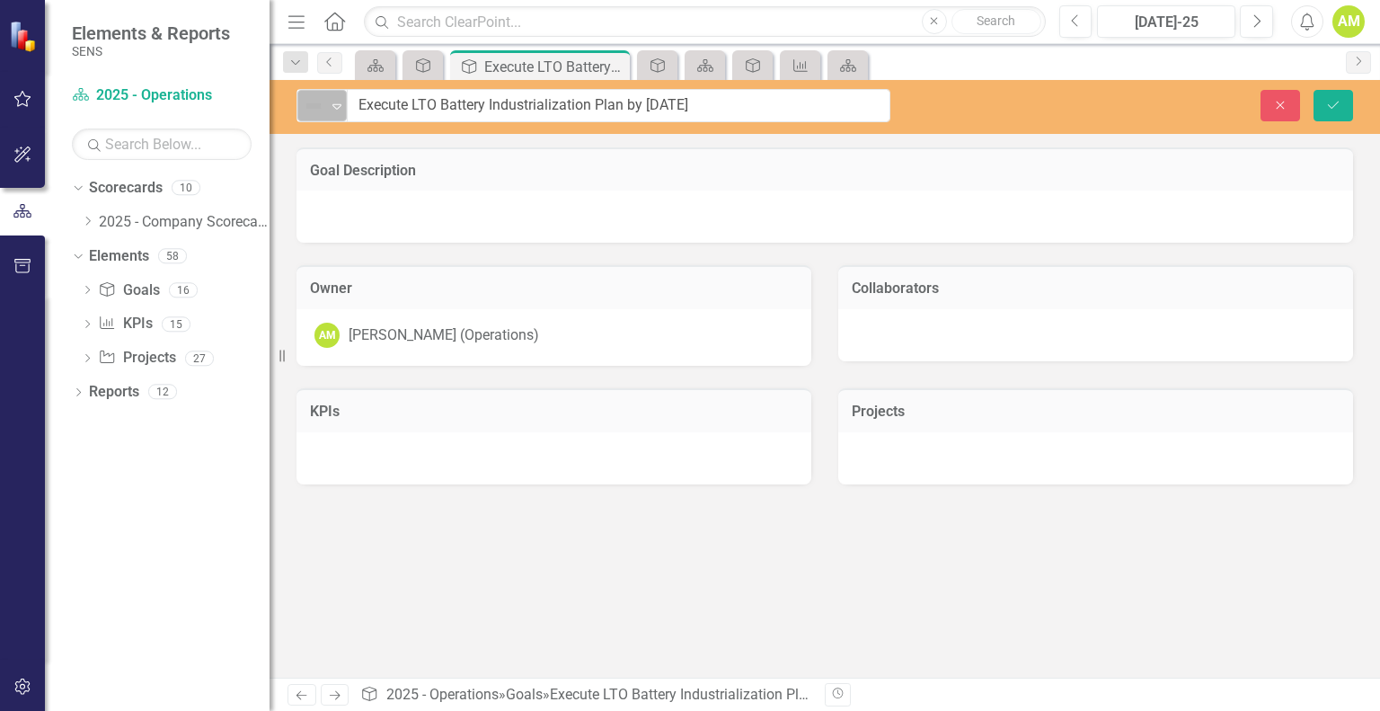
click at [337, 112] on div "Expand" at bounding box center [337, 106] width 18 height 30
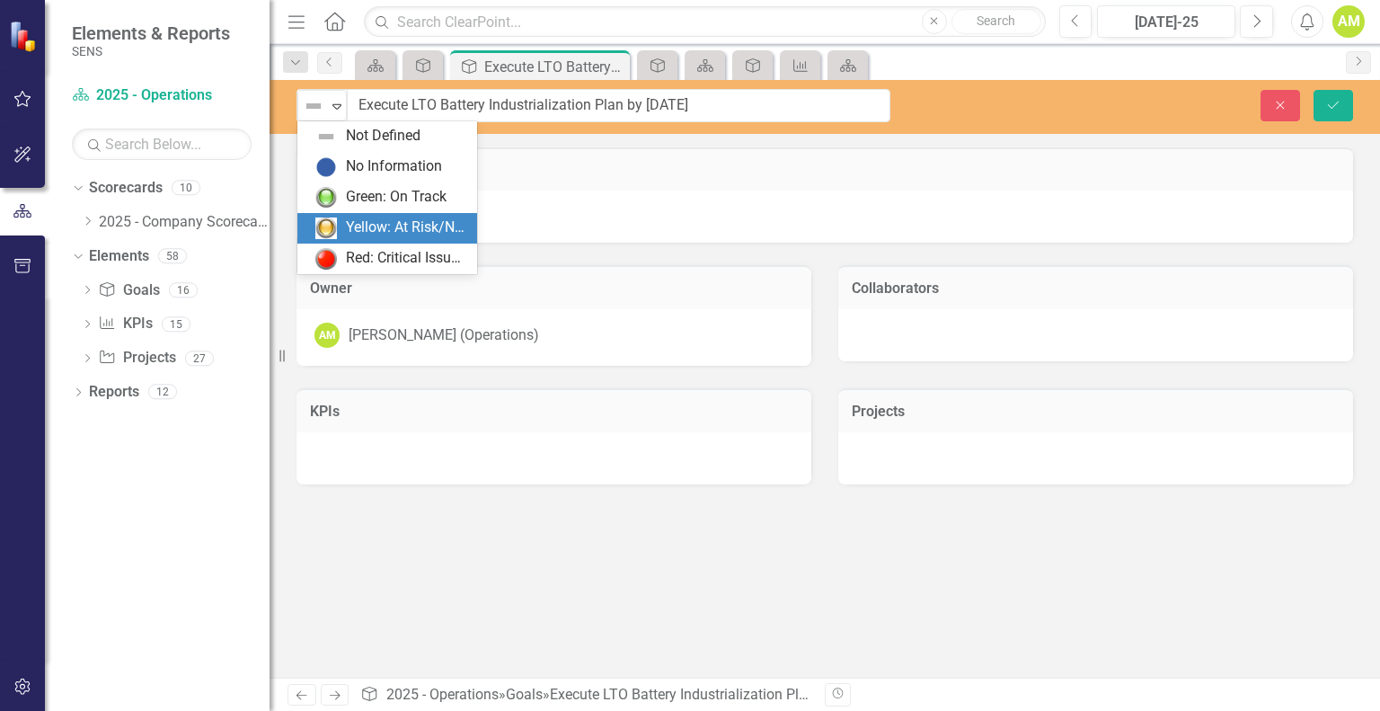
click at [379, 223] on div "Yellow: At Risk/Needs Attention" at bounding box center [406, 227] width 120 height 21
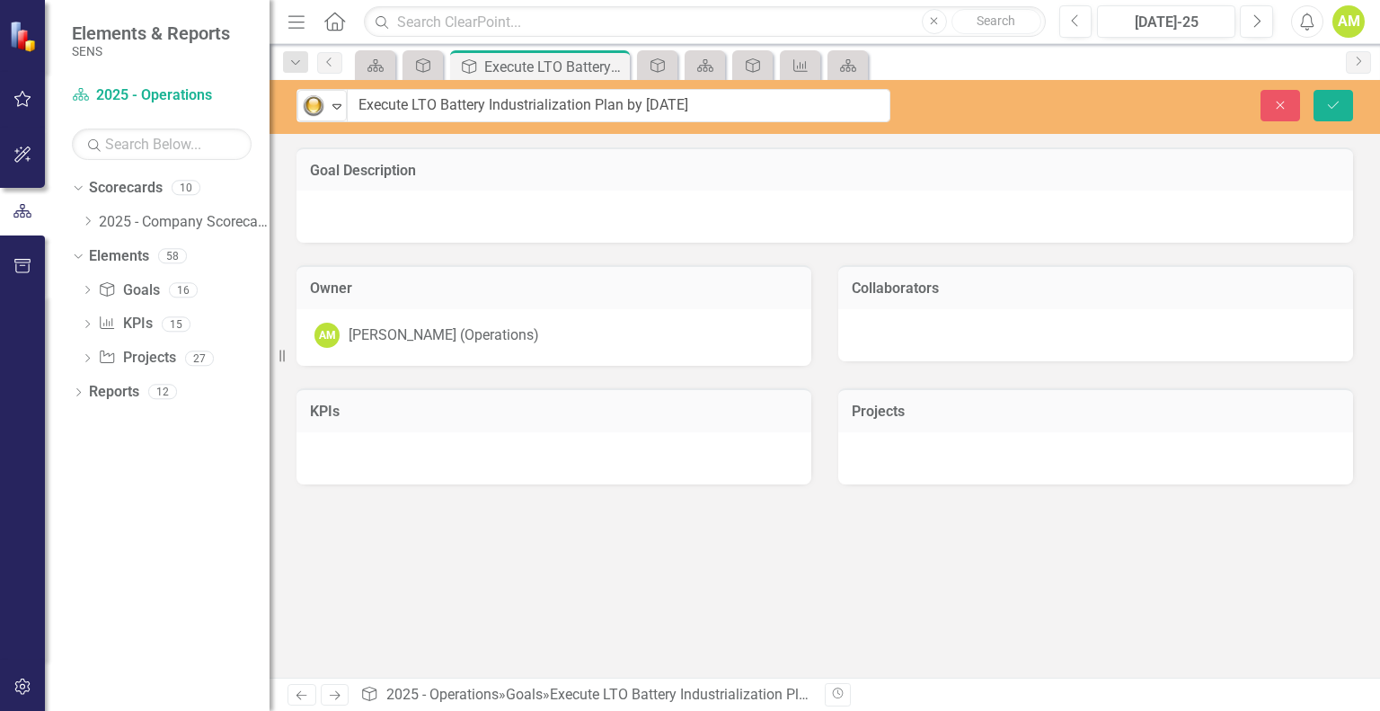
click at [301, 561] on div "Goal Description Owner AM [PERSON_NAME] (Operations) Collaborators KPIs Projects" at bounding box center [825, 412] width 1111 height 530
click at [387, 223] on div at bounding box center [825, 216] width 1057 height 52
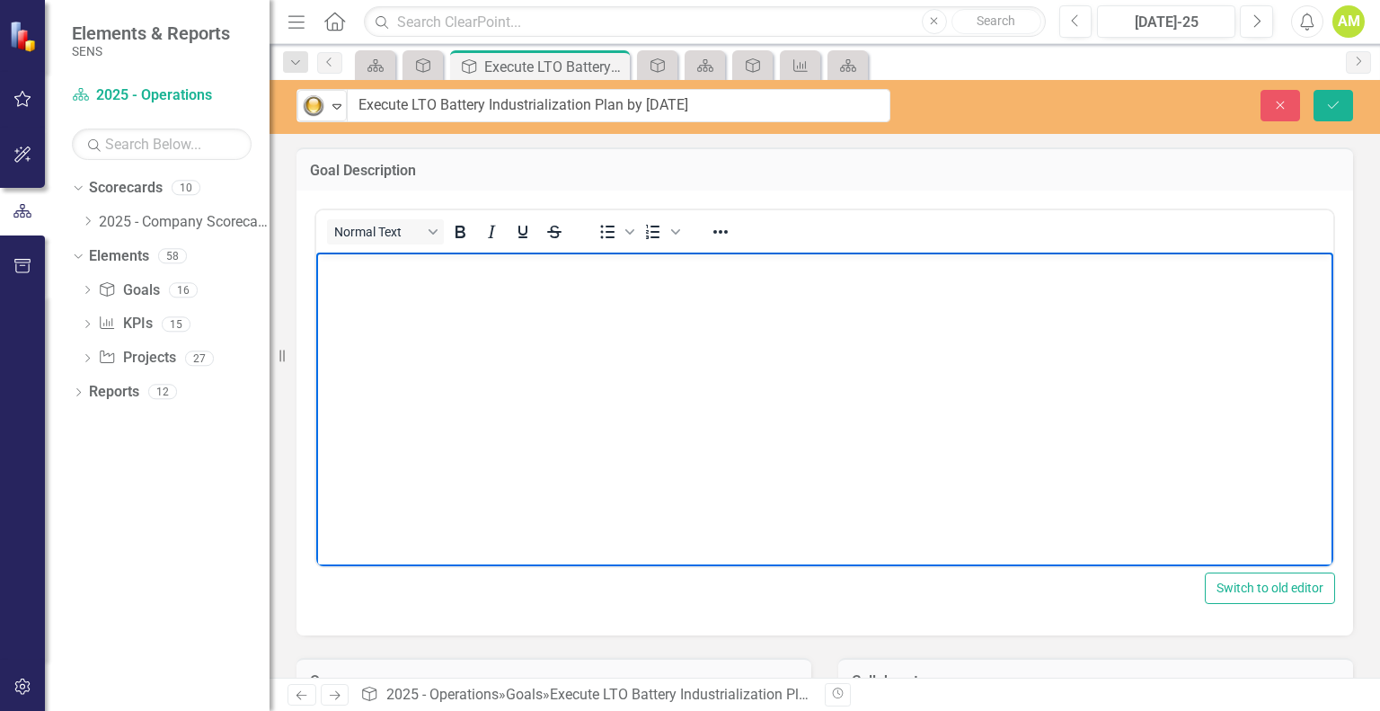
click at [353, 300] on body "Rich Text Area. Press ALT-0 for help." at bounding box center [824, 387] width 1017 height 270
click at [598, 233] on icon "Bullet list" at bounding box center [608, 232] width 22 height 22
click at [505, 305] on li "Ability to produce" at bounding box center [843, 304] width 972 height 22
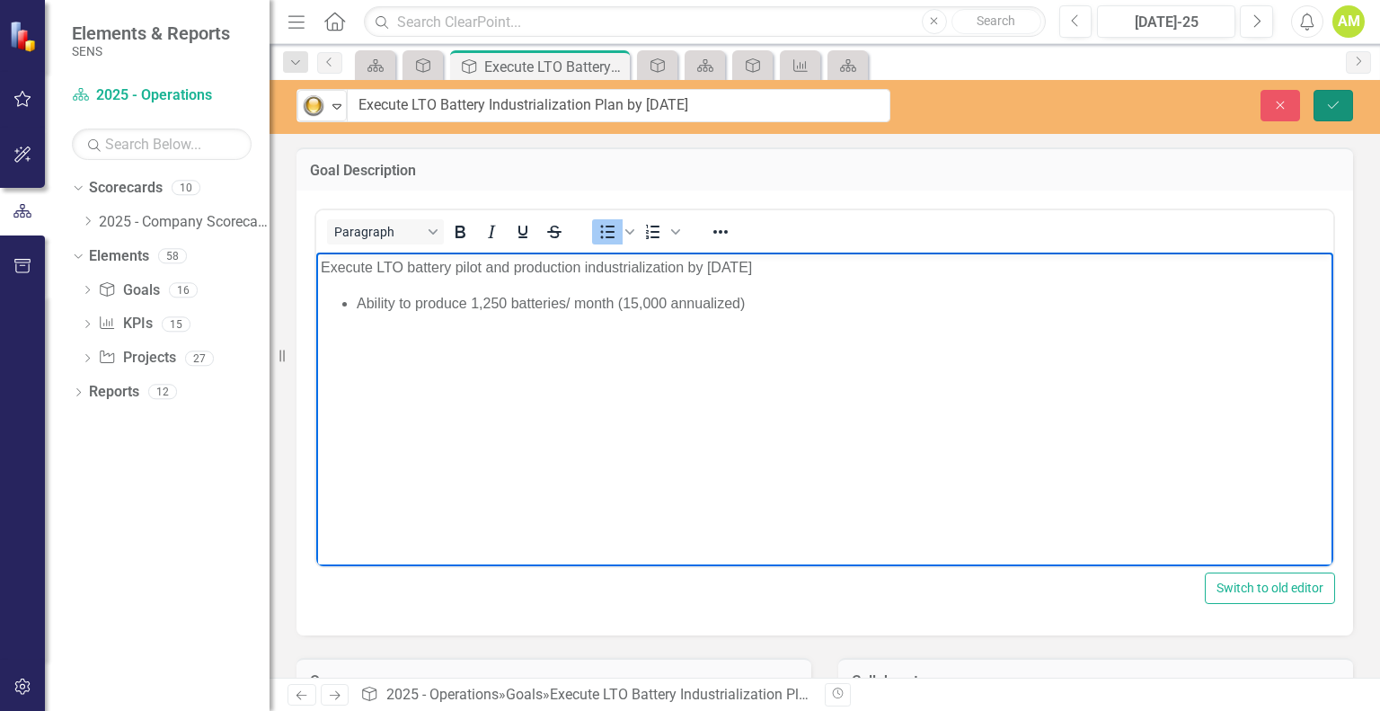
click at [1324, 101] on button "Save" at bounding box center [1334, 105] width 40 height 31
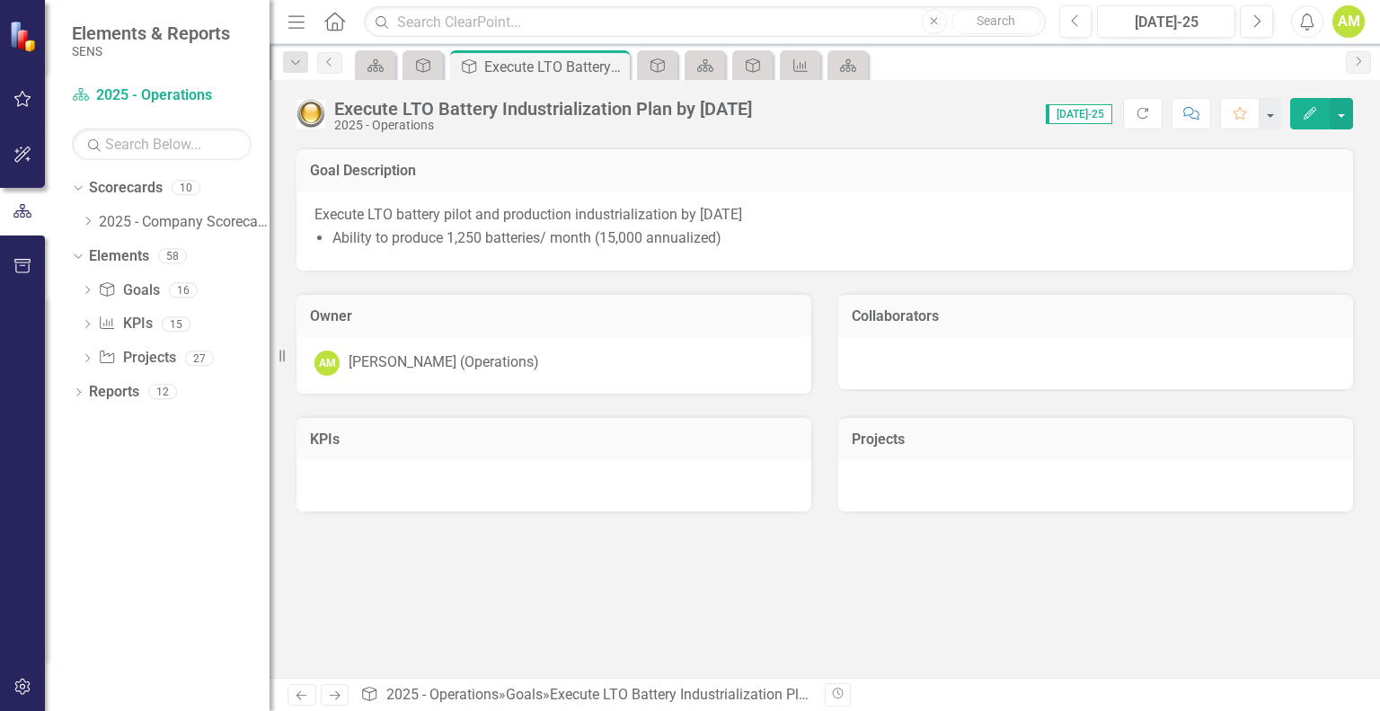
click at [952, 473] on div at bounding box center [1095, 485] width 515 height 52
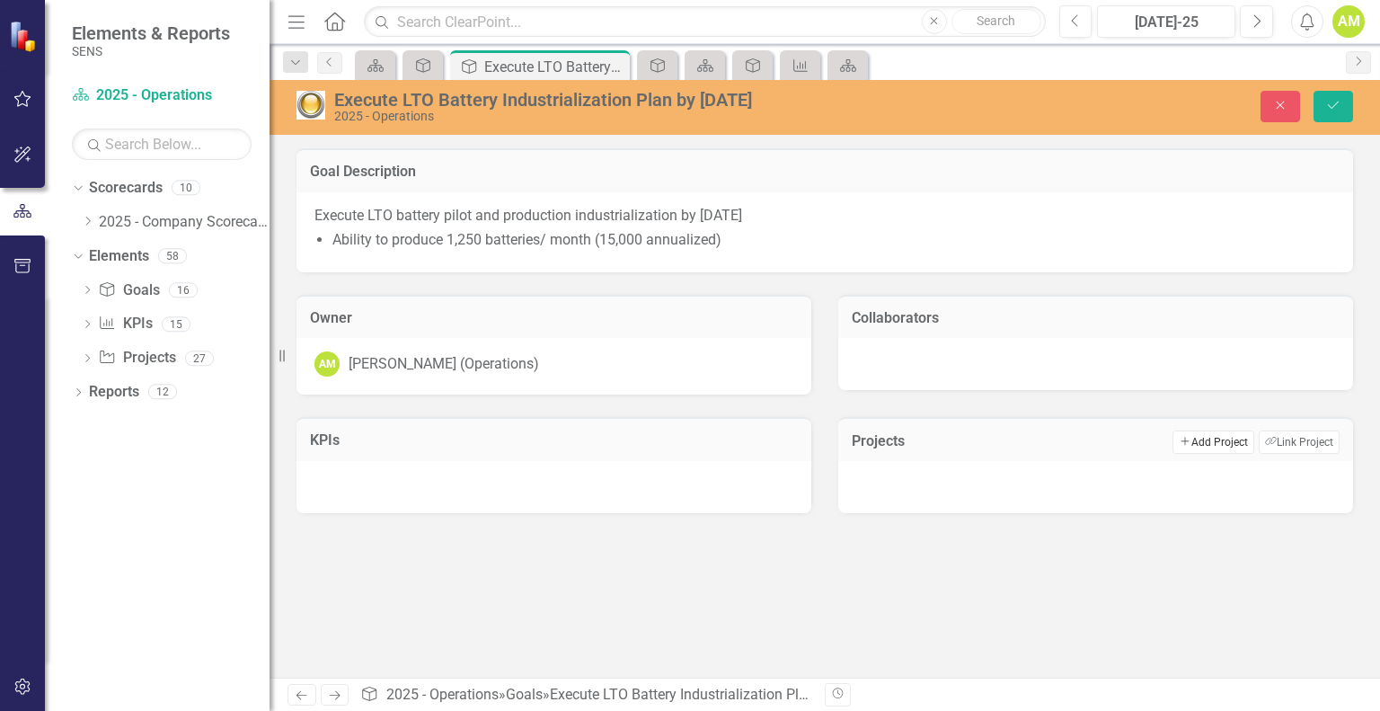
click at [1196, 441] on button "Add Add Project" at bounding box center [1213, 441] width 81 height 23
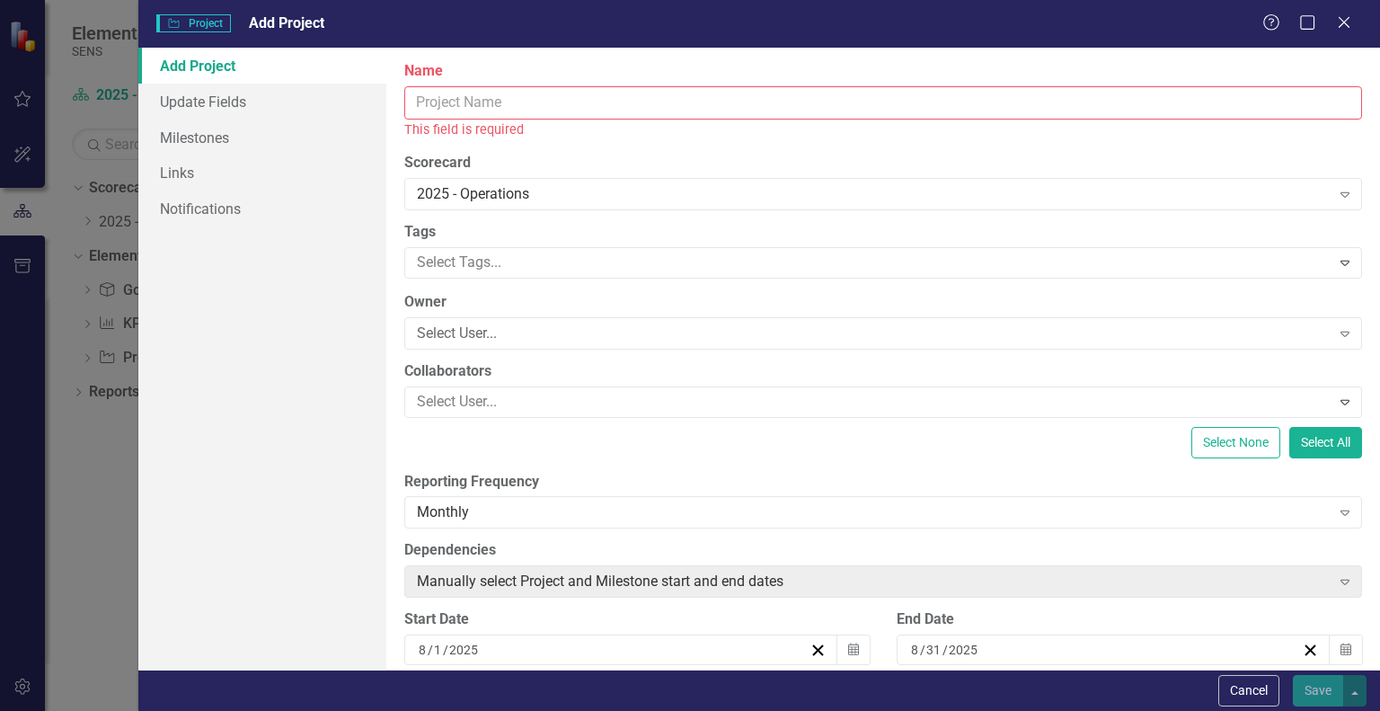
drag, startPoint x: 451, startPoint y: 104, endPoint x: 464, endPoint y: 104, distance: 12.6
click at [454, 104] on input "Name" at bounding box center [883, 102] width 958 height 33
type input "A"
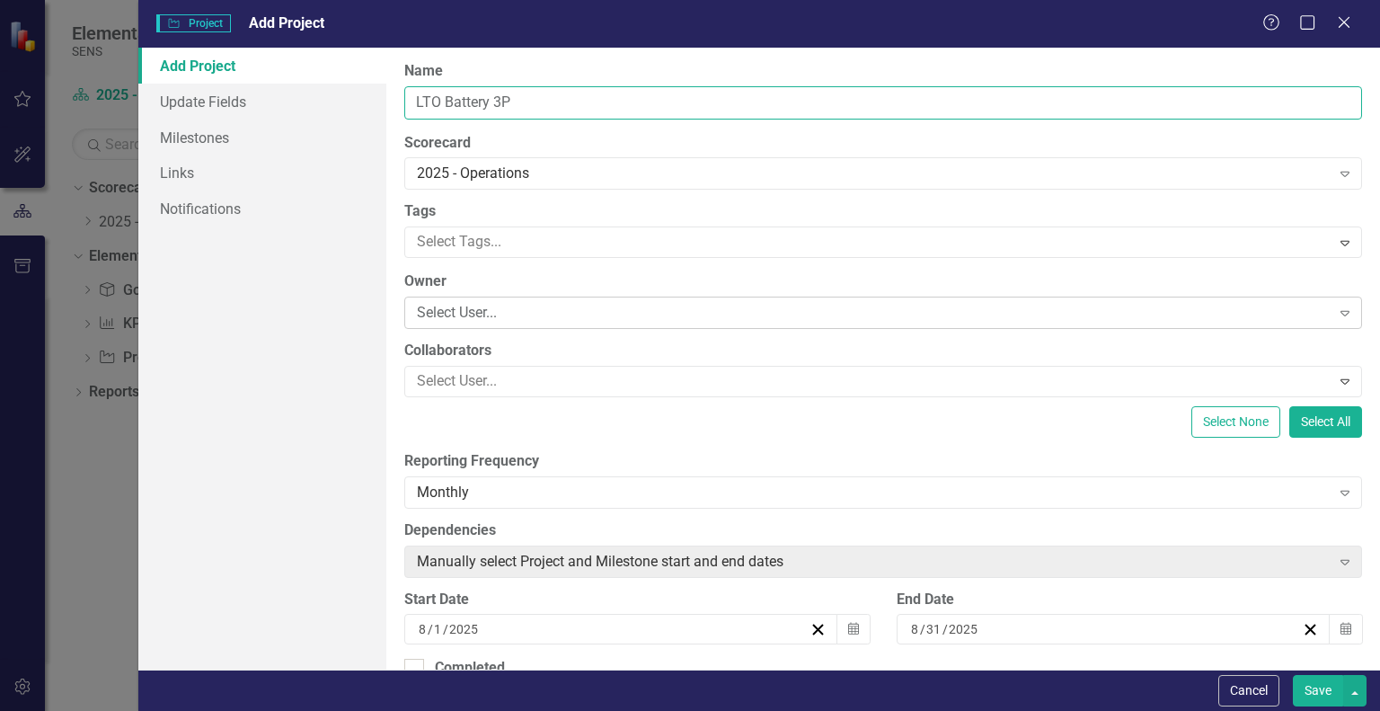
type input "LTO Battery 3P"
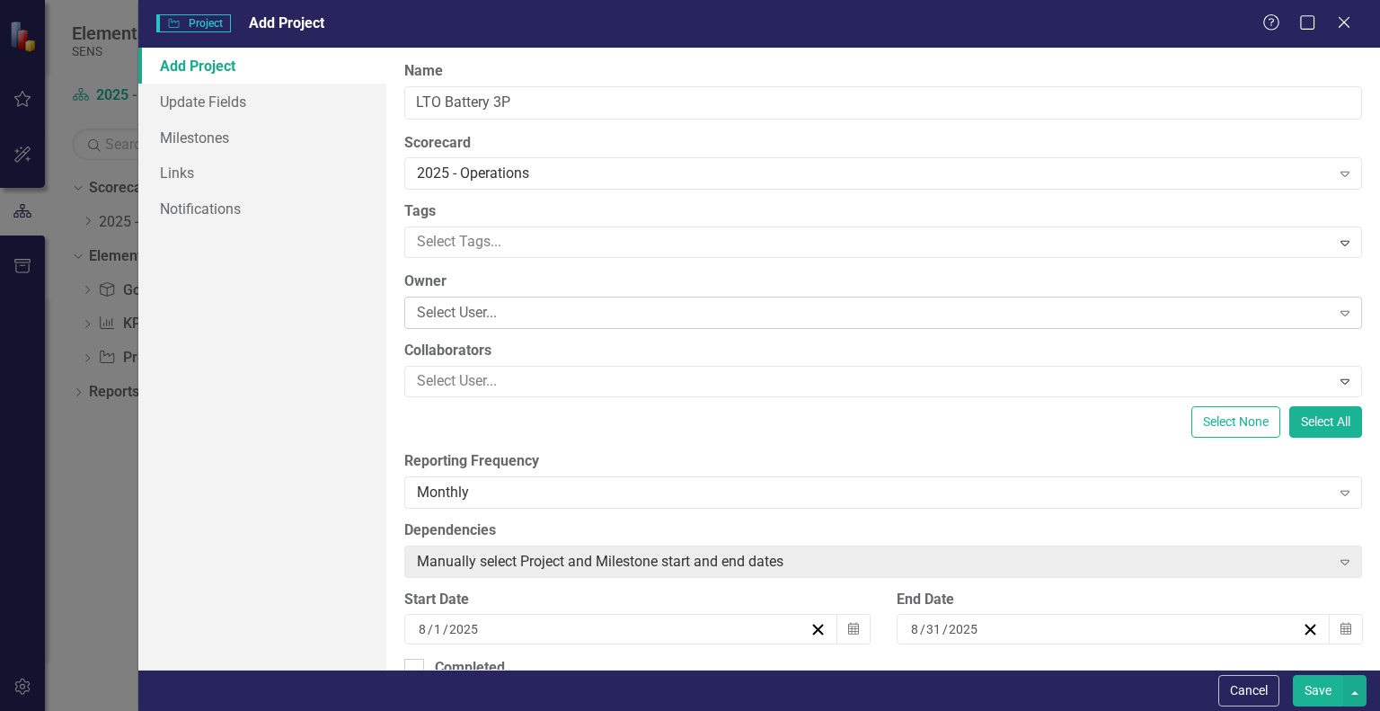
click at [498, 314] on div "Select User..." at bounding box center [873, 313] width 913 height 21
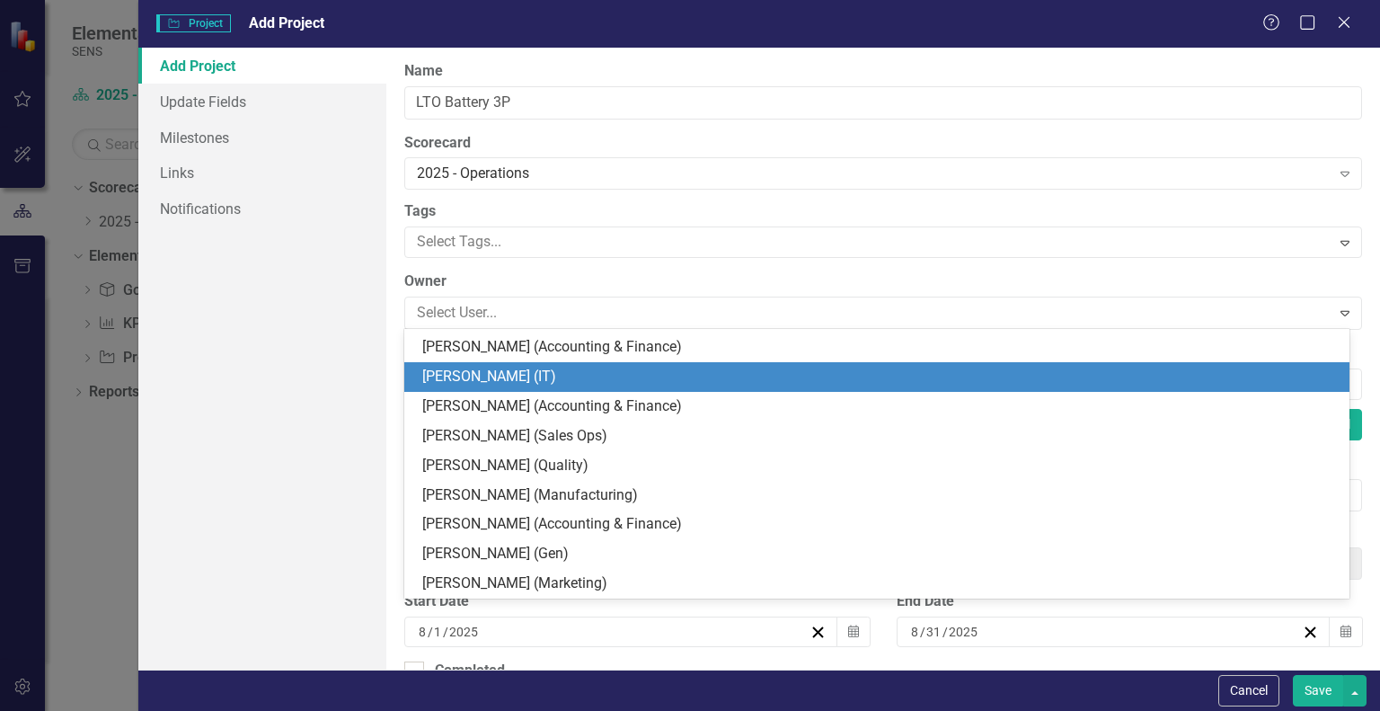
scroll to position [270, 0]
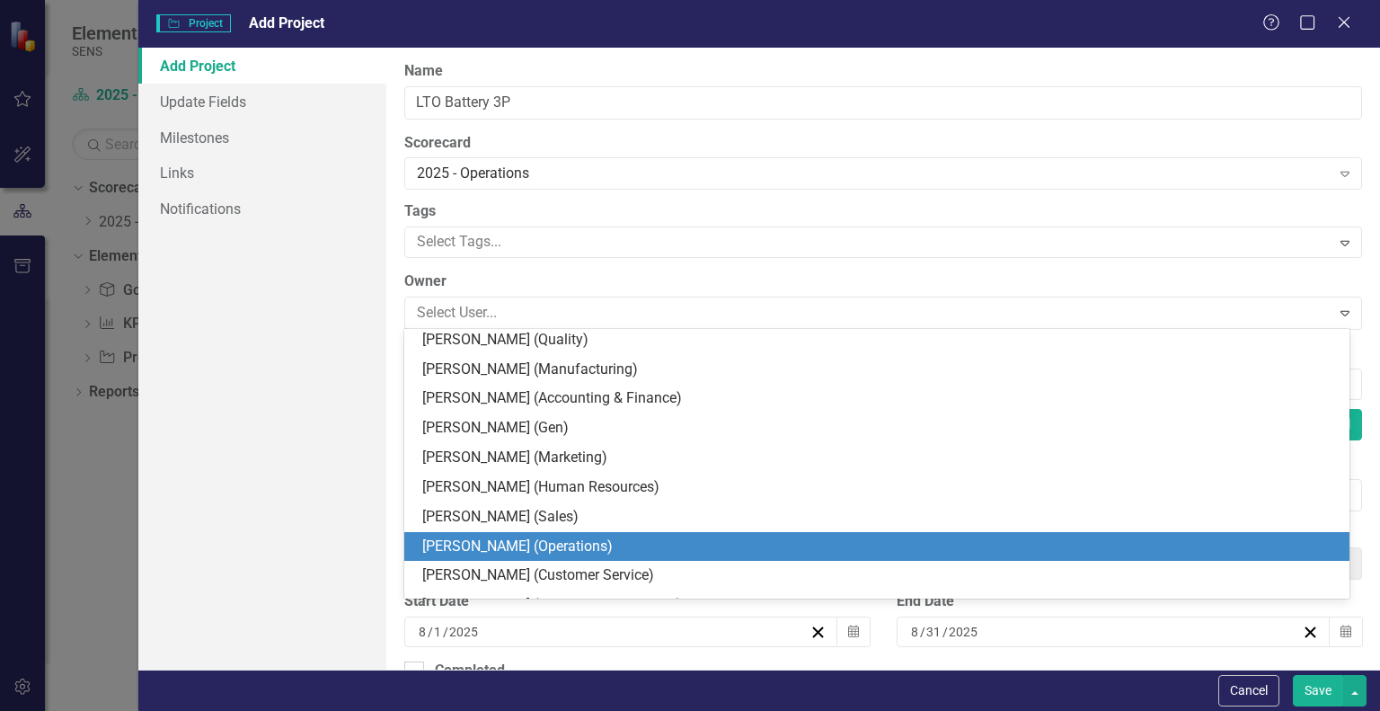
click at [505, 540] on div "[PERSON_NAME] (Operations)" at bounding box center [880, 546] width 917 height 21
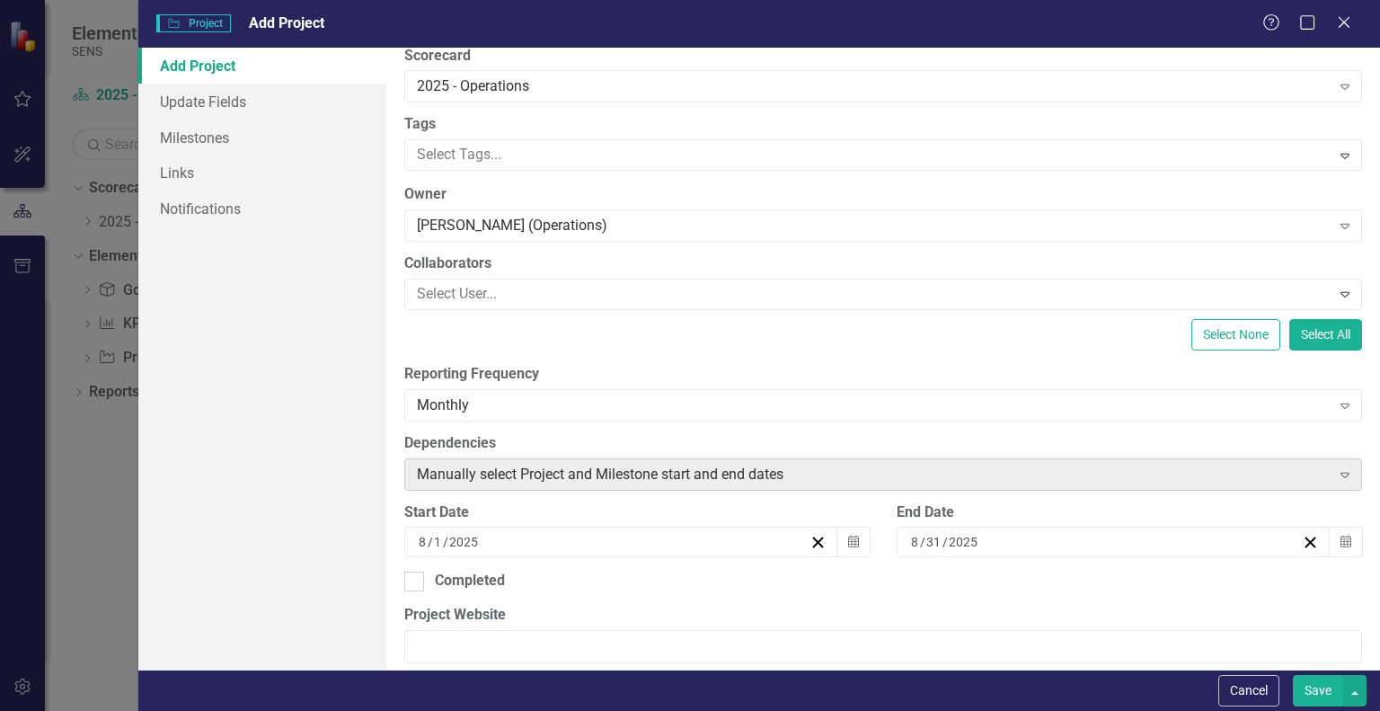
scroll to position [180, 0]
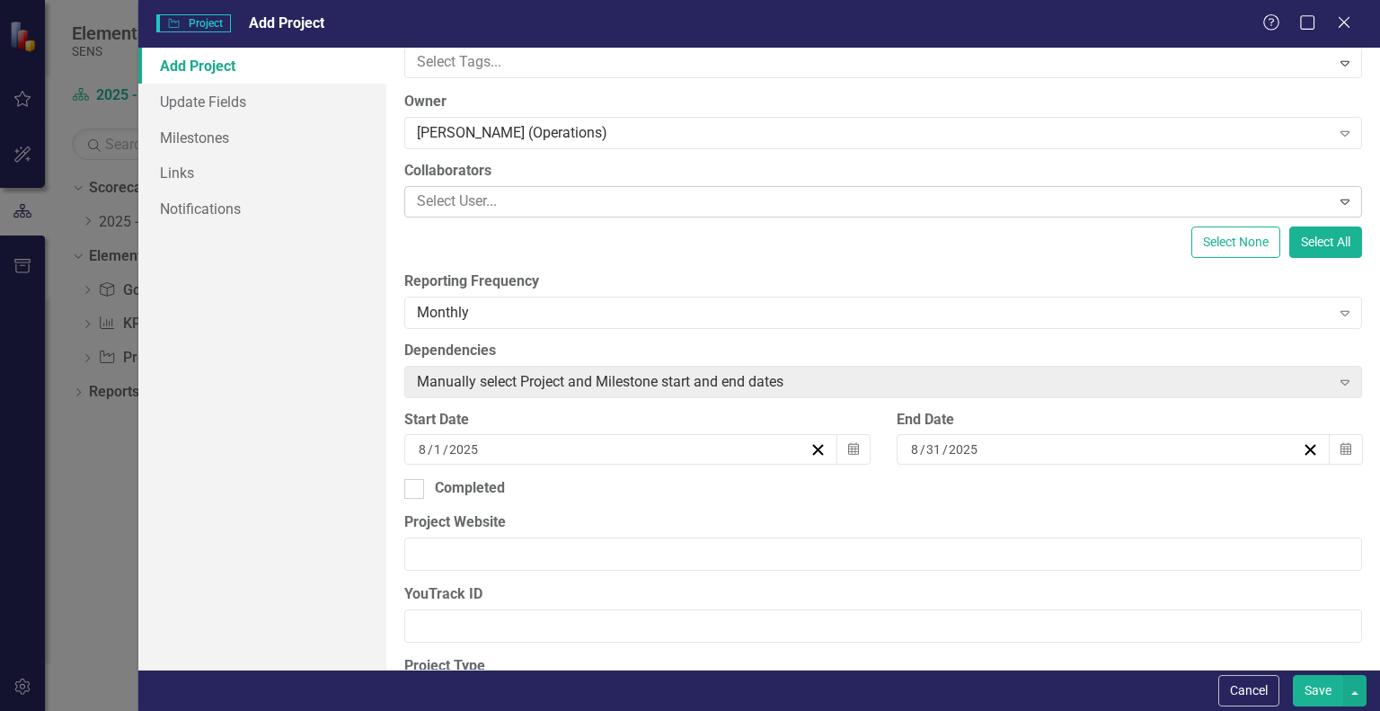
click at [469, 190] on div at bounding box center [870, 202] width 920 height 24
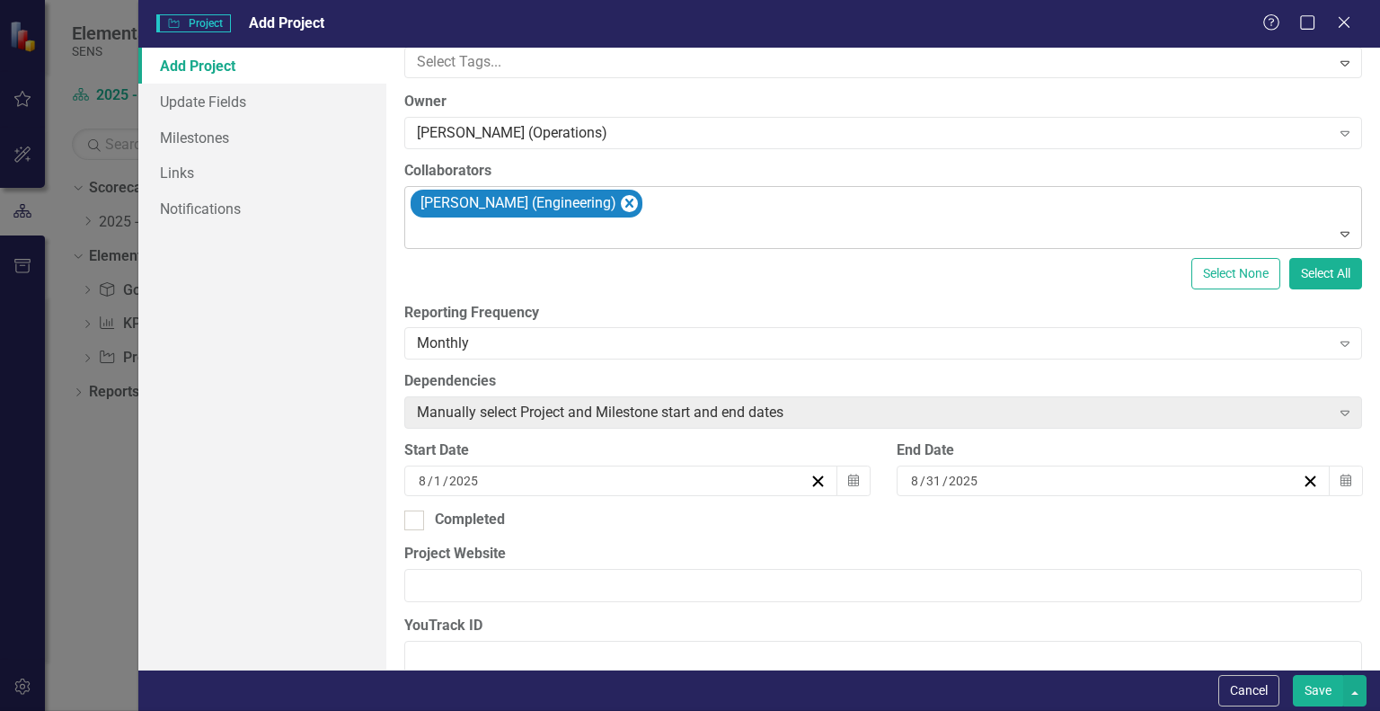
click at [496, 244] on div at bounding box center [885, 234] width 950 height 24
type input "he"
click at [484, 238] on div at bounding box center [885, 234] width 950 height 24
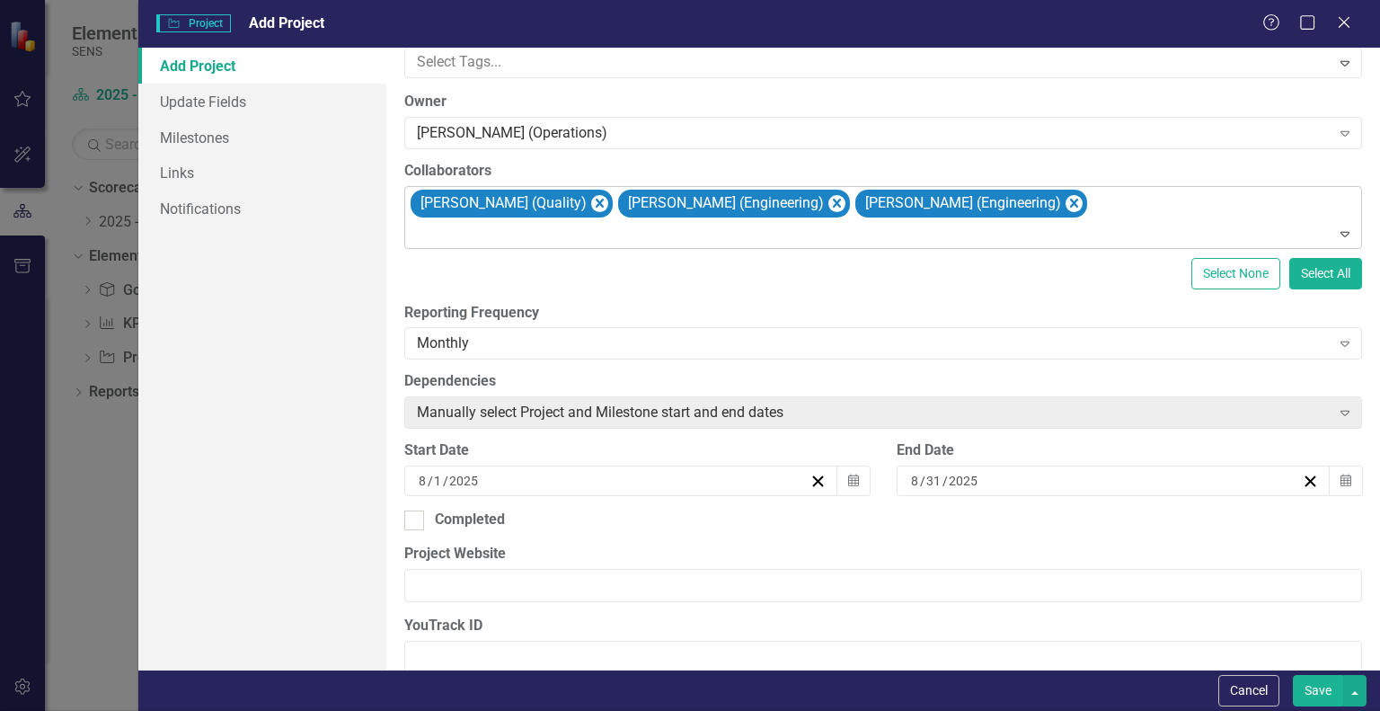
click at [454, 236] on div at bounding box center [885, 234] width 950 height 24
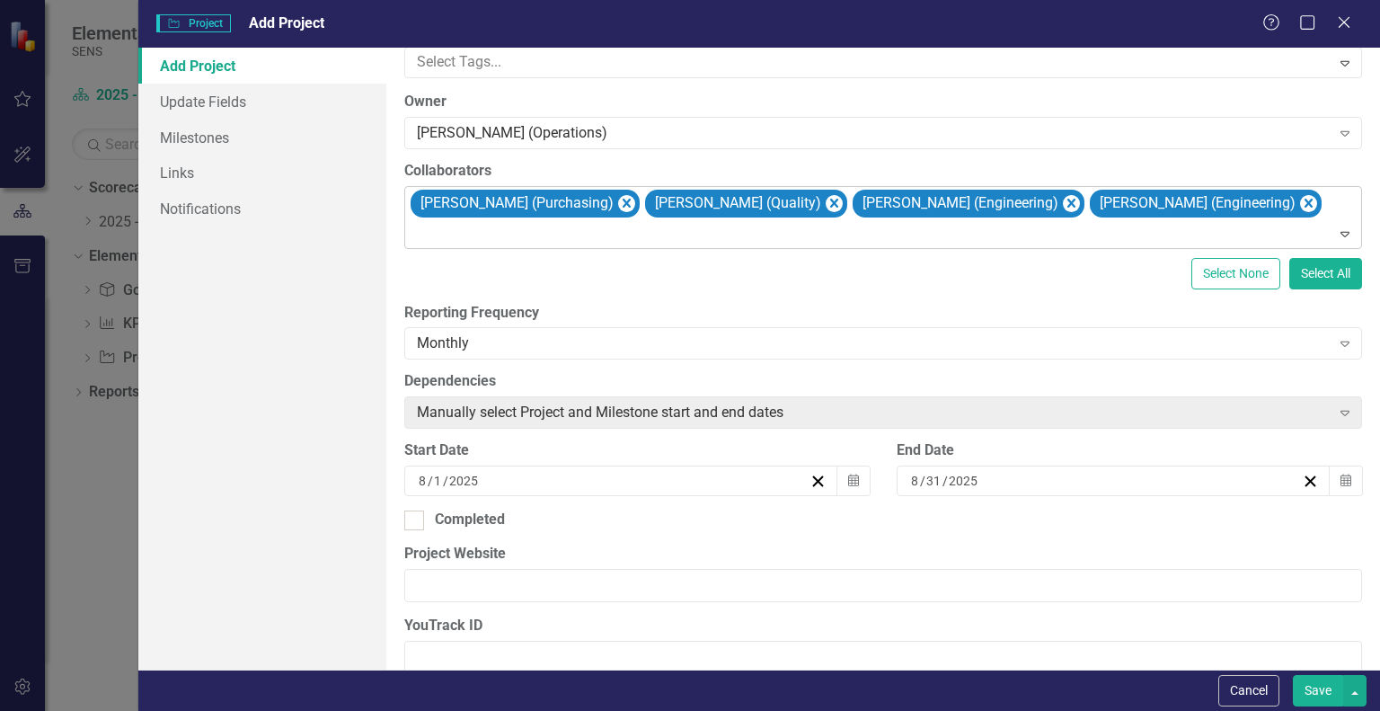
click at [469, 237] on div at bounding box center [885, 234] width 950 height 24
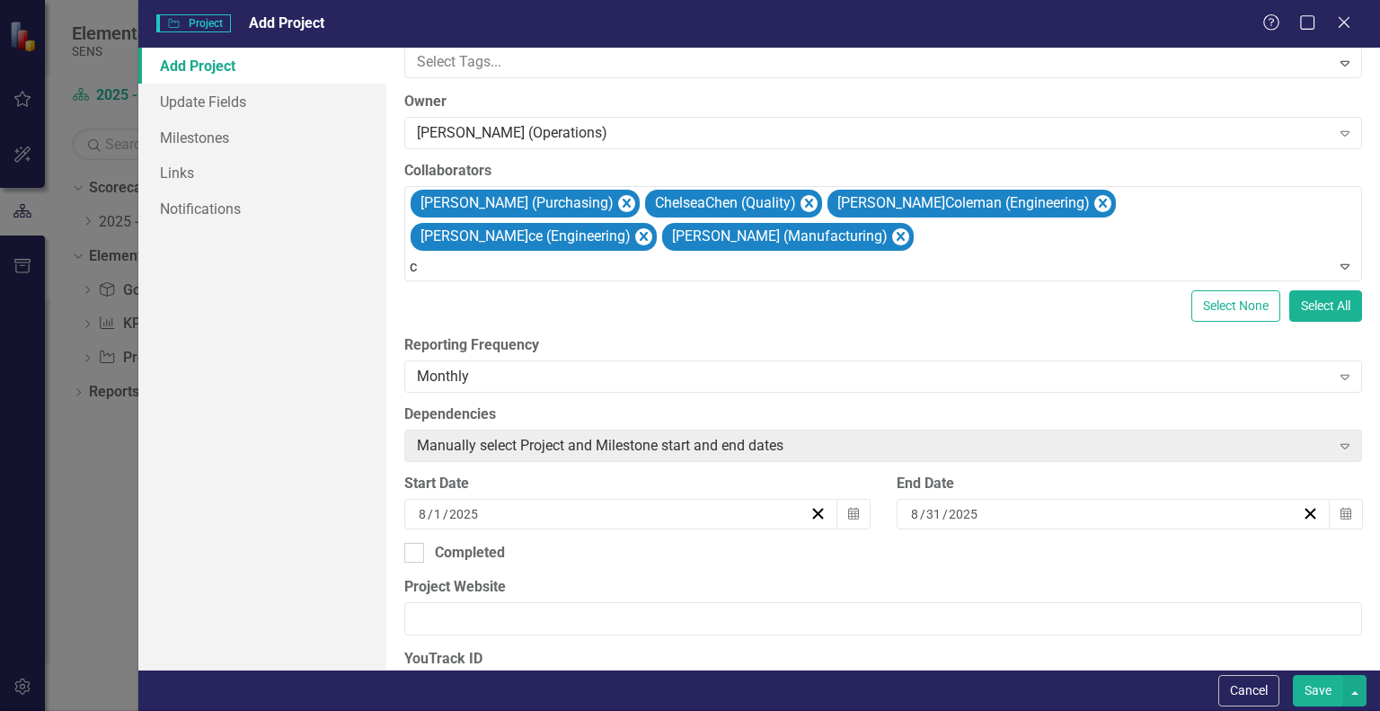
type input "ch"
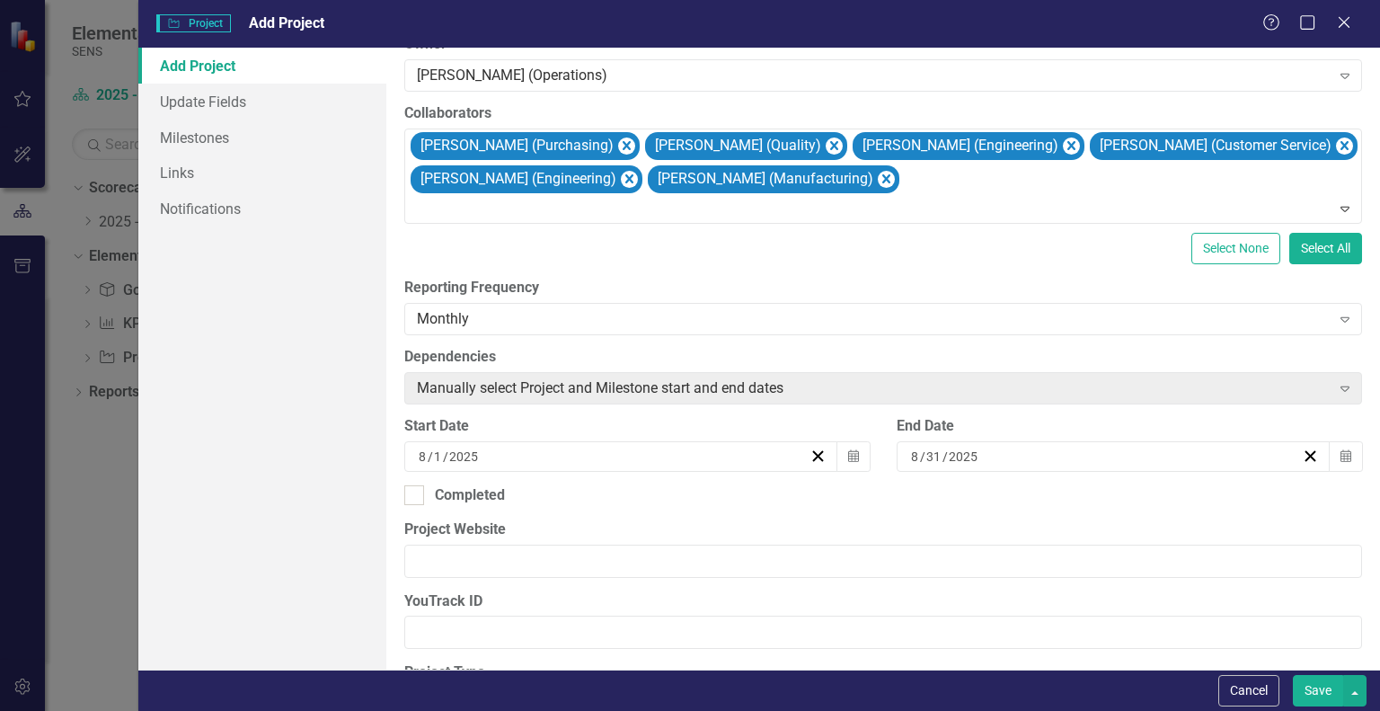
scroll to position [270, 0]
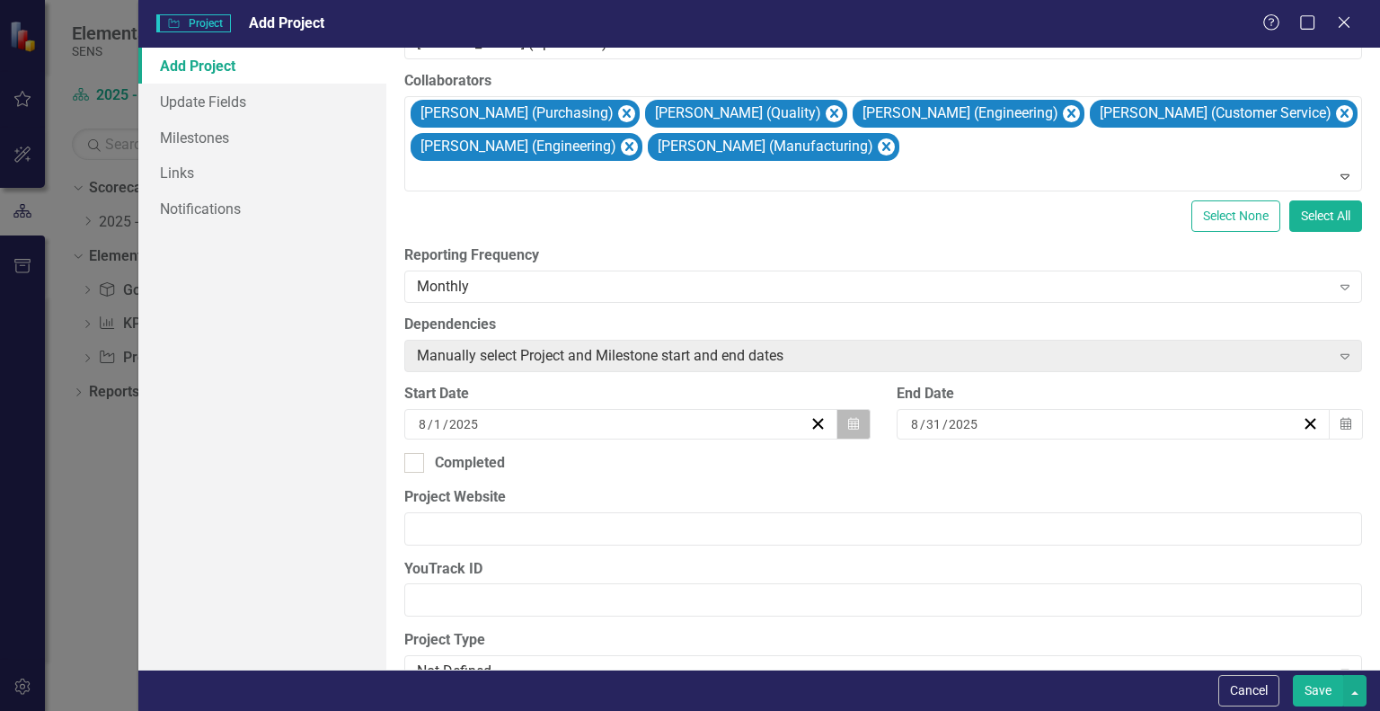
click at [858, 426] on button "Calendar" at bounding box center [854, 424] width 34 height 31
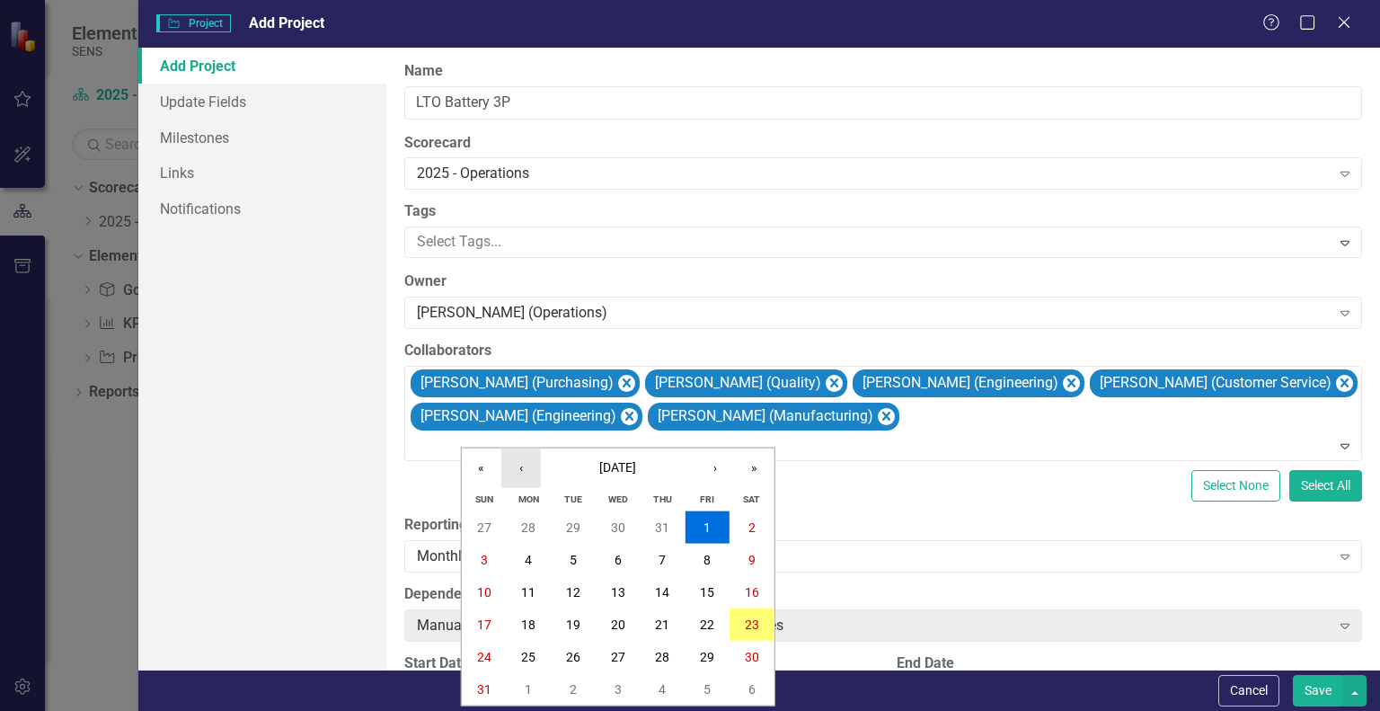
scroll to position [270, 0]
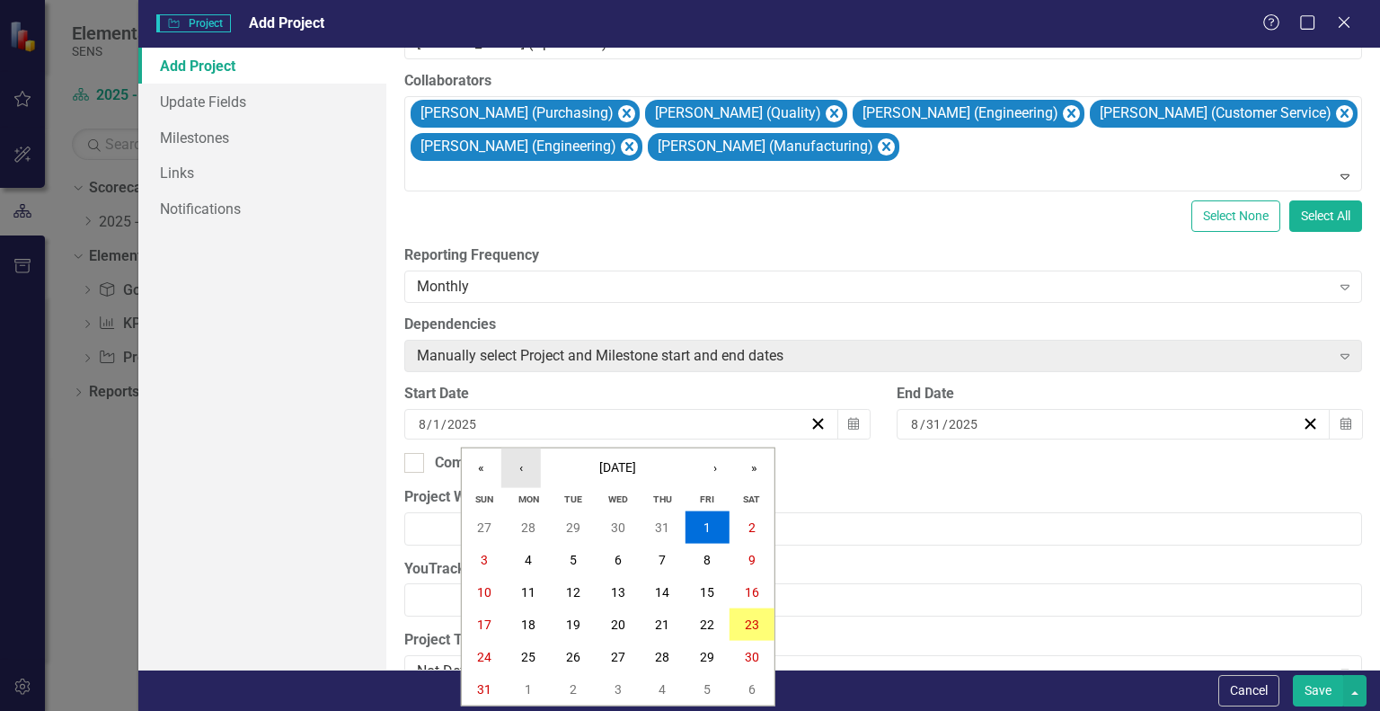
click at [539, 471] on button "‹" at bounding box center [521, 468] width 40 height 40
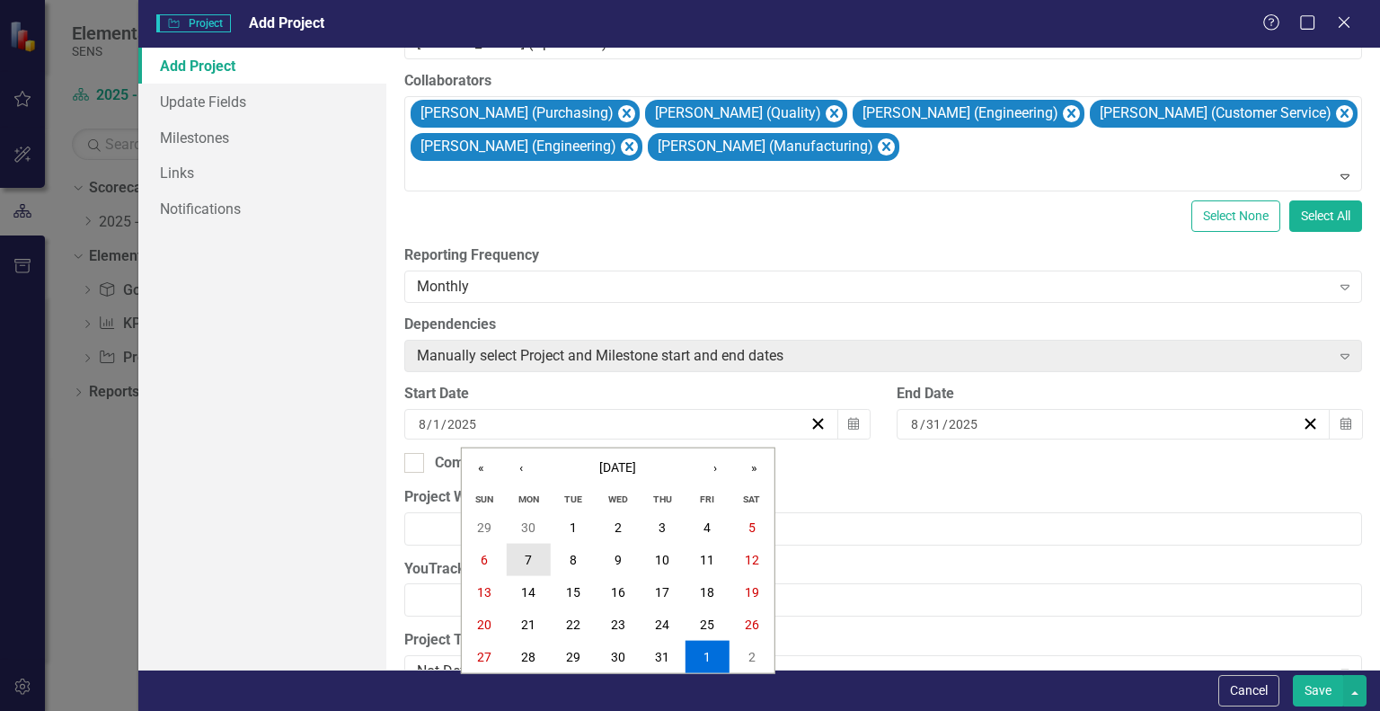
click at [527, 556] on abbr "7" at bounding box center [528, 560] width 7 height 14
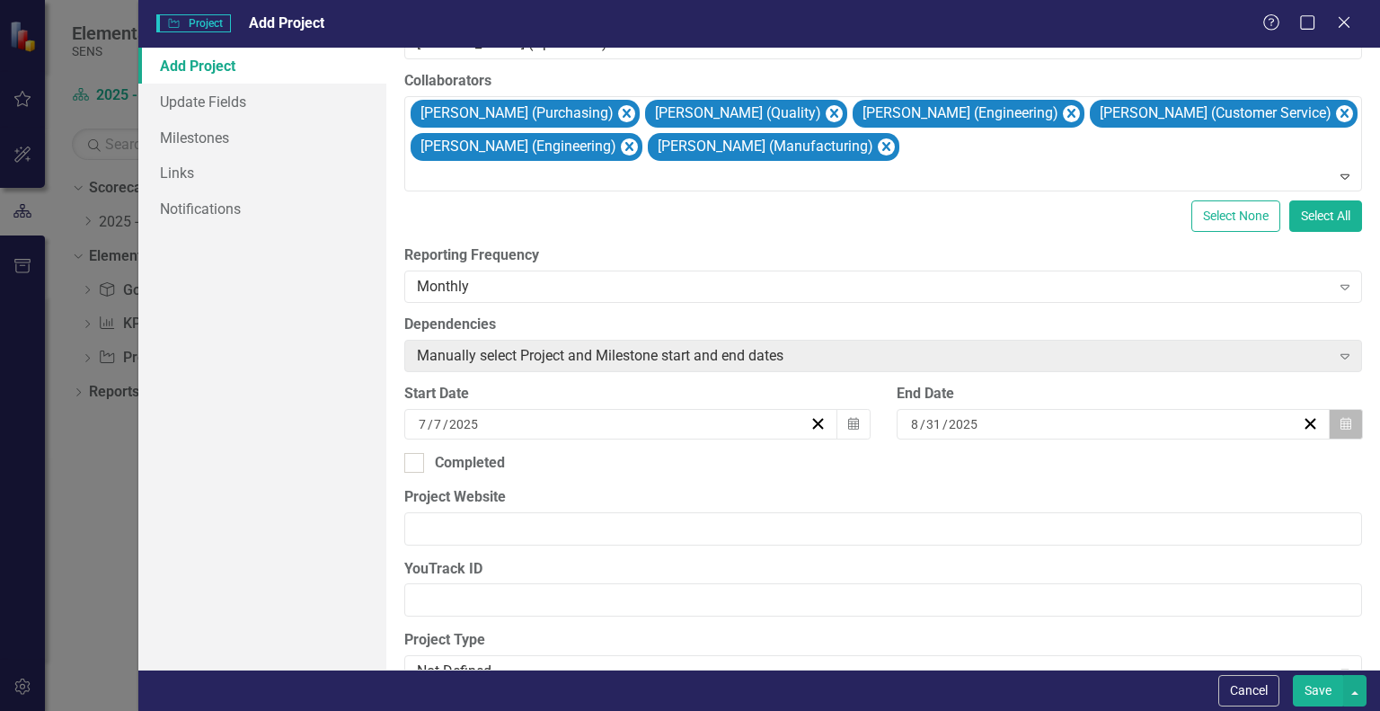
click at [1344, 422] on button "Calendar" at bounding box center [1346, 424] width 34 height 31
click at [1172, 470] on button "›" at bounding box center [1152, 459] width 40 height 40
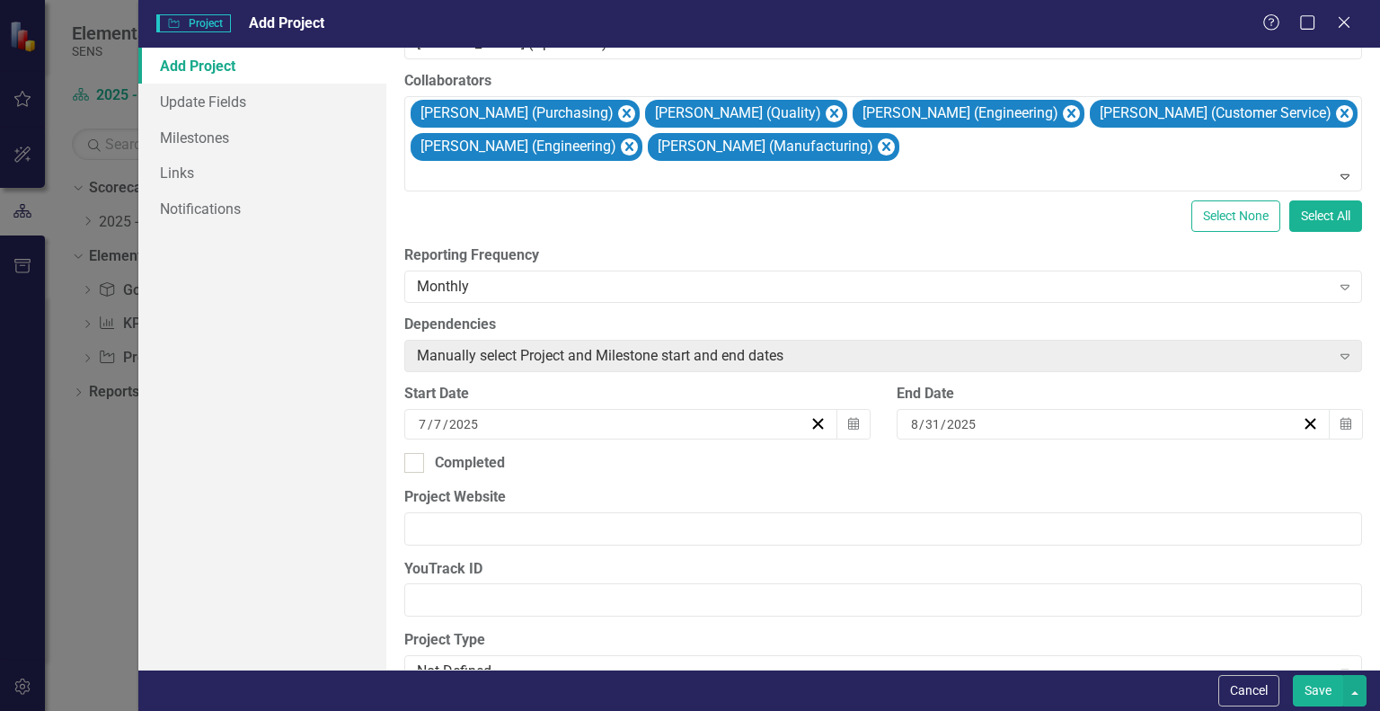
click at [1172, 470] on button "›" at bounding box center [1152, 459] width 40 height 40
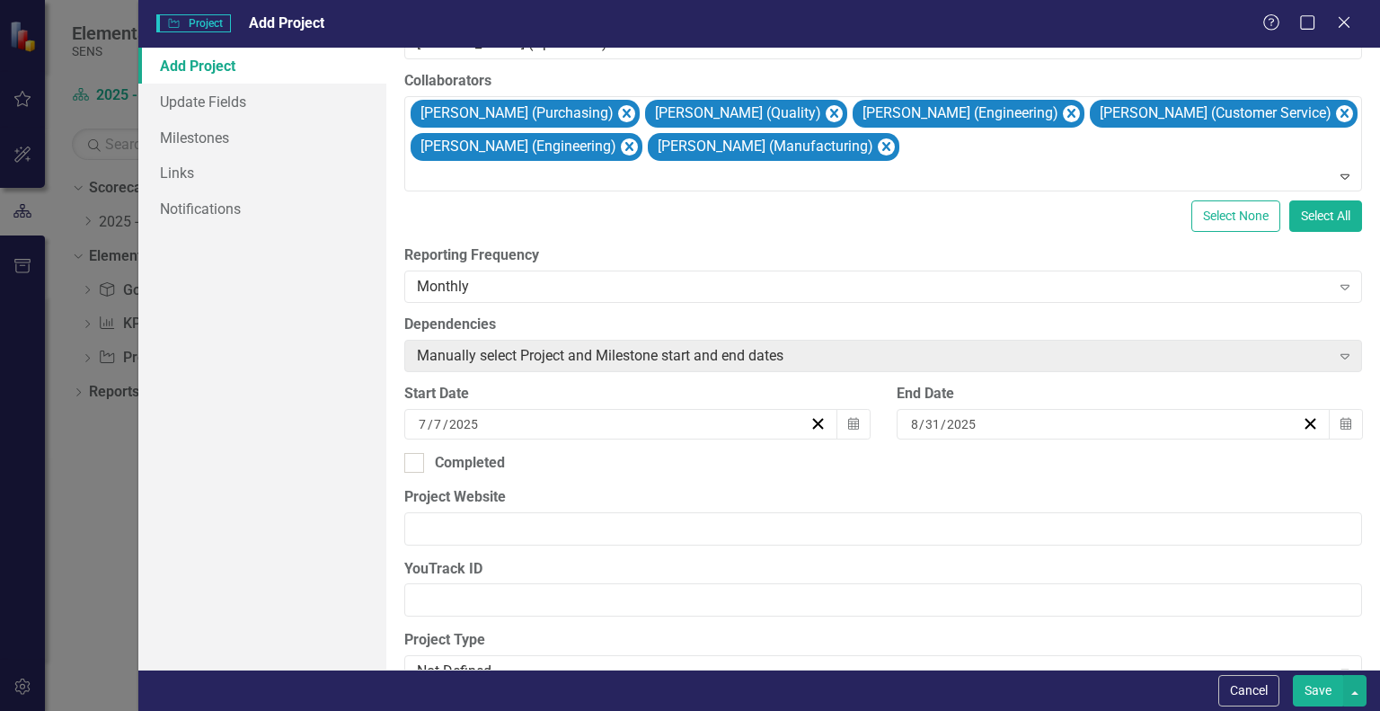
click at [978, 468] on button "‹" at bounding box center [958, 459] width 40 height 40
click at [1122, 664] on button "30" at bounding box center [1099, 648] width 45 height 32
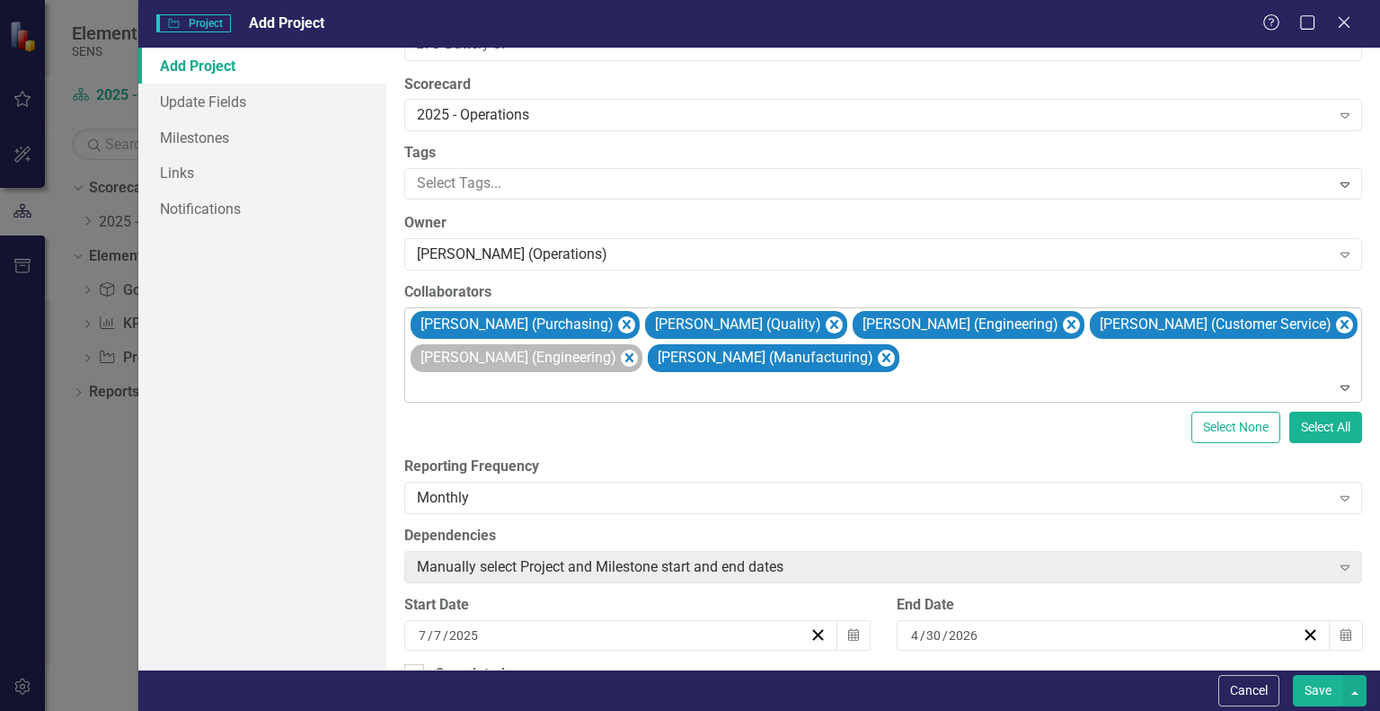
scroll to position [90, 0]
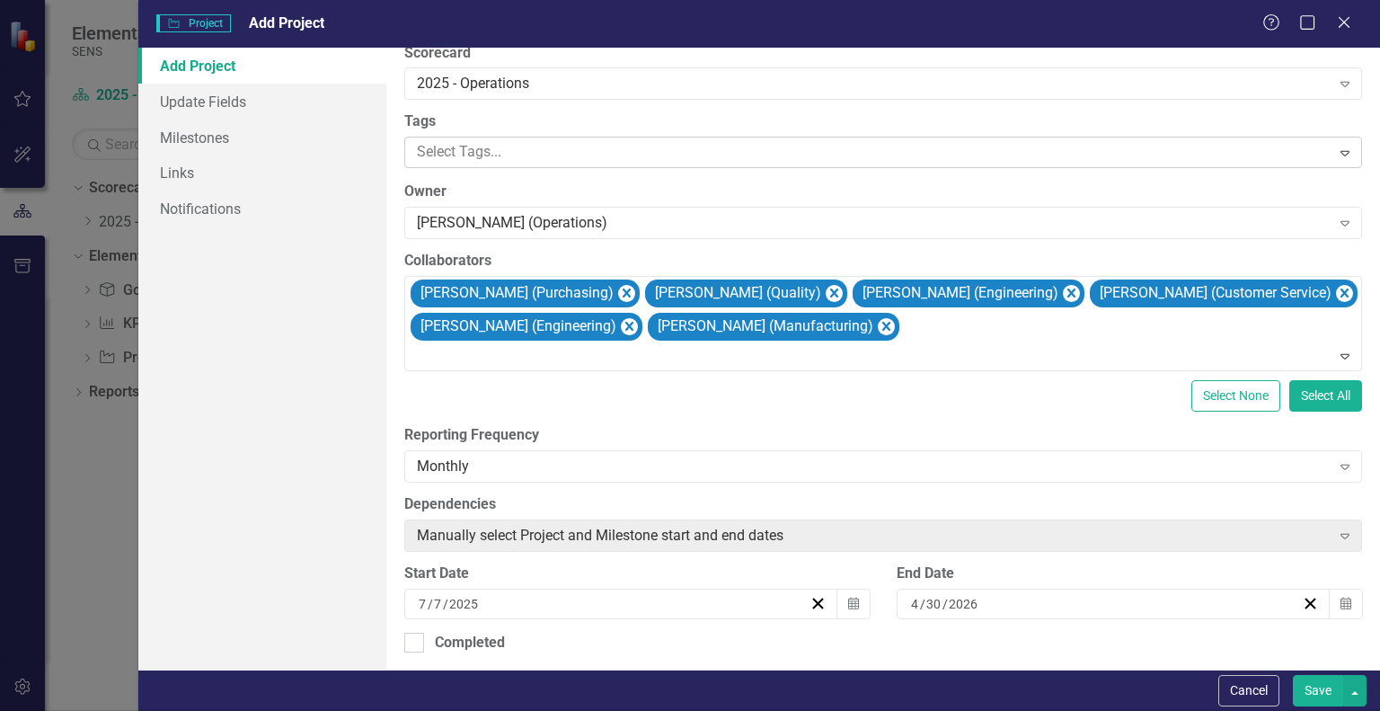
click at [450, 150] on div at bounding box center [870, 152] width 920 height 24
click at [349, 344] on div "Add Project Update Fields Milestones Links Notifications" at bounding box center [262, 359] width 248 height 622
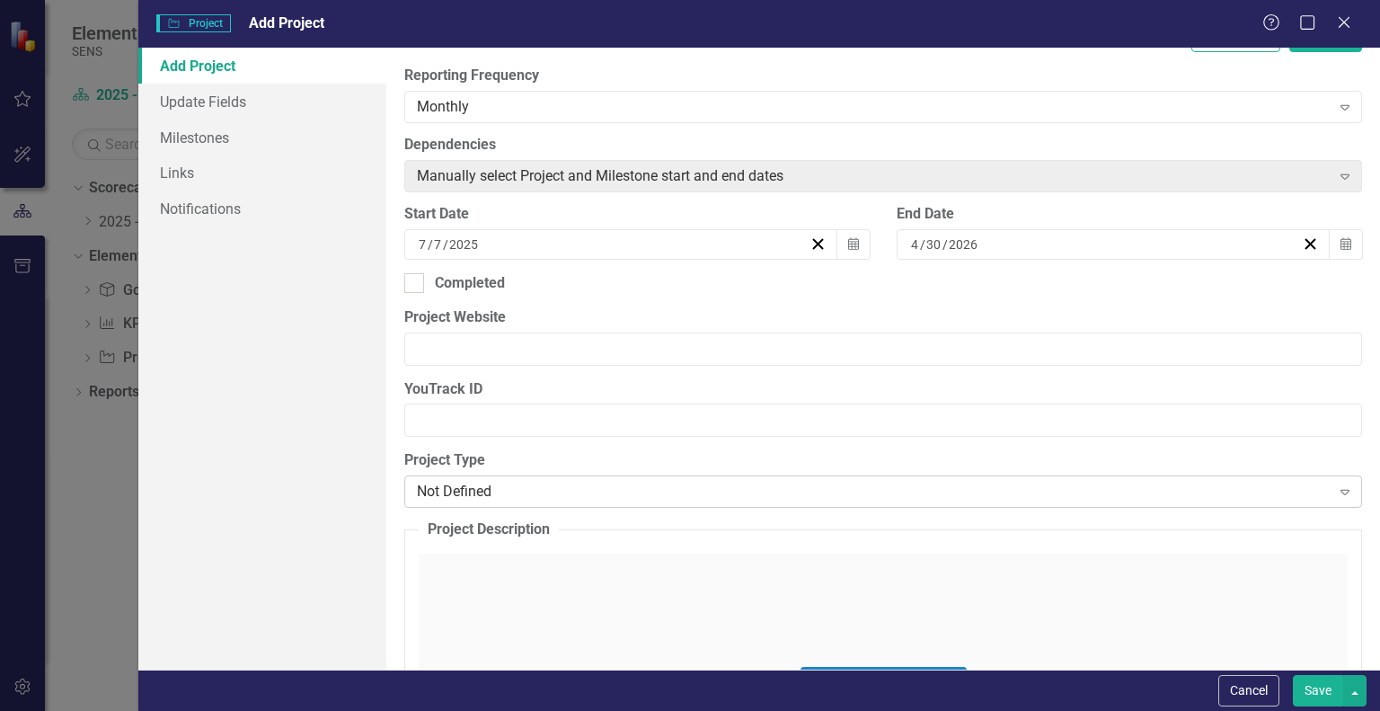
click at [464, 492] on div "Not Defined" at bounding box center [873, 492] width 913 height 21
click at [501, 486] on div "Operations" at bounding box center [873, 492] width 913 height 21
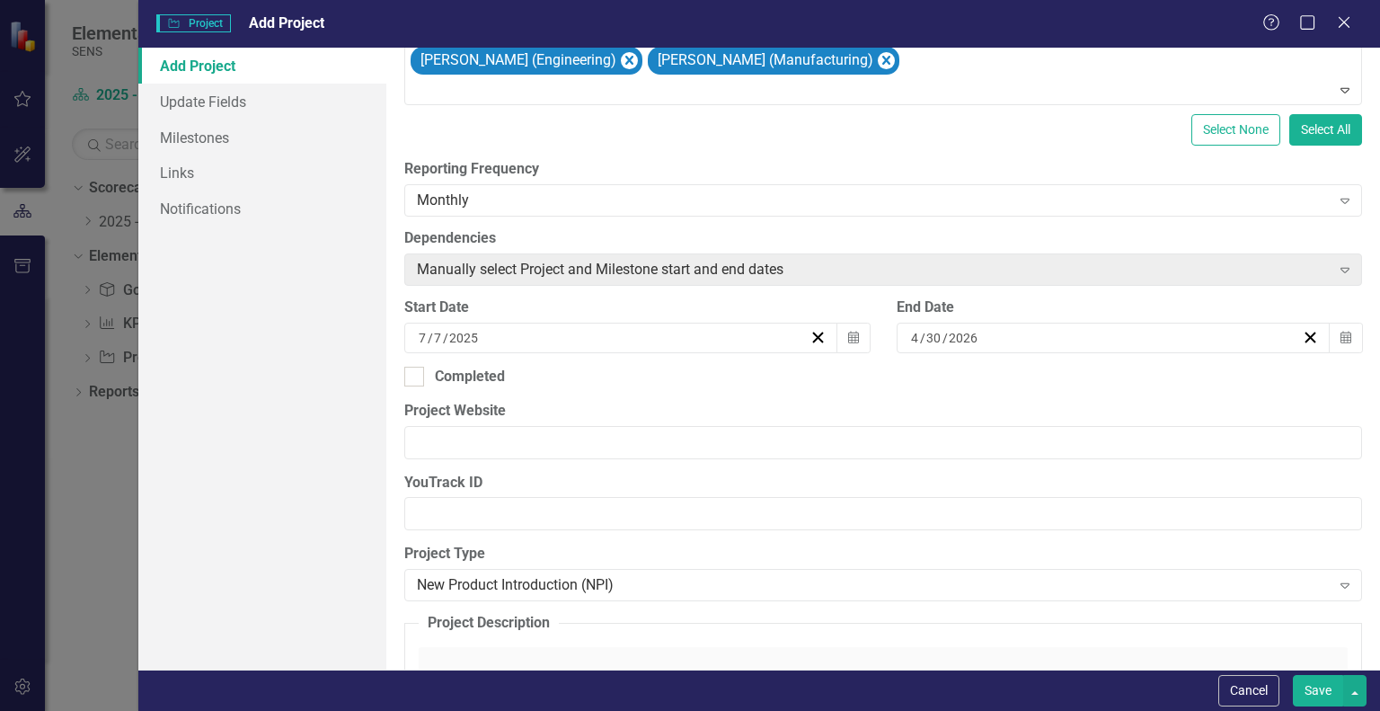
scroll to position [0, 0]
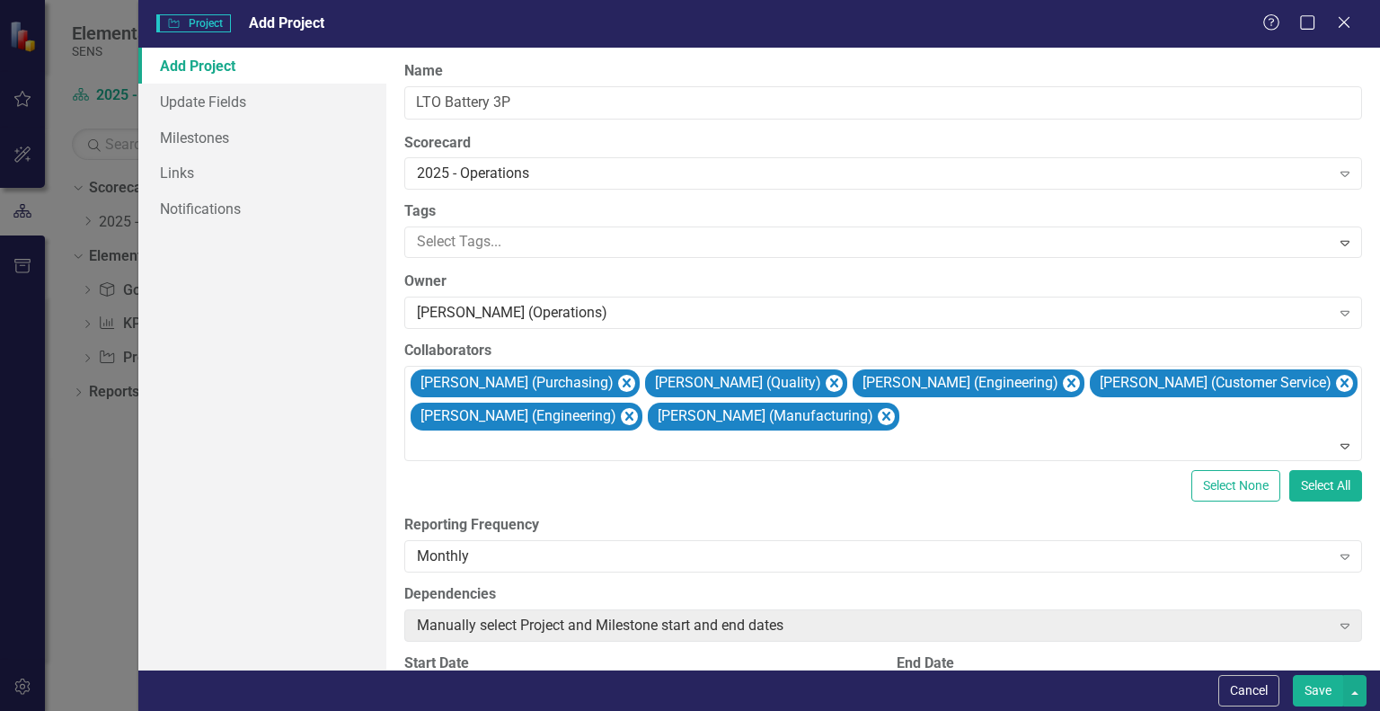
click at [1331, 699] on button "Save" at bounding box center [1318, 690] width 50 height 31
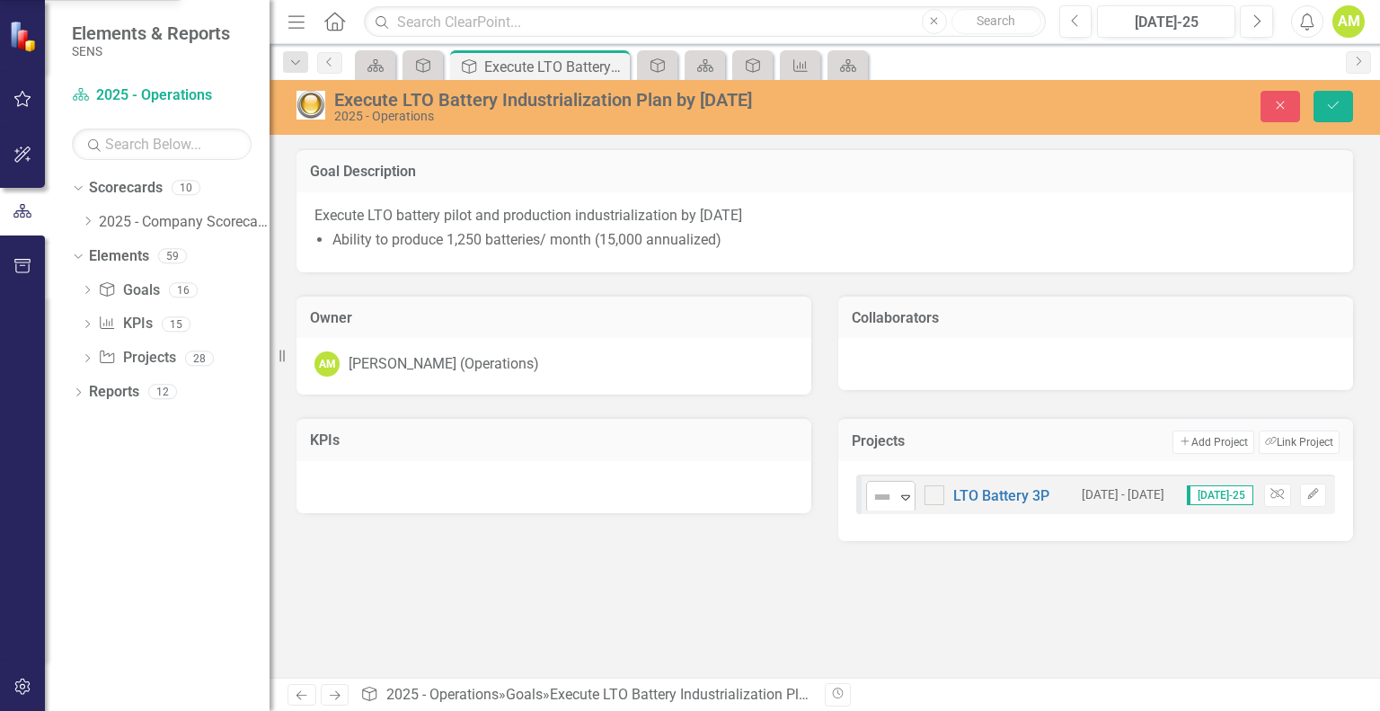
click at [902, 499] on icon "Expand" at bounding box center [906, 497] width 18 height 14
click at [1326, 102] on icon "Save" at bounding box center [1333, 105] width 16 height 13
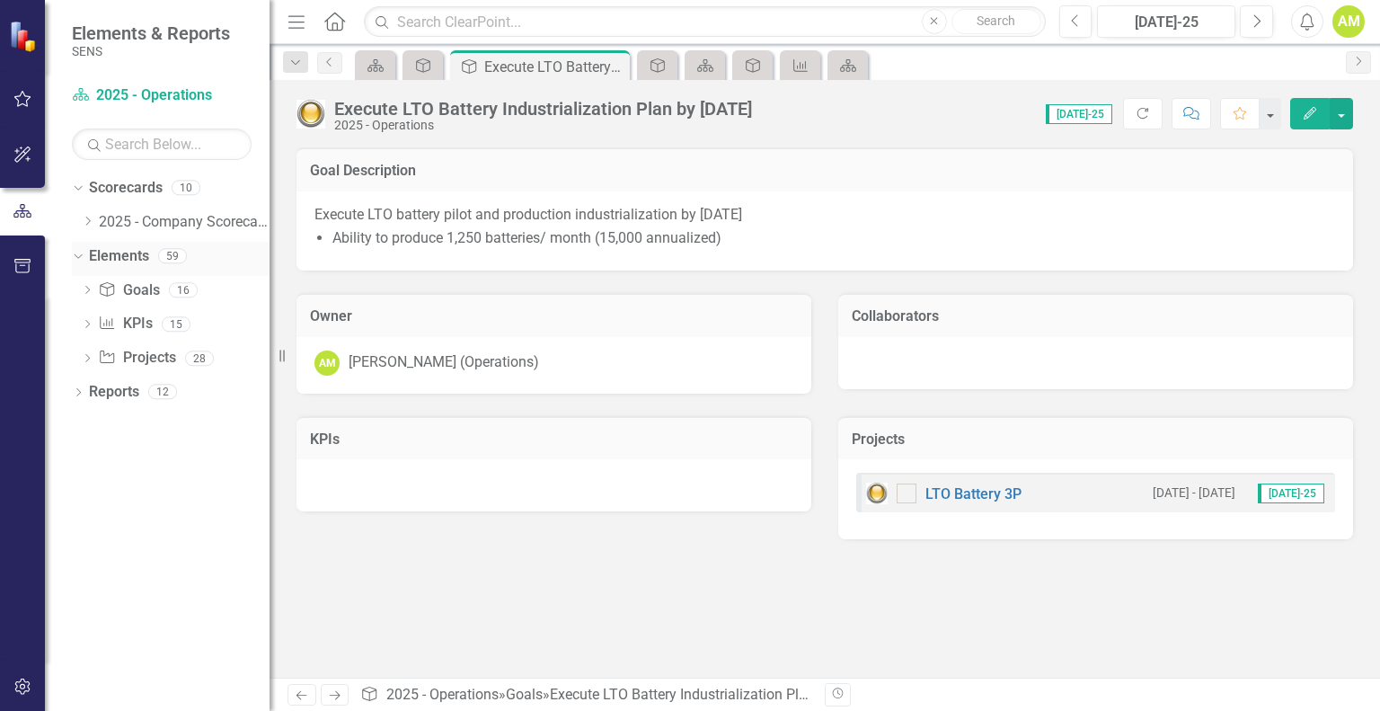
click at [120, 265] on link "Elements" at bounding box center [119, 256] width 60 height 21
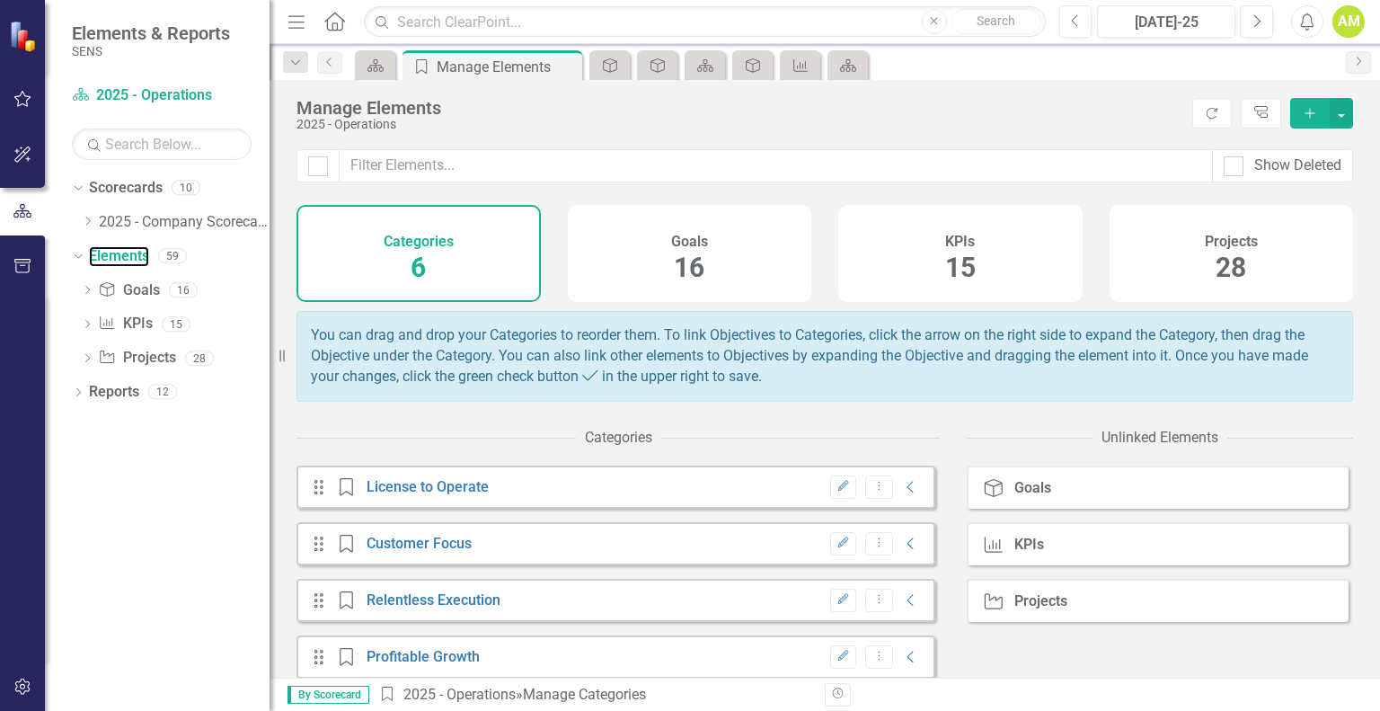
scroll to position [138, 0]
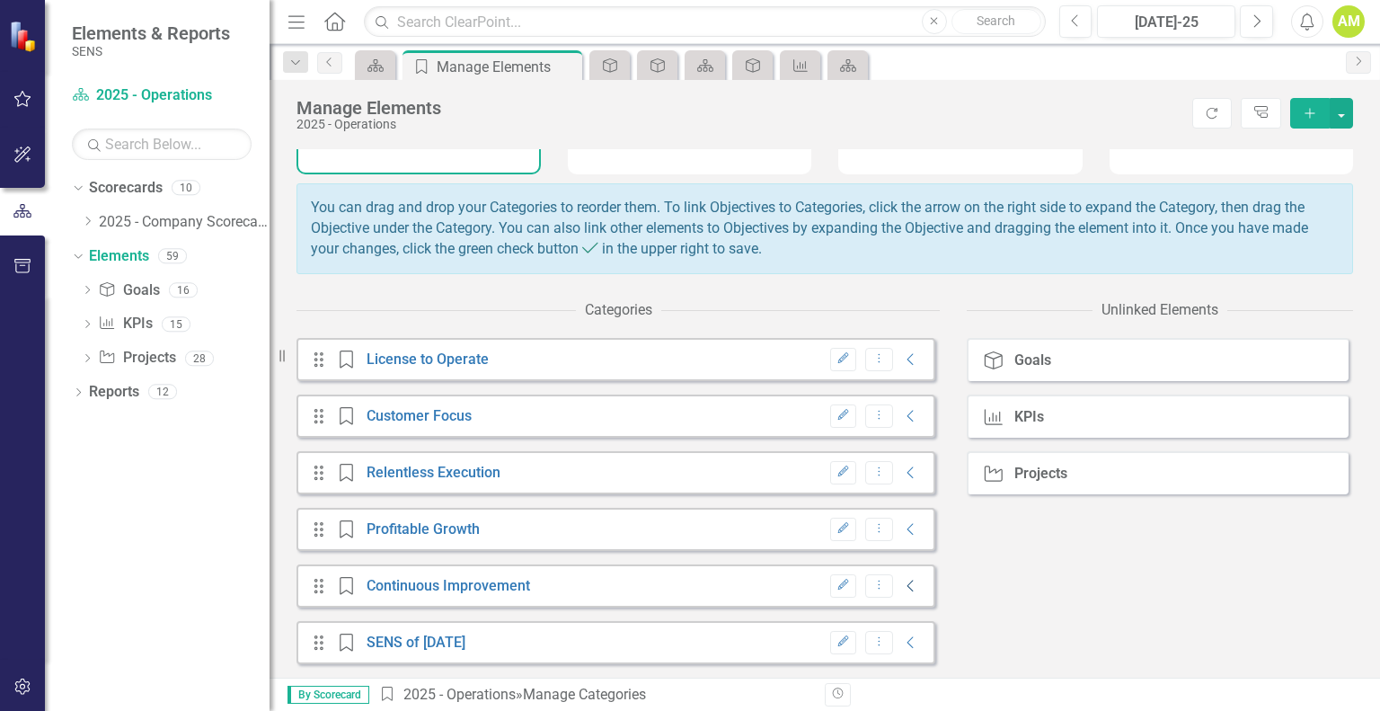
click at [902, 588] on icon "Collapse" at bounding box center [911, 586] width 18 height 14
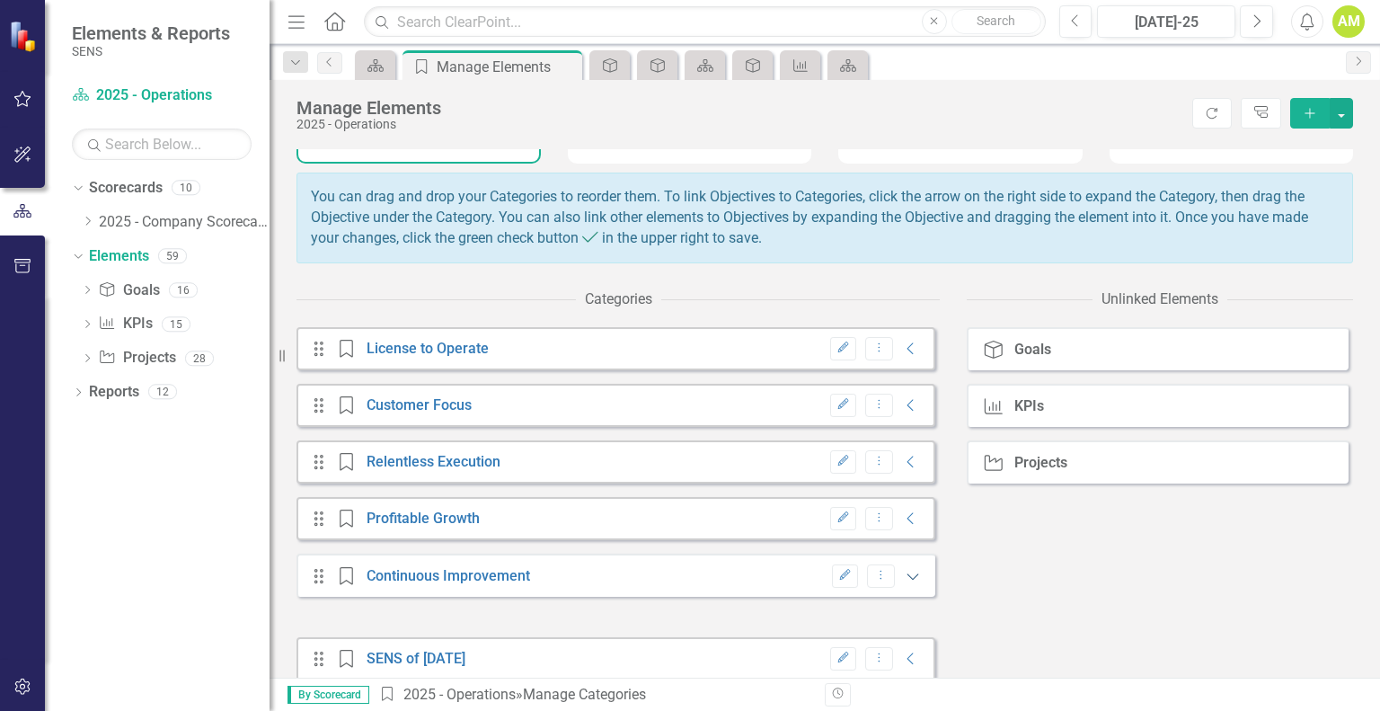
click at [904, 583] on icon "Expanded" at bounding box center [913, 576] width 18 height 14
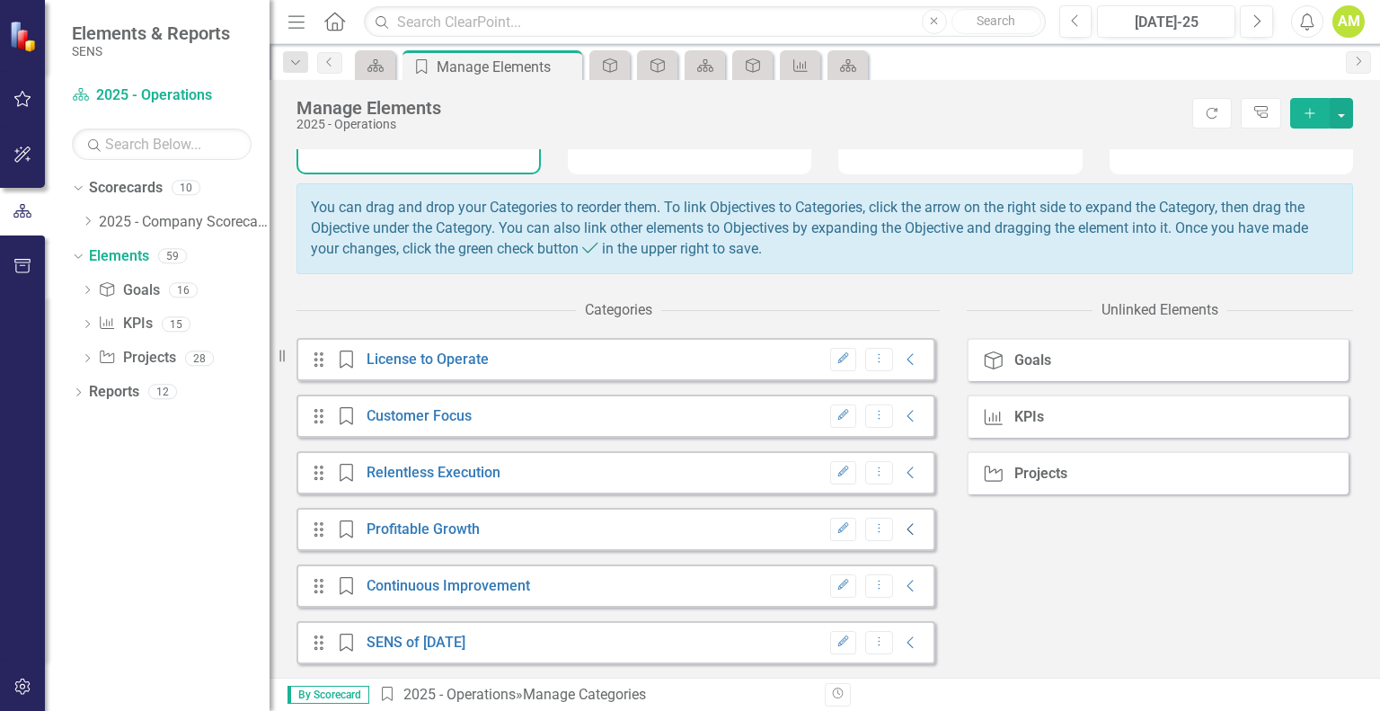
click at [902, 529] on icon "Collapse" at bounding box center [911, 529] width 18 height 14
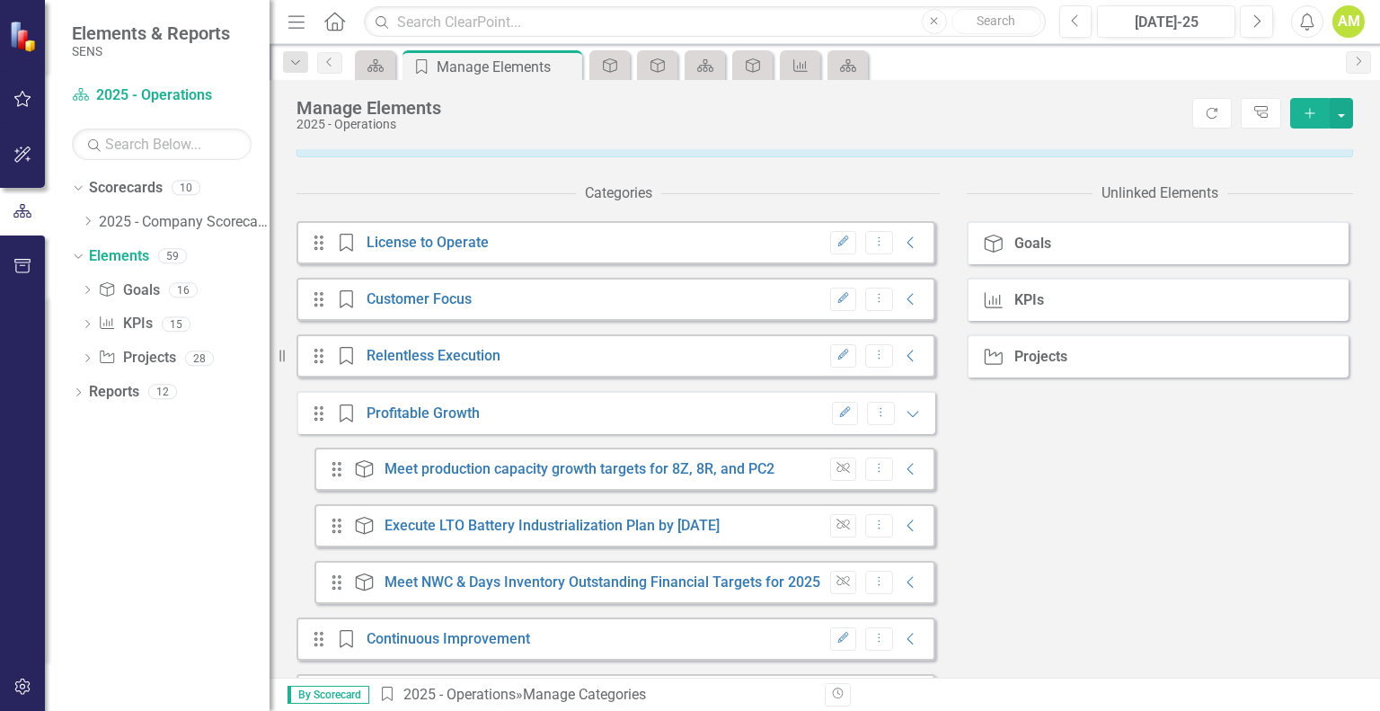
scroll to position [308, 0]
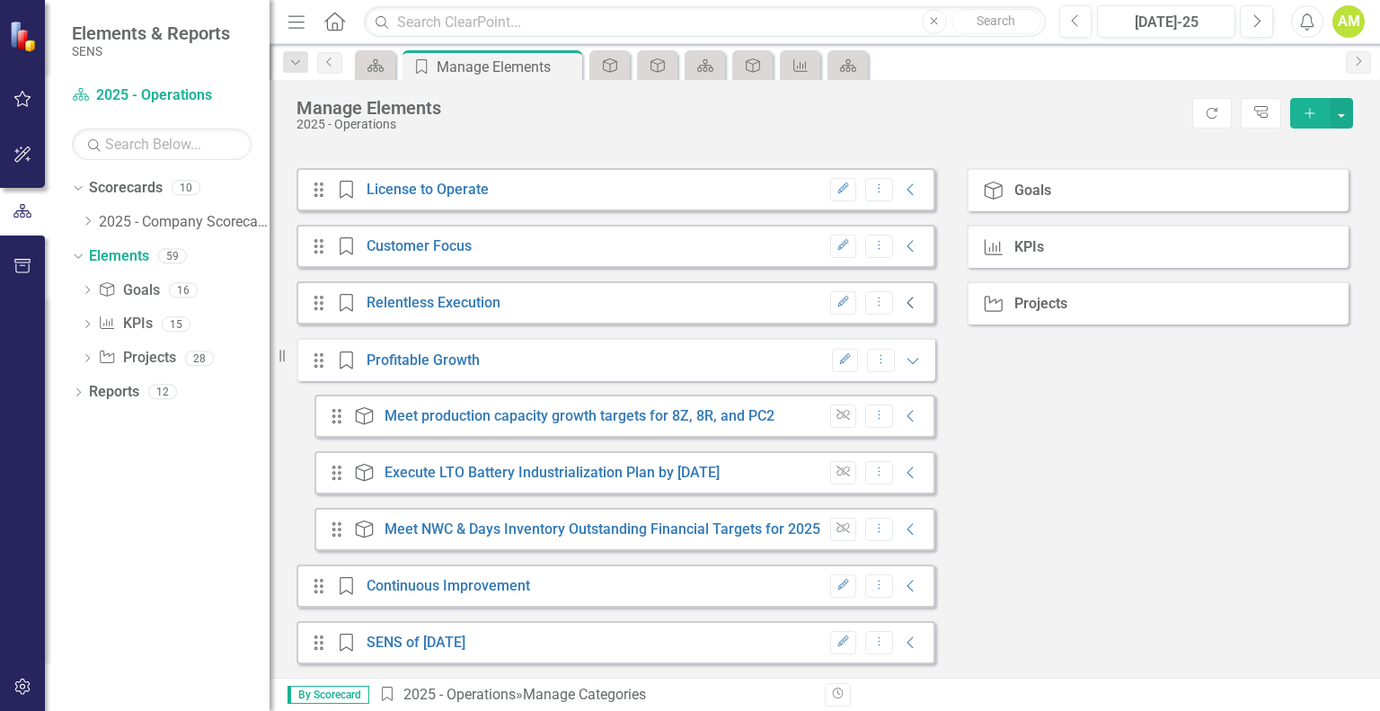
click at [902, 306] on icon "Collapse" at bounding box center [911, 303] width 18 height 14
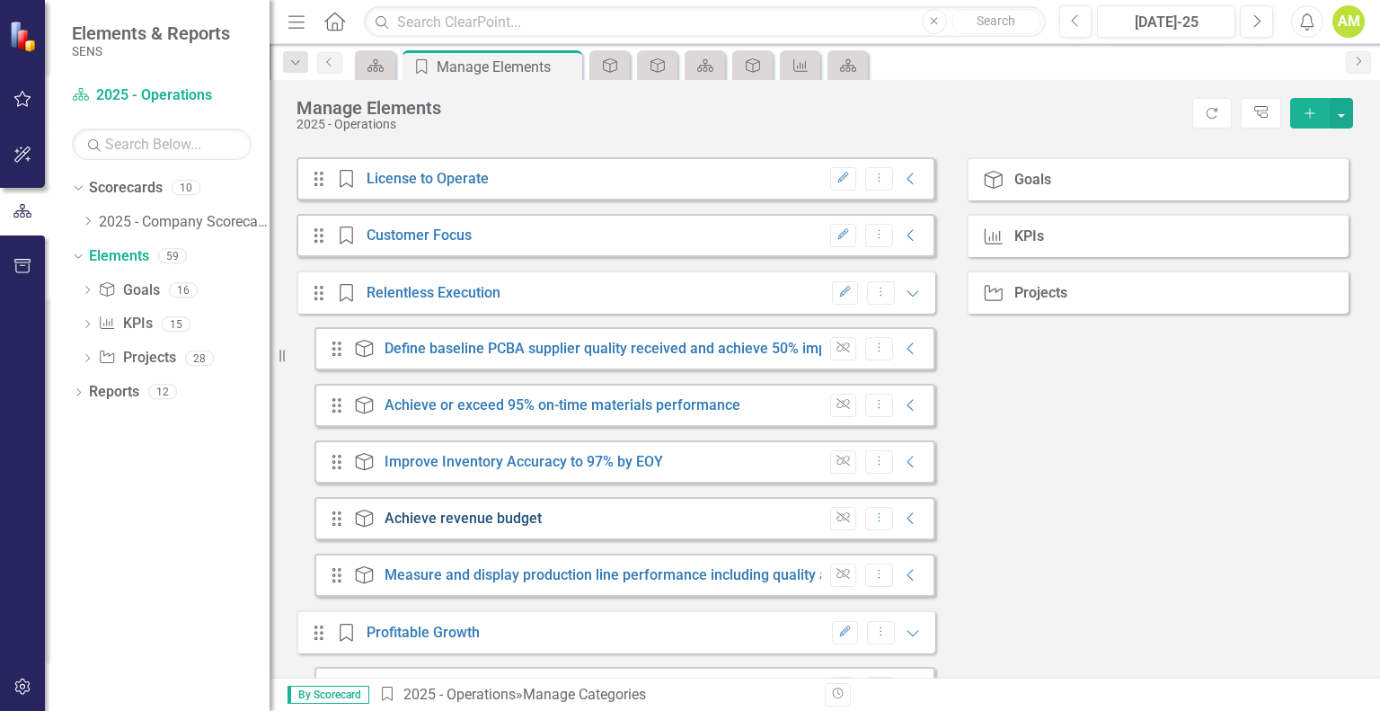
click at [482, 527] on link "Achieve revenue budget" at bounding box center [463, 517] width 157 height 17
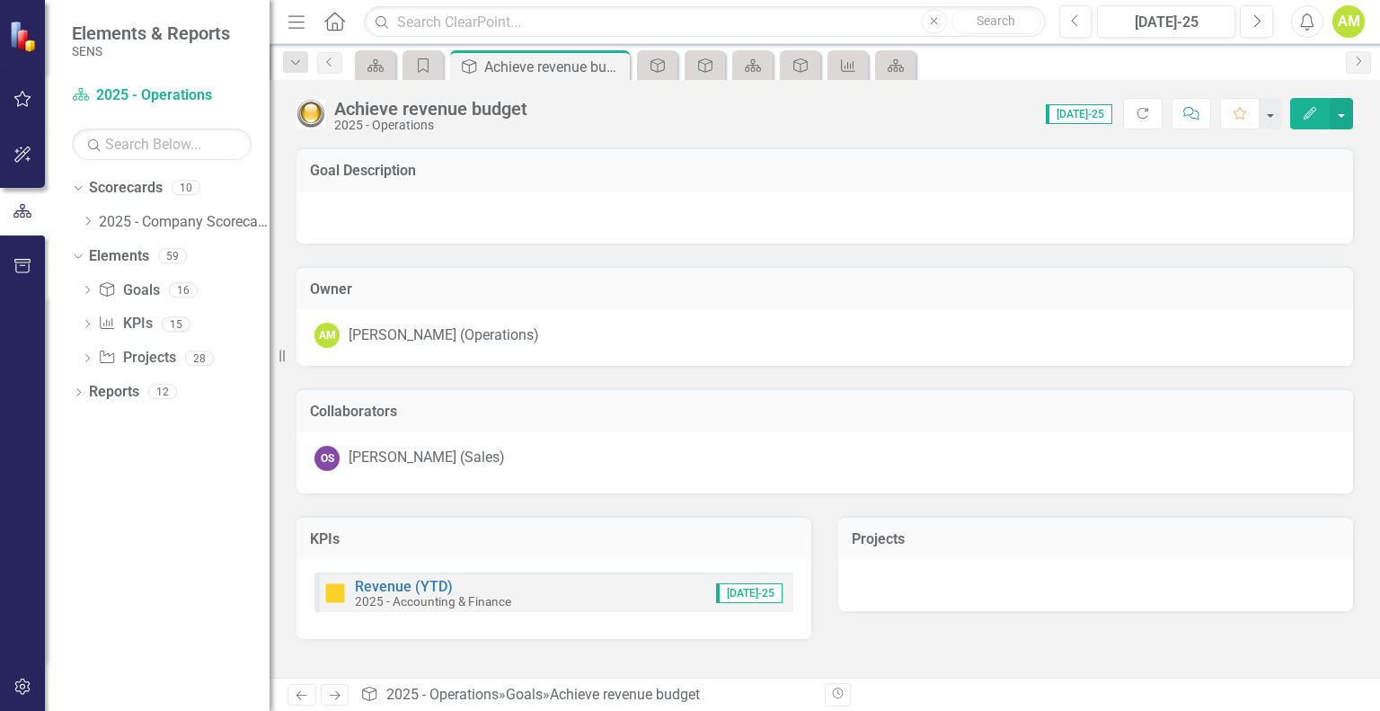
click at [402, 553] on div "KPIs" at bounding box center [554, 538] width 515 height 44
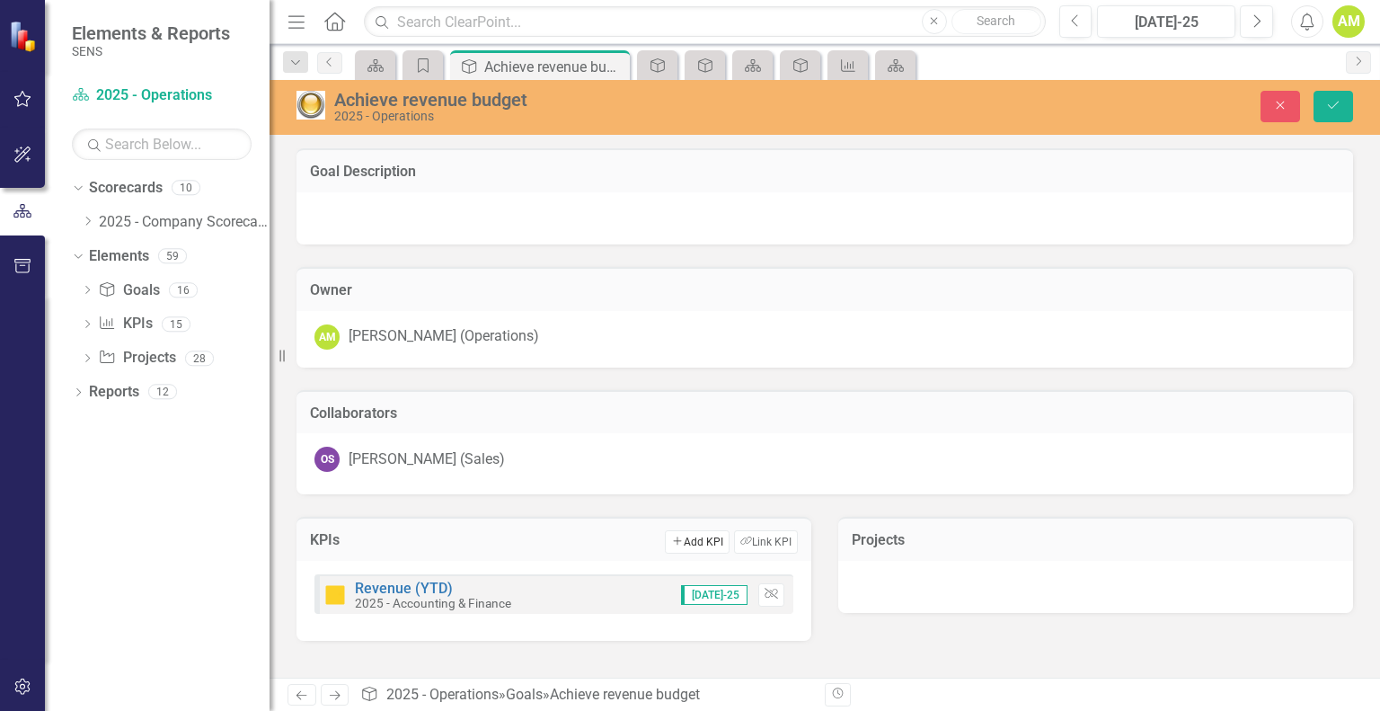
click at [701, 539] on button "Add Add KPI" at bounding box center [697, 541] width 64 height 23
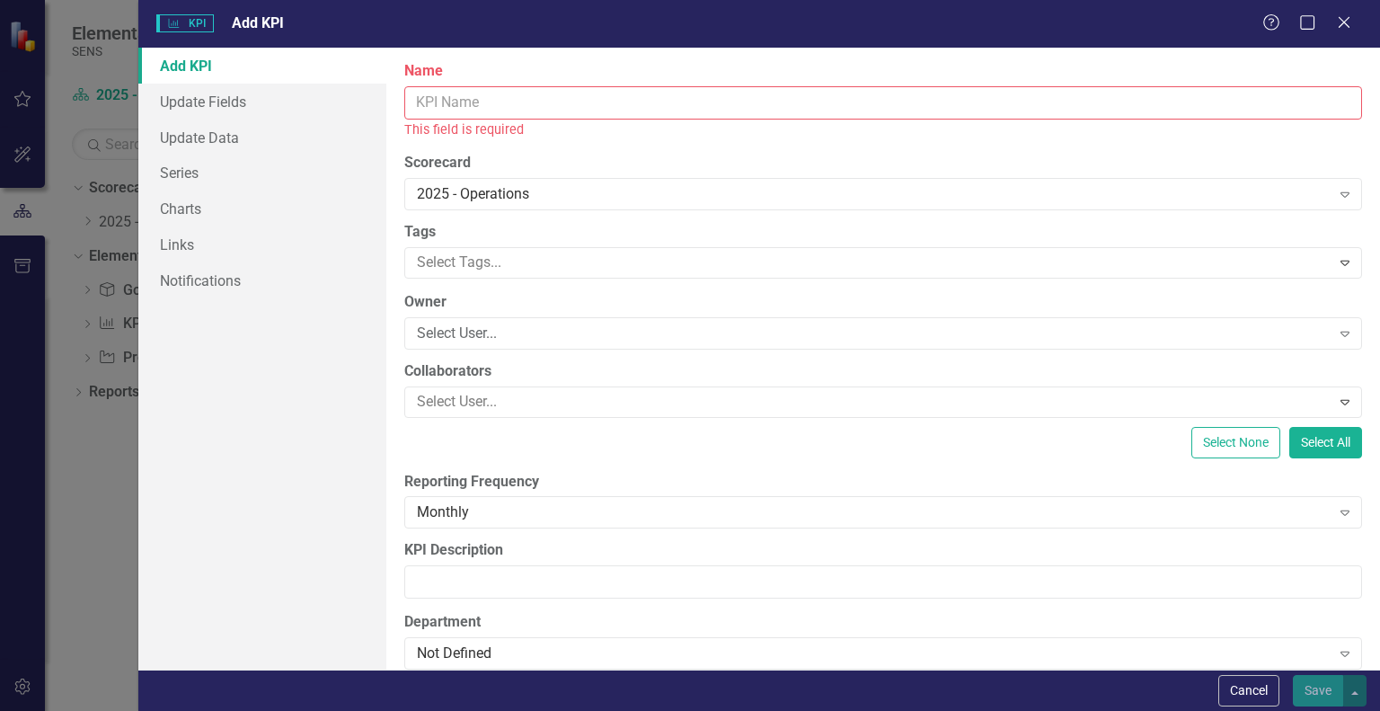
click at [478, 108] on input "Name" at bounding box center [883, 102] width 958 height 33
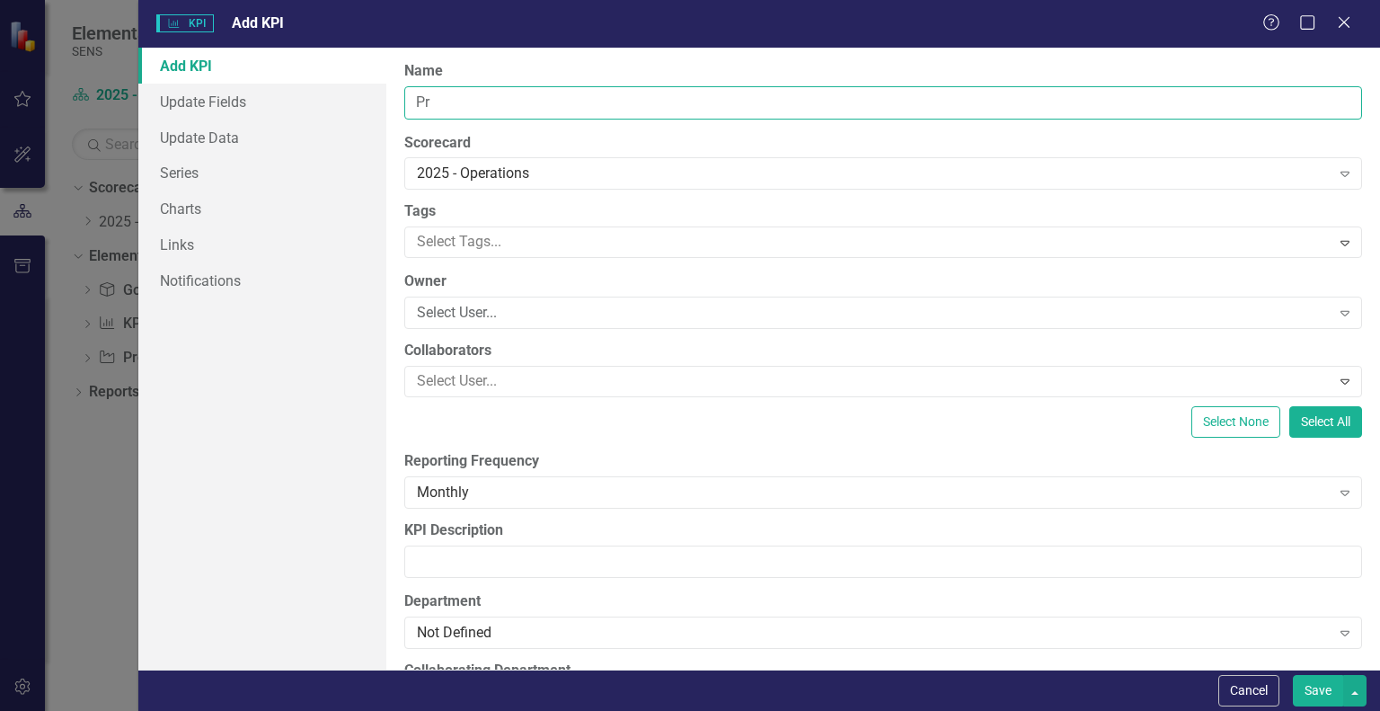
type input "P"
type input "Average Daily Production Sale Value"
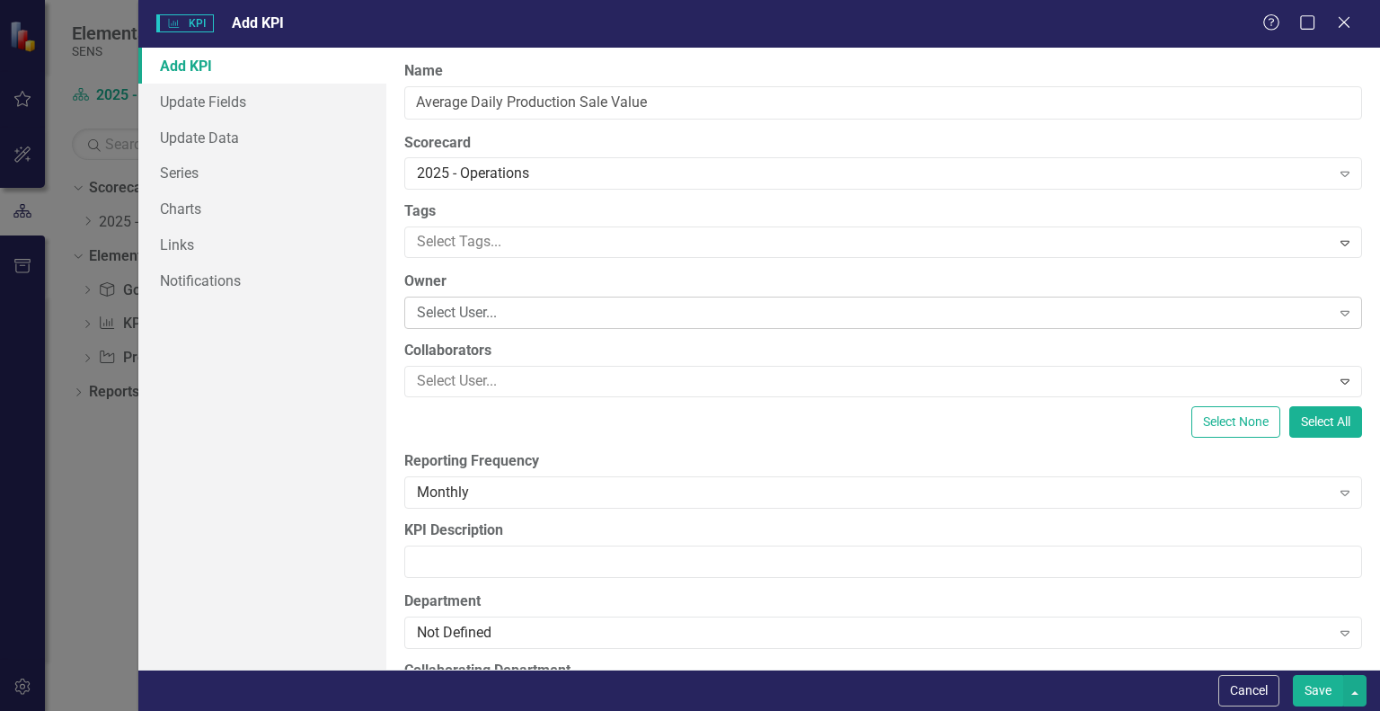
click at [471, 308] on div "Select User..." at bounding box center [873, 313] width 913 height 21
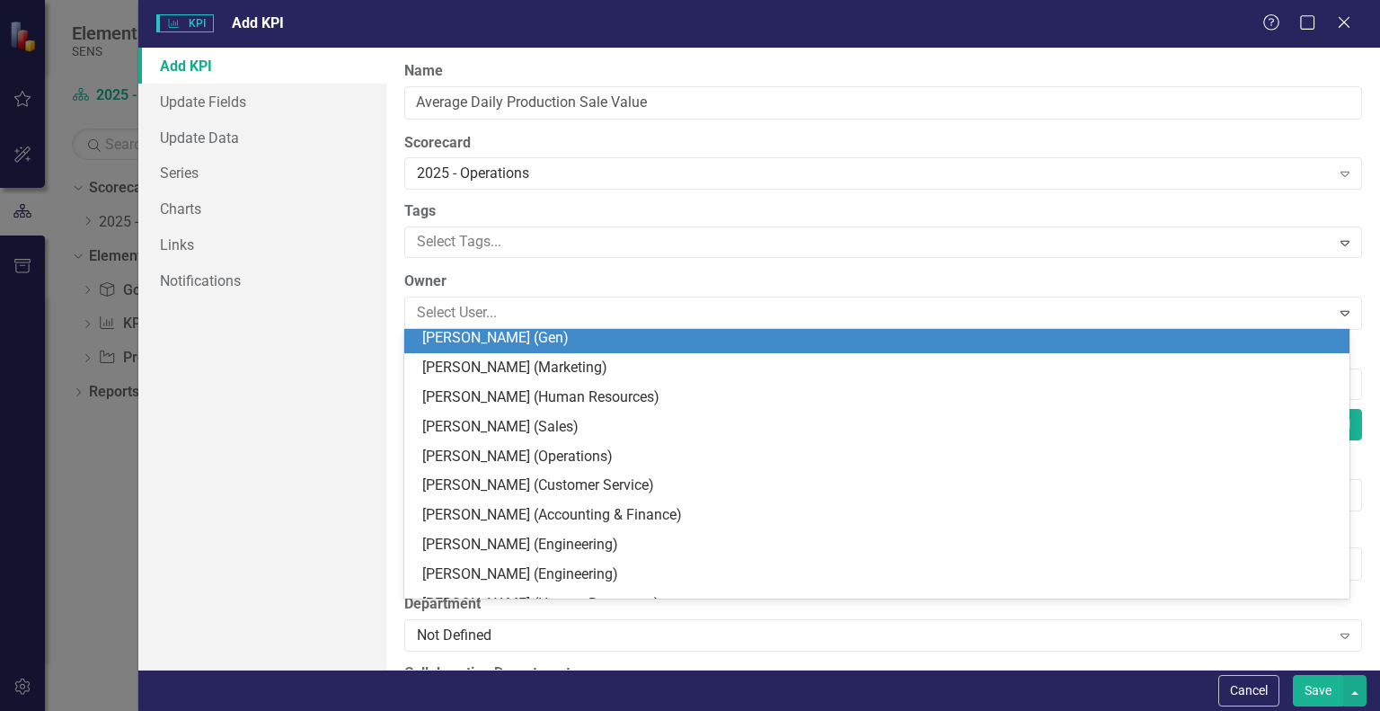
scroll to position [449, 0]
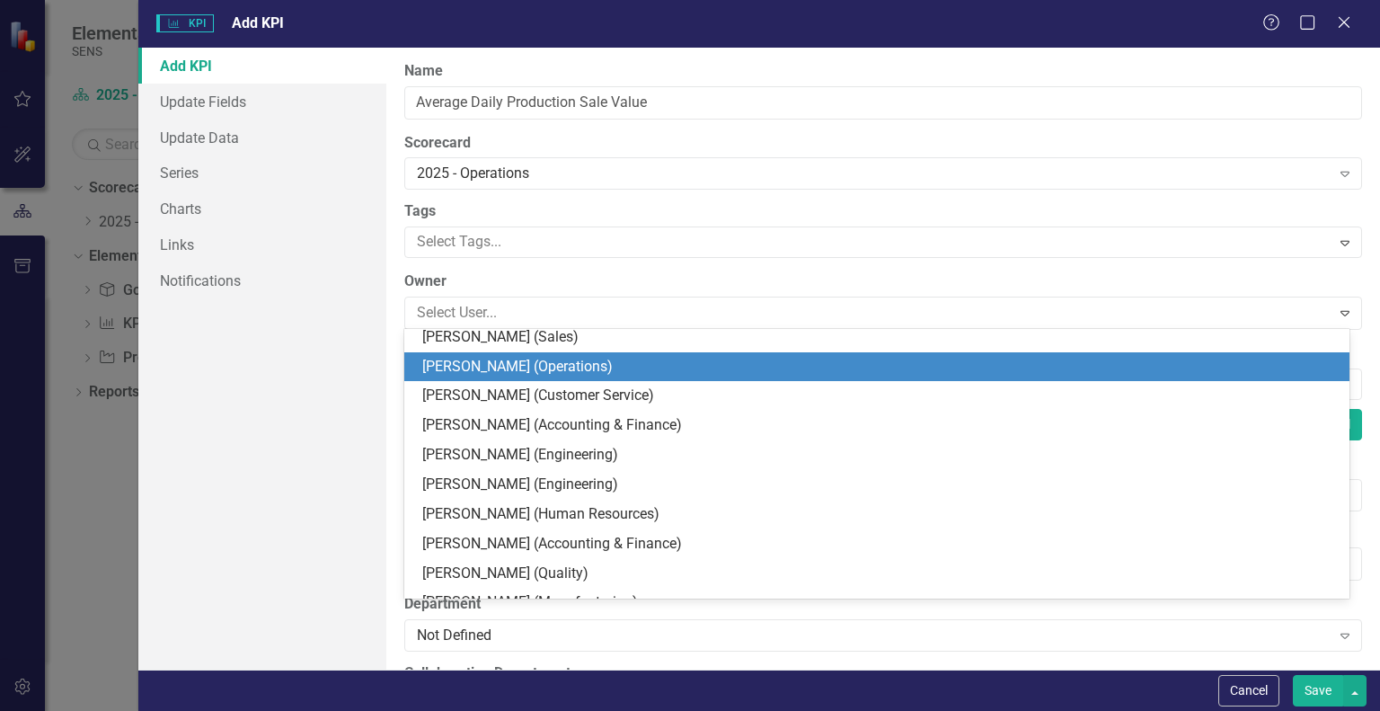
click at [510, 366] on div "[PERSON_NAME] (Operations)" at bounding box center [880, 367] width 917 height 21
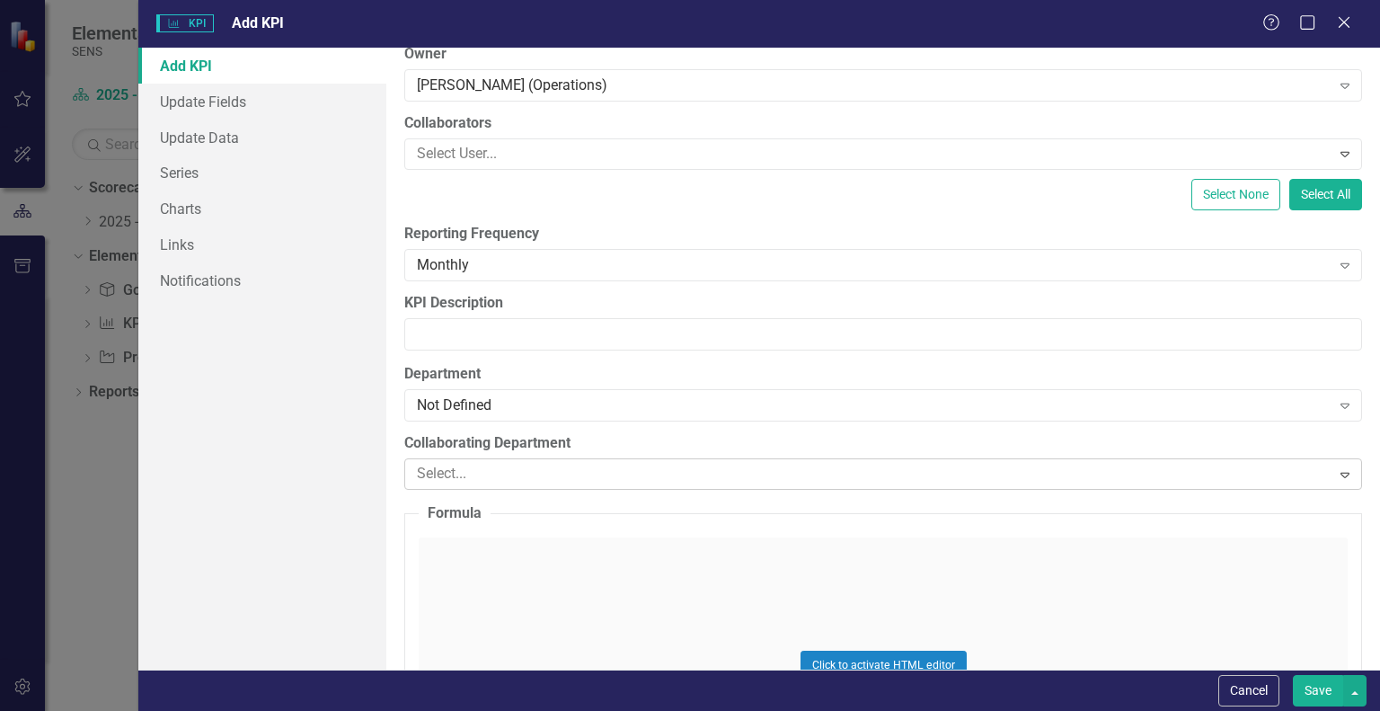
scroll to position [270, 0]
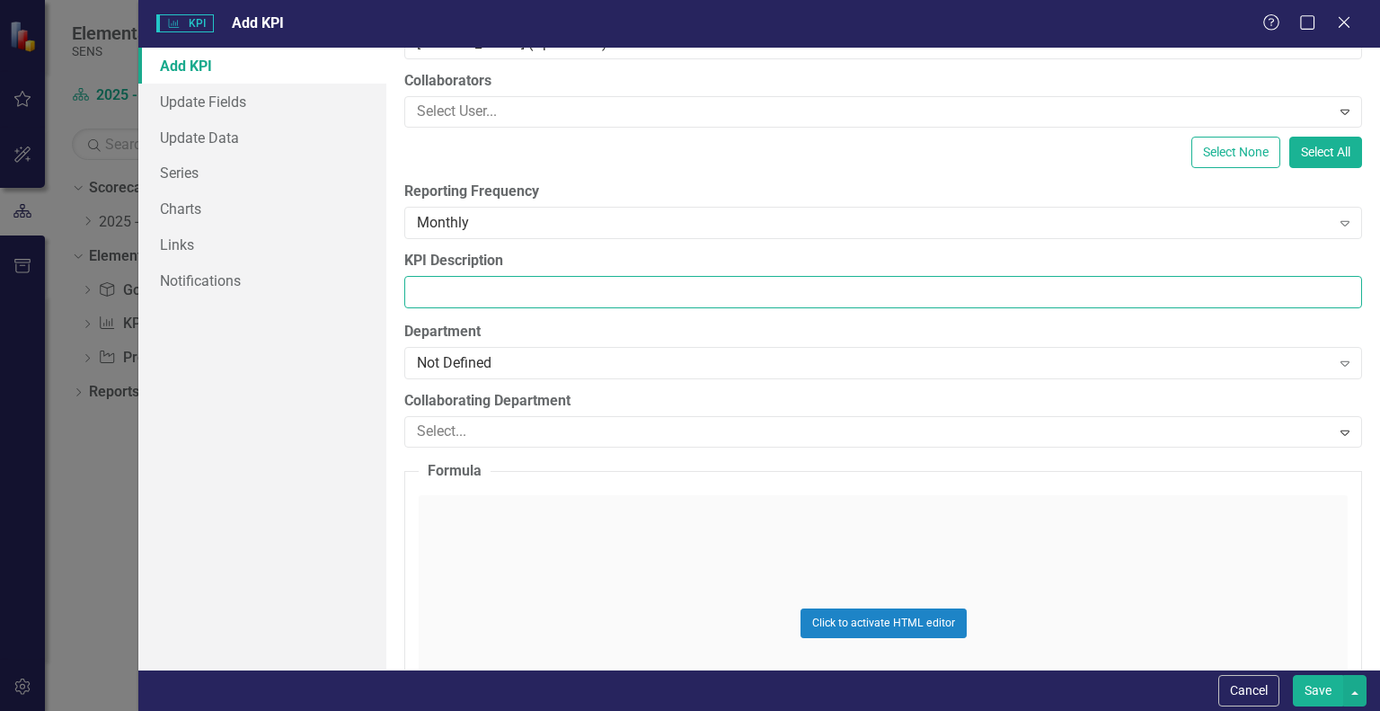
click at [456, 296] on input "KPI Description" at bounding box center [883, 292] width 958 height 33
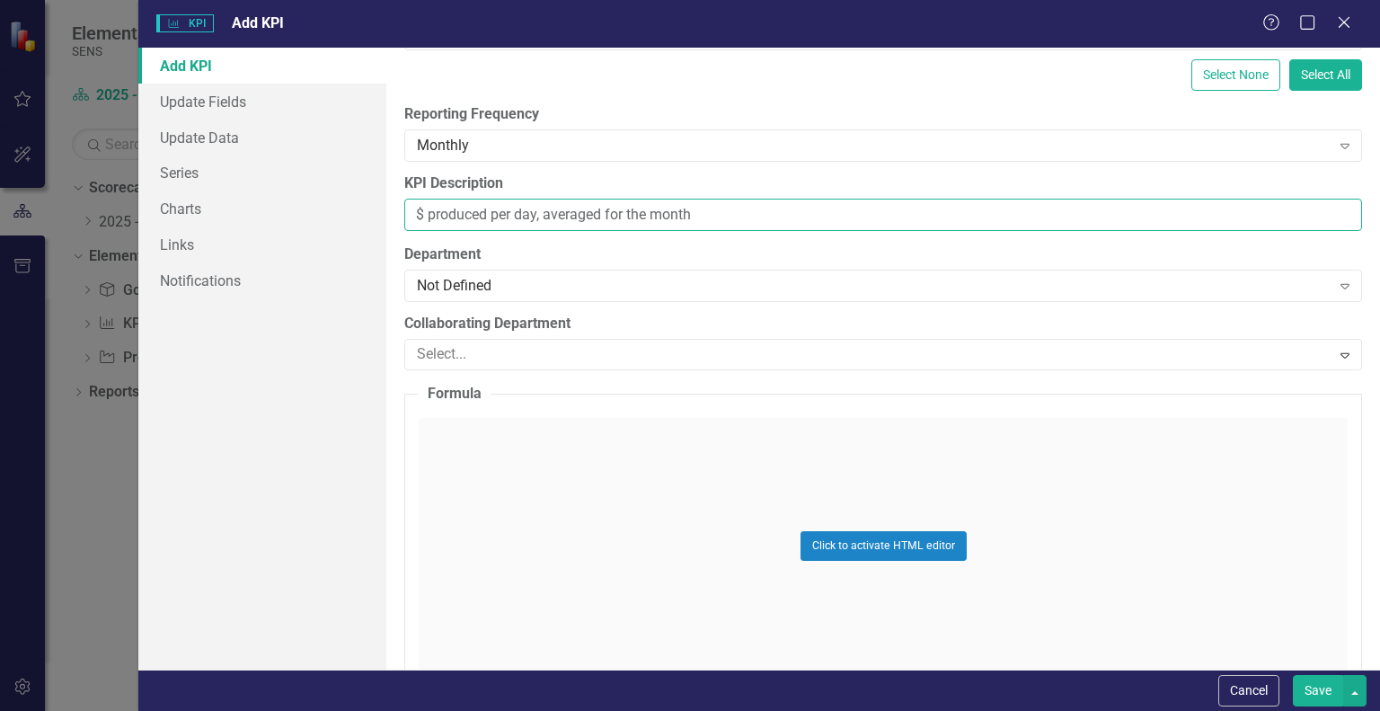
scroll to position [435, 0]
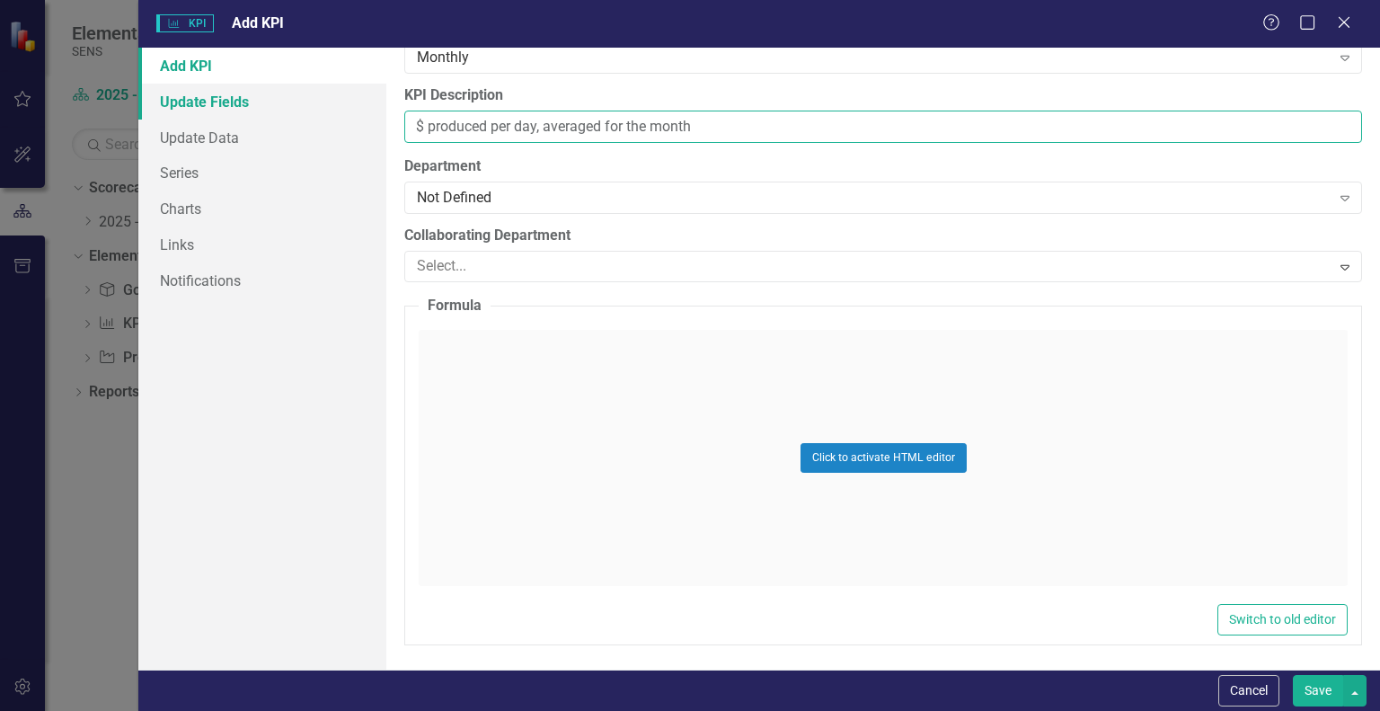
type input "$ produced per day, averaged for the month"
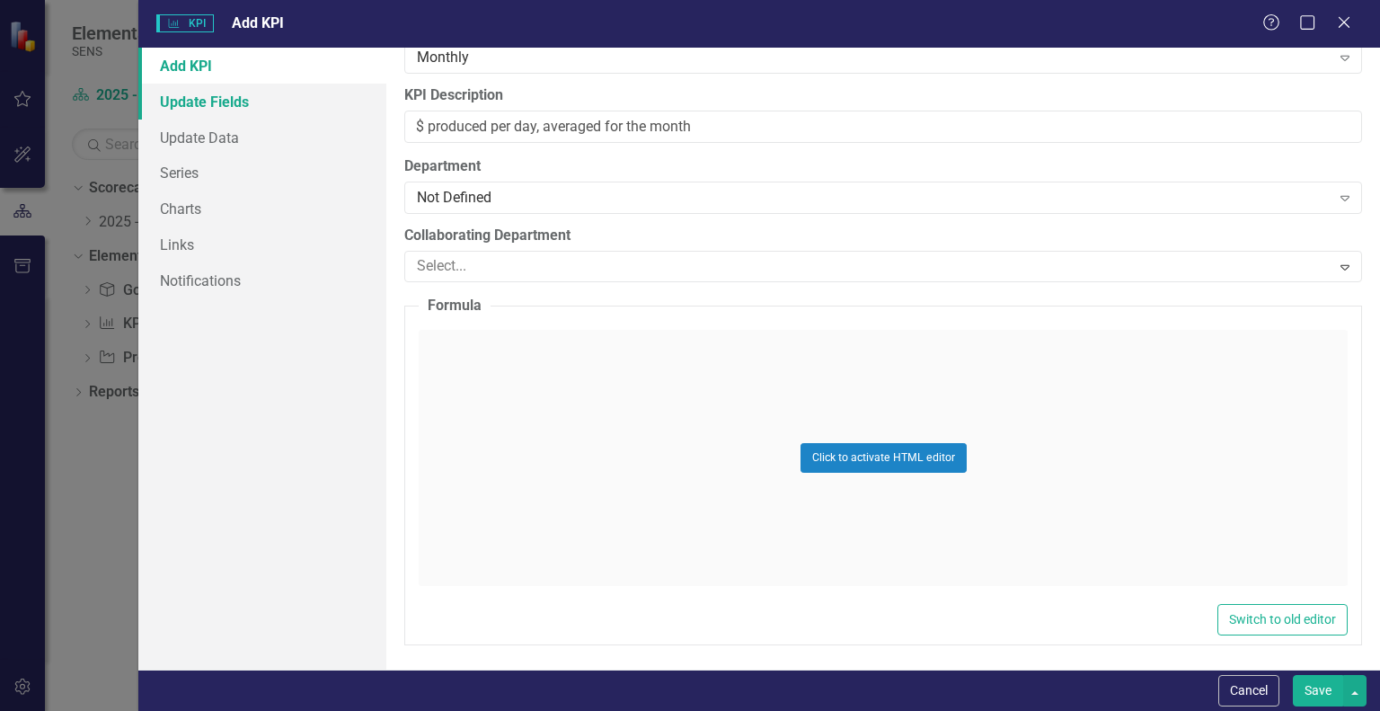
click at [214, 105] on link "Update Fields" at bounding box center [262, 102] width 248 height 36
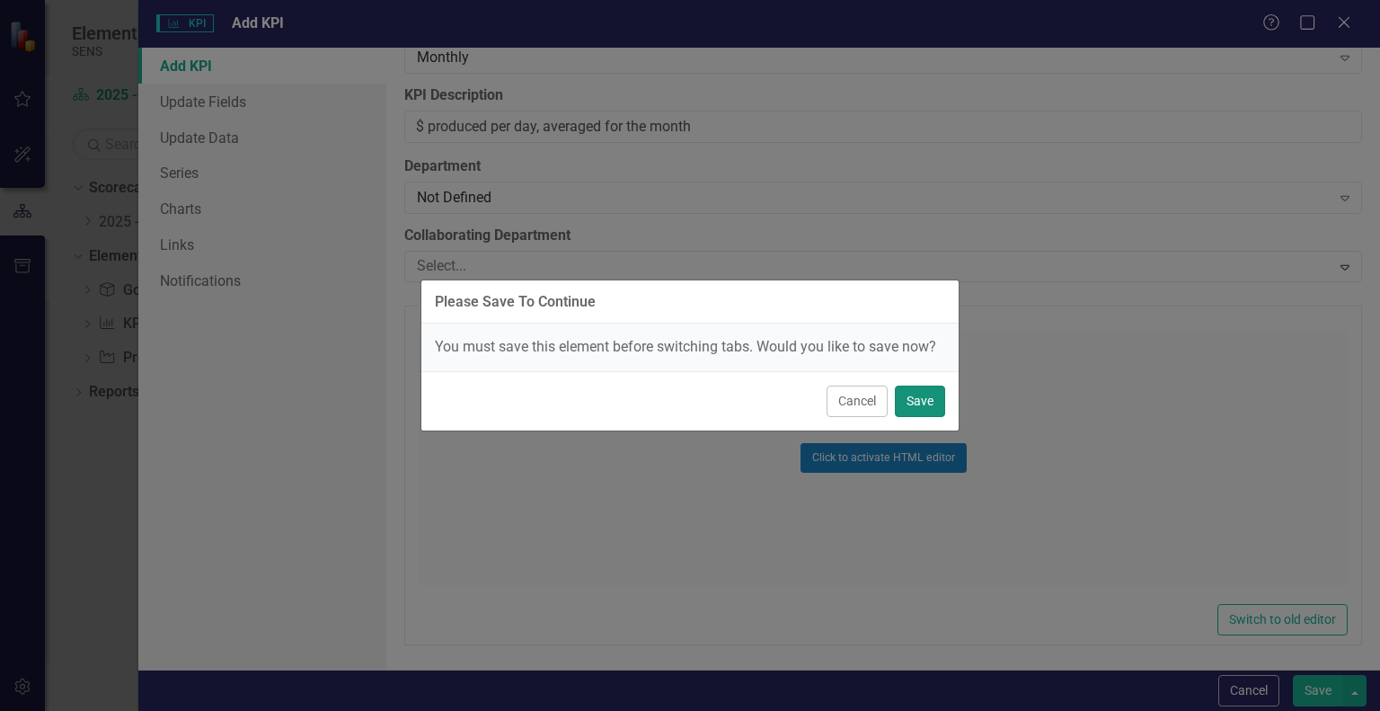
click at [913, 395] on button "Save" at bounding box center [920, 400] width 50 height 31
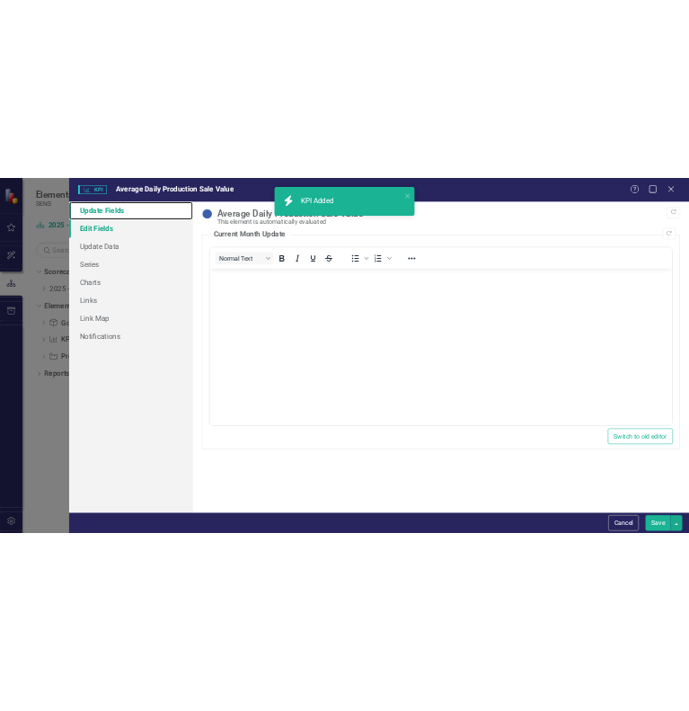
scroll to position [0, 0]
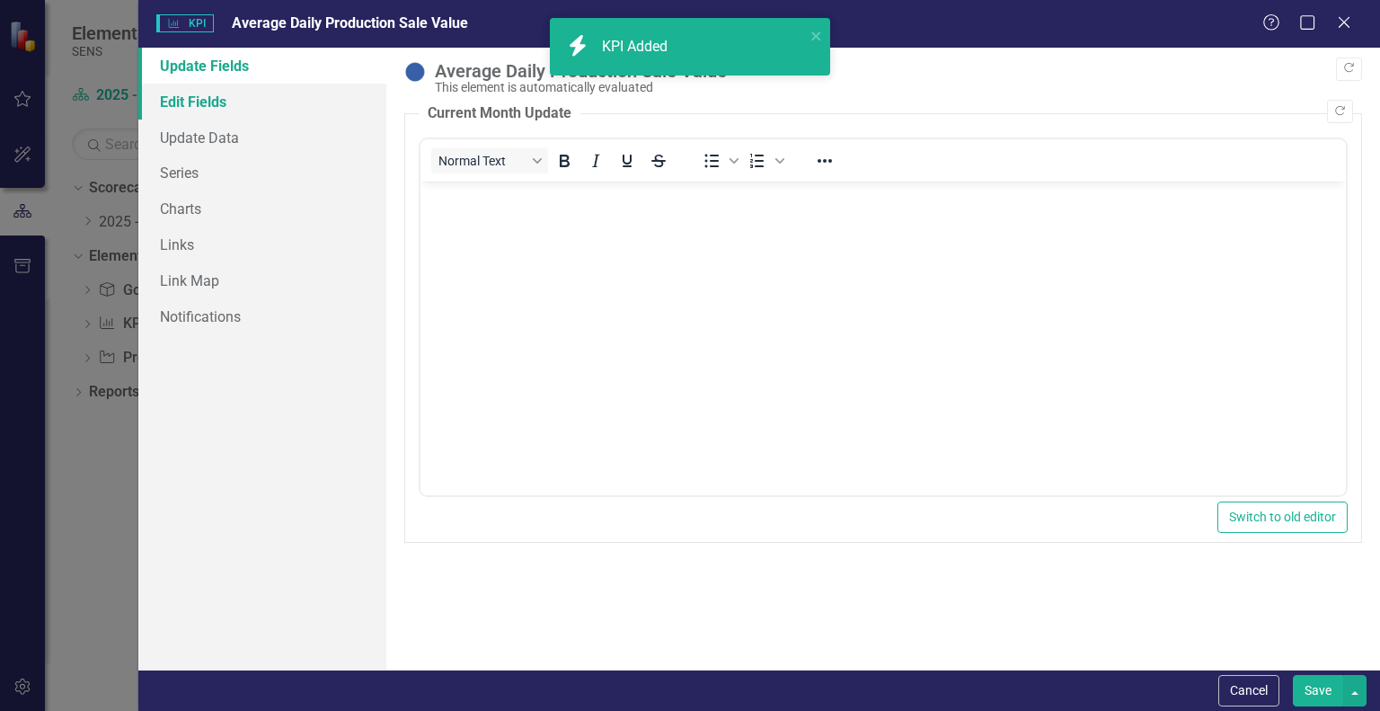
click at [197, 96] on link "Edit Fields" at bounding box center [262, 102] width 248 height 36
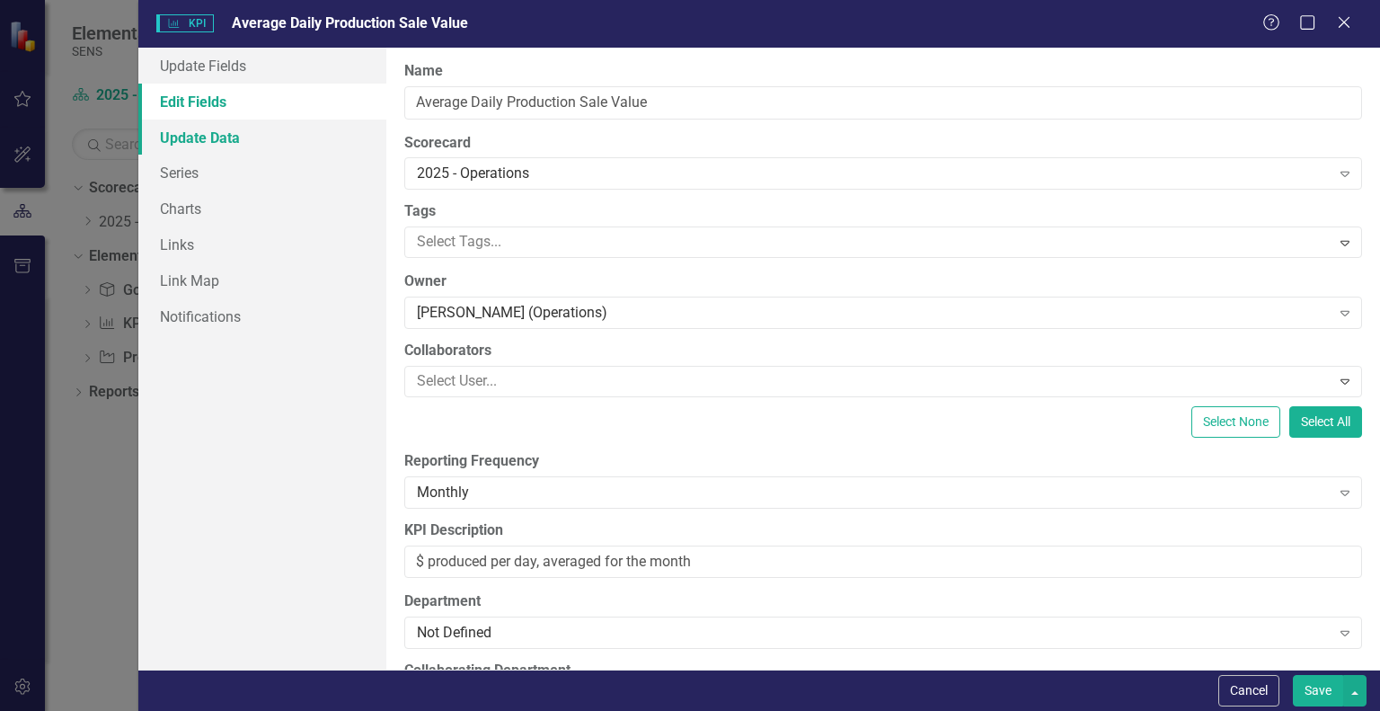
click at [214, 145] on link "Update Data" at bounding box center [262, 138] width 248 height 36
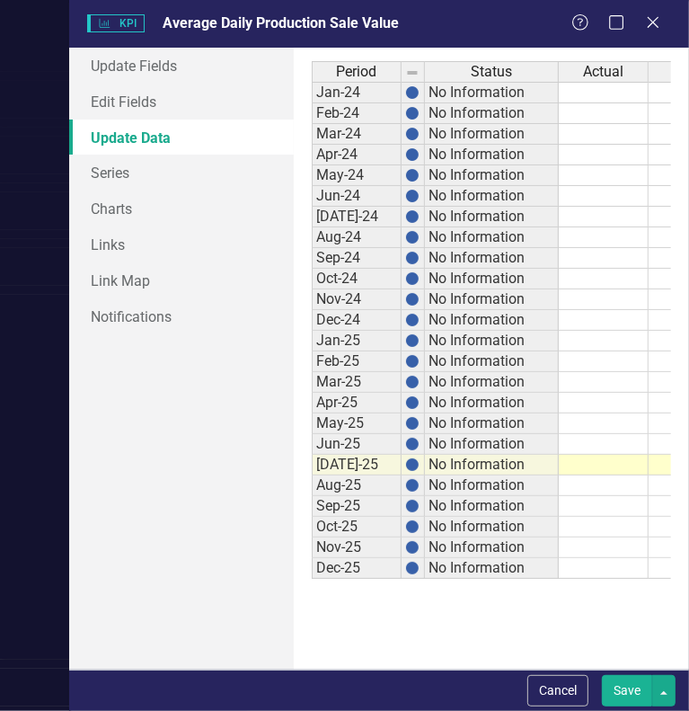
click at [629, 341] on td at bounding box center [604, 341] width 90 height 21
type textarea "0.26"
type textarea "0.35"
type textarea "0.43"
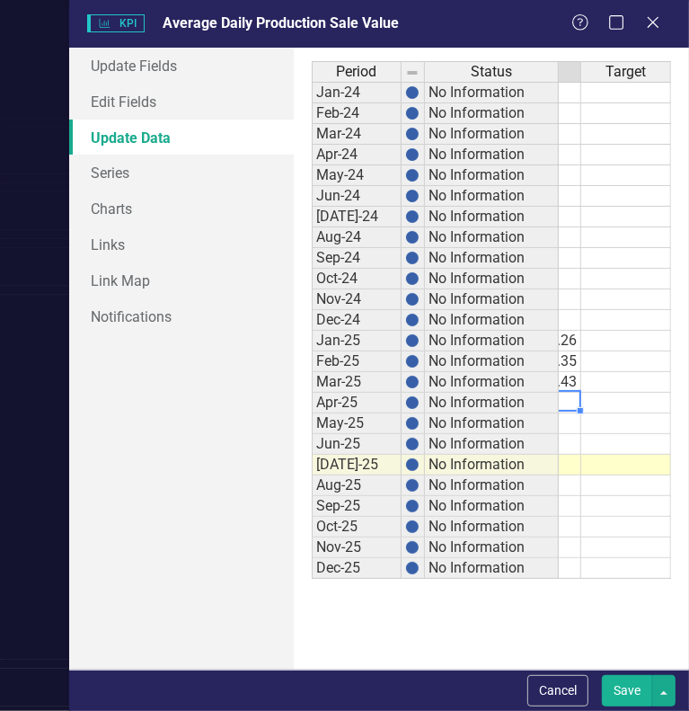
type textarea "0"
type textarea "0.35"
type textarea "0.44"
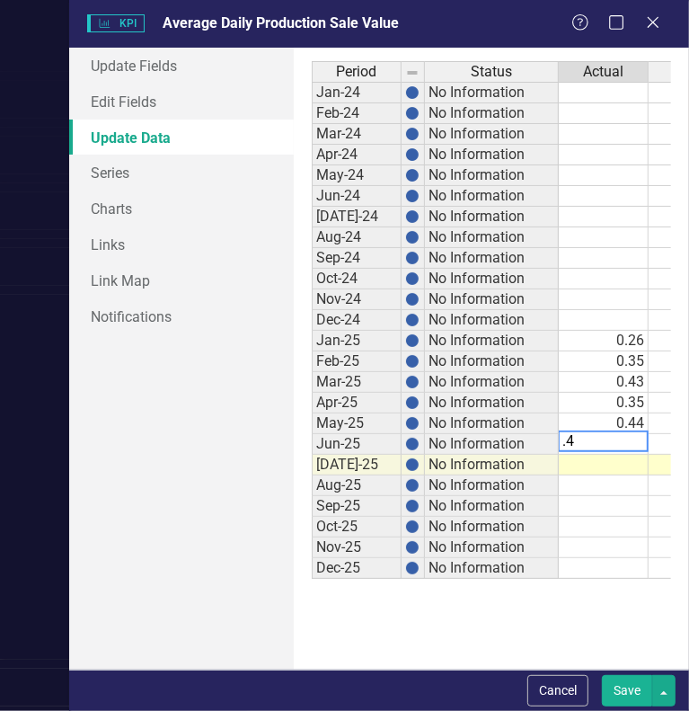
type textarea ".43"
type textarea "0.45"
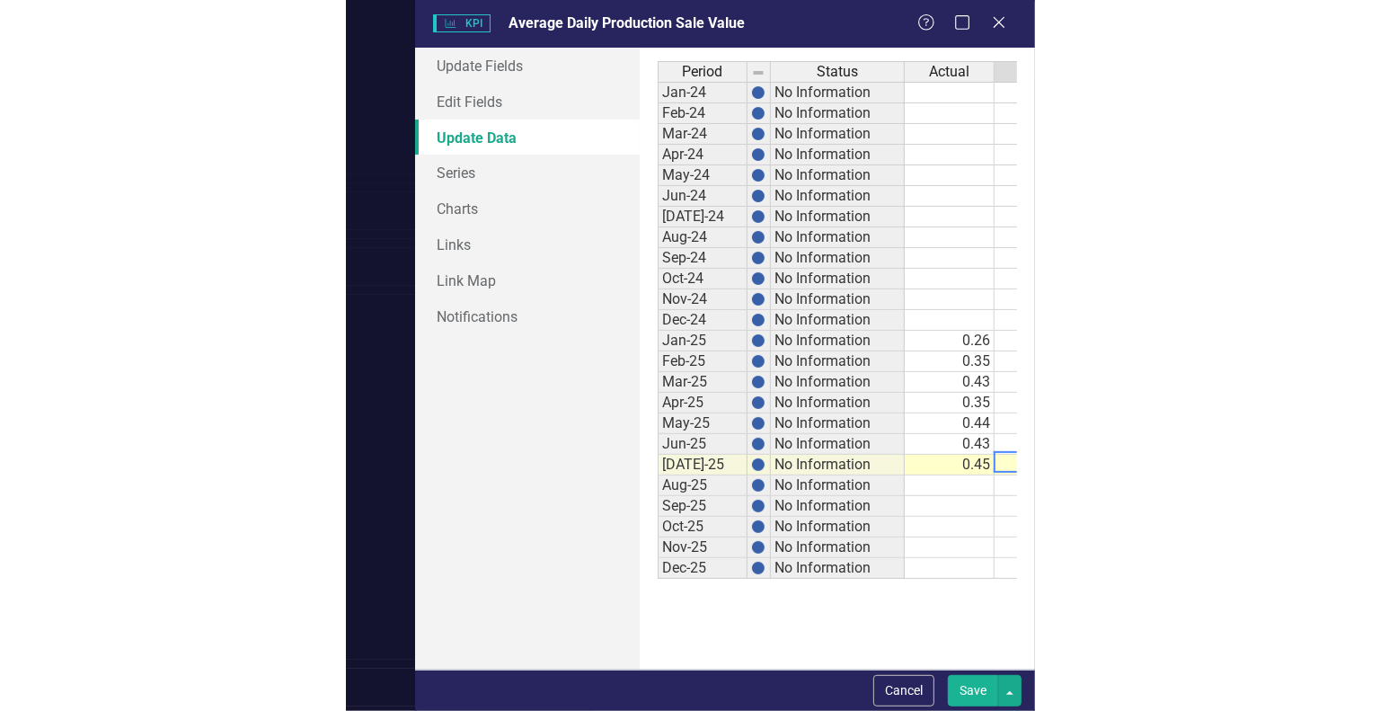
scroll to position [0, 67]
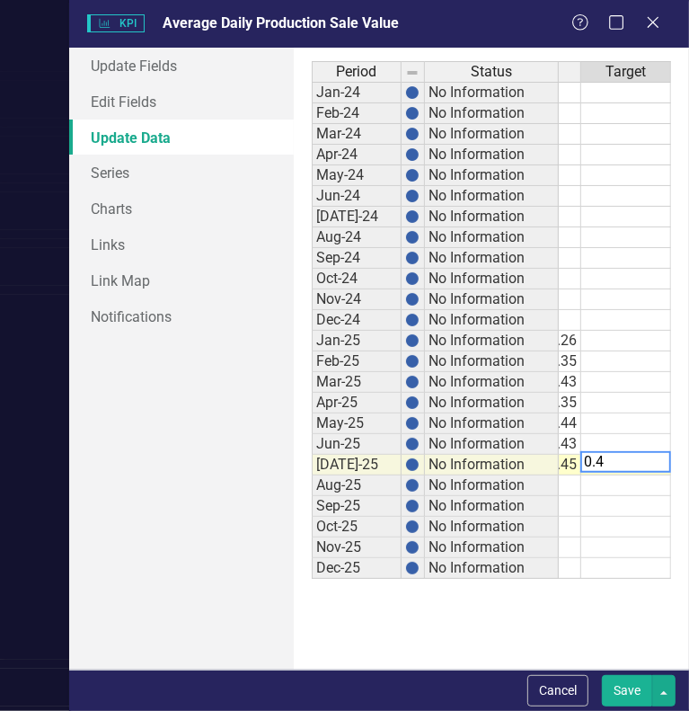
type textarea "0.43"
type textarea "0.60"
type textarea "0.62"
type textarea "0.51"
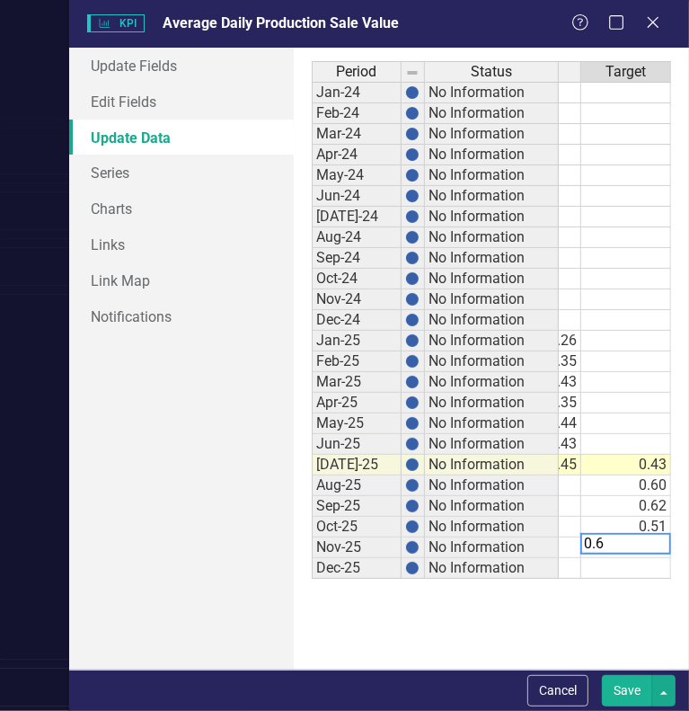
type textarea "0.63"
type textarea "0.56"
click at [620, 682] on button "Save" at bounding box center [627, 690] width 50 height 31
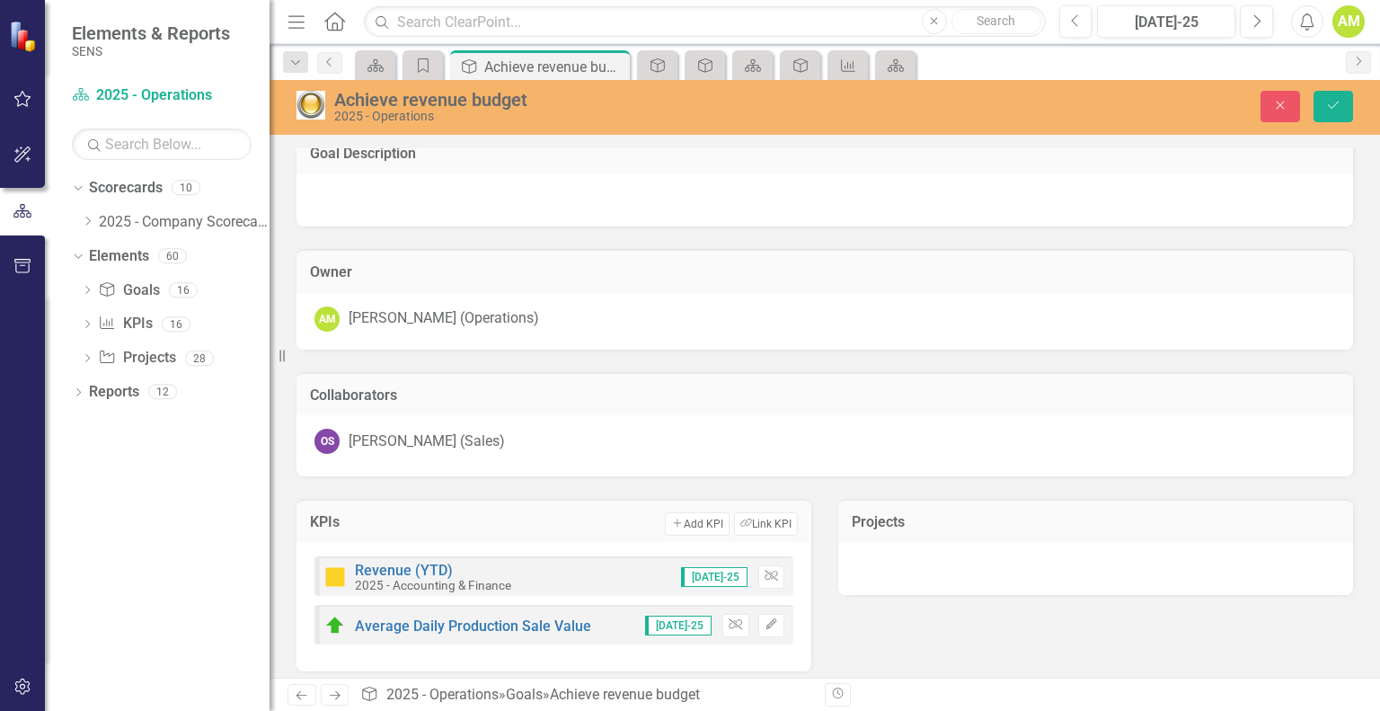
scroll to position [27, 0]
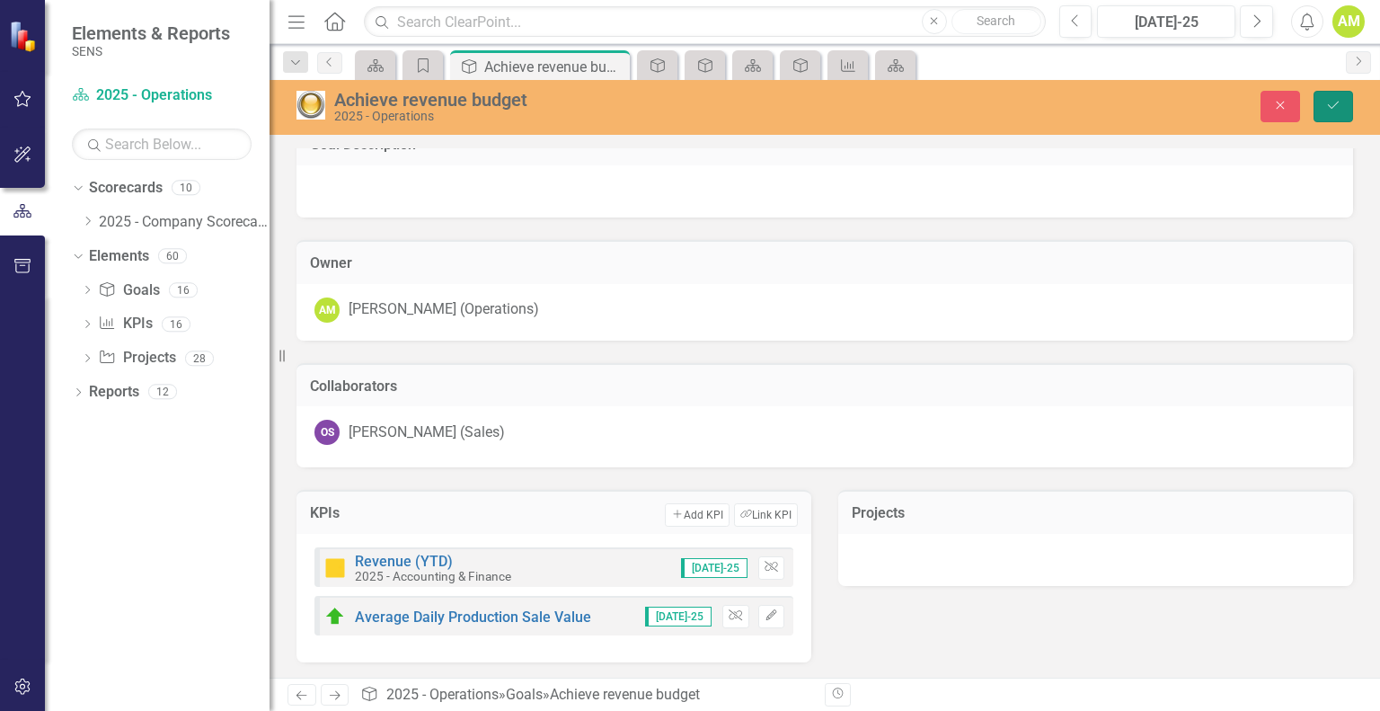
click at [1333, 107] on icon "submit" at bounding box center [1333, 105] width 11 height 7
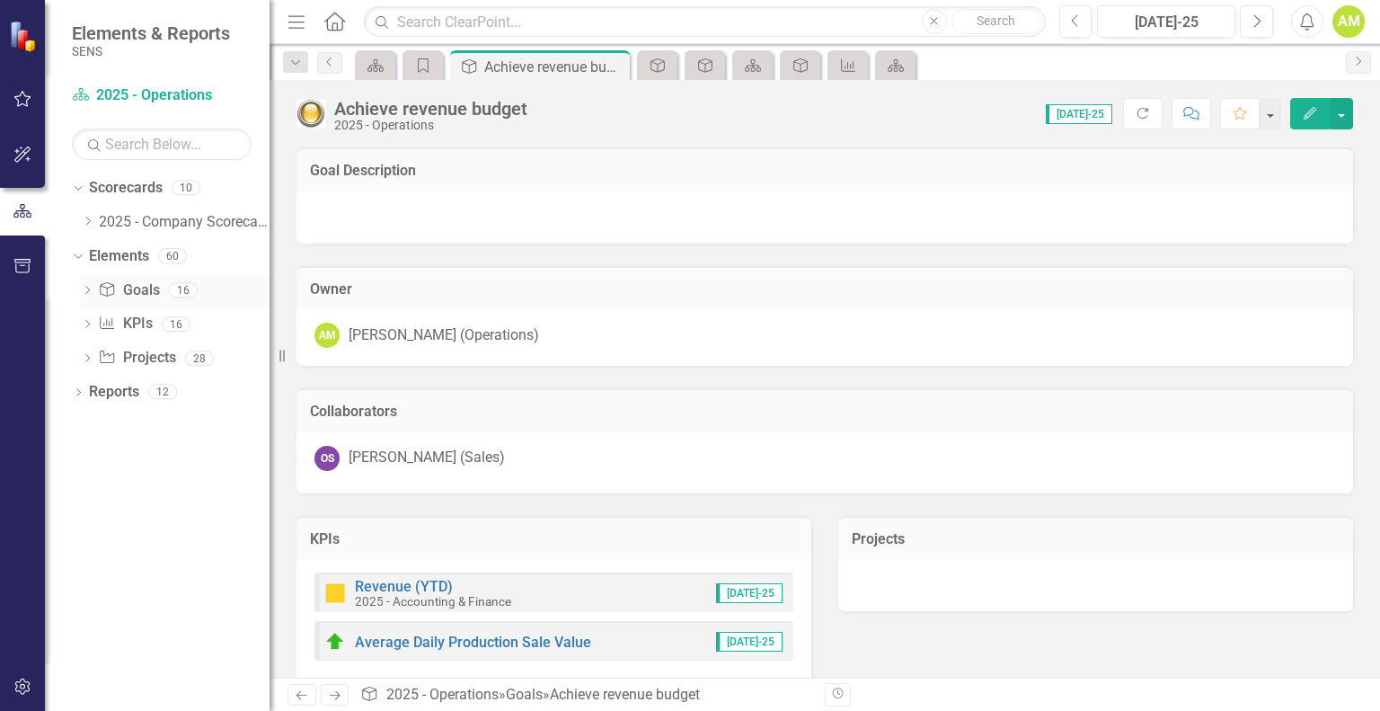
click at [145, 293] on link "Goal Goals" at bounding box center [128, 290] width 61 height 21
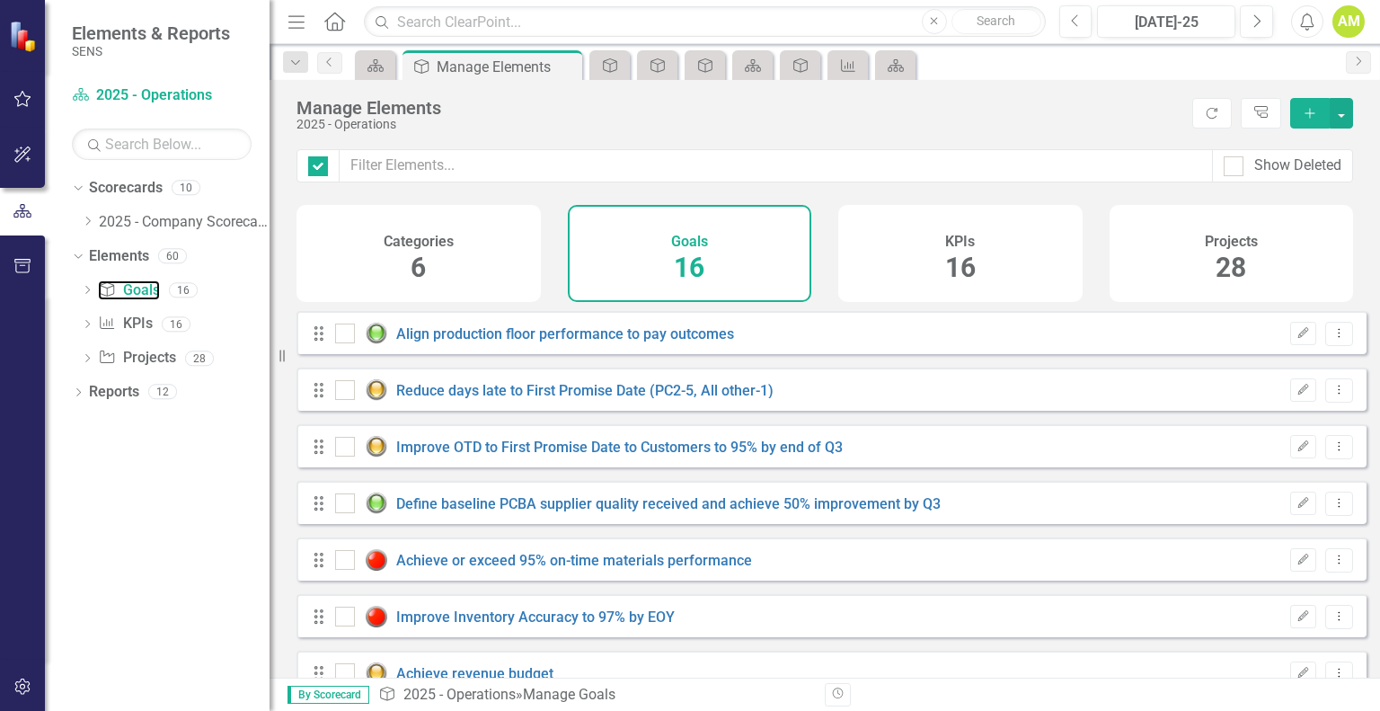
checkbox input "false"
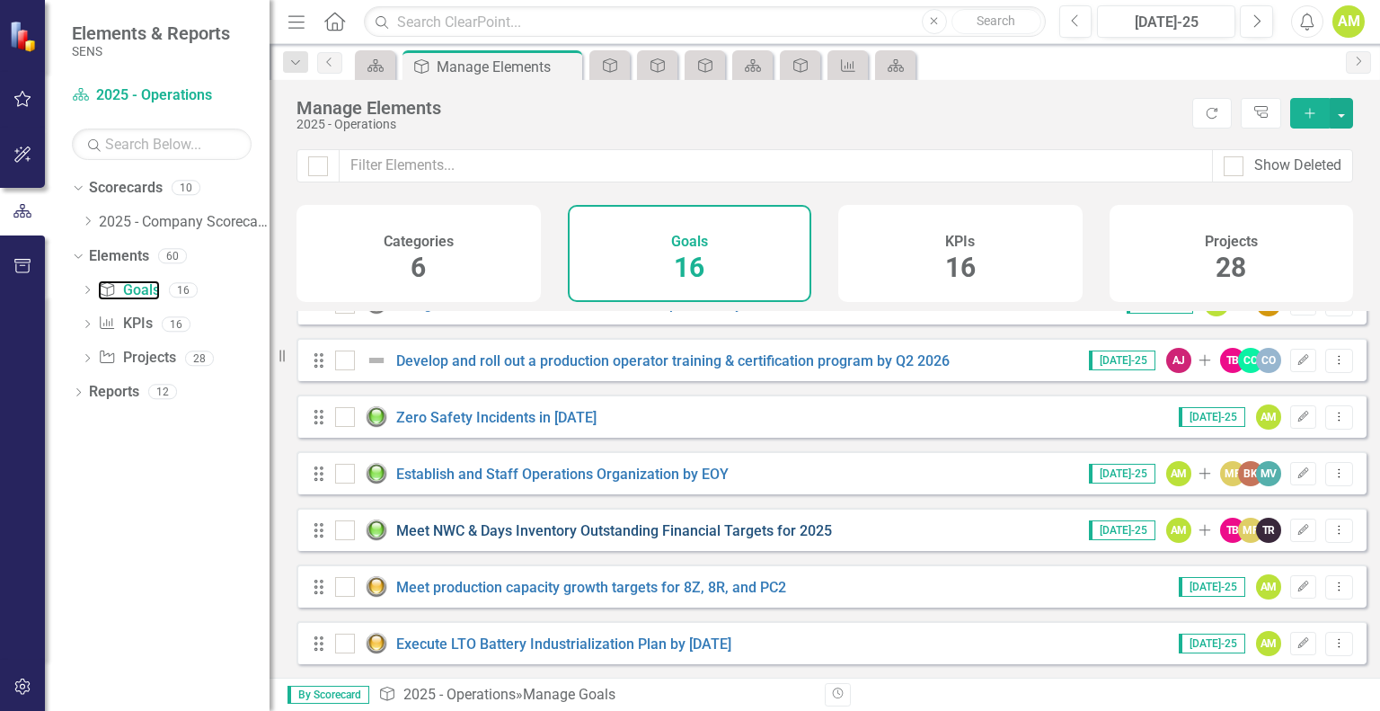
scroll to position [551, 0]
click at [1046, 260] on div "KPIs 16" at bounding box center [960, 253] width 244 height 97
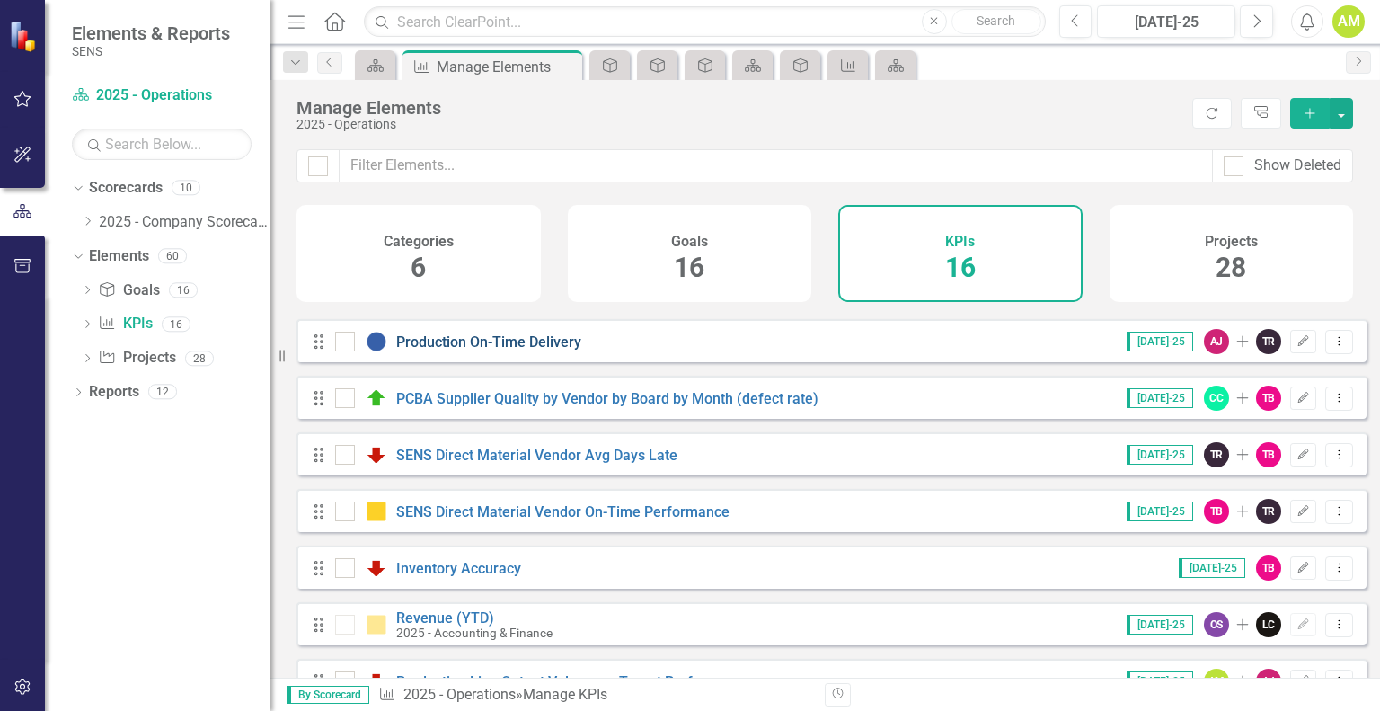
scroll to position [180, 0]
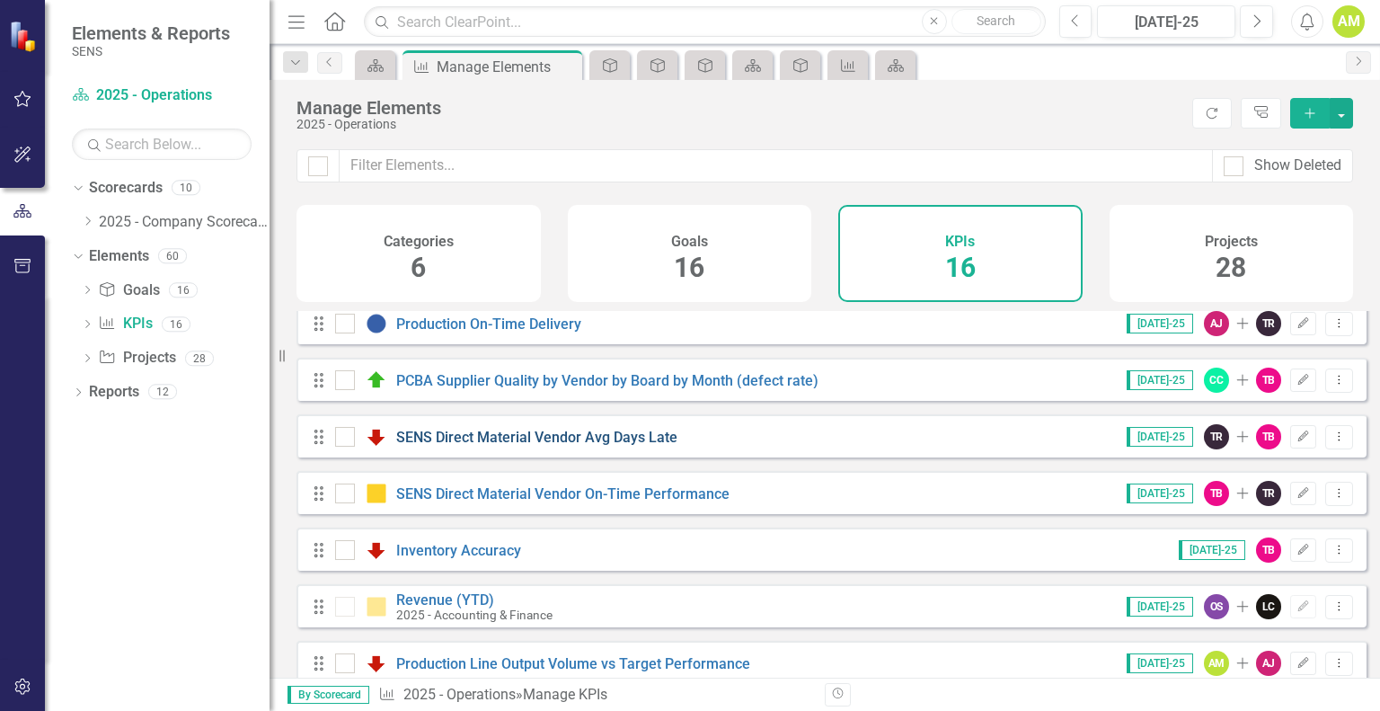
click at [513, 446] on link "SENS Direct Material Vendor Avg Days Late" at bounding box center [536, 437] width 281 height 17
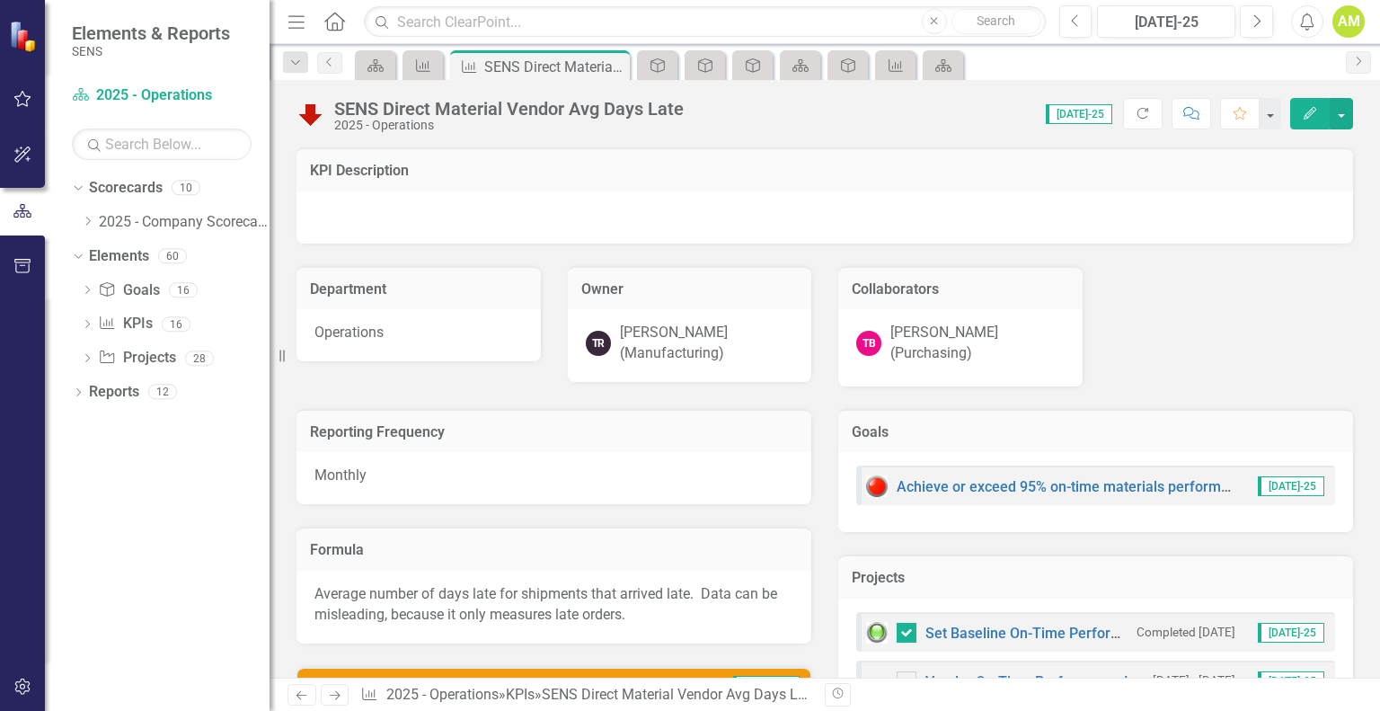
click at [1305, 119] on button "Edit" at bounding box center [1310, 113] width 40 height 31
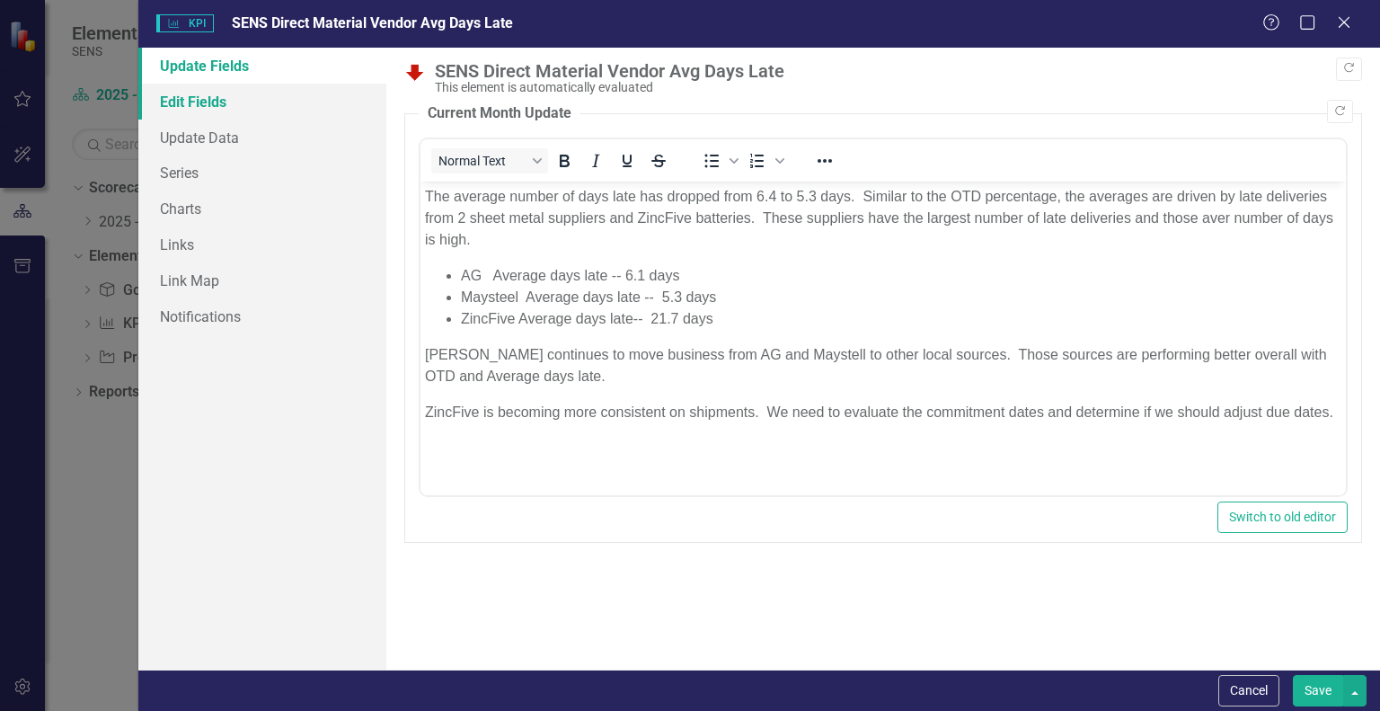
click at [208, 106] on link "Edit Fields" at bounding box center [262, 102] width 248 height 36
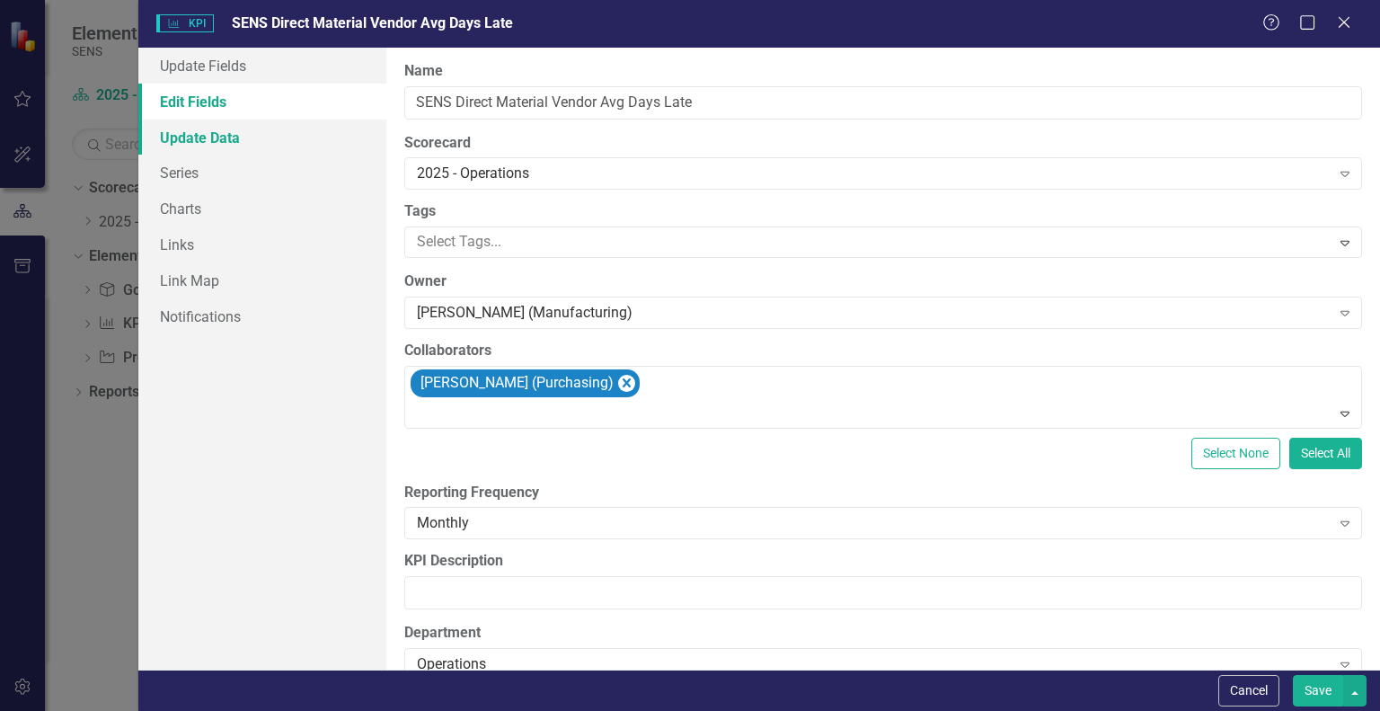
click at [200, 138] on link "Update Data" at bounding box center [262, 138] width 248 height 36
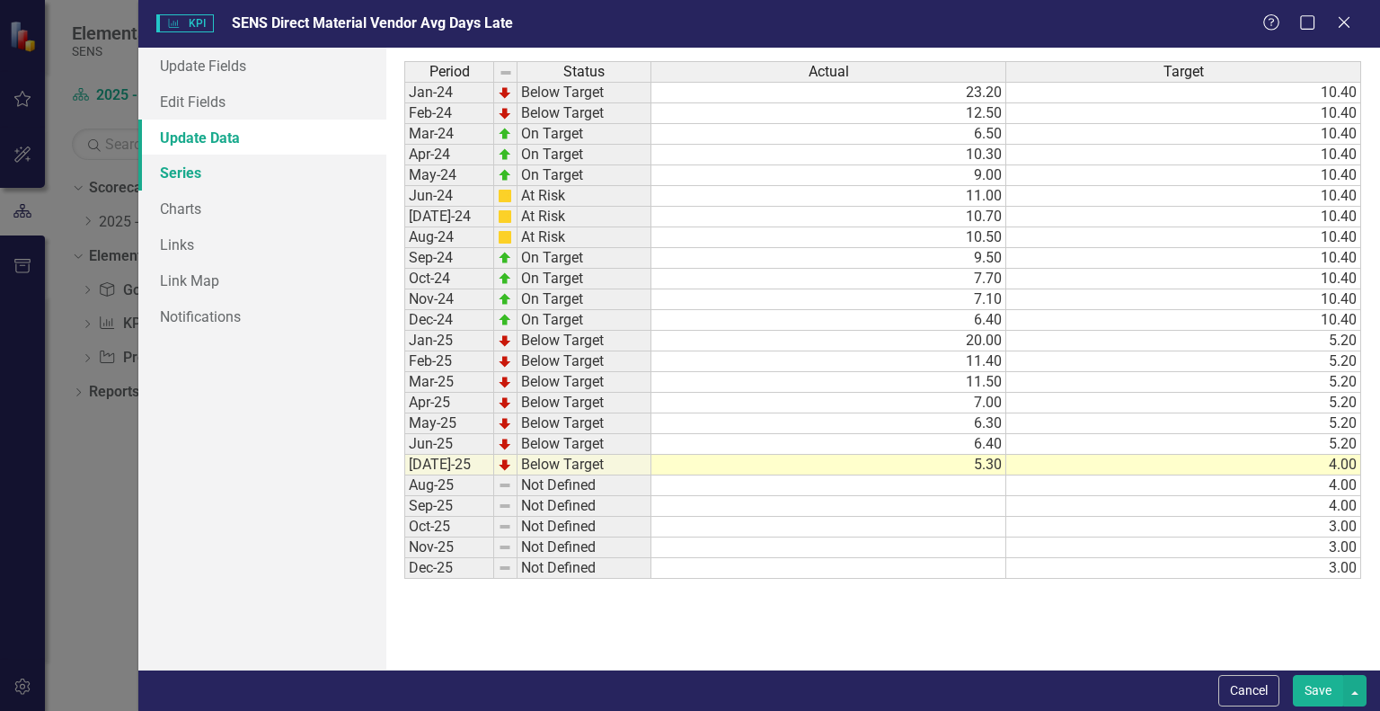
click at [177, 174] on link "Series" at bounding box center [262, 173] width 248 height 36
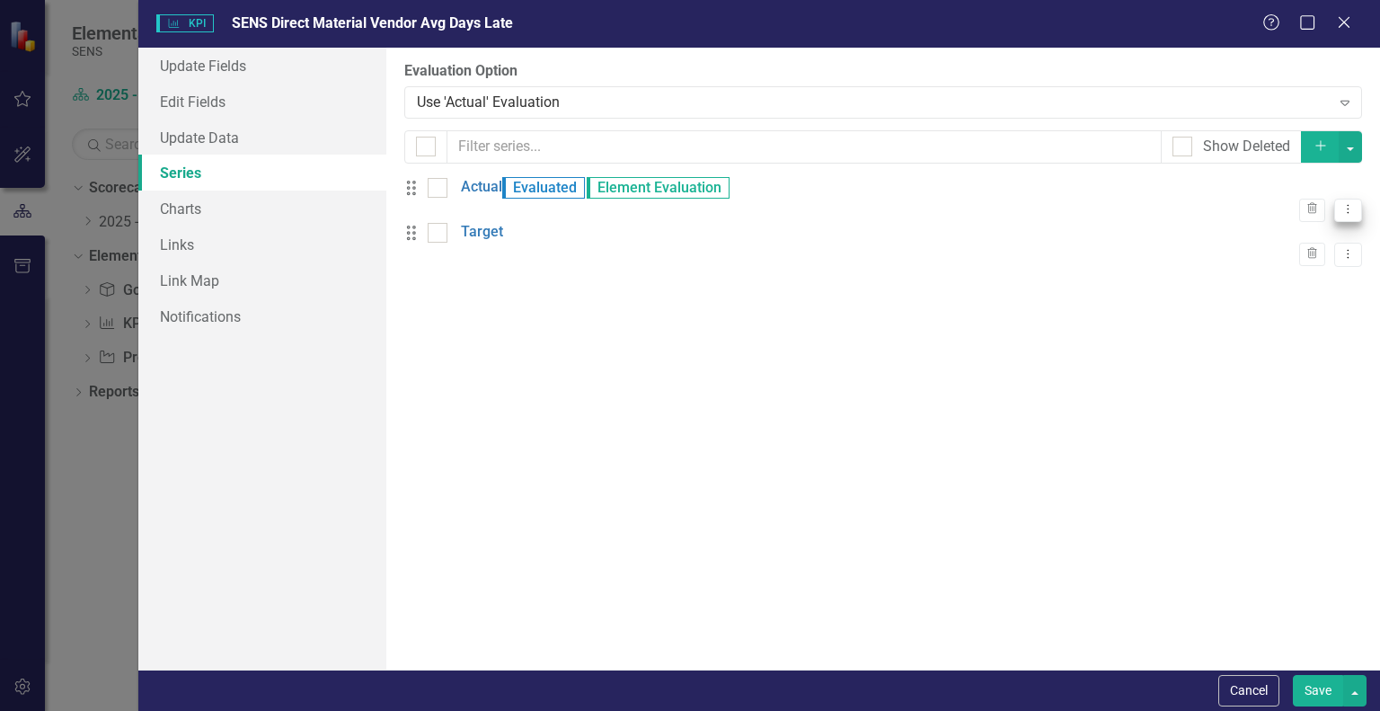
click at [1342, 199] on button "Dropdown Menu" at bounding box center [1348, 211] width 28 height 24
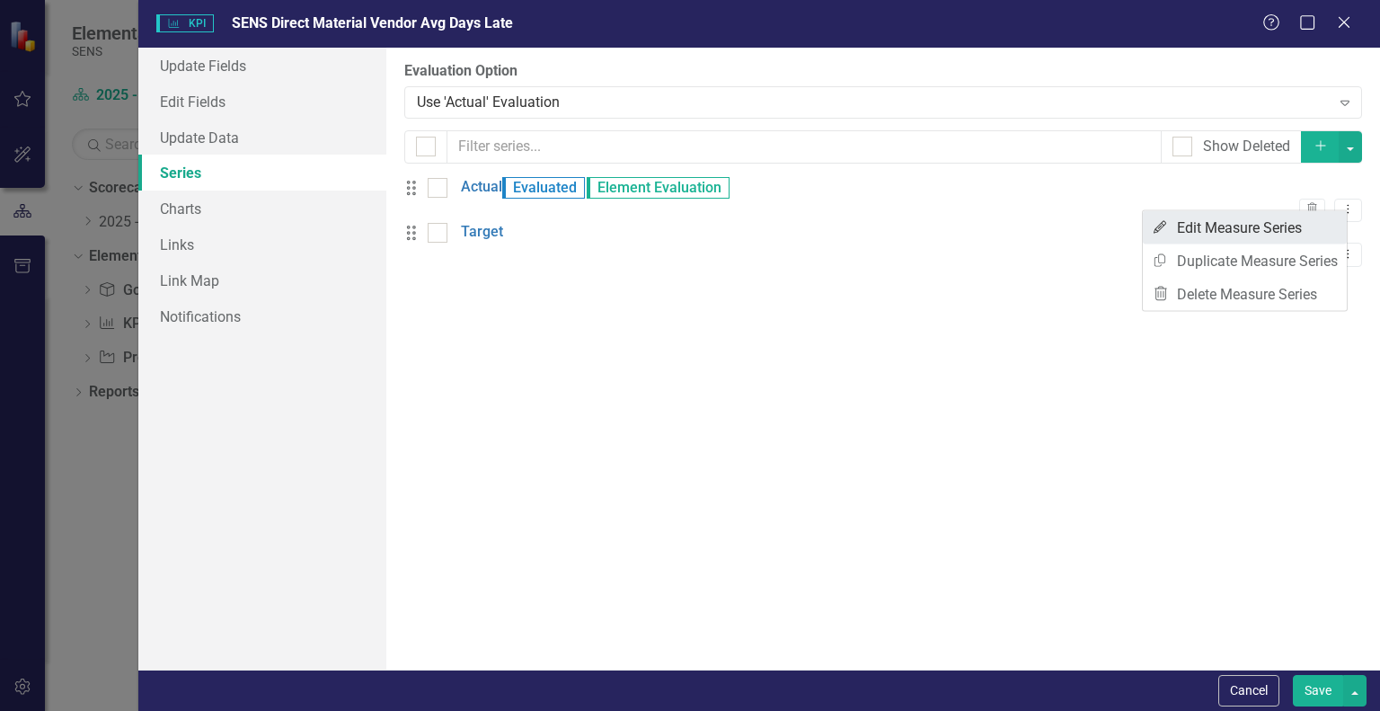
click at [1220, 224] on link "Edit Edit Measure Series" at bounding box center [1245, 227] width 204 height 33
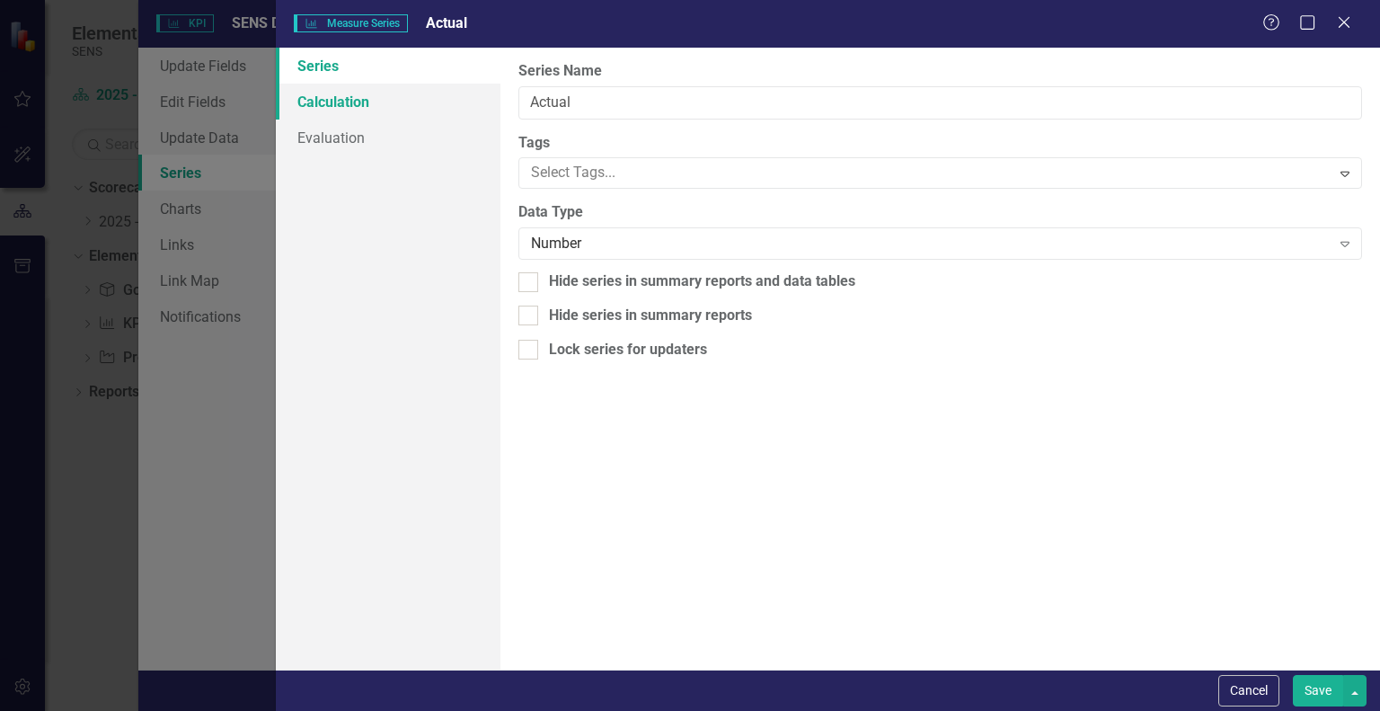
click at [326, 111] on link "Calculation" at bounding box center [388, 102] width 225 height 36
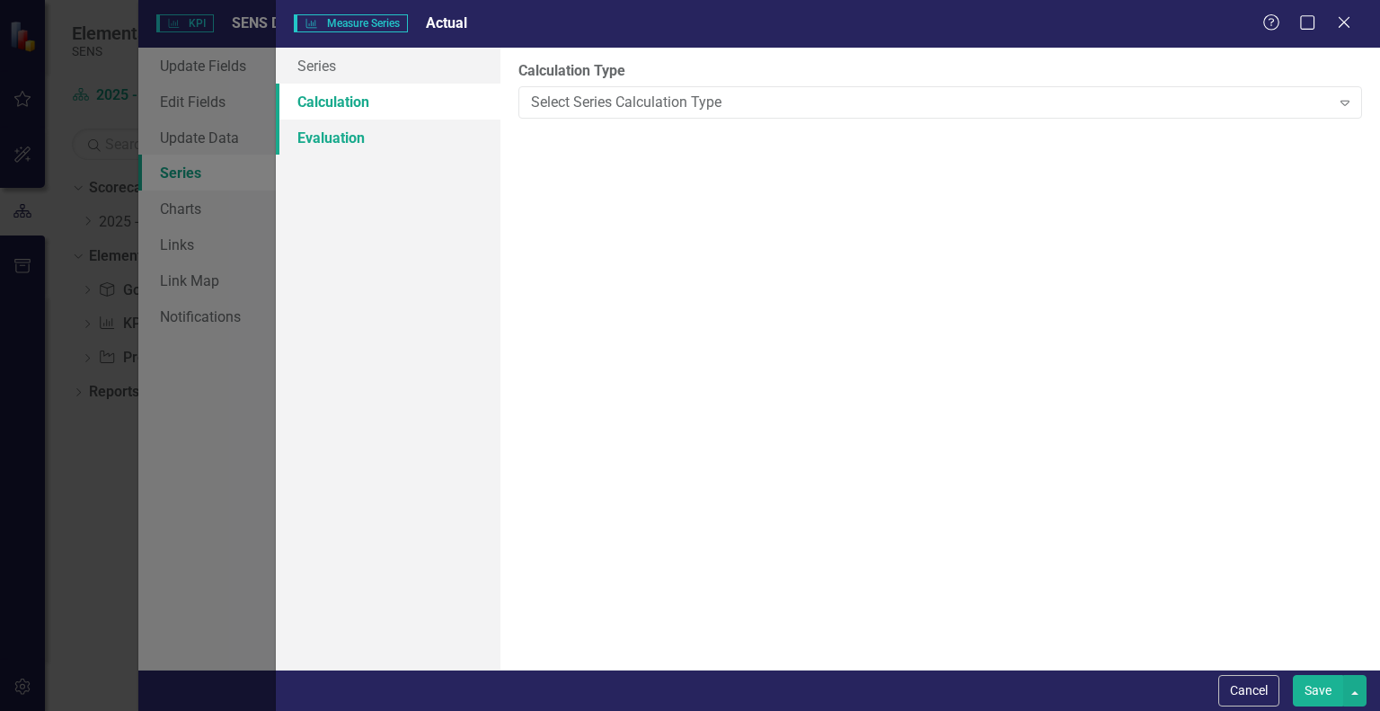
click at [329, 134] on link "Evaluation" at bounding box center [388, 138] width 225 height 36
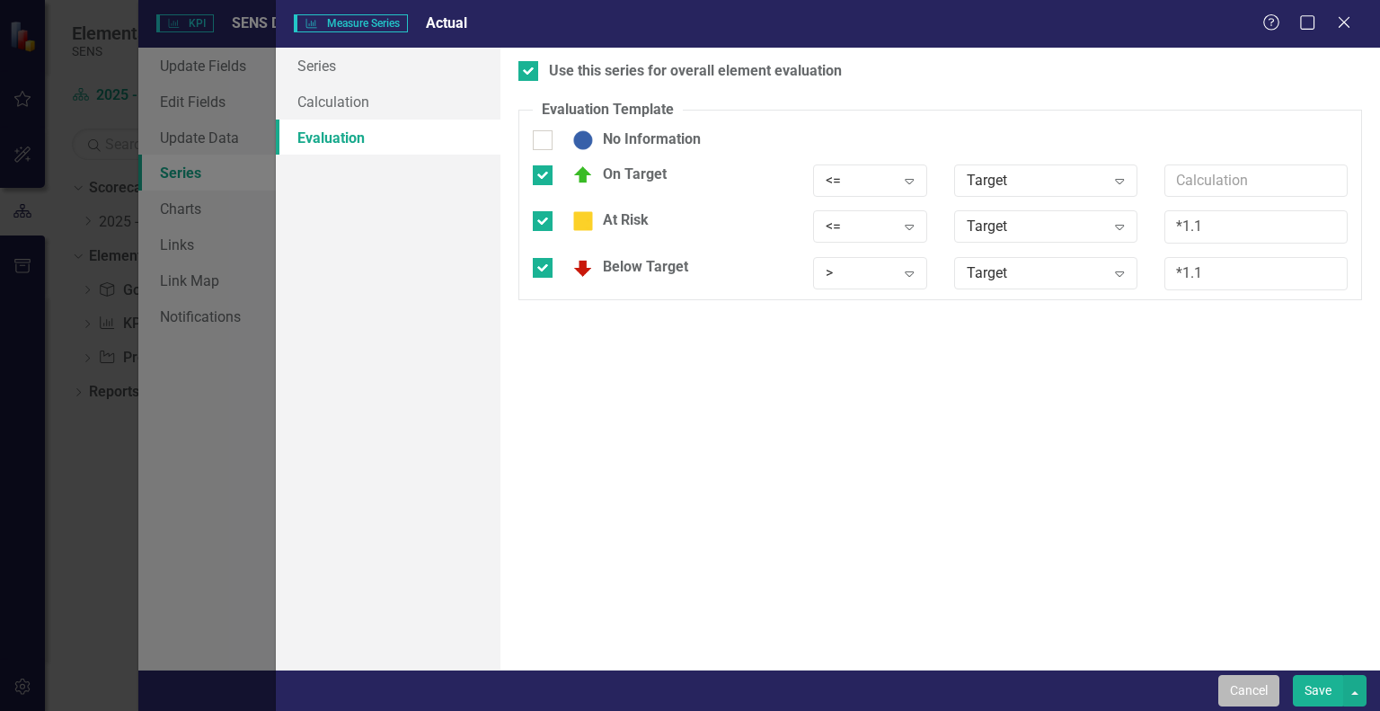
click at [1267, 691] on button "Cancel" at bounding box center [1248, 690] width 61 height 31
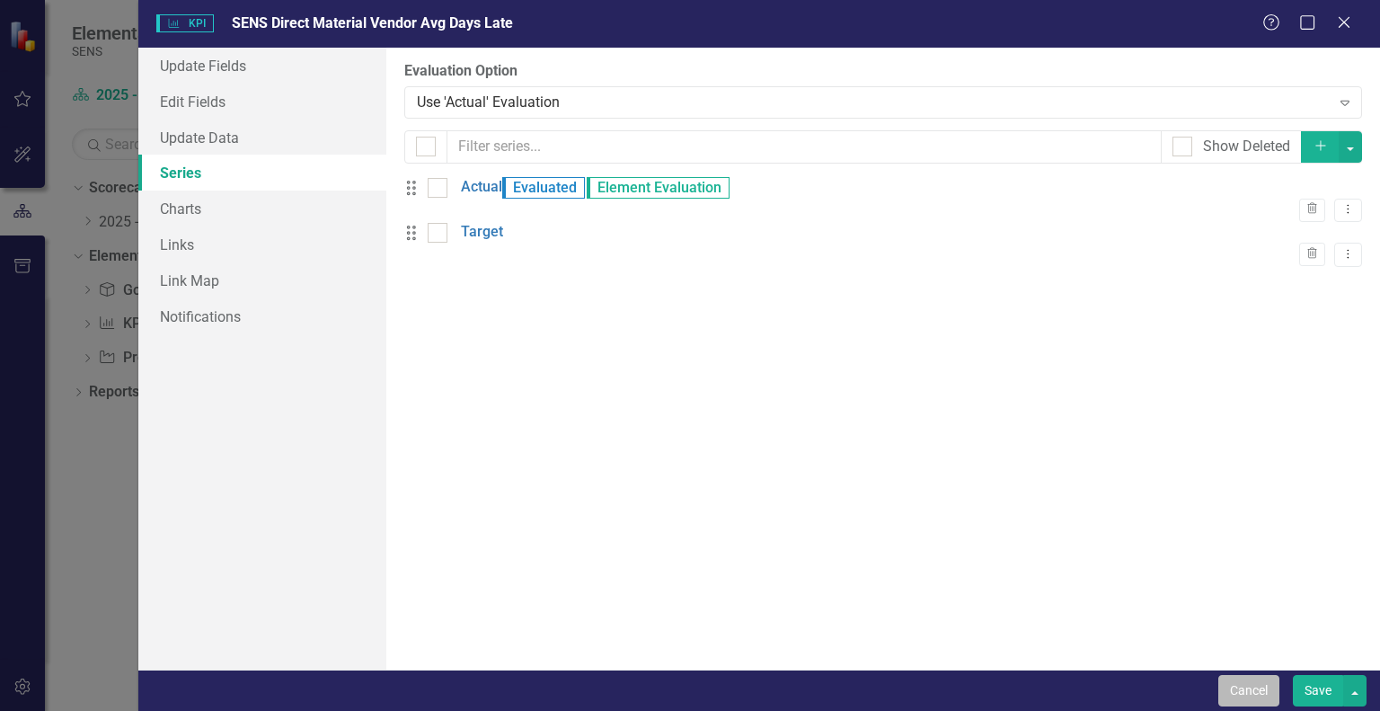
click at [1271, 690] on button "Cancel" at bounding box center [1248, 690] width 61 height 31
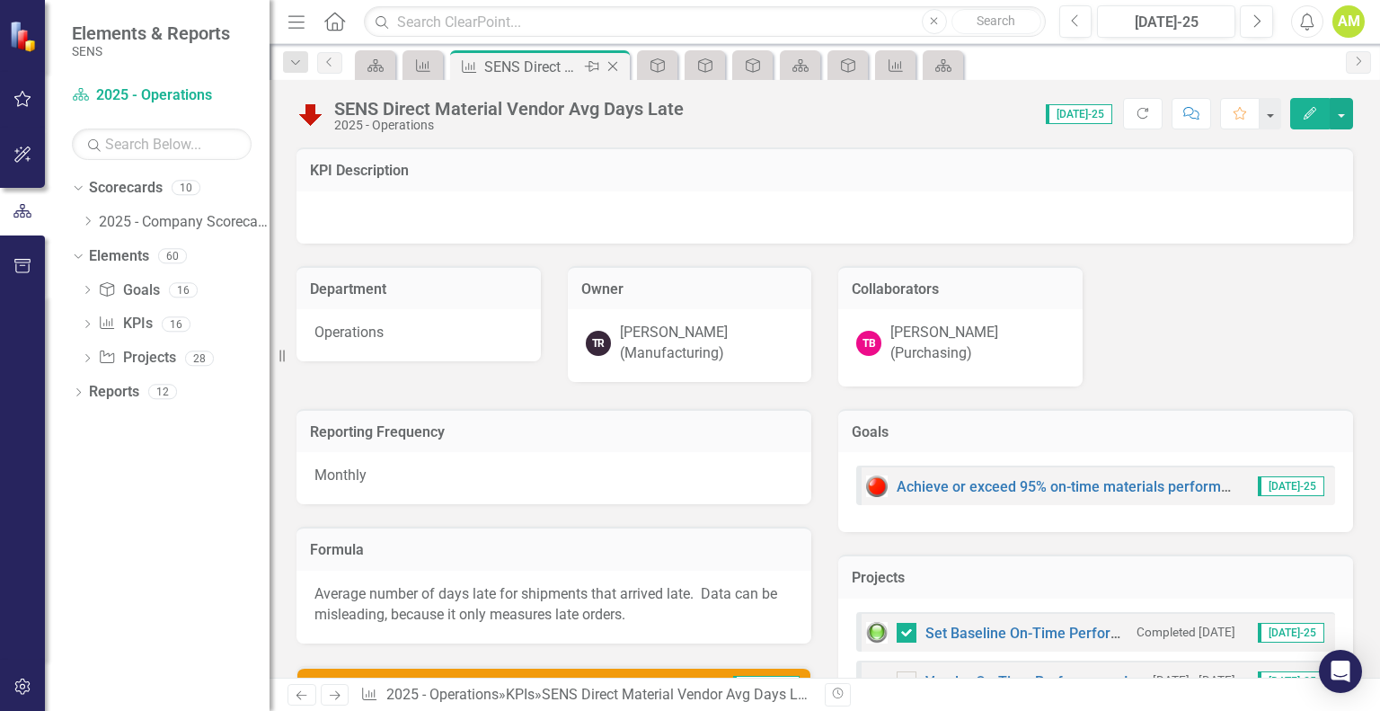
click at [614, 61] on icon "Close" at bounding box center [613, 66] width 18 height 14
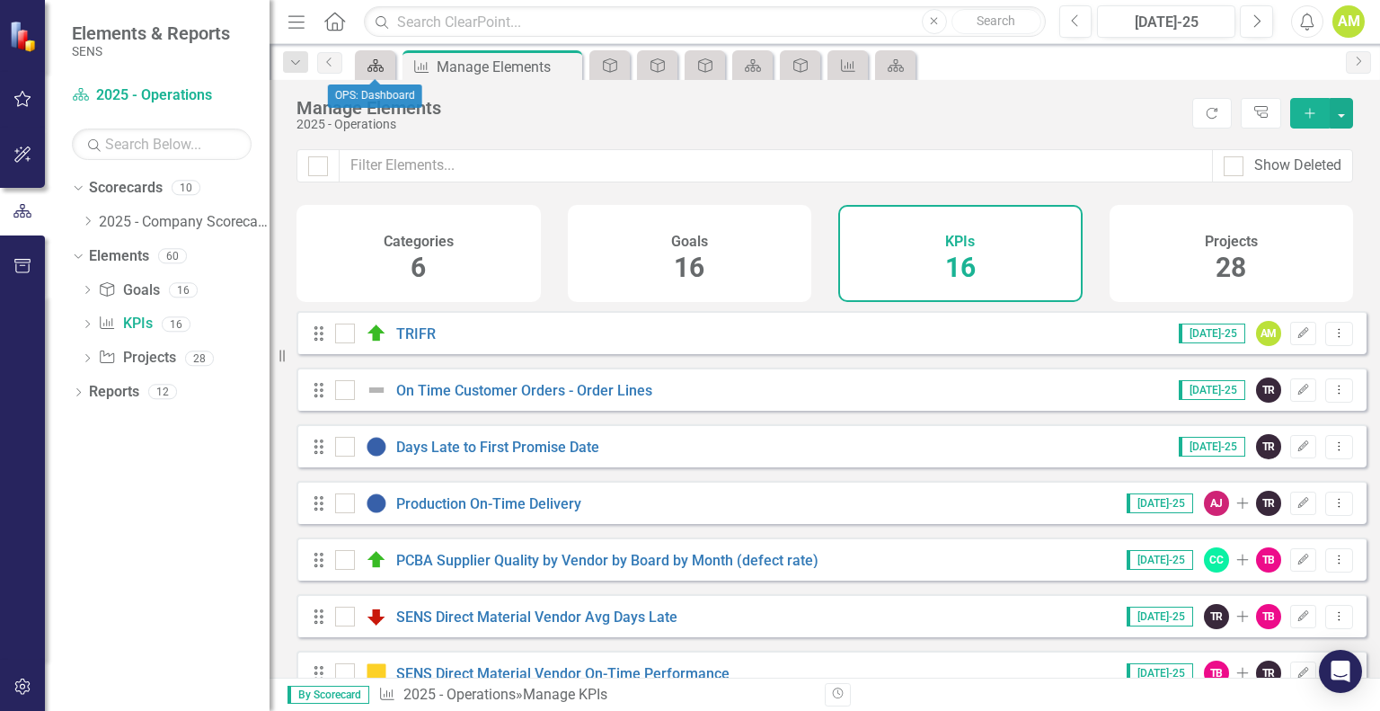
click at [369, 64] on icon "Scorecard" at bounding box center [376, 65] width 18 height 14
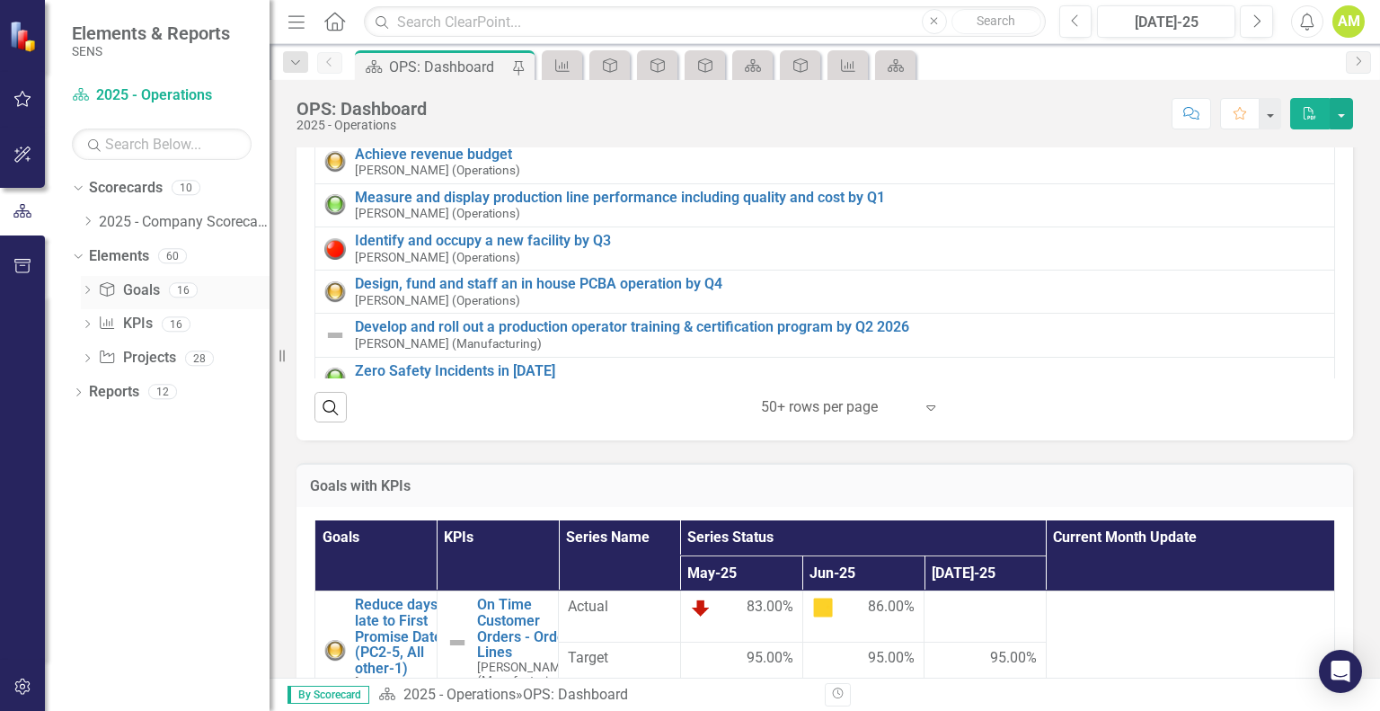
click at [126, 286] on link "Goal Goals" at bounding box center [128, 290] width 61 height 21
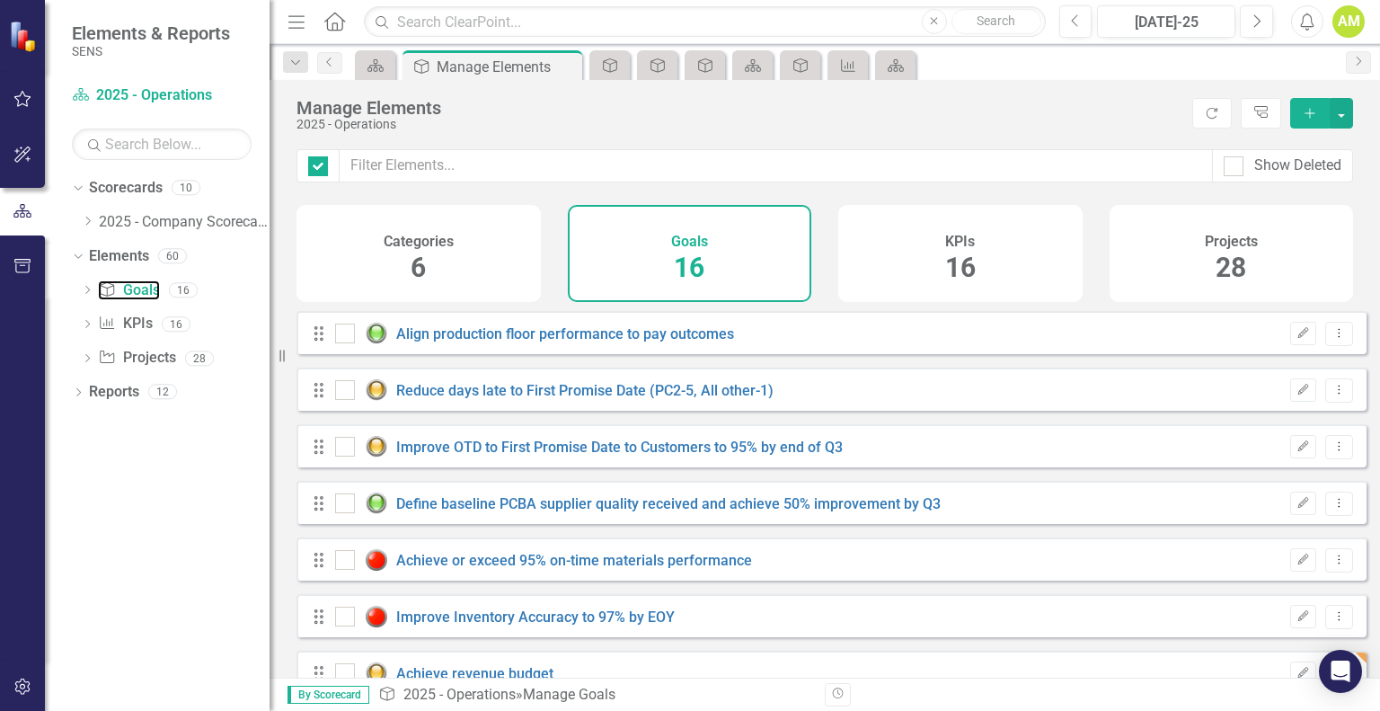
checkbox input "false"
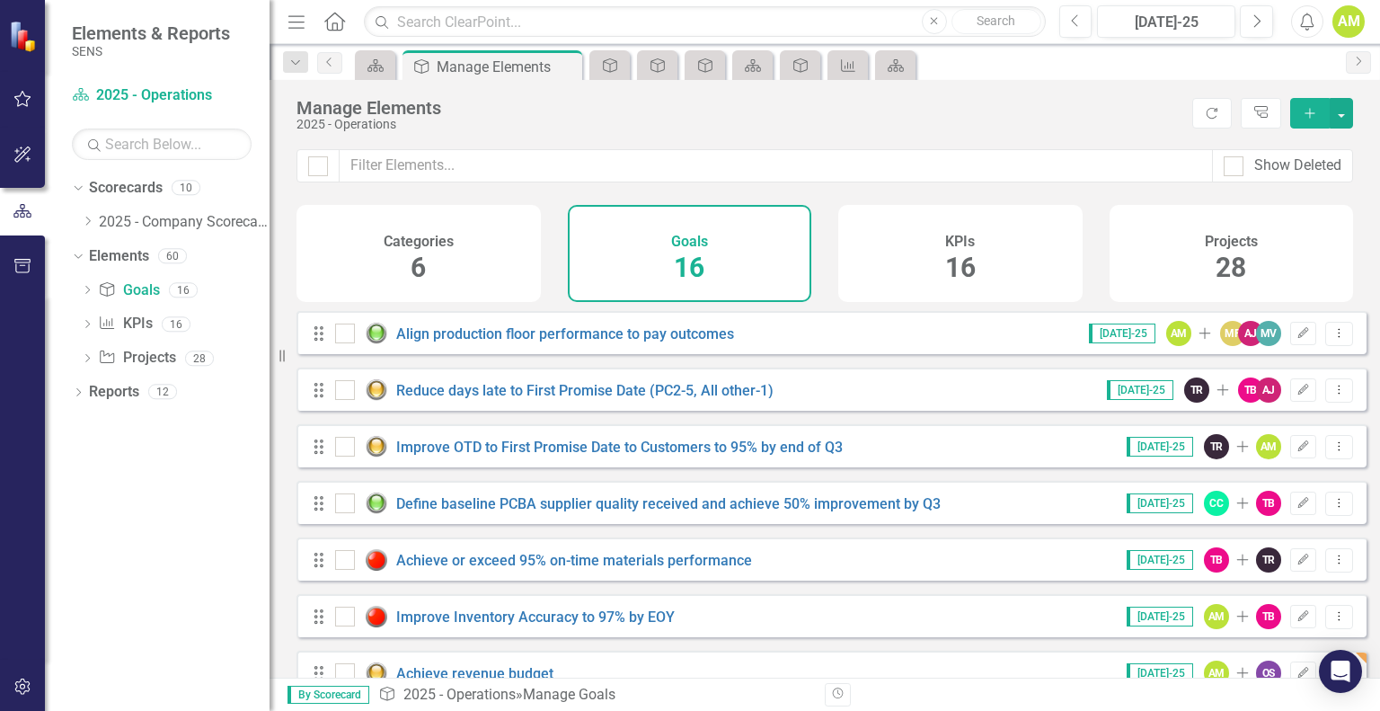
click at [1159, 280] on div "Projects 28" at bounding box center [1232, 253] width 244 height 97
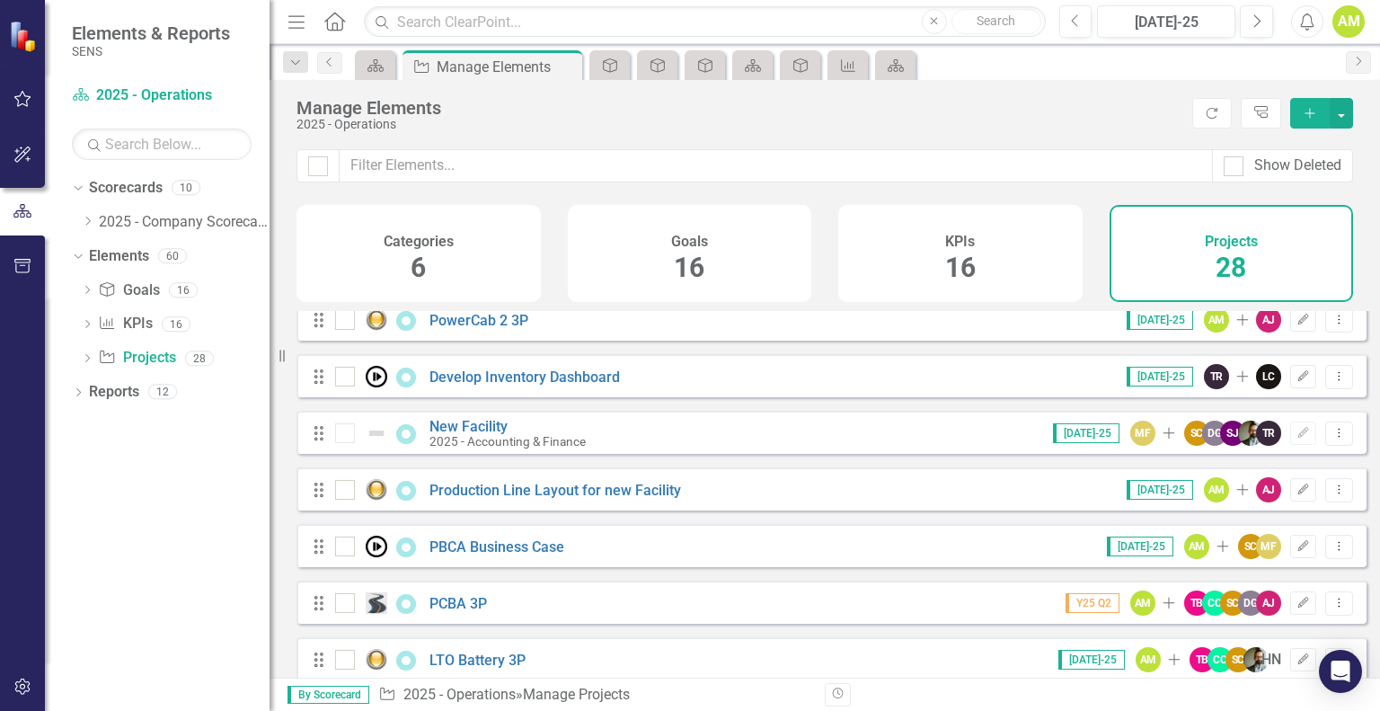
scroll to position [1230, 0]
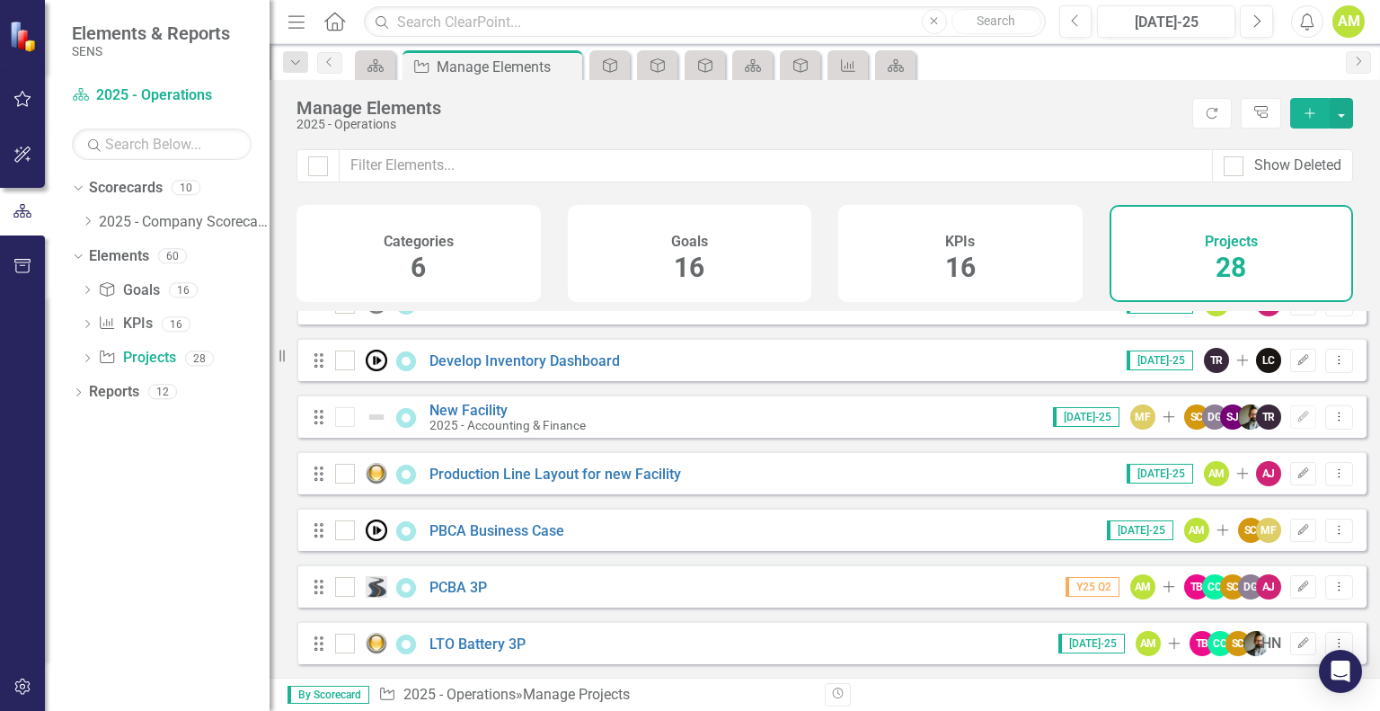
click at [600, 258] on div "Goals 16" at bounding box center [690, 253] width 244 height 97
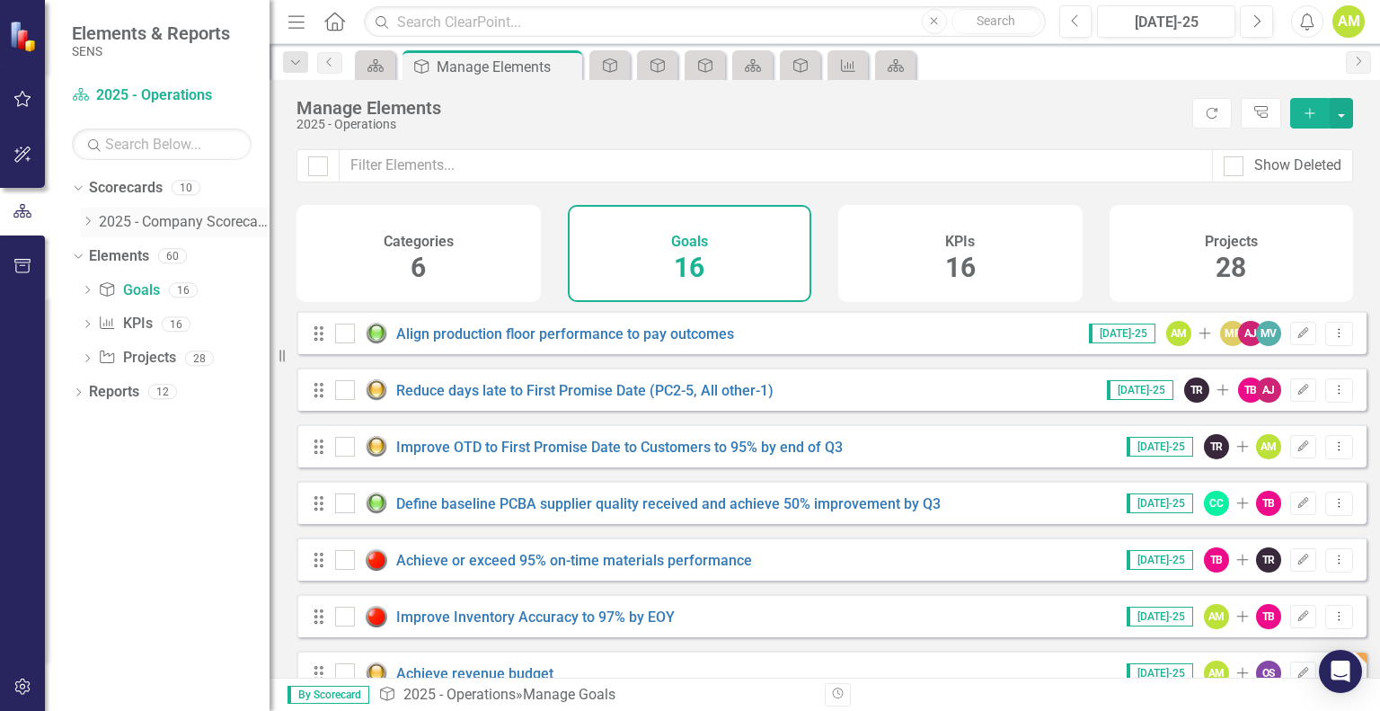
click at [122, 223] on link "2025 - Company Scorecard" at bounding box center [184, 222] width 171 height 21
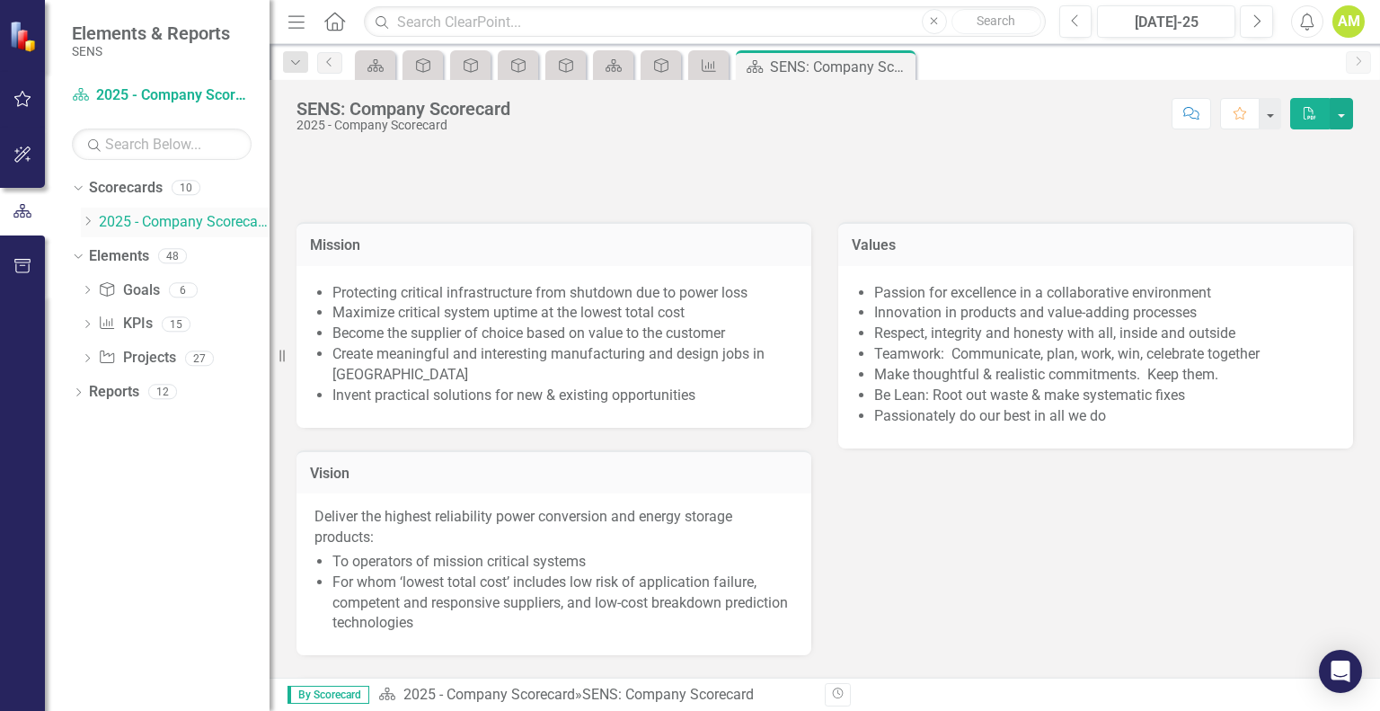
click at [87, 226] on icon "Dropdown" at bounding box center [87, 221] width 13 height 11
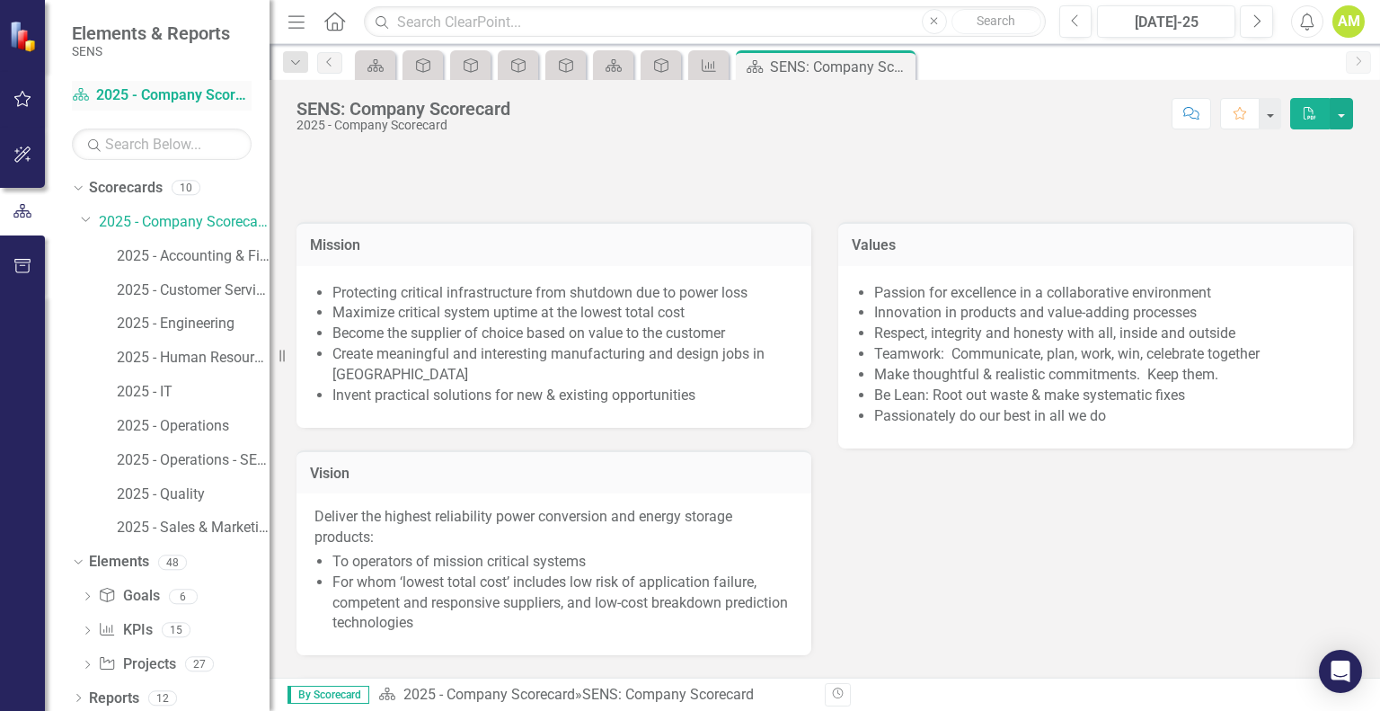
click at [148, 93] on link "Scorecard 2025 - Company Scorecard" at bounding box center [162, 95] width 180 height 21
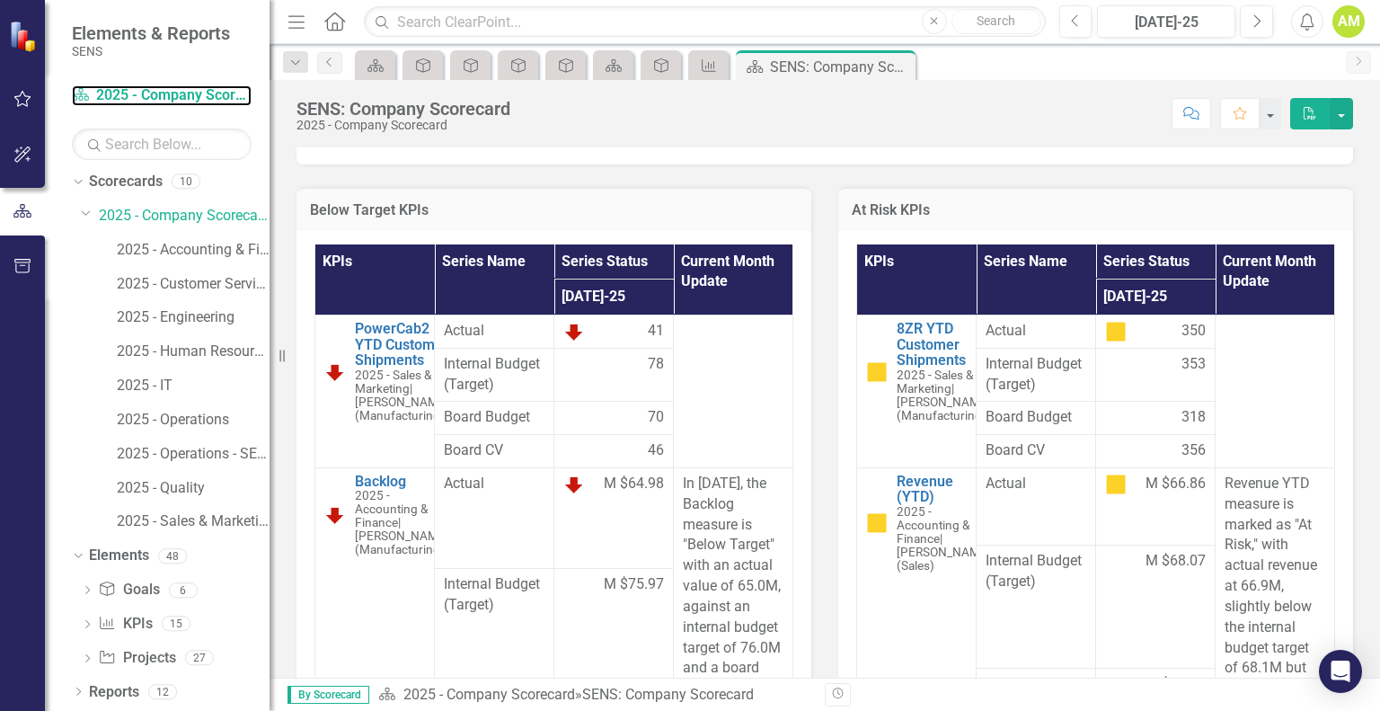
scroll to position [2336, 0]
